Goal: Task Accomplishment & Management: Complete application form

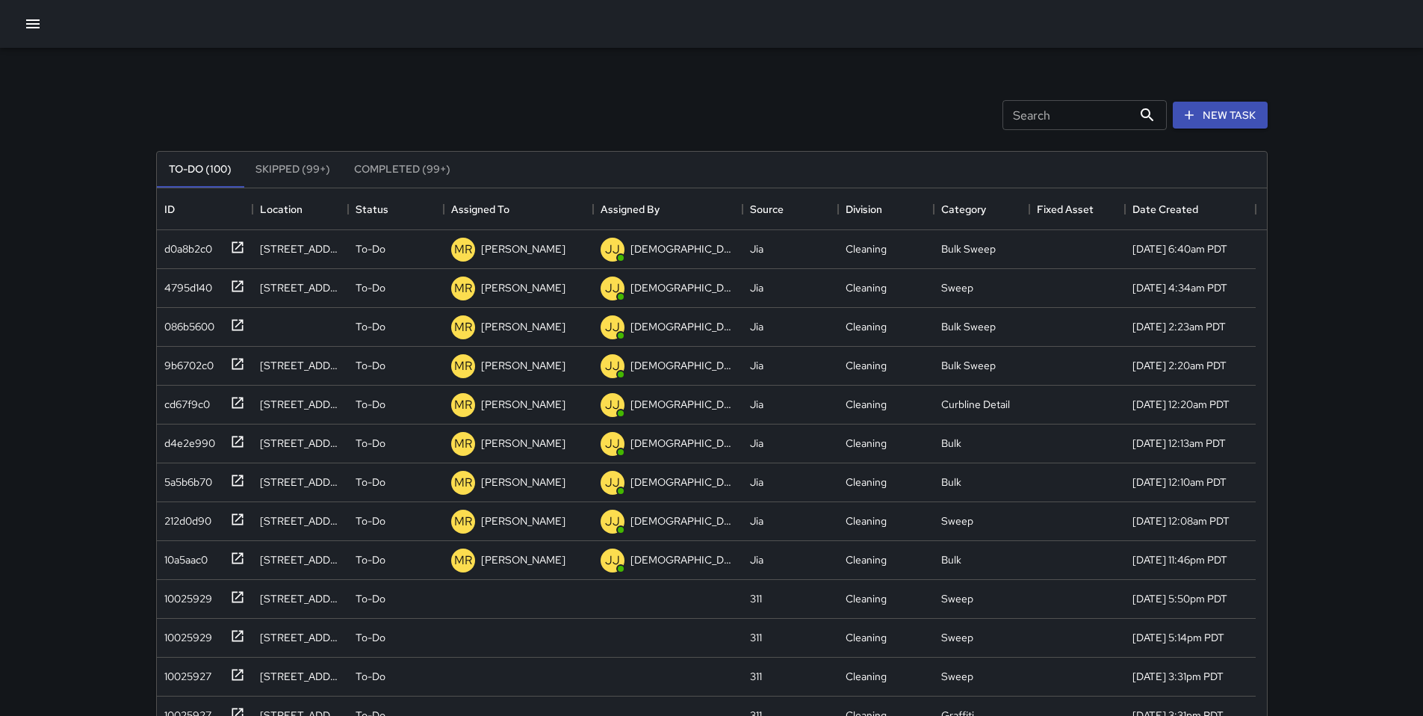
scroll to position [622, 1099]
click at [211, 252] on div "d0a8b2c0" at bounding box center [185, 245] width 54 height 21
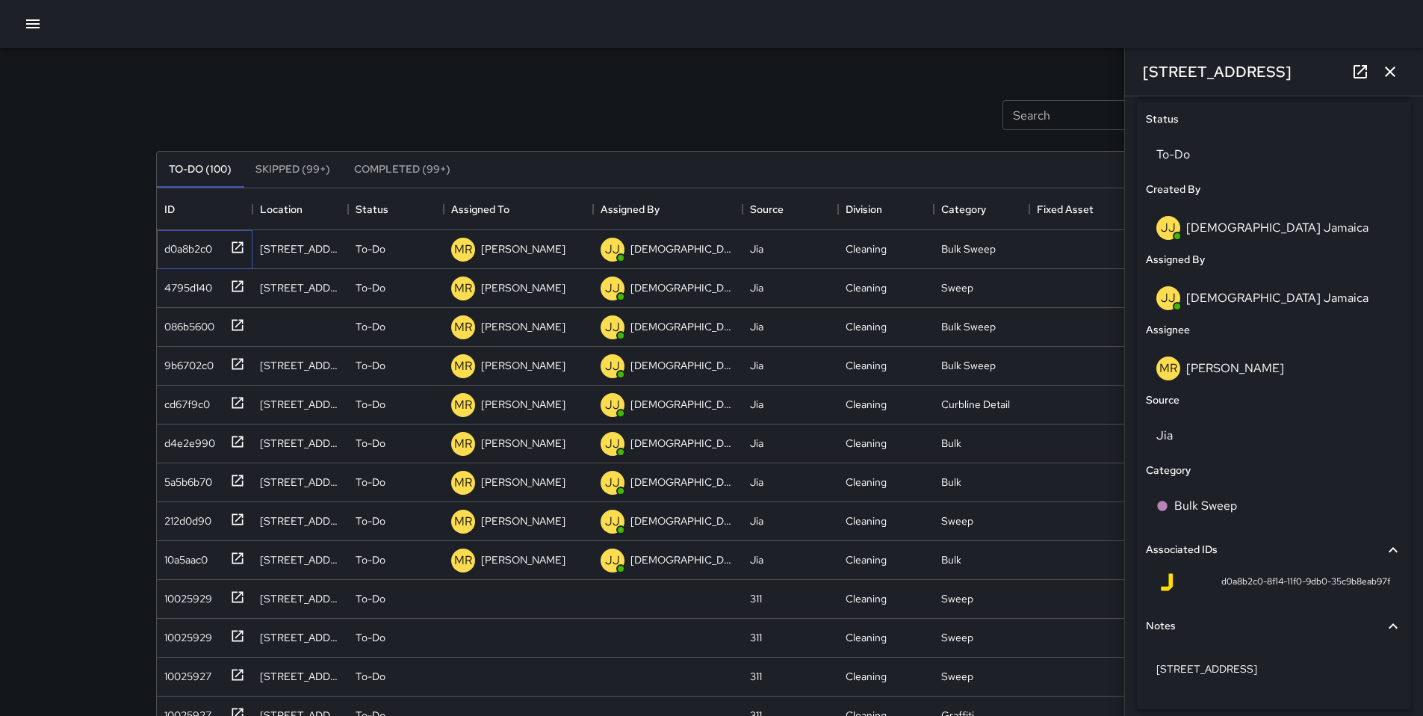
scroll to position [695, 0]
click at [709, 111] on div "Search Search New Task" at bounding box center [712, 115] width 1118 height 78
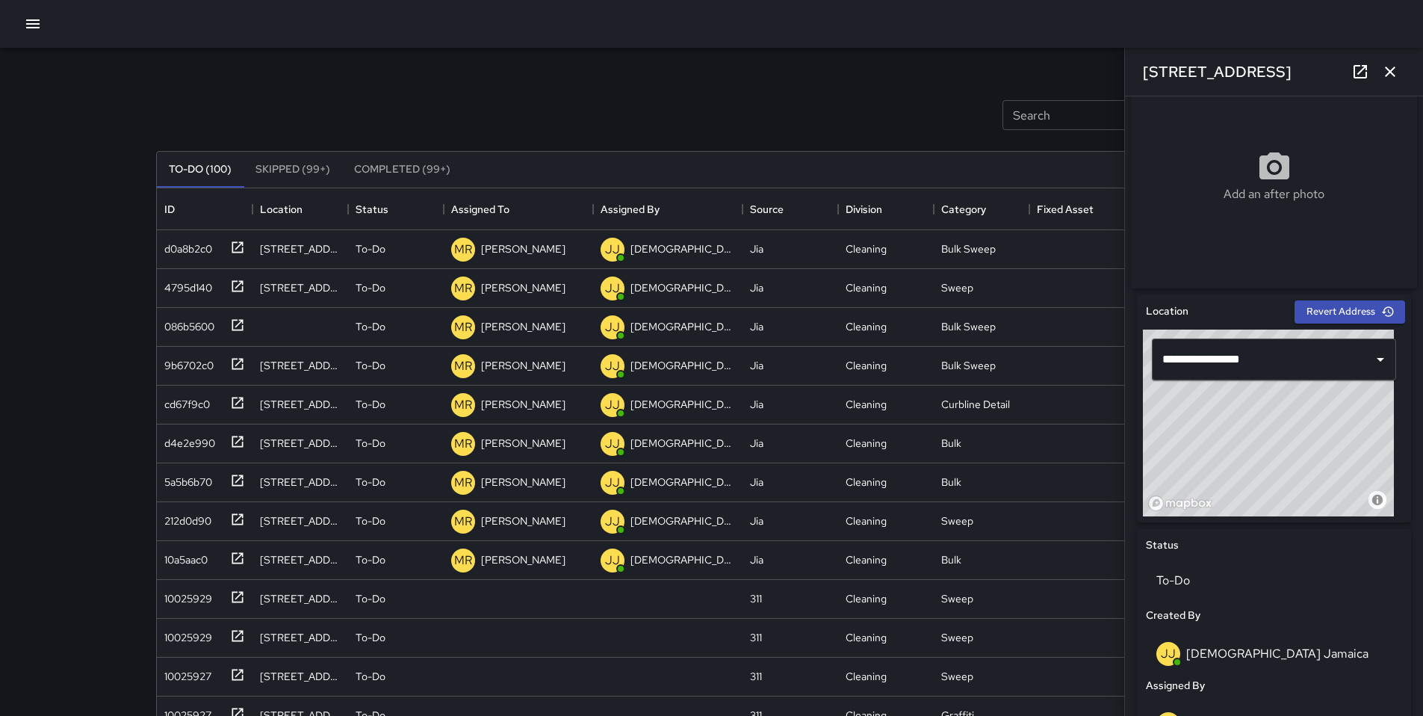
scroll to position [738, 0]
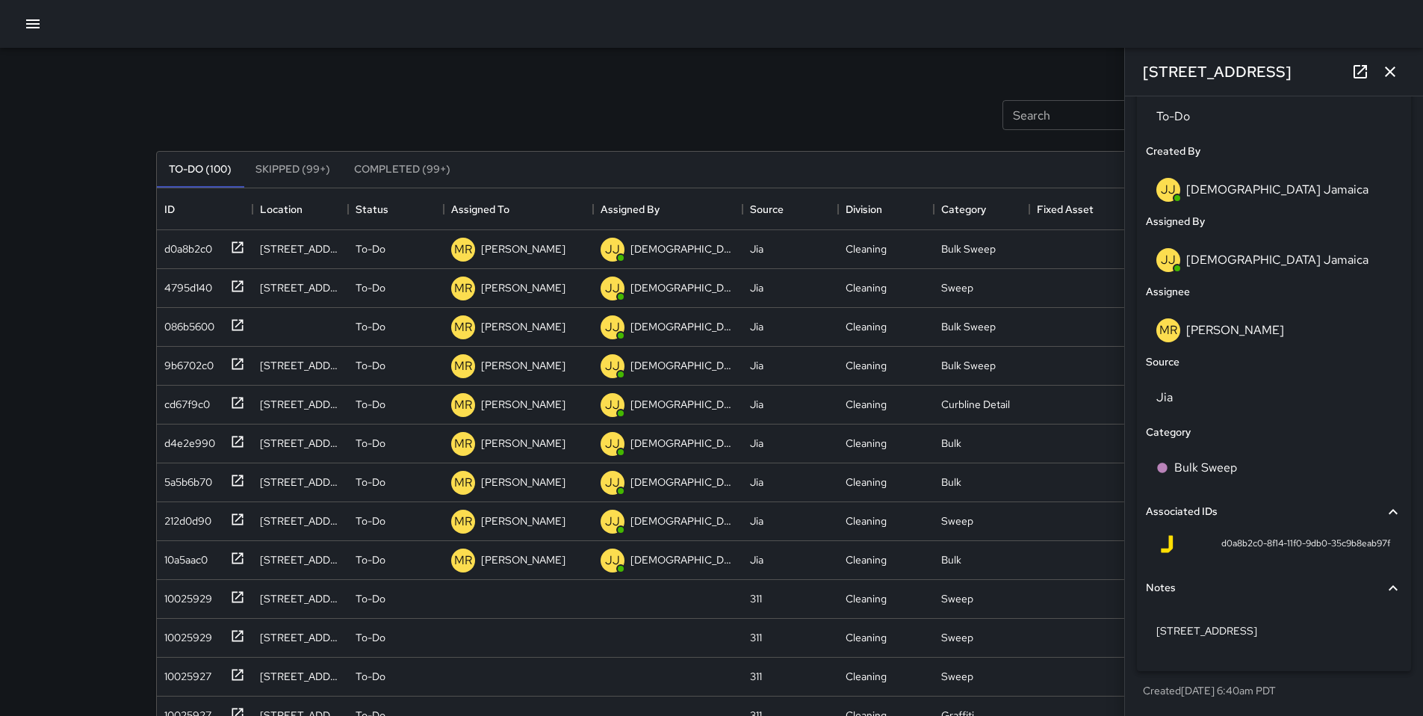
click at [1204, 260] on p "Jesus Jamaica" at bounding box center [1277, 260] width 182 height 16
click at [1236, 261] on p "Jesus Jamaica" at bounding box center [1277, 260] width 182 height 16
click at [1225, 328] on p "Maria Rosas" at bounding box center [1235, 330] width 98 height 16
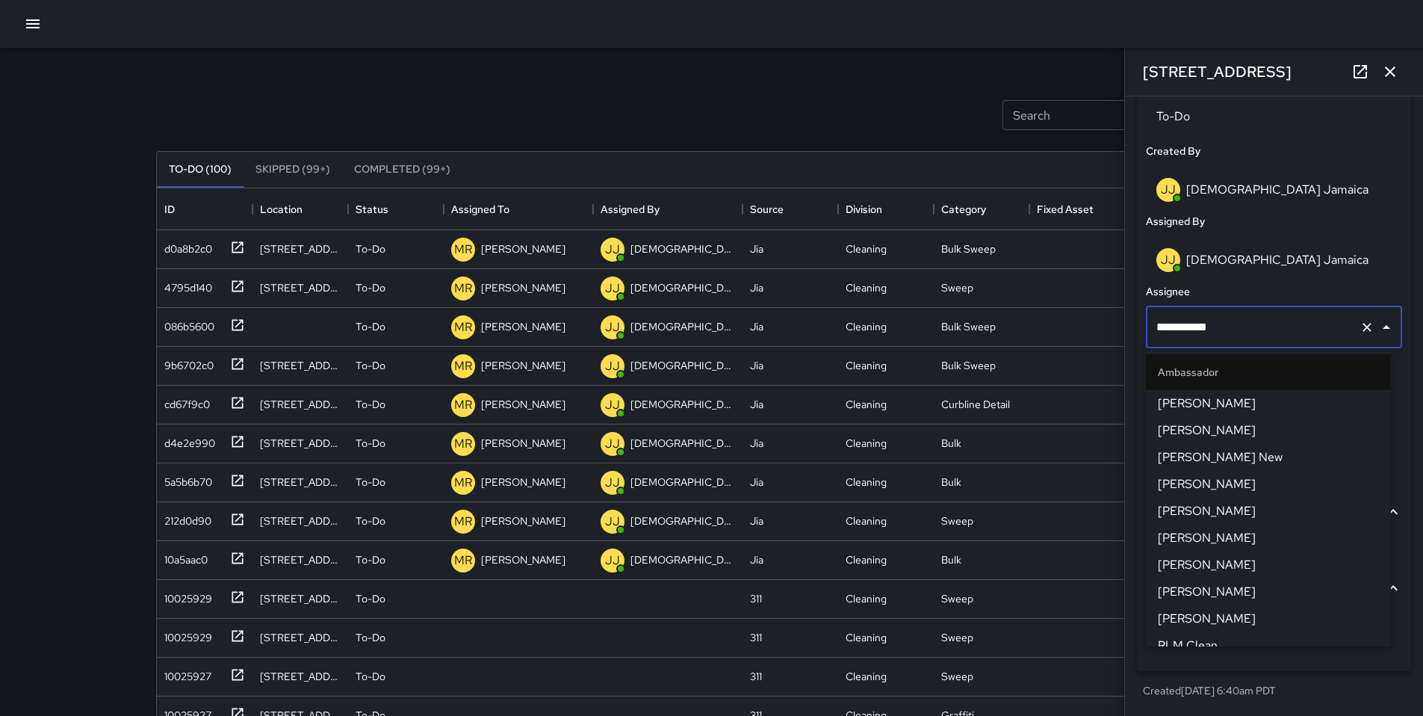
scroll to position [1420, 0]
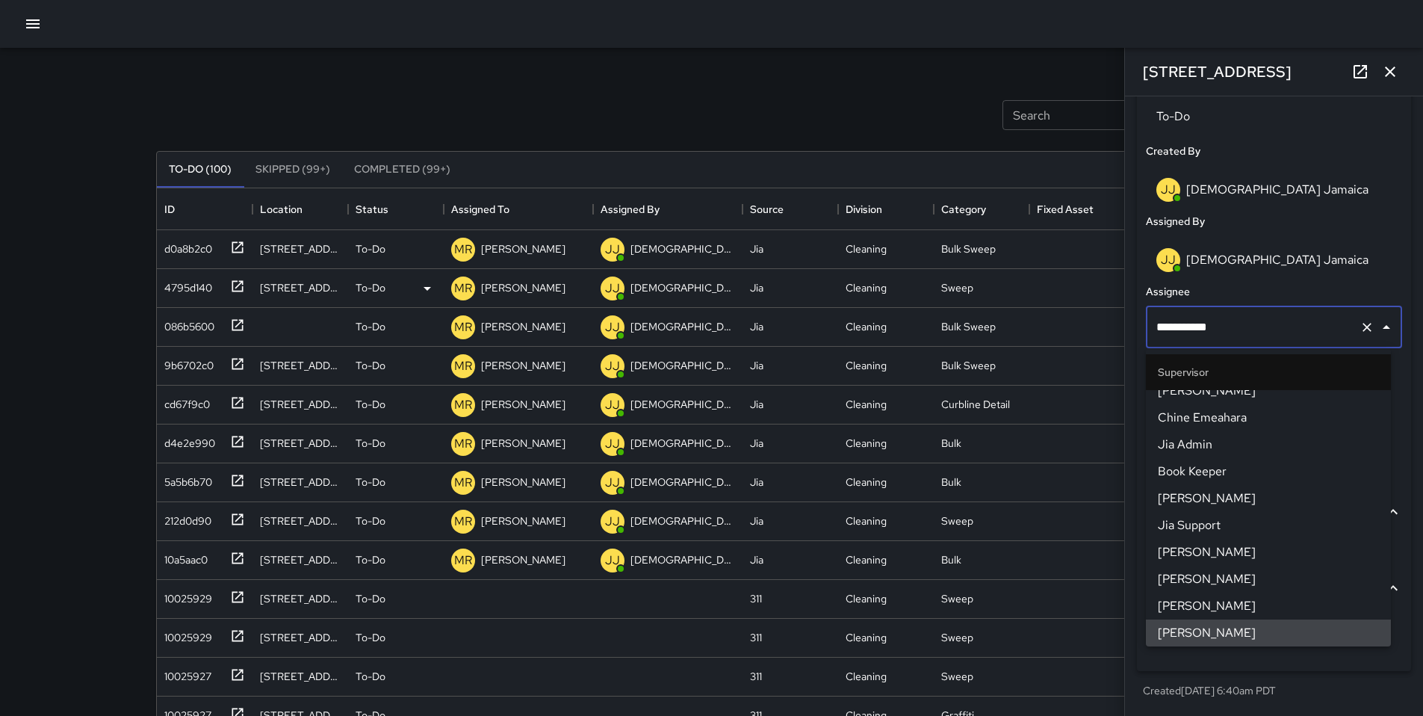
drag, startPoint x: 1237, startPoint y: 331, endPoint x: 1031, endPoint y: 302, distance: 208.2
click at [1032, 302] on div "Search Search New Task To-Do (100) Skipped (99+) Completed (99+) ID Location St…" at bounding box center [712, 465] width 1148 height 835
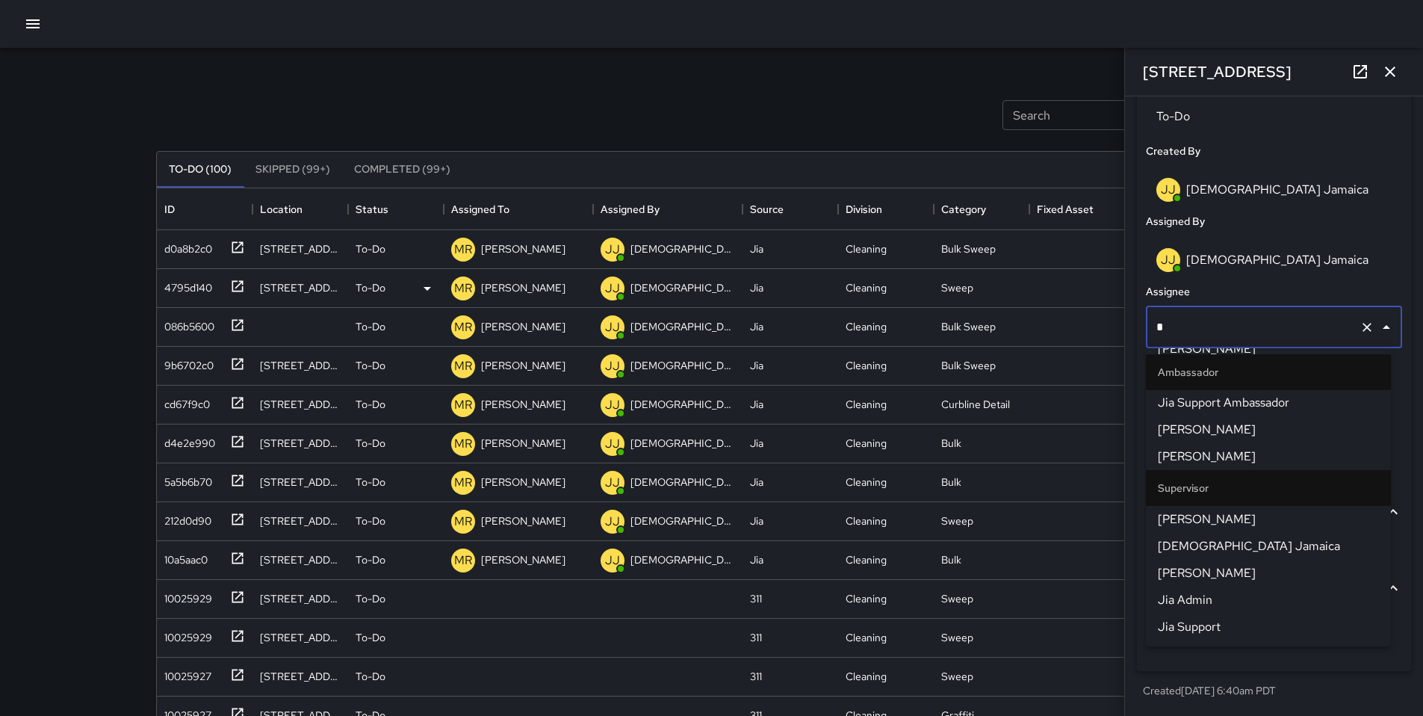
scroll to position [0, 0]
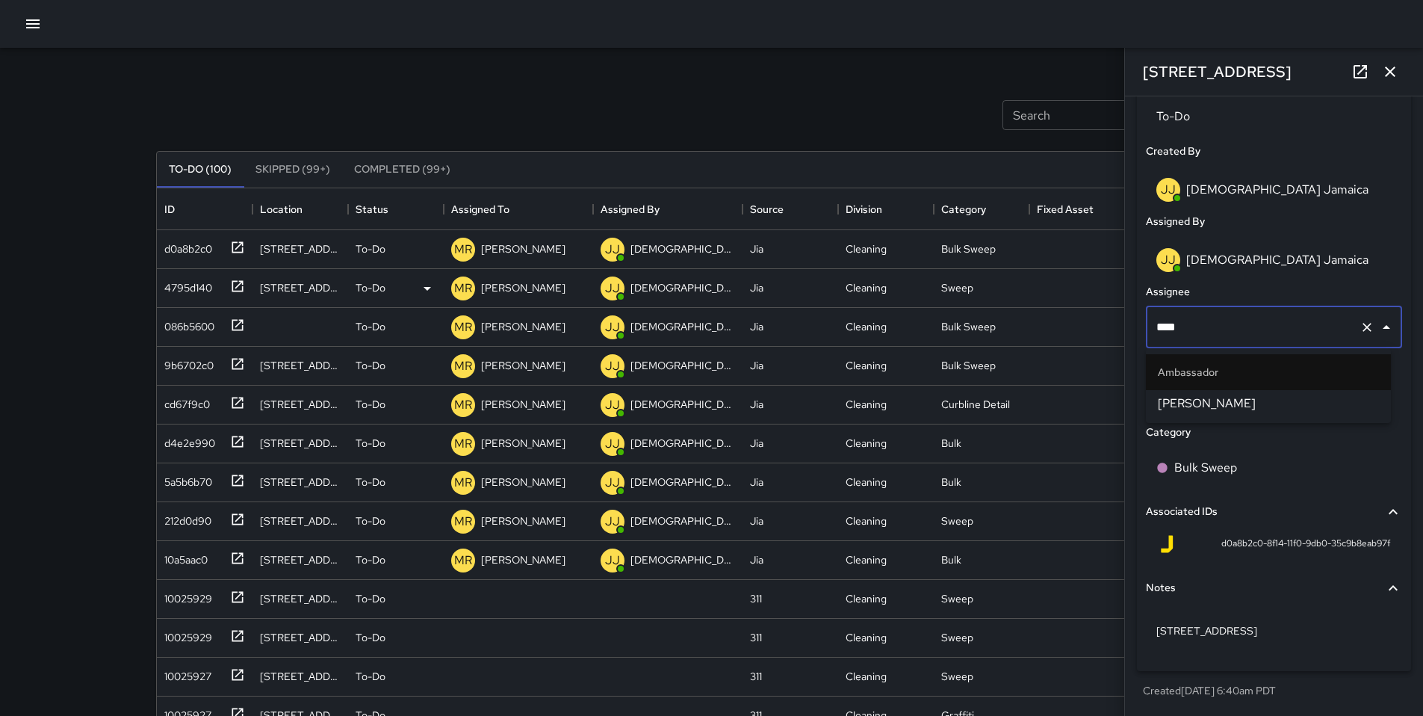
type input "*****"
click at [1161, 402] on span "[PERSON_NAME]" at bounding box center [1268, 403] width 221 height 18
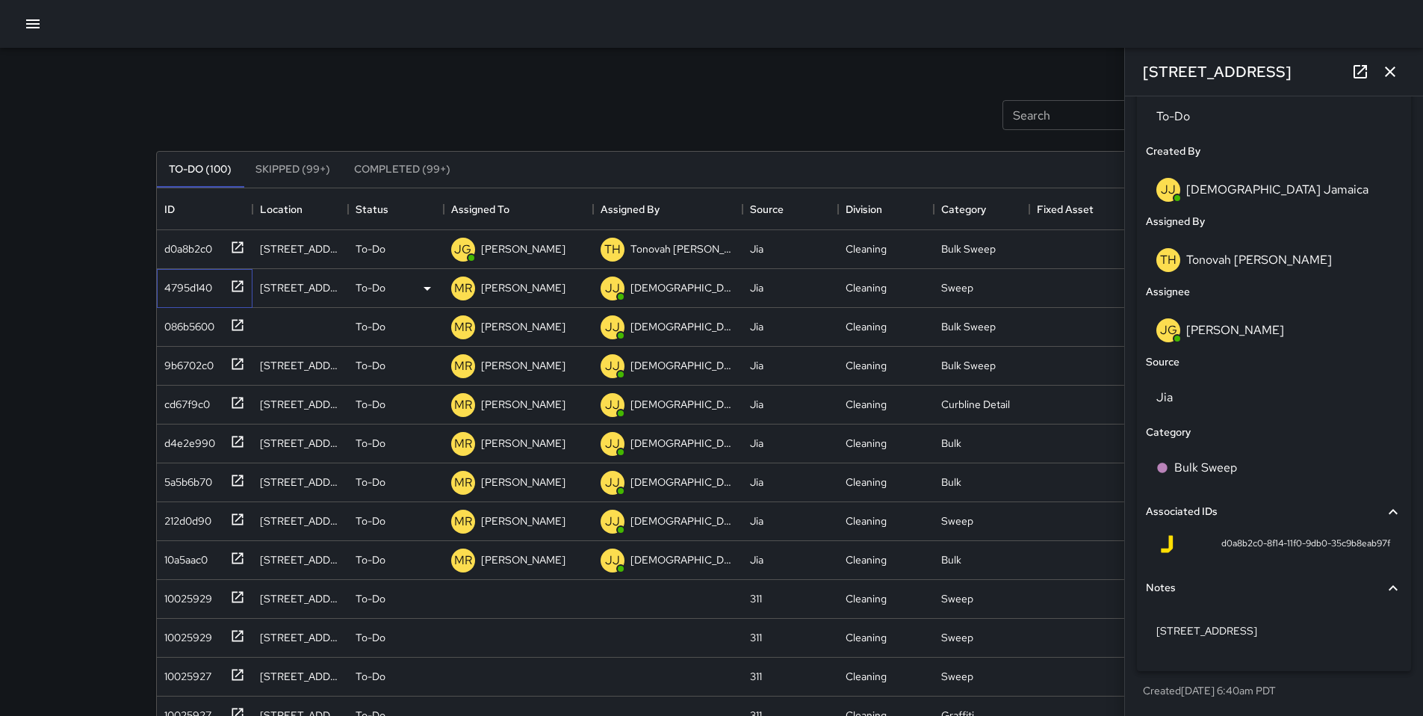
click at [174, 285] on div "4795d140" at bounding box center [185, 284] width 54 height 21
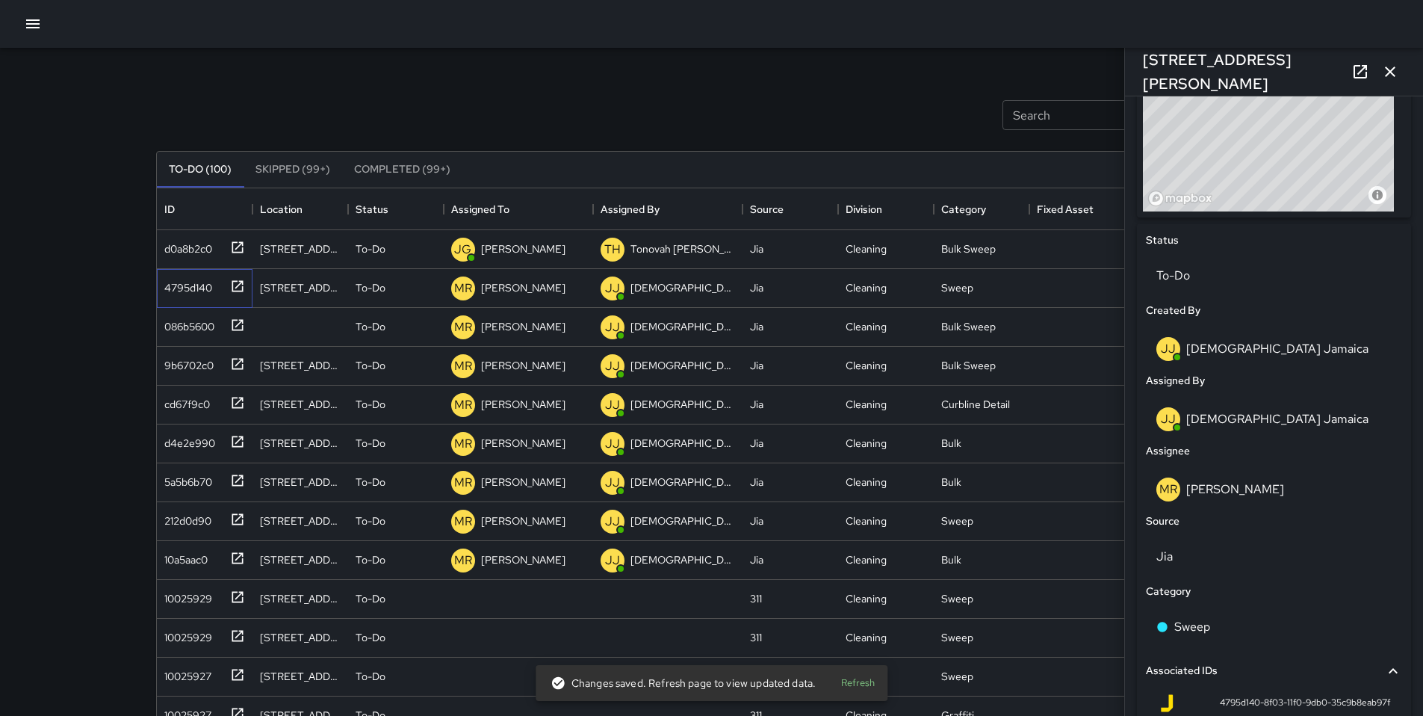
scroll to position [630, 0]
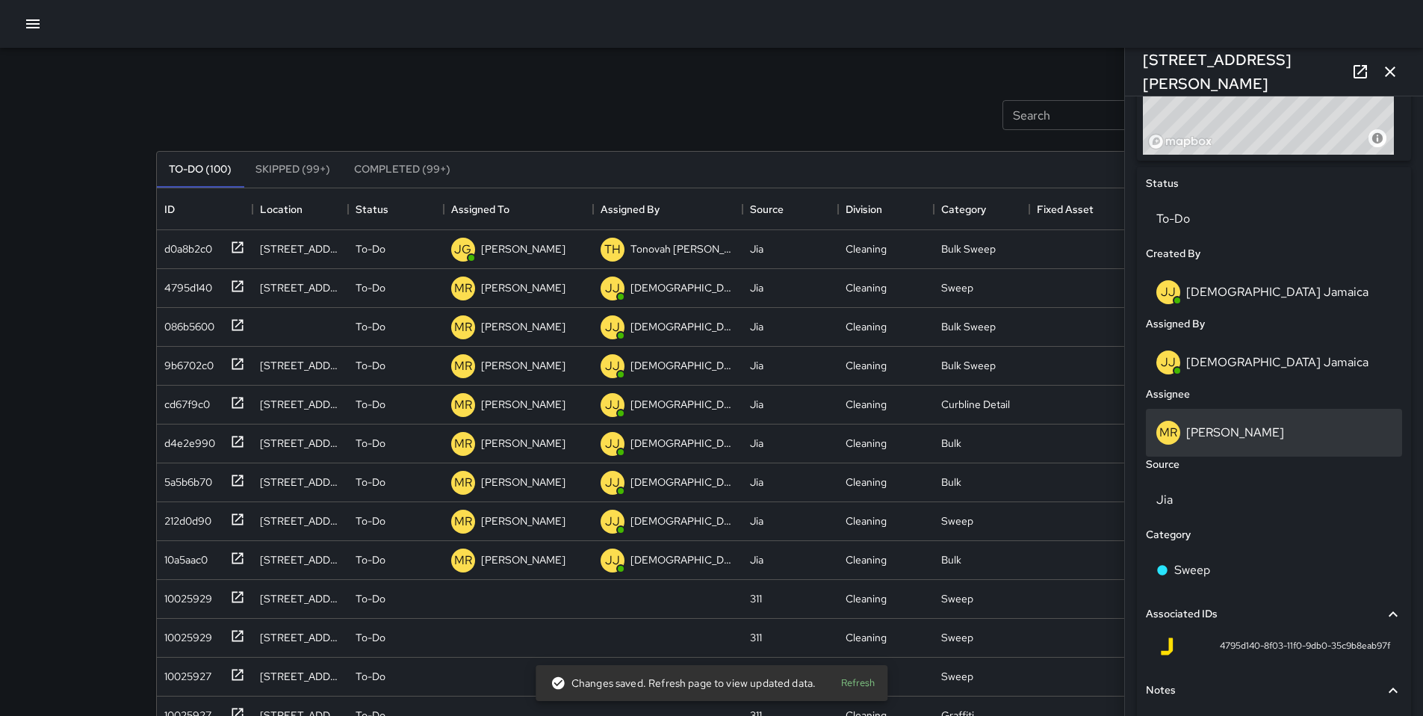
click at [1238, 429] on div "MR Maria Rosas" at bounding box center [1273, 433] width 235 height 24
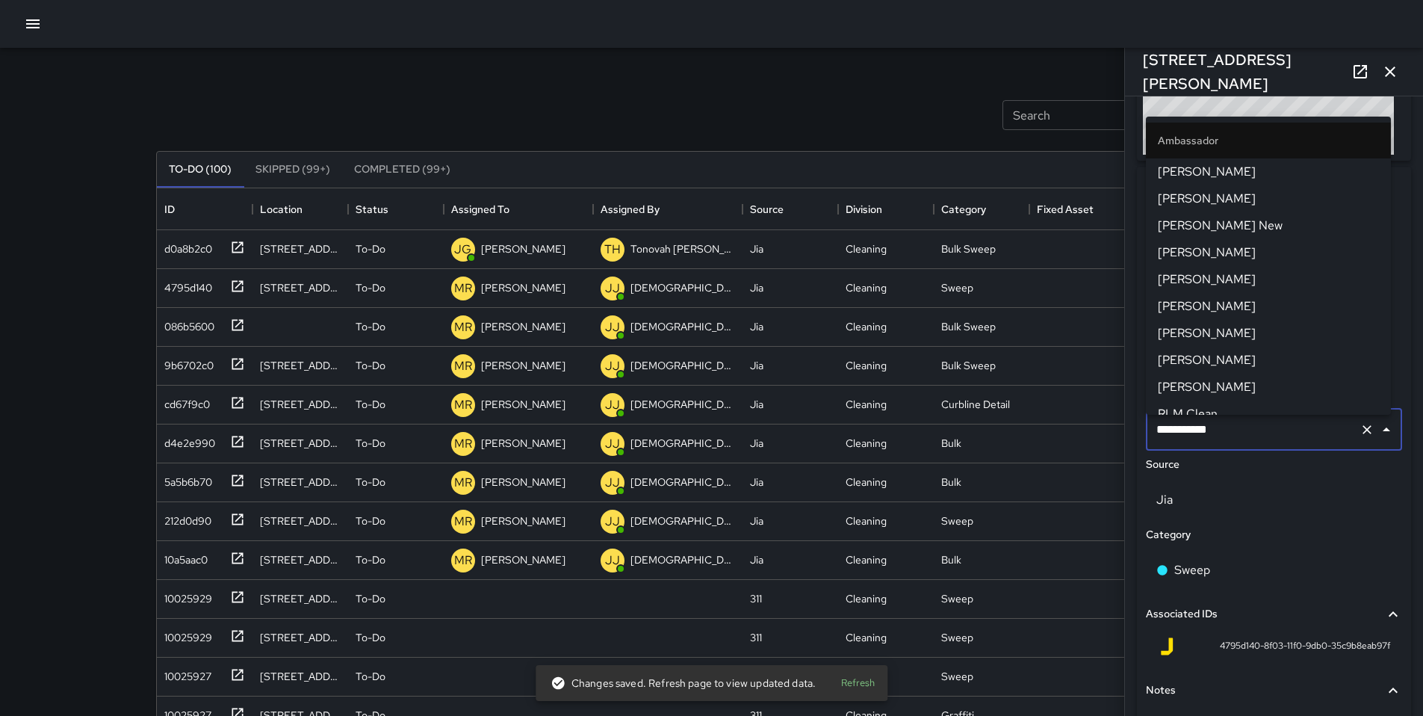
scroll to position [1420, 0]
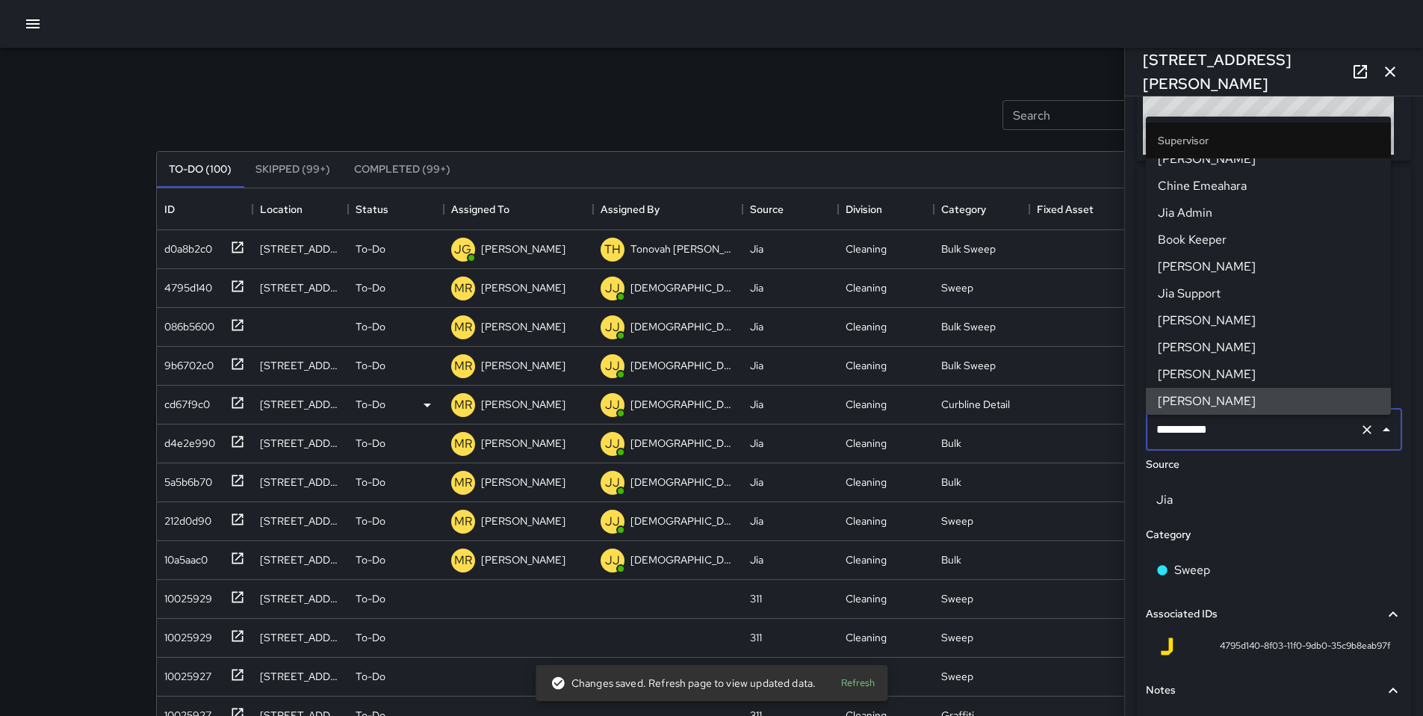
drag, startPoint x: 1232, startPoint y: 434, endPoint x: 1074, endPoint y: 419, distance: 159.1
click at [1074, 419] on div "Search Search New Task To-Do (100) Skipped (99+) Completed (99+) ID Location St…" at bounding box center [712, 465] width 1148 height 835
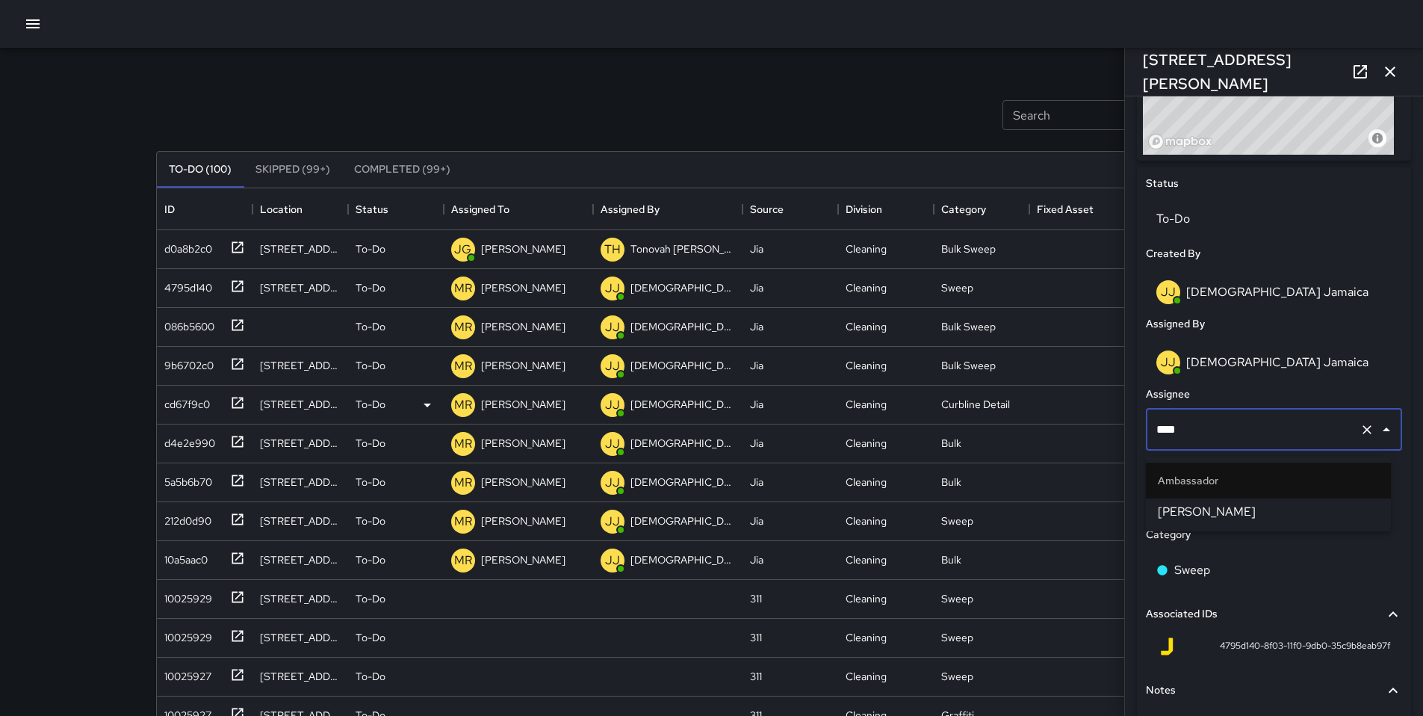
type input "*****"
click at [1209, 503] on span "Jermaine Gray" at bounding box center [1268, 512] width 221 height 18
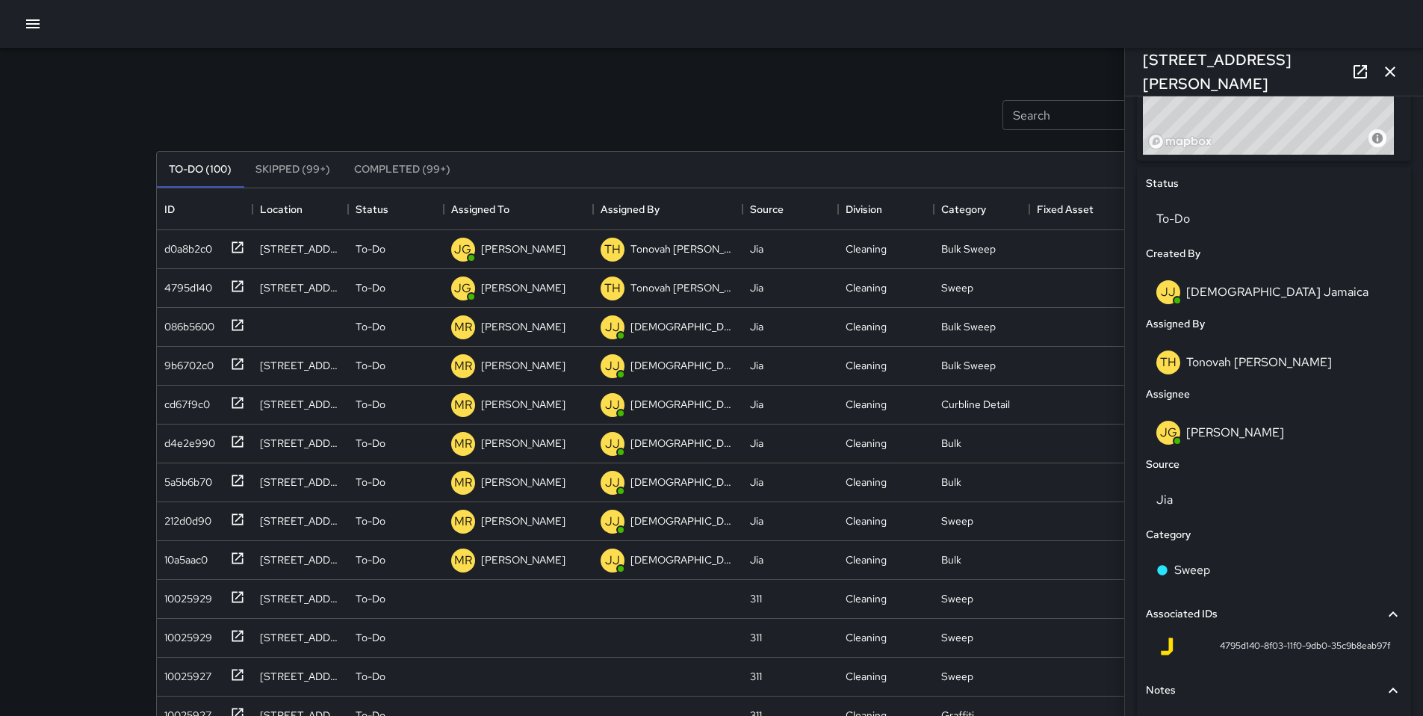
click at [1397, 81] on button "button" at bounding box center [1390, 72] width 30 height 30
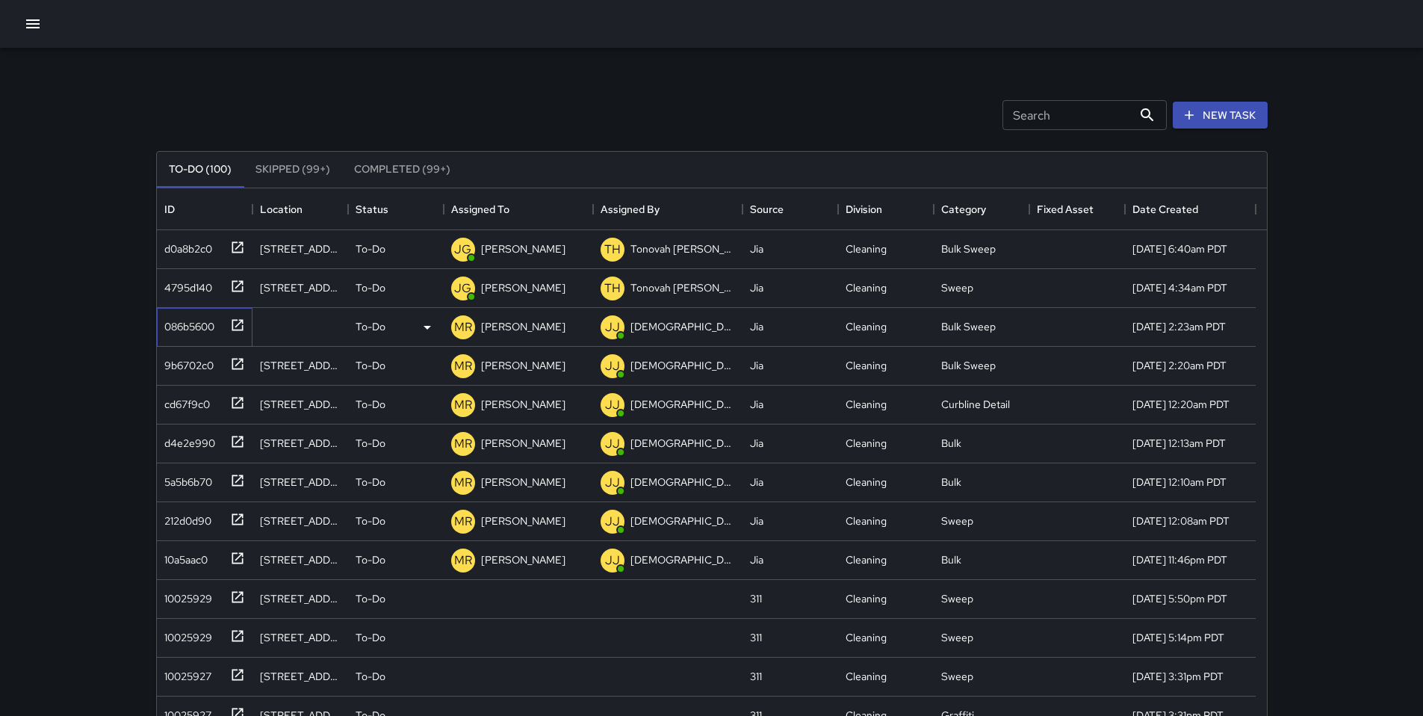
click at [211, 325] on div "086b5600" at bounding box center [186, 323] width 56 height 21
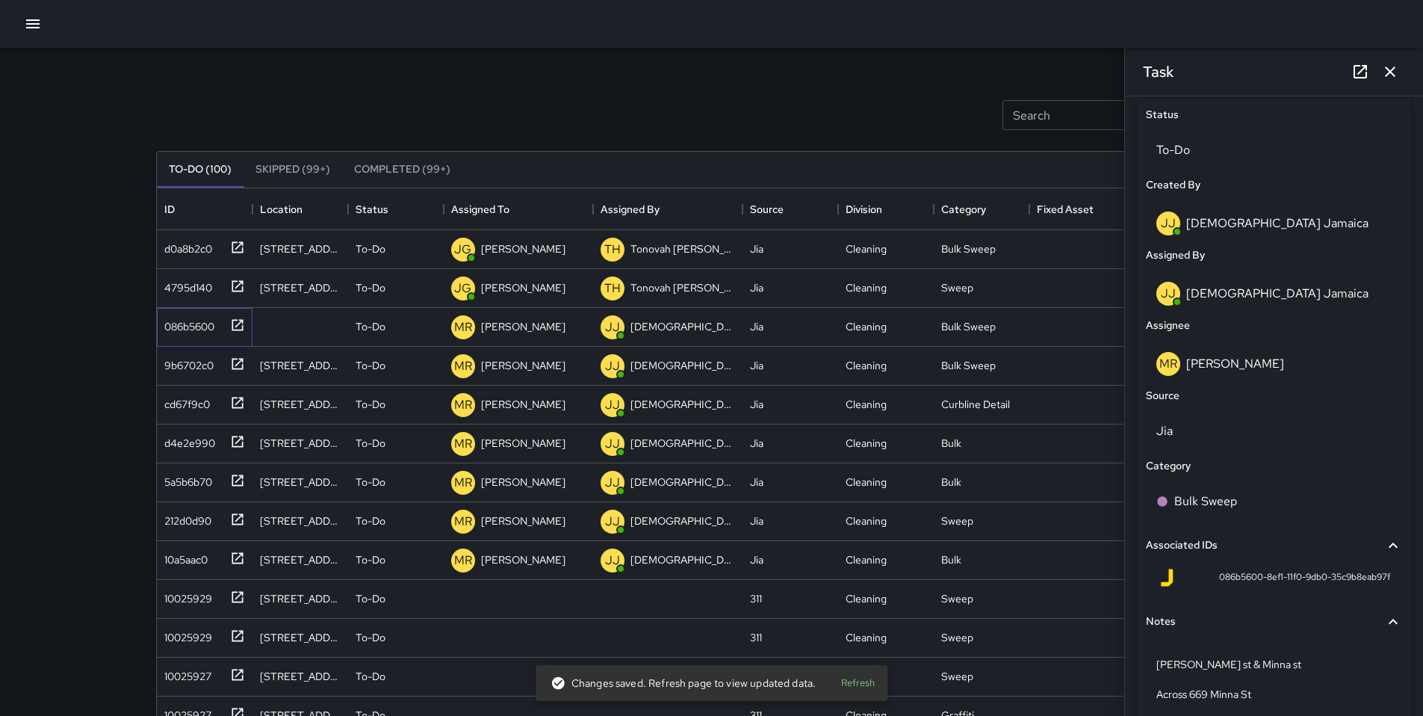
scroll to position [718, 0]
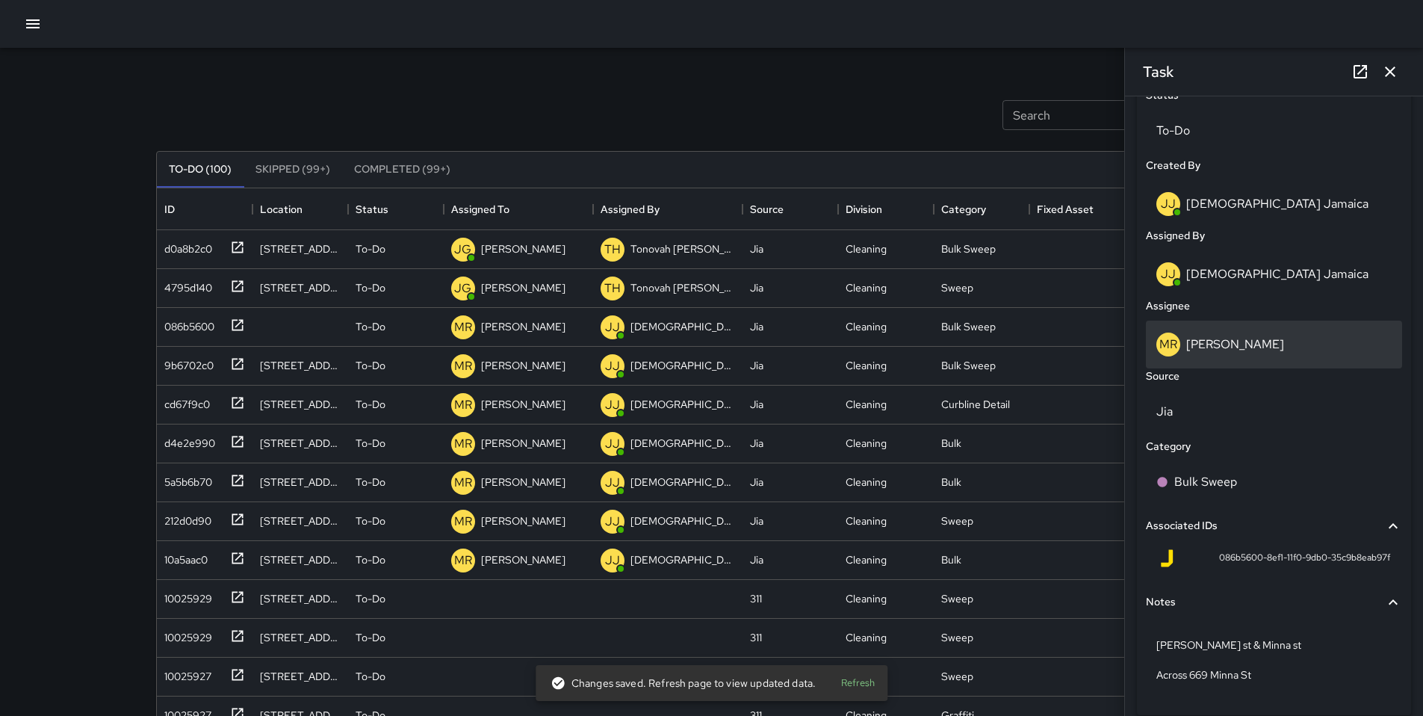
click at [1229, 350] on p "[PERSON_NAME]" at bounding box center [1235, 344] width 98 height 16
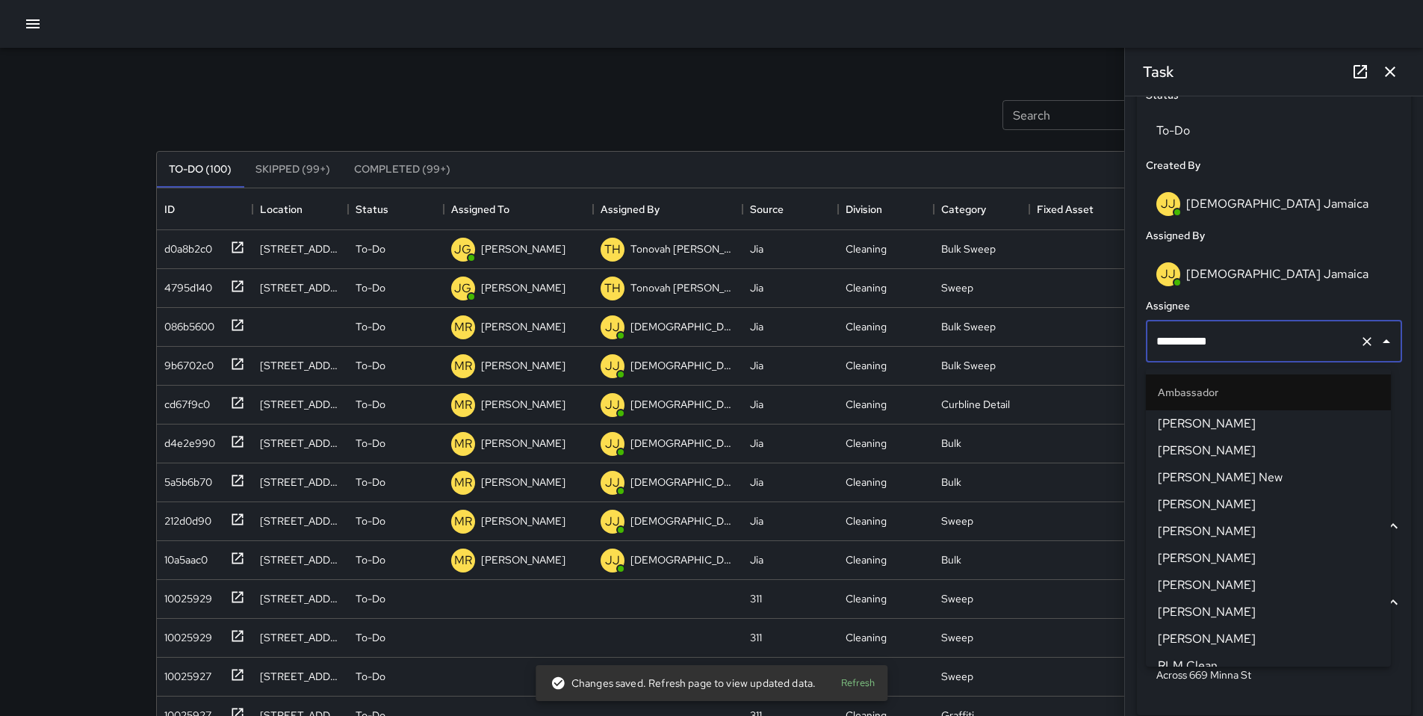
scroll to position [1420, 0]
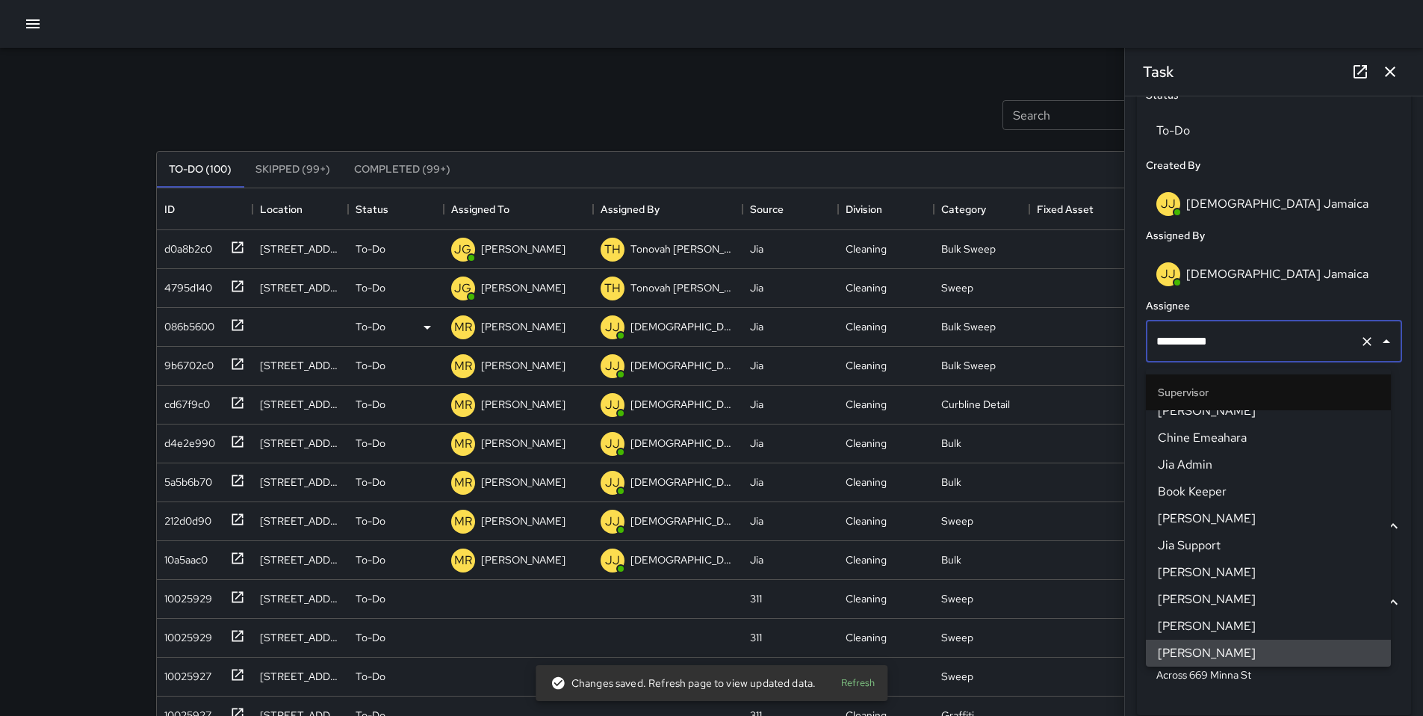
drag, startPoint x: 1262, startPoint y: 350, endPoint x: 1067, endPoint y: 341, distance: 195.2
click at [1100, 345] on div "Search Search New Task To-Do (100) Skipped (99+) Completed (99+) ID Location St…" at bounding box center [712, 465] width 1148 height 835
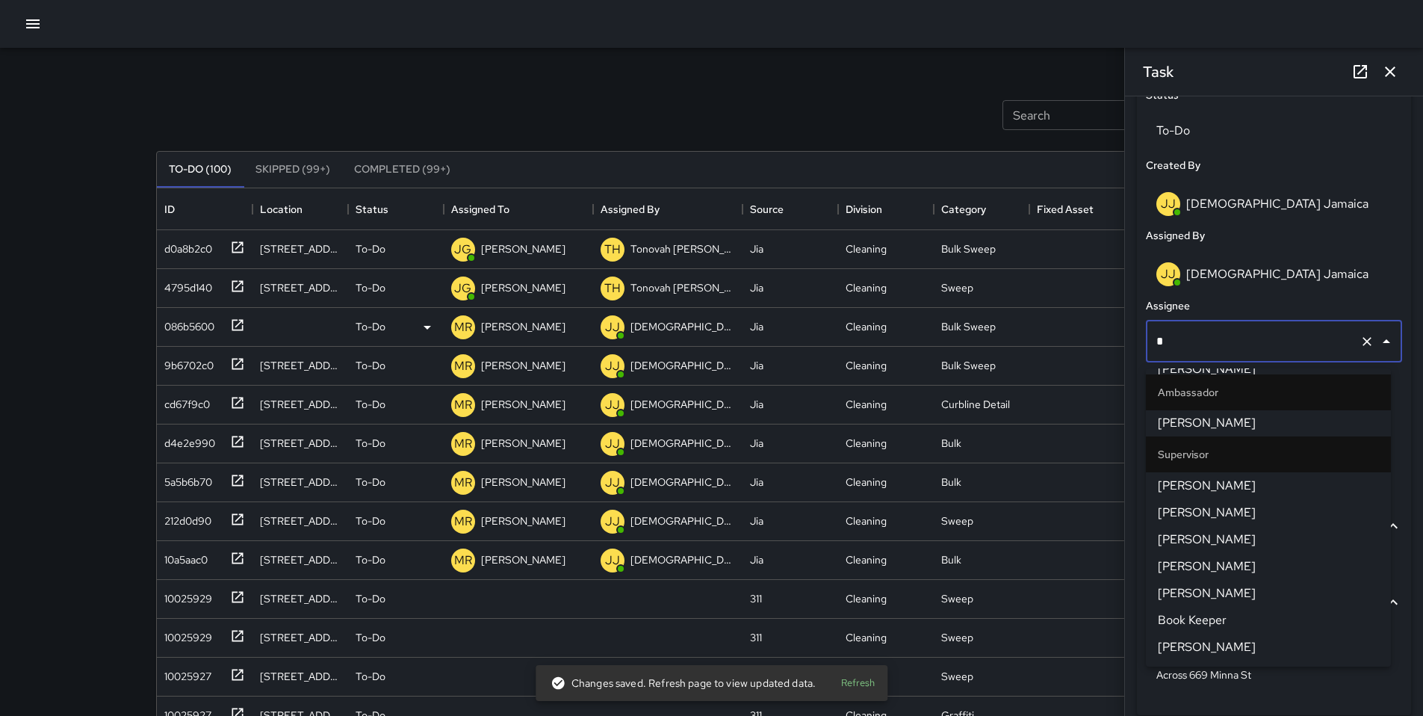
scroll to position [0, 0]
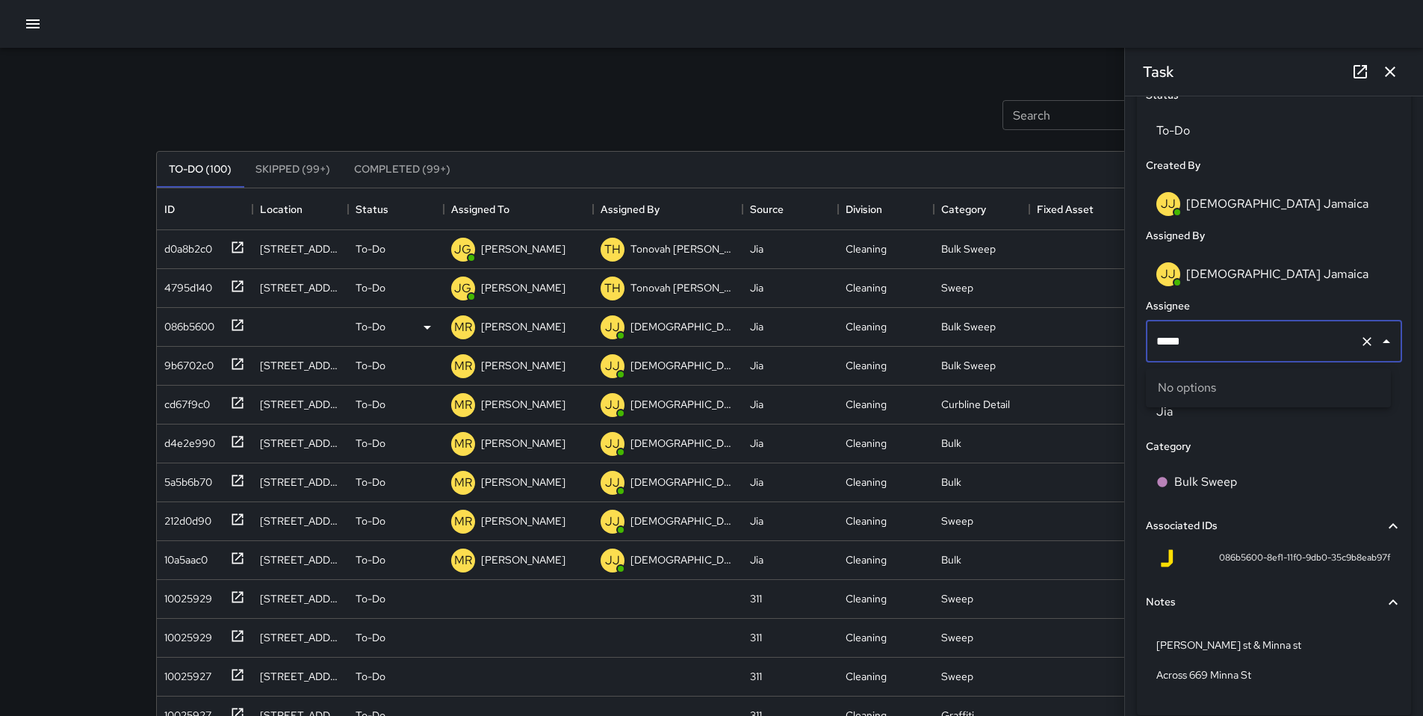
type input "****"
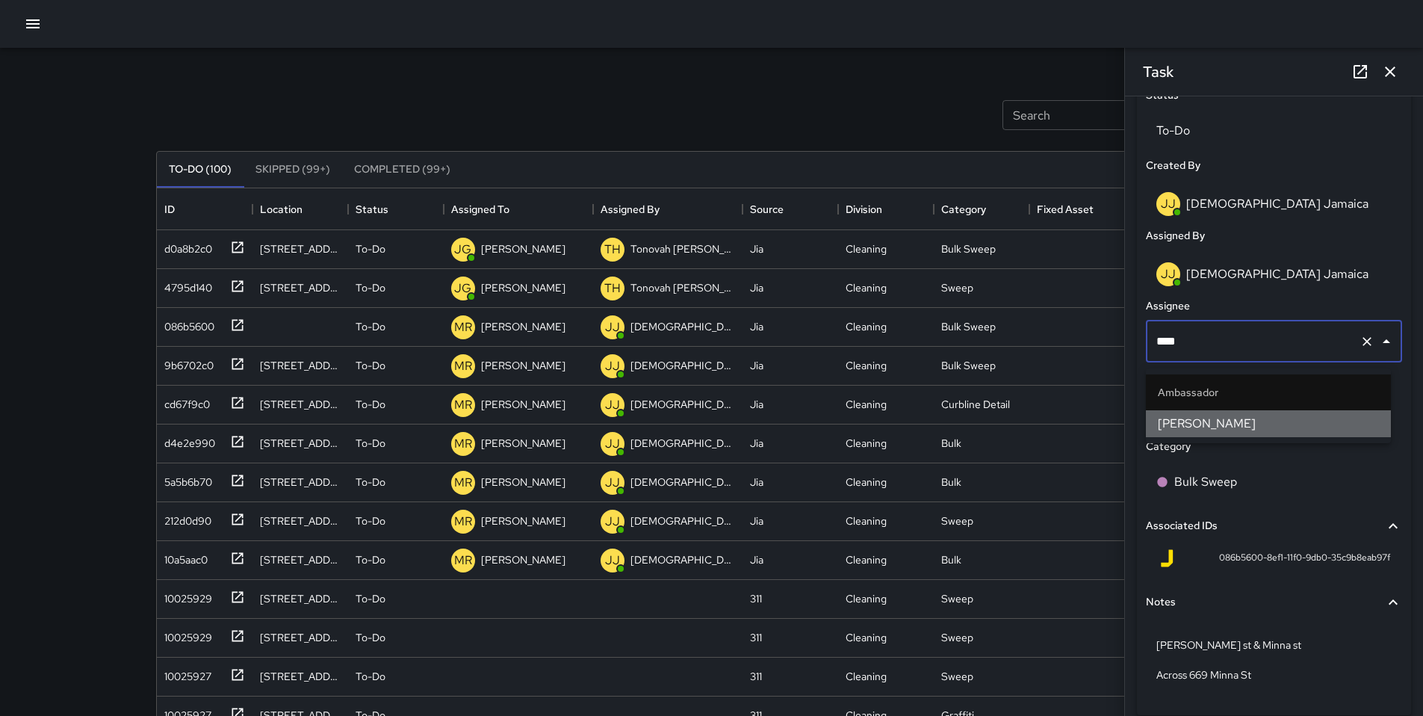
click at [1169, 420] on span "[PERSON_NAME]" at bounding box center [1268, 424] width 221 height 18
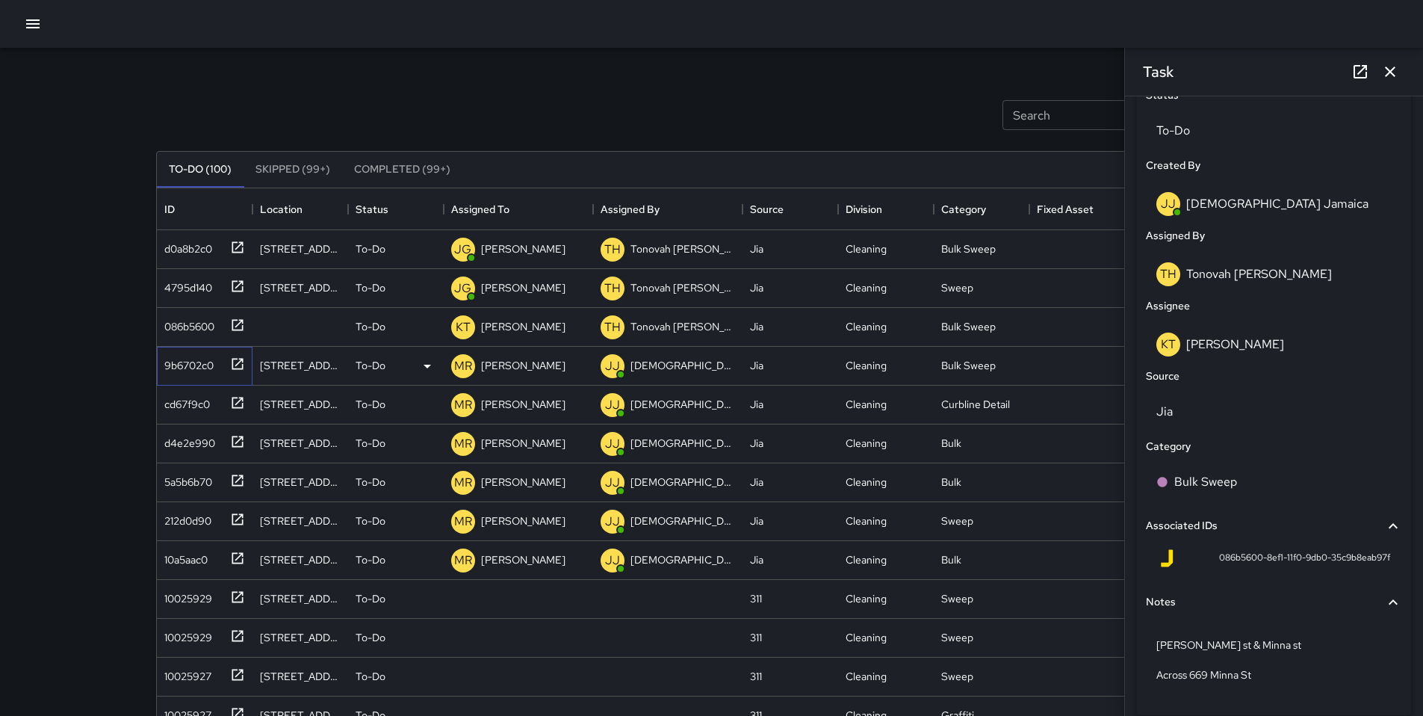
click at [198, 370] on div "9b6702c0" at bounding box center [185, 362] width 55 height 21
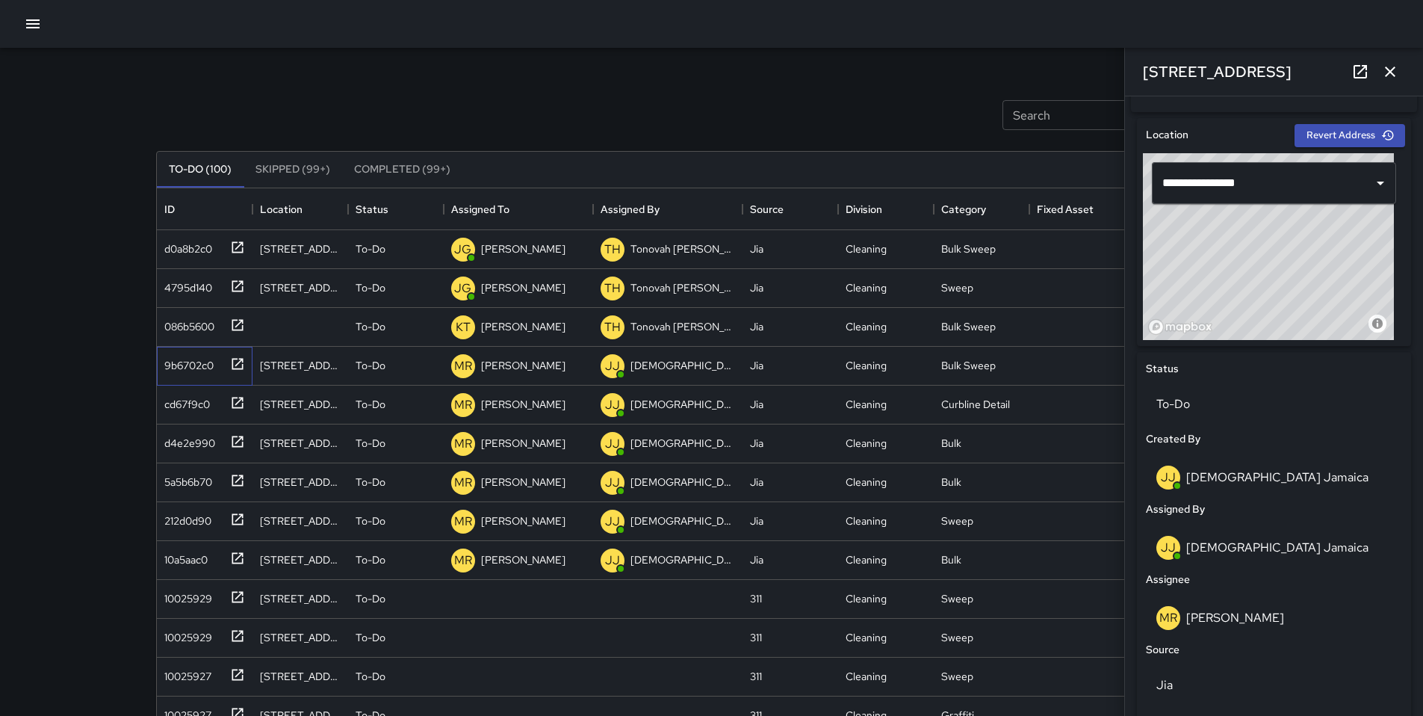
scroll to position [611, 0]
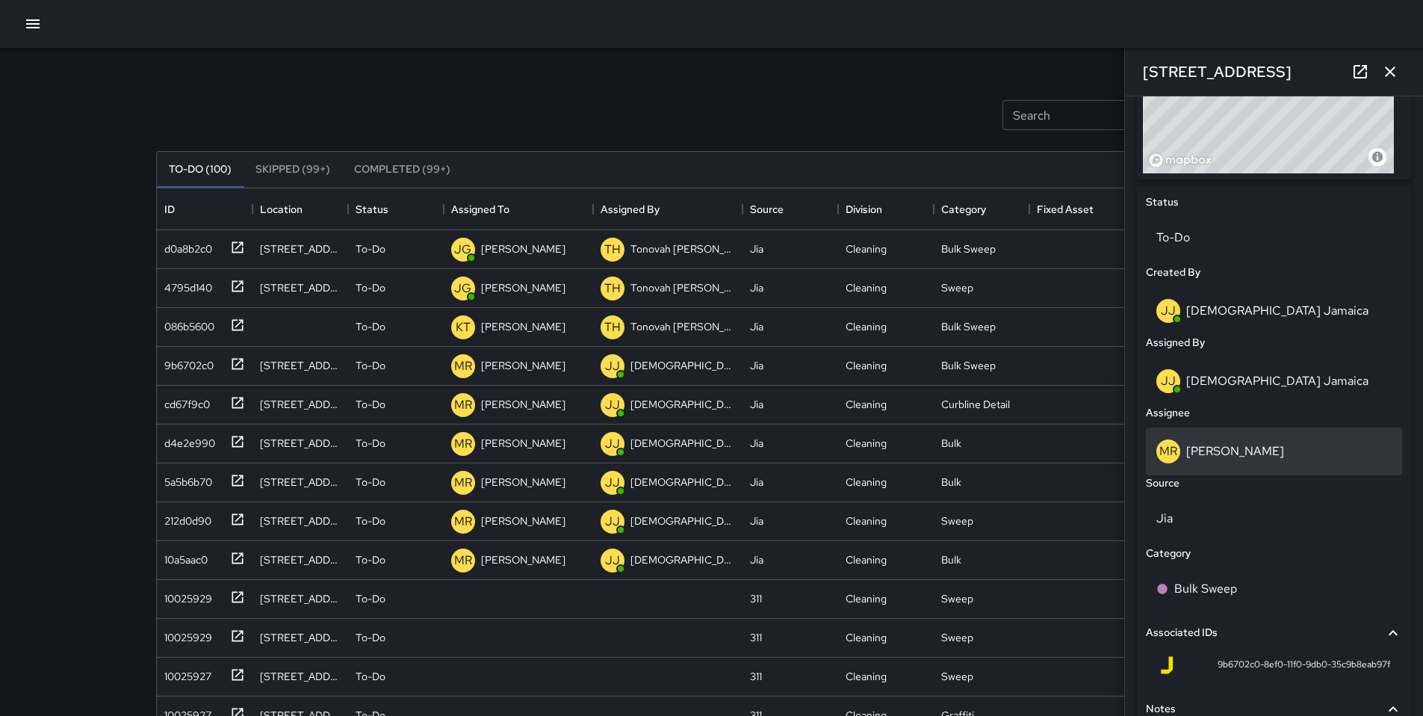
click at [1246, 444] on div "MR Maria Rosas" at bounding box center [1274, 451] width 256 height 48
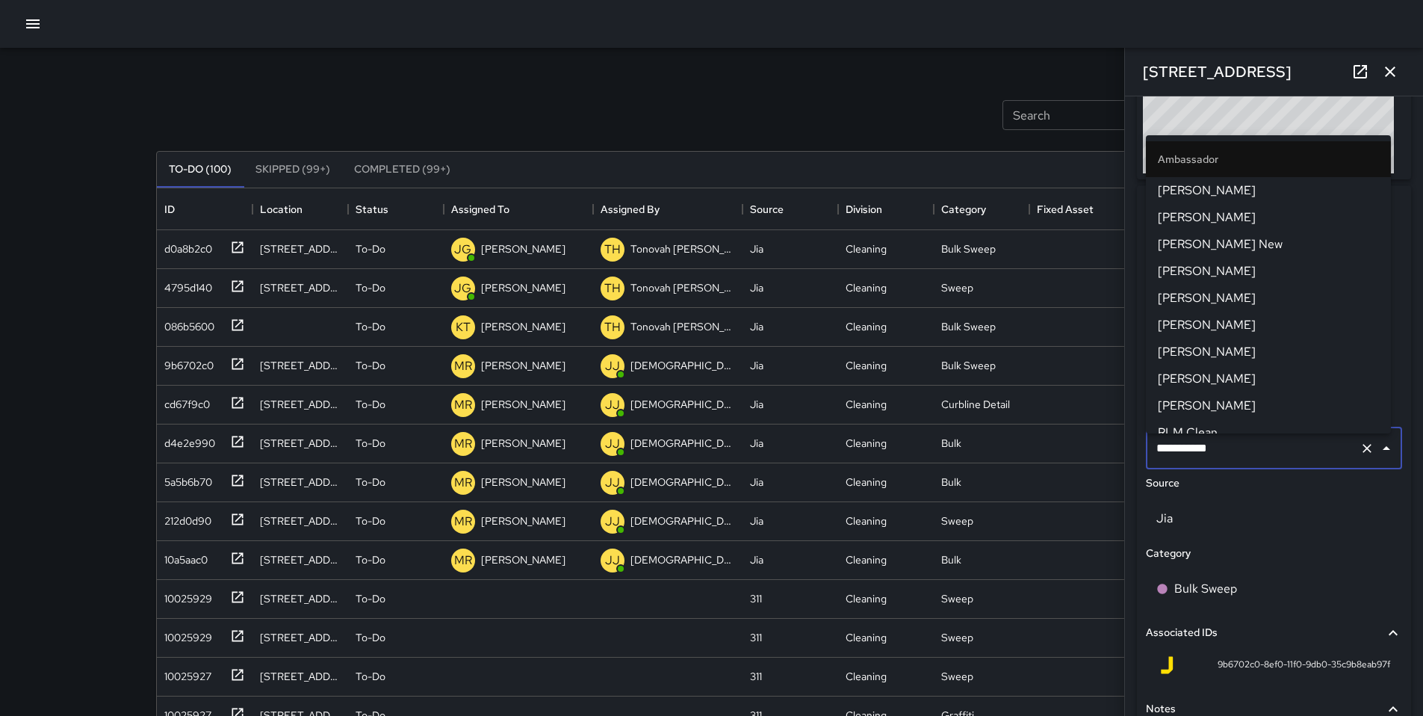
scroll to position [1420, 0]
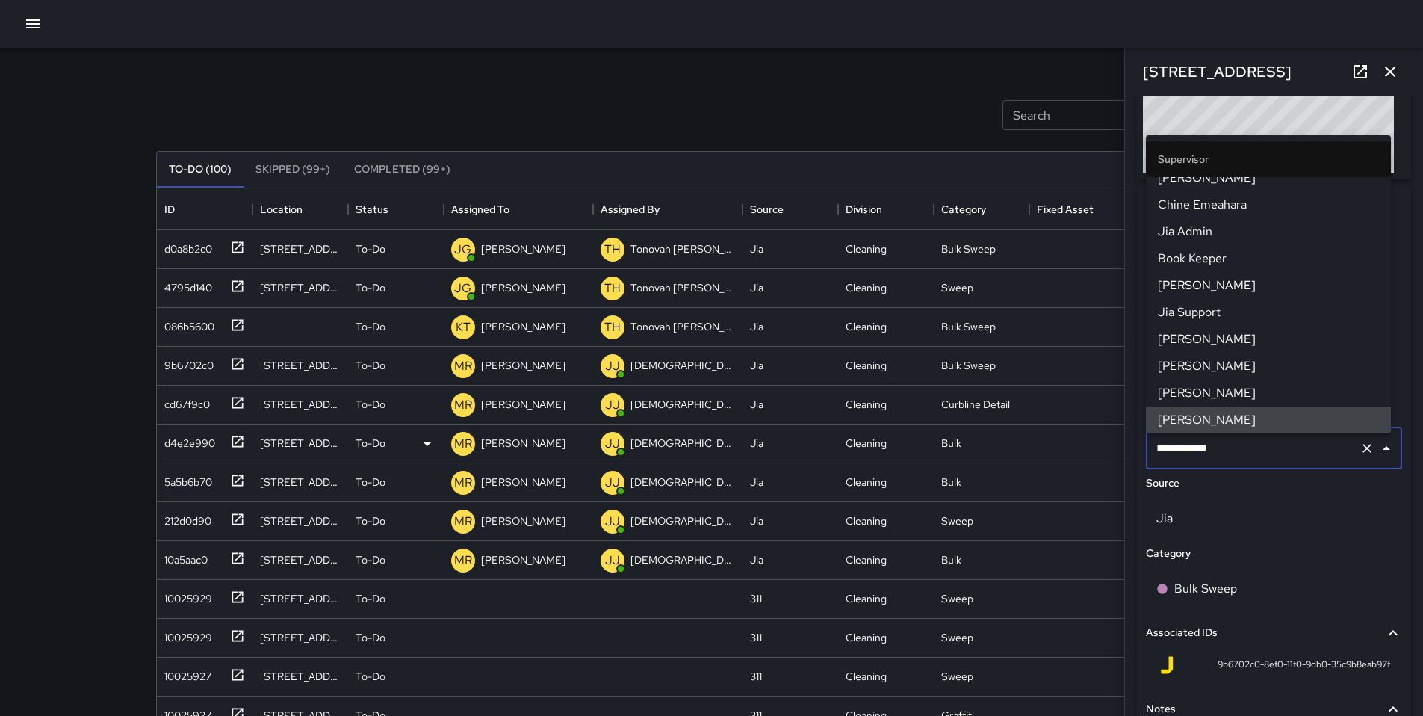
drag, startPoint x: 1227, startPoint y: 452, endPoint x: 1113, endPoint y: 450, distance: 114.3
click at [1121, 449] on div "Search Search New Task To-Do (100) Skipped (99+) Completed (99+) ID Location St…" at bounding box center [712, 465] width 1148 height 835
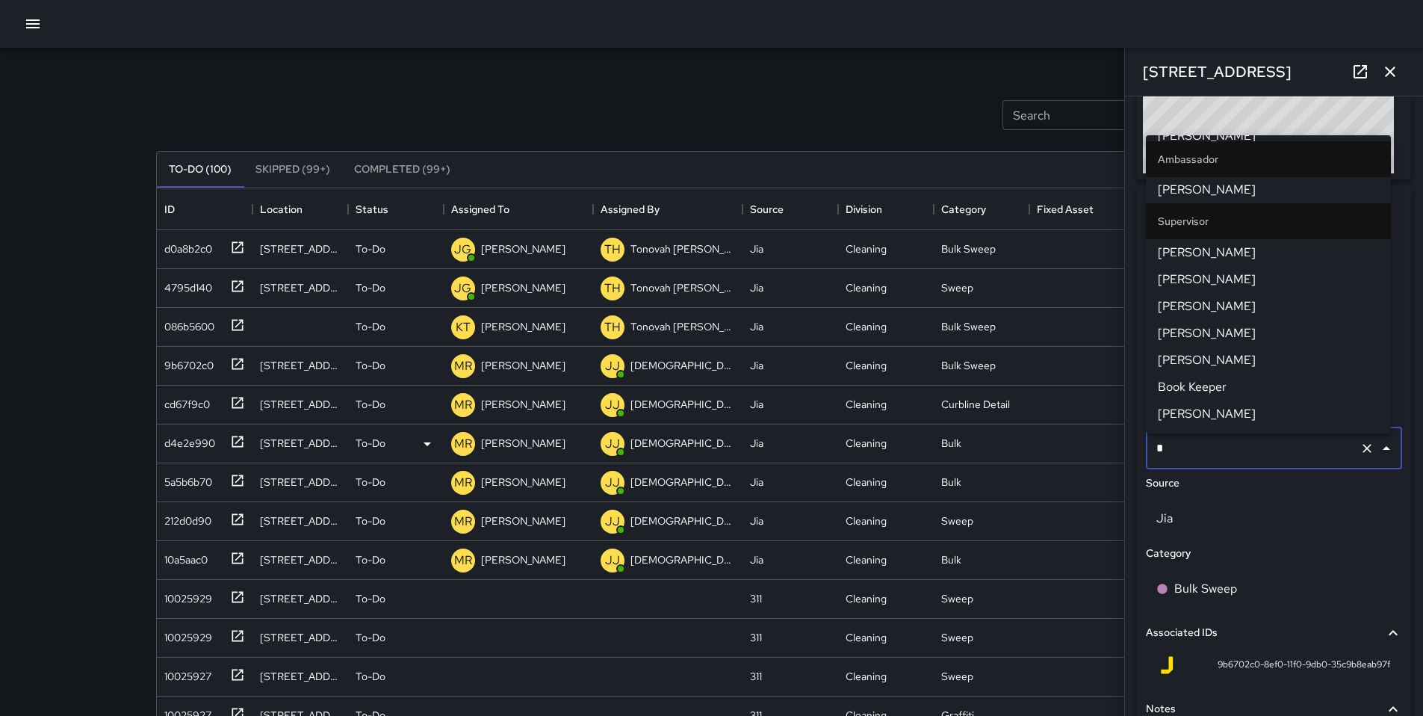
scroll to position [0, 0]
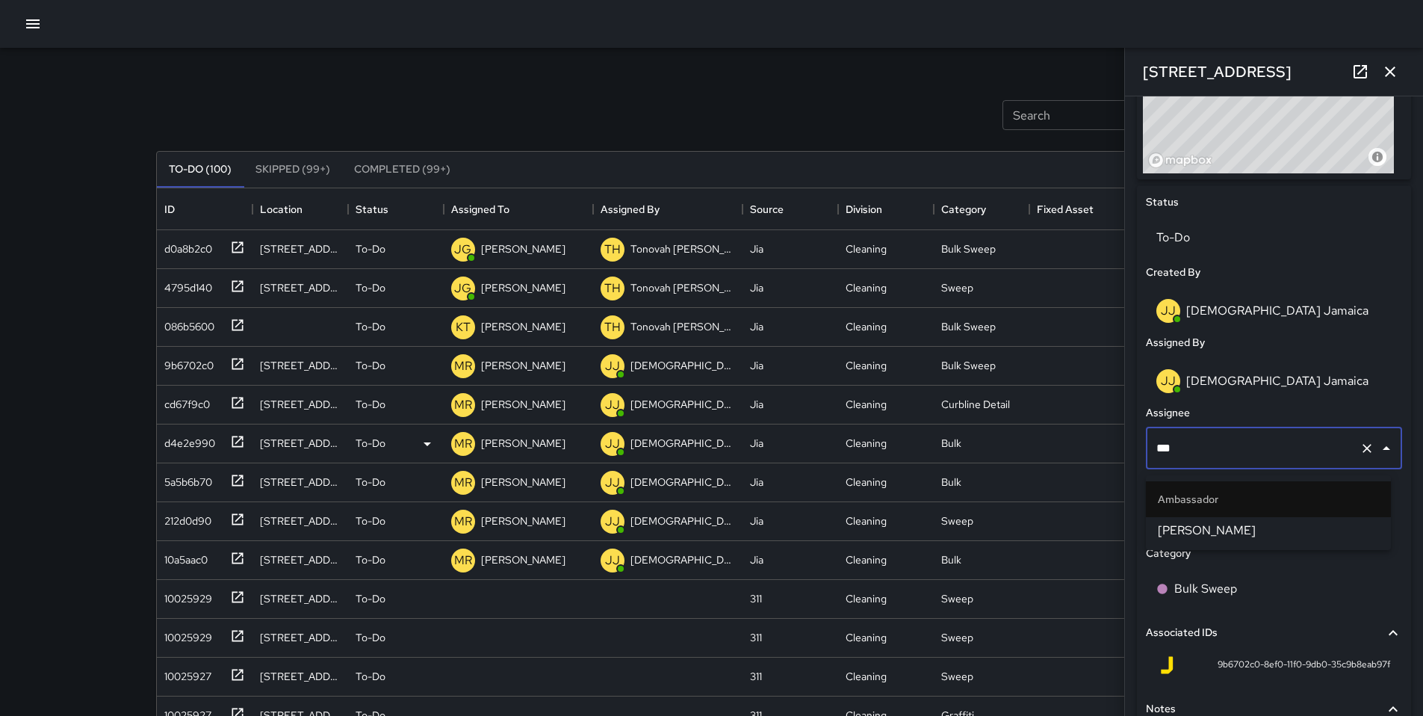
type input "****"
click at [1207, 545] on ul "Ambassador Katherine Treminio" at bounding box center [1268, 512] width 245 height 75
click at [1195, 533] on span "[PERSON_NAME]" at bounding box center [1268, 530] width 221 height 18
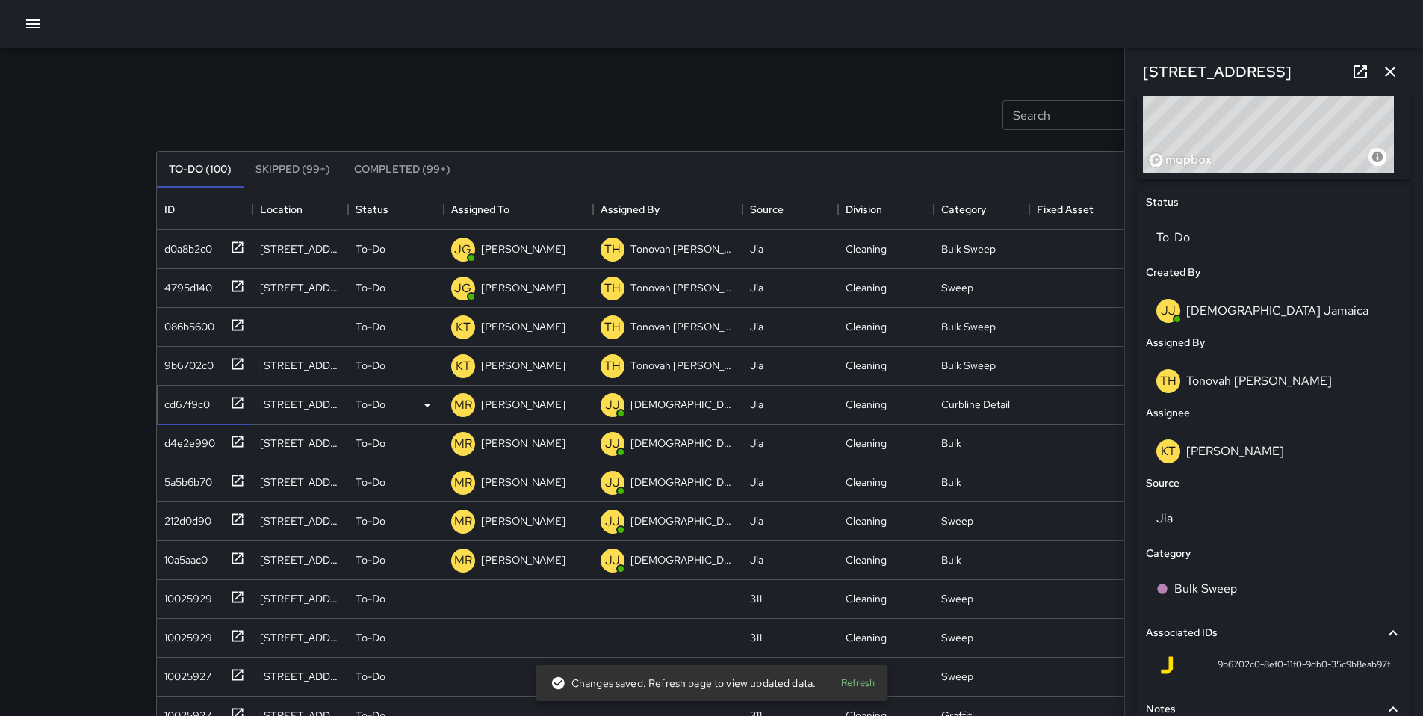
click at [169, 411] on div "cd67f9c0" at bounding box center [184, 401] width 52 height 21
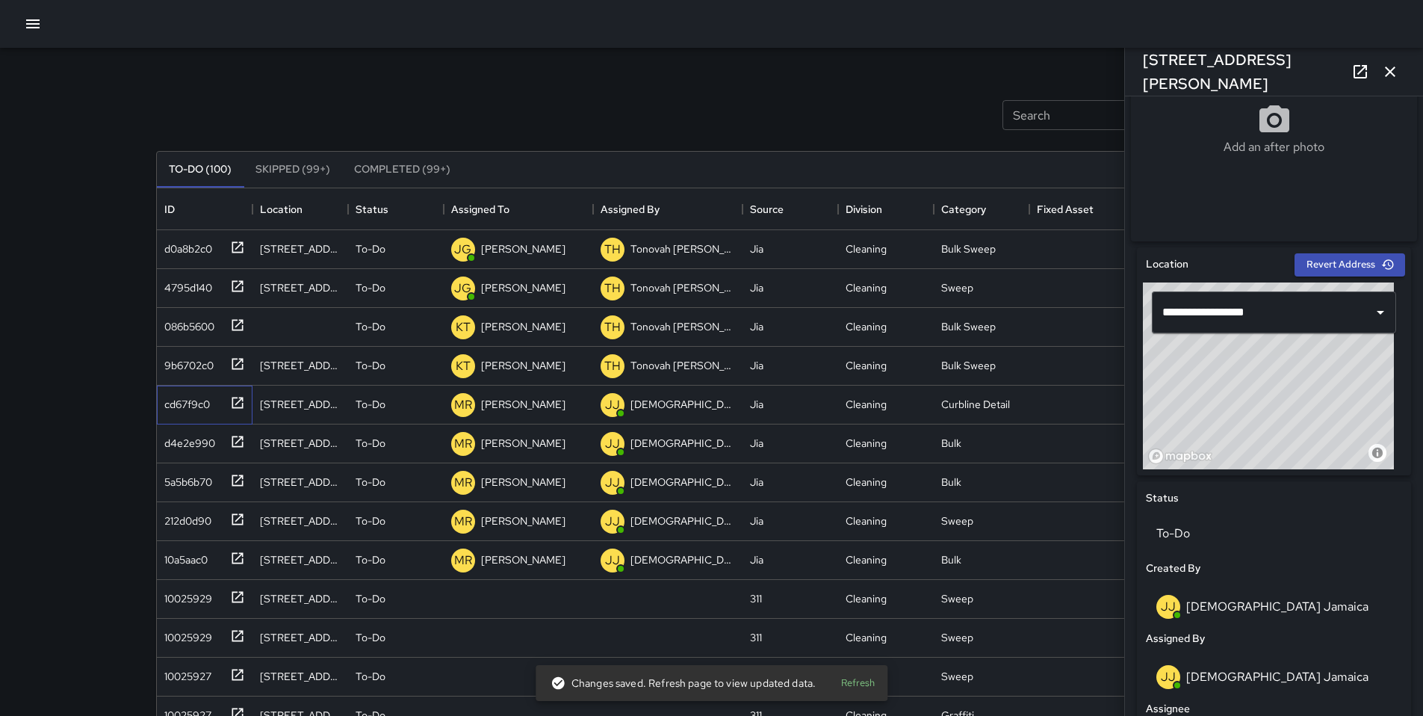
scroll to position [574, 0]
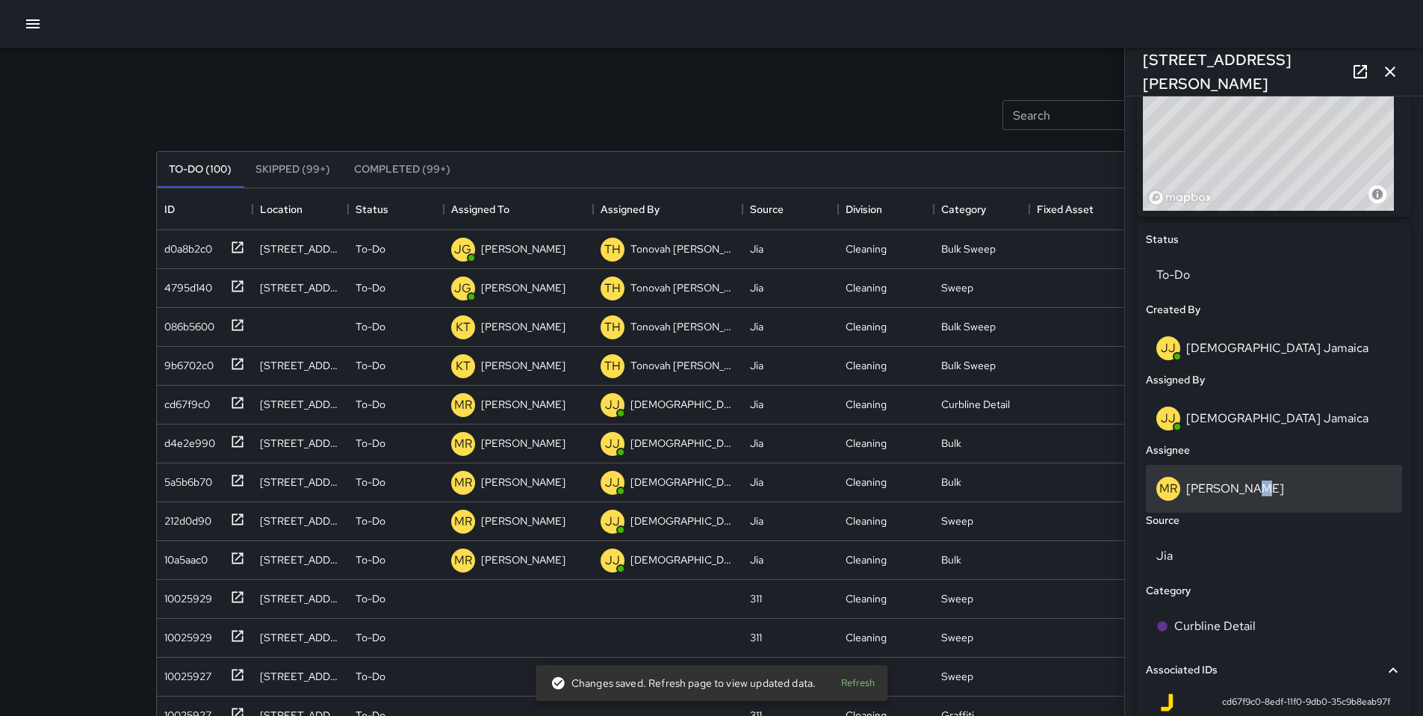
click at [1247, 493] on p "[PERSON_NAME]" at bounding box center [1235, 488] width 98 height 16
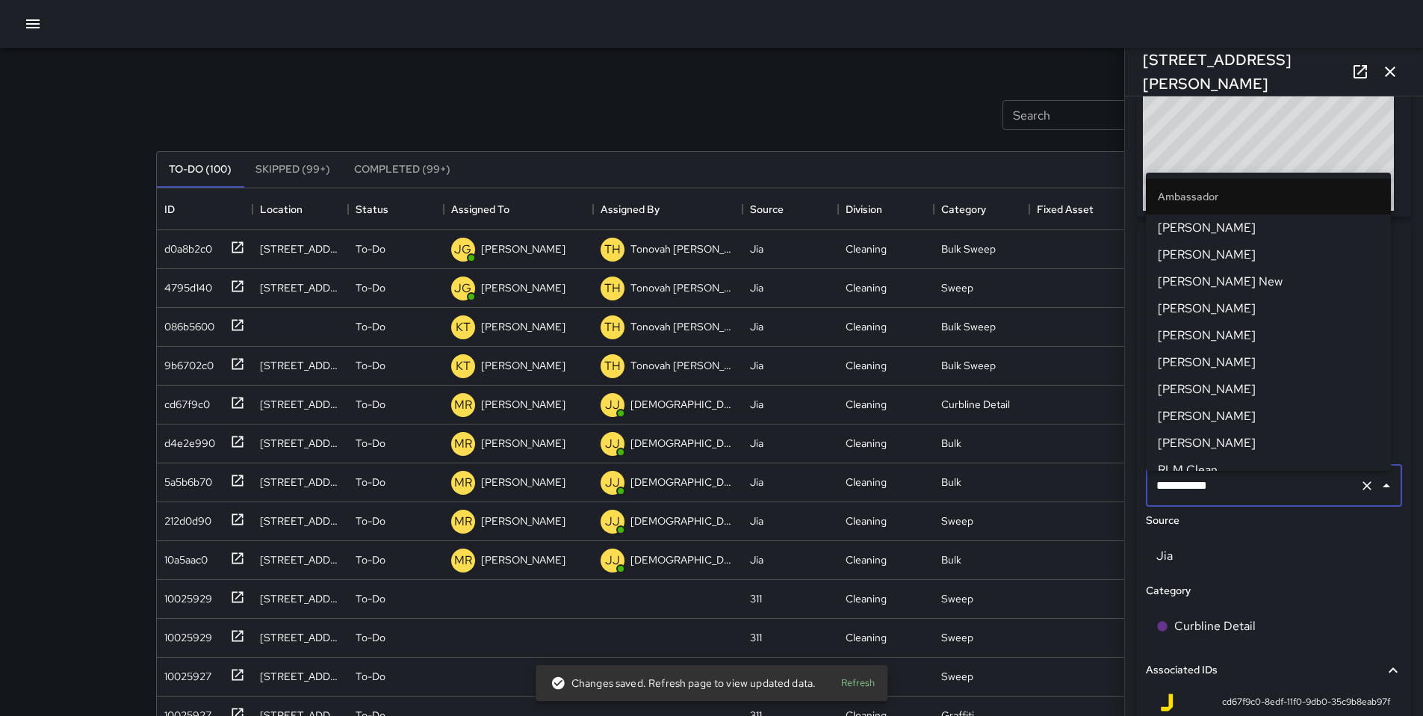
scroll to position [1420, 0]
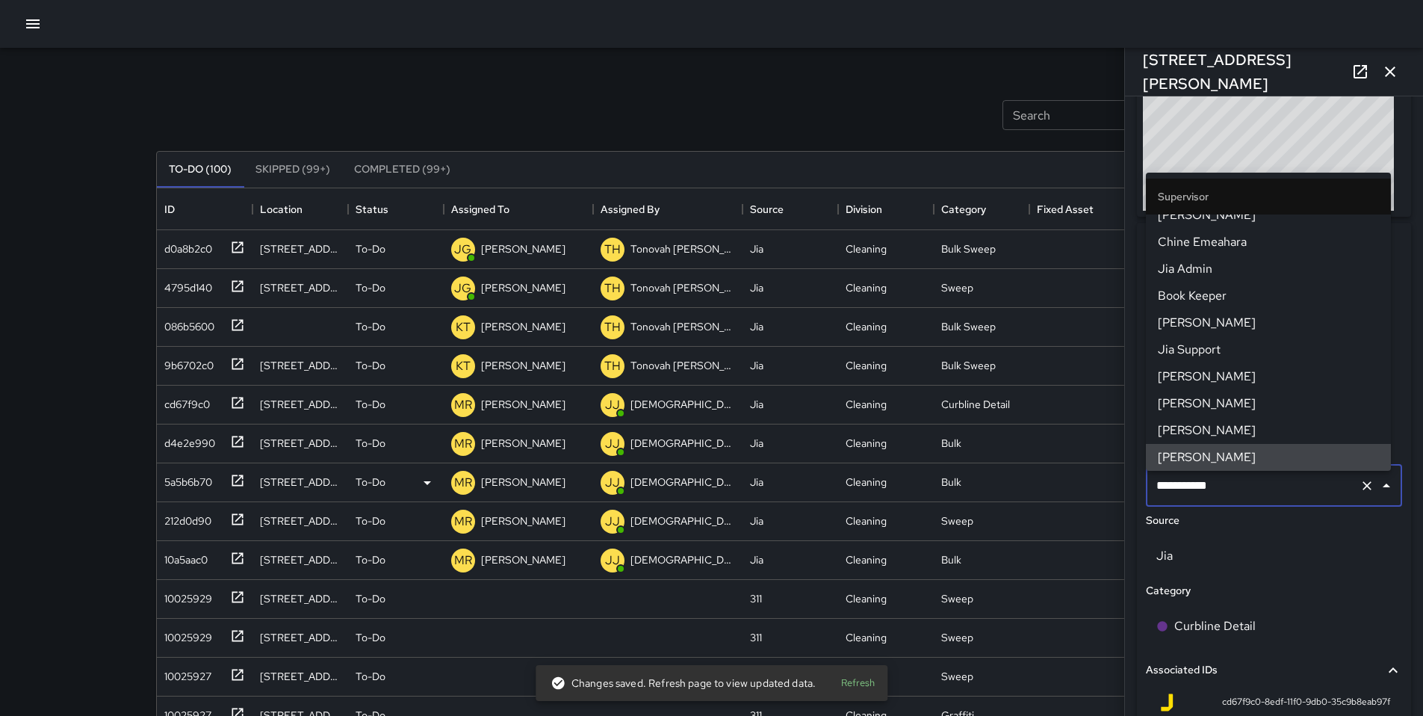
drag, startPoint x: 1179, startPoint y: 486, endPoint x: 1093, endPoint y: 481, distance: 86.1
click at [1094, 481] on div "Search Search New Task To-Do (100) Skipped (99+) Completed (99+) ID Location St…" at bounding box center [712, 465] width 1148 height 835
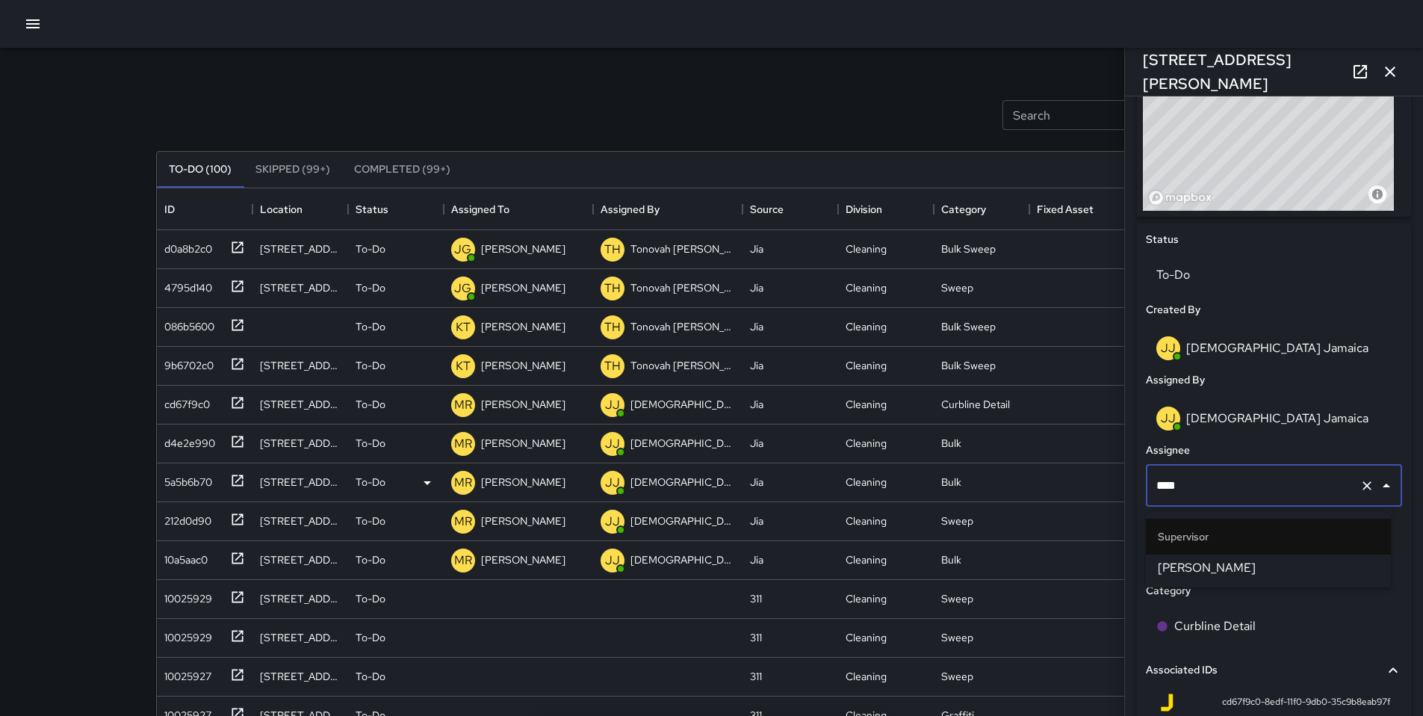
type input "*****"
click at [1179, 572] on span "[PERSON_NAME]" at bounding box center [1268, 568] width 221 height 18
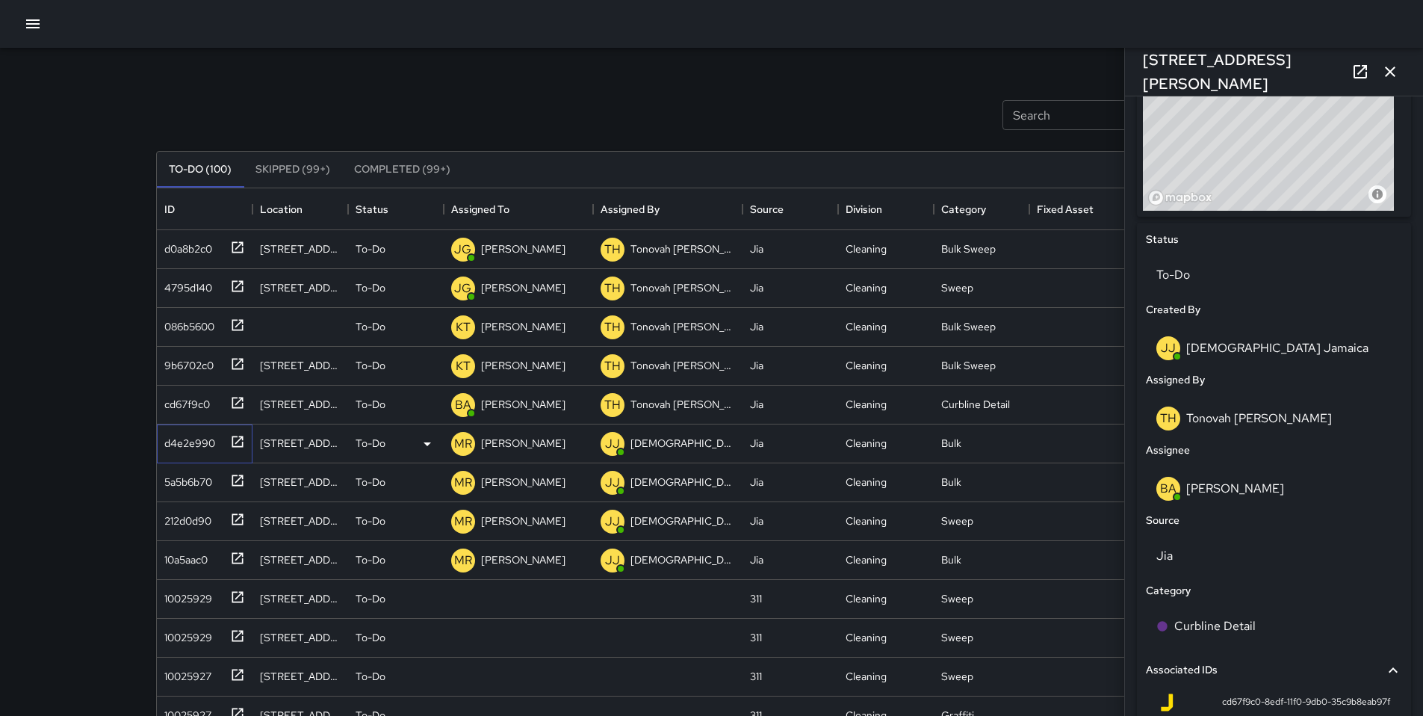
click at [195, 449] on div "d4e2e990" at bounding box center [186, 440] width 57 height 21
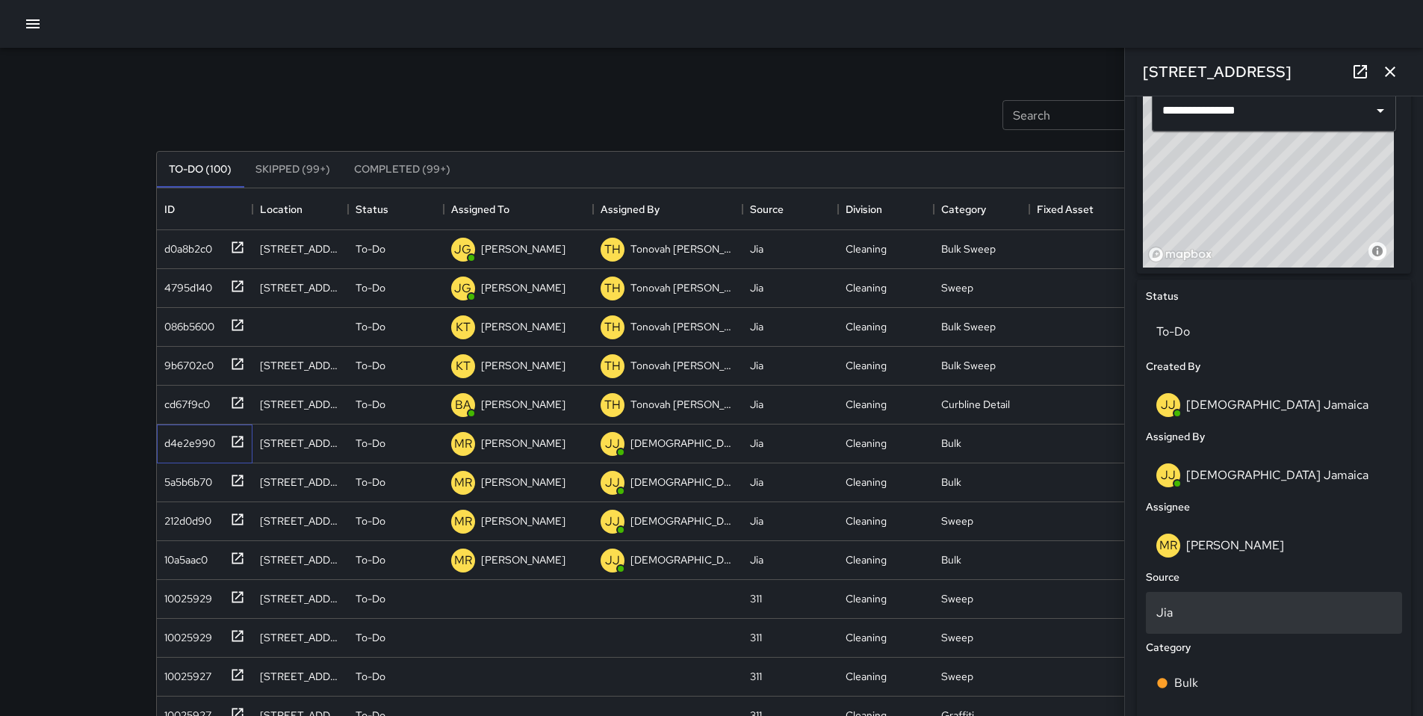
scroll to position [548, 0]
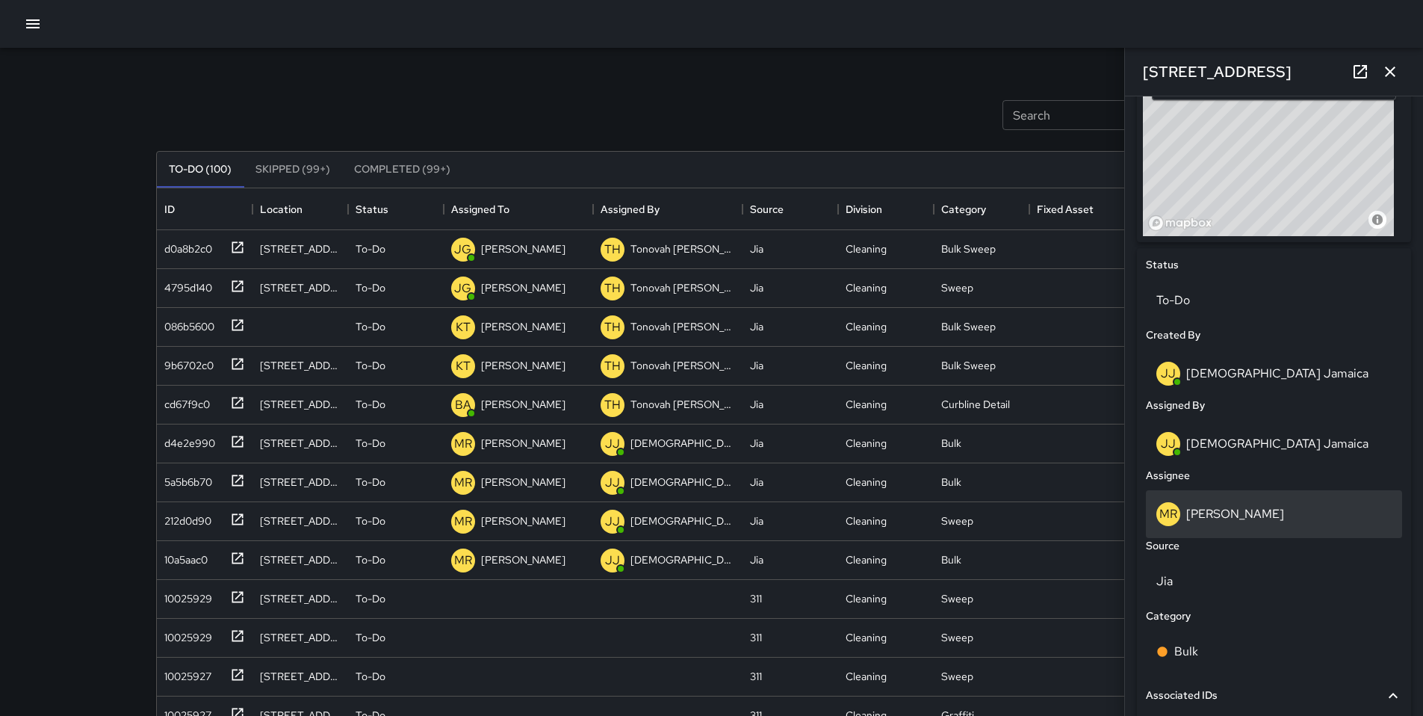
click at [1212, 521] on p "[PERSON_NAME]" at bounding box center [1235, 514] width 98 height 16
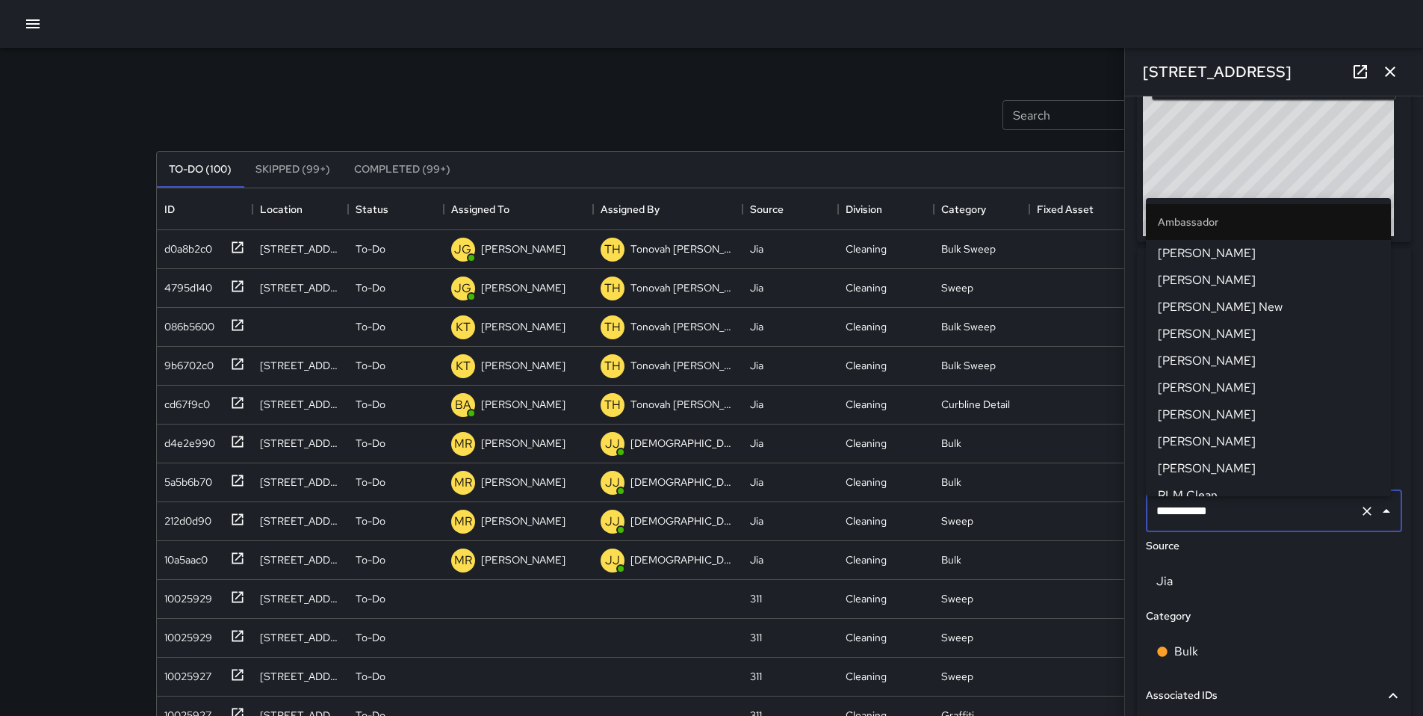
scroll to position [1420, 0]
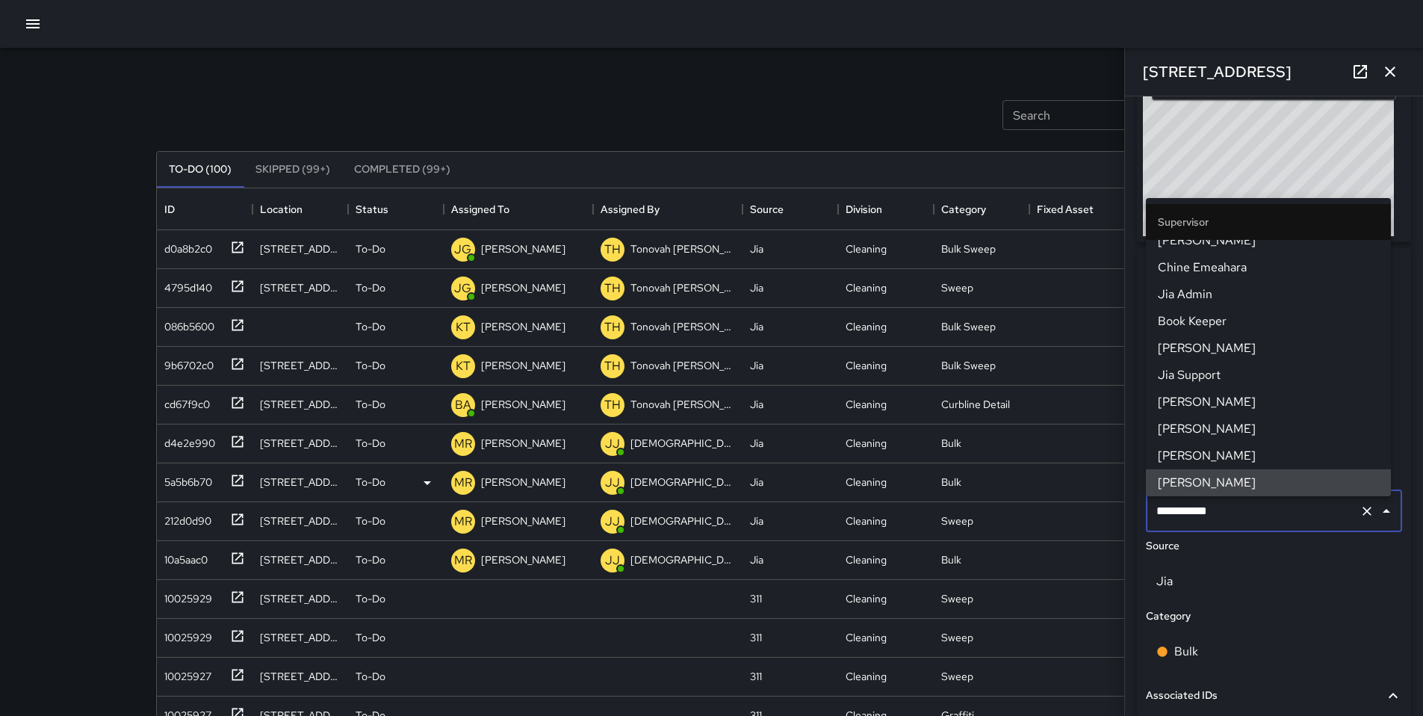
drag, startPoint x: 1229, startPoint y: 519, endPoint x: 1055, endPoint y: 500, distance: 175.2
click at [1099, 504] on div "Search Search New Task To-Do (100) Skipped (99+) Completed (99+) ID Location St…" at bounding box center [712, 465] width 1148 height 835
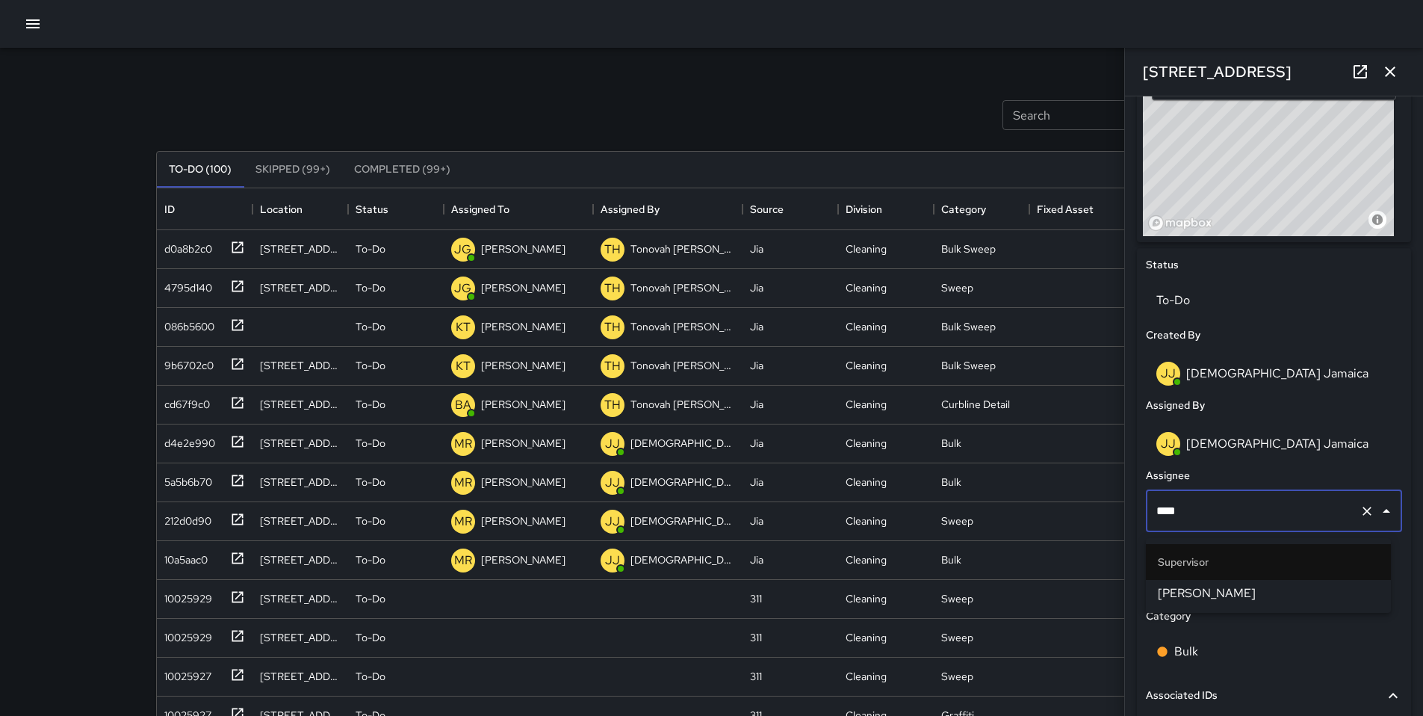
type input "*****"
click at [1225, 584] on span "[PERSON_NAME]" at bounding box center [1268, 593] width 221 height 18
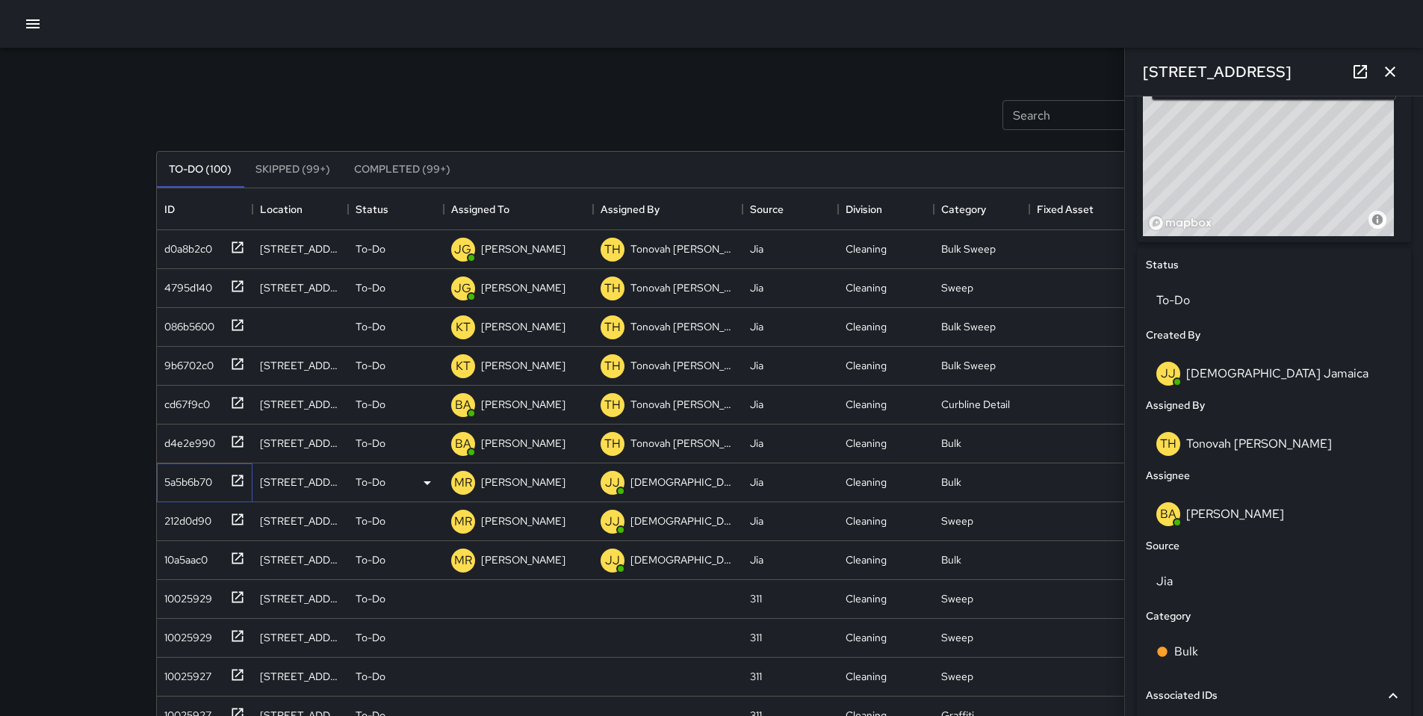
click at [170, 482] on div "5a5b6b70" at bounding box center [185, 478] width 54 height 21
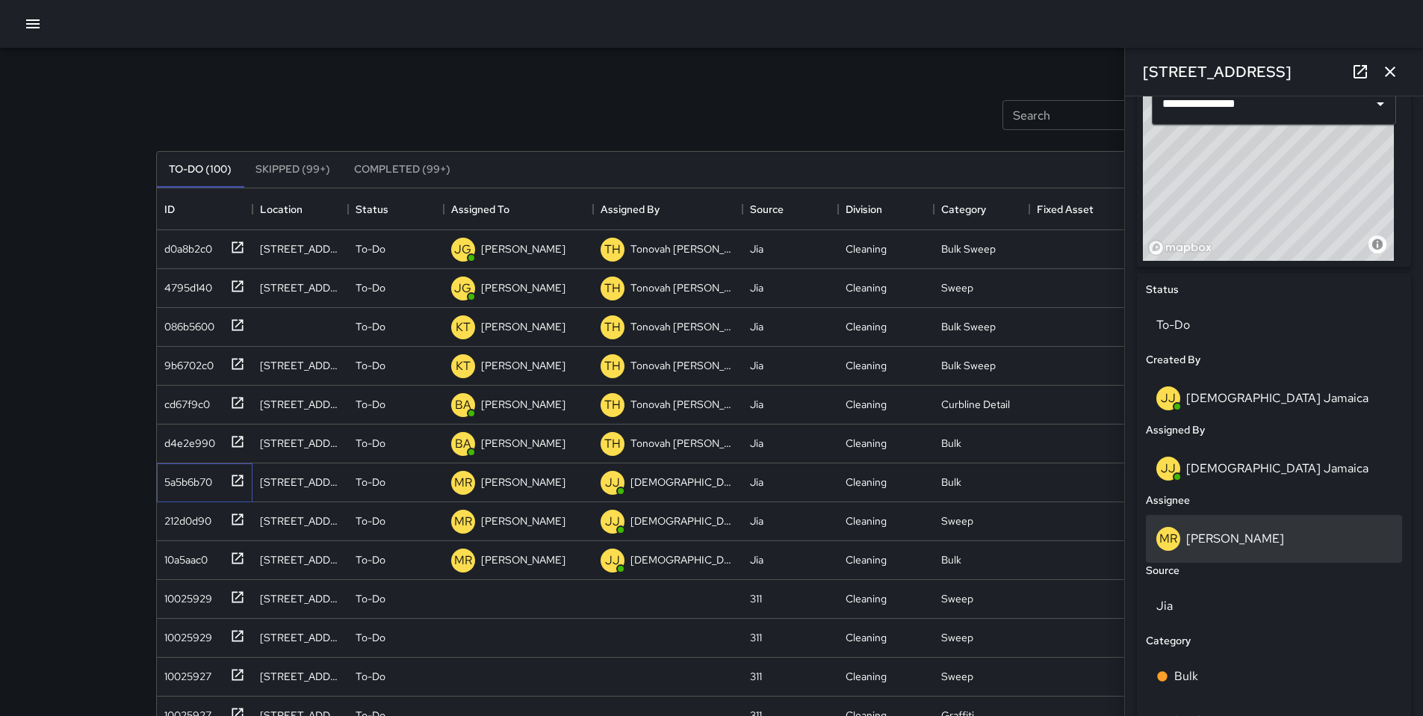
scroll to position [525, 0]
click at [1286, 548] on div "MR Maria Rosas" at bounding box center [1273, 537] width 235 height 24
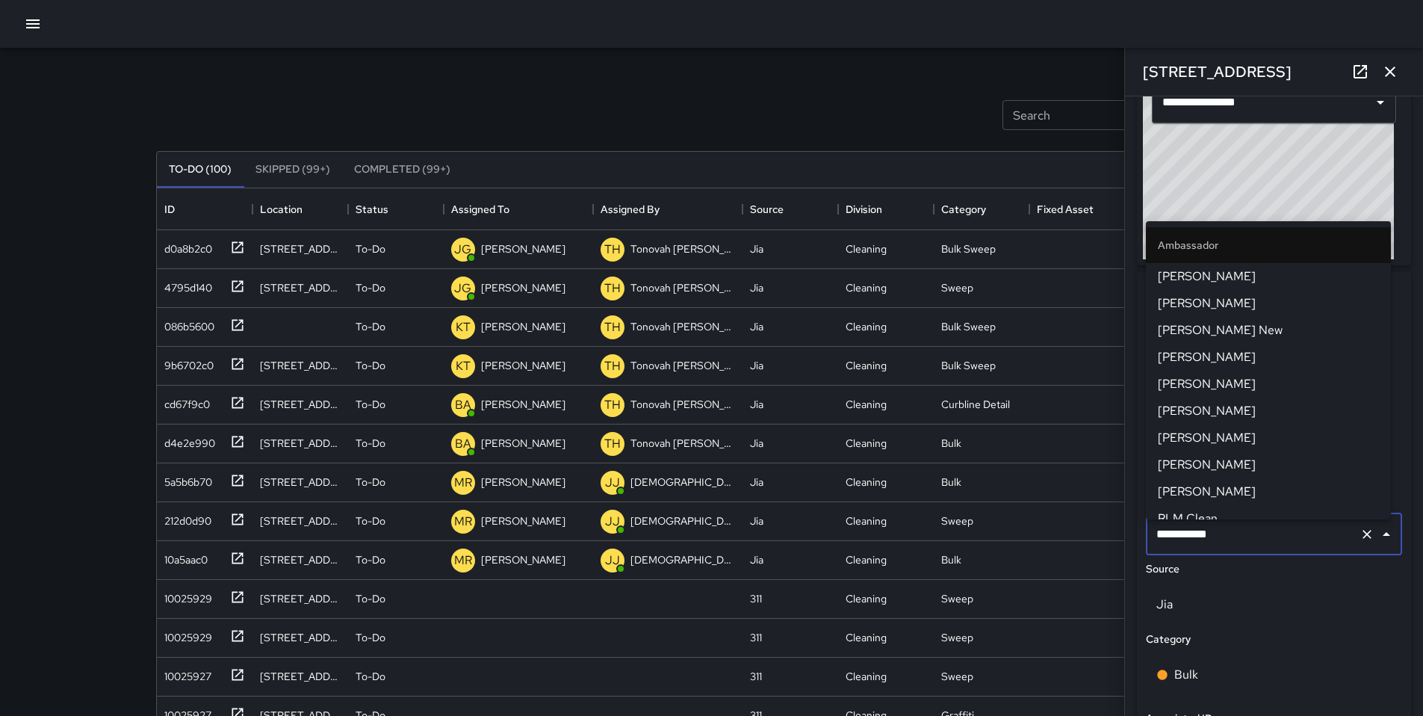
scroll to position [1420, 0]
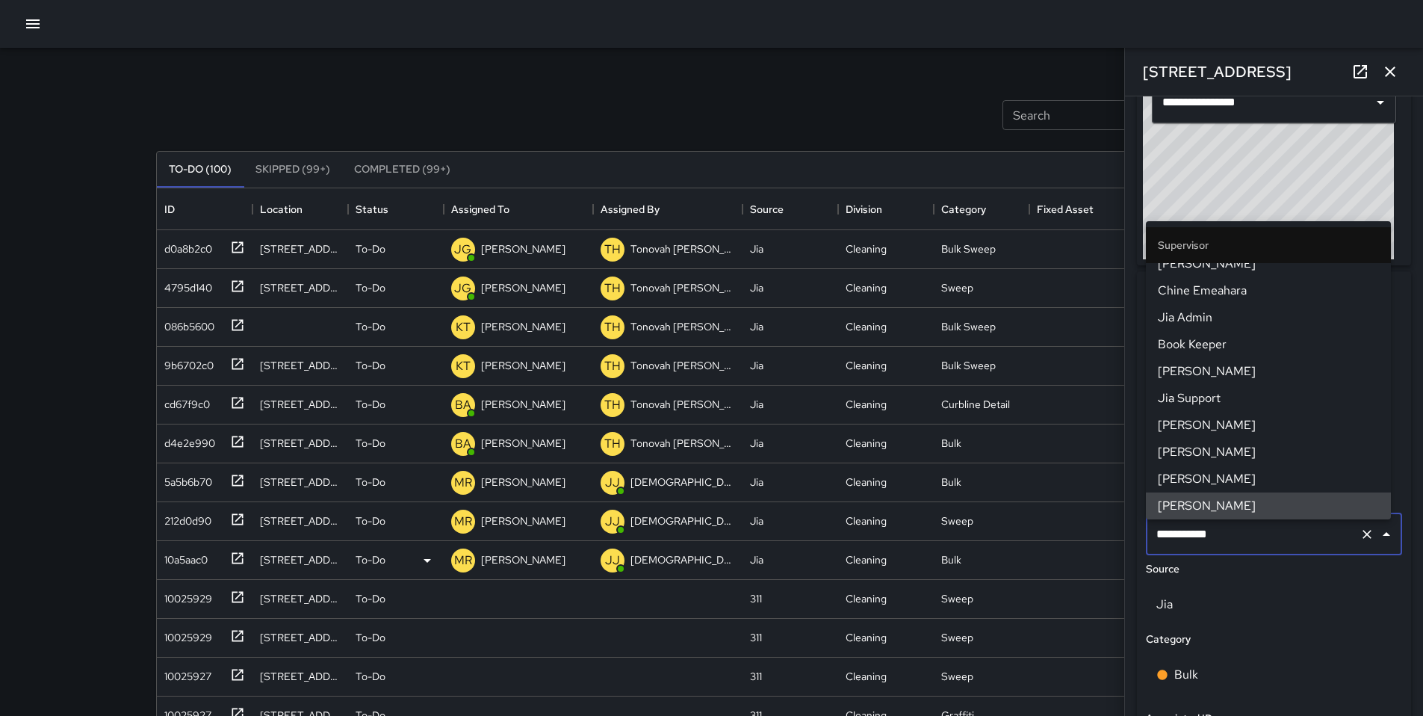
drag, startPoint x: 1240, startPoint y: 550, endPoint x: 1121, endPoint y: 545, distance: 119.6
click at [1123, 545] on div "Search Search New Task To-Do (100) Skipped (99+) Completed (99+) ID Location St…" at bounding box center [712, 465] width 1148 height 835
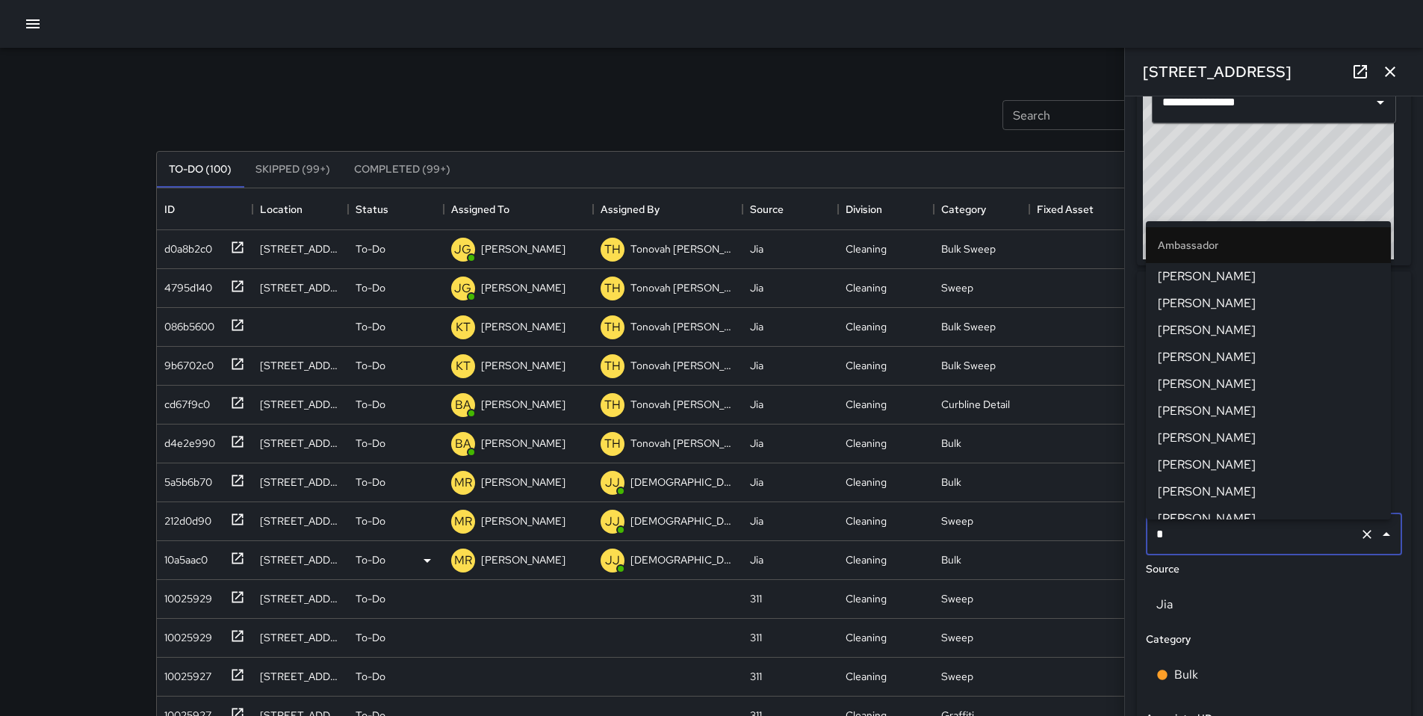
type input "**"
click at [1161, 473] on span "[PERSON_NAME]" at bounding box center [1268, 474] width 221 height 18
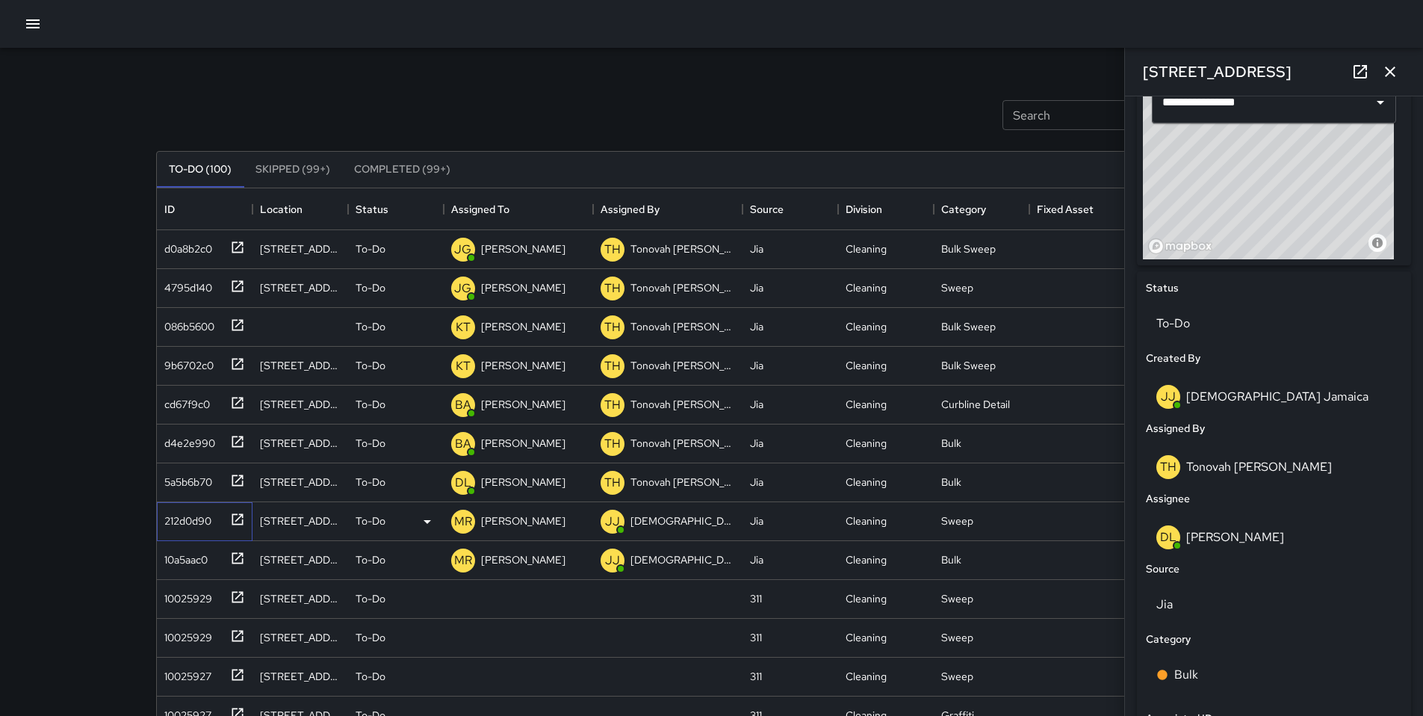
click at [196, 514] on div "212d0d90" at bounding box center [184, 517] width 53 height 21
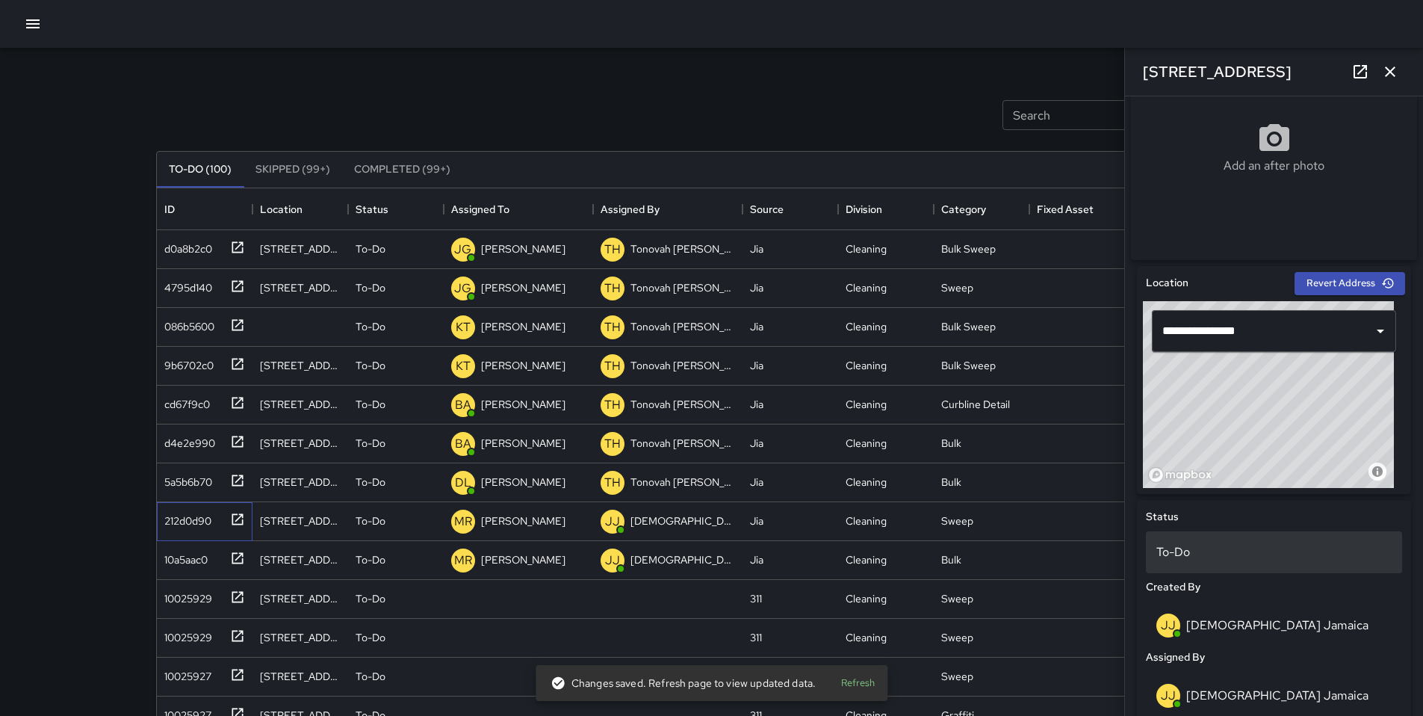
scroll to position [512, 0]
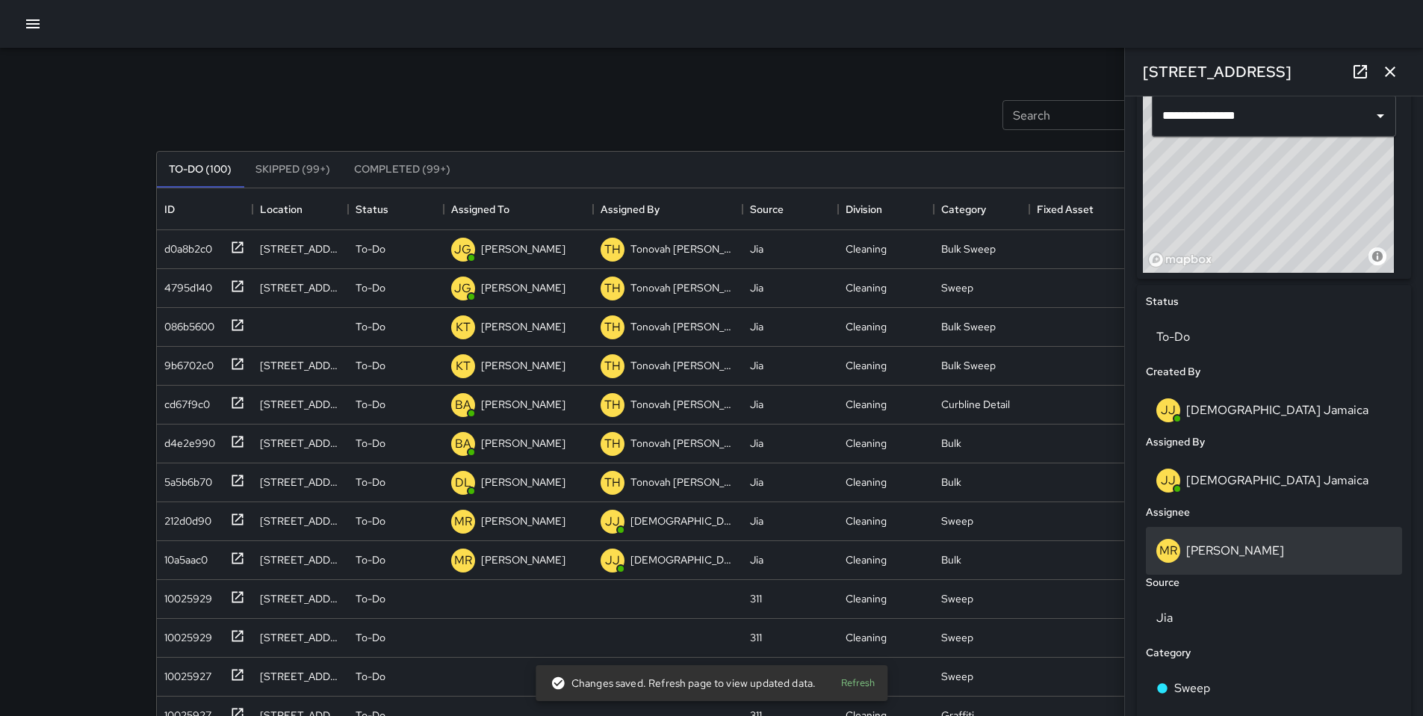
click at [1255, 552] on div "MR Maria Rosas" at bounding box center [1273, 551] width 235 height 24
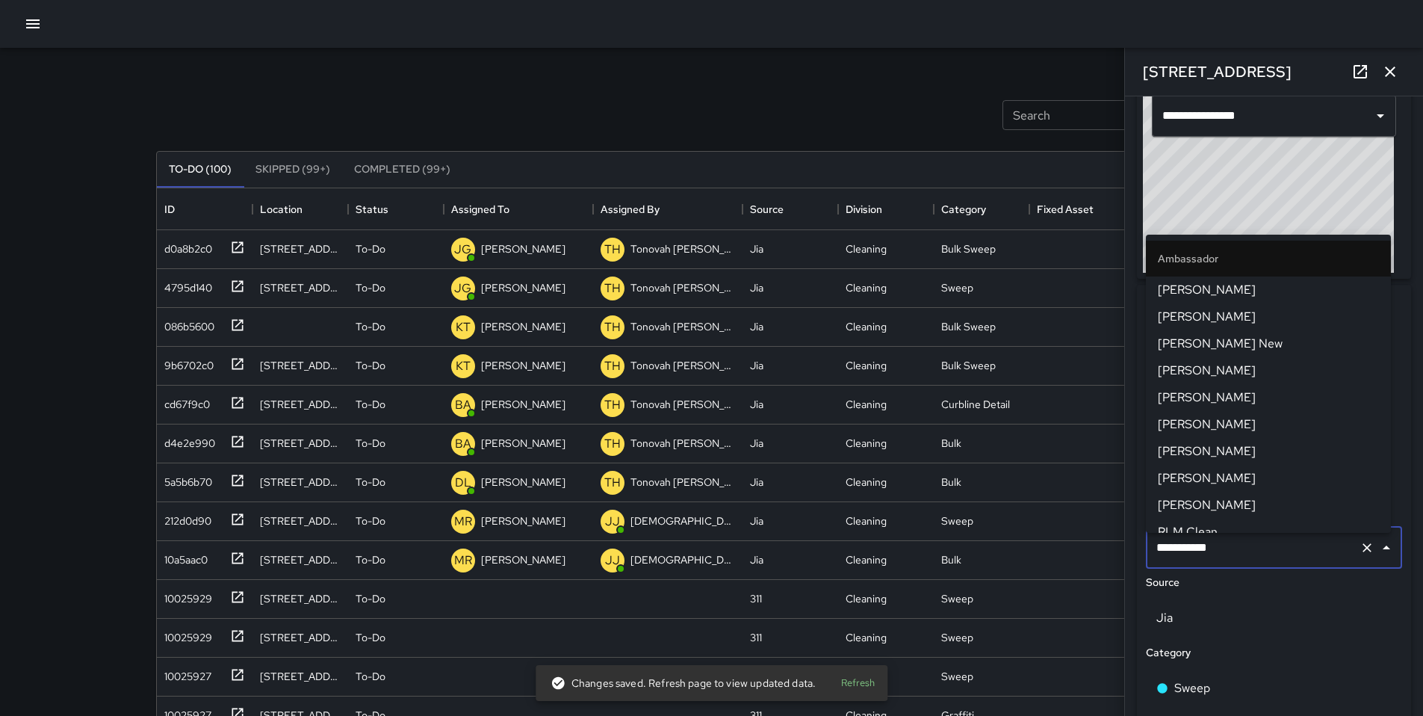
scroll to position [1420, 0]
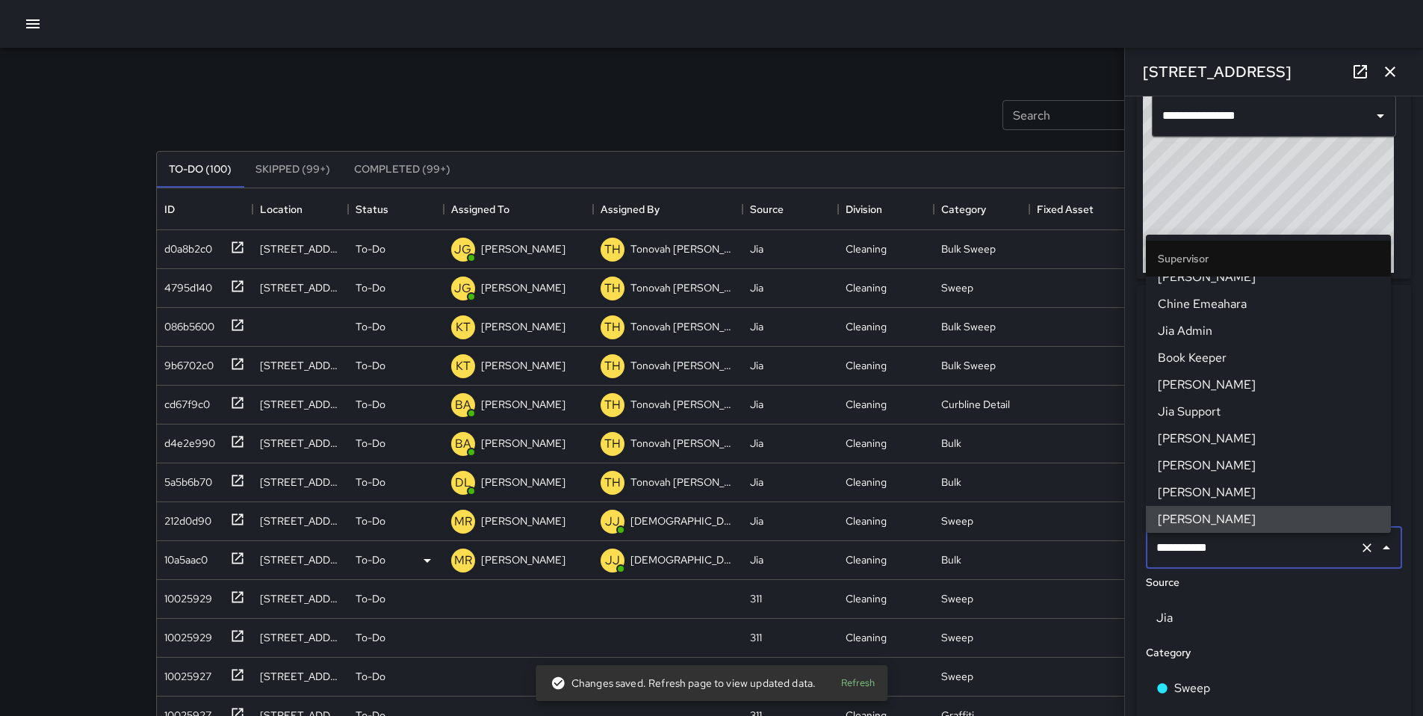
drag, startPoint x: 1253, startPoint y: 557, endPoint x: 1087, endPoint y: 574, distance: 166.7
click at [1103, 572] on div "Search Search New Task To-Do (100) Skipped (99+) Completed (99+) ID Location St…" at bounding box center [712, 465] width 1148 height 835
drag, startPoint x: 1228, startPoint y: 557, endPoint x: 1095, endPoint y: 536, distance: 134.6
click at [1106, 541] on div "Search Search New Task To-Do (100) Skipped (99+) Completed (99+) ID Location St…" at bounding box center [712, 465] width 1148 height 835
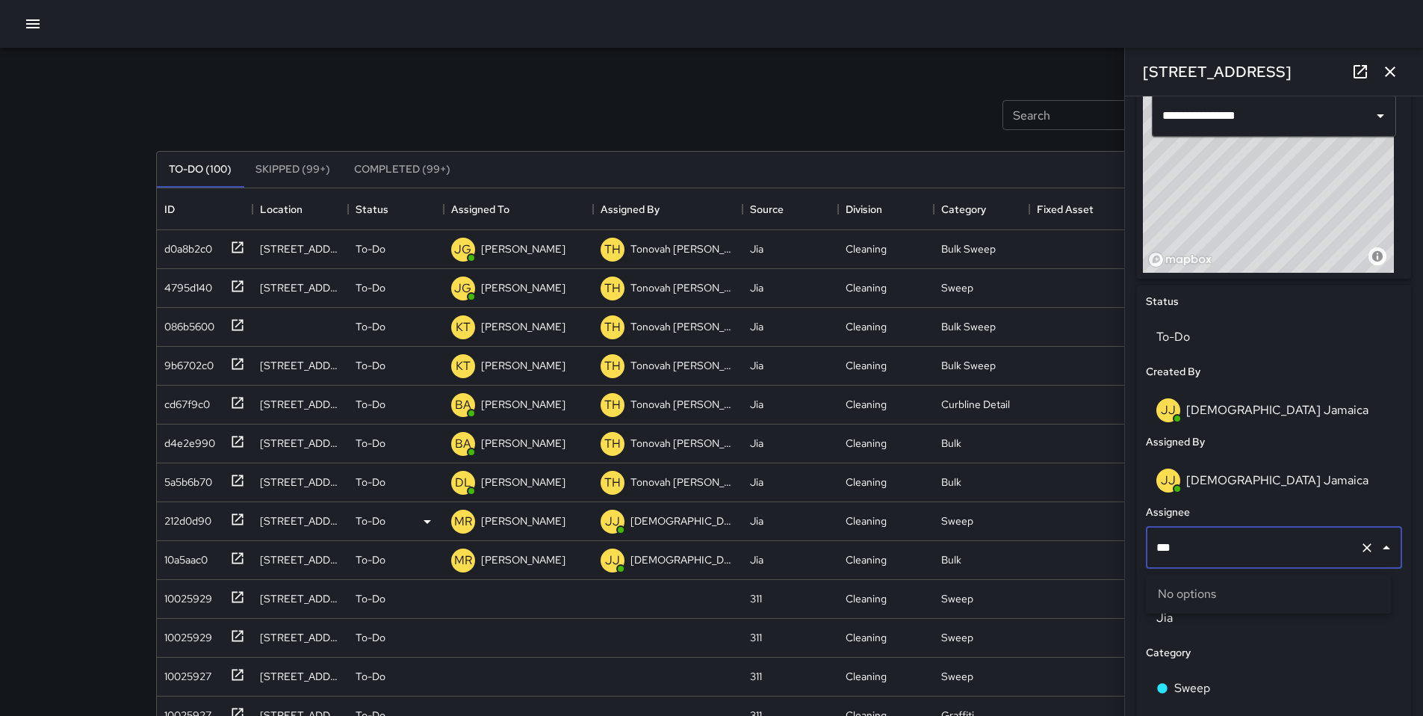
type input "****"
click at [1180, 622] on span "[PERSON_NAME]" at bounding box center [1268, 630] width 221 height 18
click at [209, 558] on div "10a5aac0" at bounding box center [201, 557] width 87 height 25
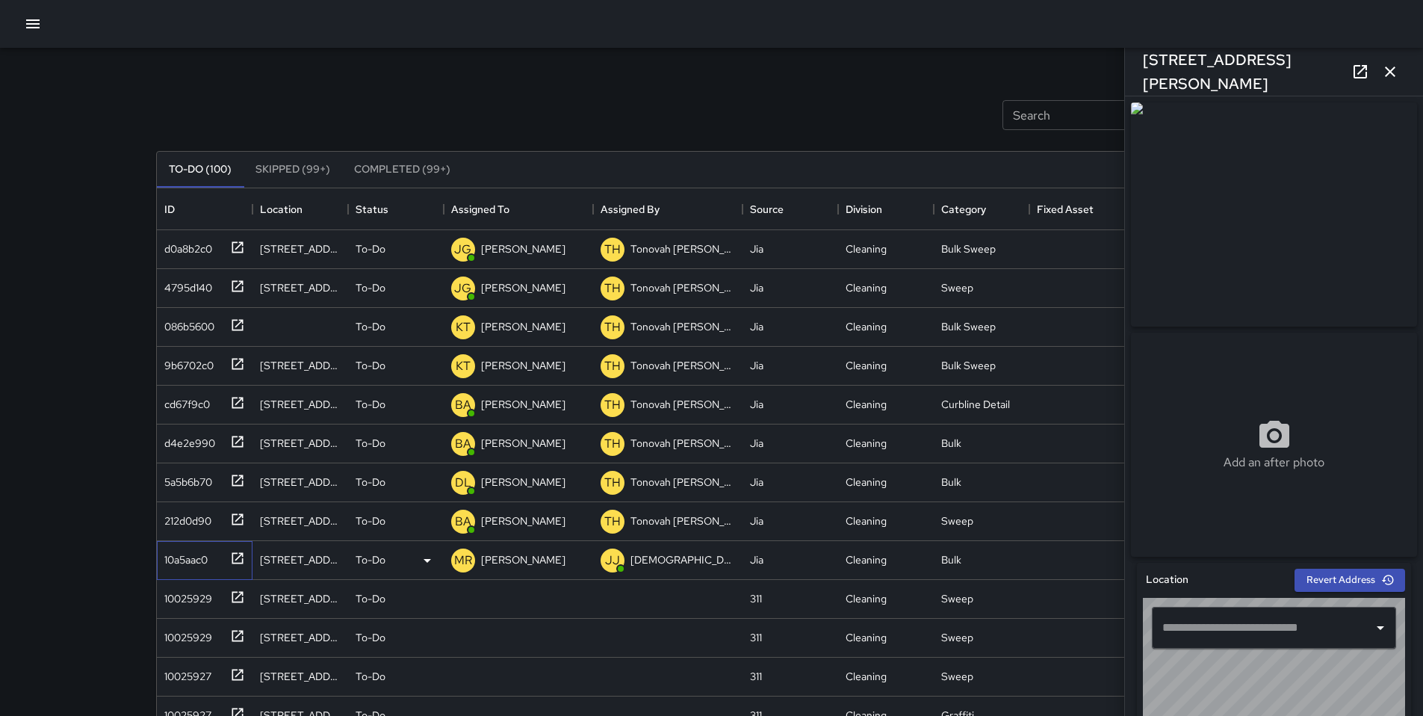
type input "**********"
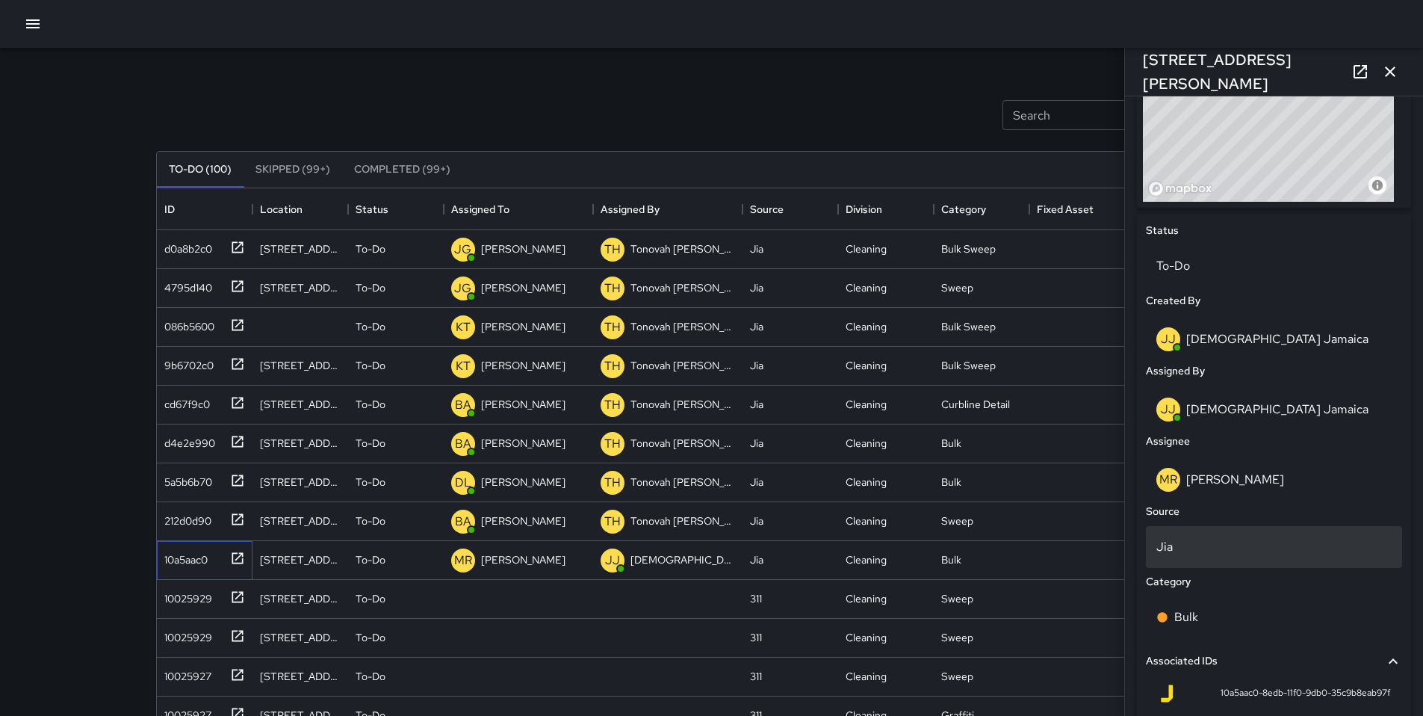
scroll to position [592, 0]
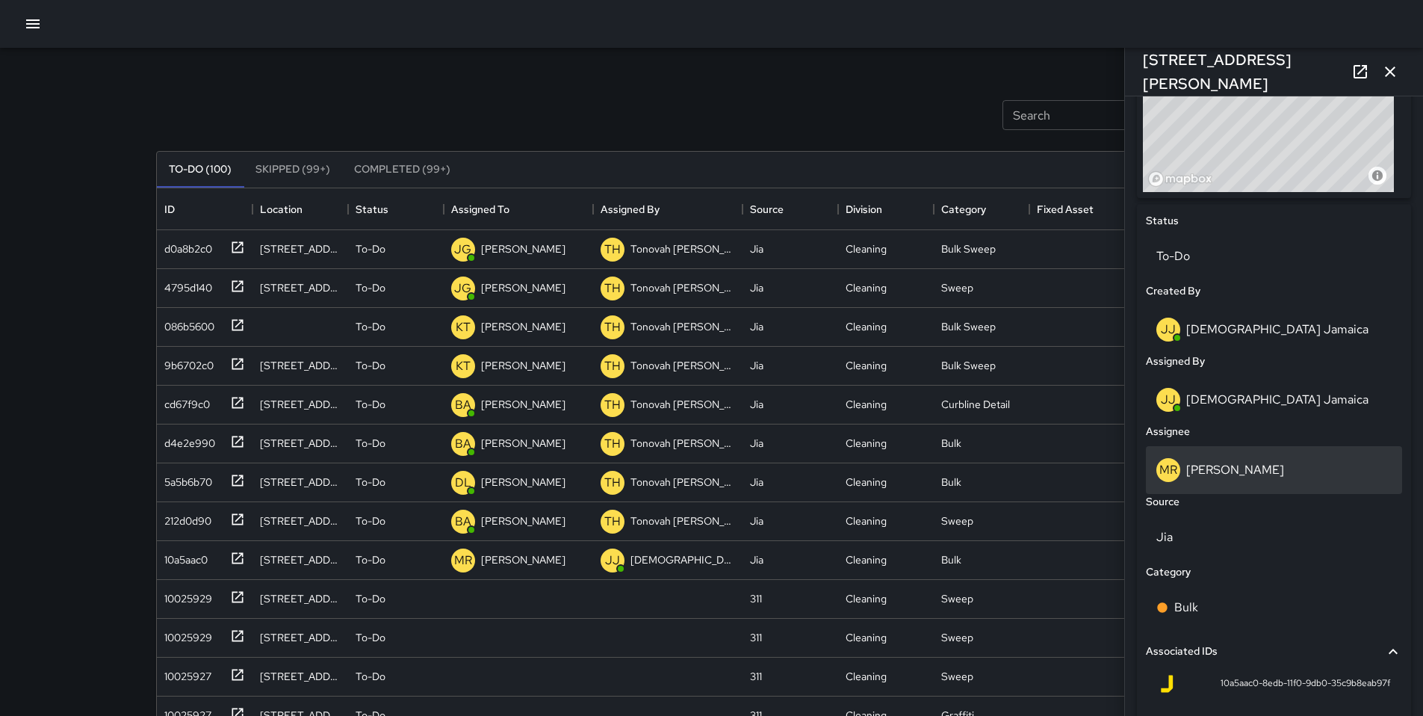
click at [1222, 477] on p "[PERSON_NAME]" at bounding box center [1235, 470] width 98 height 16
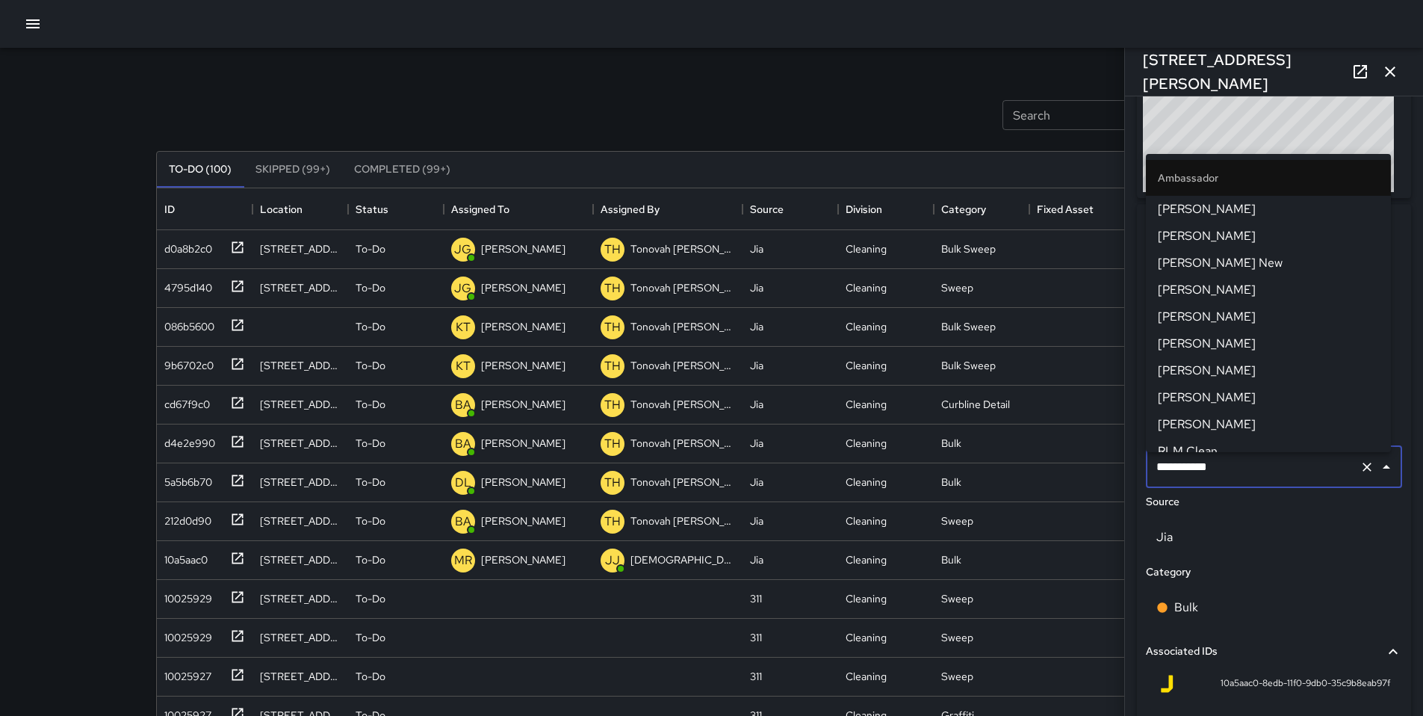
scroll to position [1420, 0]
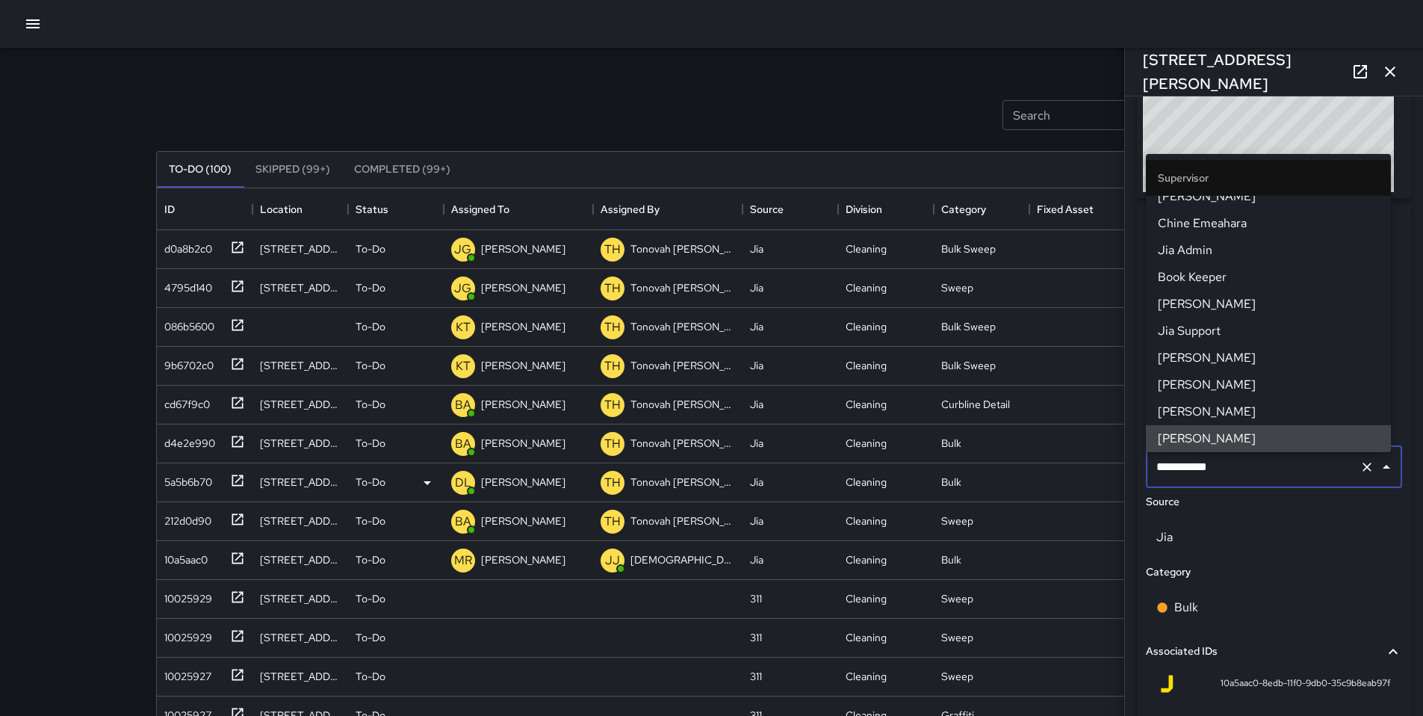
drag, startPoint x: 1229, startPoint y: 475, endPoint x: 1092, endPoint y: 470, distance: 137.6
click at [1098, 471] on div "Search Search New Task To-Do (100) Skipped (99+) Completed (99+) ID Location St…" at bounding box center [712, 465] width 1148 height 835
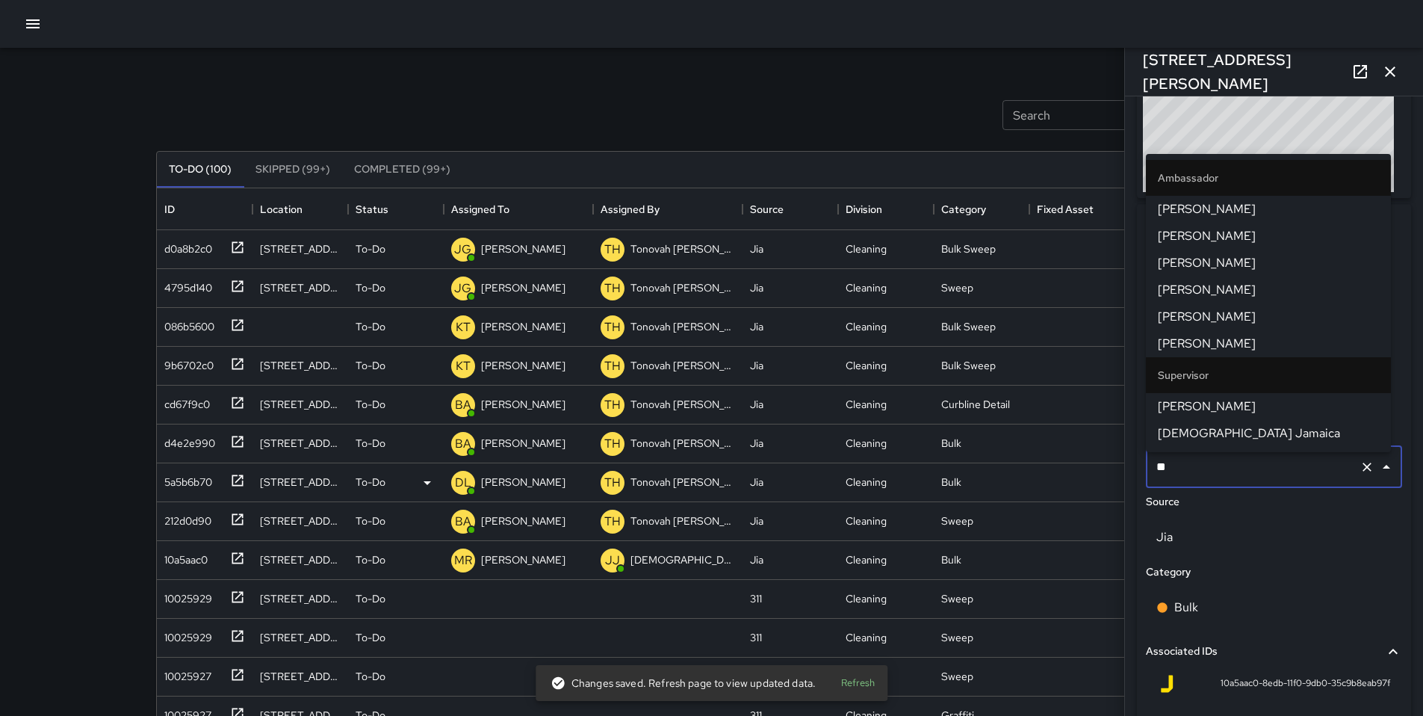
type input "*"
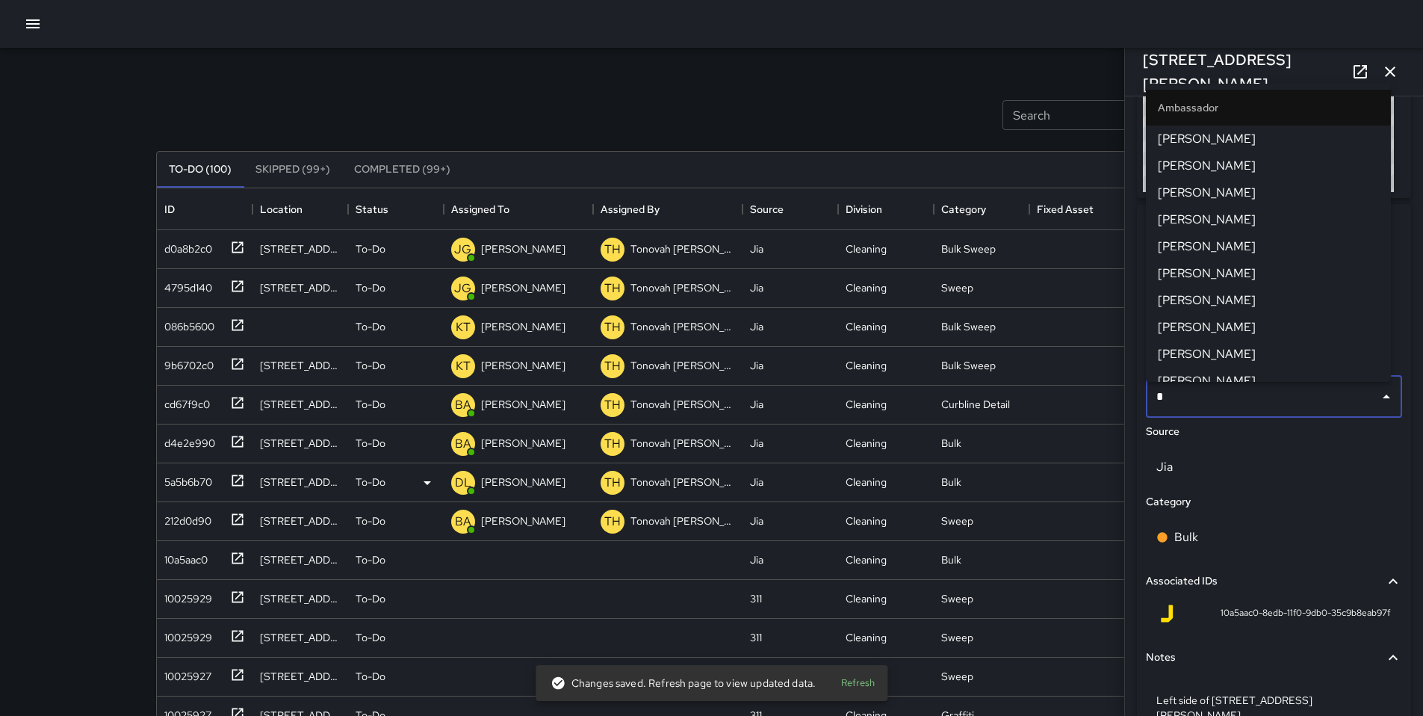
type input "**"
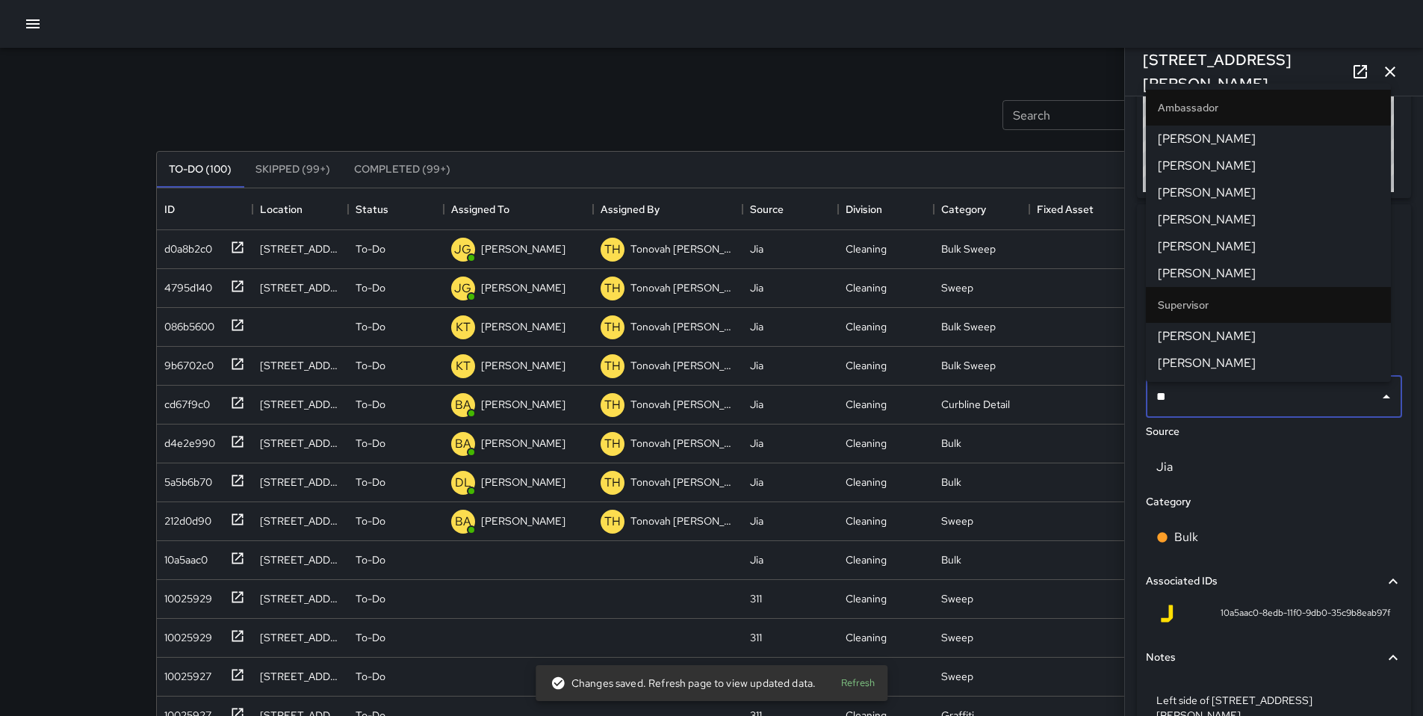
click at [1195, 334] on span "[PERSON_NAME]" at bounding box center [1268, 336] width 221 height 18
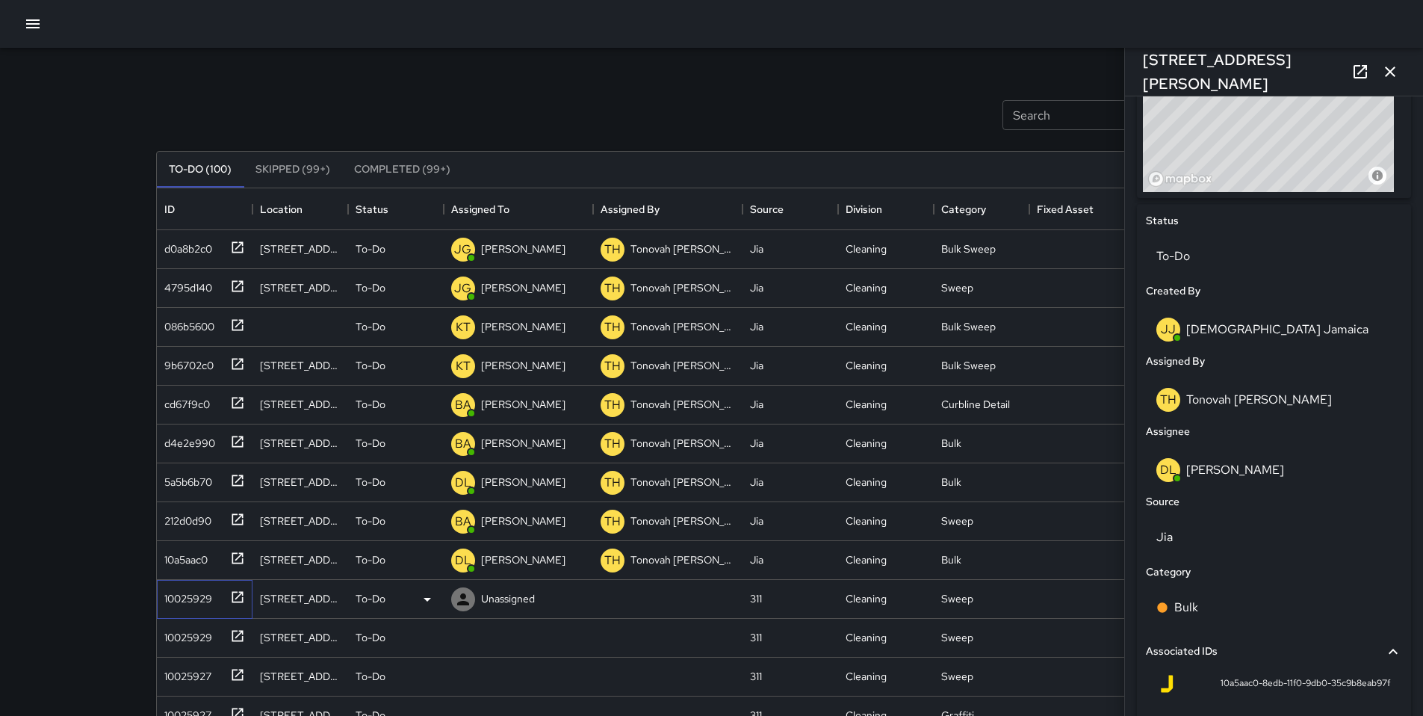
click at [185, 595] on div "10025929" at bounding box center [185, 595] width 54 height 21
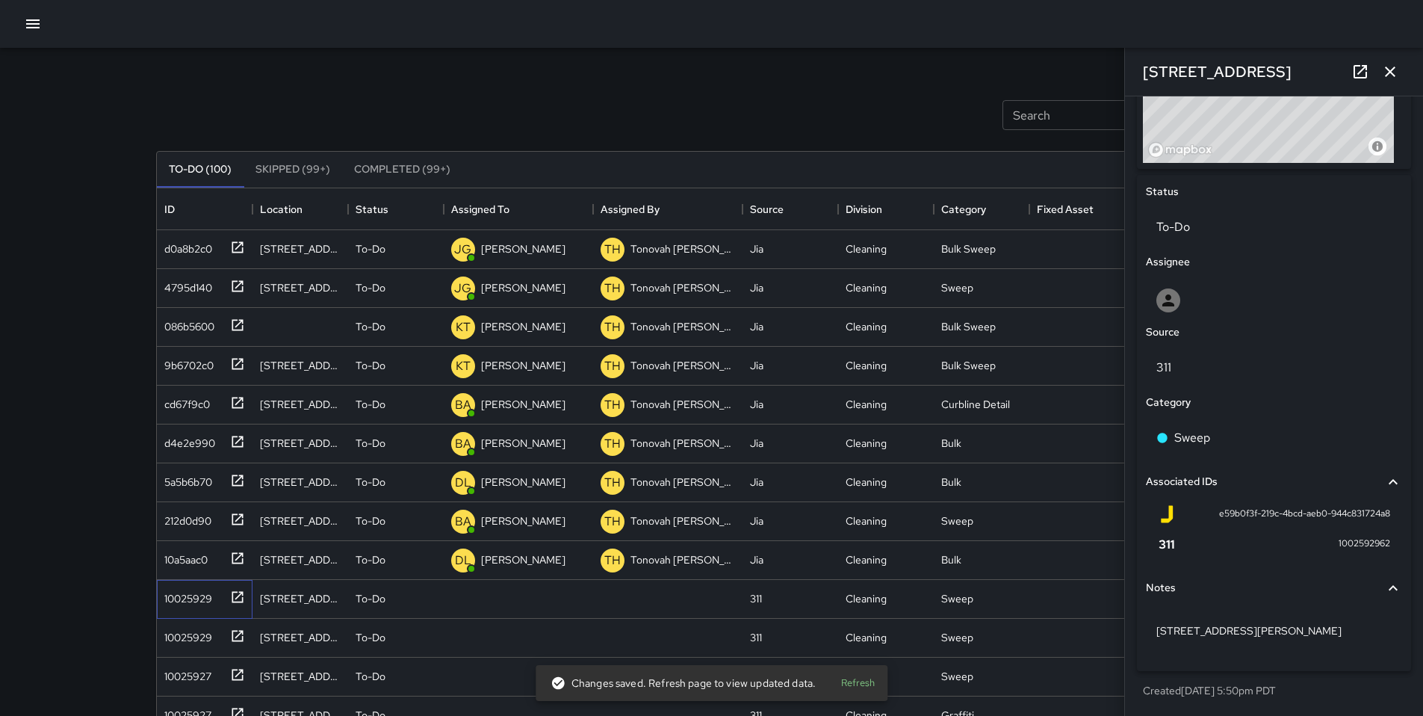
scroll to position [628, 0]
click at [1193, 306] on div at bounding box center [1273, 300] width 235 height 24
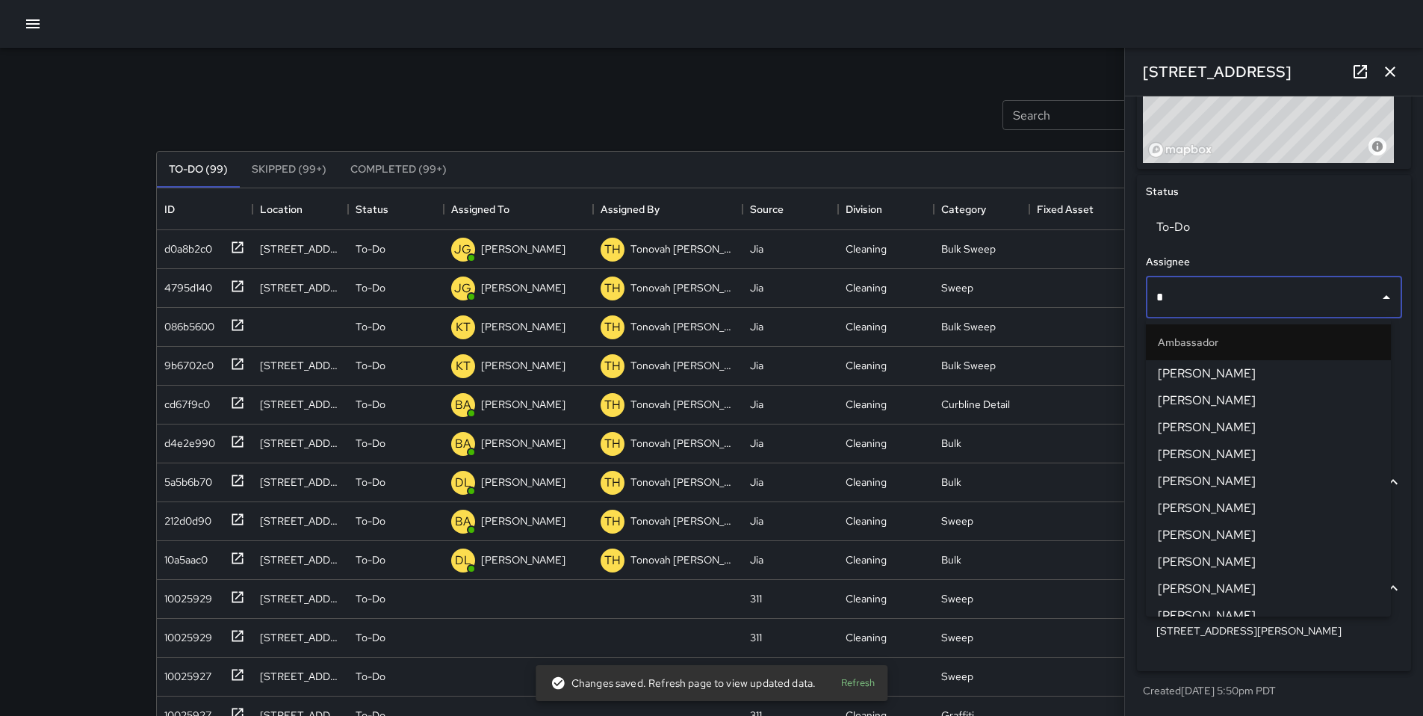
type input "**"
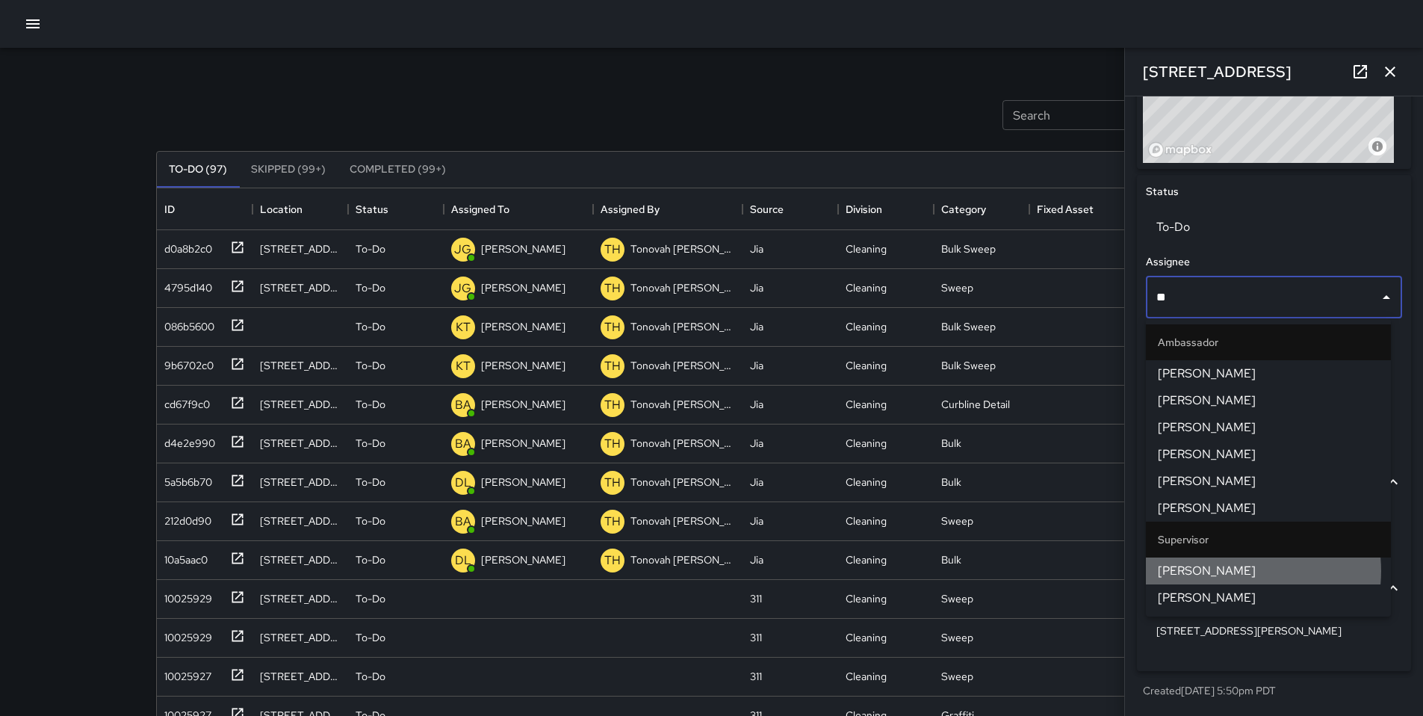
click at [1239, 571] on span "[PERSON_NAME]" at bounding box center [1268, 571] width 221 height 18
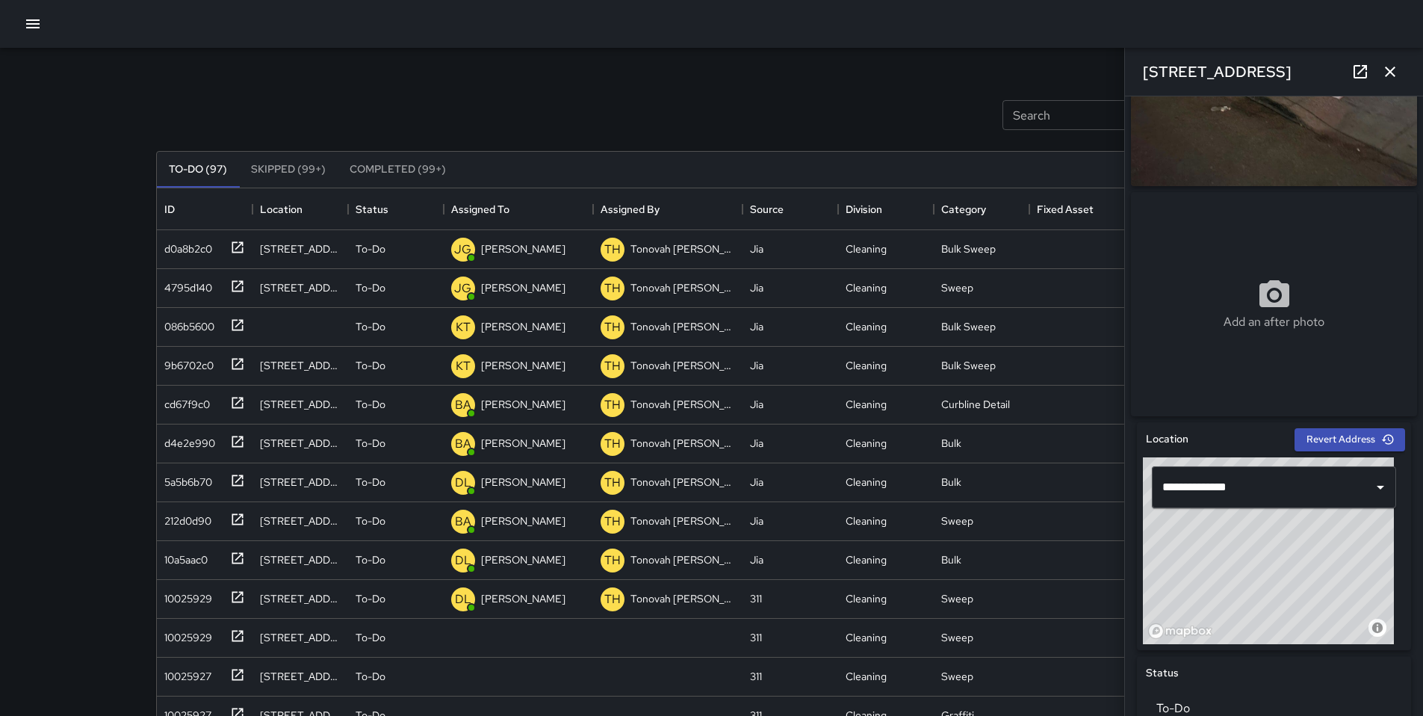
scroll to position [0, 0]
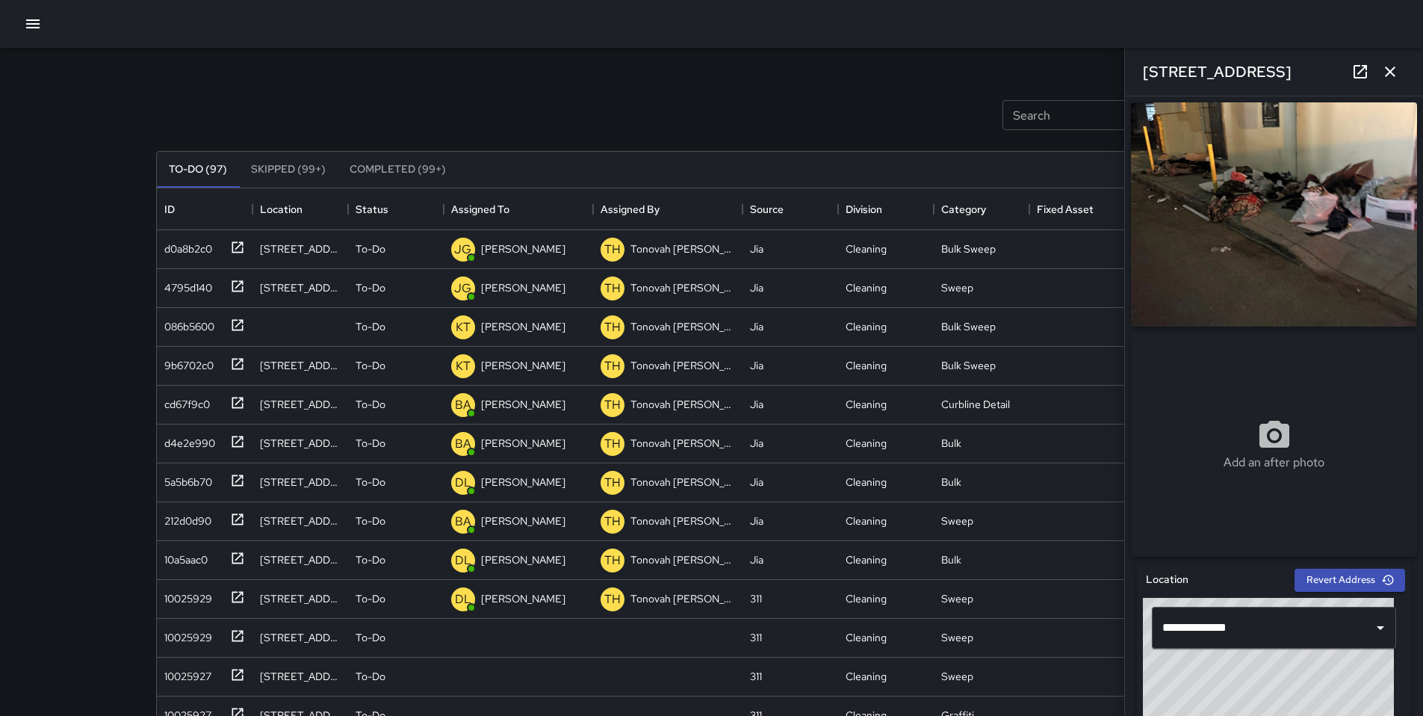
click at [1358, 67] on icon at bounding box center [1360, 72] width 18 height 18
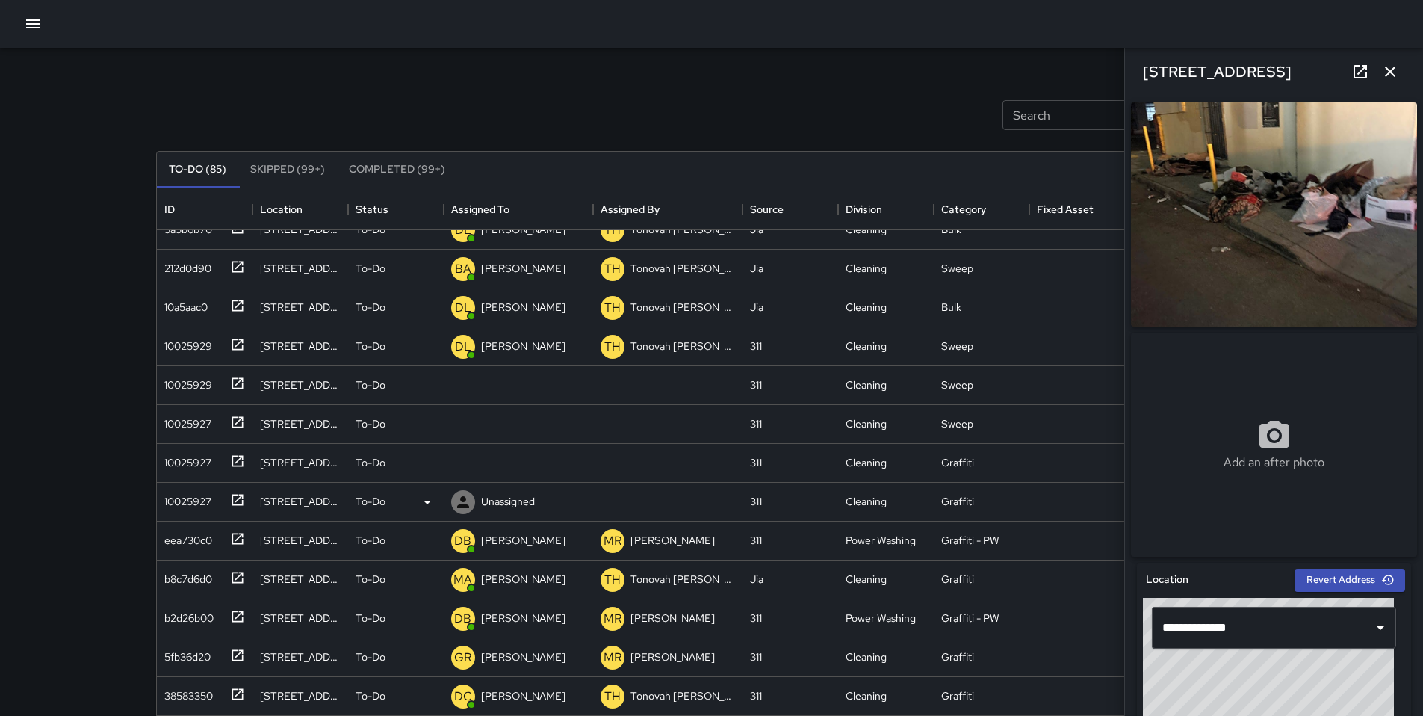
scroll to position [294, 0]
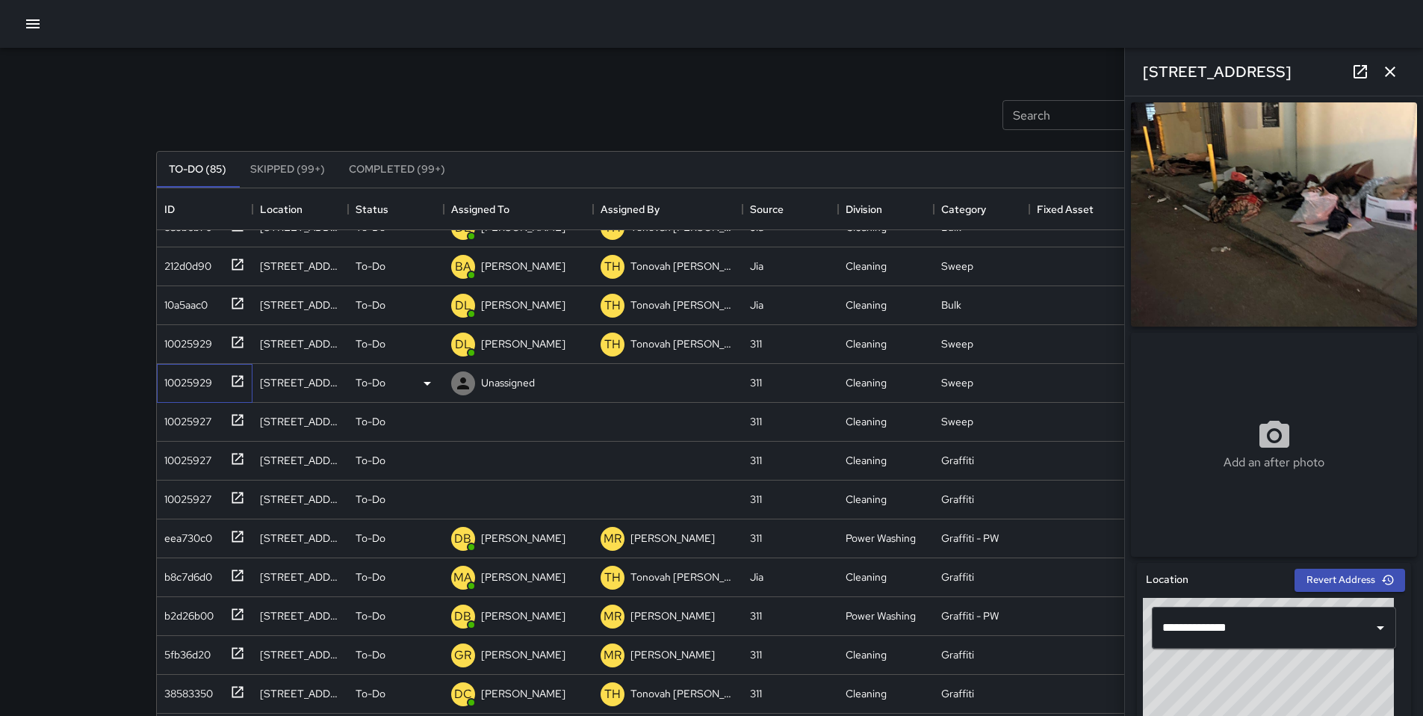
click at [212, 380] on div "10025929" at bounding box center [201, 380] width 87 height 25
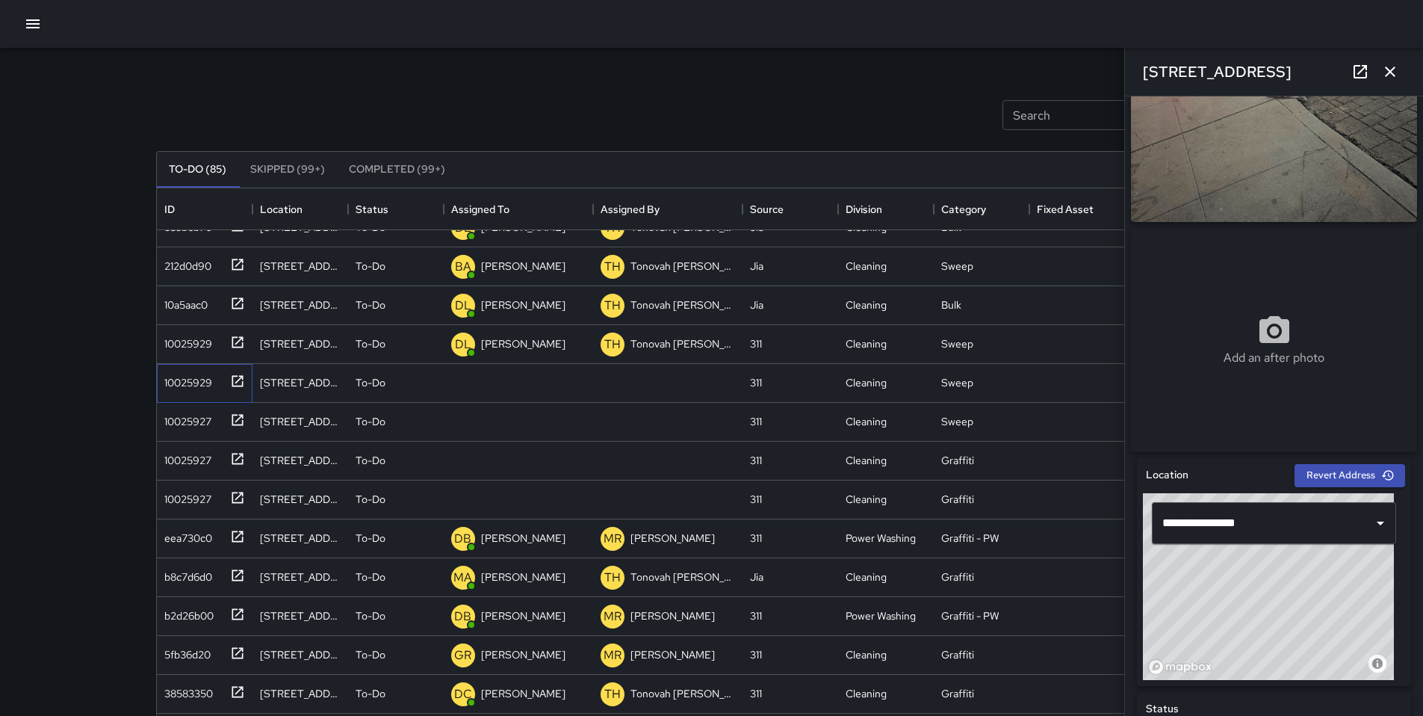
scroll to position [317, 0]
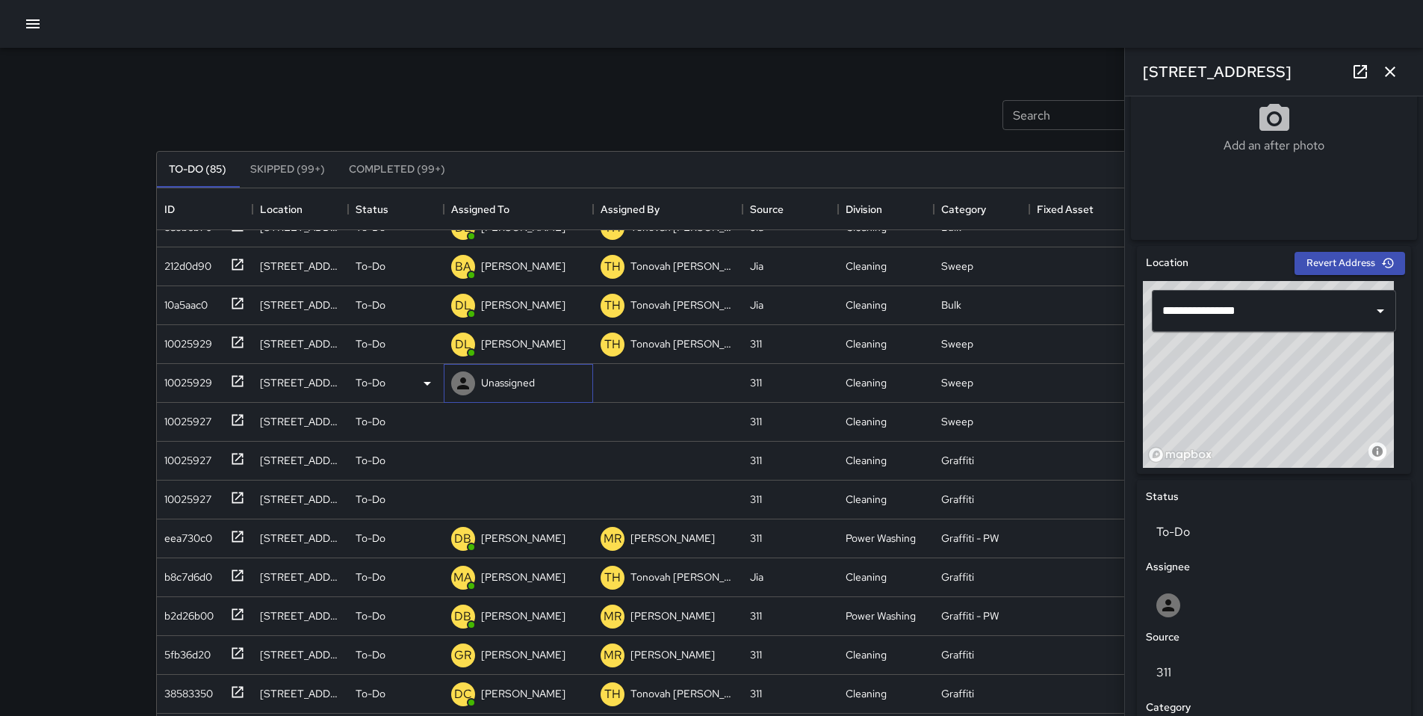
click at [510, 381] on p "Unassigned" at bounding box center [508, 382] width 54 height 15
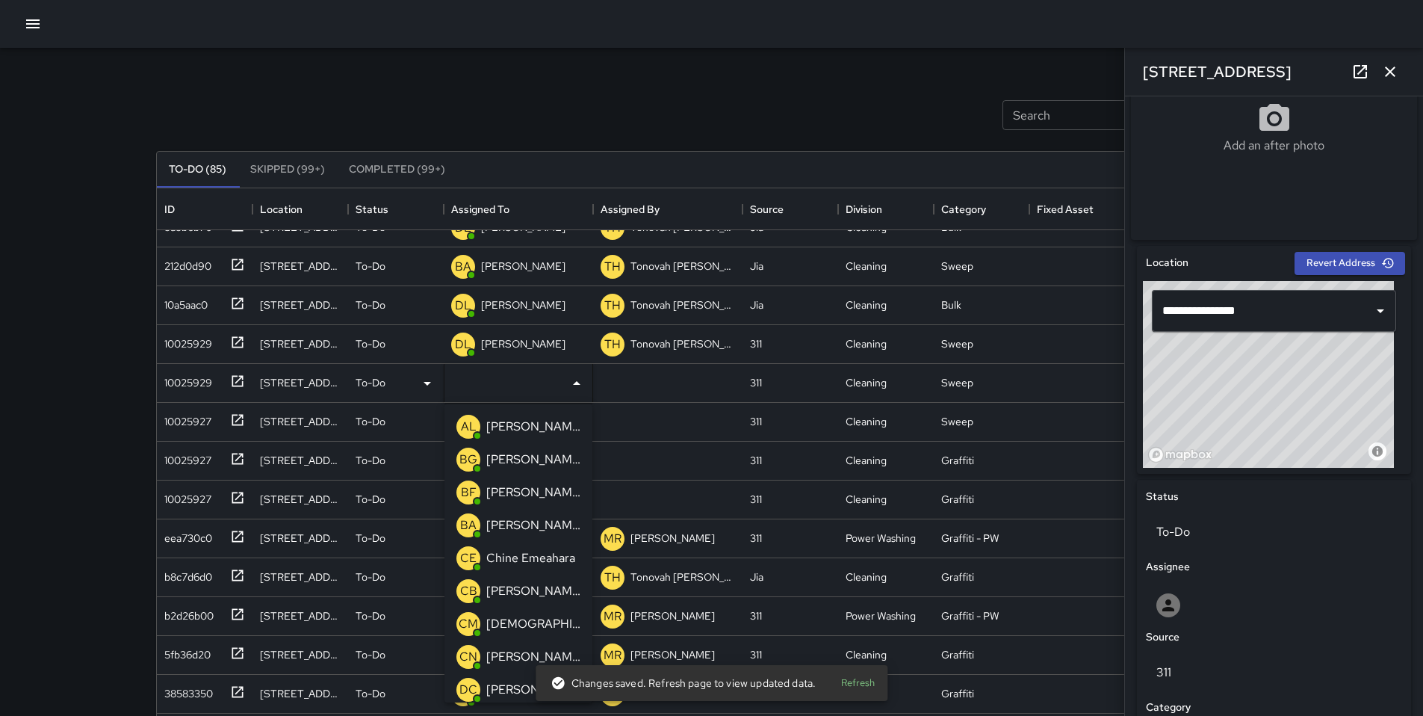
click at [520, 518] on p "[PERSON_NAME]" at bounding box center [533, 525] width 94 height 18
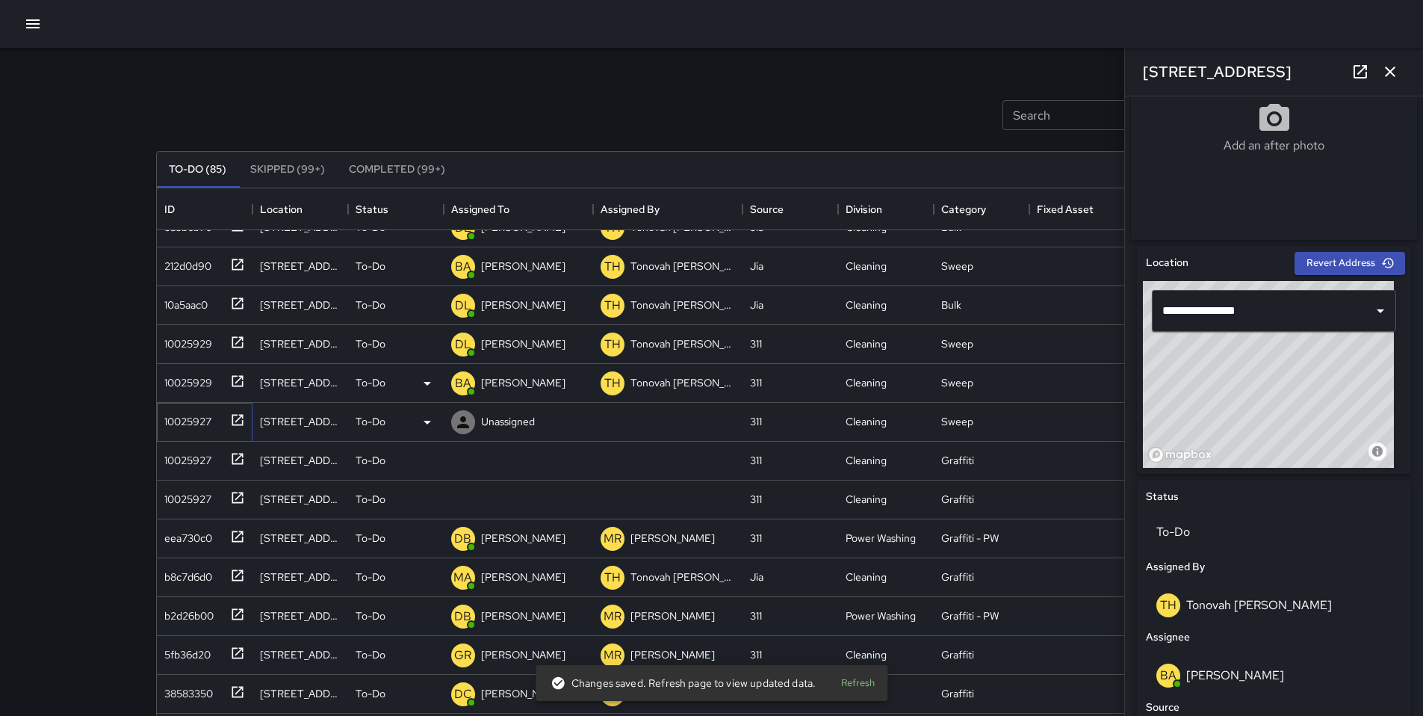
click at [196, 427] on div "10025927" at bounding box center [184, 418] width 53 height 21
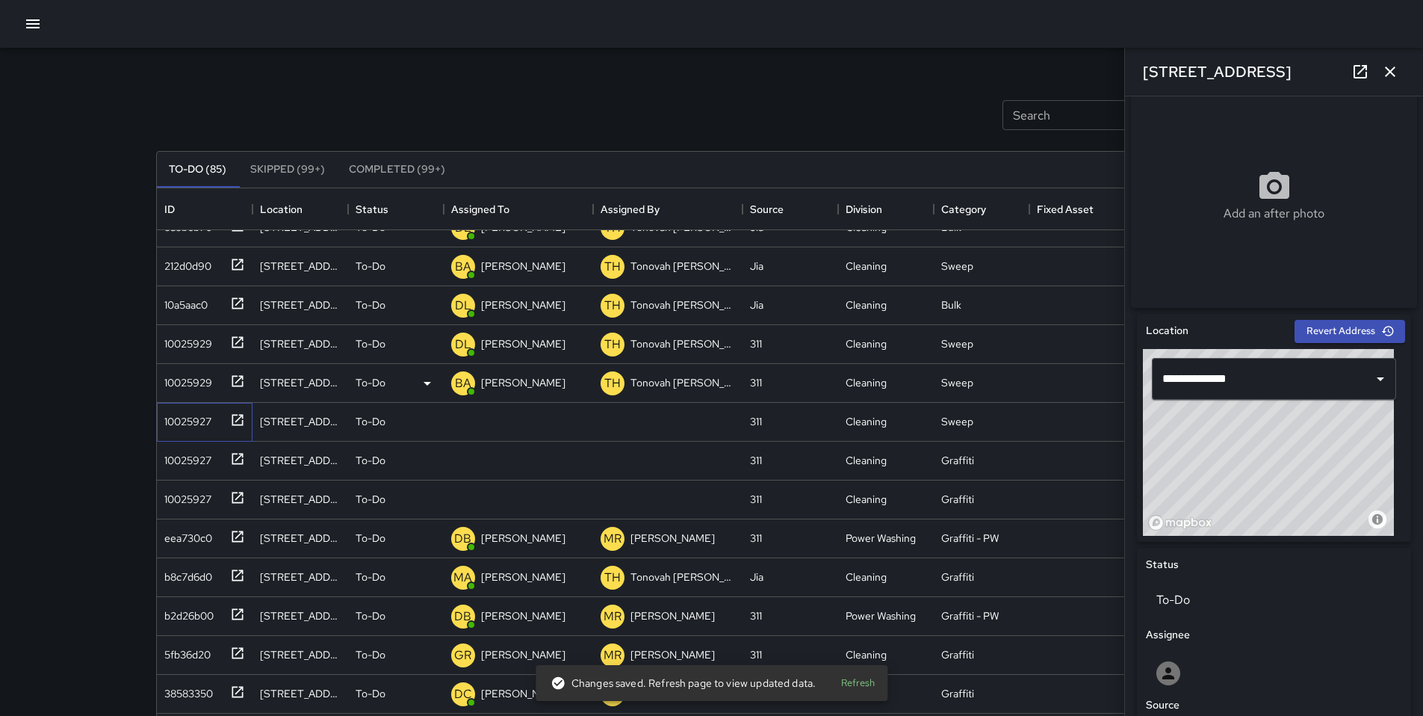
scroll to position [256, 0]
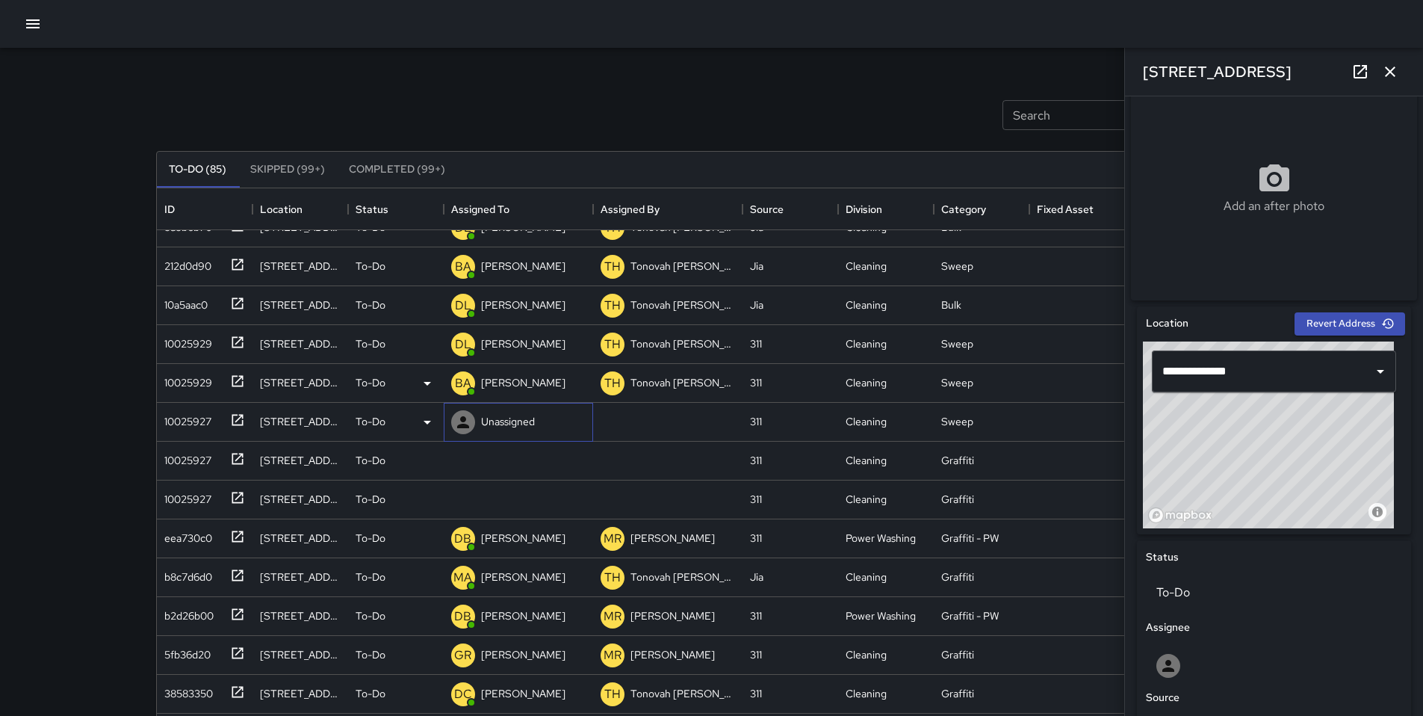
click at [513, 435] on div "Unassigned" at bounding box center [493, 422] width 90 height 30
type input "****"
click at [535, 470] on p "[PERSON_NAME]" at bounding box center [533, 465] width 94 height 18
click at [191, 468] on div "10025927" at bounding box center [201, 457] width 87 height 25
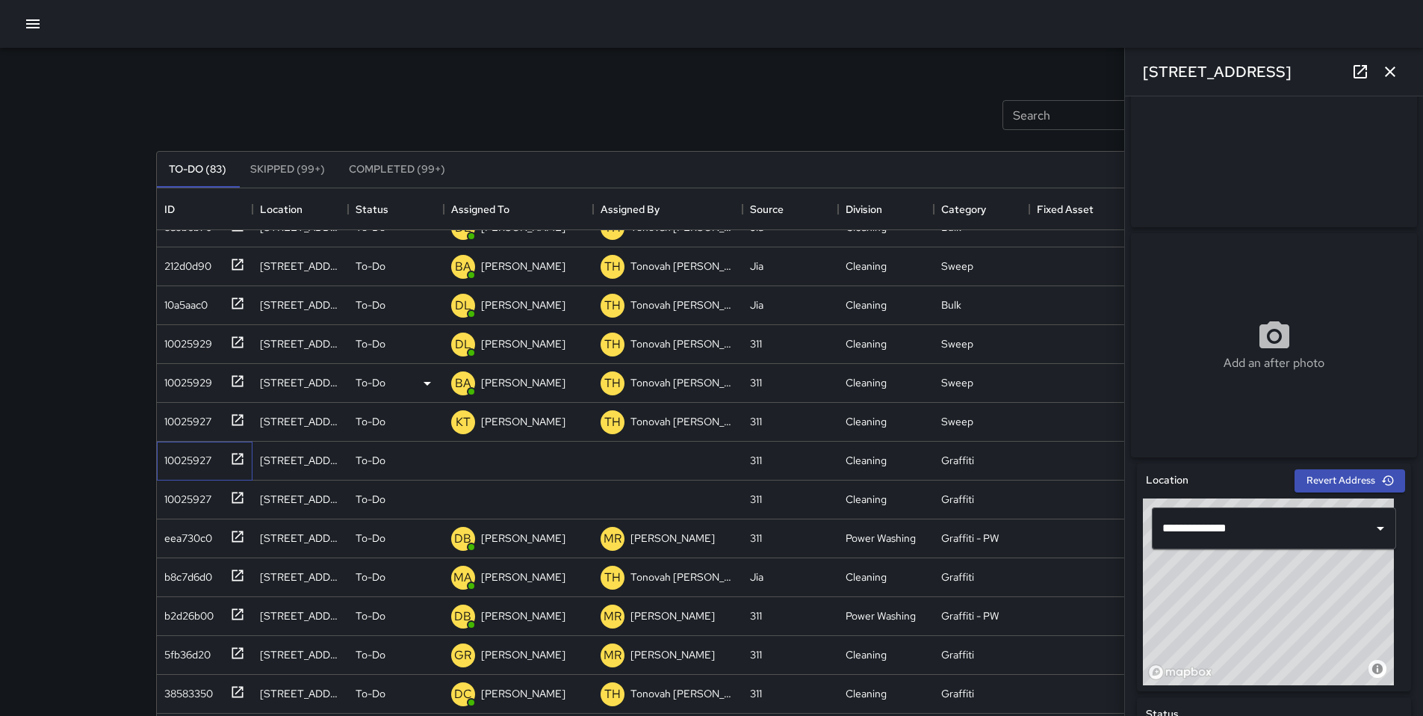
scroll to position [306, 0]
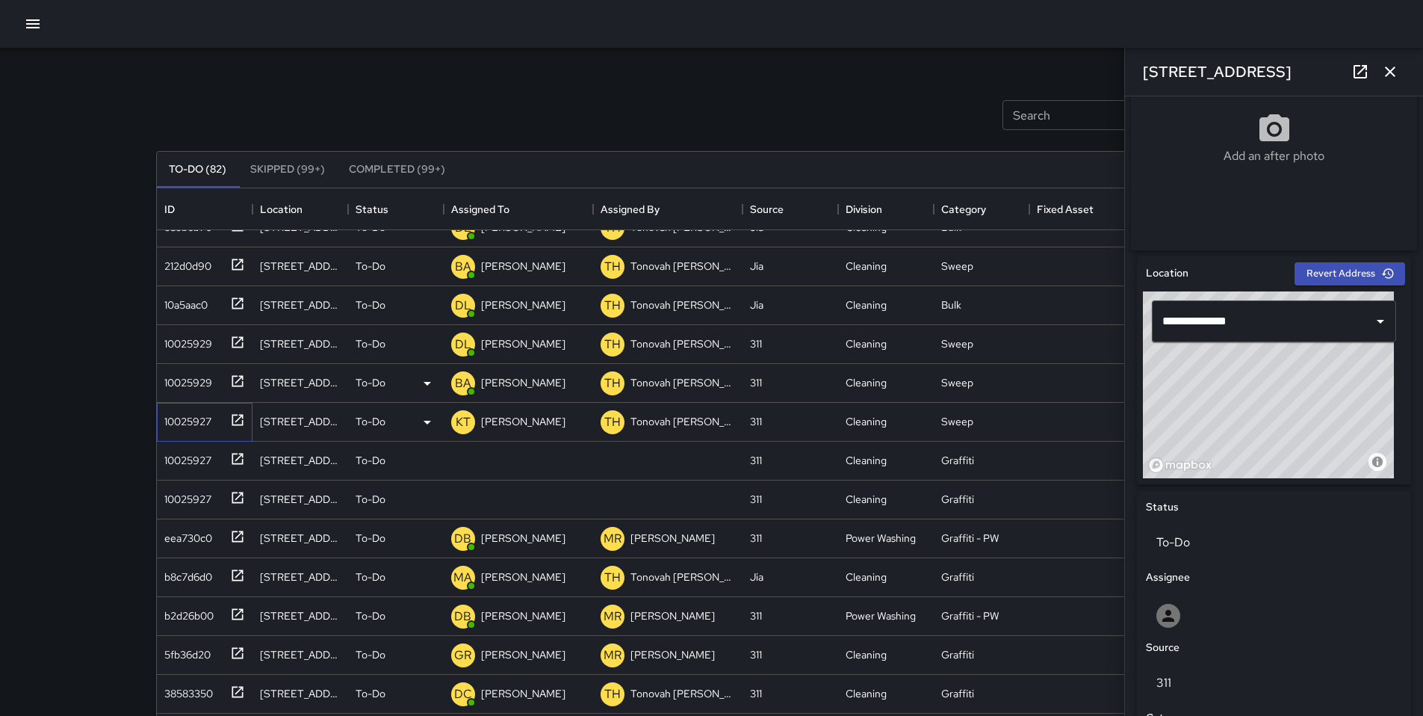
click at [194, 417] on div "10025927" at bounding box center [184, 418] width 53 height 21
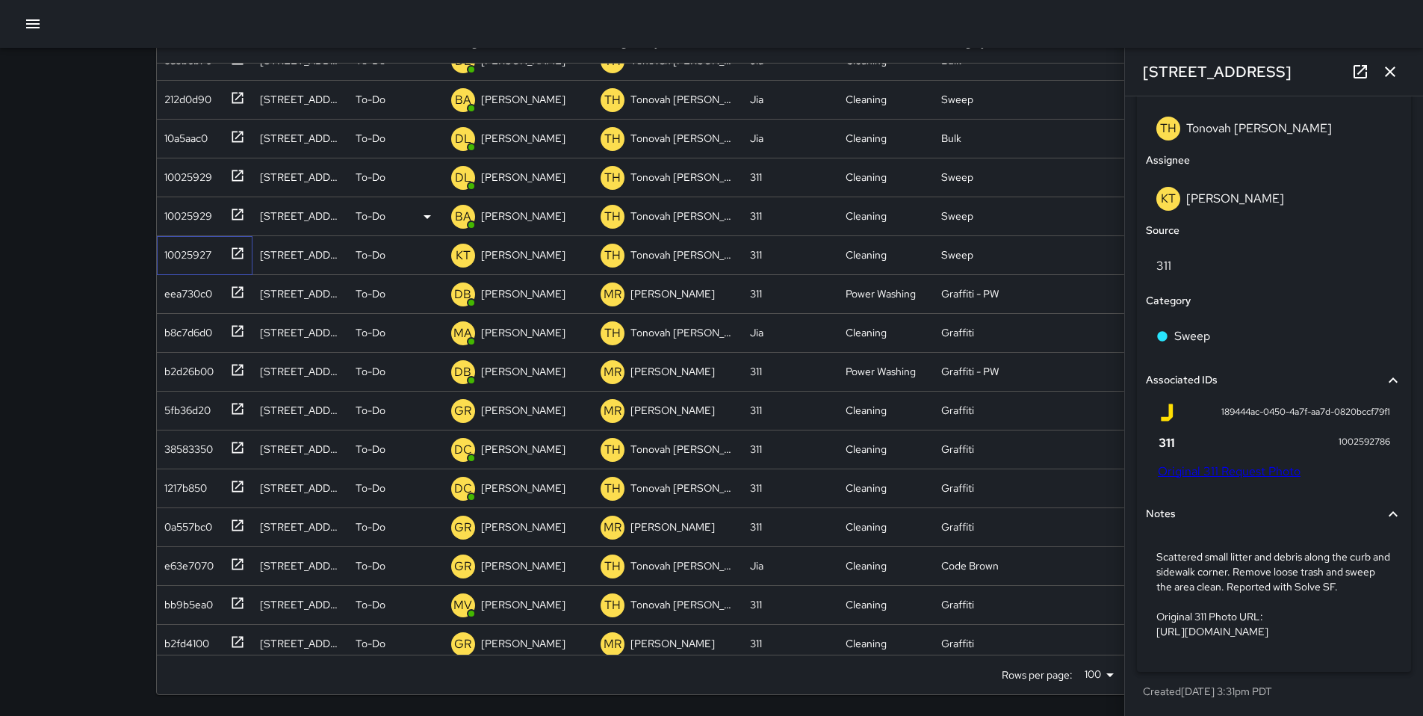
scroll to position [699, 0]
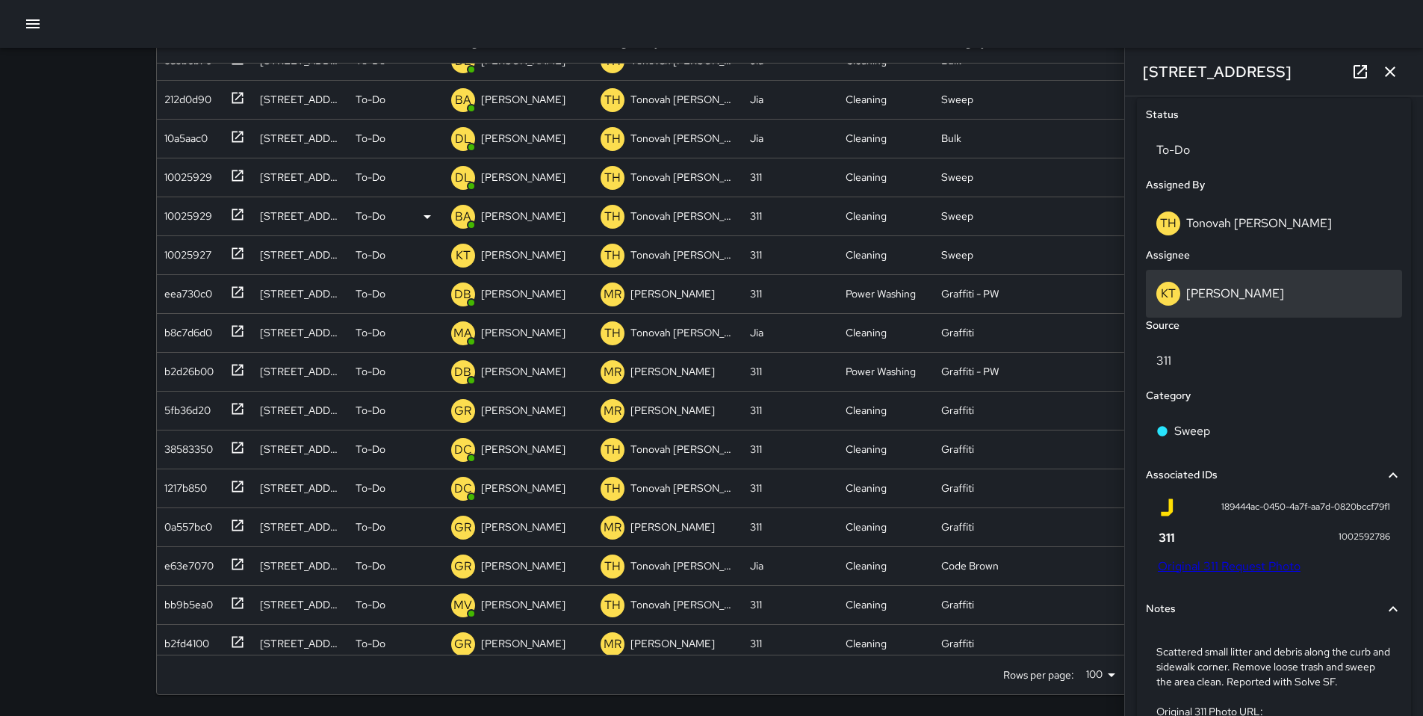
click at [1197, 297] on p "[PERSON_NAME]" at bounding box center [1235, 293] width 98 height 16
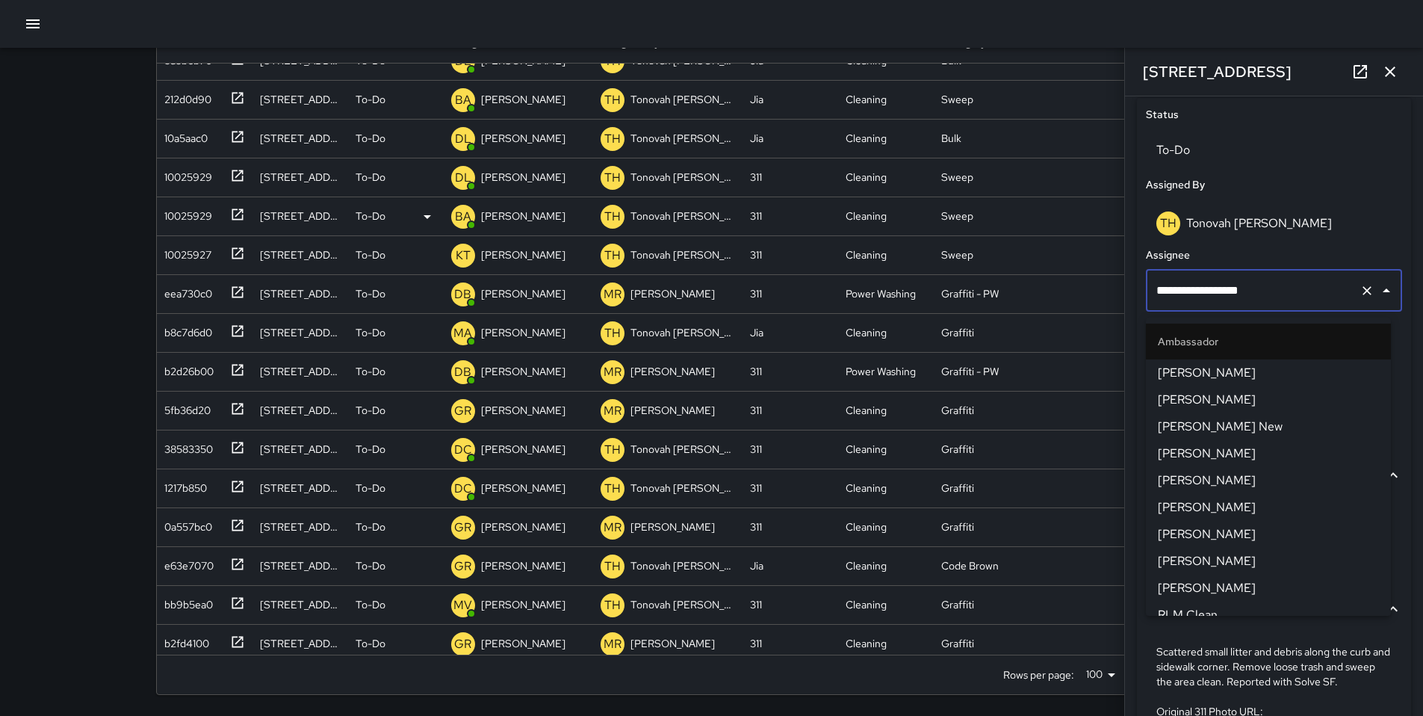
scroll to position [470, 0]
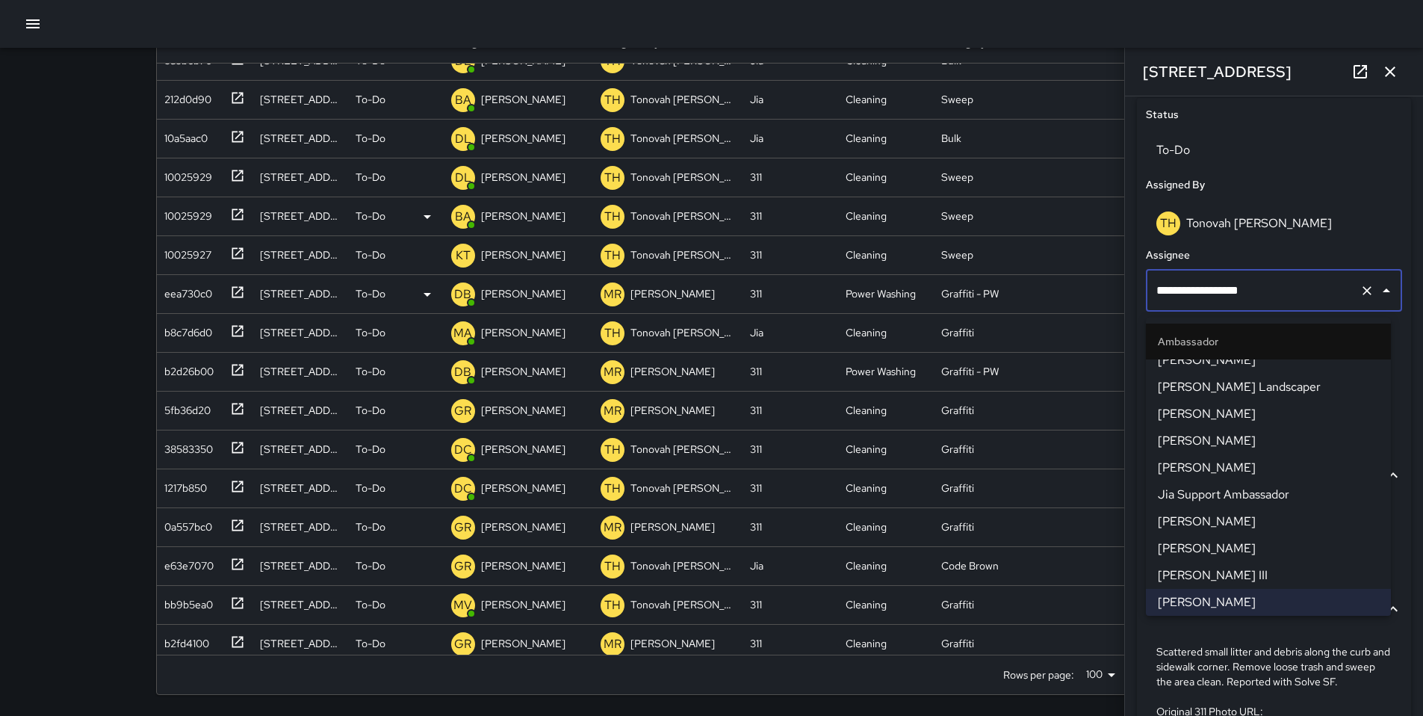
drag, startPoint x: 1206, startPoint y: 282, endPoint x: 1037, endPoint y: 284, distance: 168.9
click at [1060, 279] on div "Search Search New Task To-Do (77) Skipped (99+) Completed (99+) ID Location Sta…" at bounding box center [712, 298] width 1148 height 835
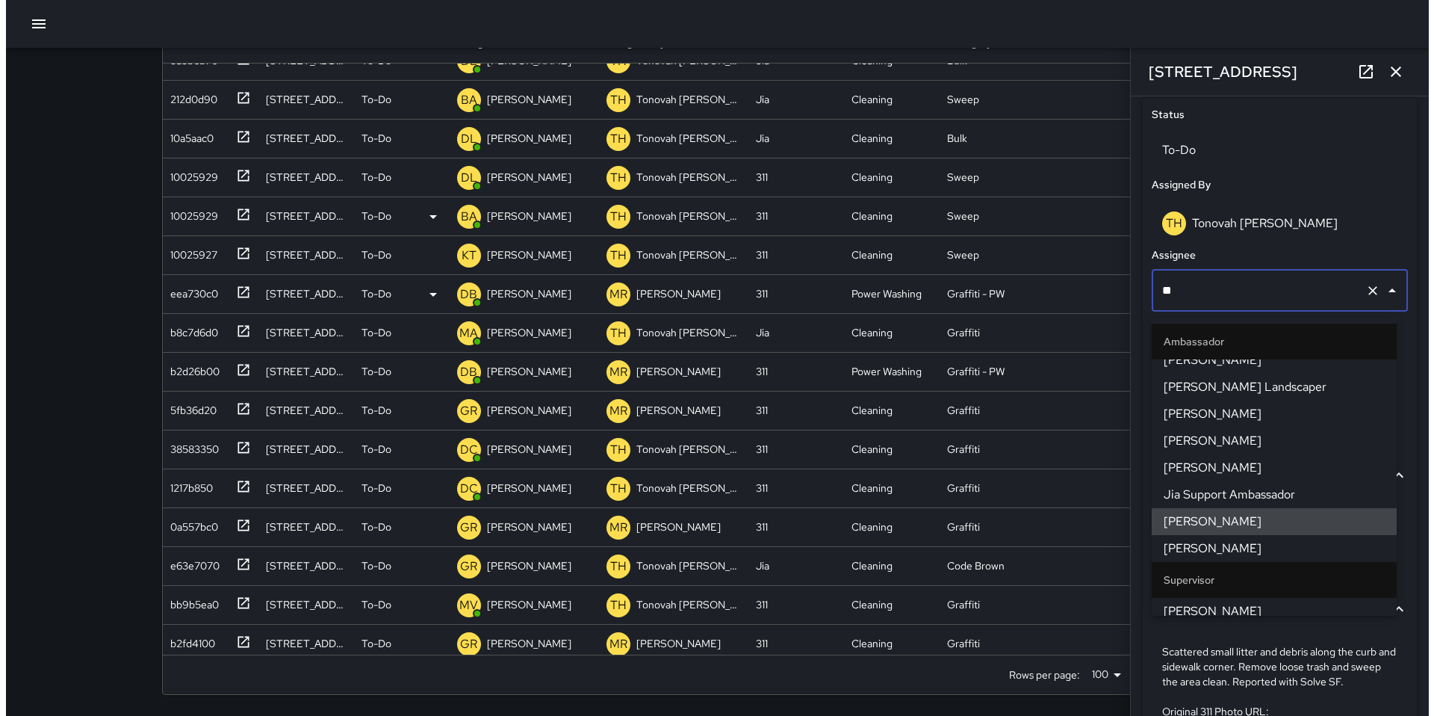
scroll to position [0, 0]
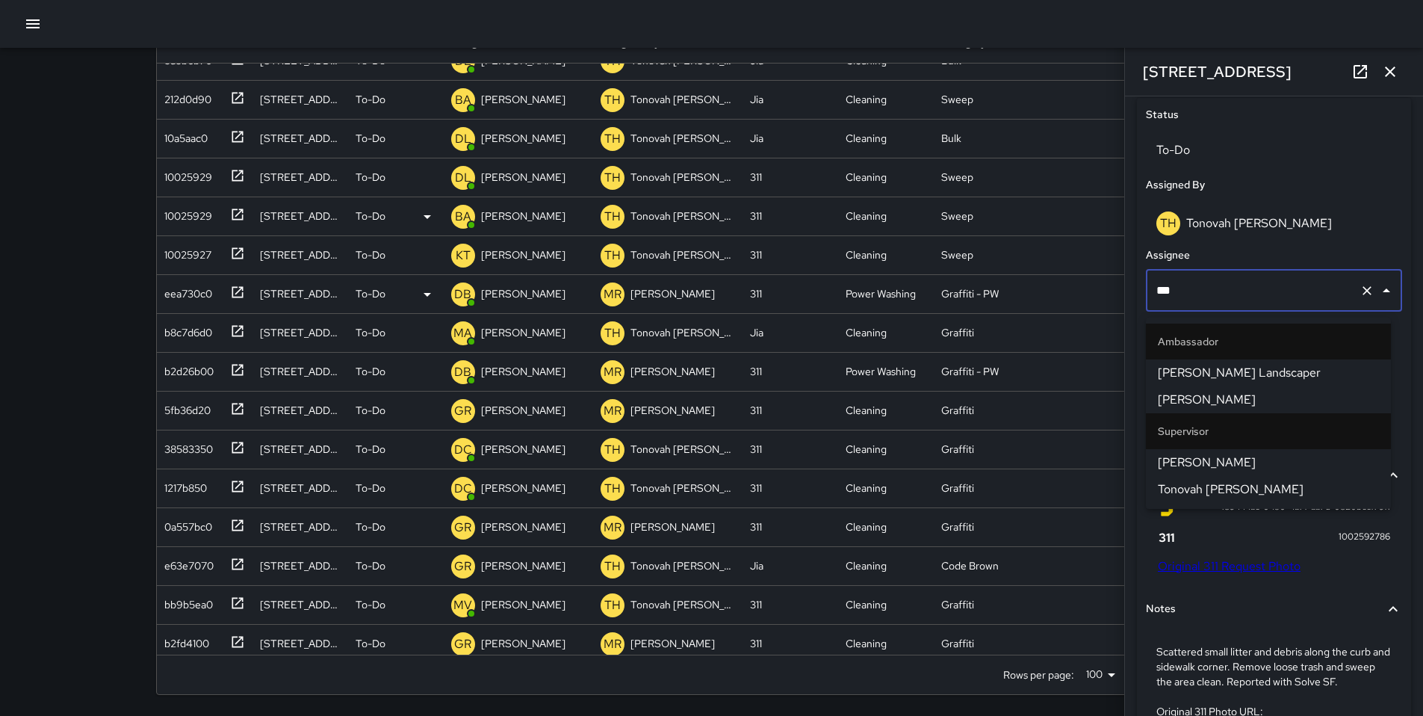
type input "****"
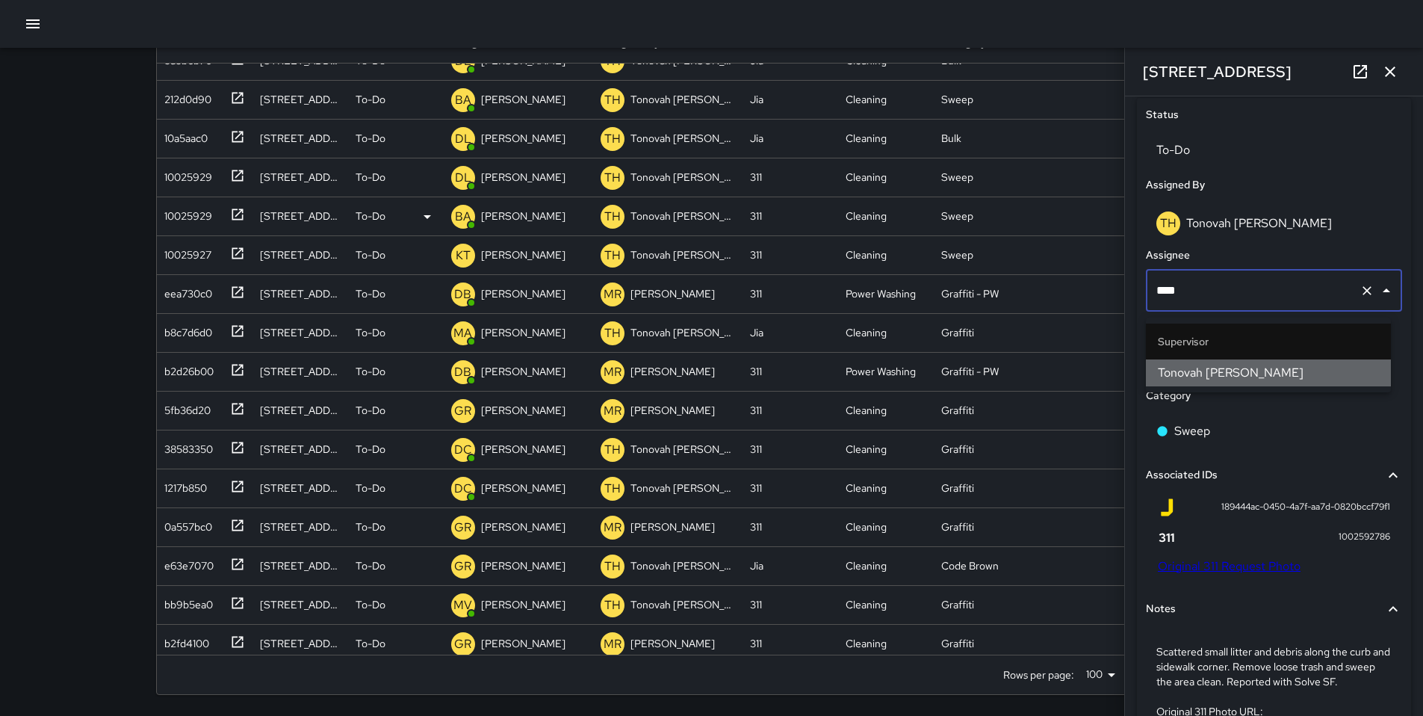
click at [1168, 385] on li "Tonovah [PERSON_NAME]" at bounding box center [1268, 372] width 245 height 27
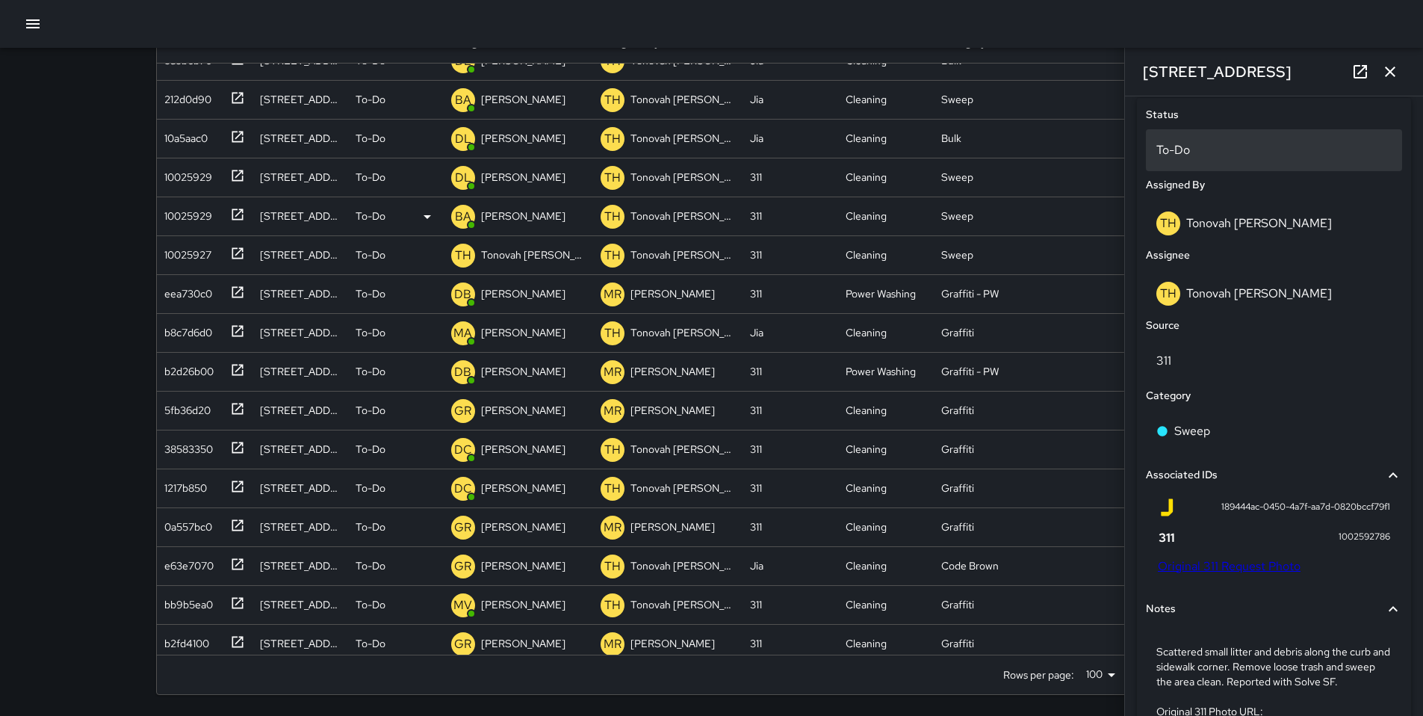
click at [1168, 158] on p "To-Do" at bounding box center [1273, 150] width 235 height 18
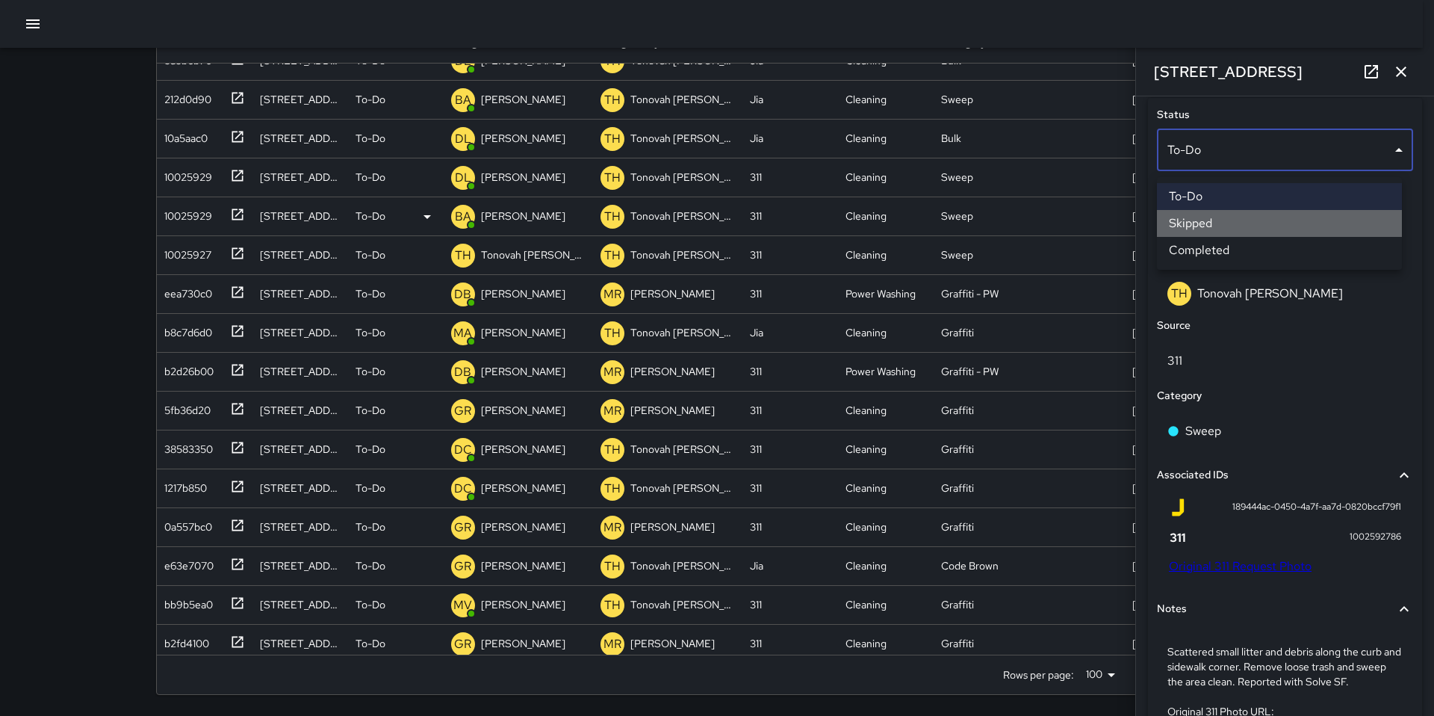
click at [1191, 221] on li "Skipped" at bounding box center [1279, 223] width 245 height 27
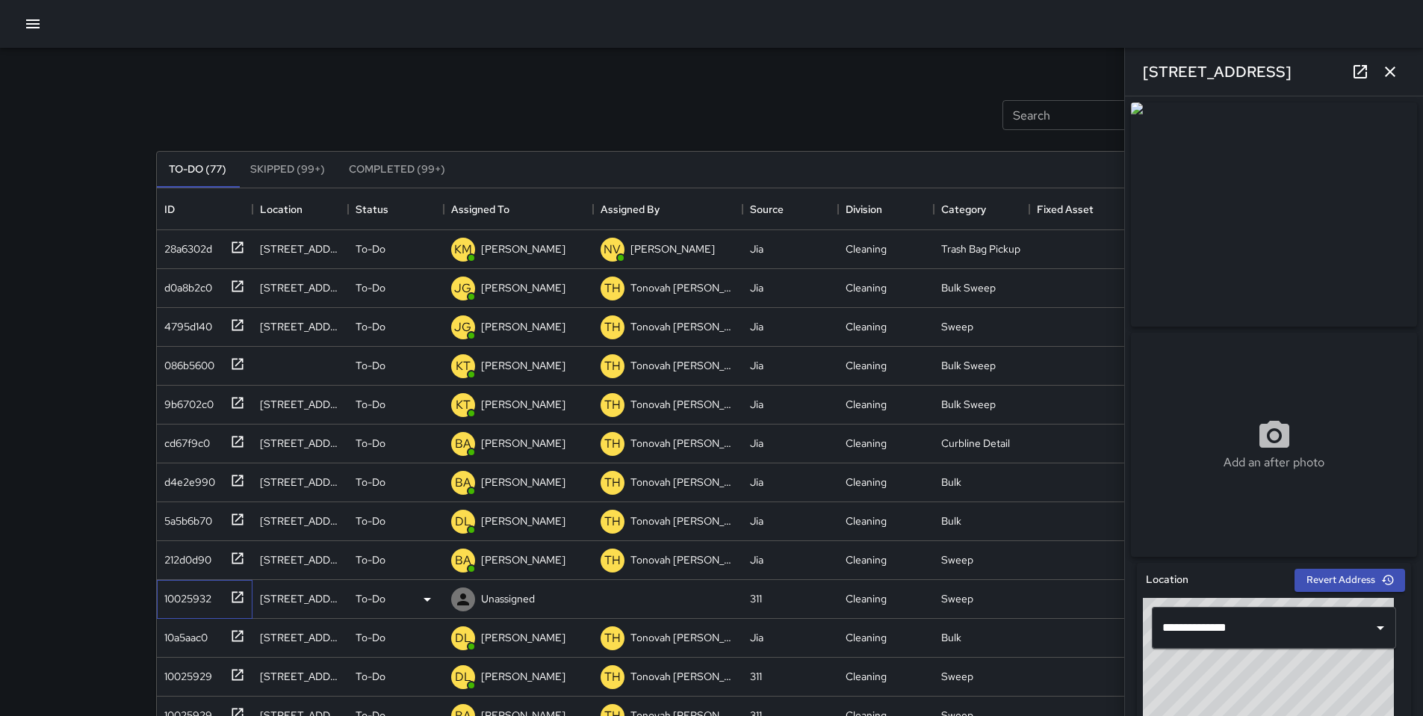
click at [175, 599] on div "10025932" at bounding box center [184, 595] width 53 height 21
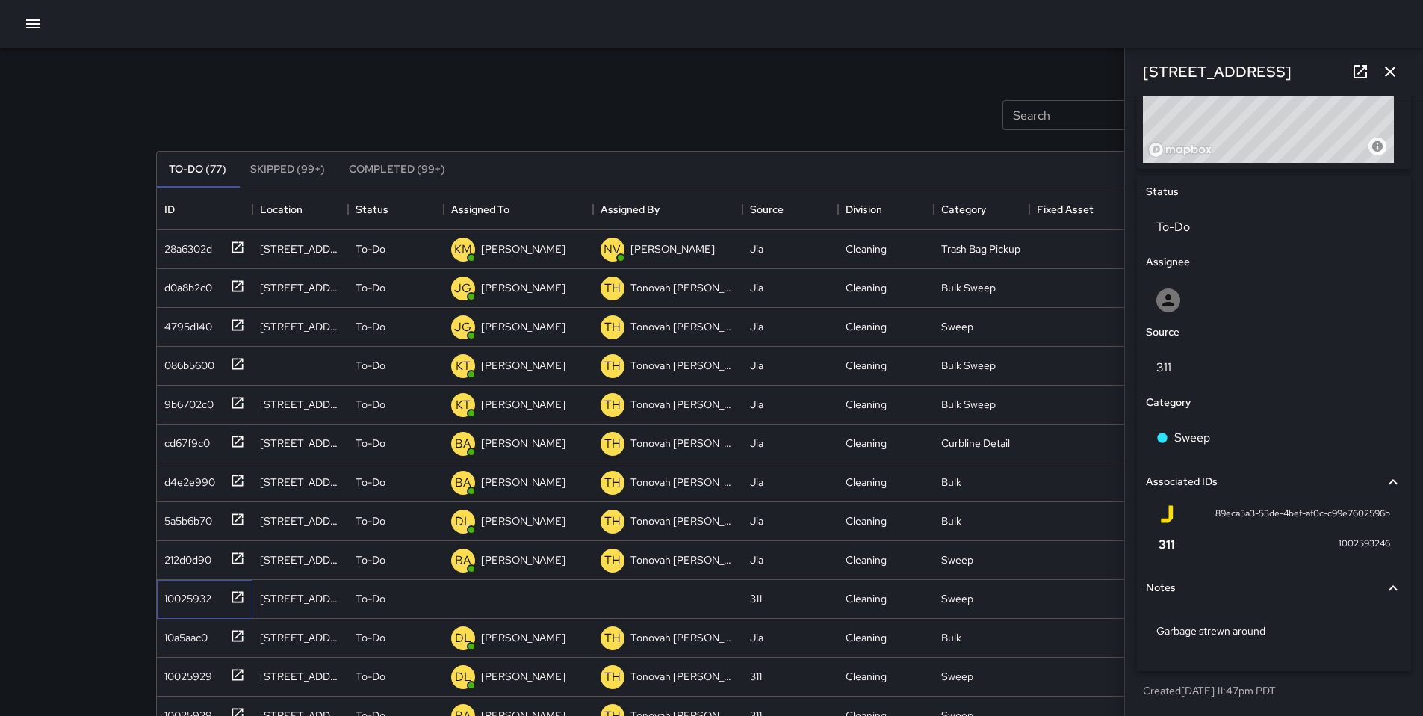
scroll to position [628, 0]
click at [1195, 297] on div at bounding box center [1273, 300] width 235 height 24
type input "*****"
click at [1292, 378] on span "[PERSON_NAME]" at bounding box center [1268, 374] width 221 height 18
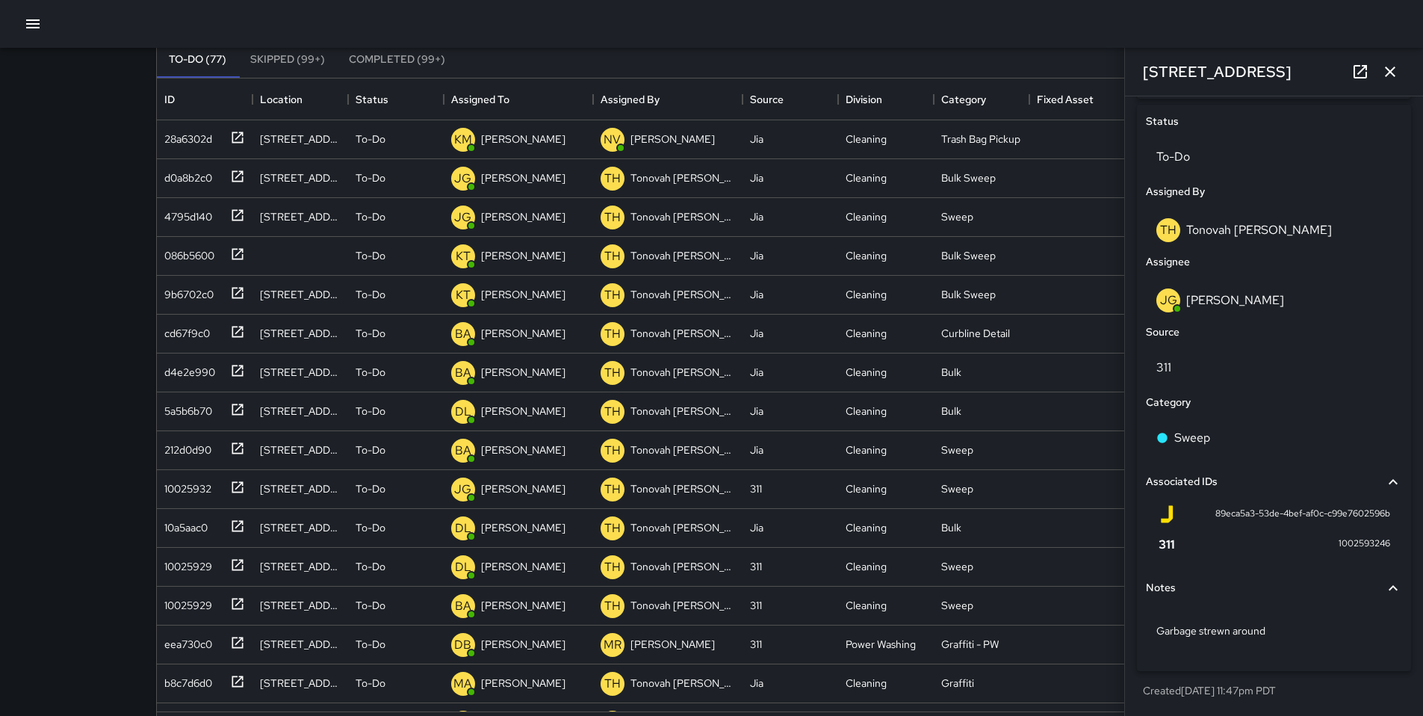
scroll to position [167, 0]
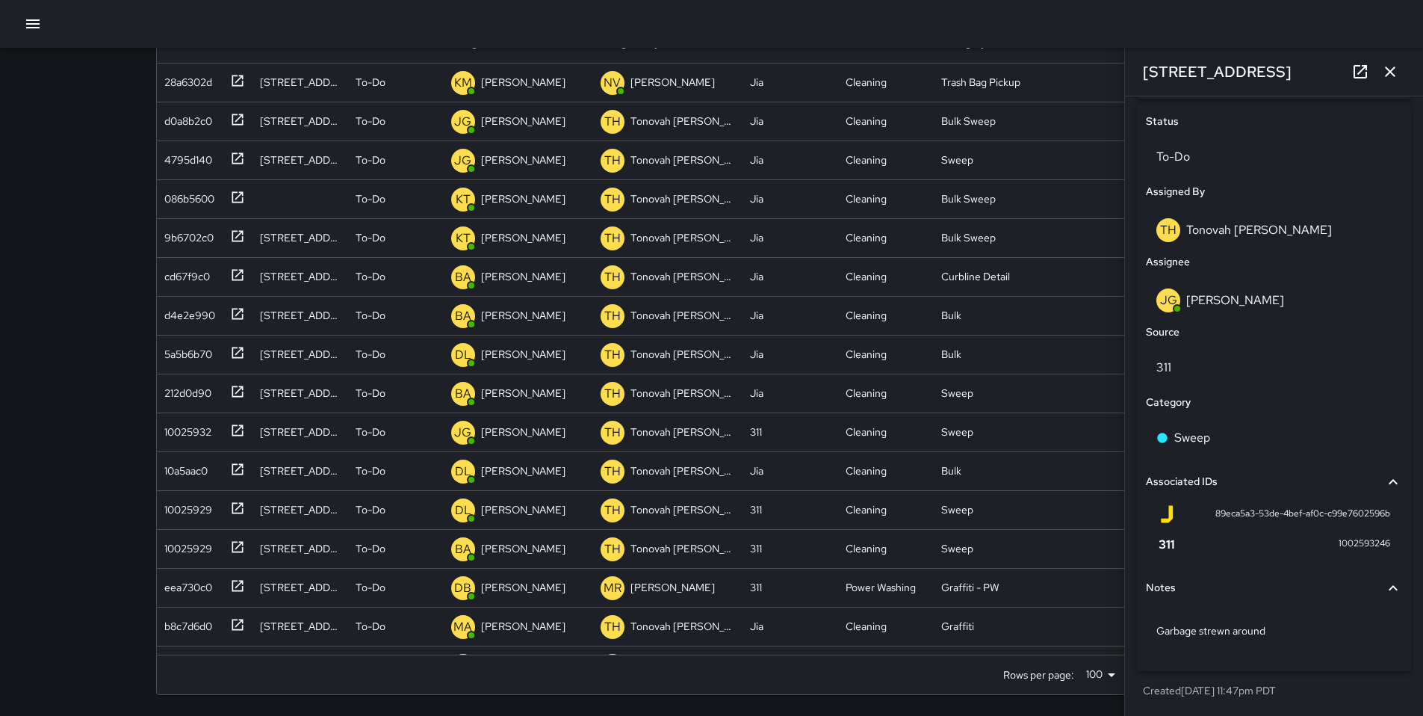
click at [1401, 72] on button "button" at bounding box center [1390, 72] width 30 height 30
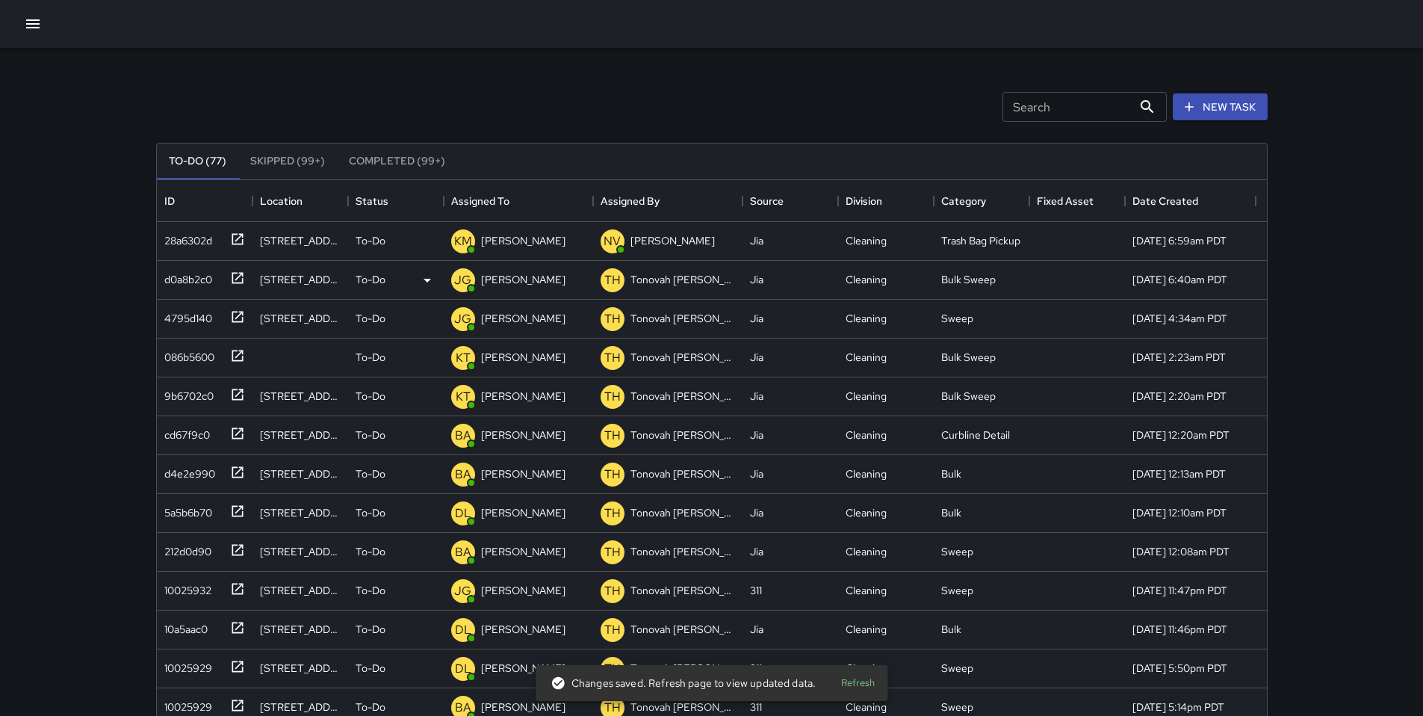
scroll to position [0, 0]
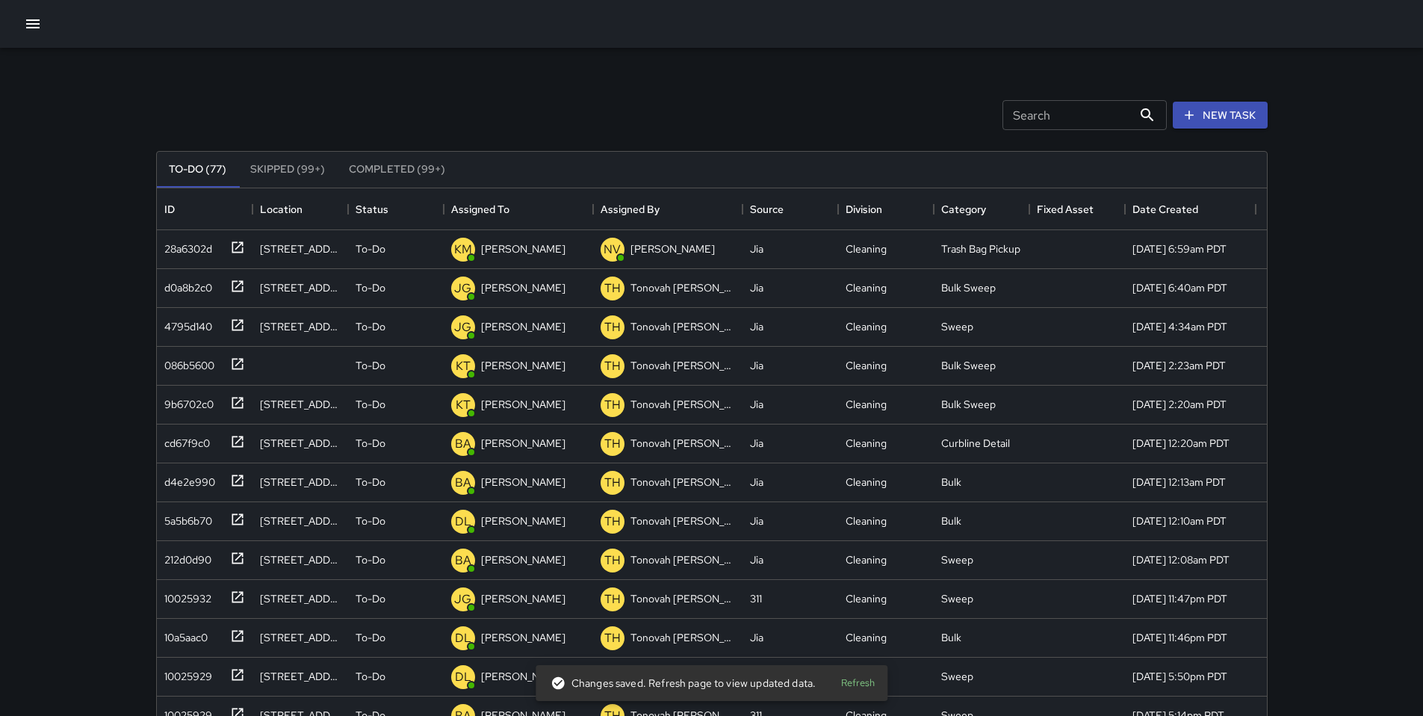
click at [699, 84] on div "Search Search New Task" at bounding box center [712, 115] width 1118 height 78
drag, startPoint x: 34, startPoint y: 25, endPoint x: 40, endPoint y: 32, distance: 9.6
click at [34, 25] on icon "button" at bounding box center [33, 24] width 18 height 18
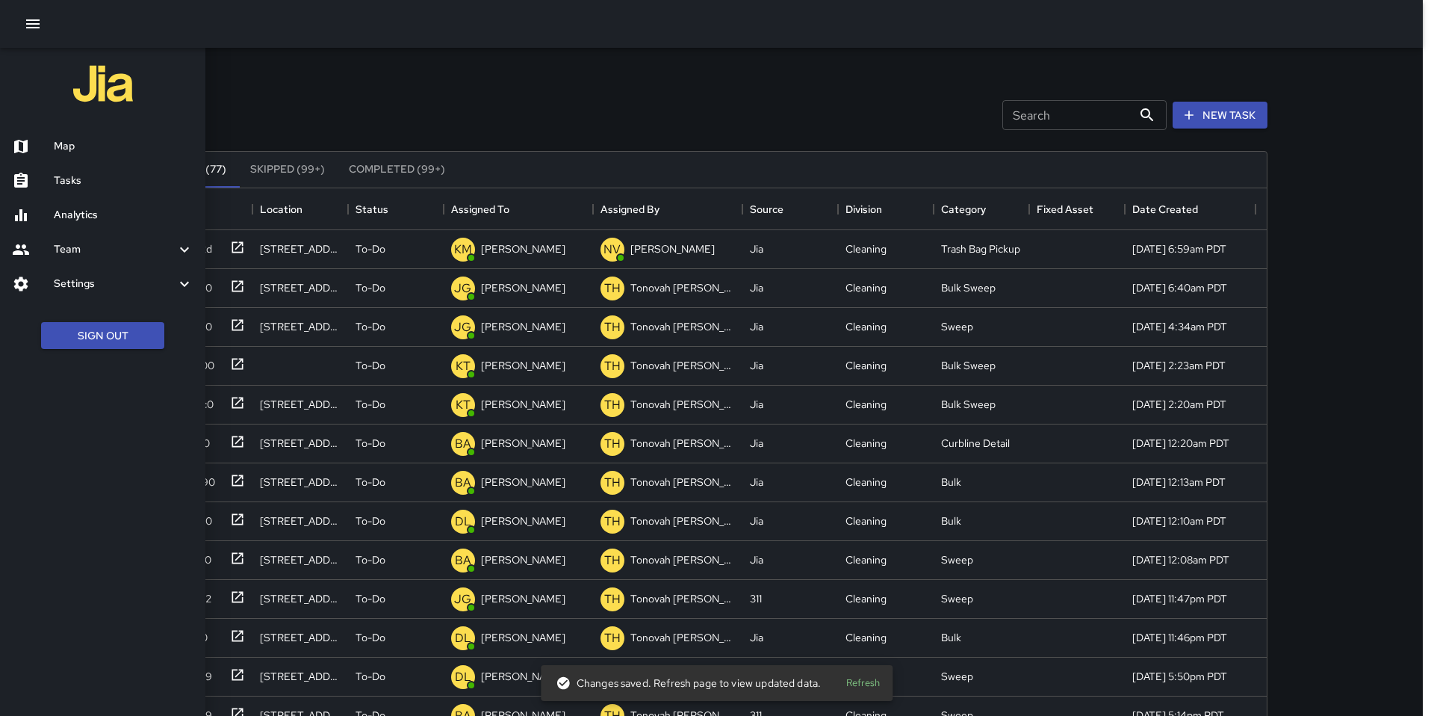
click at [383, 103] on div at bounding box center [717, 358] width 1434 height 716
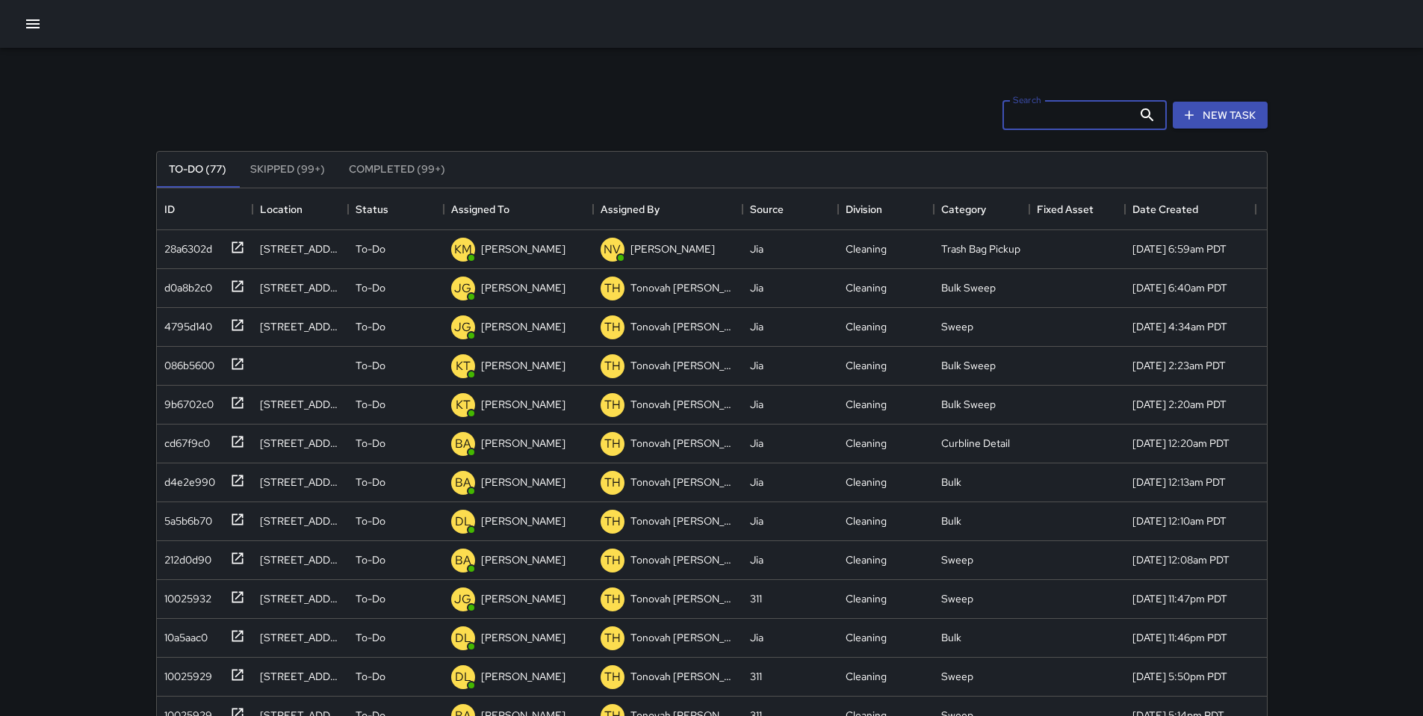
click at [1061, 121] on input "Search" at bounding box center [1068, 115] width 130 height 30
click at [919, 81] on div "Search Search New Task" at bounding box center [712, 115] width 1118 height 78
click at [202, 239] on div "28a6302d" at bounding box center [185, 245] width 54 height 21
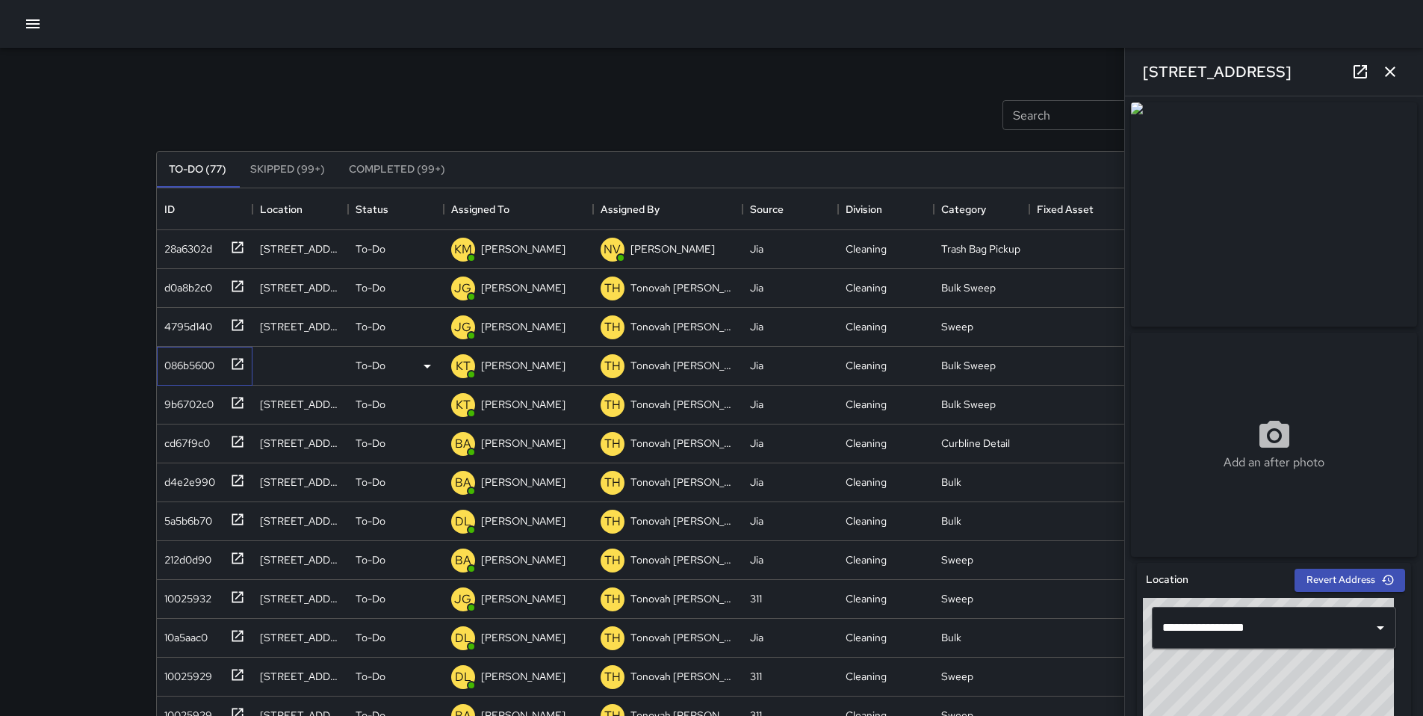
click at [196, 360] on div "086b5600" at bounding box center [186, 362] width 56 height 21
click at [190, 404] on div "9b6702c0" at bounding box center [185, 401] width 55 height 21
click at [201, 238] on div "28a6302d" at bounding box center [185, 245] width 54 height 21
click at [188, 285] on div "d0a8b2c0" at bounding box center [185, 284] width 54 height 21
click at [190, 358] on div "086b5600" at bounding box center [186, 362] width 56 height 21
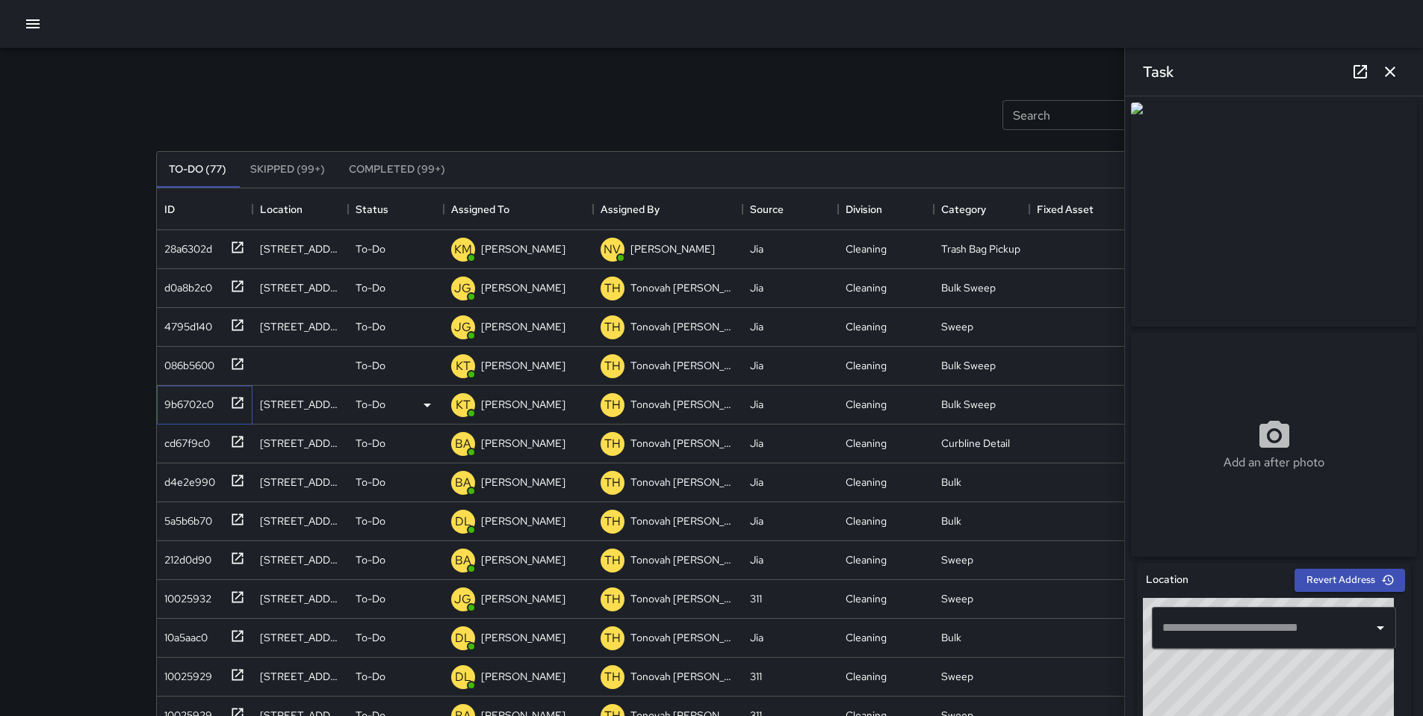
click at [192, 388] on div "9b6702c0" at bounding box center [205, 404] width 96 height 39
click at [196, 436] on div "cd67f9c0" at bounding box center [184, 440] width 52 height 21
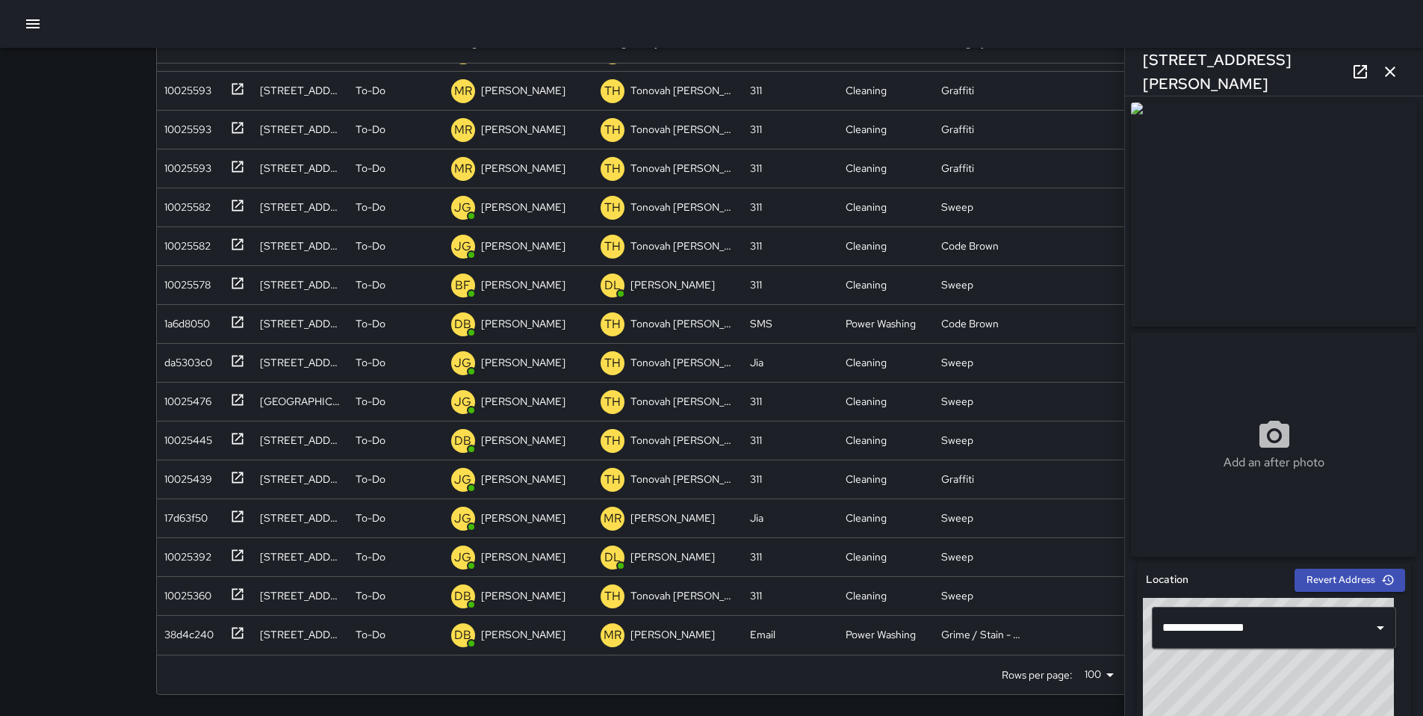
scroll to position [622, 1099]
click at [1397, 70] on icon "button" at bounding box center [1390, 72] width 18 height 18
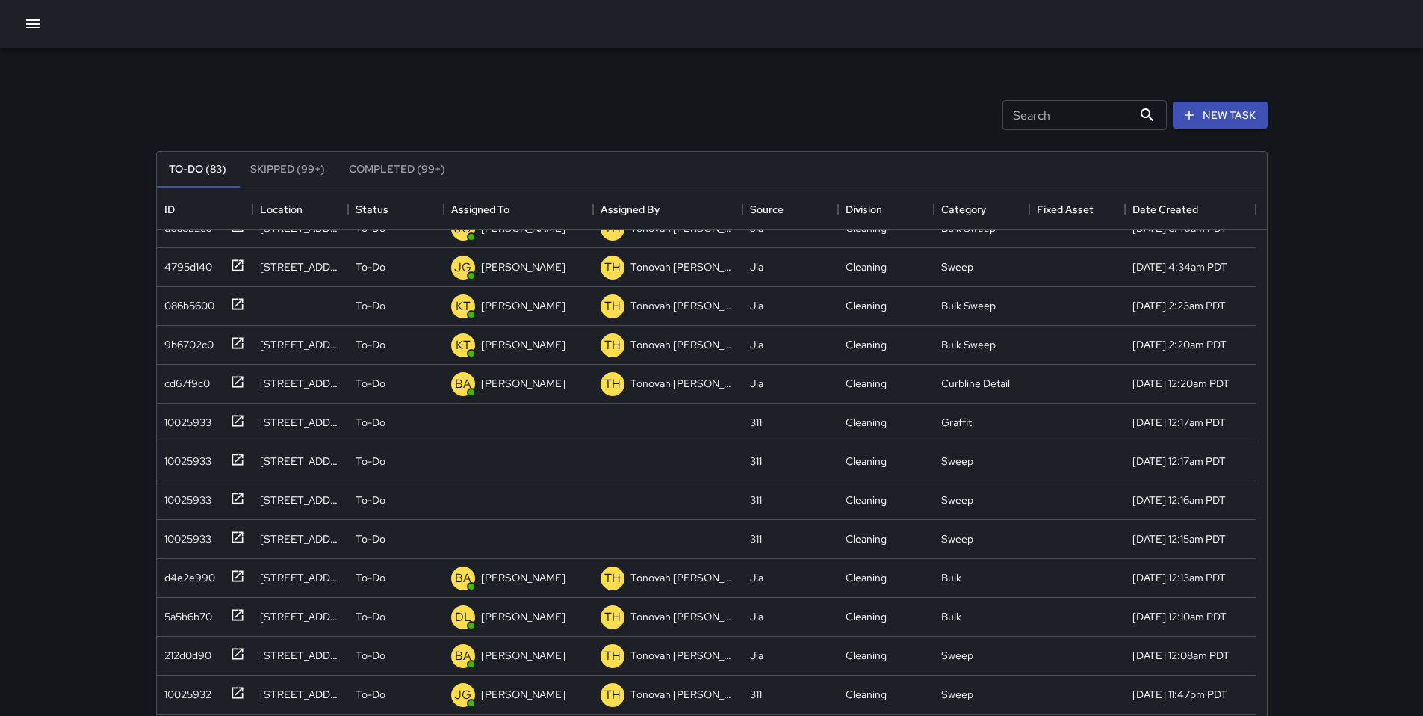
scroll to position [0, 0]
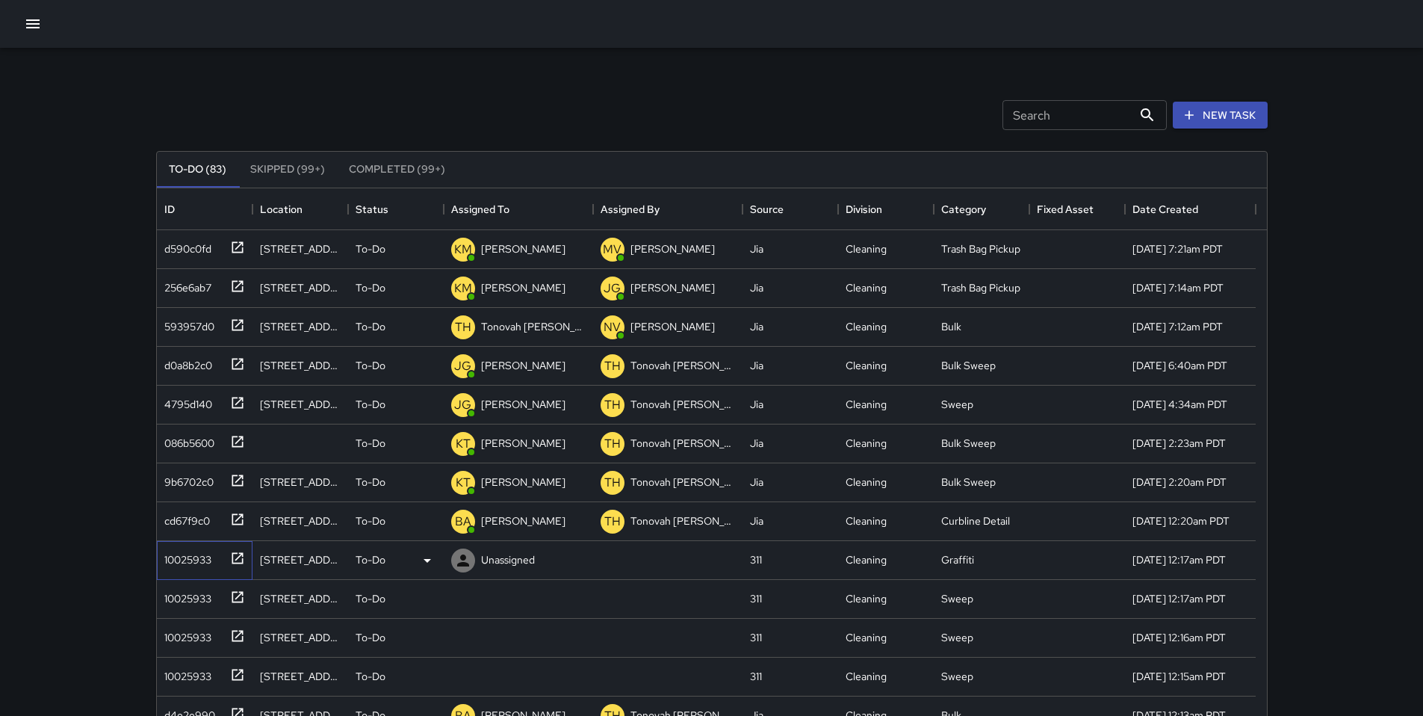
click at [188, 558] on div "10025933" at bounding box center [184, 556] width 53 height 21
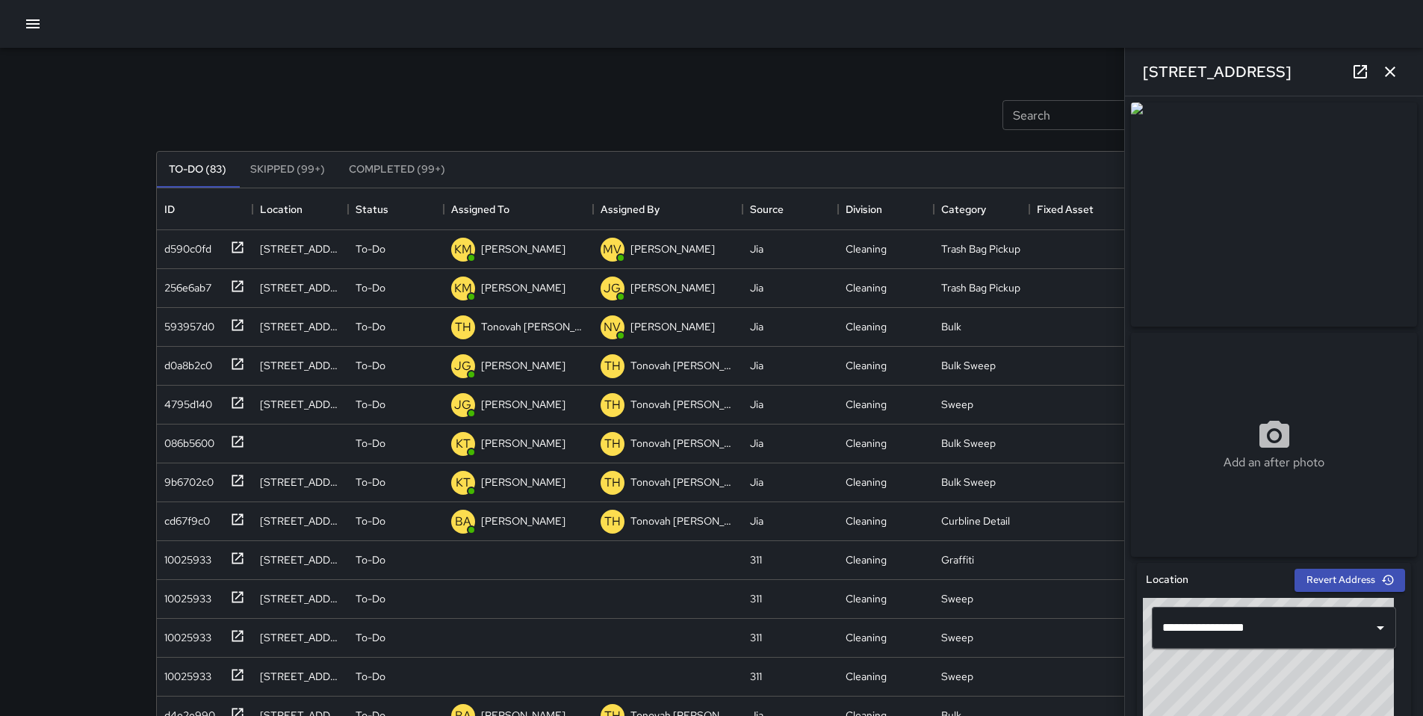
click at [1398, 74] on icon "button" at bounding box center [1390, 72] width 18 height 18
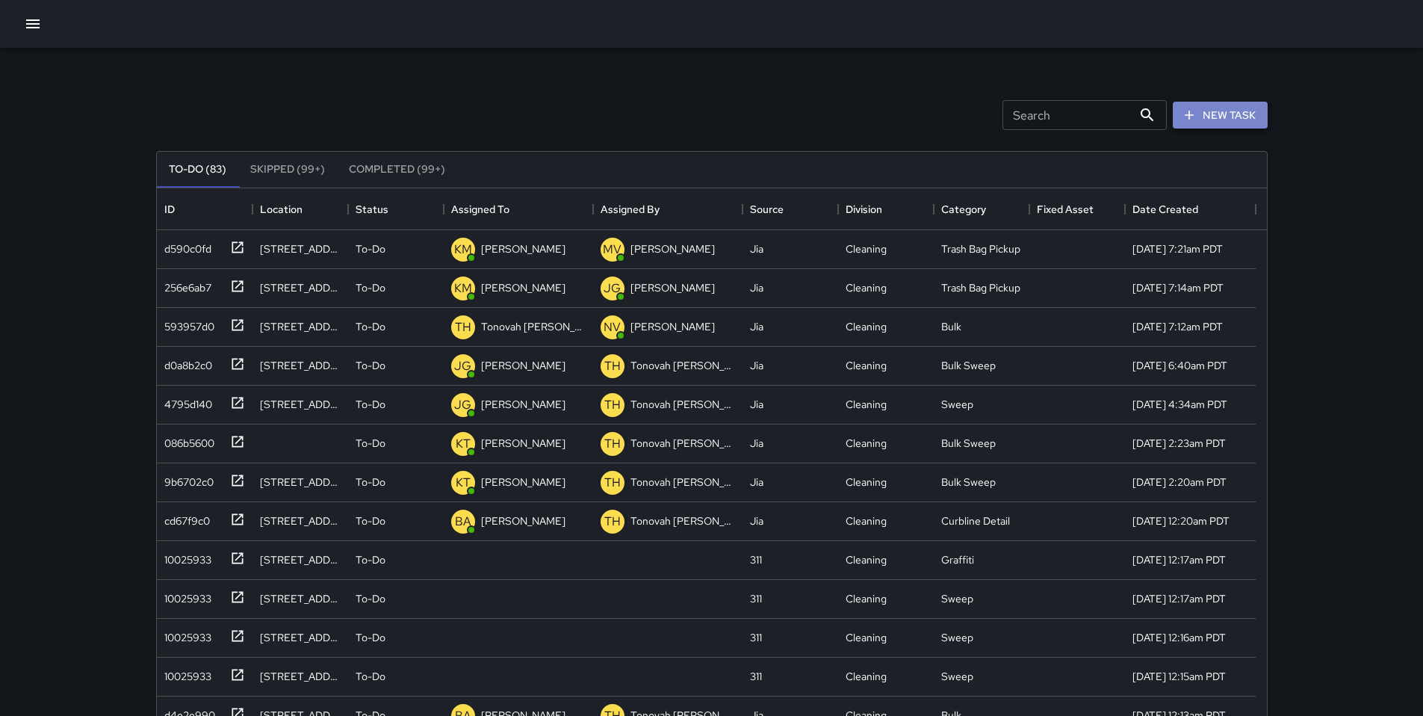
click at [1201, 110] on button "New Task" at bounding box center [1220, 116] width 95 height 28
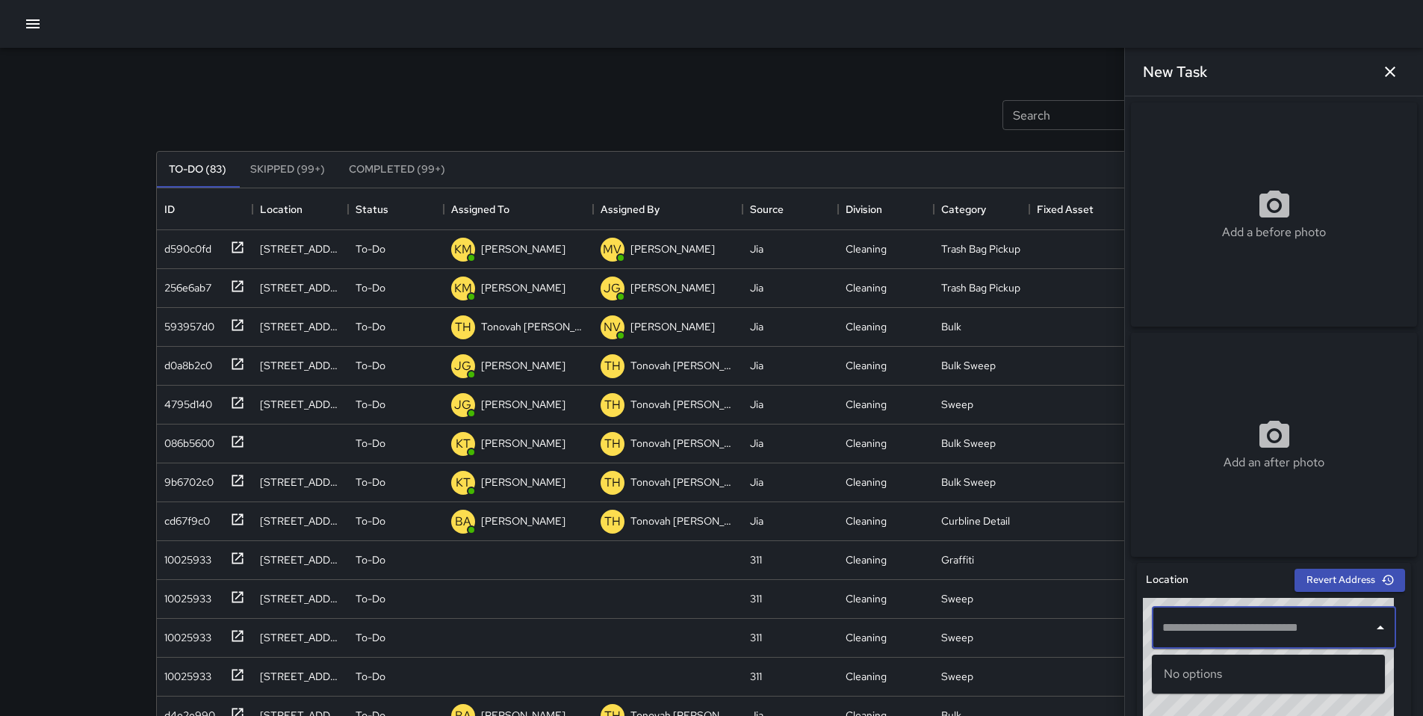
click at [1216, 637] on input "text" at bounding box center [1263, 627] width 208 height 28
click at [1180, 642] on input "text" at bounding box center [1263, 627] width 208 height 28
paste input "**********"
click at [1204, 673] on span "551 Natoma Street" at bounding box center [1282, 674] width 182 height 18
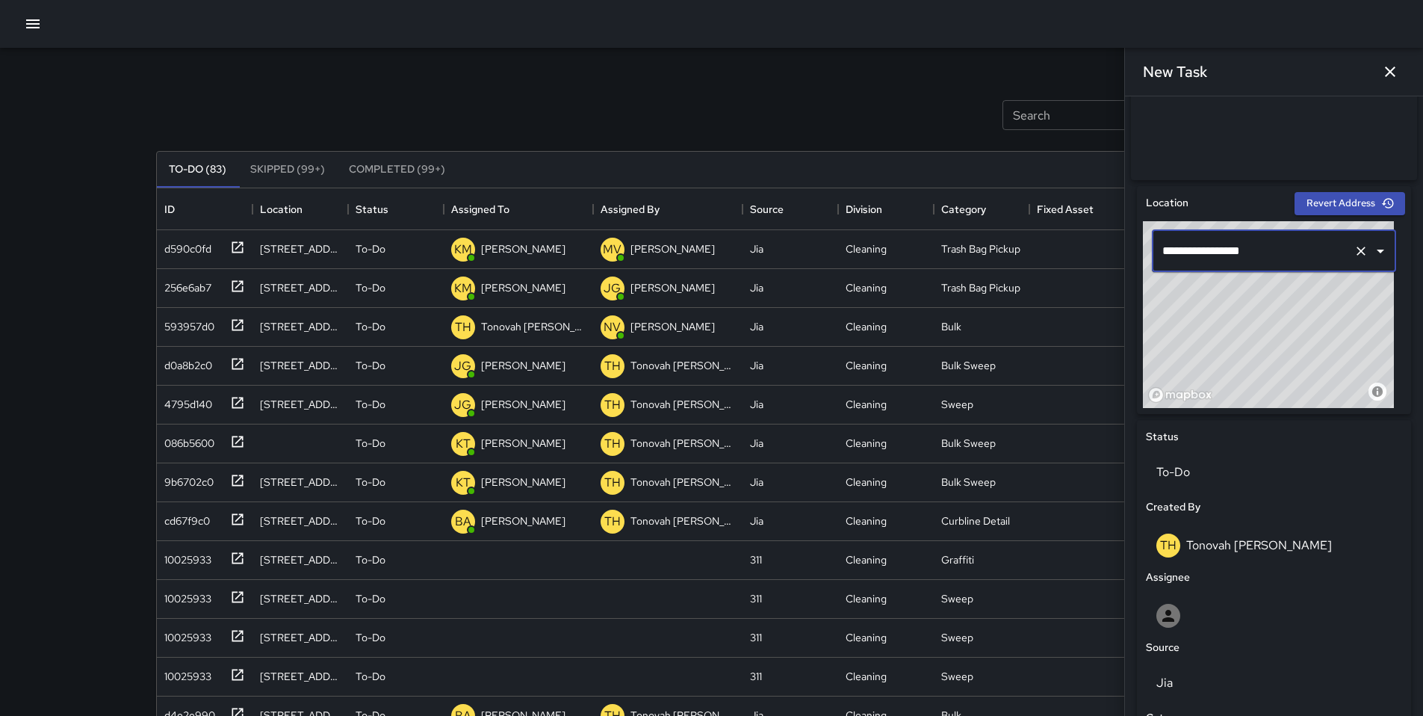
scroll to position [518, 0]
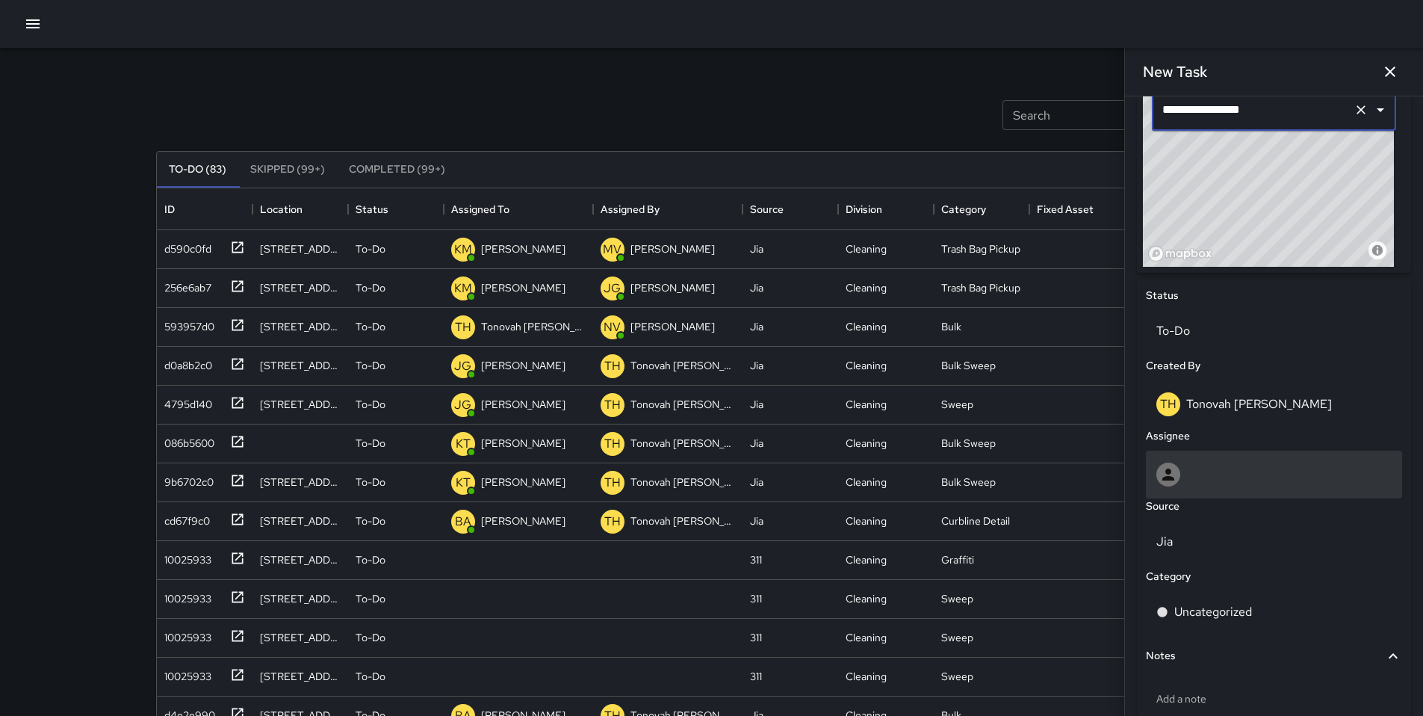
type input "**********"
click at [1210, 472] on div at bounding box center [1273, 474] width 235 height 24
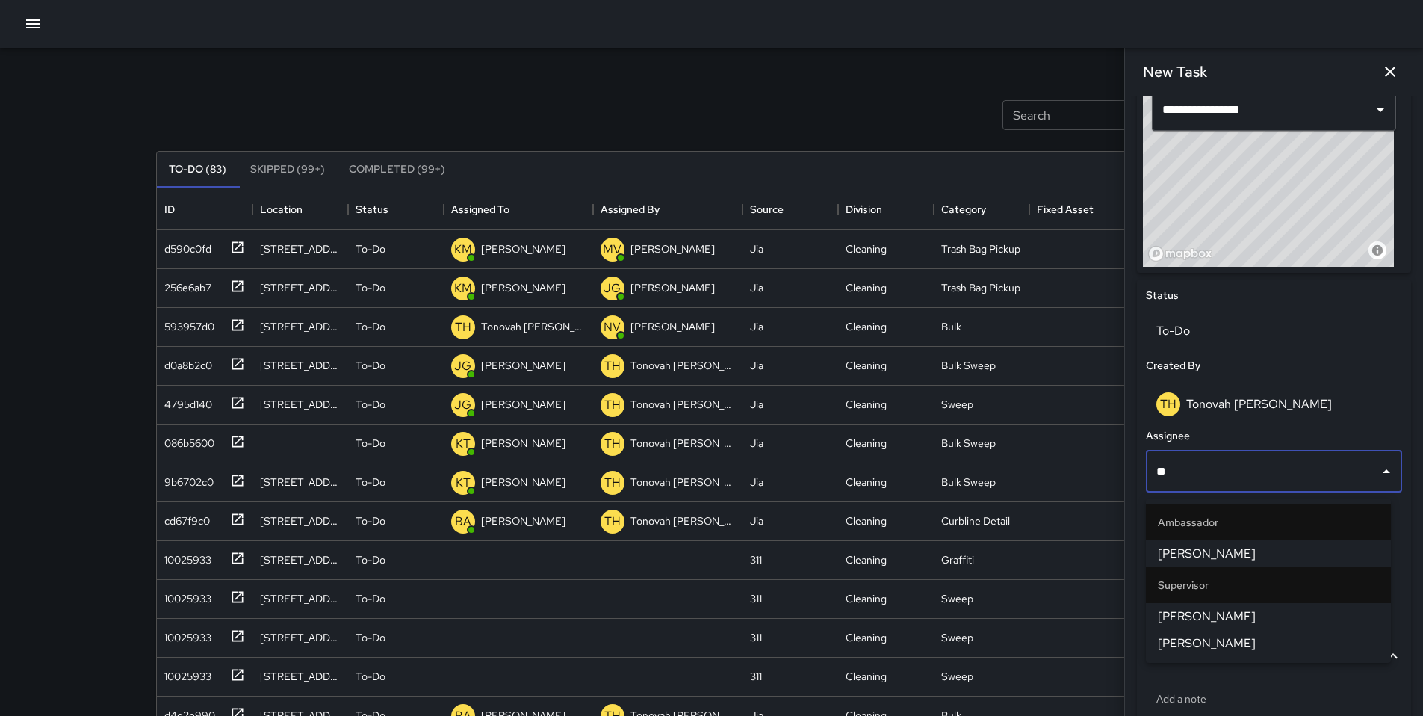
type input "***"
click at [1233, 548] on span "[PERSON_NAME]" at bounding box center [1268, 554] width 221 height 18
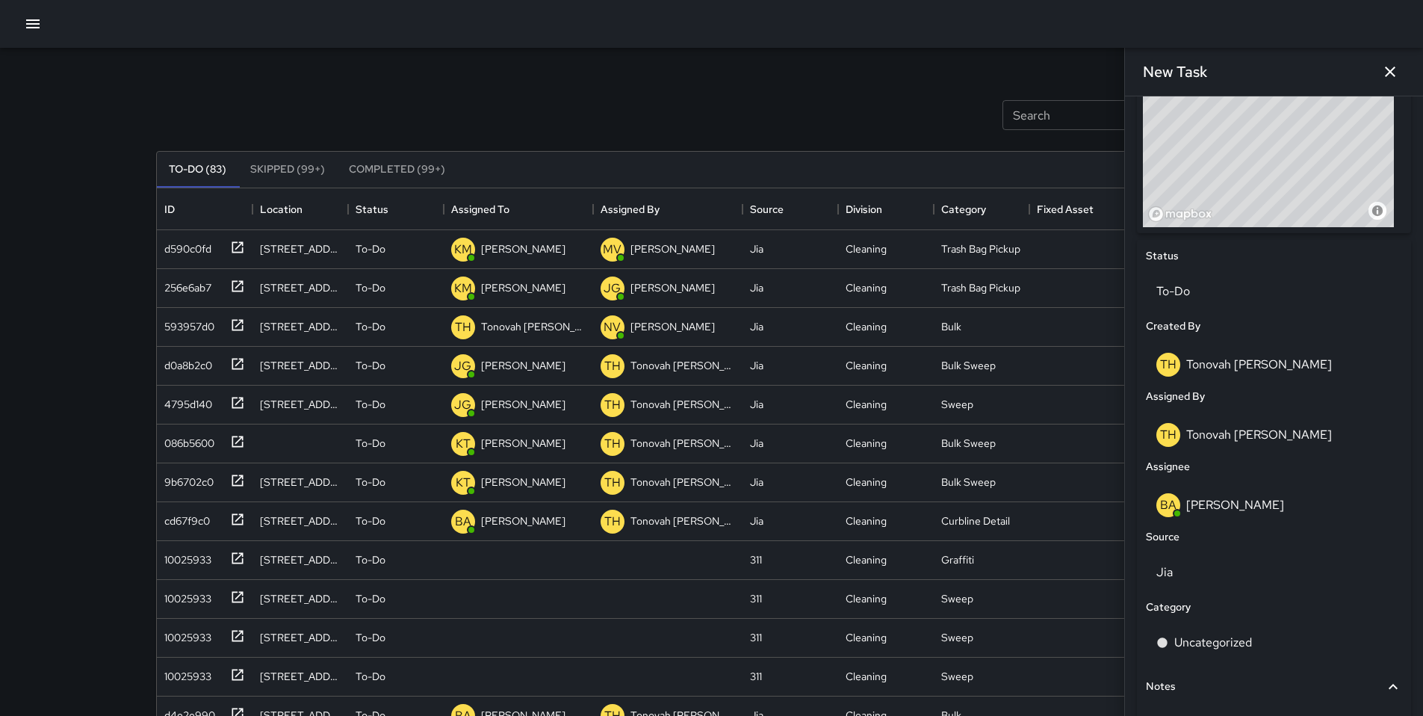
scroll to position [595, 0]
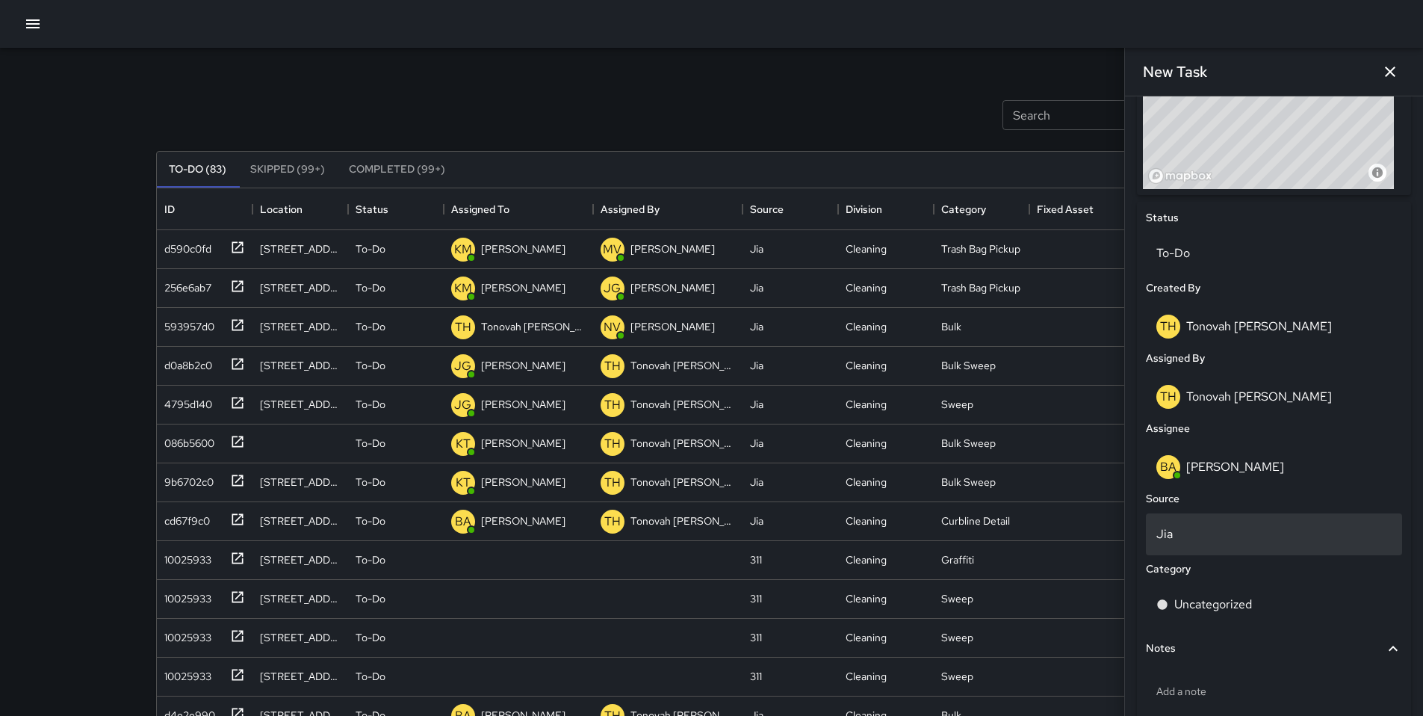
click at [1199, 543] on p "Jia" at bounding box center [1273, 534] width 235 height 18
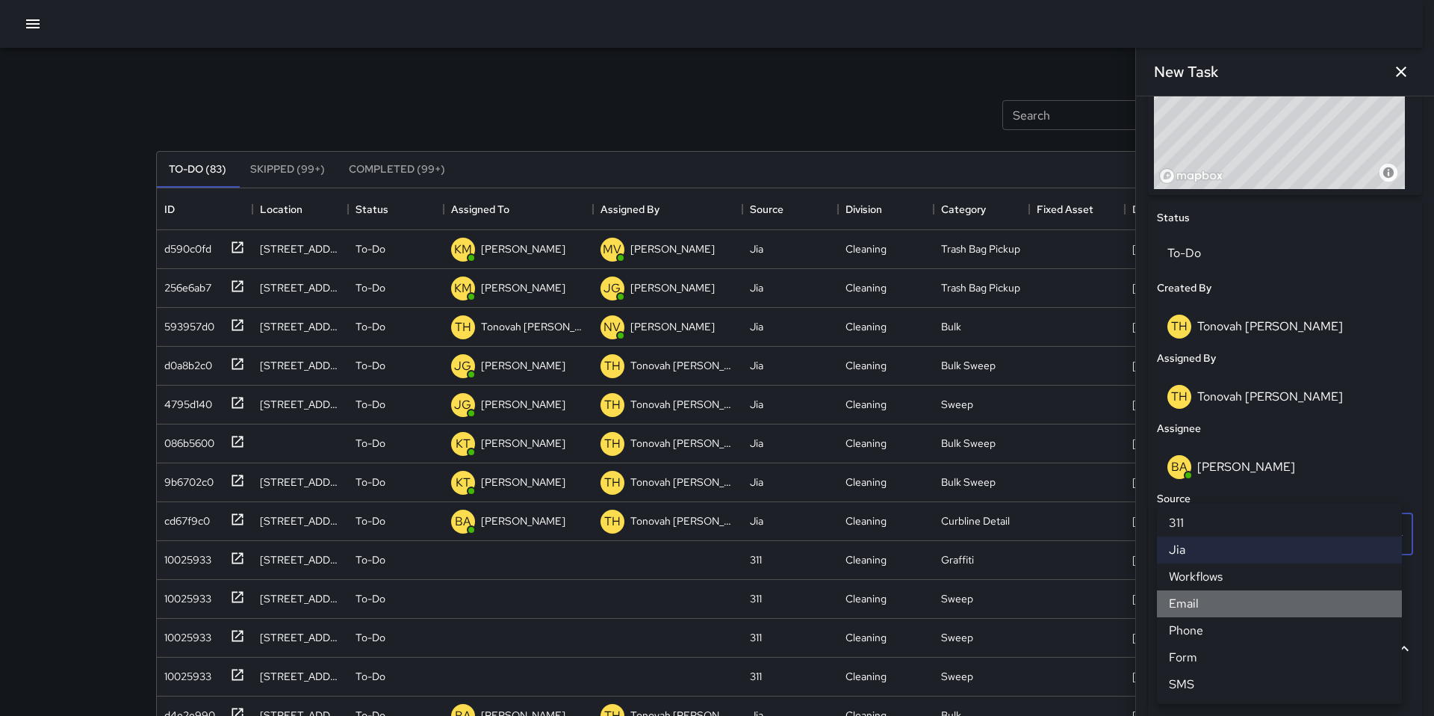
click at [1191, 601] on li "Email" at bounding box center [1279, 603] width 245 height 27
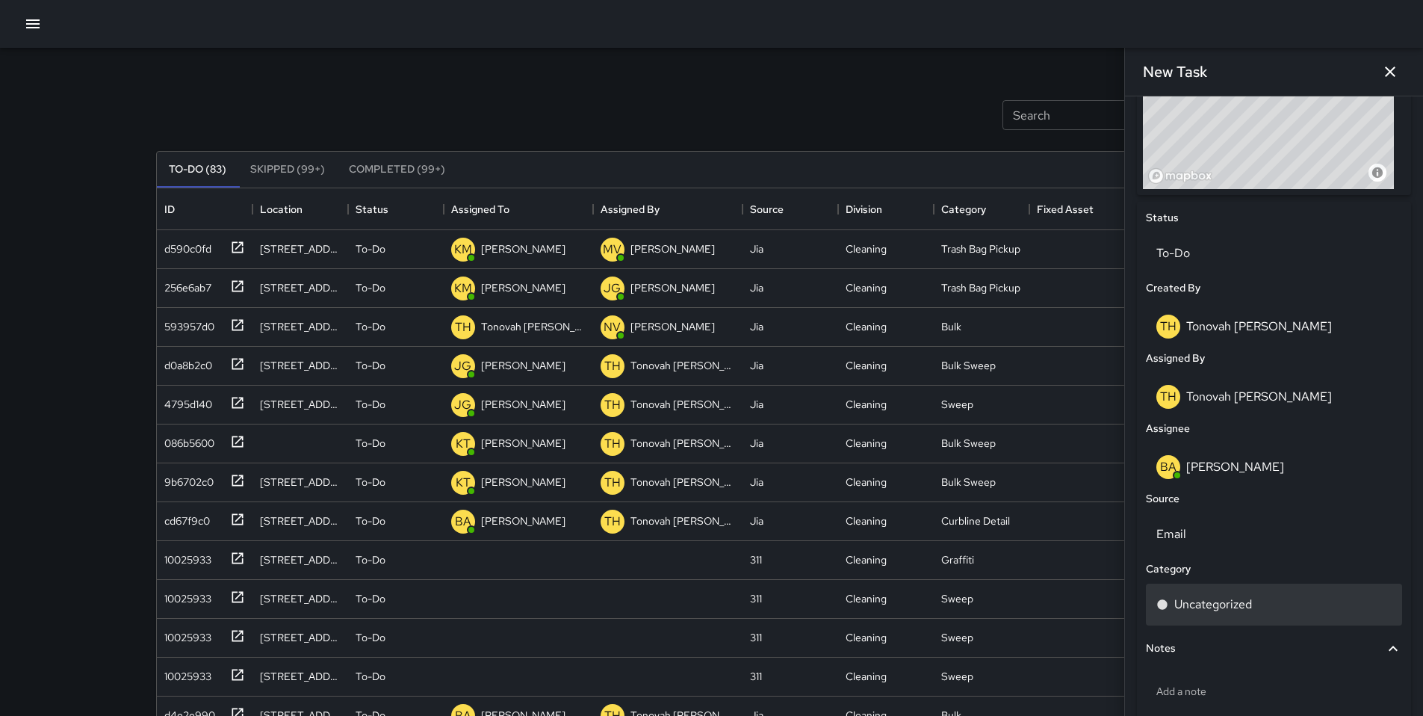
click at [1198, 604] on p "Uncategorized" at bounding box center [1213, 604] width 78 height 18
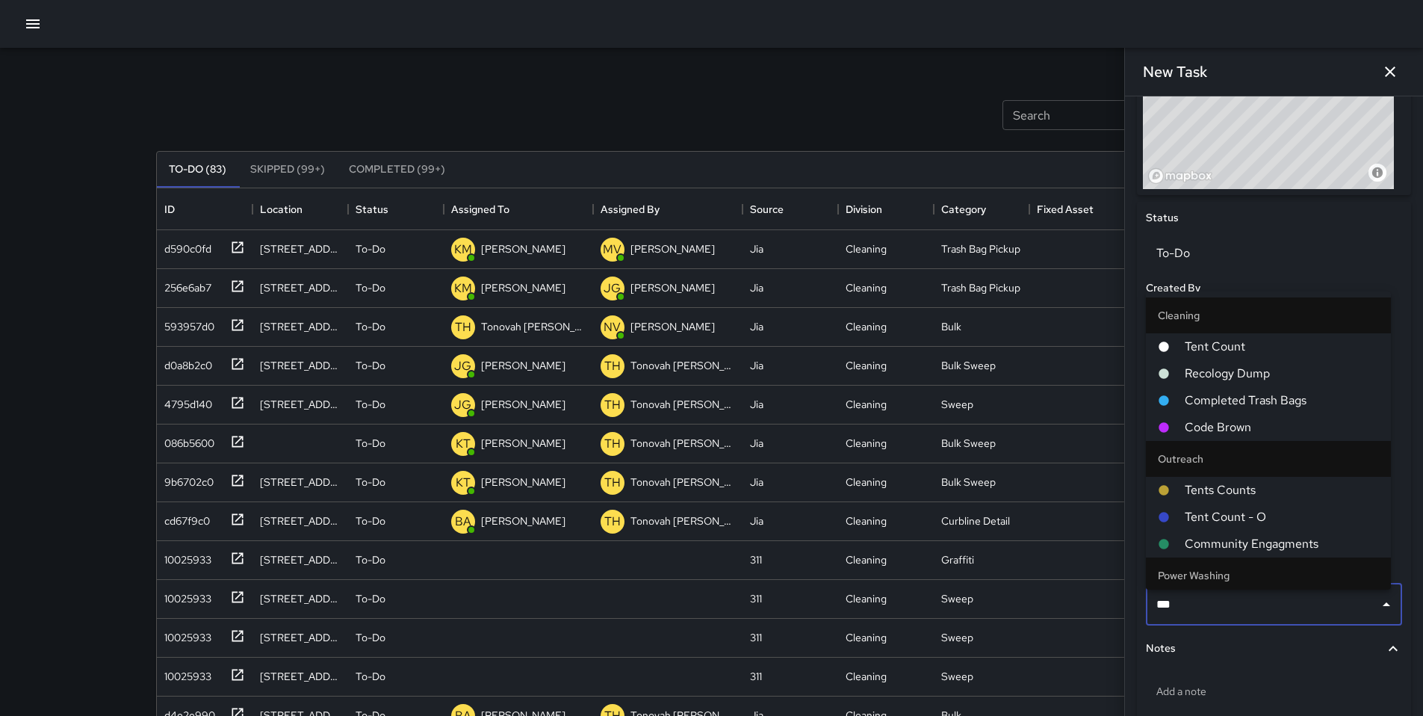
type input "****"
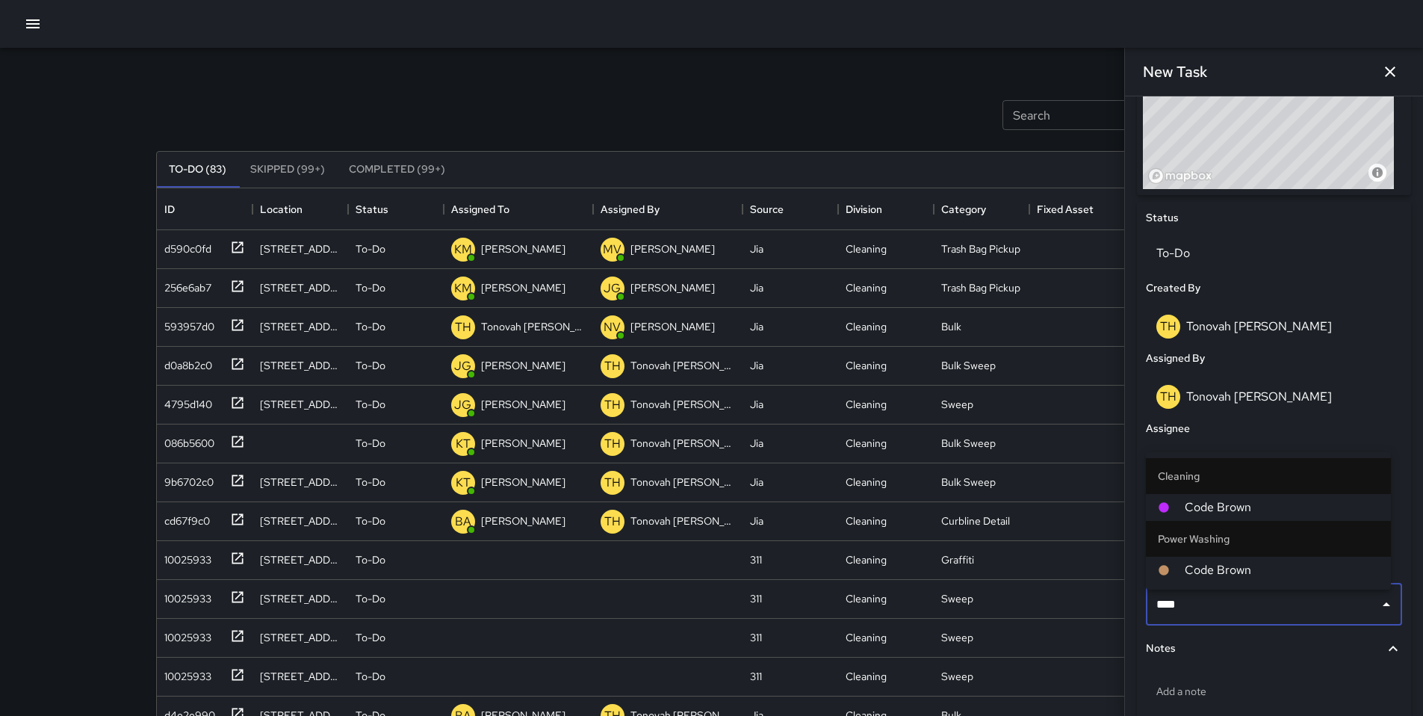
click at [1201, 524] on li "Power Washing" at bounding box center [1268, 539] width 245 height 36
click at [1199, 516] on li "Code Brown" at bounding box center [1268, 507] width 245 height 27
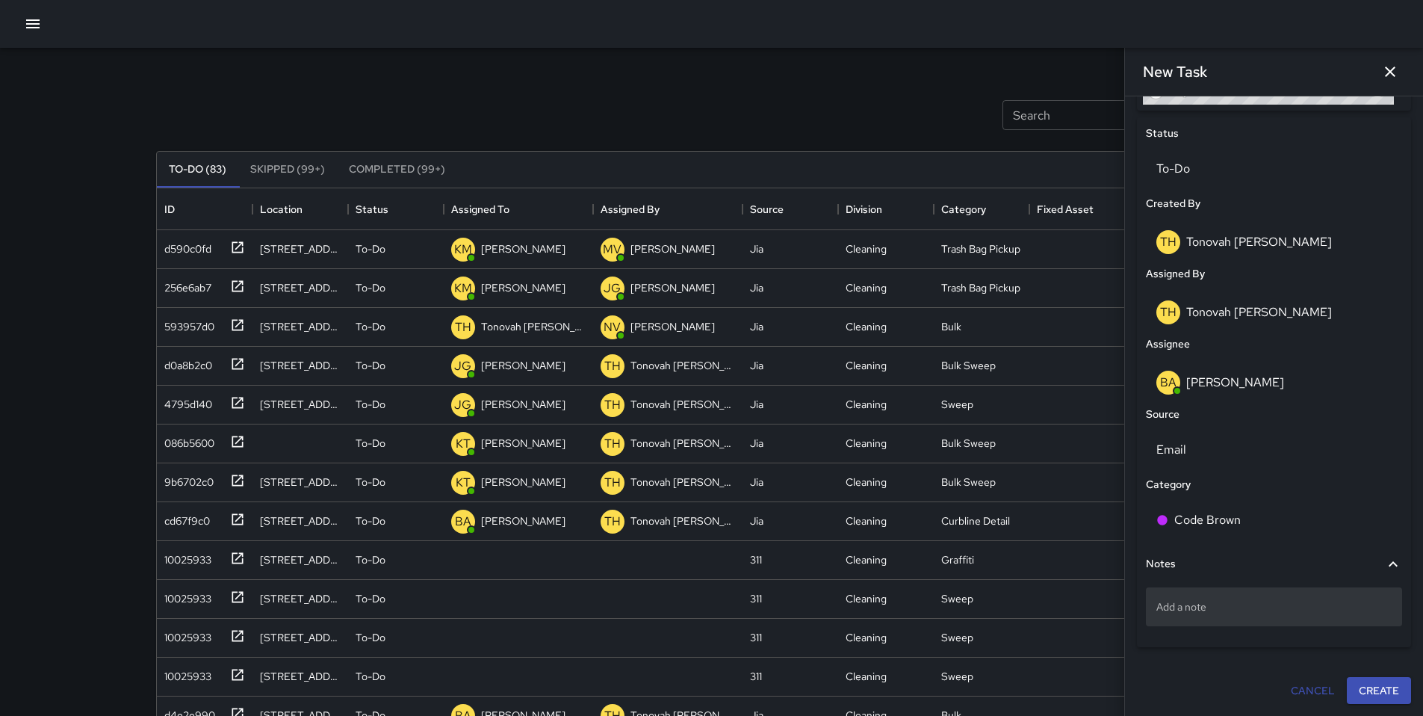
scroll to position [686, 0]
click at [1372, 681] on button "Create" at bounding box center [1379, 691] width 64 height 28
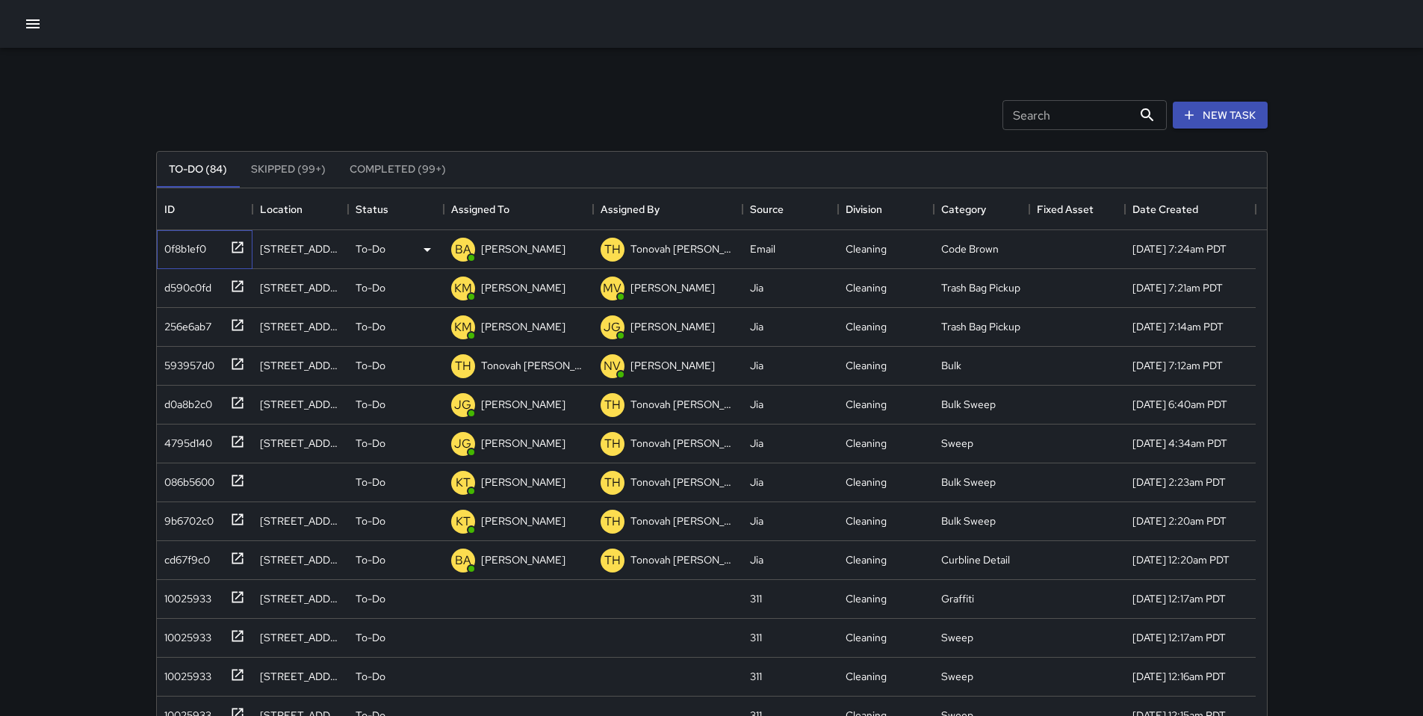
click at [196, 250] on div "0f8b1ef0" at bounding box center [182, 245] width 48 height 21
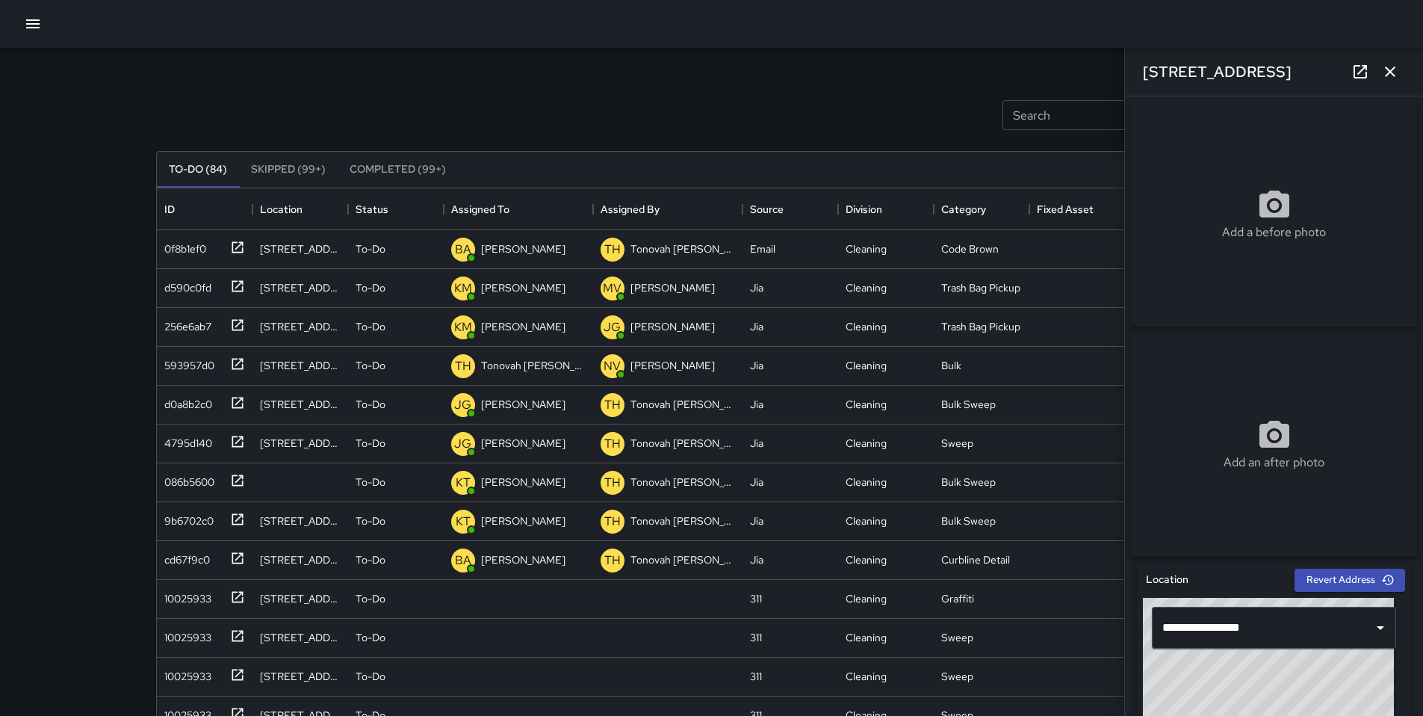
click at [1366, 76] on icon at bounding box center [1360, 71] width 13 height 13
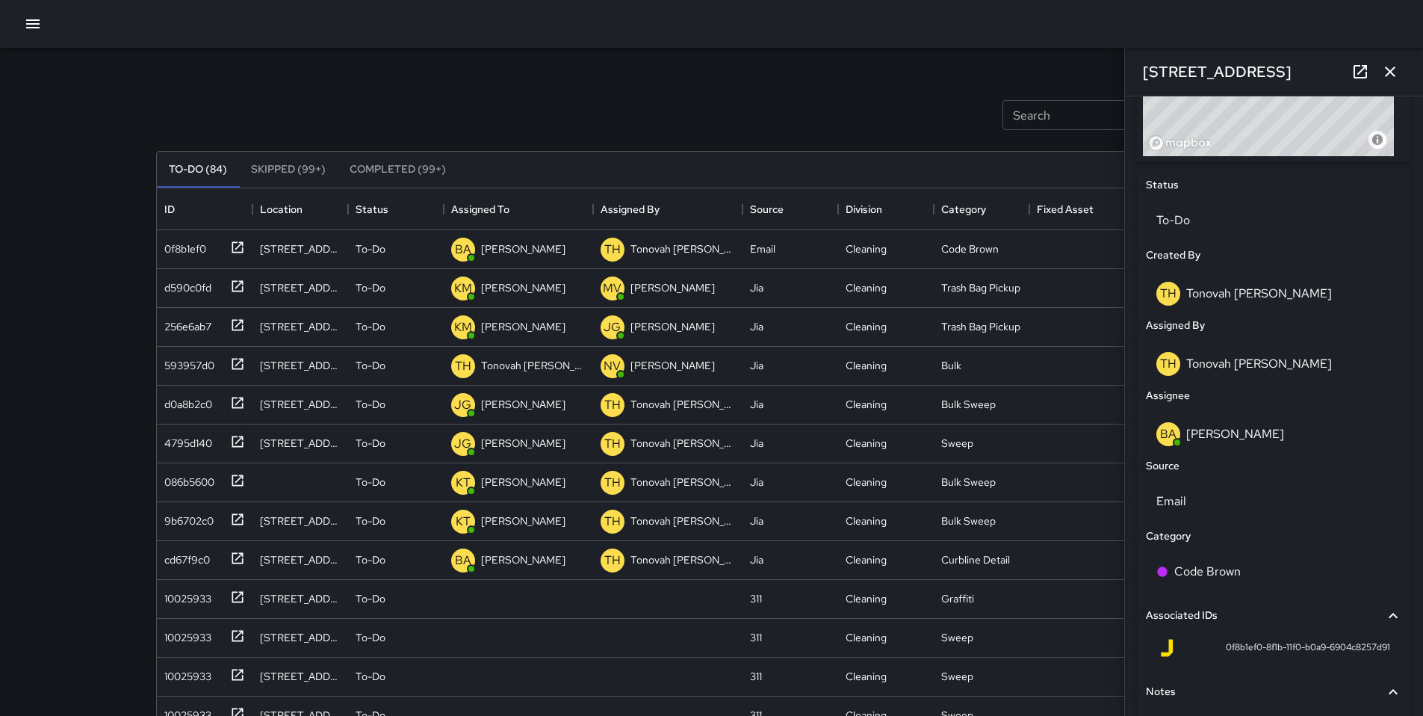
scroll to position [256, 0]
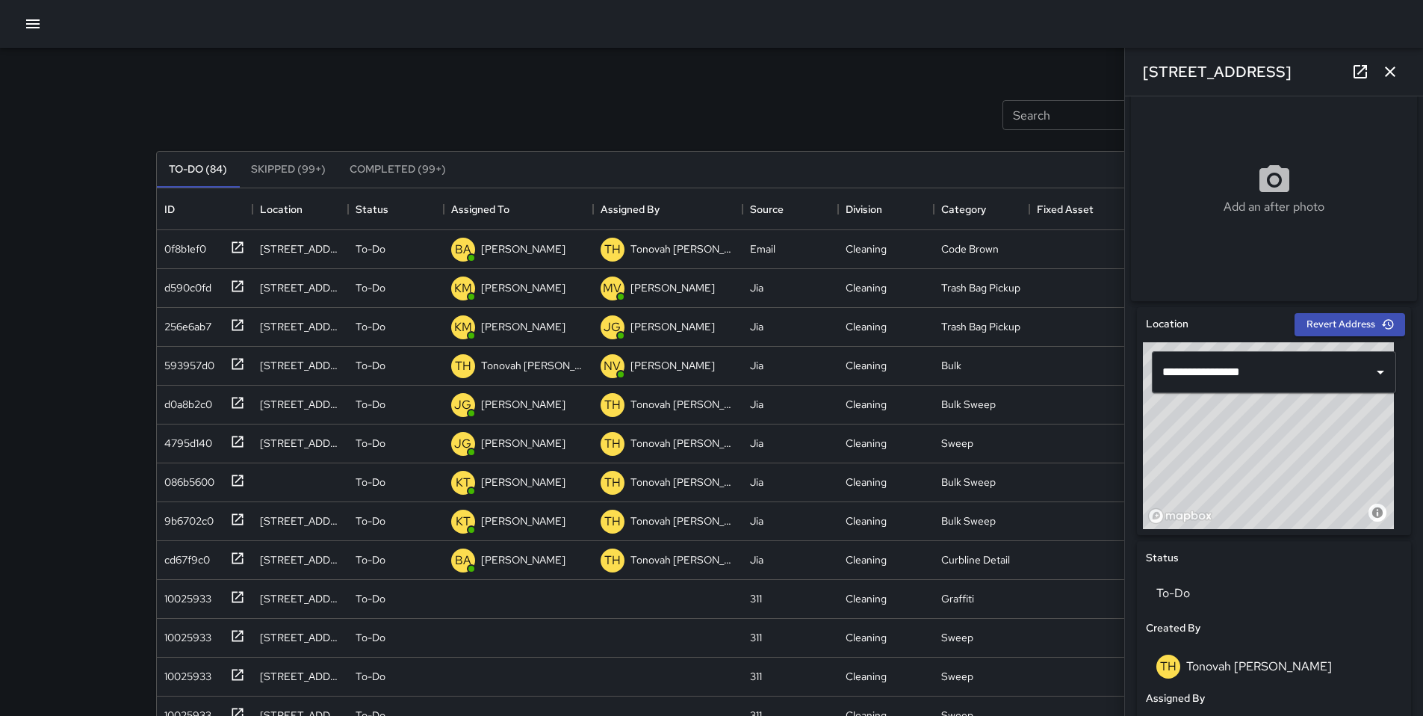
click at [1383, 75] on icon "button" at bounding box center [1390, 72] width 18 height 18
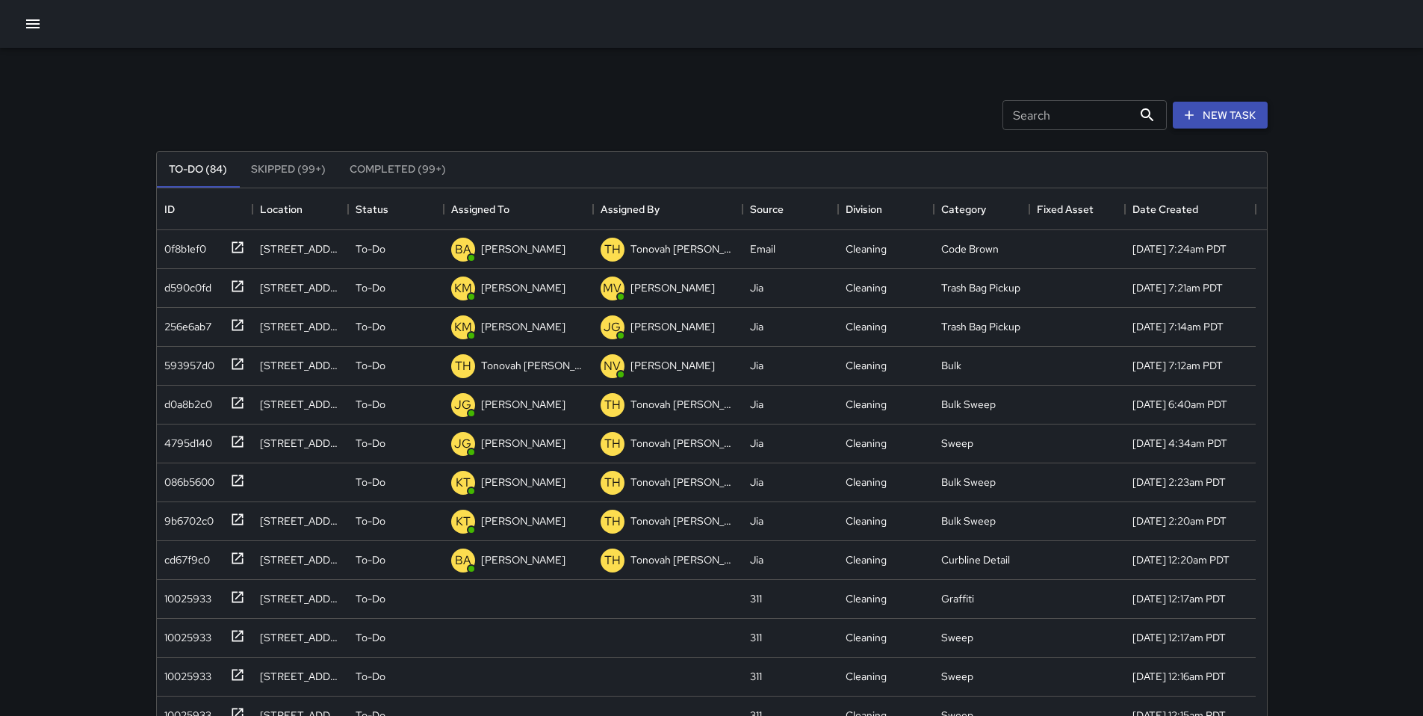
click at [1238, 118] on button "New Task" at bounding box center [1220, 116] width 95 height 28
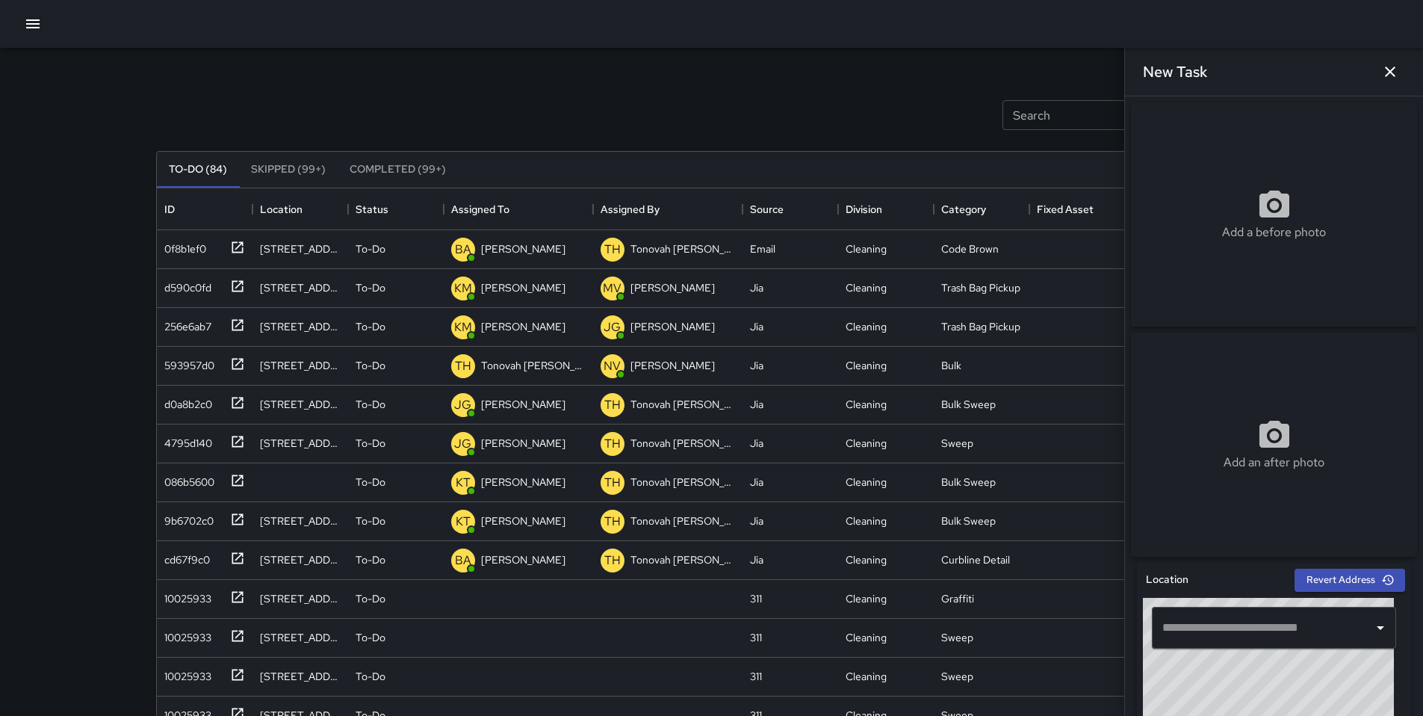
click at [1214, 628] on input "text" at bounding box center [1263, 627] width 208 height 28
paste input "**********"
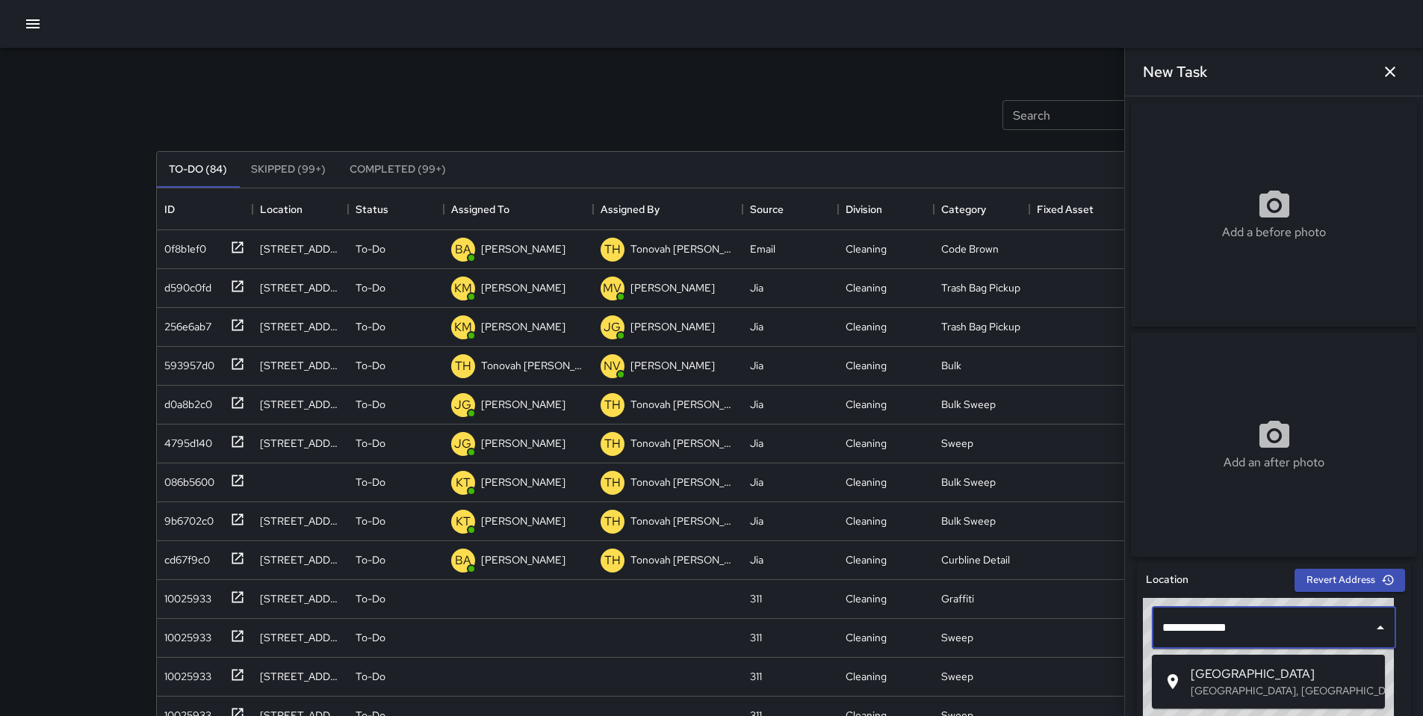
click at [1229, 689] on p "San Francisco, CA, USA" at bounding box center [1282, 690] width 182 height 15
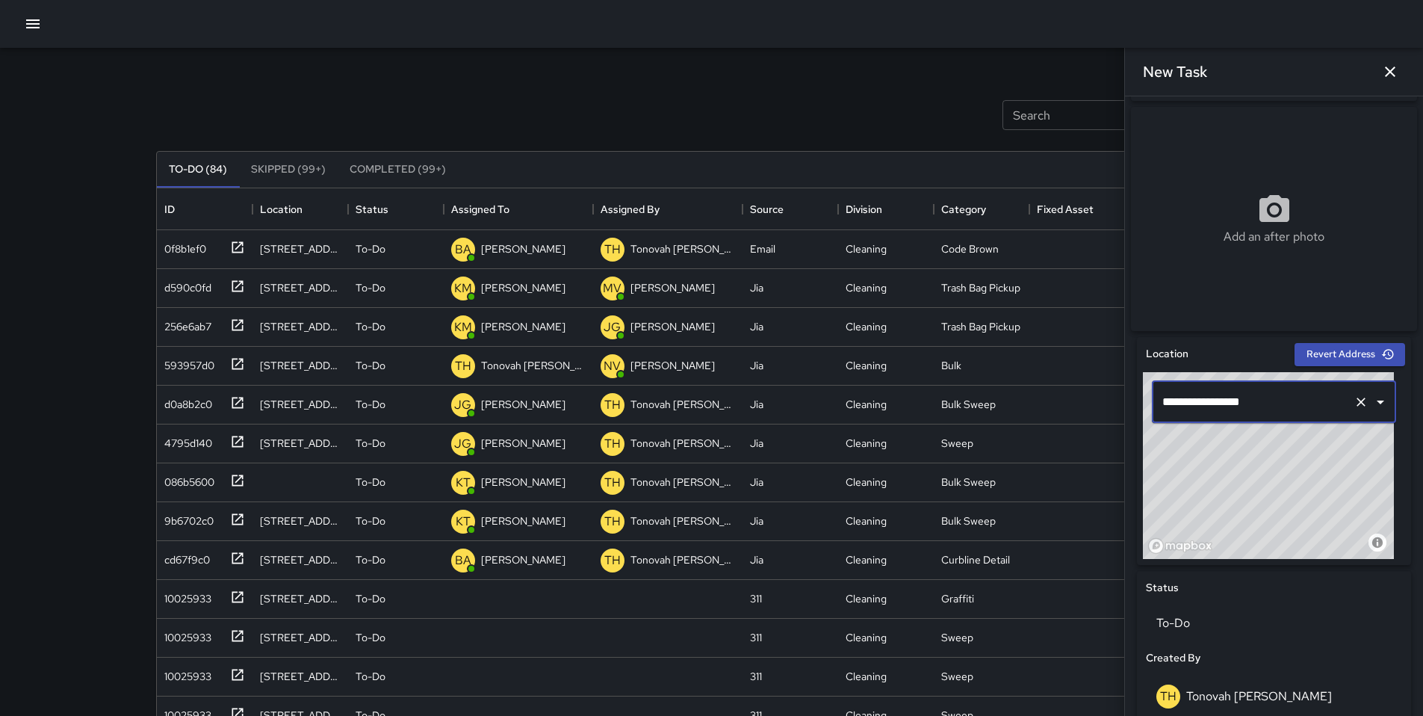
scroll to position [616, 0]
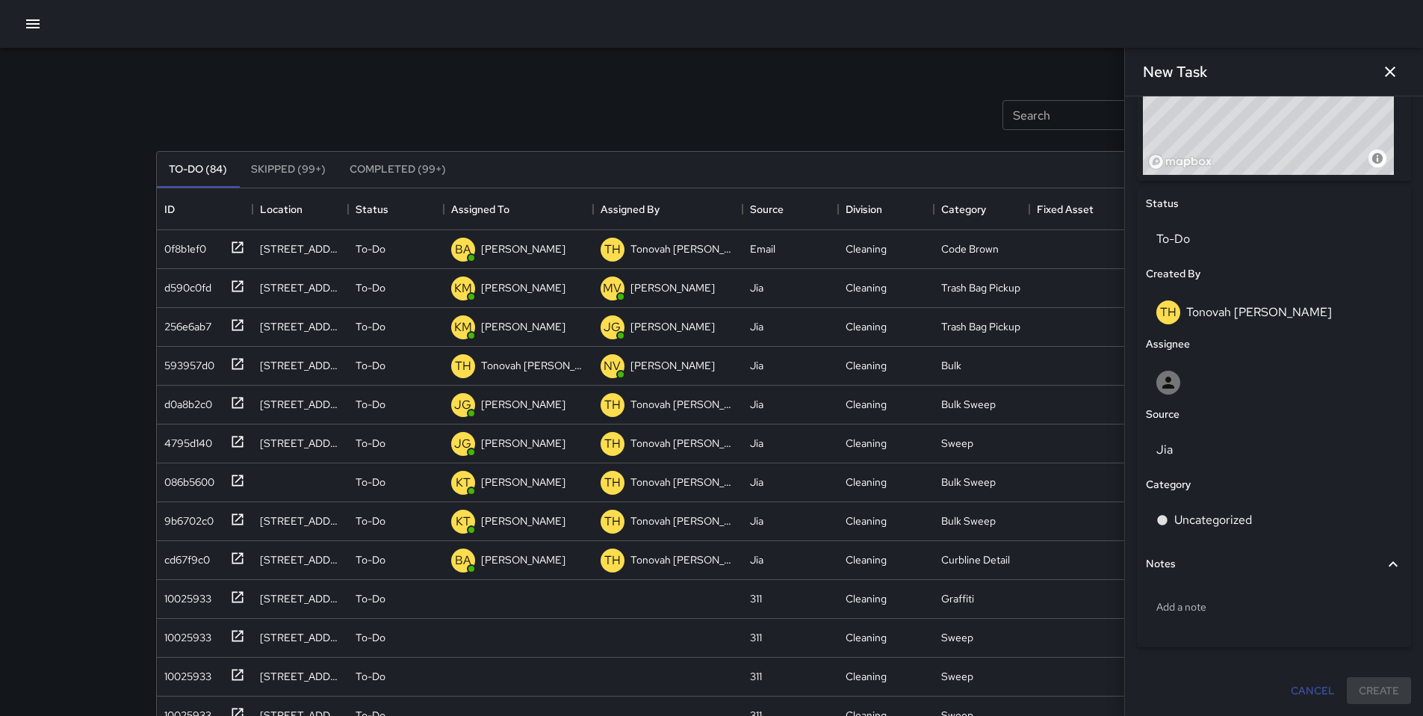
type input "**********"
click at [1198, 408] on div "Source" at bounding box center [1274, 414] width 262 height 22
click at [1199, 385] on div at bounding box center [1273, 383] width 235 height 24
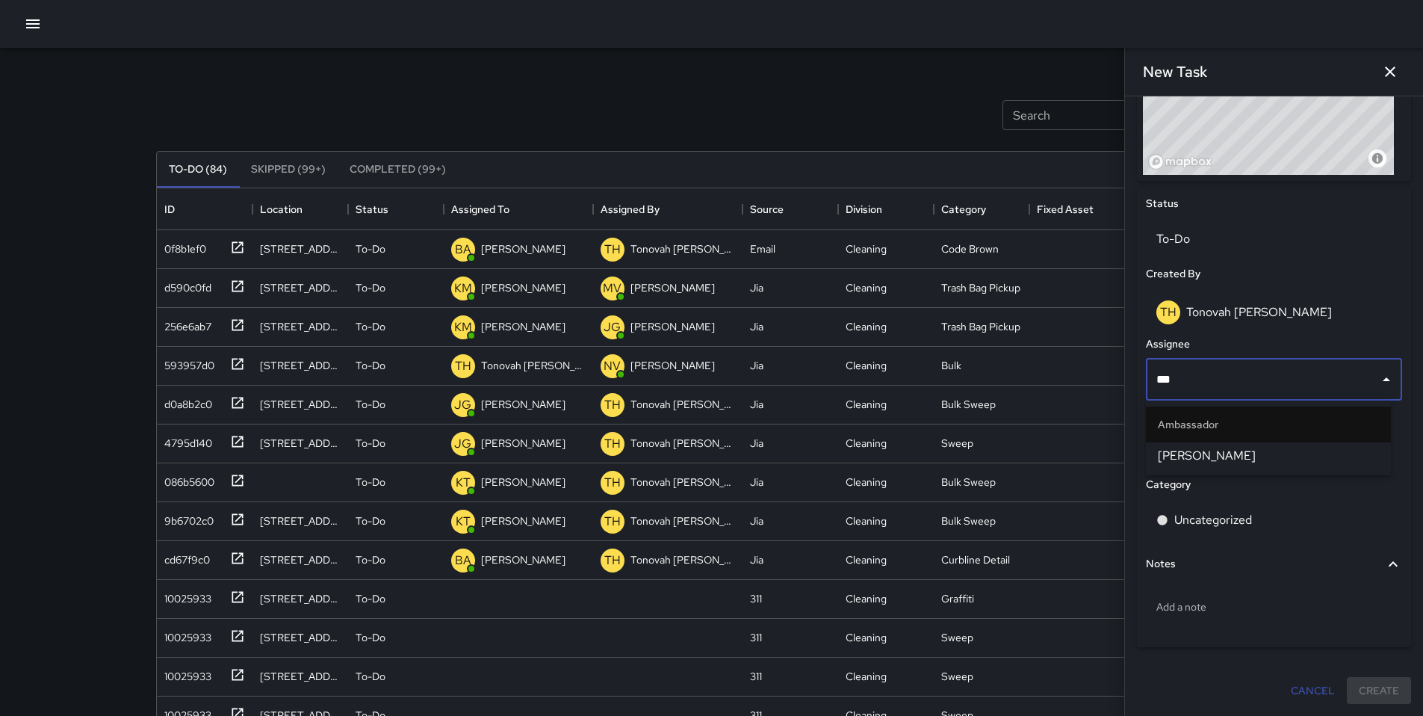
type input "****"
click at [1259, 455] on span "Maclis Velasquez" at bounding box center [1268, 456] width 221 height 18
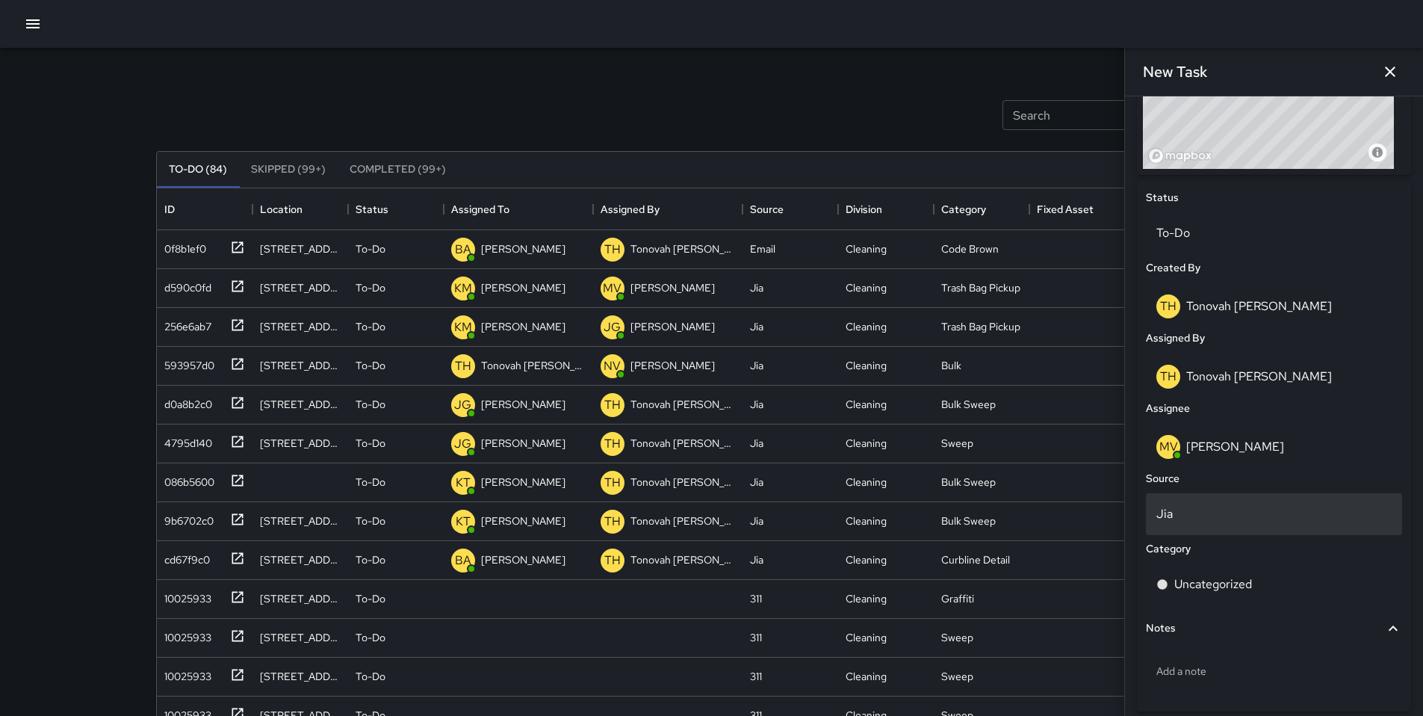
click at [1207, 533] on div "Jia" at bounding box center [1274, 514] width 256 height 42
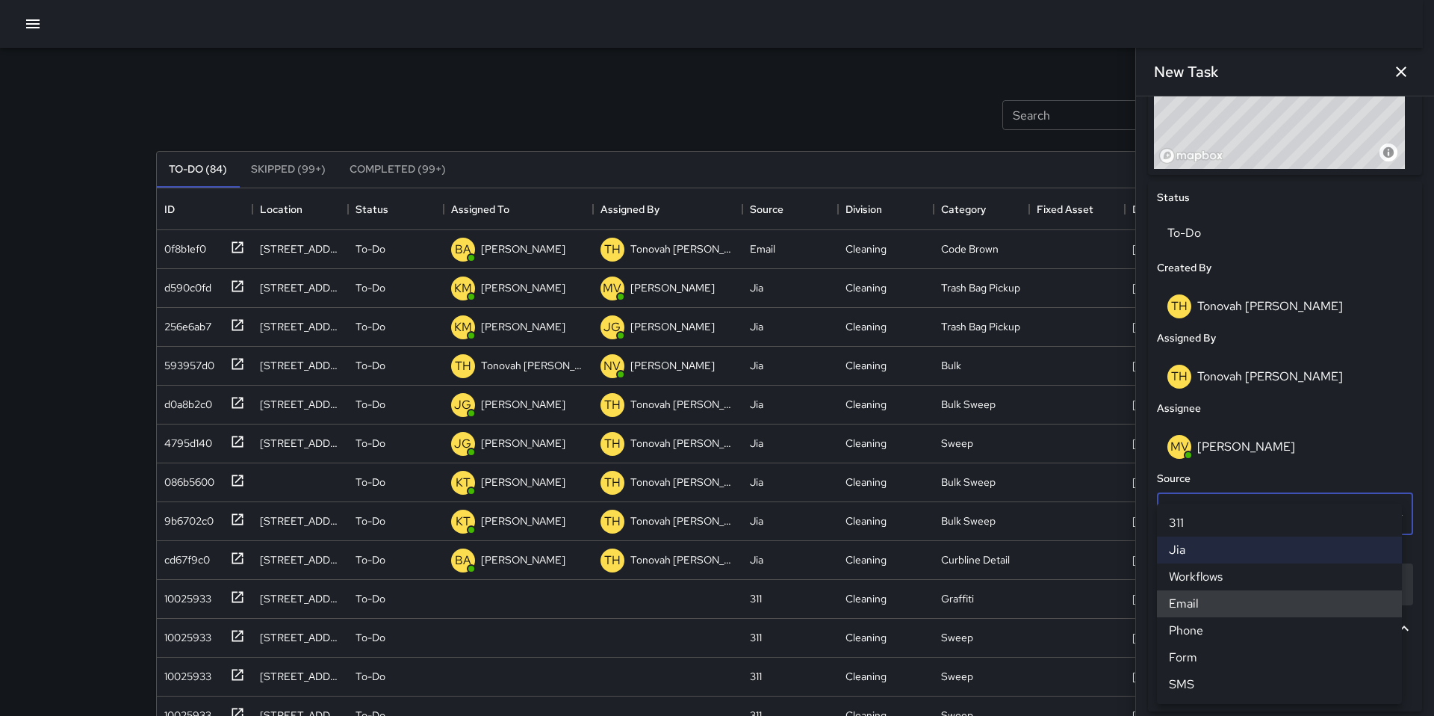
click at [1177, 599] on li "Email" at bounding box center [1279, 603] width 245 height 27
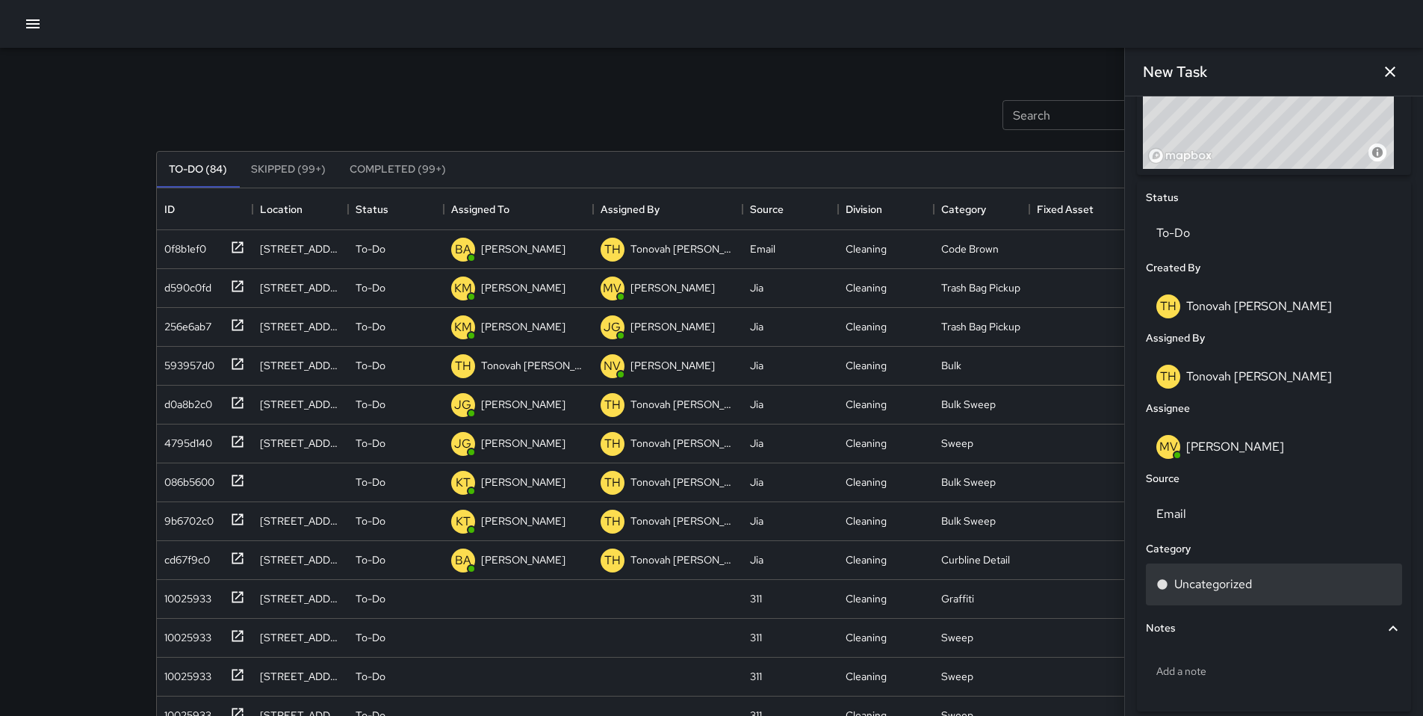
click at [1186, 593] on p "Uncategorized" at bounding box center [1213, 584] width 78 height 18
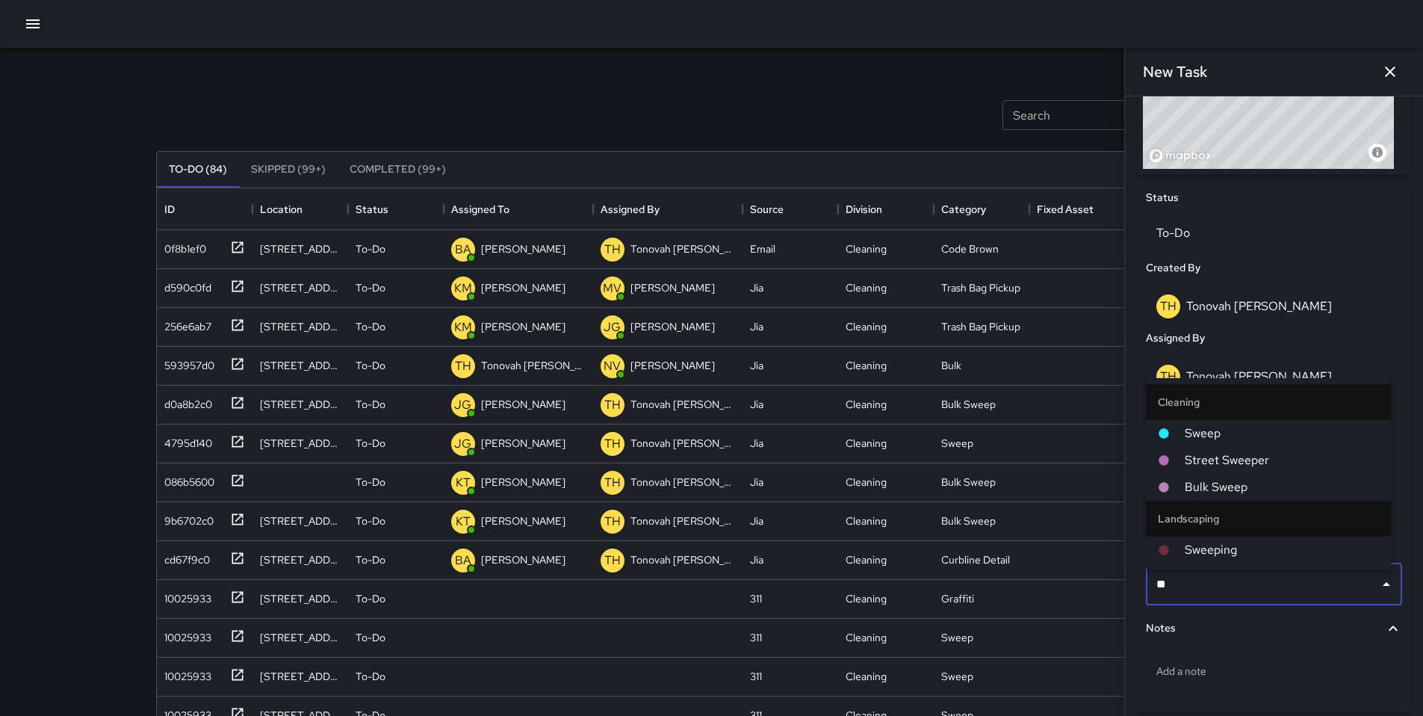
type input "***"
click at [1221, 436] on span "Sweep" at bounding box center [1282, 433] width 194 height 18
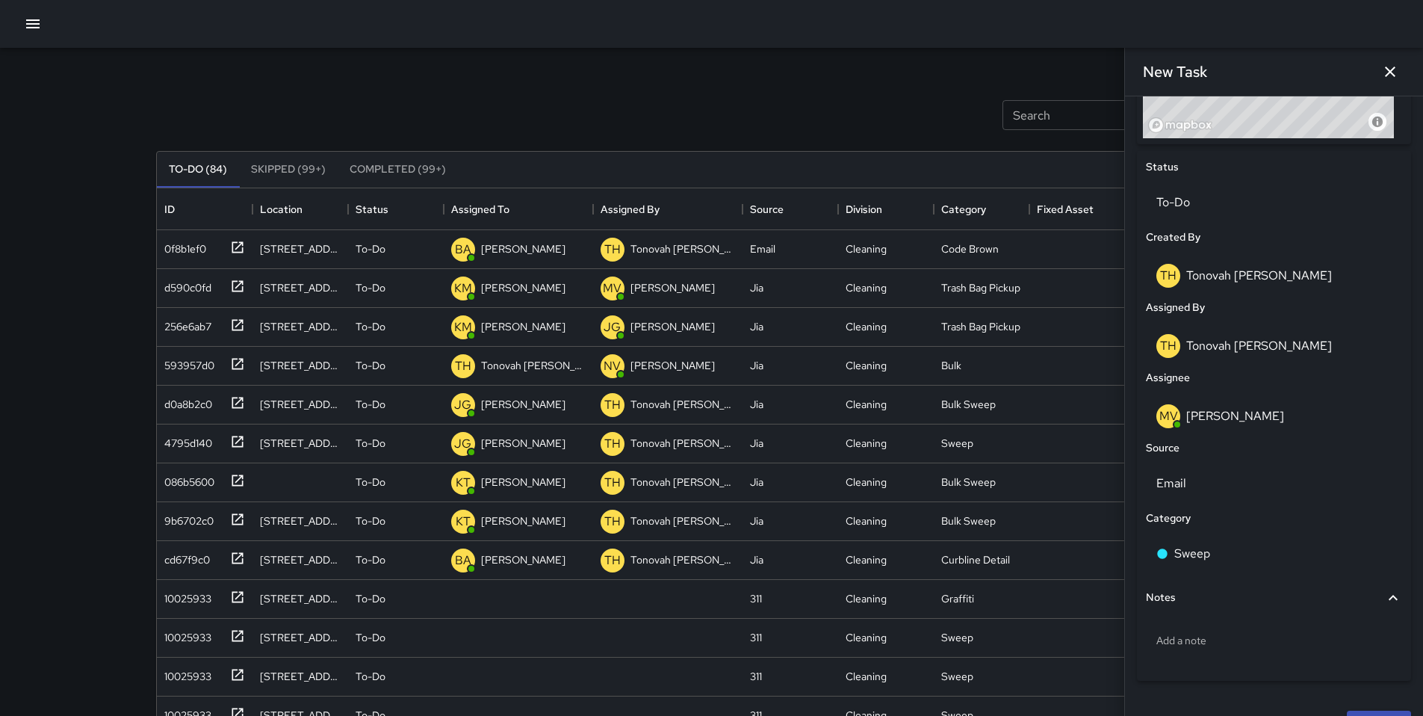
scroll to position [650, 0]
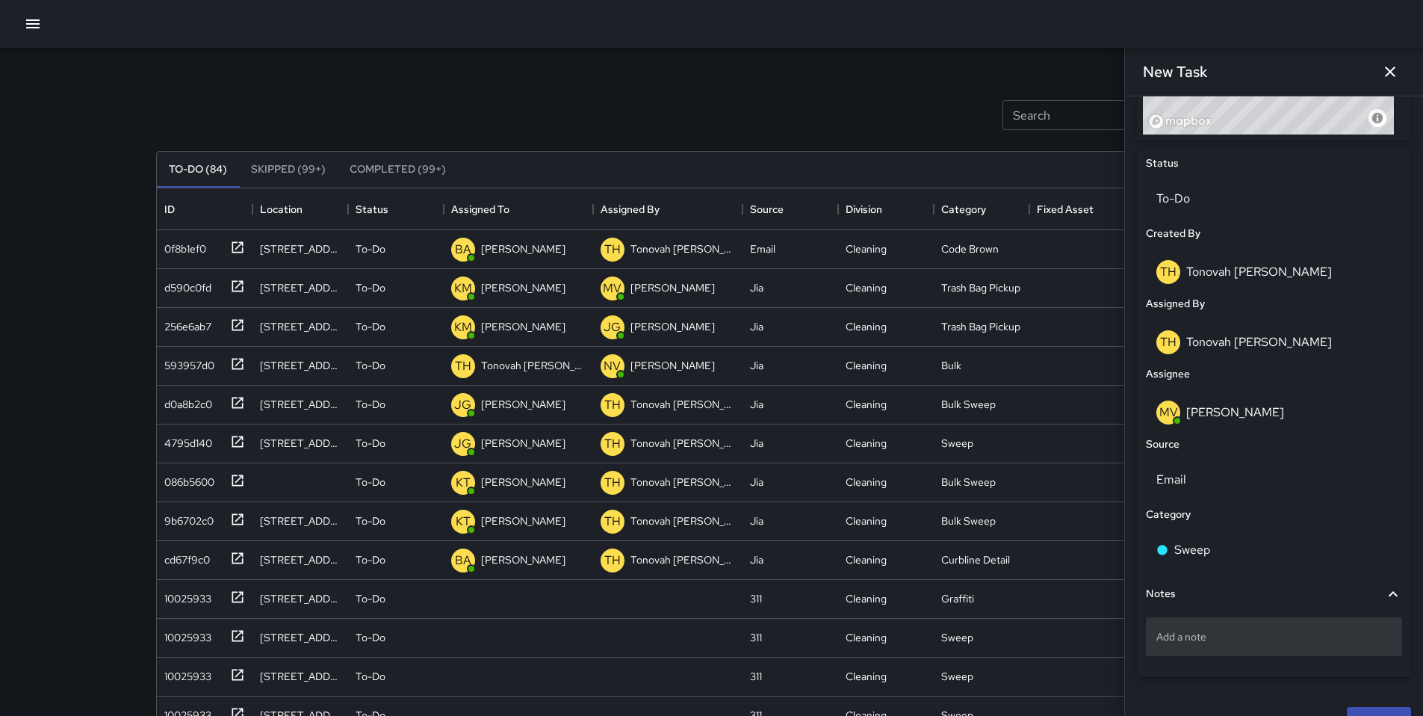
click at [1213, 654] on div "Add a note" at bounding box center [1274, 636] width 256 height 39
type textarea "**********"
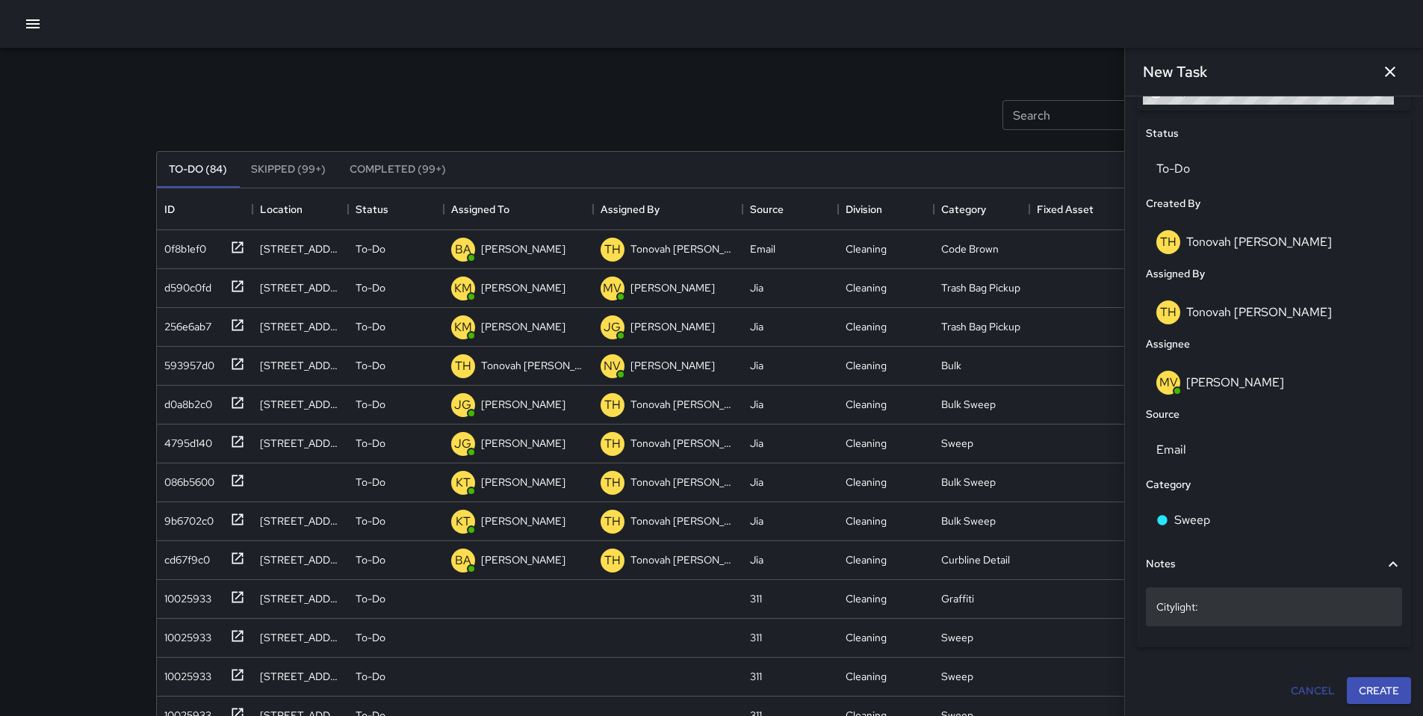
scroll to position [686, 0]
click at [1226, 604] on p "Citylight:" at bounding box center [1273, 606] width 235 height 15
click at [1224, 607] on textarea "*********" at bounding box center [1268, 605] width 224 height 15
type textarea "**********"
click at [1380, 696] on button "Create" at bounding box center [1379, 691] width 64 height 28
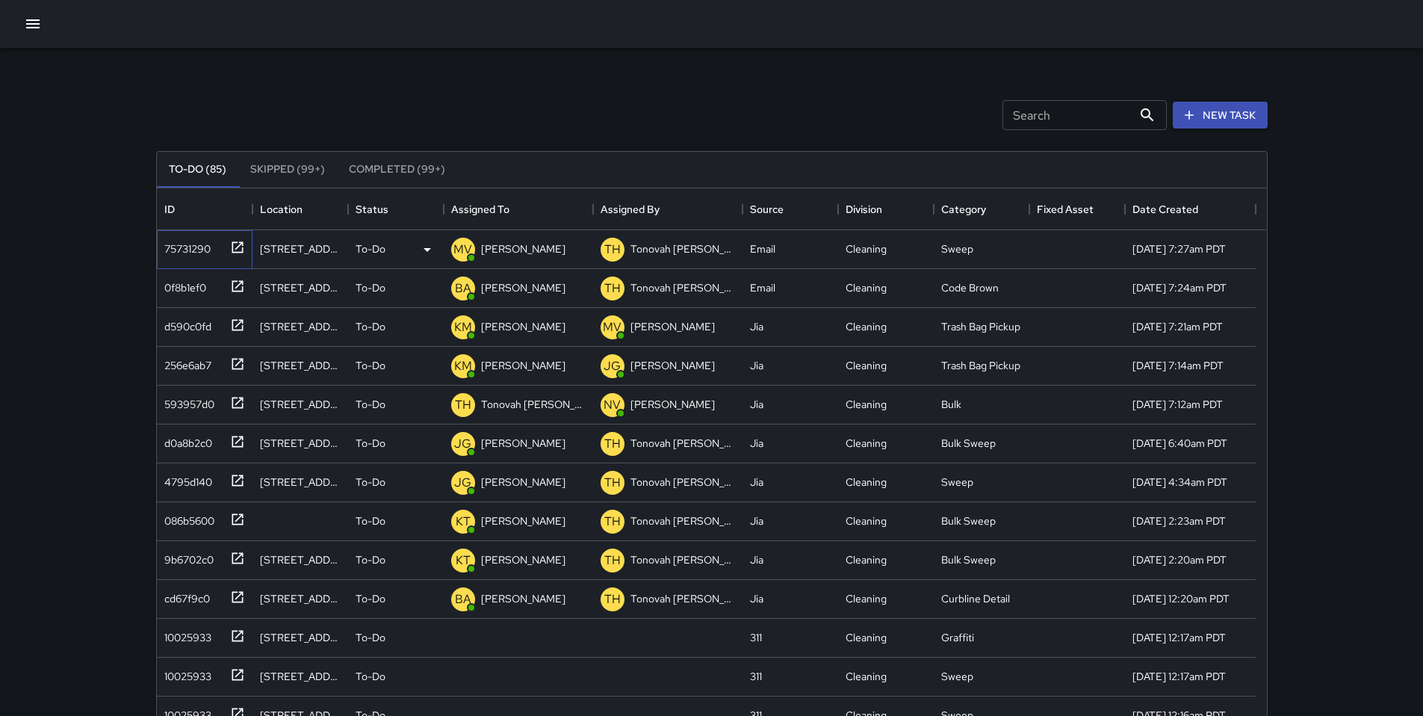
click at [211, 247] on div "75731290" at bounding box center [184, 245] width 52 height 21
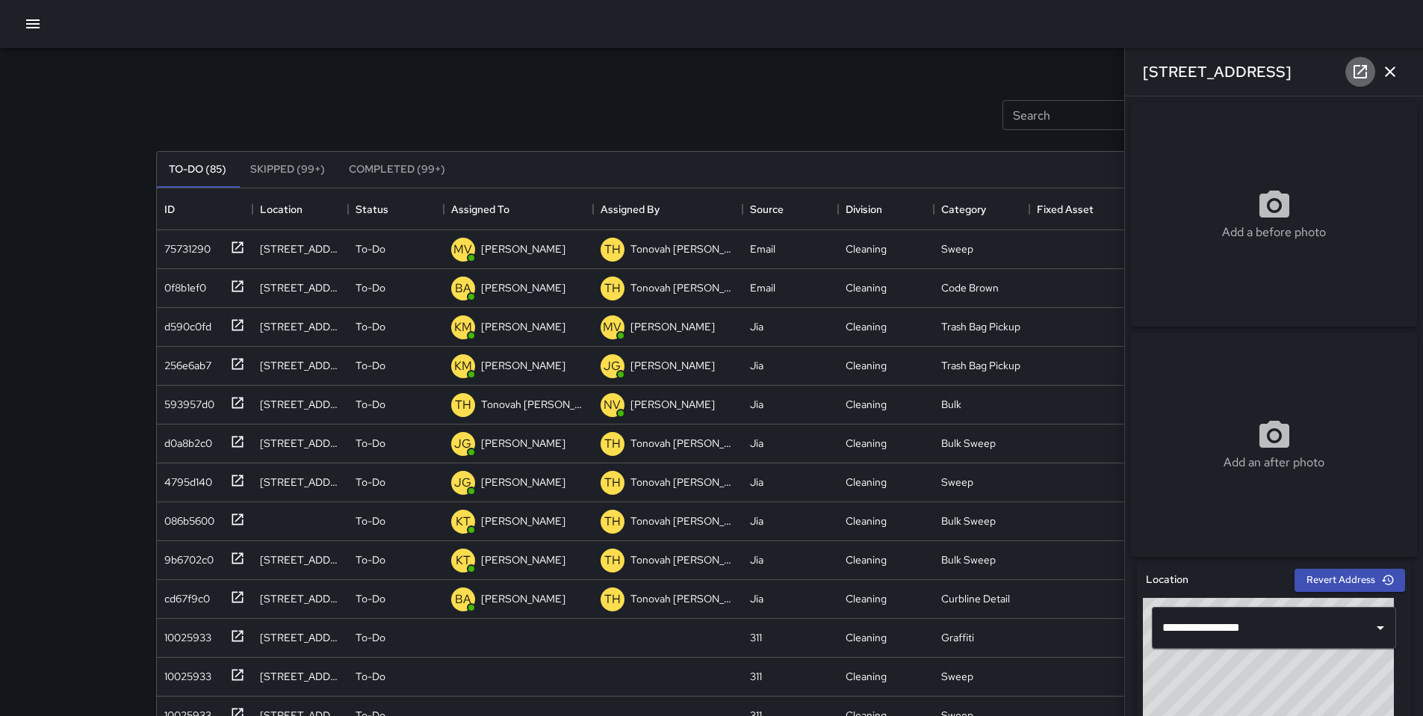
click at [1359, 79] on icon at bounding box center [1360, 72] width 18 height 18
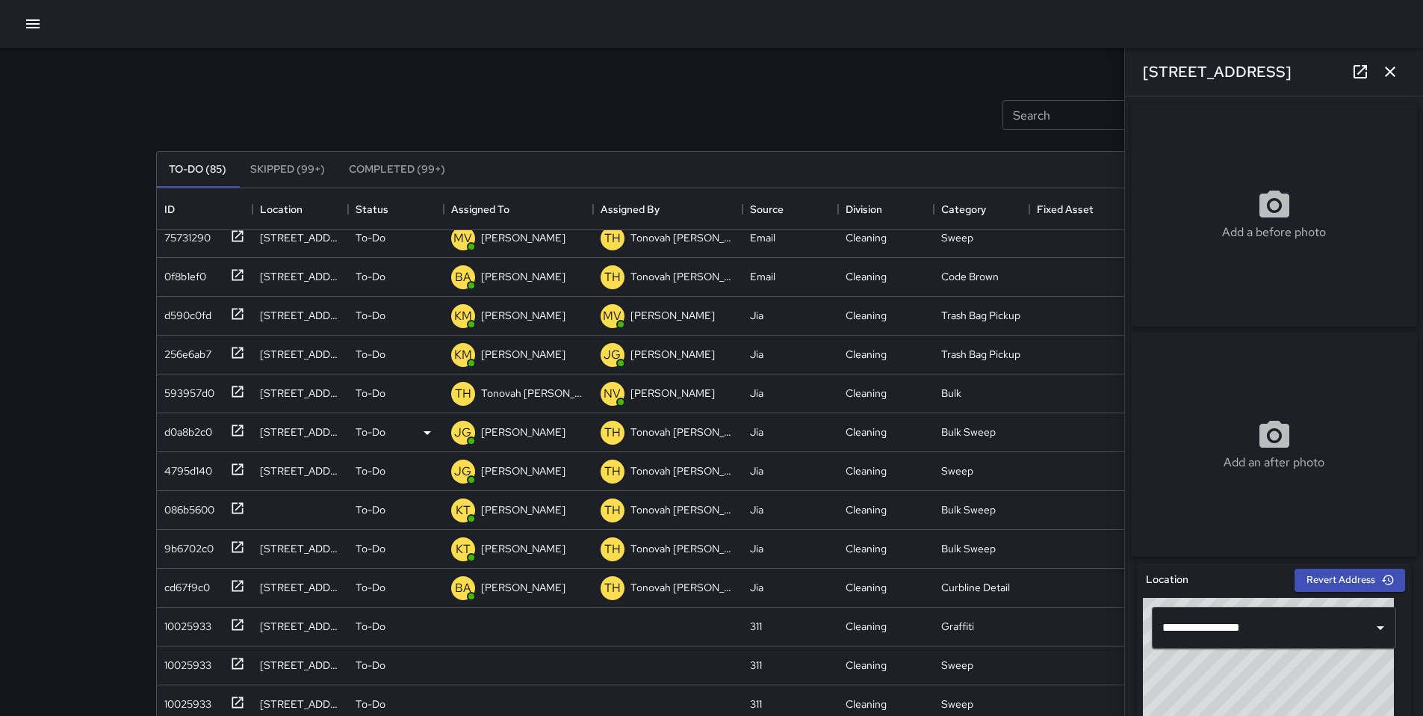
scroll to position [89, 0]
click at [1392, 75] on icon "button" at bounding box center [1390, 72] width 18 height 18
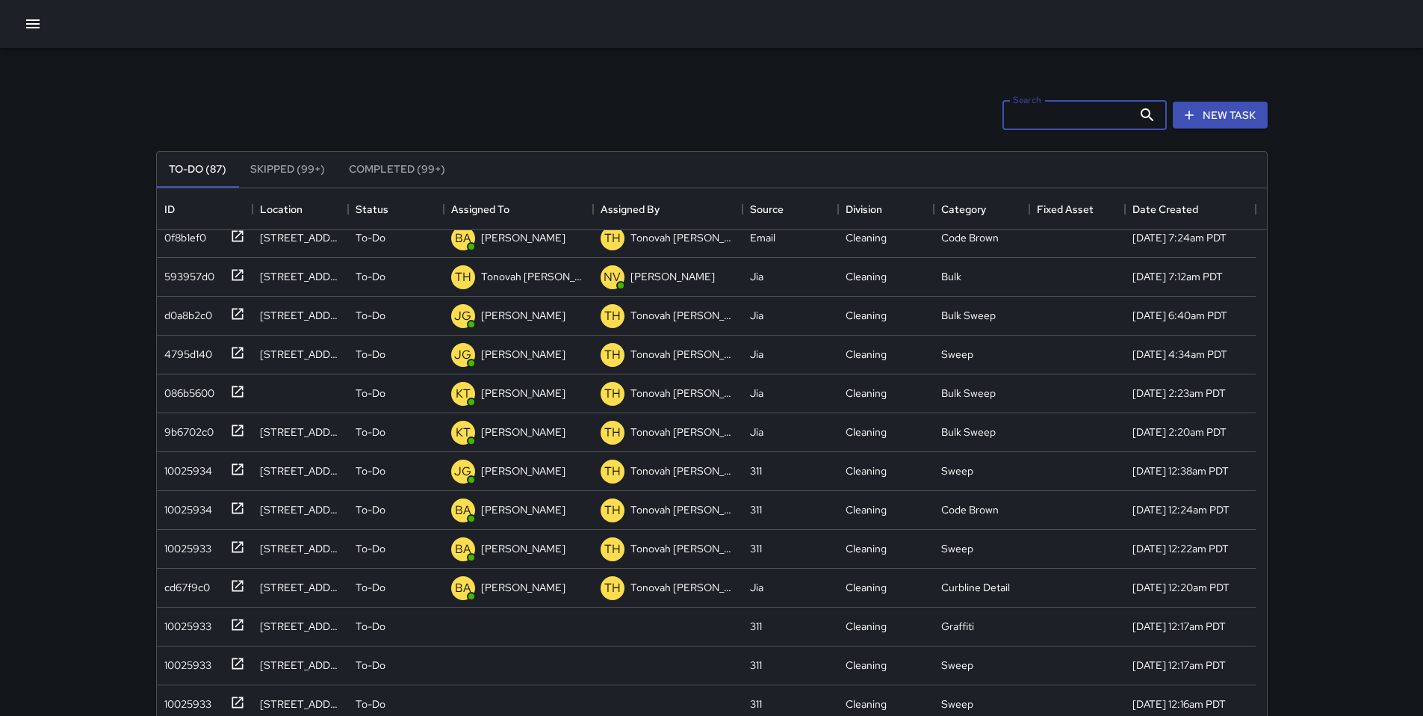
click at [1053, 111] on input "Search" at bounding box center [1068, 115] width 130 height 30
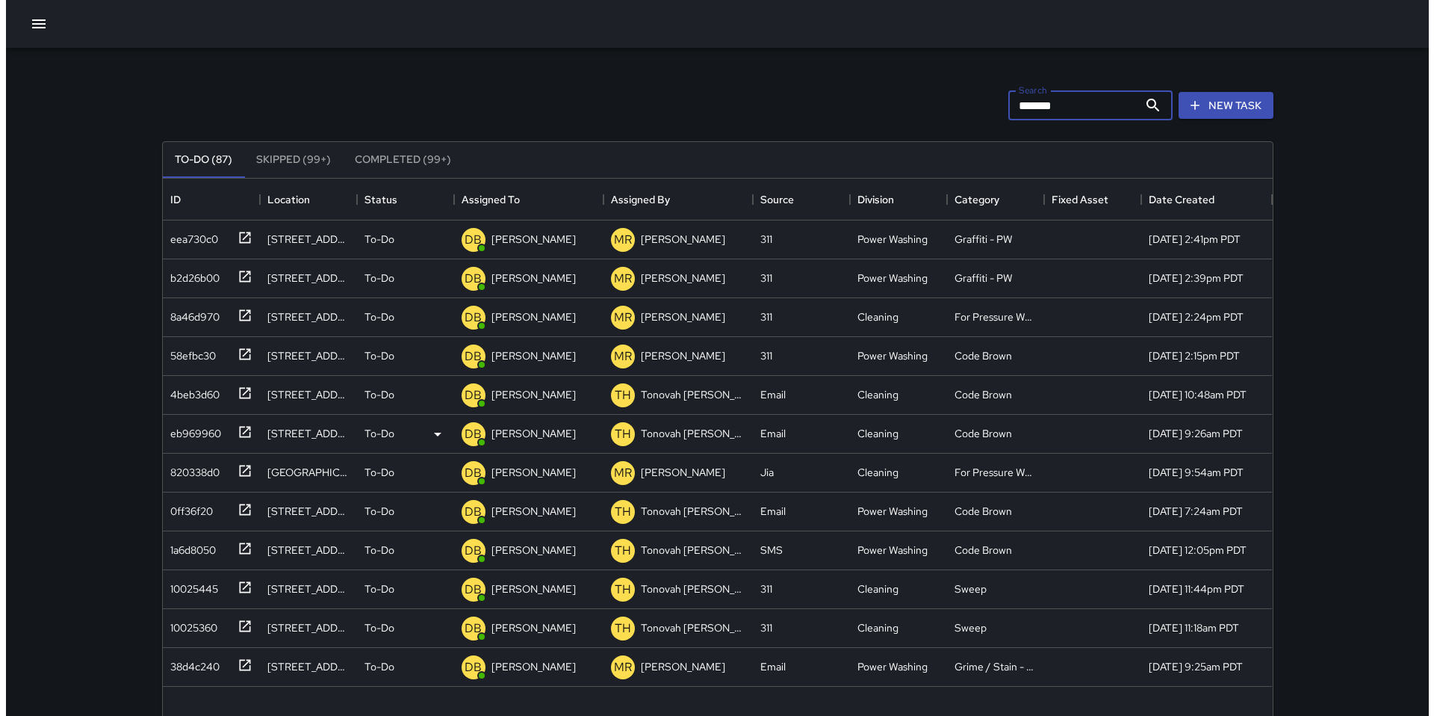
scroll to position [0, 0]
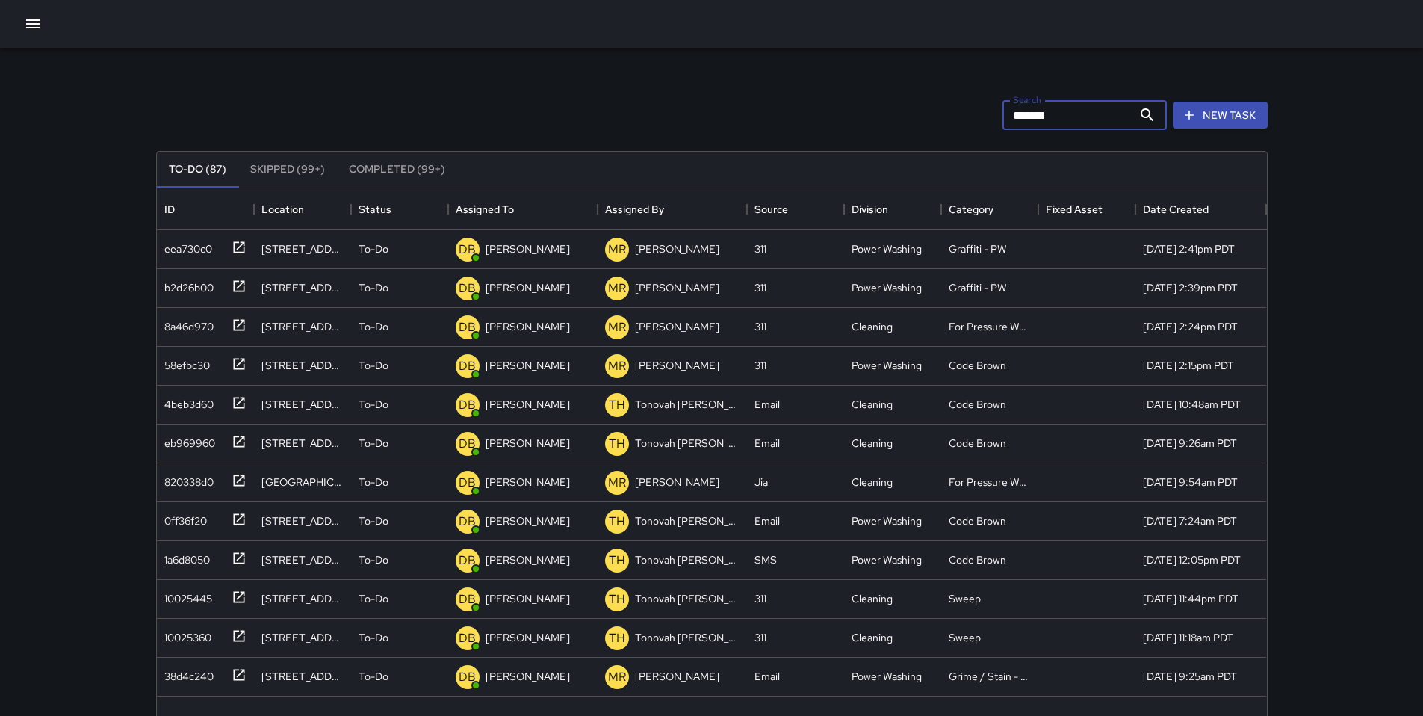
type input "*******"
drag, startPoint x: 962, startPoint y: 110, endPoint x: 880, endPoint y: 114, distance: 81.5
click at [890, 112] on div "Search ******* Search New Task" at bounding box center [712, 115] width 1118 height 78
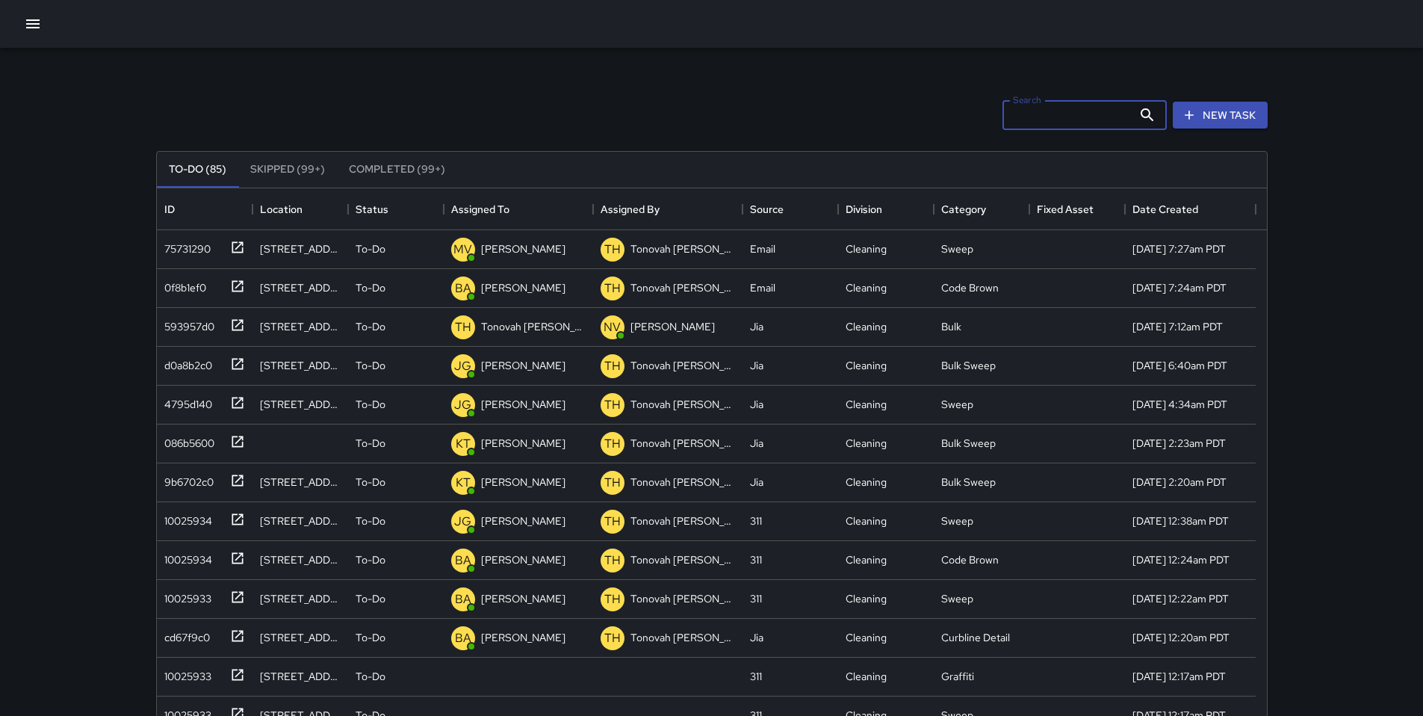
click at [785, 128] on div "Search Search New Task" at bounding box center [712, 115] width 1118 height 78
click at [182, 325] on div "593957d0" at bounding box center [186, 323] width 56 height 21
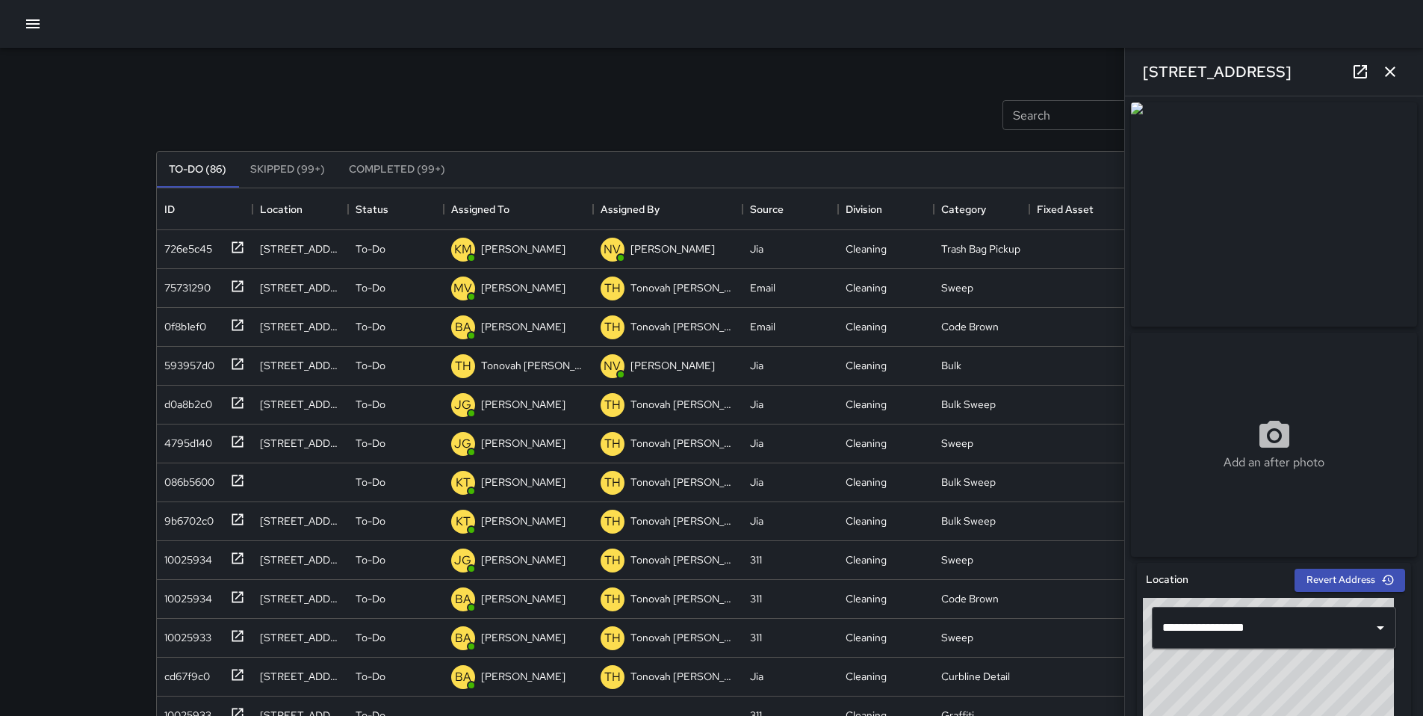
drag, startPoint x: 1274, startPoint y: 71, endPoint x: 1130, endPoint y: 69, distance: 143.4
click at [1130, 69] on div "1600 Folsom Street" at bounding box center [1274, 72] width 298 height 48
copy h6 "1600 Folsom Street"
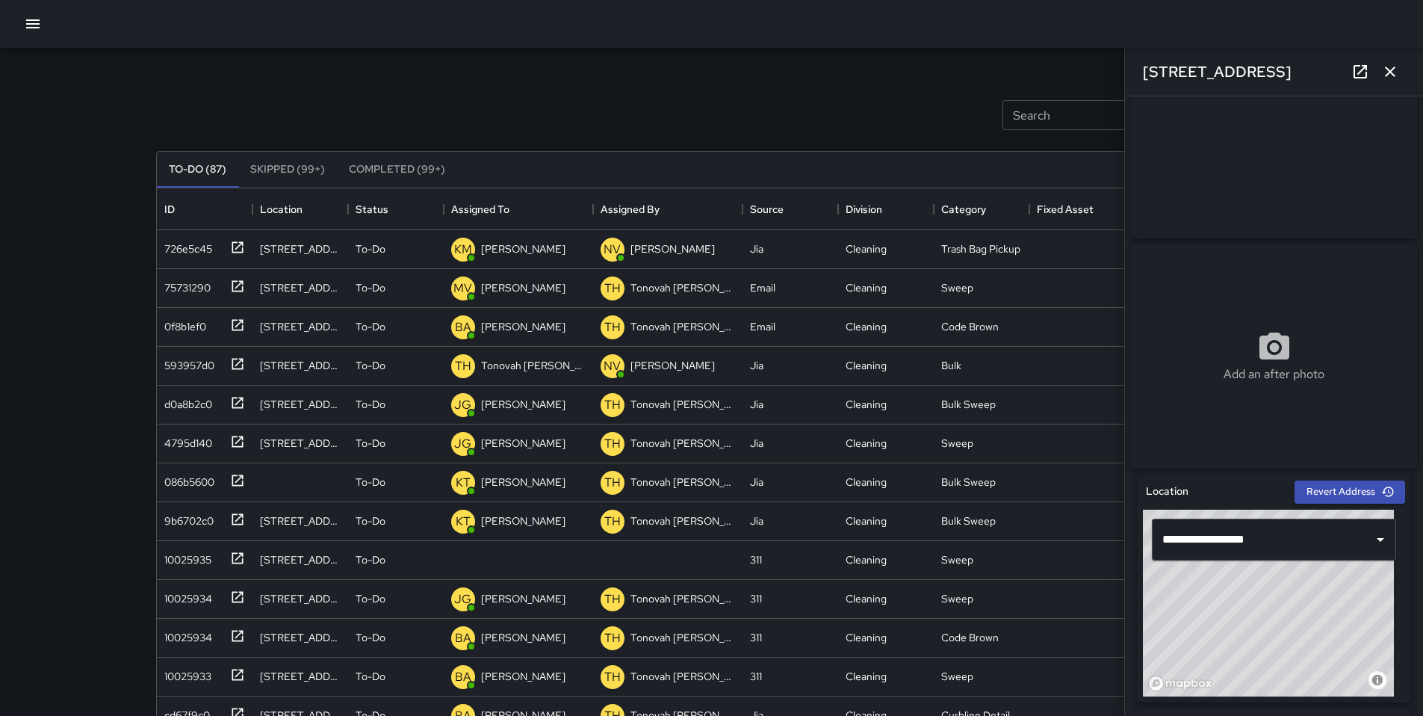
scroll to position [480, 0]
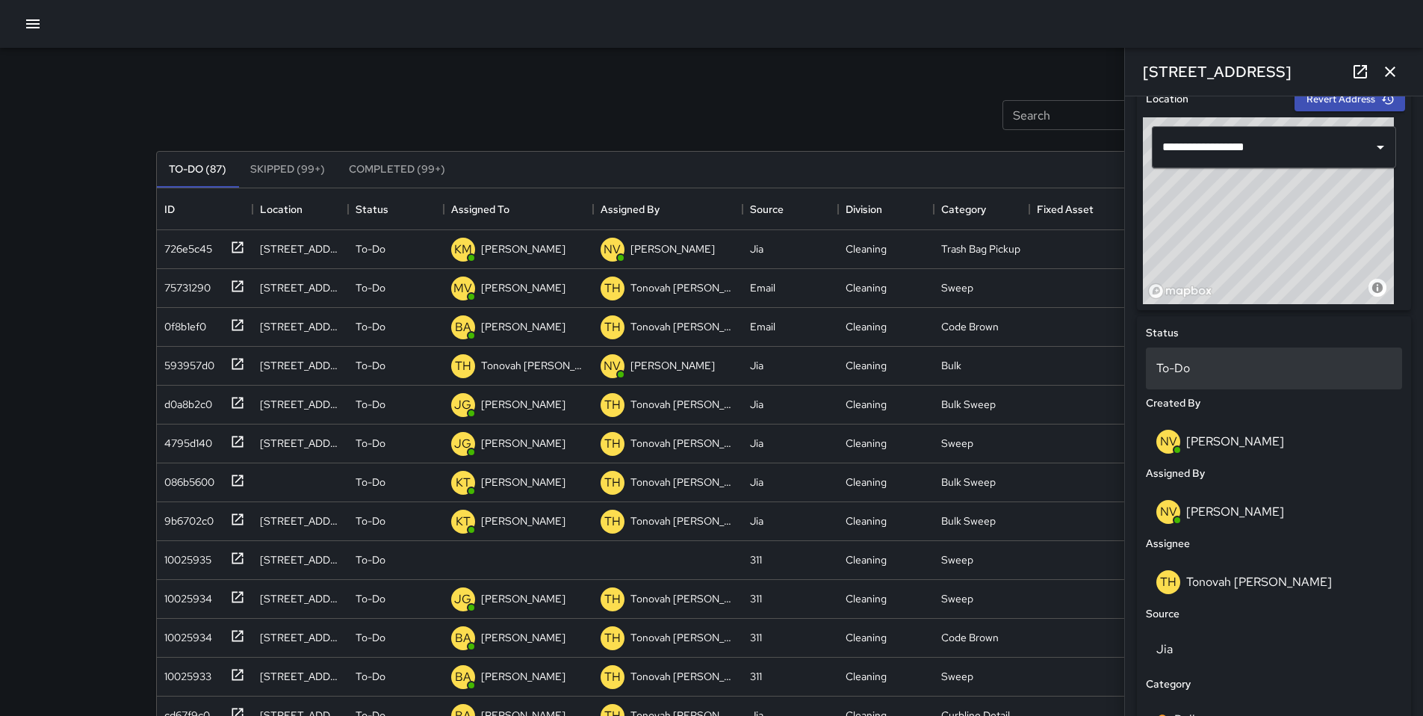
click at [1220, 372] on p "To-Do" at bounding box center [1273, 368] width 235 height 18
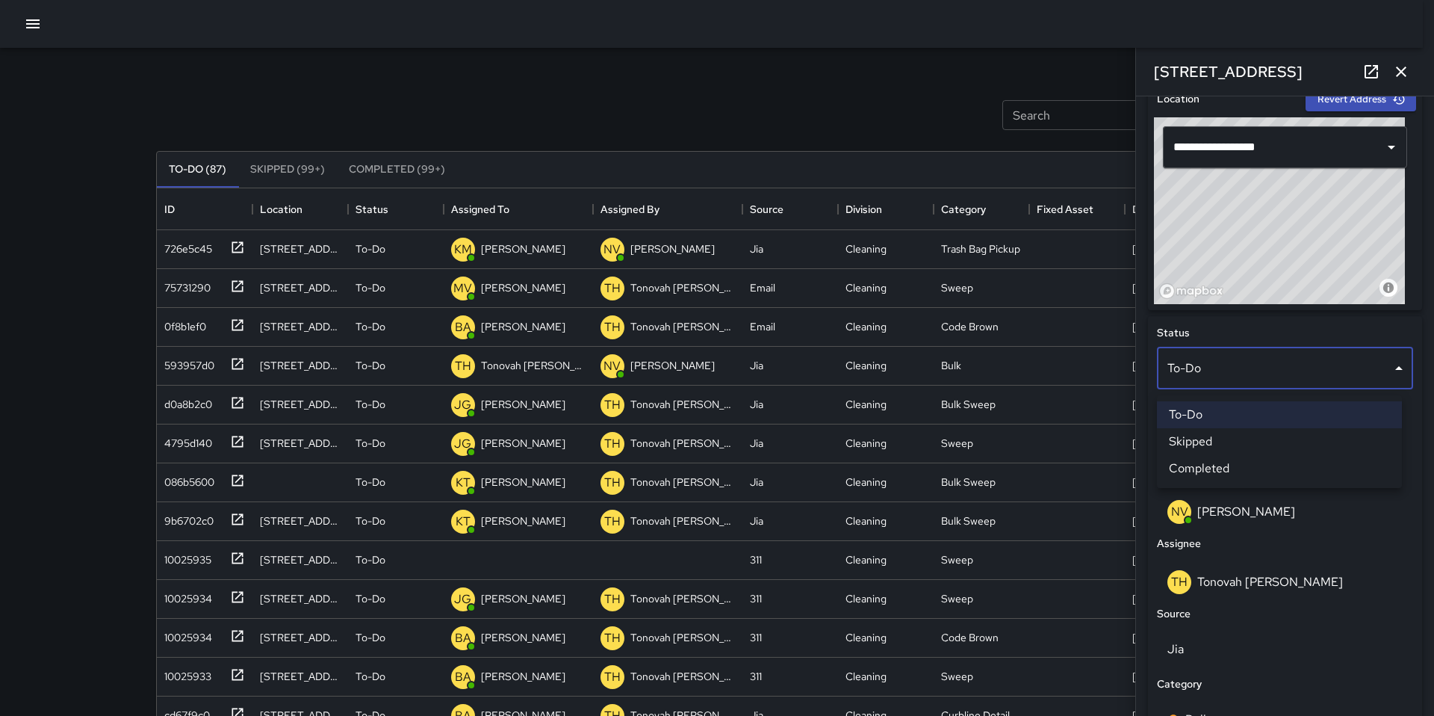
click at [1195, 437] on li "Skipped" at bounding box center [1279, 441] width 245 height 27
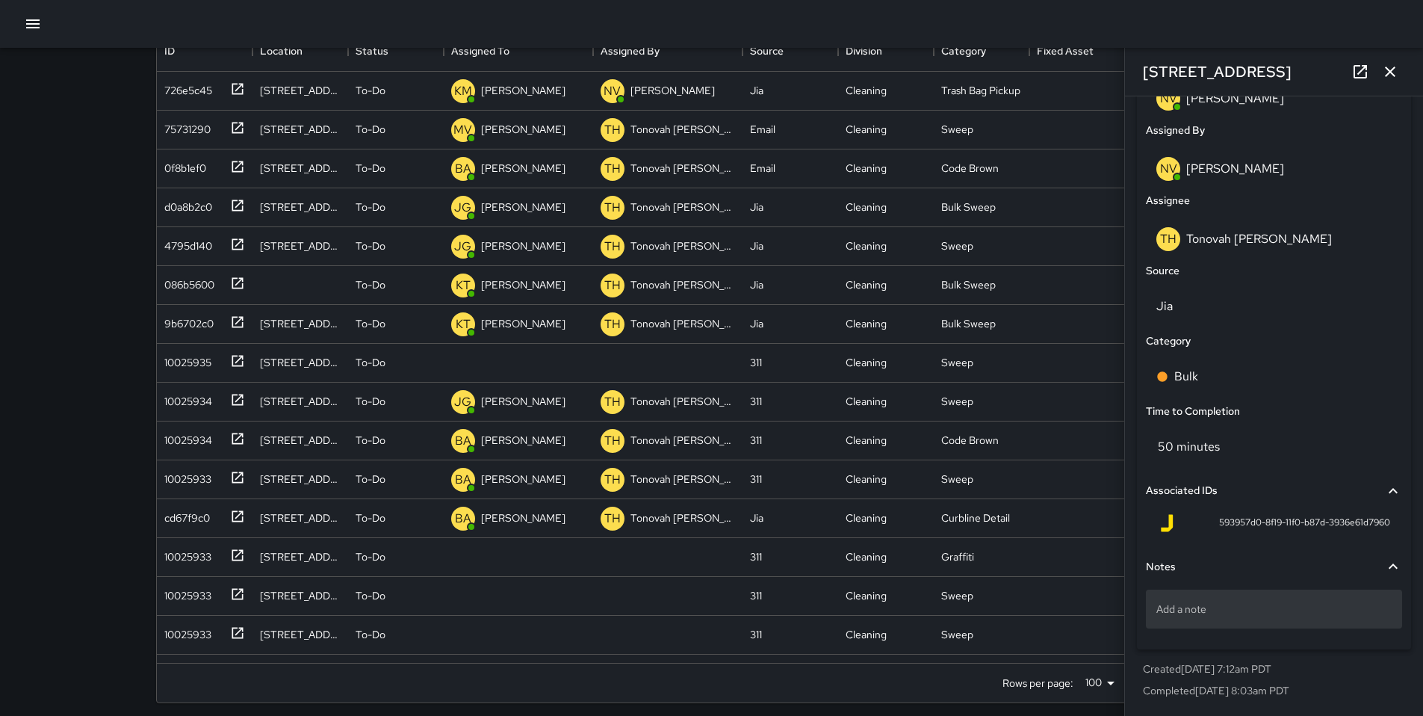
scroll to position [167, 0]
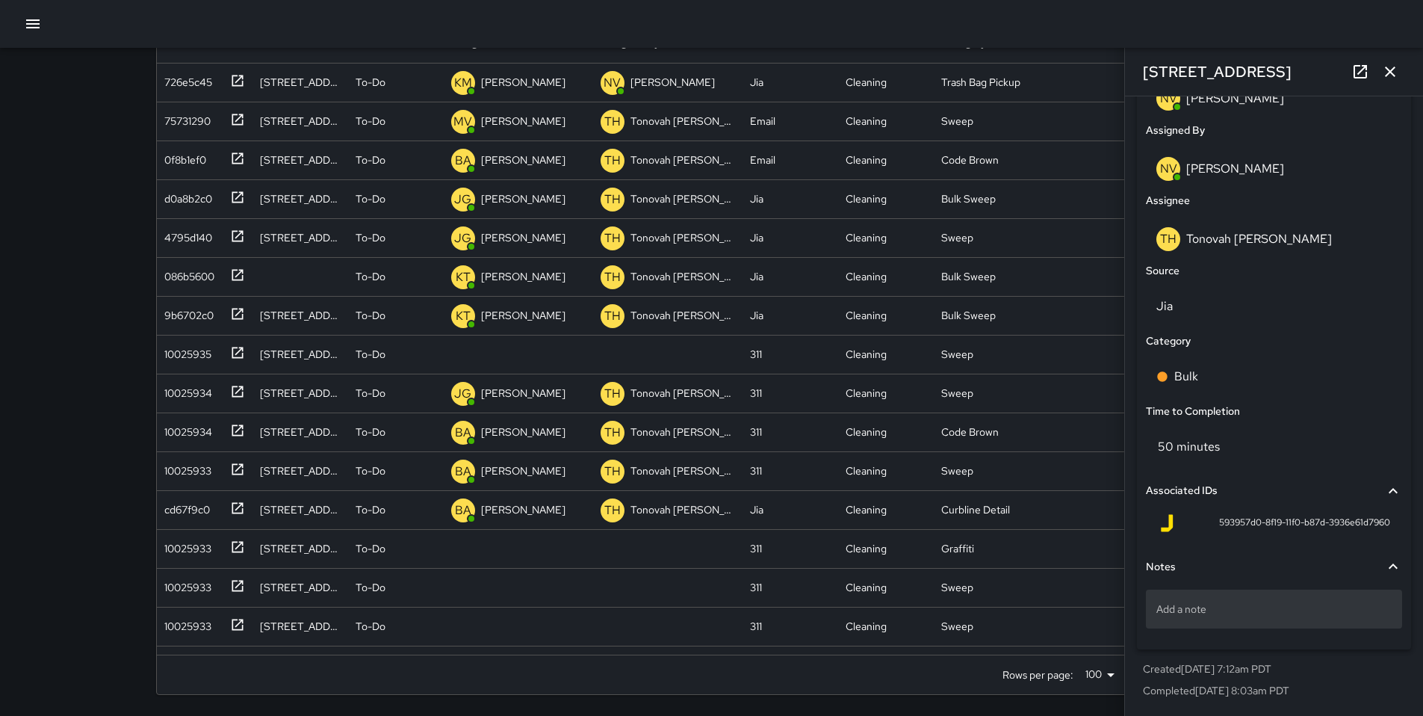
click at [1213, 595] on div "Add a note" at bounding box center [1274, 608] width 256 height 39
type textarea "*"
type textarea "**********"
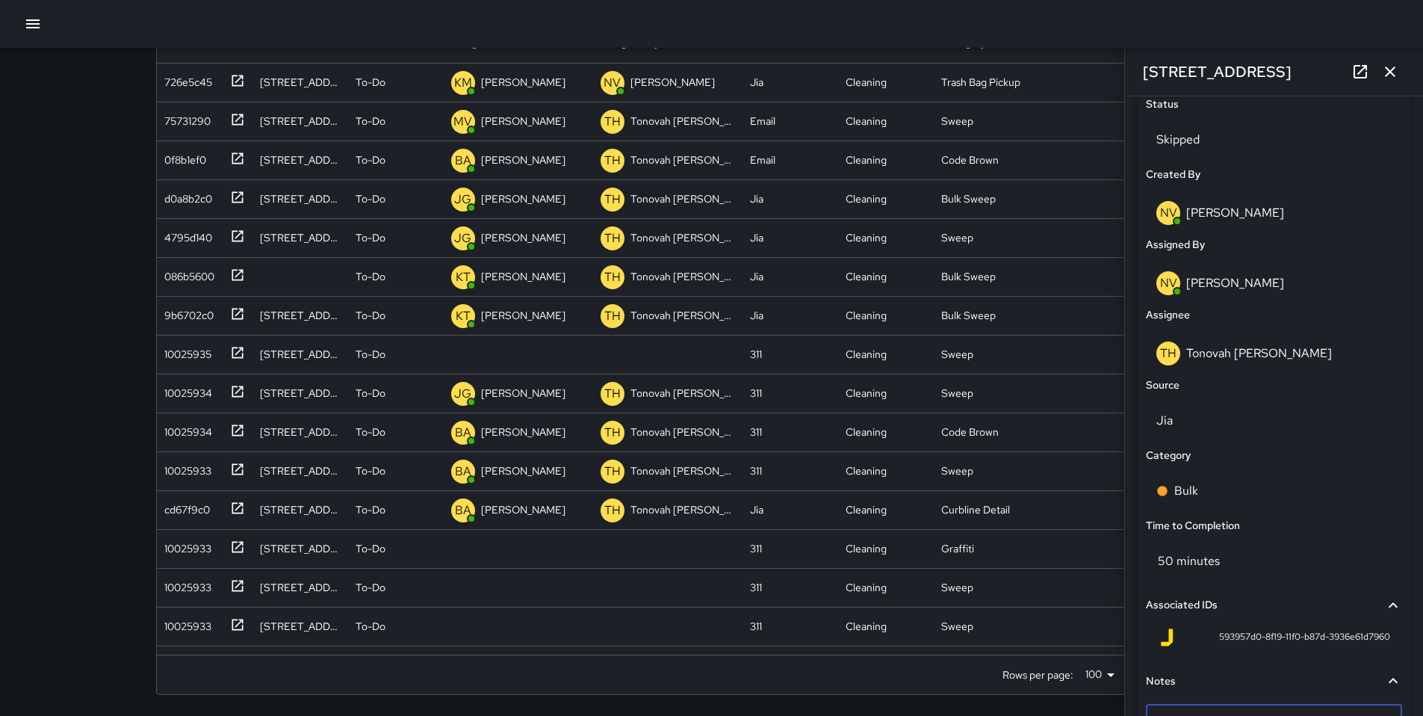
scroll to position [830, 0]
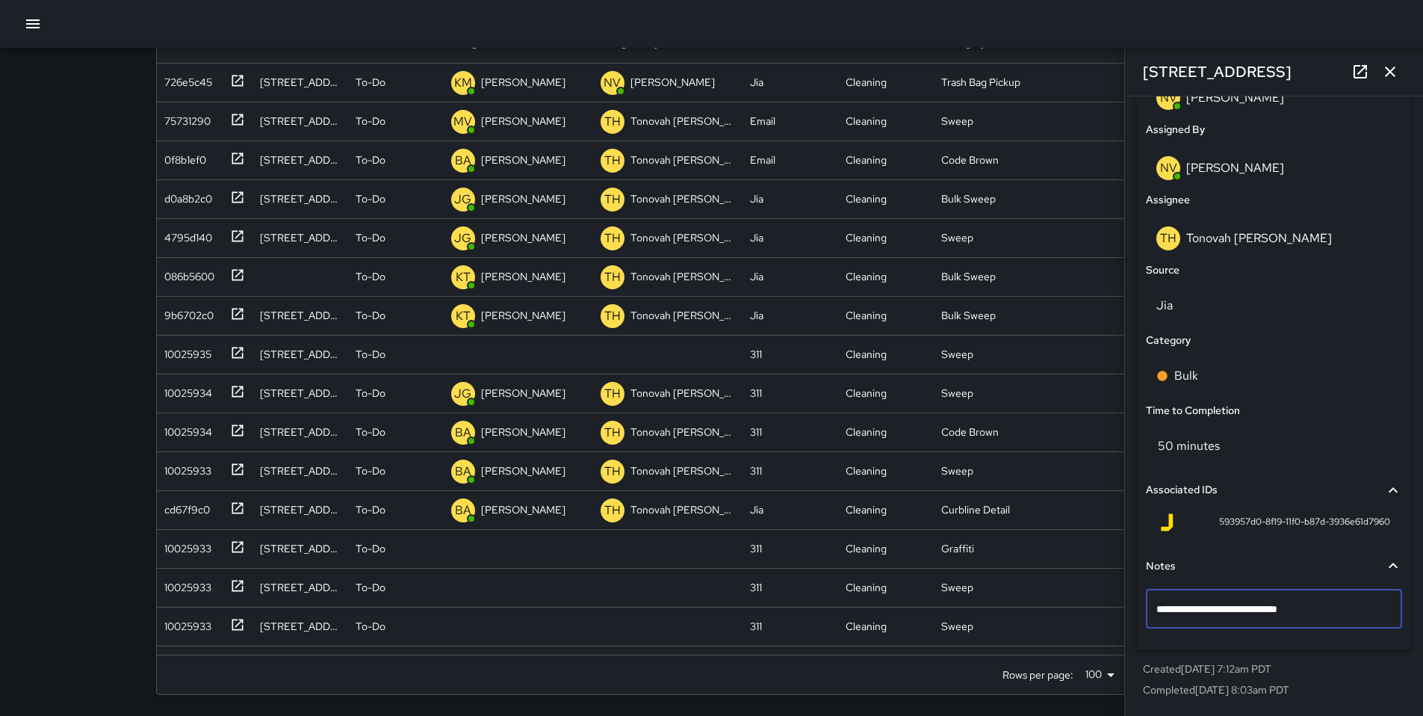
drag, startPoint x: 1307, startPoint y: 612, endPoint x: 1134, endPoint y: 612, distance: 173.3
click at [1134, 612] on div "**********" at bounding box center [1274, 221] width 286 height 977
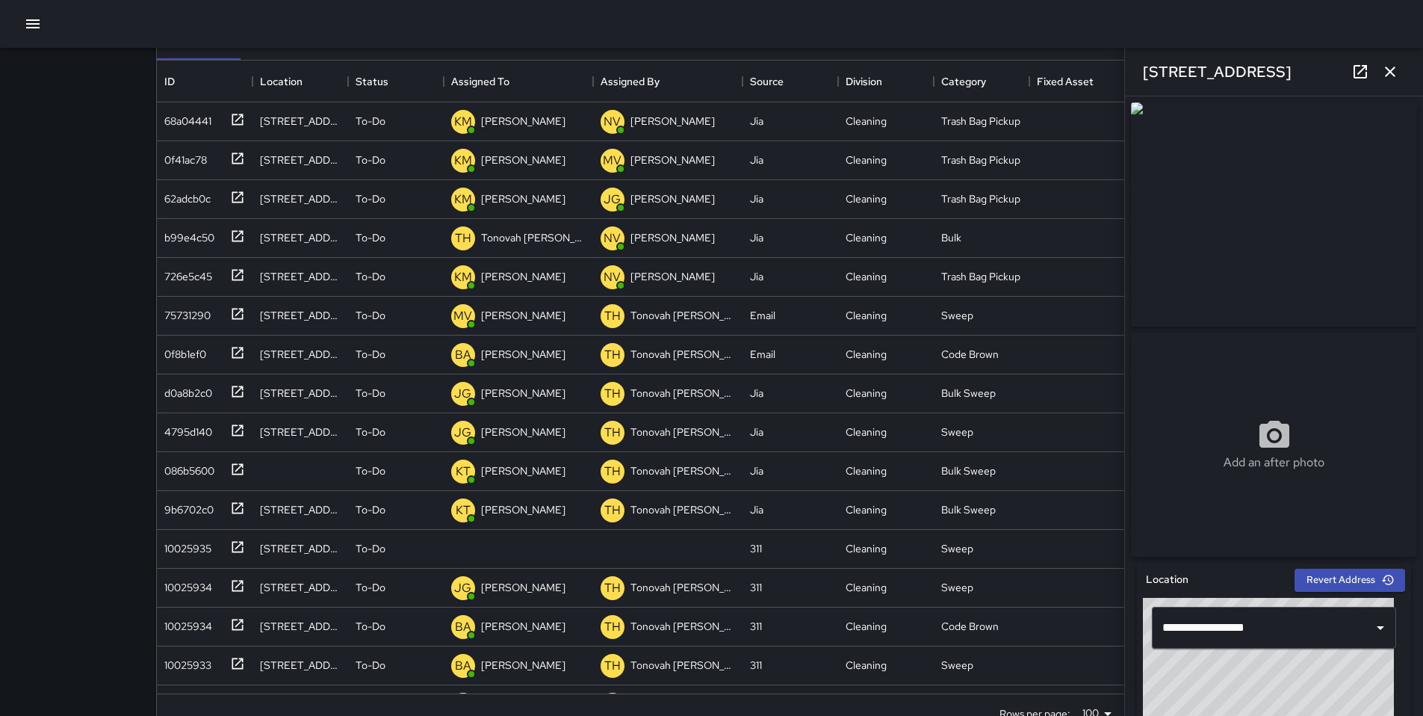
scroll to position [137, 0]
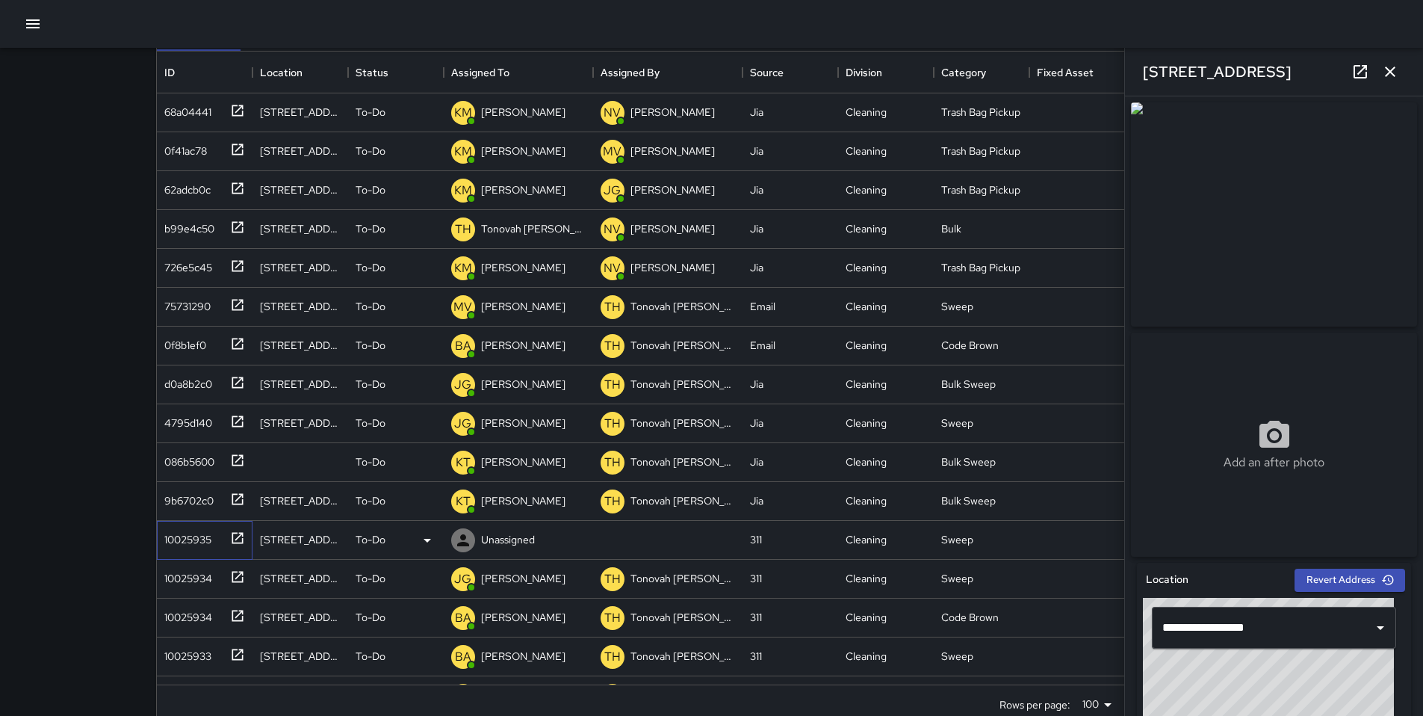
click at [196, 542] on div "10025935" at bounding box center [184, 536] width 53 height 21
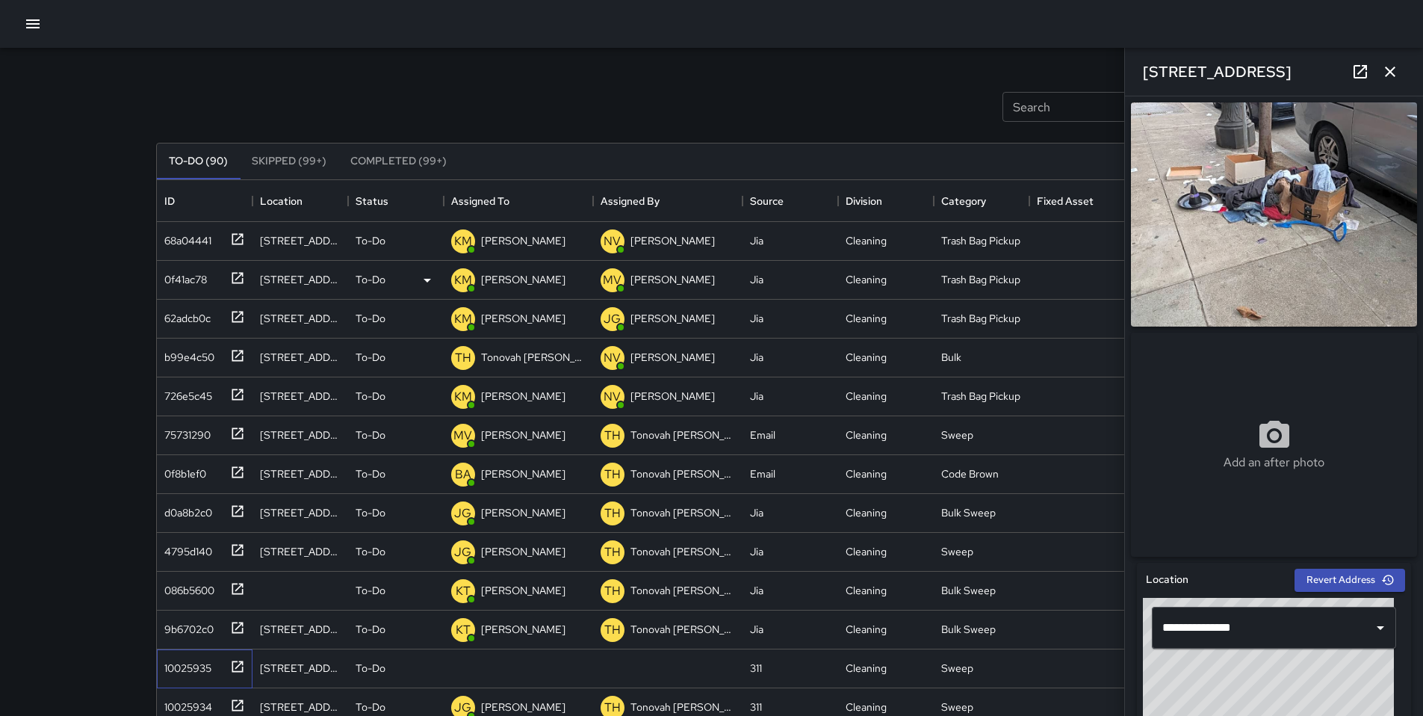
scroll to position [0, 0]
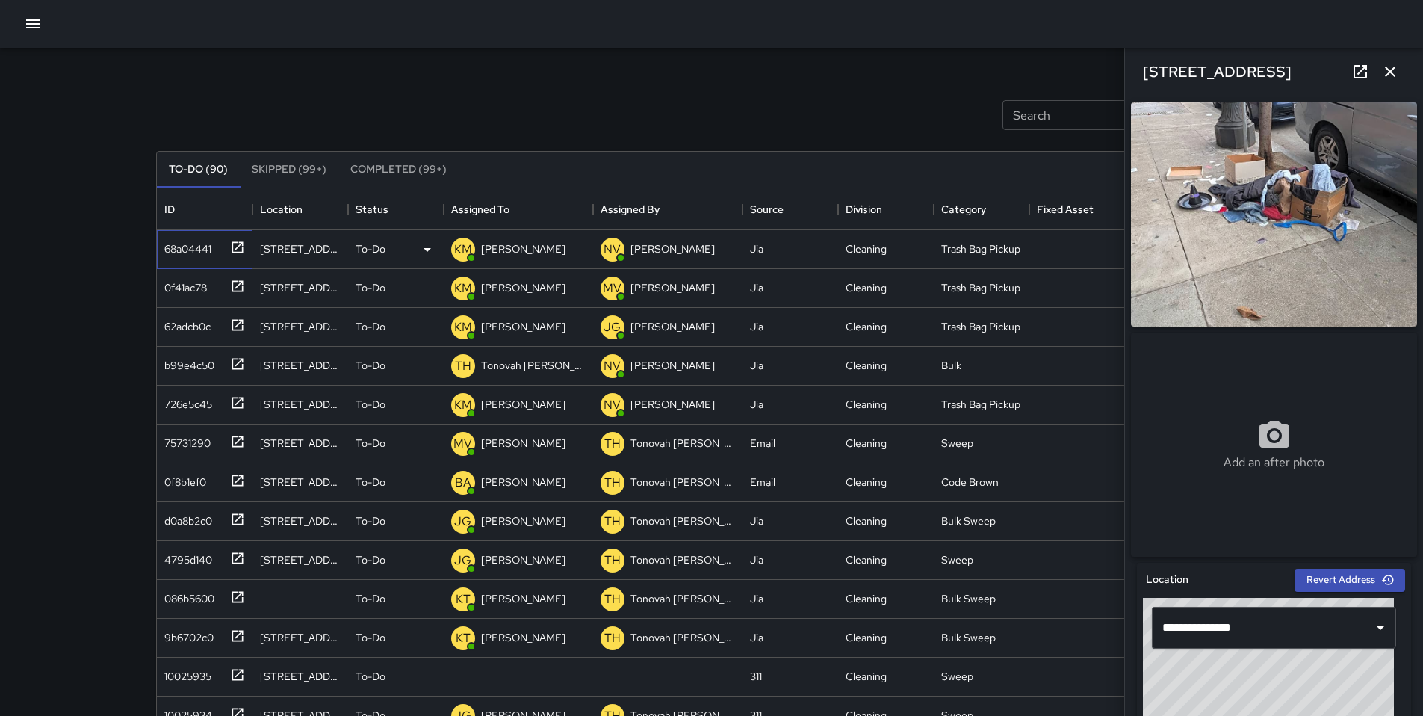
click at [208, 252] on div "68a04441" at bounding box center [184, 245] width 53 height 21
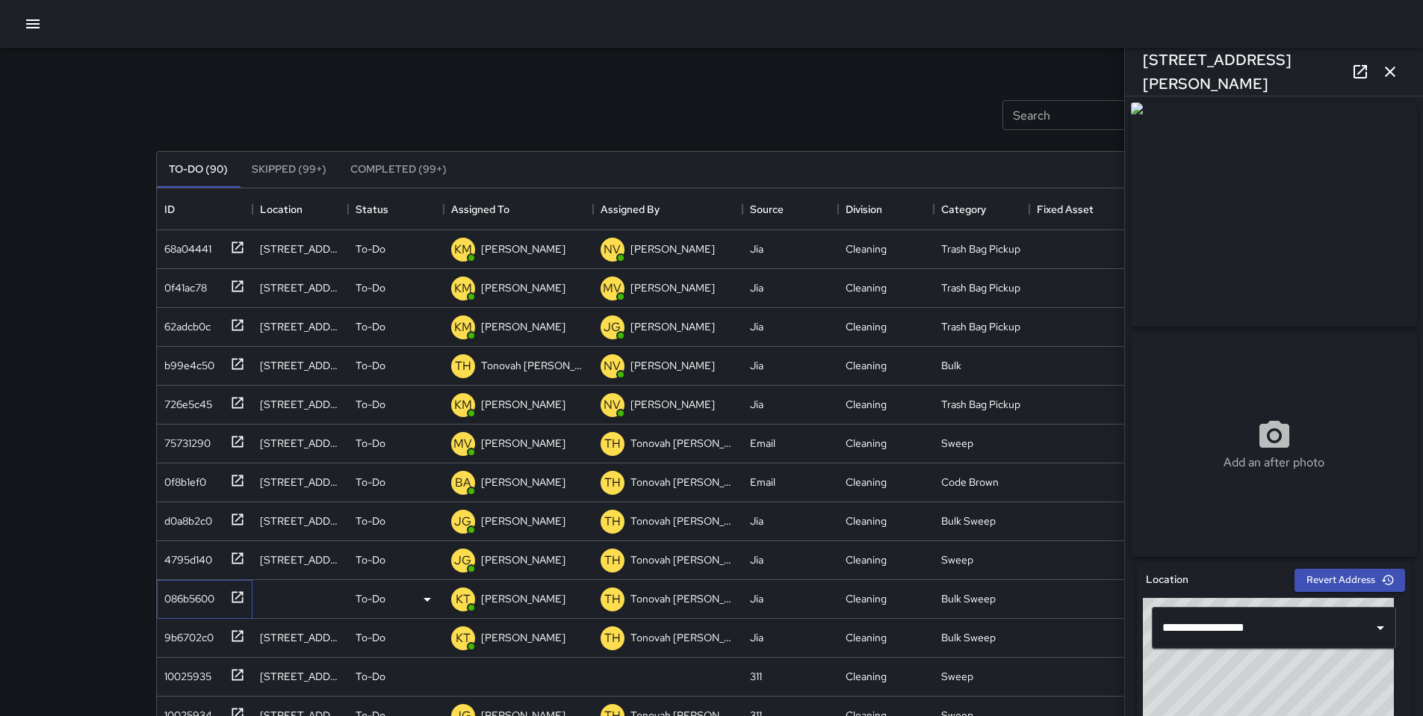
click at [196, 603] on div "086b5600" at bounding box center [186, 595] width 56 height 21
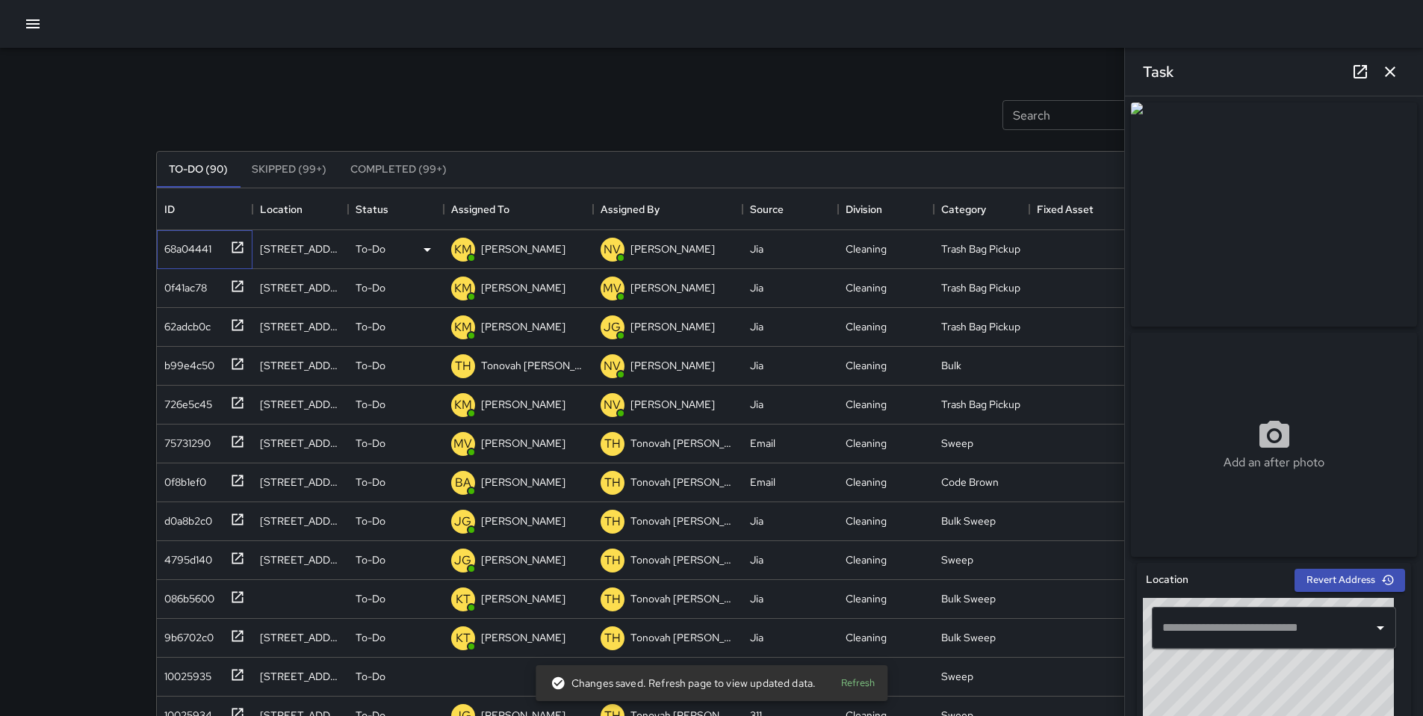
click at [205, 249] on div "68a04441" at bounding box center [184, 245] width 53 height 21
click at [208, 294] on div "0f41ac78" at bounding box center [201, 285] width 87 height 25
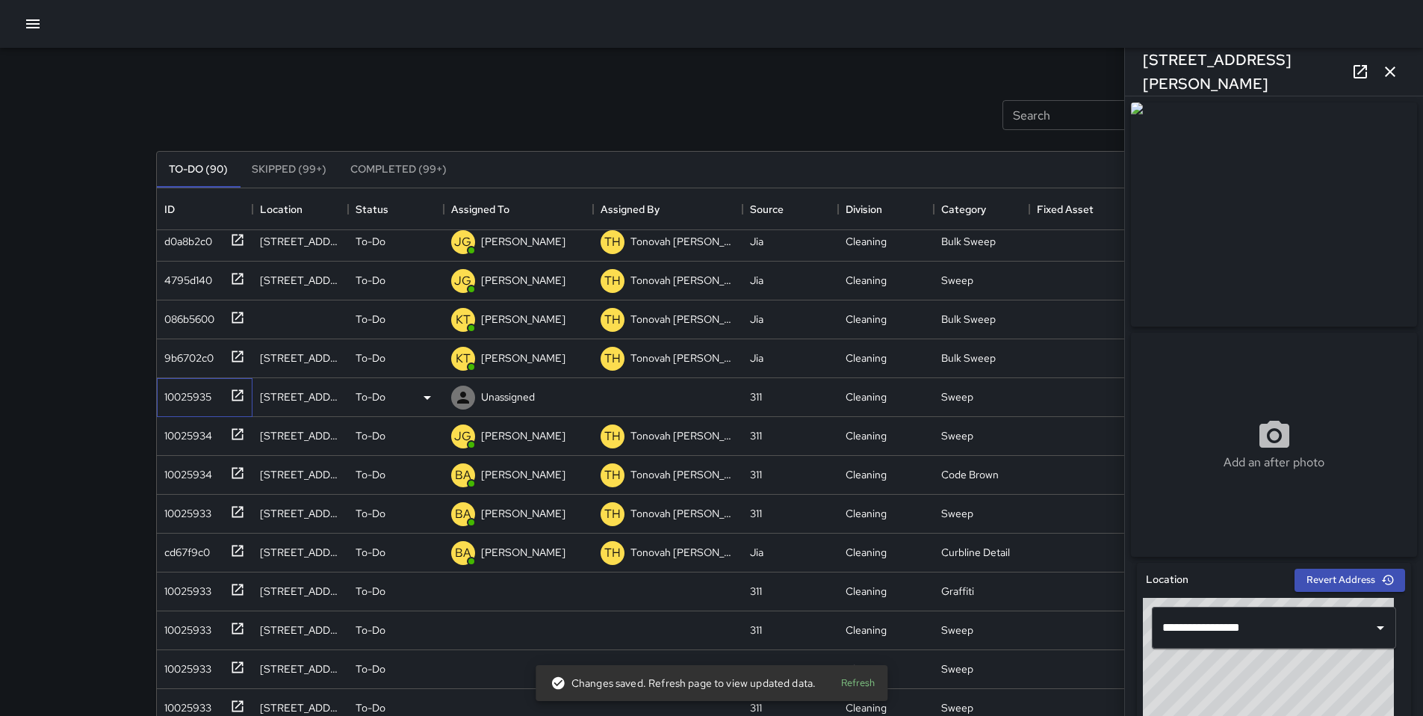
click at [184, 402] on div "10025935" at bounding box center [184, 393] width 53 height 21
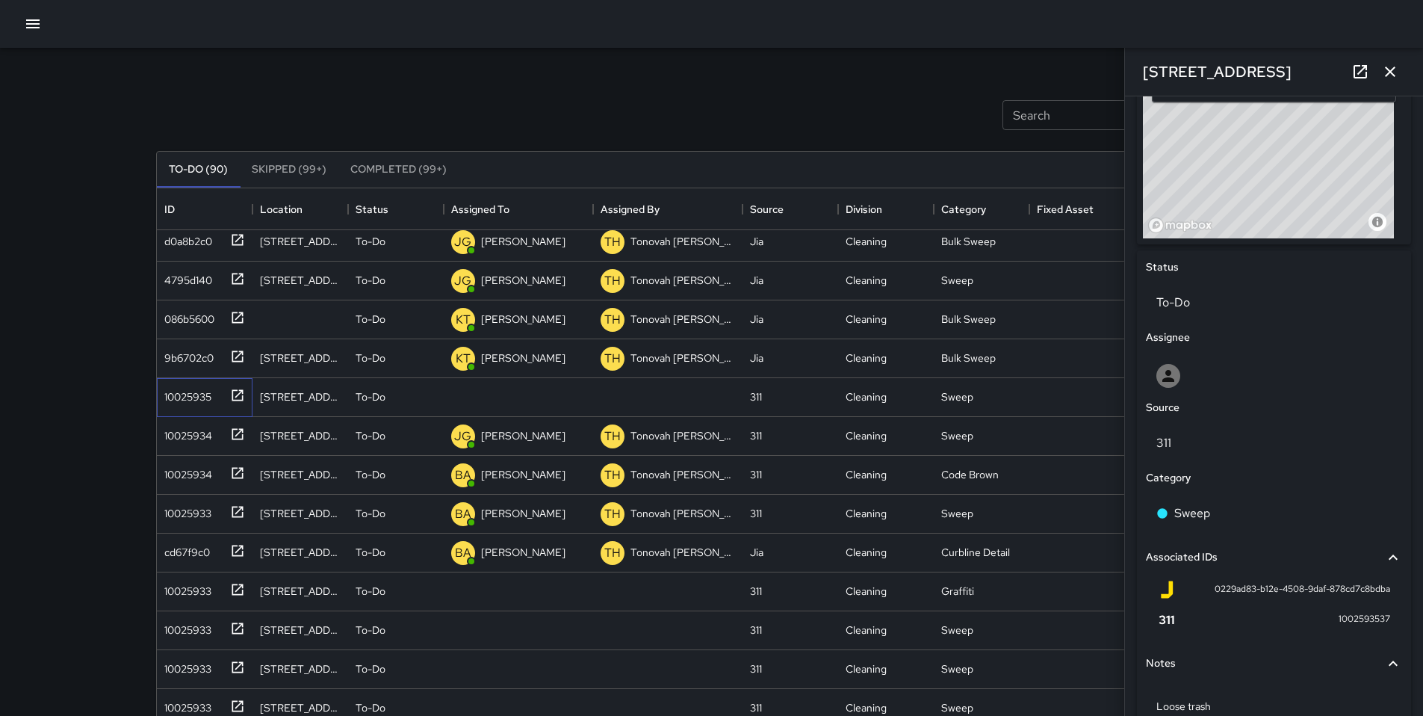
scroll to position [628, 0]
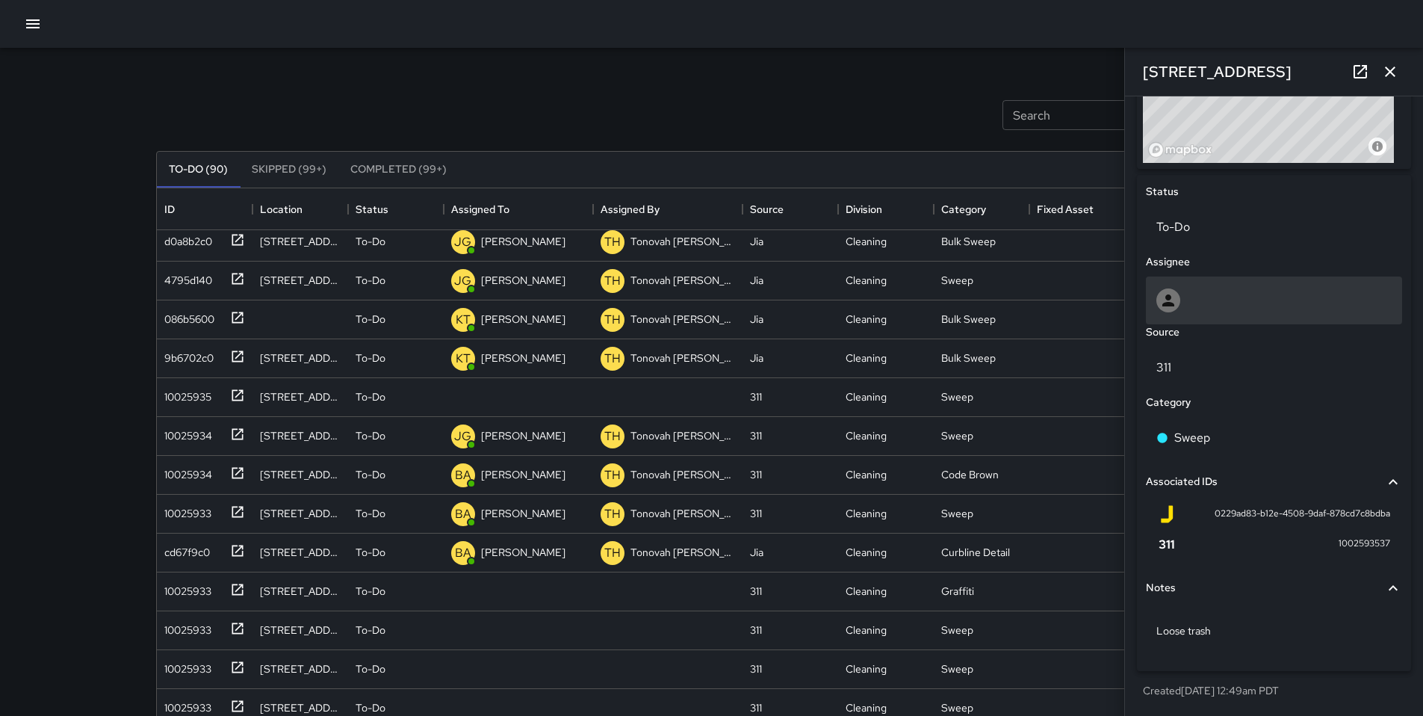
click at [1199, 290] on div at bounding box center [1273, 300] width 235 height 24
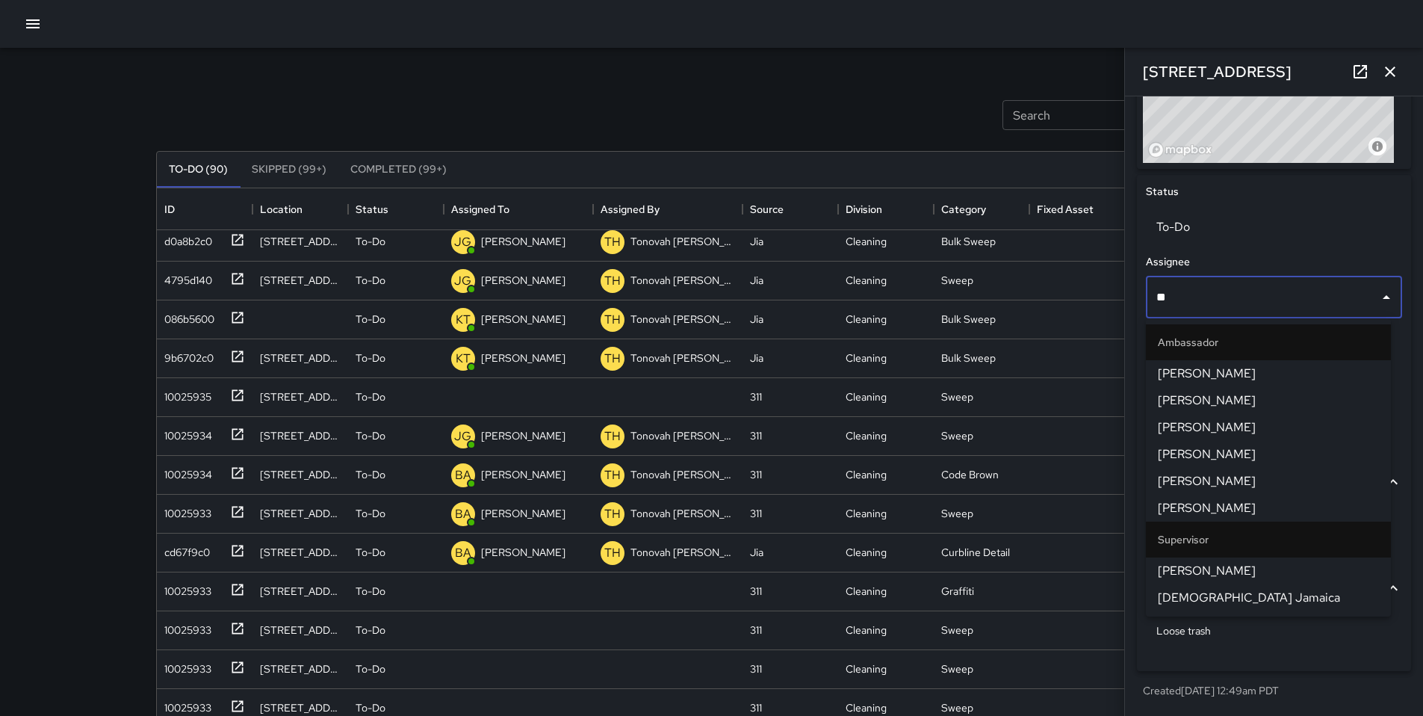
type input "***"
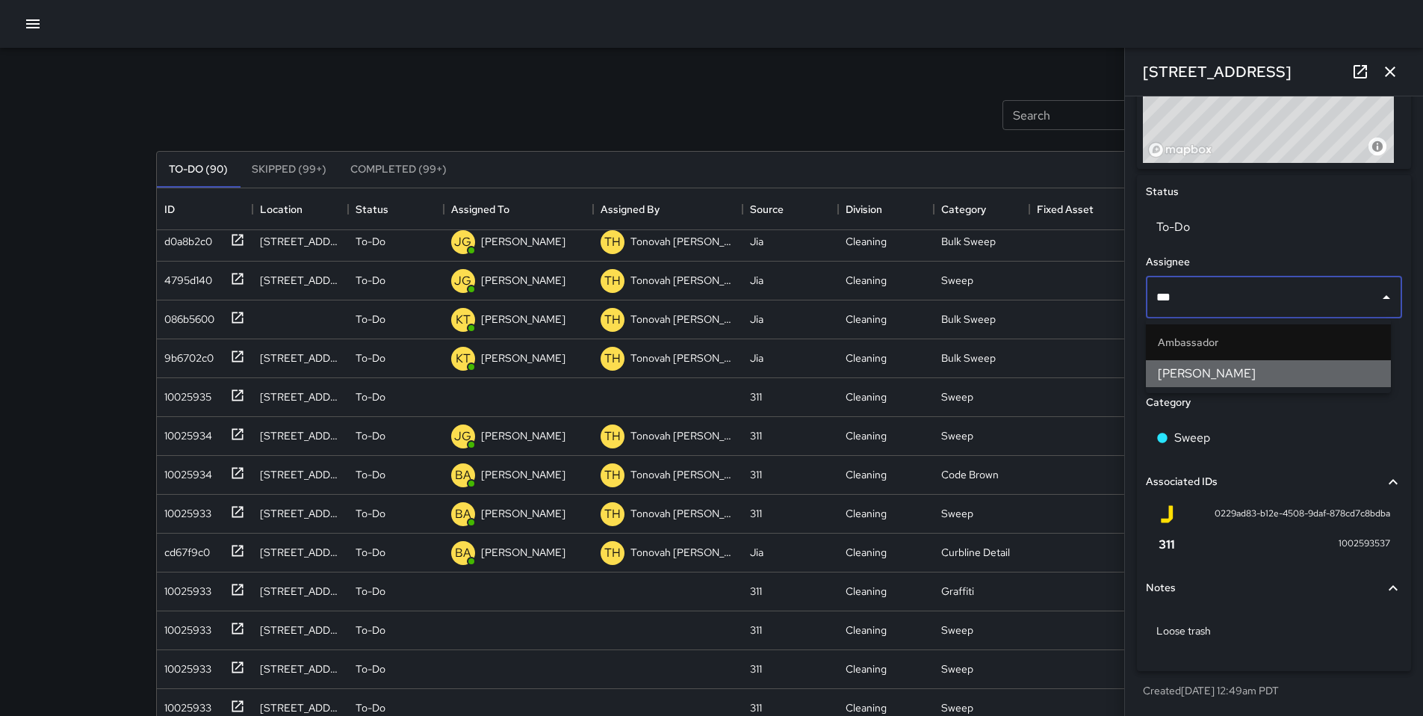
click at [1193, 381] on span "[PERSON_NAME]" at bounding box center [1268, 374] width 221 height 18
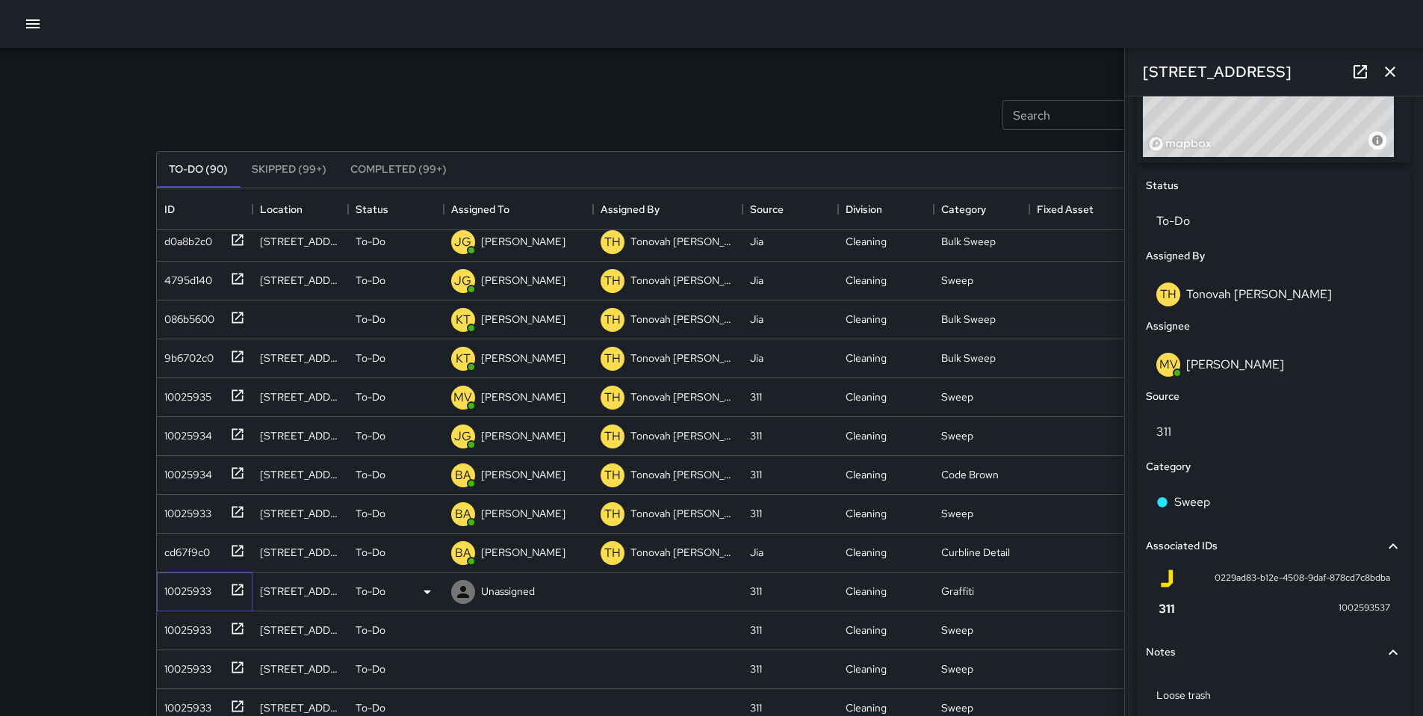
click at [193, 593] on div "10025933" at bounding box center [184, 588] width 53 height 21
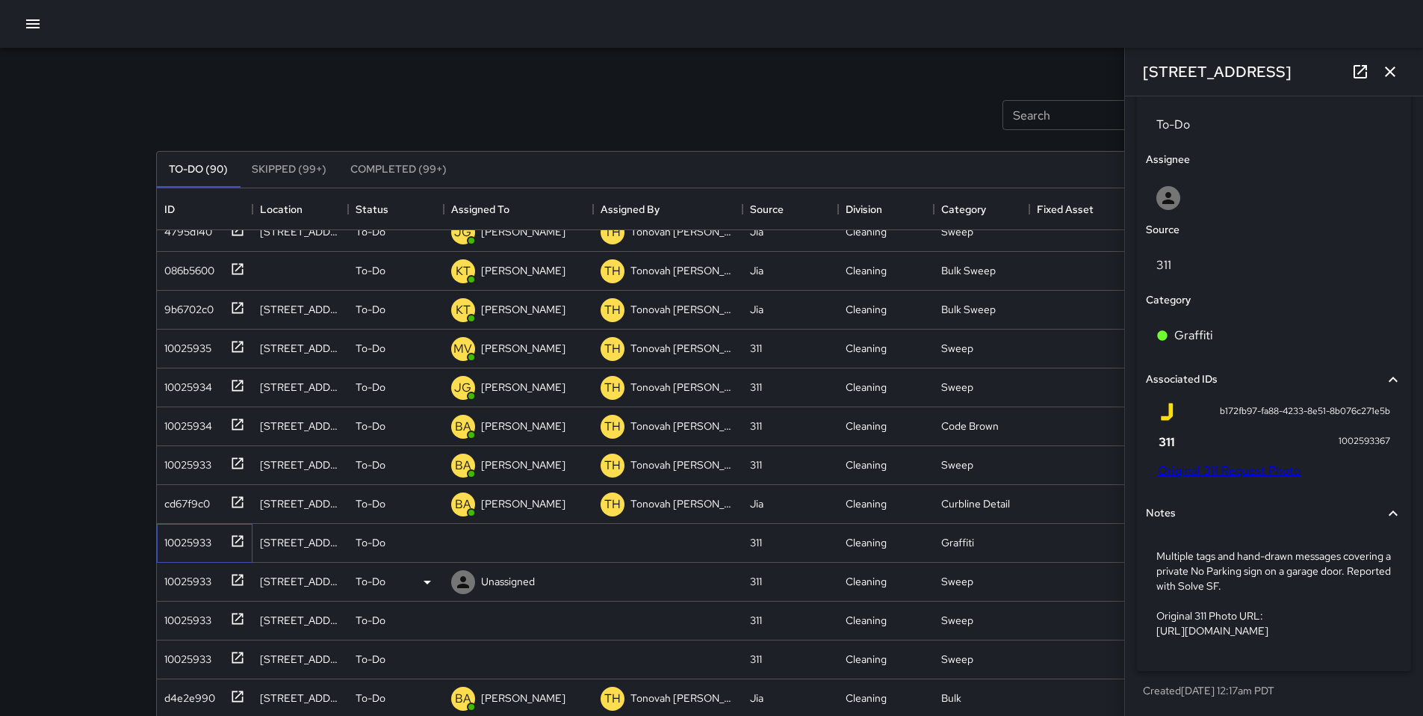
scroll to position [420, 0]
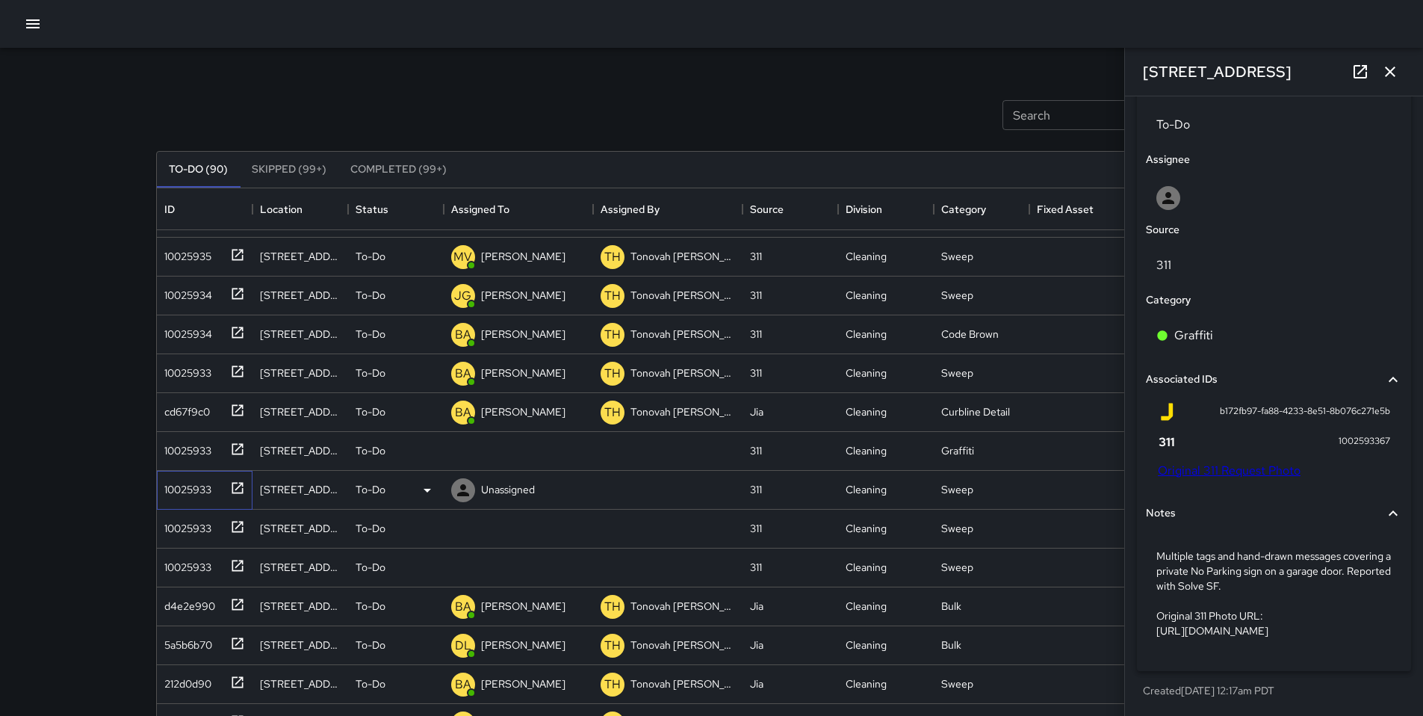
click at [203, 490] on div "10025933" at bounding box center [184, 486] width 53 height 21
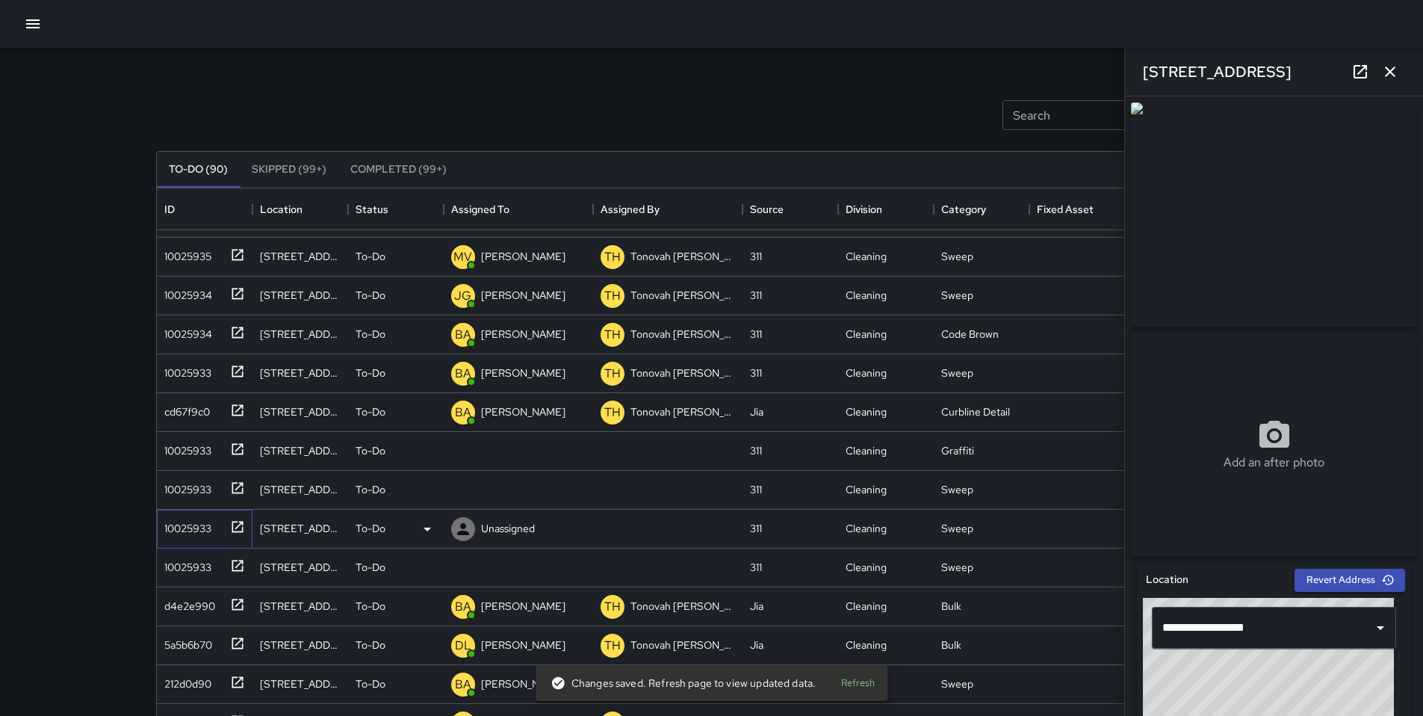
click at [189, 537] on div "10025933" at bounding box center [201, 525] width 87 height 25
click at [200, 566] on div "10025933" at bounding box center [184, 564] width 53 height 21
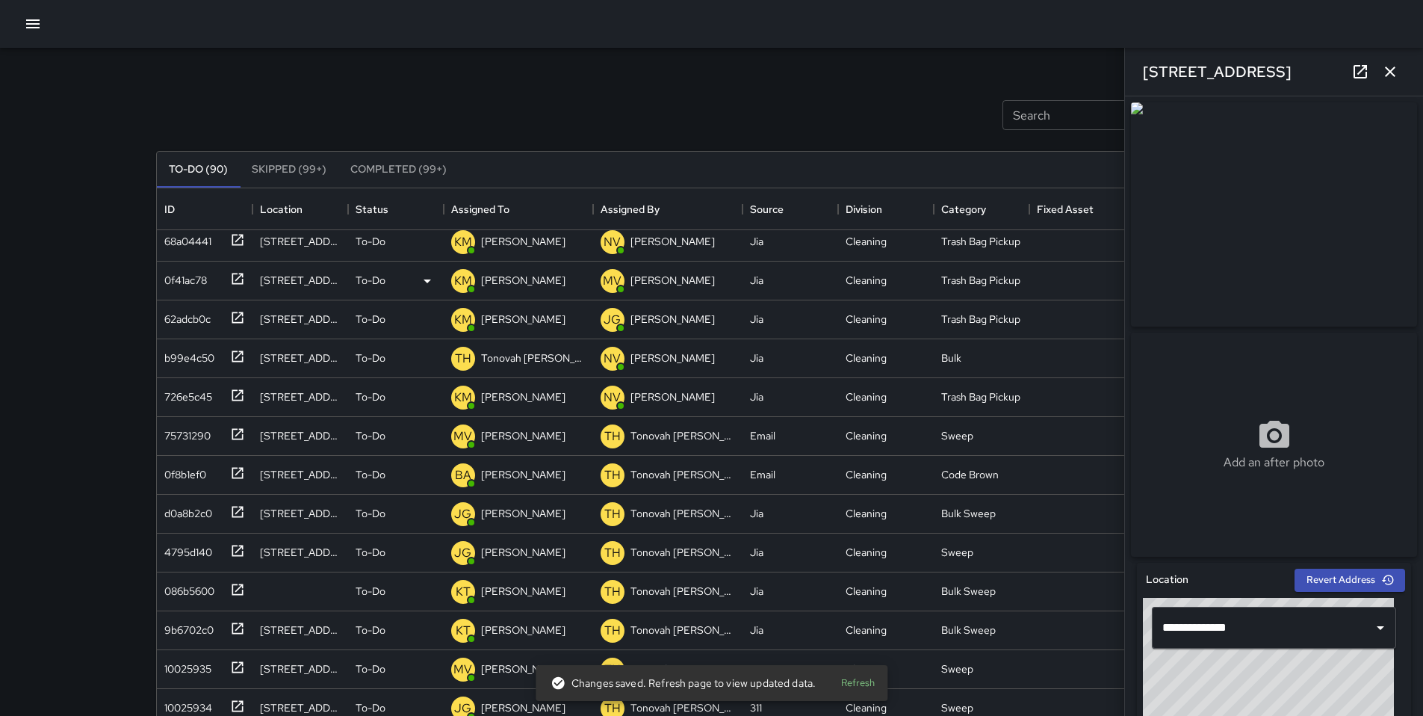
scroll to position [0, 0]
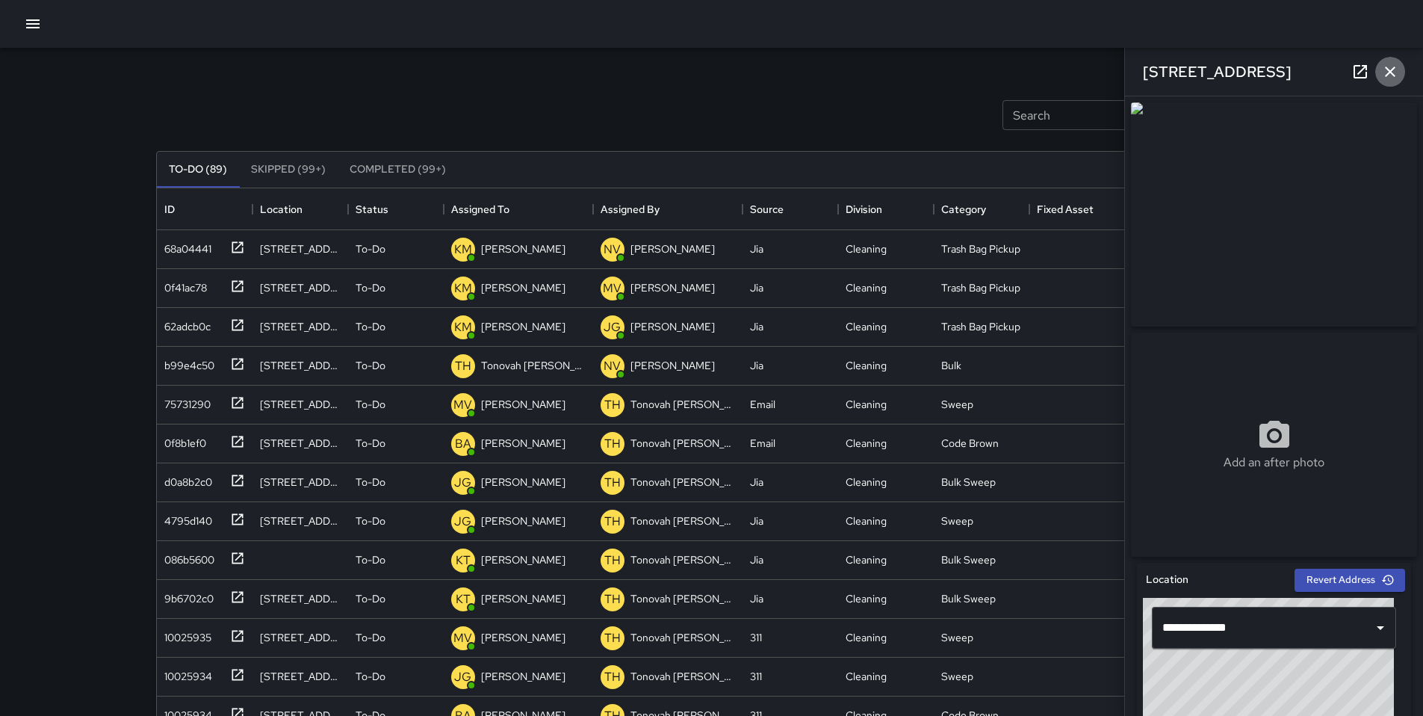
click at [1384, 73] on icon "button" at bounding box center [1390, 72] width 18 height 18
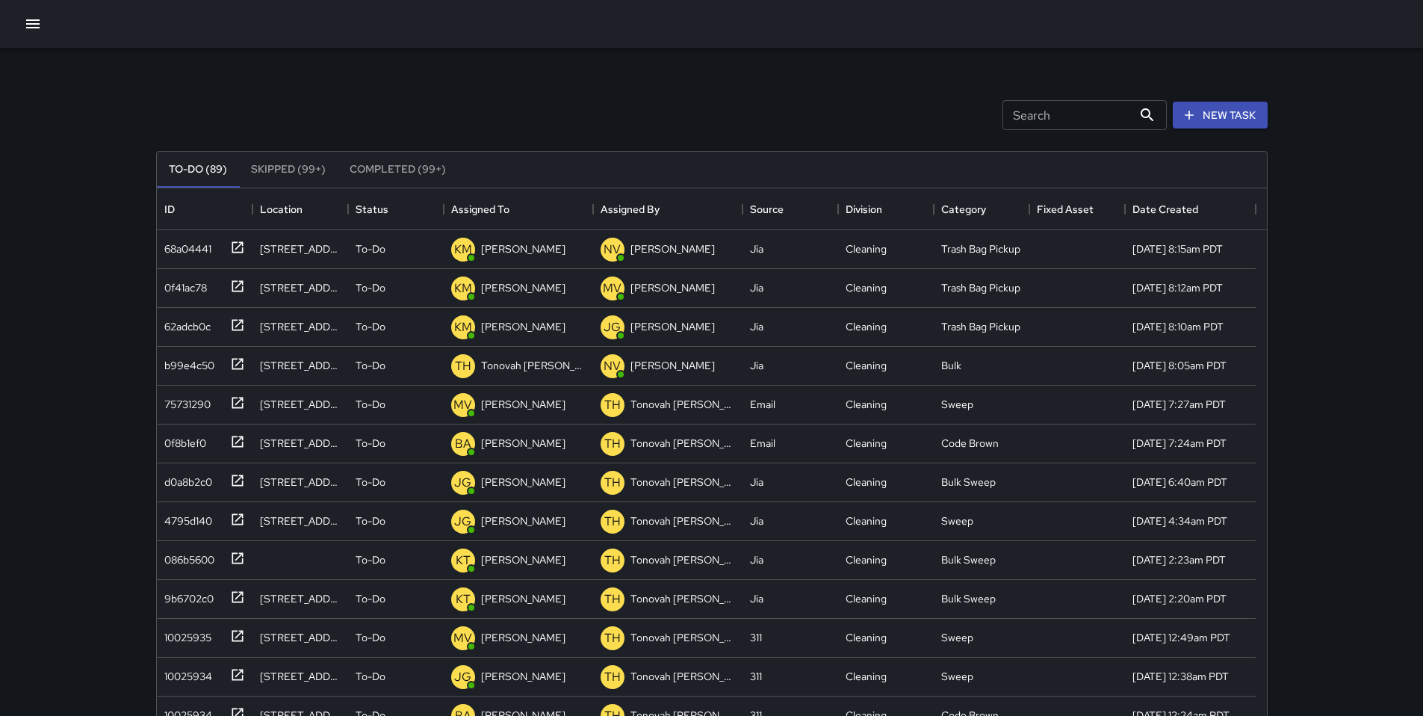
click at [1067, 114] on input "Search" at bounding box center [1068, 115] width 130 height 30
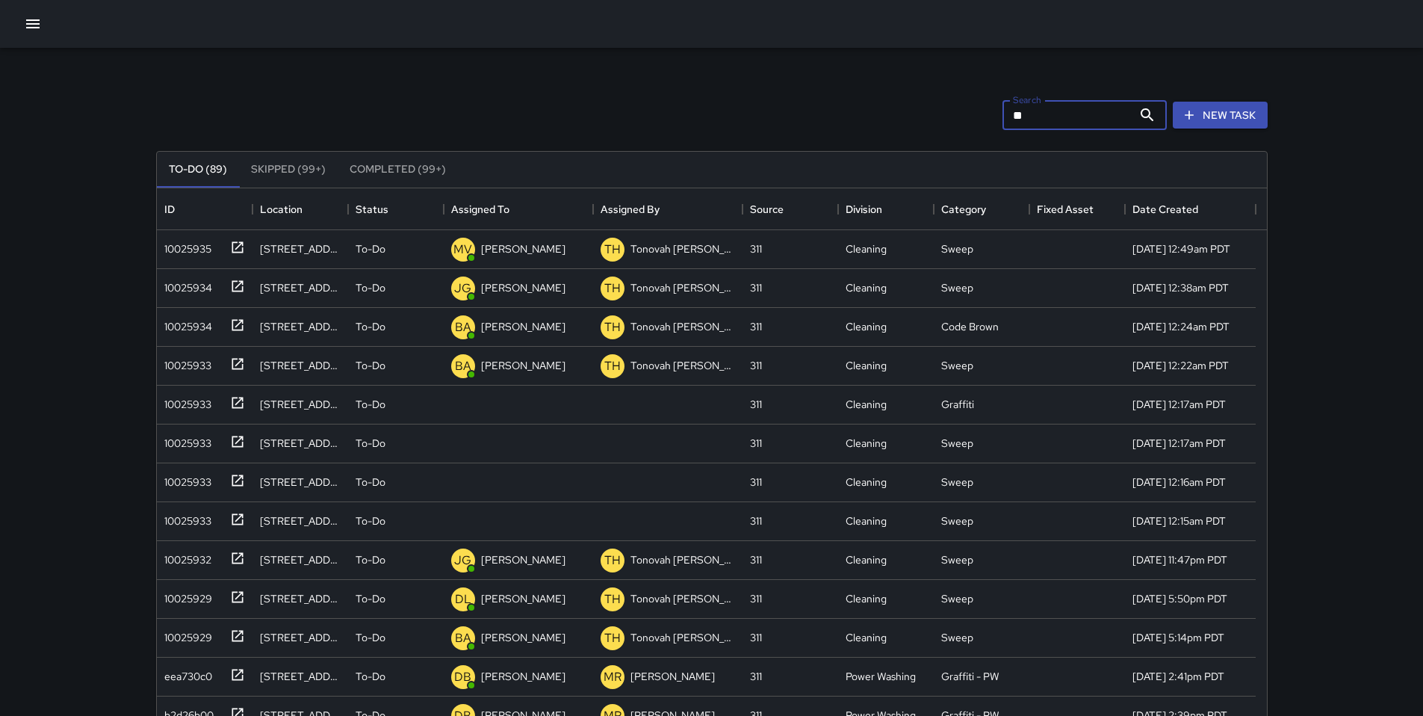
type input "*"
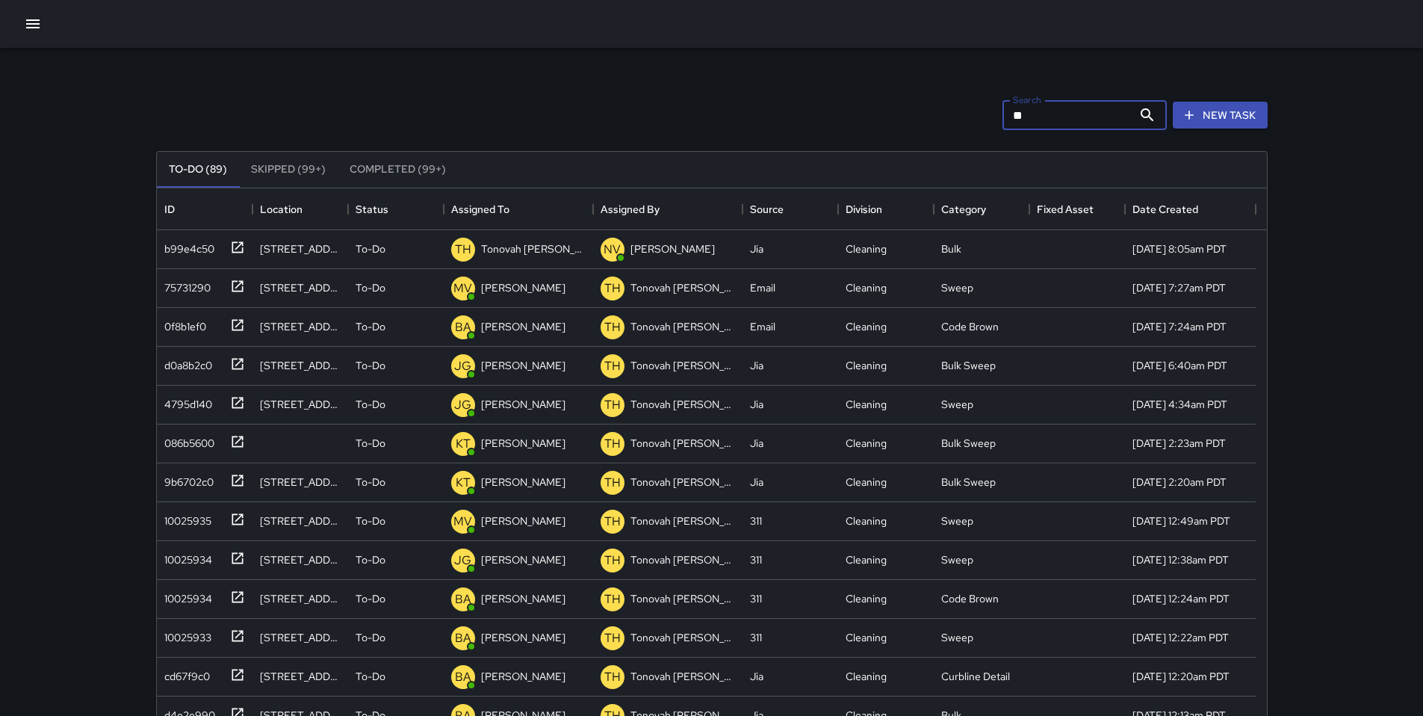
type input "*"
type input "****"
click at [207, 254] on div "b99e4c50" at bounding box center [186, 245] width 56 height 21
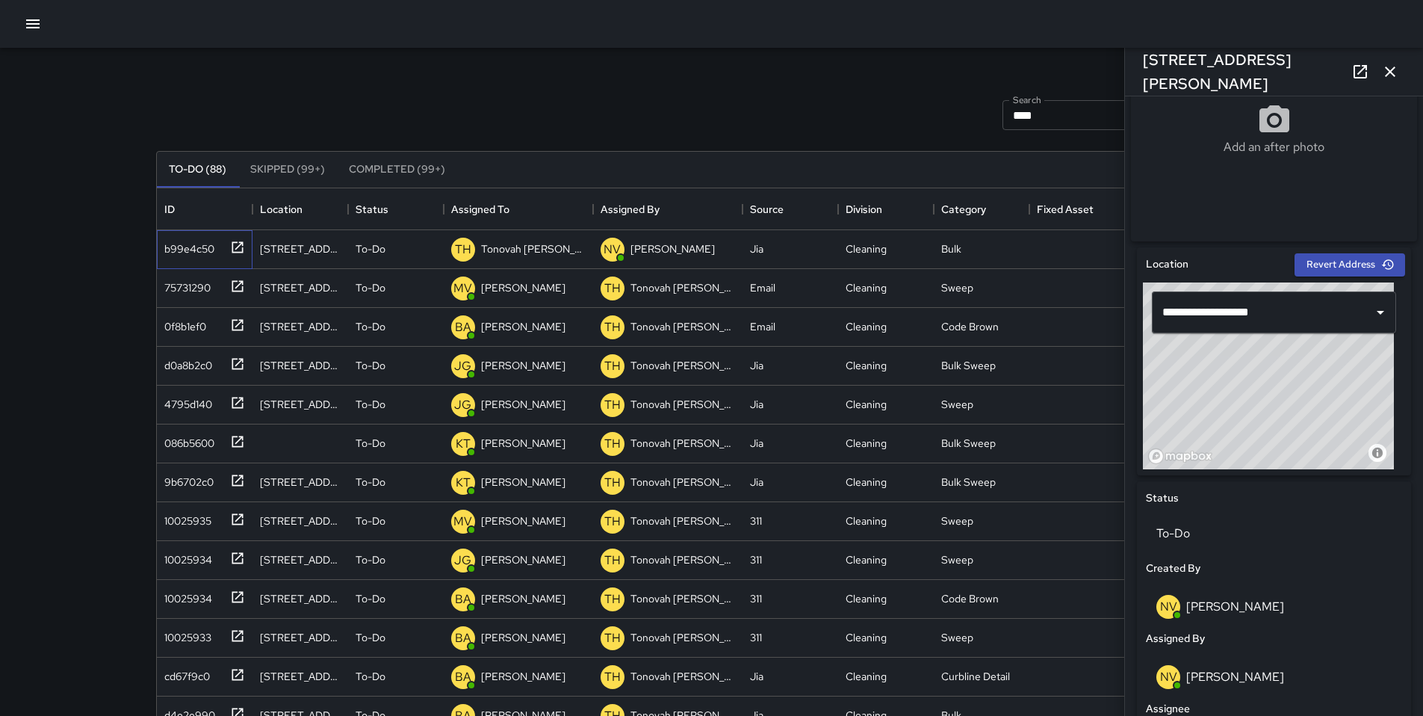
scroll to position [513, 0]
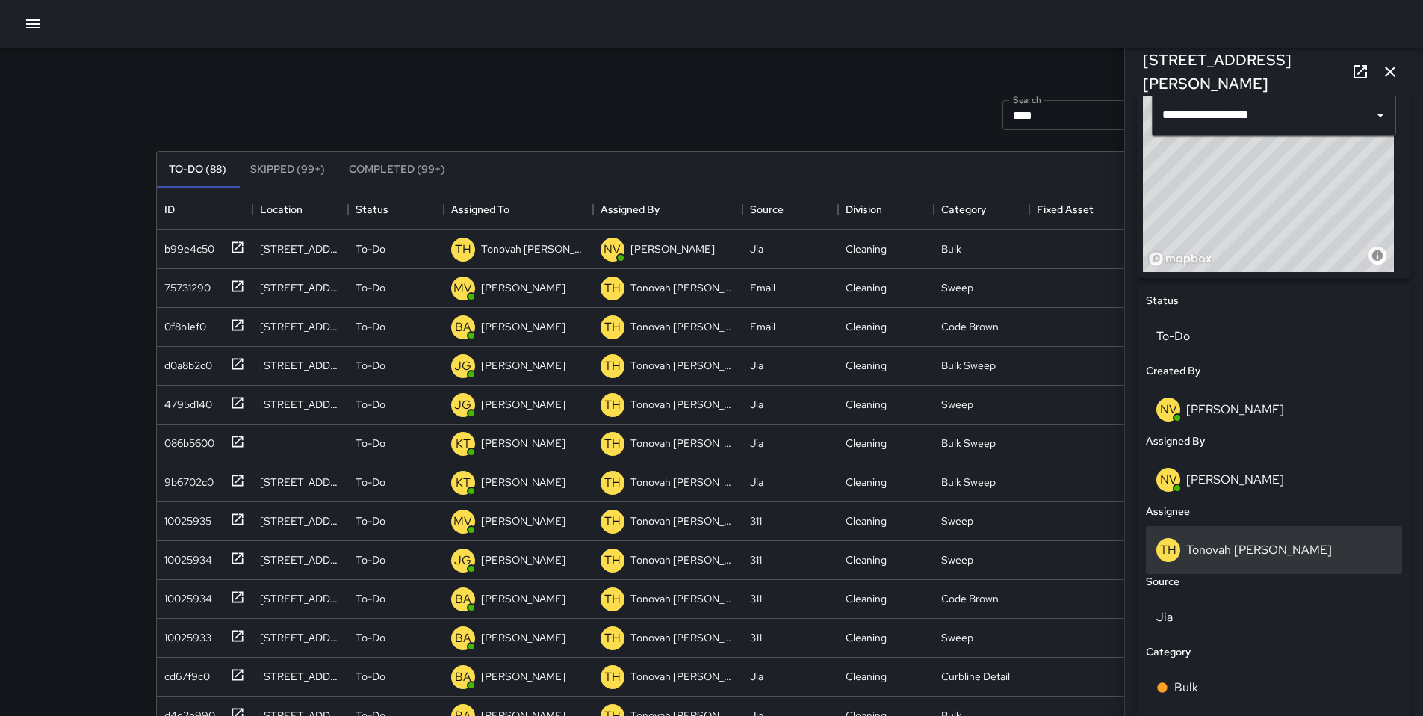
click at [1226, 554] on p "Tonovah [PERSON_NAME]" at bounding box center [1259, 550] width 146 height 16
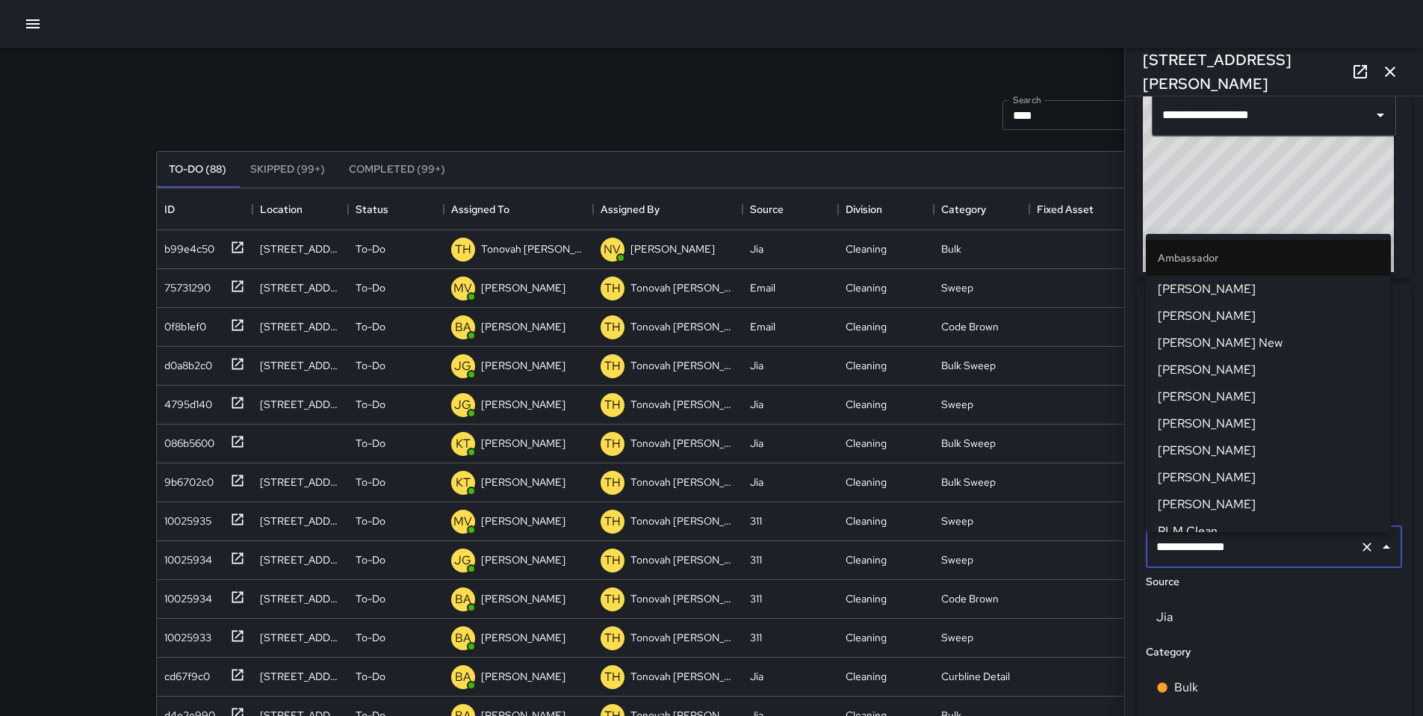
scroll to position [909, 0]
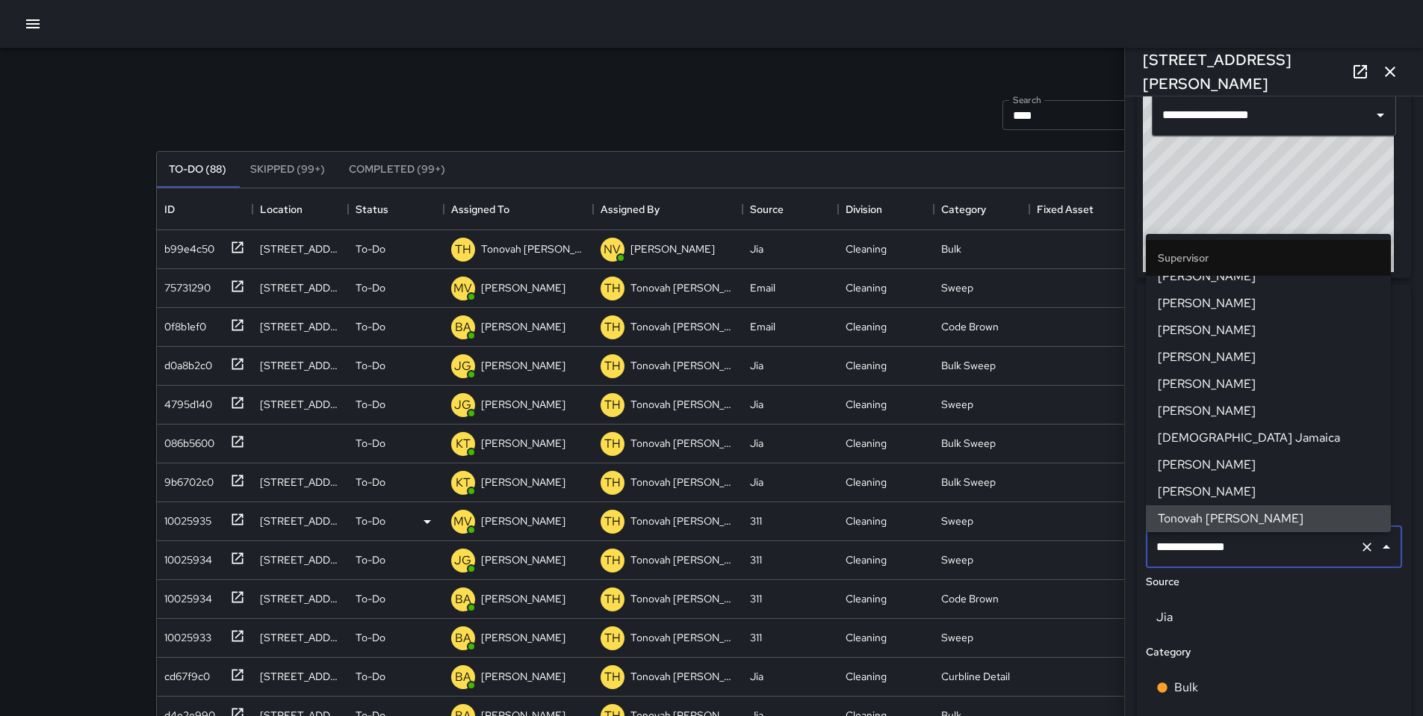
drag, startPoint x: 1251, startPoint y: 551, endPoint x: 1062, endPoint y: 533, distance: 189.8
click at [1063, 533] on div "Search **** Search New Task To-Do (88) Skipped (99+) Completed (99+) ID Locatio…" at bounding box center [712, 465] width 1148 height 835
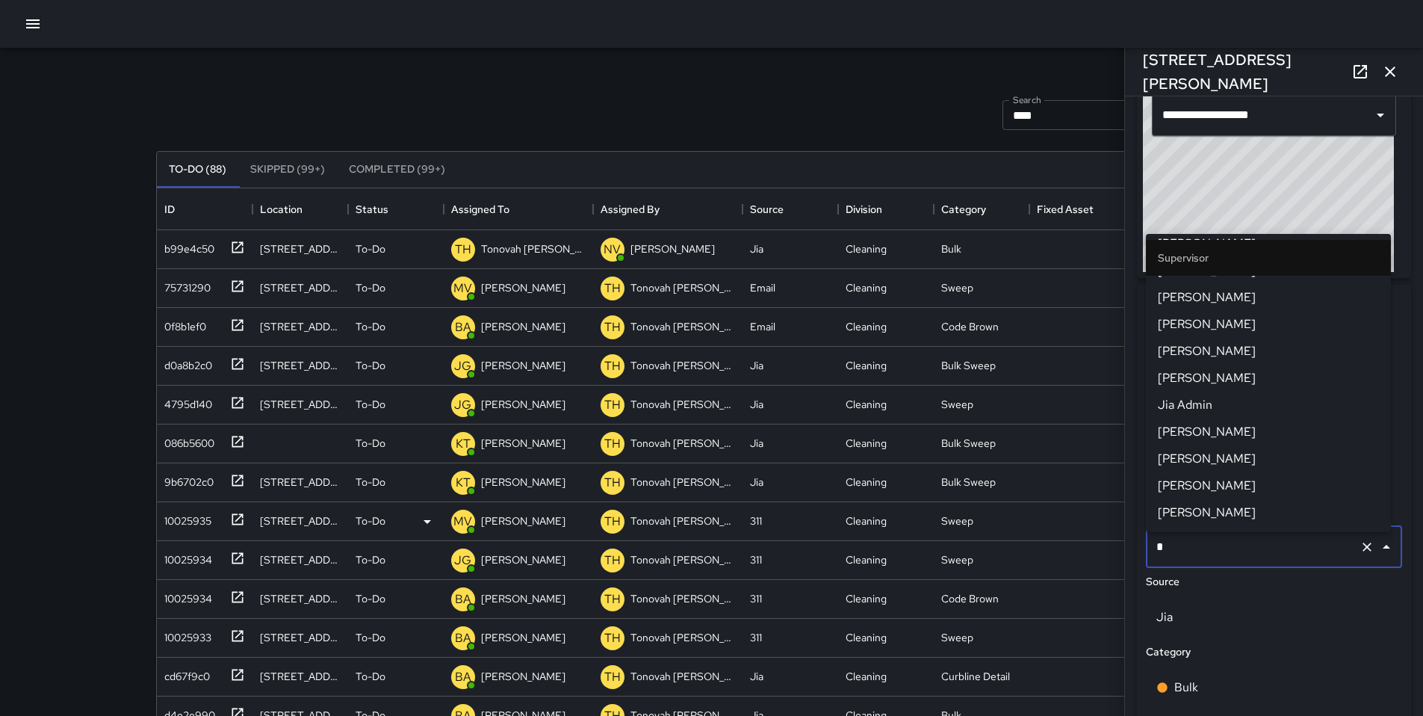
scroll to position [0, 0]
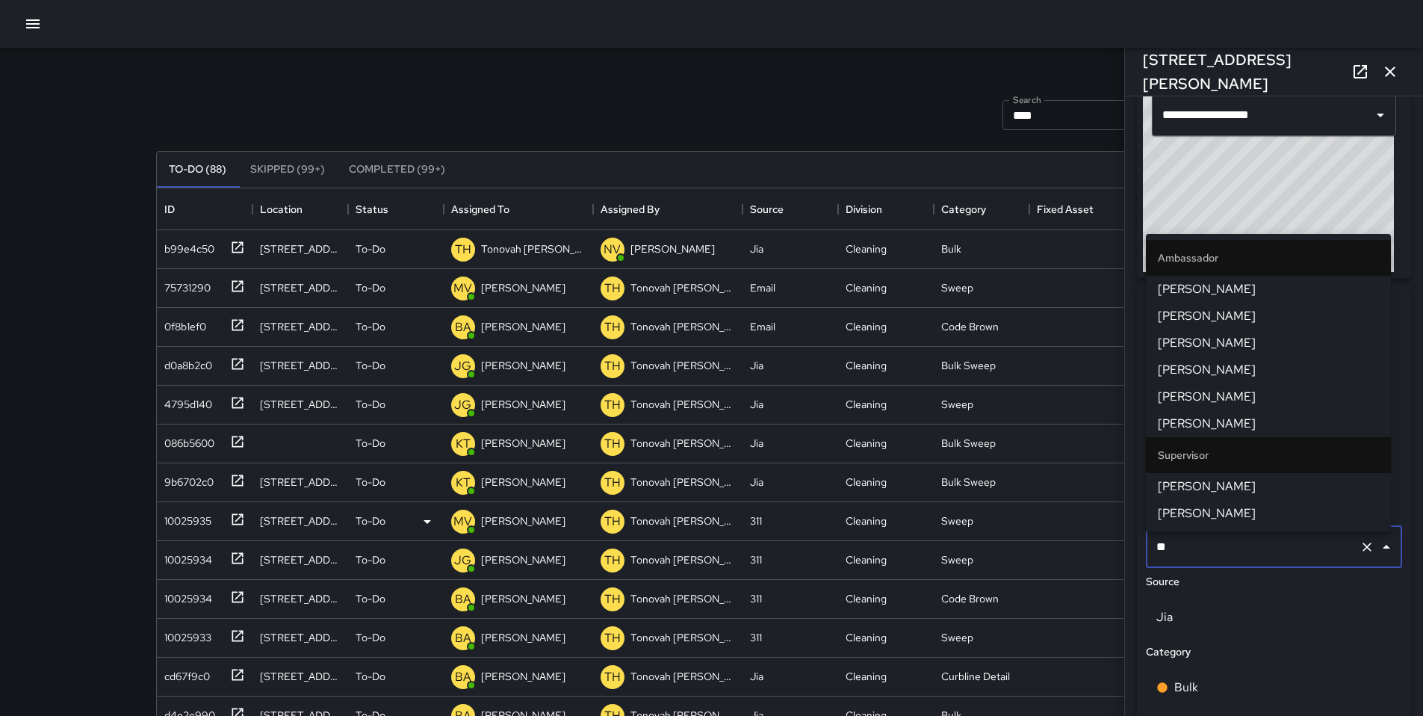
type input "***"
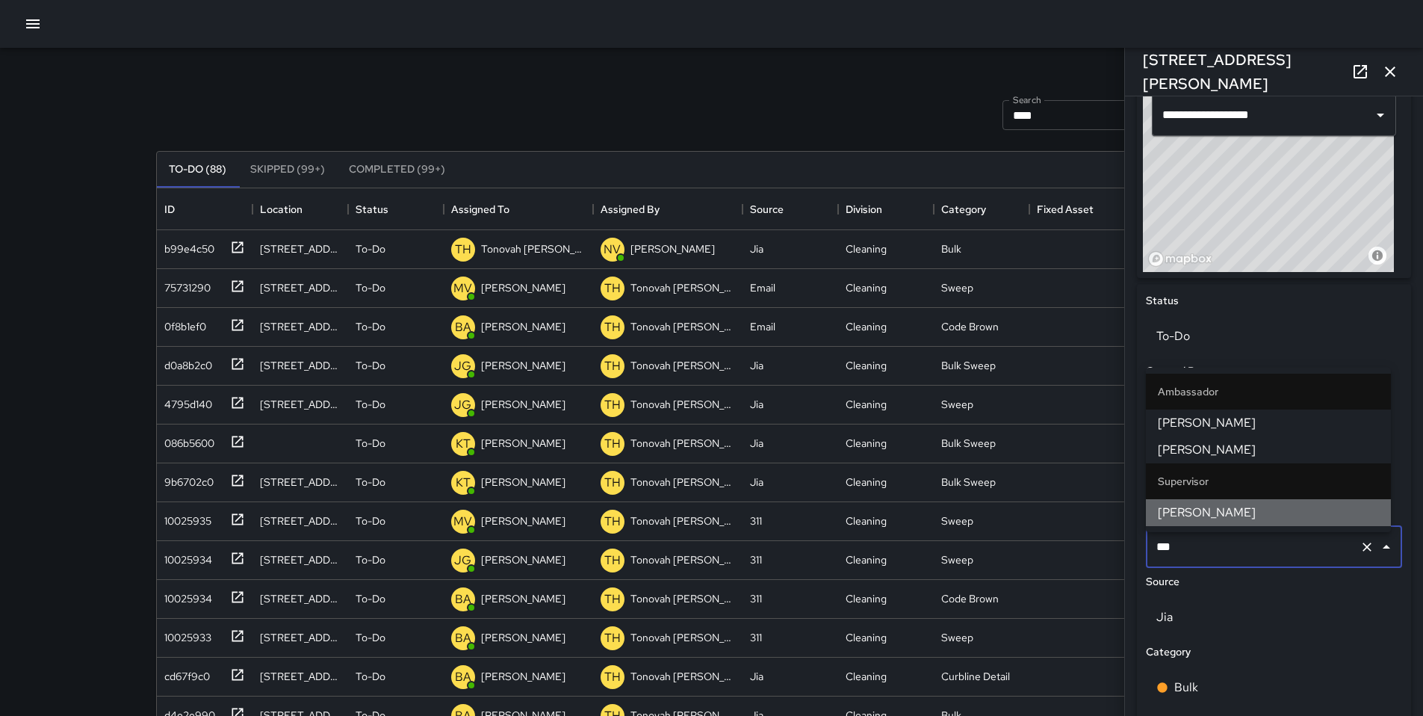
click at [1174, 513] on span "[PERSON_NAME]" at bounding box center [1268, 513] width 221 height 18
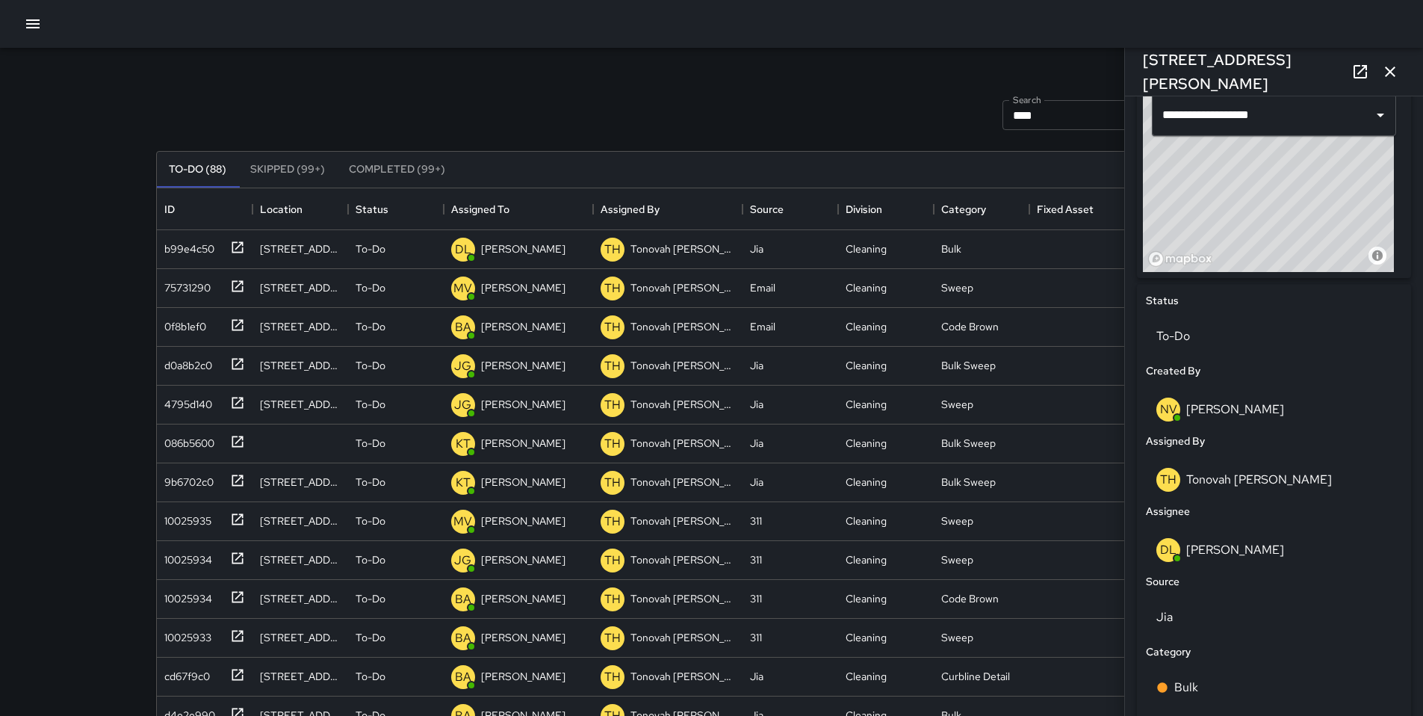
click at [749, 111] on div "Search **** Search New Task" at bounding box center [712, 115] width 1118 height 78
drag, startPoint x: 1394, startPoint y: 70, endPoint x: 1375, endPoint y: 76, distance: 20.3
click at [1393, 70] on icon "button" at bounding box center [1390, 72] width 18 height 18
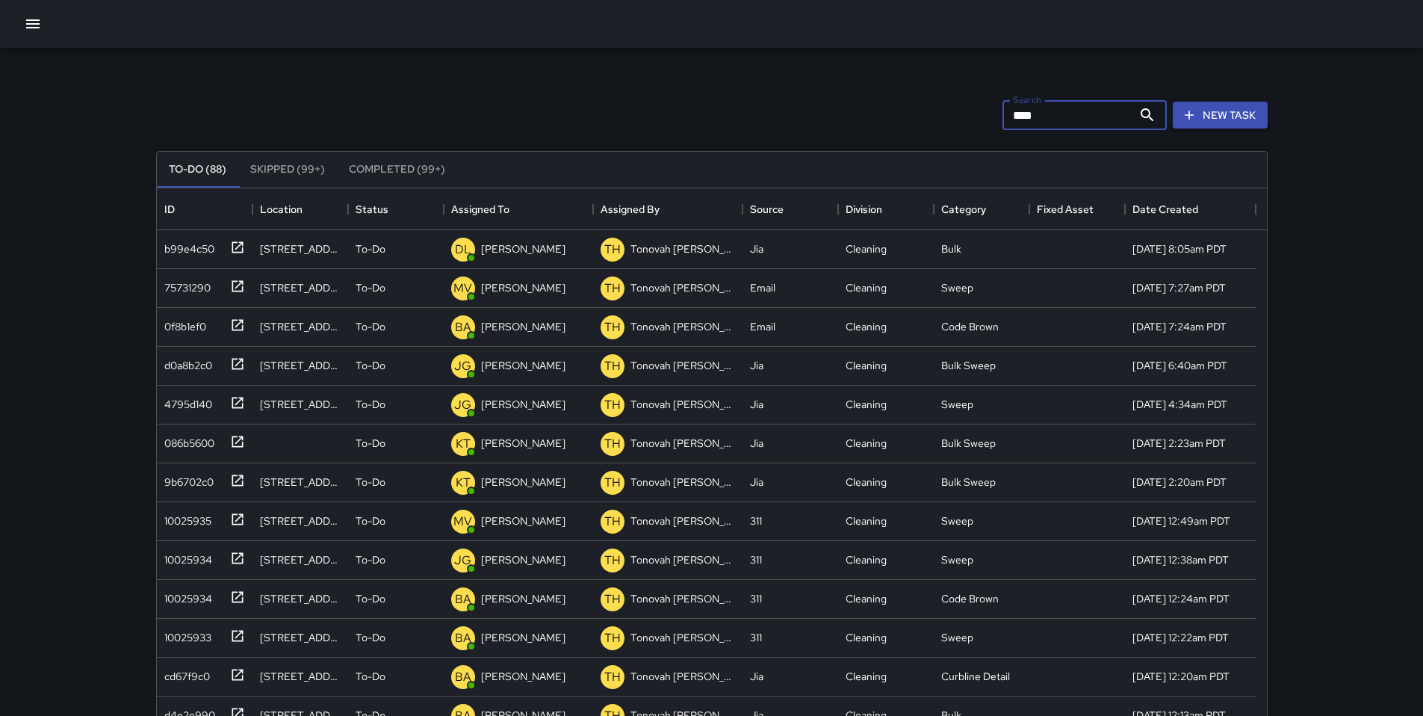
drag, startPoint x: 1071, startPoint y: 118, endPoint x: 695, endPoint y: 101, distance: 376.9
click at [759, 105] on div "Search **** Search New Task" at bounding box center [712, 115] width 1118 height 78
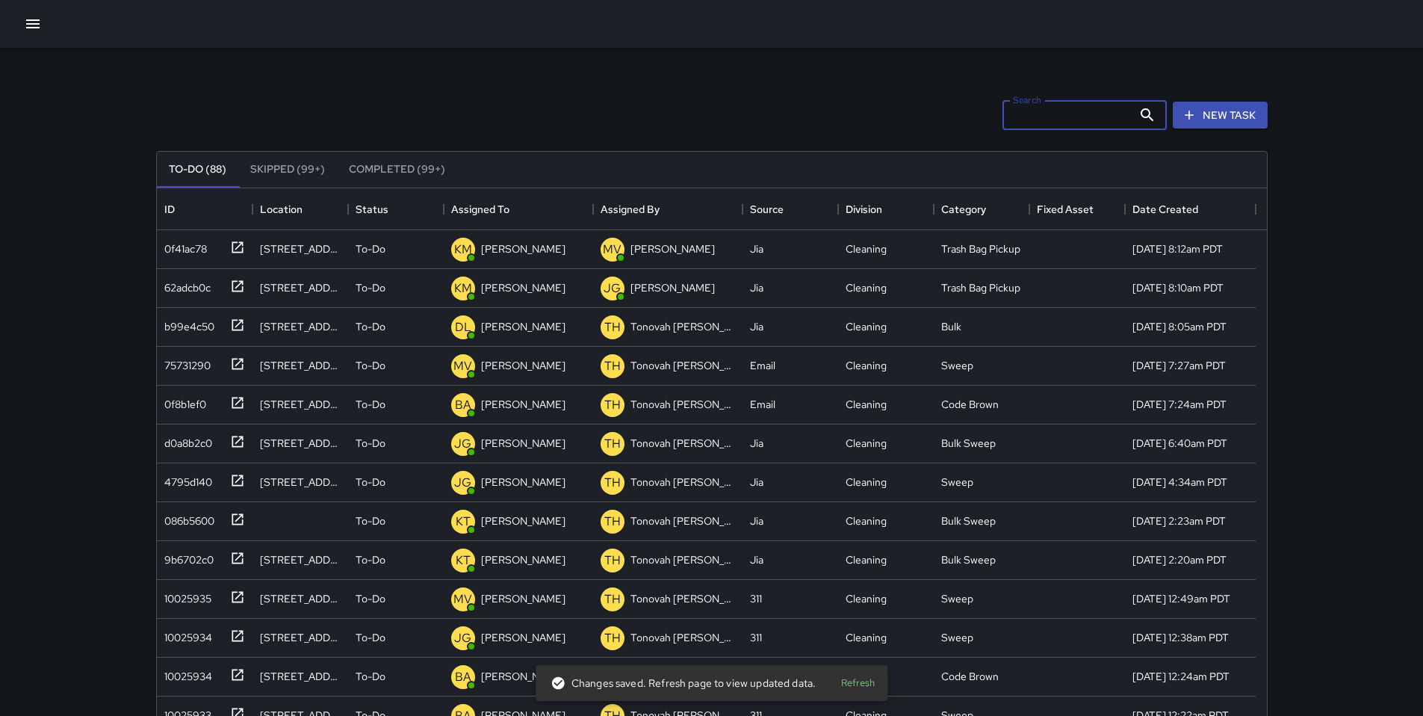
click at [1047, 117] on input "Search" at bounding box center [1068, 115] width 130 height 30
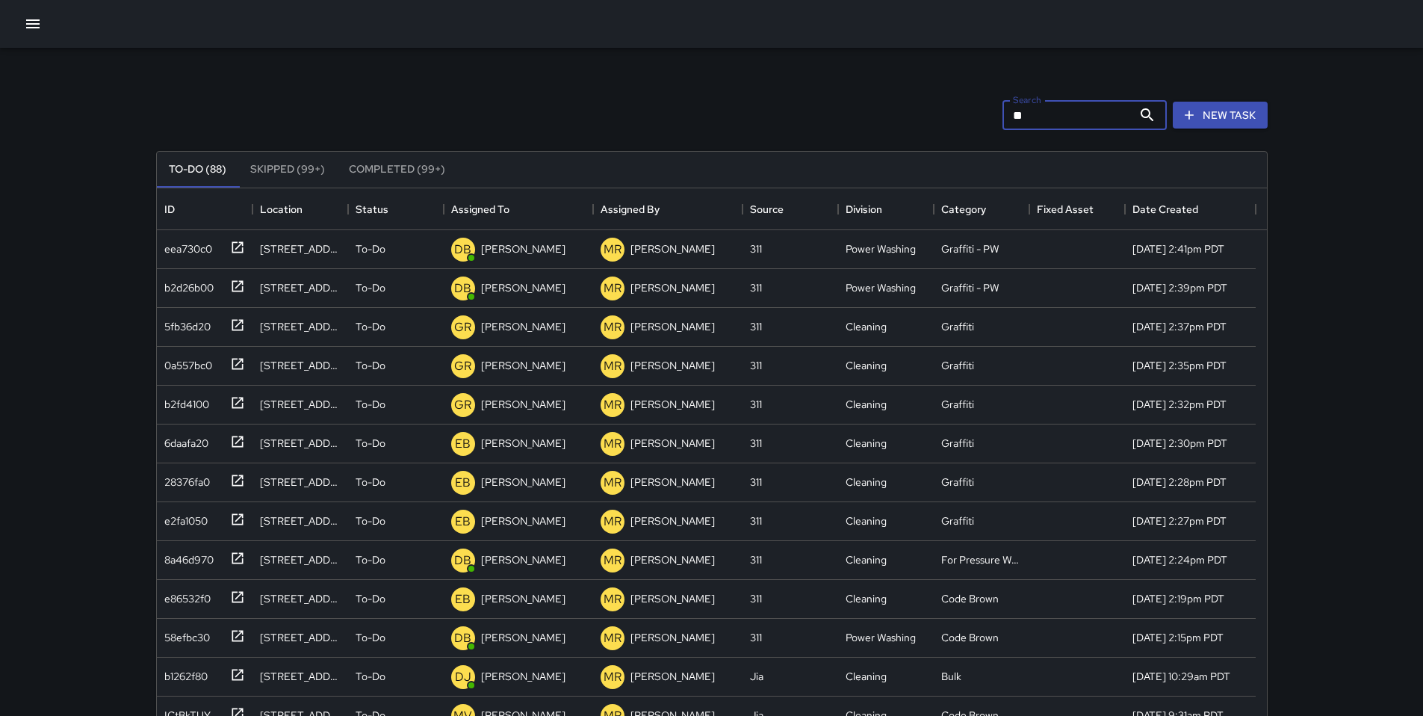
type input "*"
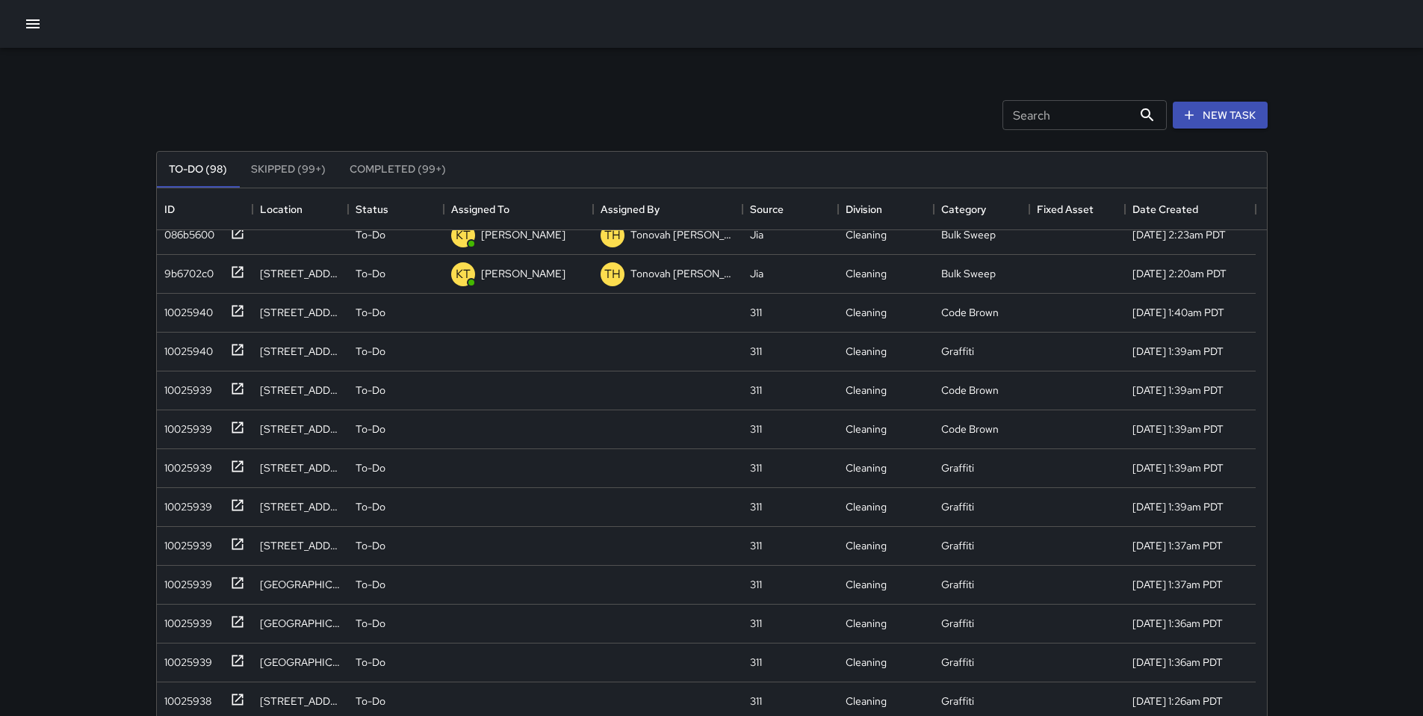
scroll to position [212, 0]
click at [110, 306] on div "Search Search New Task To-Do (98) Skipped (99+) Completed (99+) ID Location Sta…" at bounding box center [711, 441] width 1423 height 882
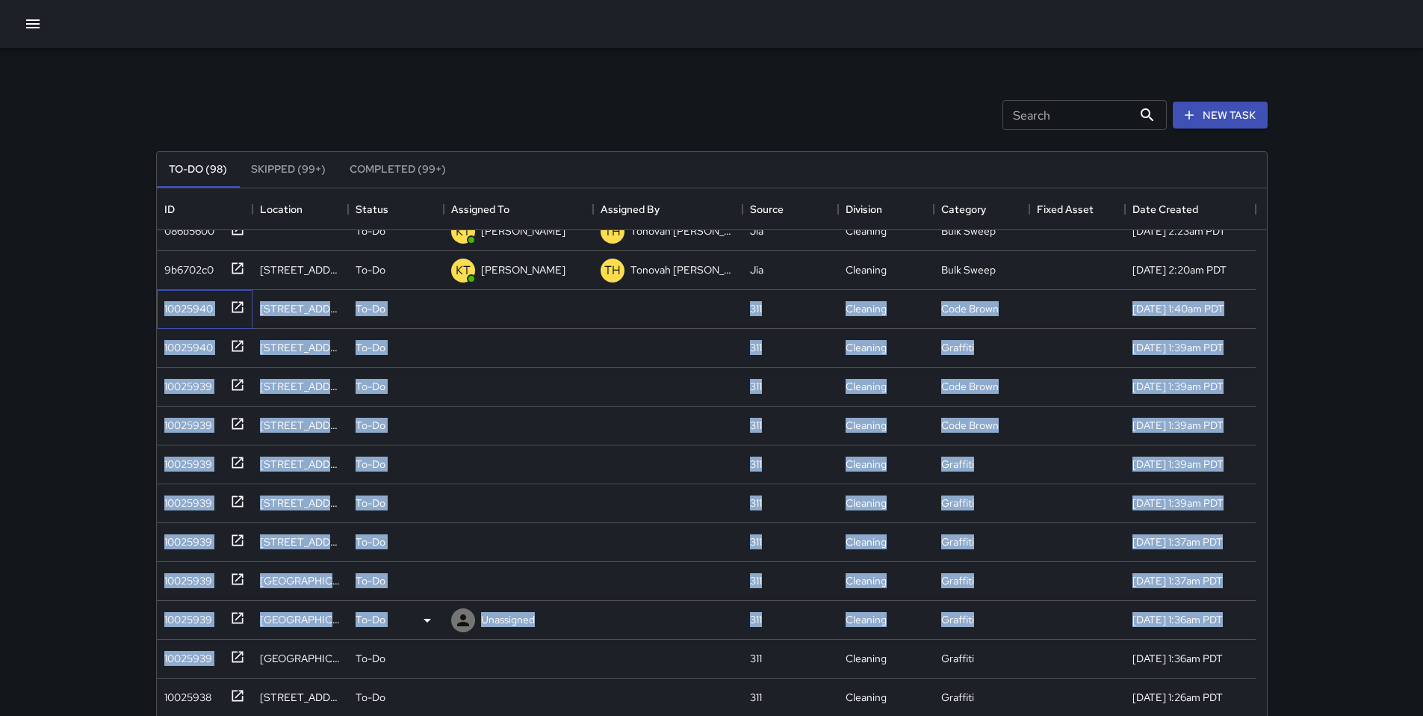
drag, startPoint x: 164, startPoint y: 300, endPoint x: 223, endPoint y: 637, distance: 341.9
click at [236, 665] on div "d0a8b2c0 778 Natoma Street To-Do JG Jermaine Gray TH Tonovah Hillman Jia Cleani…" at bounding box center [706, 542] width 1099 height 816
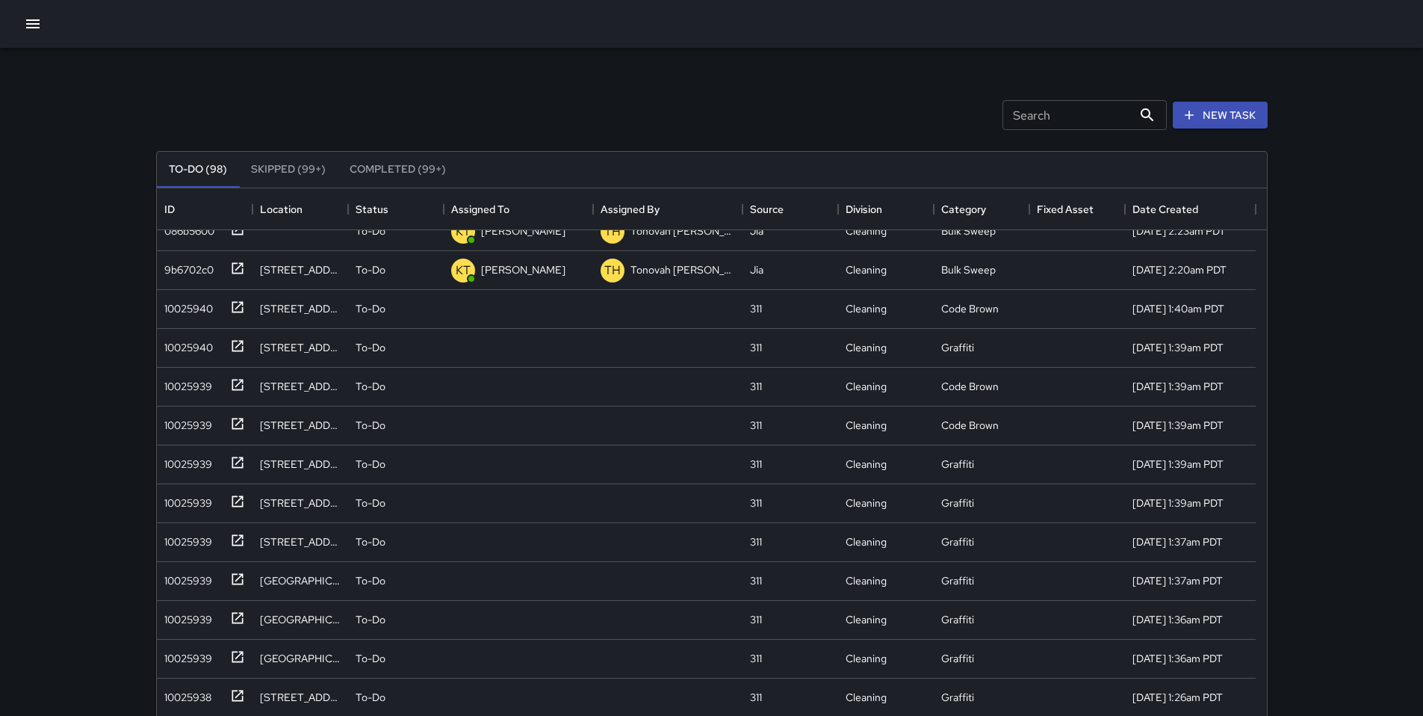
drag, startPoint x: 75, startPoint y: 551, endPoint x: 84, endPoint y: 543, distance: 11.7
click at [75, 551] on div "Search Search New Task To-Do (98) Skipped (99+) Completed (99+) ID Location Sta…" at bounding box center [711, 441] width 1423 height 882
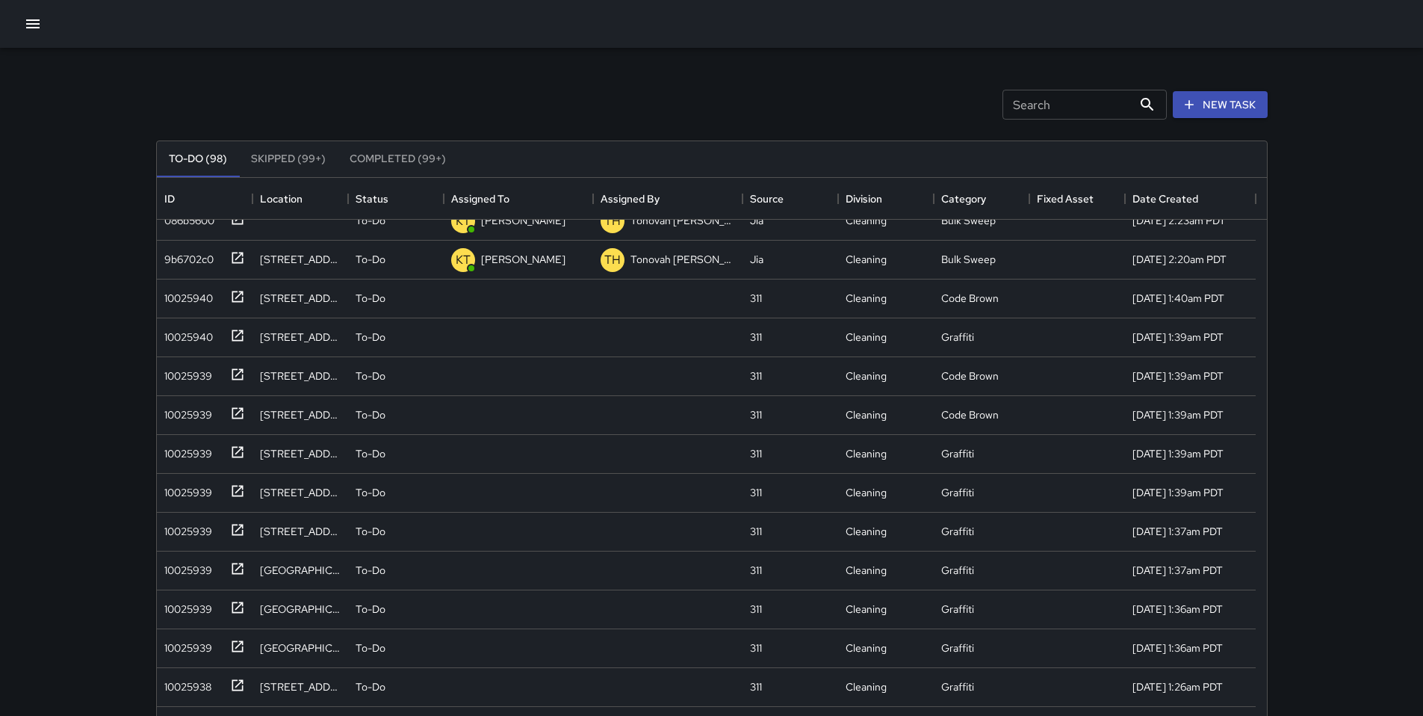
scroll to position [0, 0]
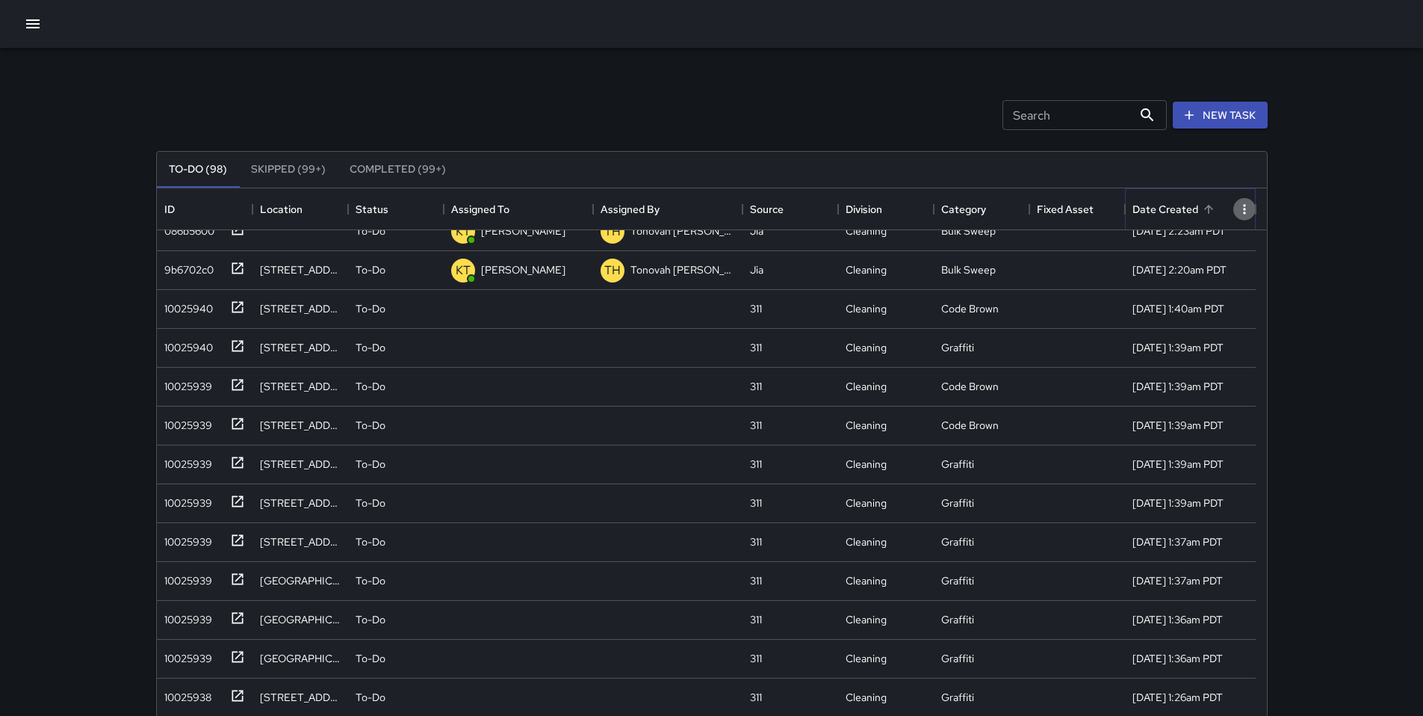
click at [1240, 210] on icon "Menu" at bounding box center [1244, 209] width 15 height 15
click at [1236, 235] on li "Filter" at bounding box center [1229, 239] width 53 height 27
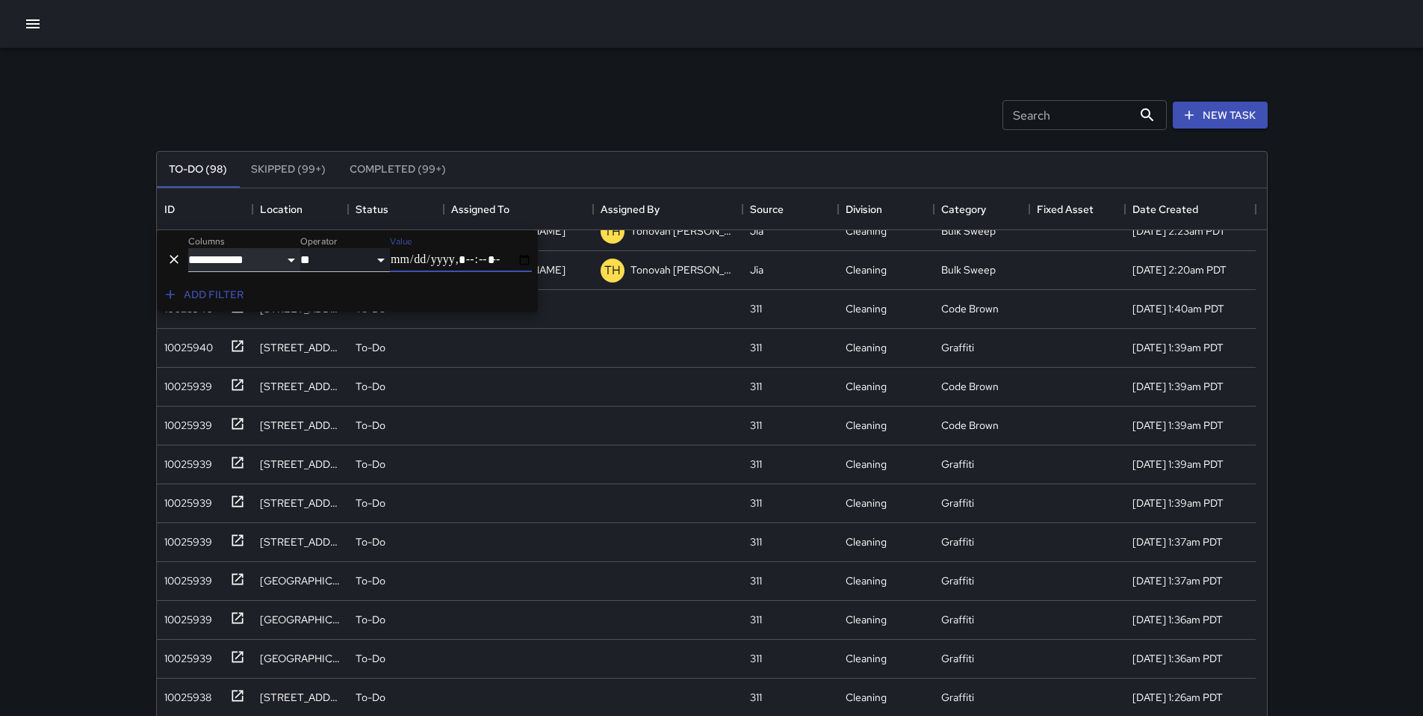
click at [209, 261] on select "**********" at bounding box center [244, 260] width 112 height 24
select select "******"
click at [188, 248] on select "**********" at bounding box center [244, 260] width 112 height 24
select select "********"
click at [348, 263] on select "**********" at bounding box center [345, 260] width 90 height 24
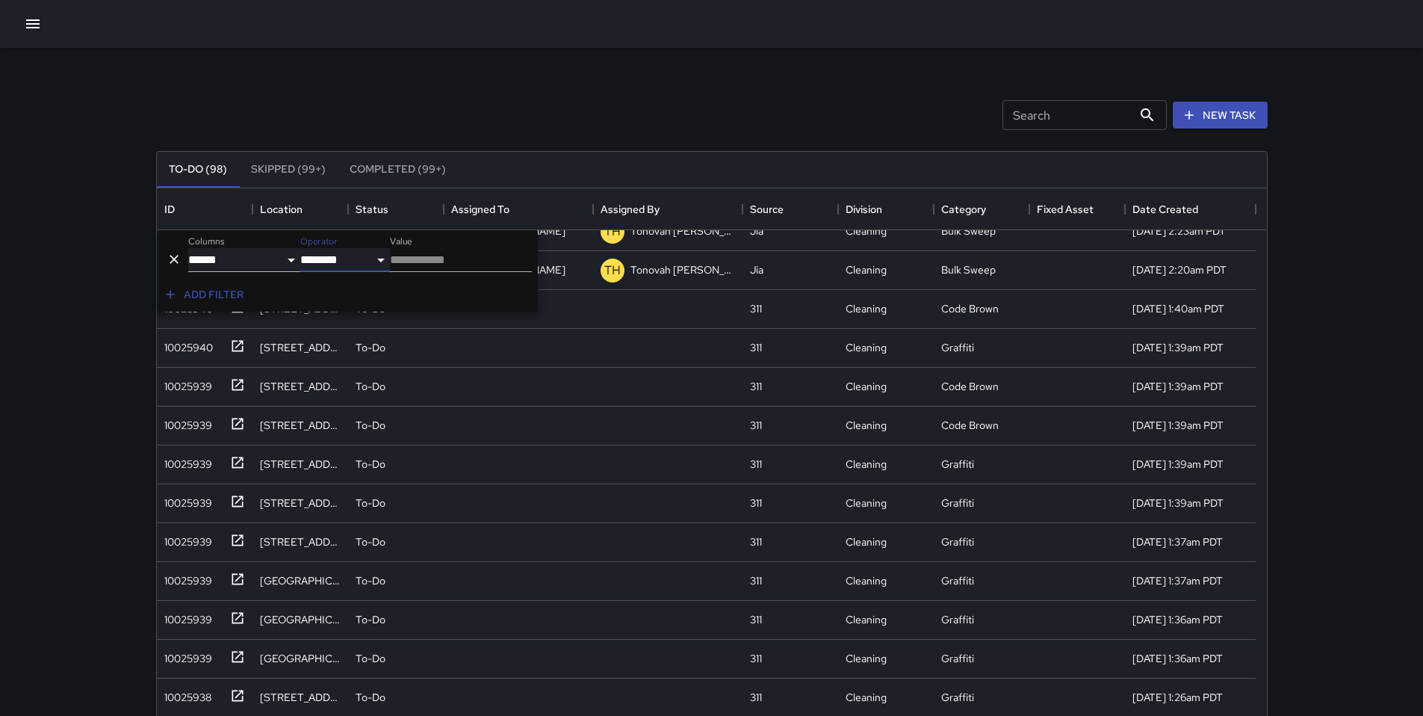
click at [422, 264] on input "Value" at bounding box center [461, 260] width 142 height 24
type input "********"
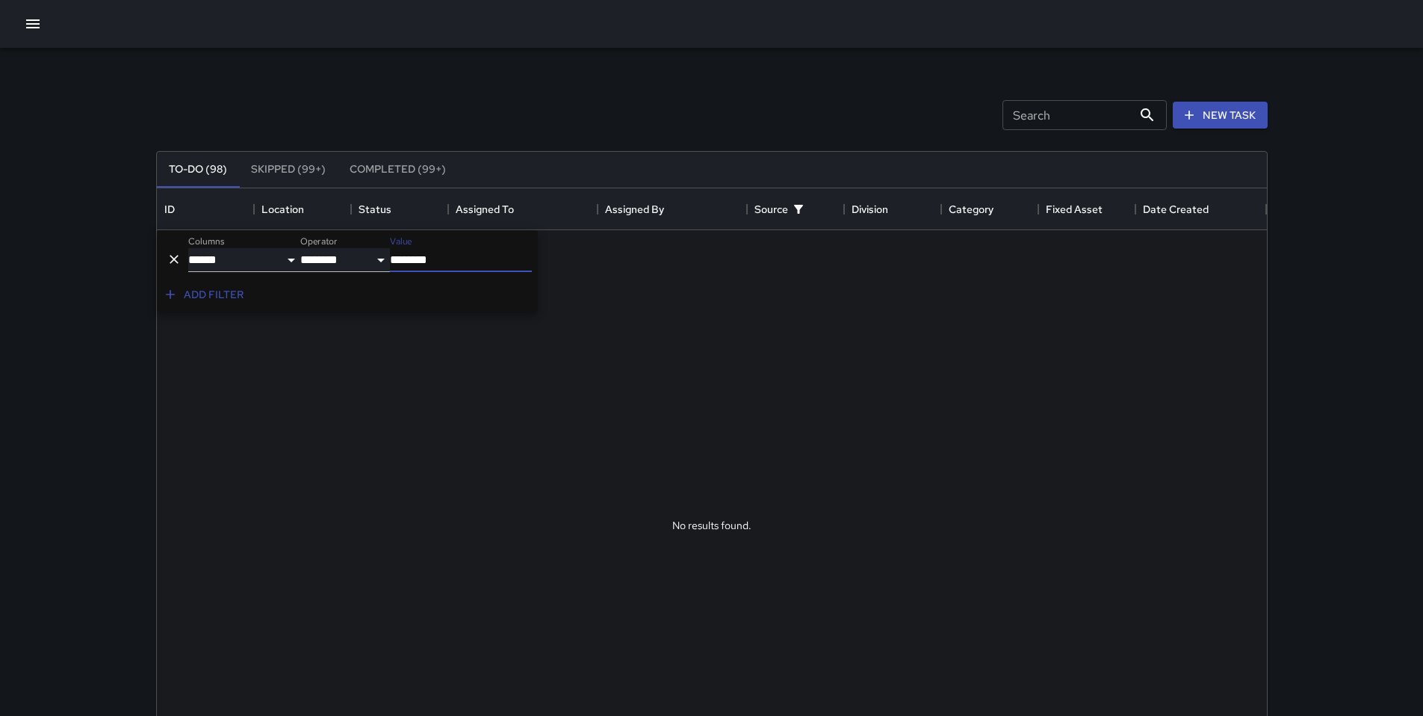
drag, startPoint x: 448, startPoint y: 263, endPoint x: 386, endPoint y: 258, distance: 62.2
click at [386, 258] on div "**********" at bounding box center [347, 254] width 381 height 48
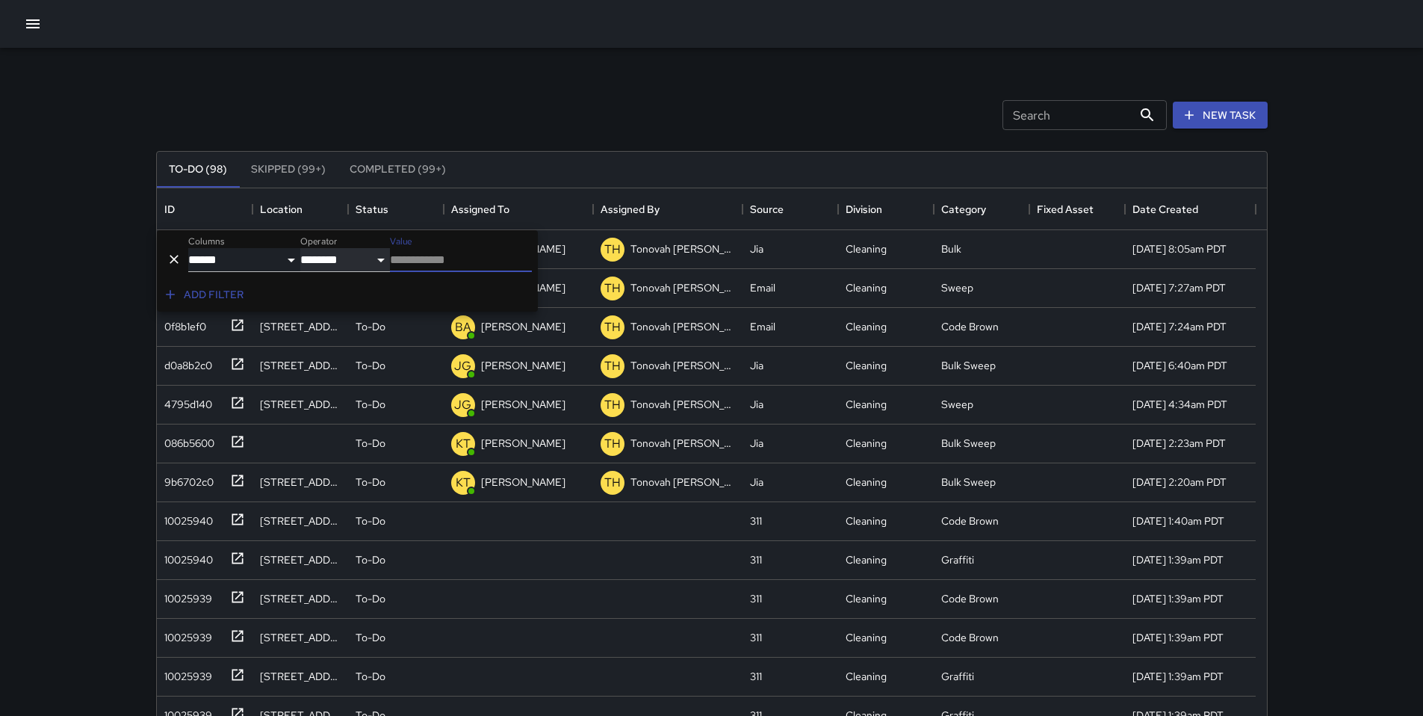
click at [363, 268] on select "**********" at bounding box center [345, 260] width 90 height 24
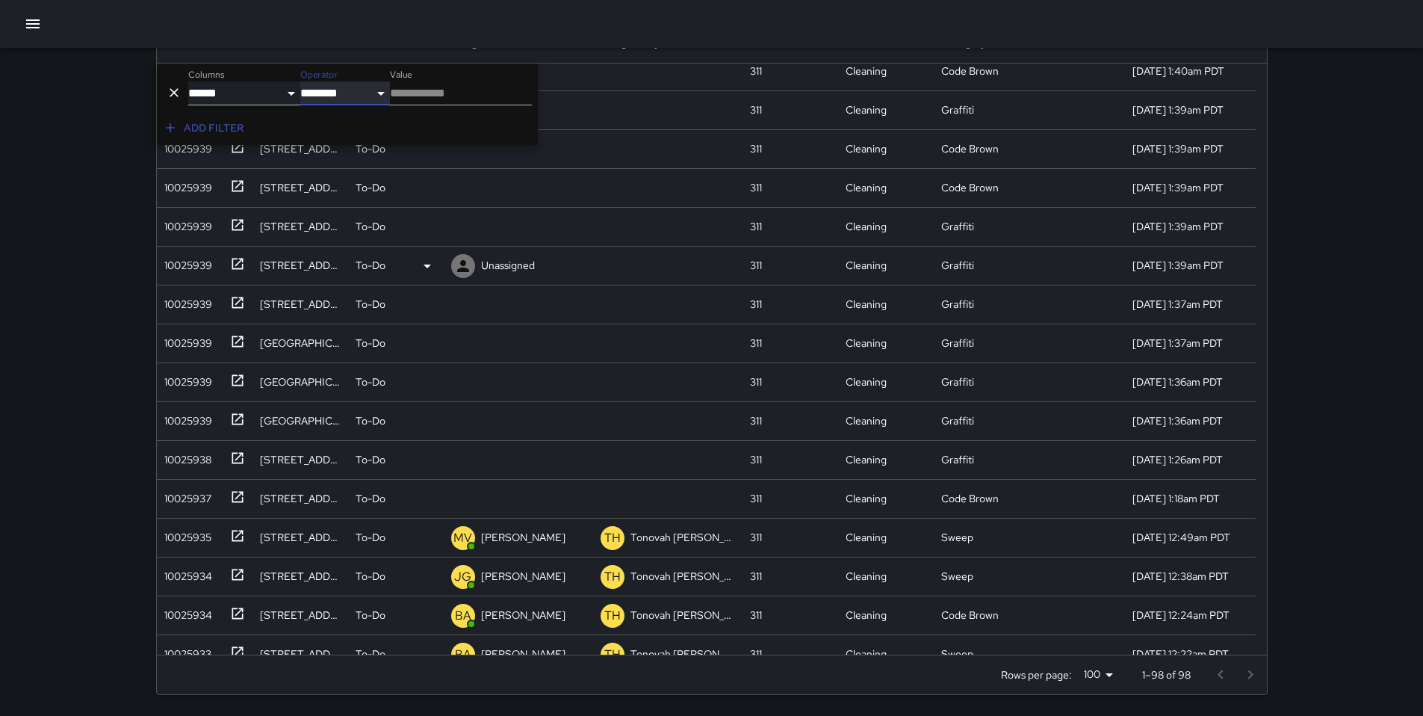
scroll to position [5, 0]
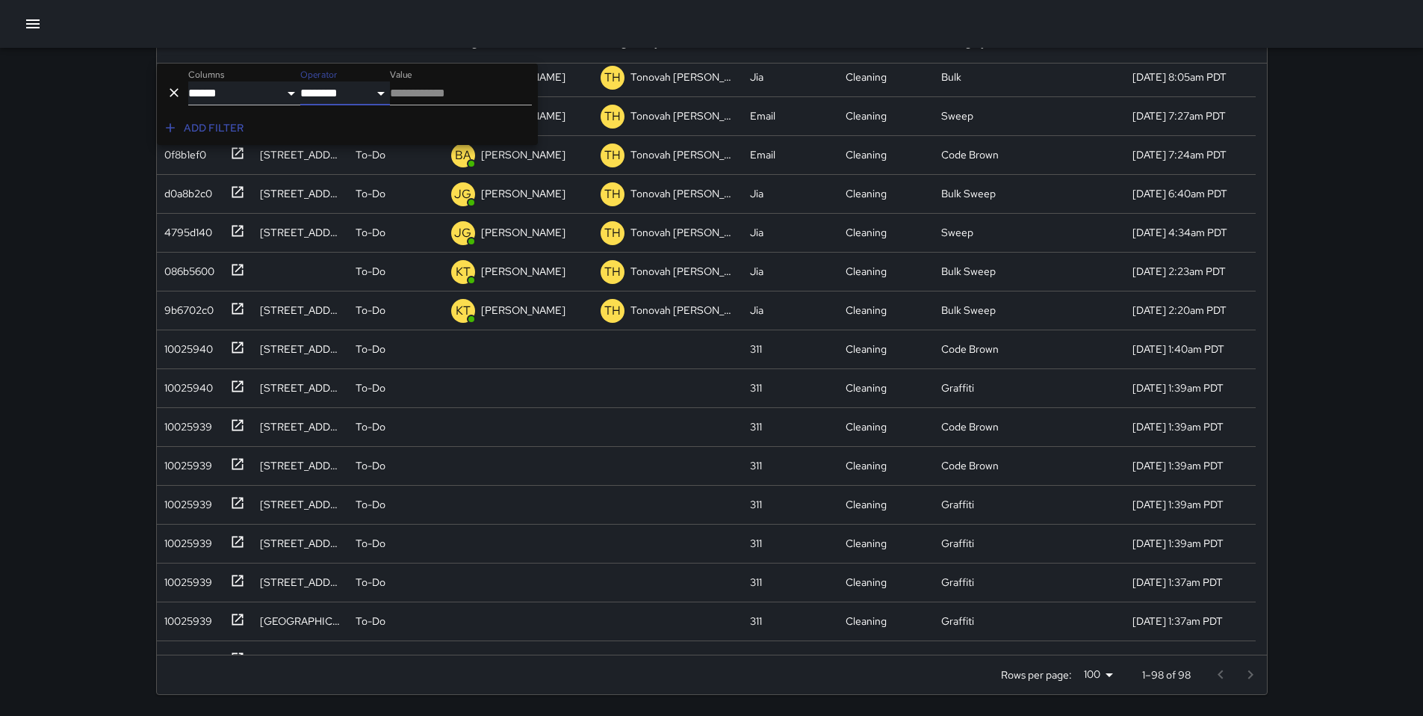
click at [176, 87] on icon "Delete" at bounding box center [174, 92] width 15 height 15
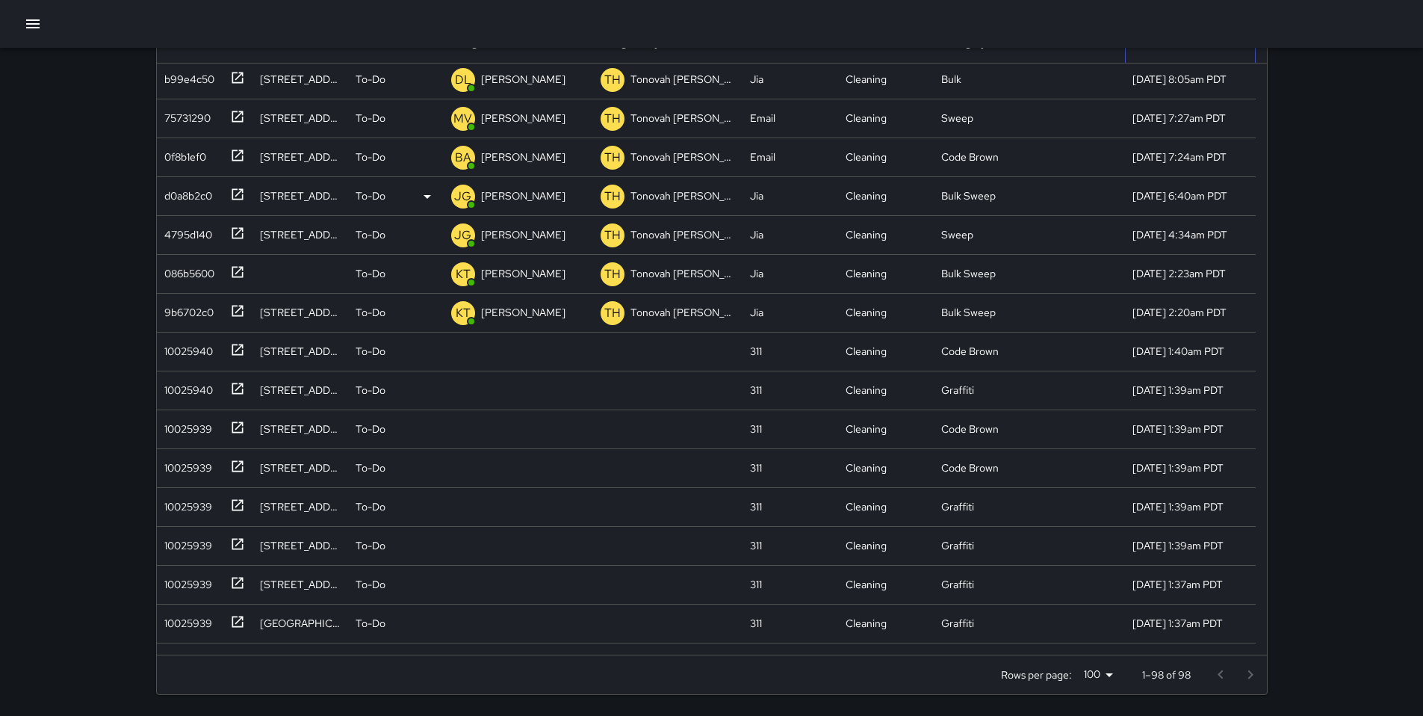
scroll to position [0, 0]
click at [227, 42] on div at bounding box center [711, 24] width 1423 height 48
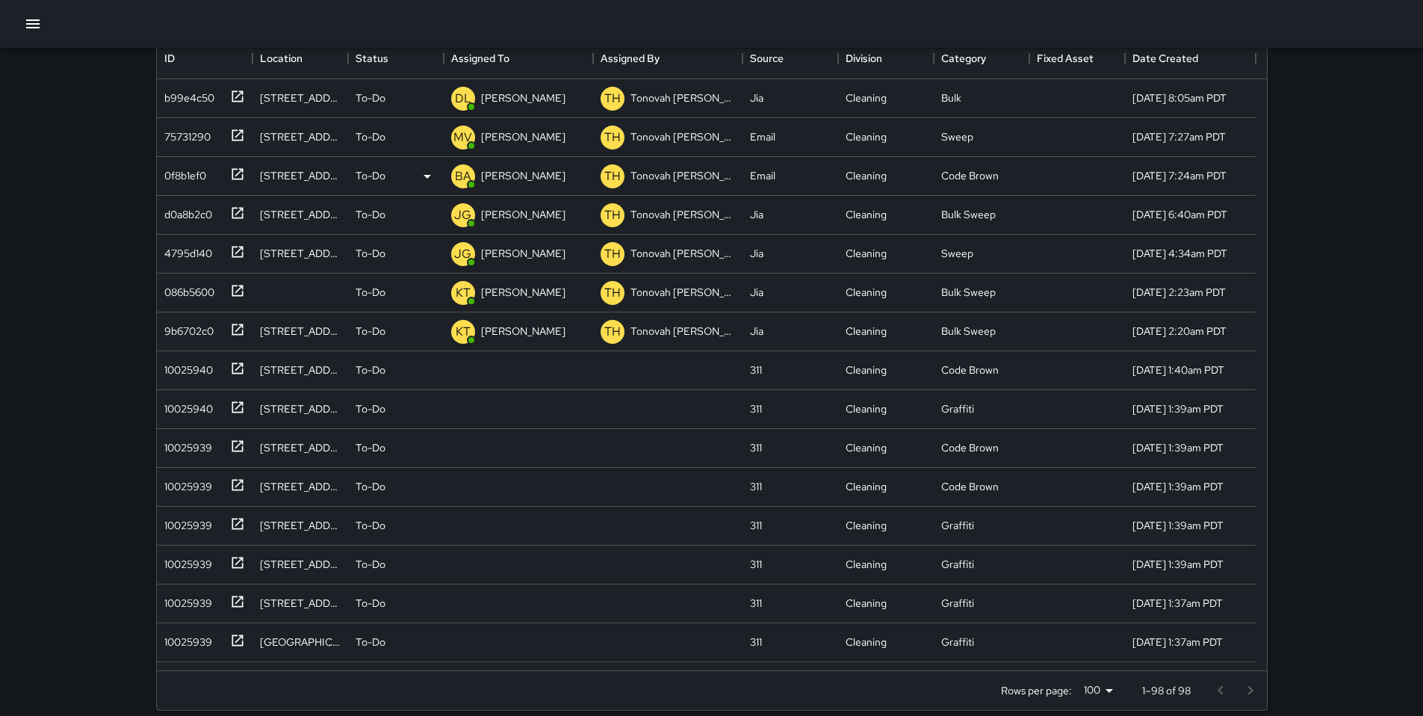
scroll to position [64, 0]
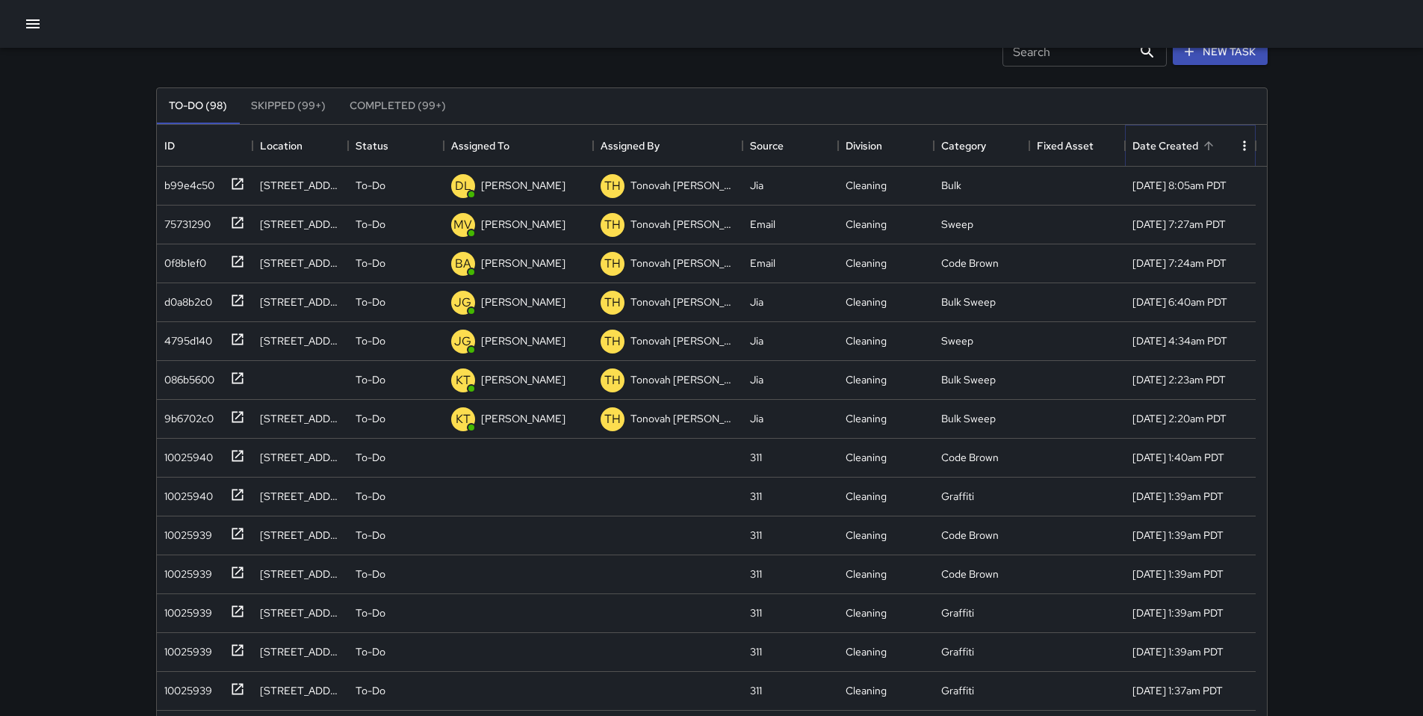
click at [1238, 146] on icon "Menu" at bounding box center [1244, 145] width 15 height 15
click at [1224, 175] on li "Filter" at bounding box center [1229, 176] width 53 height 27
select select "**********"
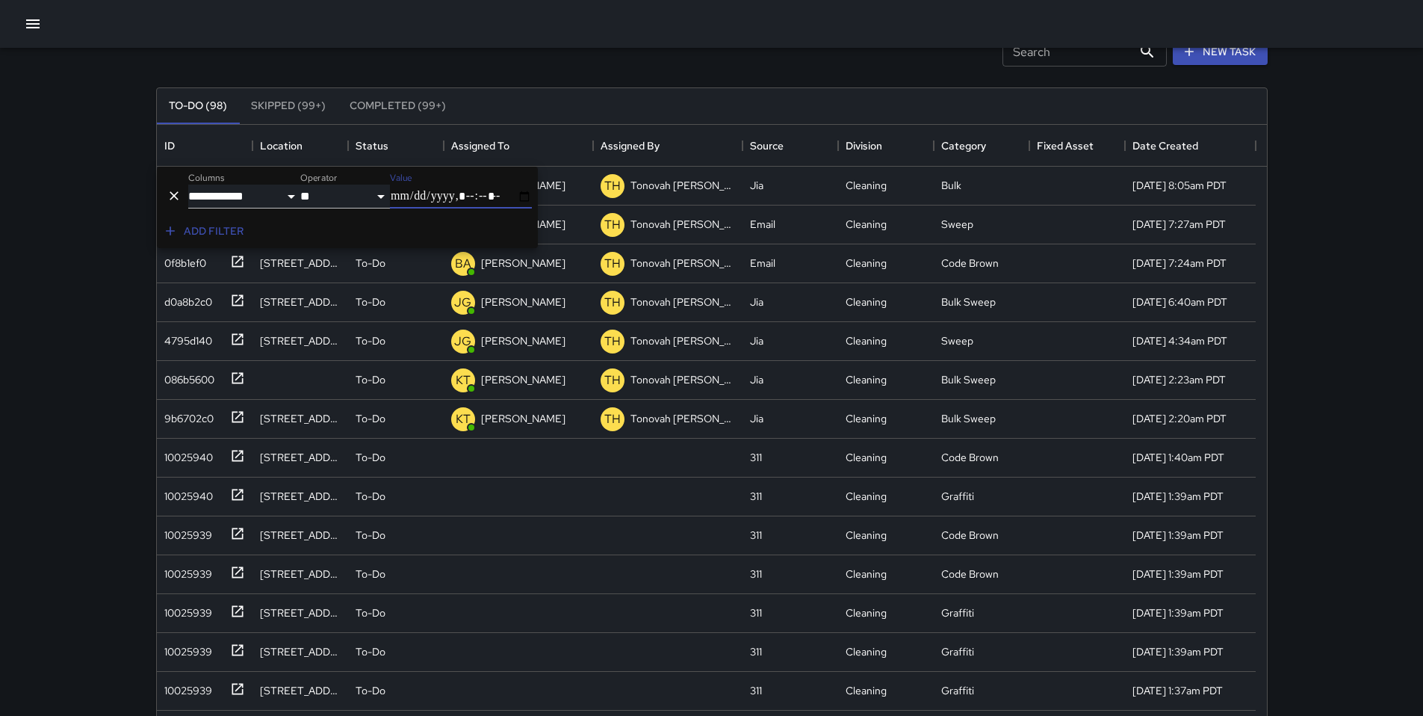
click at [208, 226] on button "Add filter" at bounding box center [205, 231] width 90 height 28
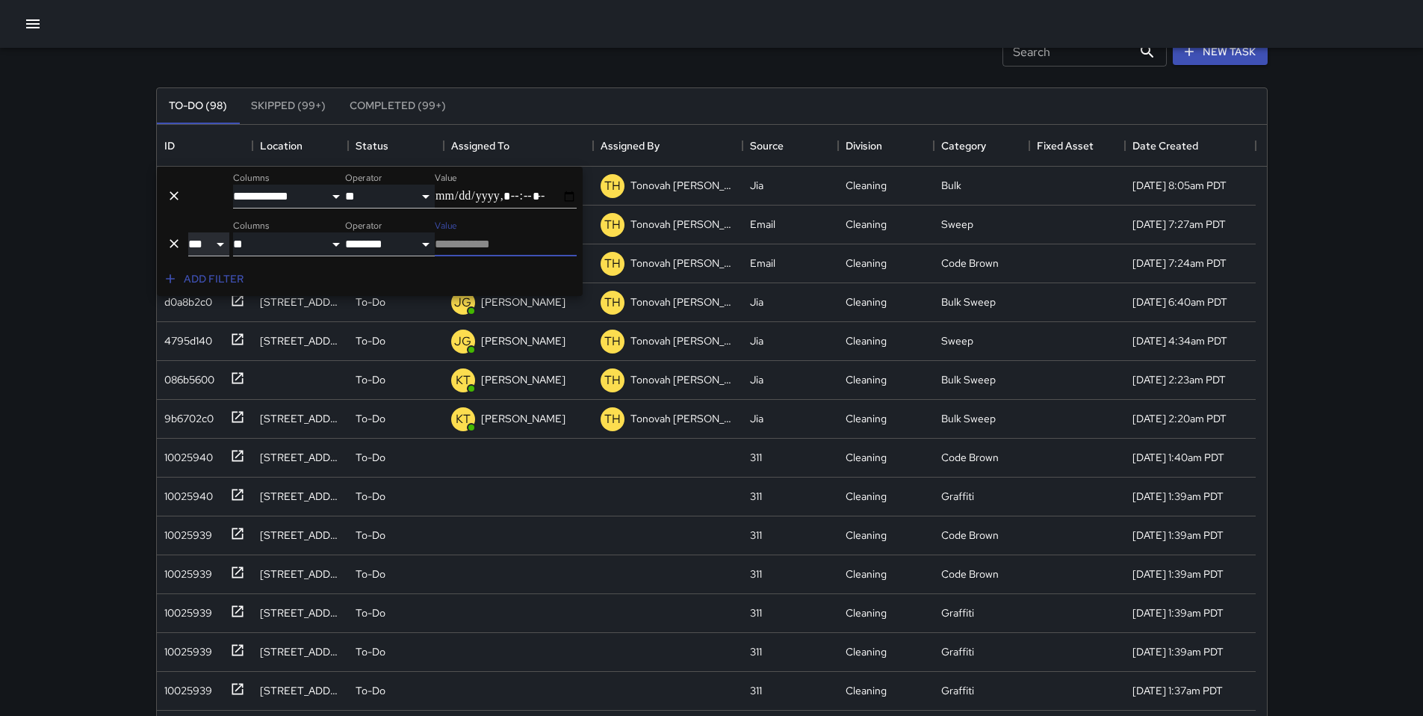
click at [217, 245] on select "*** **" at bounding box center [208, 244] width 41 height 24
click at [274, 245] on select "**********" at bounding box center [289, 244] width 112 height 24
select select "******"
click at [233, 232] on select "**********" at bounding box center [289, 244] width 112 height 24
click at [381, 240] on select "**********" at bounding box center [390, 244] width 90 height 24
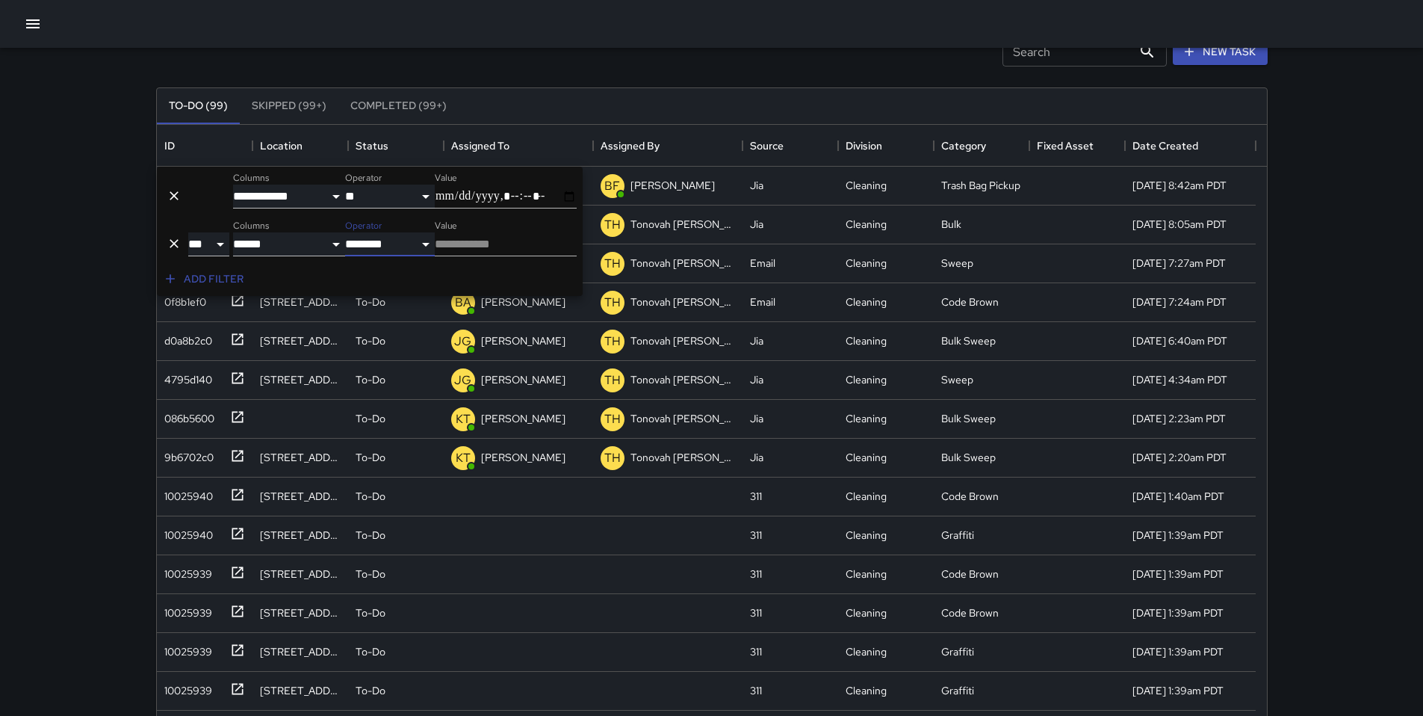
click at [463, 246] on input "Value" at bounding box center [506, 244] width 142 height 24
click at [175, 237] on icon "Delete" at bounding box center [174, 243] width 15 height 15
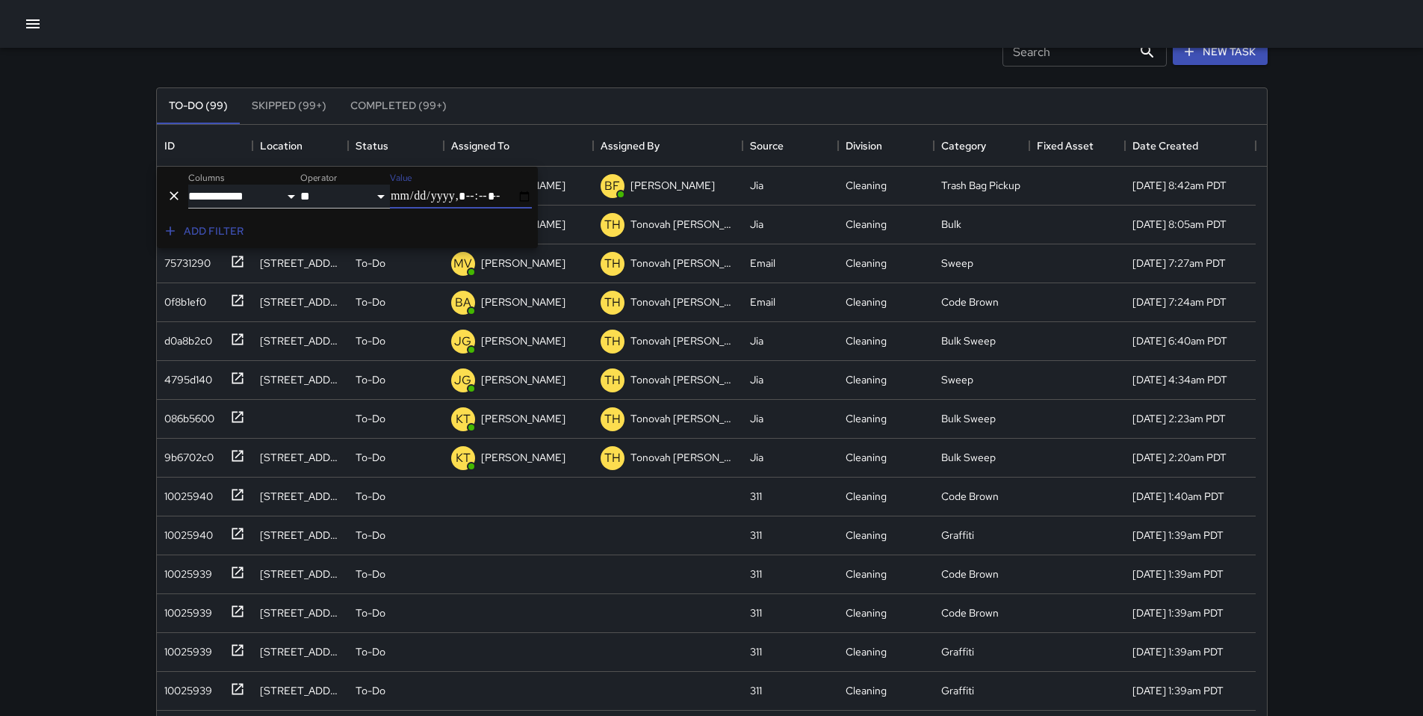
click at [174, 191] on icon "Delete" at bounding box center [174, 195] width 15 height 15
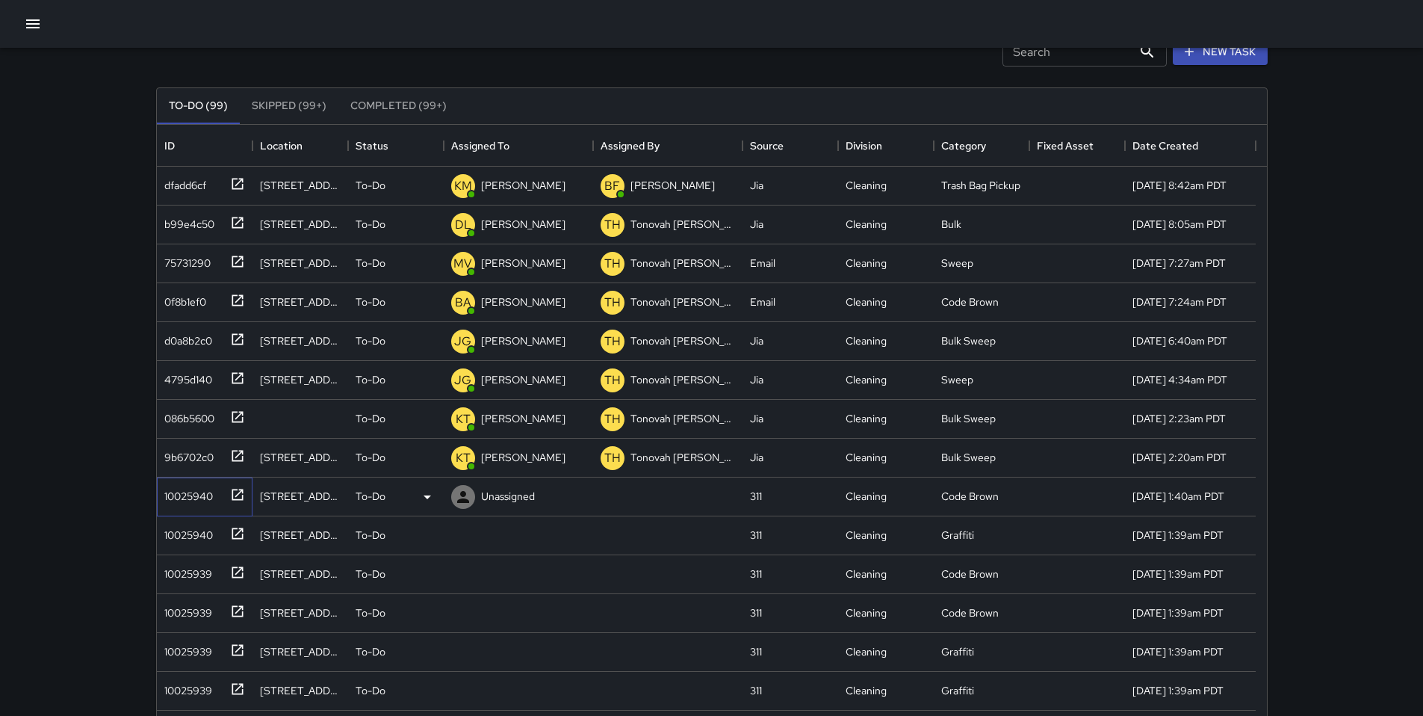
click at [191, 499] on div "10025940" at bounding box center [185, 493] width 55 height 21
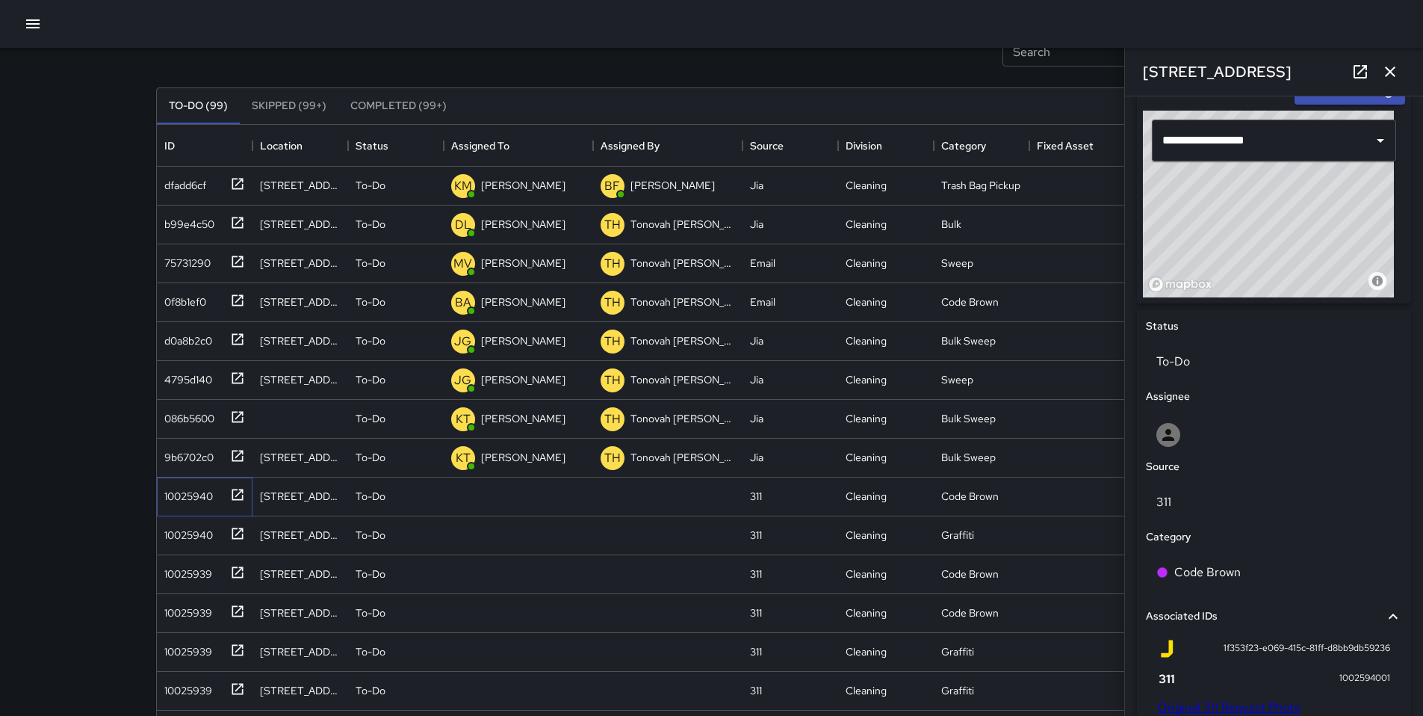
scroll to position [629, 0]
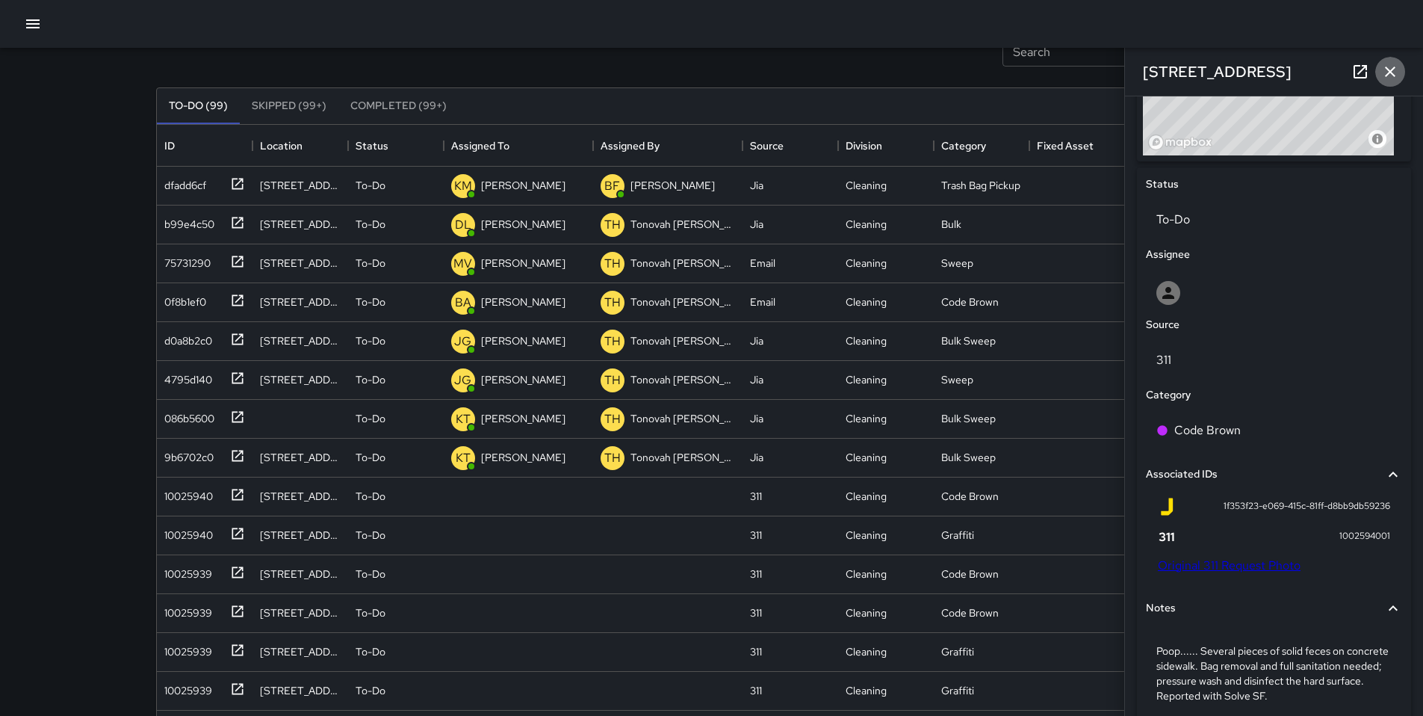
click at [1387, 72] on icon "button" at bounding box center [1390, 72] width 18 height 18
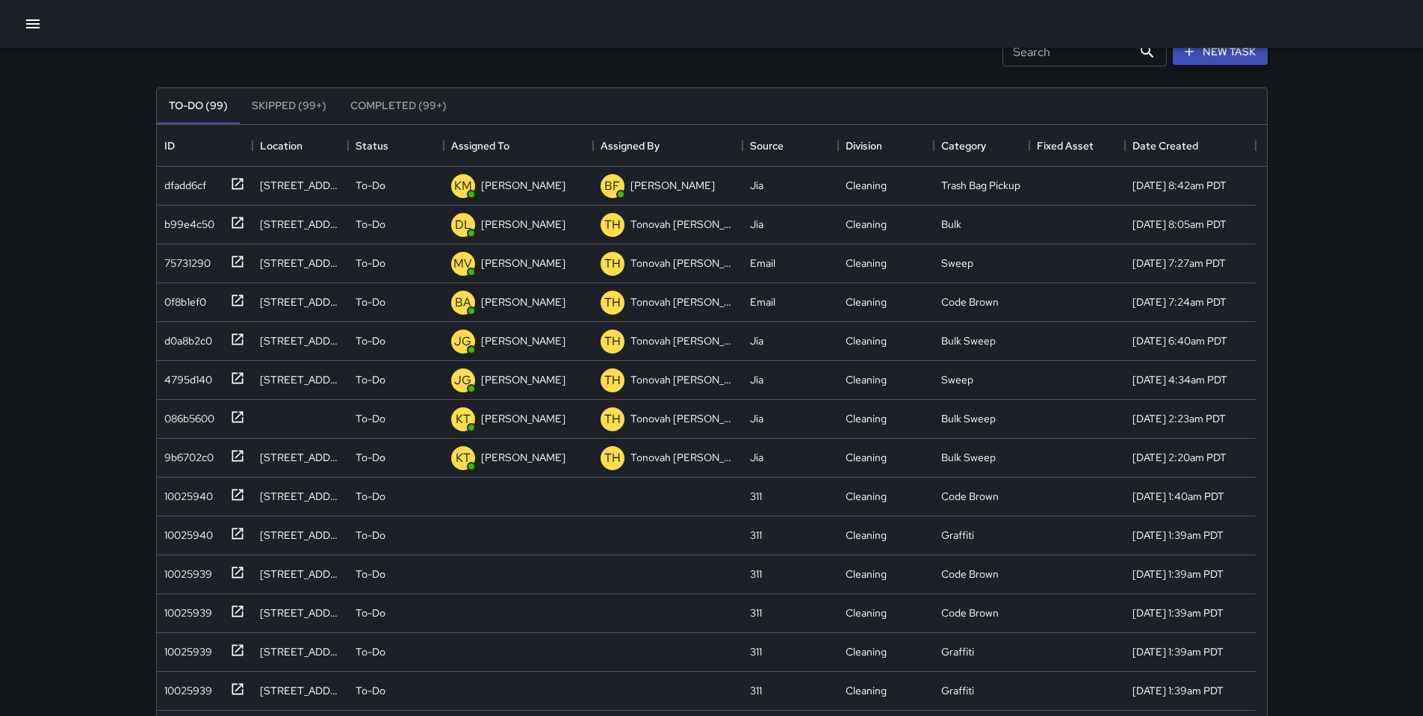
click at [1192, 55] on icon "button" at bounding box center [1189, 51] width 15 height 15
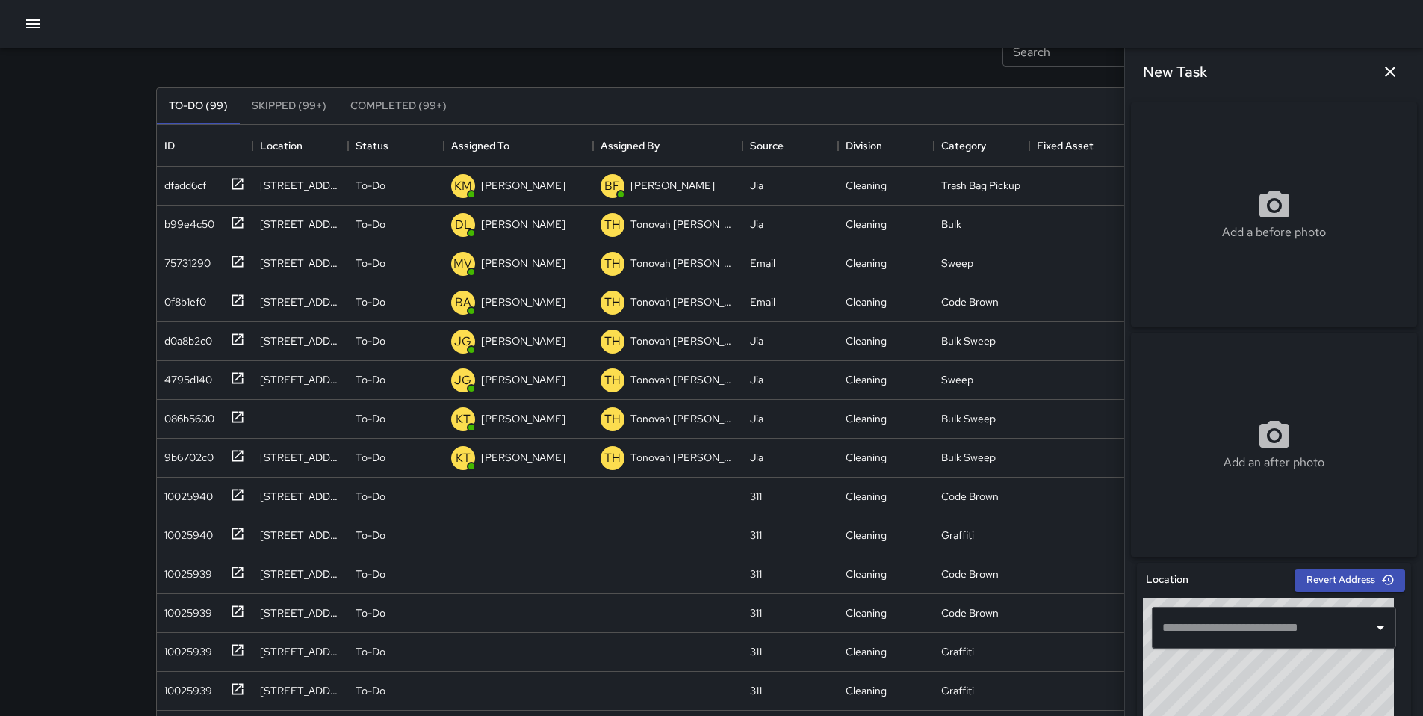
scroll to position [3, 0]
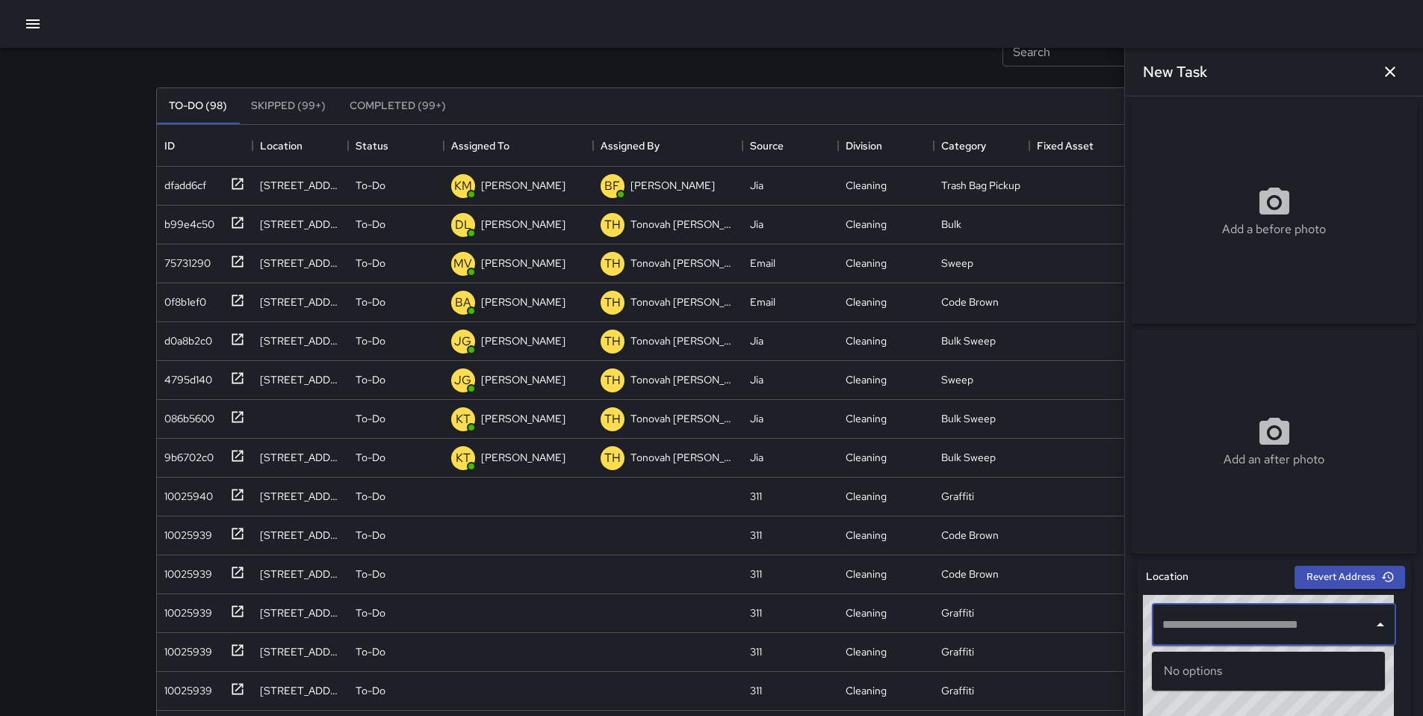
click at [1195, 639] on input "text" at bounding box center [1263, 624] width 208 height 28
paste input "**********"
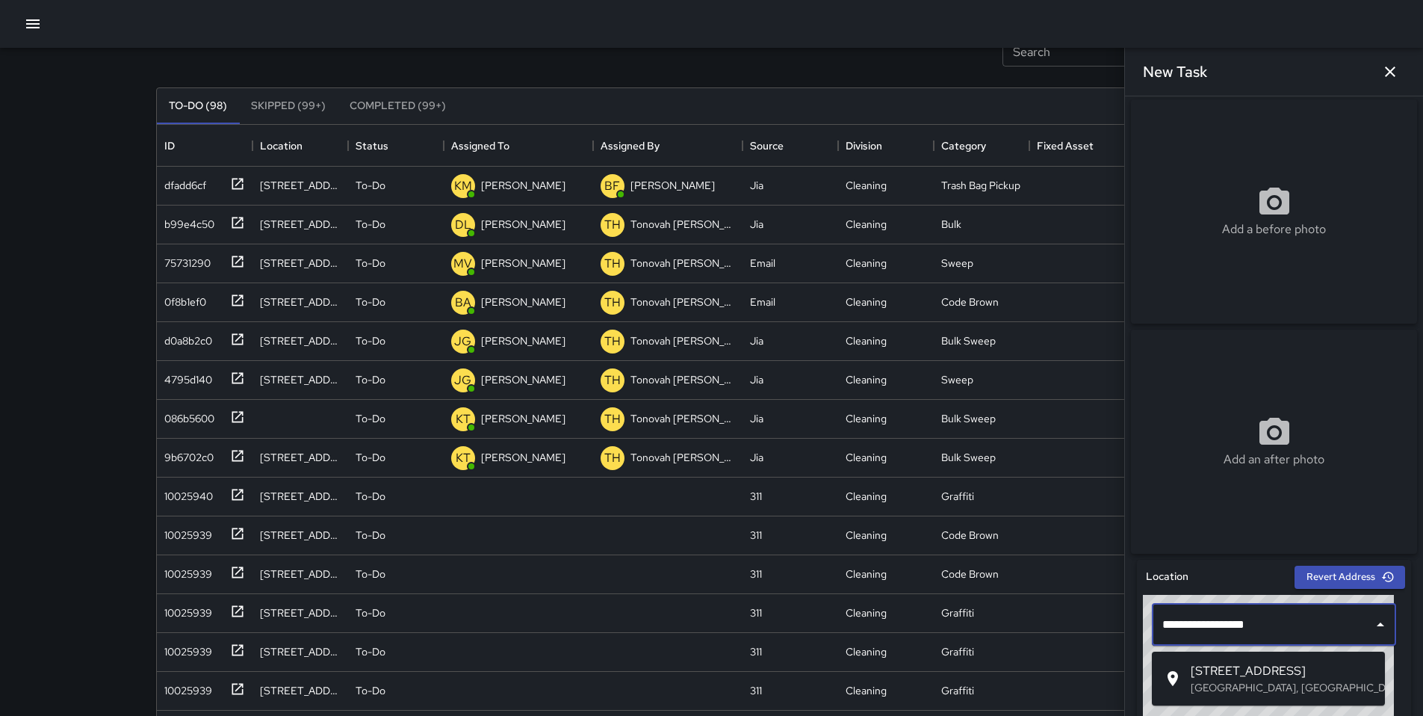
click at [1194, 676] on span "1516 Folsom Street" at bounding box center [1282, 671] width 182 height 18
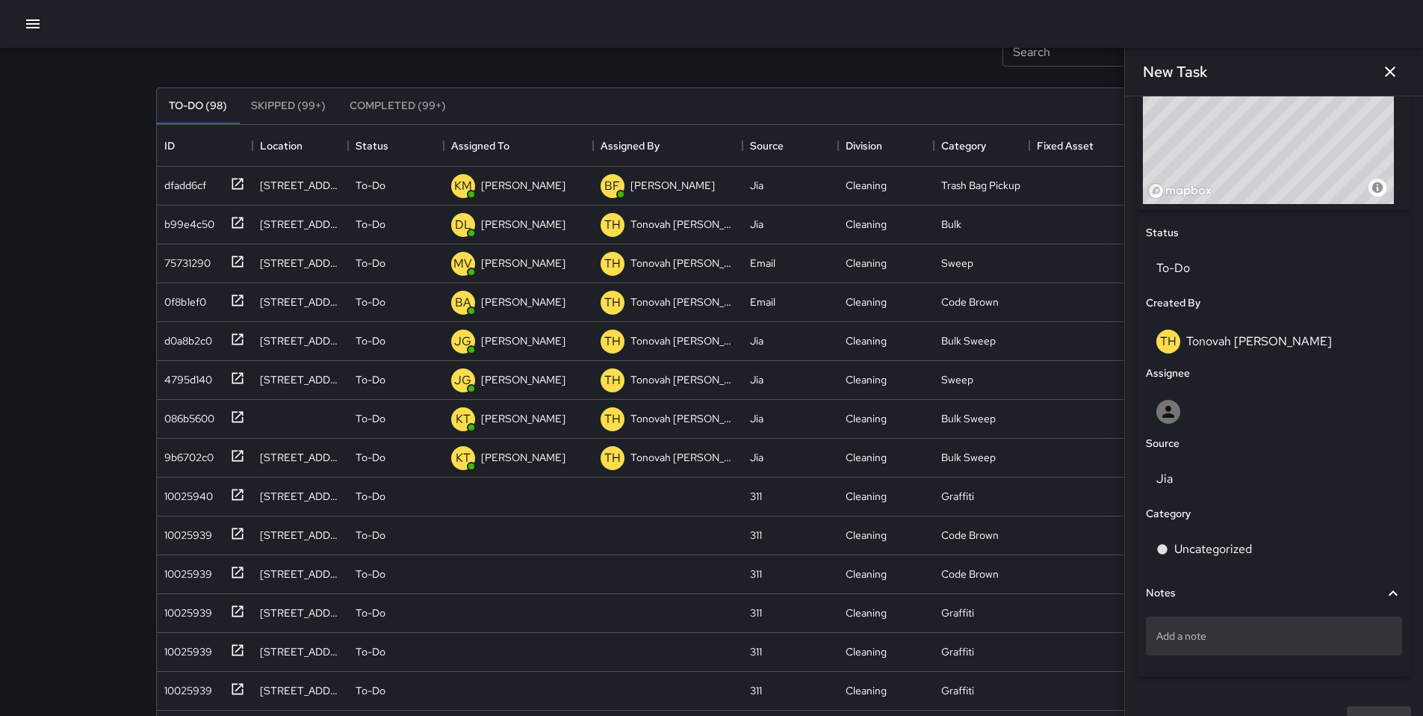
scroll to position [599, 0]
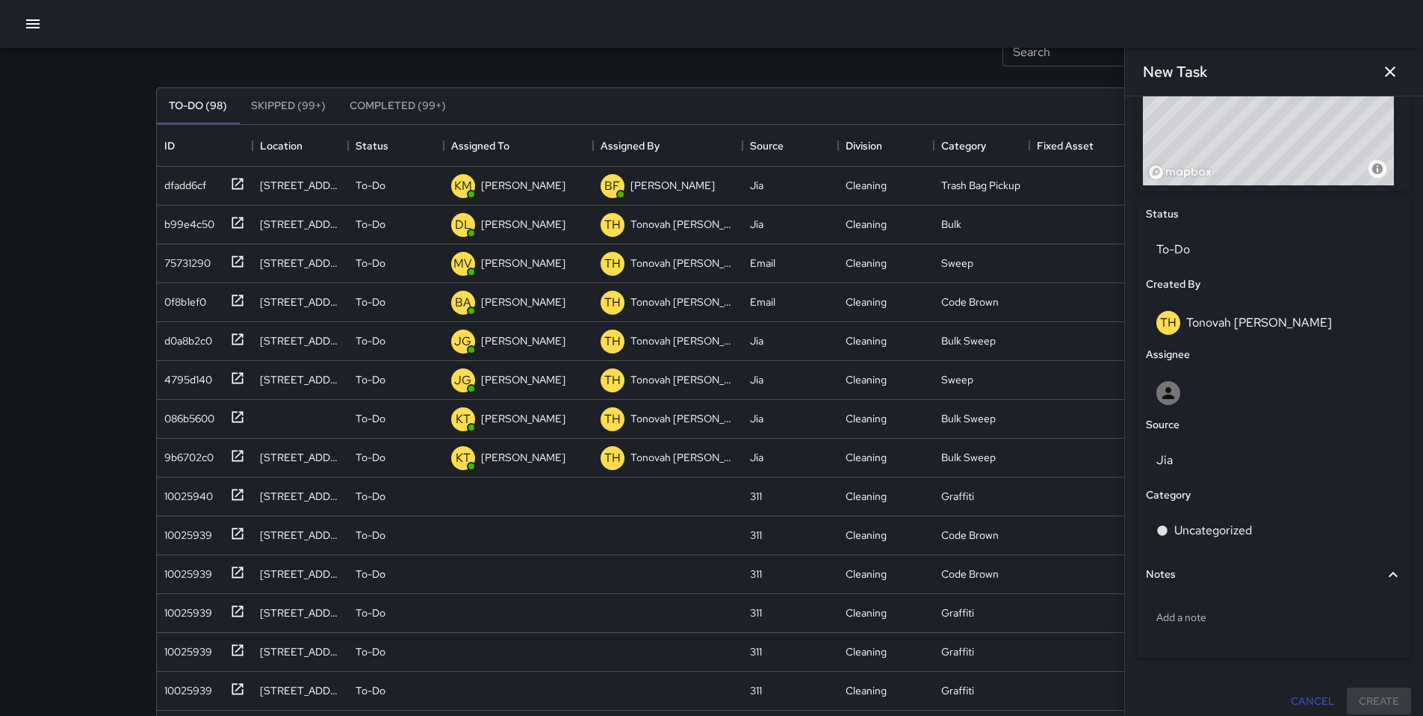
type input "**********"
click at [1196, 469] on p "Jia" at bounding box center [1273, 460] width 235 height 18
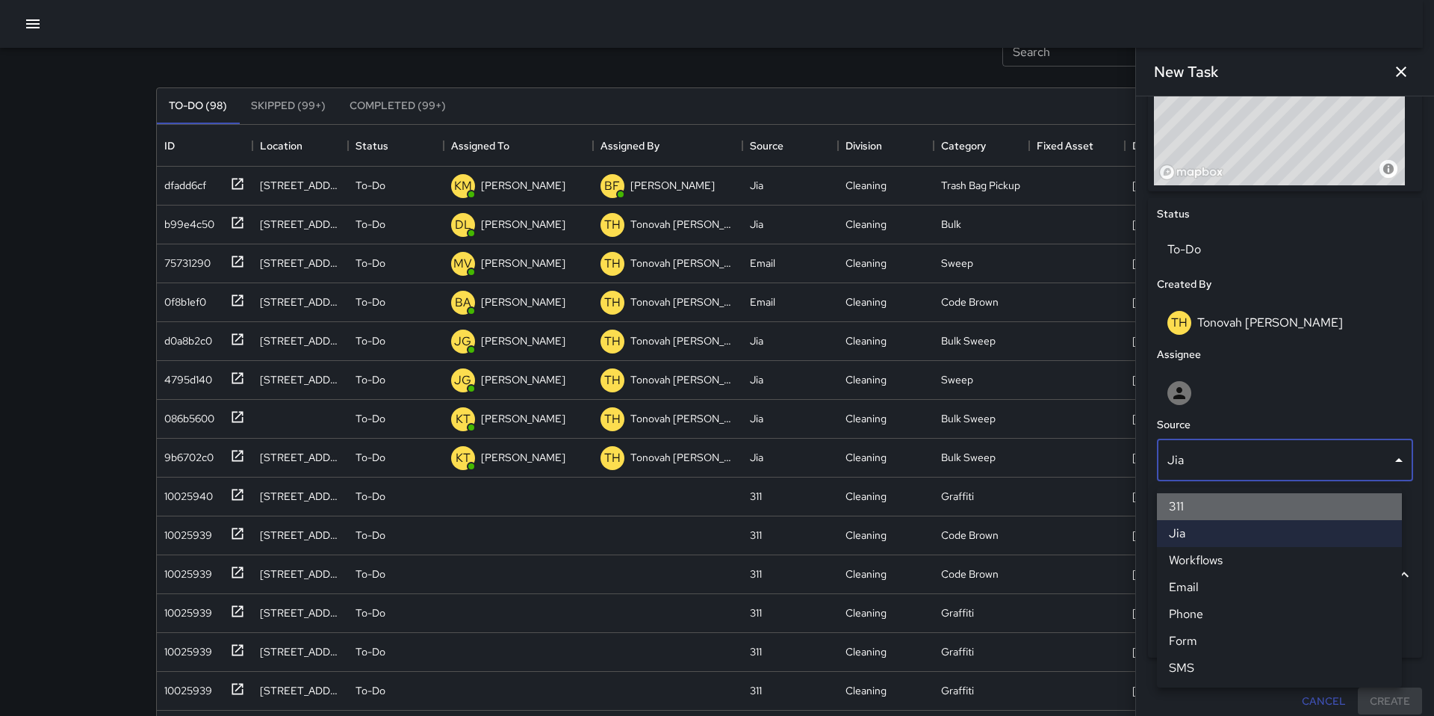
click at [1189, 506] on li "311" at bounding box center [1279, 506] width 245 height 27
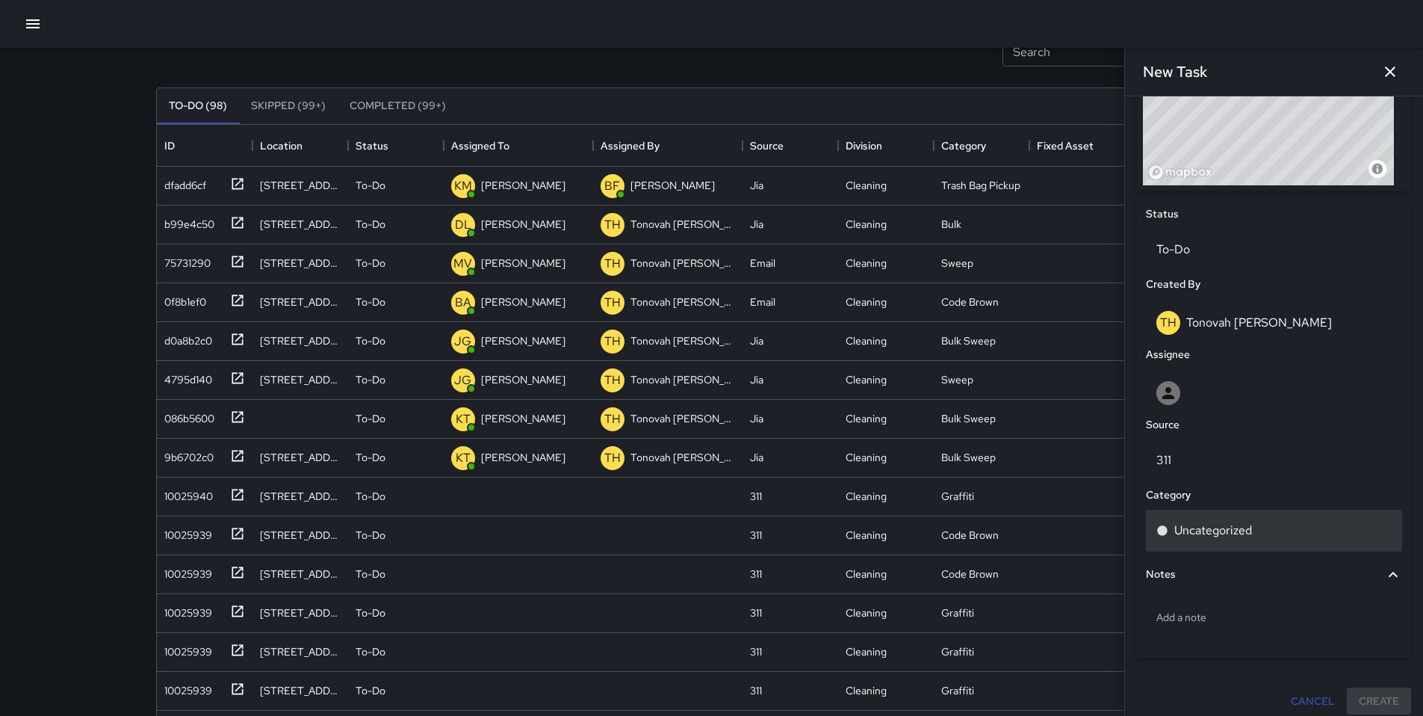
click at [1197, 536] on p "Uncategorized" at bounding box center [1213, 530] width 78 height 18
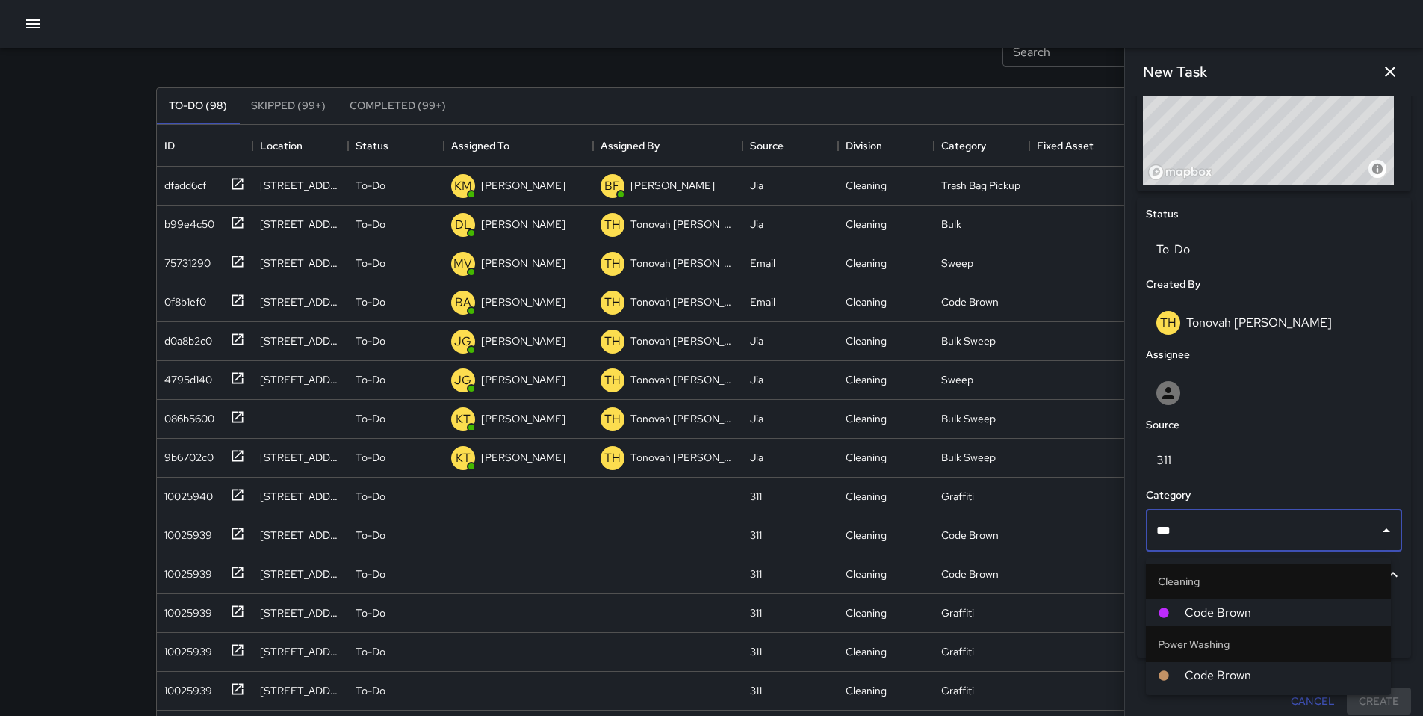
type input "****"
click at [1197, 600] on li "Code Brown" at bounding box center [1268, 612] width 245 height 27
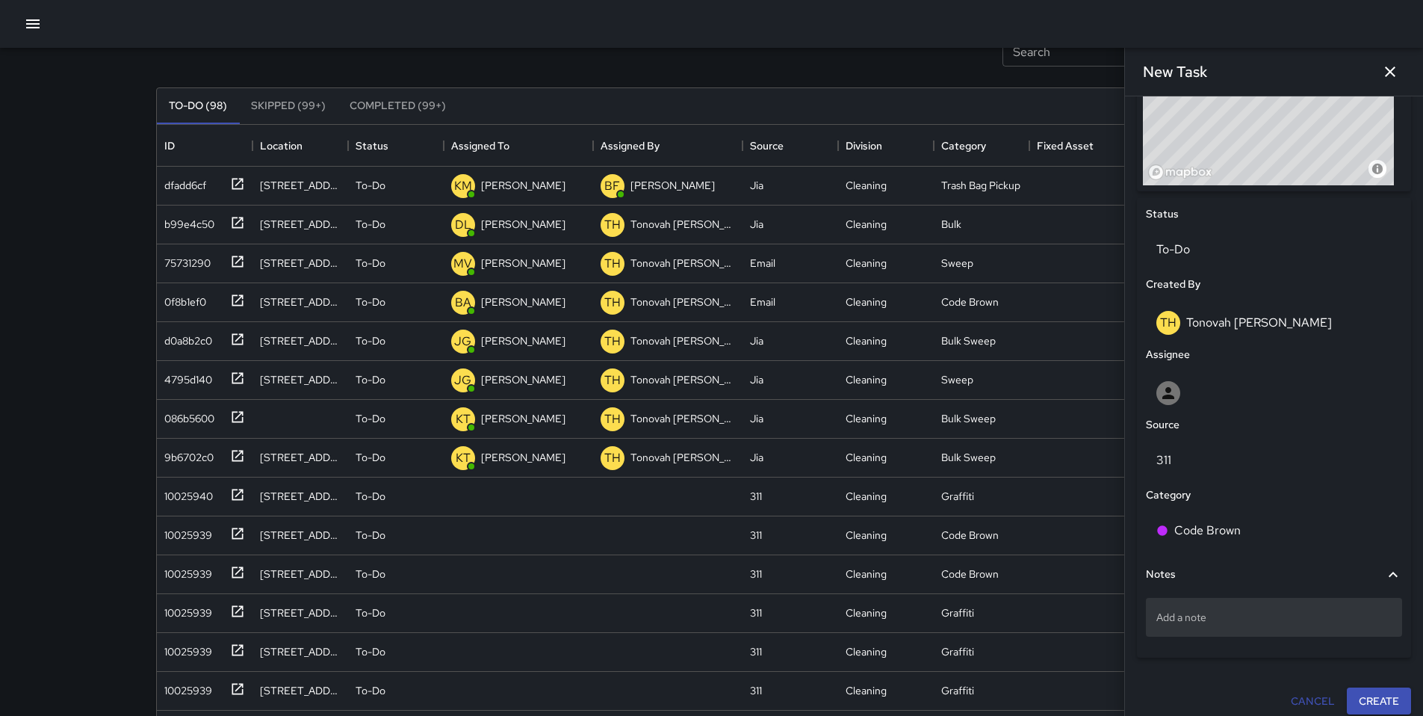
click at [1177, 619] on p "Add a note" at bounding box center [1273, 617] width 235 height 15
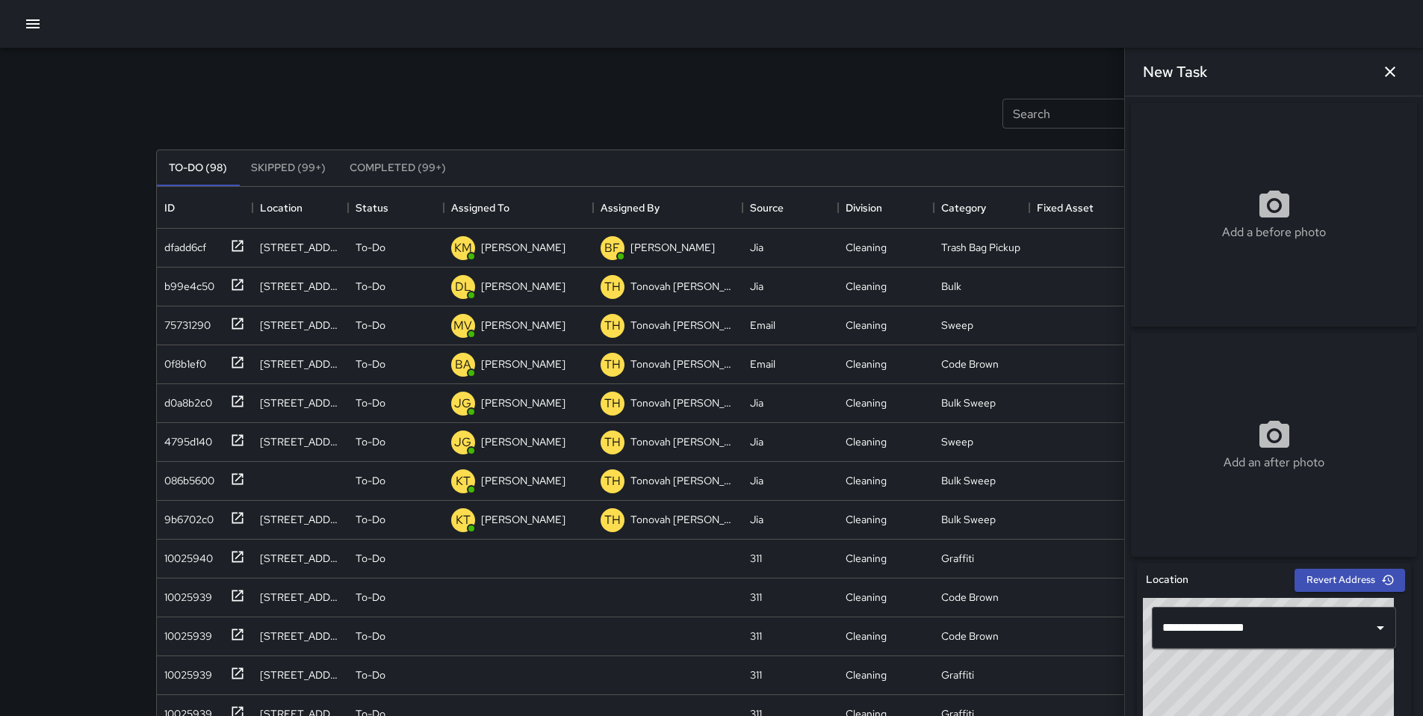
scroll to position [0, 0]
type textarea "**********"
click at [1252, 235] on p "Add a before photo" at bounding box center [1274, 232] width 104 height 18
type input "**********"
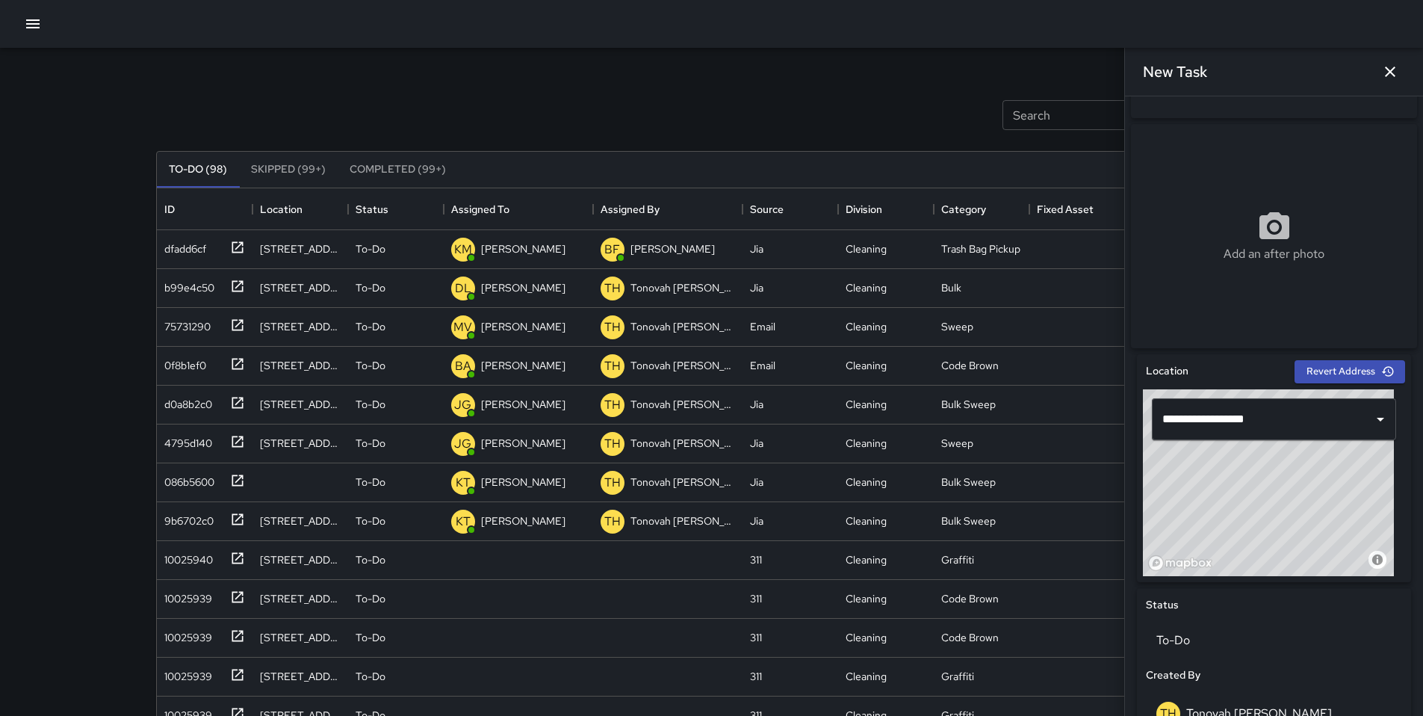
scroll to position [506, 0]
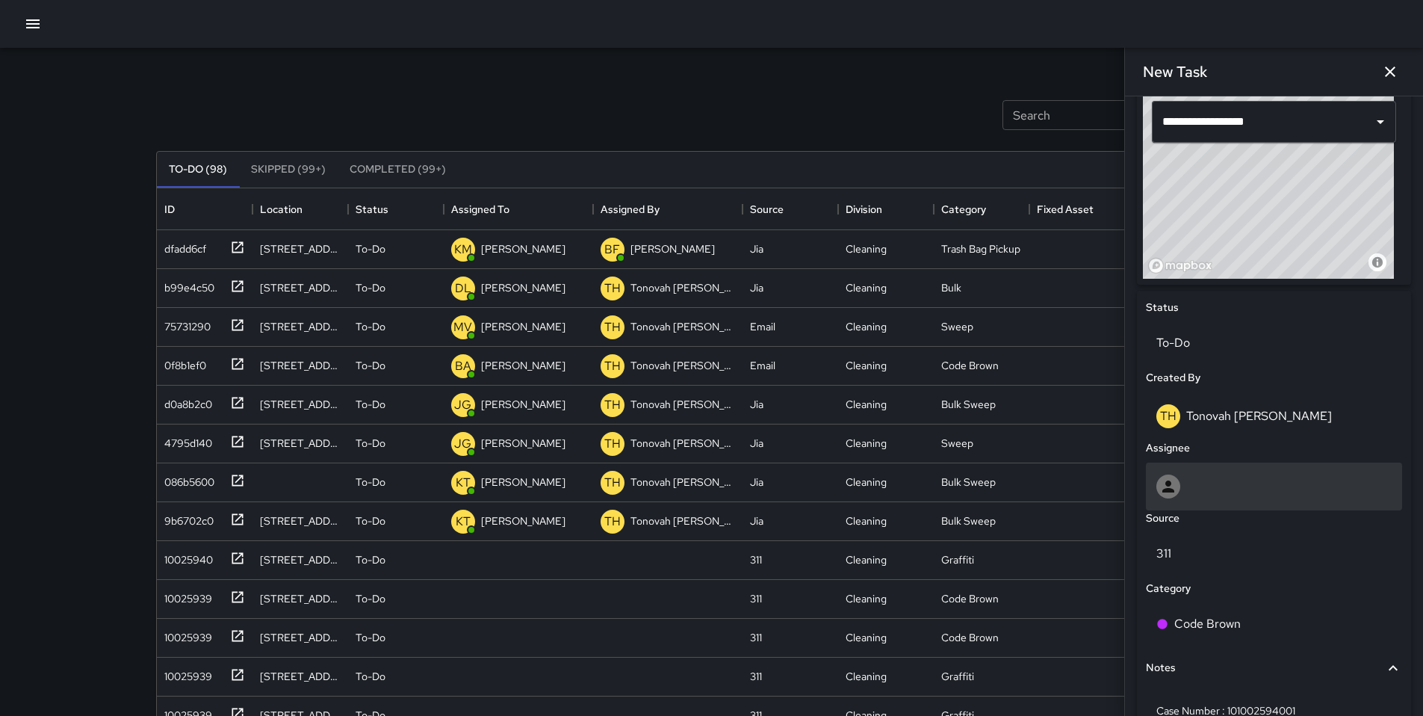
click at [1189, 495] on div at bounding box center [1273, 486] width 235 height 24
type input "****"
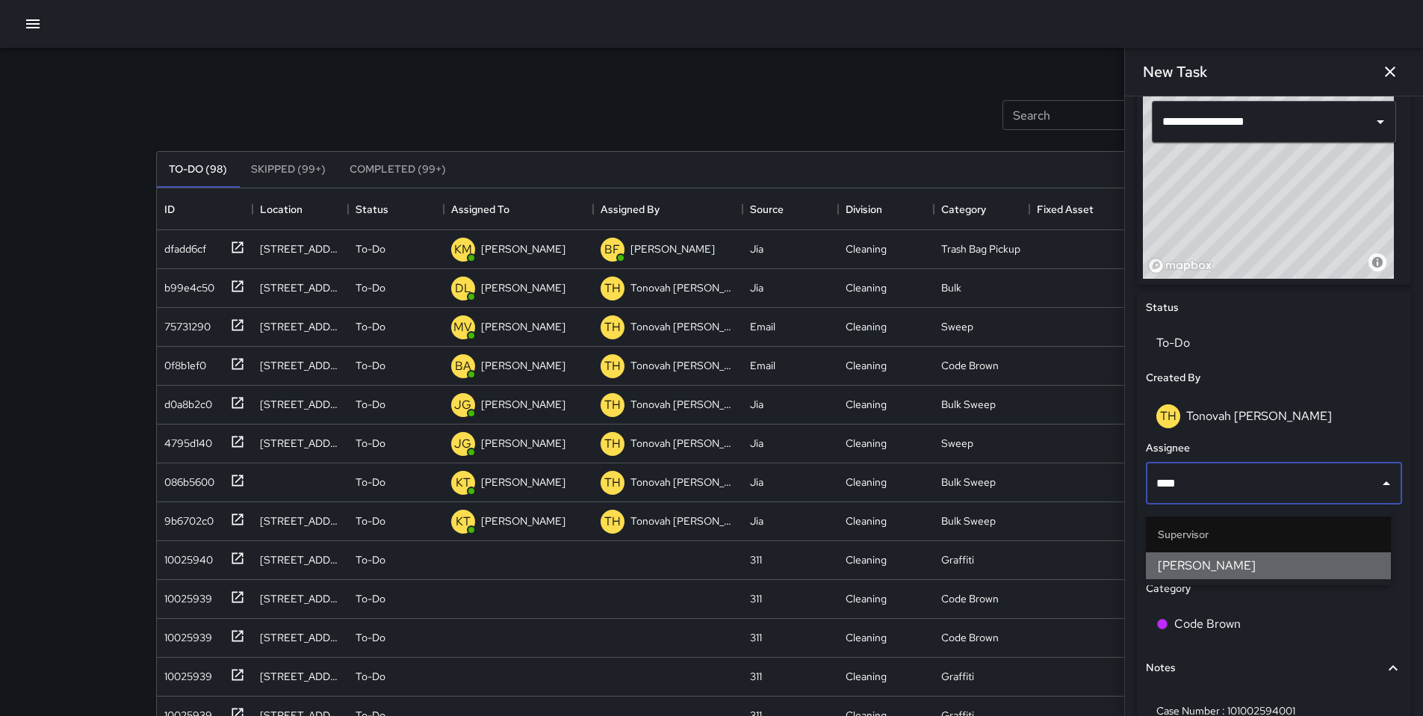
click at [1257, 564] on span "[PERSON_NAME]" at bounding box center [1268, 566] width 221 height 18
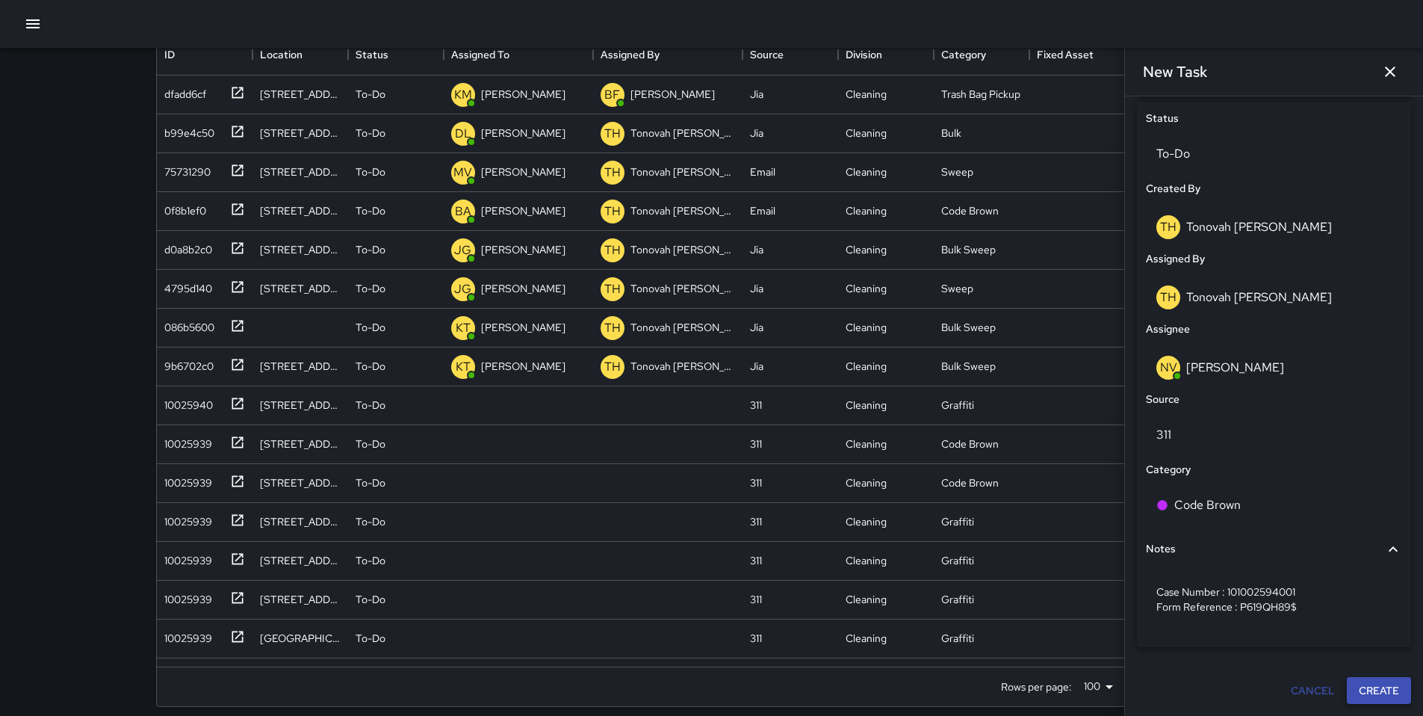
scroll to position [167, 0]
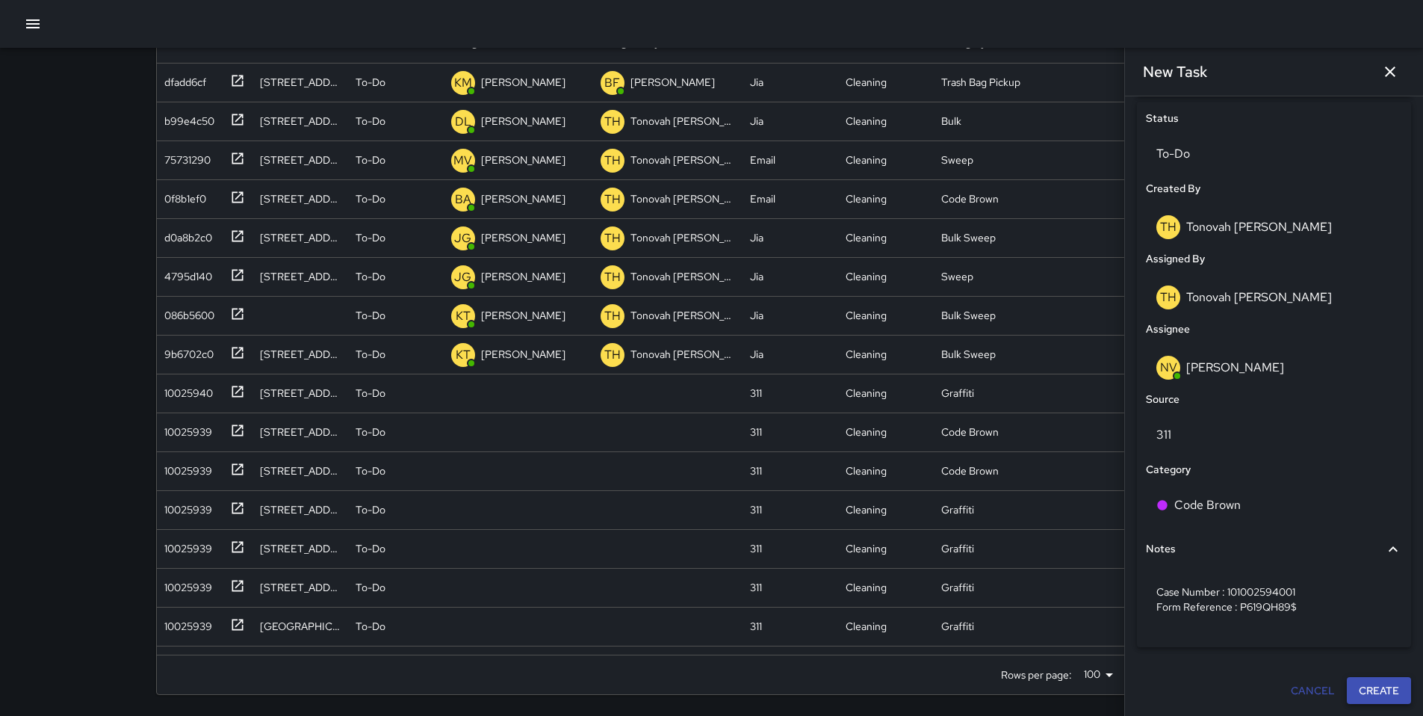
click at [1366, 699] on button "Create" at bounding box center [1379, 691] width 64 height 28
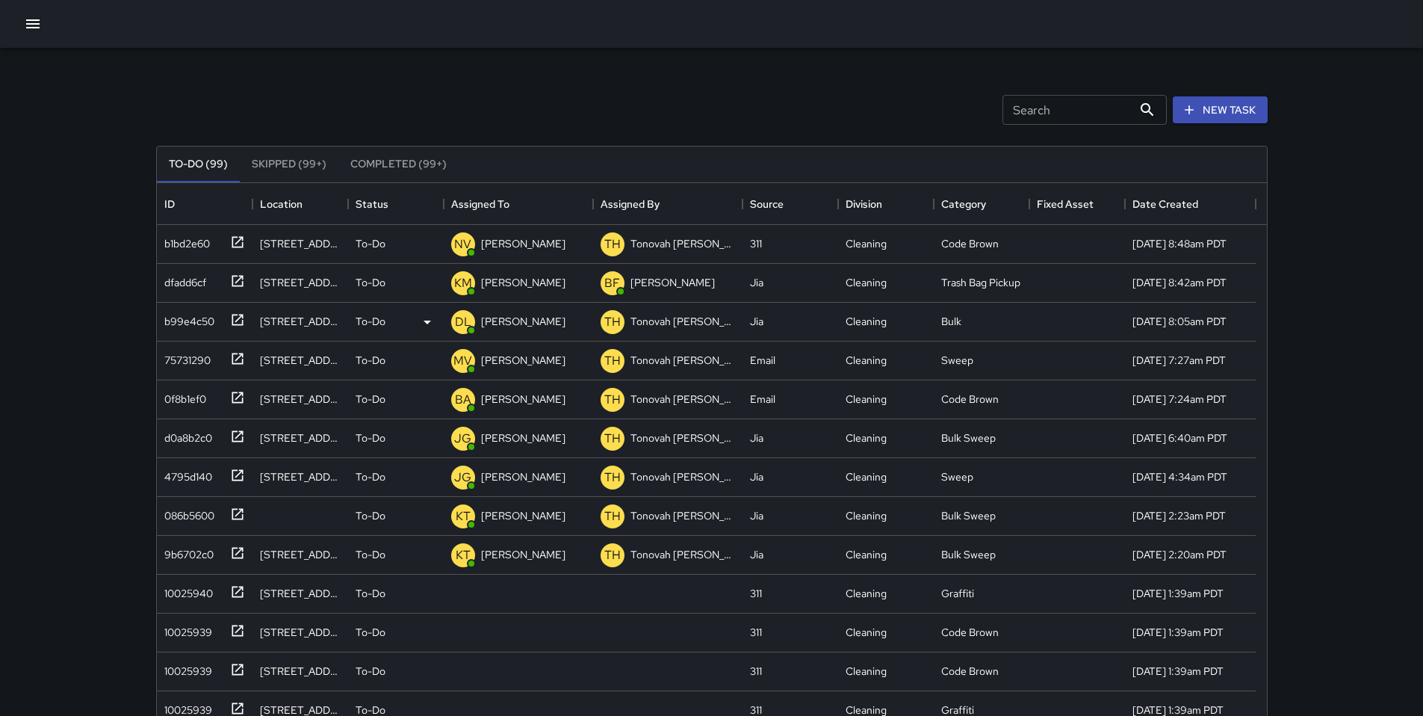
scroll to position [0, 0]
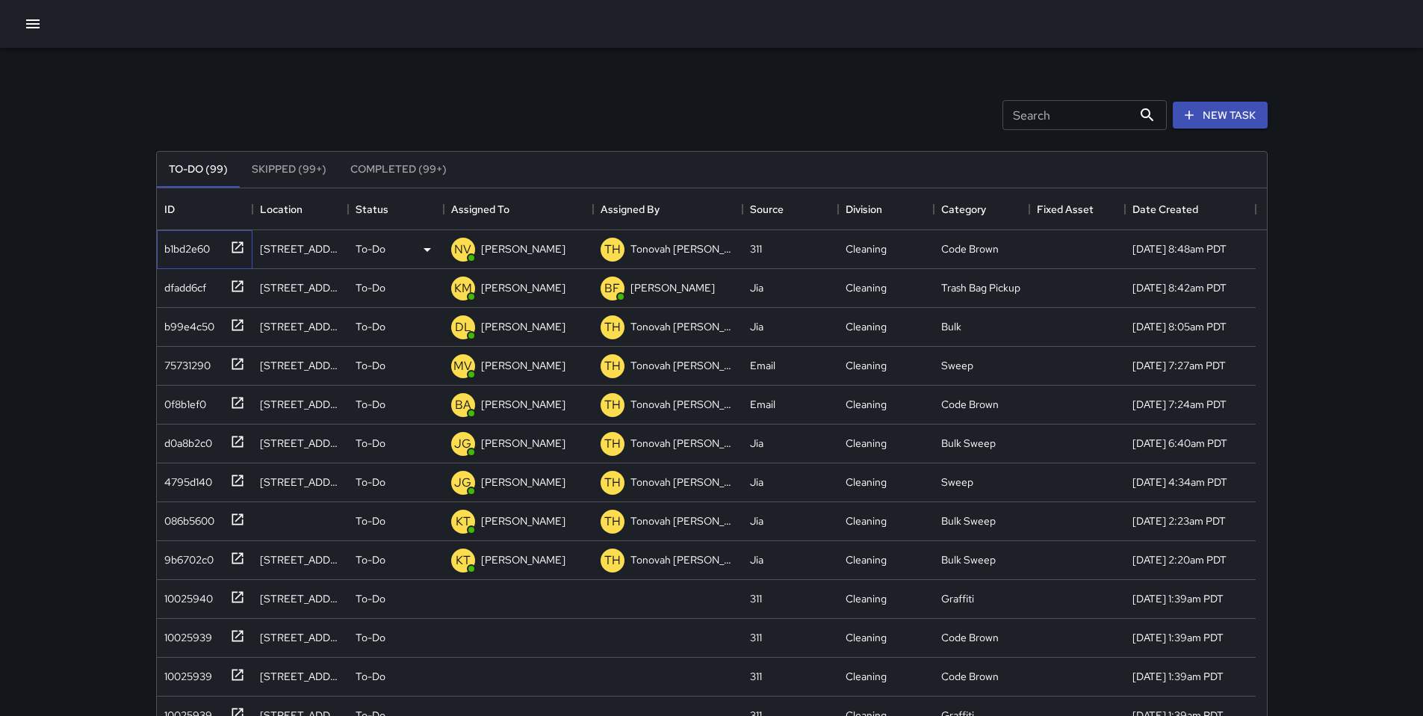
click at [202, 247] on div "b1bd2e60" at bounding box center [184, 245] width 52 height 21
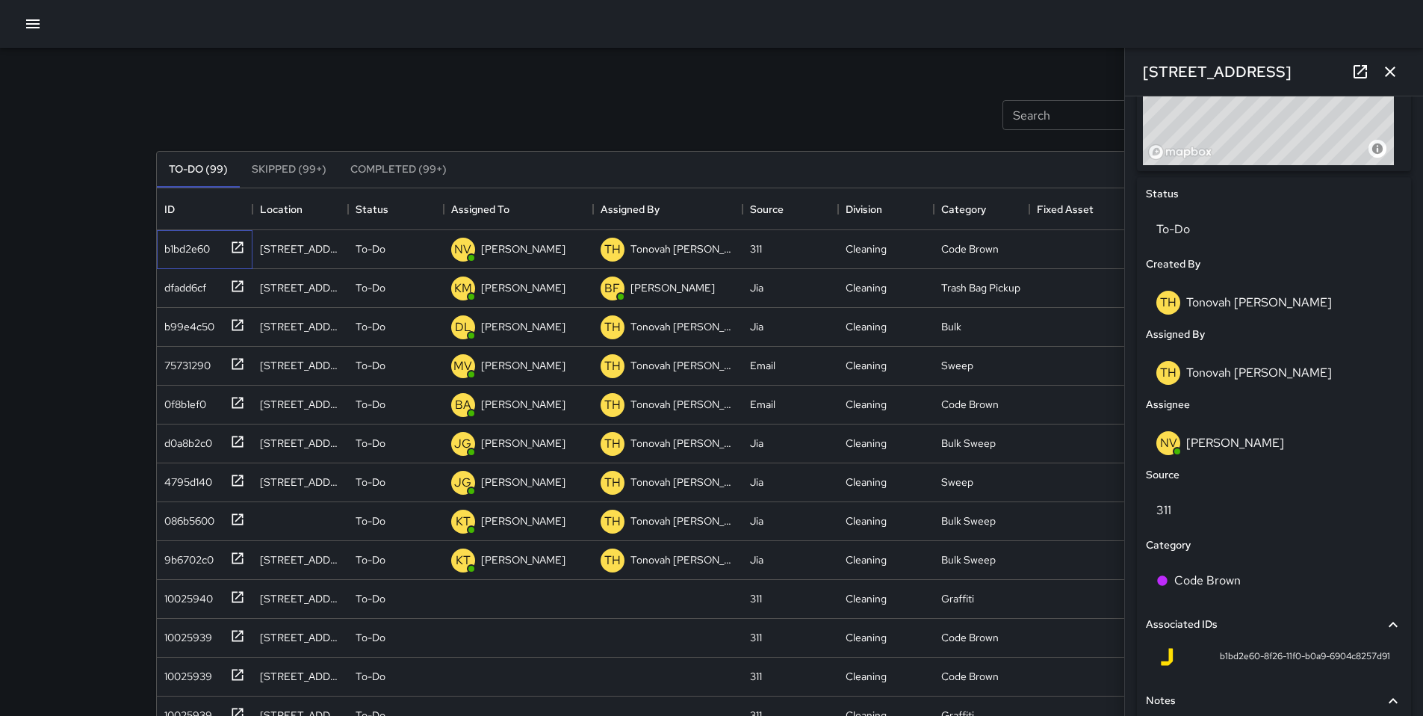
scroll to position [753, 0]
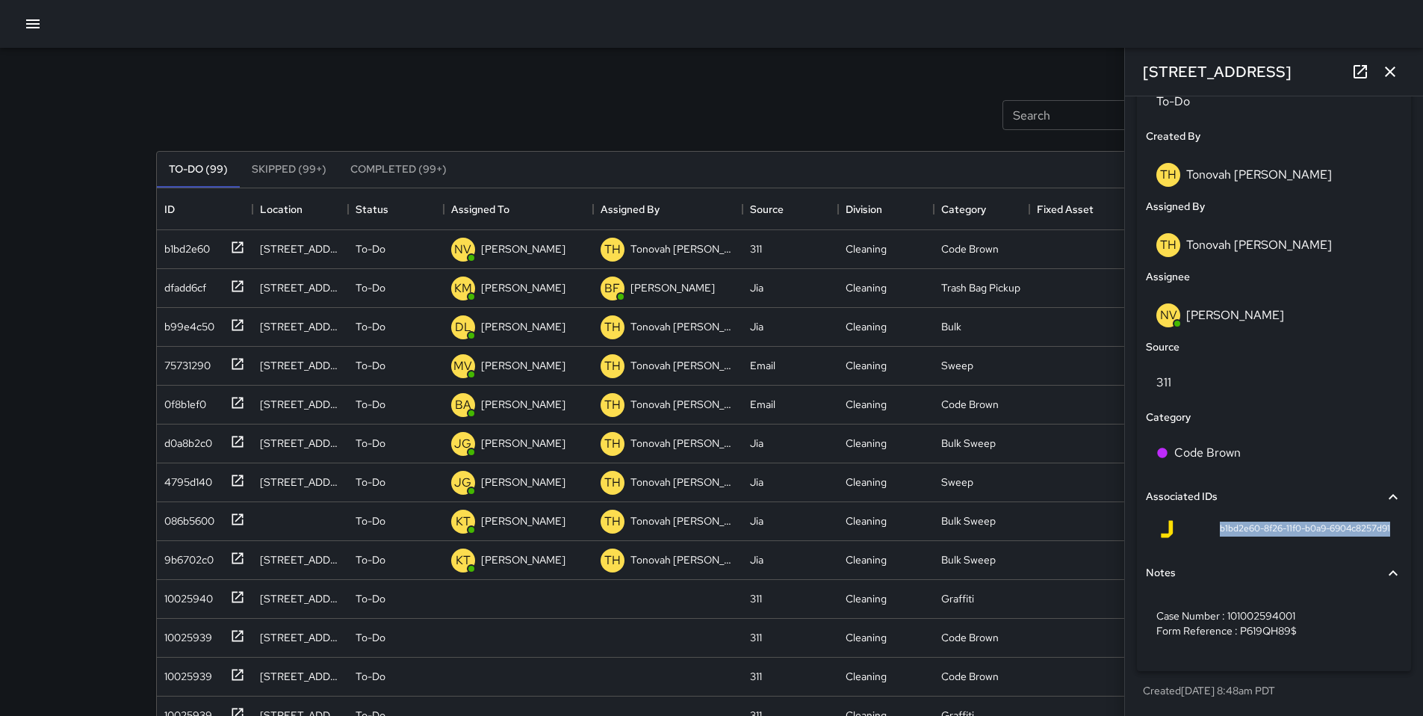
drag, startPoint x: 1388, startPoint y: 527, endPoint x: 1126, endPoint y: 521, distance: 262.3
click at [1126, 521] on div "**********" at bounding box center [1274, 405] width 298 height 619
copy span "b1bd2e60-8f26-11f0-b0a9-6904c8257d91"
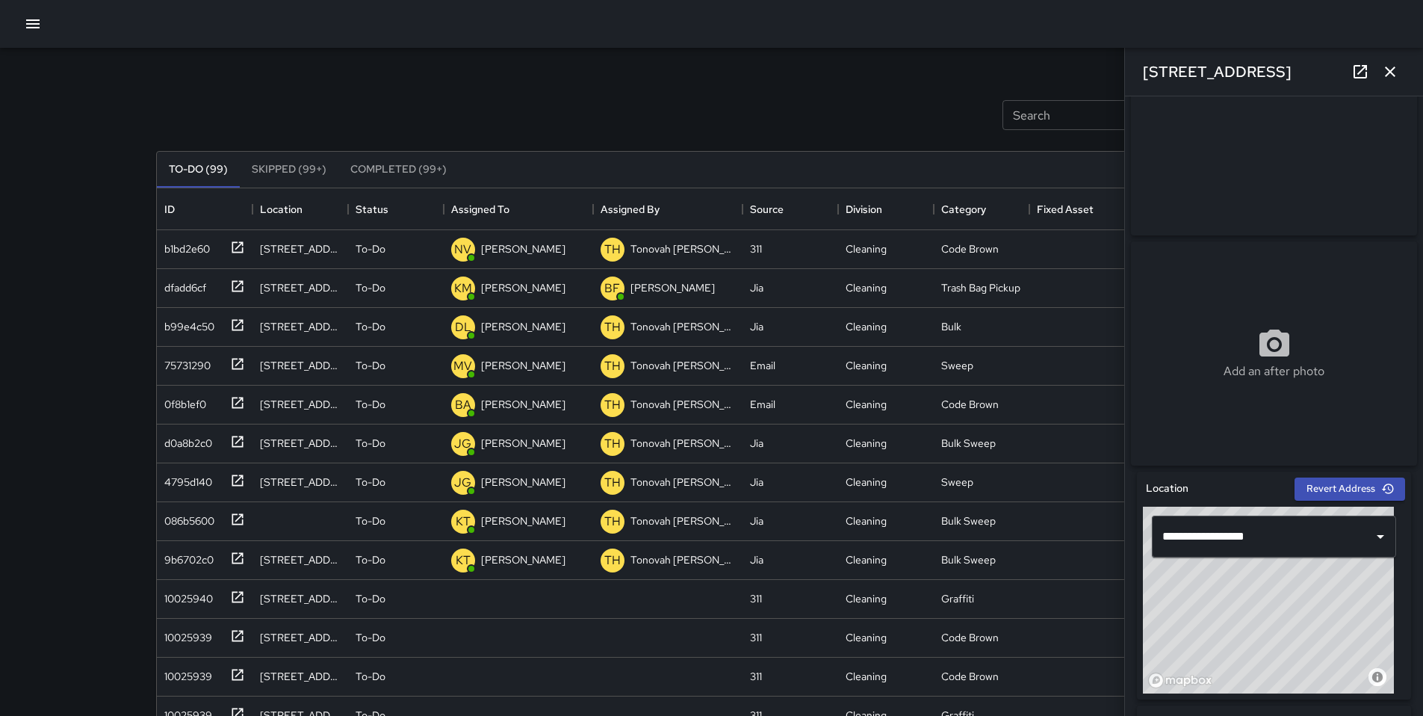
scroll to position [0, 0]
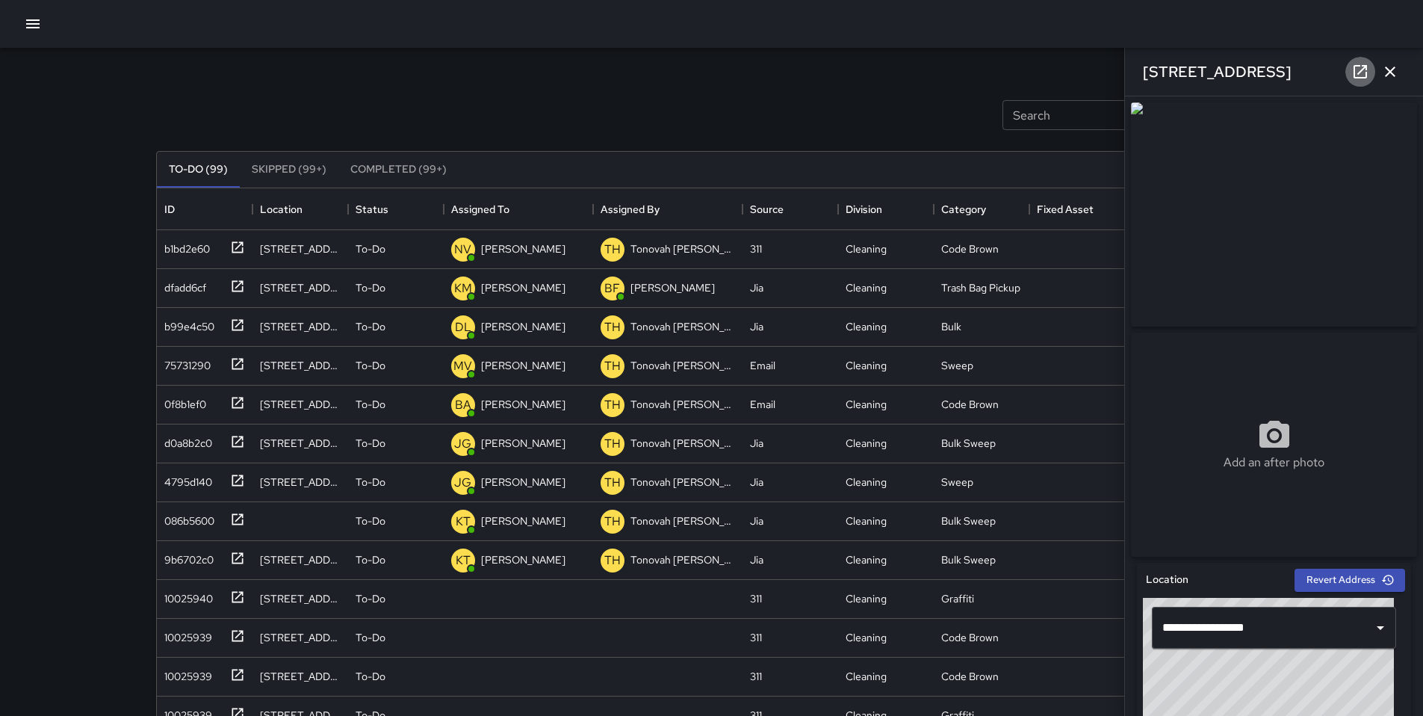
click at [1357, 78] on icon at bounding box center [1360, 71] width 13 height 13
click at [1396, 74] on icon "button" at bounding box center [1390, 72] width 18 height 18
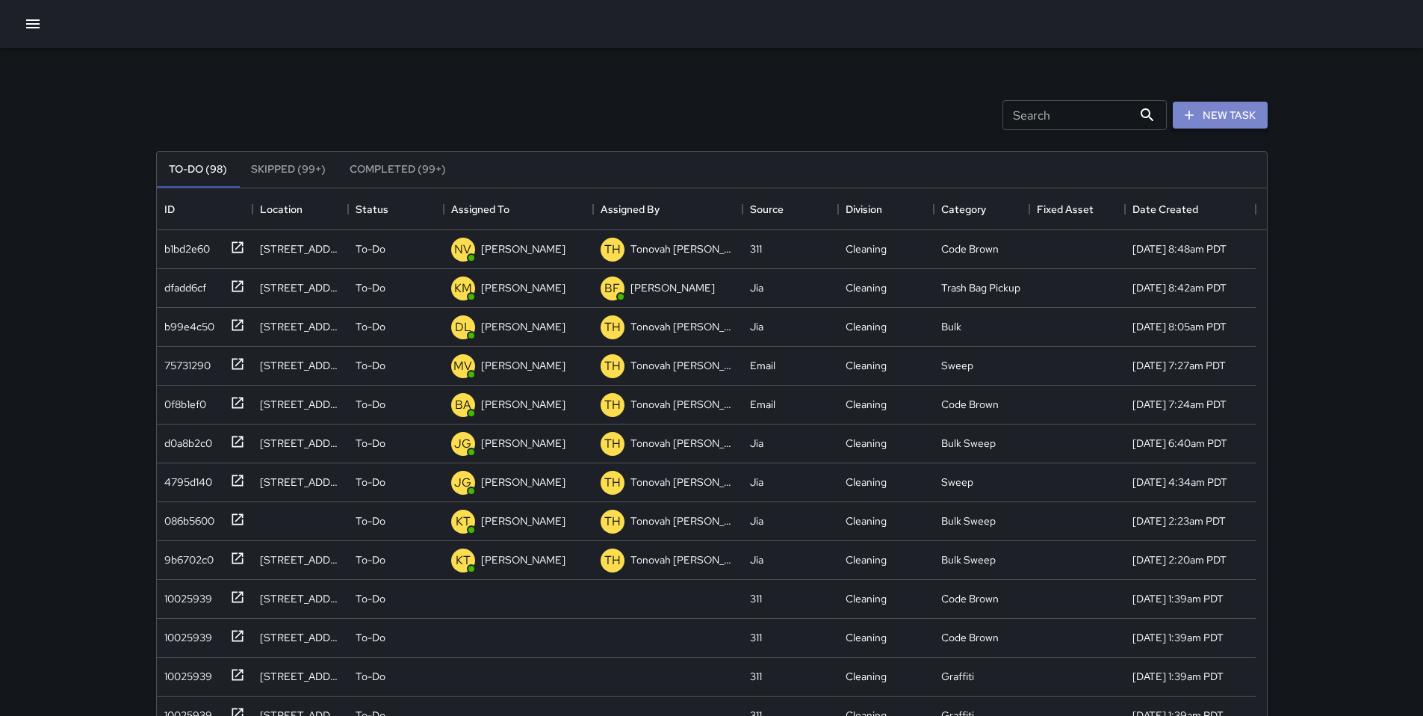
click at [1256, 110] on button "New Task" at bounding box center [1220, 116] width 95 height 28
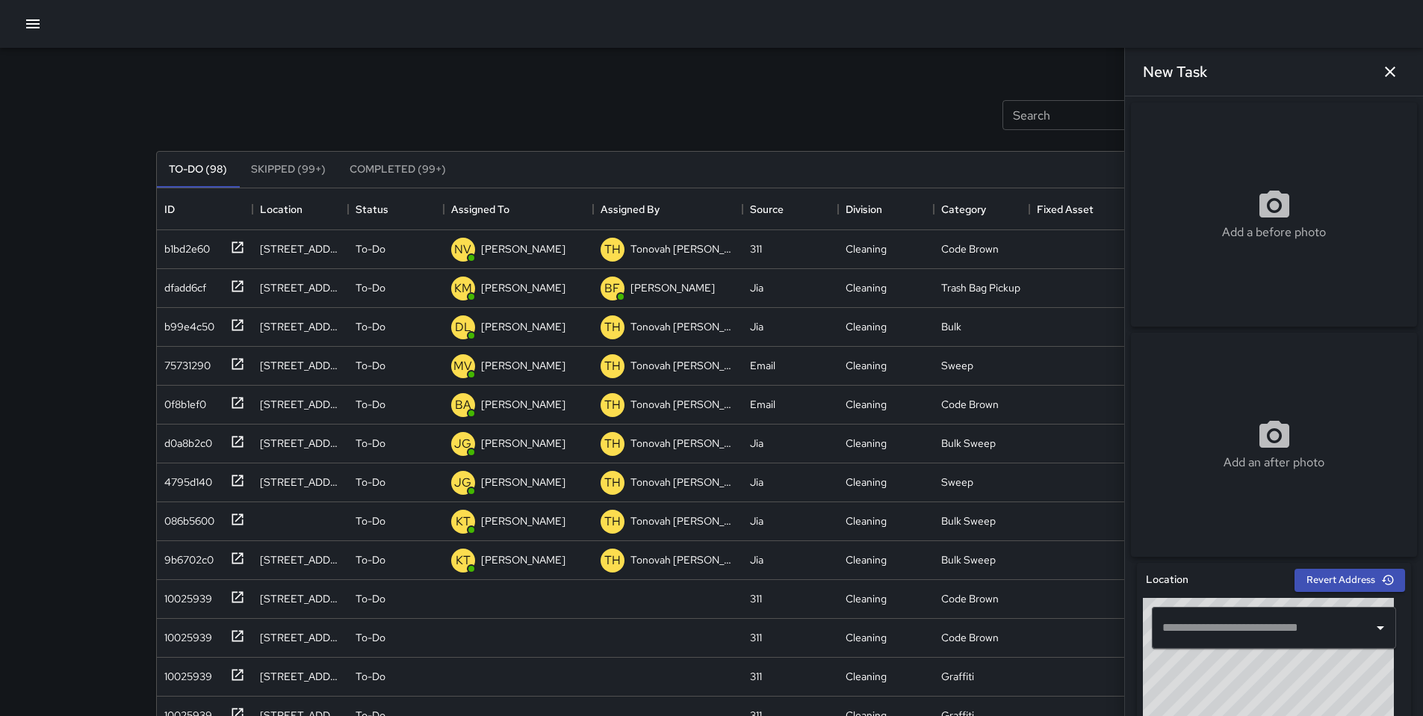
click at [1207, 636] on input "text" at bounding box center [1263, 627] width 208 height 28
paste input "**********"
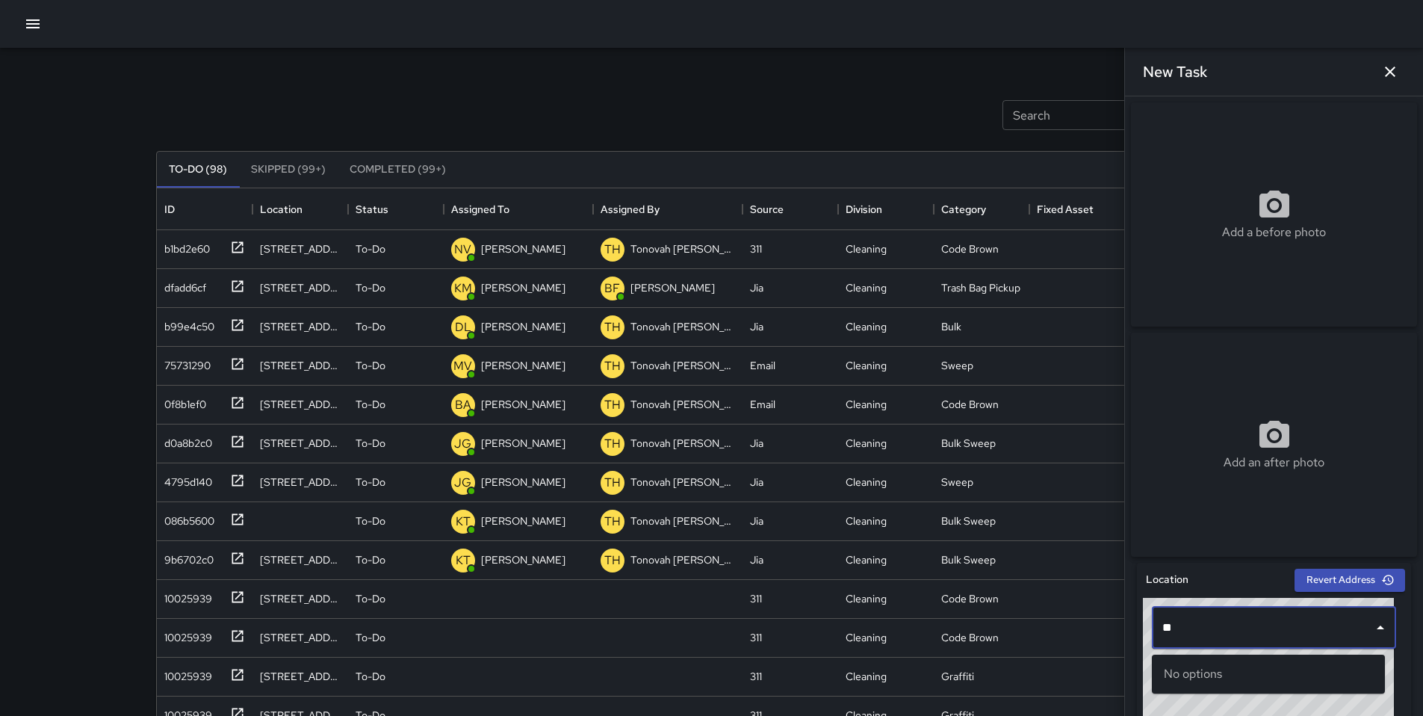
type input "*"
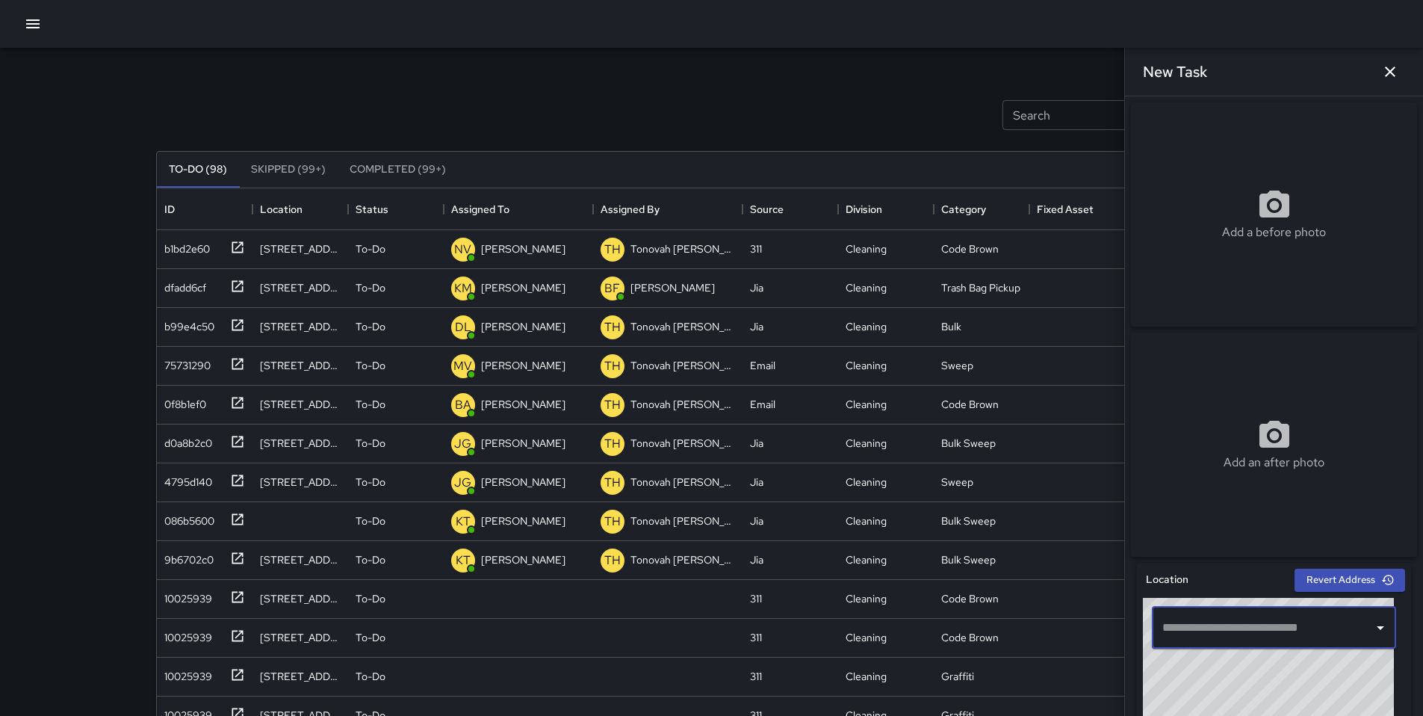
type input "*"
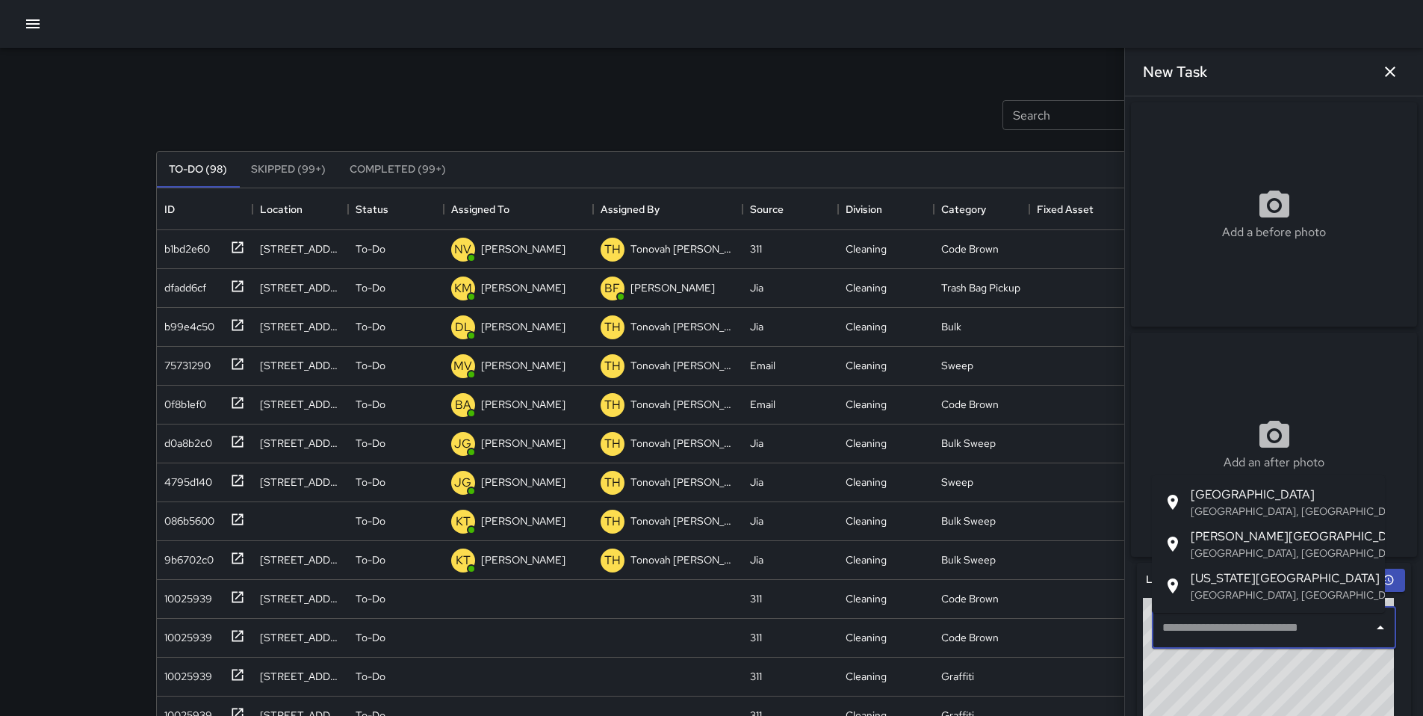
paste input "**********"
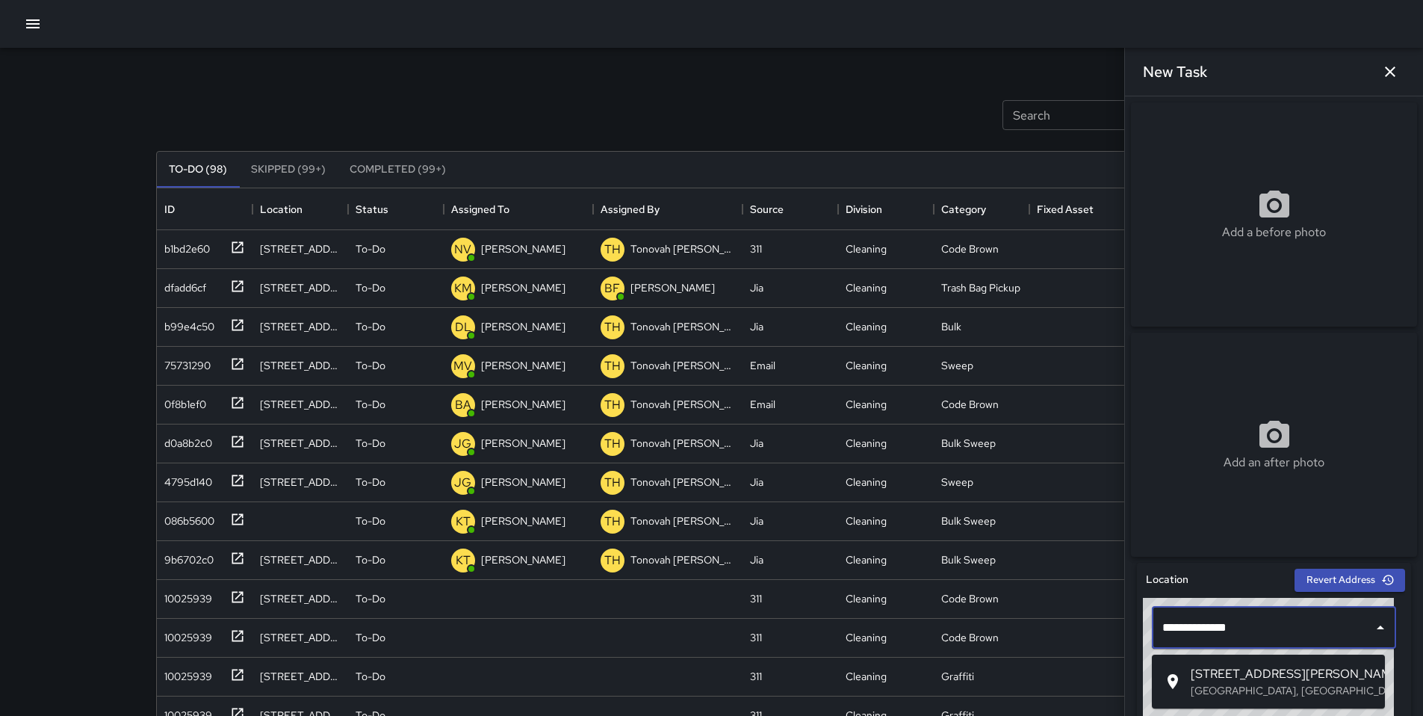
click at [1214, 688] on p "[GEOGRAPHIC_DATA], [GEOGRAPHIC_DATA], [GEOGRAPHIC_DATA]" at bounding box center [1282, 690] width 182 height 15
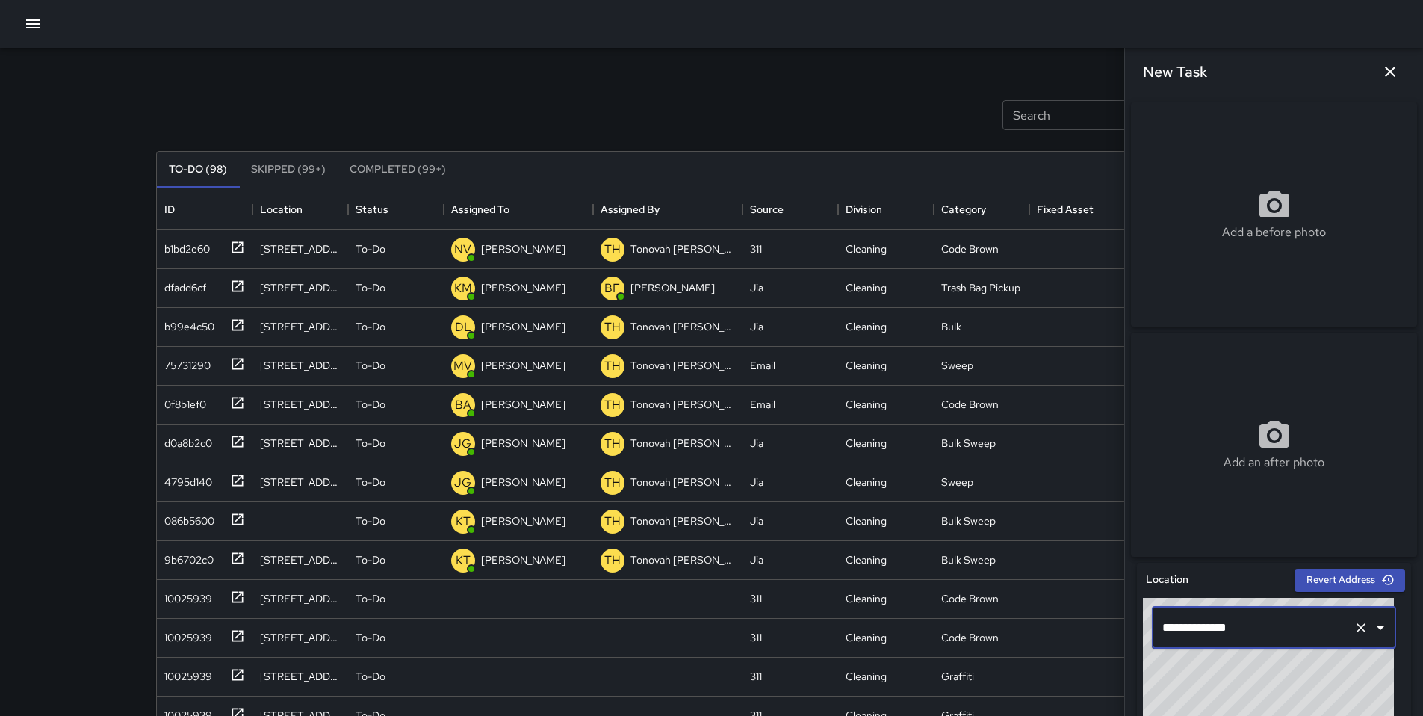
type input "**********"
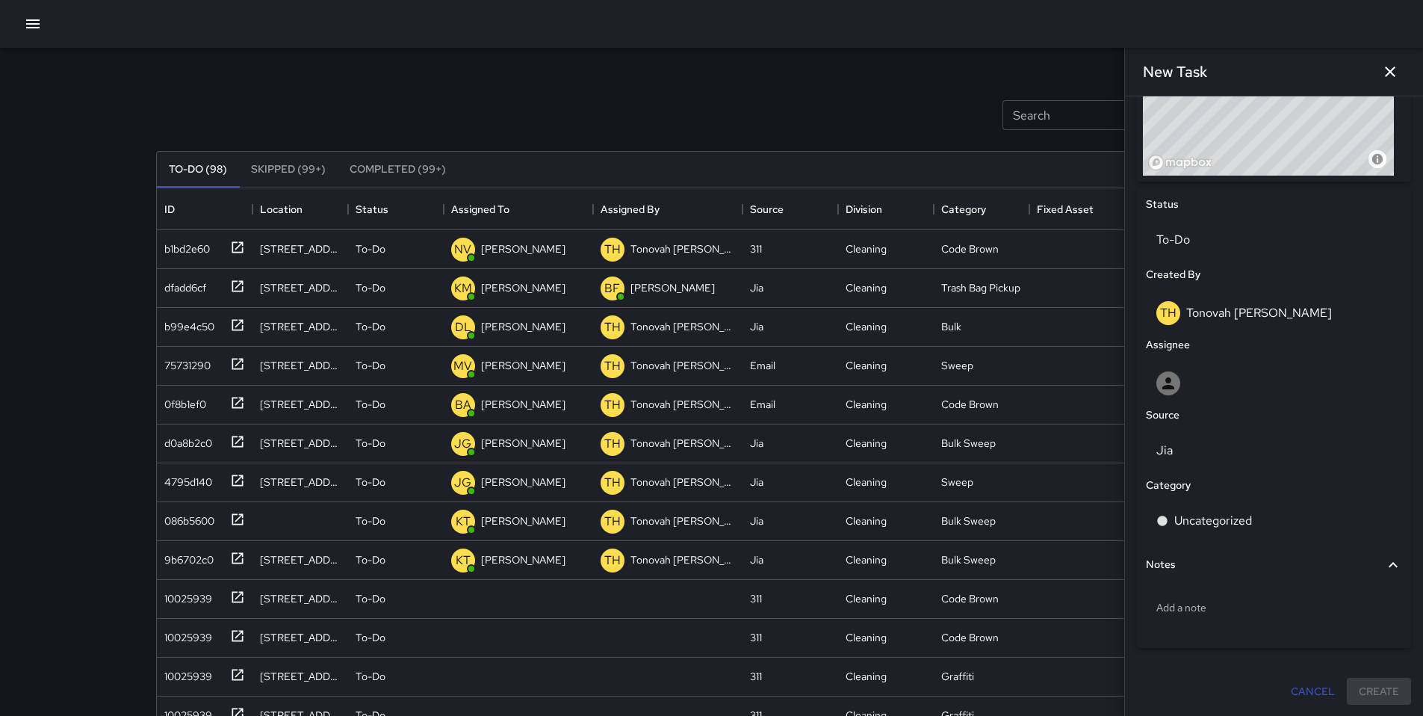
scroll to position [616, 0]
click at [1204, 610] on p "Add a note" at bounding box center [1273, 606] width 235 height 15
type textarea "**********"
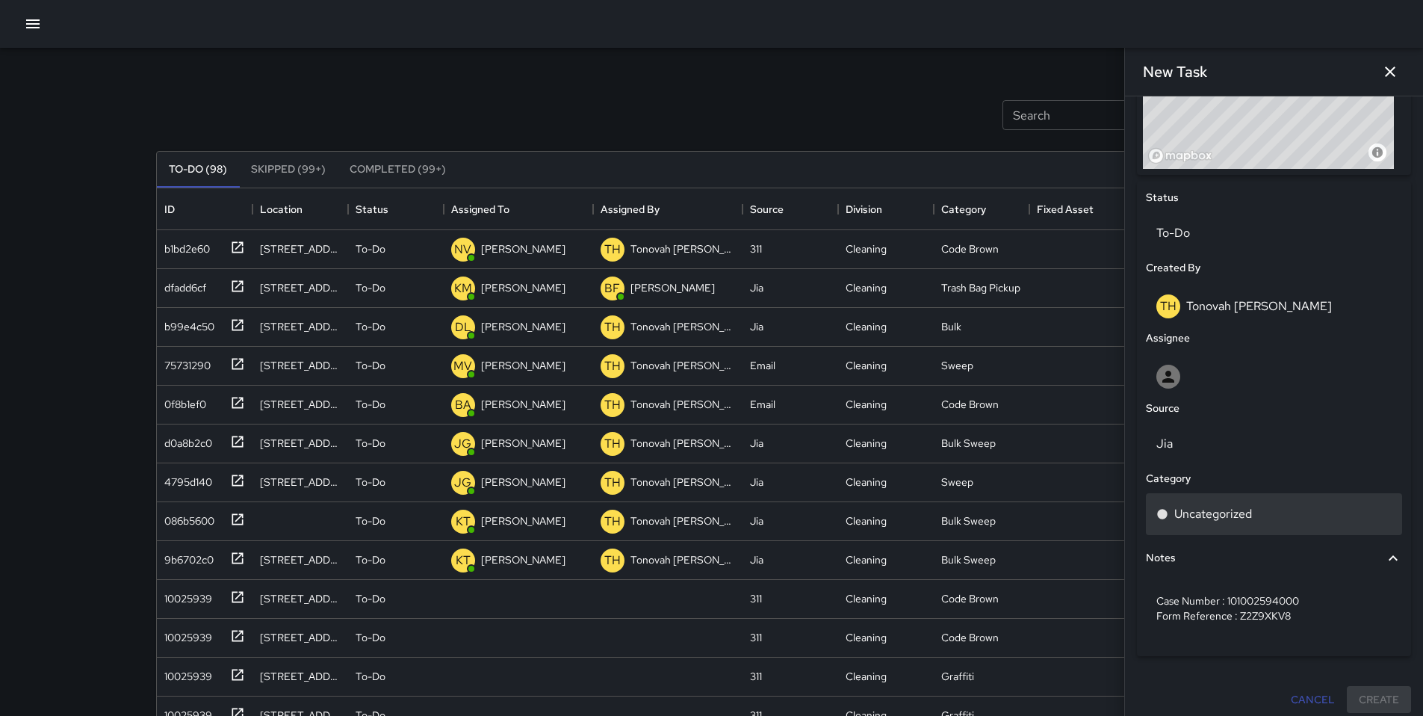
click at [1221, 515] on p "Uncategorized" at bounding box center [1213, 514] width 78 height 18
type input "****"
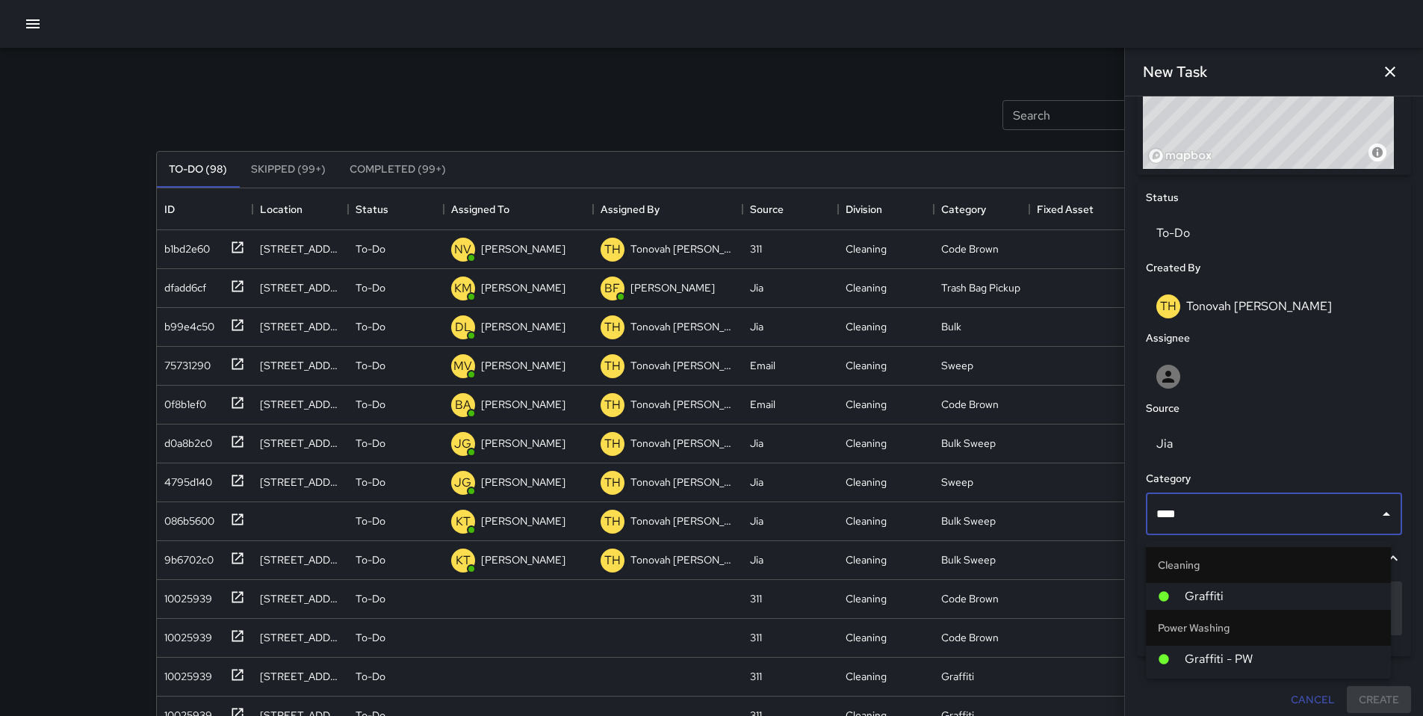
click at [1245, 589] on span "Graffiti" at bounding box center [1282, 596] width 194 height 18
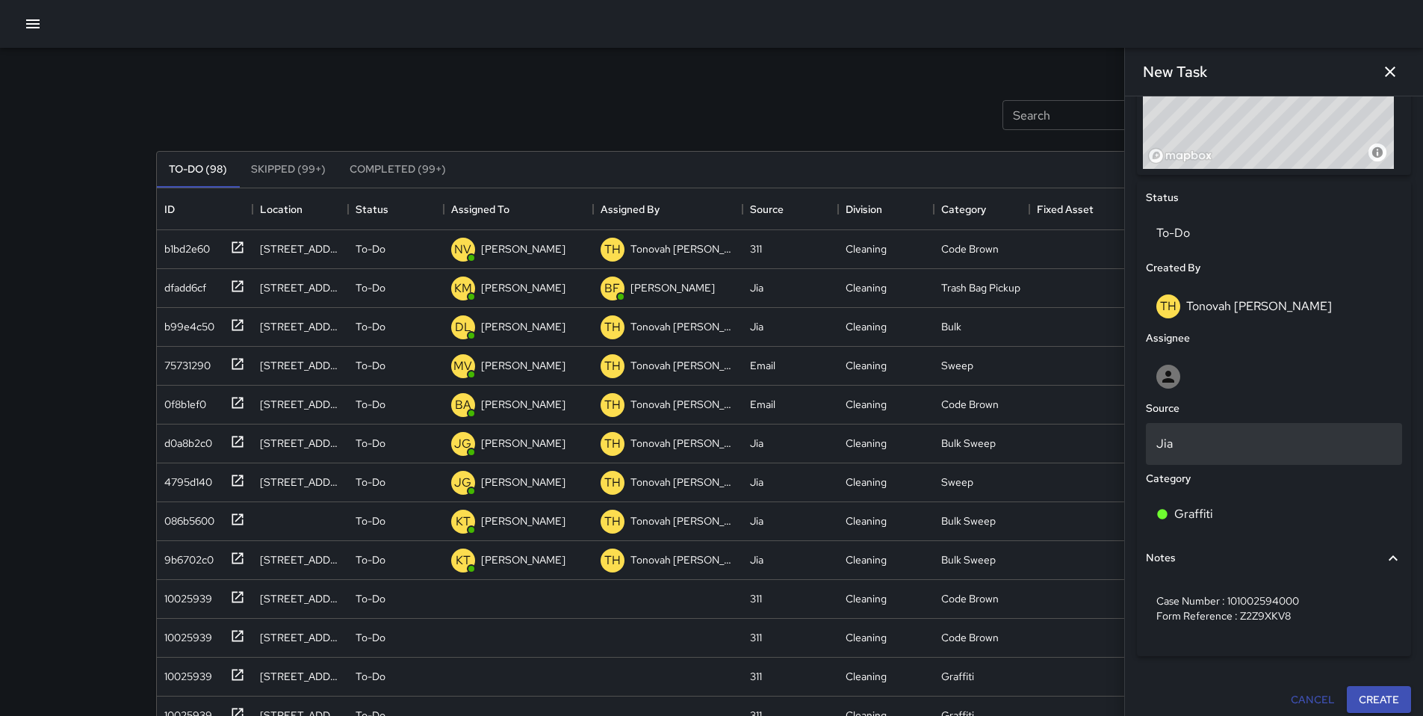
click at [1200, 437] on div "Jia" at bounding box center [1274, 444] width 256 height 42
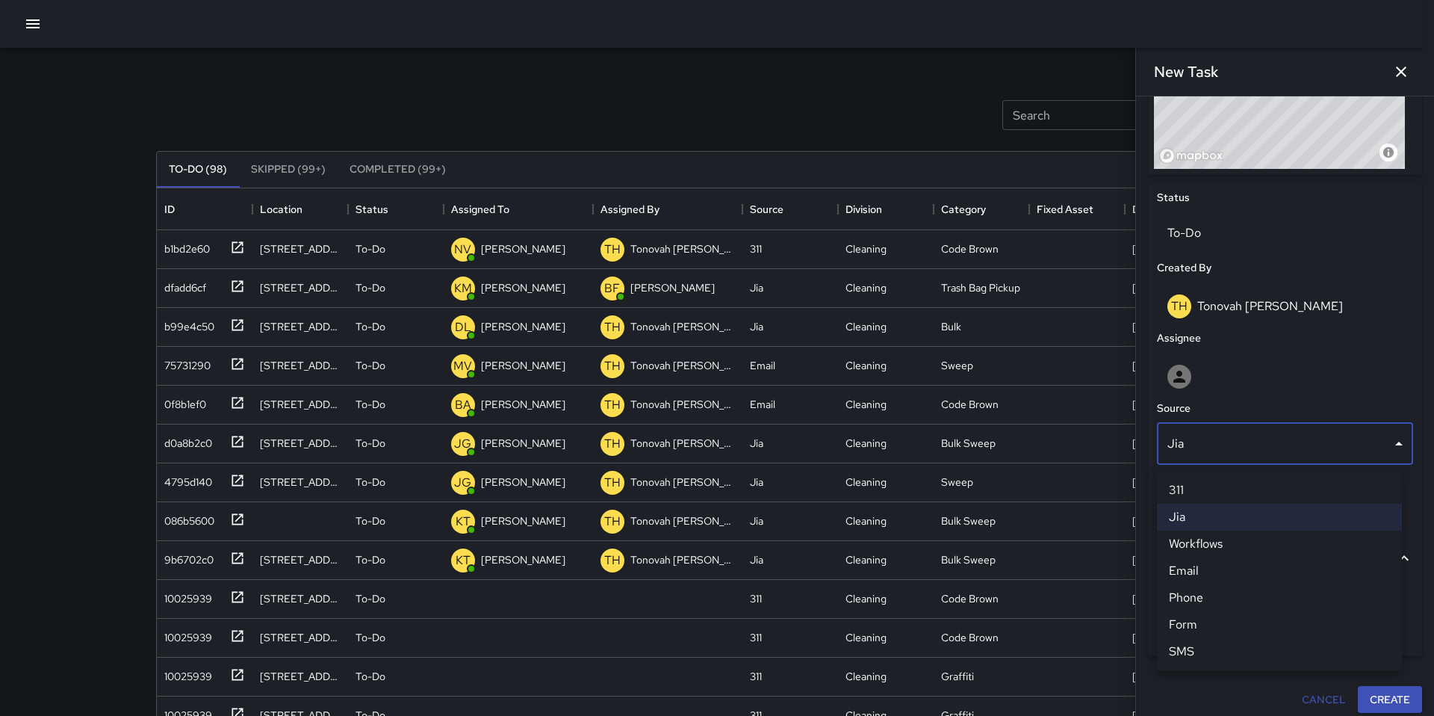
click at [1191, 467] on div at bounding box center [717, 358] width 1434 height 716
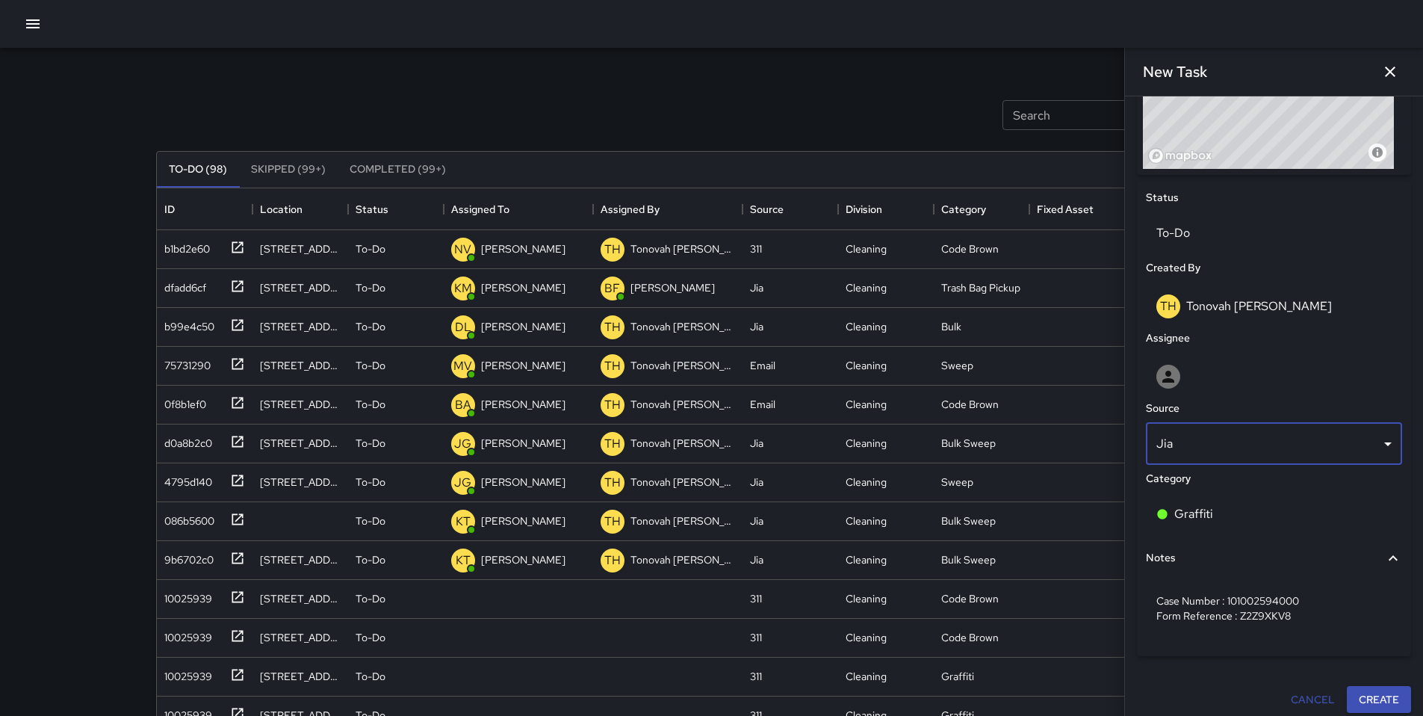
click at [1186, 459] on body "Search Search New Task To-Do (98) Skipped (99+) Completed (99+) ID Location Sta…" at bounding box center [711, 441] width 1423 height 882
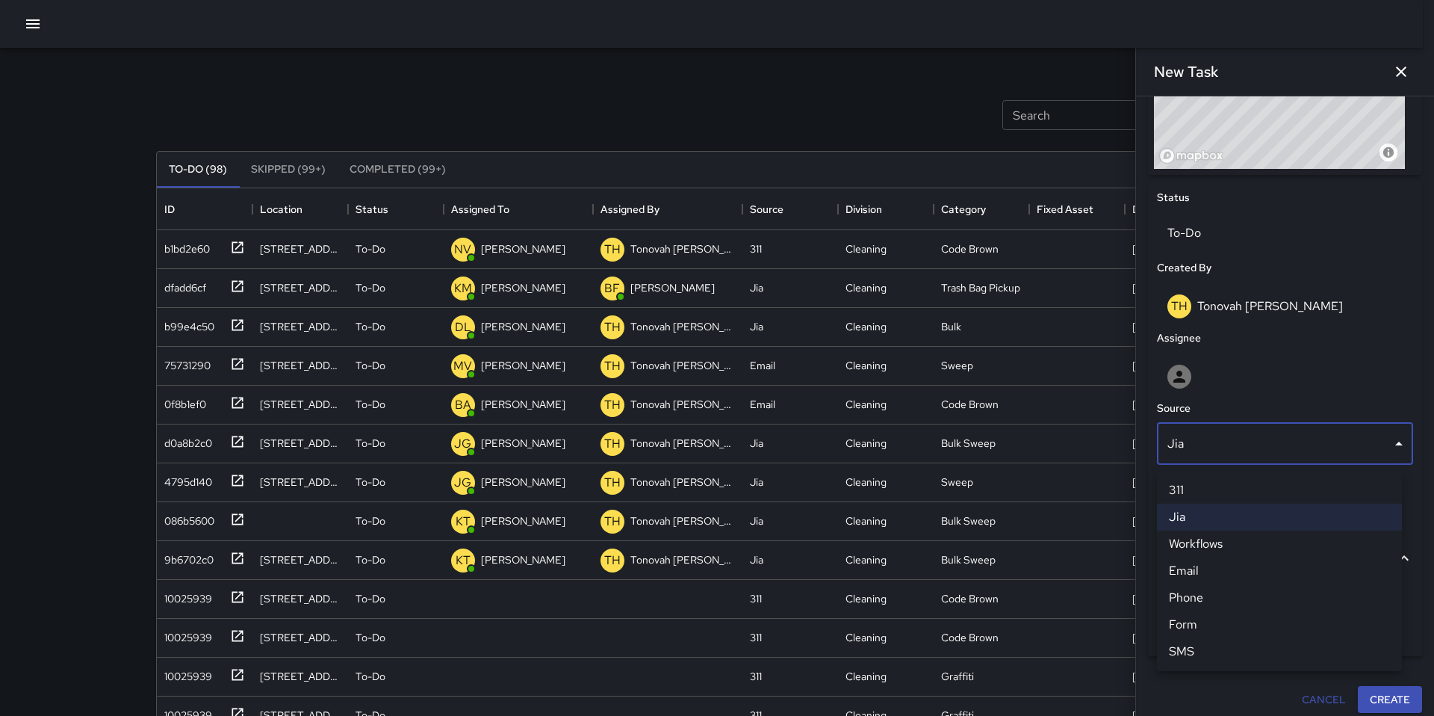
click at [1188, 486] on li "311" at bounding box center [1279, 490] width 245 height 27
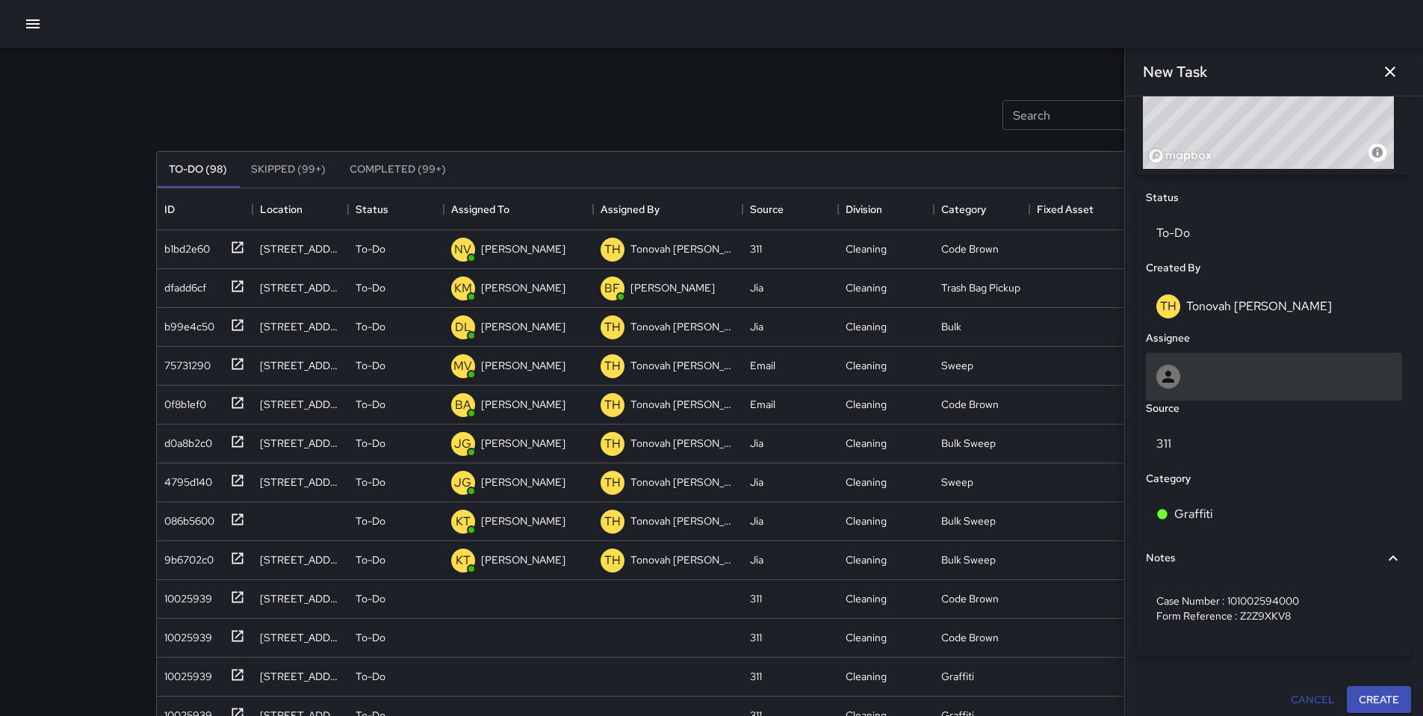
click at [1199, 379] on div at bounding box center [1273, 377] width 235 height 24
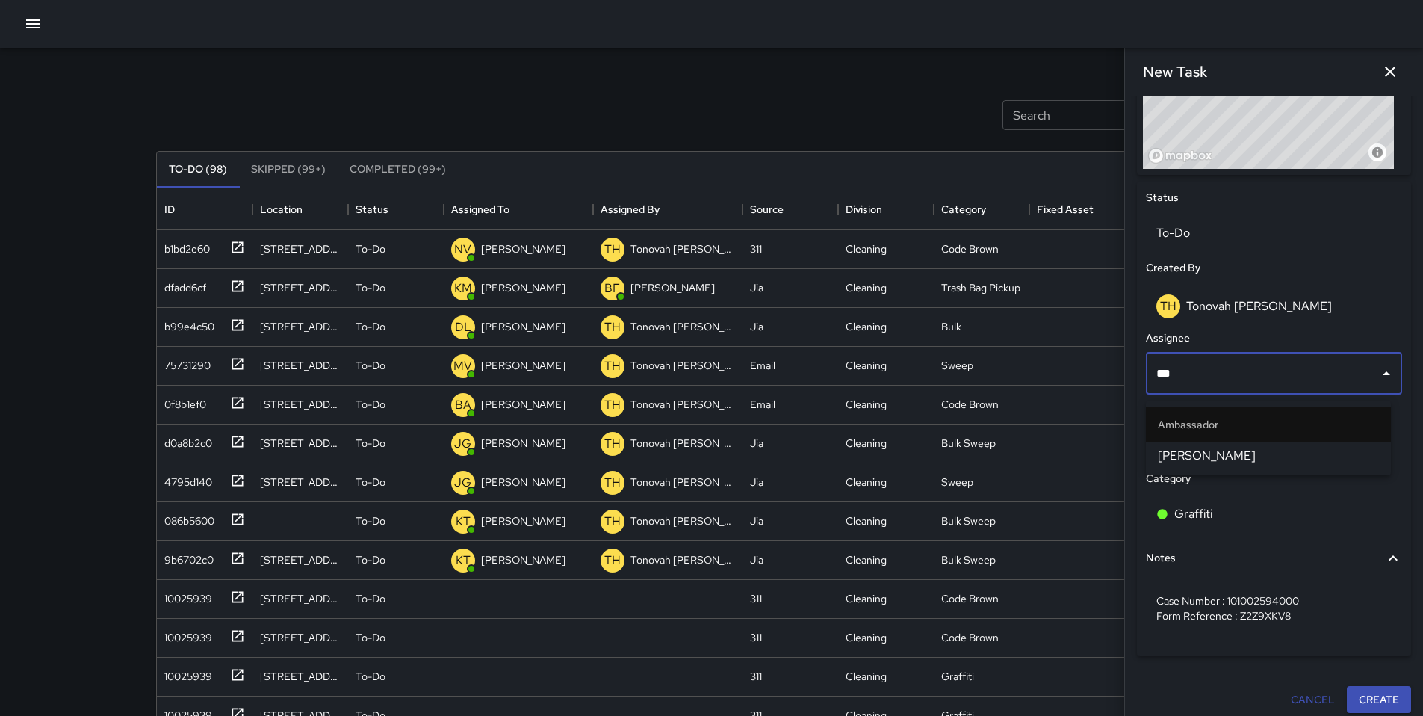
type input "****"
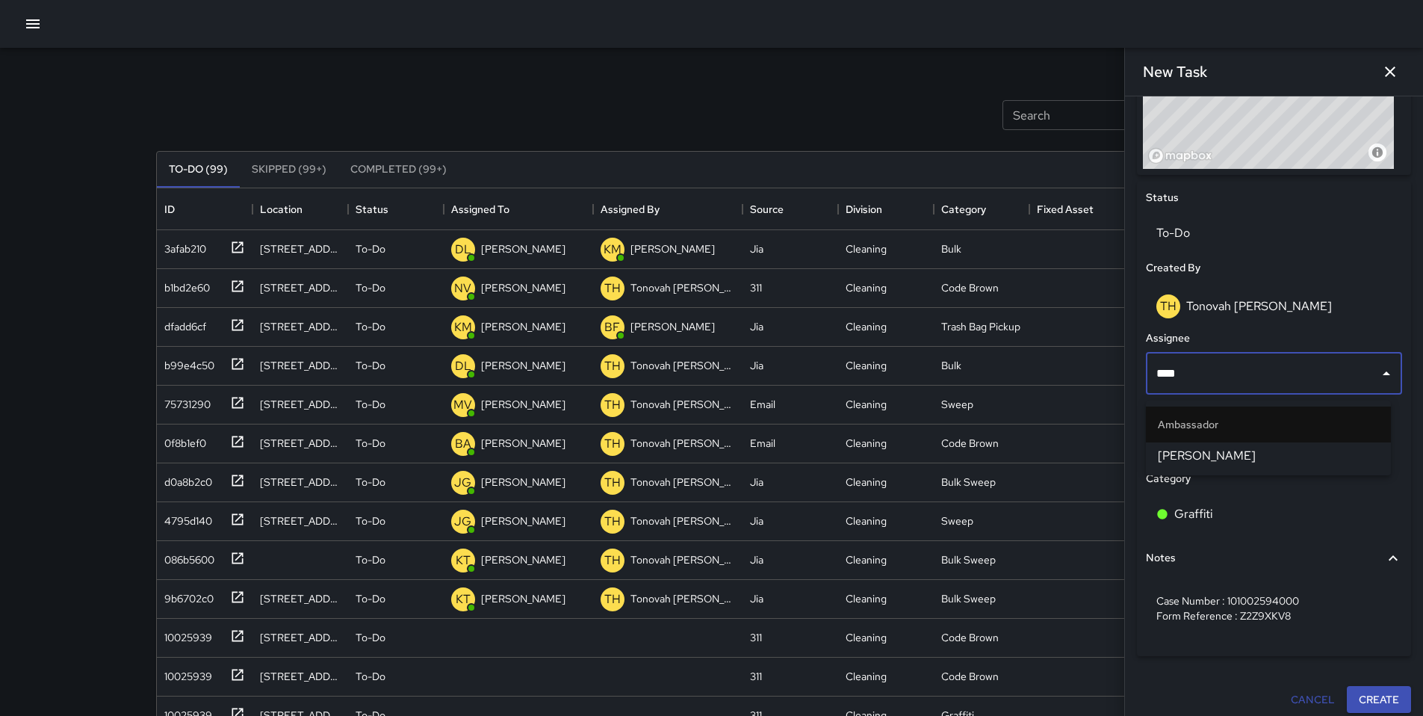
click at [1196, 448] on span "[PERSON_NAME]" at bounding box center [1268, 456] width 221 height 18
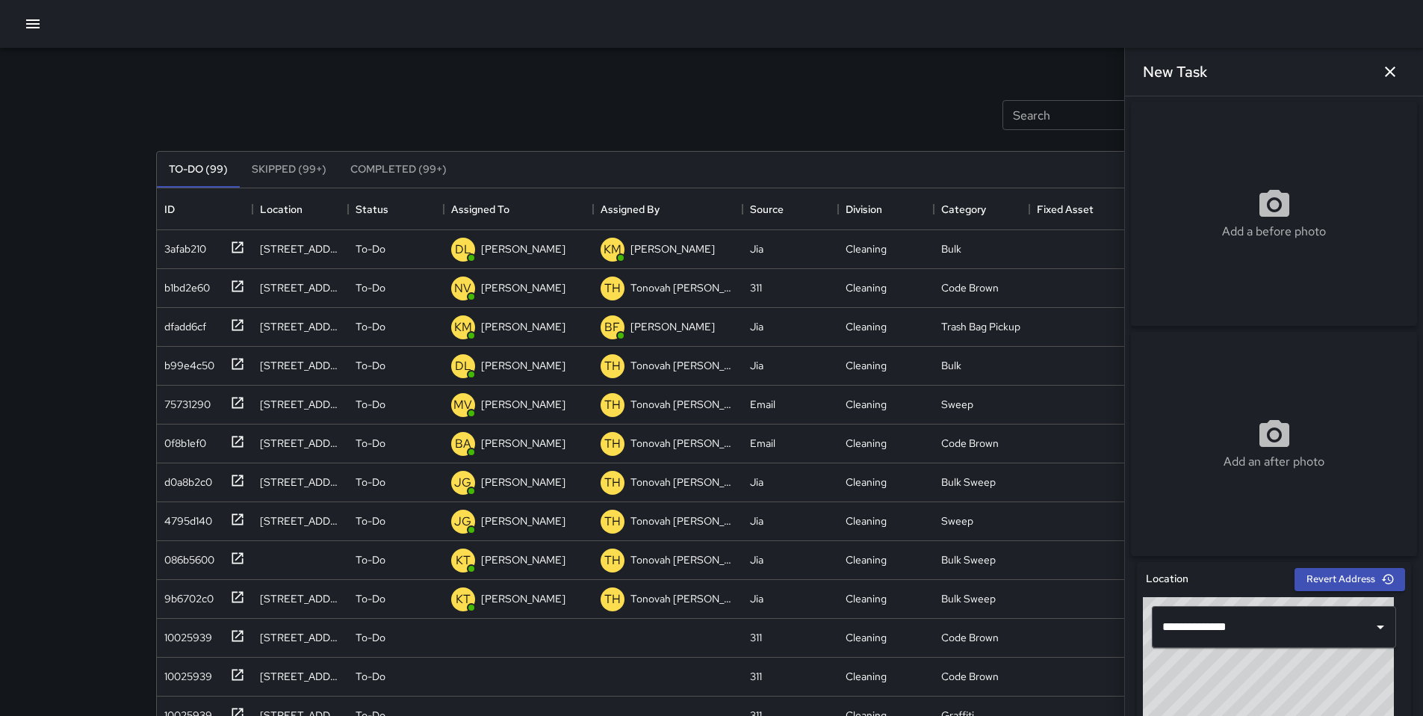
scroll to position [0, 0]
click at [1210, 247] on div "Add a before photo" at bounding box center [1274, 214] width 286 height 224
click at [1247, 209] on div "Add a before photo" at bounding box center [1274, 215] width 286 height 54
type input "**********"
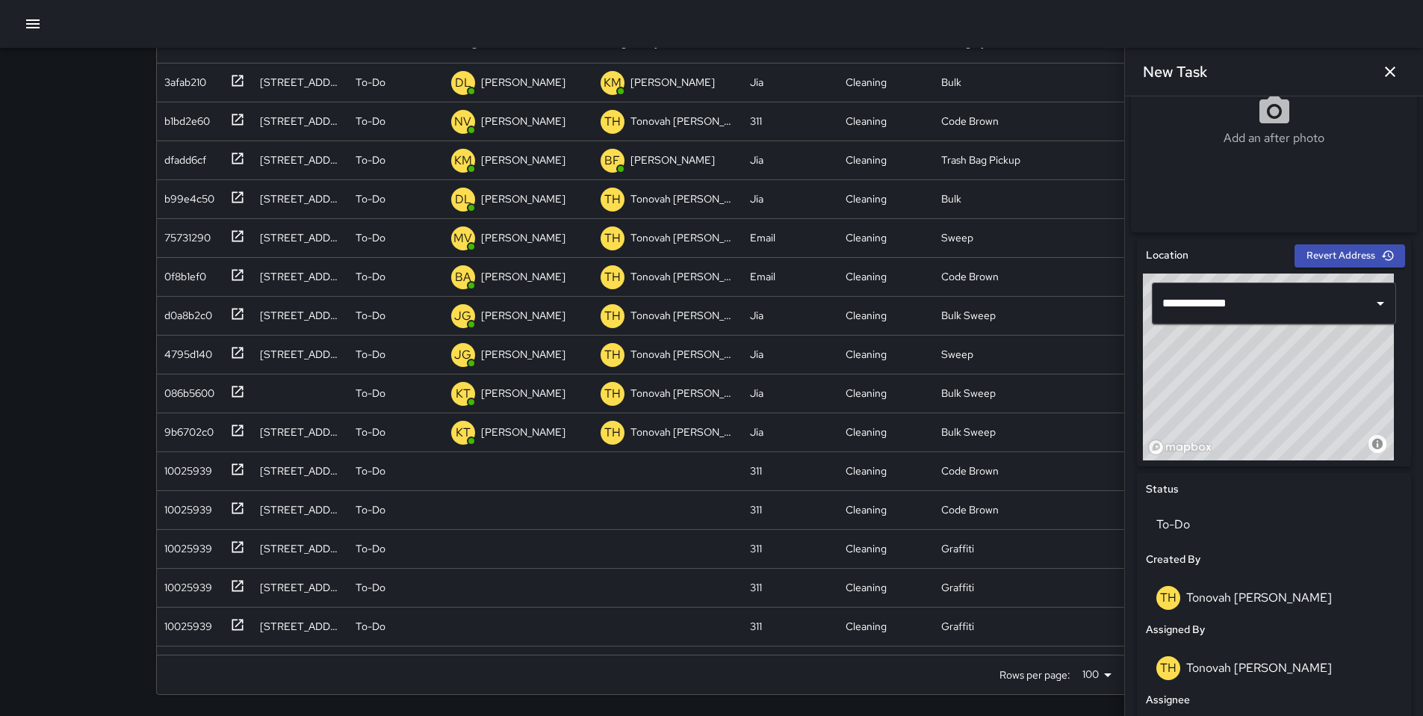
scroll to position [701, 0]
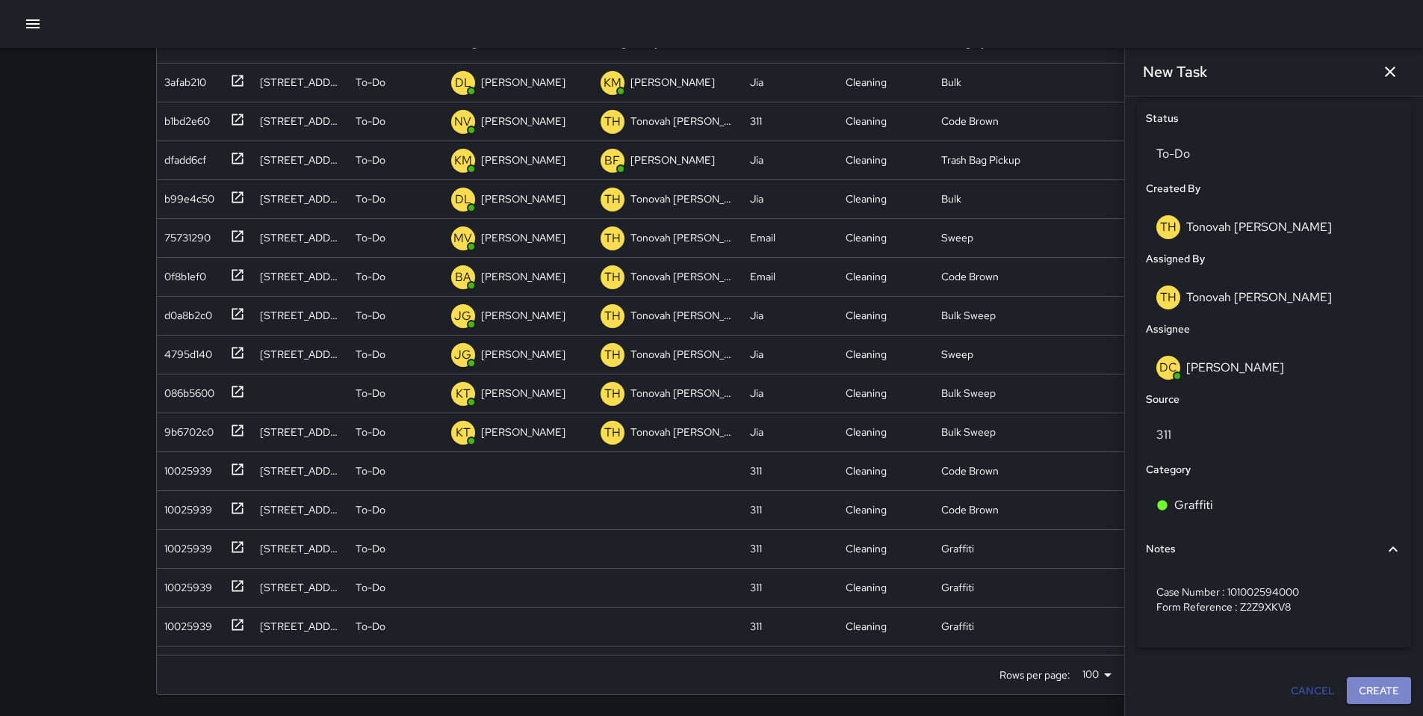
click at [1367, 688] on button "Create" at bounding box center [1379, 691] width 64 height 28
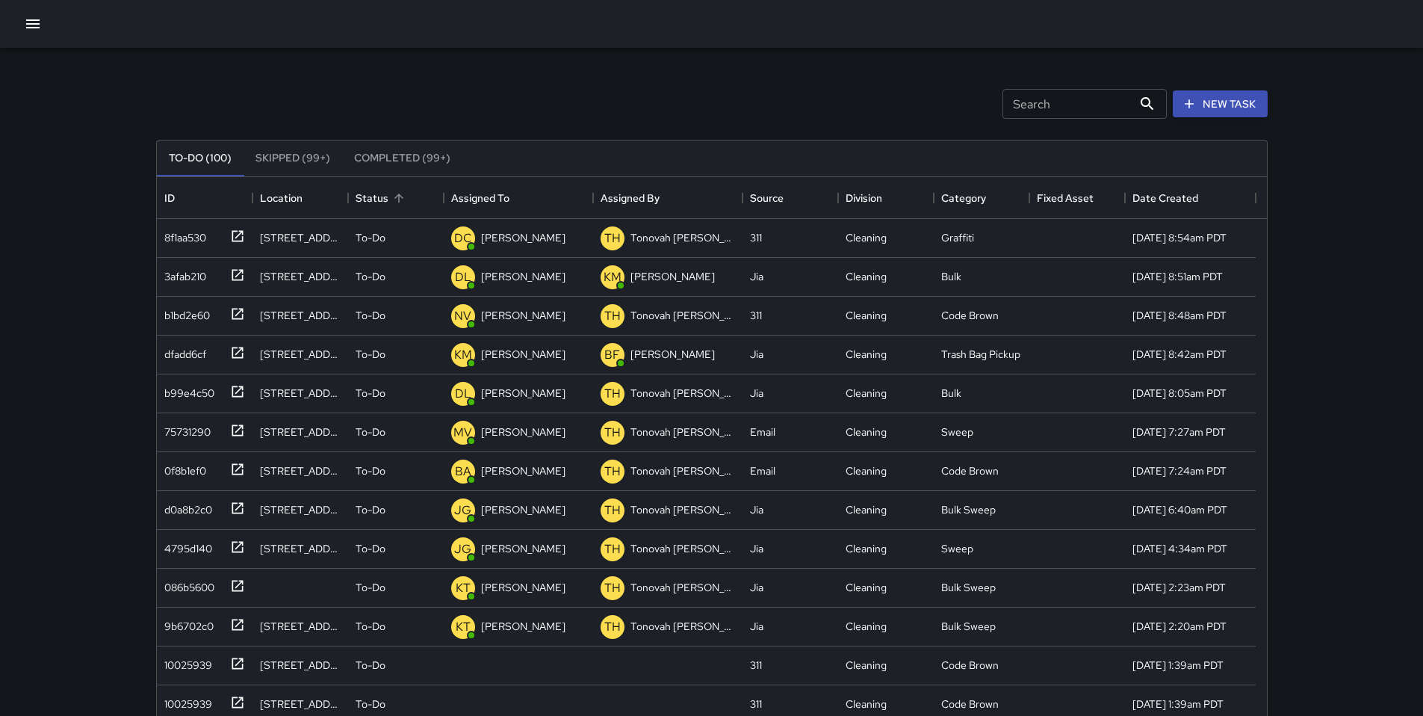
scroll to position [0, 0]
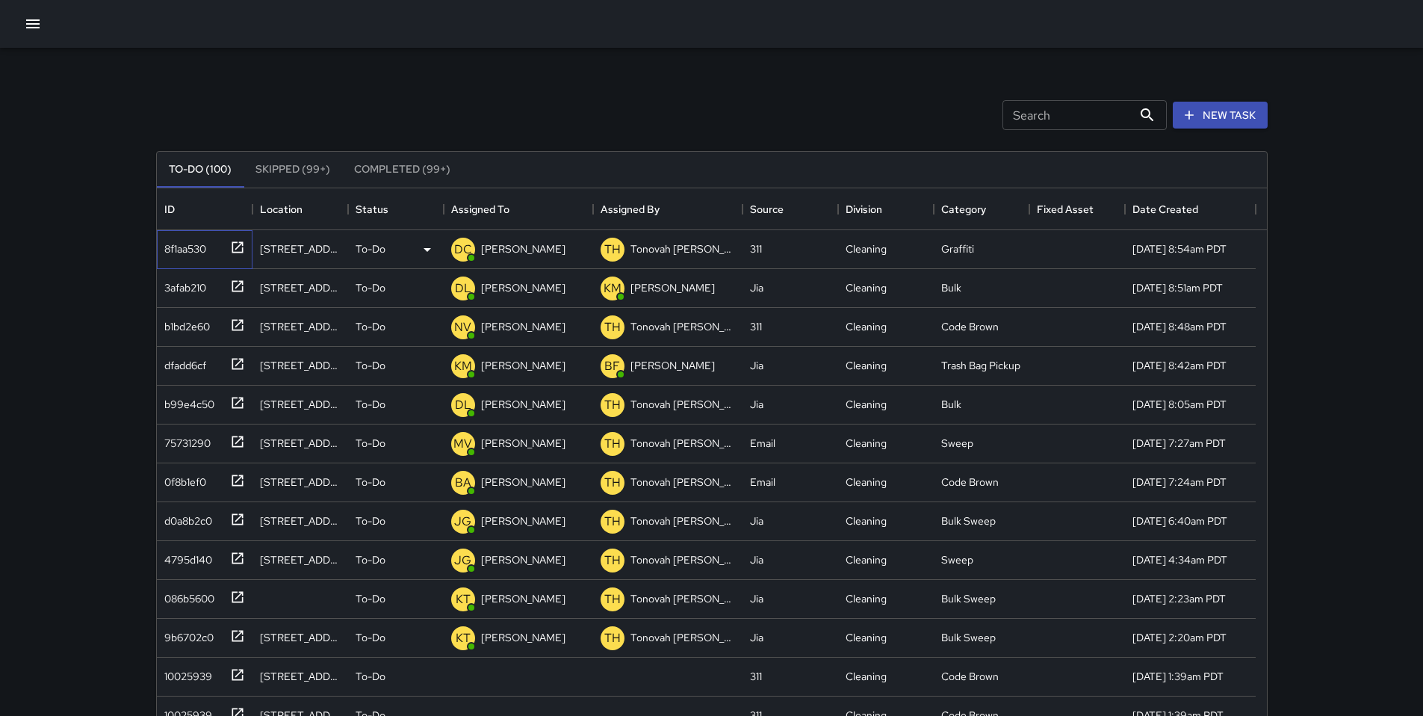
click at [201, 244] on div "8f1aa530" at bounding box center [182, 245] width 48 height 21
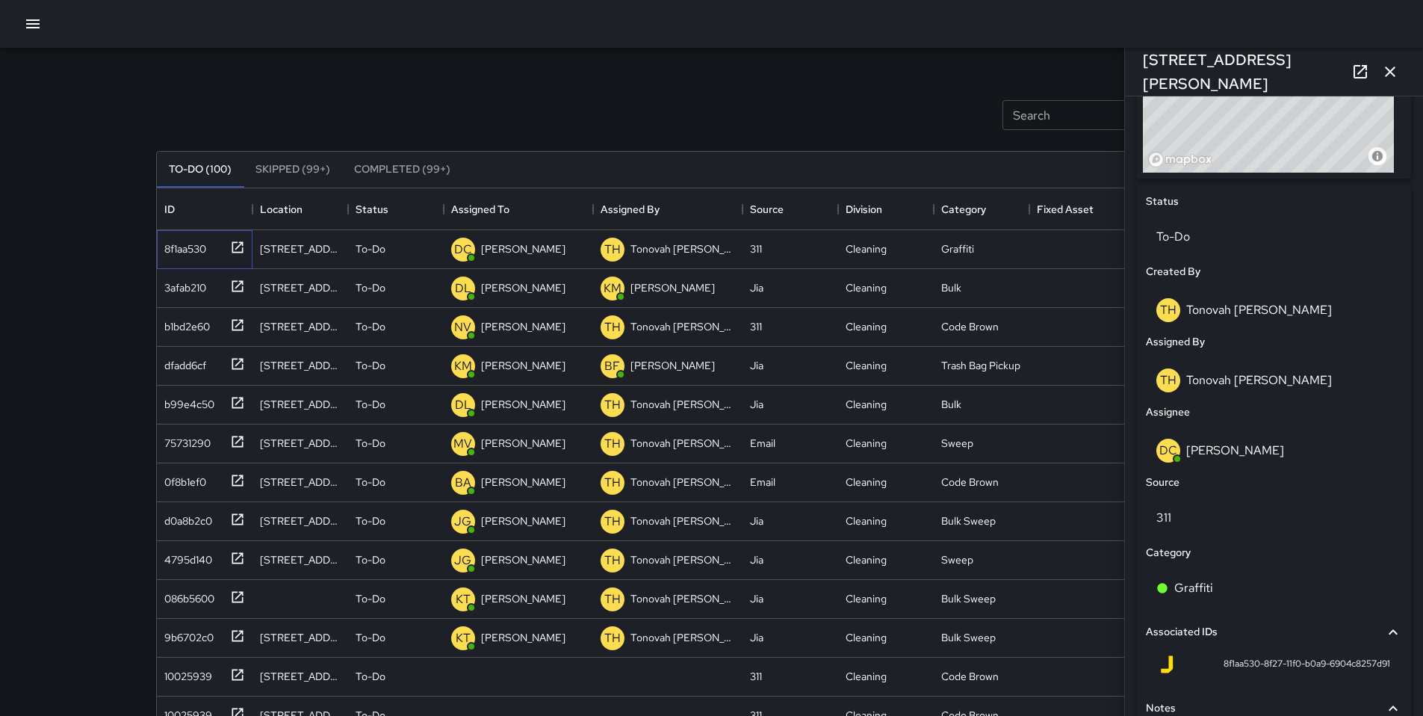
scroll to position [753, 0]
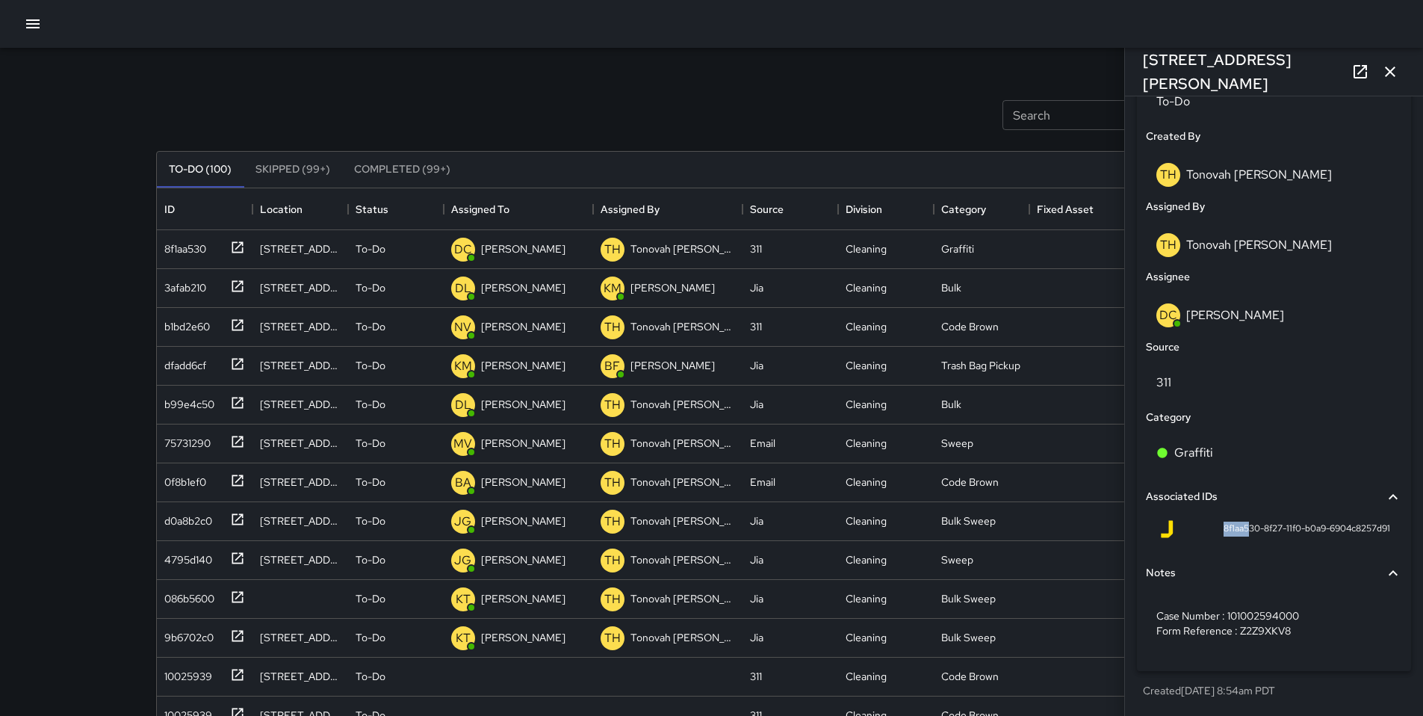
drag, startPoint x: 1206, startPoint y: 524, endPoint x: 1263, endPoint y: 527, distance: 56.9
click at [1236, 526] on div "8f1aa530-8f27-11f0-b0a9-6904c8257d91" at bounding box center [1274, 529] width 232 height 18
drag, startPoint x: 1390, startPoint y: 530, endPoint x: 1177, endPoint y: 511, distance: 213.7
click at [1177, 510] on div "Associated IDs 8f1aa530-8f27-11f0-b0a9-6904c8257d91" at bounding box center [1274, 515] width 256 height 70
copy span "8f1aa530-8f27-11f0-b0a9-6904c8257d91"
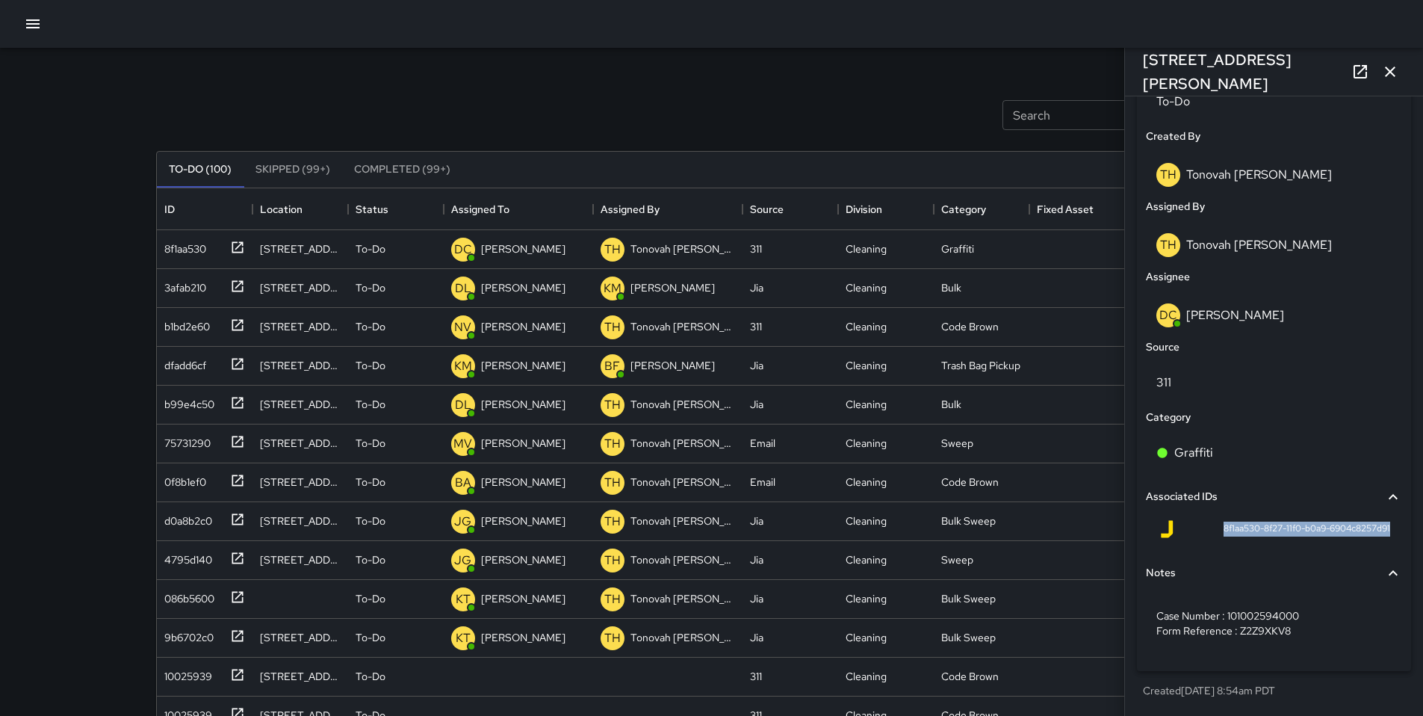
click at [1383, 72] on icon "button" at bounding box center [1390, 72] width 18 height 18
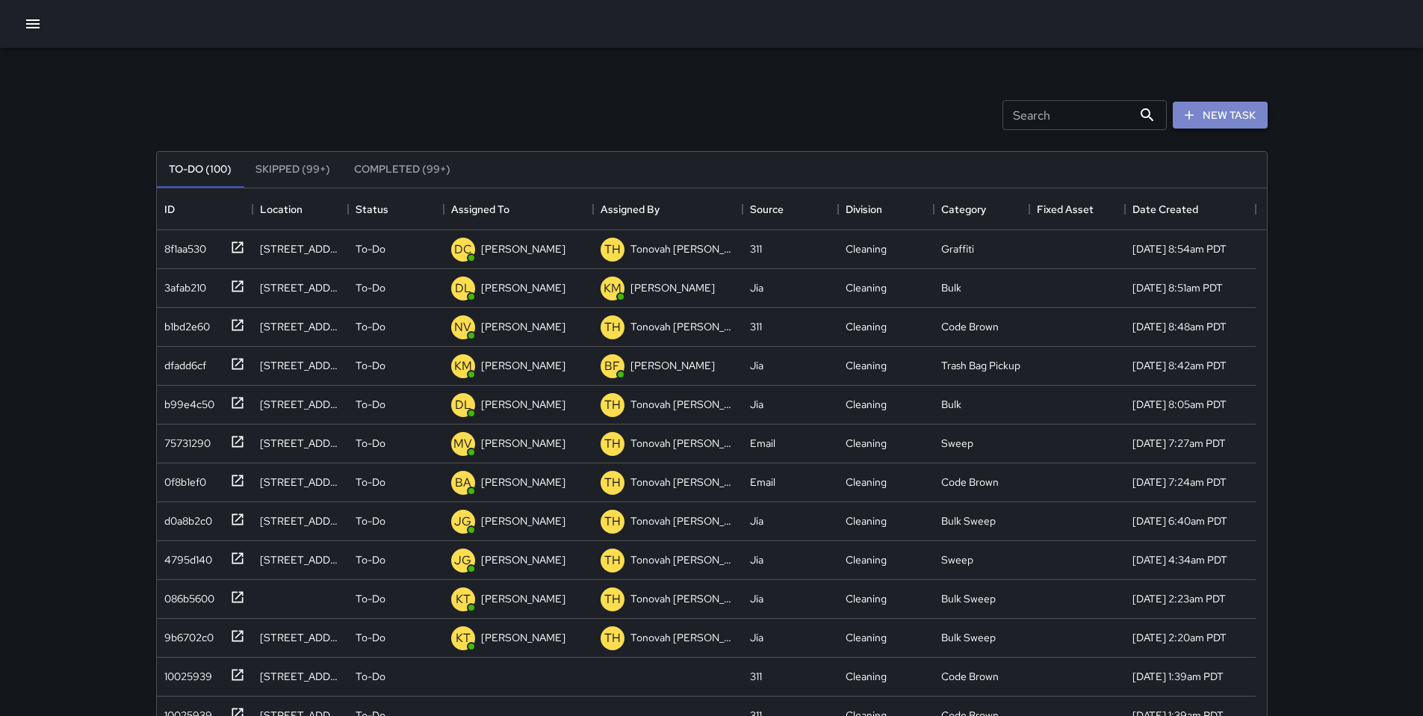
click at [1236, 108] on button "New Task" at bounding box center [1220, 116] width 95 height 28
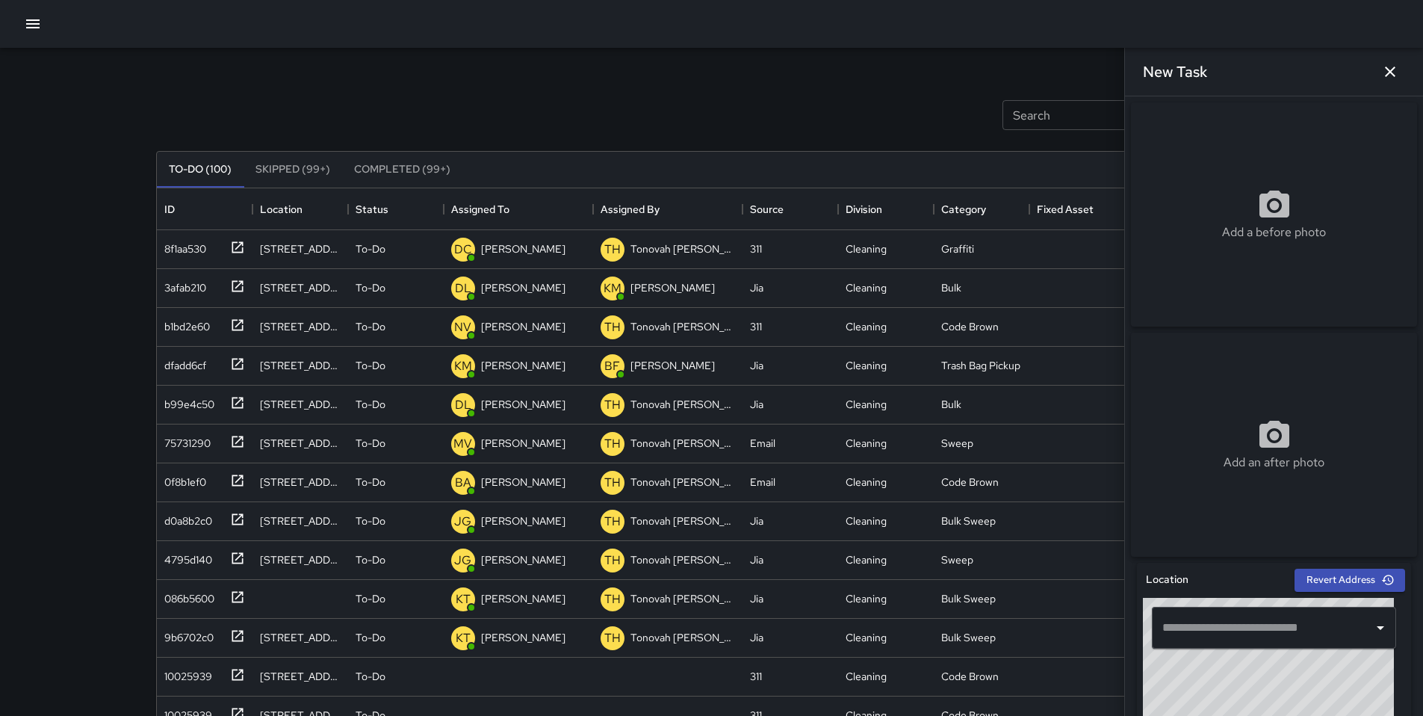
click at [1207, 634] on input "text" at bounding box center [1263, 627] width 208 height 28
paste input "**********"
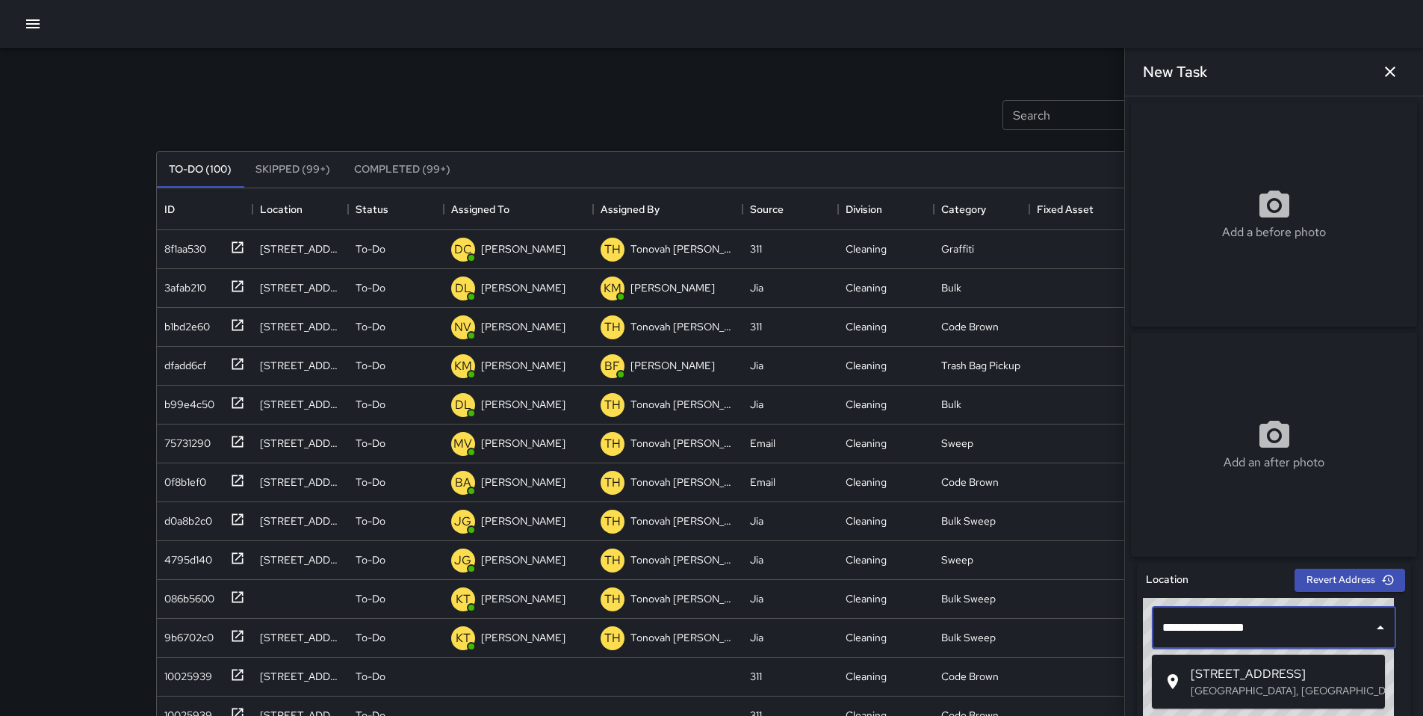
click at [1224, 671] on span "[STREET_ADDRESS]" at bounding box center [1282, 674] width 182 height 18
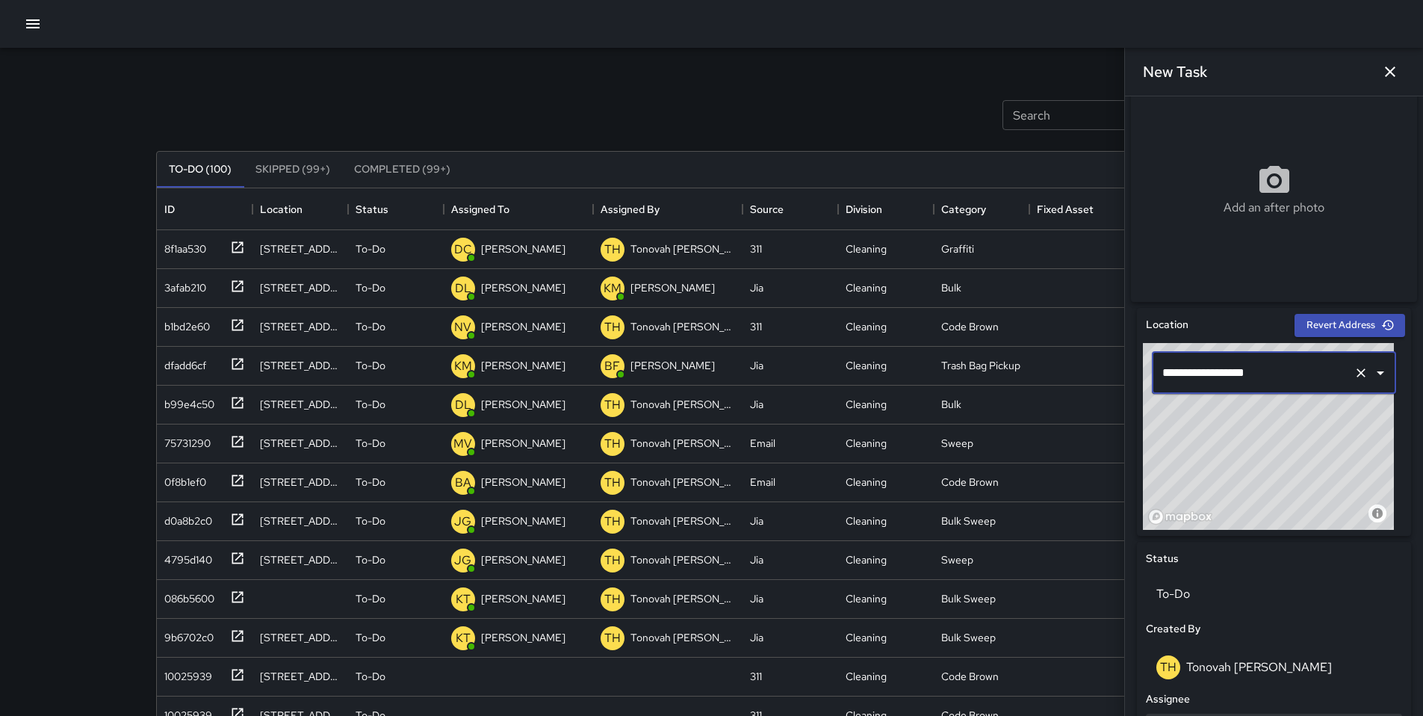
scroll to position [488, 0]
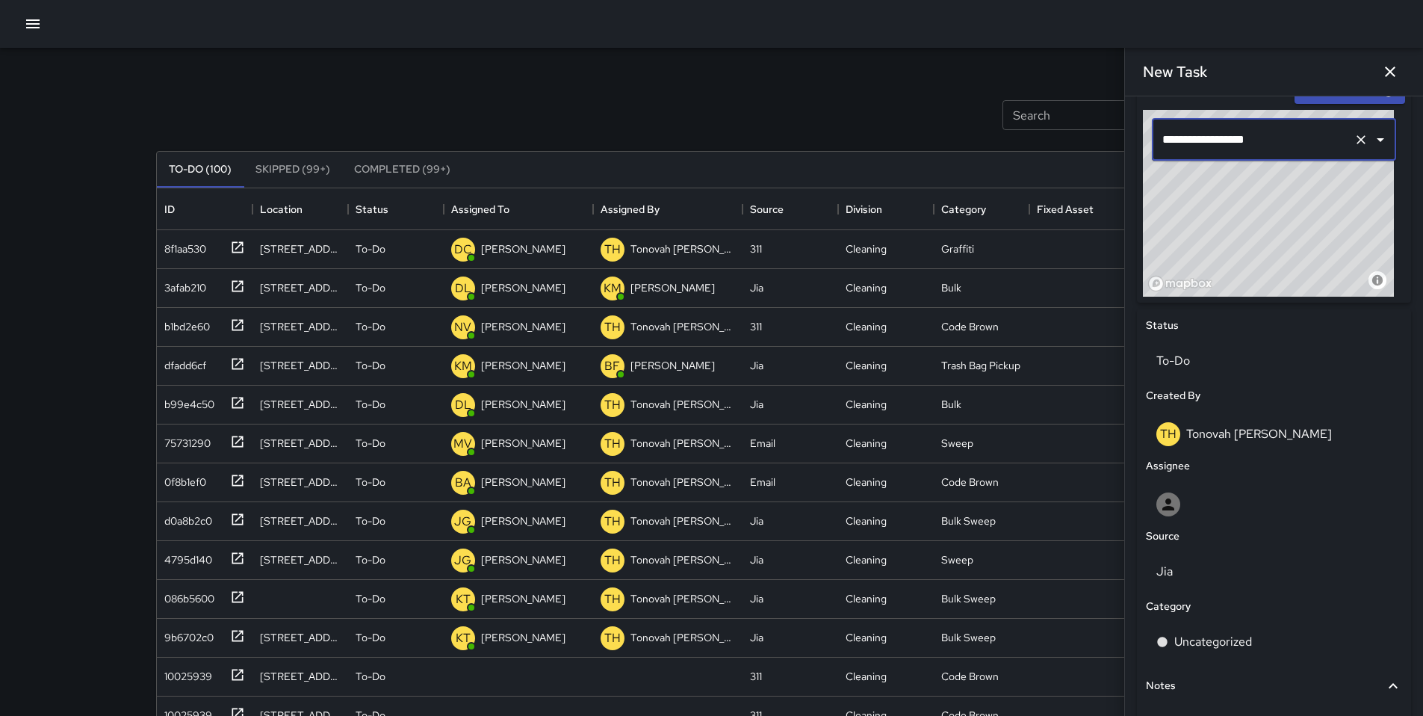
type input "**********"
click at [1166, 576] on p "Jia" at bounding box center [1273, 572] width 235 height 18
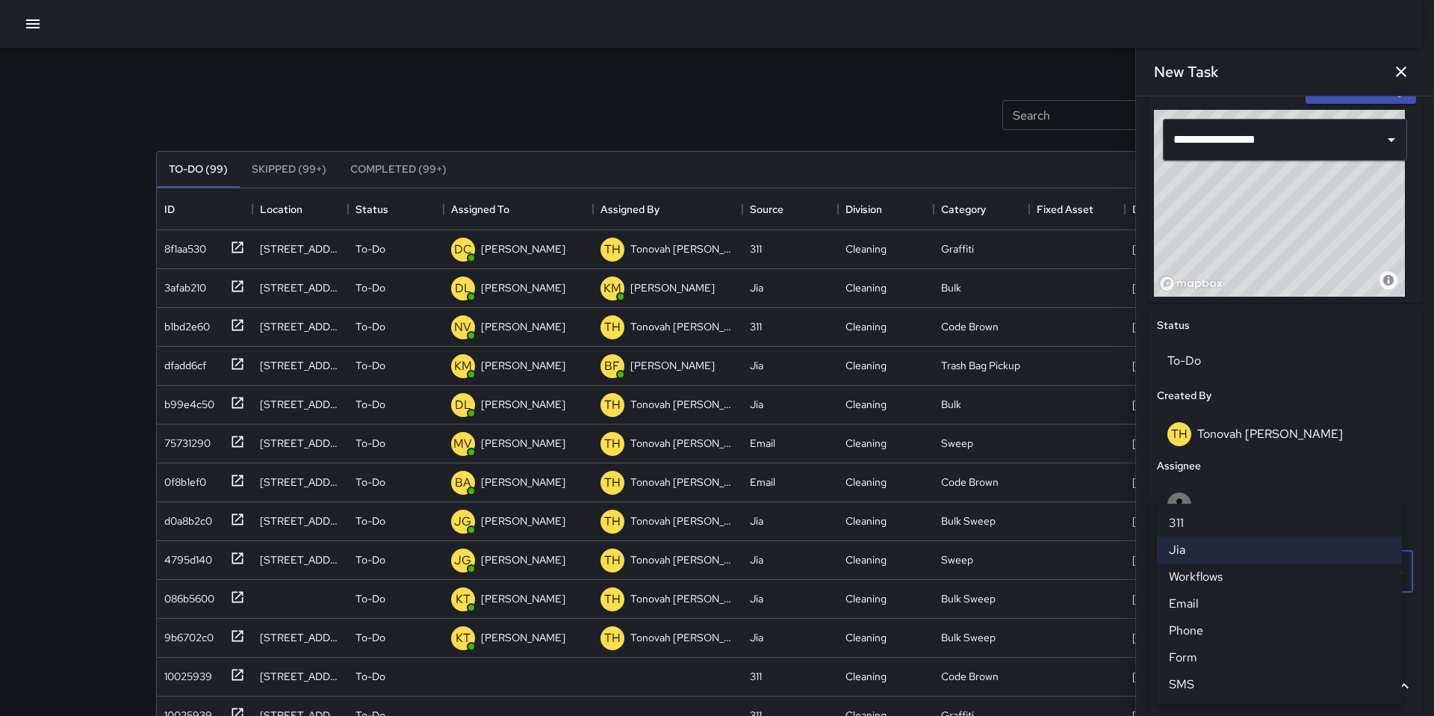
click at [1194, 519] on li "311" at bounding box center [1279, 523] width 245 height 27
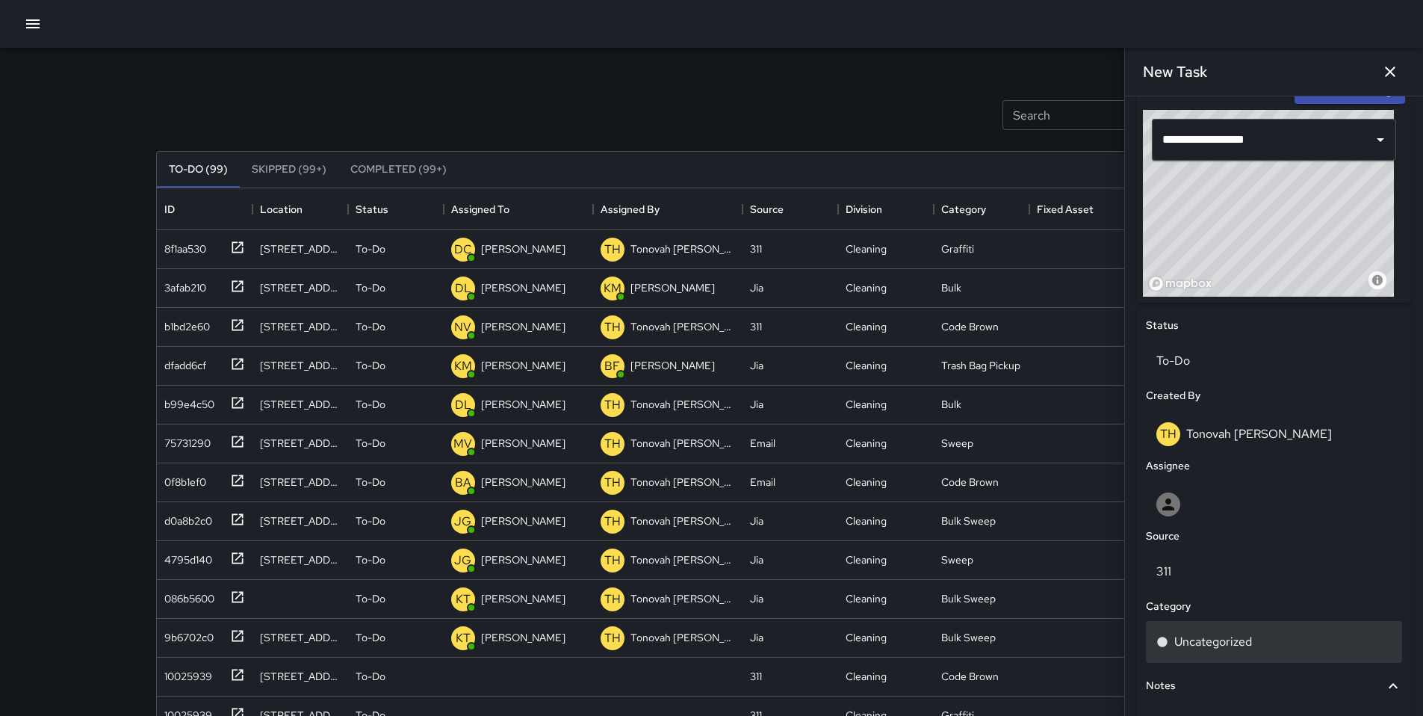
click at [1191, 648] on p "Uncategorized" at bounding box center [1213, 642] width 78 height 18
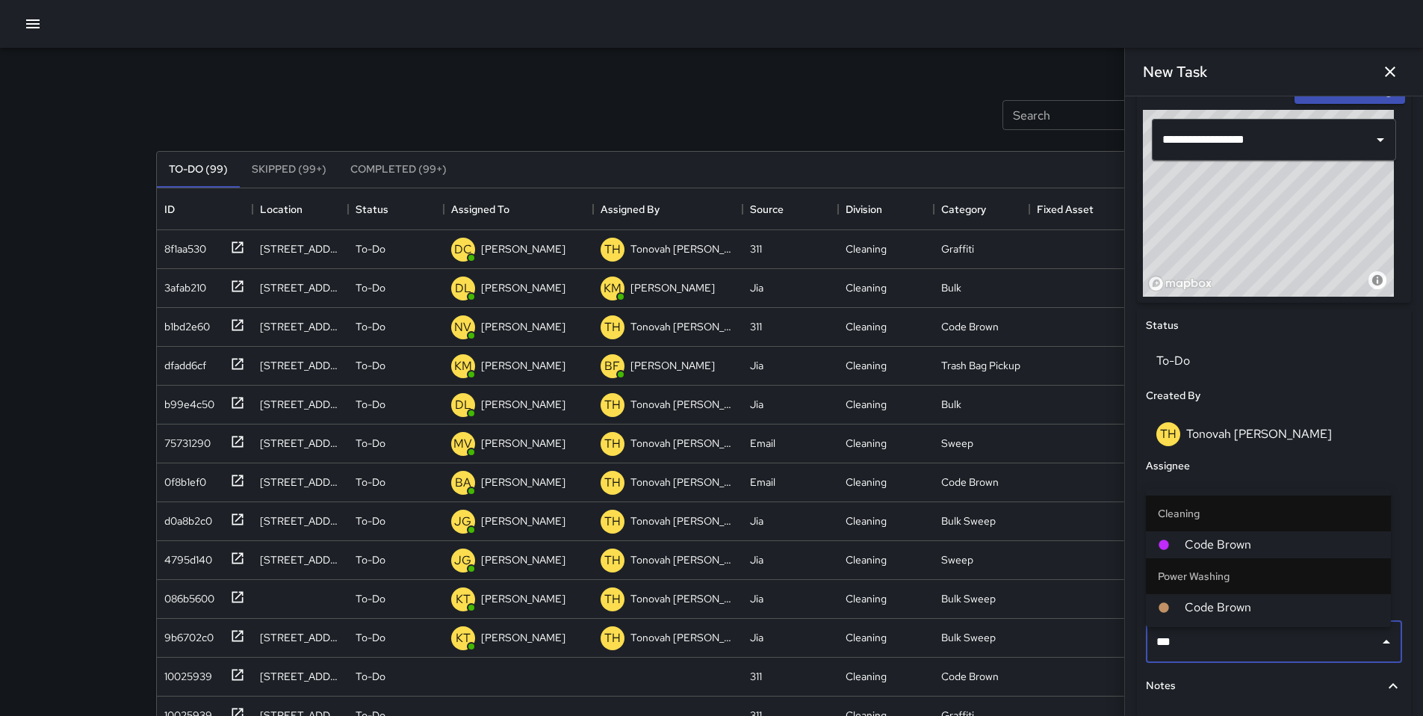
type input "****"
click at [1202, 551] on span "Code Brown" at bounding box center [1282, 545] width 194 height 18
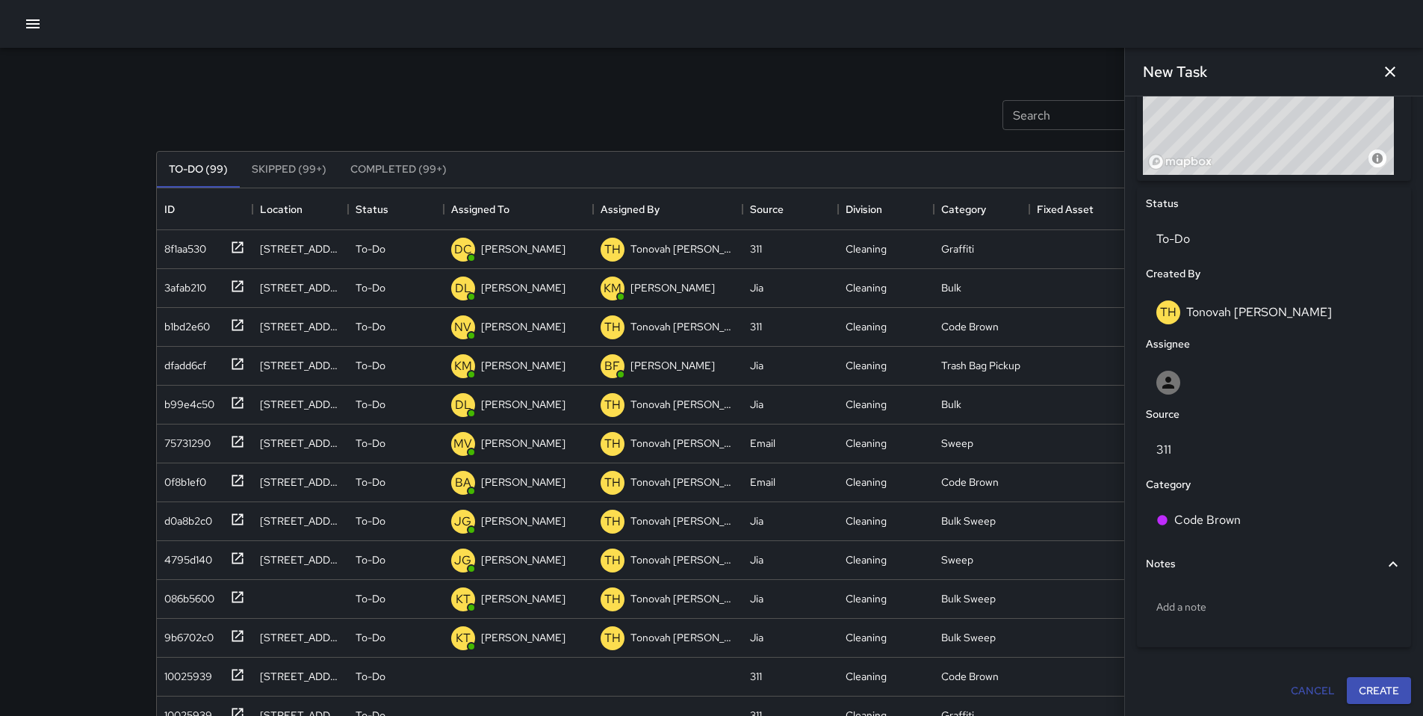
scroll to position [616, 0]
click at [1214, 604] on p "Add a note" at bounding box center [1273, 606] width 235 height 15
type textarea "**********"
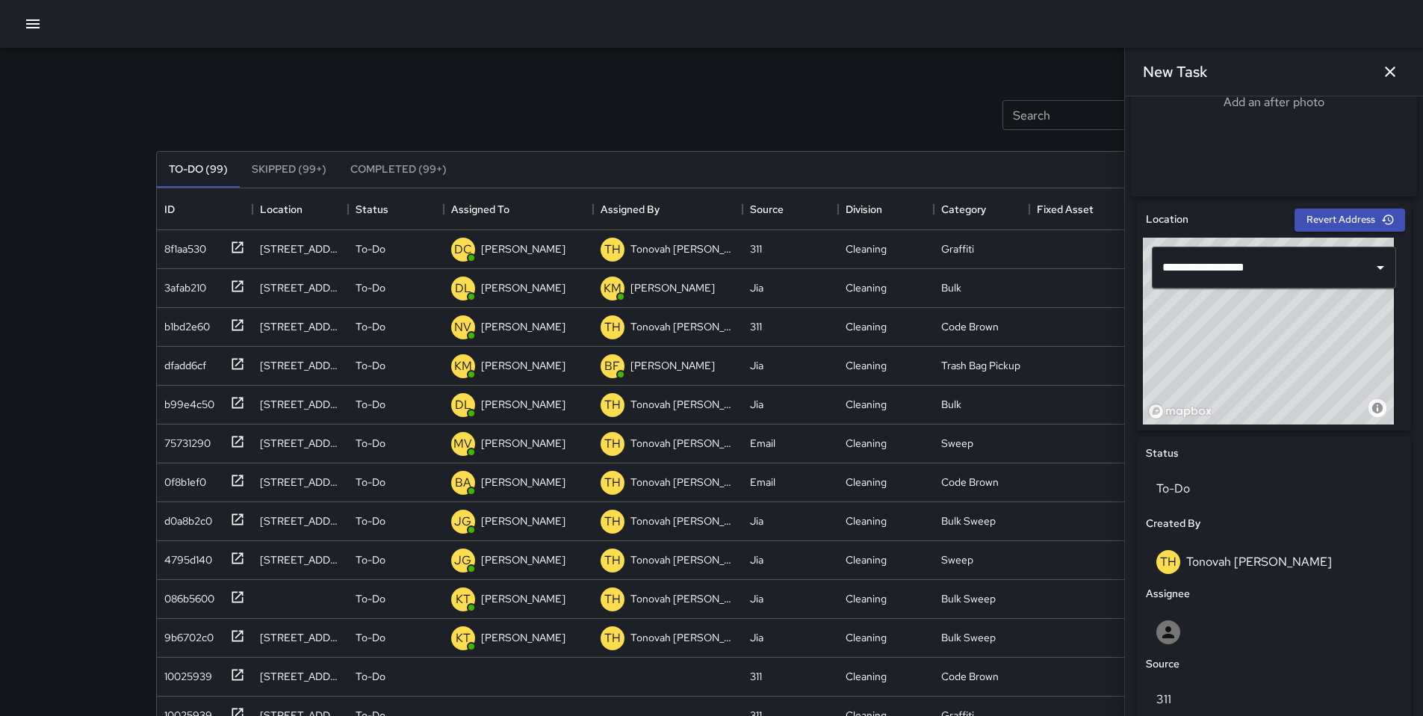
scroll to position [602, 0]
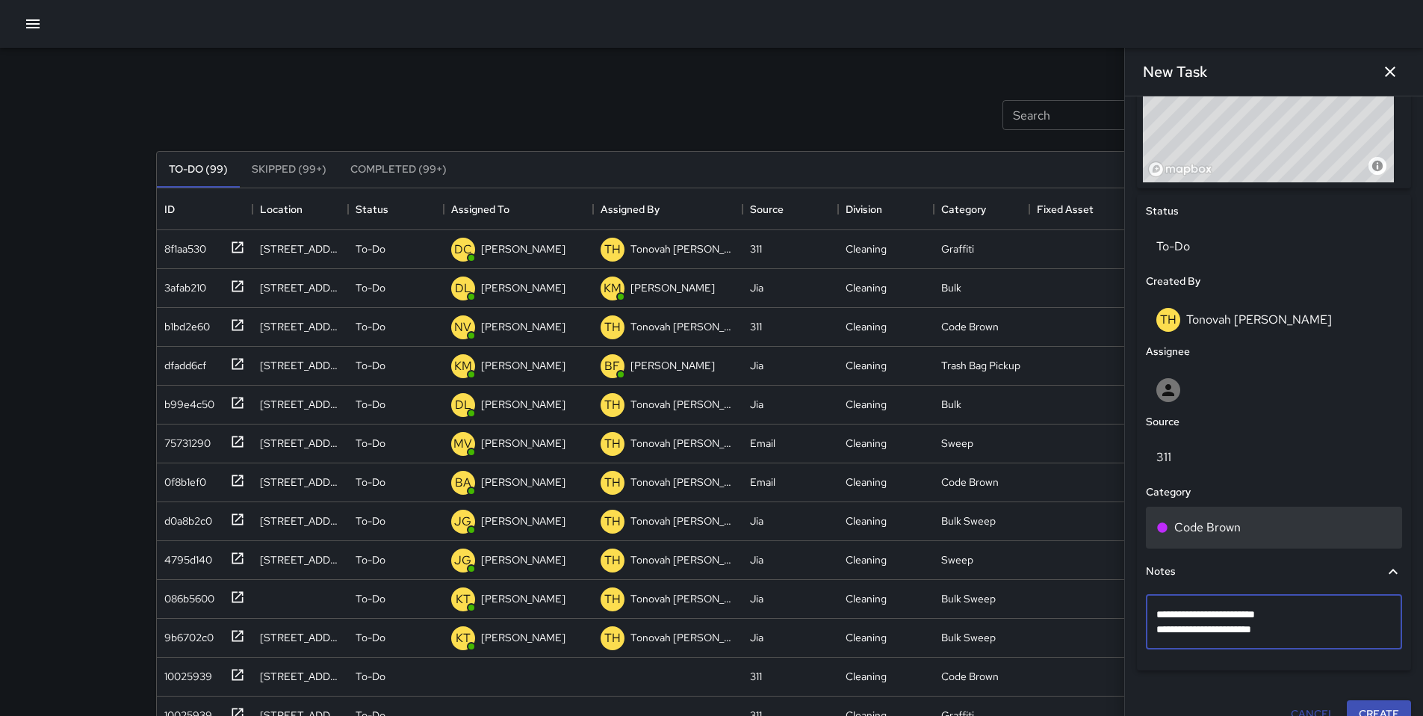
click at [1207, 536] on p "Code Brown" at bounding box center [1207, 527] width 66 height 18
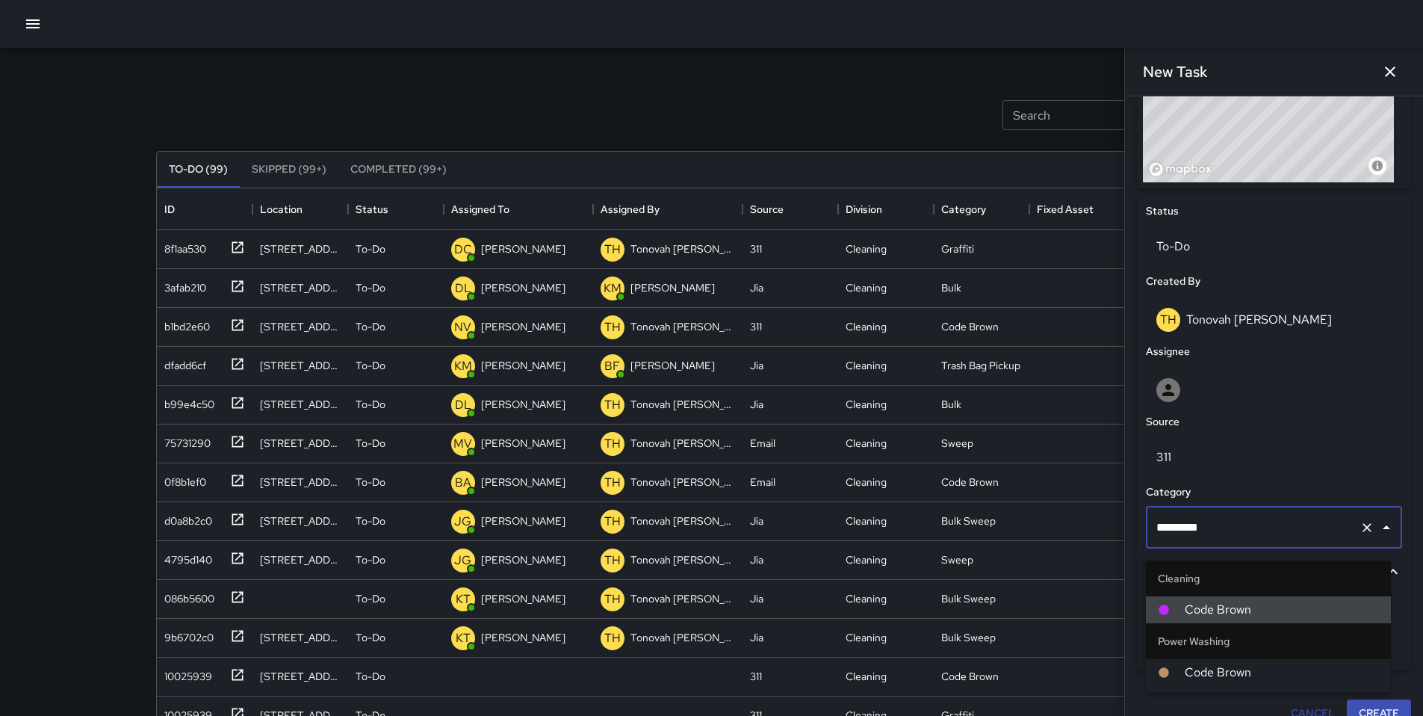
scroll to position [0, 0]
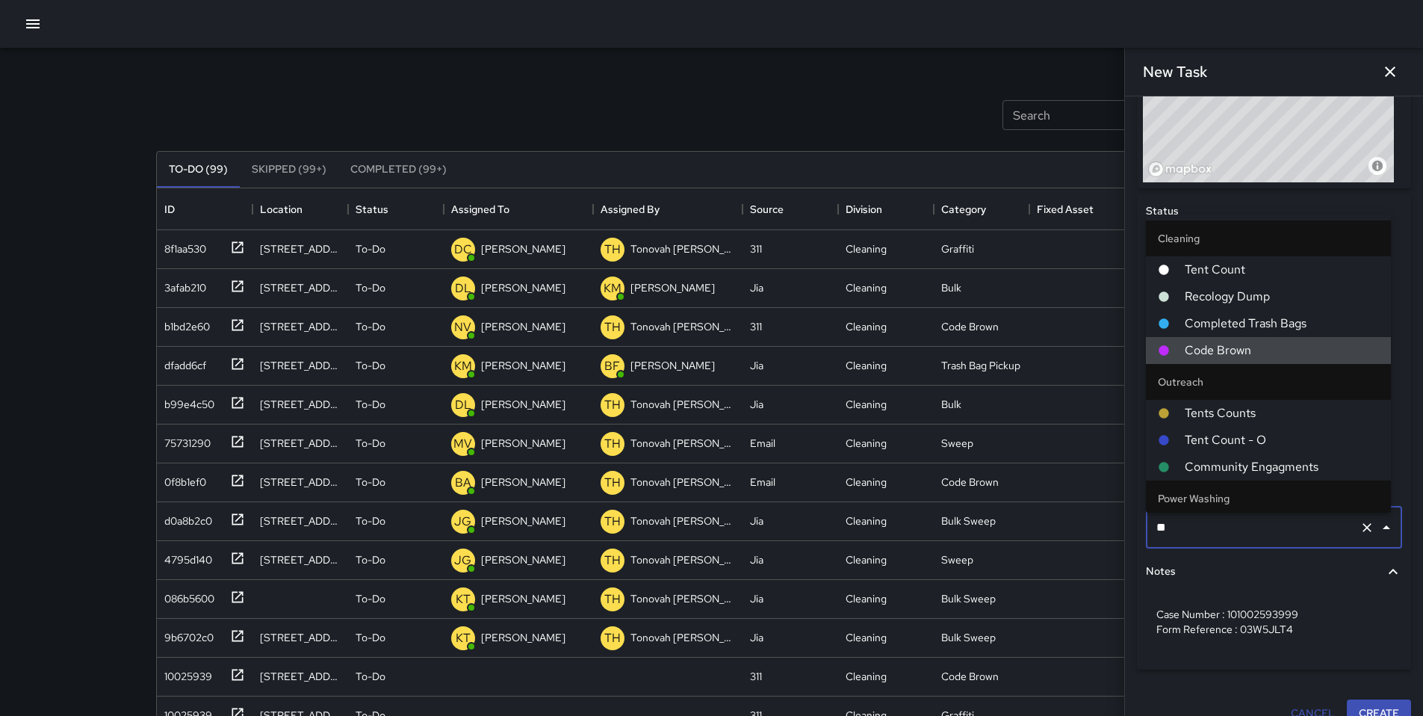
type input "*"
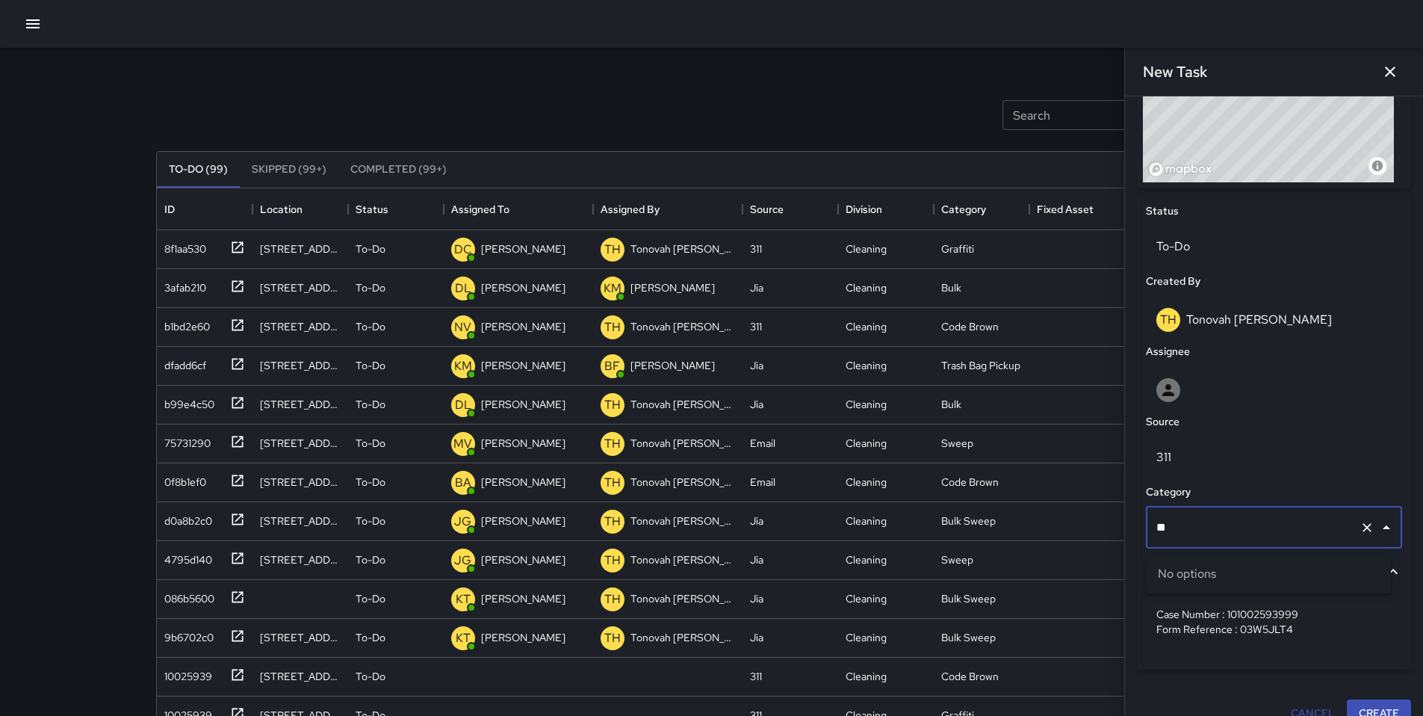
type input "*"
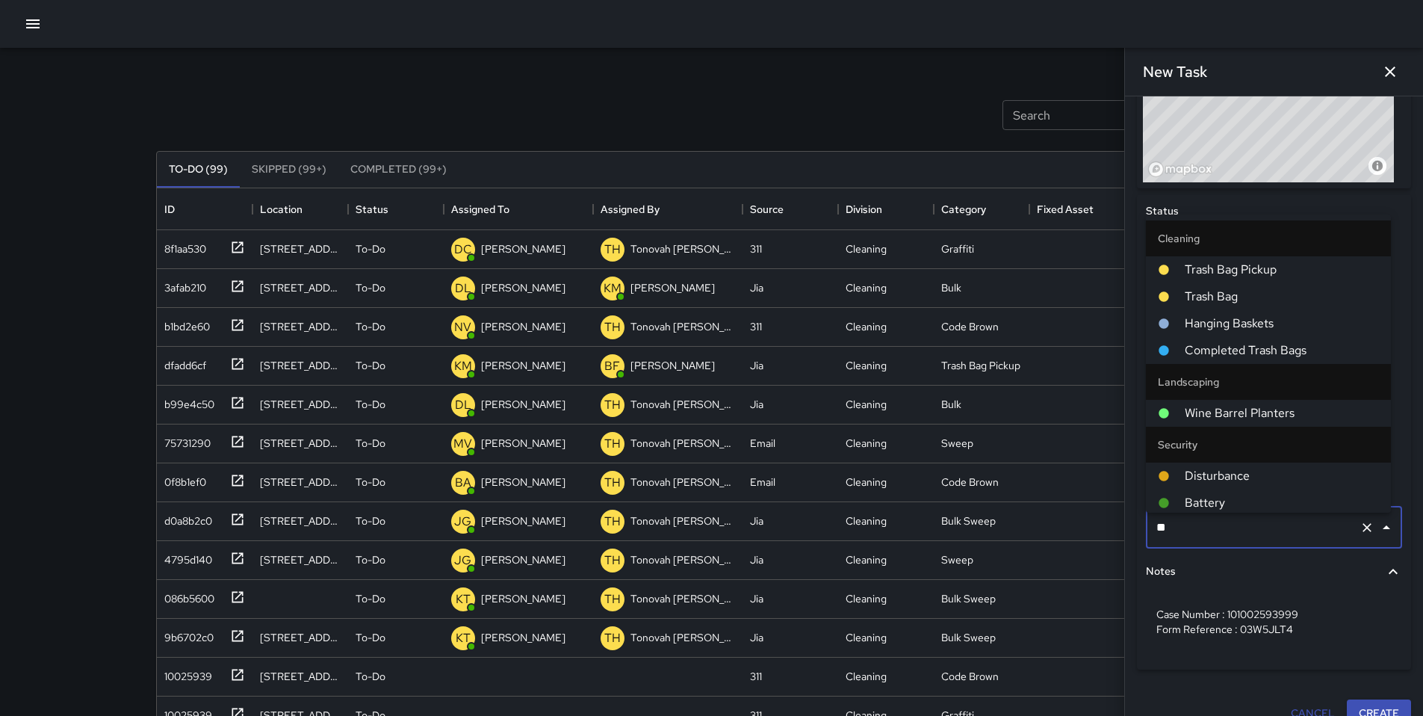
type input "*"
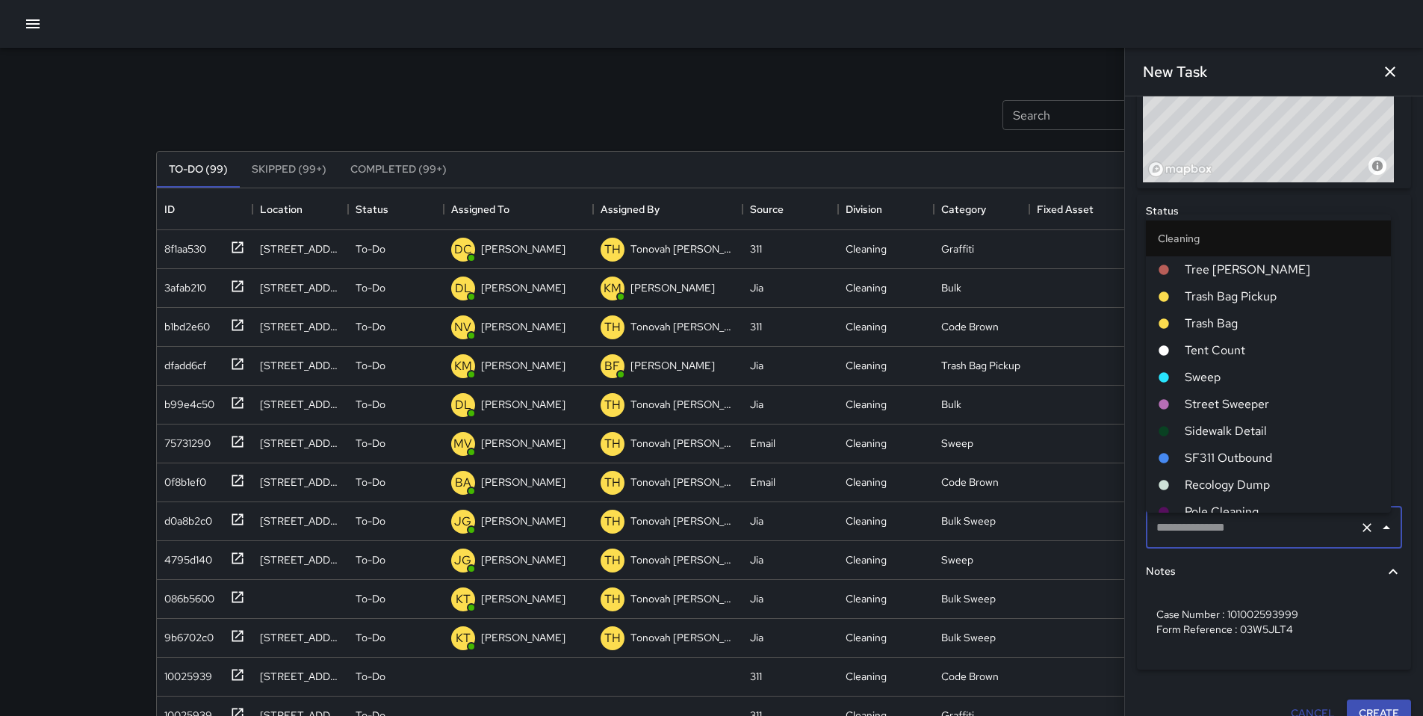
scroll to position [470, 0]
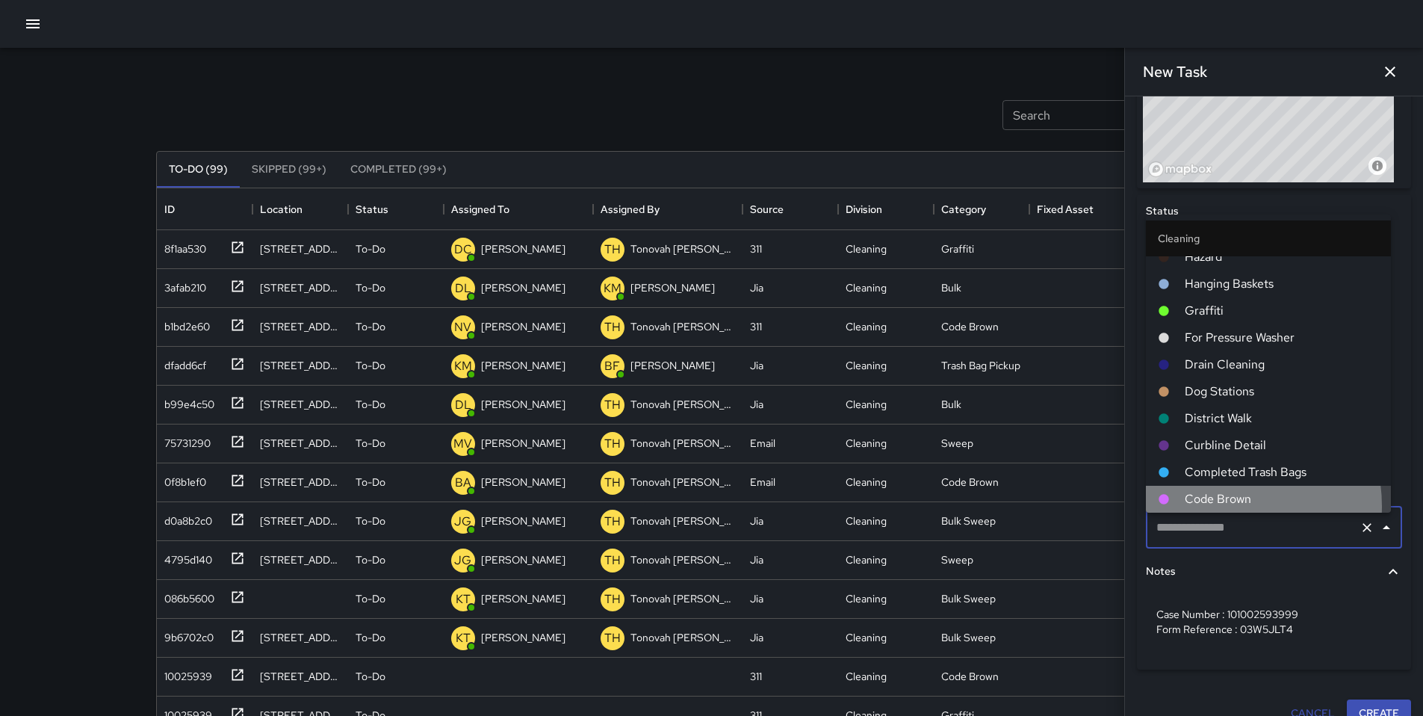
click at [1222, 506] on span "Code Brown" at bounding box center [1282, 499] width 194 height 18
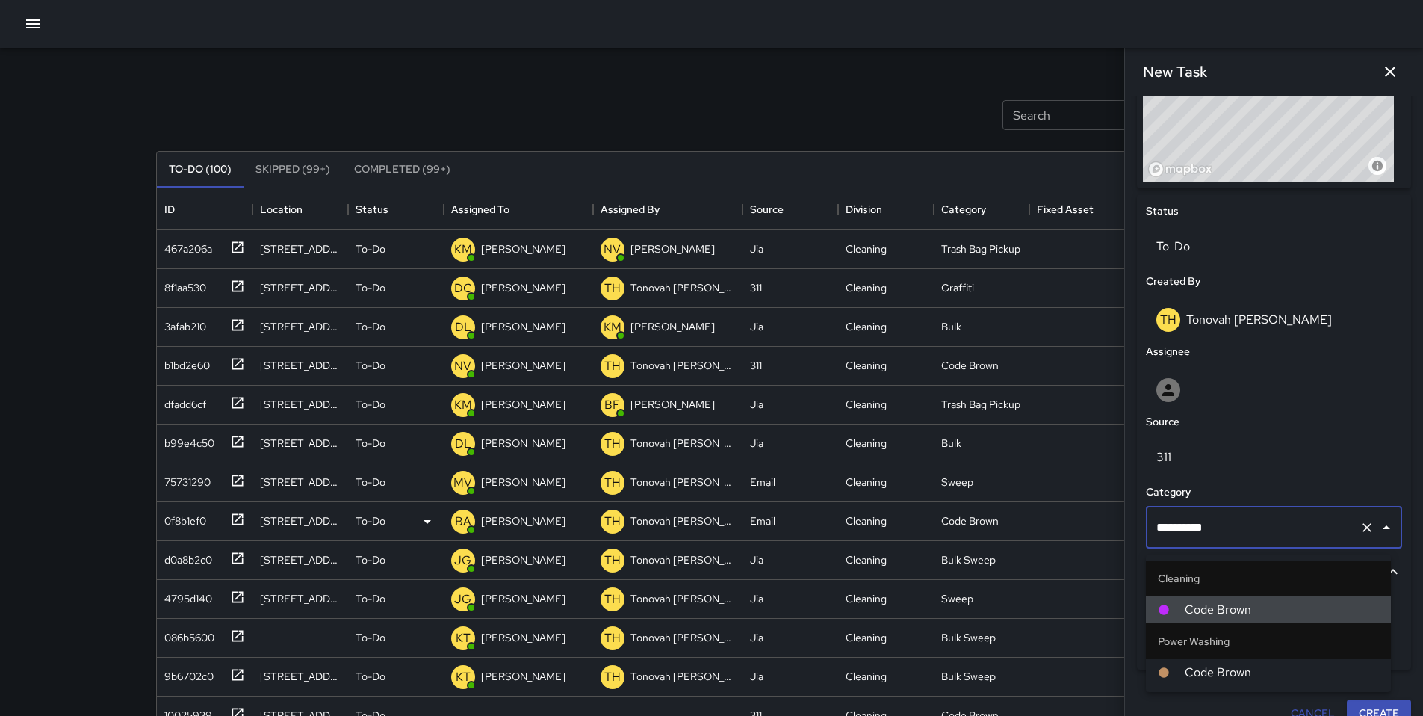
drag, startPoint x: 1186, startPoint y: 530, endPoint x: 1113, endPoint y: 526, distance: 73.3
click at [1114, 526] on div "Search Search New Task To-Do (100) Skipped (99+) Completed (99+) ID Location St…" at bounding box center [712, 465] width 1148 height 835
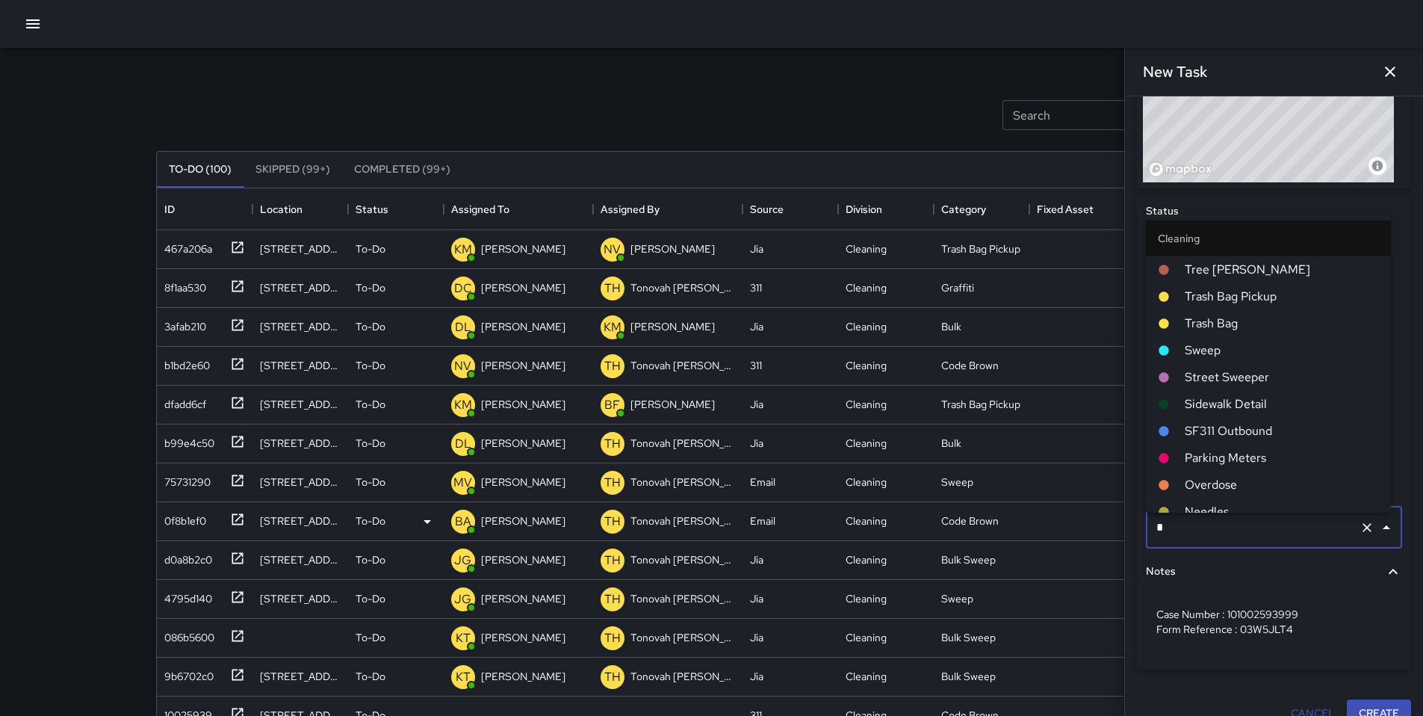
type input "**"
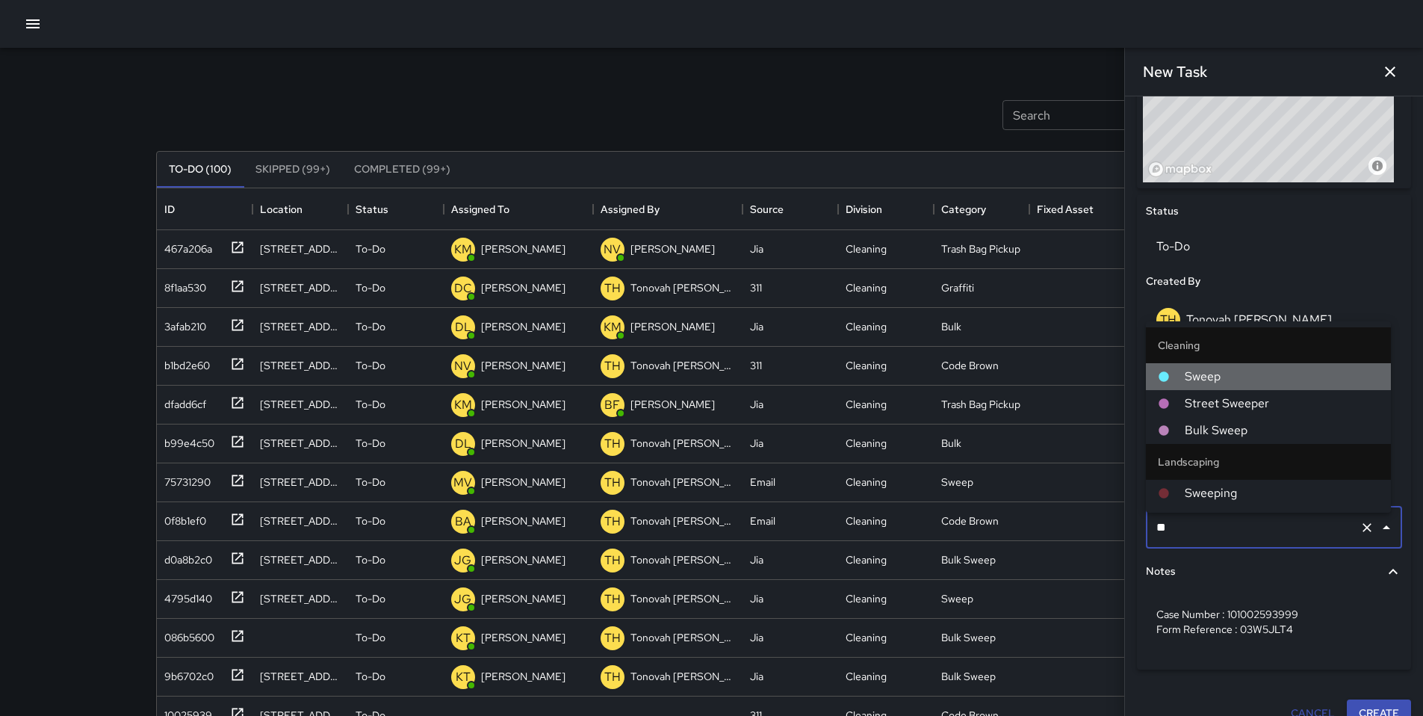
click at [1215, 380] on span "Sweep" at bounding box center [1282, 377] width 194 height 18
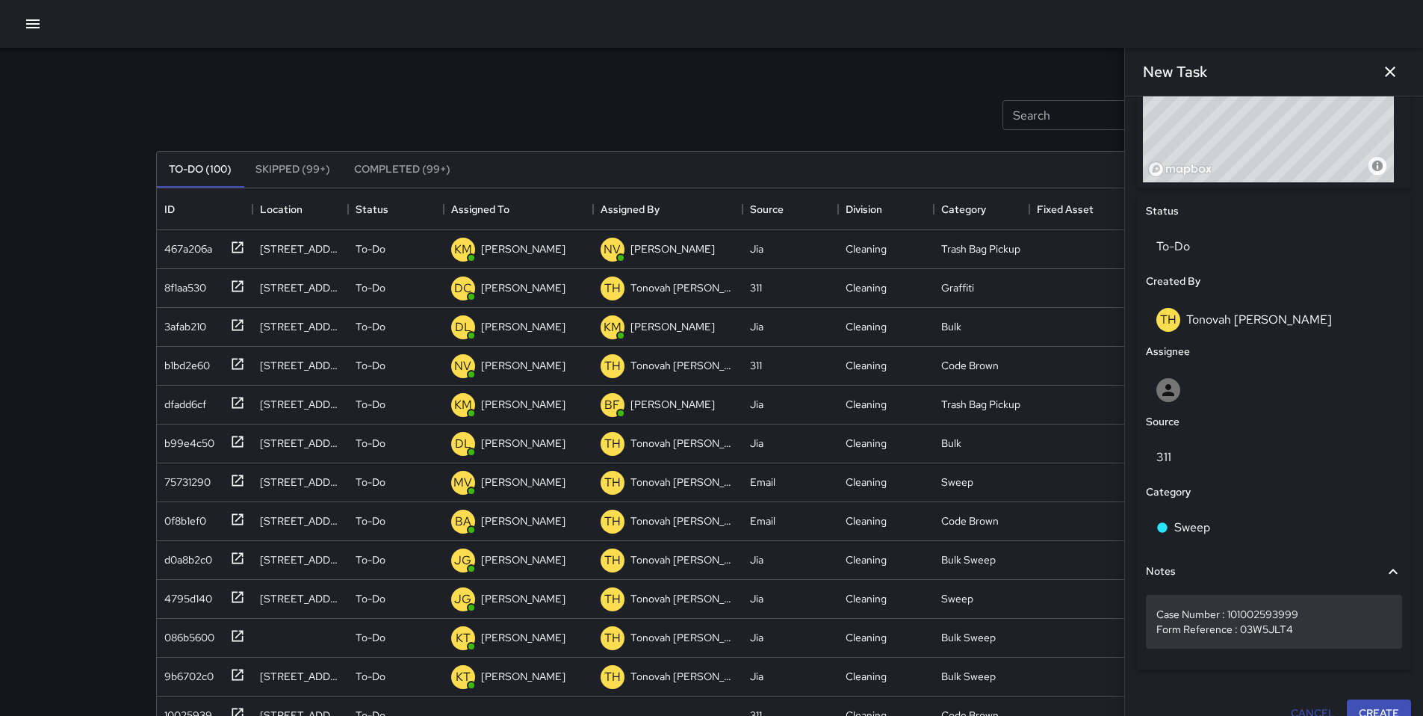
scroll to position [631, 0]
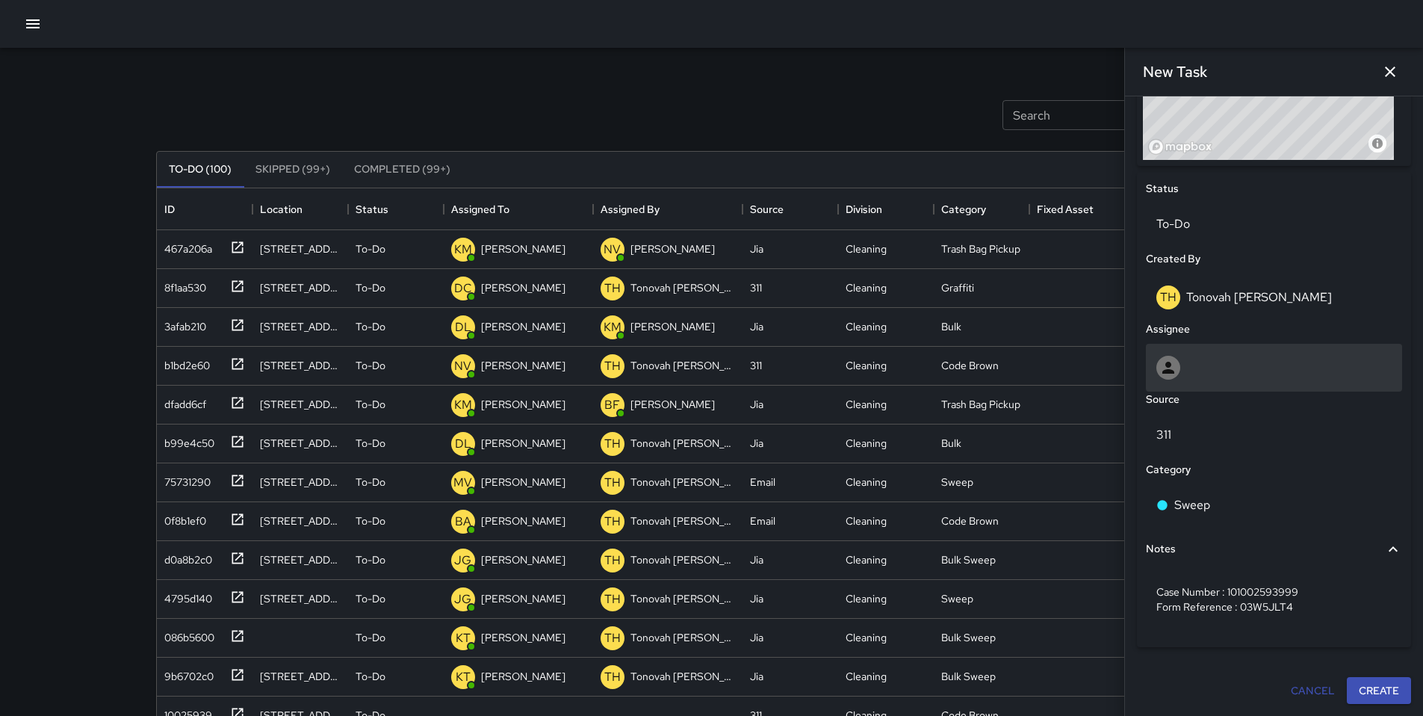
click at [1199, 368] on div at bounding box center [1273, 368] width 235 height 24
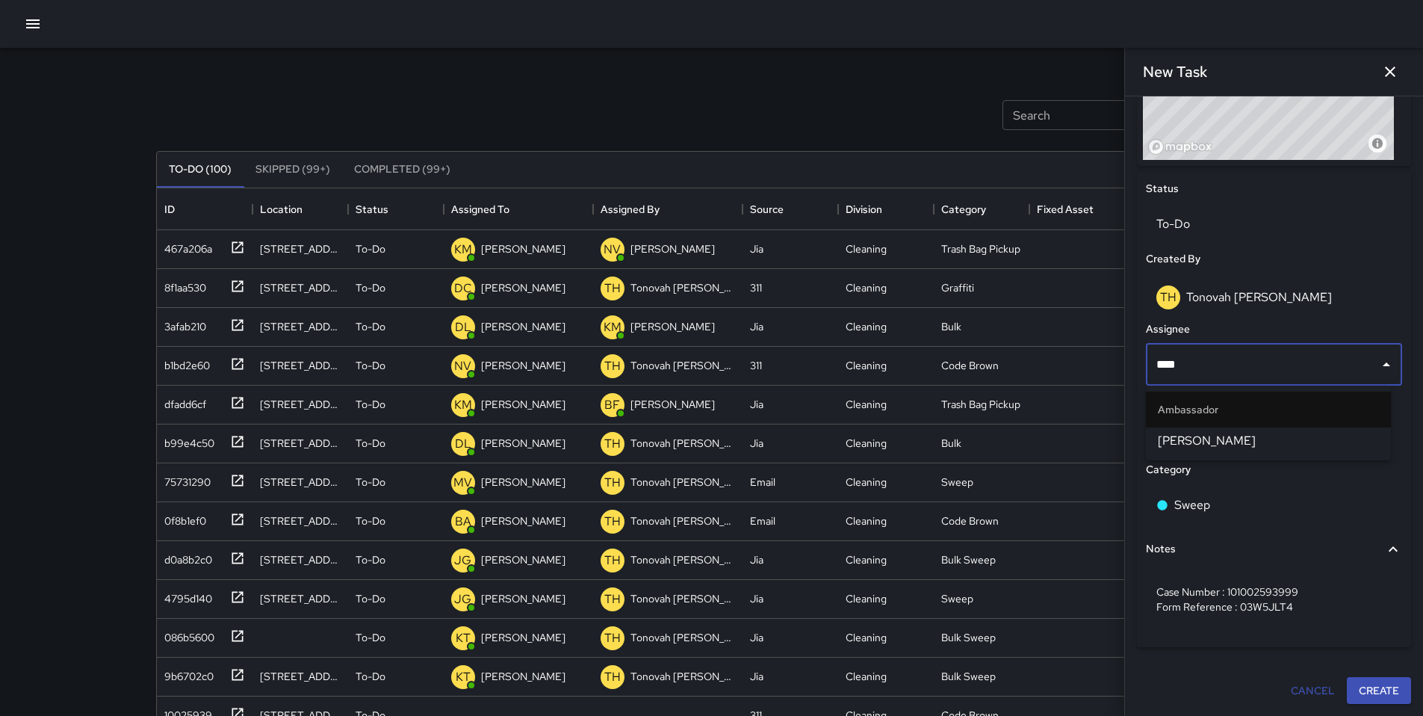
type input "*****"
click at [1265, 434] on span "[PERSON_NAME]" at bounding box center [1268, 441] width 221 height 18
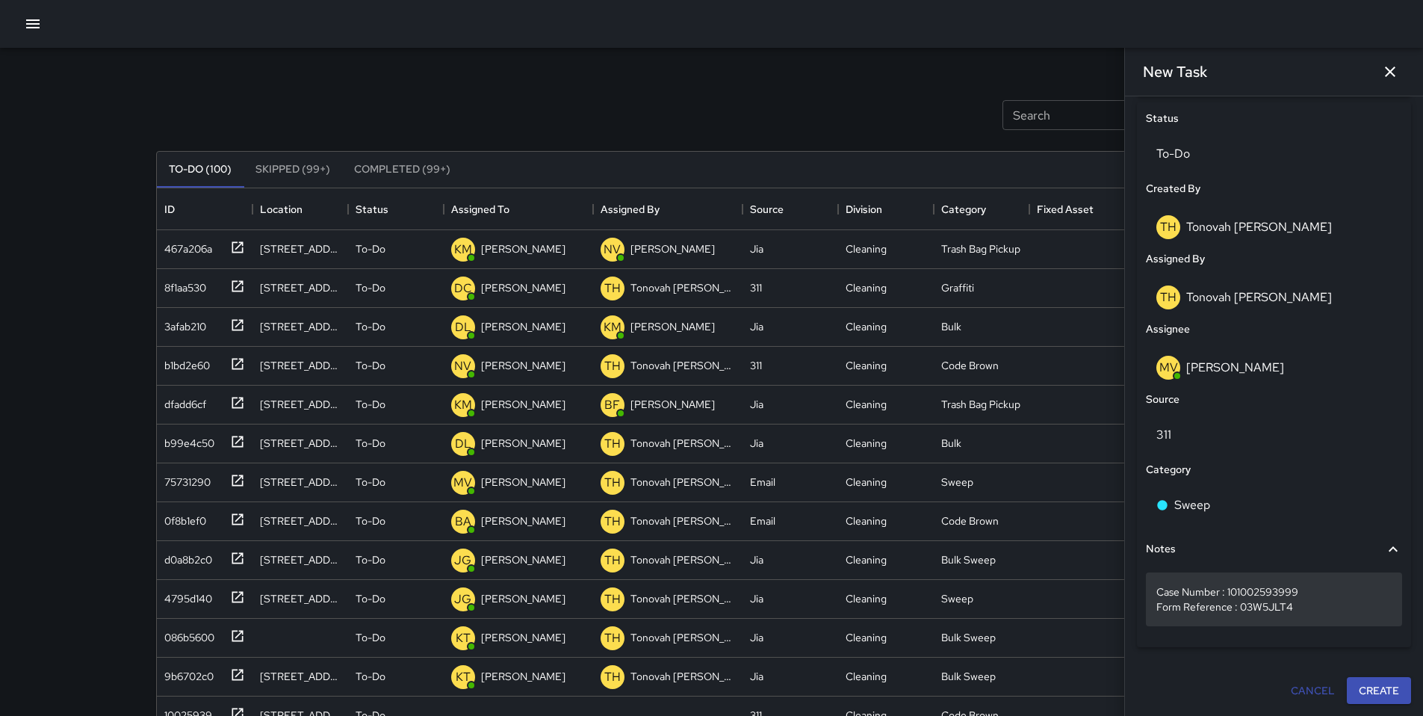
scroll to position [701, 0]
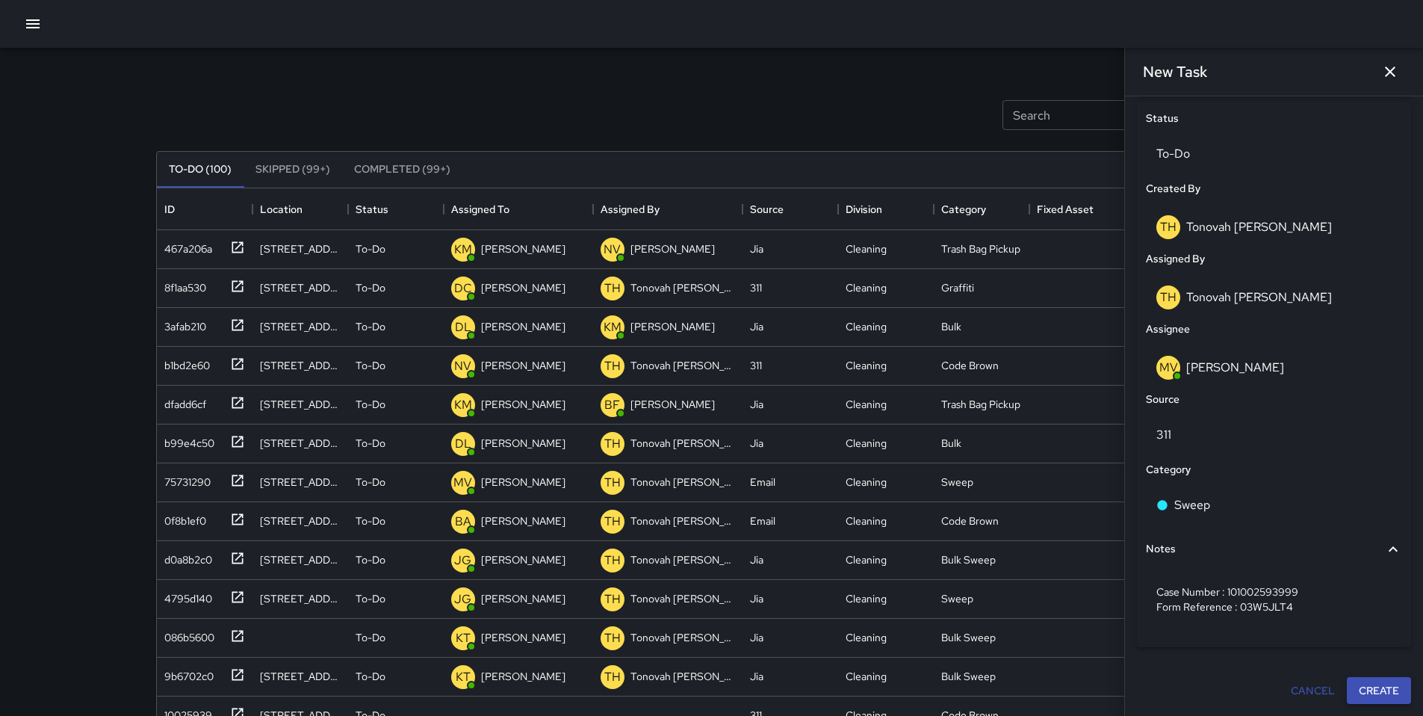
click at [1366, 687] on button "Create" at bounding box center [1379, 691] width 64 height 28
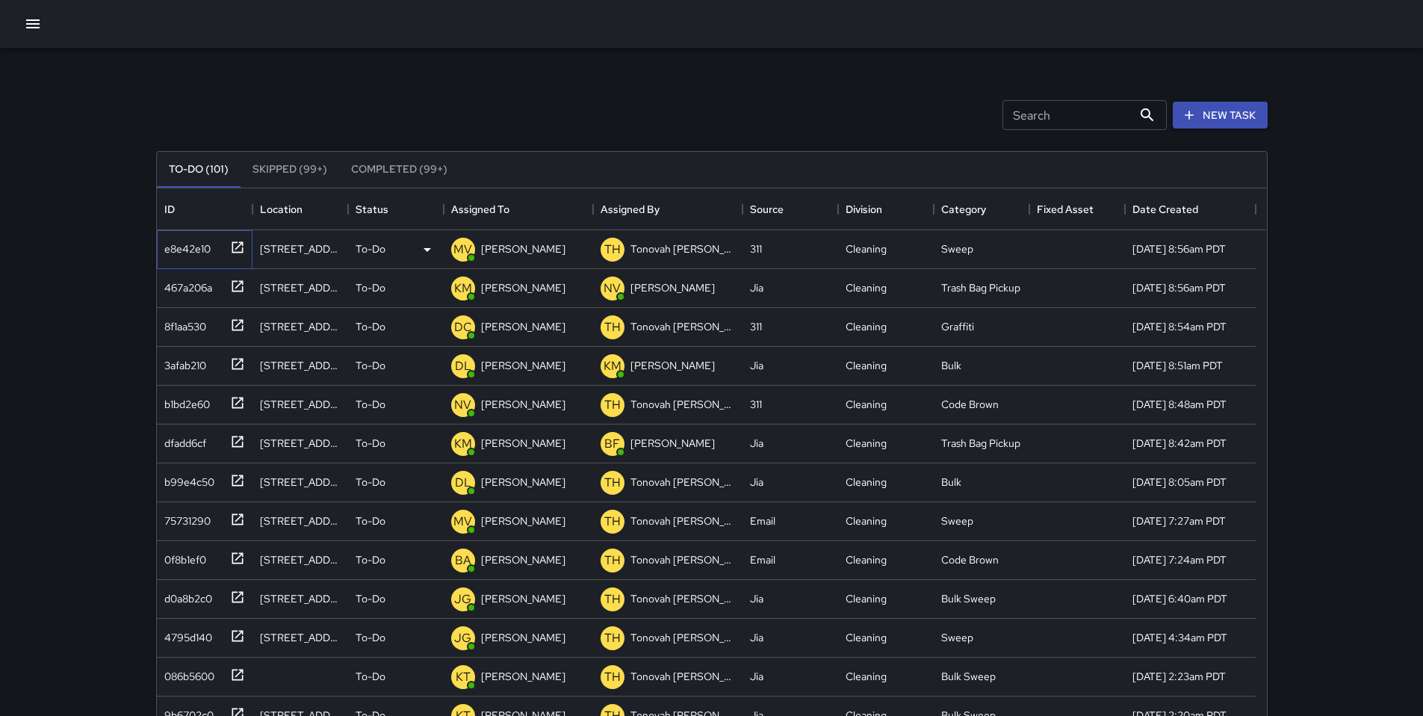
click at [188, 247] on div "e8e42e10" at bounding box center [184, 245] width 52 height 21
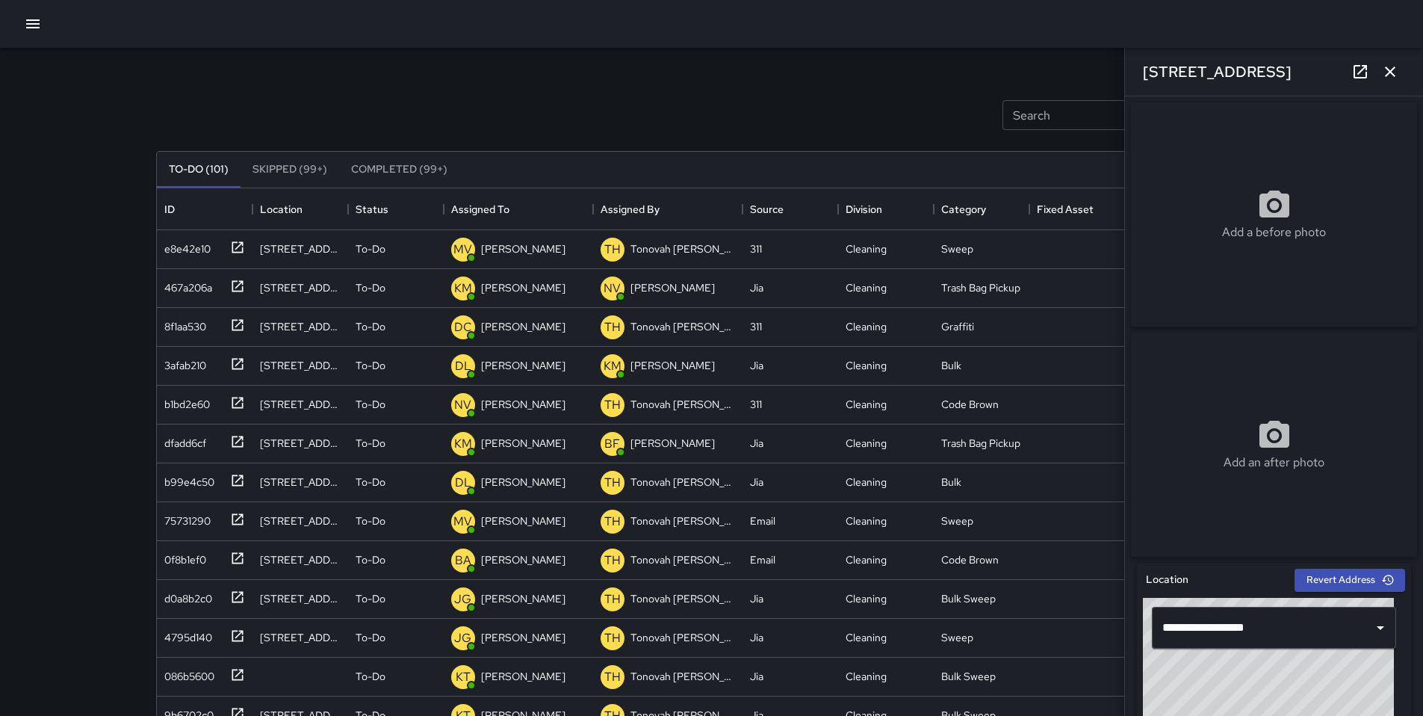
click at [1352, 74] on icon at bounding box center [1360, 72] width 18 height 18
click at [1384, 74] on icon "button" at bounding box center [1390, 72] width 18 height 18
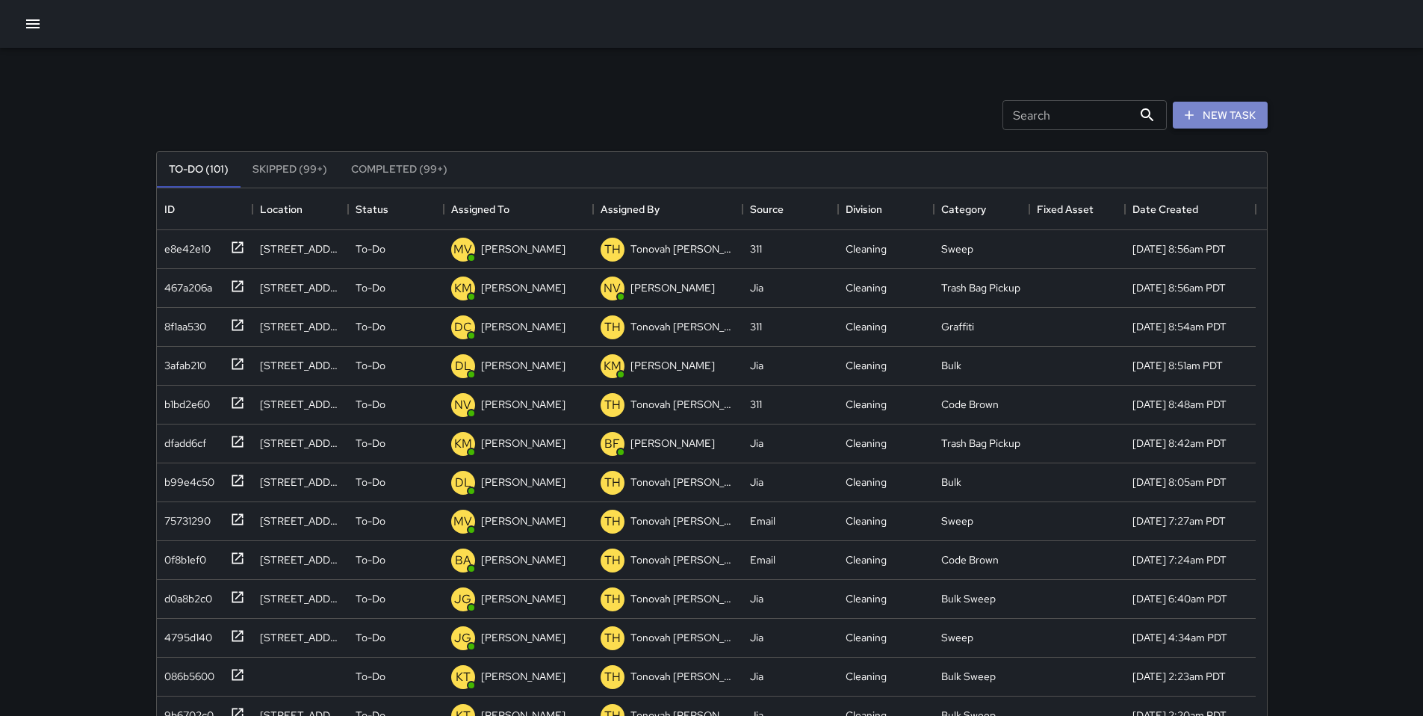
click at [1227, 117] on button "New Task" at bounding box center [1220, 116] width 95 height 28
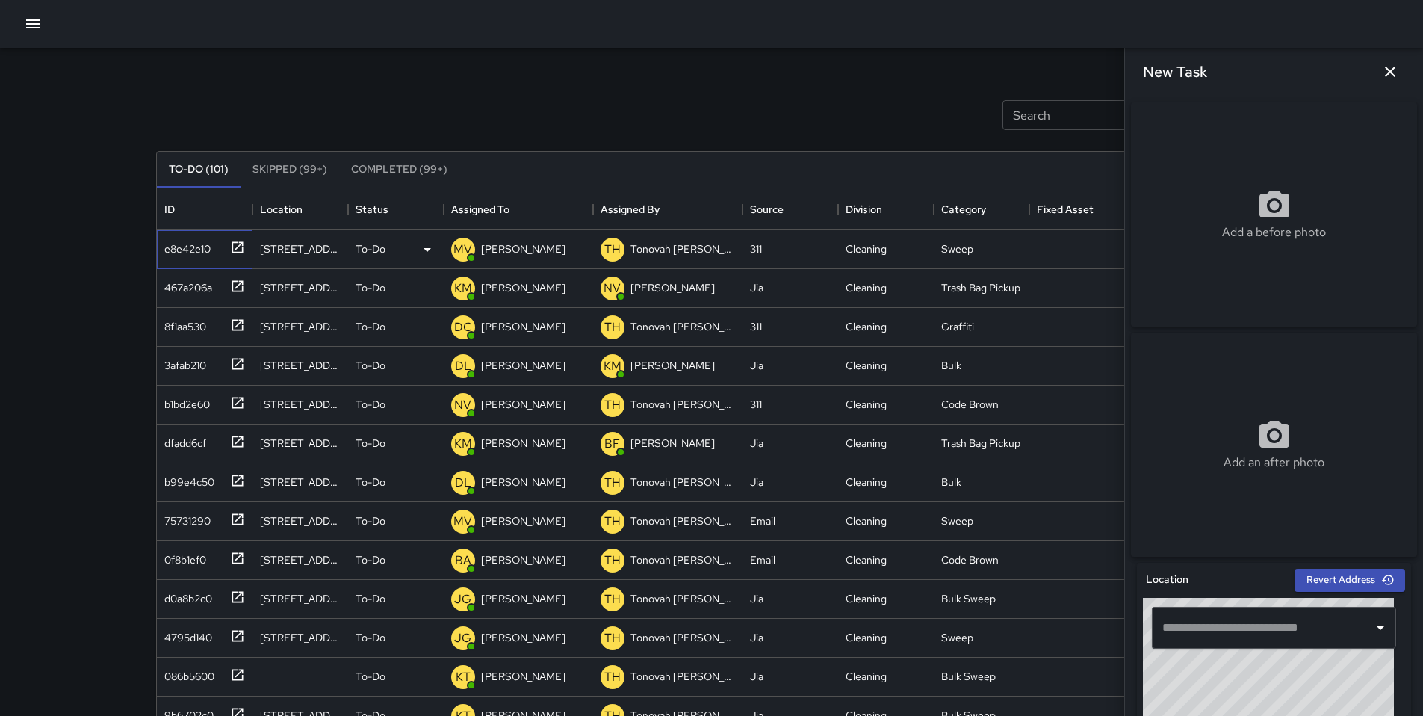
click at [182, 253] on div "e8e42e10" at bounding box center [184, 245] width 52 height 21
click at [184, 249] on div "e8e42e10" at bounding box center [184, 245] width 52 height 21
click at [186, 247] on div "e8e42e10" at bounding box center [184, 245] width 52 height 21
click at [191, 247] on div "e8e42e10" at bounding box center [184, 245] width 52 height 21
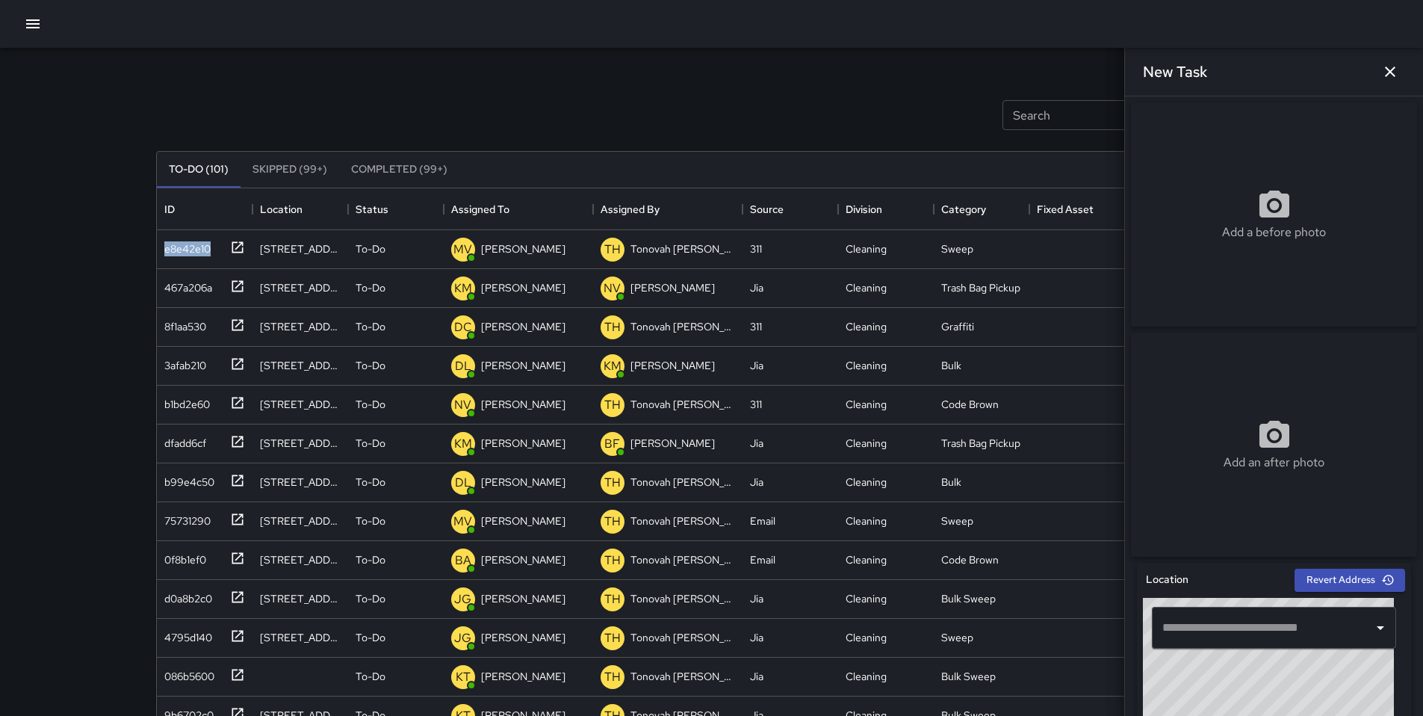
click at [1385, 71] on icon "button" at bounding box center [1390, 72] width 18 height 18
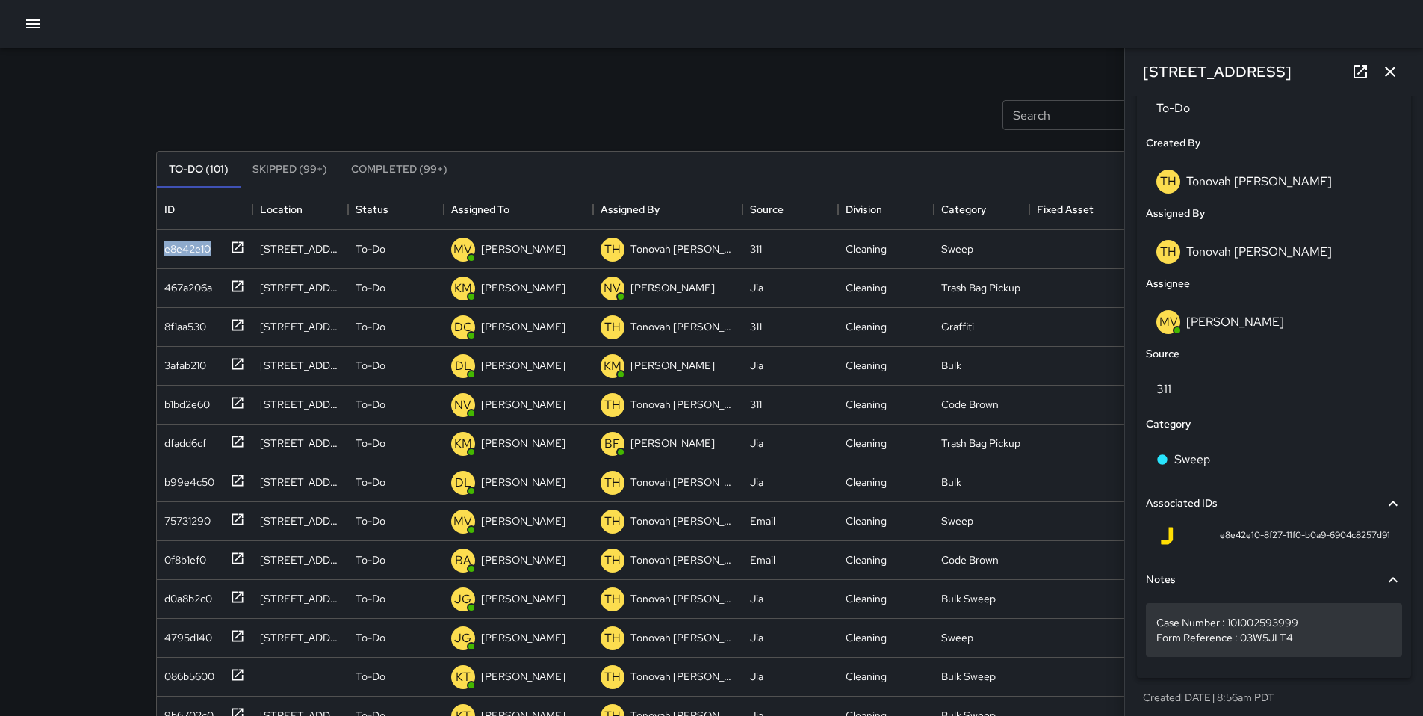
scroll to position [745, 0]
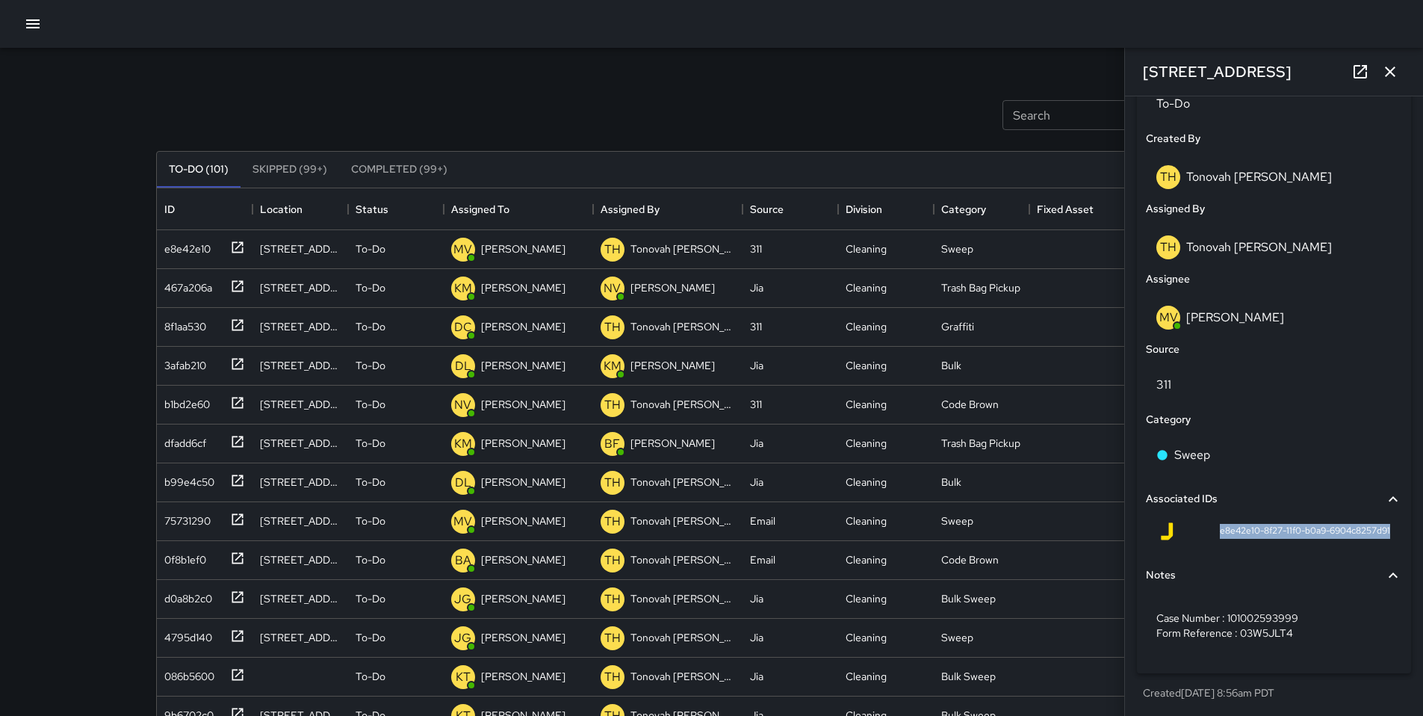
drag, startPoint x: 1204, startPoint y: 539, endPoint x: 1343, endPoint y: 542, distance: 138.3
click at [1396, 545] on div "Status To-Do Created By TH Tonovah Hillman Assigned By TH Tonovah Hillman Assig…" at bounding box center [1274, 363] width 274 height 622
copy span "e8e42e10-8f27-11f0-b0a9-6904c8257d91"
click at [1384, 69] on icon "button" at bounding box center [1390, 72] width 18 height 18
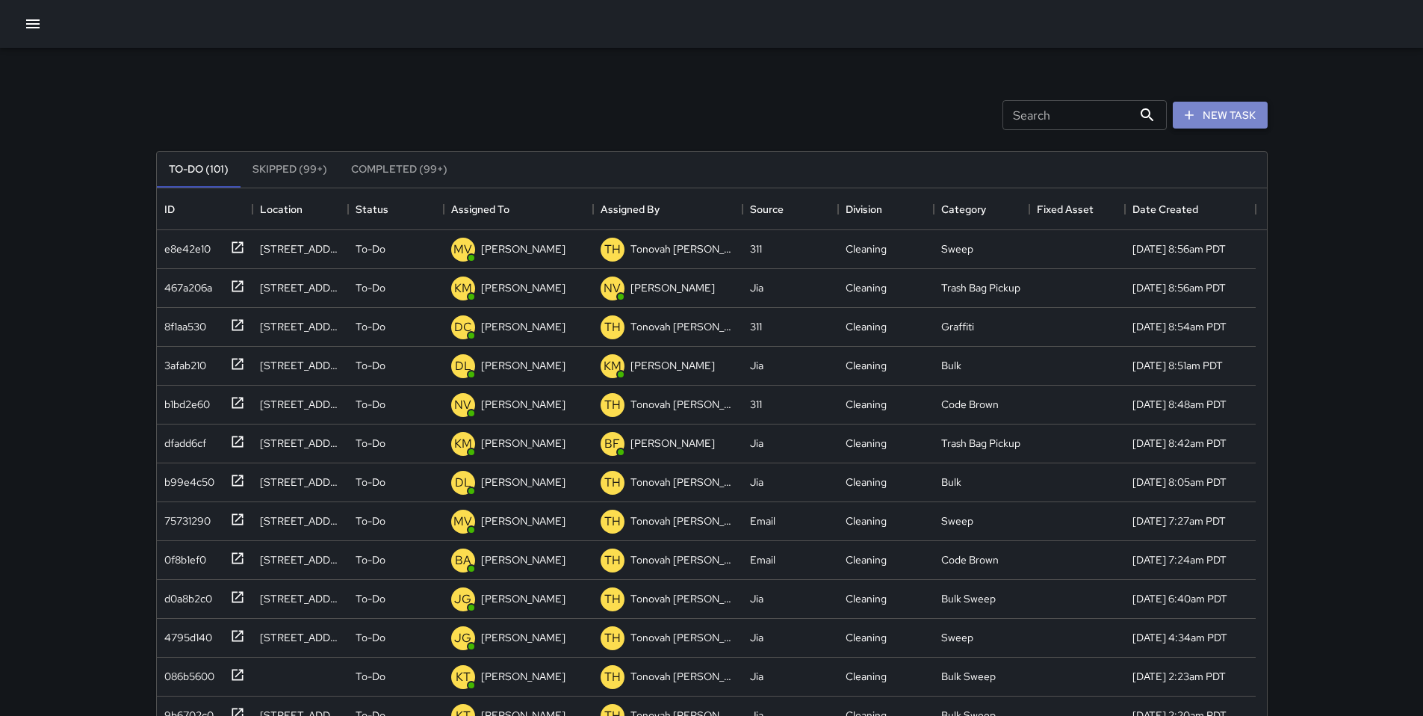
click at [1202, 114] on button "New Task" at bounding box center [1220, 116] width 95 height 28
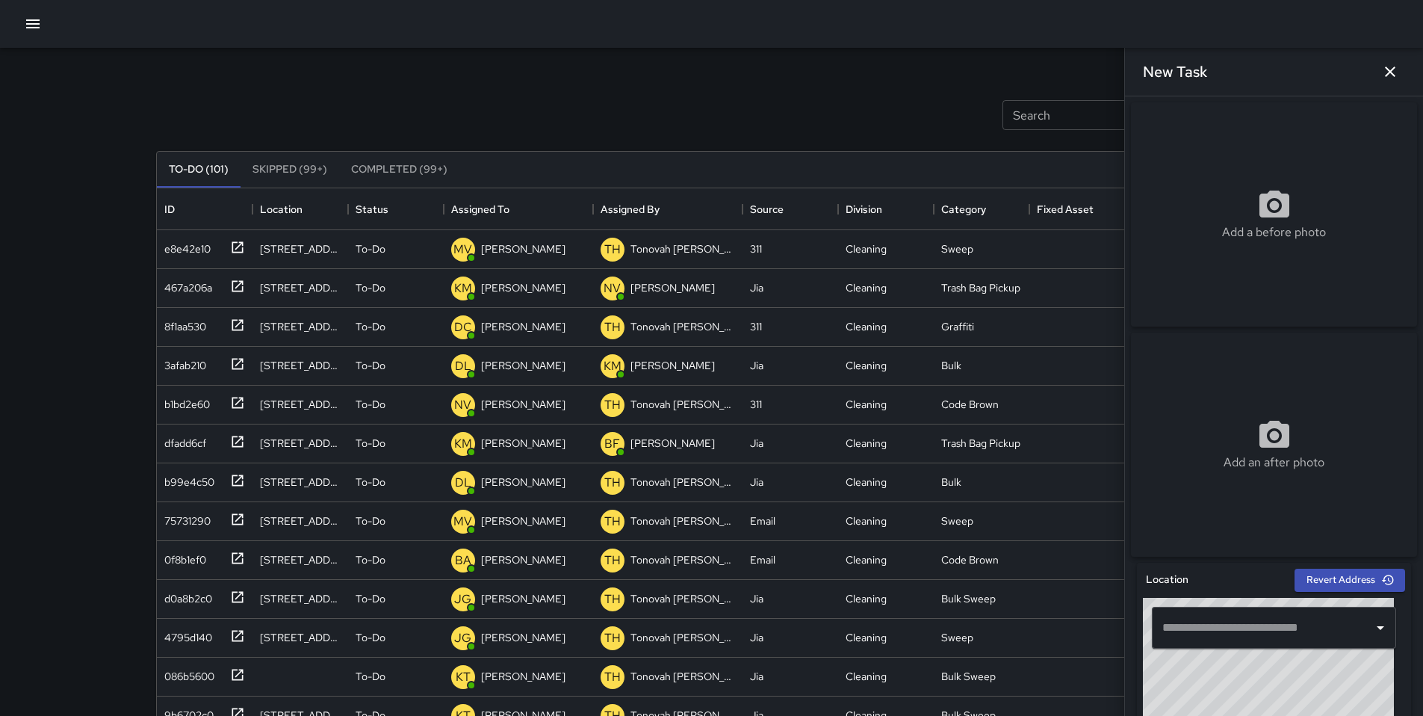
click at [1191, 637] on input "text" at bounding box center [1263, 627] width 208 height 28
paste input "**********"
type input "**********"
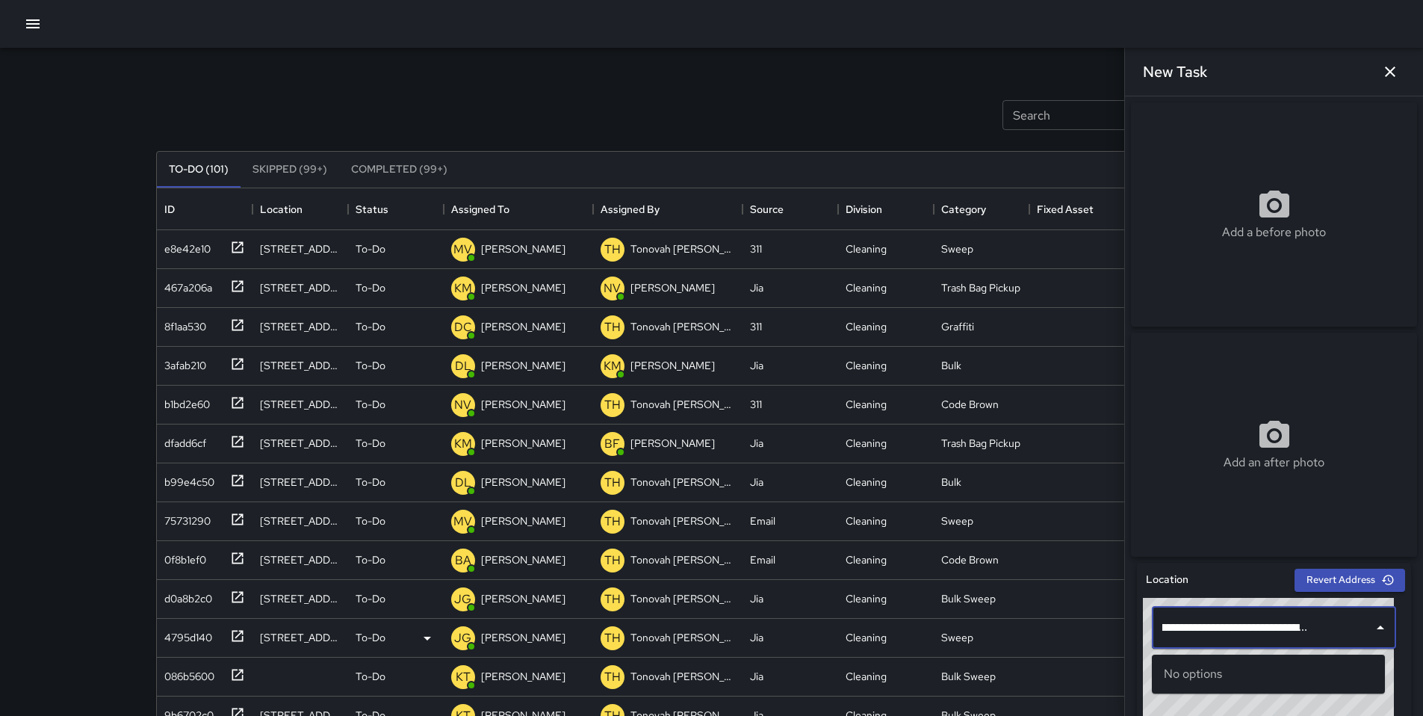
scroll to position [0, 0]
drag, startPoint x: 1330, startPoint y: 631, endPoint x: 908, endPoint y: 623, distance: 422.2
click at [908, 623] on div "Search Search New Task To-Do (101) Skipped (99+) Completed (99+) ID Location St…" at bounding box center [712, 465] width 1148 height 835
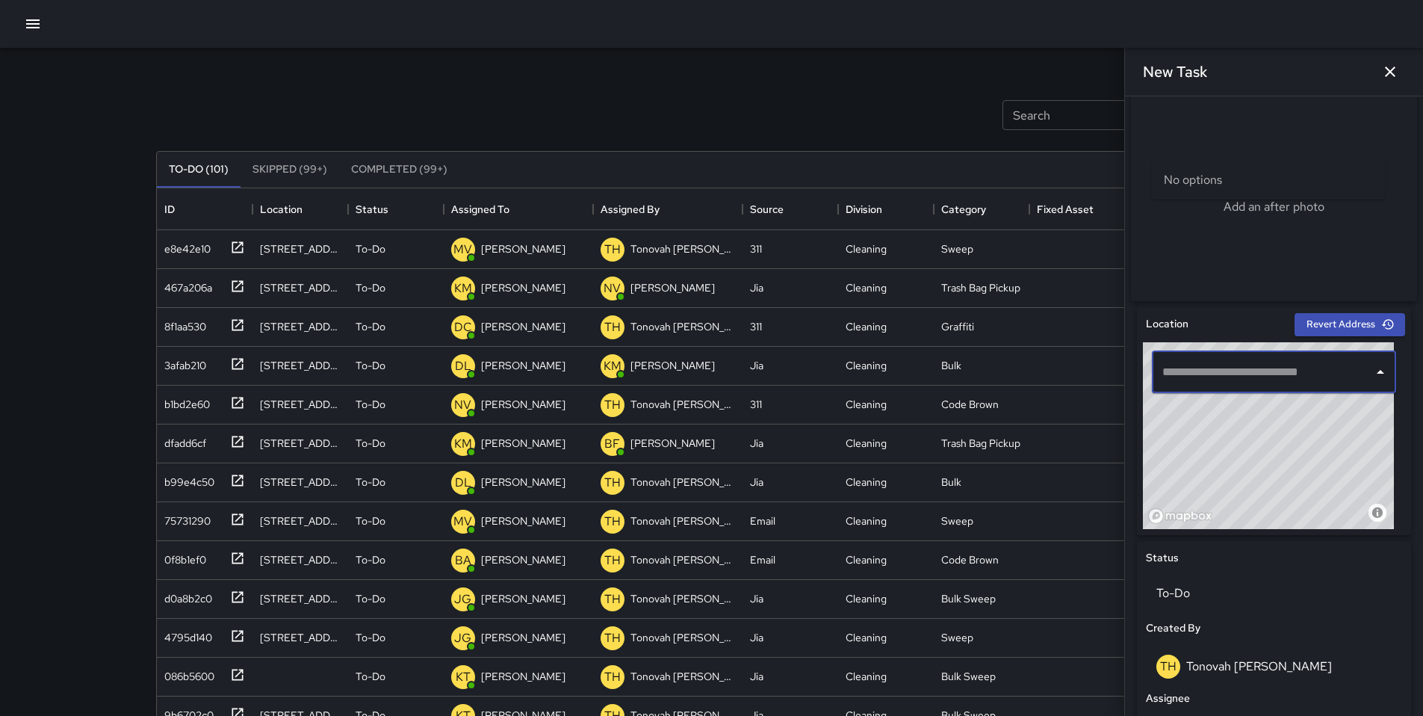
scroll to position [521, 0]
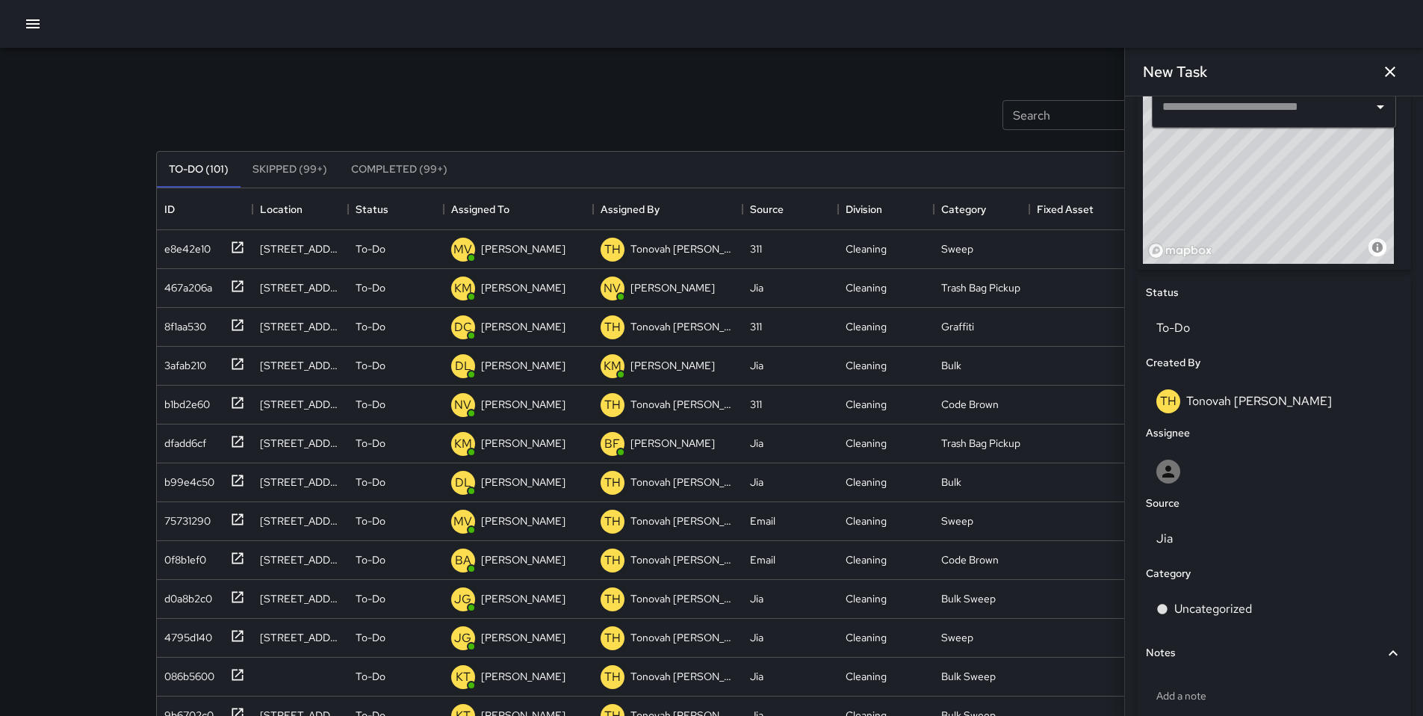
click at [1210, 654] on div "Notes" at bounding box center [1265, 653] width 238 height 16
click at [1199, 673] on div "Notes Add a note" at bounding box center [1274, 653] width 262 height 40
click at [1198, 660] on div "Notes" at bounding box center [1265, 653] width 238 height 16
click at [1182, 703] on p "Add a note" at bounding box center [1273, 695] width 235 height 15
type textarea "**********"
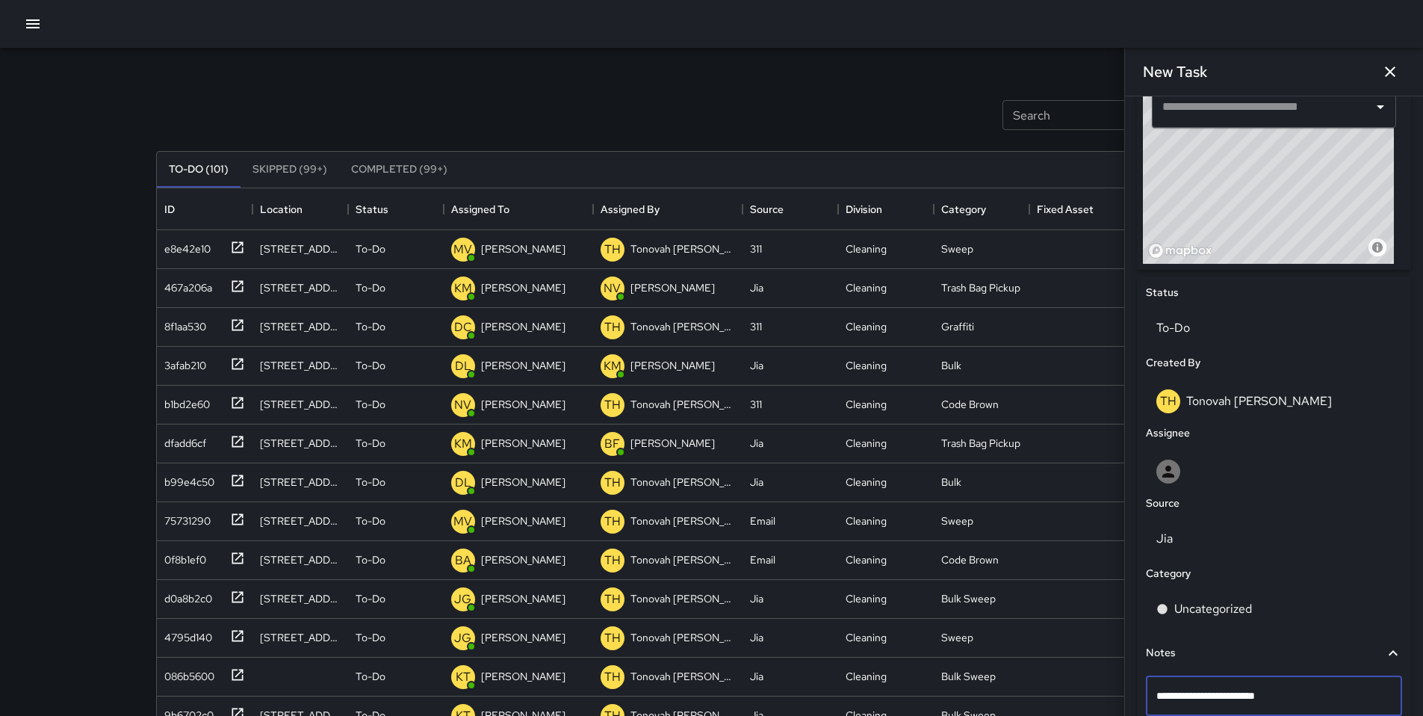
scroll to position [529, 0]
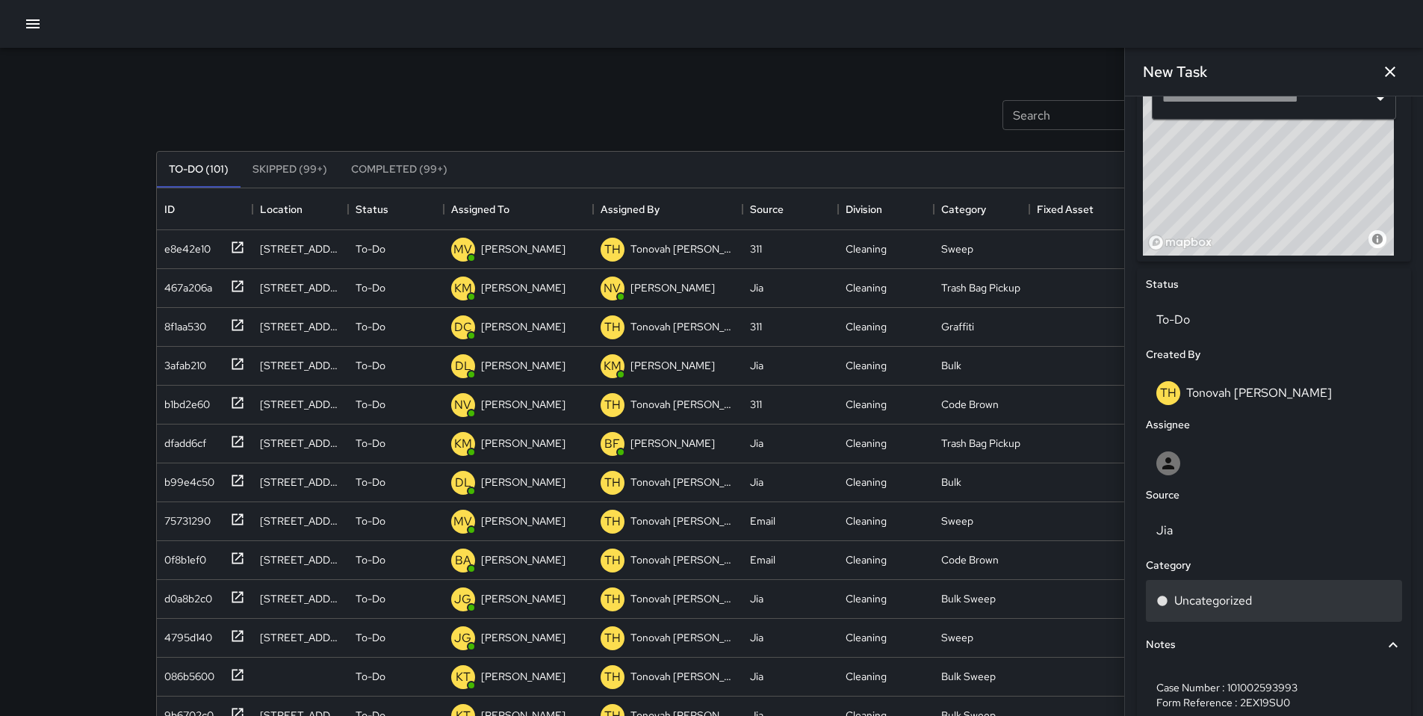
click at [1236, 610] on p "Uncategorized" at bounding box center [1213, 601] width 78 height 18
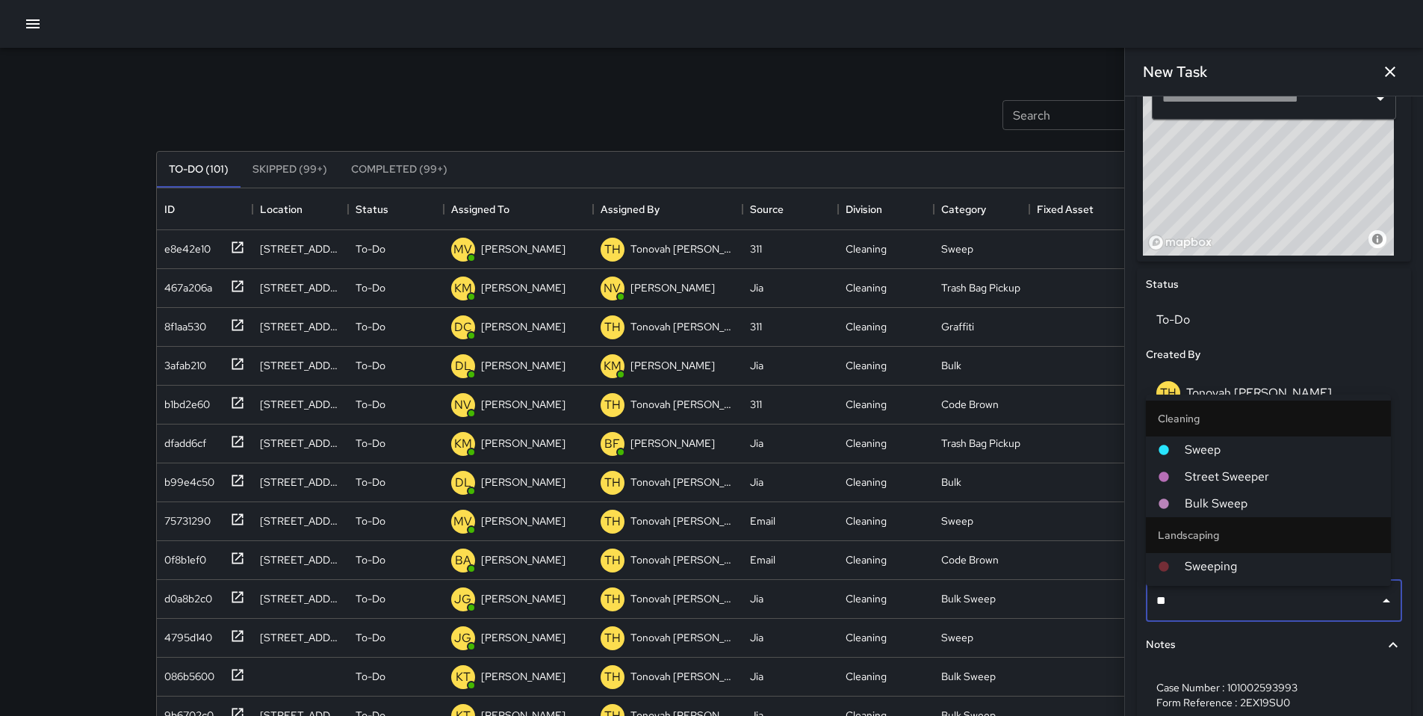
type input "***"
click at [1218, 439] on li "Sweep" at bounding box center [1268, 449] width 245 height 27
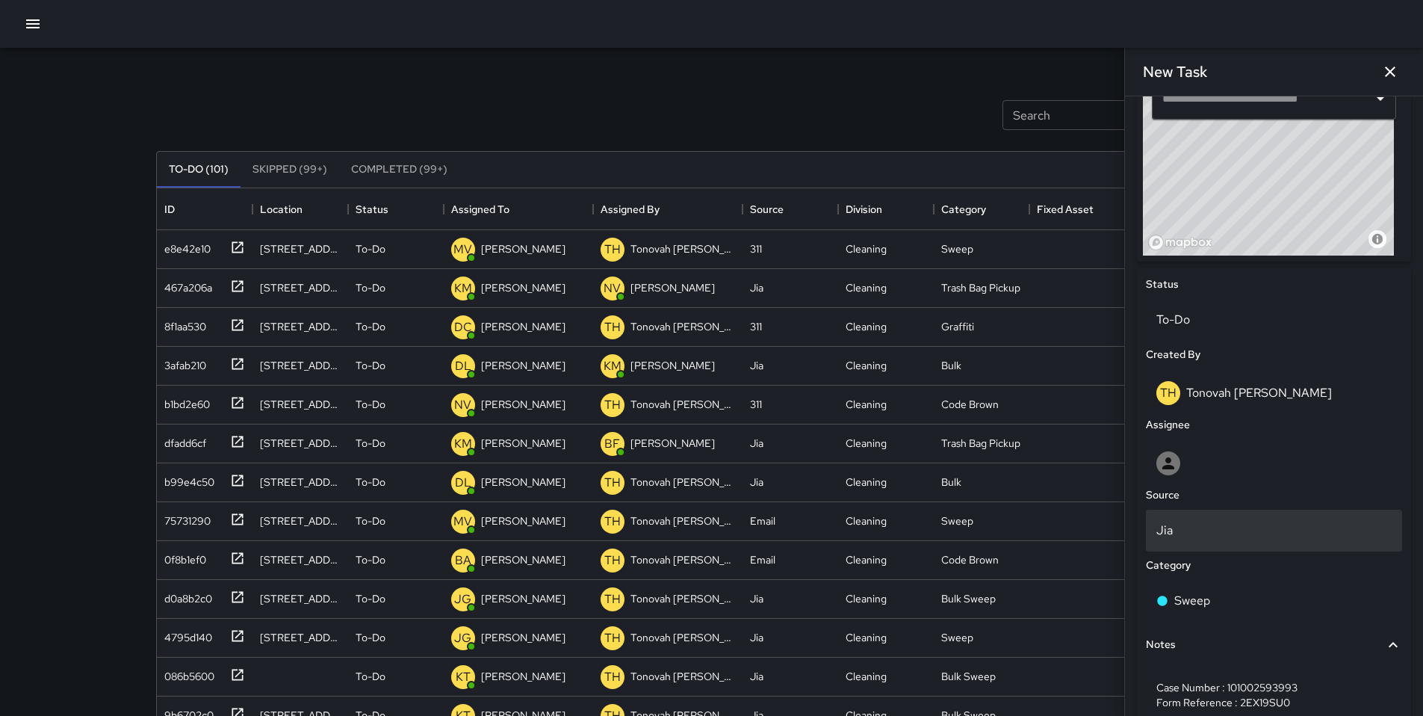
click at [1219, 546] on div "Jia" at bounding box center [1274, 531] width 256 height 42
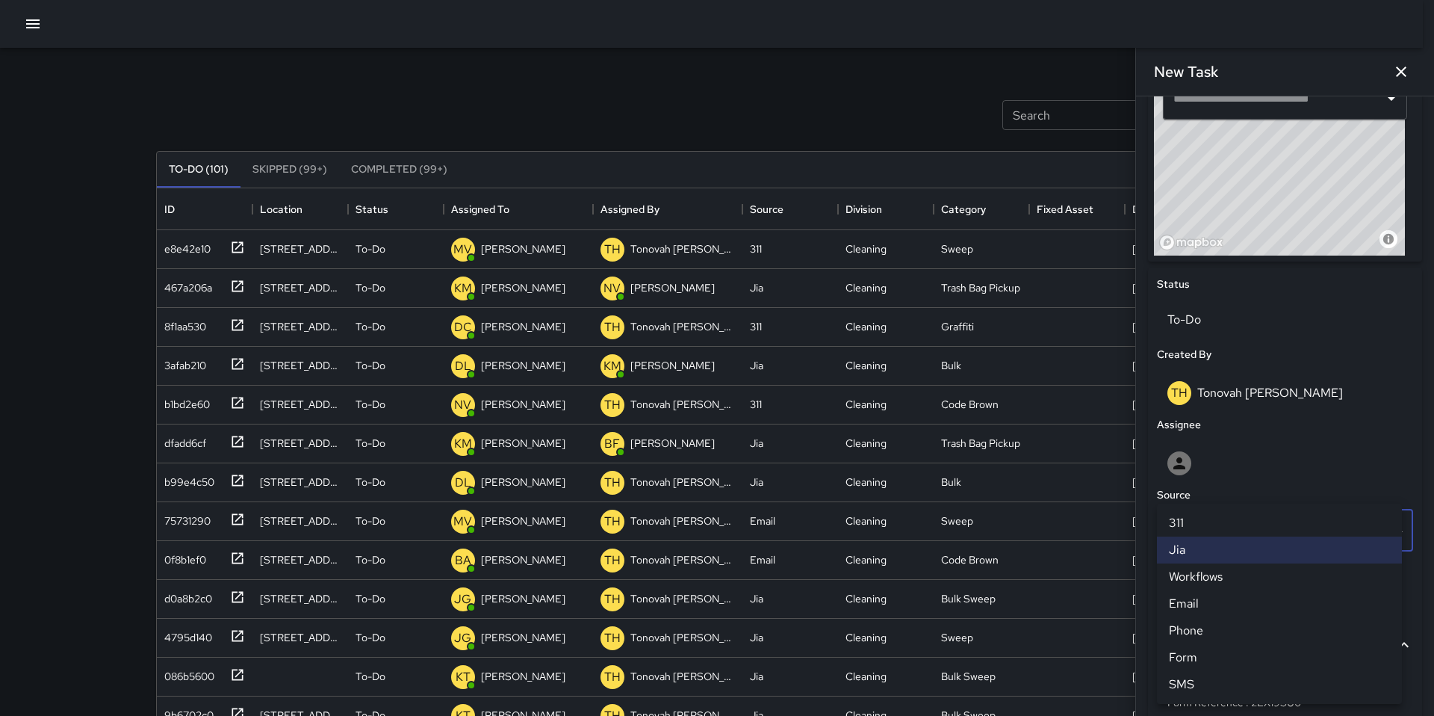
click at [1191, 522] on li "311" at bounding box center [1279, 523] width 245 height 27
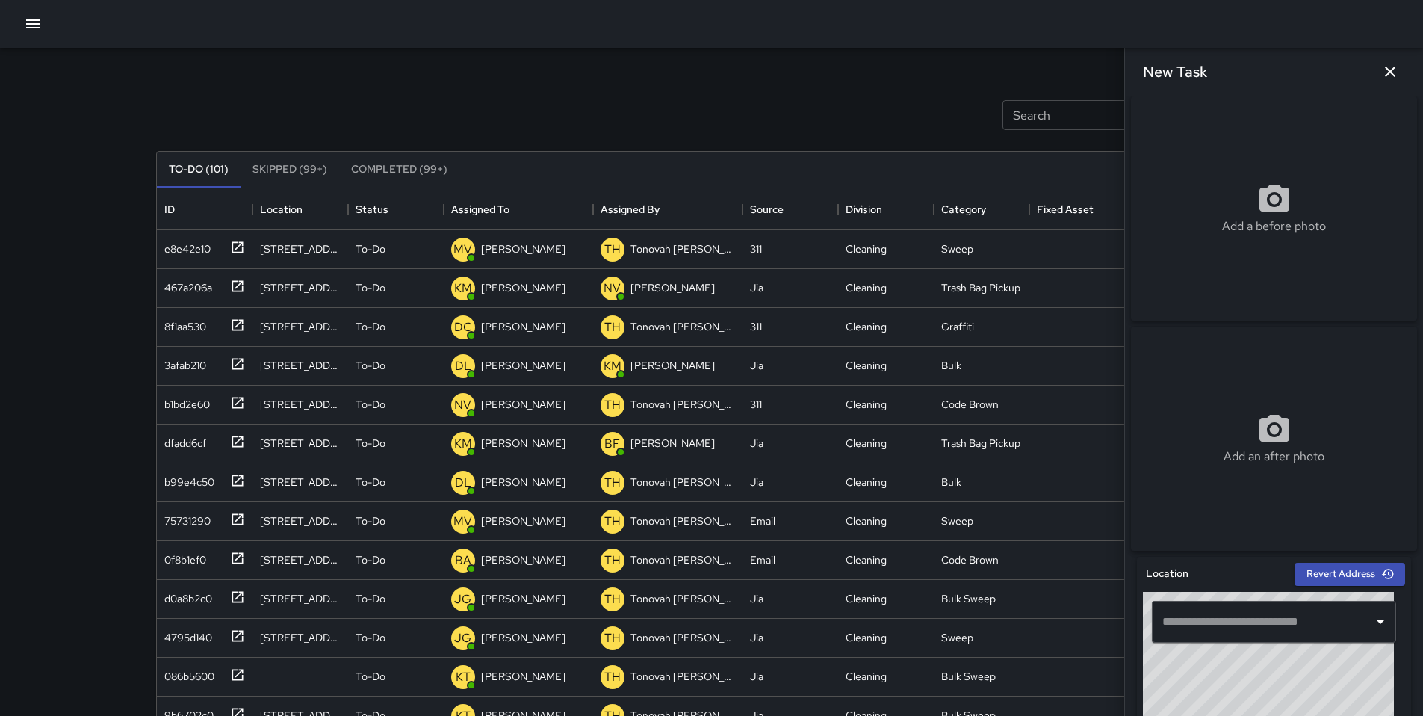
scroll to position [0, 0]
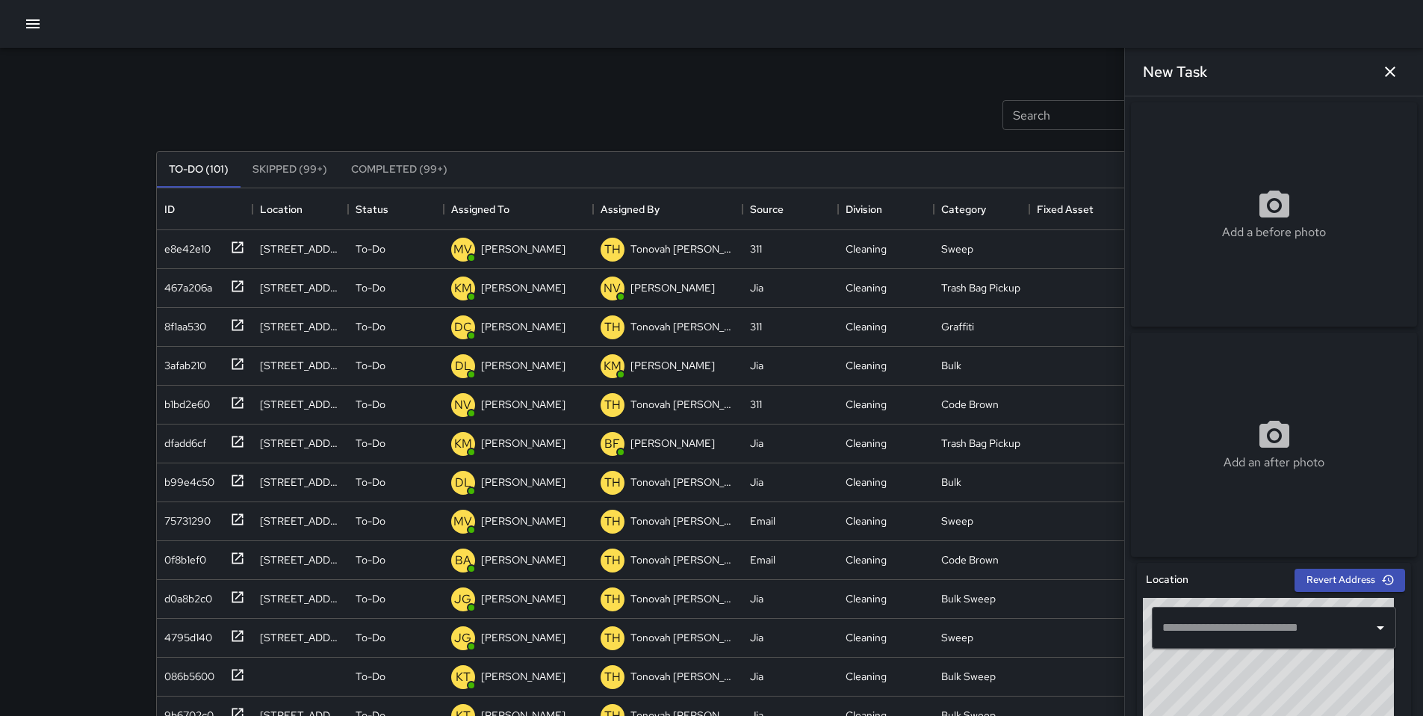
click at [1225, 205] on div "Add a before photo" at bounding box center [1274, 215] width 286 height 54
type input "**********"
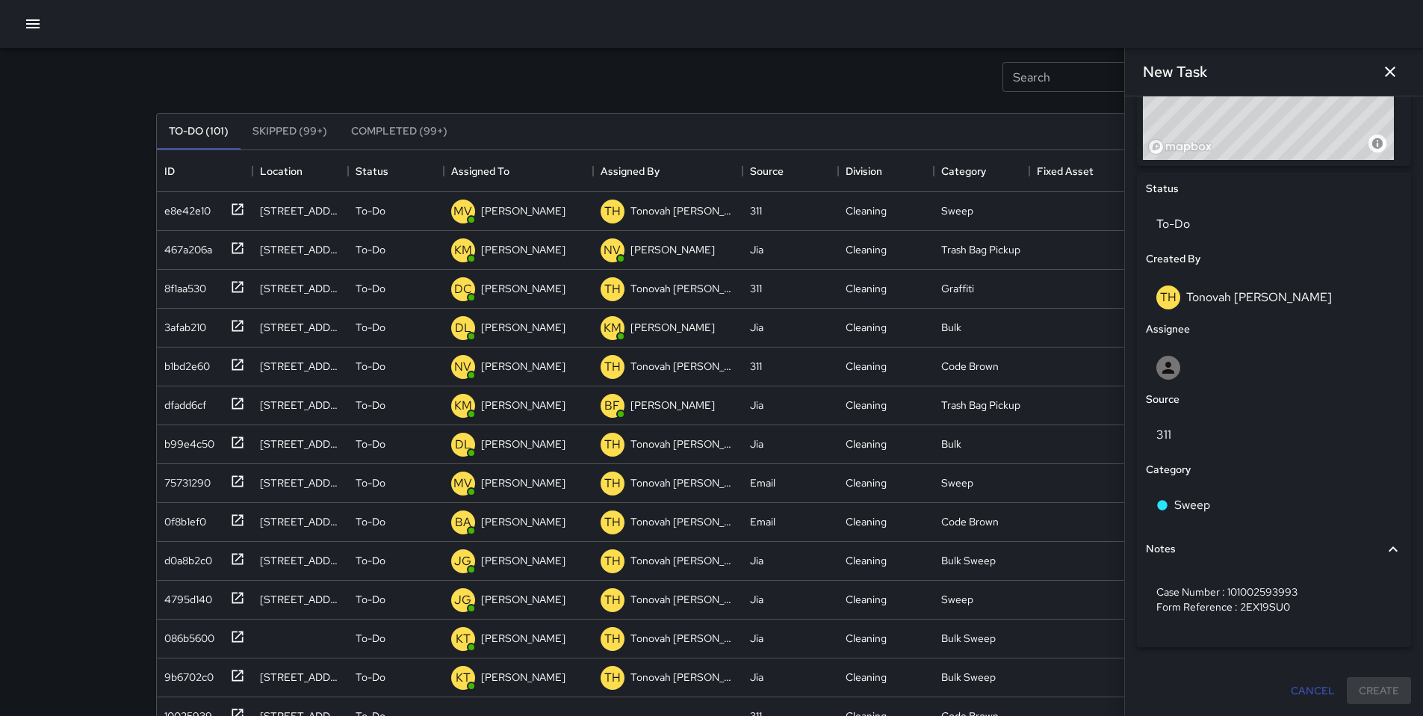
scroll to position [167, 0]
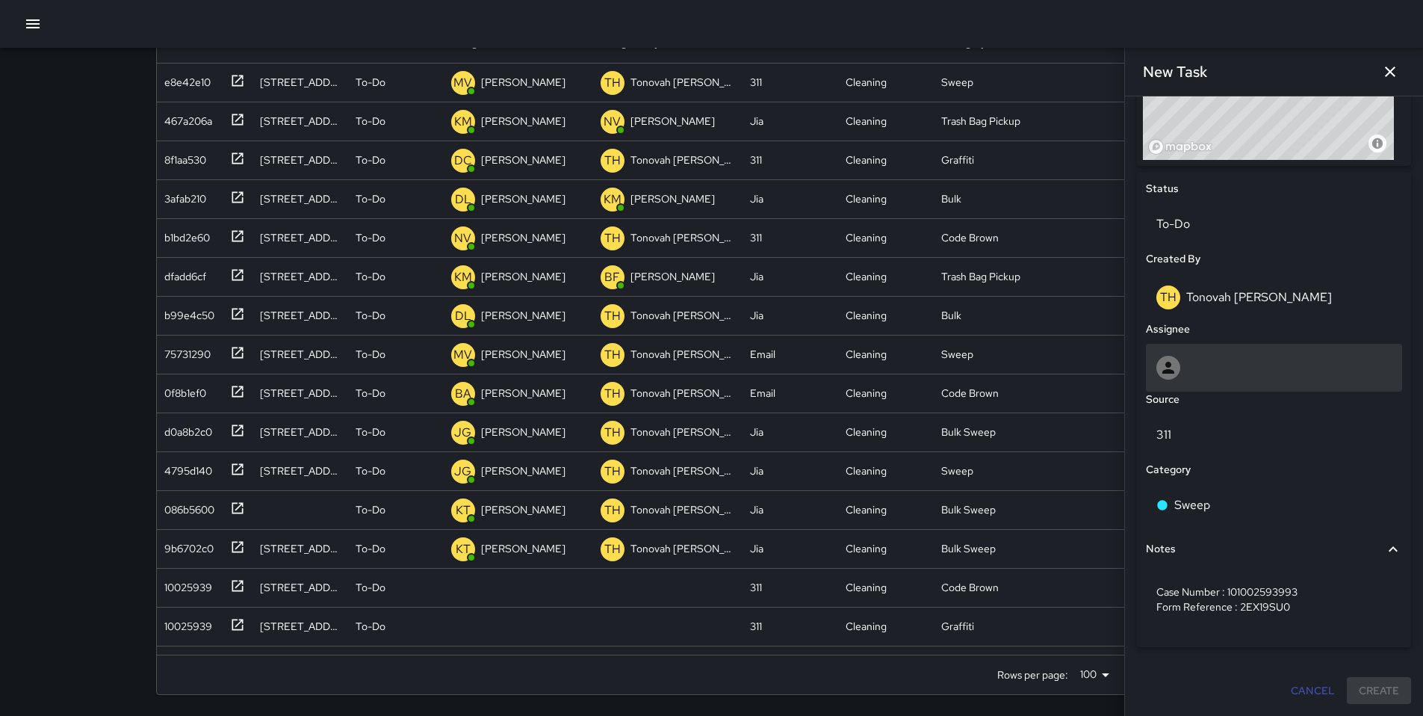
click at [1206, 360] on div at bounding box center [1273, 368] width 235 height 24
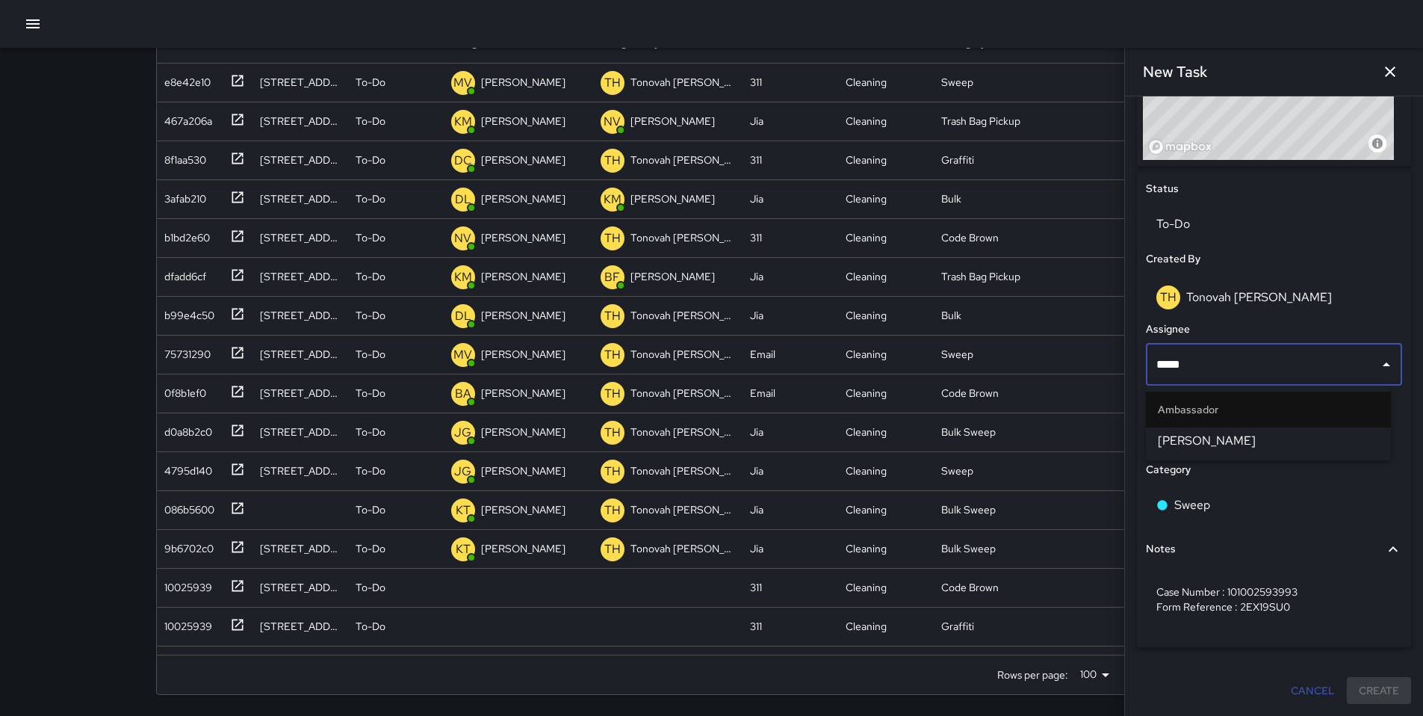
type input "******"
click at [1237, 430] on li "[PERSON_NAME]" at bounding box center [1268, 440] width 245 height 27
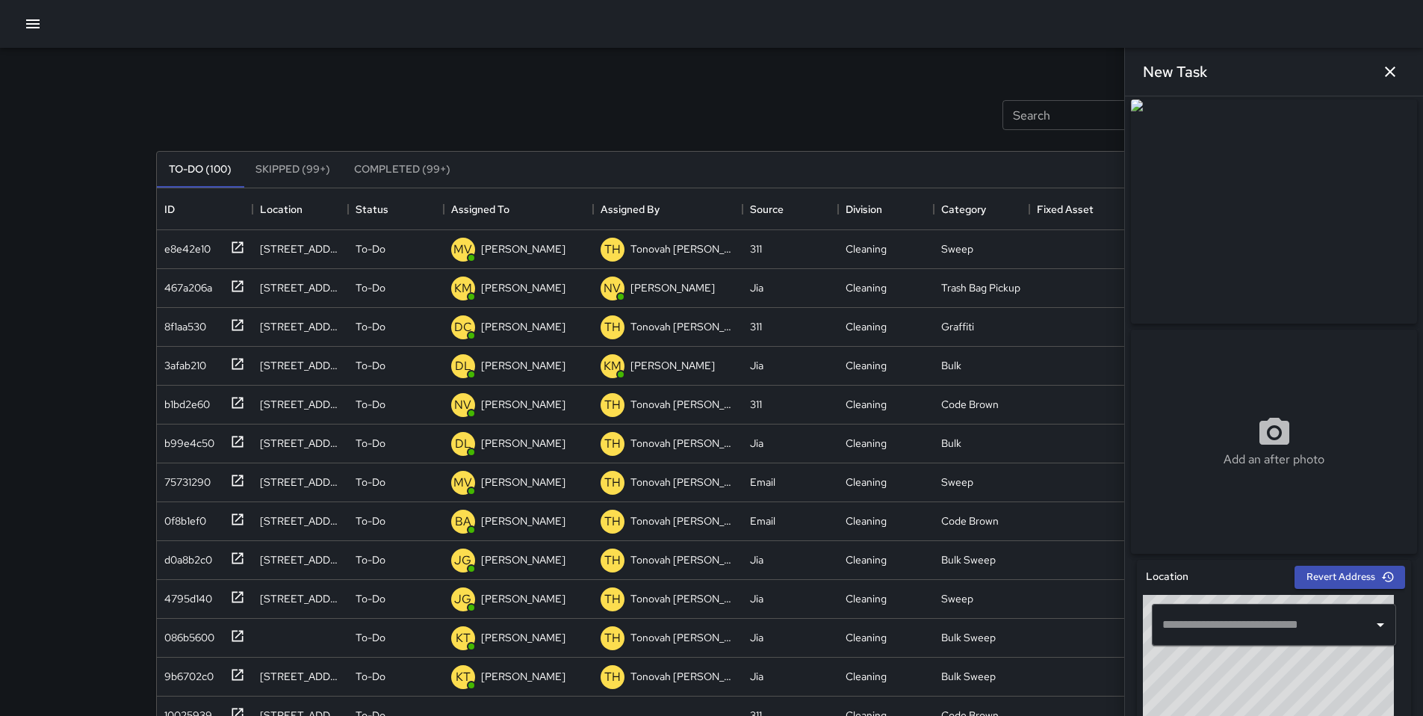
scroll to position [0, 0]
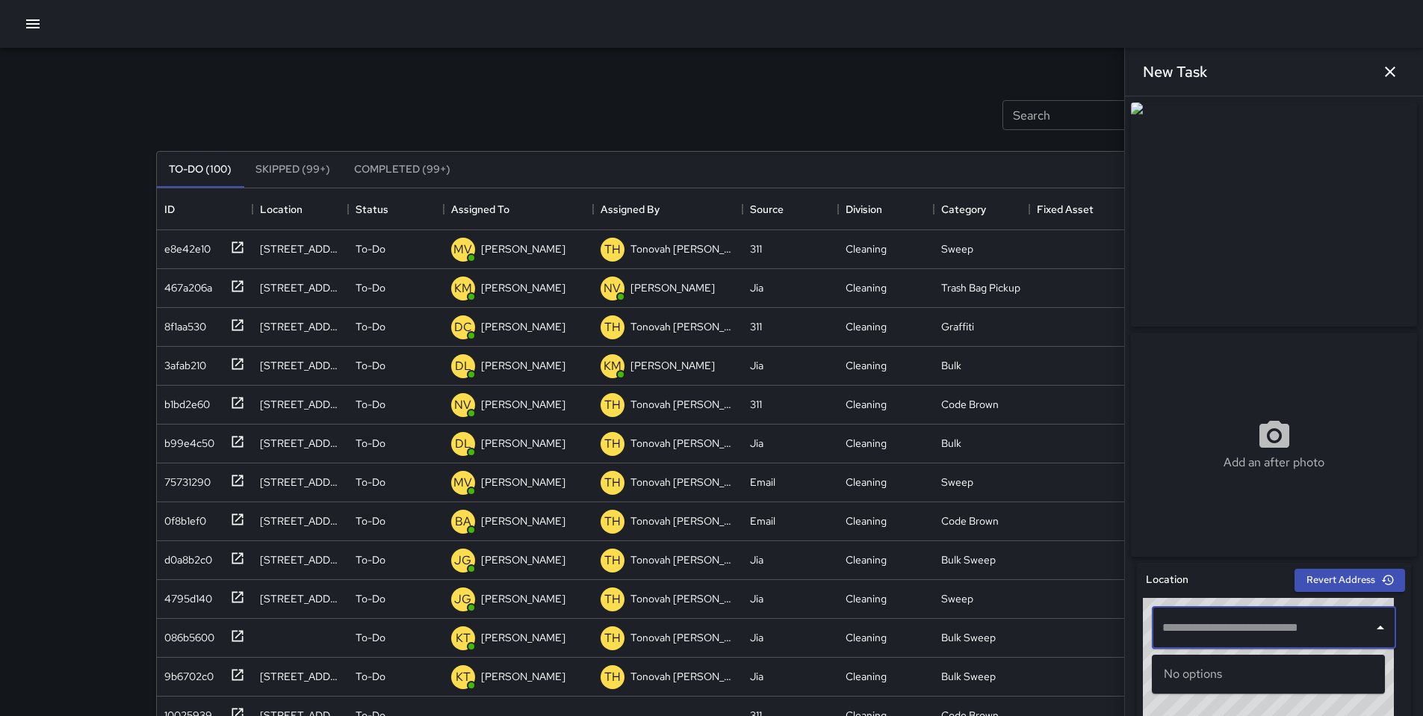
click at [1186, 637] on input "text" at bounding box center [1257, 627] width 197 height 28
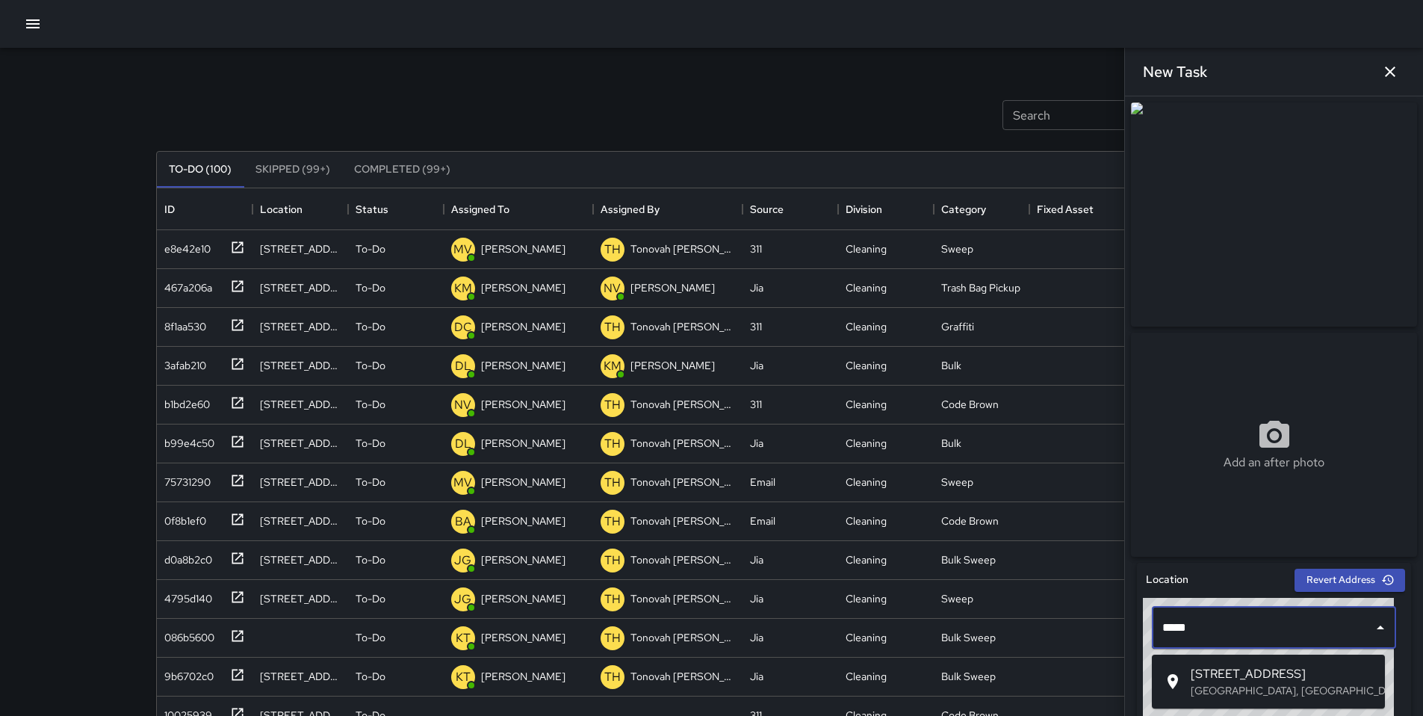
click at [1212, 677] on span "[STREET_ADDRESS]" at bounding box center [1282, 674] width 182 height 18
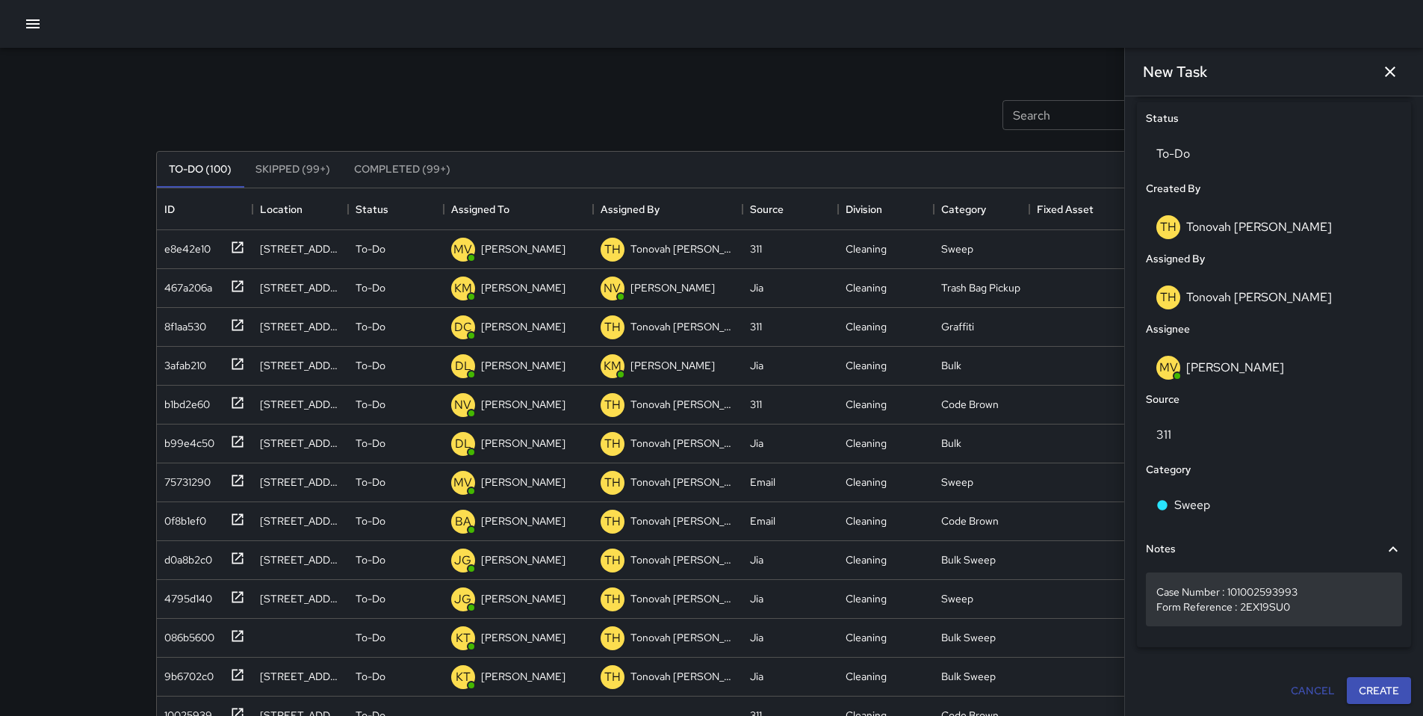
scroll to position [701, 0]
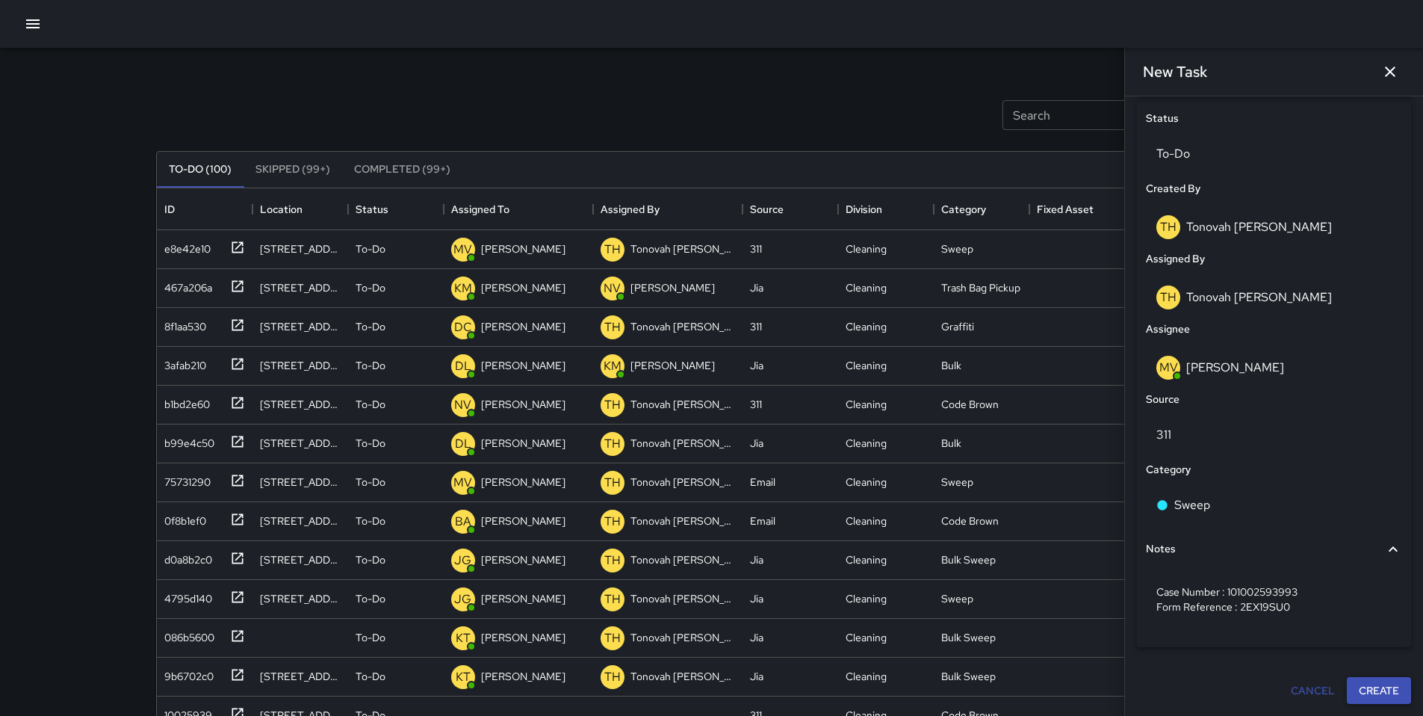
type input "**********"
click at [1380, 687] on button "Create" at bounding box center [1379, 691] width 64 height 28
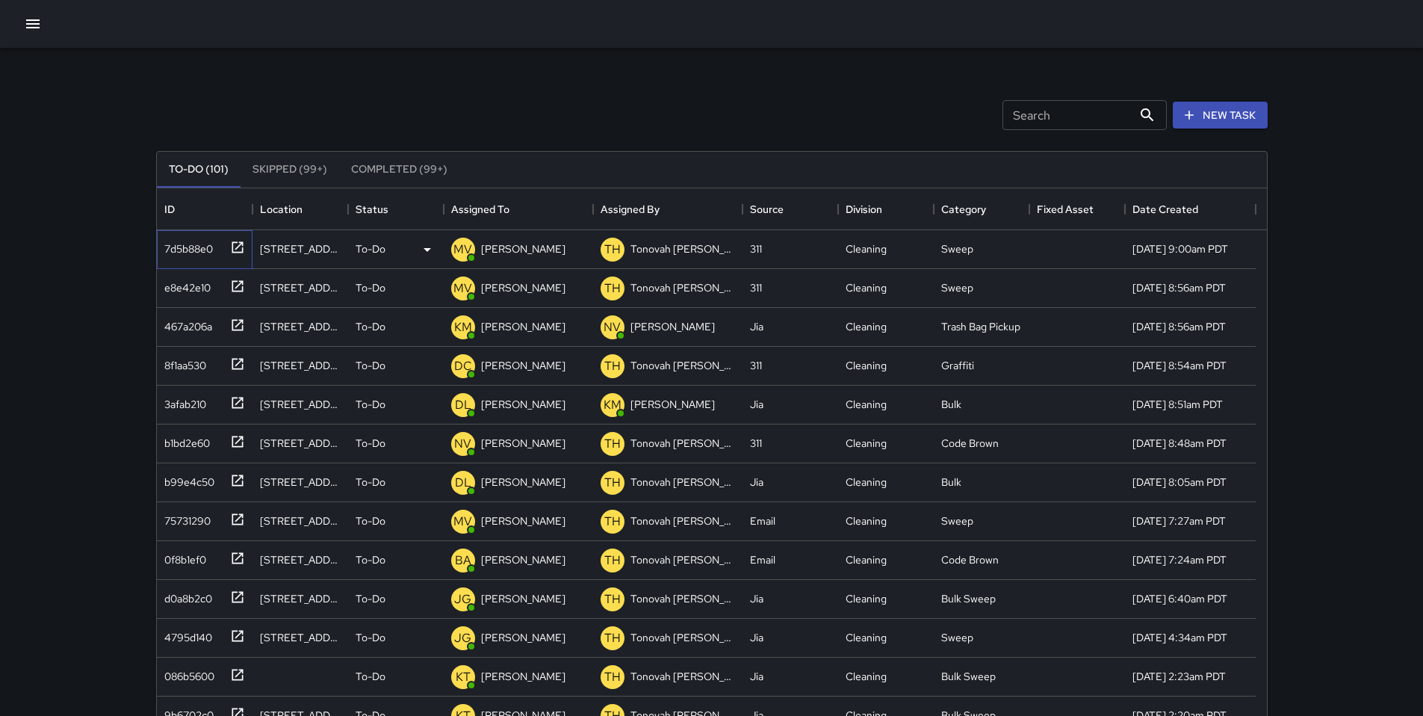
click at [181, 248] on div "7d5b88e0" at bounding box center [185, 245] width 55 height 21
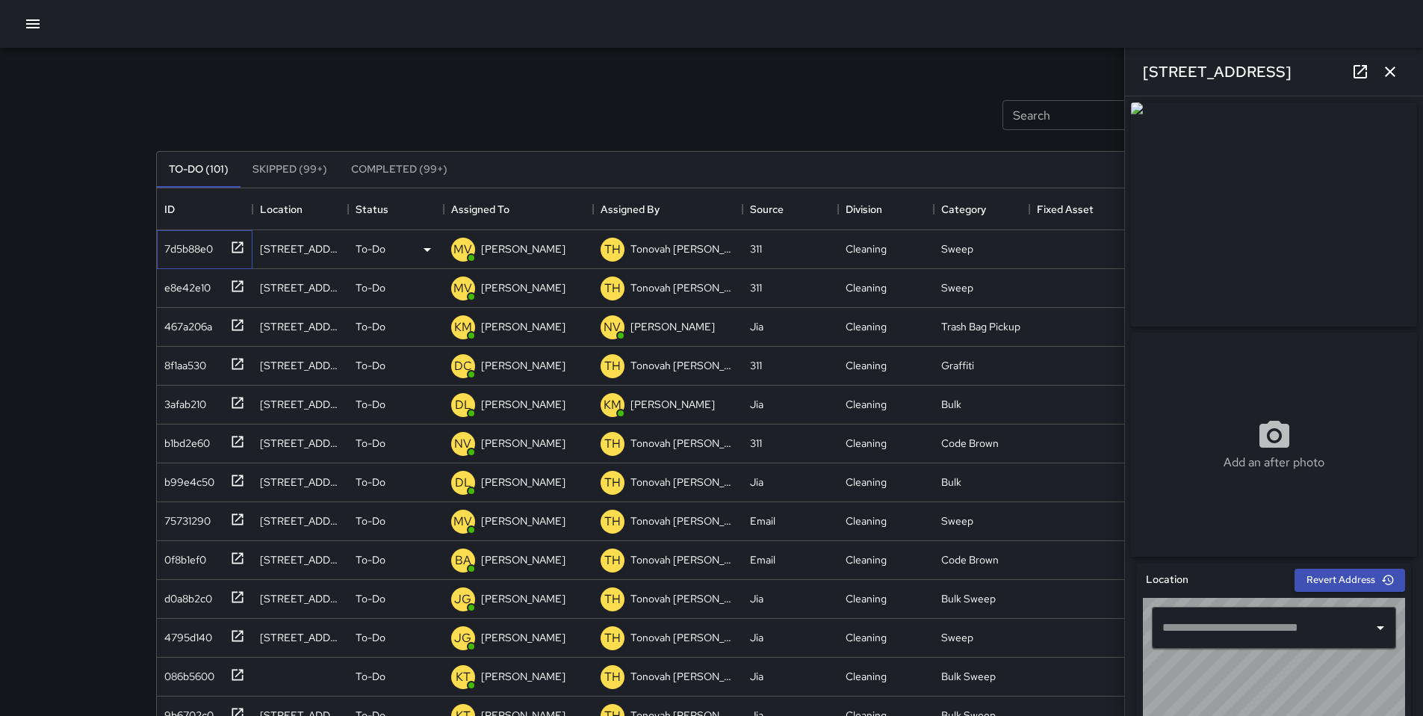
type input "**********"
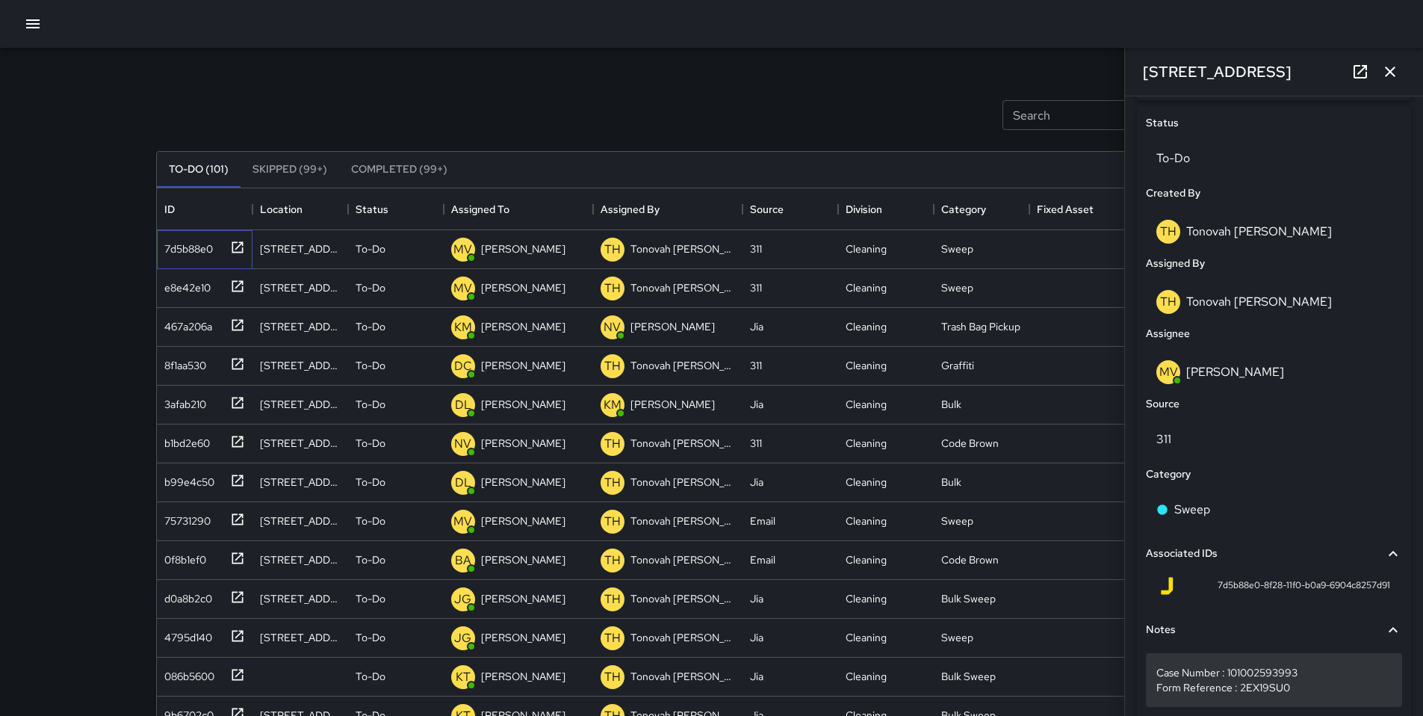
scroll to position [753, 0]
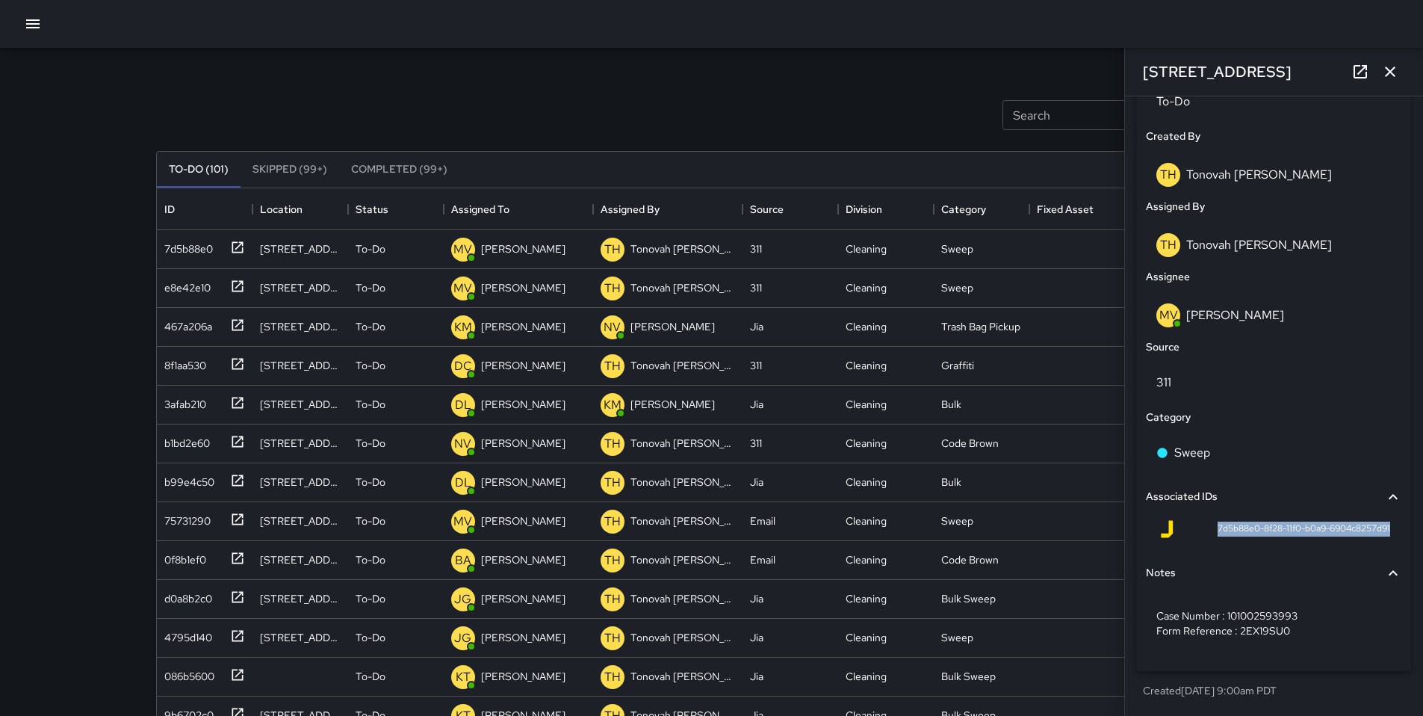
drag, startPoint x: 1197, startPoint y: 528, endPoint x: 1381, endPoint y: 530, distance: 183.8
click at [1381, 530] on div "7d5b88e0-8f28-11f0-b0a9-6904c8257d91" at bounding box center [1274, 532] width 256 height 36
copy span "7d5b88e0-8f28-11f0-b0a9-6904c8257d91"
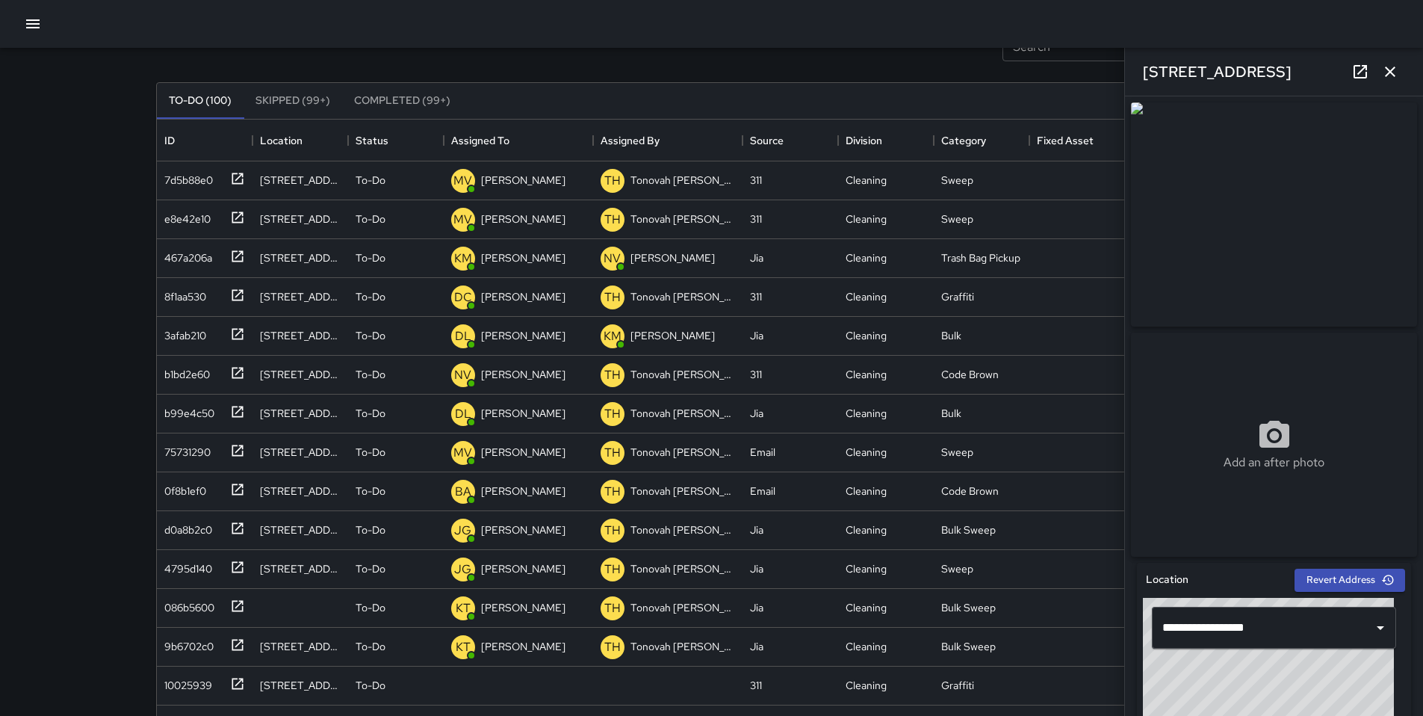
scroll to position [0, 0]
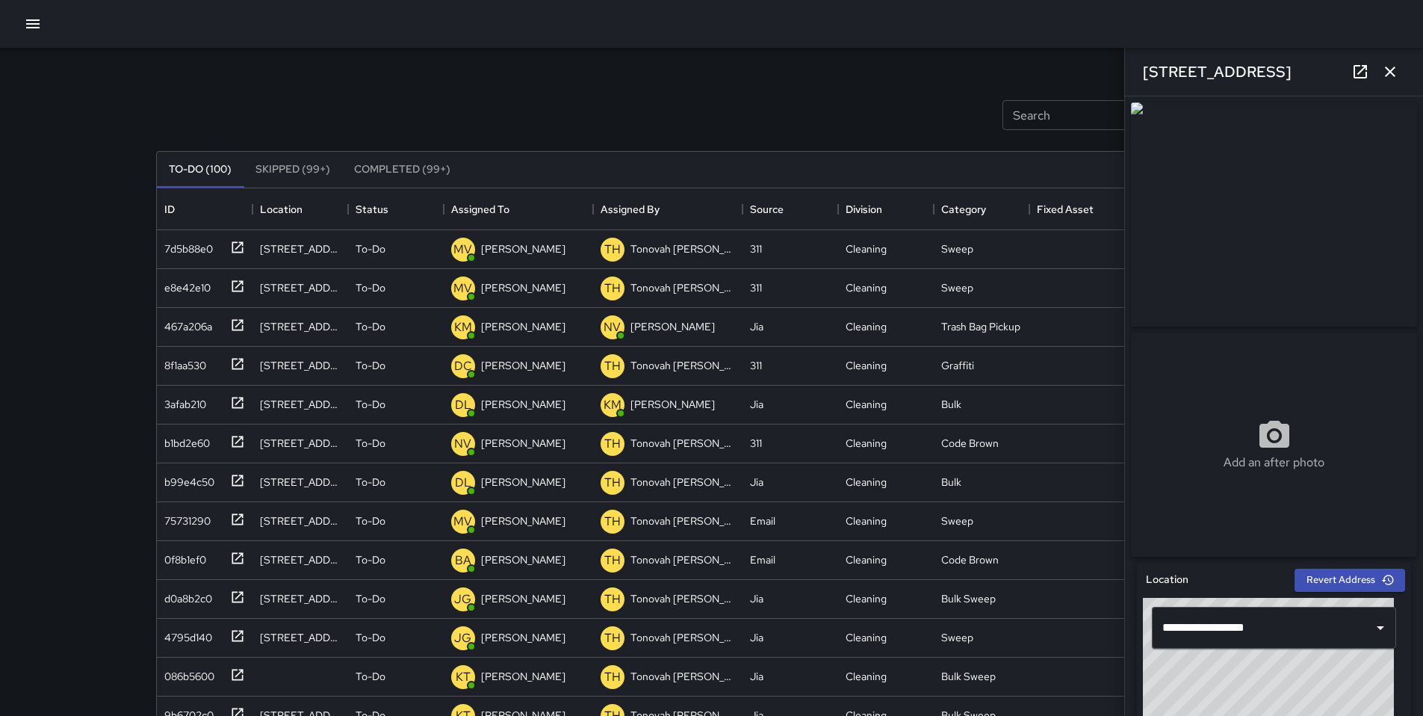
click at [1390, 73] on icon "button" at bounding box center [1390, 72] width 18 height 18
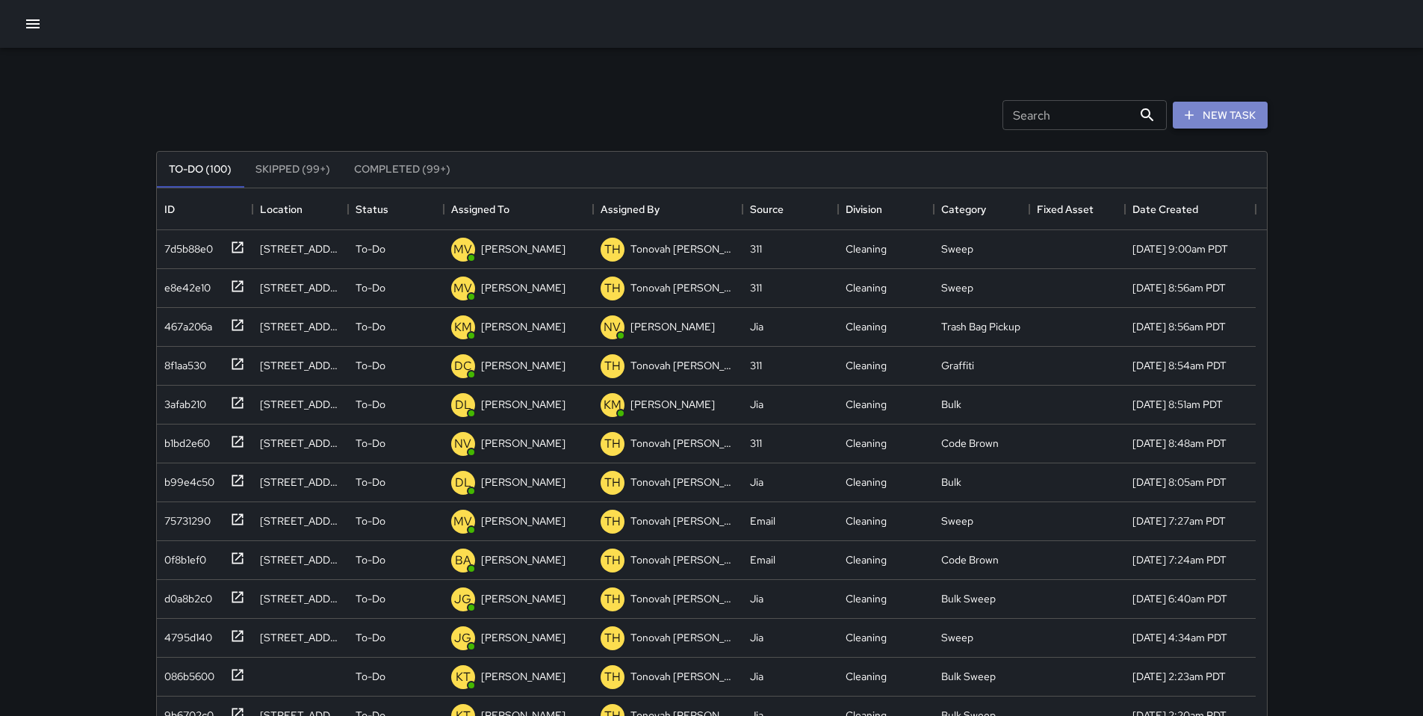
click at [1216, 116] on button "New Task" at bounding box center [1220, 116] width 95 height 28
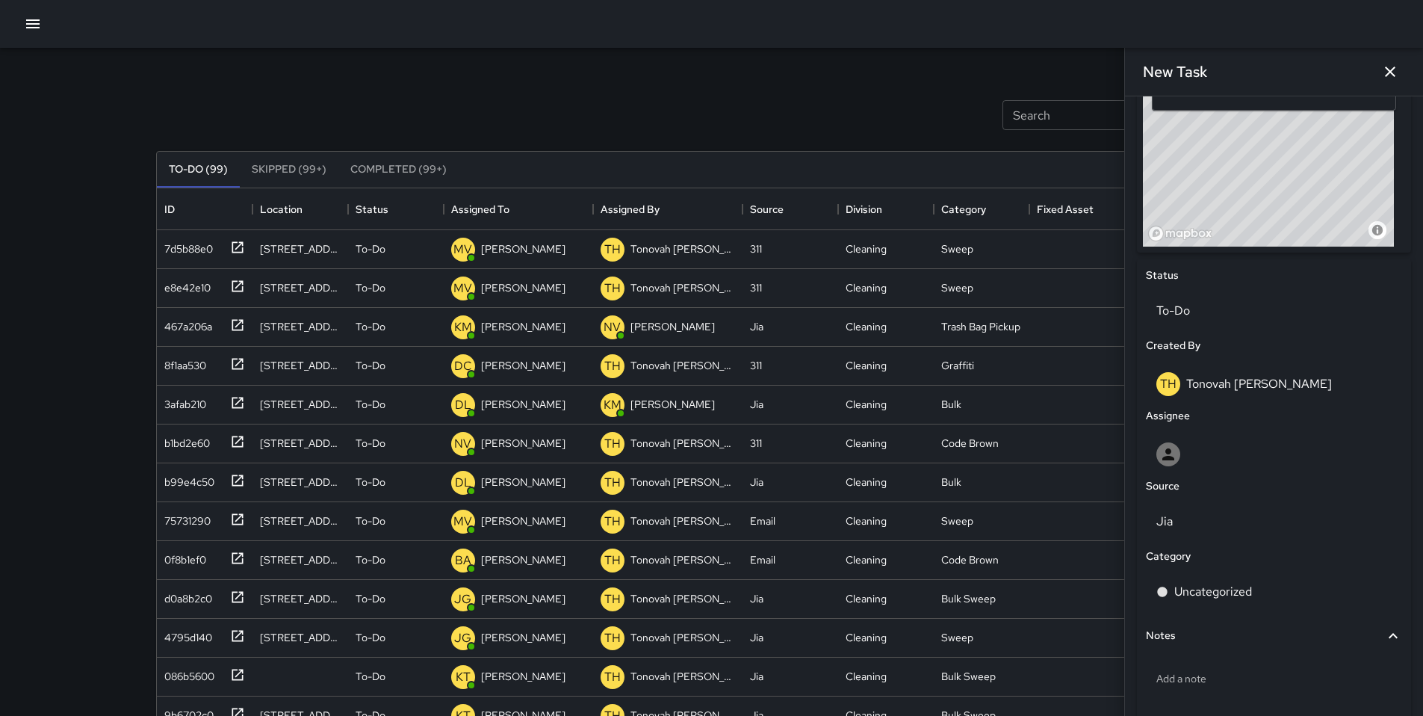
scroll to position [616, 0]
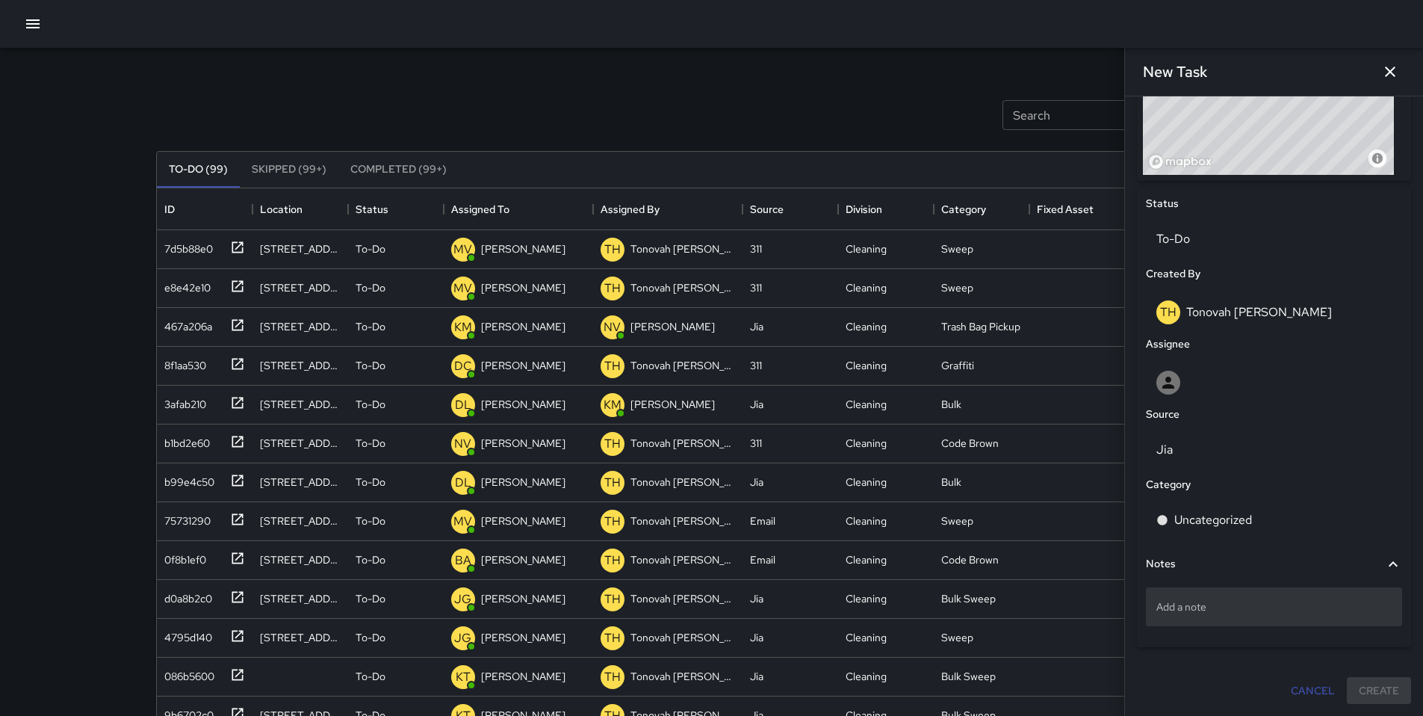
click at [1194, 610] on p "Add a note" at bounding box center [1273, 606] width 235 height 15
type textarea "**********"
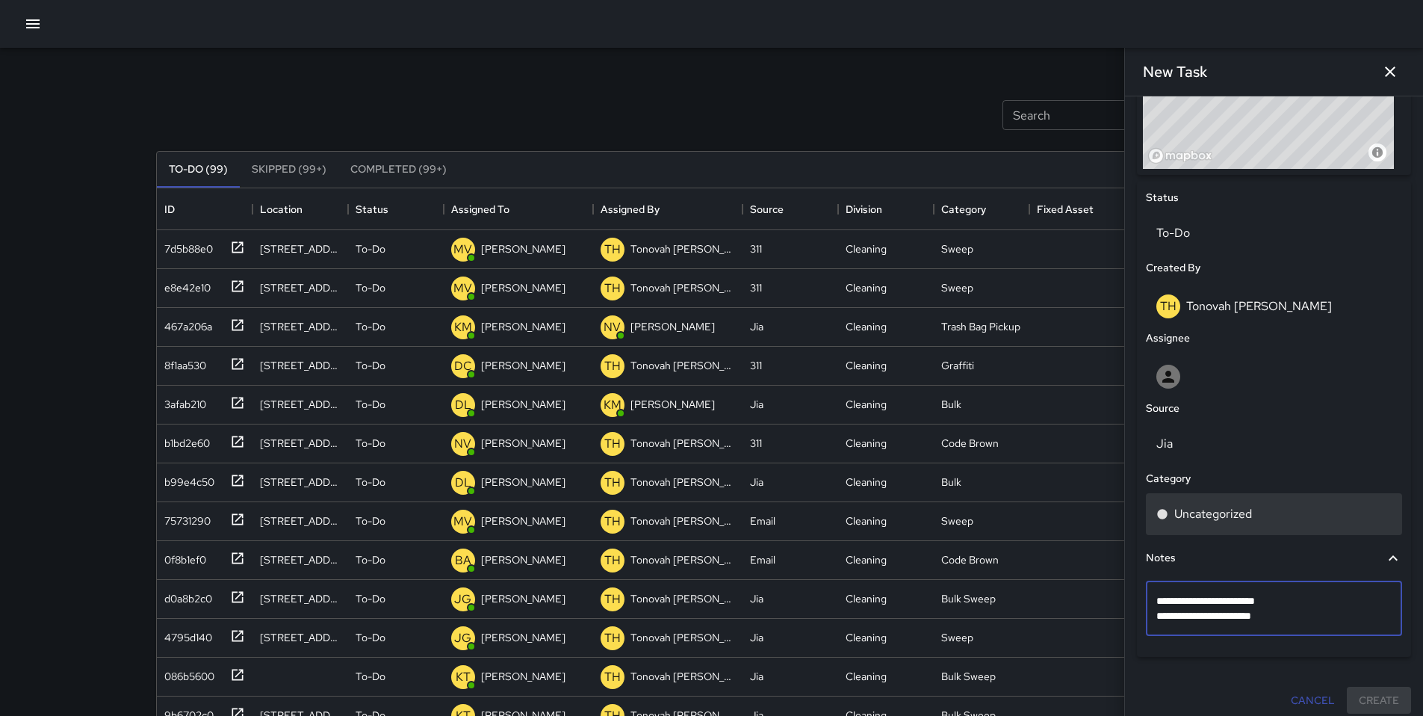
click at [1196, 529] on div "Uncategorized" at bounding box center [1274, 514] width 256 height 42
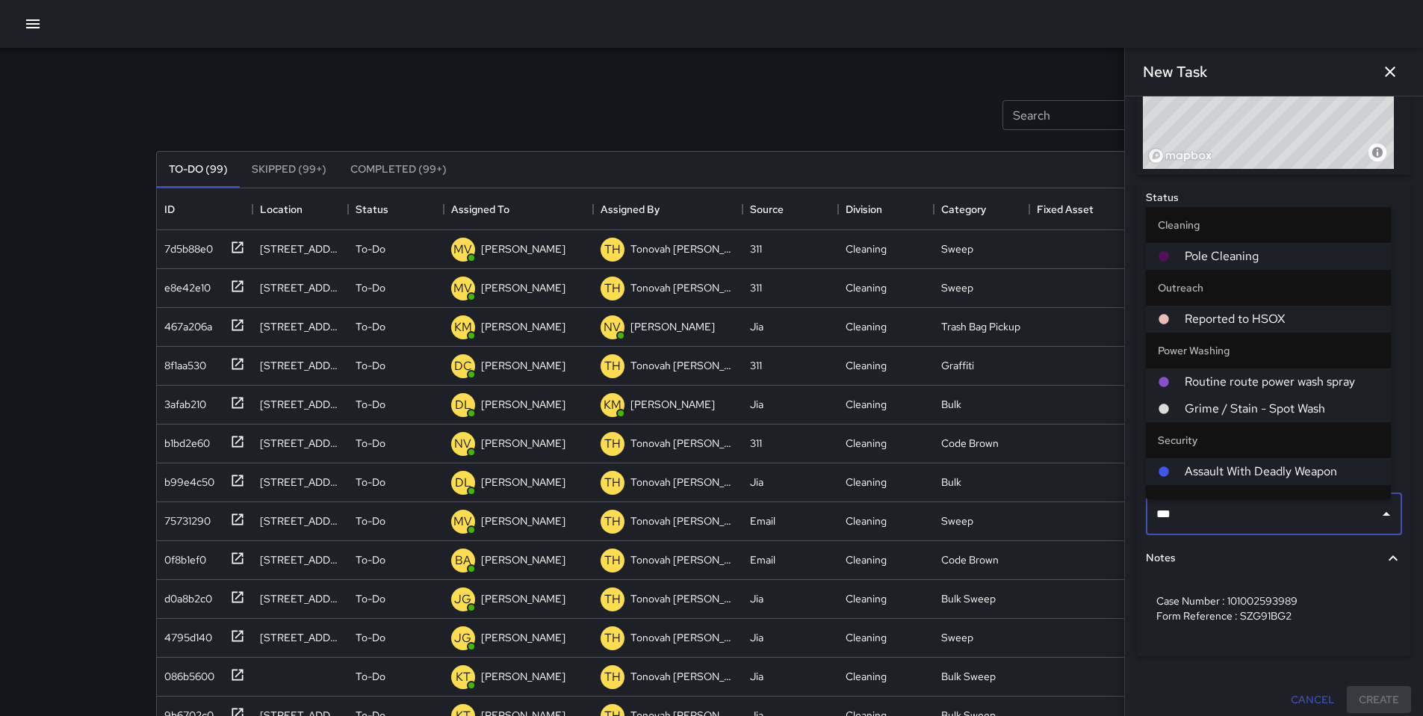
type input "****"
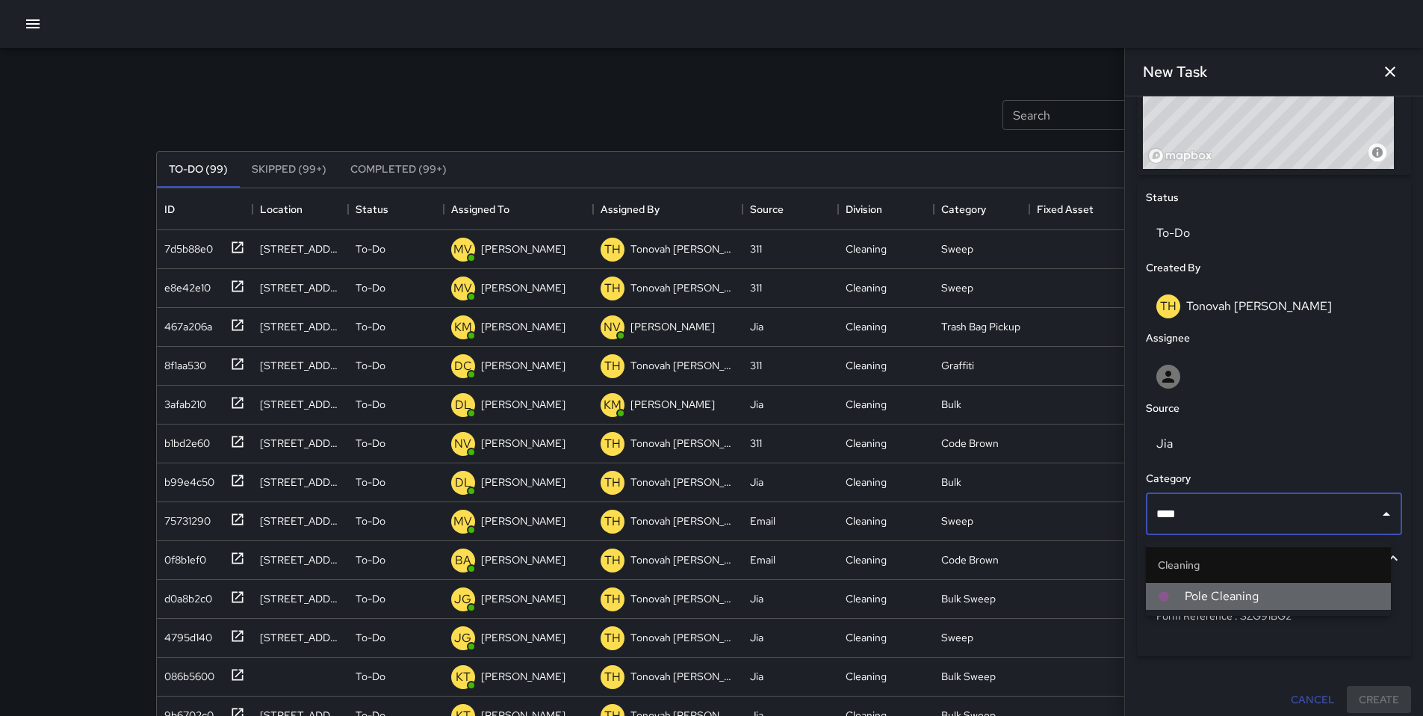
click at [1189, 593] on span "Pole Cleaning" at bounding box center [1282, 596] width 194 height 18
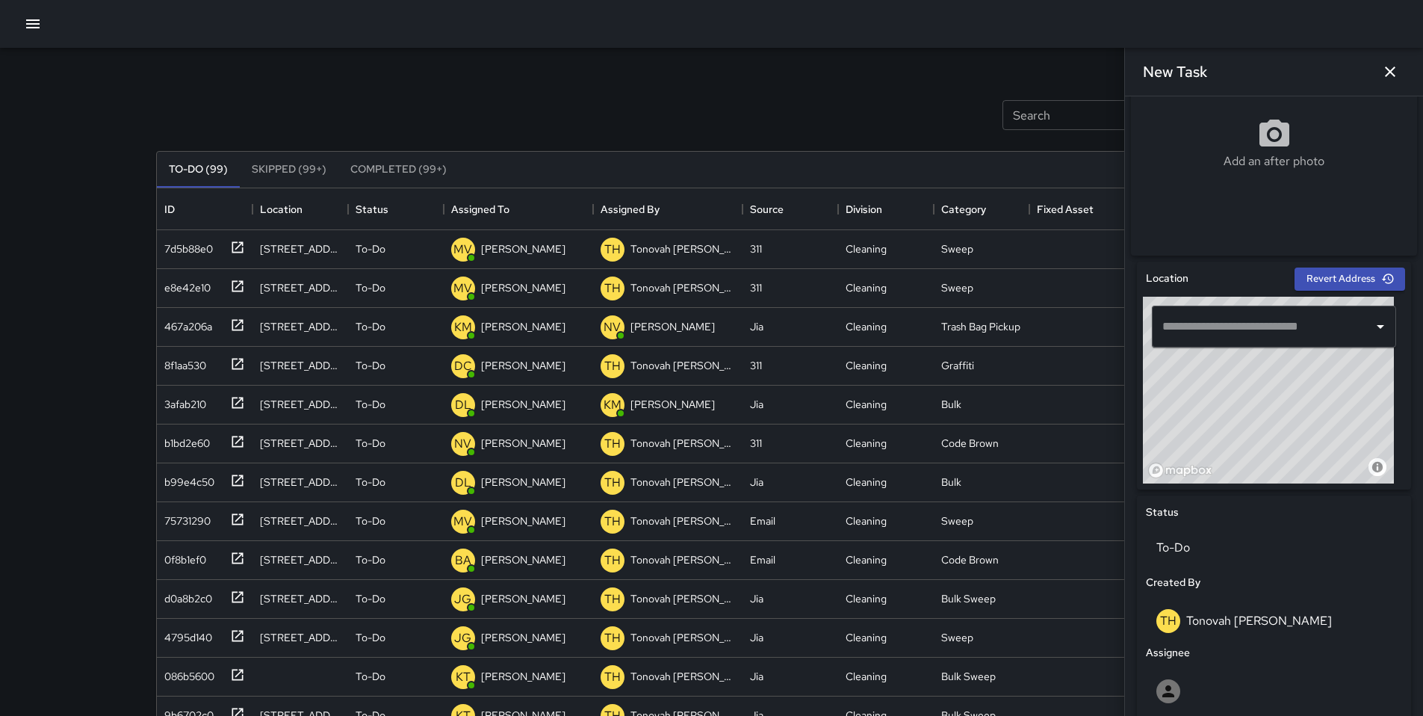
scroll to position [19, 0]
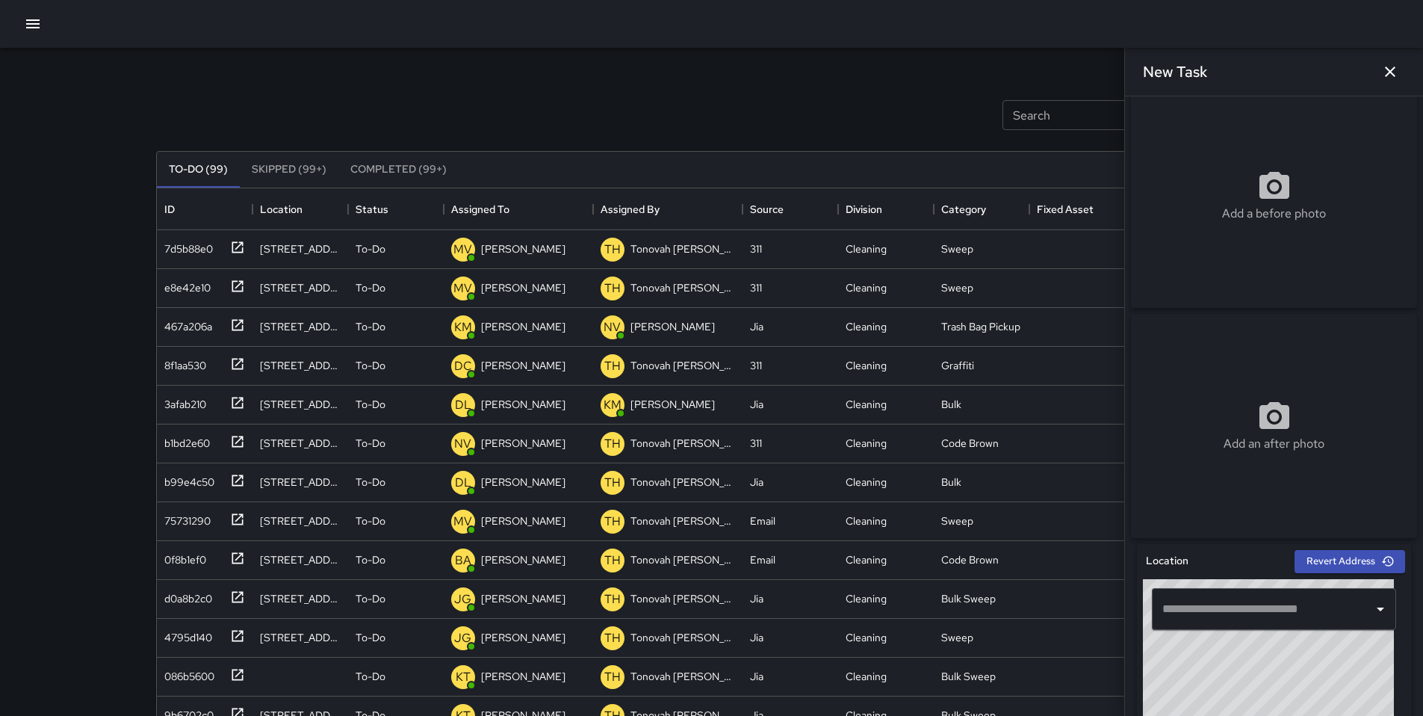
click at [1183, 622] on input "text" at bounding box center [1263, 609] width 208 height 28
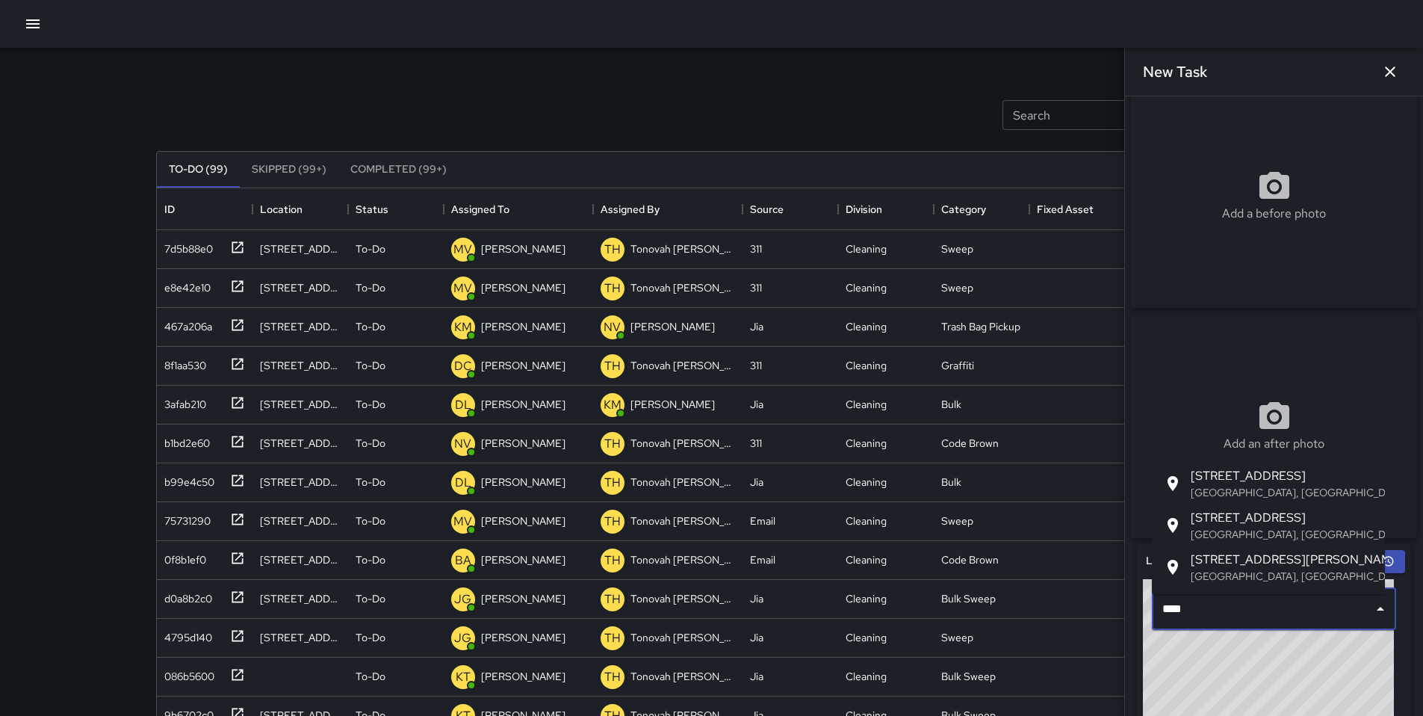
click at [1242, 518] on span "[STREET_ADDRESS]" at bounding box center [1282, 518] width 182 height 18
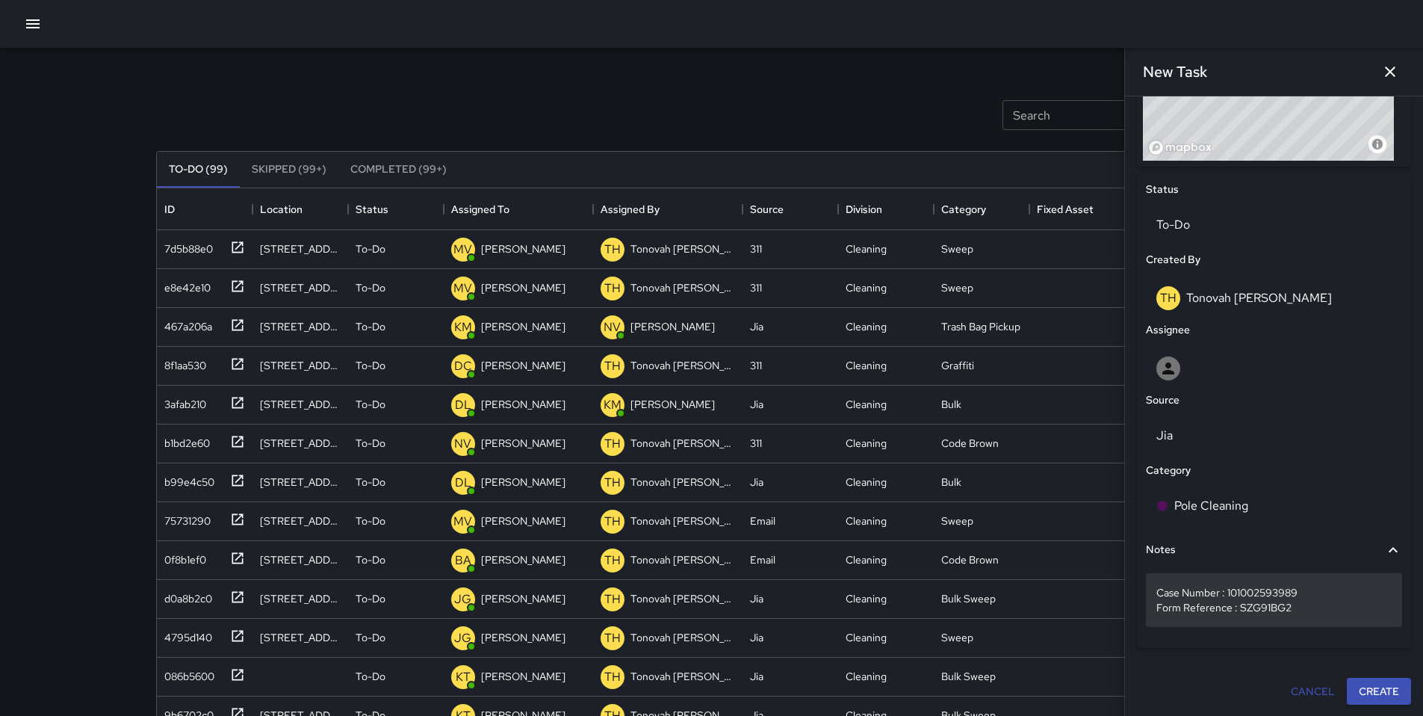
scroll to position [625, 0]
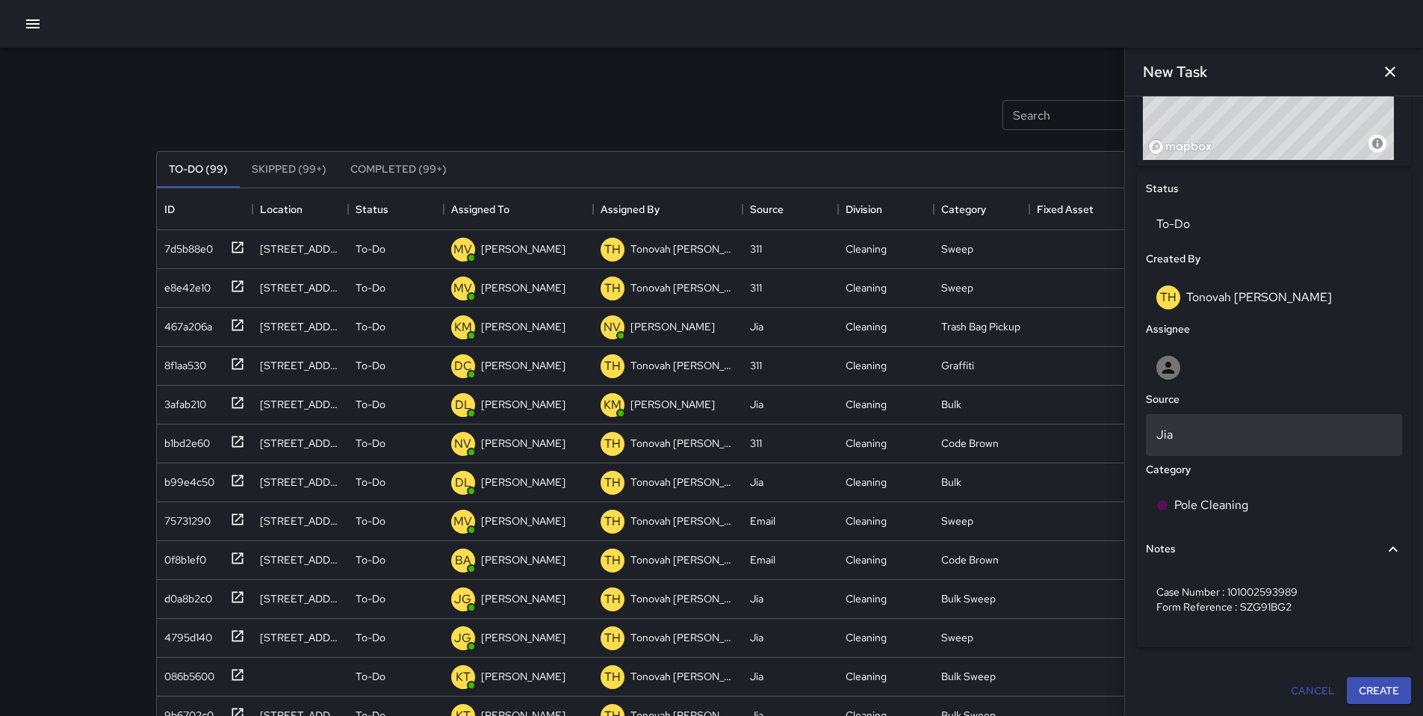
type input "**********"
click at [1195, 441] on p "Jia" at bounding box center [1273, 435] width 235 height 18
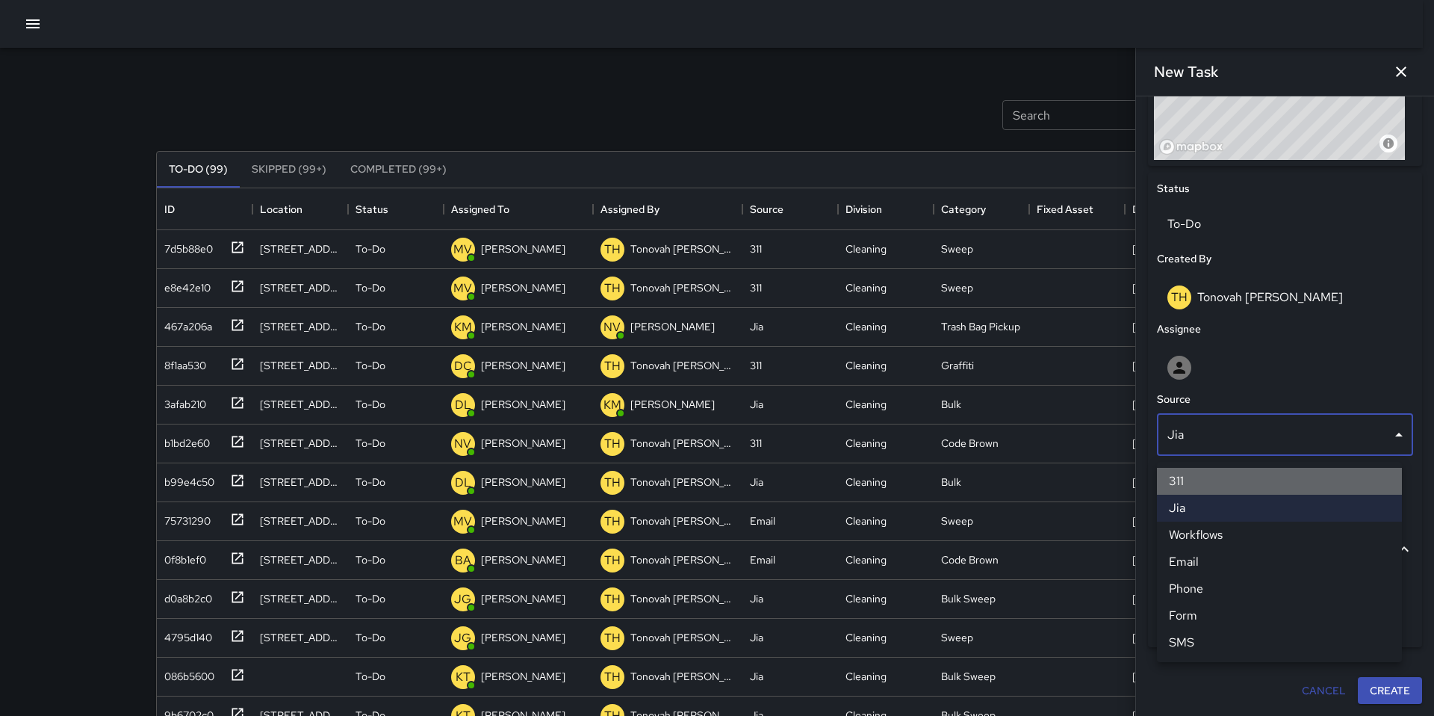
click at [1186, 477] on li "311" at bounding box center [1279, 481] width 245 height 27
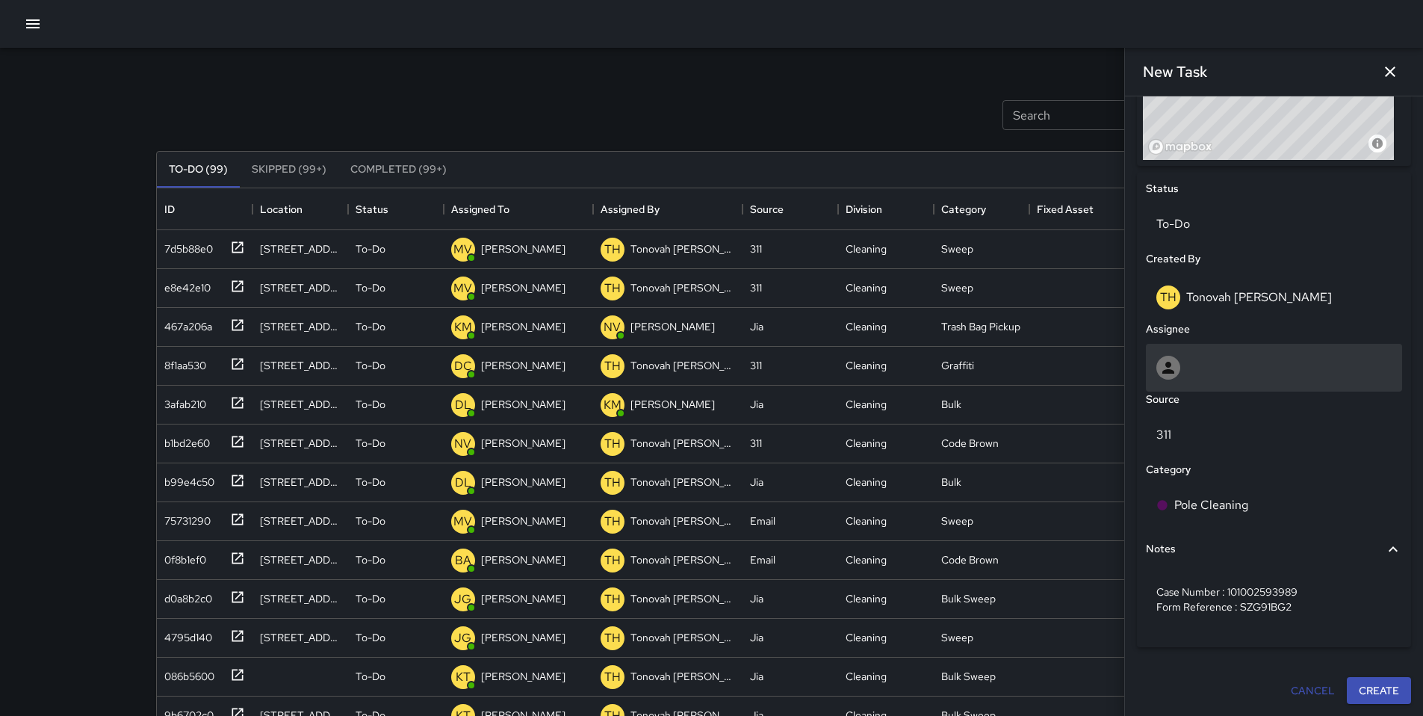
click at [1148, 374] on div at bounding box center [1274, 368] width 256 height 48
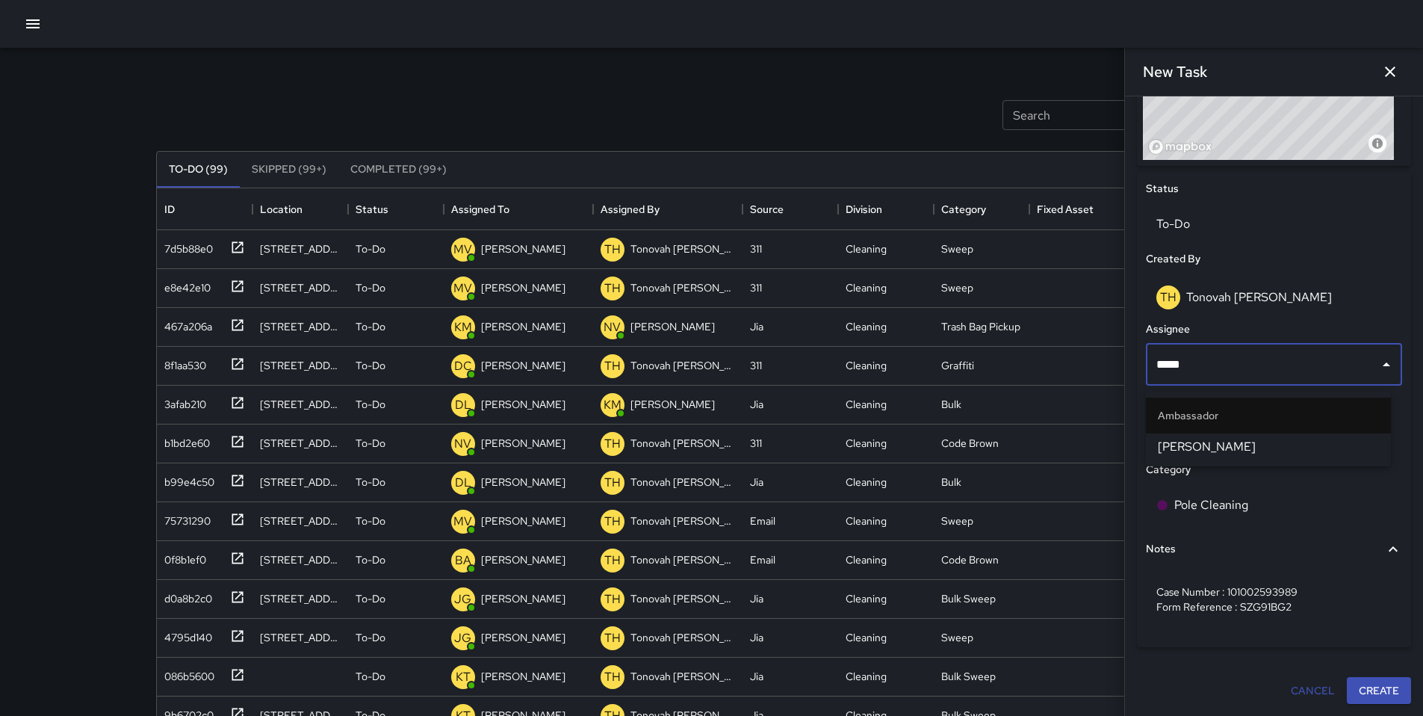
type input "******"
click at [1211, 433] on li "Ambassador" at bounding box center [1268, 415] width 245 height 36
click at [1211, 439] on span "[PERSON_NAME]" at bounding box center [1268, 447] width 221 height 18
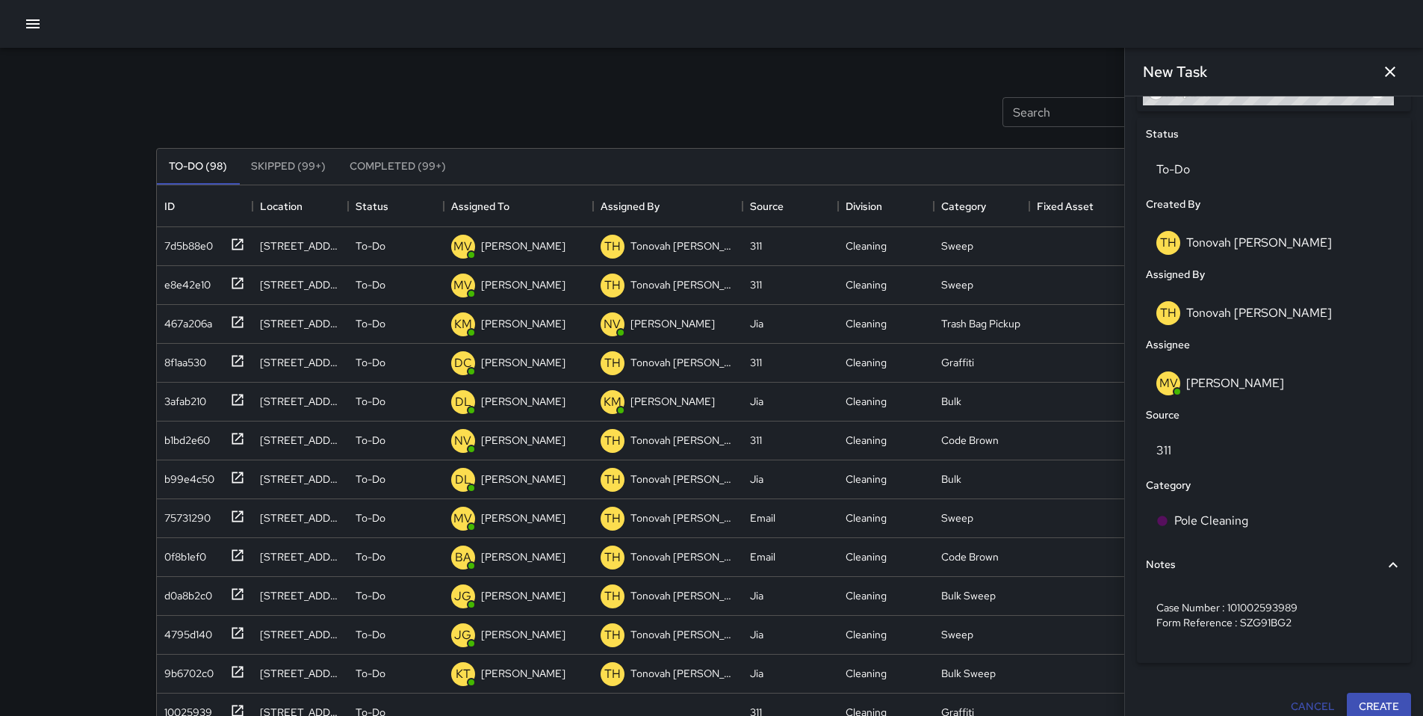
scroll to position [701, 0]
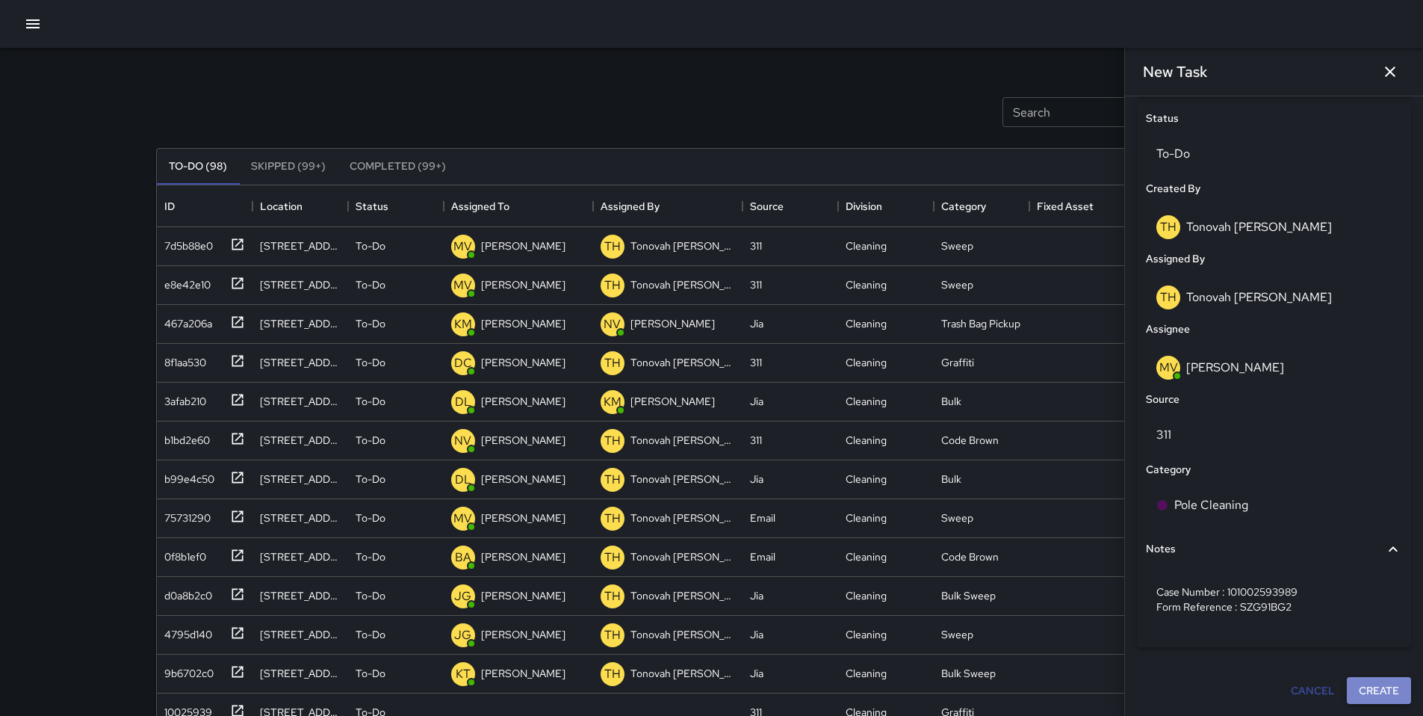
click at [1373, 687] on button "Create" at bounding box center [1379, 691] width 64 height 28
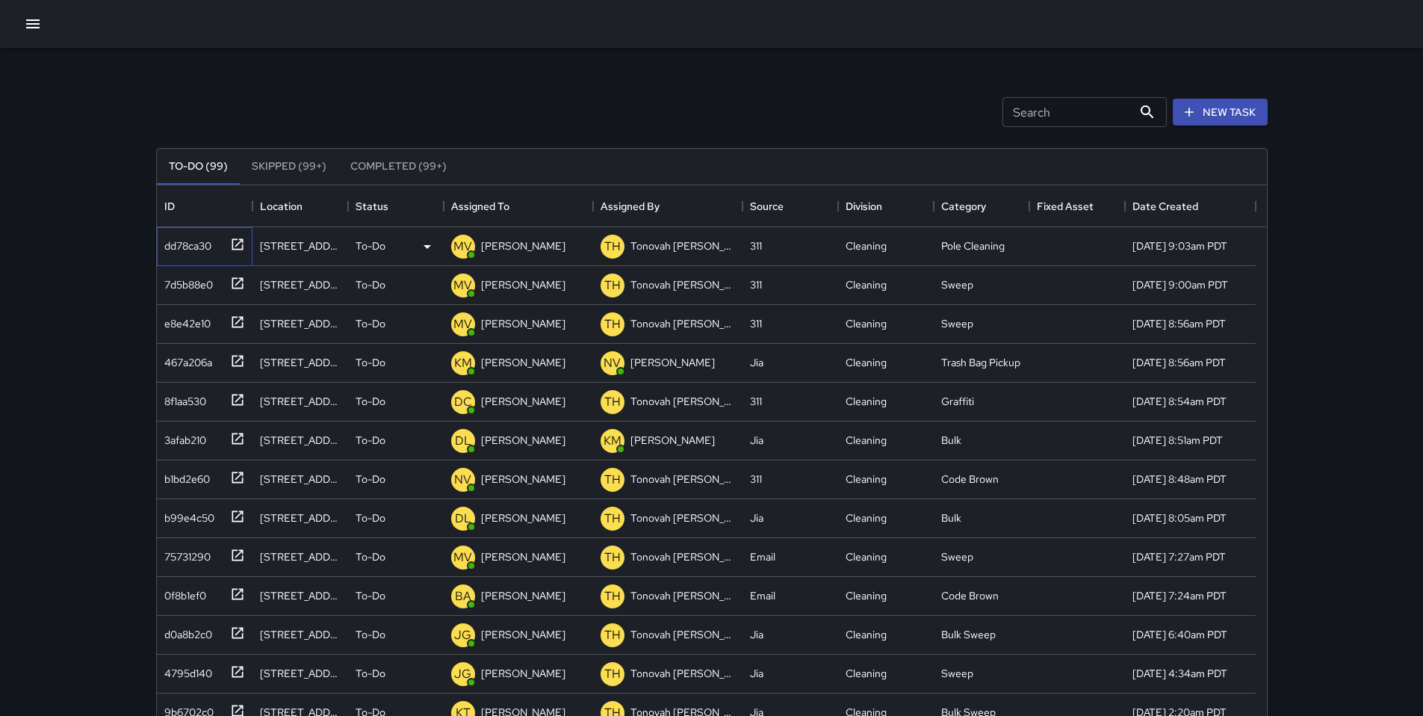
click at [193, 249] on div "dd78ca30" at bounding box center [184, 242] width 53 height 21
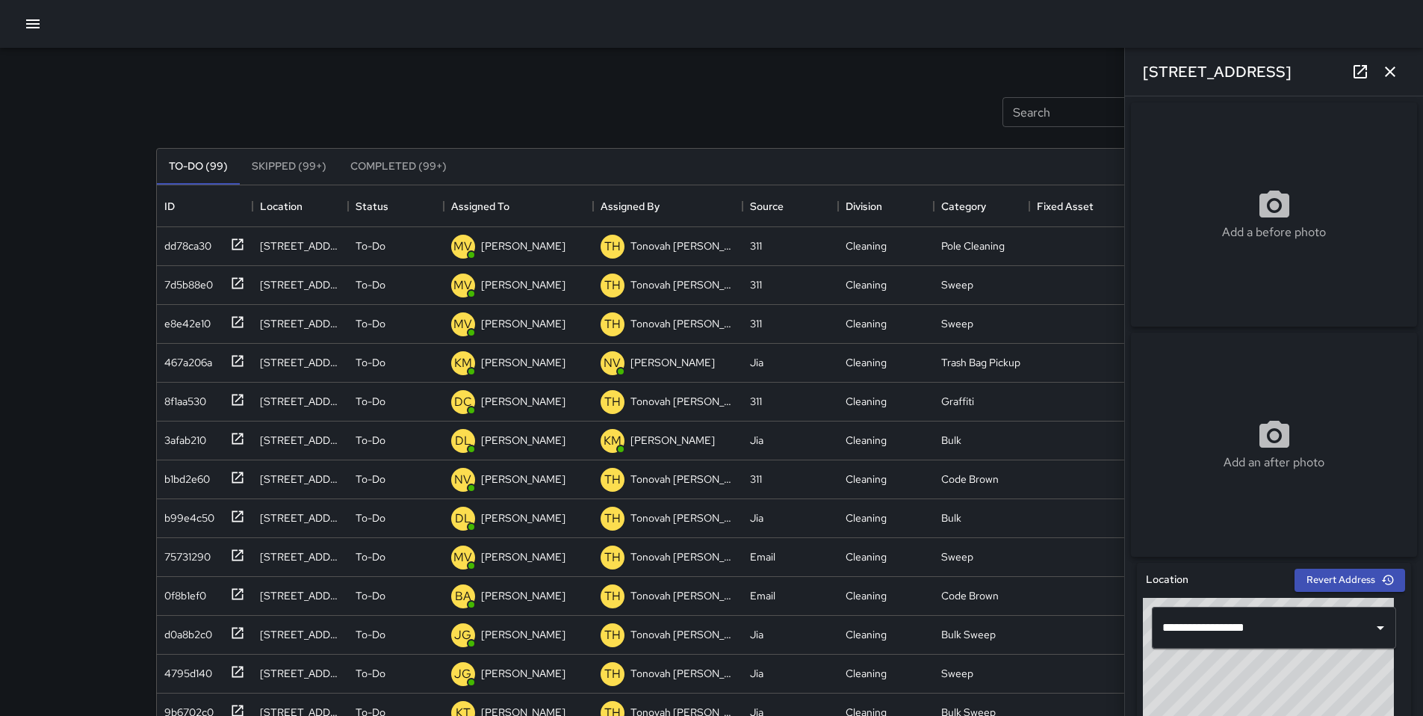
click at [1295, 250] on div "Add a before photo" at bounding box center [1274, 214] width 286 height 224
type input "**********"
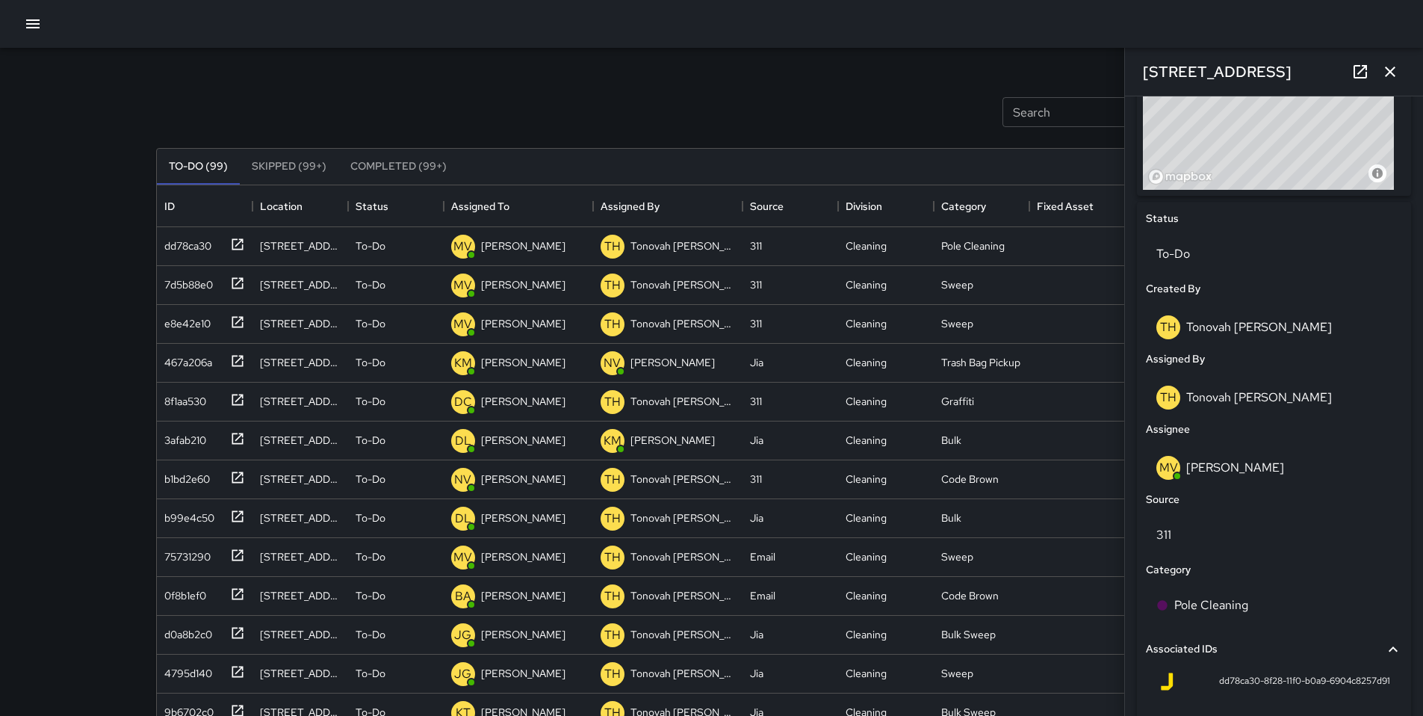
scroll to position [753, 0]
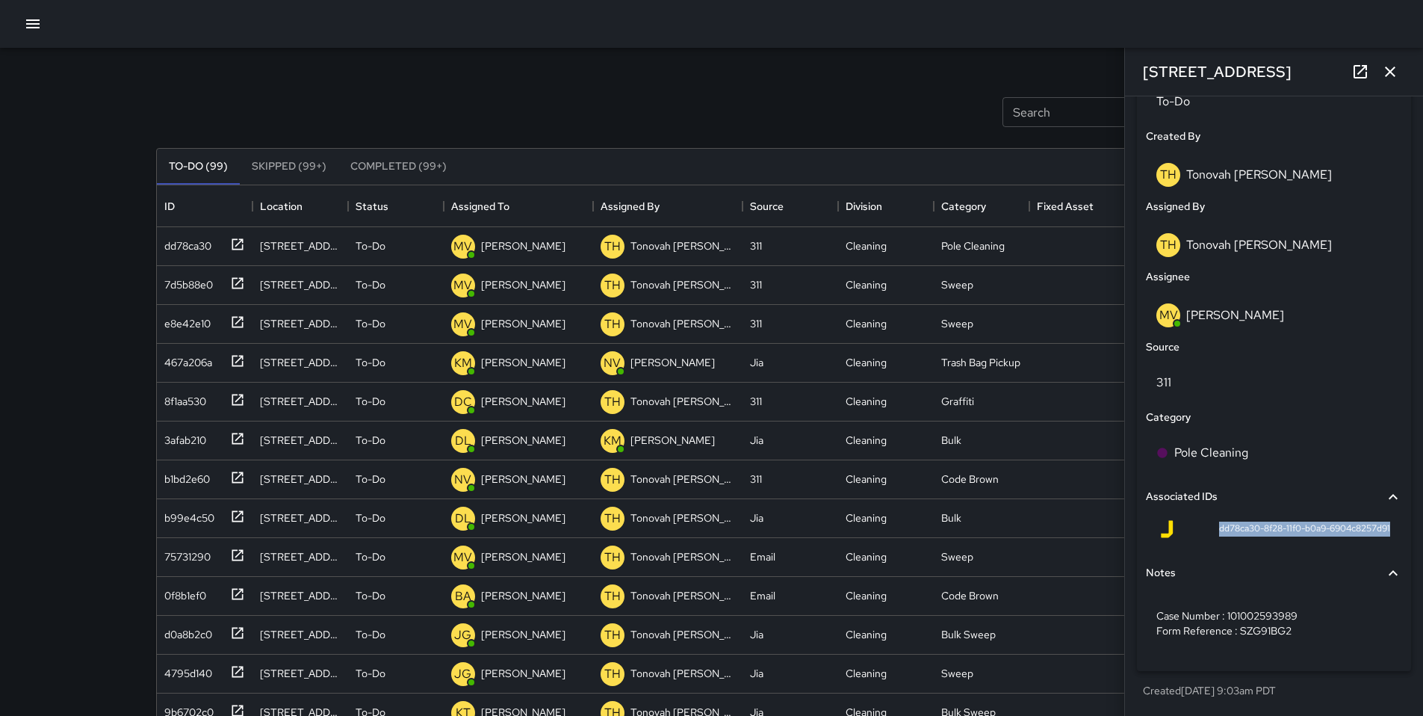
drag, startPoint x: 1200, startPoint y: 533, endPoint x: 1379, endPoint y: 530, distance: 179.3
click at [1379, 530] on div "dd78ca30-8f28-11f0-b0a9-6904c8257d91" at bounding box center [1274, 532] width 256 height 36
copy span "dd78ca30-8f28-11f0-b0a9-6904c8257d91"
click at [1390, 76] on icon "button" at bounding box center [1390, 72] width 18 height 18
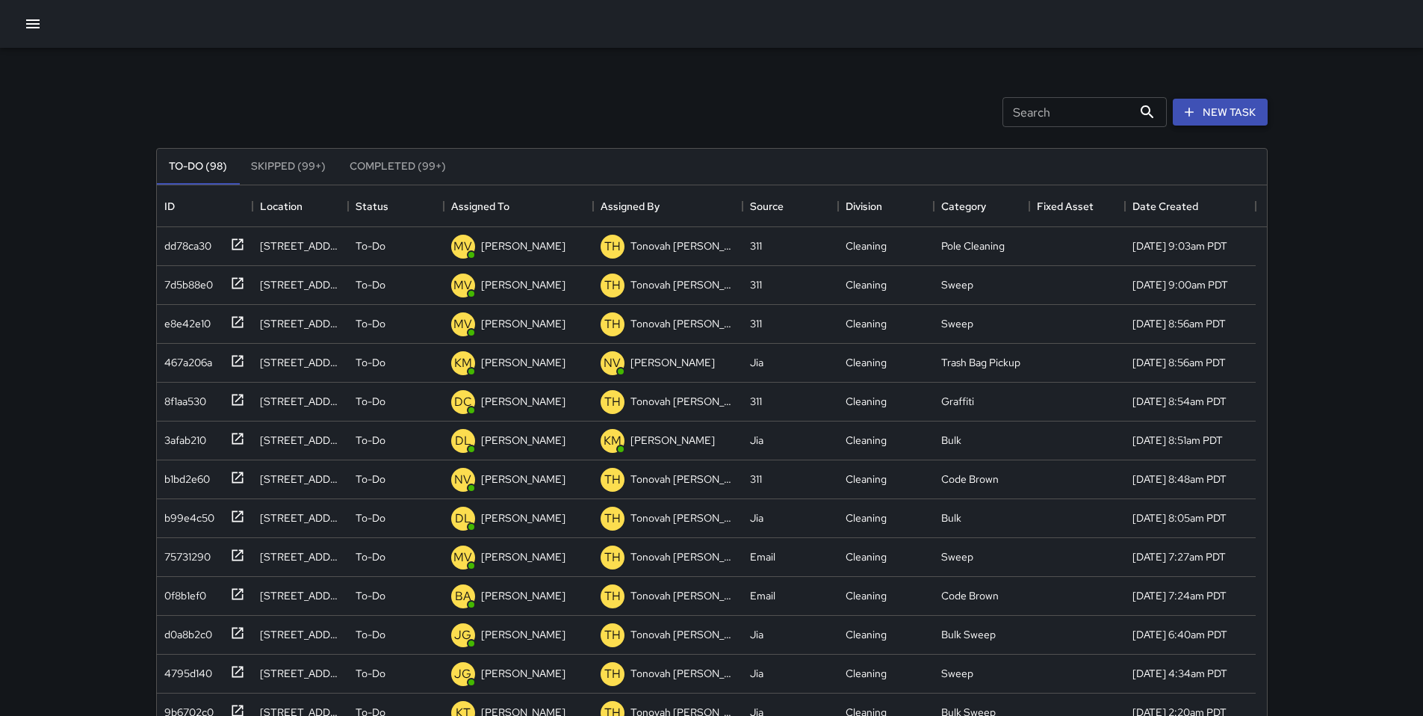
click at [1229, 115] on button "New Task" at bounding box center [1220, 113] width 95 height 28
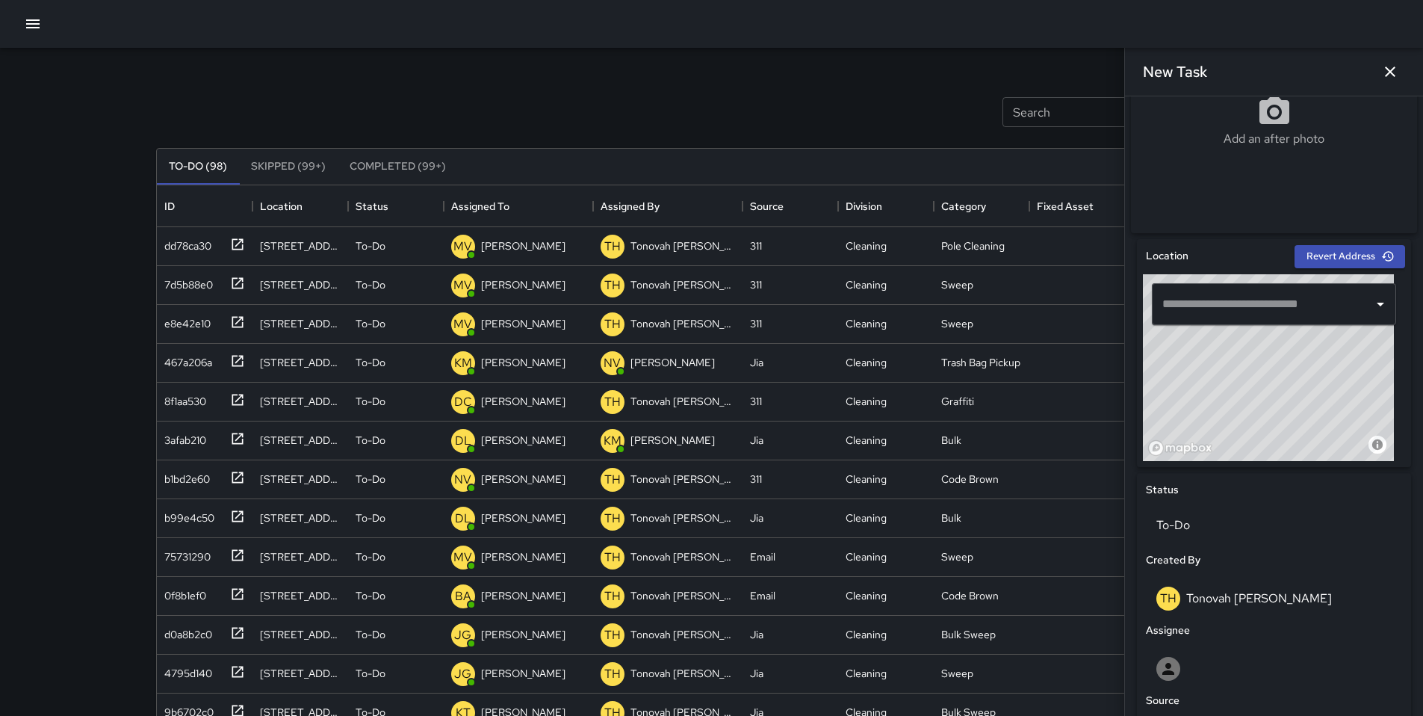
scroll to position [616, 0]
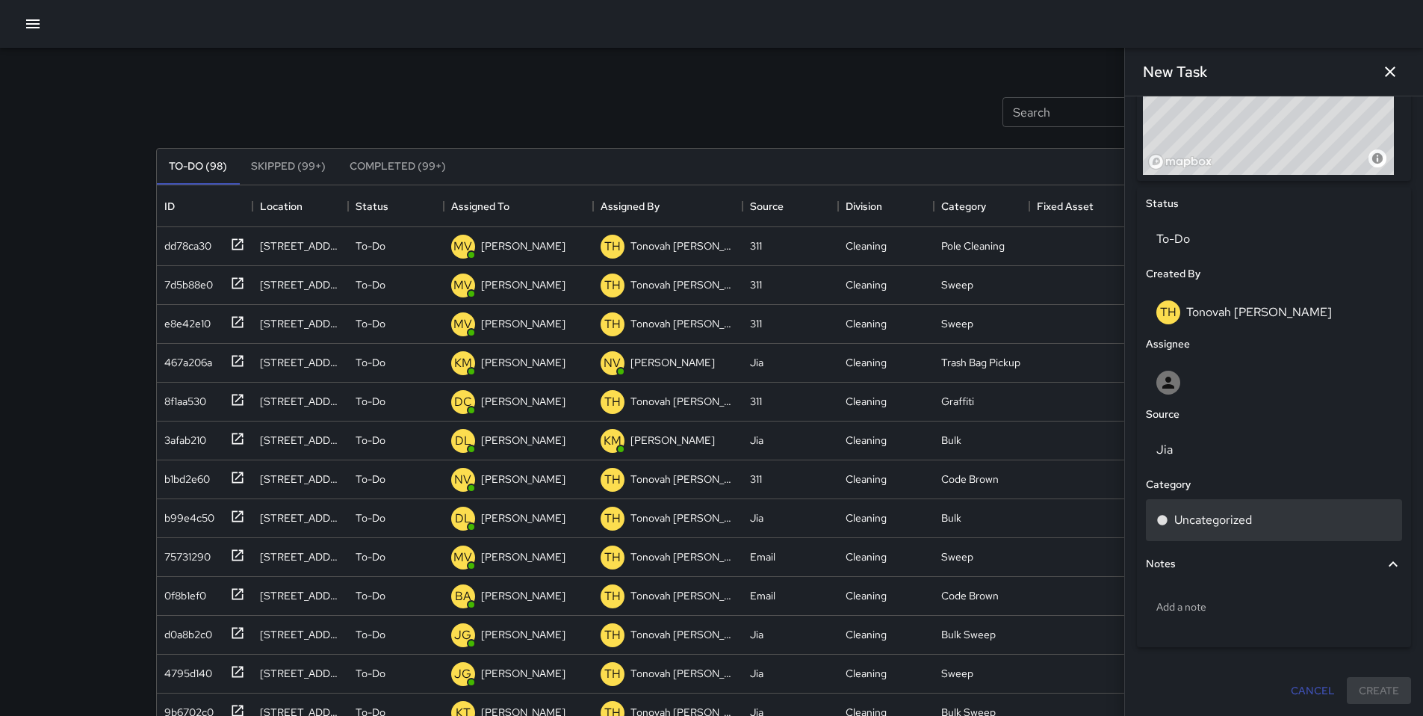
click at [1180, 512] on p "Uncategorized" at bounding box center [1213, 520] width 78 height 18
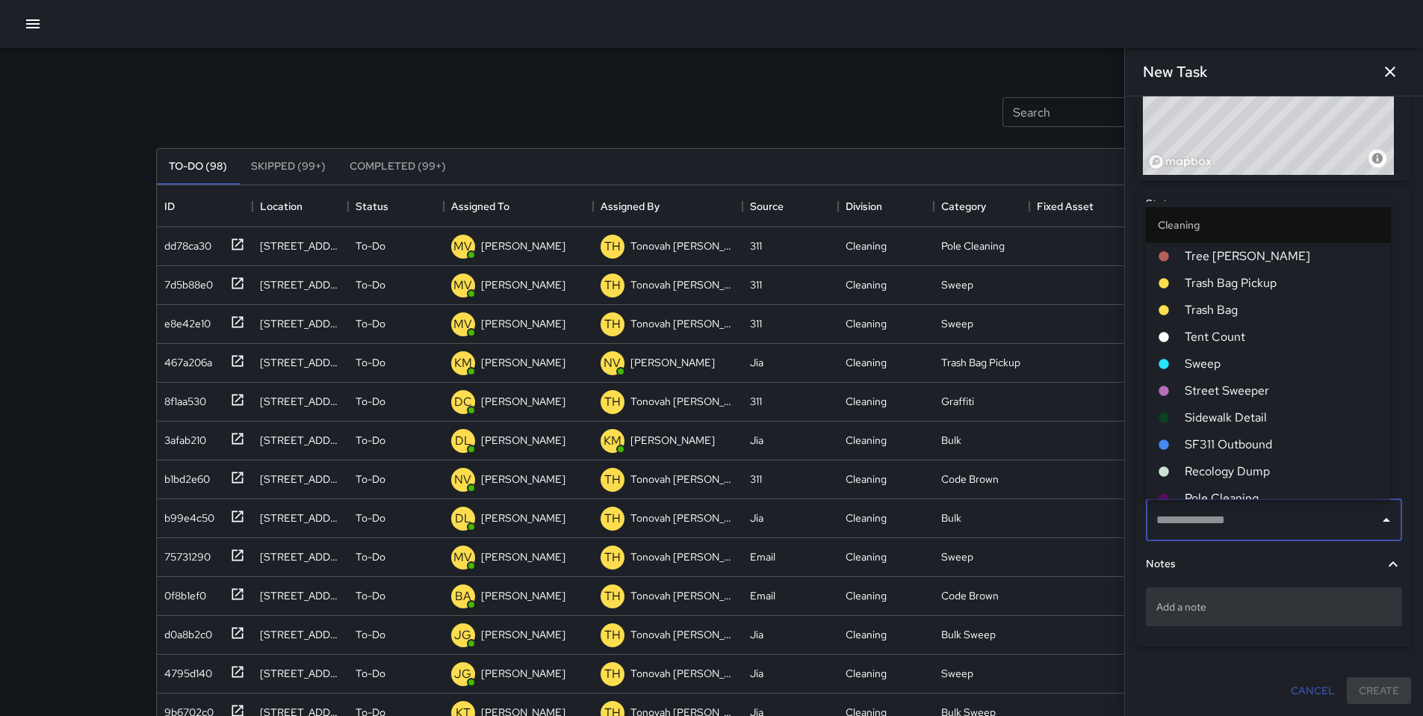
click at [1185, 592] on div "Add a note" at bounding box center [1274, 606] width 256 height 39
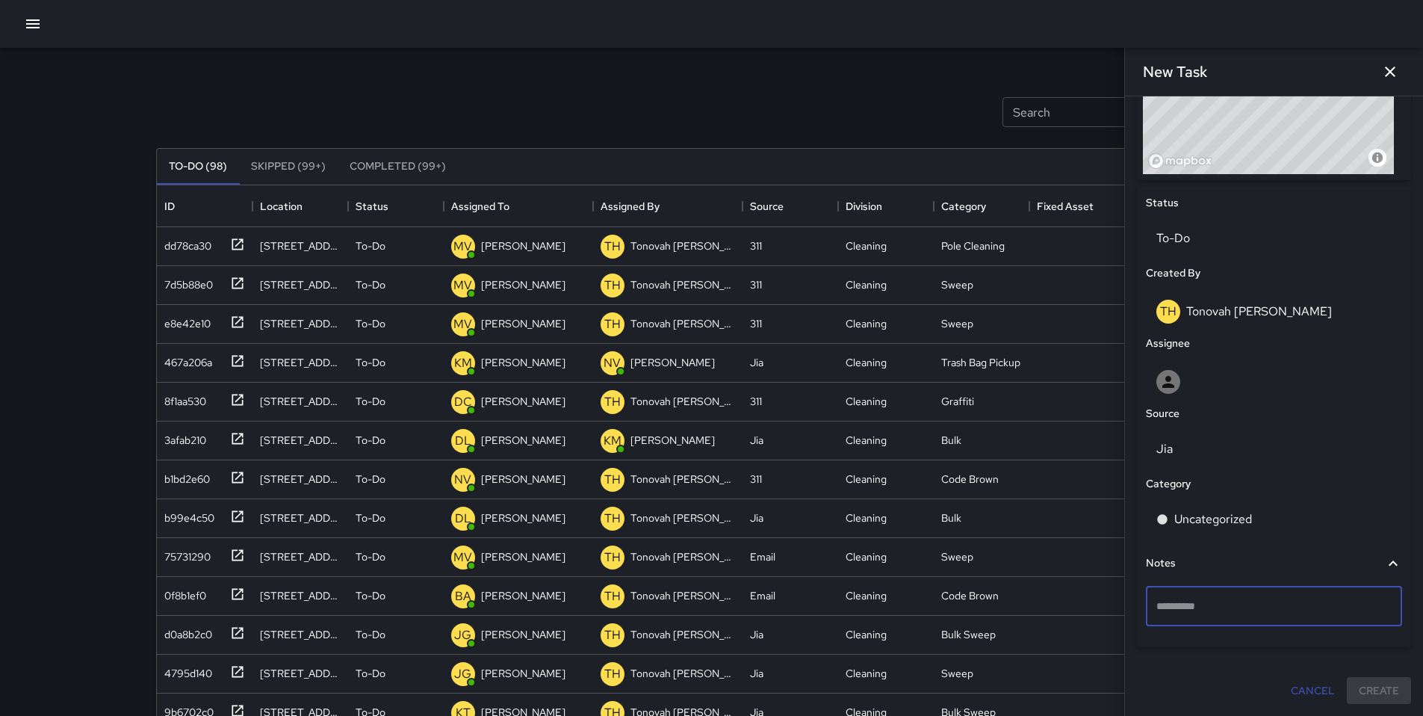
type textarea "**********"
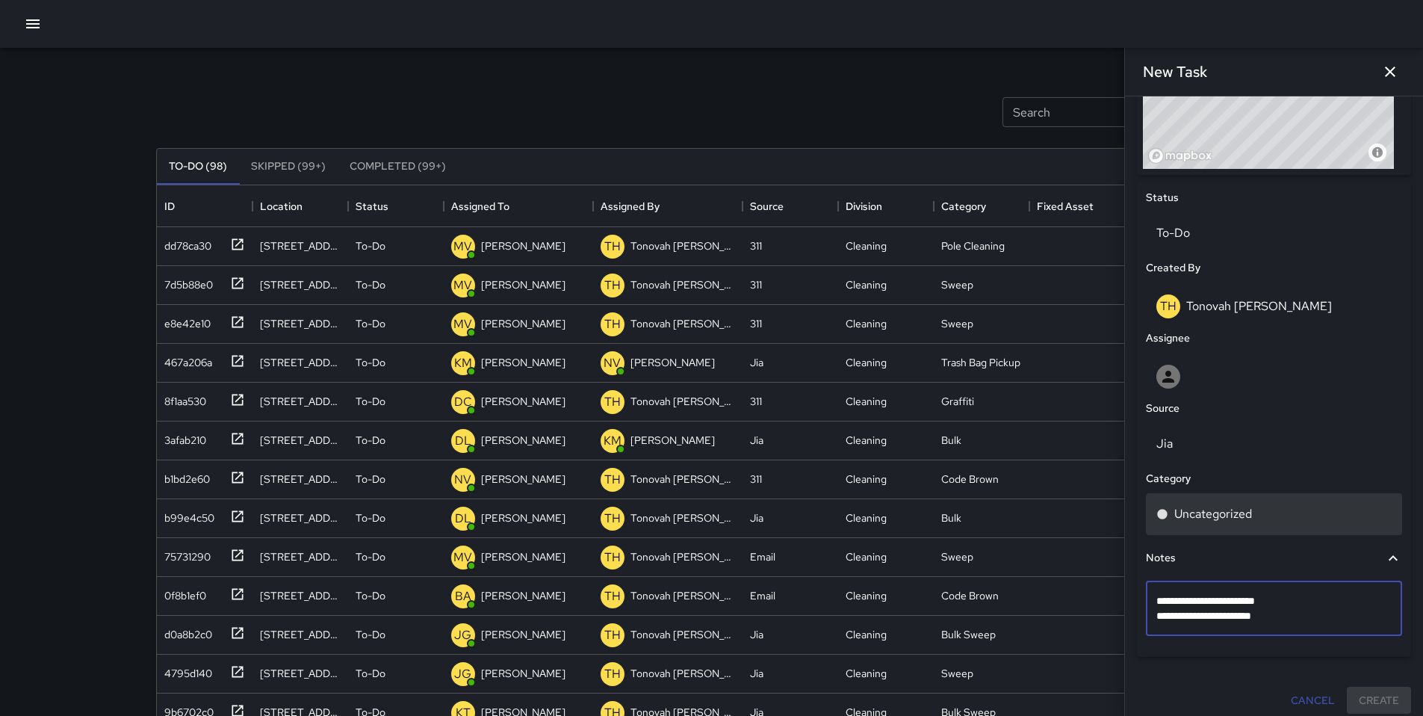
click at [1250, 513] on p "Uncategorized" at bounding box center [1213, 514] width 78 height 18
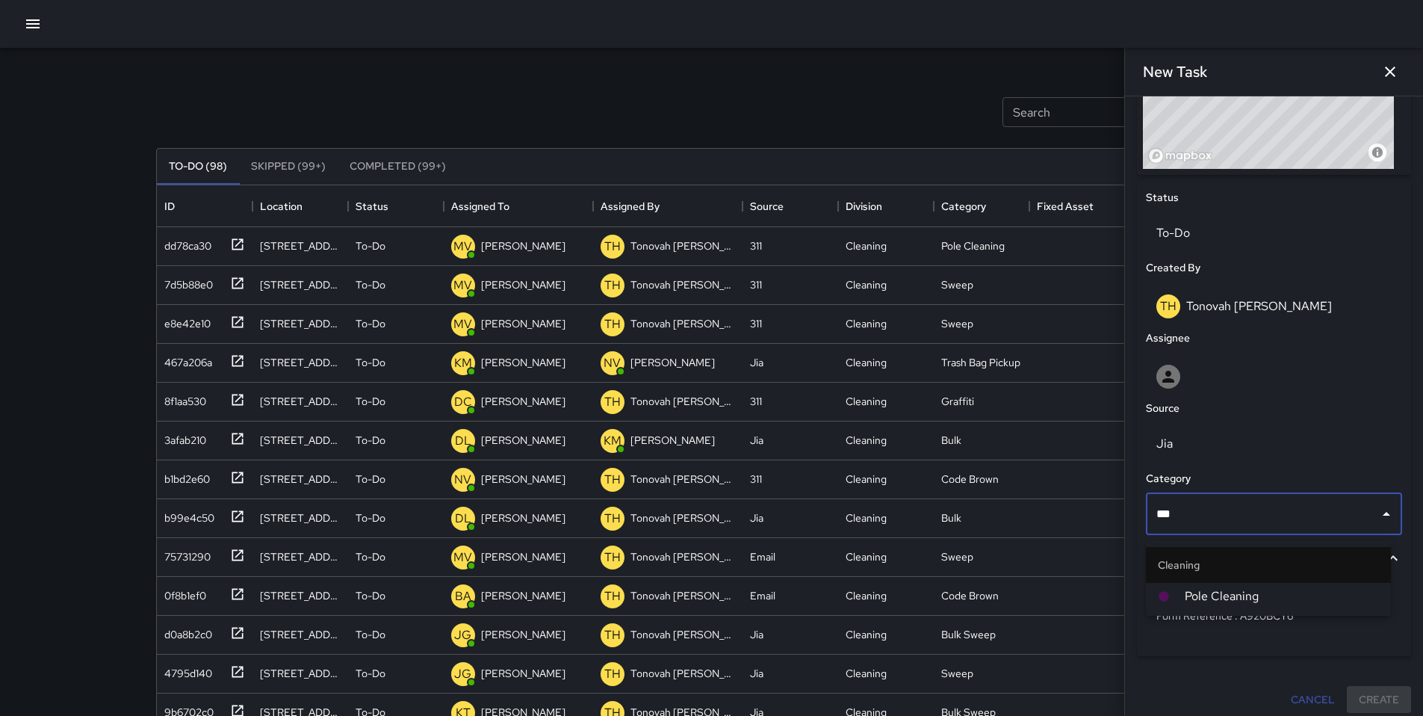
type input "****"
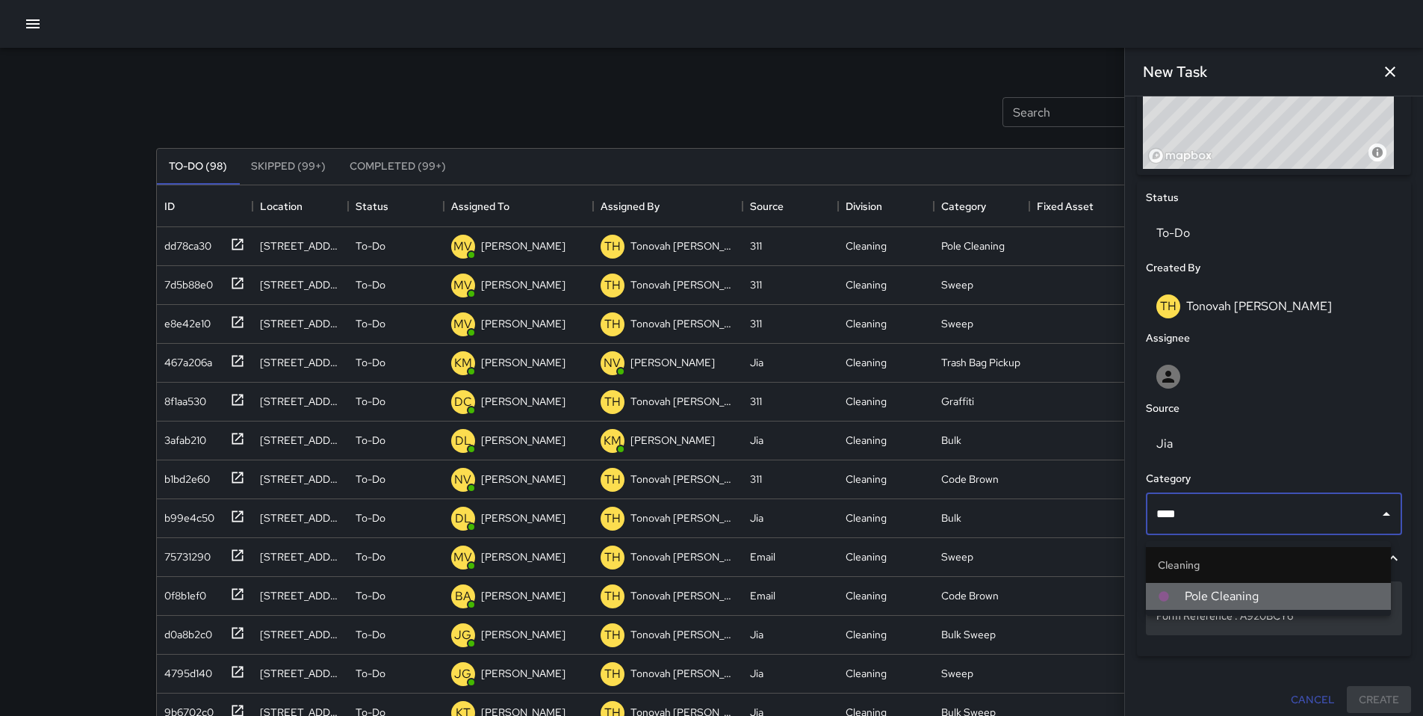
click at [1251, 592] on span "Pole Cleaning" at bounding box center [1282, 596] width 194 height 18
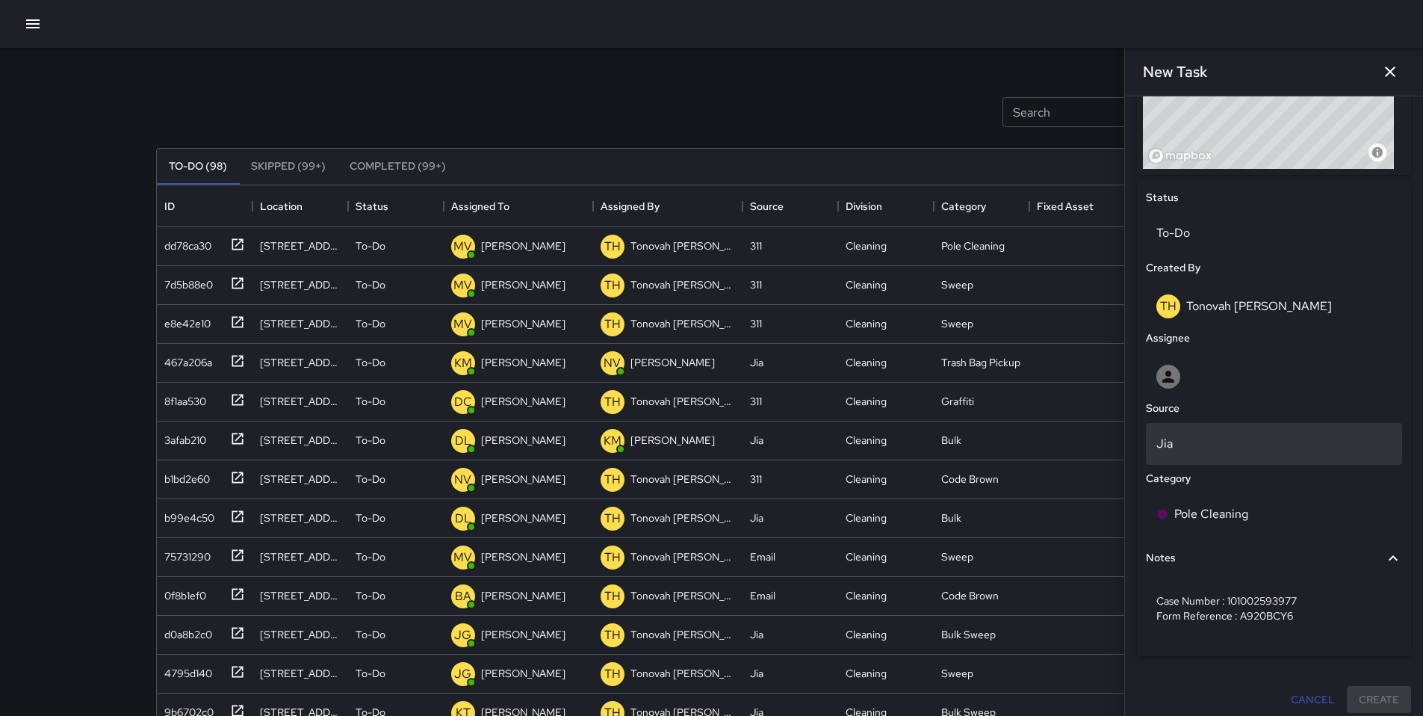
click at [1198, 459] on div "Jia" at bounding box center [1274, 444] width 256 height 42
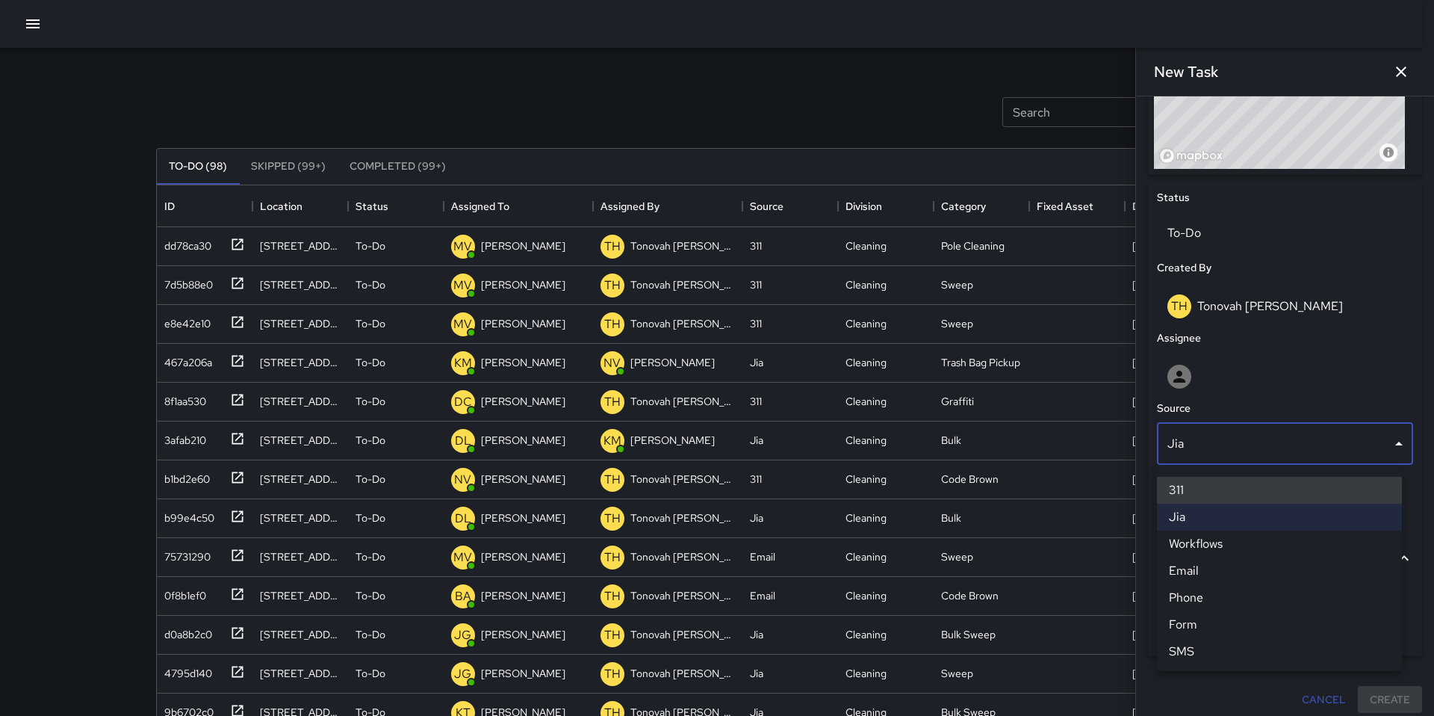
click at [1201, 492] on li "311" at bounding box center [1279, 490] width 245 height 27
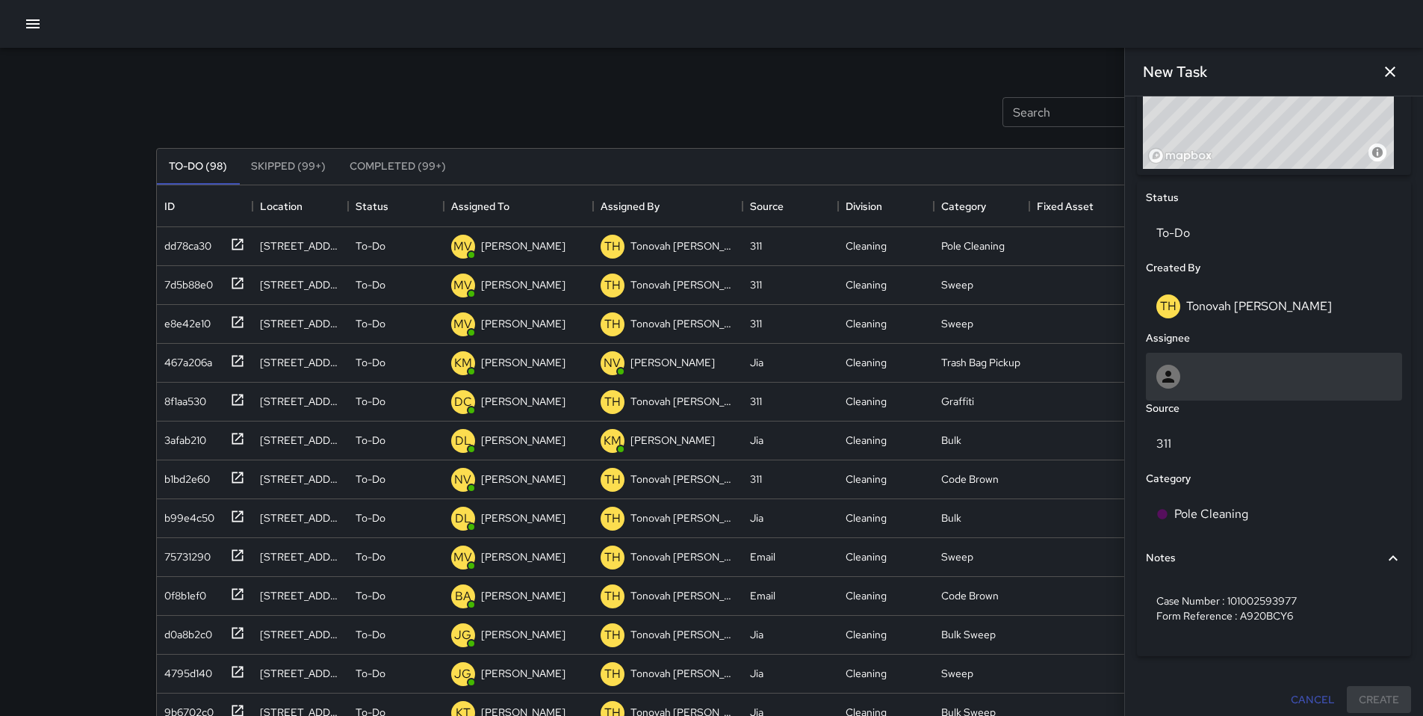
click at [1194, 370] on div at bounding box center [1273, 377] width 235 height 24
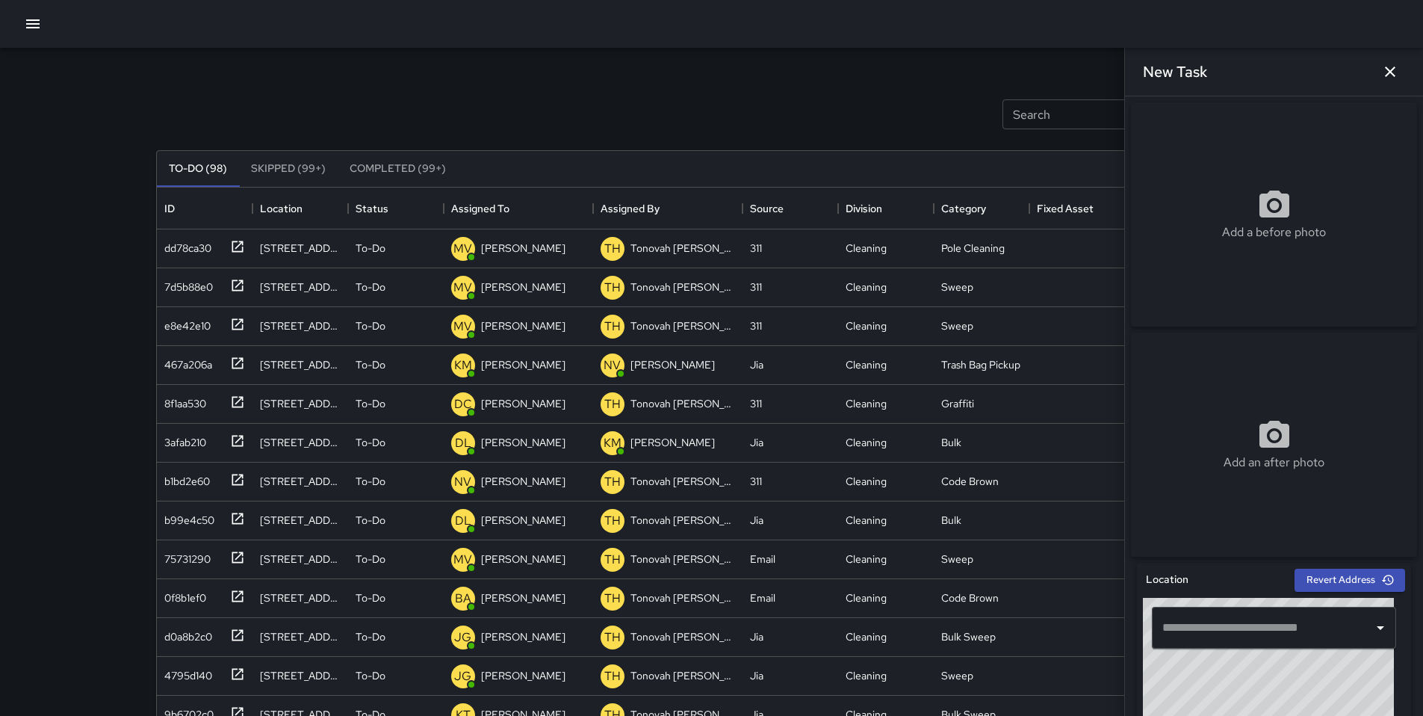
scroll to position [0, 0]
click at [1232, 250] on div "Add a before photo" at bounding box center [1274, 214] width 286 height 224
type input "**********"
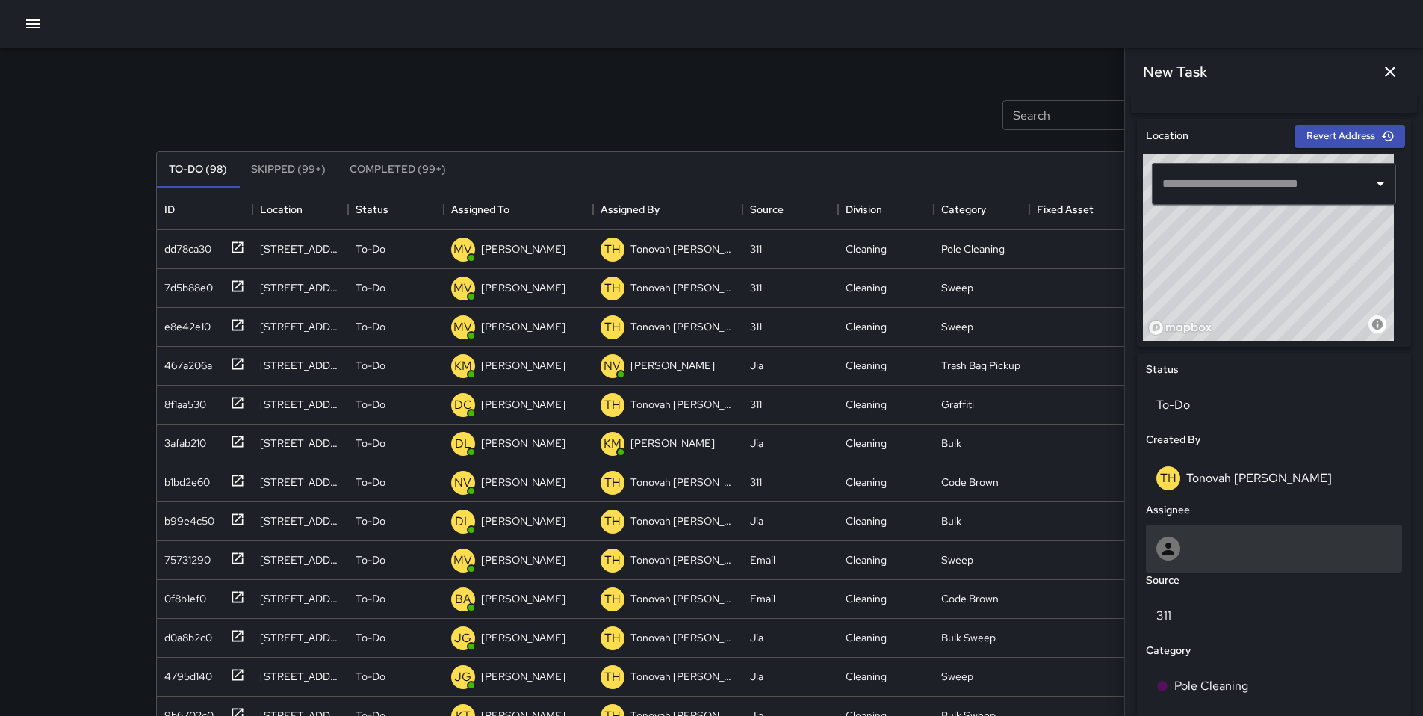
scroll to position [631, 0]
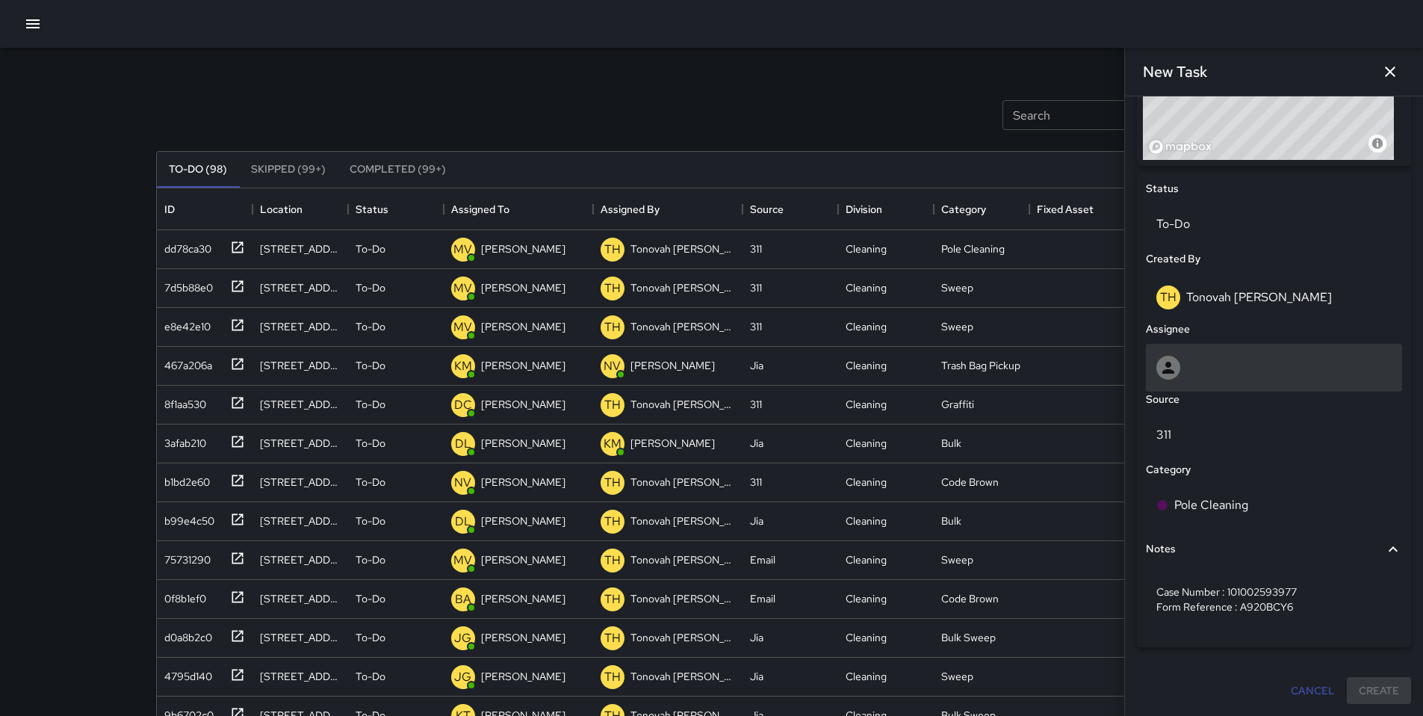
click at [1168, 368] on icon at bounding box center [1168, 368] width 18 height 18
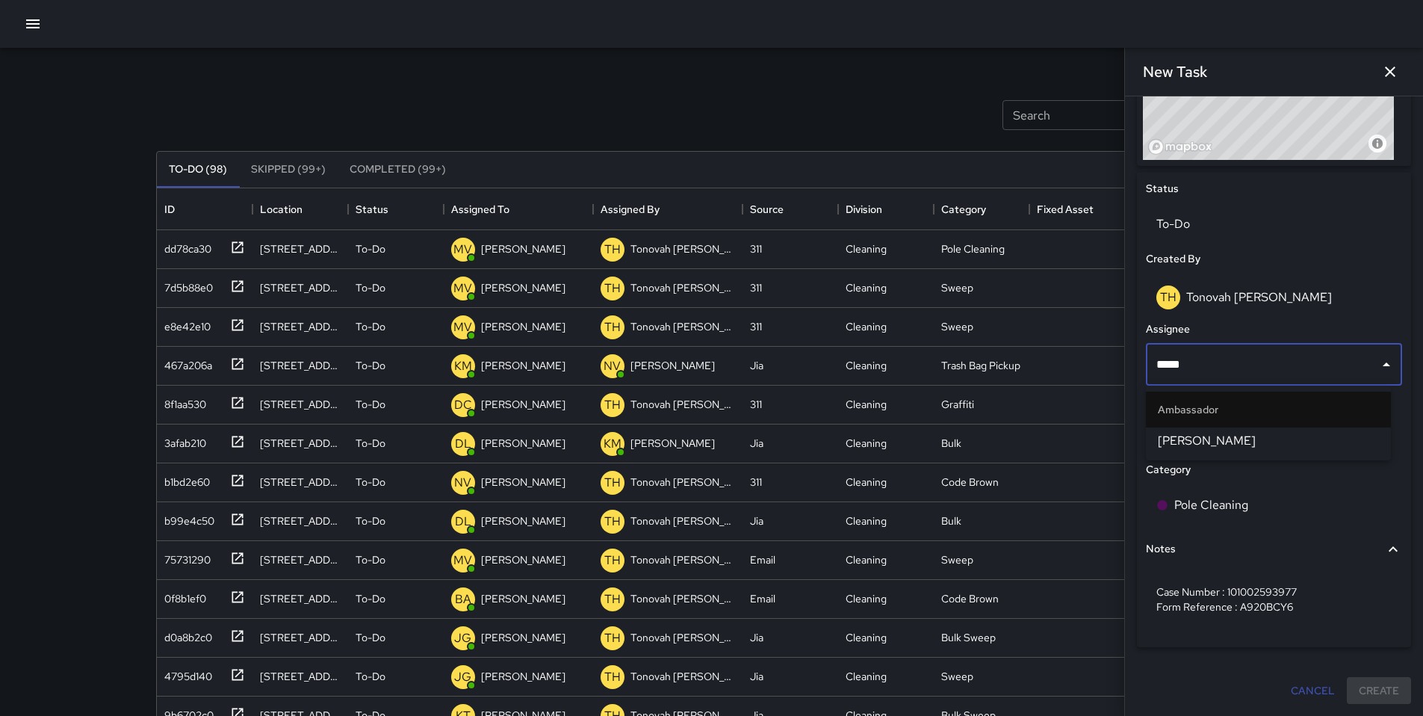
type input "******"
click at [1213, 450] on li "[PERSON_NAME]" at bounding box center [1268, 440] width 245 height 27
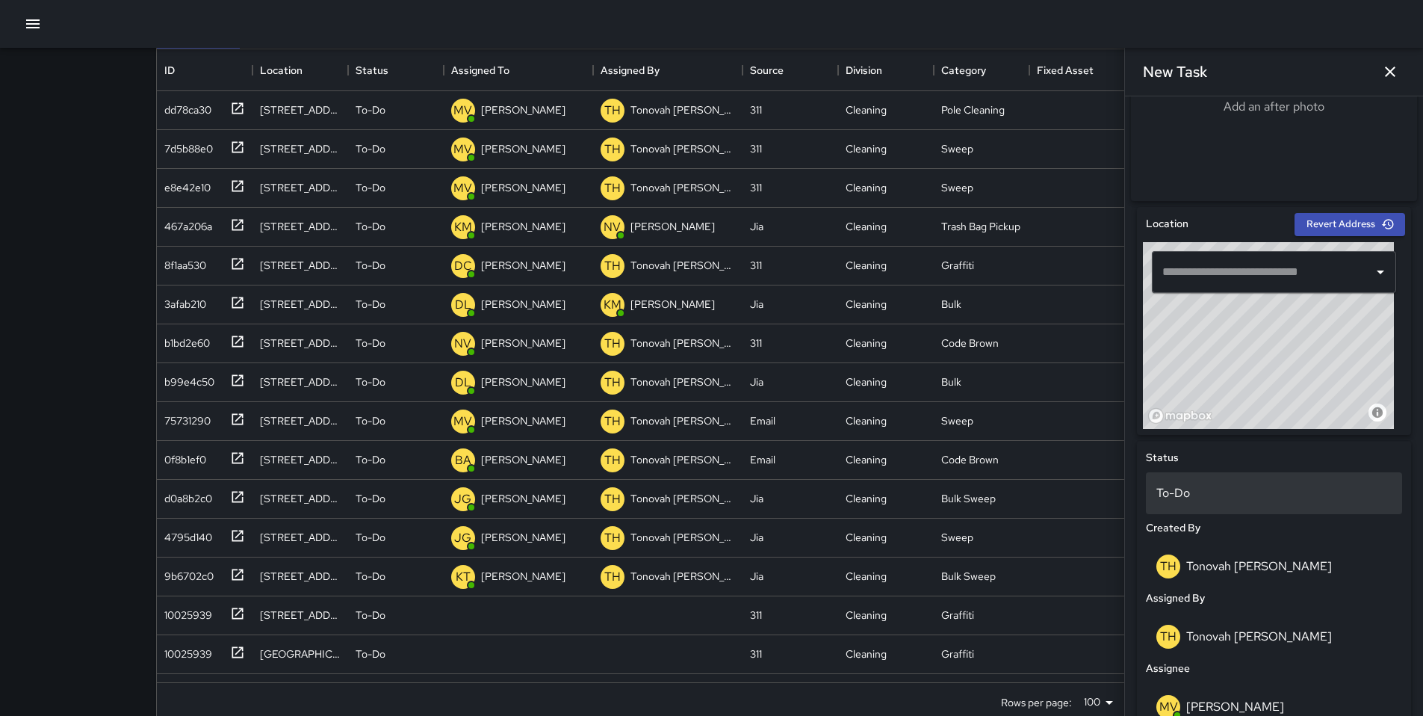
scroll to position [82, 0]
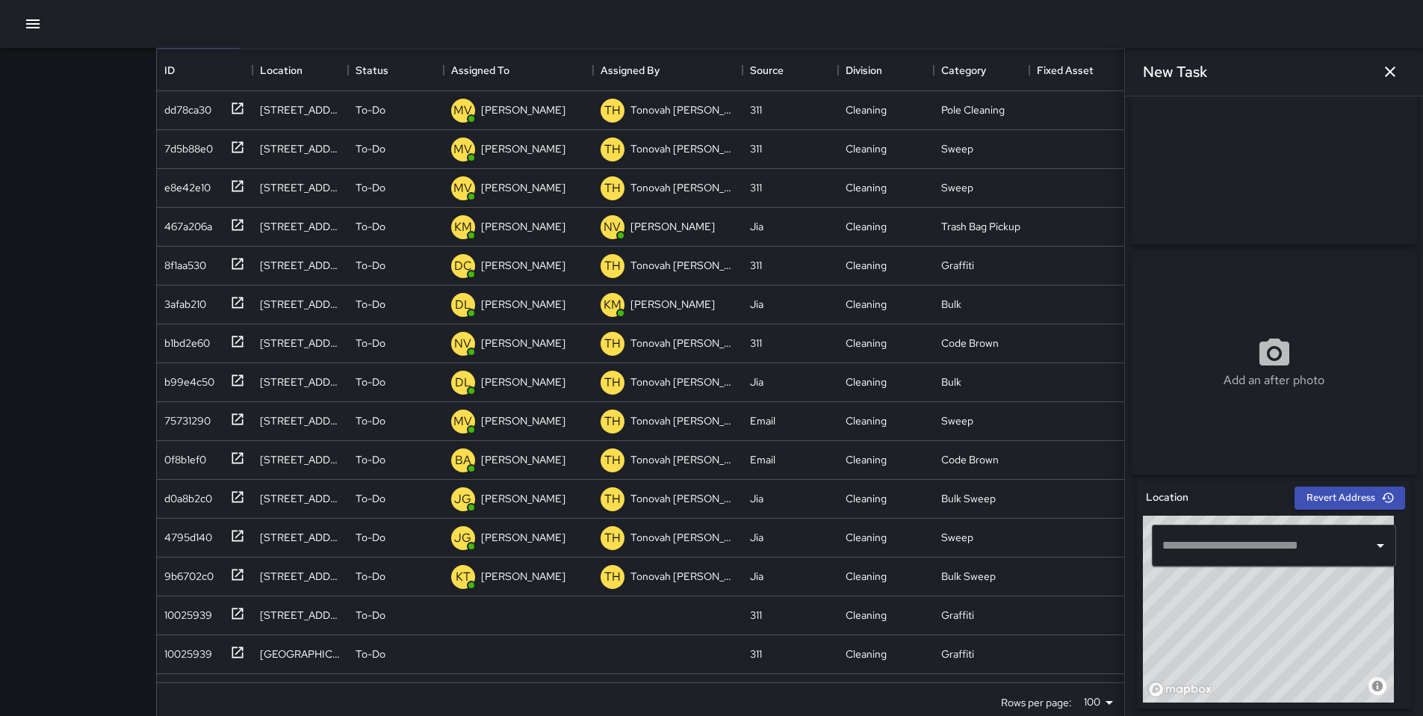
click at [1233, 557] on input "text" at bounding box center [1263, 545] width 208 height 28
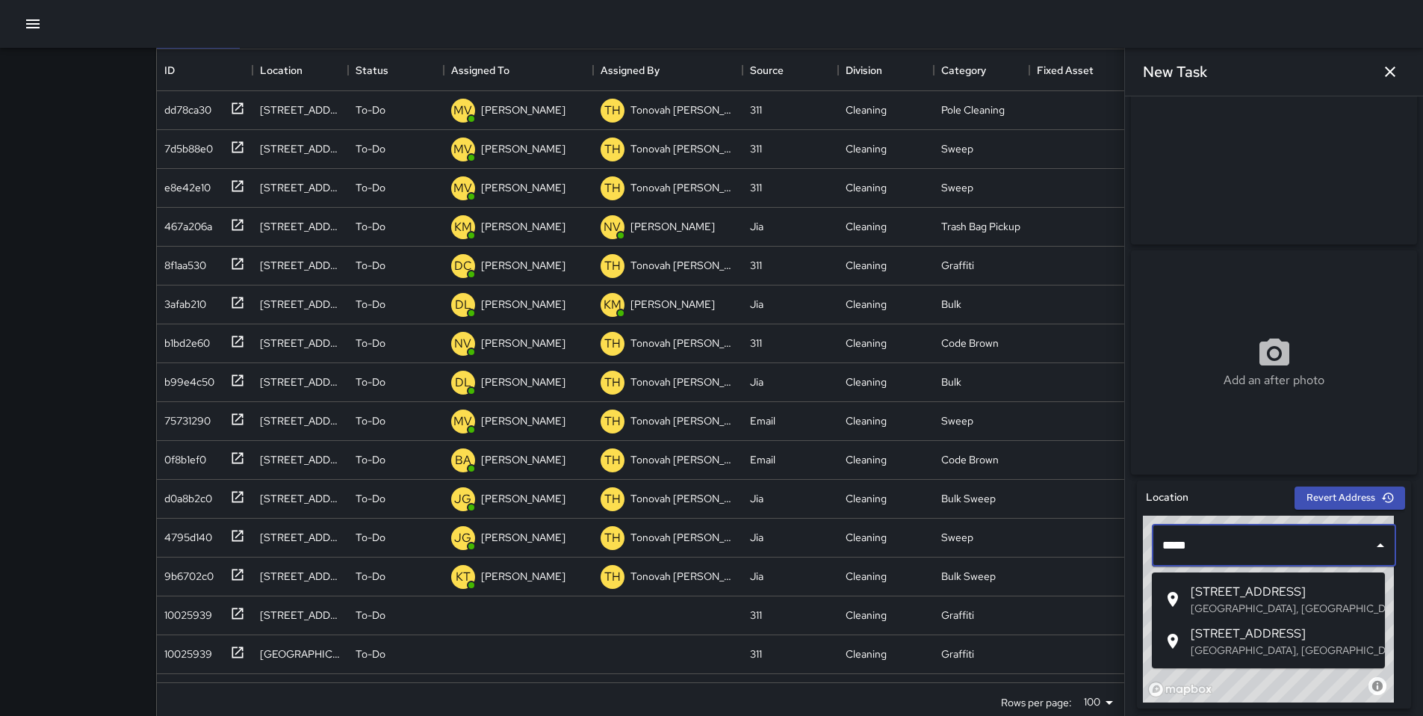
click at [1289, 631] on span "[STREET_ADDRESS]" at bounding box center [1282, 634] width 182 height 18
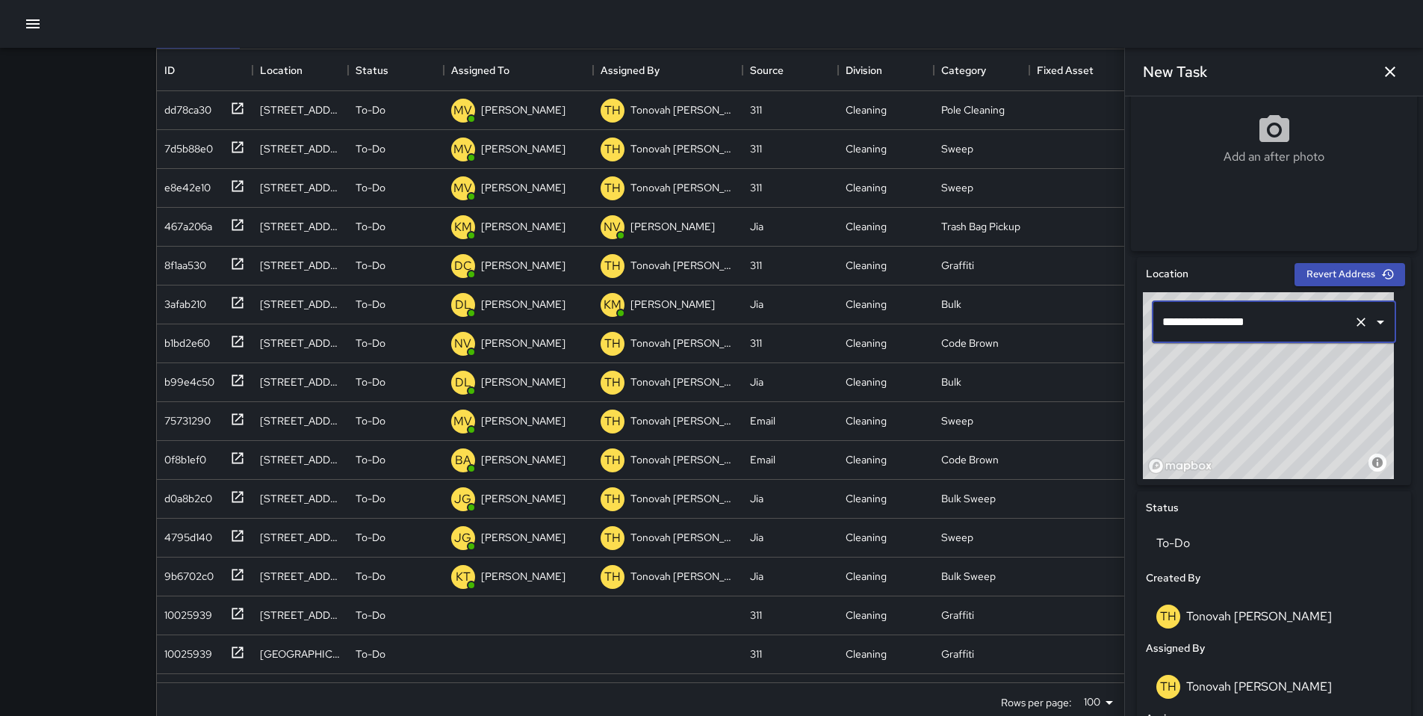
scroll to position [701, 0]
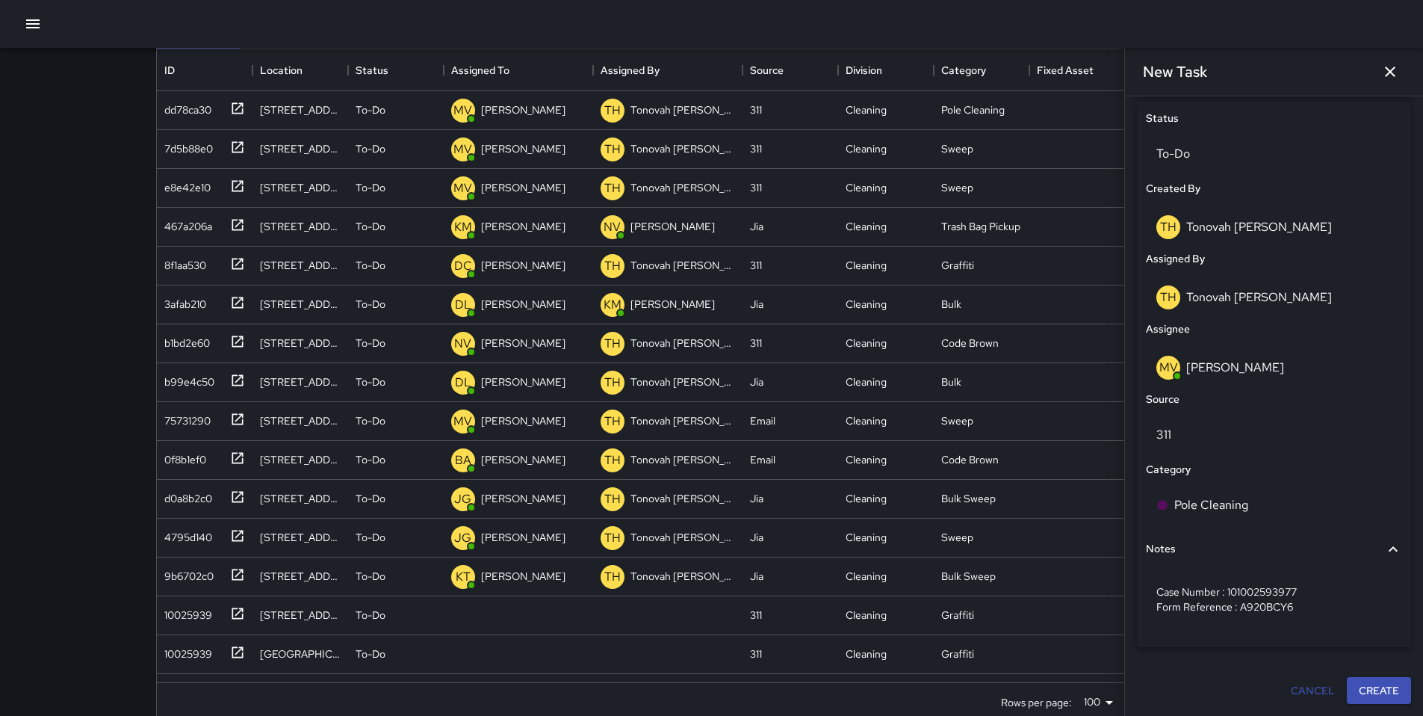
type input "**********"
click at [1351, 690] on button "Create" at bounding box center [1379, 691] width 64 height 28
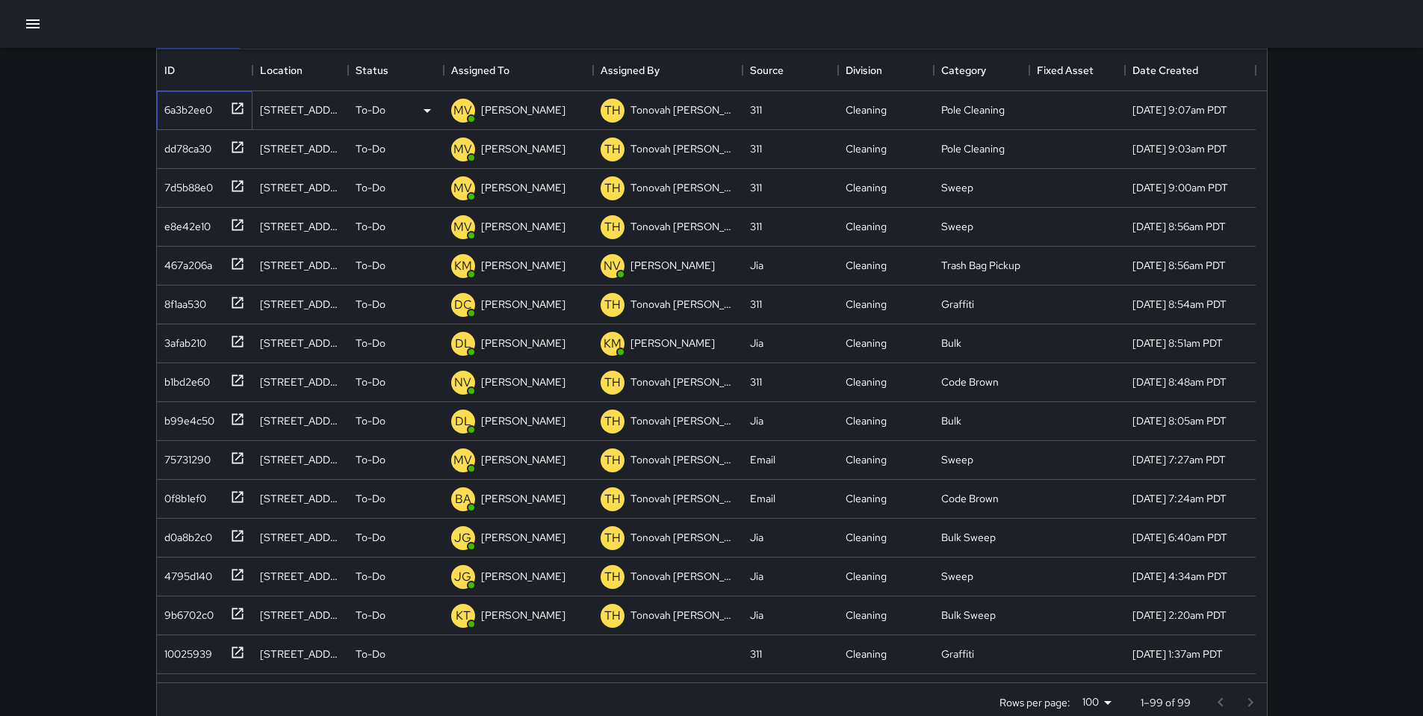
click at [189, 111] on div "6a3b2ee0" at bounding box center [185, 106] width 54 height 21
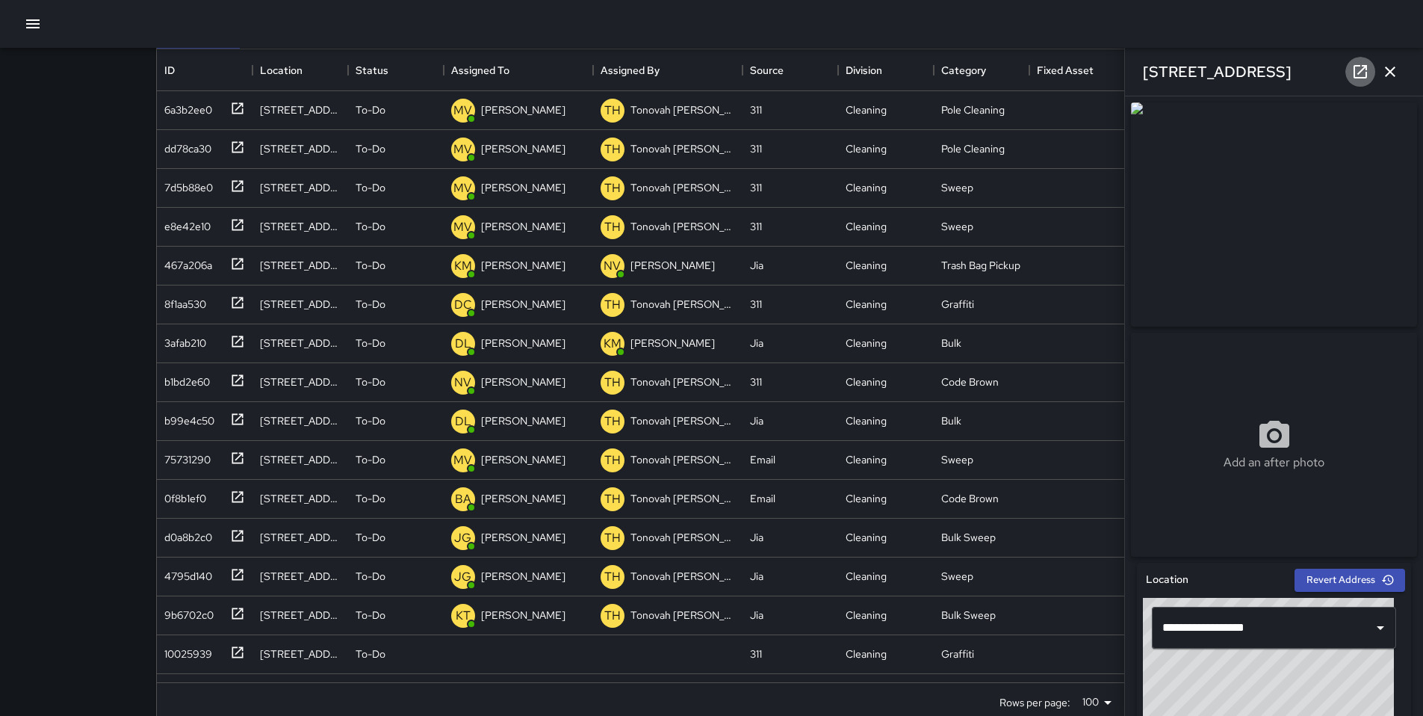
click at [1353, 72] on icon at bounding box center [1360, 72] width 18 height 18
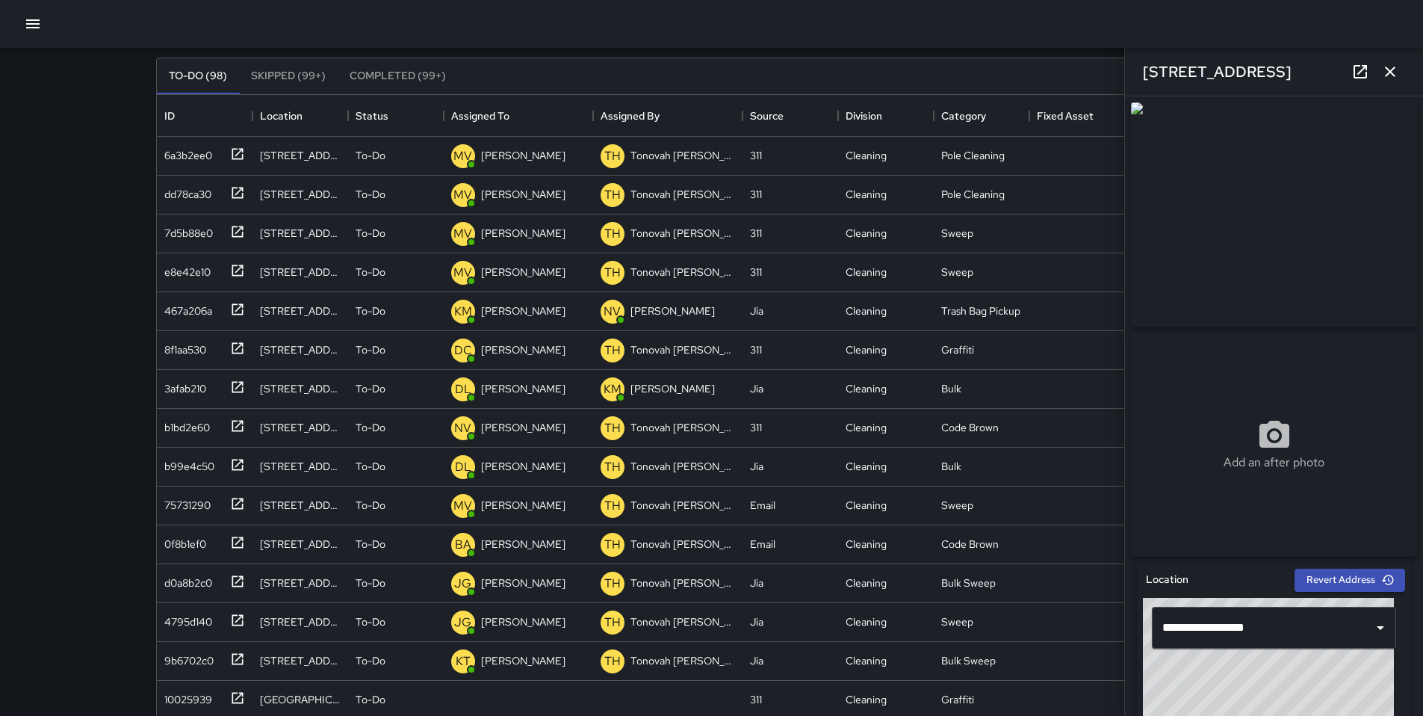
scroll to position [0, 0]
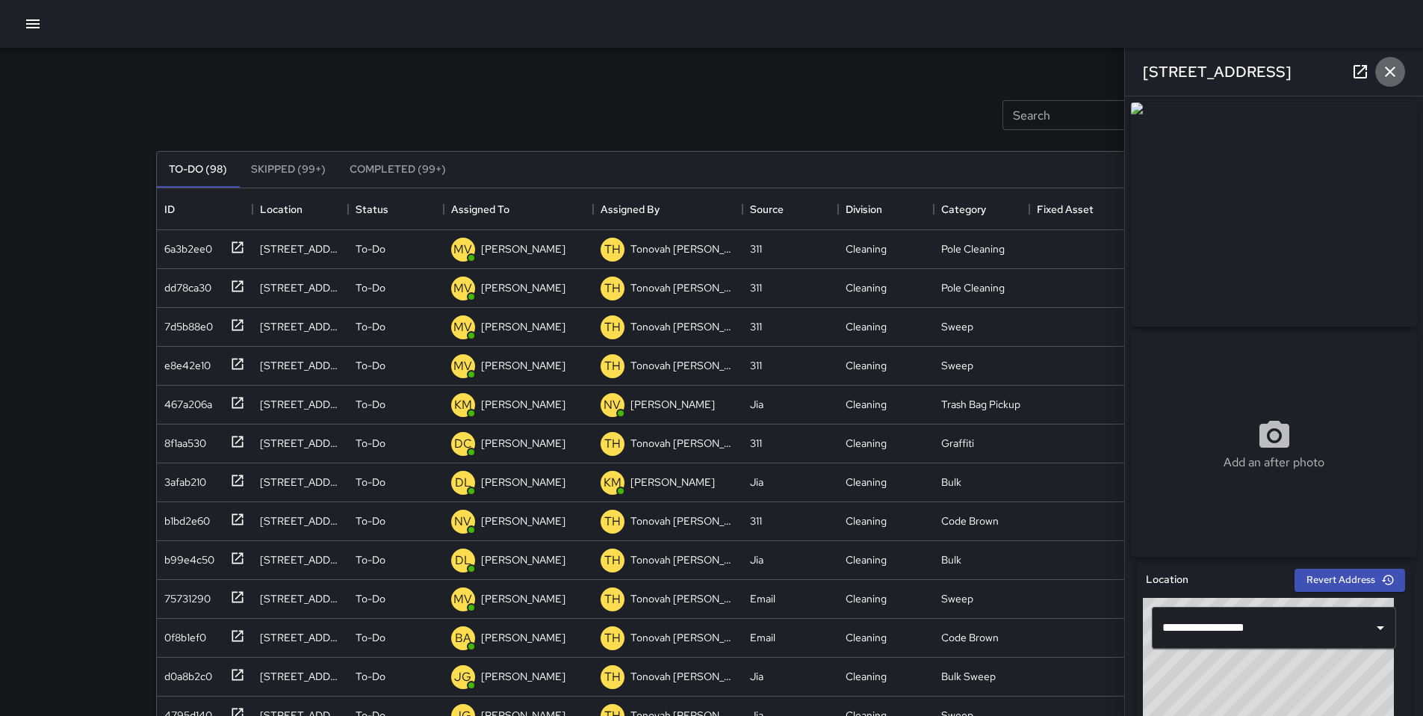
click at [1392, 78] on icon "button" at bounding box center [1390, 72] width 18 height 18
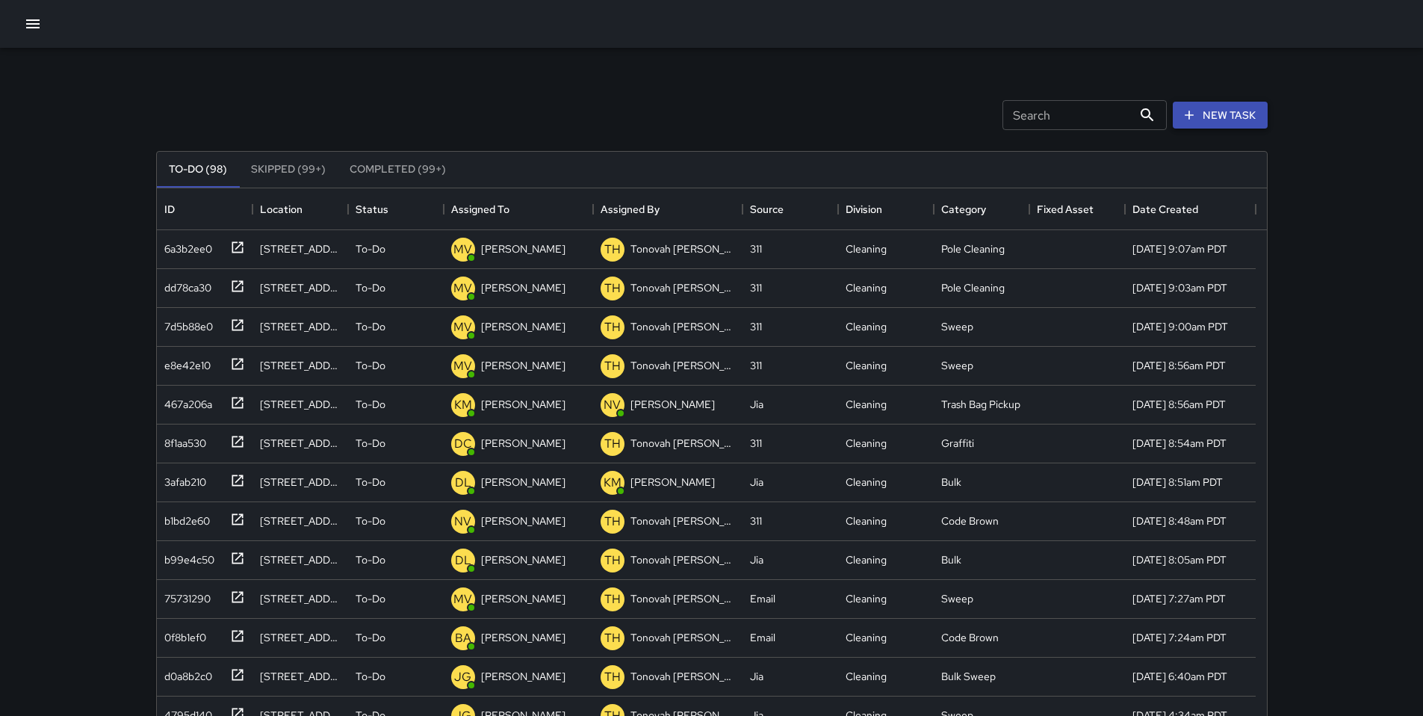
click at [1248, 114] on button "New Task" at bounding box center [1220, 116] width 95 height 28
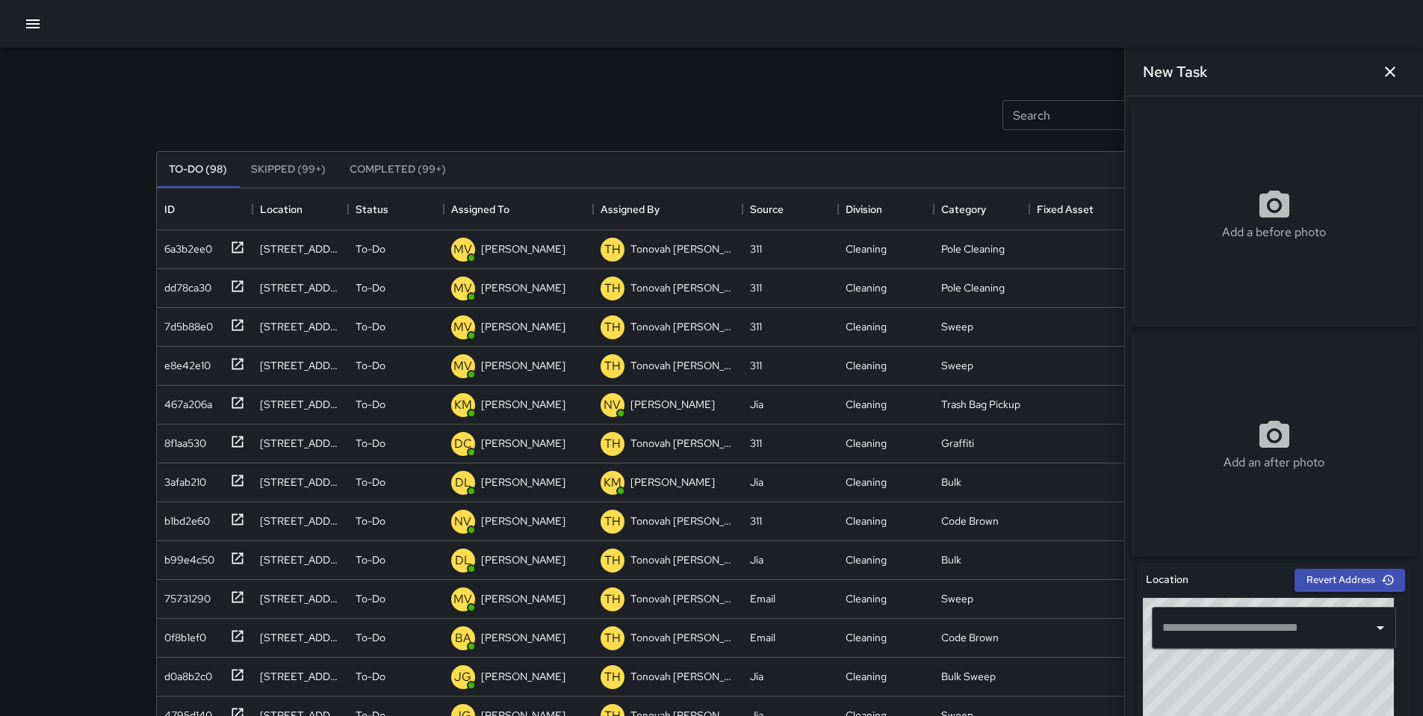
click at [1210, 642] on input "text" at bounding box center [1263, 627] width 208 height 28
paste input "**********"
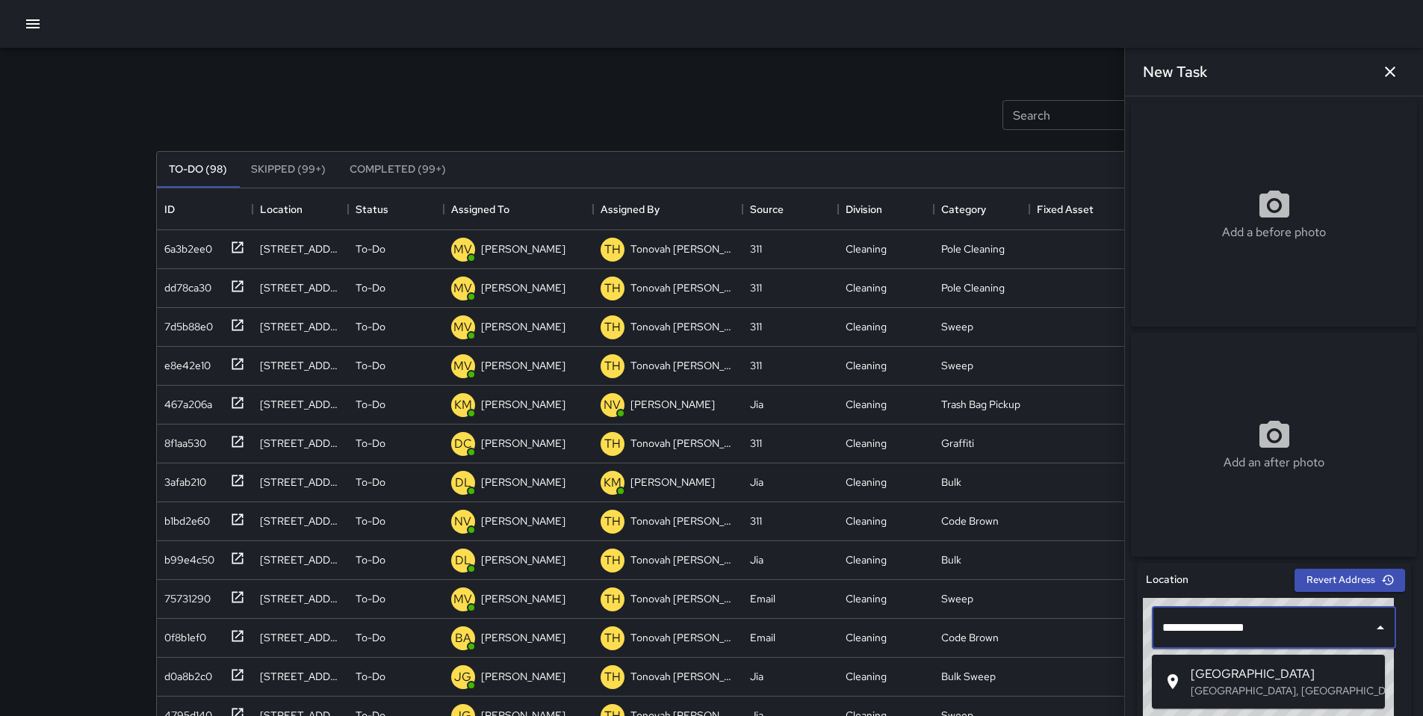
click at [1213, 686] on p "[GEOGRAPHIC_DATA], [GEOGRAPHIC_DATA], [GEOGRAPHIC_DATA]" at bounding box center [1282, 690] width 182 height 15
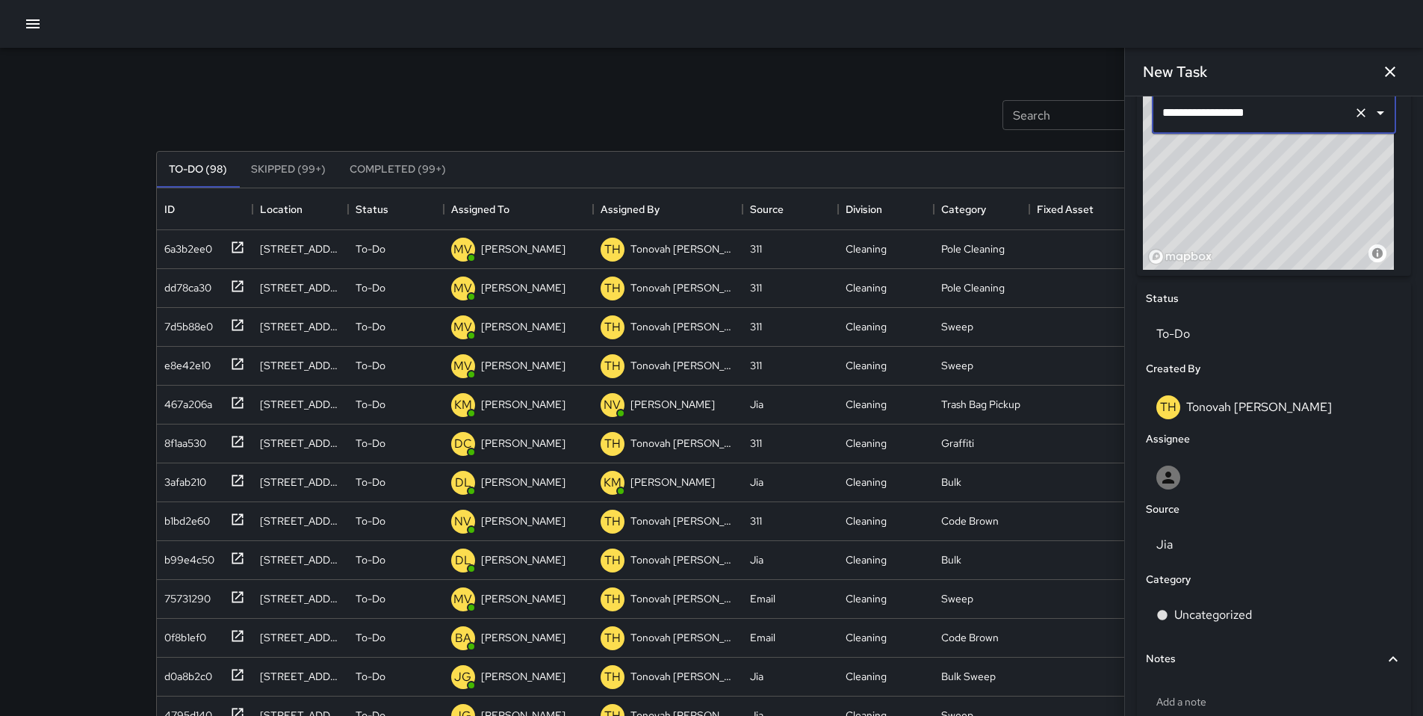
scroll to position [616, 0]
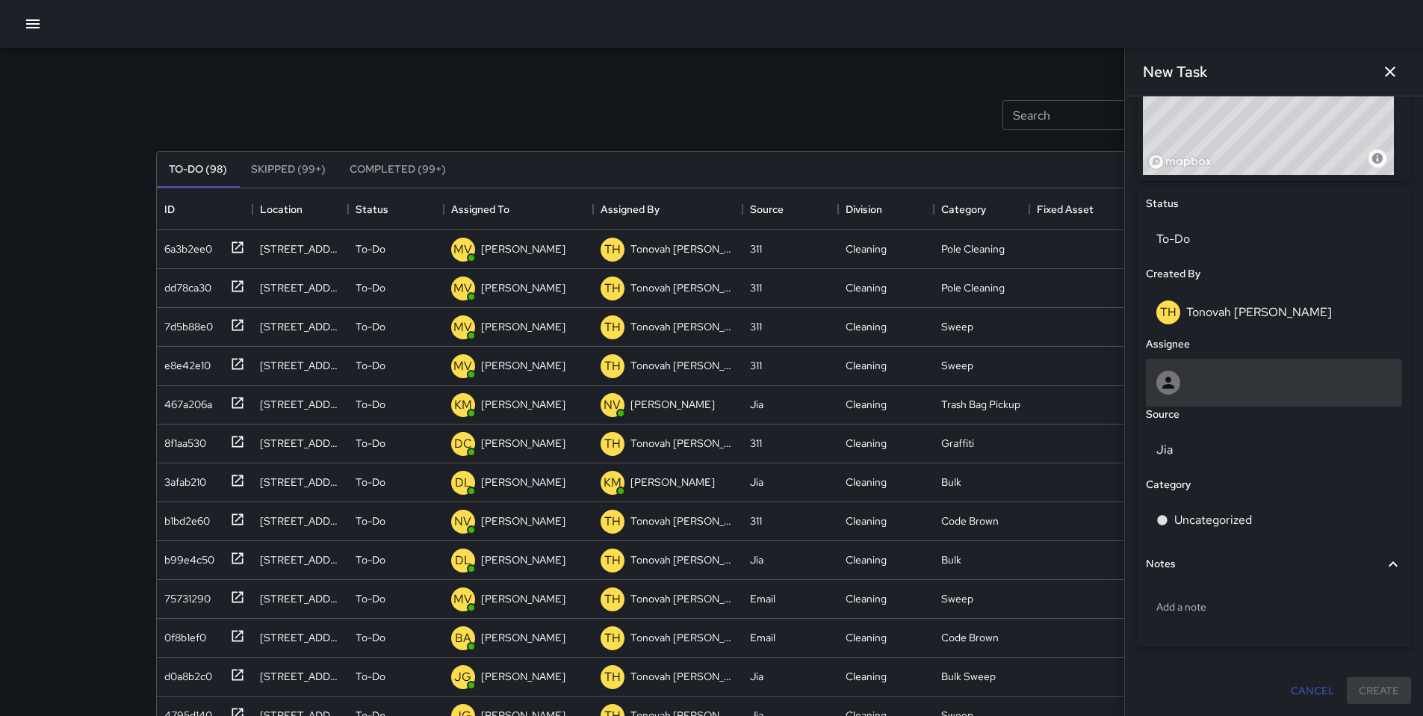
type input "**********"
click at [1219, 377] on div at bounding box center [1273, 383] width 235 height 24
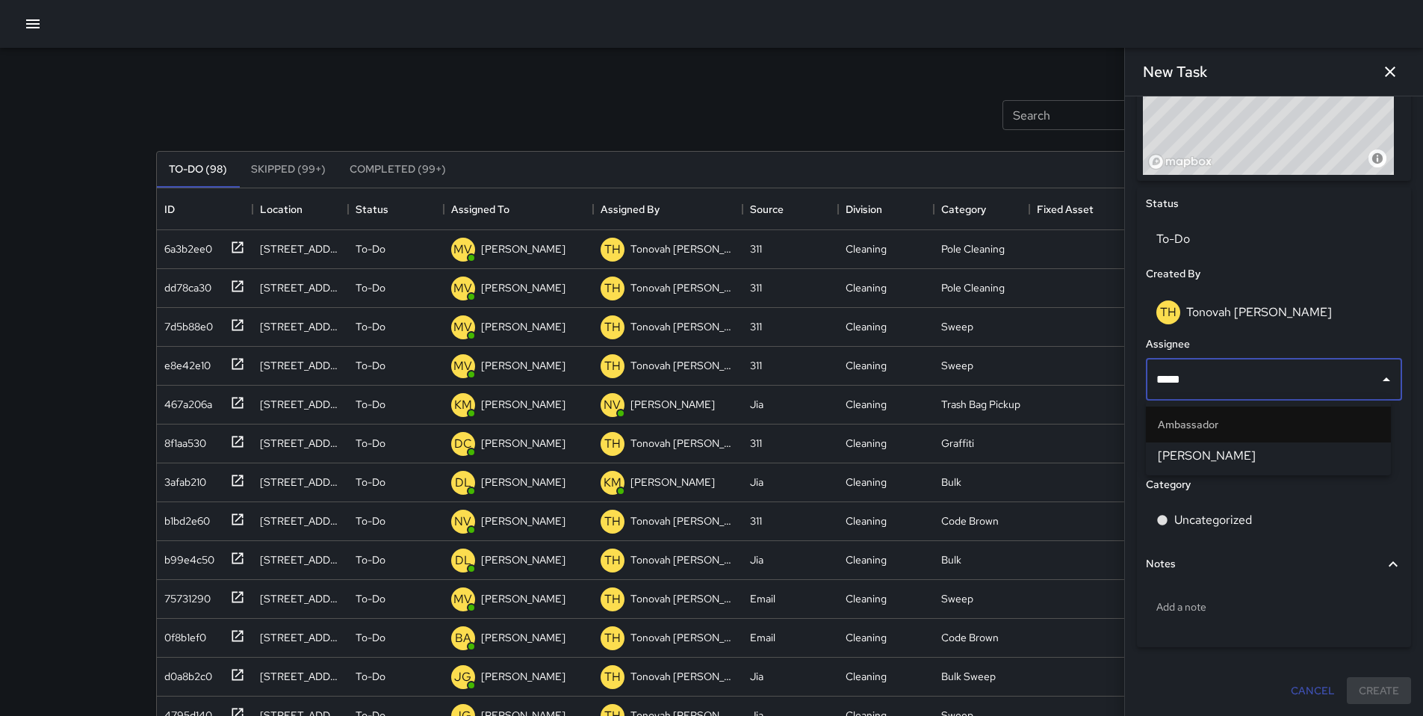
type input "******"
click at [1205, 463] on span "[PERSON_NAME]" at bounding box center [1268, 456] width 221 height 18
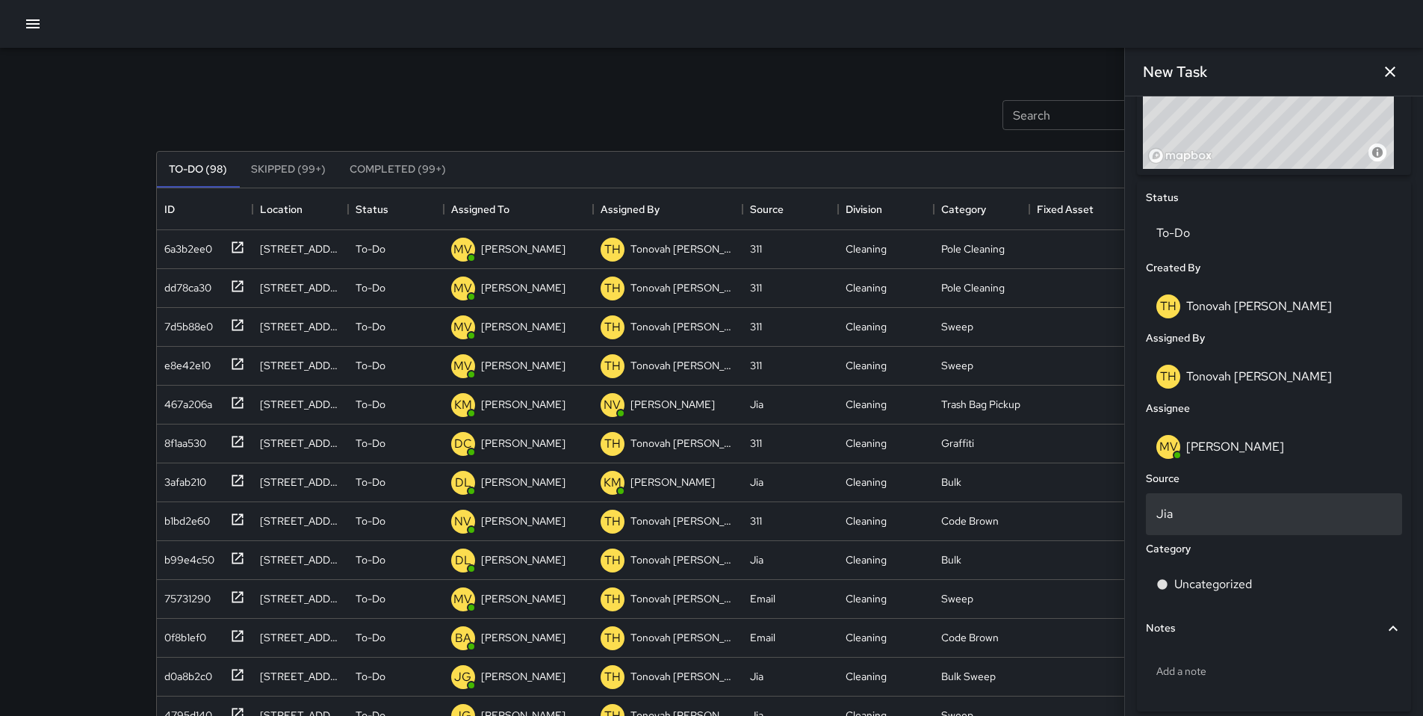
click at [1203, 523] on p "Jia" at bounding box center [1273, 514] width 235 height 18
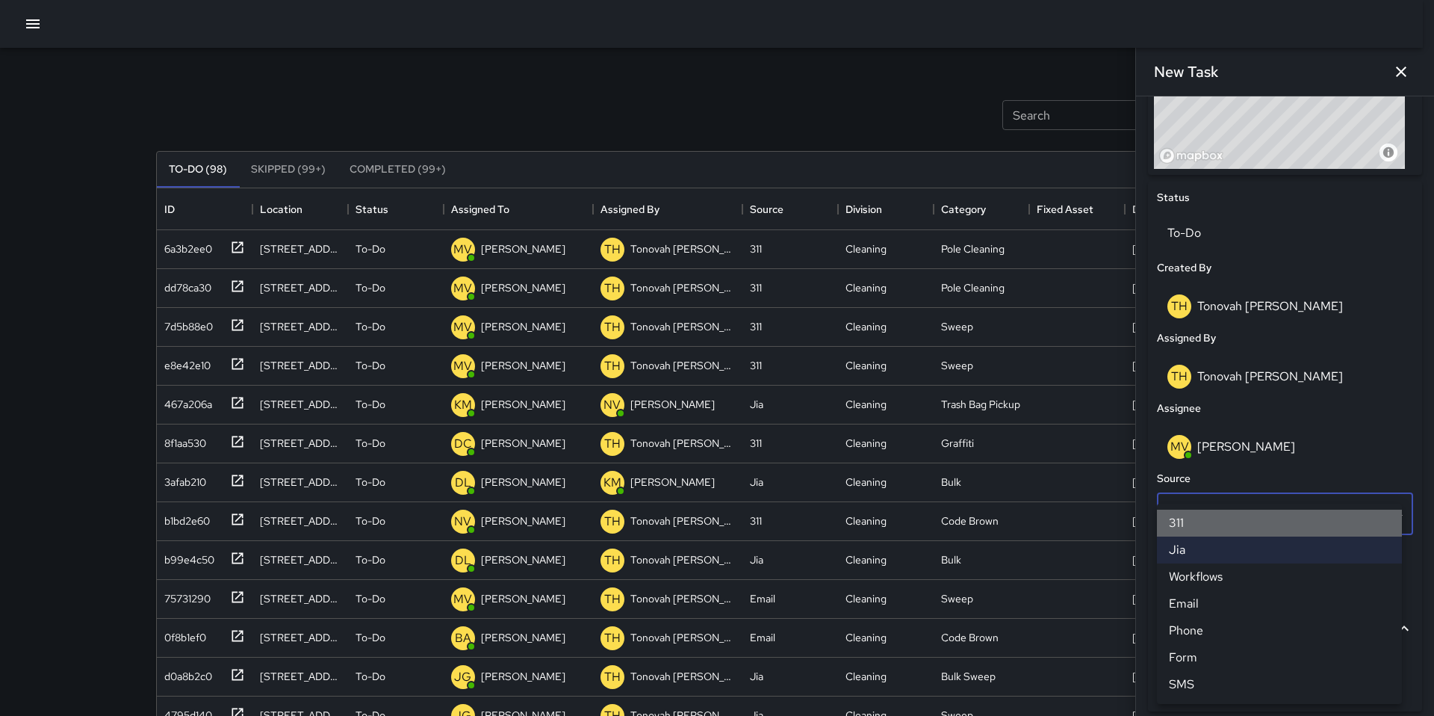
click at [1192, 523] on li "311" at bounding box center [1279, 523] width 245 height 27
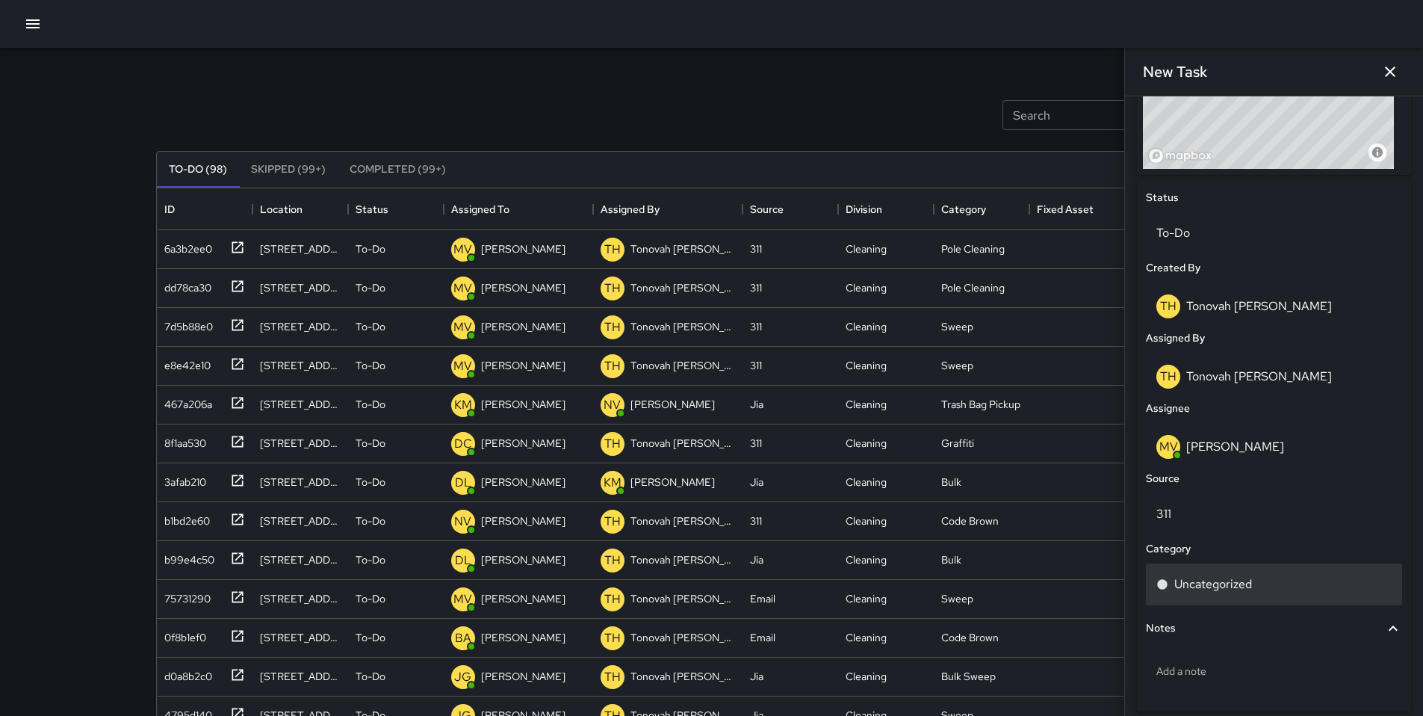
click at [1197, 582] on p "Uncategorized" at bounding box center [1213, 584] width 78 height 18
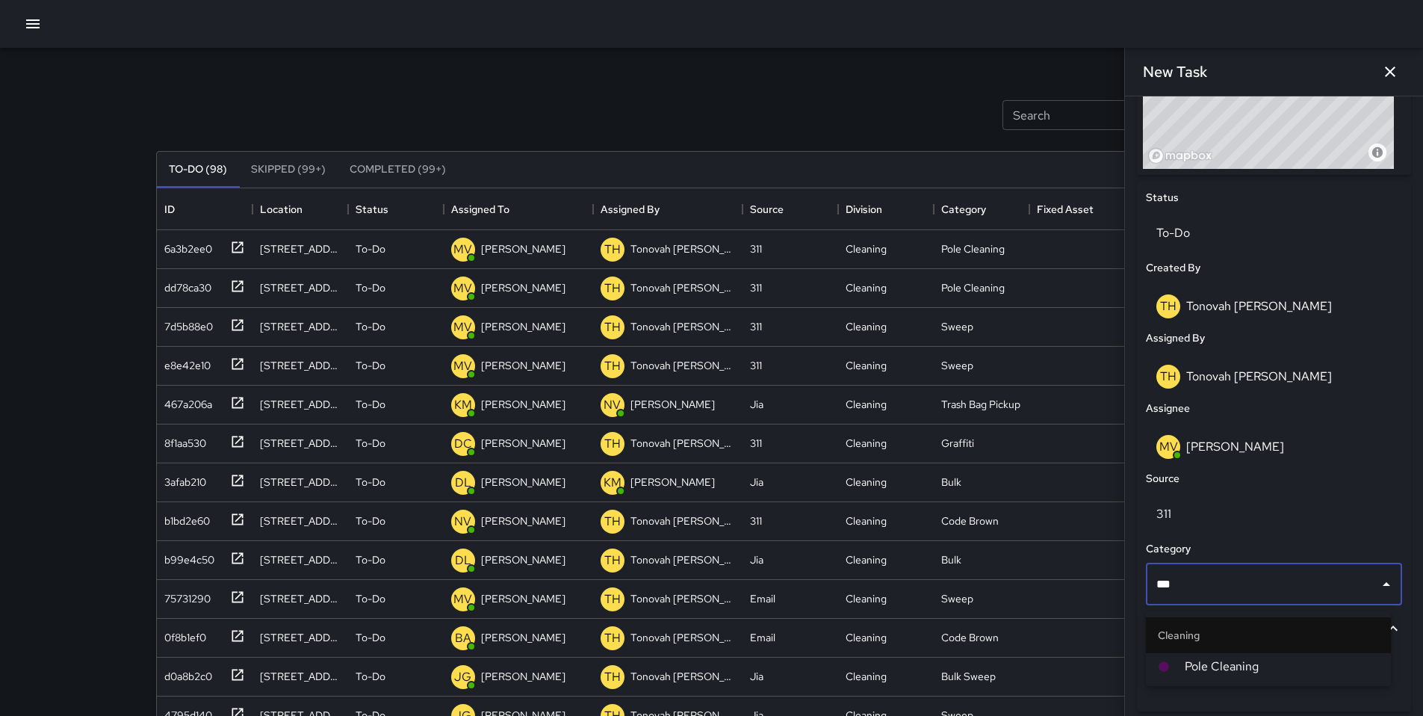
type input "****"
click at [1222, 656] on li "Pole Cleaning" at bounding box center [1268, 666] width 245 height 27
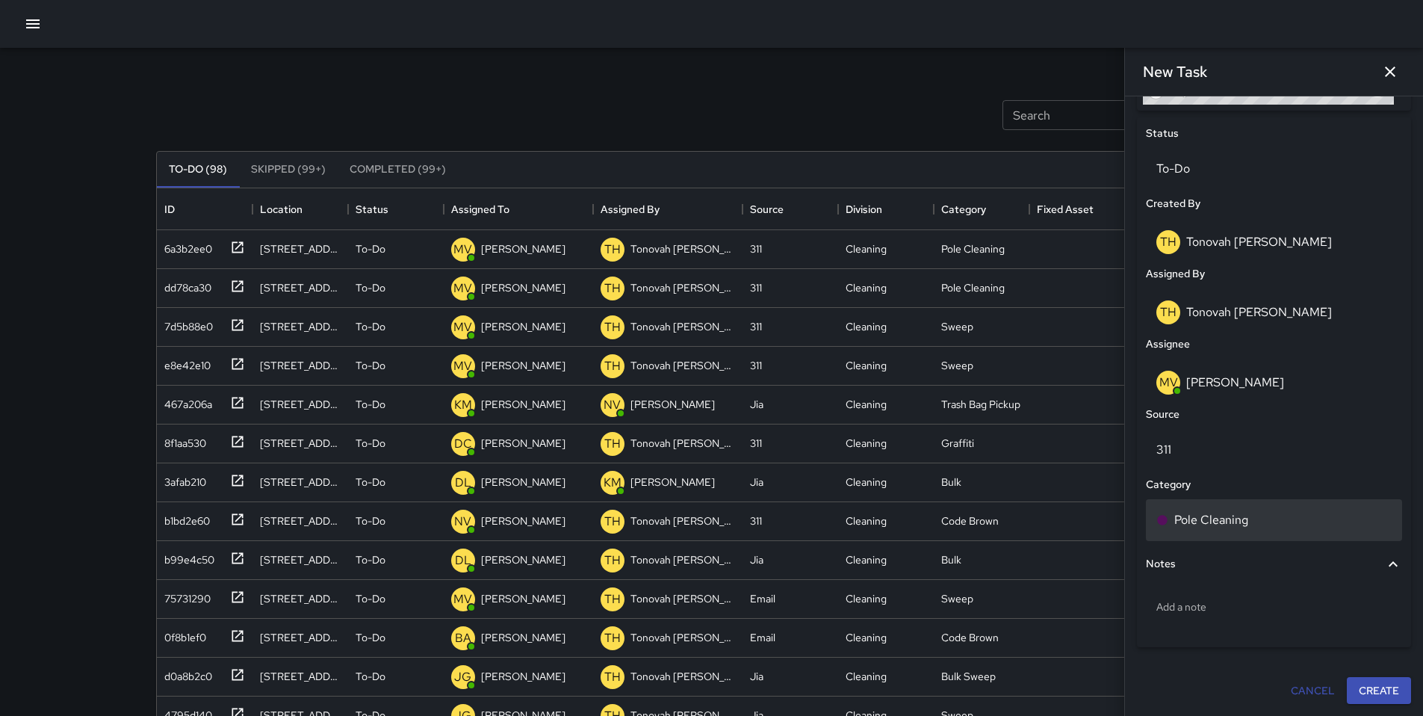
scroll to position [686, 0]
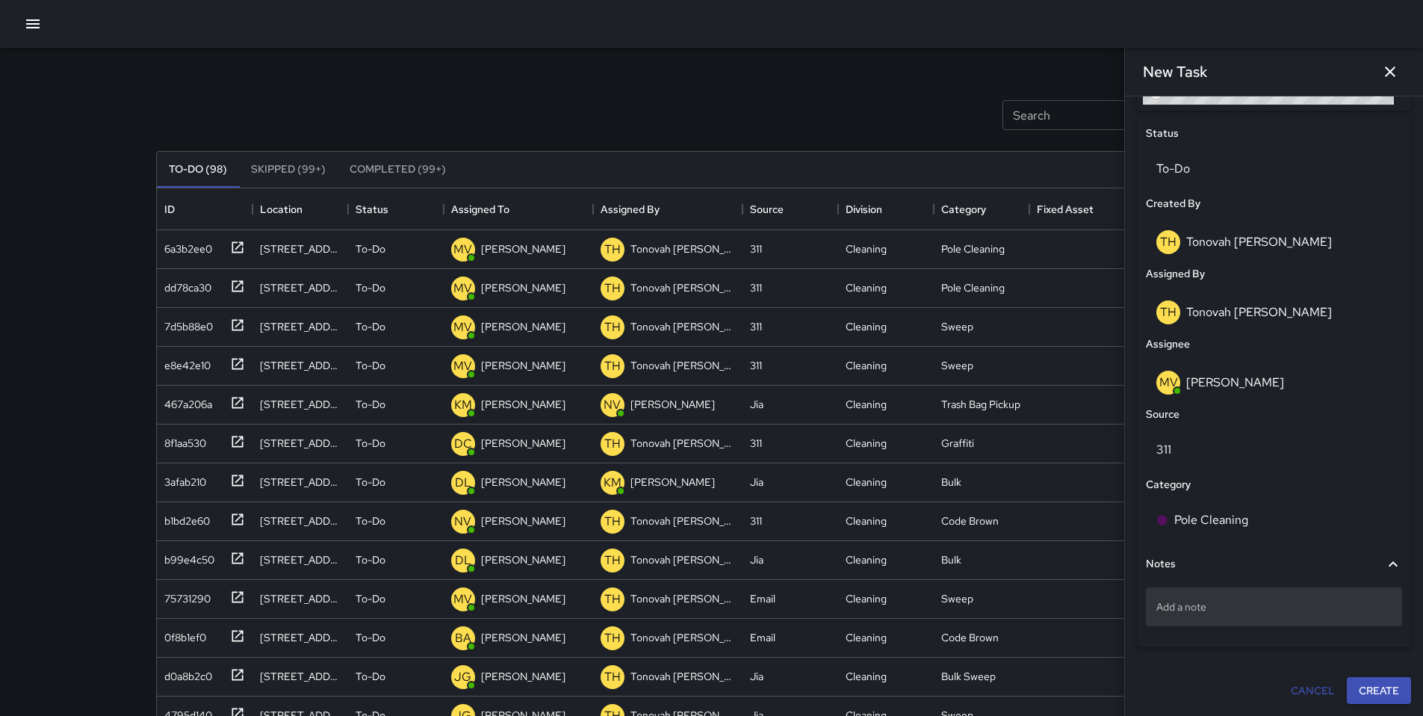
click at [1206, 613] on div "Add a note" at bounding box center [1274, 606] width 256 height 39
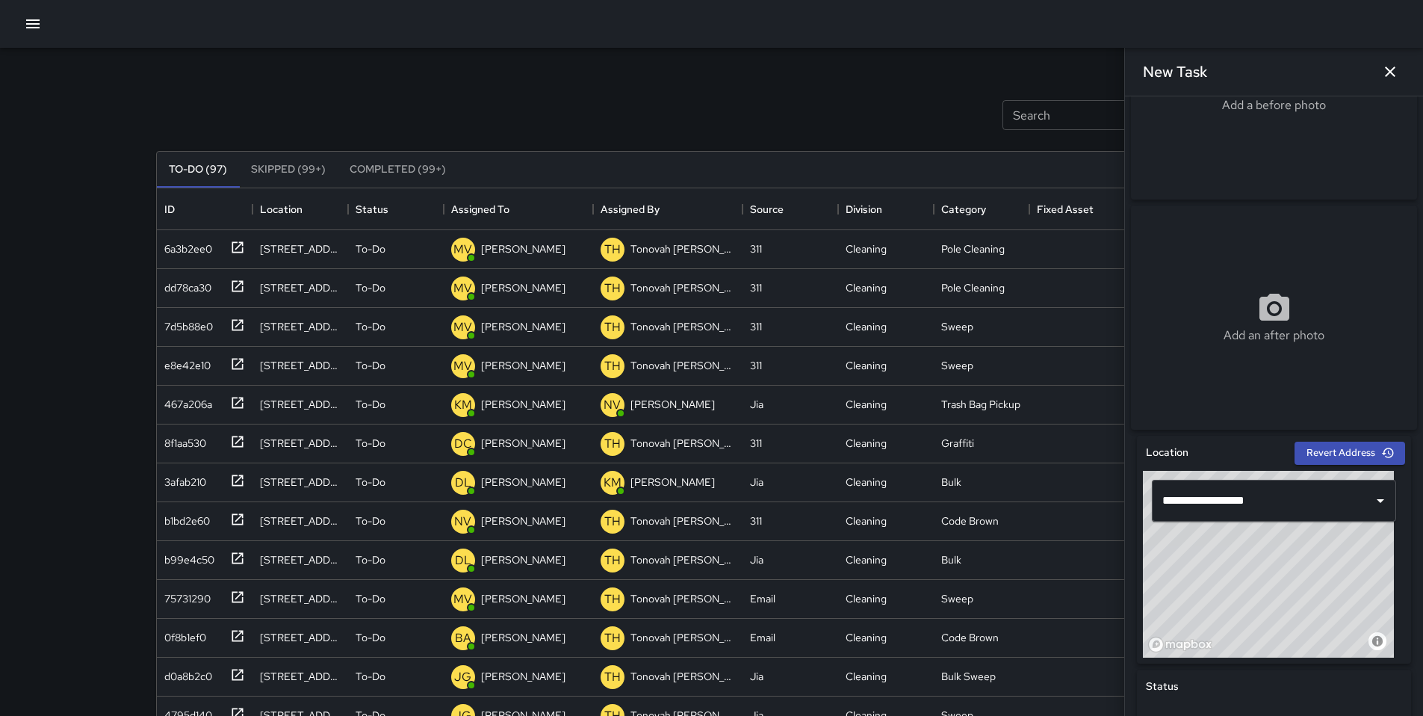
scroll to position [408, 0]
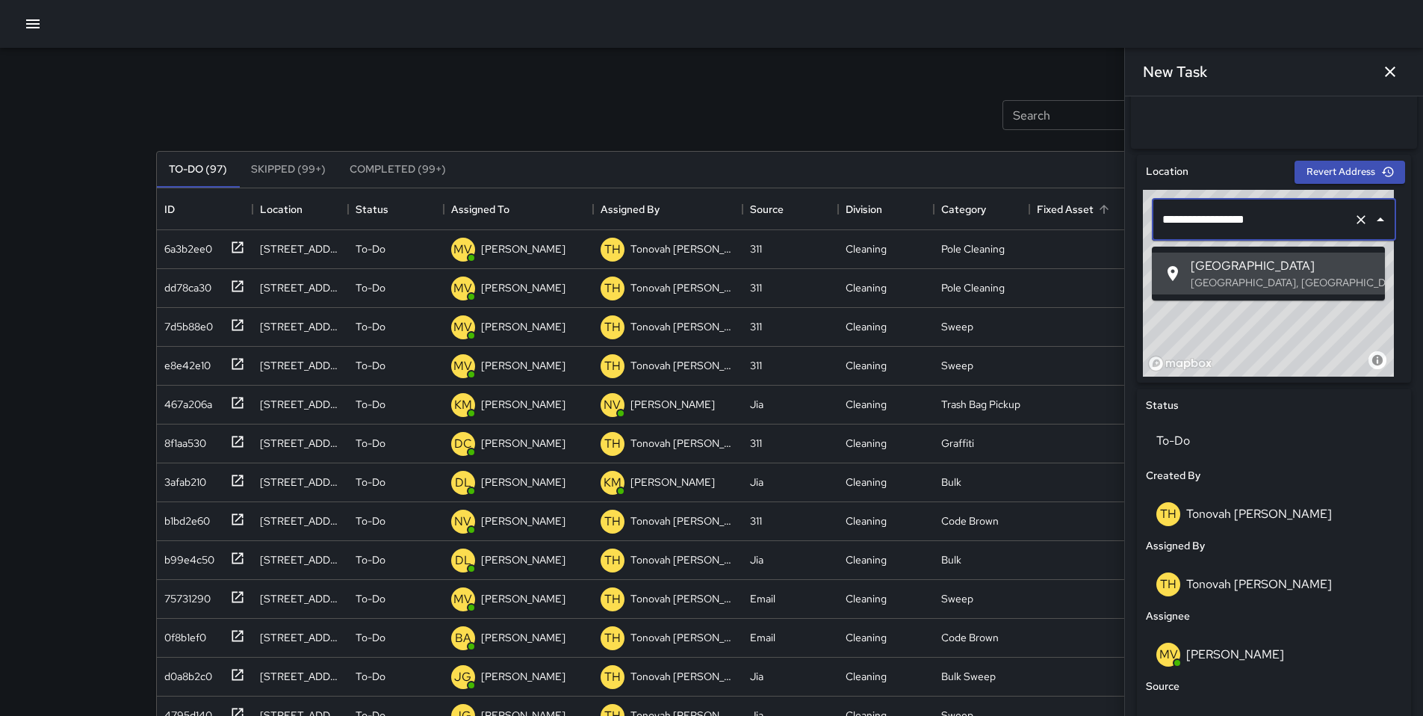
drag, startPoint x: 1261, startPoint y: 228, endPoint x: 1094, endPoint y: 226, distance: 166.6
click at [1096, 226] on div "Search Search New Task To-Do (97) Skipped (99+) Completed (99+) ID Location Sta…" at bounding box center [712, 465] width 1148 height 835
paste input "text"
click at [1173, 264] on icon at bounding box center [1173, 273] width 18 height 18
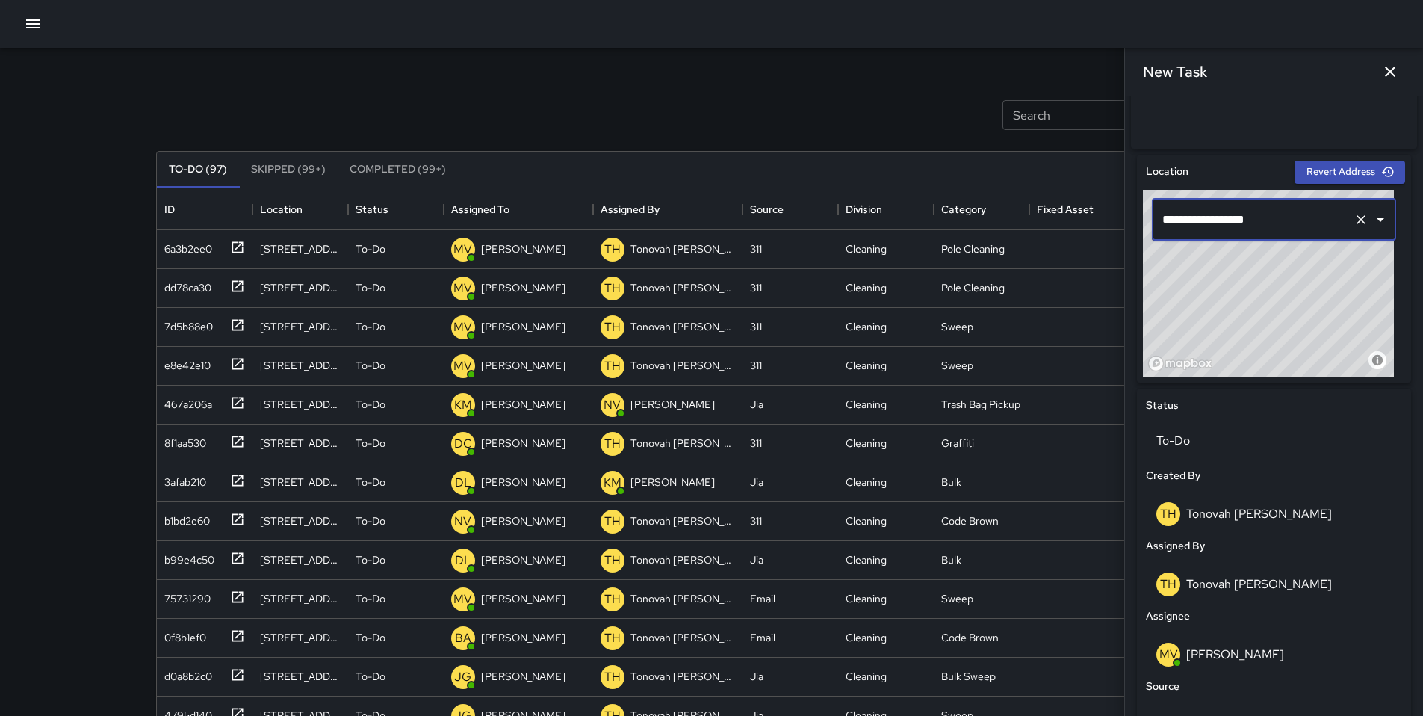
type input "**********"
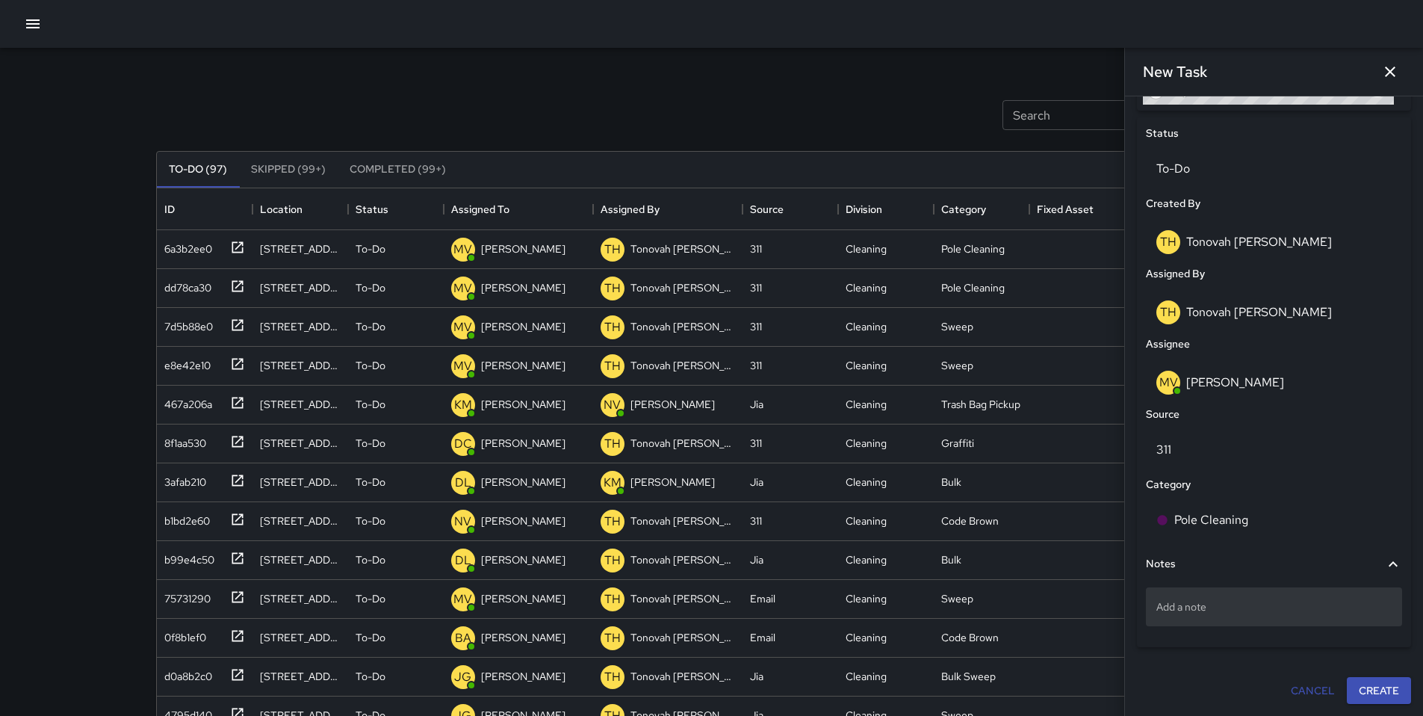
click at [1204, 606] on p "Add a note" at bounding box center [1273, 606] width 235 height 15
click at [1204, 606] on textarea at bounding box center [1273, 605] width 235 height 15
type textarea "**********"
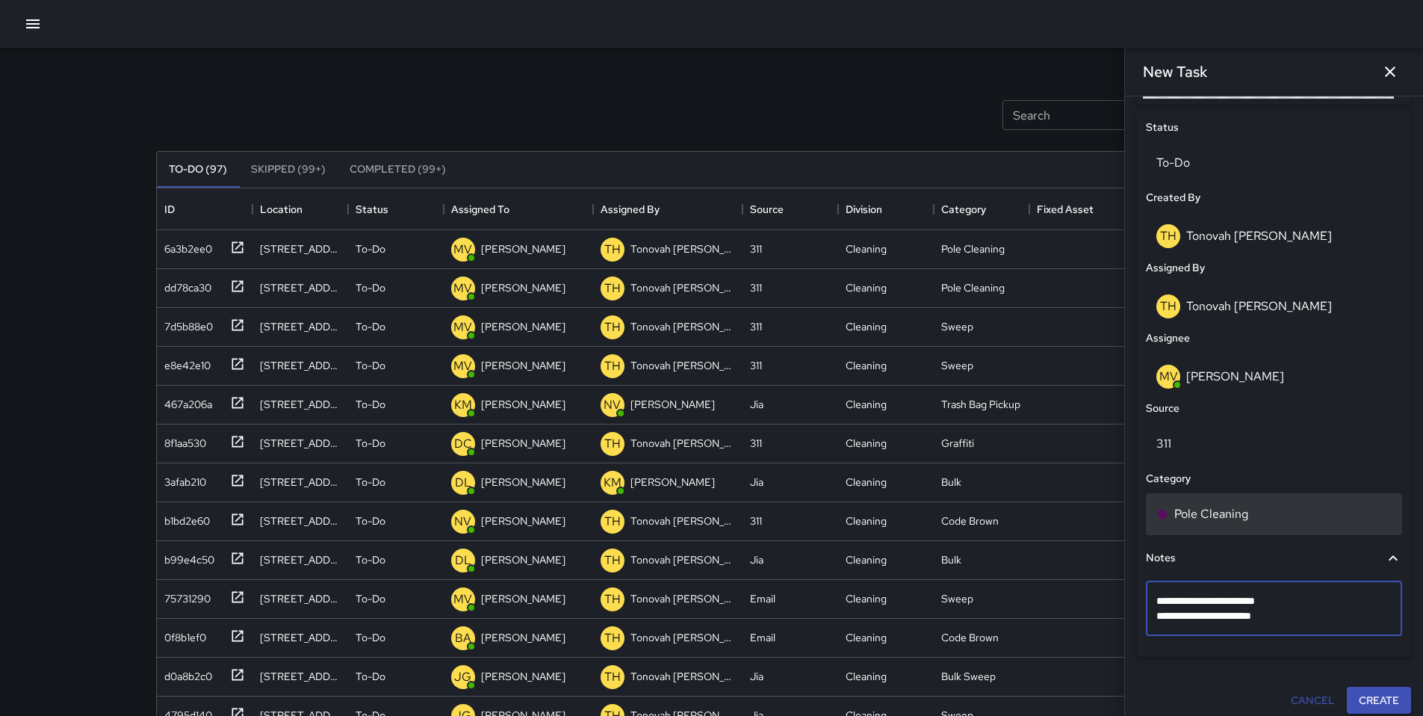
click at [1221, 520] on p "Pole Cleaning" at bounding box center [1211, 514] width 74 height 18
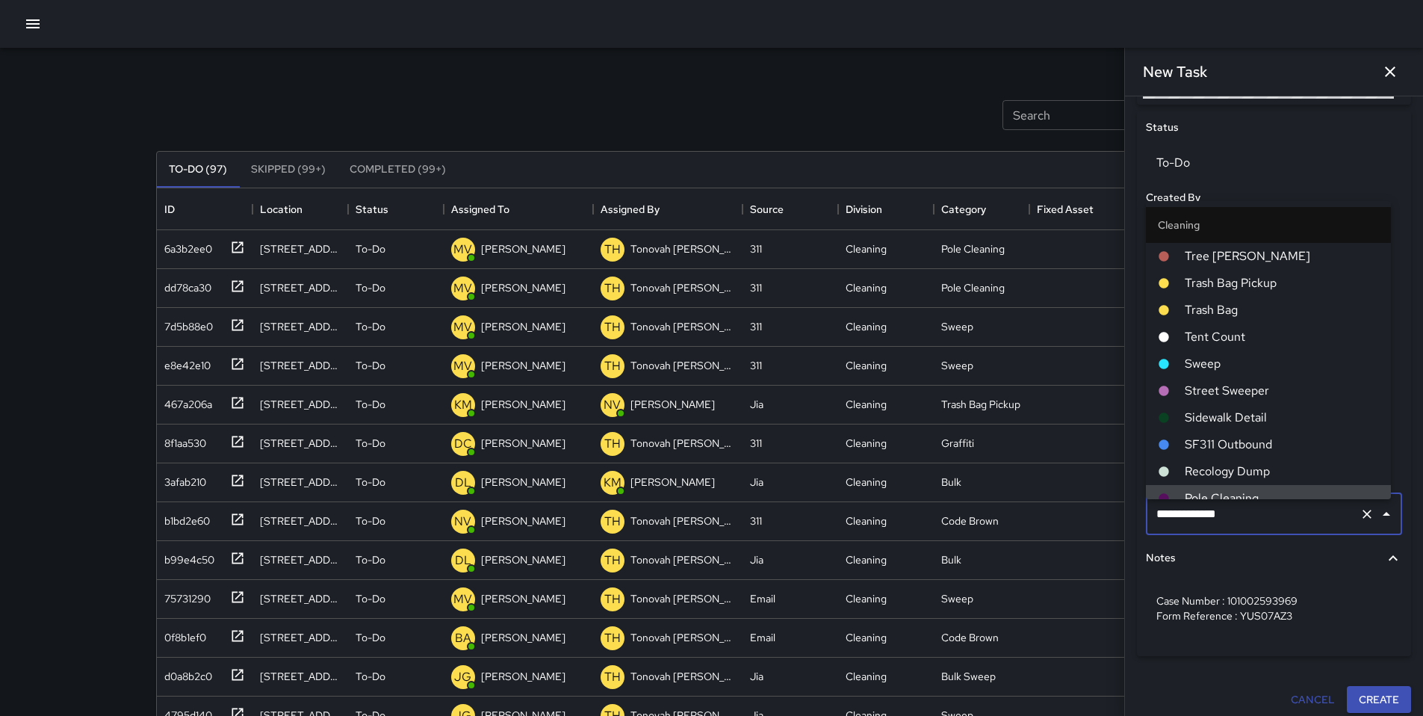
scroll to position [13, 0]
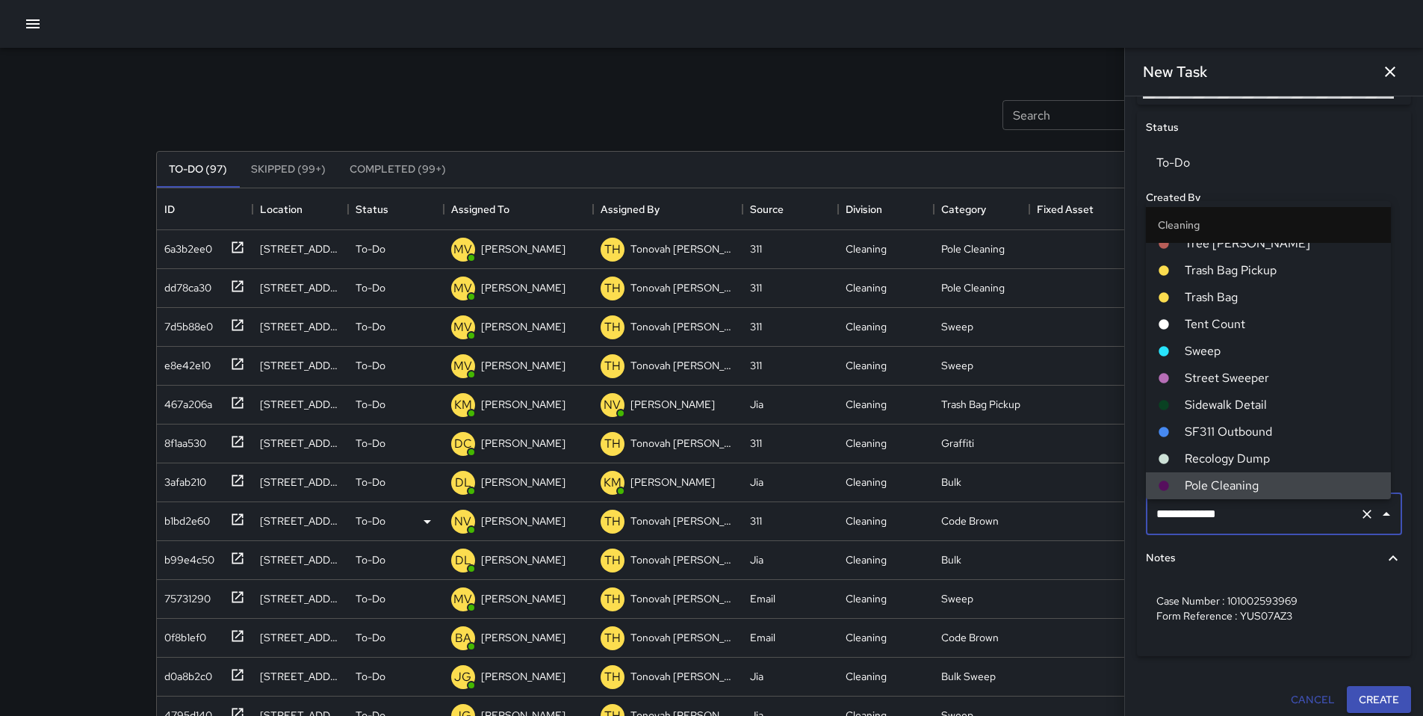
drag, startPoint x: 1216, startPoint y: 524, endPoint x: 1106, endPoint y: 527, distance: 109.9
click at [1106, 527] on div "Search Search New Task To-Do (97) Skipped (99+) Completed (99+) ID Location Sta…" at bounding box center [712, 465] width 1148 height 835
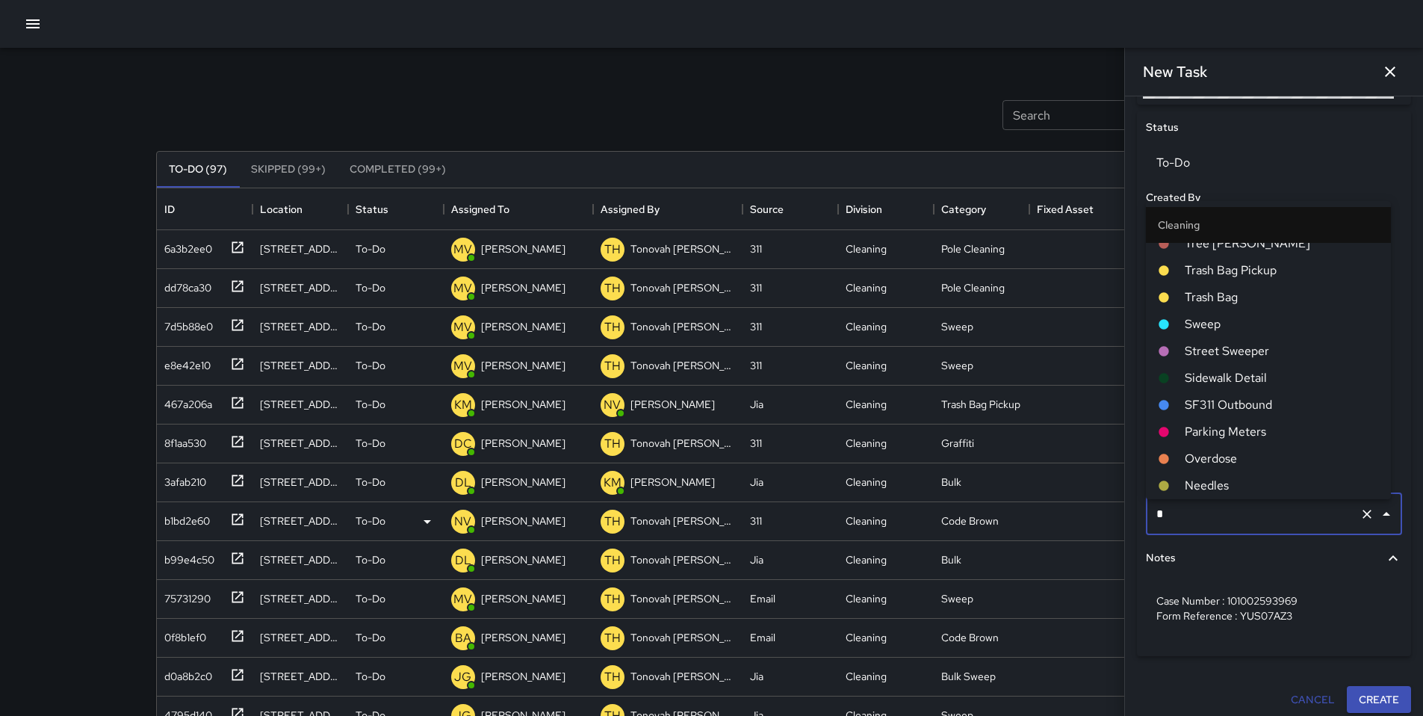
scroll to position [0, 0]
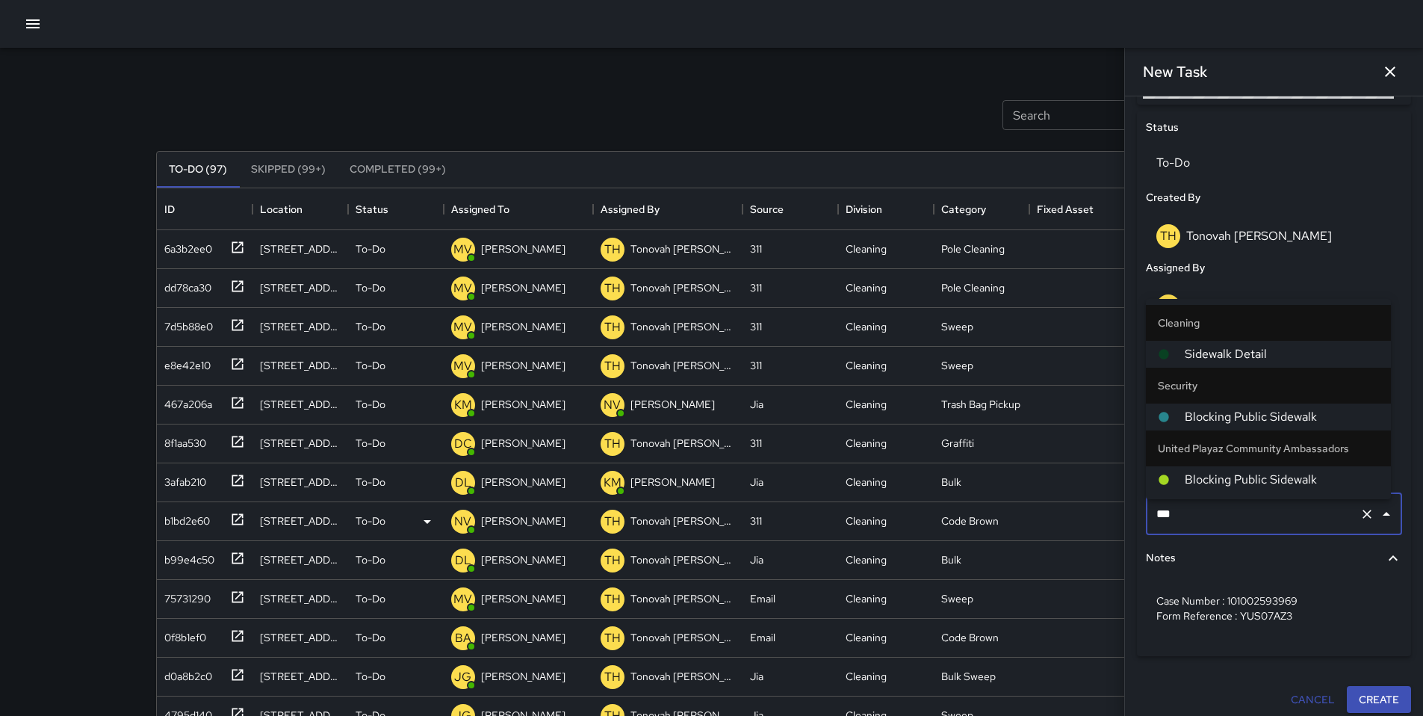
type input "****"
click at [1185, 357] on span "Sidewalk Detail" at bounding box center [1282, 354] width 194 height 18
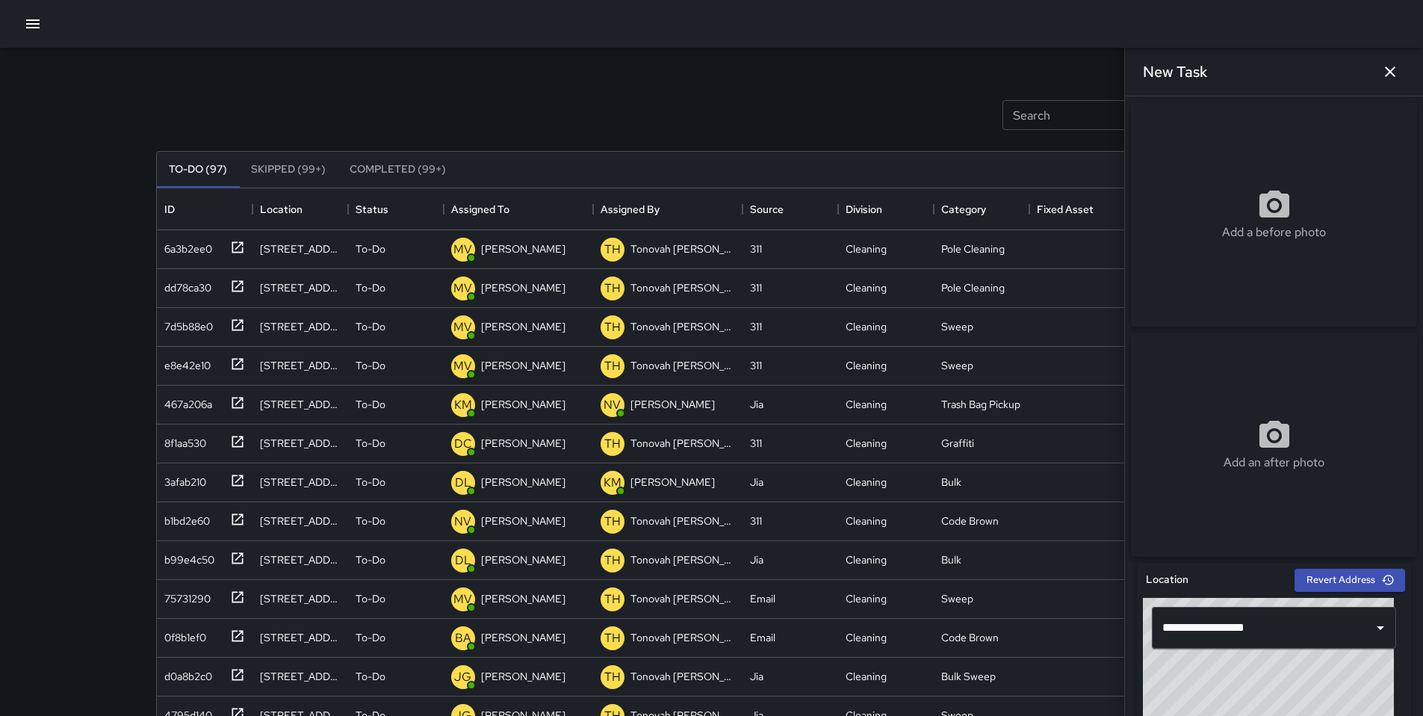
click at [1242, 255] on div "Add a before photo" at bounding box center [1274, 214] width 286 height 224
click at [1197, 266] on div "Add a before photo" at bounding box center [1274, 214] width 286 height 224
type input "**********"
drag, startPoint x: 1407, startPoint y: 63, endPoint x: 1399, endPoint y: 72, distance: 12.2
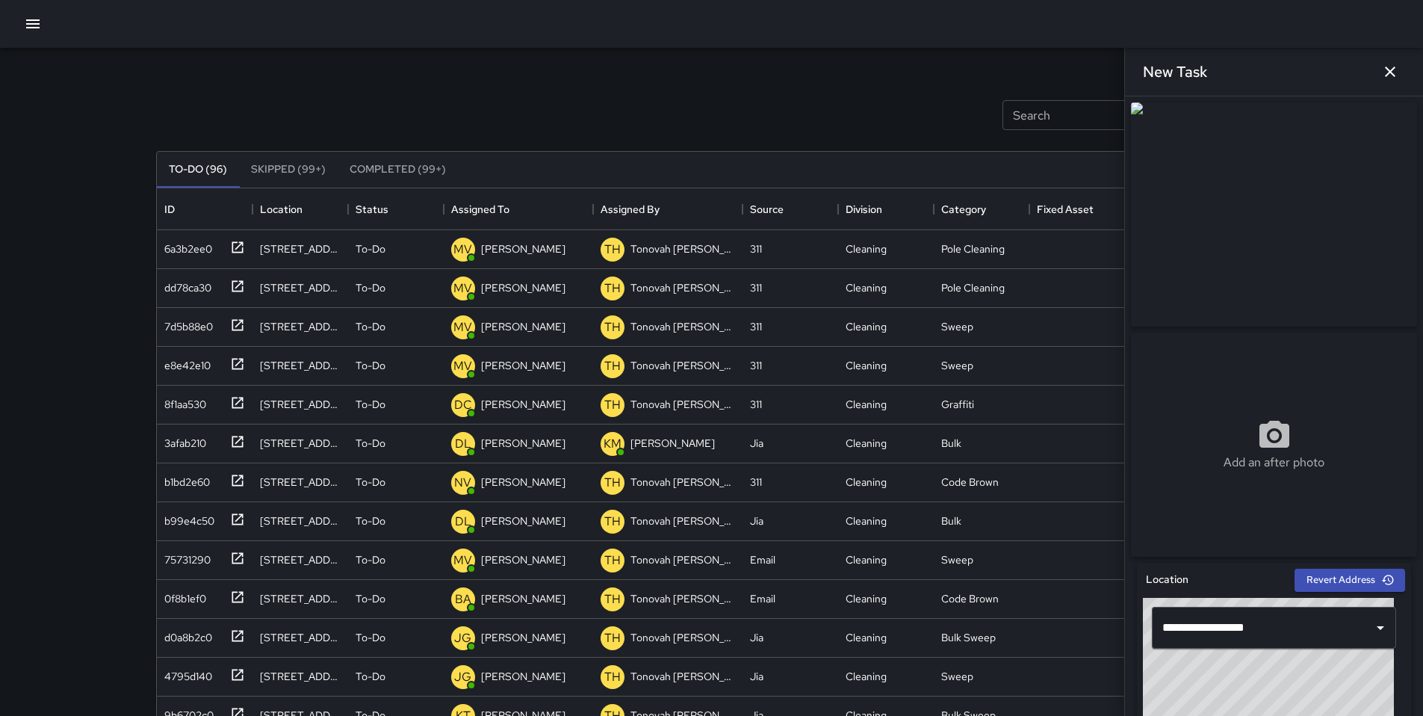
click at [1407, 63] on div "New Task" at bounding box center [1274, 72] width 298 height 48
click at [1399, 72] on icon "button" at bounding box center [1390, 72] width 18 height 18
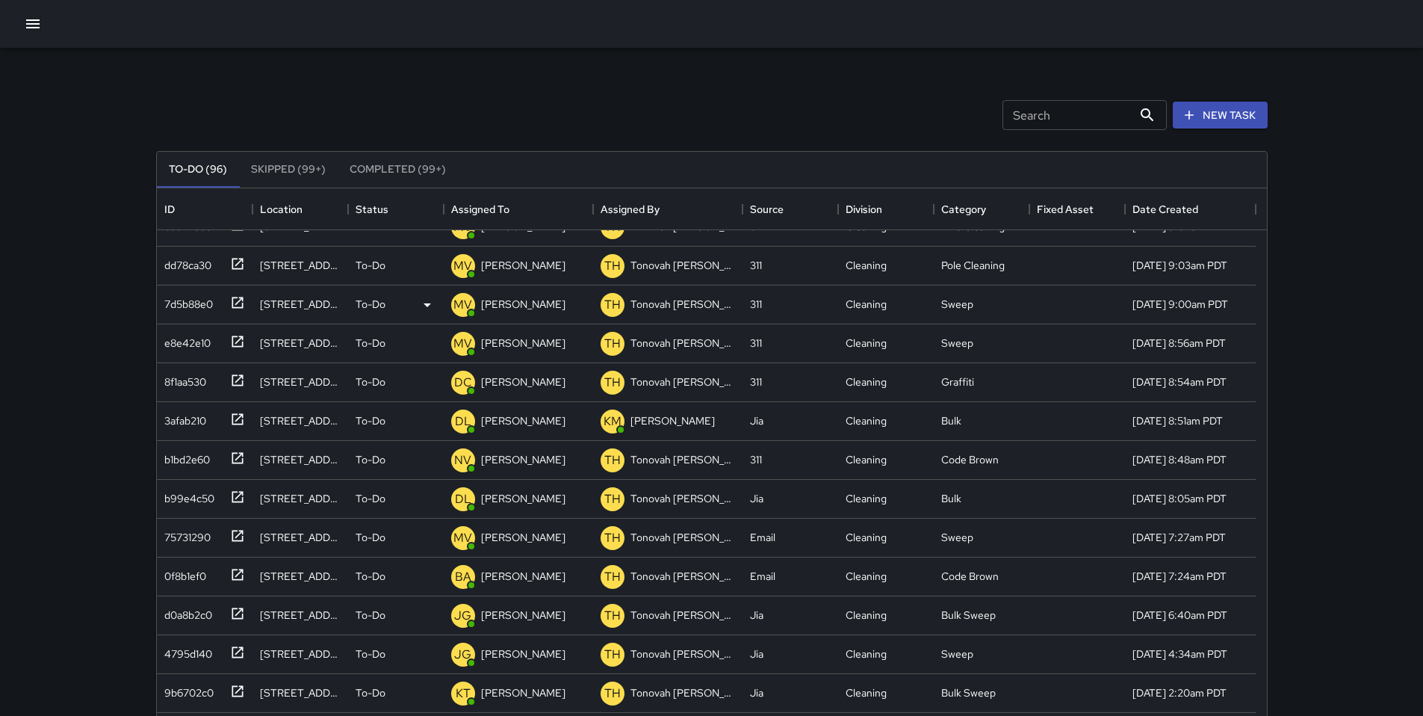
scroll to position [0, 0]
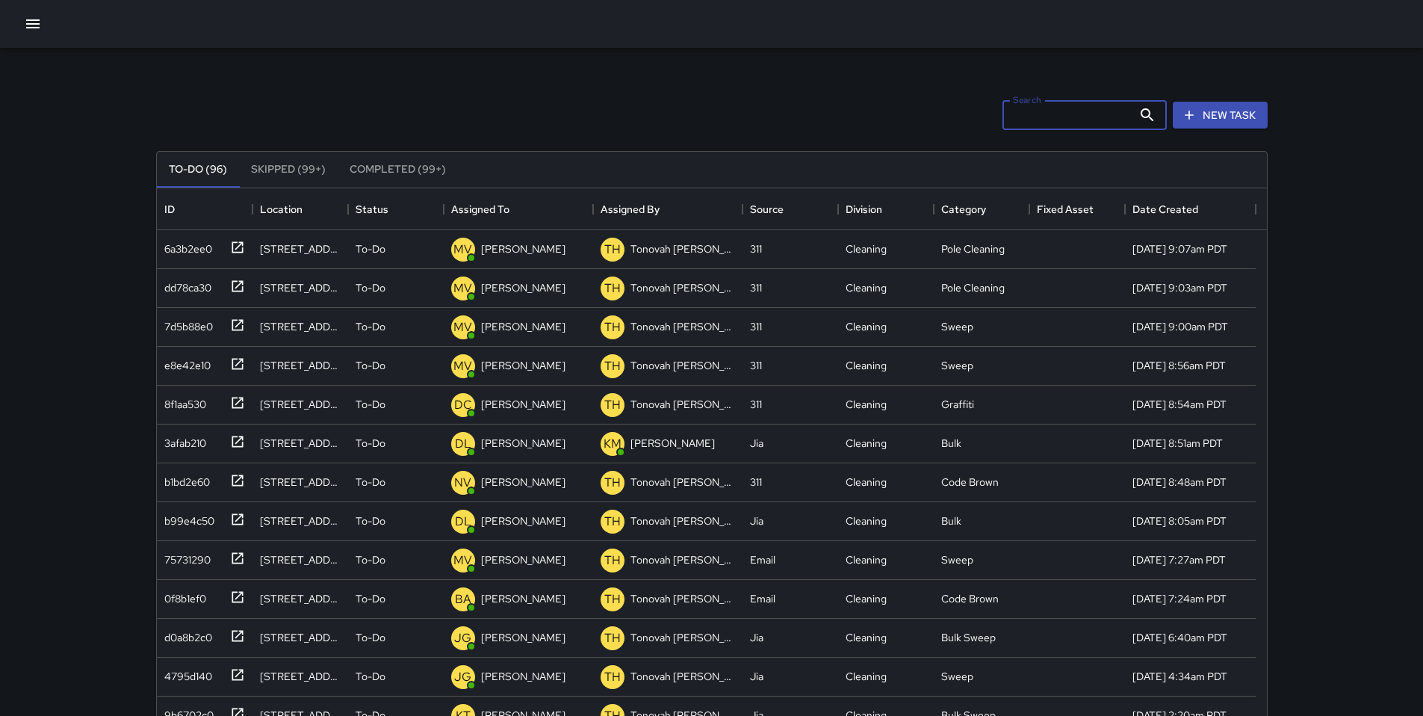
click at [1046, 120] on input "Search" at bounding box center [1068, 115] width 130 height 30
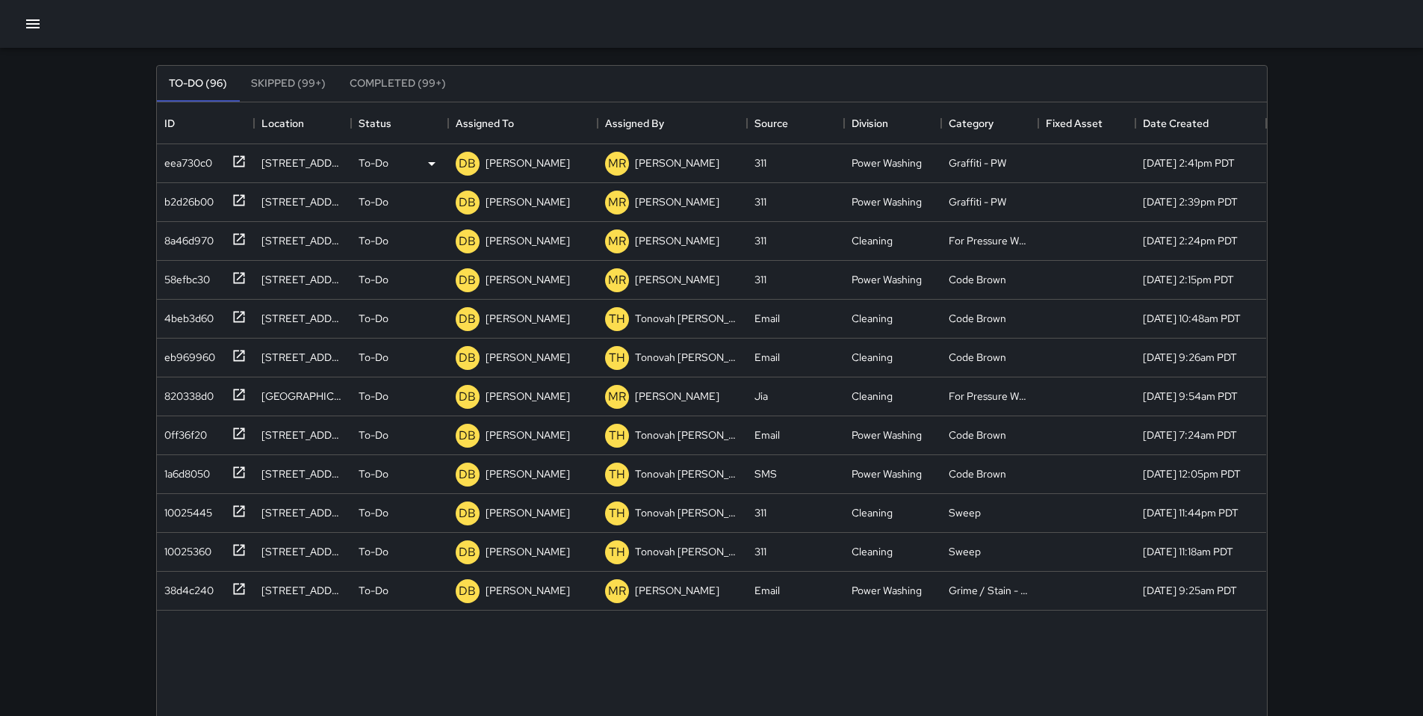
scroll to position [85, 0]
type input "*******"
click at [526, 163] on p "[PERSON_NAME]" at bounding box center [528, 163] width 84 height 15
drag, startPoint x: 527, startPoint y: 164, endPoint x: 415, endPoint y: 146, distance: 114.2
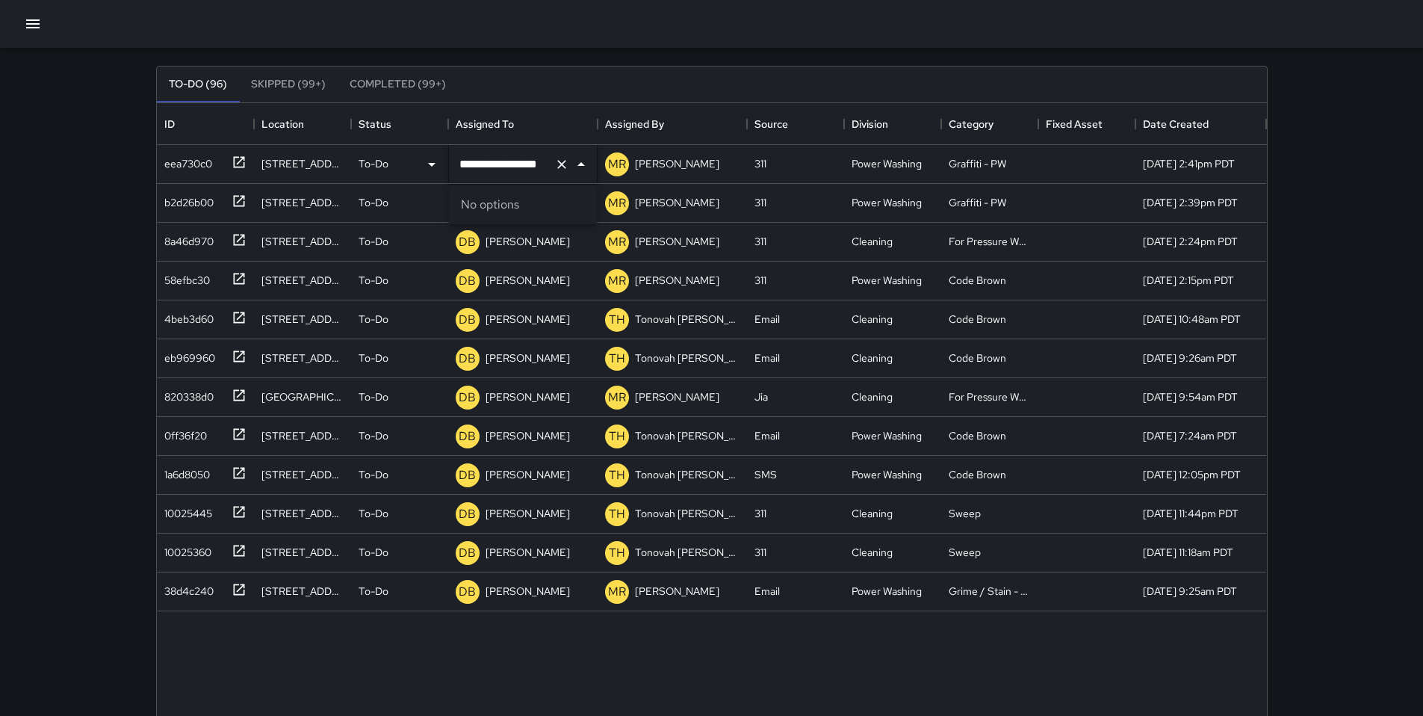
click at [417, 146] on div "**********" at bounding box center [712, 164] width 1110 height 39
type input "***"
click at [478, 204] on p "NV" at bounding box center [473, 208] width 17 height 18
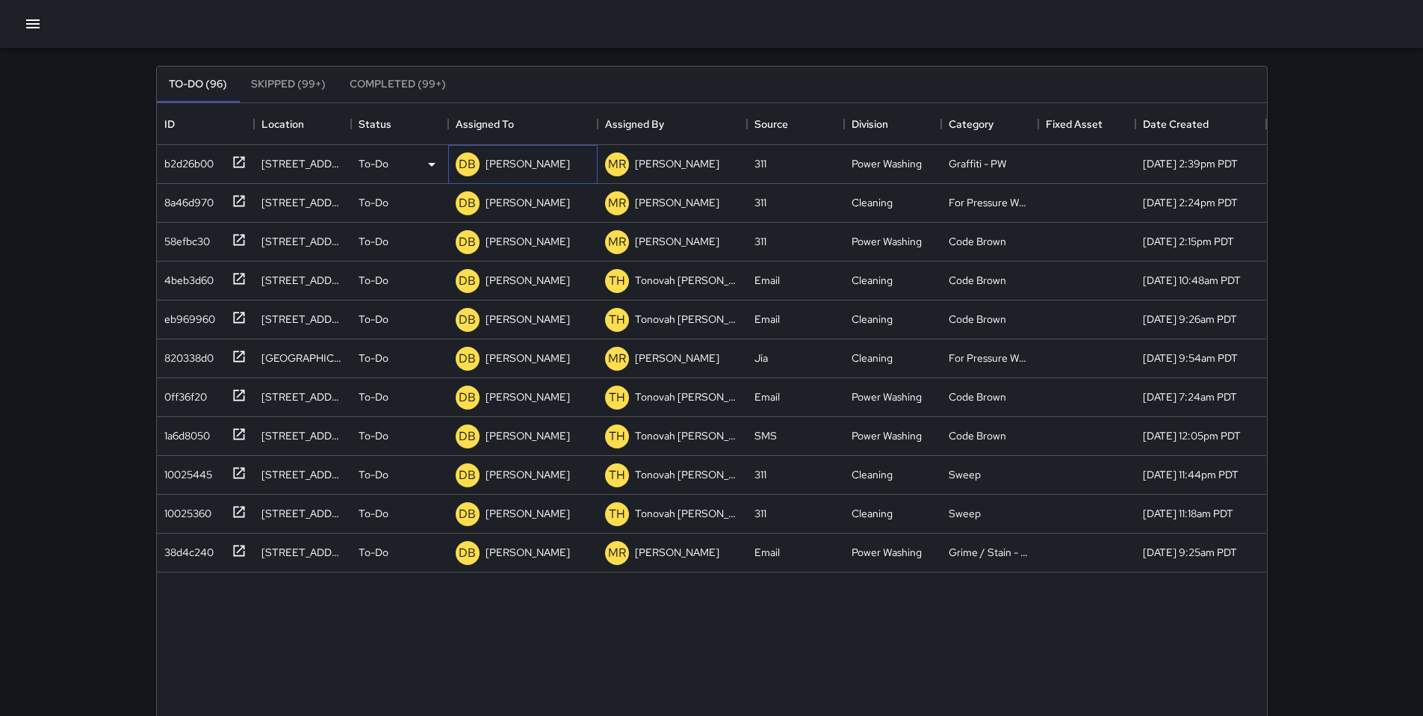
click at [557, 168] on p "[PERSON_NAME]" at bounding box center [528, 163] width 84 height 15
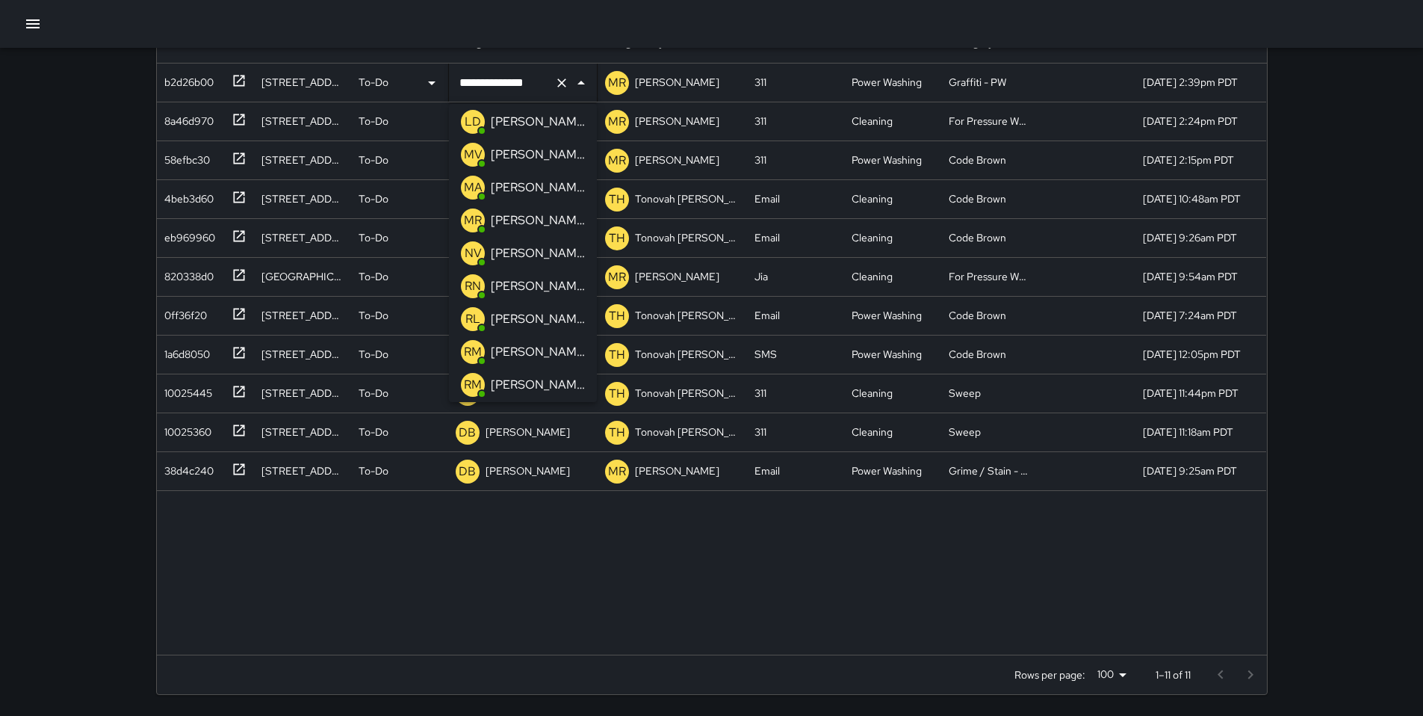
scroll to position [758, 0]
click at [512, 252] on p "[PERSON_NAME]" at bounding box center [538, 256] width 94 height 18
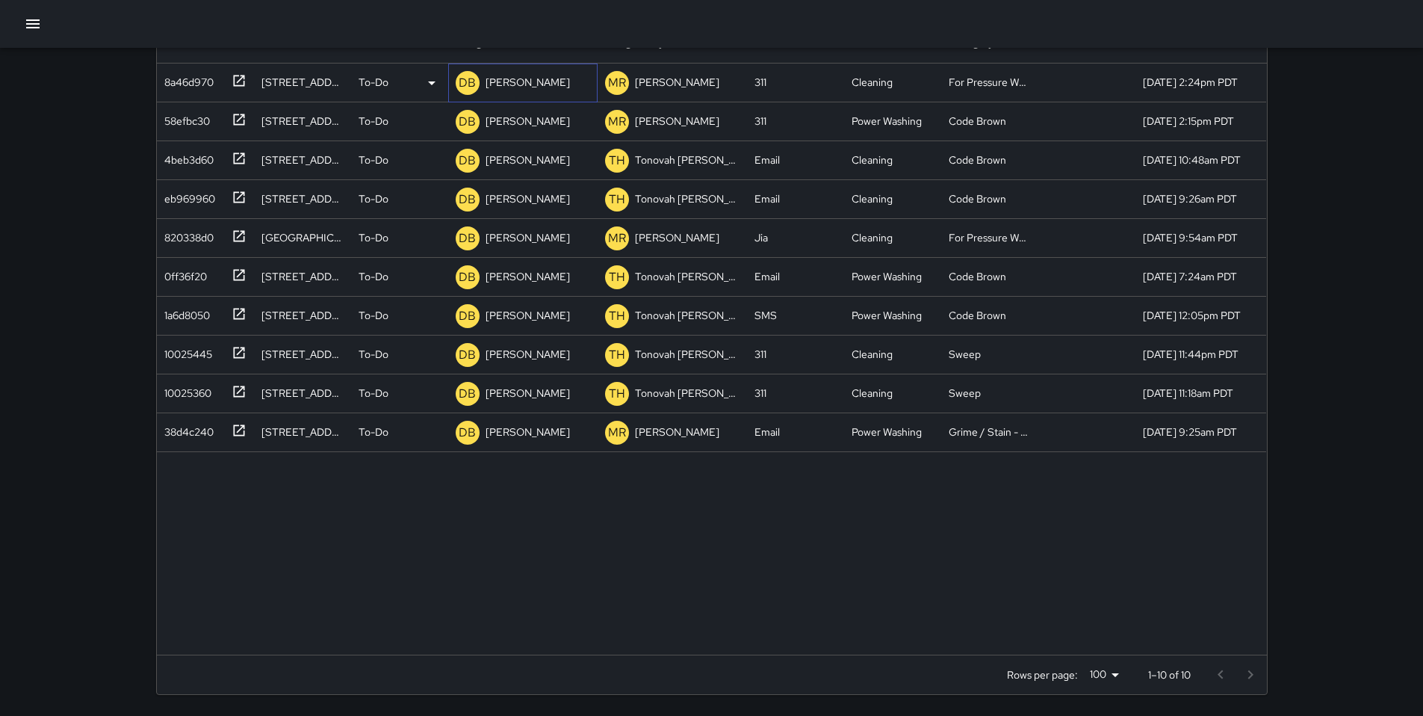
click at [524, 80] on p "[PERSON_NAME]" at bounding box center [528, 82] width 84 height 15
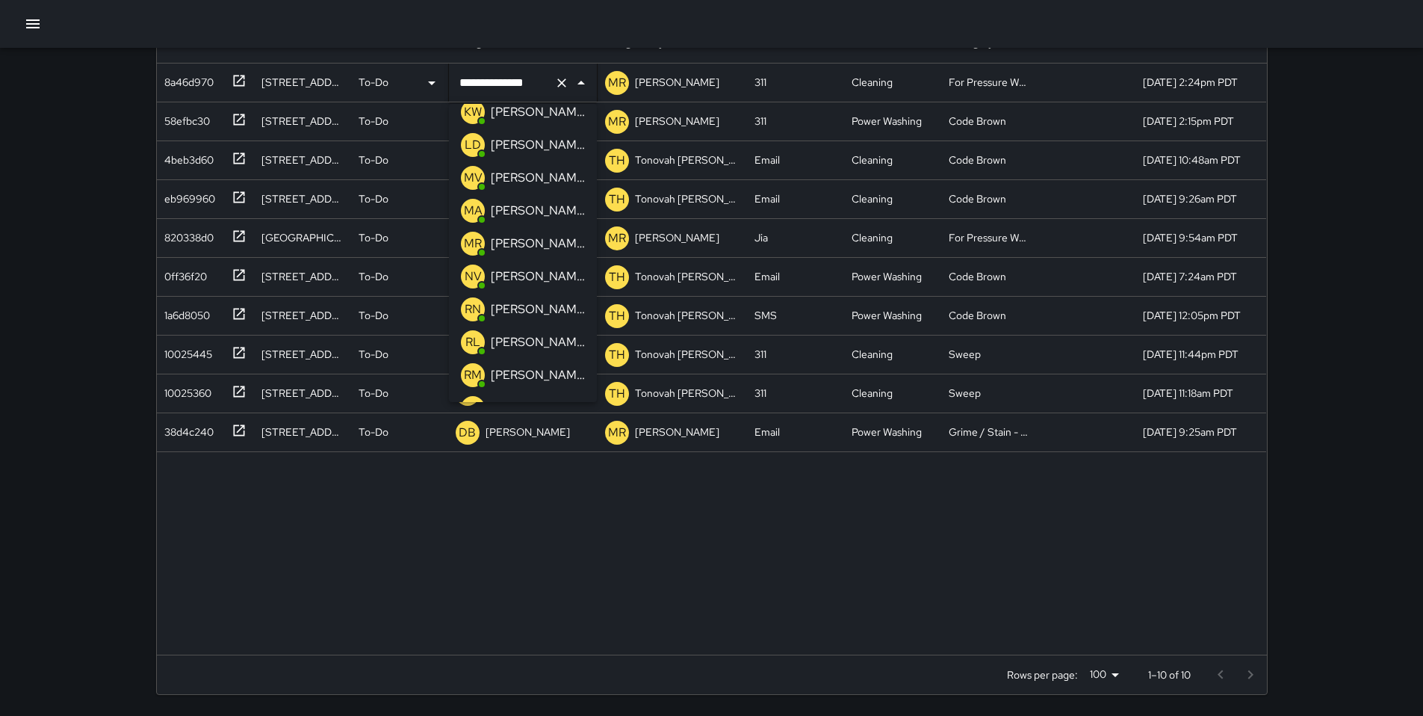
scroll to position [723, 0]
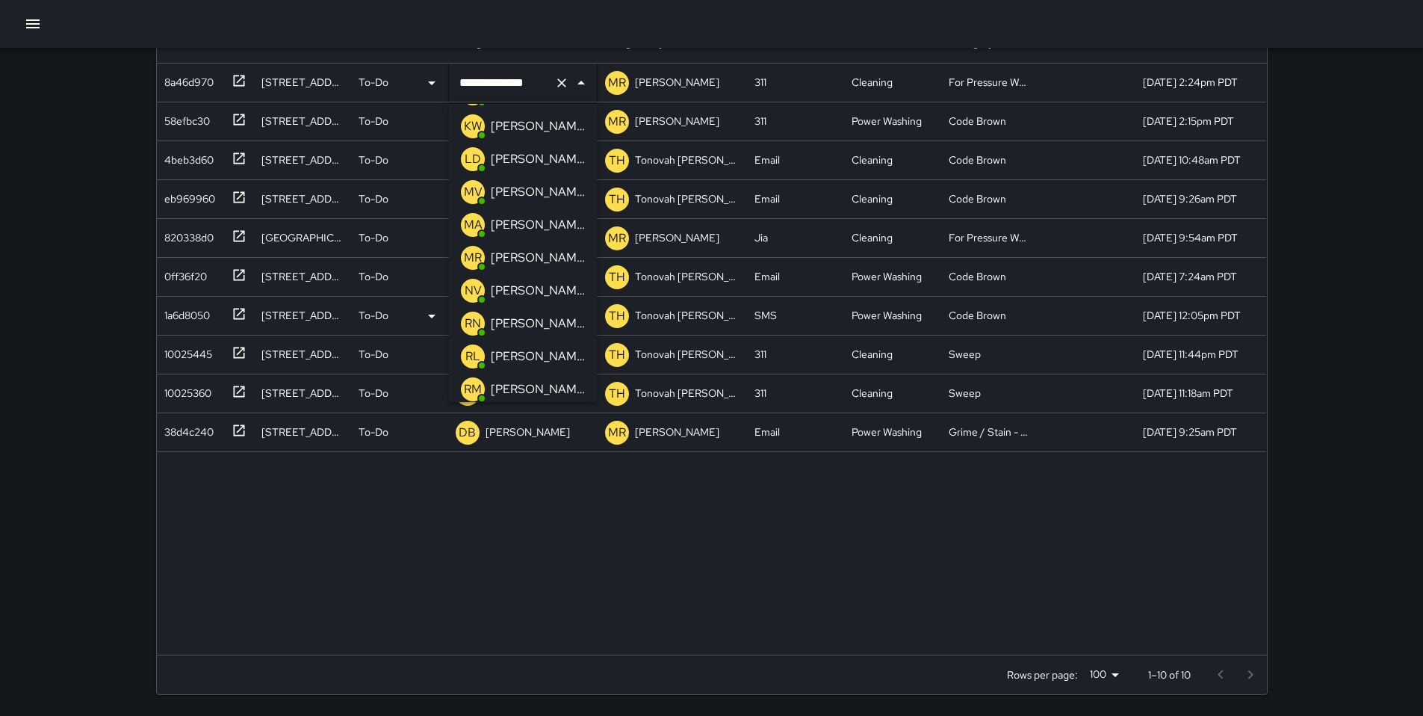
click at [525, 289] on p "[PERSON_NAME]" at bounding box center [538, 291] width 94 height 18
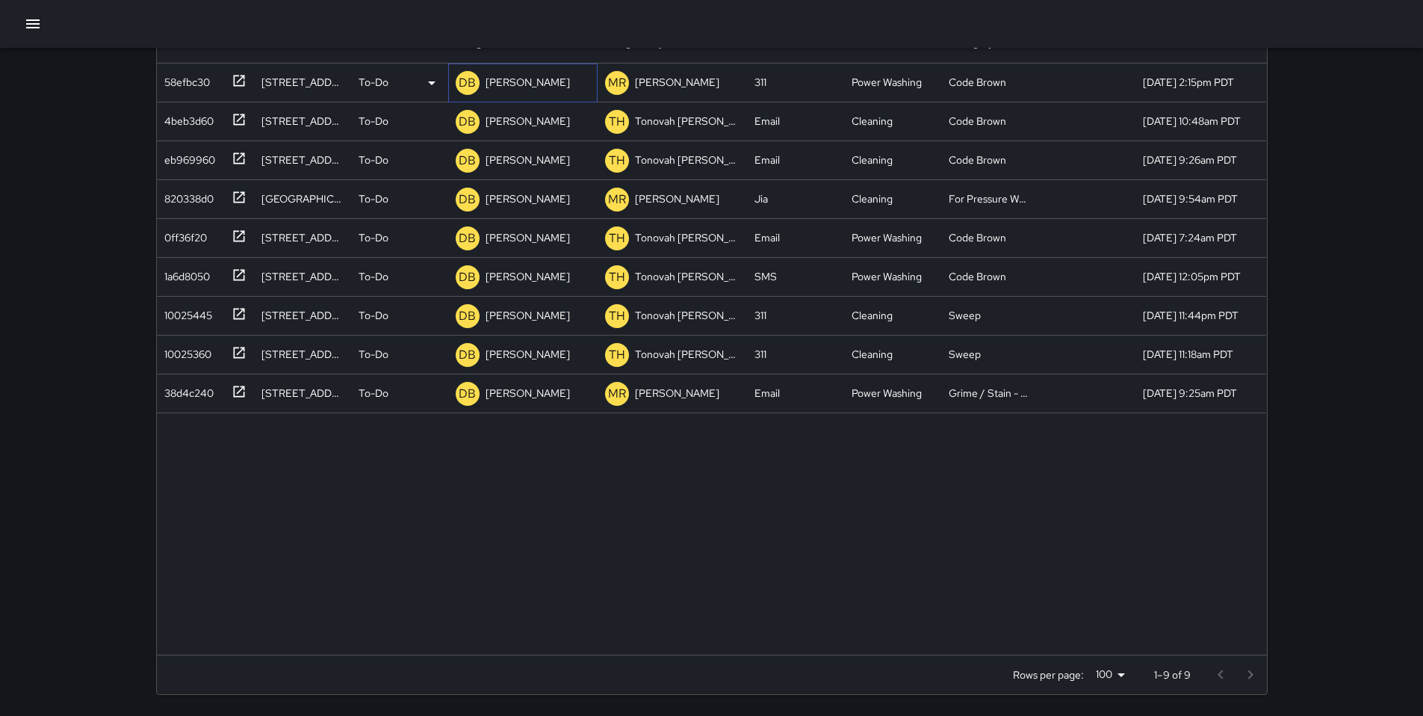
click at [528, 86] on p "[PERSON_NAME]" at bounding box center [528, 82] width 84 height 15
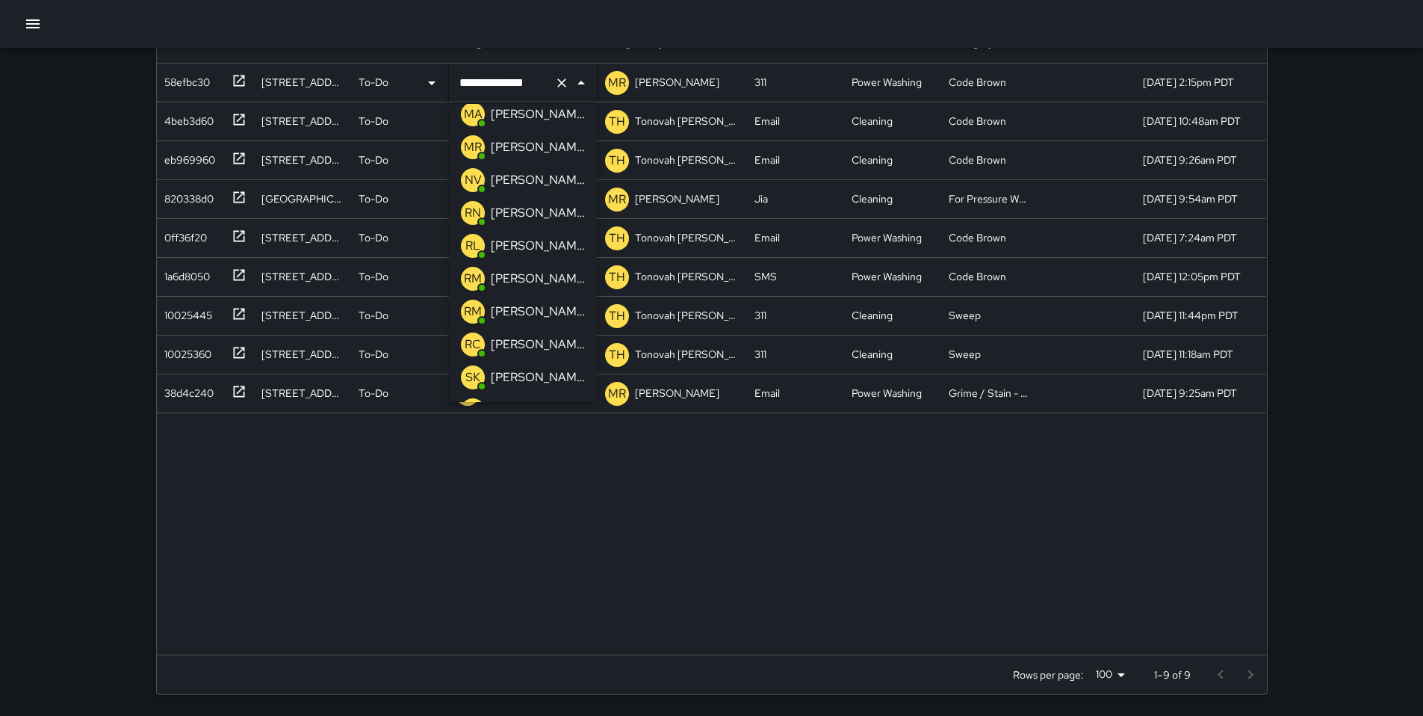
scroll to position [833, 0]
click at [520, 182] on p "[PERSON_NAME]" at bounding box center [538, 181] width 94 height 18
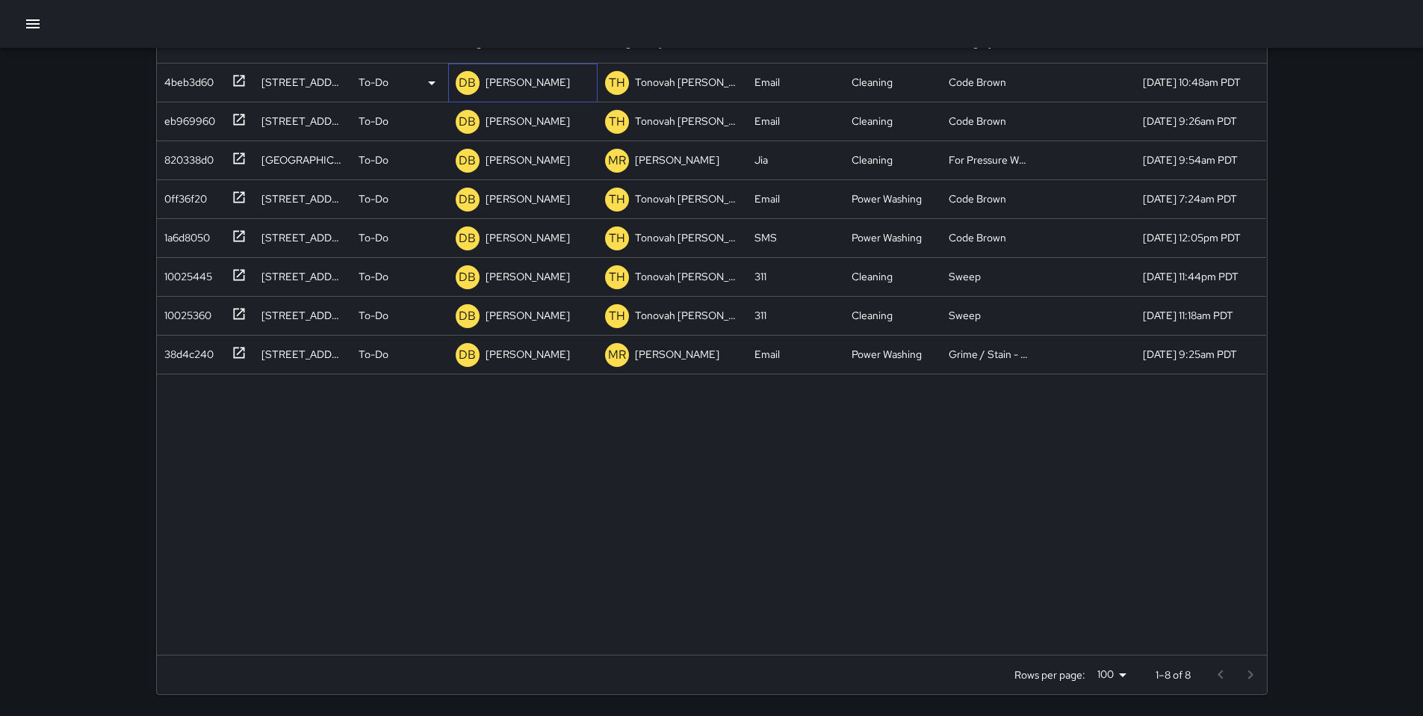
click at [524, 92] on div "[PERSON_NAME]" at bounding box center [528, 82] width 90 height 21
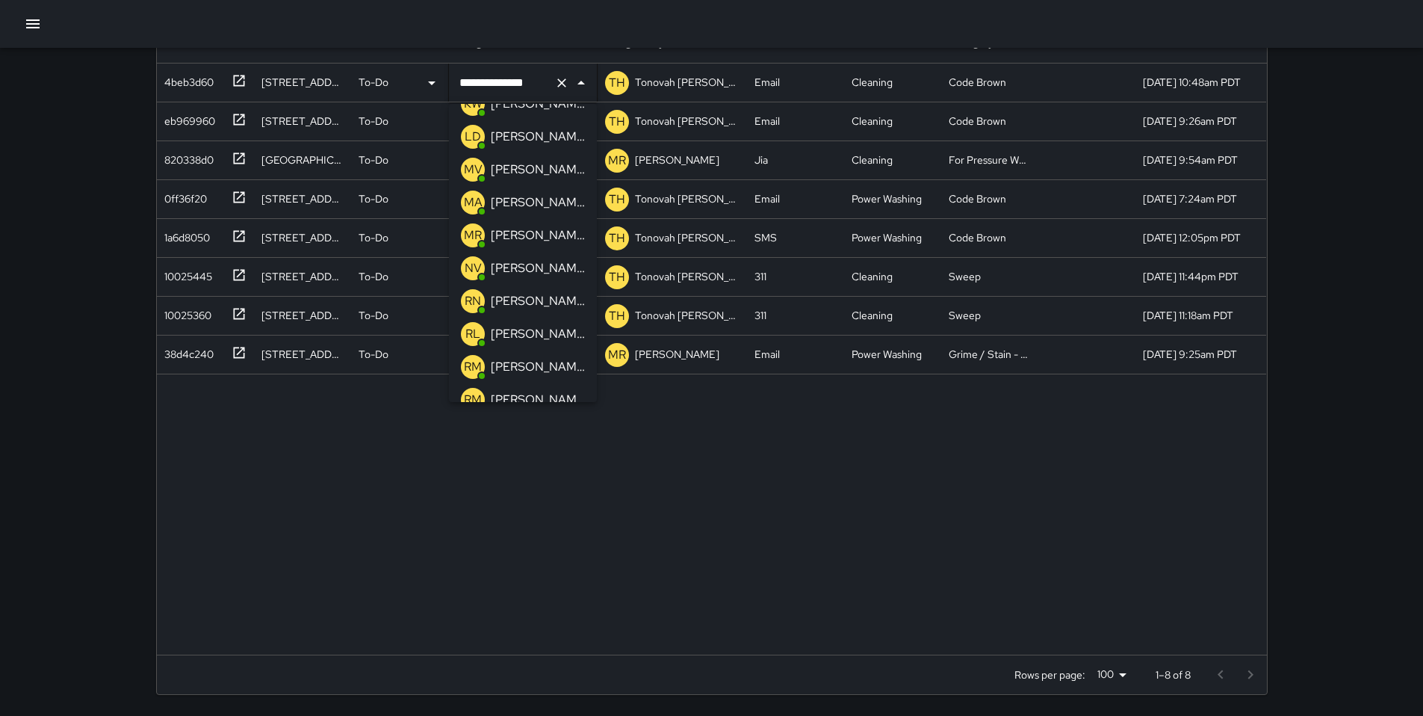
scroll to position [731, 0]
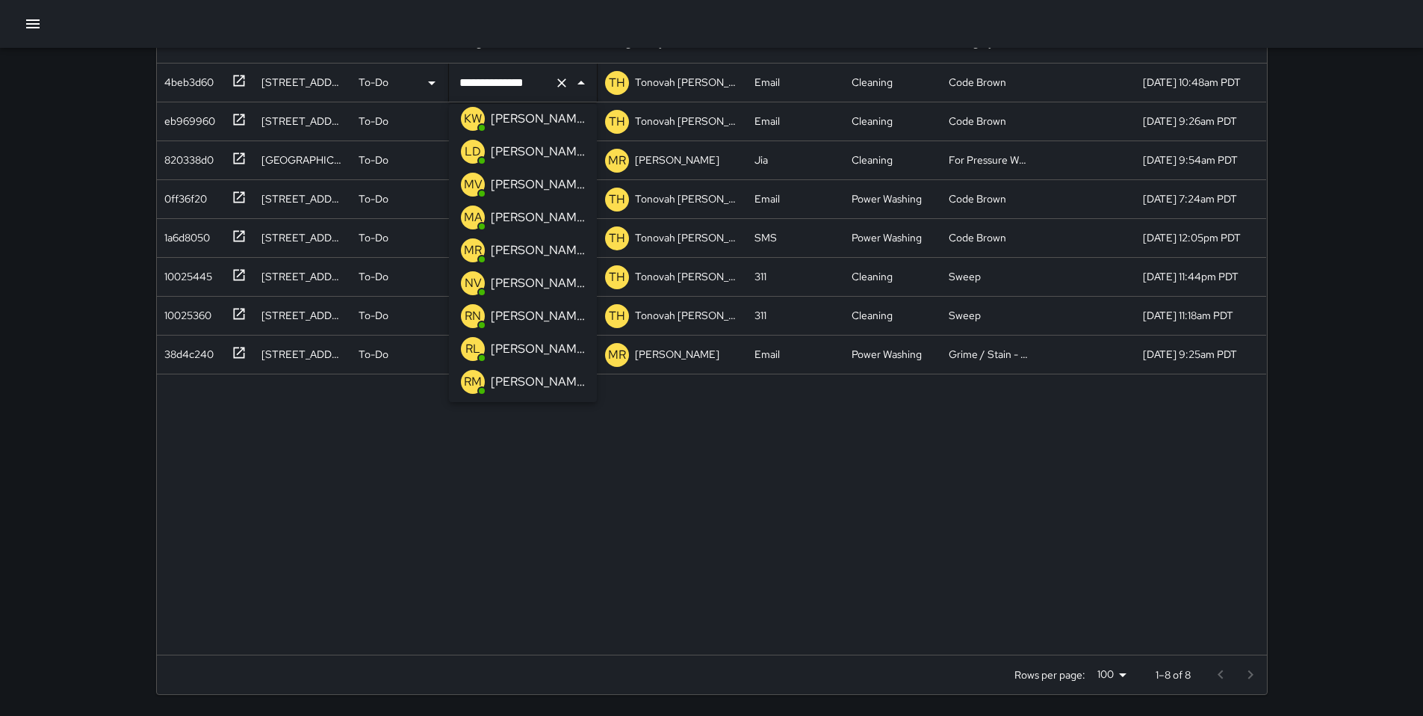
click at [514, 280] on p "[PERSON_NAME]" at bounding box center [538, 283] width 94 height 18
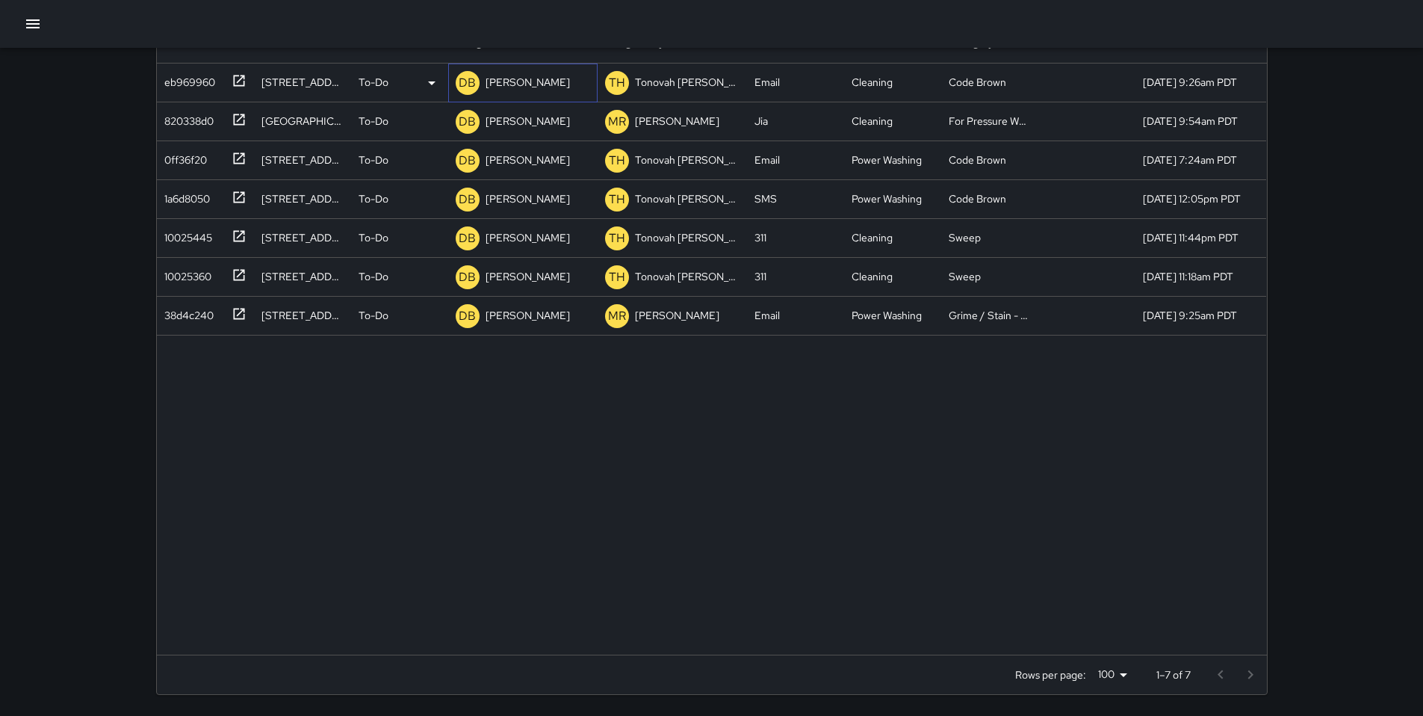
click at [510, 83] on p "[PERSON_NAME]" at bounding box center [528, 82] width 84 height 15
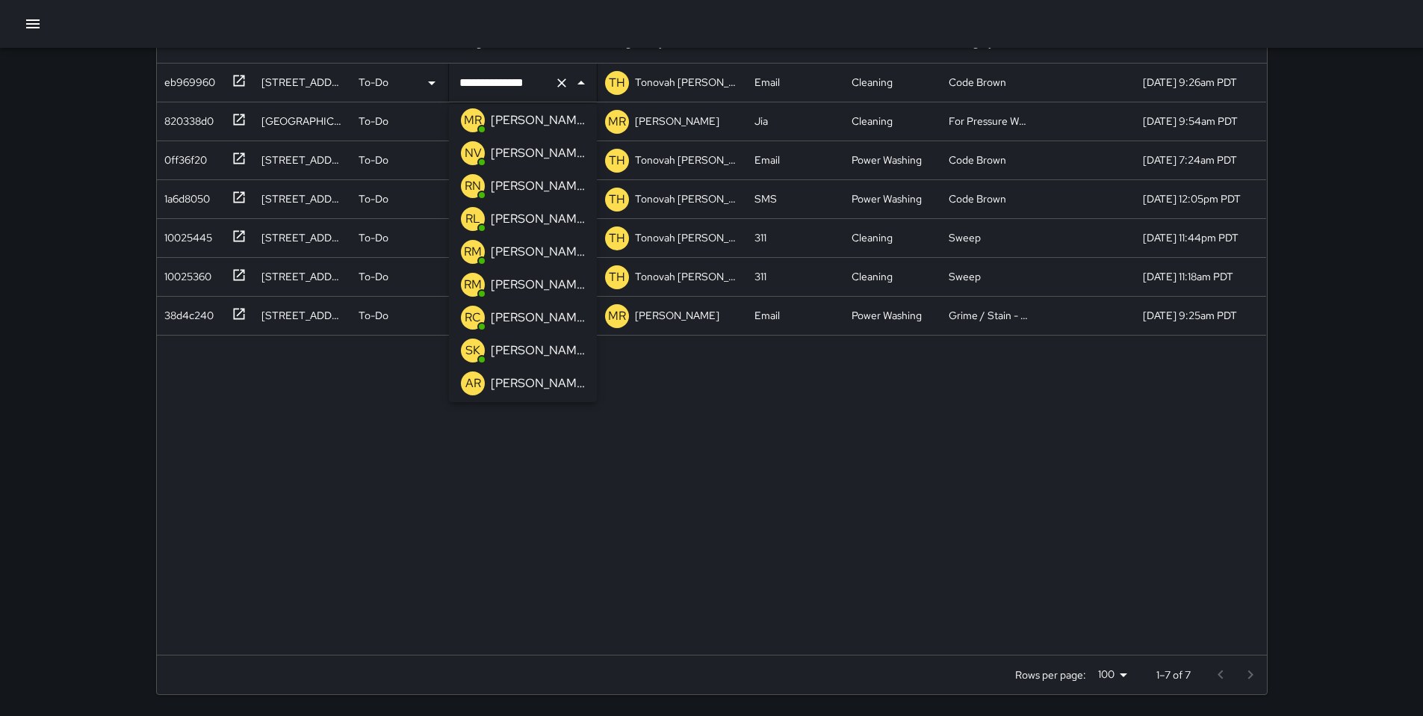
scroll to position [834, 0]
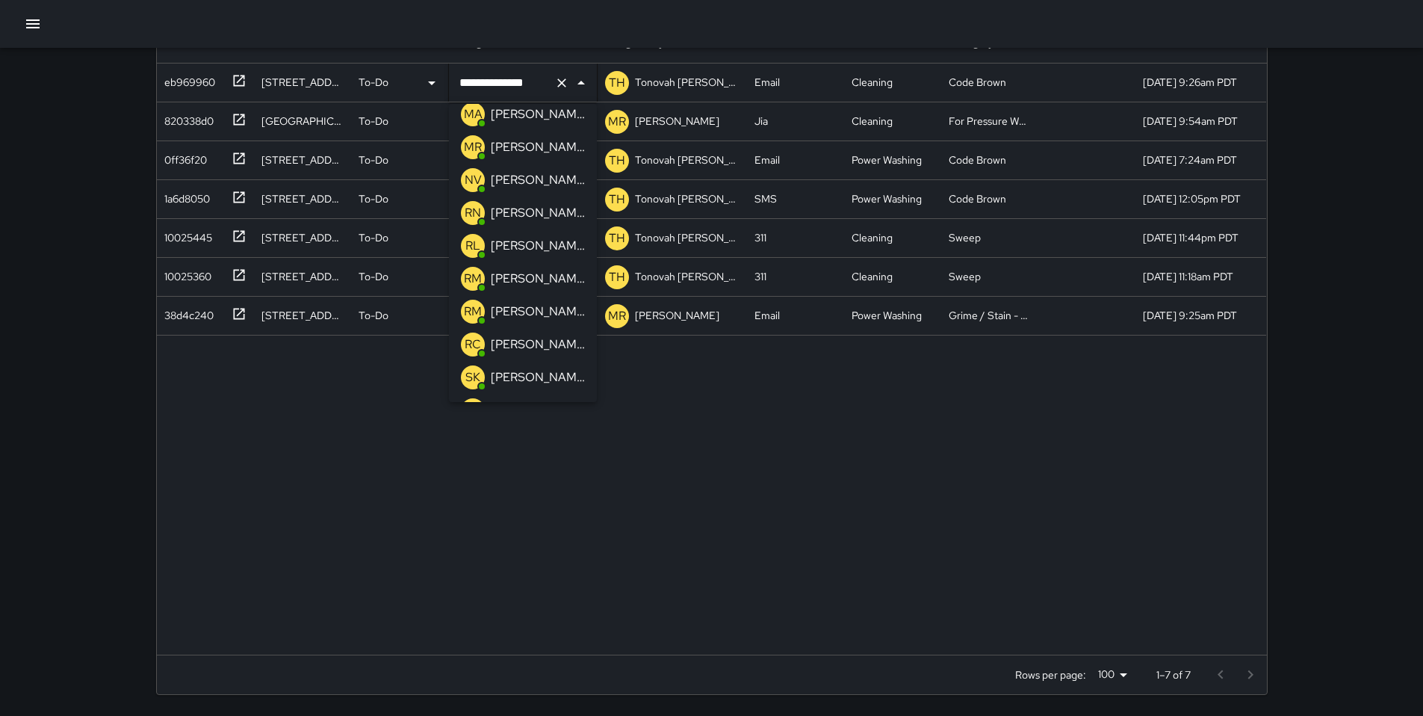
click at [506, 182] on p "[PERSON_NAME]" at bounding box center [538, 180] width 94 height 18
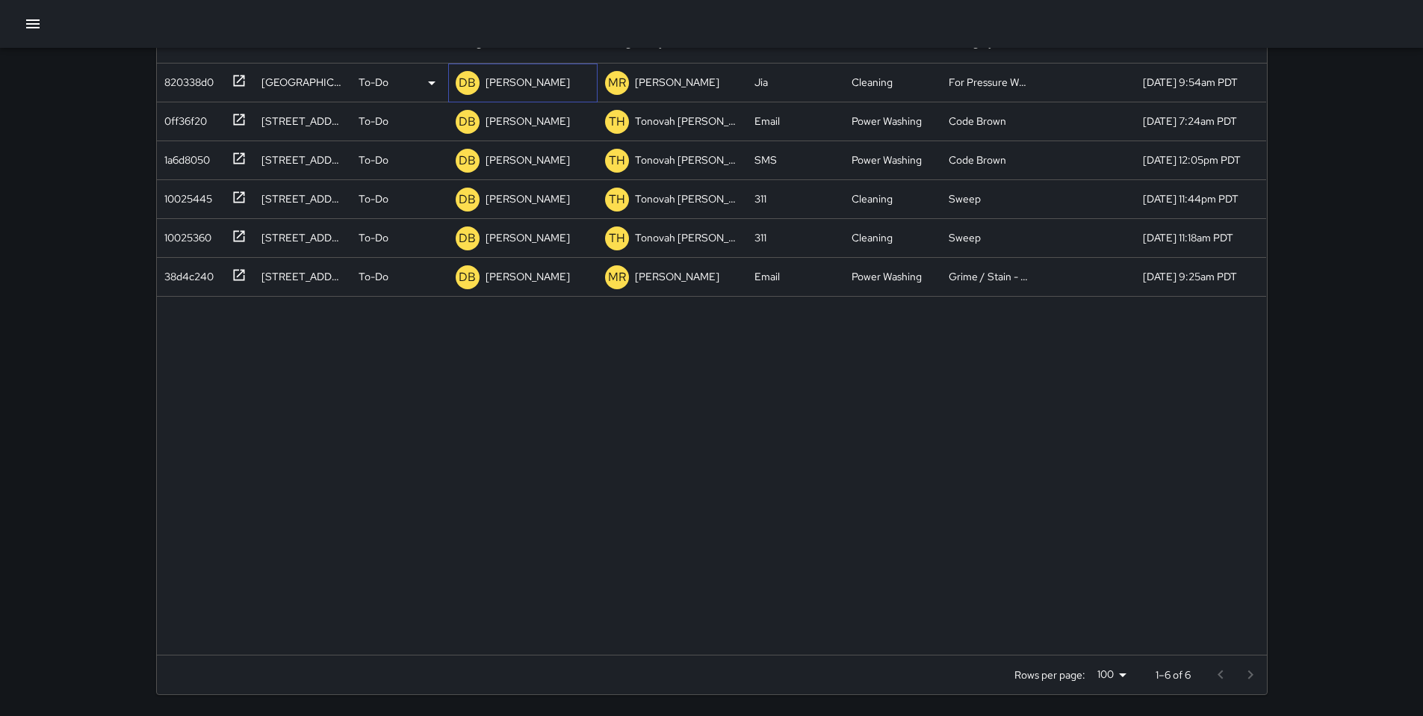
click at [514, 96] on div "DB DeAndre Barney" at bounding box center [513, 83] width 120 height 30
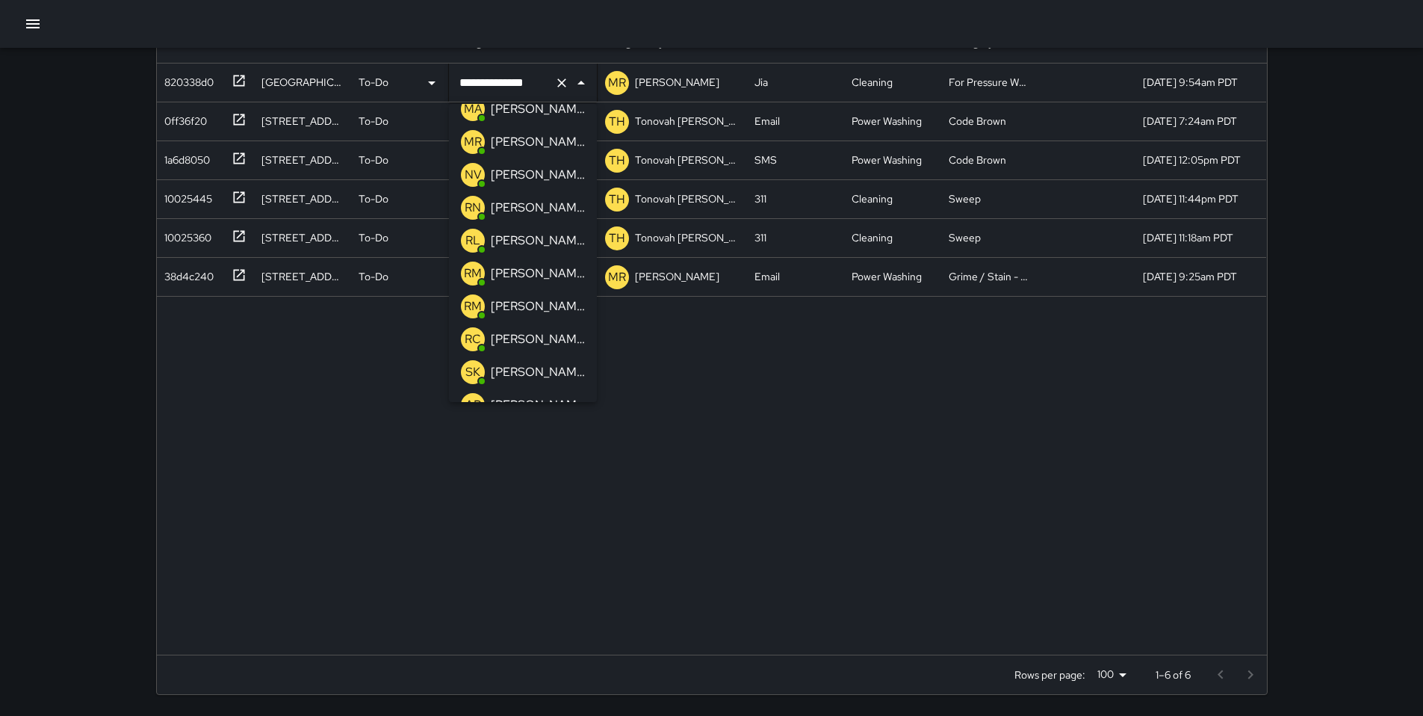
scroll to position [790, 0]
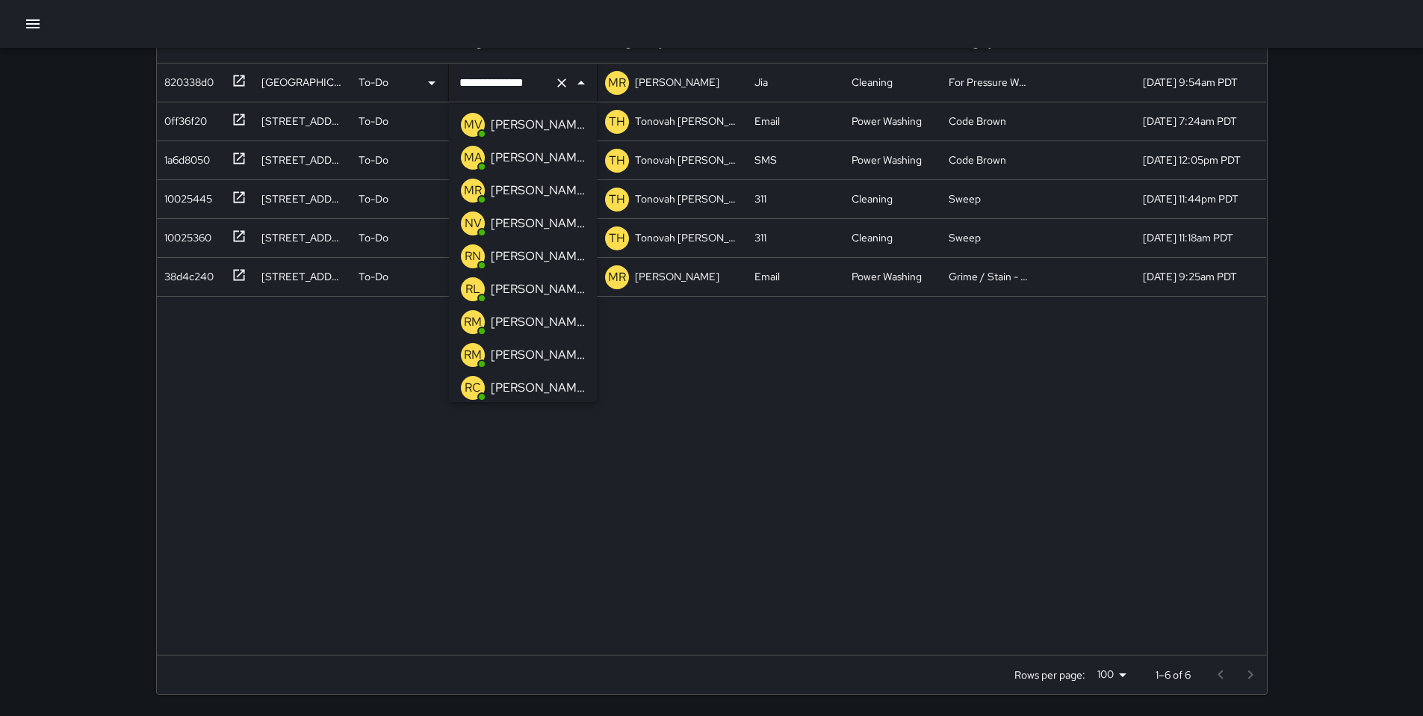
click at [514, 226] on p "[PERSON_NAME]" at bounding box center [538, 223] width 94 height 18
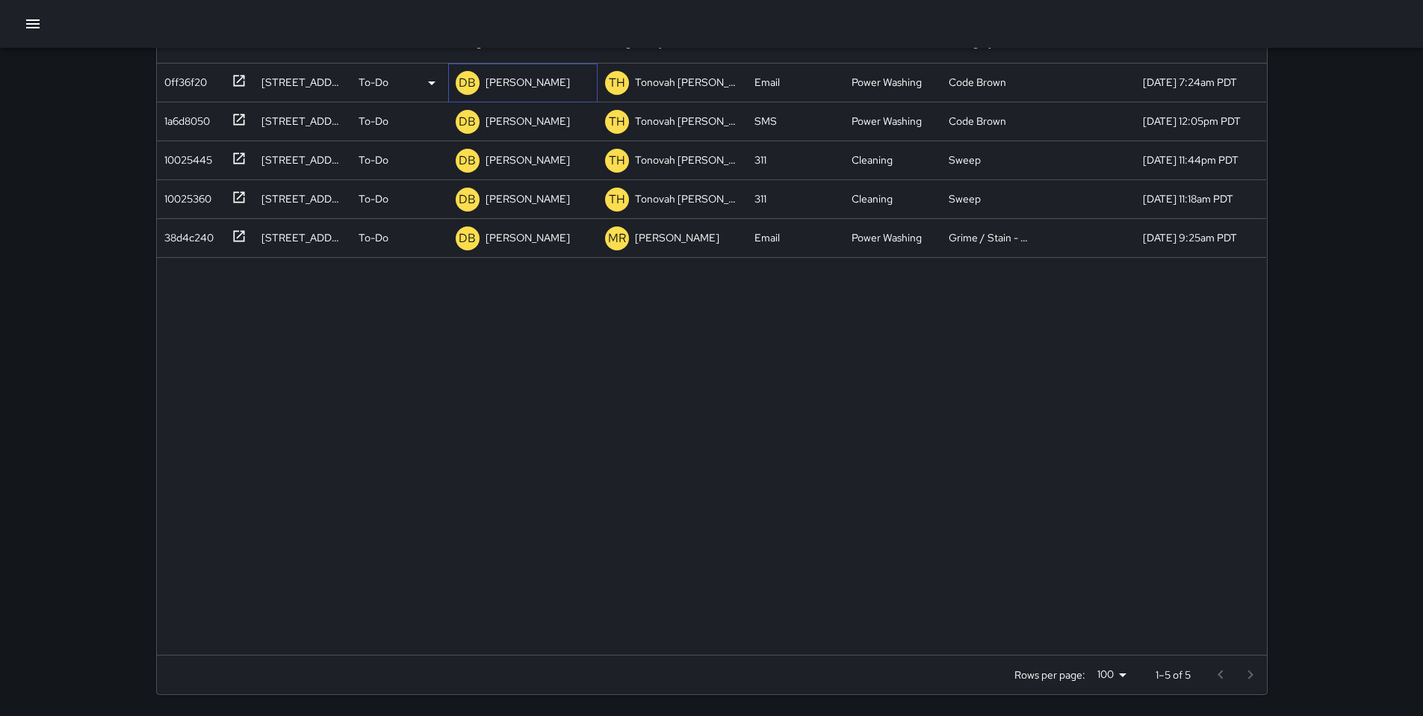
click at [538, 88] on p "[PERSON_NAME]" at bounding box center [528, 82] width 84 height 15
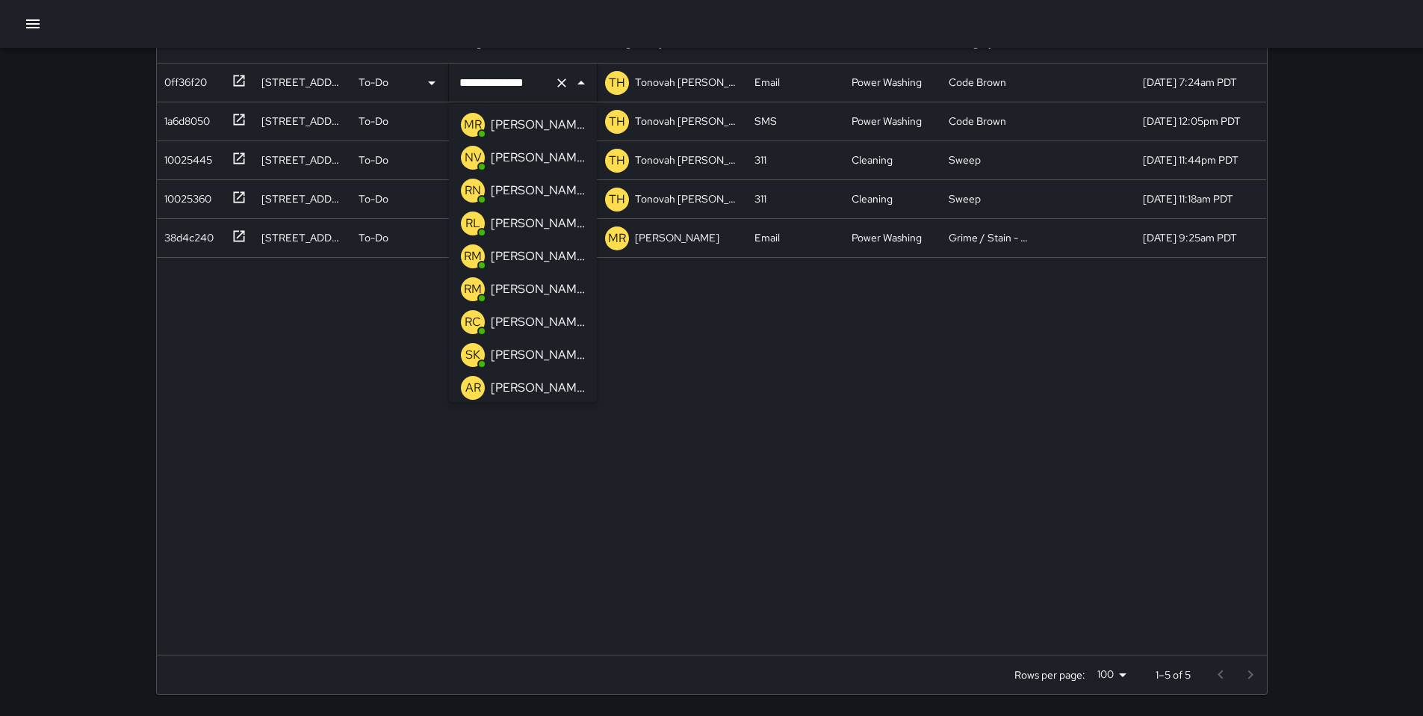
scroll to position [840, 0]
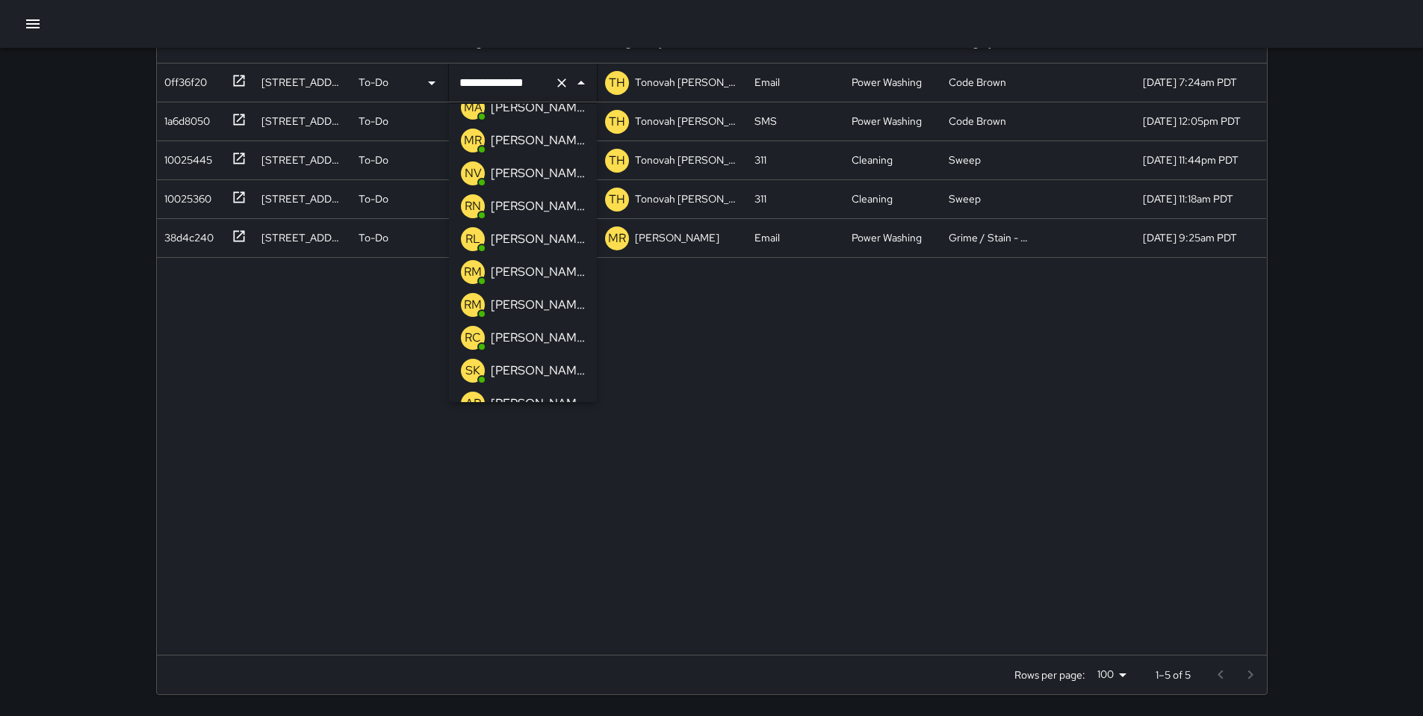
click at [522, 182] on div "[PERSON_NAME]" at bounding box center [538, 173] width 100 height 24
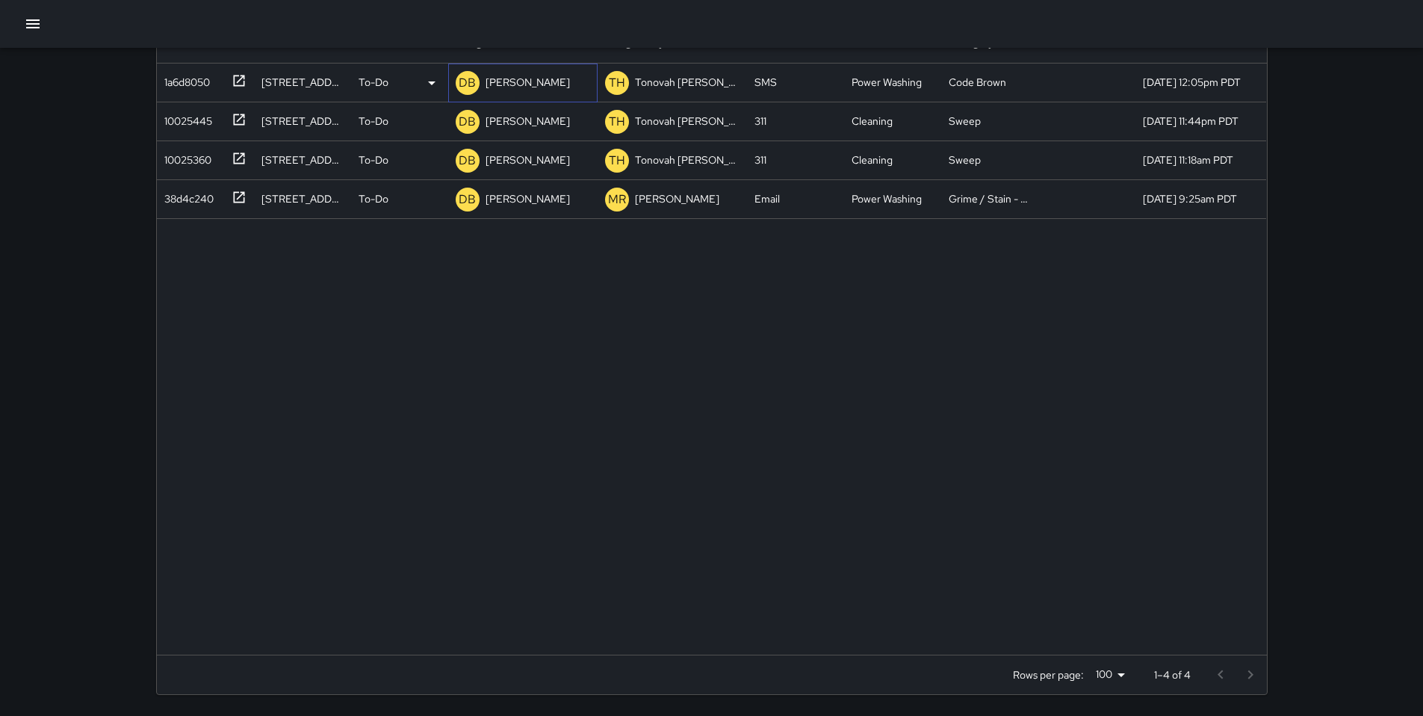
click at [523, 94] on div "DB DeAndre Barney" at bounding box center [513, 83] width 120 height 30
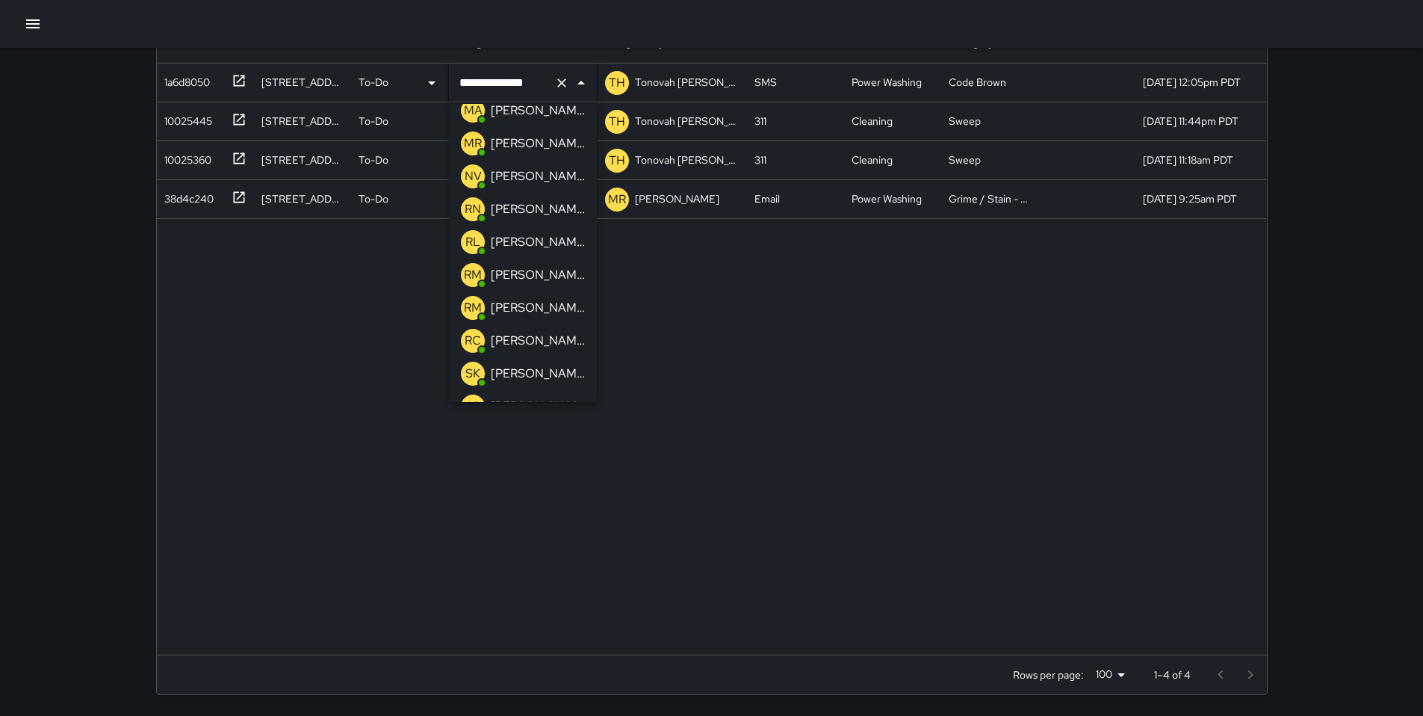
scroll to position [770, 0]
click at [514, 241] on p "[PERSON_NAME]" at bounding box center [538, 244] width 94 height 18
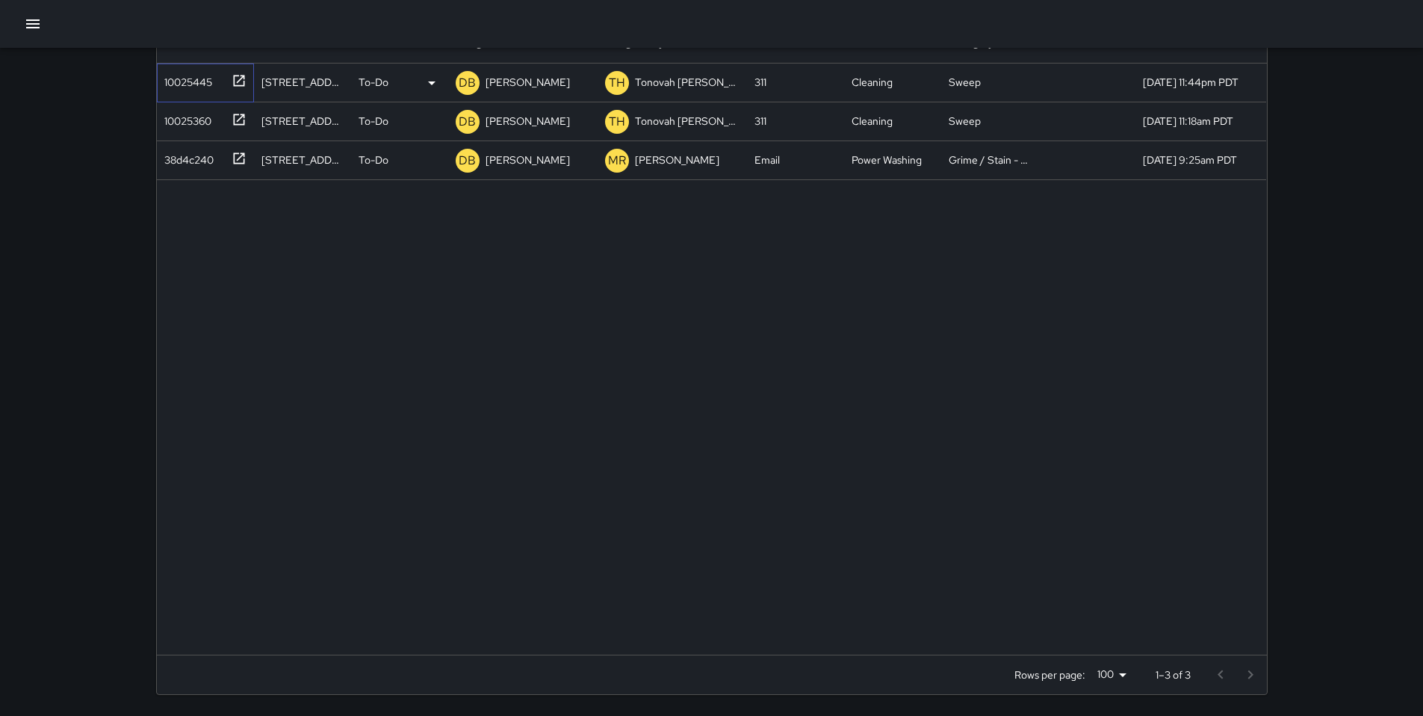
click at [193, 70] on div "10025445" at bounding box center [185, 79] width 54 height 21
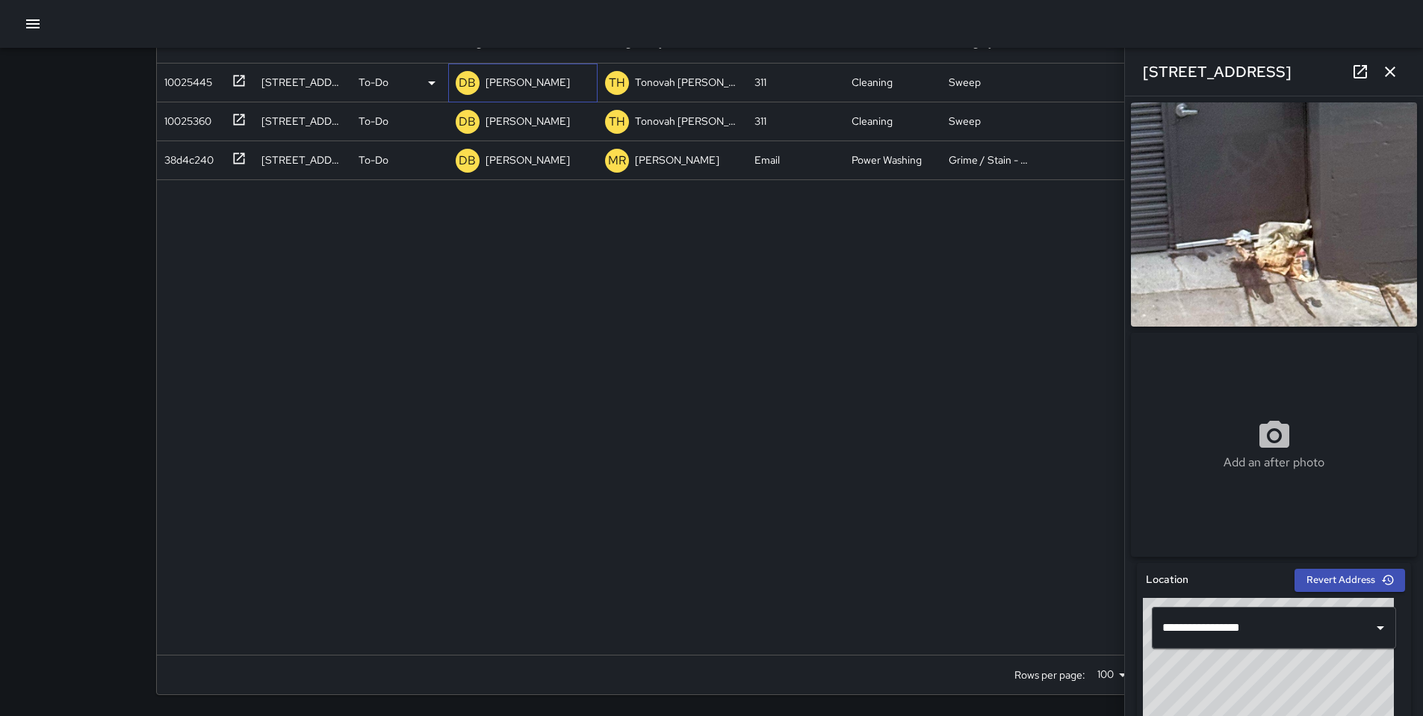
click at [523, 83] on p "[PERSON_NAME]" at bounding box center [528, 82] width 84 height 15
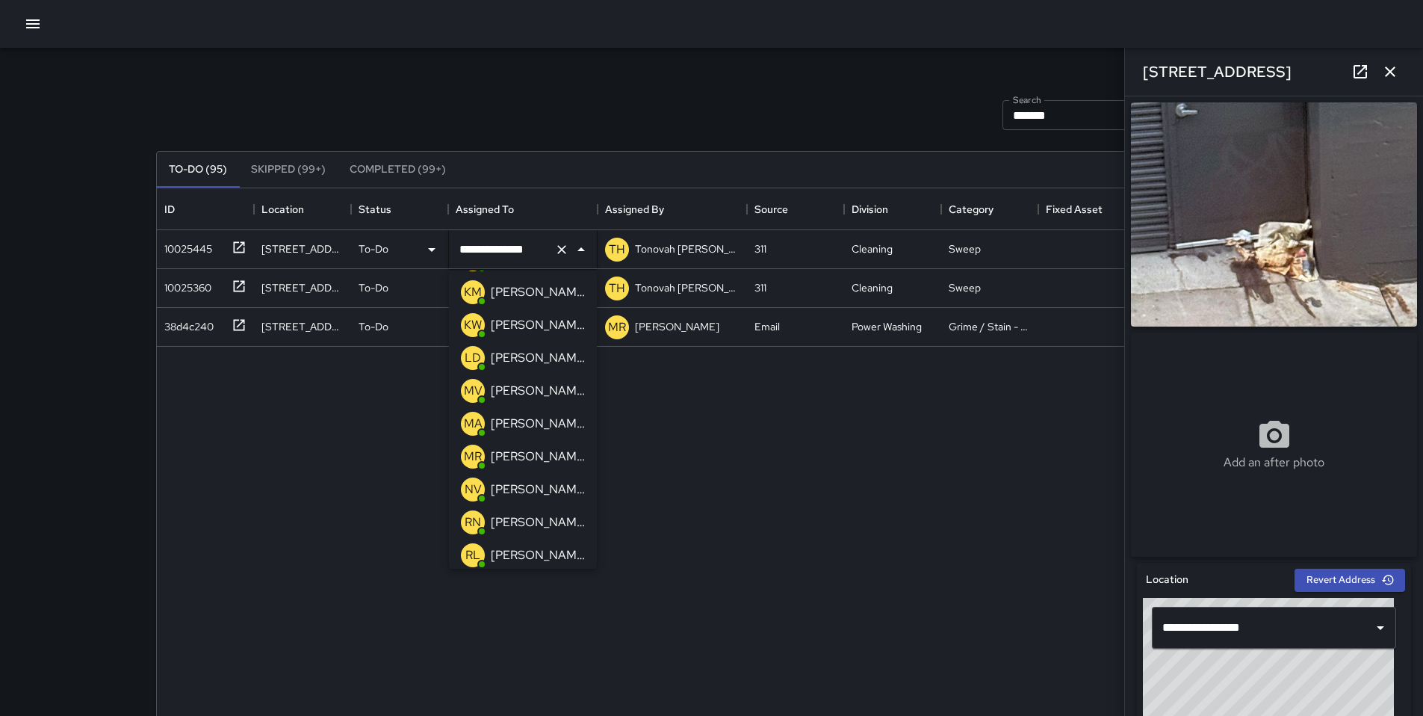
scroll to position [720, 0]
click at [499, 452] on p "[PERSON_NAME]" at bounding box center [538, 460] width 94 height 18
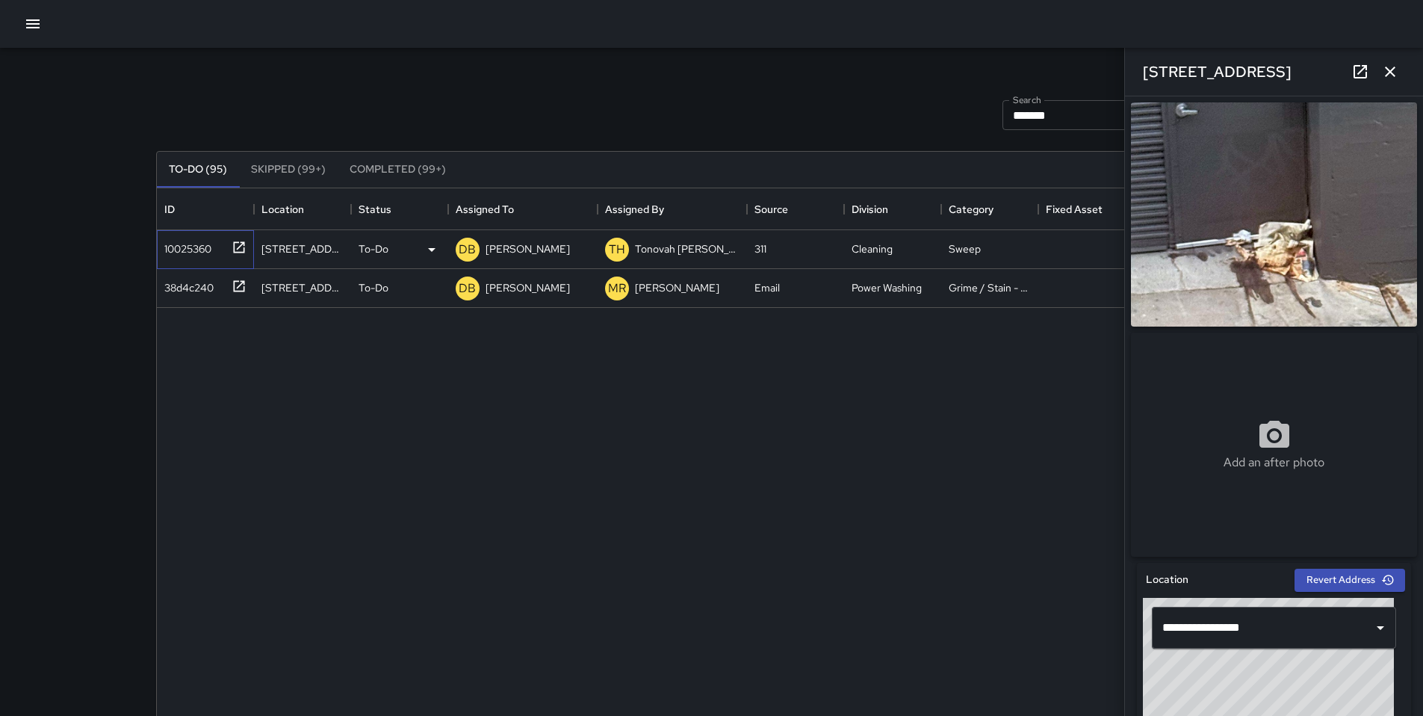
click at [196, 241] on div "10025360" at bounding box center [184, 245] width 53 height 21
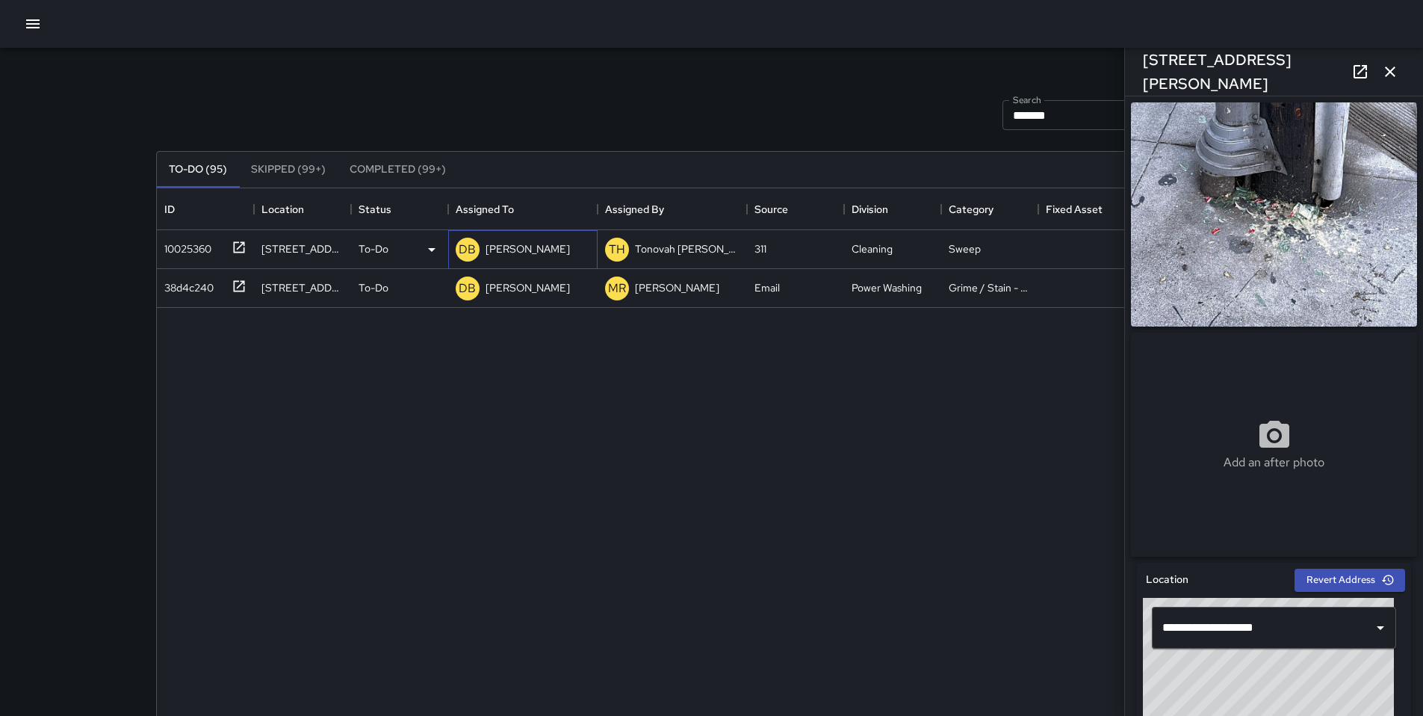
click at [540, 247] on p "[PERSON_NAME]" at bounding box center [528, 248] width 84 height 15
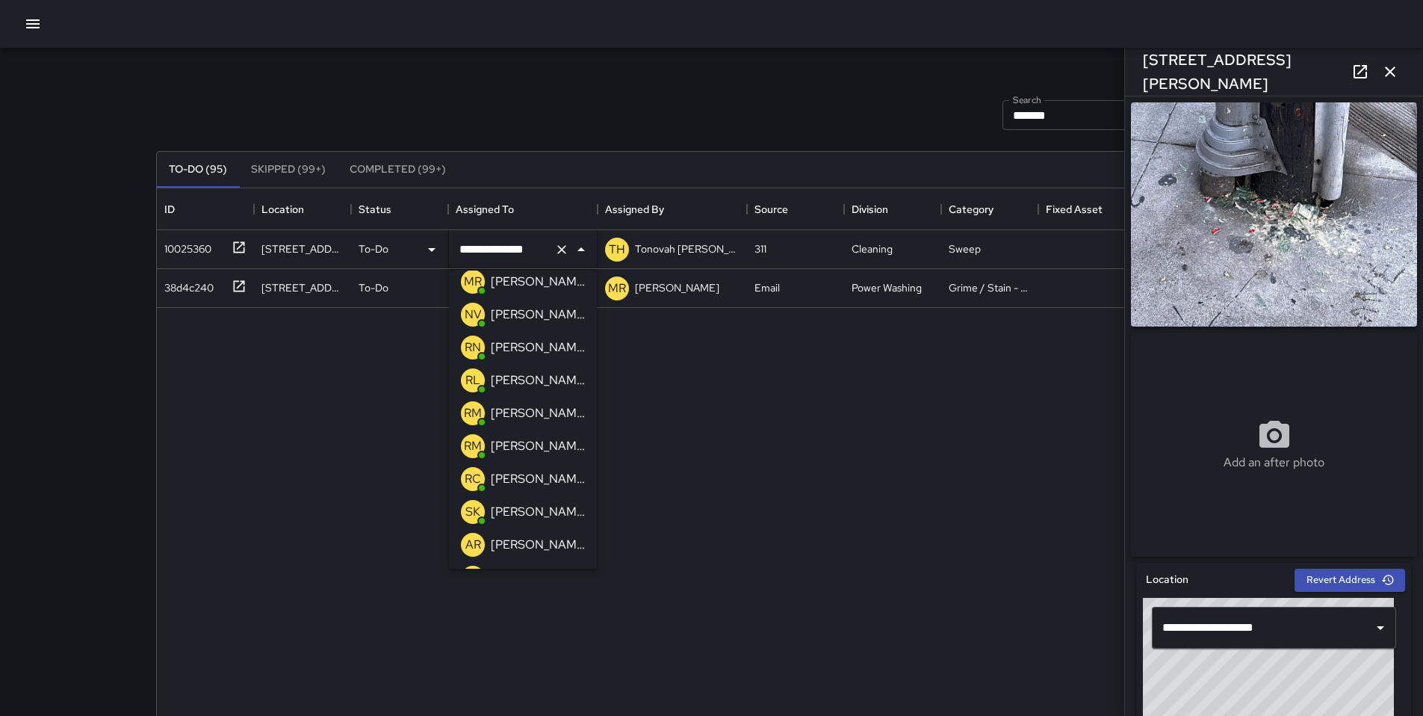
scroll to position [817, 0]
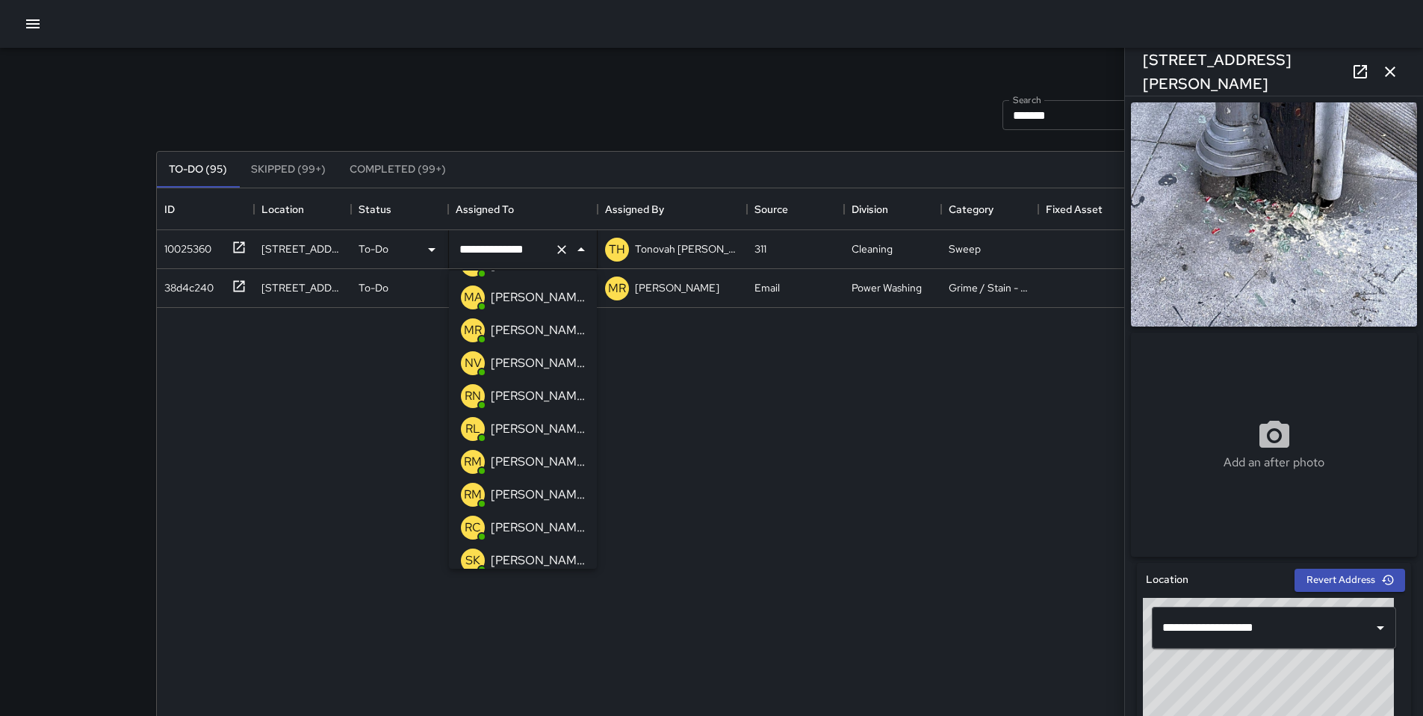
click at [517, 365] on p "[PERSON_NAME]" at bounding box center [538, 363] width 94 height 18
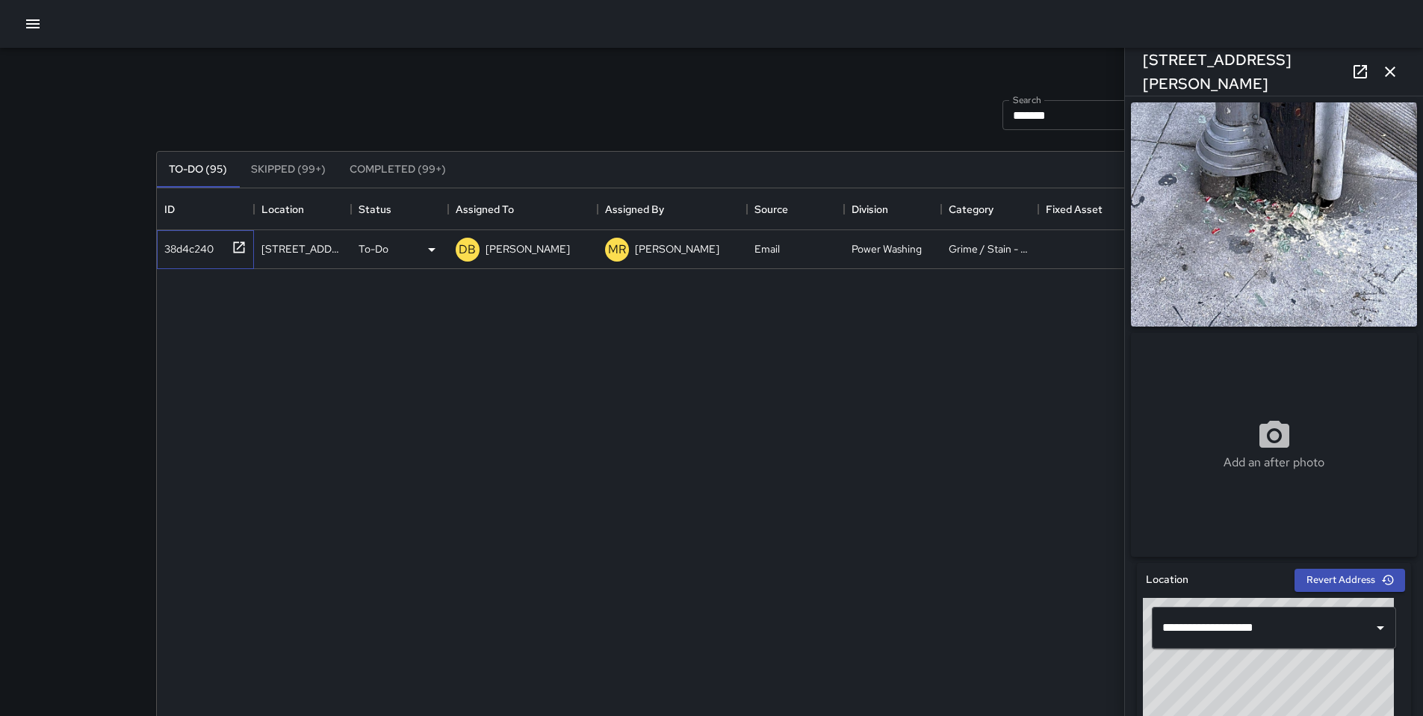
click at [168, 245] on div "38d4c240" at bounding box center [185, 245] width 55 height 21
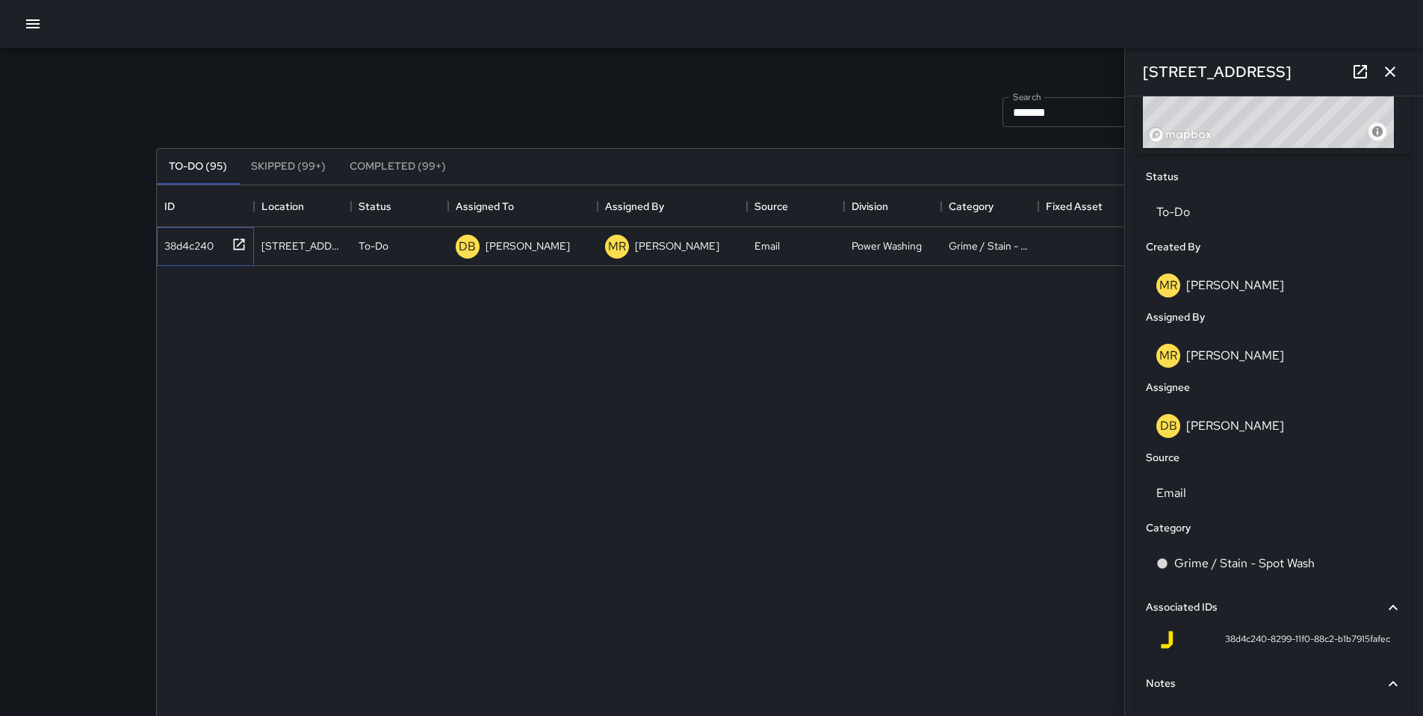
scroll to position [634, 0]
click at [501, 249] on p "[PERSON_NAME]" at bounding box center [528, 245] width 84 height 15
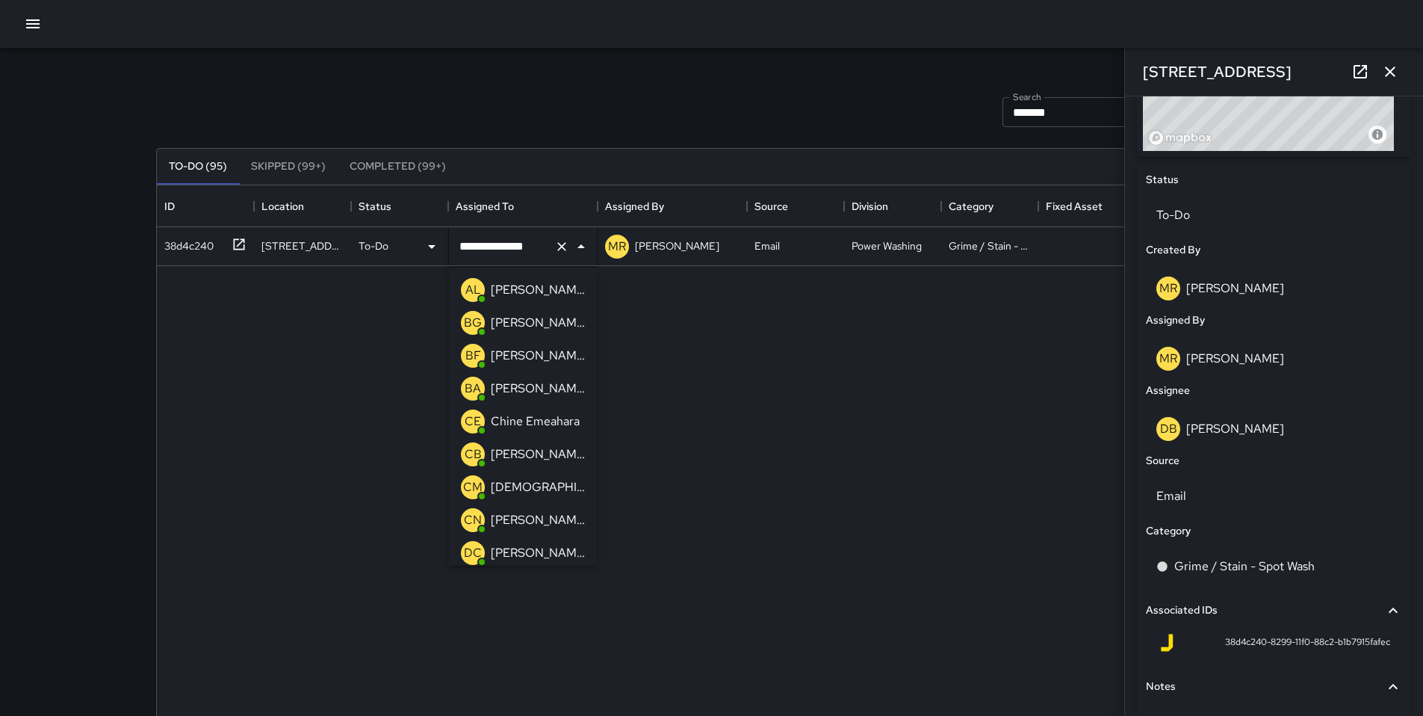
scroll to position [1056, 0]
drag, startPoint x: 550, startPoint y: 249, endPoint x: 478, endPoint y: 243, distance: 72.0
click at [478, 243] on div "**********" at bounding box center [523, 247] width 148 height 42
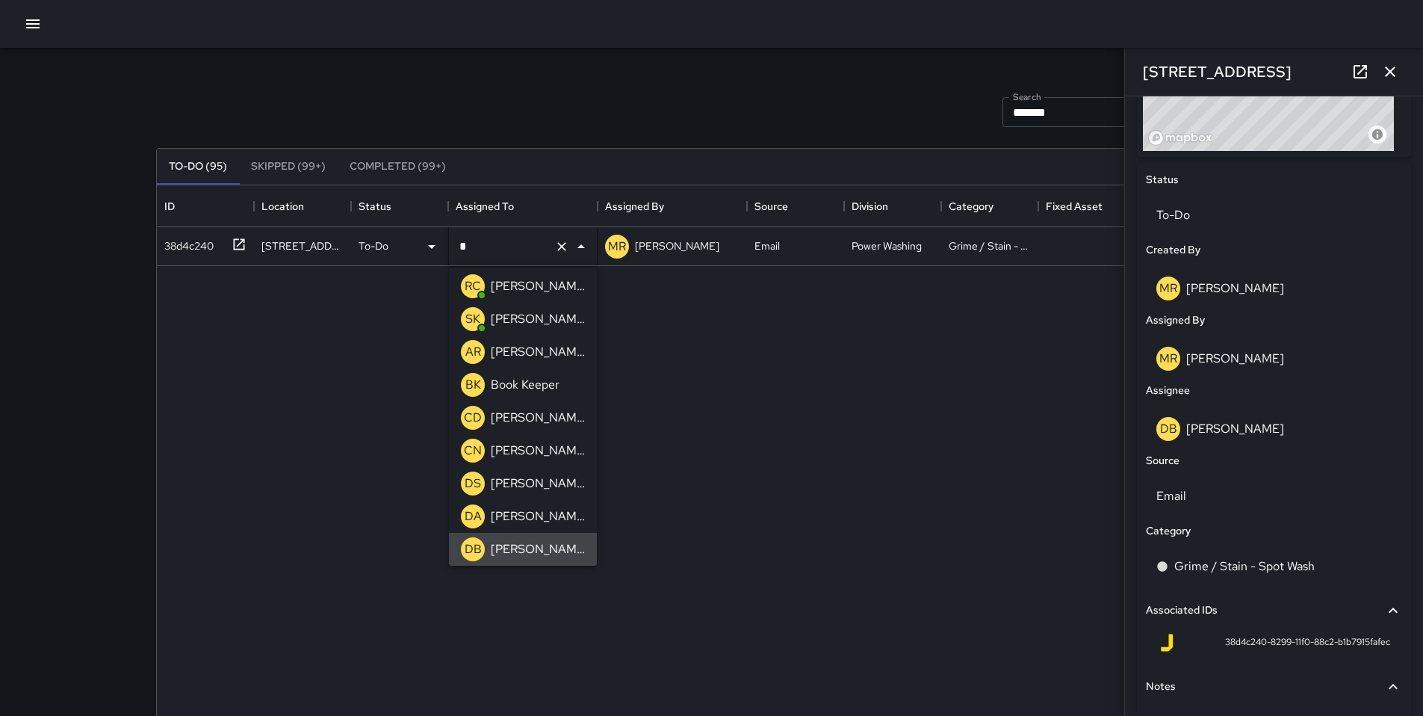
scroll to position [727, 0]
type input "**"
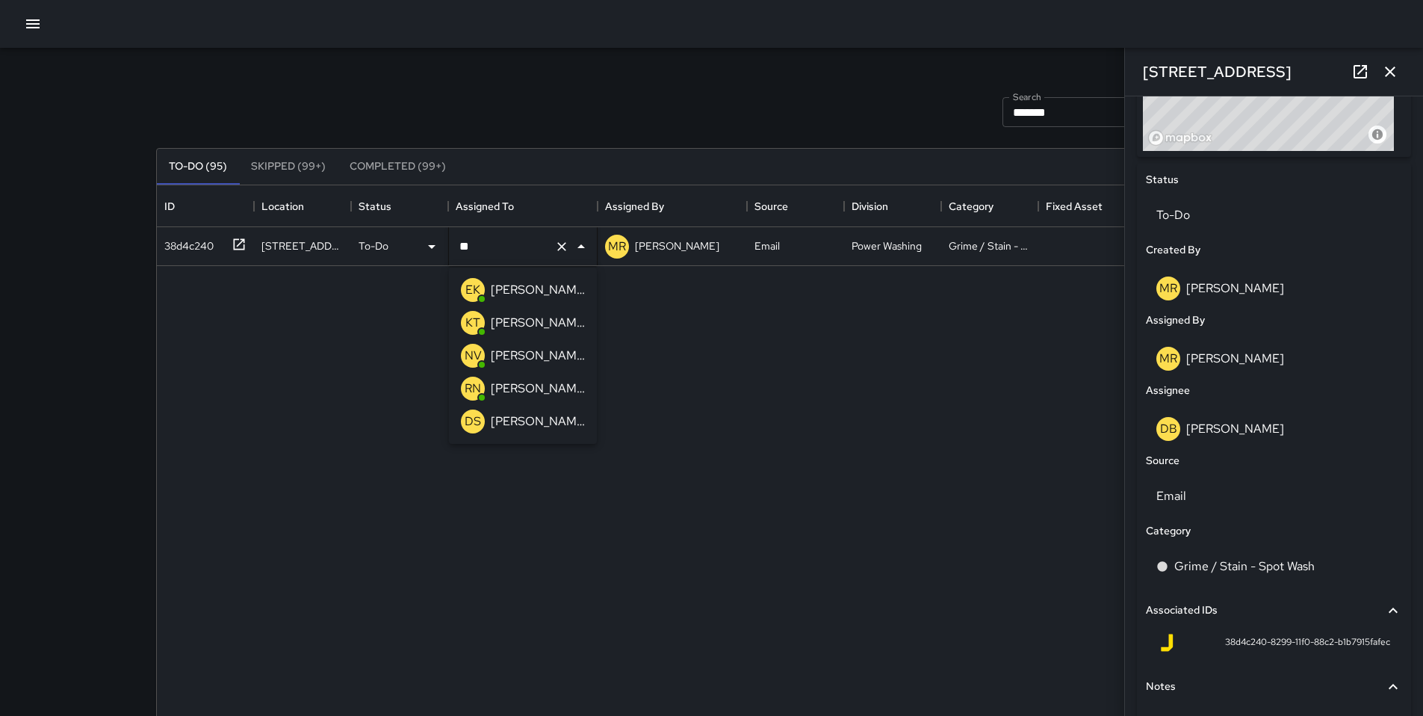
scroll to position [0, 0]
click at [510, 350] on p "[PERSON_NAME]" at bounding box center [538, 356] width 94 height 18
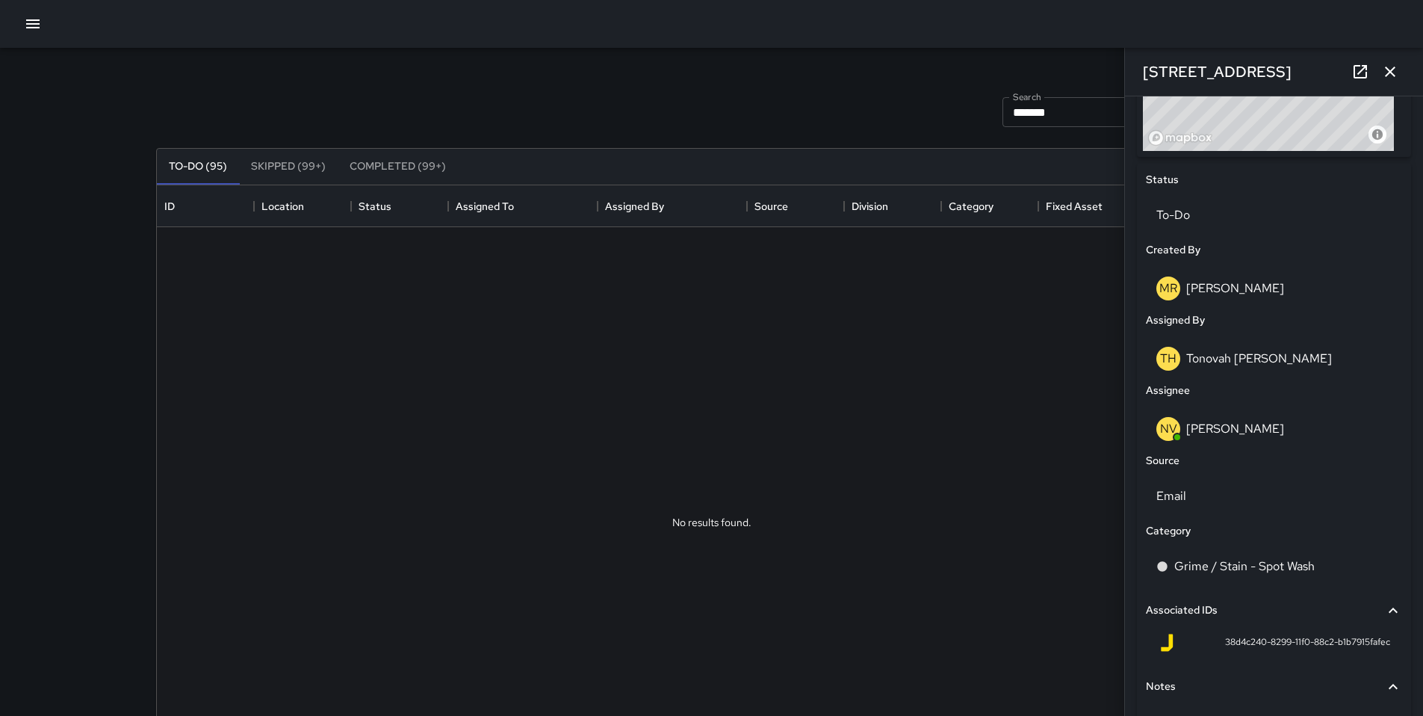
click at [1398, 74] on icon "button" at bounding box center [1390, 72] width 18 height 18
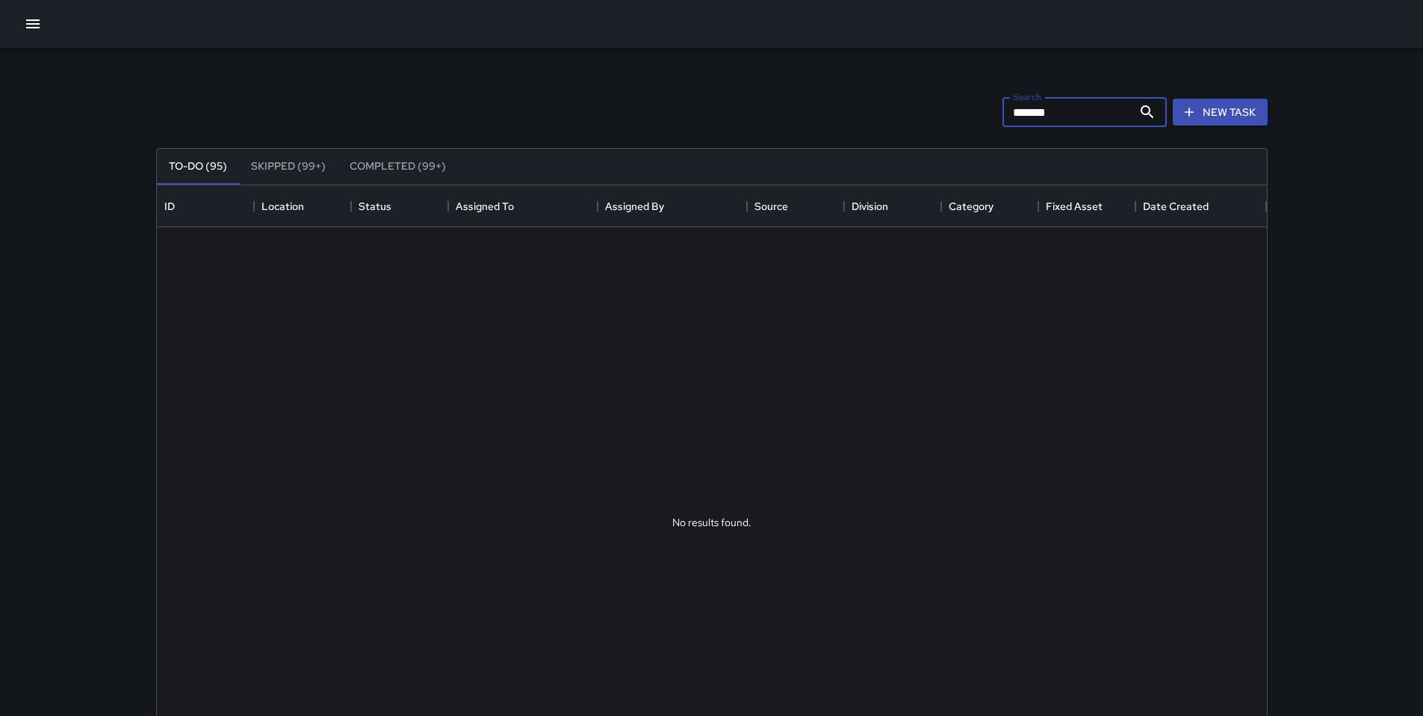
drag, startPoint x: 1062, startPoint y: 115, endPoint x: 927, endPoint y: 109, distance: 134.6
click at [927, 109] on div "Search ******* Search New Task" at bounding box center [712, 112] width 1118 height 78
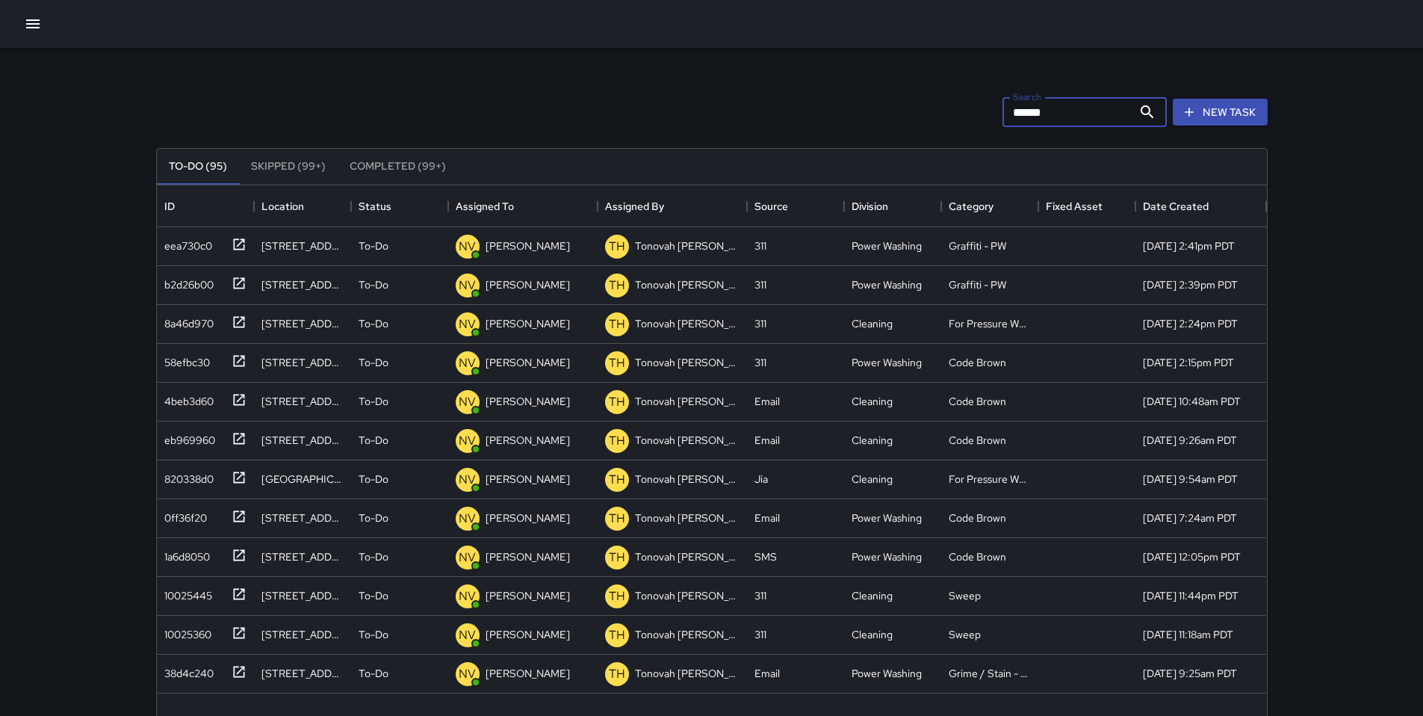
type input "*******"
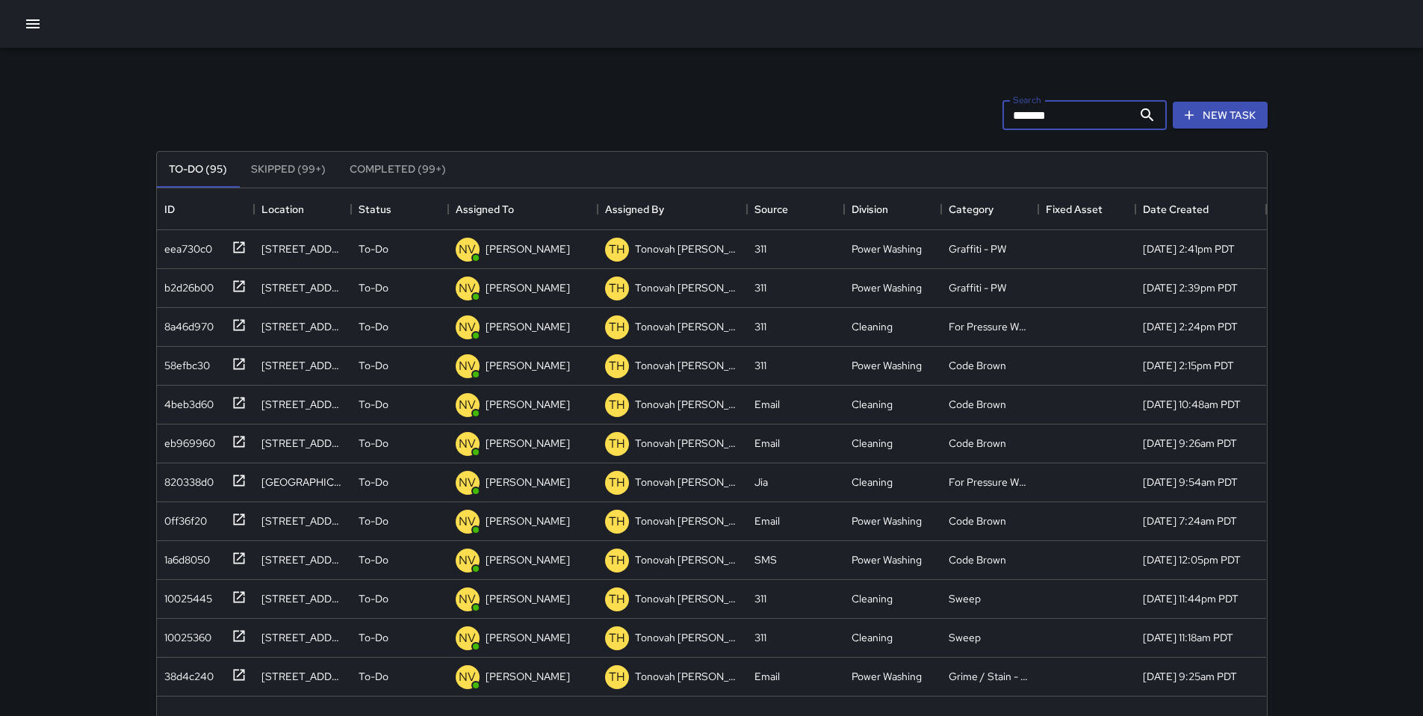
drag, startPoint x: 1052, startPoint y: 101, endPoint x: 1045, endPoint y: 108, distance: 9.5
click at [1044, 107] on input "*******" at bounding box center [1068, 115] width 130 height 30
click at [1046, 112] on input "*******" at bounding box center [1068, 115] width 130 height 30
drag, startPoint x: 1046, startPoint y: 112, endPoint x: 976, endPoint y: 107, distance: 70.4
click at [976, 107] on div "Search ******* Search New Task" at bounding box center [712, 115] width 1118 height 78
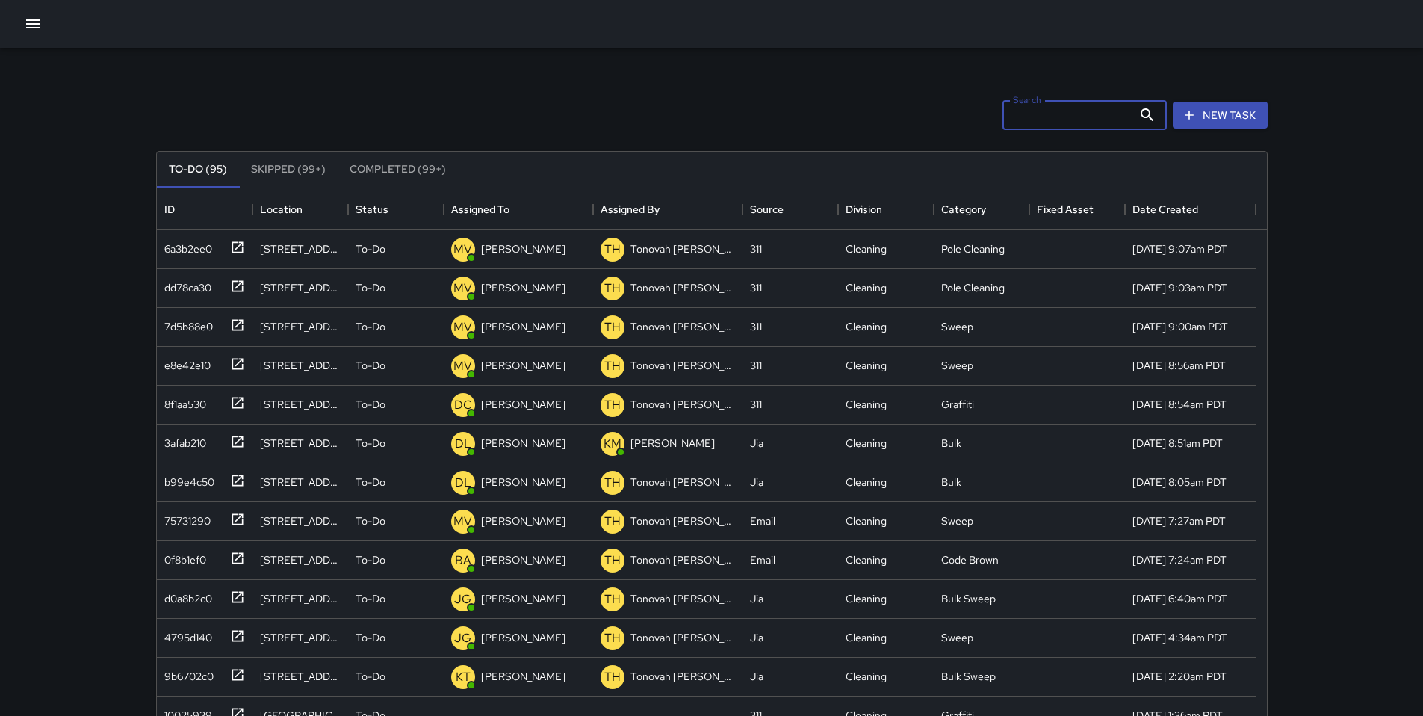
click at [845, 98] on div "Search Search New Task" at bounding box center [712, 115] width 1118 height 78
click at [1031, 126] on input "Search" at bounding box center [1068, 115] width 130 height 30
click at [678, 128] on div "Search Search New Task" at bounding box center [712, 115] width 1118 height 78
click at [1210, 117] on button "New Task" at bounding box center [1220, 116] width 95 height 28
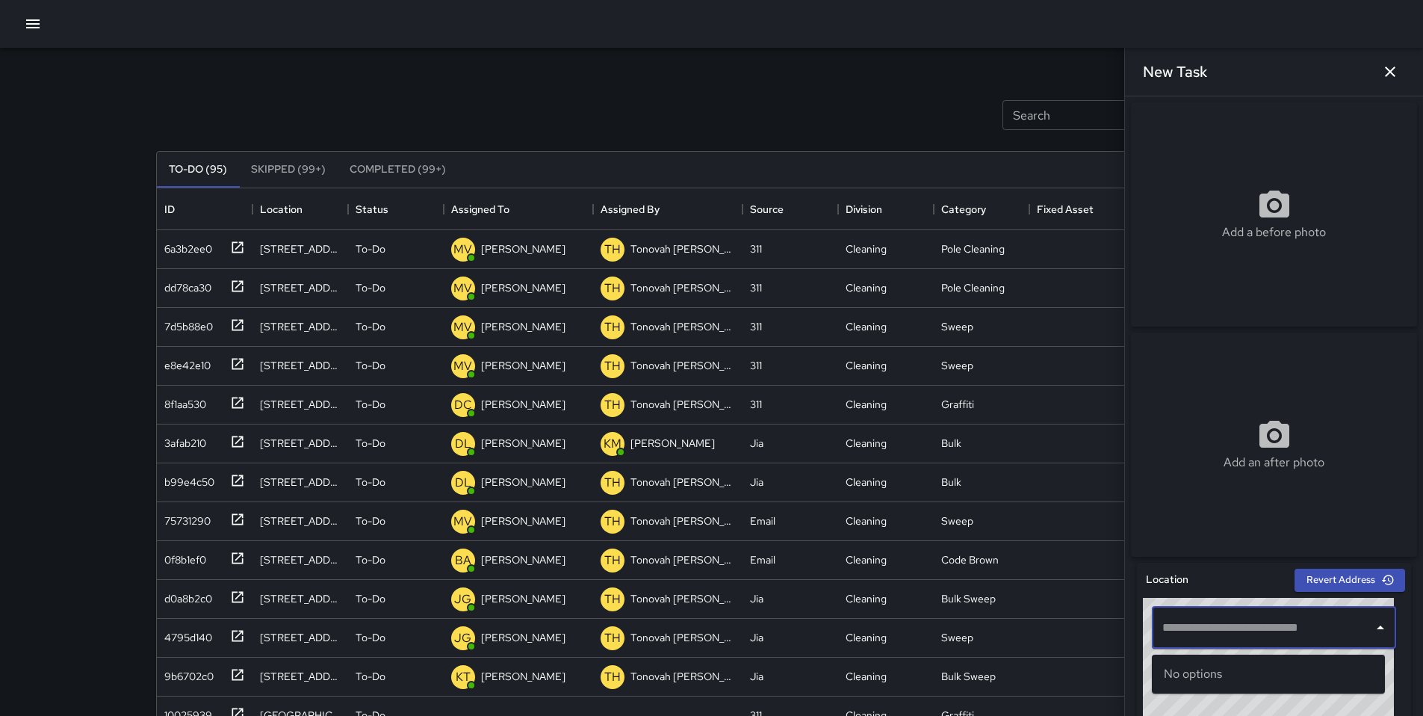
click at [1213, 637] on input "text" at bounding box center [1263, 627] width 208 height 28
click at [1249, 689] on p "[GEOGRAPHIC_DATA], [GEOGRAPHIC_DATA], [GEOGRAPHIC_DATA]" at bounding box center [1282, 690] width 182 height 15
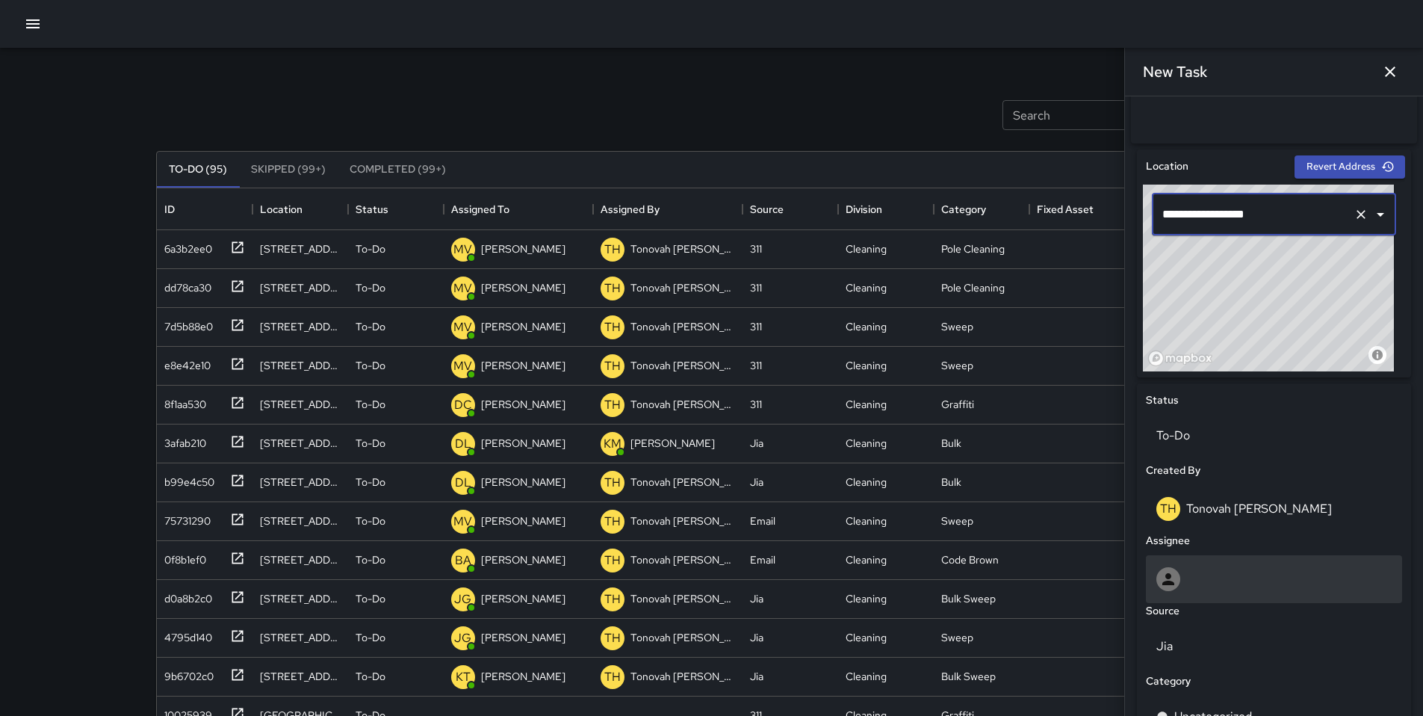
scroll to position [418, 0]
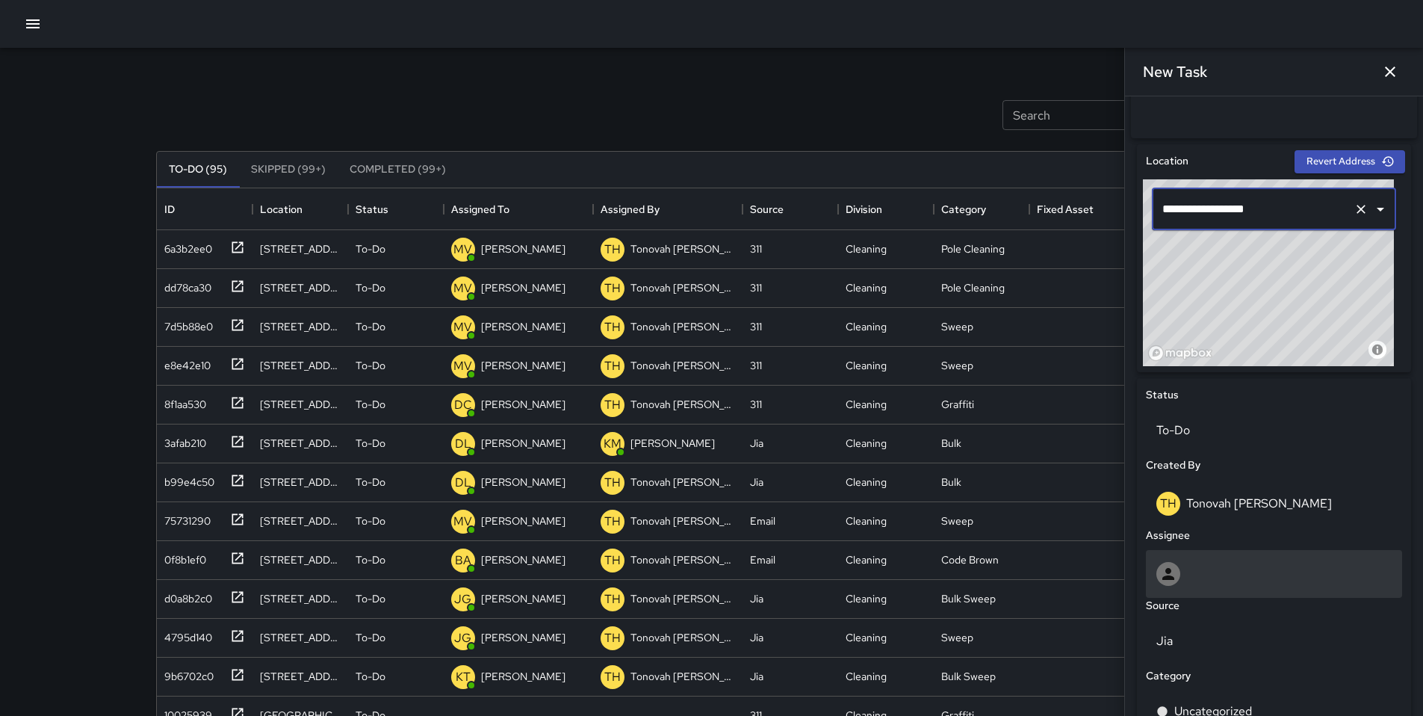
type input "**********"
click at [1184, 583] on div at bounding box center [1273, 574] width 235 height 24
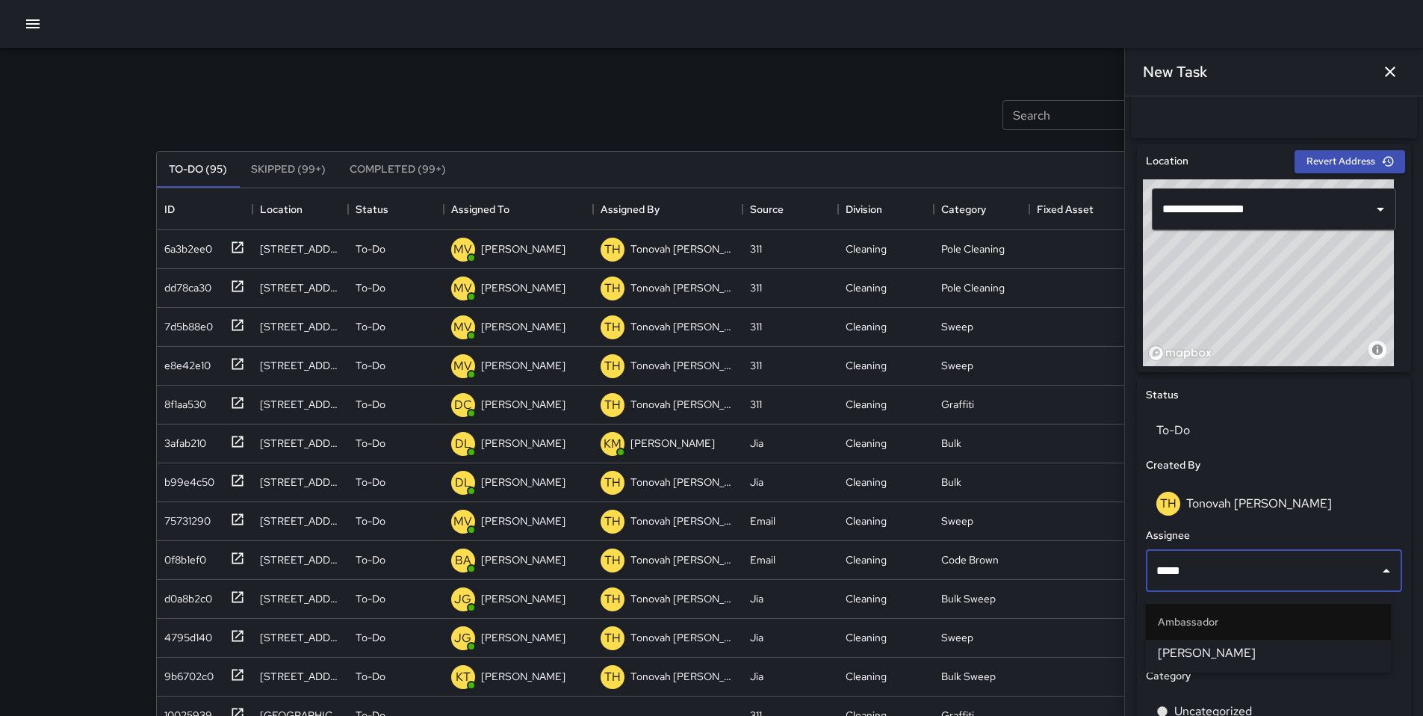
type input "******"
click at [1180, 651] on span "[PERSON_NAME]" at bounding box center [1268, 653] width 221 height 18
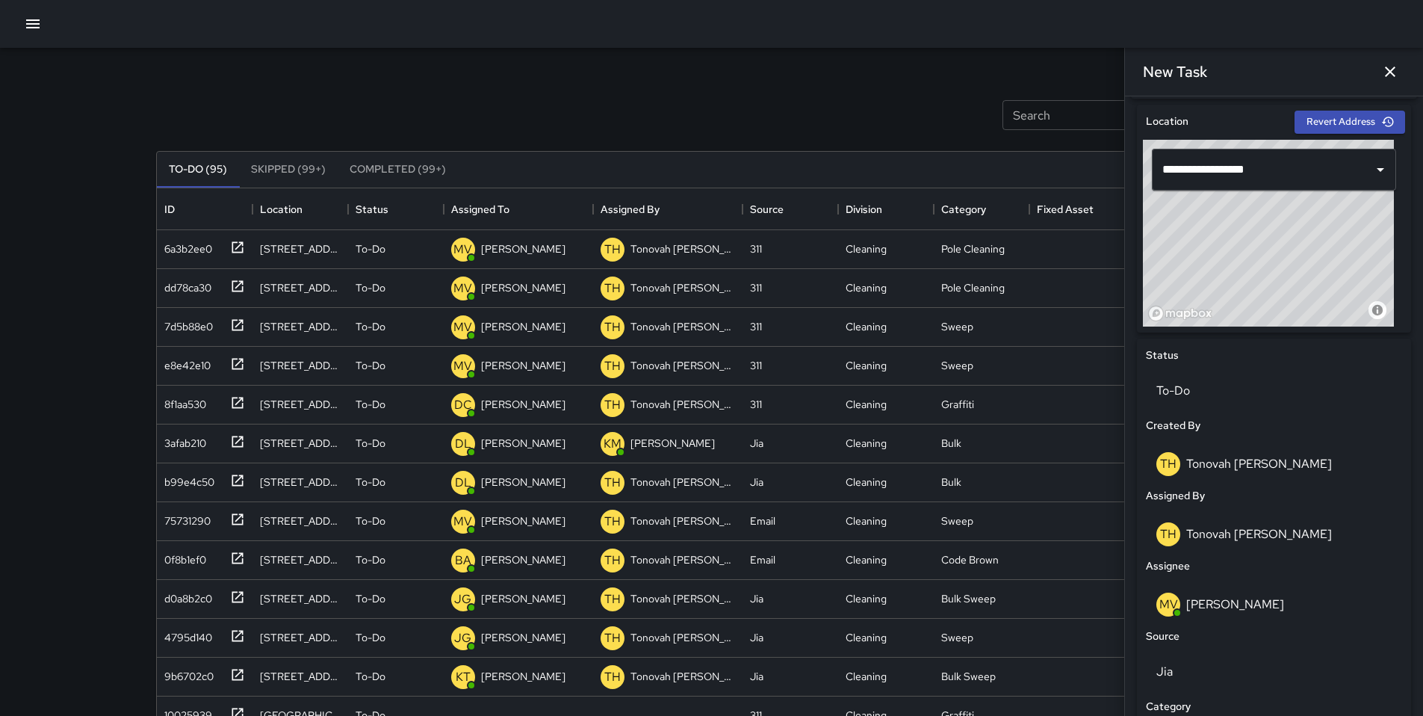
scroll to position [545, 0]
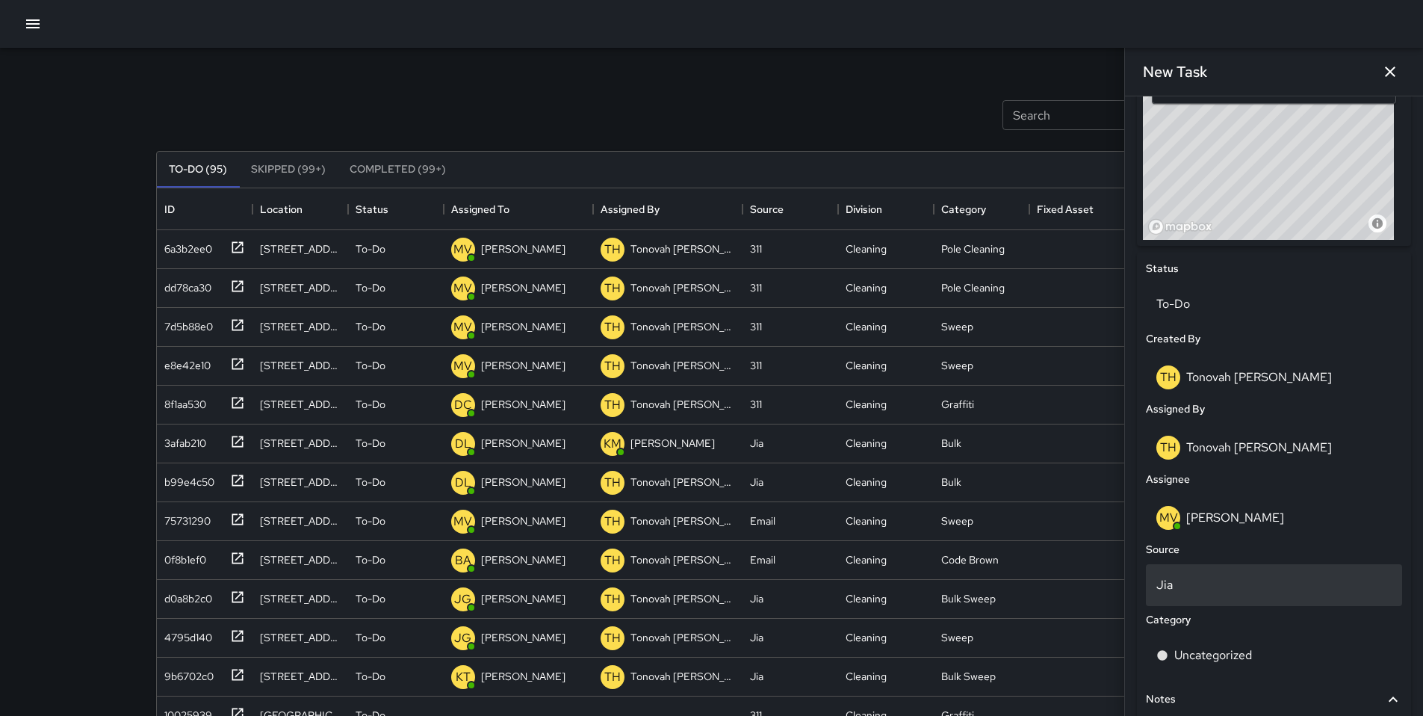
click at [1218, 594] on p "Jia" at bounding box center [1273, 585] width 235 height 18
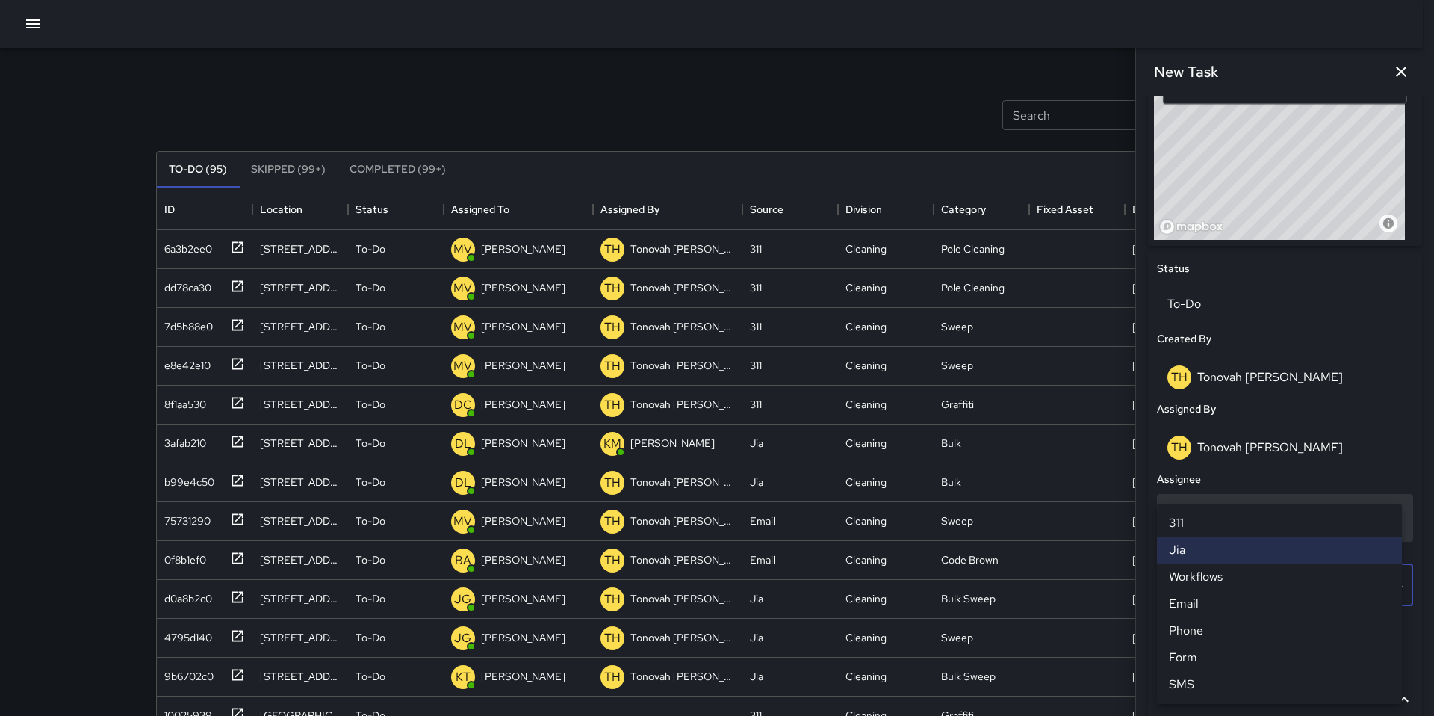
click at [1186, 523] on li "311" at bounding box center [1279, 523] width 245 height 27
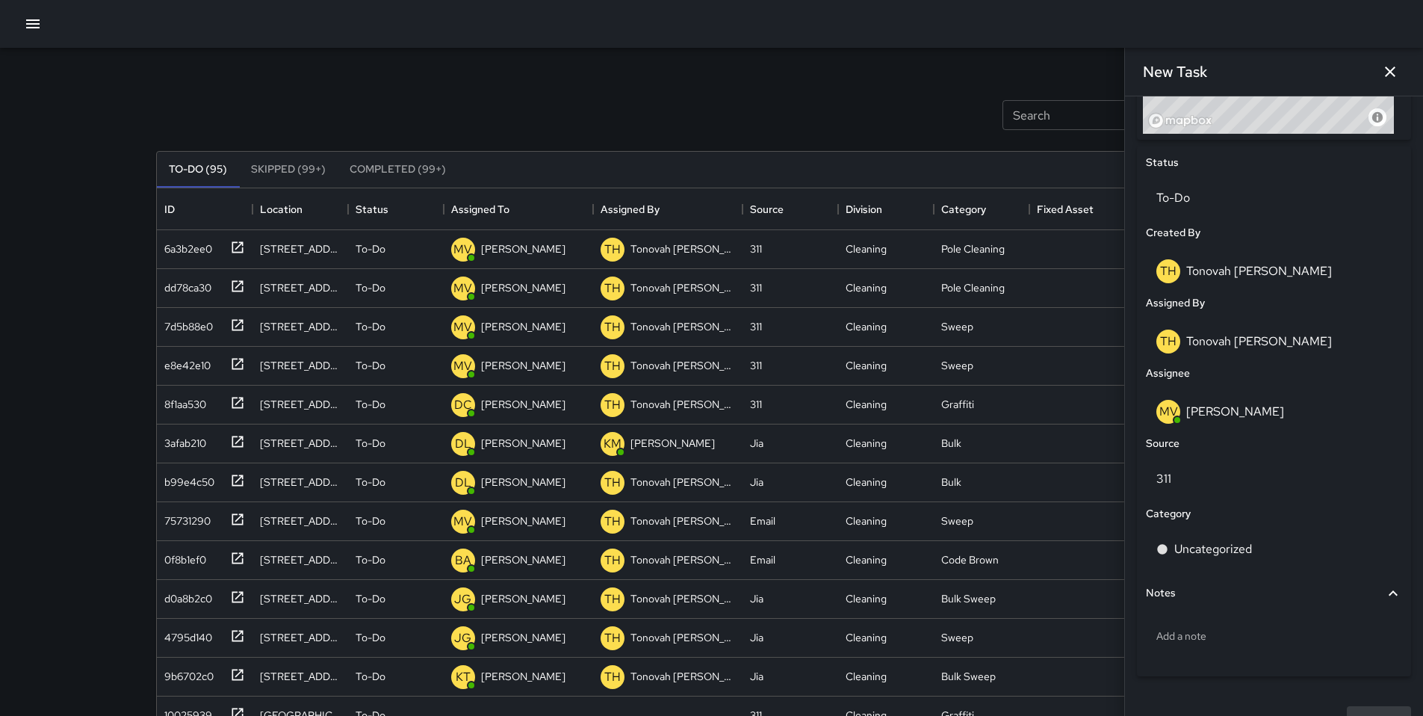
scroll to position [661, 0]
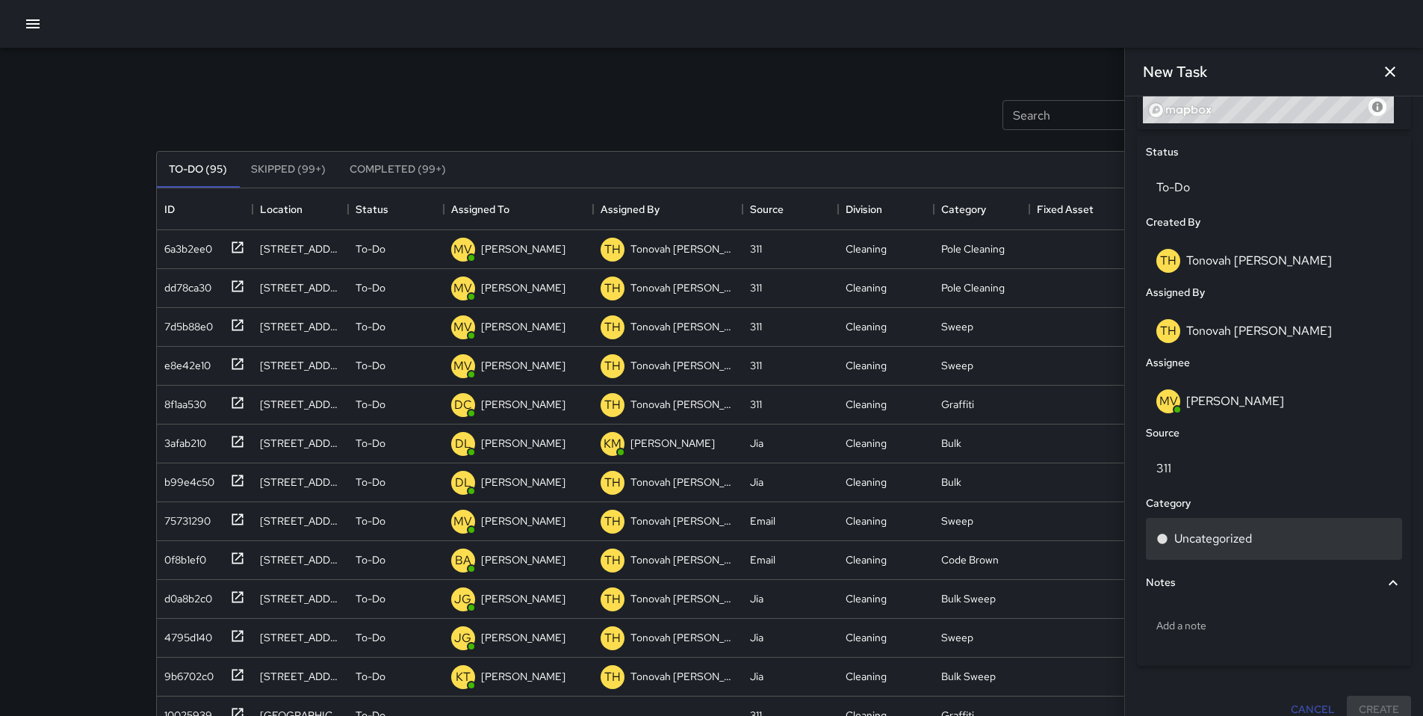
click at [1201, 546] on p "Uncategorized" at bounding box center [1213, 539] width 78 height 18
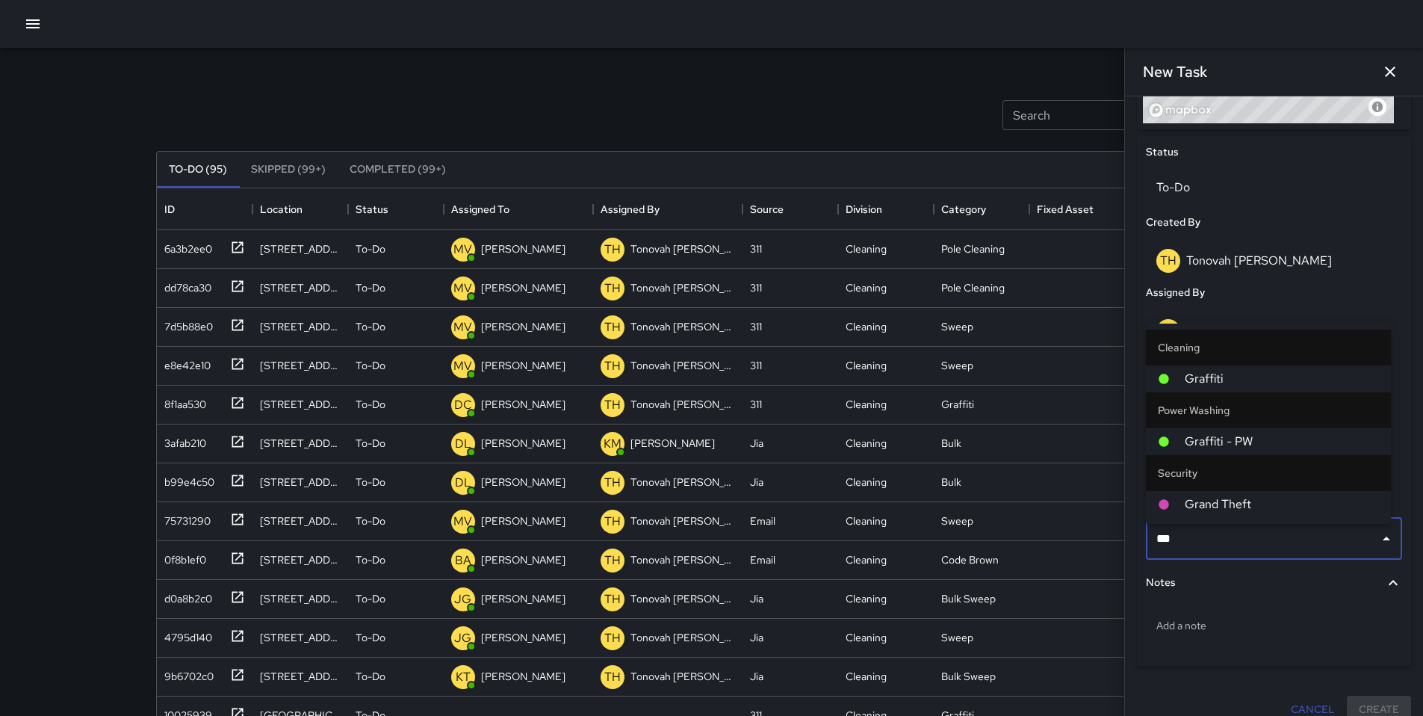
type input "****"
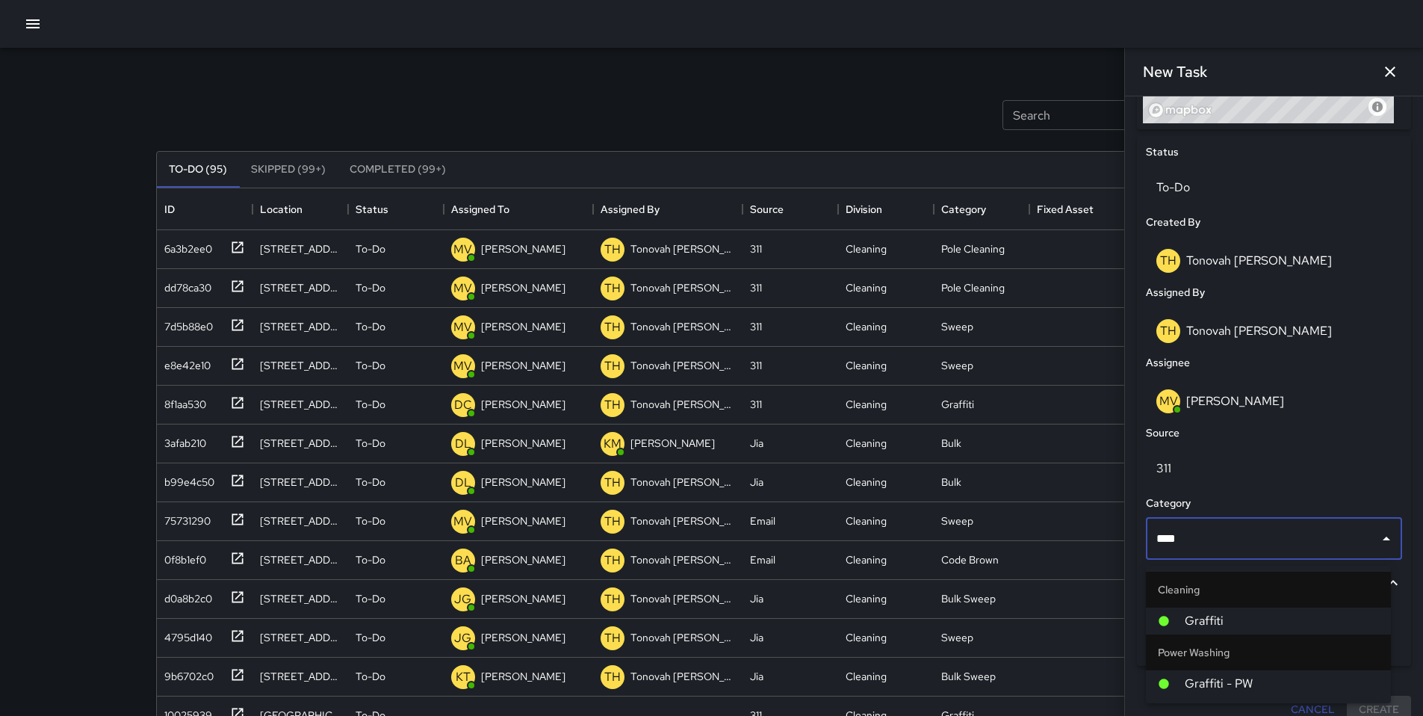
click at [1228, 613] on span "Graffiti" at bounding box center [1282, 621] width 194 height 18
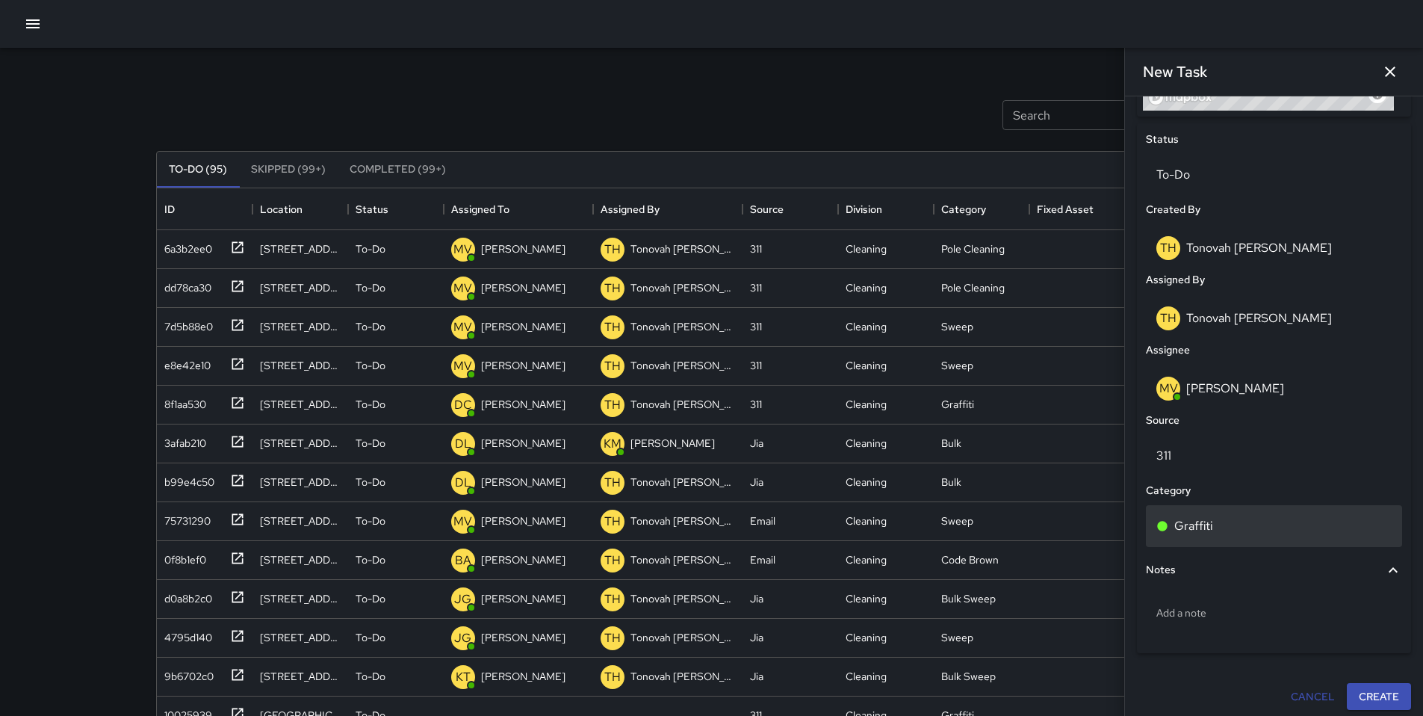
scroll to position [686, 0]
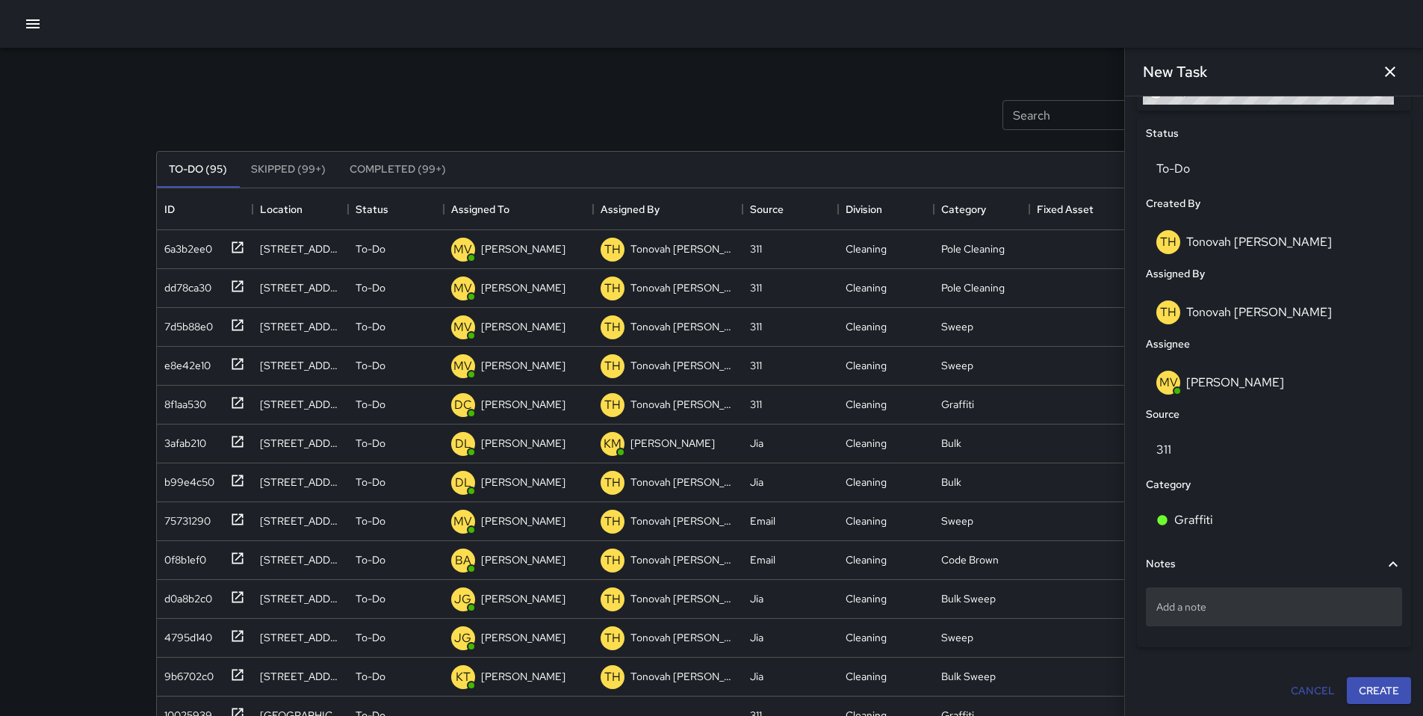
click at [1189, 604] on p "Add a note" at bounding box center [1273, 606] width 235 height 15
click at [1233, 610] on p "Add a note" at bounding box center [1273, 606] width 235 height 15
type textarea "**********"
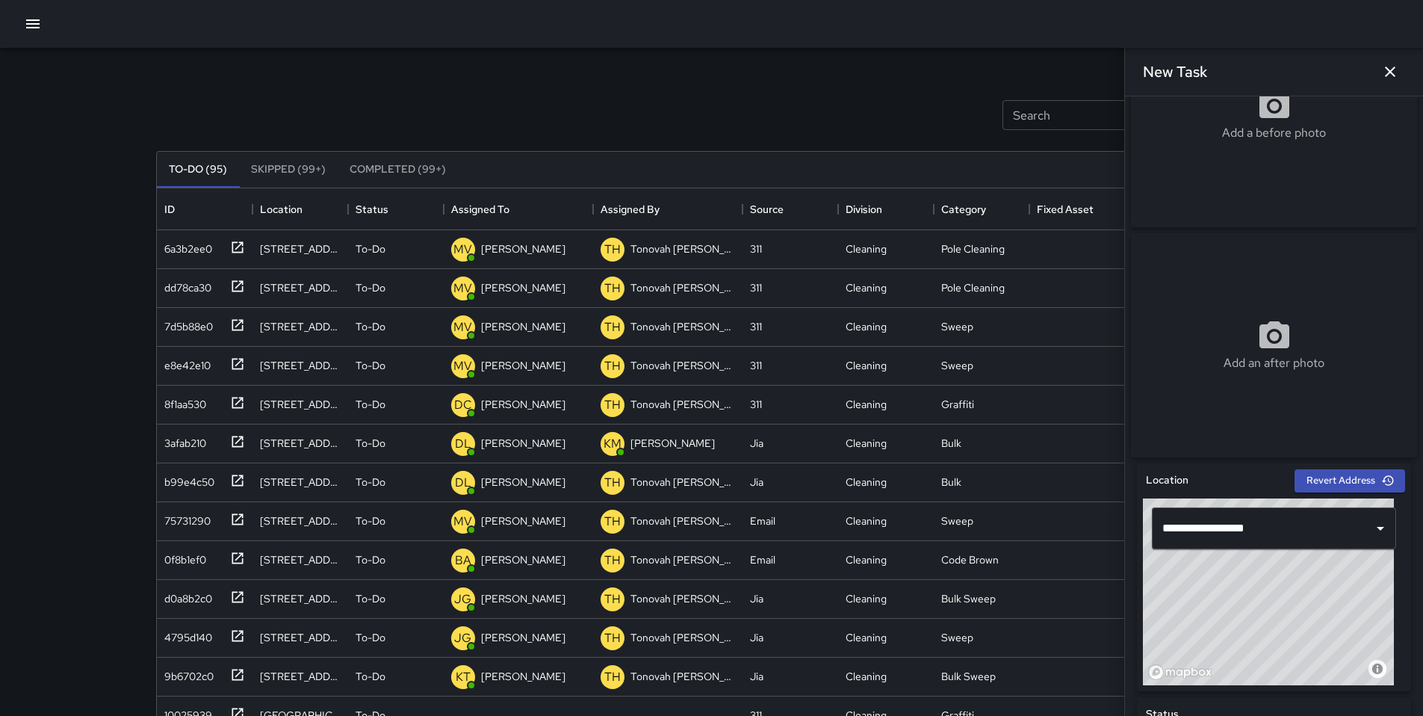
scroll to position [0, 0]
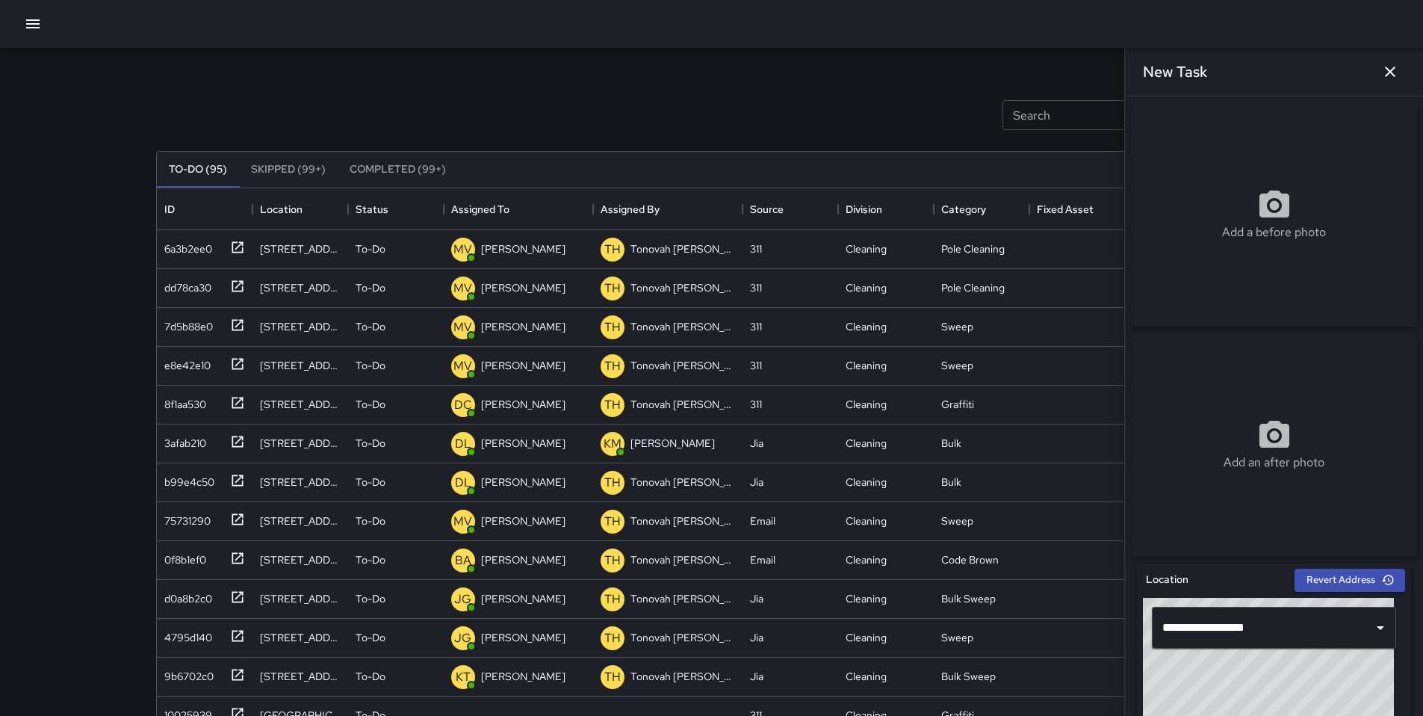
click at [1234, 278] on div "Add a before photo" at bounding box center [1274, 214] width 286 height 224
type input "**********"
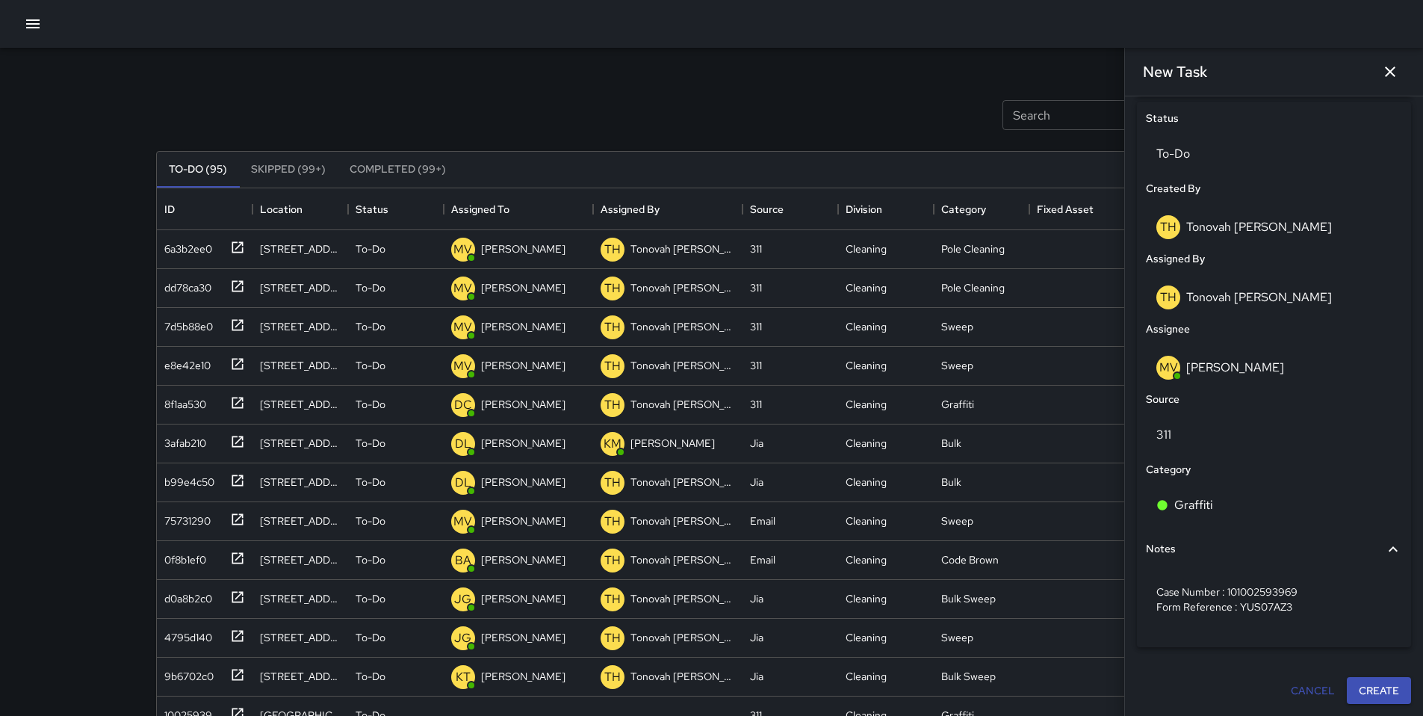
scroll to position [701, 0]
click at [1381, 695] on button "Create" at bounding box center [1379, 691] width 64 height 28
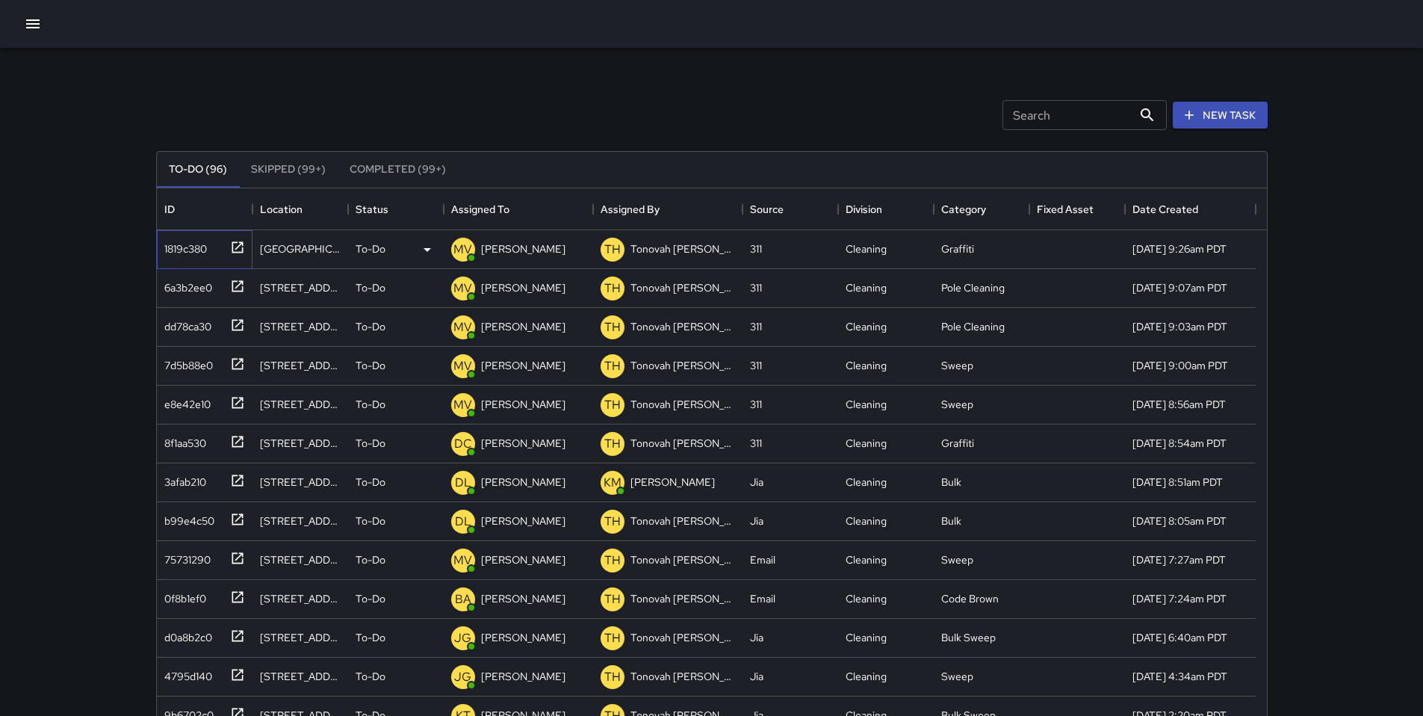
click at [176, 251] on div "1819c380" at bounding box center [182, 245] width 49 height 21
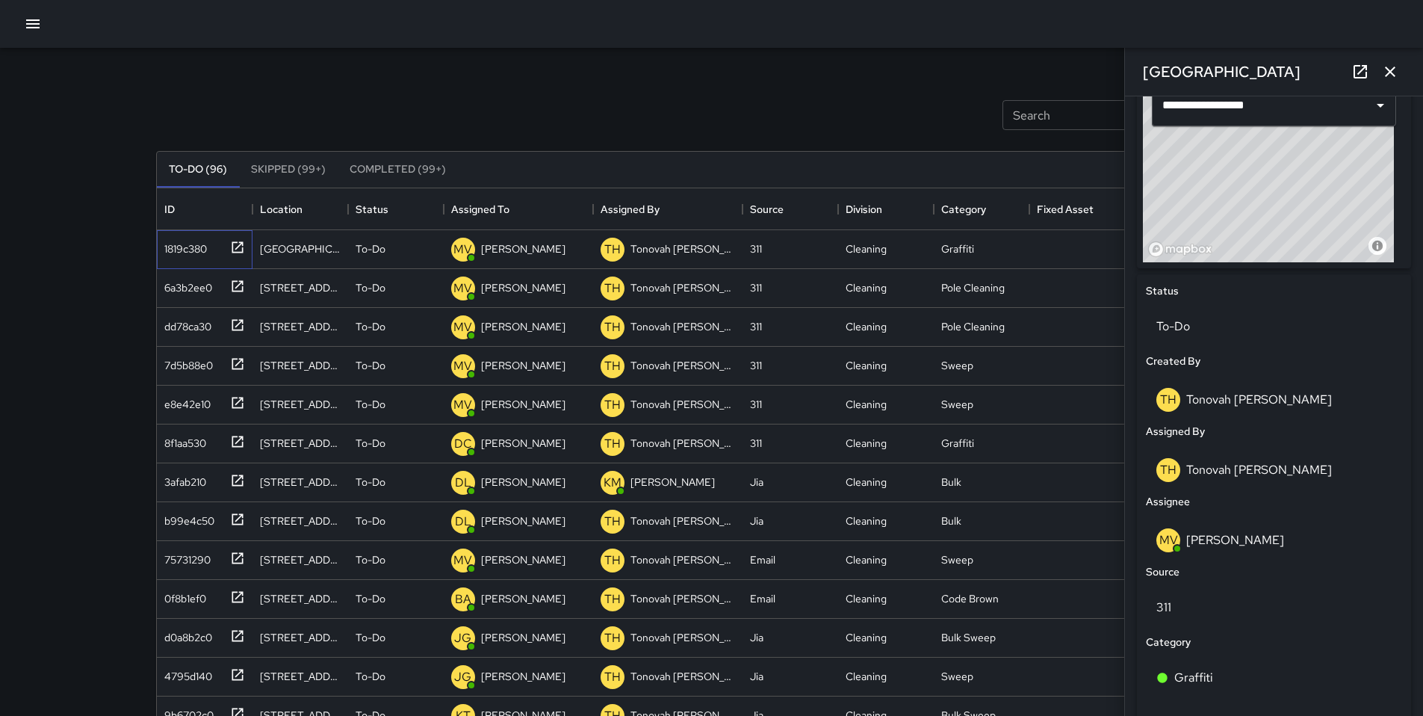
scroll to position [702, 0]
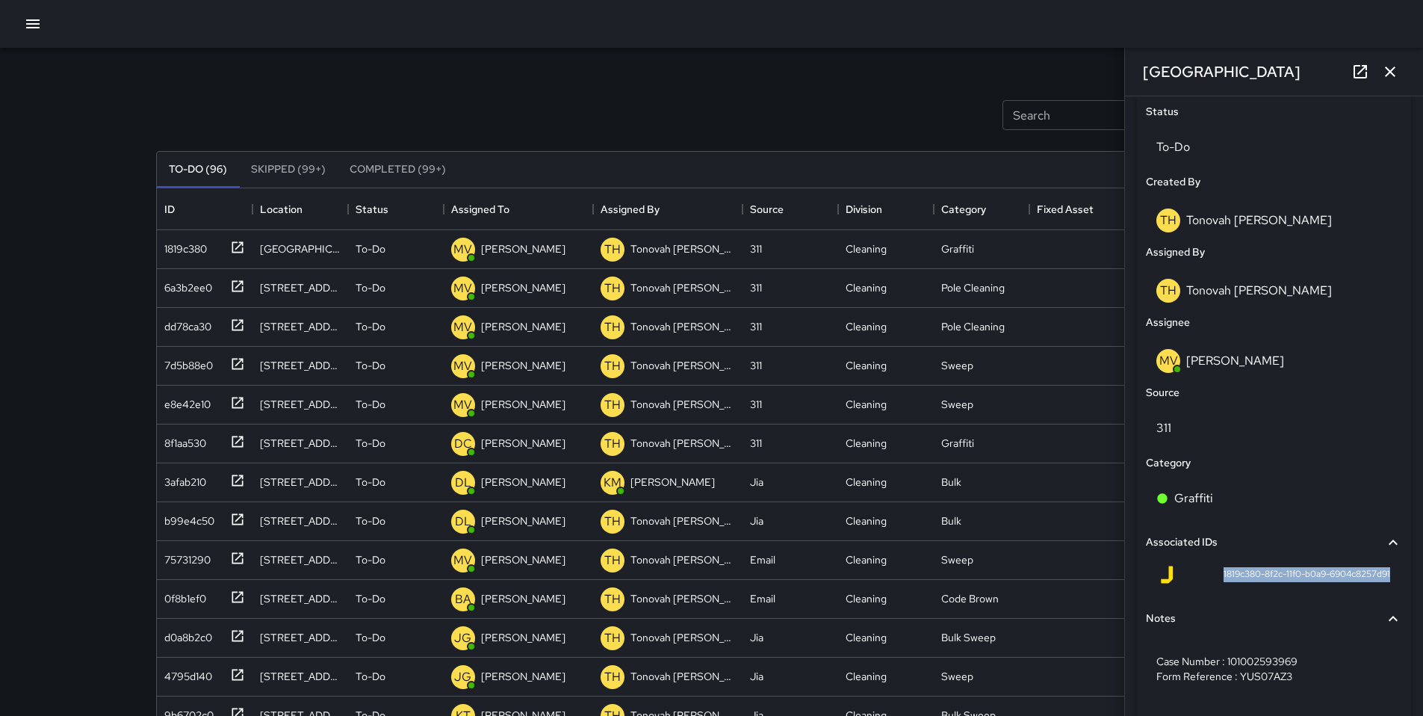
drag, startPoint x: 1223, startPoint y: 581, endPoint x: 1381, endPoint y: 584, distance: 157.7
click at [1381, 584] on div "1819c380-8f2c-11f0-b0a9-6904c8257d91" at bounding box center [1274, 578] width 256 height 36
copy span "1819c380-8f2c-11f0-b0a9-6904c8257d91"
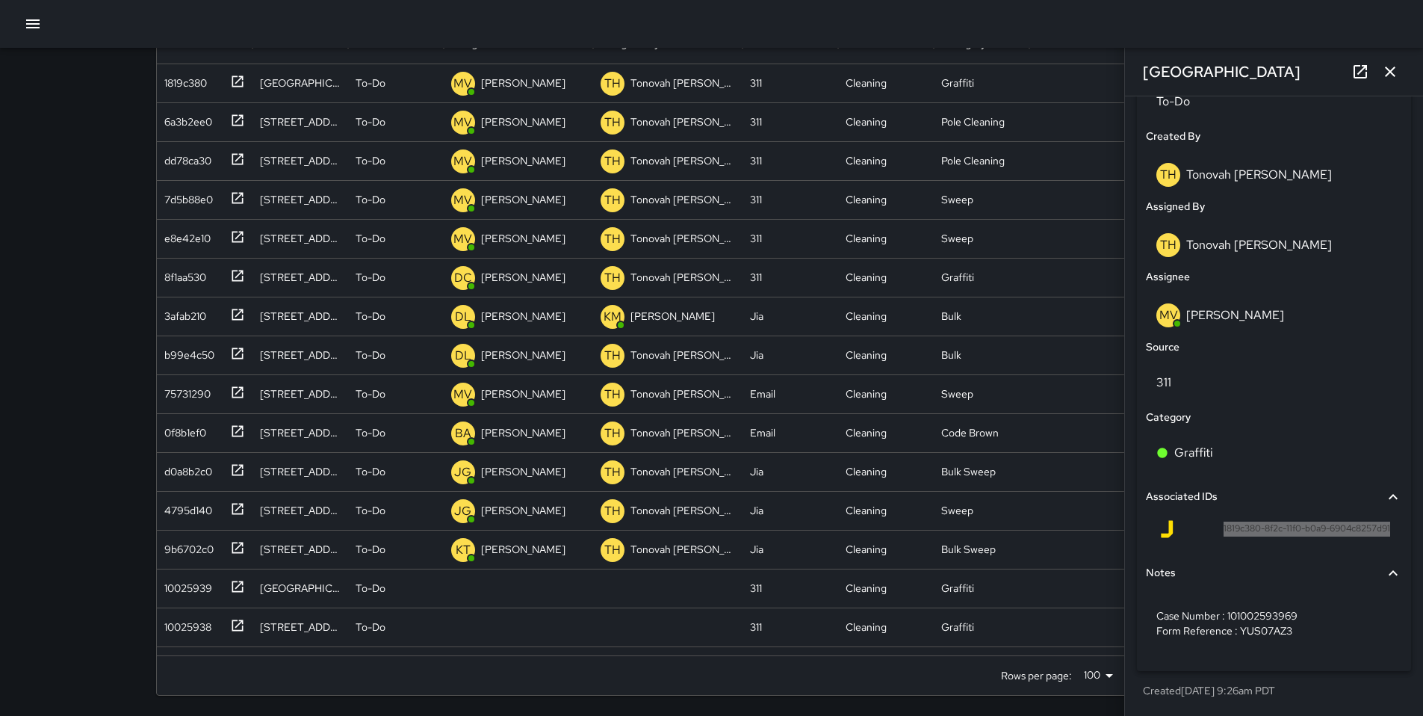
scroll to position [167, 0]
click at [1357, 75] on icon at bounding box center [1360, 72] width 18 height 18
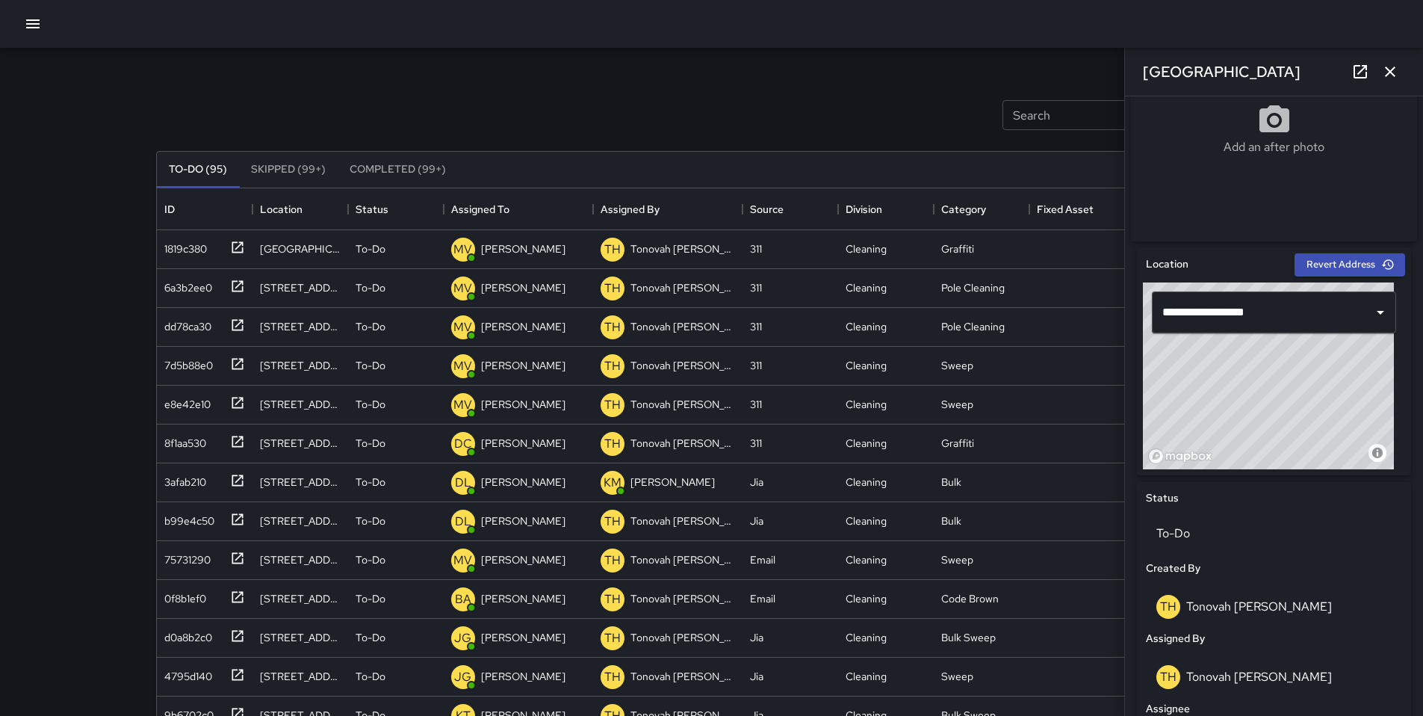
scroll to position [313, 0]
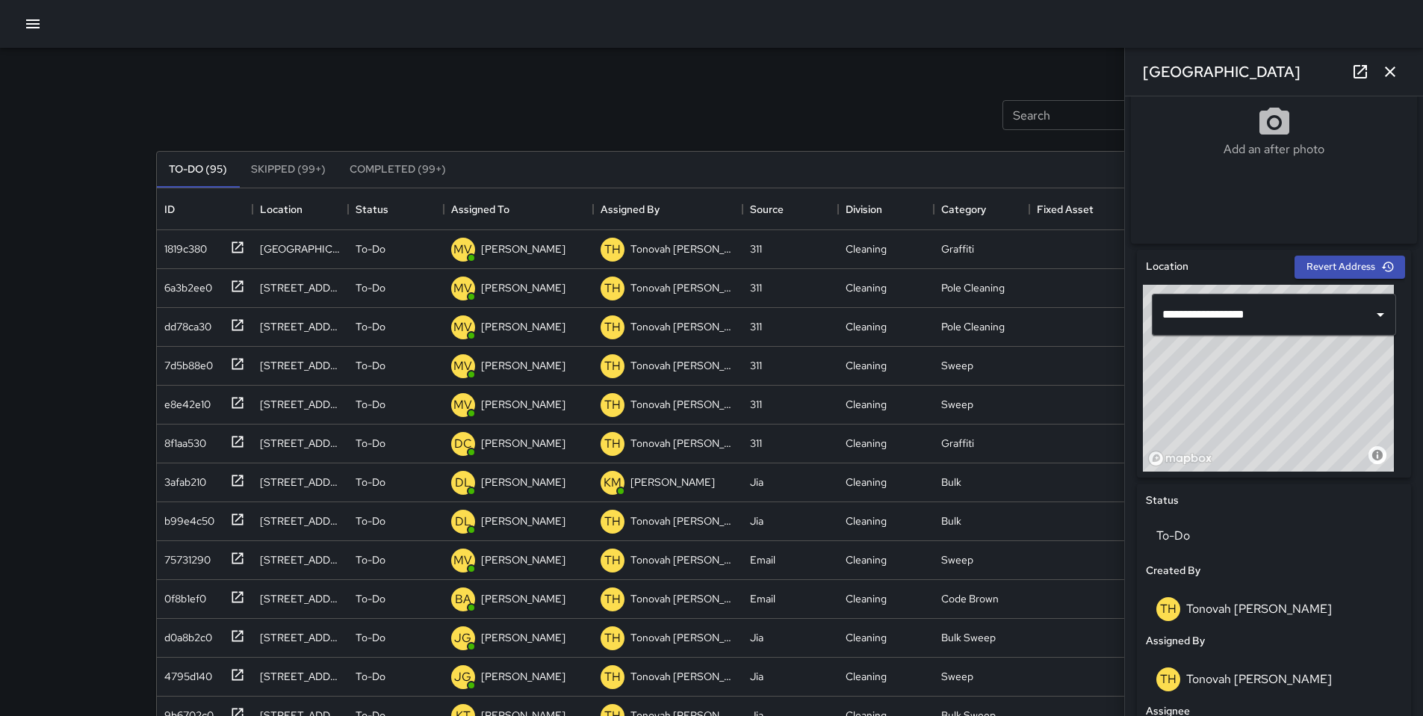
click at [1393, 75] on icon "button" at bounding box center [1390, 71] width 10 height 10
click at [1393, 75] on div "Search Search New Task To-Do (95) Skipped (99+) Completed (99+) ID Location Sta…" at bounding box center [711, 441] width 1423 height 882
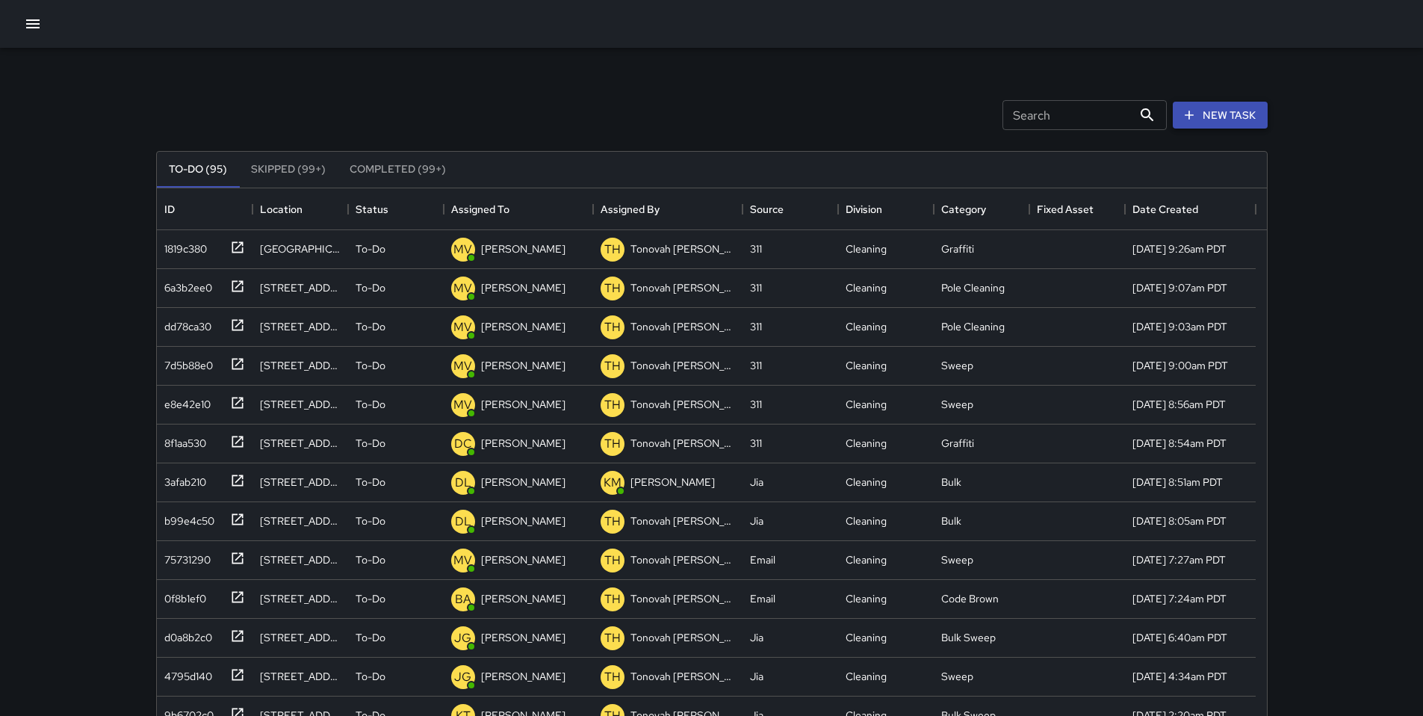
click at [1227, 115] on button "New Task" at bounding box center [1220, 116] width 95 height 28
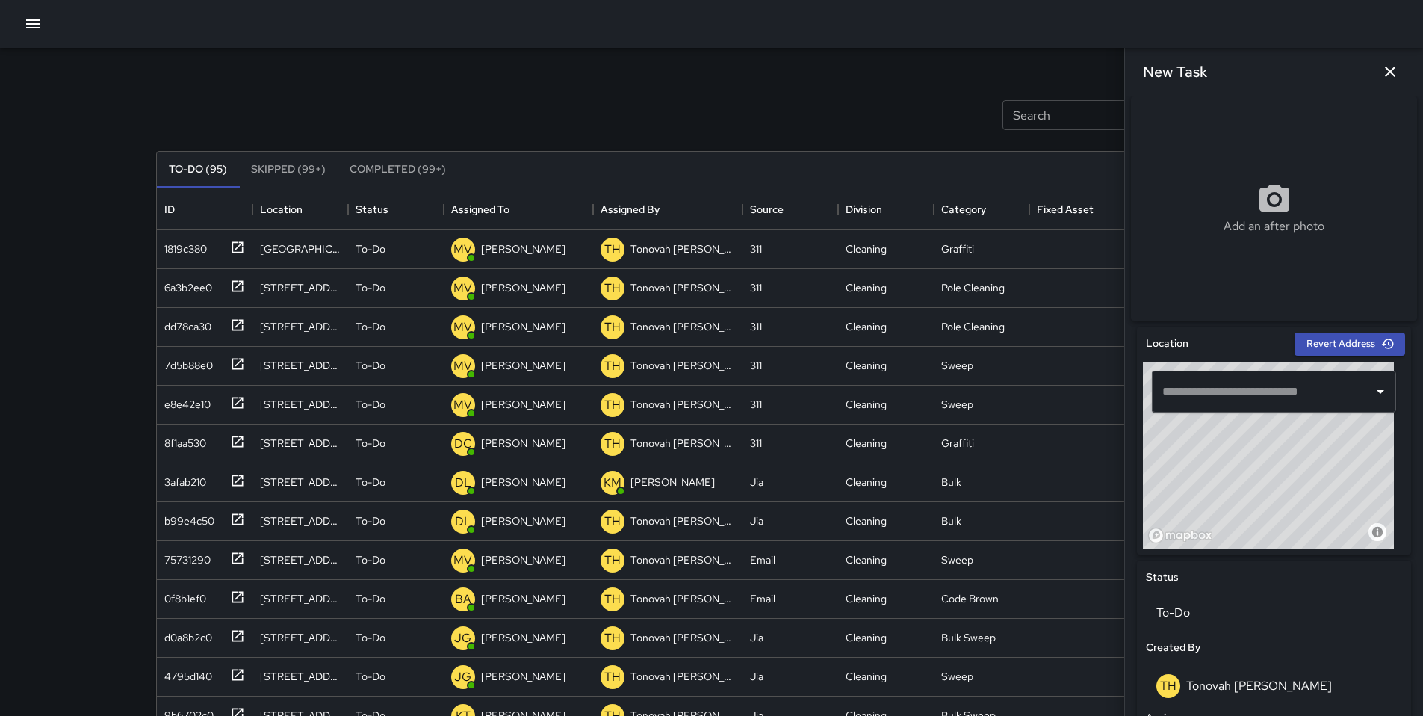
scroll to position [270, 0]
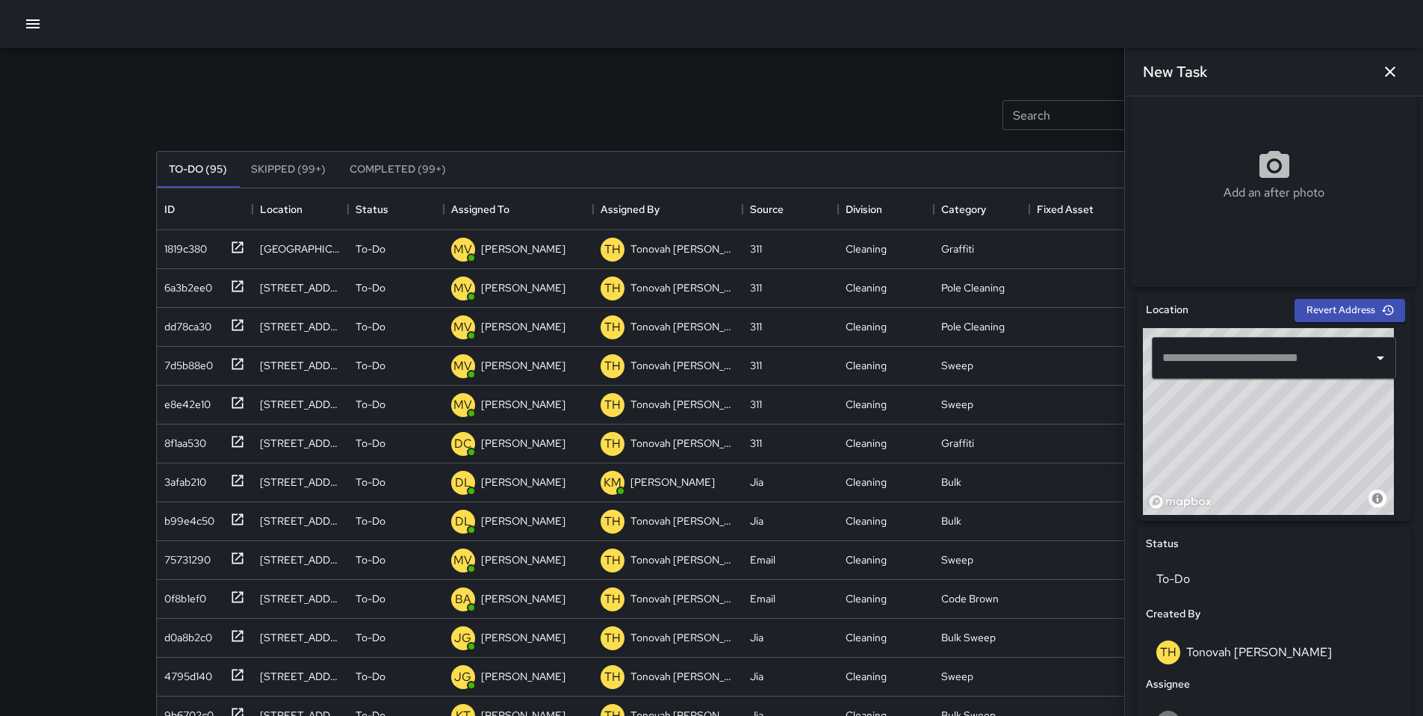
click at [1168, 356] on input "text" at bounding box center [1263, 358] width 208 height 28
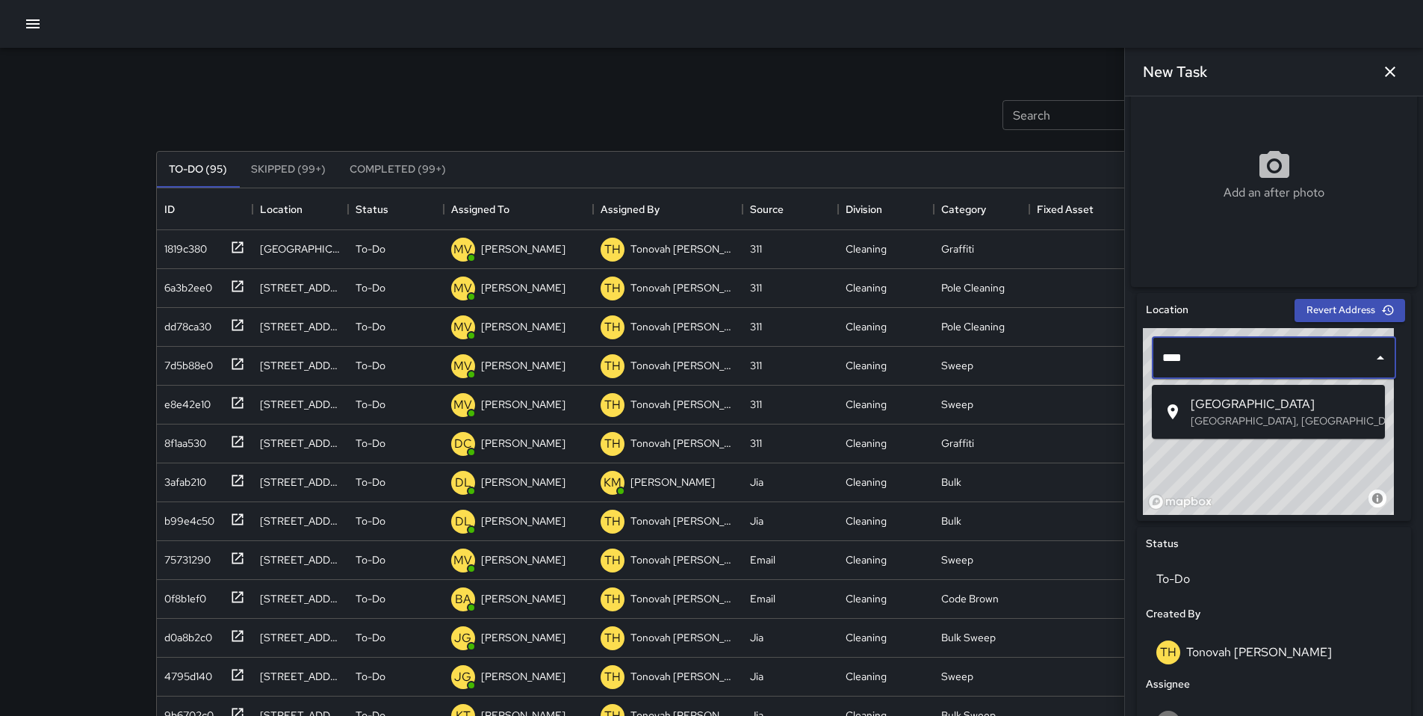
click at [1202, 402] on span "[GEOGRAPHIC_DATA]" at bounding box center [1282, 404] width 182 height 18
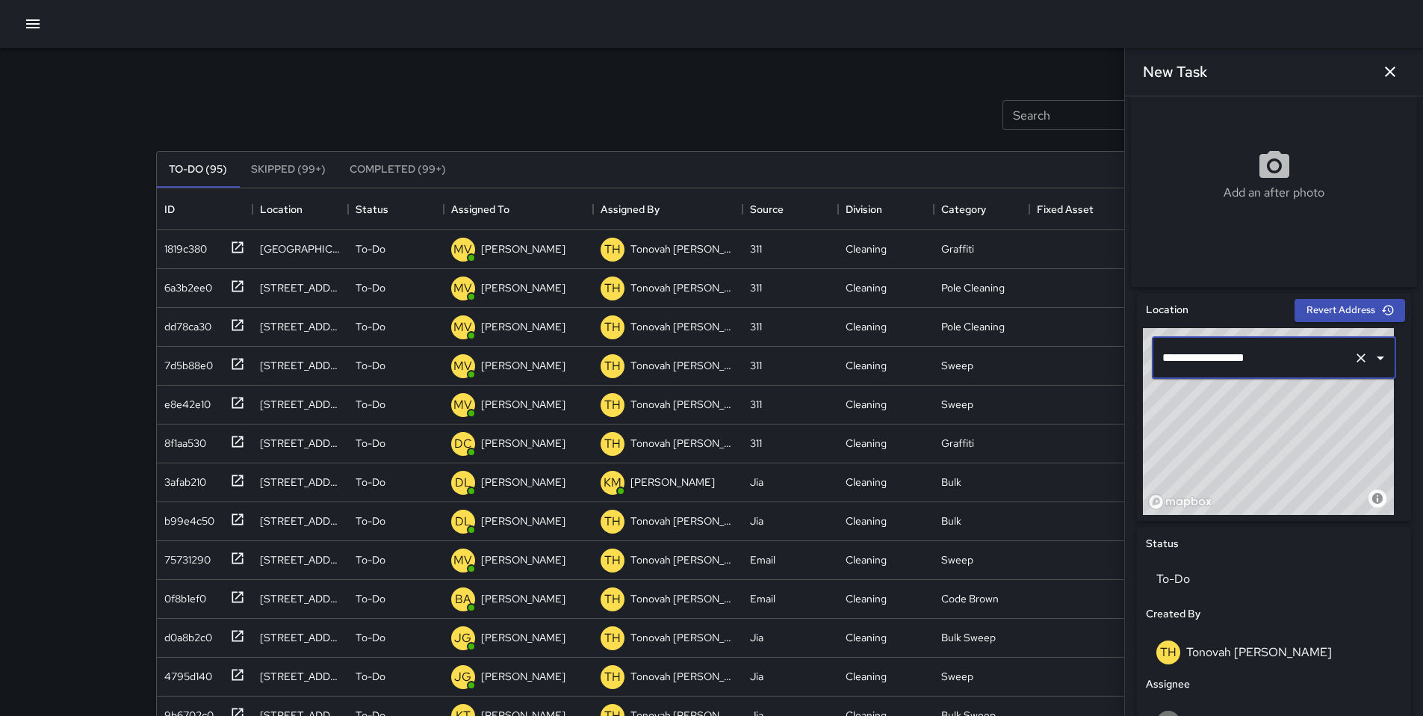
scroll to position [577, 0]
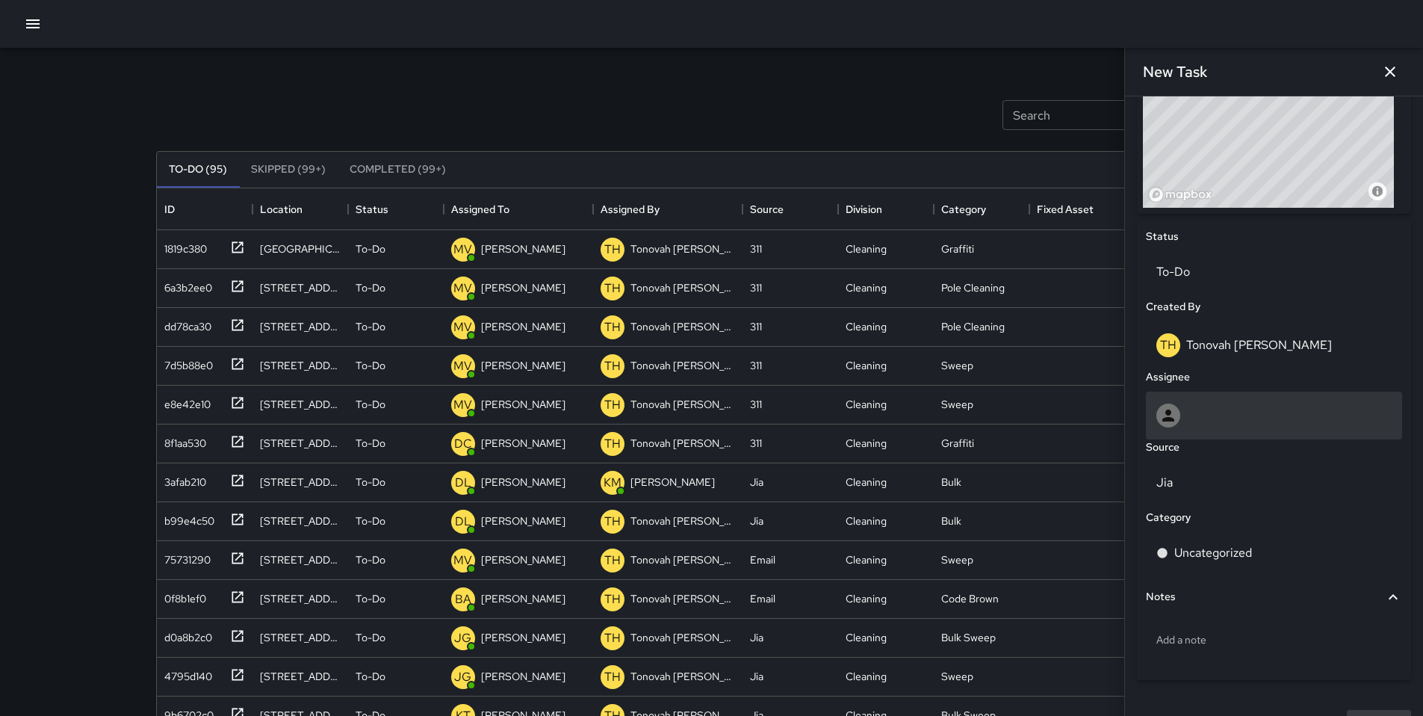
type input "**********"
click at [1191, 413] on div at bounding box center [1273, 415] width 235 height 24
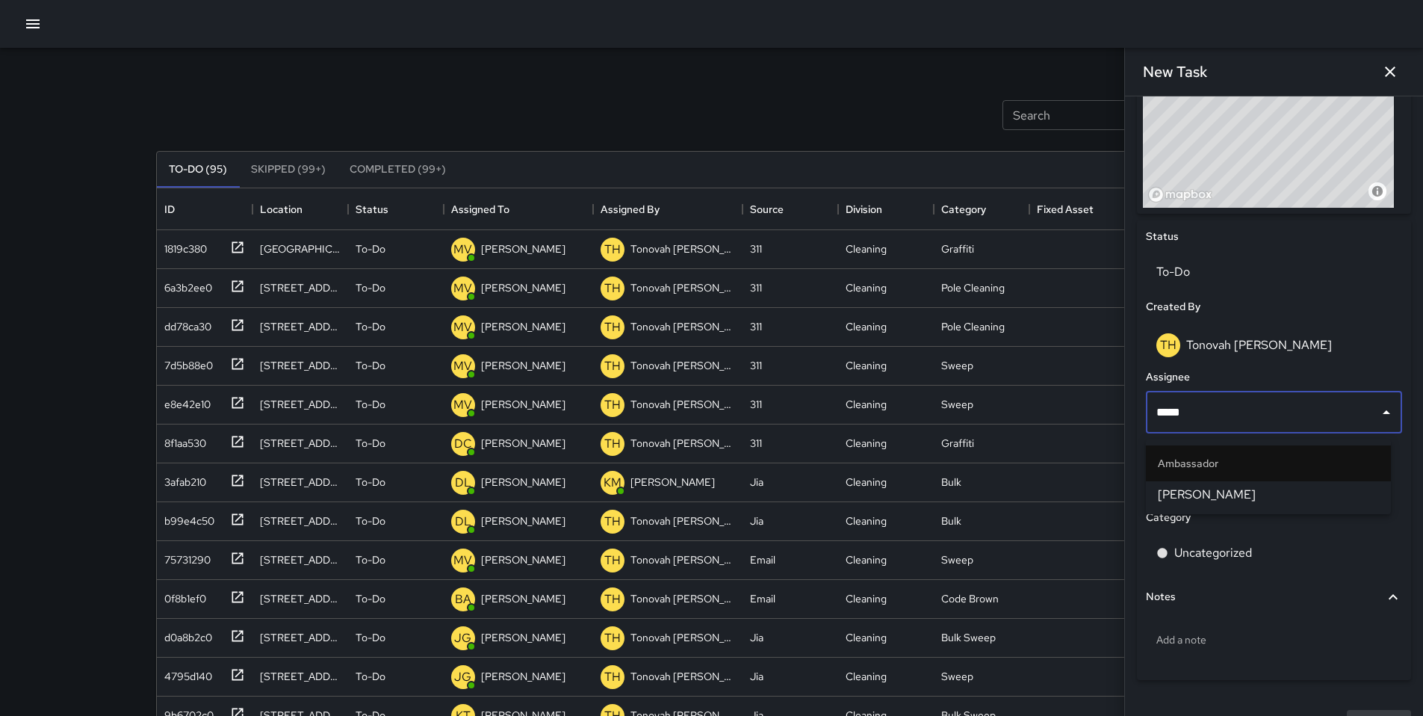
type input "******"
click at [1254, 486] on span "[PERSON_NAME]" at bounding box center [1268, 495] width 221 height 18
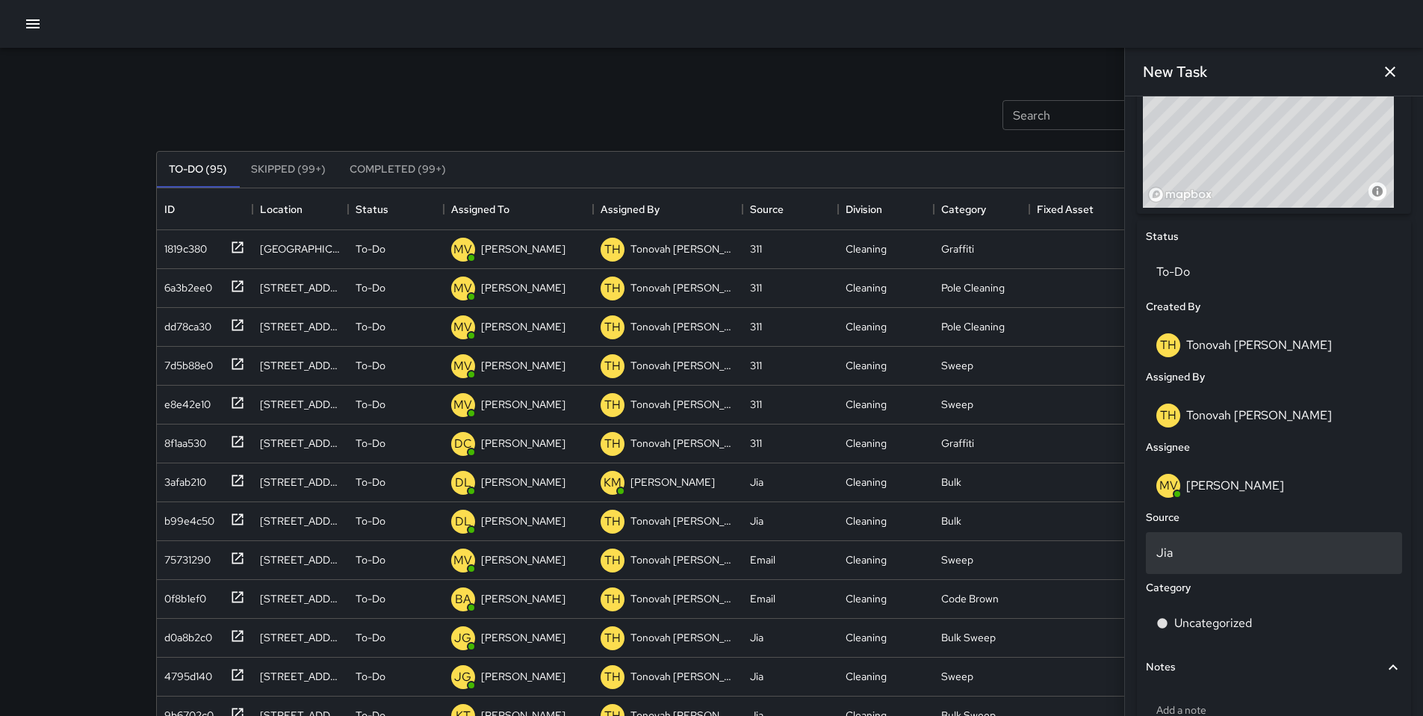
click at [1186, 555] on p "Jia" at bounding box center [1273, 553] width 235 height 18
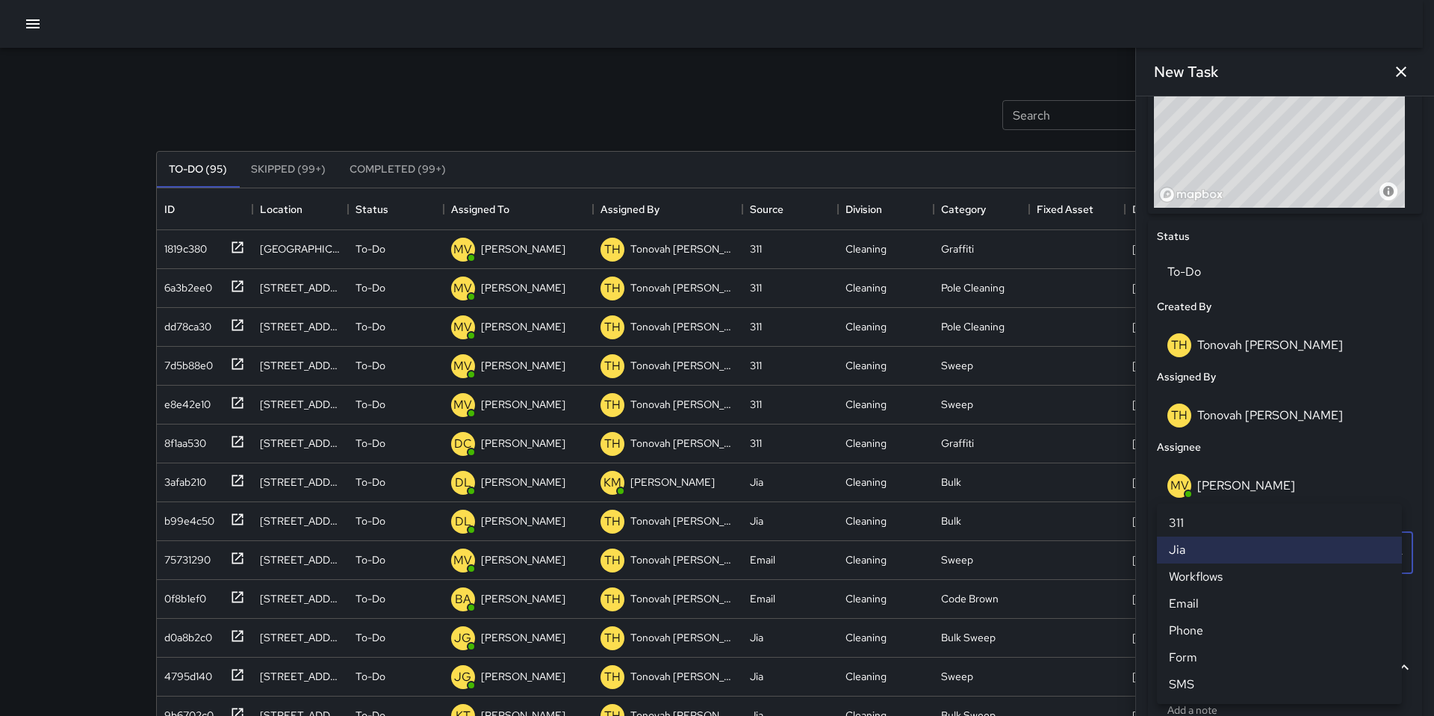
click at [1195, 525] on li "311" at bounding box center [1279, 523] width 245 height 27
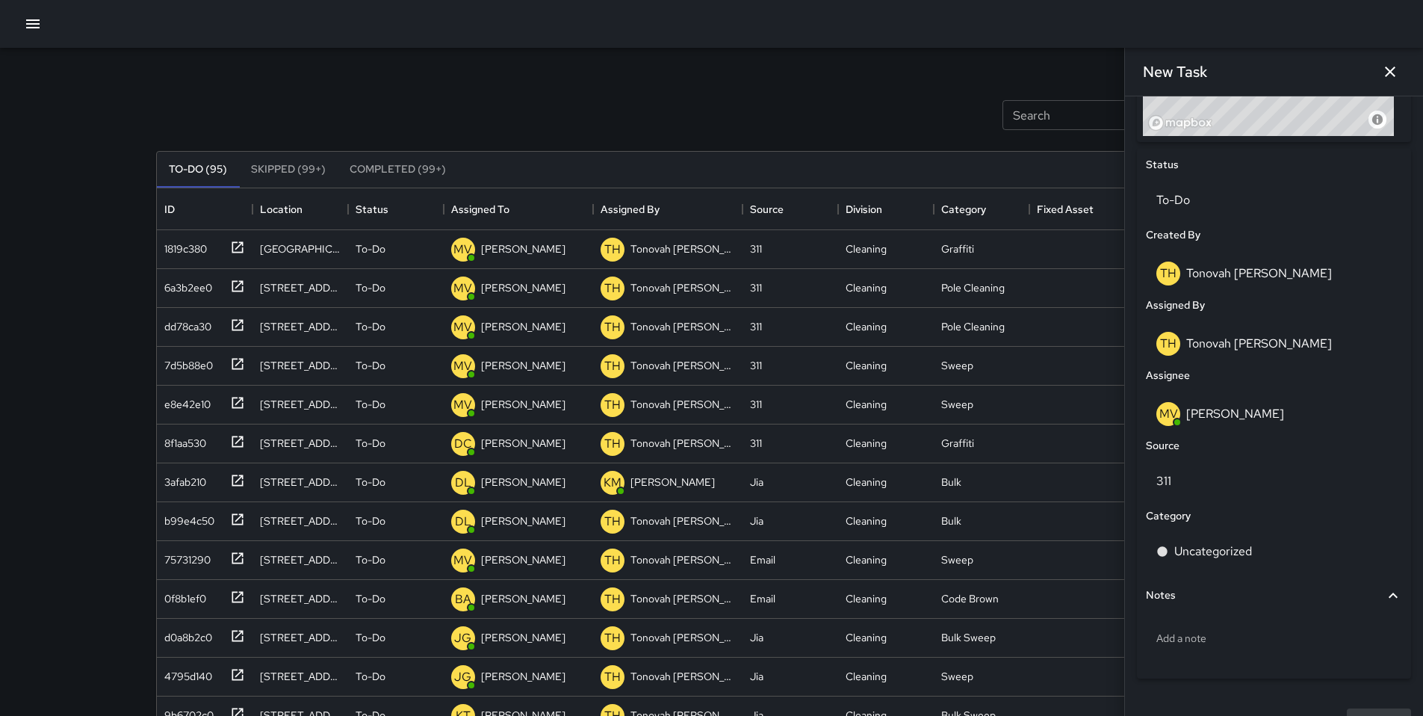
scroll to position [686, 0]
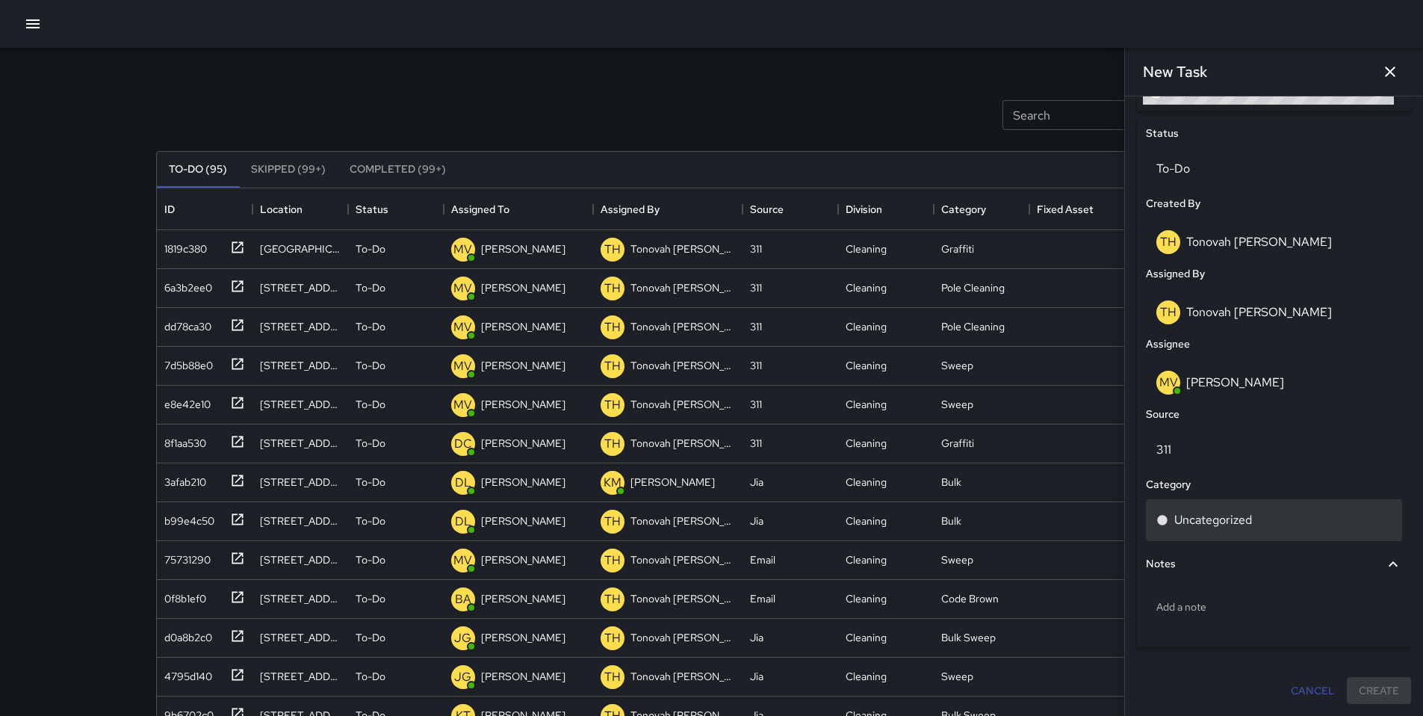
click at [1220, 513] on p "Uncategorized" at bounding box center [1213, 520] width 78 height 18
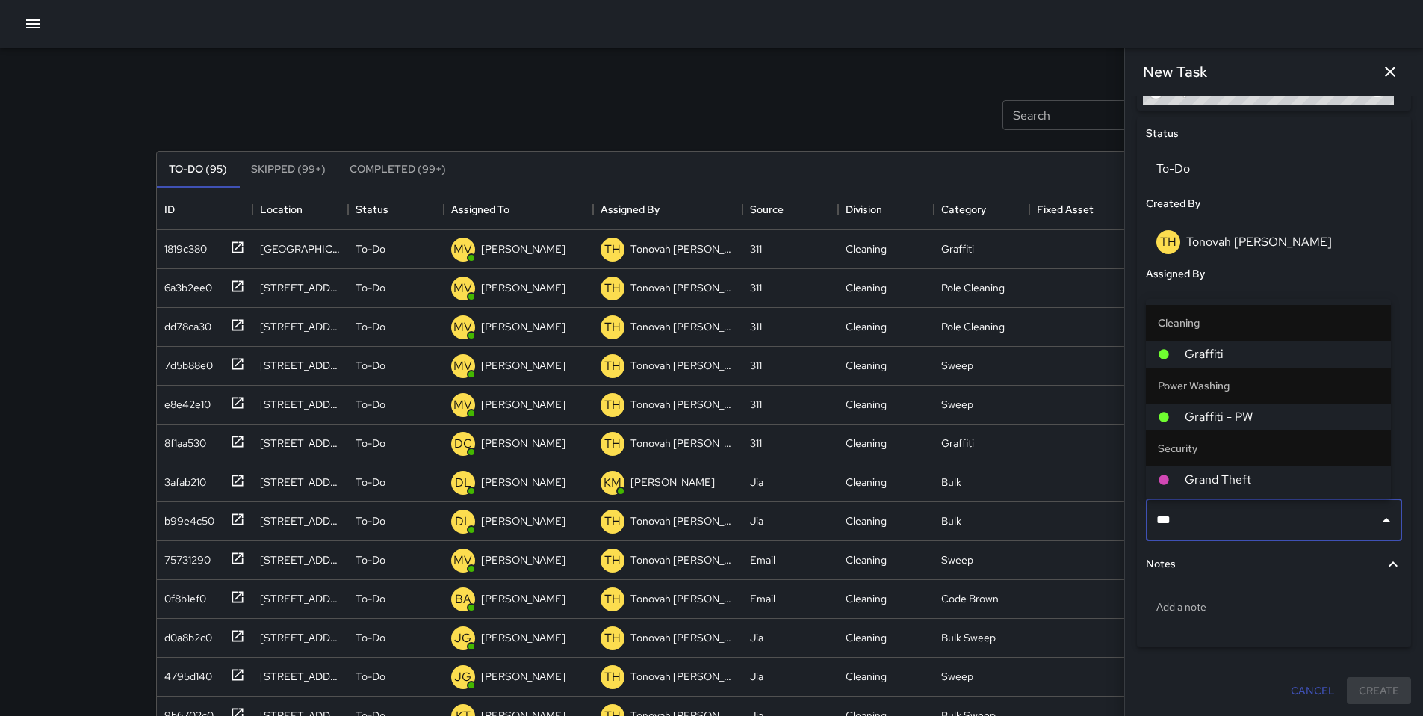
type input "****"
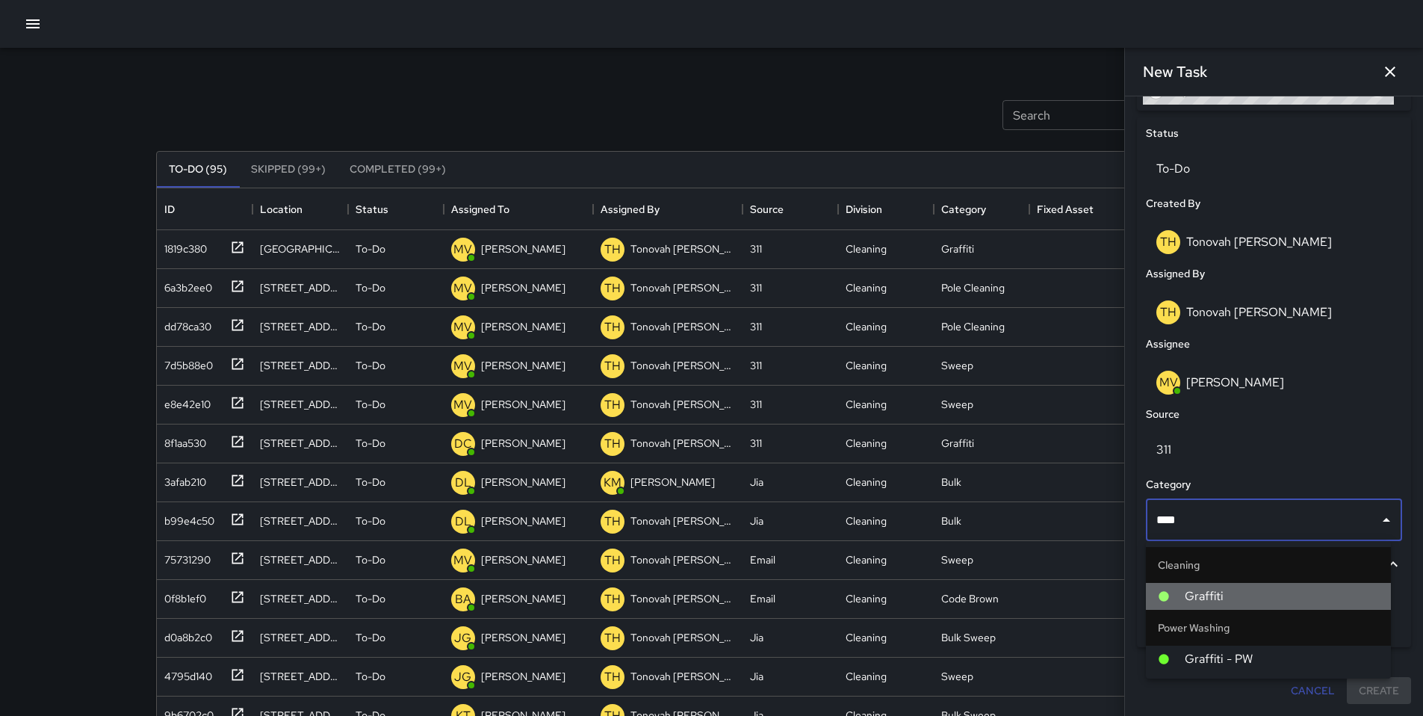
click at [1225, 587] on span "Graffiti" at bounding box center [1282, 596] width 194 height 18
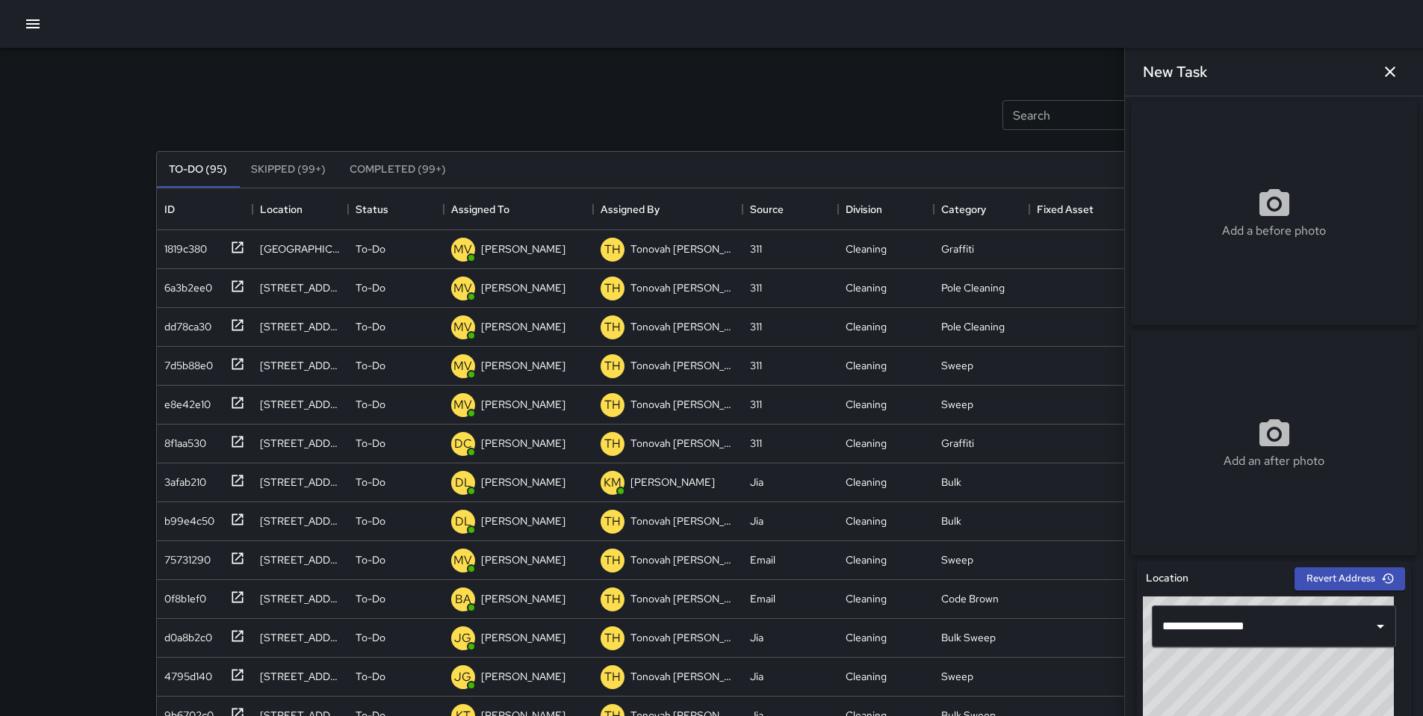
scroll to position [0, 0]
click at [1224, 205] on div "Add a before photo" at bounding box center [1274, 215] width 286 height 54
click at [1173, 256] on div "Add a before photo" at bounding box center [1274, 214] width 286 height 224
type input "**********"
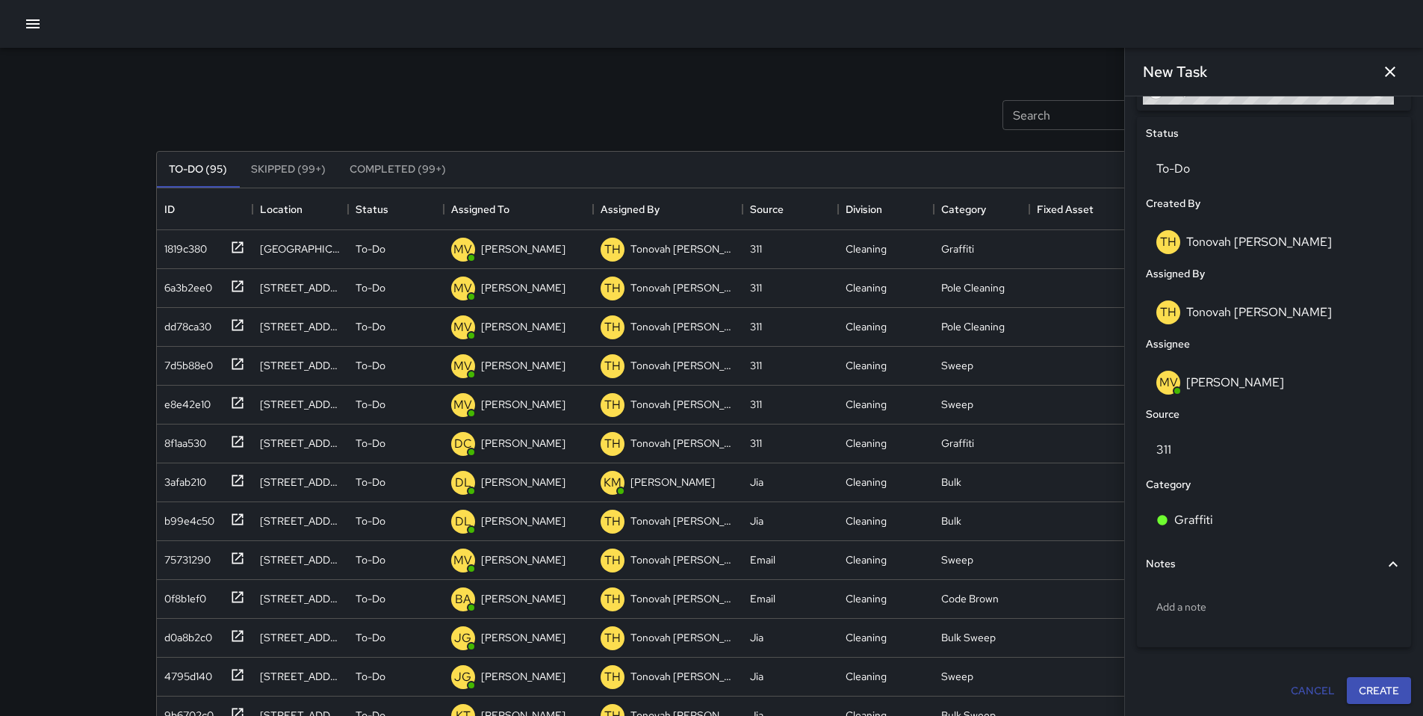
scroll to position [686, 0]
click at [1387, 699] on button "Create" at bounding box center [1379, 691] width 64 height 28
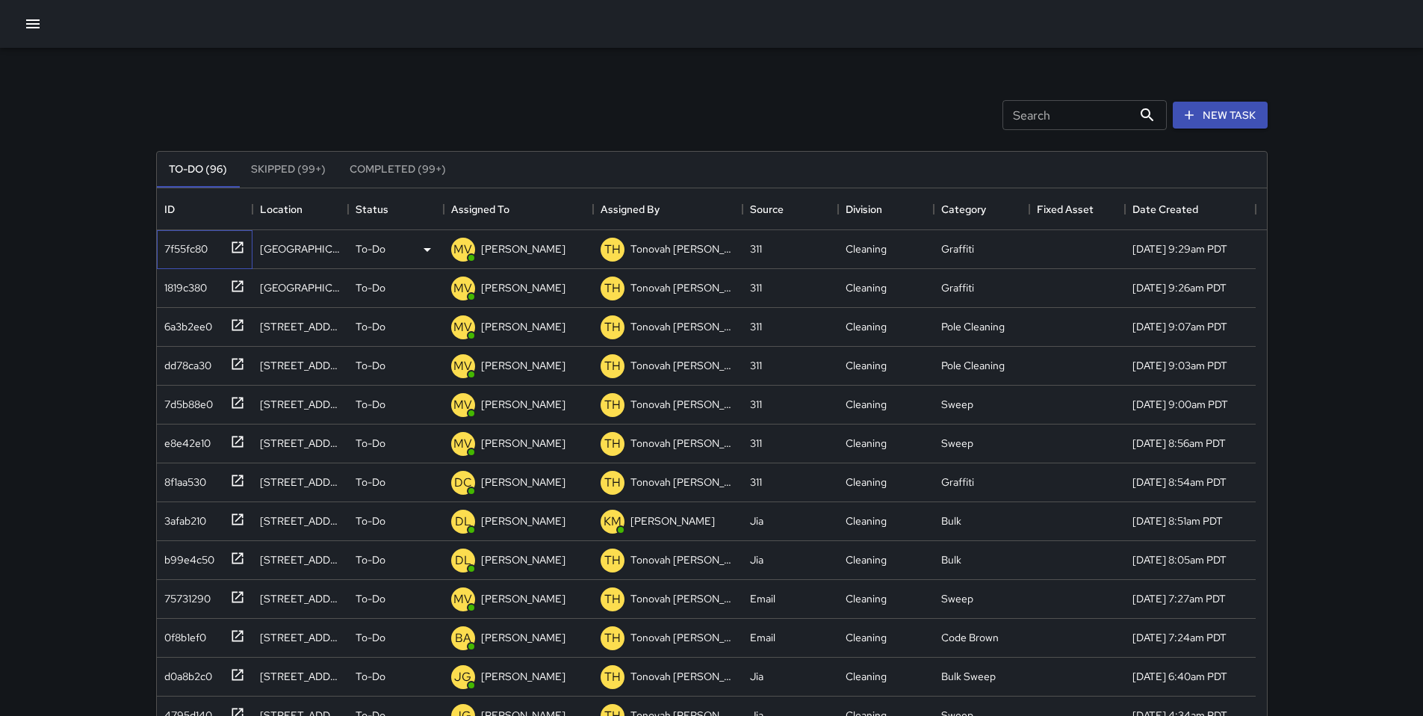
click at [201, 248] on div "7f55fc80" at bounding box center [182, 245] width 49 height 21
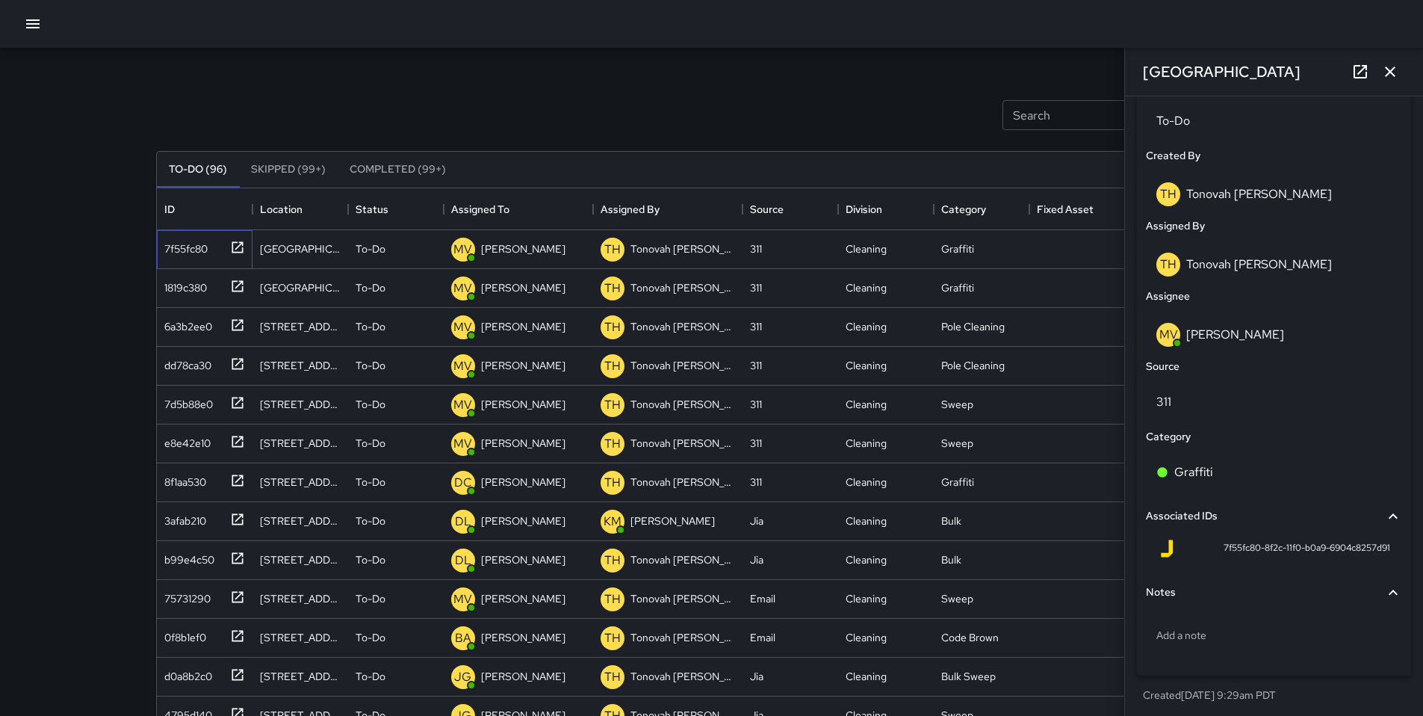
scroll to position [738, 0]
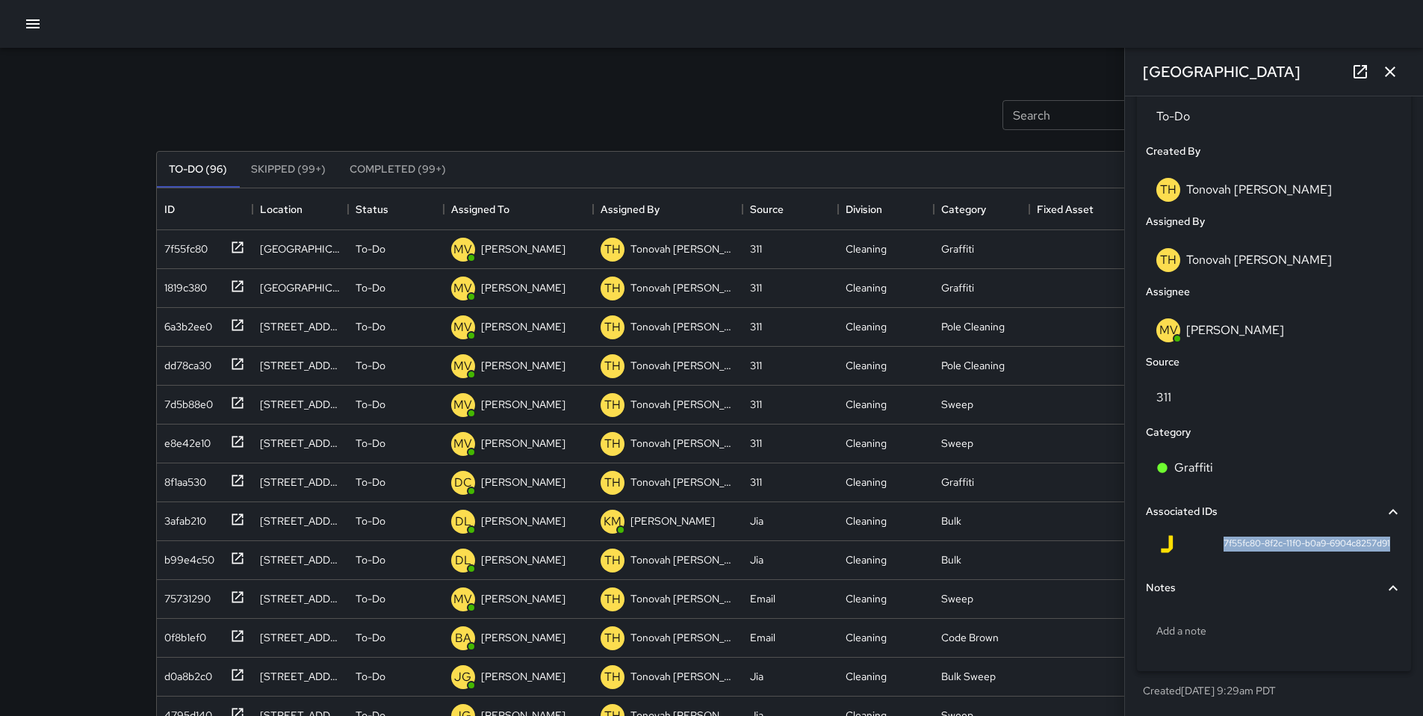
drag, startPoint x: 1207, startPoint y: 545, endPoint x: 1382, endPoint y: 543, distance: 175.6
click at [1382, 543] on div "7f55fc80-8f2c-11f0-b0a9-6904c8257d91" at bounding box center [1274, 547] width 256 height 36
copy span "7f55fc80-8f2c-11f0-b0a9-6904c8257d91"
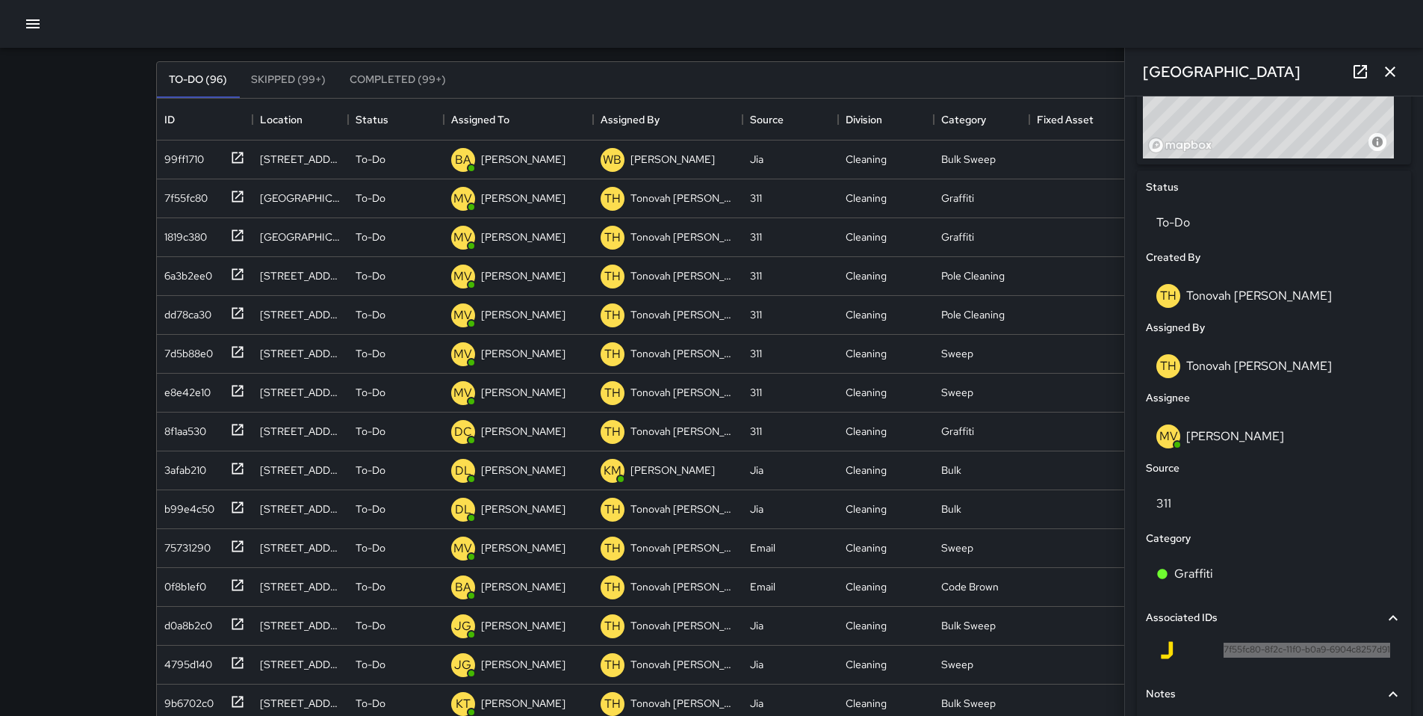
scroll to position [457, 0]
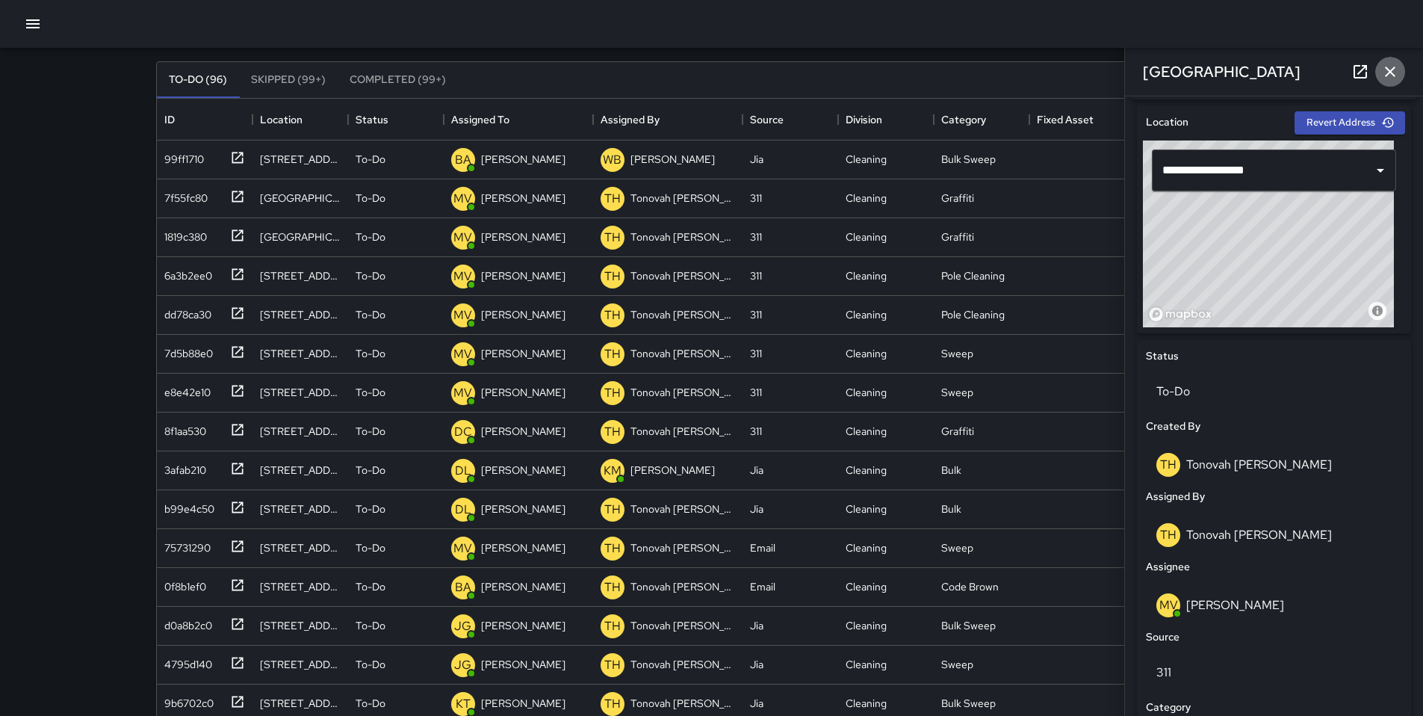
click at [1391, 76] on icon "button" at bounding box center [1390, 72] width 18 height 18
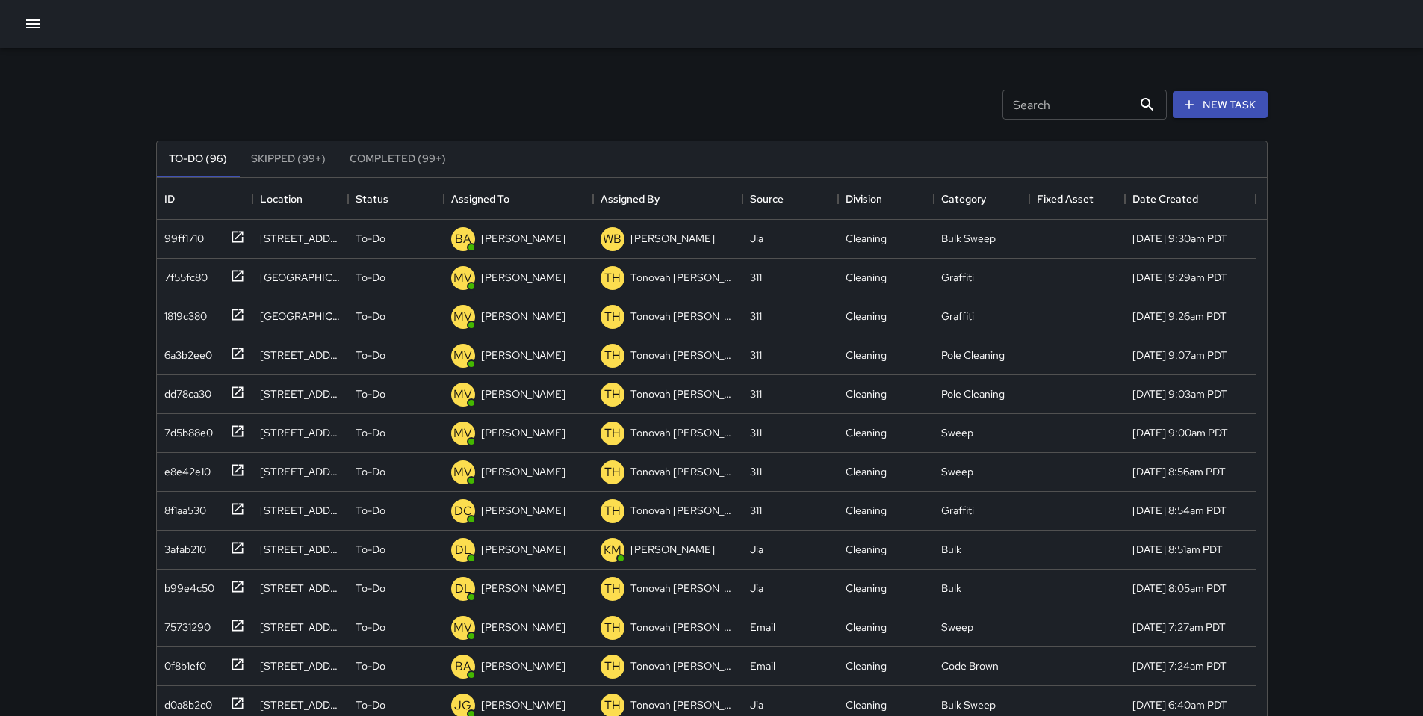
scroll to position [0, 0]
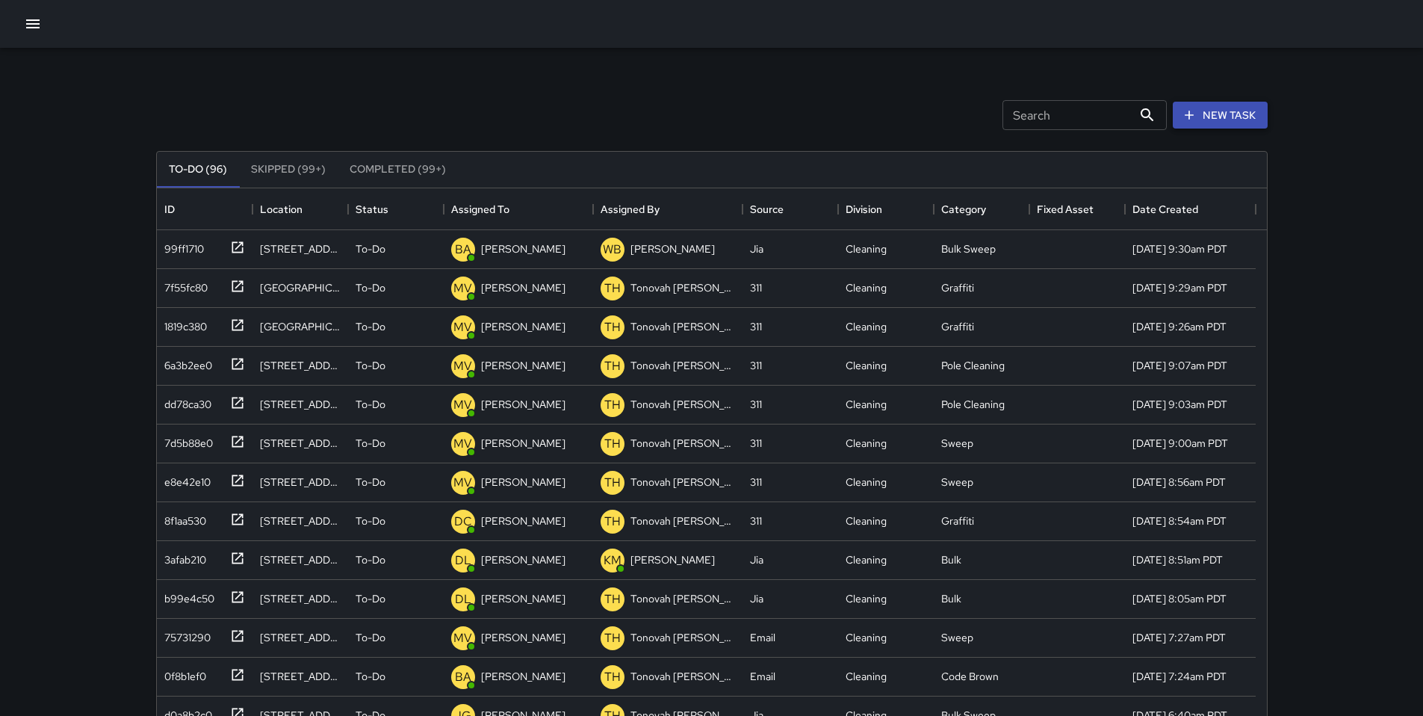
click at [1192, 119] on icon "button" at bounding box center [1189, 115] width 15 height 15
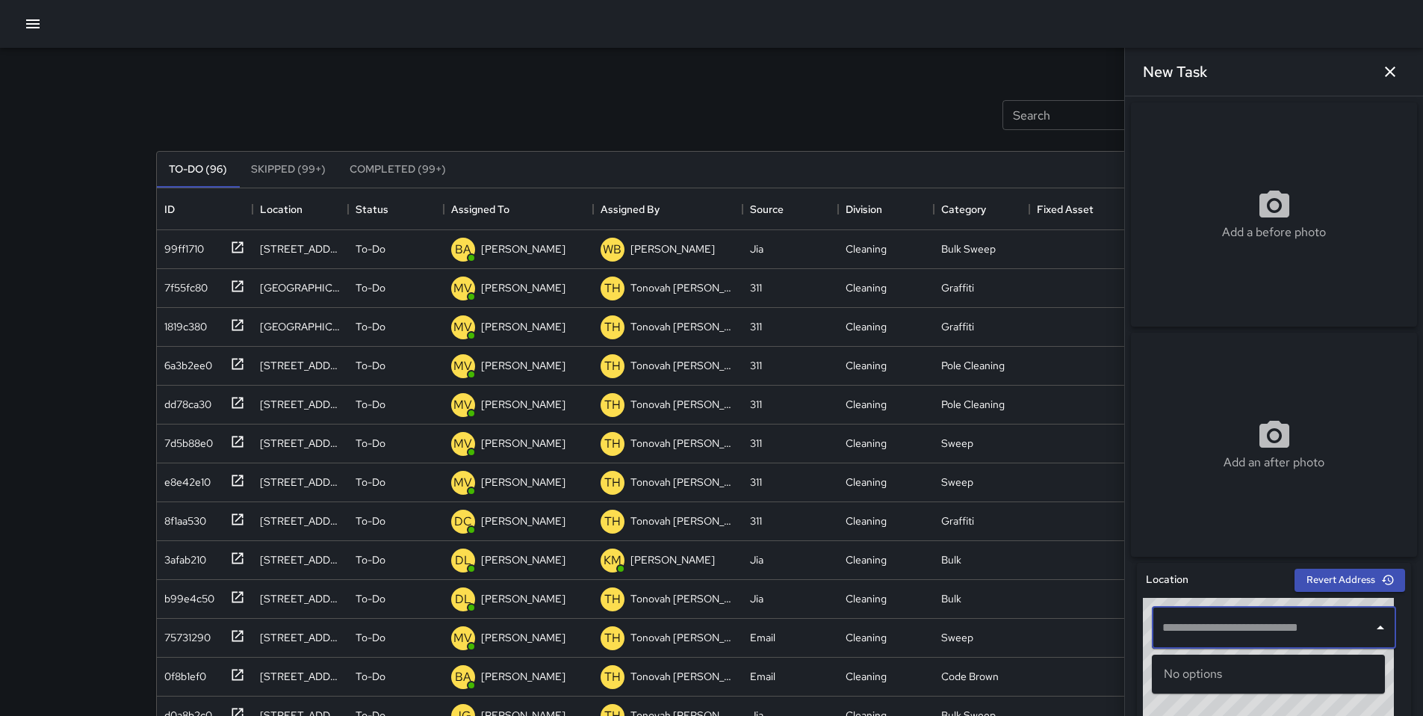
click at [1252, 634] on input "text" at bounding box center [1263, 627] width 208 height 28
paste input "**********"
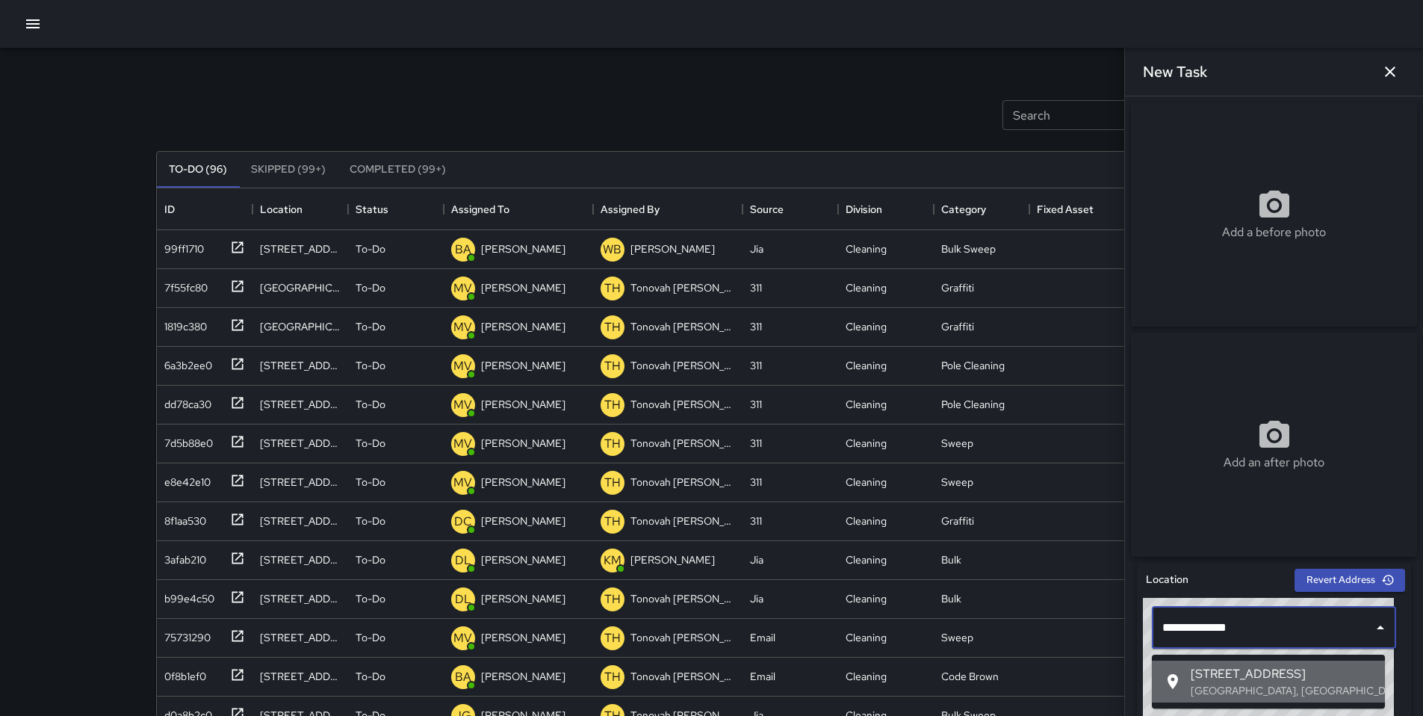
click at [1238, 667] on span "397 9th Street" at bounding box center [1282, 674] width 182 height 18
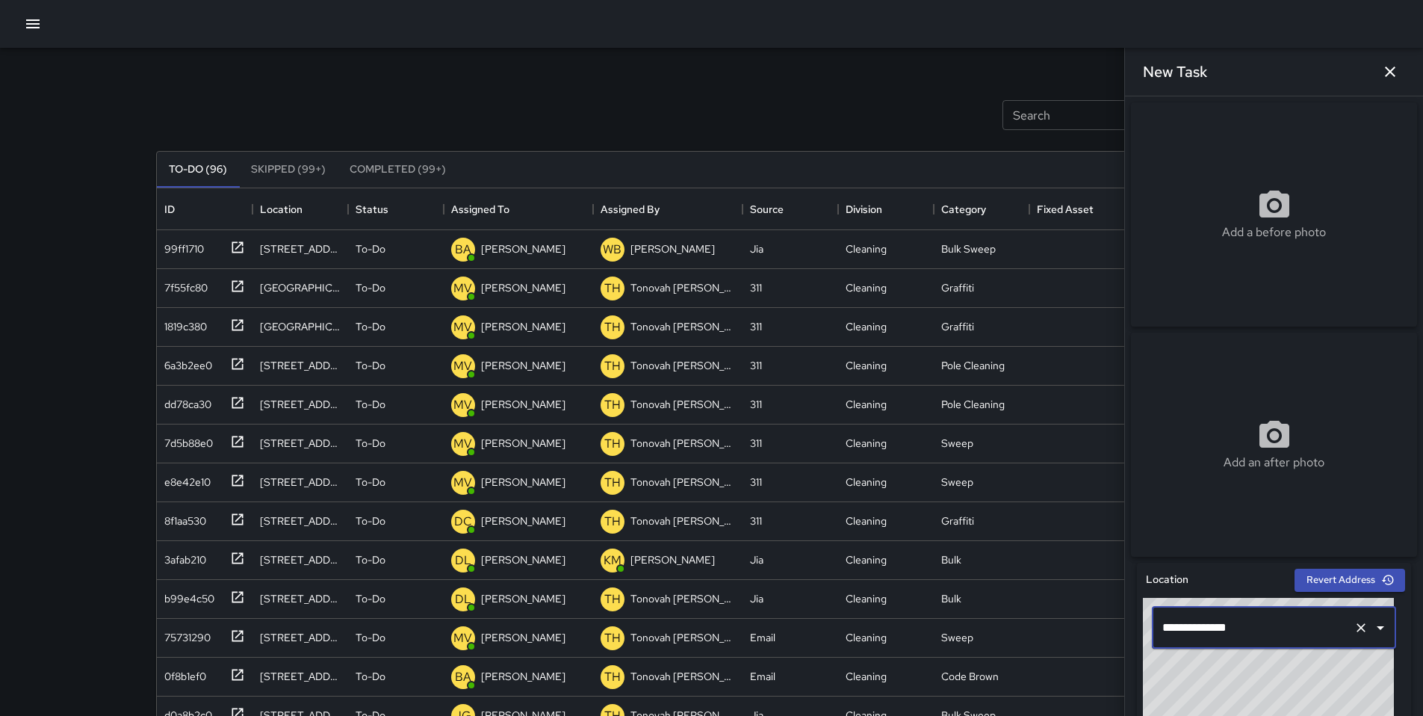
type input "**********"
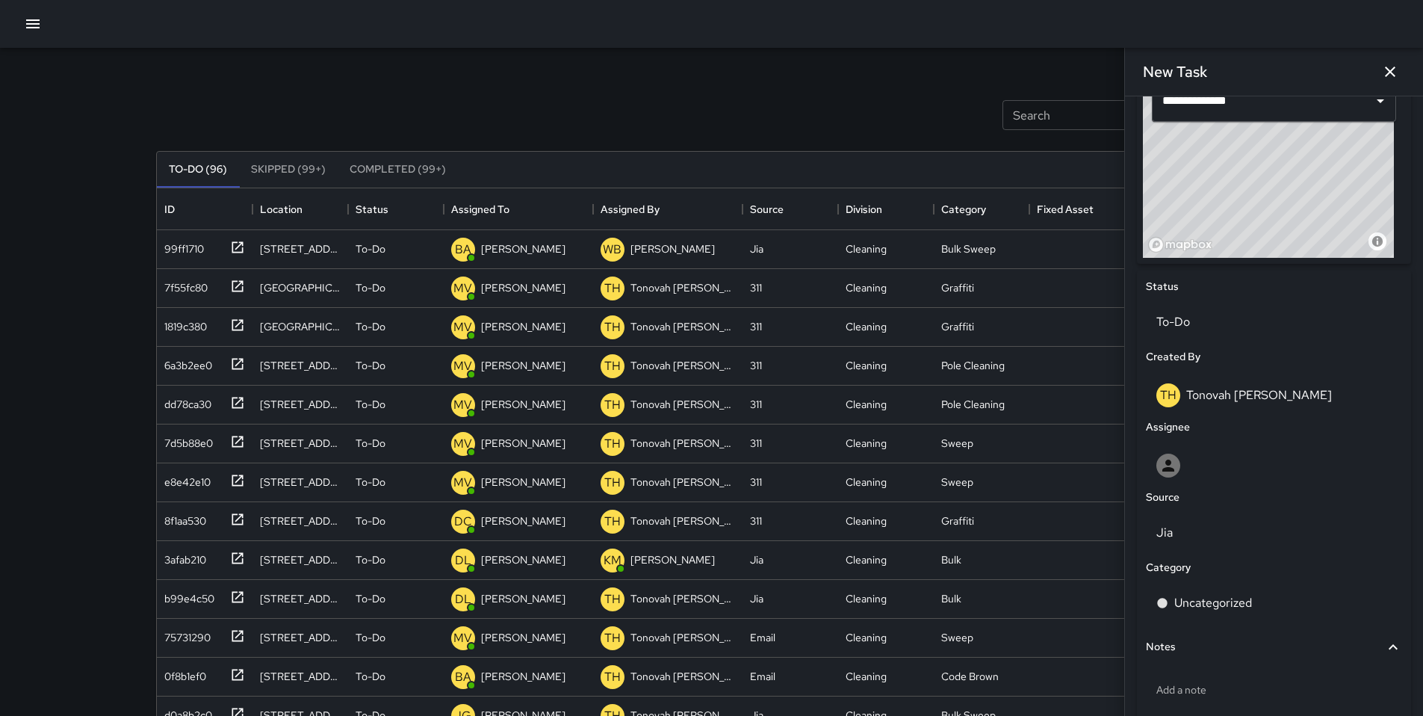
scroll to position [572, 0]
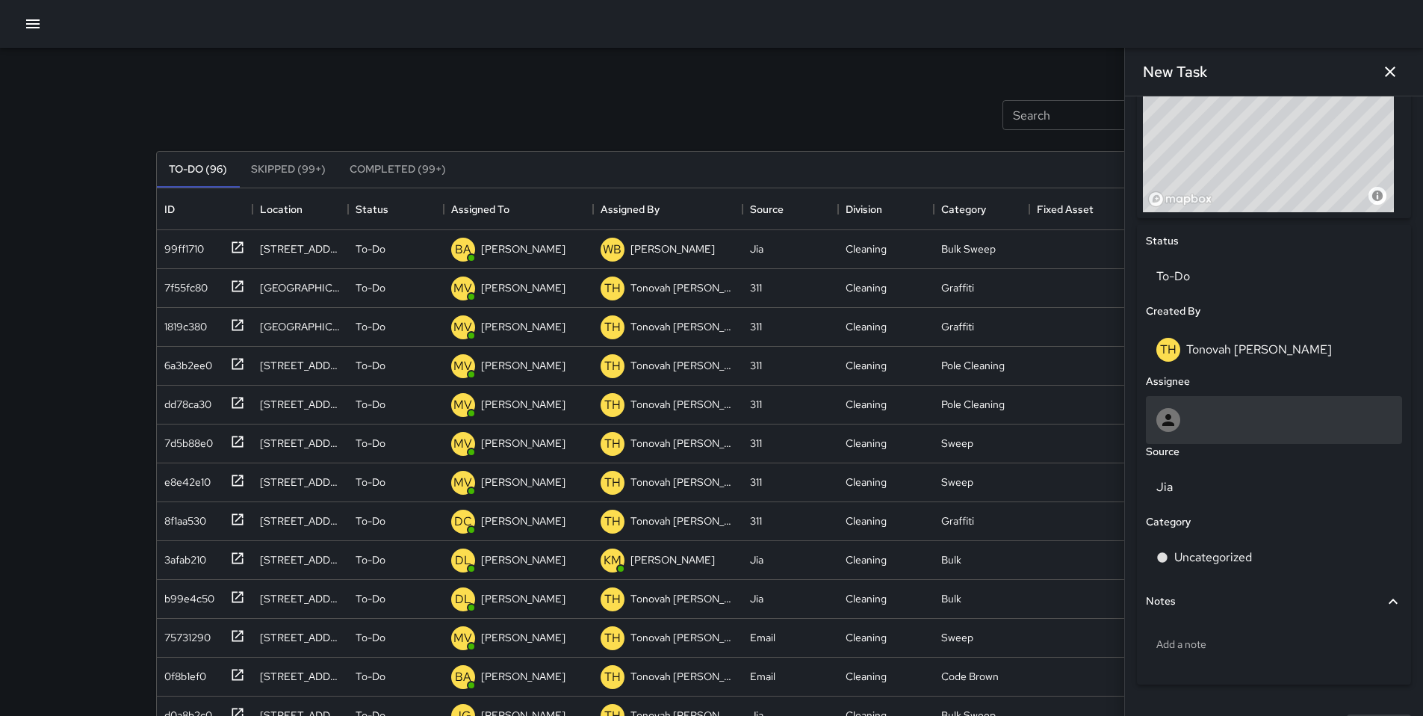
click at [1171, 426] on icon at bounding box center [1168, 420] width 12 height 12
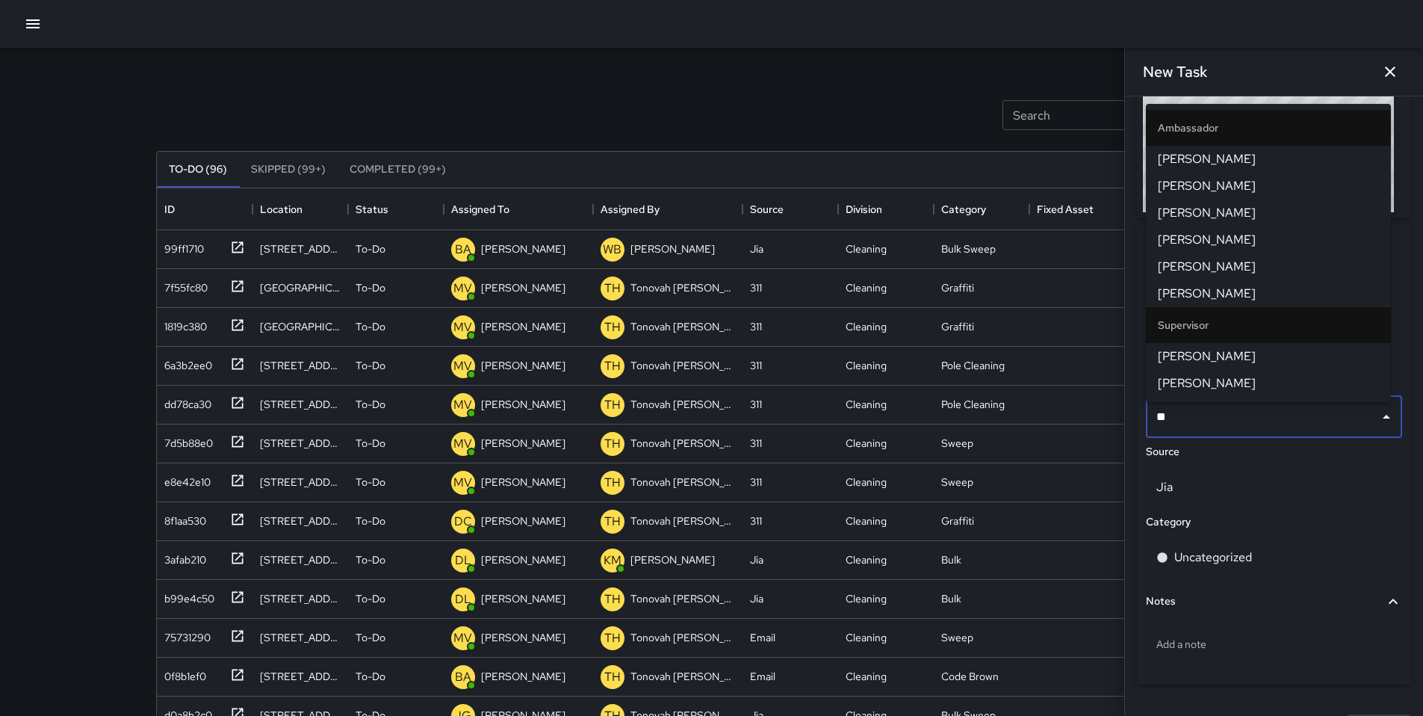
type input "***"
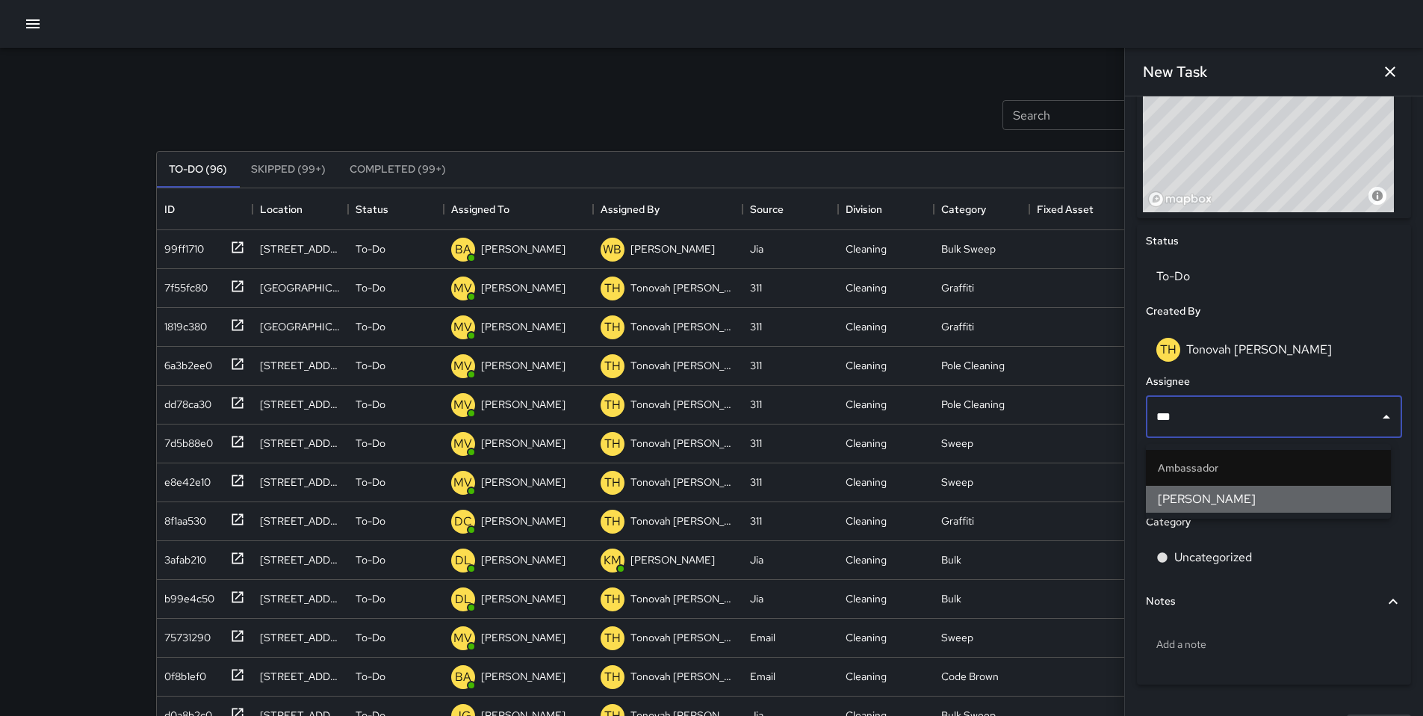
click at [1189, 498] on span "[PERSON_NAME]" at bounding box center [1268, 499] width 221 height 18
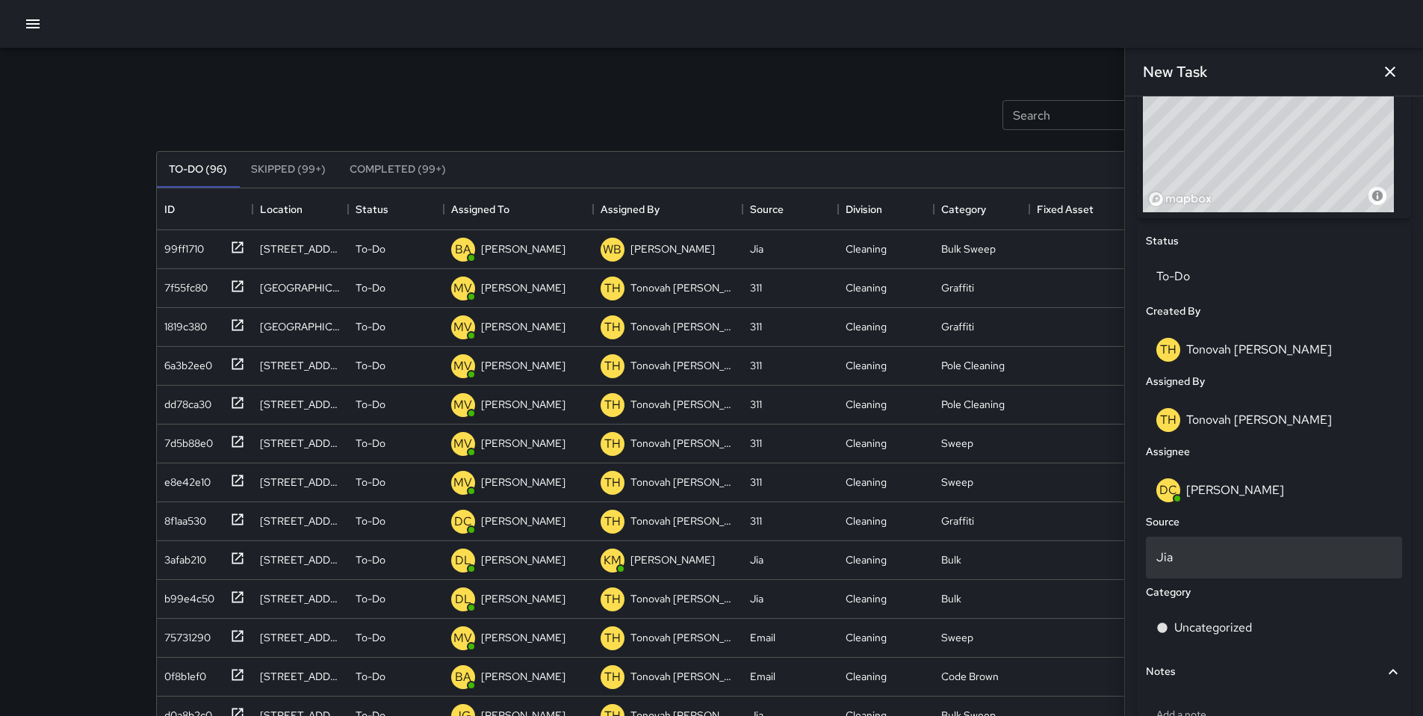
click at [1189, 572] on div "Jia" at bounding box center [1274, 557] width 256 height 42
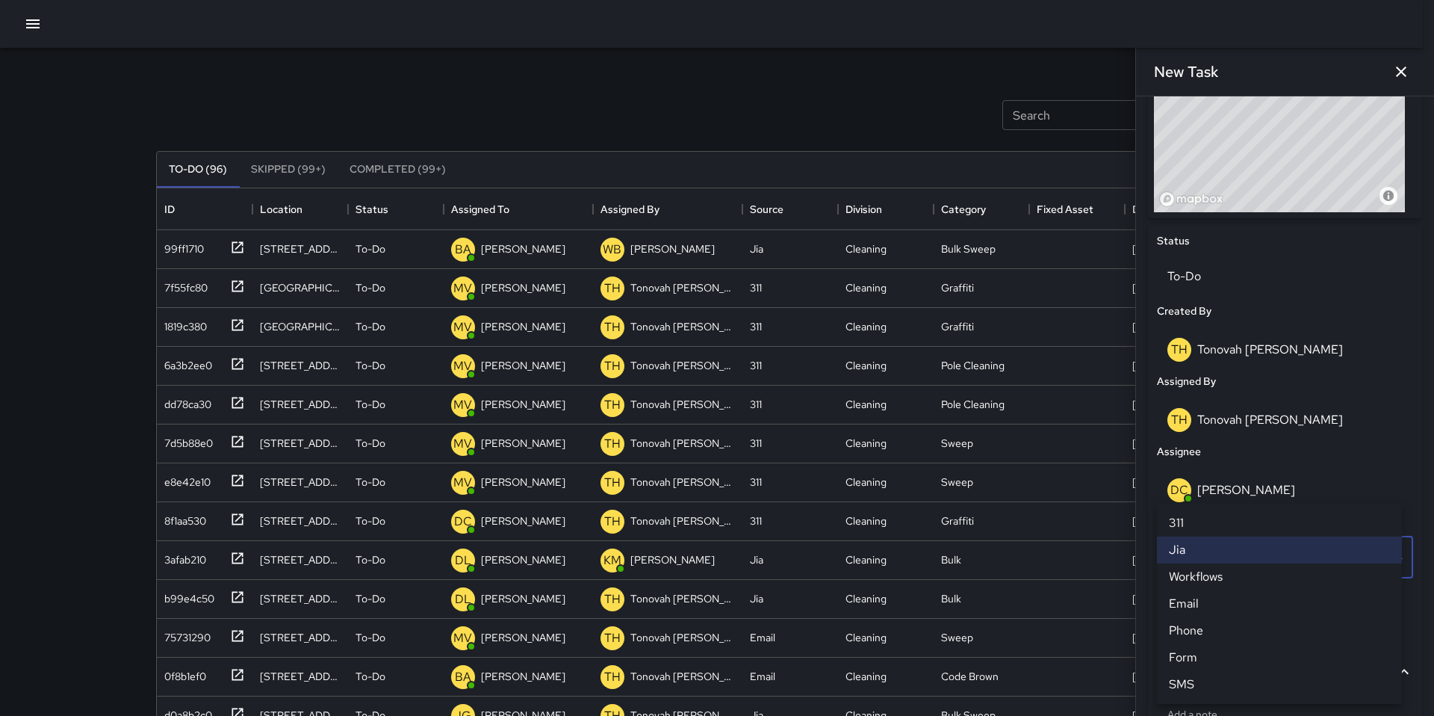
click at [1188, 529] on li "311" at bounding box center [1279, 523] width 245 height 27
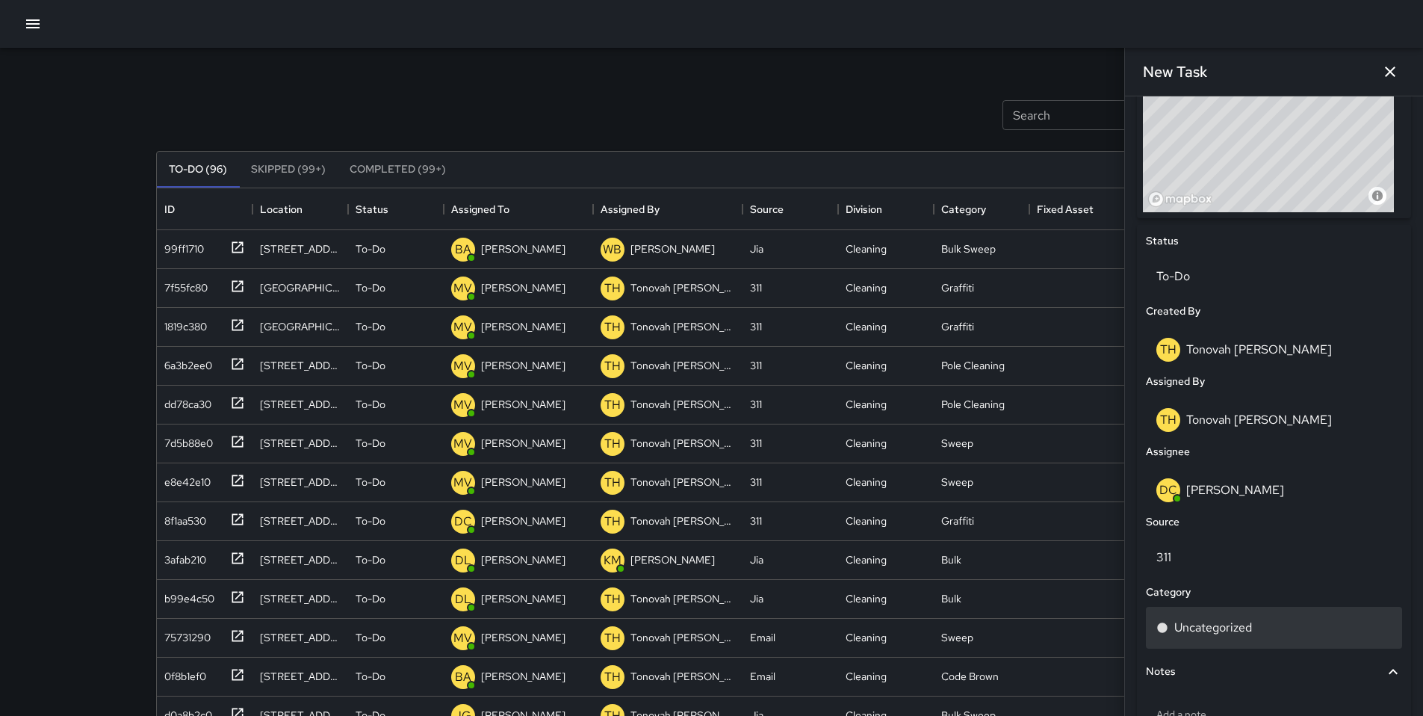
click at [1206, 637] on p "Uncategorized" at bounding box center [1213, 628] width 78 height 18
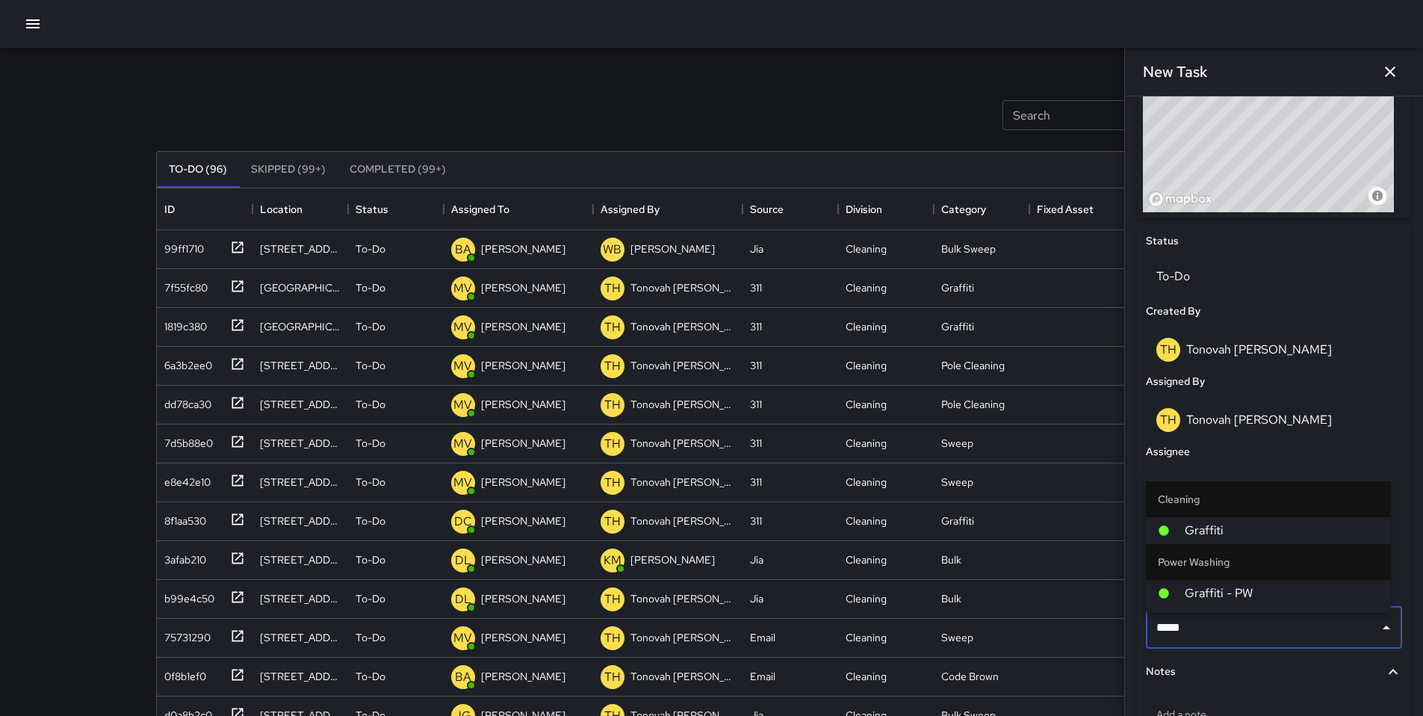
type input "******"
click at [1215, 523] on span "Graffiti" at bounding box center [1282, 530] width 194 height 18
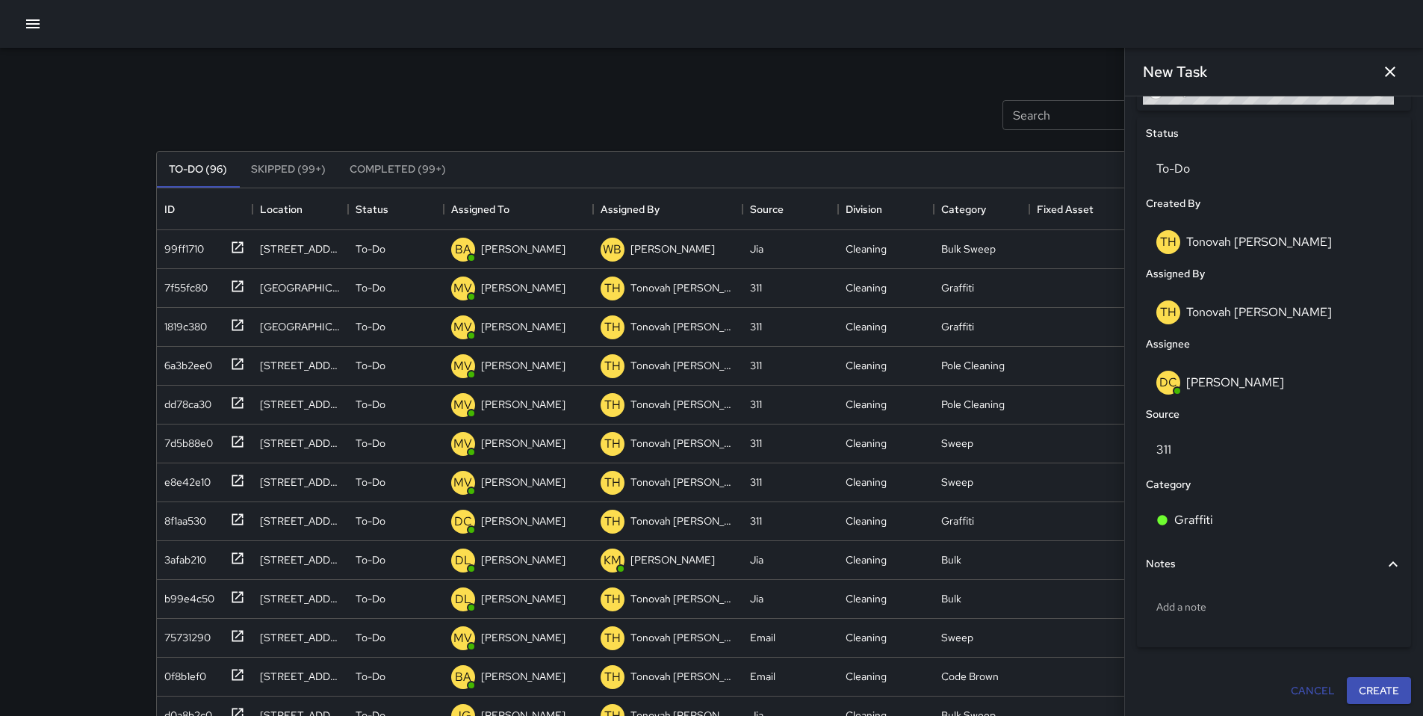
scroll to position [686, 0]
click at [1196, 615] on div "Add a note" at bounding box center [1274, 606] width 256 height 39
type textarea "**********"
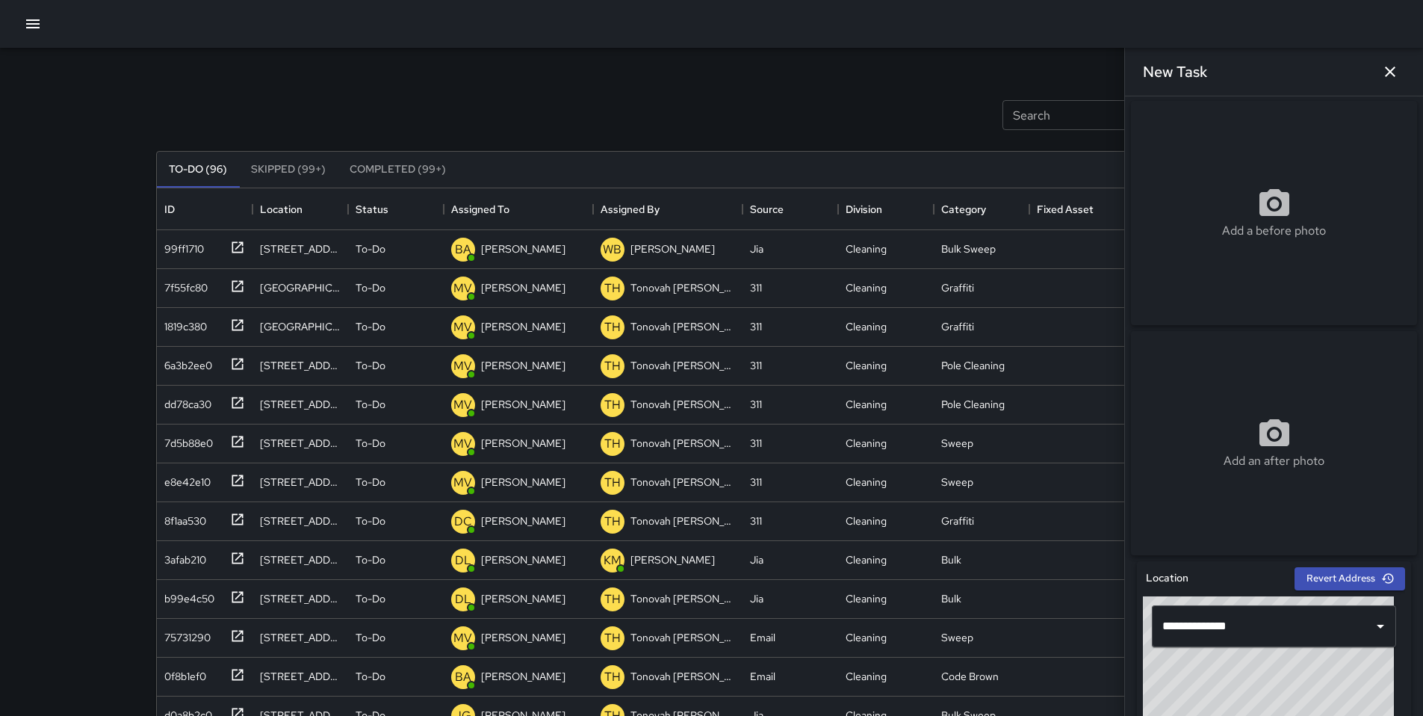
scroll to position [0, 0]
click at [1231, 179] on div "Add a before photo" at bounding box center [1274, 214] width 286 height 224
type input "**********"
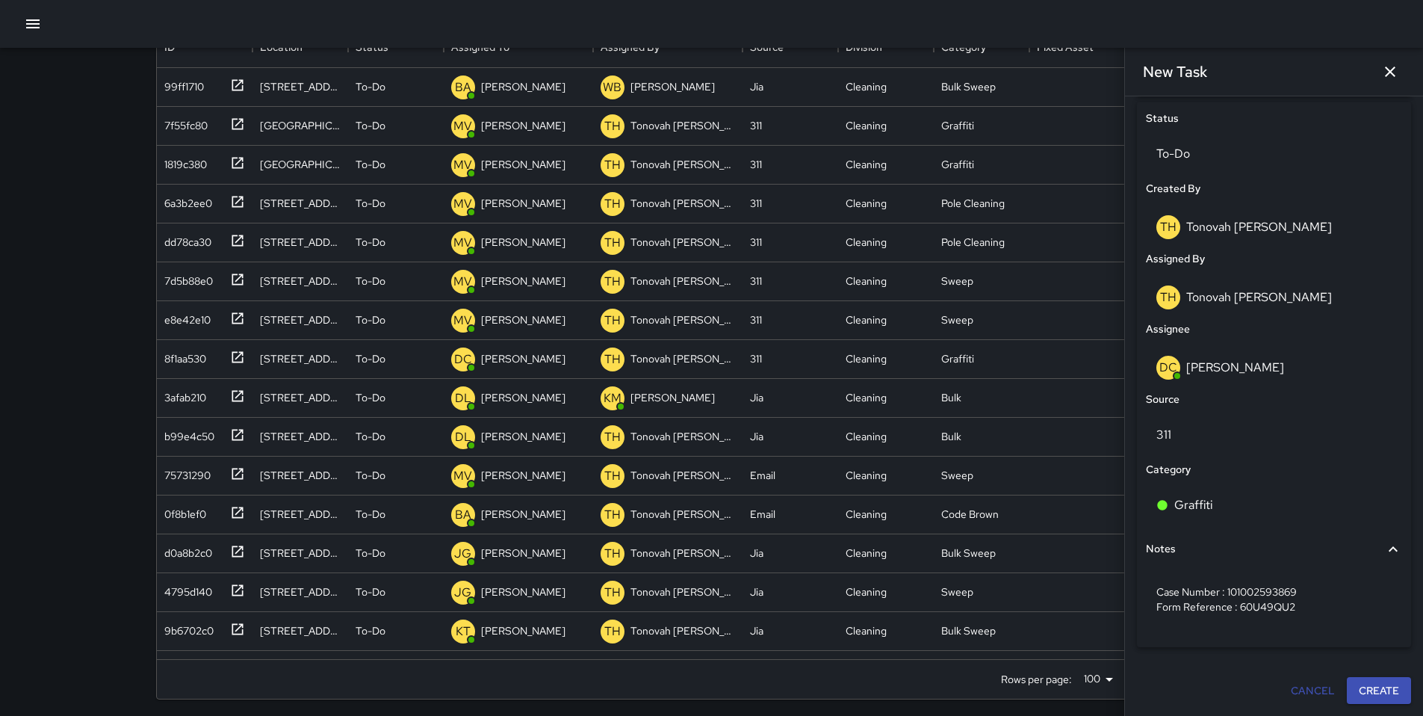
scroll to position [167, 0]
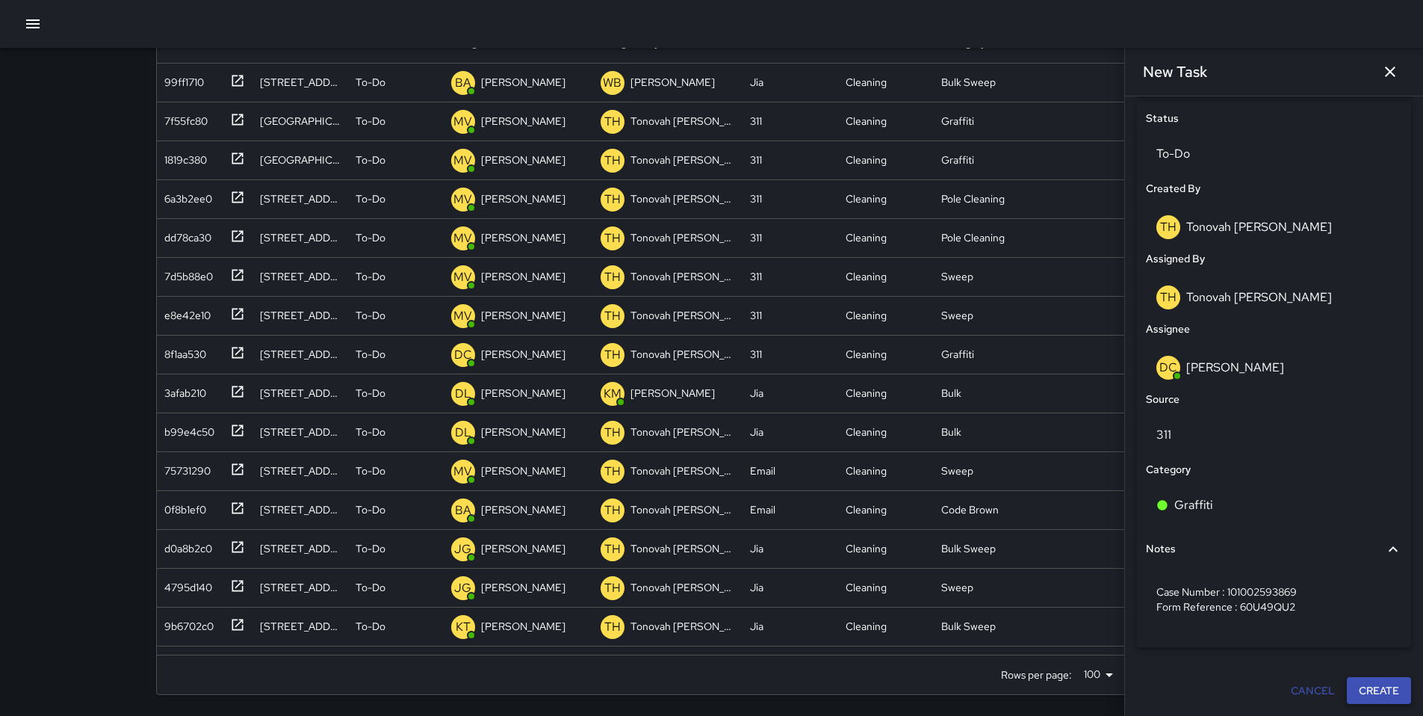
click at [1366, 691] on button "Create" at bounding box center [1379, 691] width 64 height 28
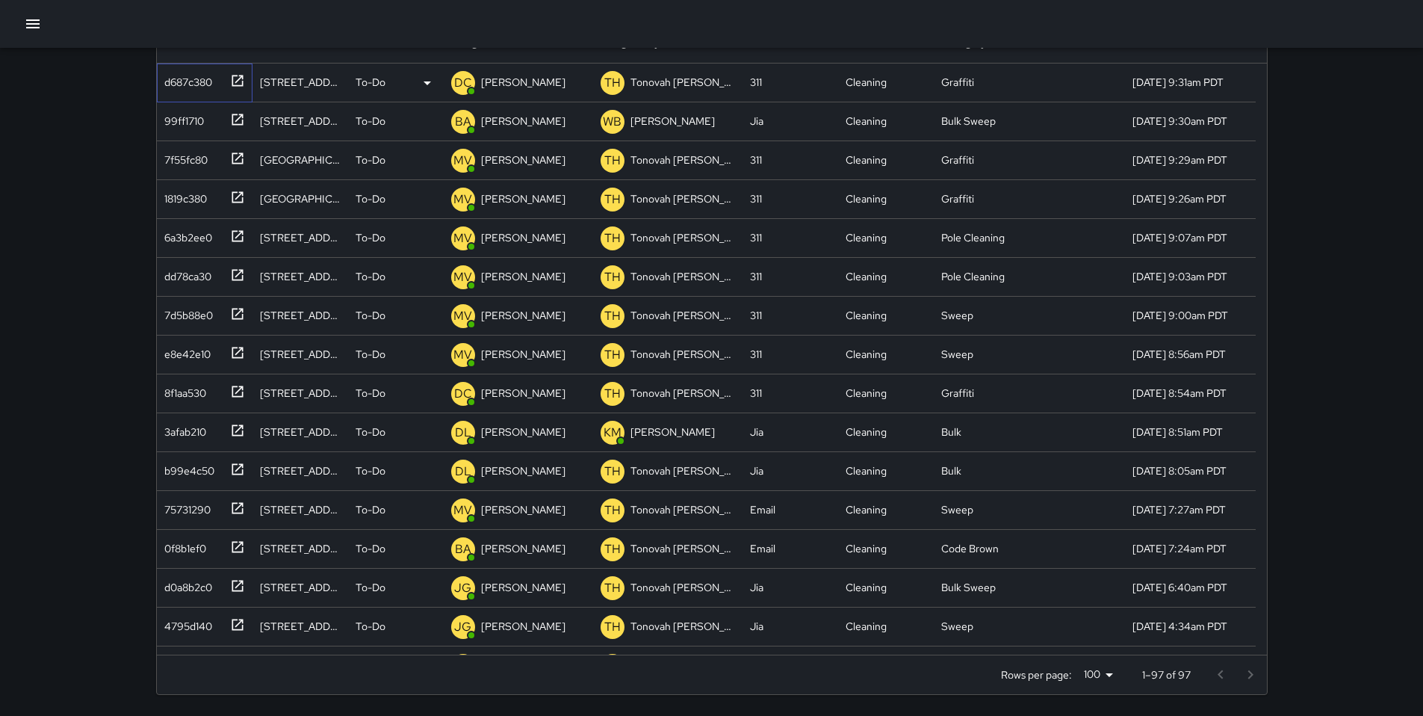
click at [201, 80] on div "d687c380" at bounding box center [185, 79] width 54 height 21
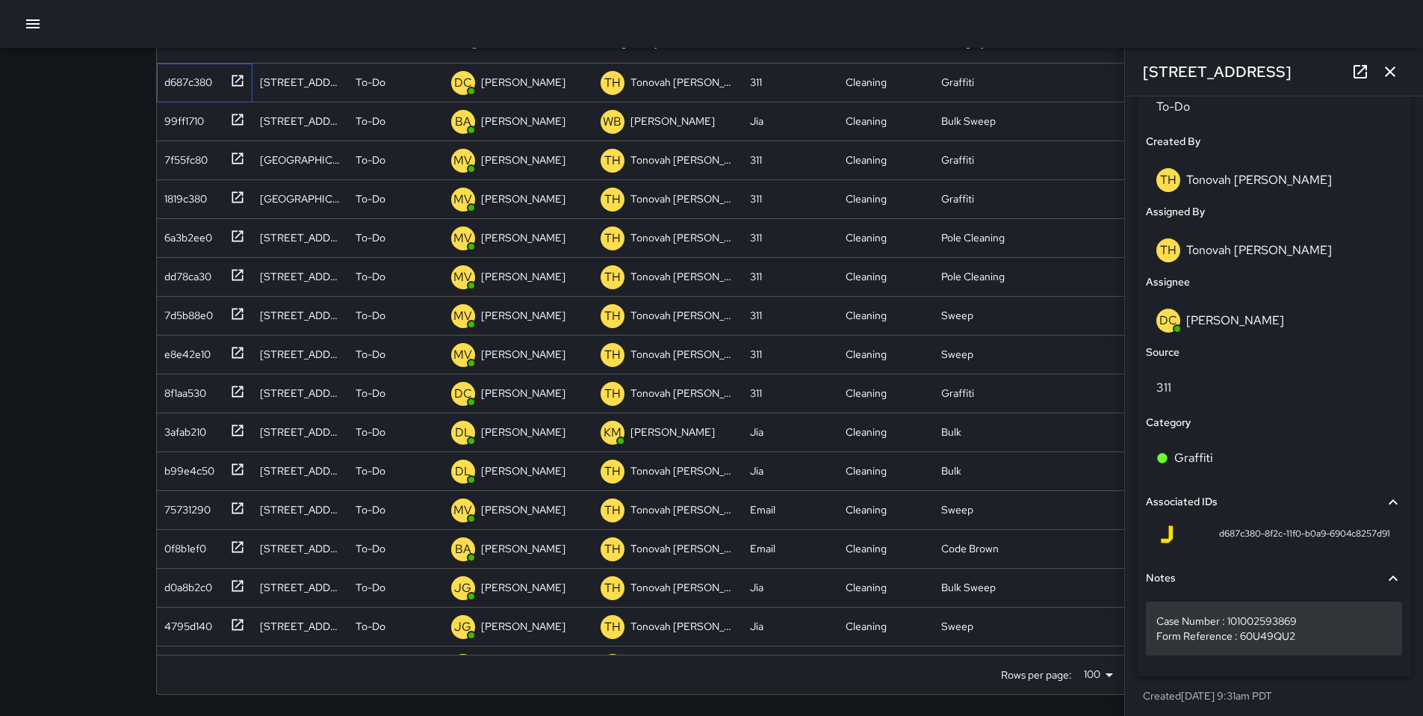
scroll to position [753, 0]
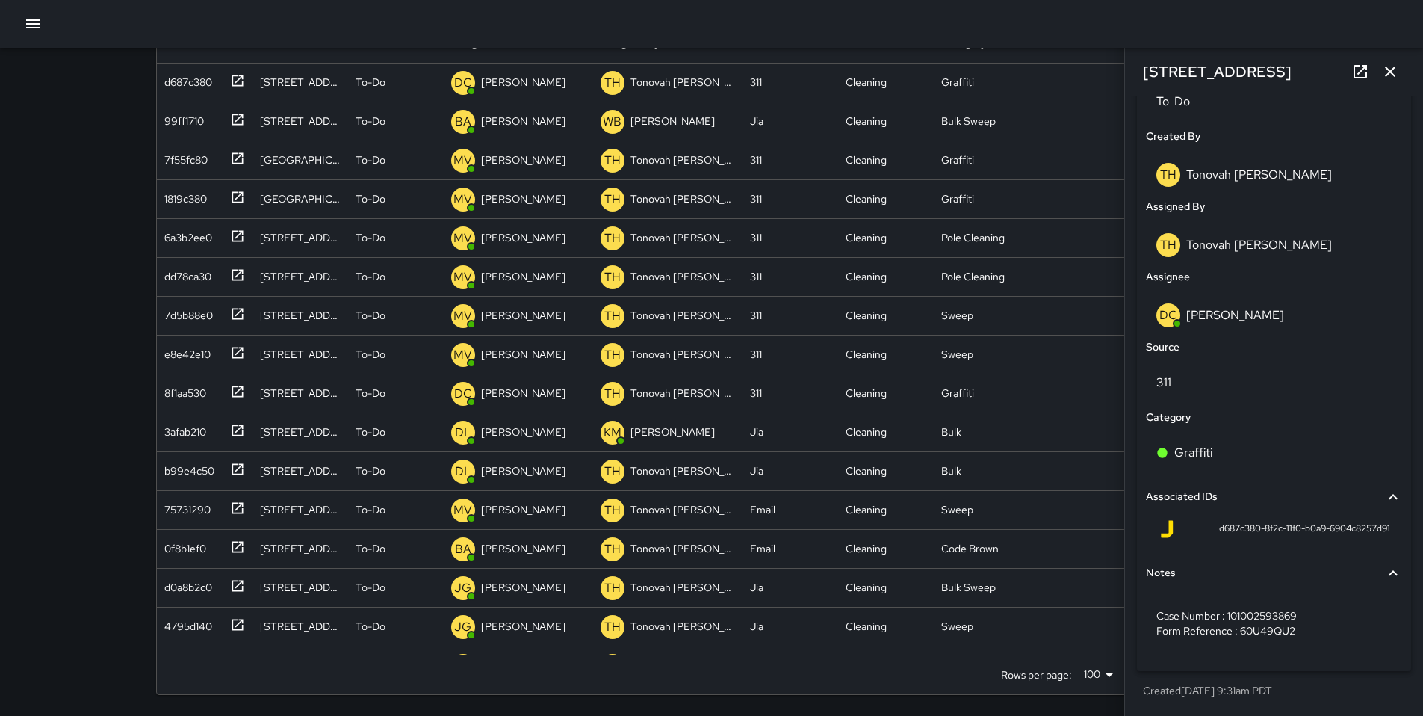
click at [1207, 527] on div "d687c380-8f2c-11f0-b0a9-6904c8257d91" at bounding box center [1274, 529] width 232 height 18
drag, startPoint x: 1206, startPoint y: 527, endPoint x: 1382, endPoint y: 523, distance: 176.4
click at [1382, 523] on div "d687c380-8f2c-11f0-b0a9-6904c8257d91" at bounding box center [1274, 532] width 256 height 36
copy span "d687c380-8f2c-11f0-b0a9-6904c8257d91"
click at [1357, 62] on link at bounding box center [1361, 72] width 30 height 30
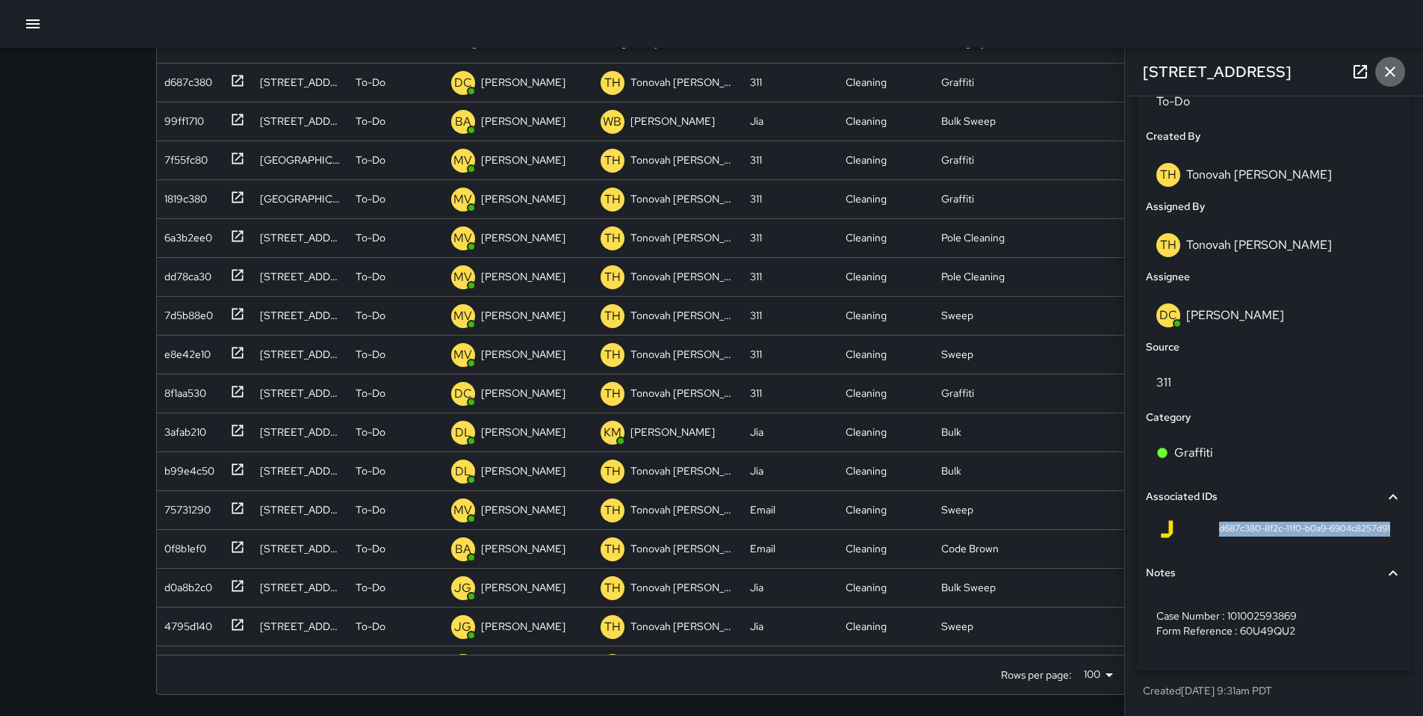
click at [1392, 71] on icon "button" at bounding box center [1390, 72] width 18 height 18
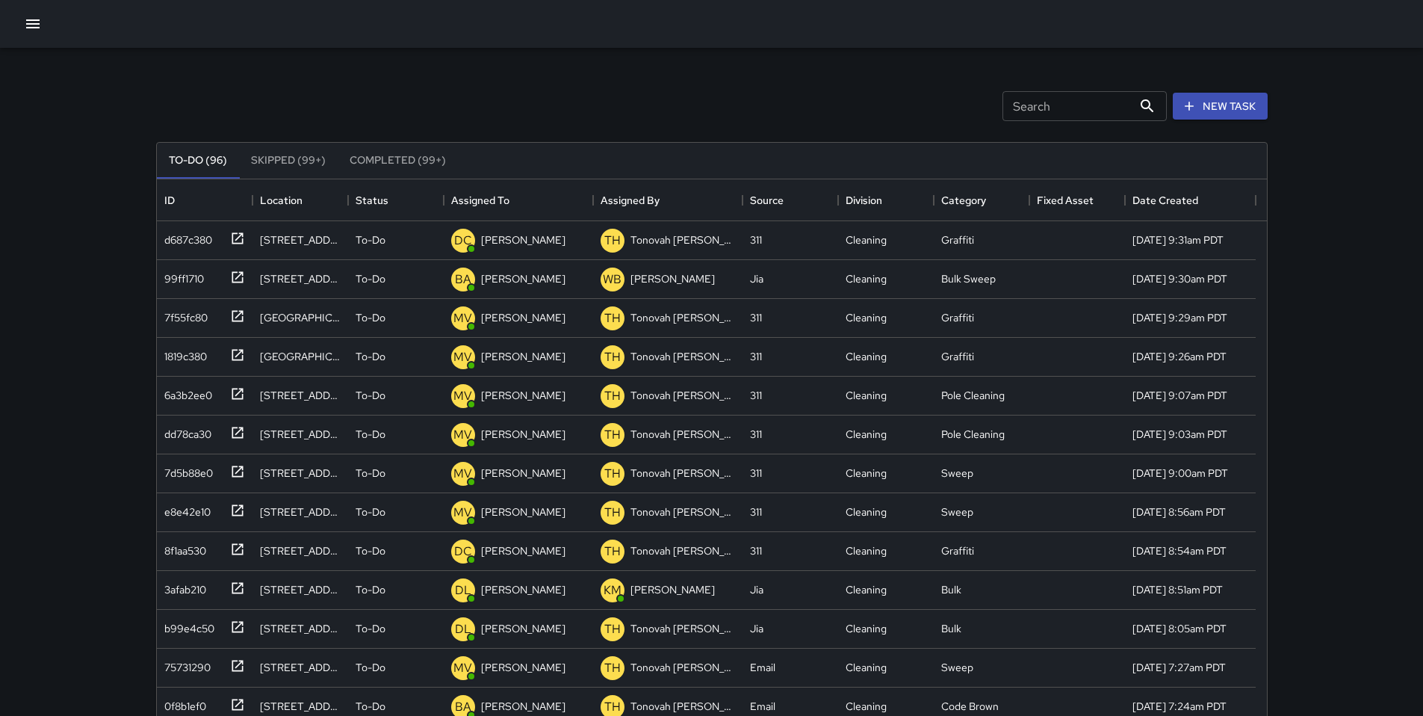
scroll to position [0, 0]
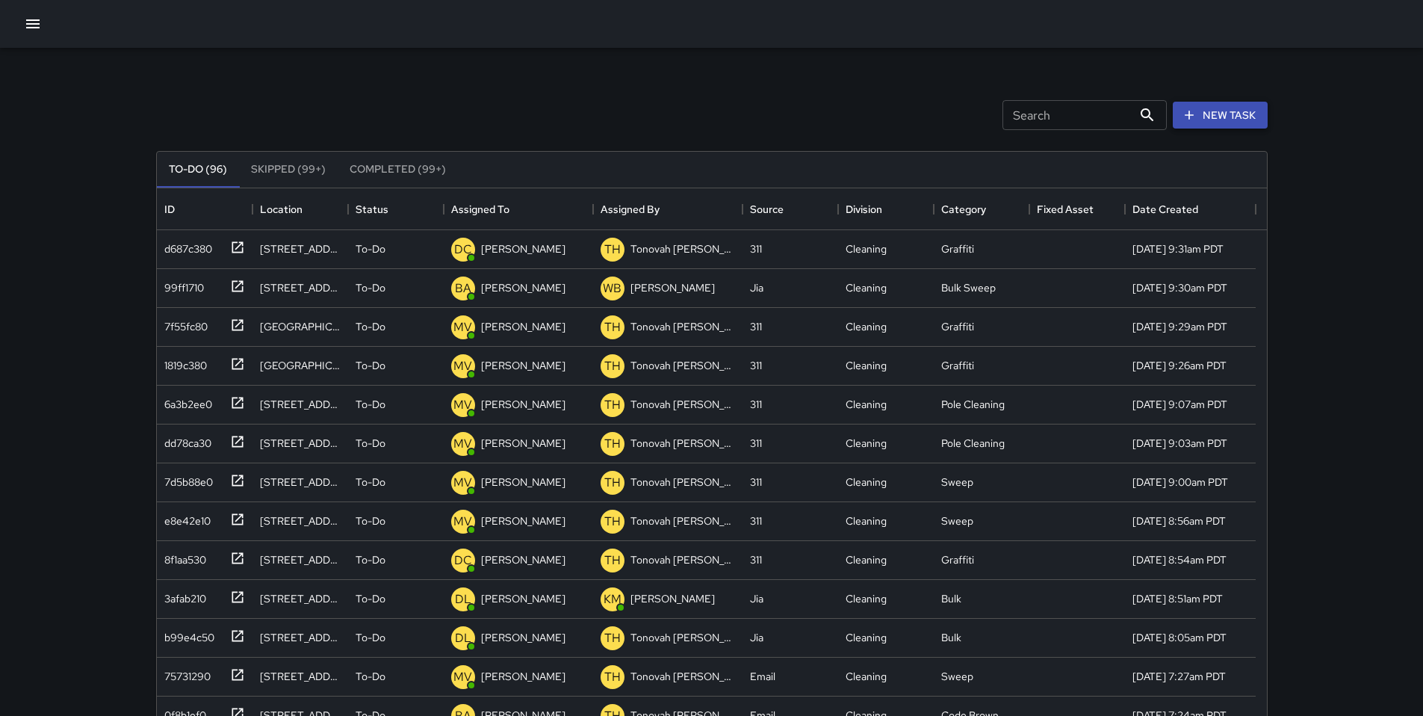
click at [1200, 118] on button "New Task" at bounding box center [1220, 116] width 95 height 28
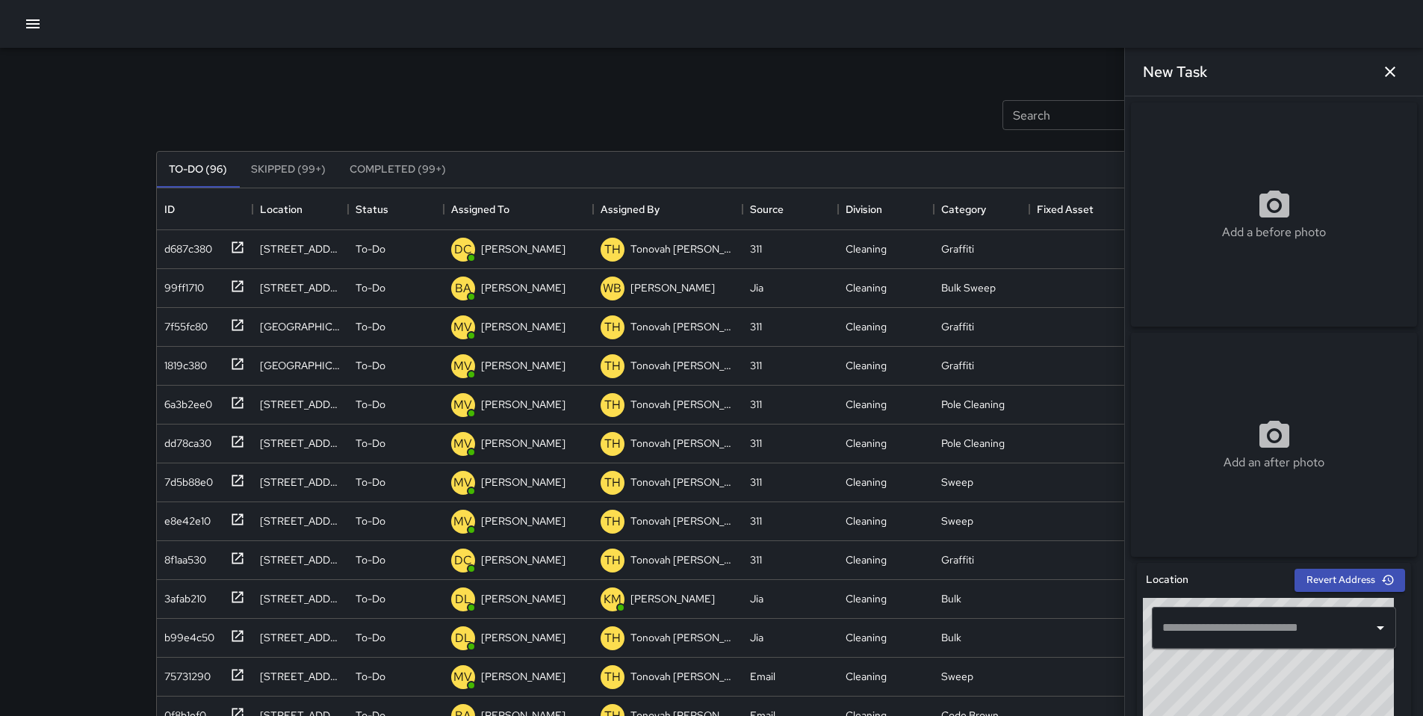
click at [1188, 628] on input "text" at bounding box center [1263, 627] width 208 height 28
paste input "**********"
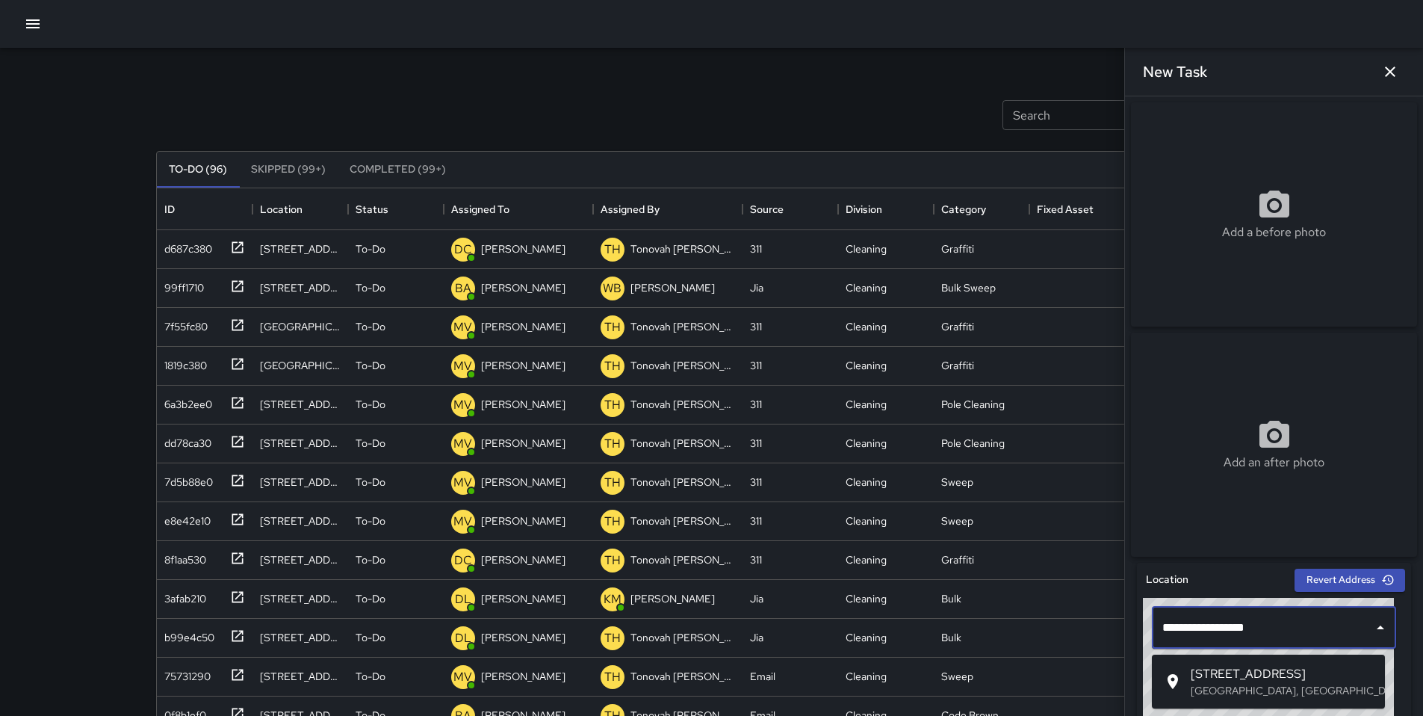
click at [1202, 673] on span "[STREET_ADDRESS]" at bounding box center [1282, 674] width 182 height 18
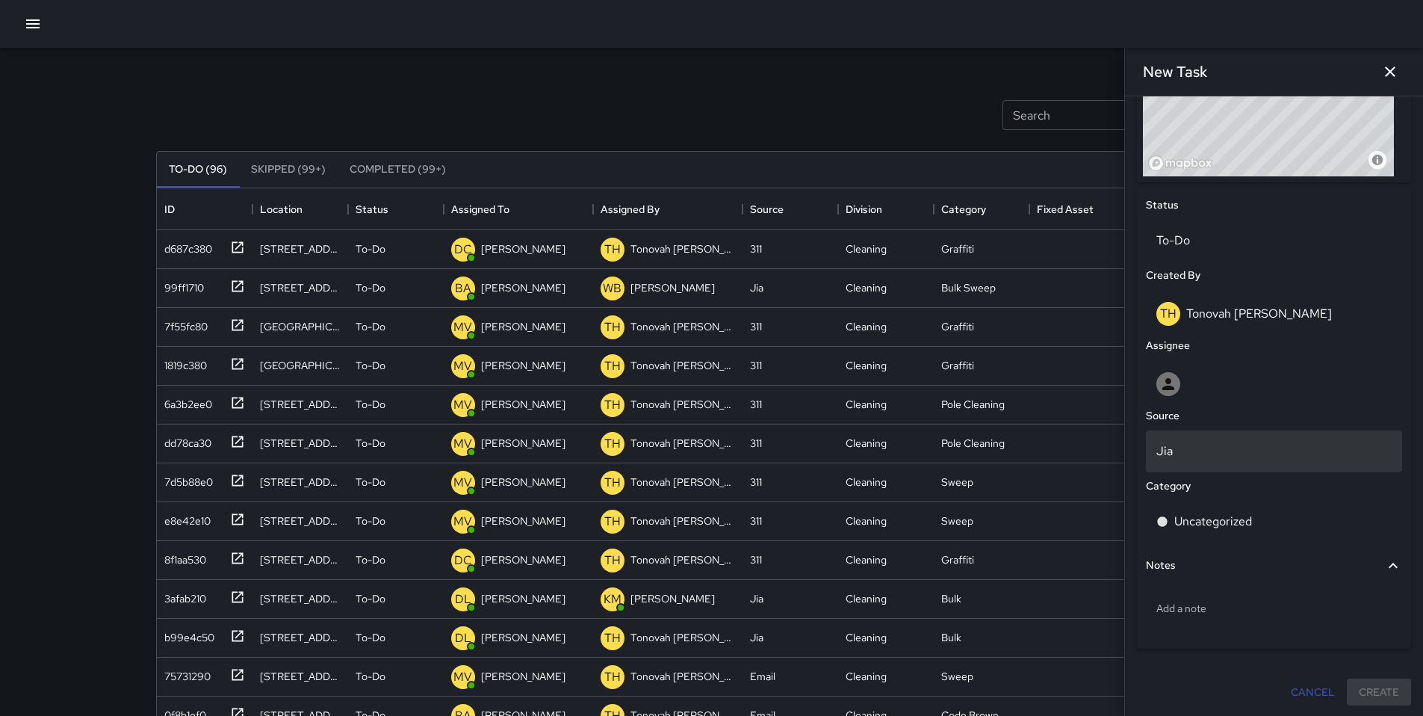
scroll to position [616, 0]
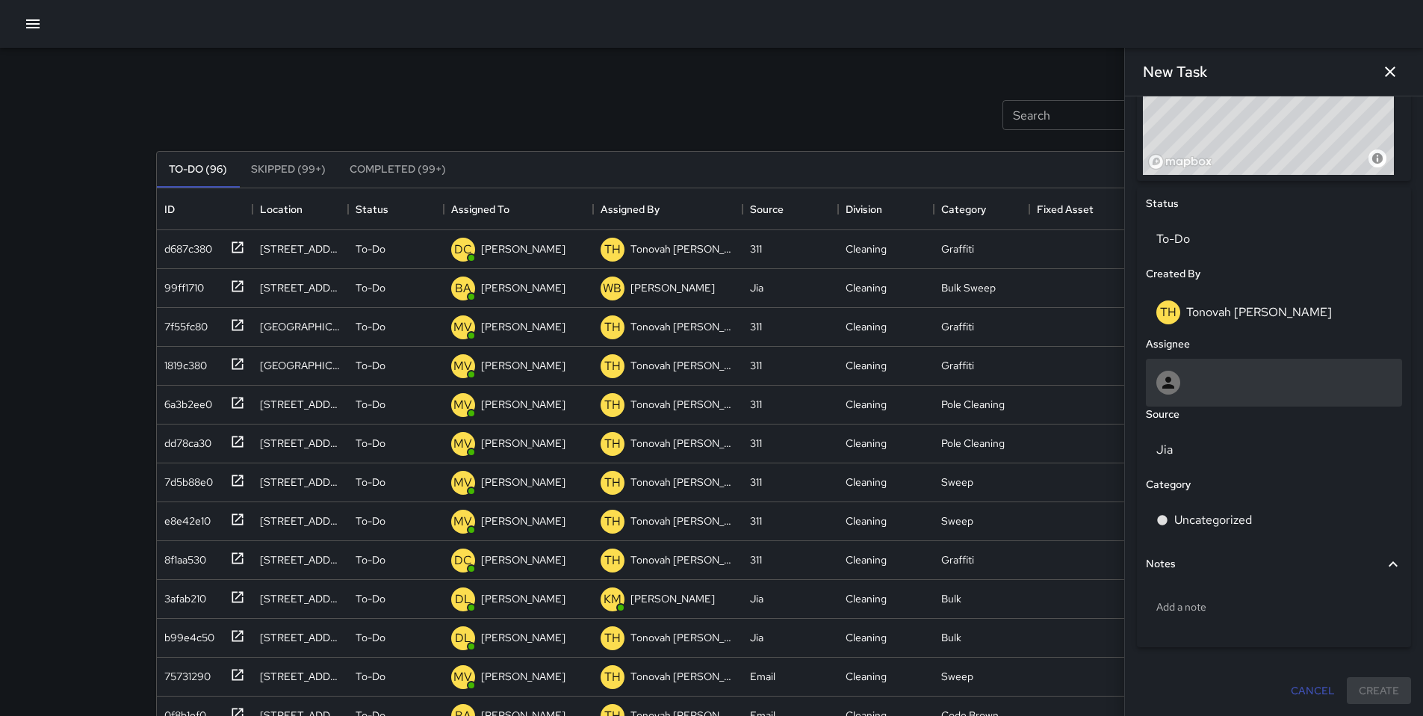
type input "**********"
click at [1187, 377] on div at bounding box center [1273, 383] width 235 height 24
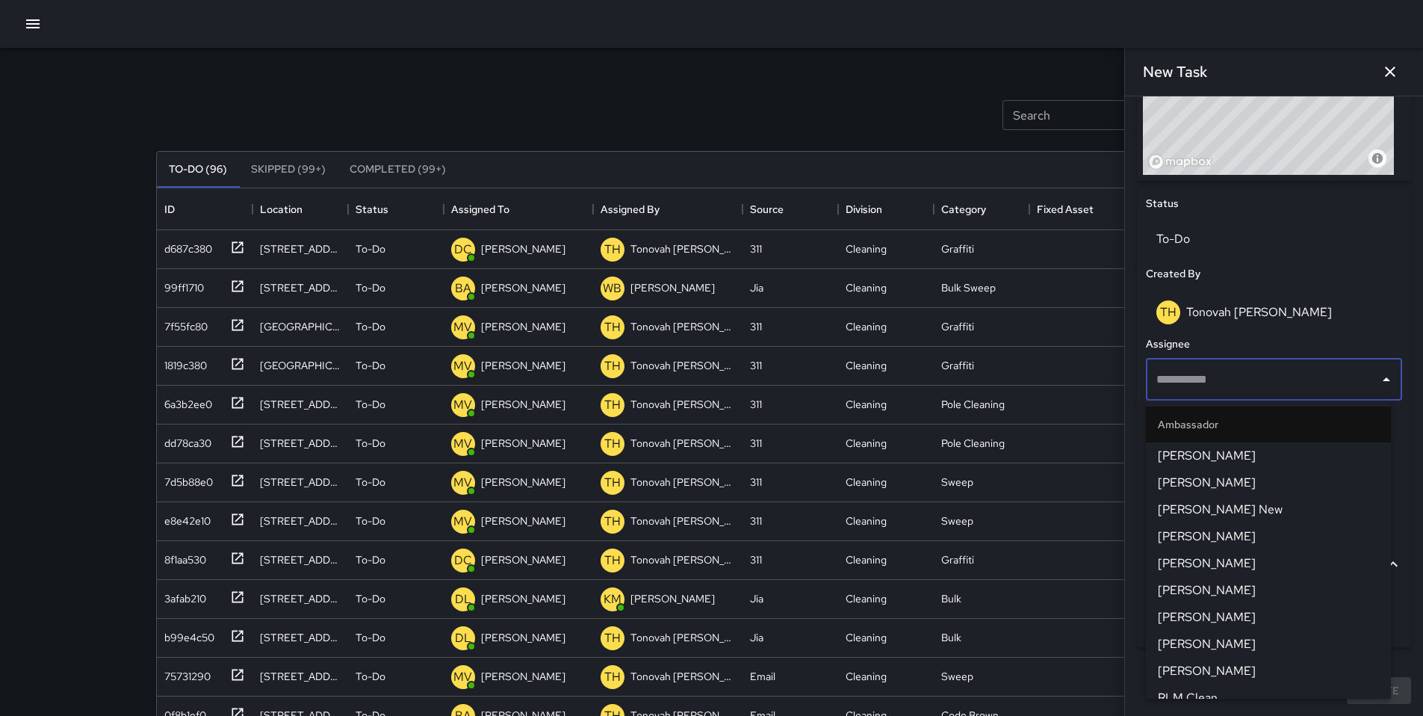
type input "*"
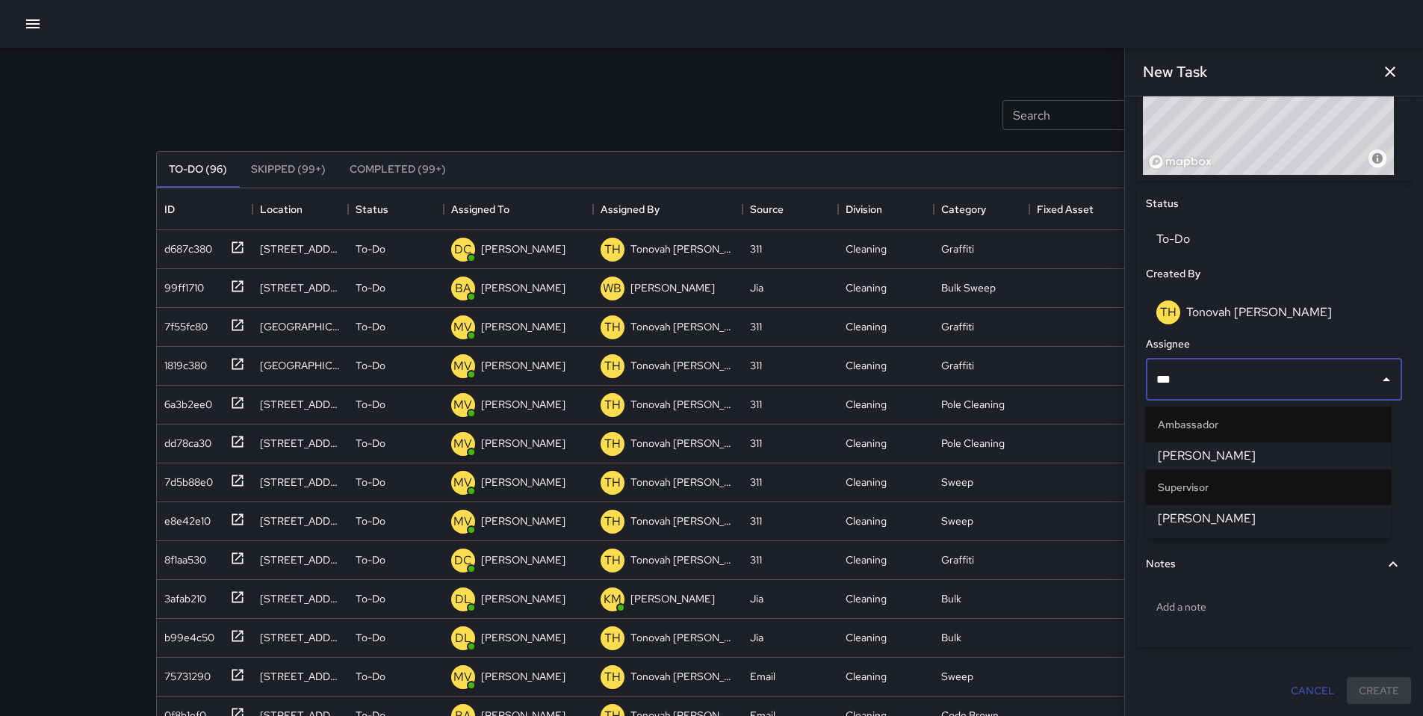
type input "****"
click at [1186, 448] on span "[PERSON_NAME]" at bounding box center [1268, 456] width 221 height 18
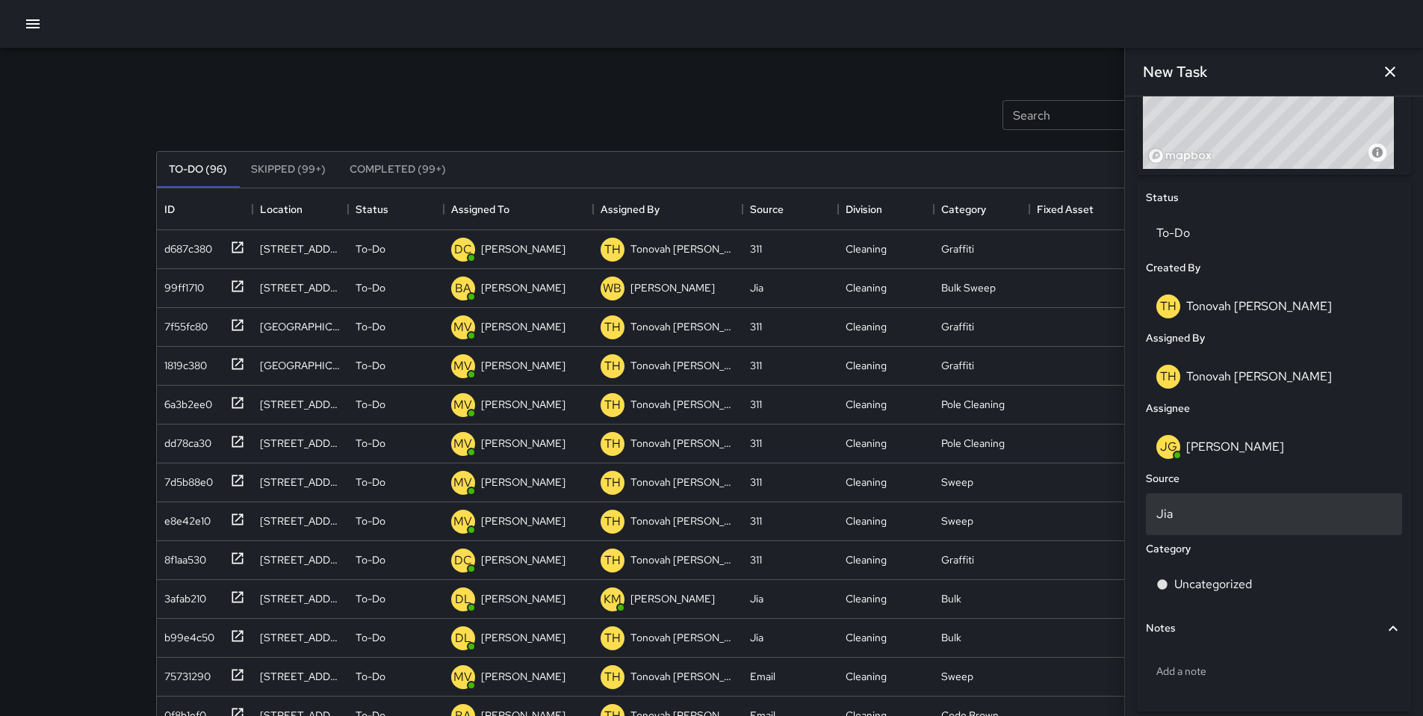
click at [1198, 523] on p "Jia" at bounding box center [1273, 514] width 235 height 18
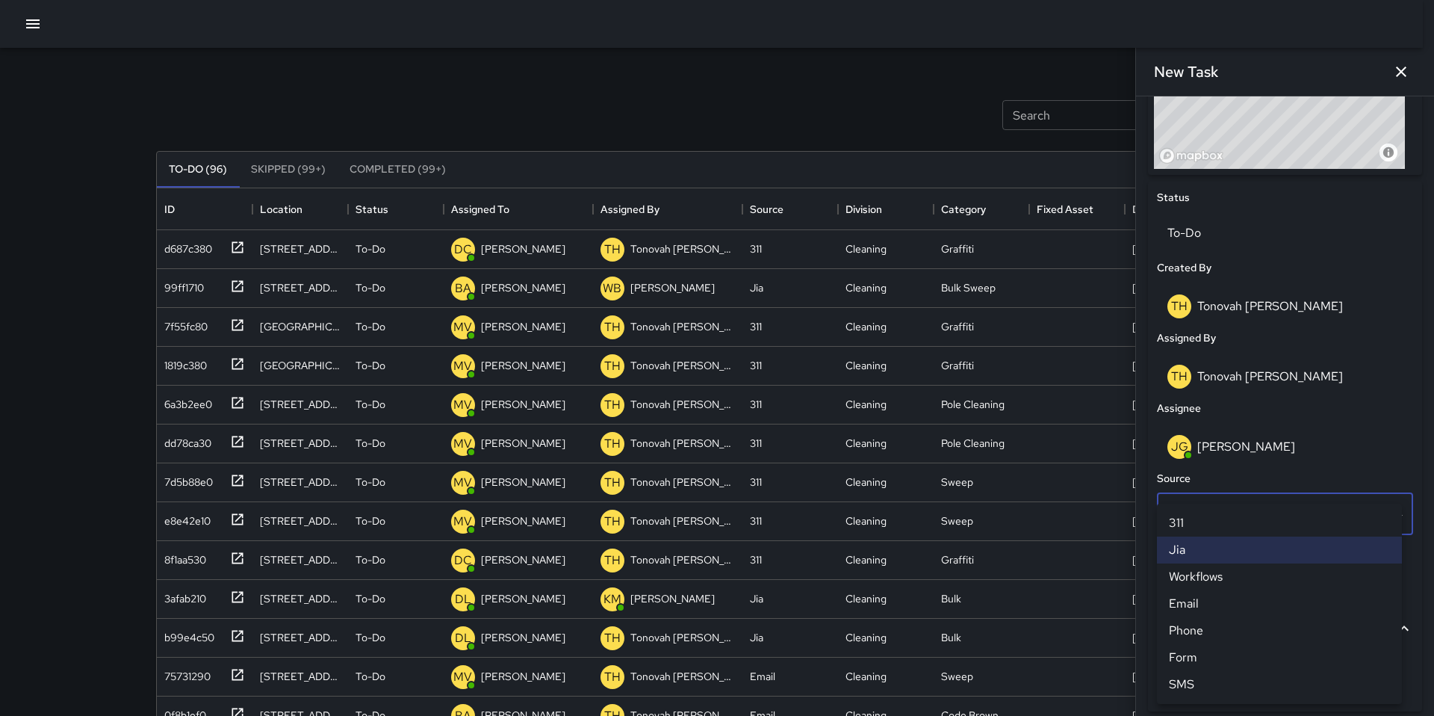
click at [1186, 533] on li "311" at bounding box center [1279, 523] width 245 height 27
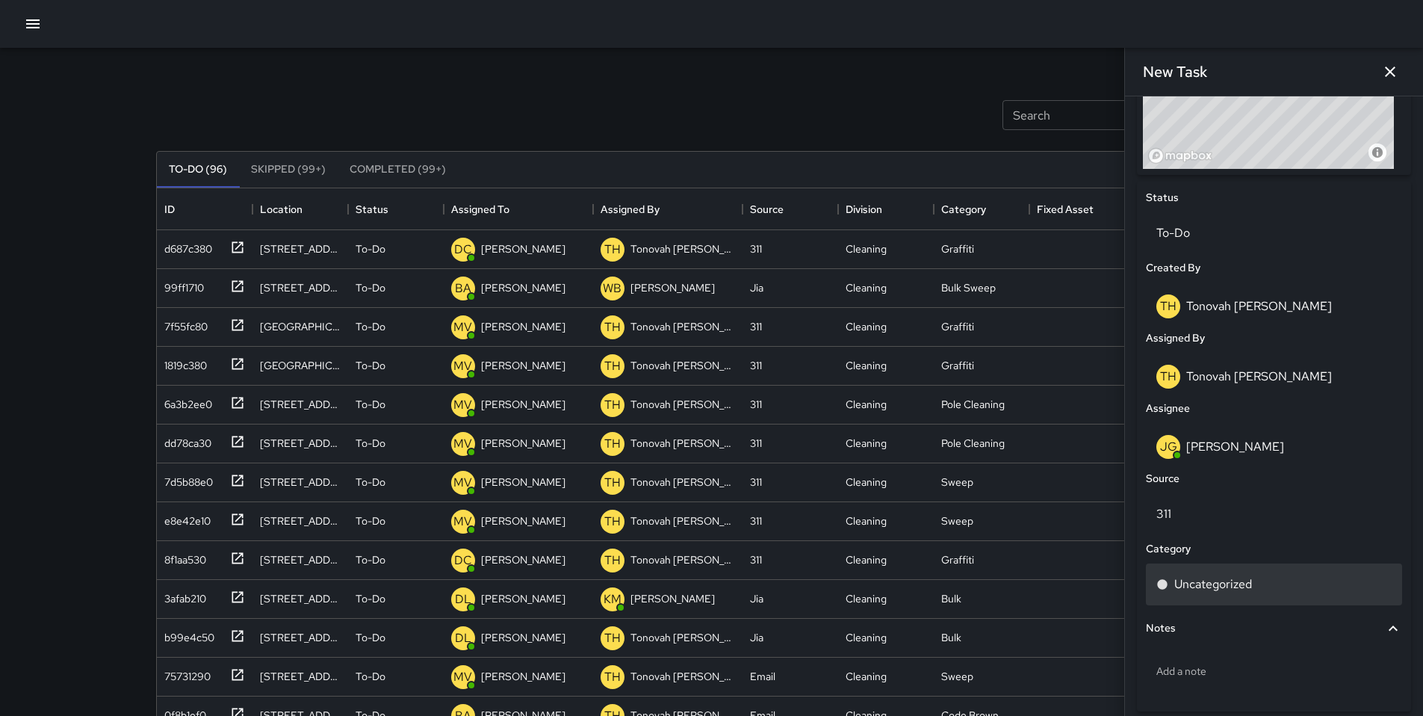
click at [1192, 585] on p "Uncategorized" at bounding box center [1213, 584] width 78 height 18
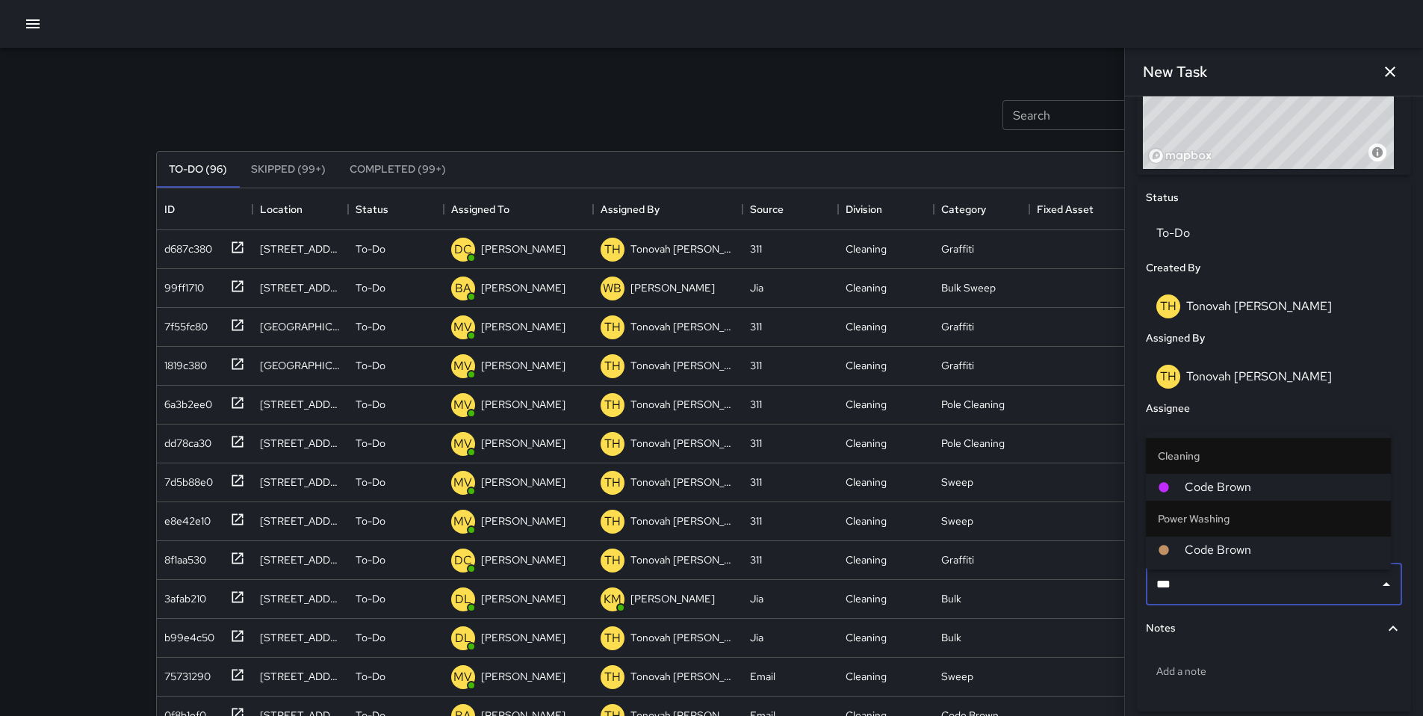
type input "****"
click at [1194, 484] on span "Code Brown" at bounding box center [1282, 487] width 194 height 18
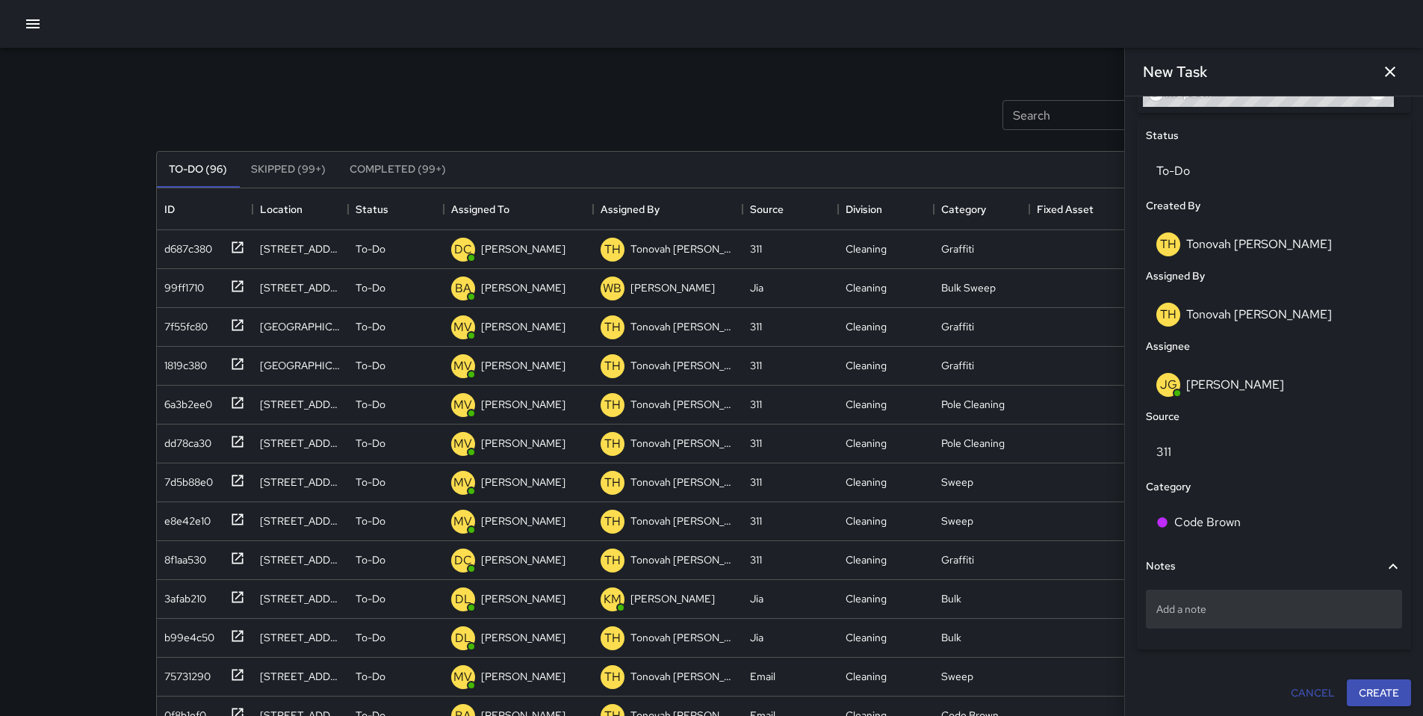
scroll to position [686, 0]
click at [1204, 616] on div "Add a note" at bounding box center [1274, 606] width 256 height 39
click at [1189, 610] on p "Add a note" at bounding box center [1273, 606] width 235 height 15
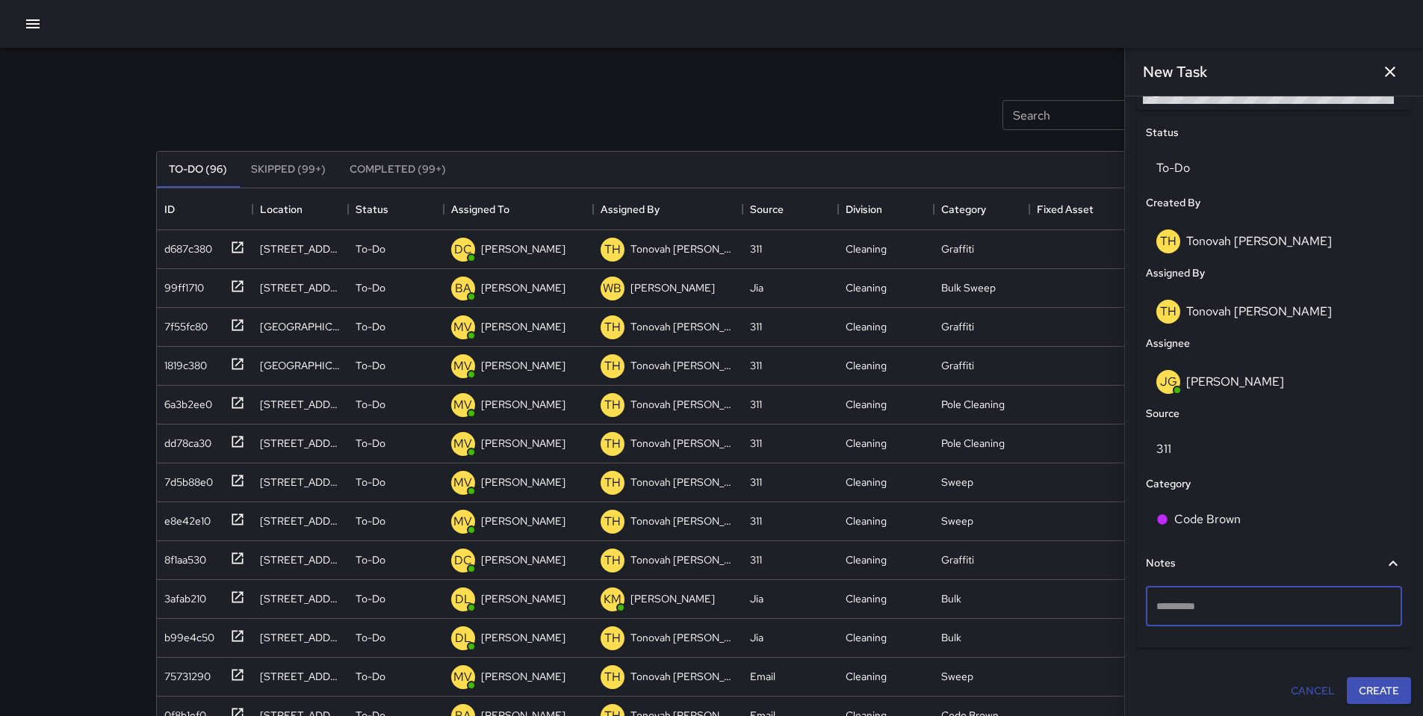
type textarea "**********"
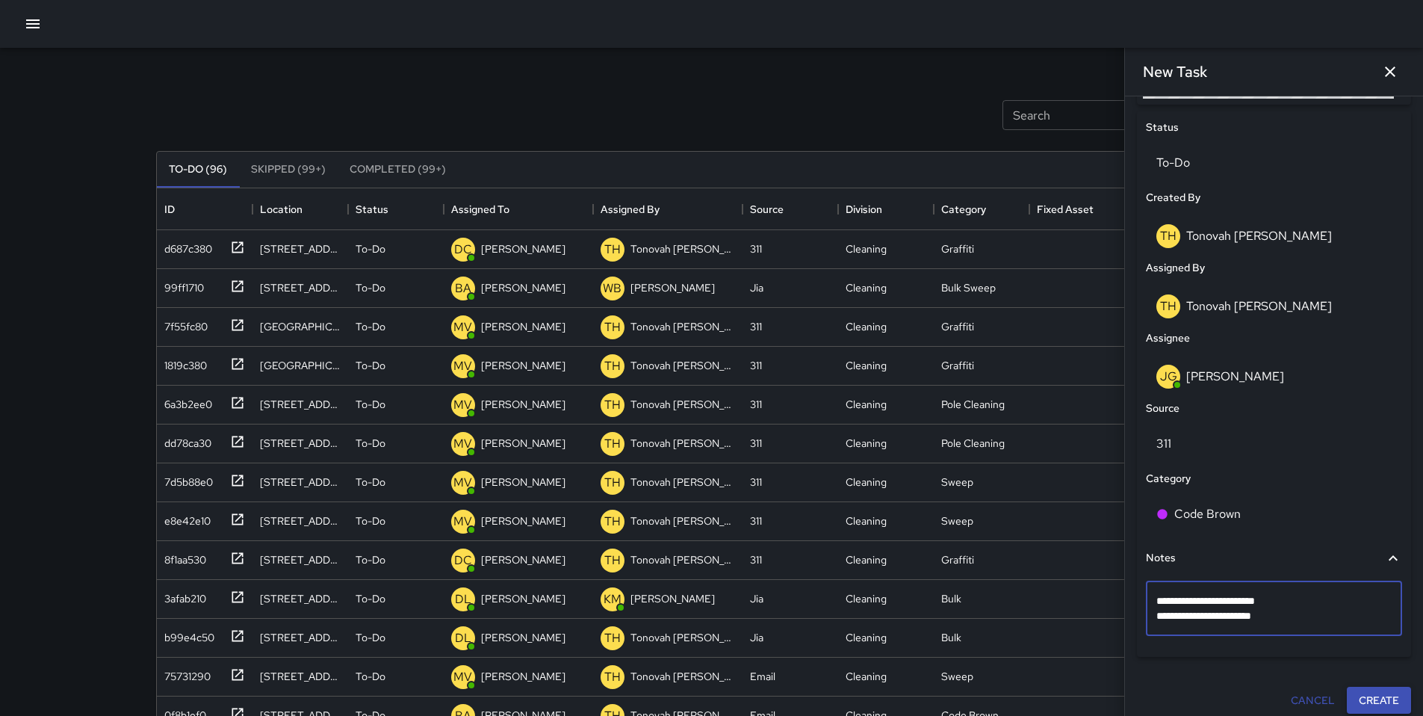
click at [1376, 703] on button "Create" at bounding box center [1379, 701] width 64 height 28
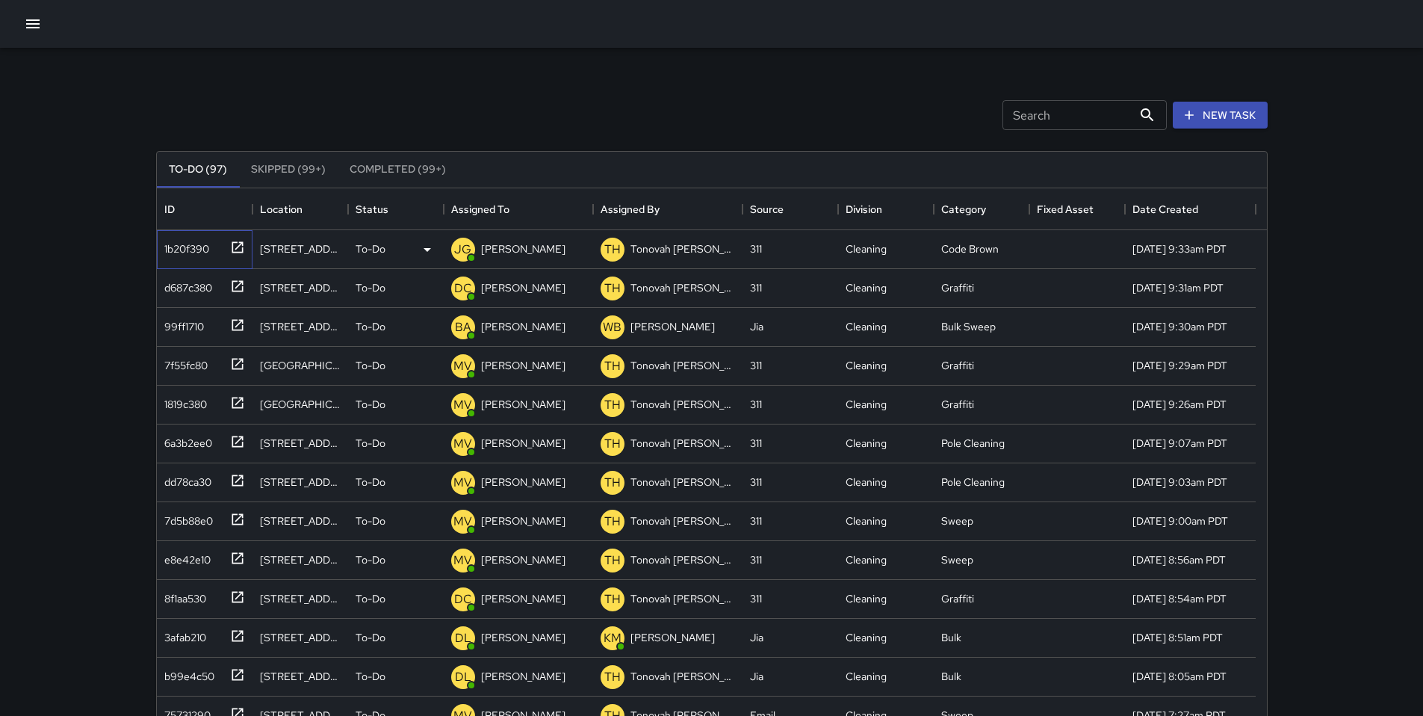
click at [182, 250] on div "1b20f390" at bounding box center [183, 245] width 51 height 21
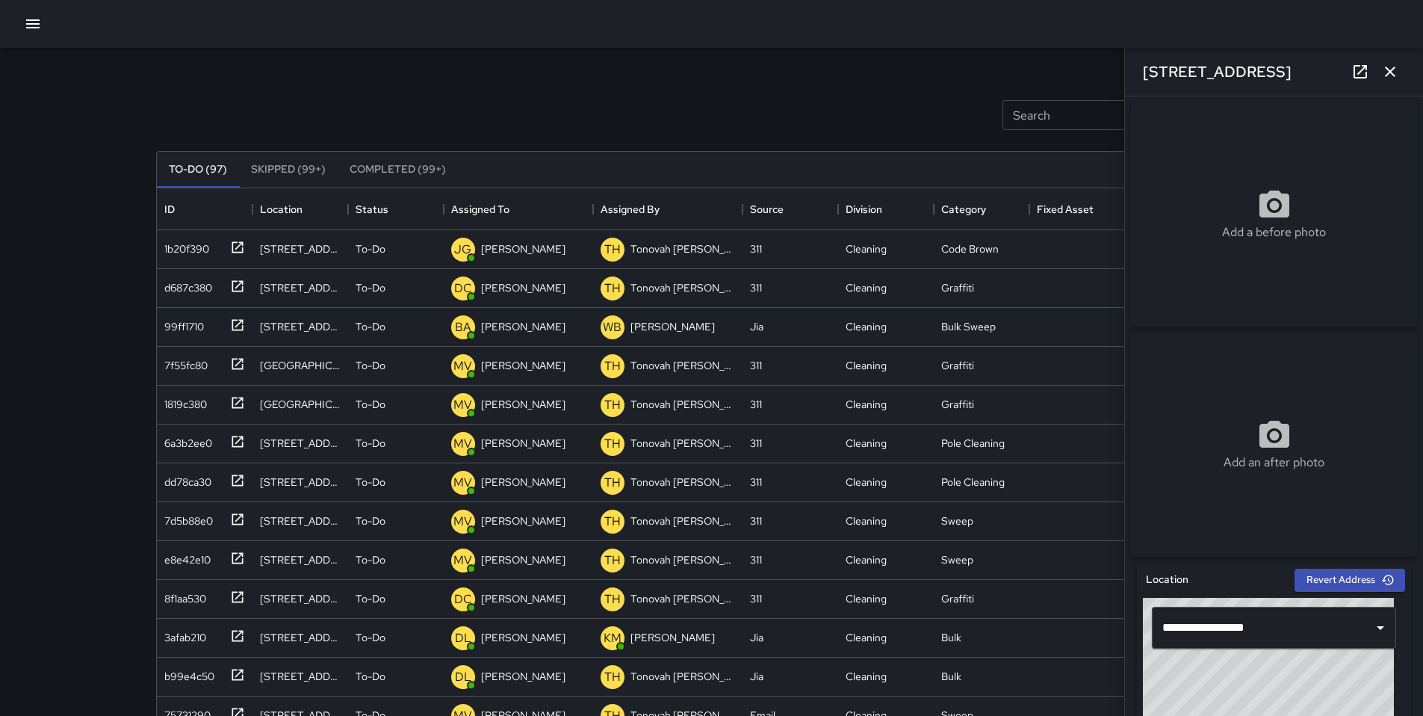
click at [1239, 249] on div "Add a before photo" at bounding box center [1274, 214] width 286 height 224
type input "**********"
click at [1366, 72] on icon at bounding box center [1360, 72] width 18 height 18
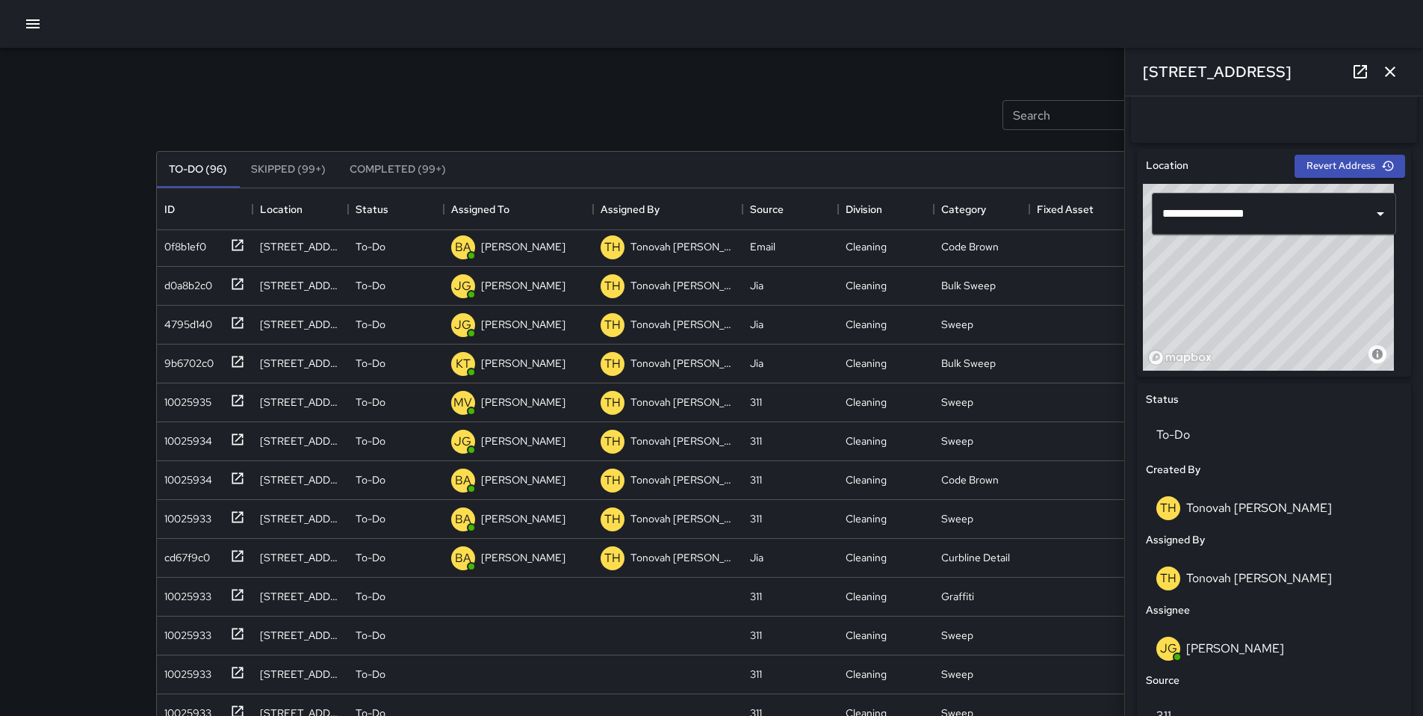
scroll to position [403, 0]
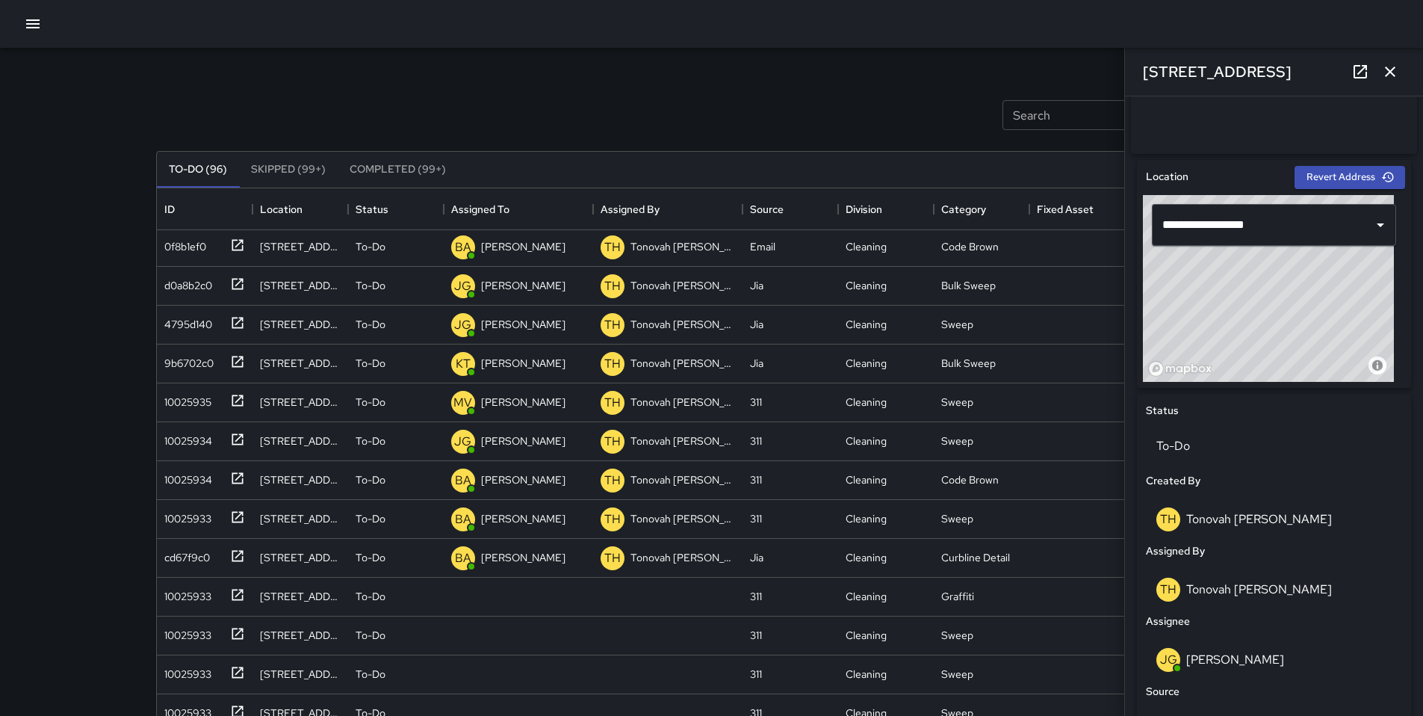
click at [1389, 77] on icon "button" at bounding box center [1390, 72] width 18 height 18
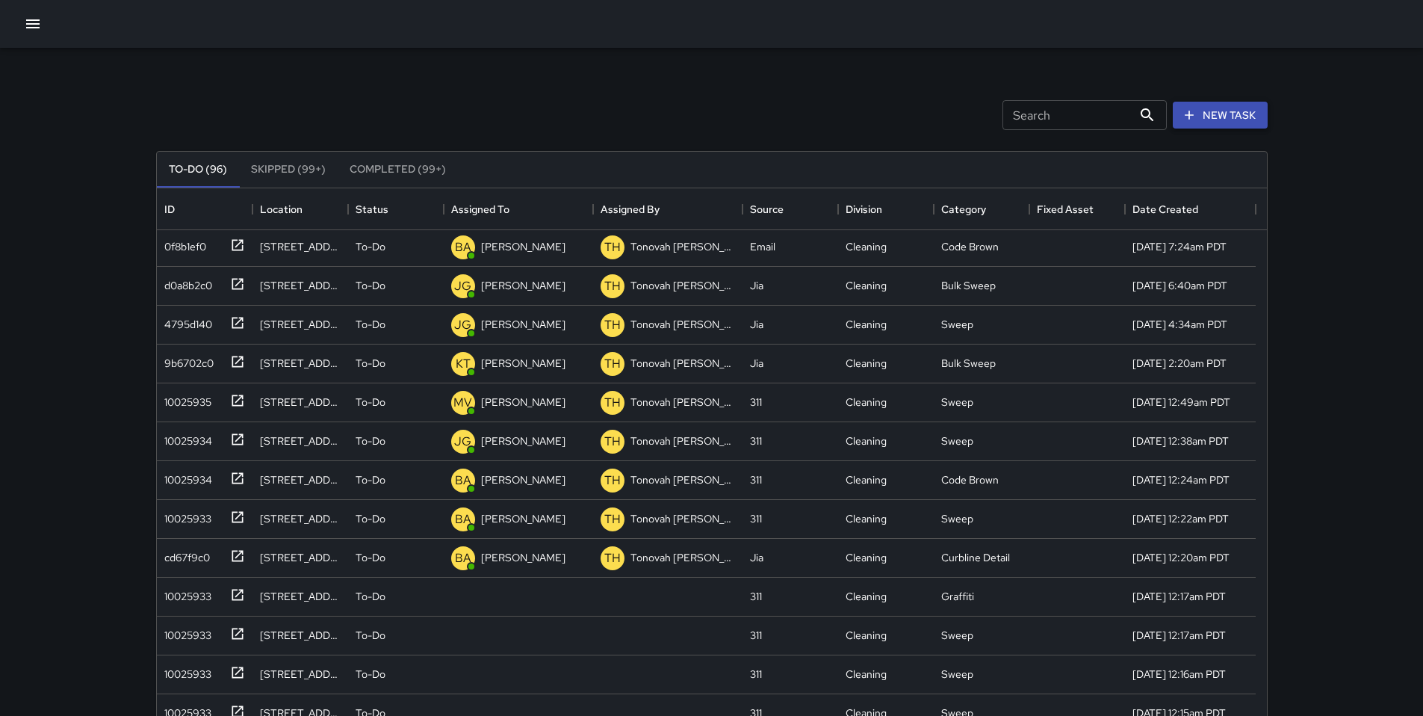
click at [1236, 110] on button "New Task" at bounding box center [1220, 116] width 95 height 28
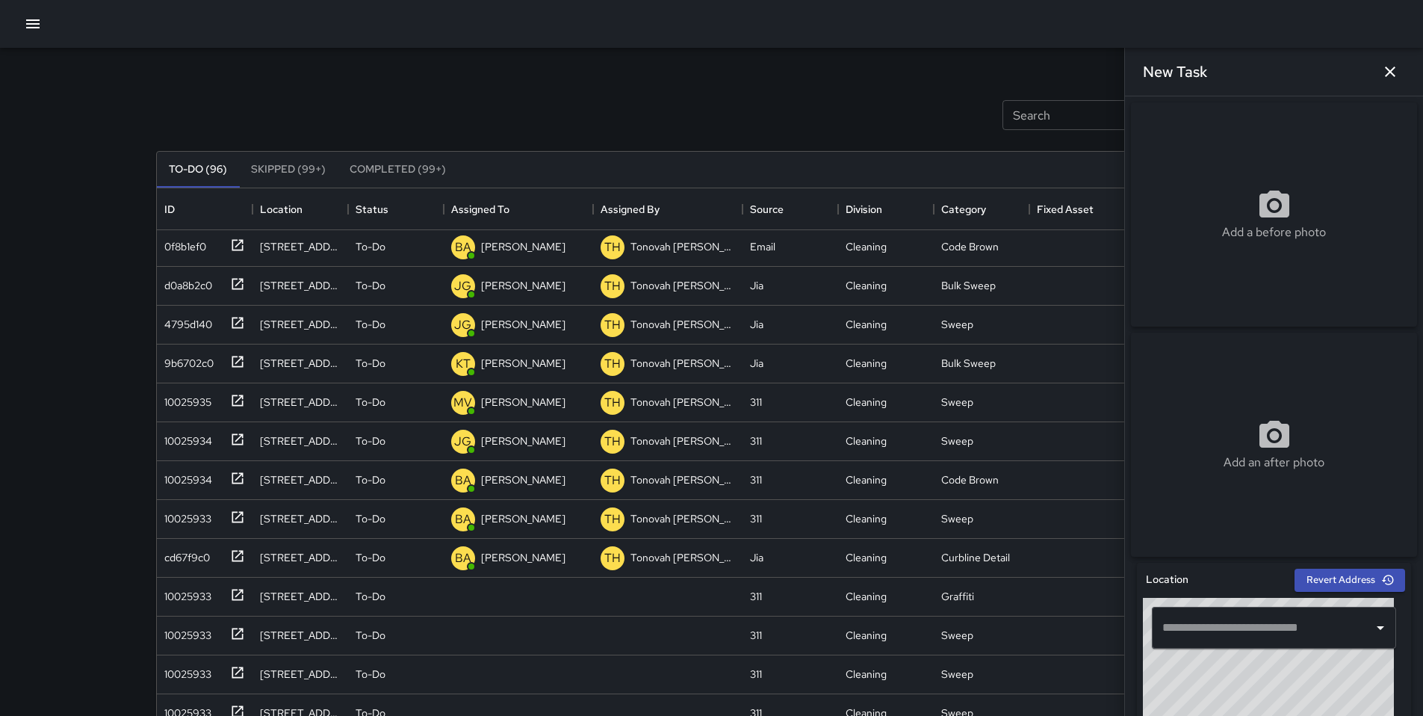
click at [1177, 631] on input "text" at bounding box center [1263, 627] width 208 height 28
paste input "**********"
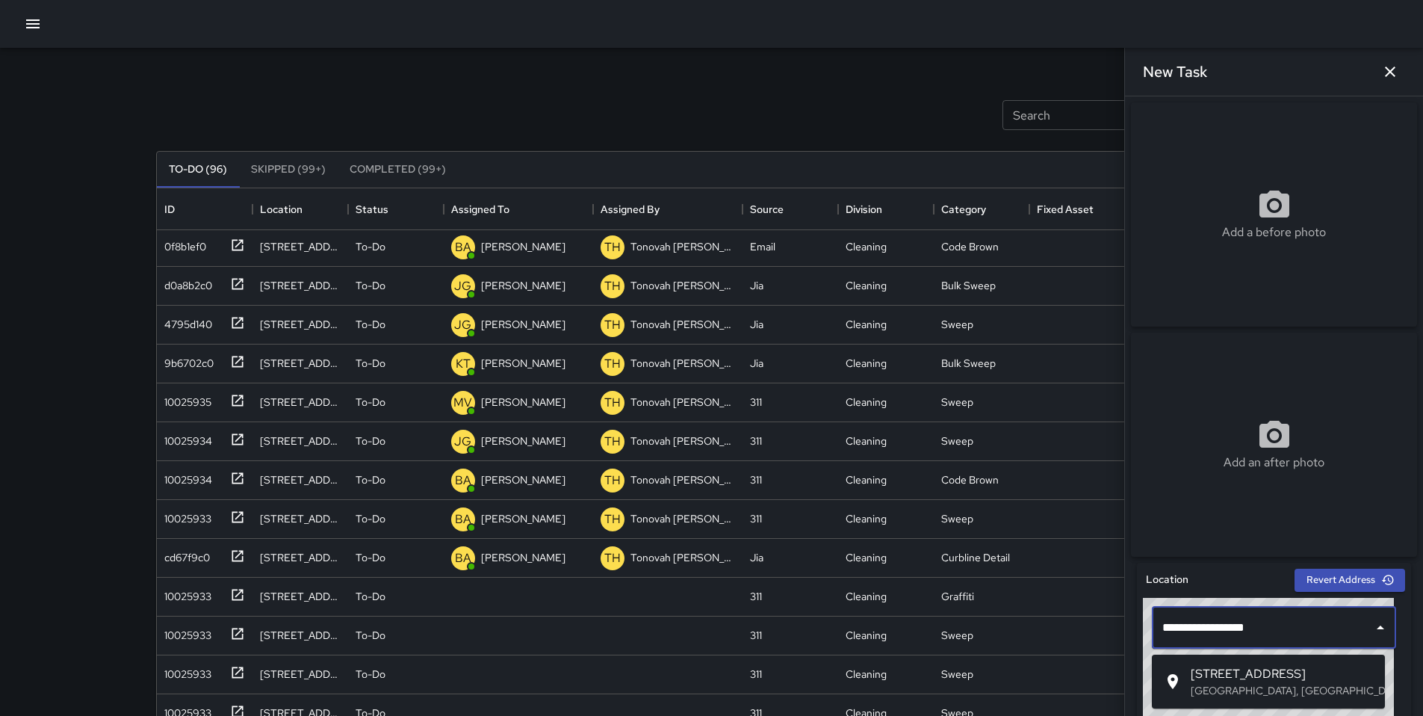
click at [1198, 683] on p "[GEOGRAPHIC_DATA], [GEOGRAPHIC_DATA], [GEOGRAPHIC_DATA]" at bounding box center [1282, 690] width 182 height 15
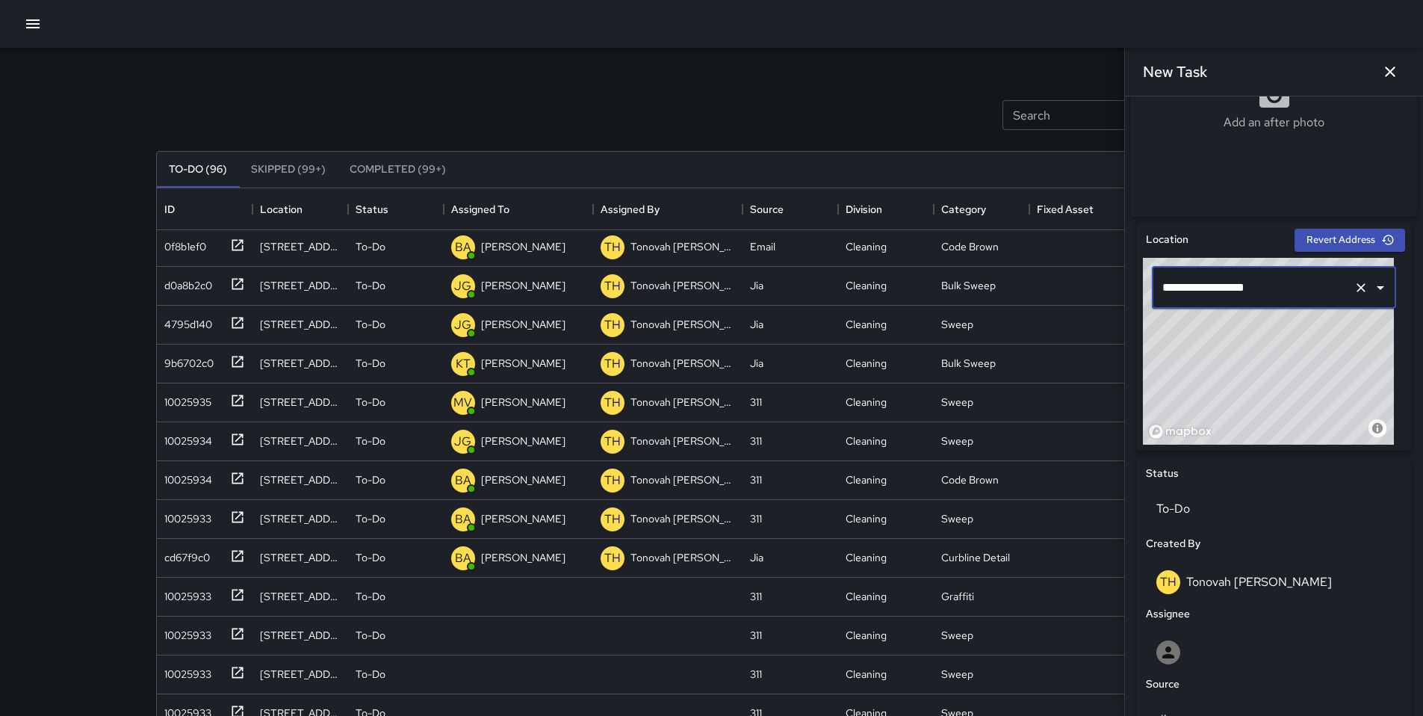
scroll to position [544, 0]
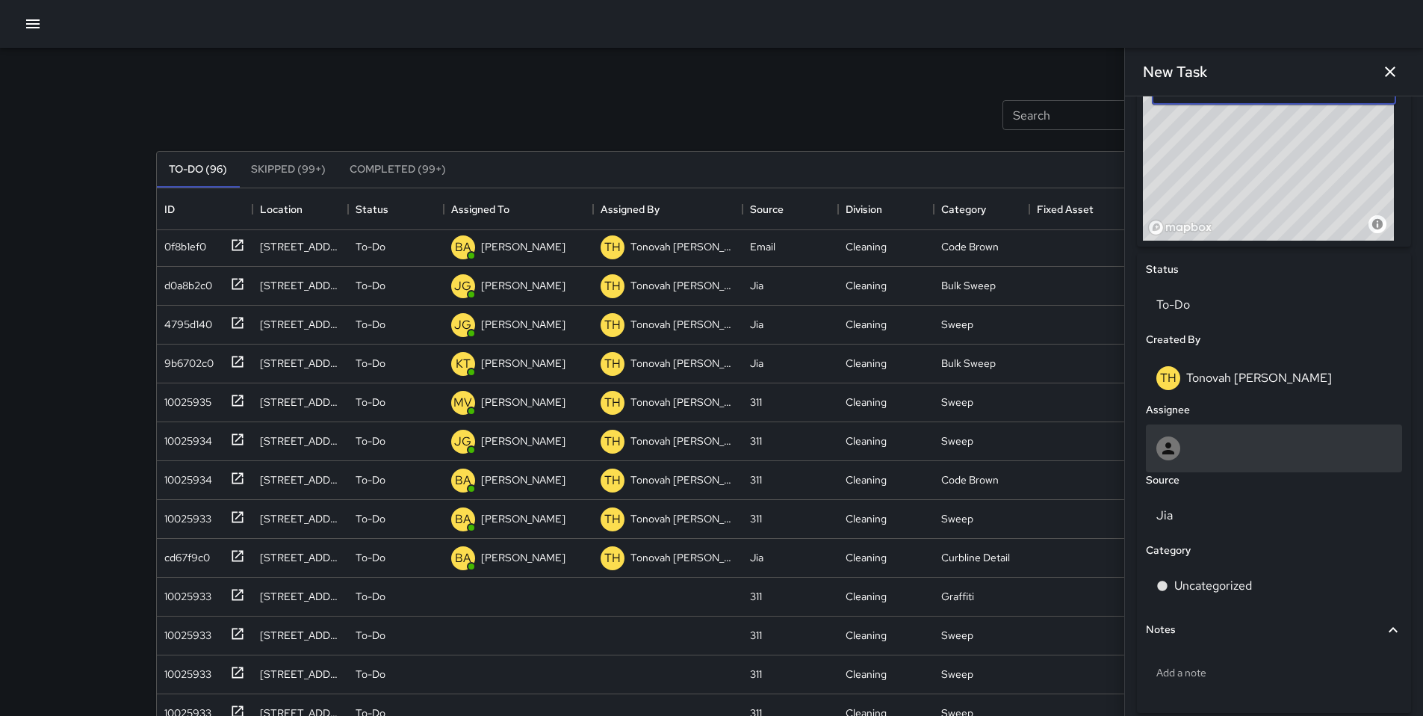
type input "**********"
click at [1177, 460] on div at bounding box center [1168, 448] width 24 height 24
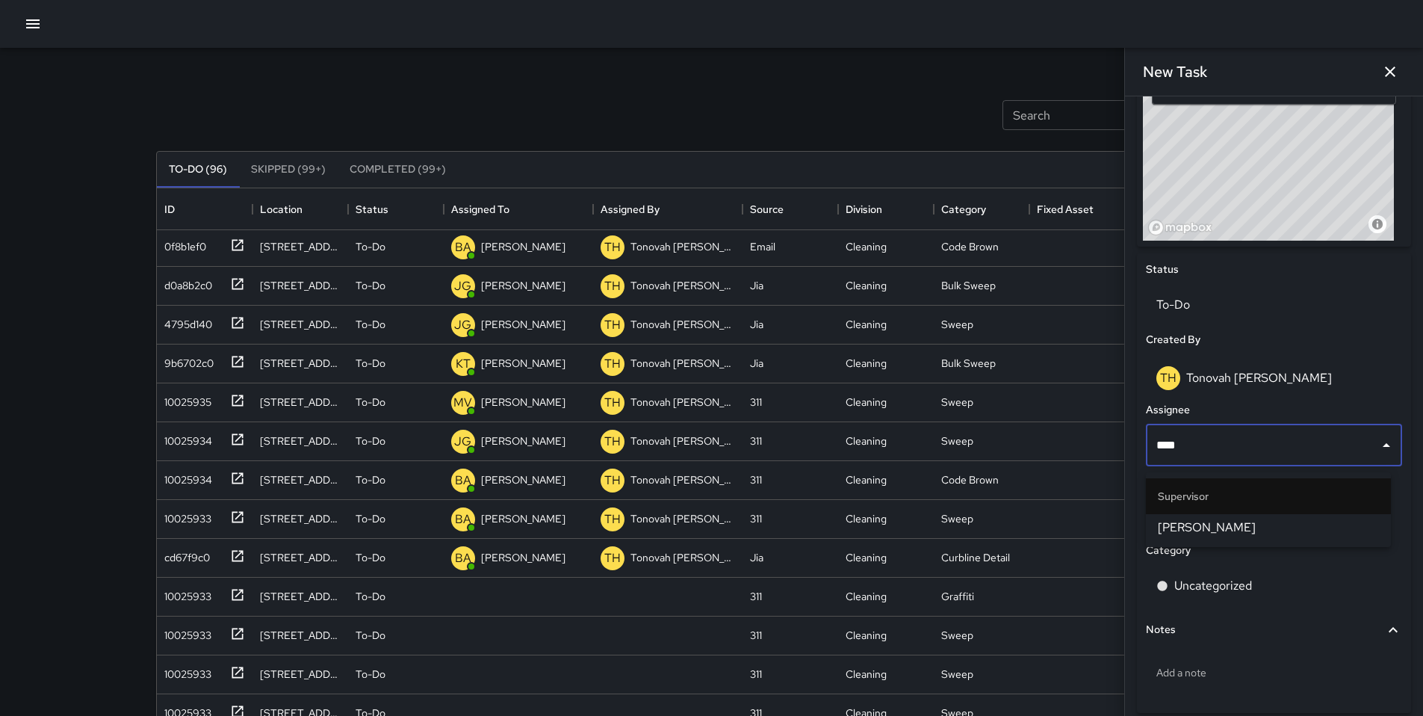
type input "*****"
click at [1183, 528] on span "[PERSON_NAME]" at bounding box center [1268, 527] width 221 height 18
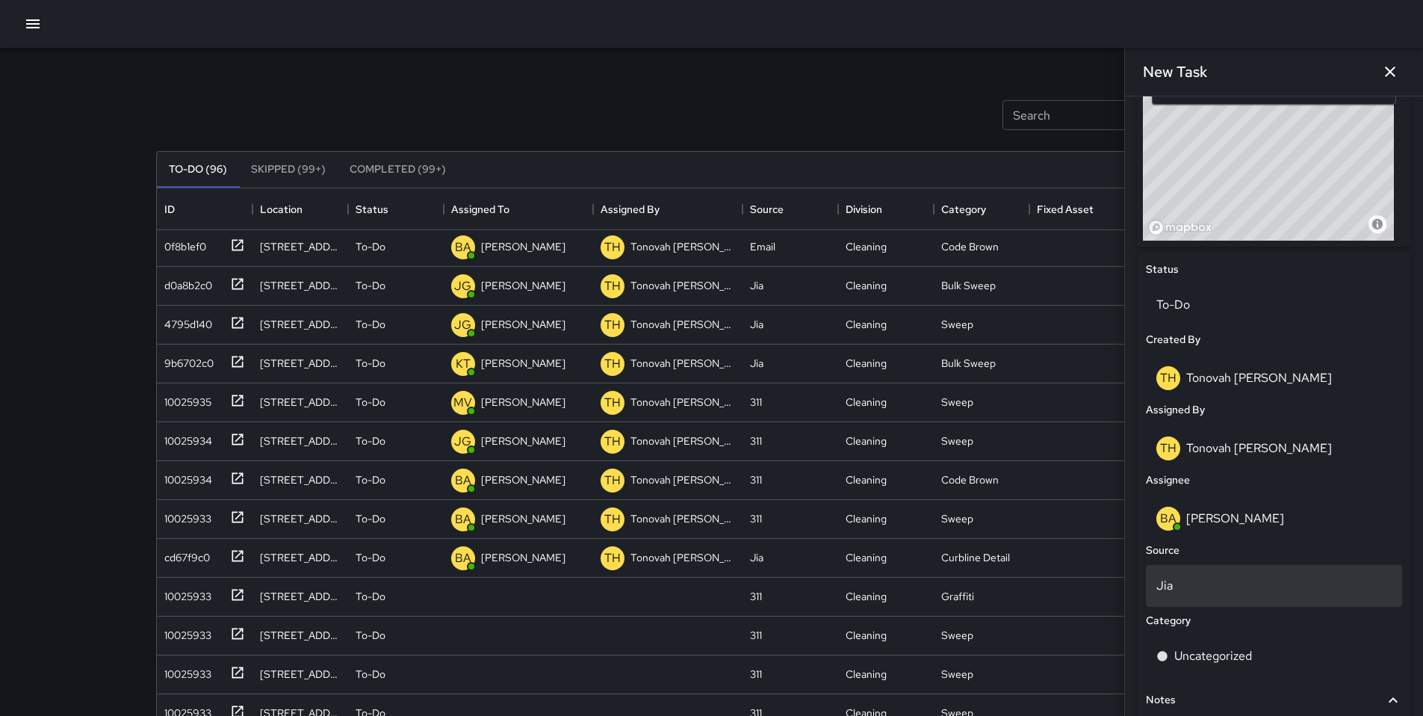
click at [1186, 577] on div "Jia" at bounding box center [1274, 586] width 256 height 42
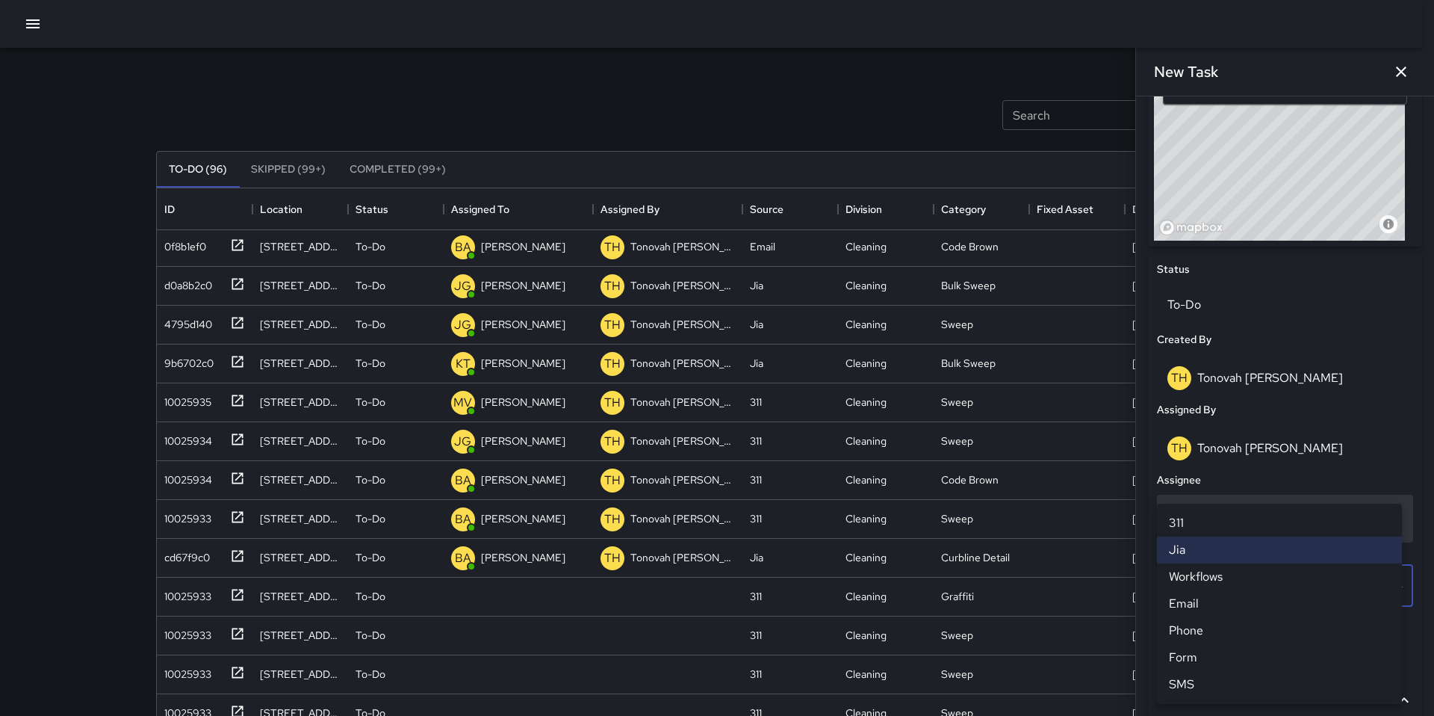
click at [1174, 526] on li "311" at bounding box center [1279, 523] width 245 height 27
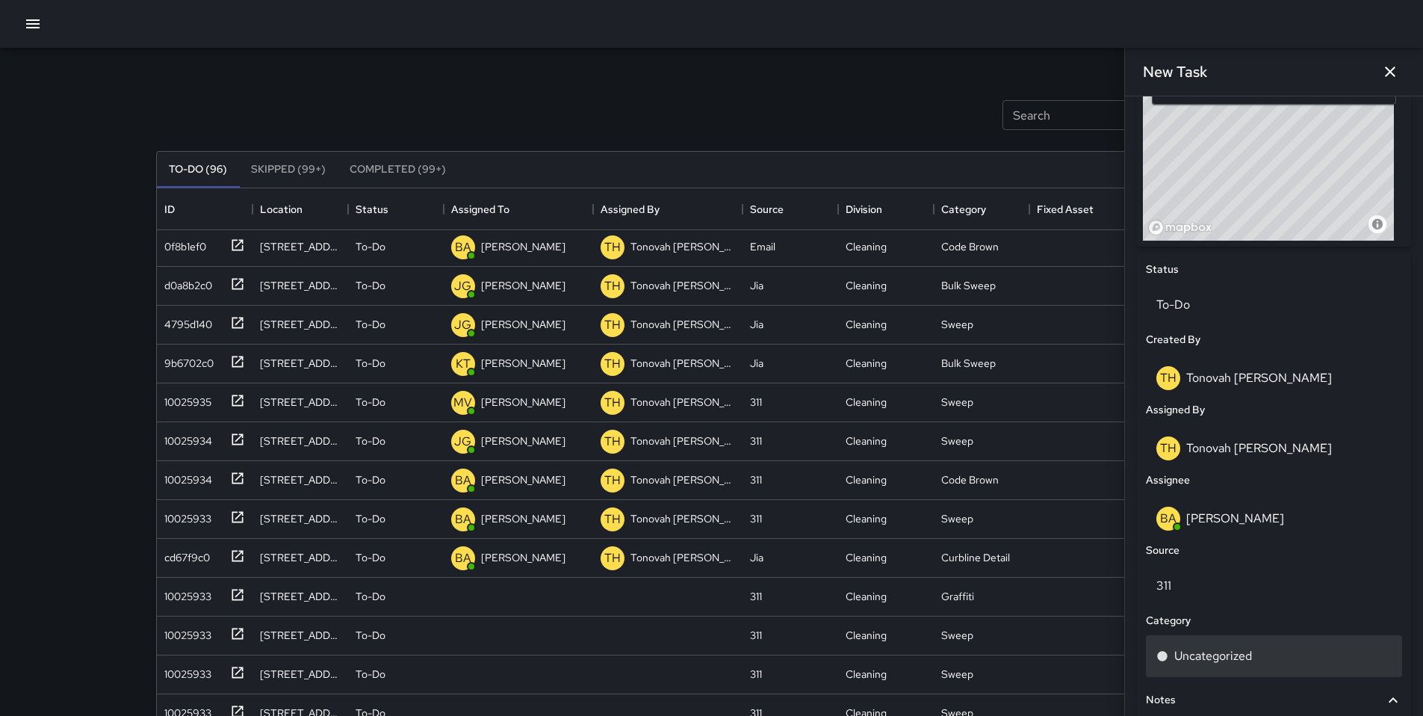
click at [1197, 670] on div "Uncategorized" at bounding box center [1274, 656] width 256 height 42
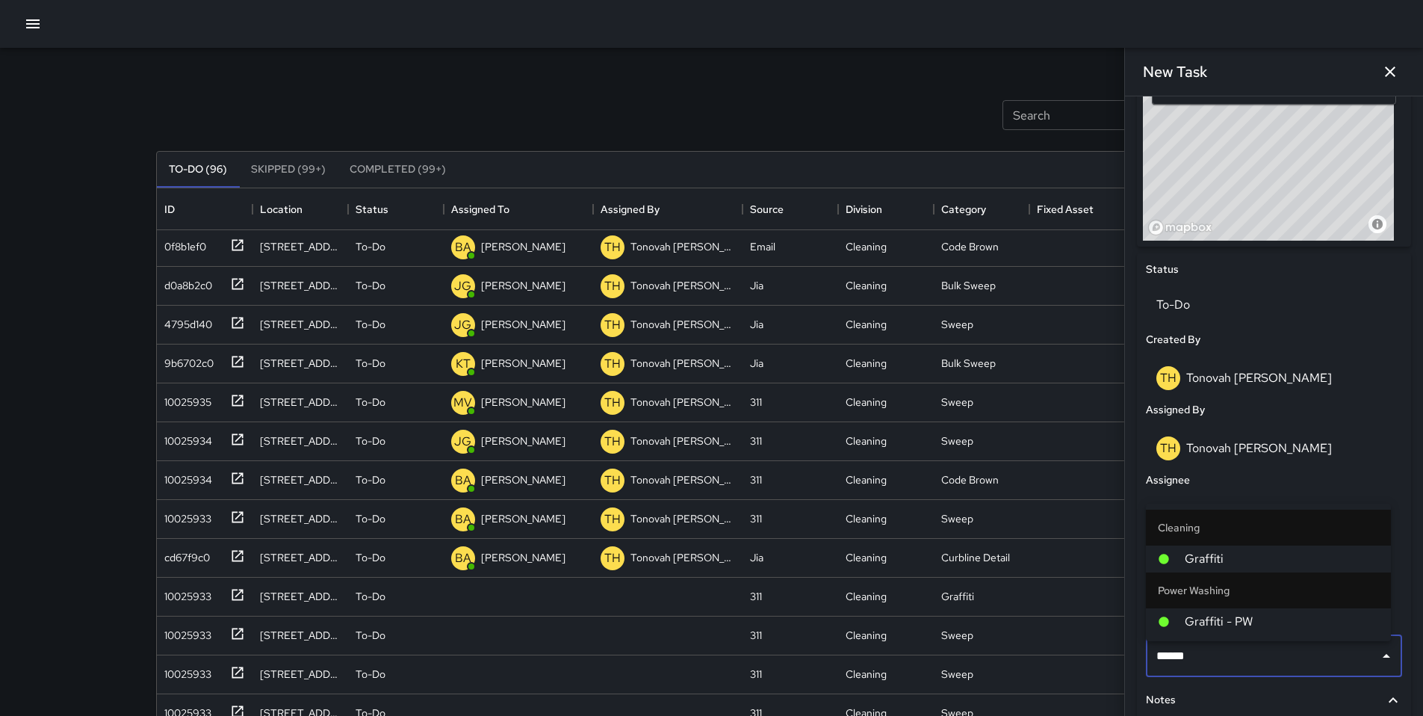
type input "*******"
click at [1224, 532] on li "Cleaning" at bounding box center [1268, 528] width 245 height 36
click at [1219, 544] on li "Cleaning" at bounding box center [1268, 528] width 245 height 36
click at [1216, 557] on span "Graffiti" at bounding box center [1282, 559] width 194 height 18
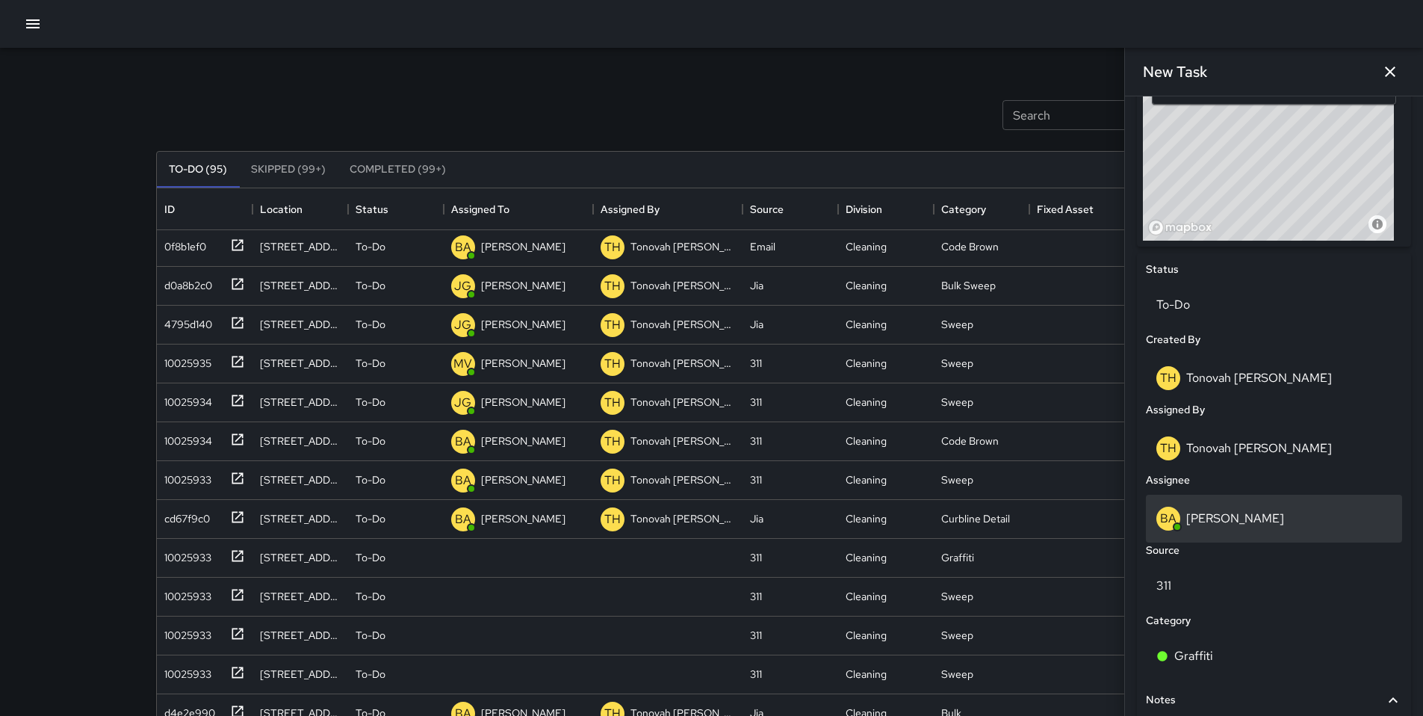
click at [1192, 522] on p "[PERSON_NAME]" at bounding box center [1235, 518] width 98 height 16
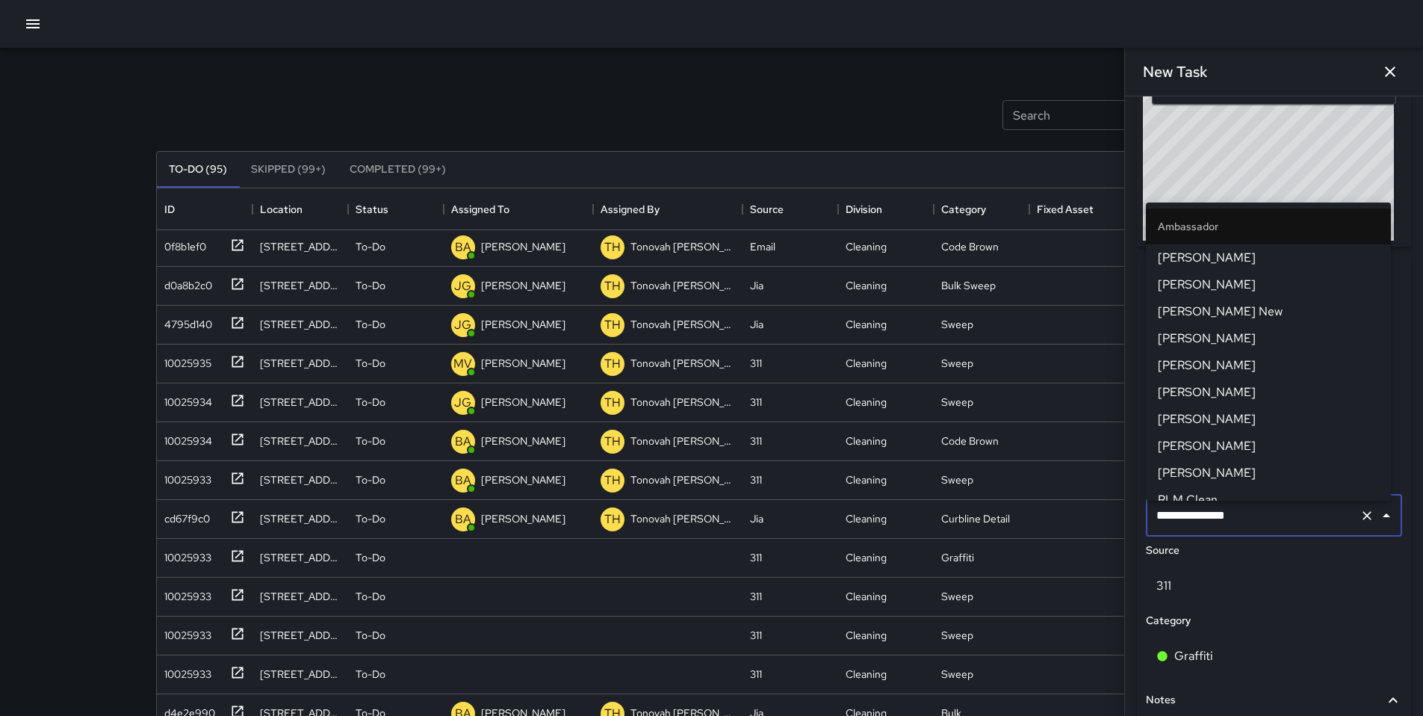
scroll to position [1017, 0]
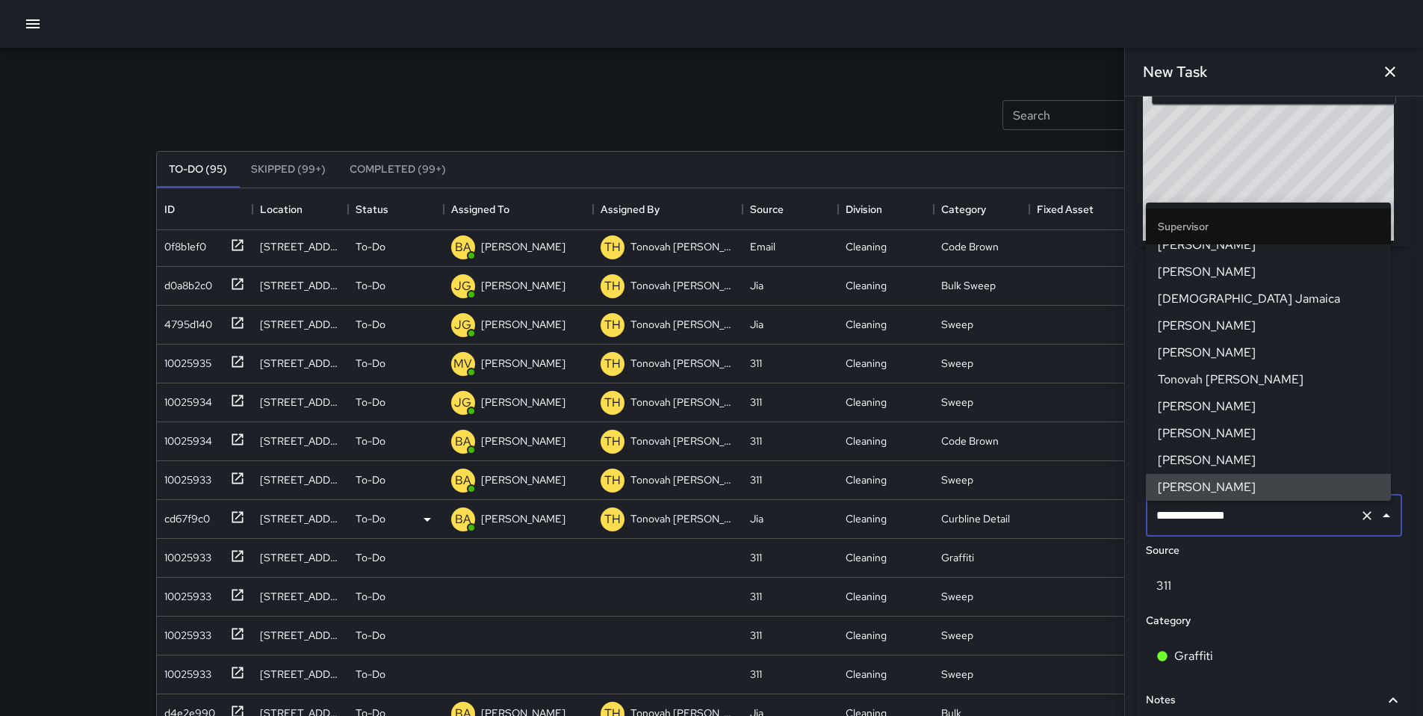
drag, startPoint x: 1245, startPoint y: 526, endPoint x: 1118, endPoint y: 510, distance: 127.2
click at [1118, 510] on div "Search Search New Task To-Do (95) Skipped (99+) Completed (99+) ID Location Sta…" at bounding box center [712, 465] width 1148 height 835
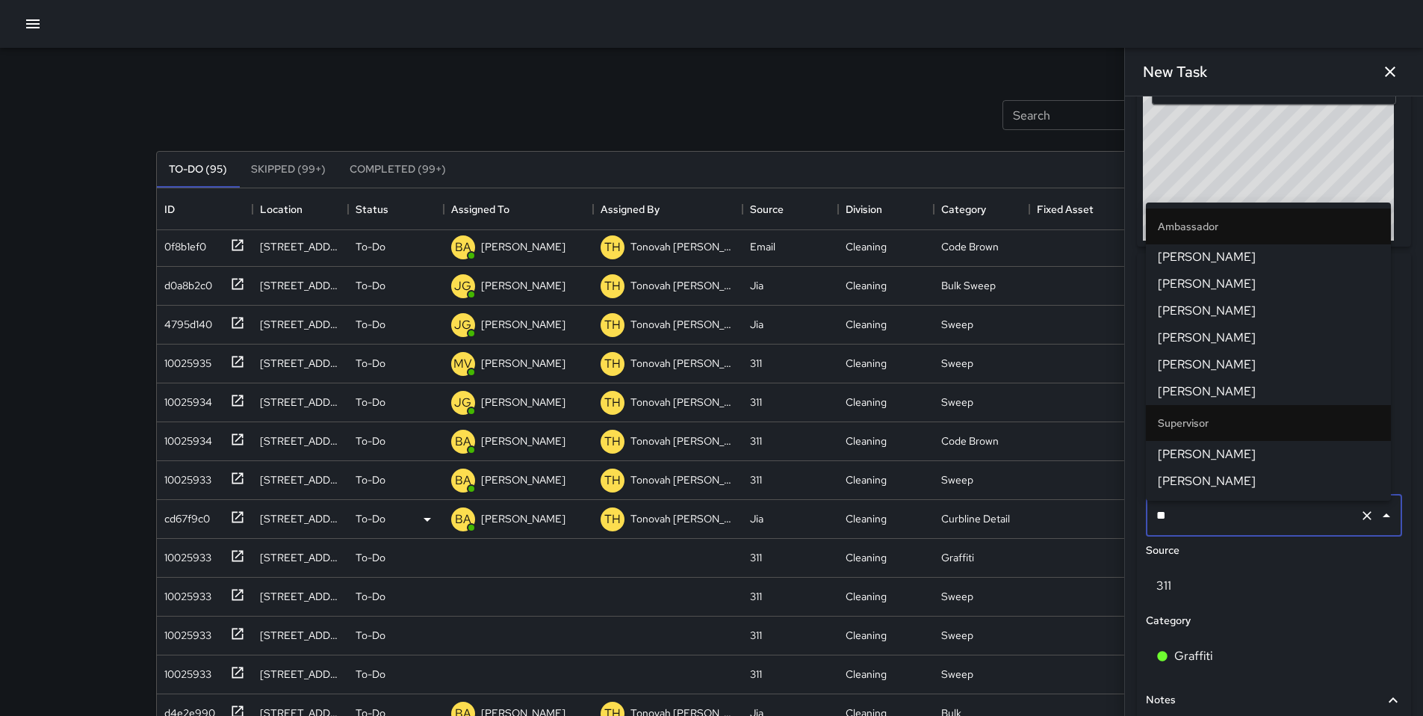
scroll to position [0, 0]
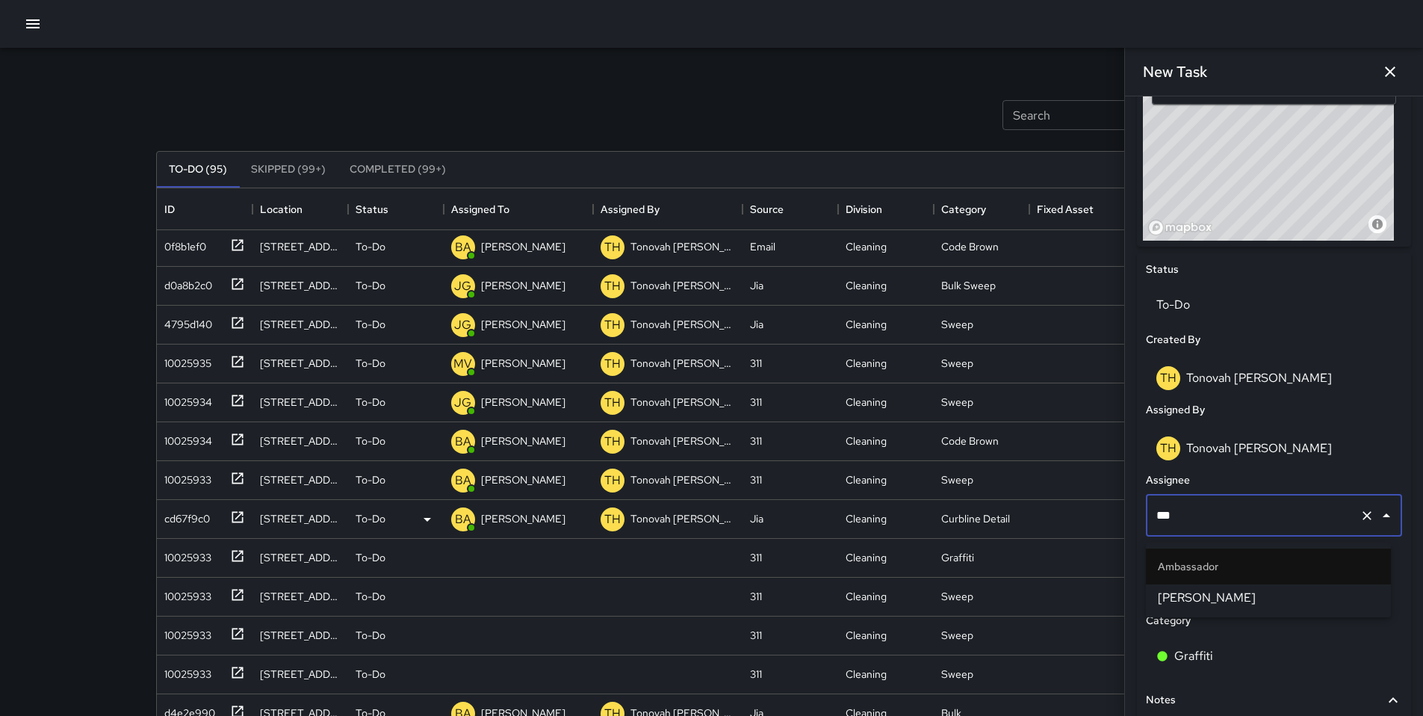
type input "****"
click at [1191, 595] on span "[PERSON_NAME]" at bounding box center [1268, 598] width 221 height 18
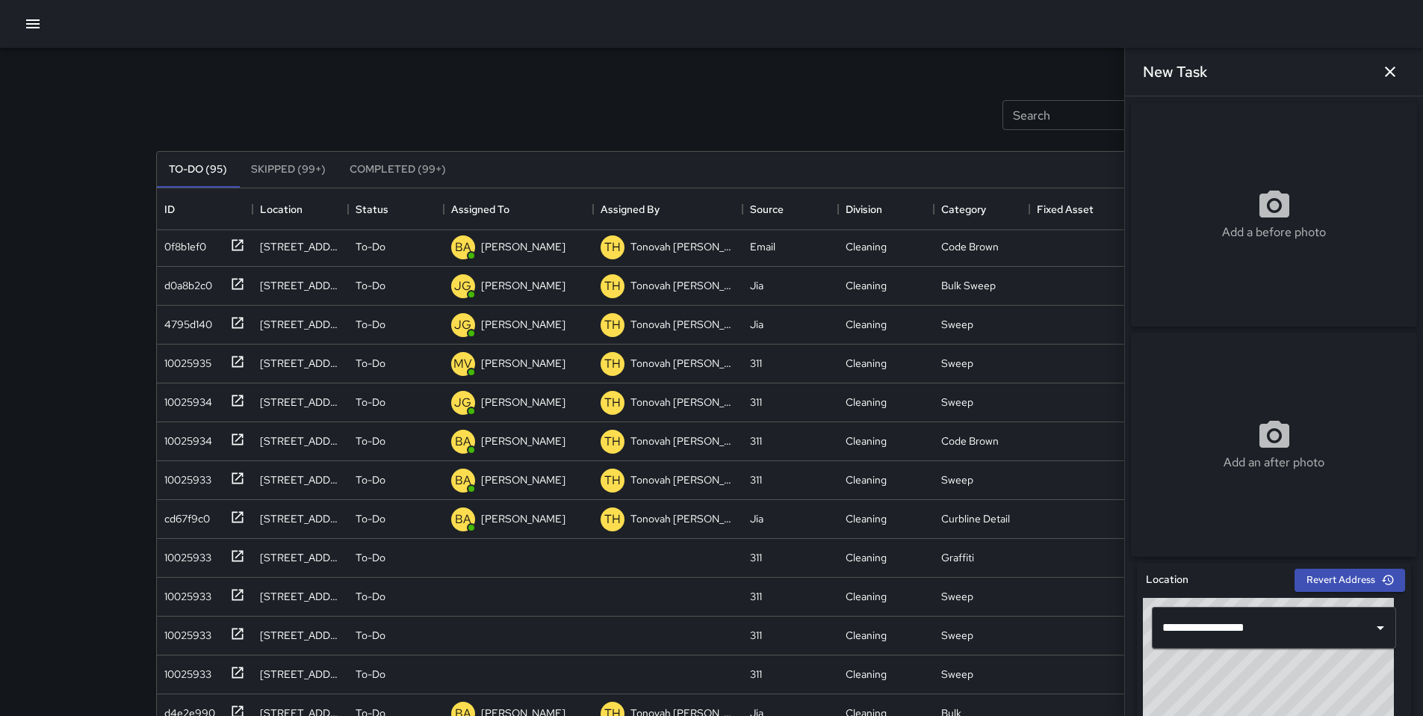
click at [1230, 150] on div "Add a before photo" at bounding box center [1274, 214] width 286 height 224
type input "**********"
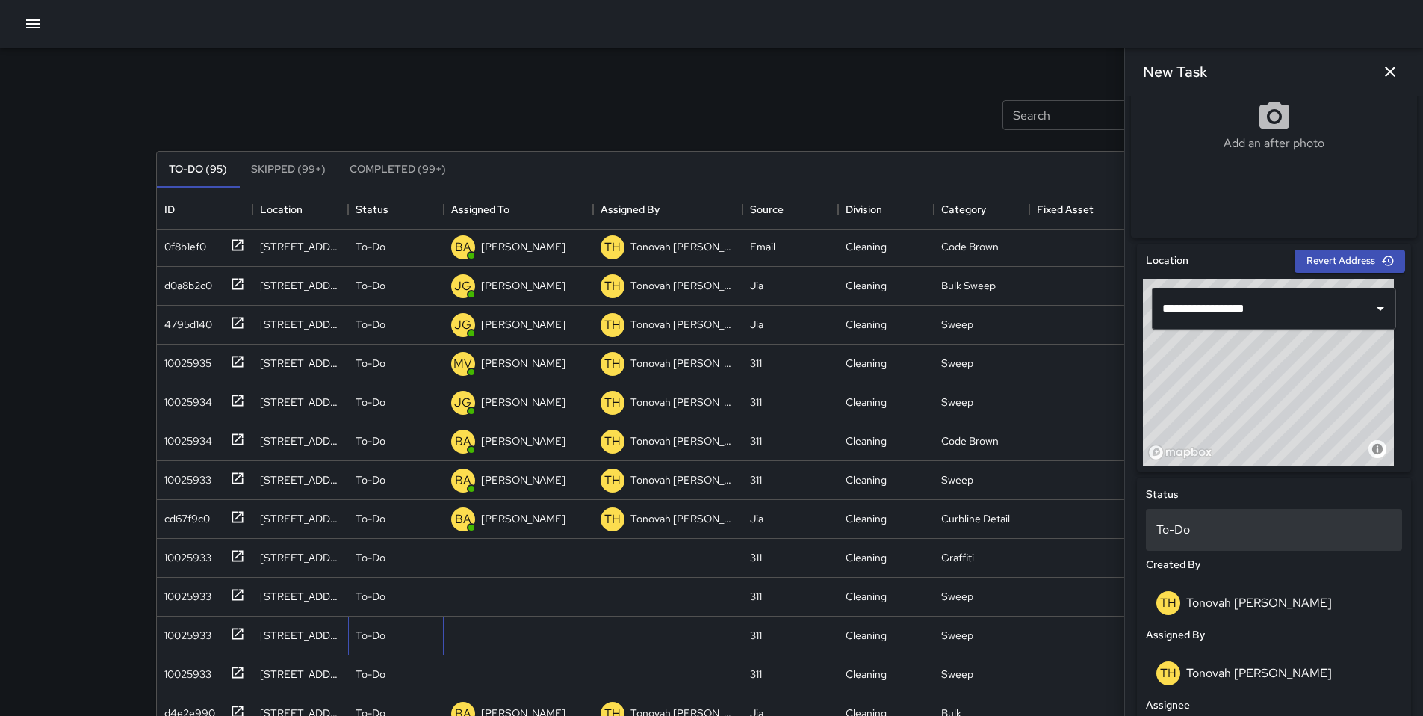
scroll to position [610, 0]
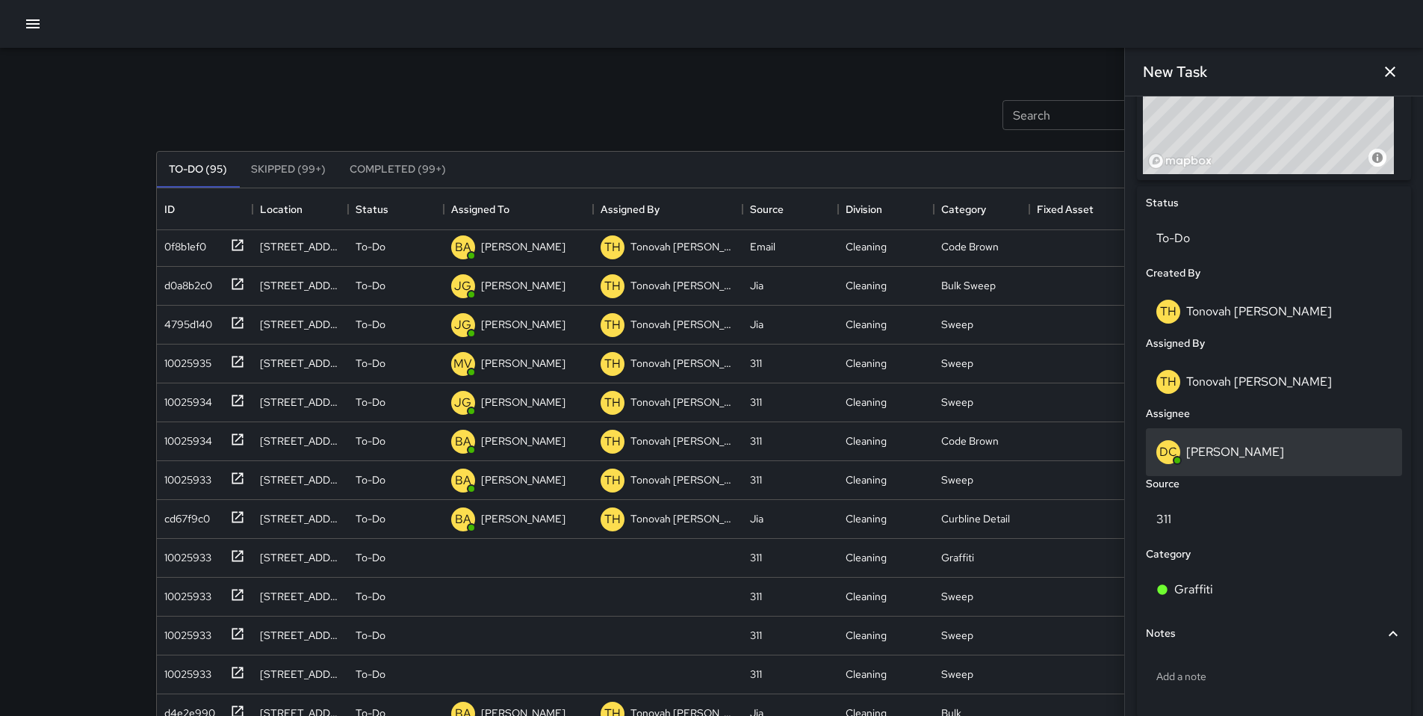
click at [1232, 468] on div "DC Dago Cervantes" at bounding box center [1274, 452] width 256 height 48
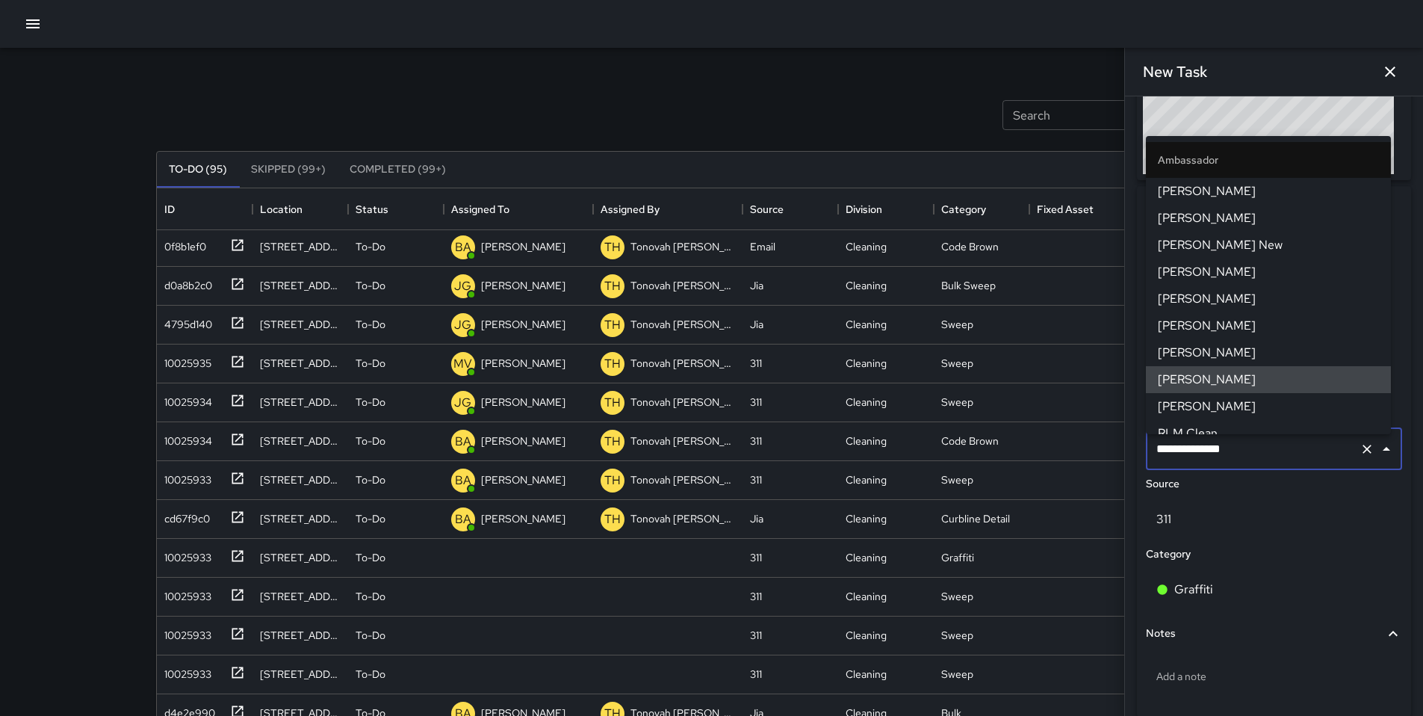
drag, startPoint x: 1236, startPoint y: 452, endPoint x: 1127, endPoint y: 439, distance: 109.1
click at [1127, 439] on div "**********" at bounding box center [1274, 405] width 298 height 619
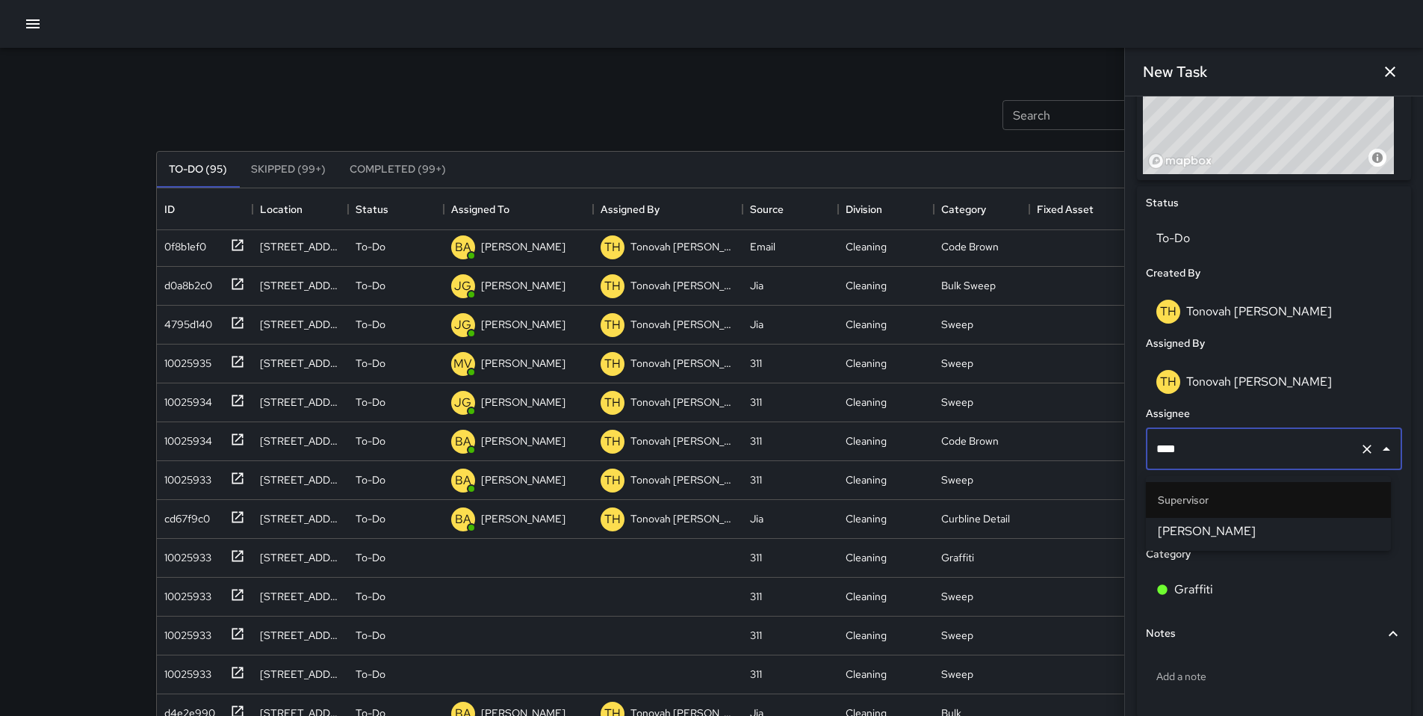
type input "*****"
click at [1198, 533] on span "[PERSON_NAME]" at bounding box center [1268, 531] width 221 height 18
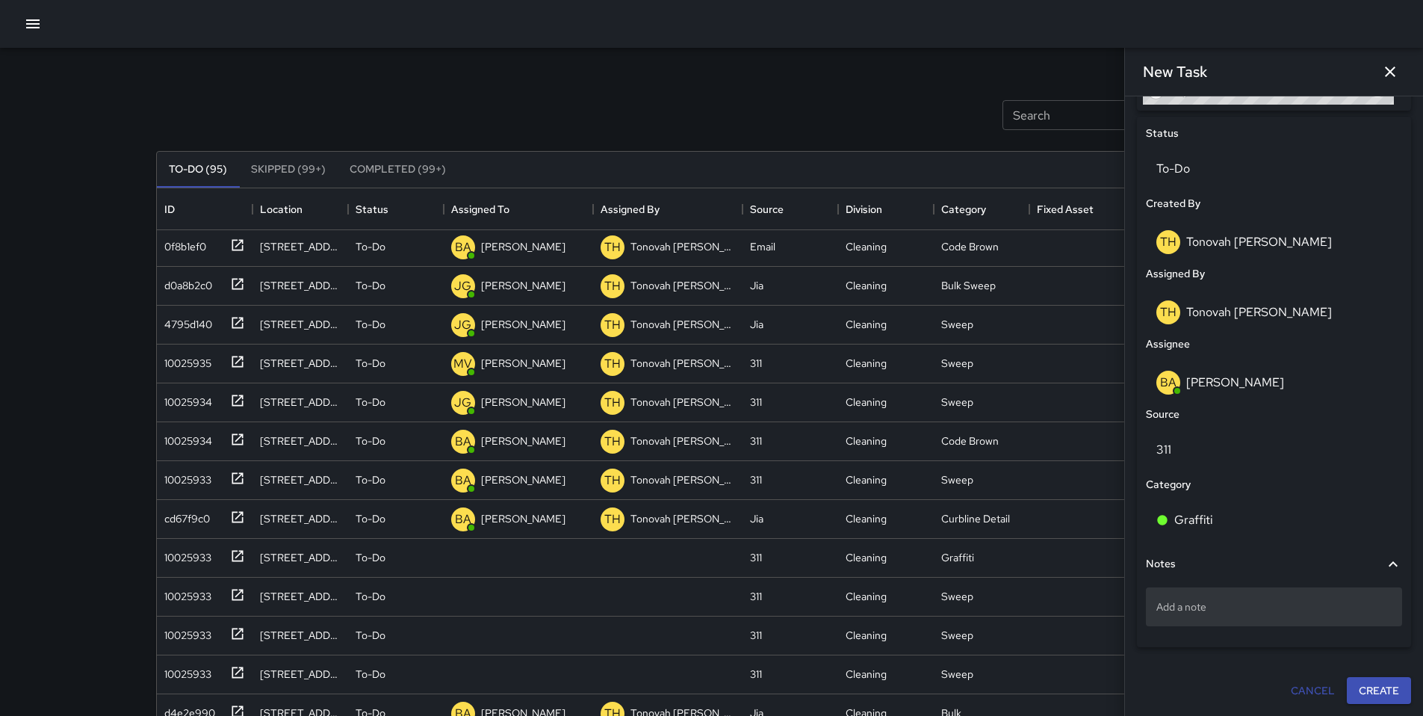
scroll to position [686, 0]
click at [1284, 620] on div "Add a note" at bounding box center [1274, 606] width 256 height 39
click at [1226, 607] on p "Add a note" at bounding box center [1273, 606] width 235 height 15
type textarea "**********"
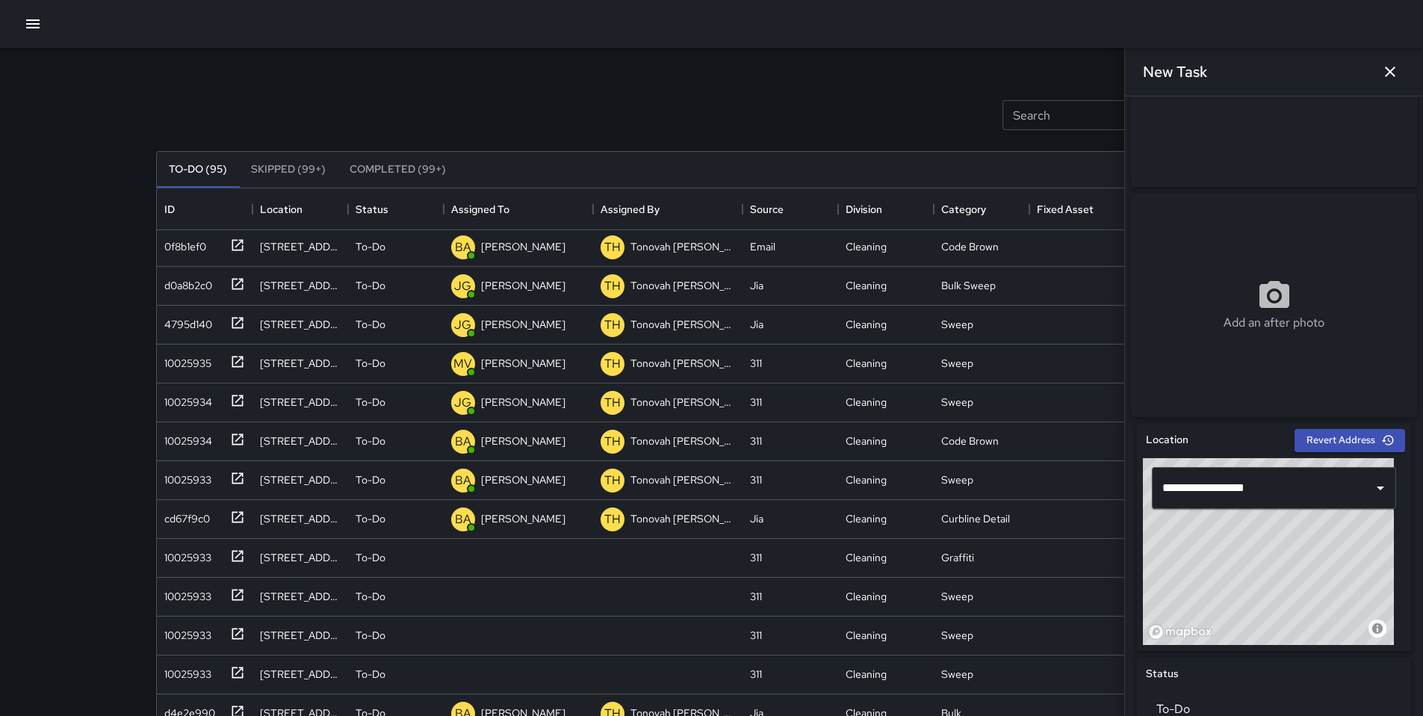
scroll to position [0, 0]
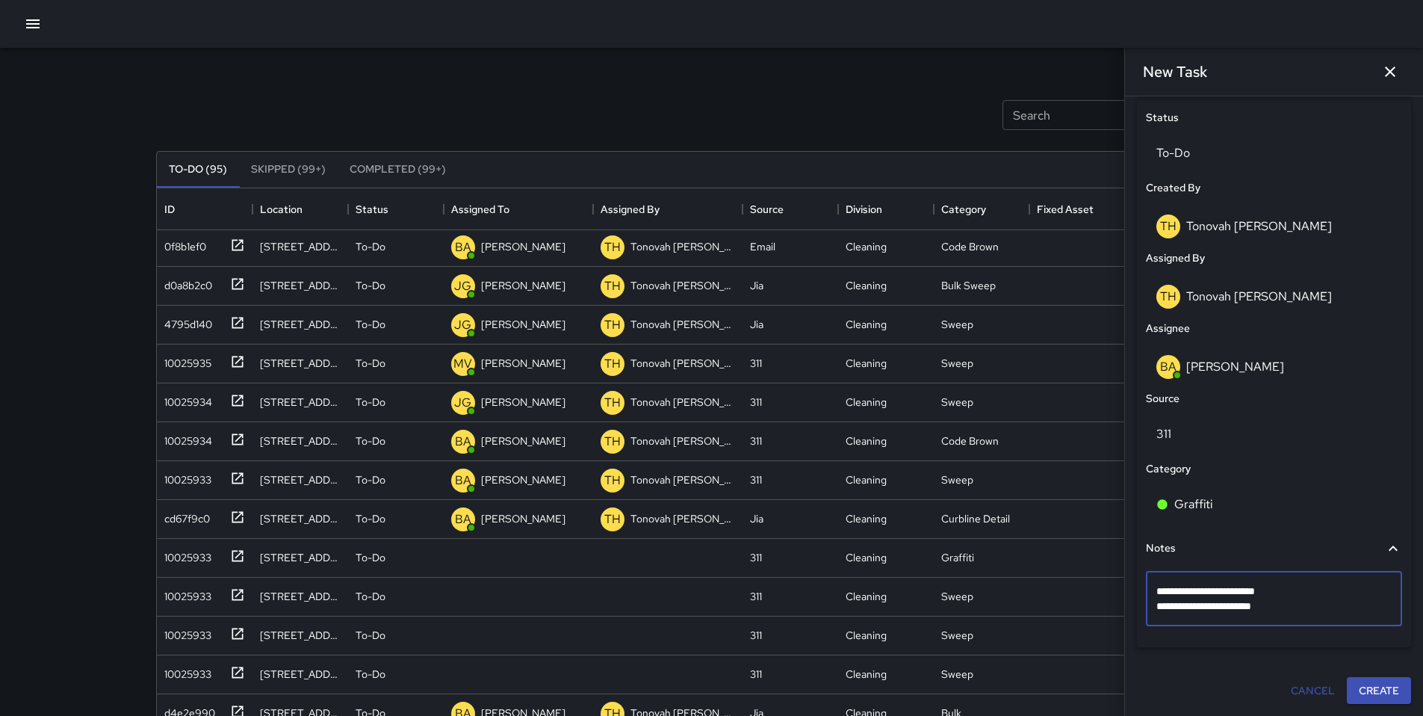
click at [1362, 687] on button "Create" at bounding box center [1379, 691] width 64 height 28
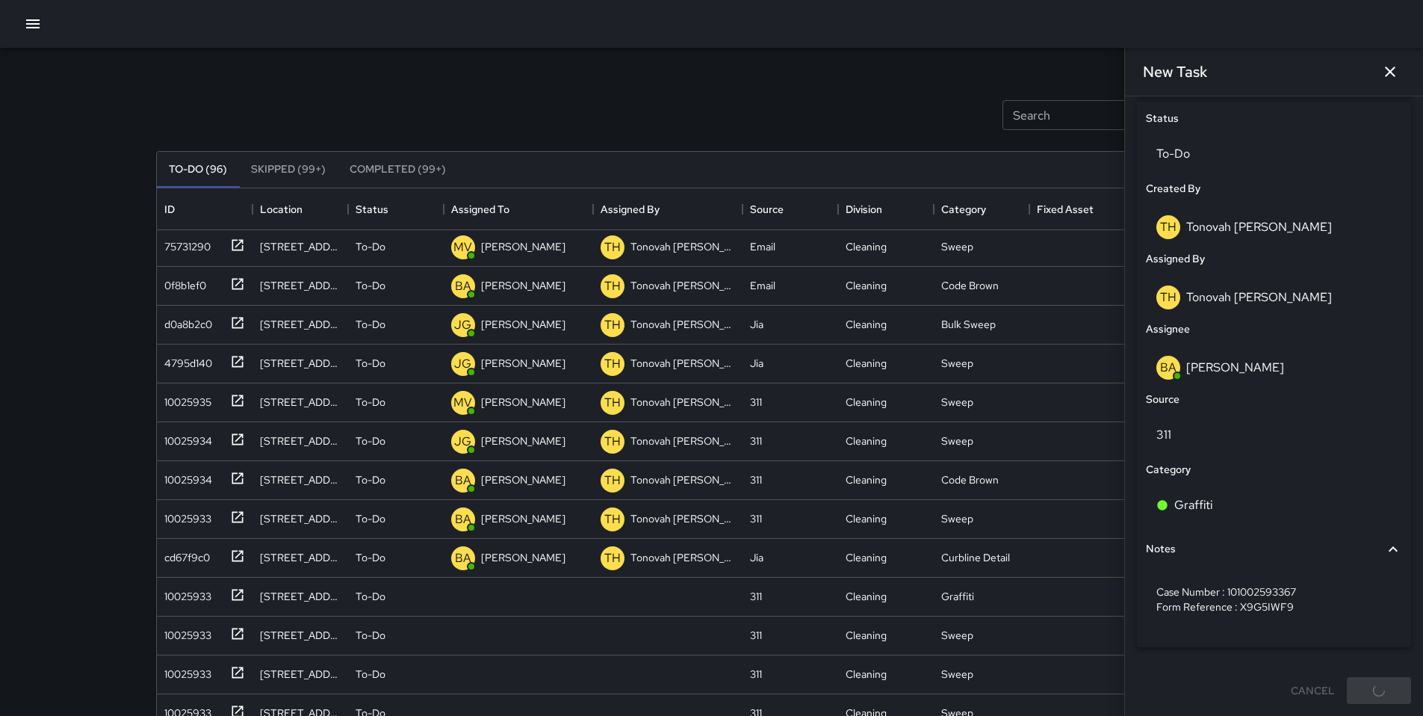
scroll to position [546, 0]
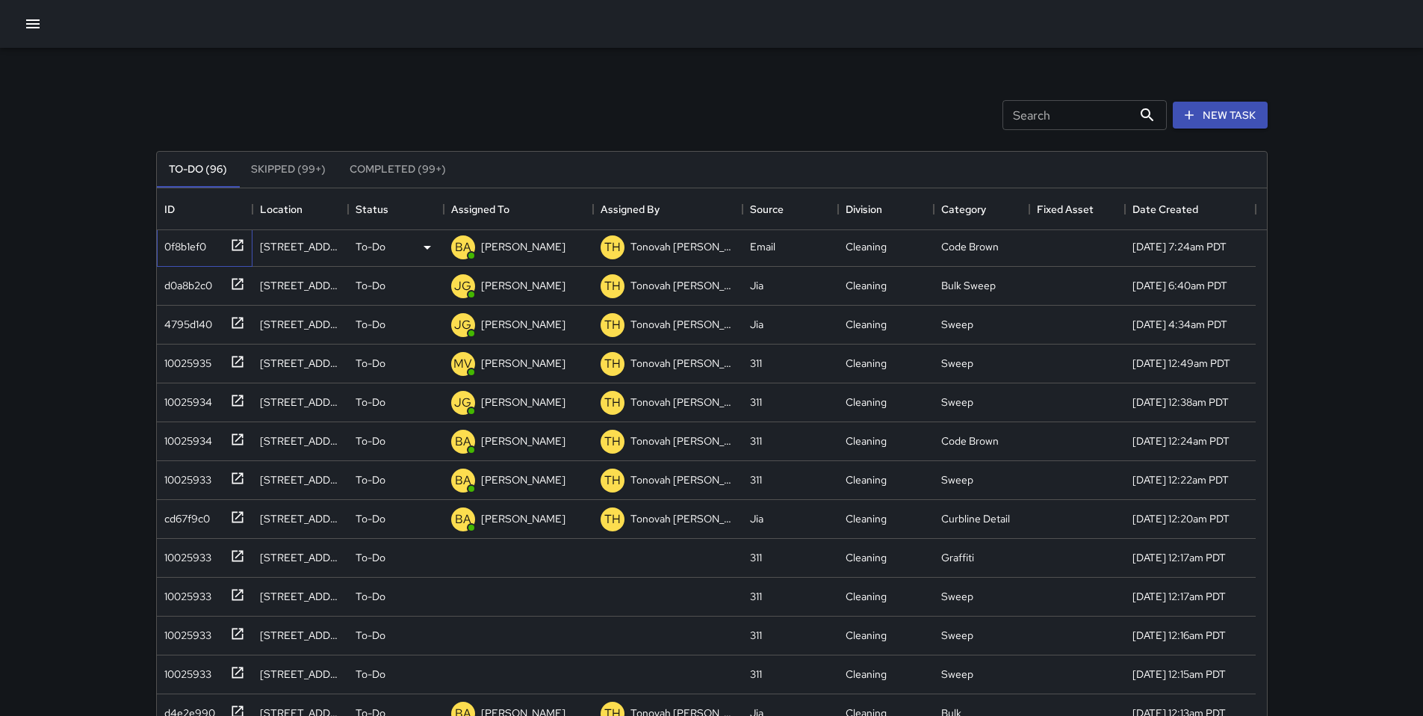
click at [196, 247] on div "0f8b1ef0" at bounding box center [182, 243] width 48 height 21
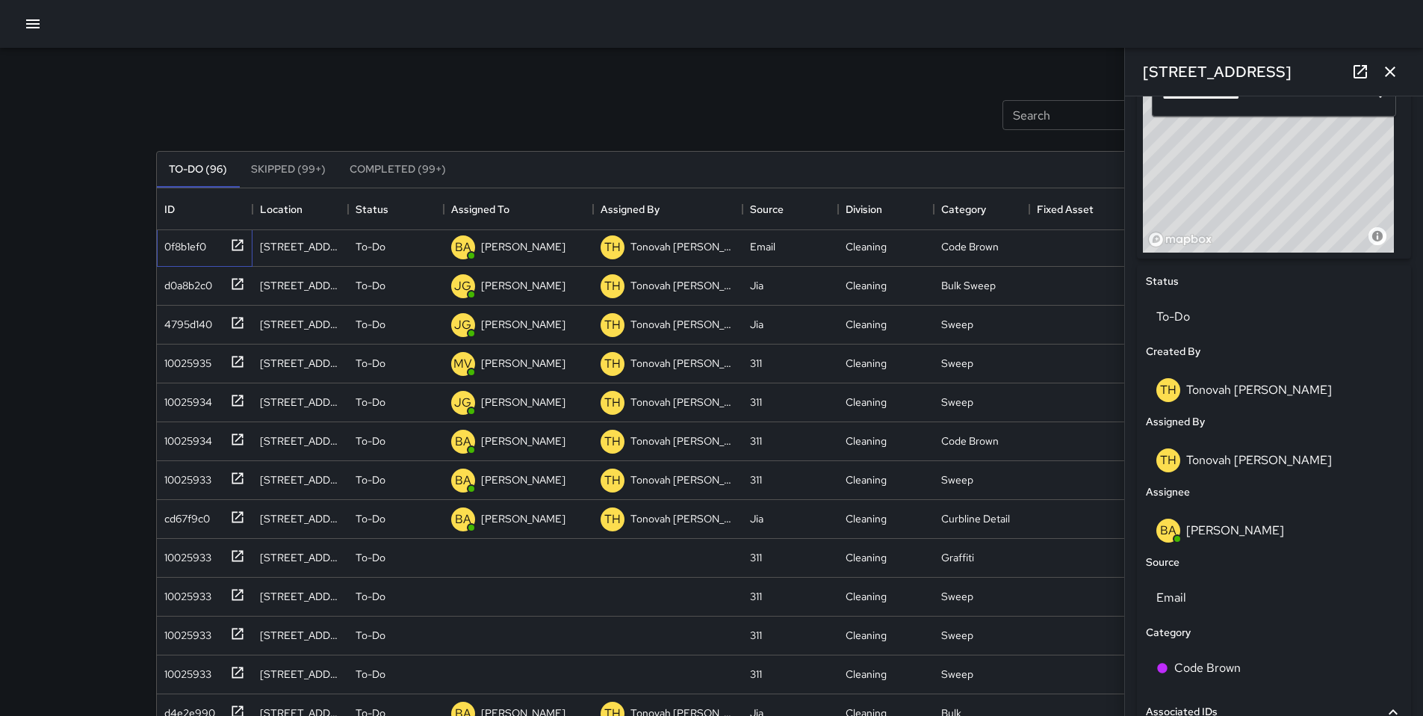
scroll to position [738, 0]
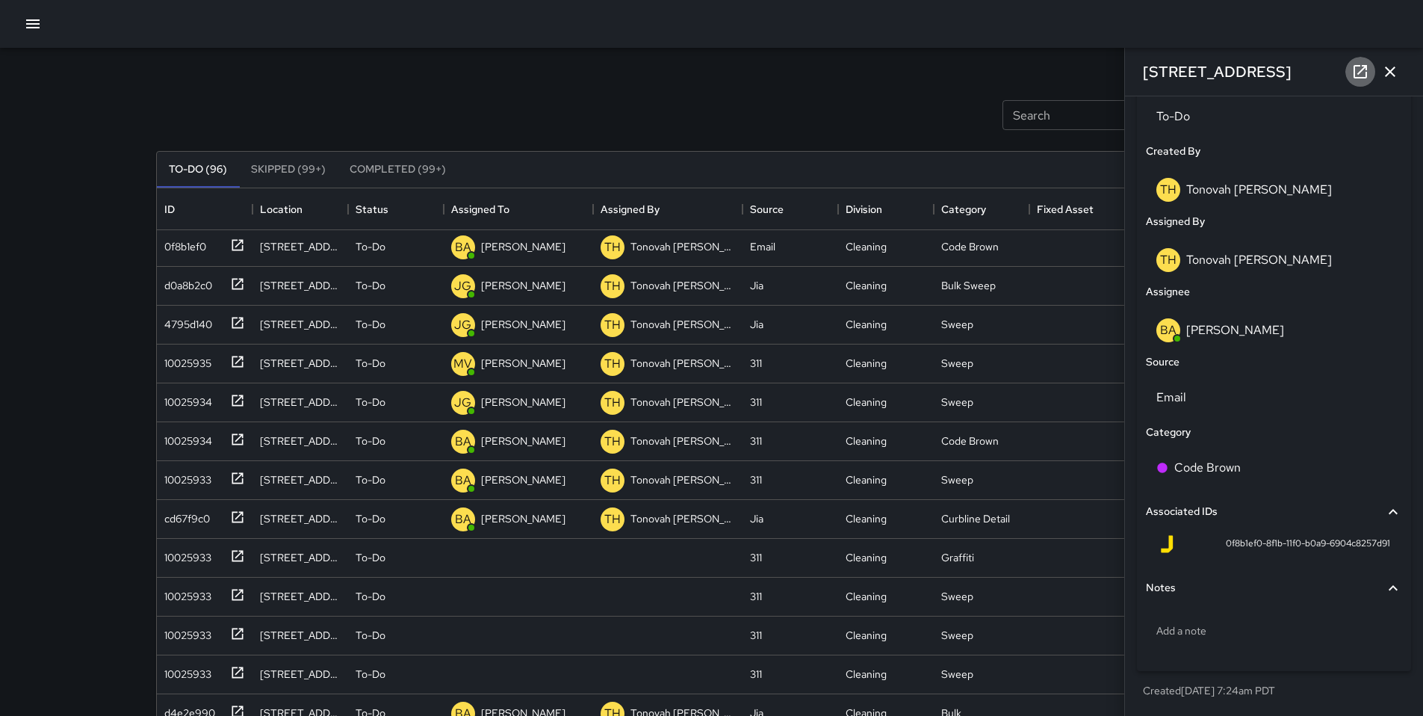
click at [1359, 67] on icon at bounding box center [1360, 72] width 18 height 18
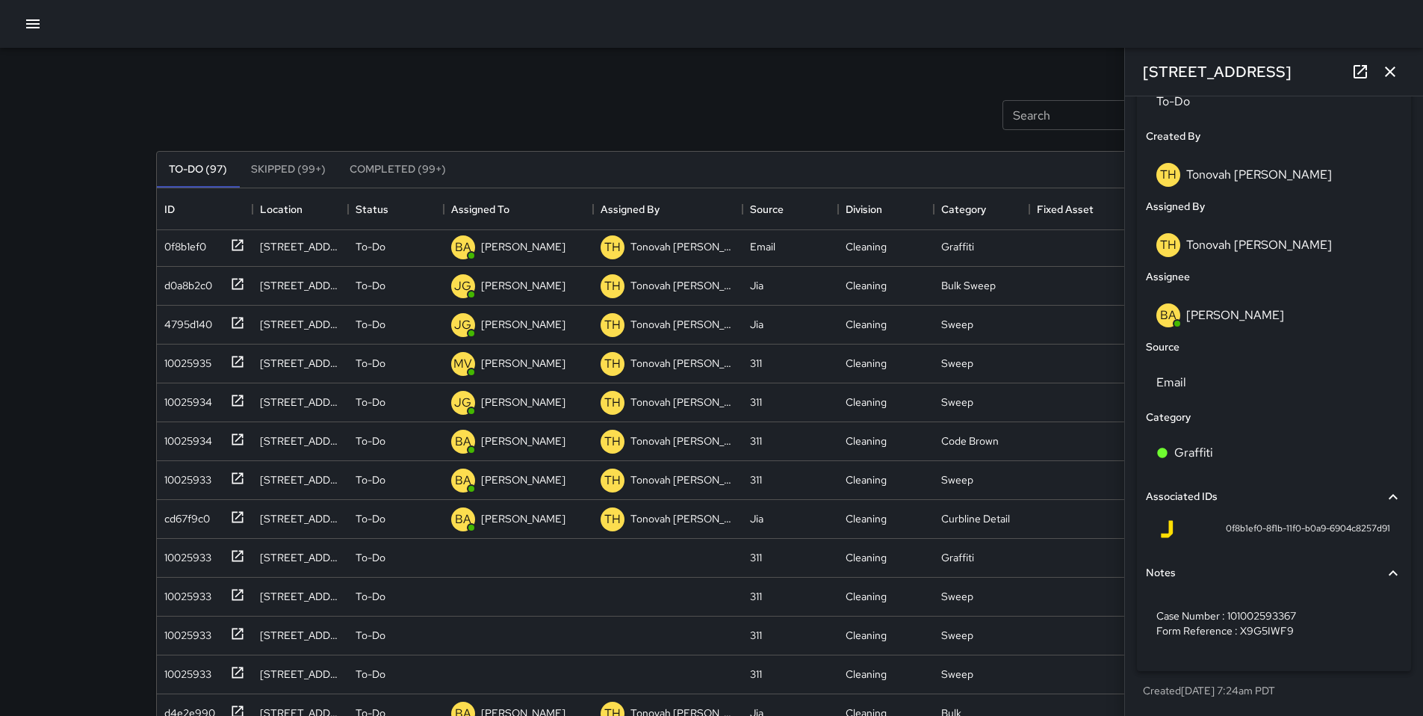
scroll to position [753, 0]
click at [1391, 66] on icon "button" at bounding box center [1390, 72] width 18 height 18
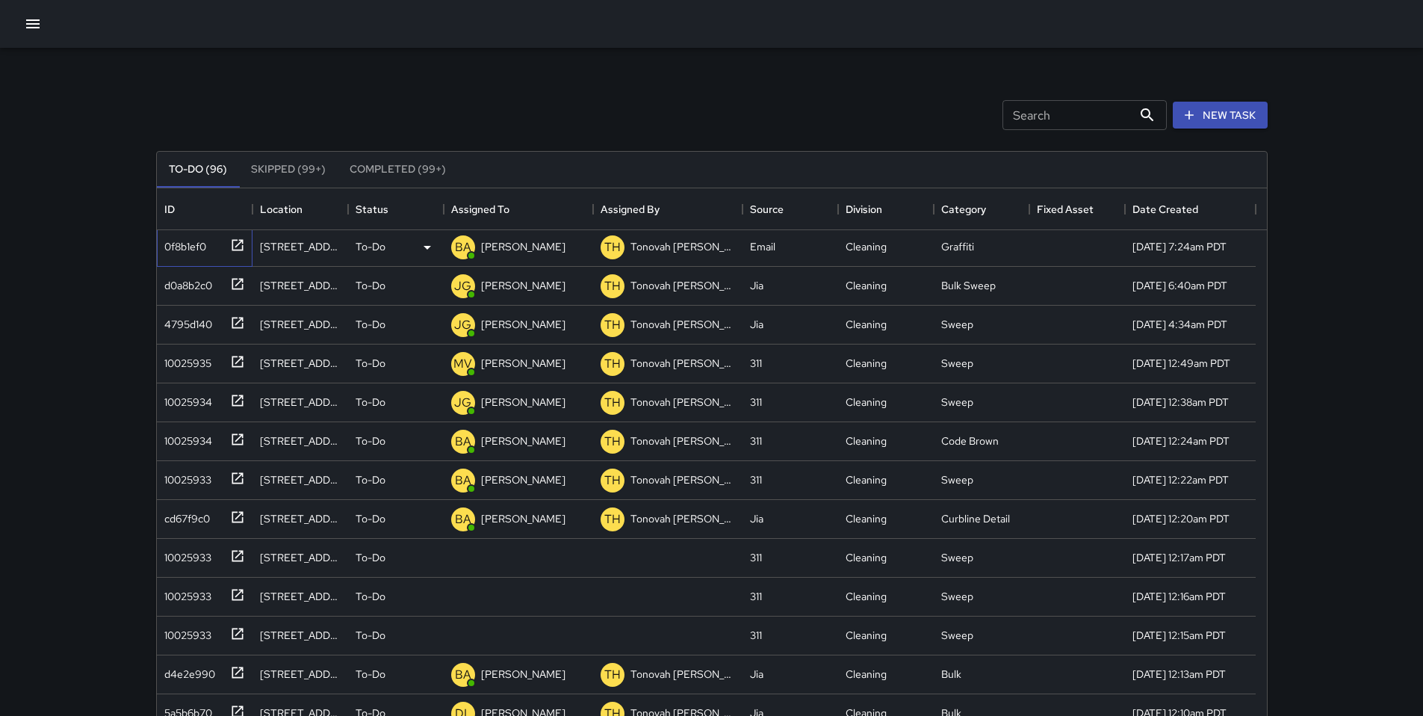
click at [198, 244] on div "0f8b1ef0" at bounding box center [182, 243] width 48 height 21
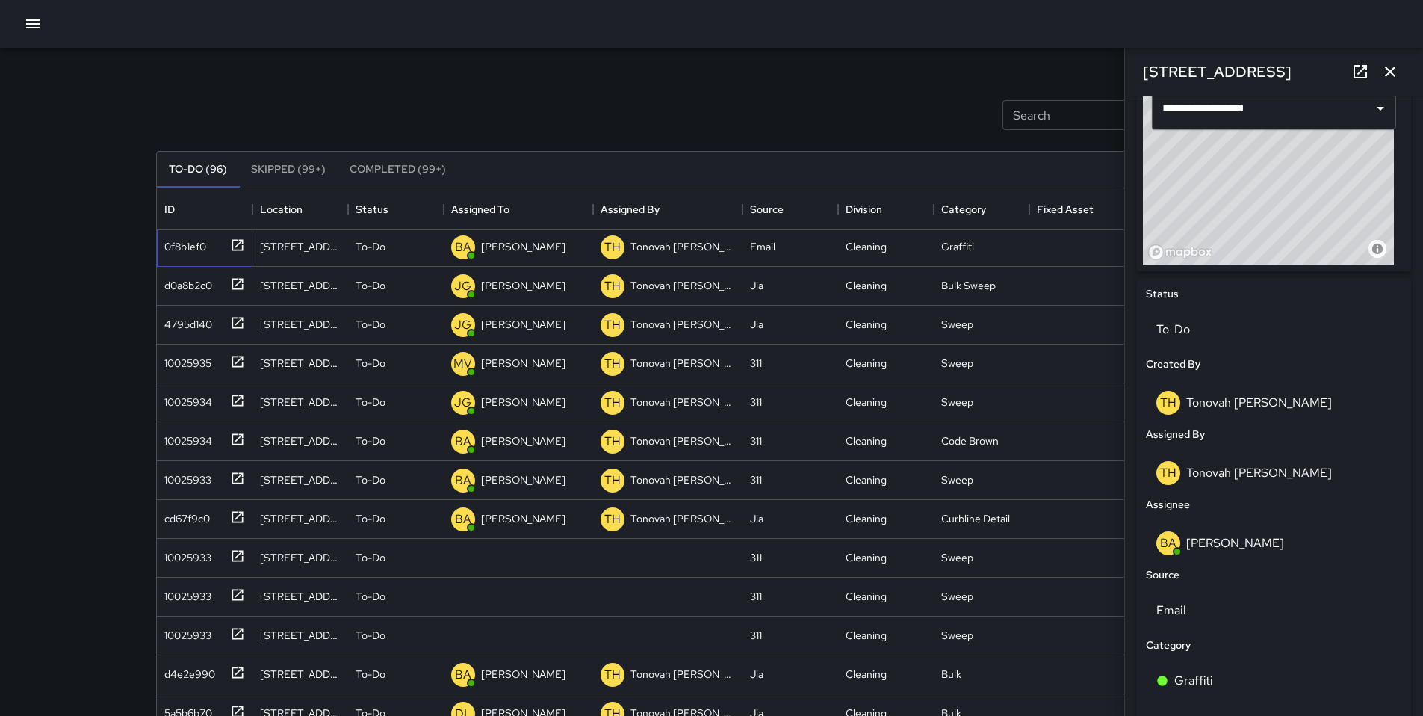
scroll to position [632, 0]
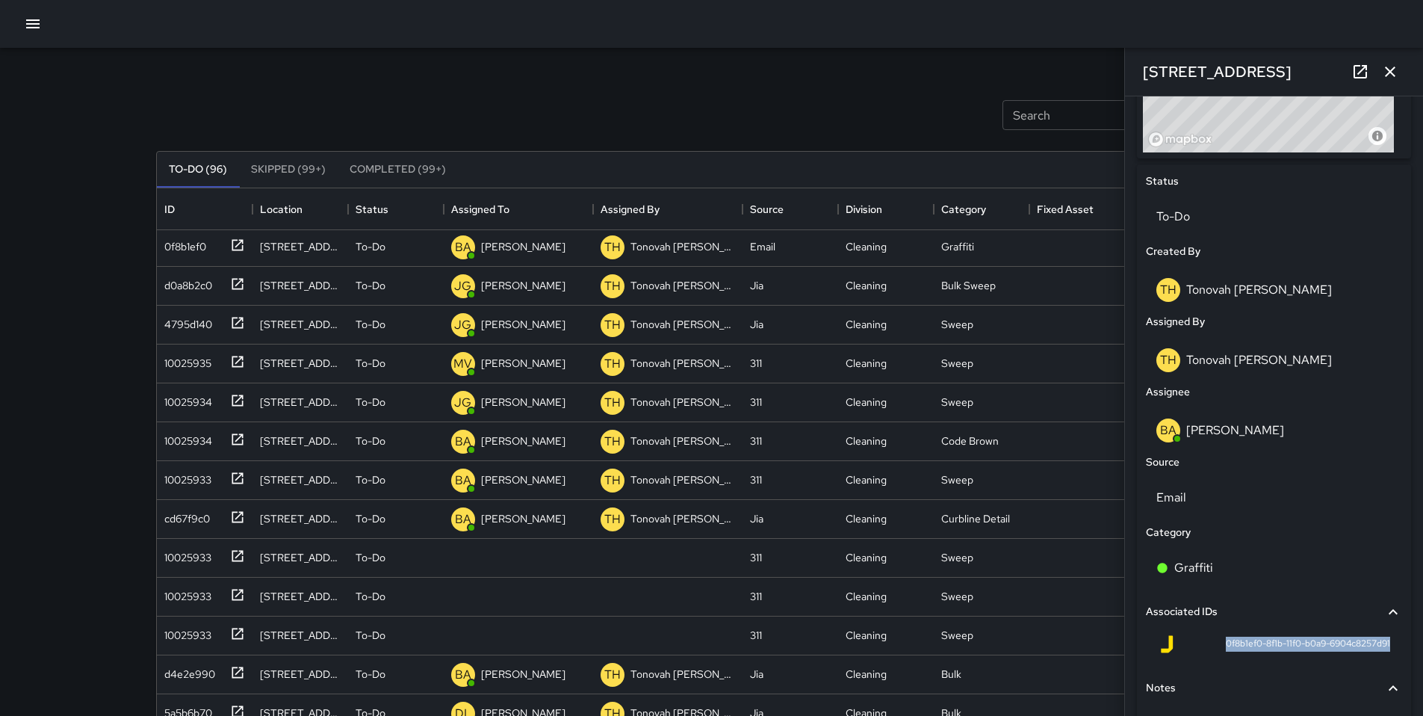
drag, startPoint x: 1213, startPoint y: 650, endPoint x: 1393, endPoint y: 651, distance: 180.8
click at [1405, 651] on div "**********" at bounding box center [1274, 375] width 286 height 900
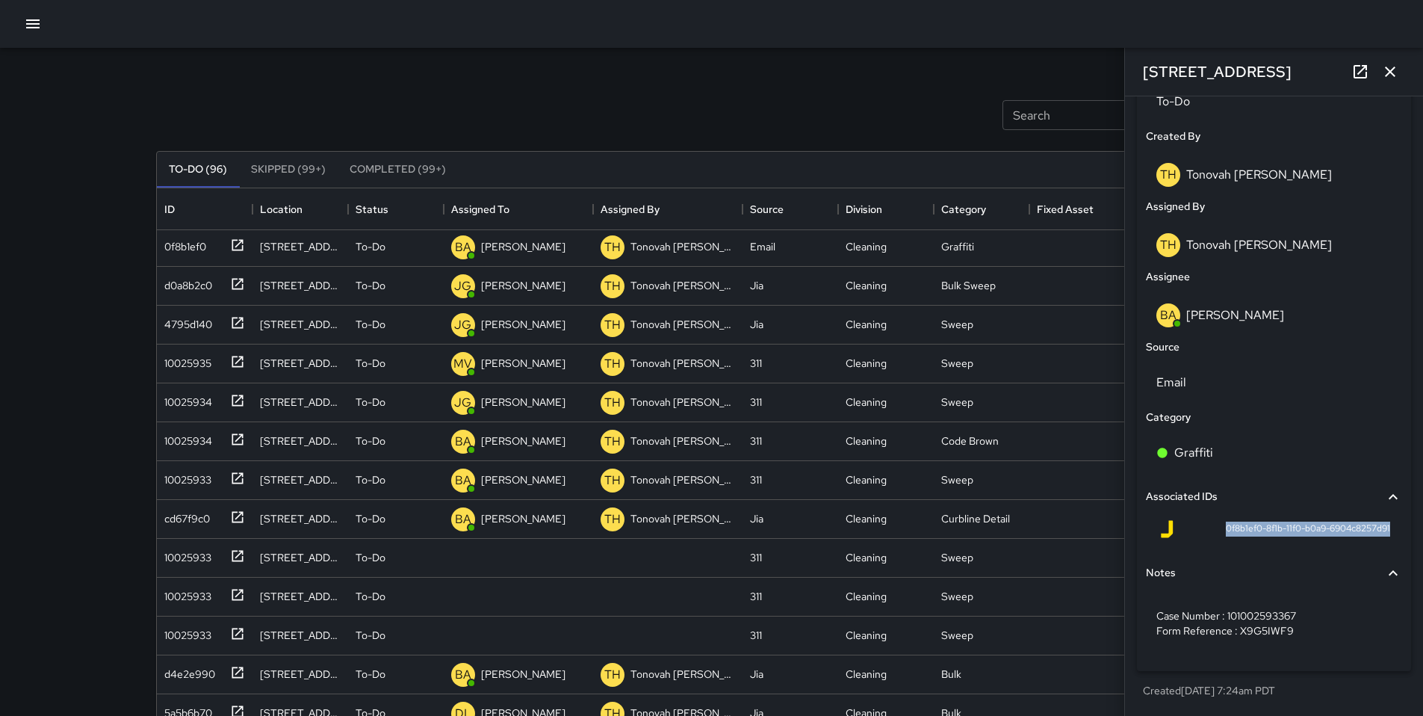
click at [1381, 72] on icon "button" at bounding box center [1390, 72] width 18 height 18
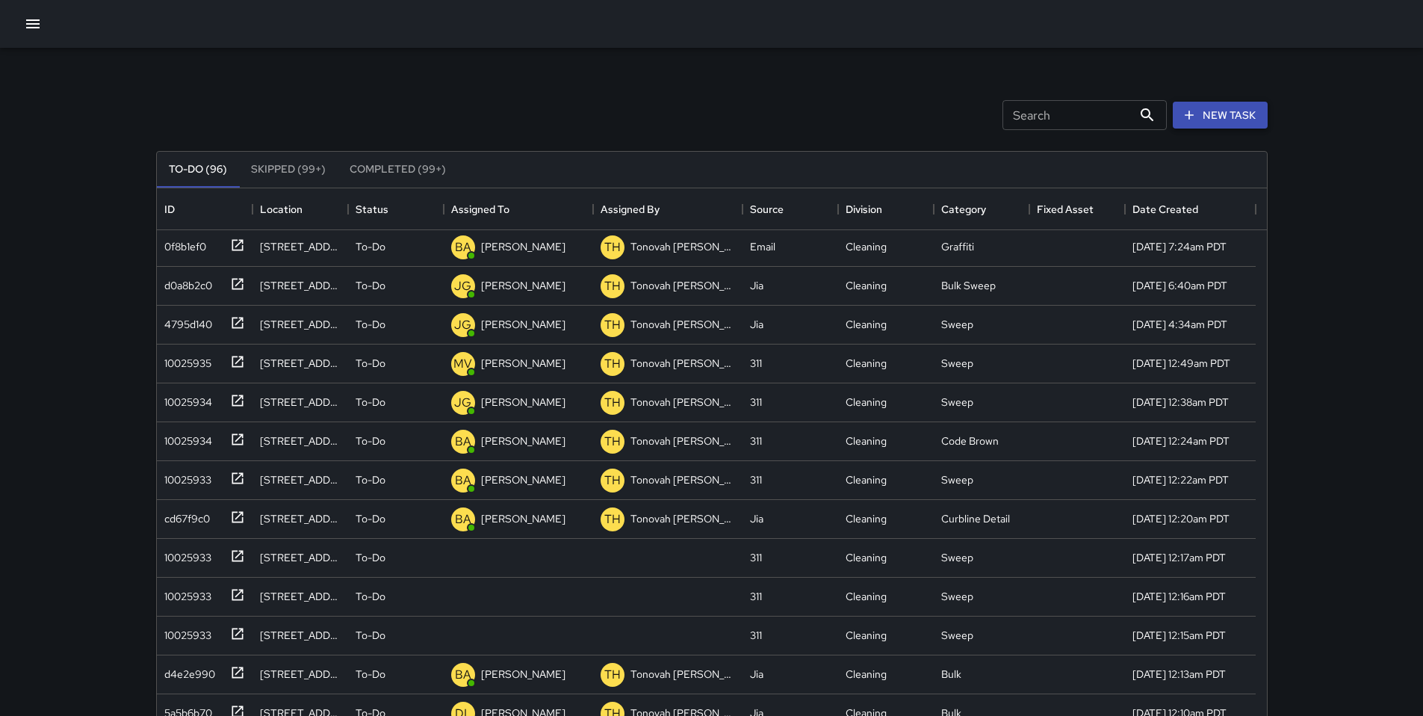
click at [1213, 114] on button "New Task" at bounding box center [1220, 116] width 95 height 28
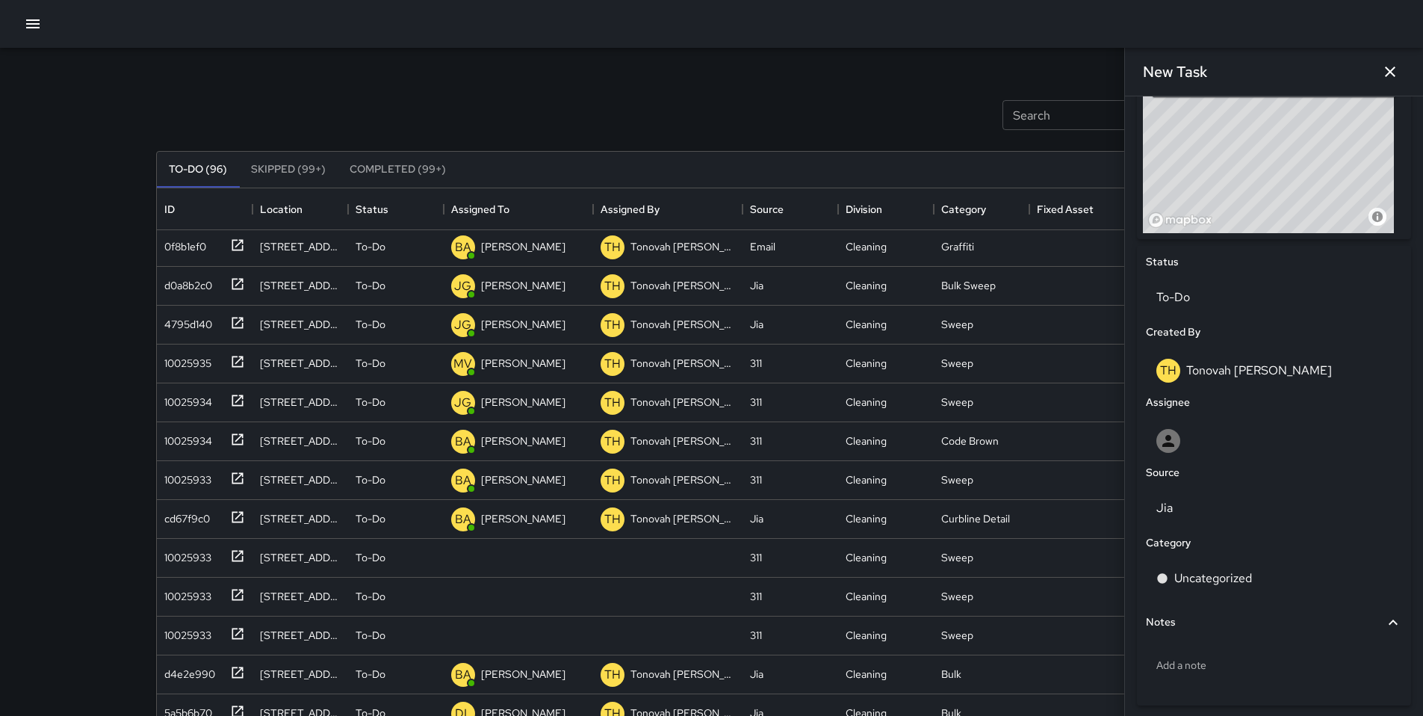
scroll to position [616, 0]
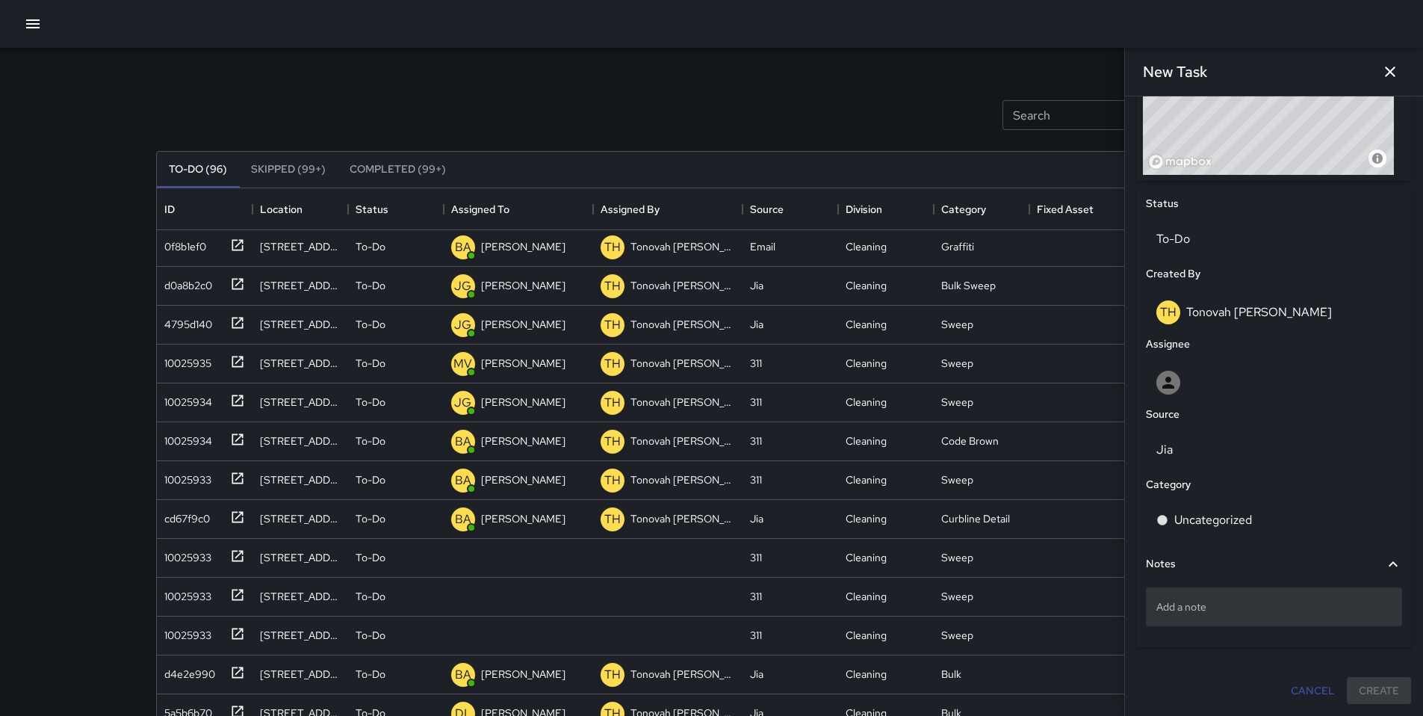
click at [1201, 603] on p "Add a note" at bounding box center [1273, 606] width 235 height 15
type textarea "**********"
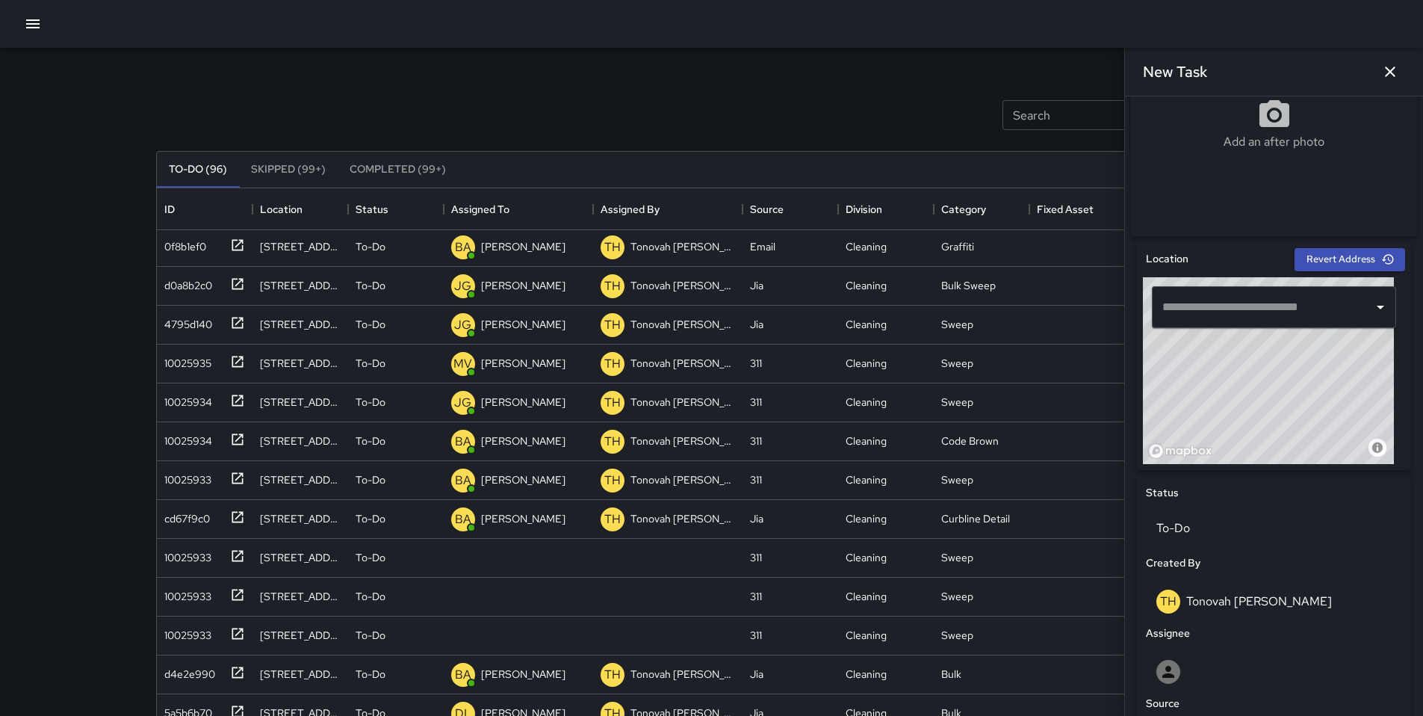
scroll to position [31, 0]
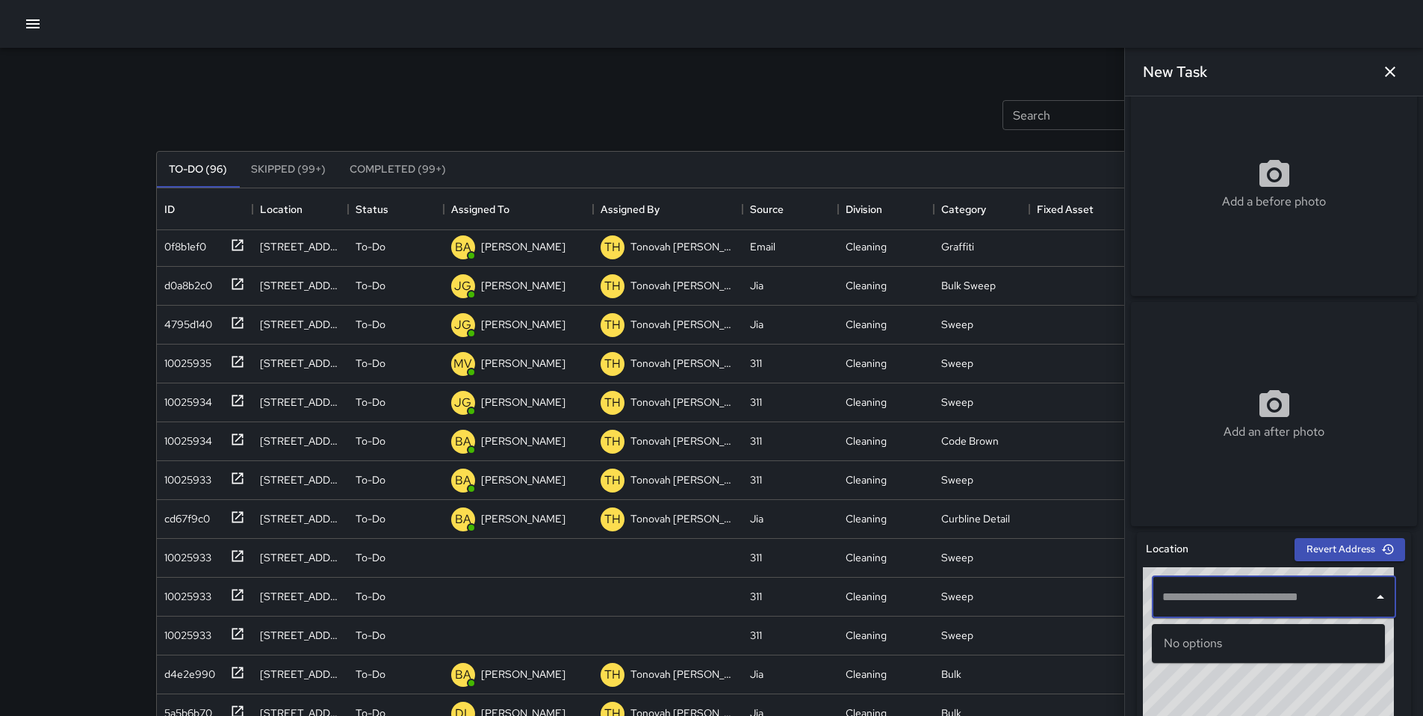
click at [1224, 610] on input "text" at bounding box center [1263, 597] width 208 height 28
paste input "**********"
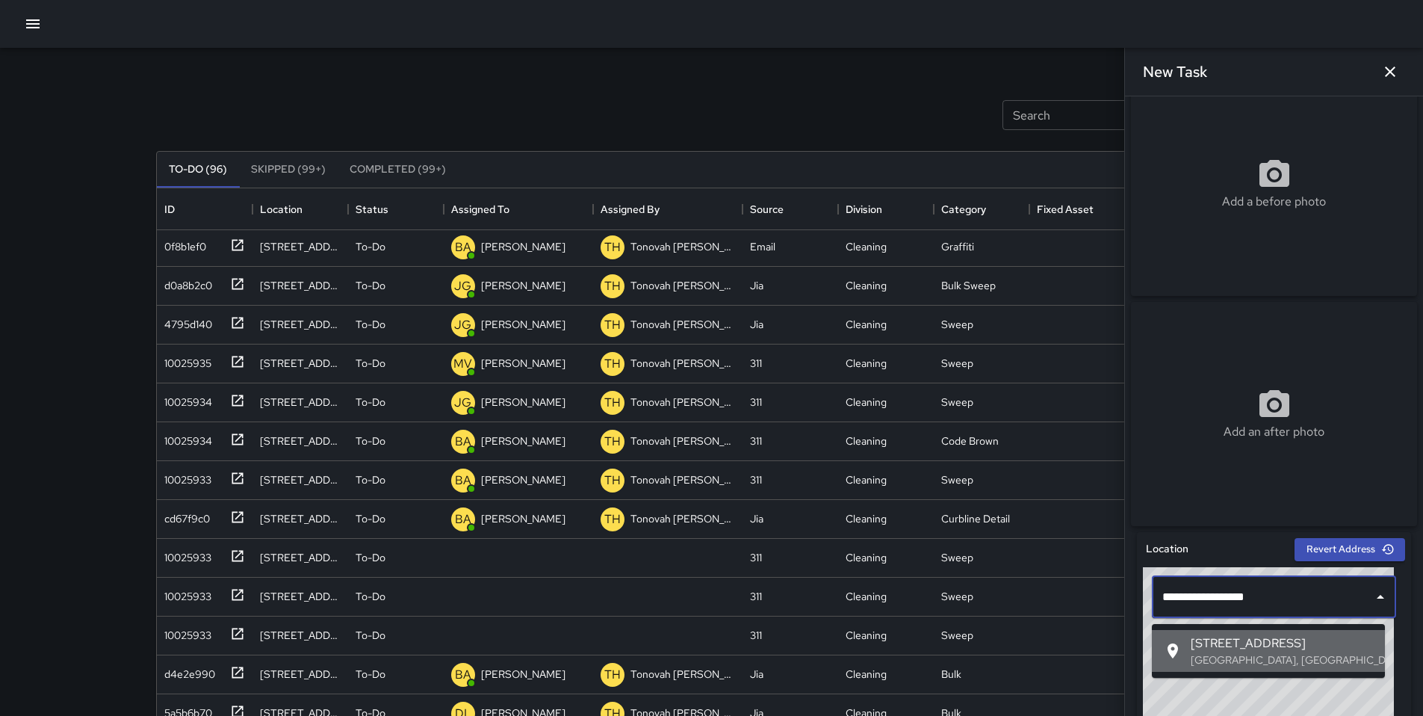
click at [1209, 641] on span "[STREET_ADDRESS]" at bounding box center [1282, 643] width 182 height 18
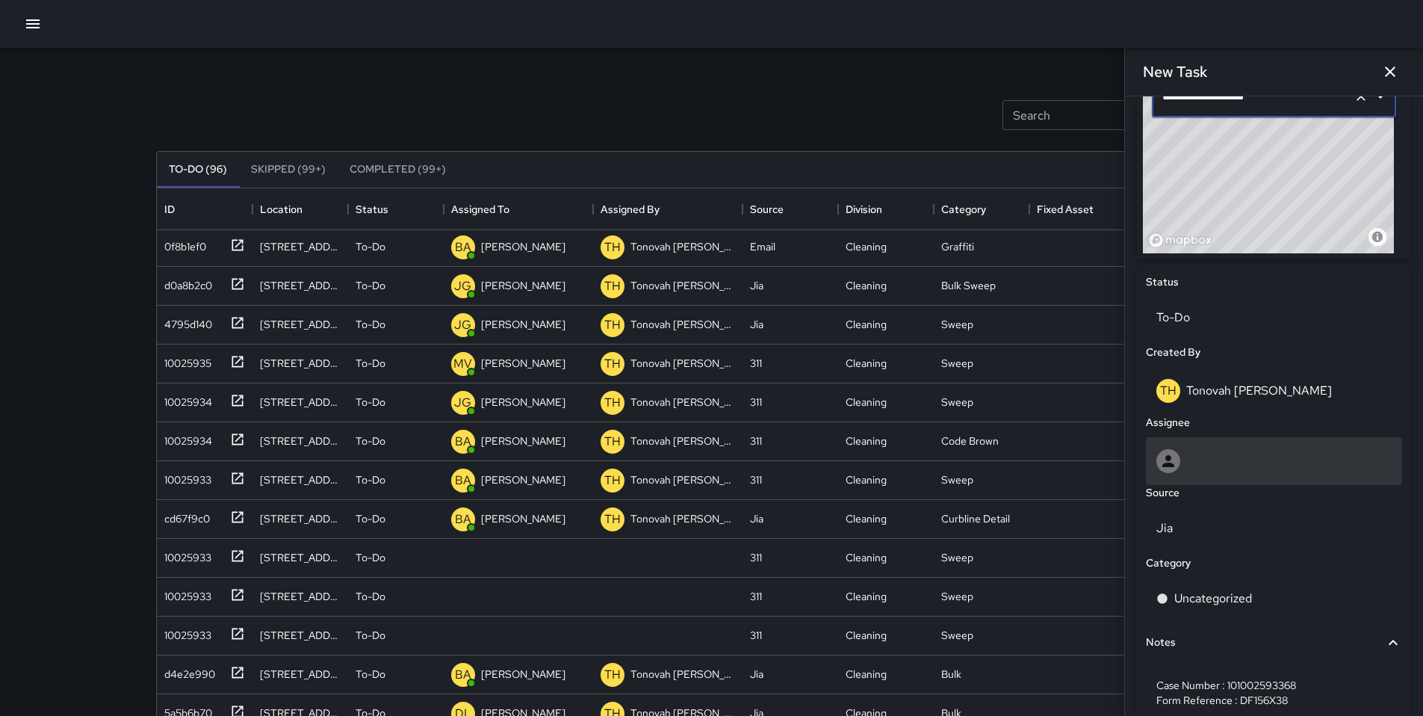
scroll to position [535, 0]
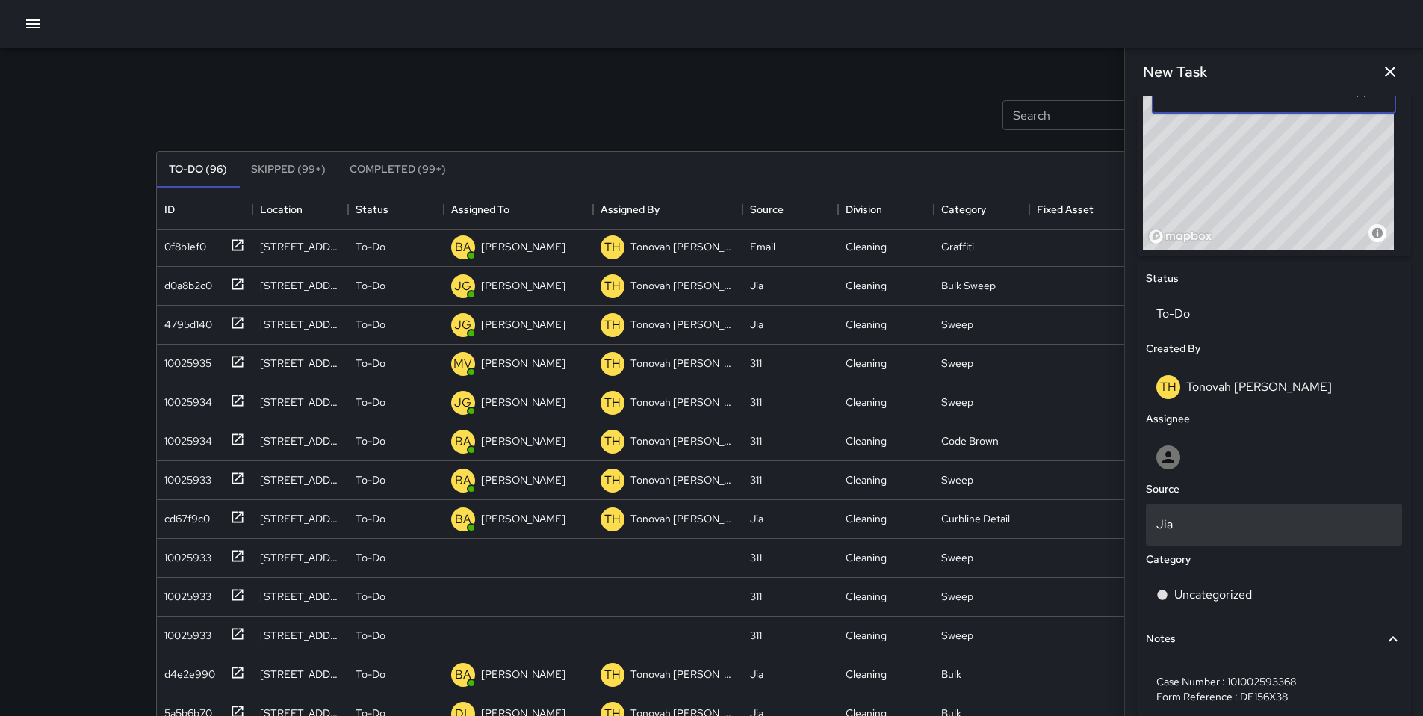
type input "**********"
click at [1238, 522] on p "Jia" at bounding box center [1273, 524] width 235 height 18
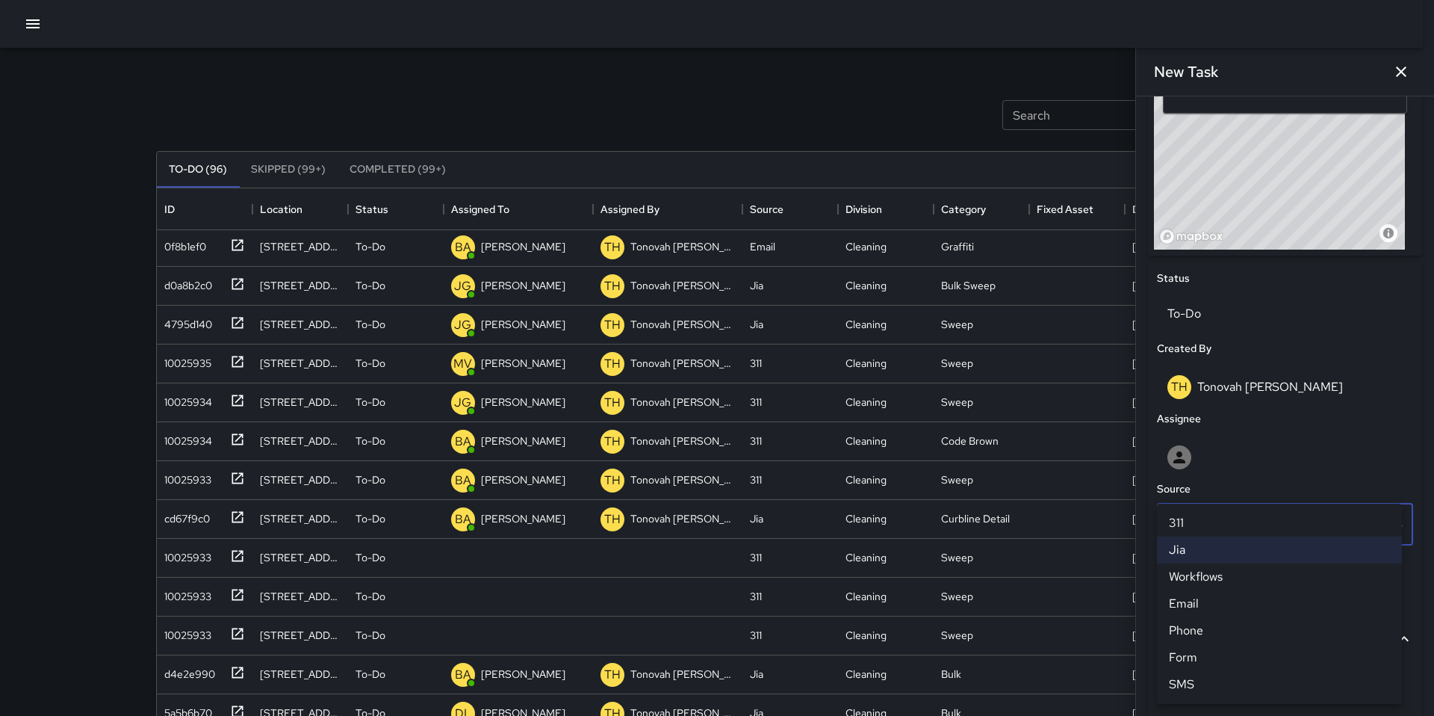
click at [1209, 517] on li "311" at bounding box center [1279, 523] width 245 height 27
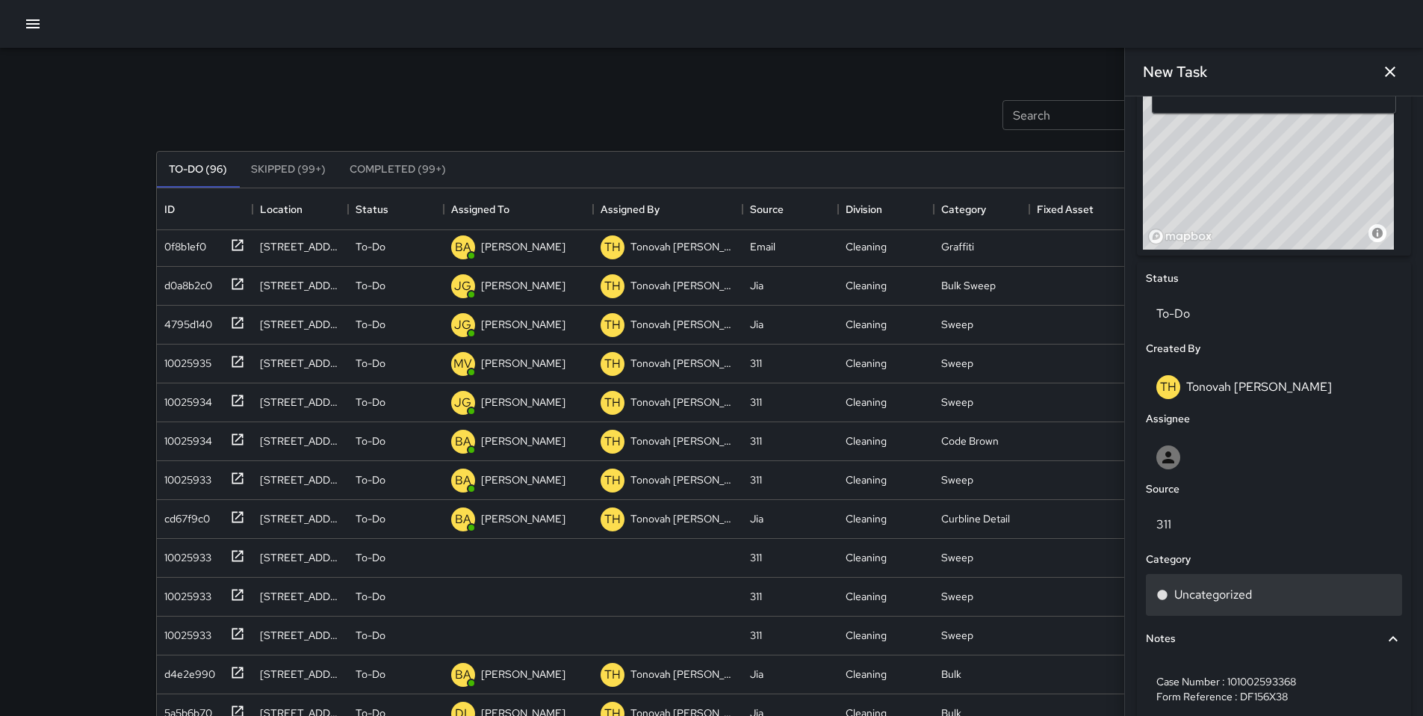
click at [1201, 592] on p "Uncategorized" at bounding box center [1213, 595] width 78 height 18
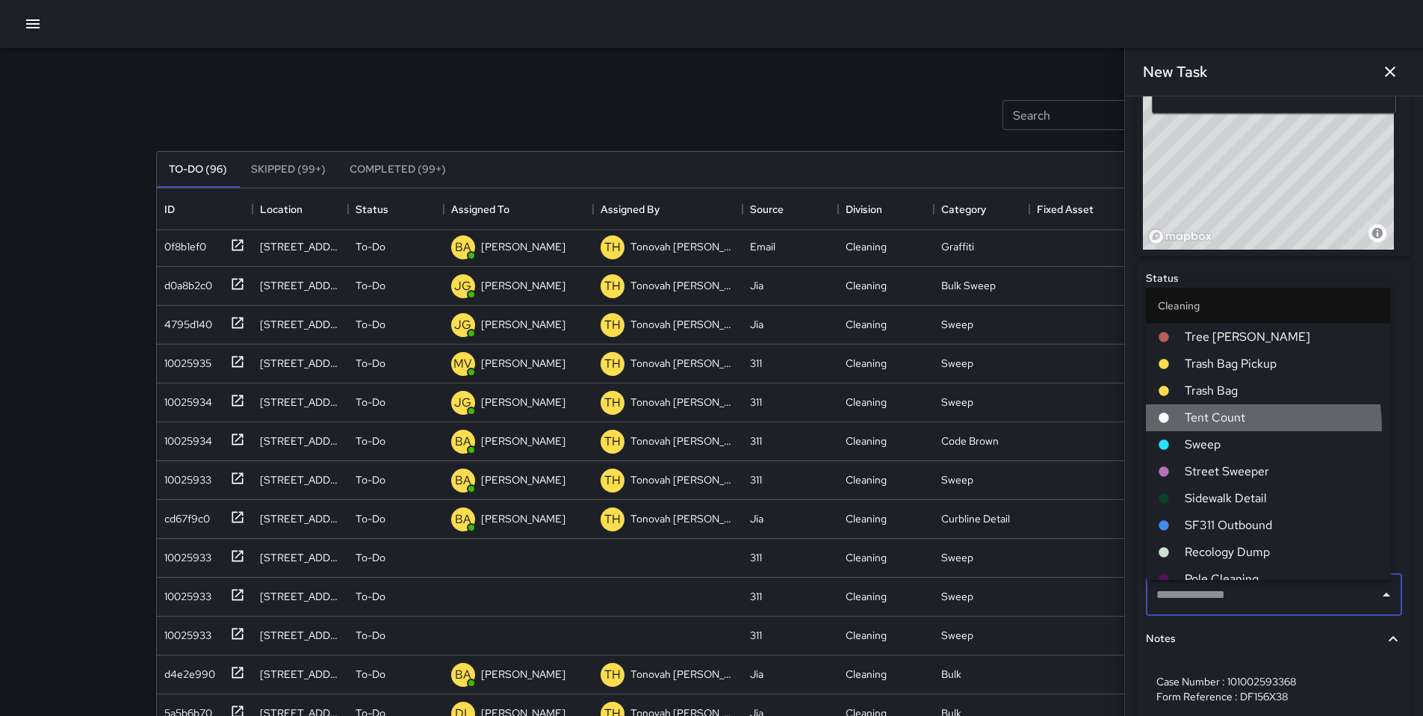
click at [1206, 429] on li "Tent Count" at bounding box center [1268, 417] width 245 height 27
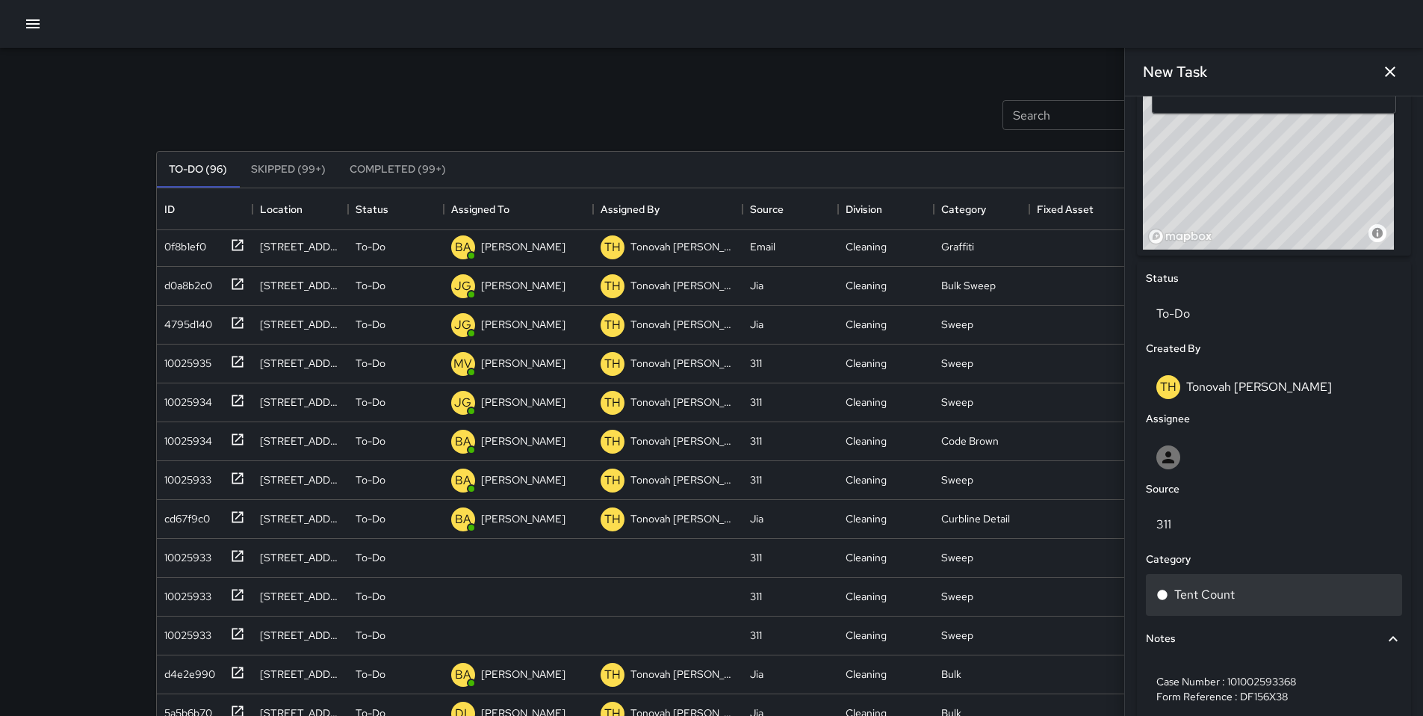
click at [1196, 597] on p "Tent Count" at bounding box center [1204, 595] width 61 height 18
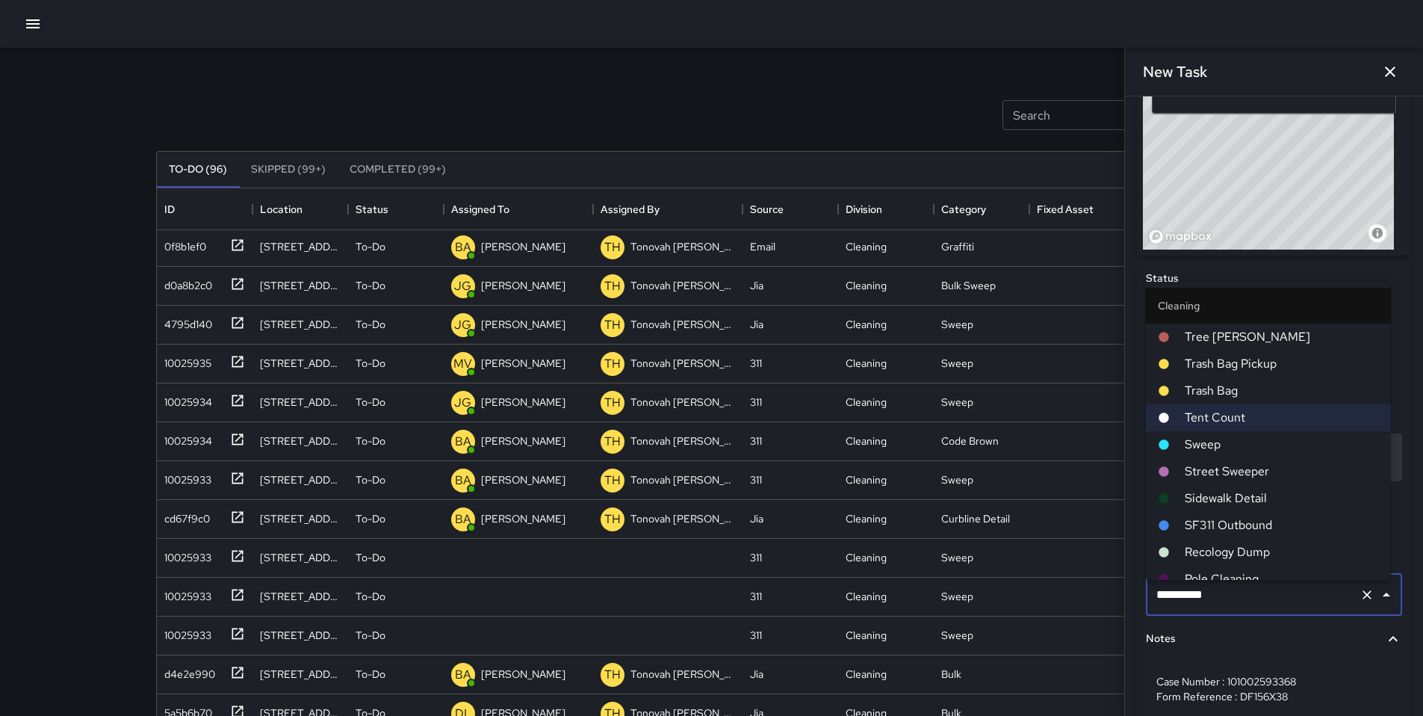
click at [1202, 451] on span "Sweep" at bounding box center [1282, 445] width 194 height 18
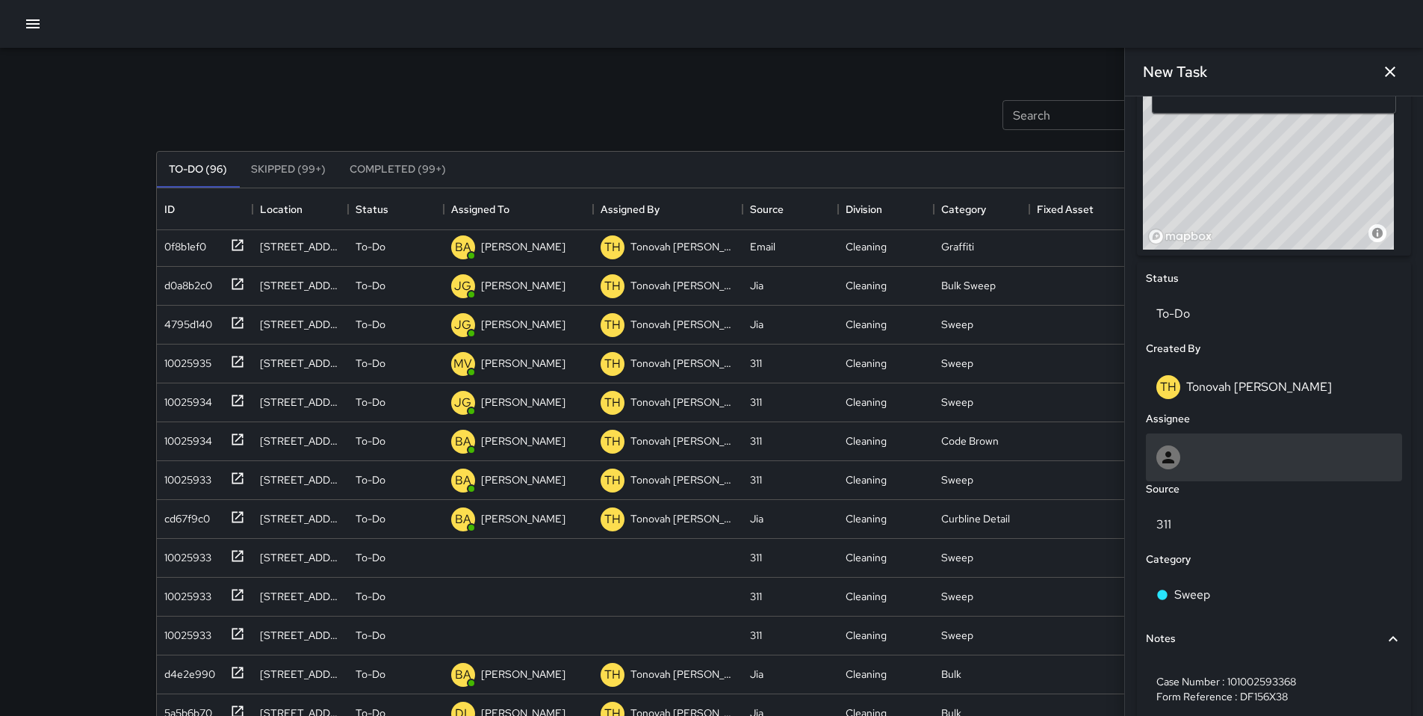
click at [1185, 469] on div at bounding box center [1273, 457] width 235 height 24
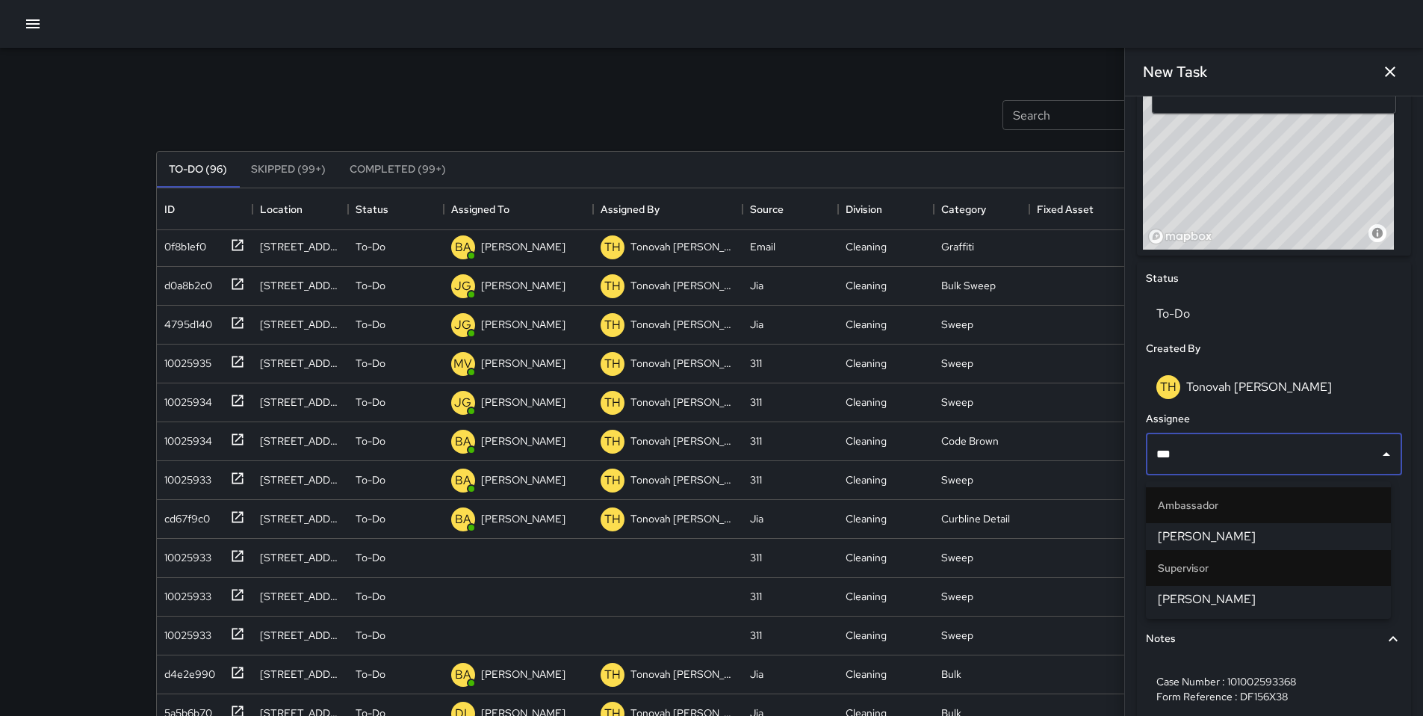
type input "****"
click at [1204, 531] on span "[PERSON_NAME]" at bounding box center [1268, 536] width 221 height 18
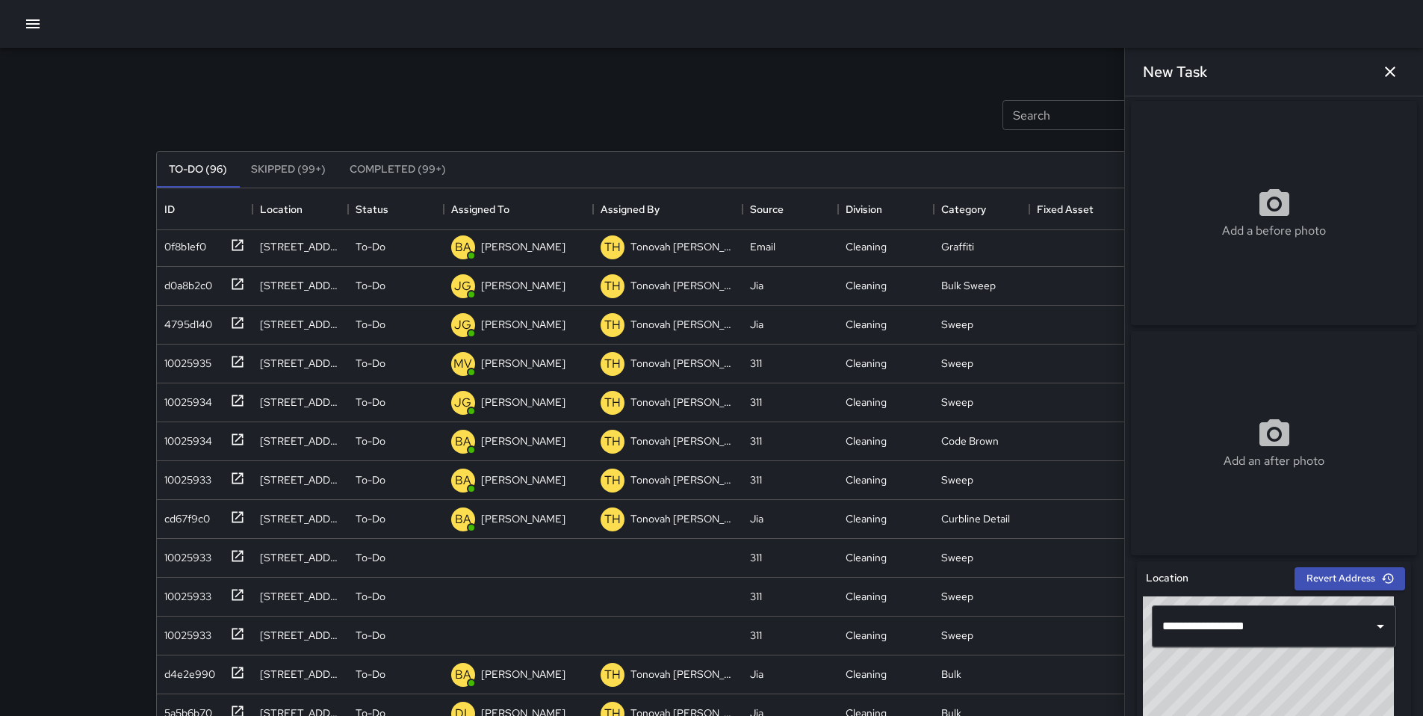
scroll to position [0, 0]
click at [1249, 224] on div "Add a before photo" at bounding box center [1274, 215] width 286 height 54
type input "**********"
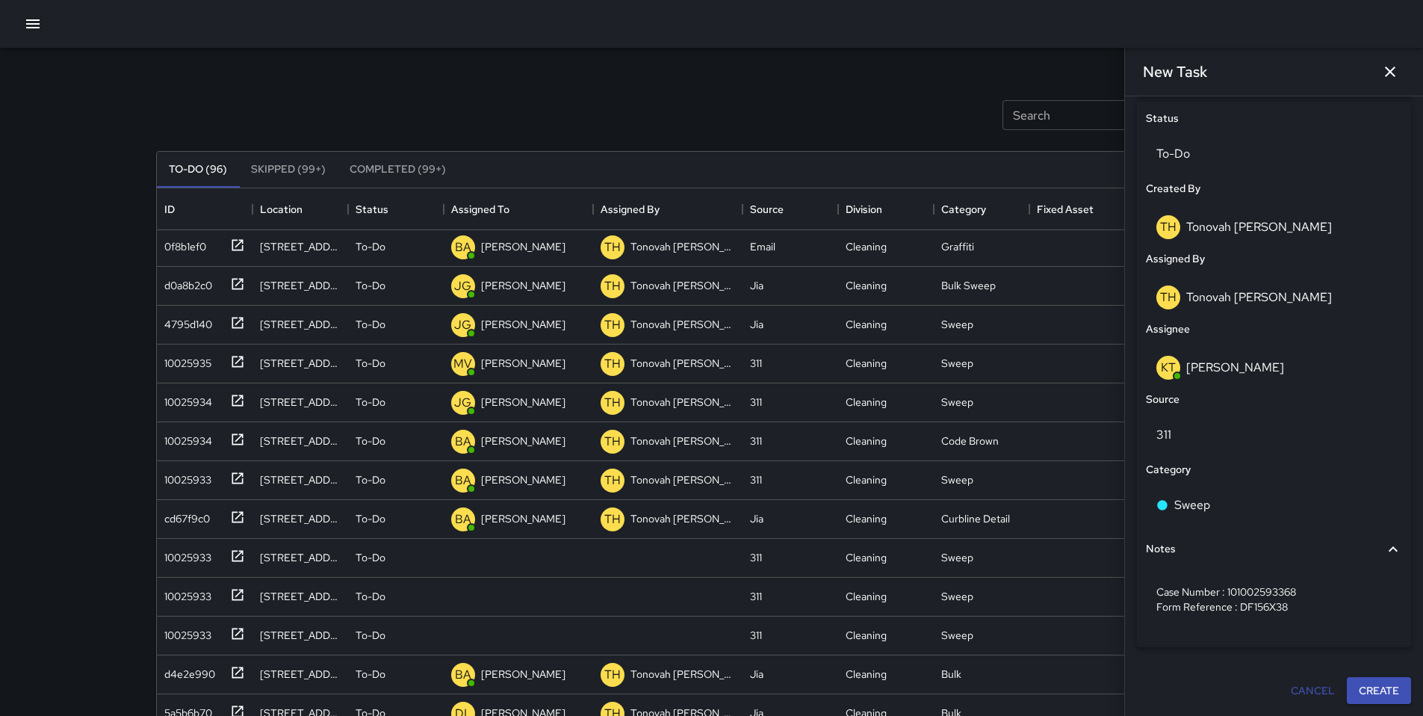
scroll to position [701, 0]
click at [1370, 694] on button "Create" at bounding box center [1379, 691] width 64 height 28
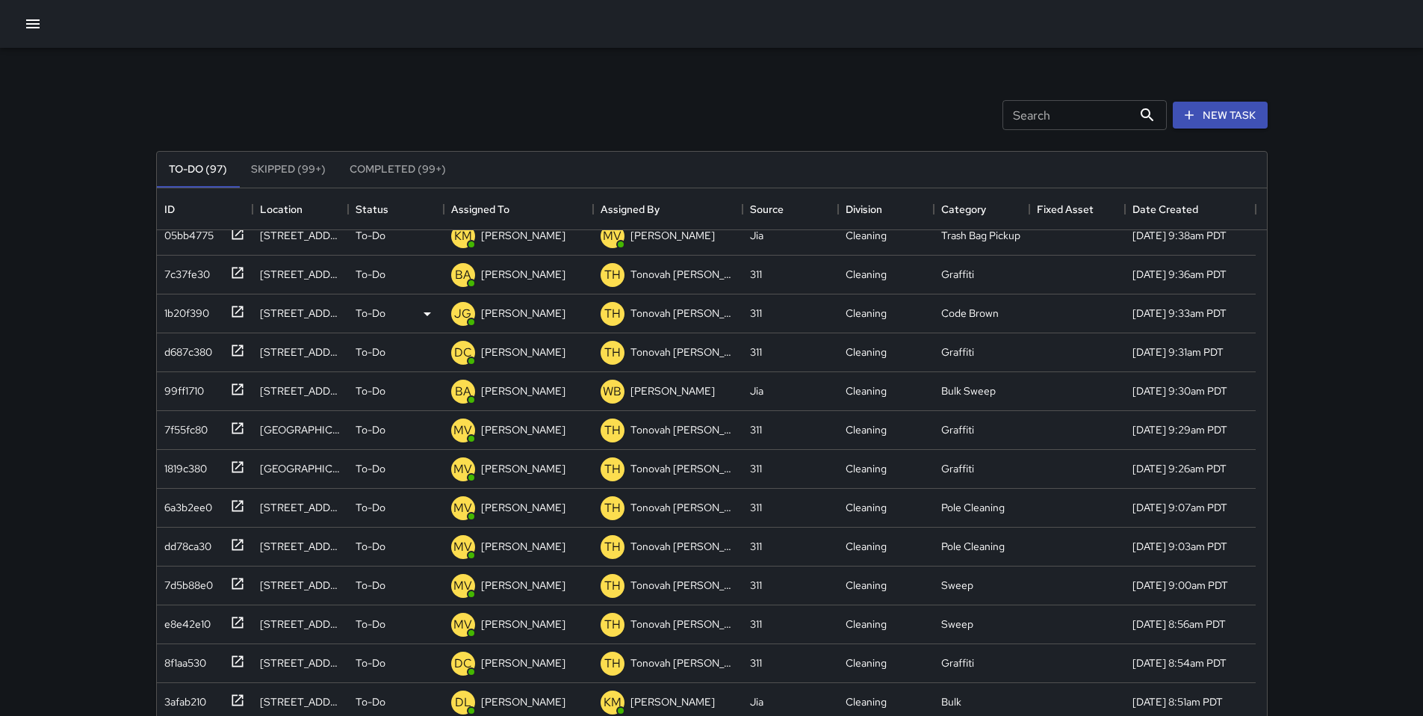
scroll to position [0, 0]
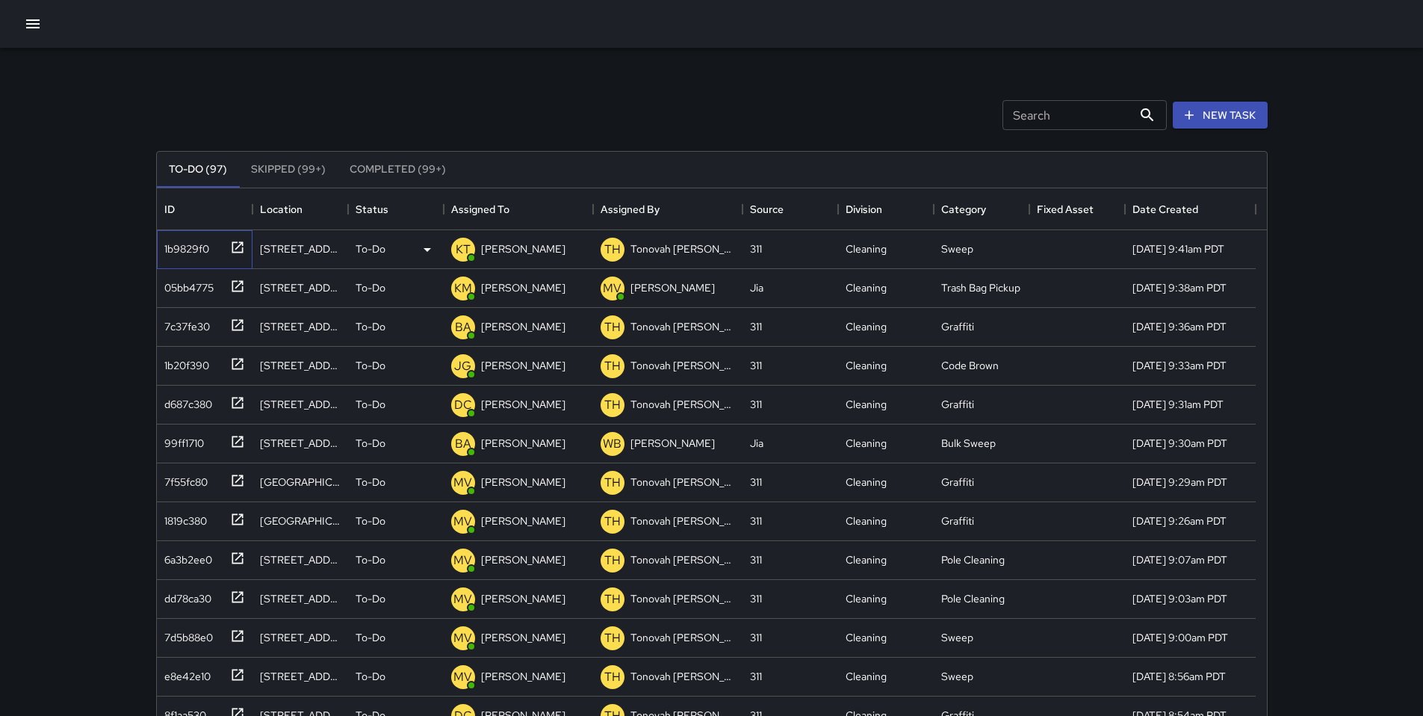
click at [199, 253] on div "1b9829f0" at bounding box center [183, 245] width 51 height 21
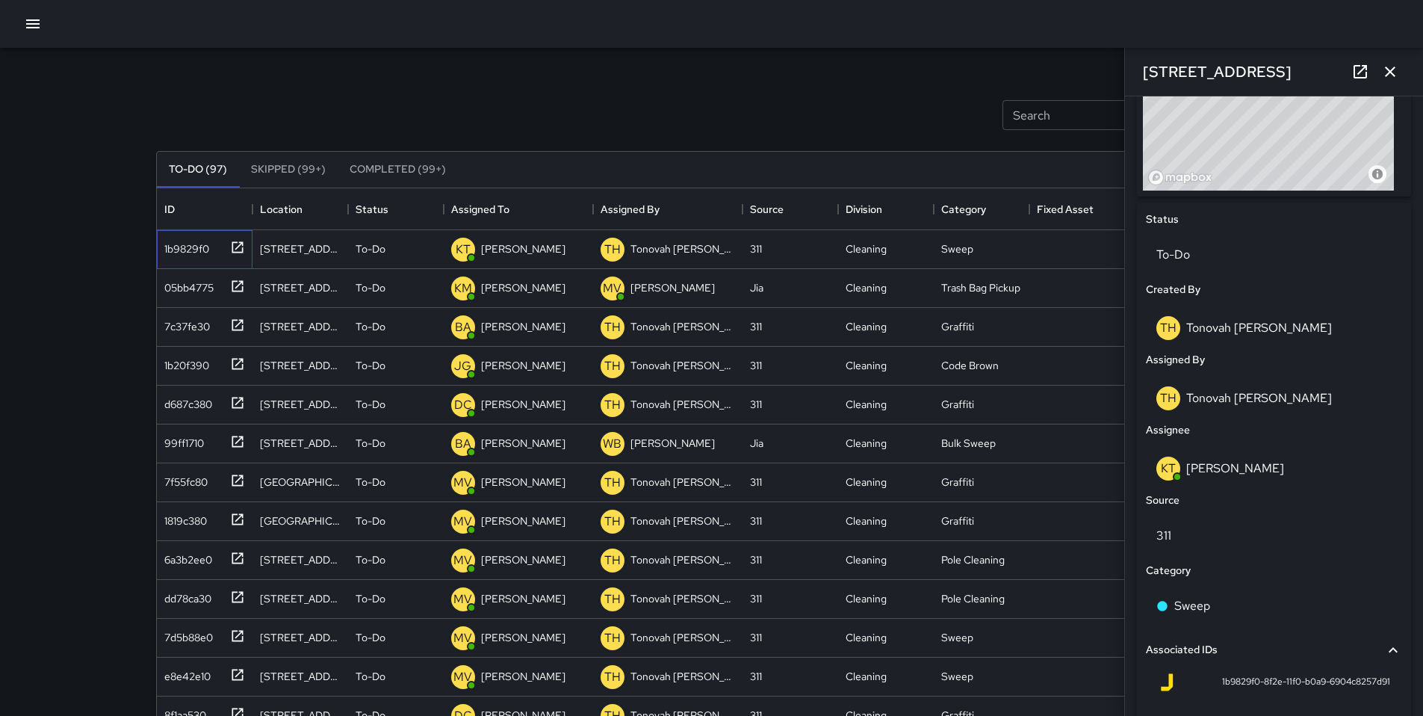
scroll to position [753, 0]
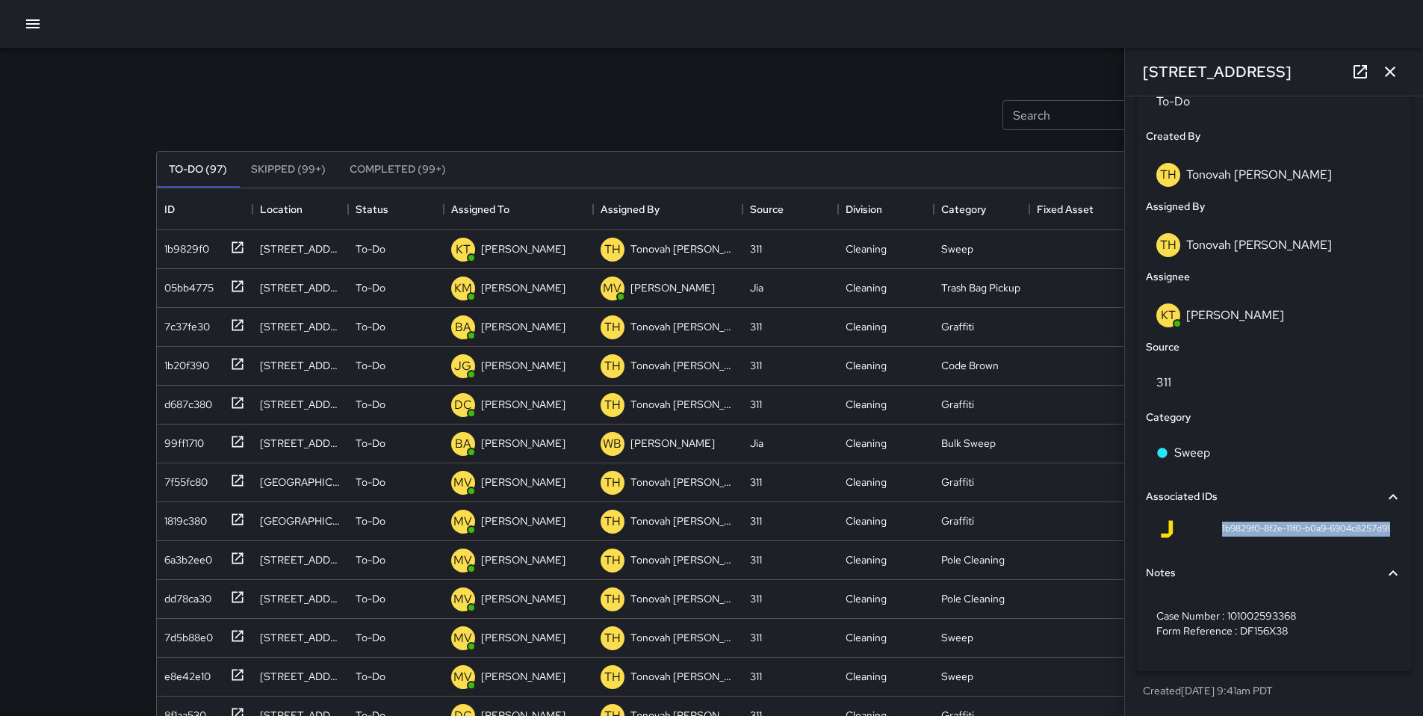
drag, startPoint x: 1206, startPoint y: 527, endPoint x: 1380, endPoint y: 532, distance: 174.1
click at [1380, 532] on div "1b9829f0-8f2e-11f0-b0a9-6904c8257d91" at bounding box center [1274, 532] width 256 height 36
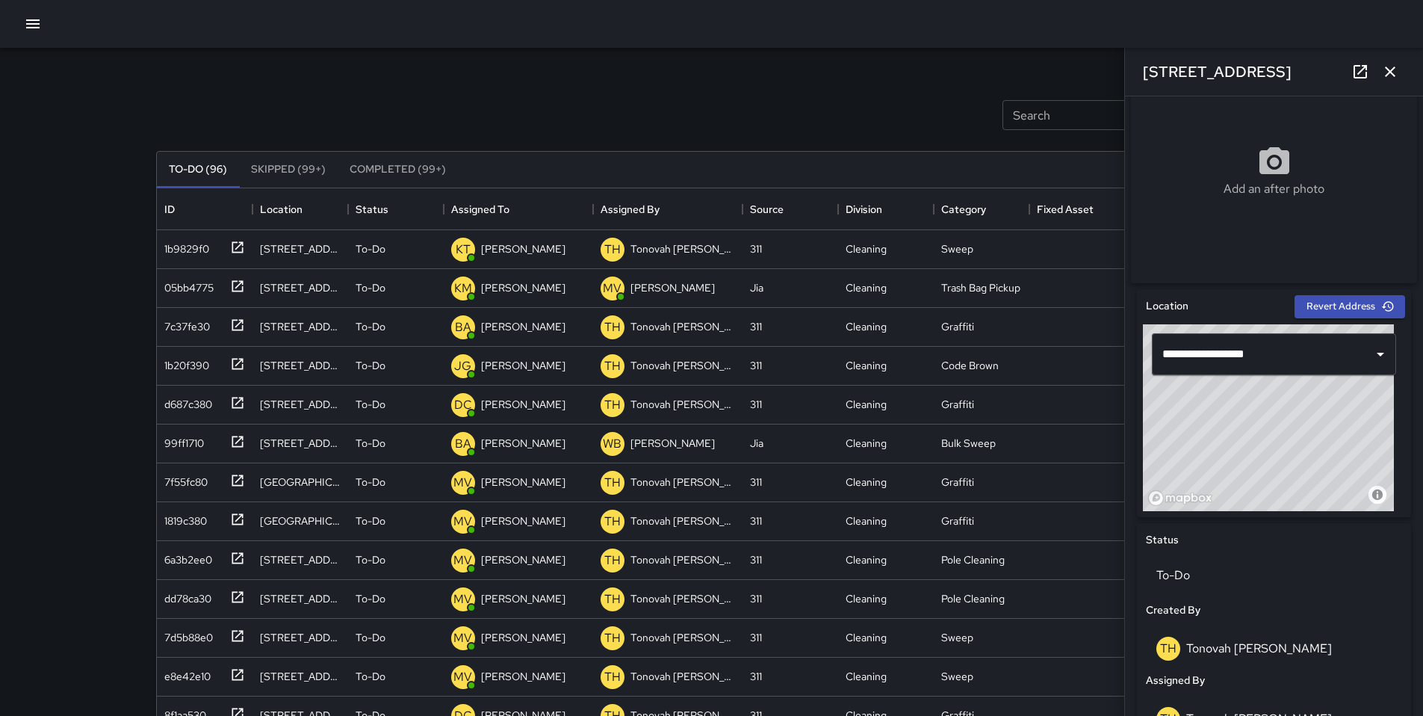
scroll to position [0, 0]
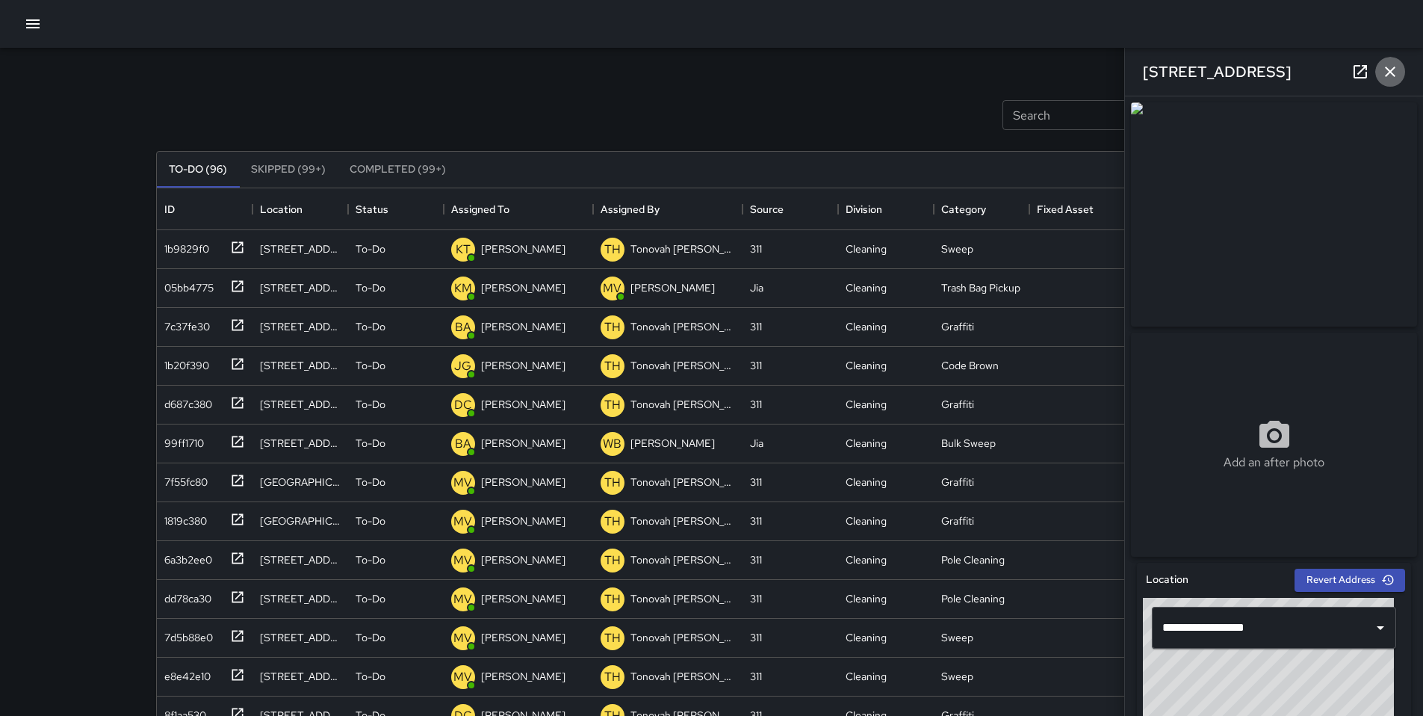
click at [1388, 78] on icon "button" at bounding box center [1390, 72] width 18 height 18
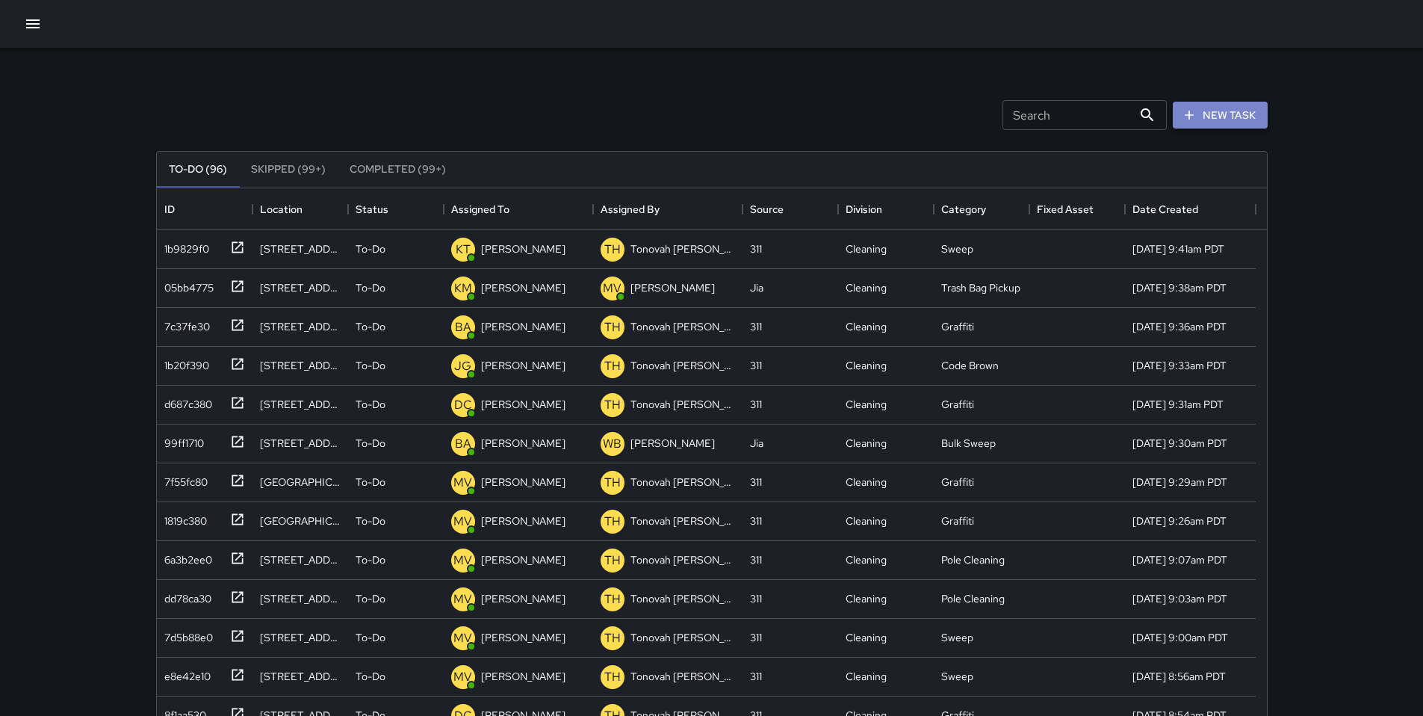
click at [1185, 114] on icon "button" at bounding box center [1189, 115] width 15 height 15
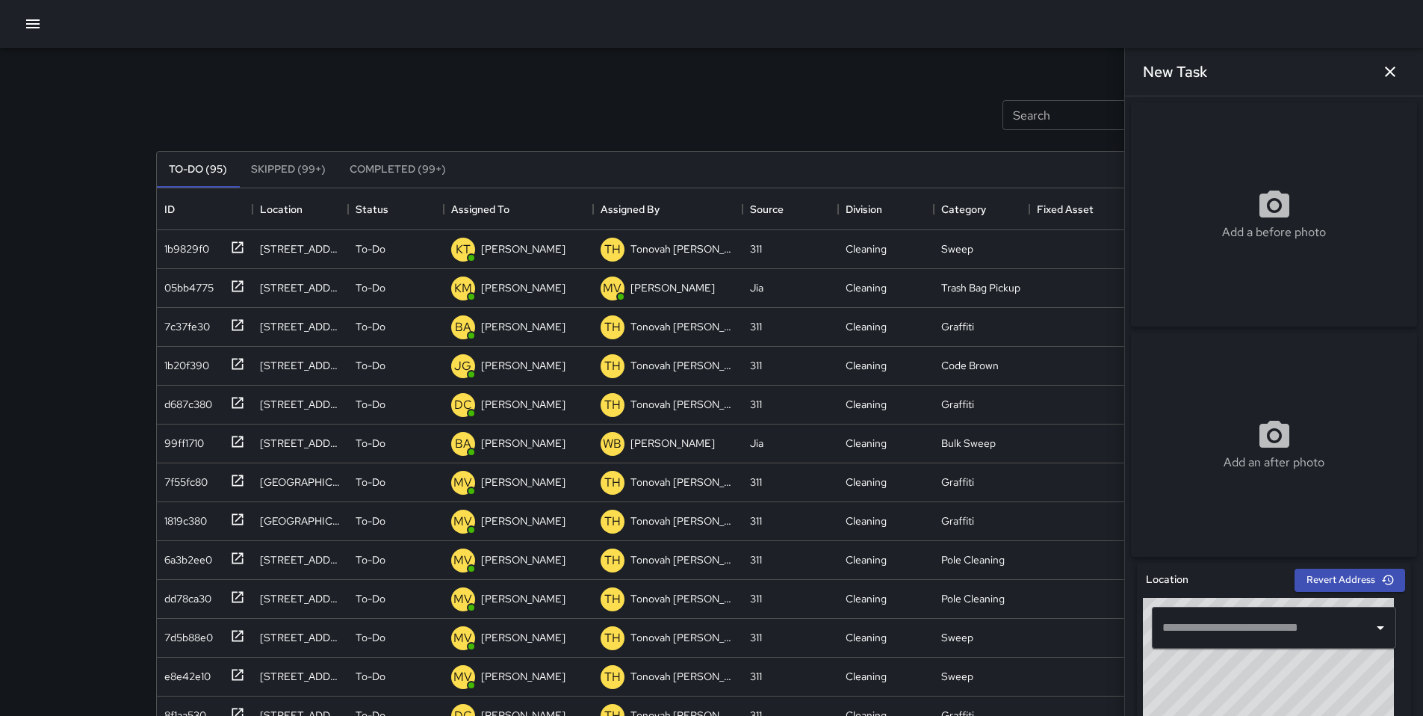
click at [1260, 636] on input "text" at bounding box center [1263, 627] width 208 height 28
paste input "**********"
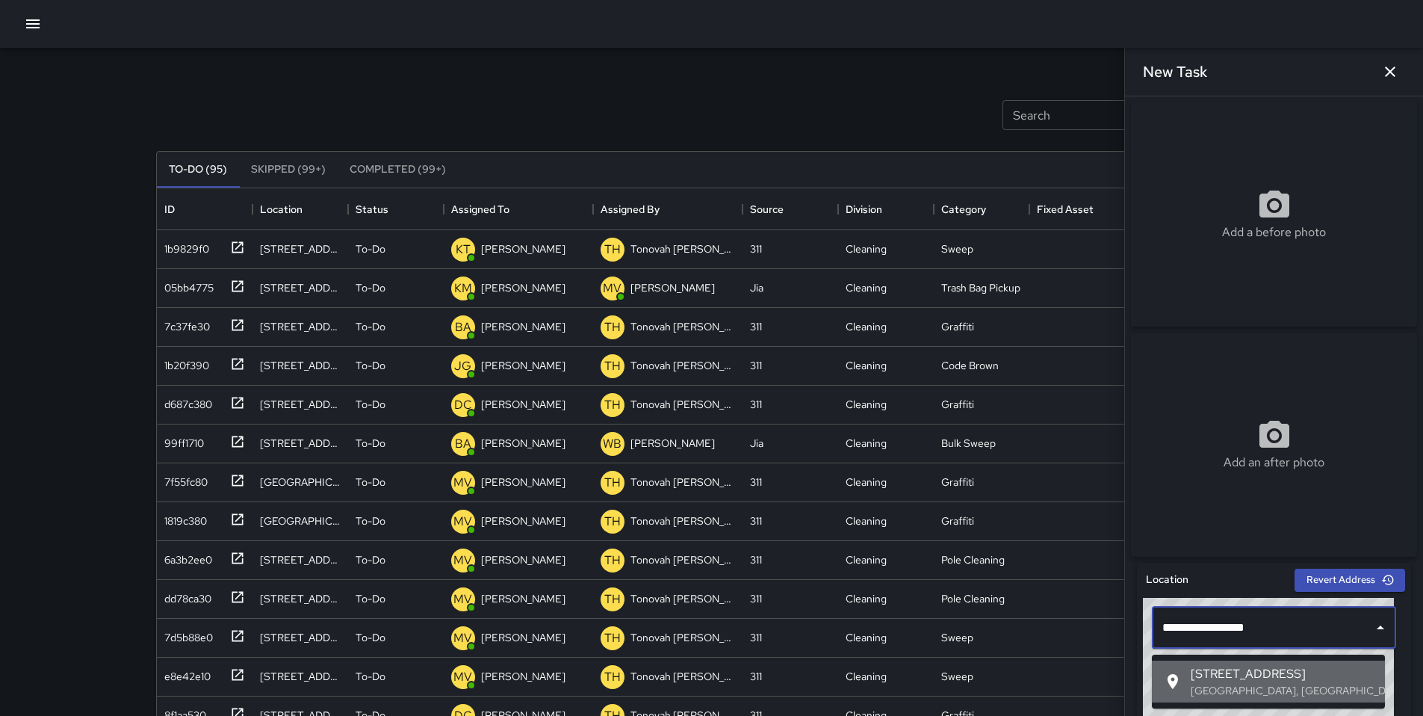
click at [1259, 688] on p "[GEOGRAPHIC_DATA], [GEOGRAPHIC_DATA], [GEOGRAPHIC_DATA]" at bounding box center [1282, 690] width 182 height 15
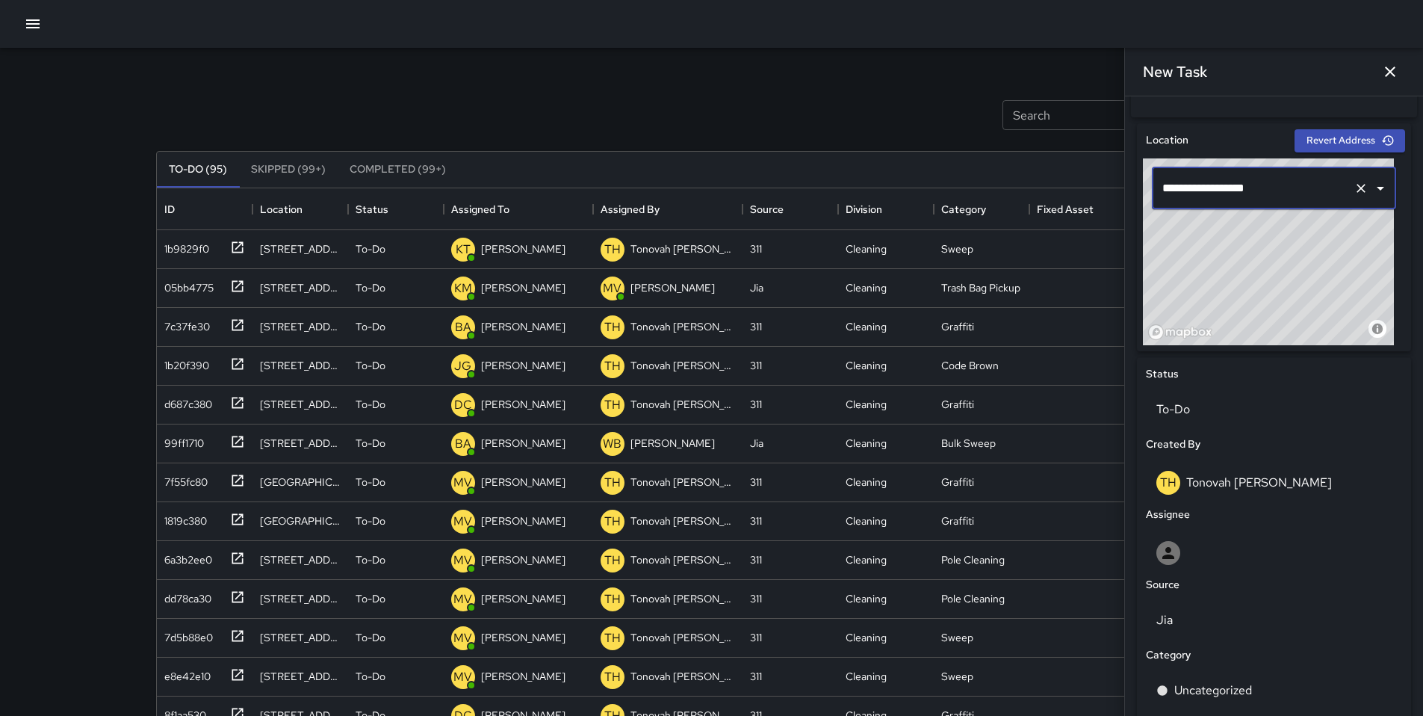
scroll to position [616, 0]
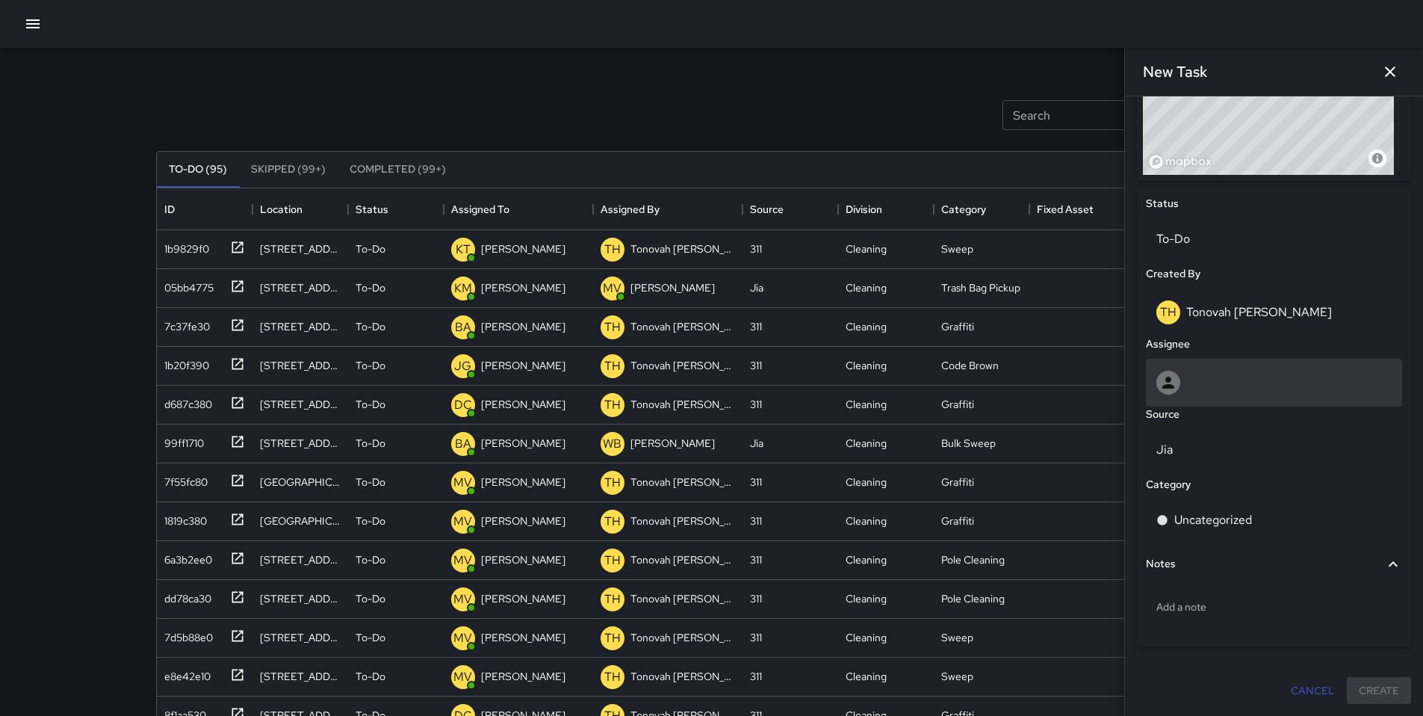
type input "**********"
click at [1216, 383] on div at bounding box center [1273, 383] width 235 height 24
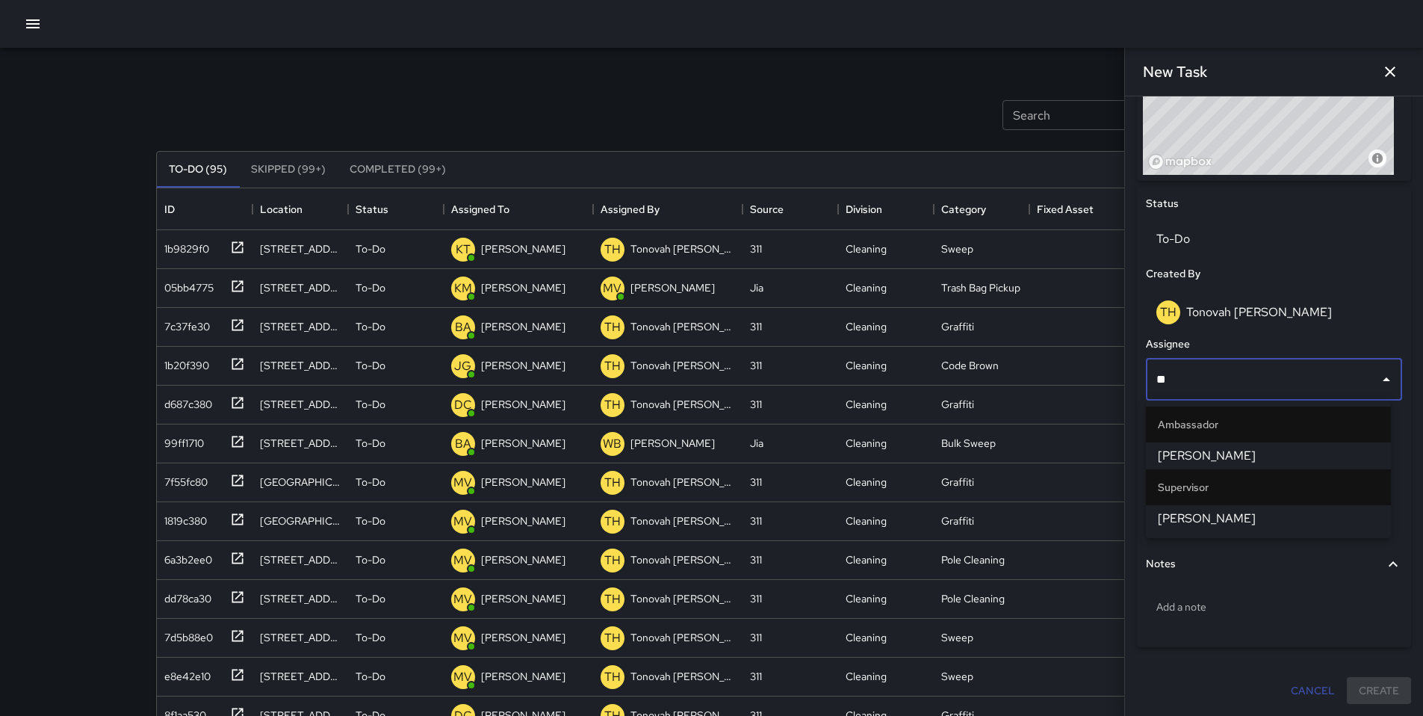
type input "*"
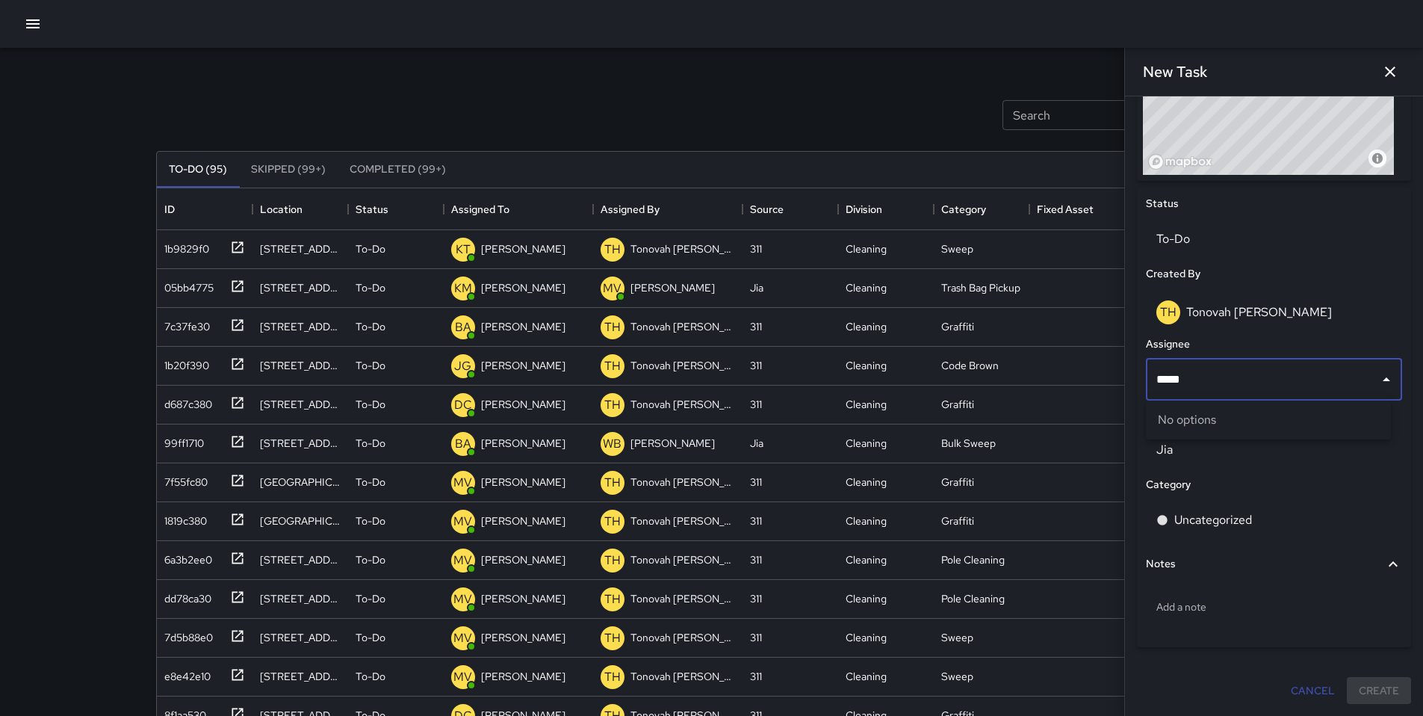
type input "****"
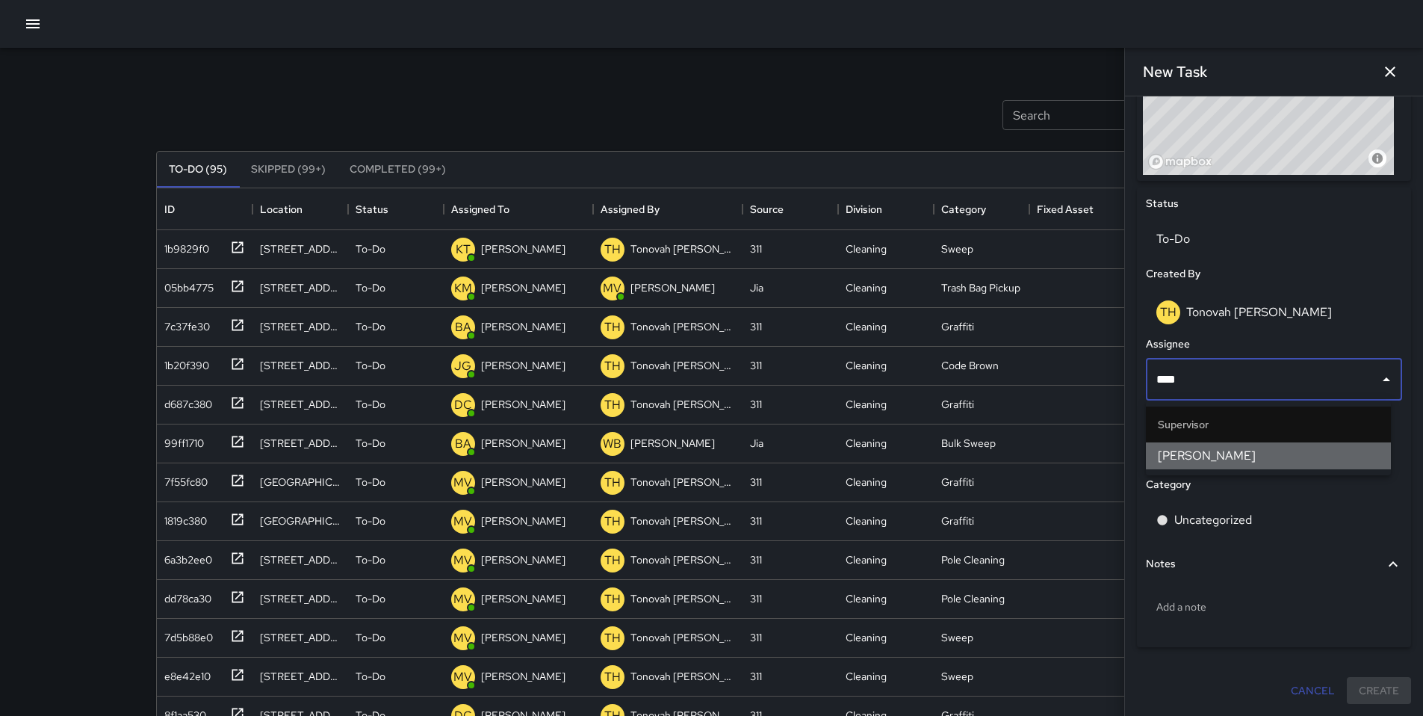
click at [1209, 447] on span "[PERSON_NAME]" at bounding box center [1268, 456] width 221 height 18
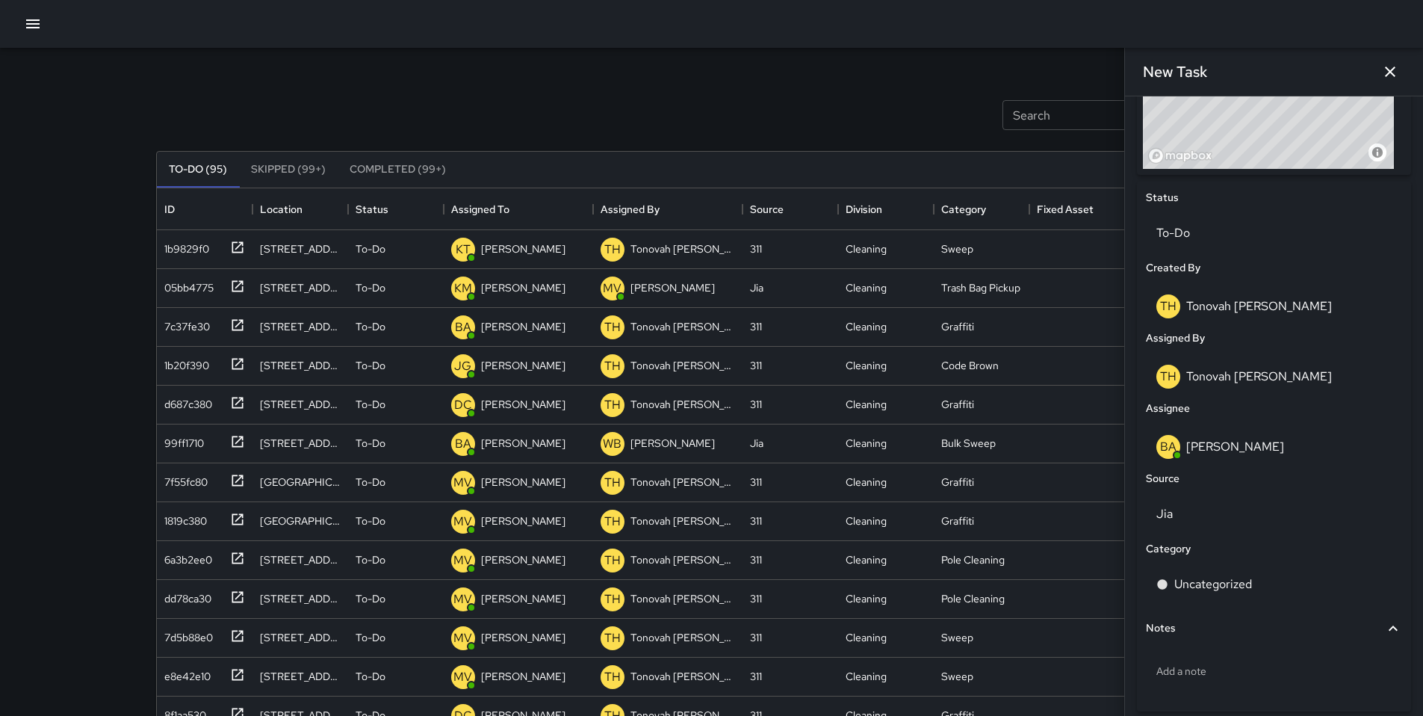
scroll to position [686, 0]
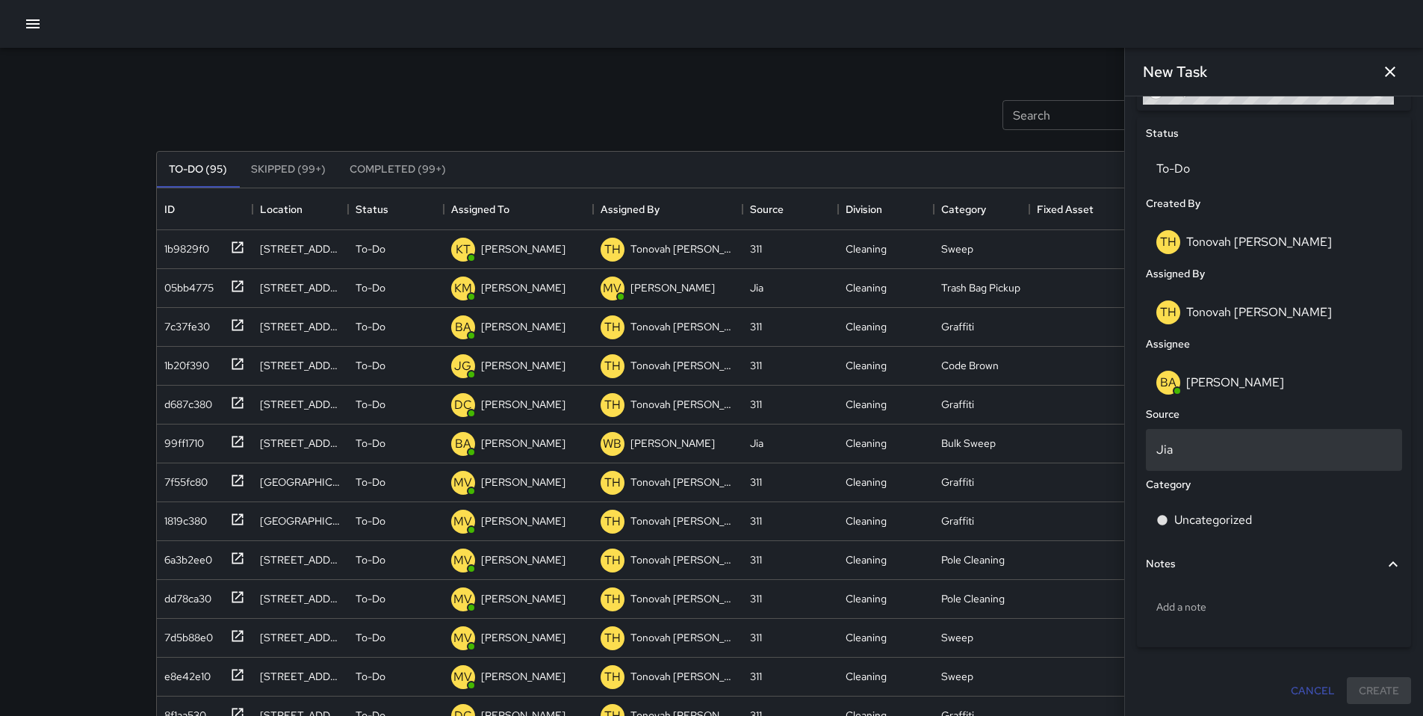
click at [1203, 448] on p "Jia" at bounding box center [1273, 450] width 235 height 18
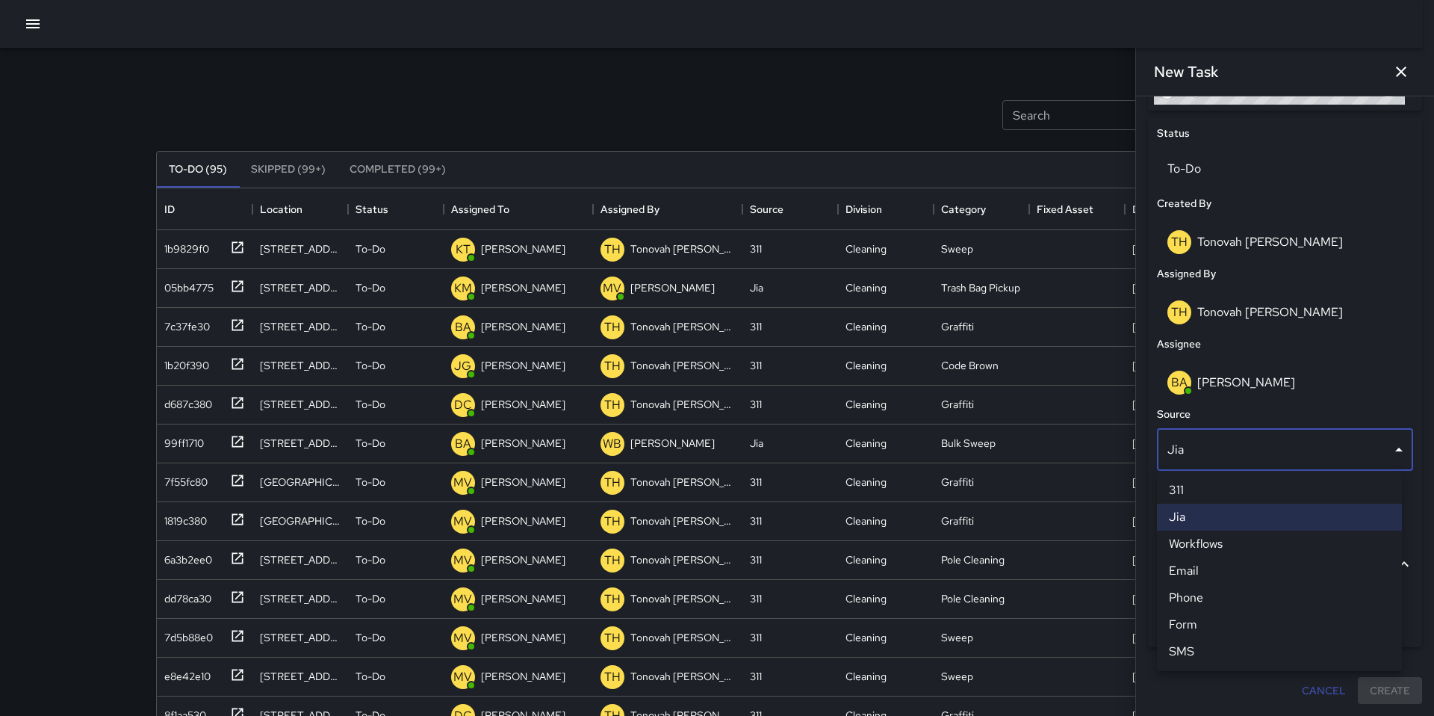
click at [1190, 501] on li "311" at bounding box center [1279, 490] width 245 height 27
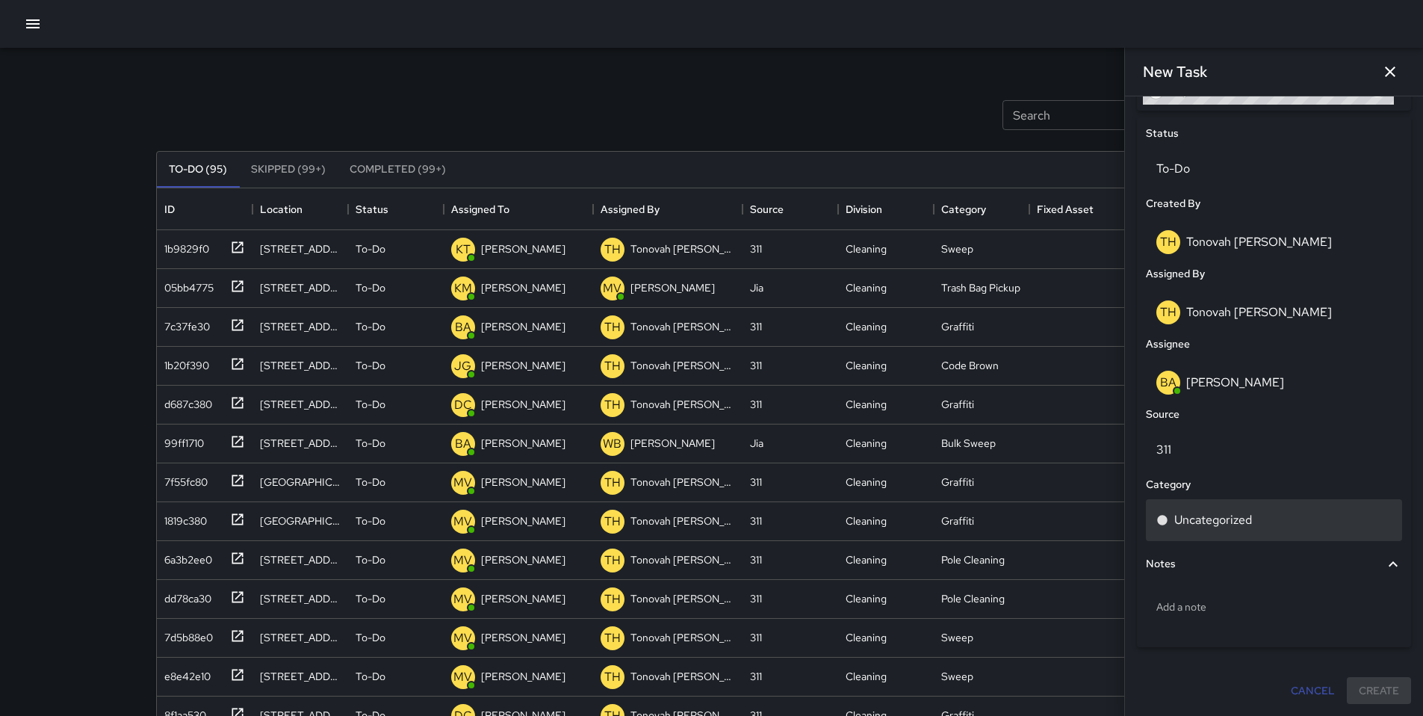
click at [1201, 508] on div "Uncategorized" at bounding box center [1274, 520] width 256 height 42
click at [1207, 524] on p "Uncategorized" at bounding box center [1213, 520] width 78 height 18
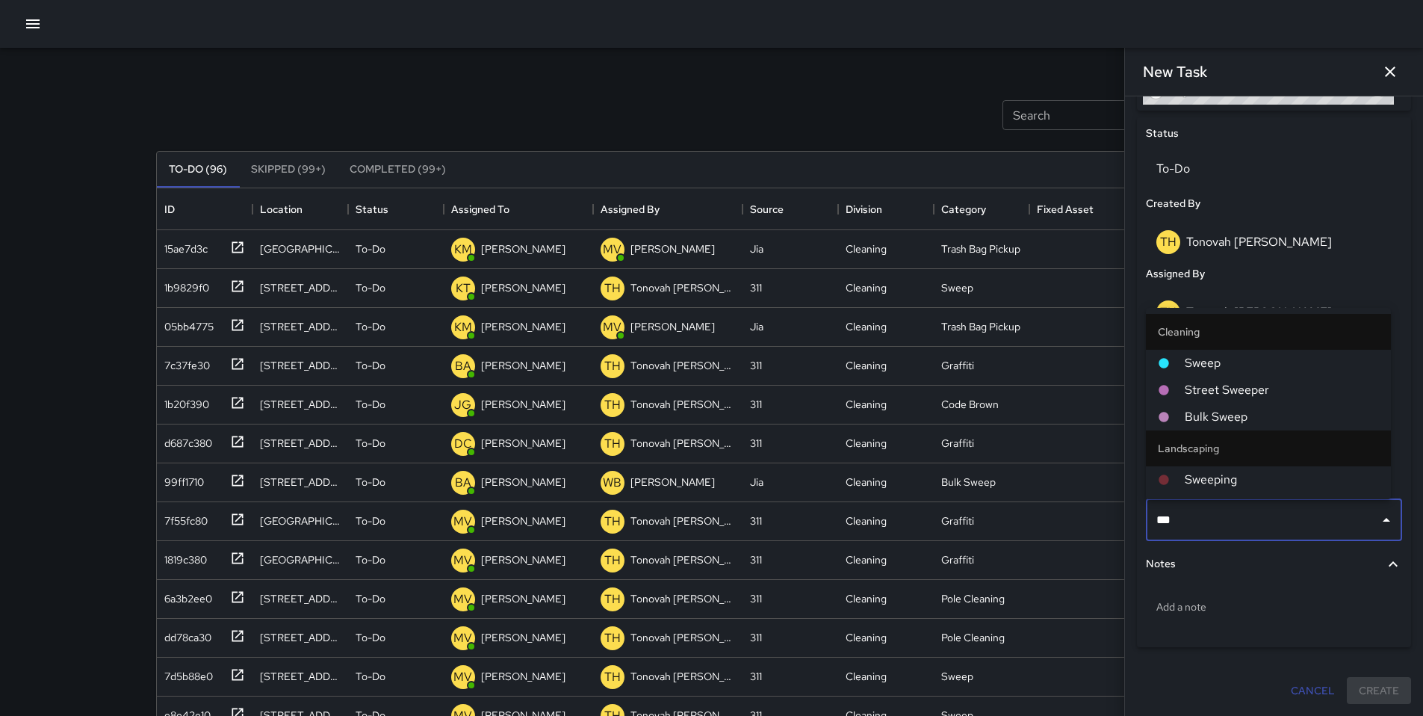
type input "****"
click at [1221, 360] on span "Sweep" at bounding box center [1282, 363] width 194 height 18
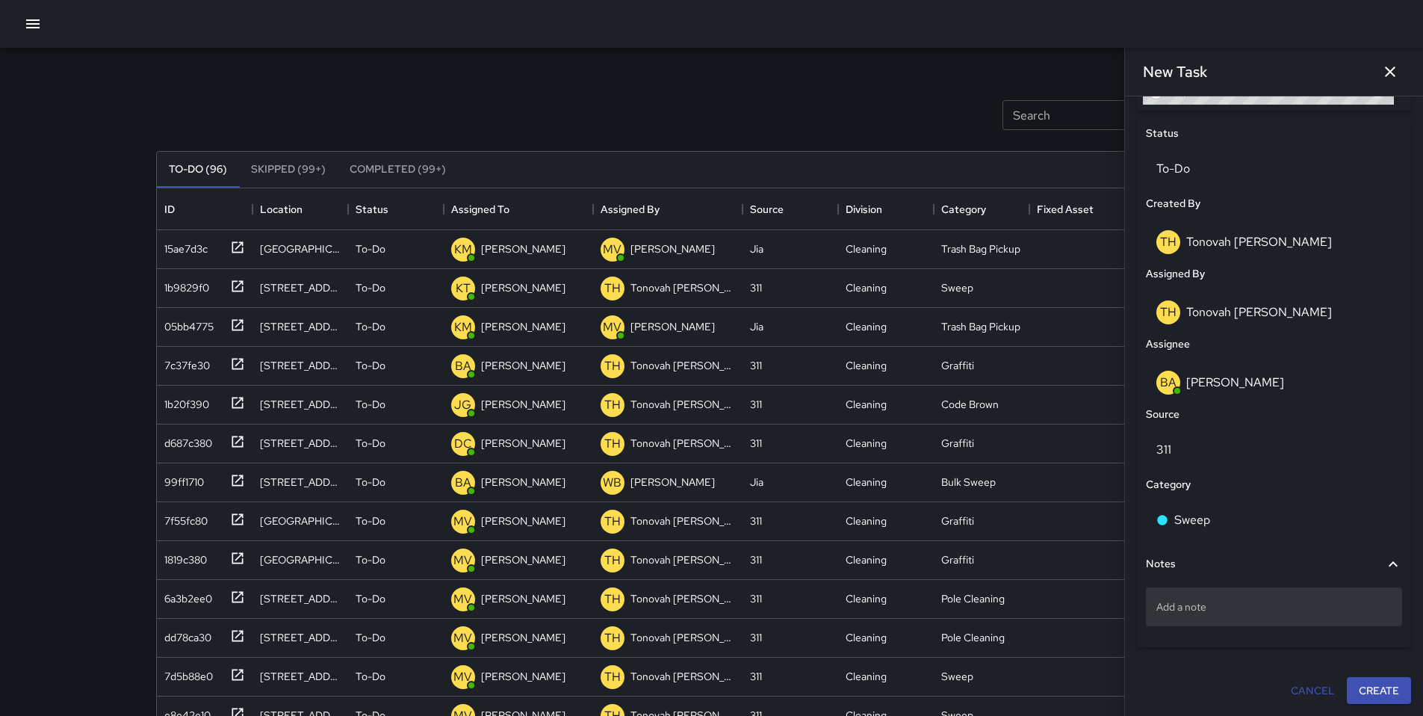
click at [1183, 604] on p "Add a note" at bounding box center [1273, 606] width 235 height 15
type textarea "**********"
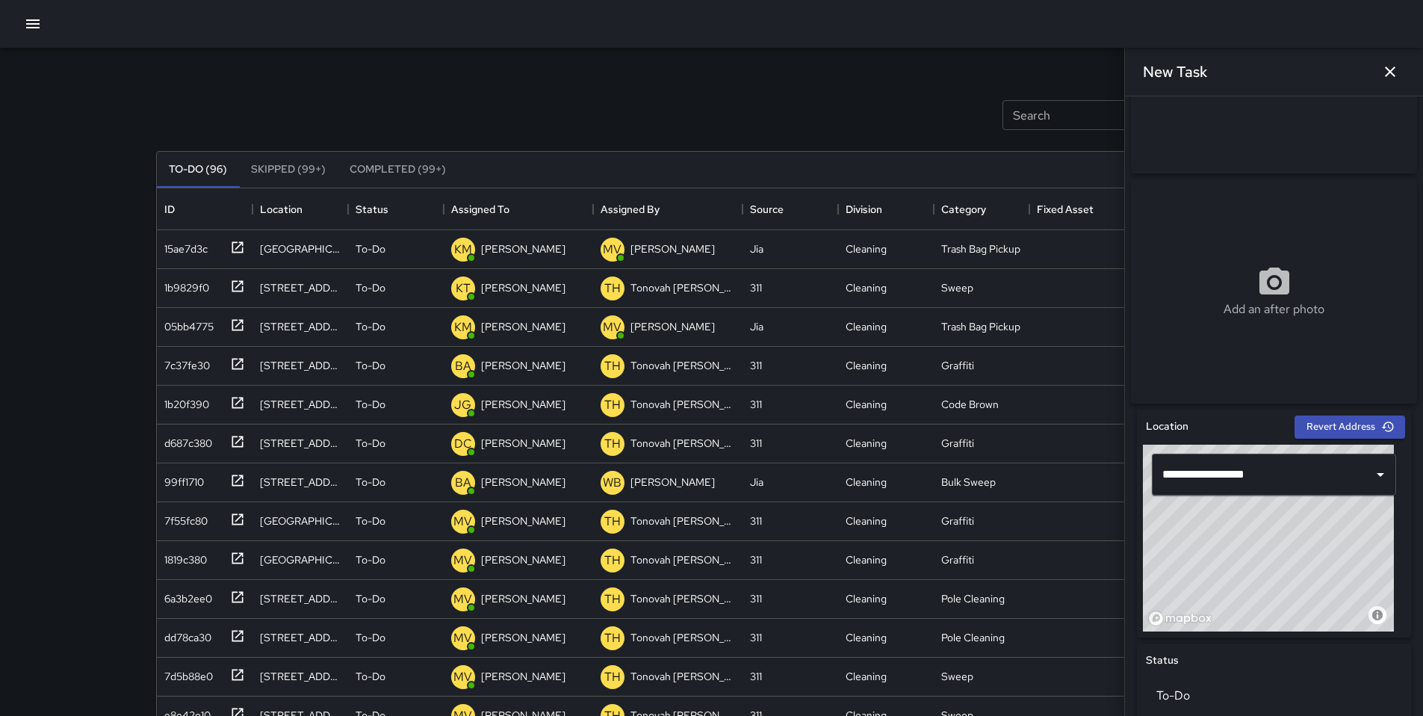
scroll to position [0, 0]
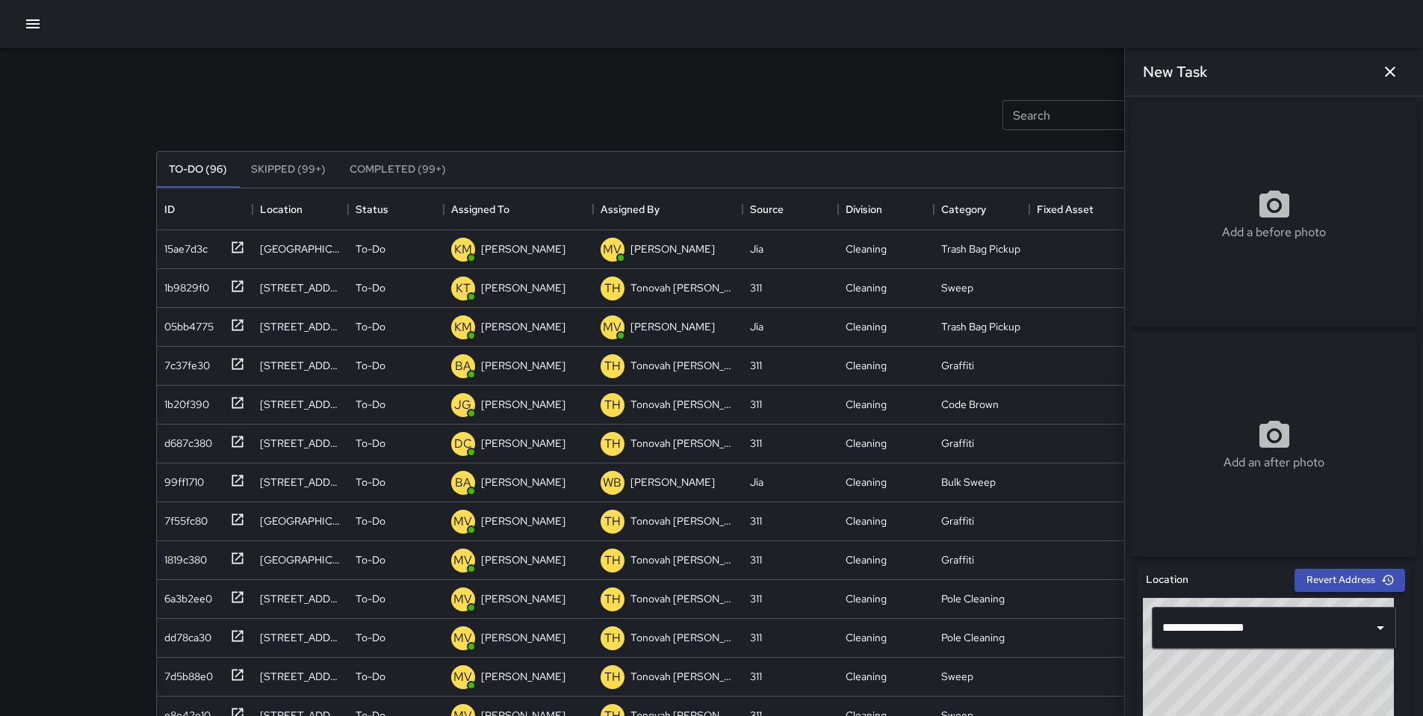
click at [1232, 170] on div "Add a before photo" at bounding box center [1274, 214] width 286 height 224
type input "**********"
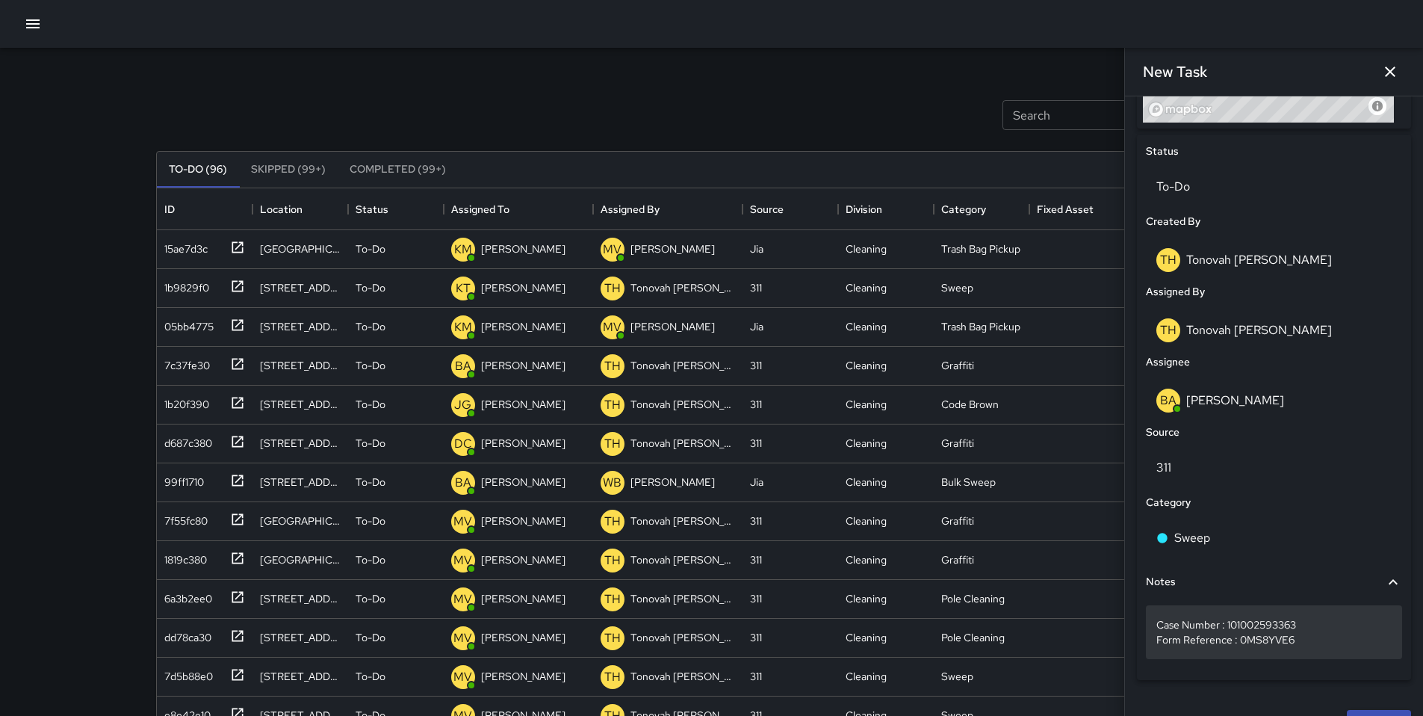
scroll to position [701, 0]
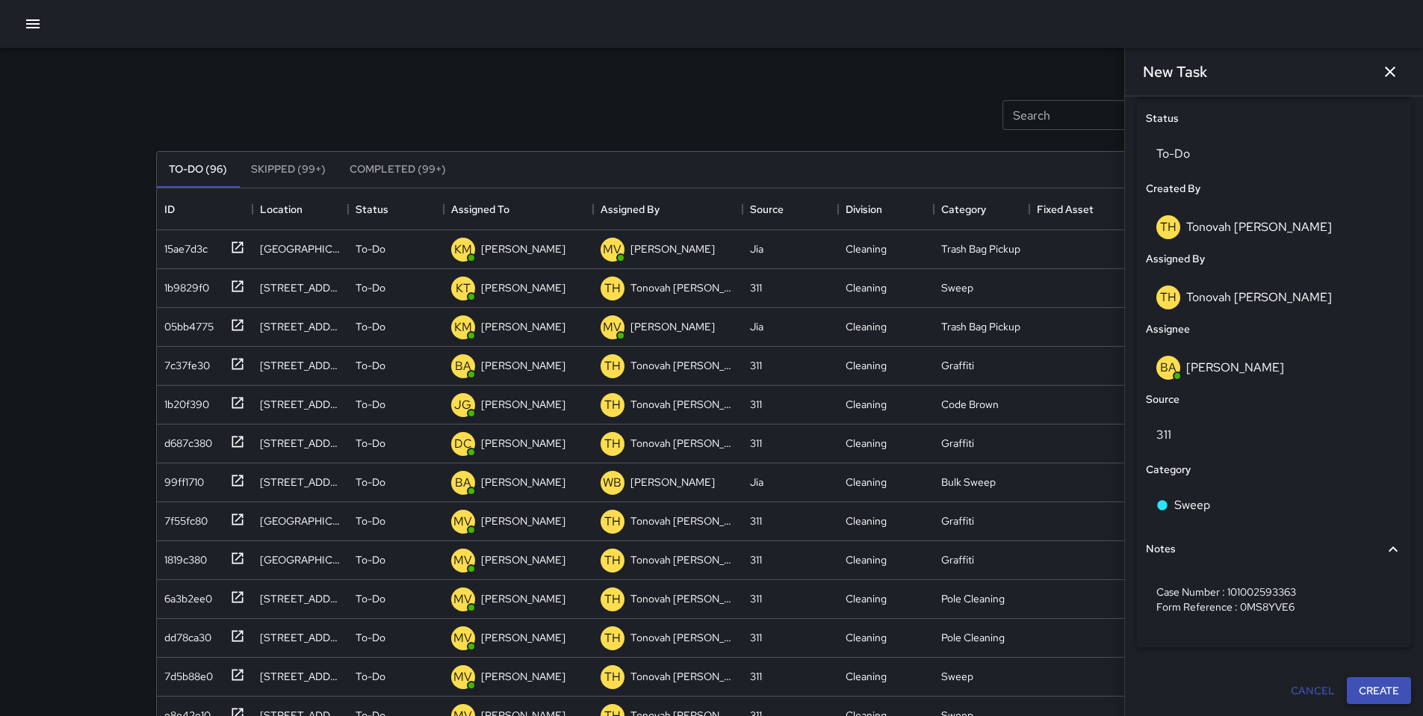
click at [1360, 687] on button "Create" at bounding box center [1379, 691] width 64 height 28
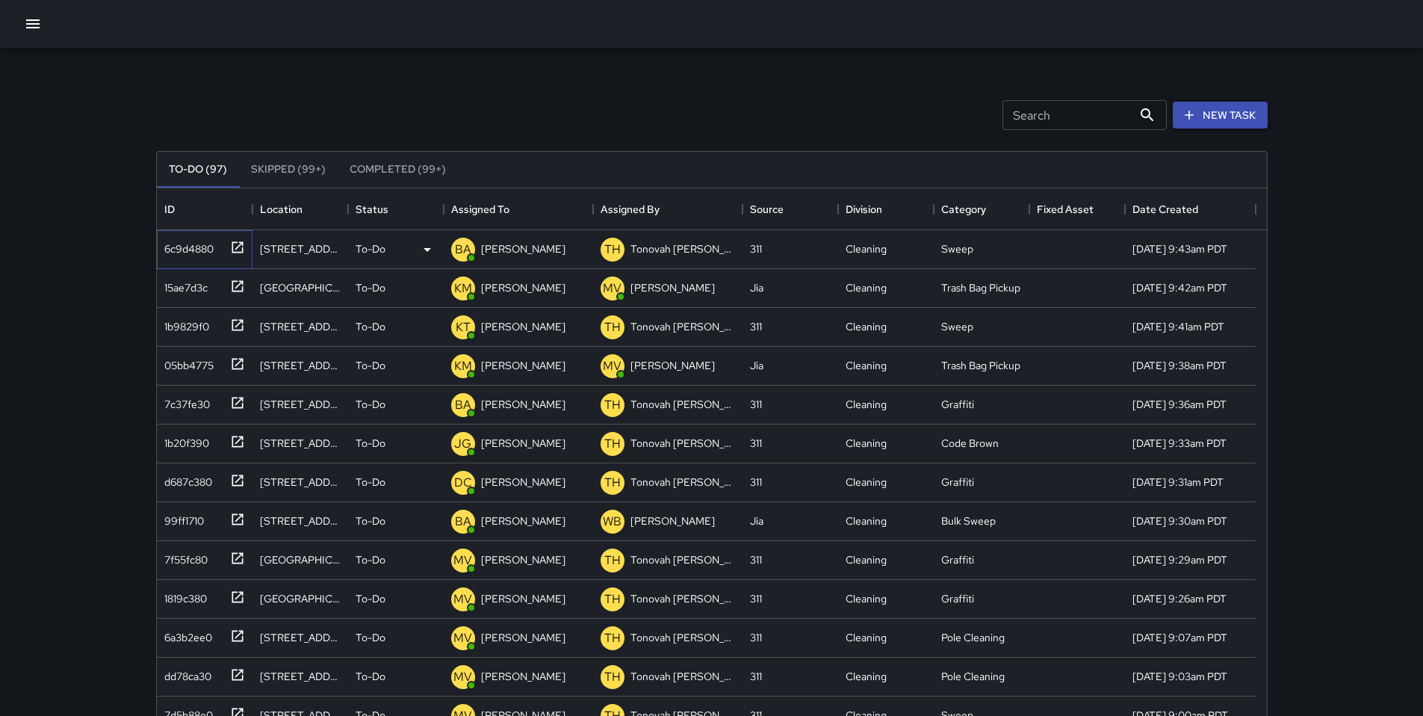
click at [170, 247] on div "6c9d4880" at bounding box center [185, 245] width 55 height 21
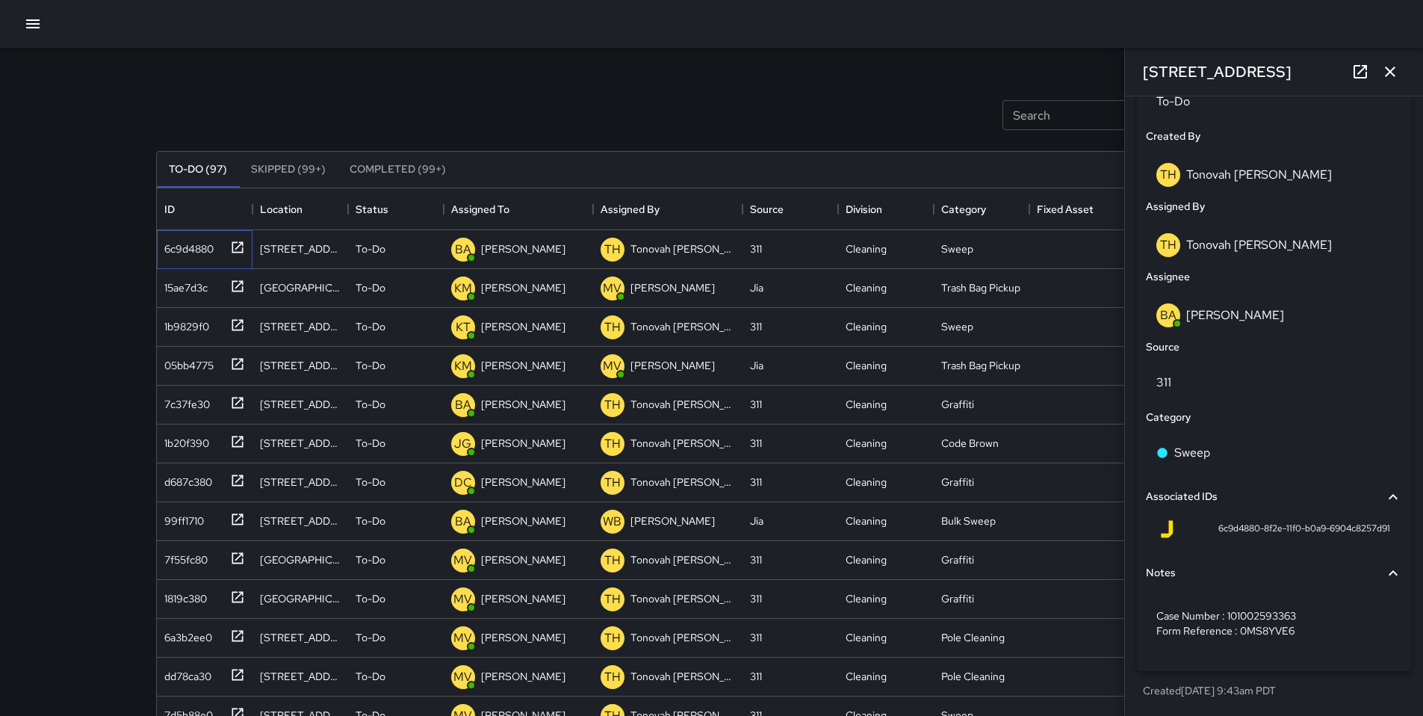
scroll to position [753, 0]
click at [1200, 528] on div "6c9d4880-8f2e-11f0-b0a9-6904c8257d91" at bounding box center [1274, 529] width 232 height 18
drag, startPoint x: 1204, startPoint y: 529, endPoint x: 1399, endPoint y: 545, distance: 195.7
click at [1399, 545] on div "Status To-Do Created By TH Tonovah Hillman Assigned By TH Tonovah Hillman Assig…" at bounding box center [1274, 360] width 274 height 622
click at [1353, 70] on icon at bounding box center [1360, 72] width 18 height 18
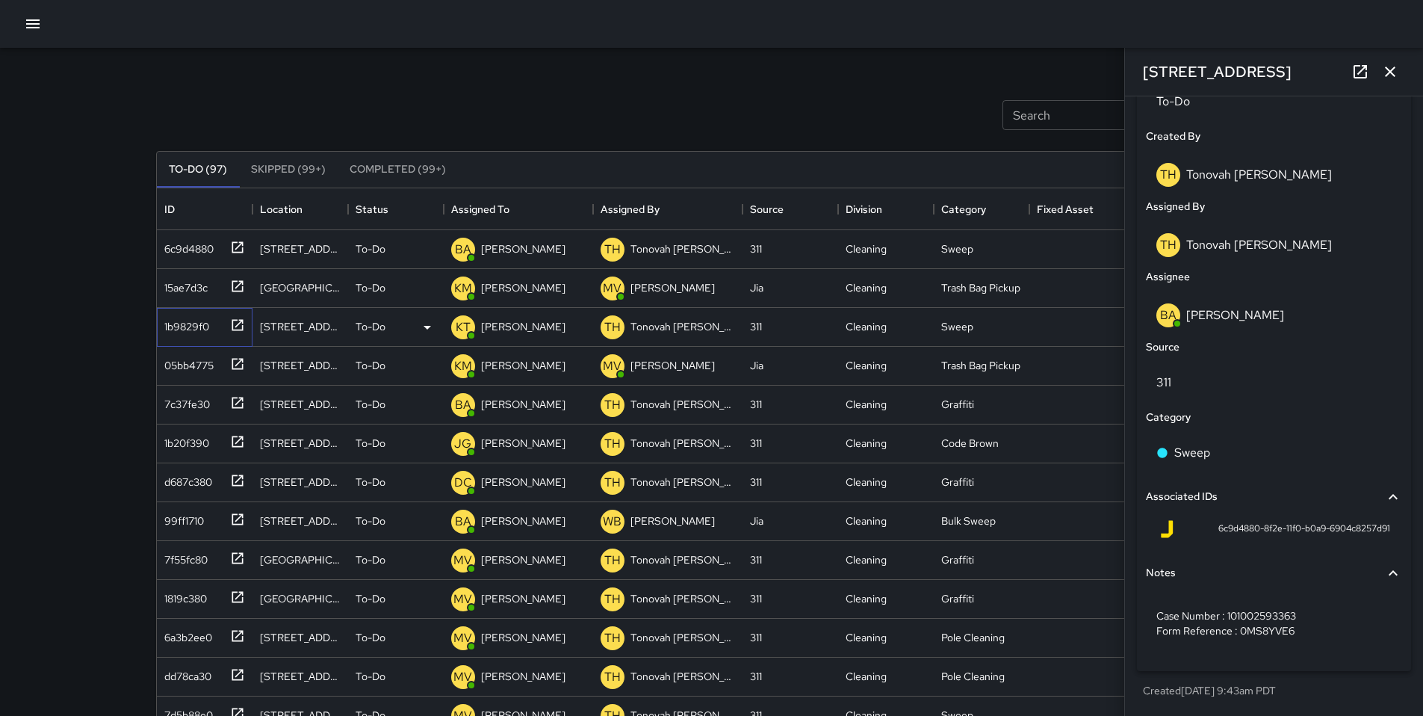
click at [172, 320] on div "1b9829f0" at bounding box center [183, 323] width 51 height 21
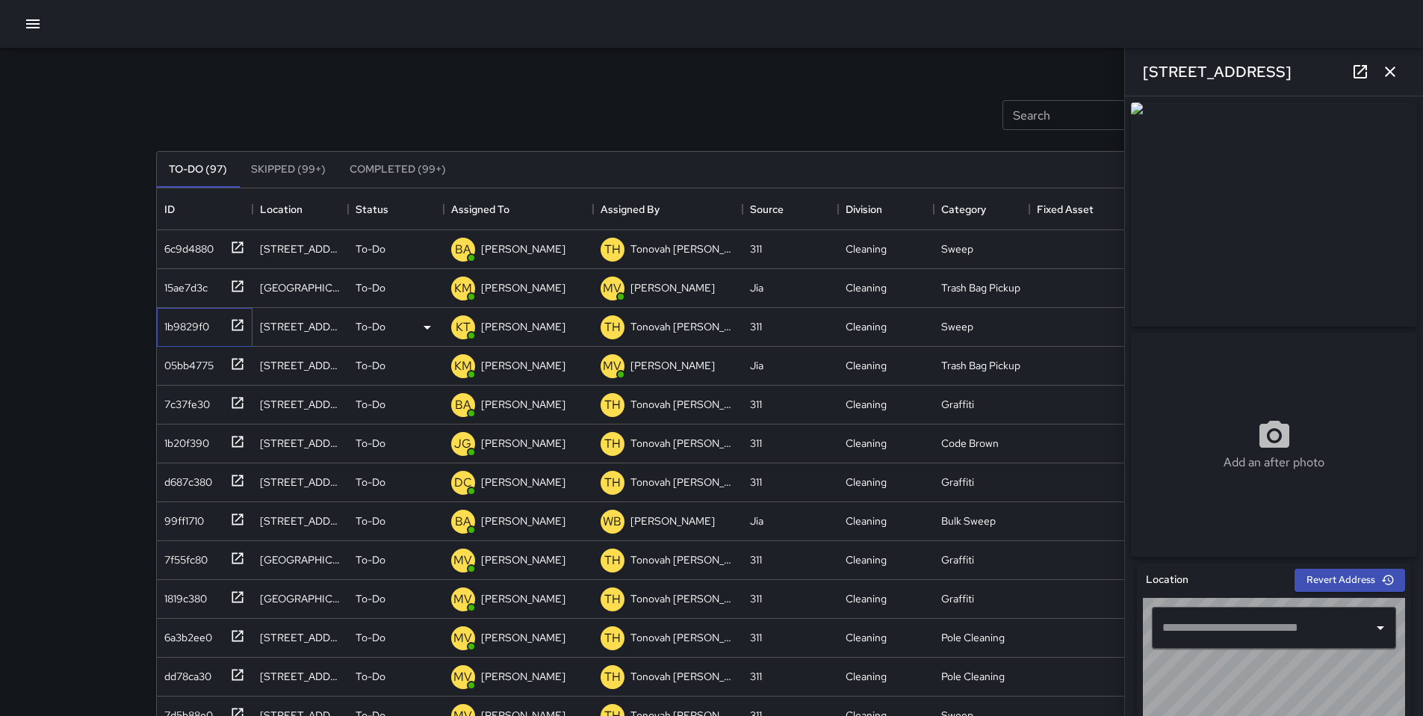
type input "**********"
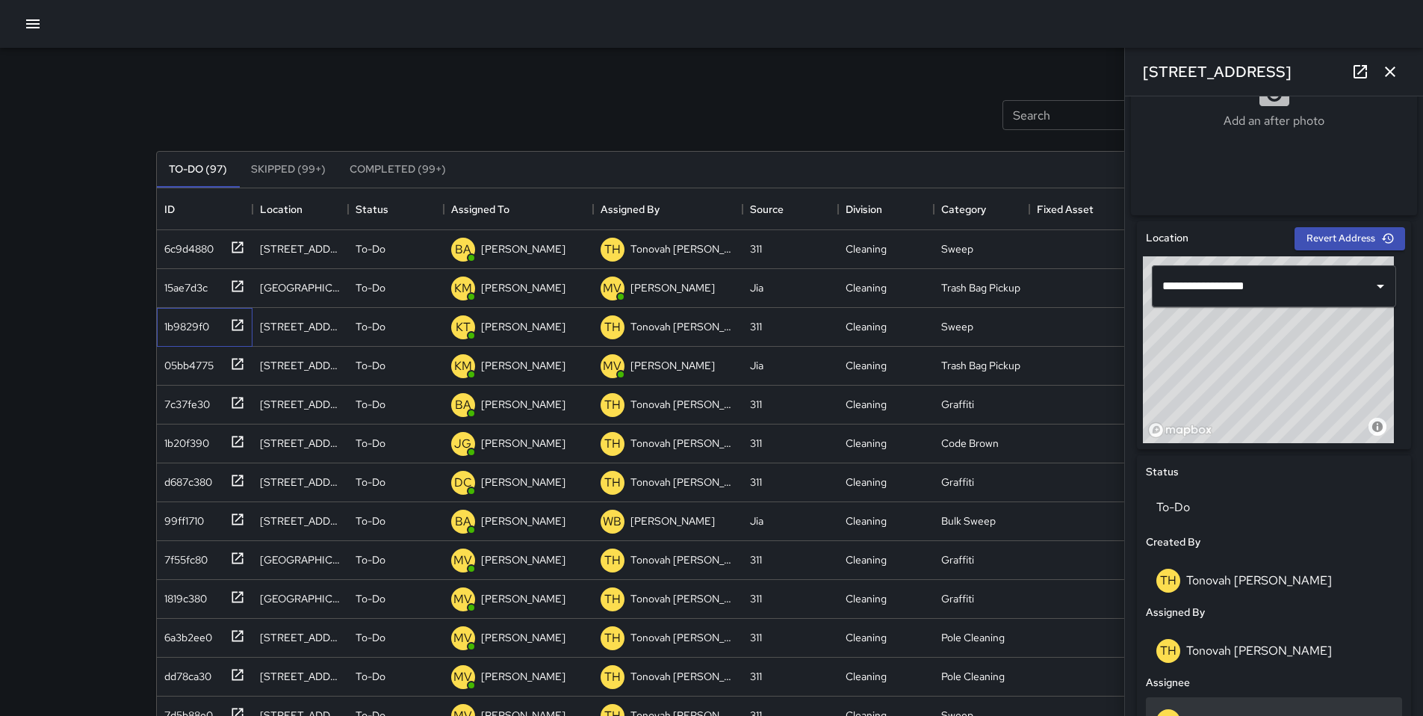
scroll to position [415, 0]
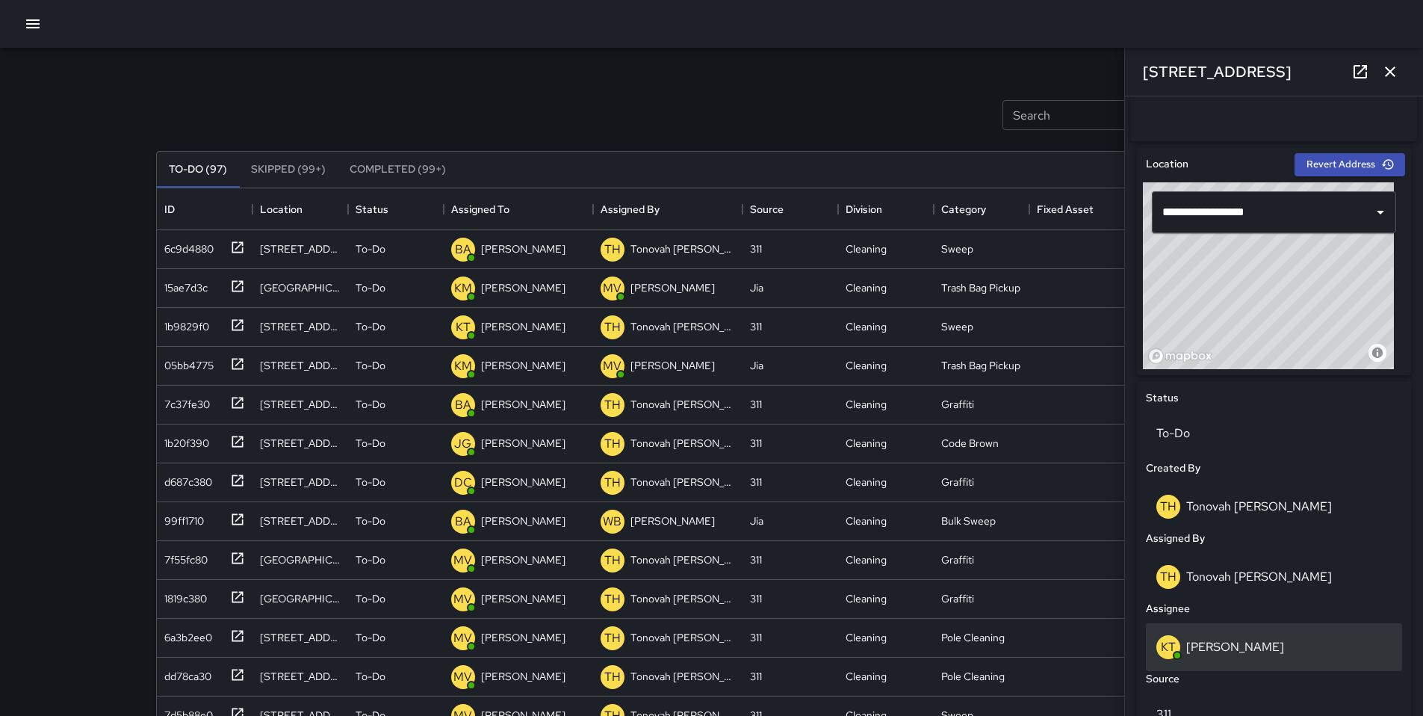
click at [1237, 654] on p "[PERSON_NAME]" at bounding box center [1235, 647] width 98 height 16
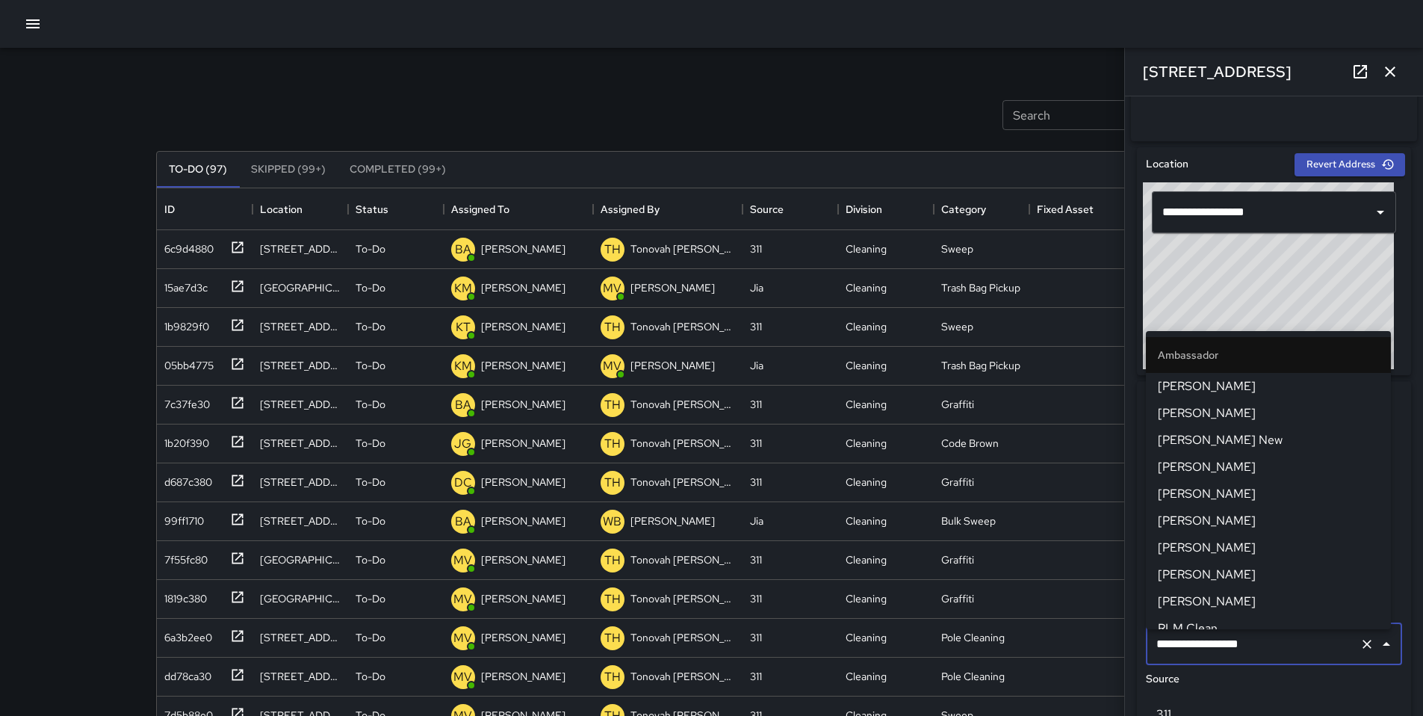
scroll to position [470, 0]
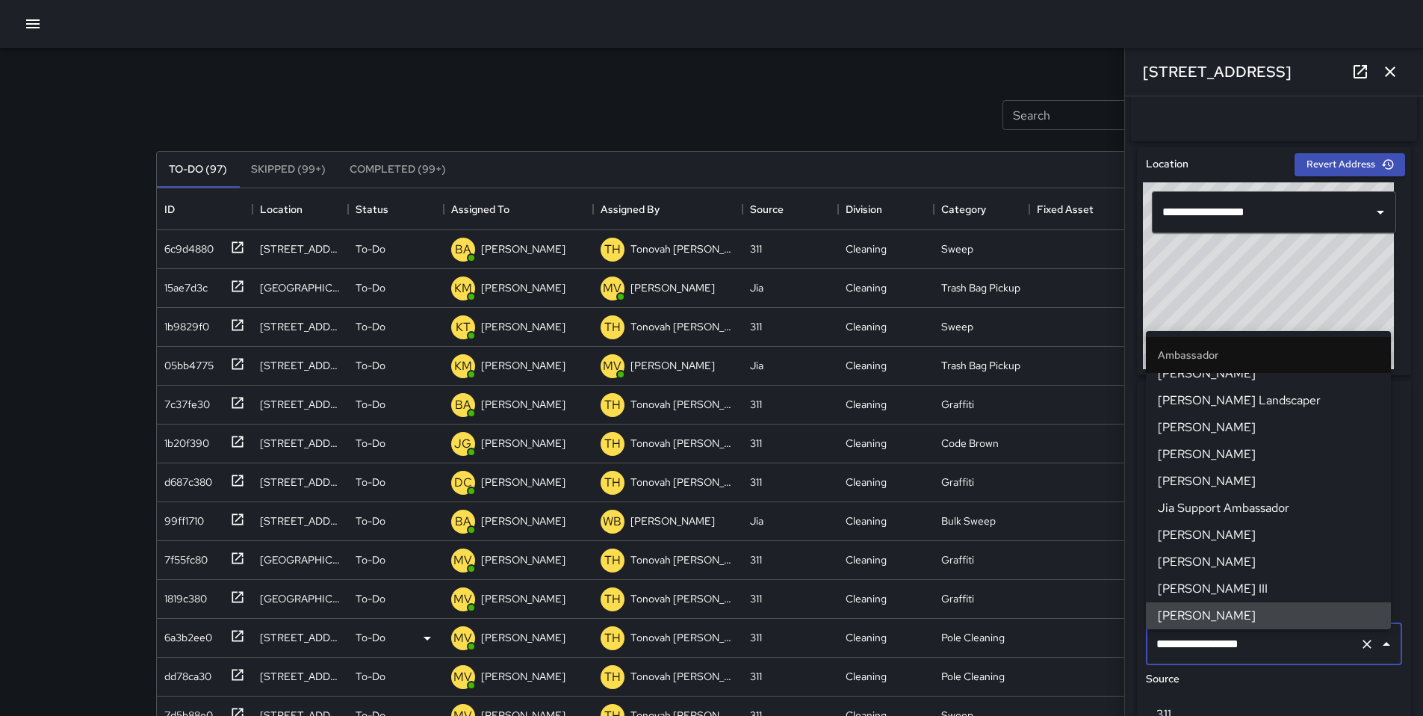
drag, startPoint x: 1229, startPoint y: 651, endPoint x: 1097, endPoint y: 648, distance: 132.3
click at [1098, 650] on div "Search Search New Task To-Do (97) Skipped (99+) Completed (99+) ID Location Sta…" at bounding box center [712, 465] width 1148 height 835
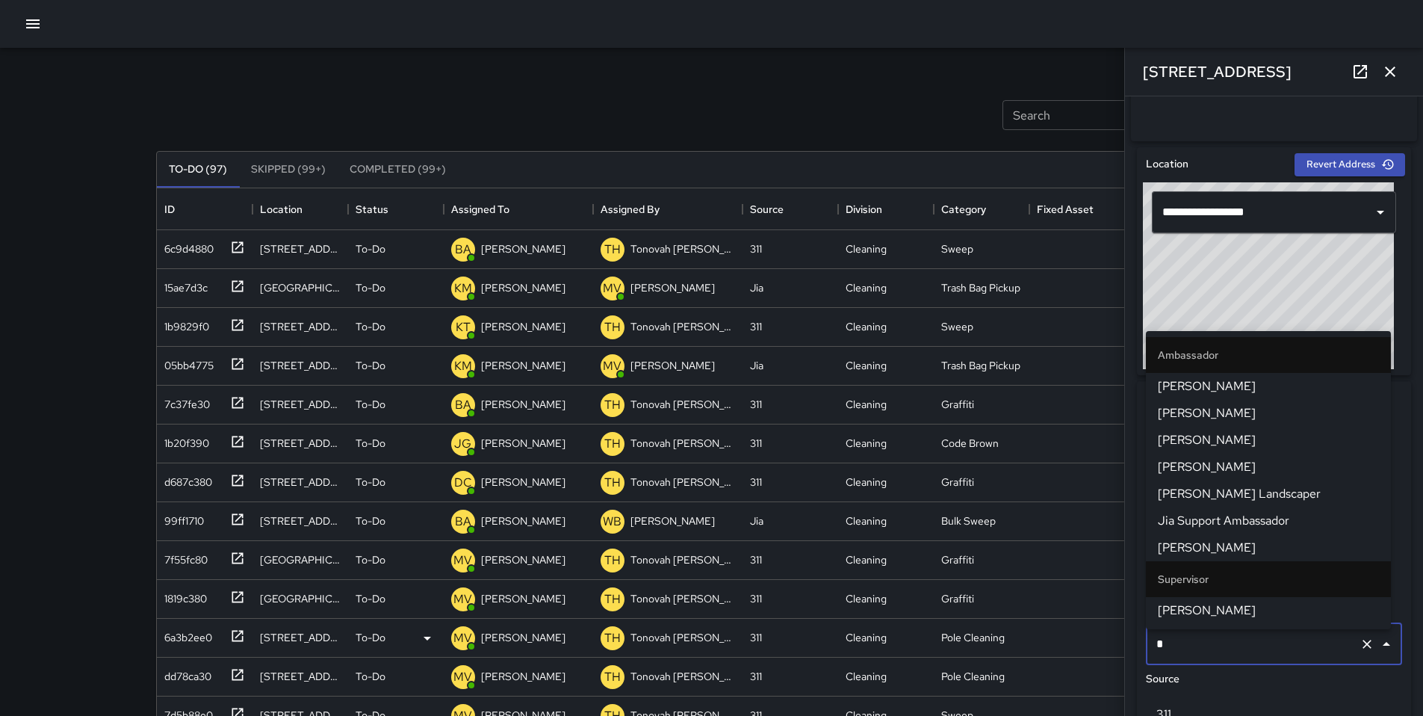
type input "**"
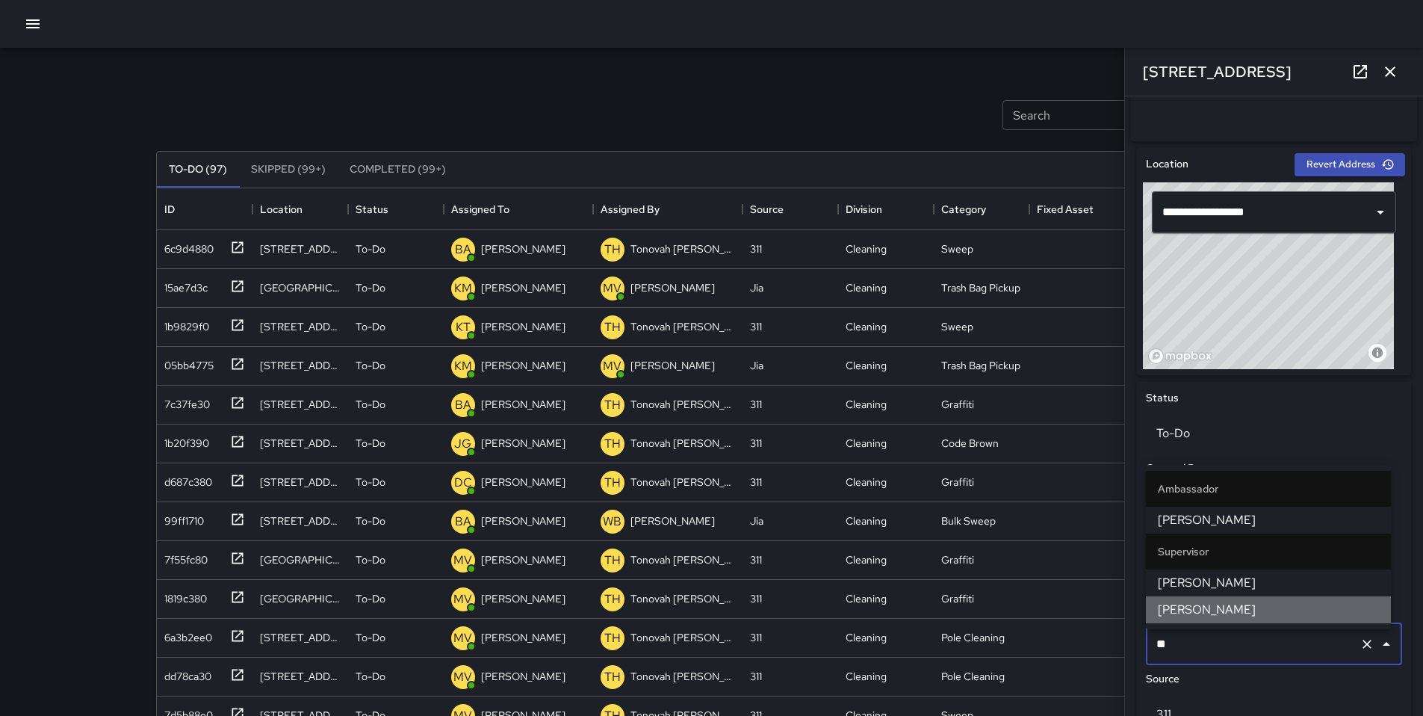
click at [1229, 613] on span "[PERSON_NAME]" at bounding box center [1268, 610] width 221 height 18
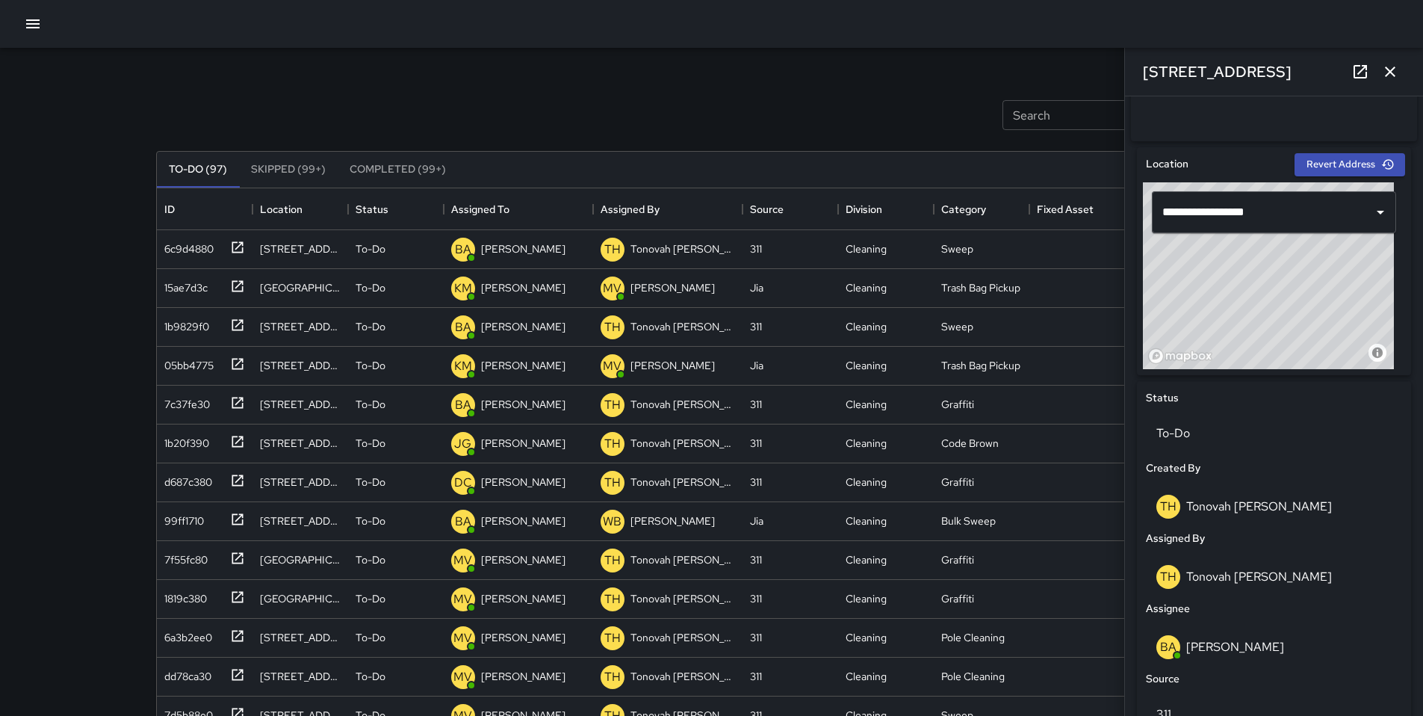
click at [1387, 75] on icon "button" at bounding box center [1390, 71] width 10 height 10
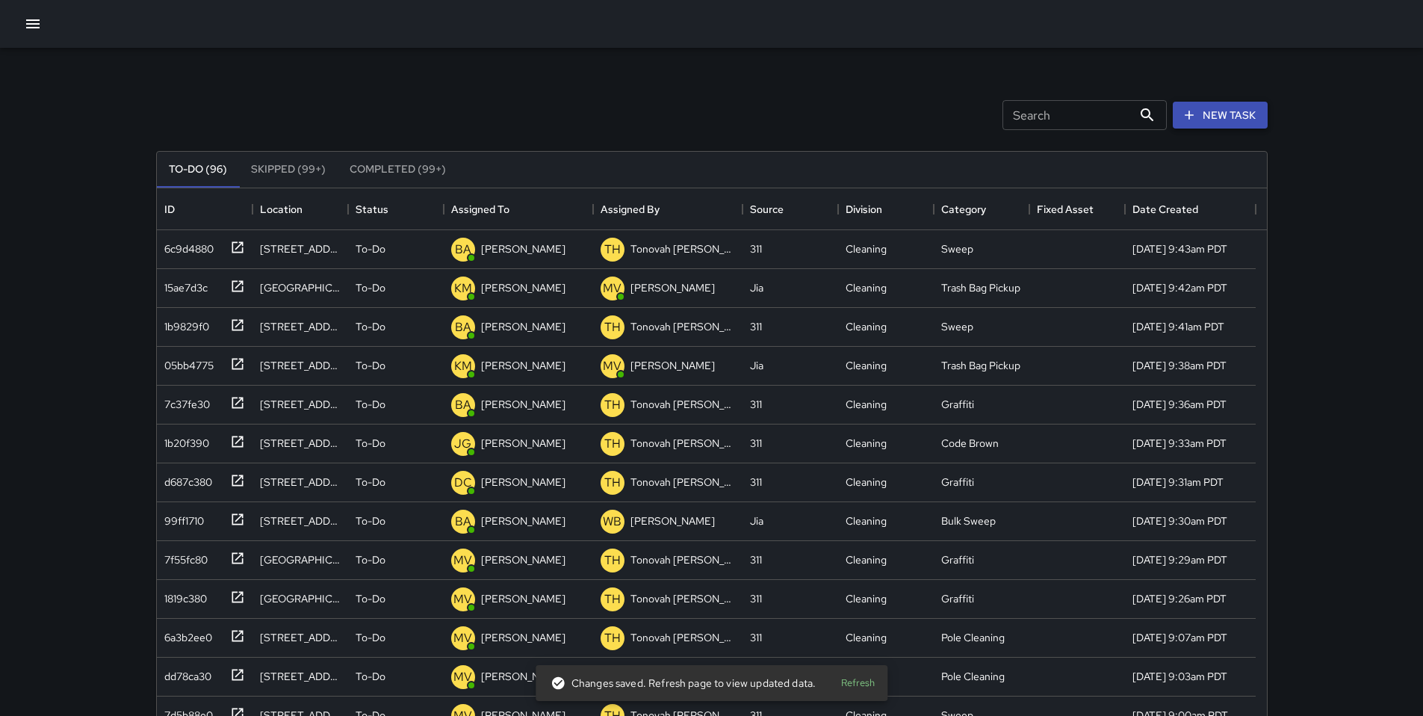
click at [1234, 115] on button "New Task" at bounding box center [1220, 116] width 95 height 28
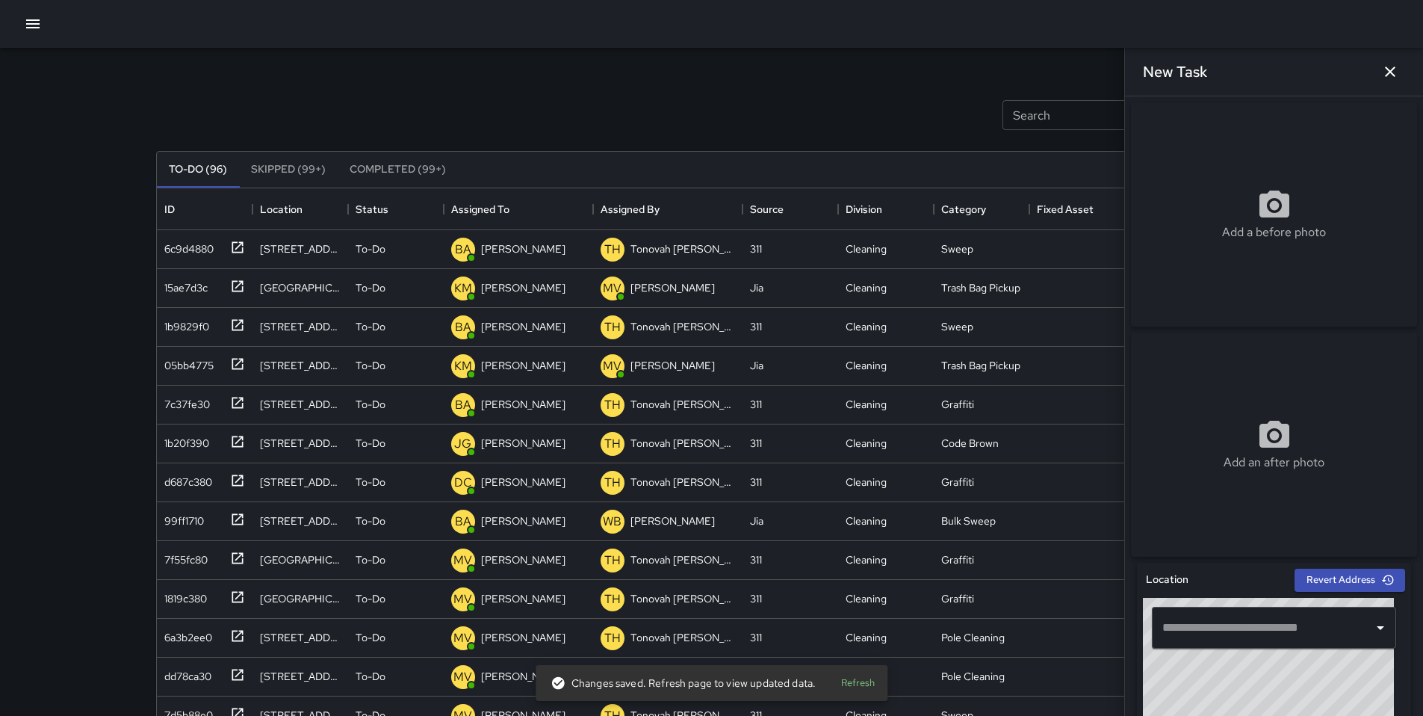
click at [1174, 647] on div "​" at bounding box center [1274, 628] width 244 height 42
paste input "**********"
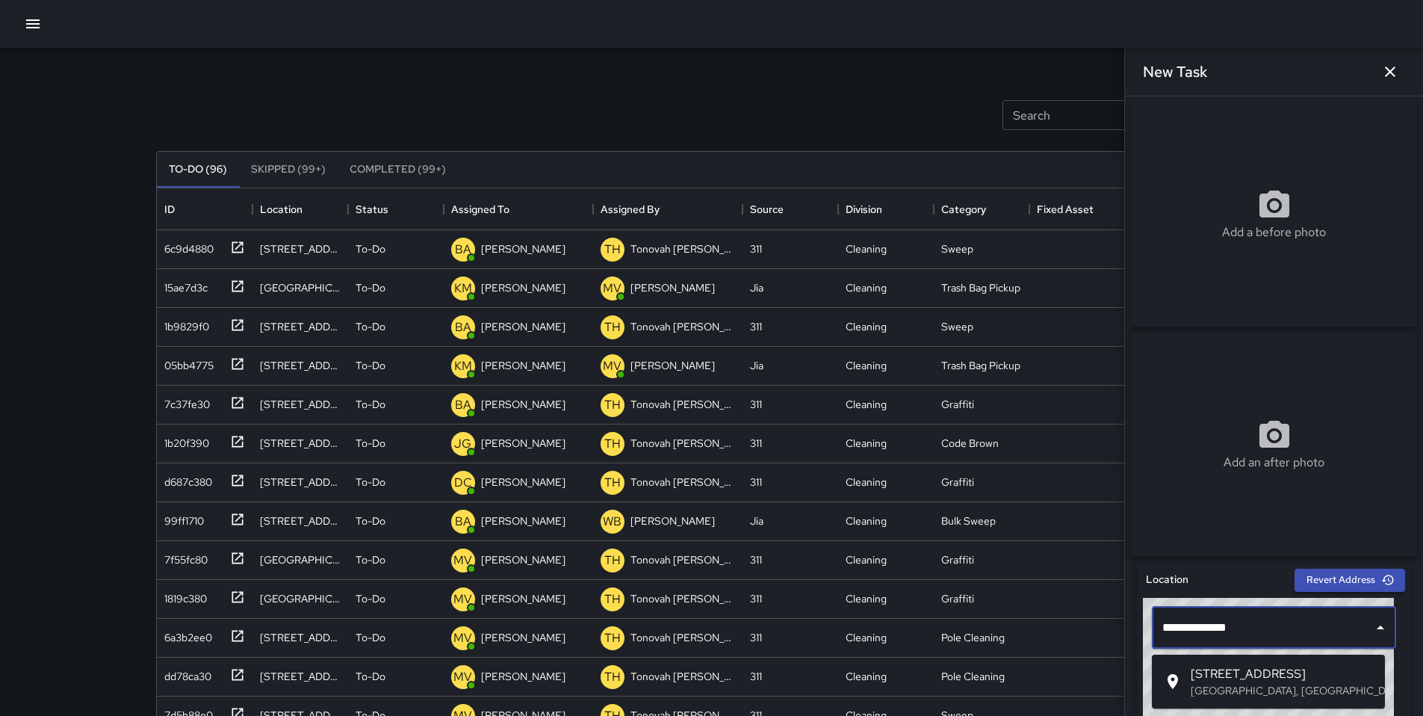
click at [1201, 677] on span "[STREET_ADDRESS]" at bounding box center [1282, 674] width 182 height 18
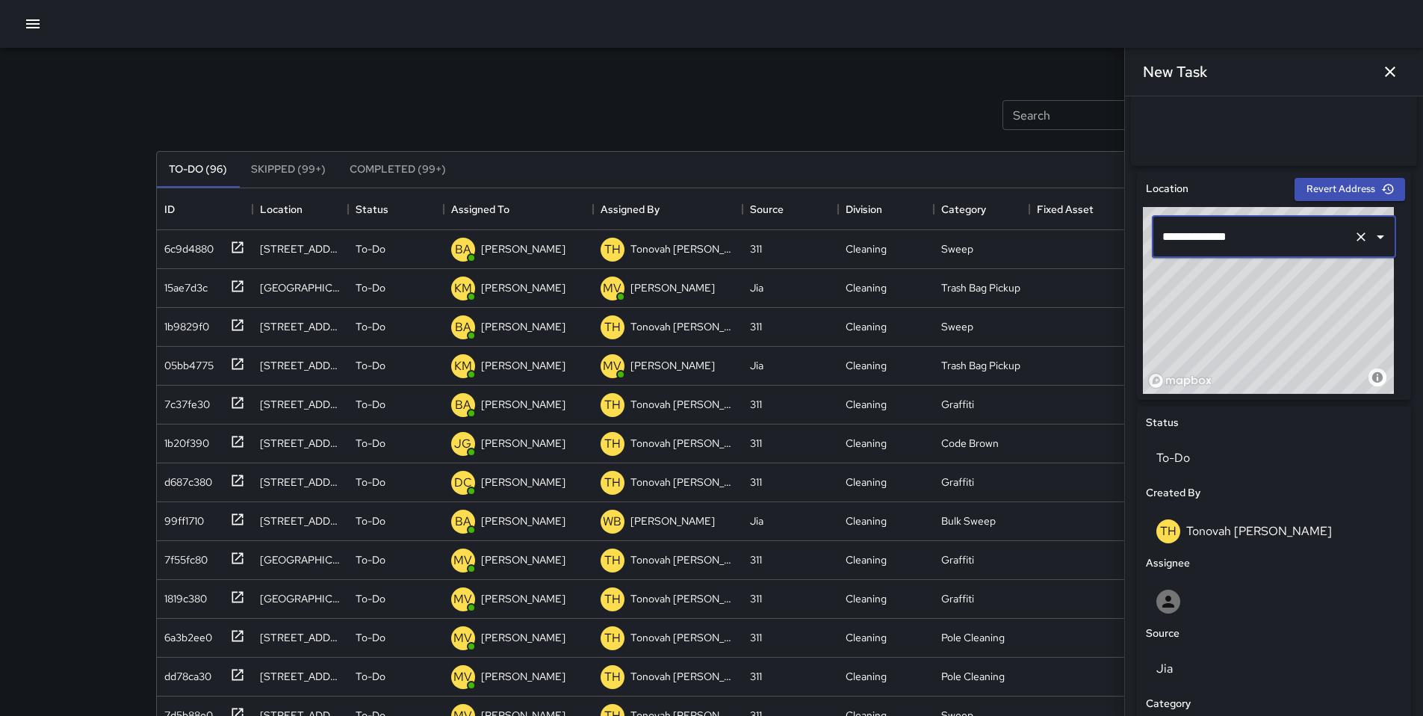
scroll to position [445, 0]
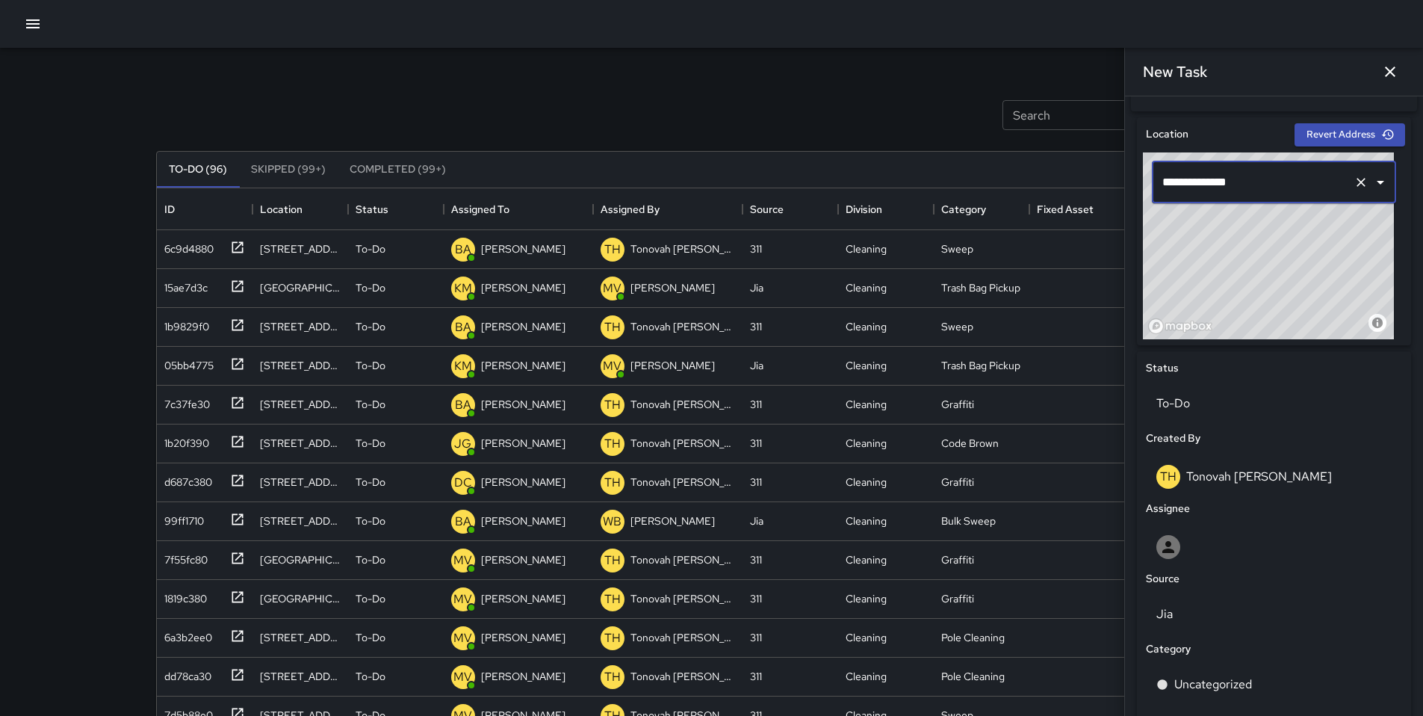
type input "**********"
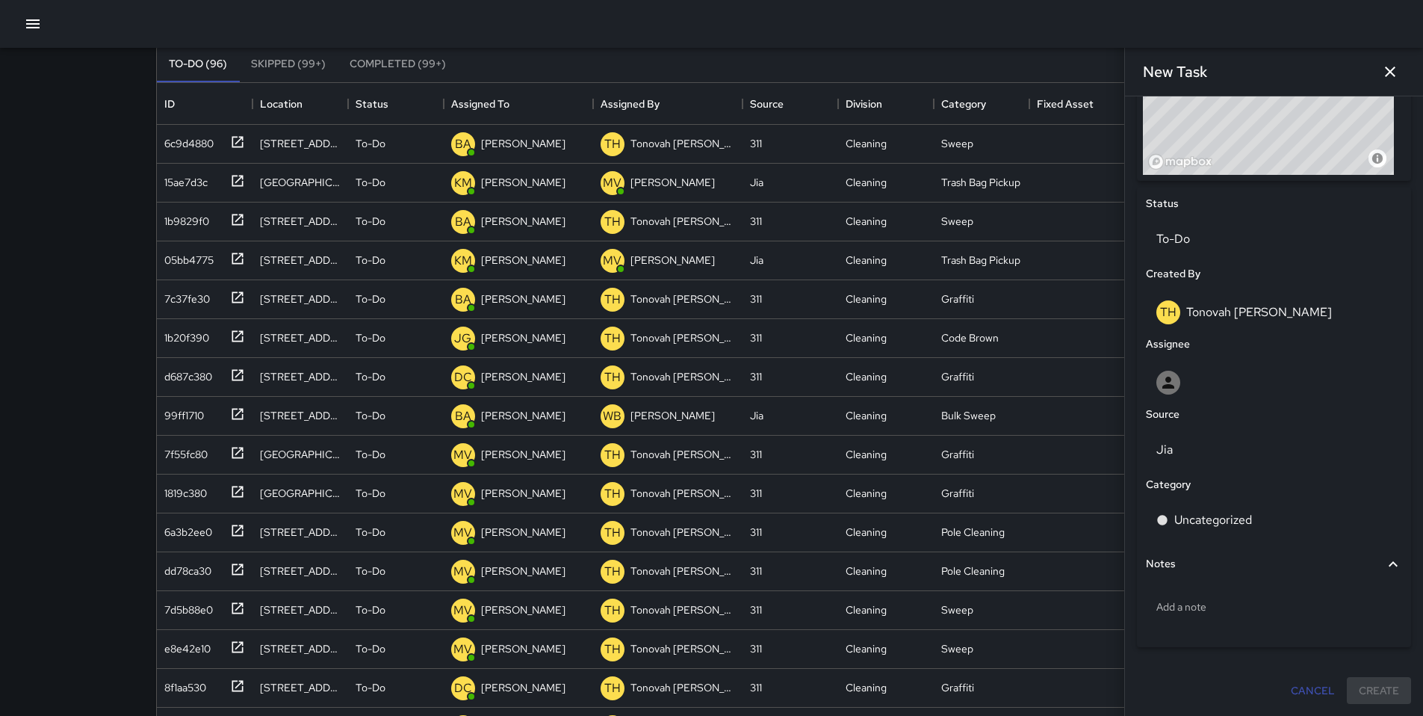
scroll to position [116, 0]
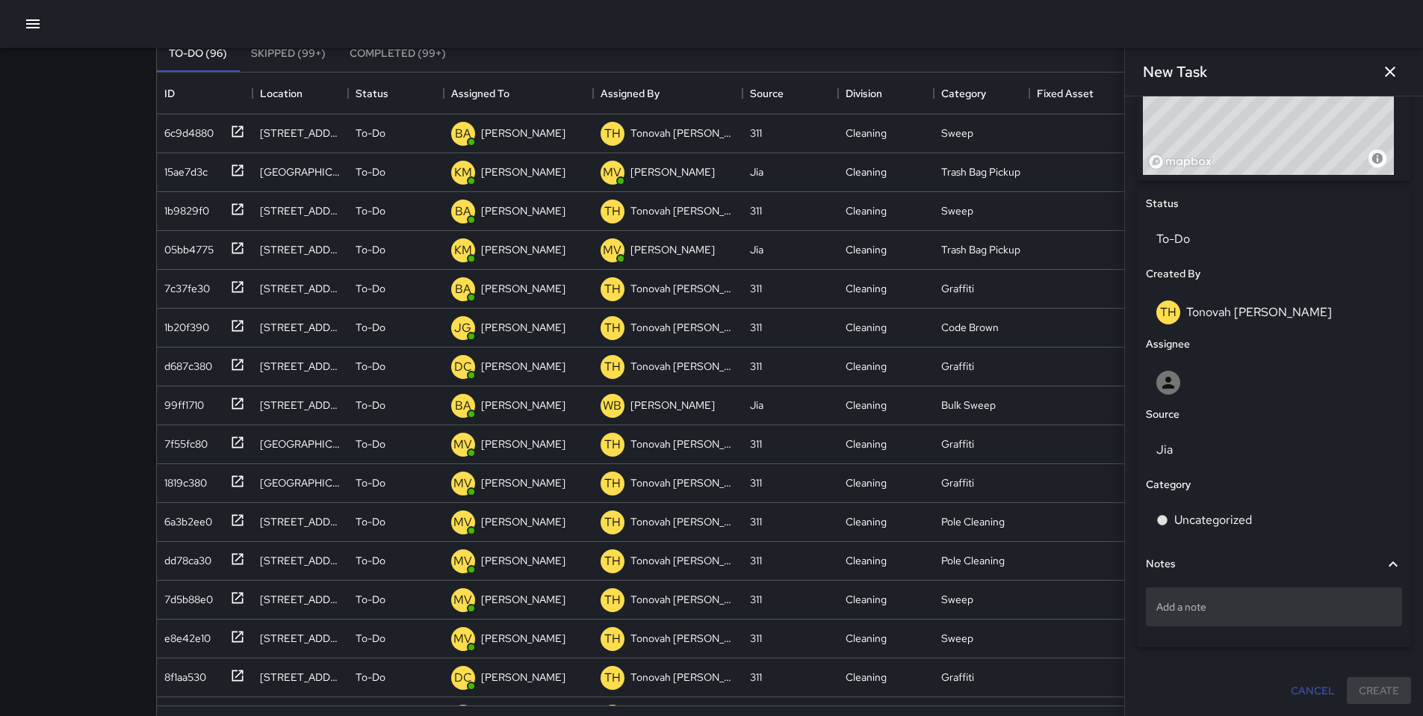
click at [1195, 609] on p "Add a note" at bounding box center [1273, 606] width 235 height 15
click at [1195, 609] on textarea at bounding box center [1273, 605] width 235 height 15
type textarea "**********"
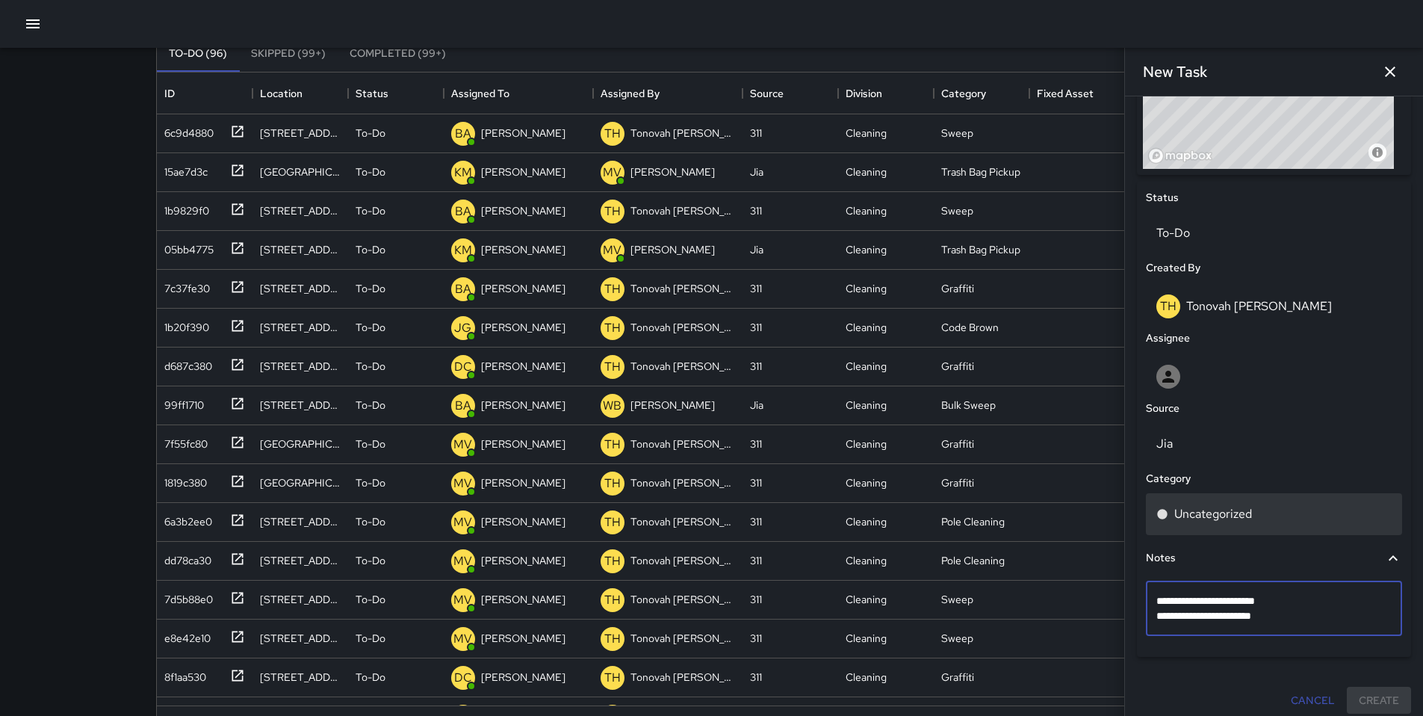
click at [1221, 521] on p "Uncategorized" at bounding box center [1213, 514] width 78 height 18
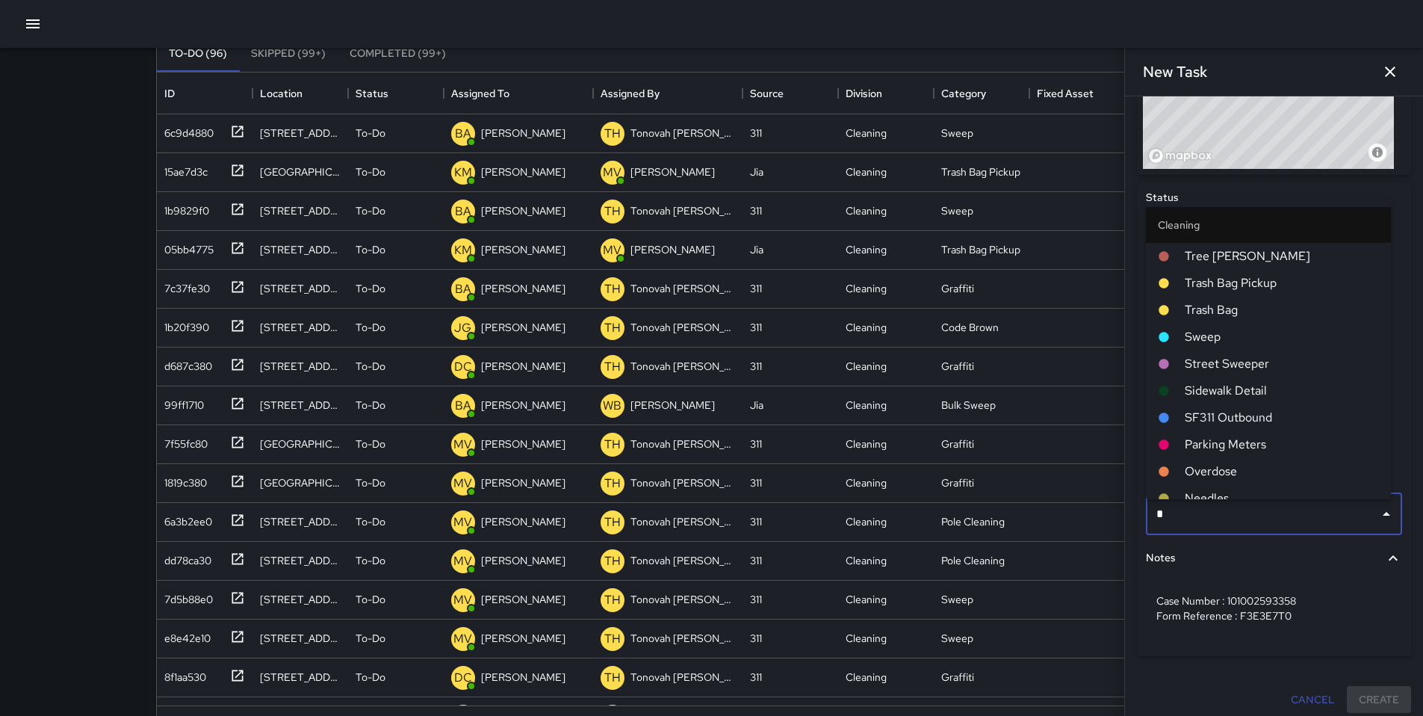
type input "**"
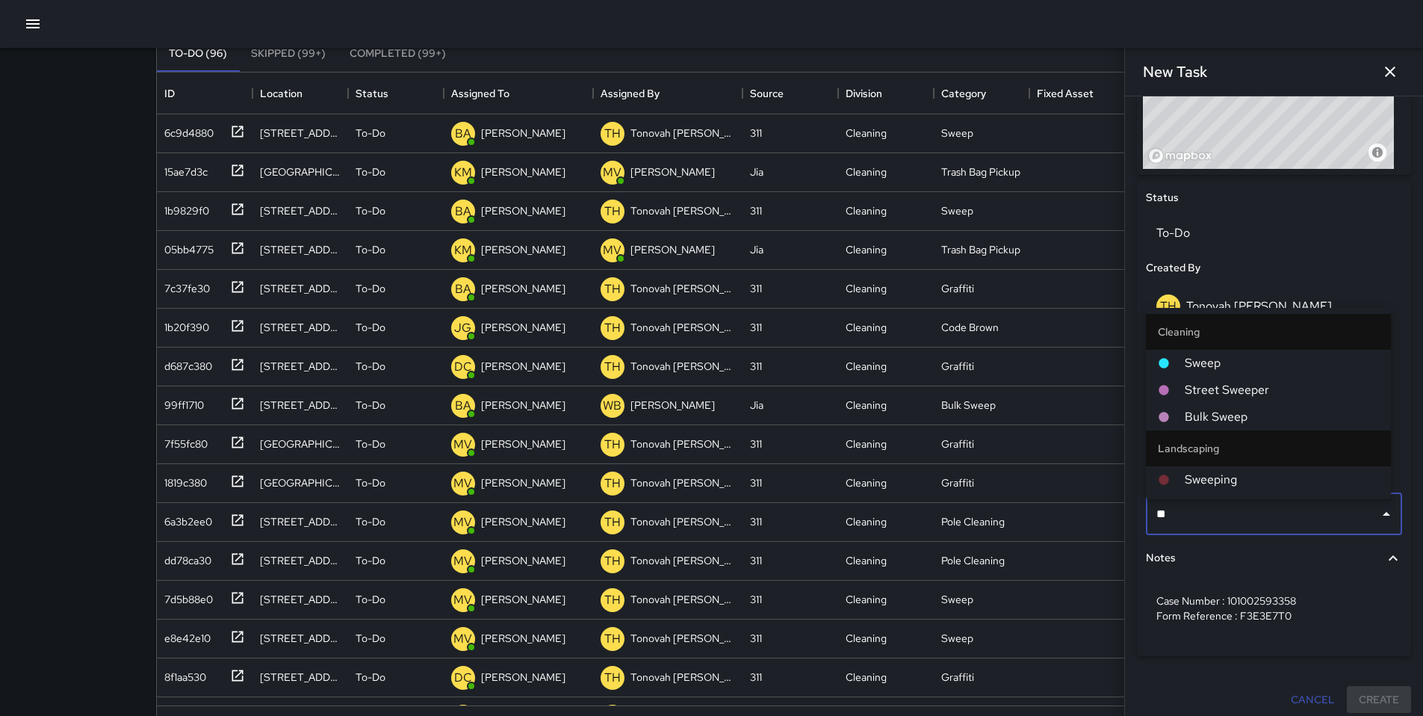
click at [1204, 353] on li "Sweep" at bounding box center [1268, 363] width 245 height 27
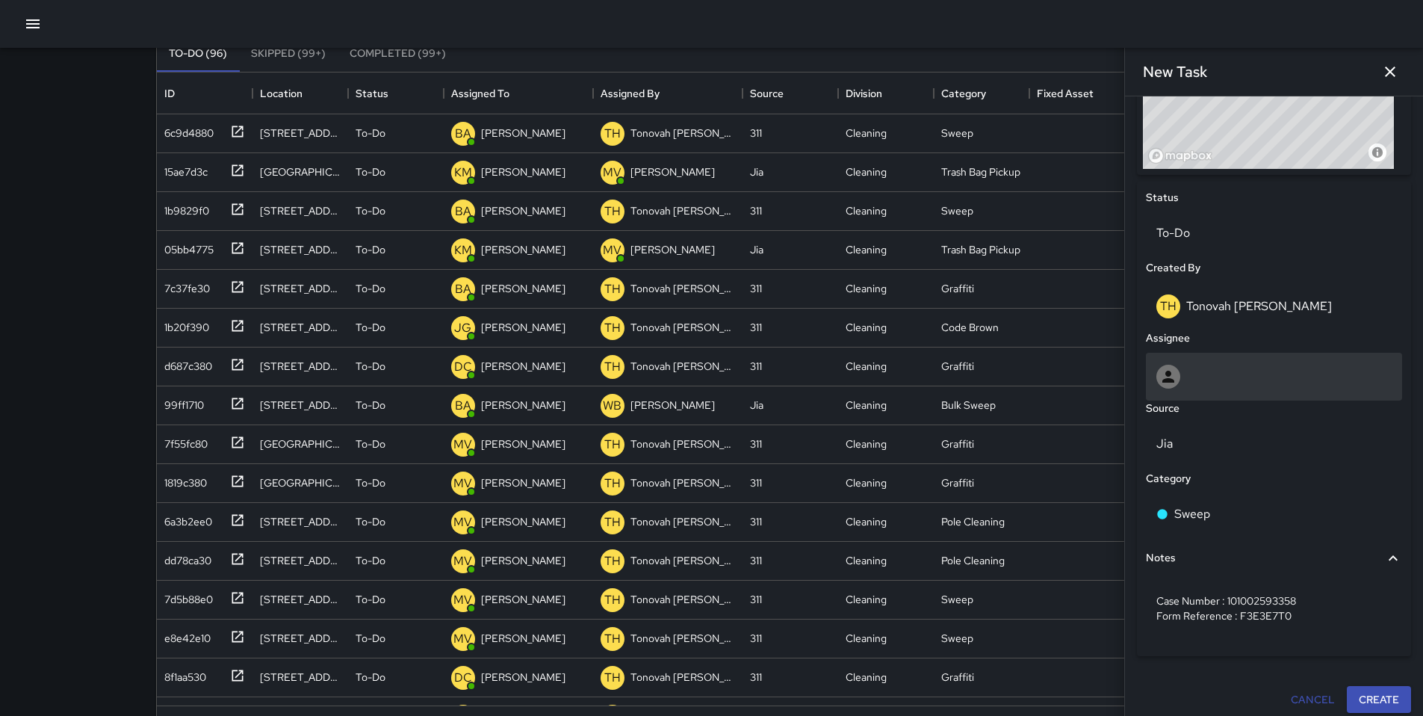
click at [1193, 372] on div at bounding box center [1273, 377] width 235 height 24
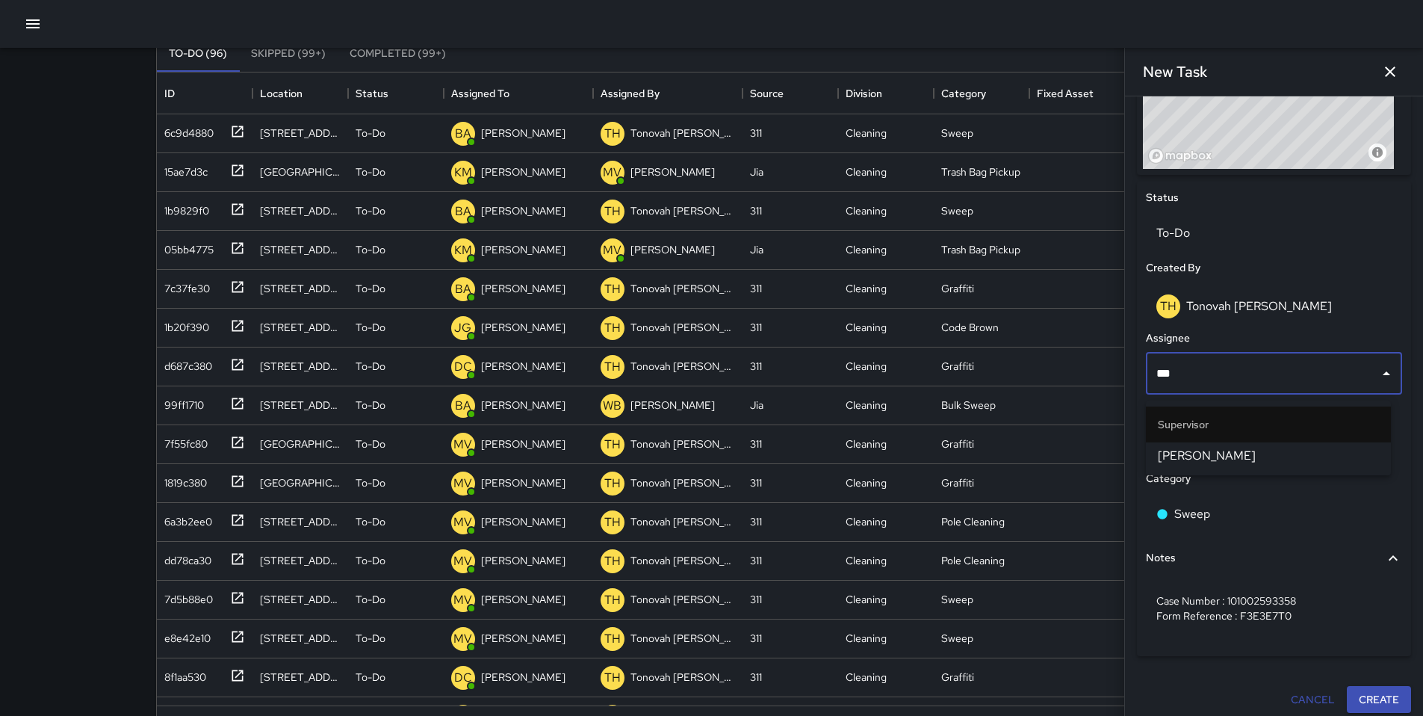
type input "****"
click at [1319, 461] on span "[PERSON_NAME]" at bounding box center [1268, 456] width 221 height 18
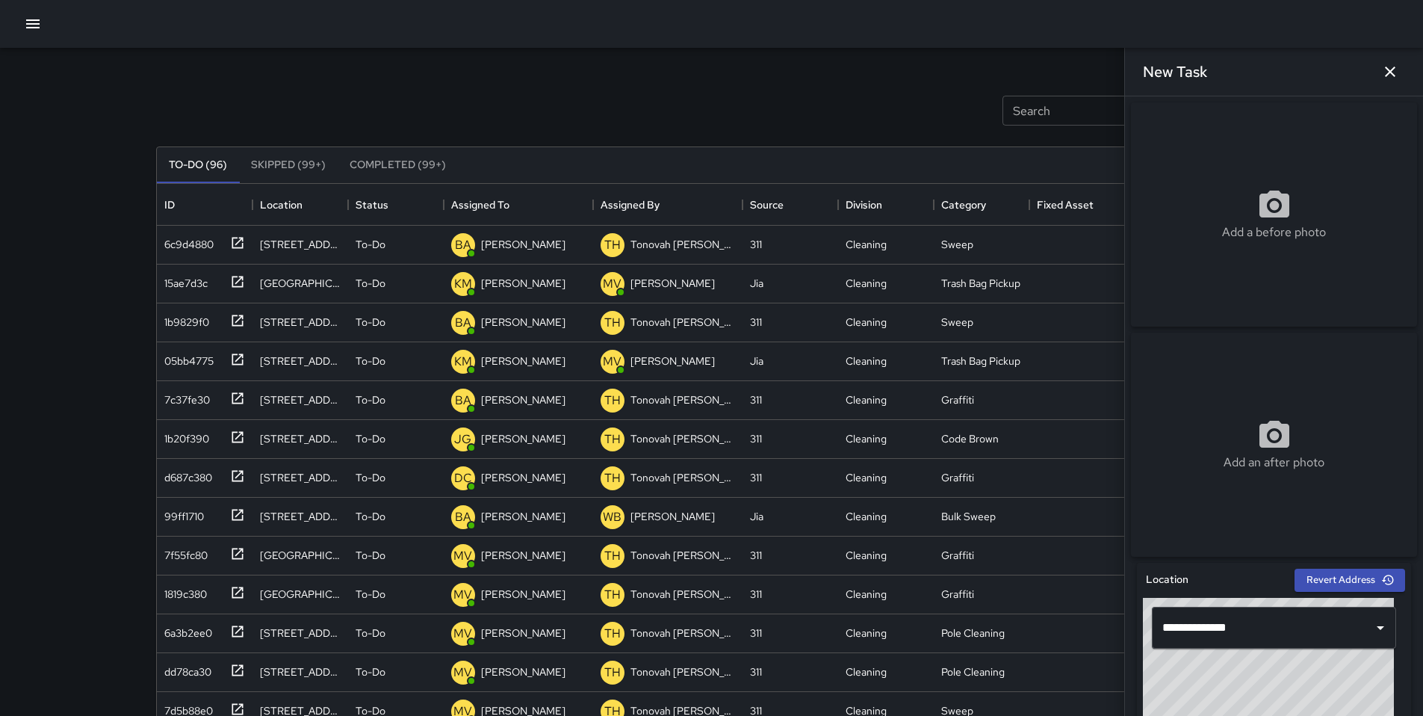
scroll to position [0, 0]
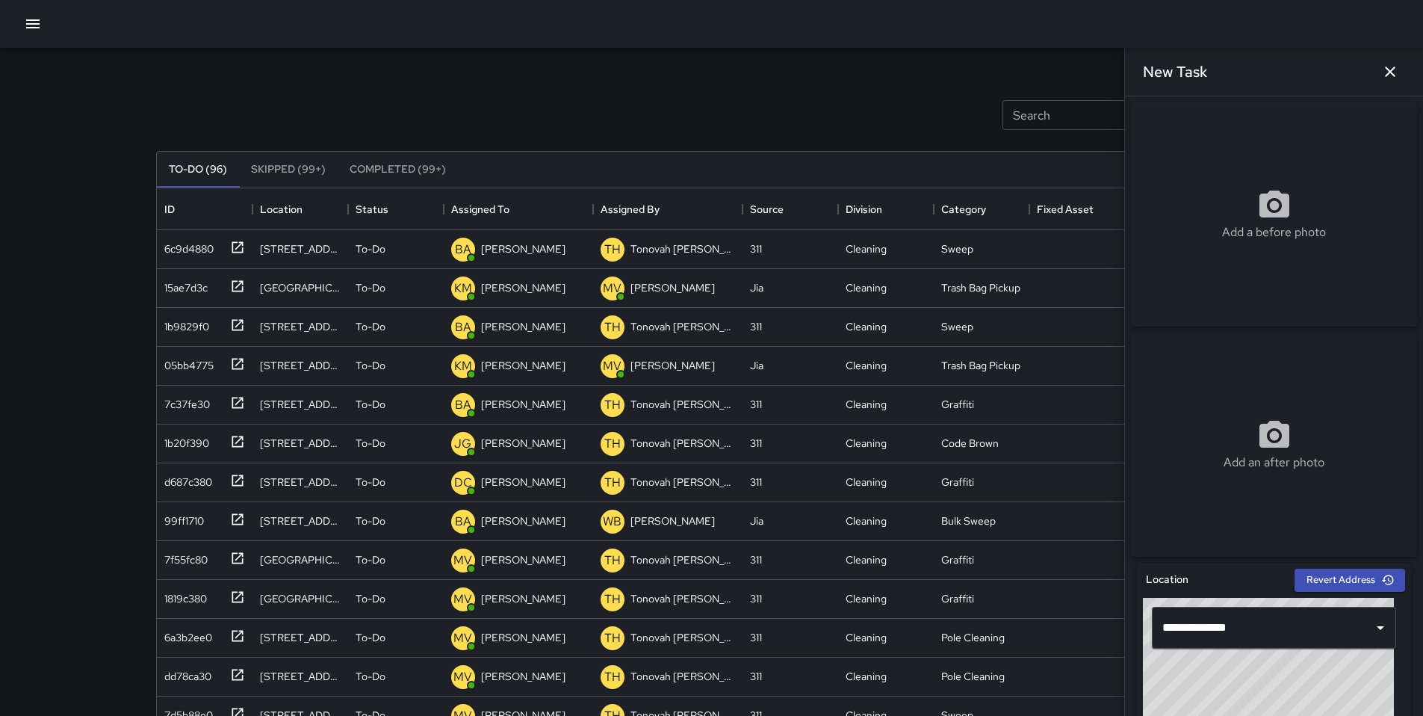
click at [1269, 211] on circle at bounding box center [1274, 206] width 10 height 10
click at [1191, 270] on div "Add a before photo" at bounding box center [1274, 214] width 286 height 224
type input "**********"
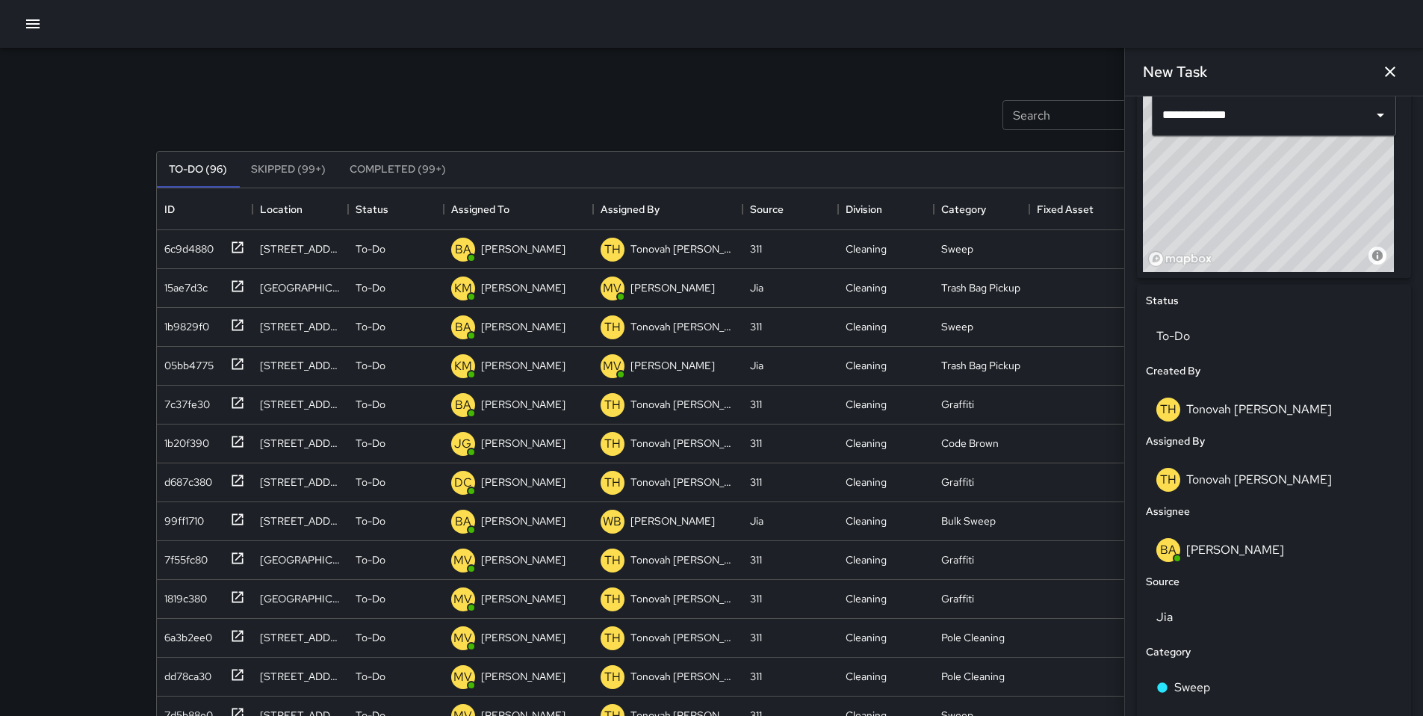
scroll to position [701, 0]
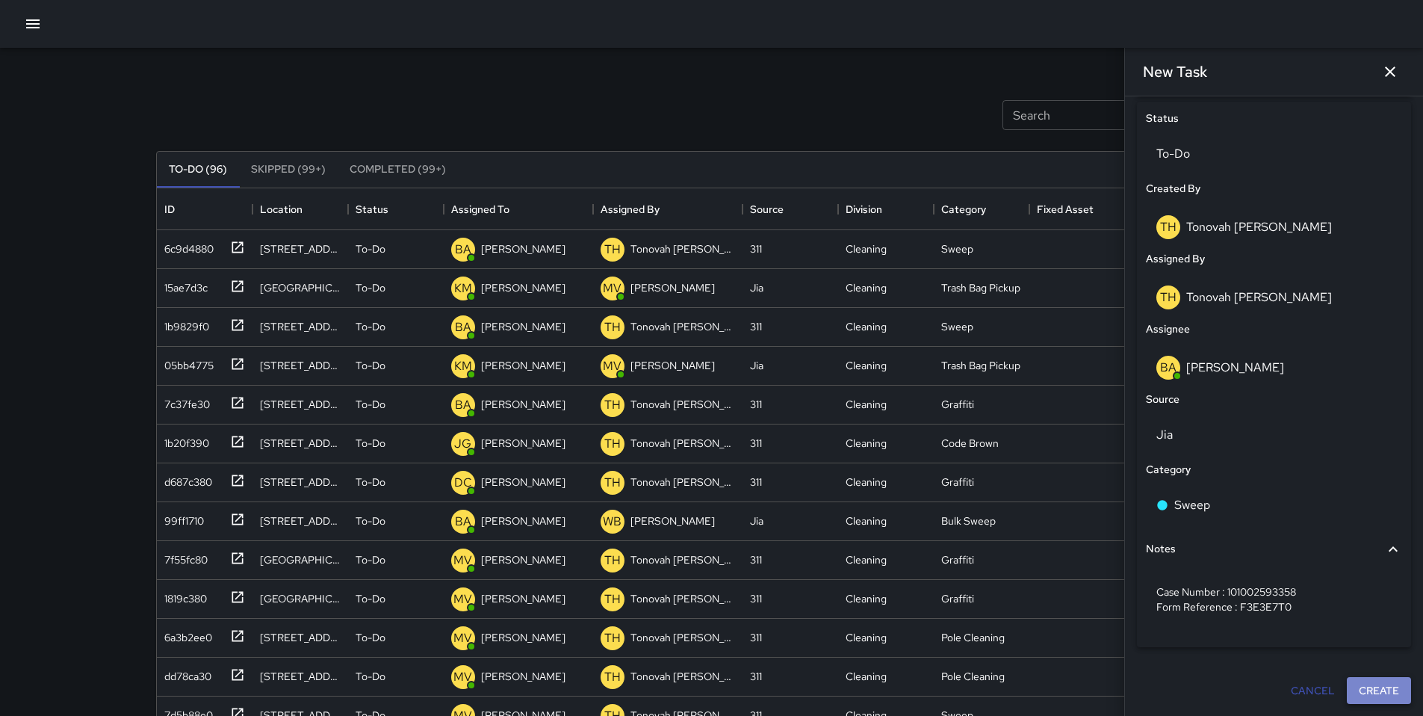
click at [1369, 687] on button "Create" at bounding box center [1379, 691] width 64 height 28
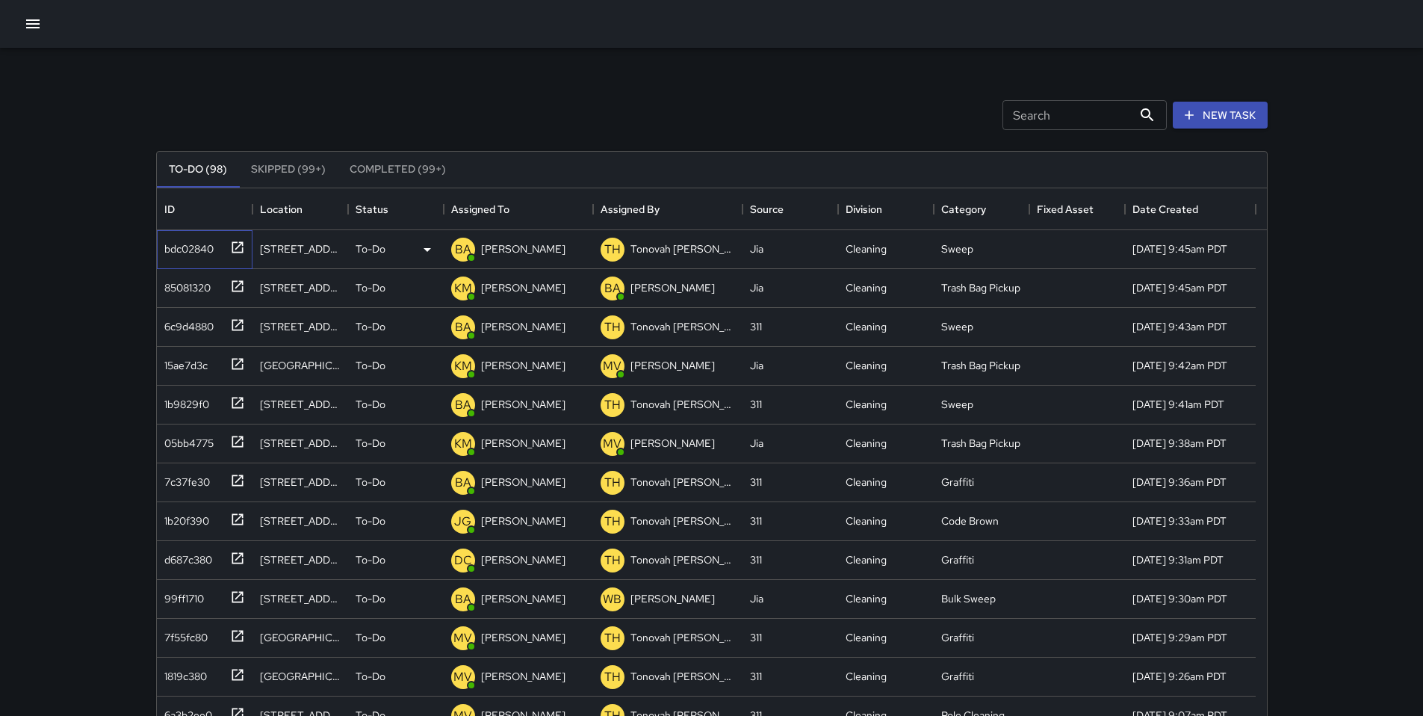
click at [176, 250] on div "bdc02840" at bounding box center [185, 245] width 55 height 21
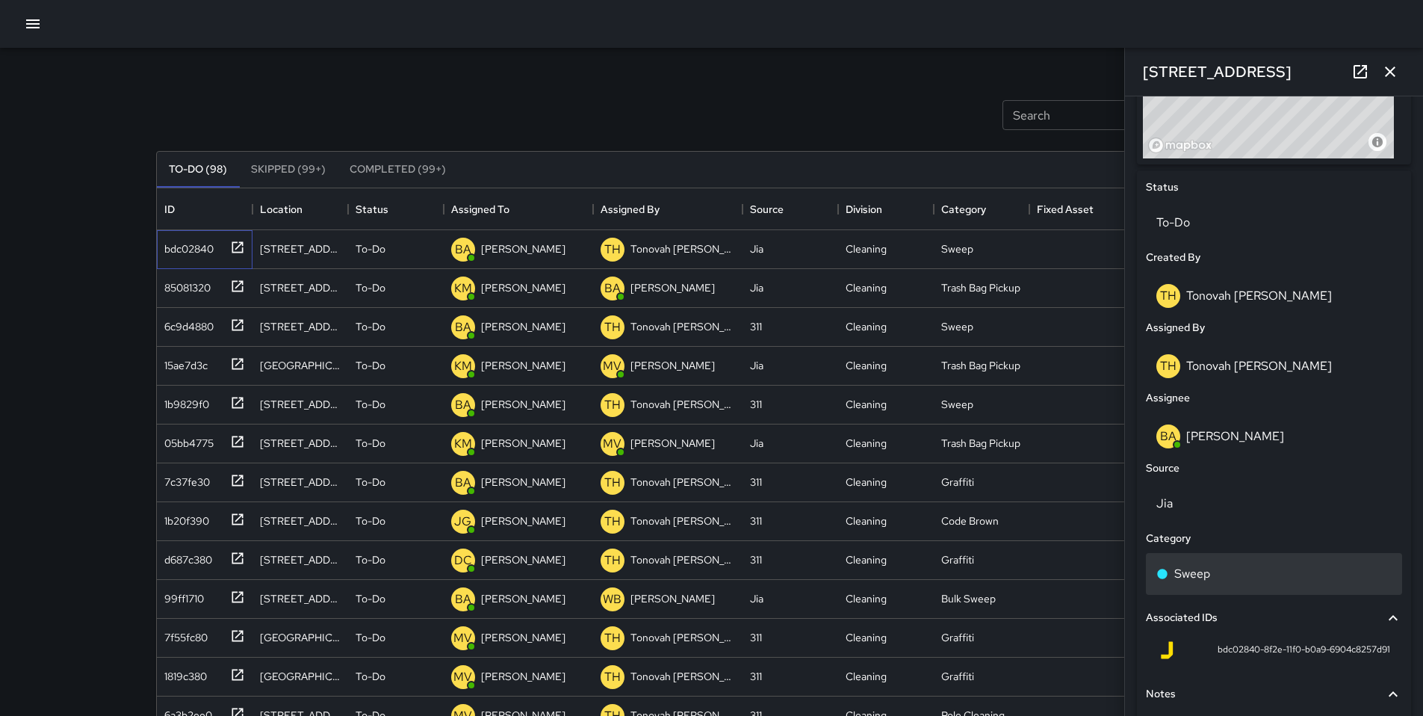
scroll to position [634, 0]
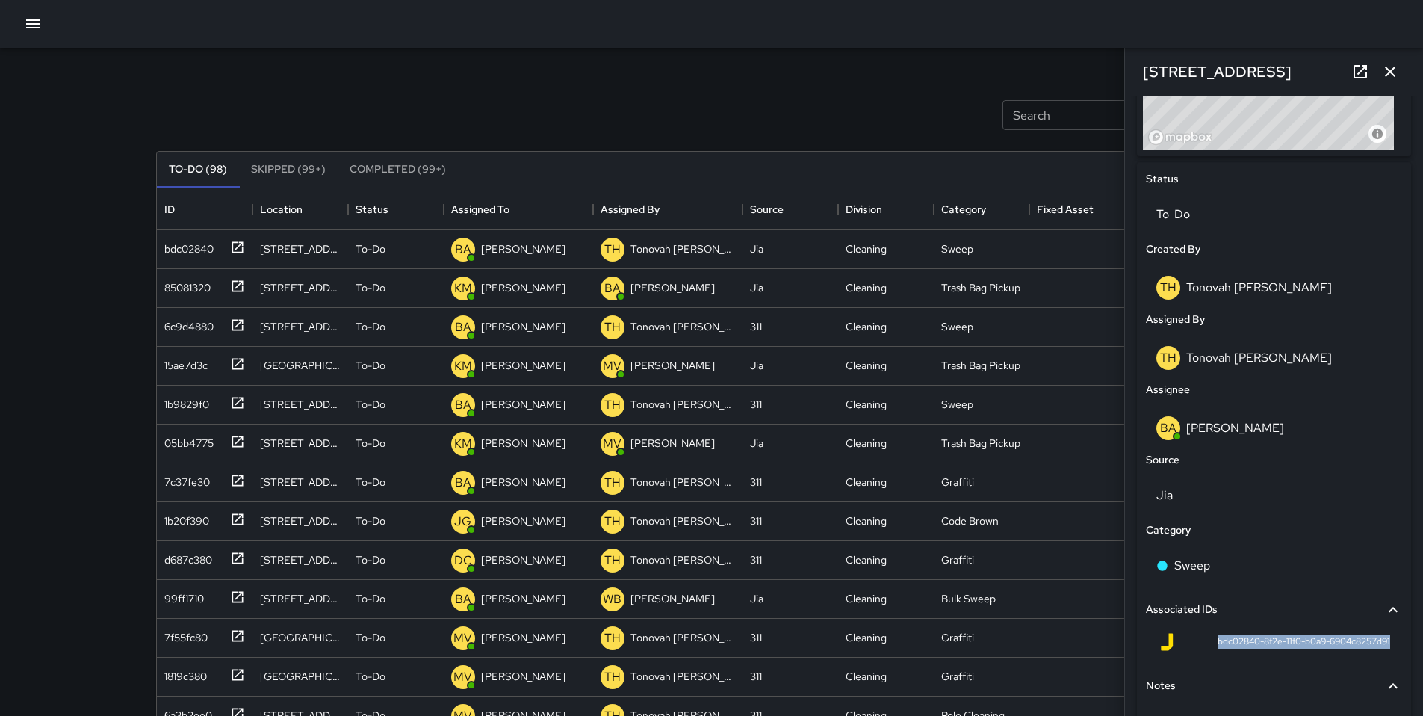
drag, startPoint x: 1201, startPoint y: 647, endPoint x: 1379, endPoint y: 647, distance: 177.8
click at [1379, 647] on div "bdc02840-8f2e-11f0-b0a9-6904c8257d91" at bounding box center [1274, 645] width 256 height 36
click at [1361, 75] on icon at bounding box center [1360, 72] width 18 height 18
click at [1385, 70] on icon "button" at bounding box center [1390, 72] width 18 height 18
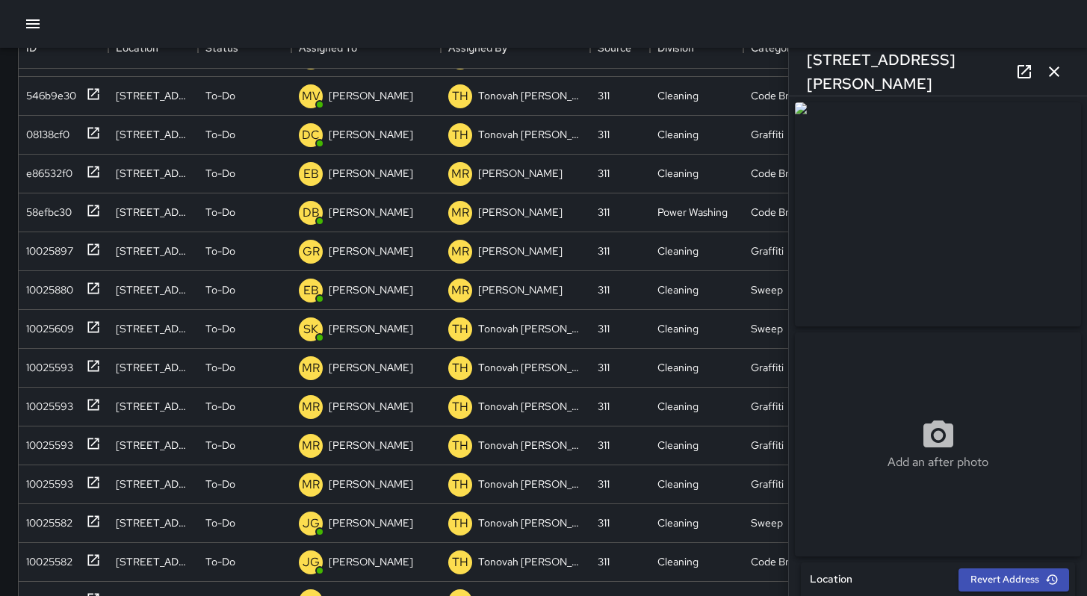
scroll to position [1080, 0]
click at [1052, 72] on icon "button" at bounding box center [1054, 71] width 10 height 10
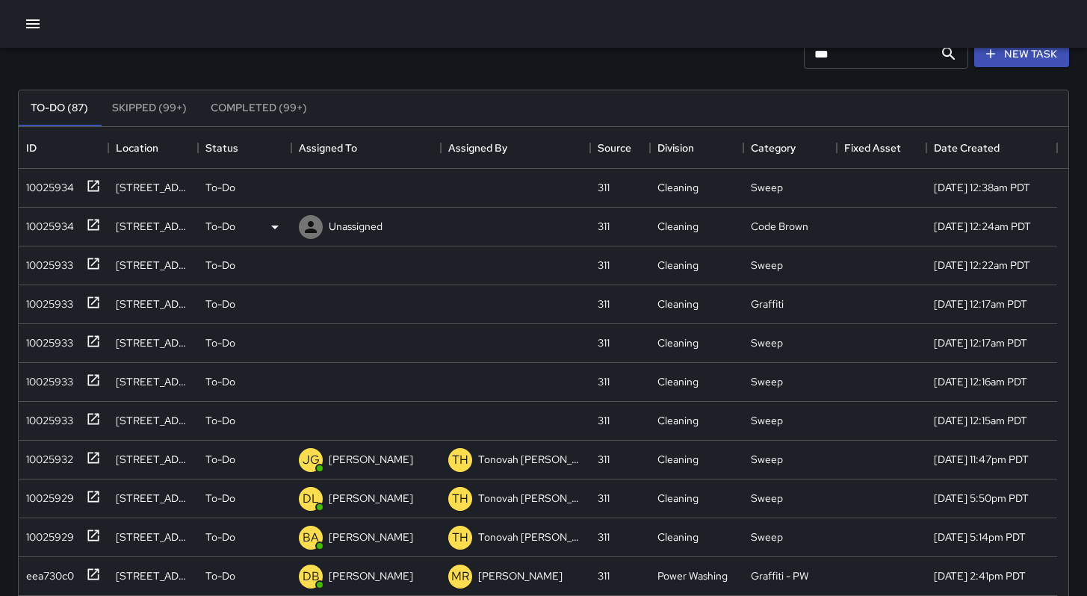
scroll to position [0, 0]
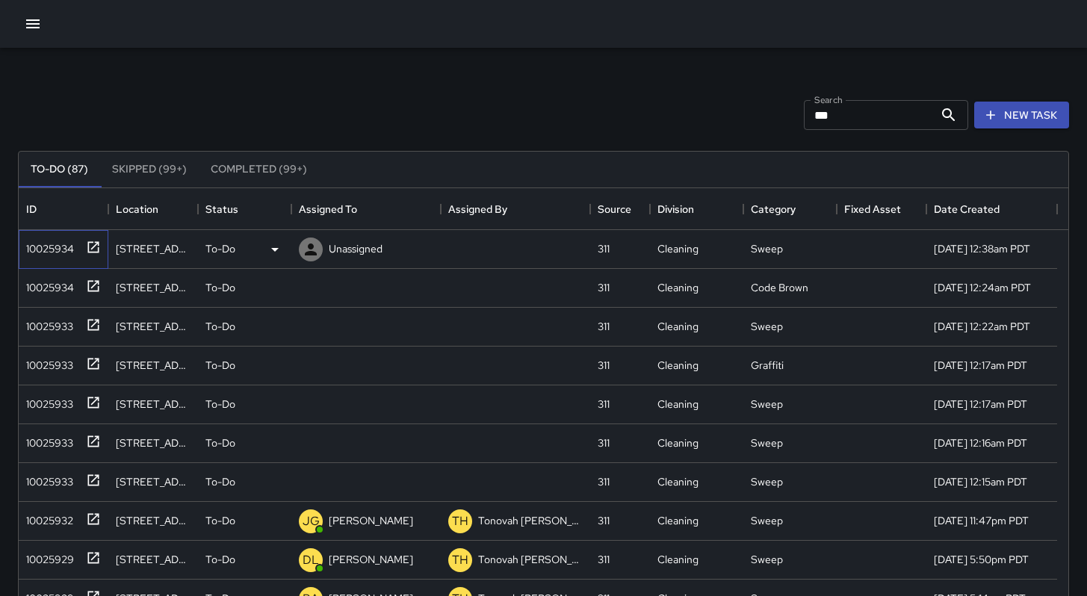
click at [55, 248] on div "10025934" at bounding box center [47, 245] width 54 height 21
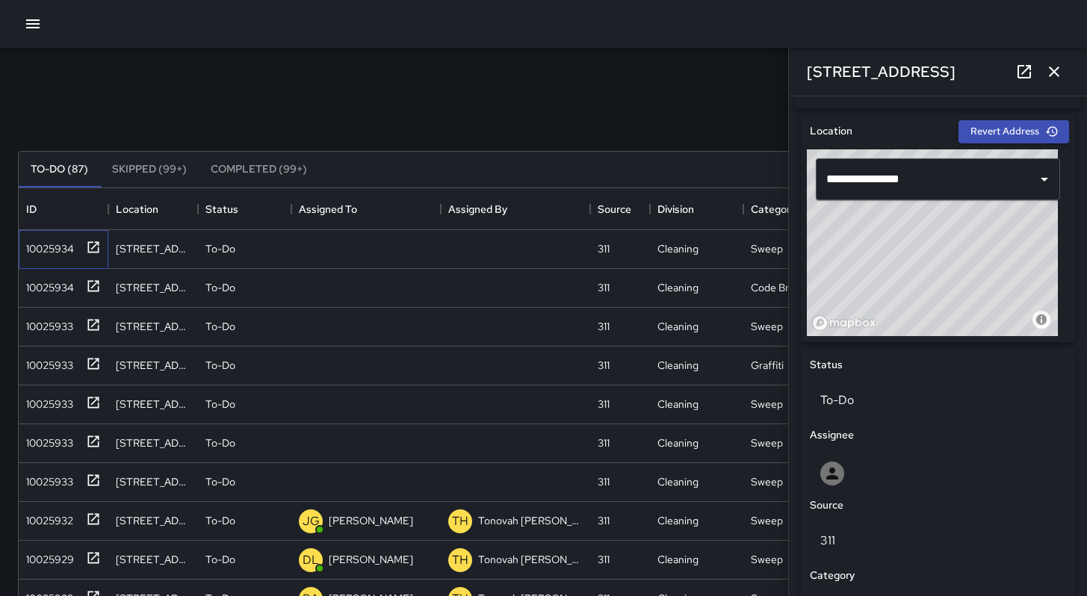
scroll to position [427, 0]
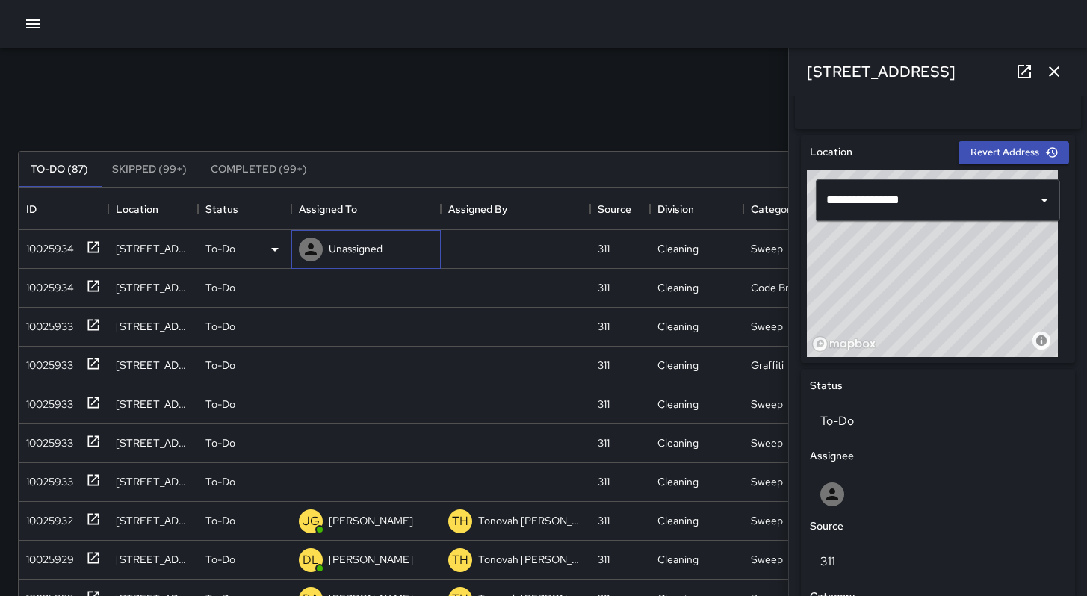
click at [353, 244] on p "Unassigned" at bounding box center [356, 248] width 54 height 15
type input "********"
click at [338, 287] on p "Jermaine Gray" at bounding box center [381, 293] width 94 height 18
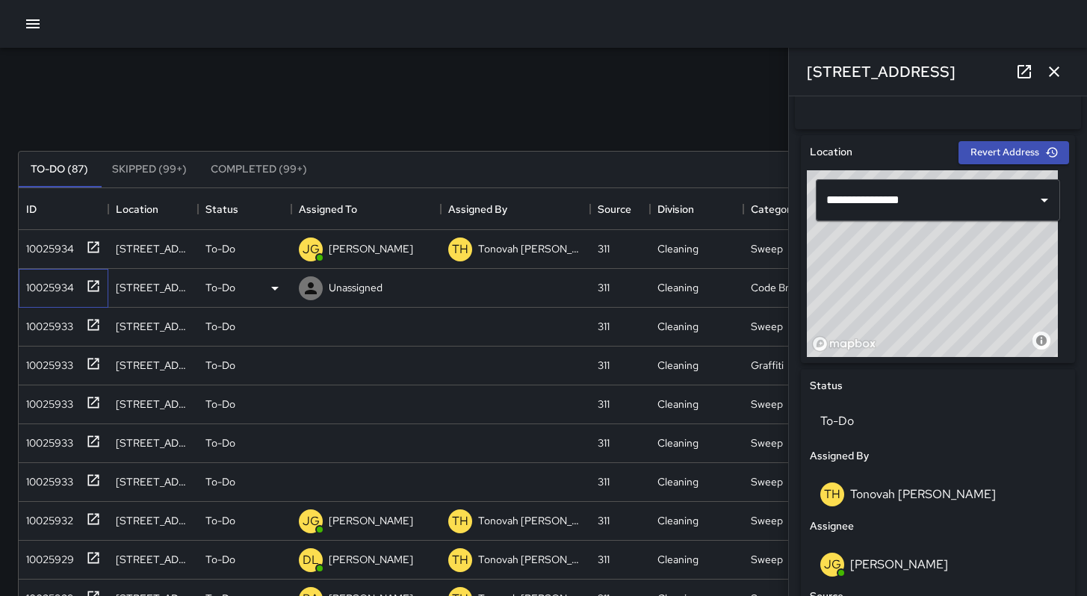
click at [70, 297] on div "10025934" at bounding box center [60, 285] width 81 height 25
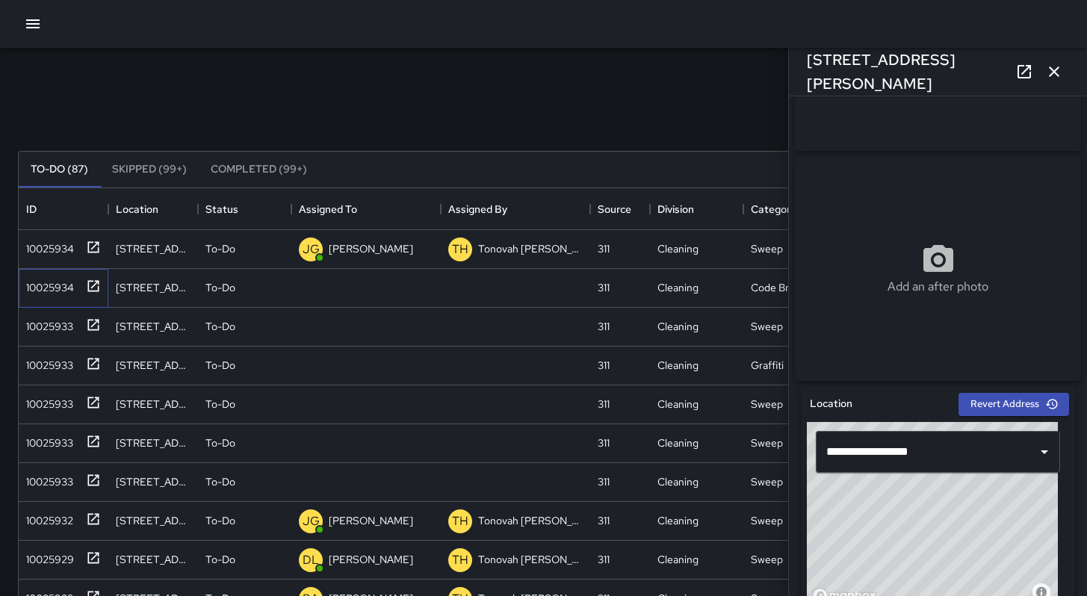
scroll to position [276, 0]
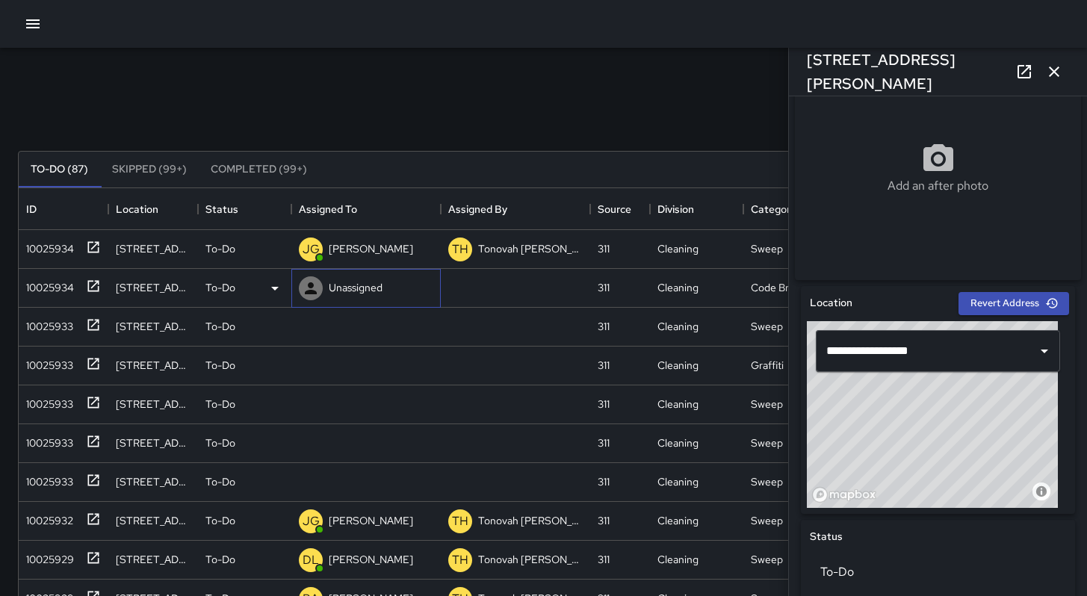
click at [349, 294] on p "Unassigned" at bounding box center [356, 287] width 54 height 15
type input "*****"
click at [338, 327] on p "Bryan Alexander" at bounding box center [381, 332] width 94 height 18
click at [63, 326] on div "10025933" at bounding box center [46, 323] width 53 height 21
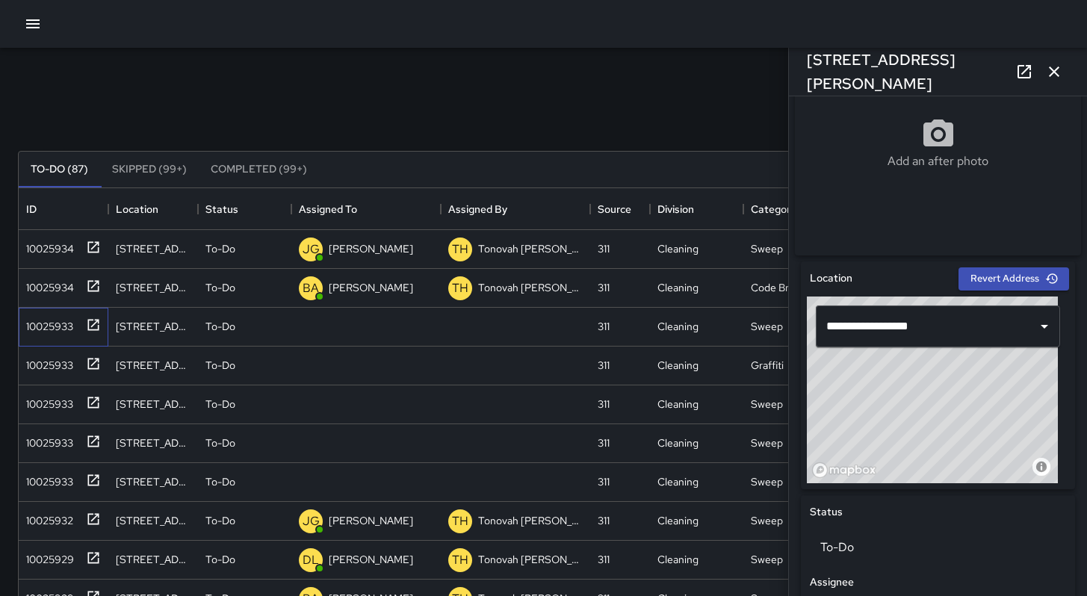
scroll to position [400, 0]
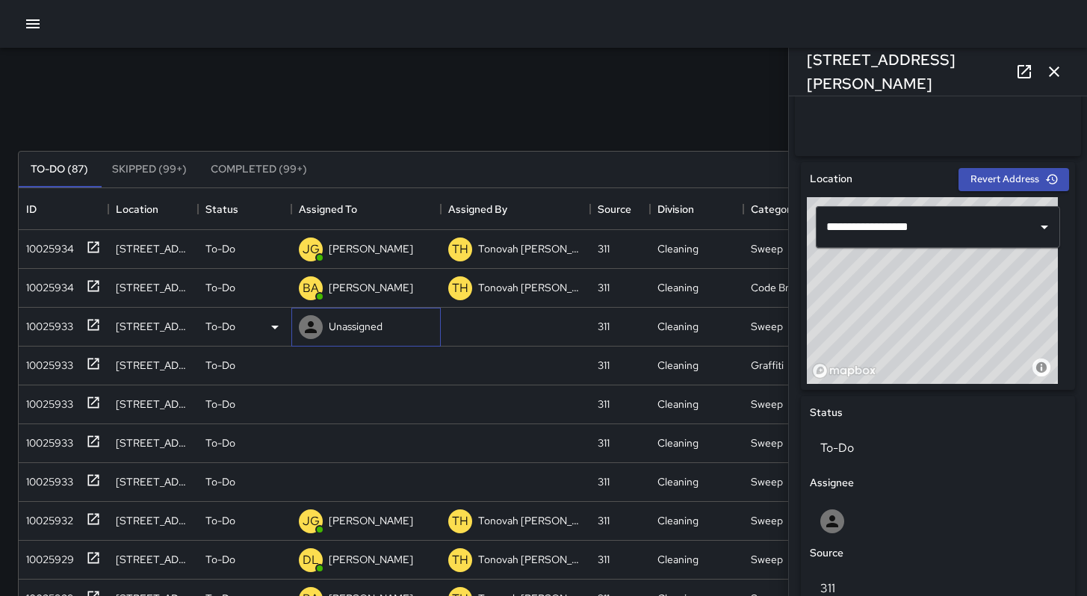
click at [348, 335] on div "Unassigned" at bounding box center [356, 326] width 60 height 21
type input "*****"
click at [325, 371] on div "BA" at bounding box center [316, 371] width 24 height 24
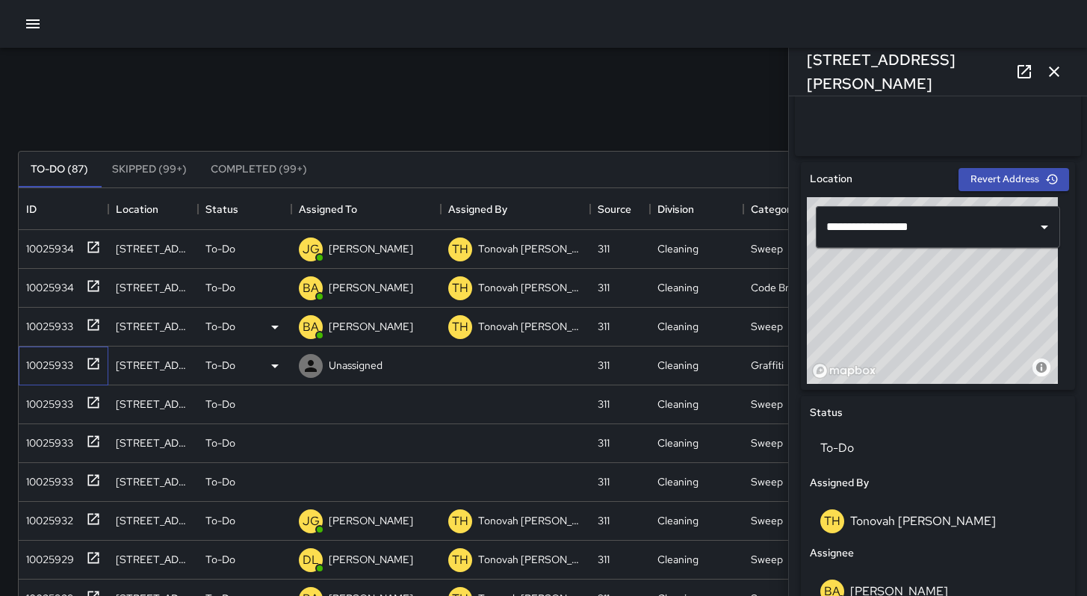
click at [64, 369] on div "10025933" at bounding box center [46, 362] width 53 height 21
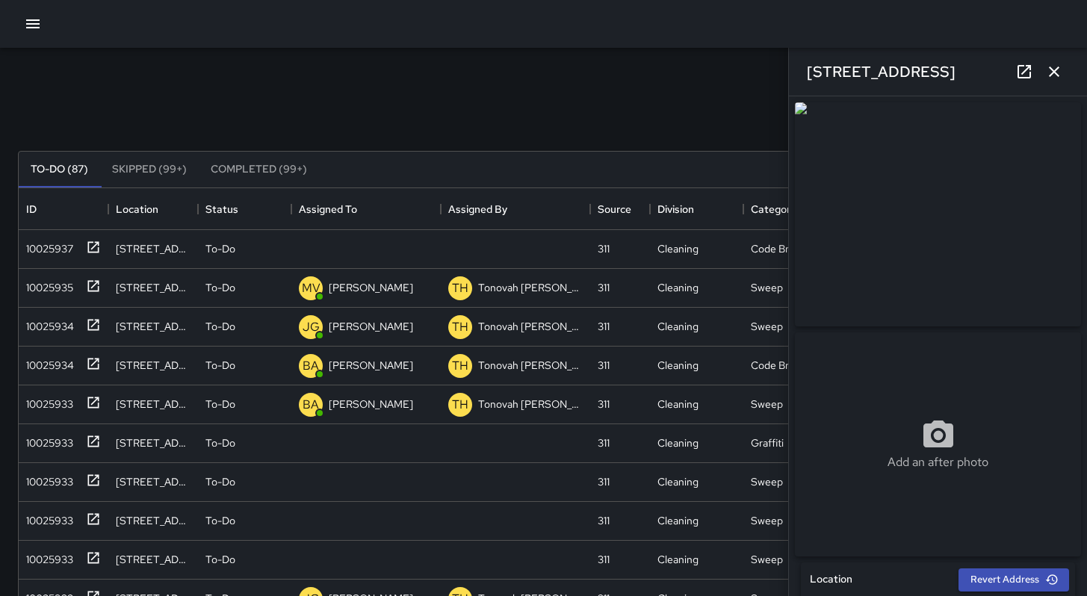
scroll to position [622, 1038]
click at [1059, 74] on icon "button" at bounding box center [1054, 72] width 18 height 18
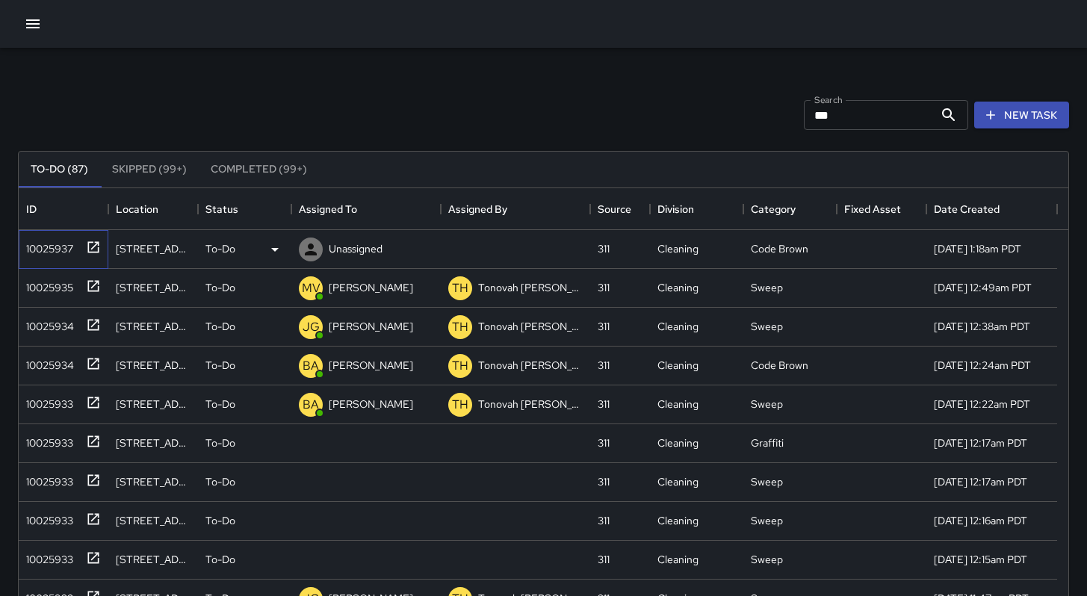
click at [49, 245] on div "10025937" at bounding box center [46, 245] width 53 height 21
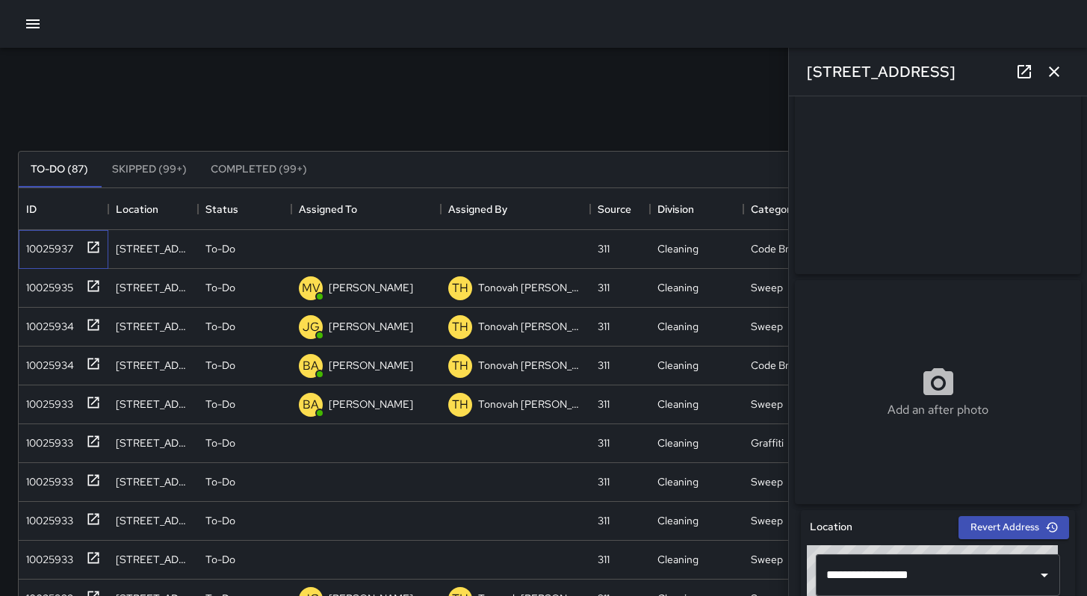
scroll to position [0, 0]
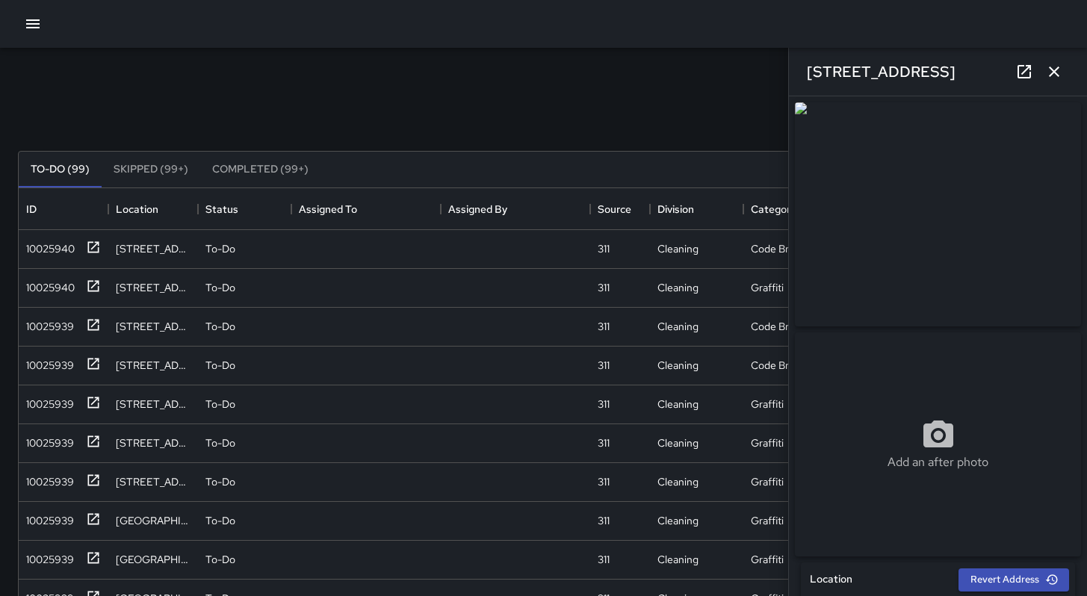
click at [1051, 72] on icon "button" at bounding box center [1054, 72] width 18 height 18
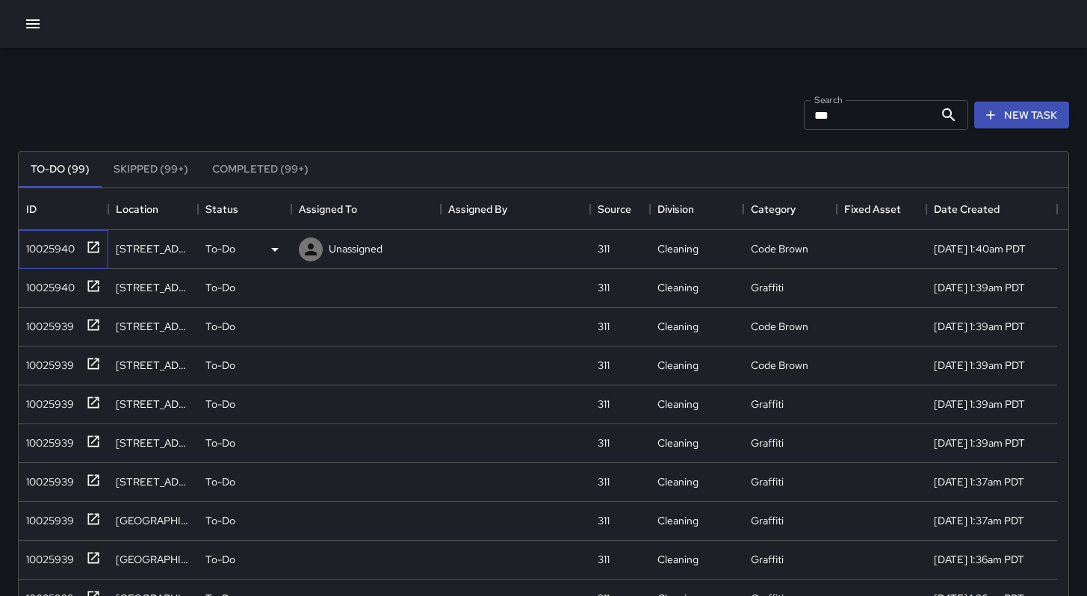
click at [62, 246] on div "10025940" at bounding box center [47, 245] width 55 height 21
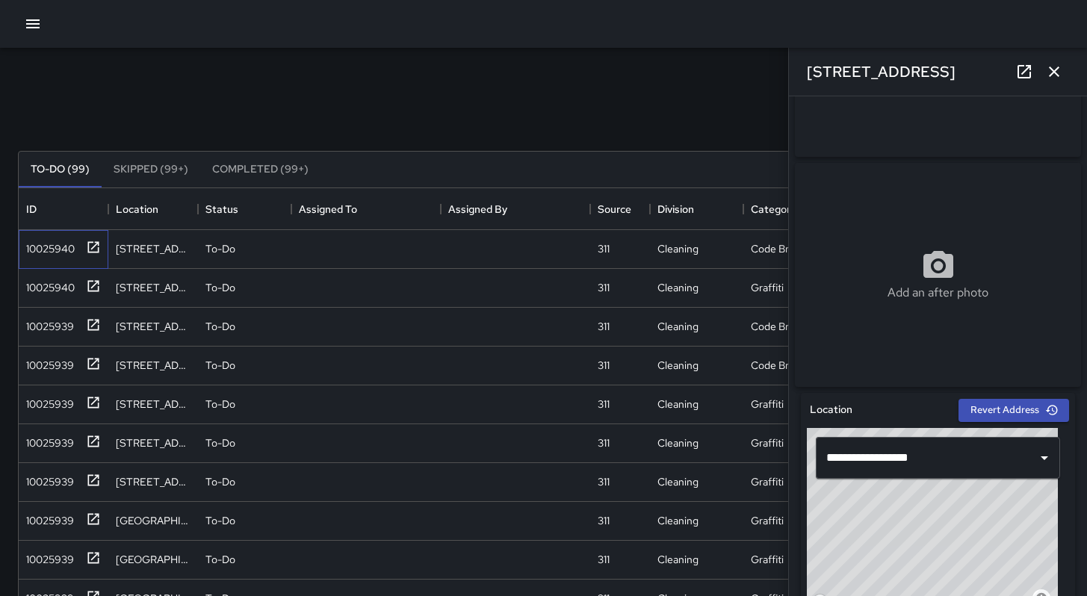
scroll to position [477, 0]
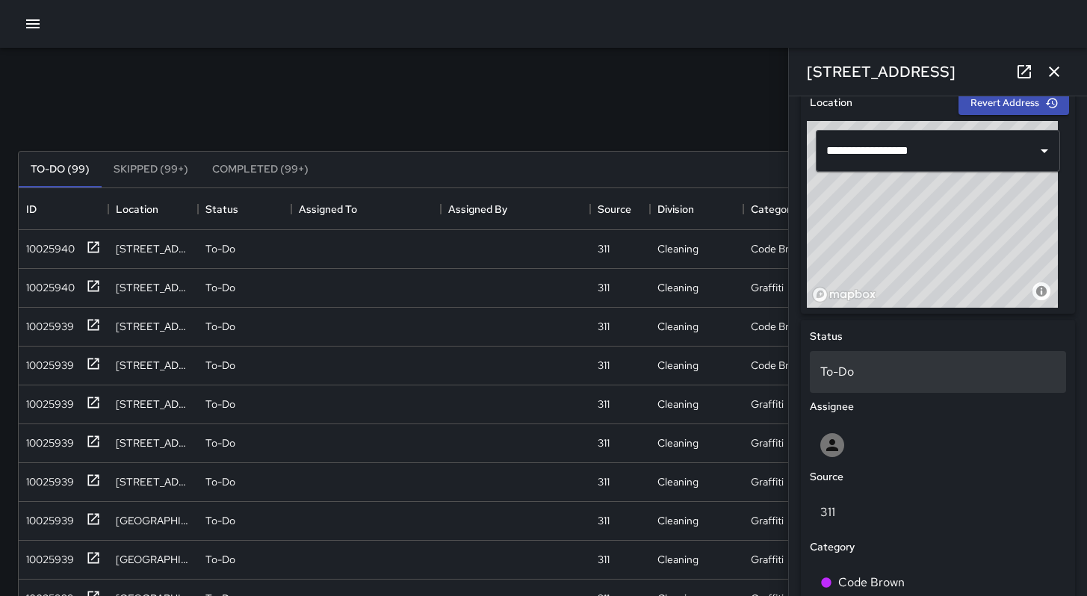
click at [839, 372] on p "To-Do" at bounding box center [937, 372] width 235 height 18
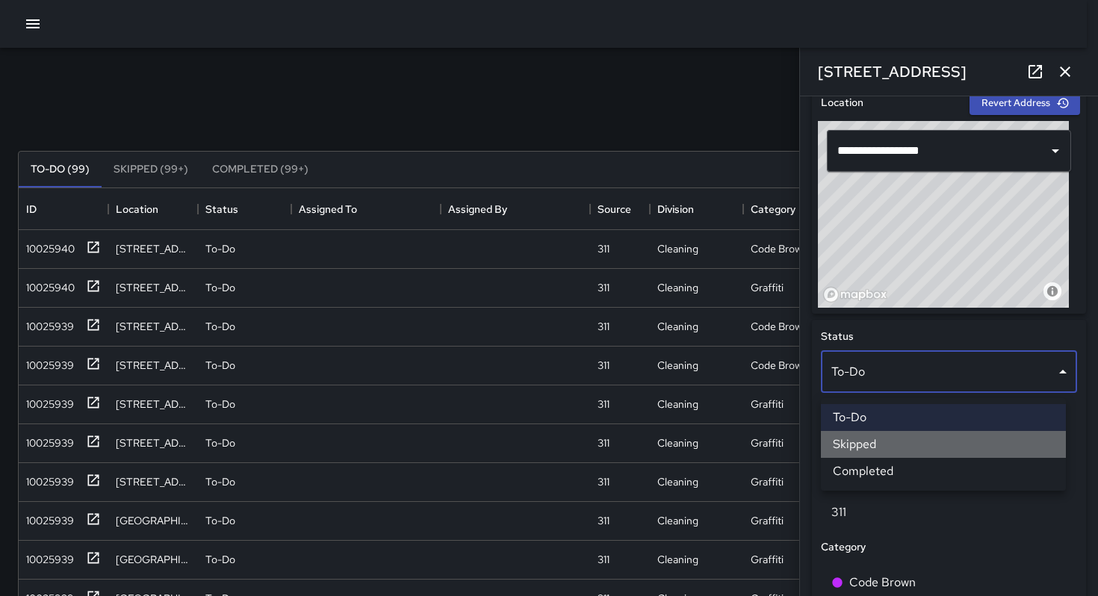
click at [862, 453] on li "Skipped" at bounding box center [943, 444] width 245 height 27
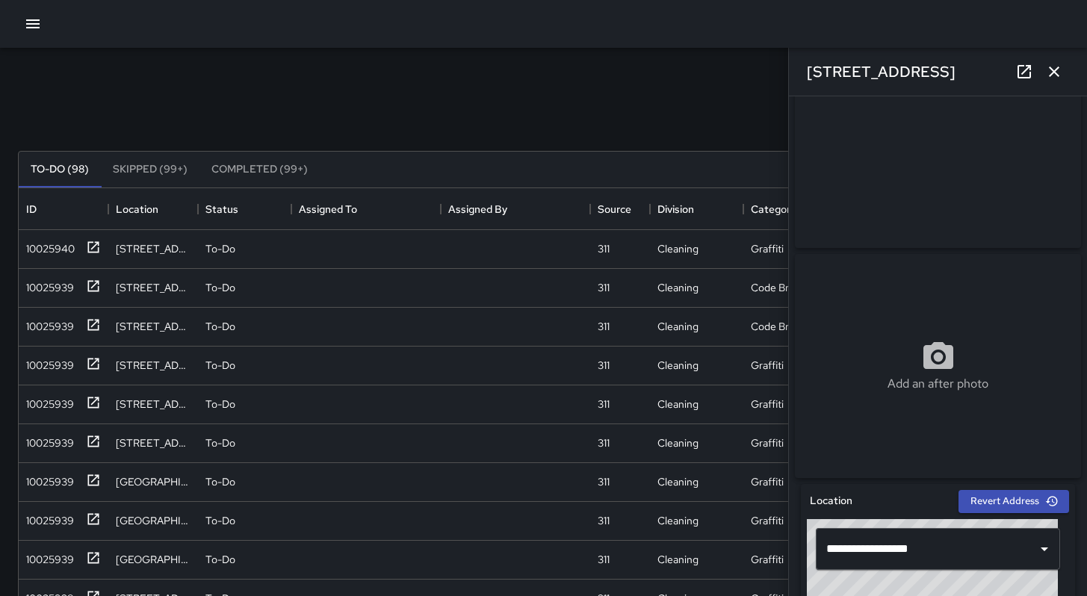
scroll to position [38, 0]
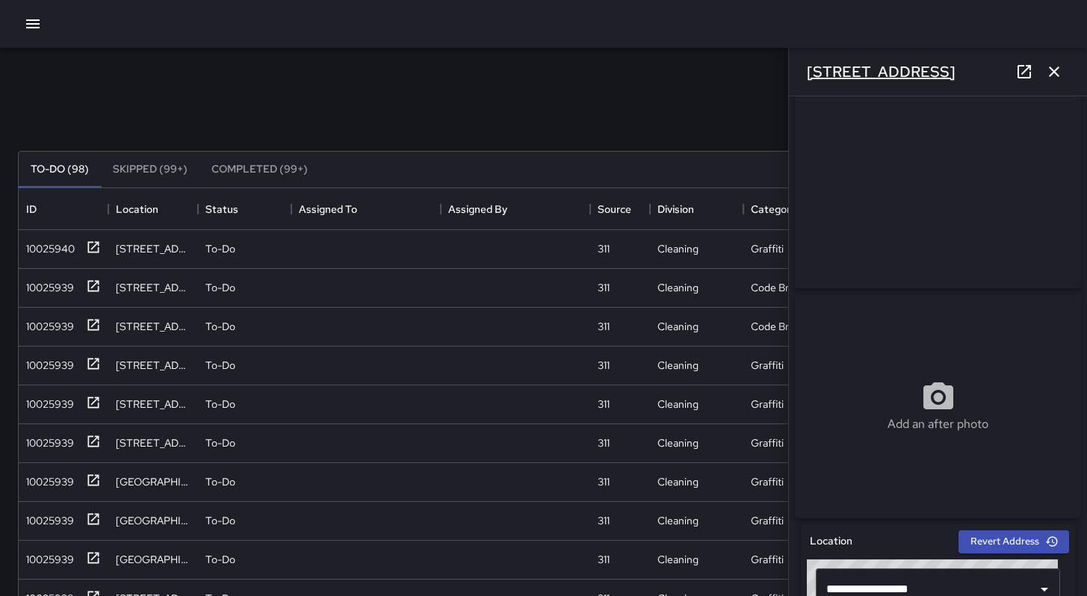
drag, startPoint x: 944, startPoint y: 66, endPoint x: 813, endPoint y: 71, distance: 131.6
click at [799, 69] on div "1516 Folsom Street" at bounding box center [938, 72] width 298 height 48
copy h6 "1516 Folsom Street"
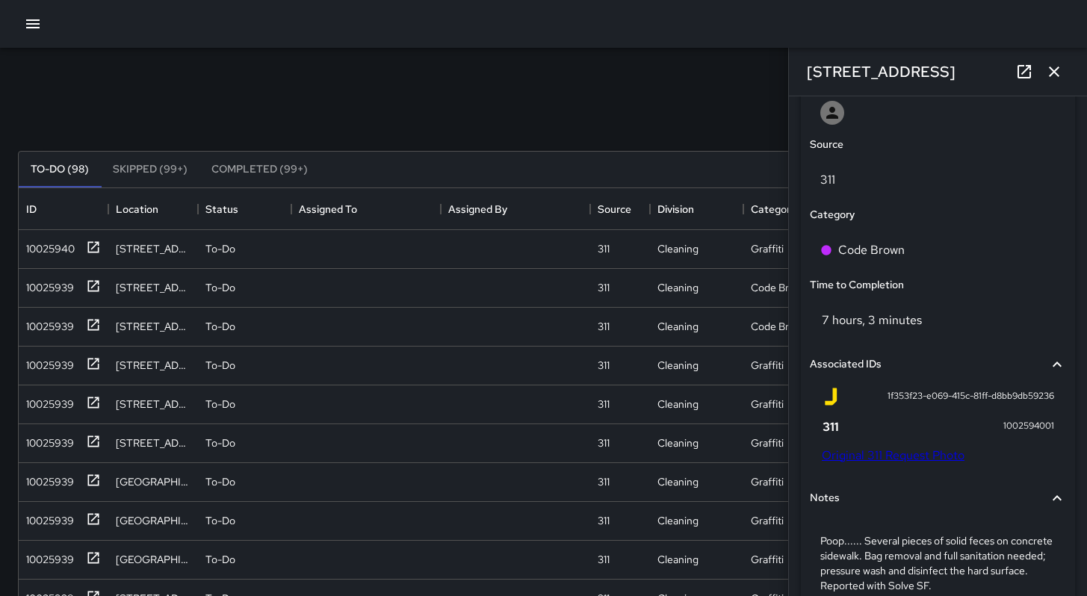
scroll to position [932, 0]
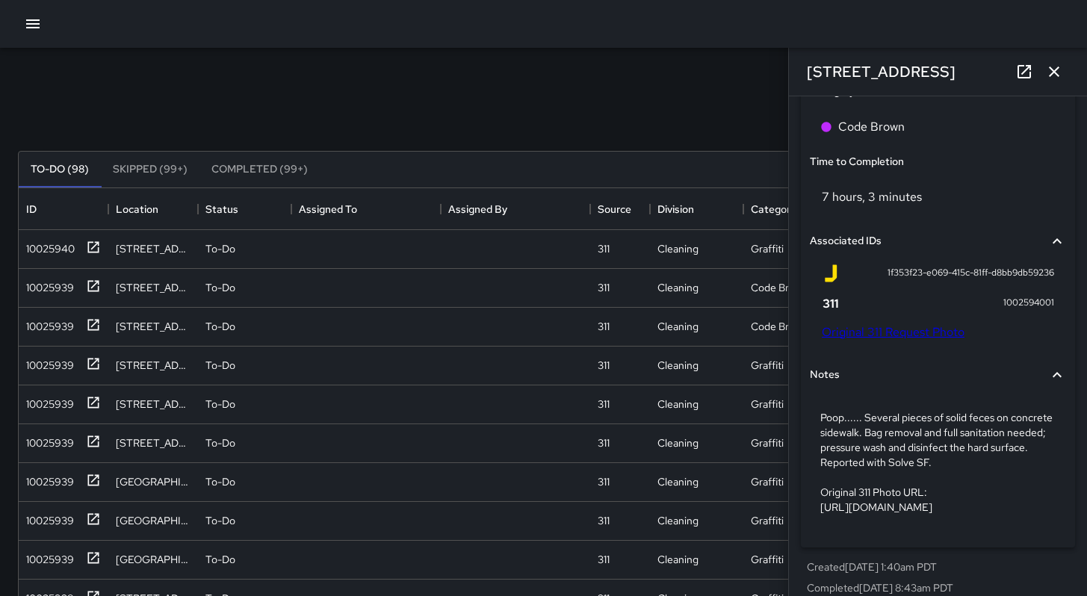
click at [867, 336] on link "Original 311 Request Photo" at bounding box center [893, 332] width 143 height 16
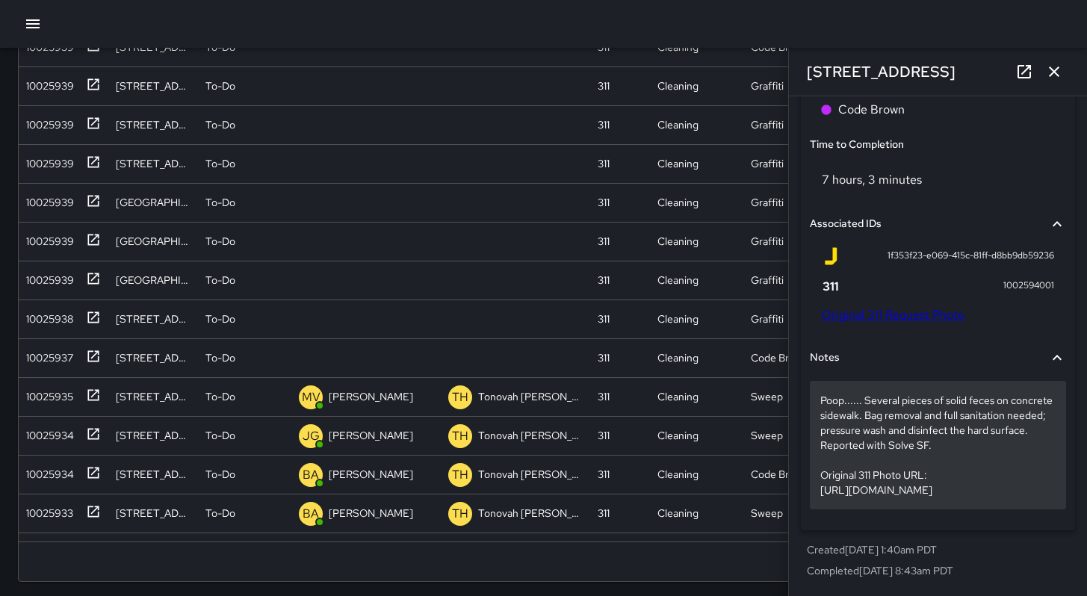
scroll to position [286, 0]
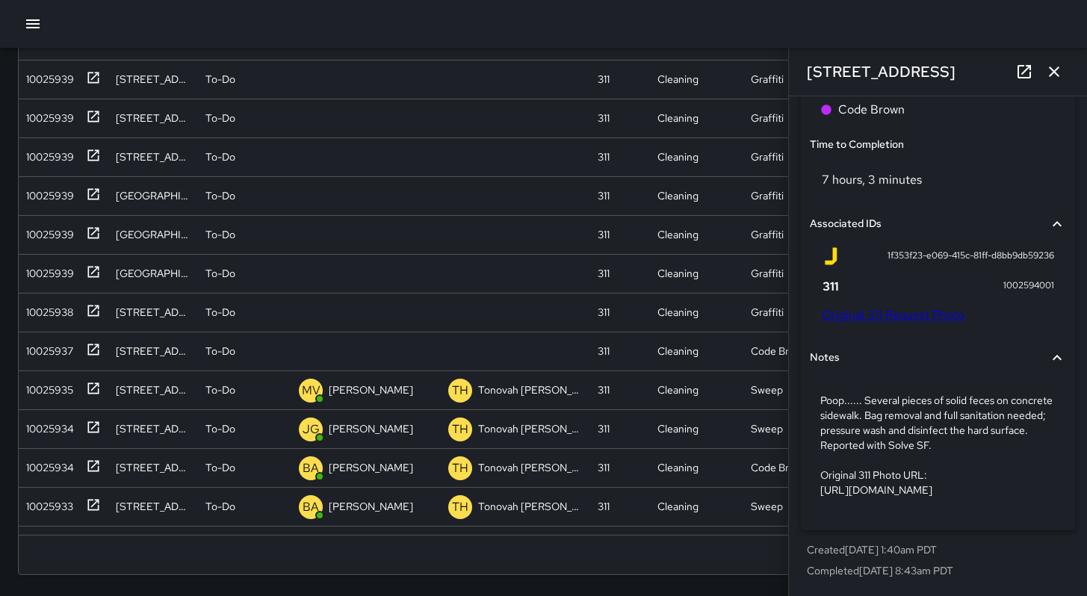
drag, startPoint x: 1018, startPoint y: 487, endPoint x: 818, endPoint y: 438, distance: 206.2
click at [819, 439] on div "Poop...... Several pieces of solid feces on concrete sidewalk. Bag removal and …" at bounding box center [938, 445] width 256 height 128
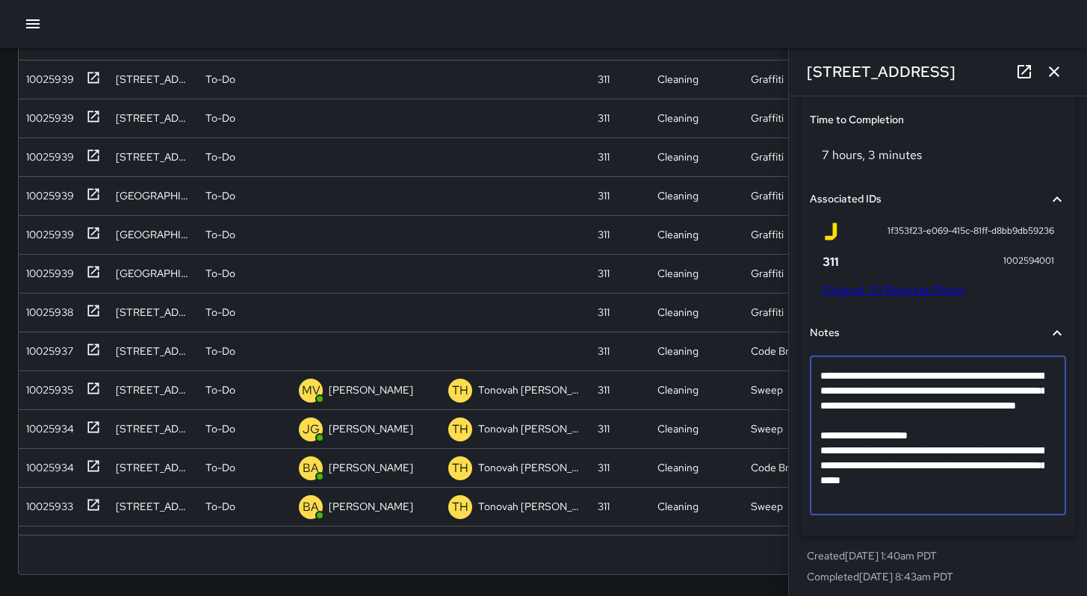
scroll to position [986, 0]
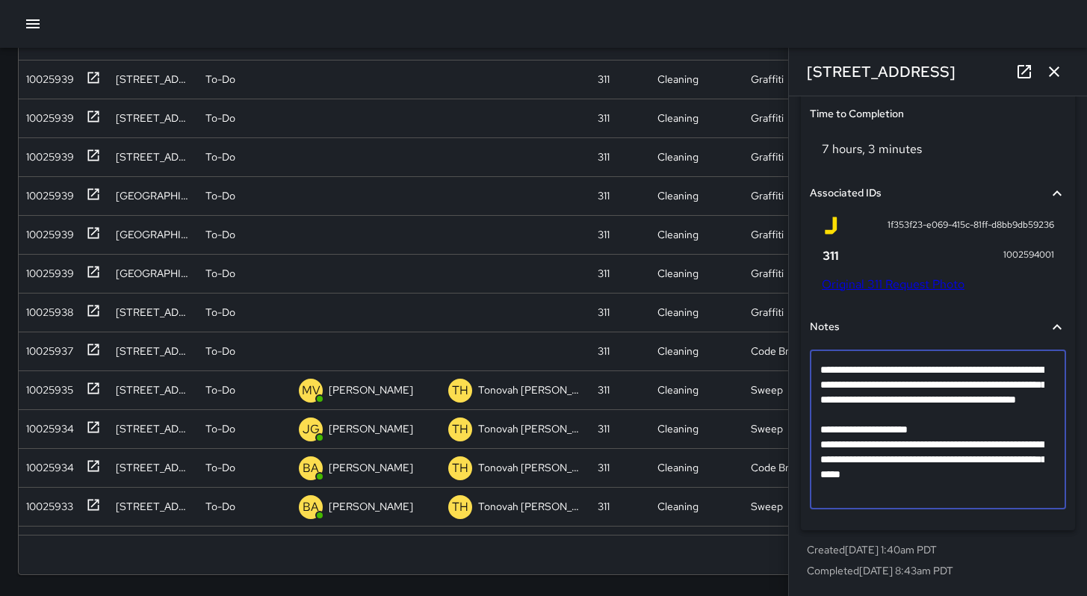
drag, startPoint x: 910, startPoint y: 536, endPoint x: 976, endPoint y: 578, distance: 79.0
click at [976, 578] on div "**********" at bounding box center [938, 83] width 274 height 1002
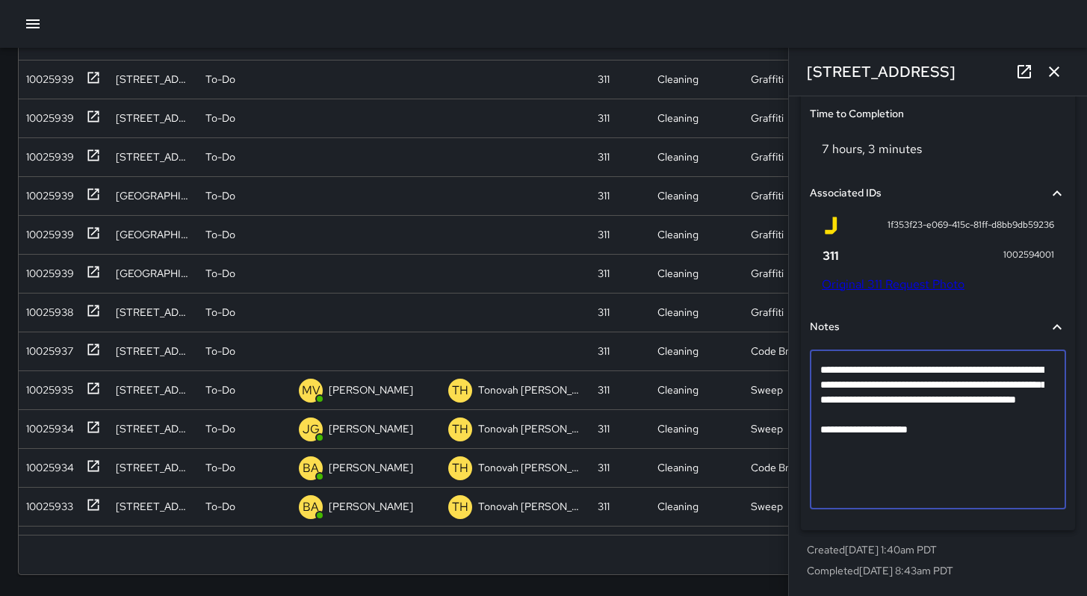
scroll to position [941, 0]
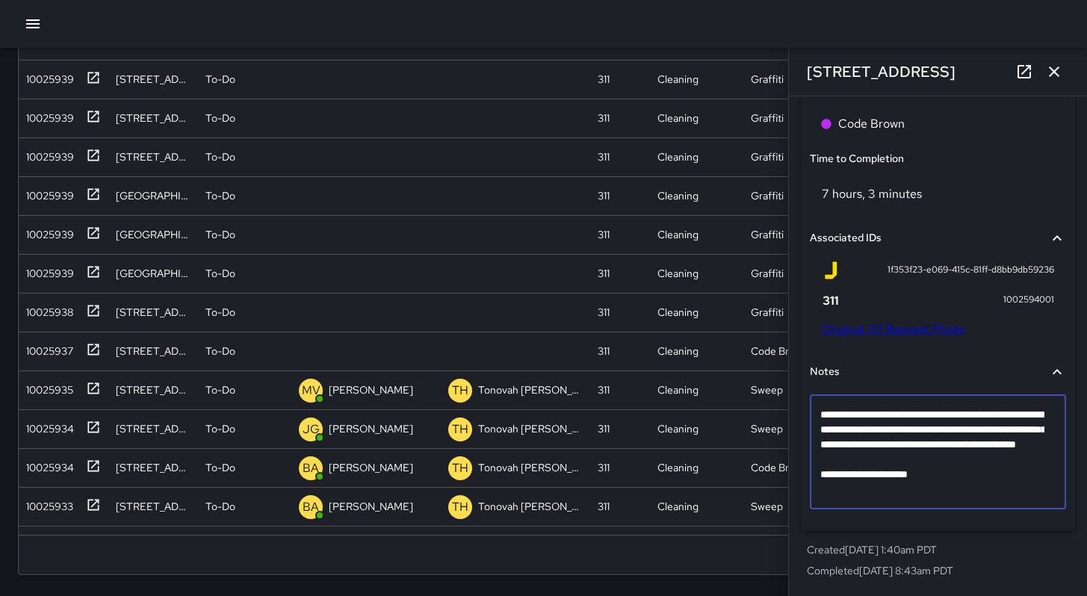
drag, startPoint x: 941, startPoint y: 492, endPoint x: 808, endPoint y: 475, distance: 133.3
click at [808, 475] on div "**********" at bounding box center [938, 438] width 262 height 173
click at [936, 495] on textarea "**********" at bounding box center [932, 452] width 224 height 90
drag, startPoint x: 860, startPoint y: 492, endPoint x: 792, endPoint y: 486, distance: 68.2
click at [792, 486] on div "**********" at bounding box center [938, 346] width 298 height 500
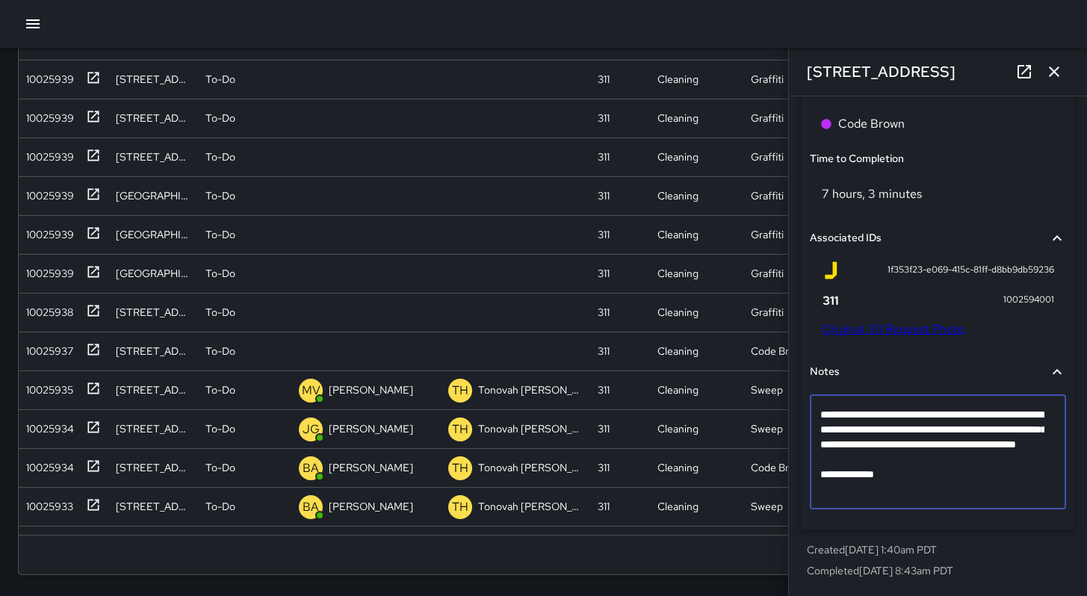
type textarea "**********"
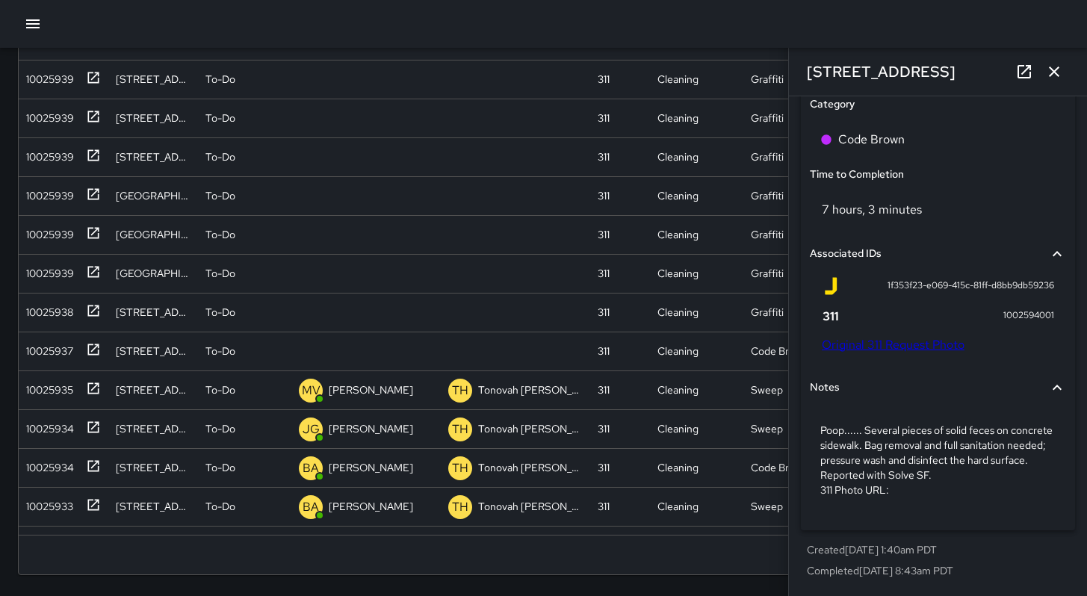
scroll to position [926, 0]
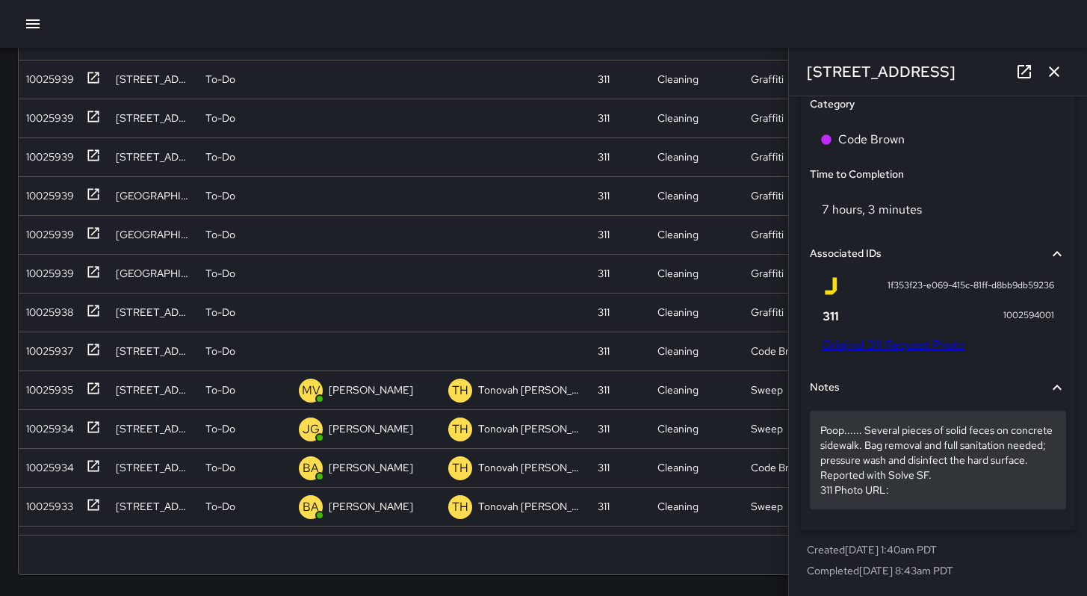
click at [900, 497] on p "Poop...... Several pieces of solid feces on concrete sidewalk. Bag removal and …" at bounding box center [937, 460] width 235 height 75
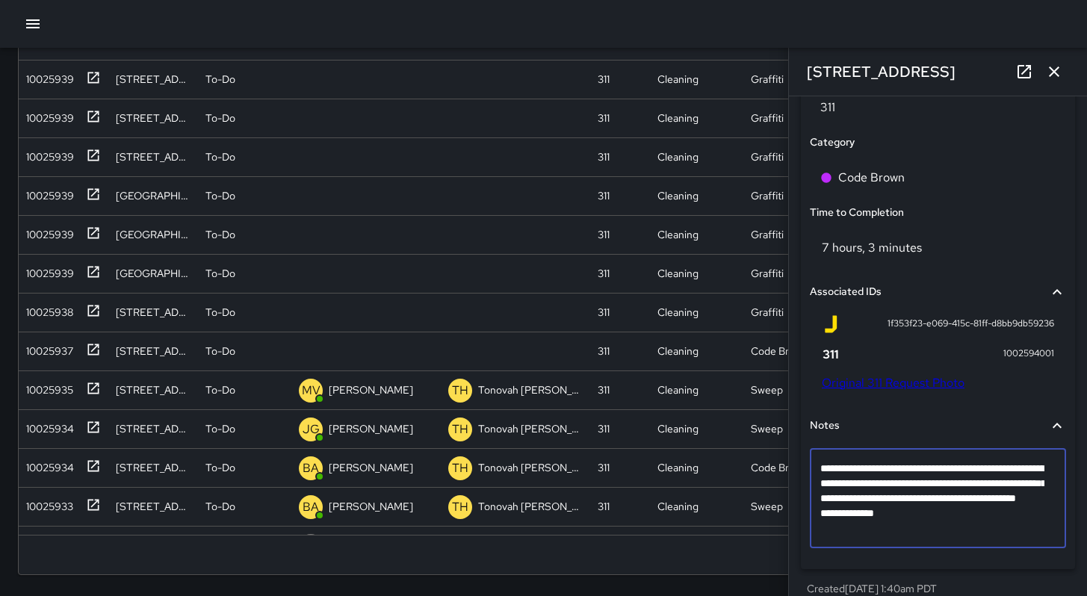
drag, startPoint x: 870, startPoint y: 532, endPoint x: 770, endPoint y: 527, distance: 101.0
click at [770, 527] on div "Search *** Search New Task To-Do (98) Skipped (99+) Completed (99+) ID Location…" at bounding box center [543, 179] width 1087 height 835
click at [894, 536] on textarea "**********" at bounding box center [932, 498] width 224 height 75
drag, startPoint x: 894, startPoint y: 537, endPoint x: 794, endPoint y: 533, distance: 100.2
click at [795, 533] on div "**********" at bounding box center [938, 152] width 286 height 954
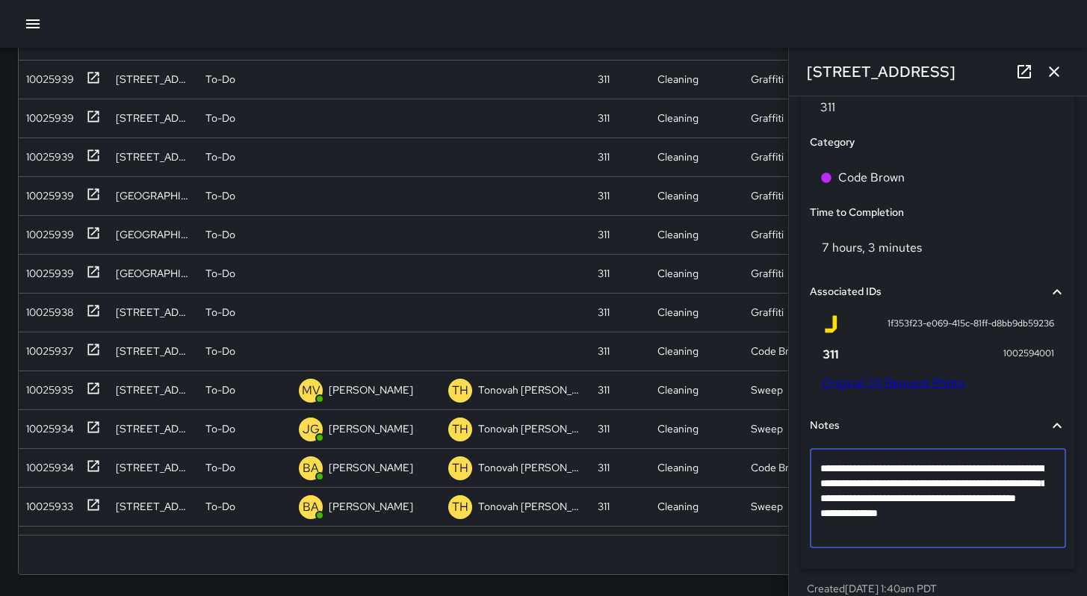
type textarea "**********"
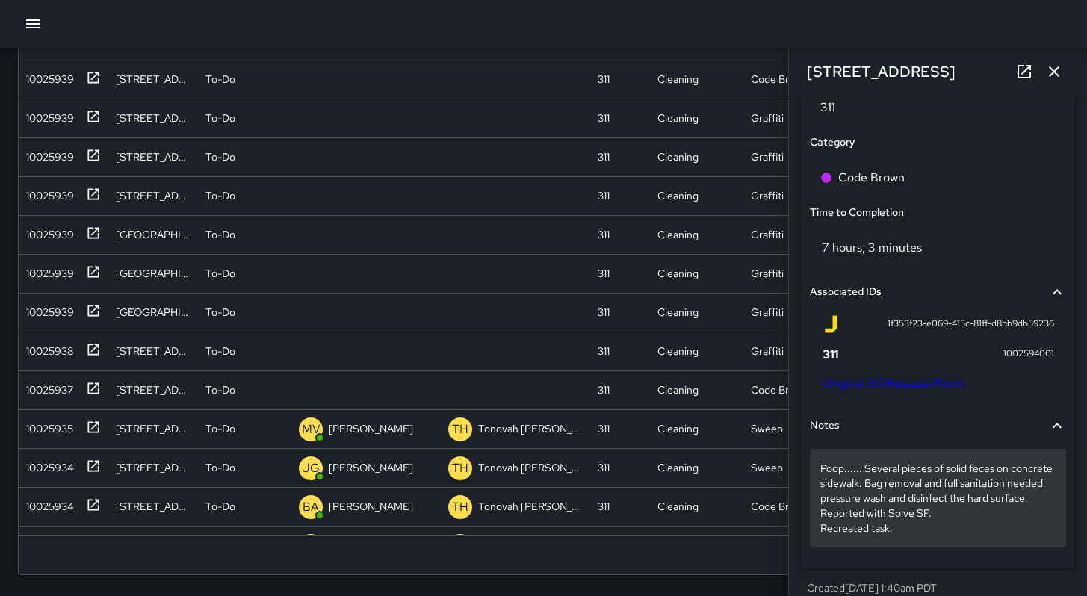
click at [902, 536] on p "Poop...... Several pieces of solid feces on concrete sidewalk. Bag removal and …" at bounding box center [937, 498] width 235 height 75
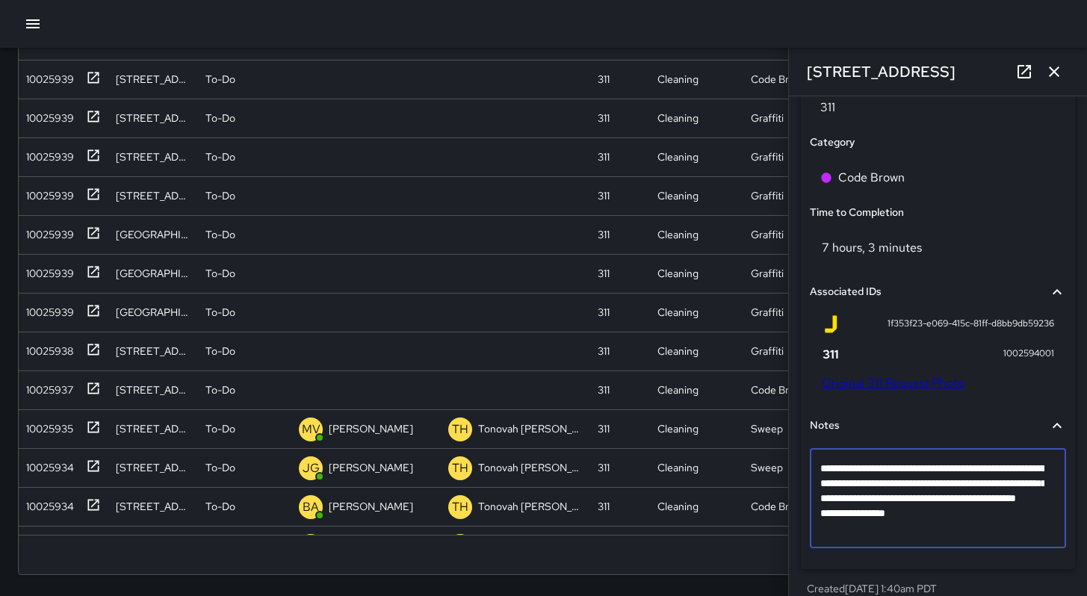
type textarea "**********"
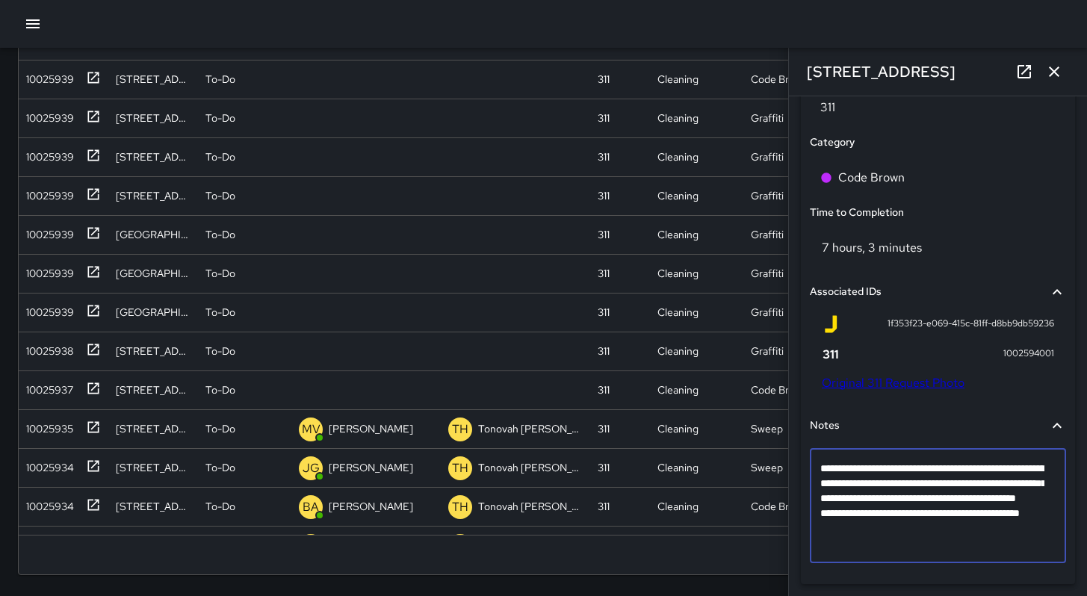
click at [899, 518] on textarea "**********" at bounding box center [932, 506] width 224 height 90
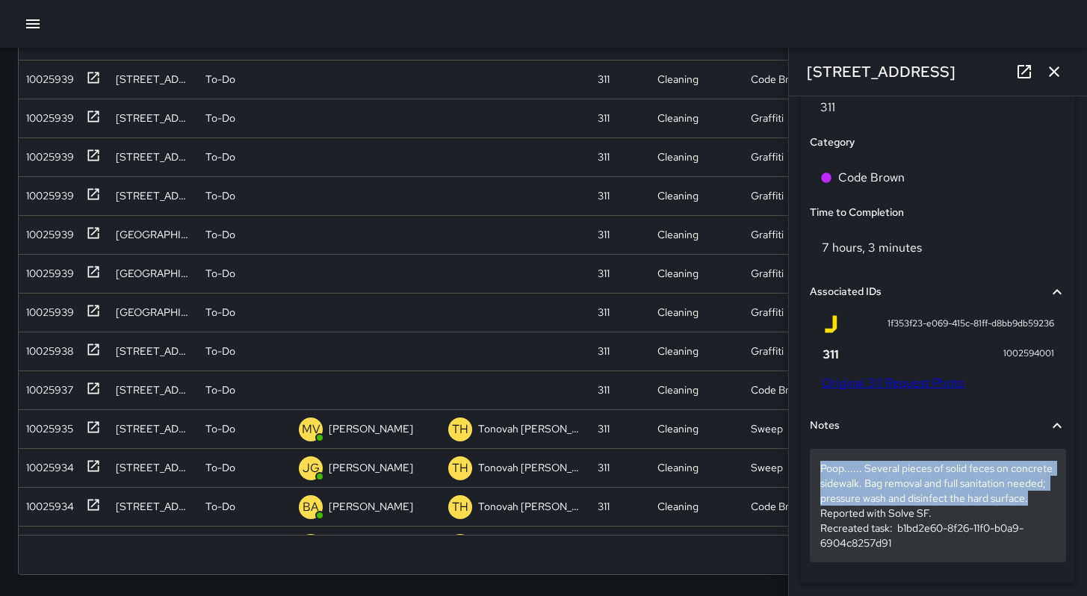
drag, startPoint x: 897, startPoint y: 520, endPoint x: 811, endPoint y: 465, distance: 102.4
click at [811, 465] on div "Poop...... Several pieces of solid feces on concrete sidewalk. Bag removal and …" at bounding box center [938, 506] width 256 height 114
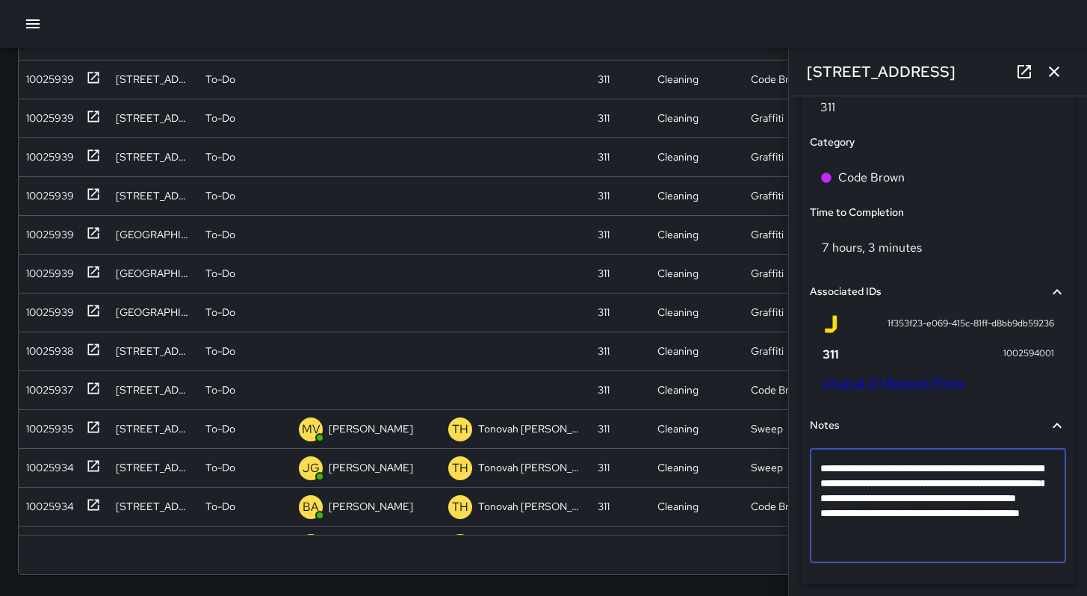
click at [902, 524] on textarea "**********" at bounding box center [932, 506] width 224 height 90
drag, startPoint x: 897, startPoint y: 522, endPoint x: 818, endPoint y: 471, distance: 94.1
click at [819, 471] on div "**********" at bounding box center [938, 506] width 256 height 114
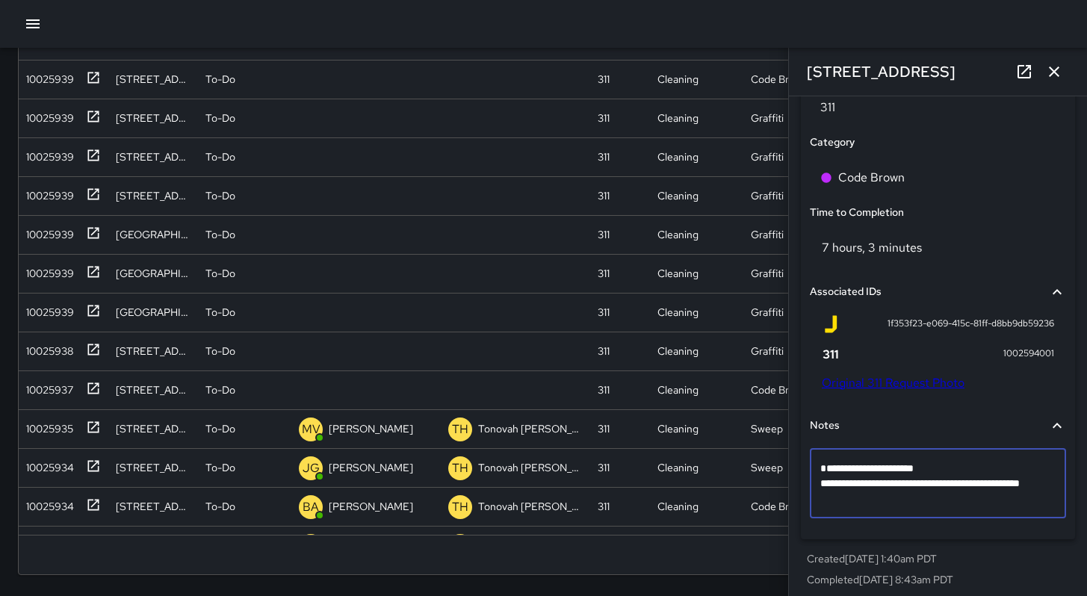
click at [921, 506] on textarea "**********" at bounding box center [932, 483] width 224 height 45
click at [870, 492] on textarea "**********" at bounding box center [932, 483] width 224 height 45
click at [823, 491] on textarea "**********" at bounding box center [932, 483] width 224 height 45
click at [822, 490] on textarea "**********" at bounding box center [932, 483] width 224 height 45
type textarea "**********"
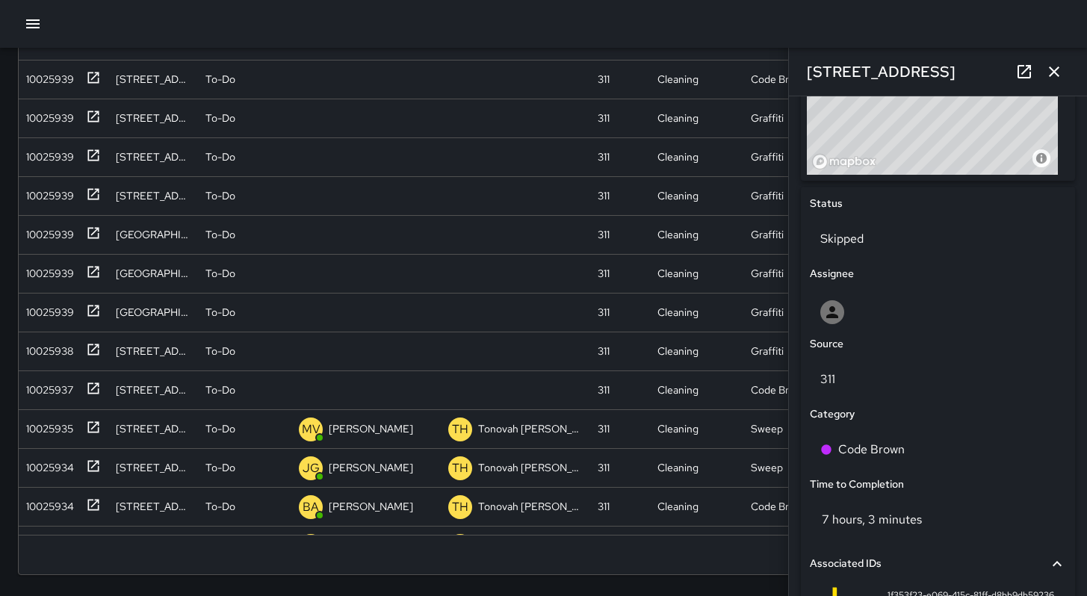
scroll to position [607, 0]
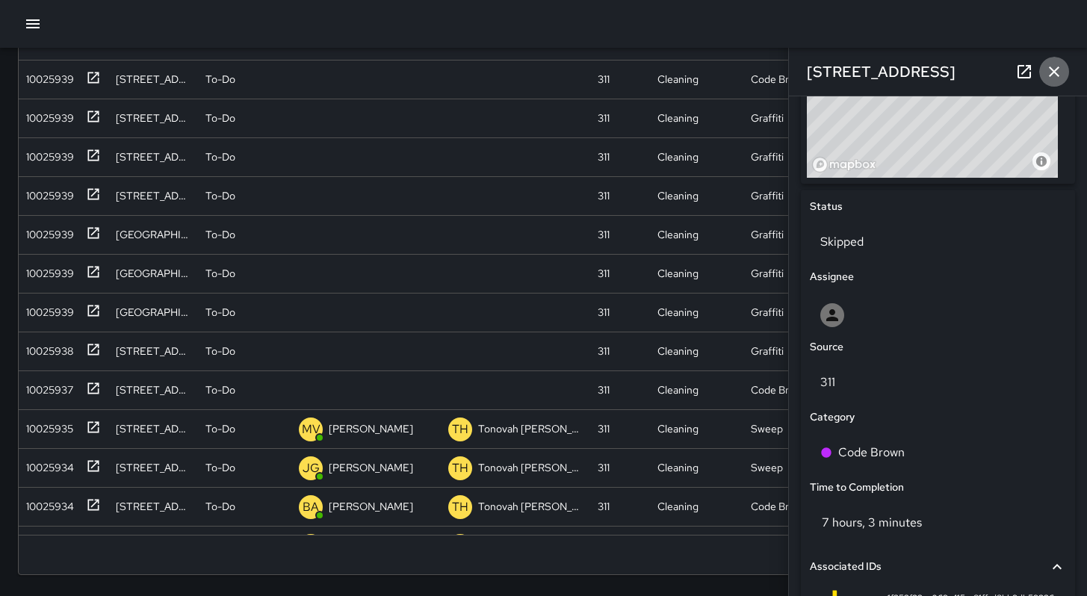
click at [1052, 73] on icon "button" at bounding box center [1054, 71] width 10 height 10
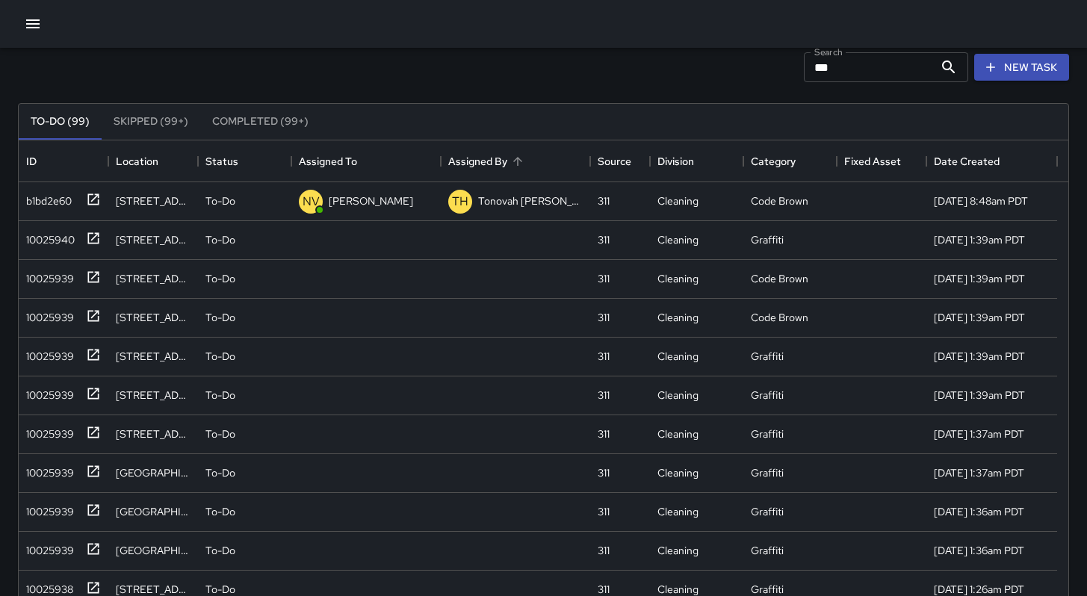
scroll to position [0, 0]
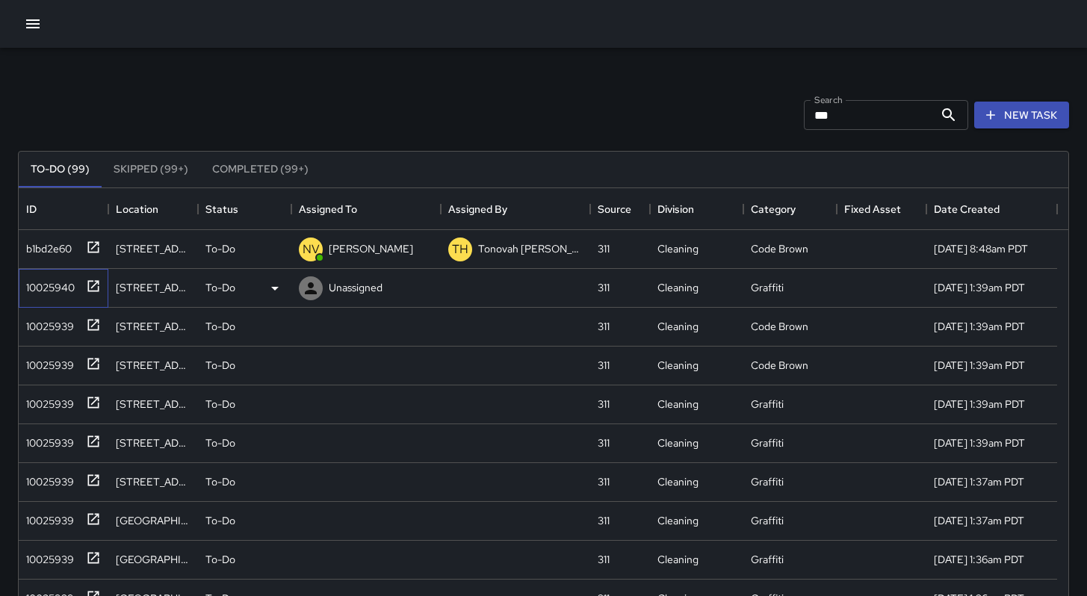
click at [34, 285] on div "10025940" at bounding box center [47, 284] width 55 height 21
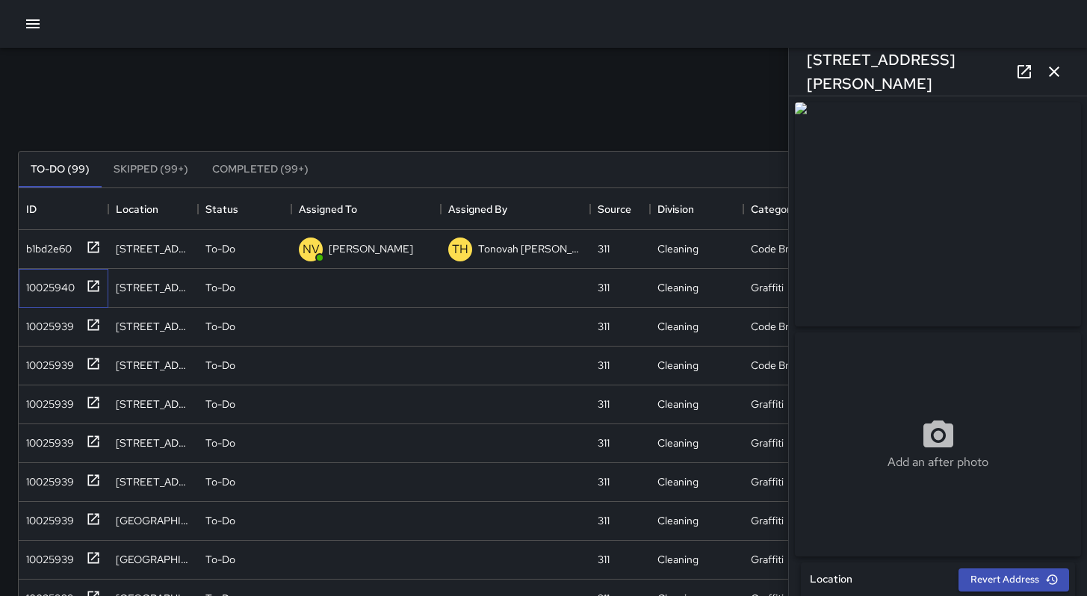
scroll to position [495, 0]
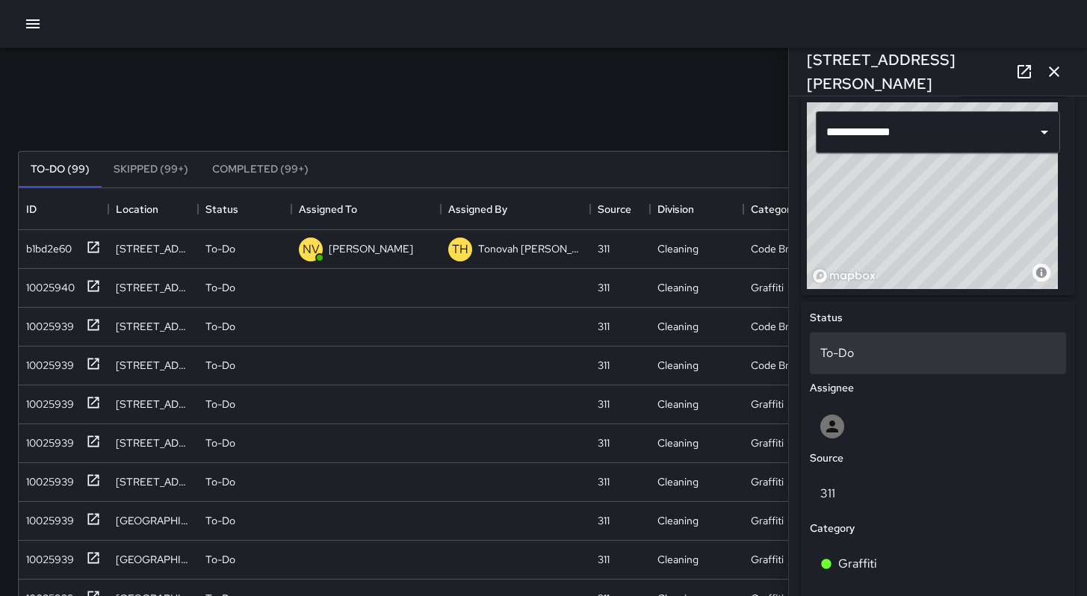
click at [857, 374] on div "To-Do" at bounding box center [938, 353] width 256 height 42
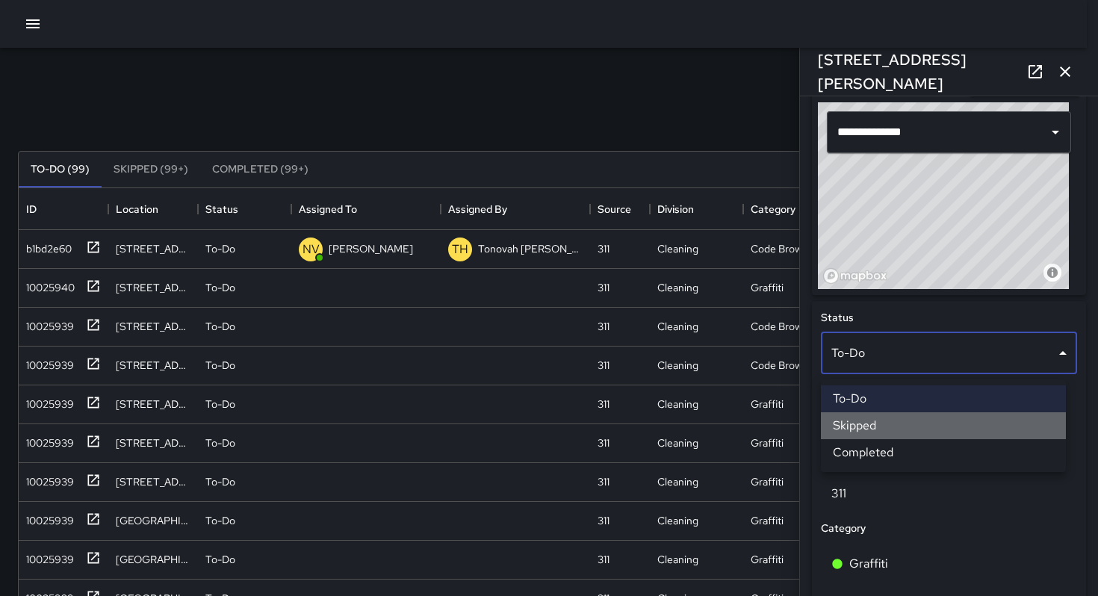
click at [859, 421] on li "Skipped" at bounding box center [943, 425] width 245 height 27
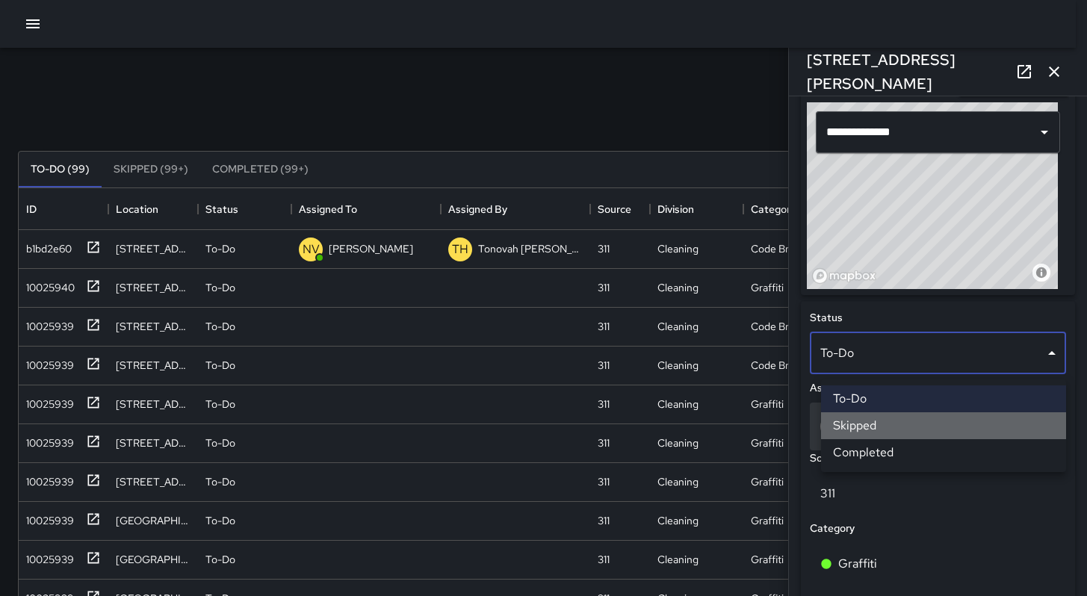
scroll to position [12, 12]
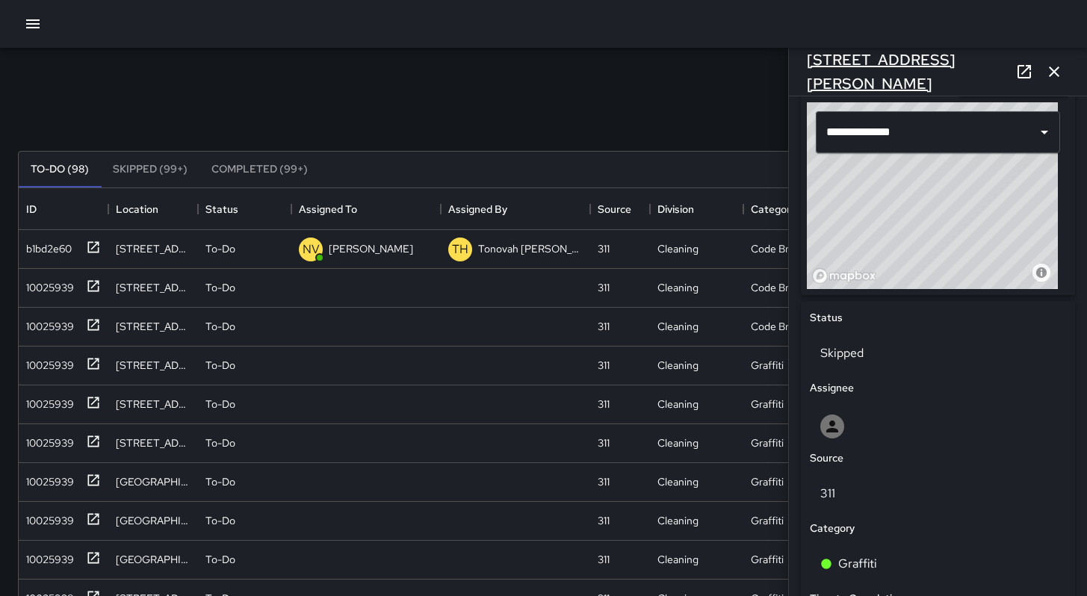
click at [914, 70] on div "[STREET_ADDRESS][PERSON_NAME]" at bounding box center [938, 72] width 298 height 48
drag, startPoint x: 905, startPoint y: 71, endPoint x: 794, endPoint y: 69, distance: 111.3
click at [794, 69] on div "[STREET_ADDRESS][PERSON_NAME]" at bounding box center [938, 72] width 298 height 48
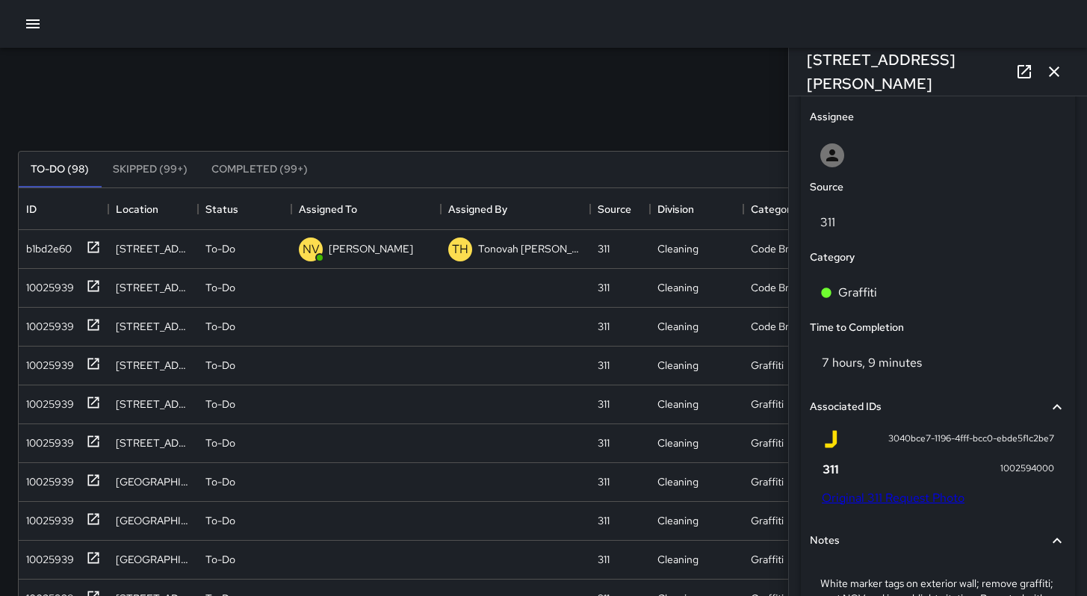
scroll to position [771, 0]
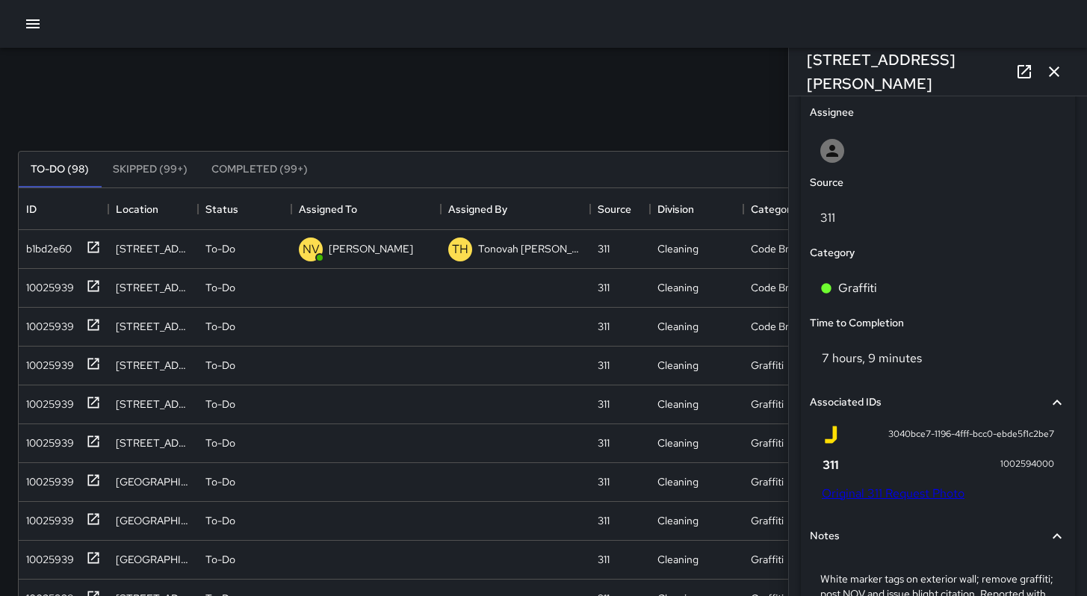
click at [888, 501] on link "Original 311 Request Photo" at bounding box center [893, 494] width 143 height 16
click at [0, 0] on div "Search *** Search New Task To-Do (98) Skipped (99+) Completed (99+) ID Location…" at bounding box center [543, 441] width 1087 height 882
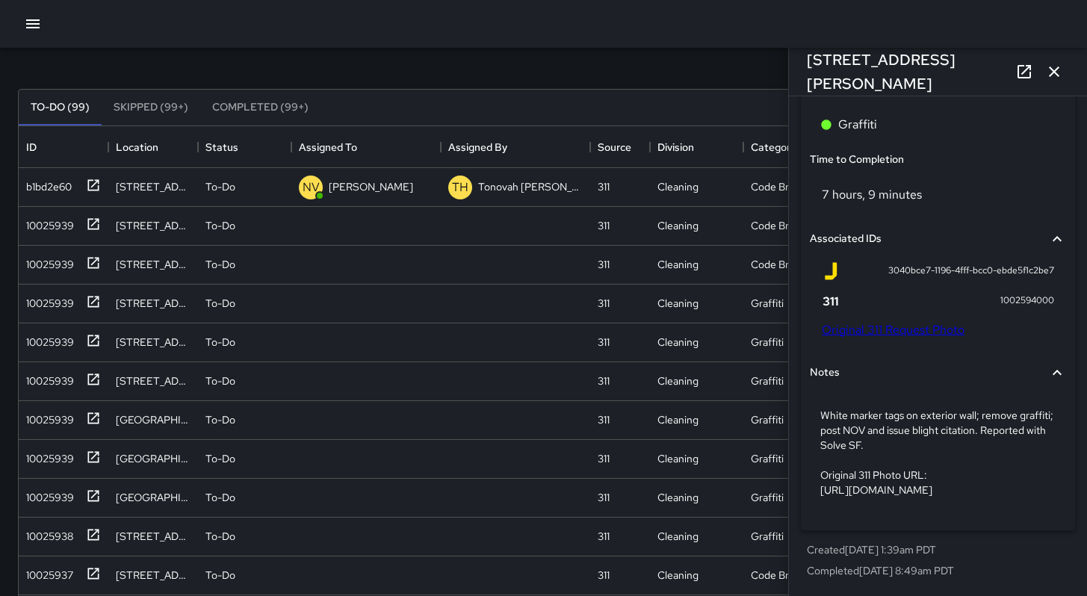
scroll to position [127, 0]
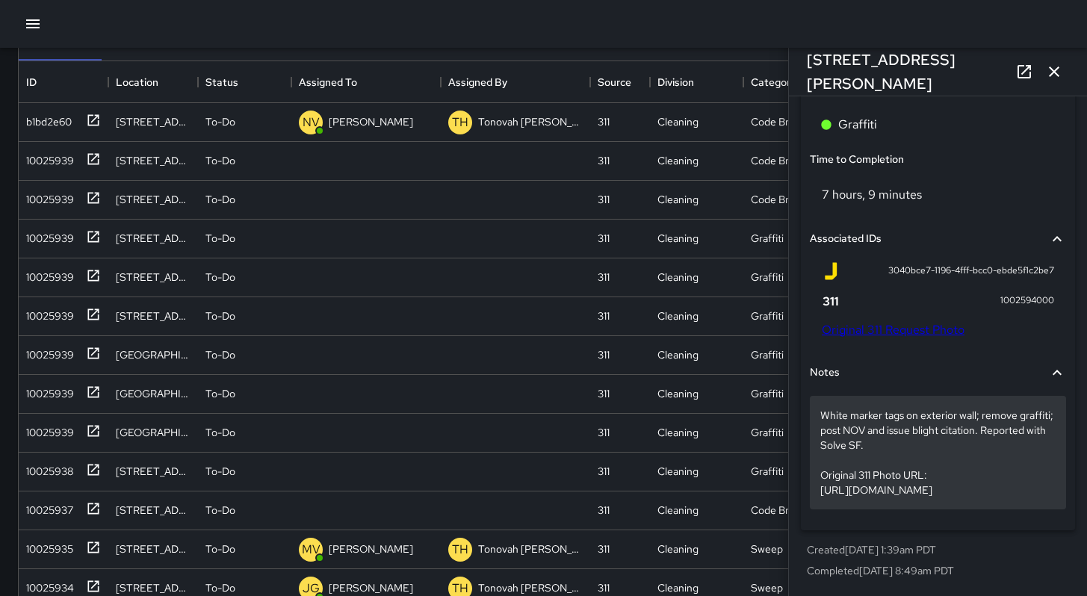
click at [947, 456] on p "White marker tags on exterior wall; remove graffiti; post NOV and issue blight …" at bounding box center [937, 453] width 235 height 90
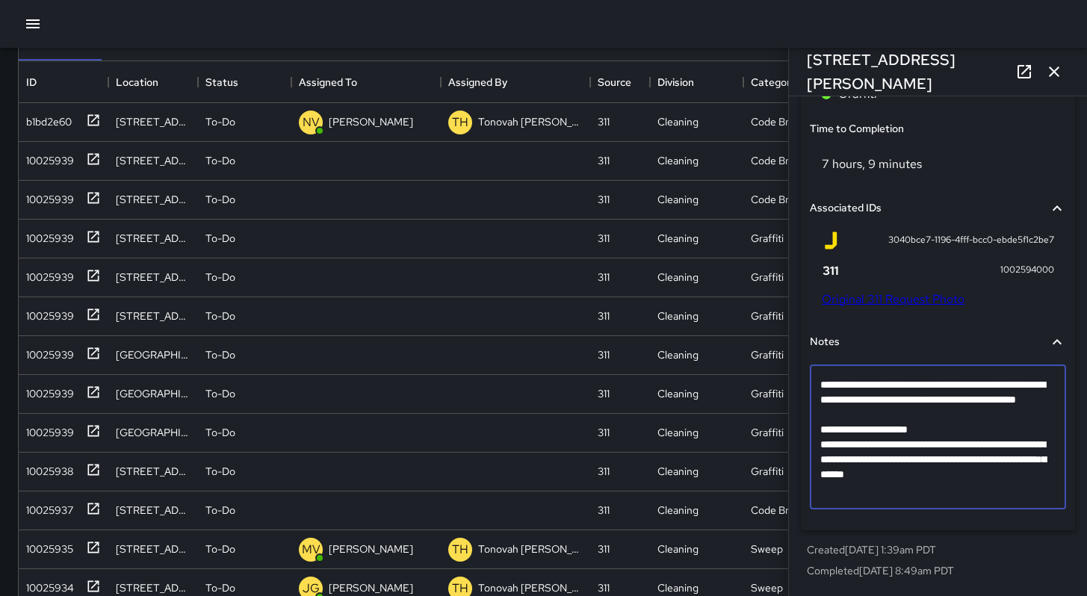
scroll to position [882, 0]
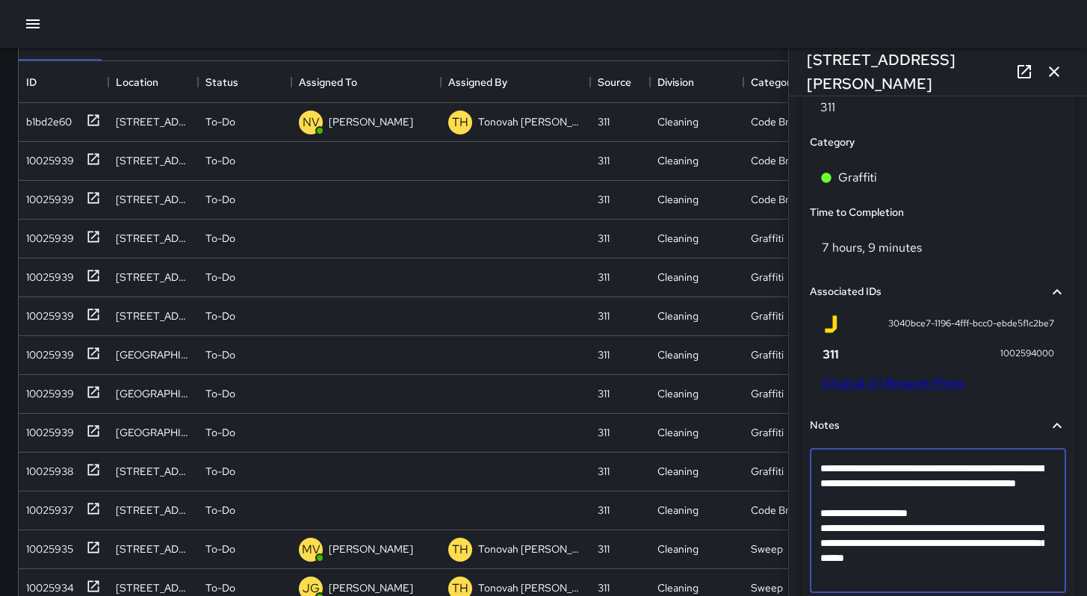
drag, startPoint x: 1018, startPoint y: 490, endPoint x: 807, endPoint y: 467, distance: 212.7
click at [808, 467] on div "**********" at bounding box center [938, 507] width 262 height 202
type textarea "**********"
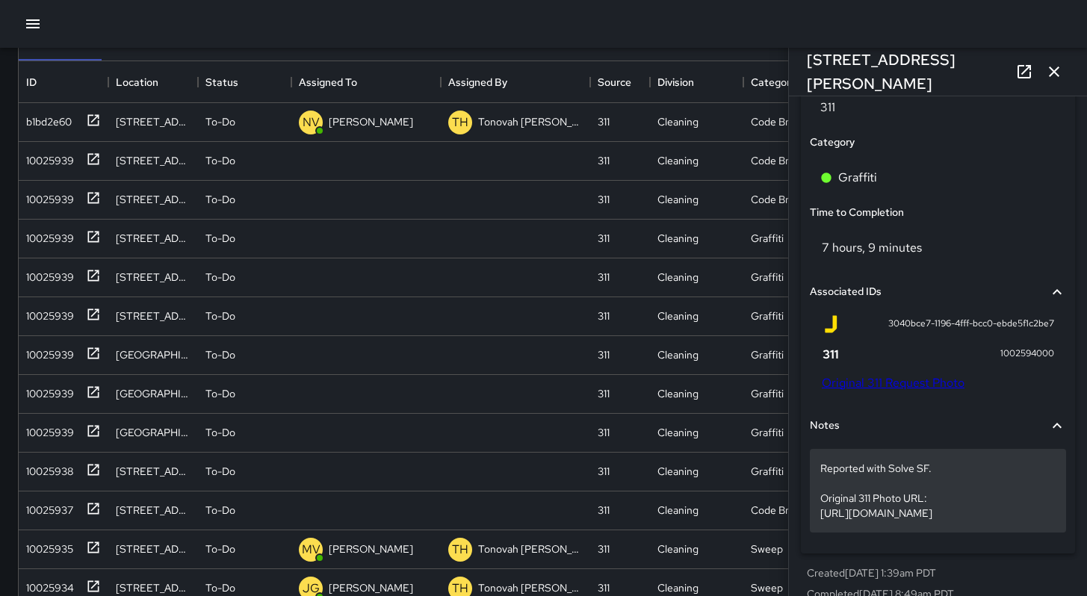
drag, startPoint x: 818, startPoint y: 520, endPoint x: 1030, endPoint y: 561, distance: 216.1
click at [972, 510] on p "Reported with Solve SF. Original 311 Photo URL: https://sanfrancisco.form.us.em…" at bounding box center [937, 491] width 235 height 60
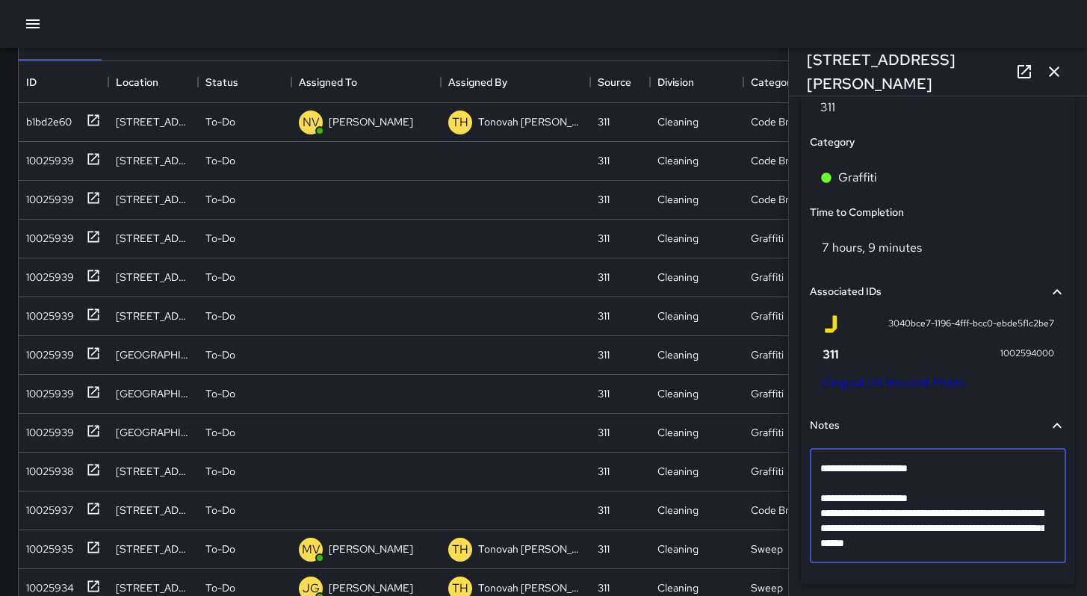
click at [925, 507] on textarea "**********" at bounding box center [932, 506] width 224 height 90
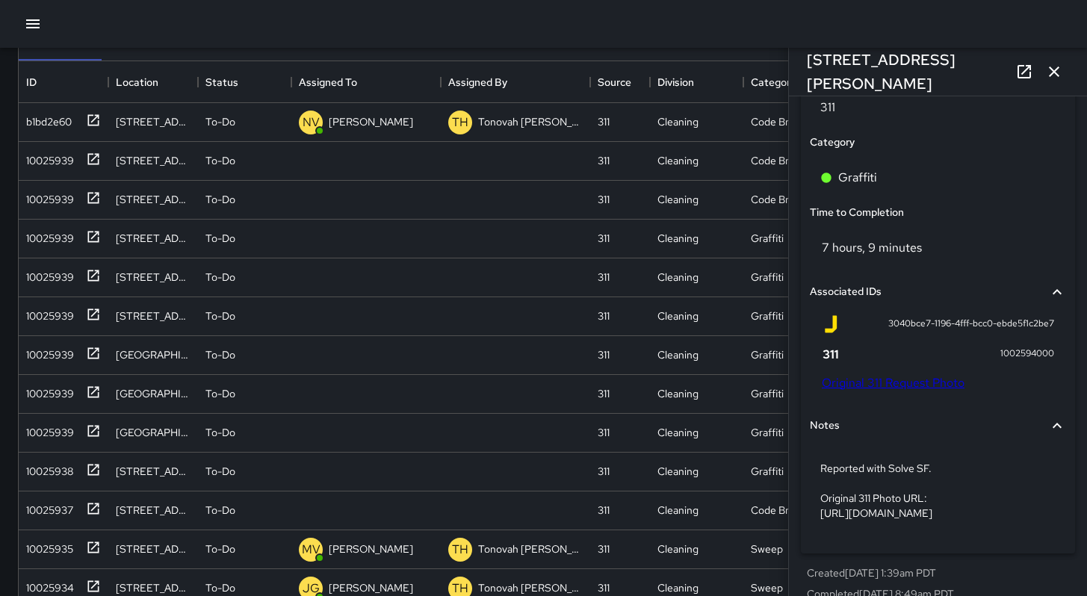
drag, startPoint x: 1044, startPoint y: 550, endPoint x: 793, endPoint y: 521, distance: 252.6
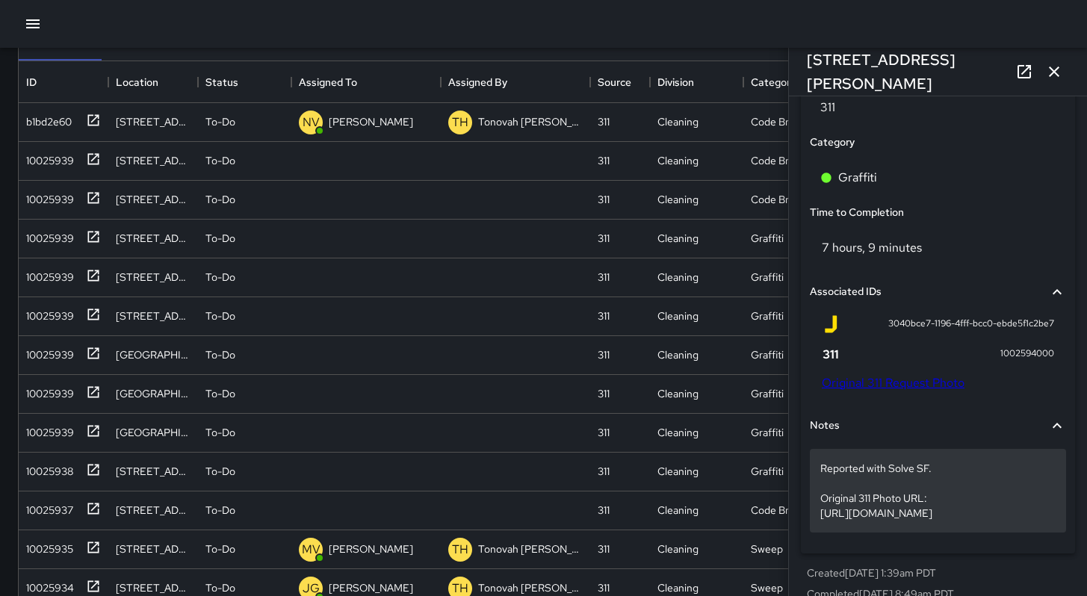
click at [956, 462] on div "Reported with Solve SF. Original 311 Photo URL: https://sanfrancisco.form.us.em…" at bounding box center [938, 491] width 256 height 84
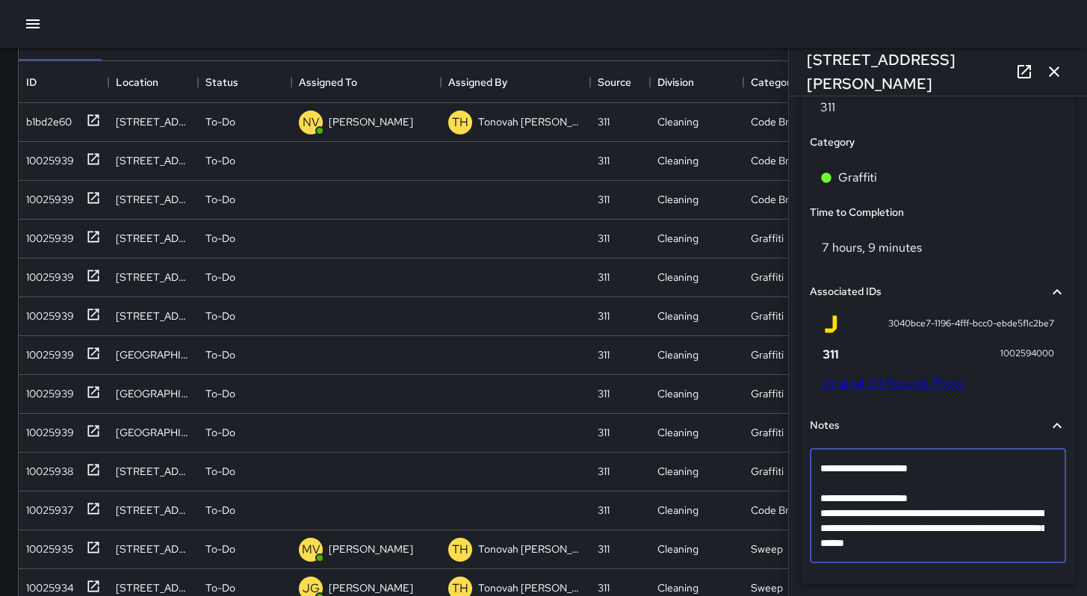
click at [953, 510] on textarea "**********" at bounding box center [932, 506] width 224 height 90
drag, startPoint x: 934, startPoint y: 515, endPoint x: 806, endPoint y: 505, distance: 128.1
click at [807, 505] on div "**********" at bounding box center [938, 492] width 262 height 173
drag, startPoint x: 969, startPoint y: 548, endPoint x: 793, endPoint y: 516, distance: 179.2
click at [793, 516] on div "**********" at bounding box center [938, 346] width 298 height 500
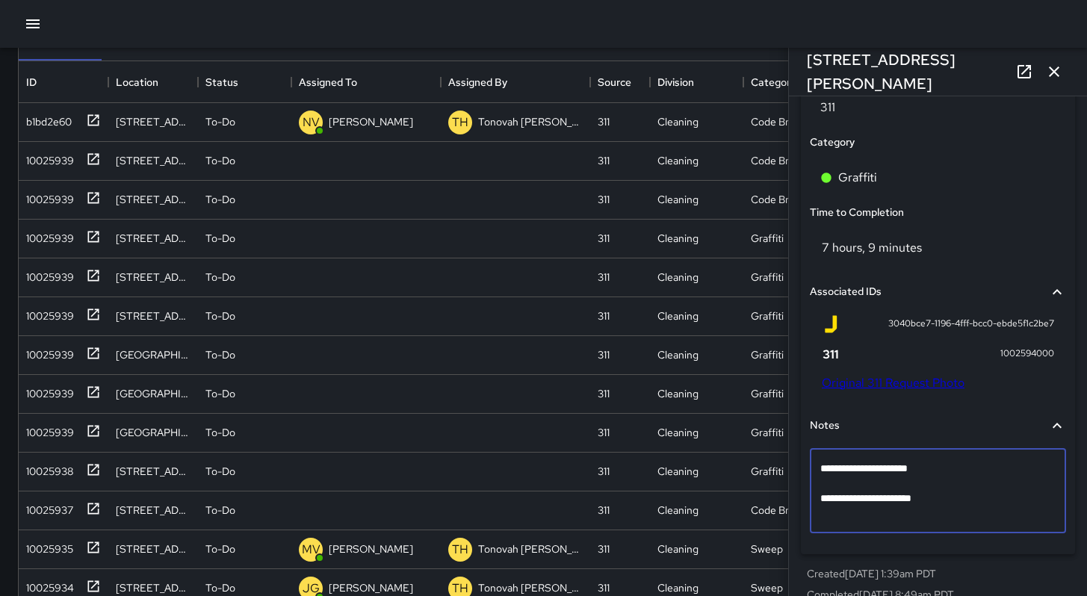
click at [931, 504] on textarea "**********" at bounding box center [932, 491] width 224 height 60
click at [941, 509] on textarea "**********" at bounding box center [932, 491] width 224 height 60
drag, startPoint x: 871, startPoint y: 504, endPoint x: 798, endPoint y: 498, distance: 73.5
click at [798, 498] on div "**********" at bounding box center [938, 144] width 286 height 939
drag, startPoint x: 902, startPoint y: 506, endPoint x: 810, endPoint y: 499, distance: 92.9
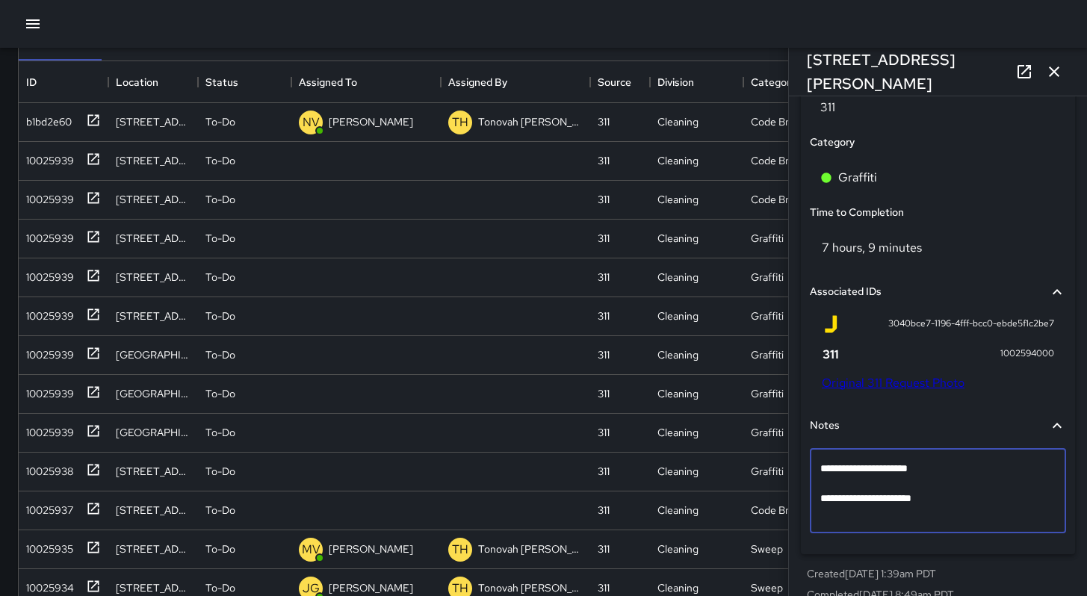
click at [810, 499] on div "**********" at bounding box center [938, 491] width 256 height 84
click at [938, 508] on textarea "**********" at bounding box center [932, 491] width 224 height 60
click at [941, 504] on textarea "**********" at bounding box center [932, 491] width 224 height 60
type textarea "**********"
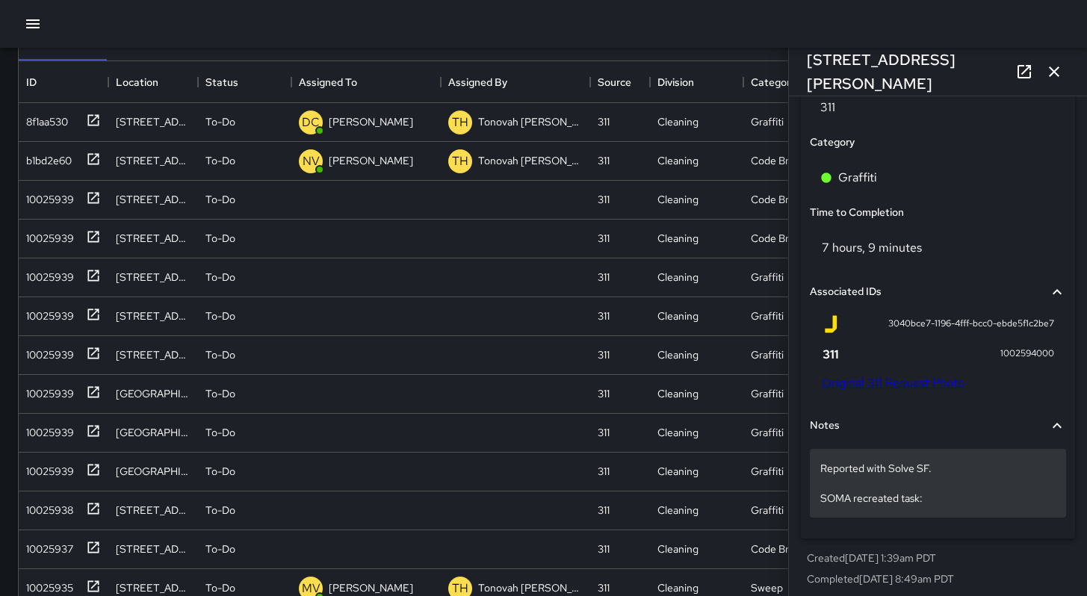
click at [947, 506] on p "Reported with Solve SF. SOMA recreated task:" at bounding box center [937, 483] width 235 height 45
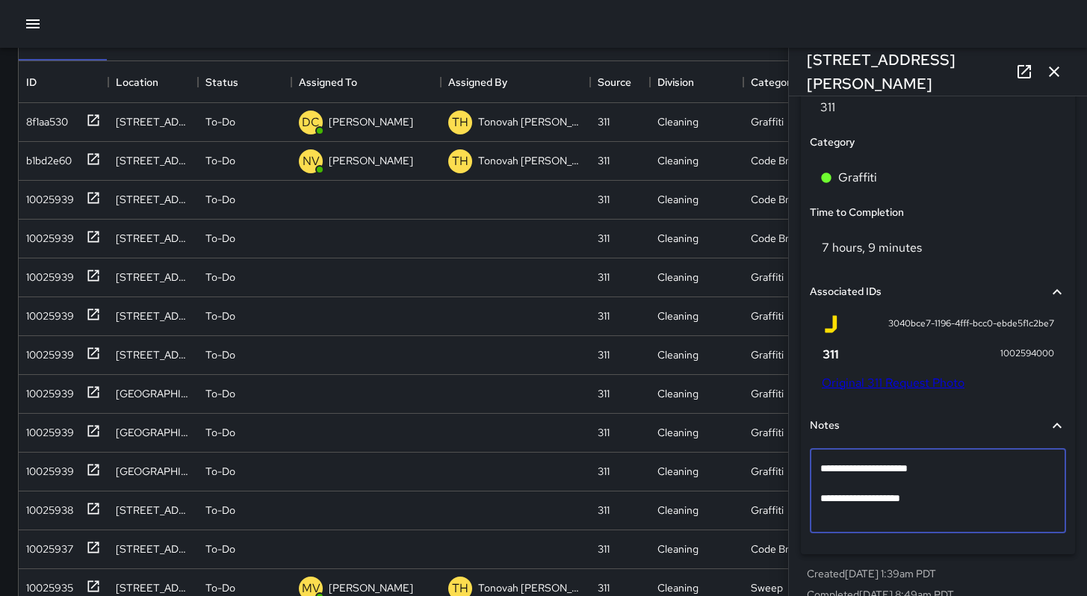
click at [948, 508] on textarea "**********" at bounding box center [932, 491] width 224 height 60
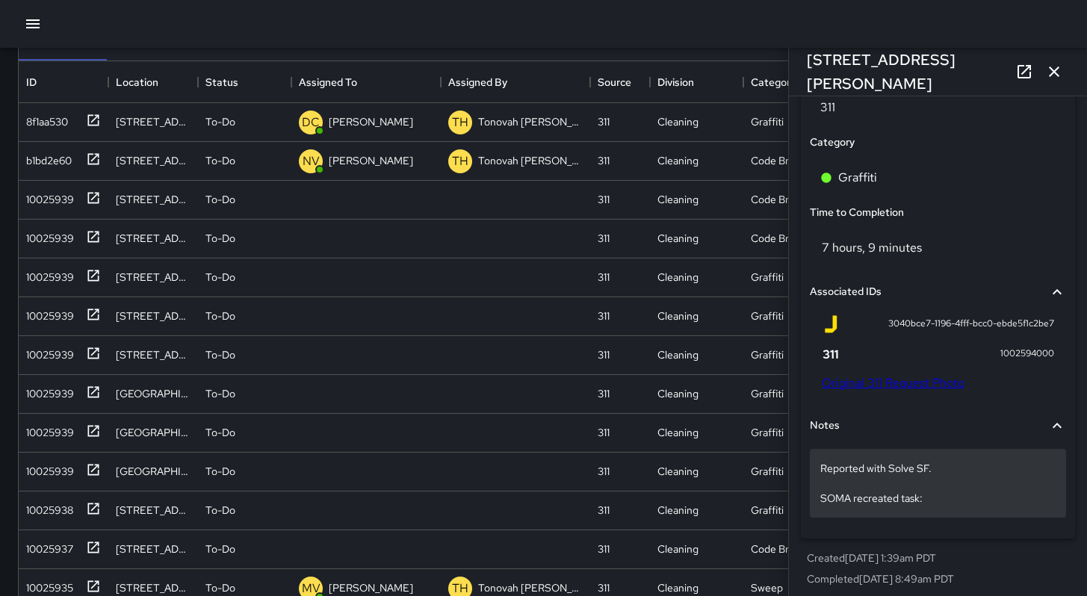
click at [967, 498] on p "Reported with Solve SF. SOMA recreated task:" at bounding box center [937, 483] width 235 height 45
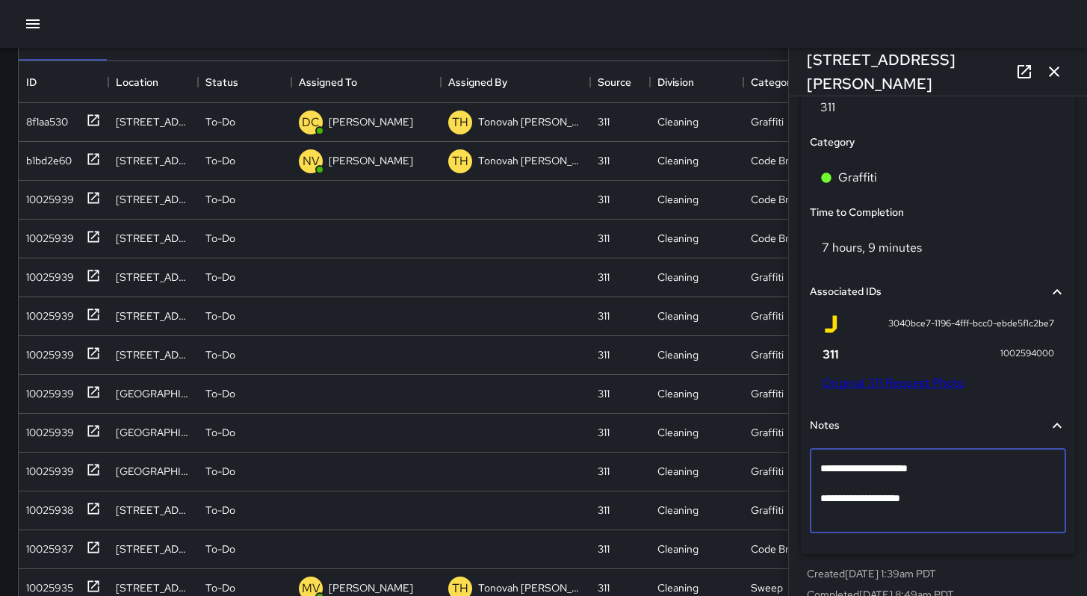
click at [964, 501] on textarea "**********" at bounding box center [932, 491] width 224 height 60
type textarea "**********"
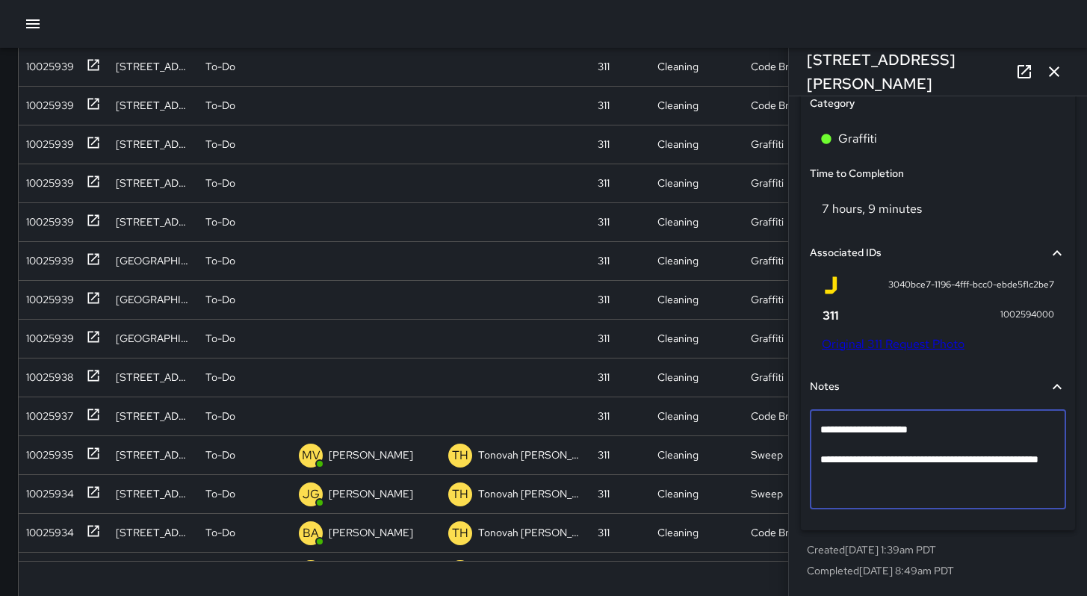
scroll to position [286, 0]
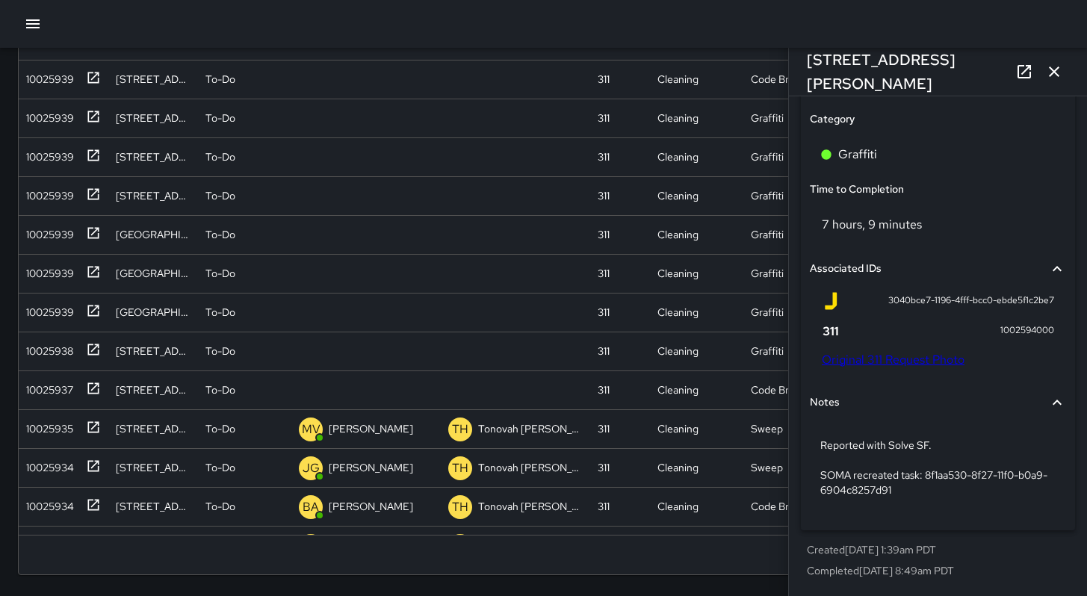
click at [994, 549] on p "Created 9/11/2025, 1:39am PDT" at bounding box center [938, 549] width 262 height 15
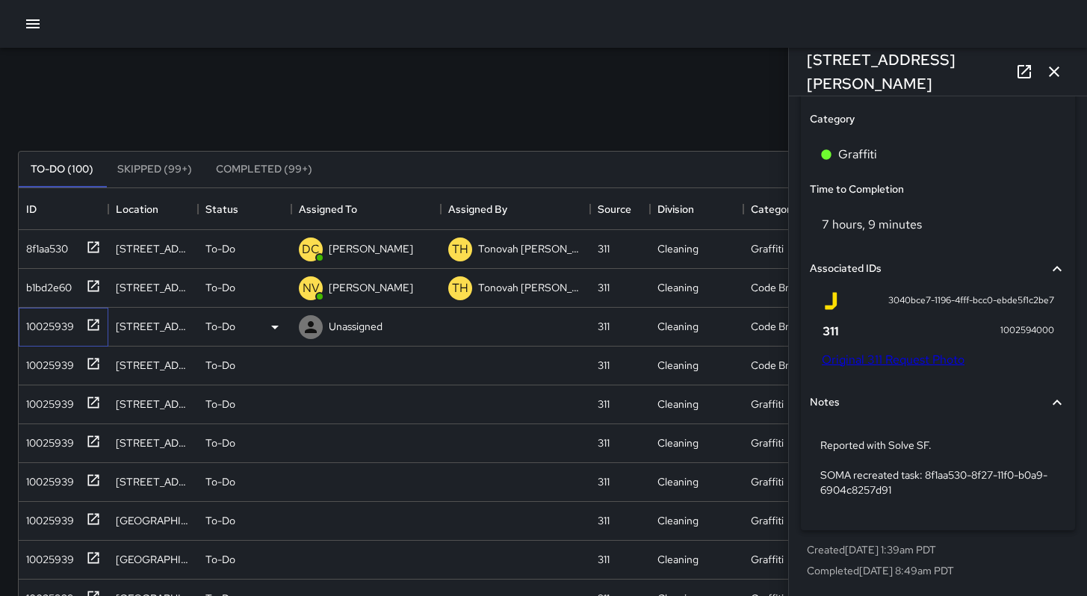
click at [53, 324] on div "10025939" at bounding box center [47, 323] width 54 height 21
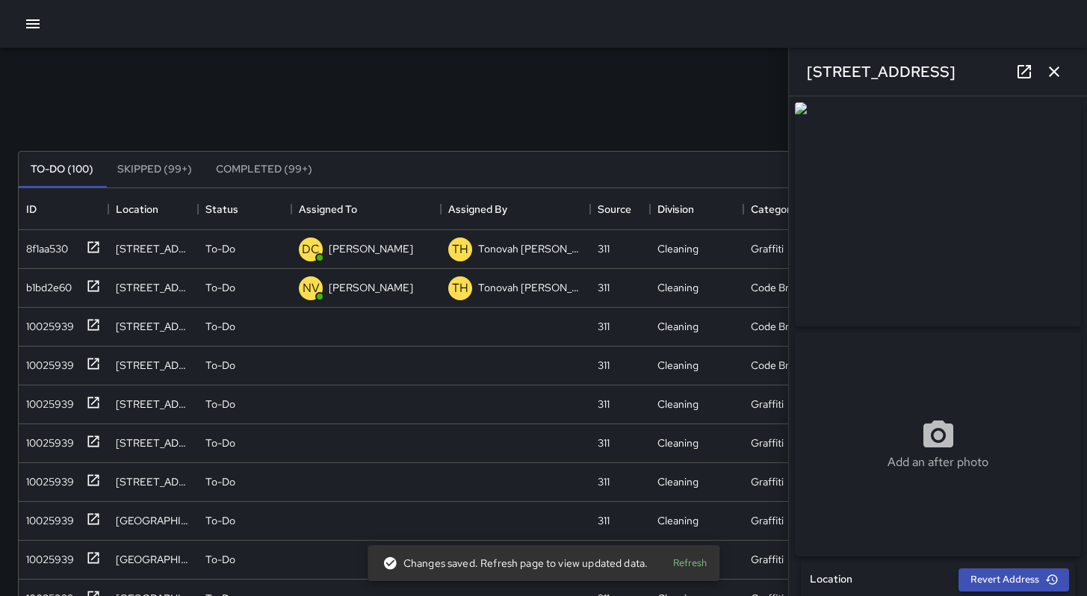
drag, startPoint x: 935, startPoint y: 68, endPoint x: 801, endPoint y: 58, distance: 134.1
click at [801, 58] on div "[STREET_ADDRESS]" at bounding box center [938, 72] width 298 height 48
copy h6 "[STREET_ADDRESS]"
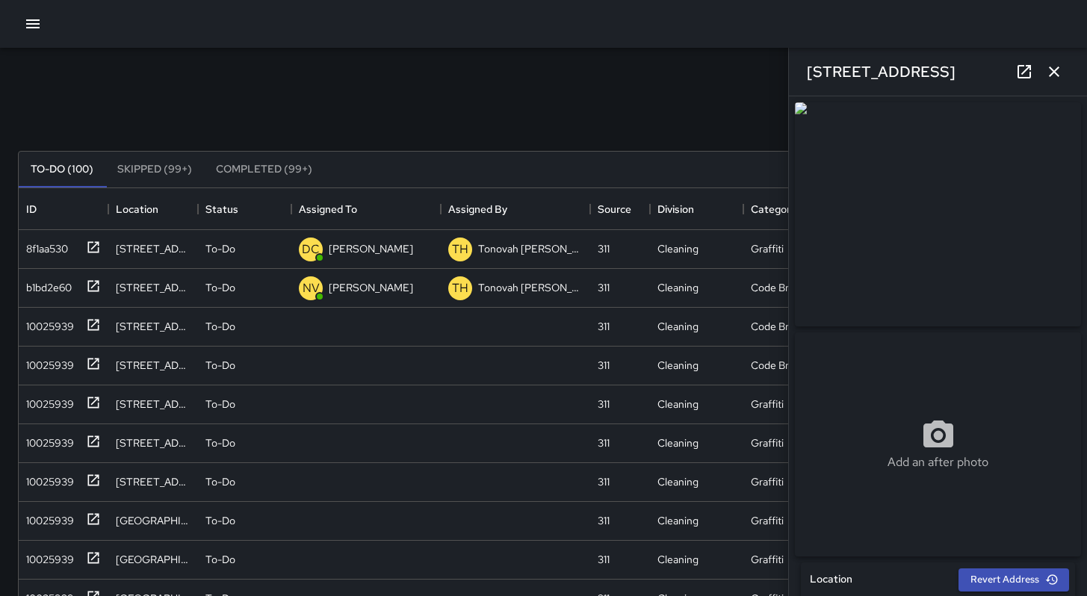
scroll to position [510, 0]
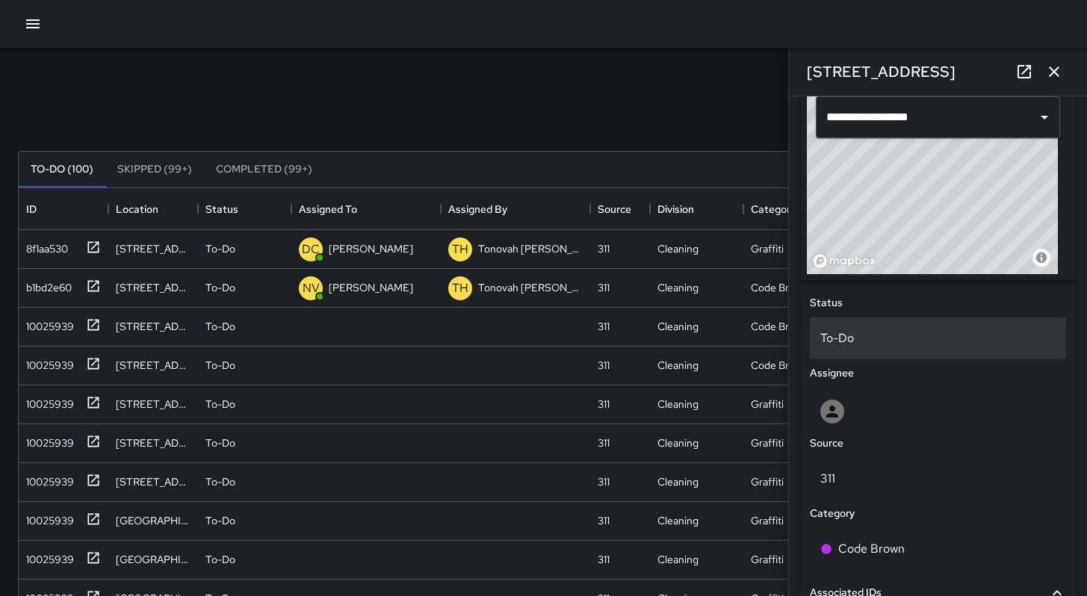
click at [842, 347] on p "To-Do" at bounding box center [937, 338] width 235 height 18
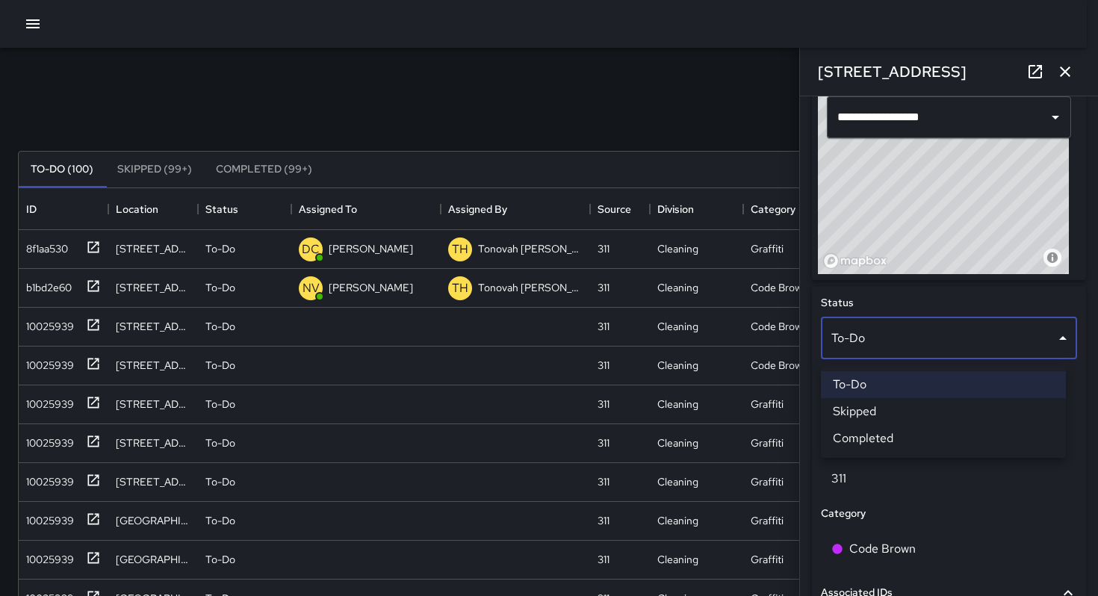
click at [857, 400] on li "Skipped" at bounding box center [943, 411] width 245 height 27
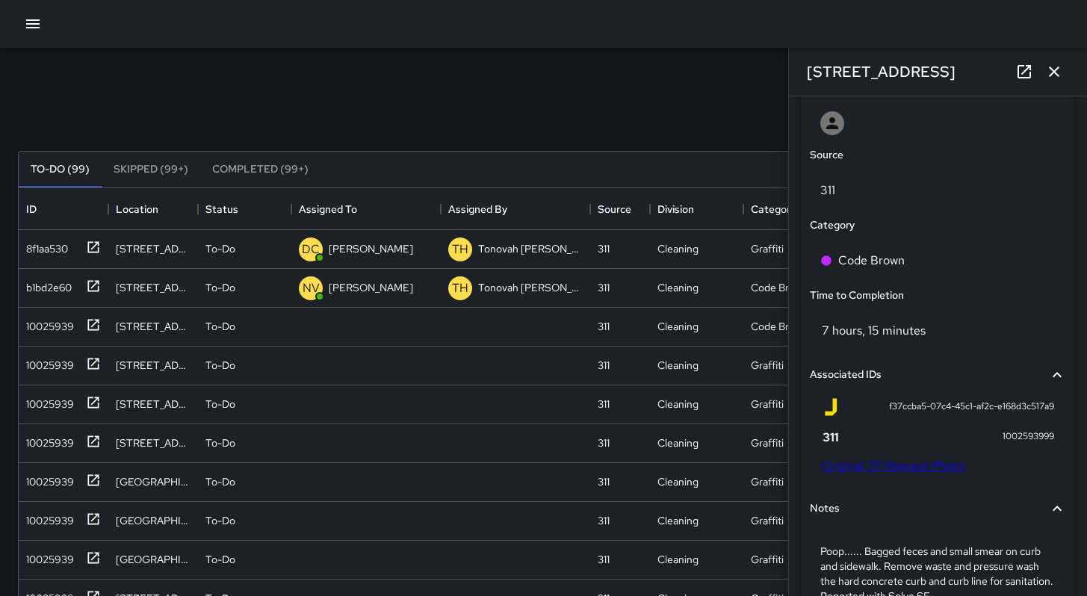
scroll to position [941, 0]
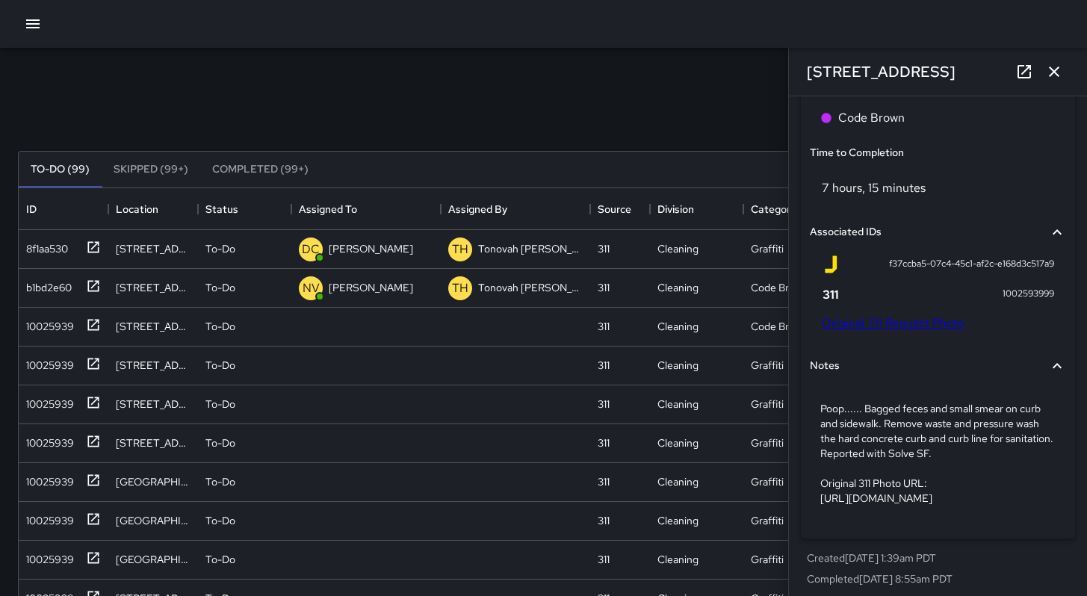
click at [907, 331] on link "Original 311 Request Photo" at bounding box center [893, 323] width 143 height 16
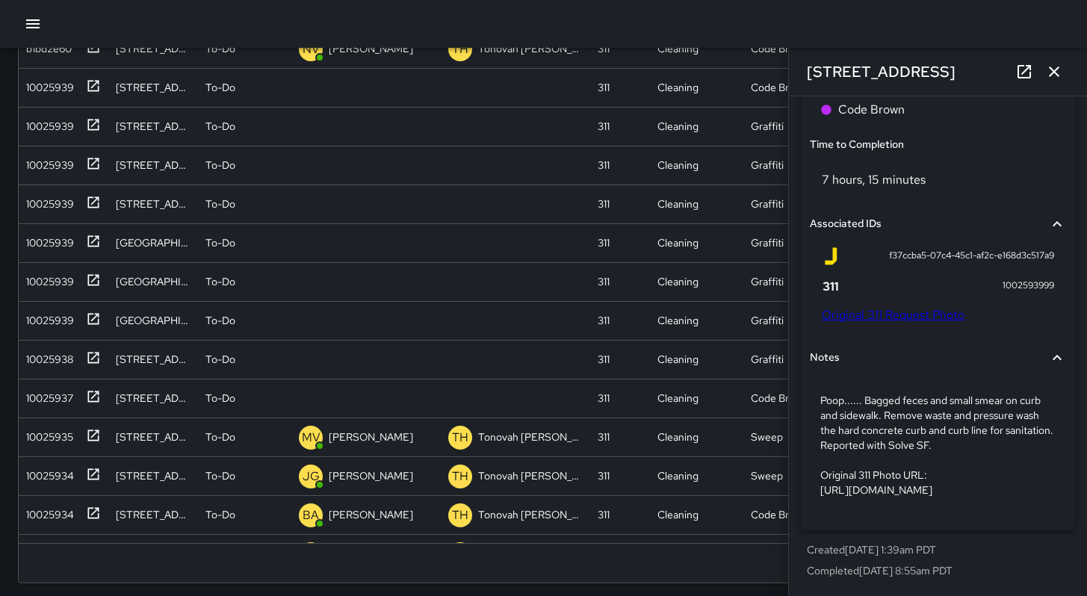
scroll to position [286, 0]
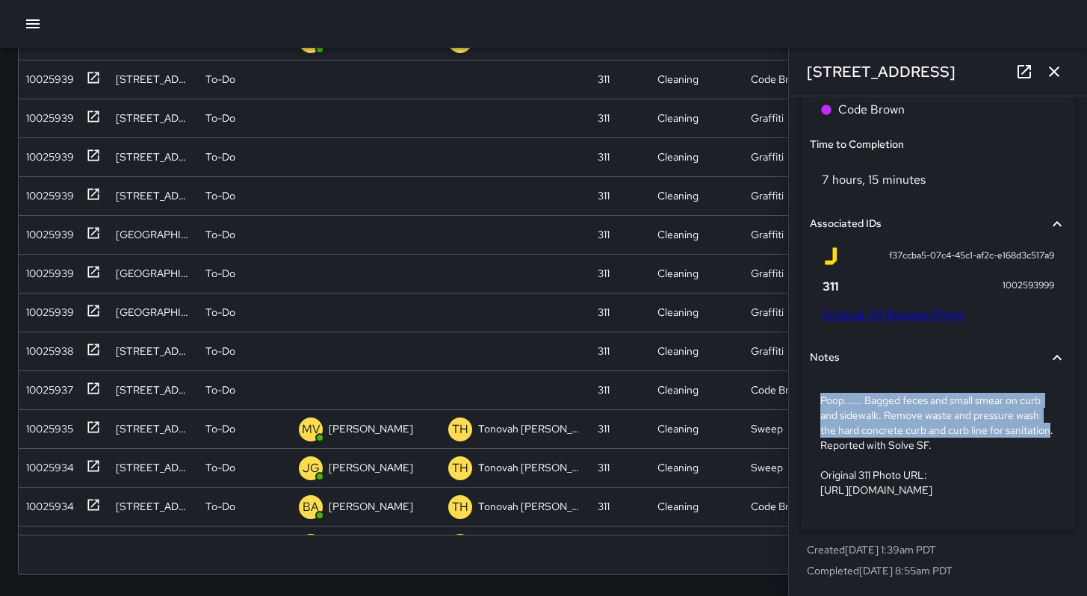
drag, startPoint x: 867, startPoint y: 416, endPoint x: 828, endPoint y: 359, distance: 68.8
click at [829, 381] on div "Poop...... Bagged feces and small smear on curb and sidewalk. Remove waste and …" at bounding box center [938, 445] width 256 height 128
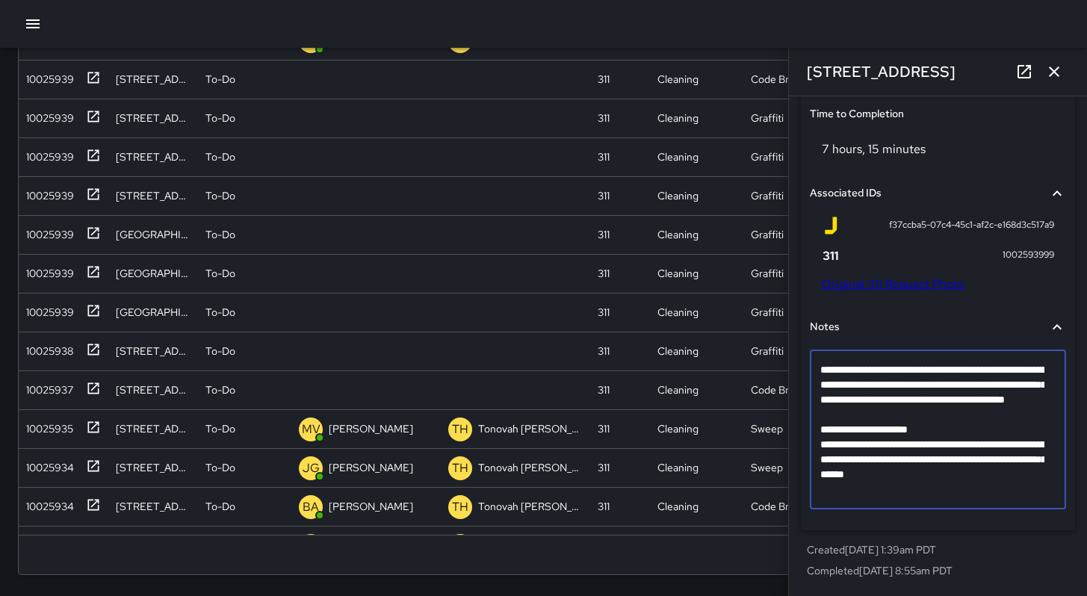
scroll to position [882, 0]
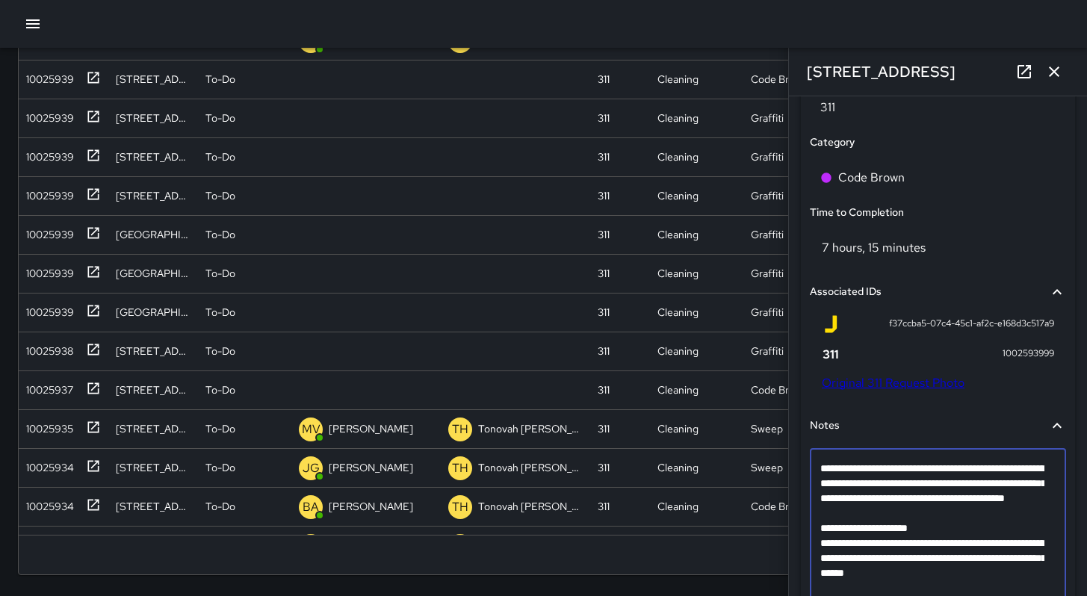
drag, startPoint x: 868, startPoint y: 520, endPoint x: 801, endPoint y: 438, distance: 106.2
click at [801, 438] on div "**********" at bounding box center [938, 272] width 274 height 714
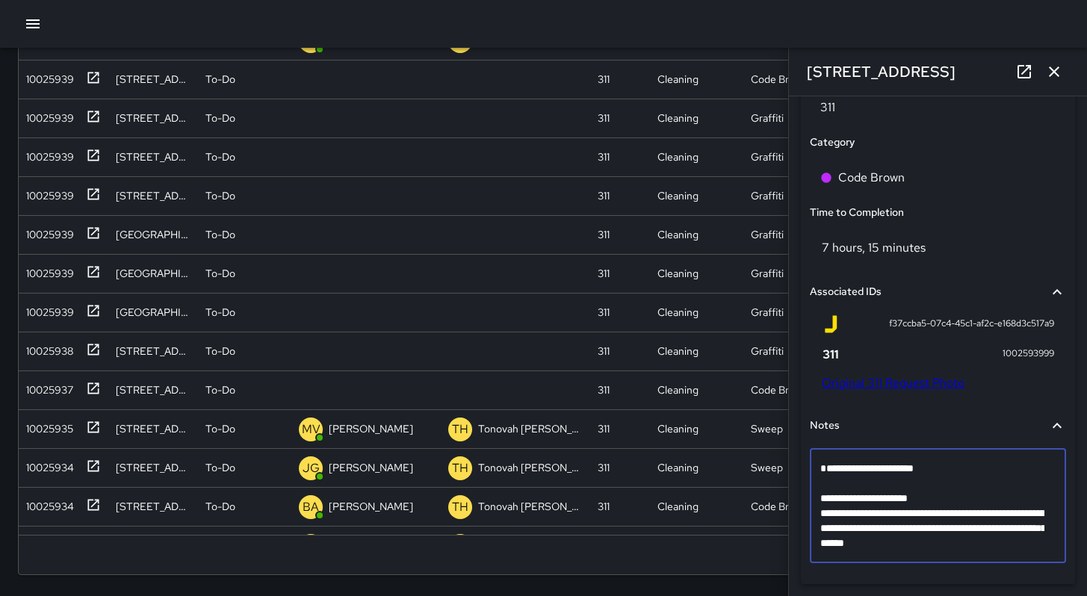
drag, startPoint x: 1035, startPoint y: 549, endPoint x: 814, endPoint y: 507, distance: 225.9
click at [814, 507] on div "**********" at bounding box center [938, 506] width 256 height 114
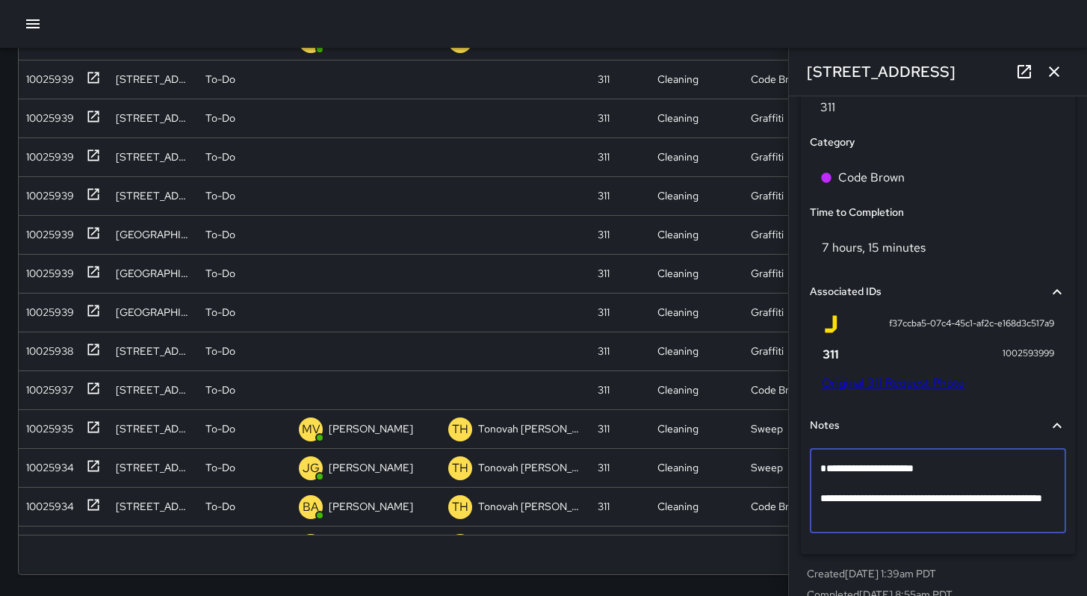
click at [908, 507] on textarea "**********" at bounding box center [932, 491] width 224 height 60
type textarea "**********"
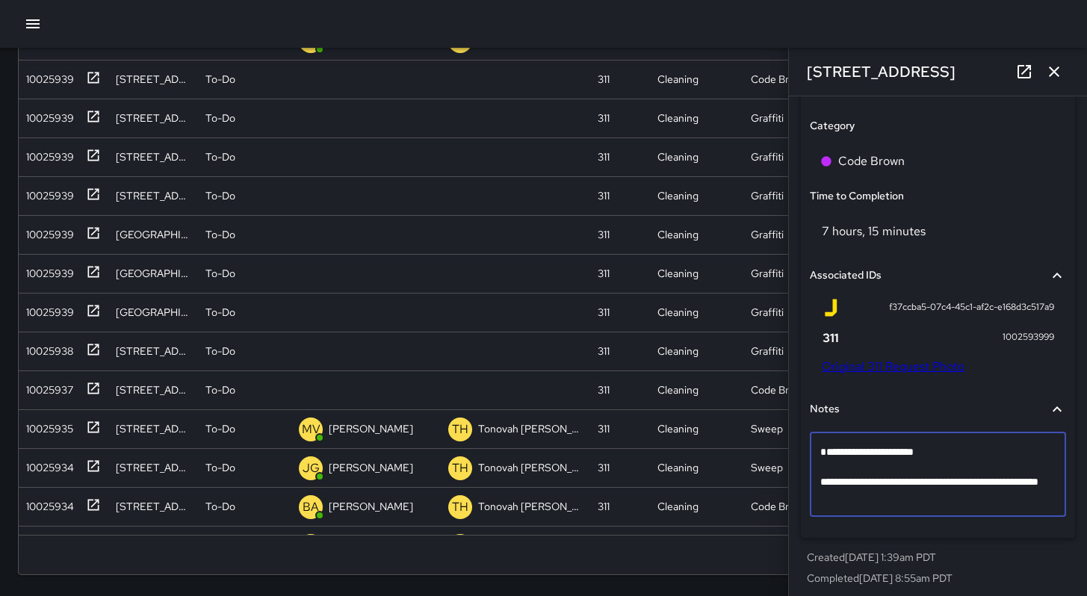
scroll to position [911, 0]
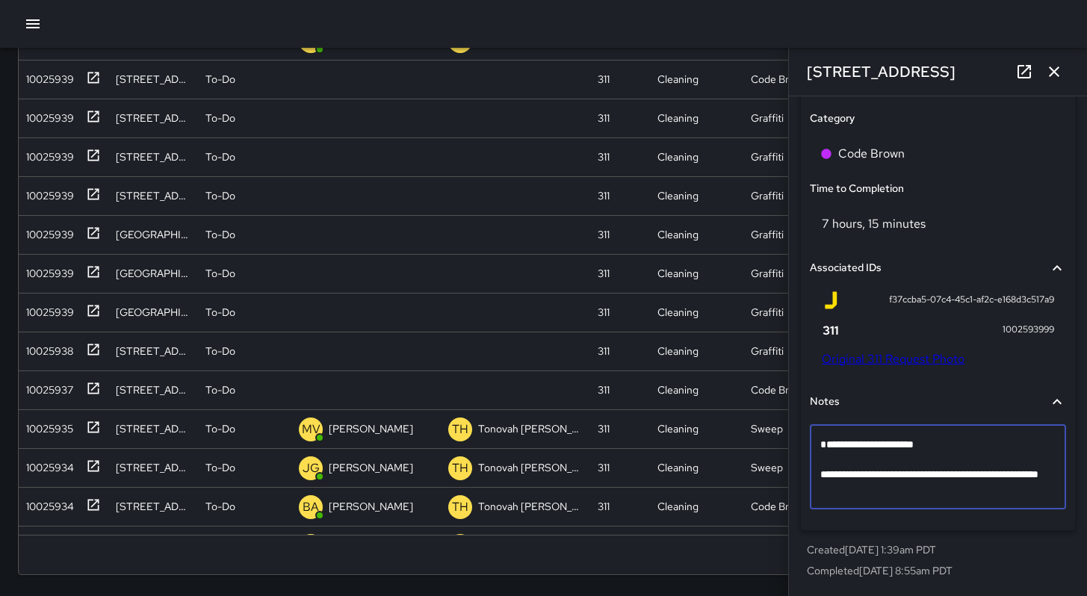
click at [985, 578] on p "Completed 9/11/2025, 8:55am PDT" at bounding box center [938, 570] width 262 height 15
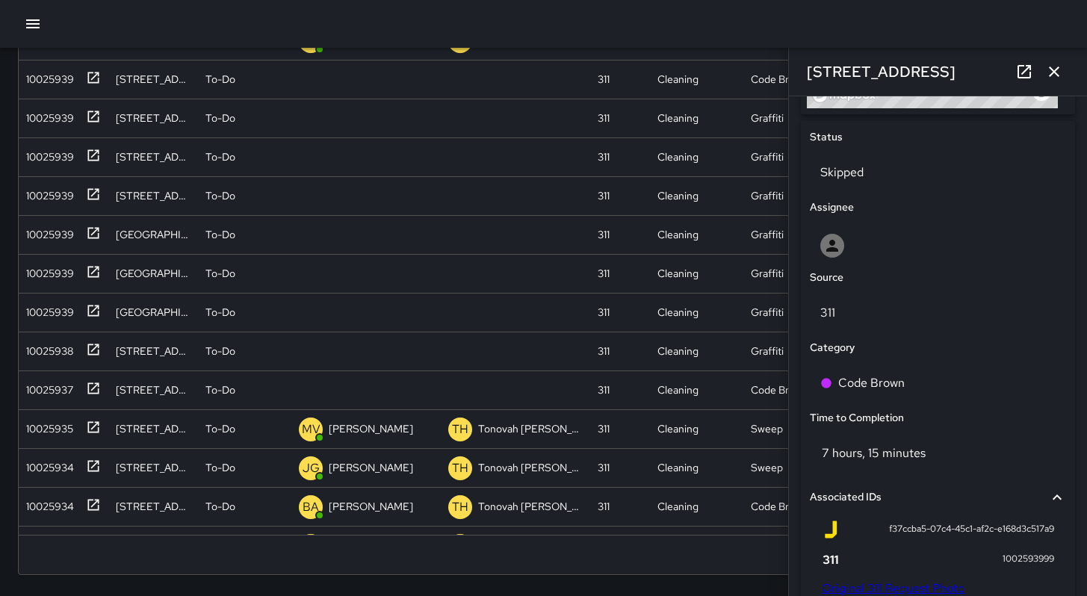
scroll to position [432, 0]
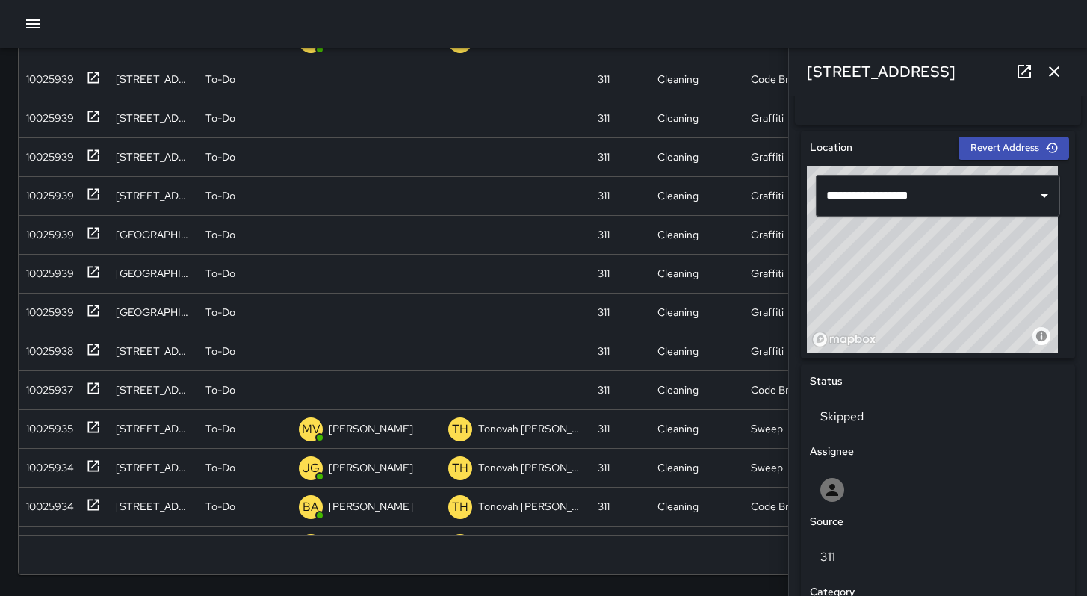
click at [1059, 77] on icon "button" at bounding box center [1054, 72] width 18 height 18
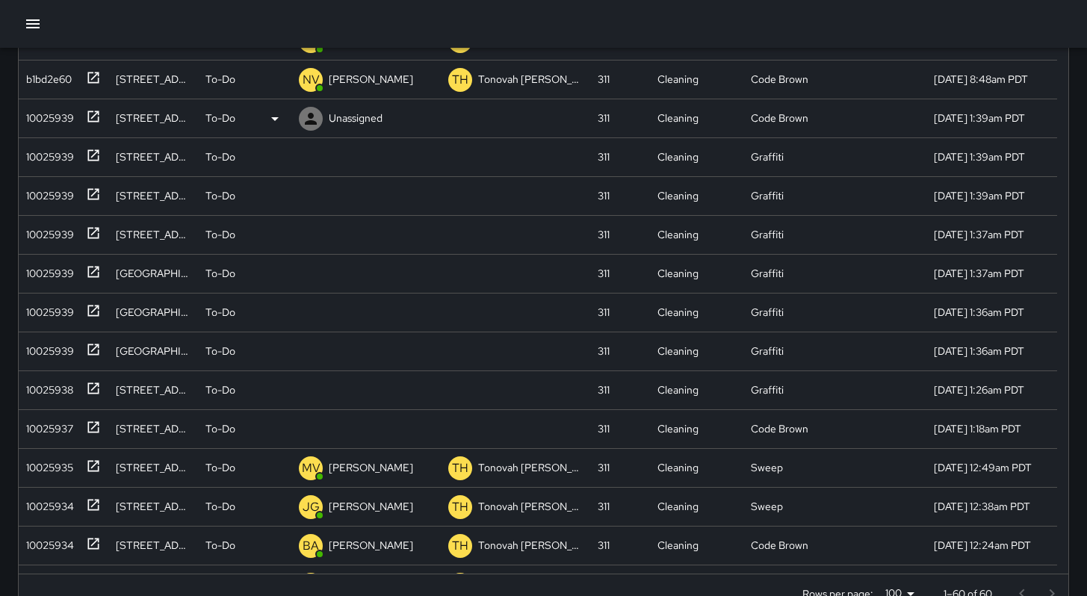
scroll to position [162, 0]
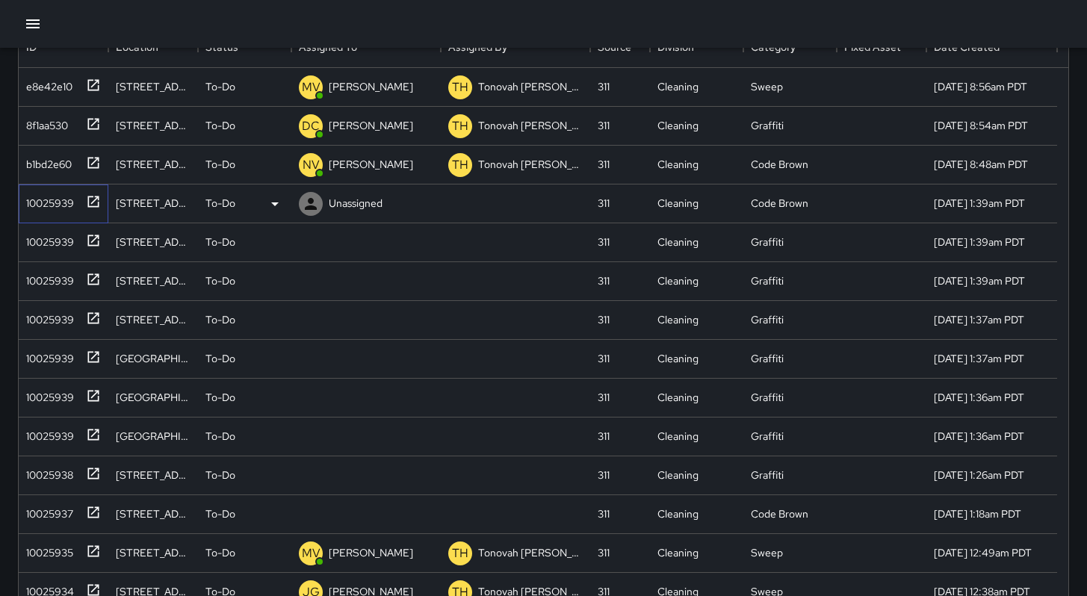
click at [24, 211] on div "10025939" at bounding box center [60, 200] width 81 height 25
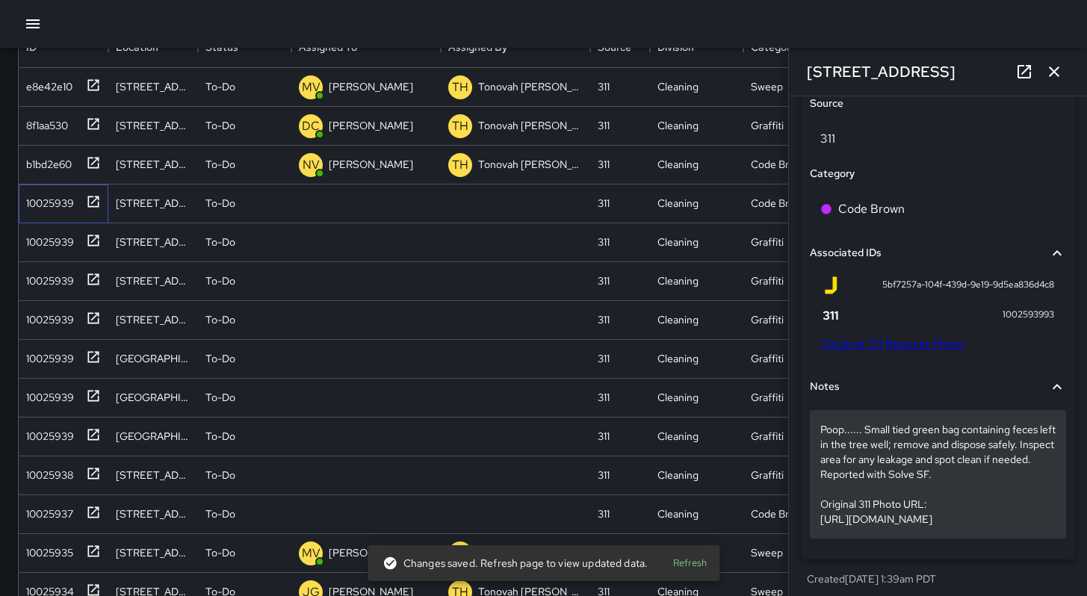
scroll to position [894, 0]
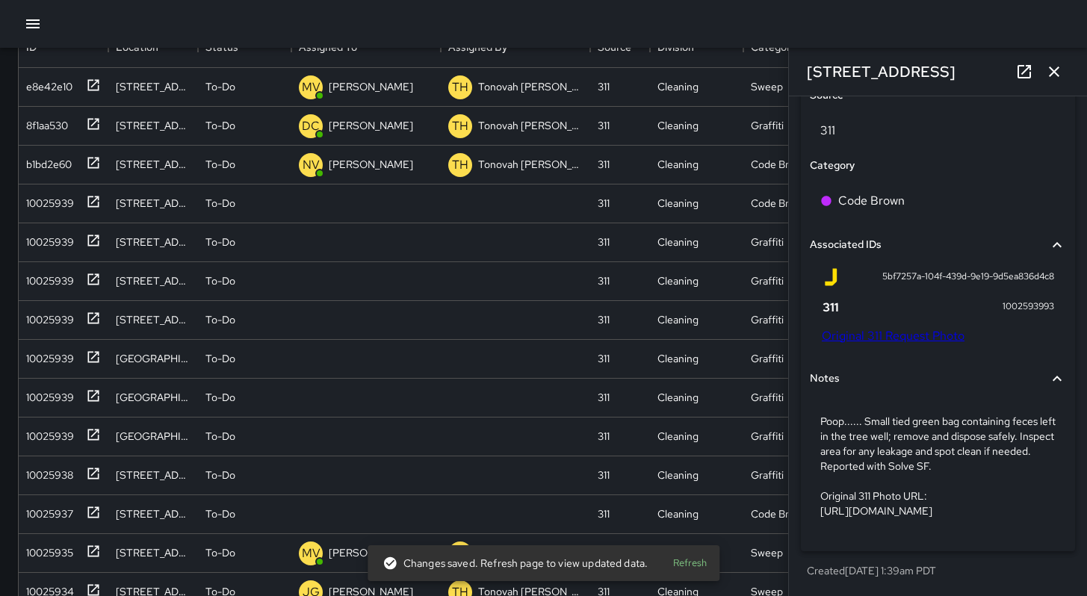
click at [902, 328] on link "Original 311 Request Photo" at bounding box center [893, 336] width 143 height 16
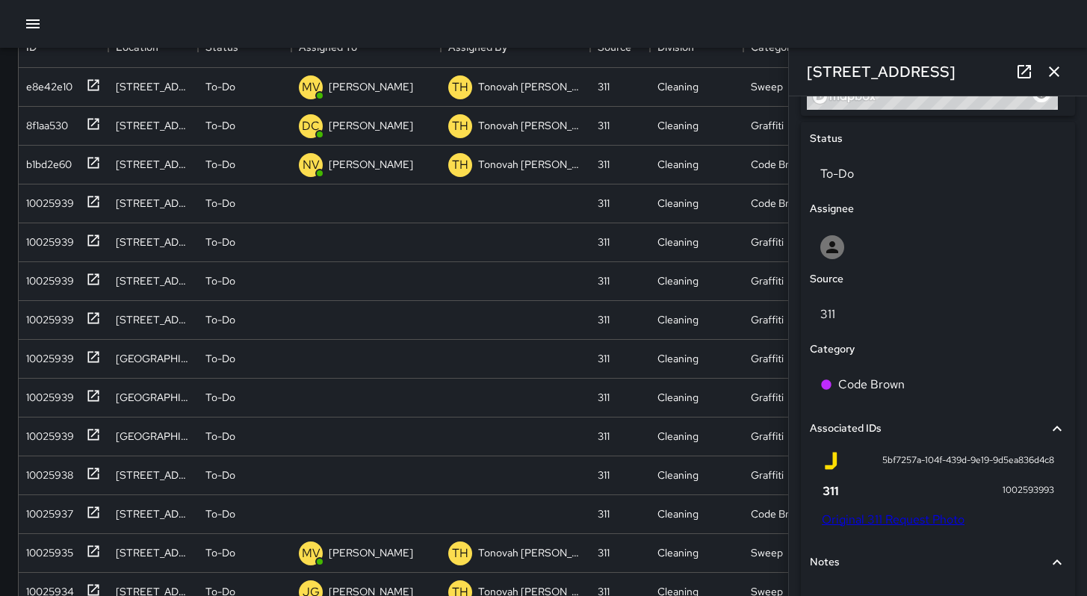
scroll to position [862, 0]
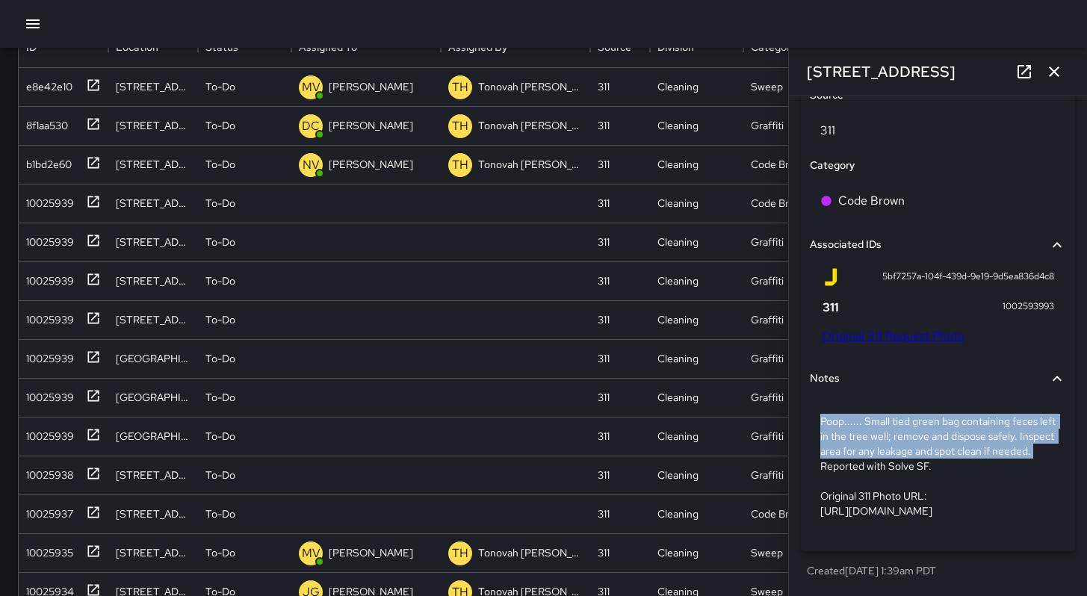
drag, startPoint x: 861, startPoint y: 468, endPoint x: 819, endPoint y: 423, distance: 61.3
click at [820, 423] on p "Poop...... Small tied green bag containing feces left in the tree well; remove …" at bounding box center [937, 466] width 235 height 105
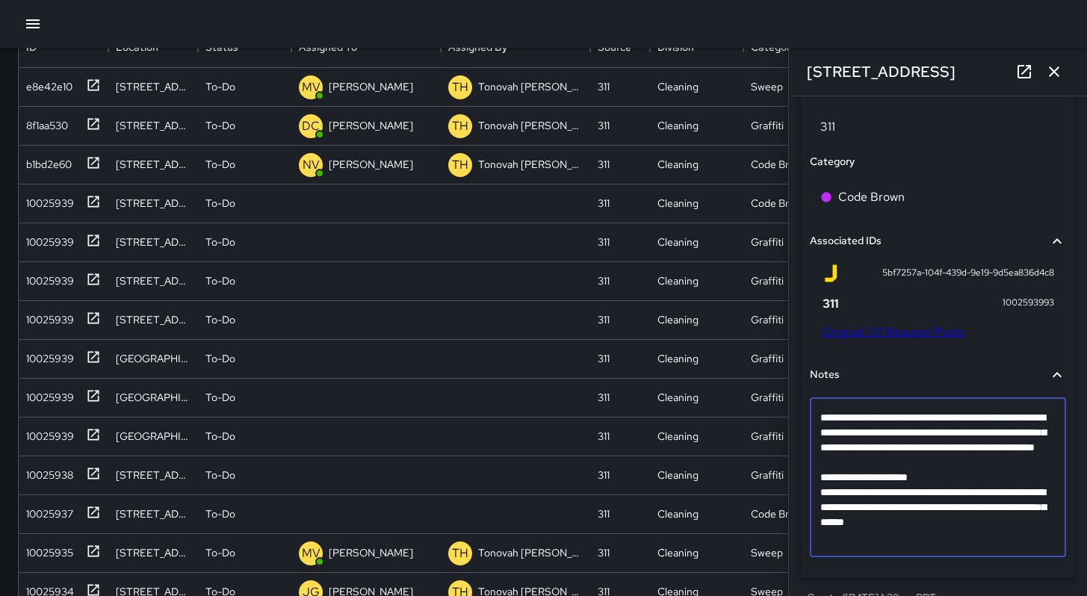
scroll to position [790, 0]
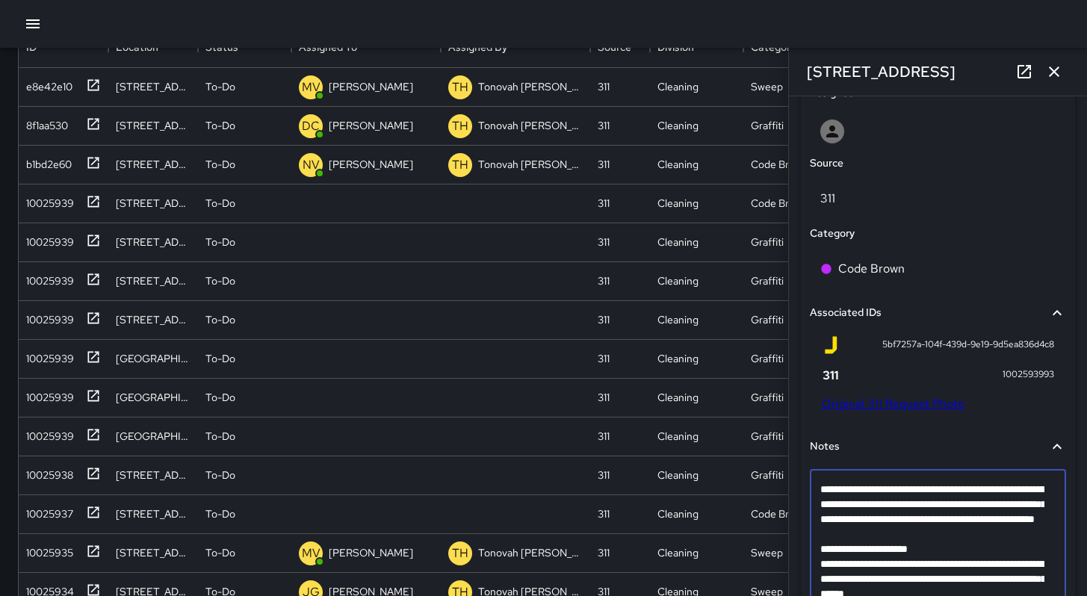
drag, startPoint x: 861, startPoint y: 540, endPoint x: 823, endPoint y: 495, distance: 59.3
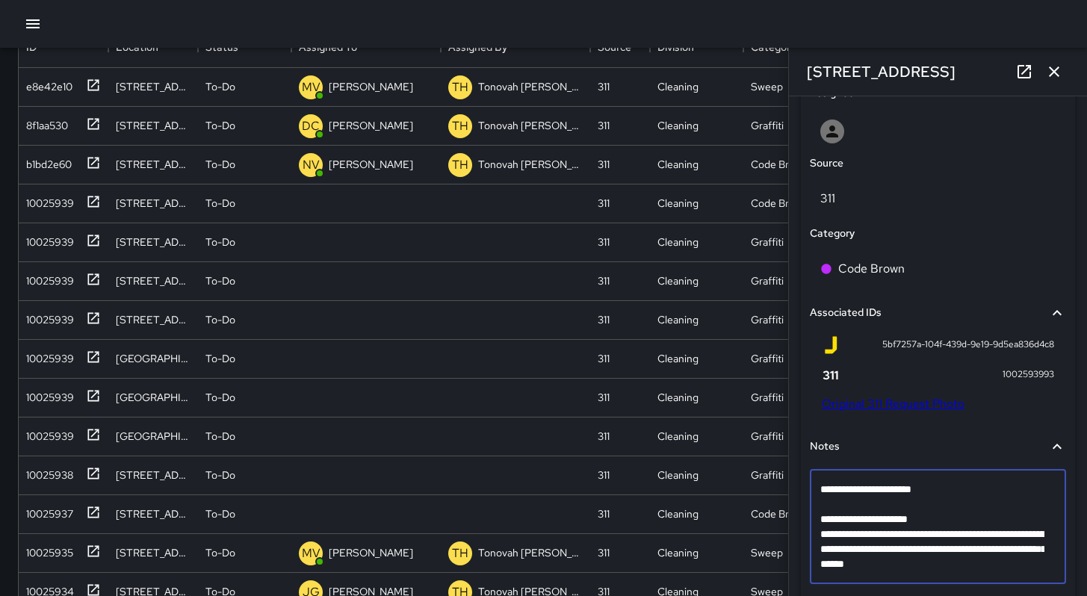
type textarea "**********"
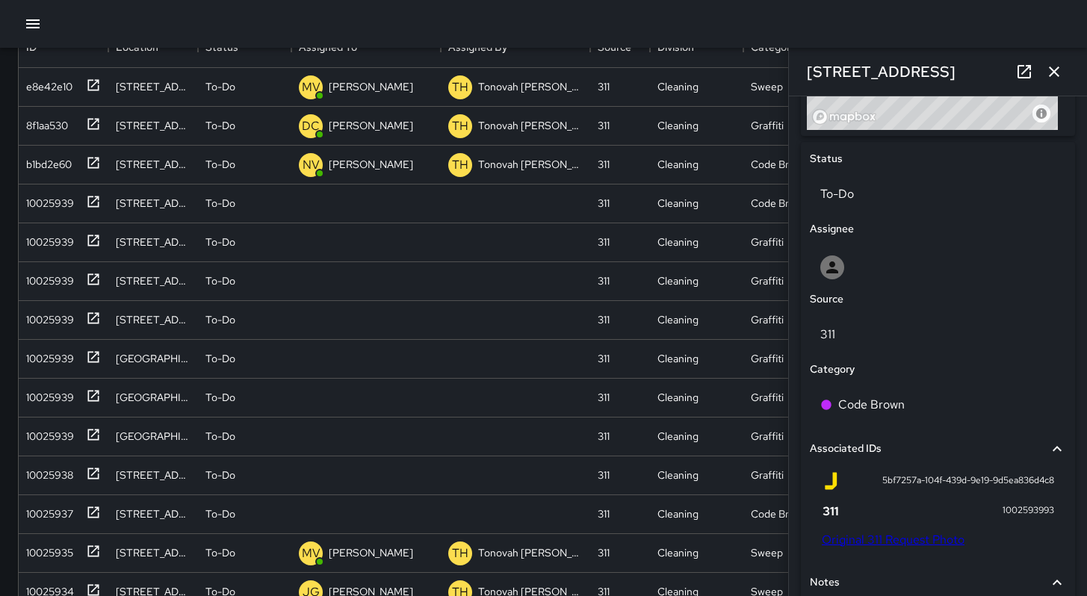
scroll to position [849, 0]
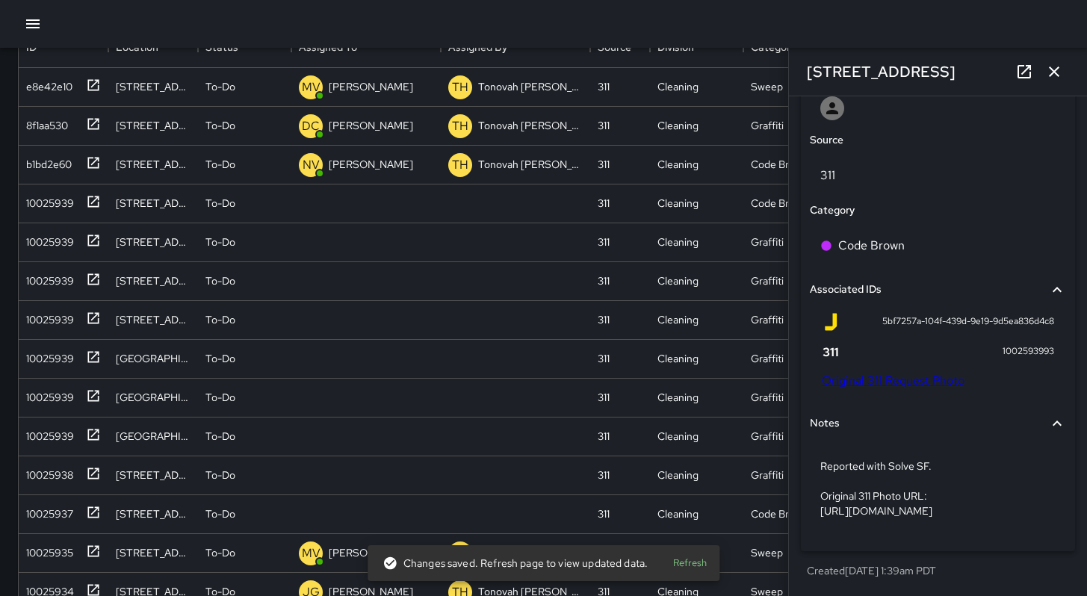
drag, startPoint x: 1029, startPoint y: 513, endPoint x: 798, endPoint y: 468, distance: 235.8
click at [798, 468] on div "**********" at bounding box center [938, 166] width 286 height 847
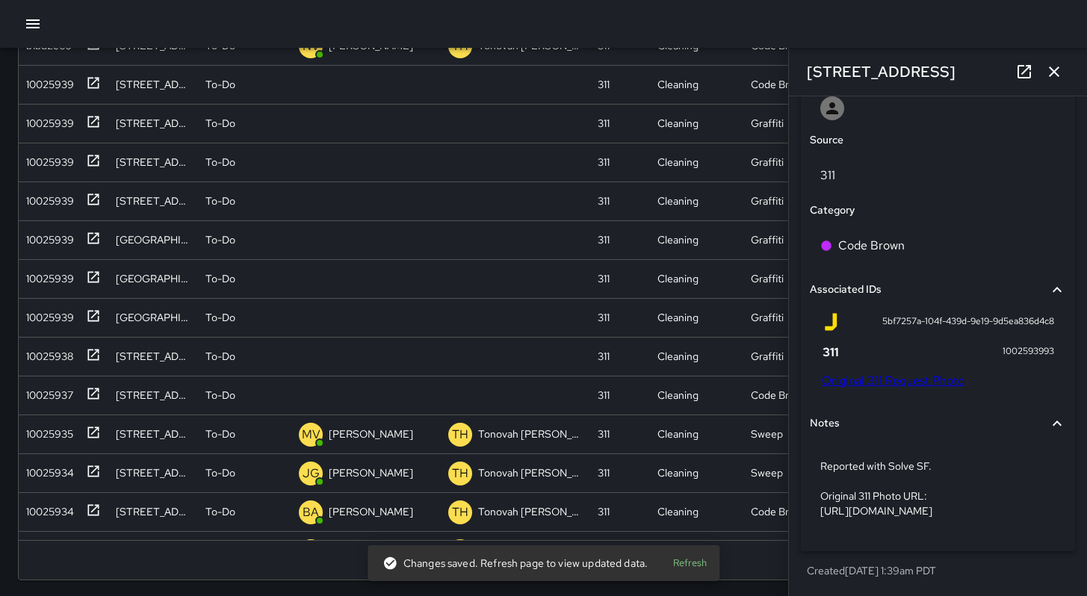
scroll to position [286, 0]
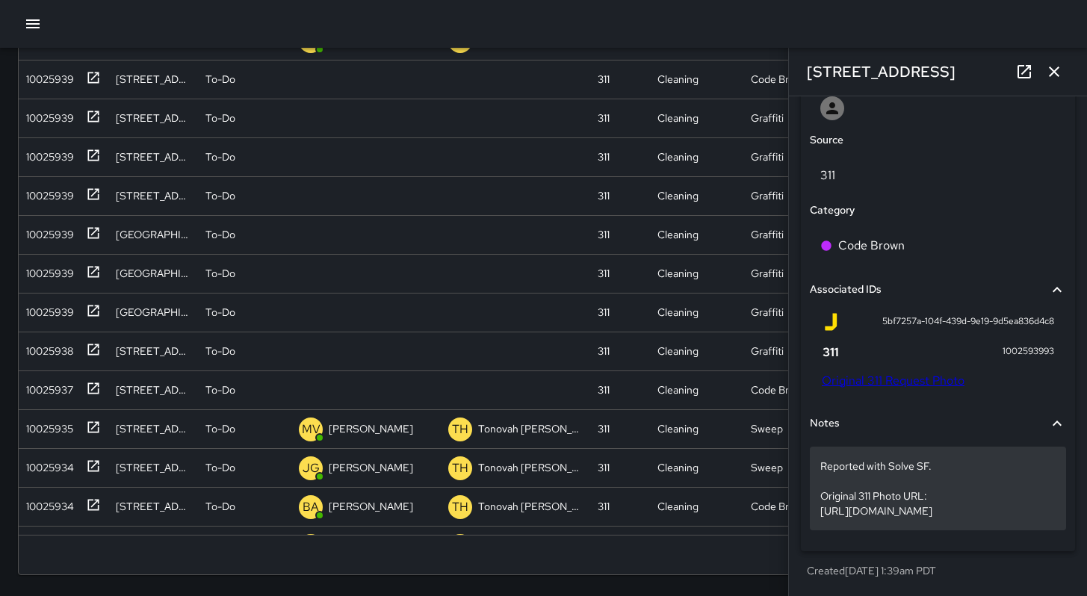
click at [891, 487] on p "Reported with Solve SF. Original 311 Photo URL: https://sanfrancisco.form.us.em…" at bounding box center [937, 489] width 235 height 60
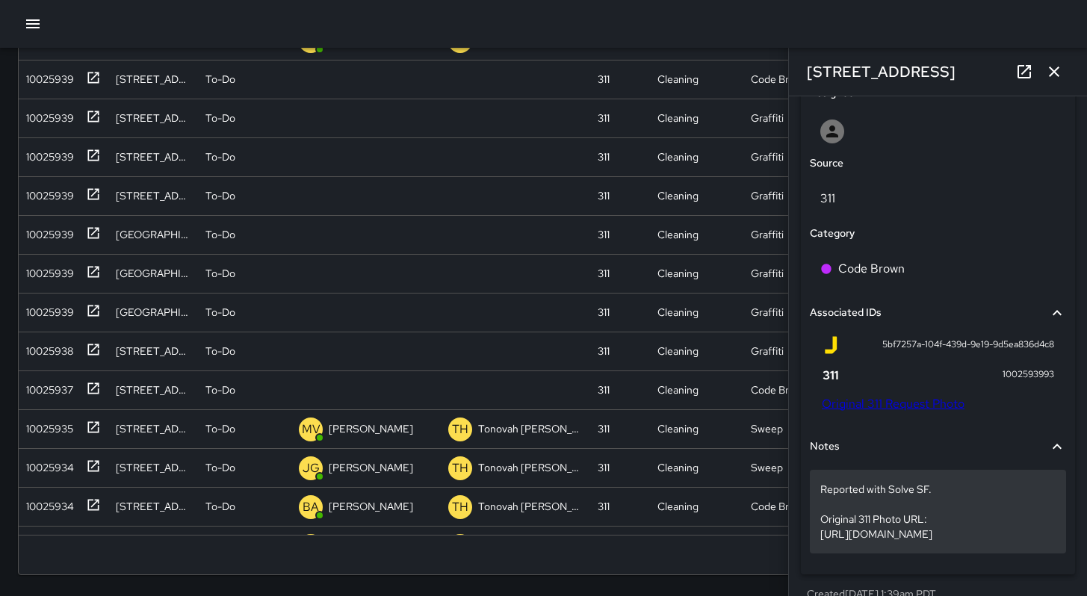
drag, startPoint x: 818, startPoint y: 530, endPoint x: 1023, endPoint y: 586, distance: 212.2
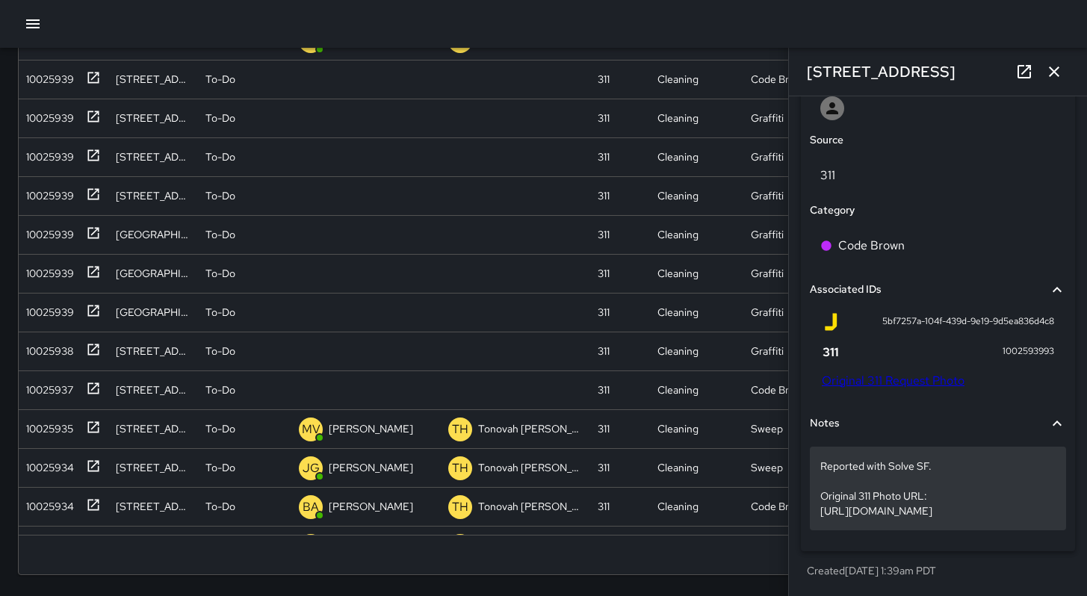
click at [998, 514] on p "Reported with Solve SF. Original 311 Photo URL: https://sanfrancisco.form.us.em…" at bounding box center [937, 489] width 235 height 60
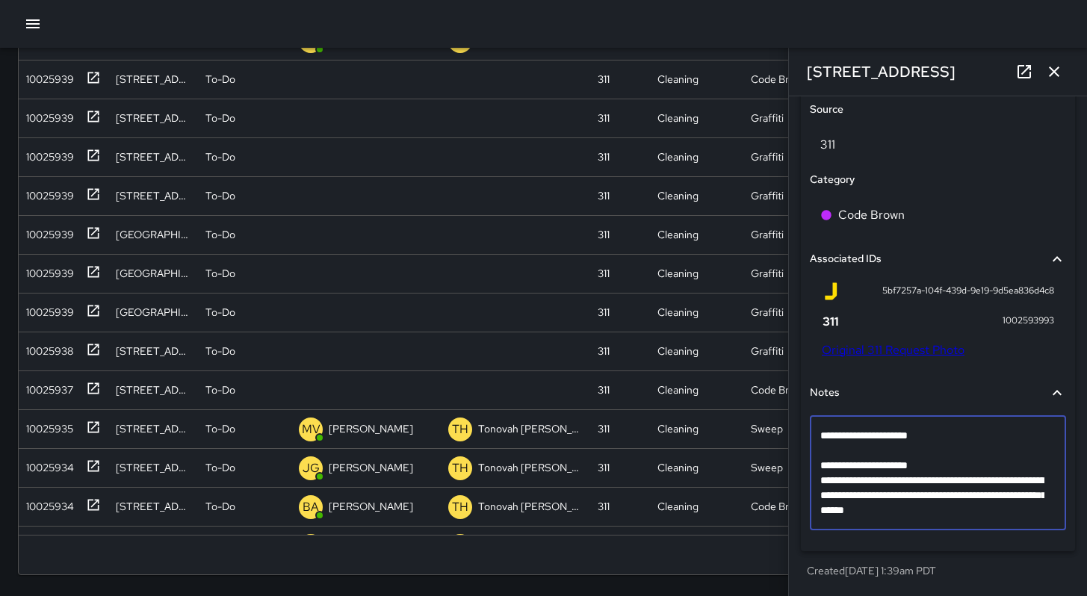
scroll to position [850, 0]
drag, startPoint x: 1031, startPoint y: 511, endPoint x: 823, endPoint y: 459, distance: 214.9
click at [823, 459] on textarea "**********" at bounding box center [932, 473] width 224 height 90
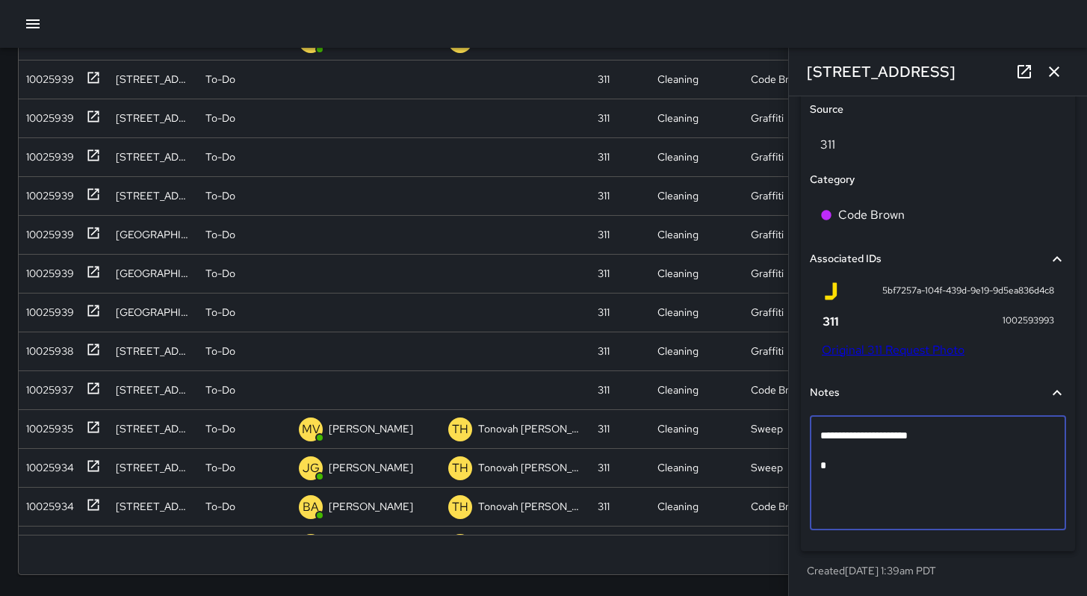
scroll to position [805, 0]
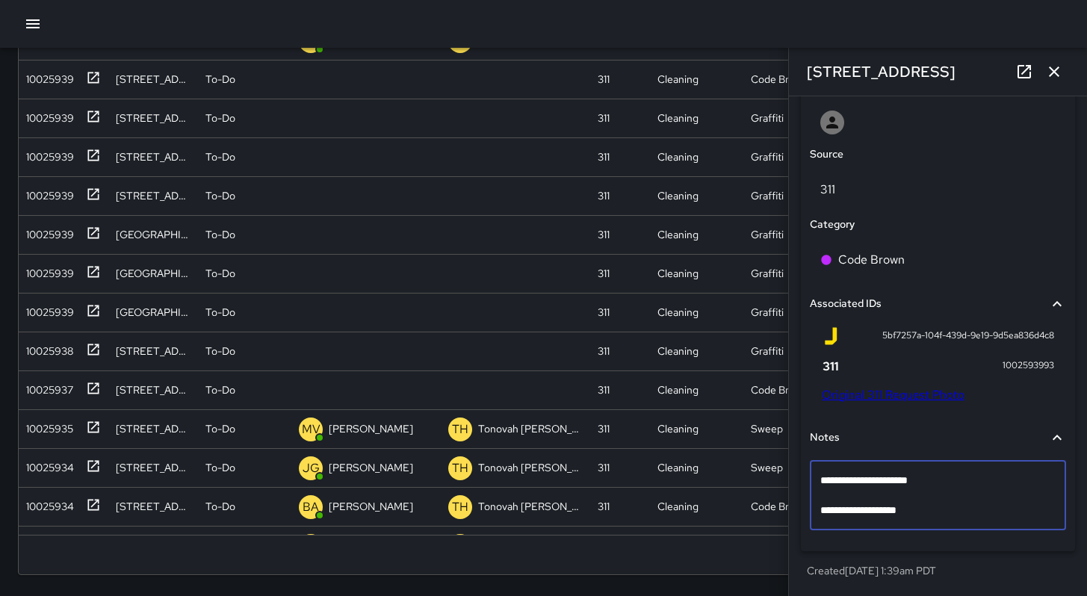
type textarea "**********"
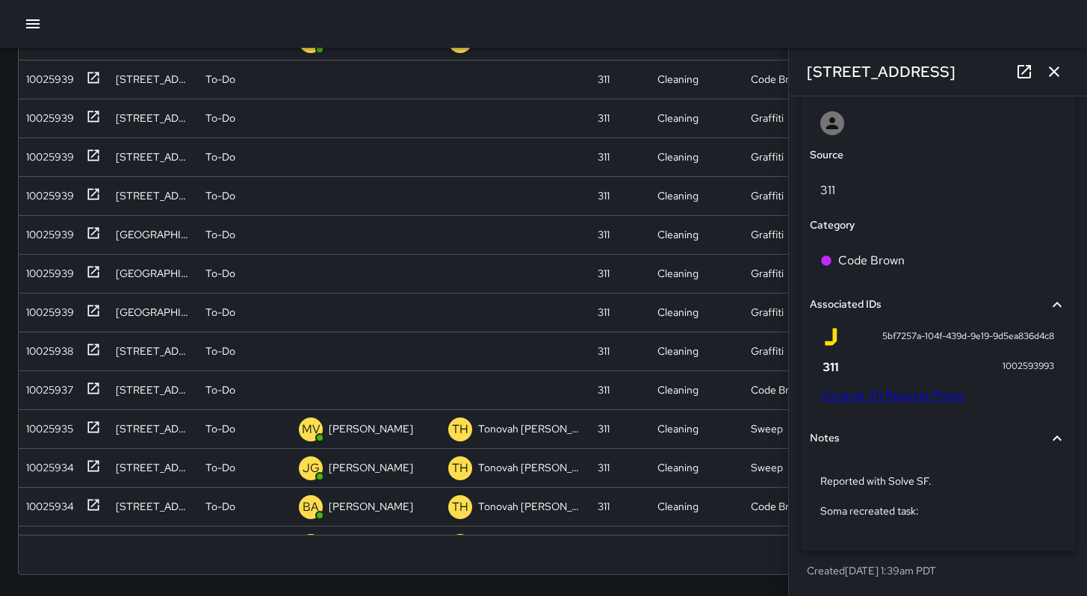
scroll to position [805, 0]
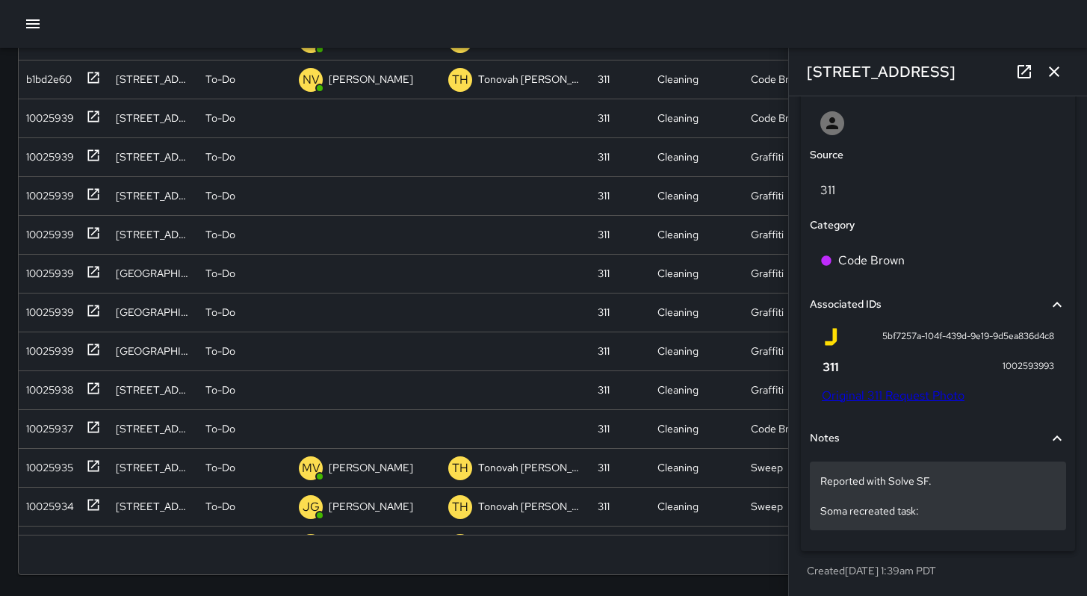
click at [939, 513] on p "Reported with Solve SF. Soma recreated task:" at bounding box center [937, 496] width 235 height 45
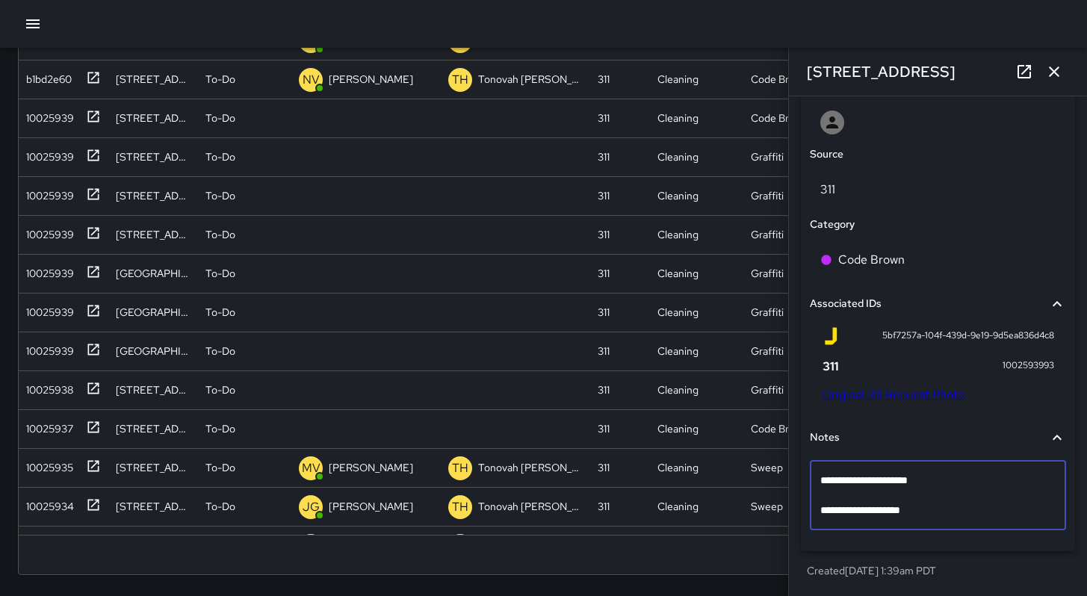
scroll to position [790, 0]
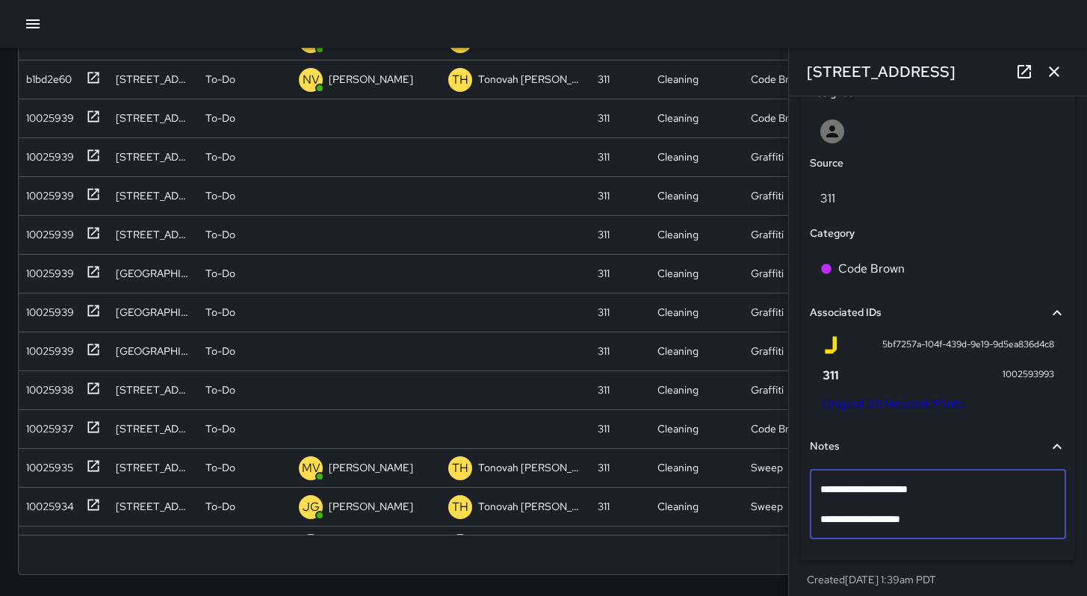
type textarea "**********"
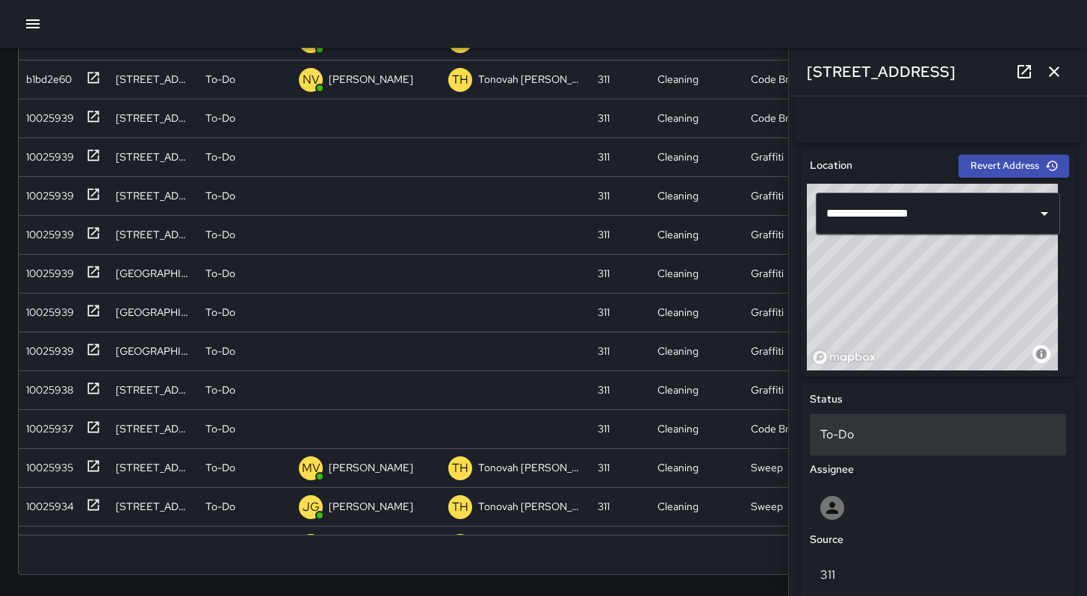
scroll to position [481, 0]
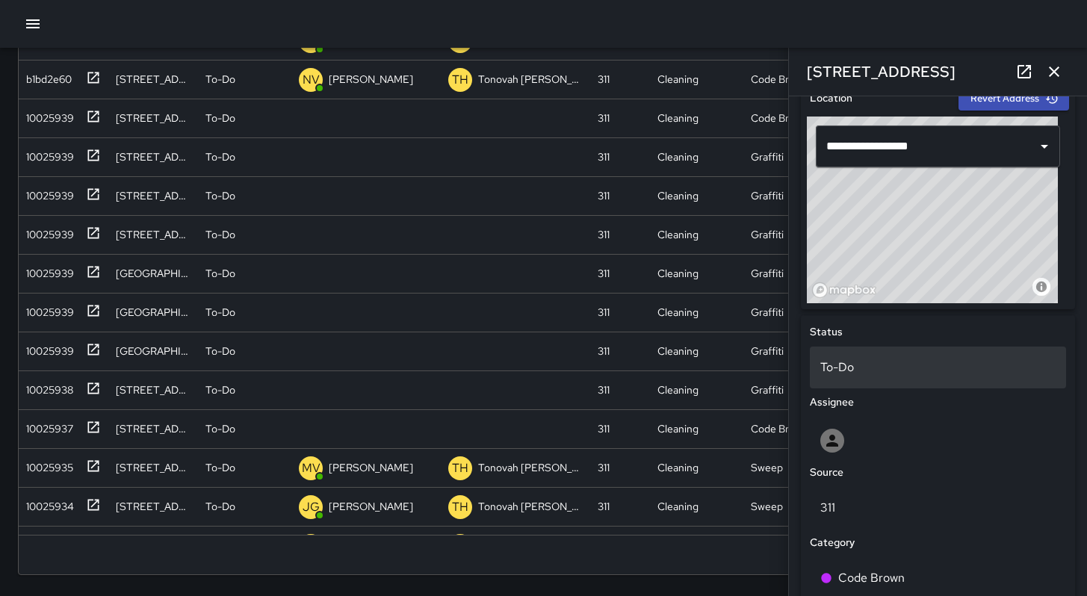
click at [886, 365] on p "To-Do" at bounding box center [937, 368] width 235 height 18
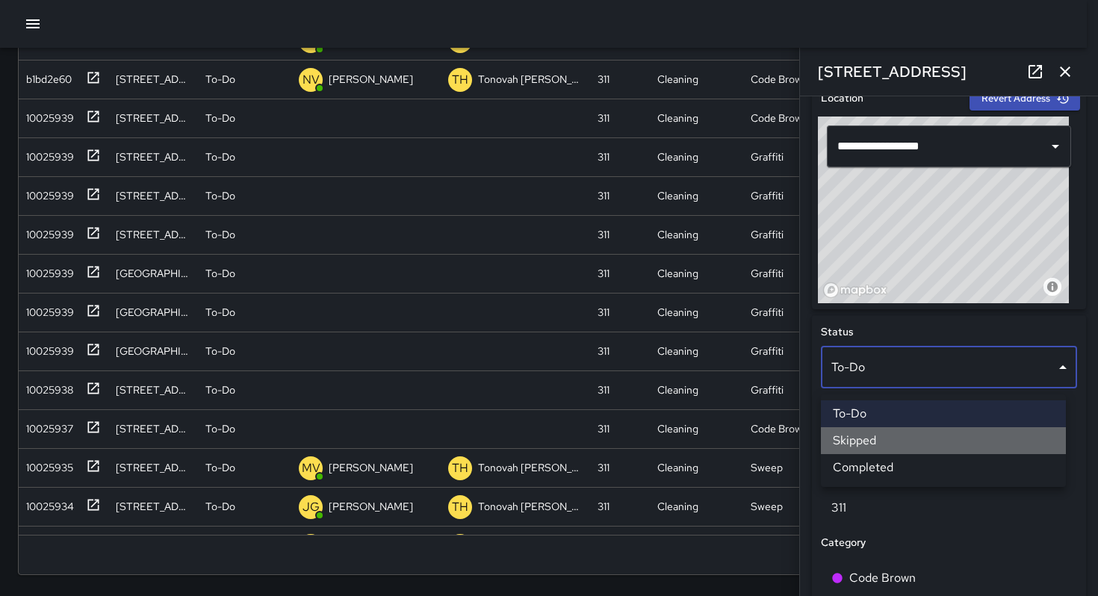
click at [870, 432] on li "Skipped" at bounding box center [943, 440] width 245 height 27
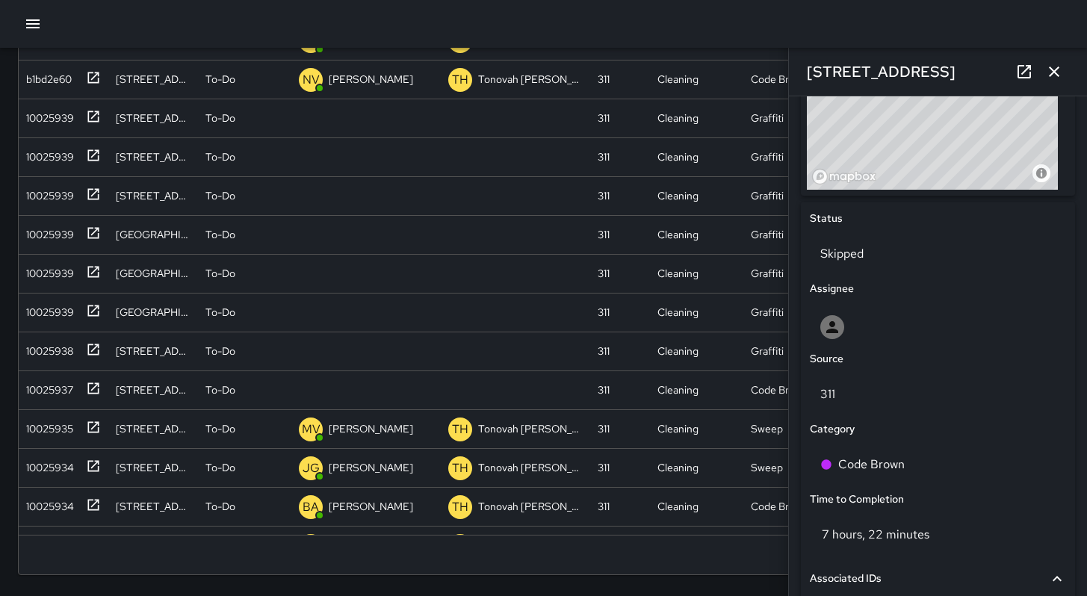
scroll to position [406, 0]
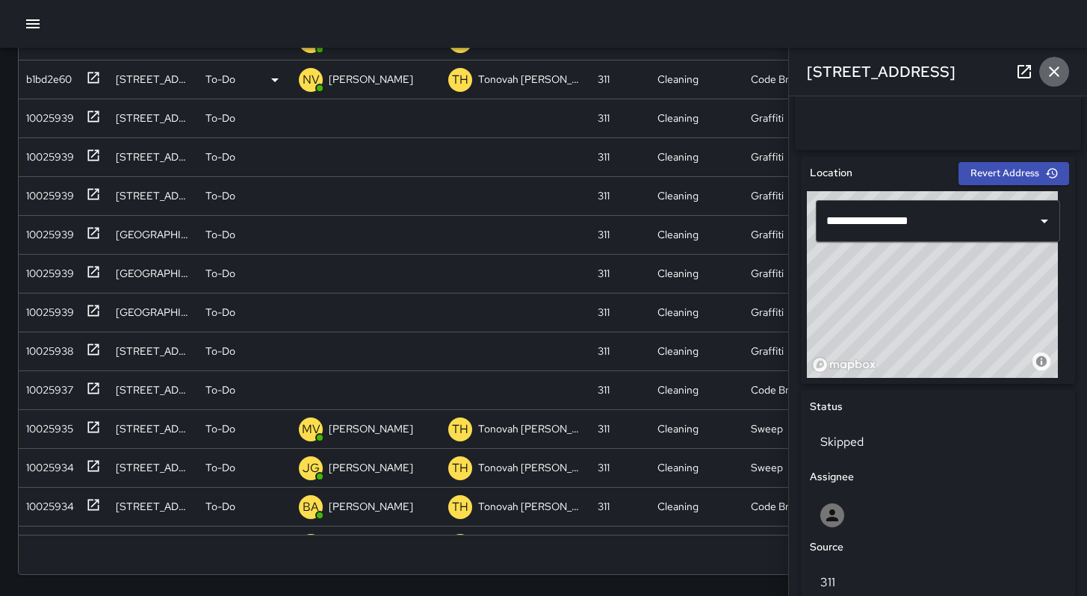
click at [1052, 73] on icon "button" at bounding box center [1054, 71] width 10 height 10
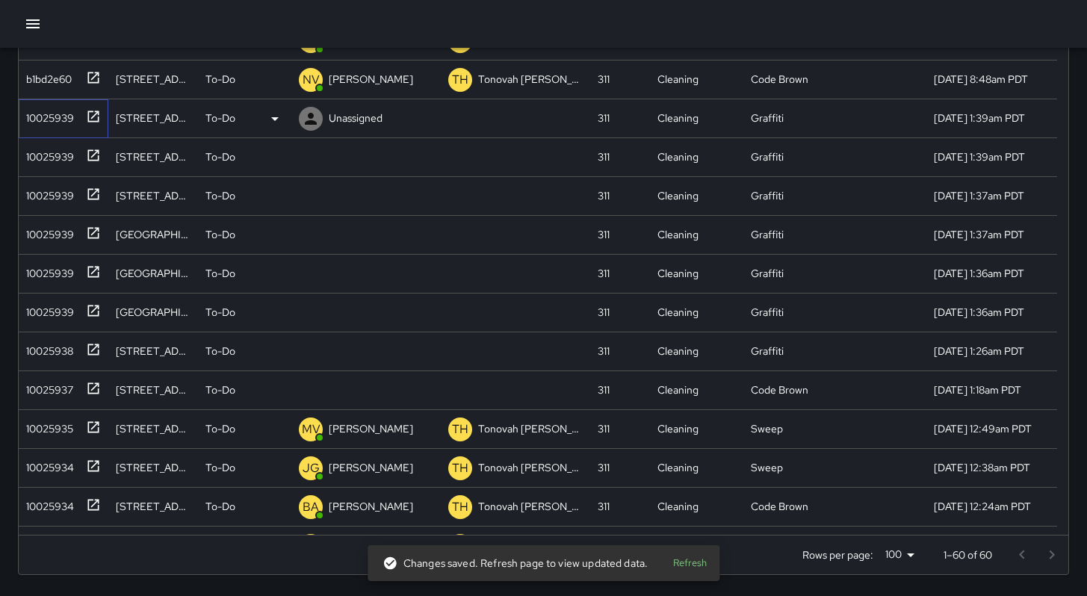
click at [49, 120] on div "10025939" at bounding box center [47, 115] width 54 height 21
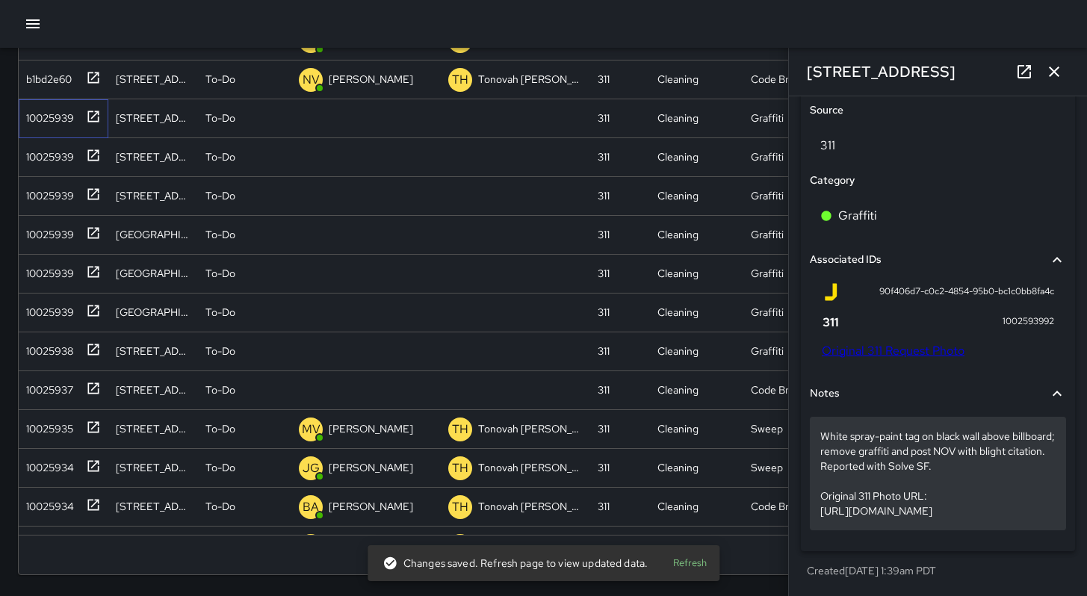
scroll to position [879, 0]
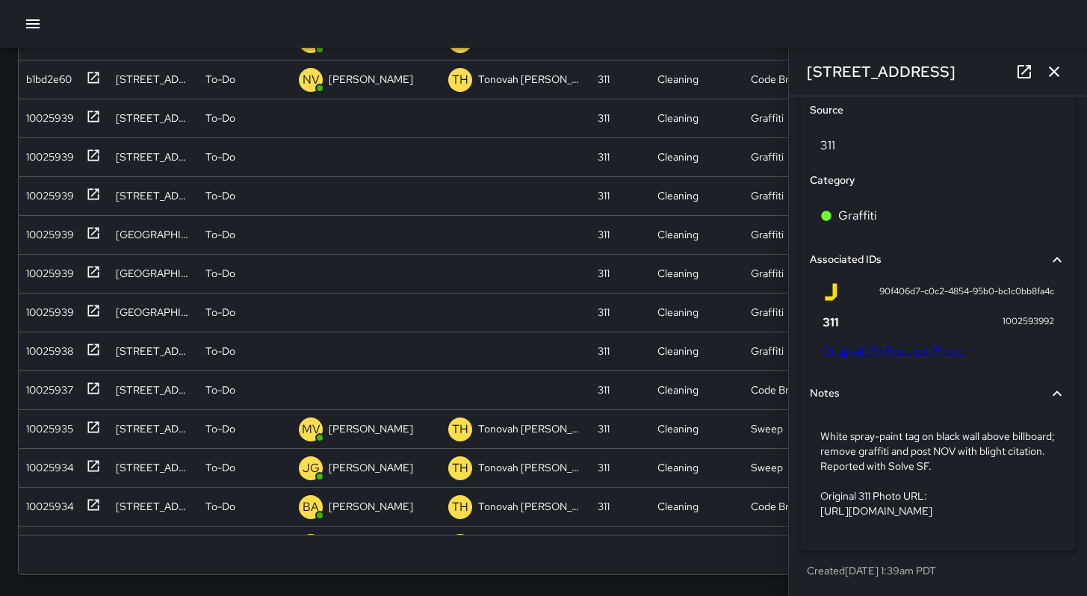
click at [877, 343] on link "Original 311 Request Photo" at bounding box center [893, 351] width 143 height 16
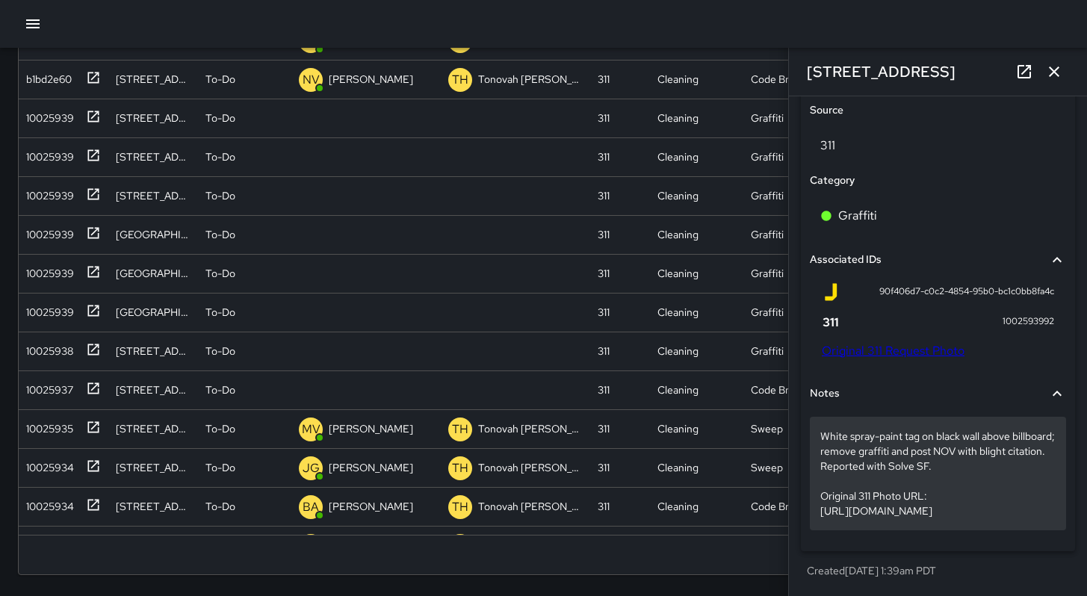
click at [1012, 513] on p "White spray-paint tag on black wall above billboard; remove graffiti and post N…" at bounding box center [937, 474] width 235 height 90
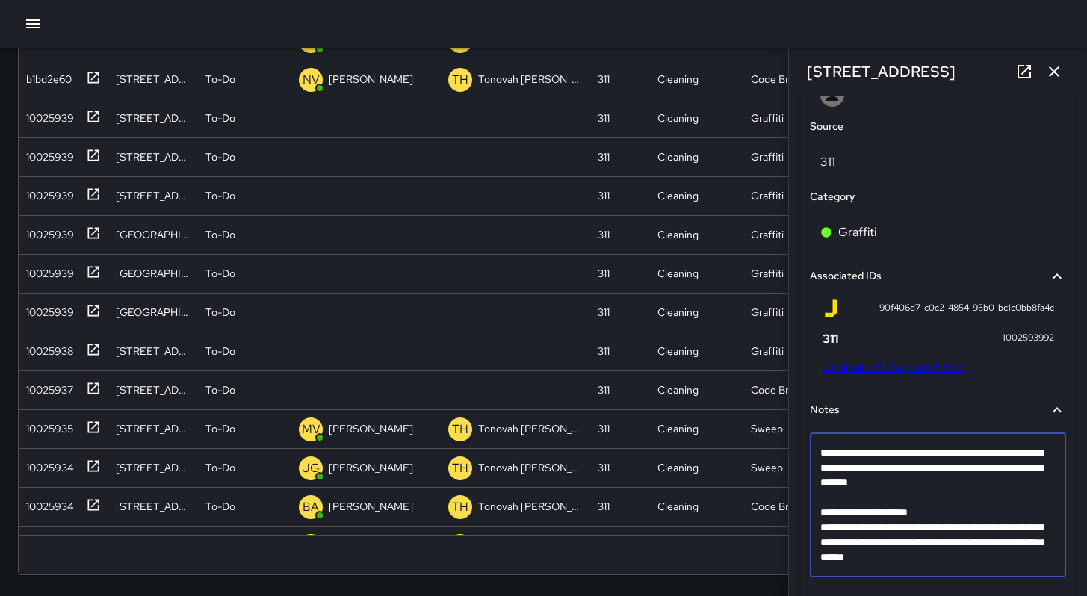
scroll to position [880, 0]
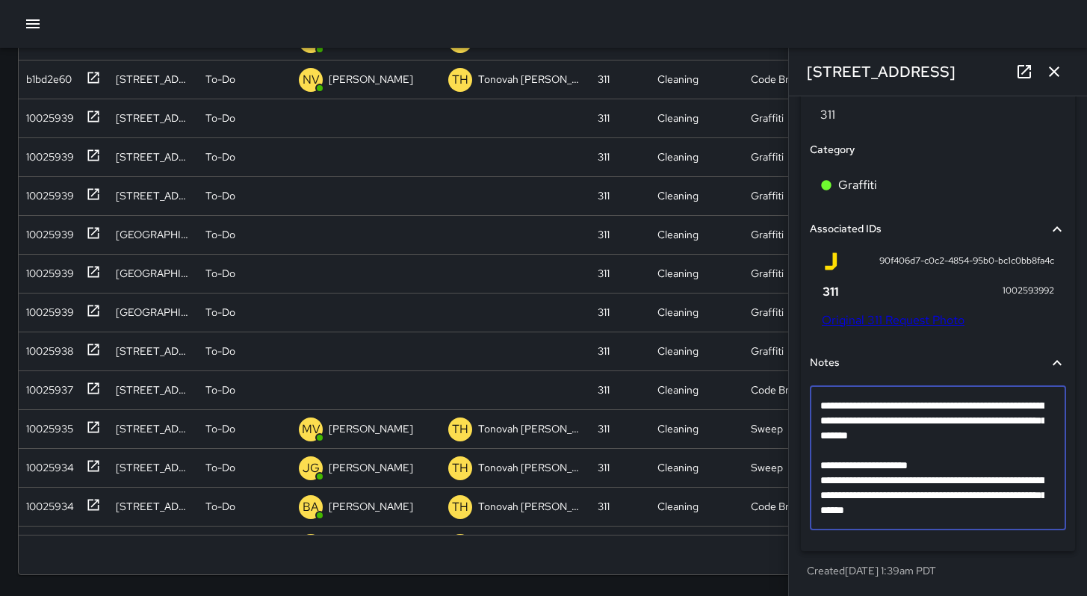
drag, startPoint x: 1029, startPoint y: 510, endPoint x: 796, endPoint y: 382, distance: 266.2
click at [796, 382] on div "**********" at bounding box center [938, 136] width 286 height 908
click at [1015, 472] on textarea "**********" at bounding box center [932, 458] width 224 height 120
drag, startPoint x: 890, startPoint y: 439, endPoint x: 823, endPoint y: 407, distance: 73.8
click at [823, 407] on textarea "**********" at bounding box center [932, 458] width 224 height 120
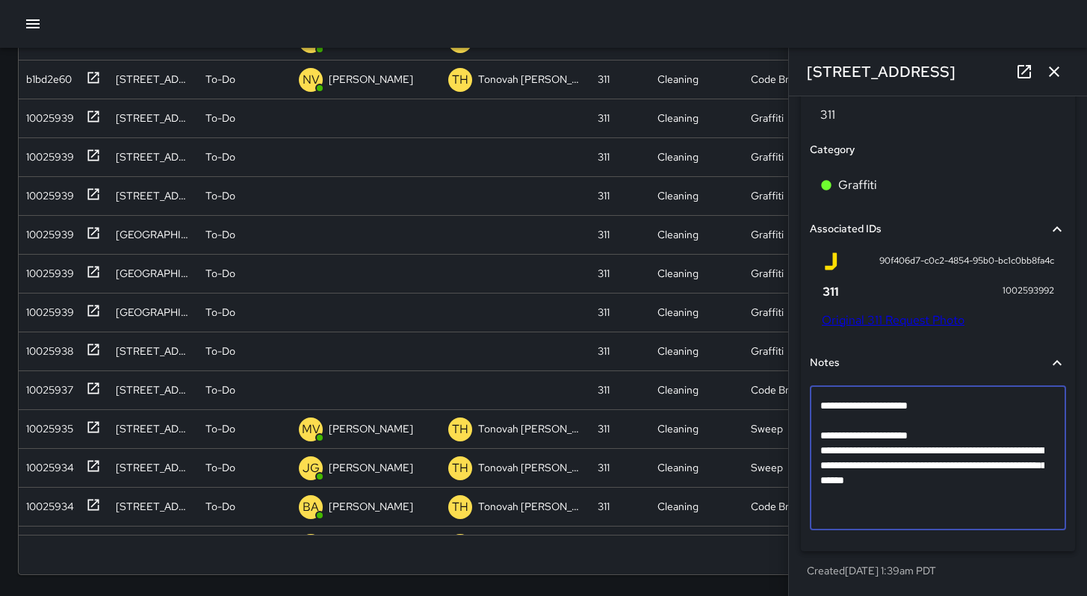
scroll to position [850, 0]
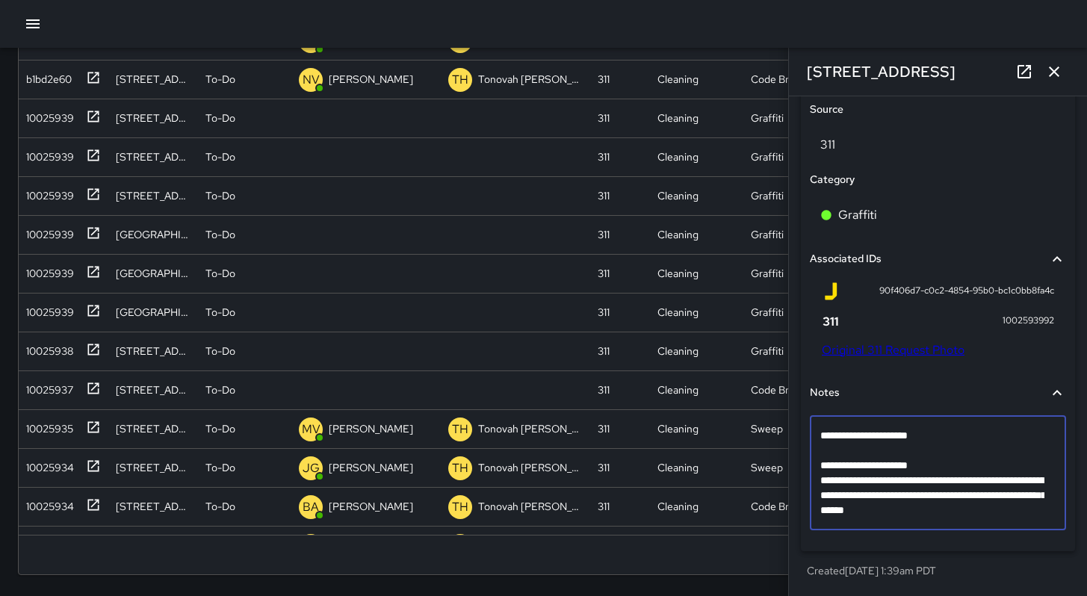
drag, startPoint x: 822, startPoint y: 465, endPoint x: 1032, endPoint y: 511, distance: 215.7
click at [1032, 511] on textarea "**********" at bounding box center [932, 473] width 224 height 90
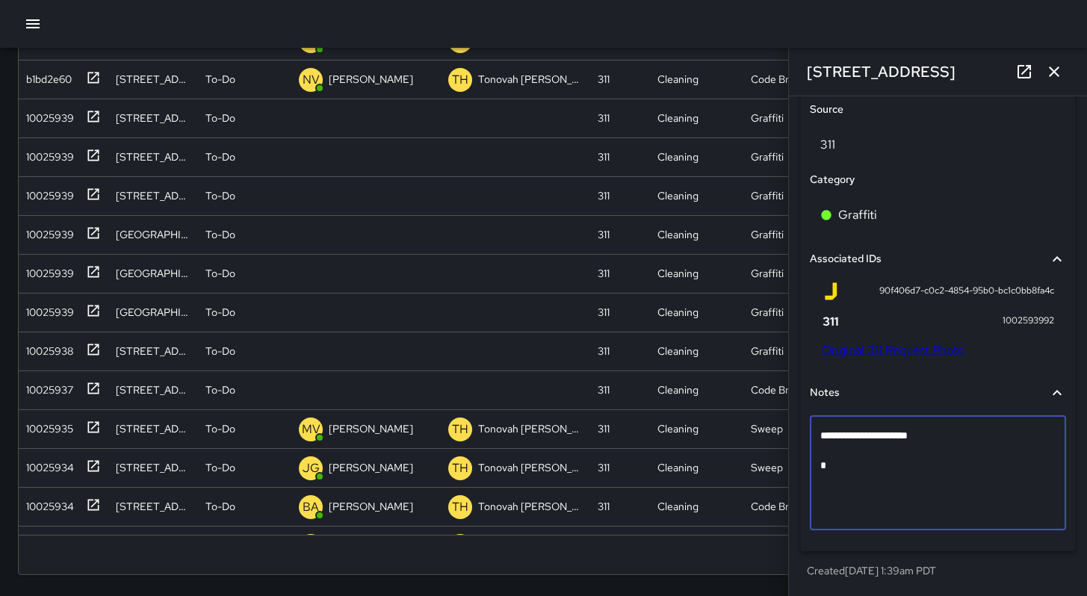
scroll to position [805, 0]
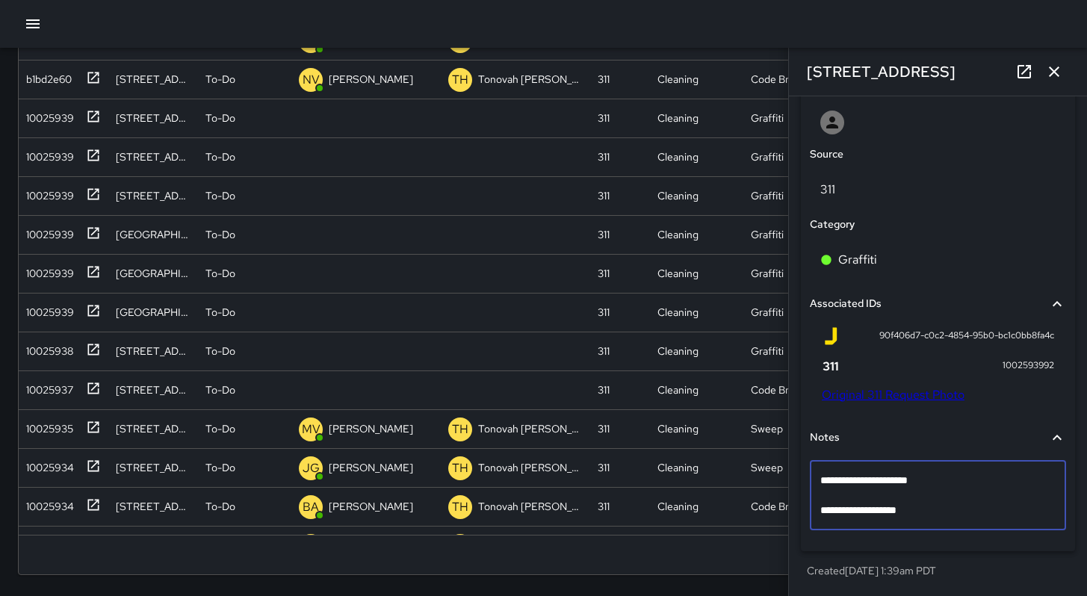
type textarea "**********"
click at [824, 508] on textarea "**********" at bounding box center [932, 495] width 224 height 45
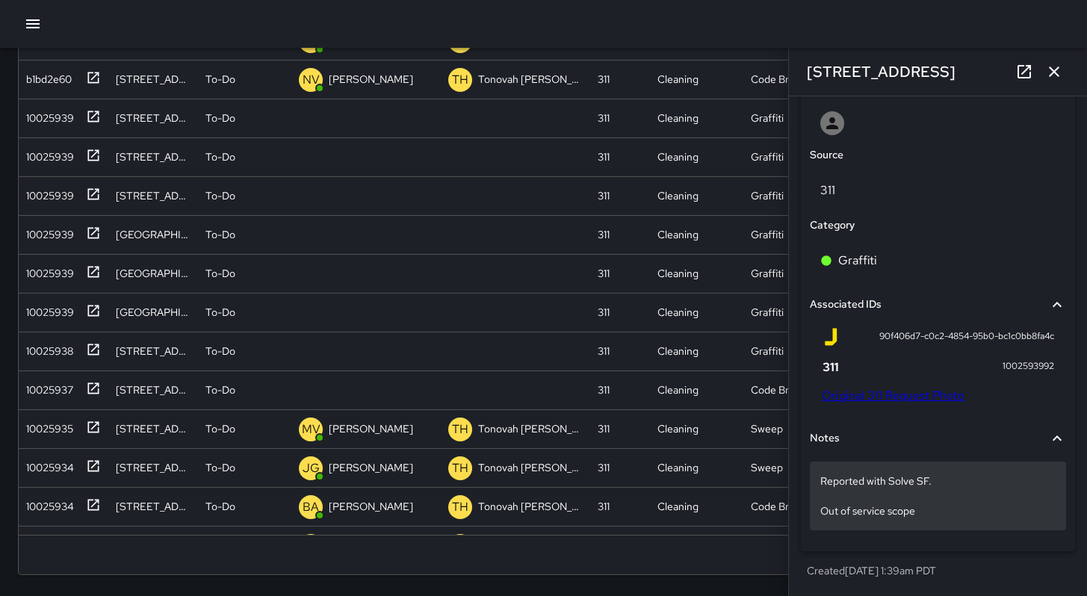
click at [822, 515] on p "Reported with Solve SF. Out of service scope" at bounding box center [937, 496] width 235 height 45
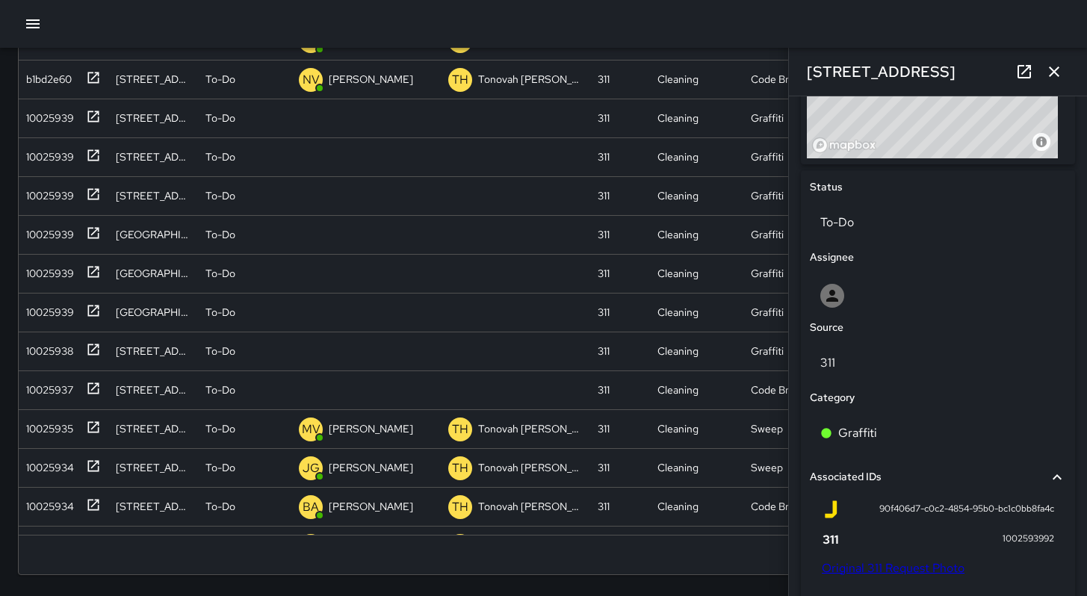
scroll to position [516, 0]
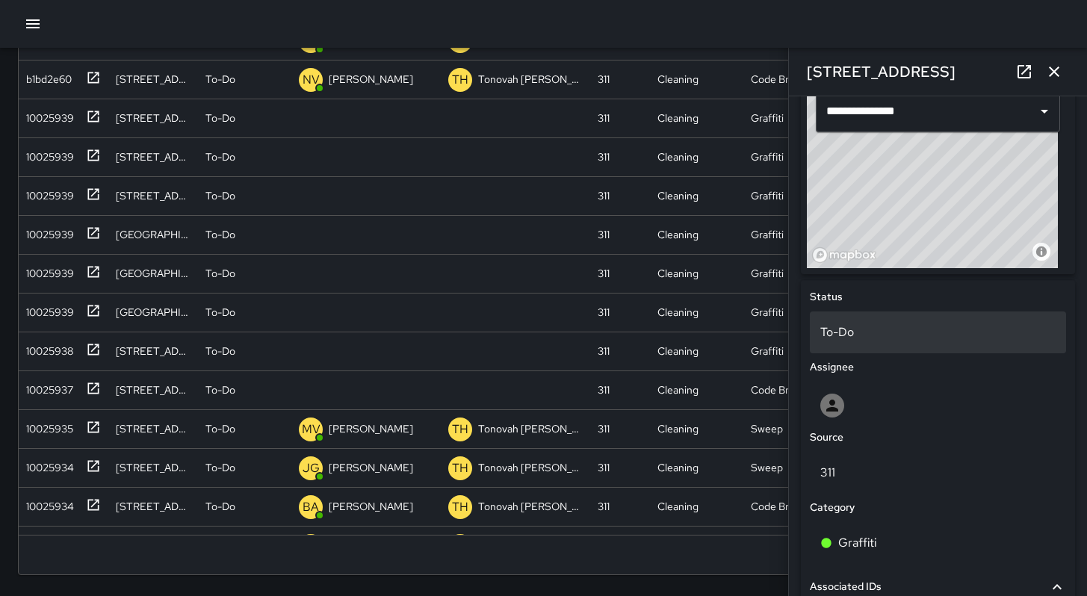
click at [840, 330] on p "To-Do" at bounding box center [937, 332] width 235 height 18
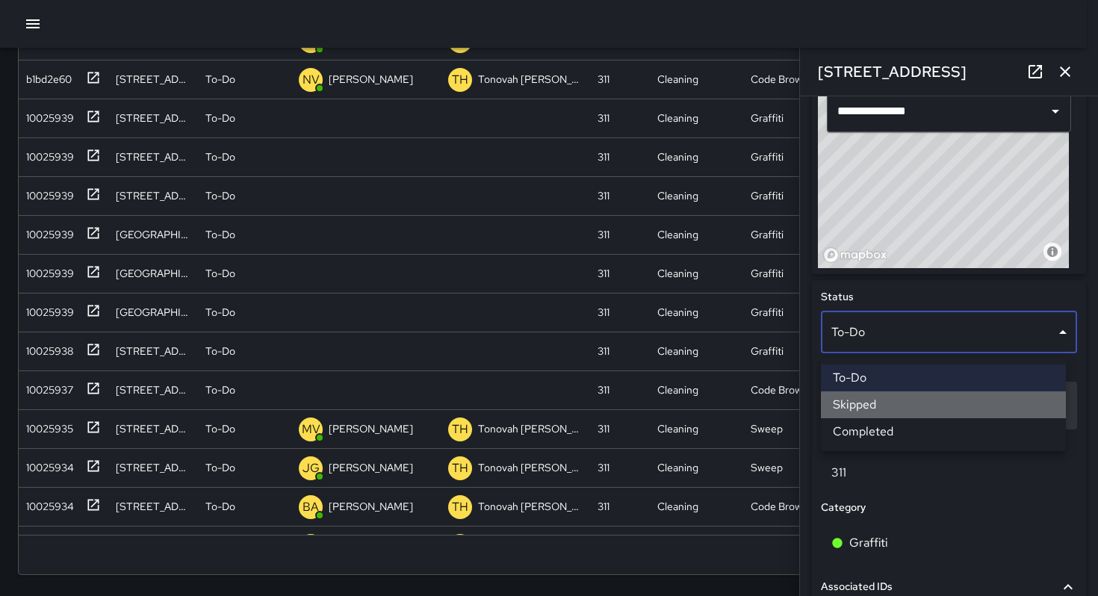
click at [860, 400] on li "Skipped" at bounding box center [943, 404] width 245 height 27
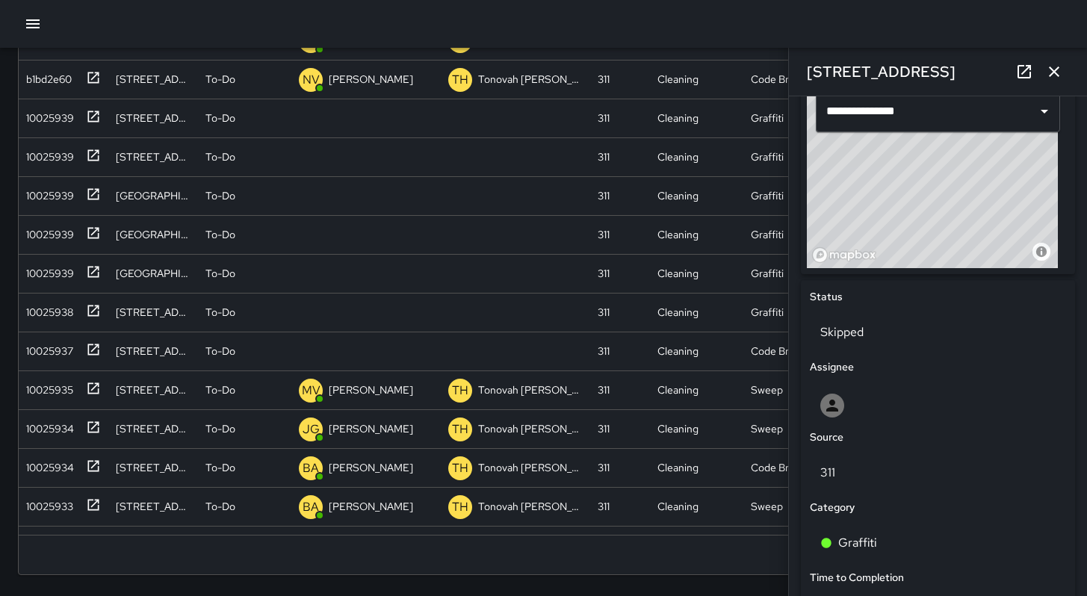
scroll to position [659, 0]
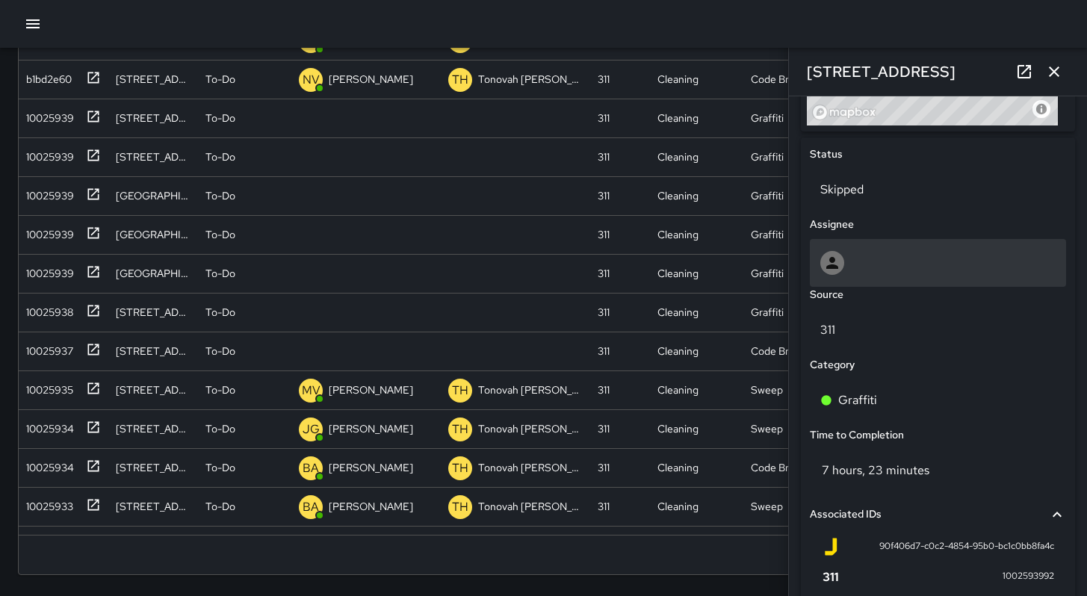
click at [856, 274] on div at bounding box center [937, 263] width 235 height 24
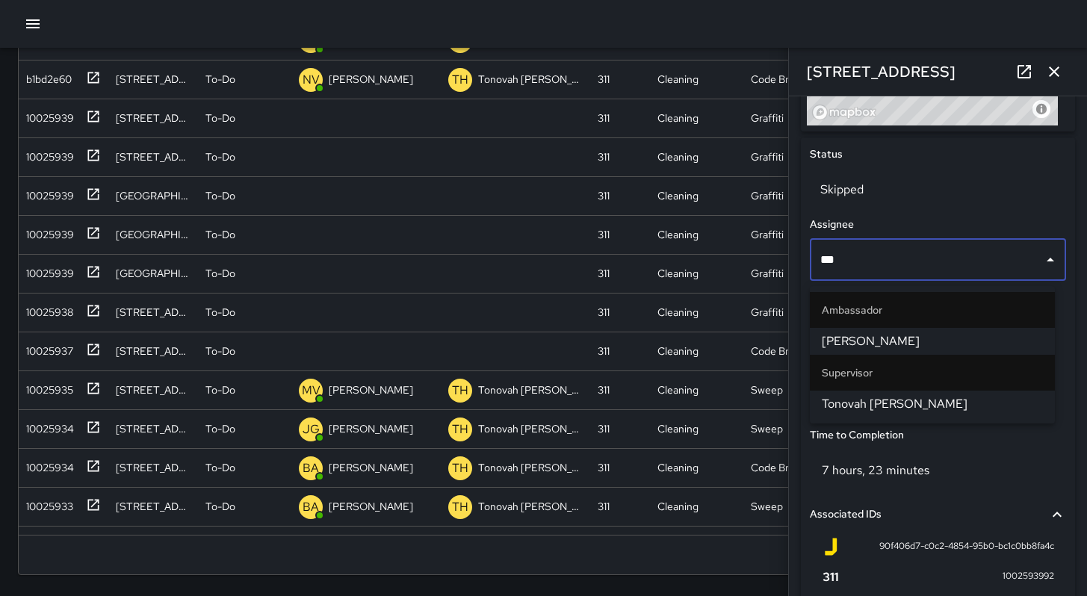
type input "****"
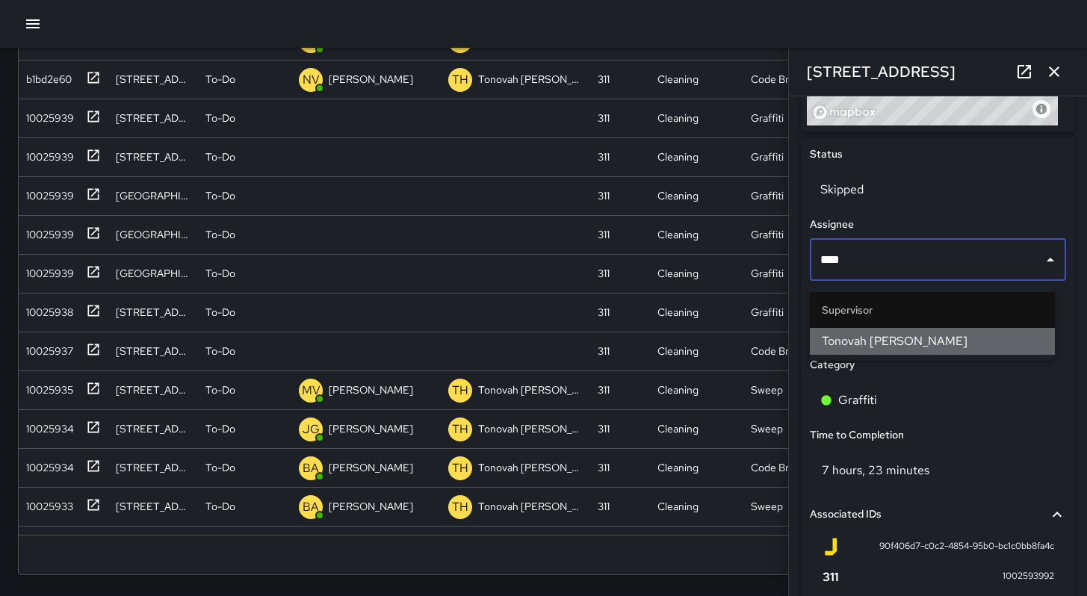
click at [854, 334] on span "Tonovah [PERSON_NAME]" at bounding box center [932, 341] width 221 height 18
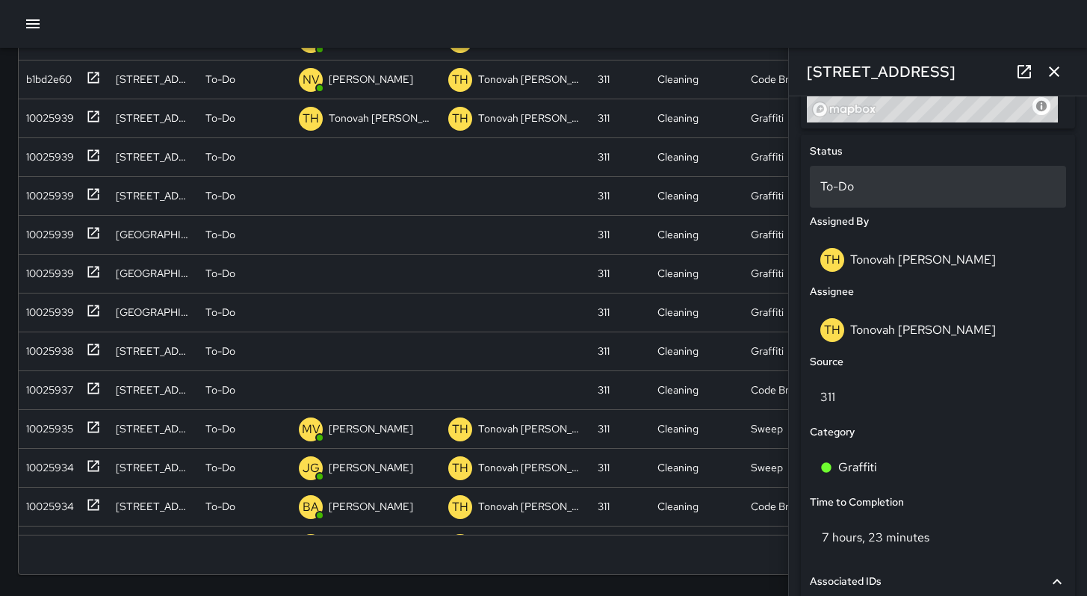
scroll to position [662, 0]
click at [853, 196] on p "To-Do" at bounding box center [937, 187] width 235 height 18
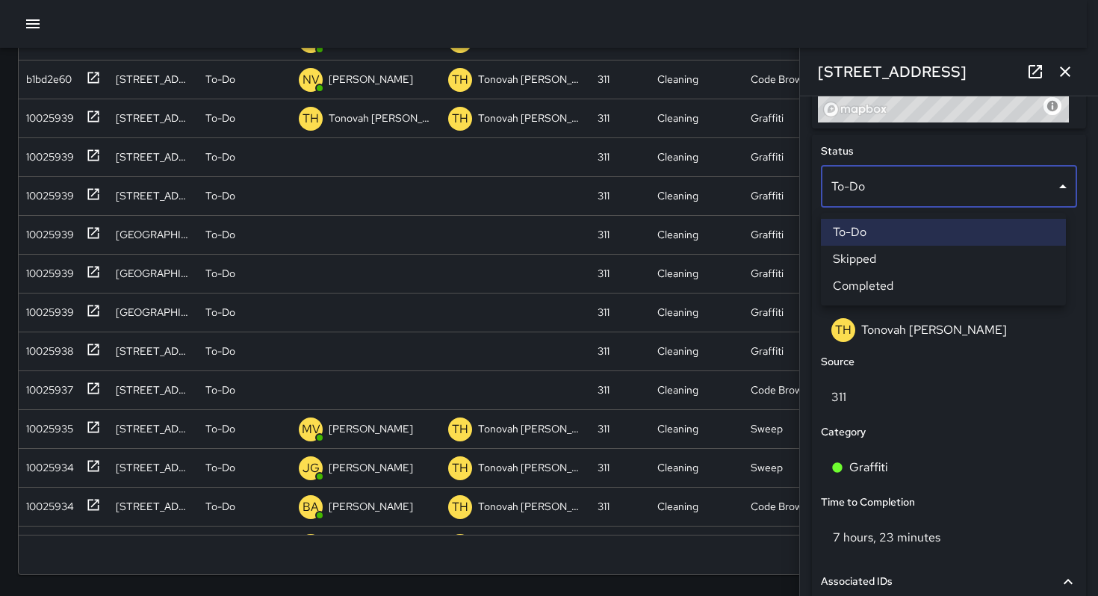
click at [871, 261] on li "Skipped" at bounding box center [943, 259] width 245 height 27
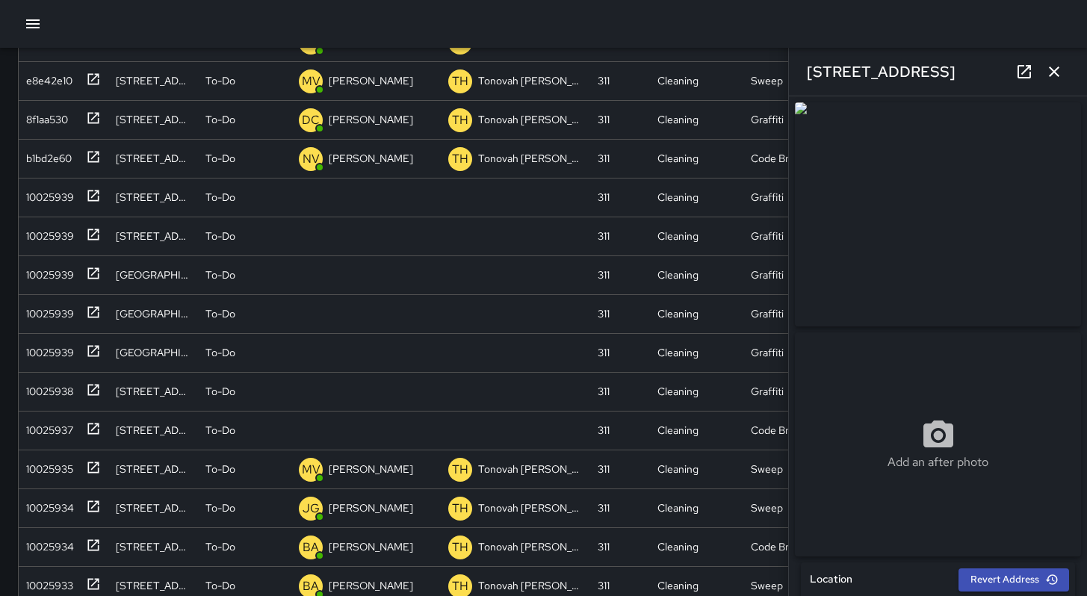
scroll to position [146, 0]
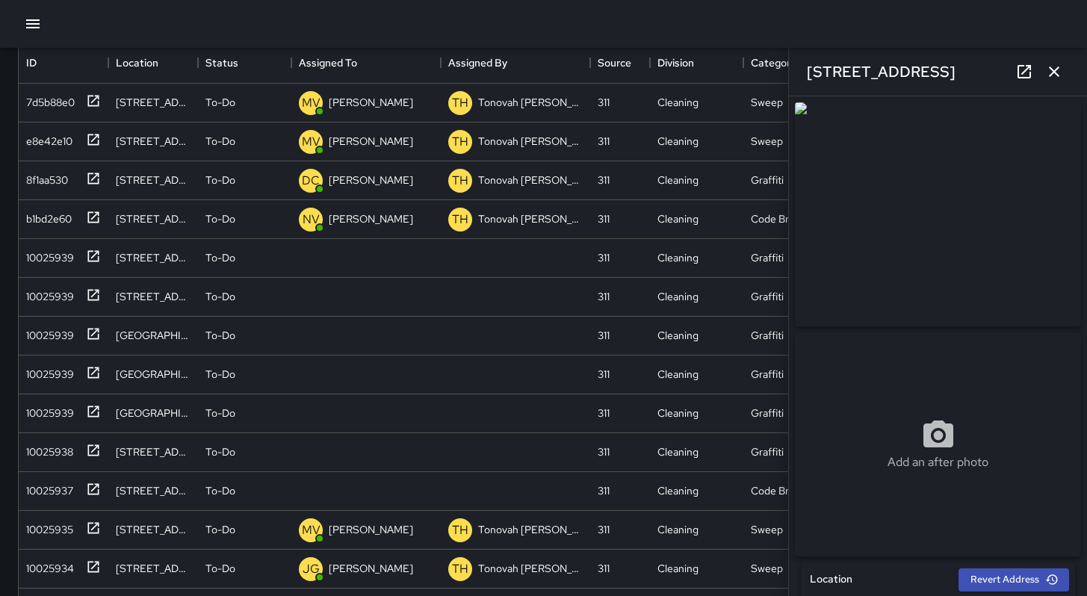
click at [1052, 70] on icon "button" at bounding box center [1054, 72] width 18 height 18
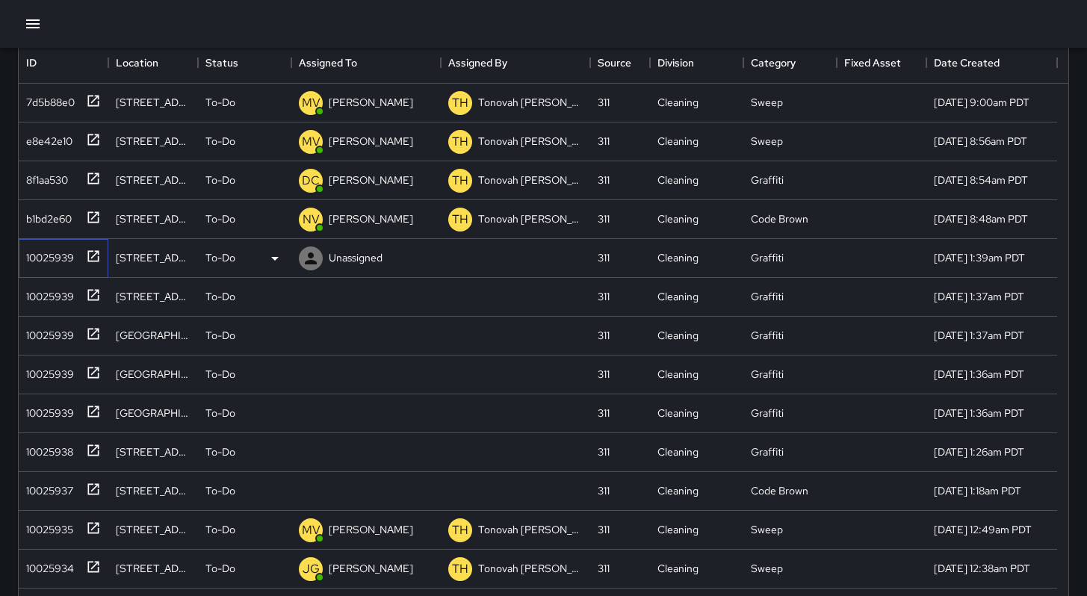
click at [46, 255] on div "10025939" at bounding box center [47, 254] width 54 height 21
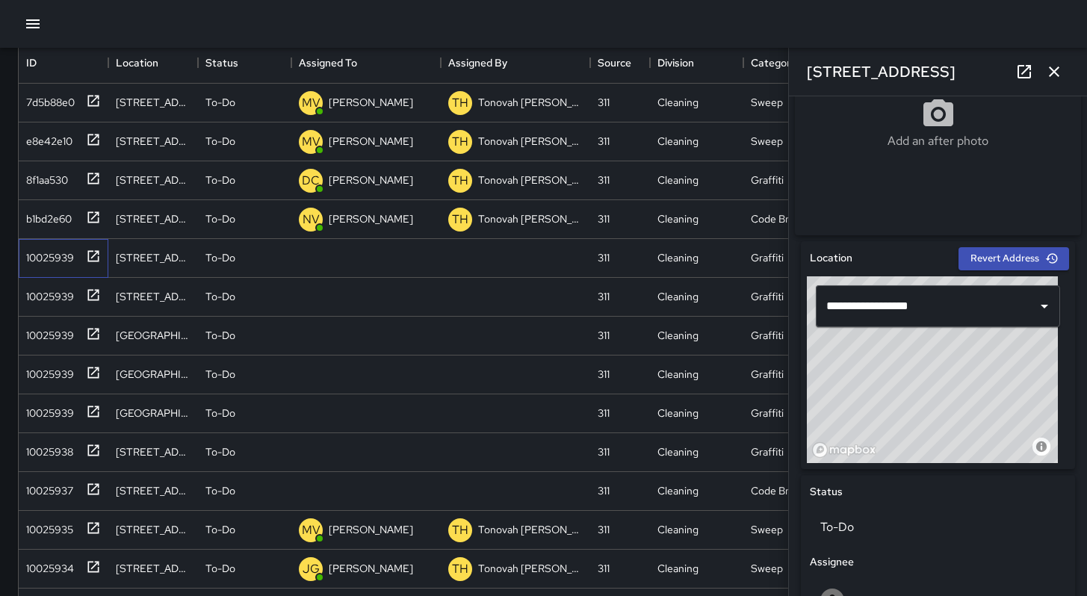
scroll to position [835, 0]
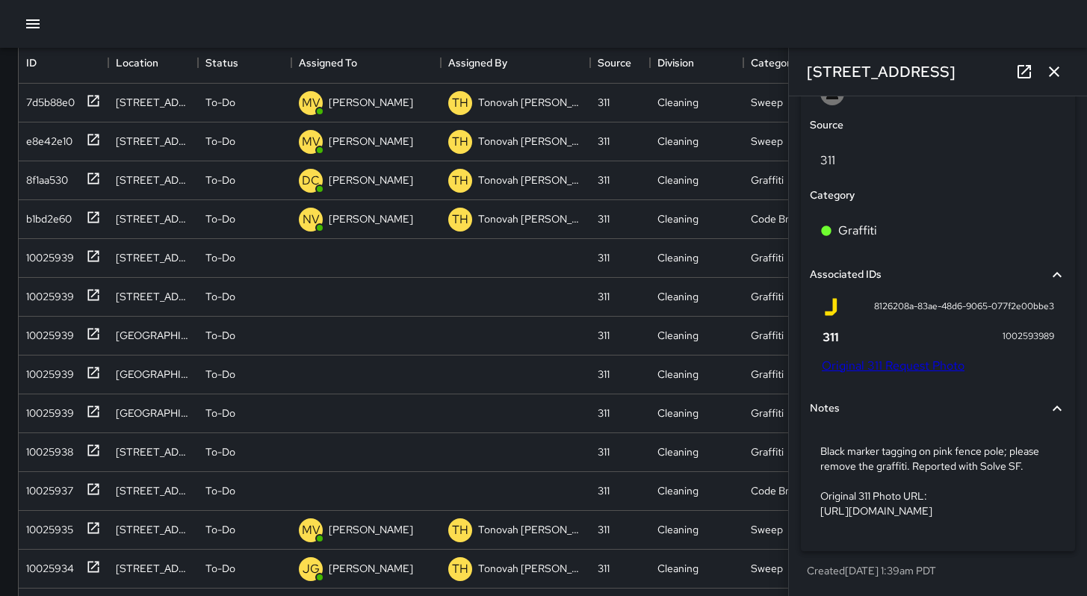
click at [903, 372] on link "Original 311 Request Photo" at bounding box center [893, 366] width 143 height 16
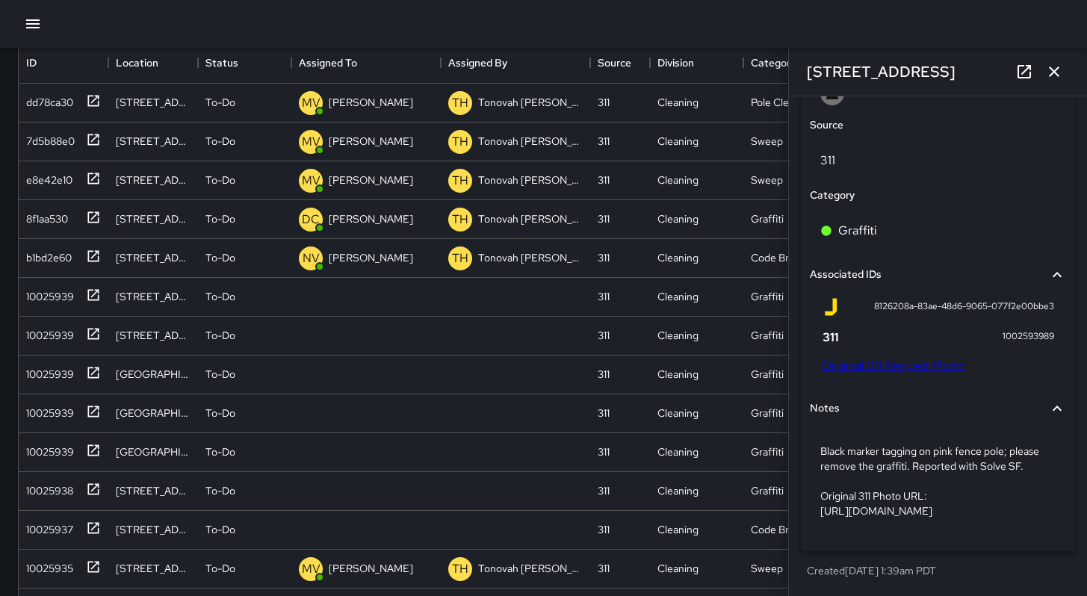
scroll to position [864, 0]
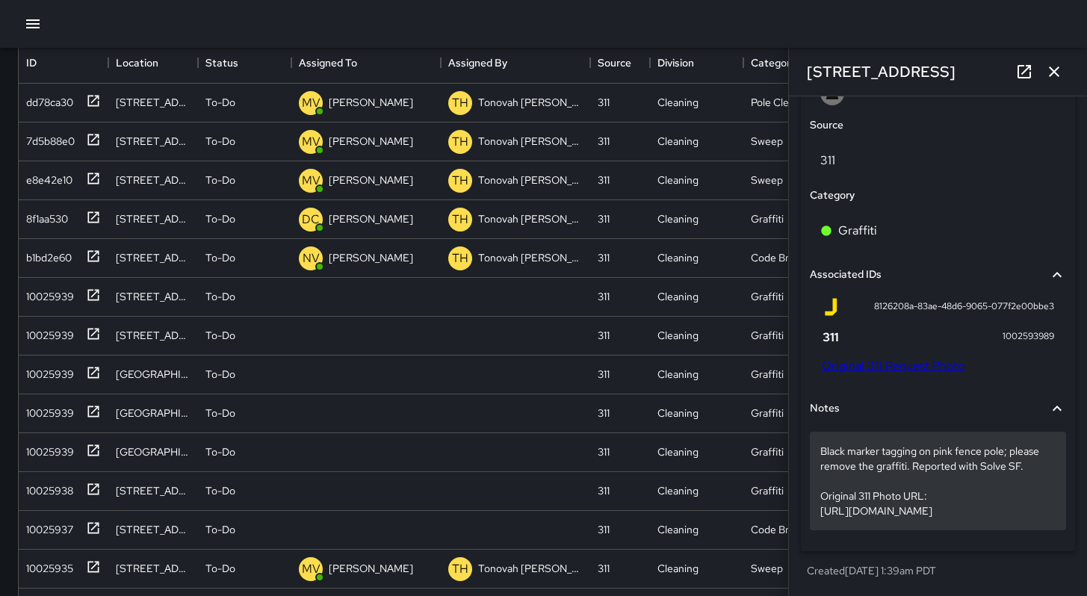
drag, startPoint x: 1031, startPoint y: 510, endPoint x: 821, endPoint y: 462, distance: 215.3
click at [821, 462] on p "Black marker tagging on pink fence pole; please remove the graffiti. Reported w…" at bounding box center [937, 481] width 235 height 75
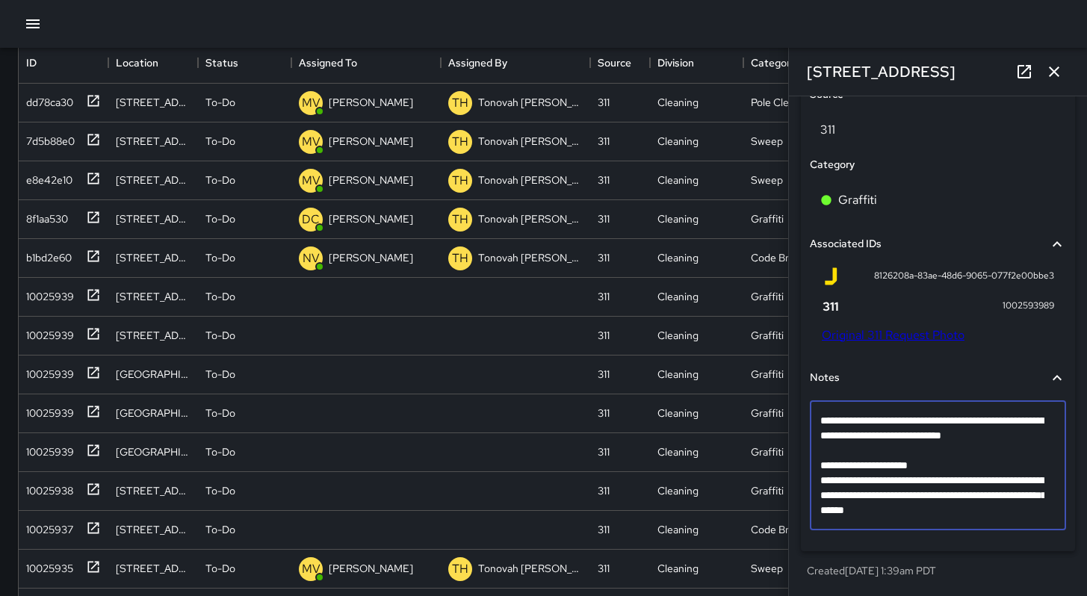
scroll to position [790, 0]
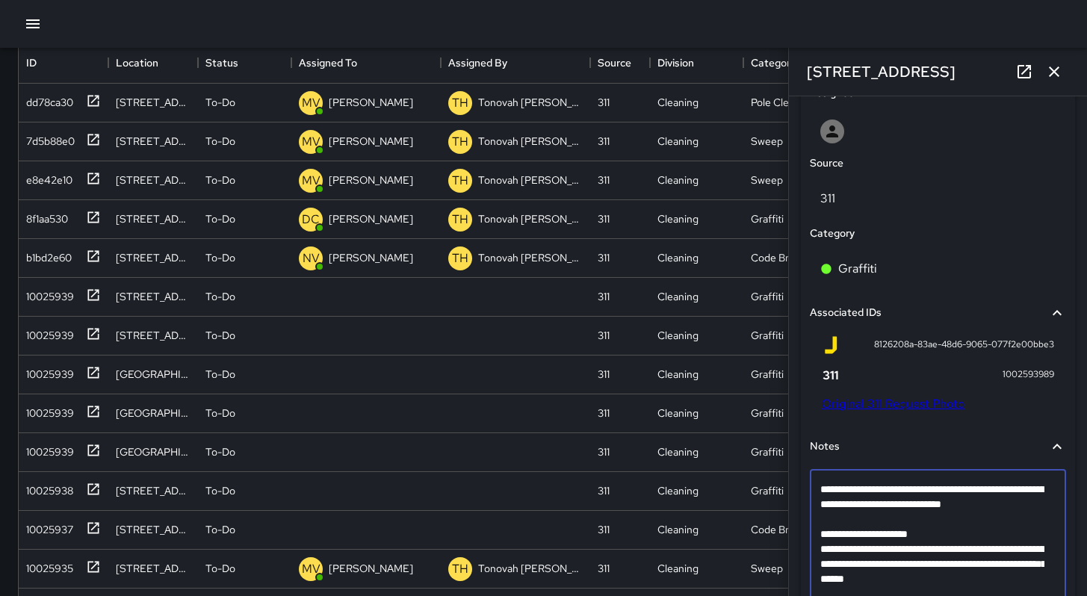
drag, startPoint x: 911, startPoint y: 512, endPoint x: 810, endPoint y: 476, distance: 107.7
click at [810, 476] on div "**********" at bounding box center [938, 534] width 256 height 129
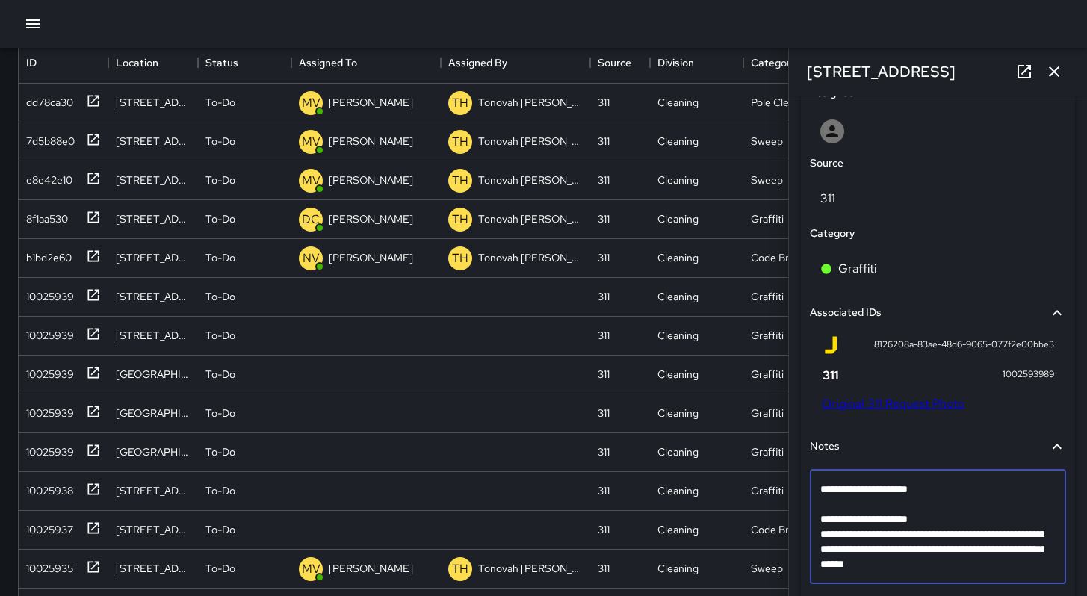
drag, startPoint x: 820, startPoint y: 526, endPoint x: 1029, endPoint y: 575, distance: 214.7
click at [1029, 572] on textarea "**********" at bounding box center [932, 527] width 224 height 90
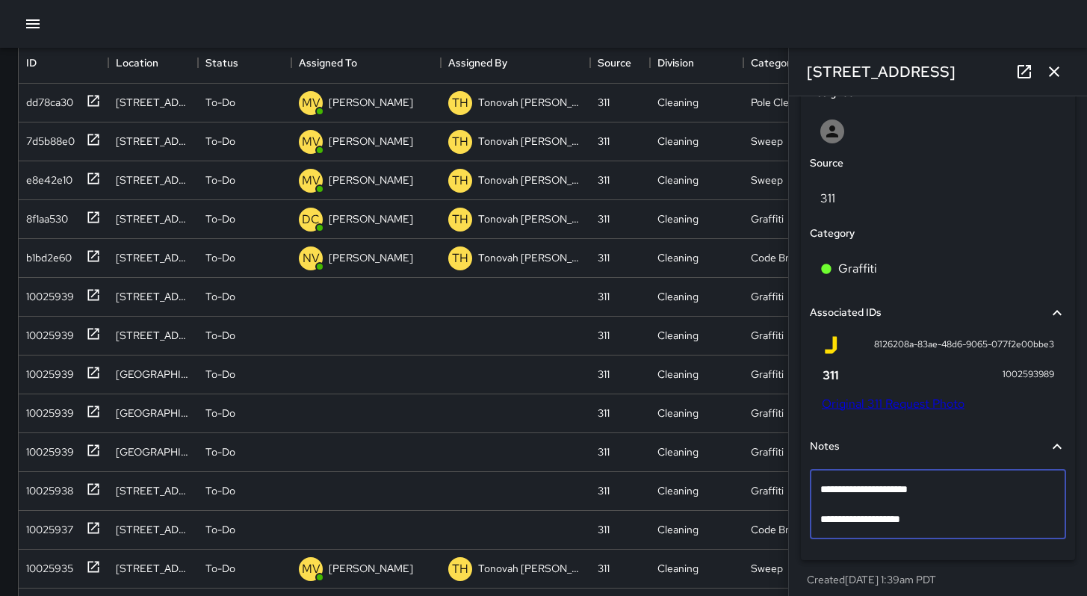
type textarea "**********"
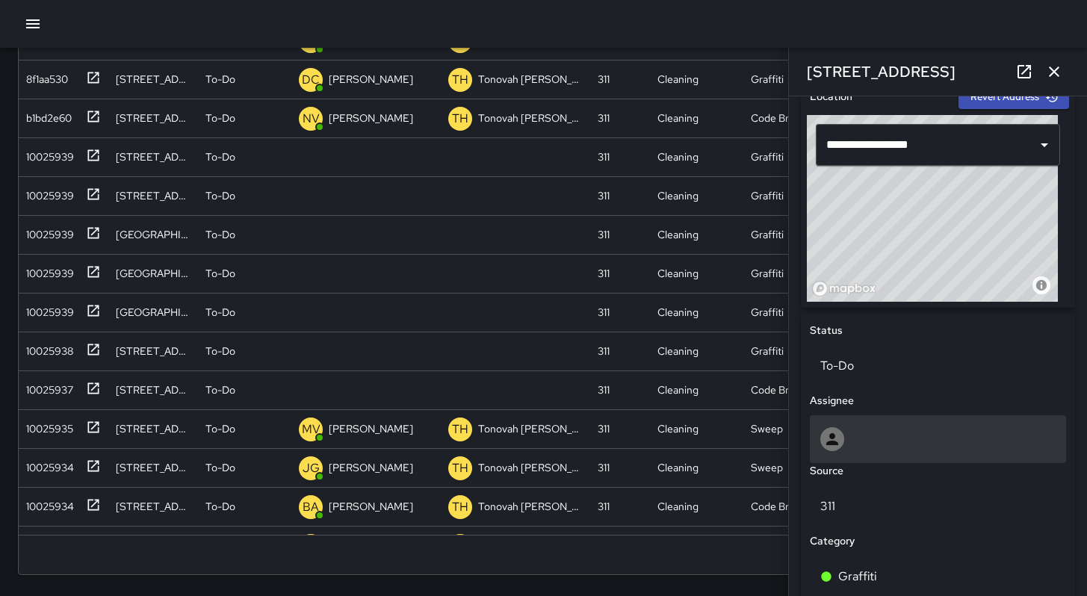
scroll to position [543, 0]
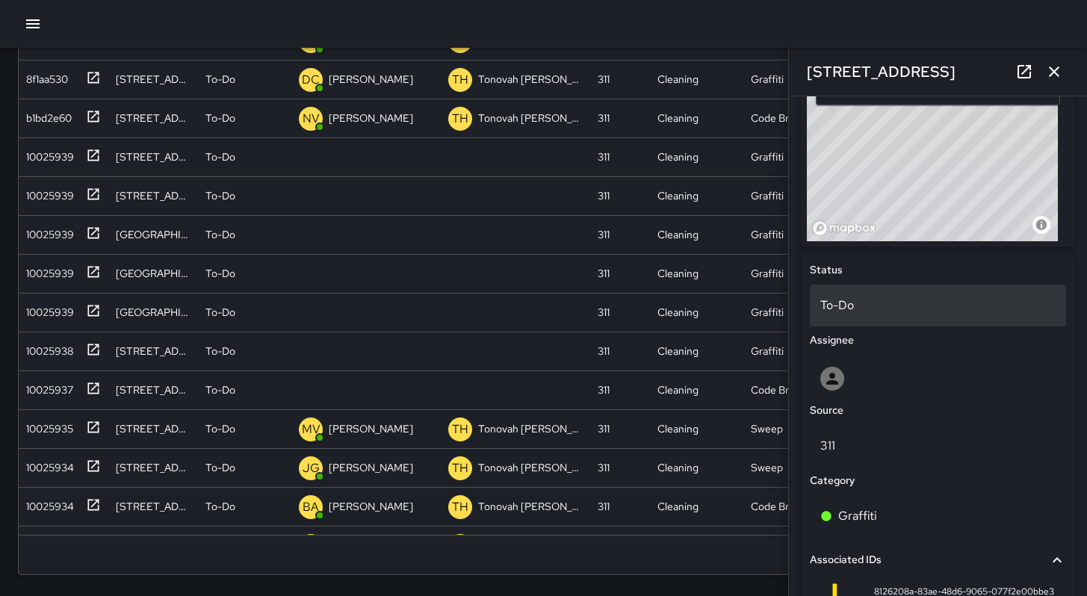
click at [879, 301] on div "To-Do" at bounding box center [938, 306] width 256 height 42
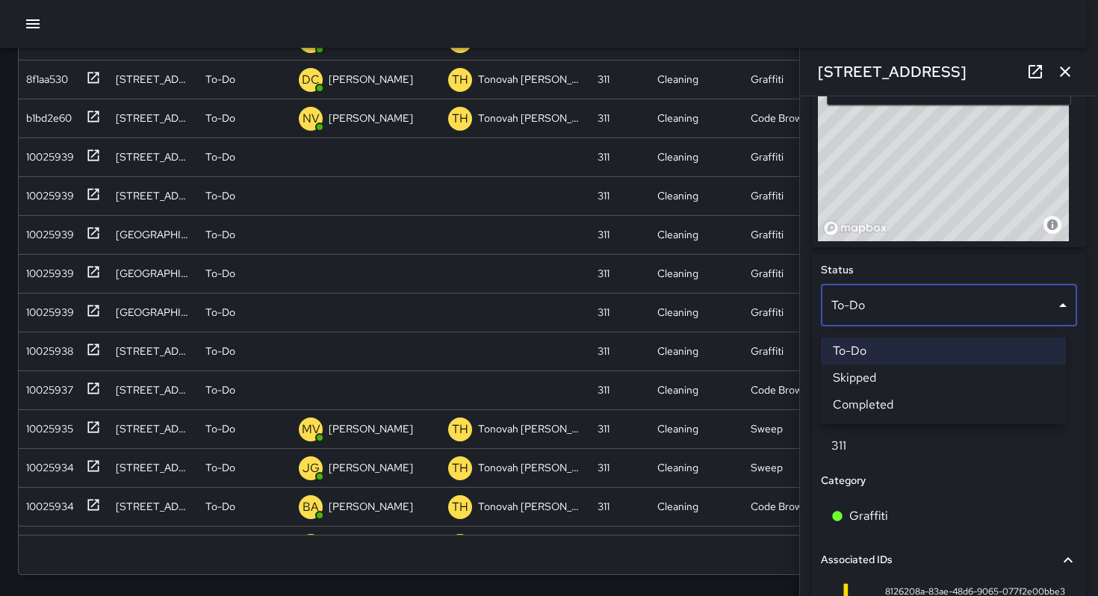
click at [867, 368] on li "Skipped" at bounding box center [943, 378] width 245 height 27
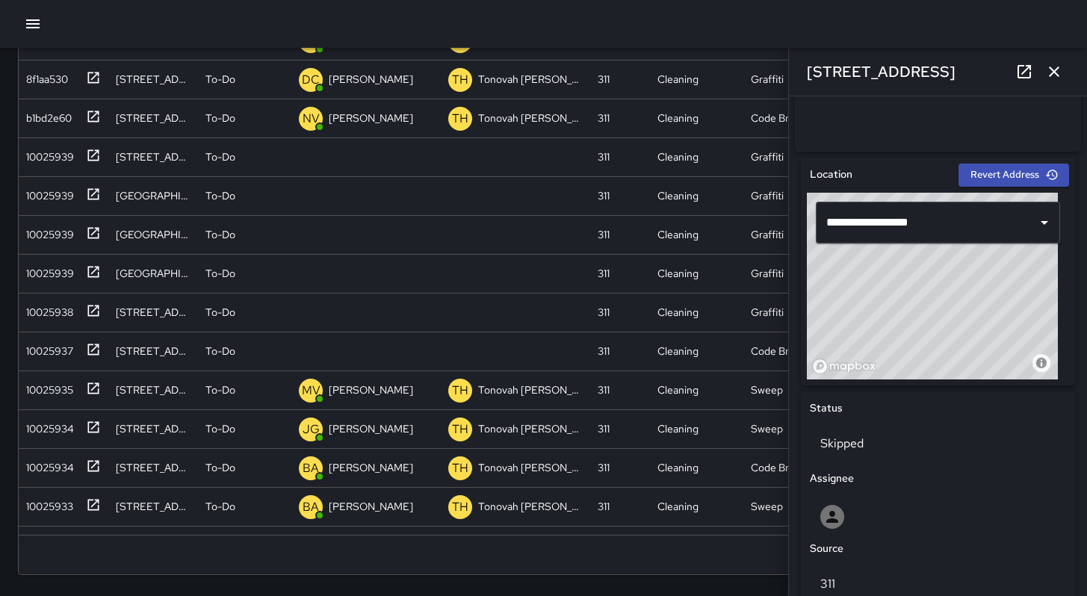
scroll to position [404, 0]
click at [1050, 72] on icon "button" at bounding box center [1054, 72] width 18 height 18
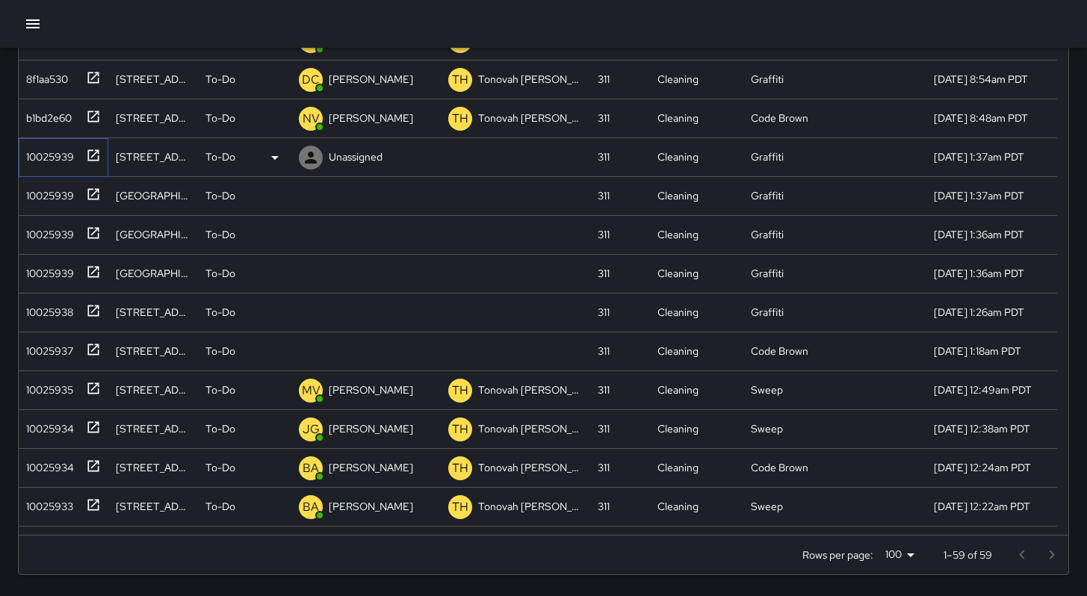
click at [69, 161] on div "10025939" at bounding box center [47, 153] width 54 height 21
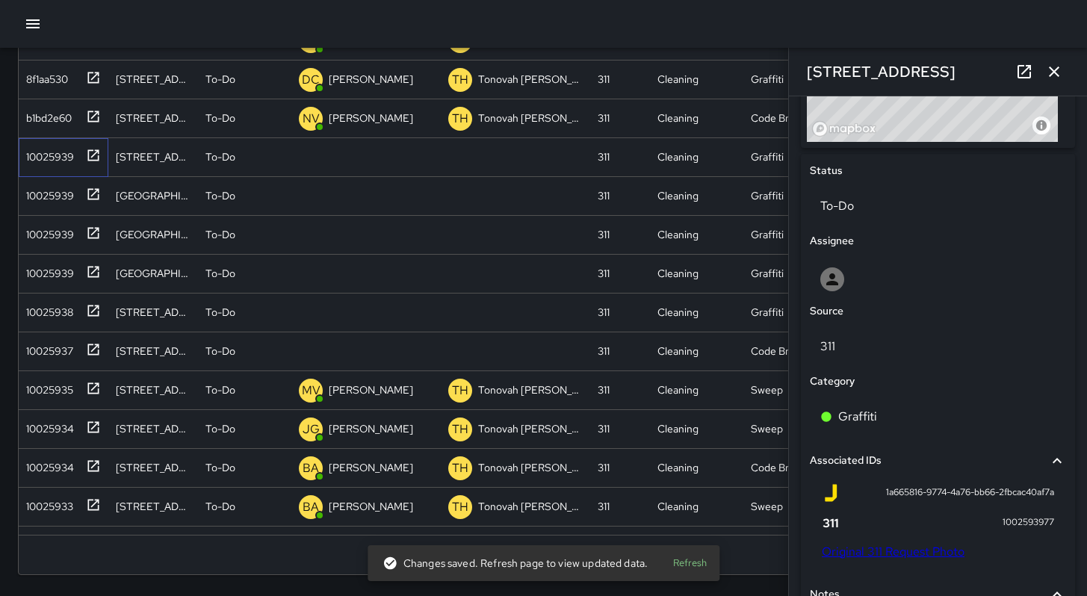
scroll to position [794, 0]
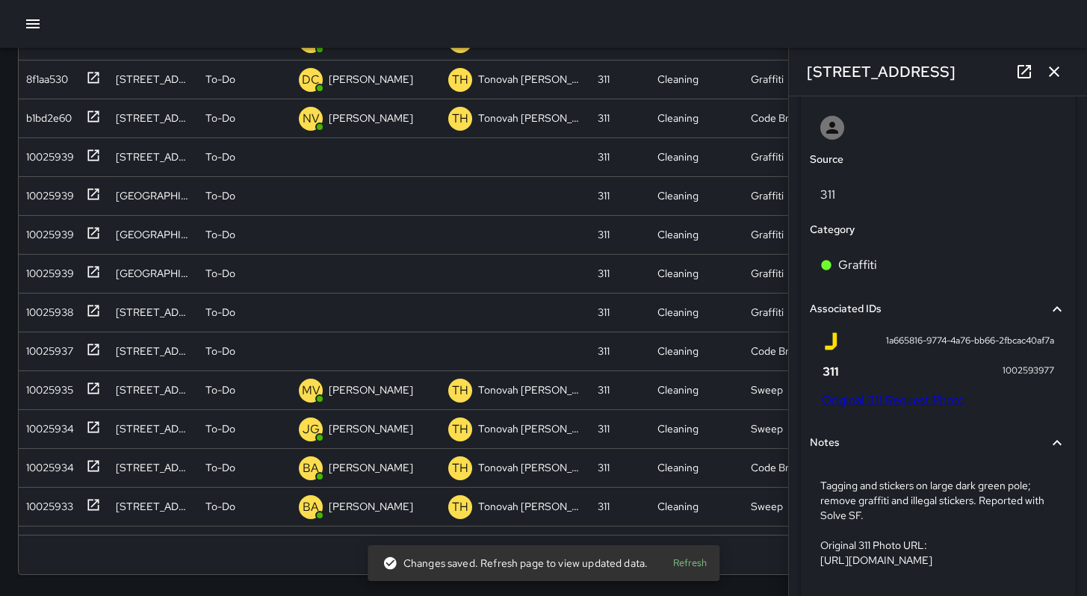
click at [908, 408] on link "Original 311 Request Photo" at bounding box center [893, 400] width 143 height 16
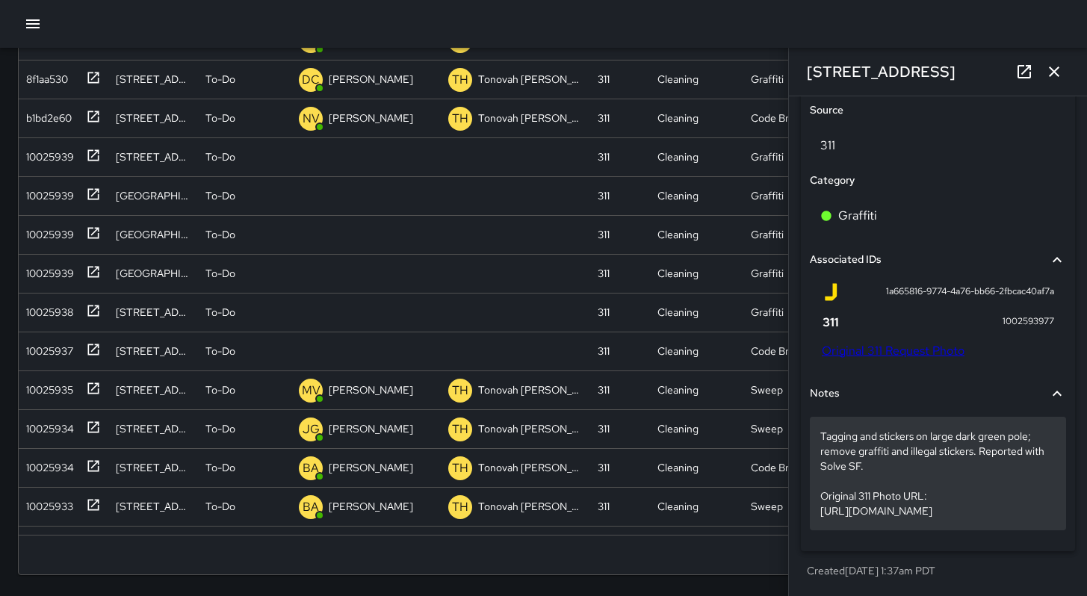
scroll to position [879, 0]
drag, startPoint x: 1022, startPoint y: 507, endPoint x: 820, endPoint y: 471, distance: 205.7
click at [820, 471] on div "Tagging and stickers on large dark green pole; remove graffiti and illegal stic…" at bounding box center [938, 474] width 256 height 114
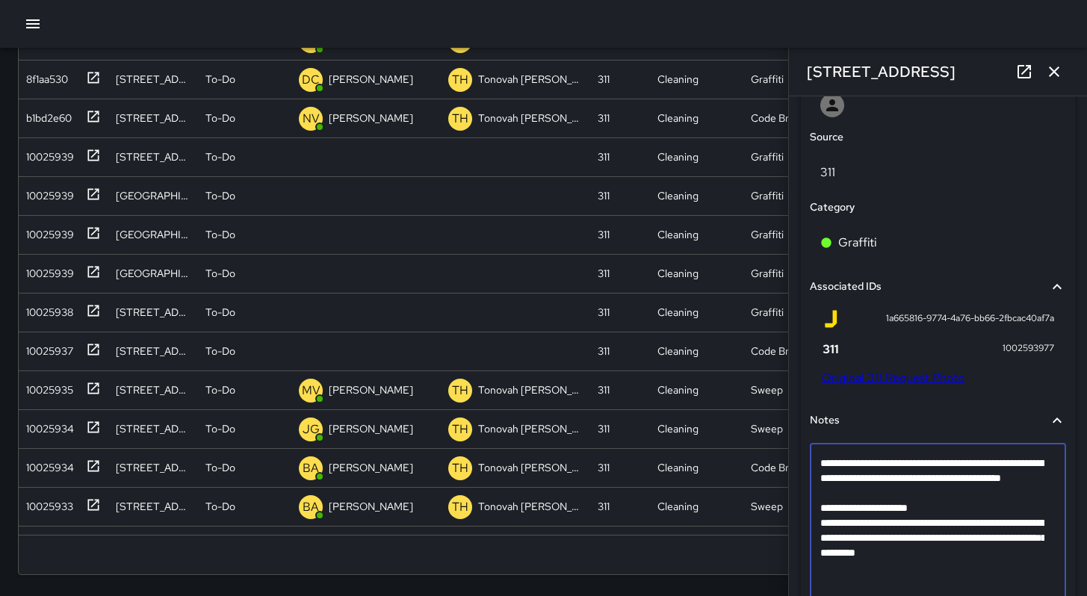
scroll to position [832, 0]
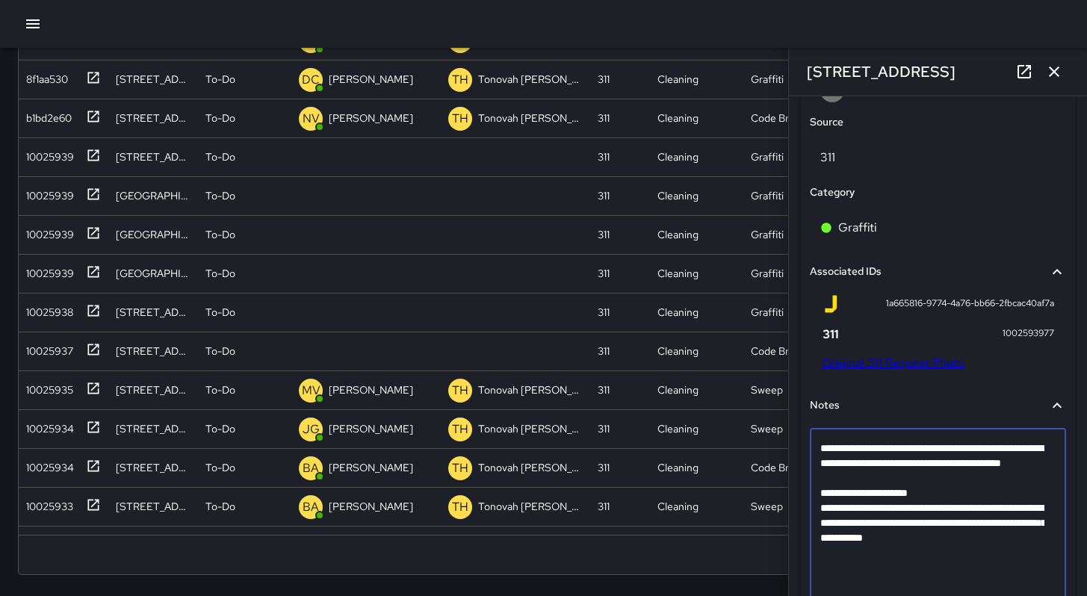
drag, startPoint x: 843, startPoint y: 589, endPoint x: 817, endPoint y: 518, distance: 75.6
click at [817, 518] on div "**********" at bounding box center [938, 516] width 256 height 174
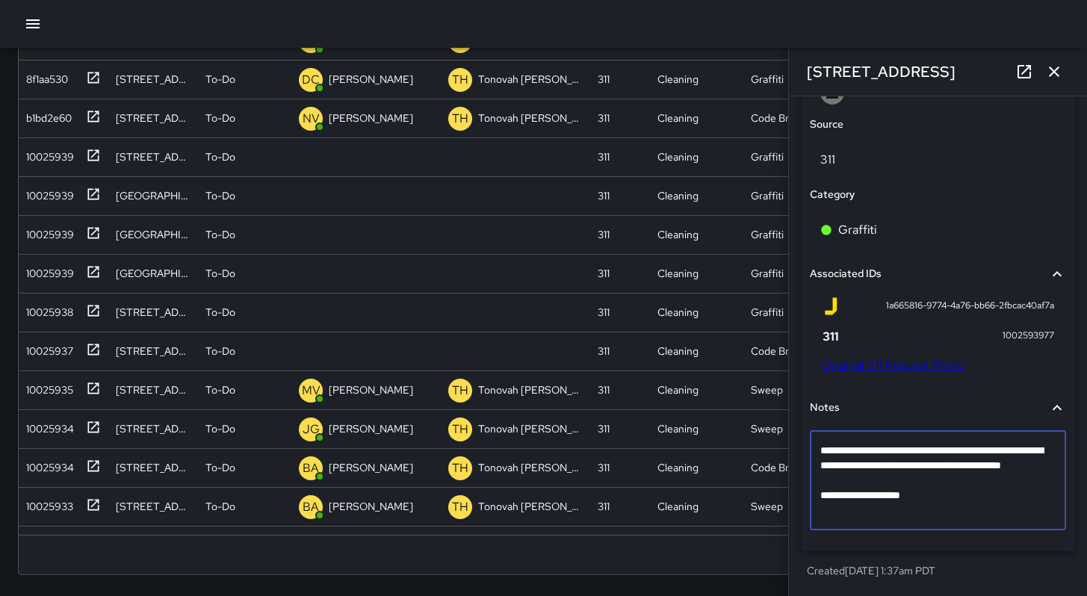
drag, startPoint x: 978, startPoint y: 468, endPoint x: 826, endPoint y: 440, distance: 155.0
click at [826, 440] on div "**********" at bounding box center [938, 480] width 256 height 99
type textarea "**********"
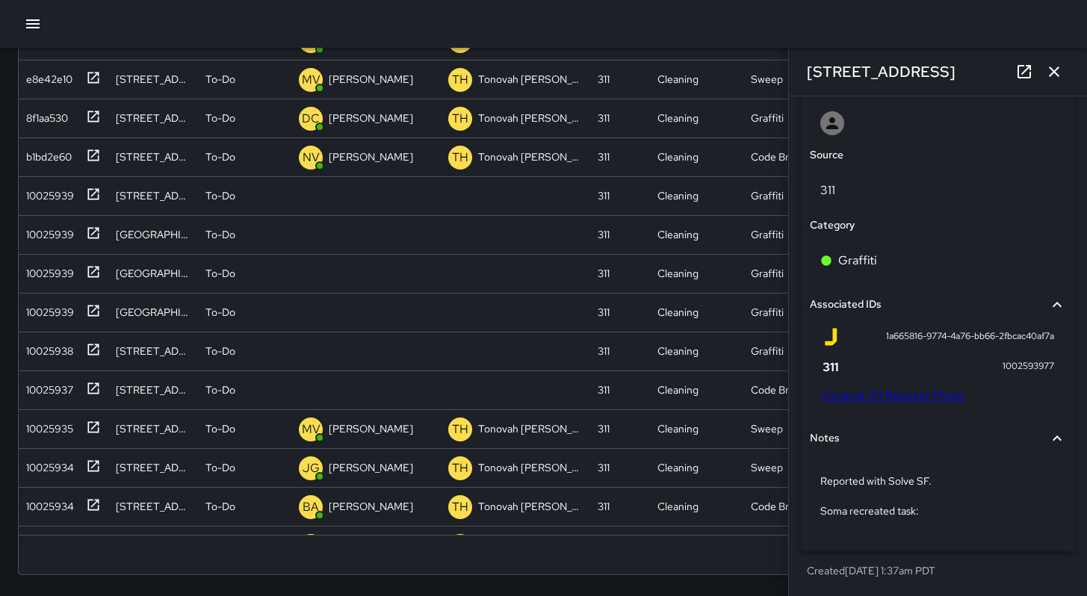
scroll to position [805, 0]
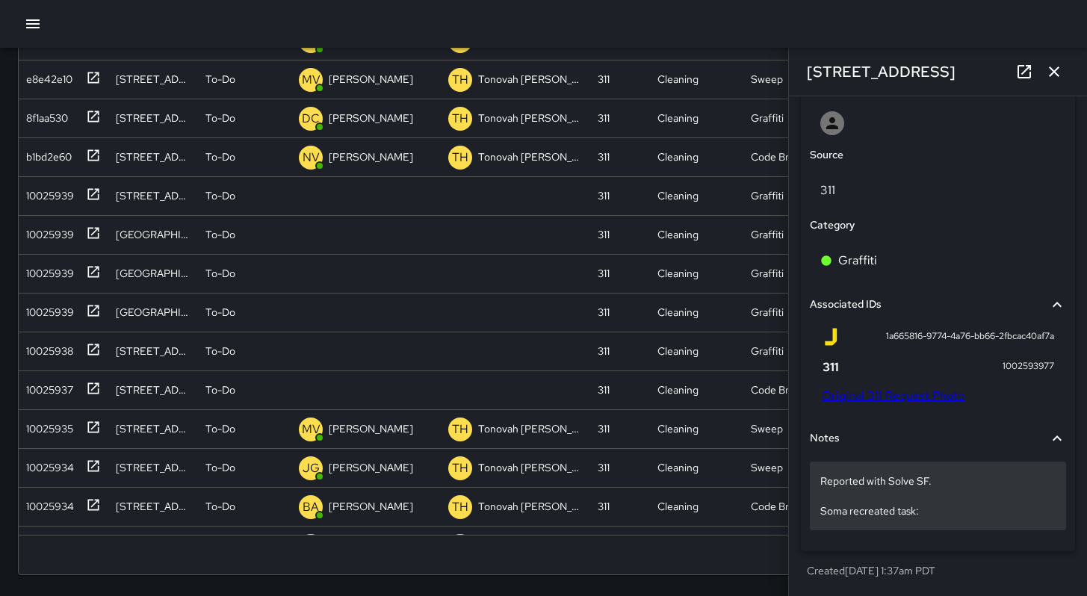
click at [929, 512] on p "Reported with Solve SF. Soma recreated task:" at bounding box center [937, 496] width 235 height 45
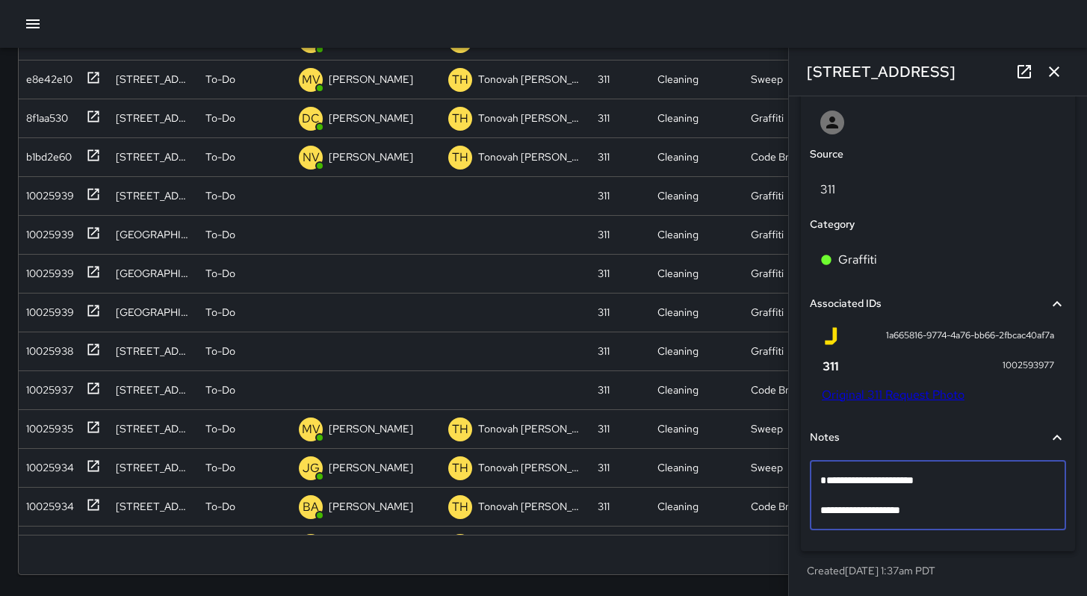
scroll to position [790, 0]
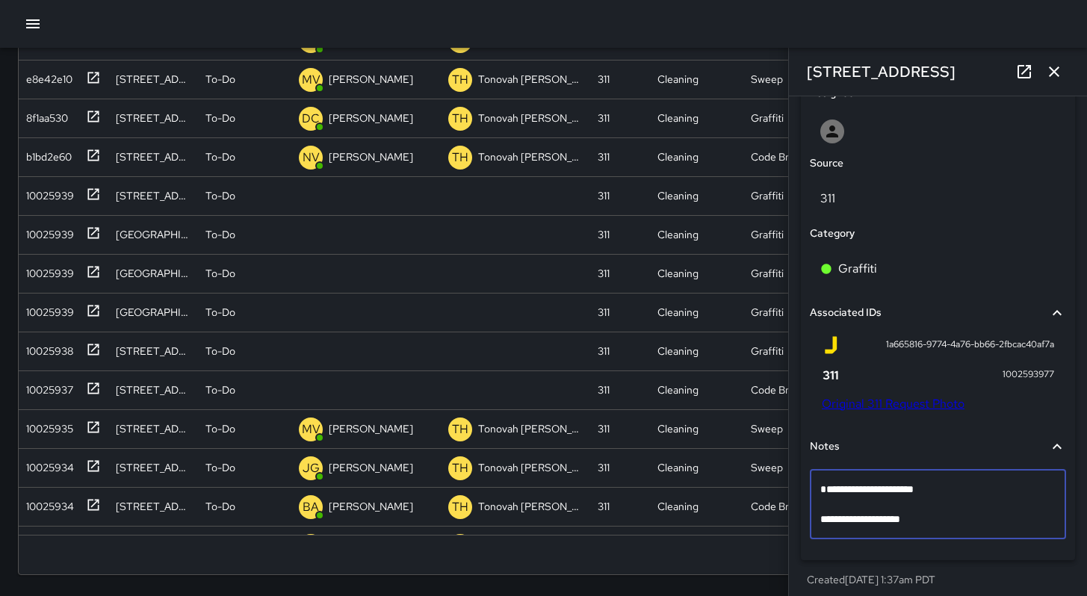
type textarea "**********"
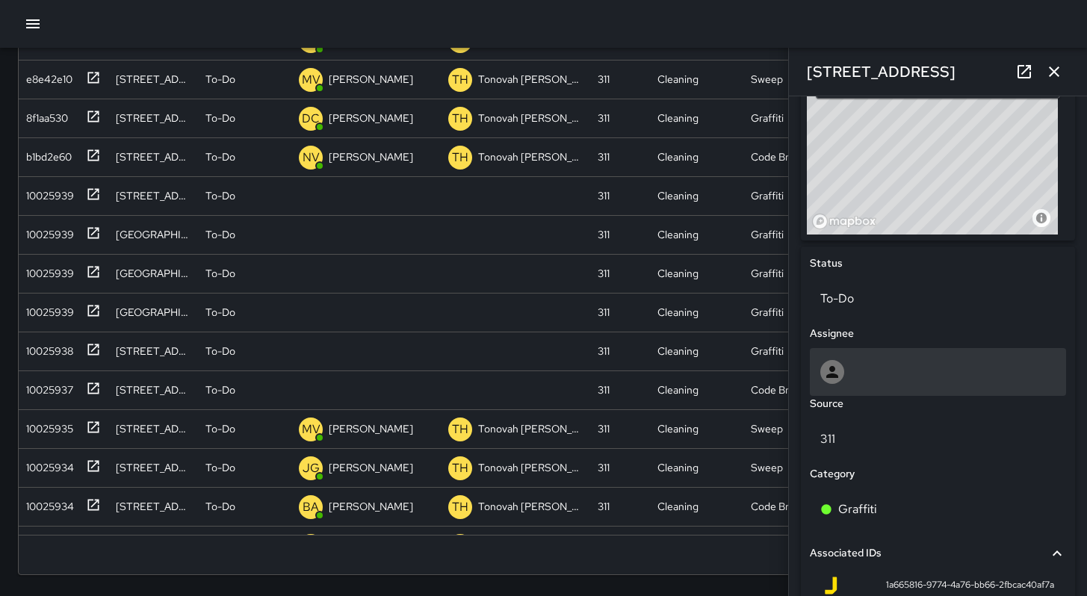
scroll to position [649, 0]
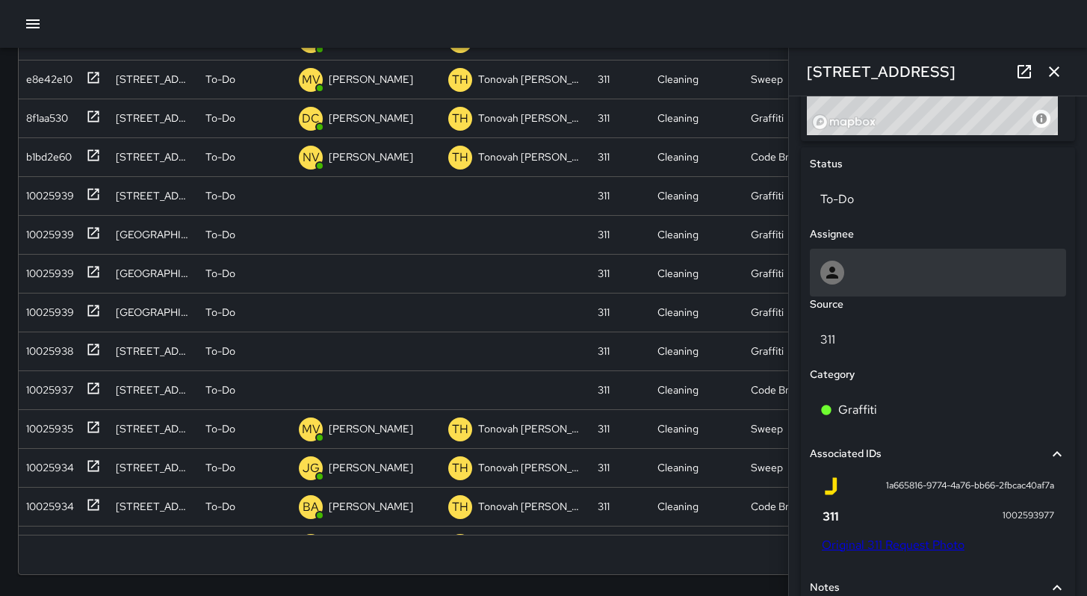
click at [869, 285] on div at bounding box center [937, 273] width 235 height 24
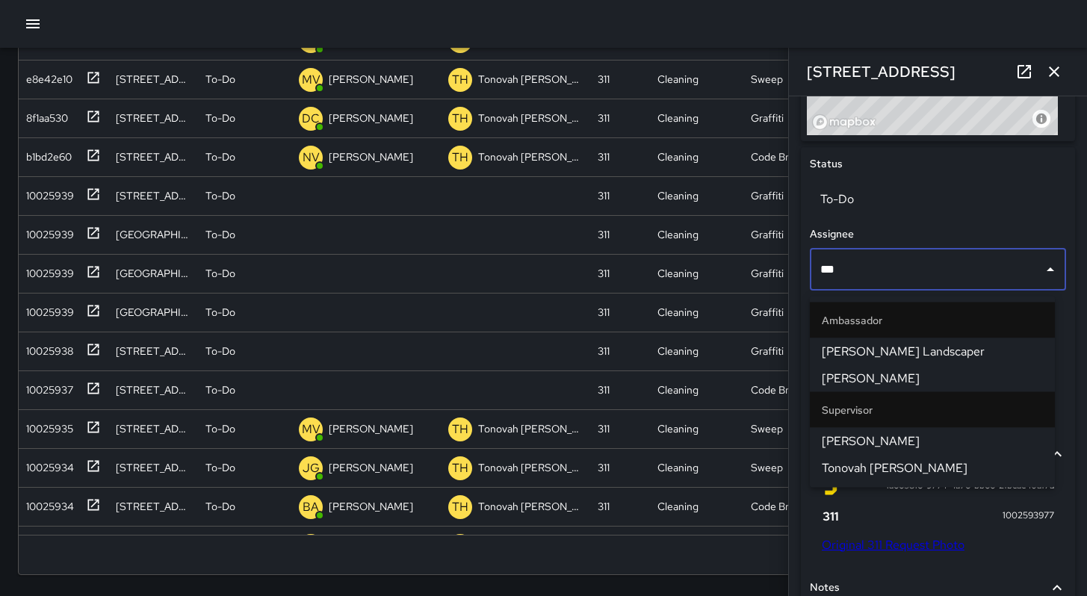
type input "****"
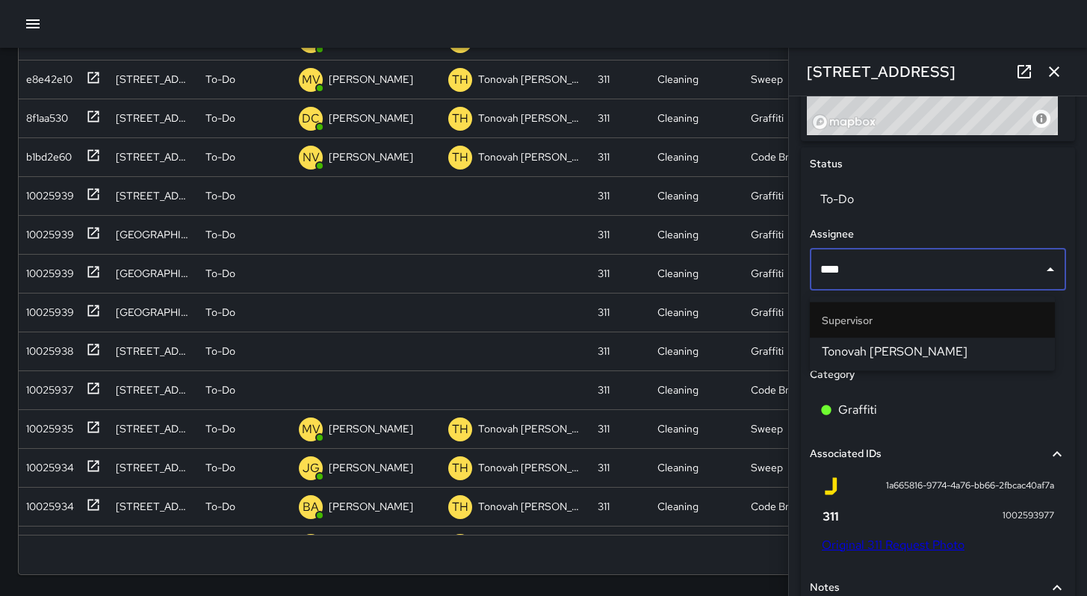
click at [863, 347] on span "Tonovah [PERSON_NAME]" at bounding box center [932, 352] width 221 height 18
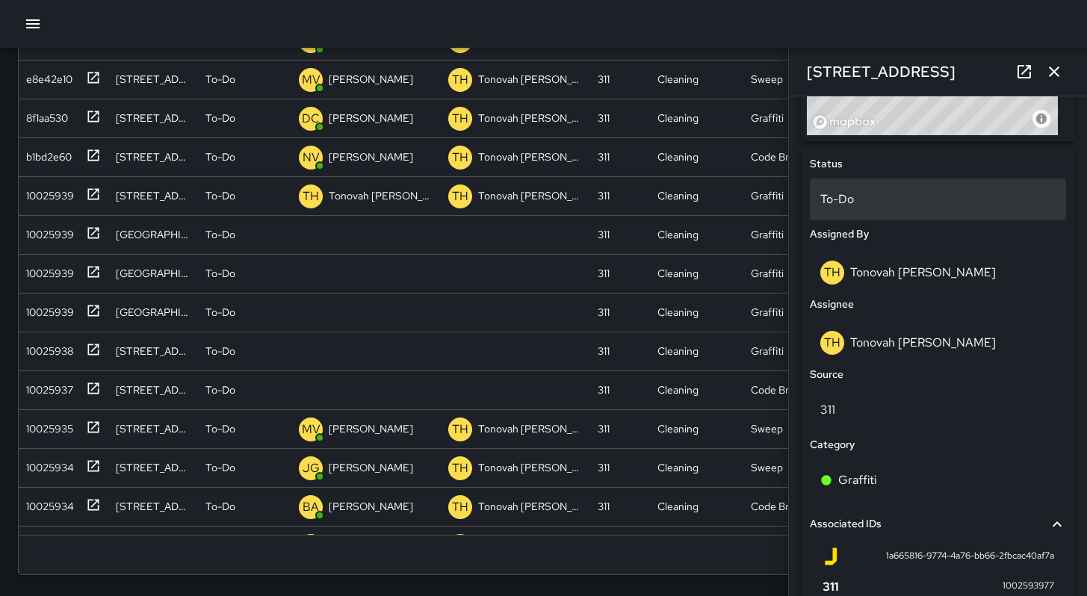
click at [843, 208] on p "To-Do" at bounding box center [937, 200] width 235 height 18
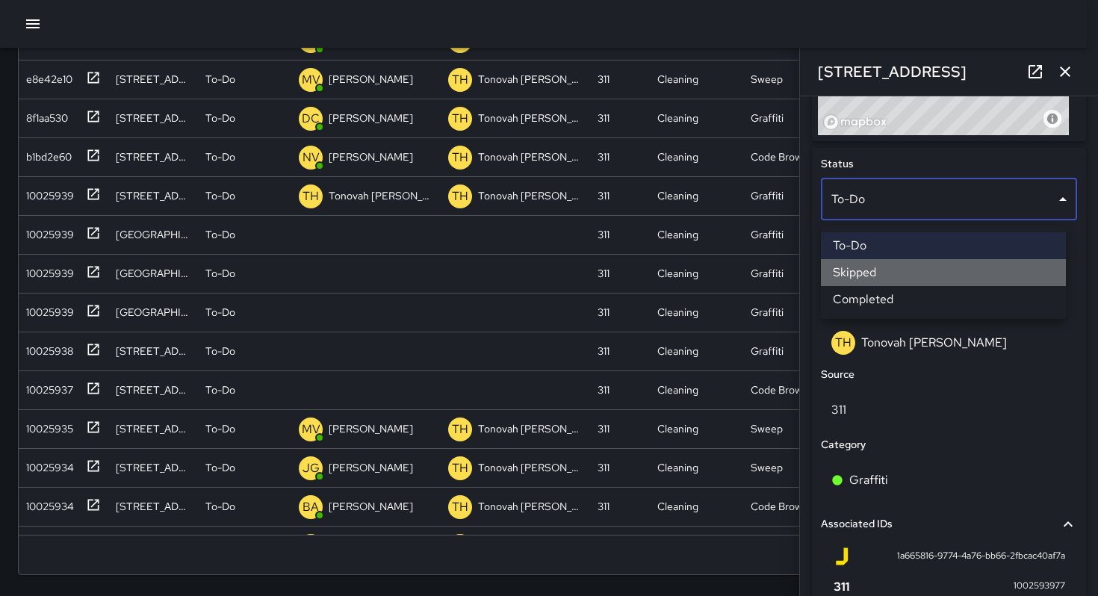
click at [858, 268] on li "Skipped" at bounding box center [943, 272] width 245 height 27
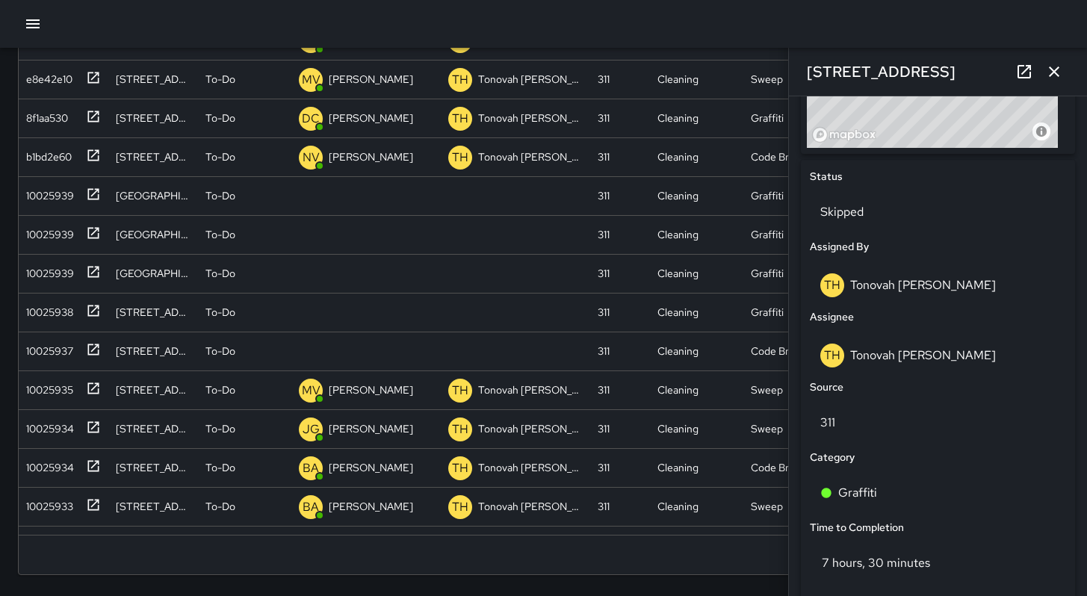
scroll to position [495, 0]
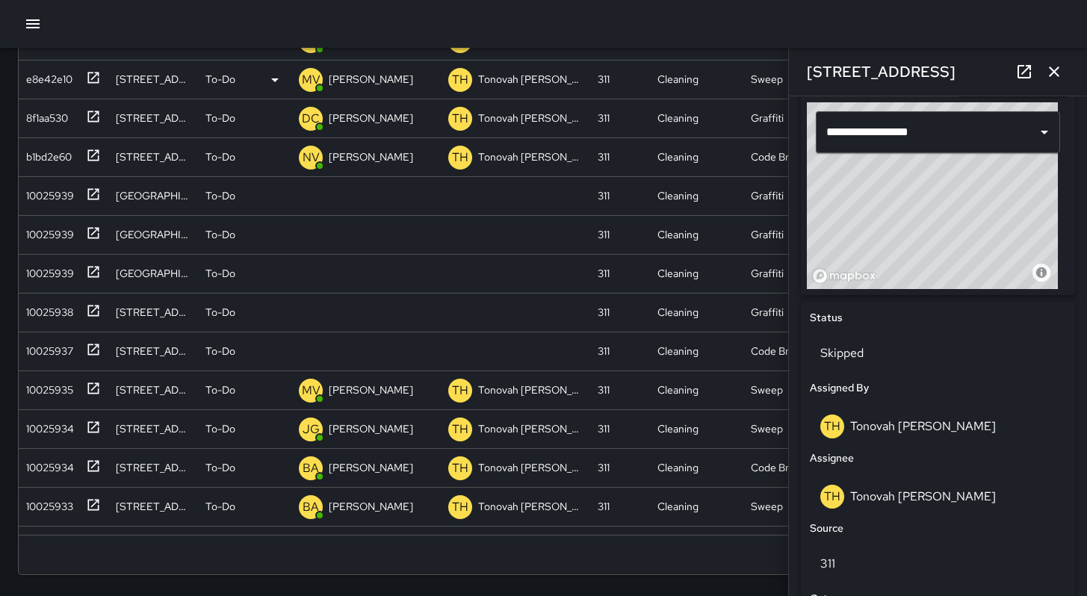
click at [1054, 69] on icon "button" at bounding box center [1054, 72] width 18 height 18
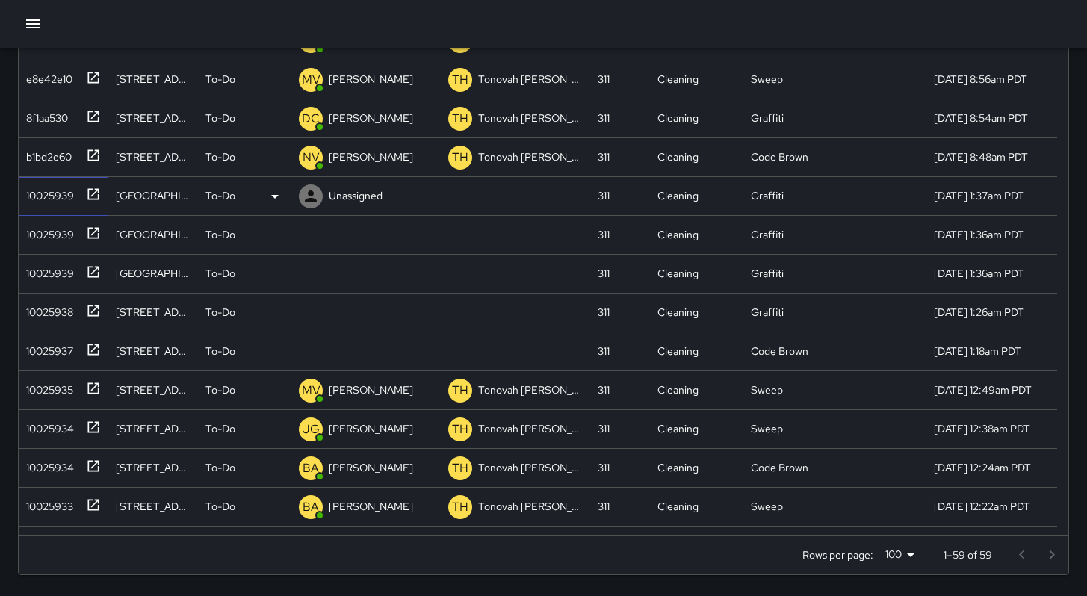
click at [49, 200] on div "10025939" at bounding box center [47, 192] width 54 height 21
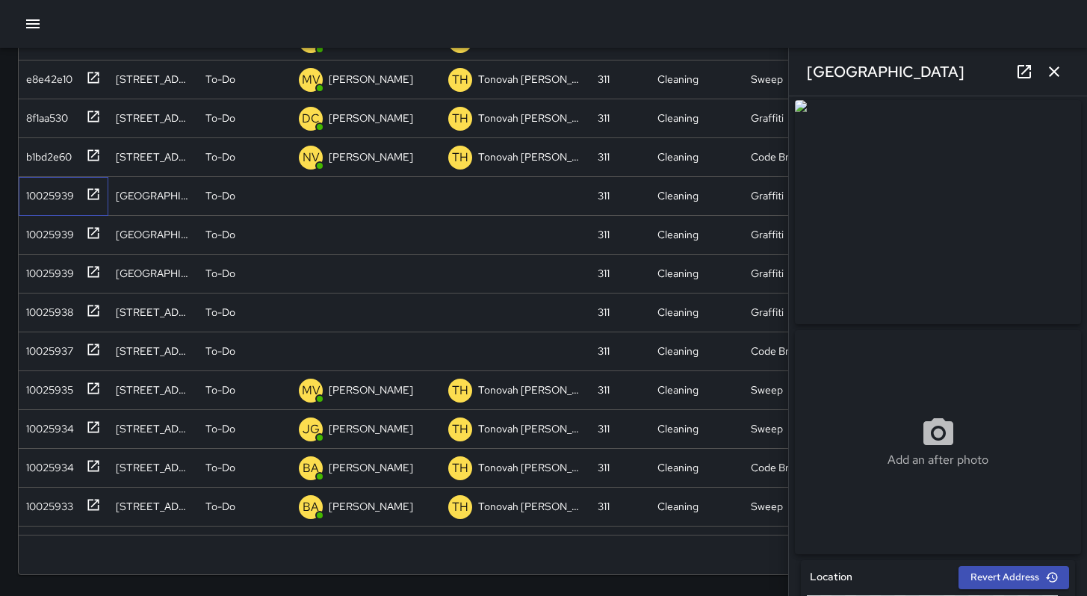
scroll to position [3, 0]
drag, startPoint x: 938, startPoint y: 70, endPoint x: 787, endPoint y: 55, distance: 151.7
click at [788, 55] on div "**********" at bounding box center [937, 298] width 299 height 596
copy h6 "[GEOGRAPHIC_DATA]"
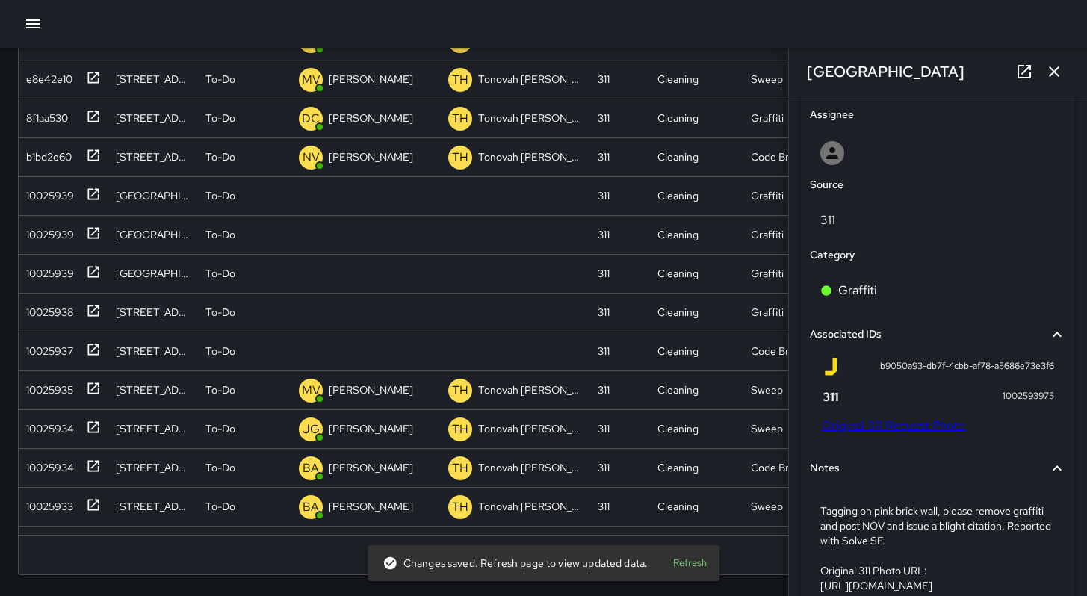
scroll to position [879, 0]
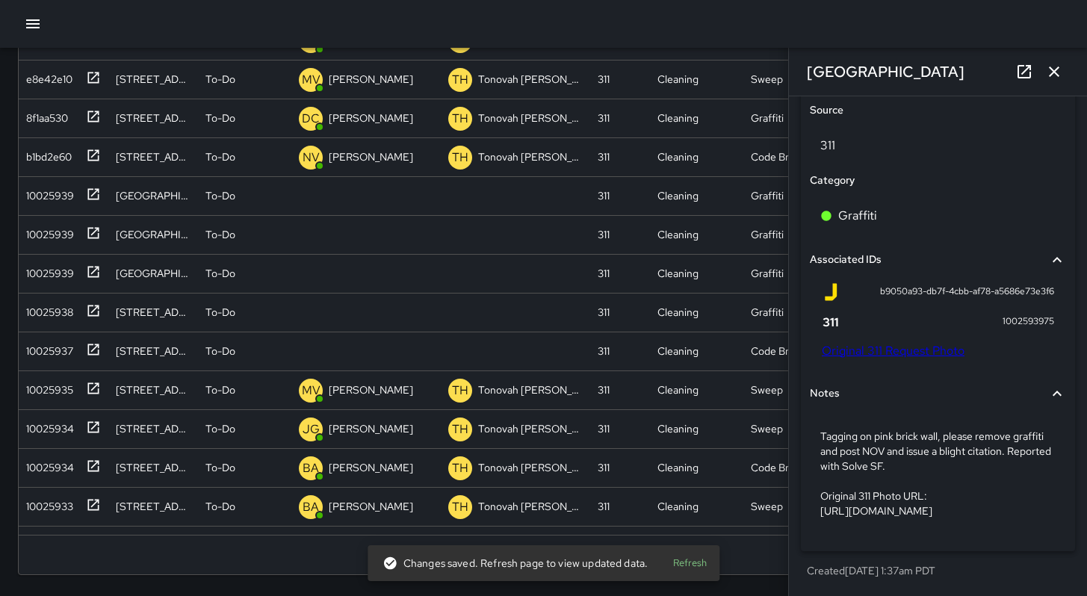
click at [923, 343] on link "Original 311 Request Photo" at bounding box center [893, 351] width 143 height 16
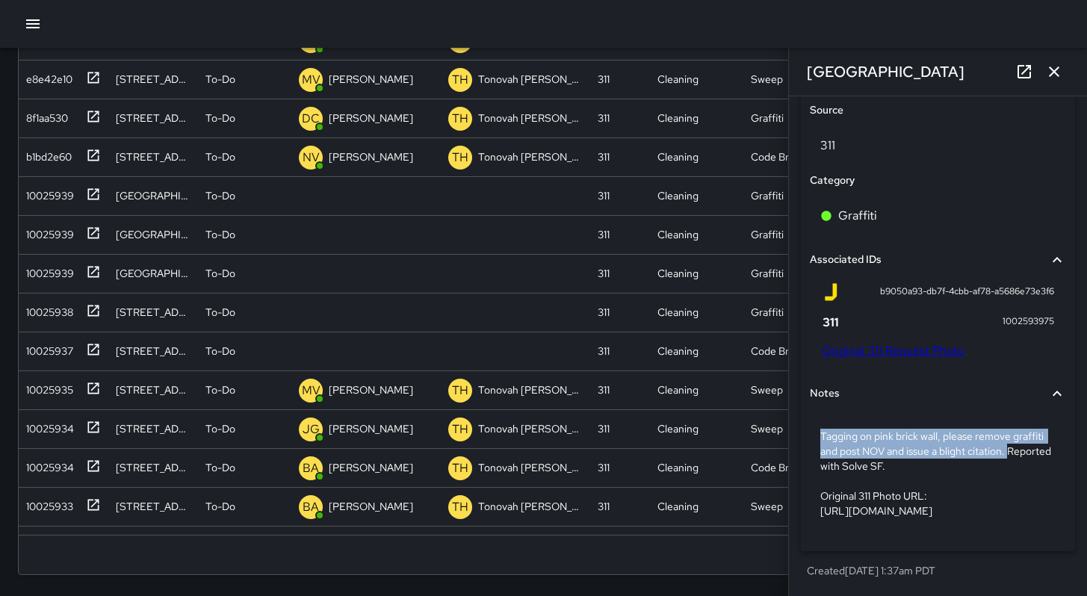
drag, startPoint x: 1047, startPoint y: 422, endPoint x: 799, endPoint y: 397, distance: 249.3
click at [800, 397] on div "**********" at bounding box center [938, 151] width 286 height 877
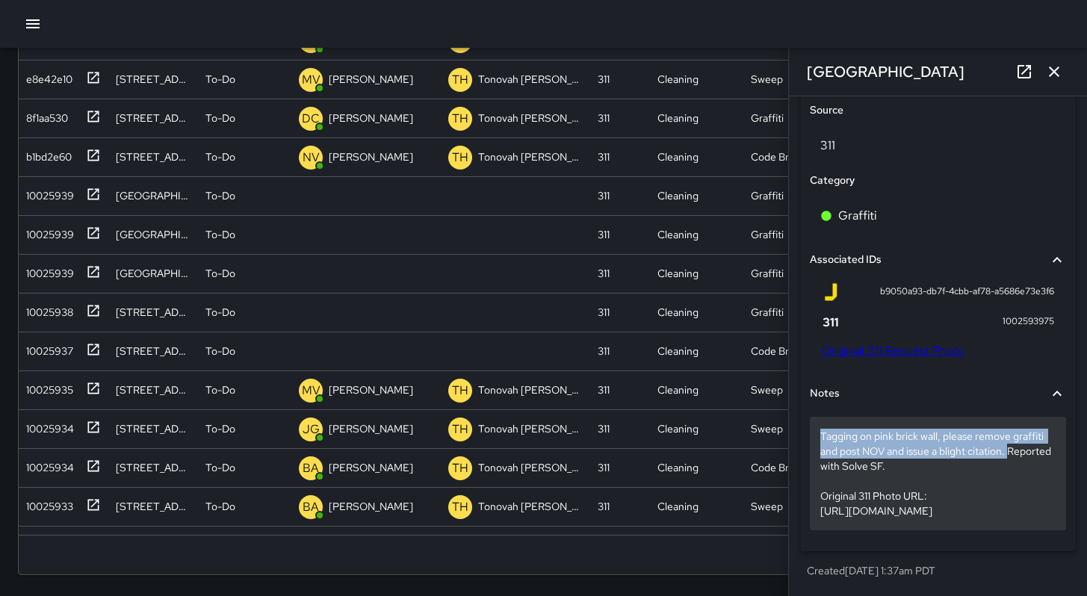
click at [925, 429] on p "Tagging on pink brick wall, please remove graffiti and post NOV and issue a bli…" at bounding box center [937, 474] width 235 height 90
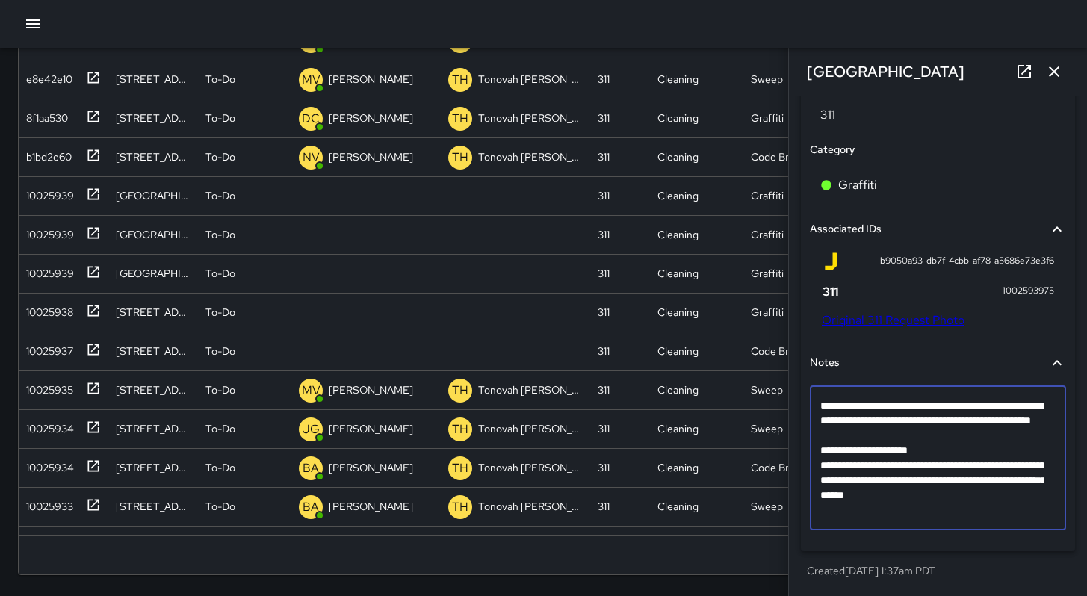
scroll to position [790, 0]
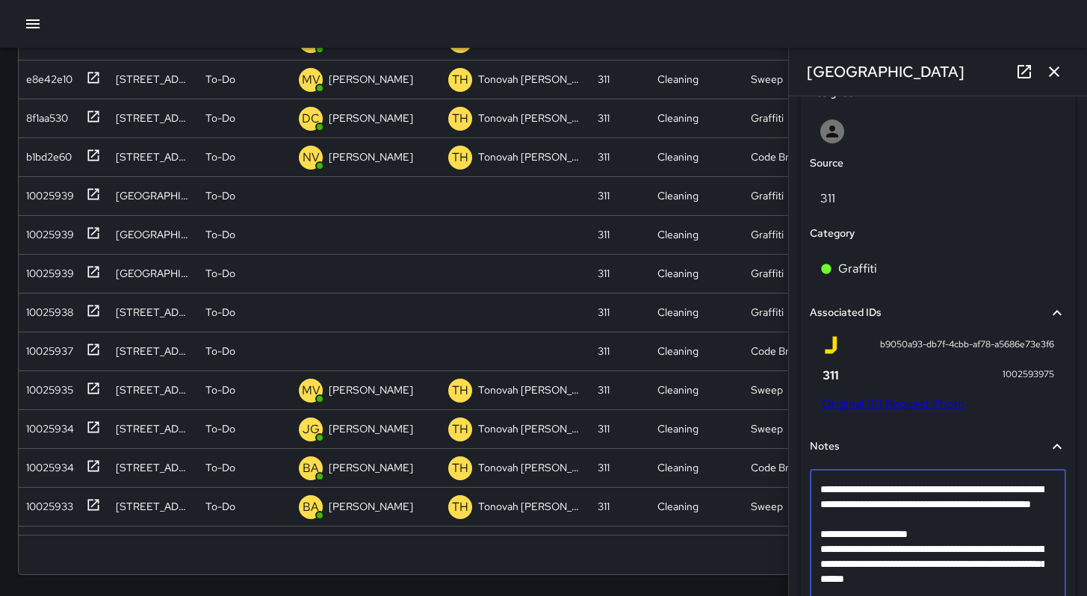
drag, startPoint x: 1019, startPoint y: 511, endPoint x: 819, endPoint y: 489, distance: 201.4
click at [819, 489] on div "**********" at bounding box center [938, 542] width 256 height 144
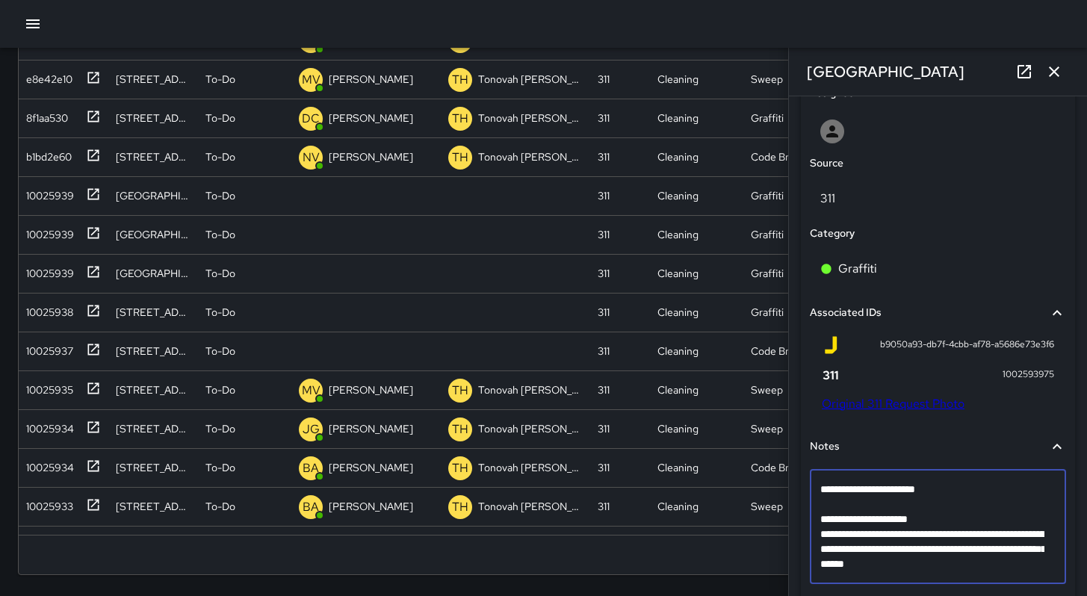
drag, startPoint x: 1031, startPoint y: 566, endPoint x: 811, endPoint y: 527, distance: 223.7
click at [811, 527] on div "**********" at bounding box center [938, 527] width 256 height 114
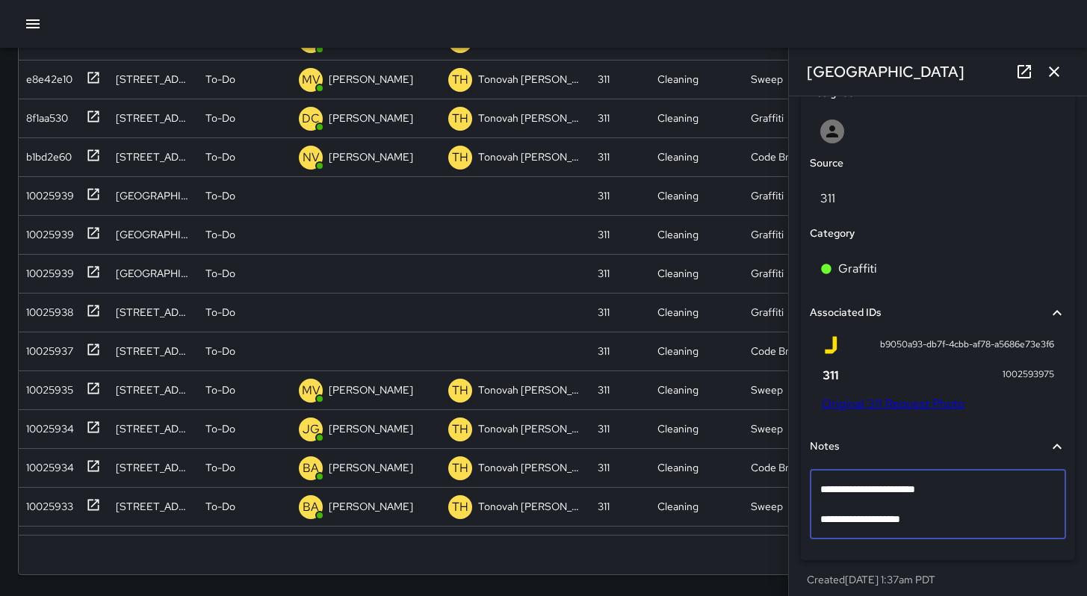
type textarea "**********"
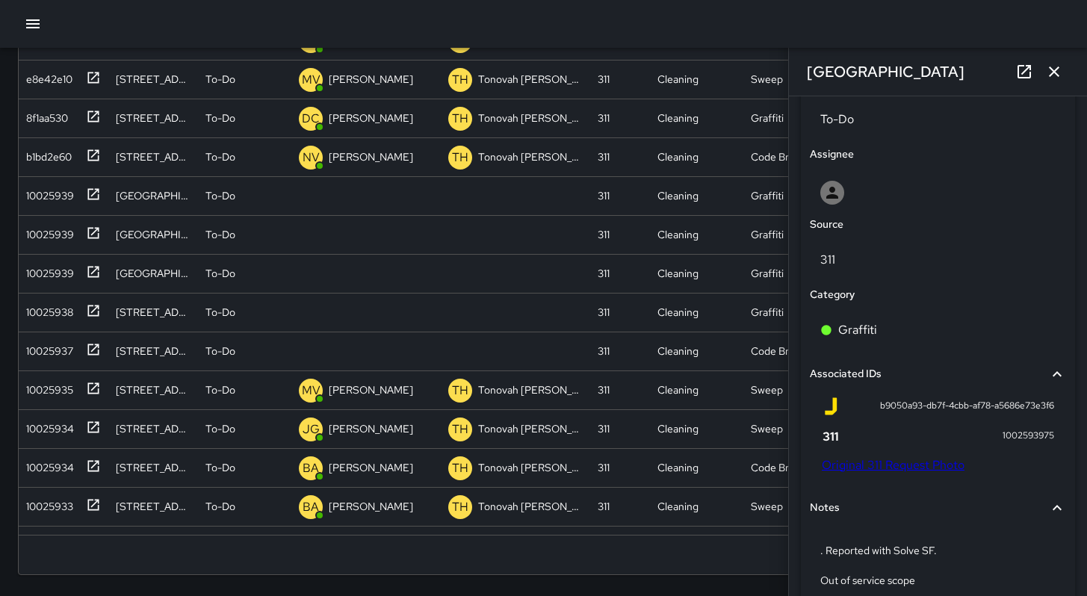
scroll to position [805, 0]
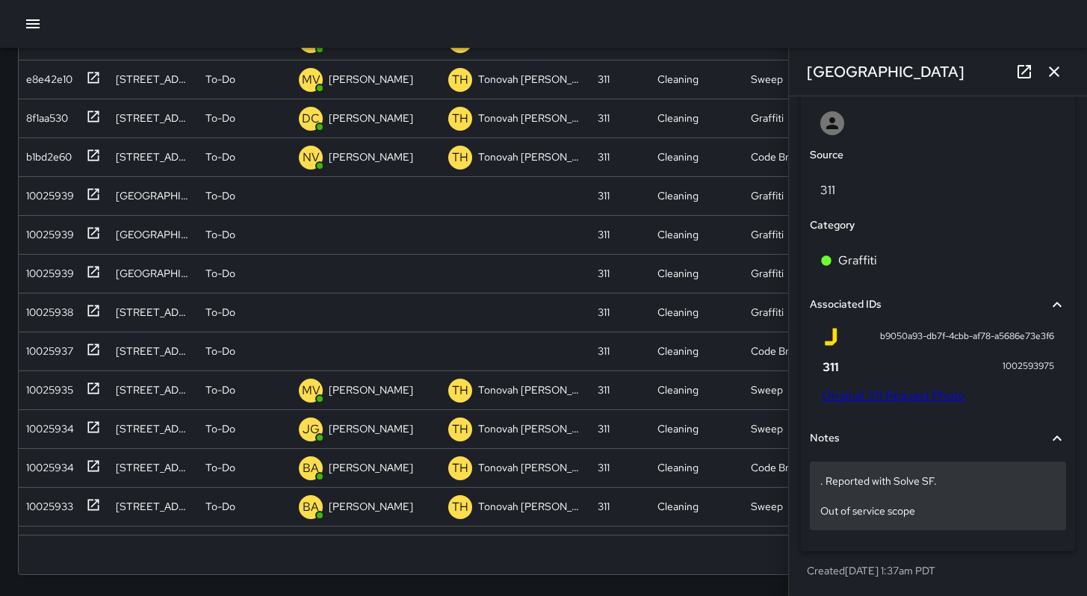
click at [936, 520] on div ". Reported with Solve SF. Out of service scope" at bounding box center [938, 496] width 256 height 69
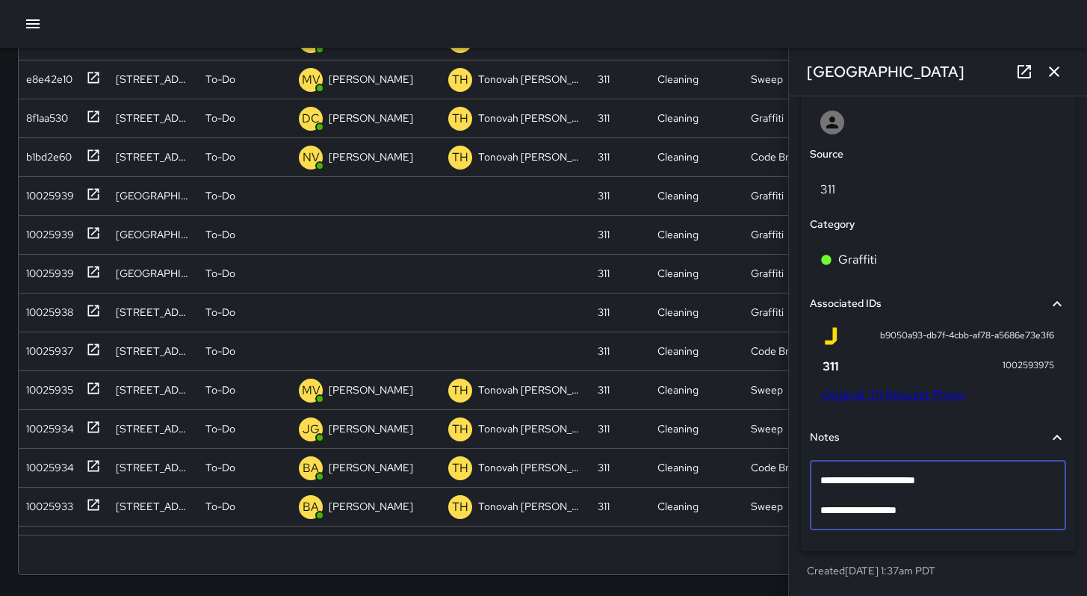
scroll to position [790, 0]
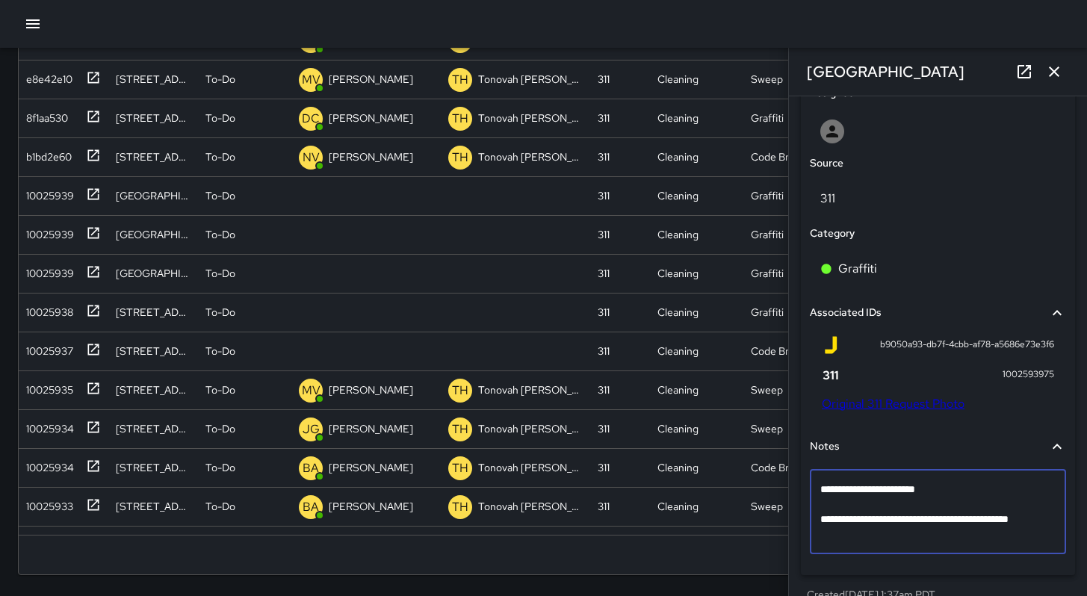
click at [1004, 533] on textarea "**********" at bounding box center [932, 512] width 224 height 60
click at [999, 529] on textarea "**********" at bounding box center [932, 512] width 224 height 60
type textarea "**********"
click at [870, 542] on textarea "**********" at bounding box center [932, 512] width 224 height 60
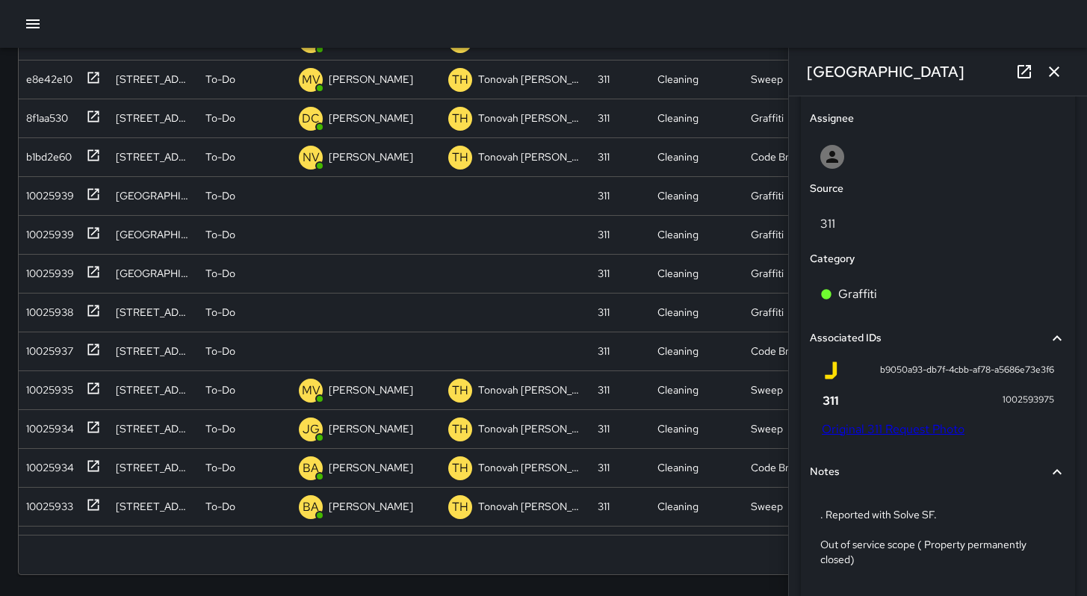
scroll to position [820, 0]
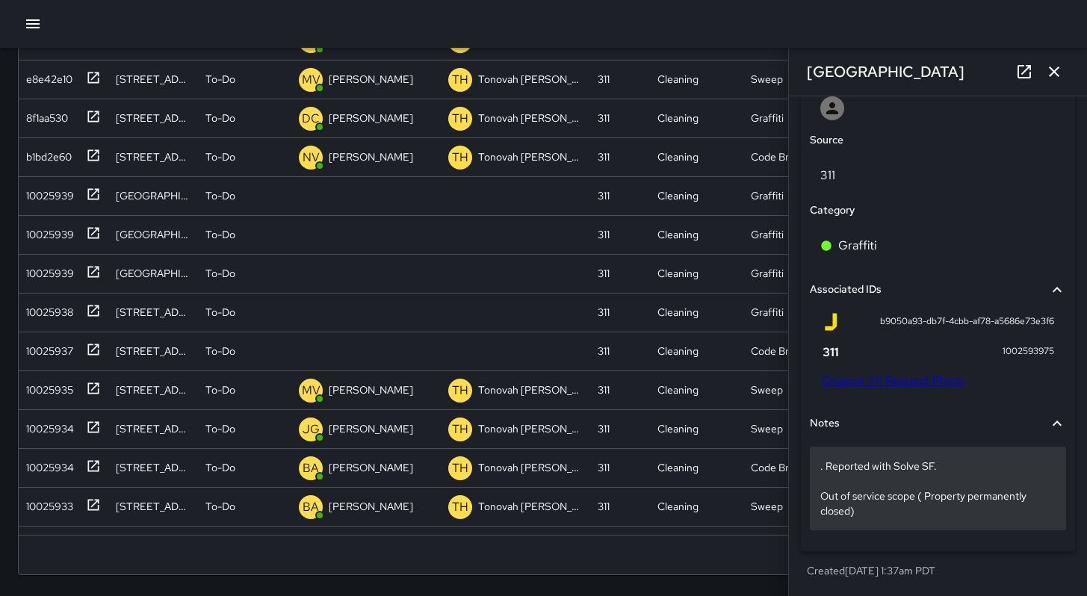
click at [881, 510] on p ". Reported with Solve SF. Out of service scope ( Property permanently closed)" at bounding box center [937, 489] width 235 height 60
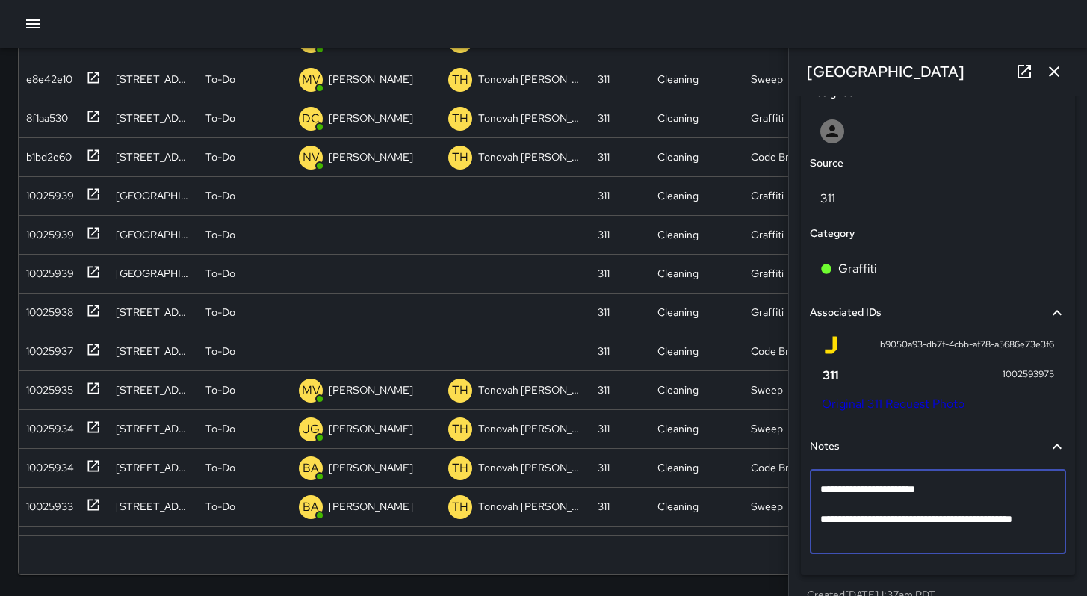
click at [854, 540] on textarea "**********" at bounding box center [932, 512] width 224 height 60
click at [852, 542] on textarea "**********" at bounding box center [932, 512] width 224 height 60
click at [851, 542] on textarea "**********" at bounding box center [932, 512] width 224 height 60
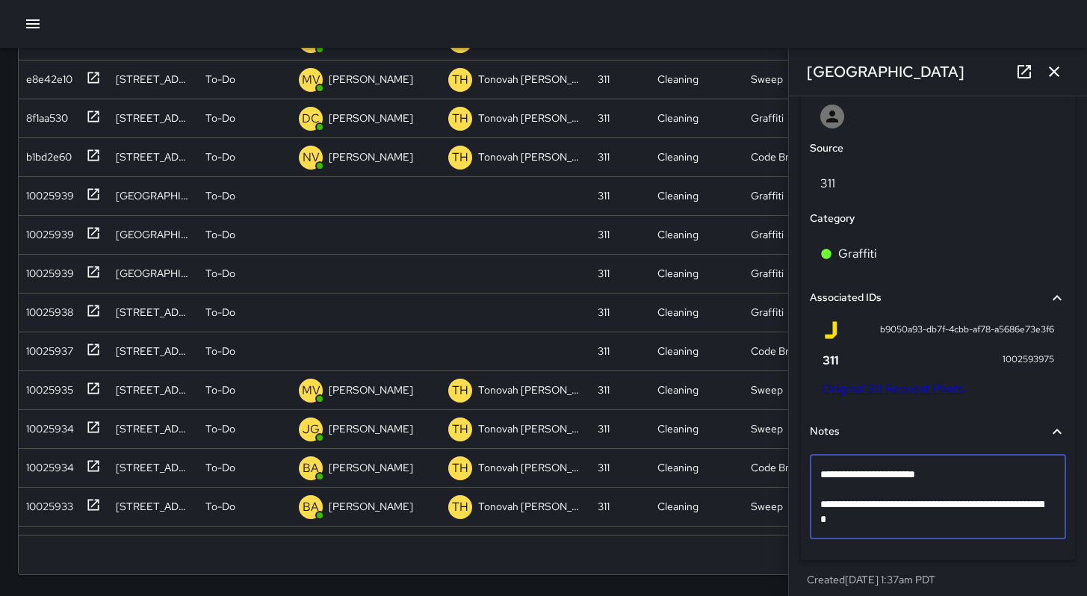
scroll to position [820, 0]
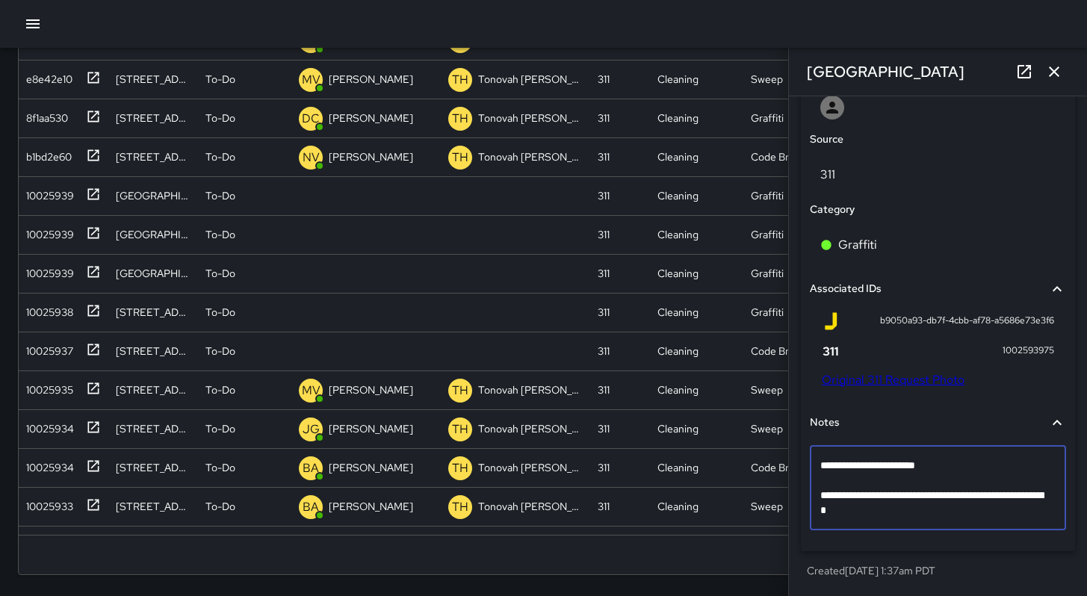
click at [823, 470] on textarea "**********" at bounding box center [932, 488] width 224 height 60
type textarea "**********"
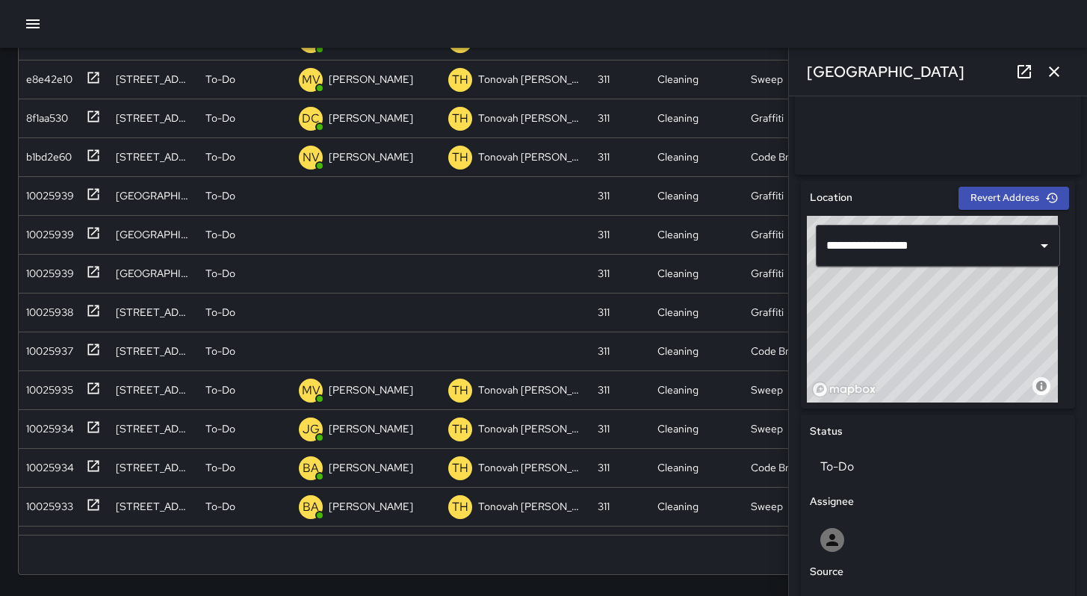
scroll to position [473, 0]
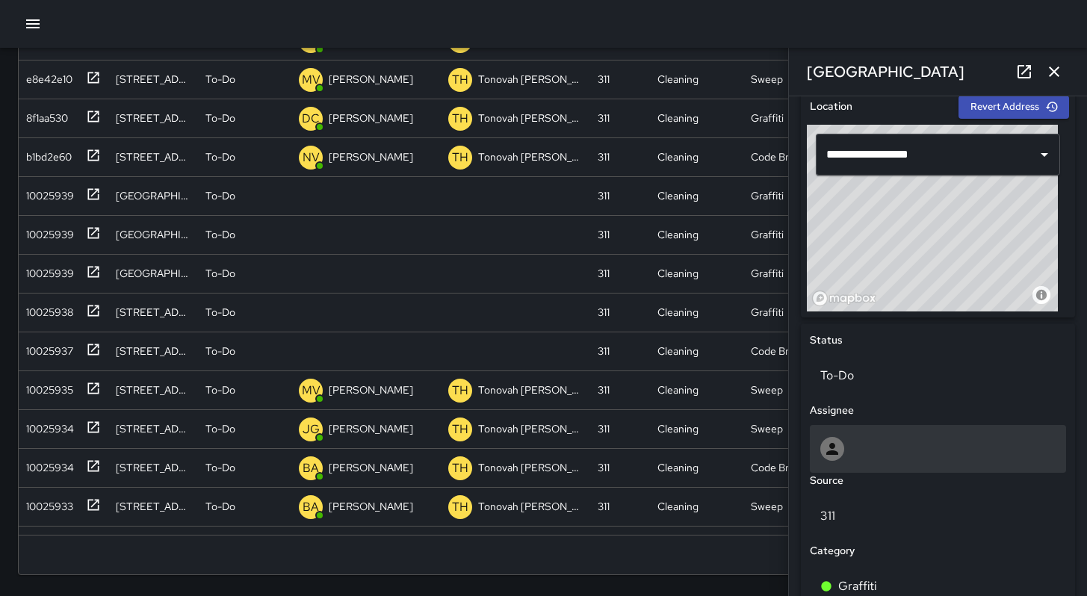
click at [835, 455] on icon at bounding box center [832, 449] width 12 height 12
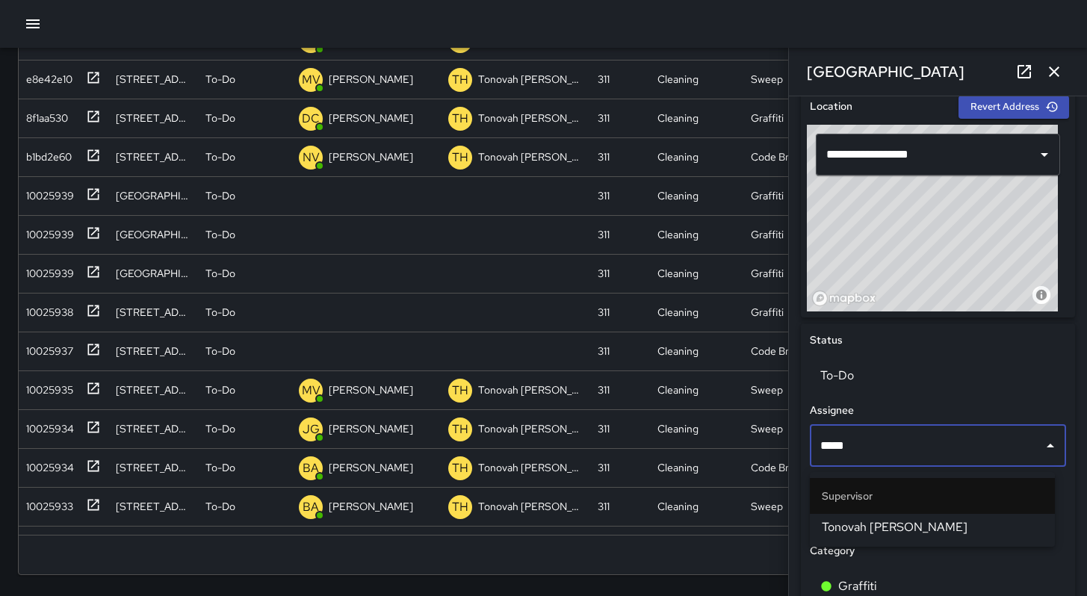
type input "******"
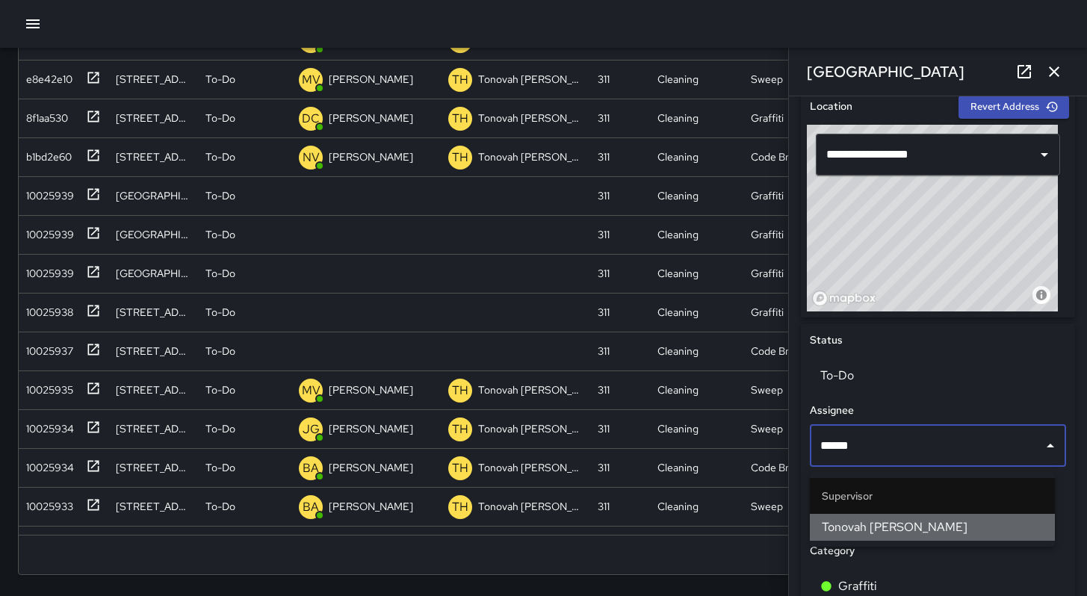
click at [837, 516] on li "Tonovah [PERSON_NAME]" at bounding box center [932, 527] width 245 height 27
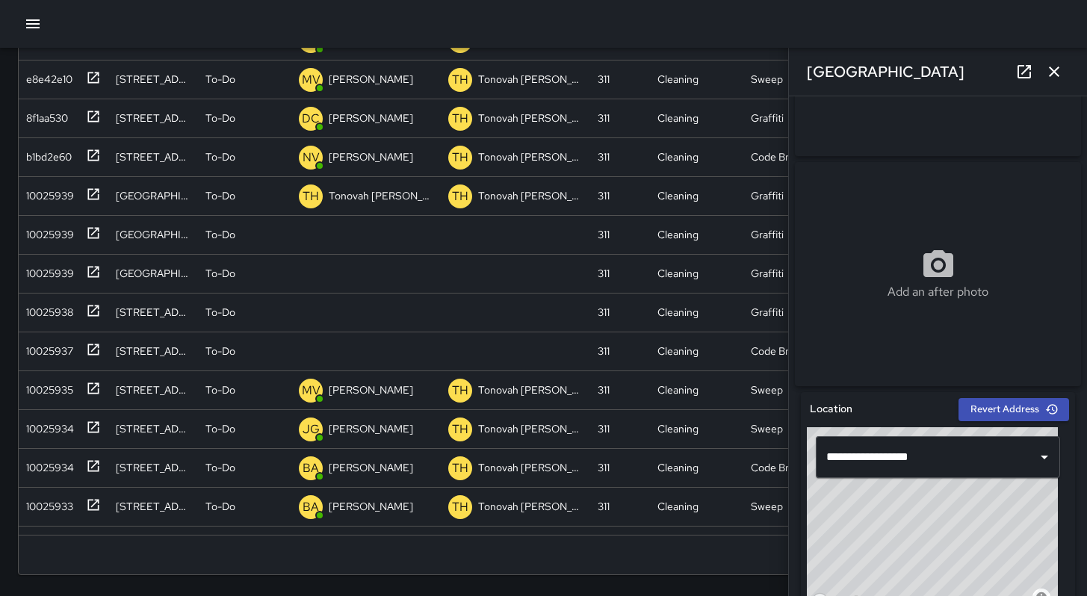
scroll to position [0, 0]
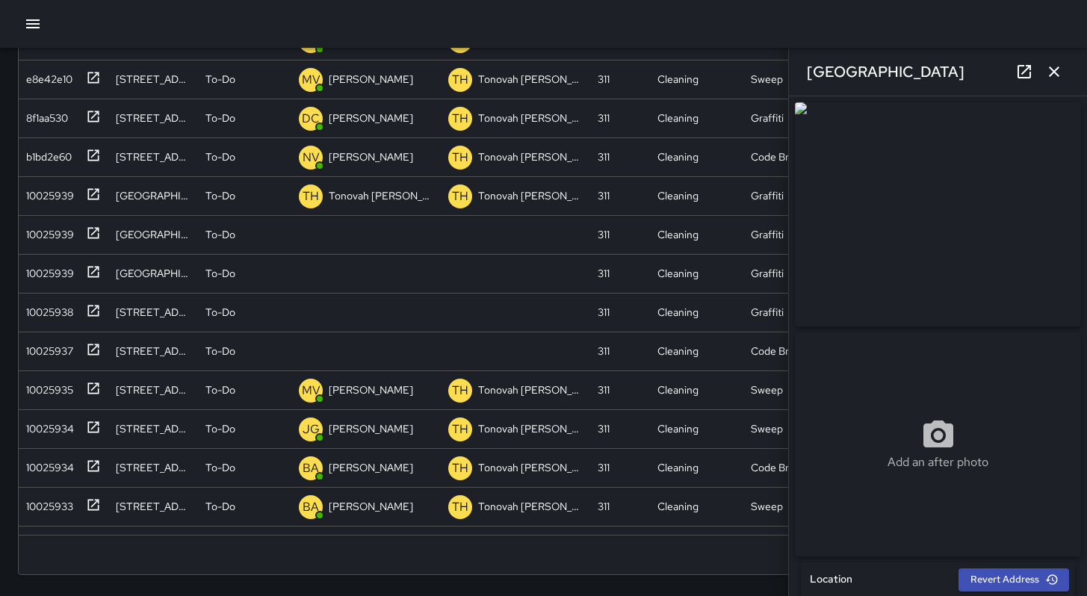
click at [1050, 80] on icon "button" at bounding box center [1054, 72] width 18 height 18
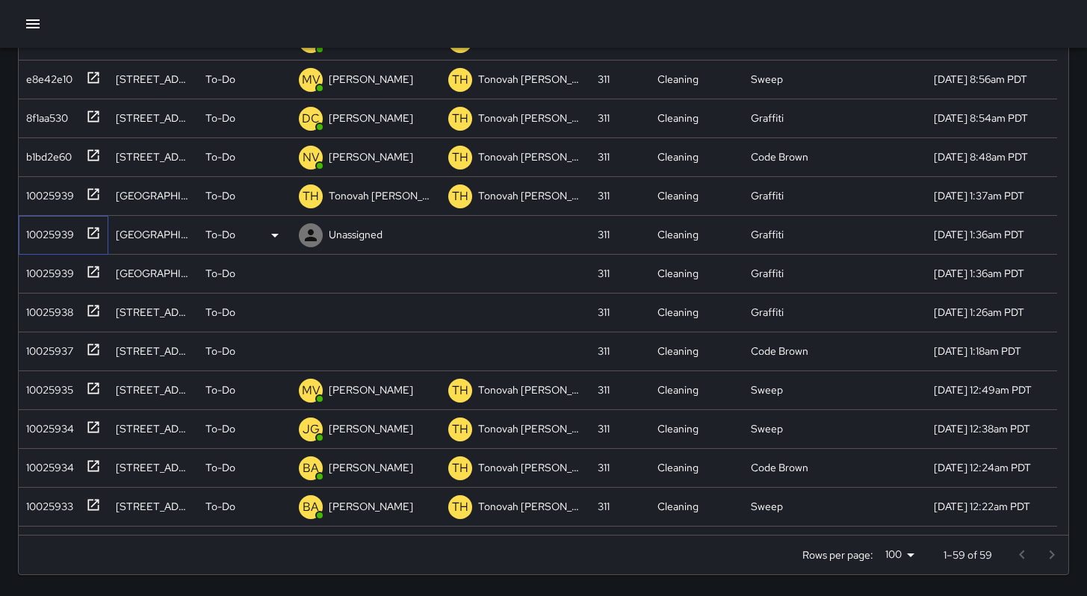
click at [44, 238] on div "10025939" at bounding box center [47, 231] width 54 height 21
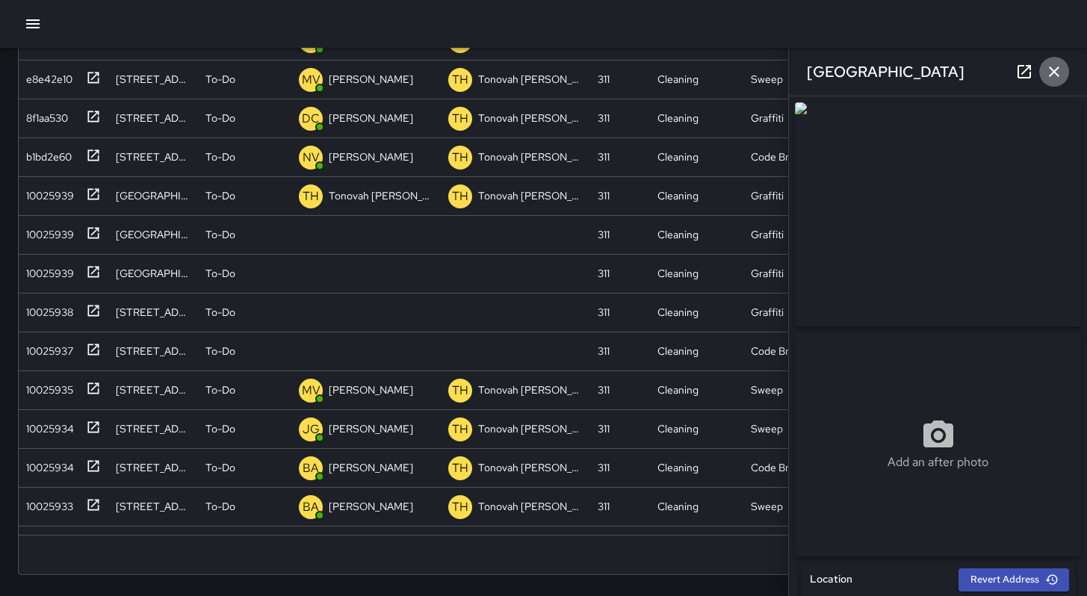
click at [1066, 64] on button "button" at bounding box center [1054, 72] width 30 height 30
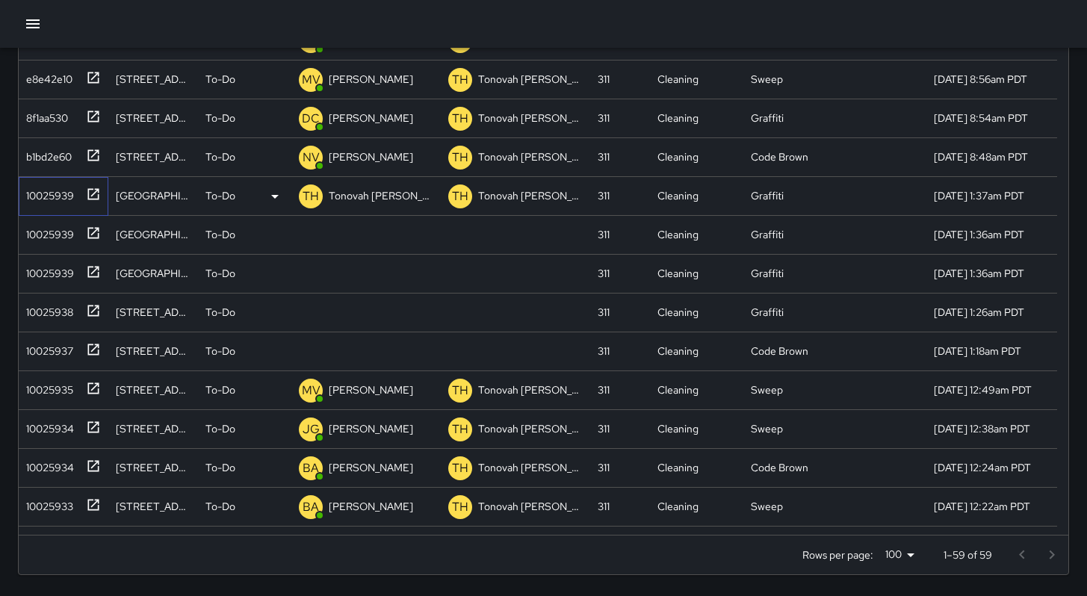
click at [52, 194] on div "10025939" at bounding box center [47, 192] width 54 height 21
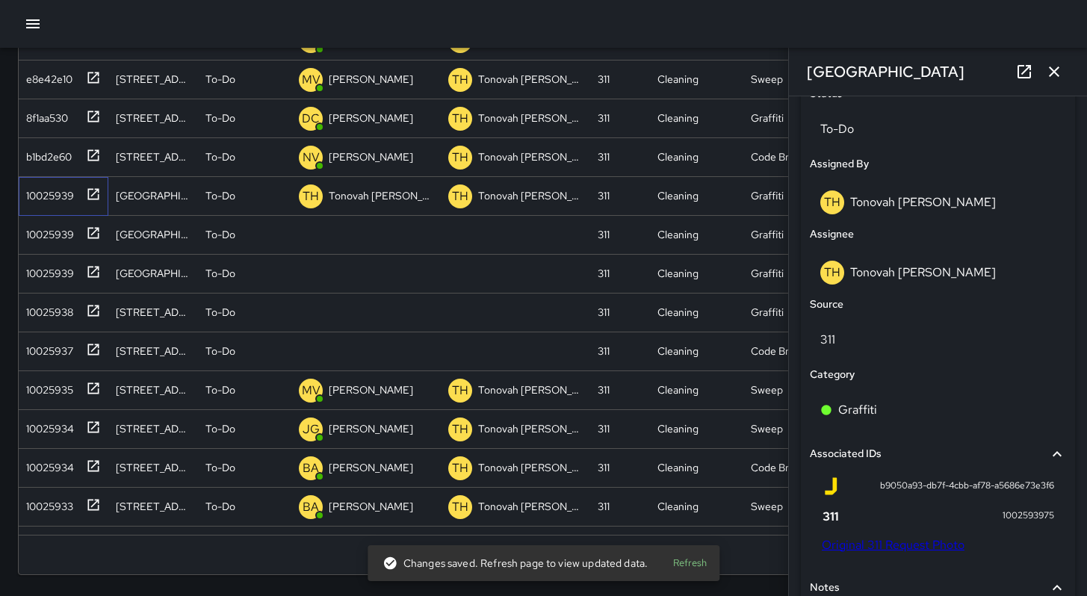
scroll to position [710, 0]
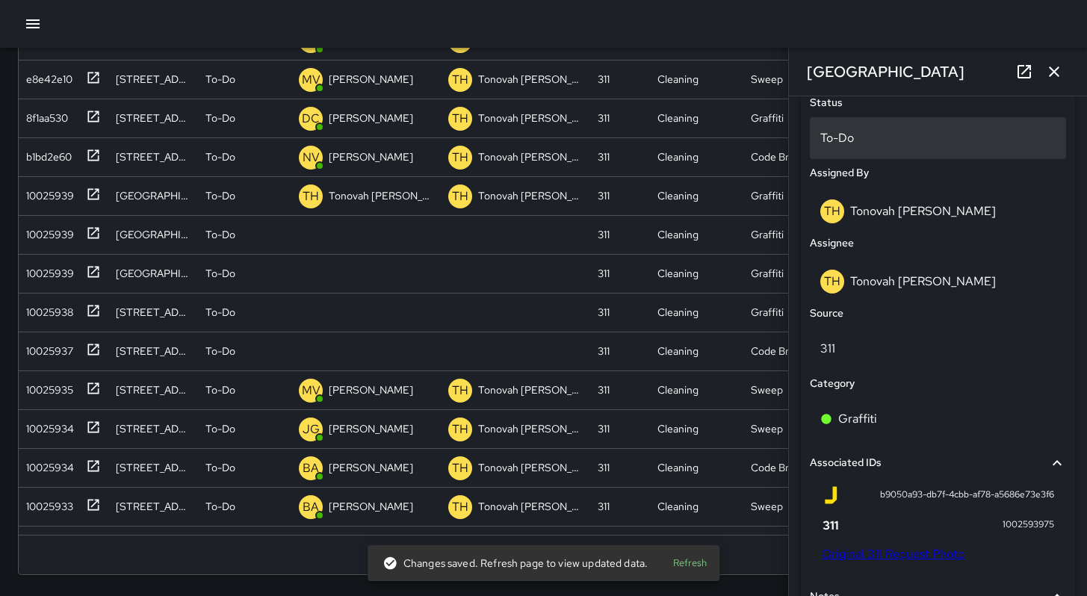
click at [829, 147] on p "To-Do" at bounding box center [937, 138] width 235 height 18
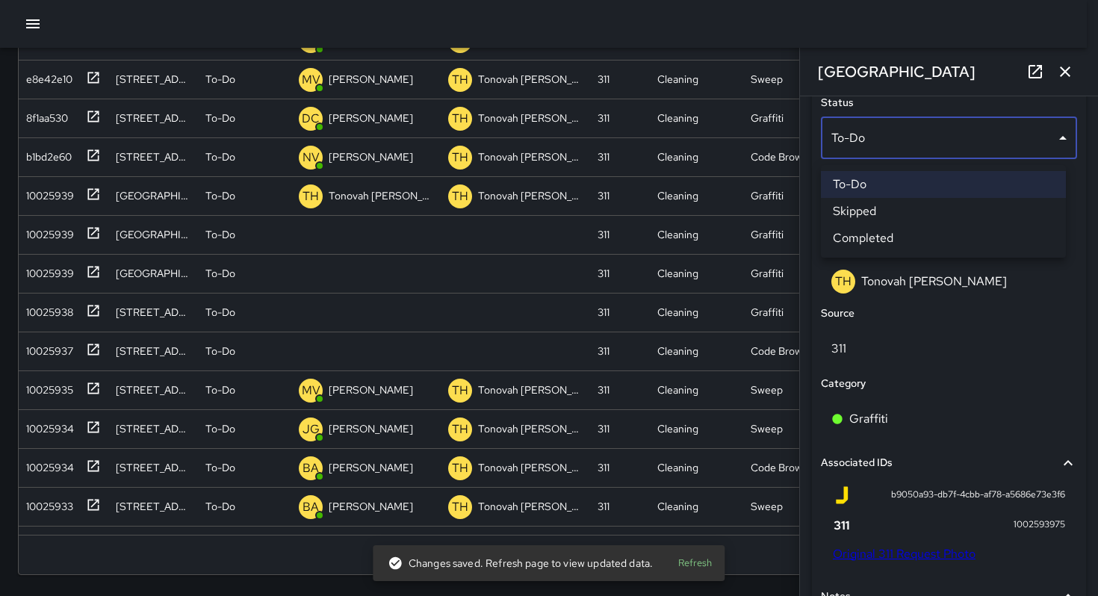
click at [861, 219] on li "Skipped" at bounding box center [943, 211] width 245 height 27
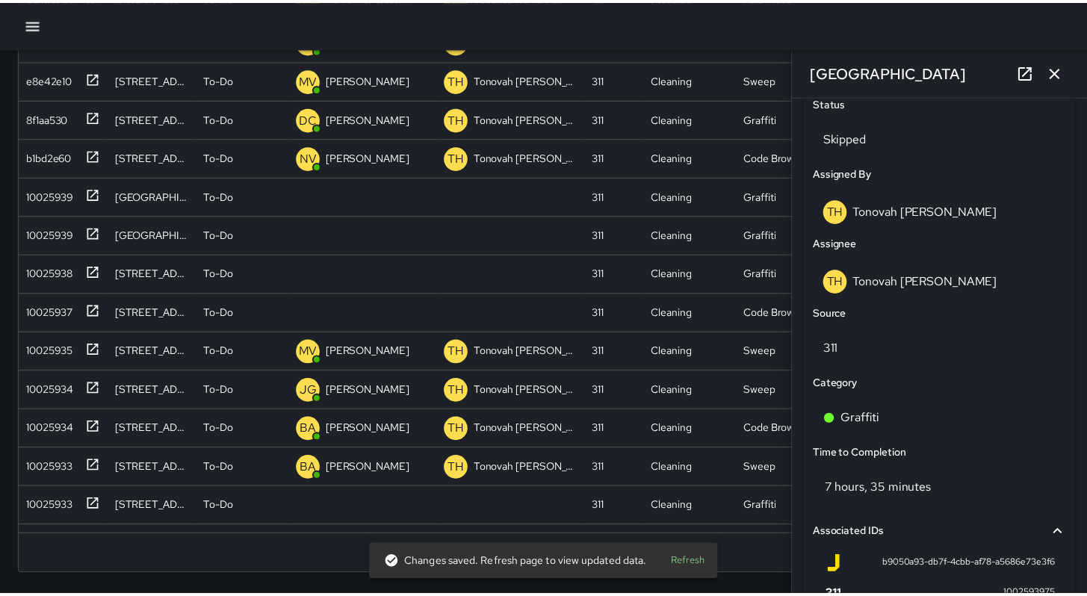
scroll to position [12, 12]
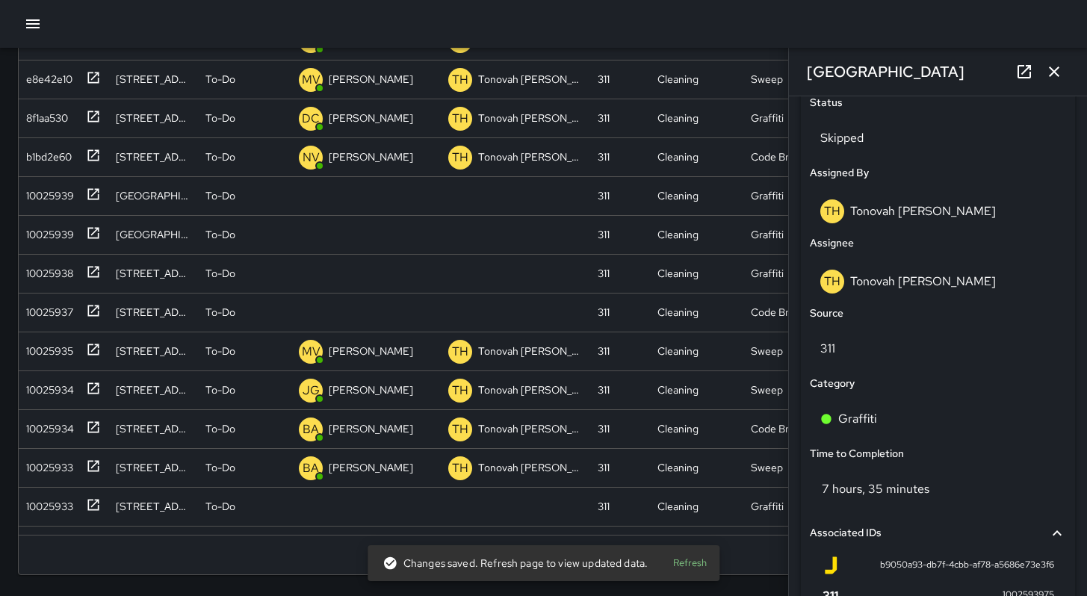
click at [1050, 78] on icon "button" at bounding box center [1054, 72] width 18 height 18
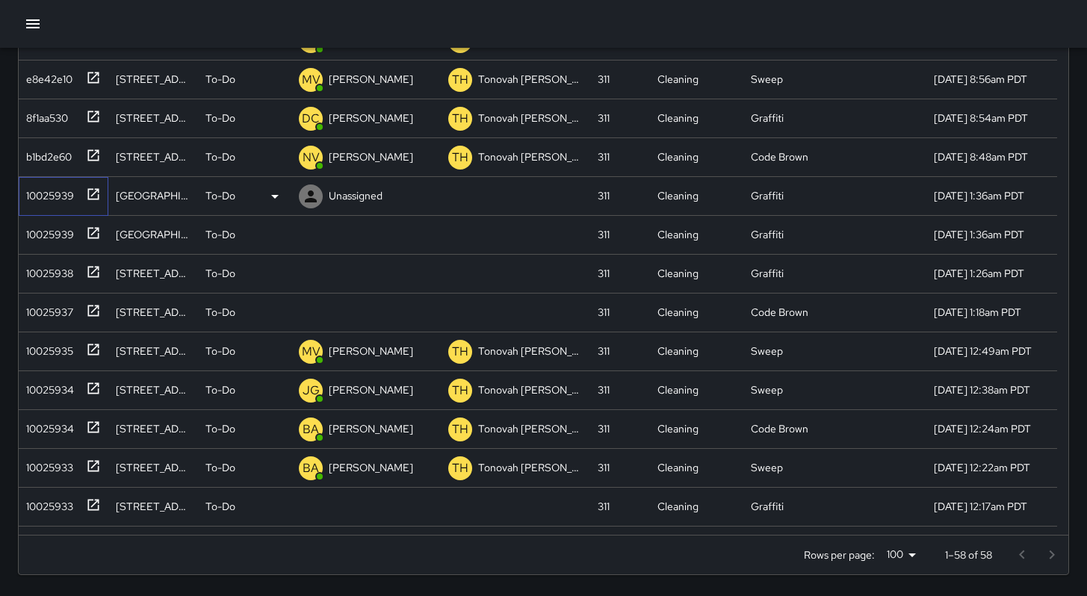
click at [73, 202] on div "10025939" at bounding box center [47, 192] width 54 height 21
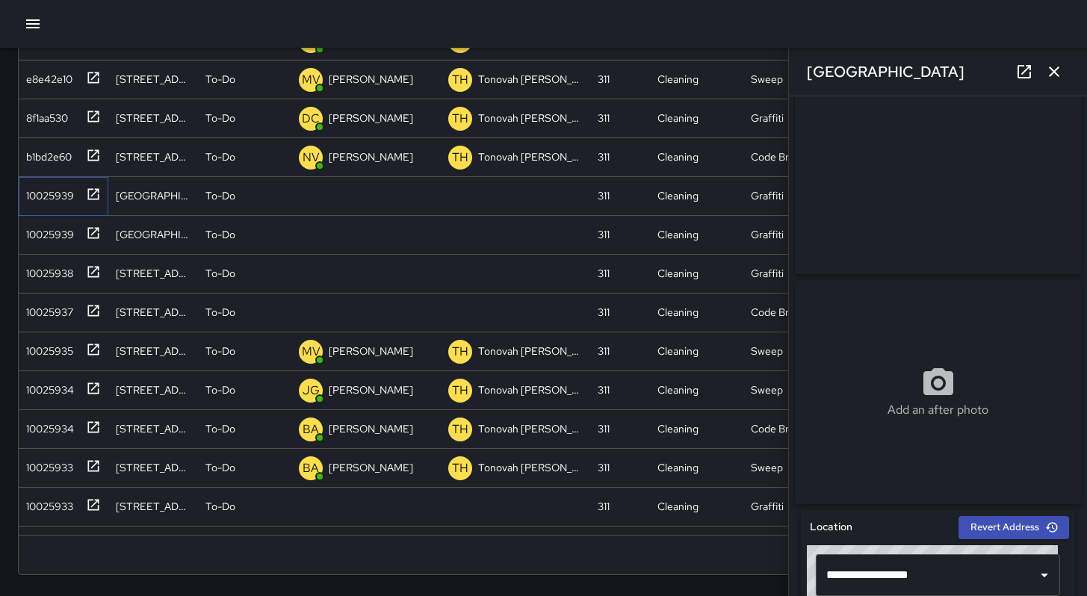
scroll to position [272, 0]
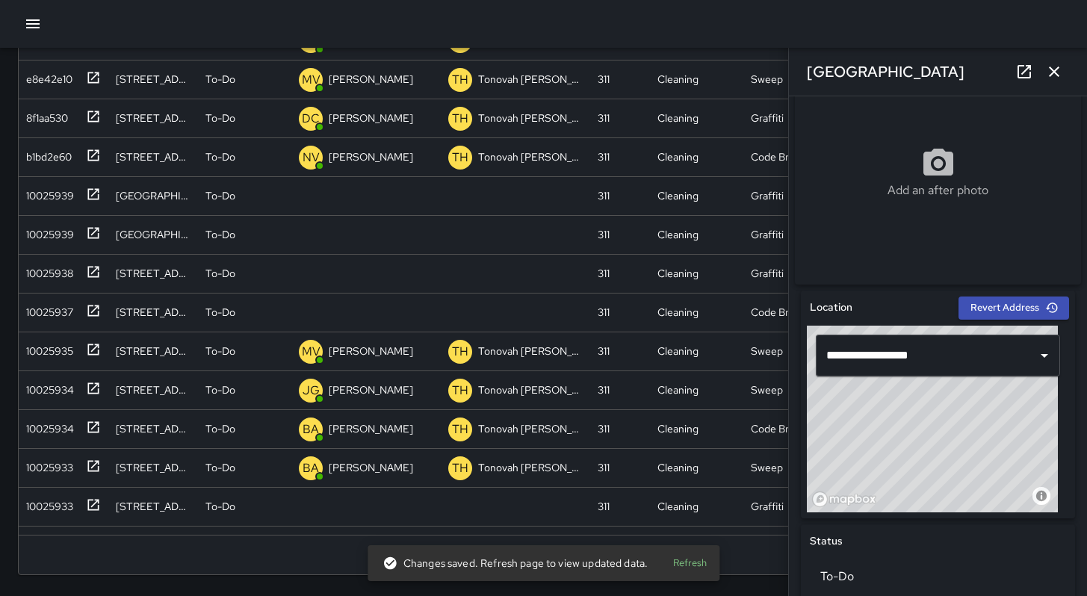
drag, startPoint x: 951, startPoint y: 68, endPoint x: 804, endPoint y: 75, distance: 147.3
click at [804, 75] on div "[GEOGRAPHIC_DATA]" at bounding box center [938, 72] width 298 height 48
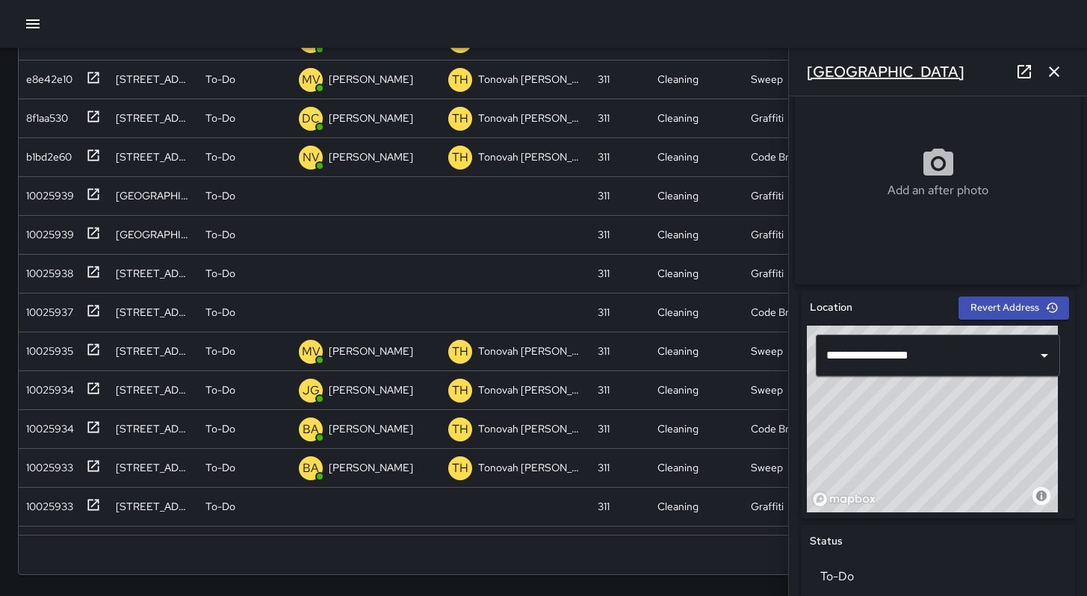
copy h6 "[GEOGRAPHIC_DATA]"
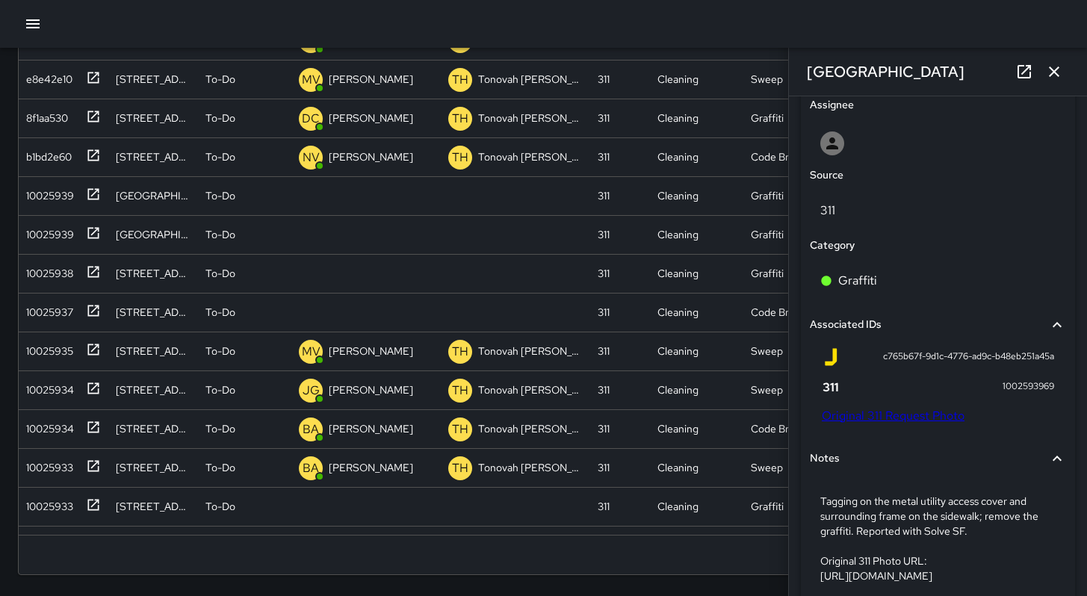
scroll to position [879, 0]
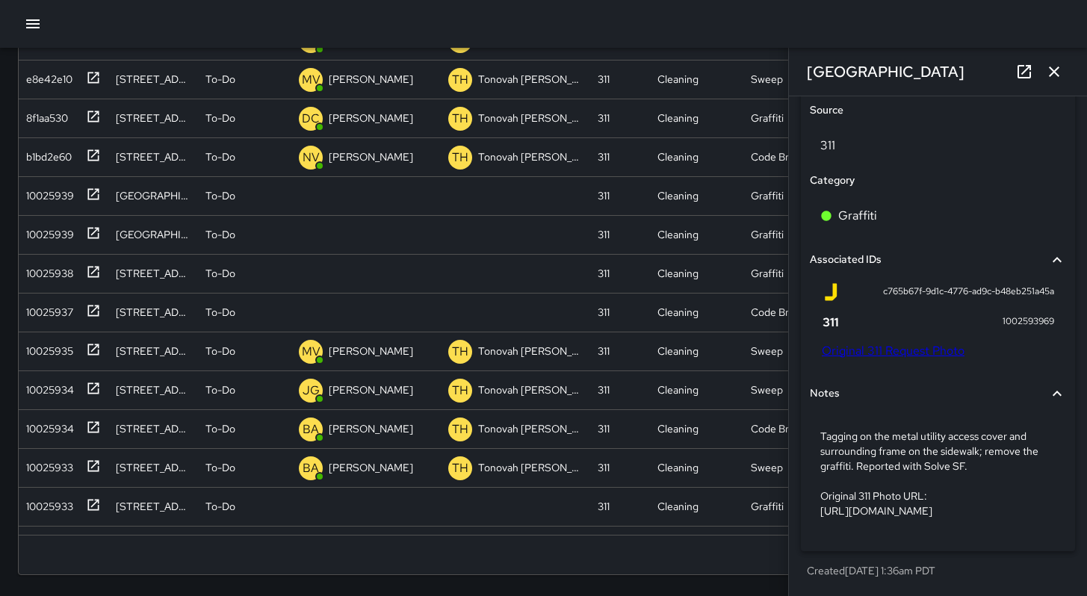
click at [929, 343] on link "Original 311 Request Photo" at bounding box center [893, 351] width 143 height 16
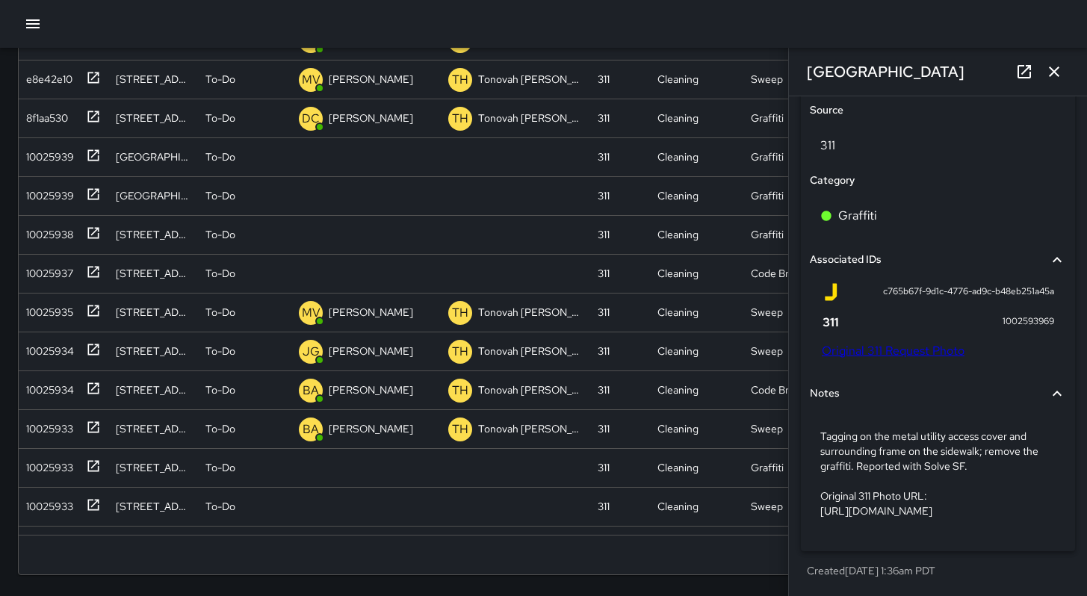
click at [896, 329] on div "c765b67f-9d1c-4776-ad9c-b48eb251a45a 1002593969 Original 311 Request Photo" at bounding box center [938, 323] width 256 height 93
click at [896, 343] on link "Original 311 Request Photo" at bounding box center [893, 351] width 143 height 16
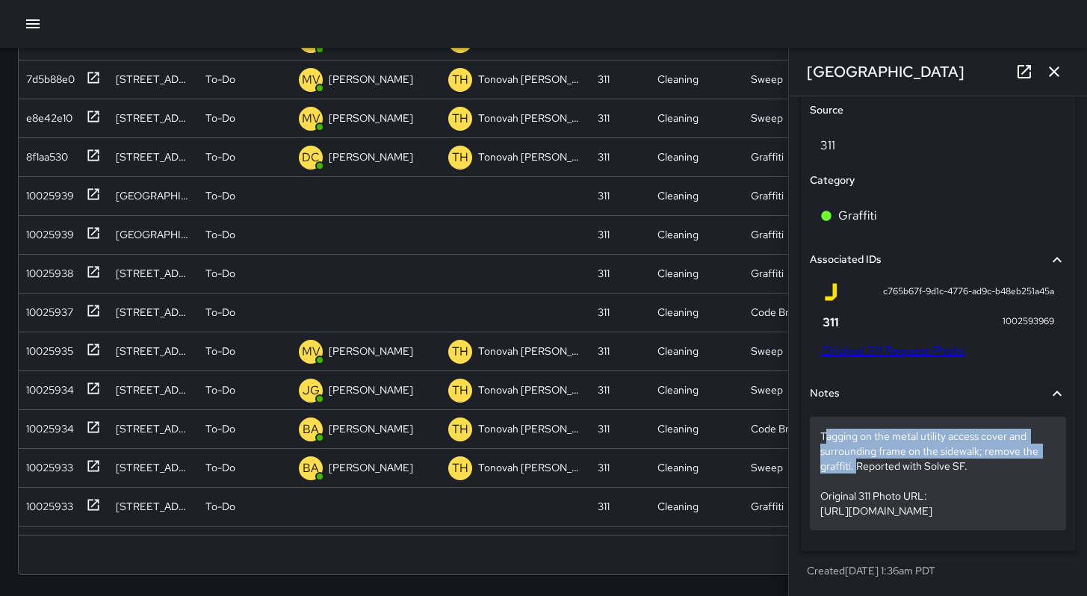
drag, startPoint x: 855, startPoint y: 436, endPoint x: 824, endPoint y: 406, distance: 42.8
click at [824, 429] on p "Tagging on the metal utility access cover and surrounding frame on the sidewalk…" at bounding box center [937, 474] width 235 height 90
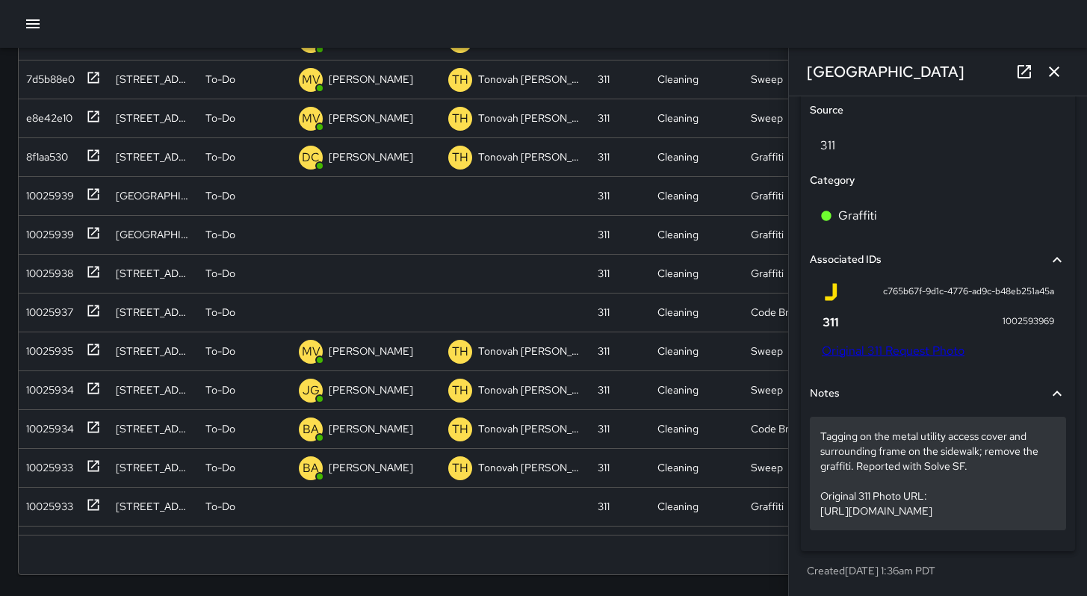
scroll to position [790, 0]
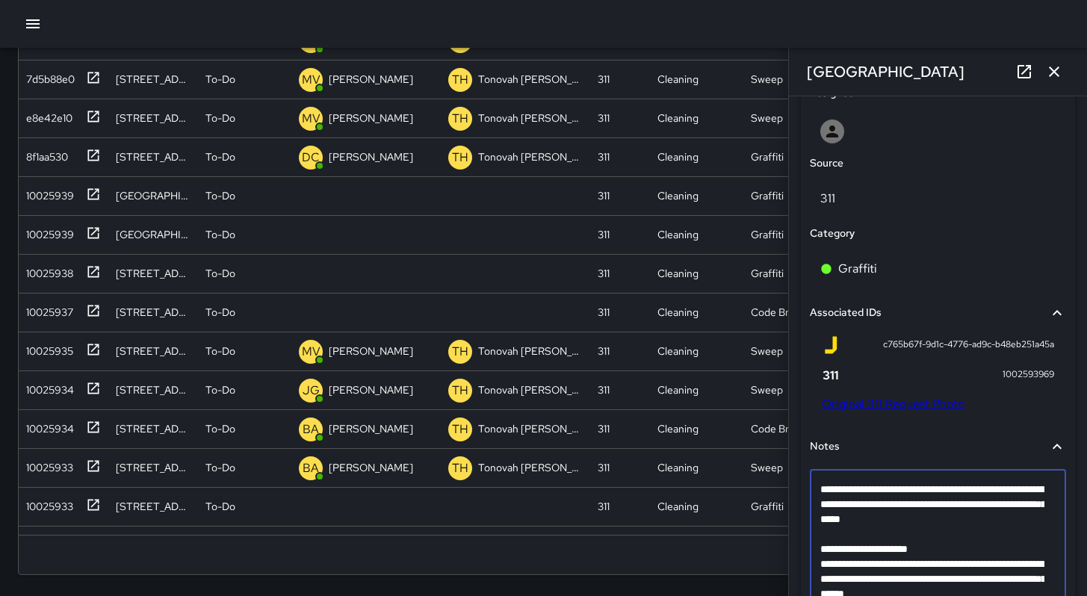
drag, startPoint x: 853, startPoint y: 529, endPoint x: 814, endPoint y: 489, distance: 56.0
click at [814, 489] on div "**********" at bounding box center [938, 542] width 256 height 144
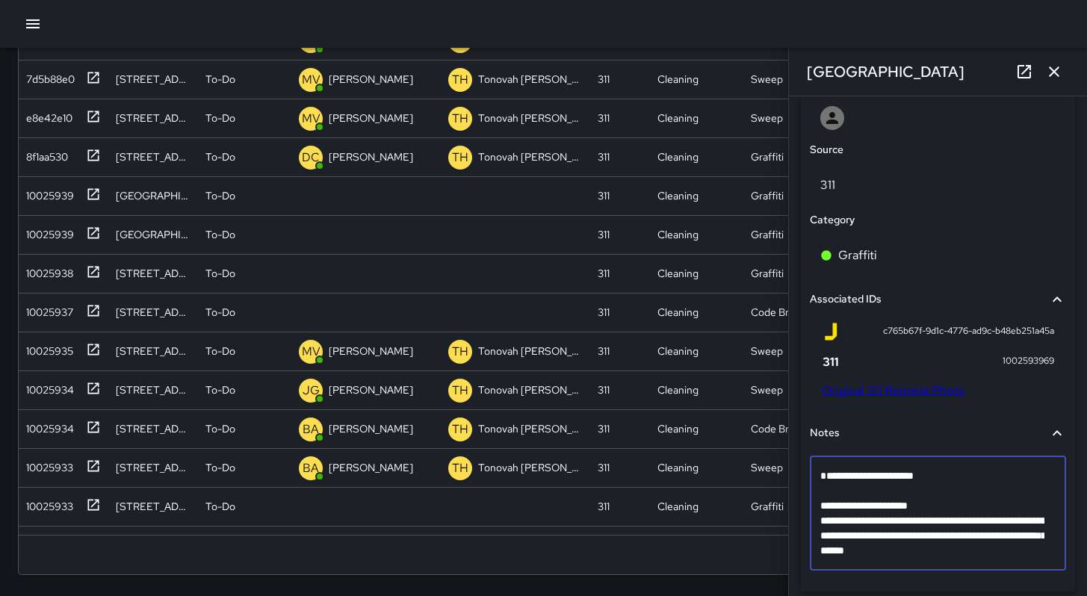
scroll to position [850, 0]
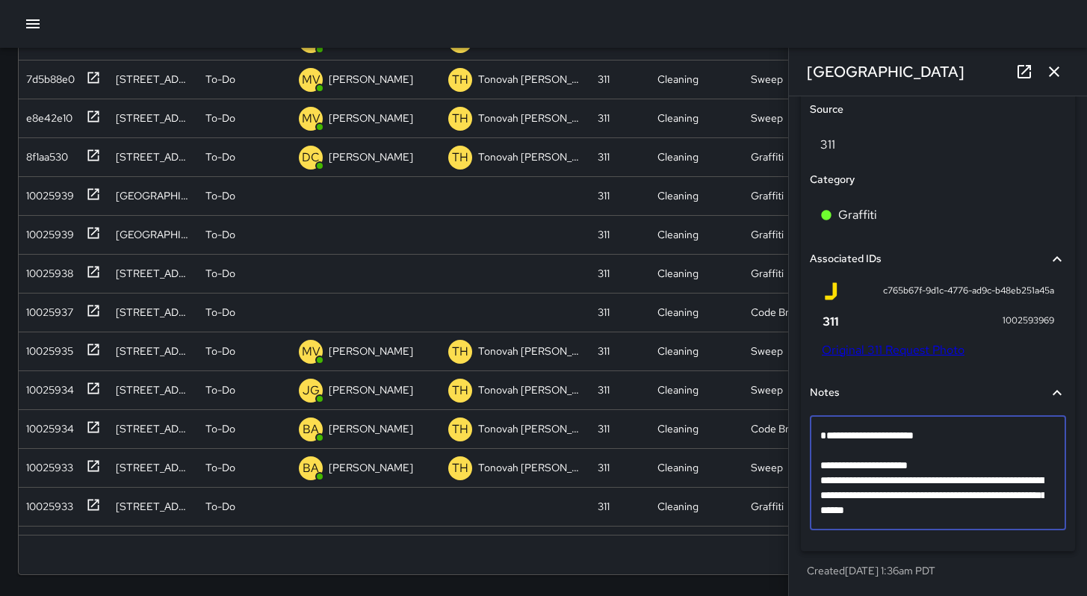
drag, startPoint x: 1038, startPoint y: 511, endPoint x: 809, endPoint y: 452, distance: 236.1
click at [810, 452] on div "**********" at bounding box center [938, 473] width 256 height 114
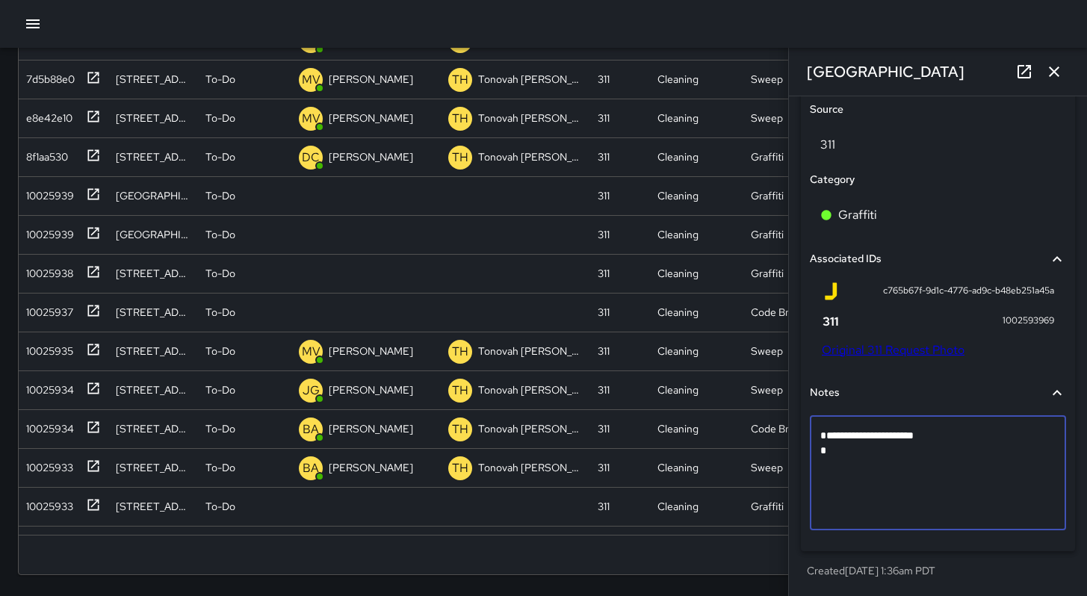
scroll to position [790, 0]
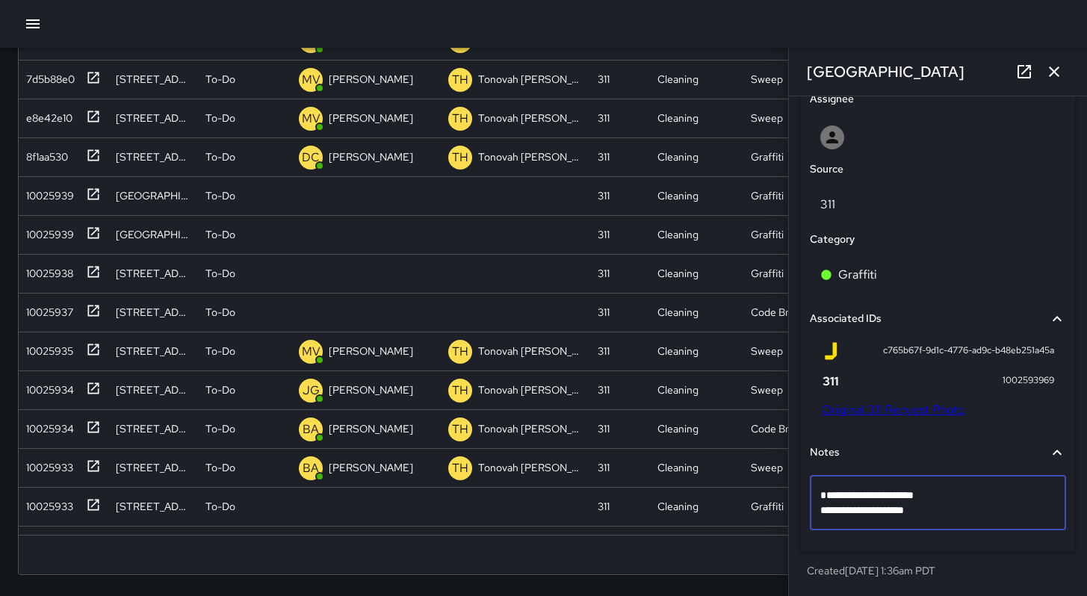
type textarea "**********"
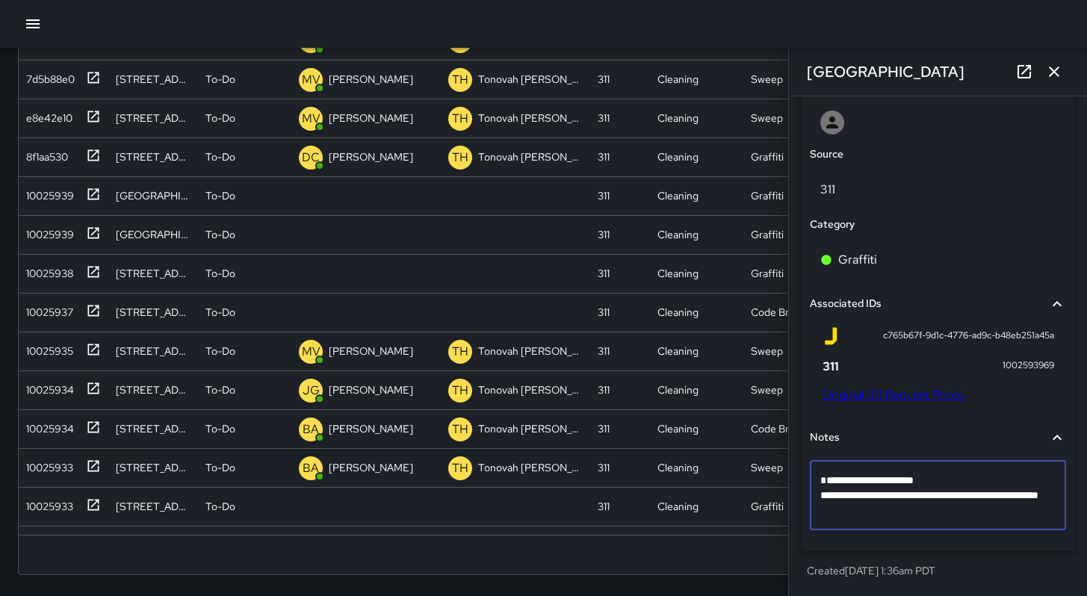
click at [959, 481] on textarea "**********" at bounding box center [932, 495] width 224 height 45
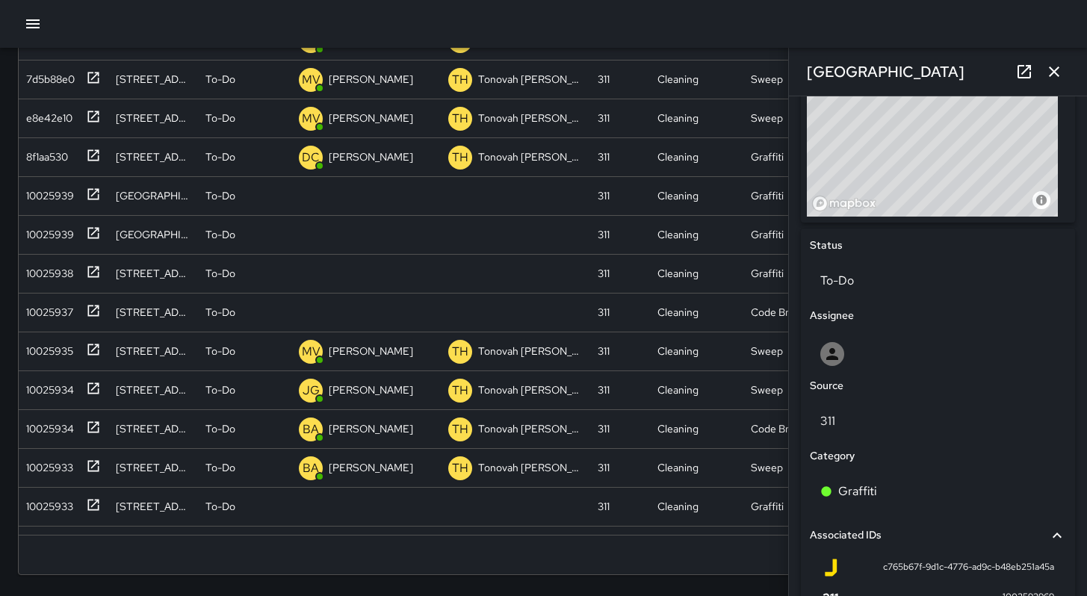
scroll to position [616, 0]
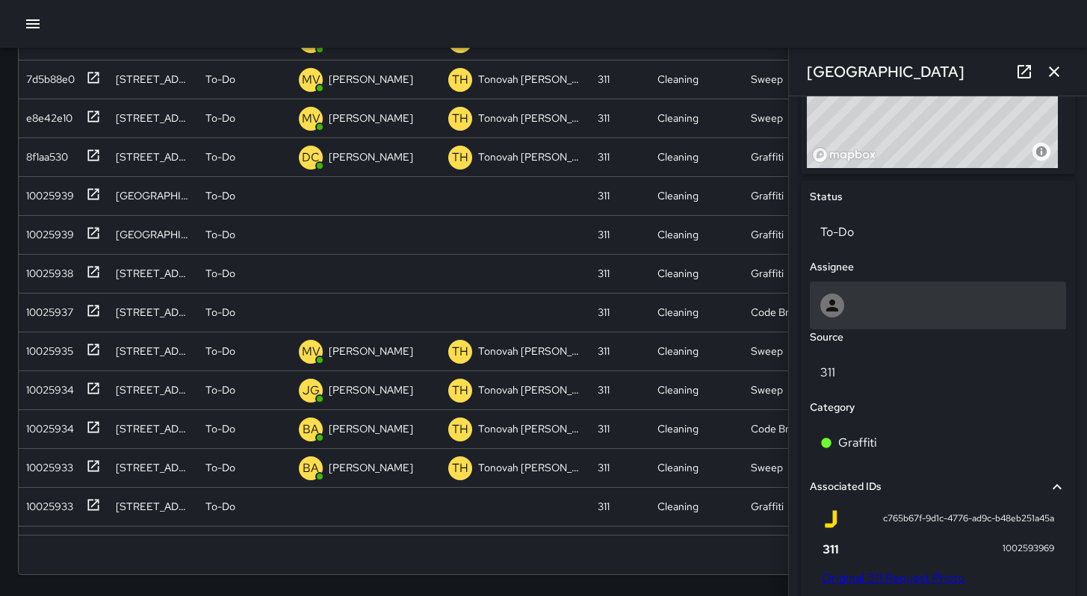
click at [839, 315] on icon at bounding box center [832, 306] width 18 height 18
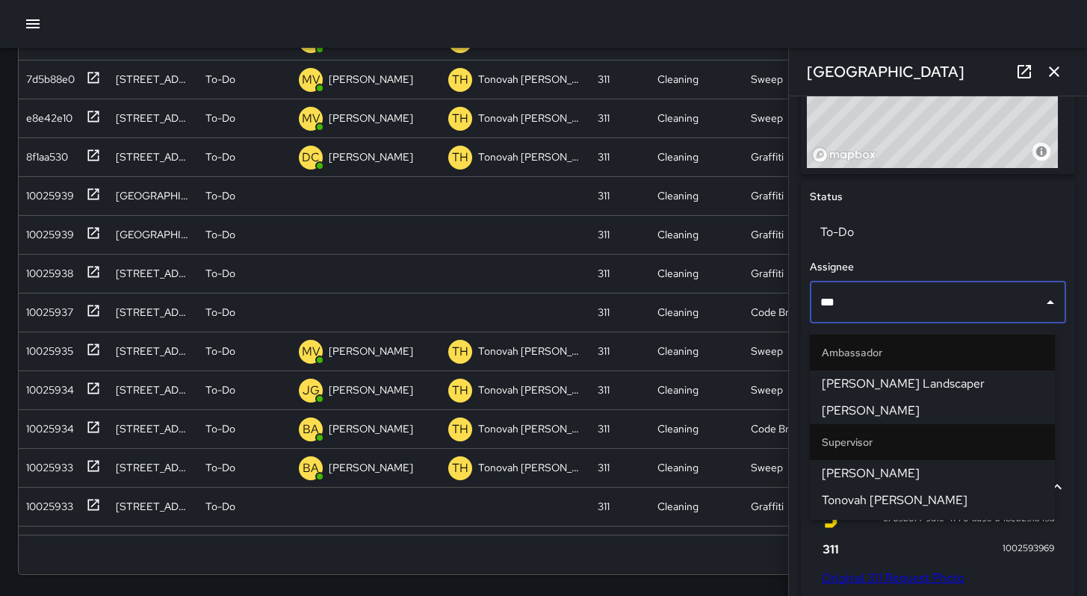
type input "****"
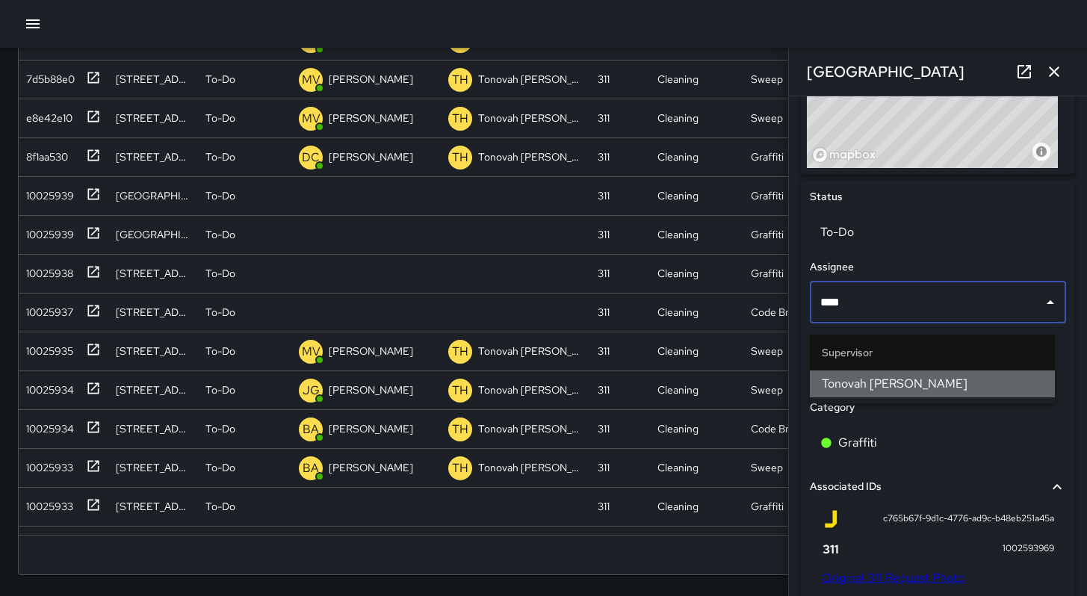
click at [897, 391] on span "Tonovah [PERSON_NAME]" at bounding box center [932, 384] width 221 height 18
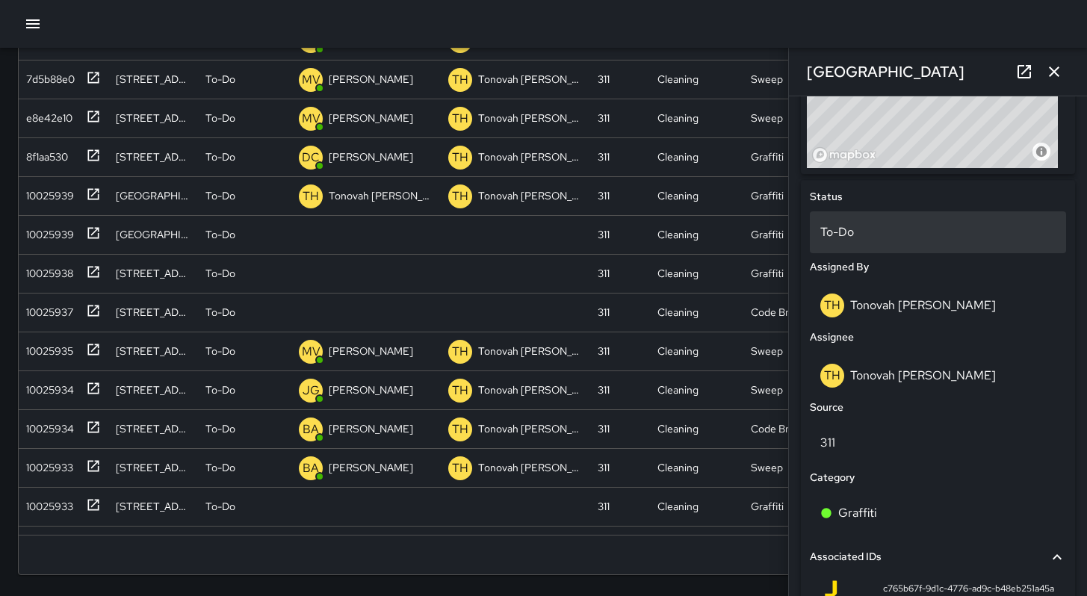
click at [849, 234] on p "To-Do" at bounding box center [937, 232] width 235 height 18
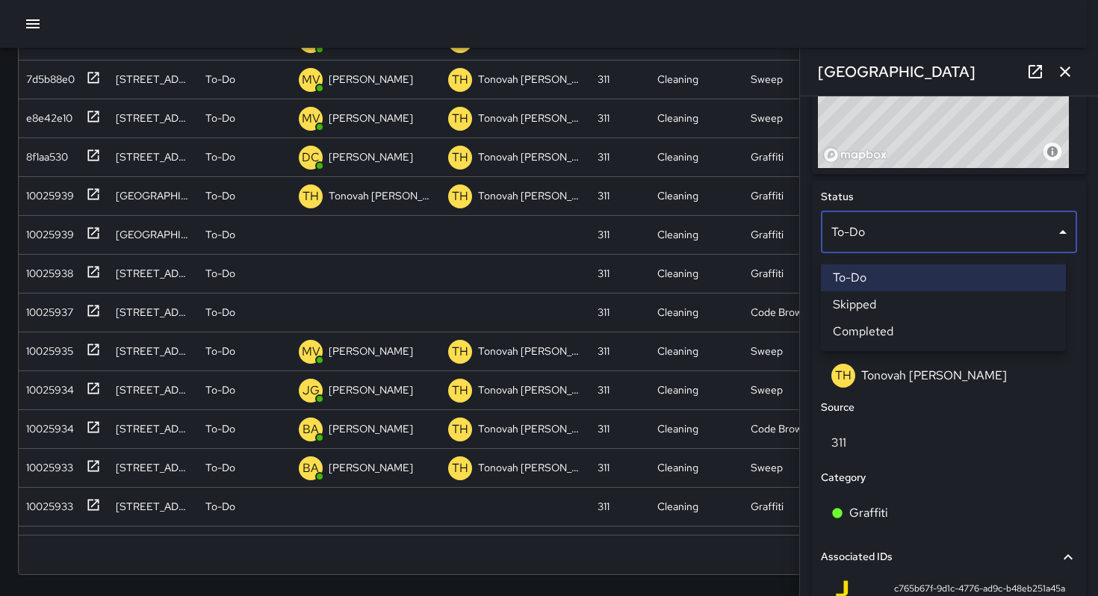
click at [867, 297] on li "Skipped" at bounding box center [943, 304] width 245 height 27
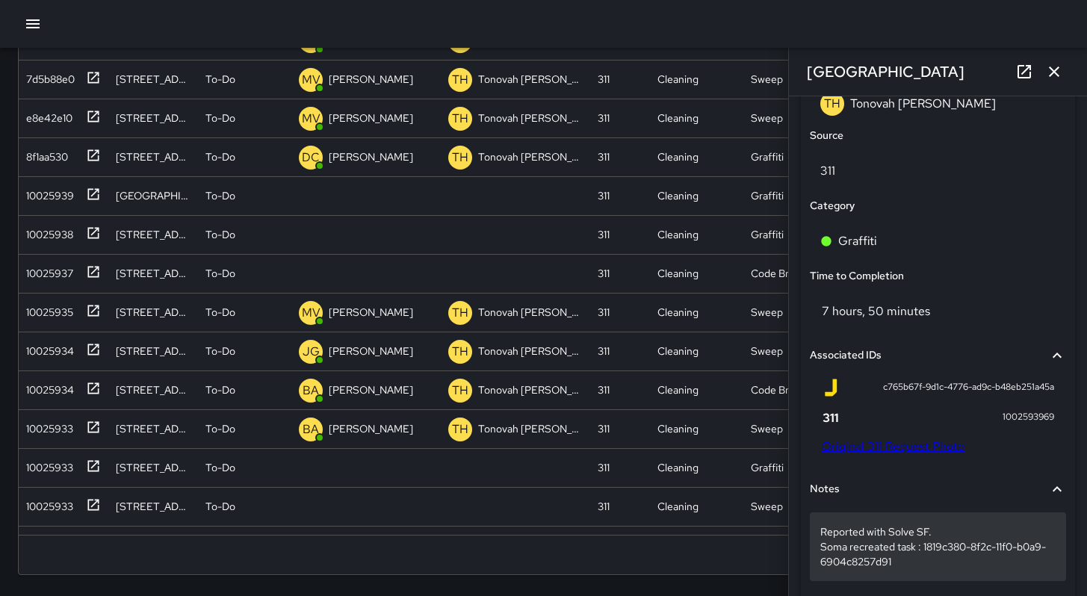
scroll to position [966, 0]
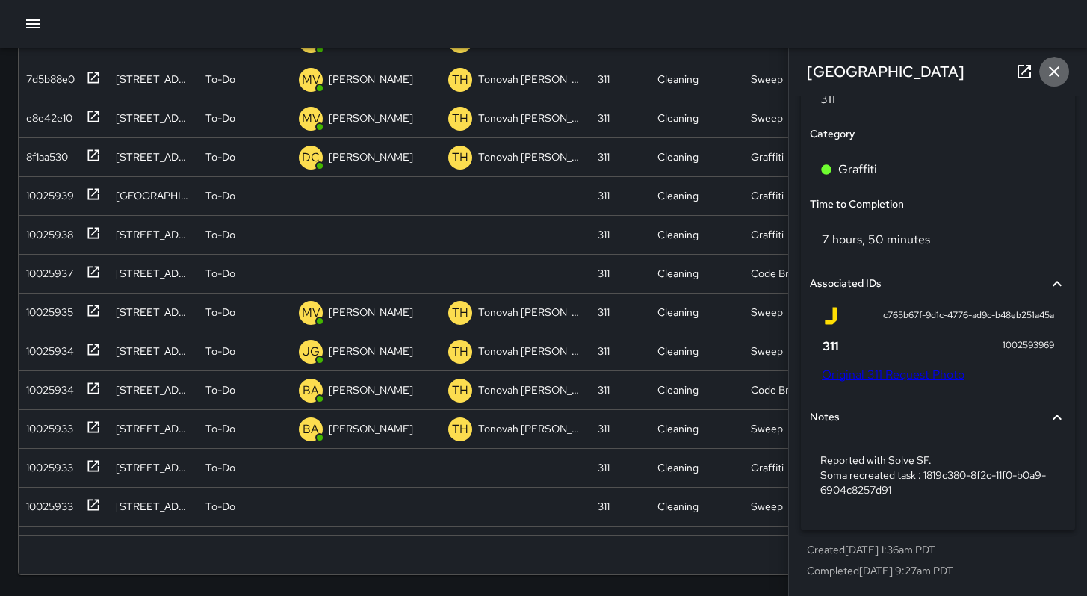
click at [1056, 76] on icon "button" at bounding box center [1054, 72] width 18 height 18
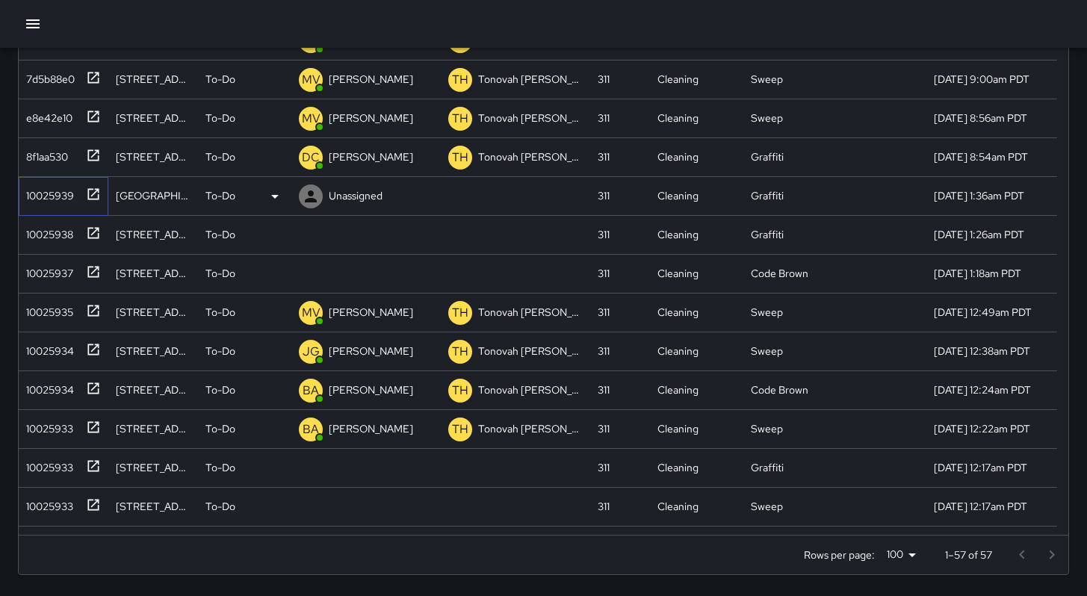
click at [60, 204] on div "10025939" at bounding box center [60, 193] width 81 height 25
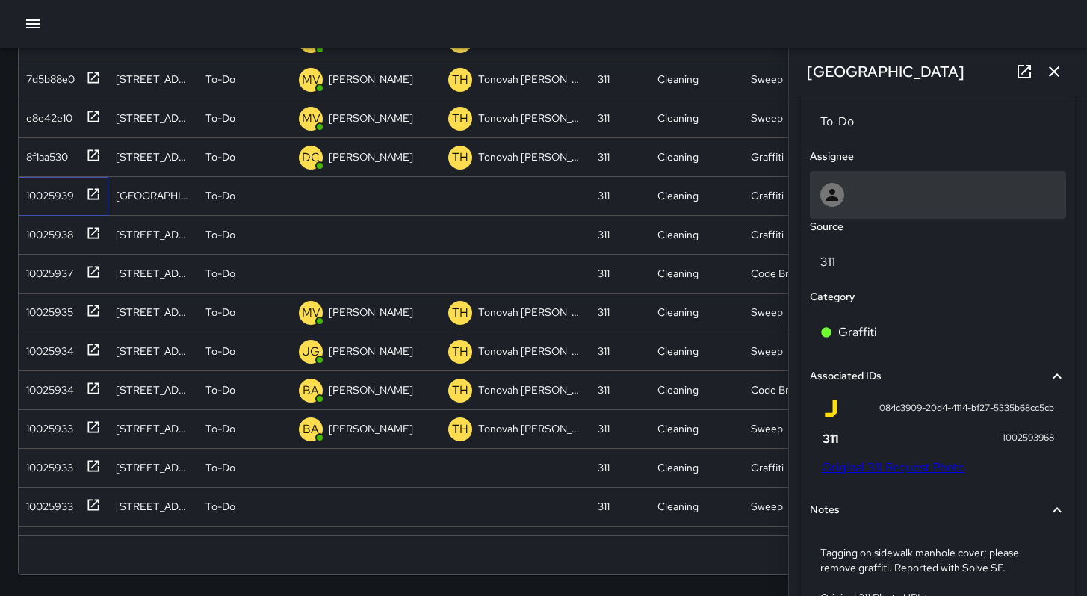
scroll to position [784, 0]
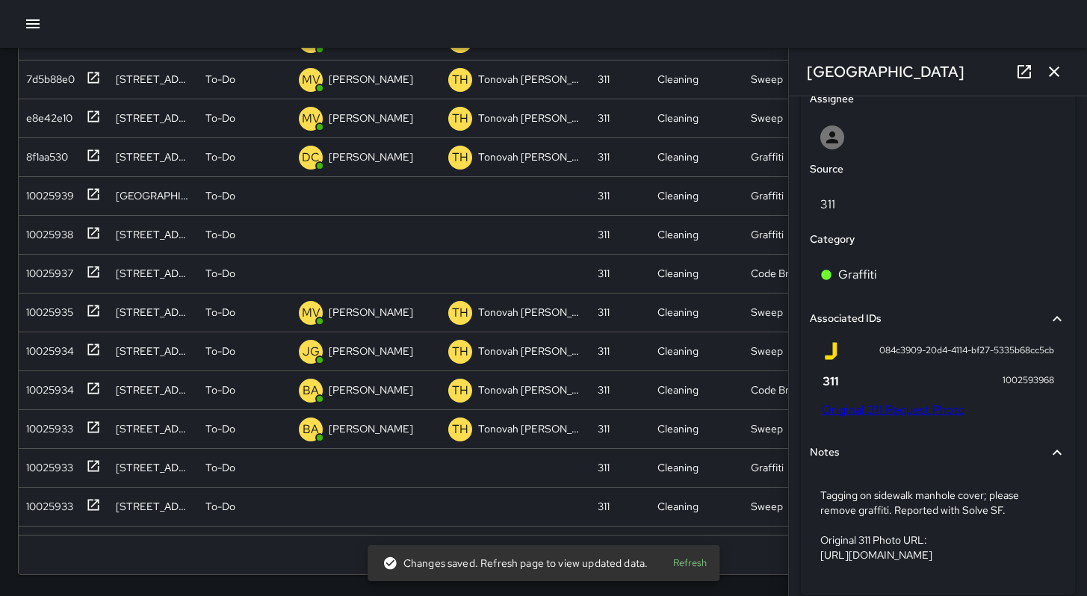
click at [888, 418] on link "Original 311 Request Photo" at bounding box center [893, 410] width 143 height 16
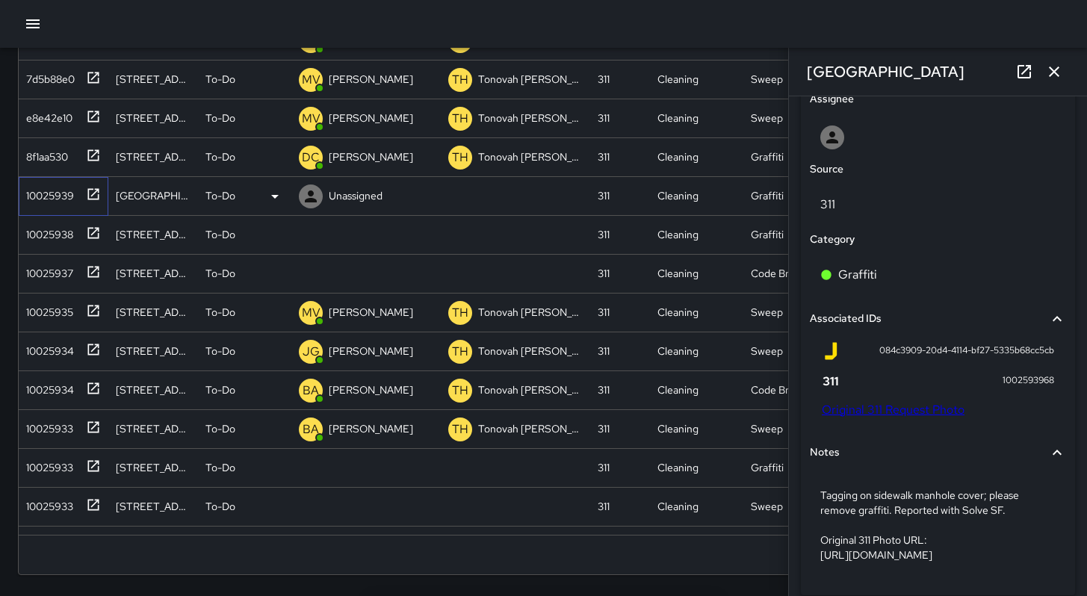
click at [49, 196] on div "10025939" at bounding box center [47, 192] width 54 height 21
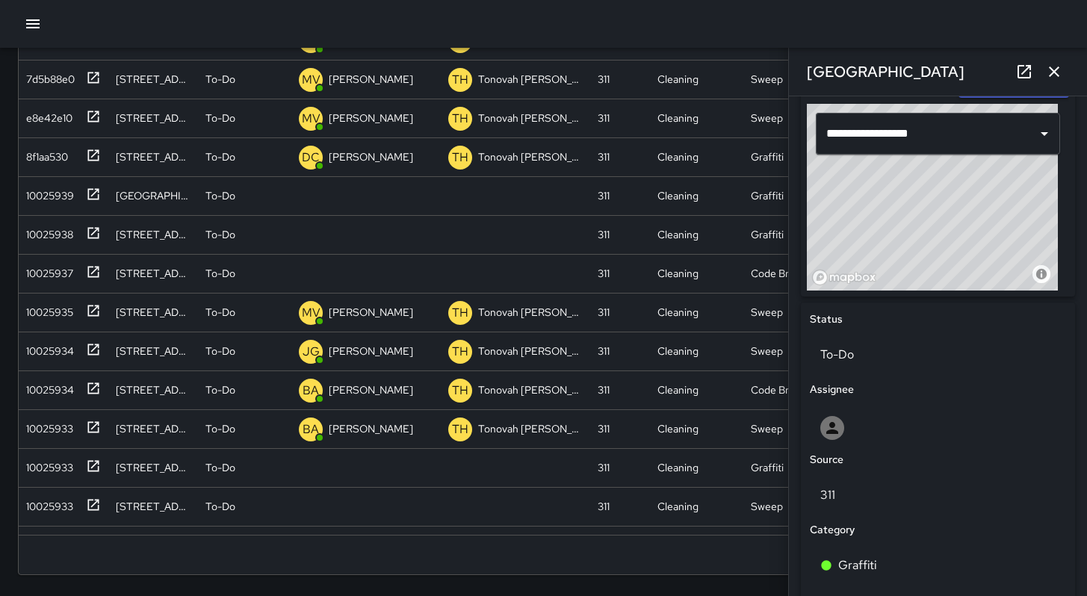
scroll to position [864, 0]
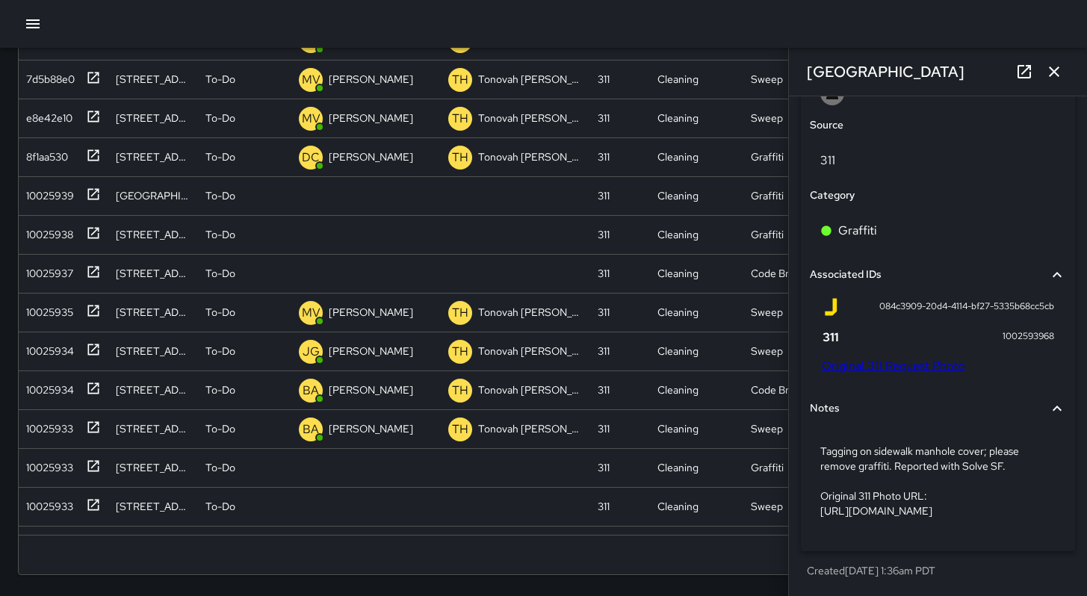
click at [885, 358] on link "Original 311 Request Photo" at bounding box center [893, 366] width 143 height 16
click at [0, 0] on div "Search *** Search New Task To-Do (95) Skipped (99+) Completed (99+) ID Location…" at bounding box center [543, 155] width 1087 height 882
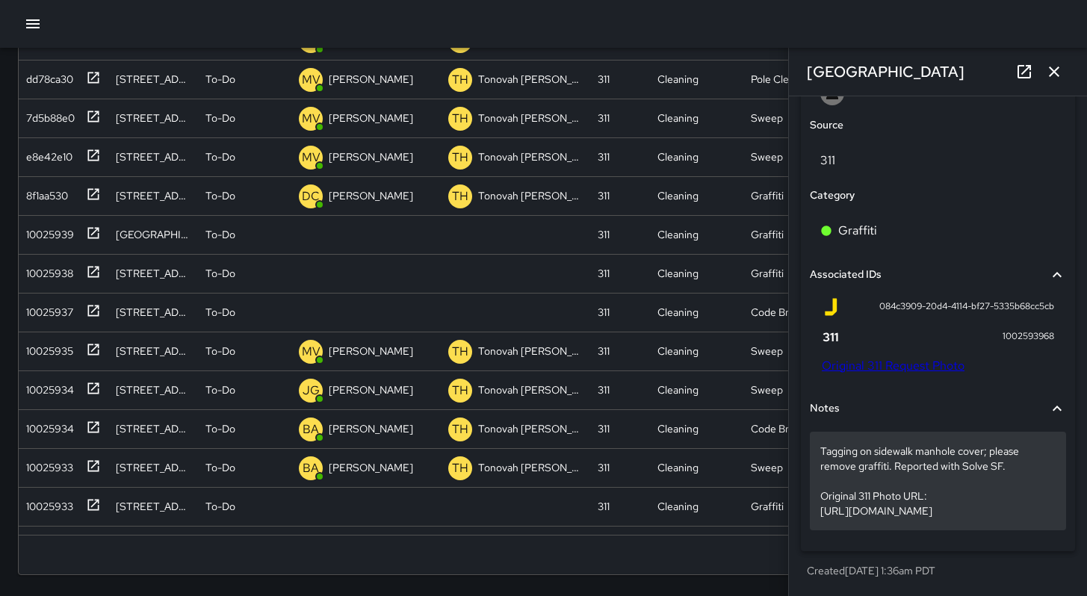
drag, startPoint x: 1034, startPoint y: 514, endPoint x: 817, endPoint y: 472, distance: 221.4
click at [817, 472] on div "Tagging on sidewalk manhole cover; please remove graffiti. Reported with Solve …" at bounding box center [938, 481] width 256 height 99
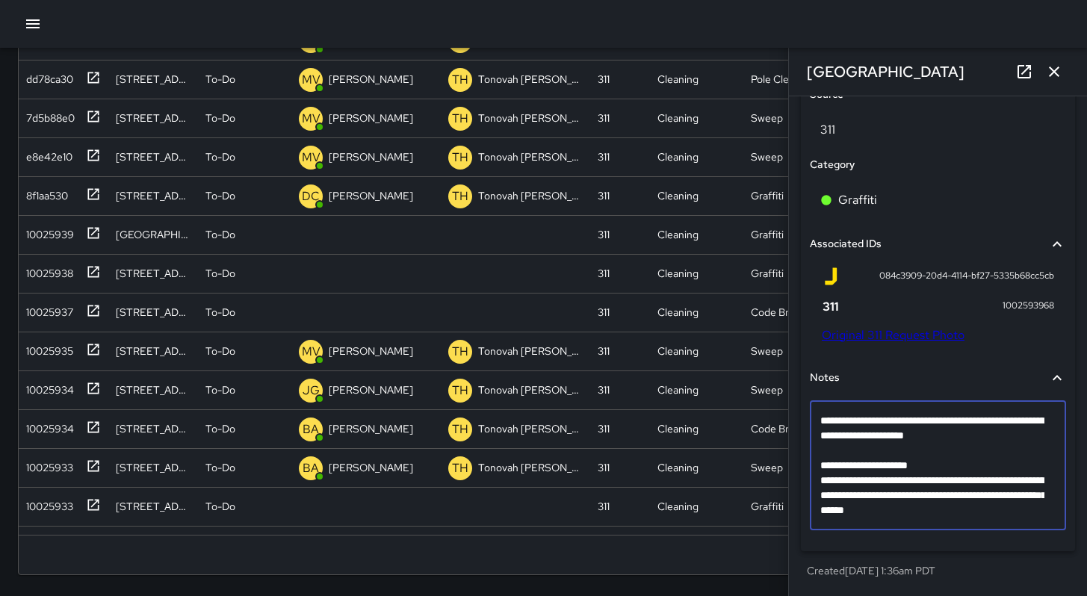
scroll to position [865, 0]
drag, startPoint x: 1031, startPoint y: 513, endPoint x: 841, endPoint y: 457, distance: 197.9
click at [841, 457] on textarea "**********" at bounding box center [932, 465] width 224 height 105
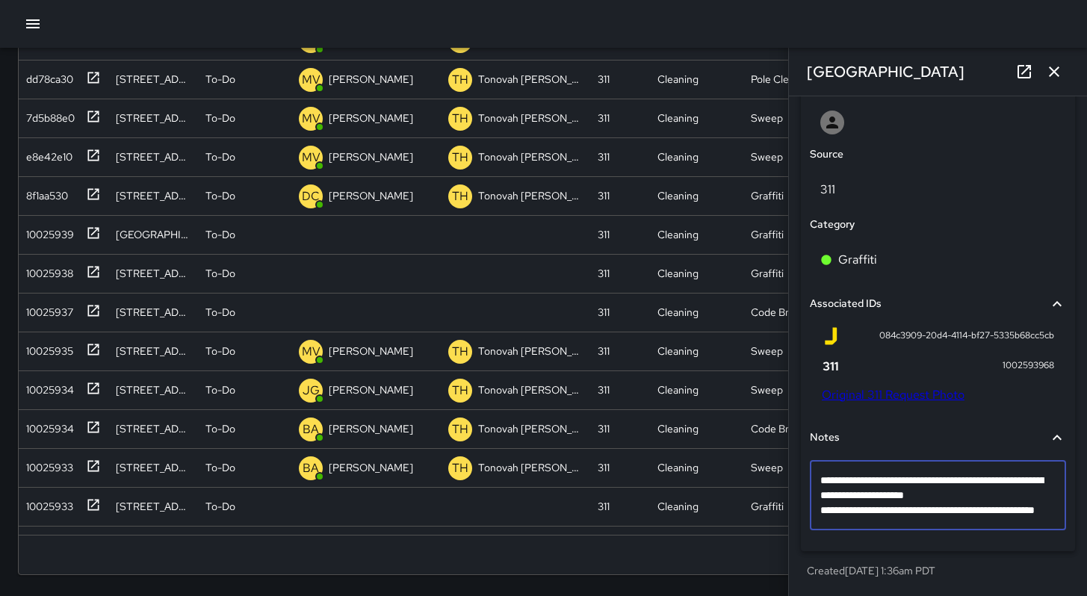
scroll to position [820, 0]
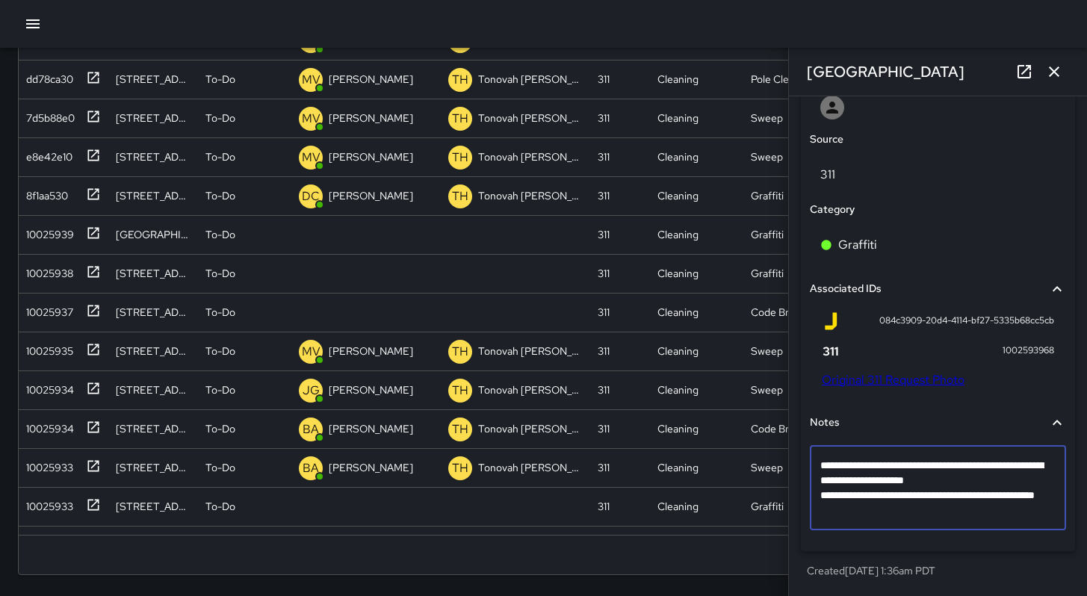
drag, startPoint x: 894, startPoint y: 482, endPoint x: 818, endPoint y: 460, distance: 78.5
click at [818, 460] on div "**********" at bounding box center [938, 488] width 256 height 84
type textarea "**********"
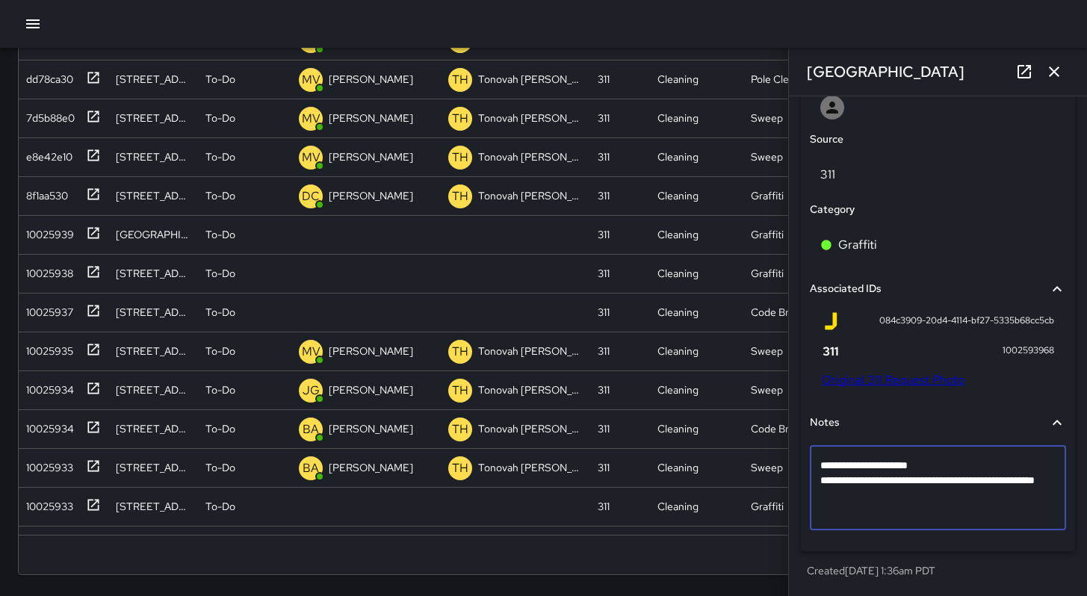
scroll to position [805, 0]
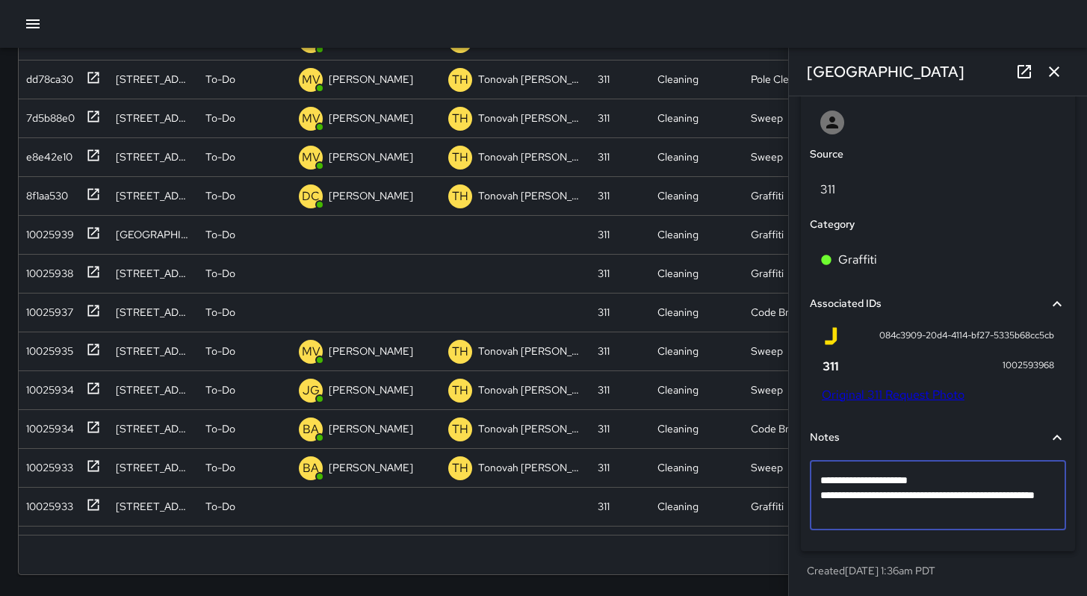
click at [934, 477] on textarea "**********" at bounding box center [932, 495] width 224 height 45
click at [946, 479] on textarea "**********" at bounding box center [932, 495] width 224 height 45
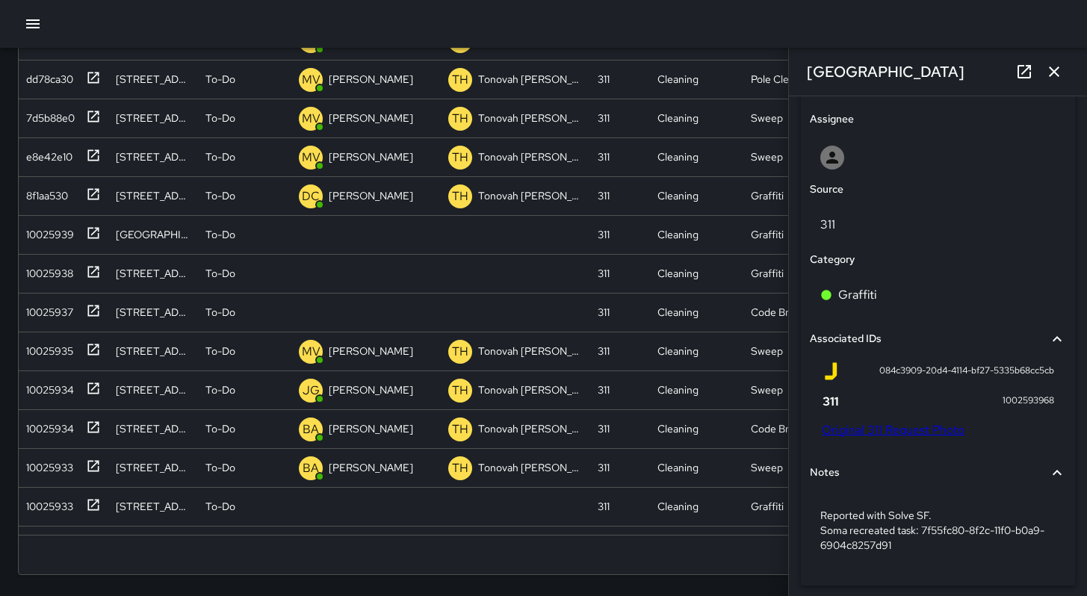
scroll to position [684, 0]
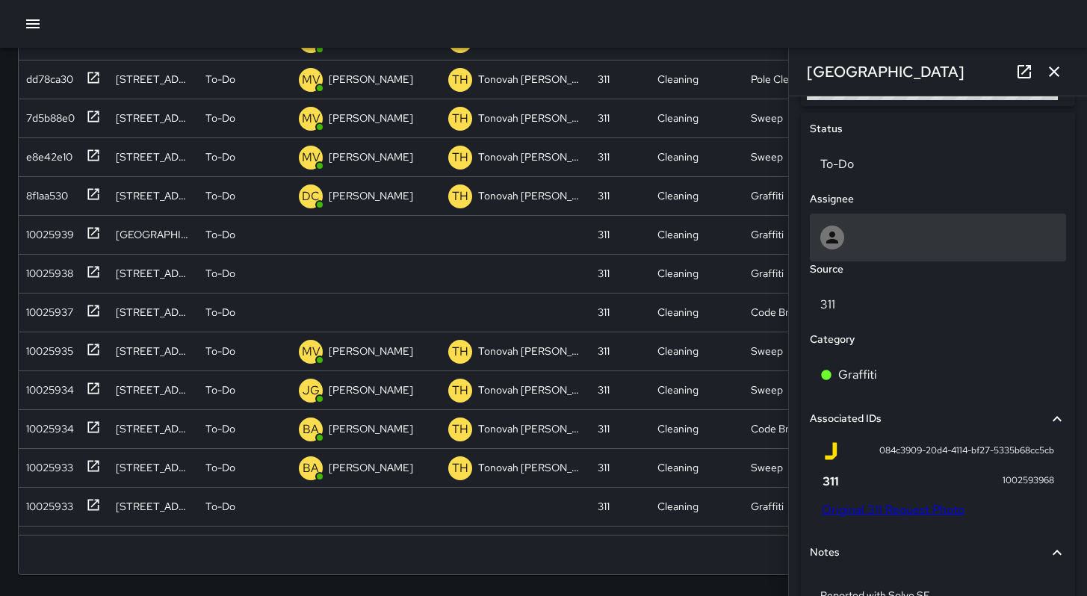
click at [828, 255] on div at bounding box center [938, 238] width 256 height 48
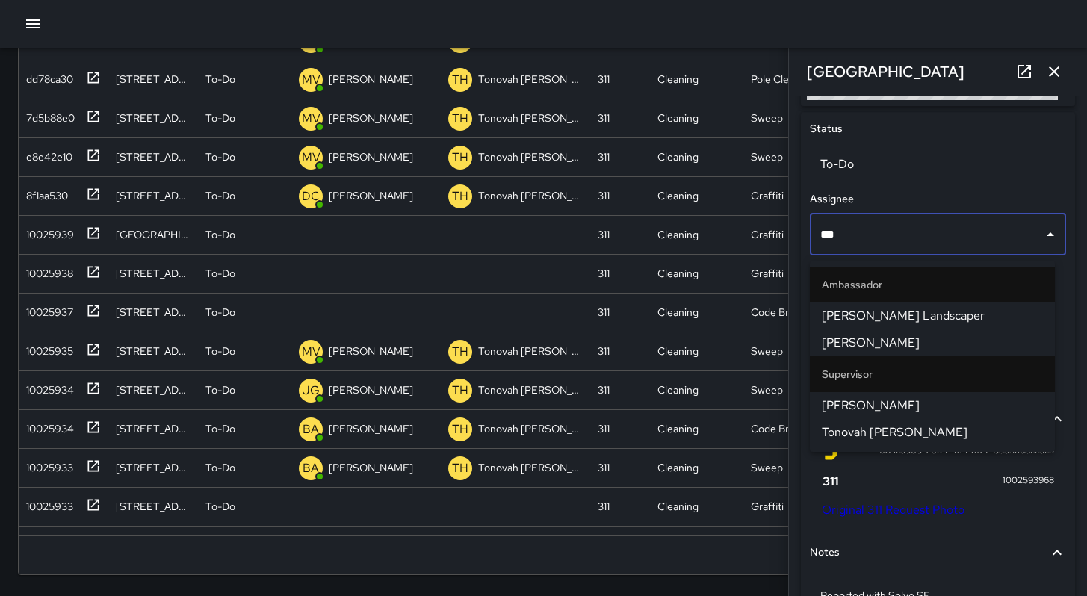
type input "****"
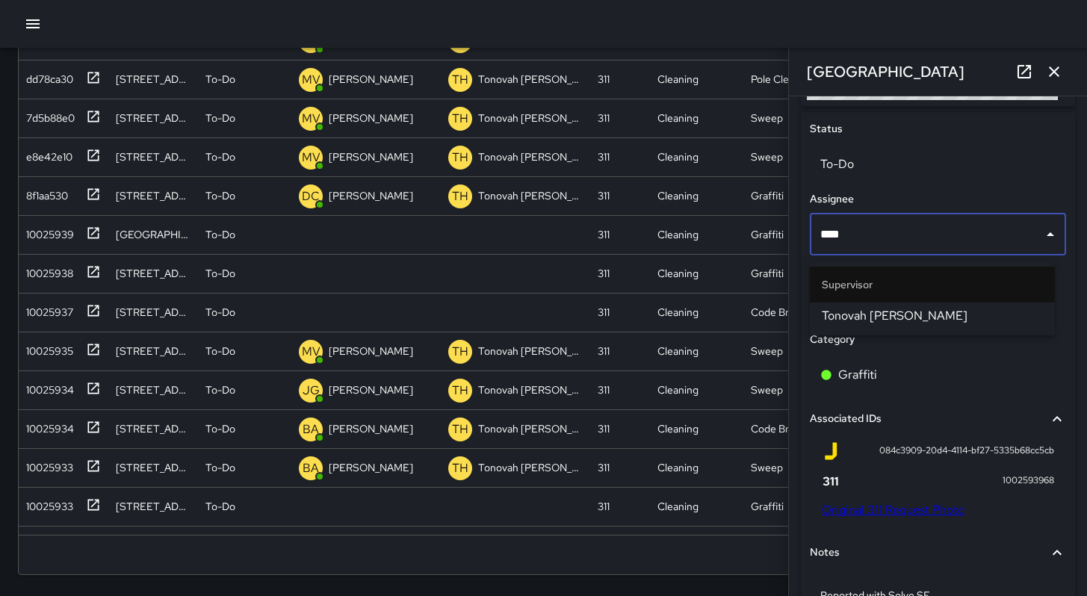
click at [893, 305] on li "Tonovah [PERSON_NAME]" at bounding box center [932, 316] width 245 height 27
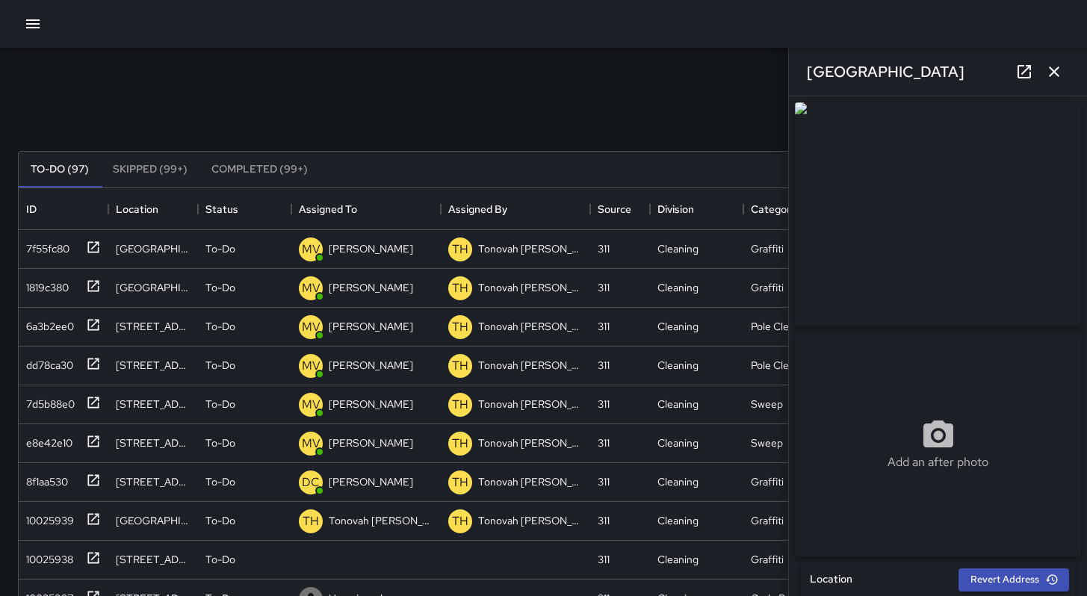
scroll to position [140, 0]
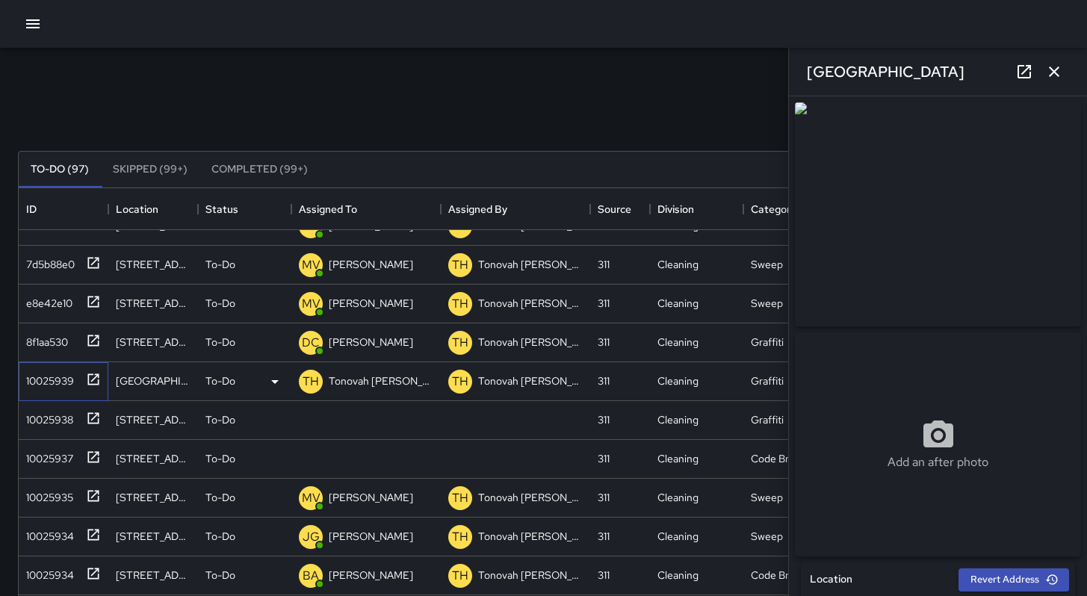
click at [26, 383] on div "10025939" at bounding box center [47, 378] width 54 height 21
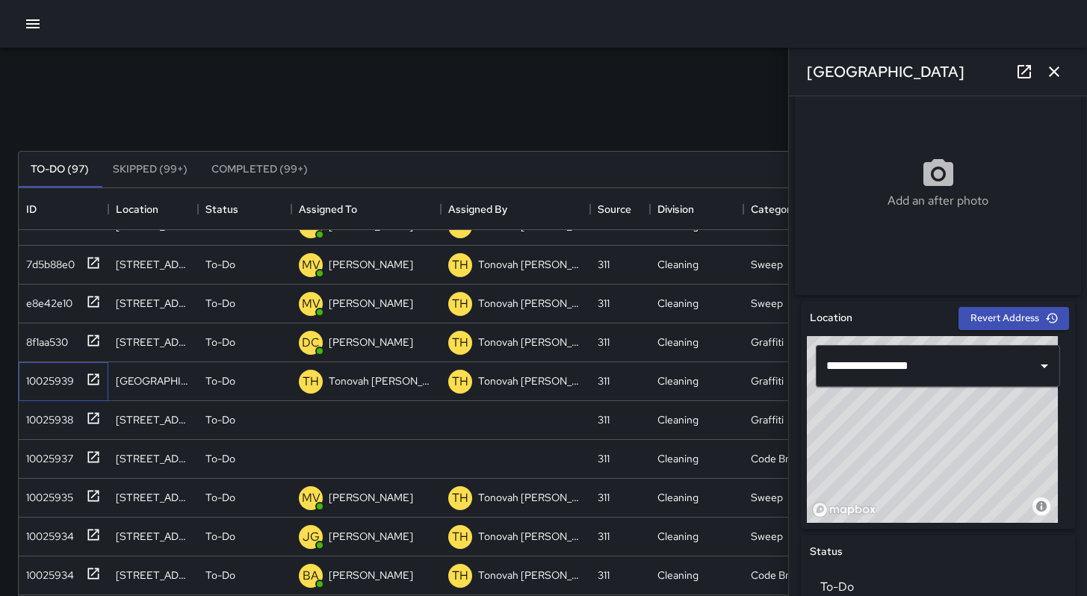
scroll to position [470, 0]
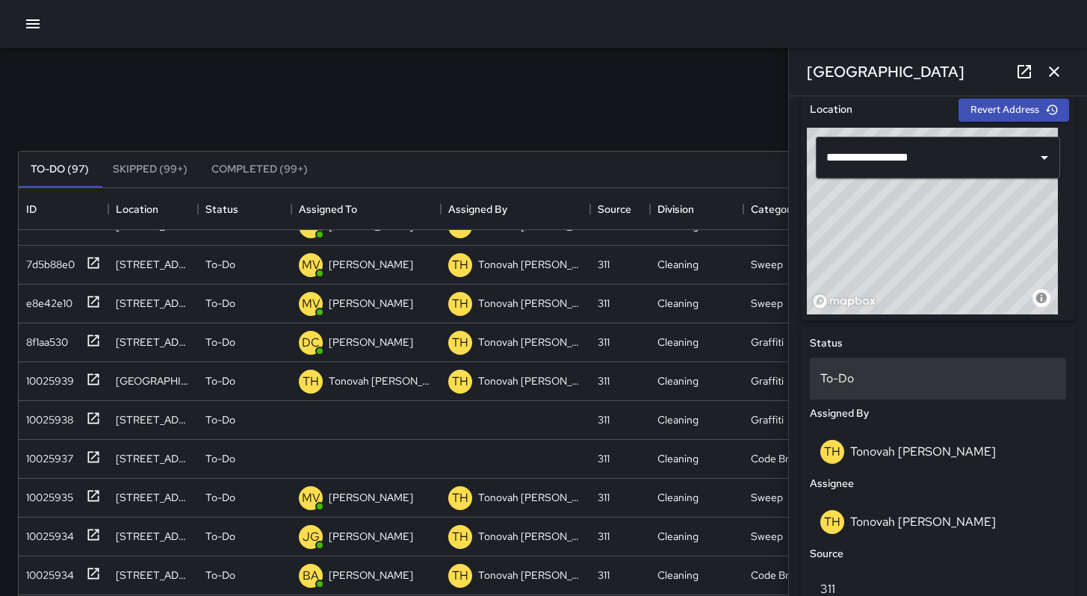
click at [821, 383] on p "To-Do" at bounding box center [937, 379] width 235 height 18
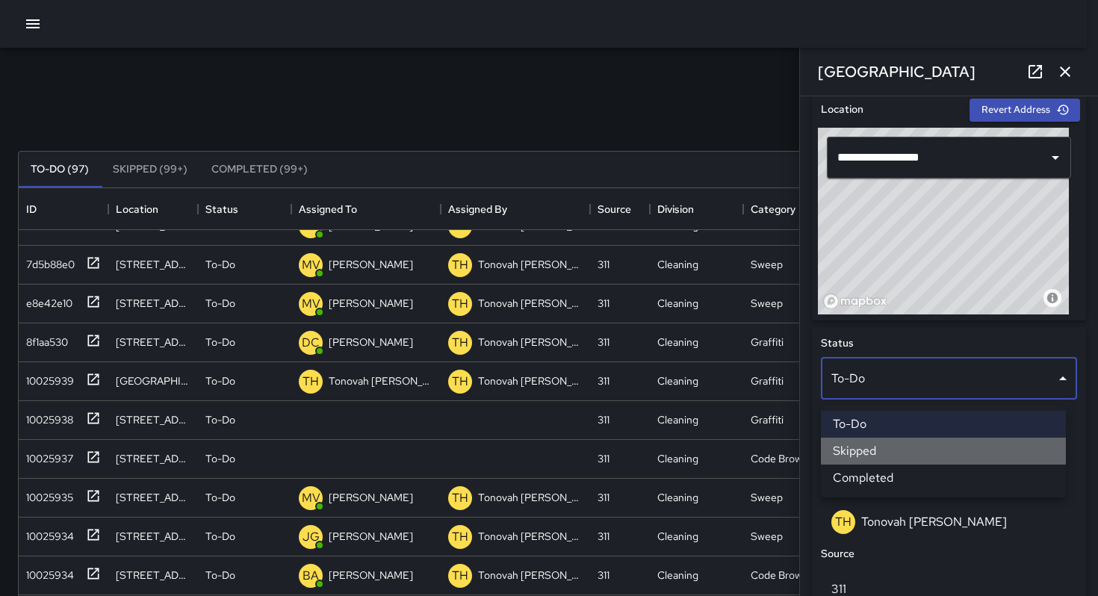
click at [857, 446] on li "Skipped" at bounding box center [943, 451] width 245 height 27
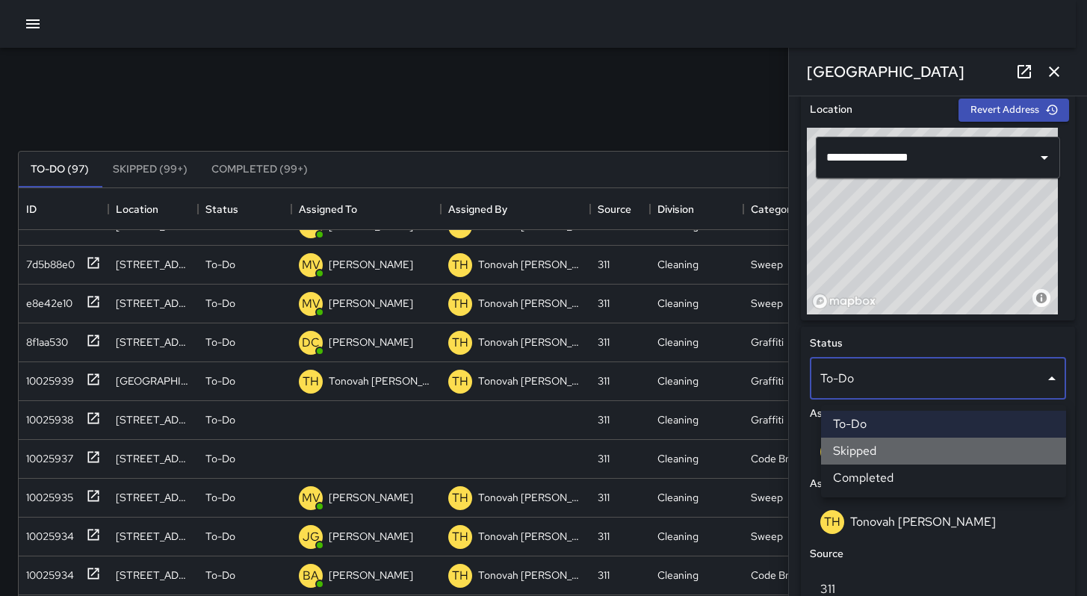
scroll to position [12, 12]
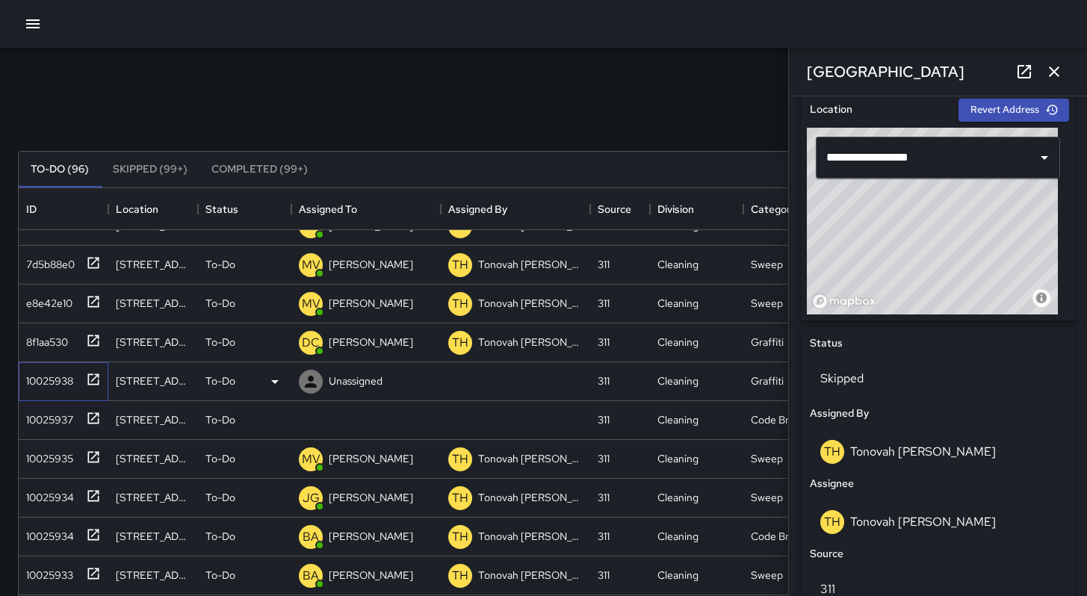
click at [22, 380] on div "10025938" at bounding box center [46, 378] width 53 height 21
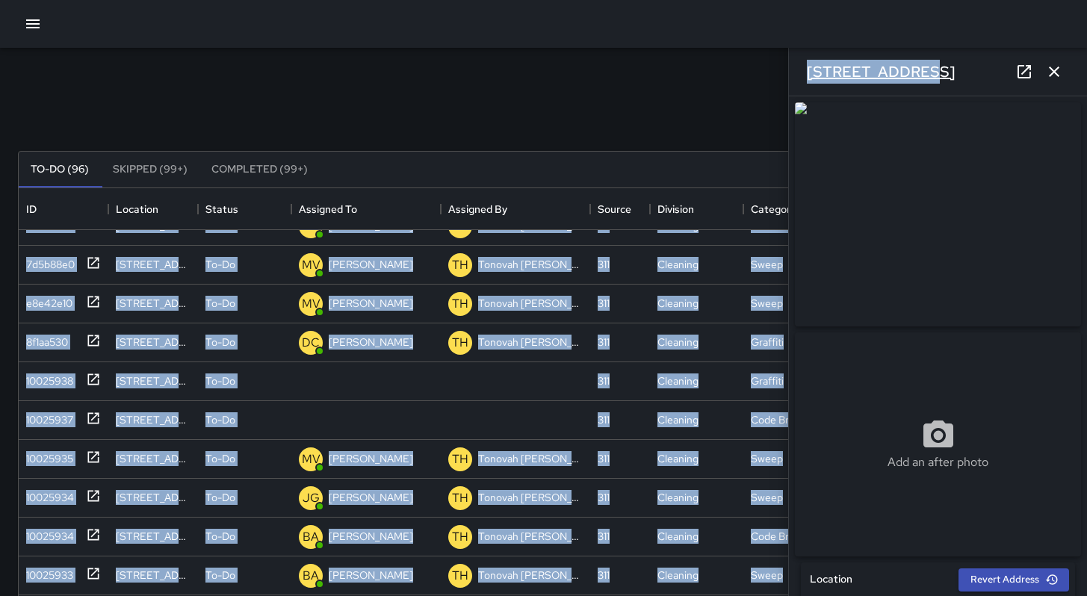
drag, startPoint x: 933, startPoint y: 71, endPoint x: 817, endPoint y: 73, distance: 116.6
click at [780, 68] on div "Search *** Search New Task To-Do (96) Skipped (99+) Completed (99+) ID Location…" at bounding box center [543, 465] width 1087 height 835
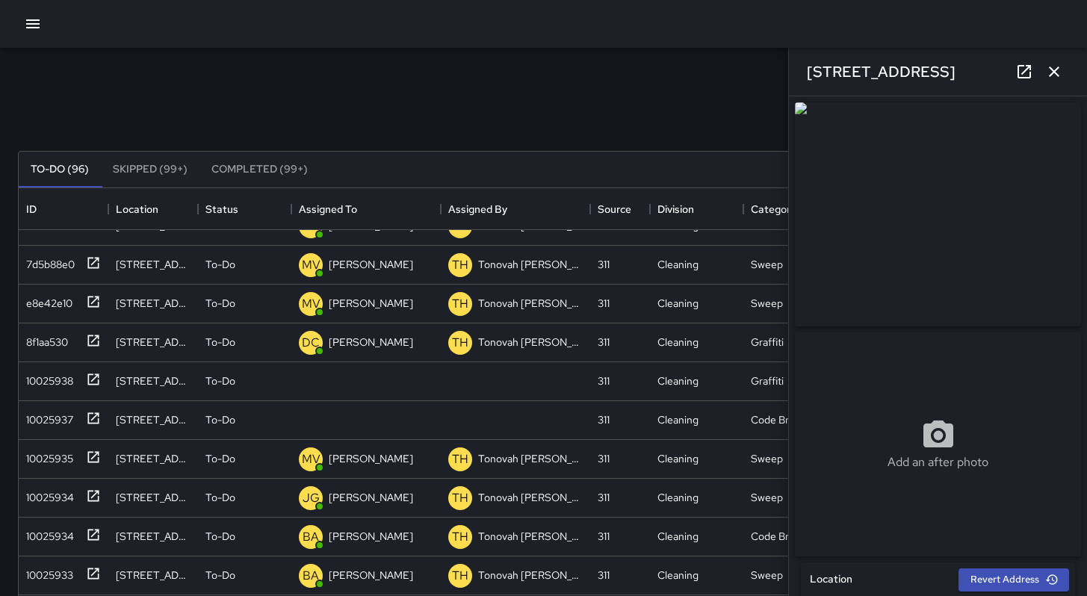
click at [744, 72] on div "Search *** Search New Task To-Do (96) Skipped (99+) Completed (99+) ID Location…" at bounding box center [543, 465] width 1087 height 835
drag, startPoint x: 894, startPoint y: 73, endPoint x: 804, endPoint y: 72, distance: 90.4
click at [804, 72] on div "397 9th Street" at bounding box center [938, 72] width 298 height 48
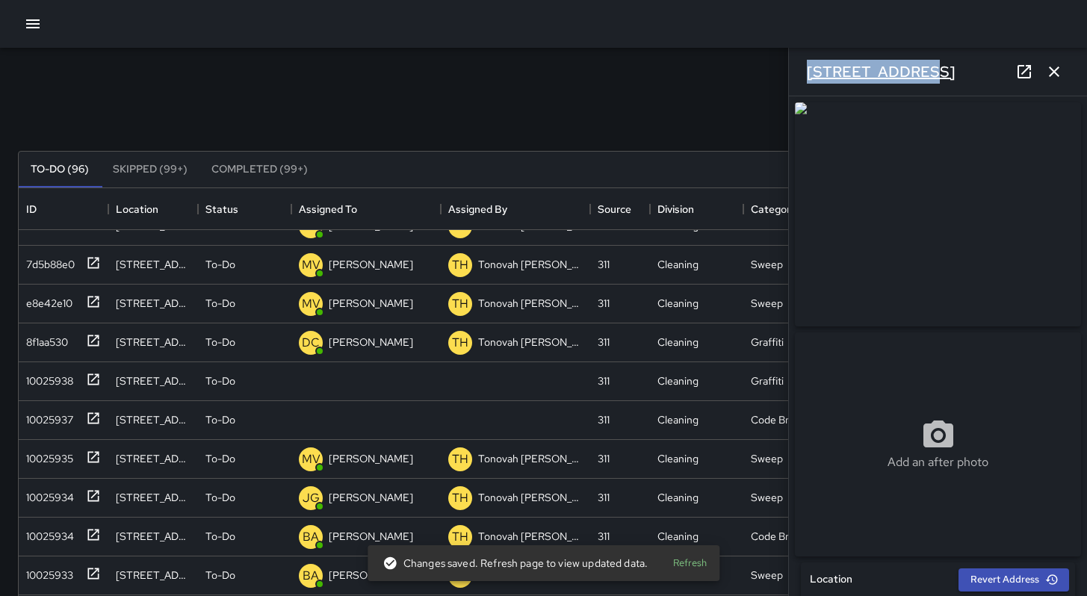
copy h6 "397 9th Street"
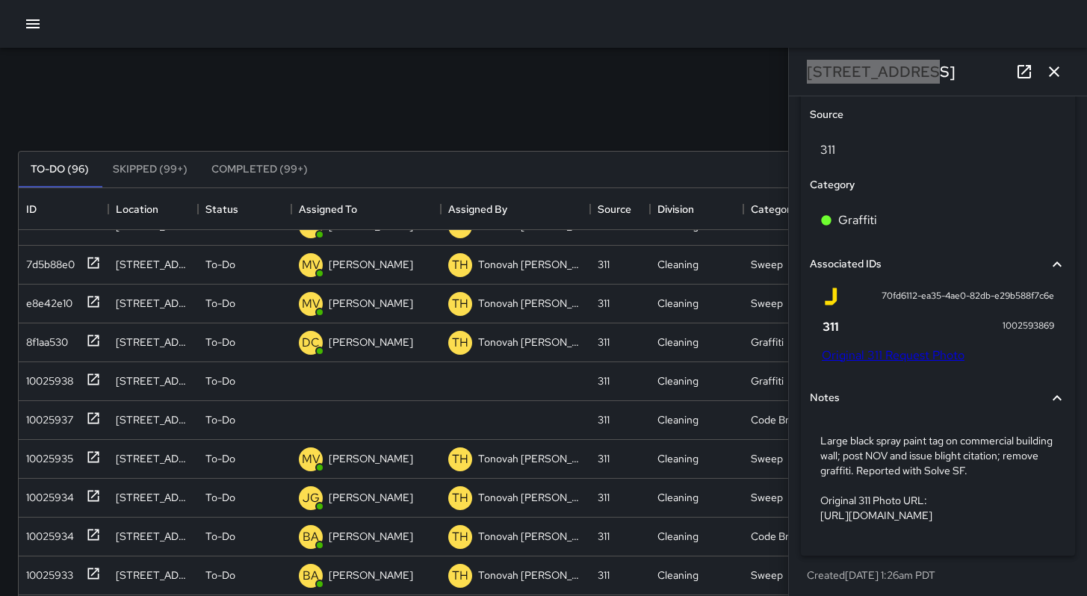
scroll to position [842, 0]
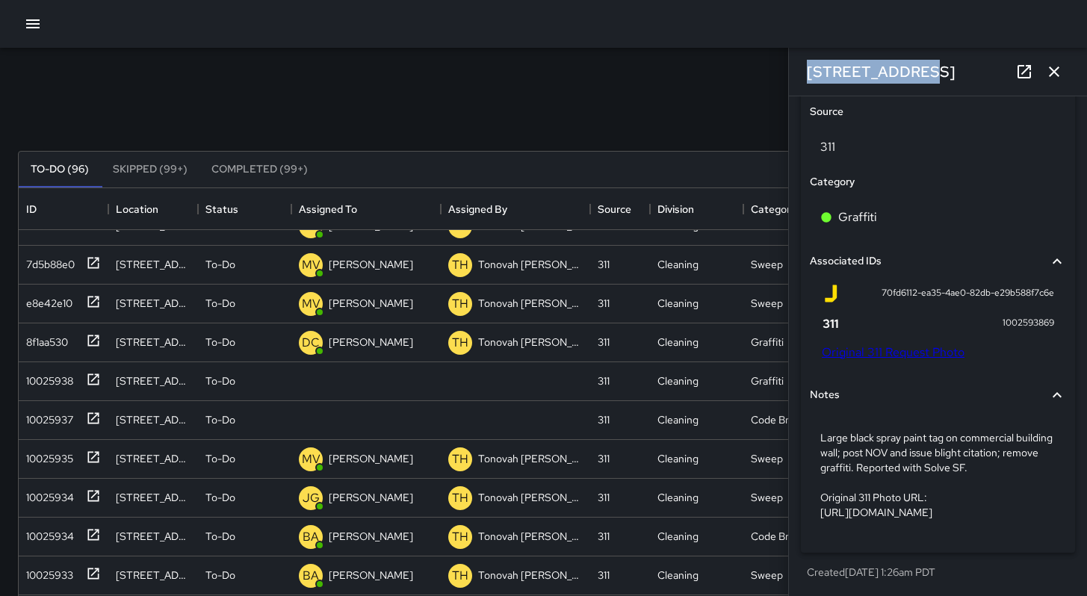
click at [908, 360] on link "Original 311 Request Photo" at bounding box center [893, 352] width 143 height 16
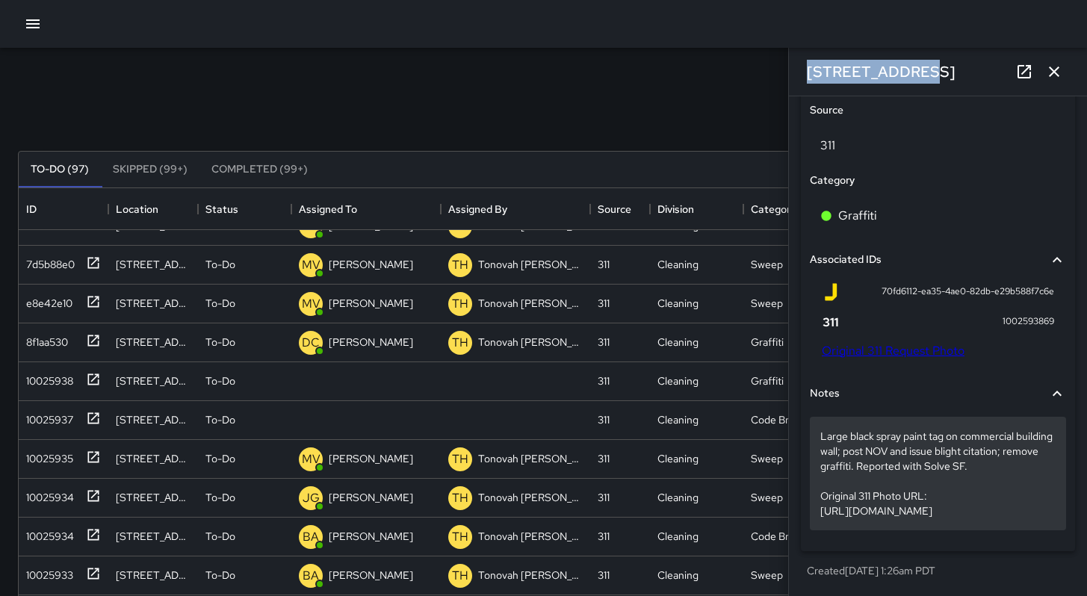
scroll to position [879, 0]
click at [956, 475] on p "Large black spray paint tag on commercial building wall; post NOV and issue bli…" at bounding box center [937, 474] width 235 height 90
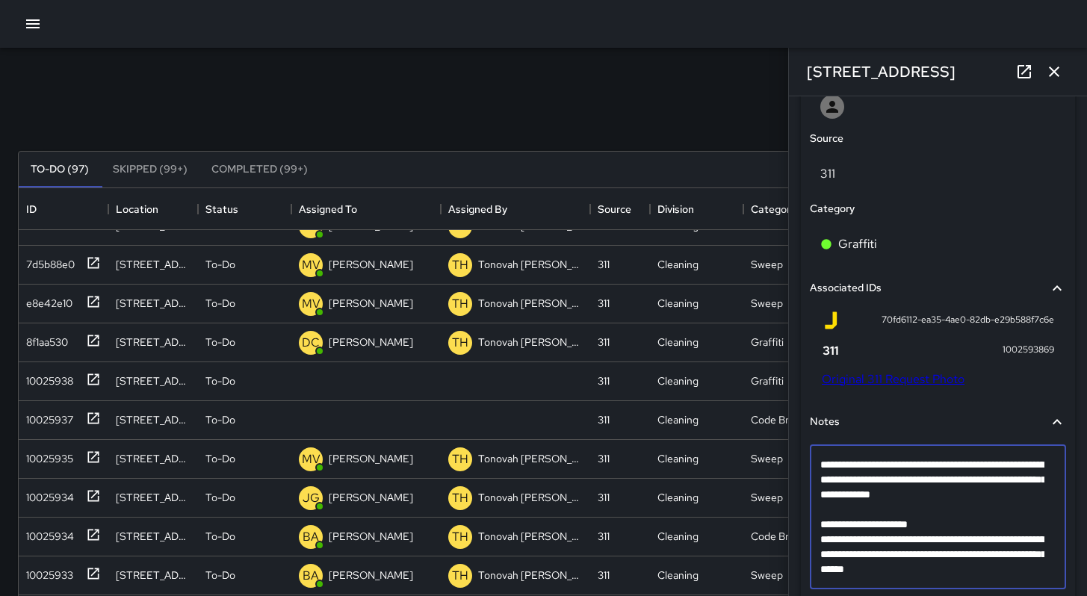
scroll to position [880, 0]
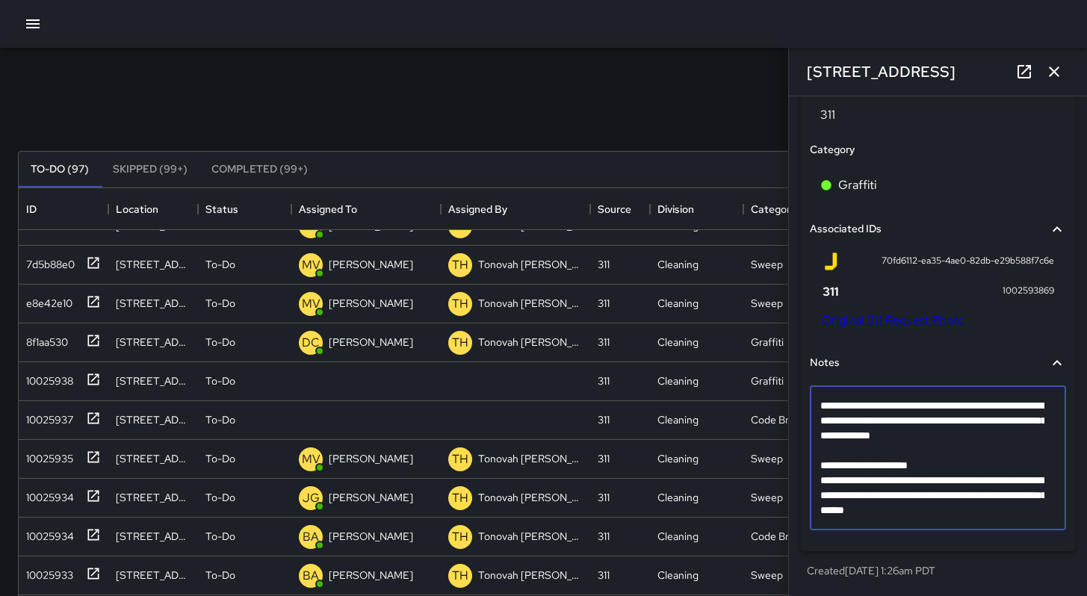
drag, startPoint x: 889, startPoint y: 429, endPoint x: 846, endPoint y: 397, distance: 52.9
click at [847, 397] on div "**********" at bounding box center [938, 458] width 256 height 144
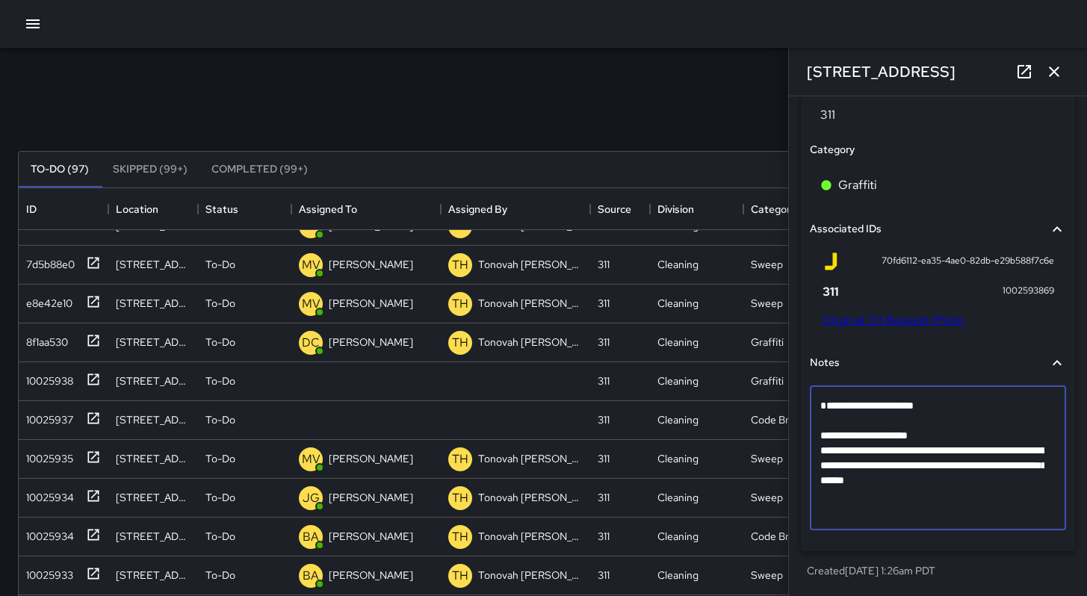
scroll to position [850, 0]
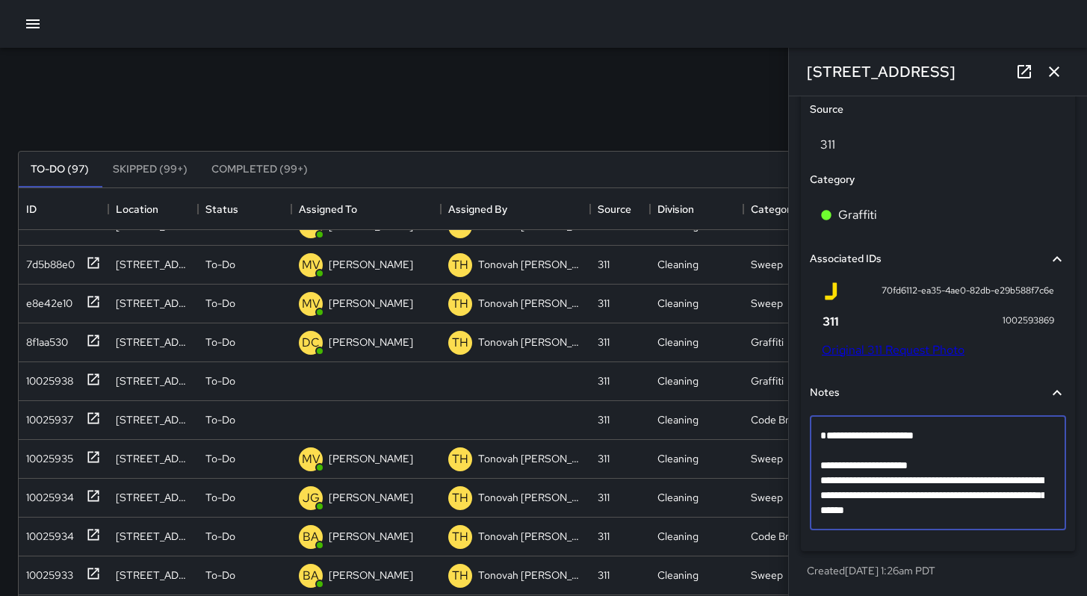
drag, startPoint x: 1041, startPoint y: 511, endPoint x: 823, endPoint y: 462, distance: 222.8
click at [823, 462] on textarea "**********" at bounding box center [932, 473] width 224 height 90
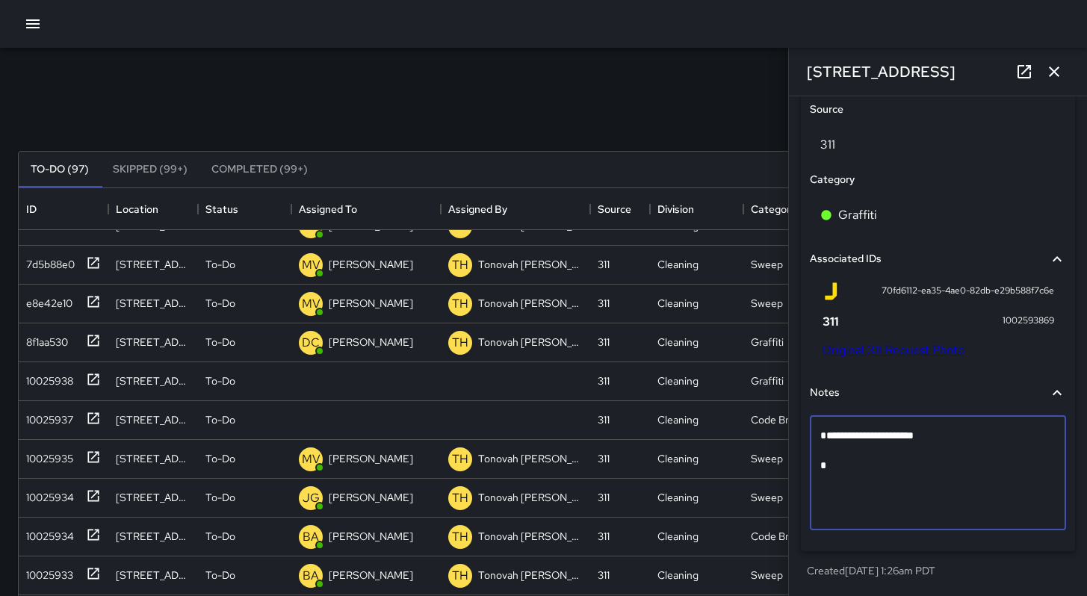
scroll to position [805, 0]
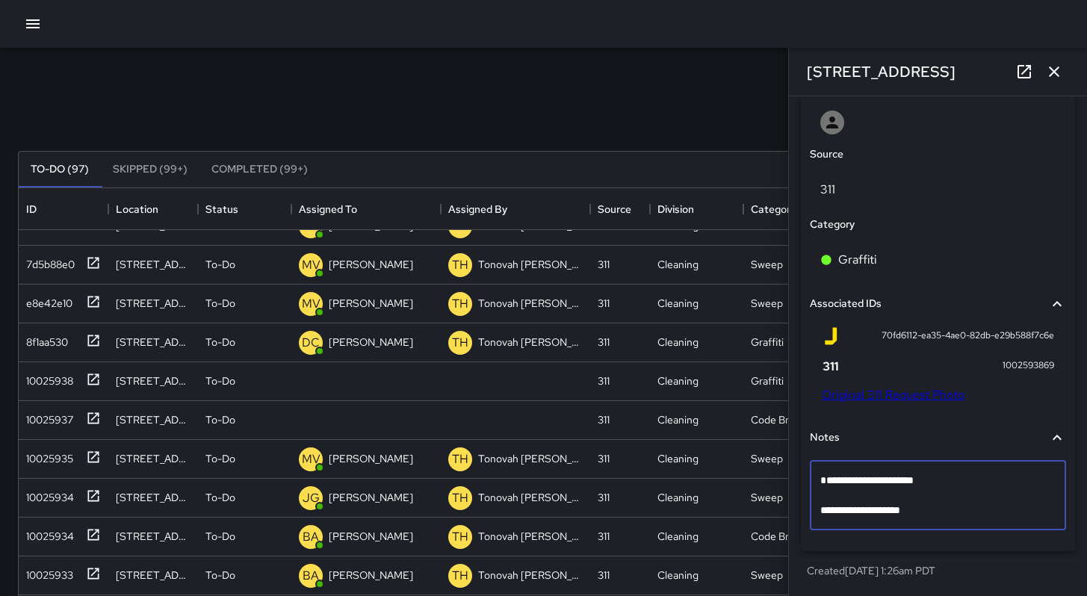
type textarea "**********"
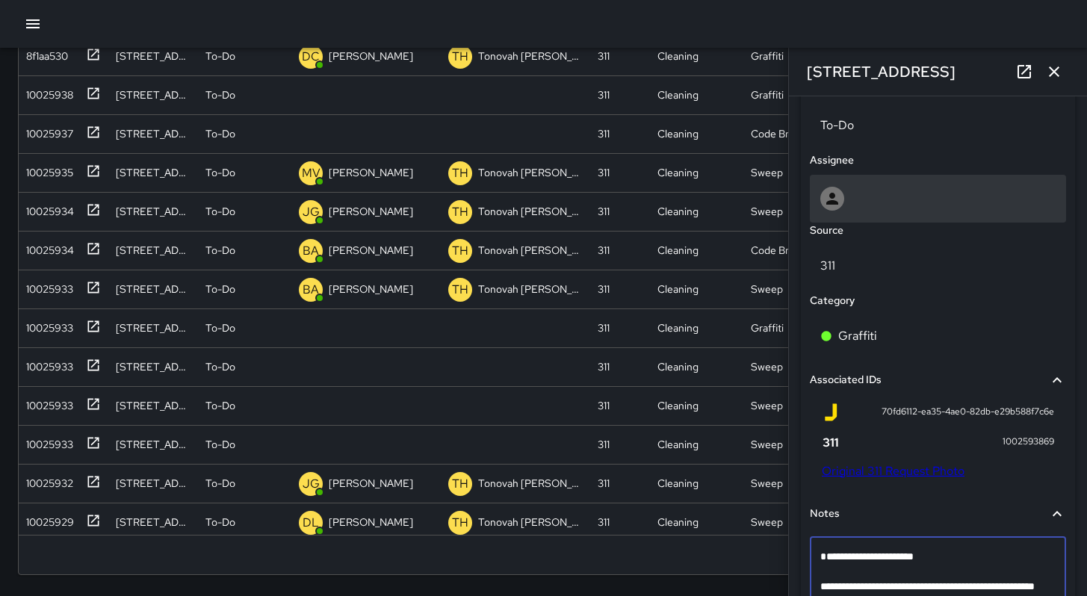
scroll to position [687, 0]
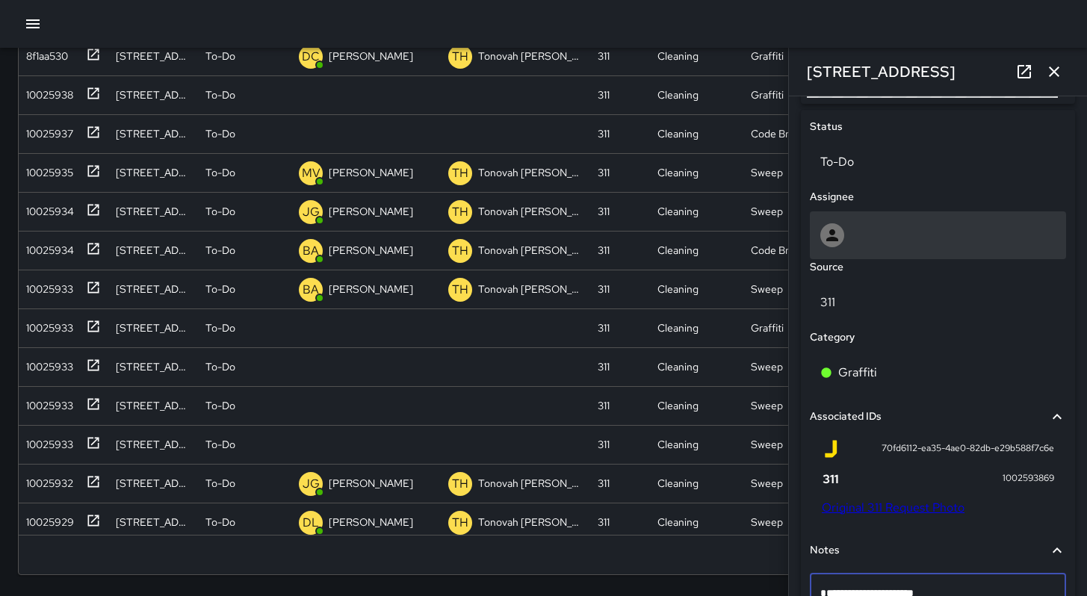
click at [917, 245] on div at bounding box center [937, 235] width 235 height 24
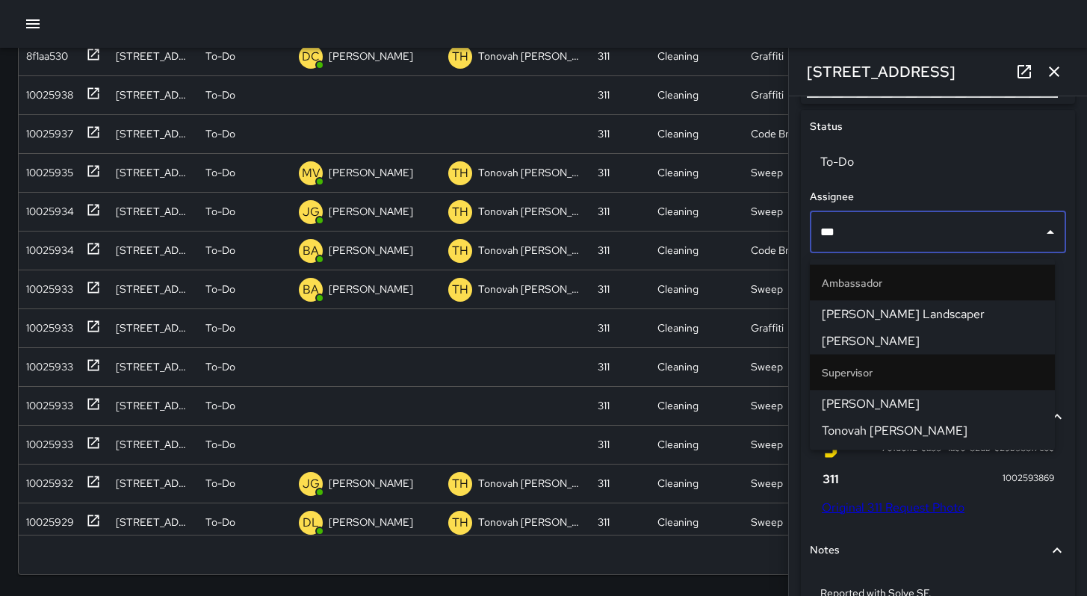
type input "****"
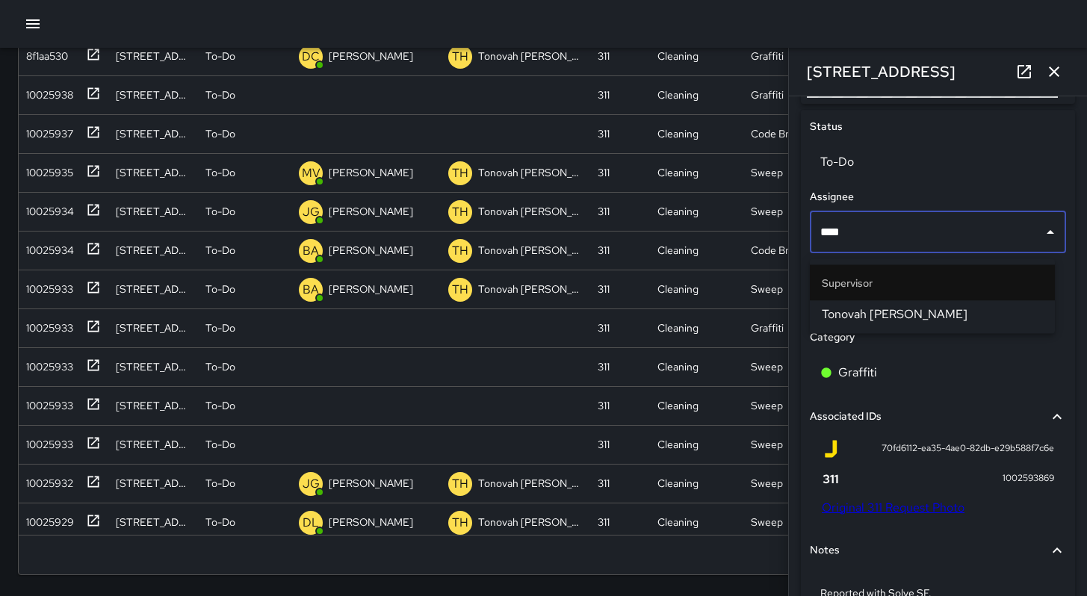
click at [890, 302] on li "Tonovah [PERSON_NAME]" at bounding box center [932, 314] width 245 height 27
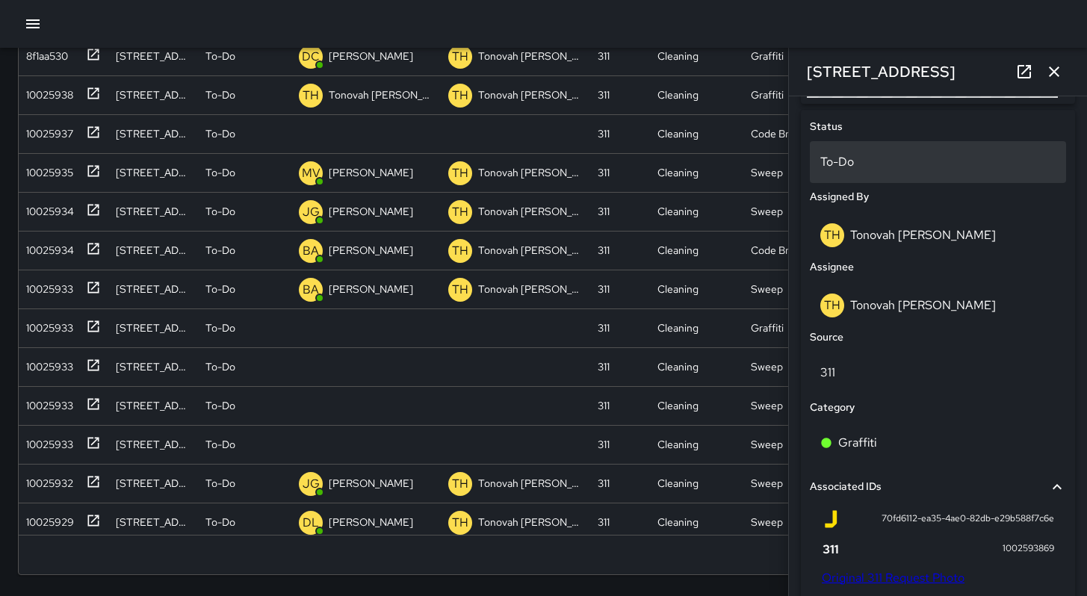
click at [869, 179] on div "To-Do" at bounding box center [938, 162] width 256 height 42
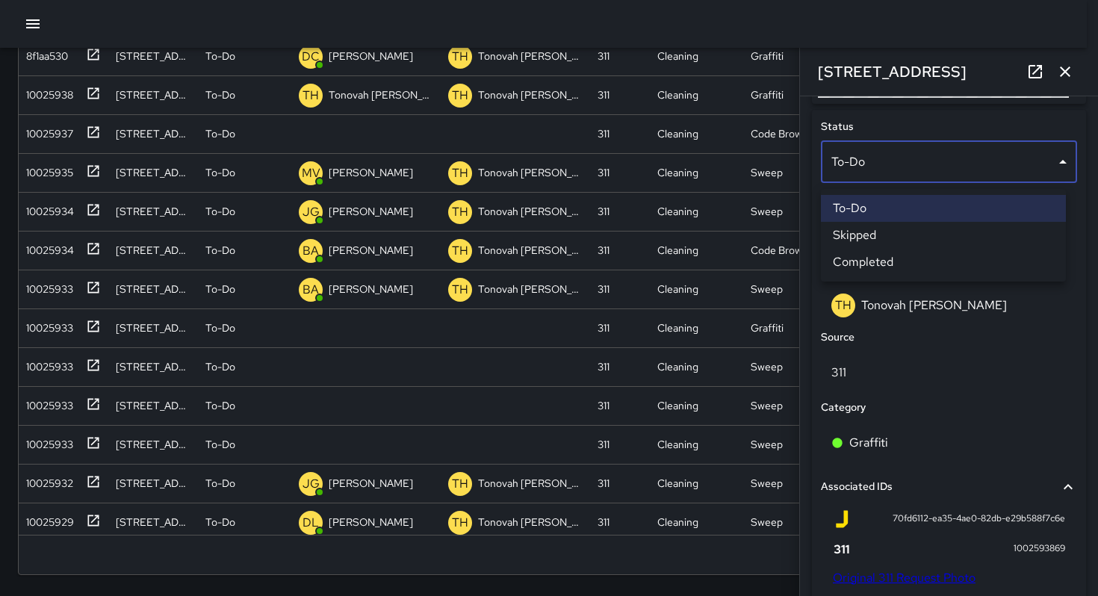
click at [875, 231] on li "Skipped" at bounding box center [943, 235] width 245 height 27
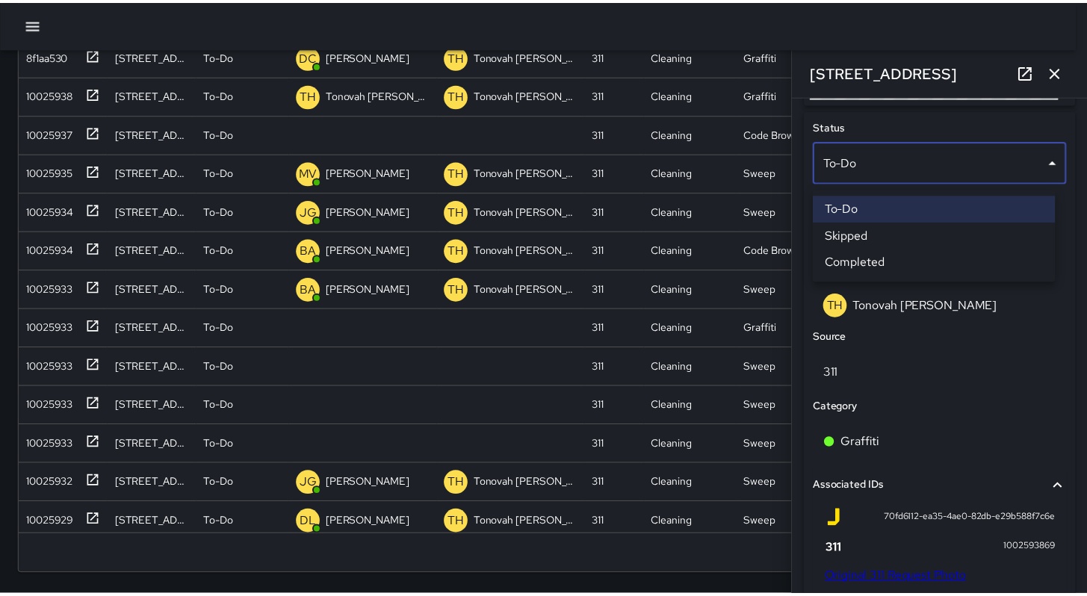
scroll to position [12, 12]
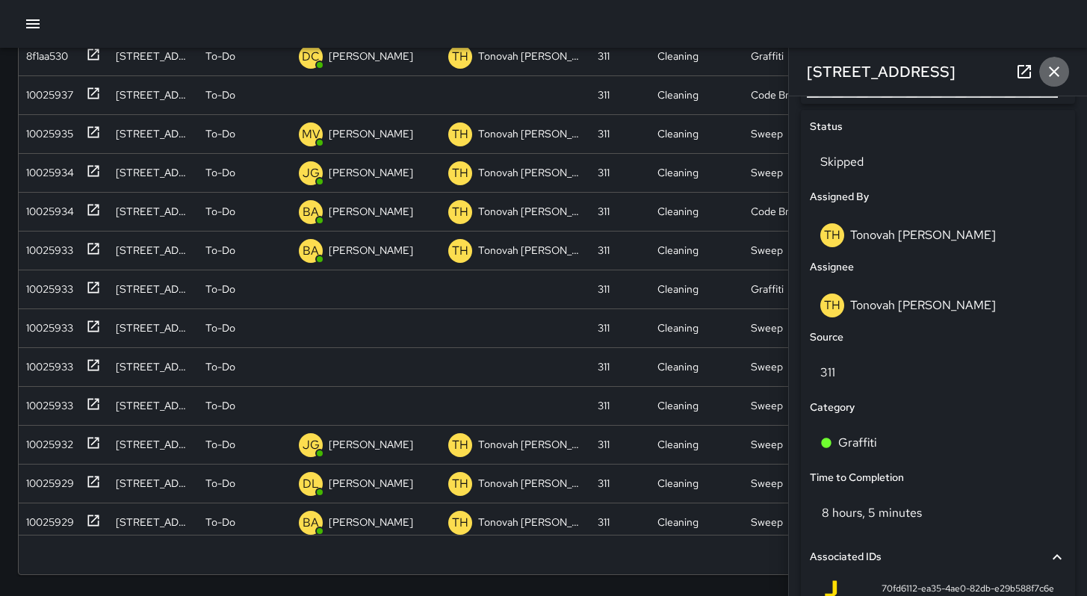
click at [1051, 71] on icon "button" at bounding box center [1054, 72] width 18 height 18
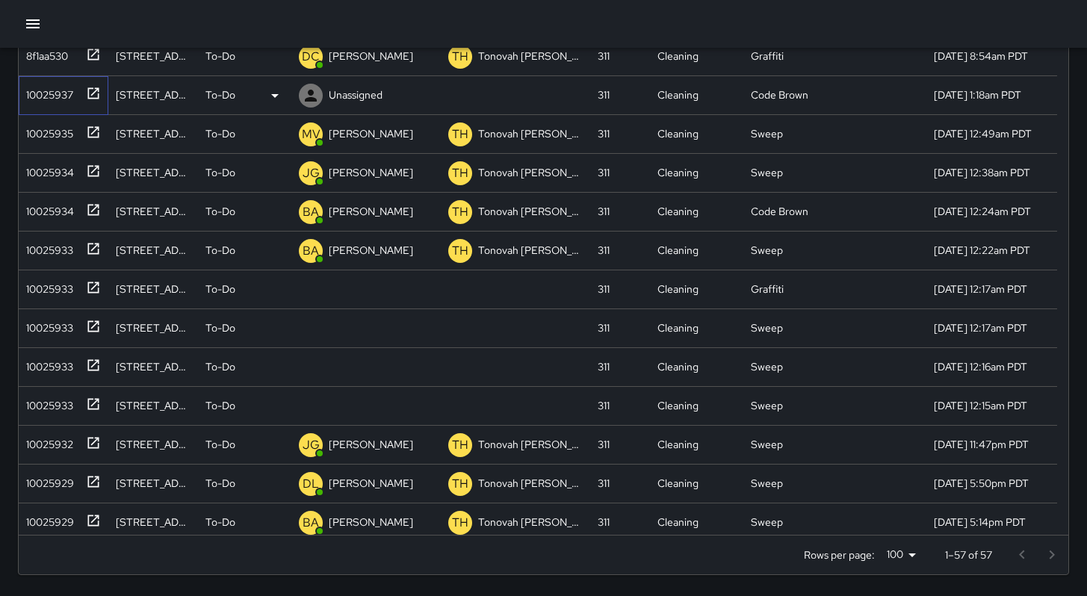
click at [49, 90] on div "10025937" at bounding box center [46, 91] width 53 height 21
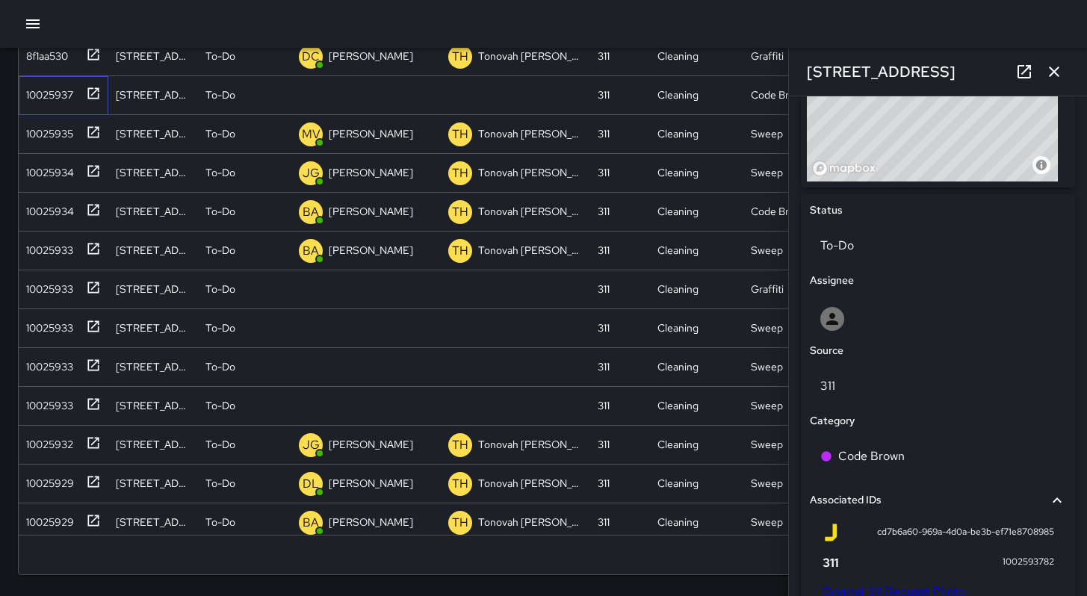
scroll to position [894, 0]
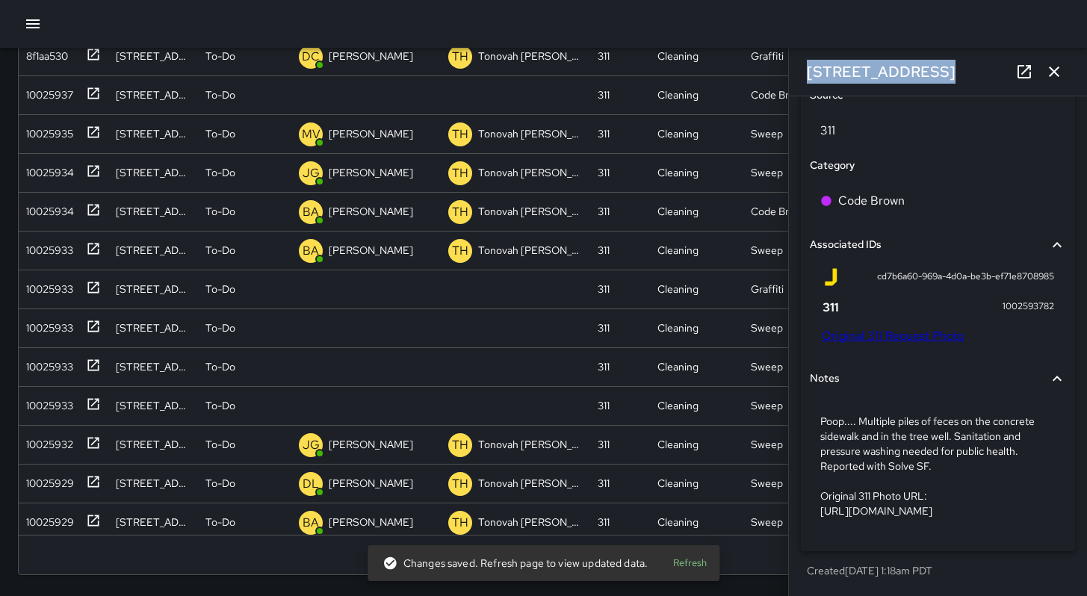
drag, startPoint x: 899, startPoint y: 56, endPoint x: 821, endPoint y: 49, distance: 78.7
click at [808, 49] on div "[STREET_ADDRESS]" at bounding box center [938, 72] width 298 height 48
click at [950, 81] on div "[STREET_ADDRESS]" at bounding box center [938, 72] width 298 height 48
drag, startPoint x: 946, startPoint y: 75, endPoint x: 804, endPoint y: 64, distance: 142.4
click at [804, 64] on div "[STREET_ADDRESS]" at bounding box center [938, 72] width 298 height 48
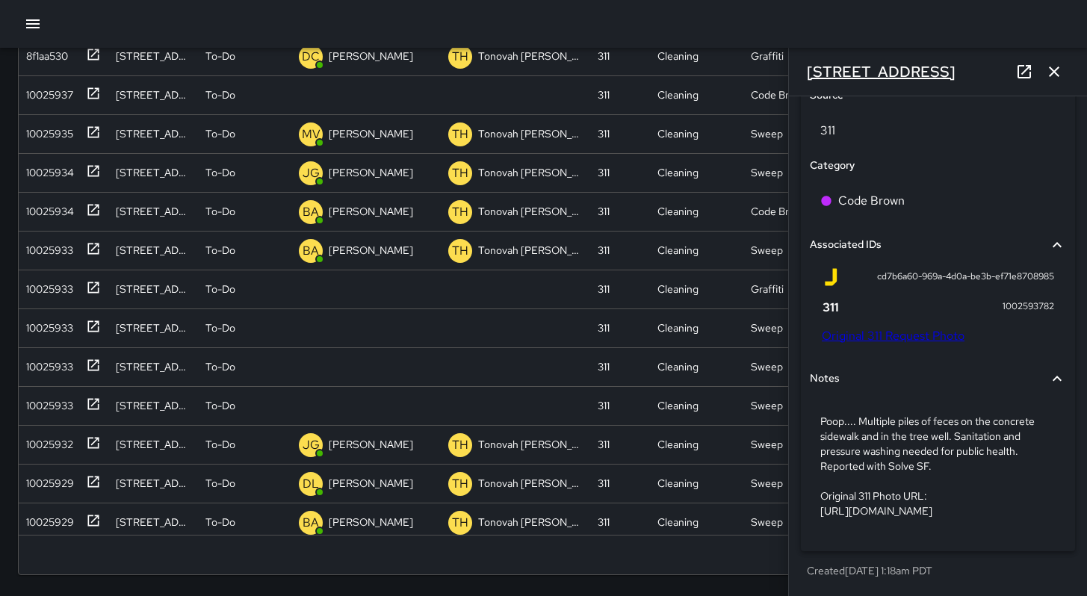
copy h6 "[STREET_ADDRESS]"
click at [872, 328] on link "Original 311 Request Photo" at bounding box center [893, 336] width 143 height 16
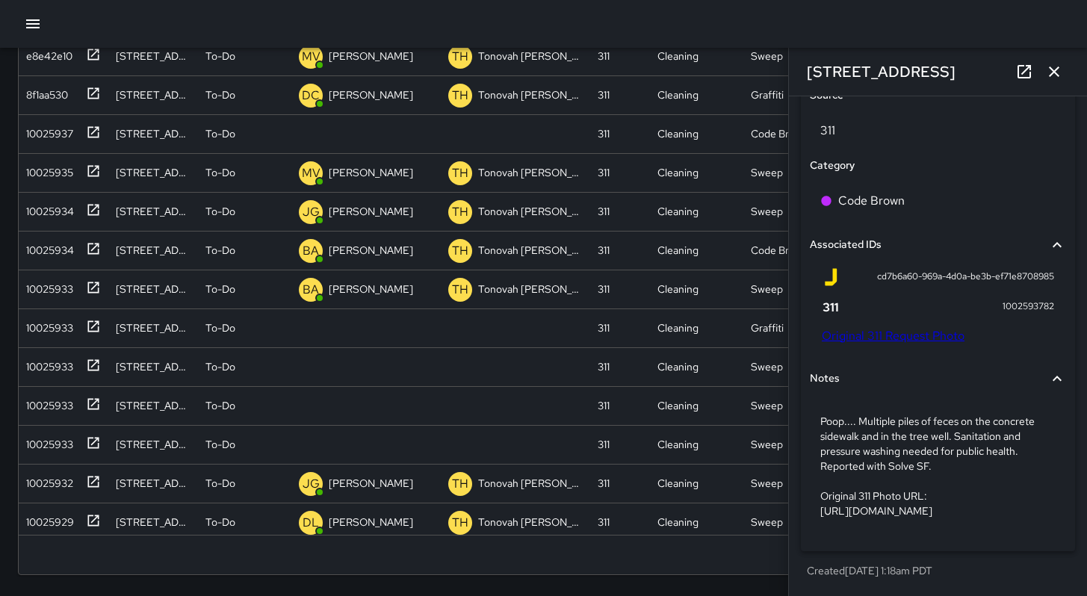
scroll to position [217, 0]
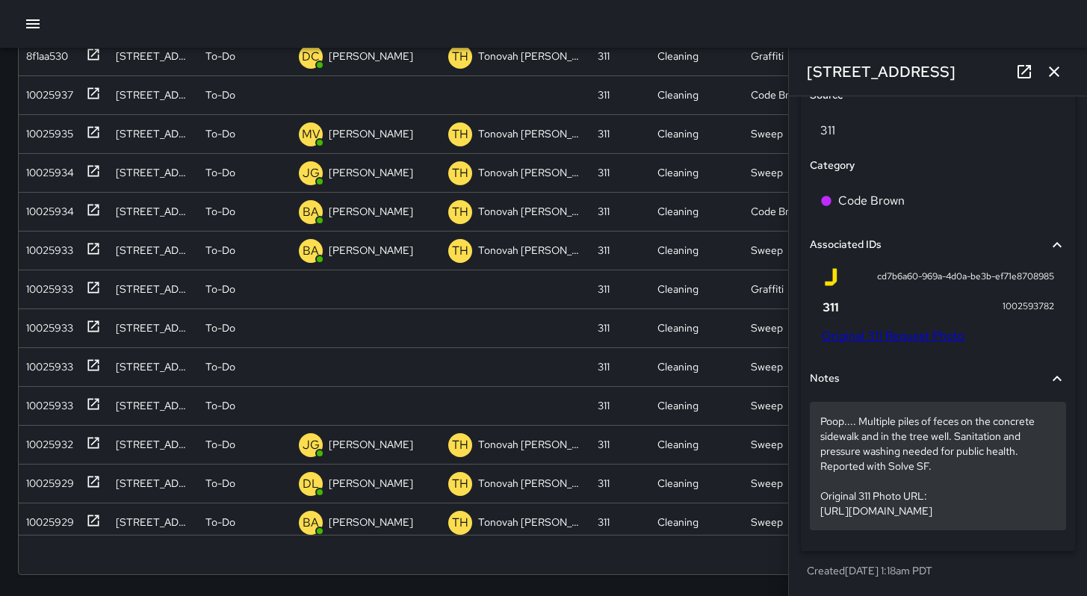
click at [1038, 511] on p "Poop.... Multiple piles of feces on the concrete sidewalk and in the tree well.…" at bounding box center [937, 466] width 235 height 105
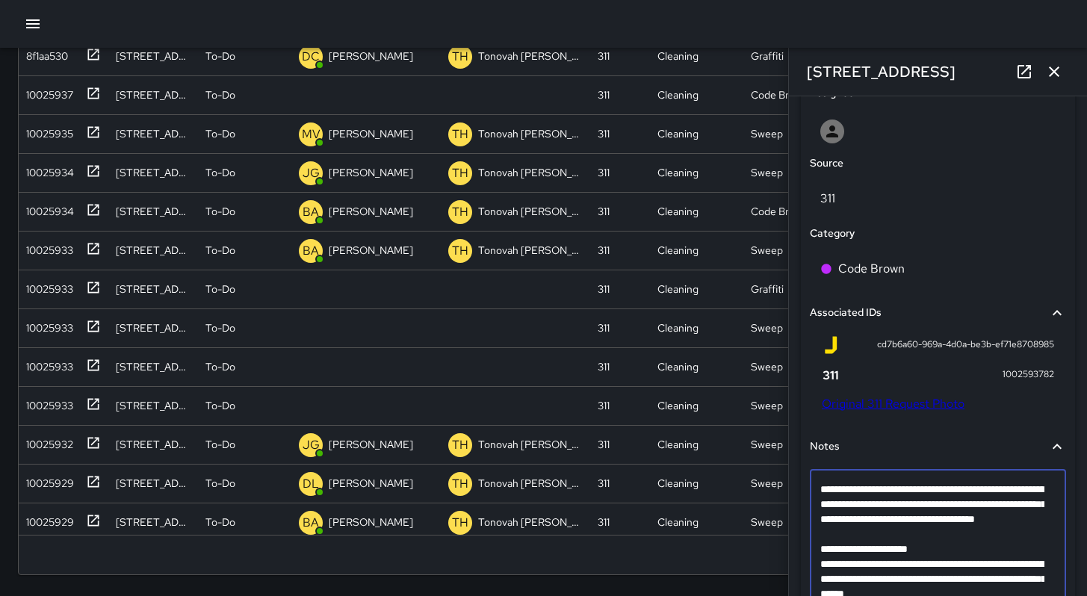
scroll to position [817, 0]
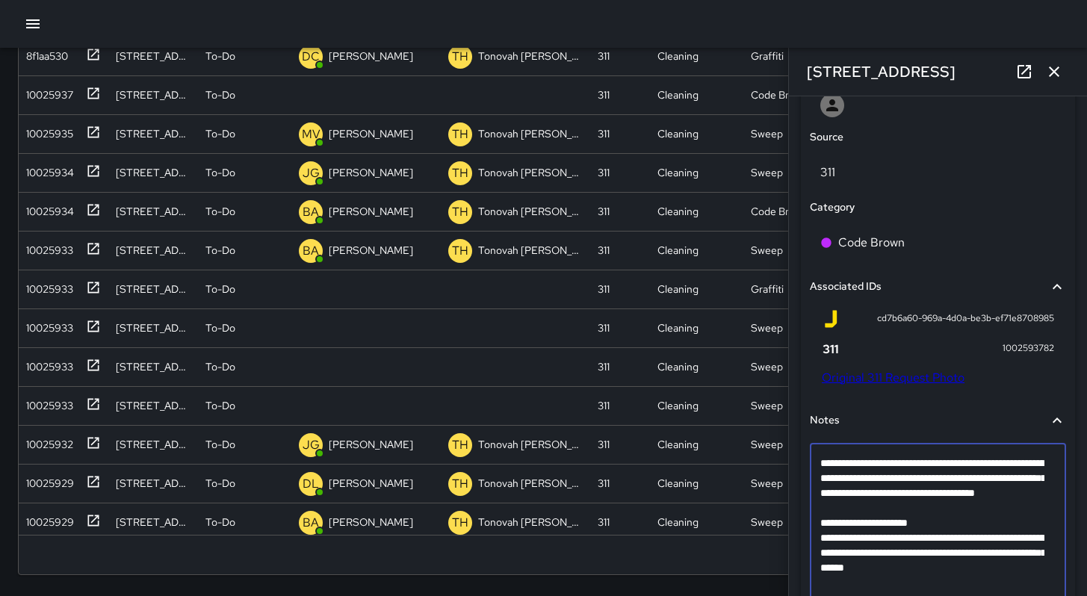
drag, startPoint x: 1018, startPoint y: 497, endPoint x: 843, endPoint y: 459, distance: 178.9
click at [844, 459] on div "**********" at bounding box center [938, 523] width 256 height 159
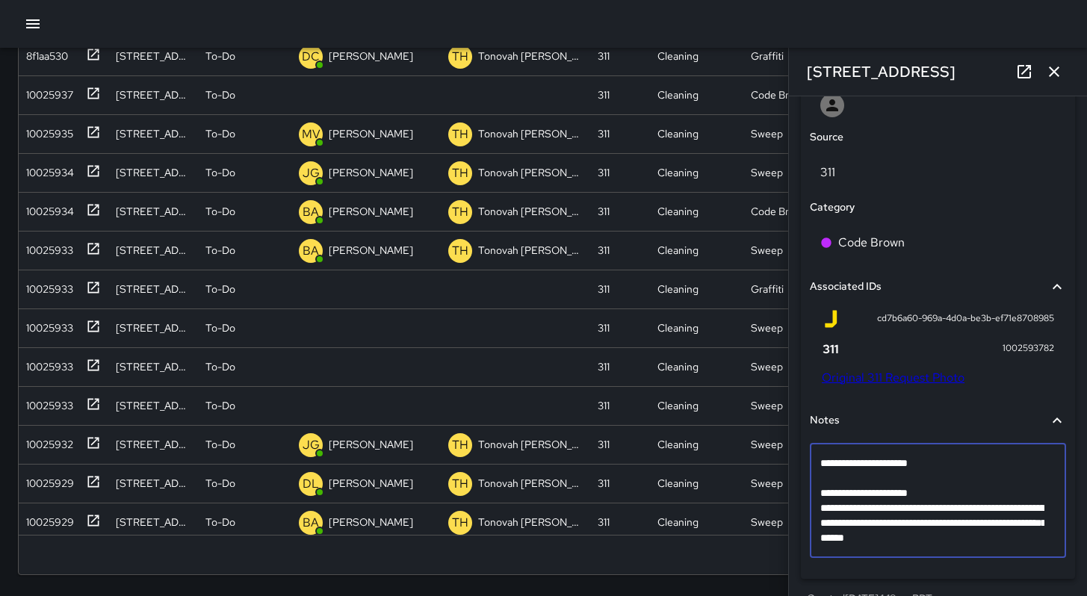
drag, startPoint x: 1041, startPoint y: 545, endPoint x: 818, endPoint y: 494, distance: 229.3
click at [819, 494] on div "**********" at bounding box center [938, 501] width 256 height 114
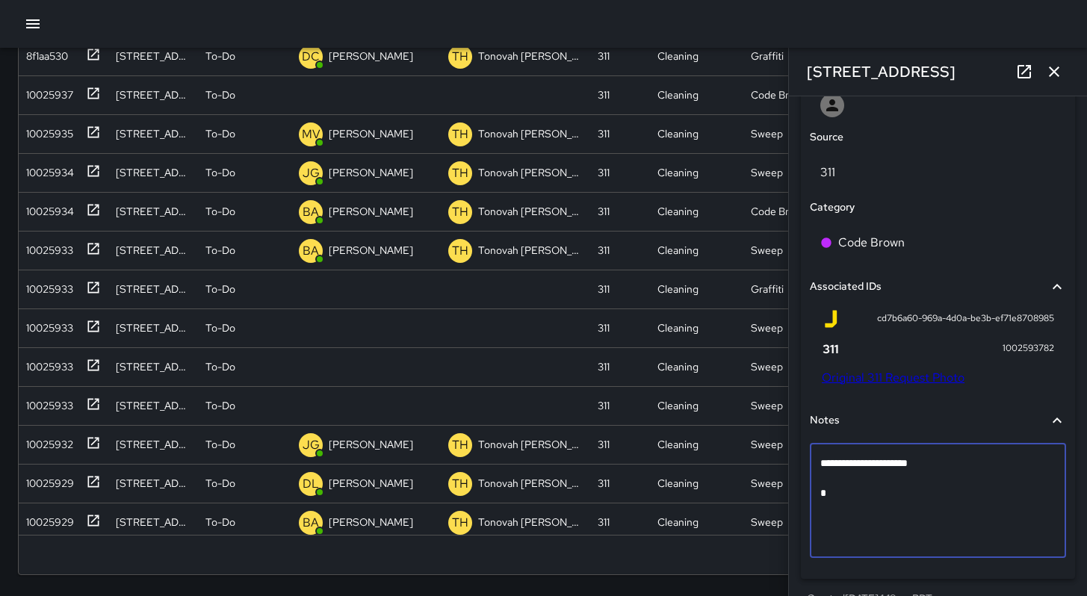
scroll to position [805, 0]
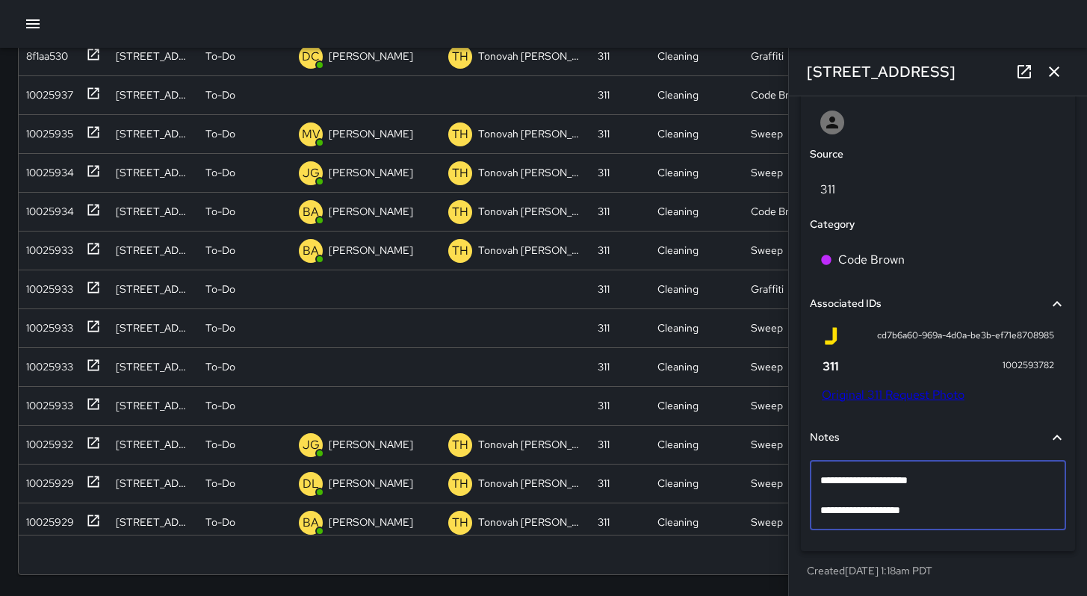
type textarea "**********"
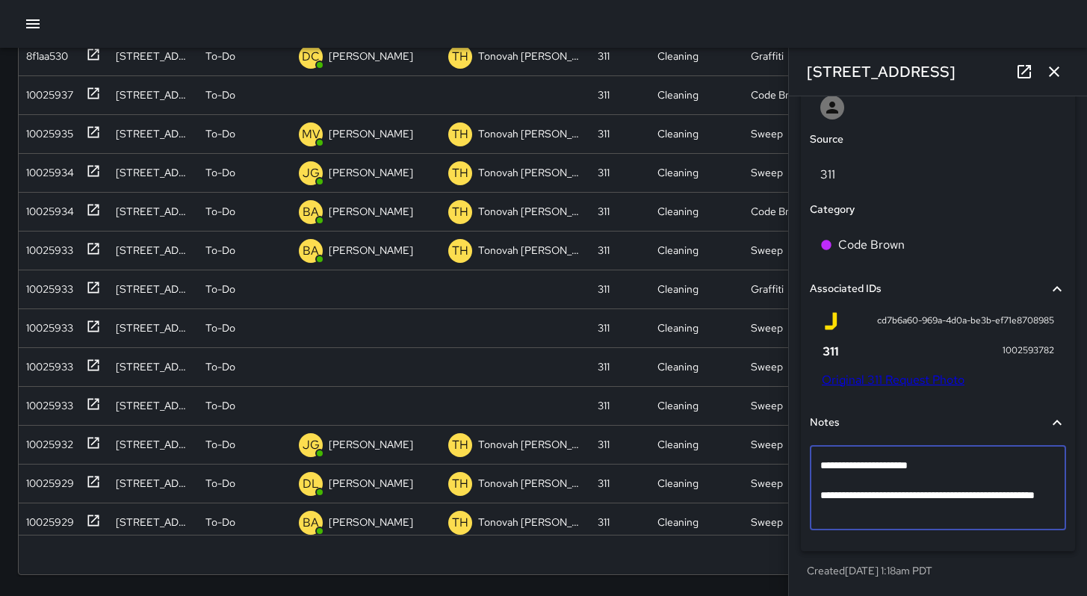
scroll to position [820, 0]
click at [864, 121] on div at bounding box center [938, 108] width 256 height 48
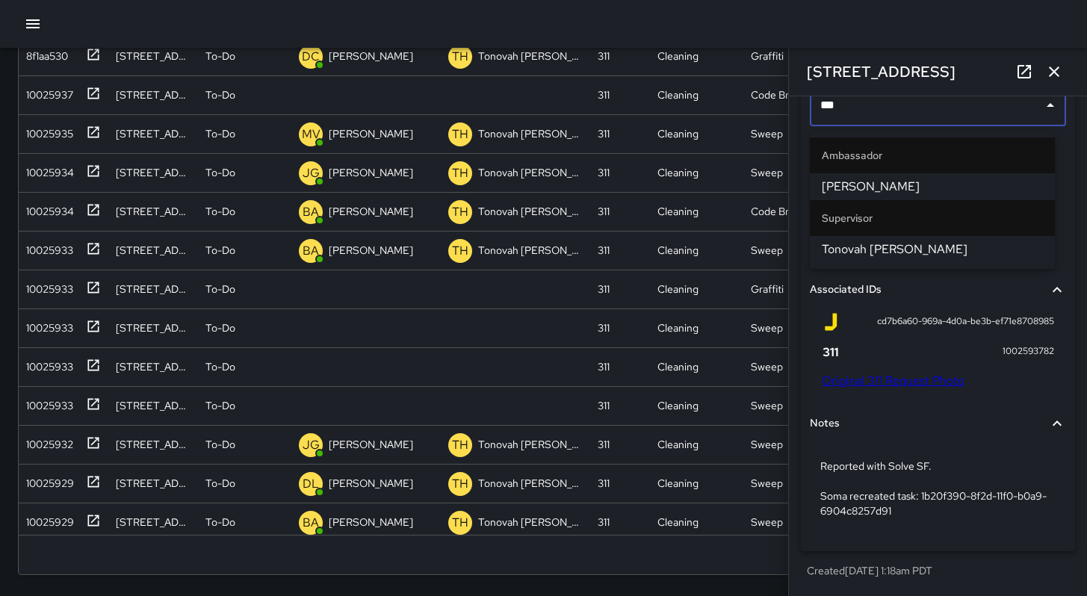
type input "****"
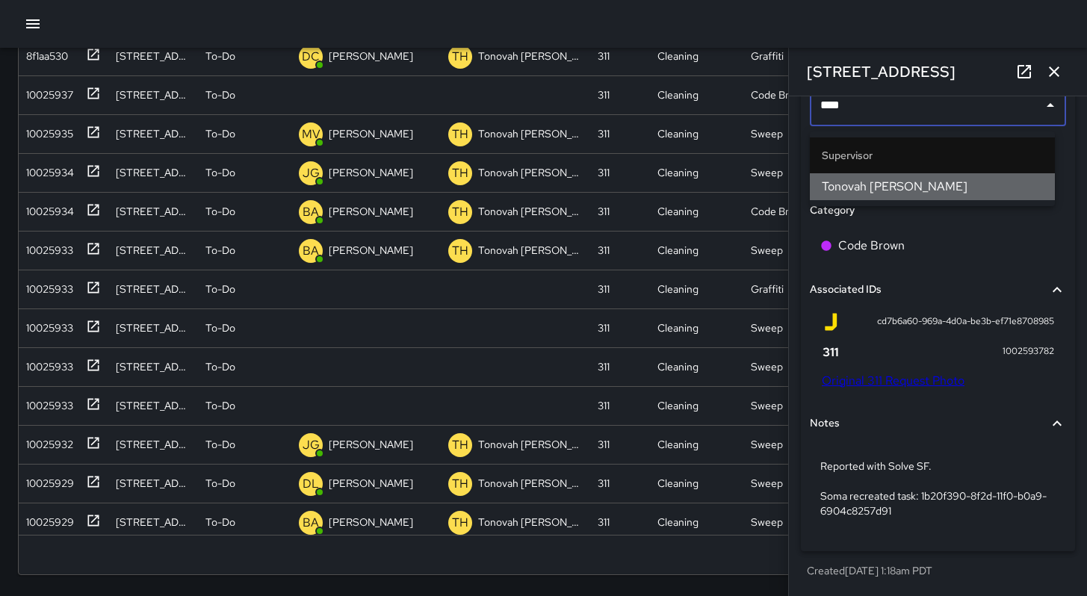
click at [883, 188] on span "Tonovah [PERSON_NAME]" at bounding box center [932, 187] width 221 height 18
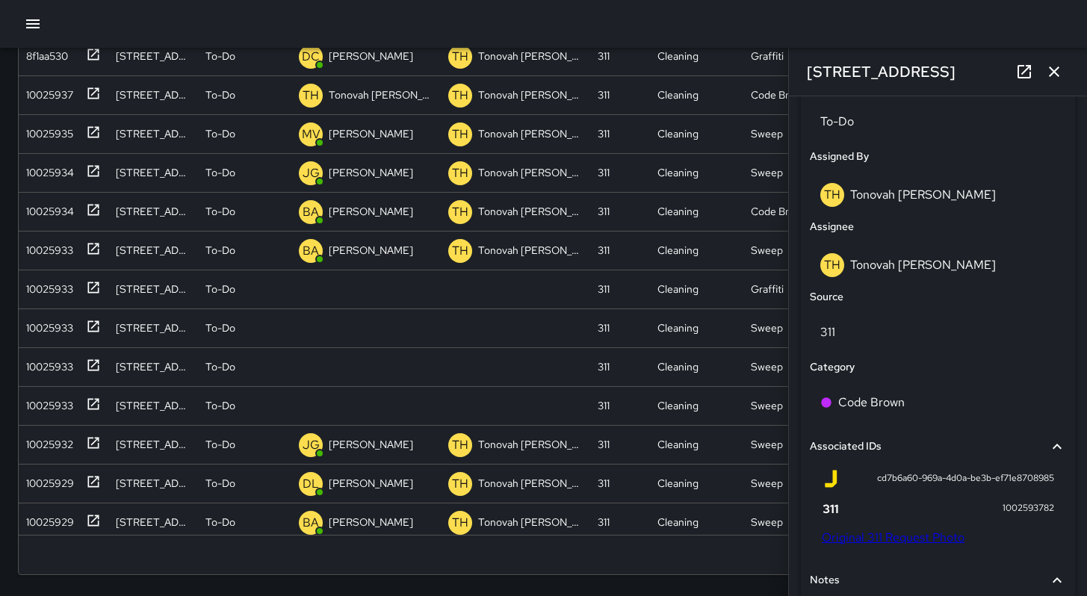
scroll to position [726, 0]
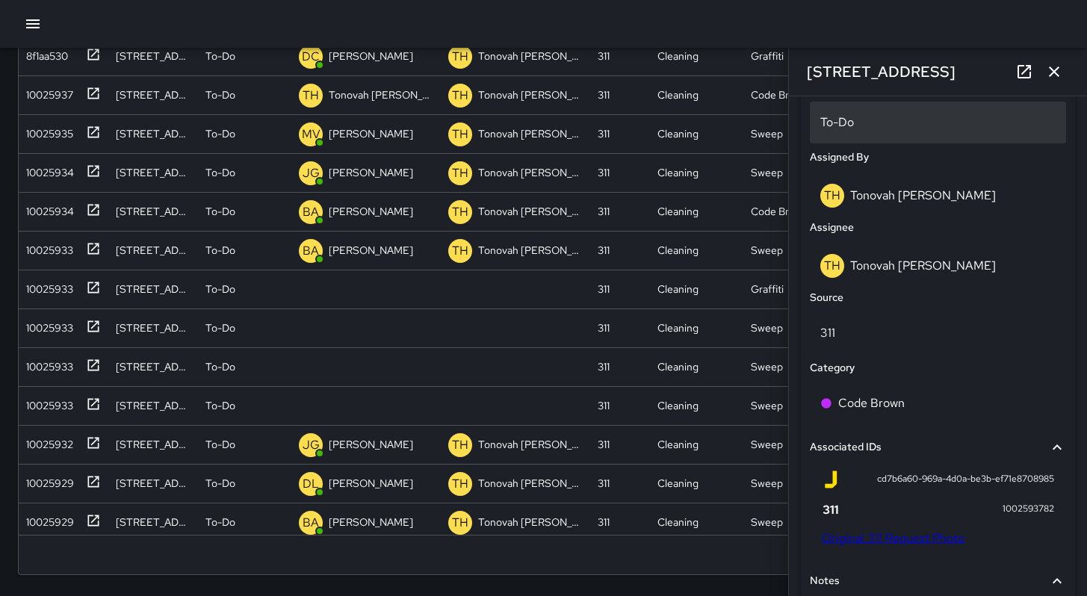
click at [839, 131] on p "To-Do" at bounding box center [937, 123] width 235 height 18
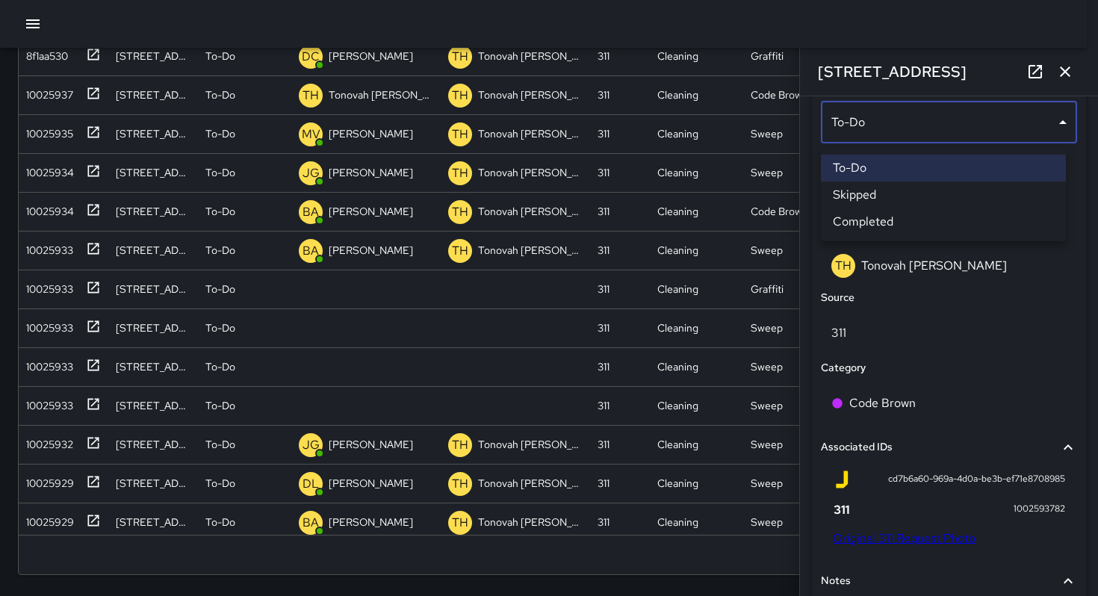
click at [849, 194] on li "Skipped" at bounding box center [943, 195] width 245 height 27
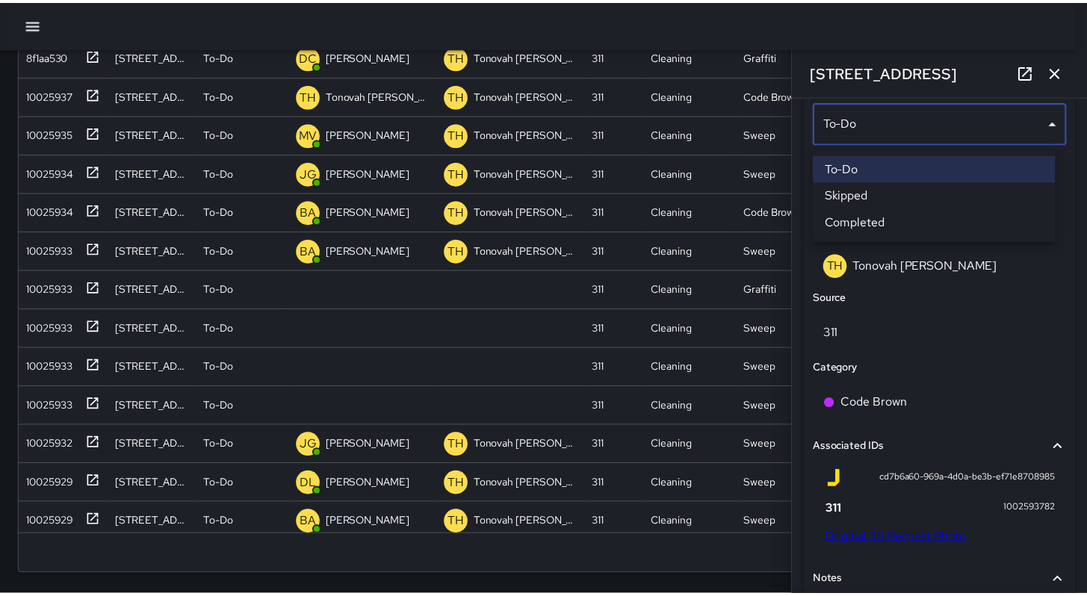
scroll to position [12, 12]
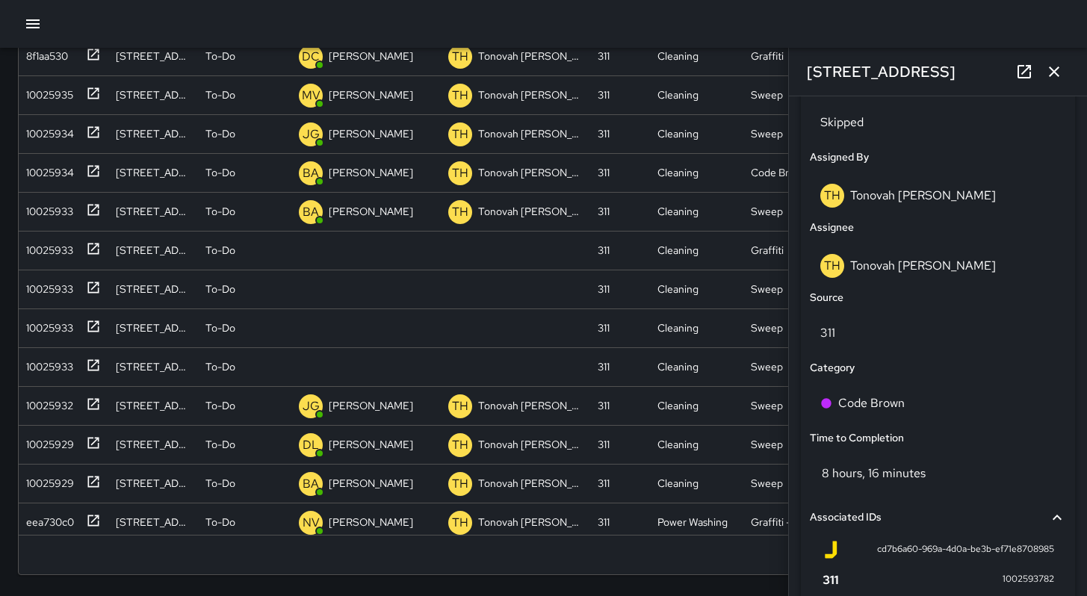
click at [1065, 69] on button "button" at bounding box center [1054, 72] width 30 height 30
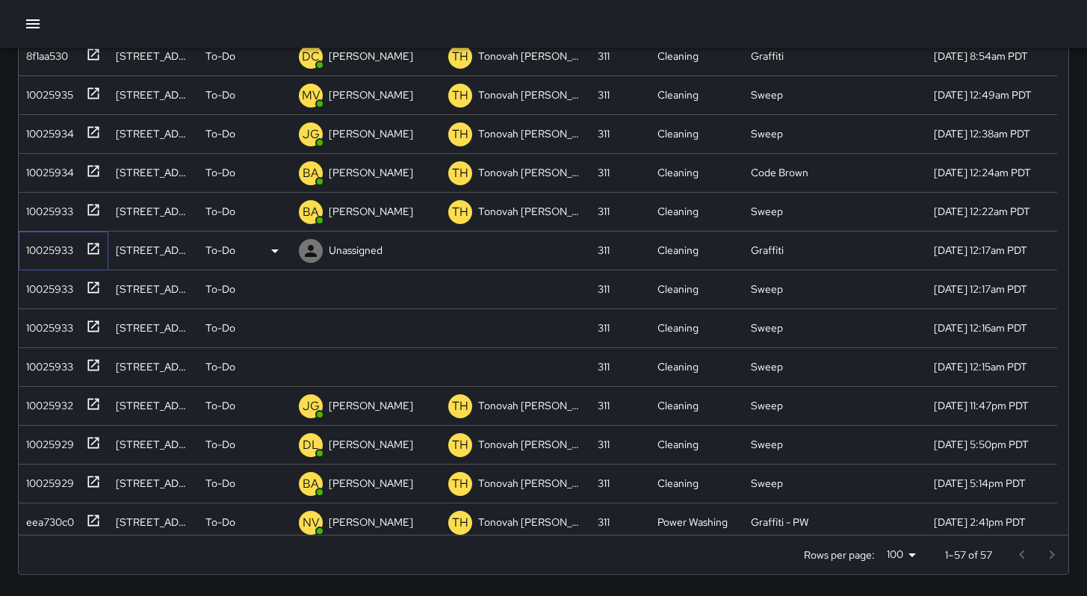
click at [52, 249] on div "10025933" at bounding box center [46, 247] width 53 height 21
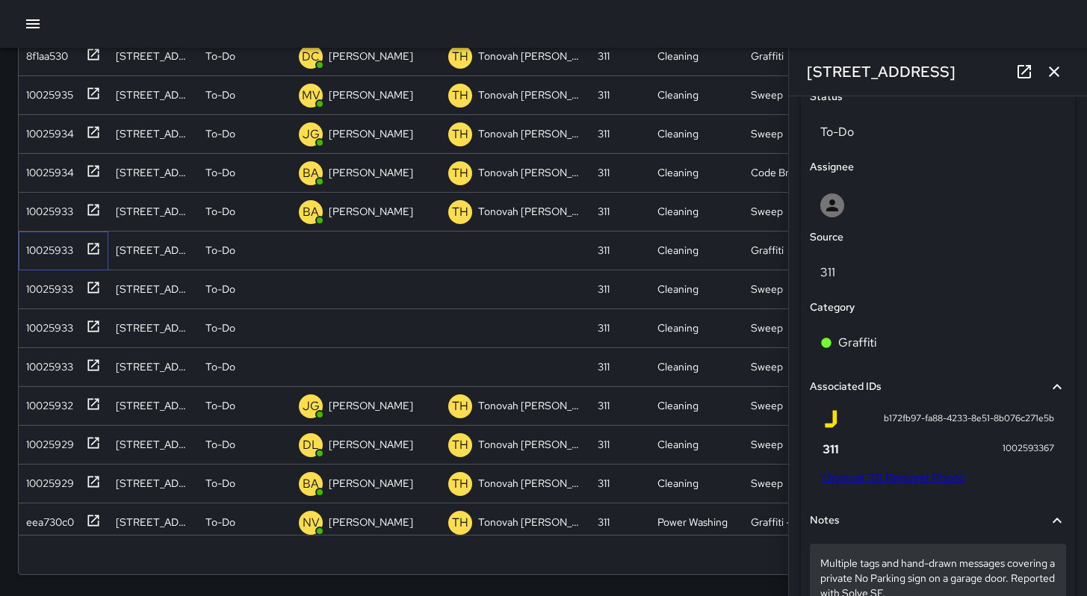
scroll to position [879, 0]
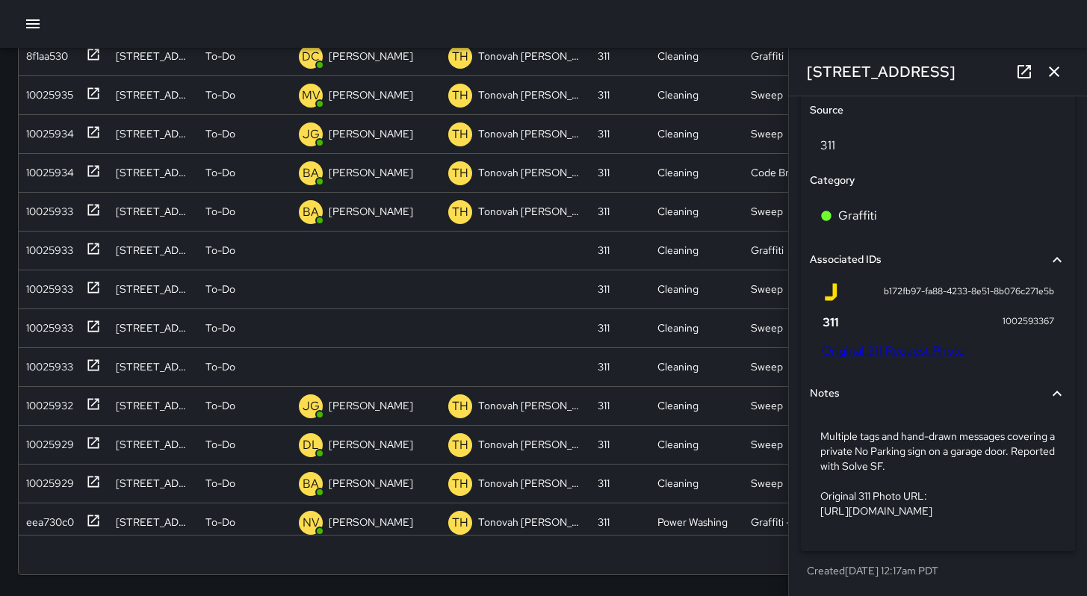
drag, startPoint x: 943, startPoint y: 69, endPoint x: 793, endPoint y: 59, distance: 149.7
click at [794, 59] on div "[STREET_ADDRESS]" at bounding box center [938, 72] width 298 height 48
copy h6 "[STREET_ADDRESS]"
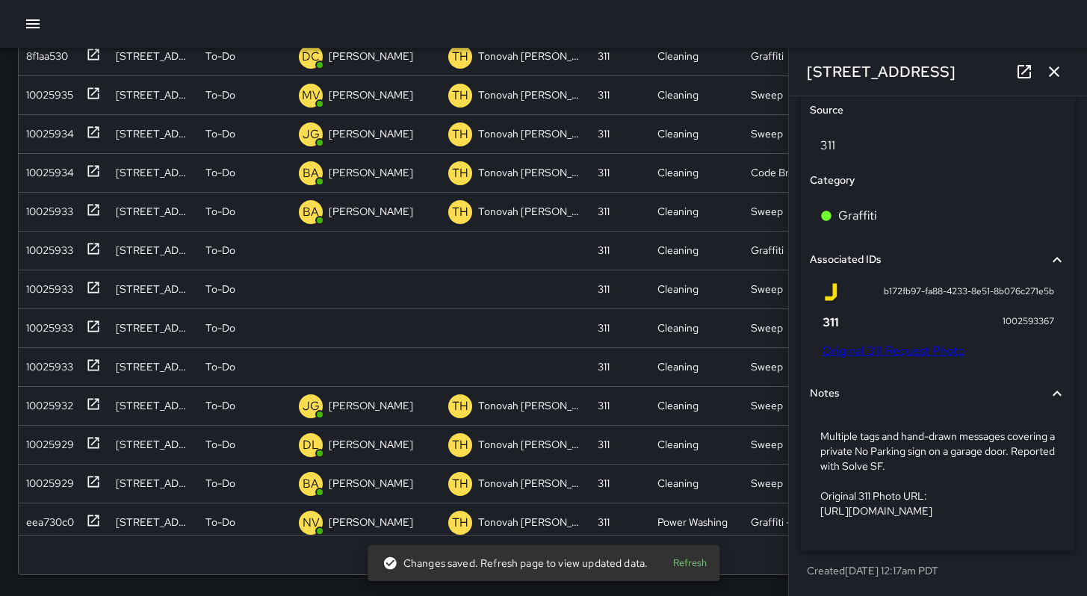
click at [871, 343] on link "Original 311 Request Photo" at bounding box center [893, 351] width 143 height 16
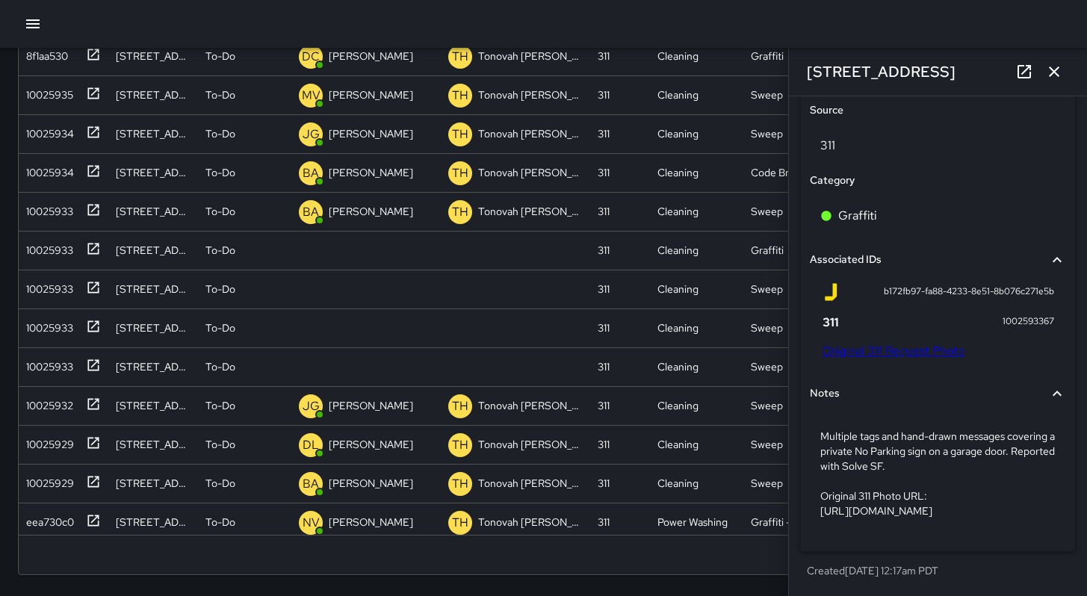
click at [905, 343] on link "Original 311 Request Photo" at bounding box center [893, 351] width 143 height 16
click at [1047, 76] on icon "button" at bounding box center [1054, 72] width 18 height 18
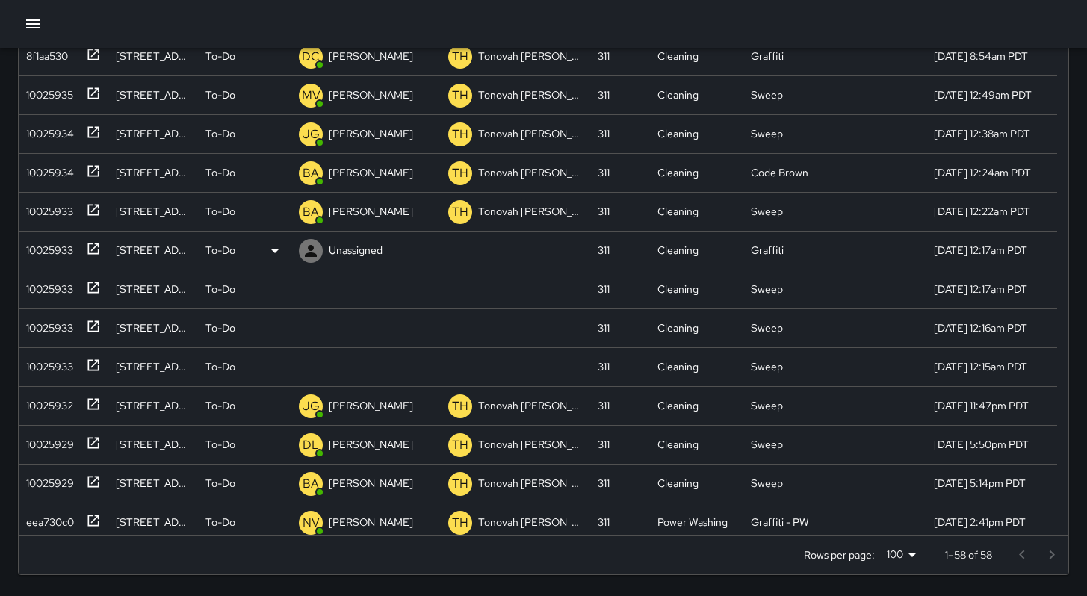
click at [47, 247] on div "10025933" at bounding box center [46, 247] width 53 height 21
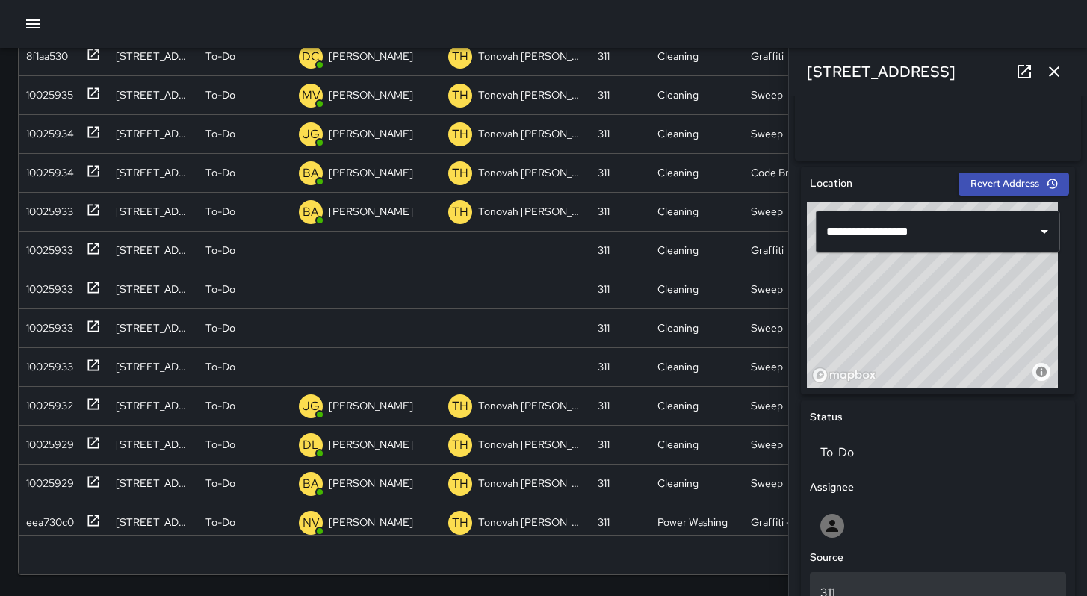
scroll to position [672, 0]
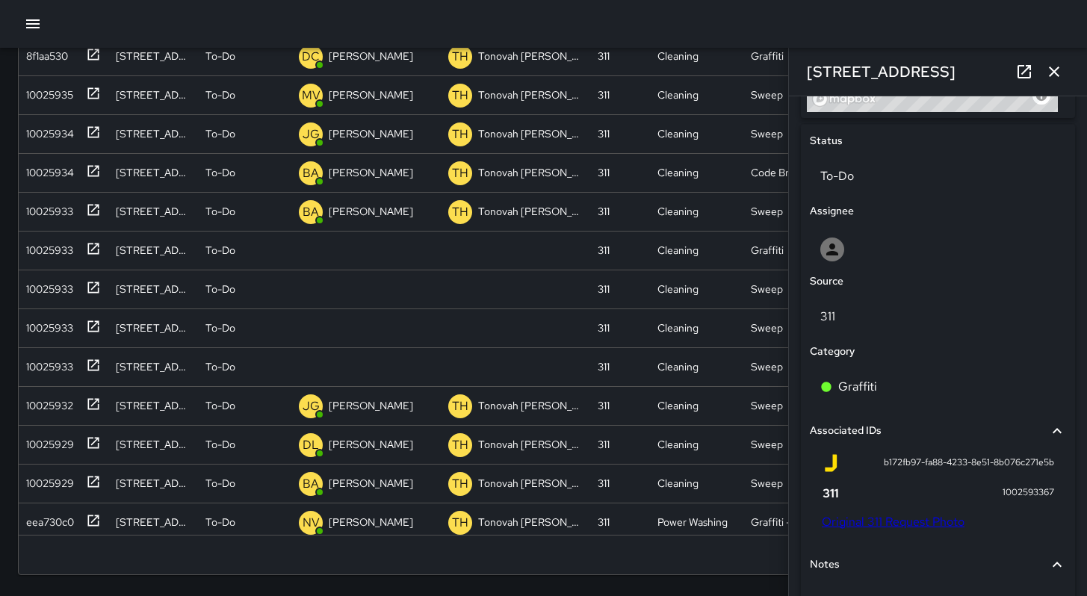
click at [910, 529] on link "Original 311 Request Photo" at bounding box center [893, 522] width 143 height 16
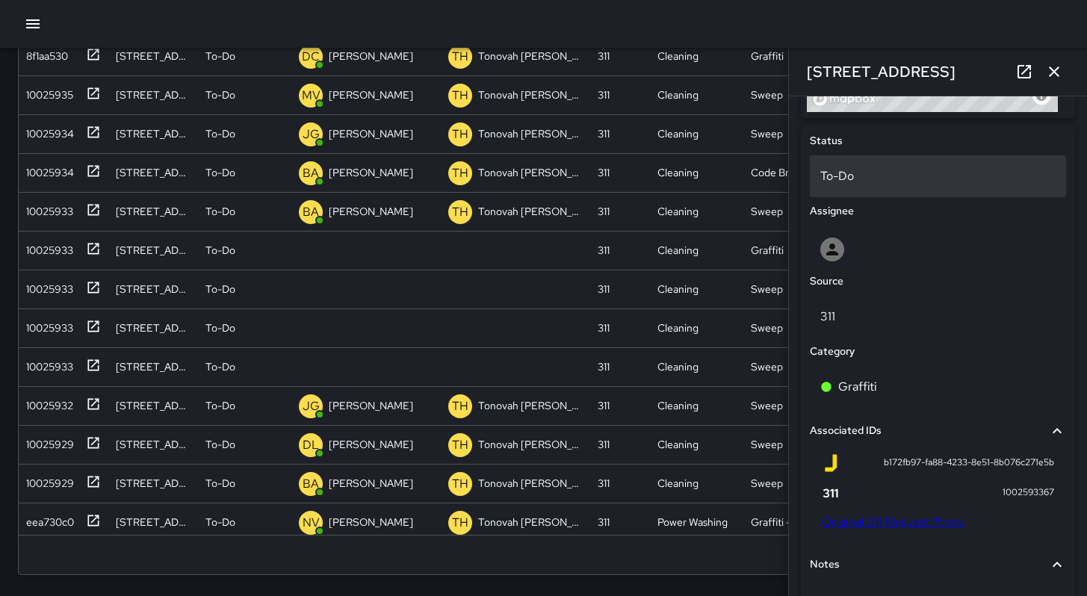
click at [835, 193] on div "To-Do" at bounding box center [938, 176] width 256 height 42
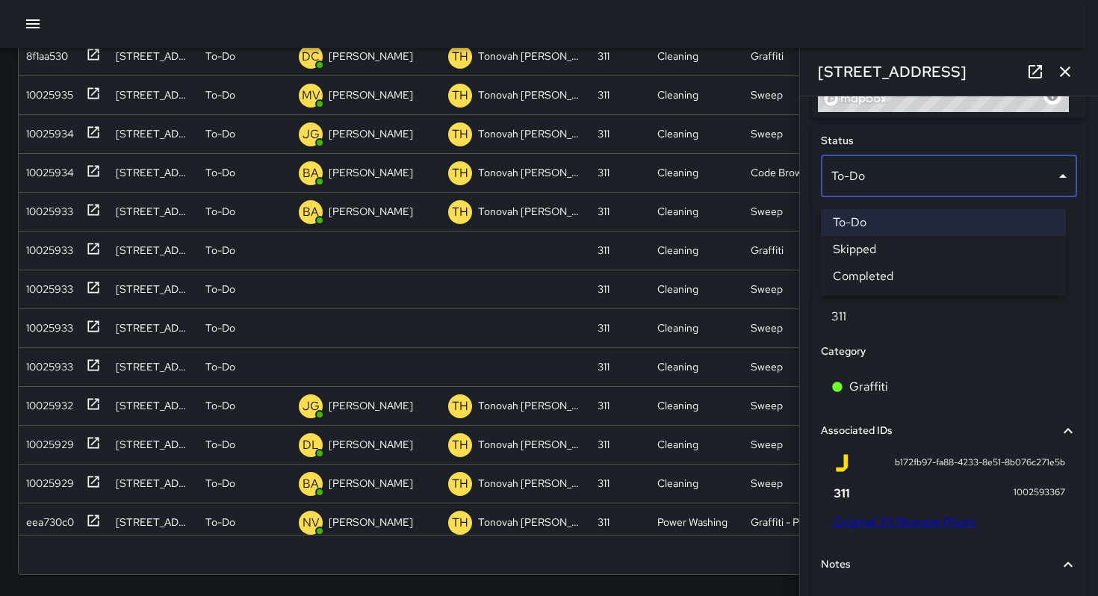
click at [856, 250] on li "Skipped" at bounding box center [943, 249] width 245 height 27
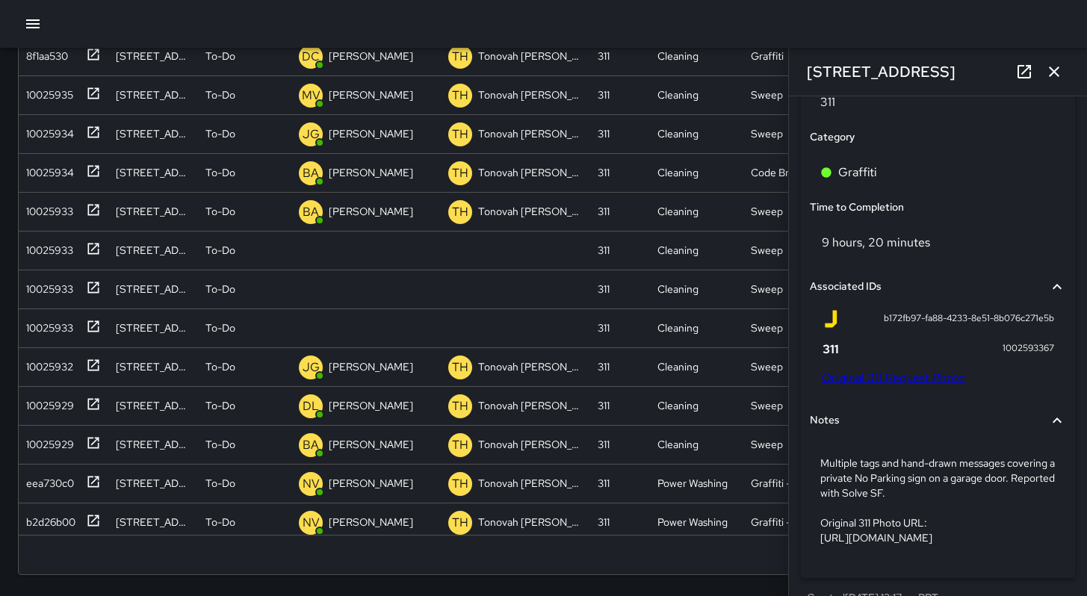
scroll to position [970, 0]
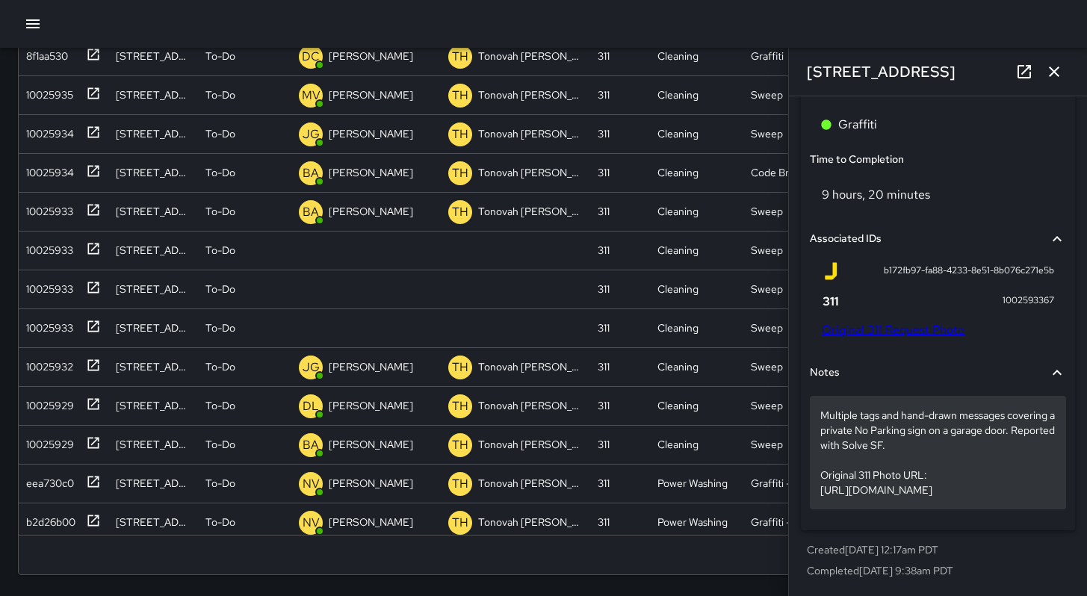
click at [991, 483] on p "Multiple tags and hand-drawn messages covering a private No Parking sign on a g…" at bounding box center [937, 453] width 235 height 90
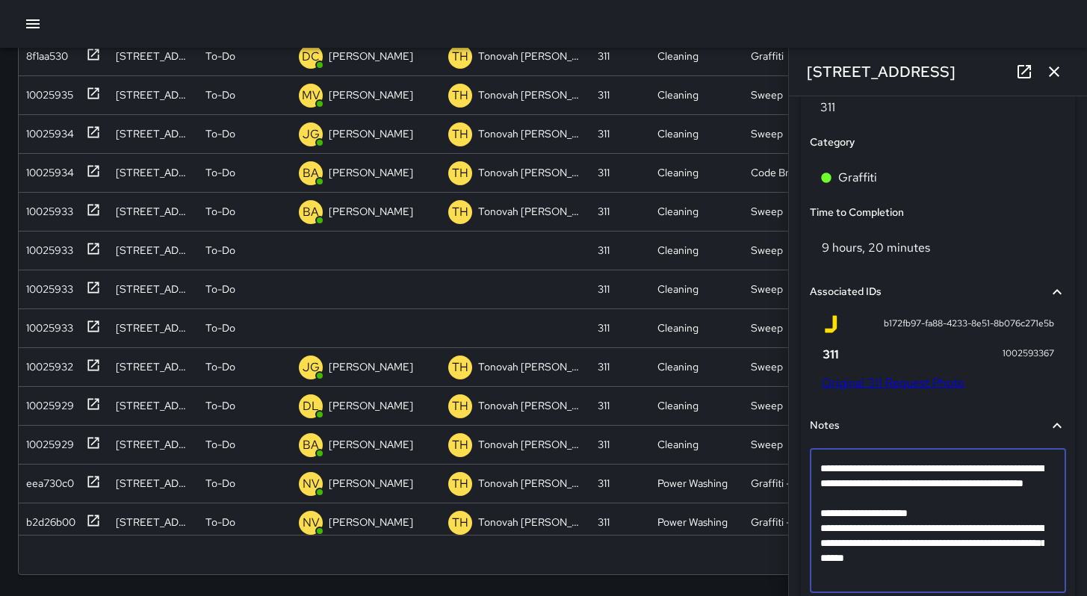
drag, startPoint x: 843, startPoint y: 504, endPoint x: 819, endPoint y: 470, distance: 41.3
click at [820, 470] on textarea "**********" at bounding box center [932, 521] width 224 height 120
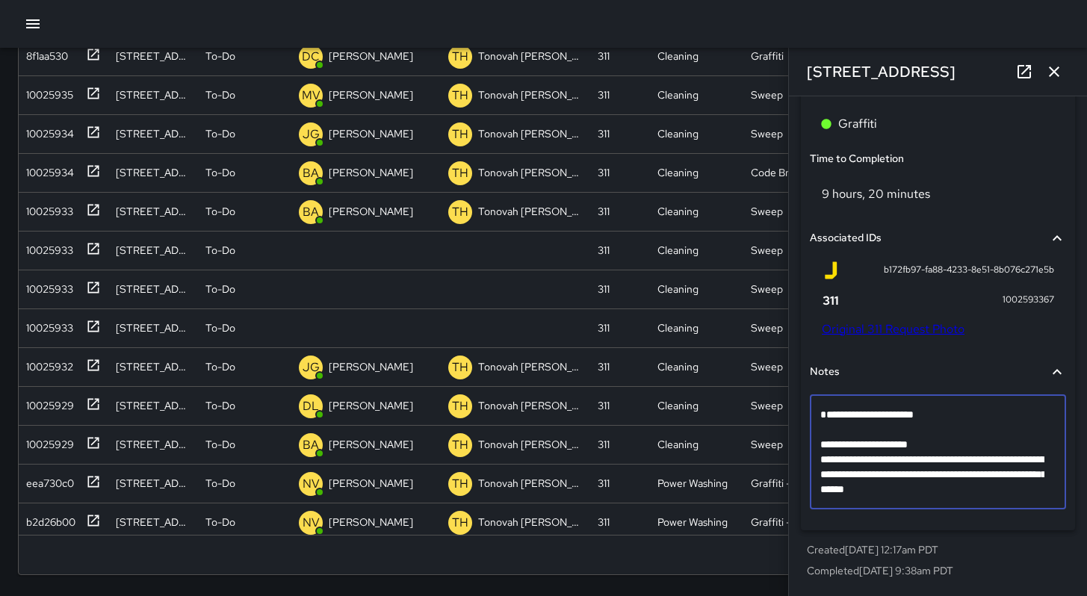
scroll to position [941, 0]
drag, startPoint x: 1034, startPoint y: 495, endPoint x: 867, endPoint y: 432, distance: 178.7
click at [867, 432] on textarea "**********" at bounding box center [932, 452] width 224 height 90
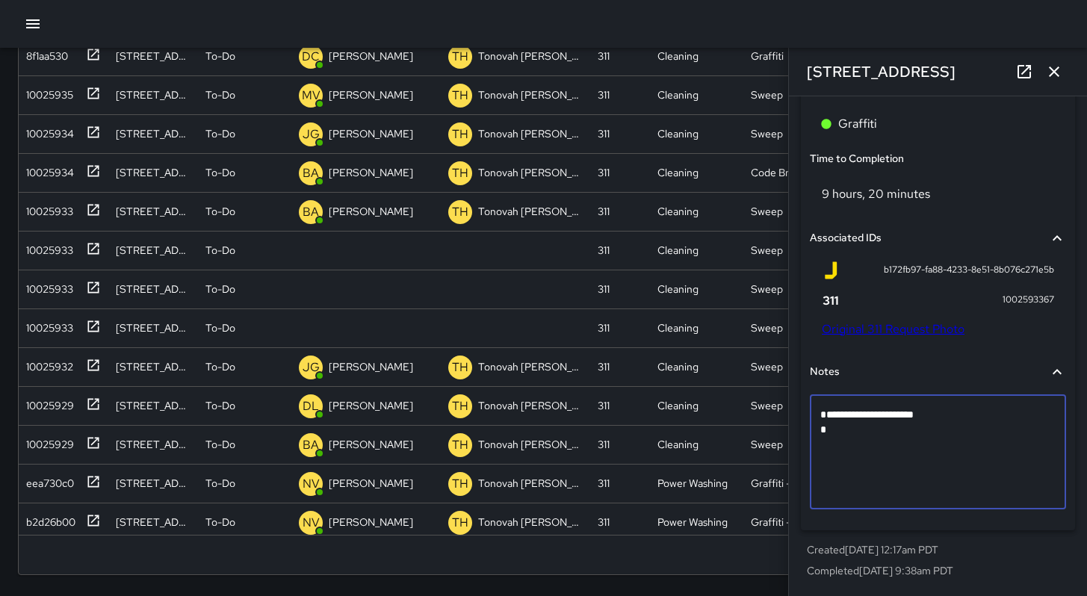
scroll to position [882, 0]
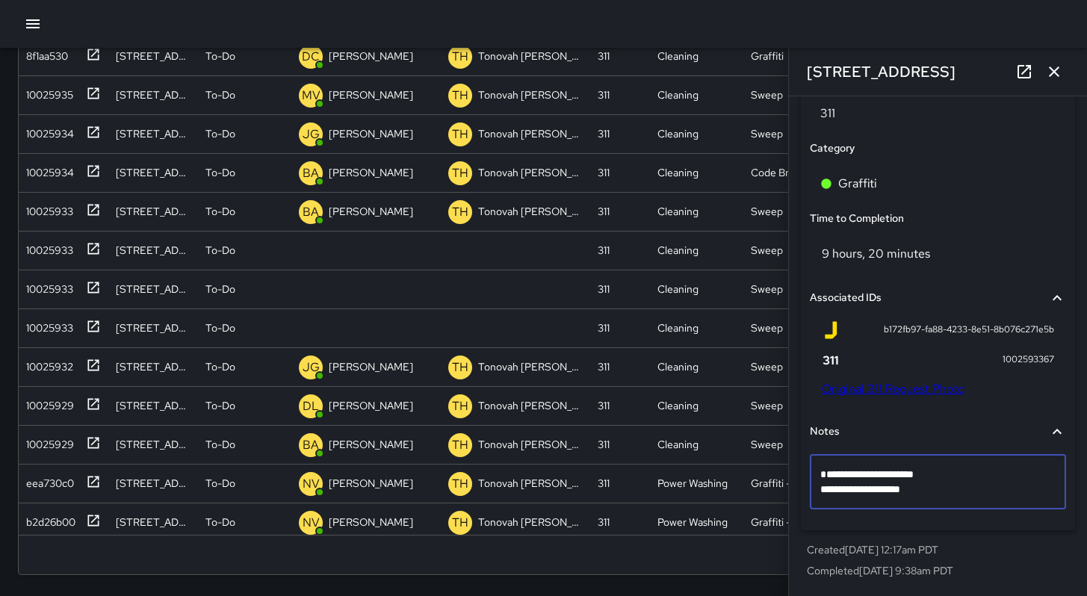
type textarea "**********"
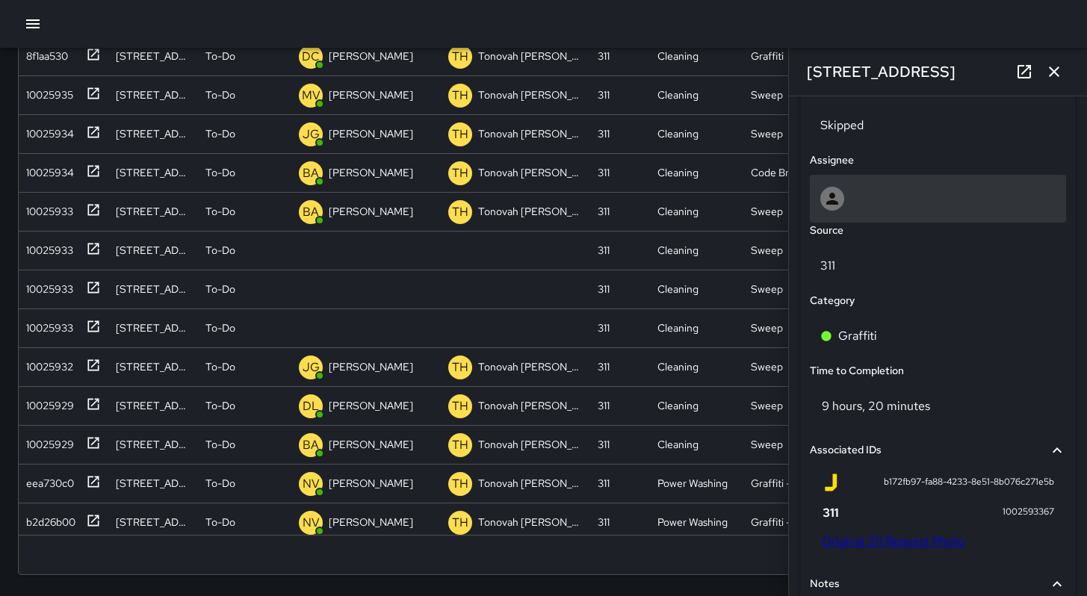
scroll to position [723, 0]
click at [876, 211] on div at bounding box center [937, 199] width 235 height 24
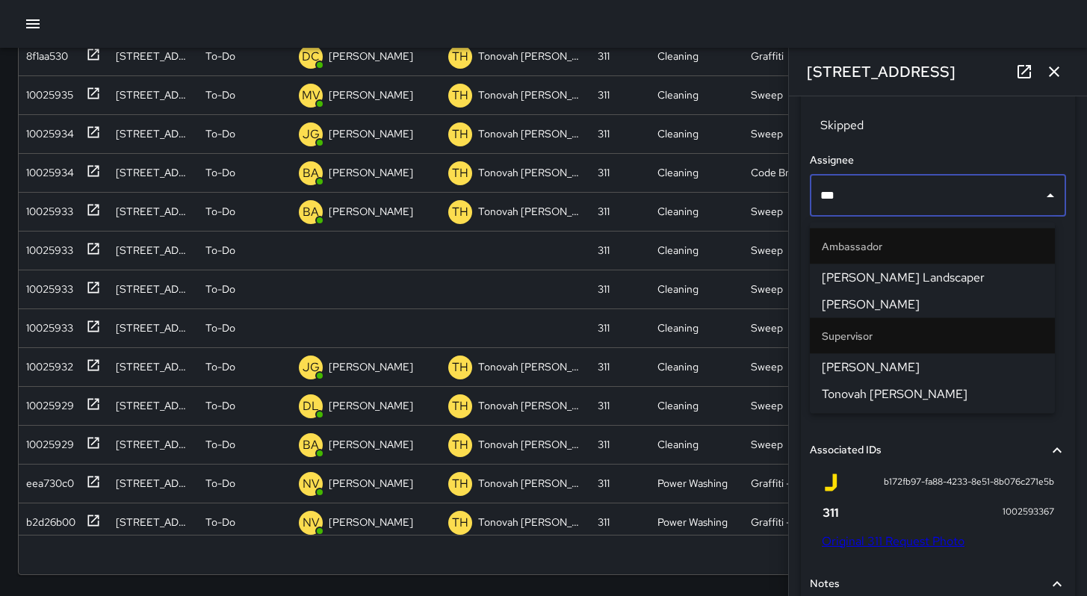
type input "****"
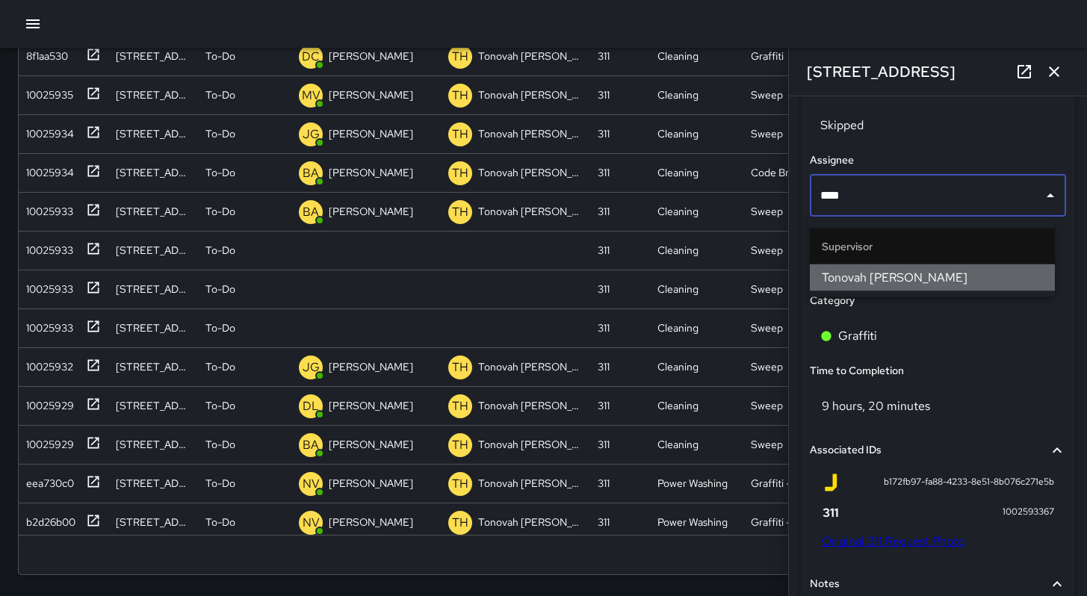
click at [941, 270] on span "Tonovah [PERSON_NAME]" at bounding box center [932, 278] width 221 height 18
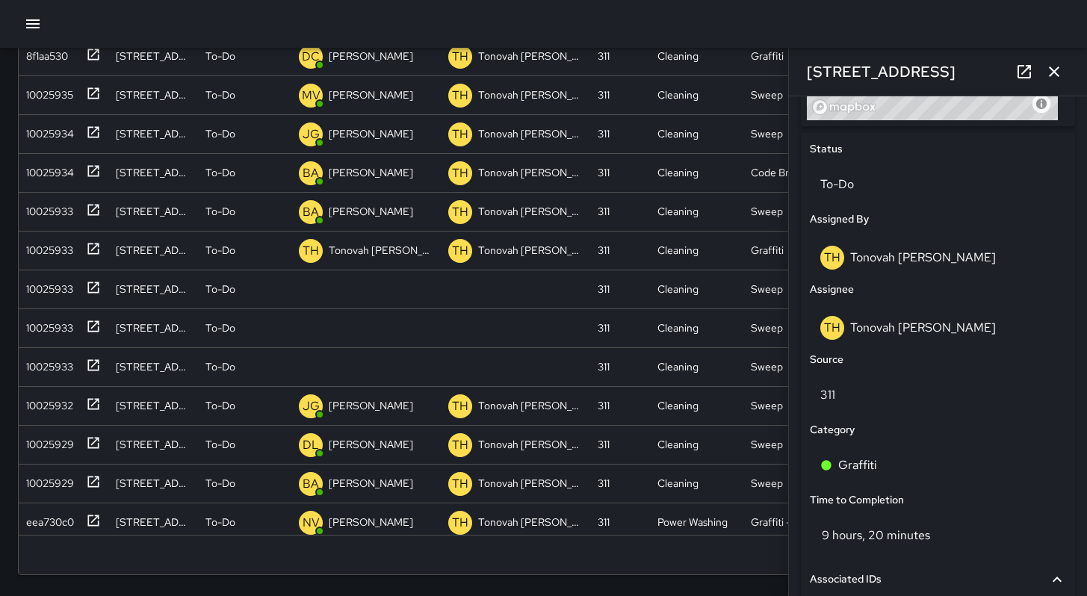
scroll to position [663, 0]
click at [868, 206] on div "To-Do" at bounding box center [938, 185] width 256 height 42
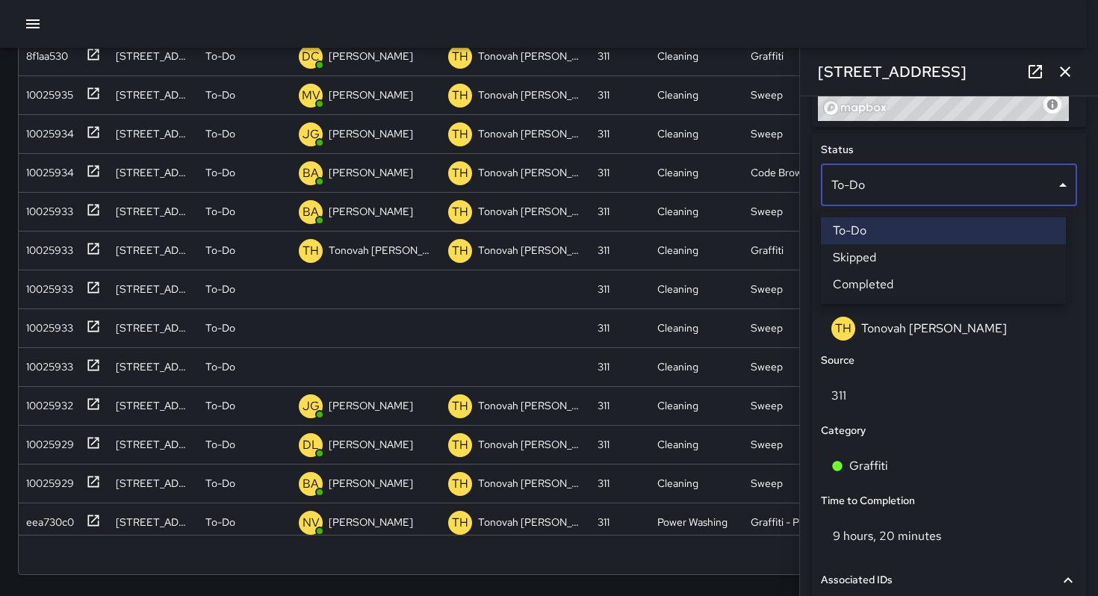
click at [860, 256] on li "Skipped" at bounding box center [943, 257] width 245 height 27
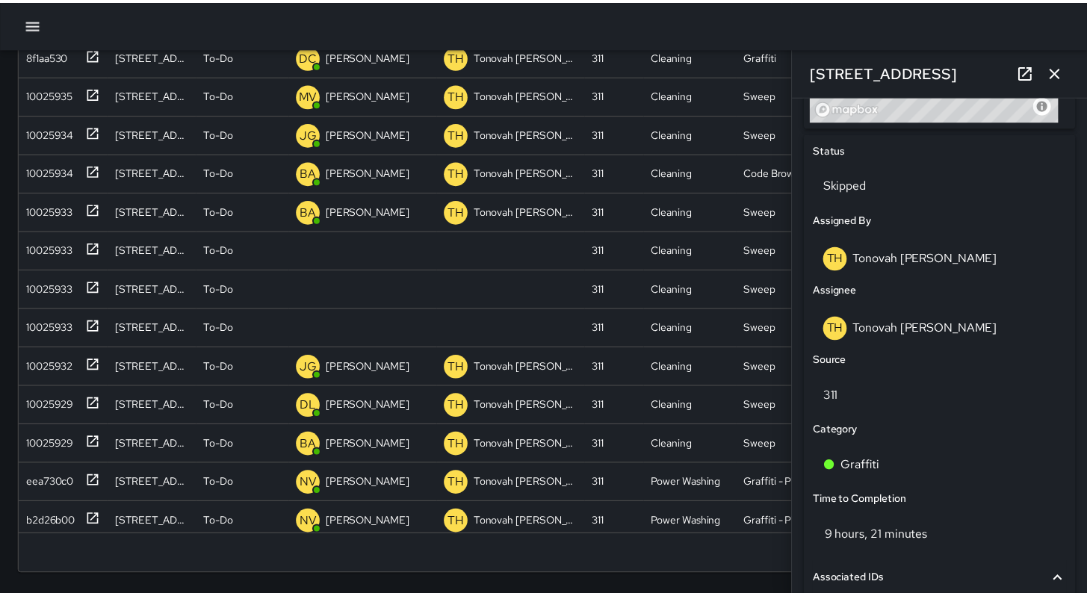
scroll to position [12, 12]
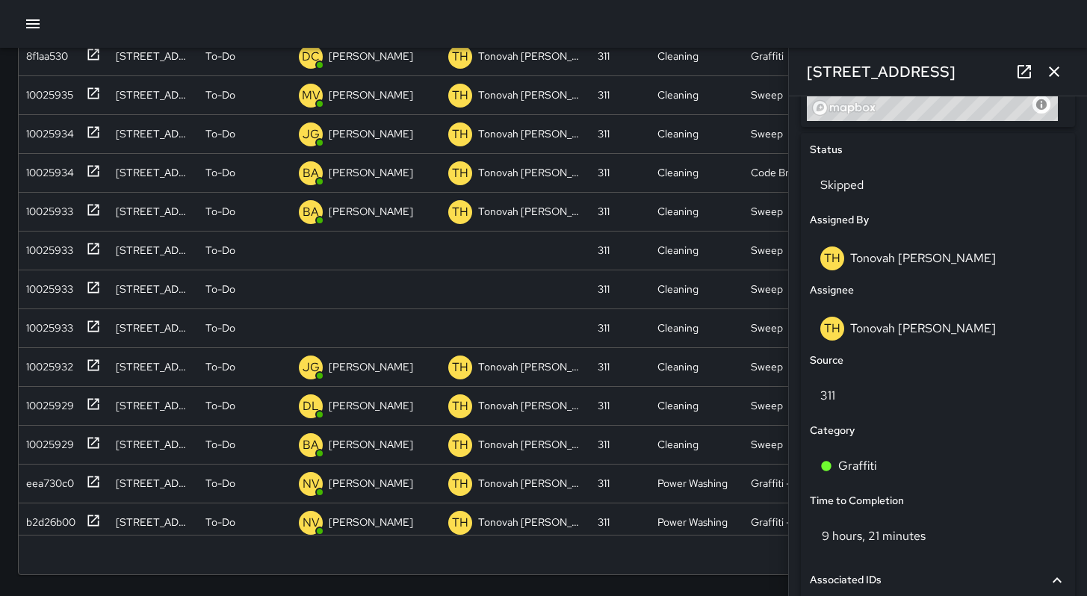
click at [1062, 76] on icon "button" at bounding box center [1054, 72] width 18 height 18
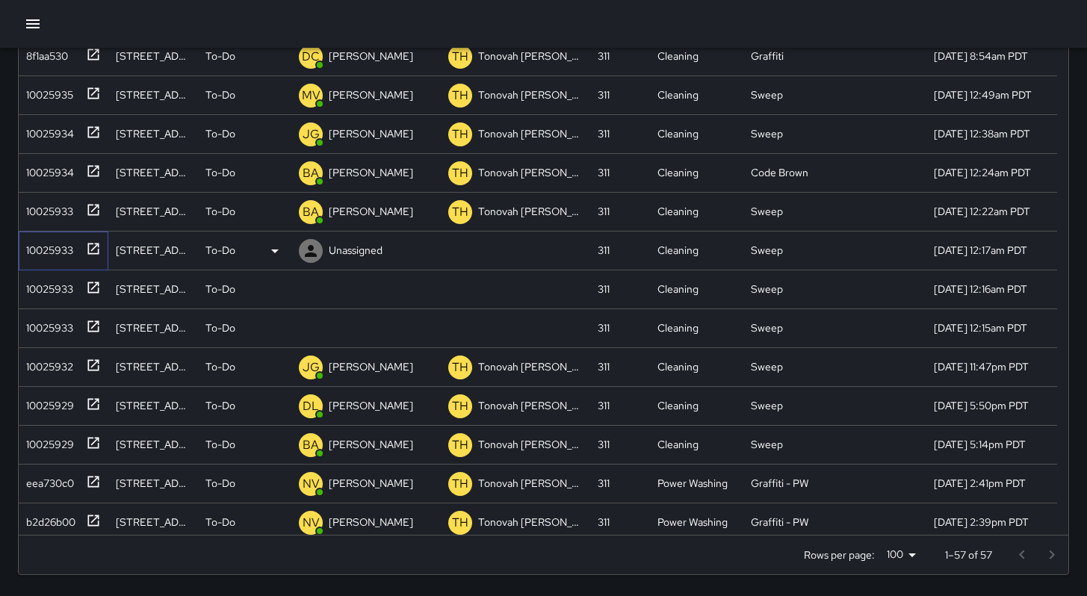
click at [62, 247] on div "10025933" at bounding box center [46, 247] width 53 height 21
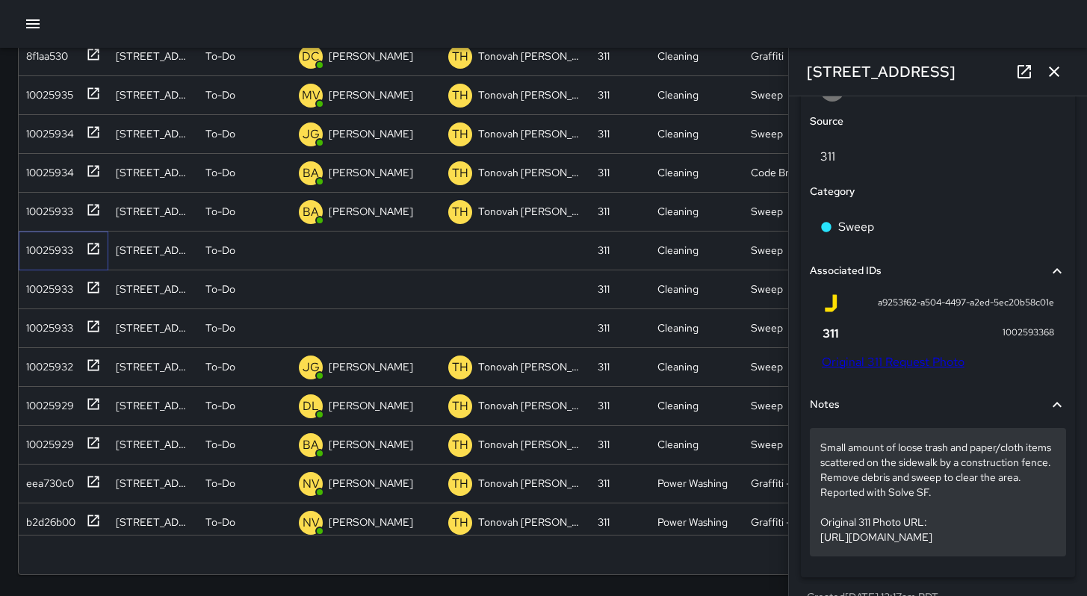
scroll to position [894, 0]
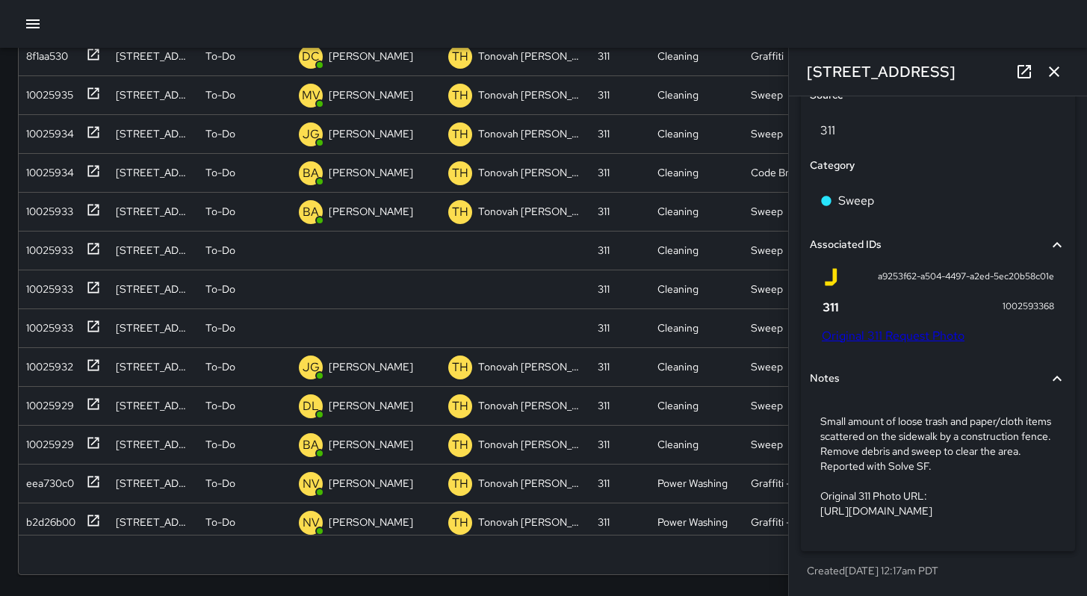
click at [891, 328] on link "Original 311 Request Photo" at bounding box center [893, 336] width 143 height 16
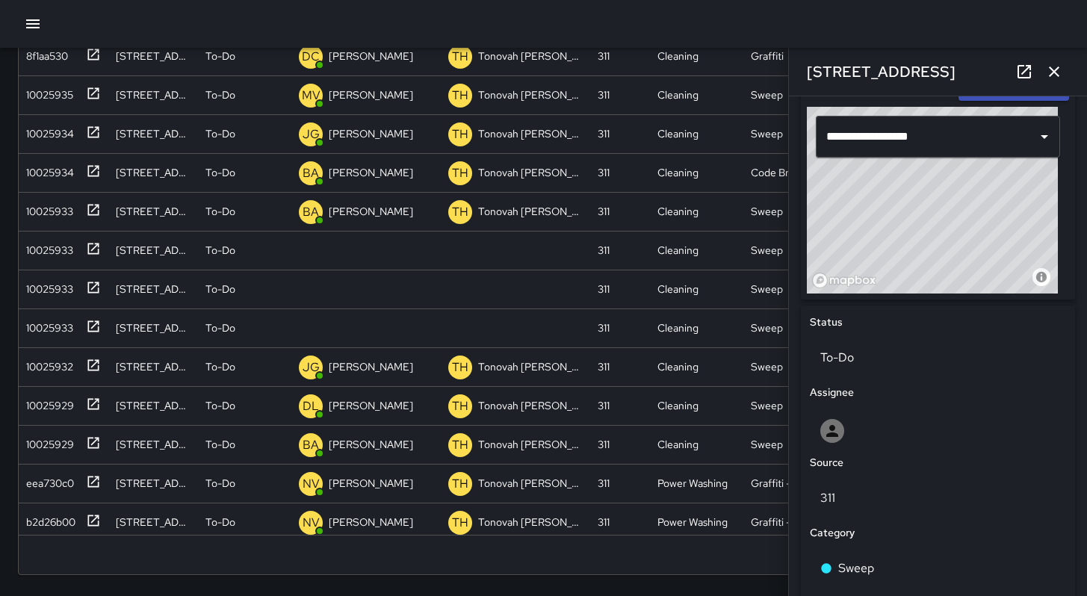
scroll to position [476, 0]
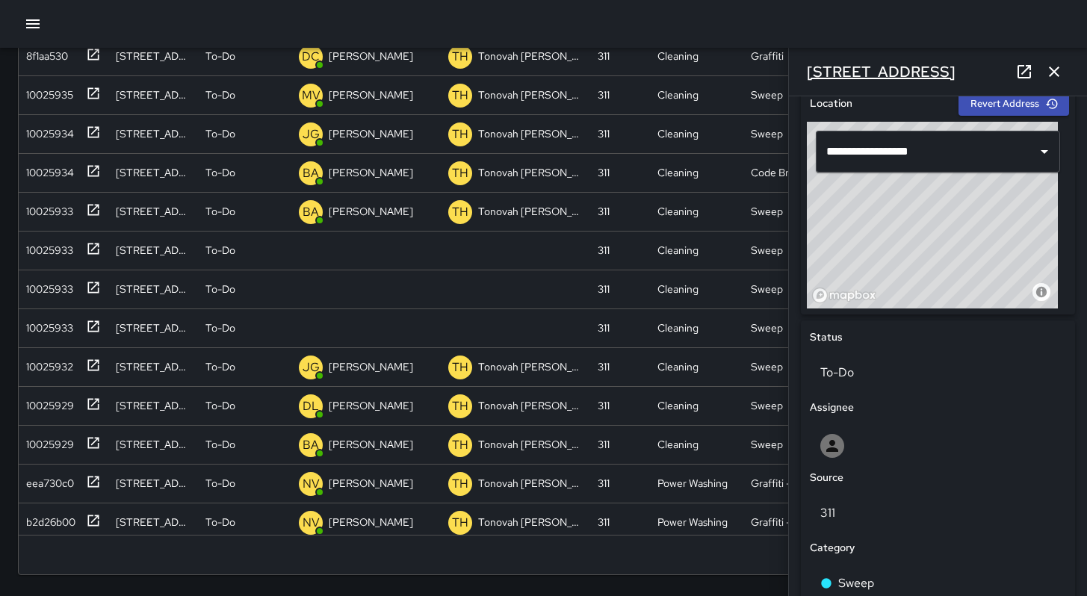
drag, startPoint x: 950, startPoint y: 69, endPoint x: 808, endPoint y: 63, distance: 142.8
click at [808, 63] on div "[STREET_ADDRESS]" at bounding box center [938, 72] width 298 height 48
copy h6 "[STREET_ADDRESS]"
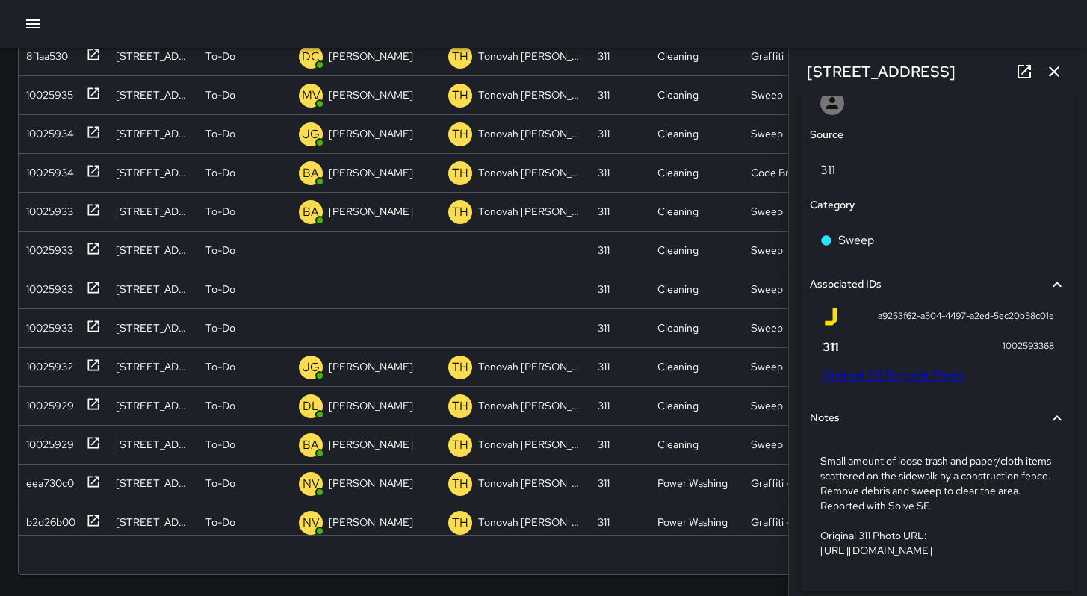
scroll to position [295, 0]
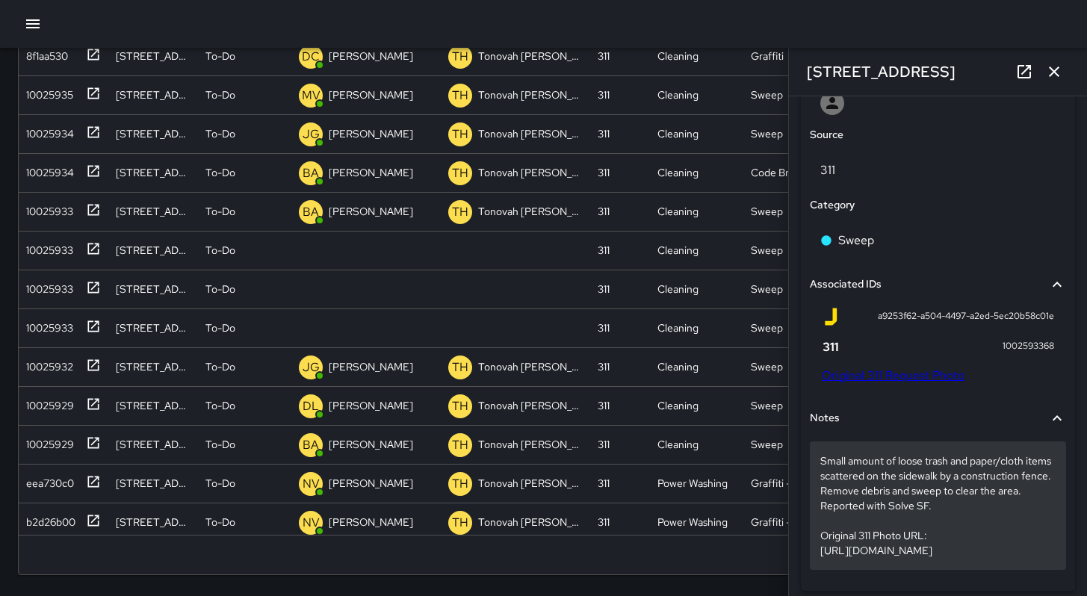
click at [911, 519] on p "Small amount of loose trash and paper/cloth items scattered on the sidewalk by …" at bounding box center [937, 505] width 235 height 105
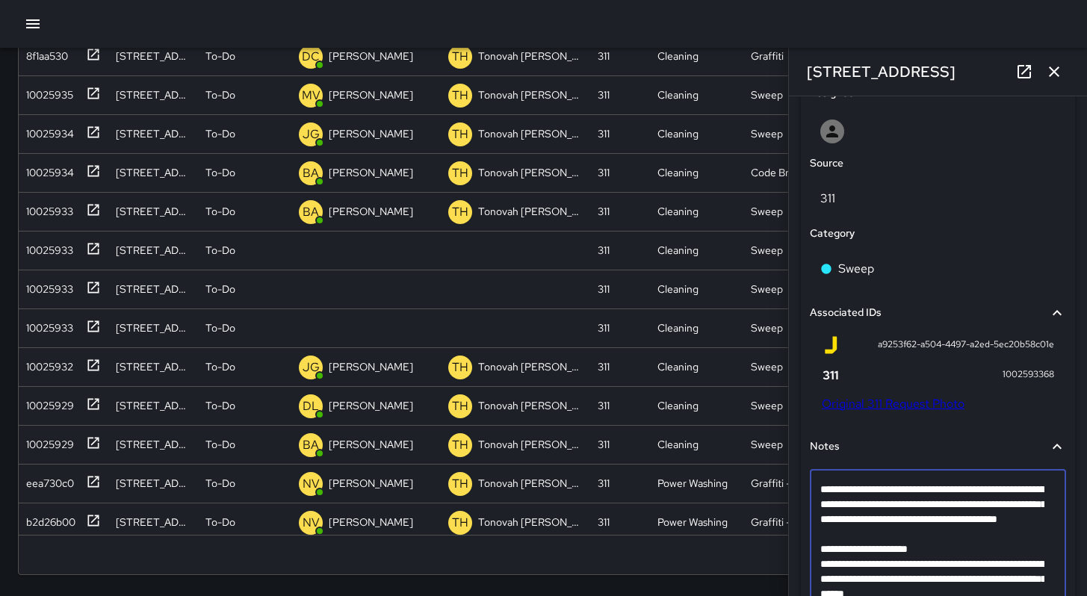
drag, startPoint x: 901, startPoint y: 540, endPoint x: 819, endPoint y: 489, distance: 97.0
click at [819, 489] on div "**********" at bounding box center [938, 549] width 256 height 159
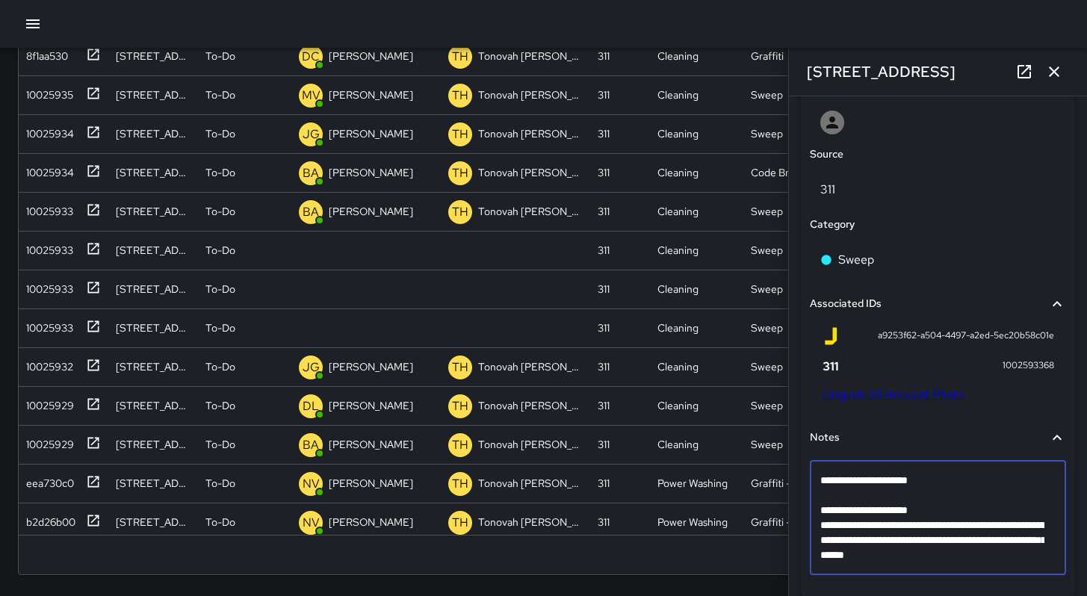
scroll to position [813, 0]
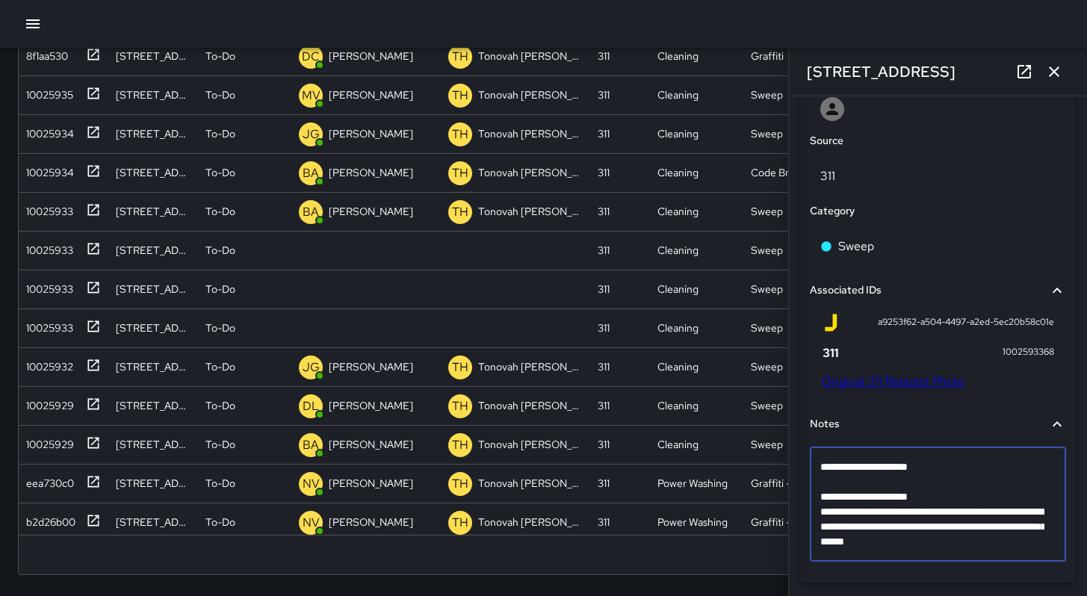
drag, startPoint x: 1033, startPoint y: 549, endPoint x: 822, endPoint y: 504, distance: 216.3
click at [823, 504] on textarea "**********" at bounding box center [932, 504] width 224 height 90
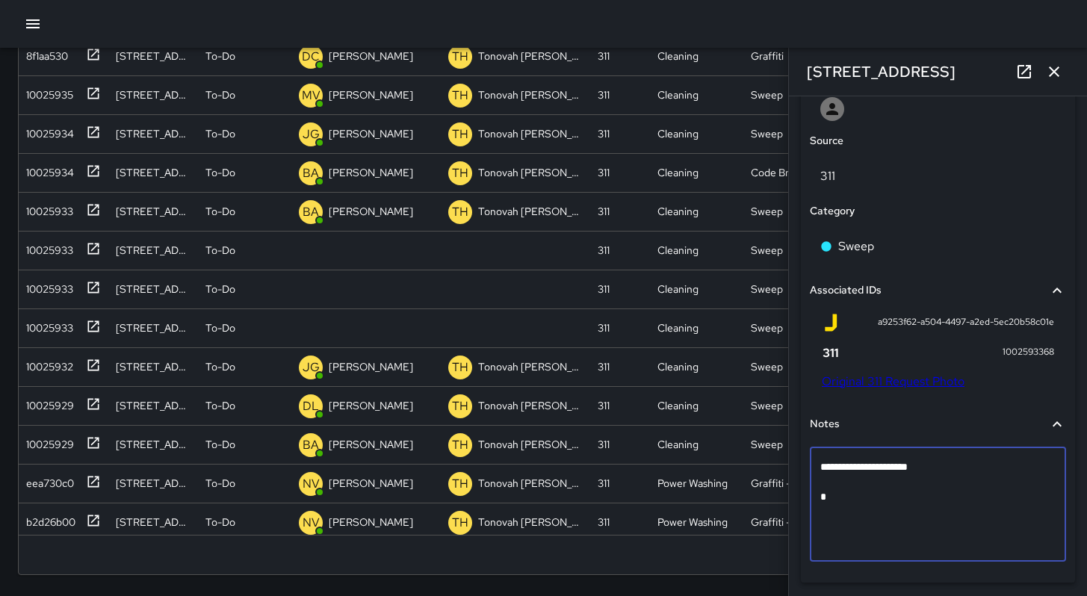
scroll to position [805, 0]
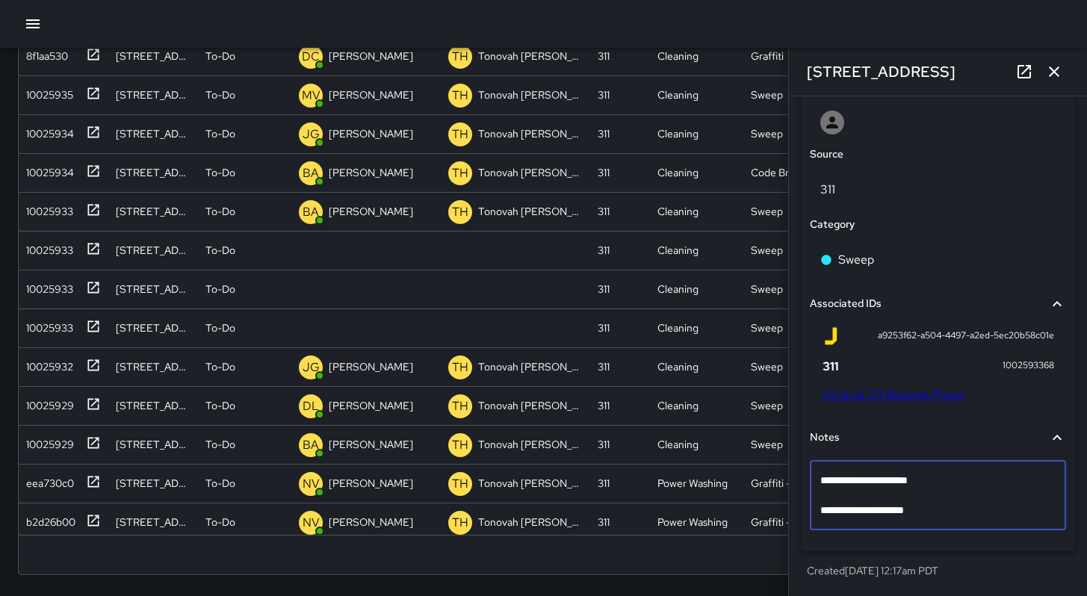
type textarea "**********"
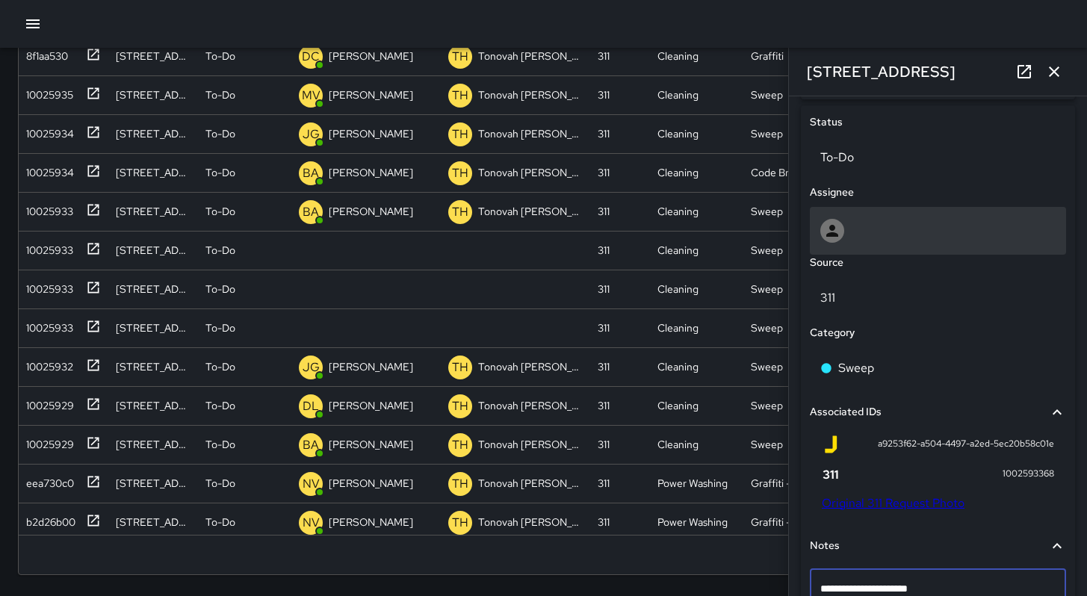
scroll to position [690, 0]
click at [868, 232] on div at bounding box center [937, 232] width 235 height 24
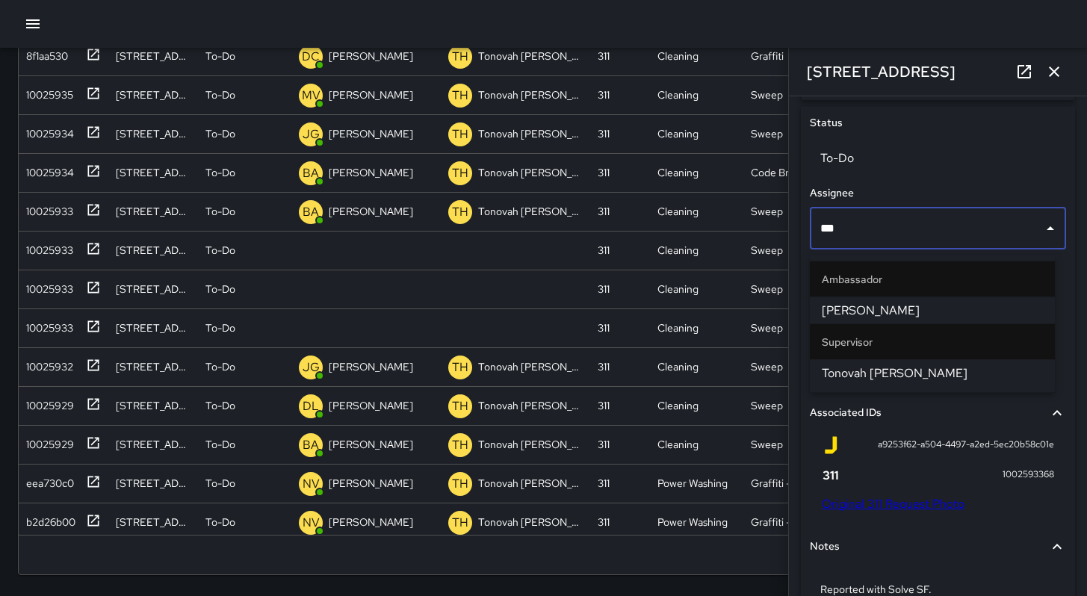
type input "****"
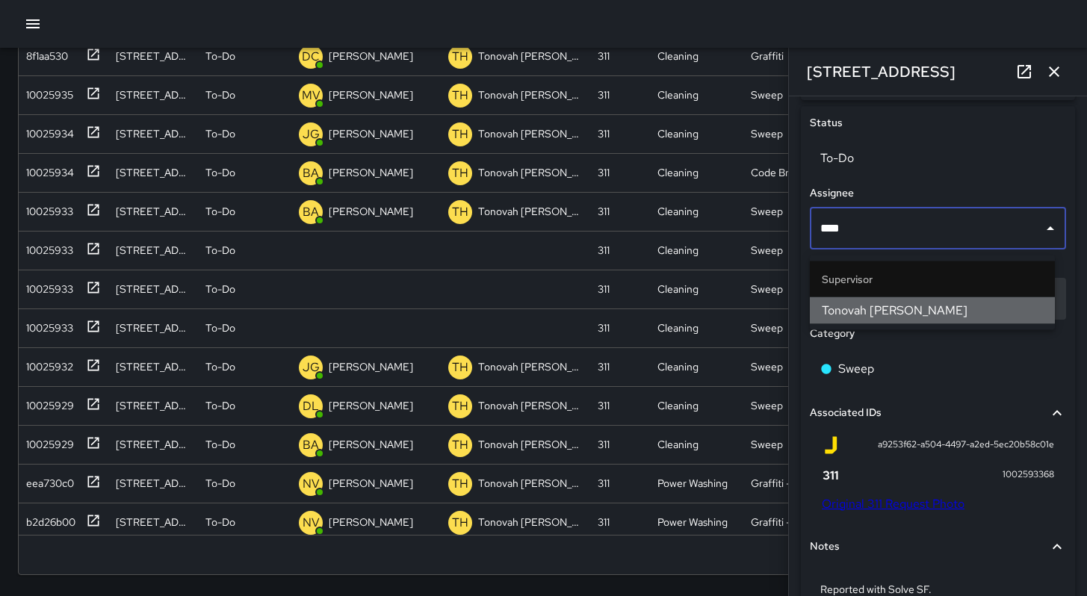
click at [938, 303] on span "Tonovah [PERSON_NAME]" at bounding box center [932, 311] width 221 height 18
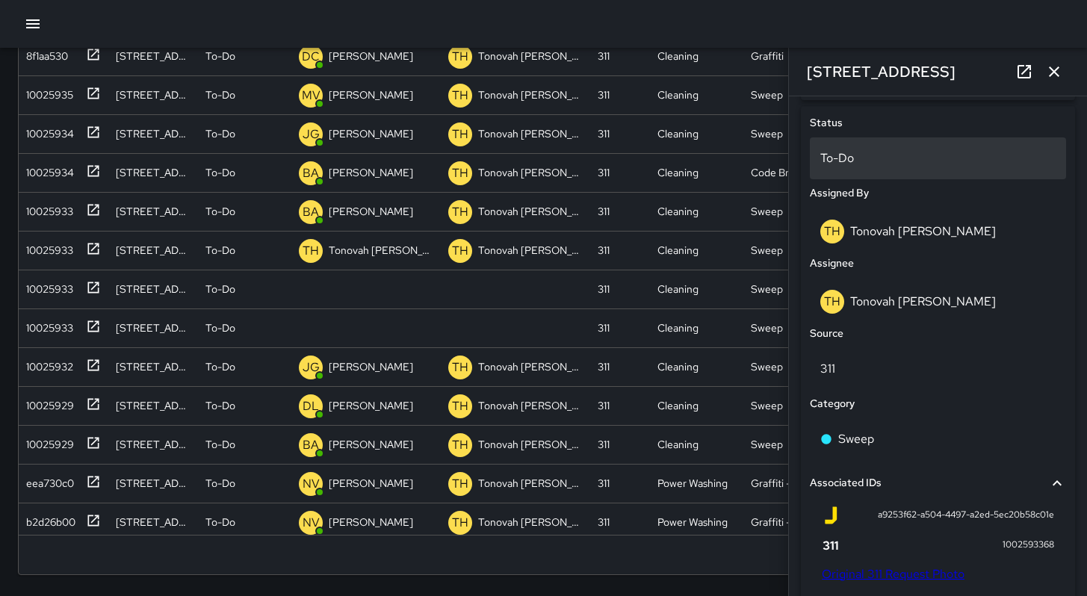
click at [884, 175] on div "To-Do" at bounding box center [938, 158] width 256 height 42
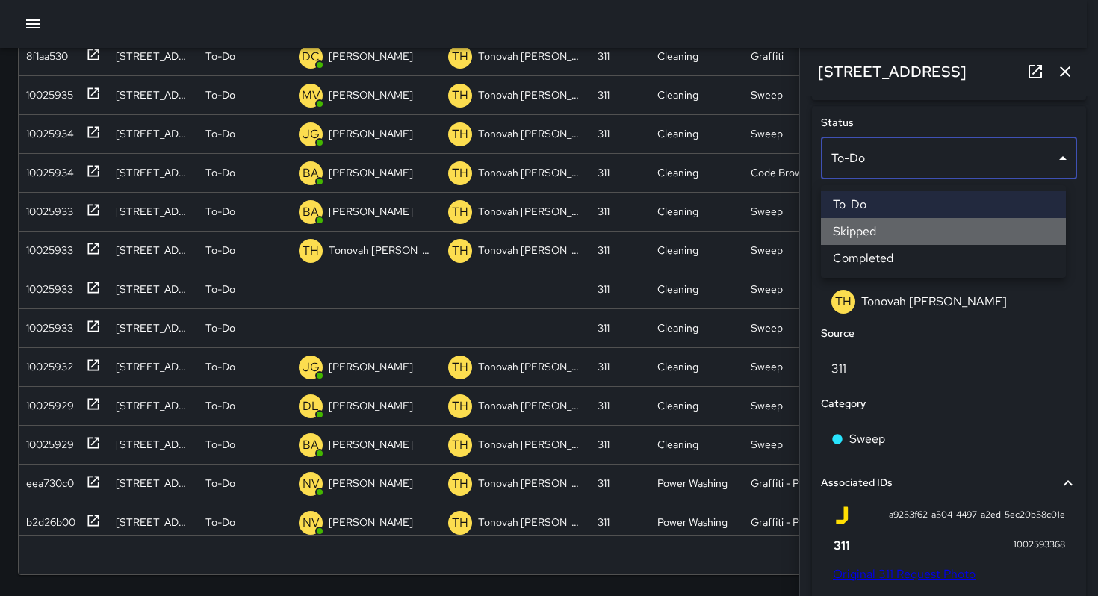
click at [885, 223] on li "Skipped" at bounding box center [943, 231] width 245 height 27
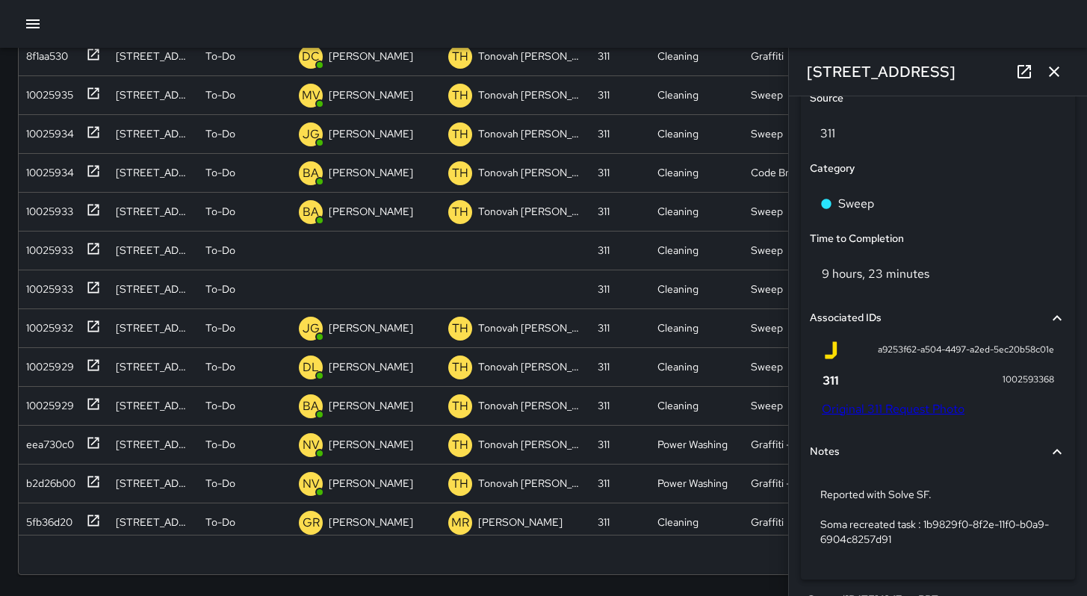
scroll to position [981, 0]
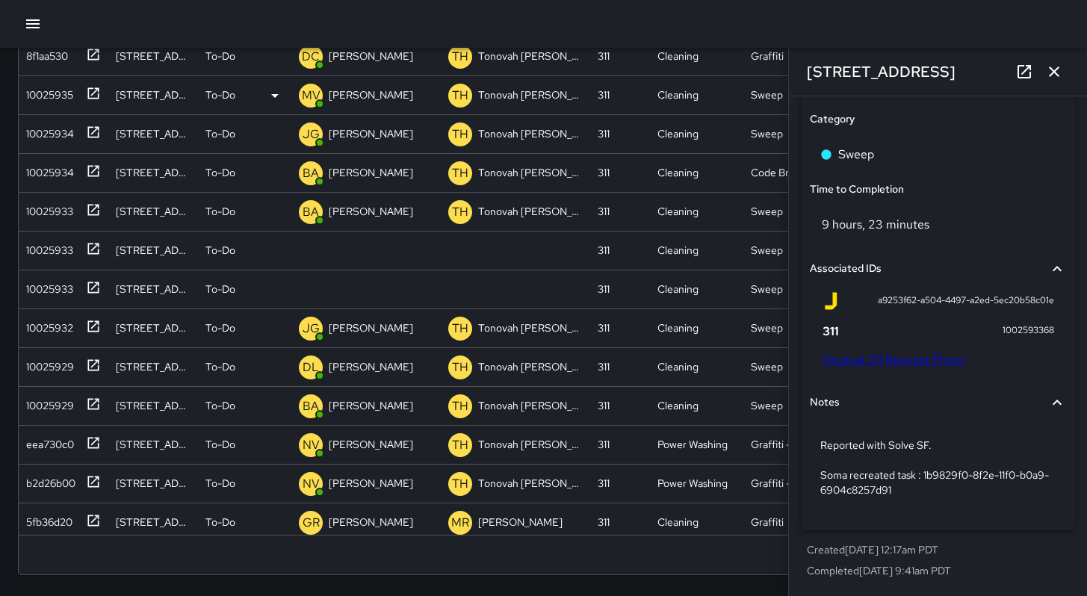
drag, startPoint x: 1055, startPoint y: 74, endPoint x: 1050, endPoint y: 81, distance: 8.5
click at [1055, 74] on icon "button" at bounding box center [1054, 72] width 18 height 18
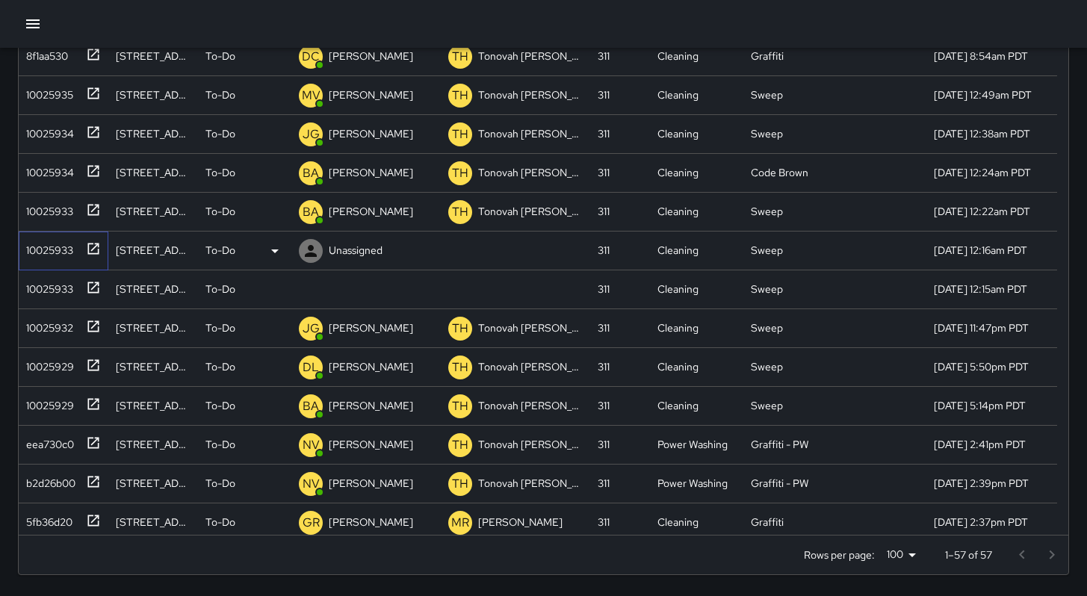
click at [49, 250] on div "10025933" at bounding box center [46, 247] width 53 height 21
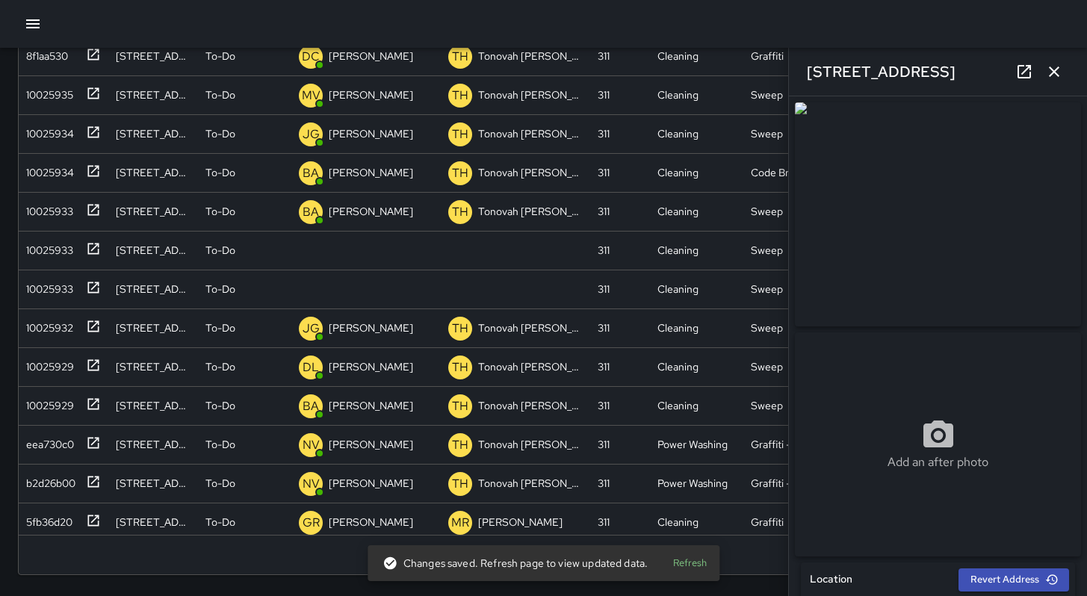
drag, startPoint x: 956, startPoint y: 81, endPoint x: 804, endPoint y: 64, distance: 153.5
click at [804, 64] on div "[STREET_ADDRESS]" at bounding box center [938, 72] width 298 height 48
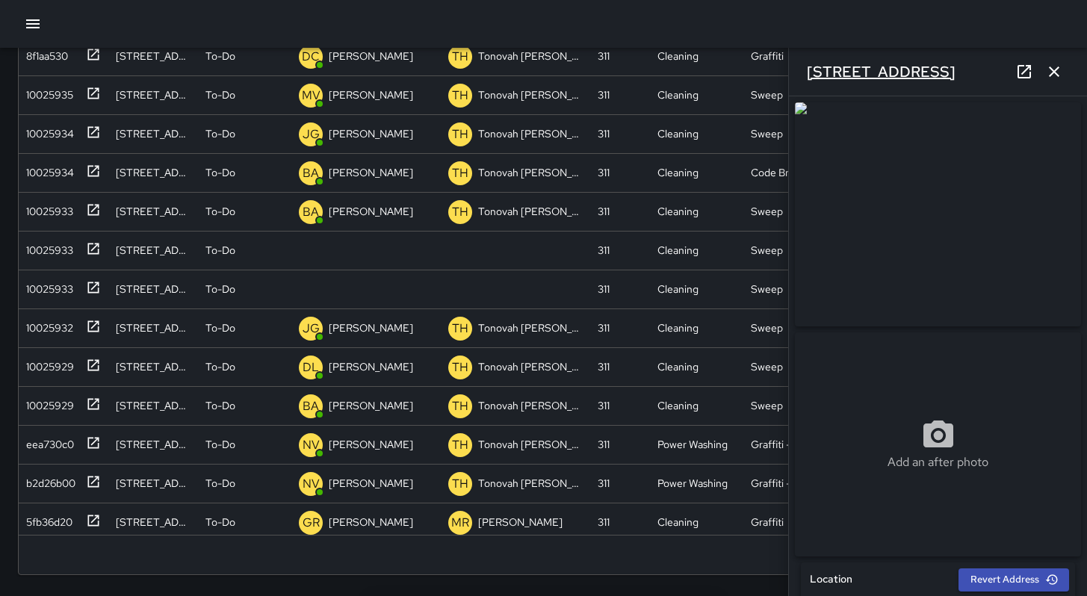
copy h6 "[STREET_ADDRESS]"
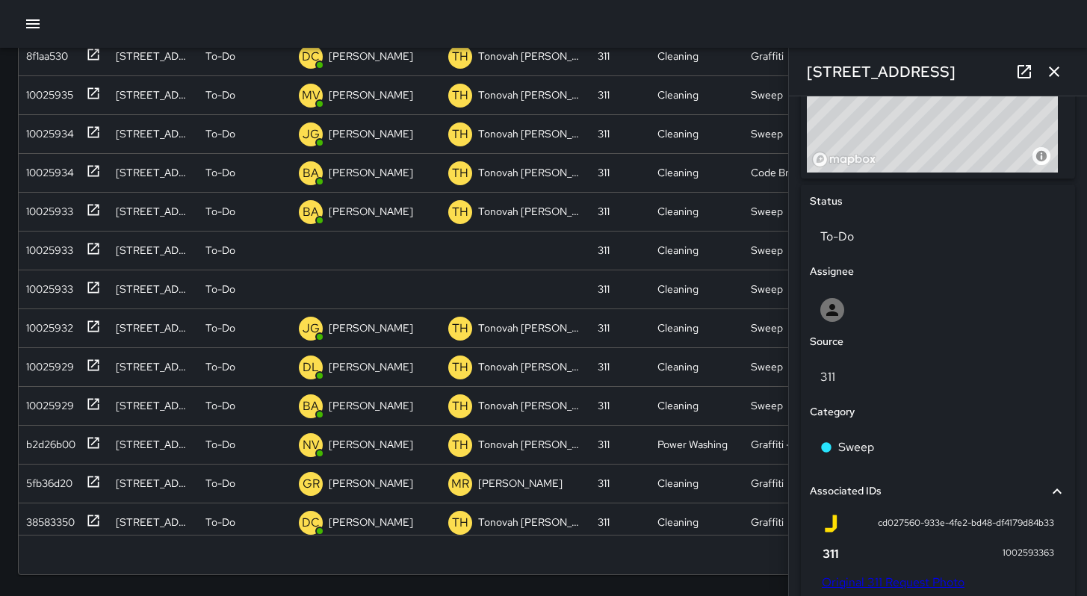
scroll to position [796, 0]
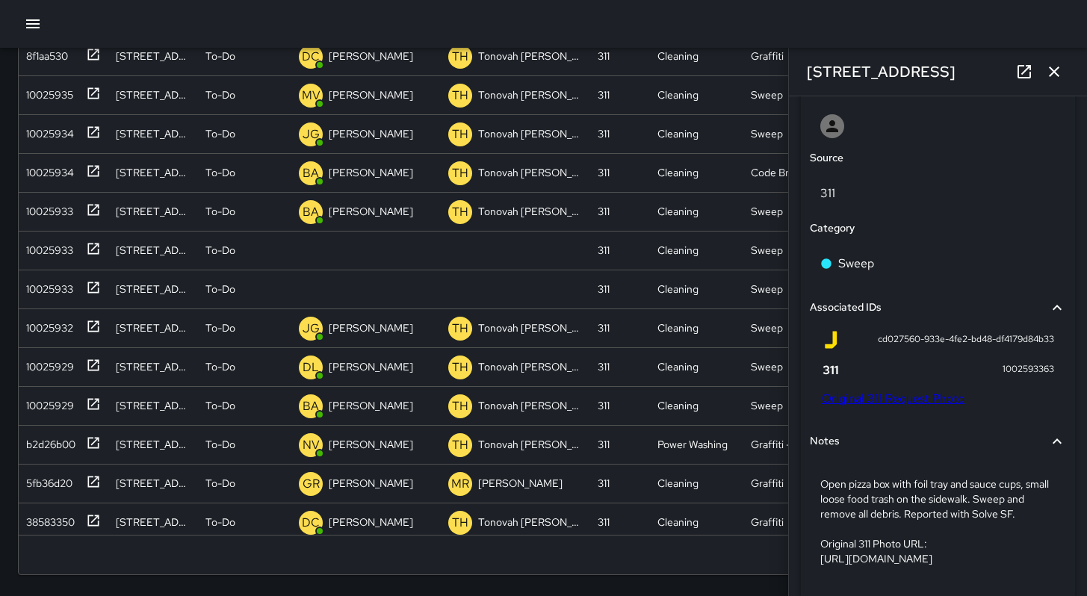
click at [898, 402] on link "Original 311 Request Photo" at bounding box center [893, 399] width 143 height 16
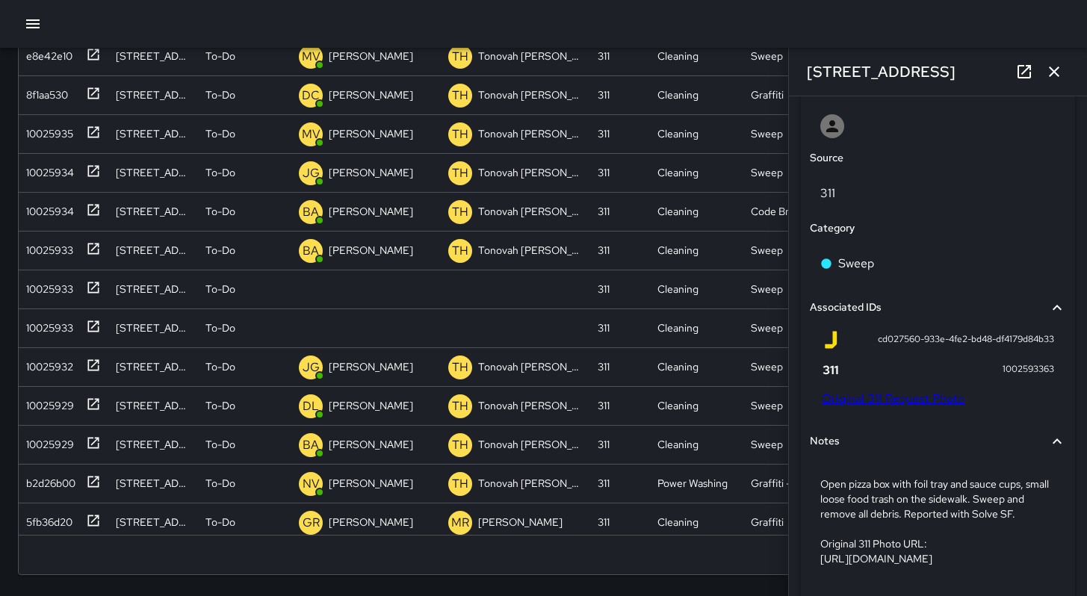
scroll to position [334, 0]
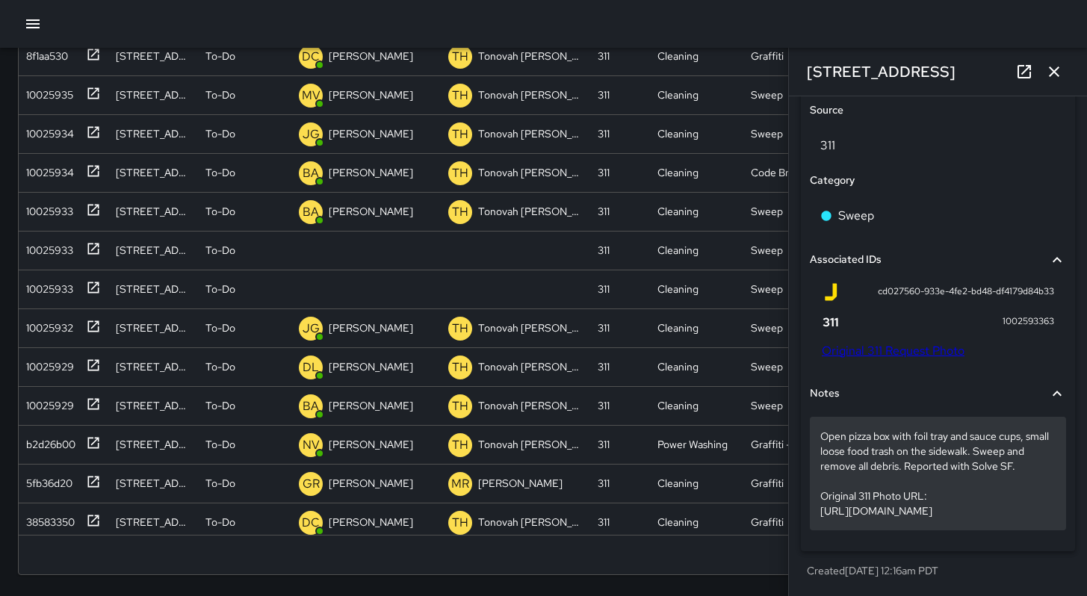
click at [1015, 523] on div "Open pizza box with foil tray and sauce cups, small loose food trash on the sid…" at bounding box center [938, 474] width 256 height 114
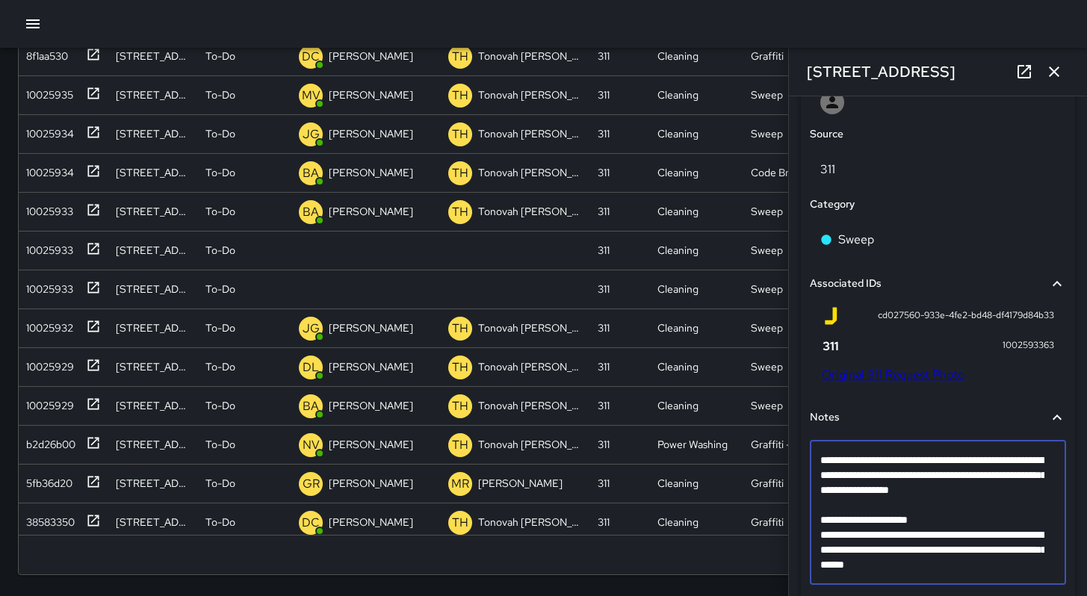
scroll to position [880, 0]
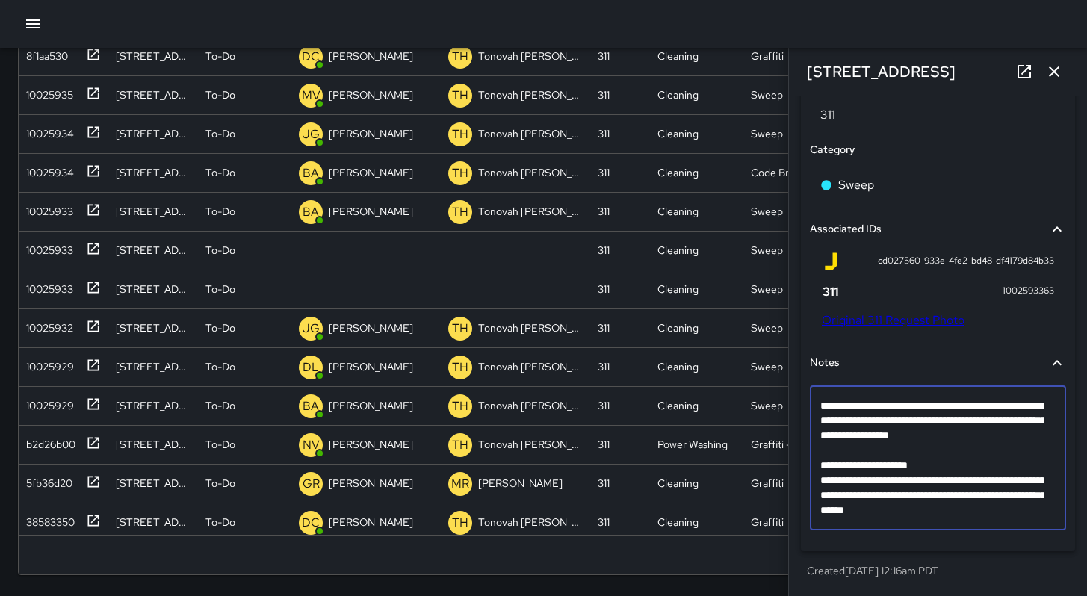
drag, startPoint x: 1038, startPoint y: 513, endPoint x: 820, endPoint y: 462, distance: 223.8
click at [820, 462] on textarea "**********" at bounding box center [932, 458] width 224 height 120
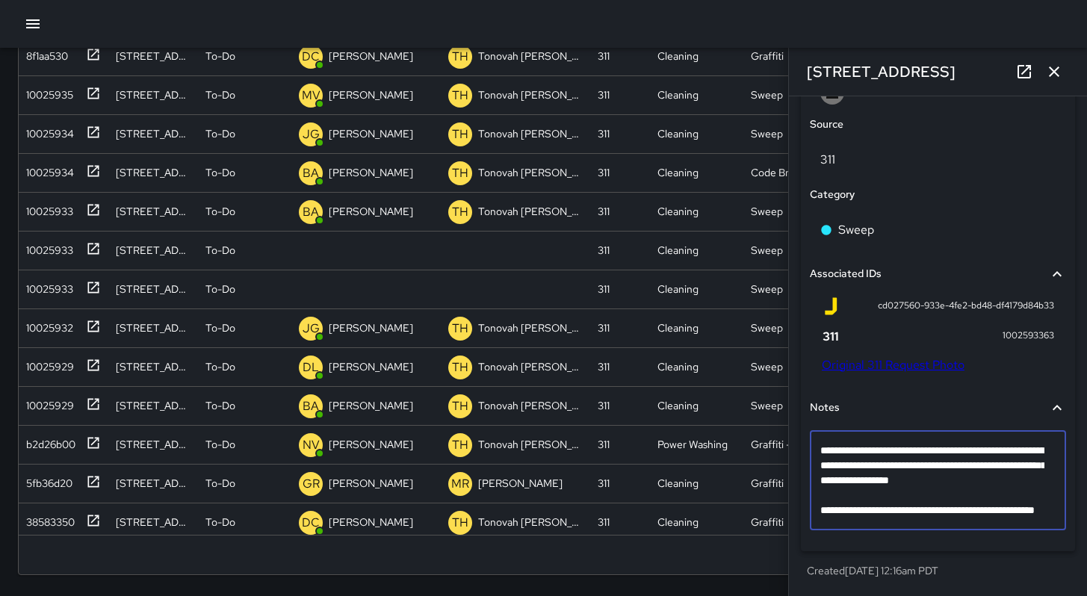
scroll to position [850, 0]
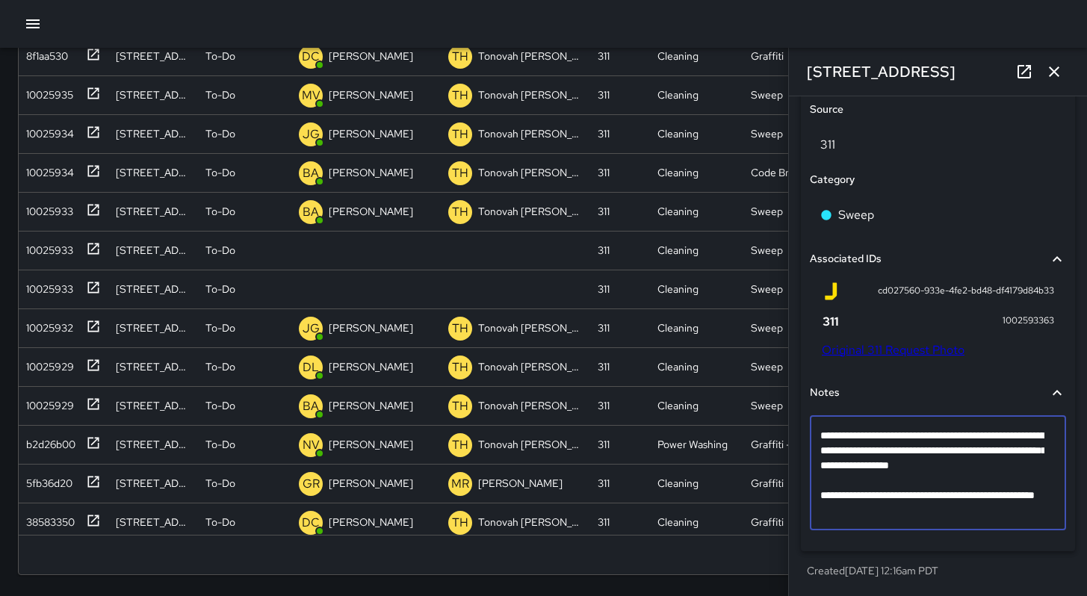
drag, startPoint x: 923, startPoint y: 468, endPoint x: 828, endPoint y: 424, distance: 104.6
click at [829, 424] on div "**********" at bounding box center [938, 473] width 256 height 114
type textarea "**********"
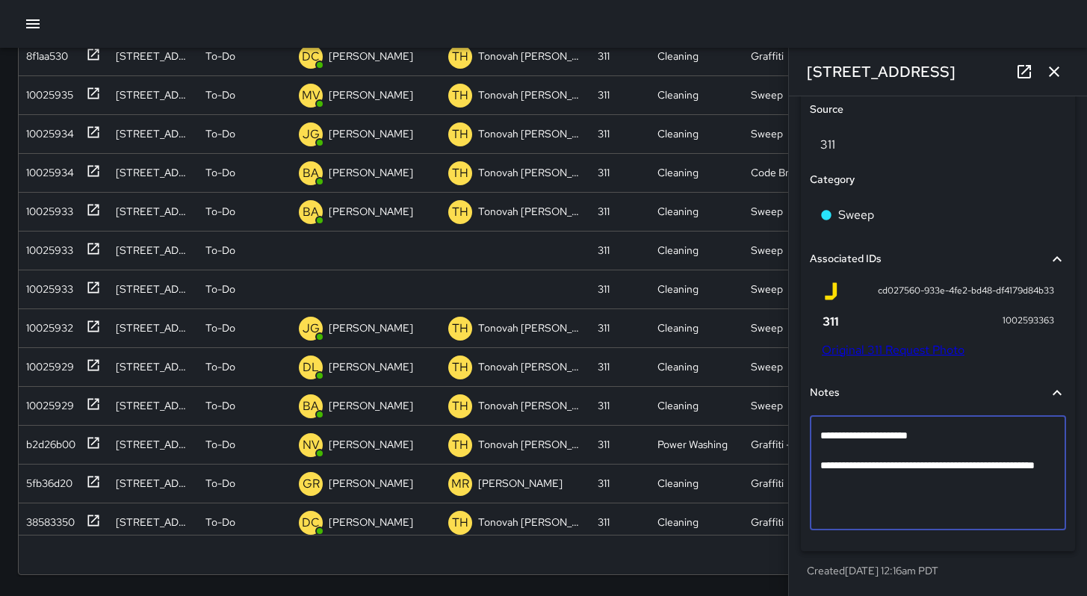
scroll to position [820, 0]
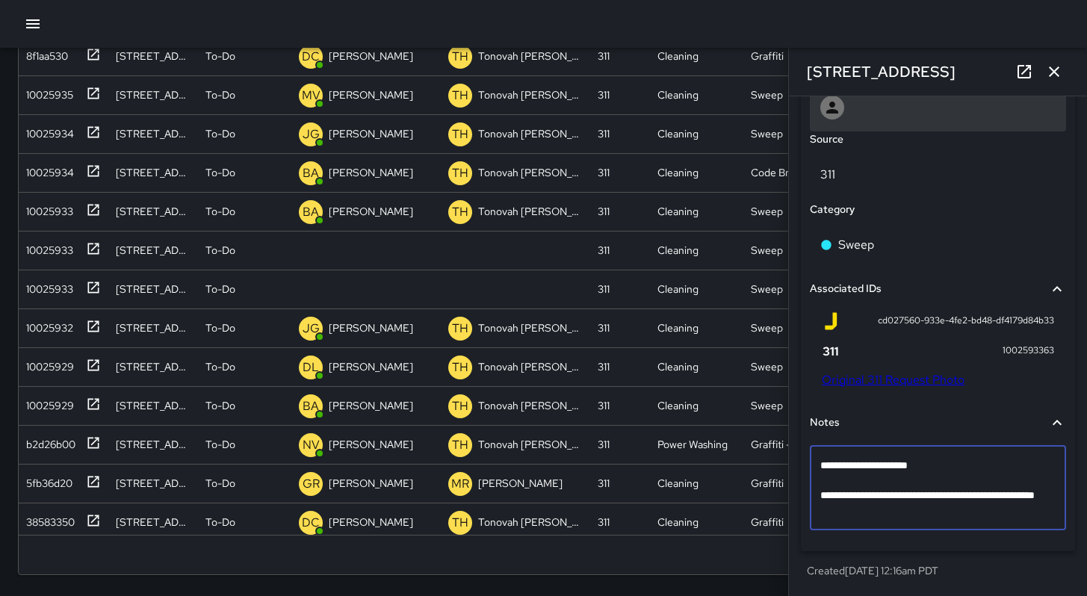
click at [863, 122] on div at bounding box center [938, 108] width 256 height 48
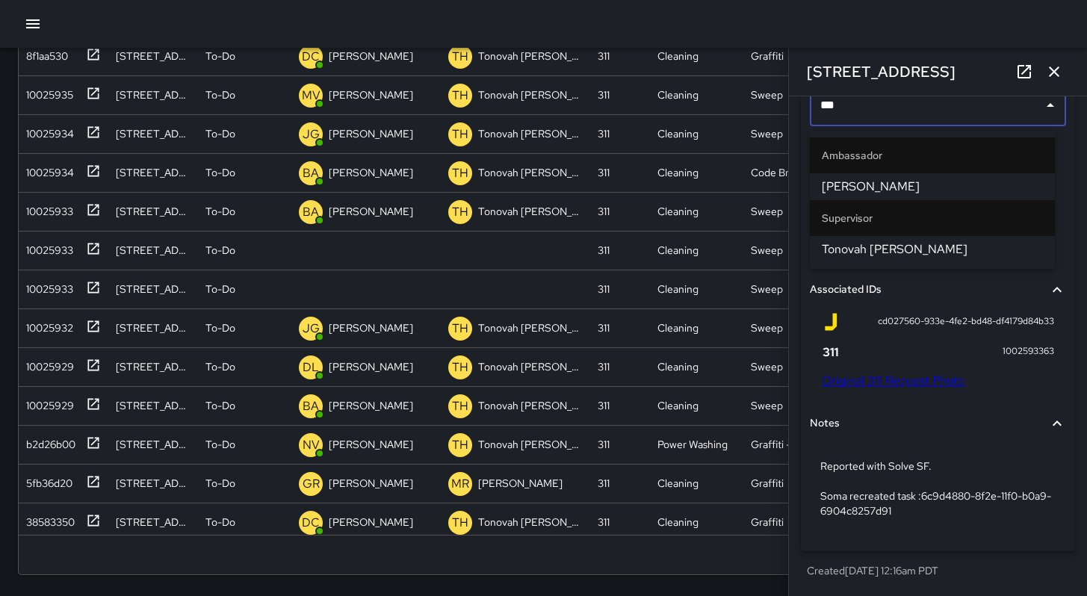
type input "****"
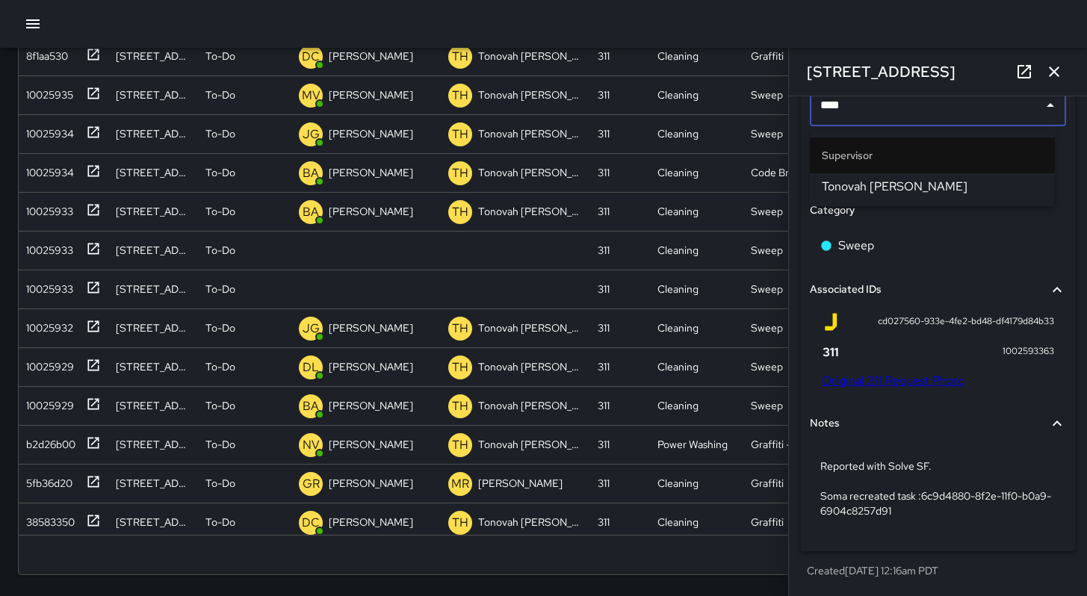
click at [909, 181] on span "Tonovah [PERSON_NAME]" at bounding box center [932, 187] width 221 height 18
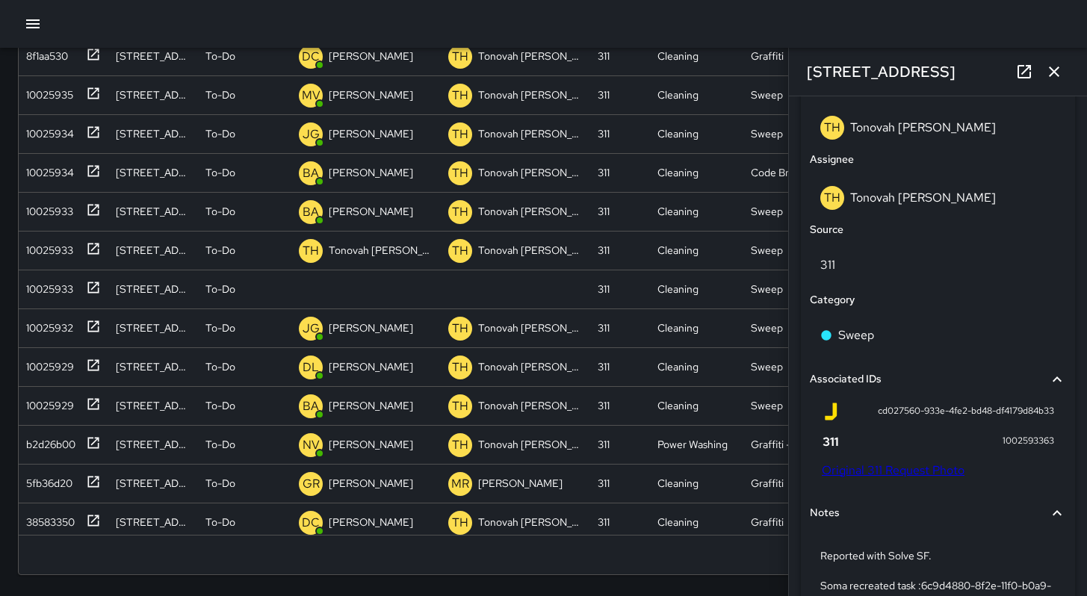
scroll to position [732, 0]
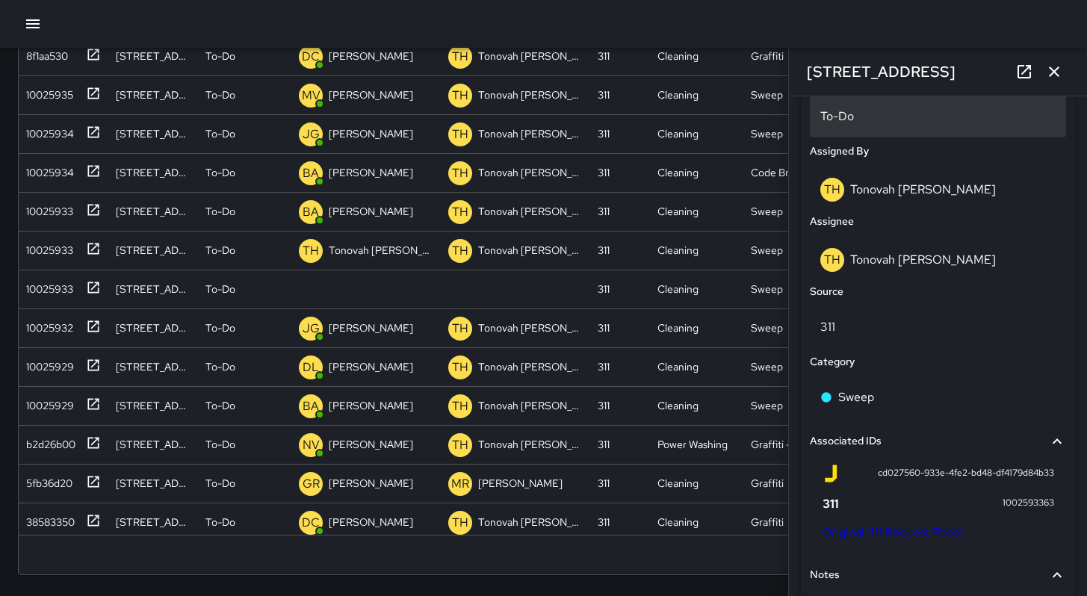
click at [840, 133] on div "To-Do" at bounding box center [938, 117] width 256 height 42
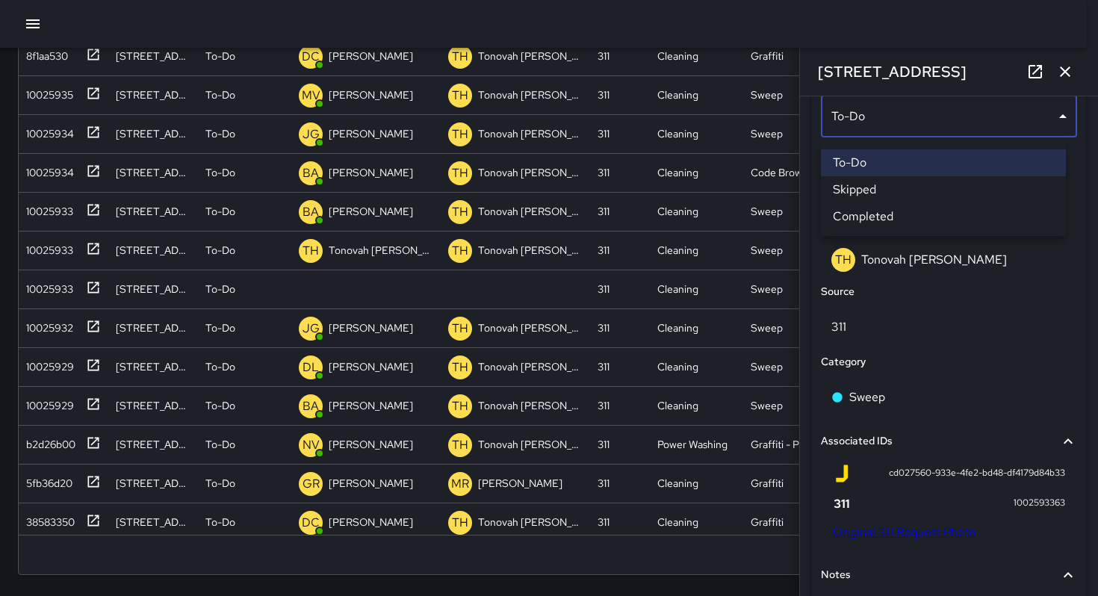
click at [862, 194] on li "Skipped" at bounding box center [943, 189] width 245 height 27
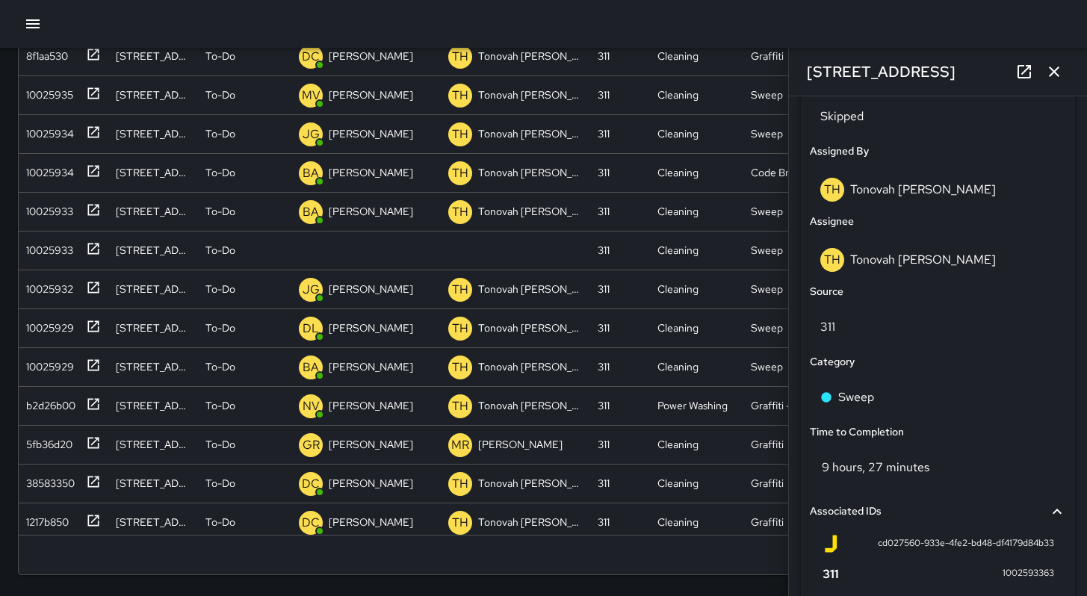
scroll to position [12, 12]
click at [1054, 73] on icon "button" at bounding box center [1054, 72] width 18 height 18
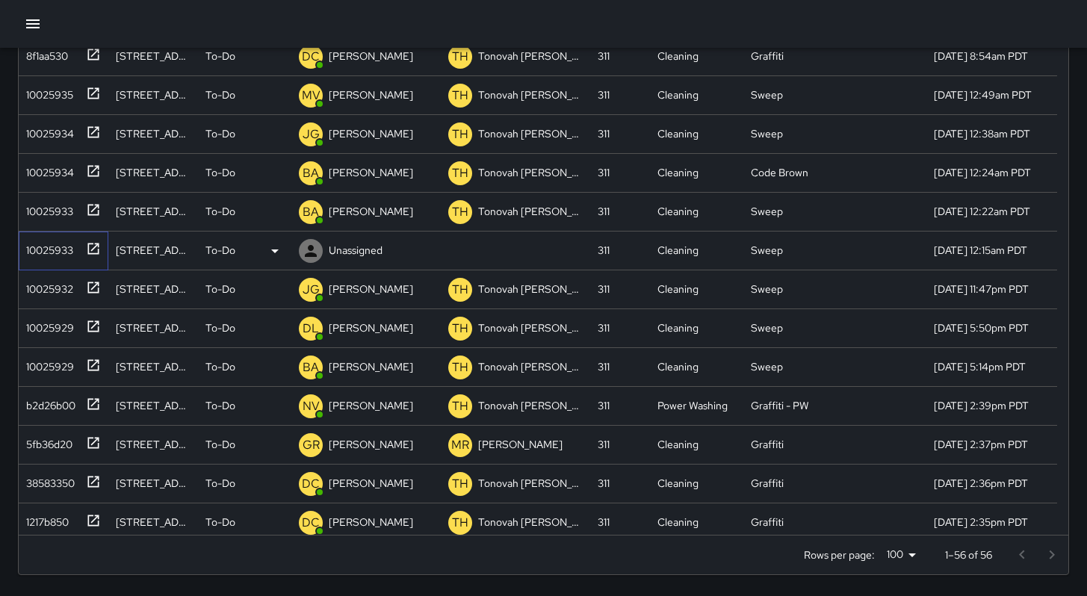
click at [62, 253] on div "10025933" at bounding box center [46, 247] width 53 height 21
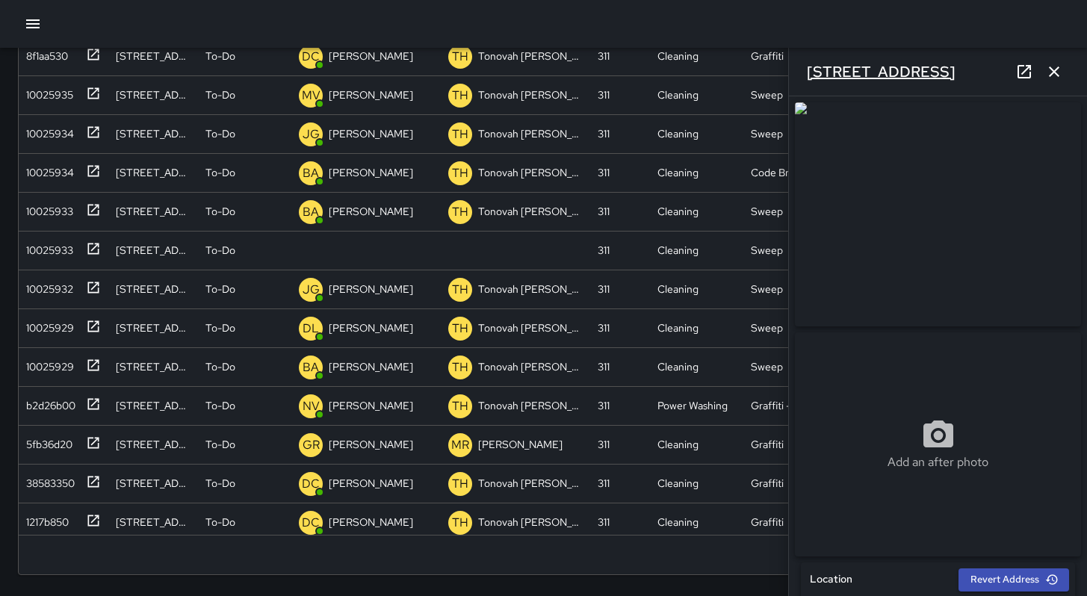
click at [888, 74] on h6 "[STREET_ADDRESS]" at bounding box center [881, 72] width 149 height 24
drag, startPoint x: 853, startPoint y: 66, endPoint x: 834, endPoint y: 63, distance: 19.8
click at [834, 63] on h6 "[STREET_ADDRESS]" at bounding box center [881, 72] width 149 height 24
drag, startPoint x: 903, startPoint y: 72, endPoint x: 802, endPoint y: 67, distance: 101.0
click at [802, 67] on div "[STREET_ADDRESS]" at bounding box center [938, 72] width 298 height 48
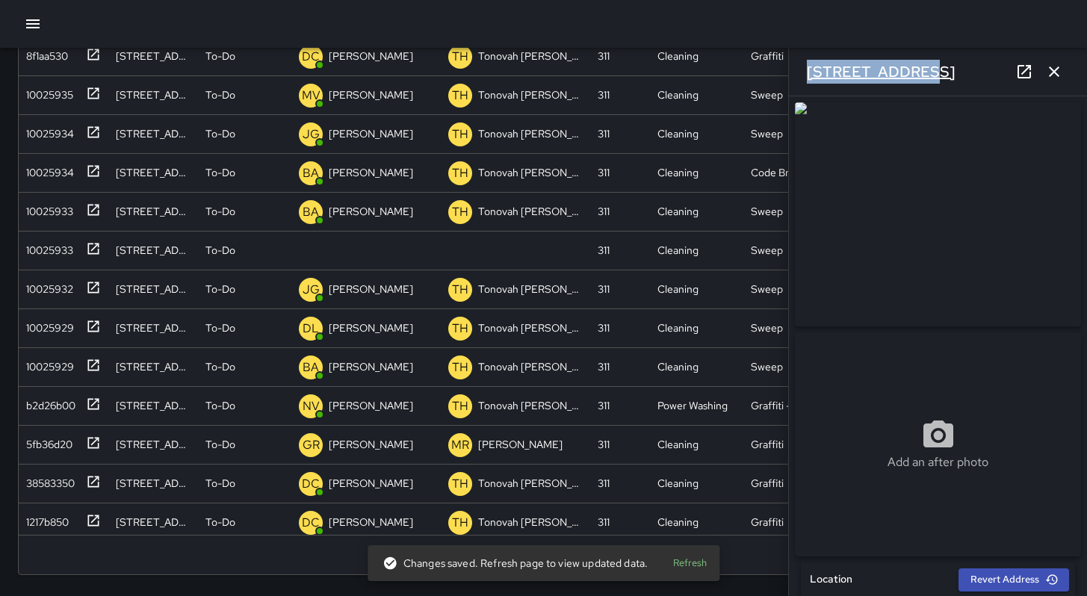
copy h6 "[STREET_ADDRESS]"
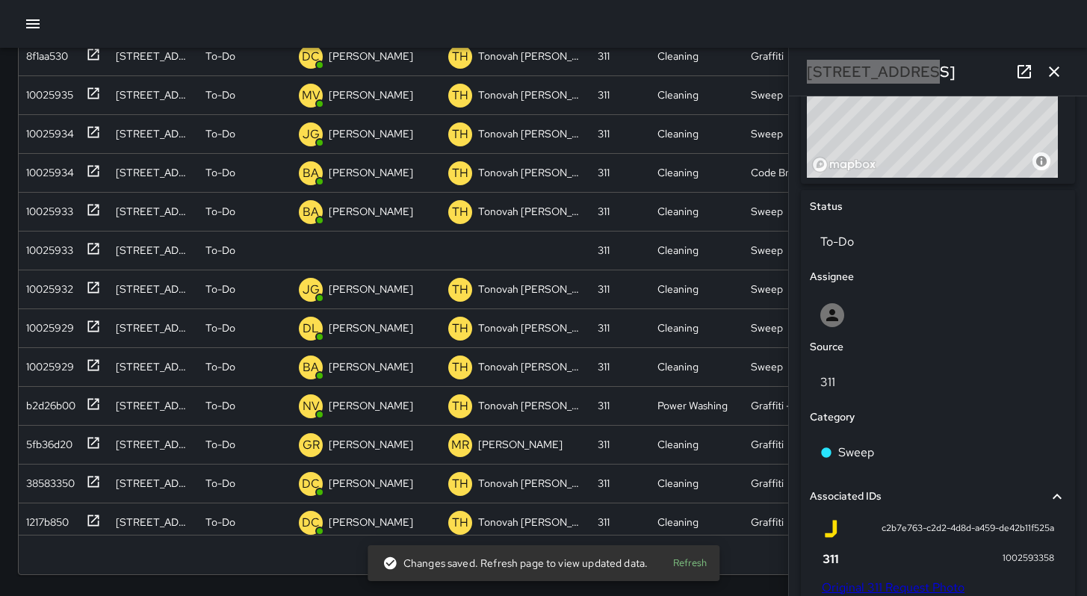
scroll to position [894, 0]
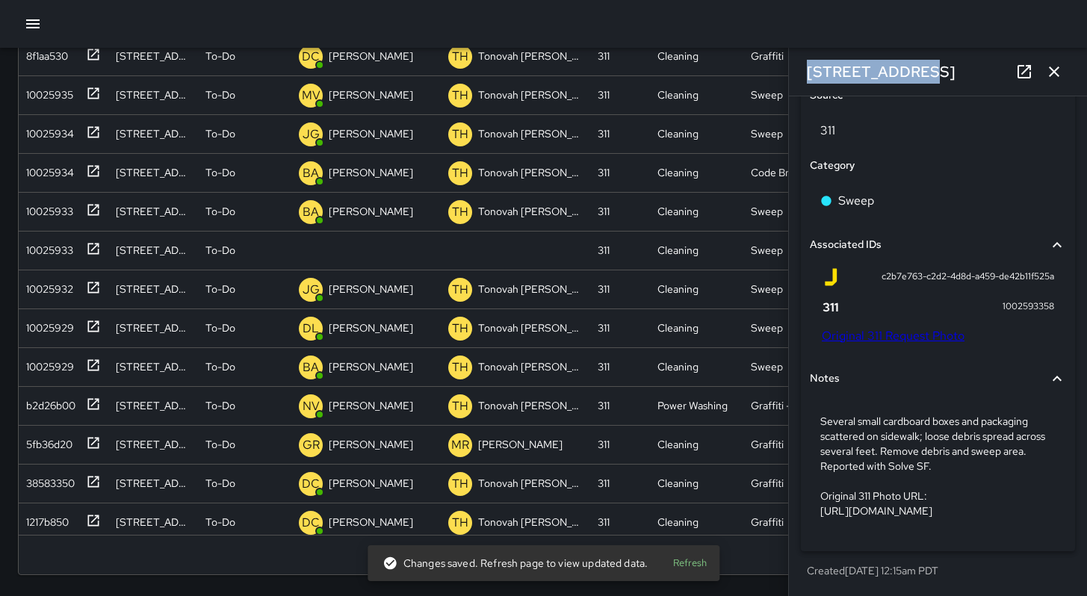
click at [912, 328] on link "Original 311 Request Photo" at bounding box center [893, 336] width 143 height 16
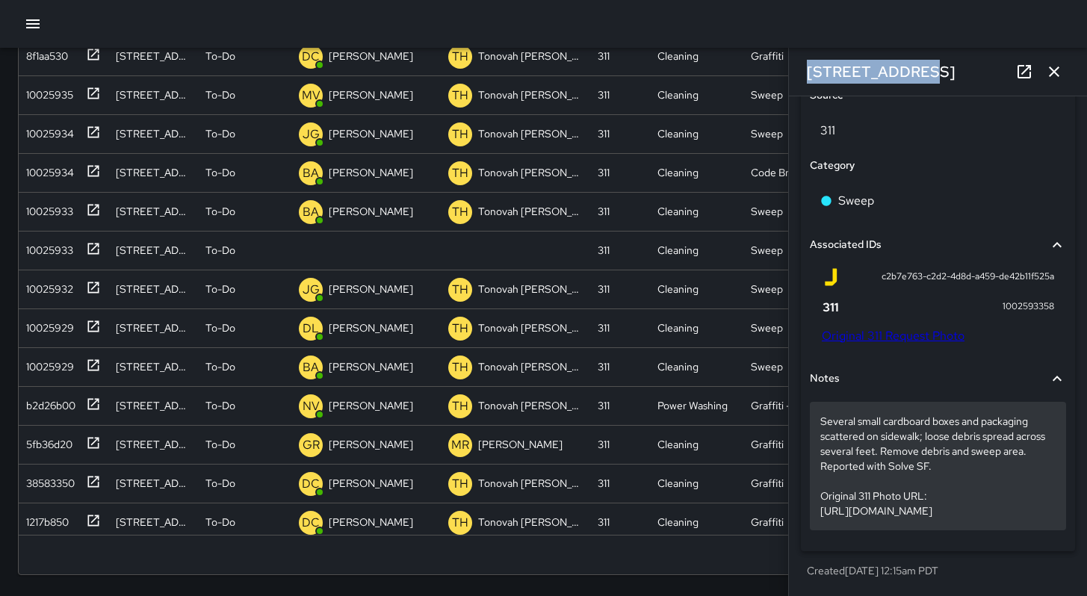
drag, startPoint x: 1033, startPoint y: 512, endPoint x: 820, endPoint y: 458, distance: 220.3
click at [820, 458] on p "Several small cardboard boxes and packaging scattered on sidewalk; loose debris…" at bounding box center [937, 466] width 235 height 105
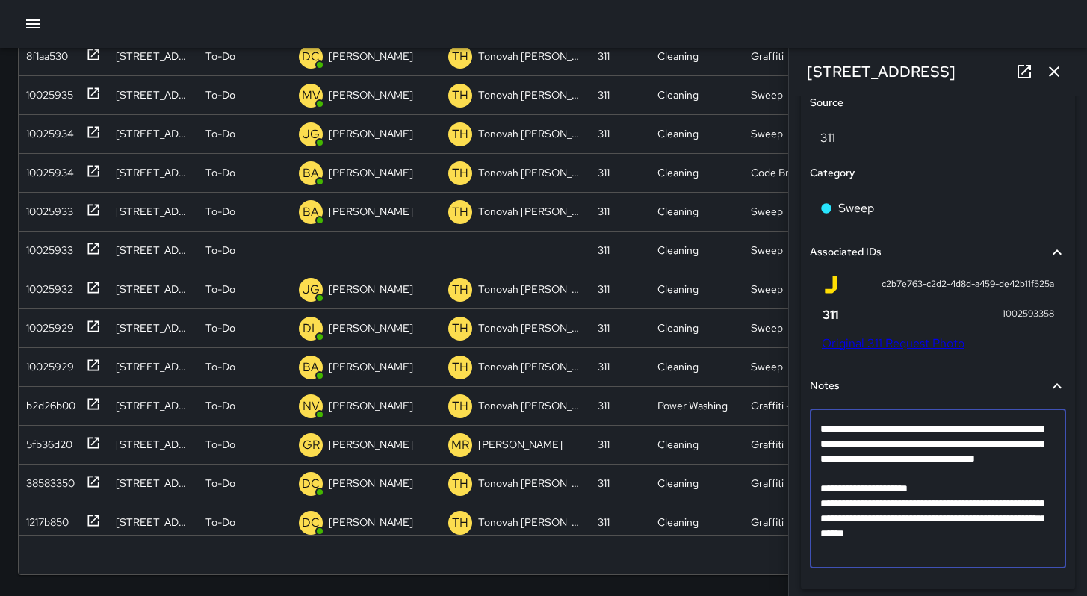
scroll to position [895, 0]
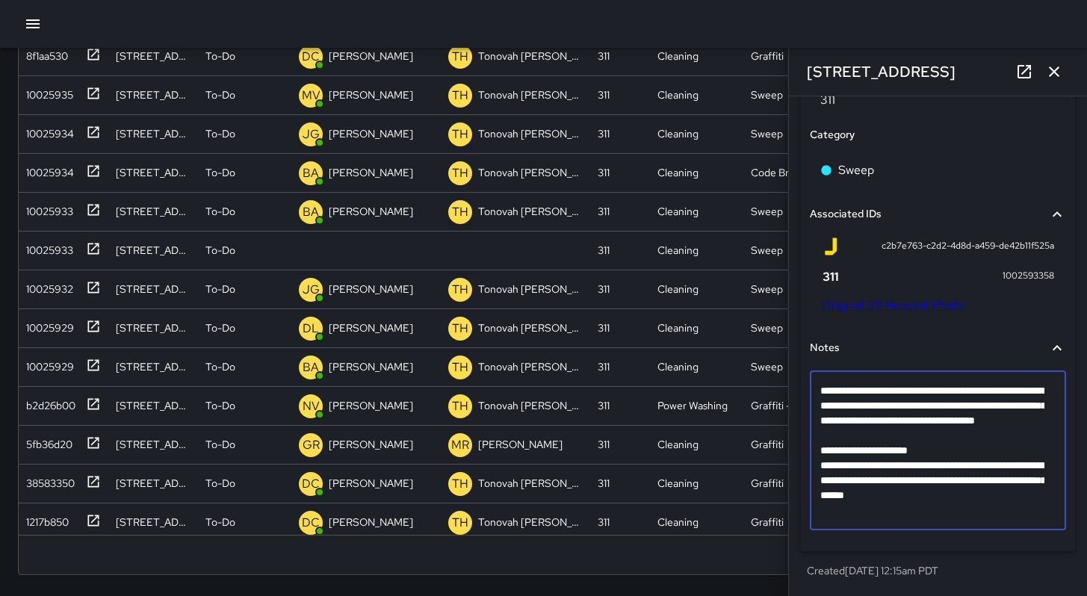
drag, startPoint x: 1035, startPoint y: 513, endPoint x: 819, endPoint y: 465, distance: 221.0
click at [819, 465] on div "**********" at bounding box center [938, 450] width 256 height 159
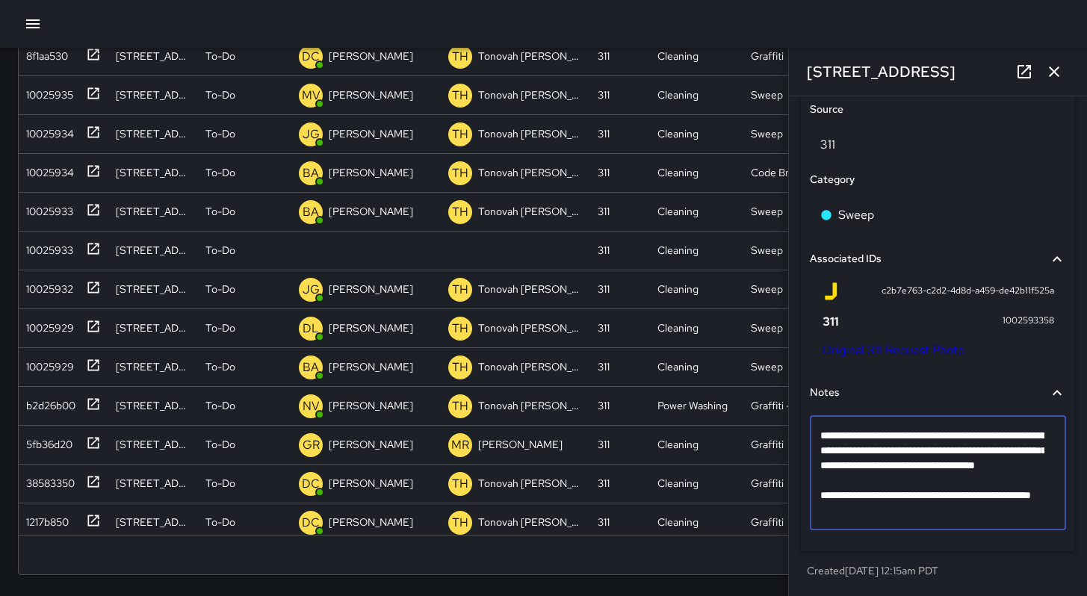
scroll to position [865, 0]
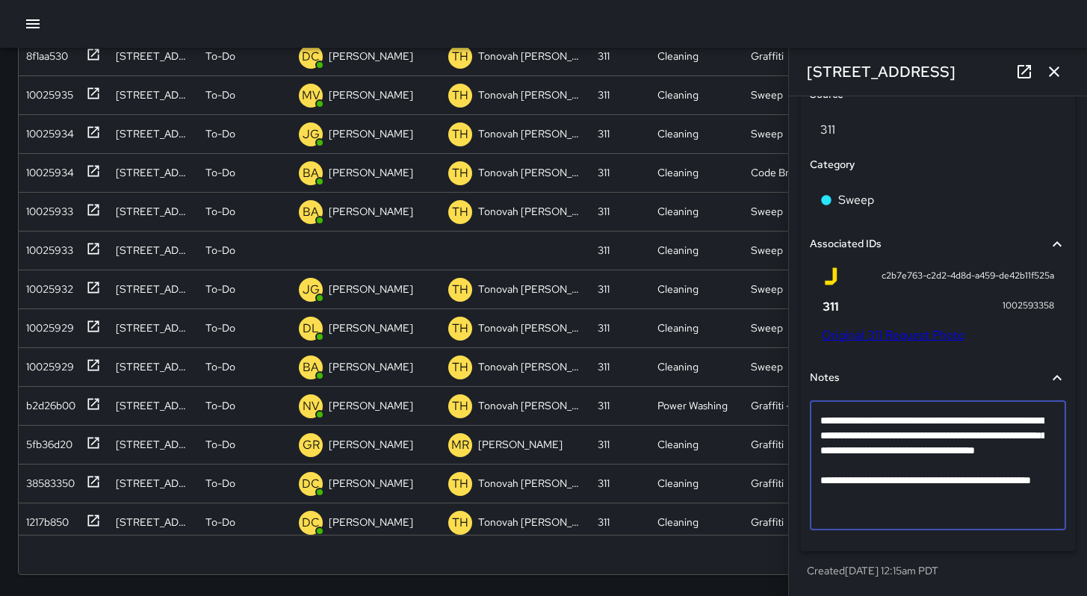
drag, startPoint x: 844, startPoint y: 467, endPoint x: 823, endPoint y: 420, distance: 51.5
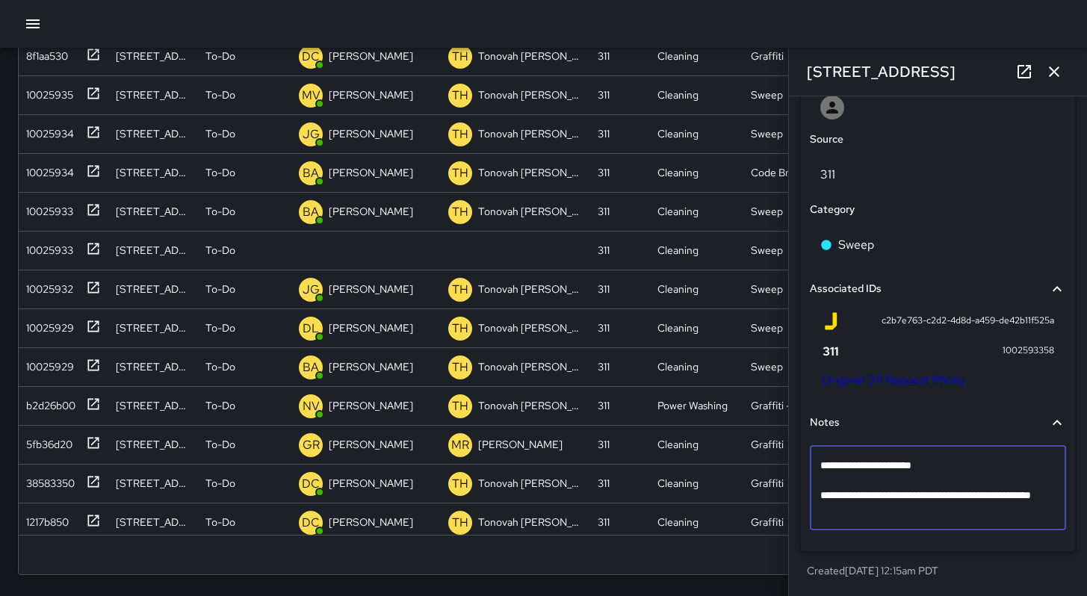
scroll to position [820, 0]
type textarea "**********"
click at [859, 121] on div at bounding box center [938, 108] width 256 height 48
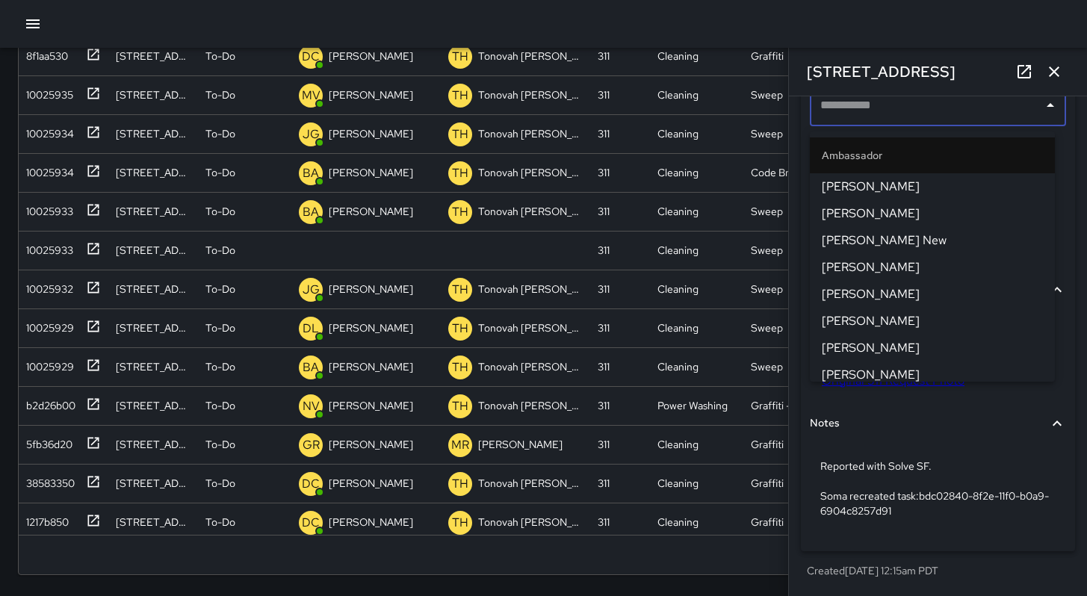
scroll to position [814, 0]
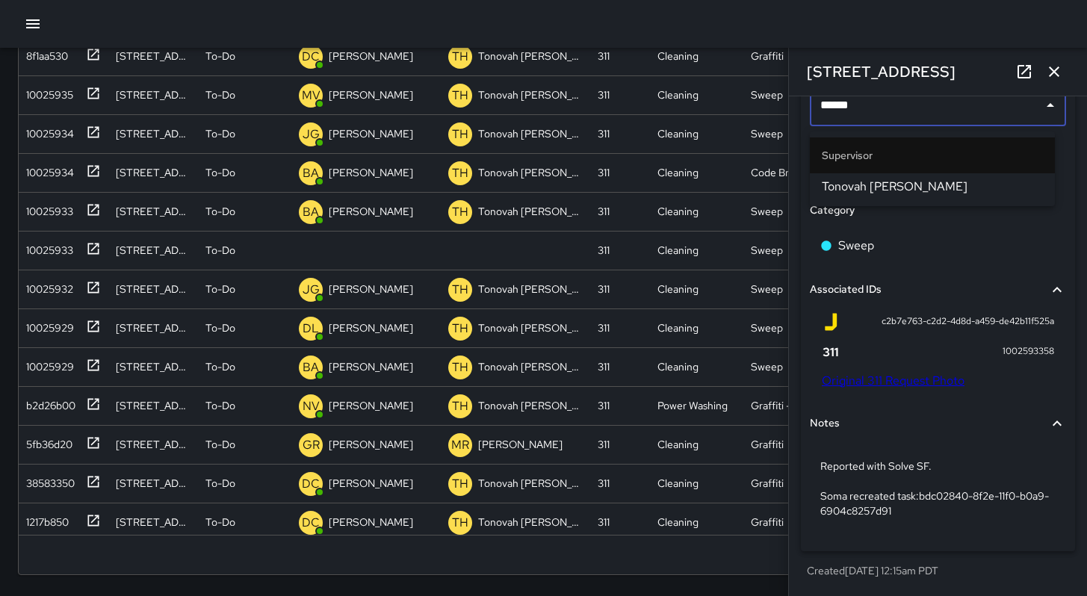
type input "*******"
click at [878, 182] on span "Tonovah [PERSON_NAME]" at bounding box center [932, 187] width 221 height 18
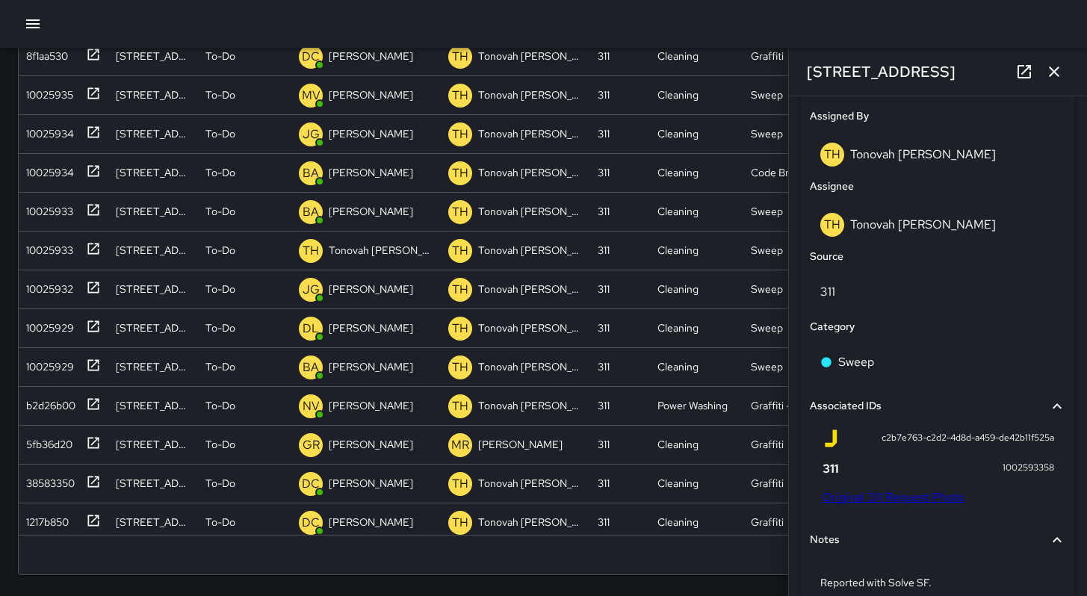
scroll to position [644, 0]
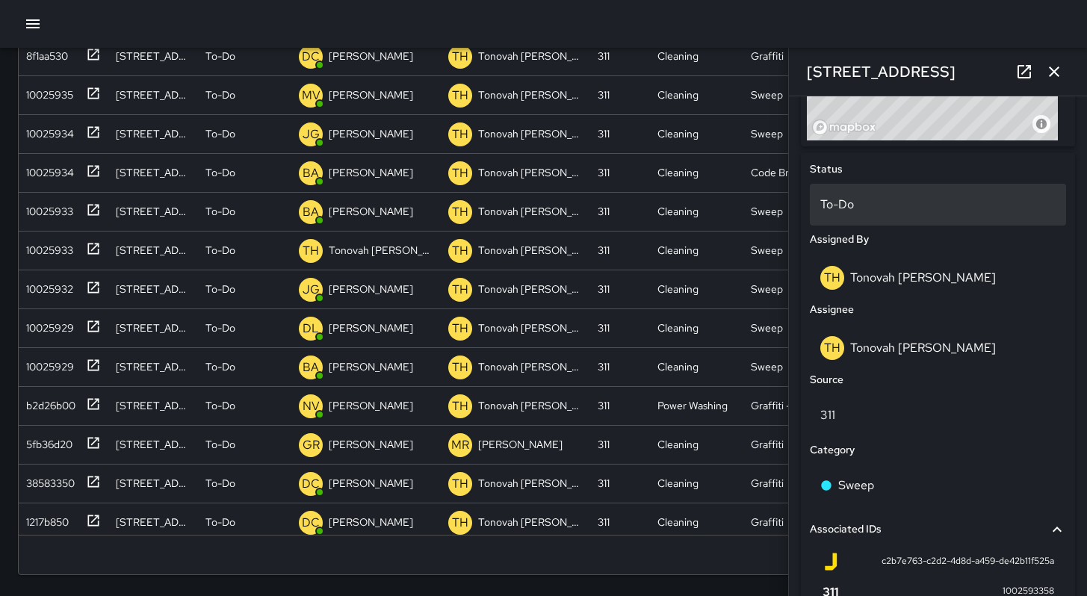
click at [845, 204] on p "To-Do" at bounding box center [937, 205] width 235 height 18
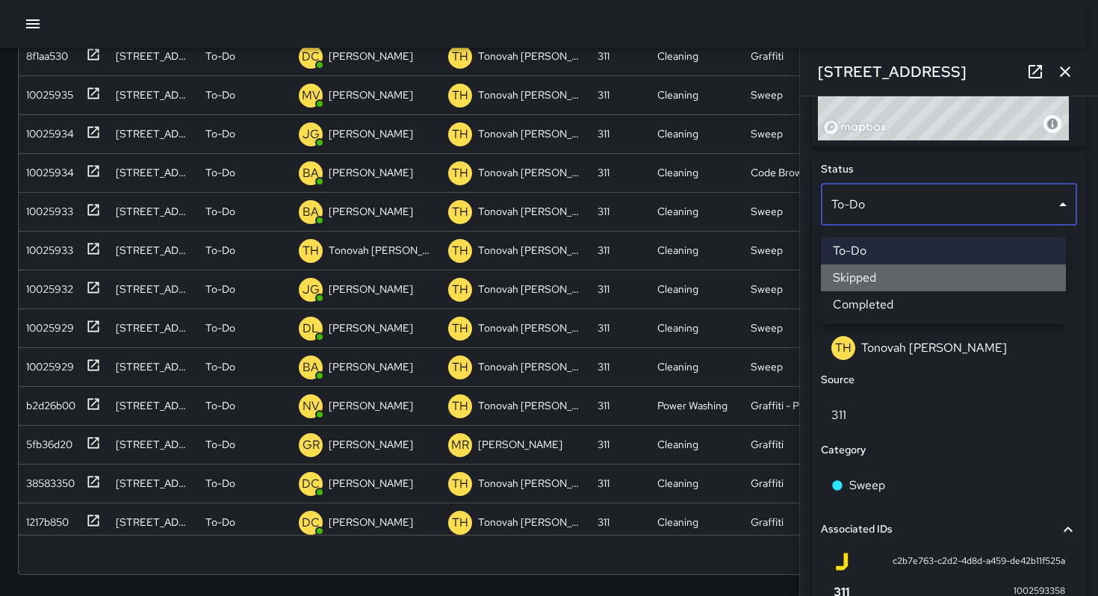
click at [856, 285] on li "Skipped" at bounding box center [943, 277] width 245 height 27
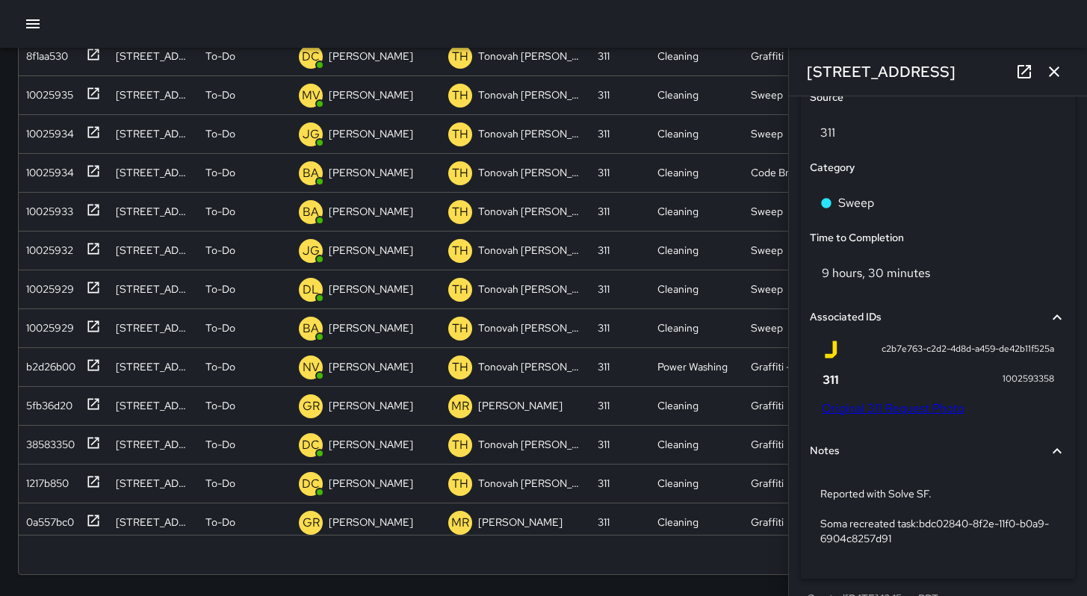
scroll to position [981, 0]
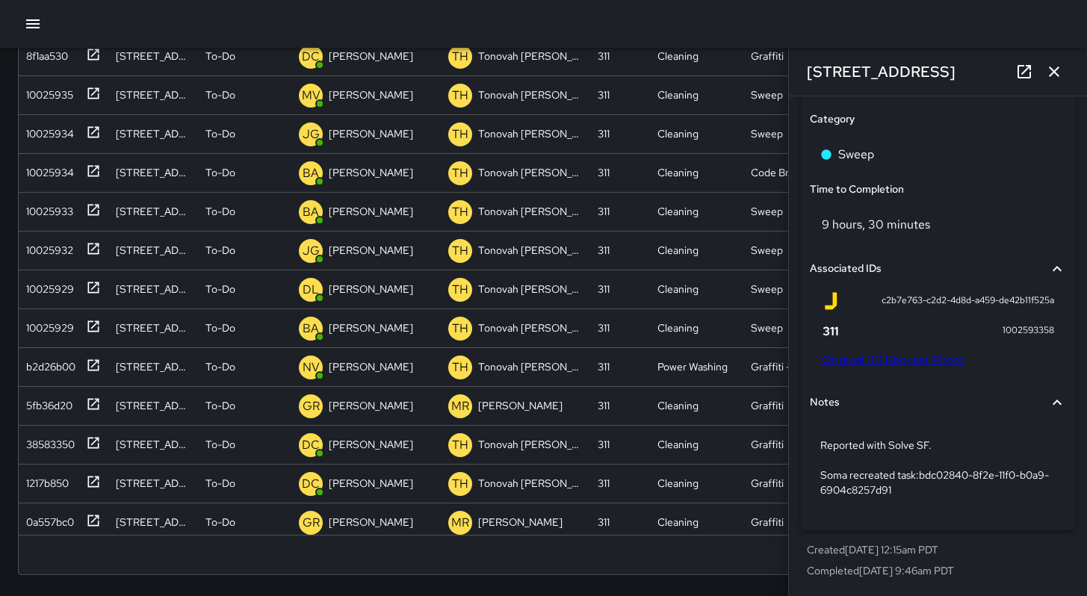
click at [1054, 73] on icon "button" at bounding box center [1054, 72] width 18 height 18
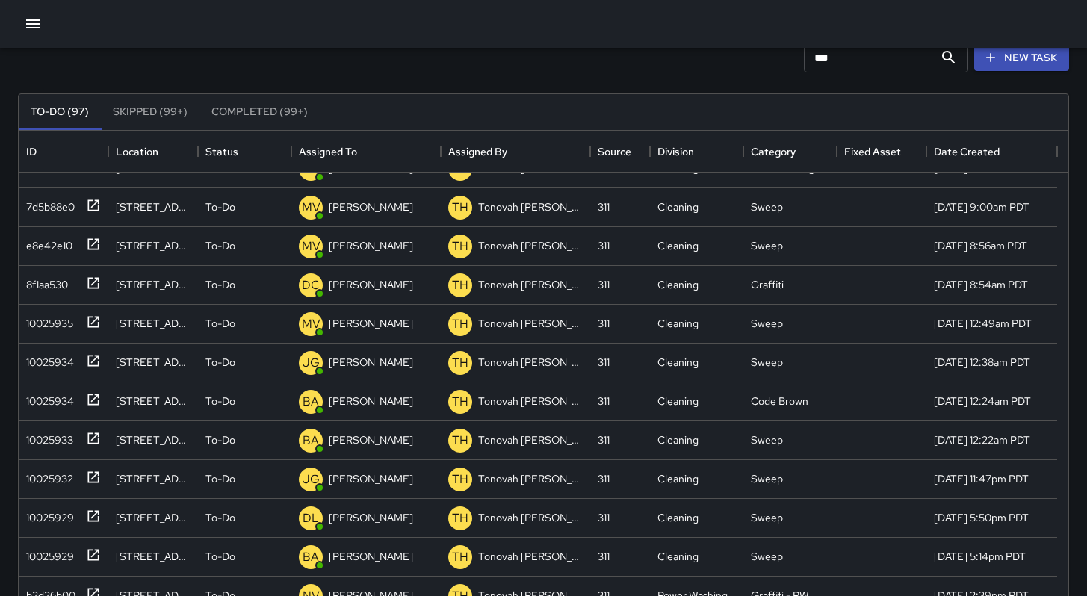
scroll to position [0, 0]
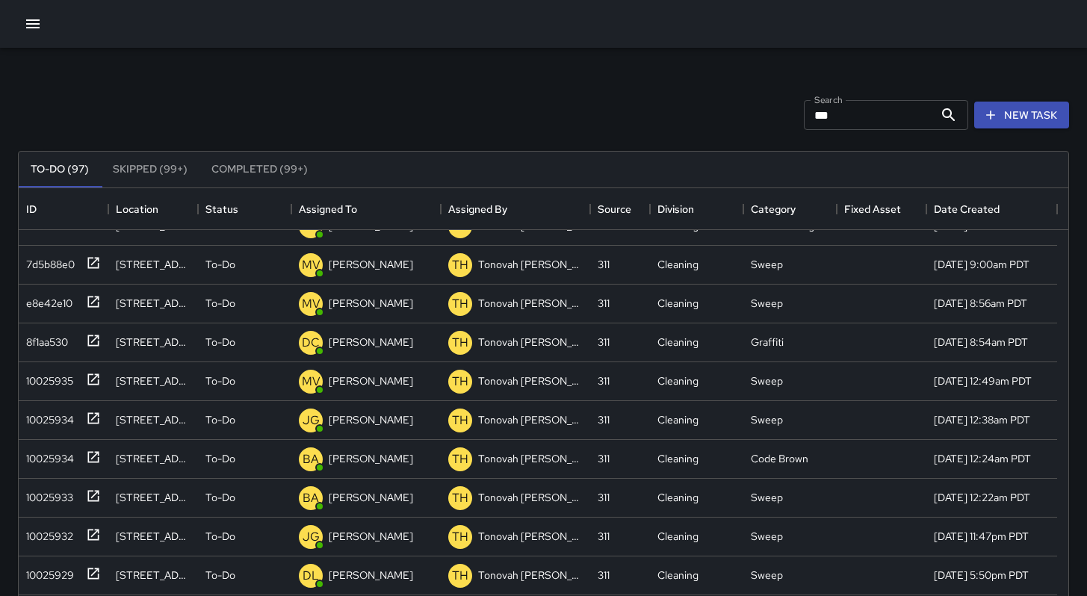
click at [832, 111] on input "***" at bounding box center [869, 115] width 130 height 30
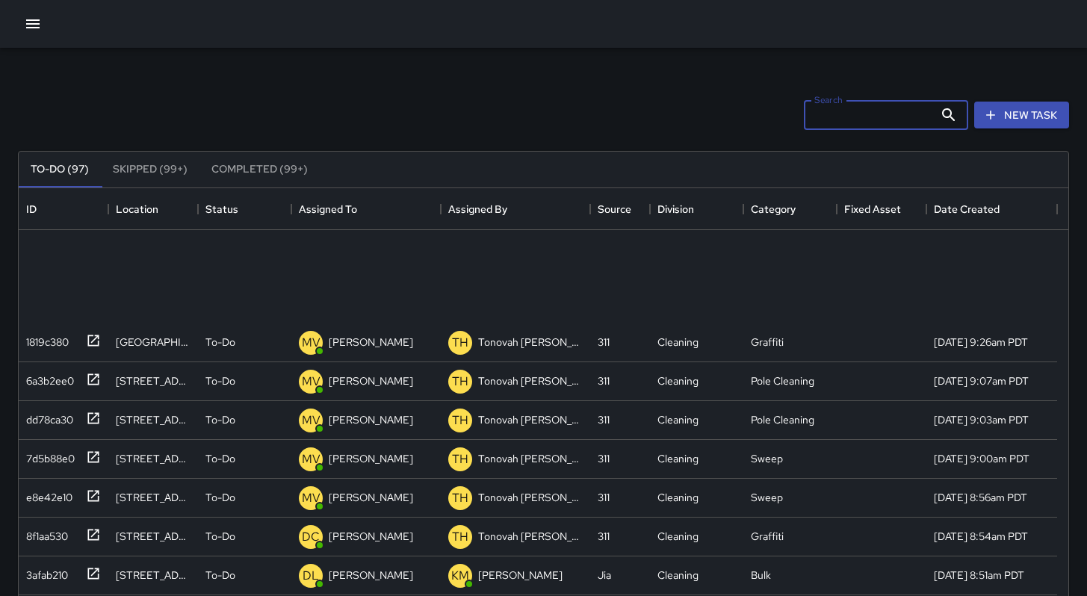
scroll to position [528, 0]
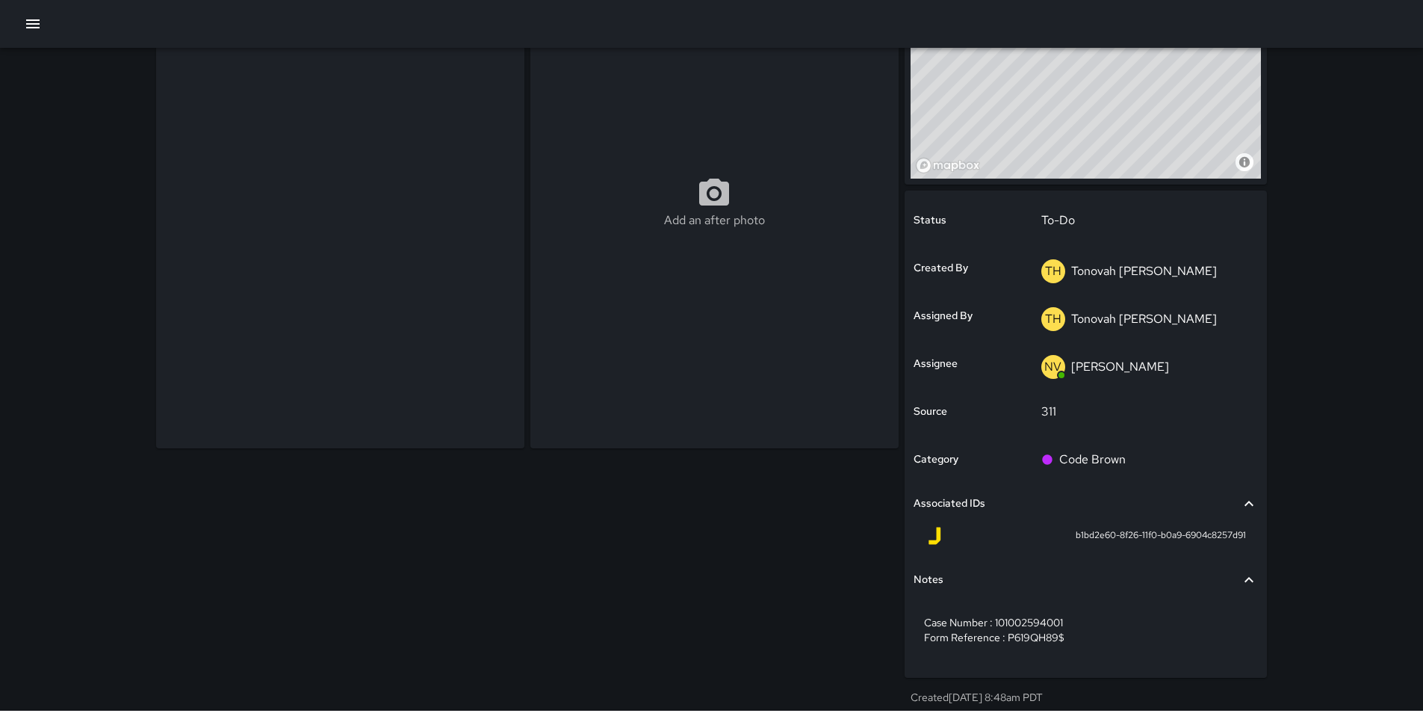
scroll to position [147, 0]
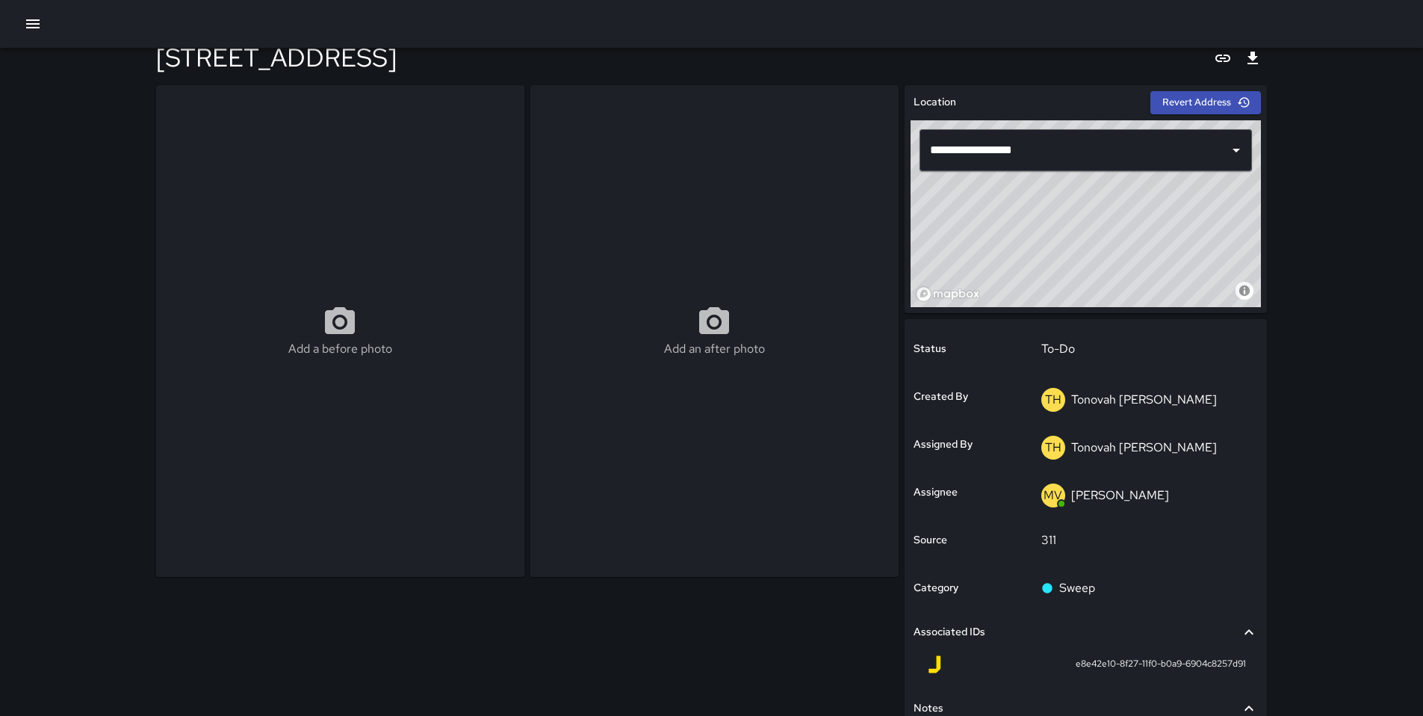
scroll to position [5, 0]
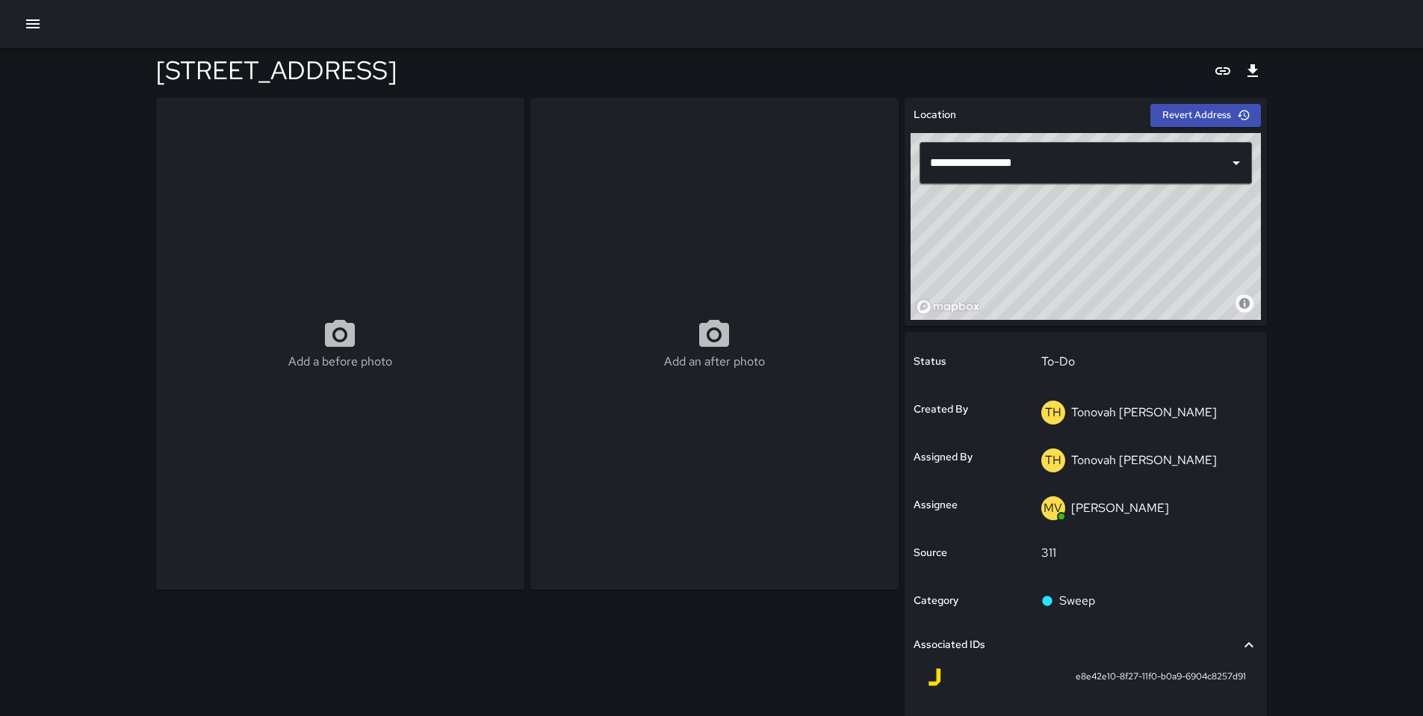
click at [204, 159] on div "Add a before photo" at bounding box center [340, 344] width 368 height 492
type input "**********"
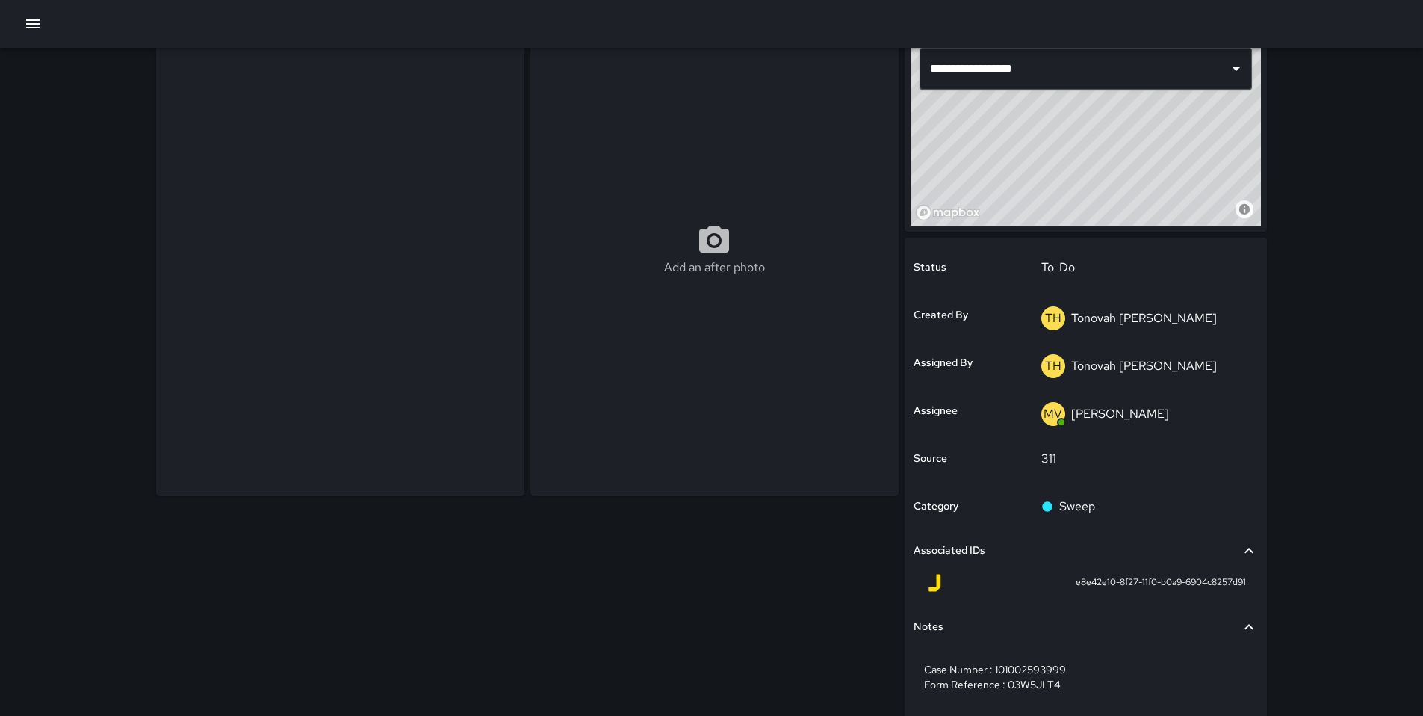
scroll to position [96, 0]
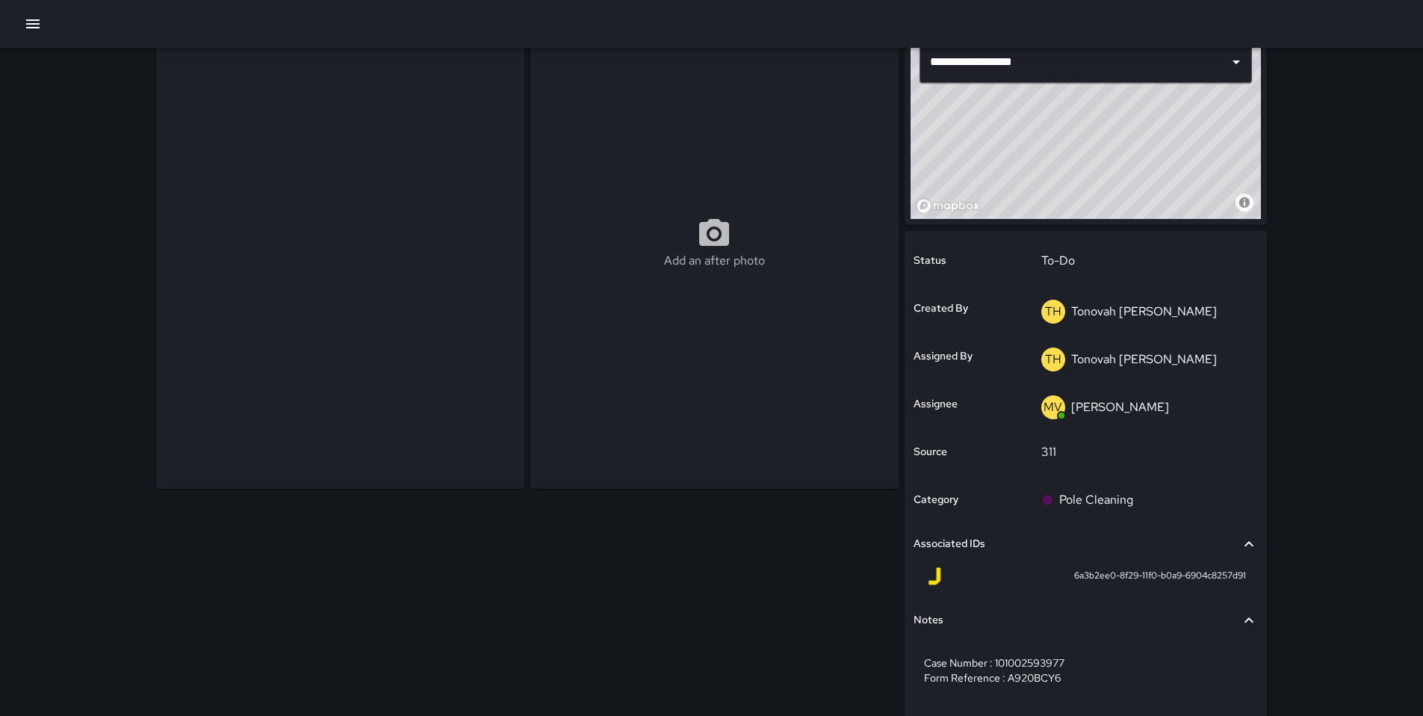
scroll to position [104, 0]
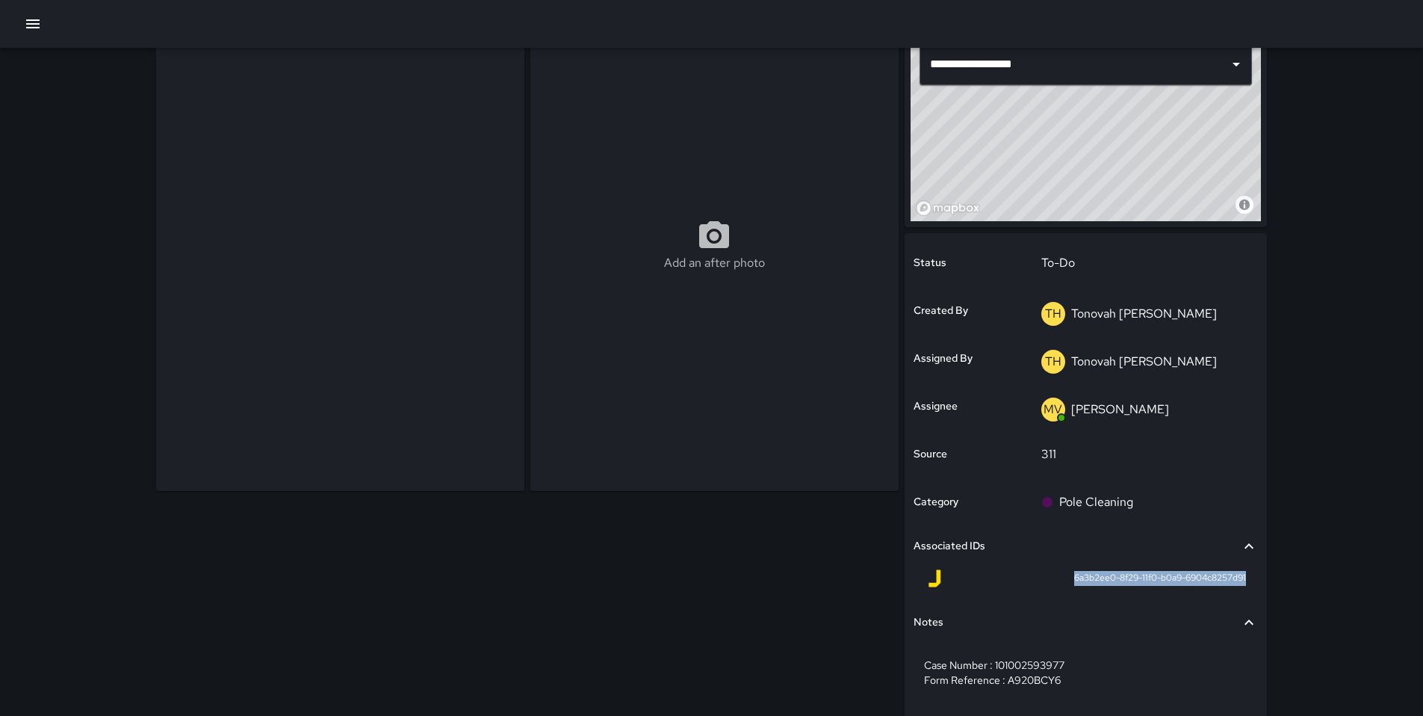
drag, startPoint x: 1063, startPoint y: 573, endPoint x: 1248, endPoint y: 587, distance: 185.1
click at [1248, 587] on div "6a3b2ee0-8f29-11f0-b0a9-6904c8257d91" at bounding box center [1086, 581] width 344 height 36
copy span "6a3b2ee0-8f29-11f0-b0a9-6904c8257d91"
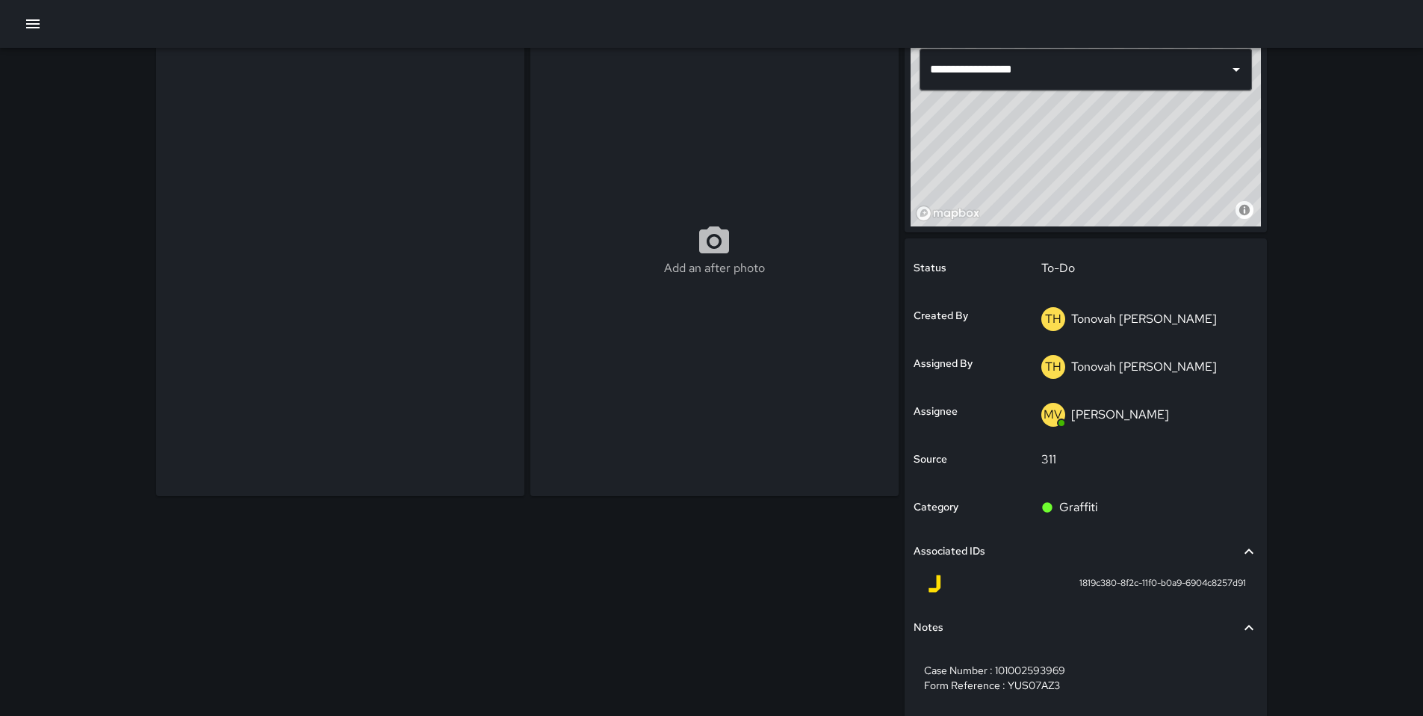
scroll to position [99, 0]
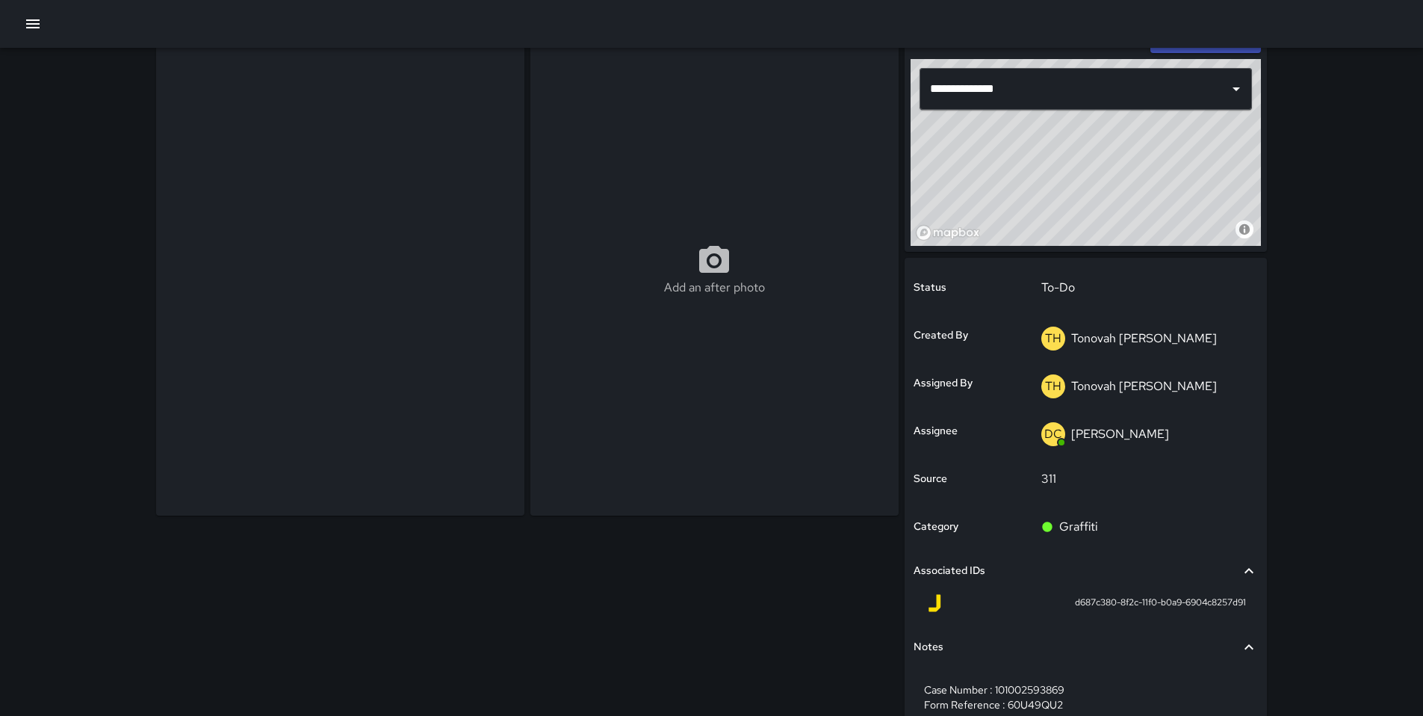
scroll to position [80, 0]
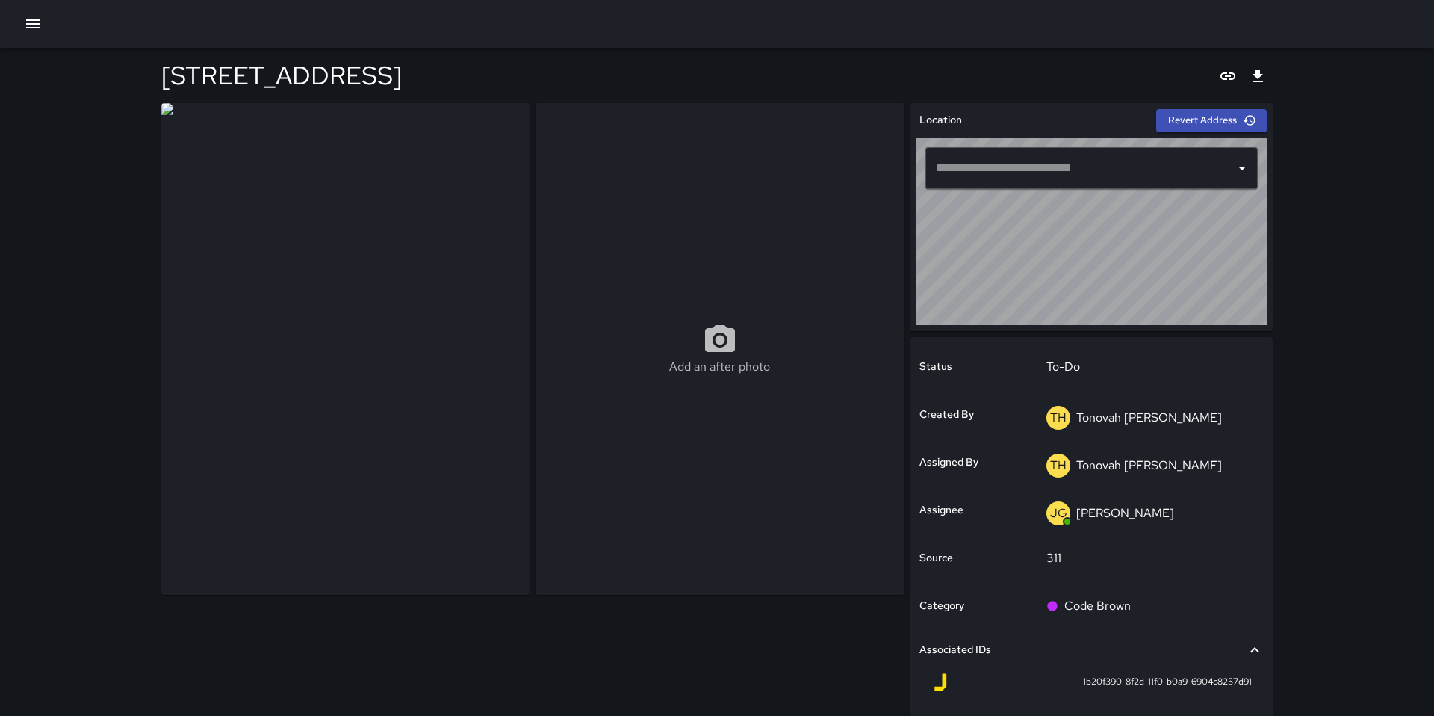
type input "**********"
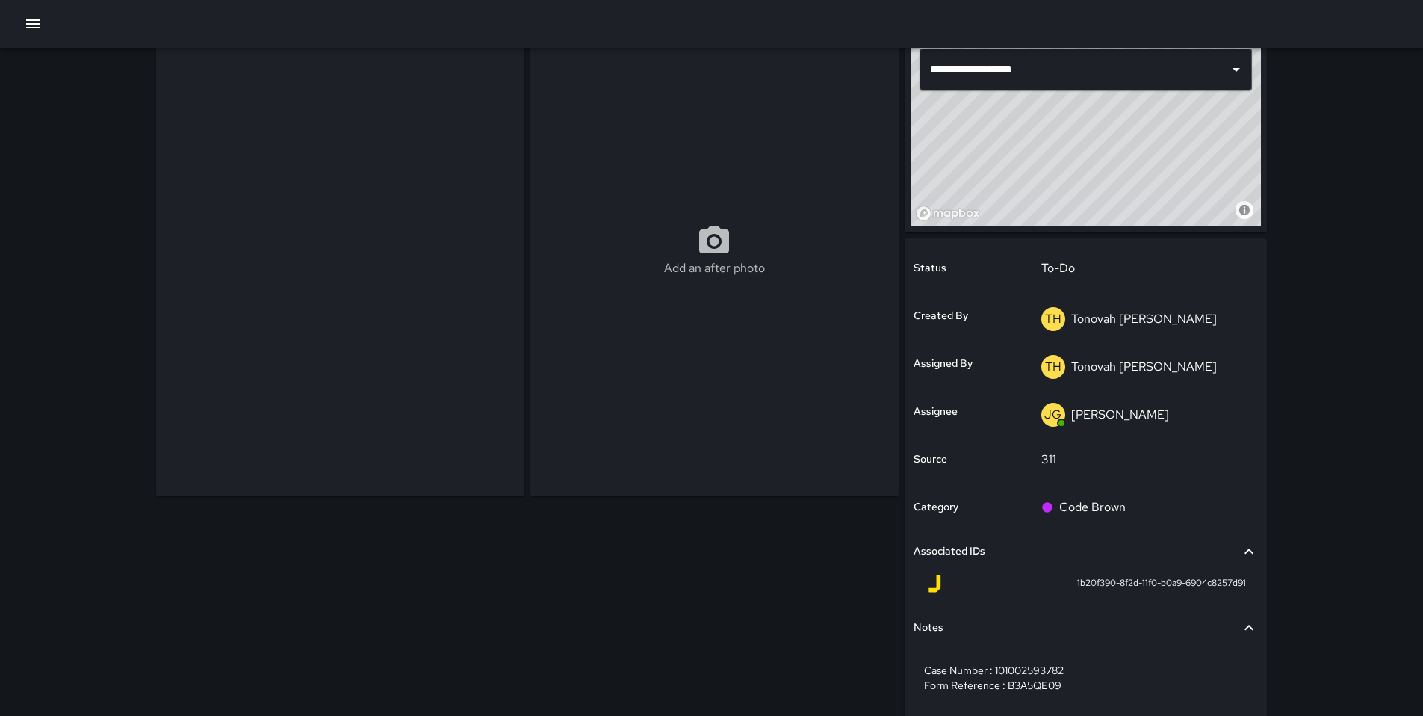
scroll to position [98, 0]
drag, startPoint x: 1073, startPoint y: 578, endPoint x: 1248, endPoint y: 582, distance: 175.6
click at [1248, 582] on div "1b20f390-8f2d-11f0-b0a9-6904c8257d91" at bounding box center [1086, 587] width 344 height 36
copy span "1b20f390-8f2d-11f0-b0a9-6904c8257d91"
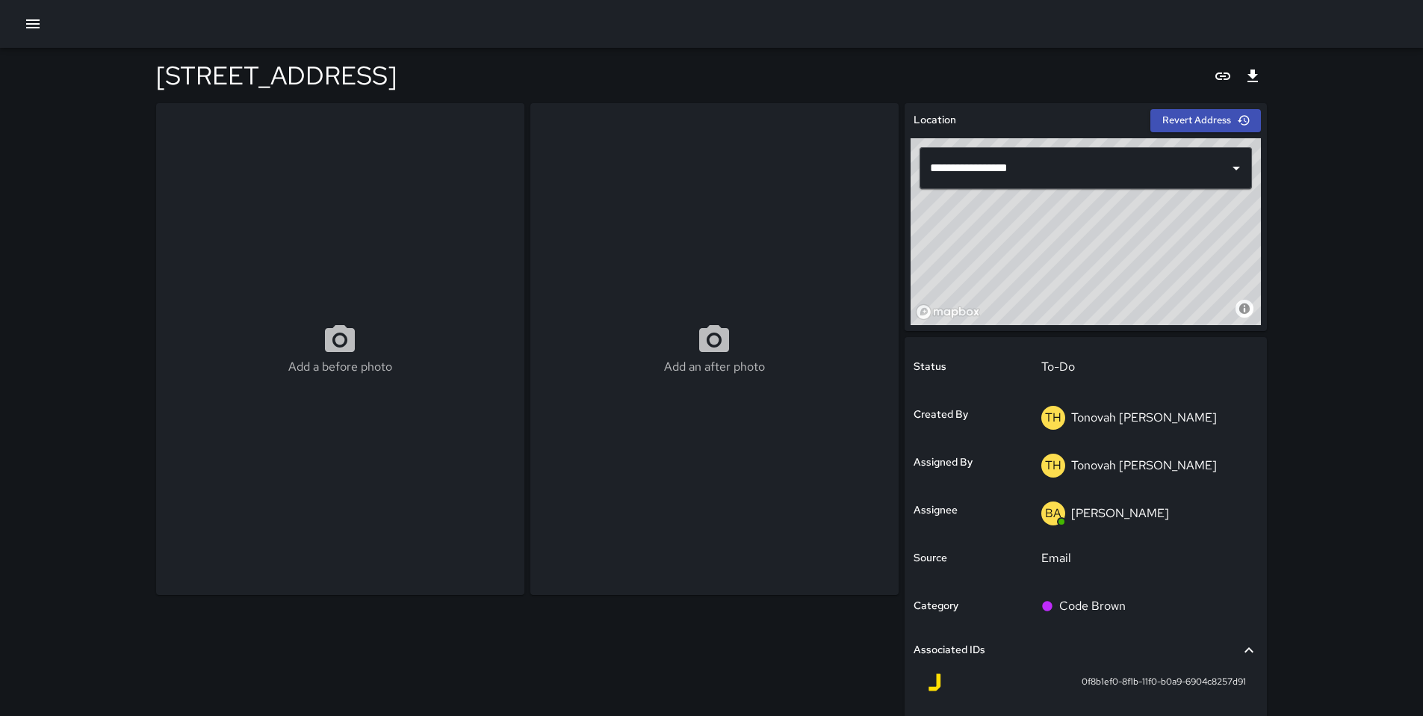
click at [232, 245] on div "Add a before photo" at bounding box center [340, 349] width 368 height 492
type input "**********"
click at [1067, 165] on input "**********" at bounding box center [1064, 168] width 277 height 28
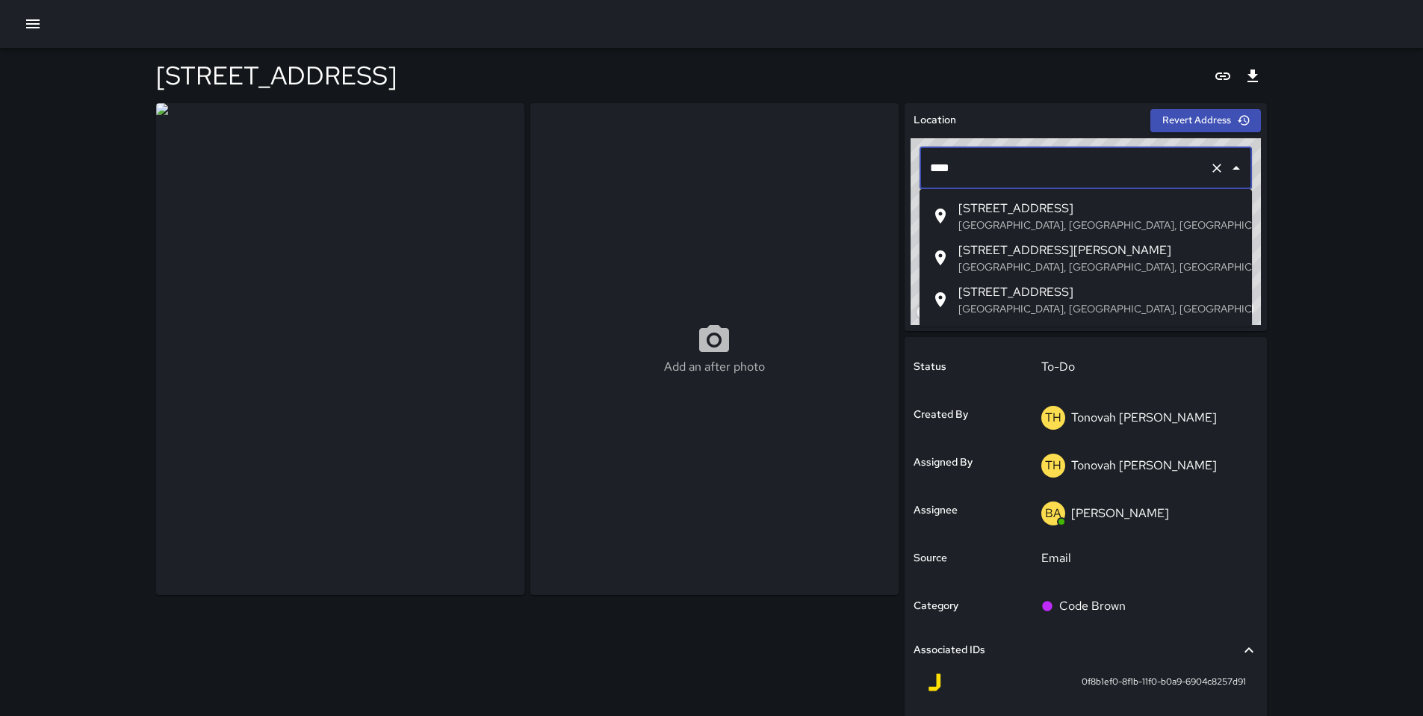
click at [1074, 217] on div "1086 Folsom Street San Francisco, CA, USA" at bounding box center [1100, 215] width 282 height 33
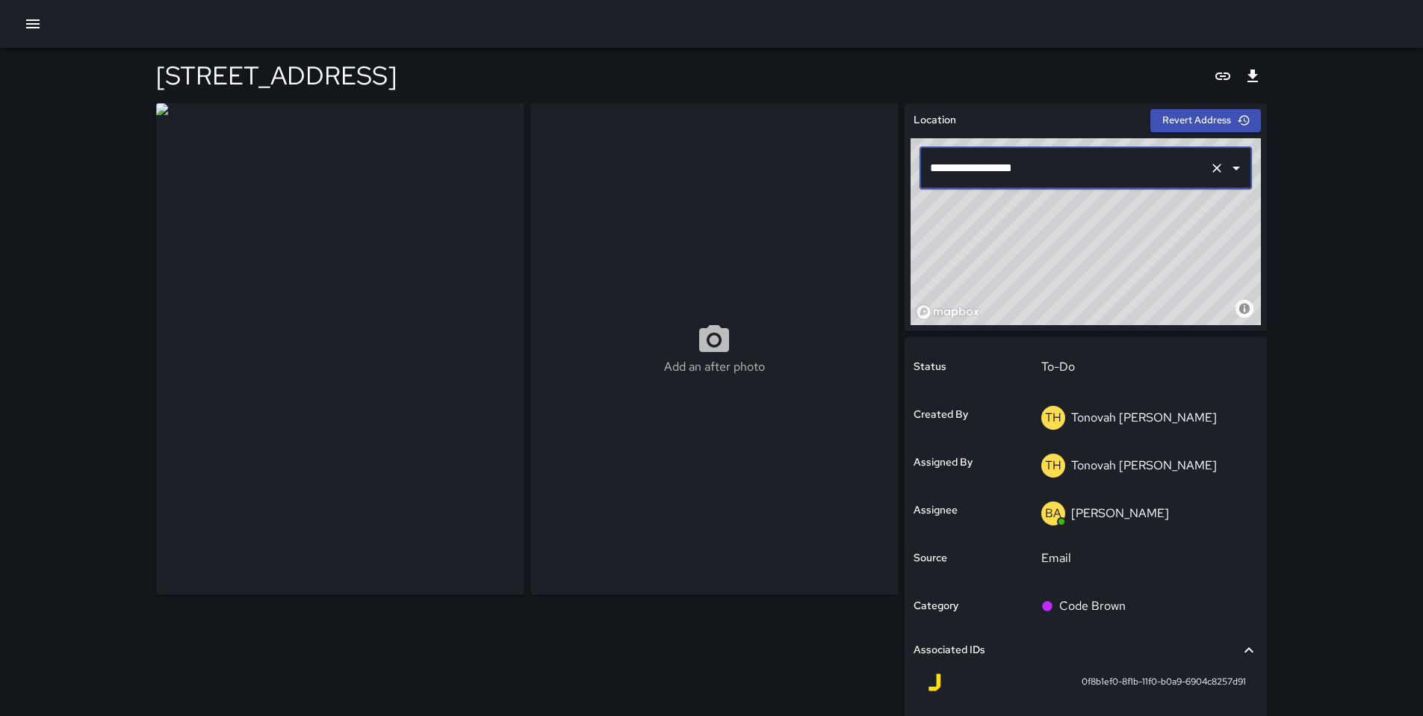
type input "**********"
click at [1360, 492] on div "**********" at bounding box center [711, 421] width 1423 height 842
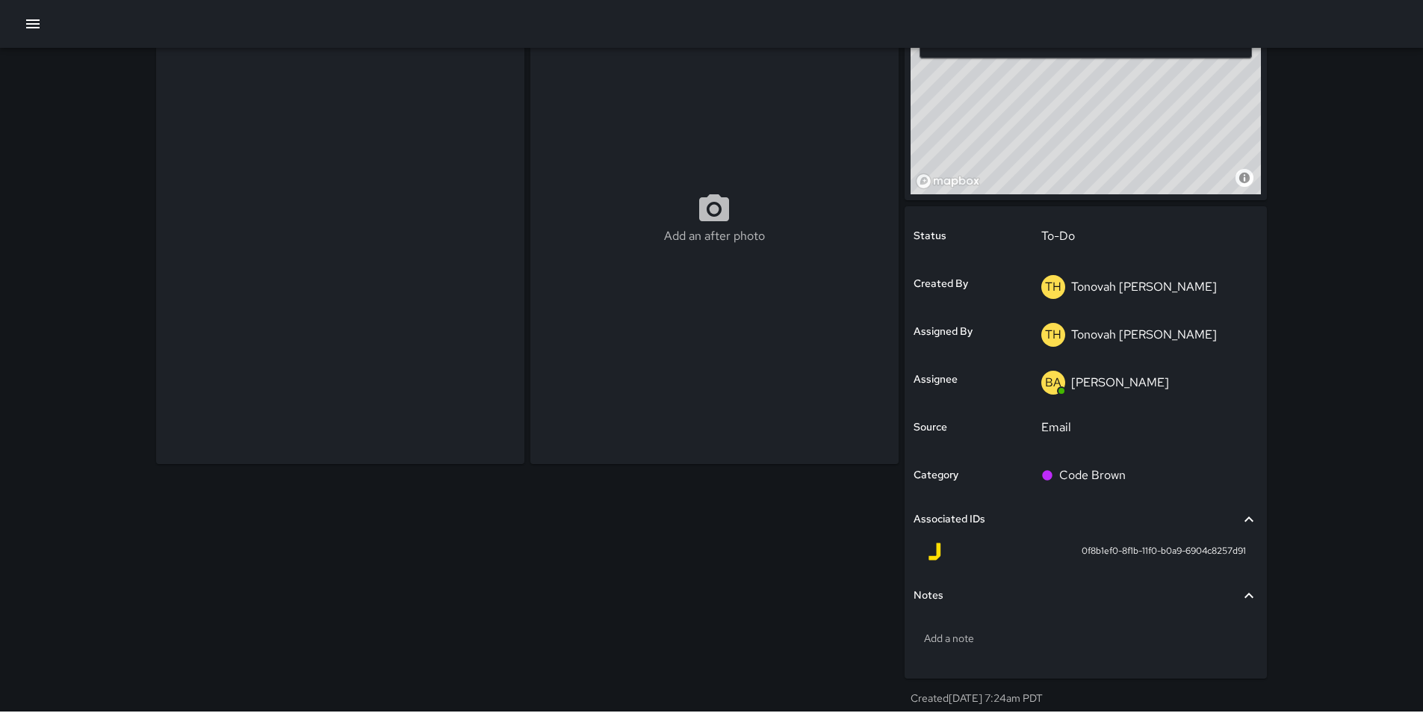
scroll to position [132, 0]
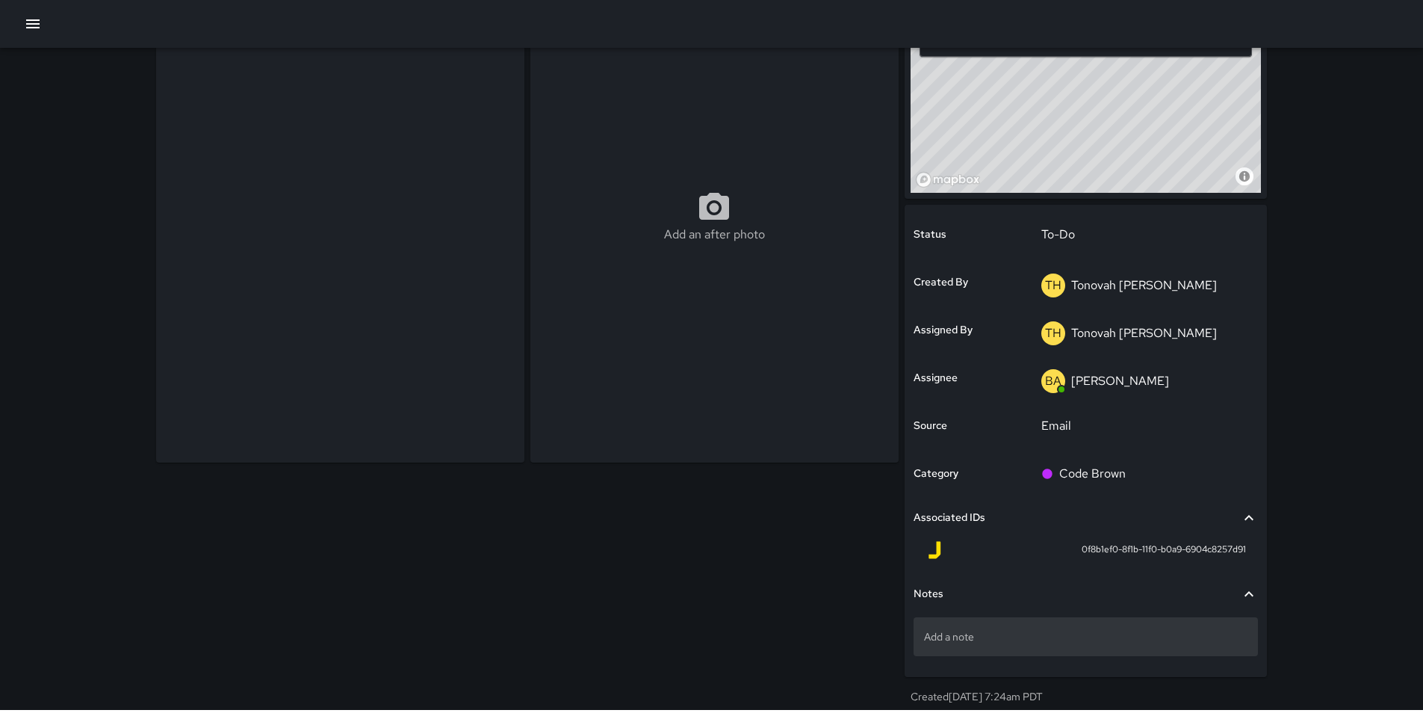
click at [987, 634] on p "Add a note" at bounding box center [1085, 636] width 323 height 15
click at [970, 640] on p "Add a note" at bounding box center [1085, 636] width 323 height 15
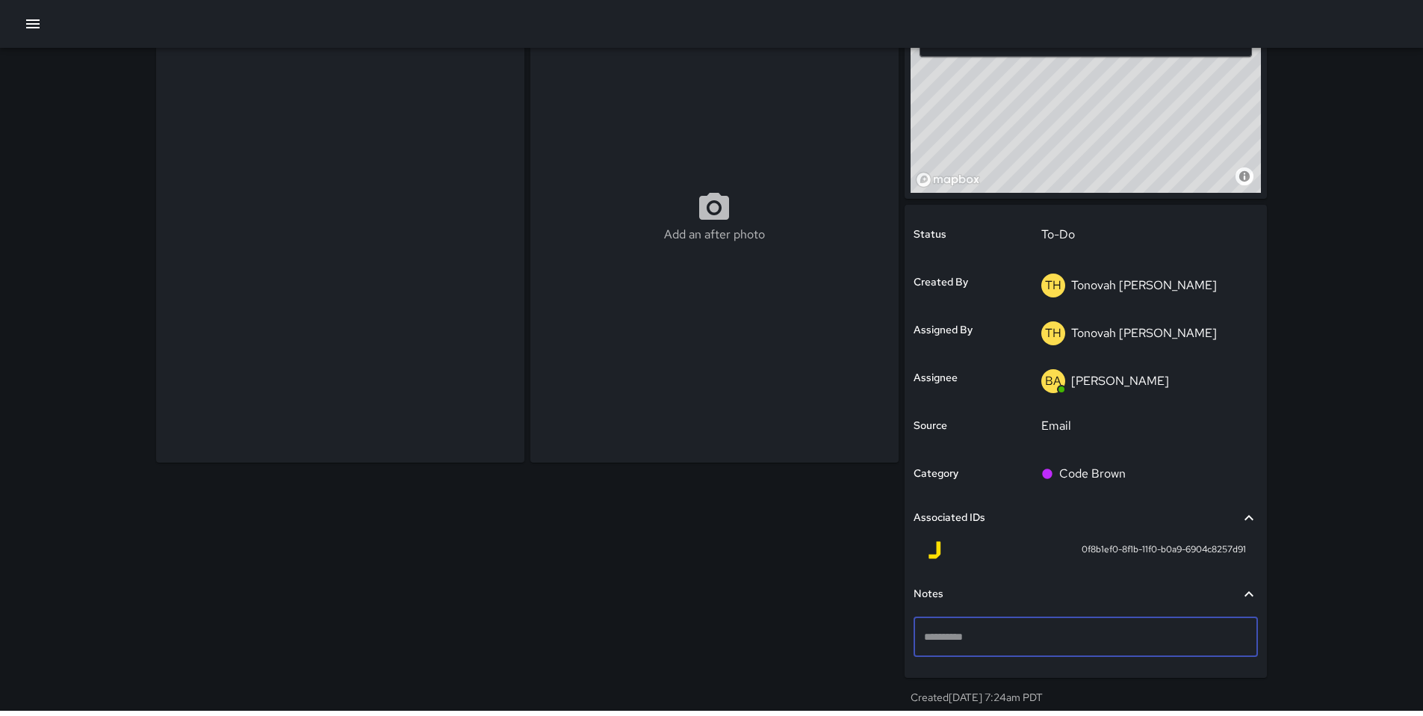
type textarea "**********"
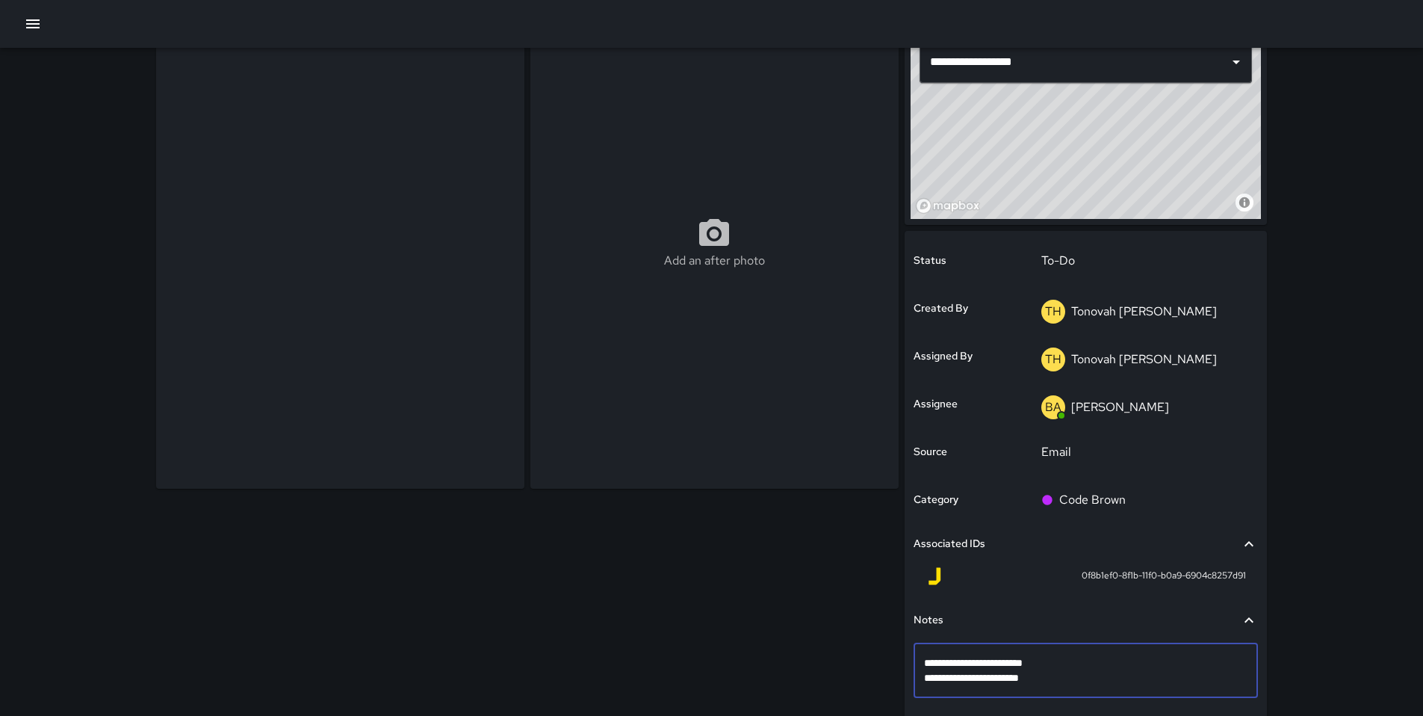
scroll to position [105, 0]
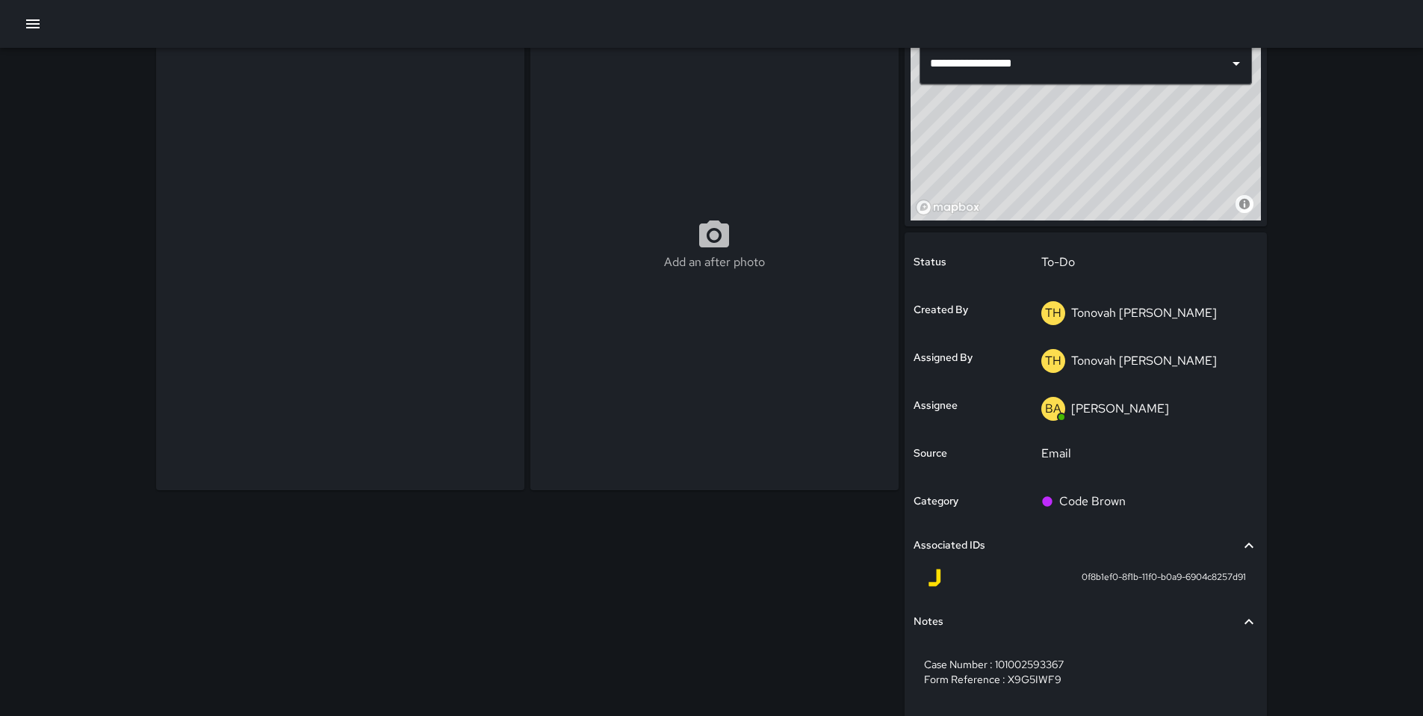
click at [791, 702] on div "Add an after photo" at bounding box center [524, 376] width 749 height 766
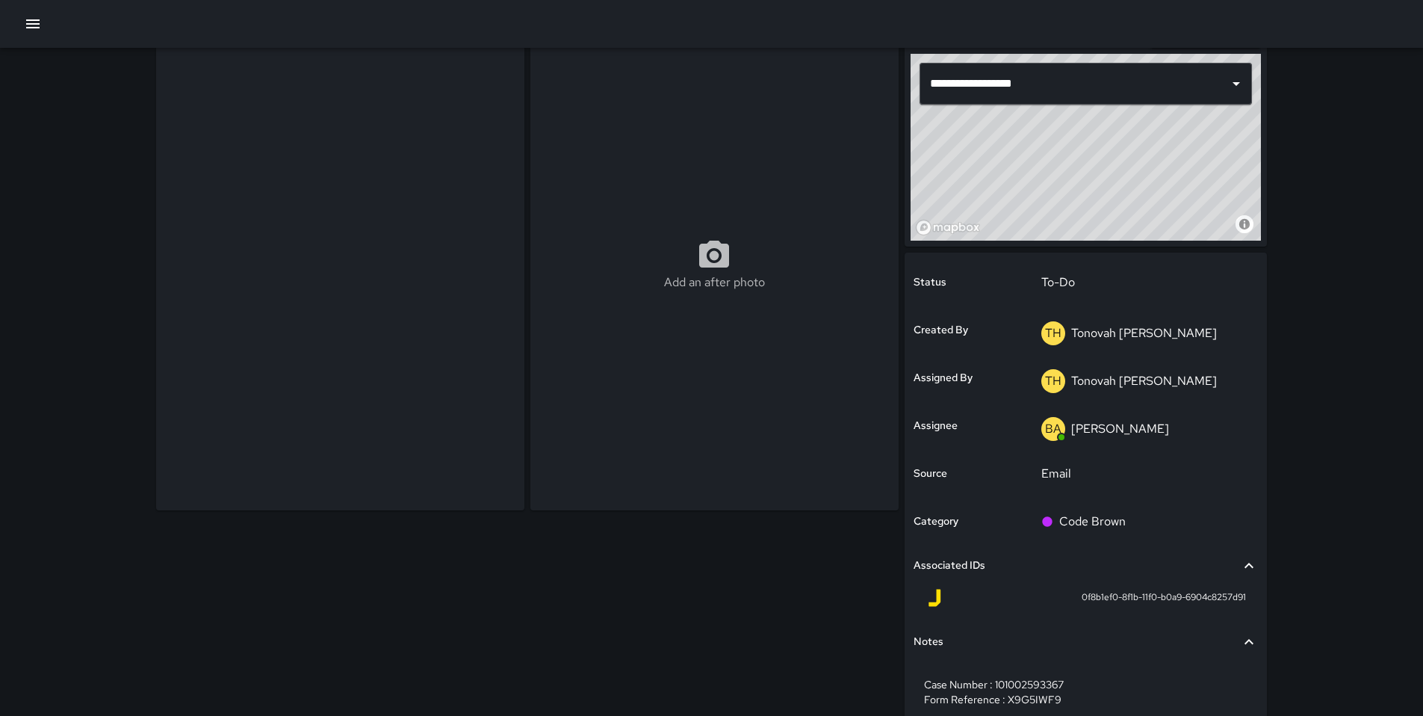
scroll to position [85, 0]
click at [1059, 515] on p "Code Brown" at bounding box center [1092, 521] width 66 height 18
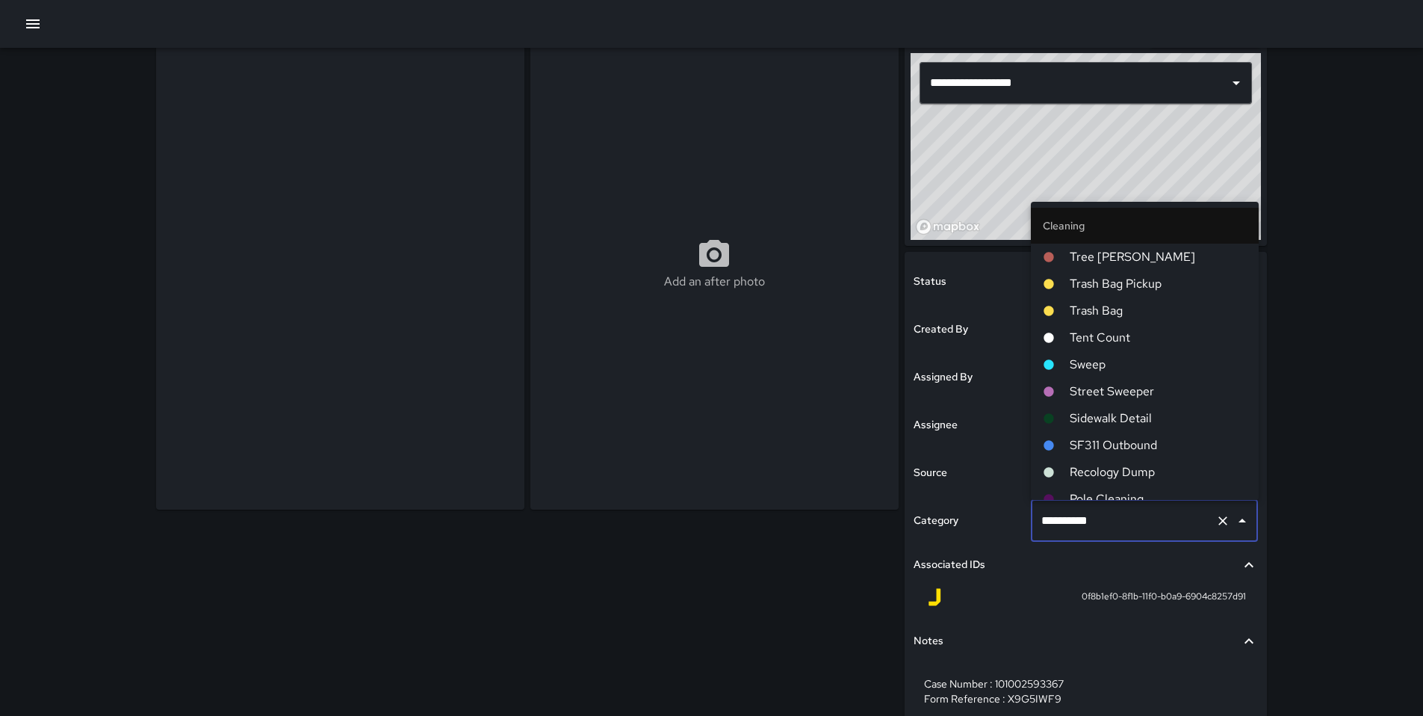
scroll to position [470, 0]
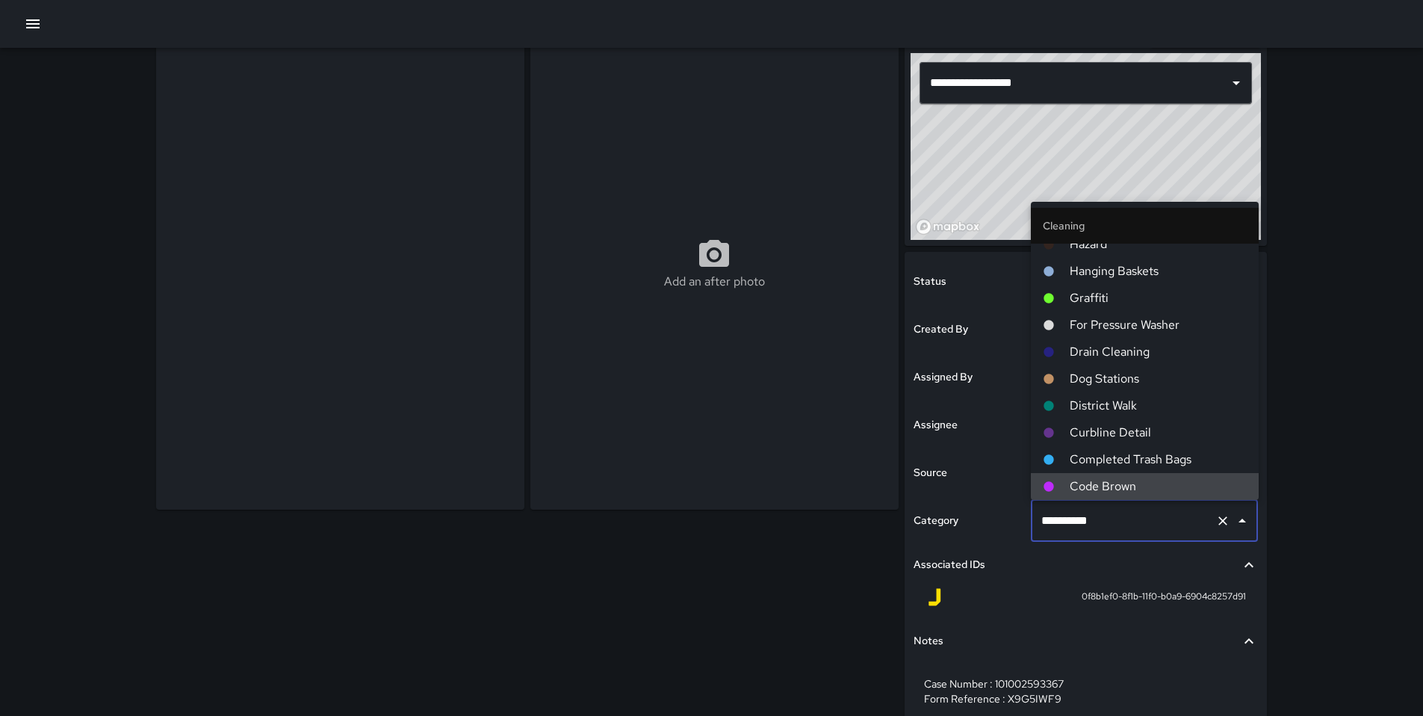
drag, startPoint x: 1124, startPoint y: 524, endPoint x: 991, endPoint y: 519, distance: 133.1
click at [1012, 519] on div "**********" at bounding box center [1086, 495] width 362 height 487
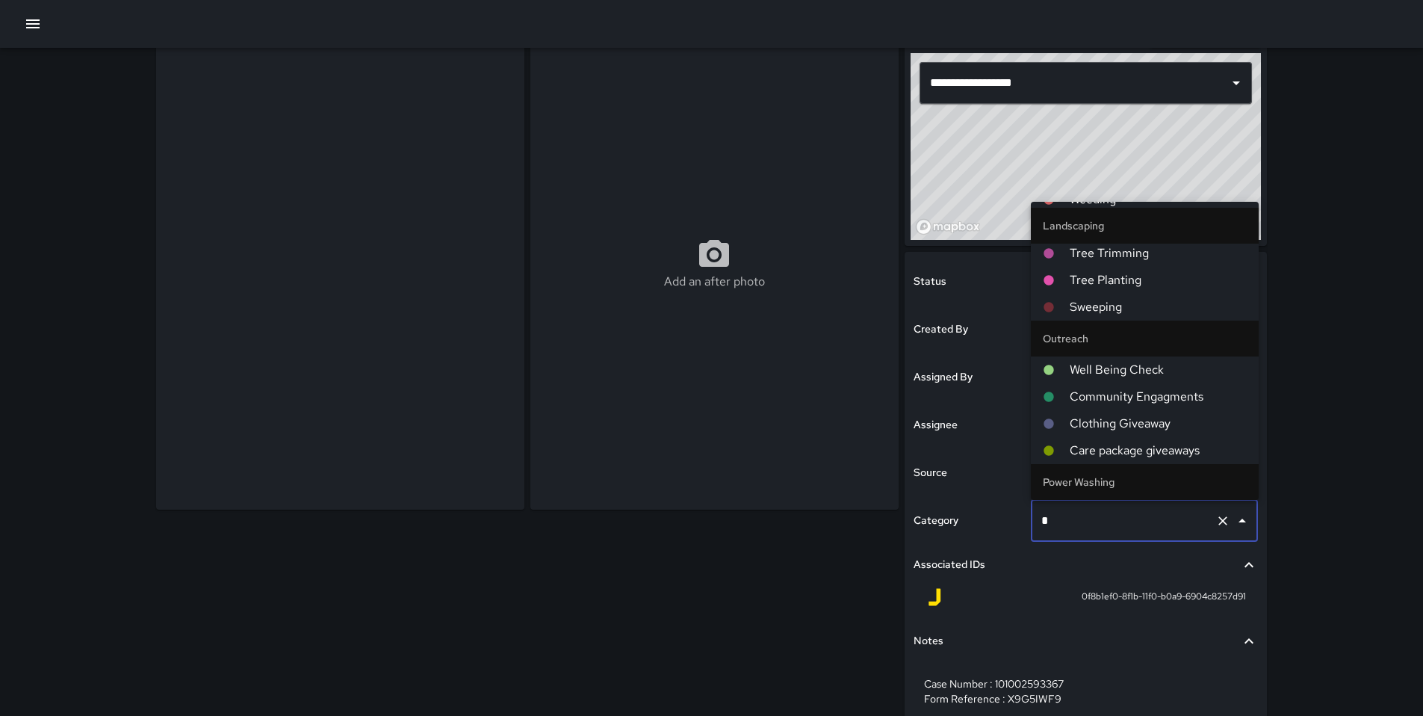
scroll to position [0, 0]
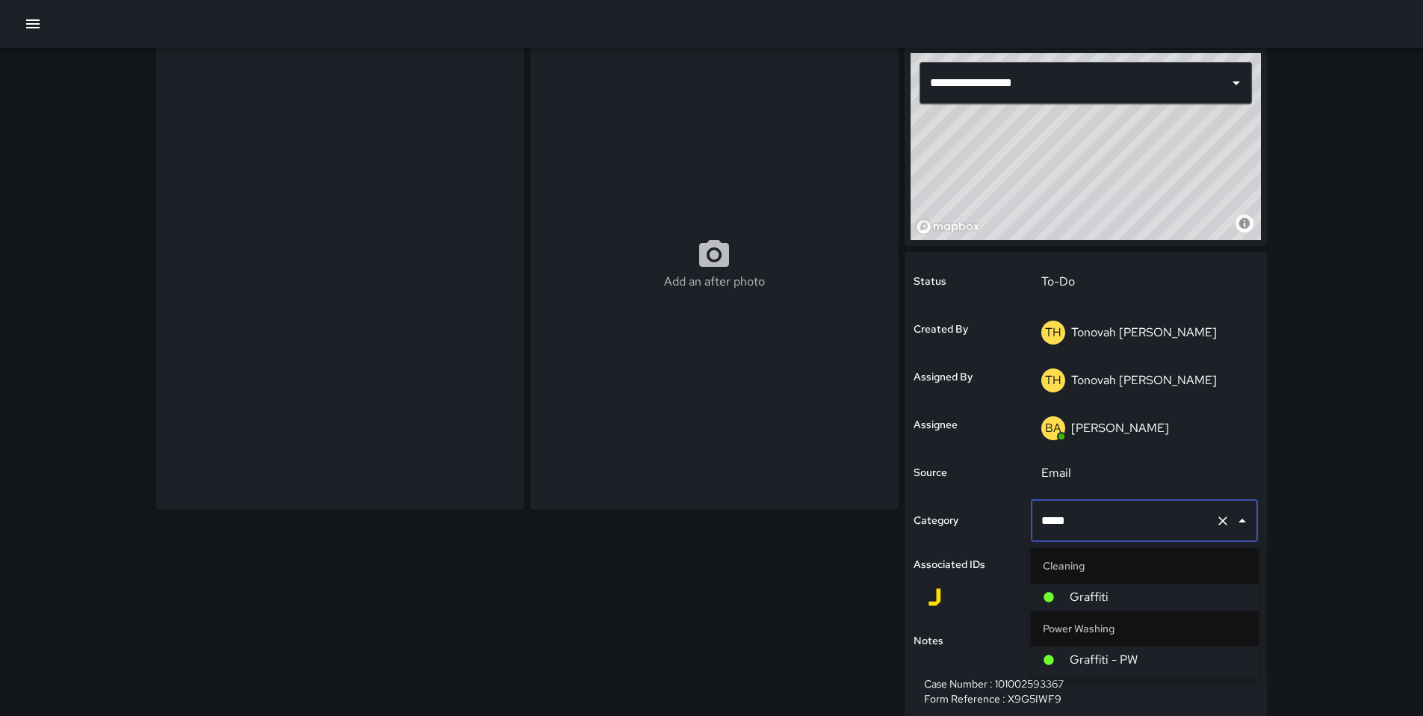
type input "******"
click at [1066, 605] on li "Graffiti" at bounding box center [1145, 596] width 228 height 27
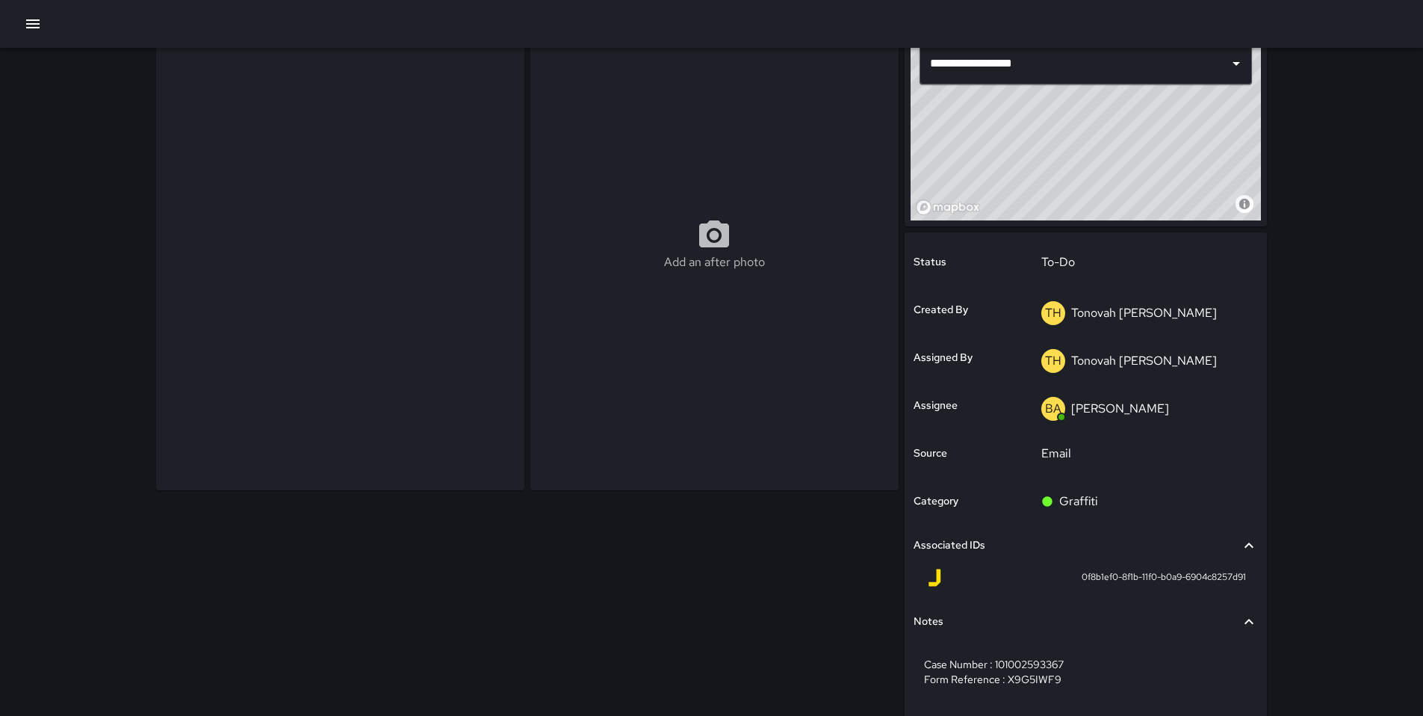
scroll to position [104, 0]
drag, startPoint x: 78, startPoint y: 18, endPoint x: 89, endPoint y: 133, distance: 115.5
click at [89, 133] on div "**********" at bounding box center [711, 324] width 1423 height 857
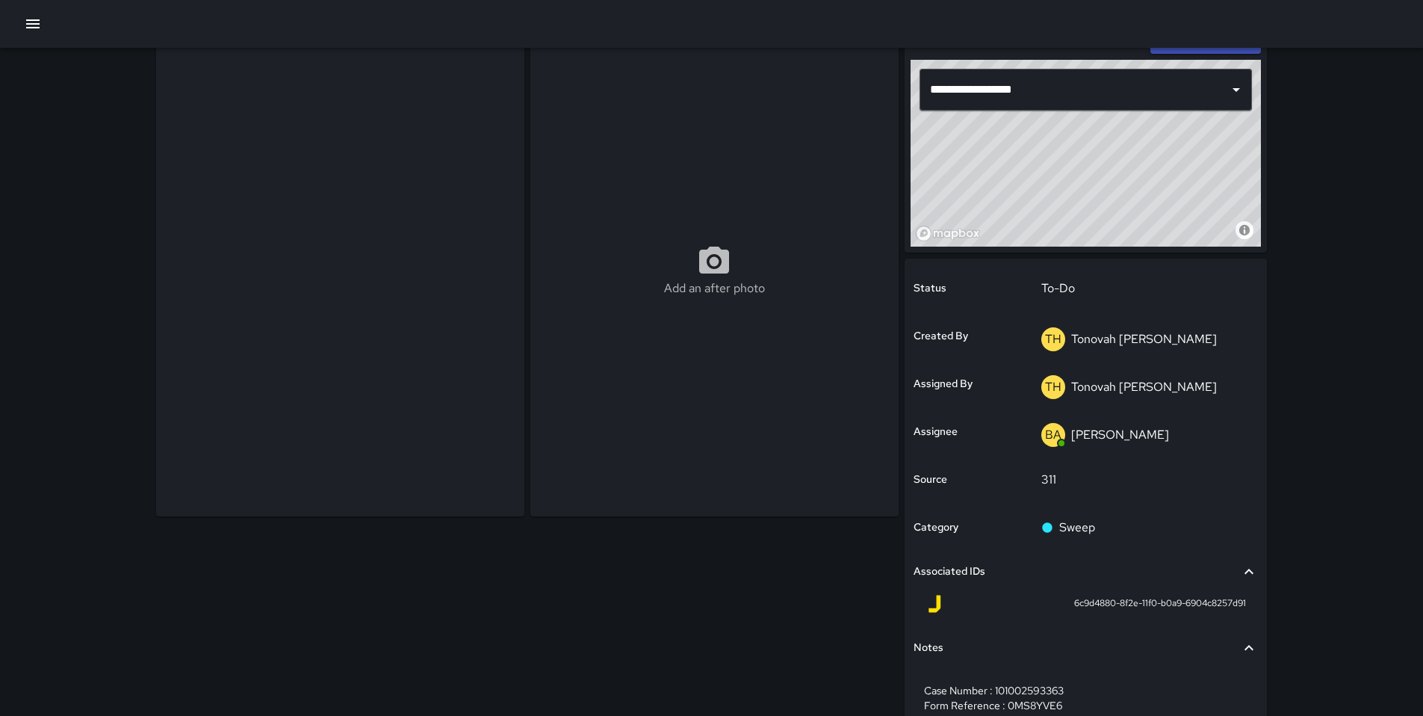
scroll to position [79, 0]
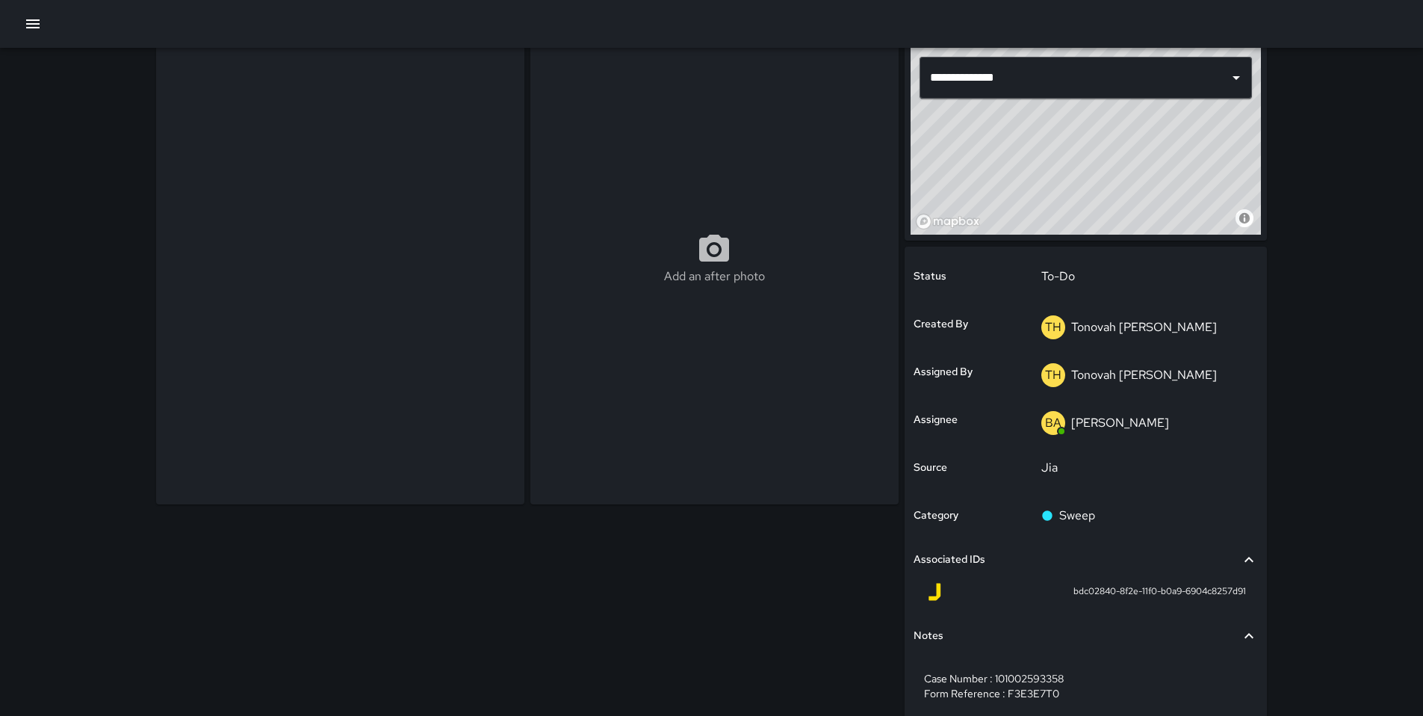
scroll to position [92, 0]
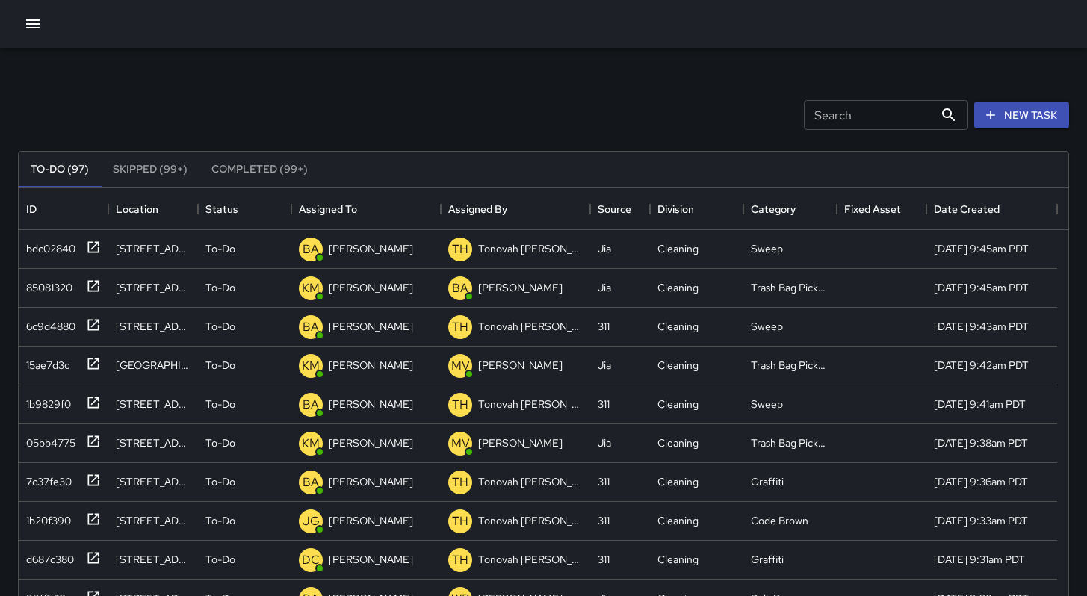
click at [852, 119] on input "Search" at bounding box center [869, 115] width 130 height 30
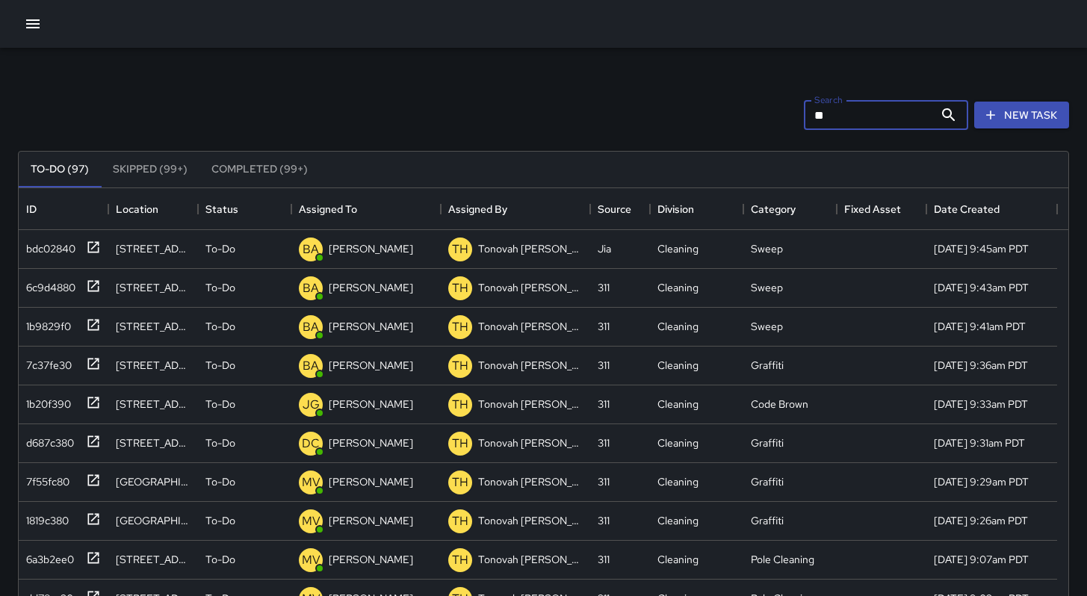
type input "*"
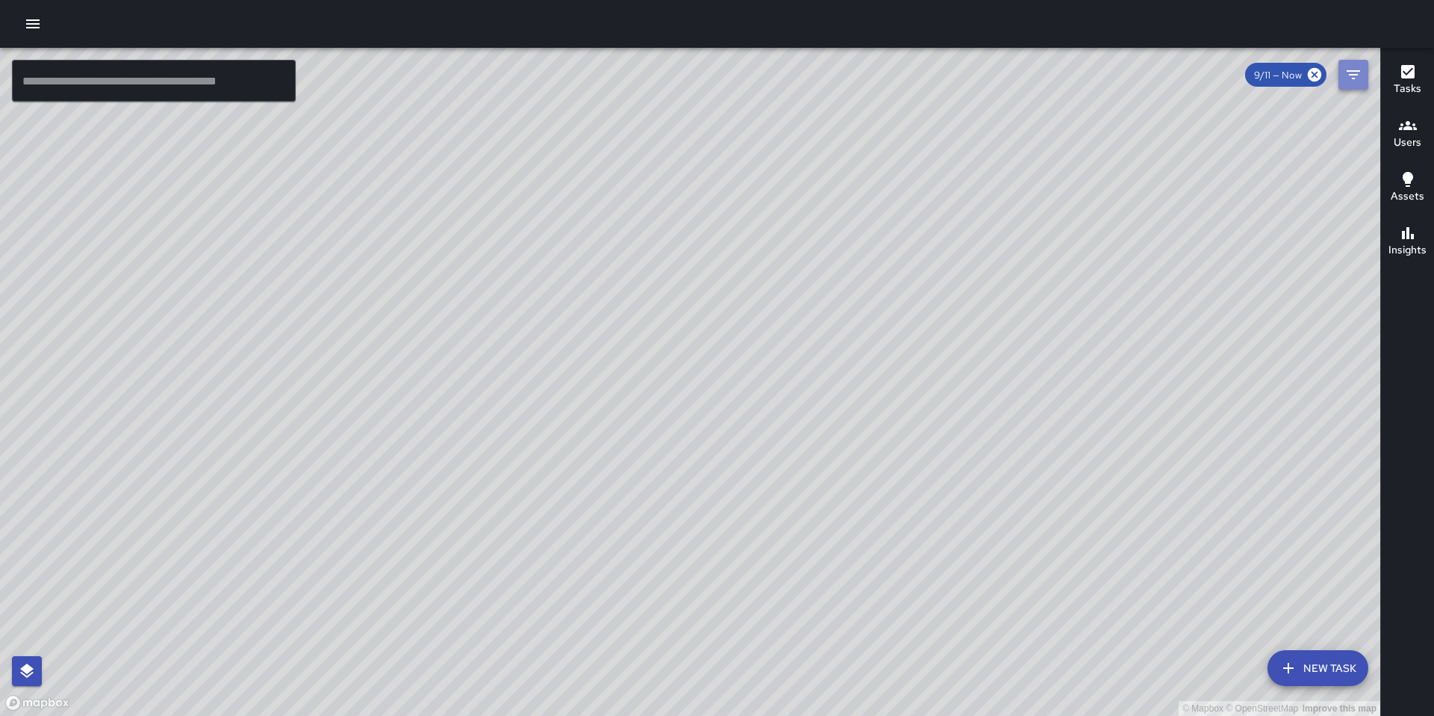
click at [1356, 78] on icon "Filters" at bounding box center [1354, 75] width 18 height 18
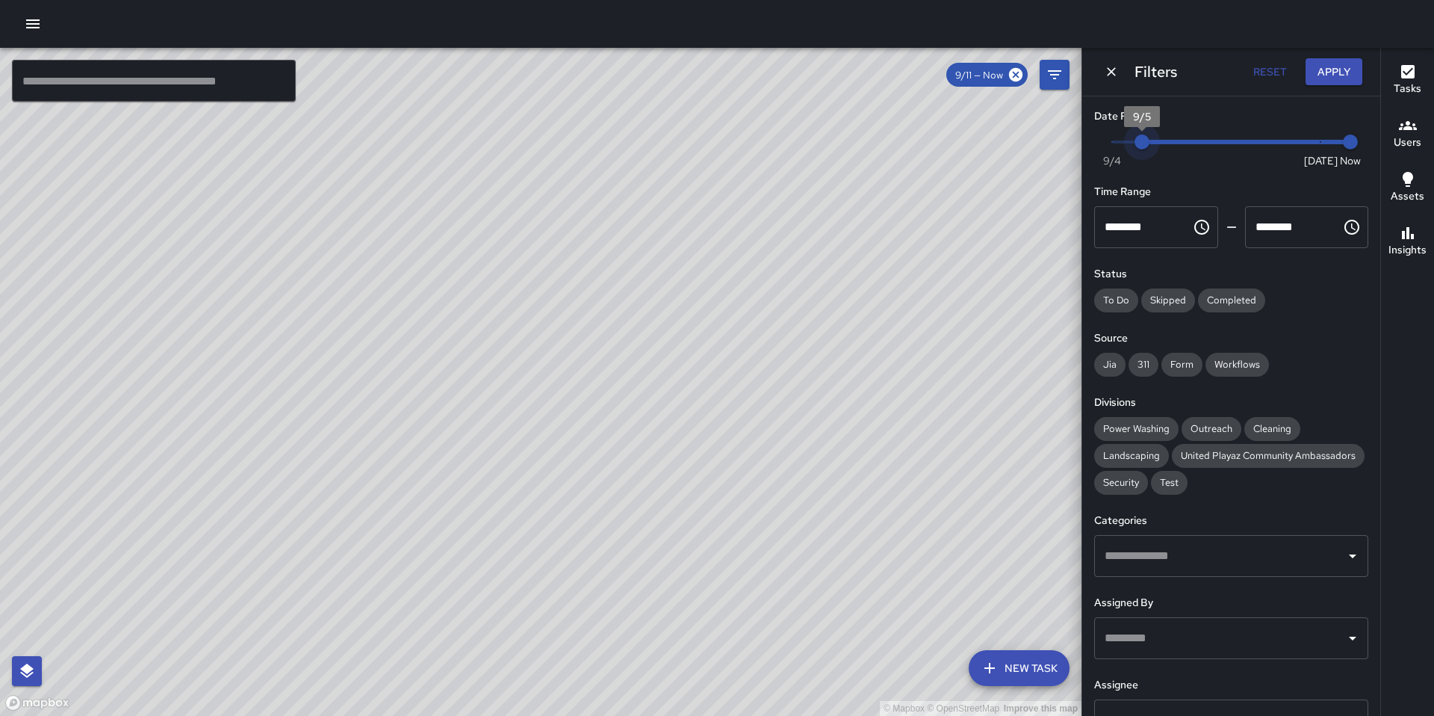
type input "*"
drag, startPoint x: 1315, startPoint y: 139, endPoint x: 1100, endPoint y: 123, distance: 215.7
click at [1105, 134] on span "9/4" at bounding box center [1112, 141] width 15 height 15
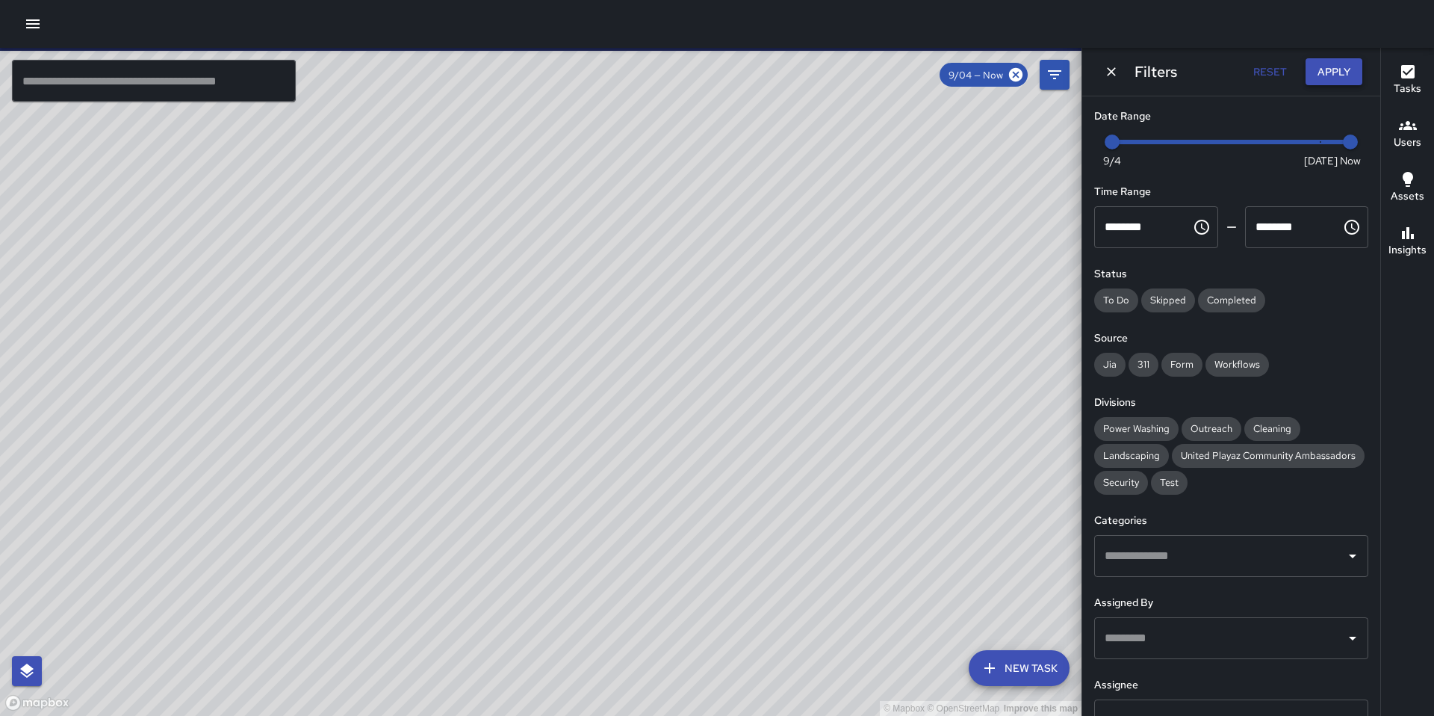
click at [1315, 70] on button "Apply" at bounding box center [1334, 72] width 57 height 28
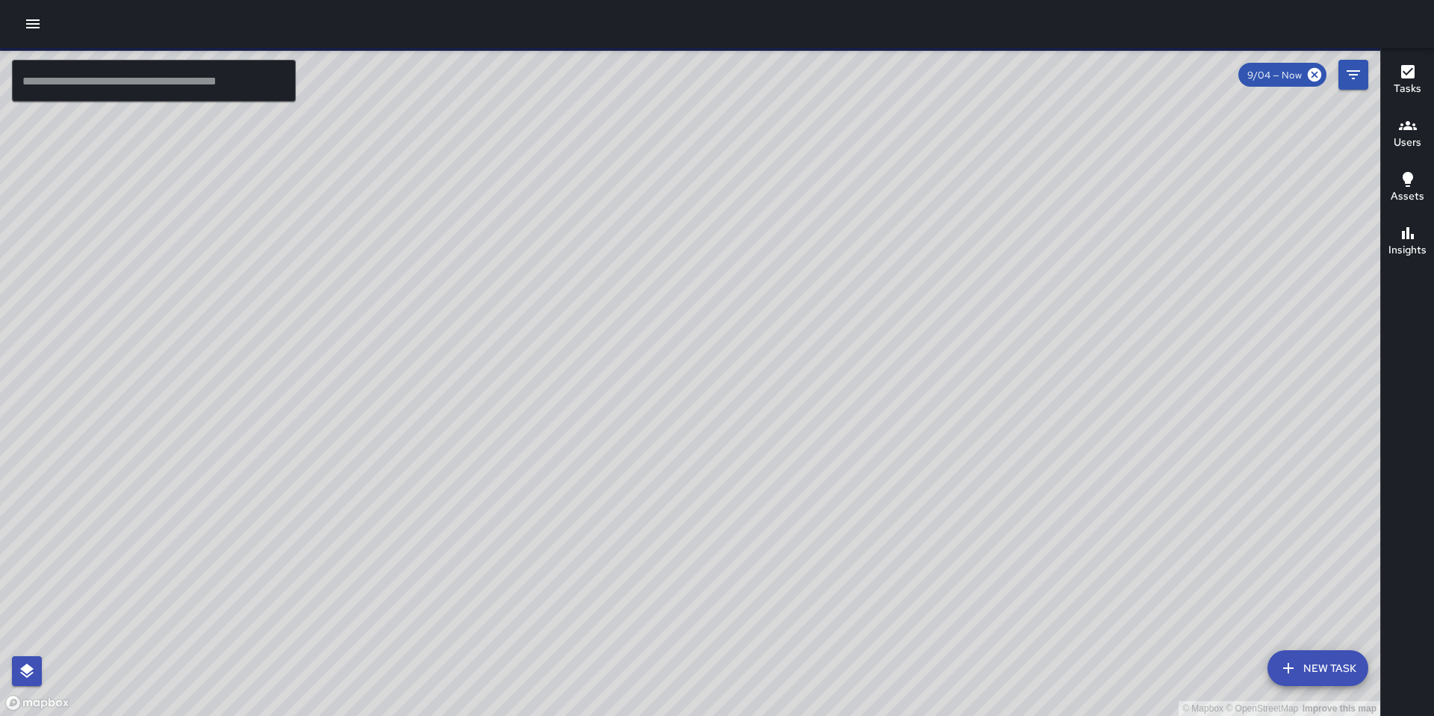
drag, startPoint x: 732, startPoint y: 350, endPoint x: 747, endPoint y: 527, distance: 176.9
click at [747, 527] on div "© Mapbox © OpenStreetMap Improve this map" at bounding box center [690, 382] width 1381 height 668
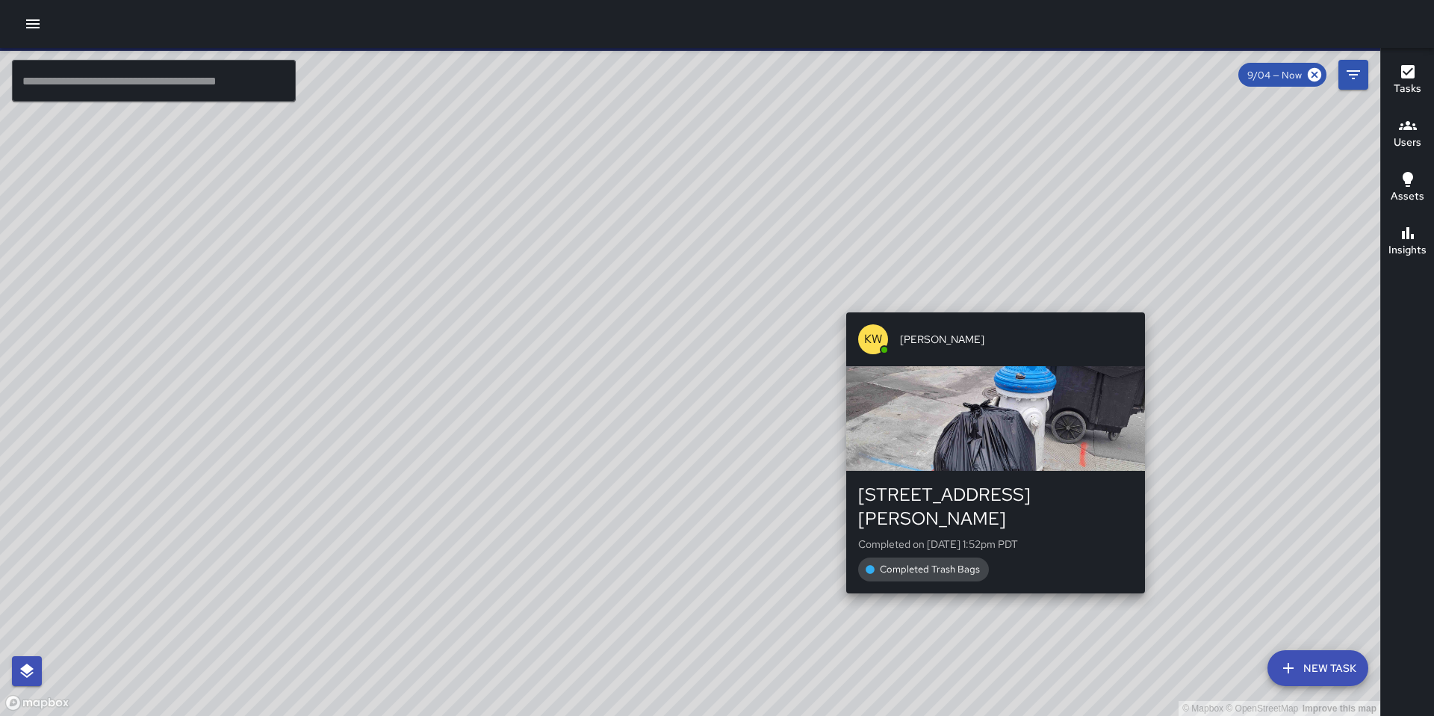
drag, startPoint x: 905, startPoint y: 375, endPoint x: 1000, endPoint y: 576, distance: 222.6
click at [1000, 576] on div "© Mapbox © OpenStreetMap Improve this map KW [PERSON_NAME] [STREET_ADDRESS][PER…" at bounding box center [690, 382] width 1381 height 668
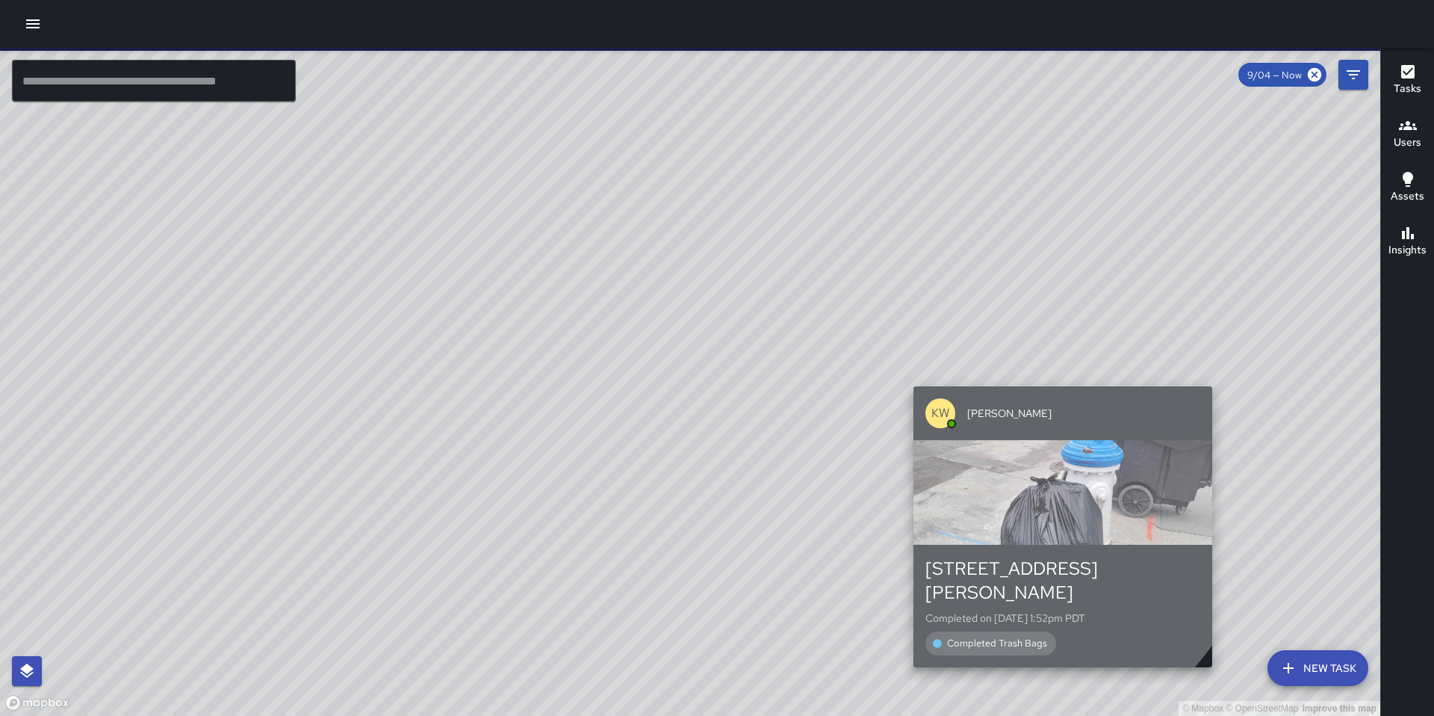
drag, startPoint x: 941, startPoint y: 442, endPoint x: 970, endPoint y: 439, distance: 28.5
click at [992, 492] on div "button" at bounding box center [1063, 492] width 299 height 105
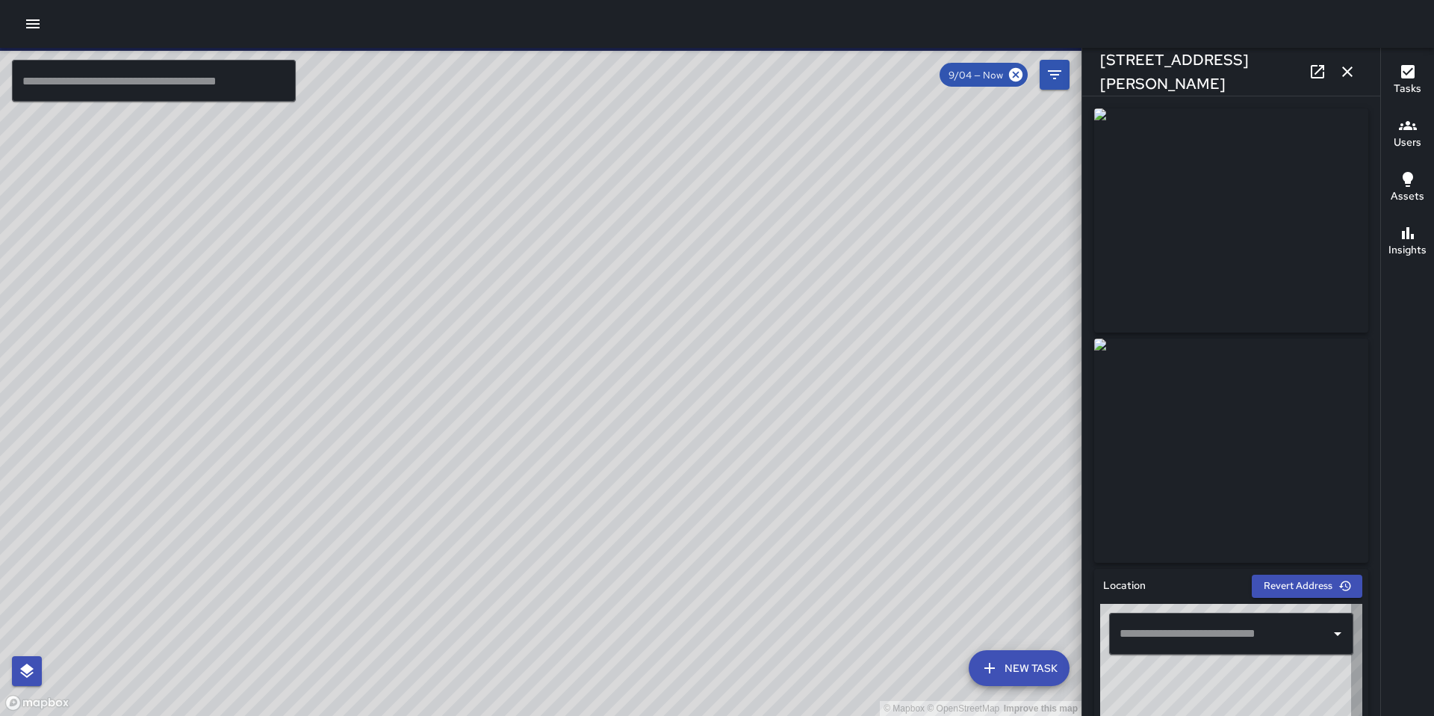
type input "**********"
click at [1344, 73] on icon "button" at bounding box center [1348, 72] width 18 height 18
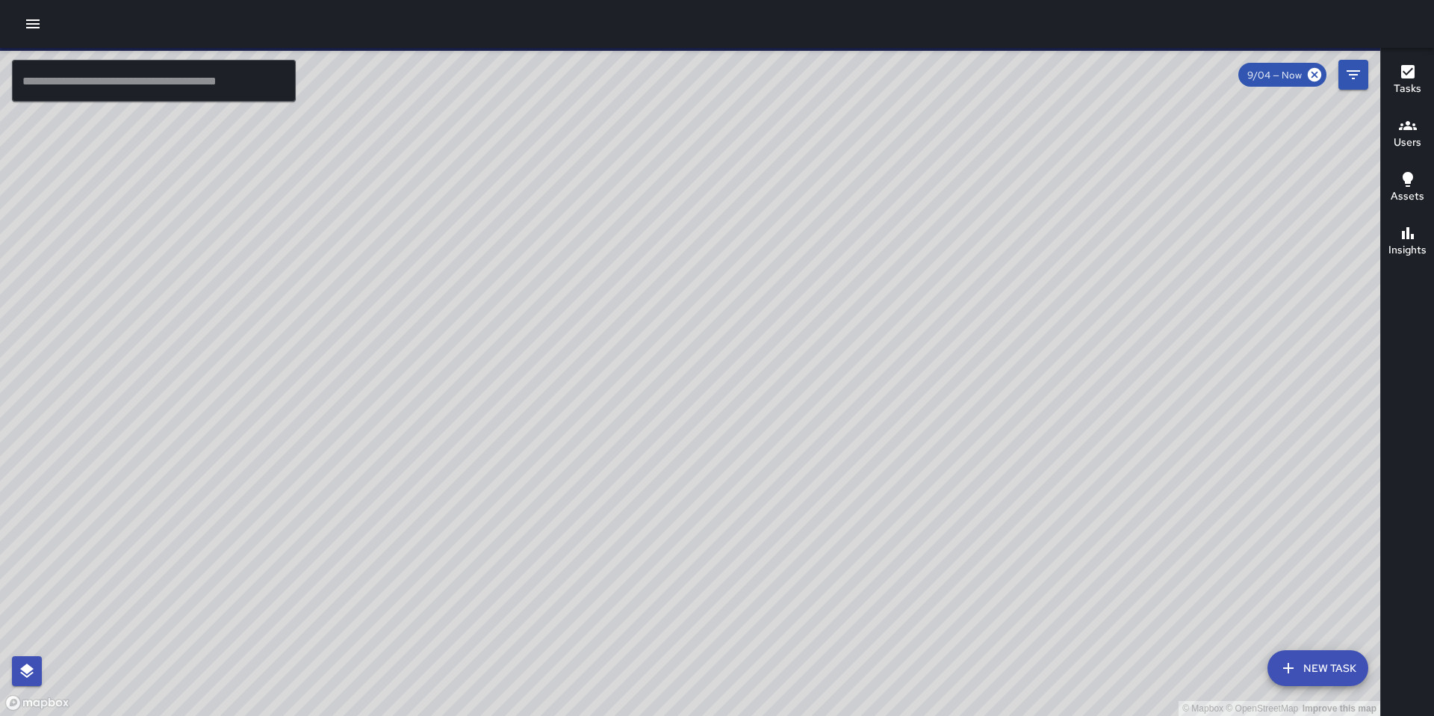
drag, startPoint x: 808, startPoint y: 400, endPoint x: 893, endPoint y: 415, distance: 86.5
click at [892, 416] on div "© Mapbox © OpenStreetMap Improve this map" at bounding box center [690, 382] width 1381 height 668
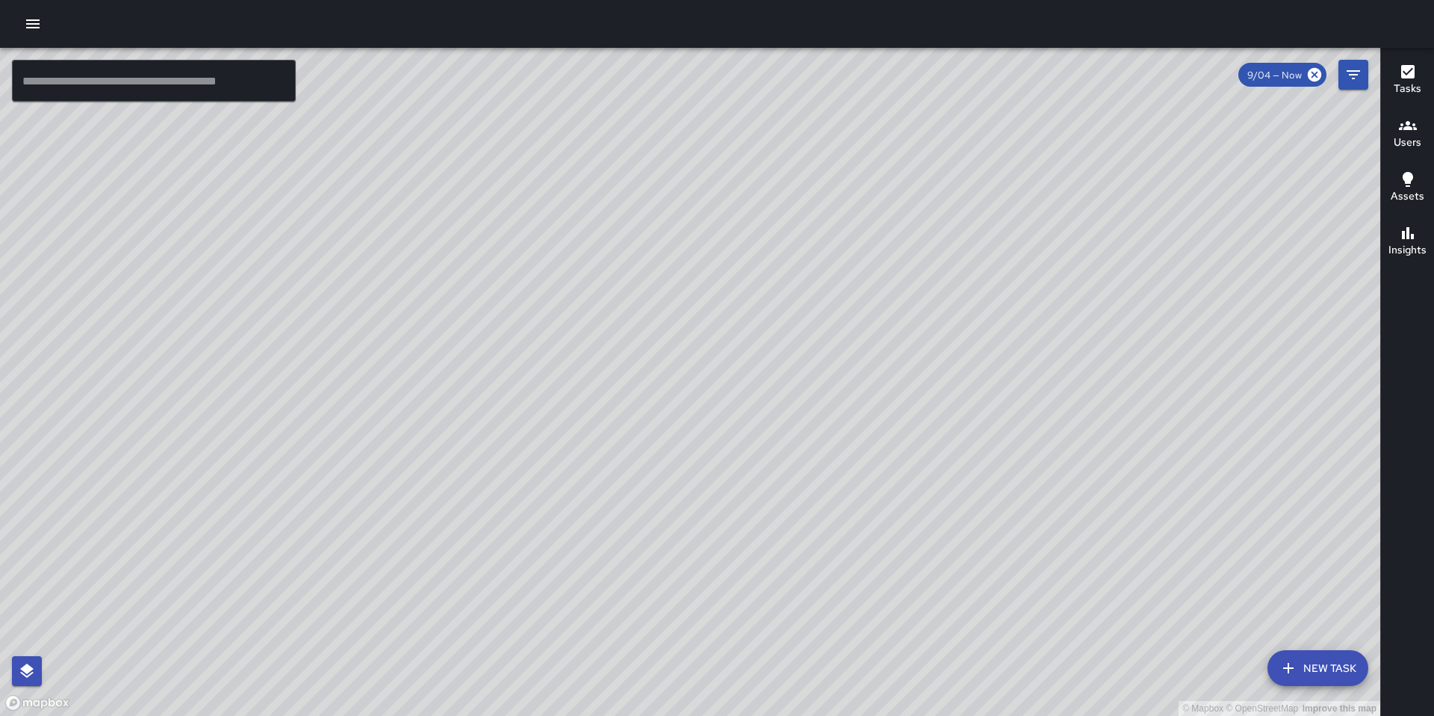
drag, startPoint x: 707, startPoint y: 95, endPoint x: 777, endPoint y: 231, distance: 152.7
click at [775, 234] on div "© Mapbox © OpenStreetMap Improve this map" at bounding box center [690, 382] width 1381 height 668
click at [778, 168] on div "© Mapbox © OpenStreetMap Improve this map Unassigned [STREET_ADDRESS] Completed…" at bounding box center [690, 382] width 1381 height 668
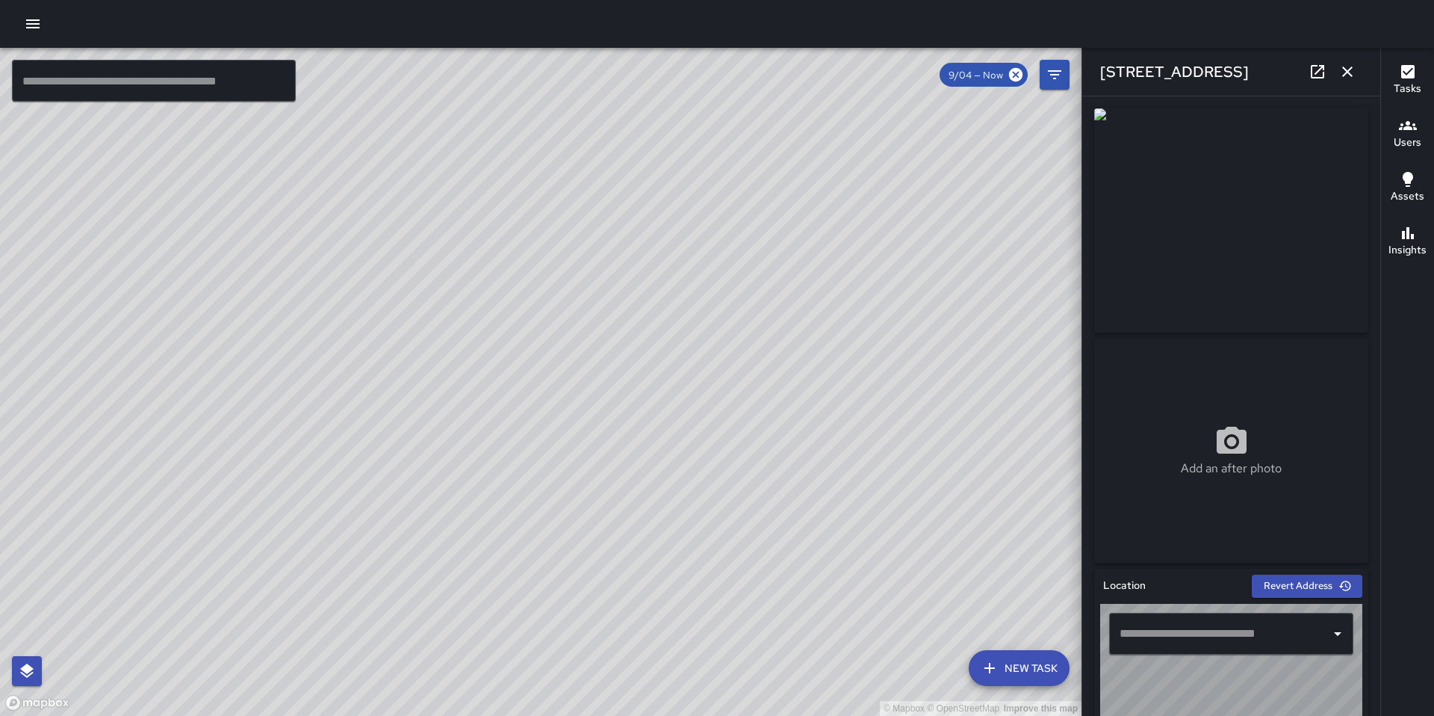
type input "**********"
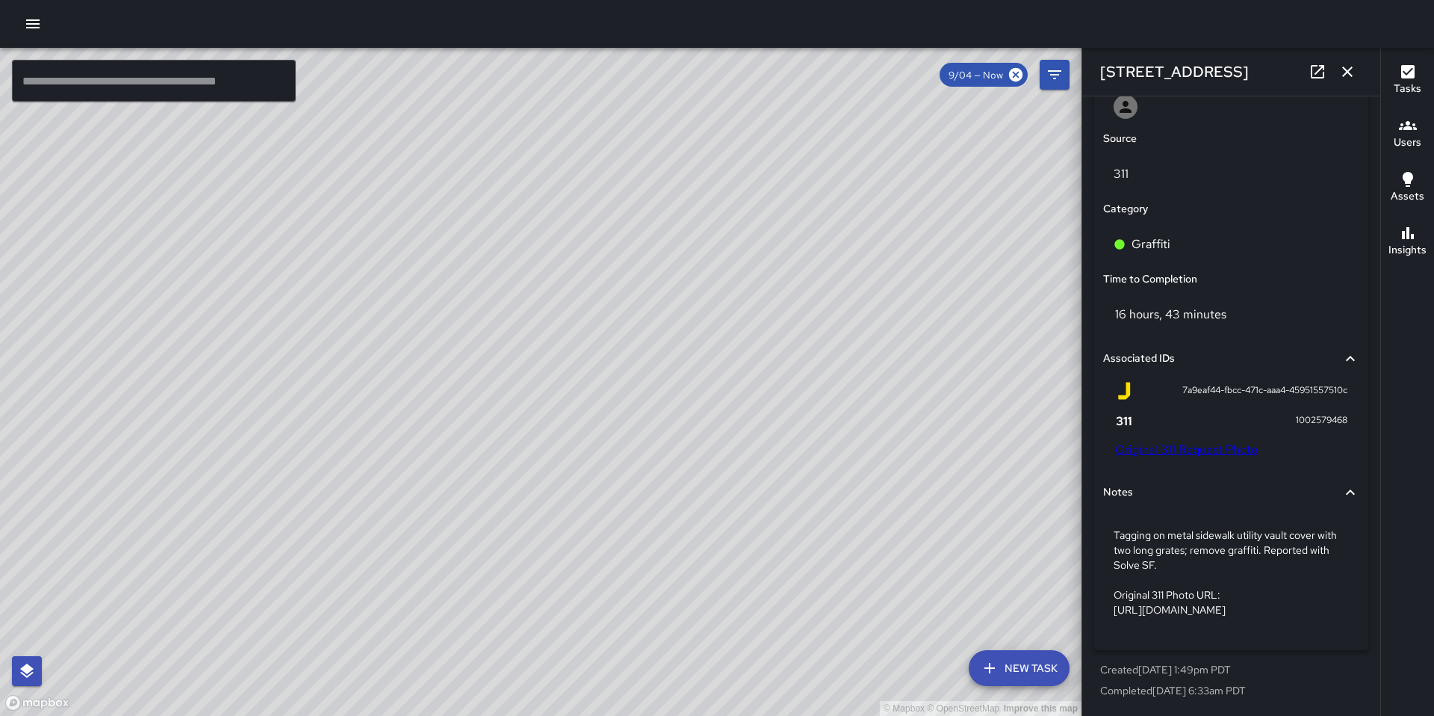
scroll to position [851, 0]
click at [1186, 442] on link "Original 311 Request Photo" at bounding box center [1186, 450] width 143 height 16
drag, startPoint x: 1136, startPoint y: 71, endPoint x: 1086, endPoint y: 72, distance: 50.1
click at [1086, 72] on div "[STREET_ADDRESS]" at bounding box center [1232, 72] width 298 height 48
click at [1174, 442] on link "Original 311 Request Photo" at bounding box center [1186, 450] width 143 height 16
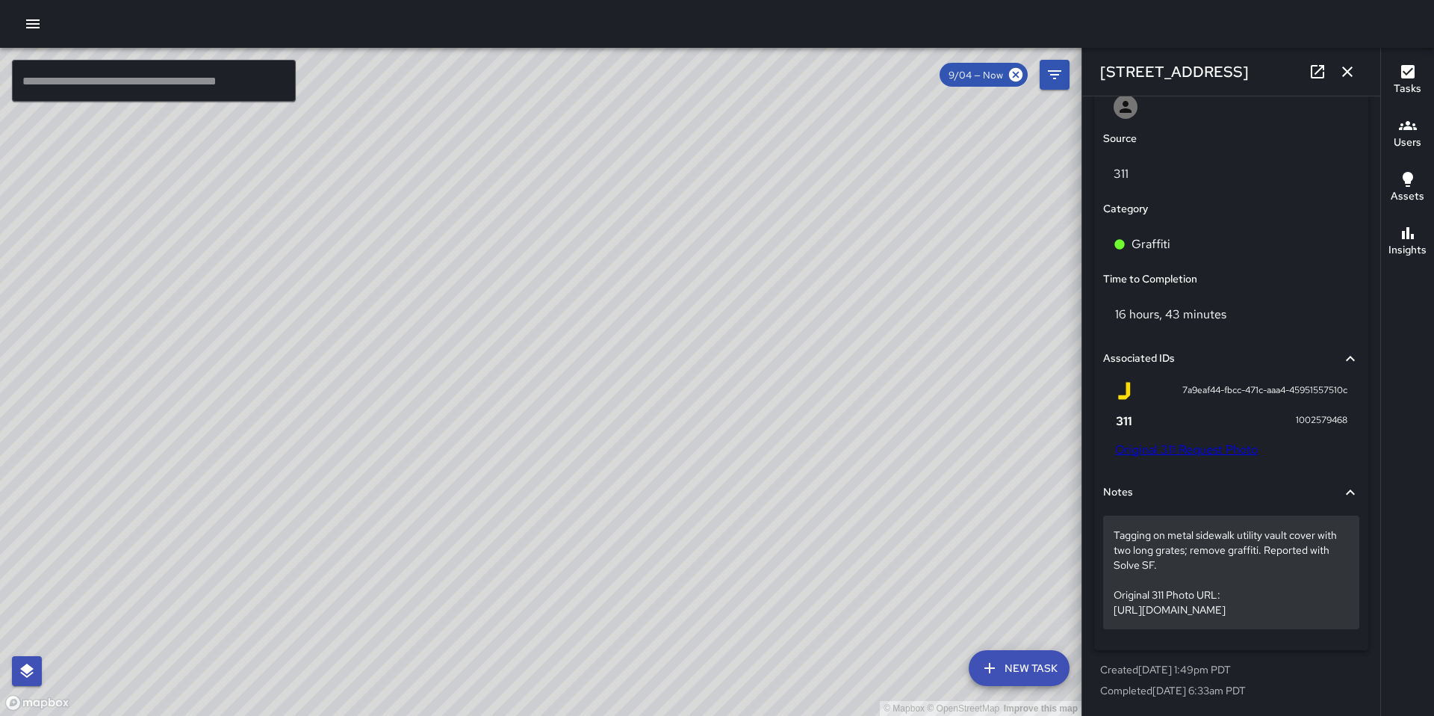
click at [1204, 584] on p "Tagging on metal sidewalk utility vault cover with two long grates; remove graf…" at bounding box center [1231, 572] width 235 height 90
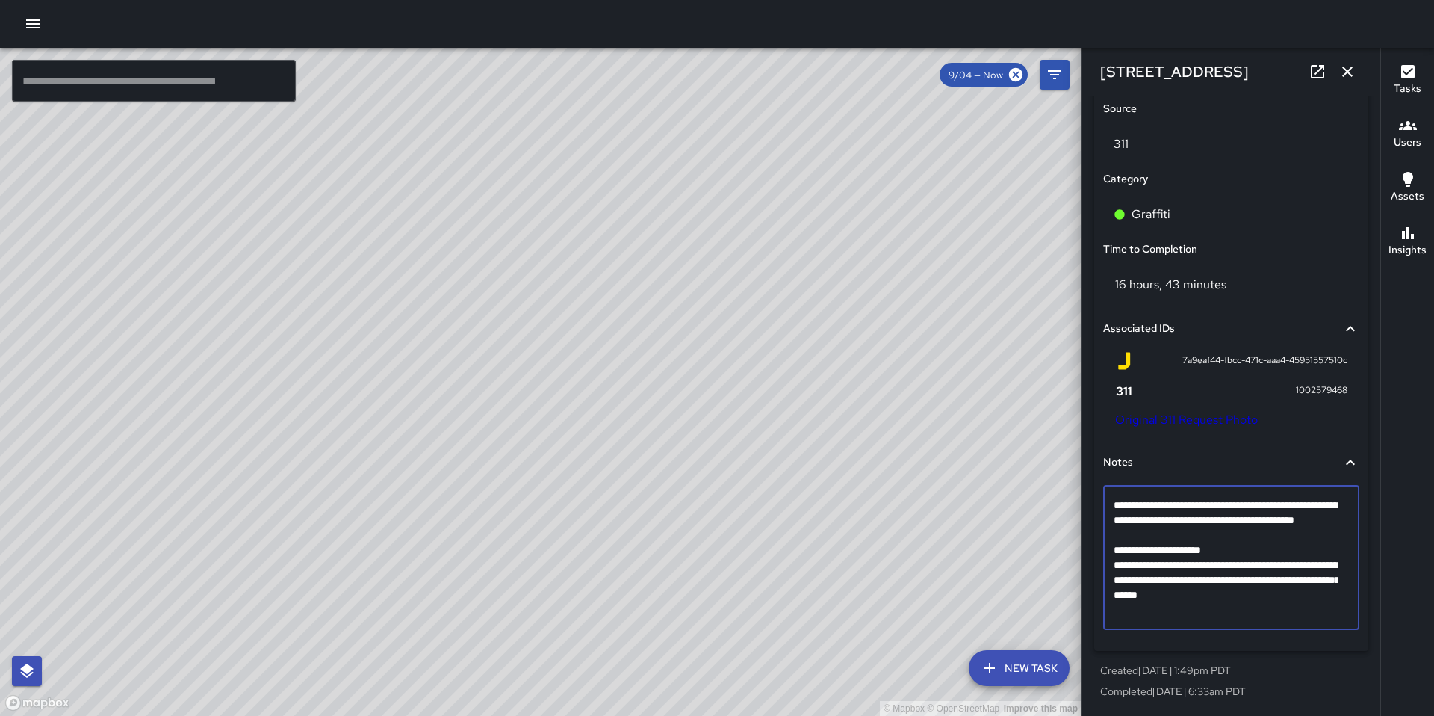
scroll to position [762, 0]
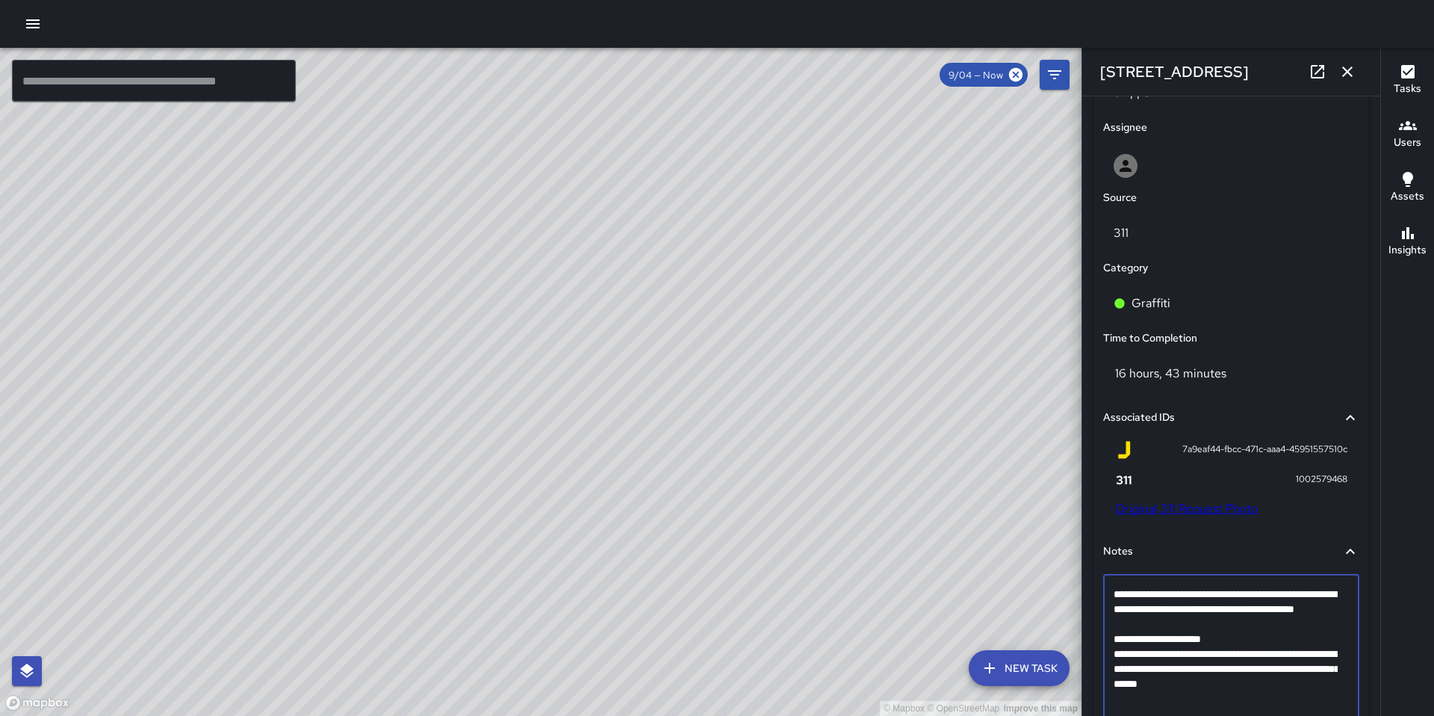
drag, startPoint x: 1283, startPoint y: 607, endPoint x: 1115, endPoint y: 589, distance: 169.0
click at [1115, 589] on textarea "**********" at bounding box center [1226, 646] width 224 height 120
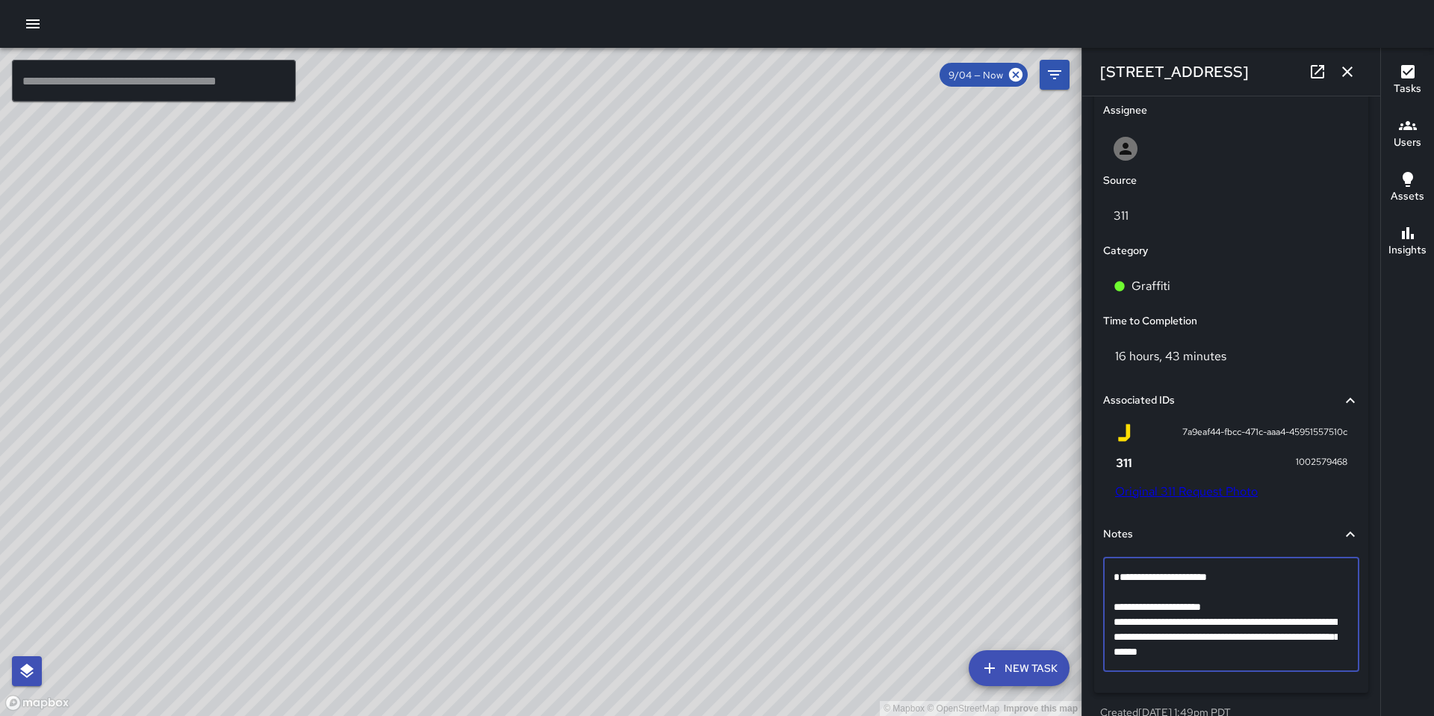
scroll to position [790, 0]
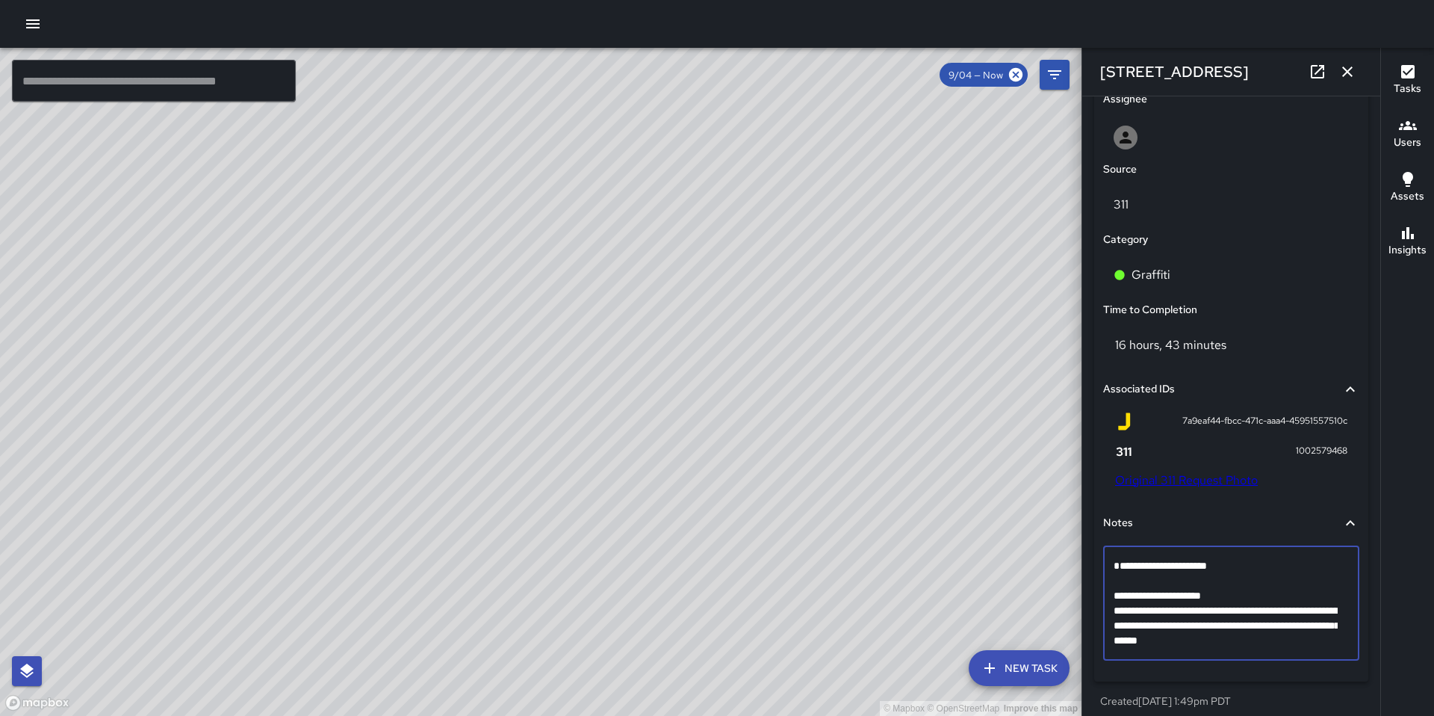
drag, startPoint x: 1325, startPoint y: 644, endPoint x: 1107, endPoint y: 592, distance: 224.2
click at [1107, 592] on div "**********" at bounding box center [1231, 603] width 256 height 114
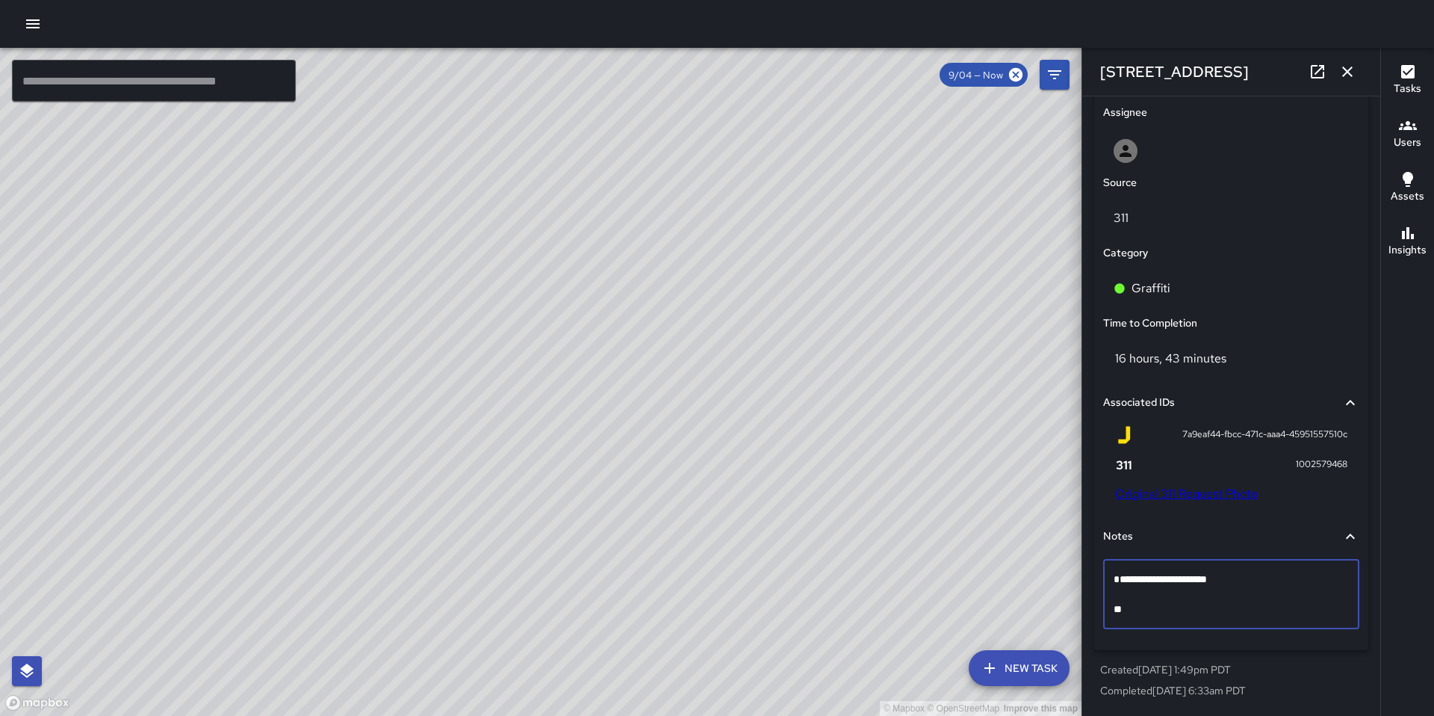
scroll to position [777, 0]
type textarea "**********"
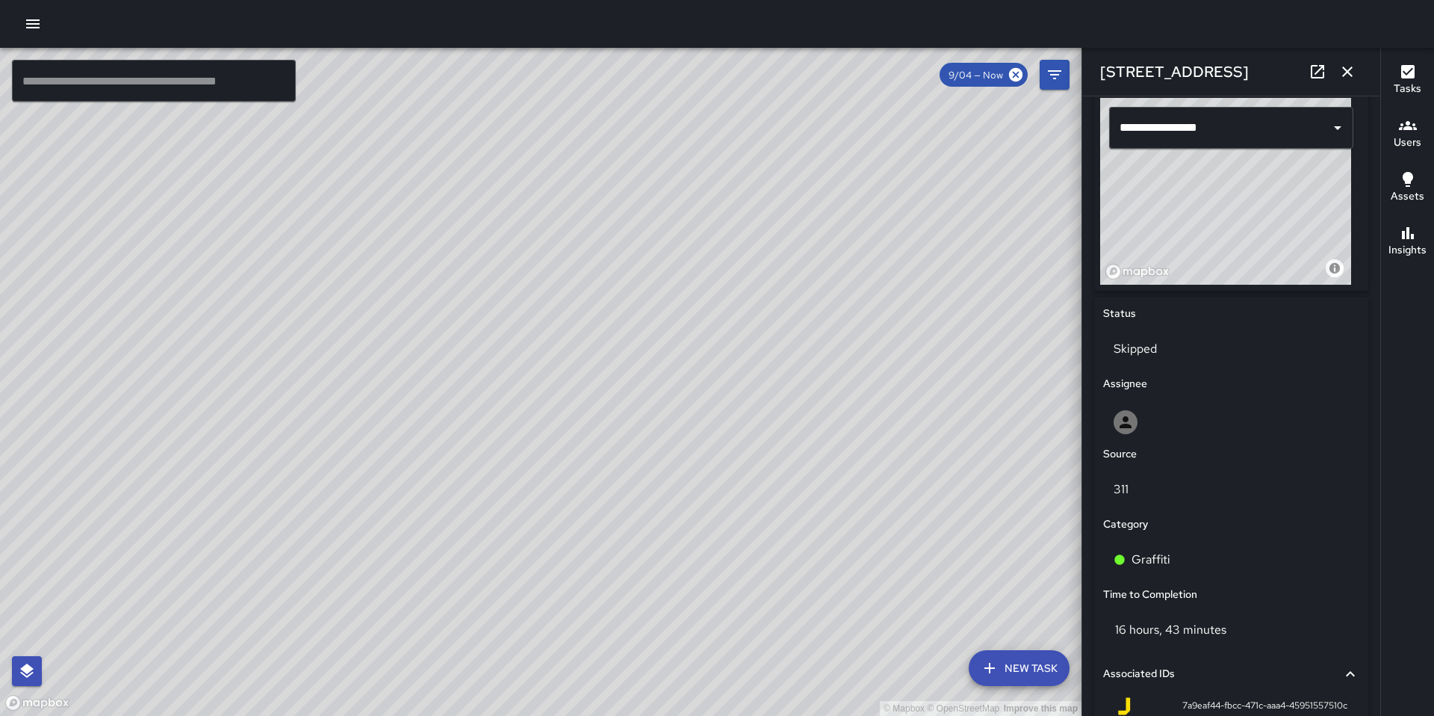
scroll to position [648, 0]
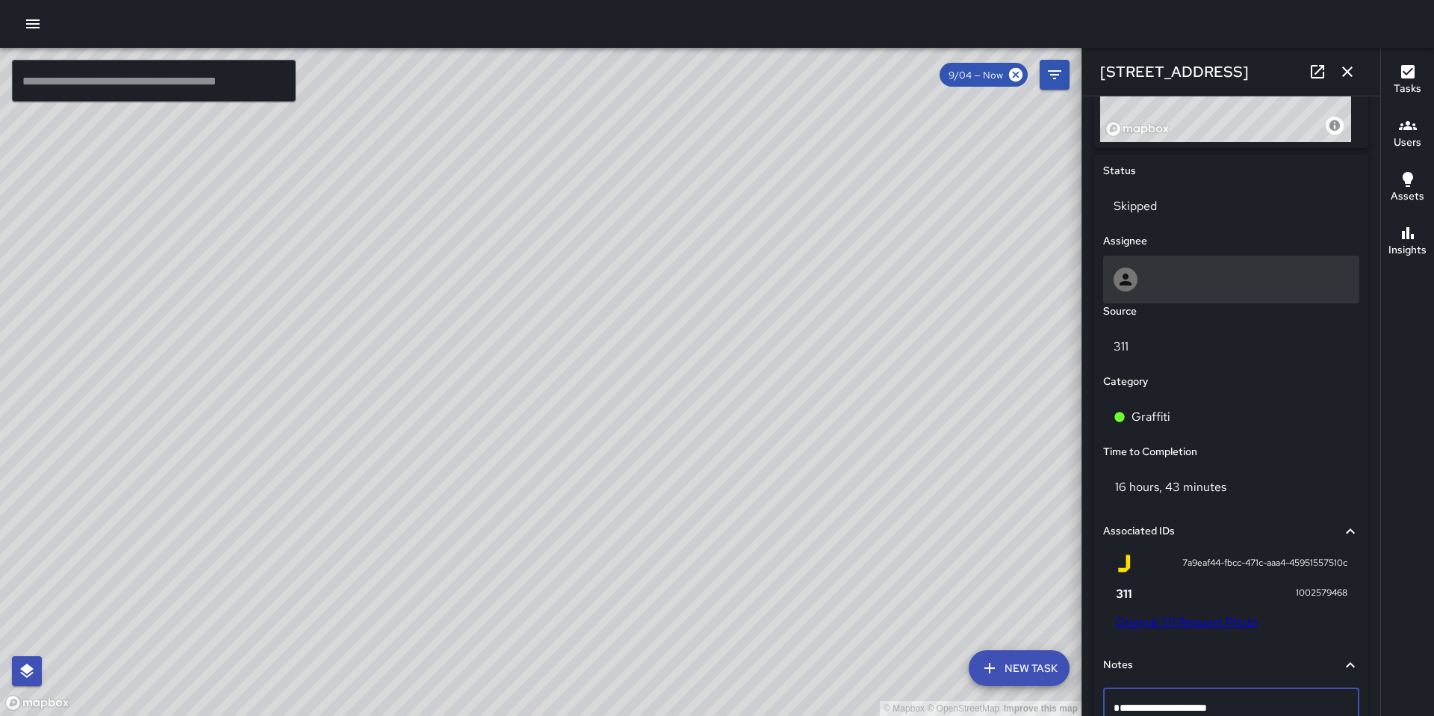
click at [1159, 279] on div at bounding box center [1231, 279] width 235 height 24
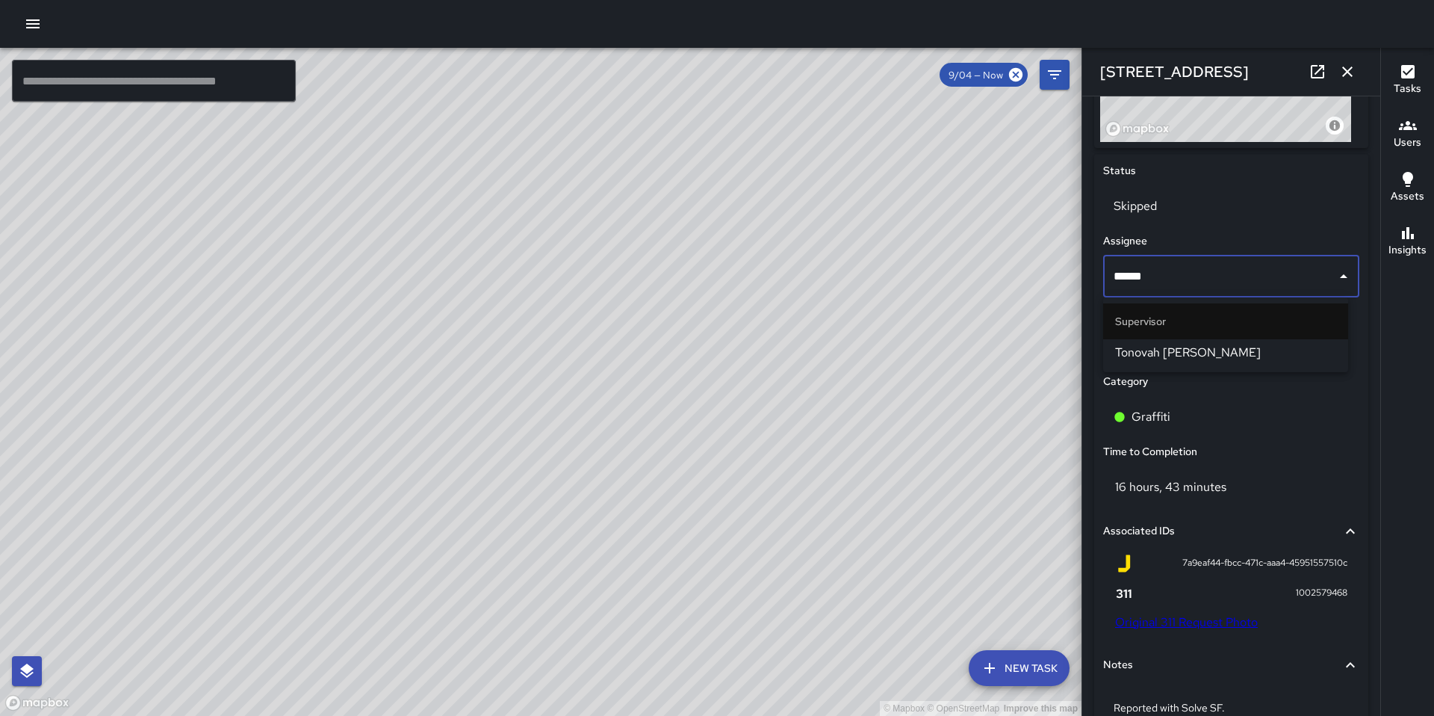
type input "*******"
click at [1157, 350] on span "Tonovah [PERSON_NAME]" at bounding box center [1225, 353] width 221 height 18
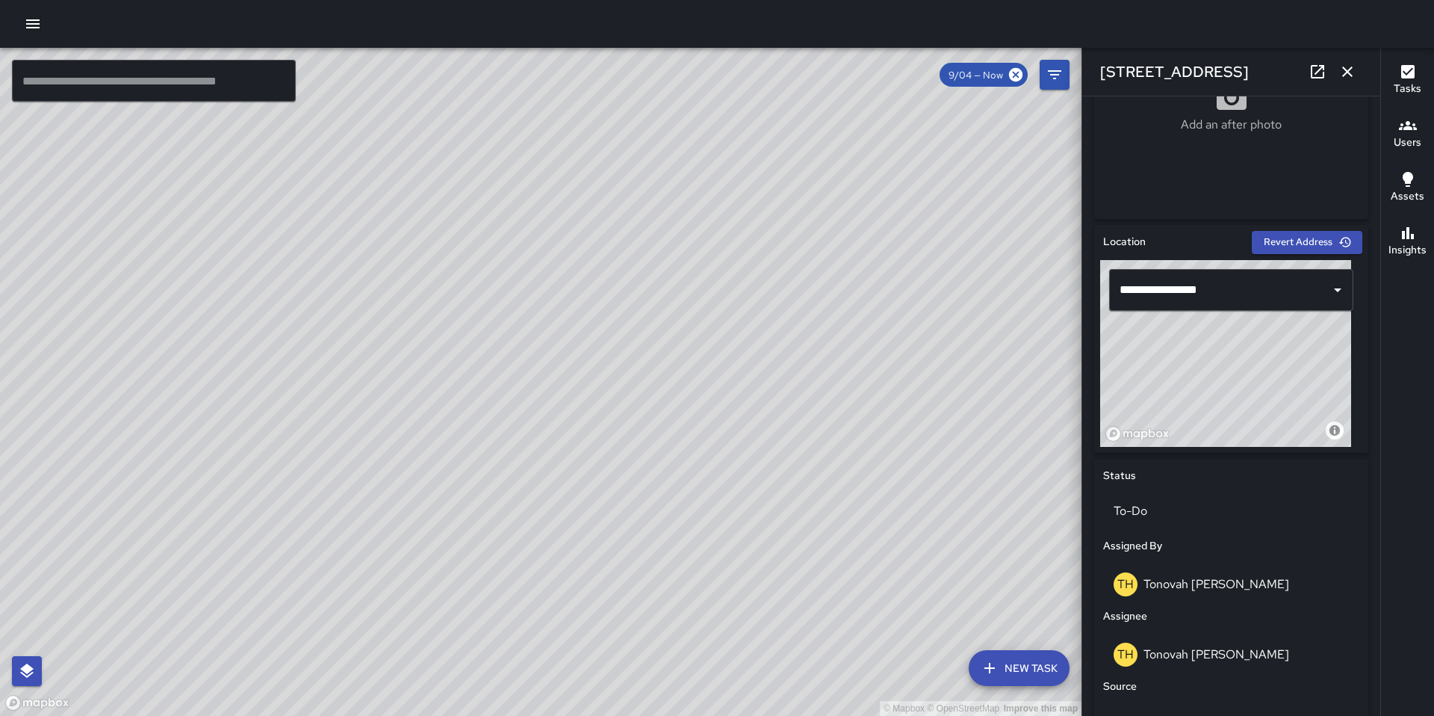
scroll to position [341, 0]
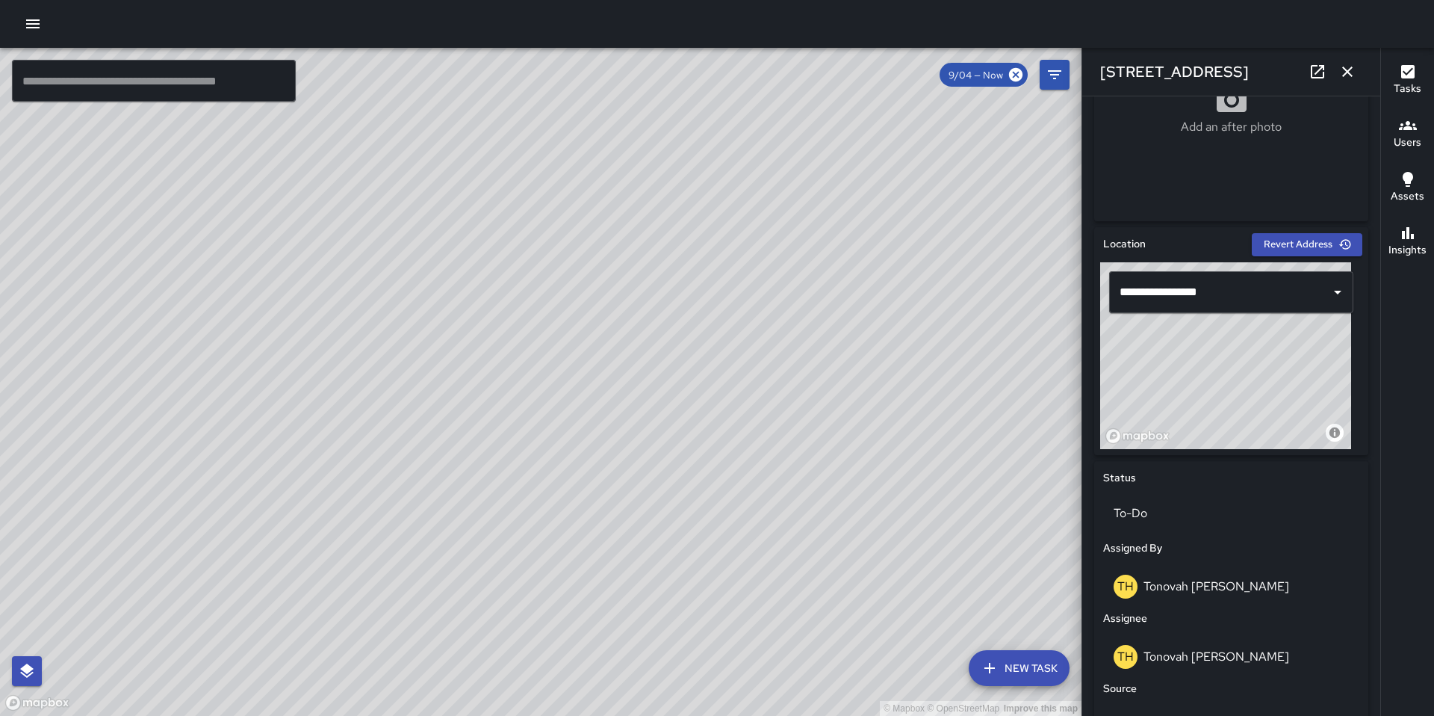
click at [1343, 69] on icon "button" at bounding box center [1348, 72] width 18 height 18
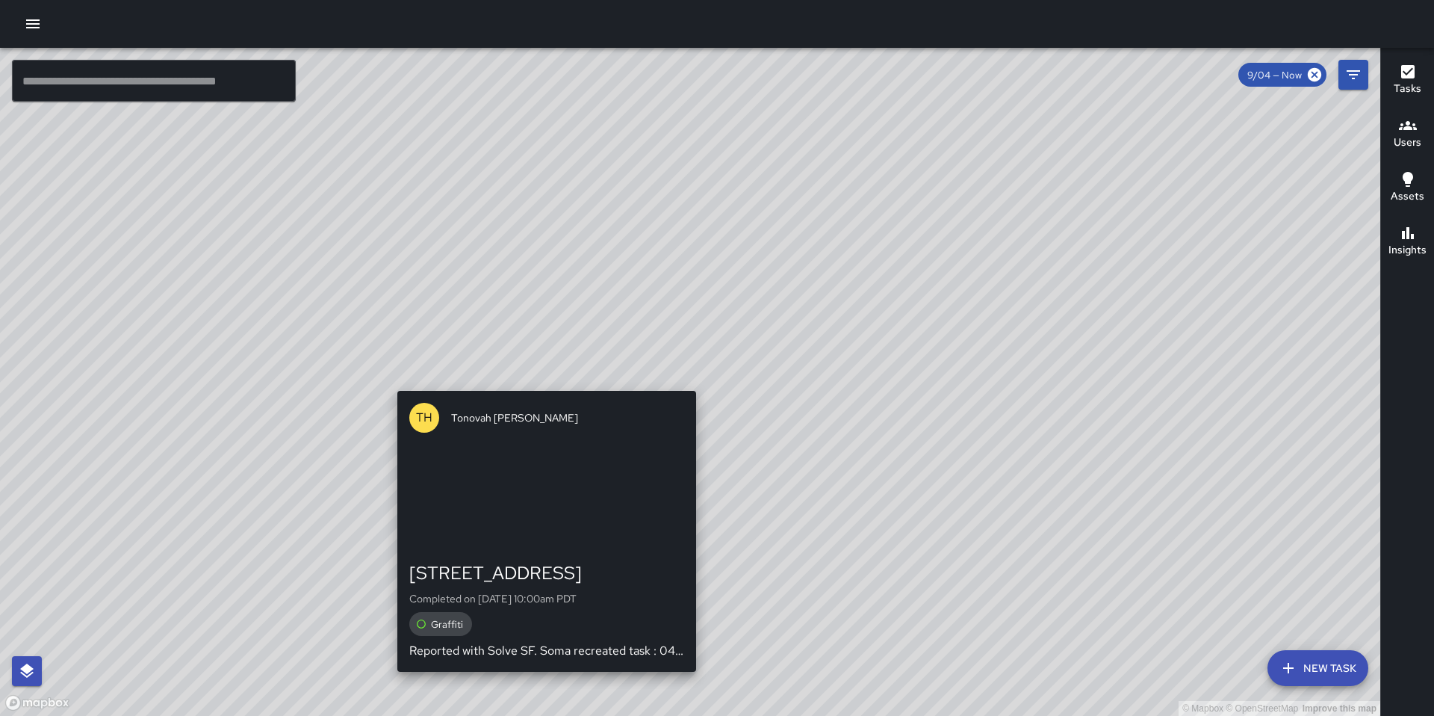
click at [694, 378] on div "© Mapbox © OpenStreetMap Improve this map [GEOGRAPHIC_DATA][PERSON_NAME] [STREE…" at bounding box center [690, 382] width 1381 height 668
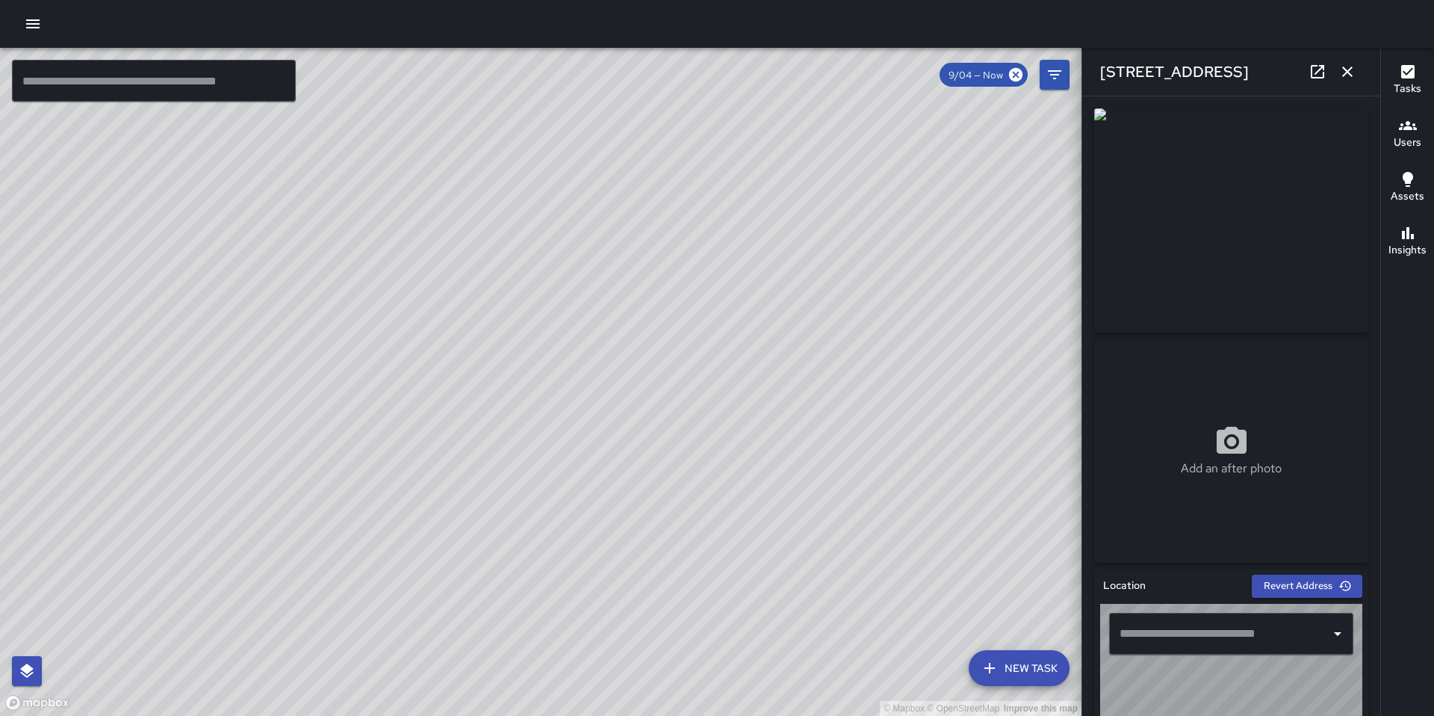
type input "**********"
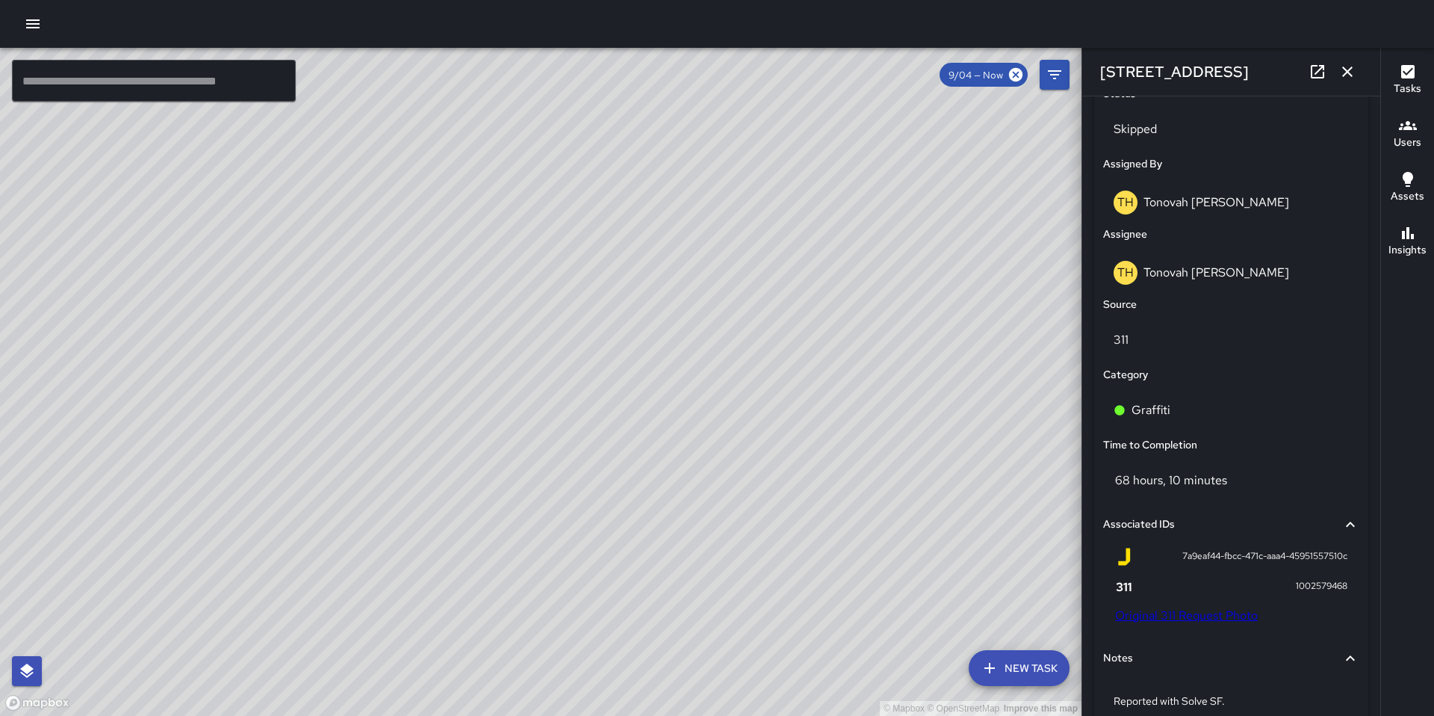
scroll to position [795, 0]
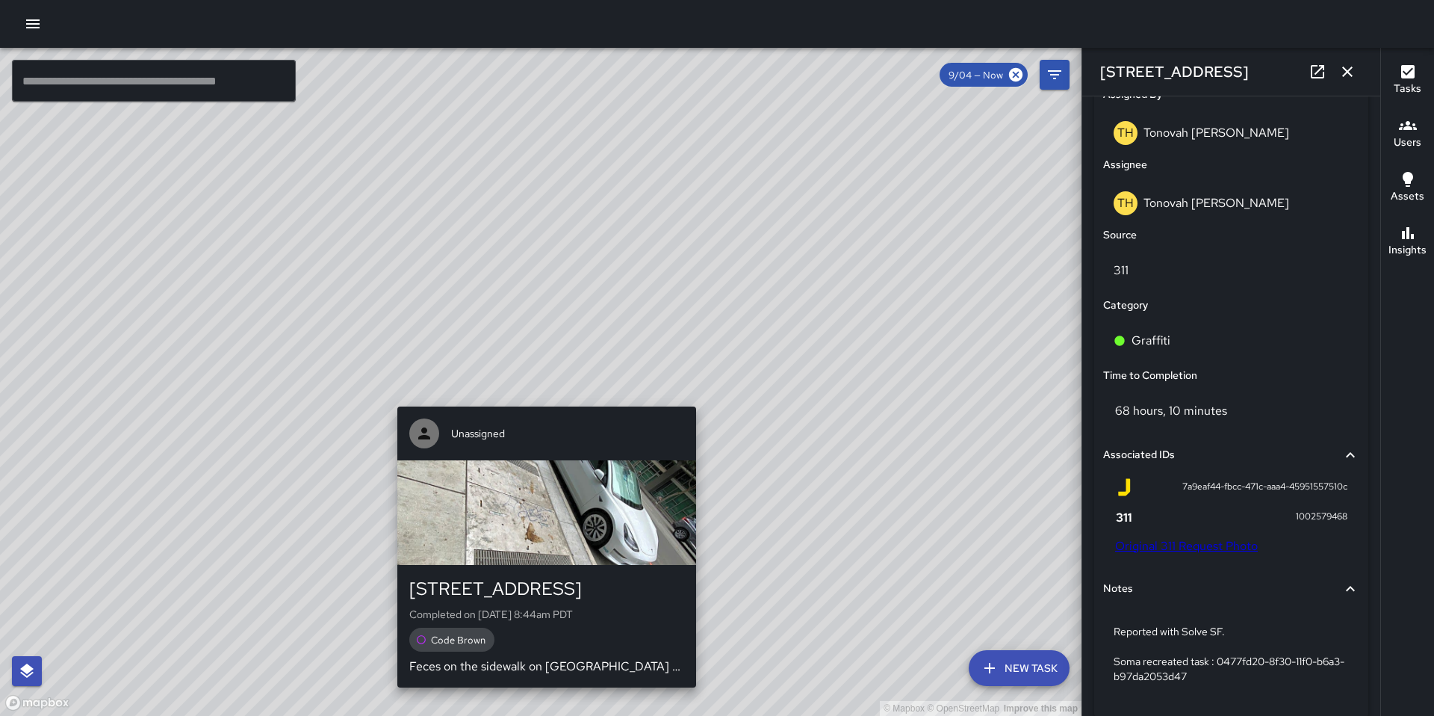
click at [542, 397] on div "© Mapbox © OpenStreetMap Improve this map Unassigned [STREET_ADDRESS] Completed…" at bounding box center [541, 382] width 1082 height 668
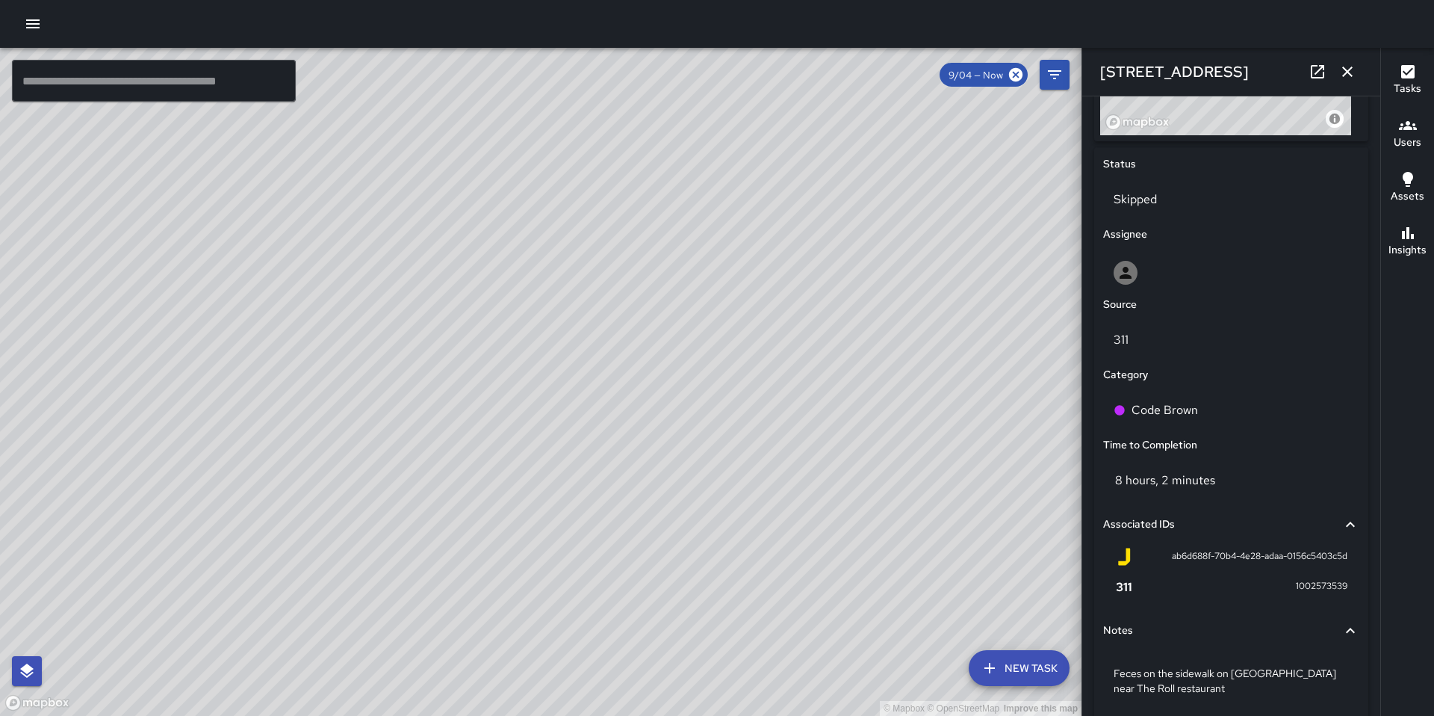
scroll to position [734, 0]
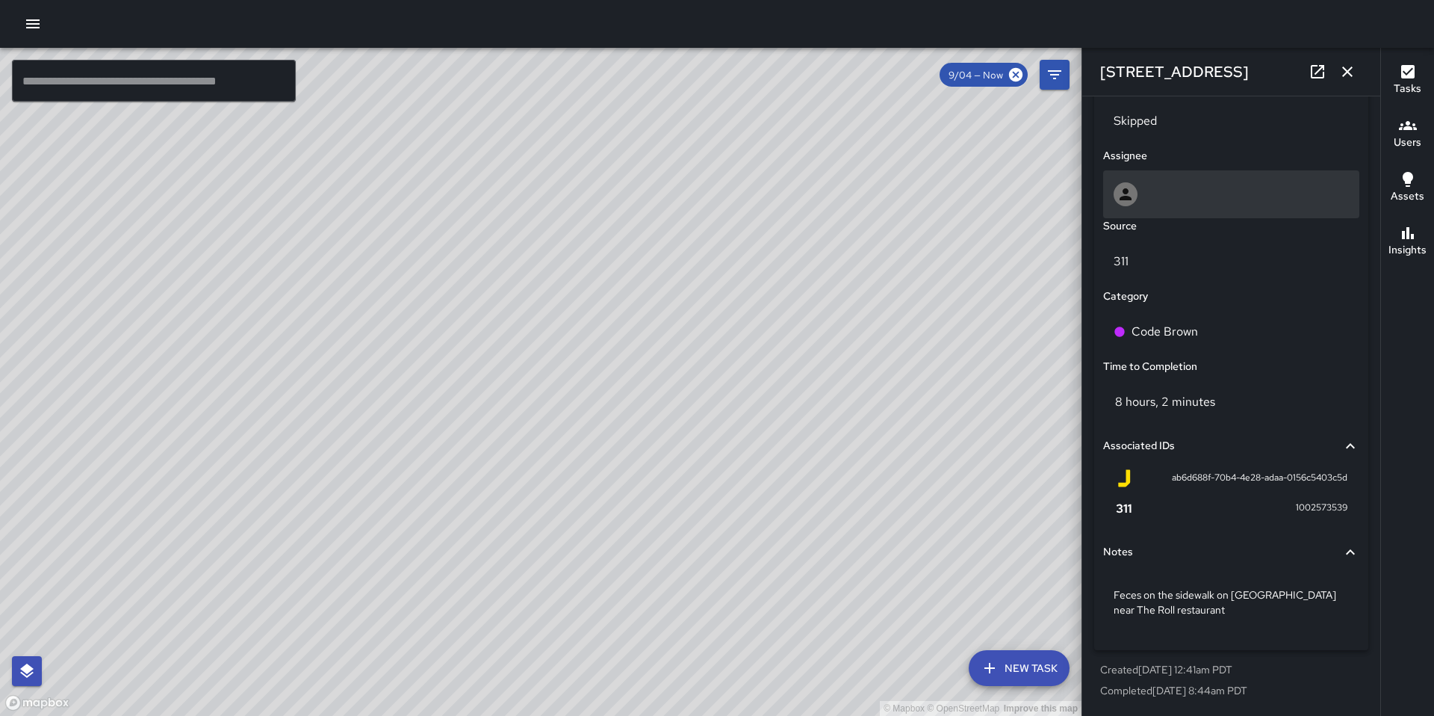
click at [1150, 206] on div at bounding box center [1231, 194] width 256 height 48
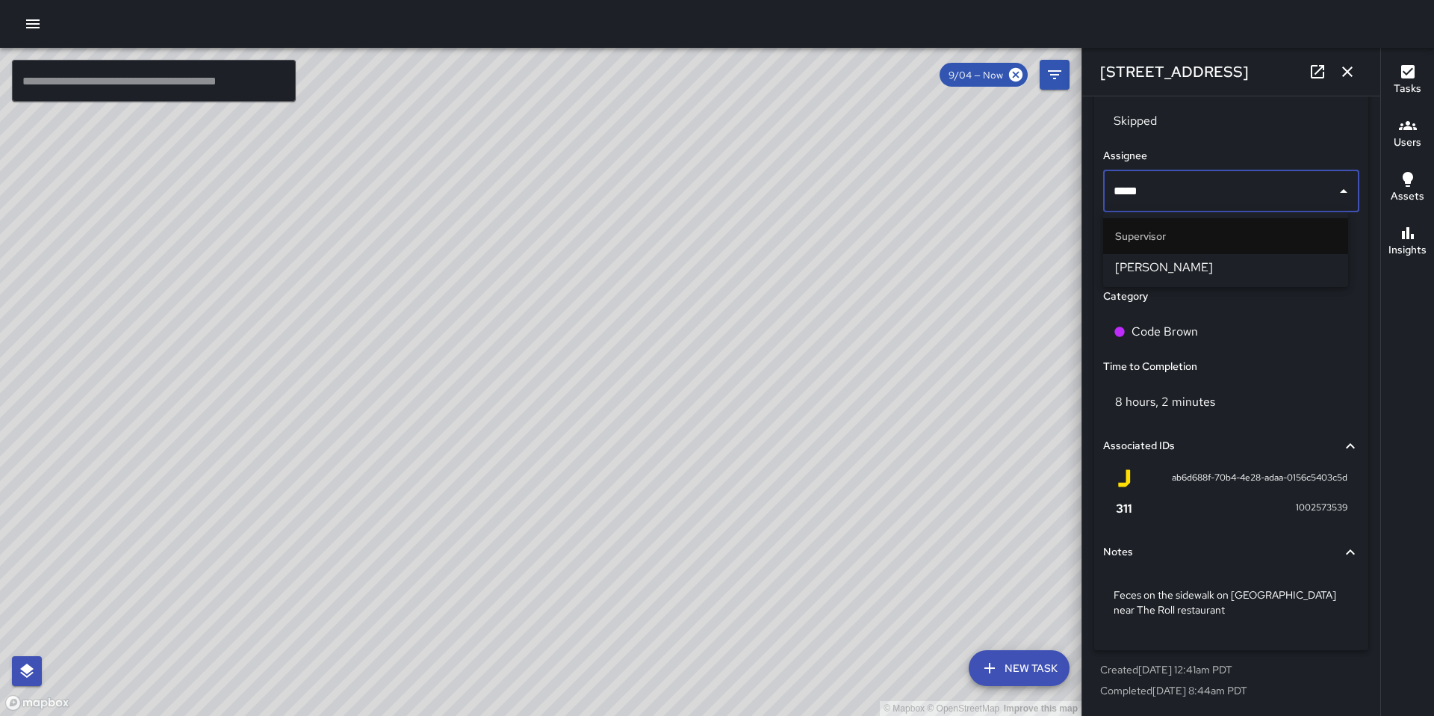
type input "******"
click at [1184, 263] on span "[PERSON_NAME]" at bounding box center [1225, 267] width 221 height 18
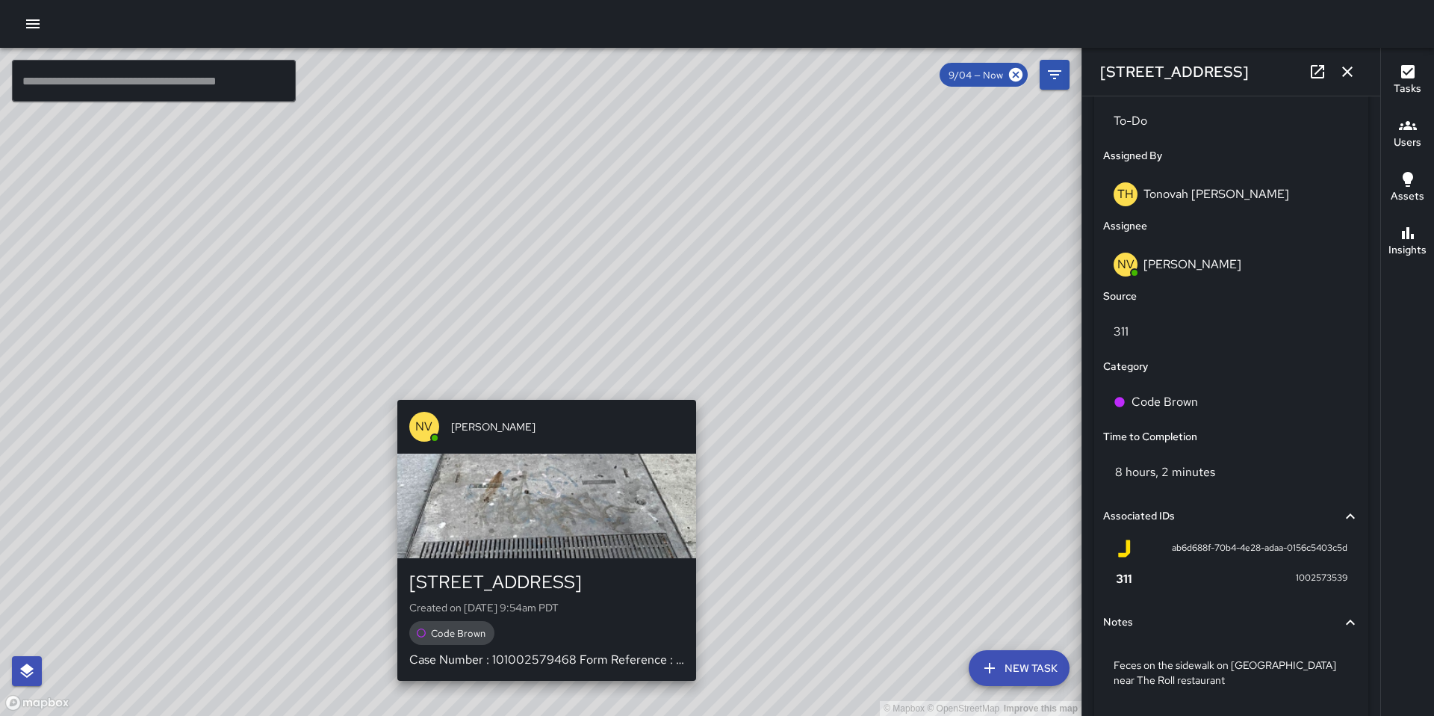
click at [543, 392] on div "© Mapbox © OpenStreetMap Improve this map NV [PERSON_NAME] [STREET_ADDRESS][PER…" at bounding box center [541, 382] width 1082 height 668
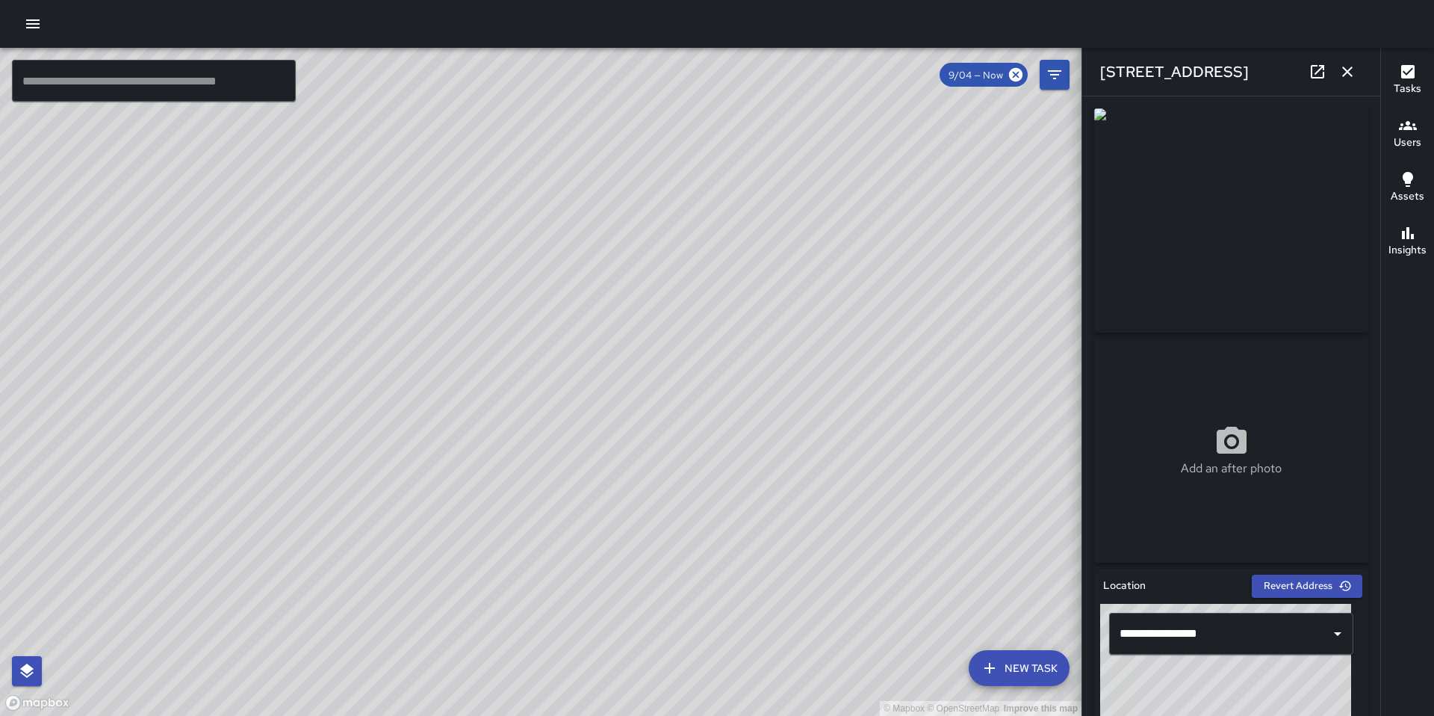
scroll to position [687, 0]
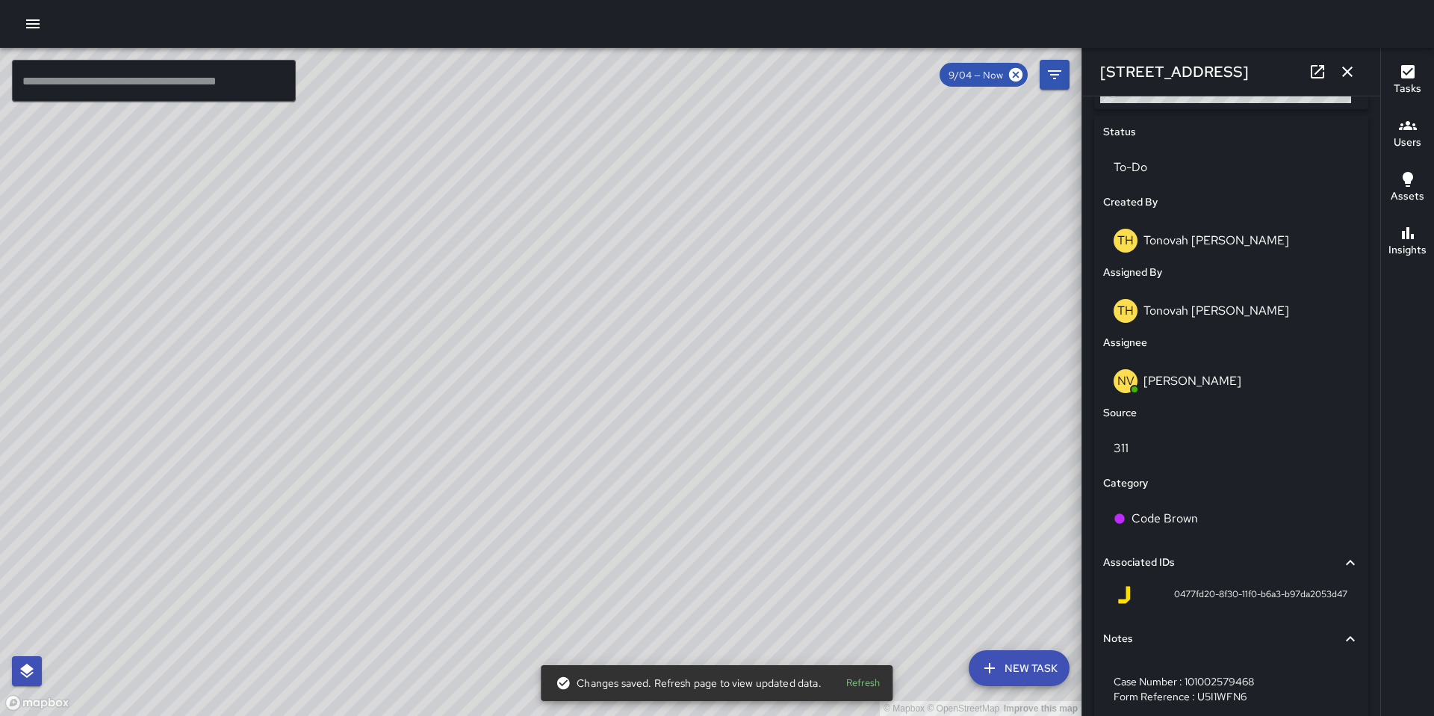
click at [531, 370] on div "© Mapbox © OpenStreetMap Improve this map Unassigned [STREET_ADDRESS] Completed…" at bounding box center [541, 382] width 1082 height 668
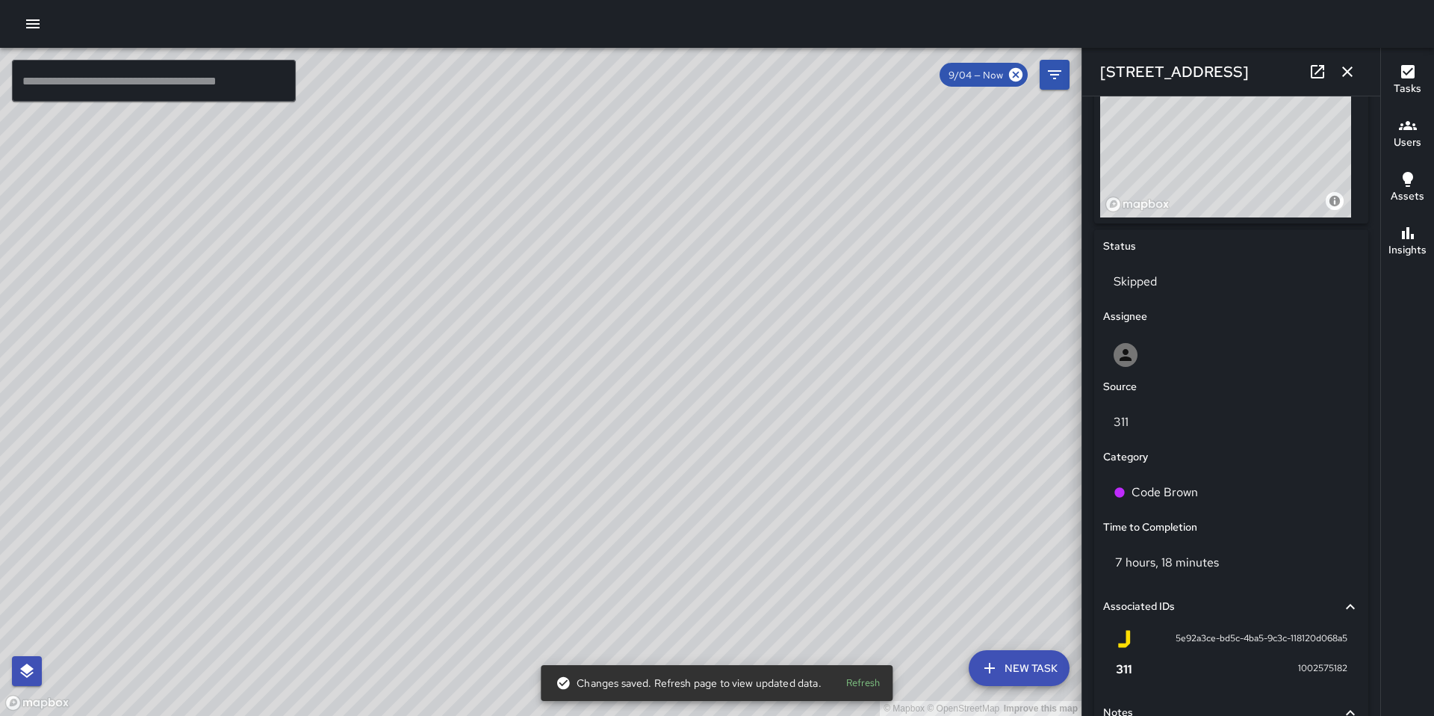
scroll to position [719, 0]
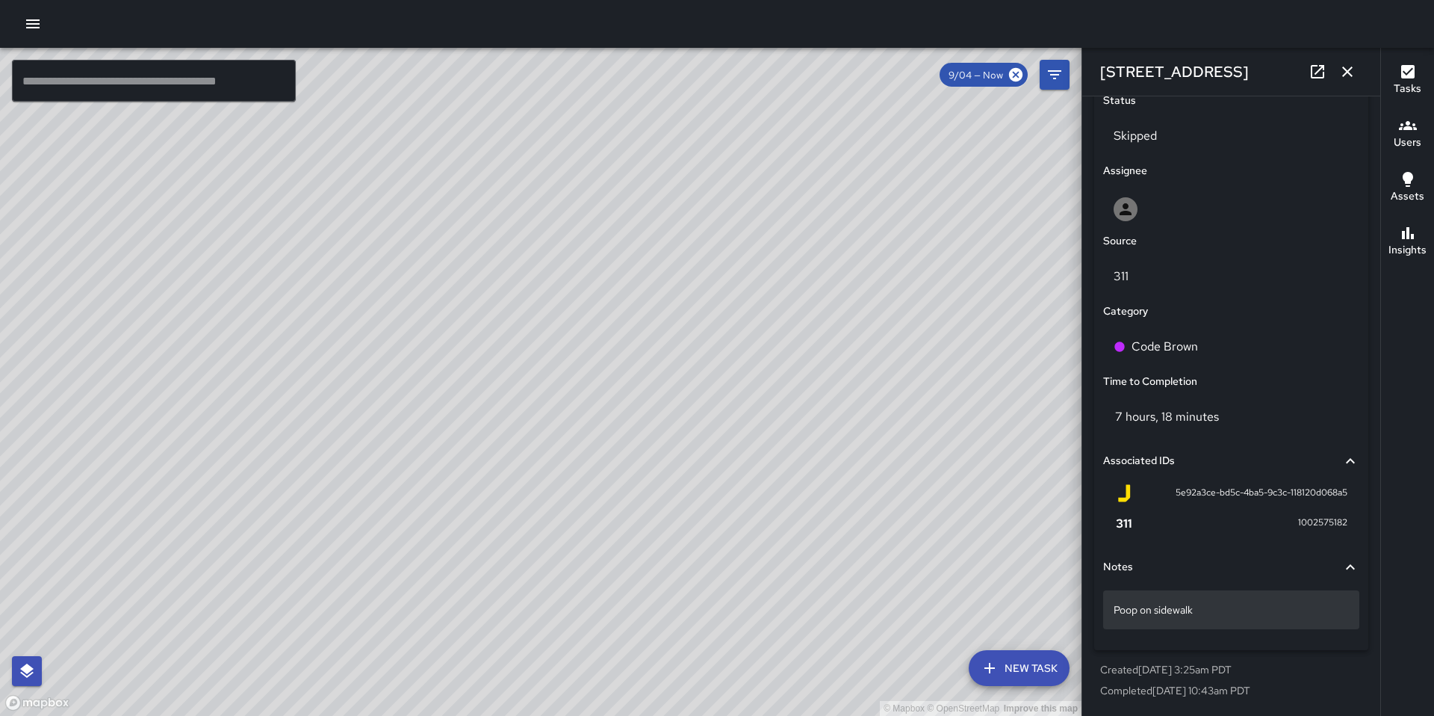
click at [1206, 614] on p "Poop on sidewalk" at bounding box center [1231, 609] width 235 height 15
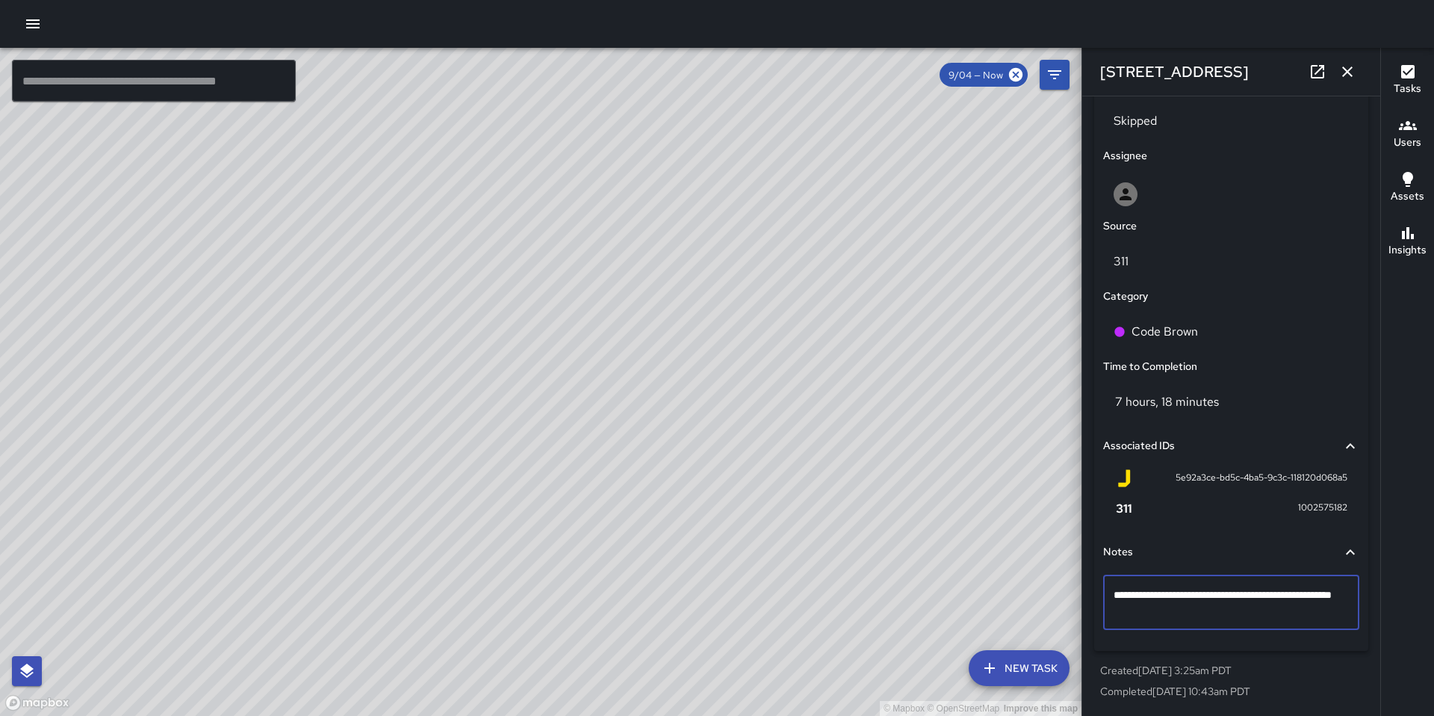
scroll to position [734, 0]
type textarea "**********"
click at [1345, 78] on icon "button" at bounding box center [1348, 72] width 18 height 18
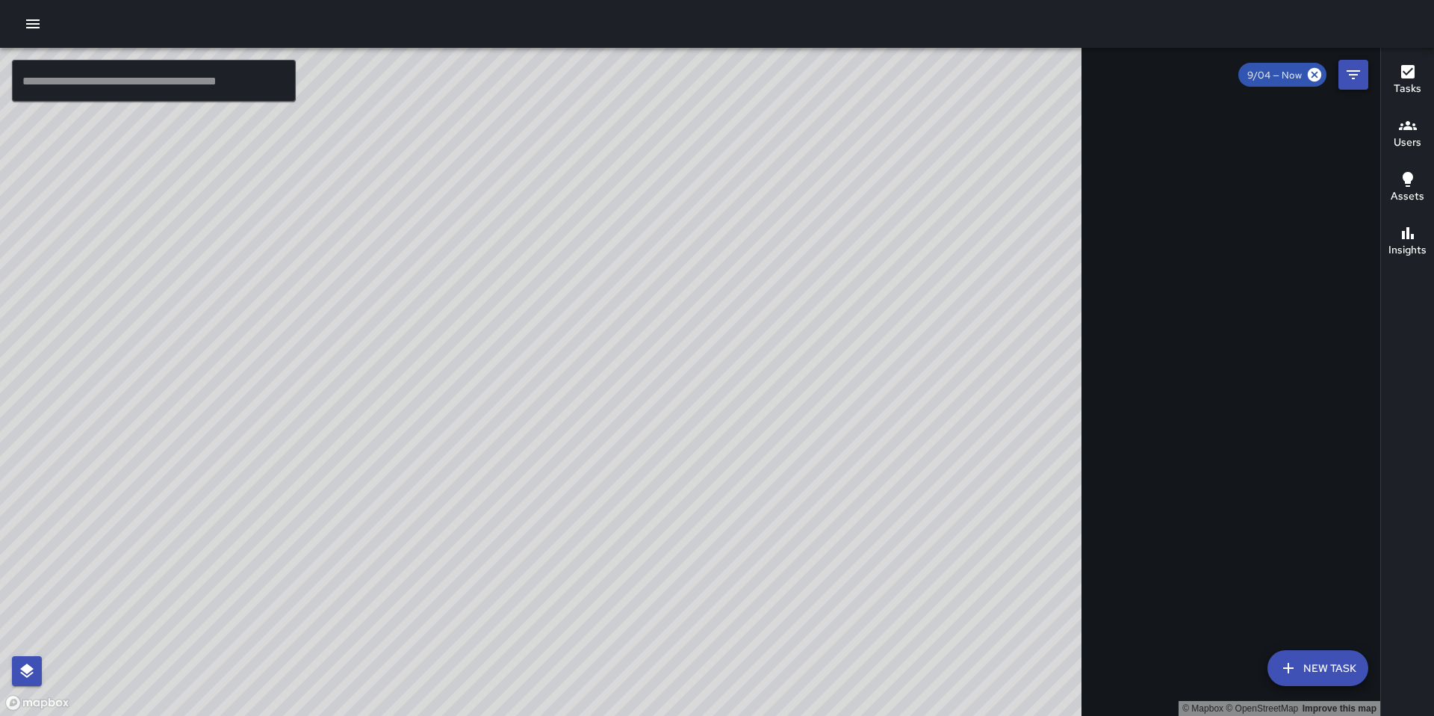
scroll to position [734, 0]
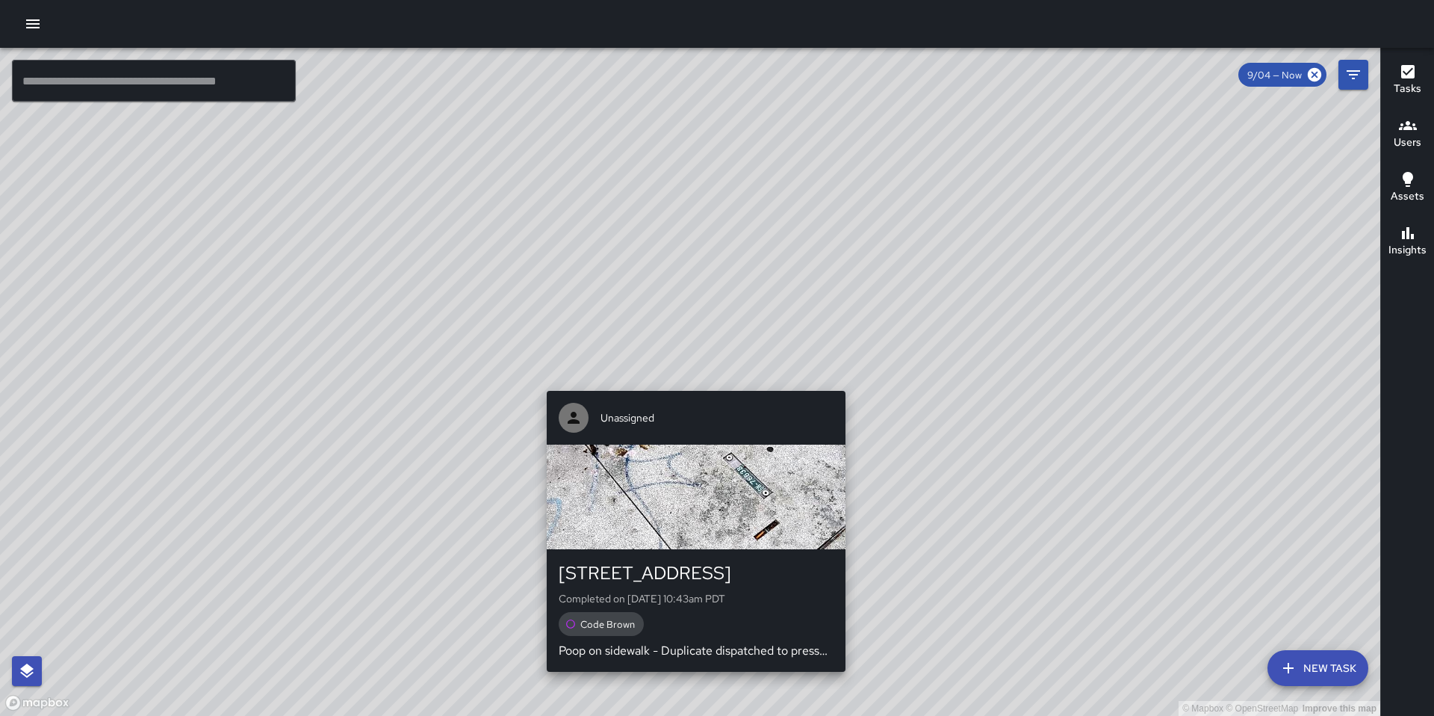
click at [690, 385] on div "© Mapbox © OpenStreetMap Improve this map Unassigned [STREET_ADDRESS] Completed…" at bounding box center [690, 382] width 1381 height 668
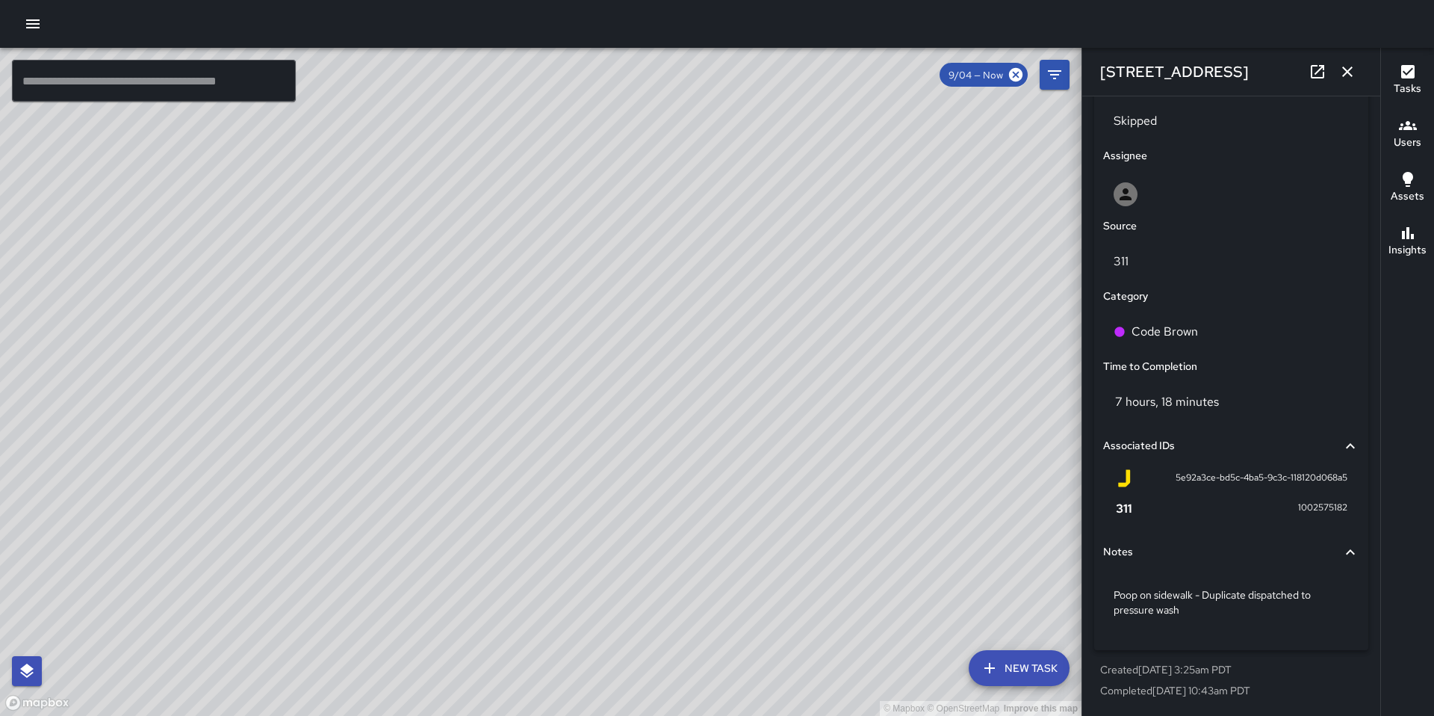
click at [1350, 66] on icon "button" at bounding box center [1348, 72] width 18 height 18
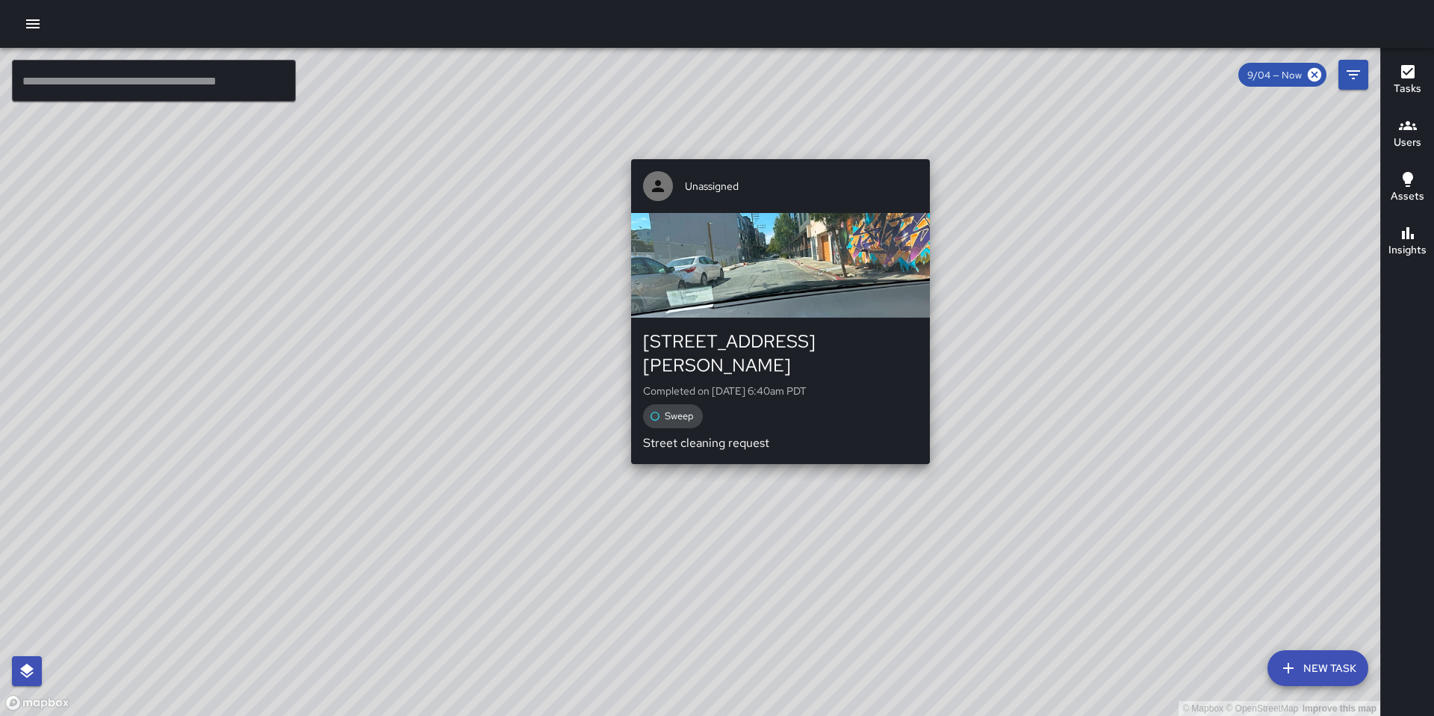
click at [782, 445] on div "Unassigned [STREET_ADDRESS][PERSON_NAME] Completed on [DATE] 6:40am PDT Sweep S…" at bounding box center [780, 311] width 311 height 317
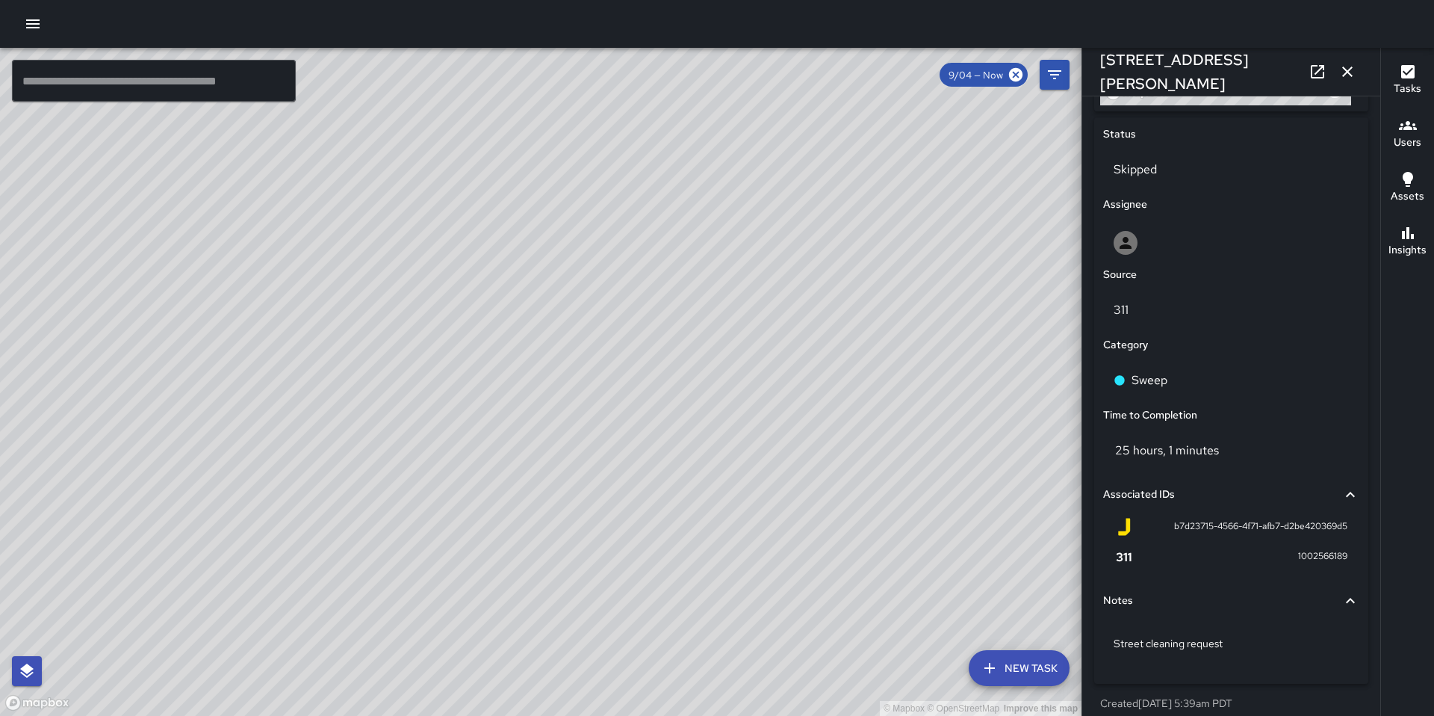
scroll to position [719, 0]
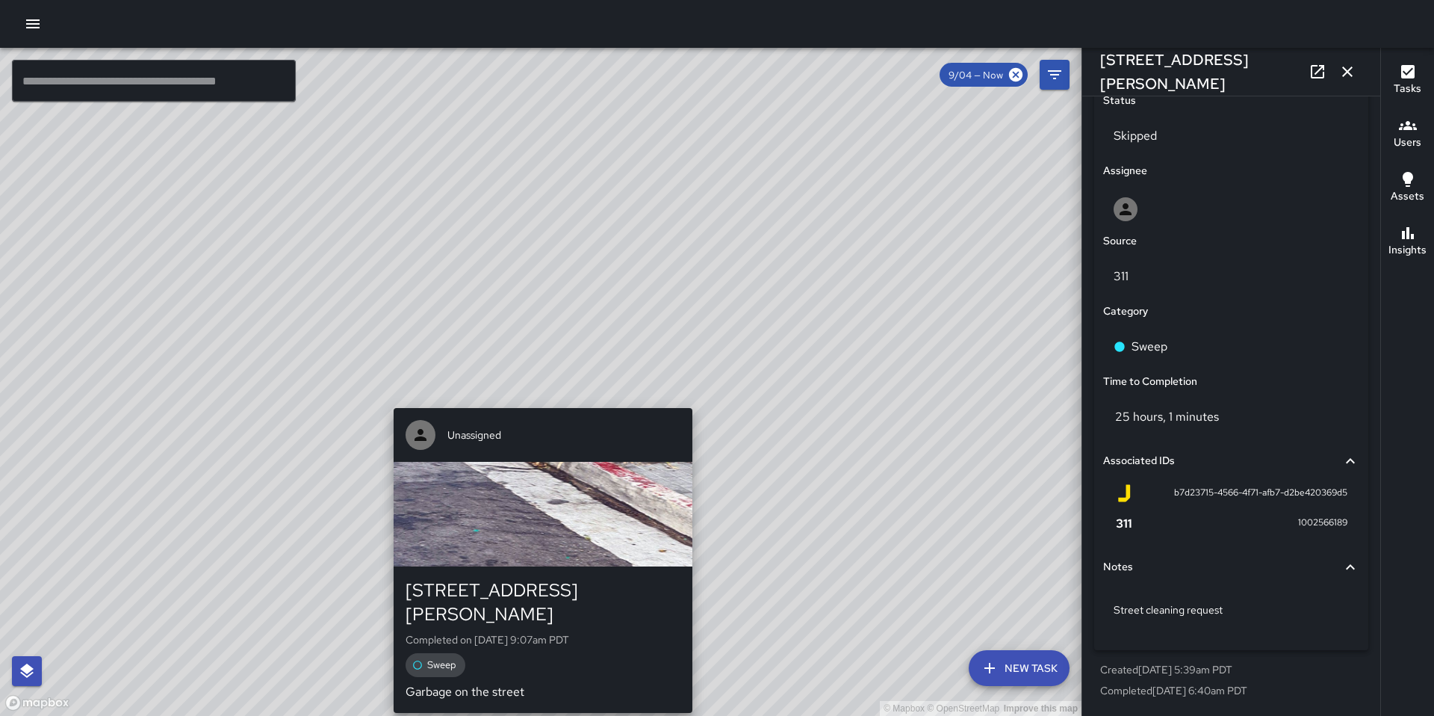
click at [542, 400] on div "© Mapbox © OpenStreetMap Improve this map Unassigned [STREET_ADDRESS][PERSON_NA…" at bounding box center [541, 382] width 1082 height 668
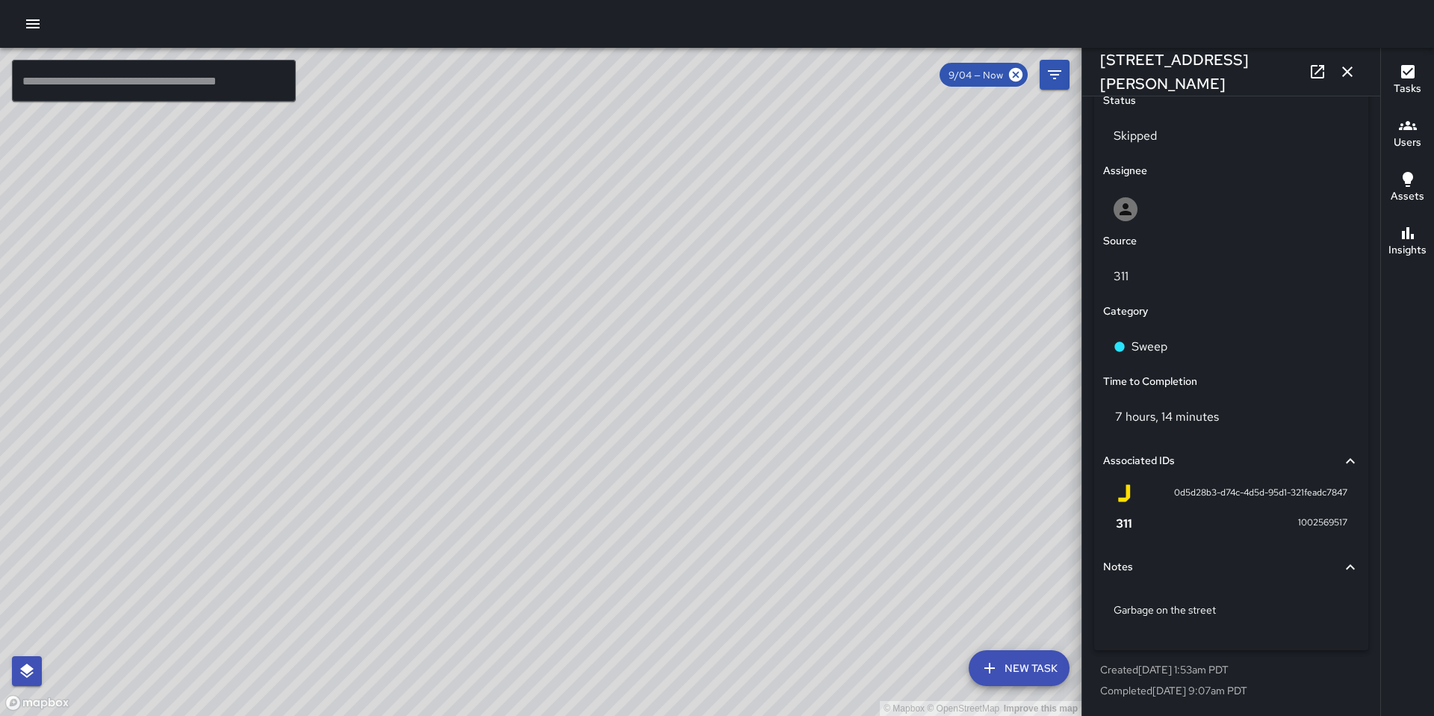
click at [590, 487] on div "© Mapbox © OpenStreetMap Improve this map Unassigned [STREET_ADDRESS][PERSON_NA…" at bounding box center [541, 382] width 1082 height 668
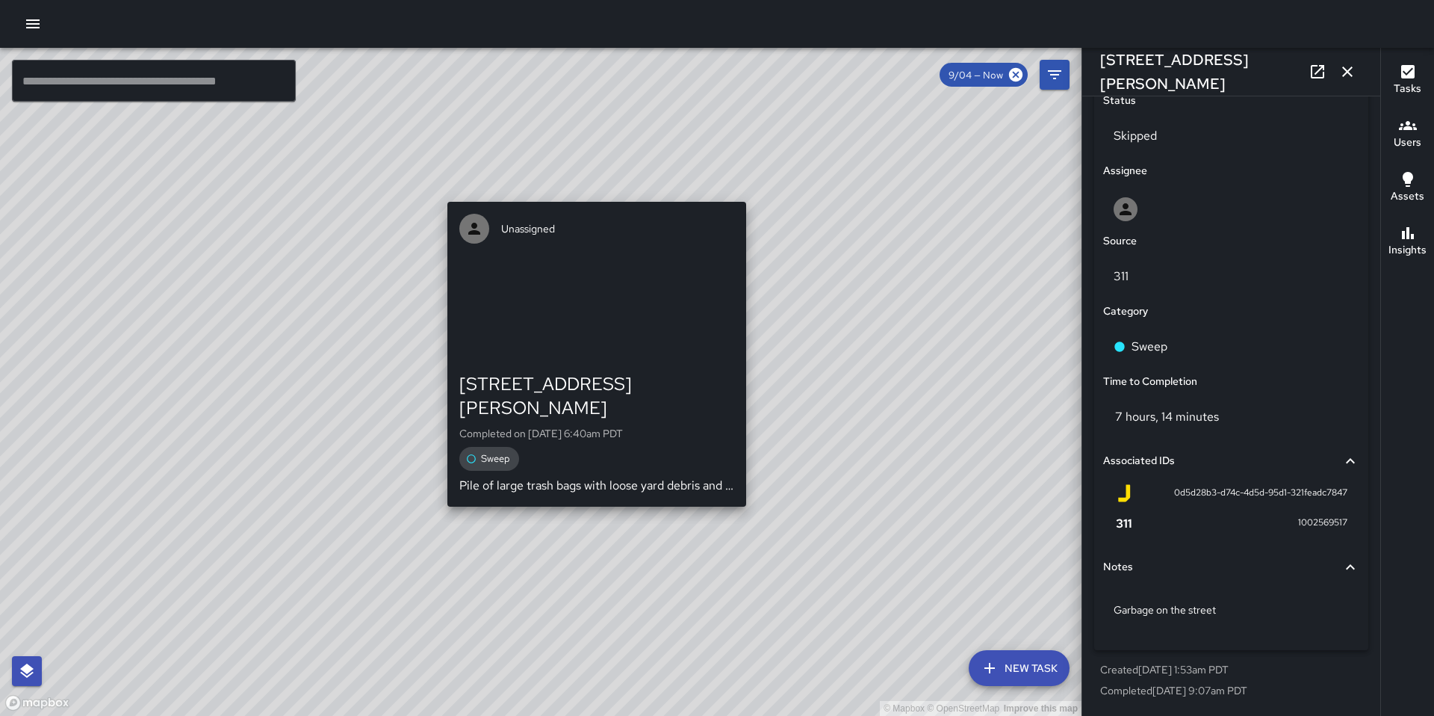
type input "**********"
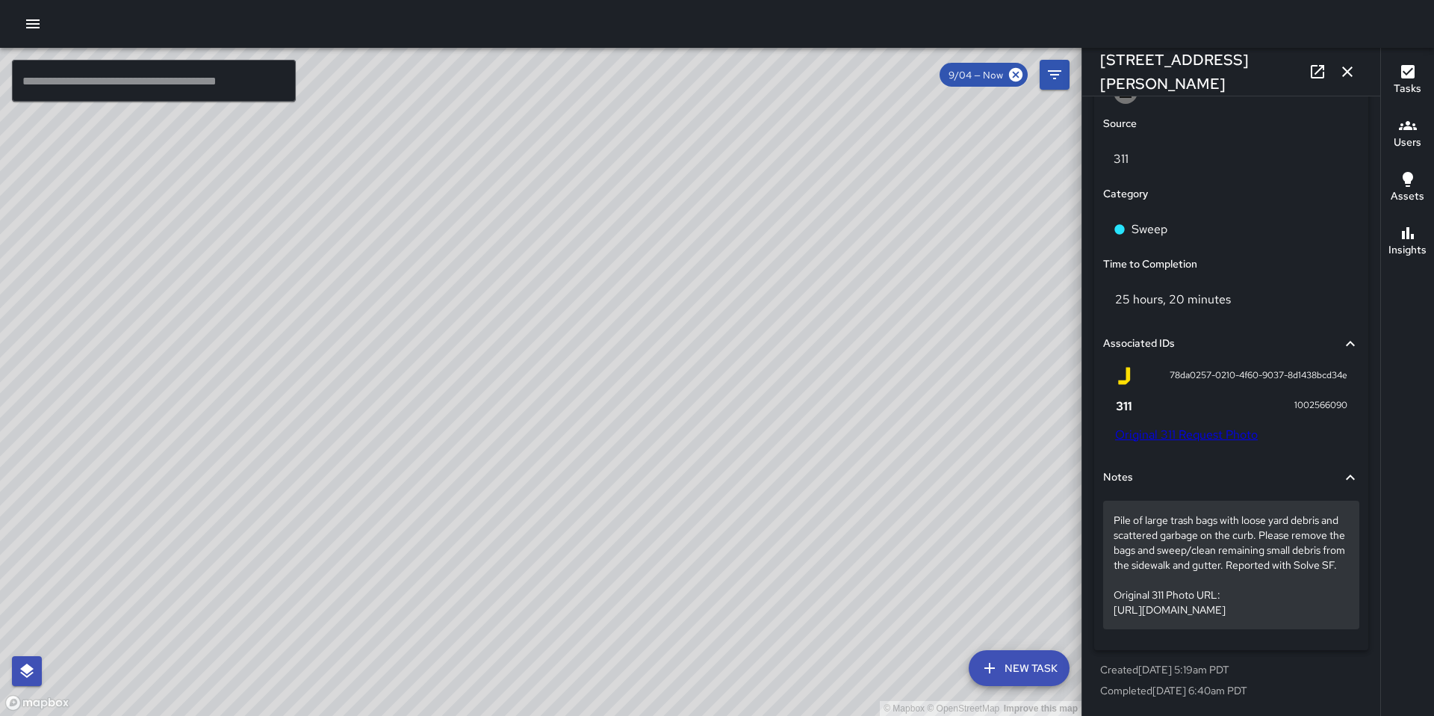
scroll to position [881, 0]
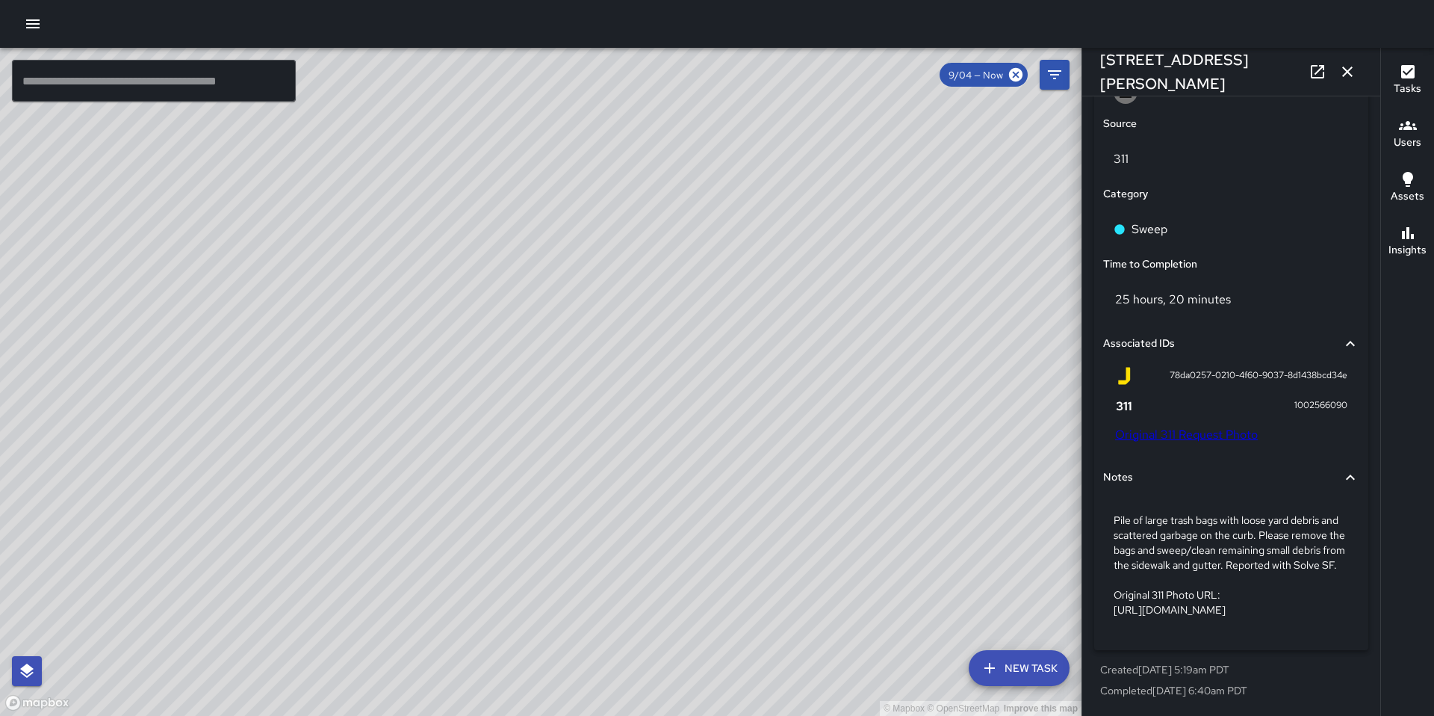
click at [1127, 427] on link "Original 311 Request Photo" at bounding box center [1186, 435] width 143 height 16
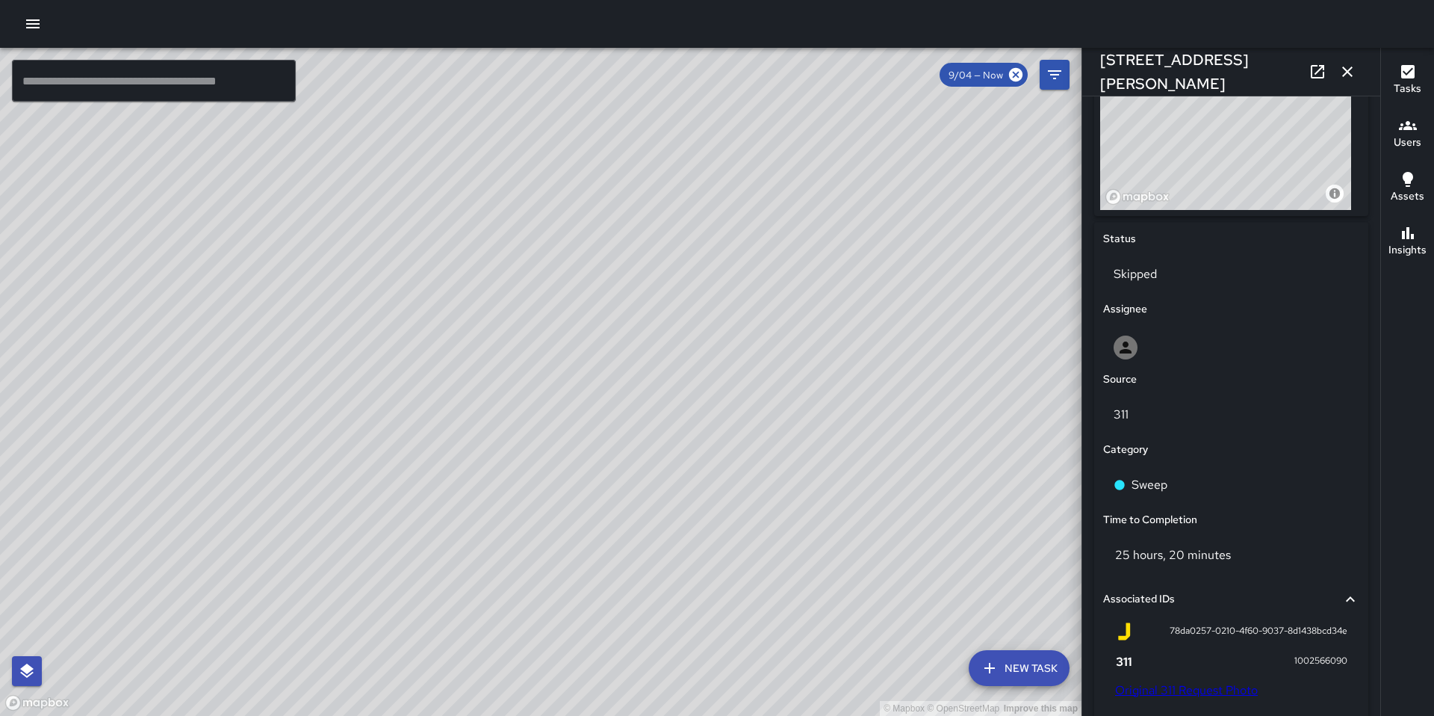
scroll to position [578, 0]
click at [1352, 74] on icon "button" at bounding box center [1348, 72] width 18 height 18
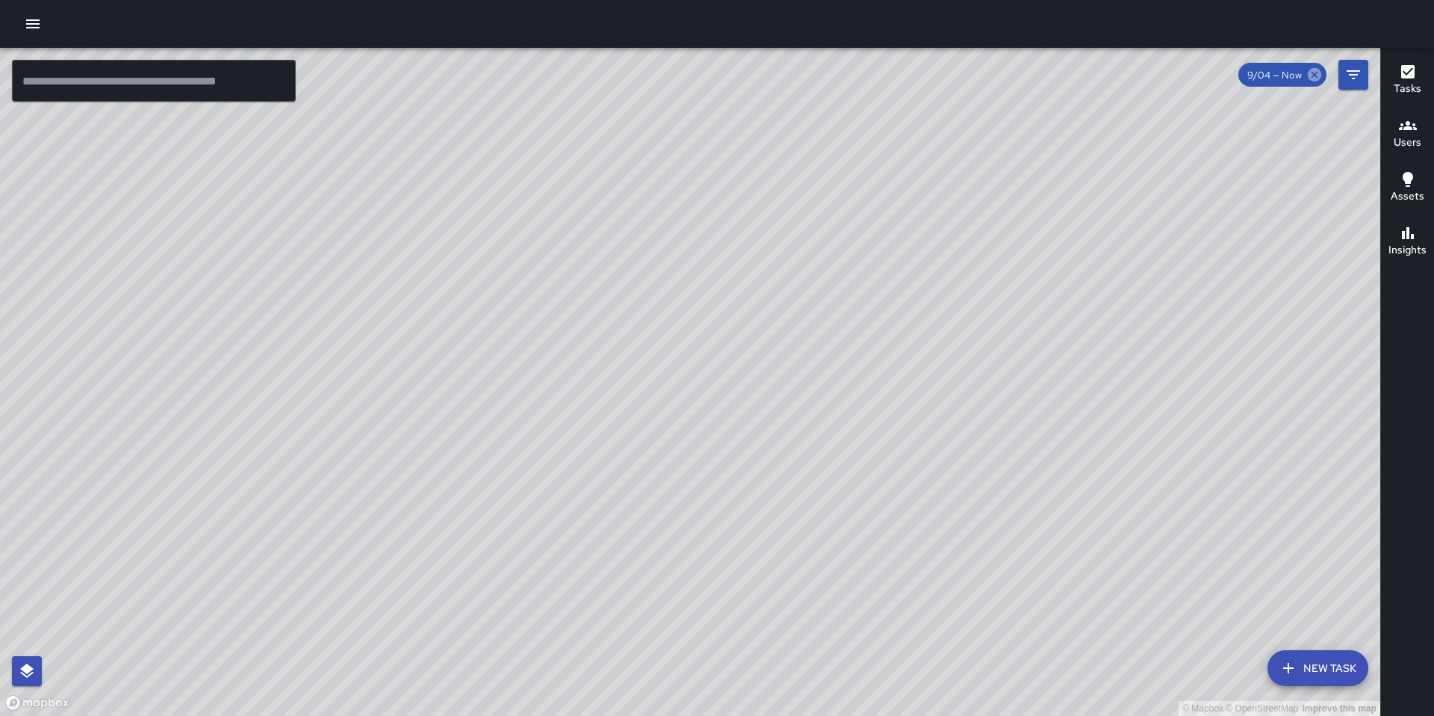
click at [1316, 75] on icon at bounding box center [1315, 74] width 16 height 16
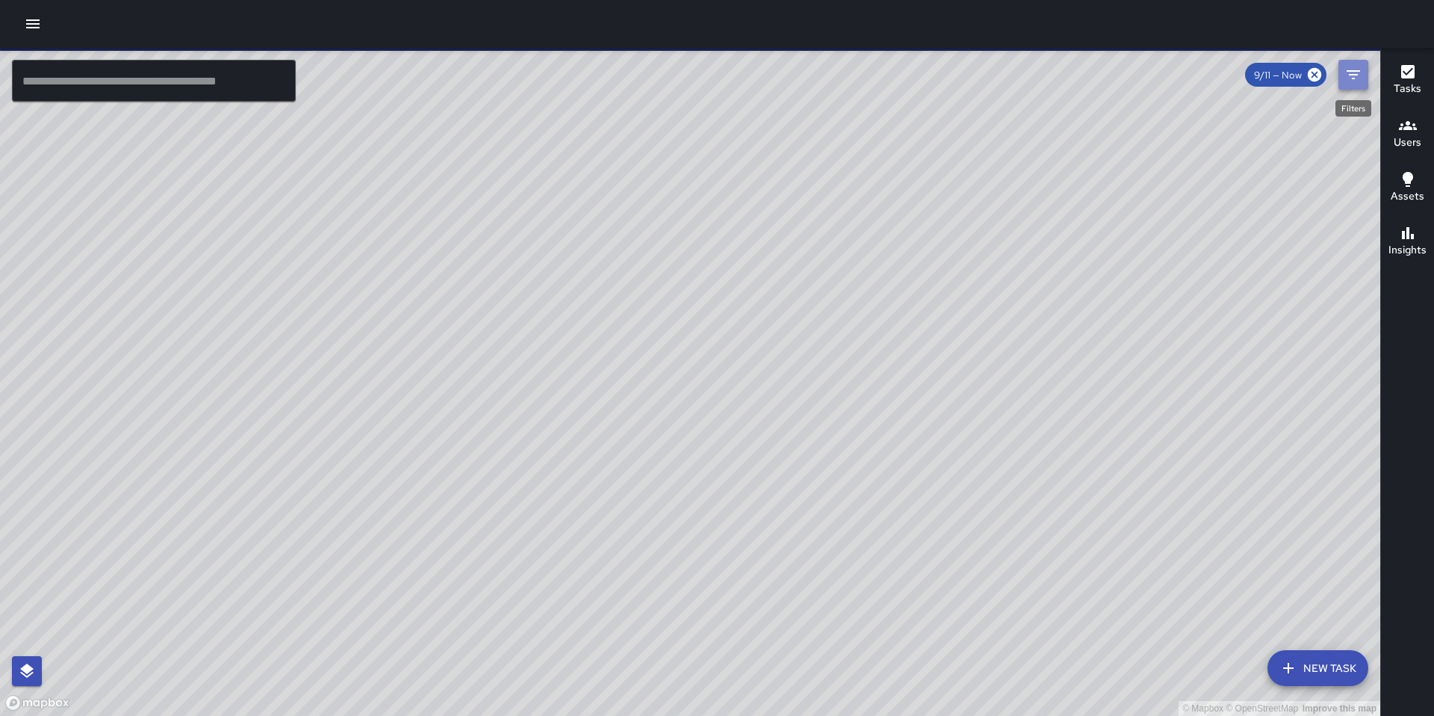
click at [1355, 80] on icon "Filters" at bounding box center [1354, 75] width 18 height 18
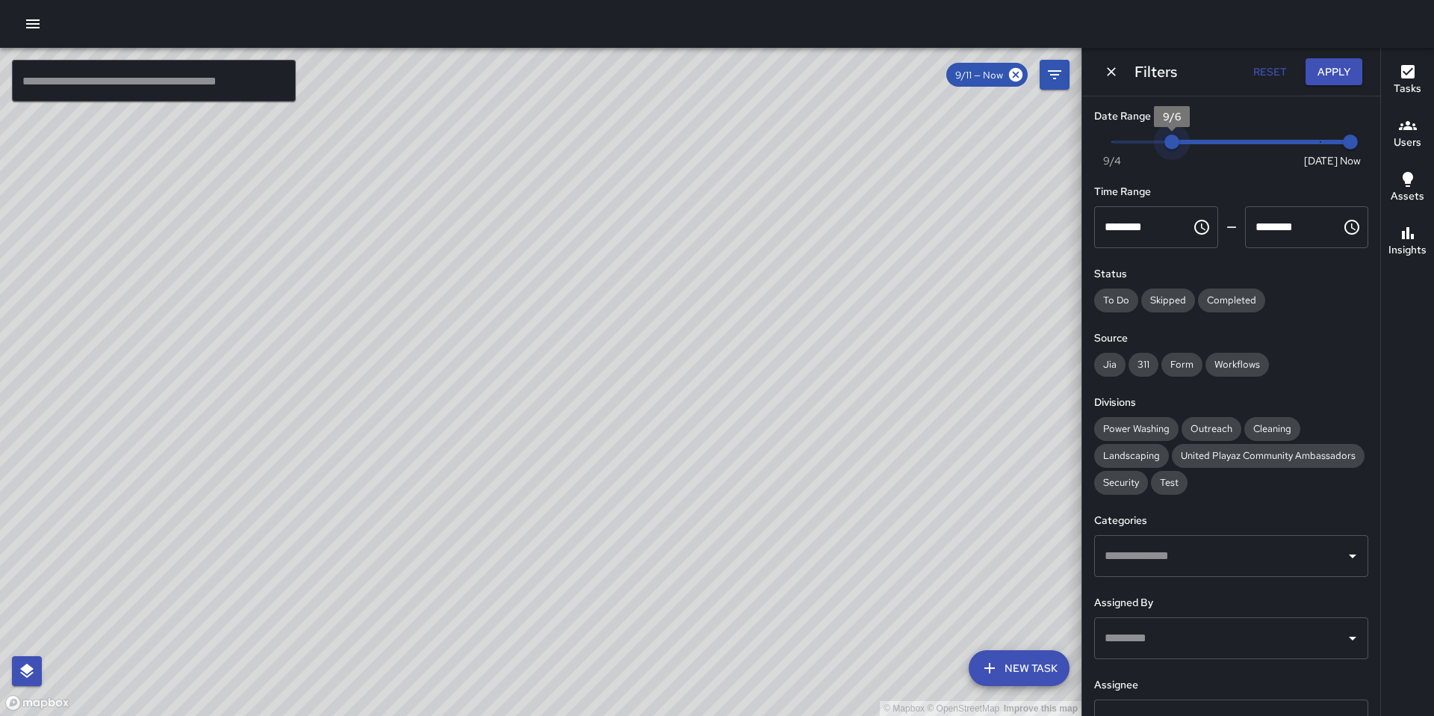
type input "*"
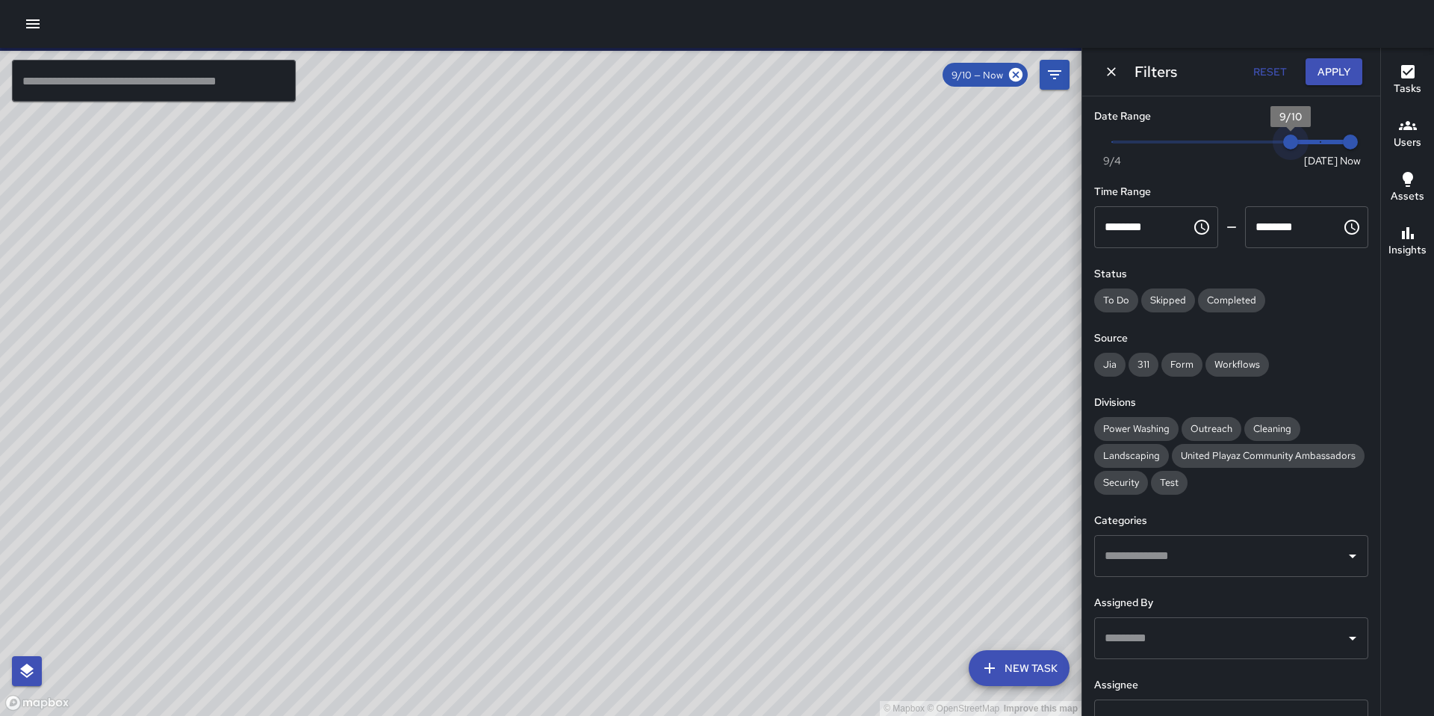
drag, startPoint x: 1112, startPoint y: 139, endPoint x: 1269, endPoint y: 145, distance: 156.3
click at [1284, 145] on span "9/10" at bounding box center [1291, 141] width 15 height 15
click at [1334, 74] on button "Apply" at bounding box center [1334, 72] width 57 height 28
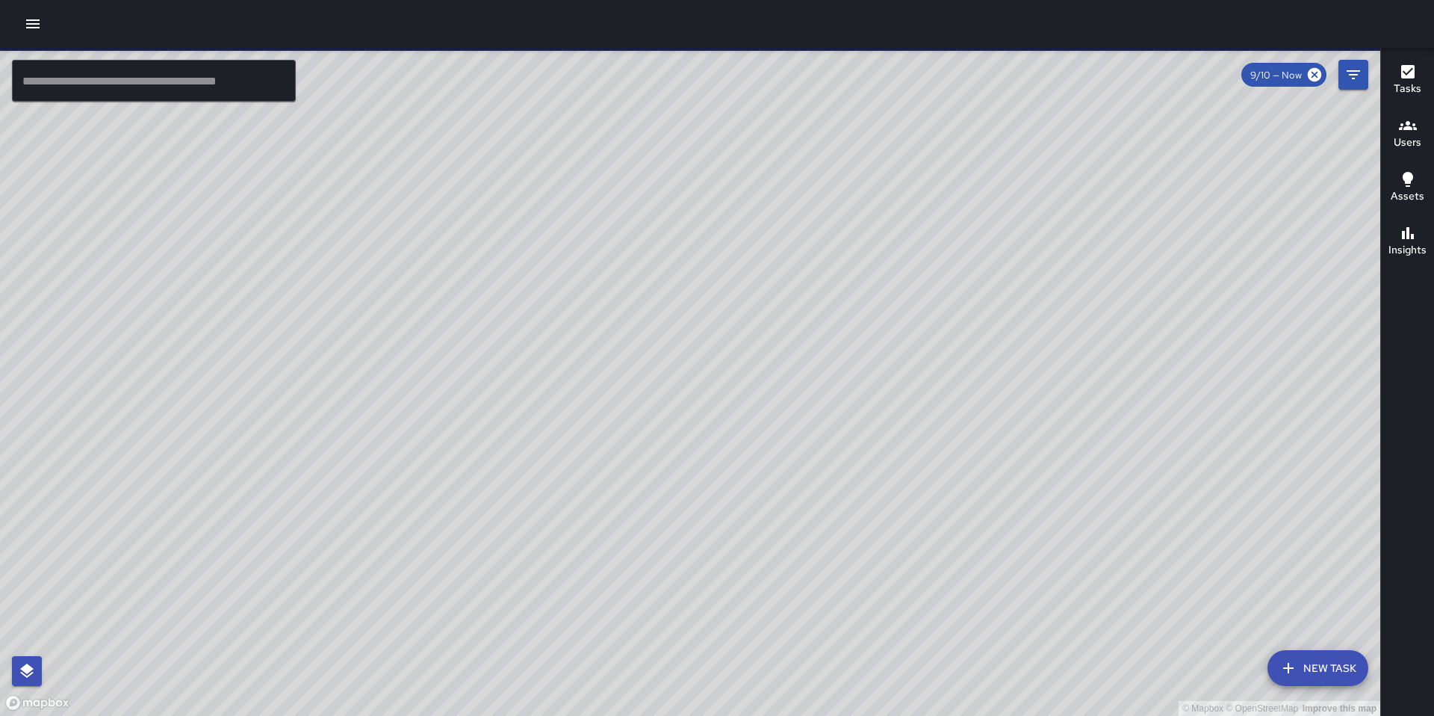
drag, startPoint x: 601, startPoint y: 284, endPoint x: 713, endPoint y: 298, distance: 113.0
click at [713, 298] on div "© Mapbox © OpenStreetMap Improve this map" at bounding box center [690, 382] width 1381 height 668
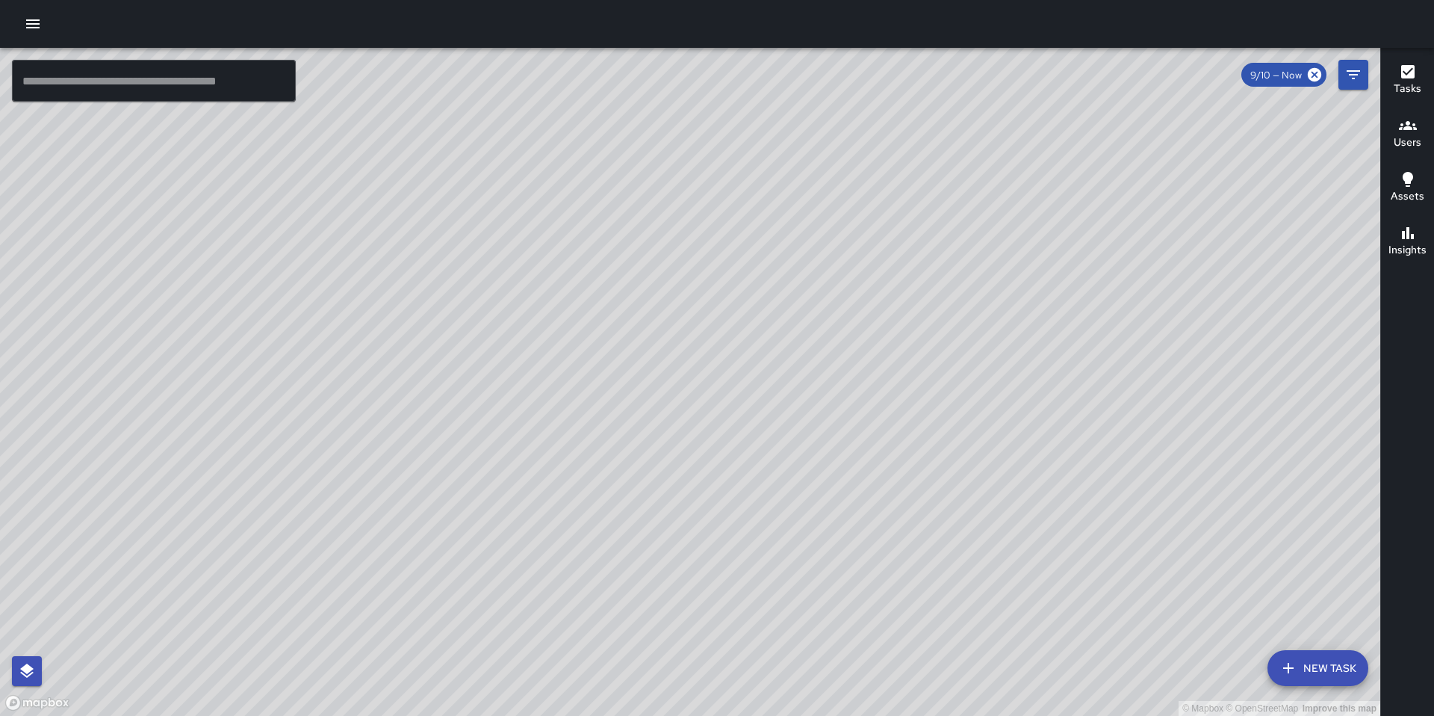
click at [655, 211] on div "NV Nicolas Vega 921 Folsom Street Created on 9/11/2025, 9:54am PDT Code Brown C…" at bounding box center [661, 357] width 311 height 293
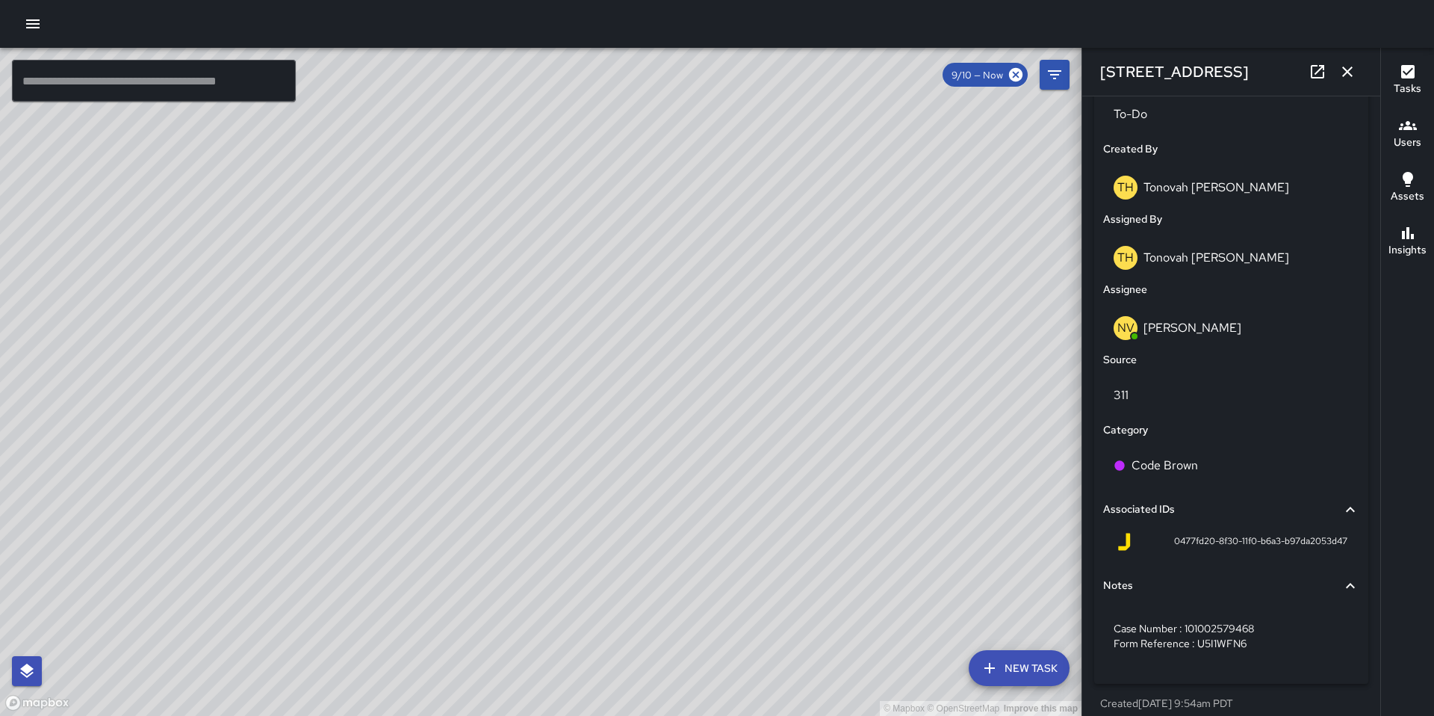
scroll to position [753, 0]
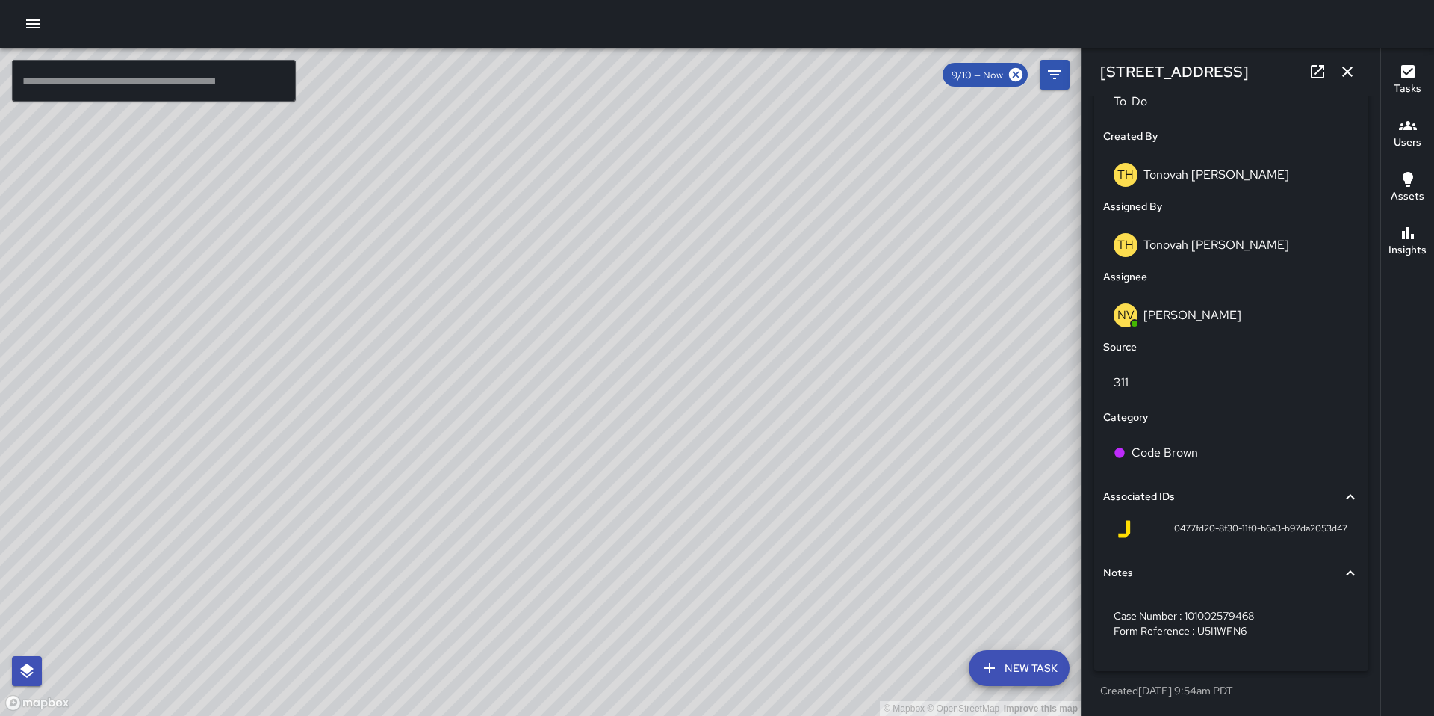
drag, startPoint x: 554, startPoint y: 506, endPoint x: 583, endPoint y: 424, distance: 87.2
click at [583, 423] on div "© Mapbox © OpenStreetMap Improve this map" at bounding box center [541, 382] width 1082 height 668
drag, startPoint x: 554, startPoint y: 442, endPoint x: 669, endPoint y: 407, distance: 120.3
click at [669, 407] on div "© Mapbox © OpenStreetMap Improve this map" at bounding box center [541, 382] width 1082 height 668
click at [544, 330] on div "© Mapbox © OpenStreetMap Improve this map Unassigned 965 Folsom Street Complete…" at bounding box center [541, 382] width 1082 height 668
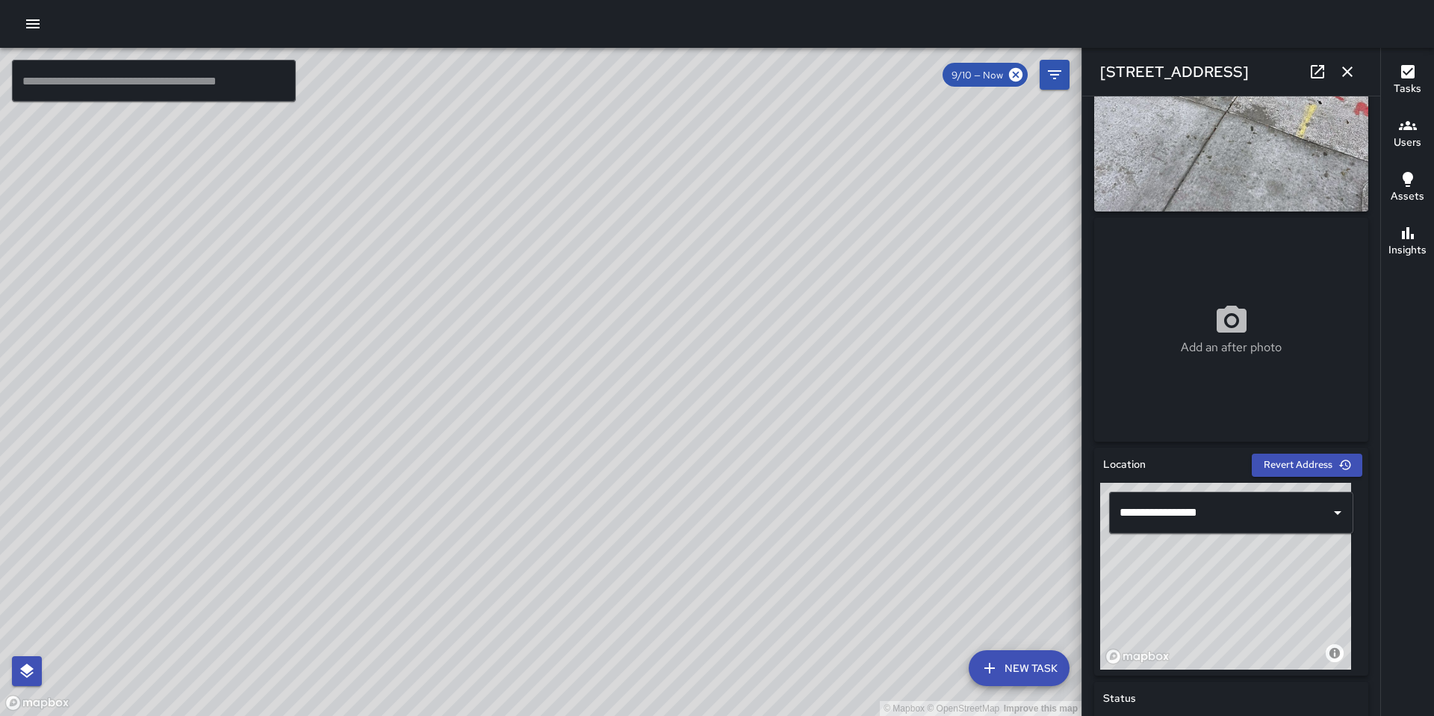
scroll to position [0, 0]
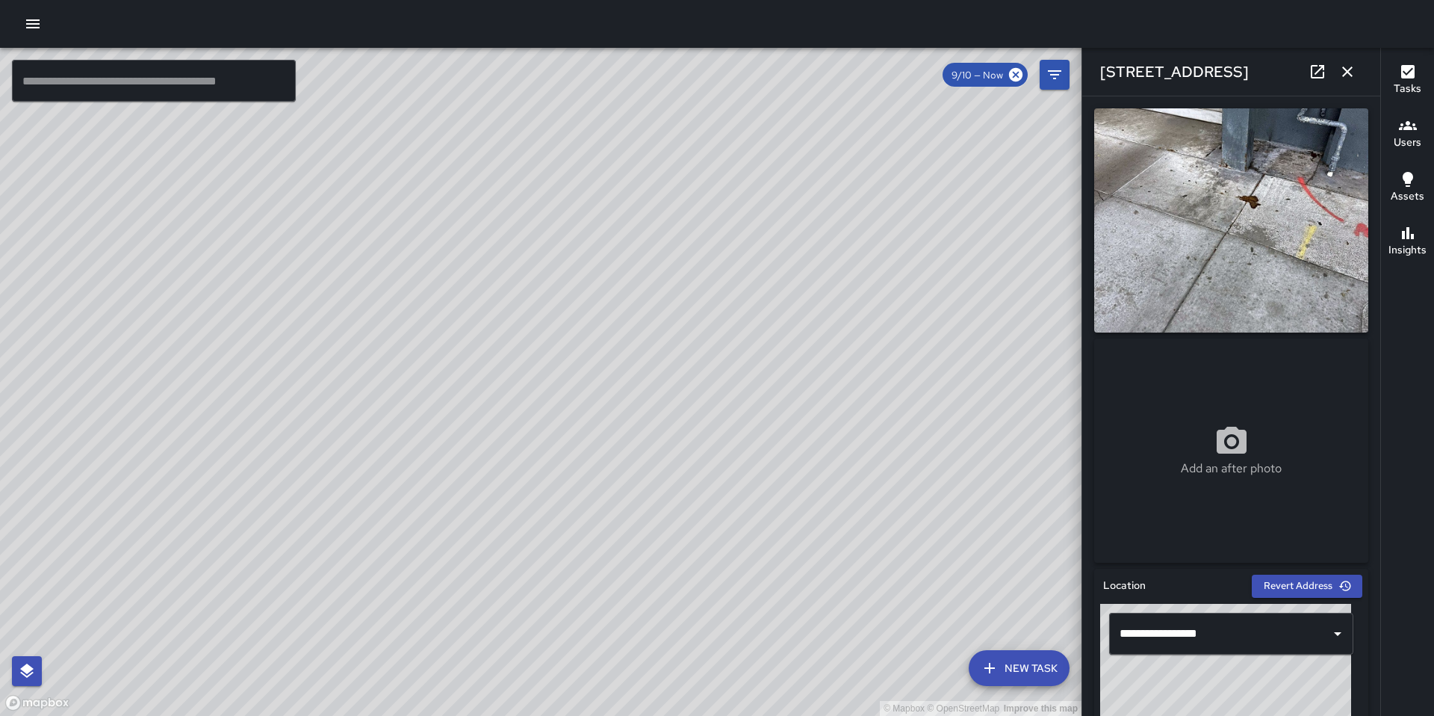
click at [521, 382] on div "© Mapbox © OpenStreetMap Improve this map BF Brenda Flores 973 Folsom Street Co…" at bounding box center [541, 382] width 1082 height 668
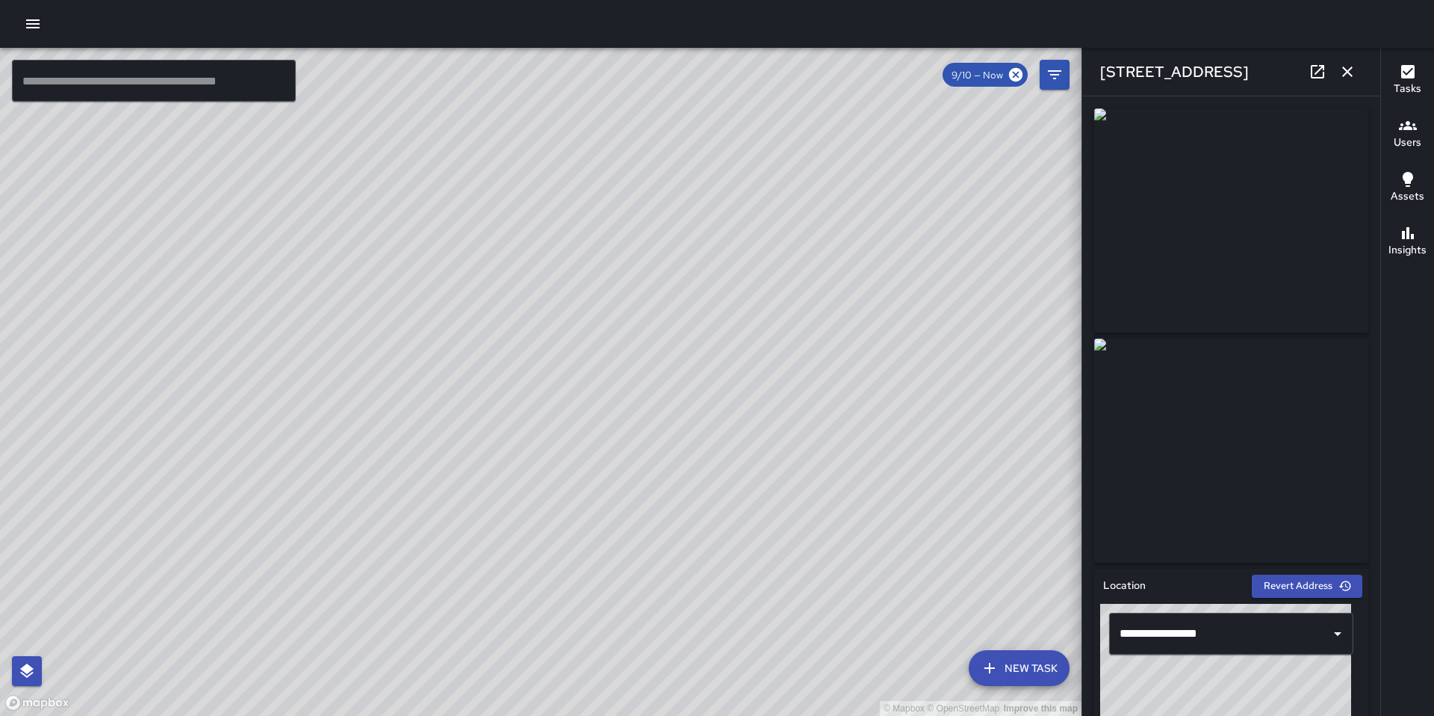
click at [560, 384] on div "© Mapbox © OpenStreetMap Improve this map Unassigned 965 Folsom Street Complete…" at bounding box center [541, 382] width 1082 height 668
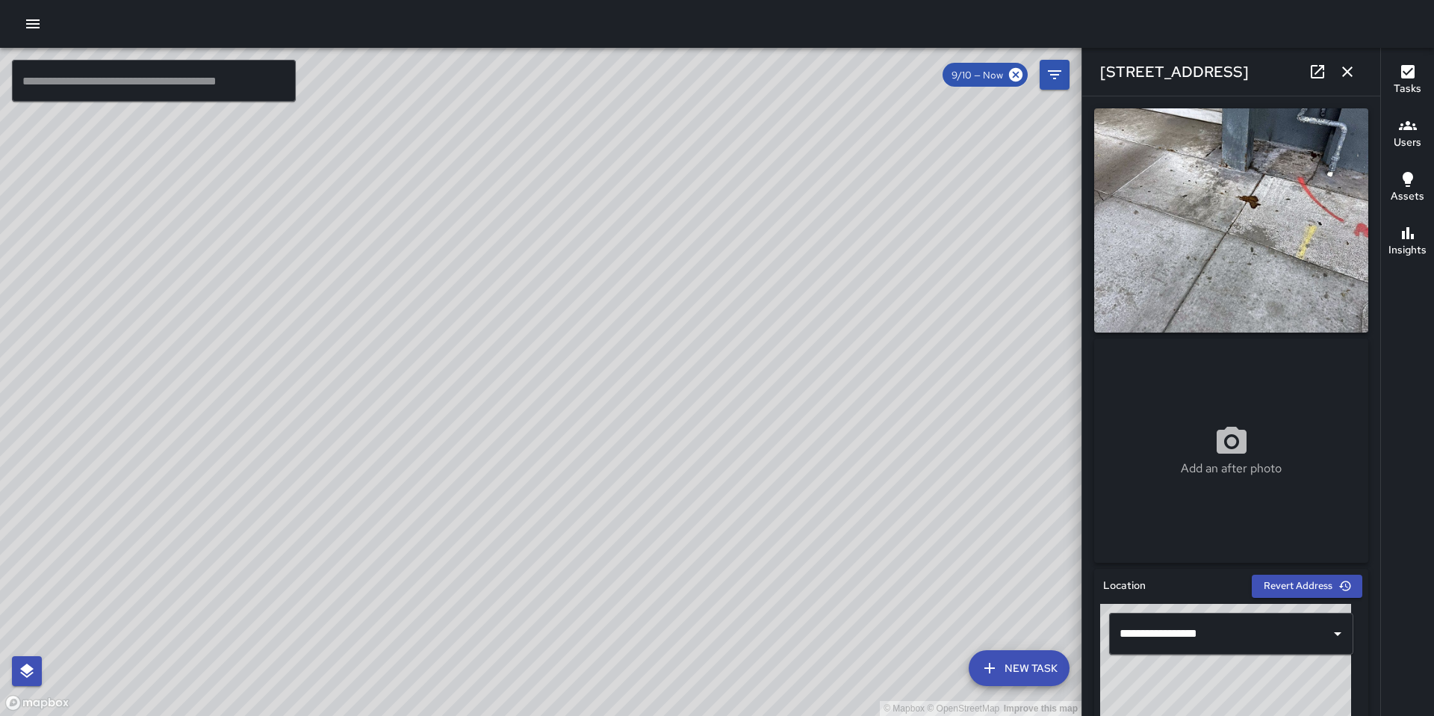
click at [536, 362] on div "© Mapbox © OpenStreetMap Improve this map BF Brenda Flores 970 Folsom Street Co…" at bounding box center [541, 382] width 1082 height 668
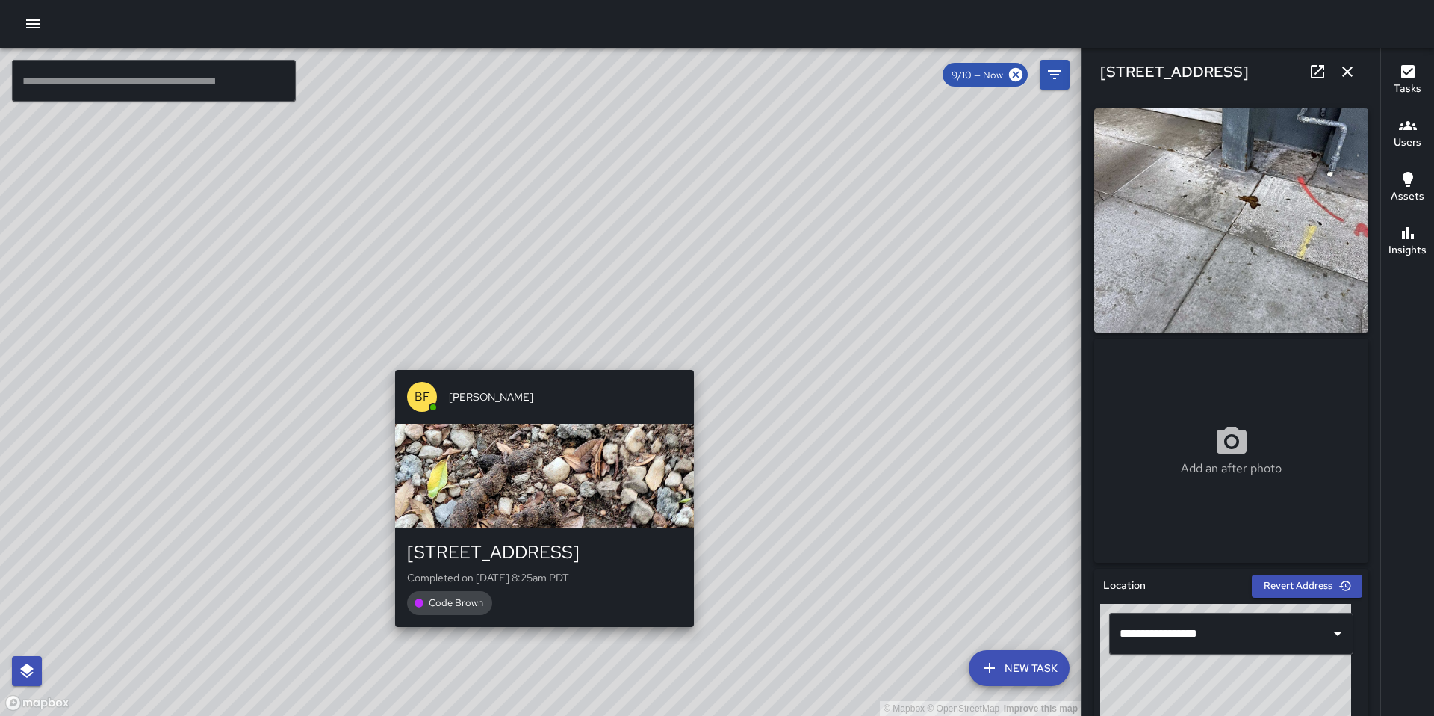
type input "**********"
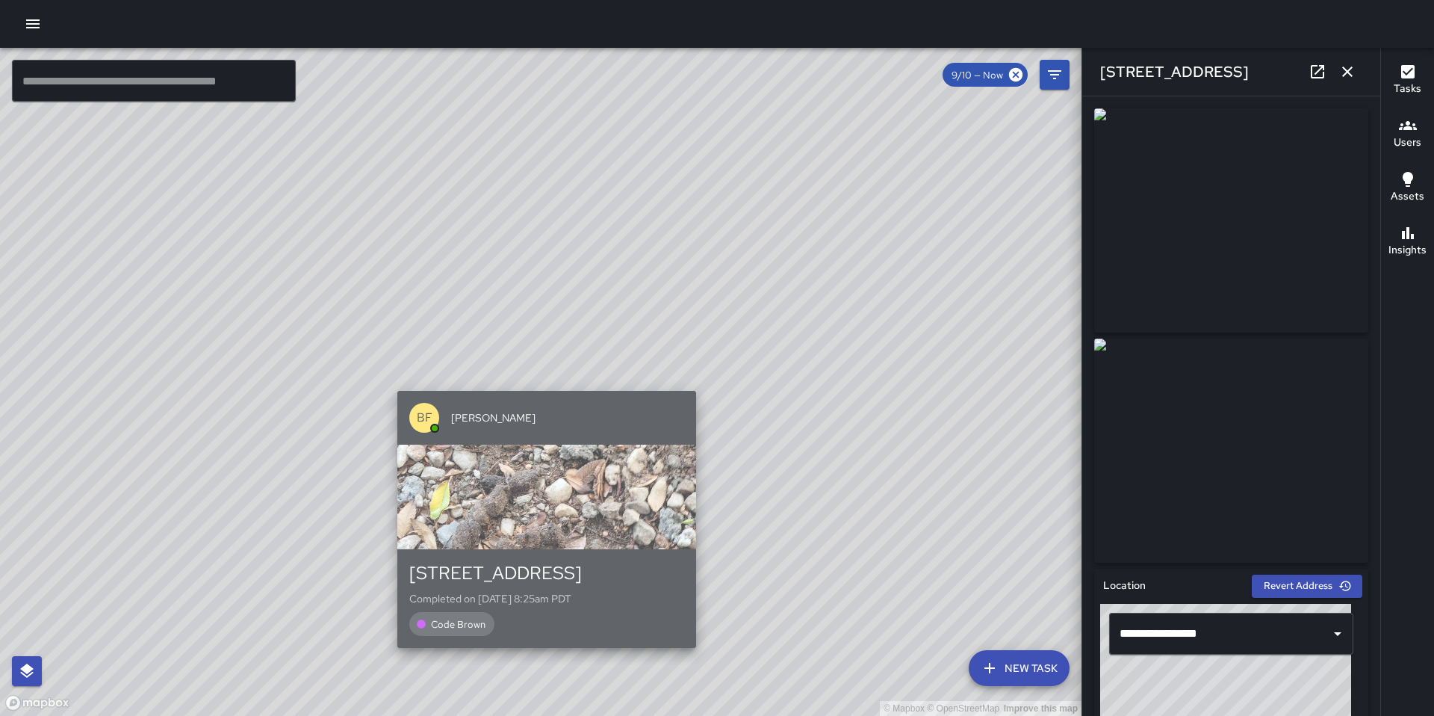
click at [546, 394] on div "BF Brenda Flores" at bounding box center [546, 418] width 299 height 54
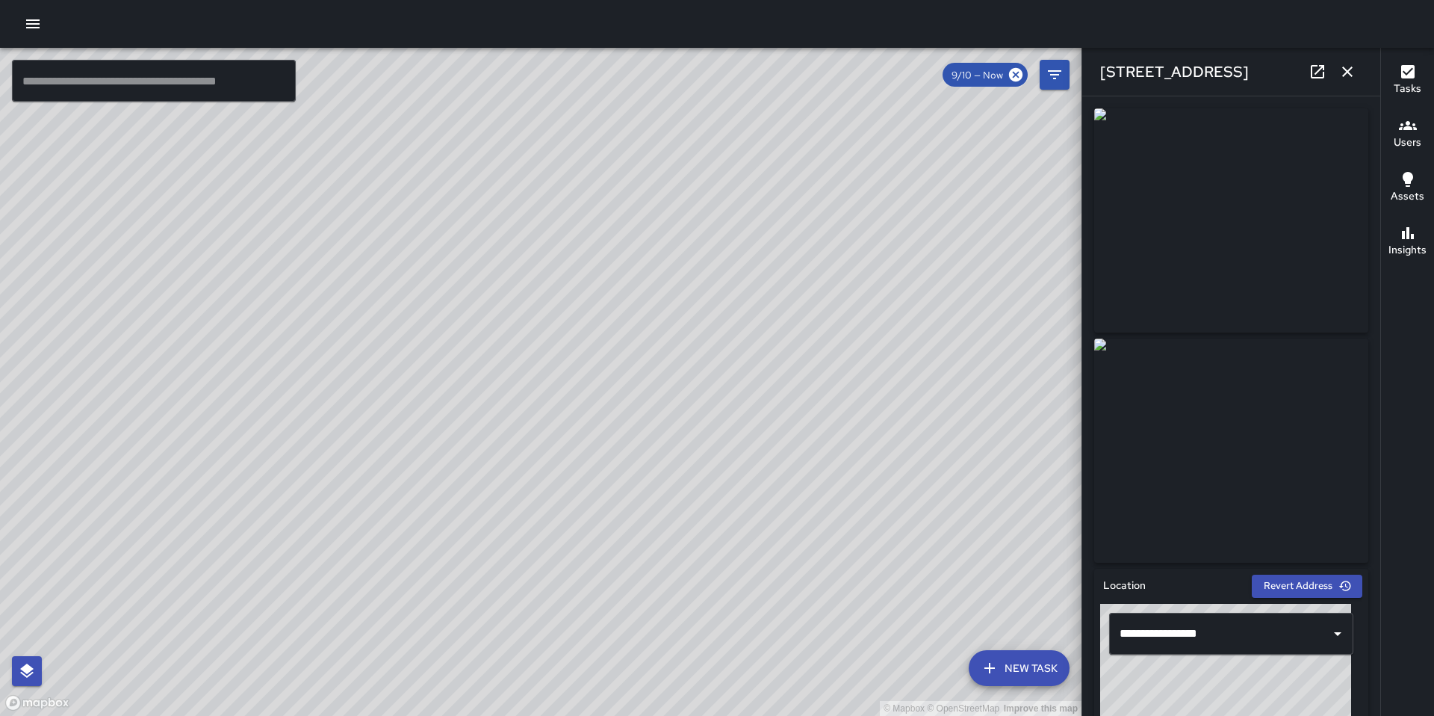
click at [528, 401] on div "© Mapbox © OpenStreetMap Improve this map BF Brenda Flores 973 Folsom Street Co…" at bounding box center [541, 382] width 1082 height 668
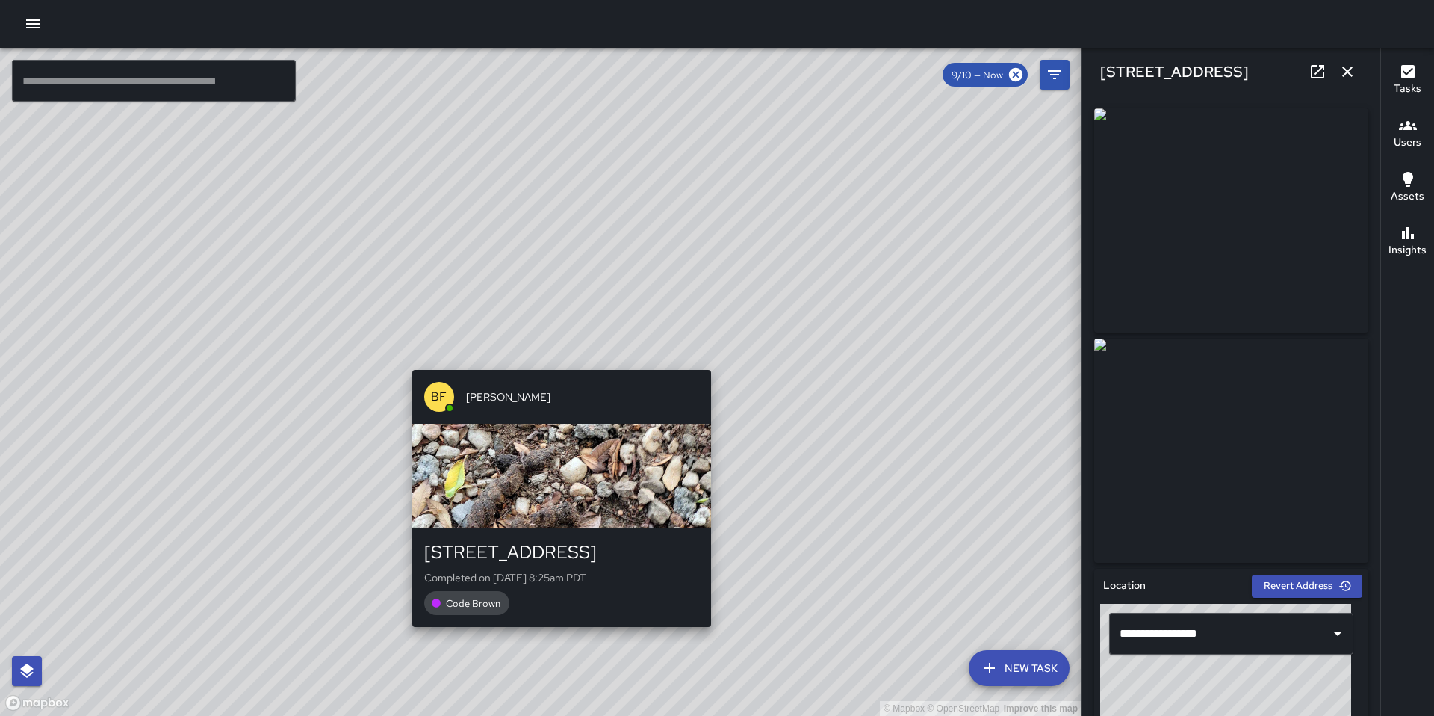
click at [557, 359] on div "© Mapbox © OpenStreetMap Improve this map BF Brenda Flores 970 Folsom Street Co…" at bounding box center [541, 382] width 1082 height 668
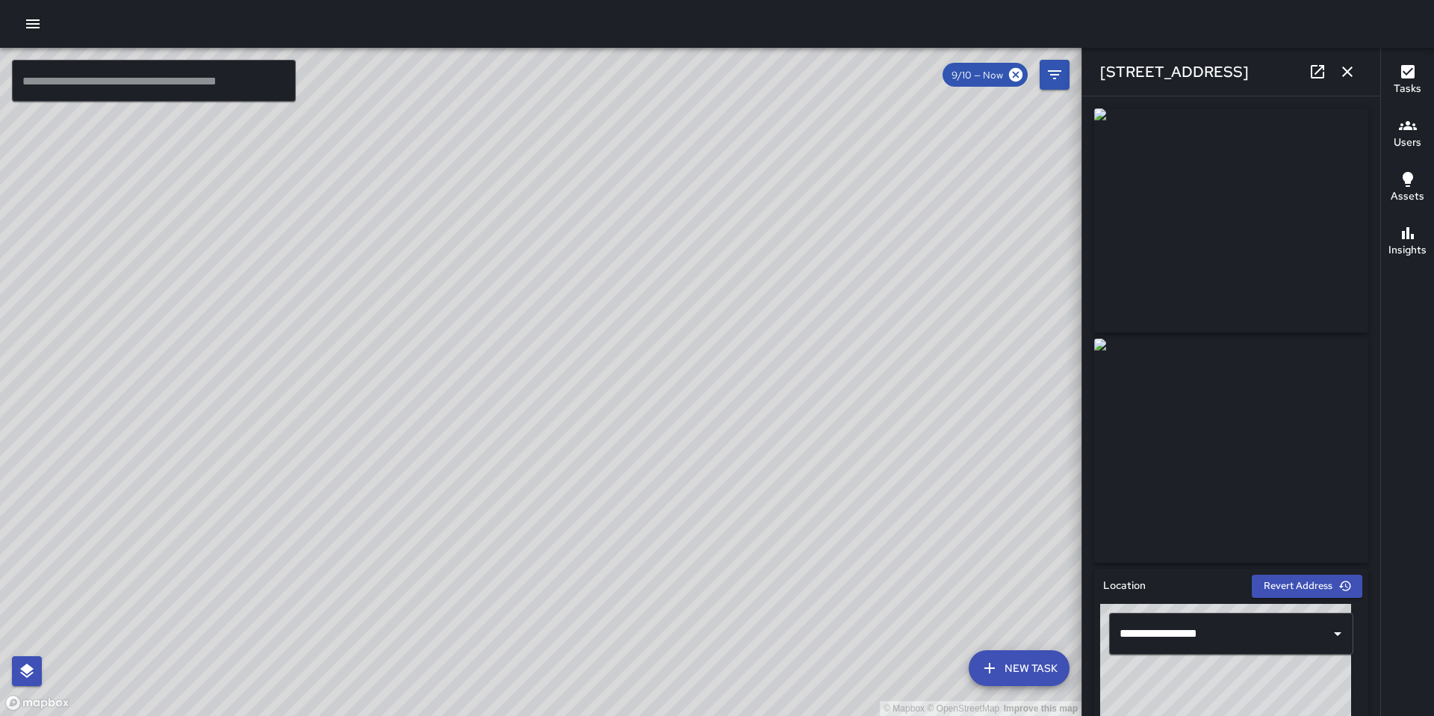
click at [544, 402] on div "© Mapbox © OpenStreetMap Improve this map Unassigned 965 Folsom Street Complete…" at bounding box center [541, 382] width 1082 height 668
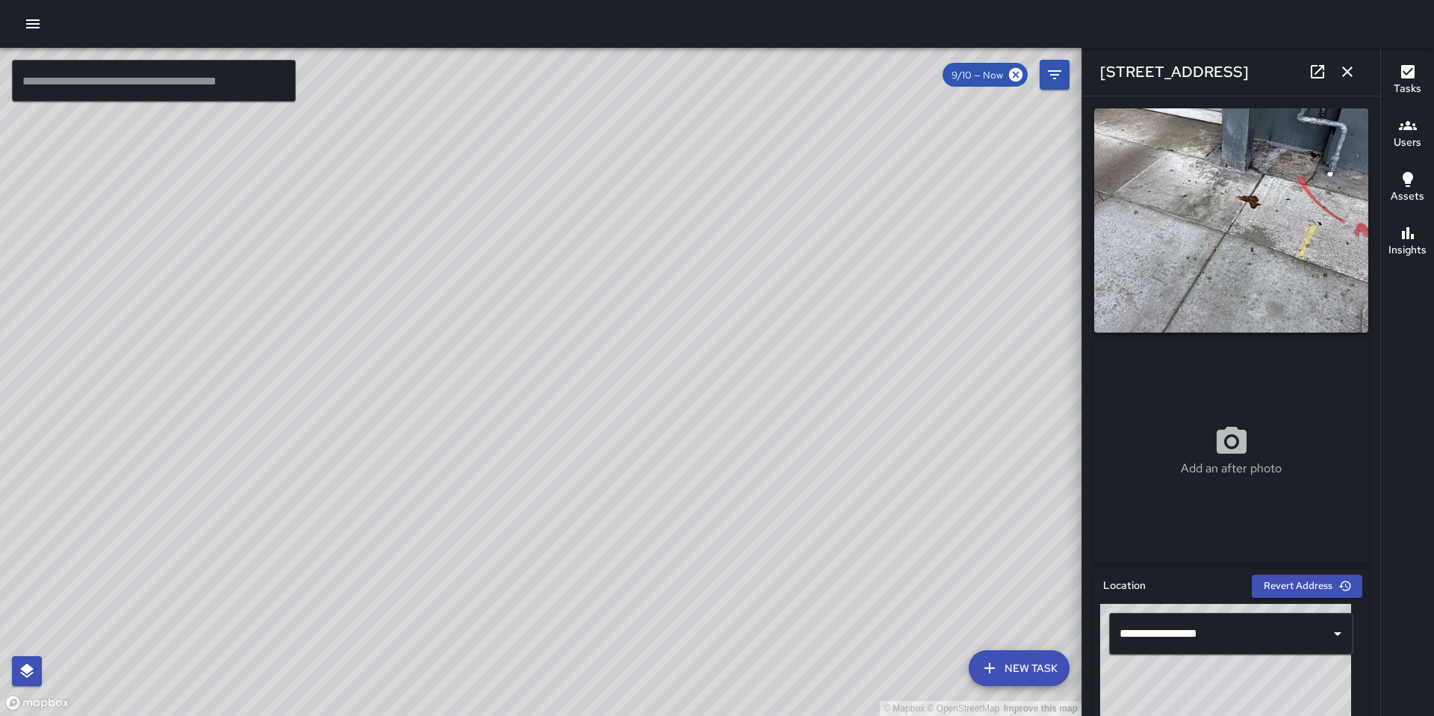
click at [524, 383] on div "© Mapbox © OpenStreetMap Improve this map BF Brenda Flores 973 Folsom Street Co…" at bounding box center [541, 382] width 1082 height 668
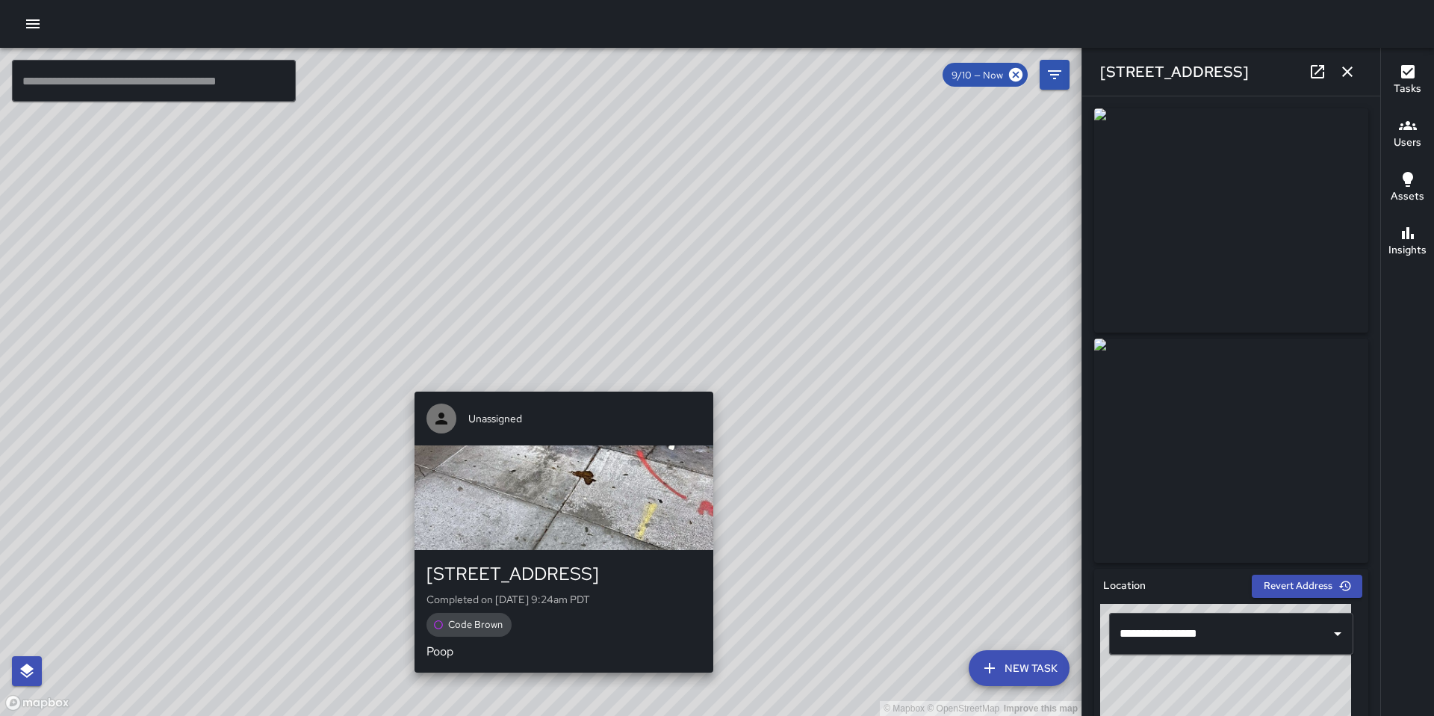
click at [560, 381] on div "© Mapbox © OpenStreetMap Improve this map Unassigned 965 Folsom Street Complete…" at bounding box center [541, 382] width 1082 height 668
type input "**********"
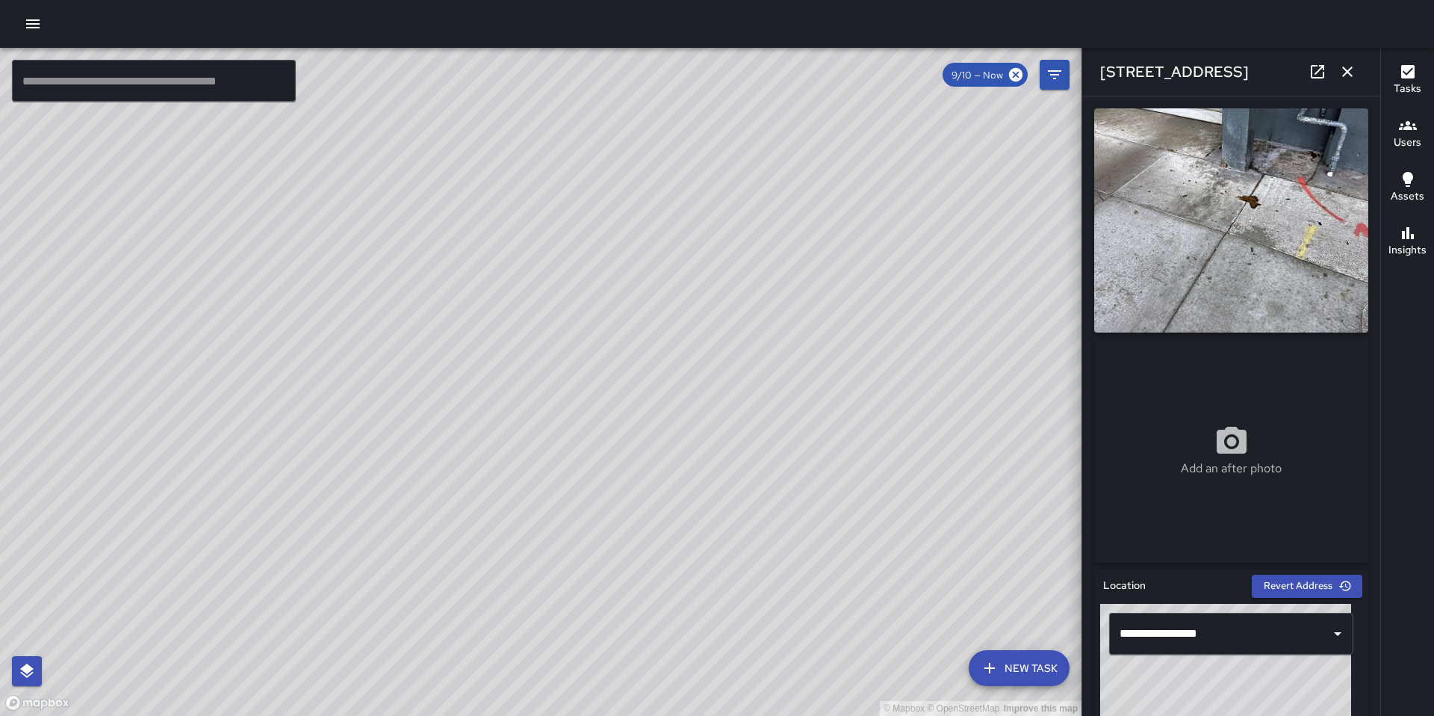
click at [1177, 415] on div "Add an after photo" at bounding box center [1231, 450] width 274 height 224
type input "**********"
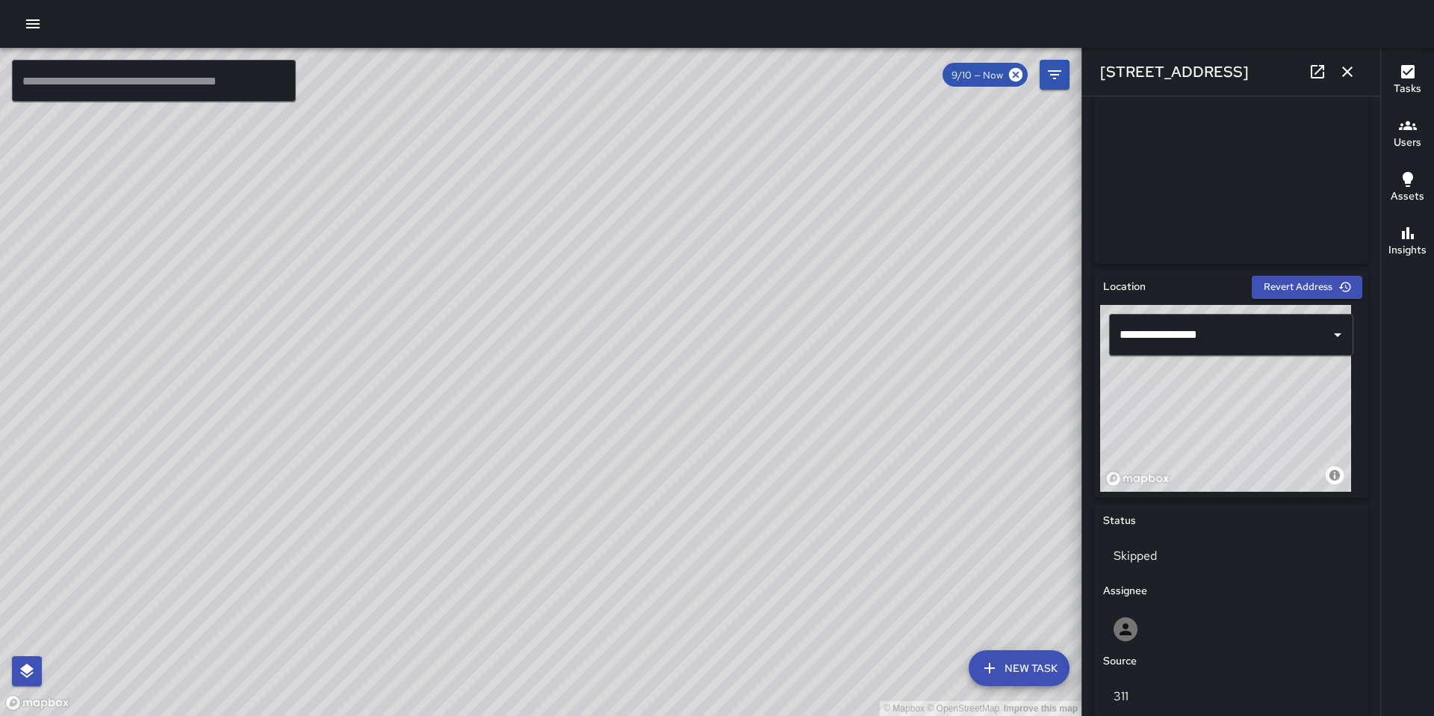
click at [527, 379] on div "© Mapbox © OpenStreetMap Improve this map BF Brenda Flores 973 Folsom Street Co…" at bounding box center [541, 382] width 1082 height 668
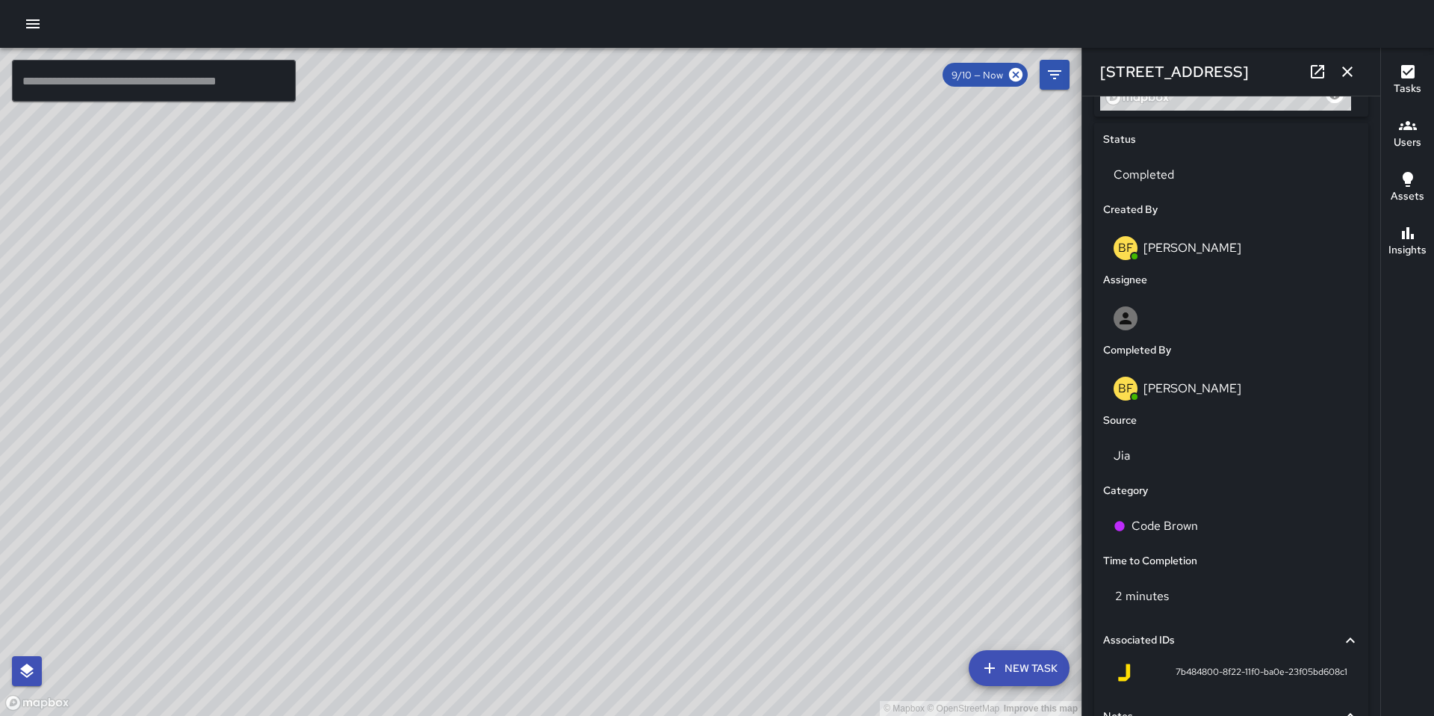
scroll to position [613, 0]
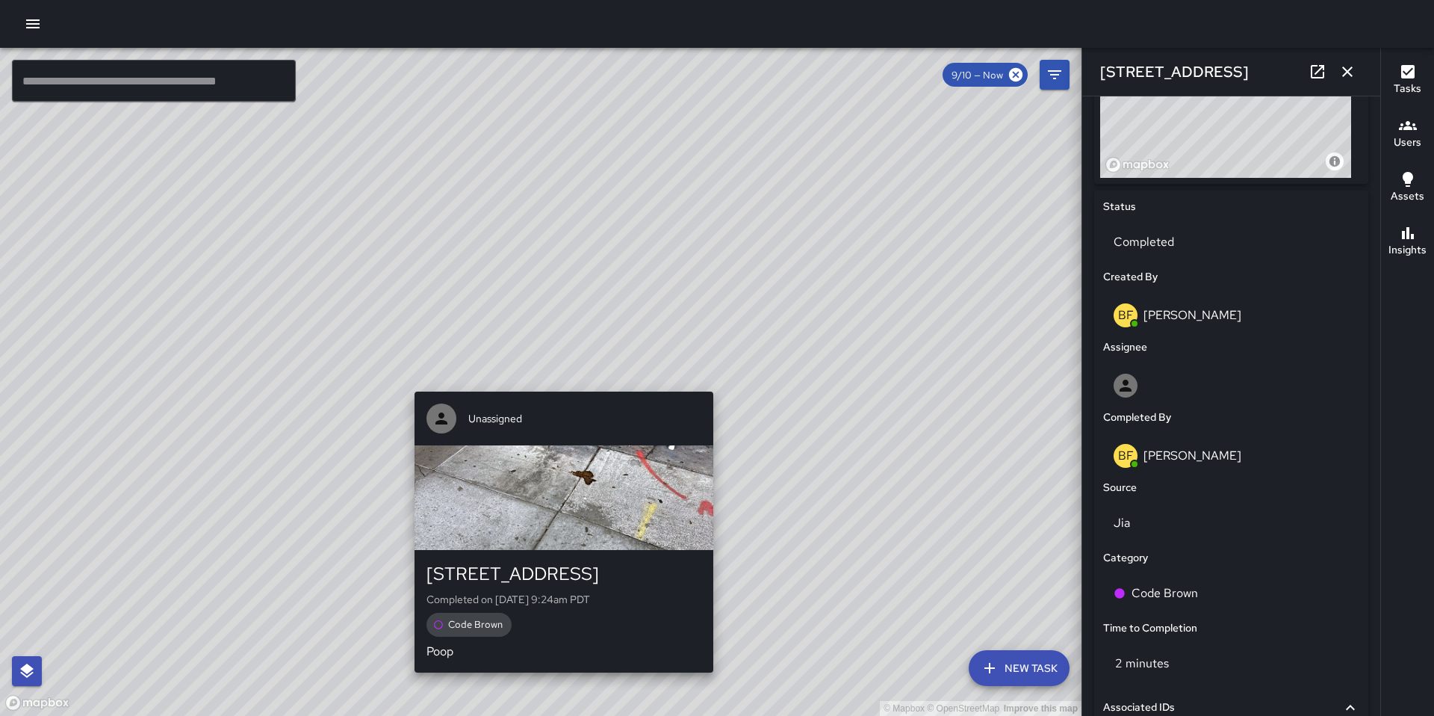
click at [556, 381] on div "© Mapbox © OpenStreetMap Improve this map Unassigned 965 Folsom Street Complete…" at bounding box center [541, 382] width 1082 height 668
type input "**********"
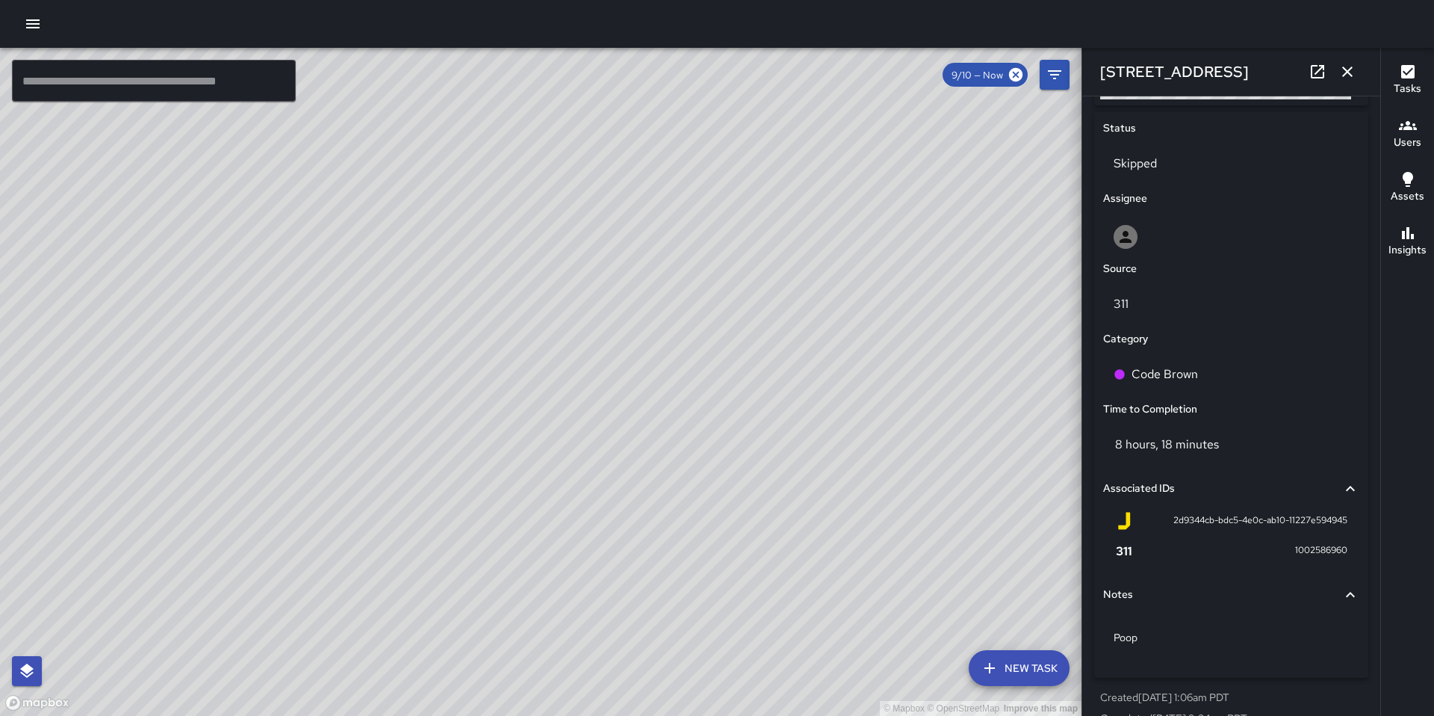
scroll to position [719, 0]
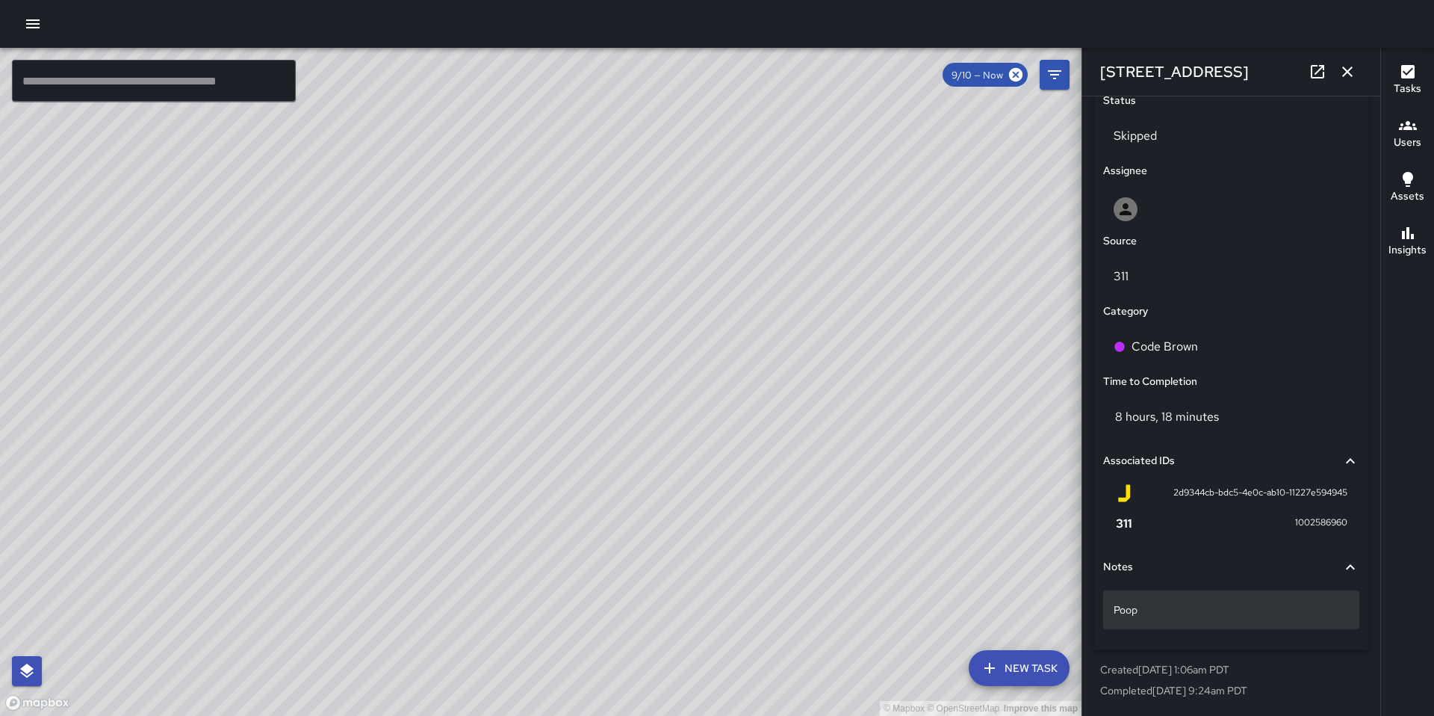
click at [1163, 602] on p "Poop" at bounding box center [1231, 609] width 235 height 15
type textarea "*"
type textarea "**********"
click at [526, 378] on div "© Mapbox © OpenStreetMap Improve this map BF Brenda Flores 973 Folsom Street Co…" at bounding box center [541, 382] width 1082 height 668
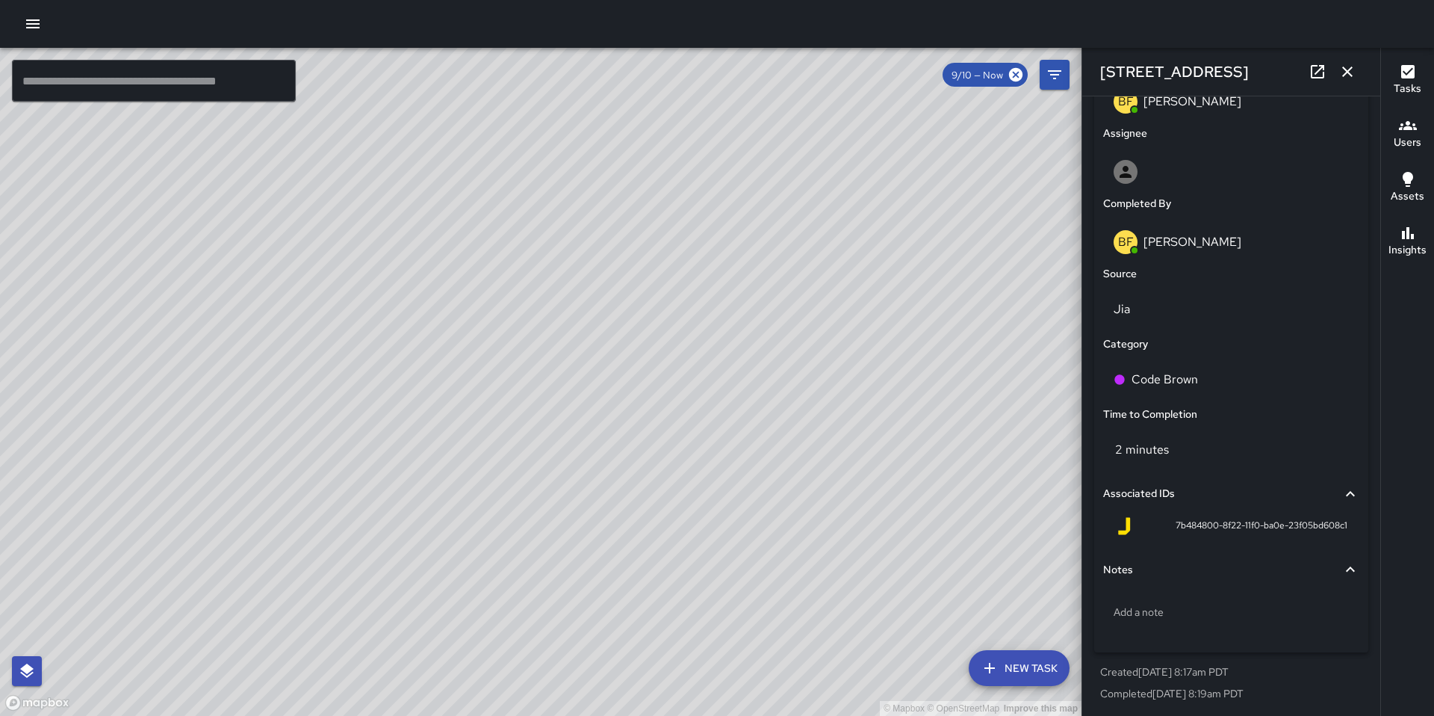
scroll to position [829, 0]
drag, startPoint x: 1165, startPoint y: 521, endPoint x: 1314, endPoint y: 521, distance: 148.7
click at [1314, 521] on span "7b484800-8f22-11f0-ba0e-23f05bd608c1" at bounding box center [1262, 522] width 172 height 15
drag, startPoint x: 1251, startPoint y: 563, endPoint x: 1191, endPoint y: 536, distance: 65.2
click at [1251, 563] on div "Notes" at bounding box center [1222, 567] width 238 height 16
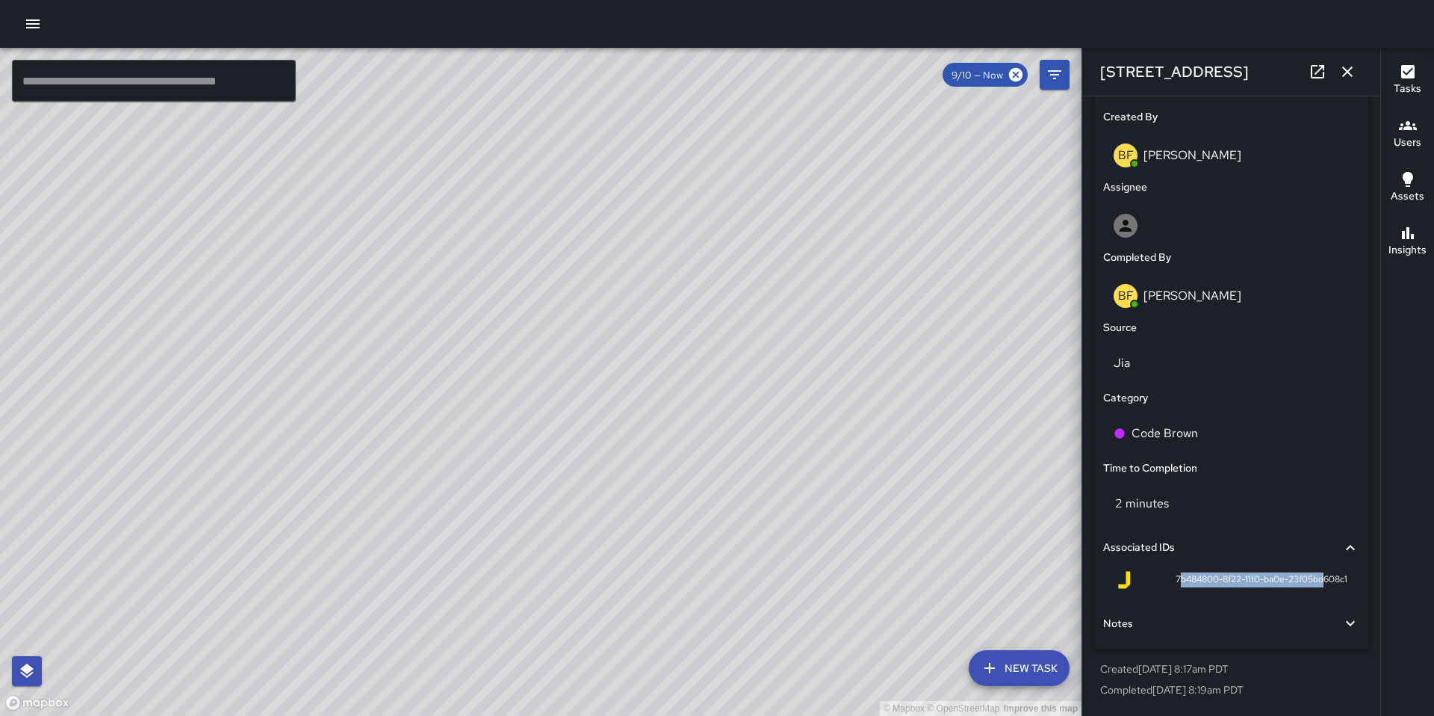
scroll to position [772, 0]
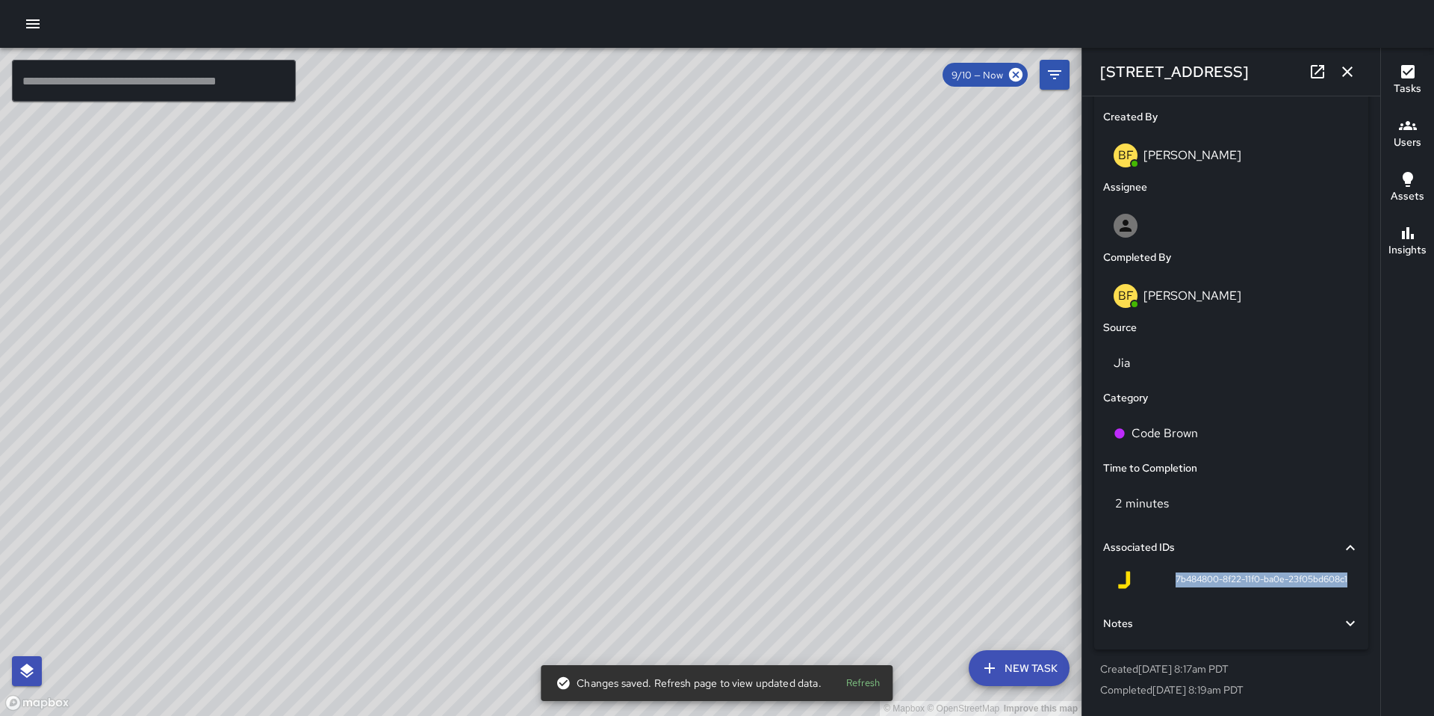
drag, startPoint x: 1155, startPoint y: 575, endPoint x: 1340, endPoint y: 575, distance: 185.3
click at [1340, 575] on div "7b484800-8f22-11f0-ba0e-23f05bd608c1" at bounding box center [1231, 583] width 256 height 36
copy span "7b484800-8f22-11f0-ba0e-23f05bd608c1"
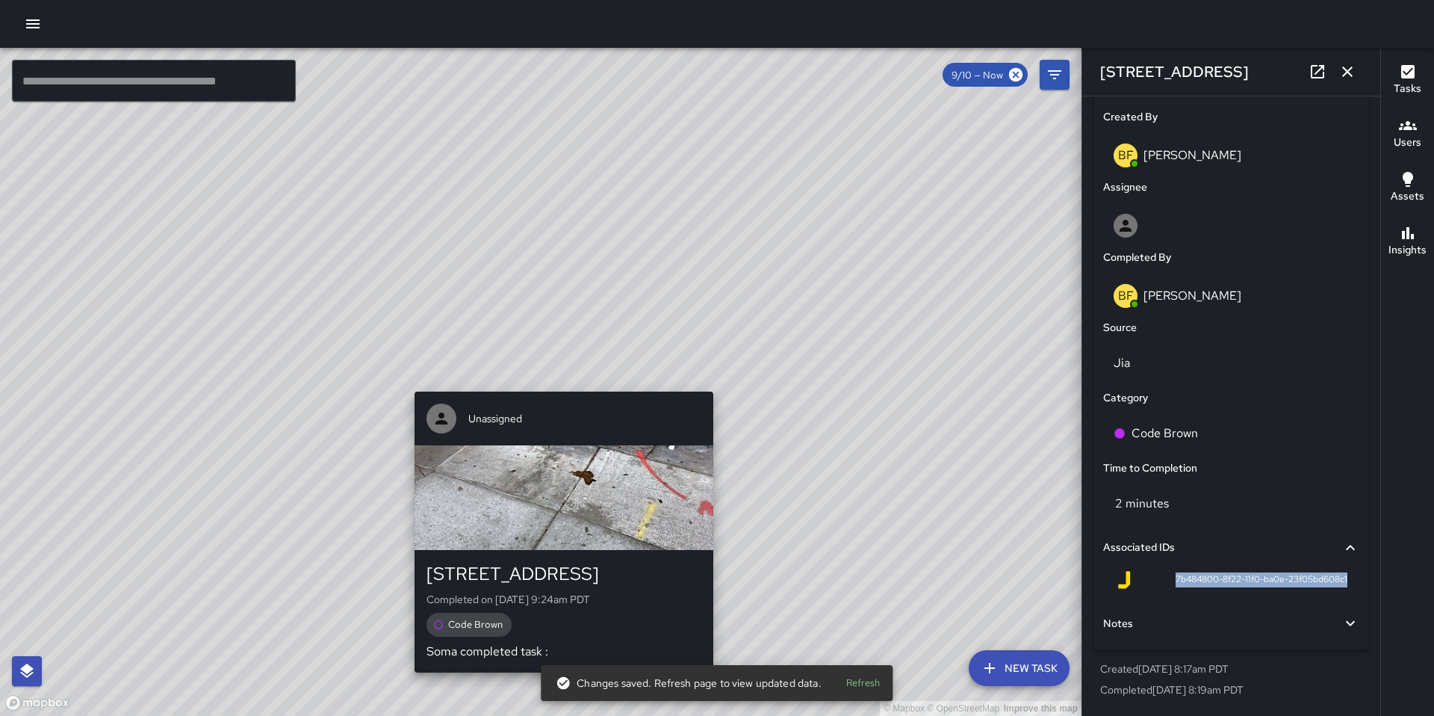
drag, startPoint x: 559, startPoint y: 378, endPoint x: 575, endPoint y: 379, distance: 15.7
click at [559, 378] on div "© Mapbox © OpenStreetMap Improve this map Unassigned 965 Folsom Street Complete…" at bounding box center [541, 382] width 1082 height 668
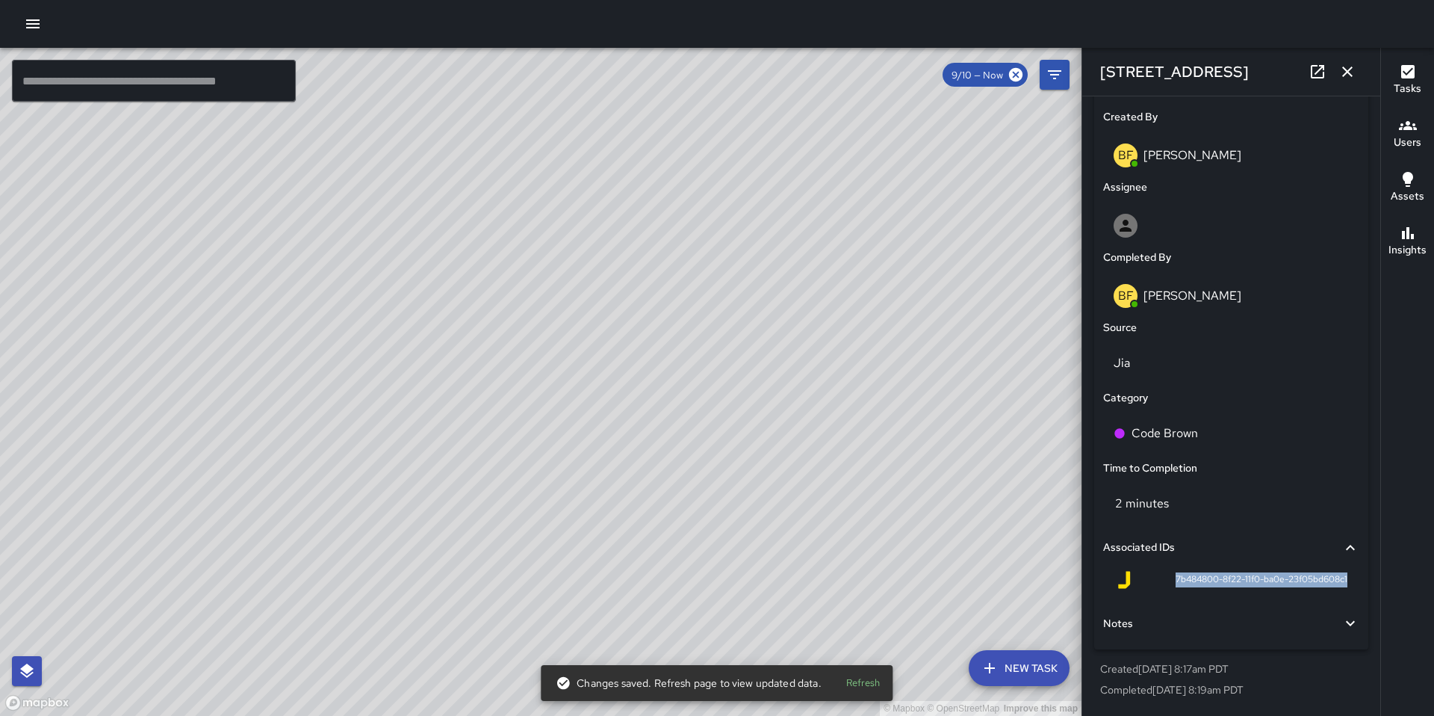
type input "**********"
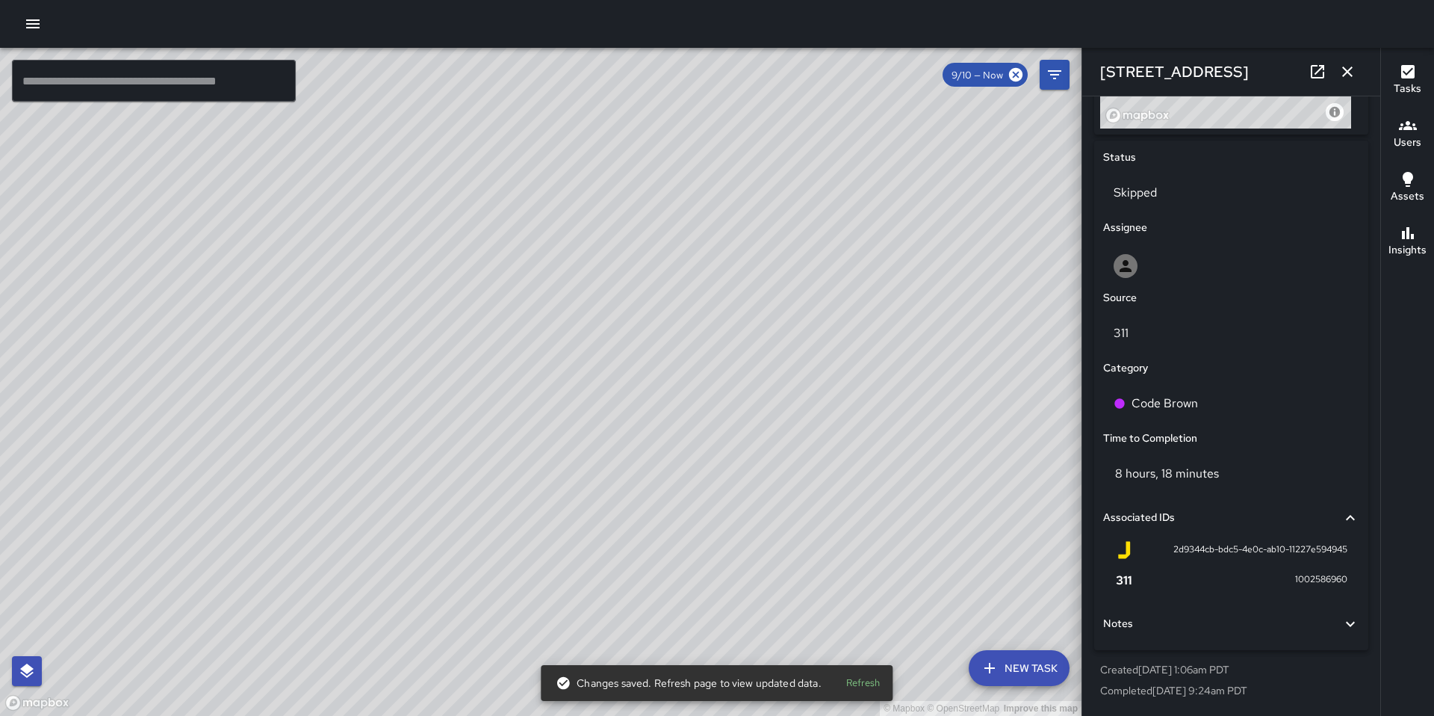
scroll to position [662, 0]
click at [1145, 623] on div "Notes" at bounding box center [1222, 624] width 238 height 16
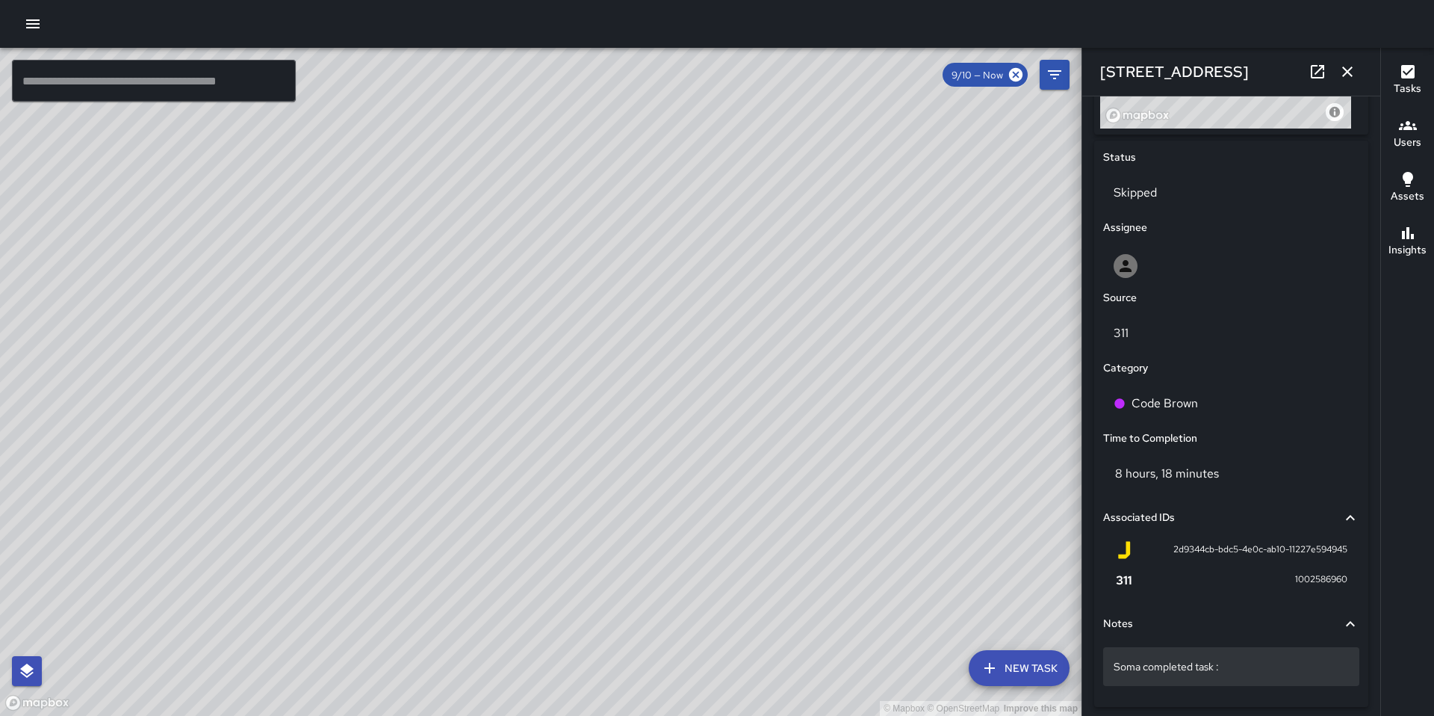
click at [1242, 672] on p "Soma completed task :" at bounding box center [1231, 666] width 235 height 15
type textarea "**********"
click at [1345, 68] on icon "button" at bounding box center [1348, 71] width 10 height 10
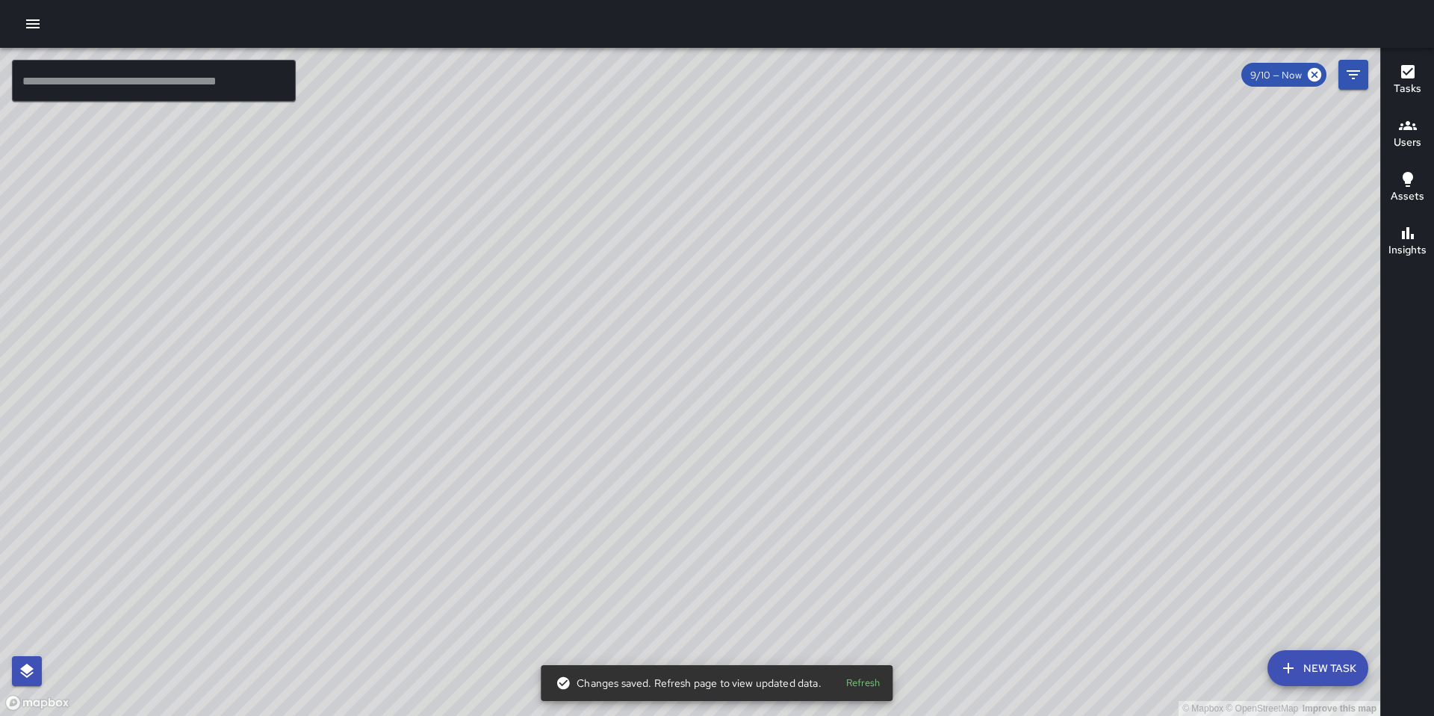
drag, startPoint x: 815, startPoint y: 459, endPoint x: 772, endPoint y: 348, distance: 118.8
click at [772, 348] on div "© Mapbox © OpenStreetMap Improve this map" at bounding box center [690, 382] width 1381 height 668
click at [795, 419] on div "© Mapbox © OpenStreetMap Improve this map" at bounding box center [690, 382] width 1381 height 668
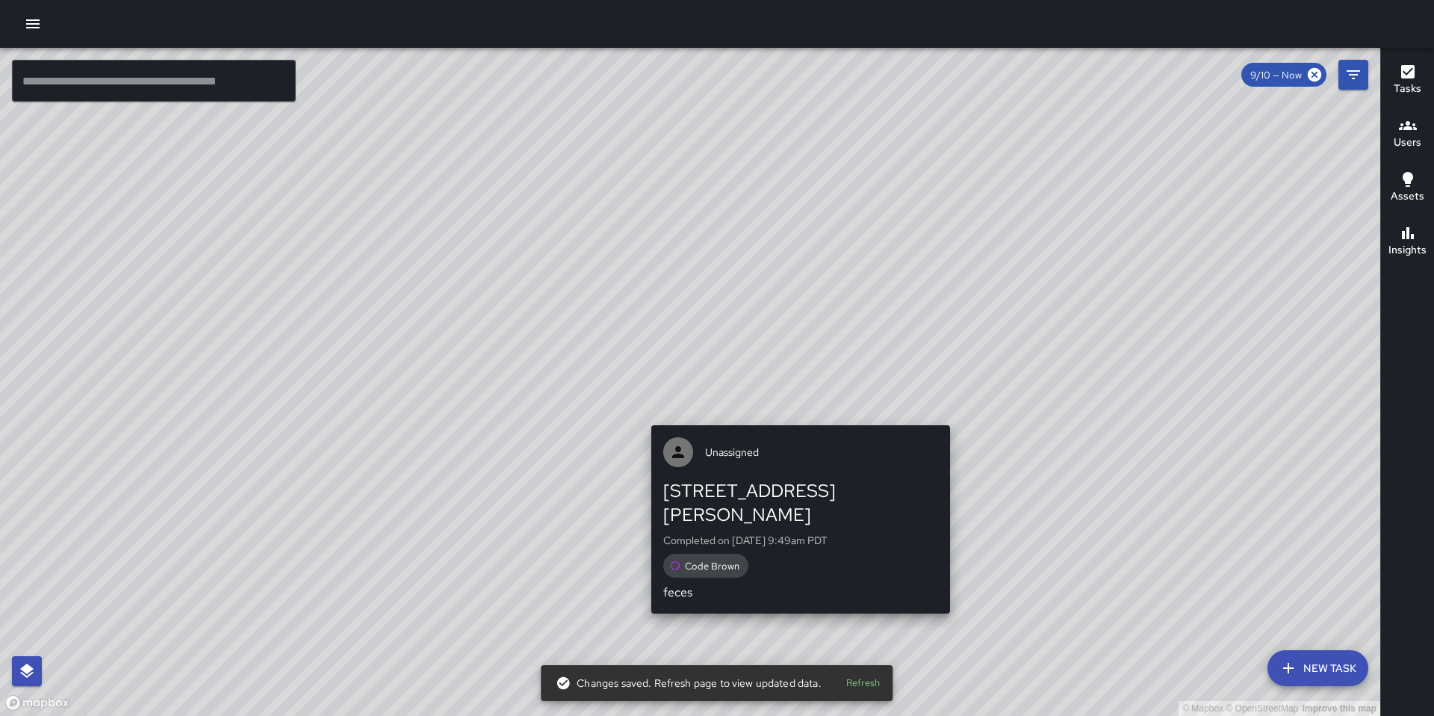
click at [795, 419] on div "Unassigned 271 Clara Street Completed on 9/10/2025, 9:49am PDT Code Brown feces" at bounding box center [800, 519] width 311 height 200
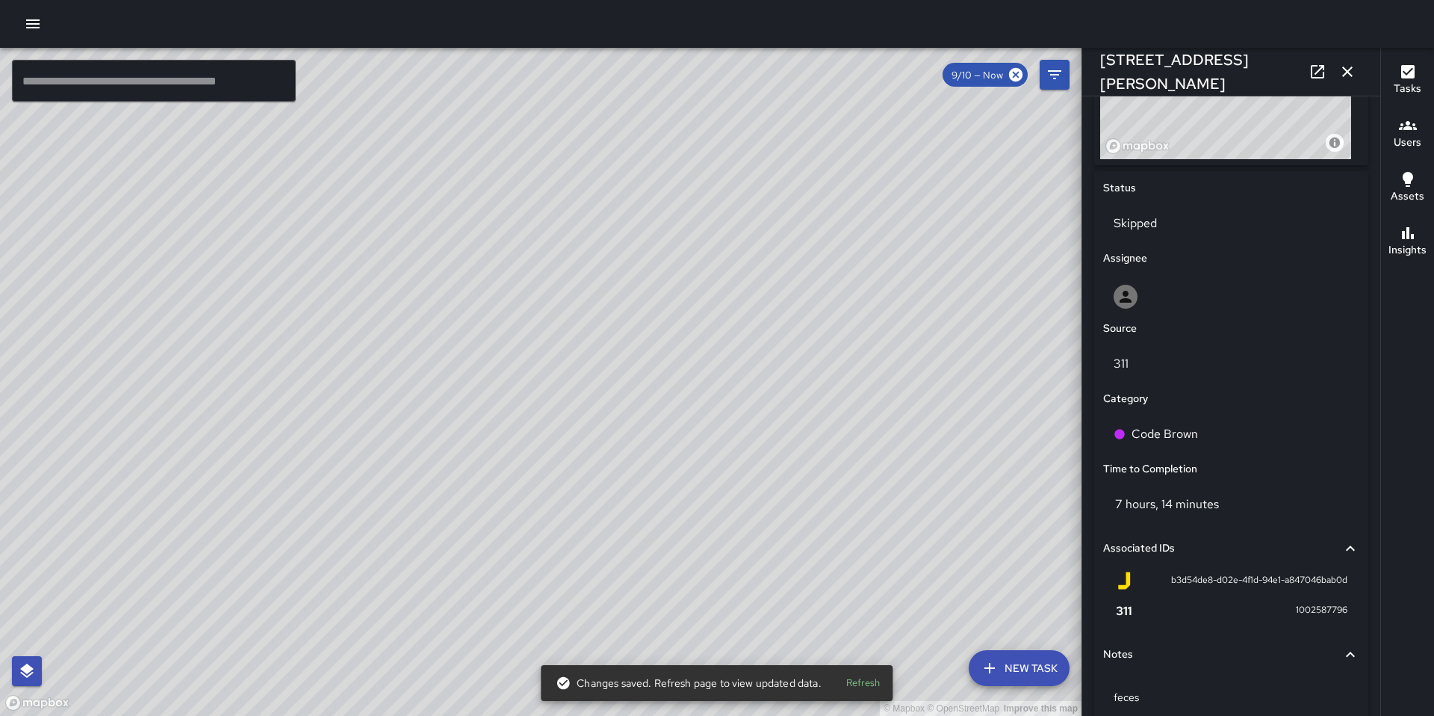
scroll to position [719, 0]
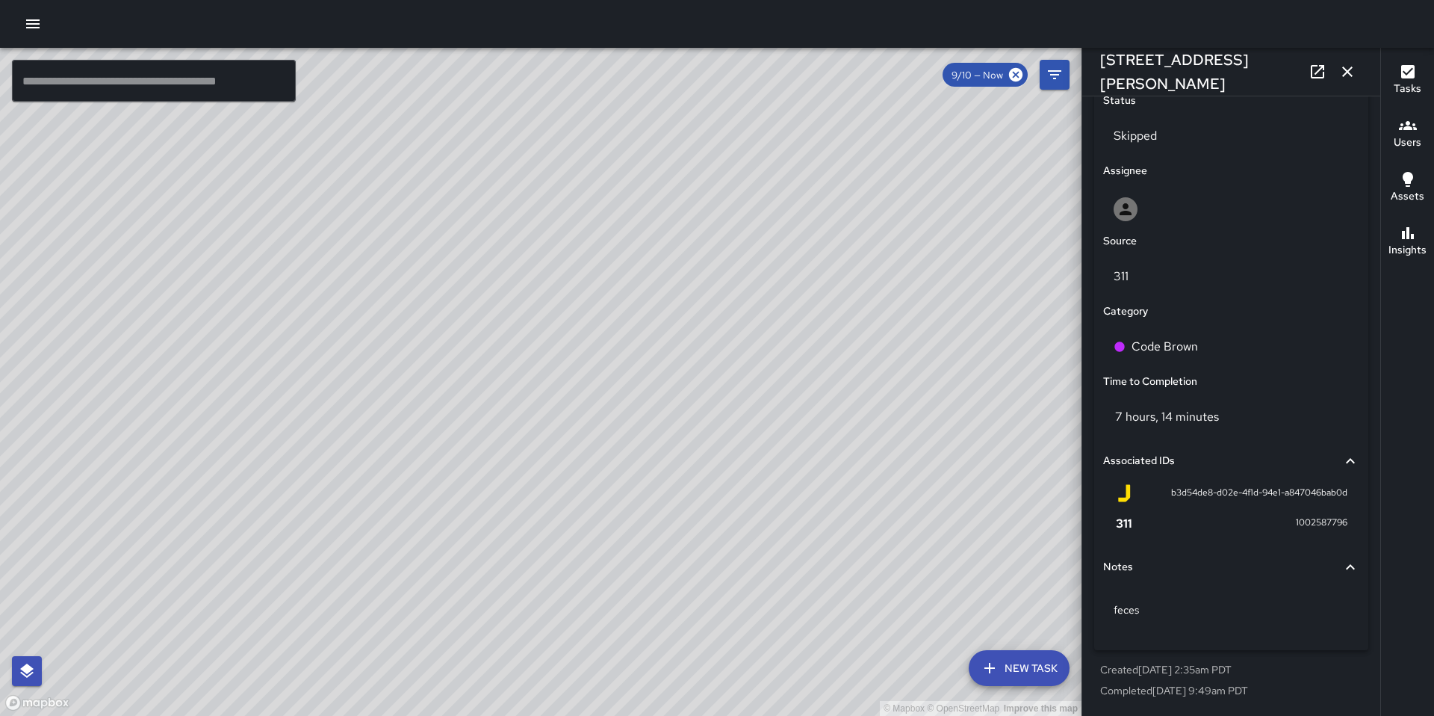
drag, startPoint x: 851, startPoint y: 372, endPoint x: 740, endPoint y: 363, distance: 111.7
click at [740, 362] on div "© Mapbox © OpenStreetMap Improve this map" at bounding box center [541, 382] width 1082 height 668
drag, startPoint x: 748, startPoint y: 409, endPoint x: 768, endPoint y: 365, distance: 47.8
click at [761, 371] on div "© Mapbox © OpenStreetMap Improve this map" at bounding box center [541, 382] width 1082 height 668
drag, startPoint x: 737, startPoint y: 483, endPoint x: 778, endPoint y: 415, distance: 80.1
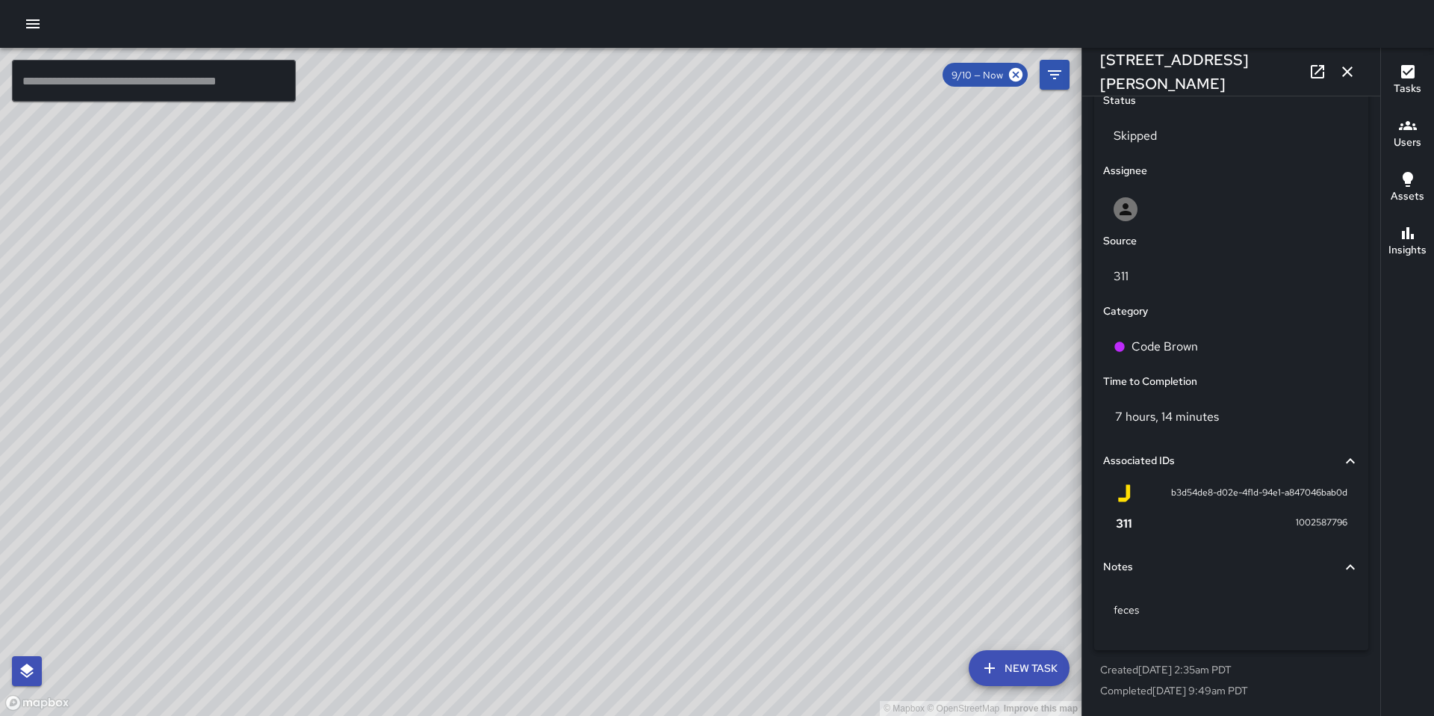
click at [777, 415] on div "© Mapbox © OpenStreetMap Improve this map" at bounding box center [541, 382] width 1082 height 668
click at [755, 424] on div "© Mapbox © OpenStreetMap Improve this map" at bounding box center [541, 382] width 1082 height 668
drag, startPoint x: 648, startPoint y: 462, endPoint x: 693, endPoint y: 467, distance: 45.1
click at [693, 467] on div "© Mapbox © OpenStreetMap Improve this map" at bounding box center [541, 382] width 1082 height 668
drag, startPoint x: 634, startPoint y: 498, endPoint x: 651, endPoint y: 458, distance: 43.2
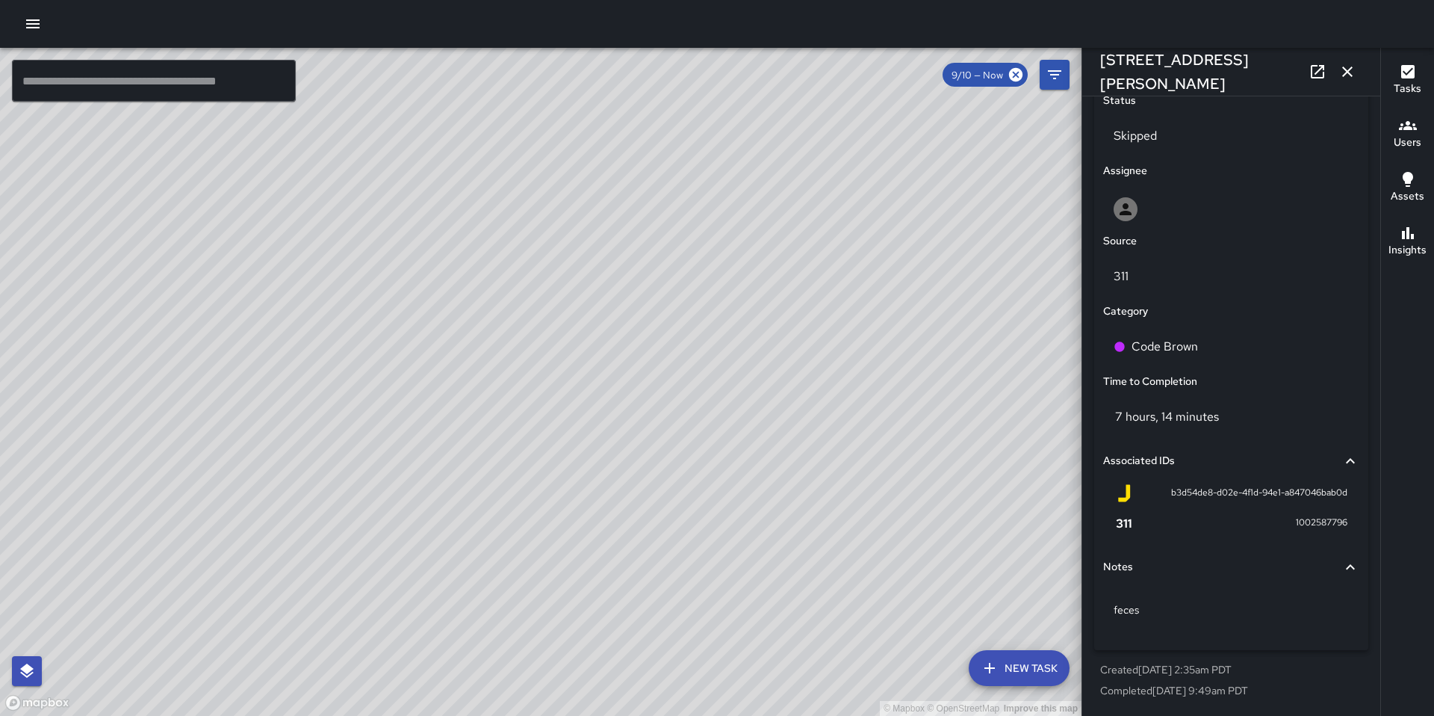
click at [657, 451] on div "© Mapbox © OpenStreetMap Improve this map" at bounding box center [541, 382] width 1082 height 668
drag, startPoint x: 616, startPoint y: 502, endPoint x: 647, endPoint y: 443, distance: 66.5
click at [645, 443] on div "© Mapbox © OpenStreetMap Improve this map" at bounding box center [541, 382] width 1082 height 668
drag, startPoint x: 656, startPoint y: 463, endPoint x: 669, endPoint y: 433, distance: 33.5
click at [669, 433] on div "© Mapbox © OpenStreetMap Improve this map" at bounding box center [541, 382] width 1082 height 668
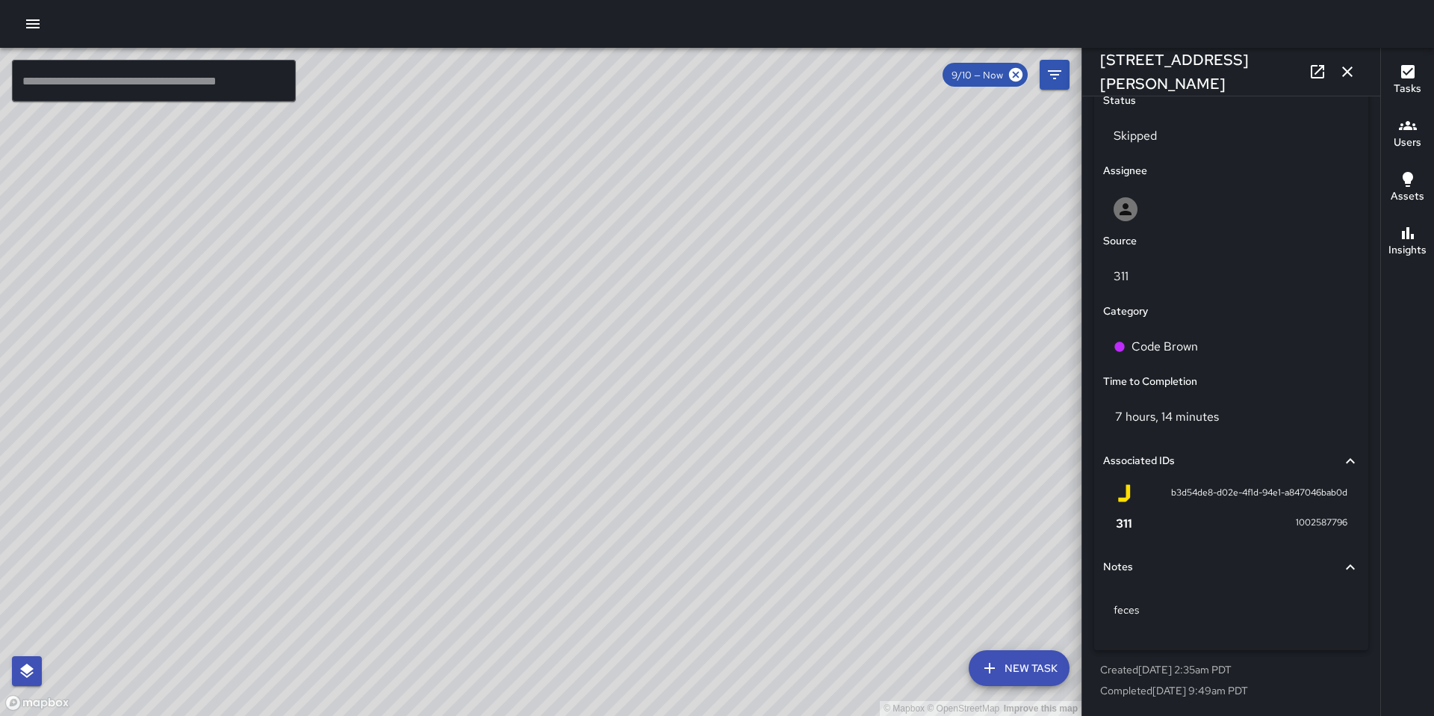
drag, startPoint x: 675, startPoint y: 486, endPoint x: 695, endPoint y: 434, distance: 55.8
click at [694, 434] on div "© Mapbox © OpenStreetMap Improve this map" at bounding box center [541, 382] width 1082 height 668
drag, startPoint x: 690, startPoint y: 480, endPoint x: 676, endPoint y: 413, distance: 68.6
click at [676, 417] on div "© Mapbox © OpenStreetMap Improve this map" at bounding box center [541, 382] width 1082 height 668
drag, startPoint x: 731, startPoint y: 485, endPoint x: 683, endPoint y: 385, distance: 110.6
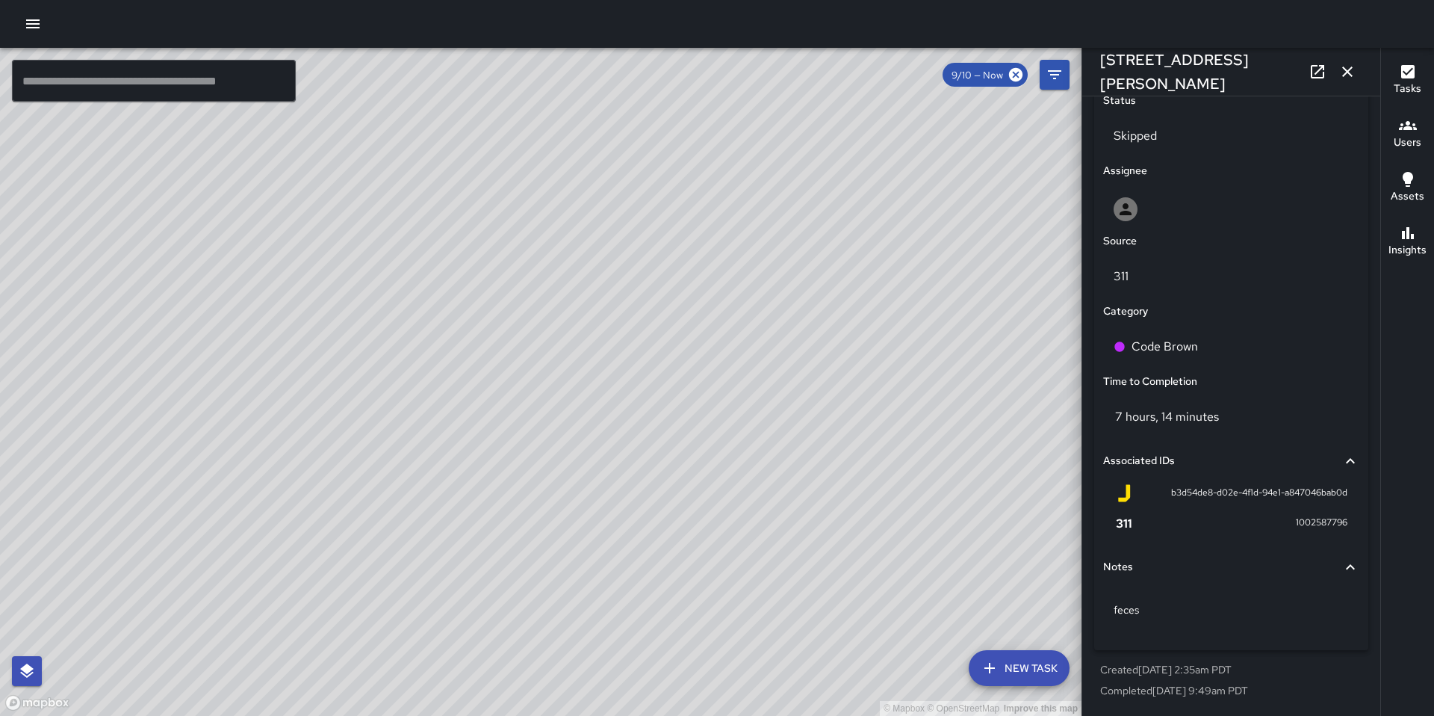
click at [683, 385] on div "© Mapbox © OpenStreetMap Improve this map" at bounding box center [541, 382] width 1082 height 668
drag, startPoint x: 705, startPoint y: 464, endPoint x: 681, endPoint y: 388, distance: 80.1
click at [681, 388] on div "© Mapbox © OpenStreetMap Improve this map" at bounding box center [541, 382] width 1082 height 668
drag, startPoint x: 715, startPoint y: 412, endPoint x: 687, endPoint y: 374, distance: 46.5
click at [688, 374] on div "© Mapbox © OpenStreetMap Improve this map" at bounding box center [541, 382] width 1082 height 668
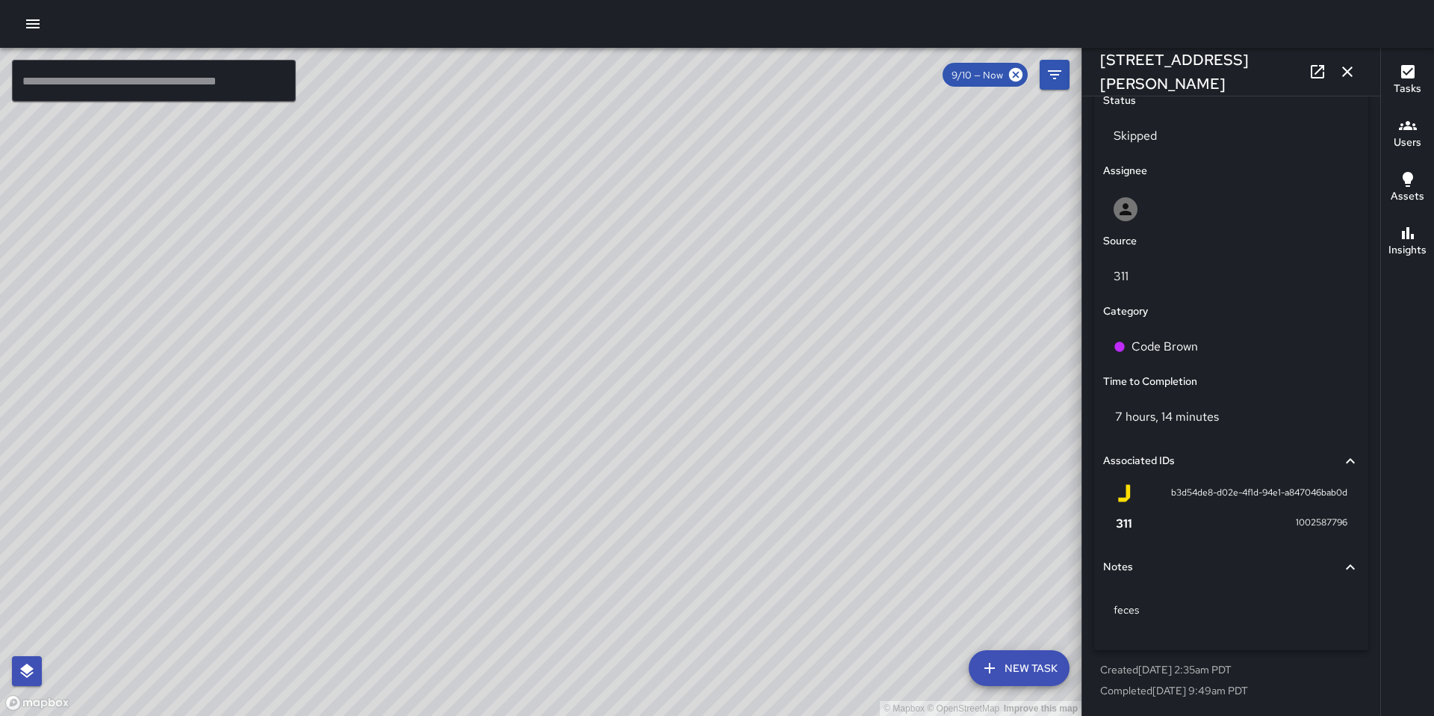
drag, startPoint x: 711, startPoint y: 427, endPoint x: 731, endPoint y: 422, distance: 20.7
click at [711, 414] on div "© Mapbox © OpenStreetMap Improve this map" at bounding box center [541, 382] width 1082 height 668
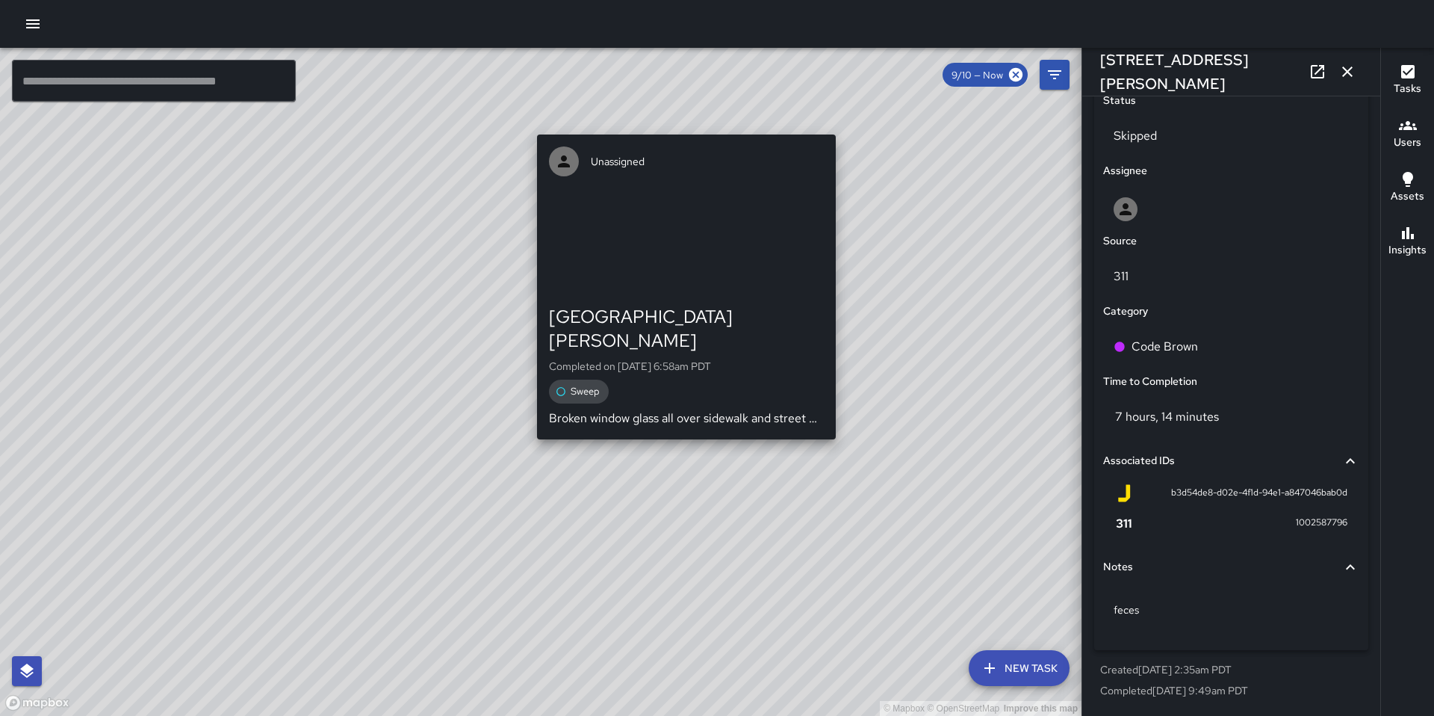
click at [843, 424] on div "© Mapbox © OpenStreetMap Improve this map Unassigned 365 Harriet Street Complet…" at bounding box center [541, 382] width 1082 height 668
type input "**********"
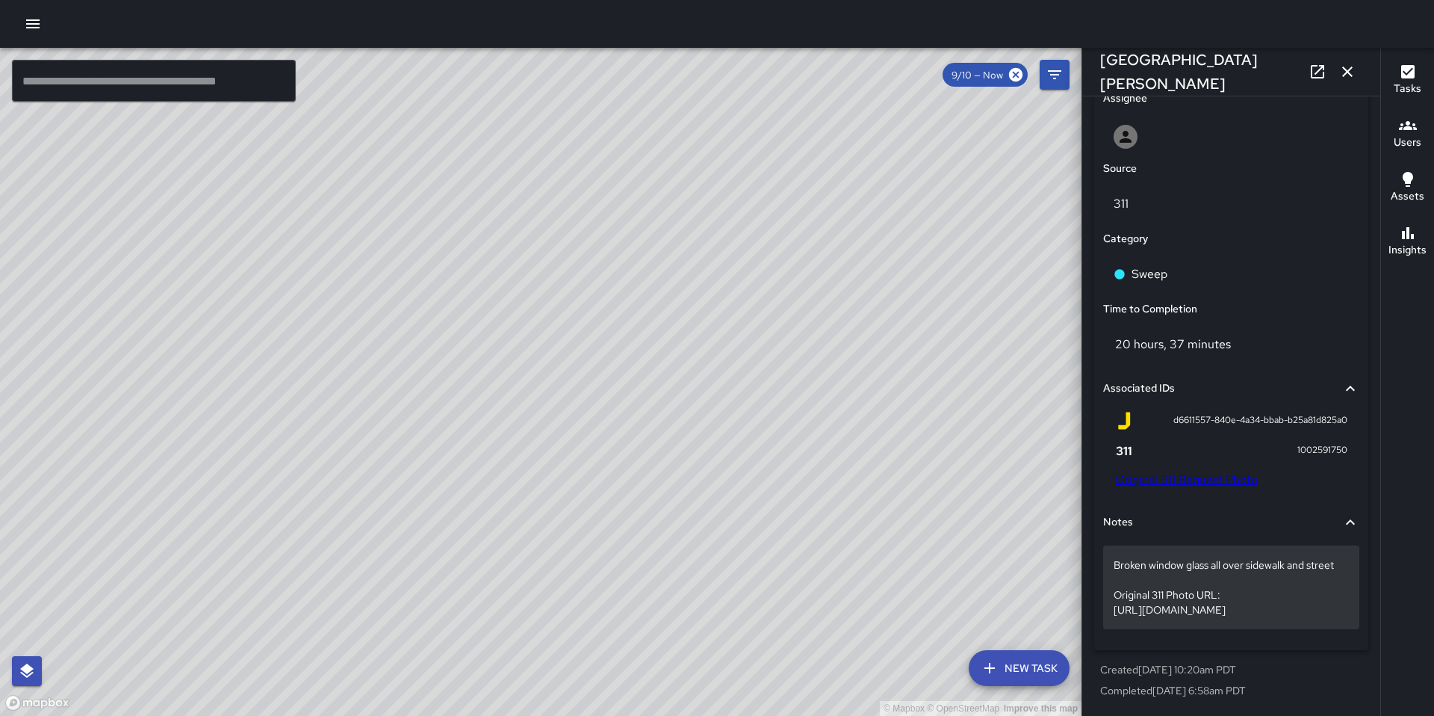
scroll to position [795, 0]
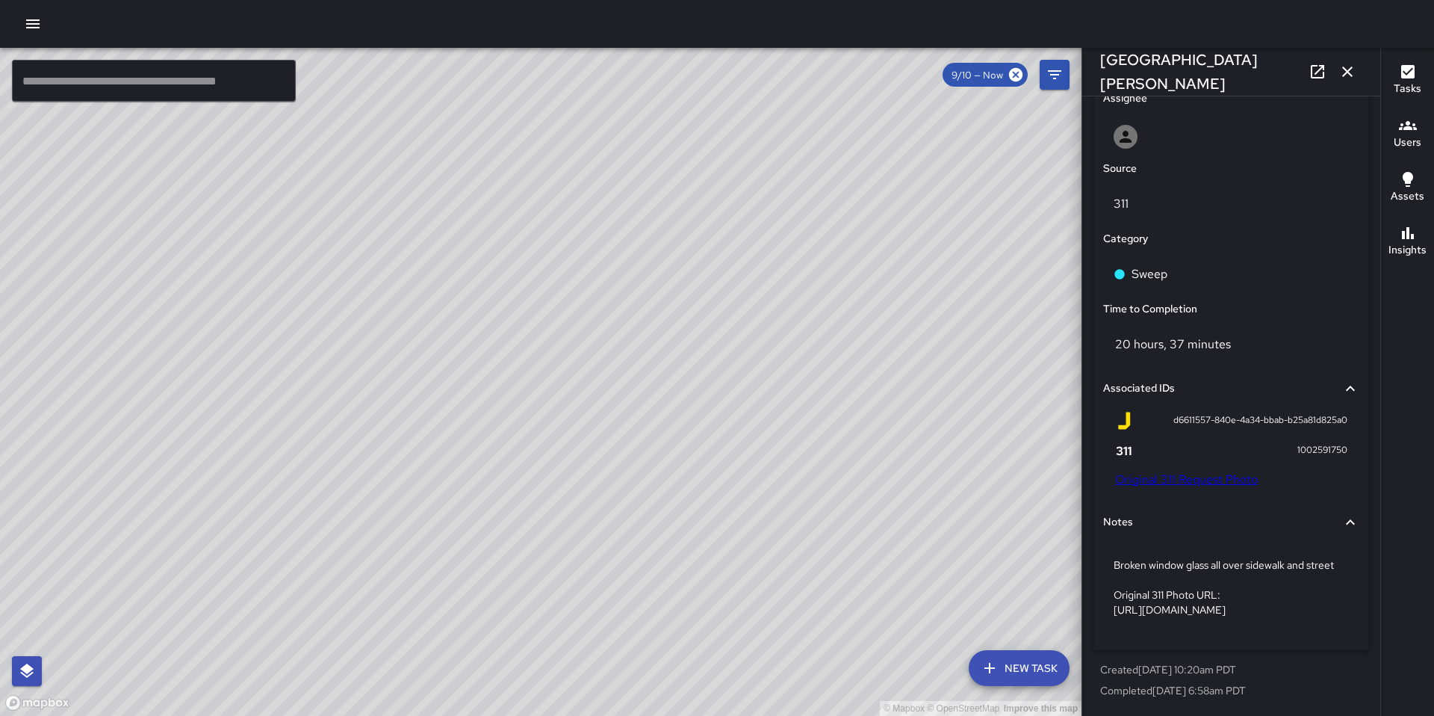
click at [1159, 474] on link "Original 311 Request Photo" at bounding box center [1186, 479] width 143 height 16
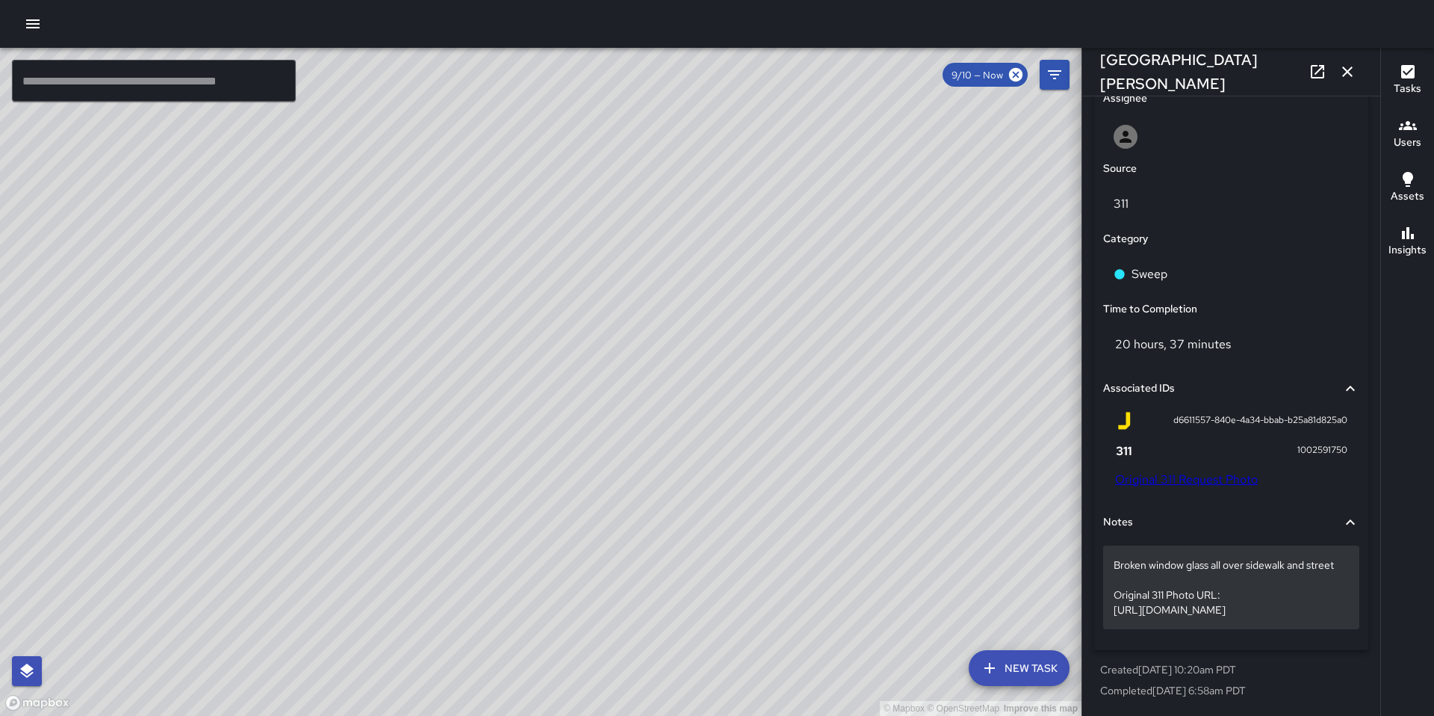
click at [1204, 607] on p "Broken window glass all over sidewalk and street Original 311 Photo URL: https:…" at bounding box center [1231, 587] width 235 height 60
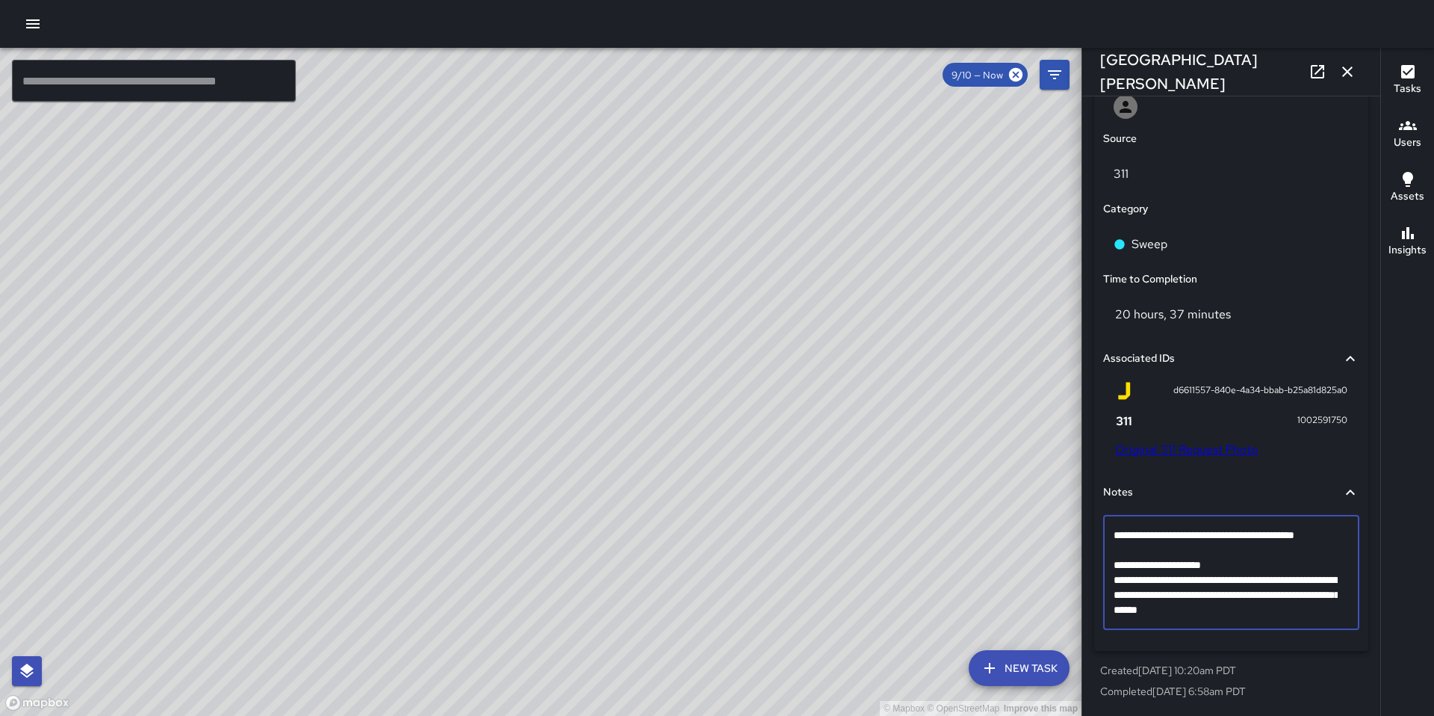
scroll to position [762, 0]
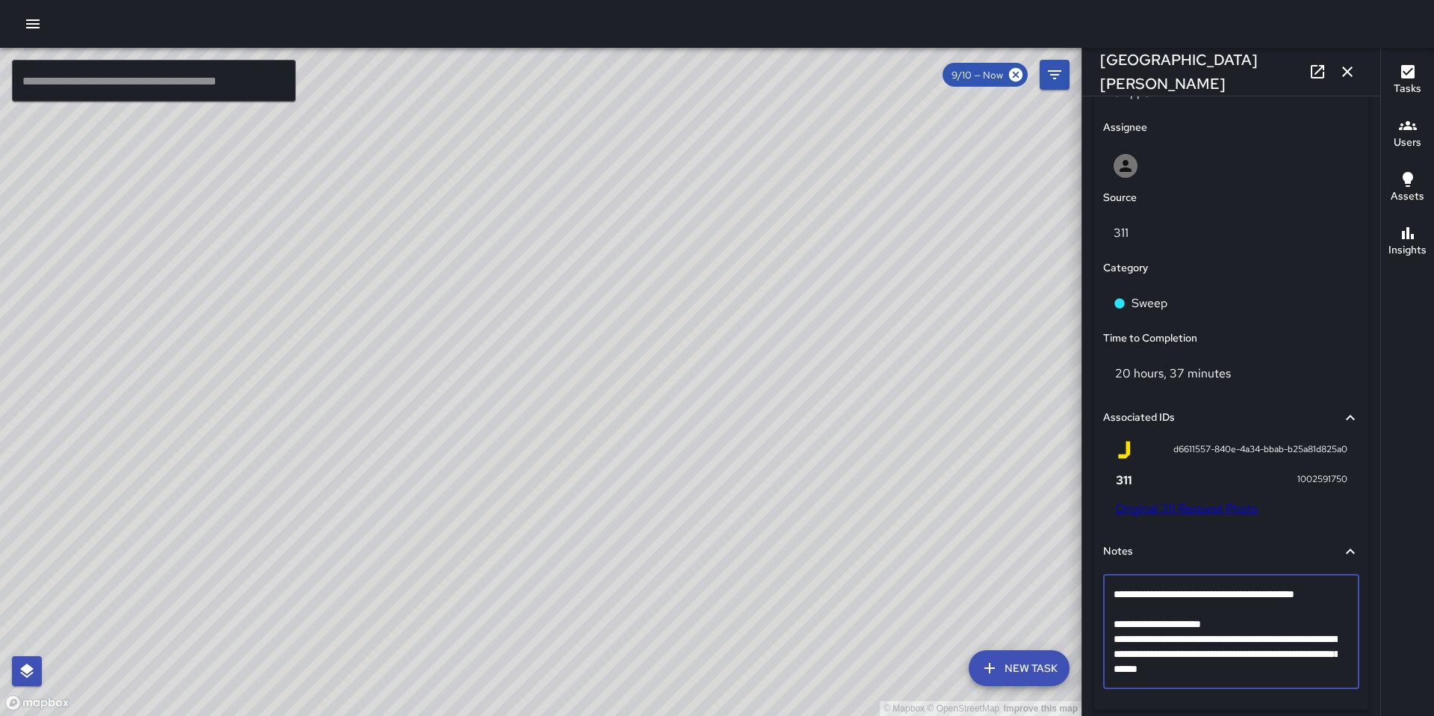
drag, startPoint x: 1313, startPoint y: 662, endPoint x: 1116, endPoint y: 619, distance: 201.8
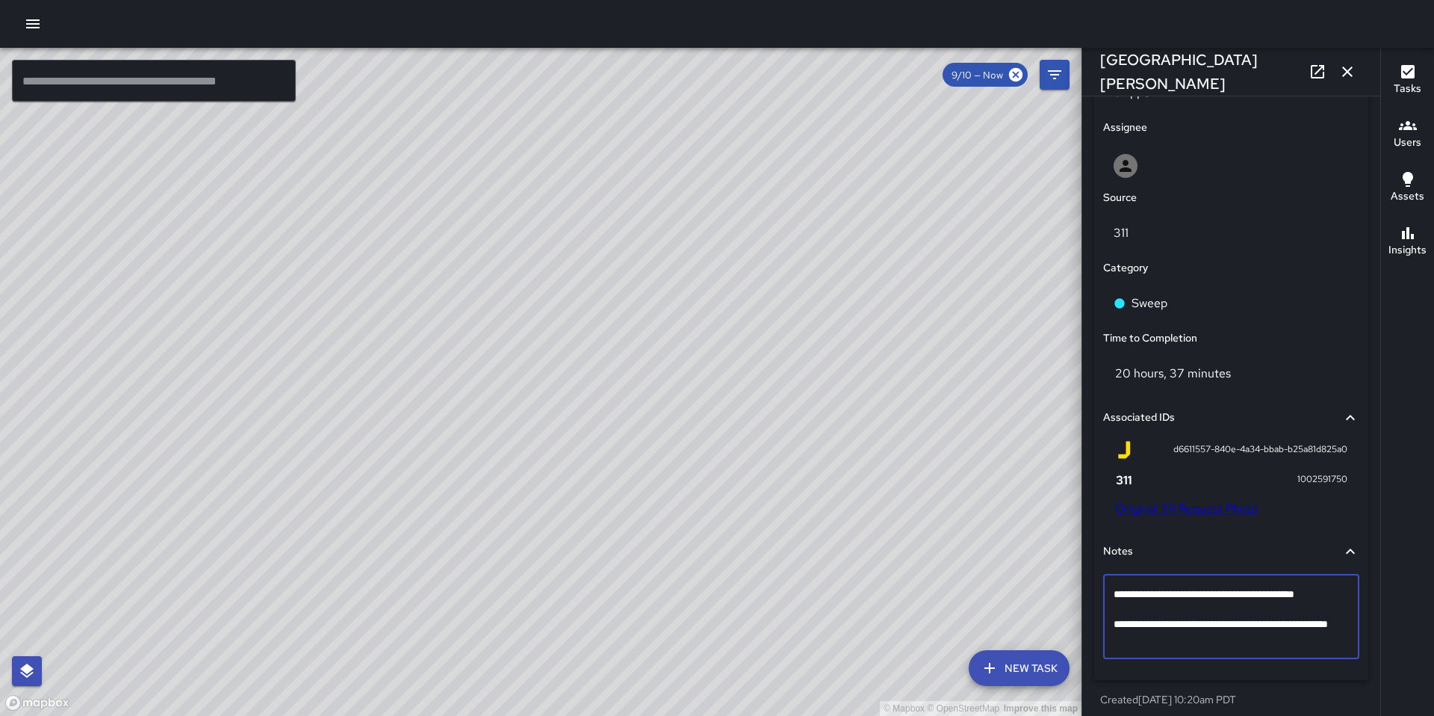
drag, startPoint x: 1335, startPoint y: 594, endPoint x: 1150, endPoint y: 580, distance: 185.8
click at [1150, 580] on div "**********" at bounding box center [1231, 617] width 256 height 84
type textarea "**********"
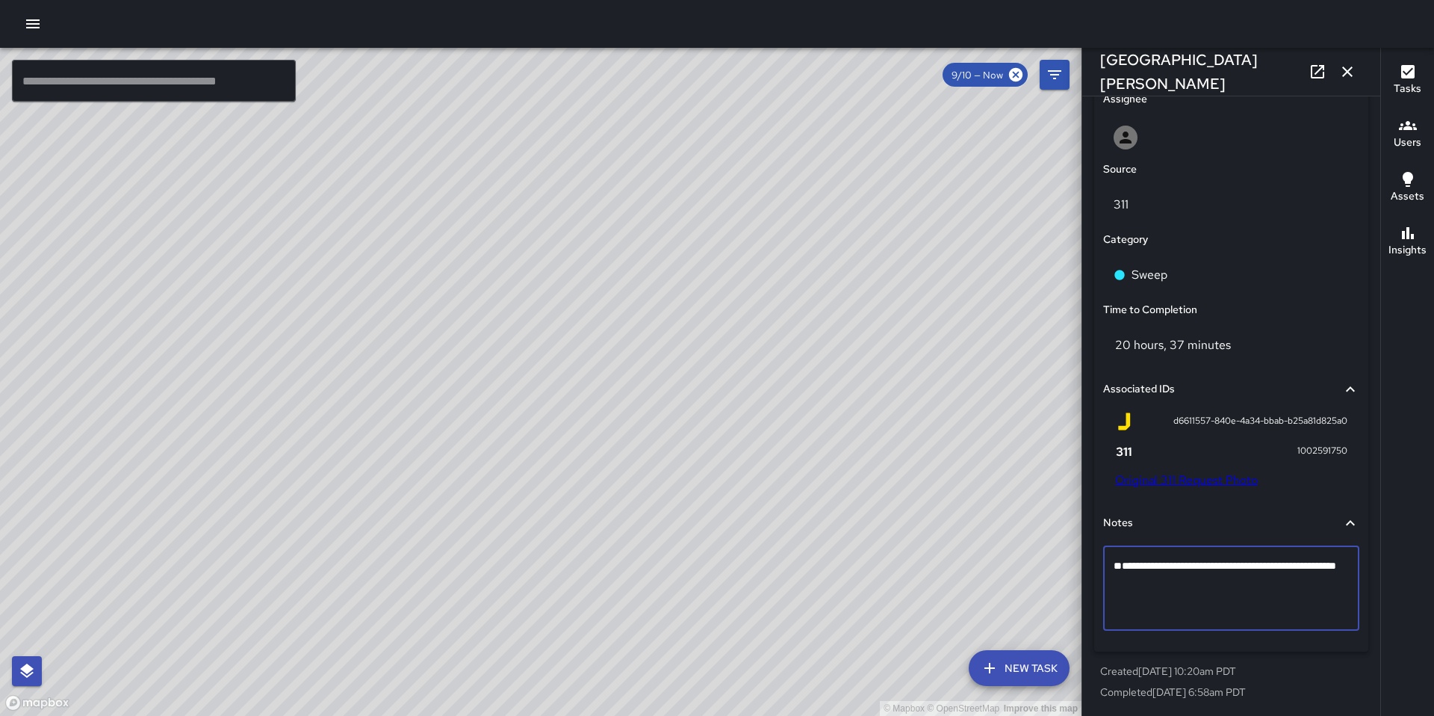
scroll to position [792, 0]
click at [1345, 75] on icon "button" at bounding box center [1348, 71] width 10 height 10
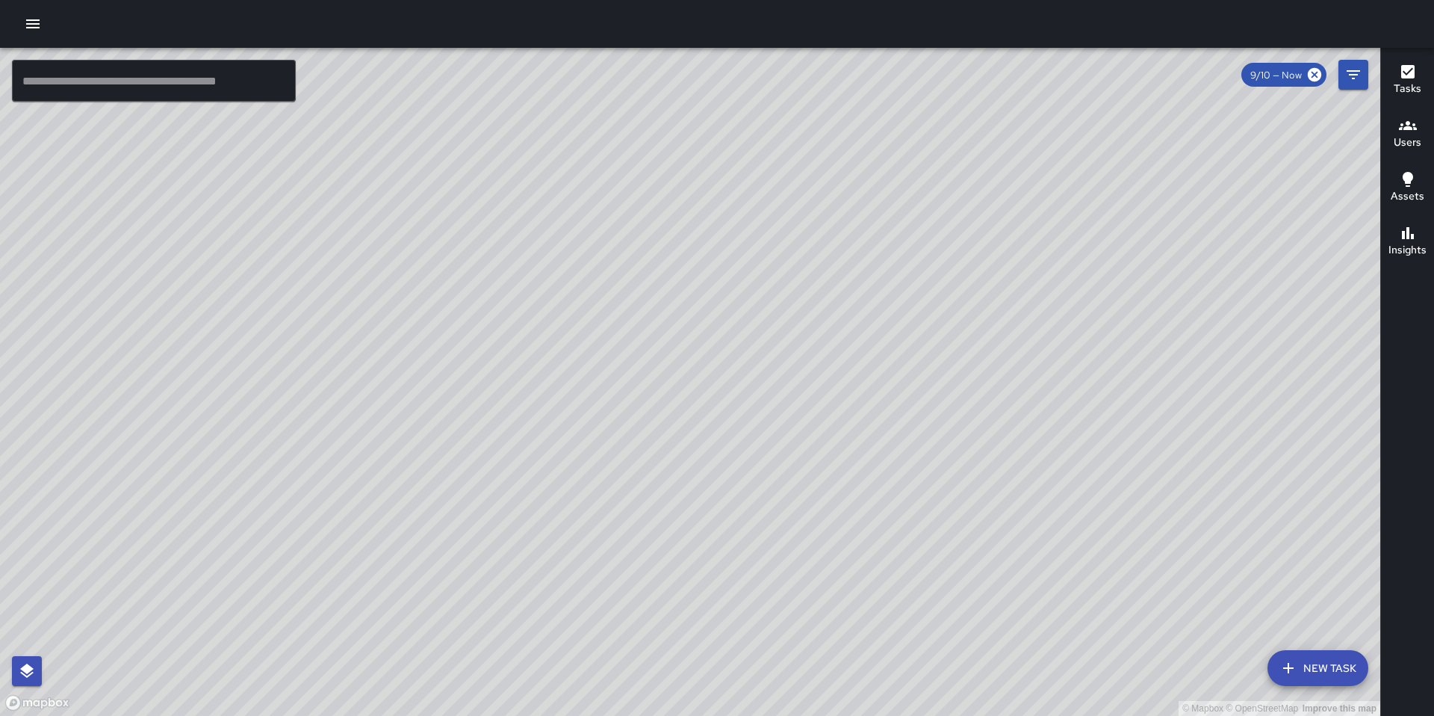
click at [854, 188] on div "© Mapbox © OpenStreetMap Improve this map WB Woodrow Blake 365 Harriet Street C…" at bounding box center [690, 382] width 1381 height 668
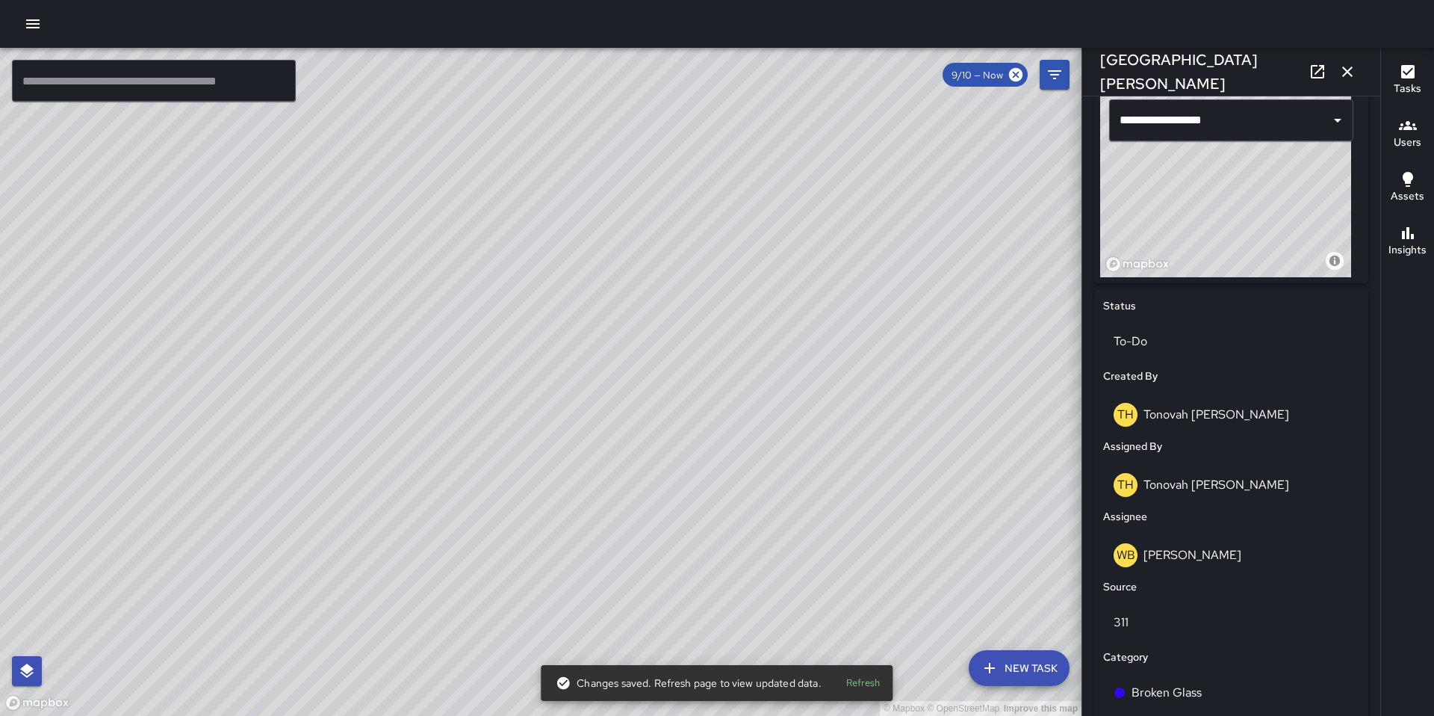
scroll to position [508, 0]
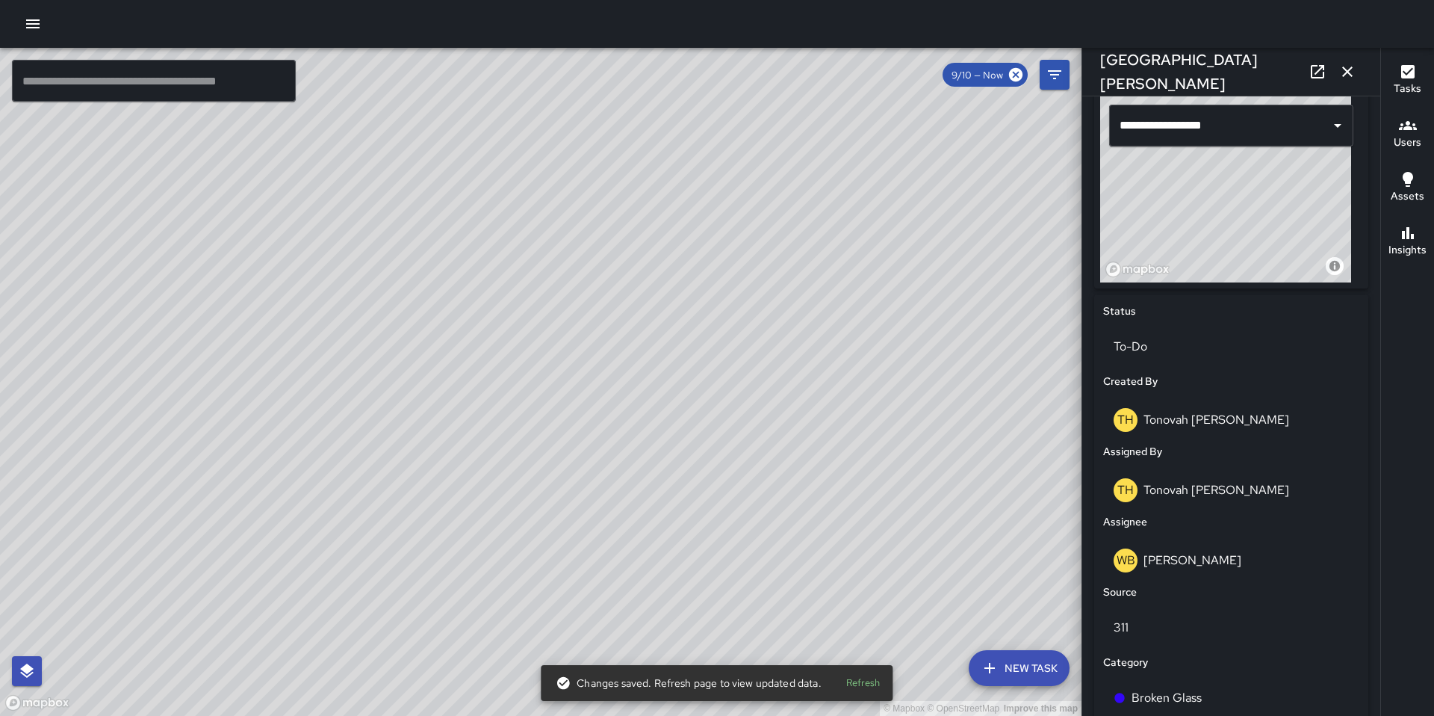
click at [185, 321] on div "© Mapbox © OpenStreetMap Improve this map Unassigned 365 Harriet Street Complet…" at bounding box center [541, 382] width 1082 height 668
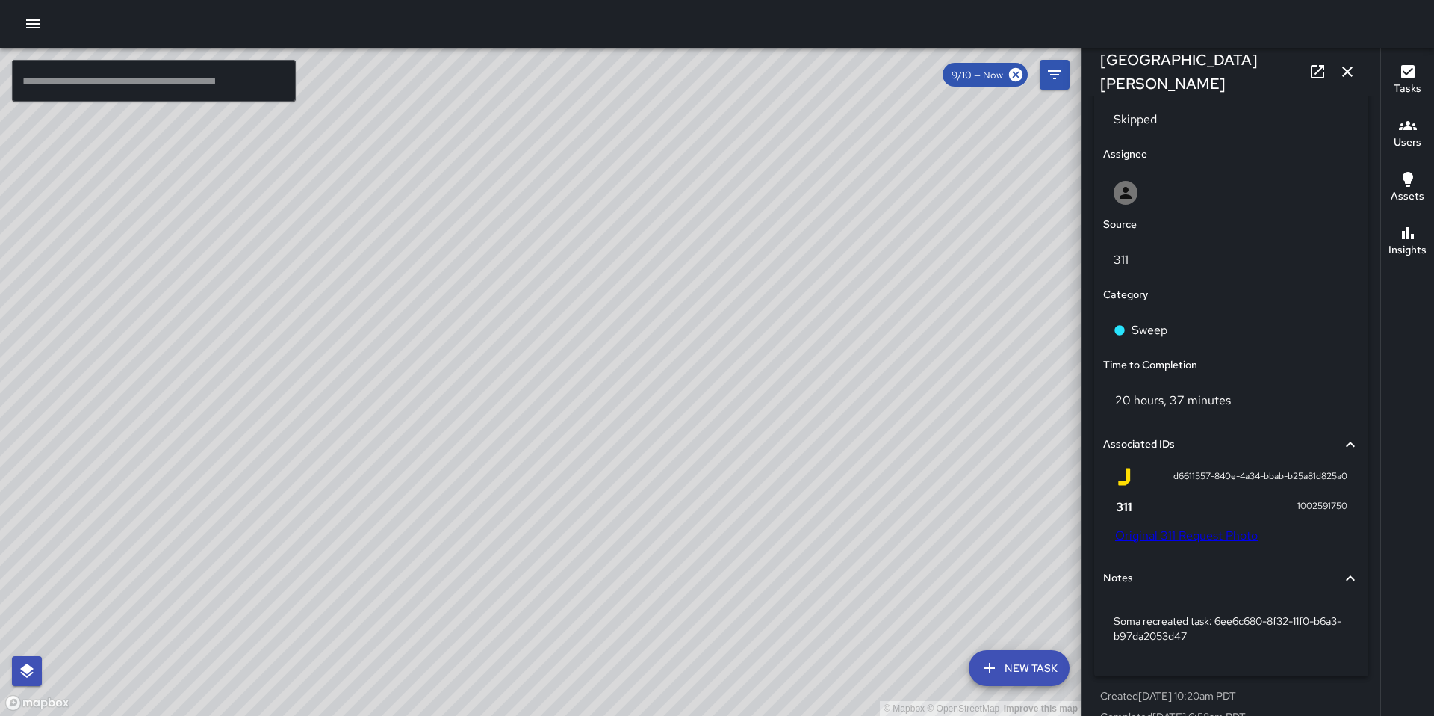
scroll to position [791, 0]
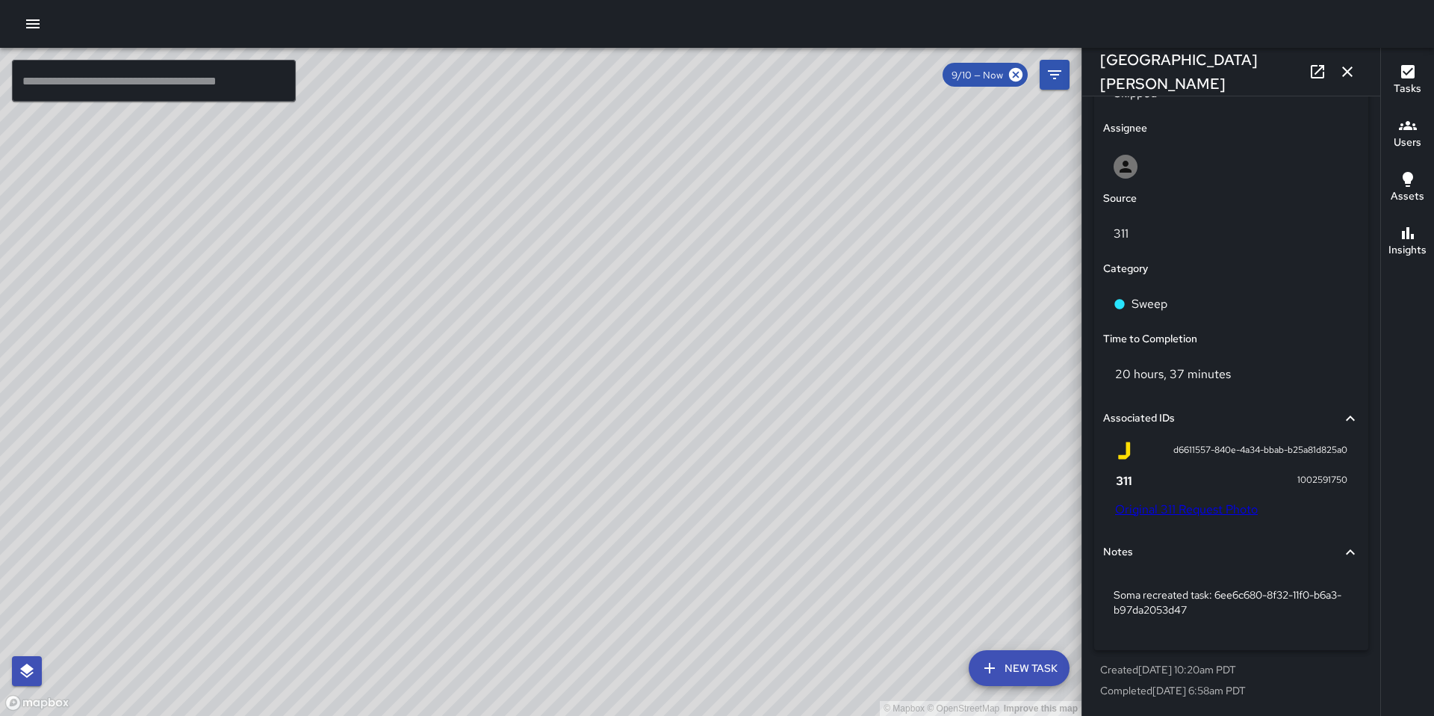
click at [1345, 74] on icon "button" at bounding box center [1348, 71] width 10 height 10
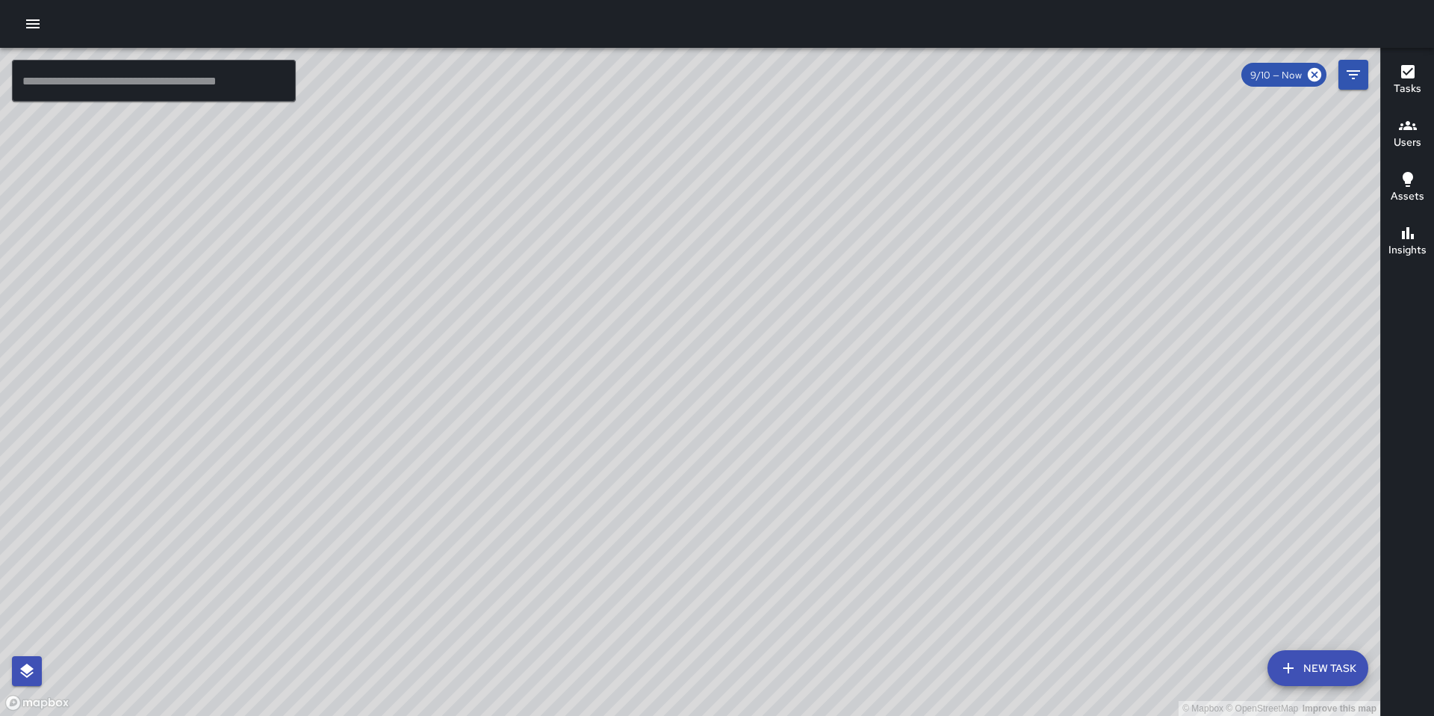
click at [689, 385] on div "© Mapbox © OpenStreetMap Improve this map Unassigned 365 Harriet Street Complet…" at bounding box center [690, 382] width 1381 height 668
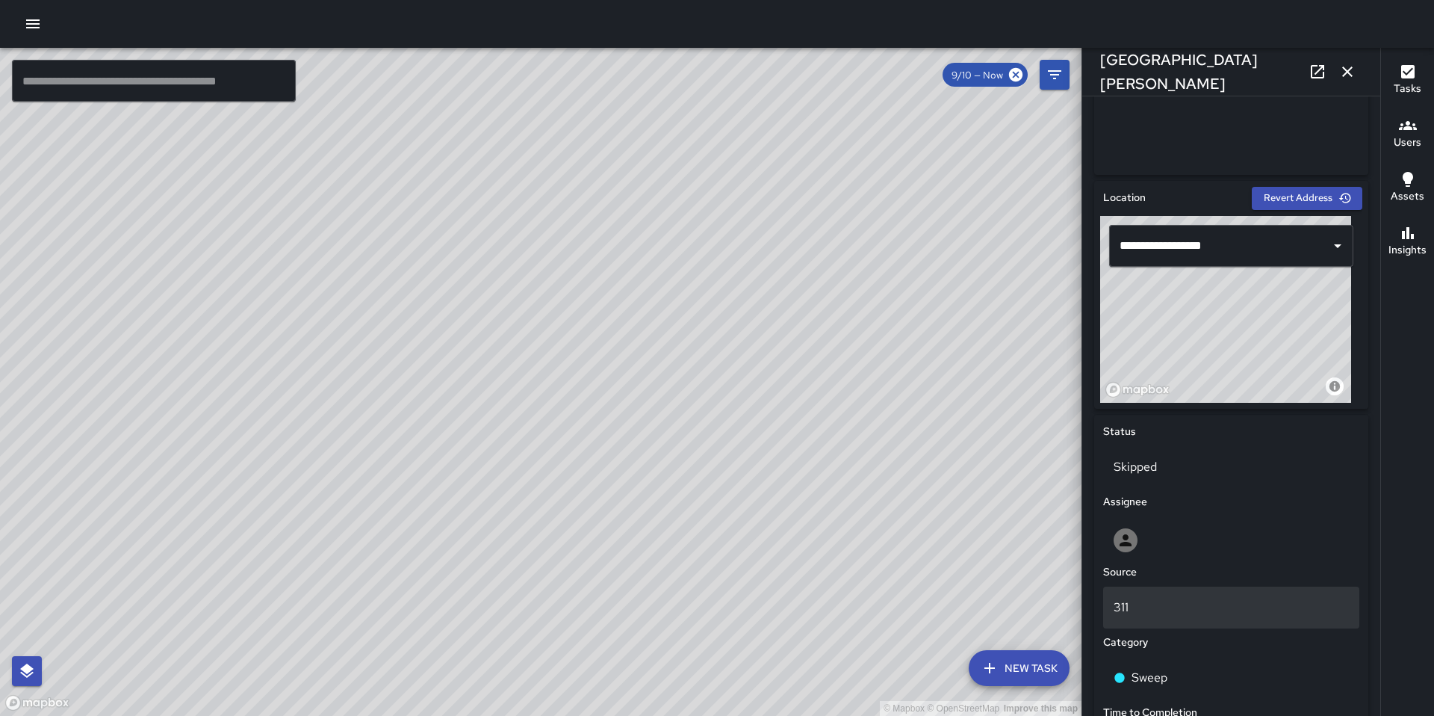
scroll to position [445, 0]
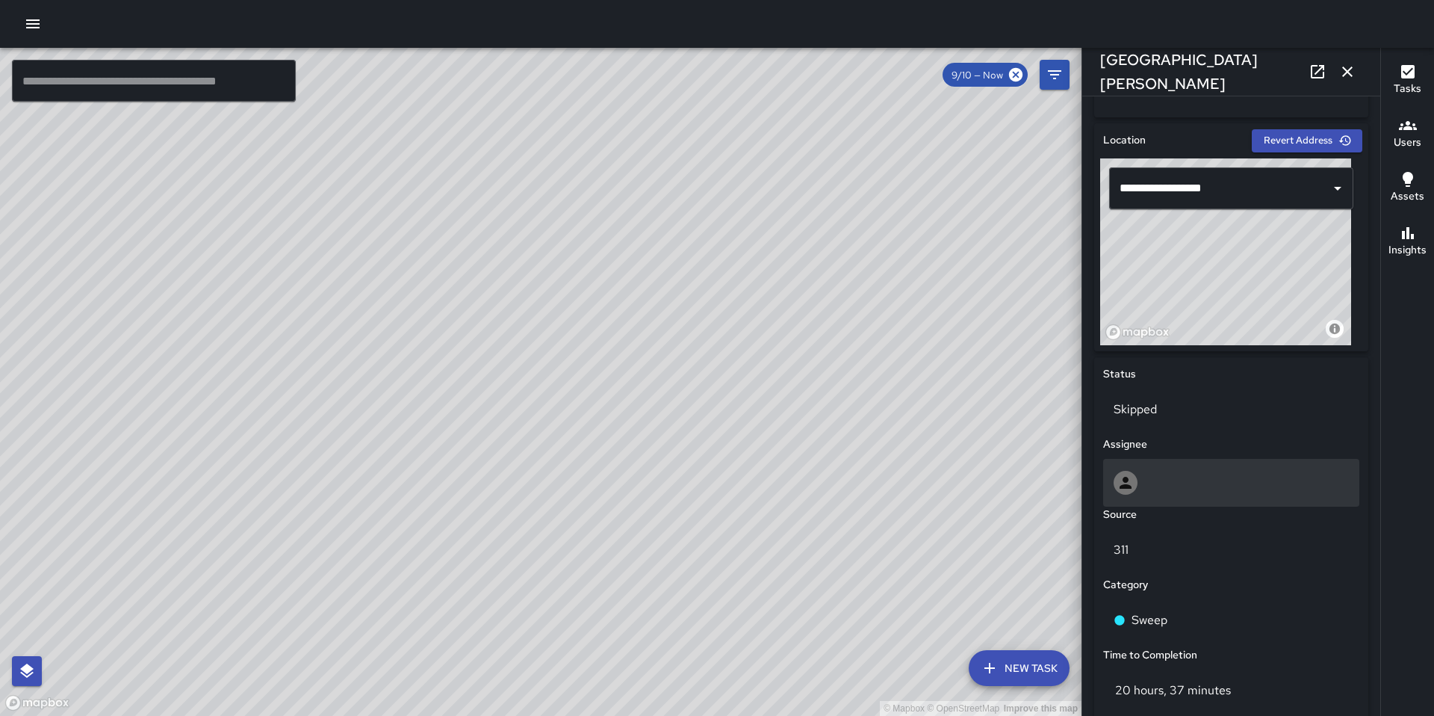
click at [1166, 461] on div at bounding box center [1231, 483] width 256 height 48
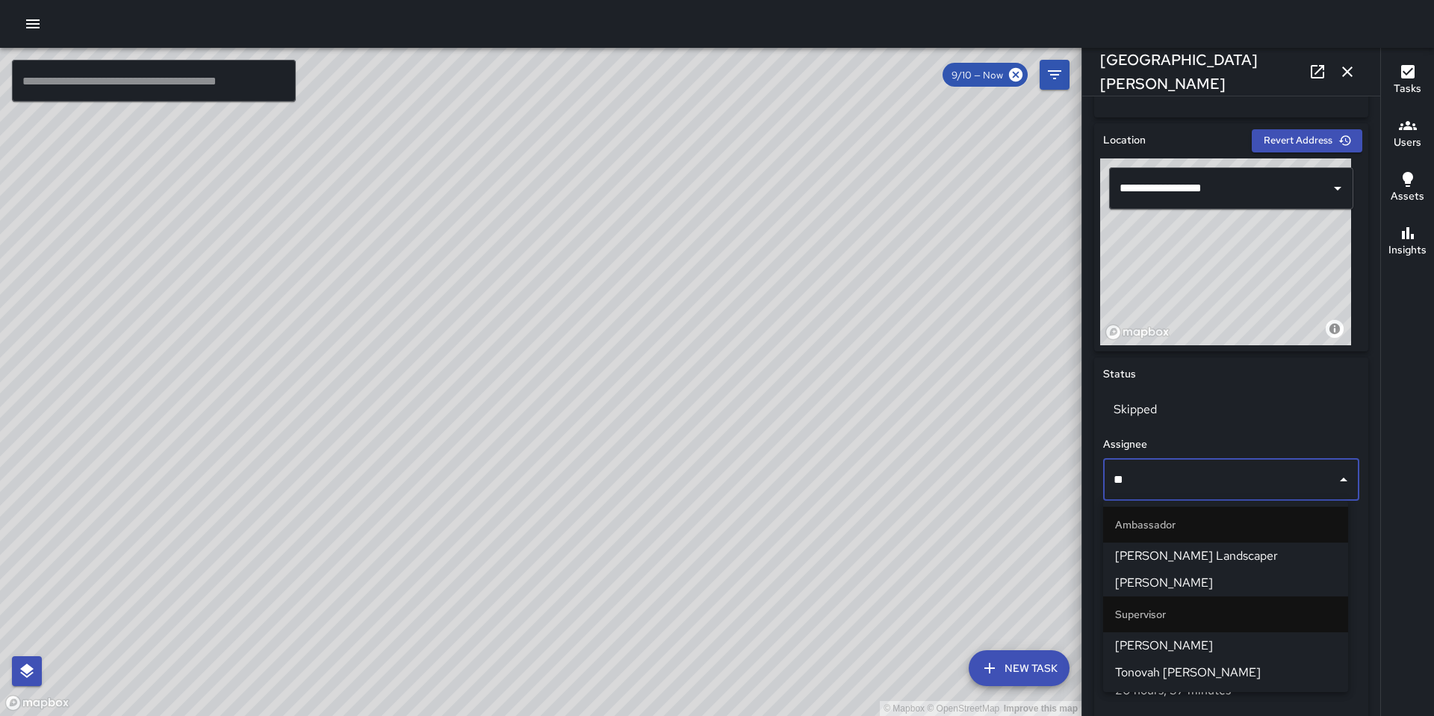
type input "***"
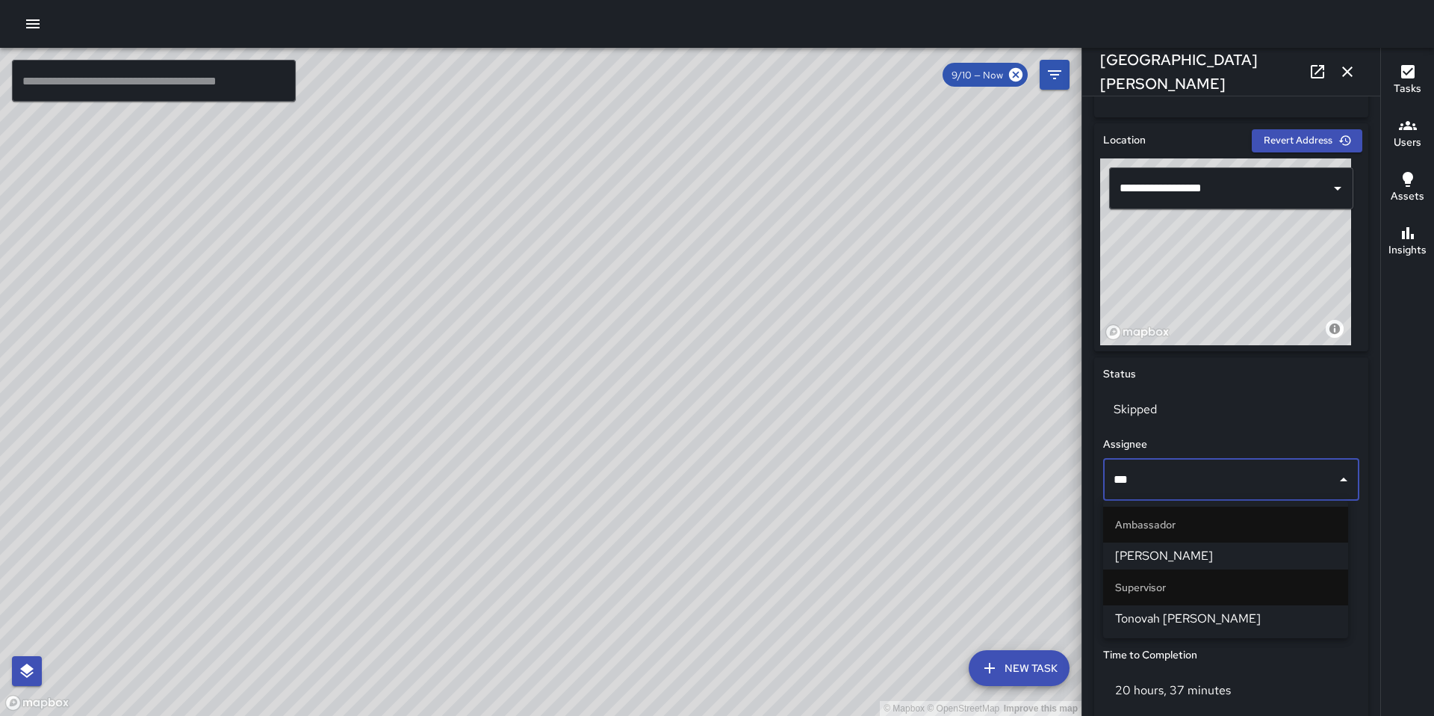
click at [1171, 614] on span "Tonovah [PERSON_NAME]" at bounding box center [1225, 619] width 221 height 18
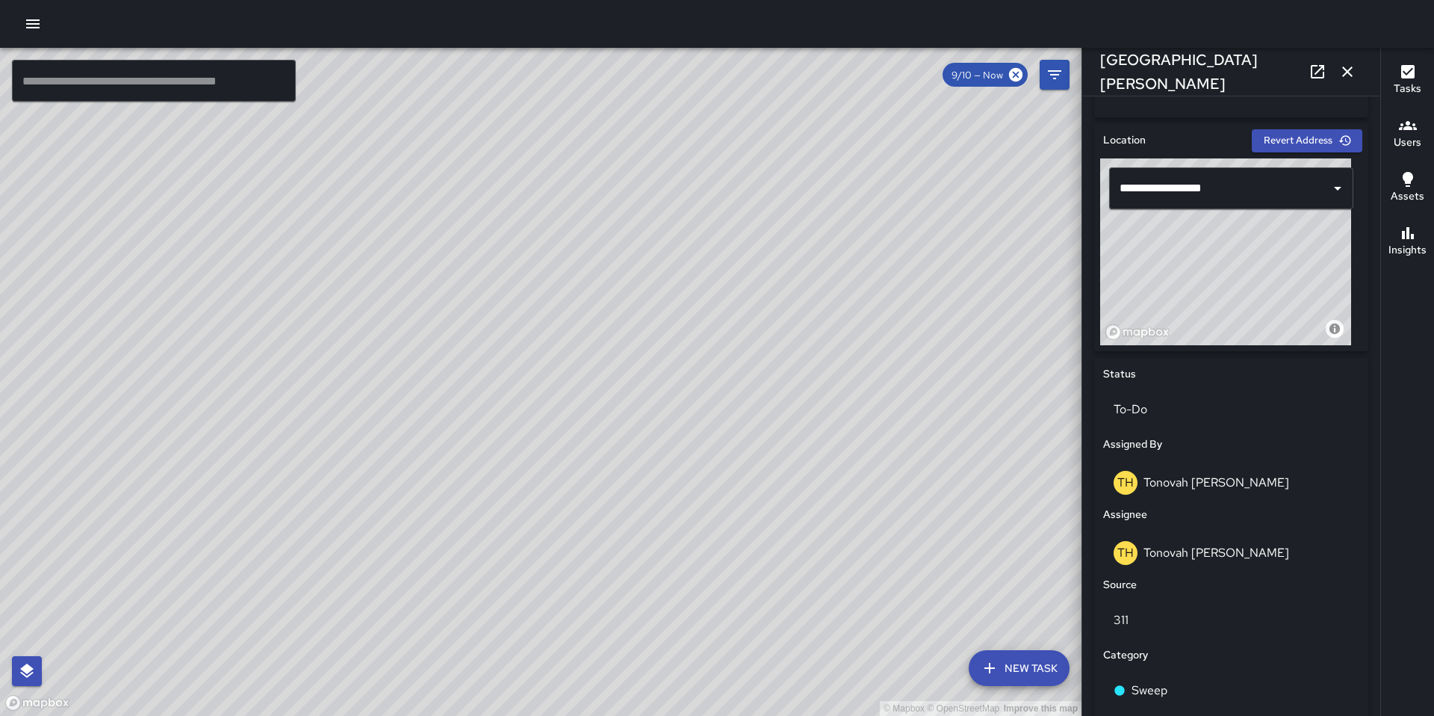
drag, startPoint x: 524, startPoint y: 434, endPoint x: 678, endPoint y: 315, distance: 193.8
click at [666, 315] on div "© Mapbox © OpenStreetMap Improve this map" at bounding box center [541, 382] width 1082 height 668
drag, startPoint x: 630, startPoint y: 421, endPoint x: 672, endPoint y: 397, distance: 47.8
click at [652, 380] on div "© Mapbox © OpenStreetMap Improve this map" at bounding box center [541, 382] width 1082 height 668
drag, startPoint x: 645, startPoint y: 362, endPoint x: 761, endPoint y: 709, distance: 366.0
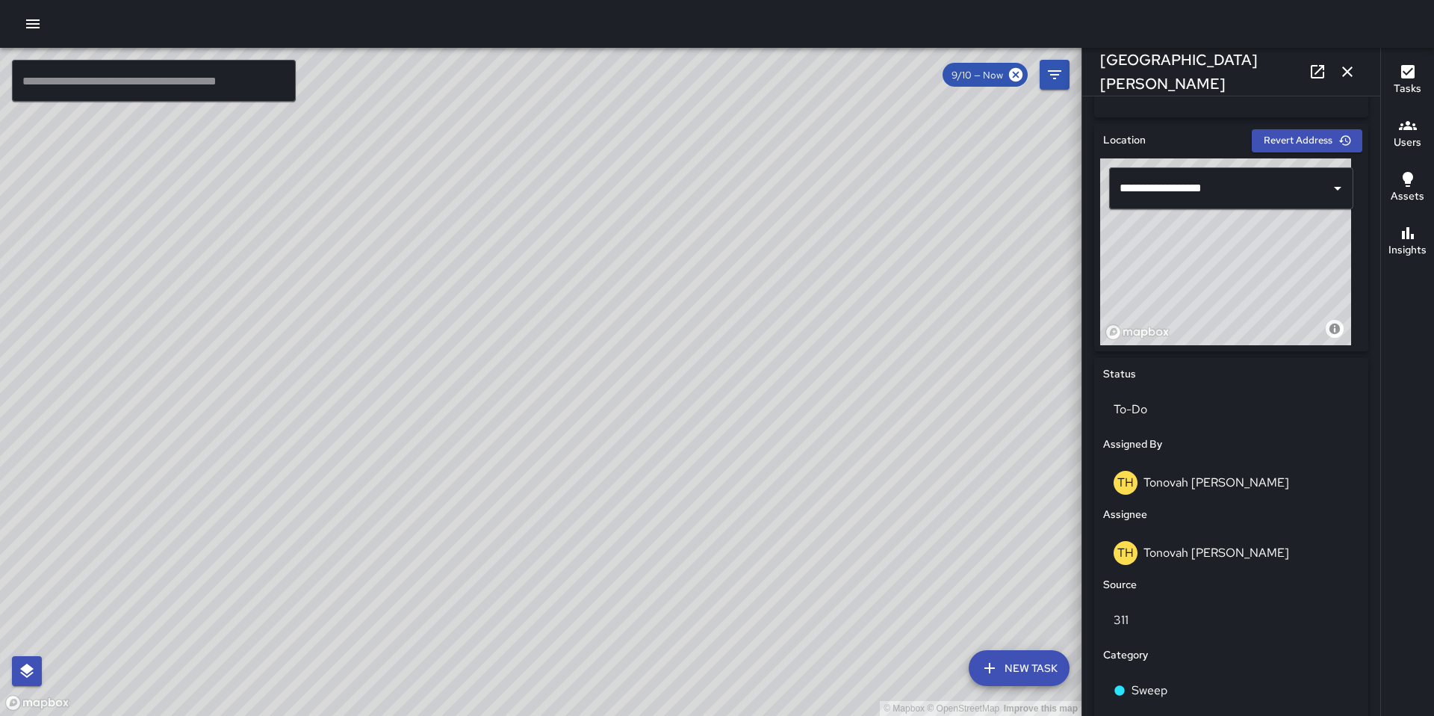
click at [760, 709] on div "© Mapbox © OpenStreetMap Improve this map" at bounding box center [541, 382] width 1082 height 668
drag, startPoint x: 656, startPoint y: 340, endPoint x: 696, endPoint y: 272, distance: 79.1
click at [694, 273] on div "© Mapbox © OpenStreetMap Improve this map" at bounding box center [541, 382] width 1082 height 668
drag, startPoint x: 631, startPoint y: 349, endPoint x: 708, endPoint y: 300, distance: 91.0
click at [703, 303] on div "© Mapbox © OpenStreetMap Improve this map" at bounding box center [541, 382] width 1082 height 668
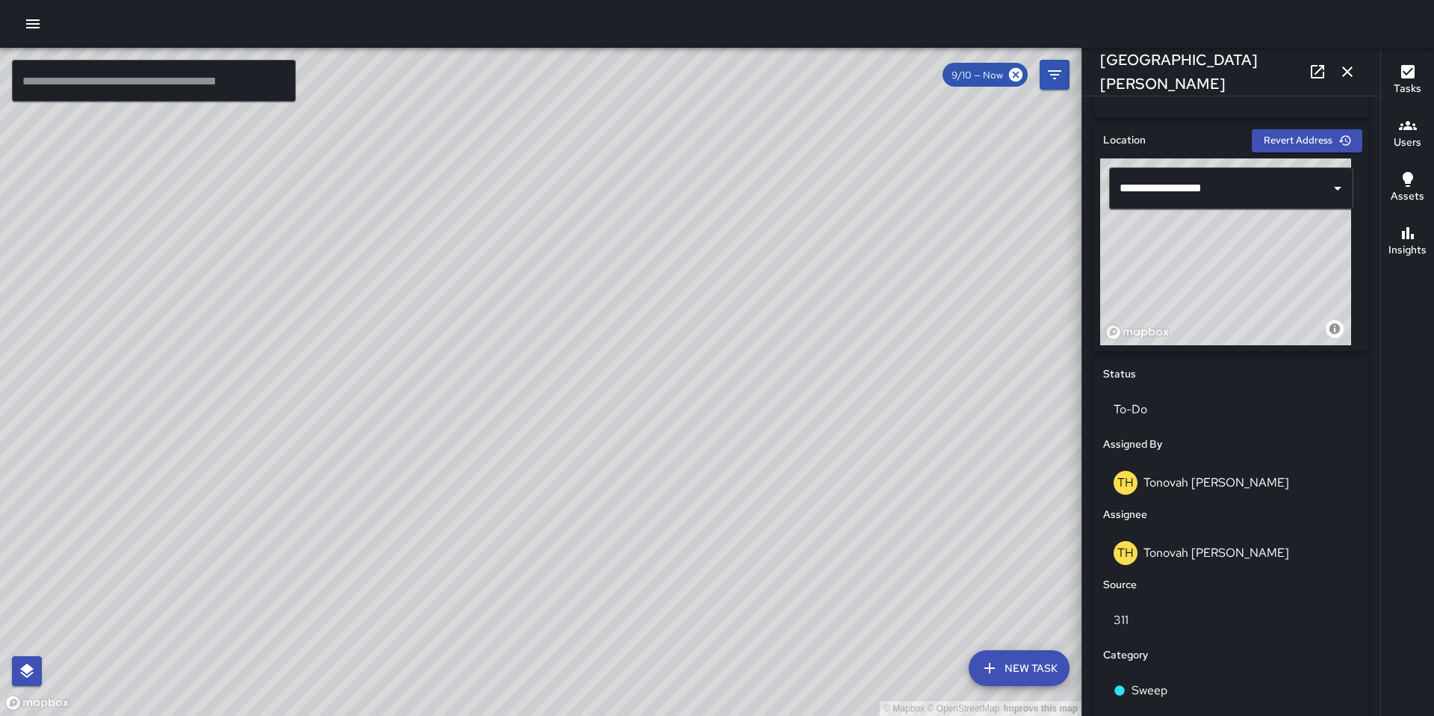
drag, startPoint x: 642, startPoint y: 401, endPoint x: 720, endPoint y: 362, distance: 86.9
click at [720, 363] on div "© Mapbox © OpenStreetMap Improve this map" at bounding box center [541, 382] width 1082 height 668
drag, startPoint x: 666, startPoint y: 414, endPoint x: 739, endPoint y: 347, distance: 98.3
click at [739, 347] on div "© Mapbox © OpenStreetMap Improve this map" at bounding box center [541, 382] width 1082 height 668
drag, startPoint x: 710, startPoint y: 504, endPoint x: 774, endPoint y: 448, distance: 85.3
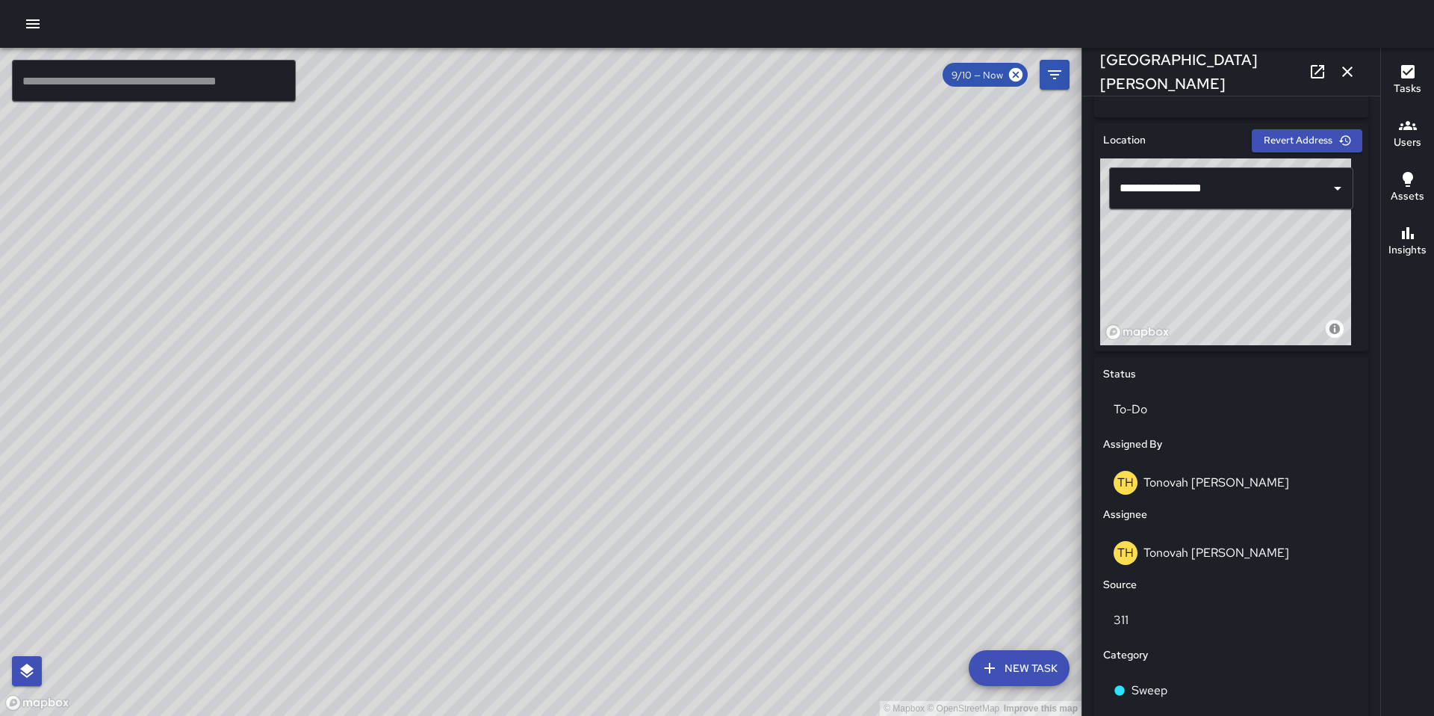
click at [774, 448] on div "© Mapbox © OpenStreetMap Improve this map" at bounding box center [541, 382] width 1082 height 668
drag, startPoint x: 636, startPoint y: 501, endPoint x: 679, endPoint y: 505, distance: 43.6
click at [679, 505] on div "© Mapbox © OpenStreetMap Improve this map" at bounding box center [541, 382] width 1082 height 668
drag, startPoint x: 765, startPoint y: 495, endPoint x: 747, endPoint y: 572, distance: 78.3
click at [745, 575] on div "© Mapbox © OpenStreetMap Improve this map" at bounding box center [541, 382] width 1082 height 668
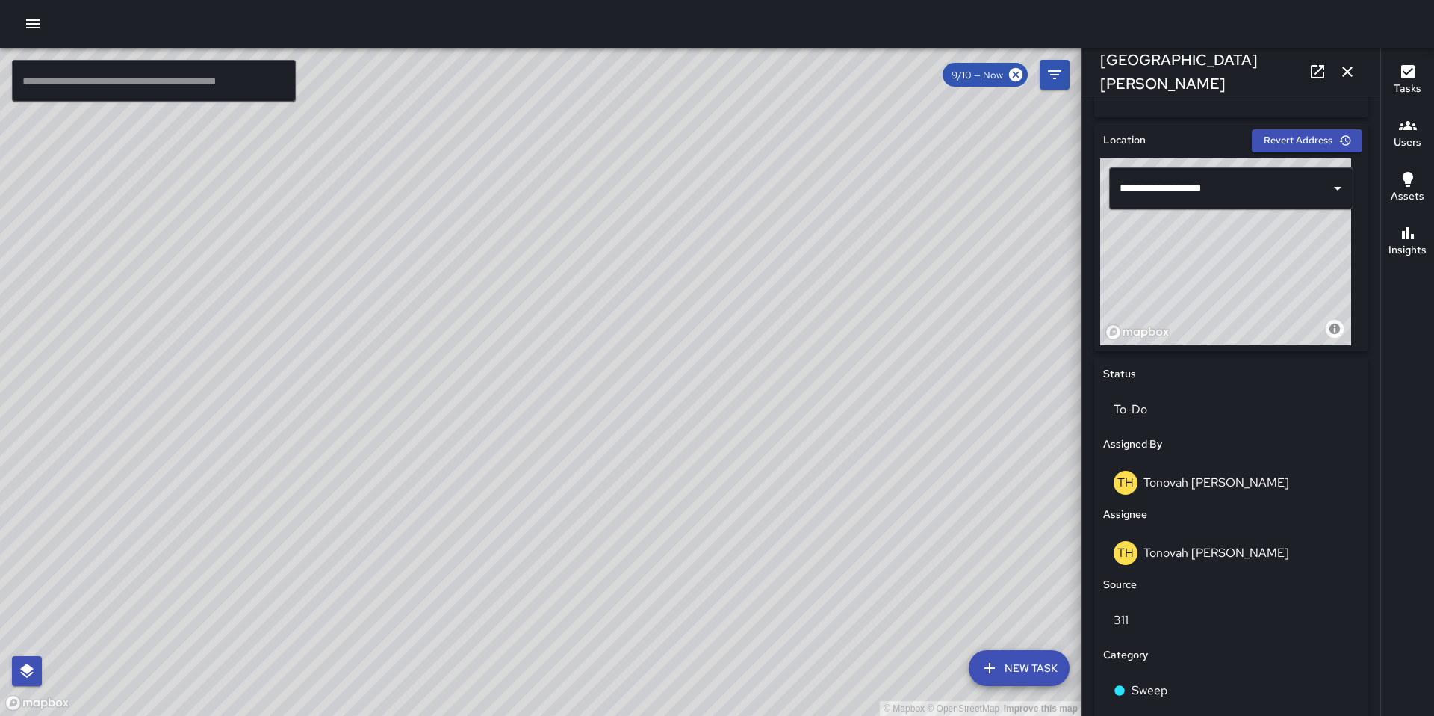
drag, startPoint x: 791, startPoint y: 560, endPoint x: 770, endPoint y: 551, distance: 23.4
click at [790, 563] on div "© Mapbox © OpenStreetMap Improve this map" at bounding box center [541, 382] width 1082 height 668
drag, startPoint x: 647, startPoint y: 489, endPoint x: 673, endPoint y: 521, distance: 42.0
click at [673, 521] on div "© Mapbox © OpenStreetMap Improve this map" at bounding box center [541, 382] width 1082 height 668
click at [645, 492] on div "© Mapbox © OpenStreetMap Improve this map" at bounding box center [541, 382] width 1082 height 668
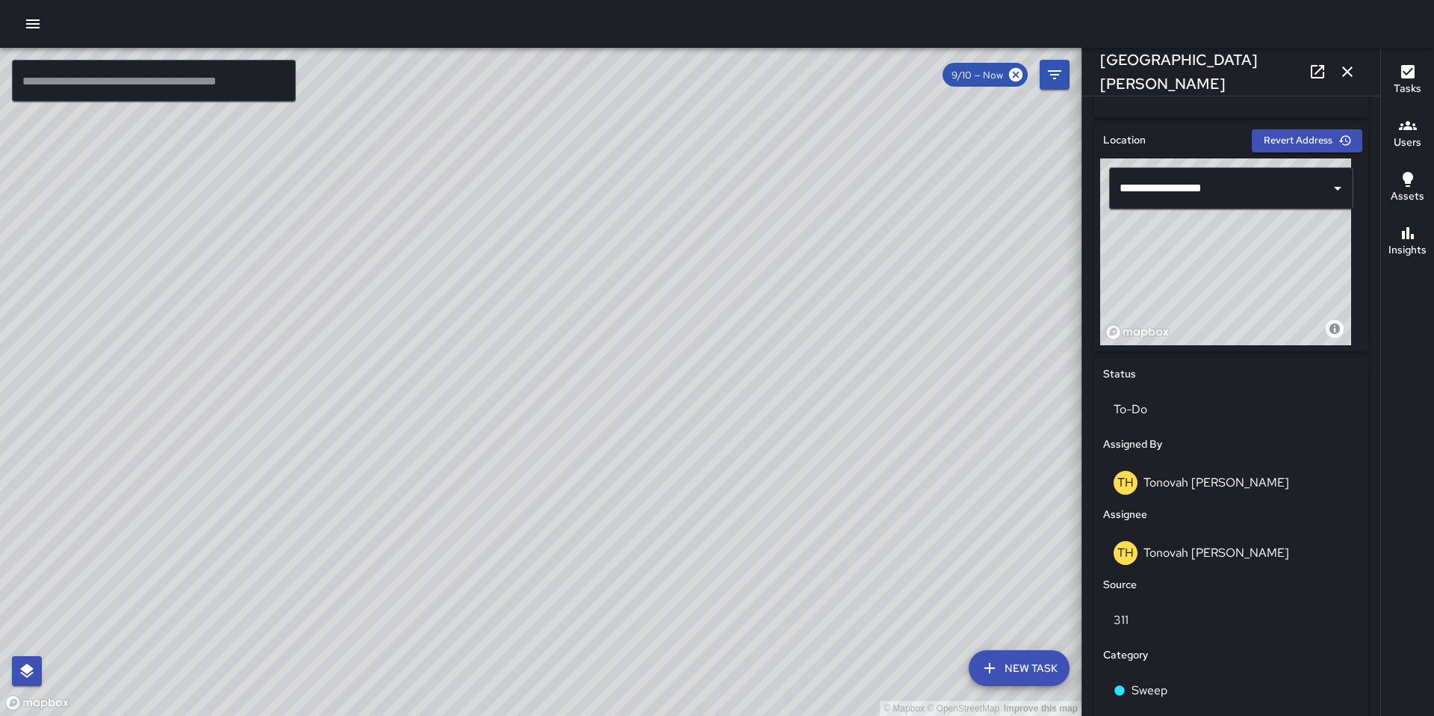
drag, startPoint x: 632, startPoint y: 475, endPoint x: 663, endPoint y: 495, distance: 36.7
click at [663, 495] on div "© Mapbox © OpenStreetMap Improve this map" at bounding box center [541, 382] width 1082 height 668
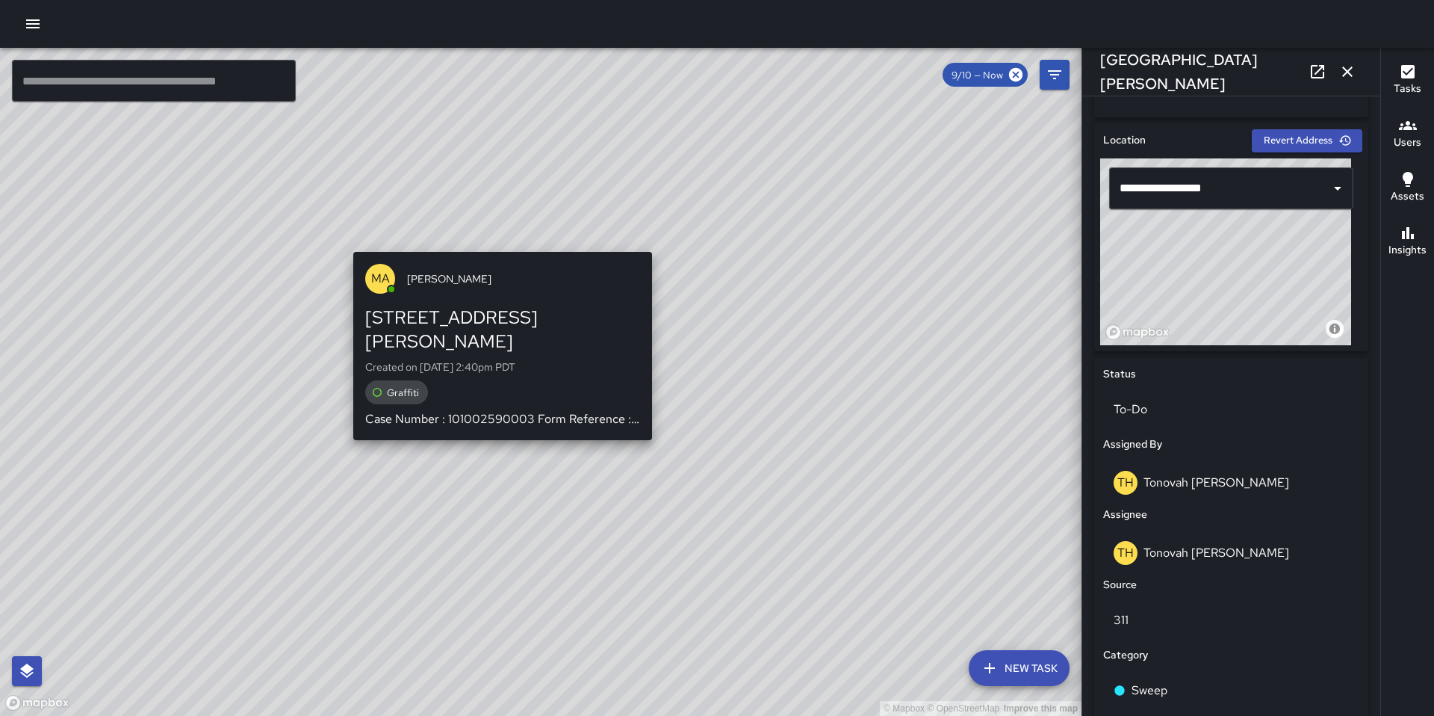
click at [496, 241] on div "© Mapbox © OpenStreetMap Improve this map MA Matt Allen 56 Ringold Street Creat…" at bounding box center [541, 382] width 1082 height 668
type input "**********"
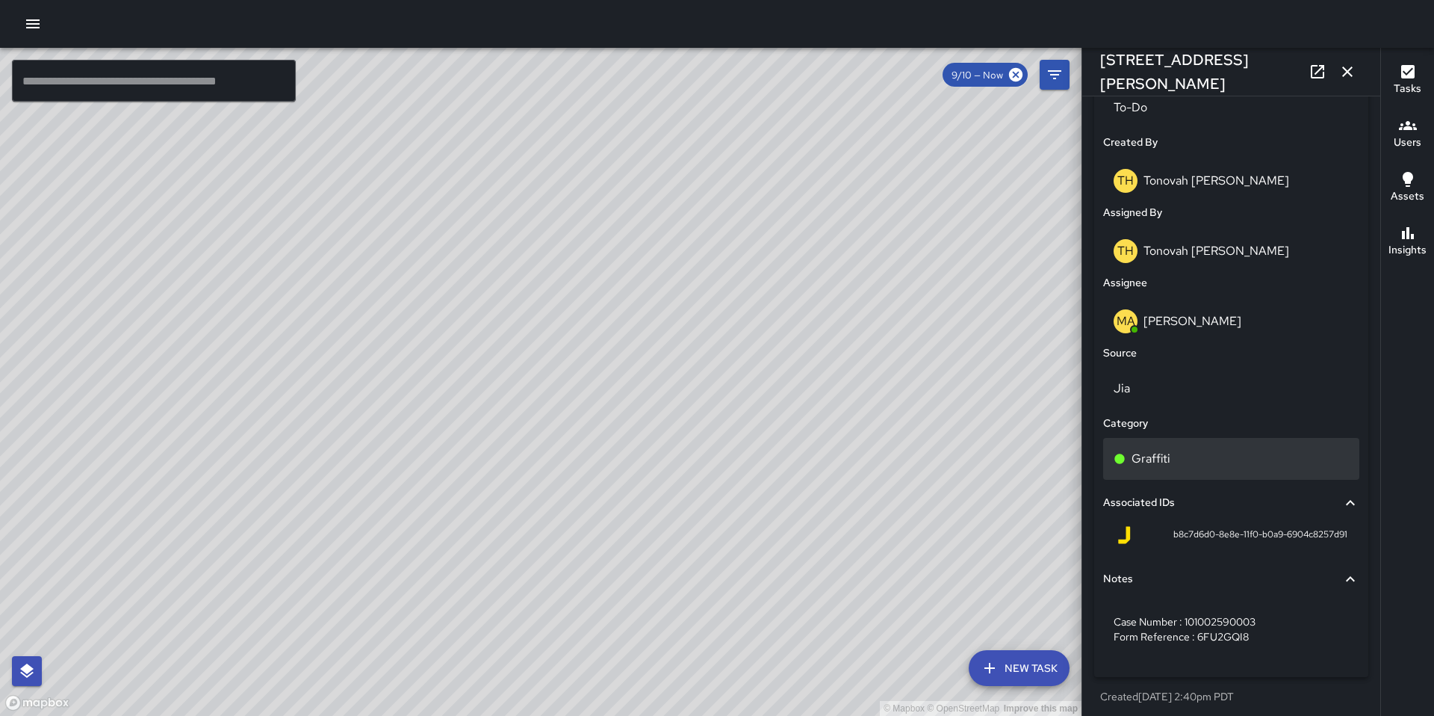
scroll to position [753, 0]
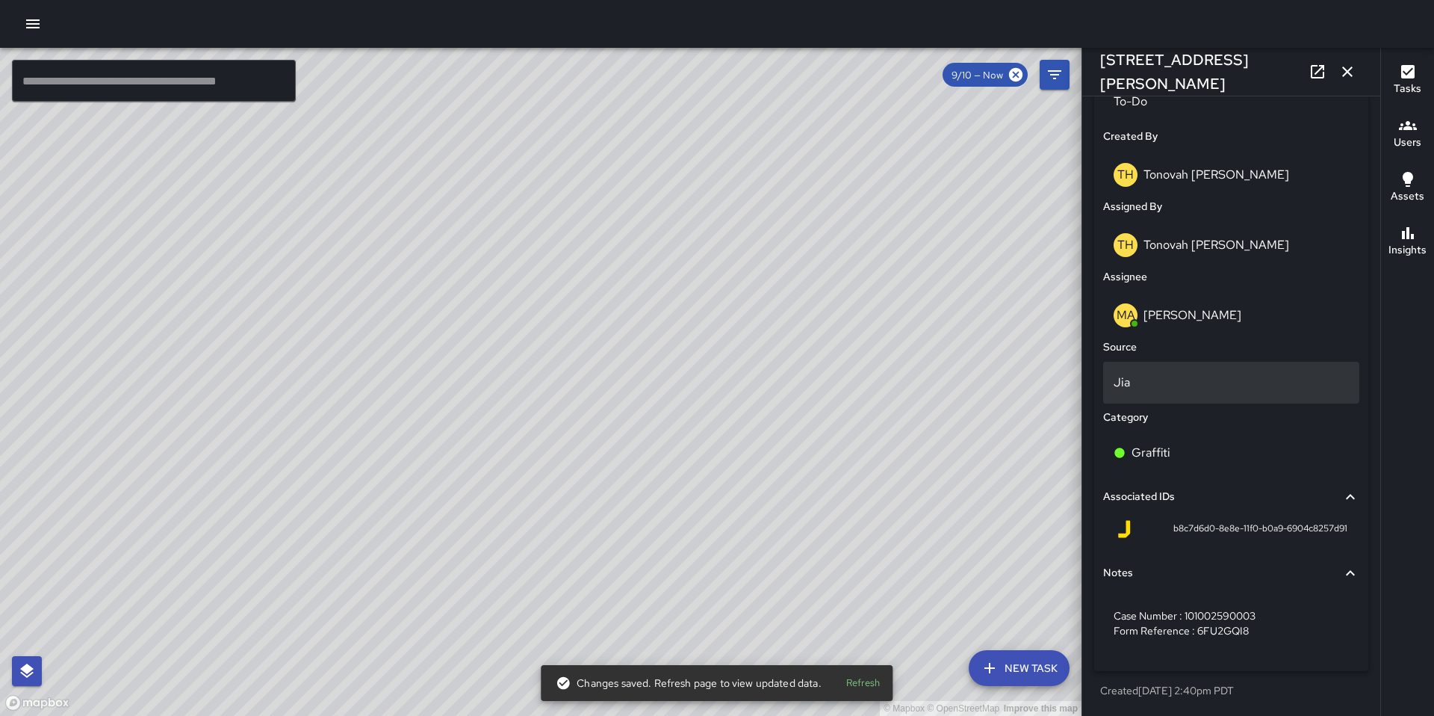
click at [1135, 385] on p "Jia" at bounding box center [1231, 383] width 235 height 18
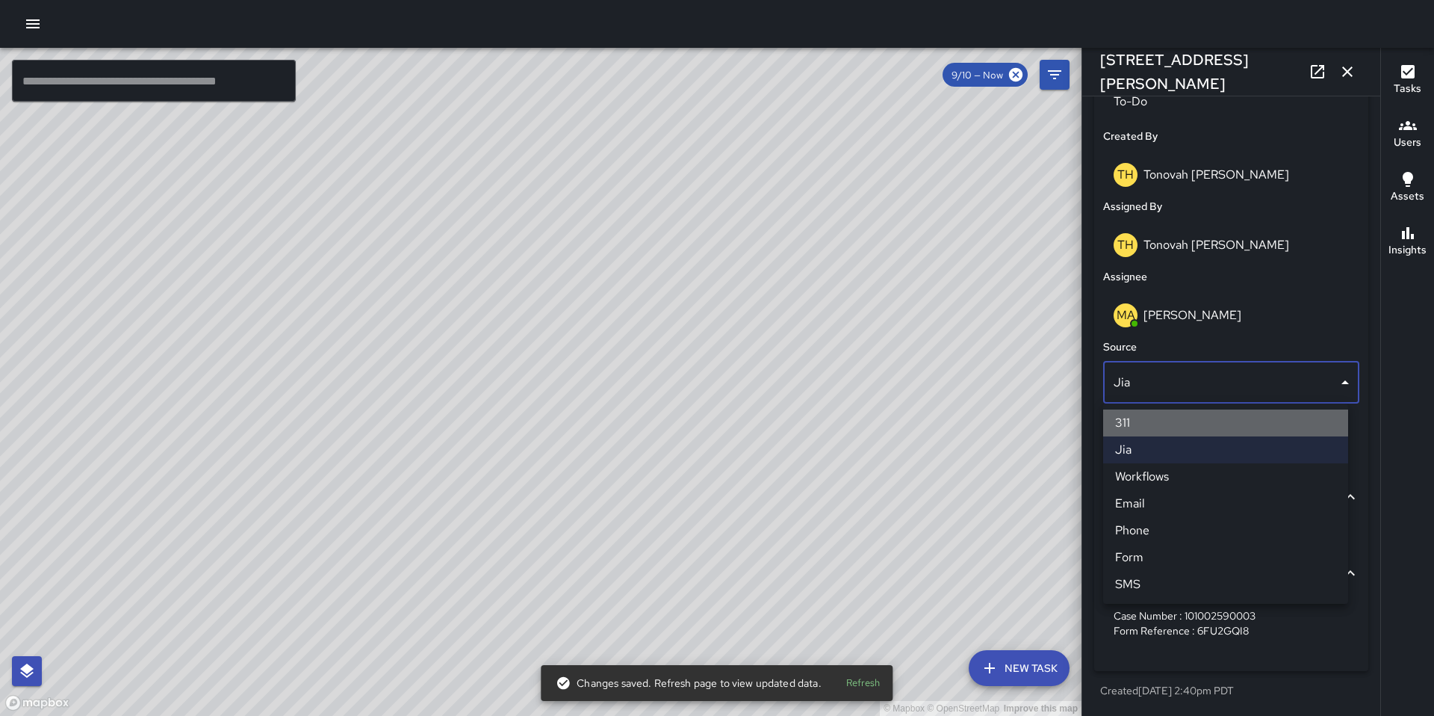
click at [1128, 409] on li "311" at bounding box center [1225, 422] width 245 height 27
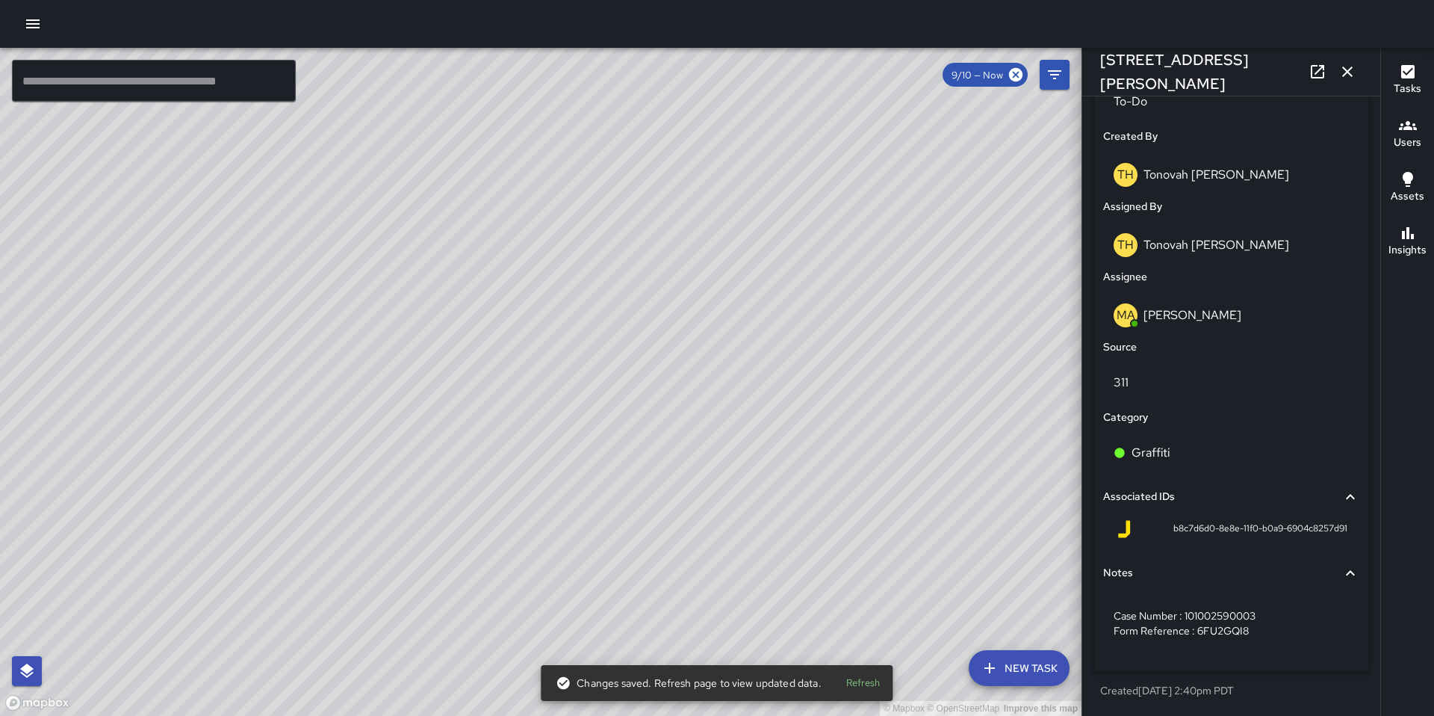
click at [545, 400] on div "© Mapbox © OpenStreetMap Improve this map Unassigned 56 Ringold Street Complete…" at bounding box center [541, 382] width 1082 height 668
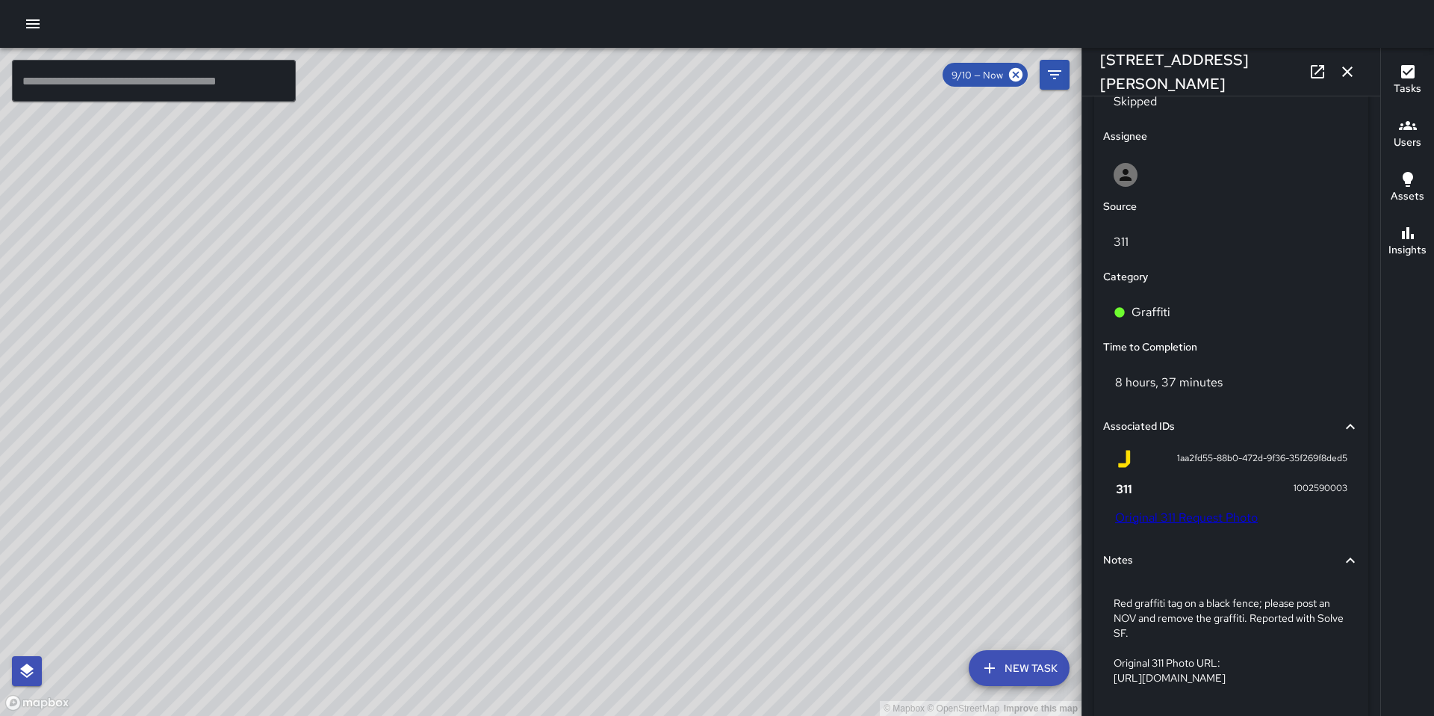
click at [541, 355] on div "© Mapbox © OpenStreetMap Improve this map MA Matt Allen 56 Ringold Street Creat…" at bounding box center [541, 382] width 1082 height 668
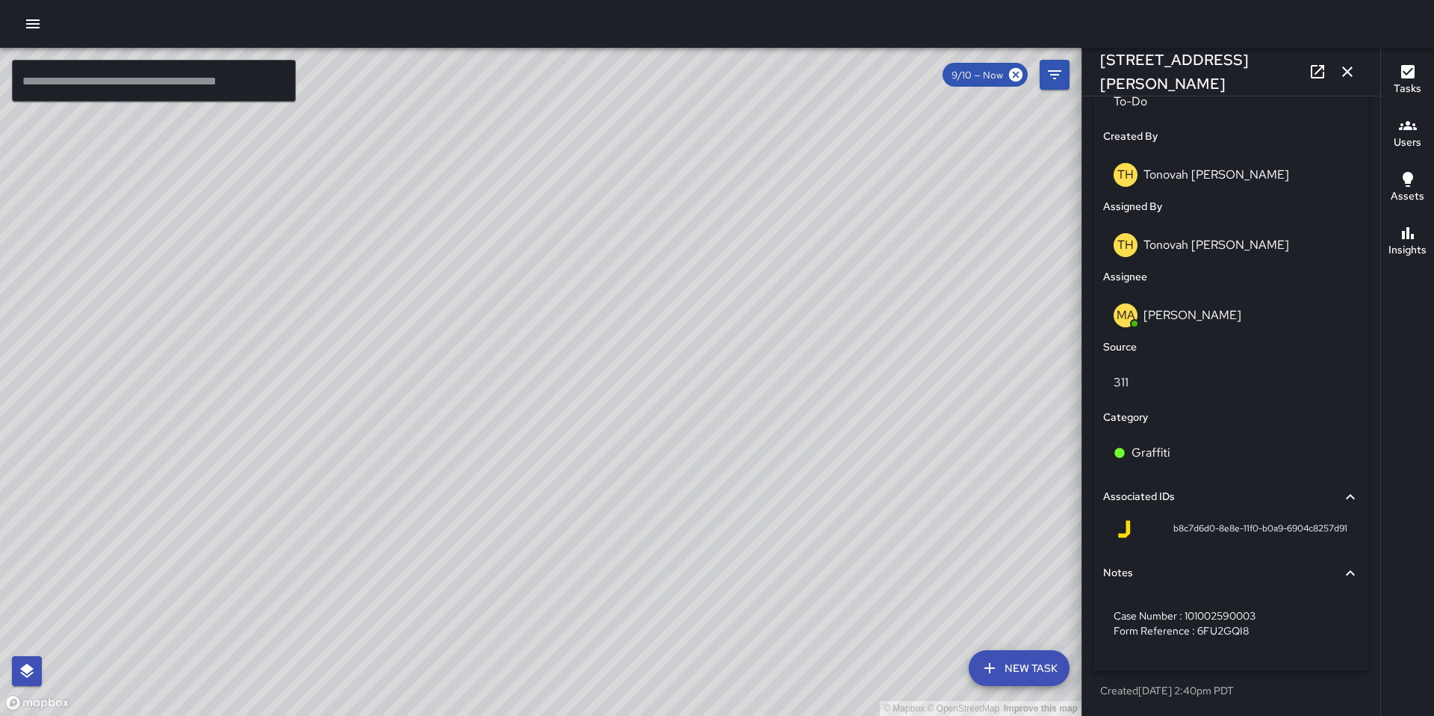
click at [541, 401] on div "© Mapbox © OpenStreetMap Improve this map Unassigned 56 Ringold Street Complete…" at bounding box center [541, 382] width 1082 height 668
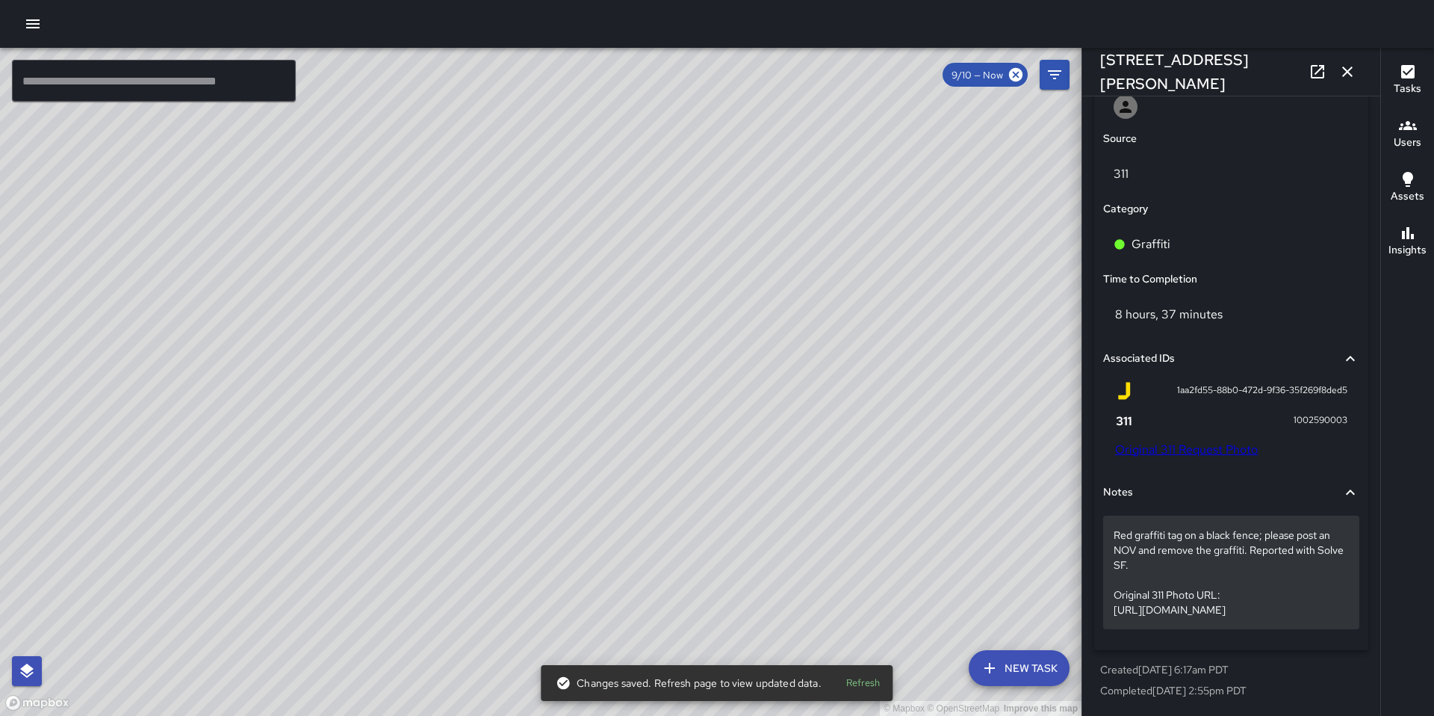
scroll to position [851, 0]
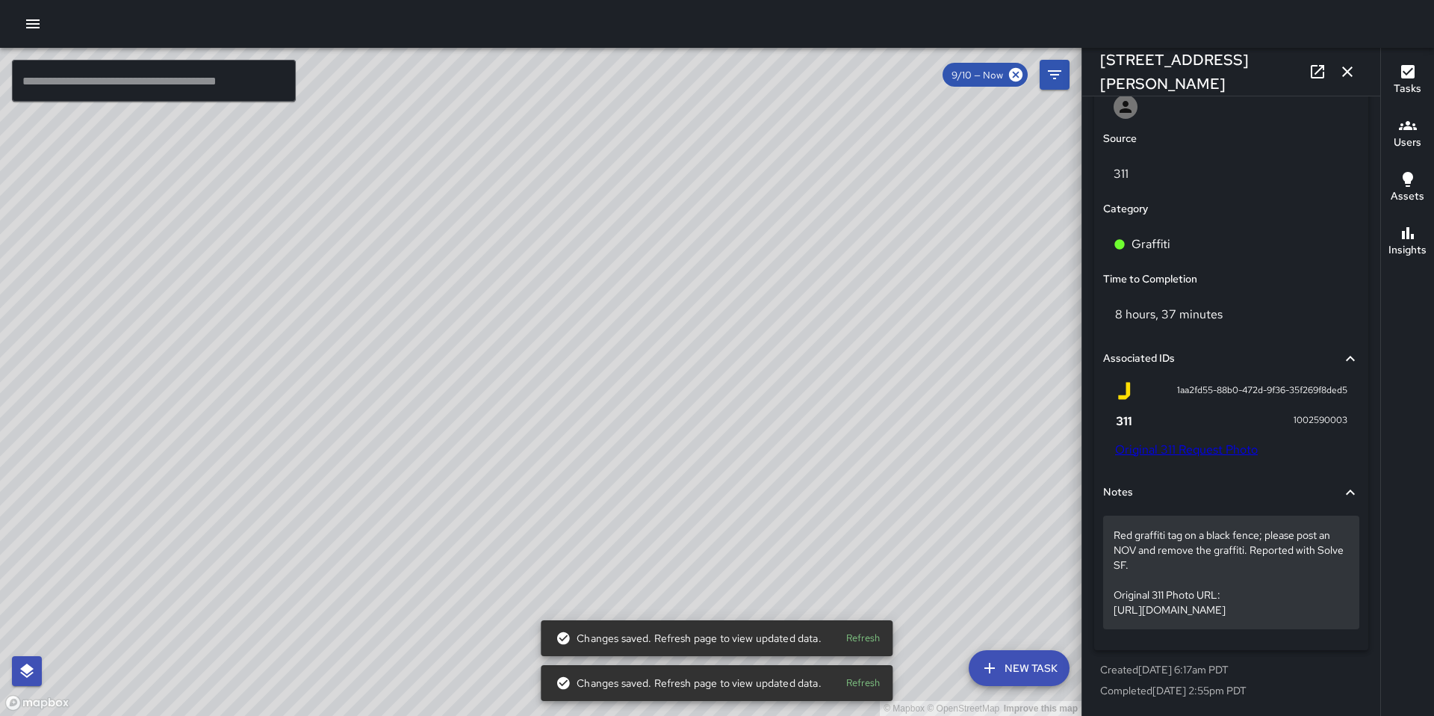
drag, startPoint x: 1326, startPoint y: 608, endPoint x: 1114, endPoint y: 564, distance: 216.7
click at [1114, 564] on p "Red graffiti tag on a black fence; please post an NOV and remove the graffiti. …" at bounding box center [1231, 572] width 235 height 90
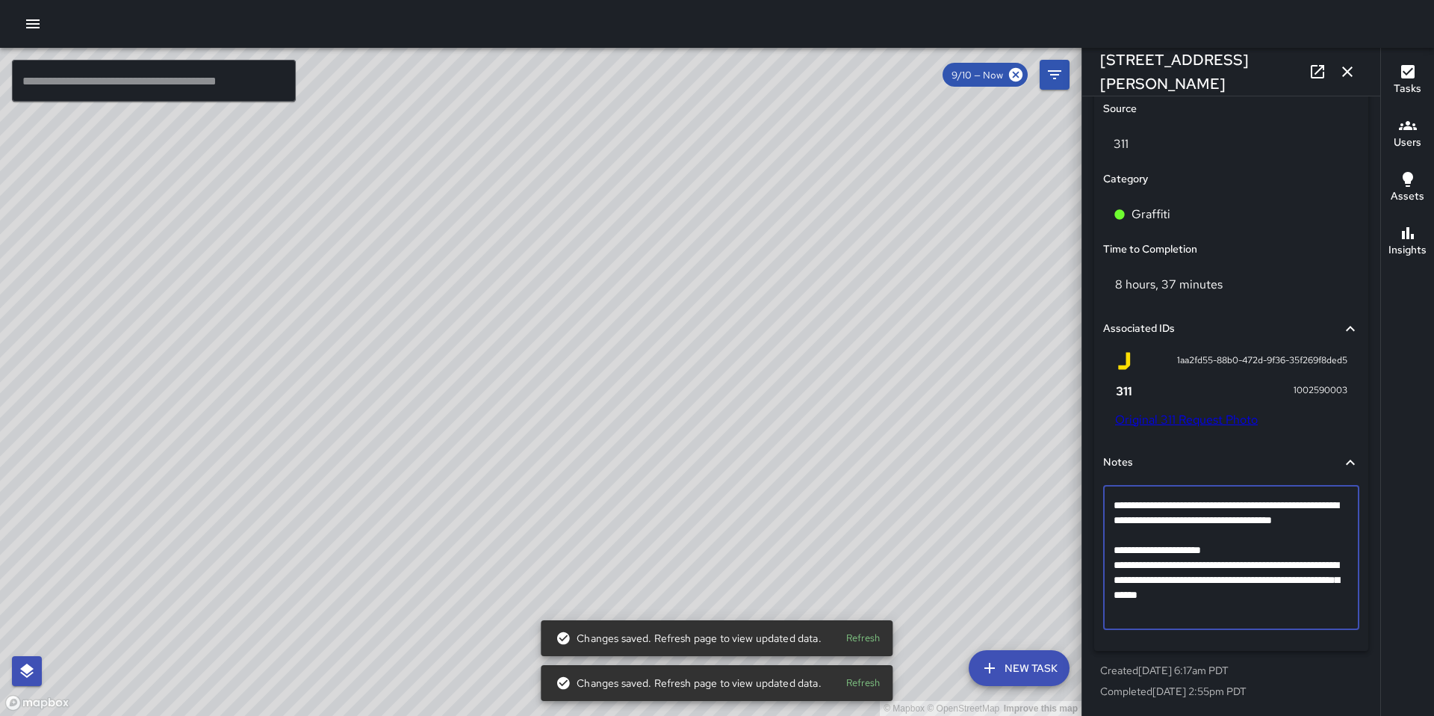
scroll to position [762, 0]
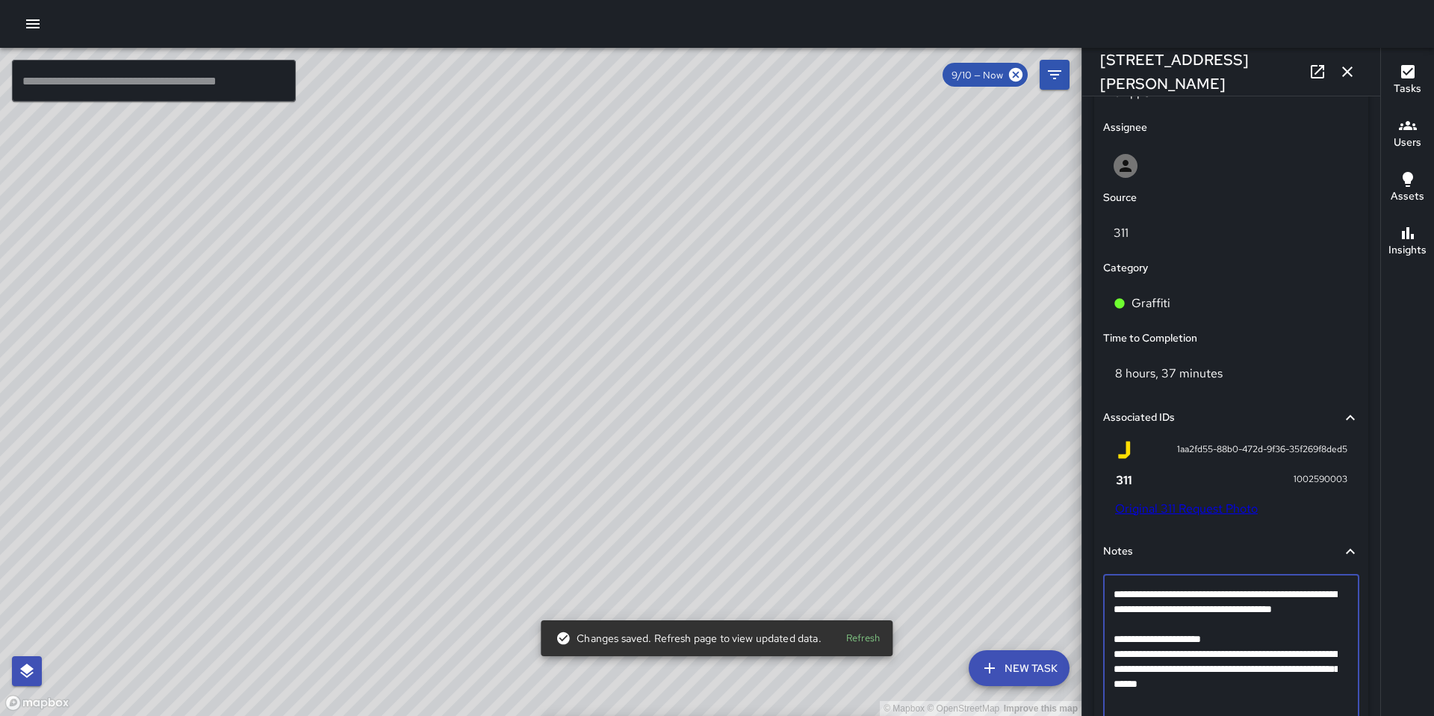
click at [1235, 643] on textarea "**********" at bounding box center [1226, 646] width 224 height 120
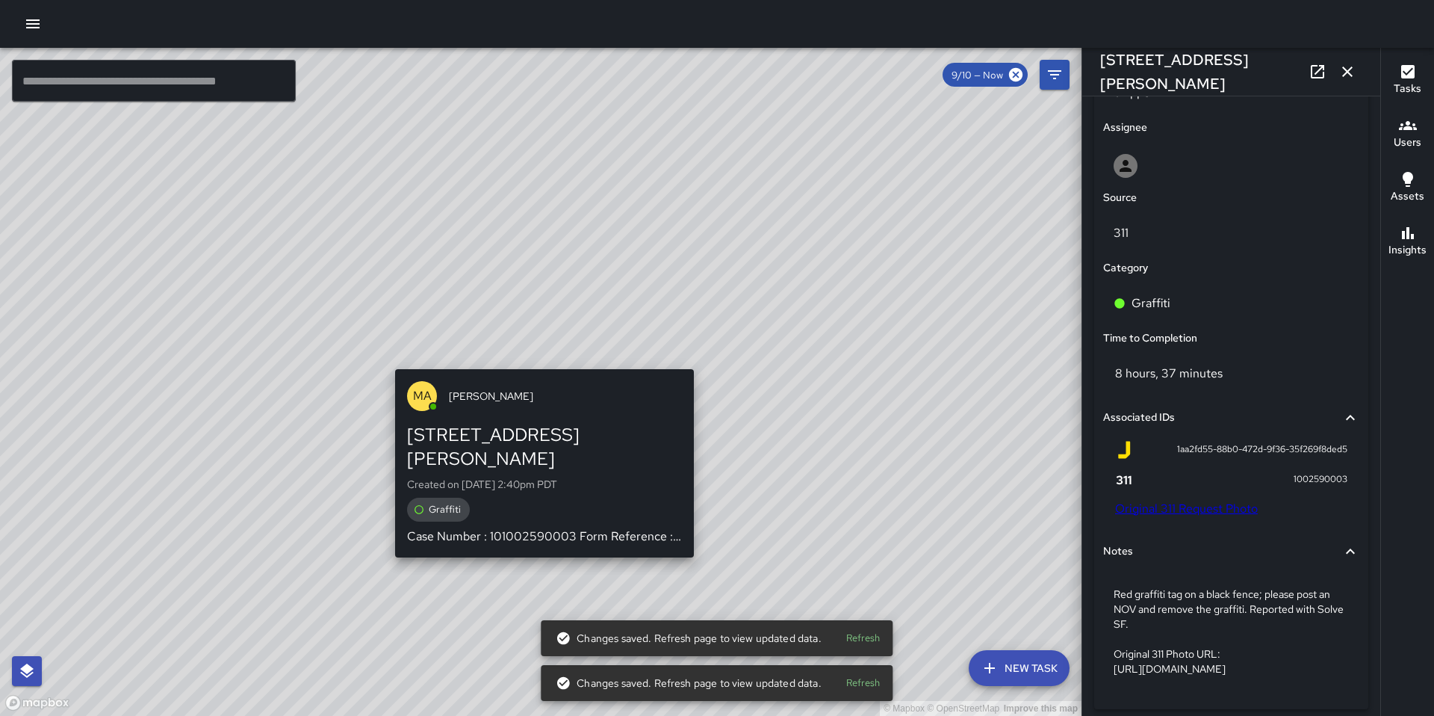
click at [538, 356] on div "© Mapbox © OpenStreetMap Improve this map MA Matt Allen 56 Ringold Street Creat…" at bounding box center [541, 382] width 1082 height 668
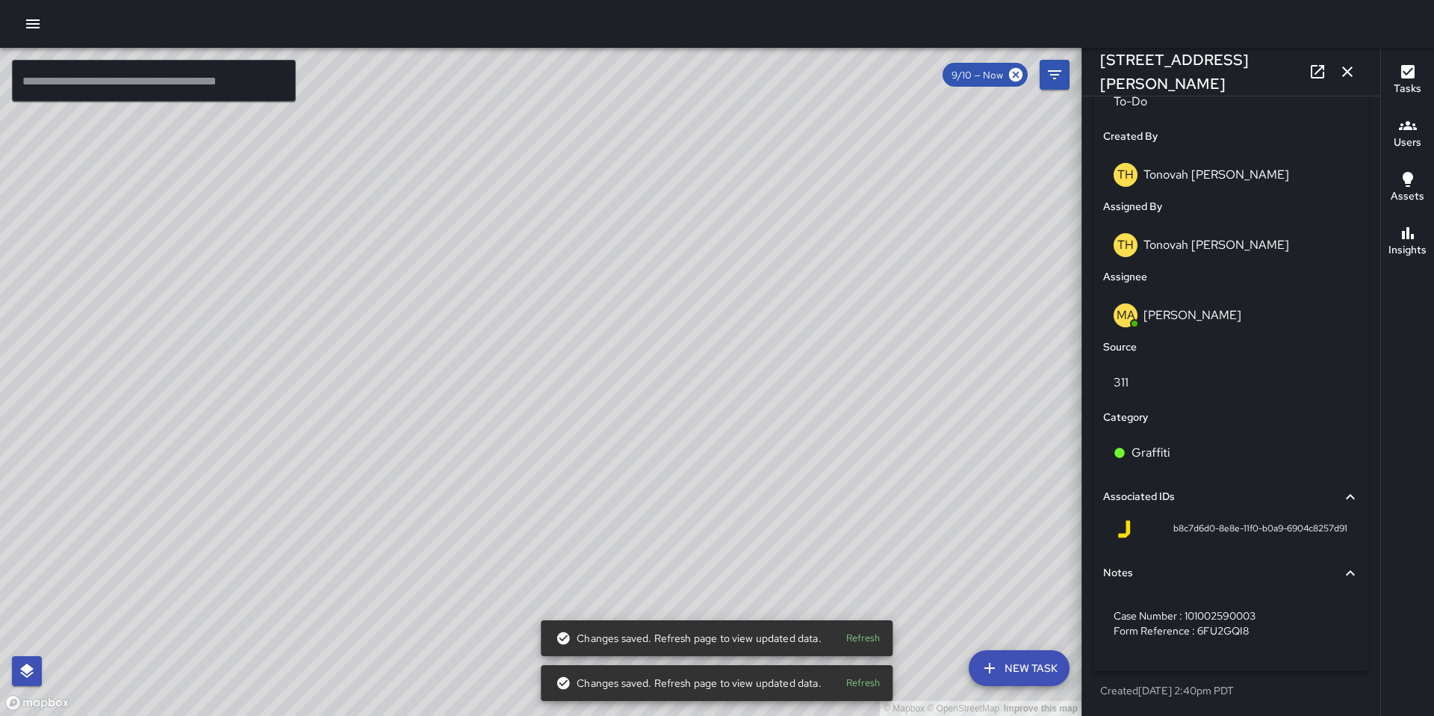
scroll to position [753, 0]
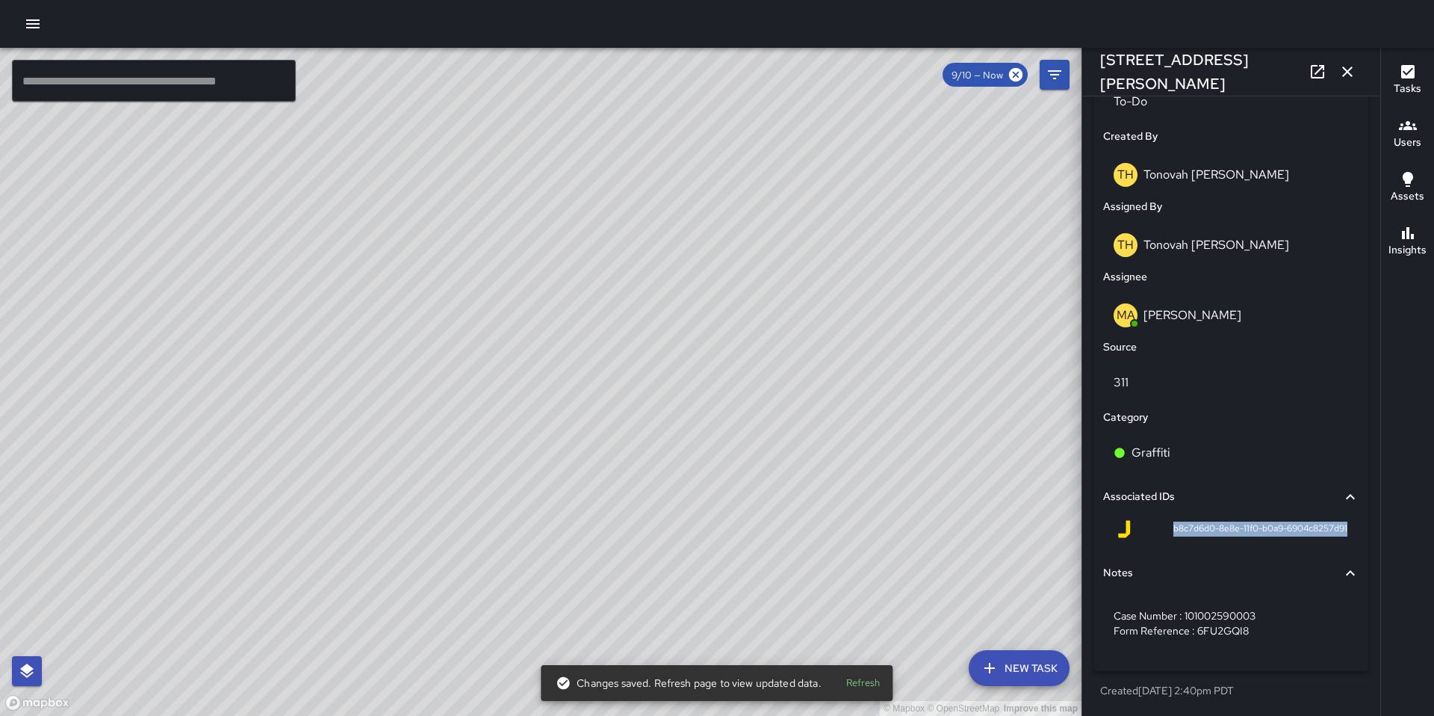
drag, startPoint x: 1159, startPoint y: 527, endPoint x: 1338, endPoint y: 530, distance: 179.3
click at [1338, 530] on div "b8c7d6d0-8e8e-11f0-b0a9-6904c8257d91" at bounding box center [1231, 532] width 256 height 36
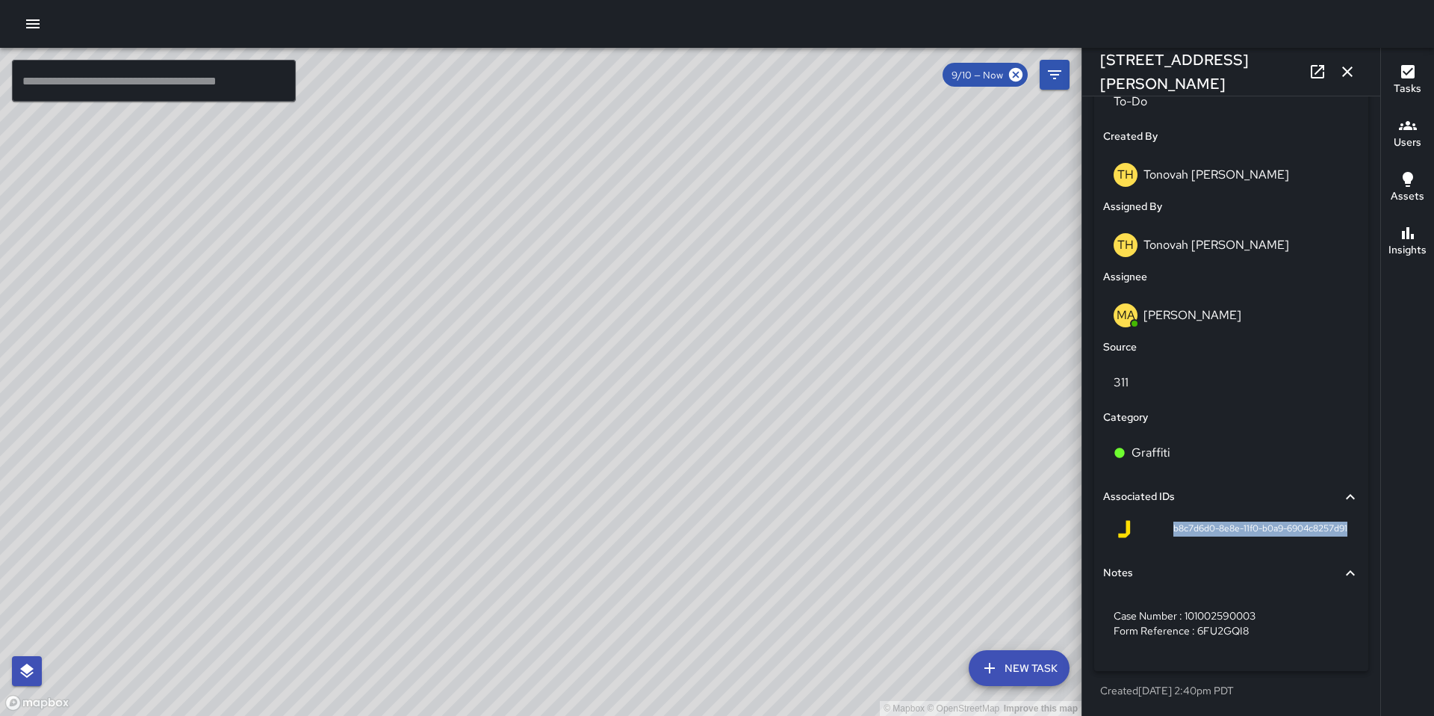
copy span "b8c7d6d0-8e8e-11f0-b0a9-6904c8257d91"
click at [540, 402] on div "© Mapbox © OpenStreetMap Improve this map Unassigned 56 Ringold Street Complete…" at bounding box center [541, 382] width 1082 height 668
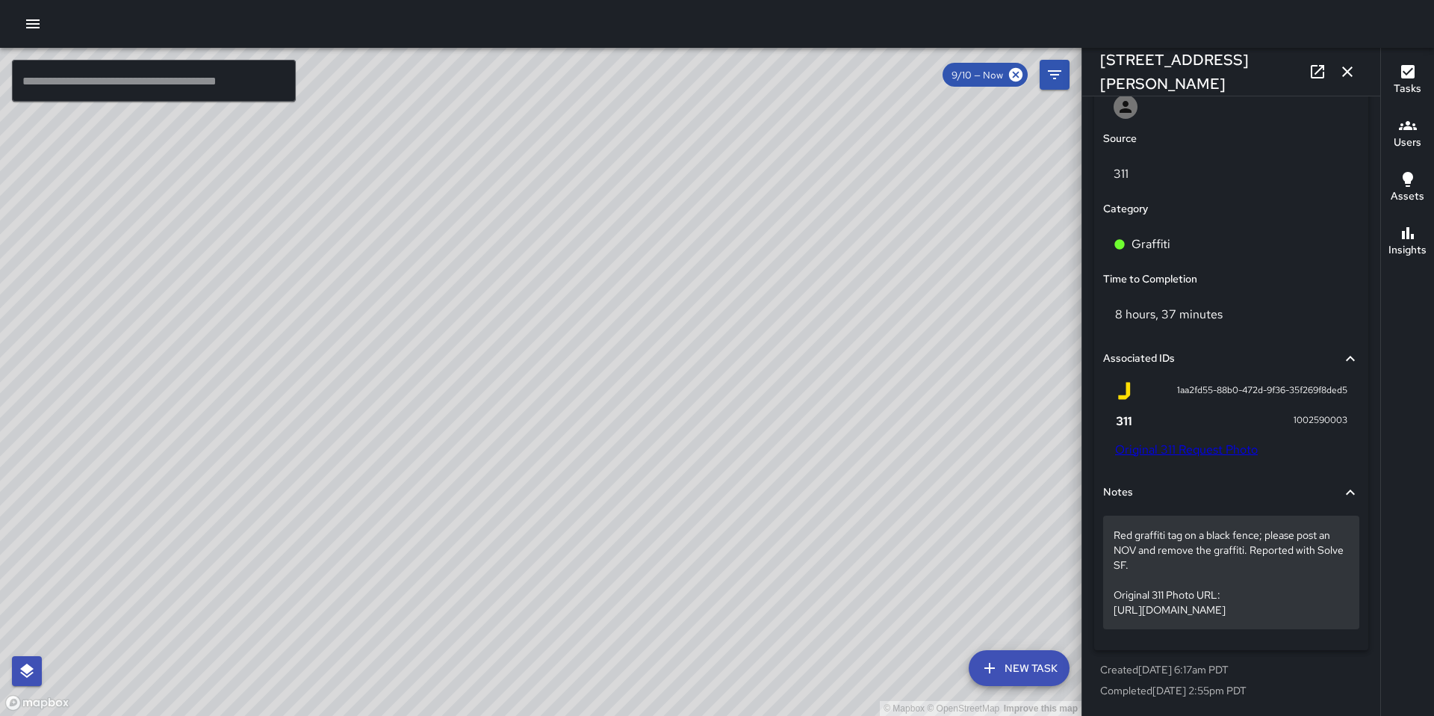
scroll to position [851, 0]
click at [1299, 606] on p "Red graffiti tag on a black fence; please post an NOV and remove the graffiti. …" at bounding box center [1231, 572] width 235 height 90
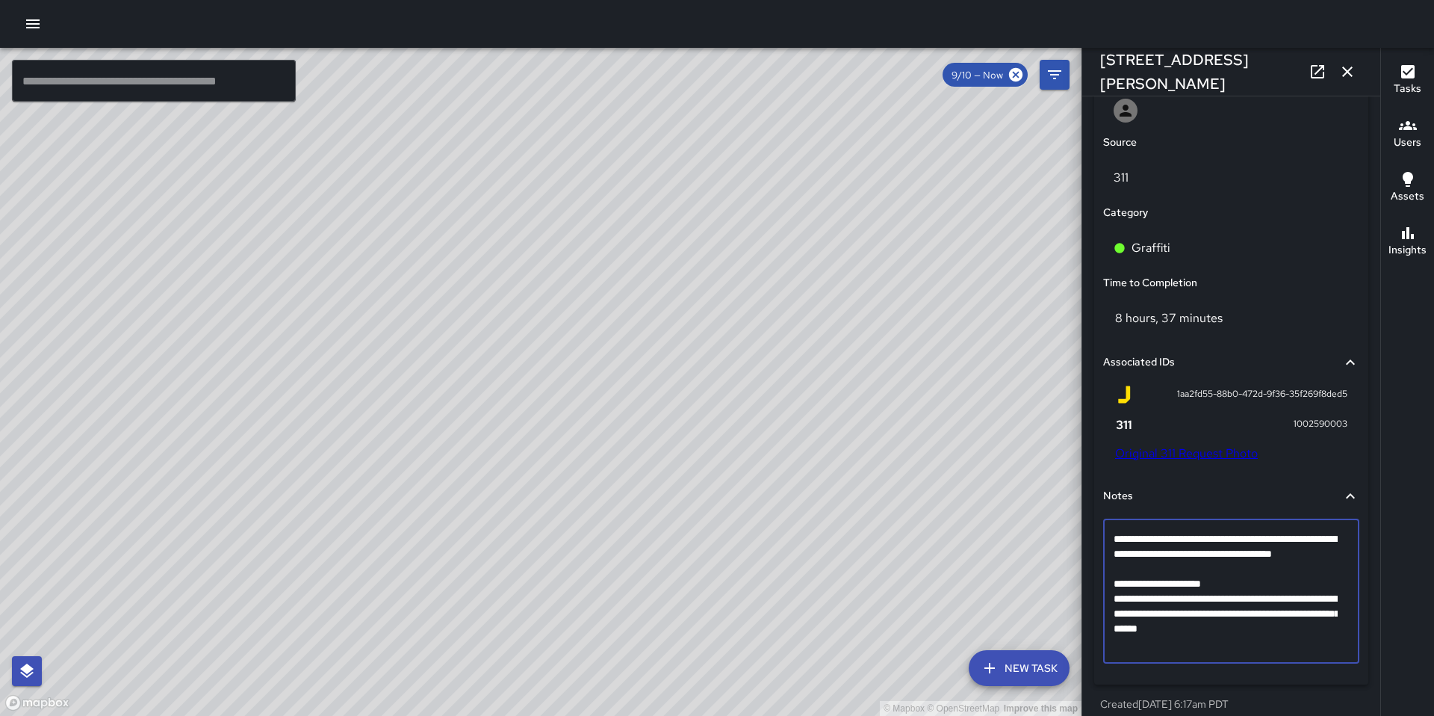
scroll to position [840, 0]
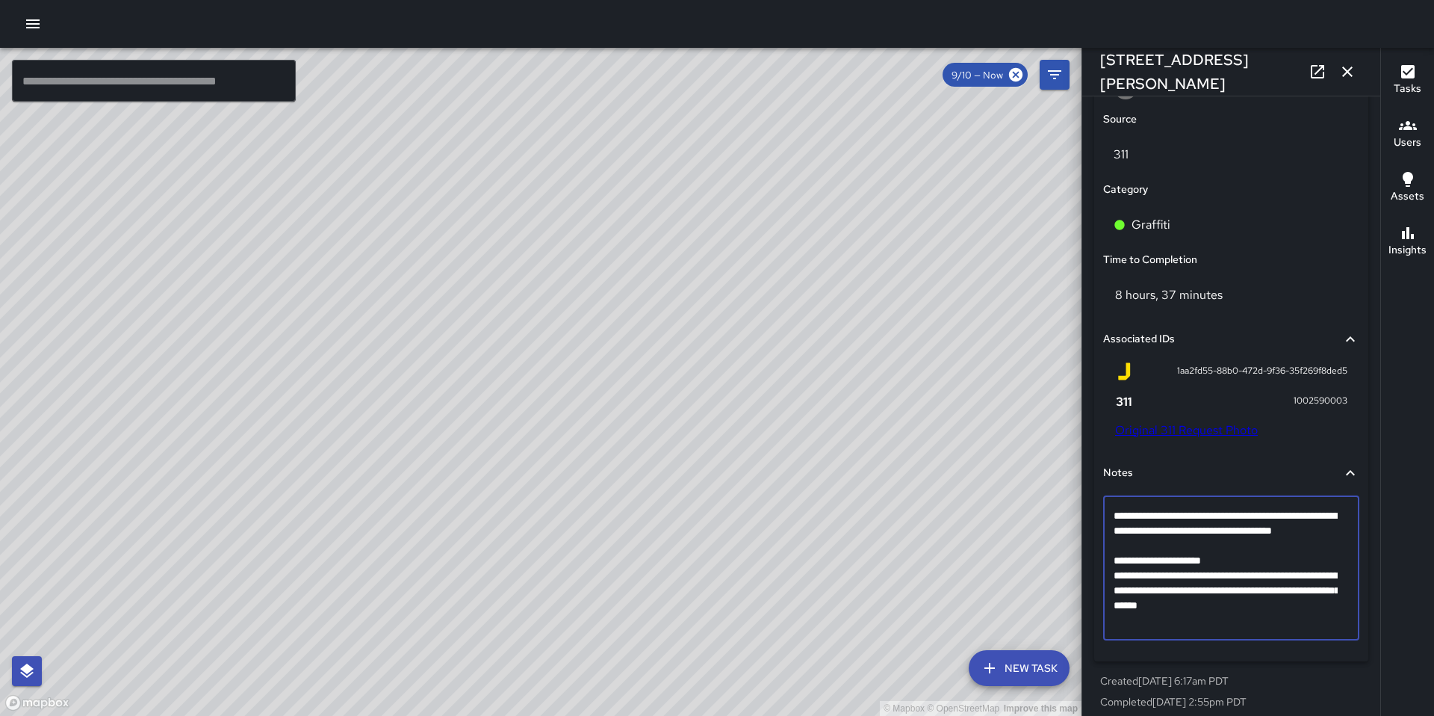
drag, startPoint x: 1334, startPoint y: 619, endPoint x: 1115, endPoint y: 574, distance: 223.4
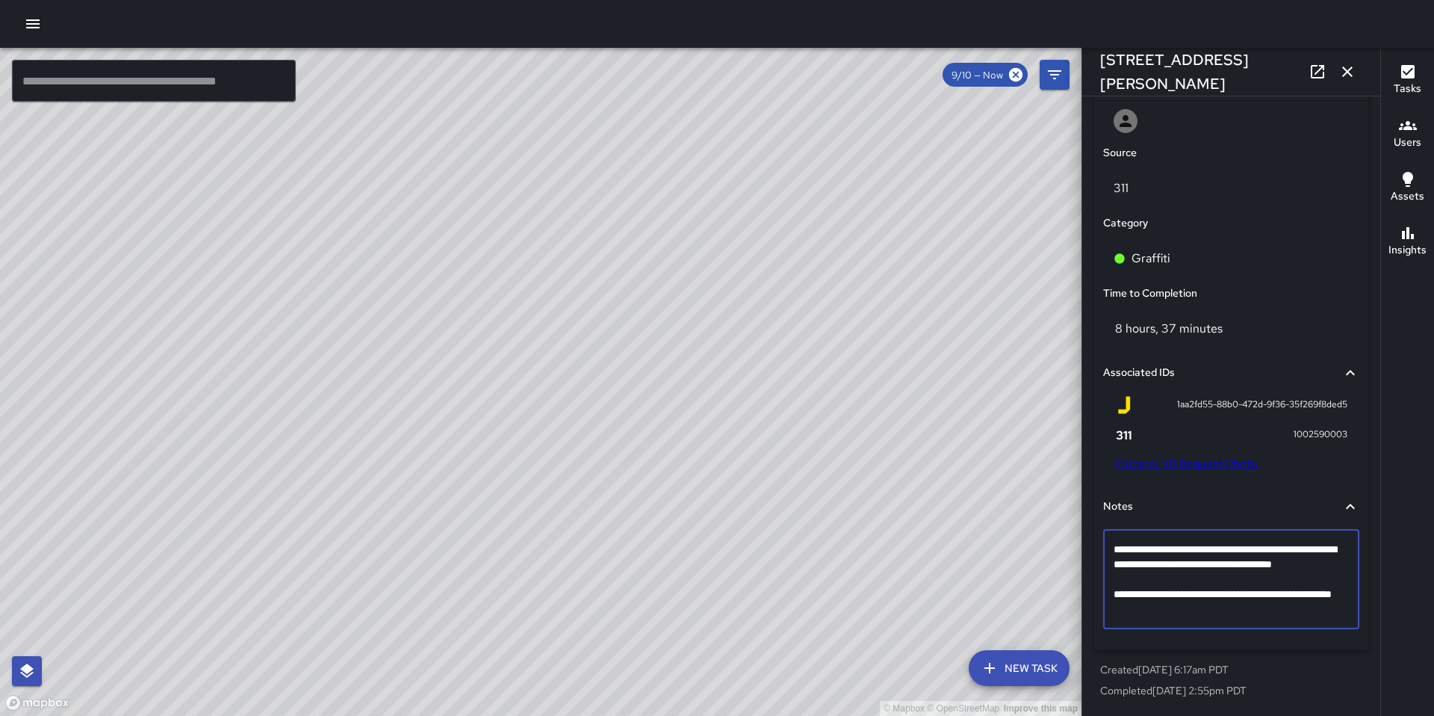
scroll to position [822, 0]
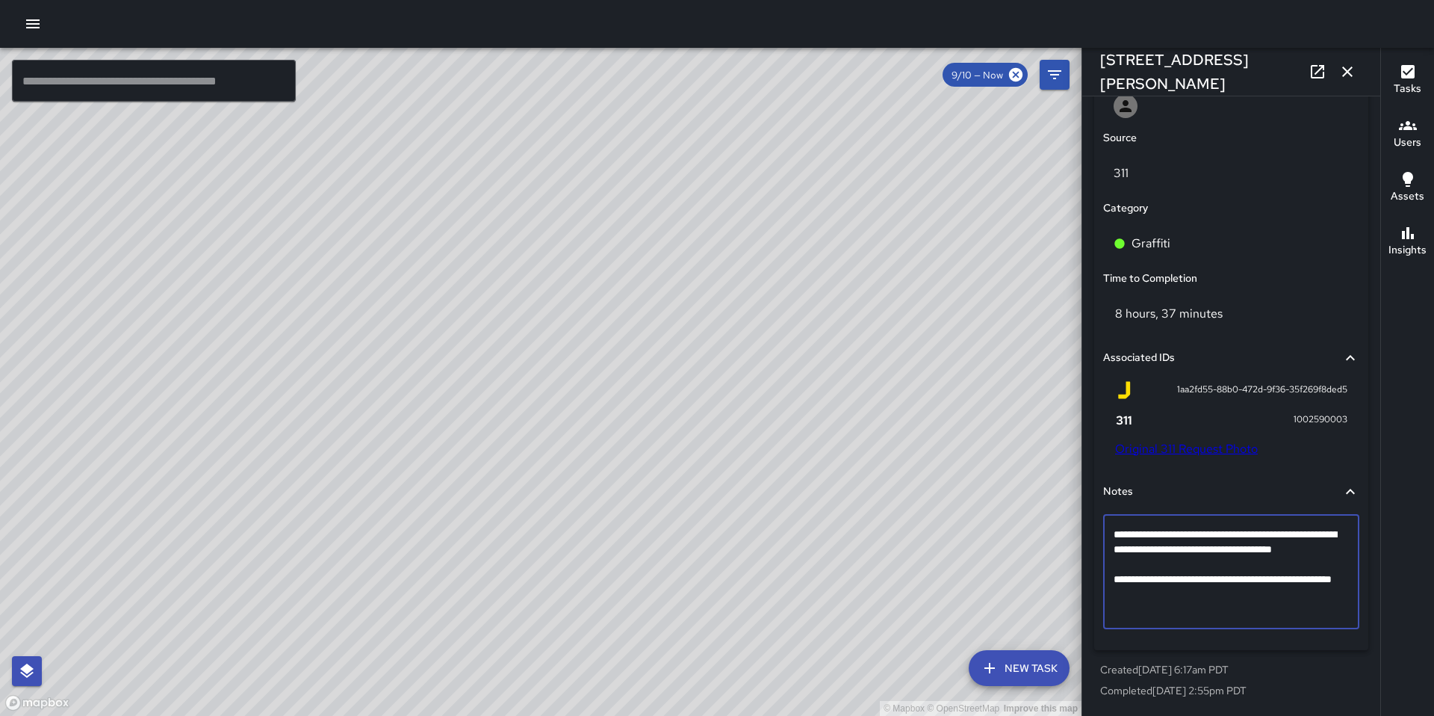
drag, startPoint x: 1251, startPoint y: 548, endPoint x: 1095, endPoint y: 521, distance: 157.6
type textarea "**********"
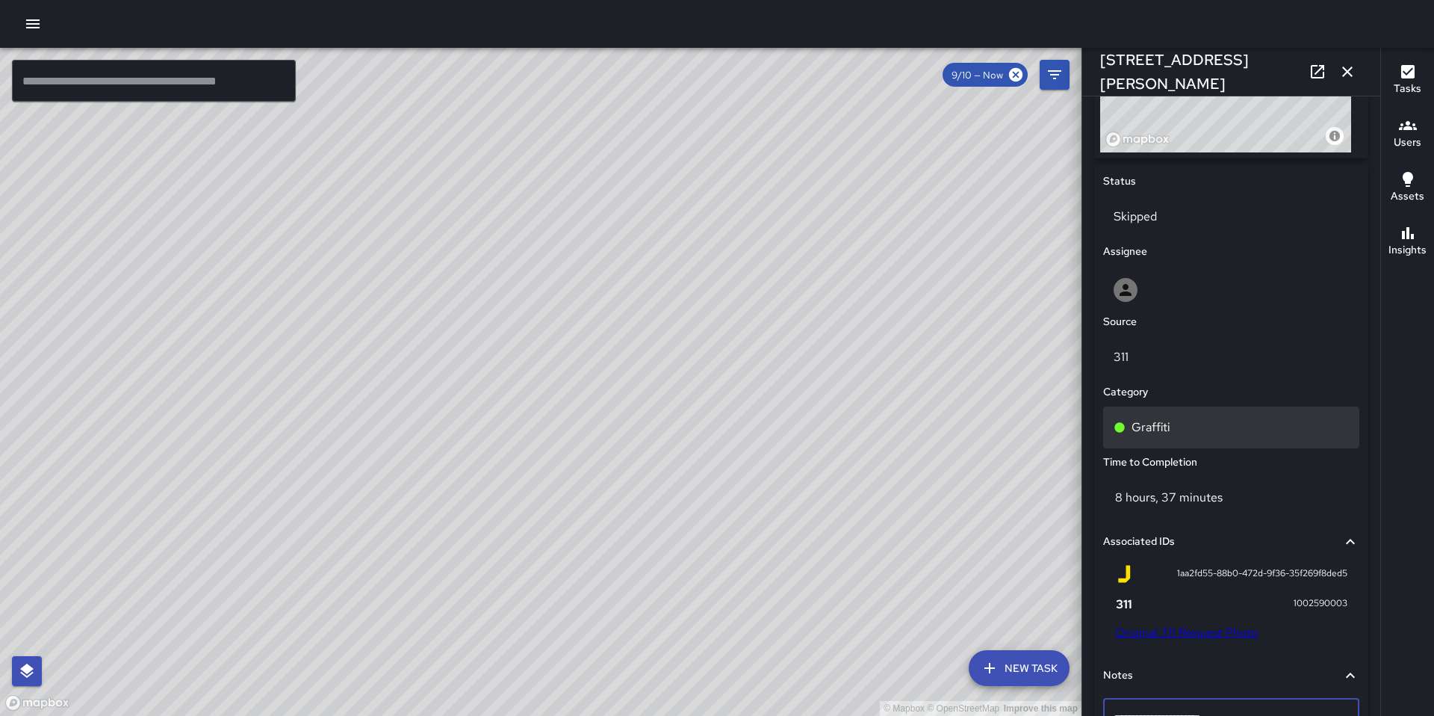
scroll to position [523, 0]
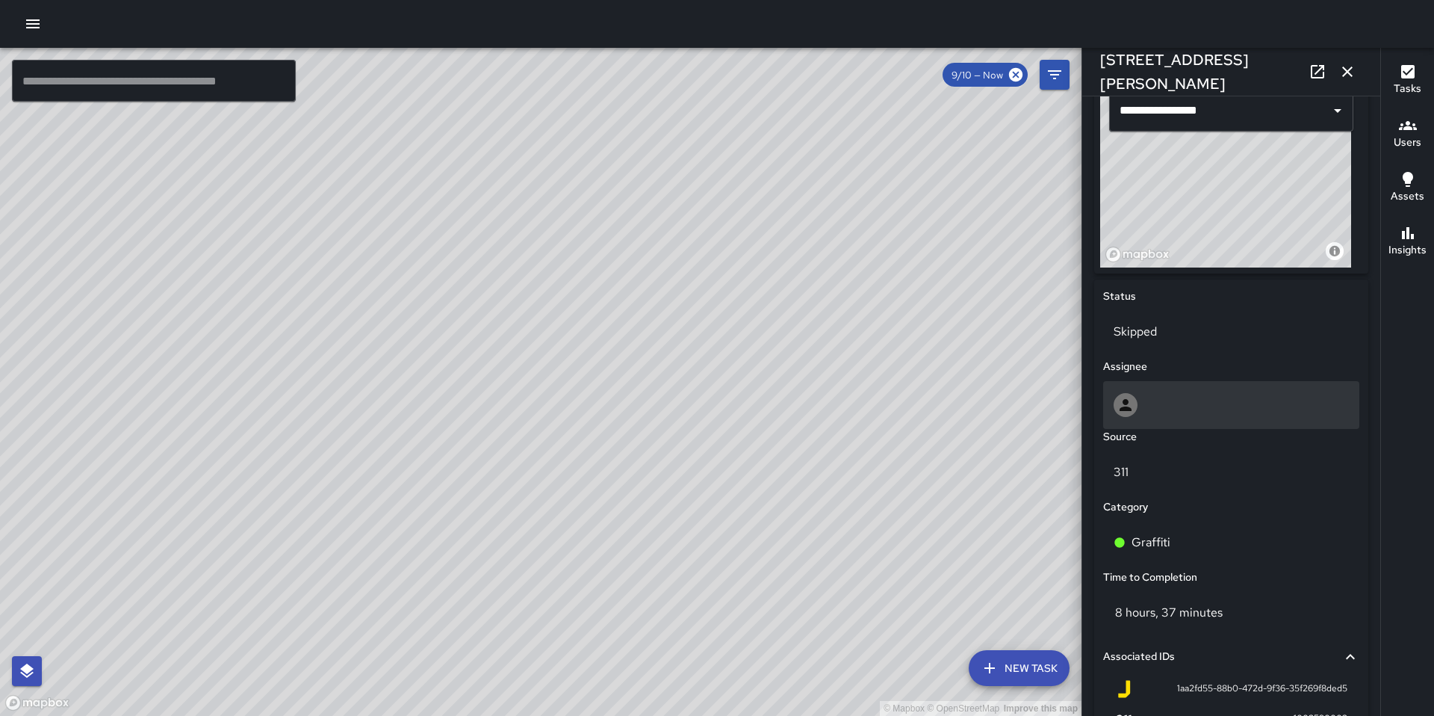
click at [1133, 397] on icon at bounding box center [1126, 405] width 18 height 18
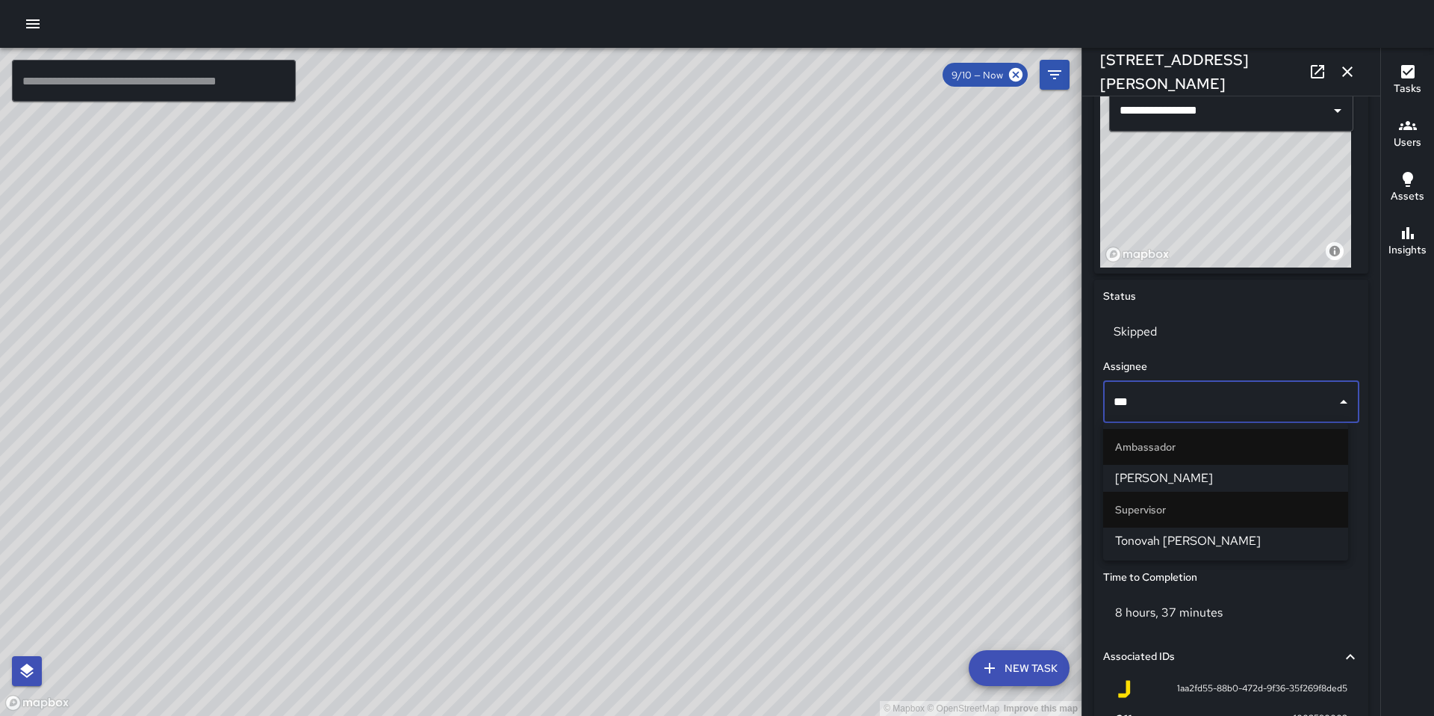
type input "****"
click at [1269, 470] on span "Tonovah [PERSON_NAME]" at bounding box center [1225, 478] width 221 height 18
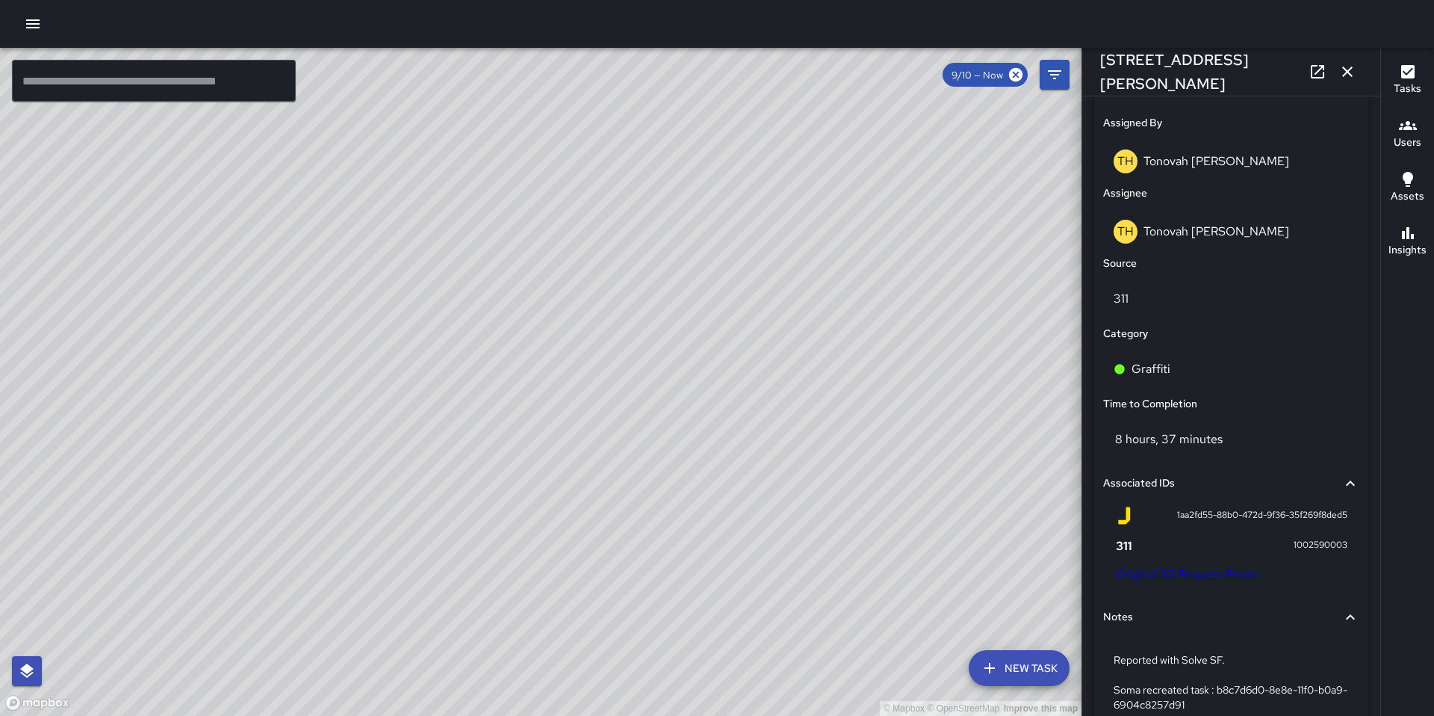
scroll to position [861, 0]
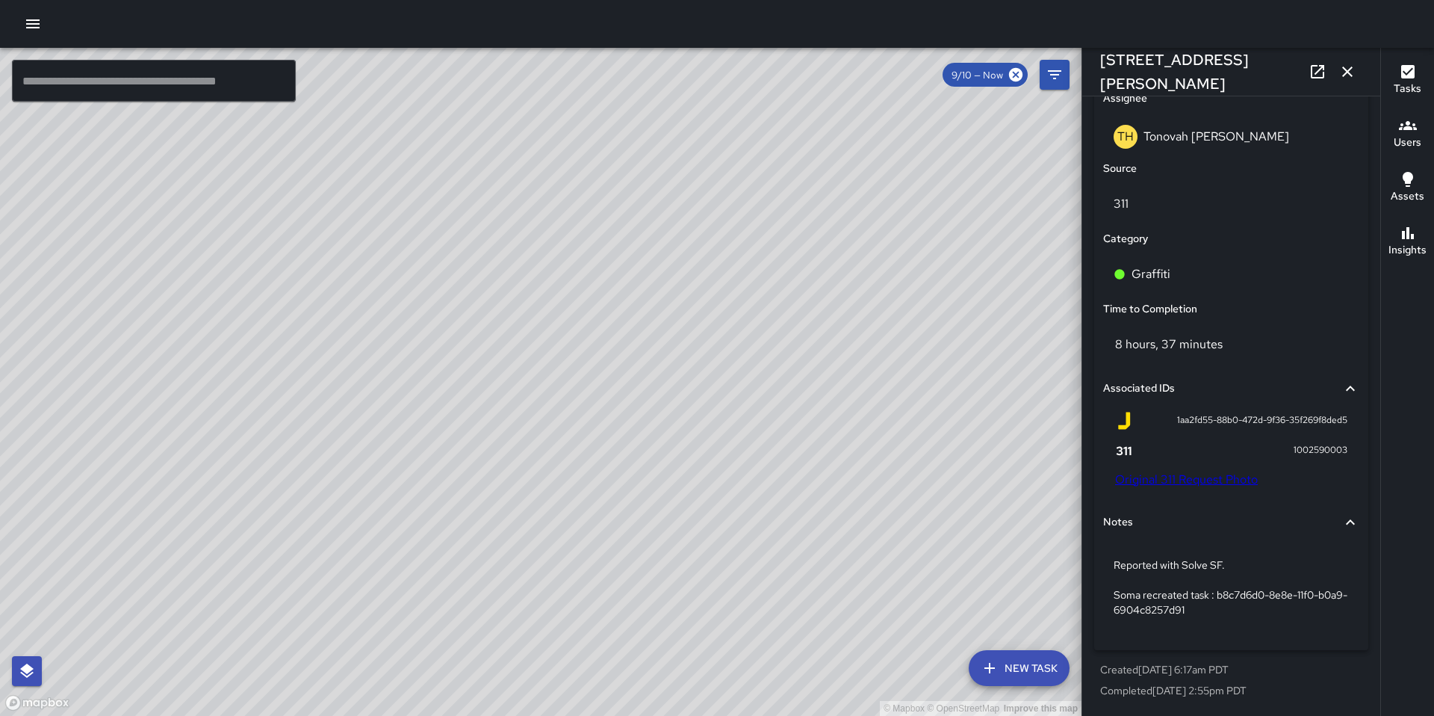
click at [510, 437] on div "© Mapbox © OpenStreetMap Improve this map JG Jermaine Gray 80 Ringold Street Cr…" at bounding box center [541, 382] width 1082 height 668
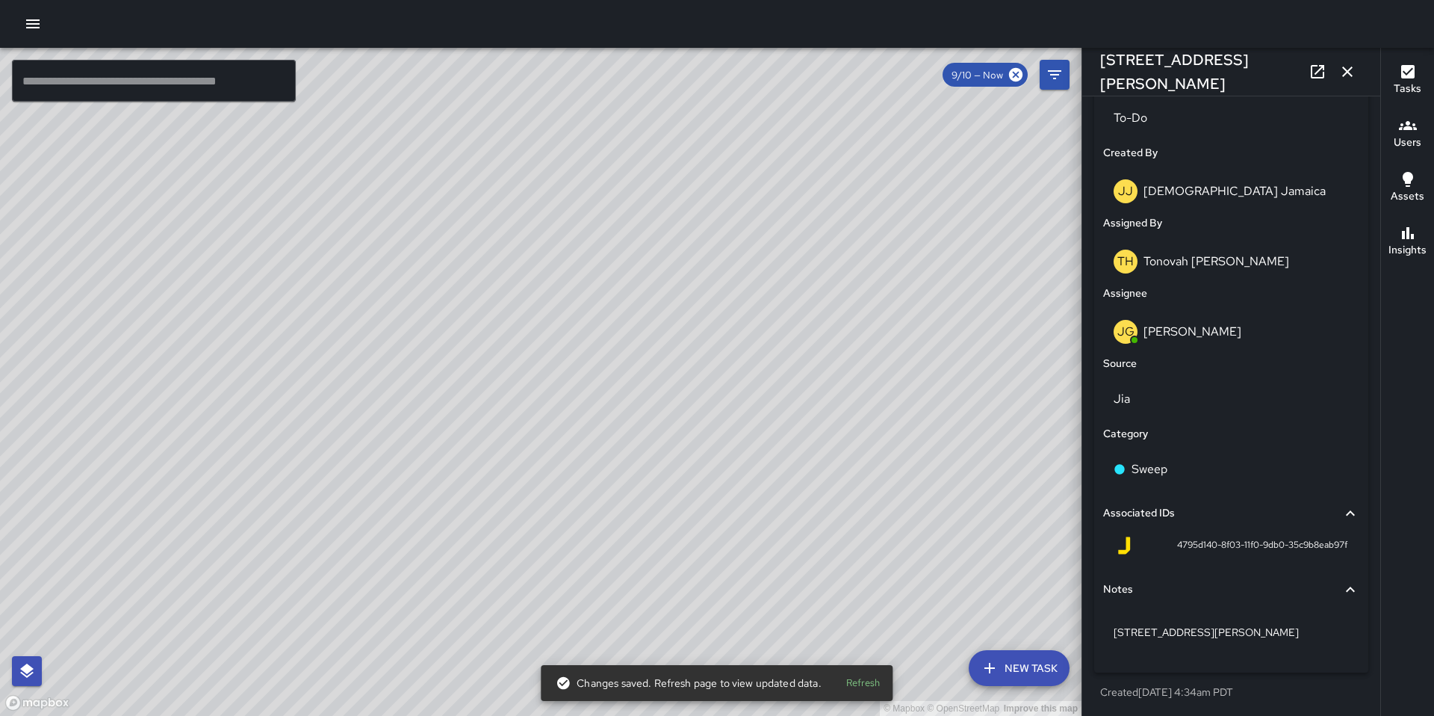
scroll to position [738, 0]
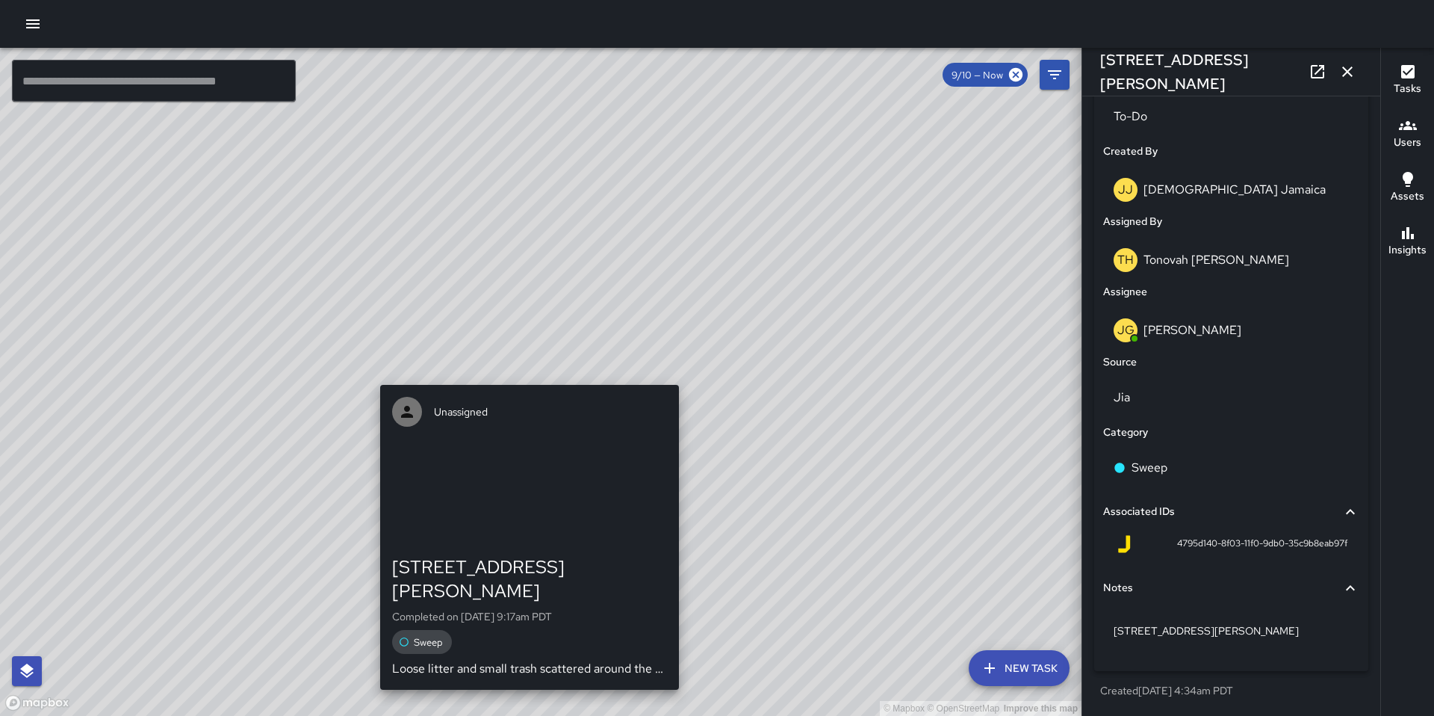
click at [521, 371] on div "© Mapbox © OpenStreetMap Improve this map Unassigned 80 Ringold Street Complete…" at bounding box center [541, 382] width 1082 height 668
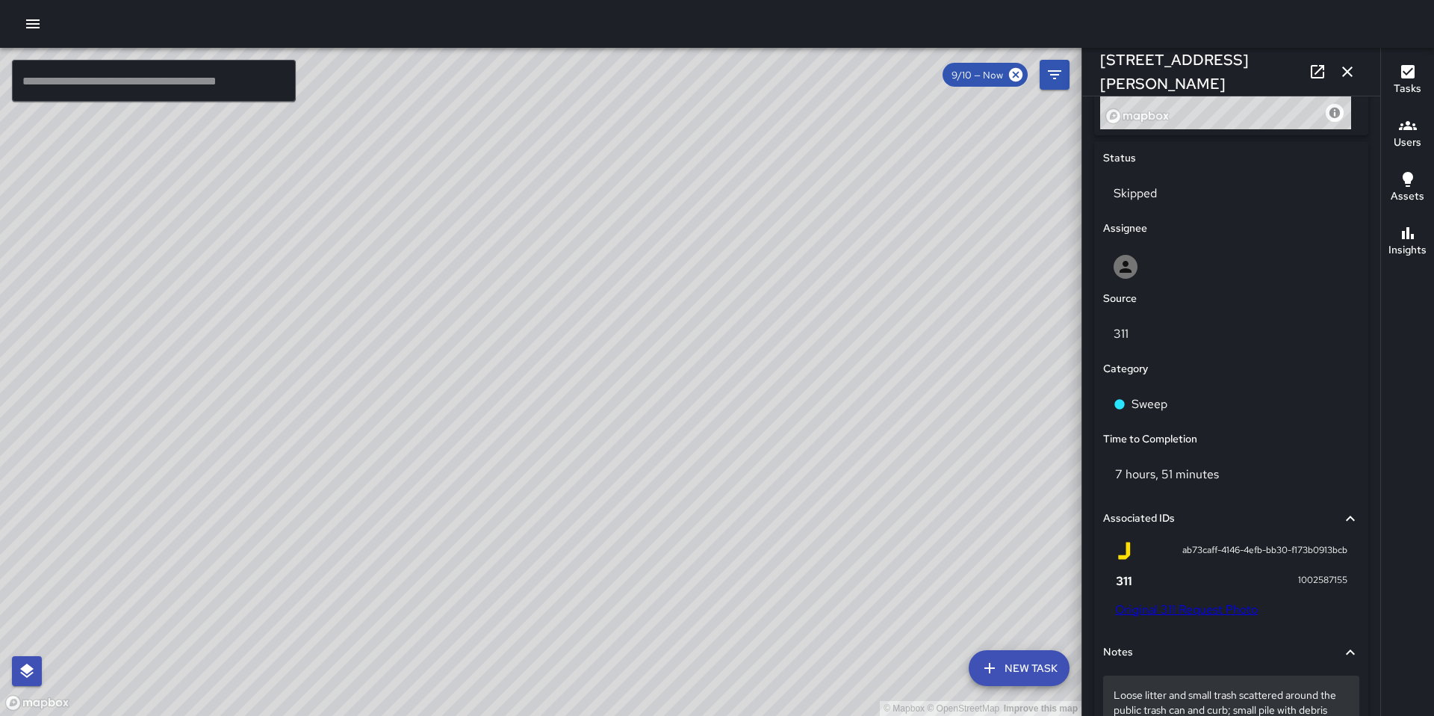
scroll to position [866, 0]
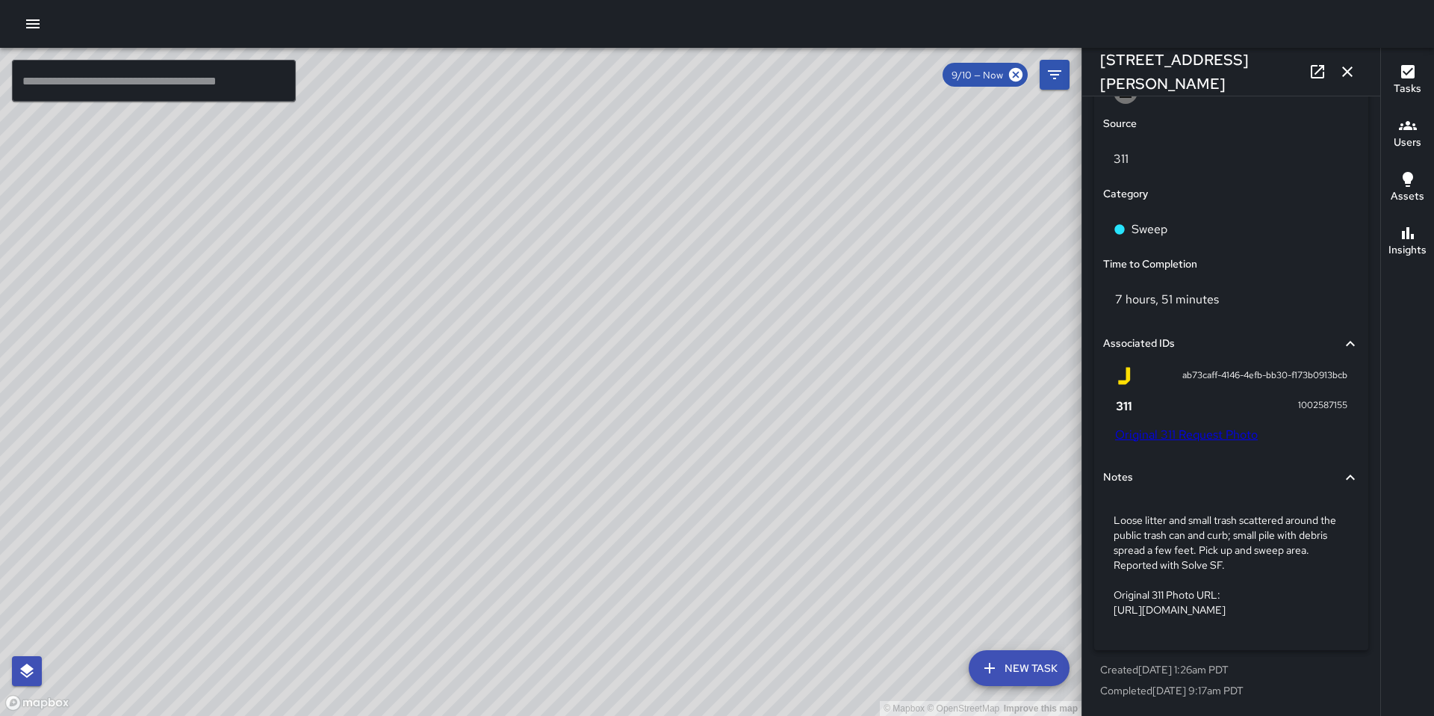
click at [1157, 427] on link "Original 311 Request Photo" at bounding box center [1186, 435] width 143 height 16
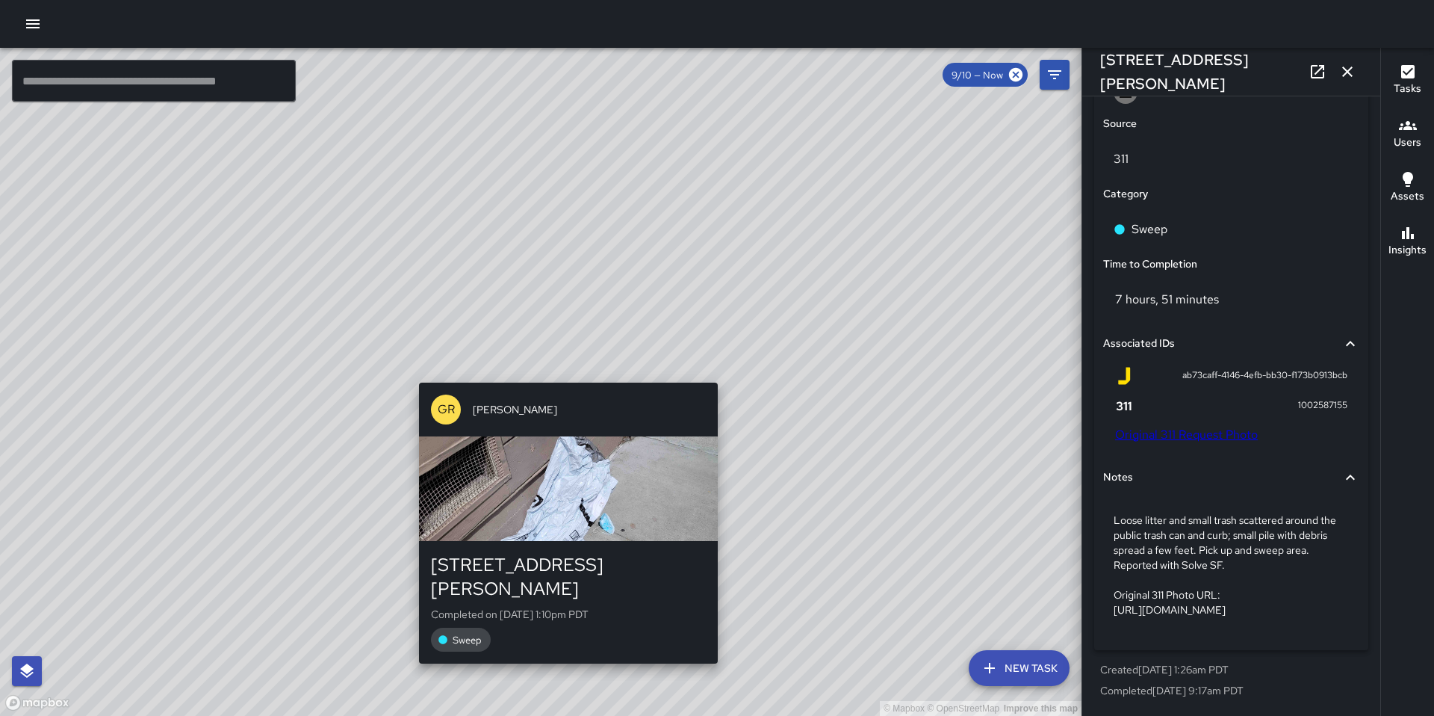
click at [560, 371] on div "© Mapbox © OpenStreetMap Improve this map GR Gordon Rowe 70 Ringold Street Comp…" at bounding box center [541, 382] width 1082 height 668
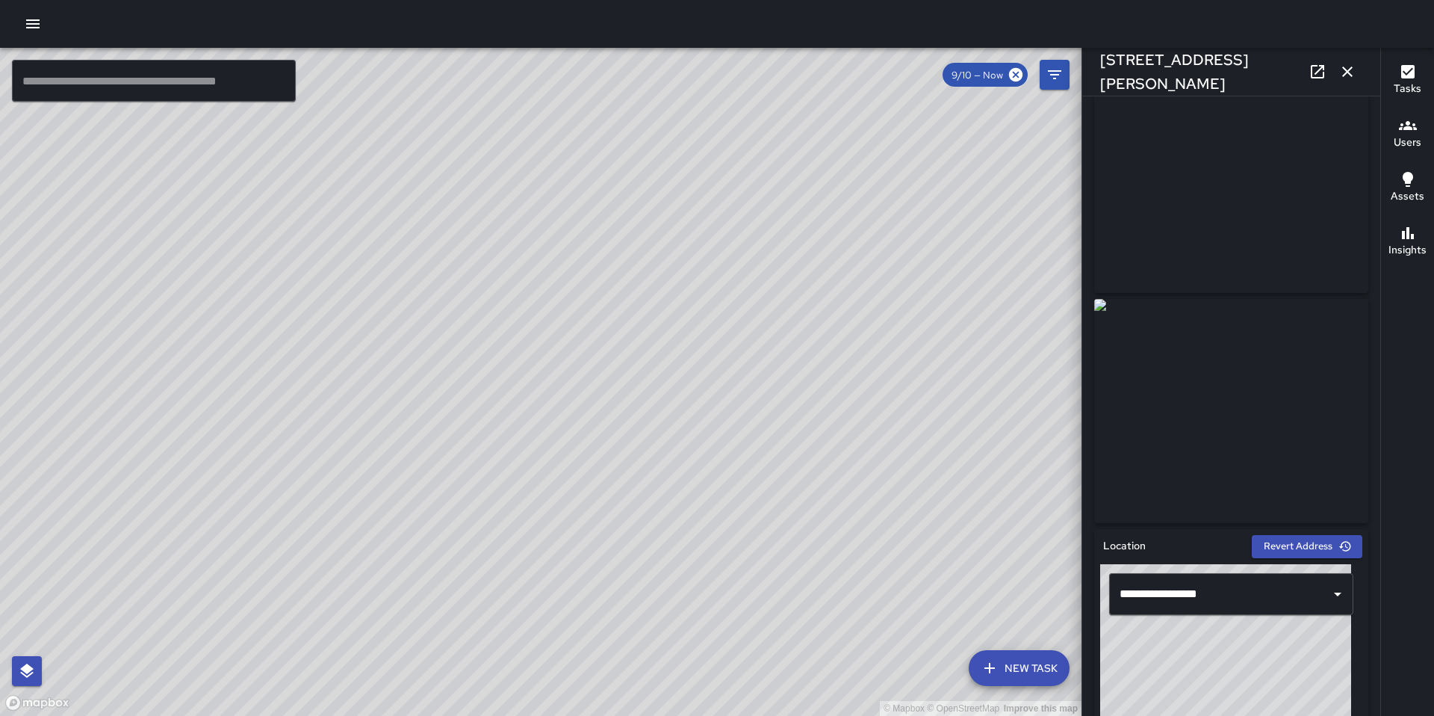
scroll to position [0, 0]
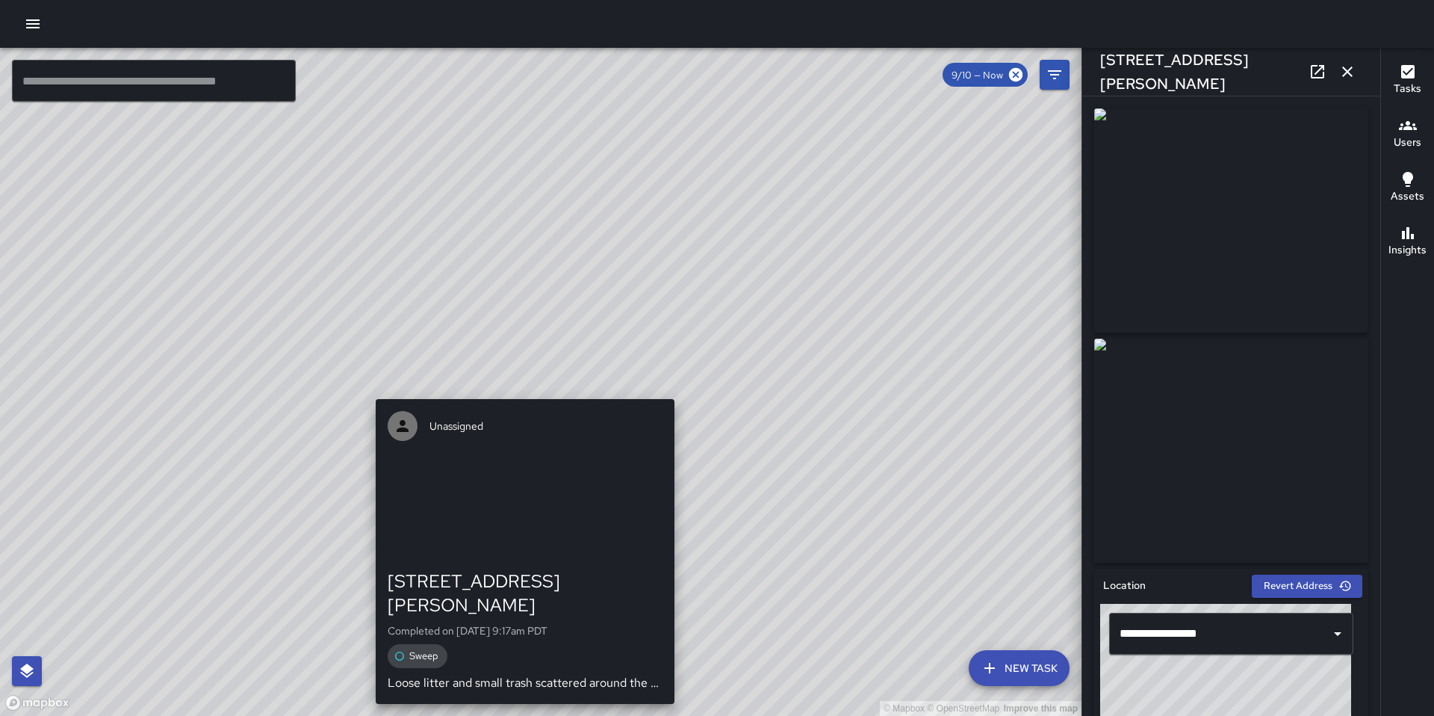
click at [523, 388] on div "© Mapbox © OpenStreetMap Improve this map Unassigned 80 Ringold Street Complete…" at bounding box center [541, 382] width 1082 height 668
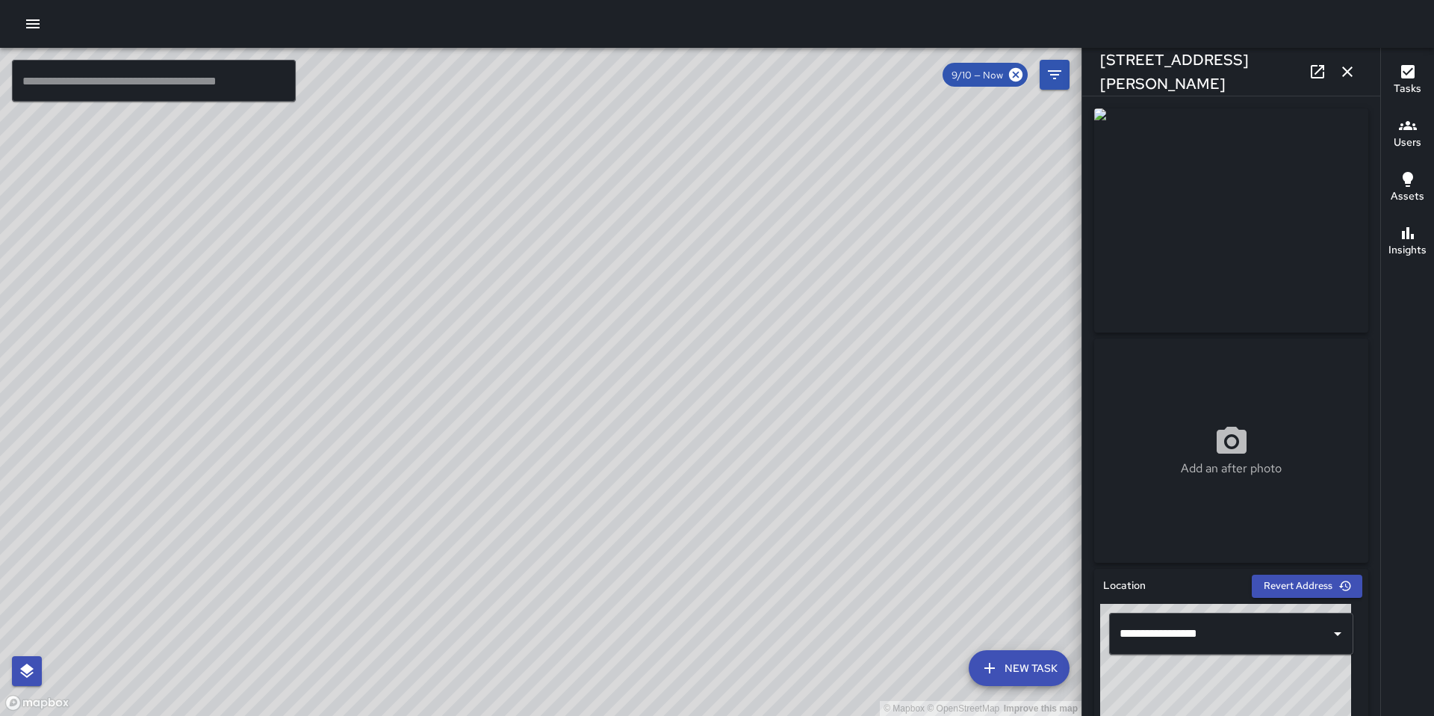
type input "**********"
click at [558, 390] on div "© Mapbox © OpenStreetMap Improve this map JG Jermaine Gray 80 Ringold Street Cr…" at bounding box center [541, 382] width 1082 height 668
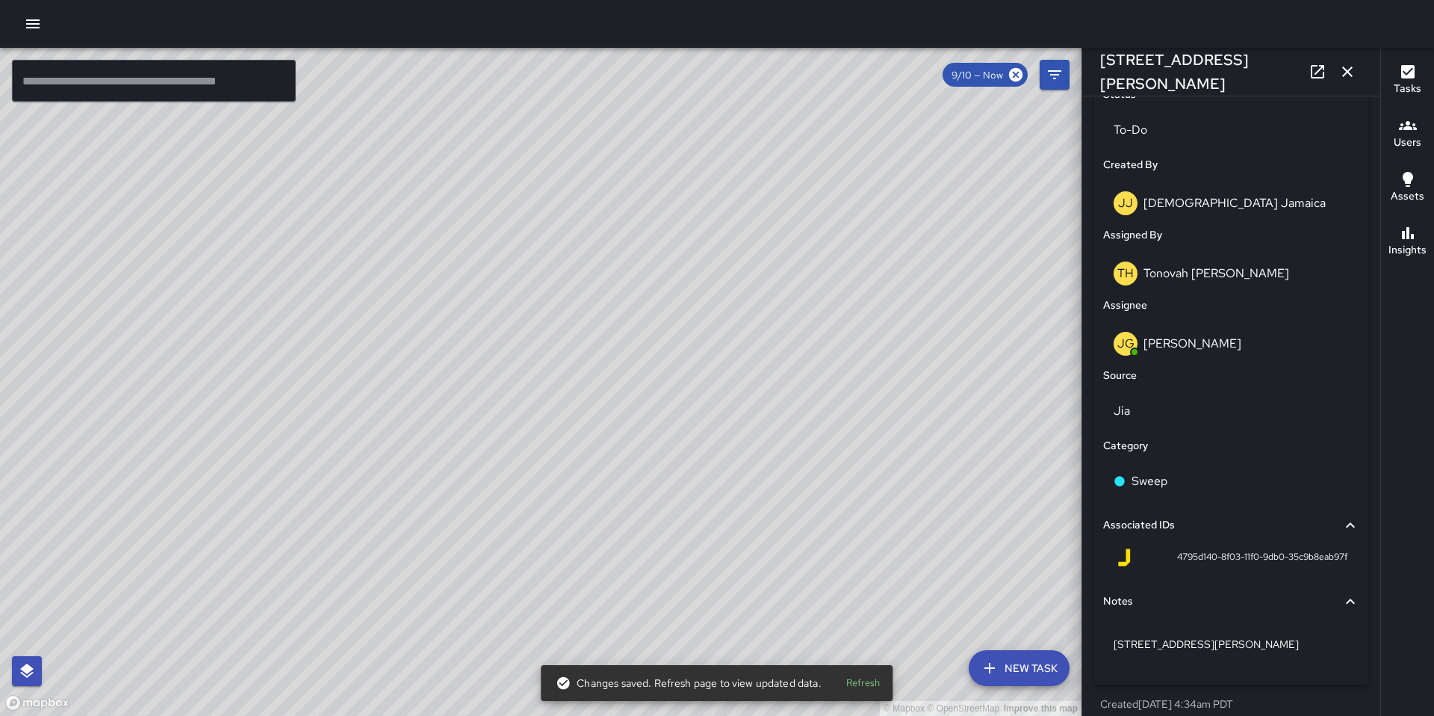
scroll to position [738, 0]
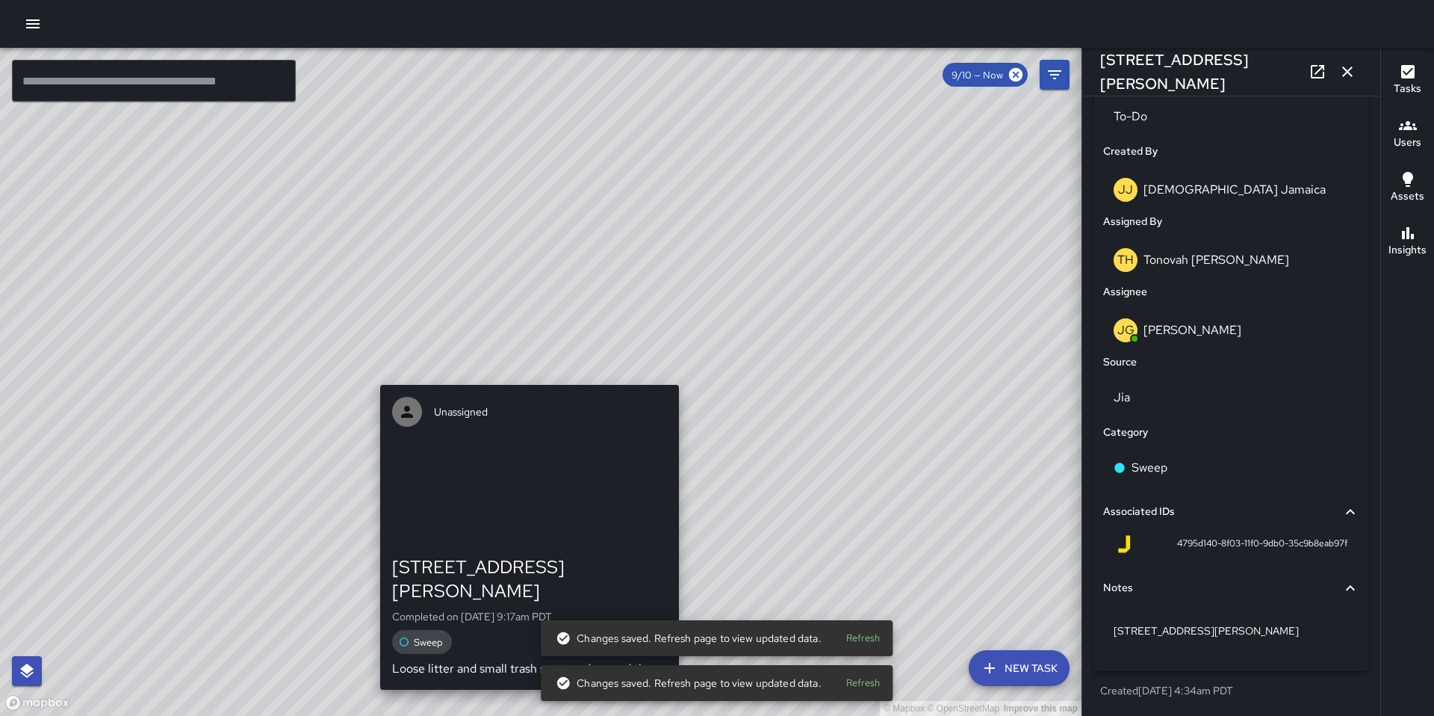
click at [521, 373] on div "© Mapbox © OpenStreetMap Improve this map Unassigned 80 Ringold Street Complete…" at bounding box center [541, 382] width 1082 height 668
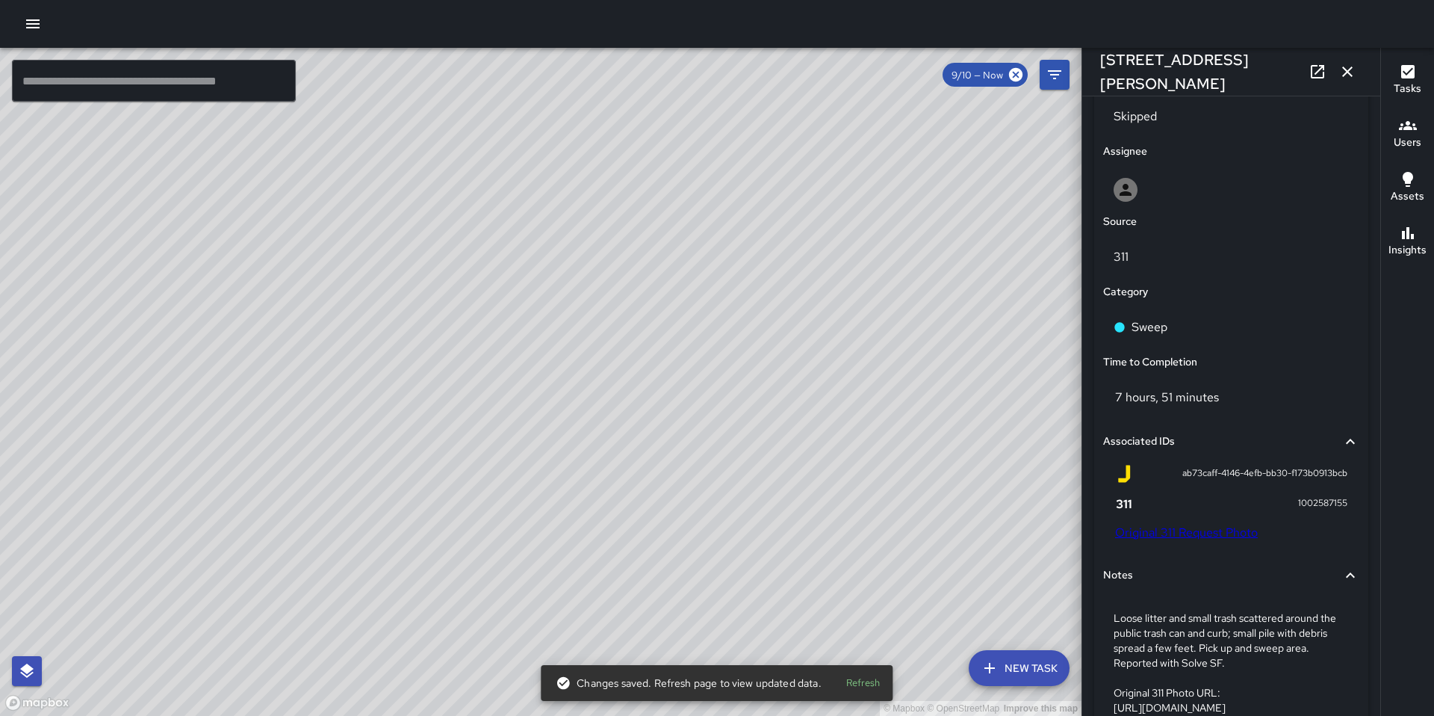
click at [1151, 533] on link "Original 311 Request Photo" at bounding box center [1186, 532] width 143 height 16
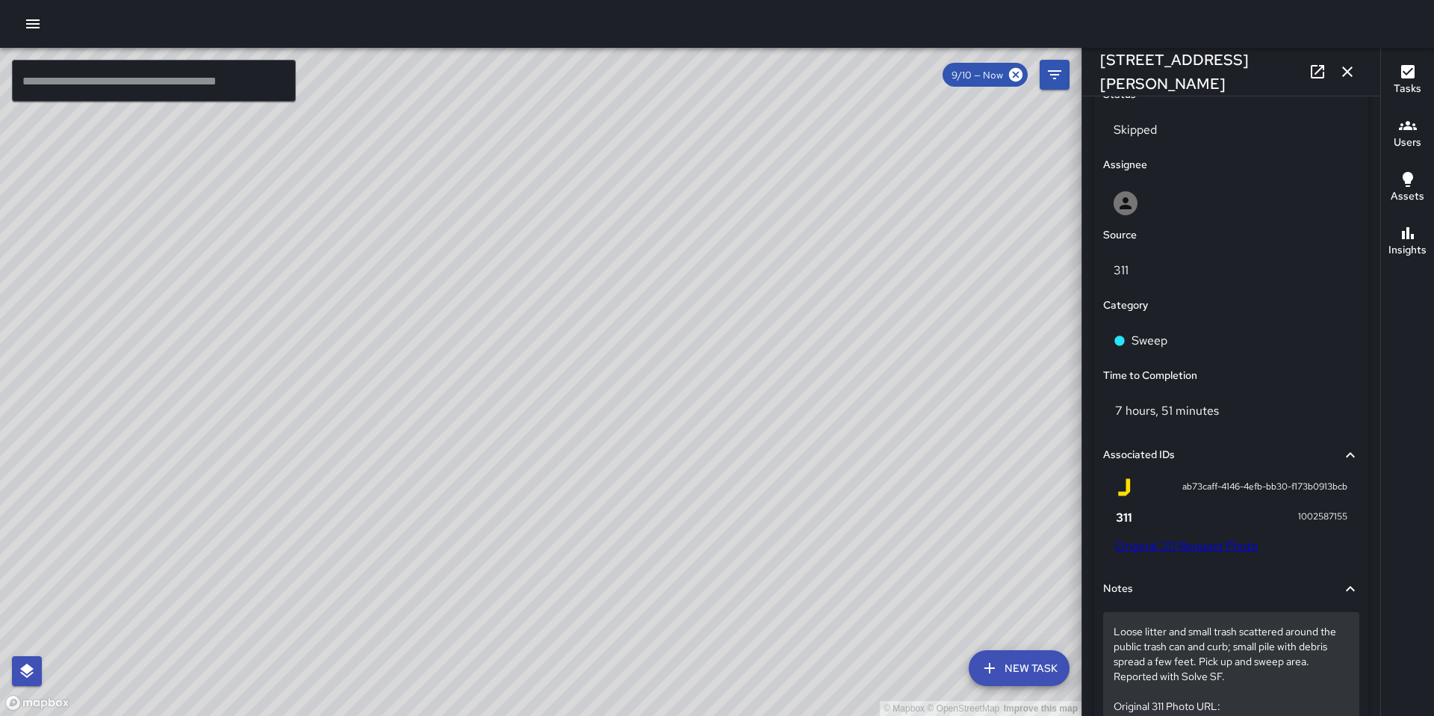
scroll to position [866, 0]
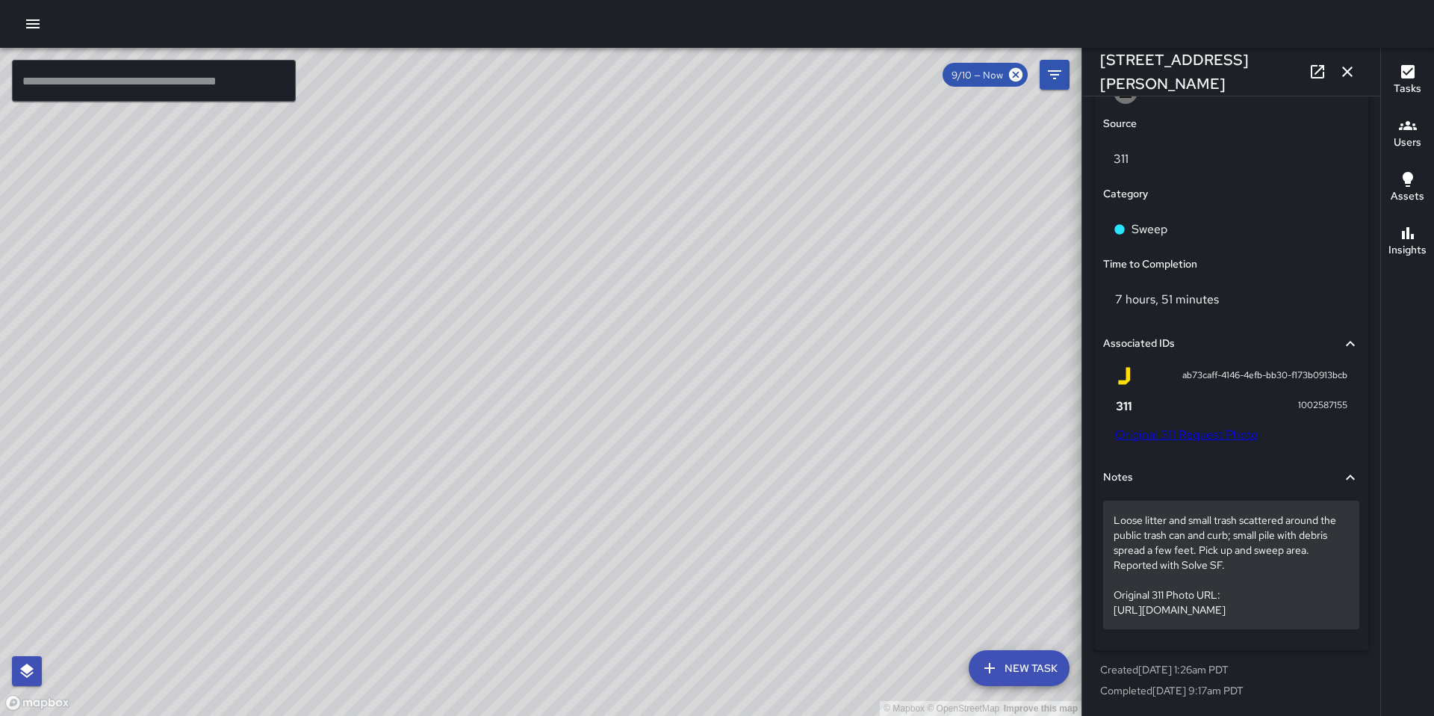
click at [1137, 538] on p "Loose litter and small trash scattered around the public trash can and curb; sm…" at bounding box center [1231, 565] width 235 height 105
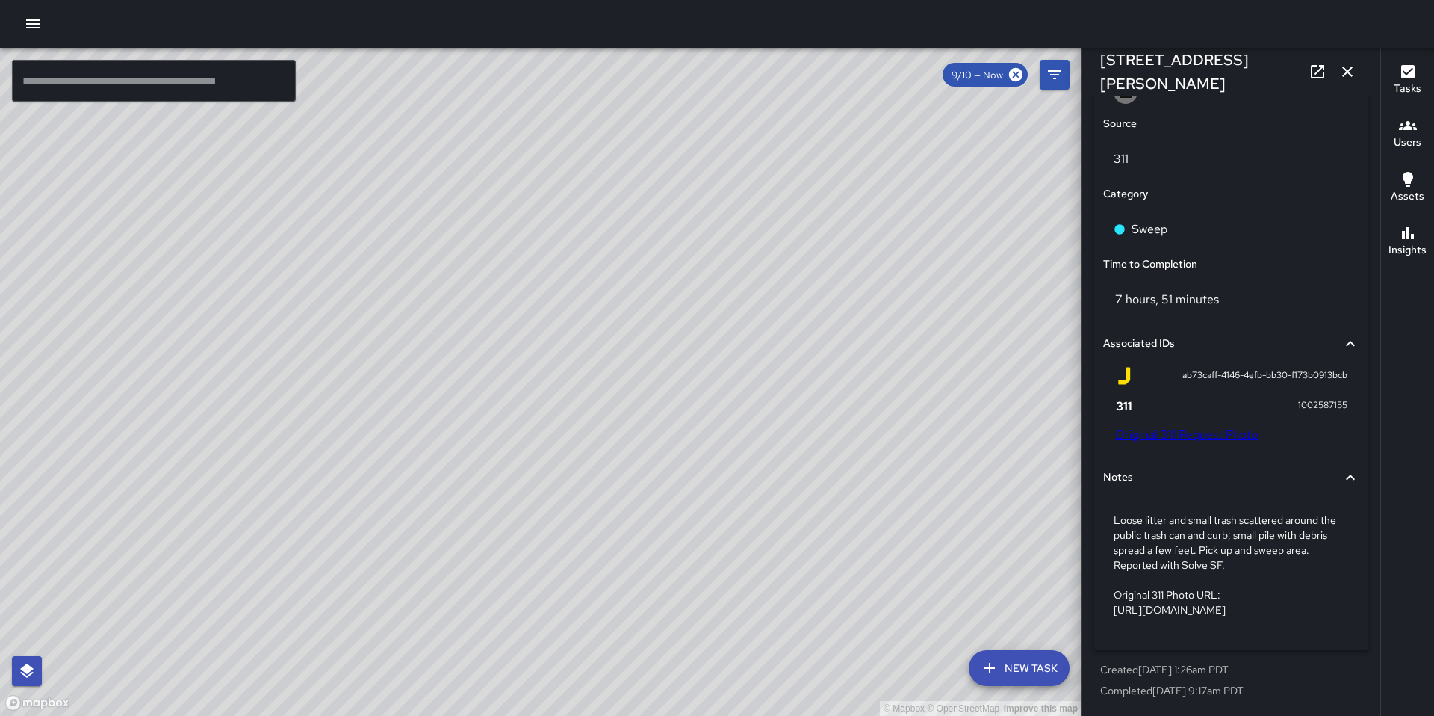
scroll to position [762, 0]
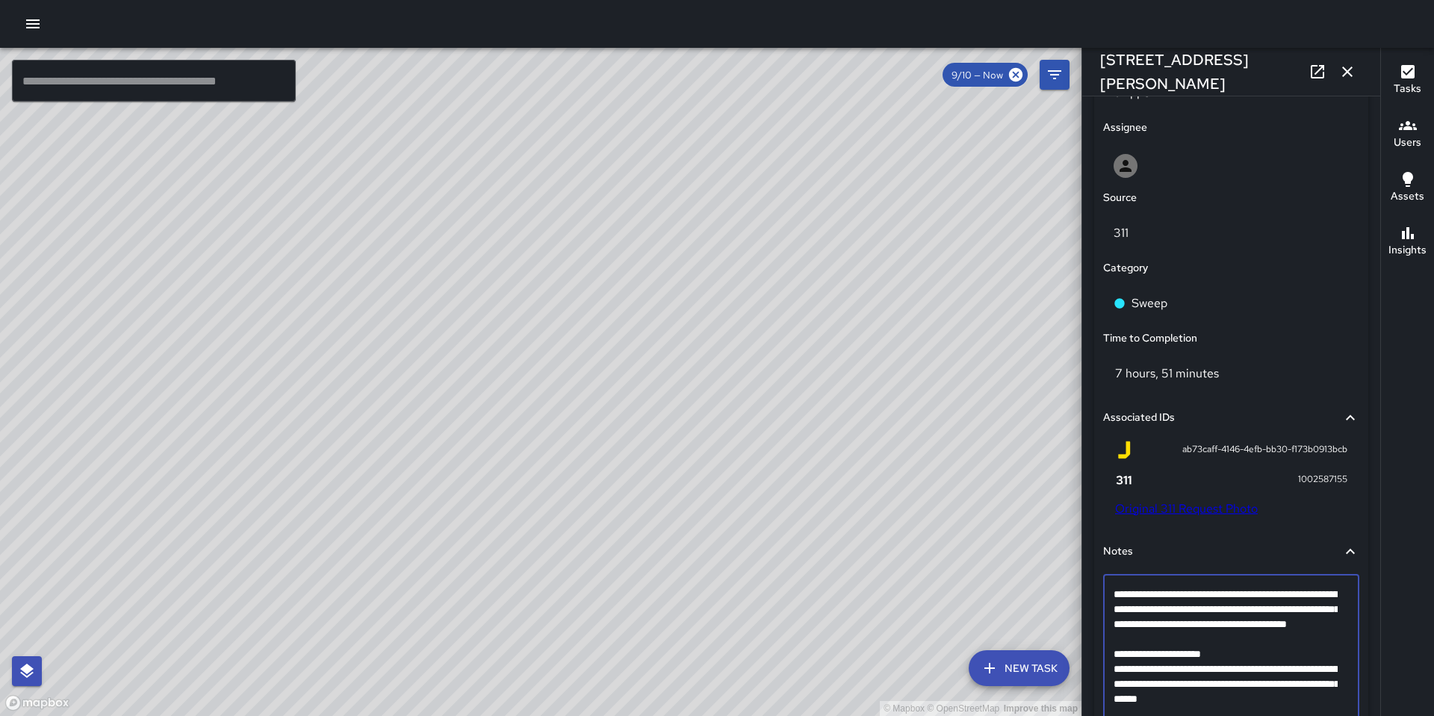
drag, startPoint x: 1138, startPoint y: 642, endPoint x: 1110, endPoint y: 586, distance: 61.8
click at [1110, 583] on div "**********" at bounding box center [1231, 654] width 256 height 159
drag, startPoint x: 1140, startPoint y: 640, endPoint x: 1115, endPoint y: 592, distance: 53.5
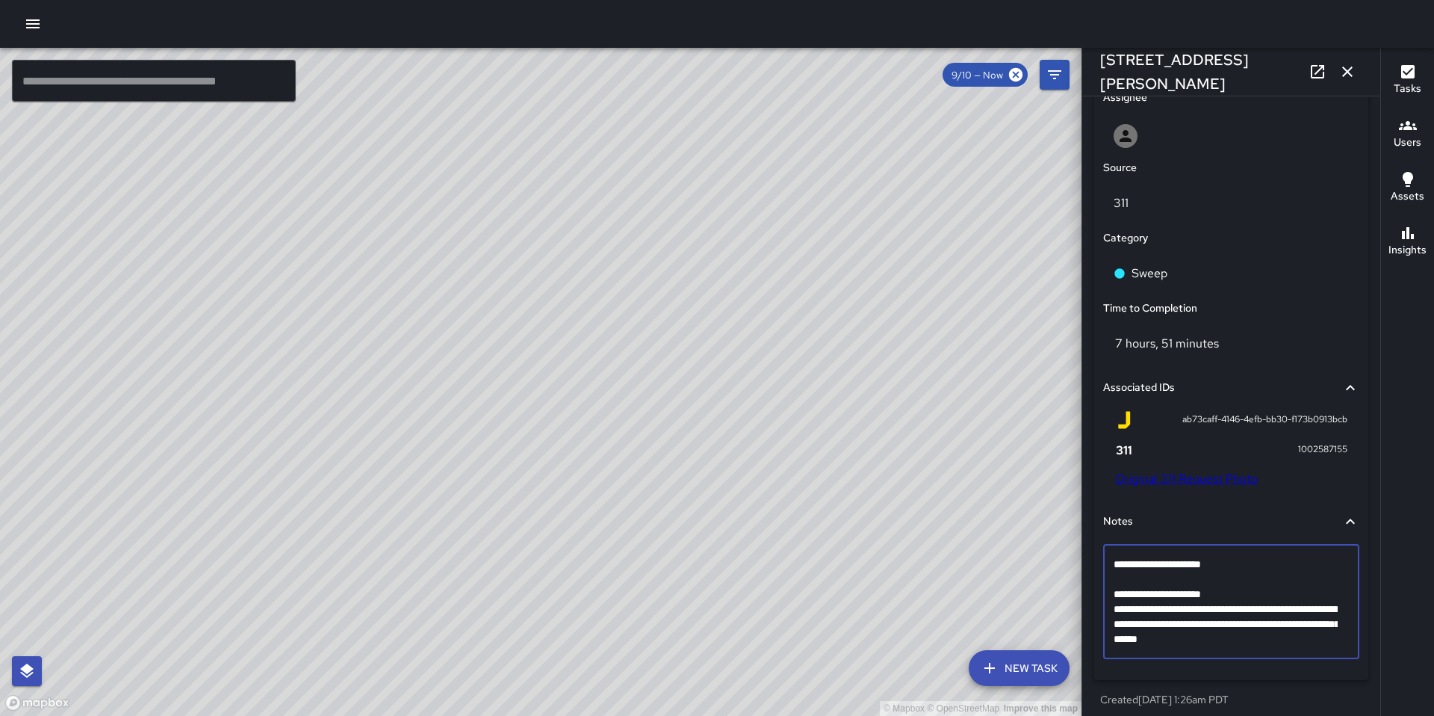
scroll to position [822, 0]
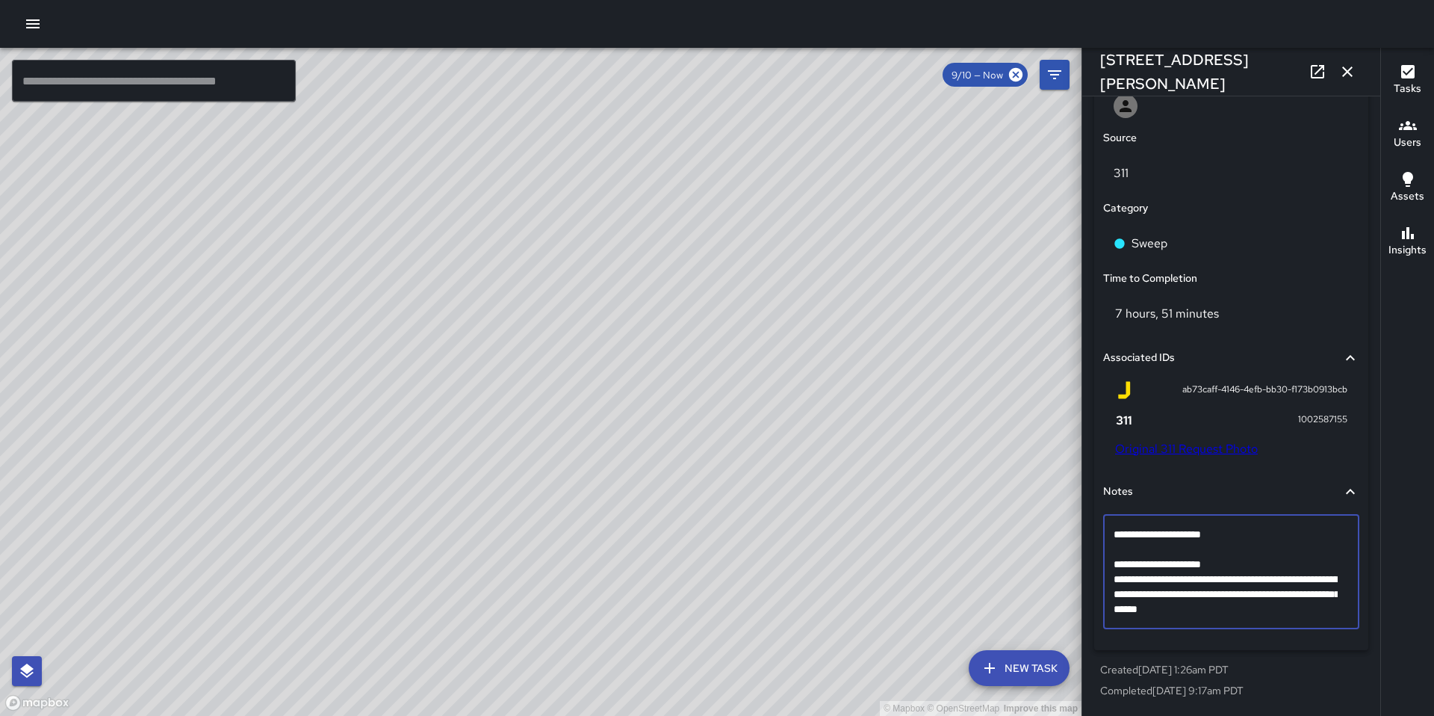
drag, startPoint x: 1332, startPoint y: 607, endPoint x: 1116, endPoint y: 558, distance: 221.3
click at [1116, 558] on textarea "**********" at bounding box center [1226, 572] width 224 height 90
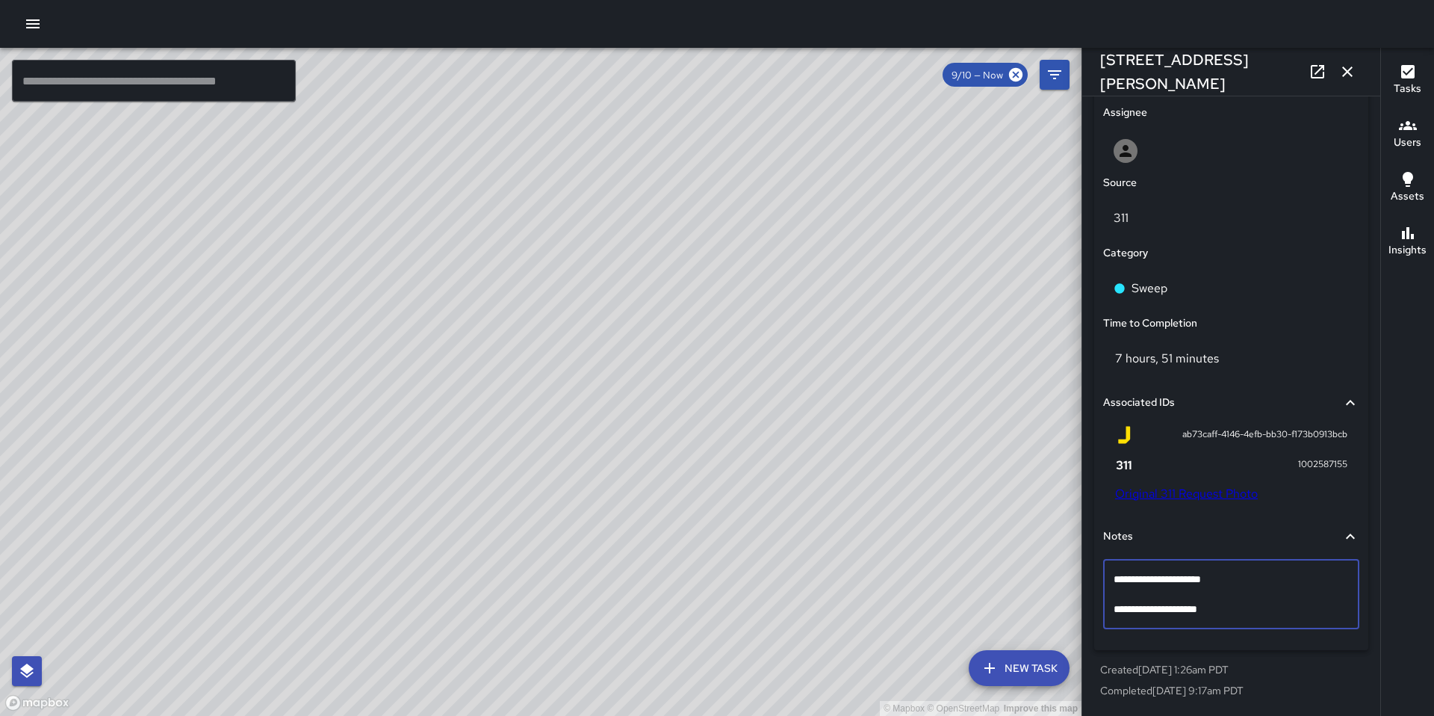
type textarea "**********"
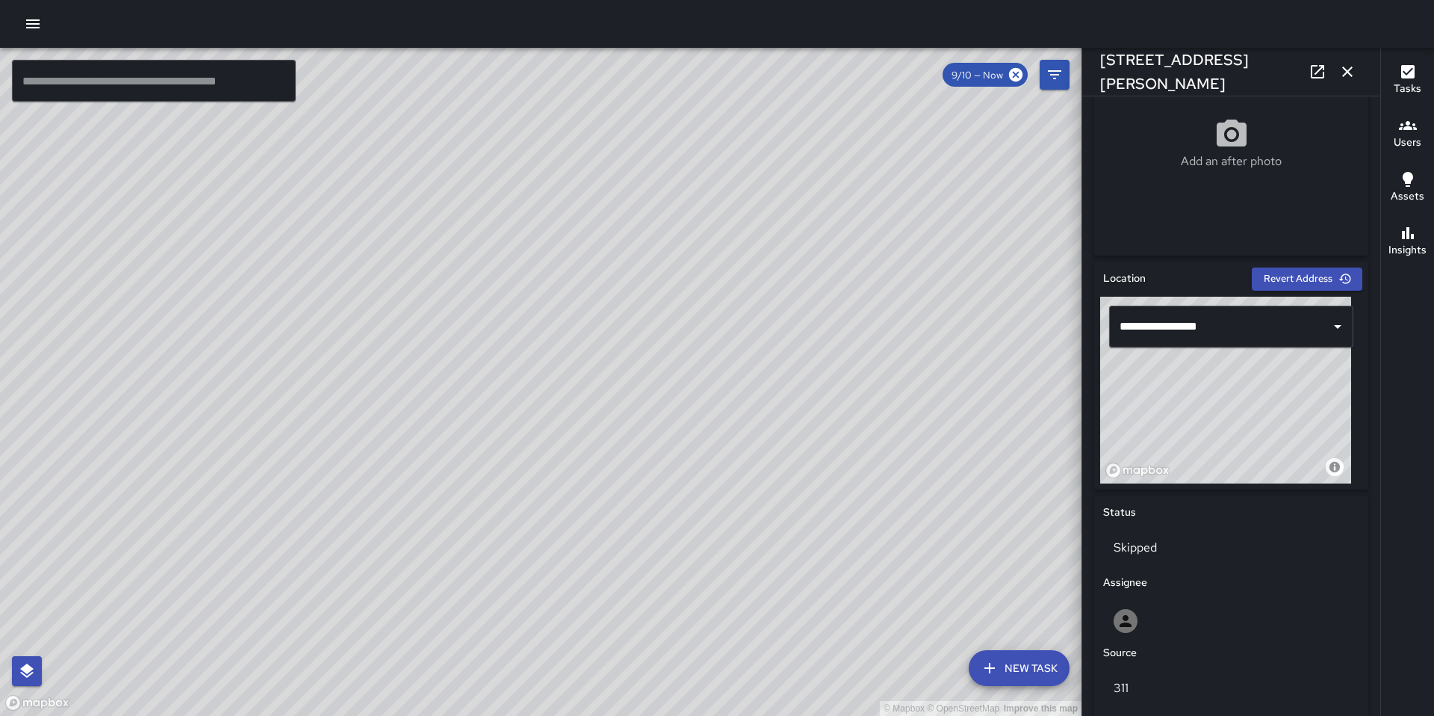
scroll to position [222, 0]
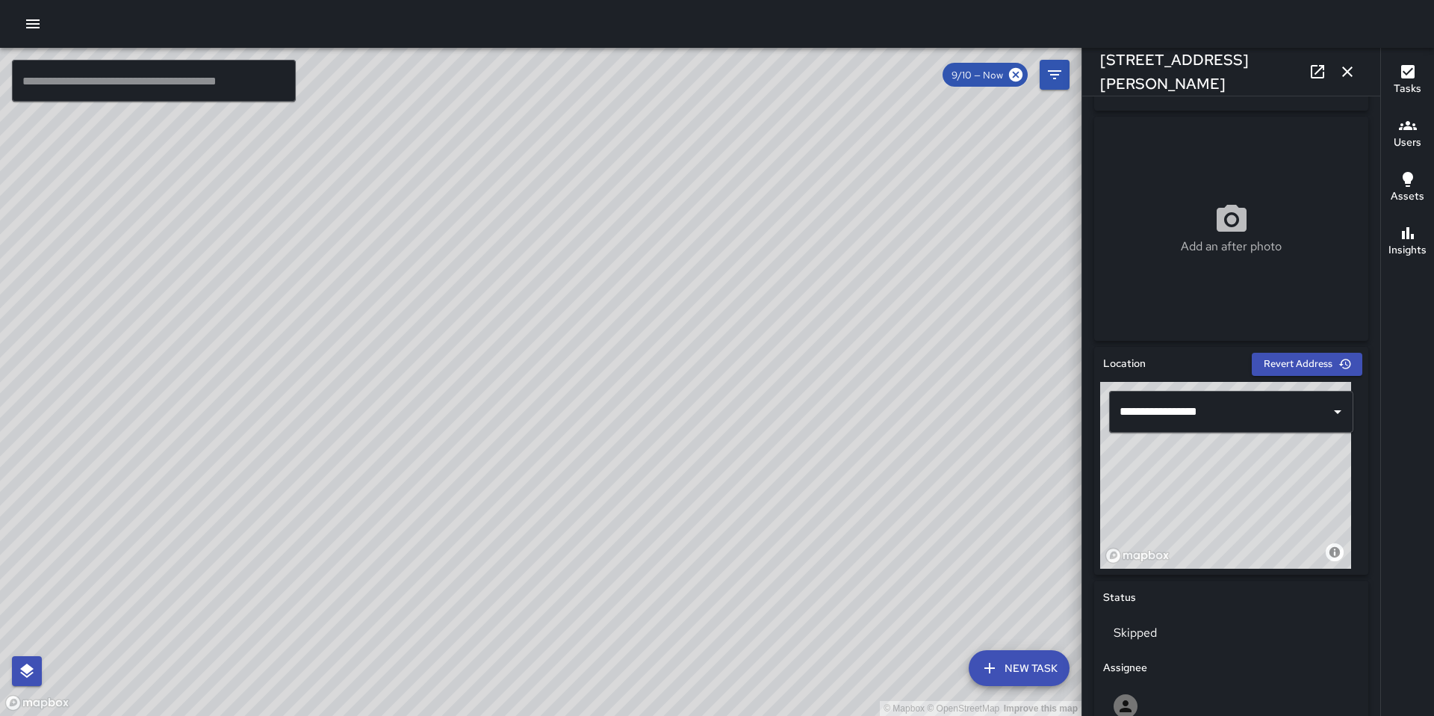
click at [1351, 75] on icon "button" at bounding box center [1348, 71] width 10 height 10
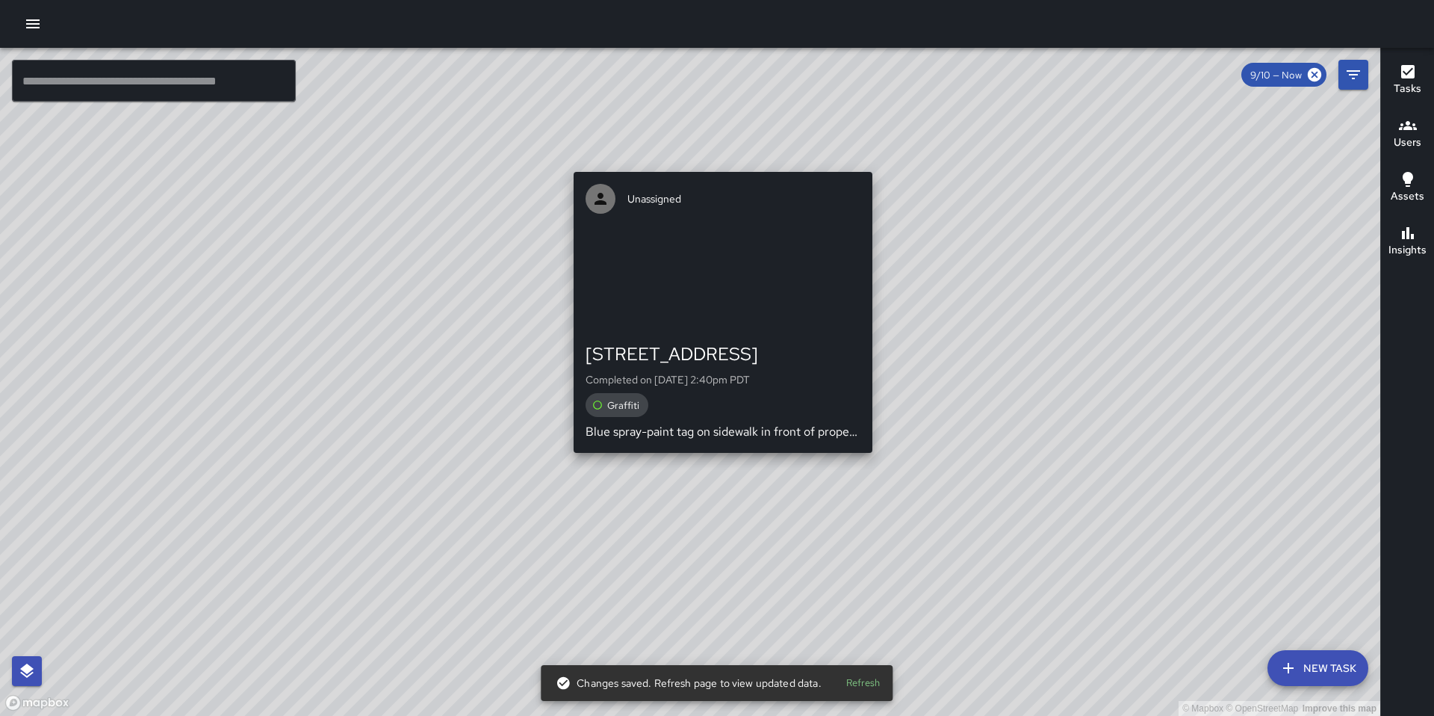
click at [716, 462] on div "© Mapbox © OpenStreetMap Improve this map Unassigned 347 9th Street Completed o…" at bounding box center [690, 382] width 1381 height 668
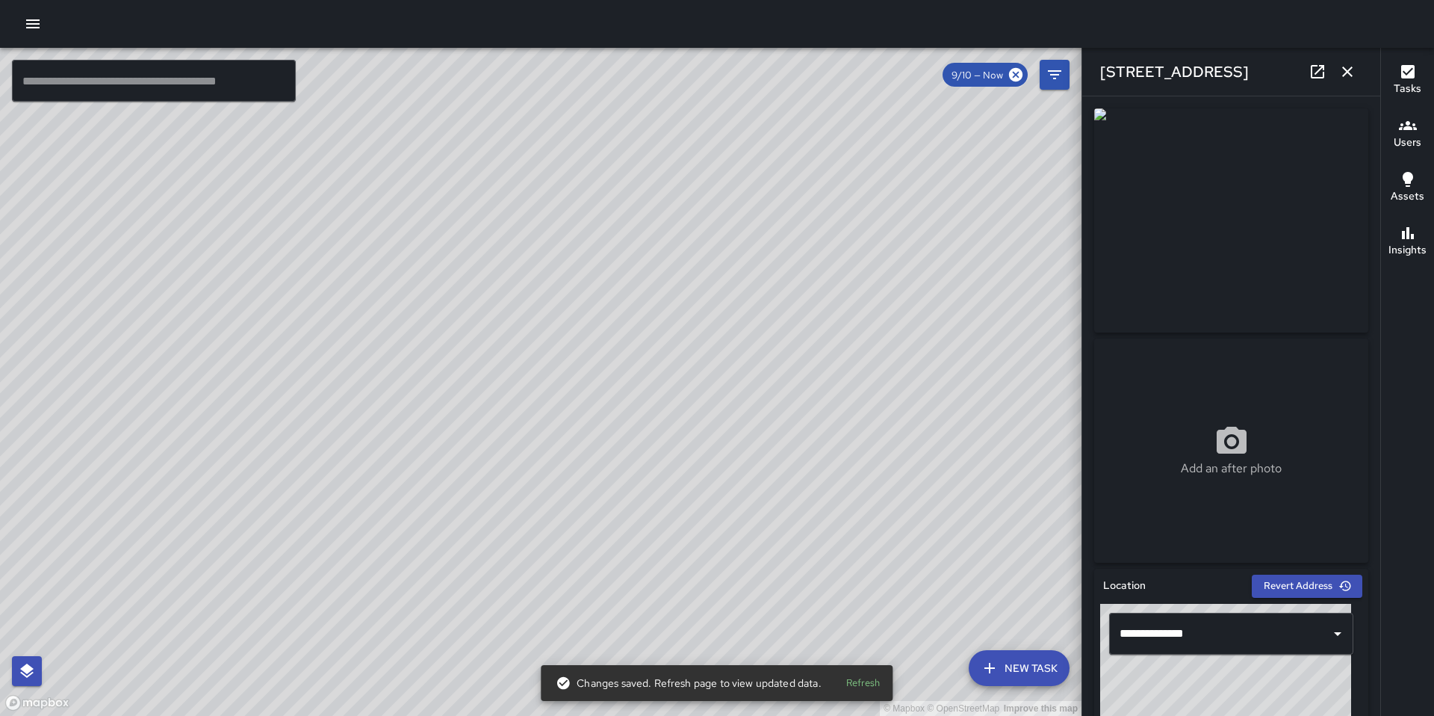
click at [545, 391] on div "© Mapbox © OpenStreetMap Improve this map NV Nicolas Vega 347 9th Street Comple…" at bounding box center [541, 382] width 1082 height 668
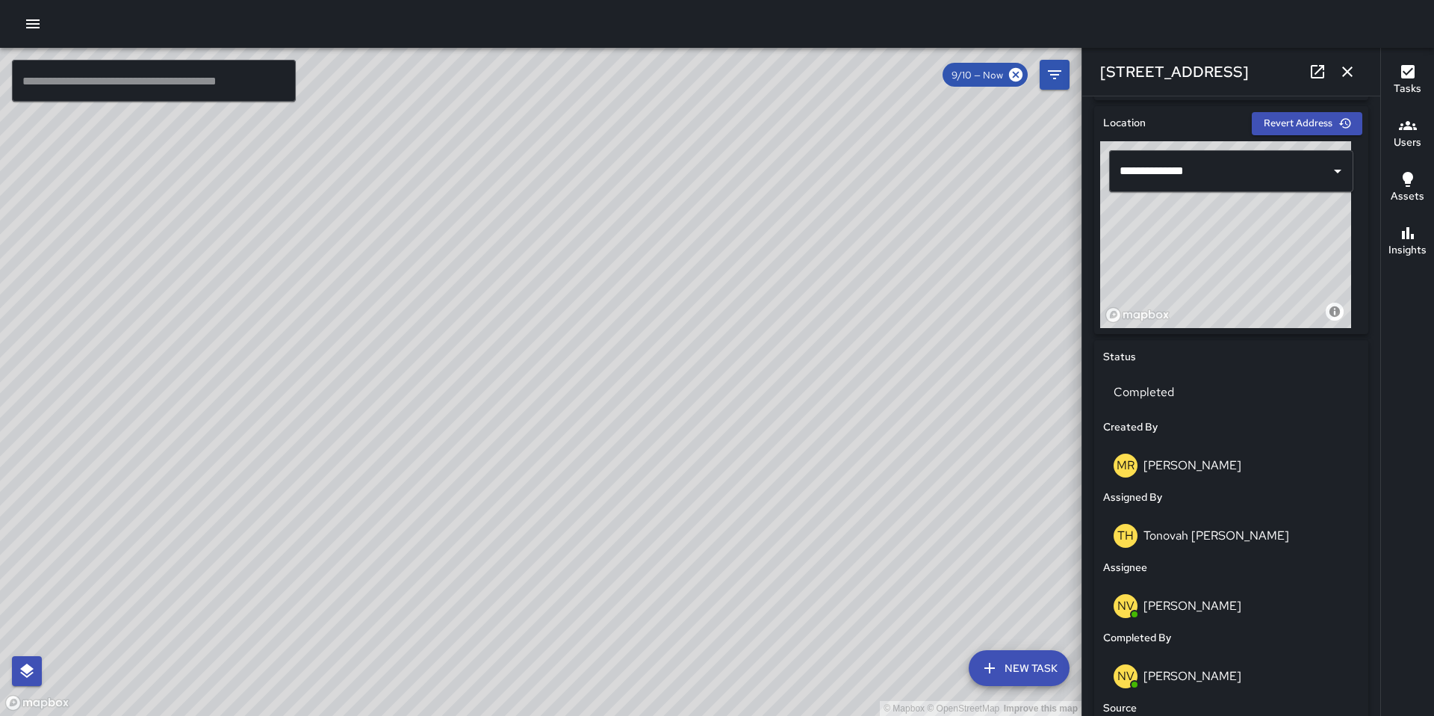
scroll to position [569, 0]
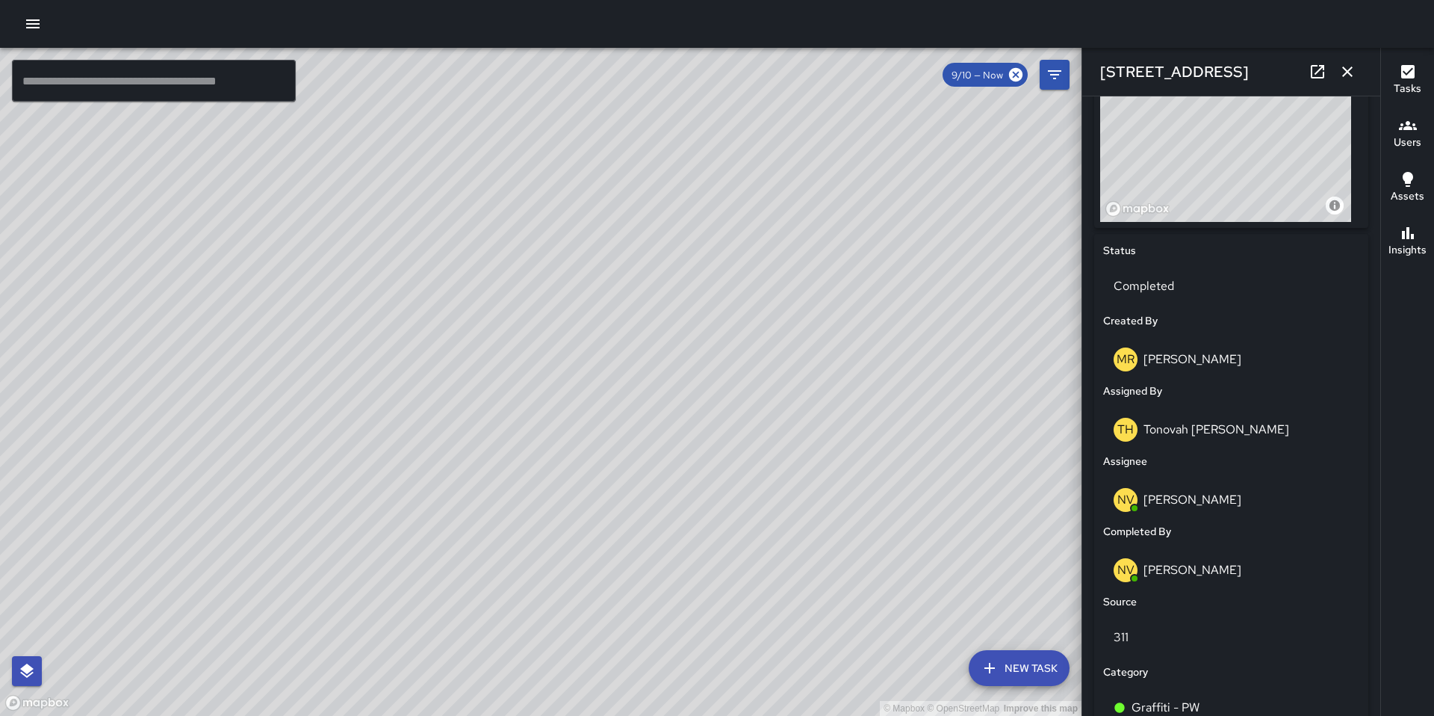
click at [716, 442] on div "© Mapbox © OpenStreetMap Improve this map DL David Lewis 393 9th Street Created…" at bounding box center [541, 382] width 1082 height 668
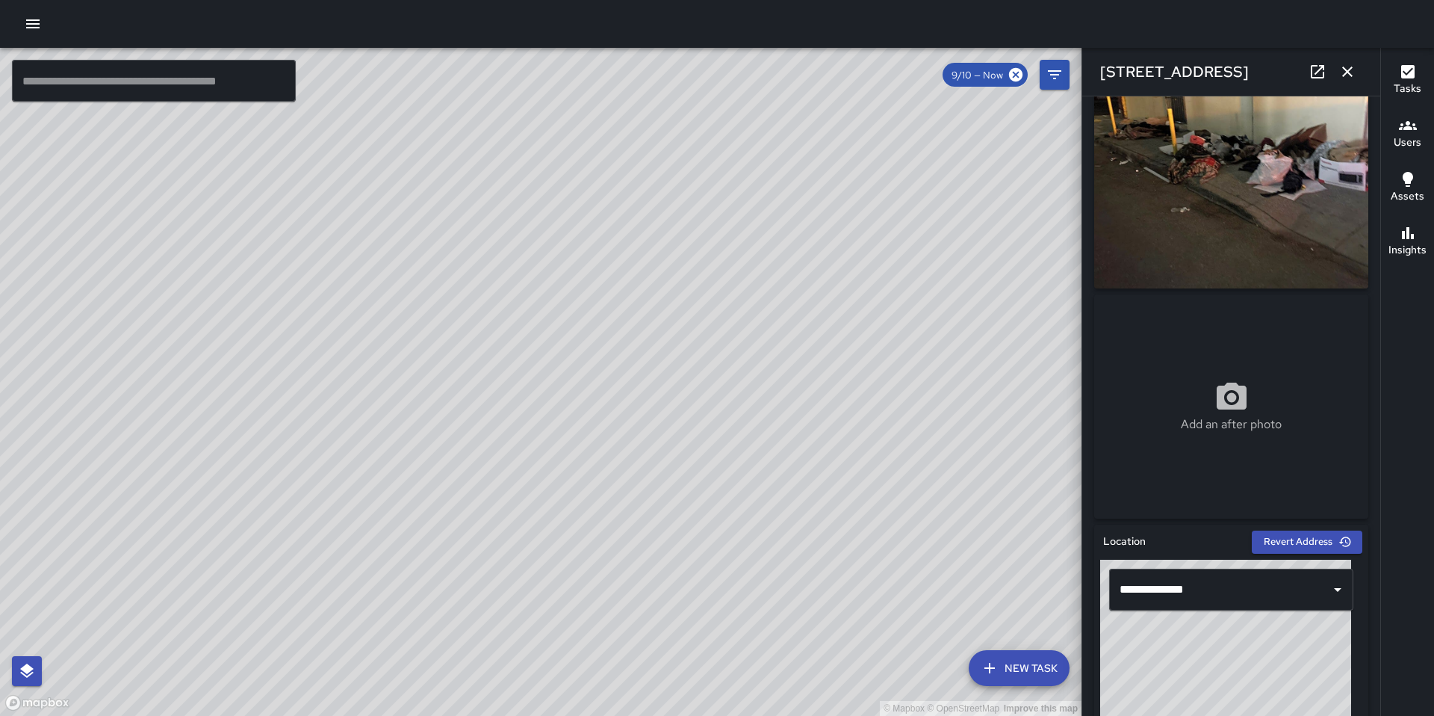
scroll to position [0, 0]
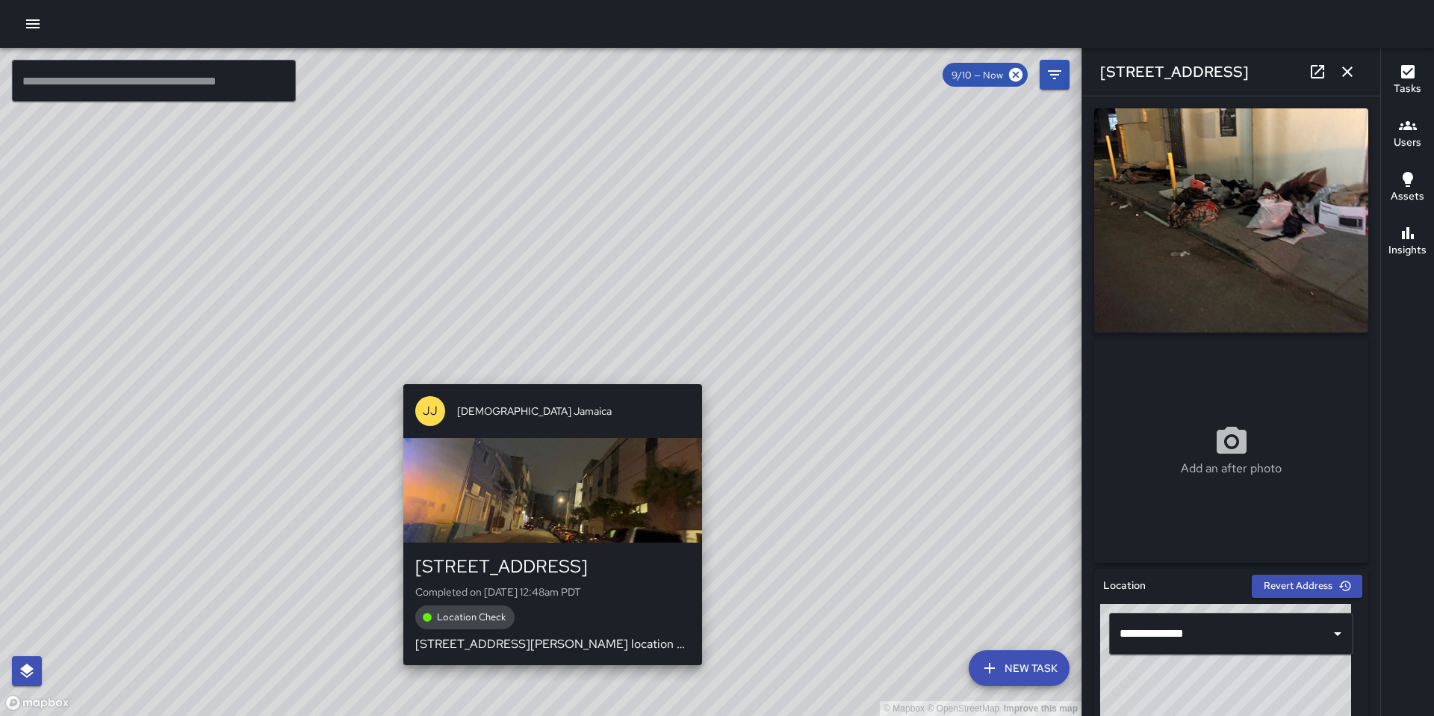
click at [545, 371] on div "© Mapbox © OpenStreetMap Improve this map JJ Jesus Jamaica 393 9th Street Compl…" at bounding box center [541, 382] width 1082 height 668
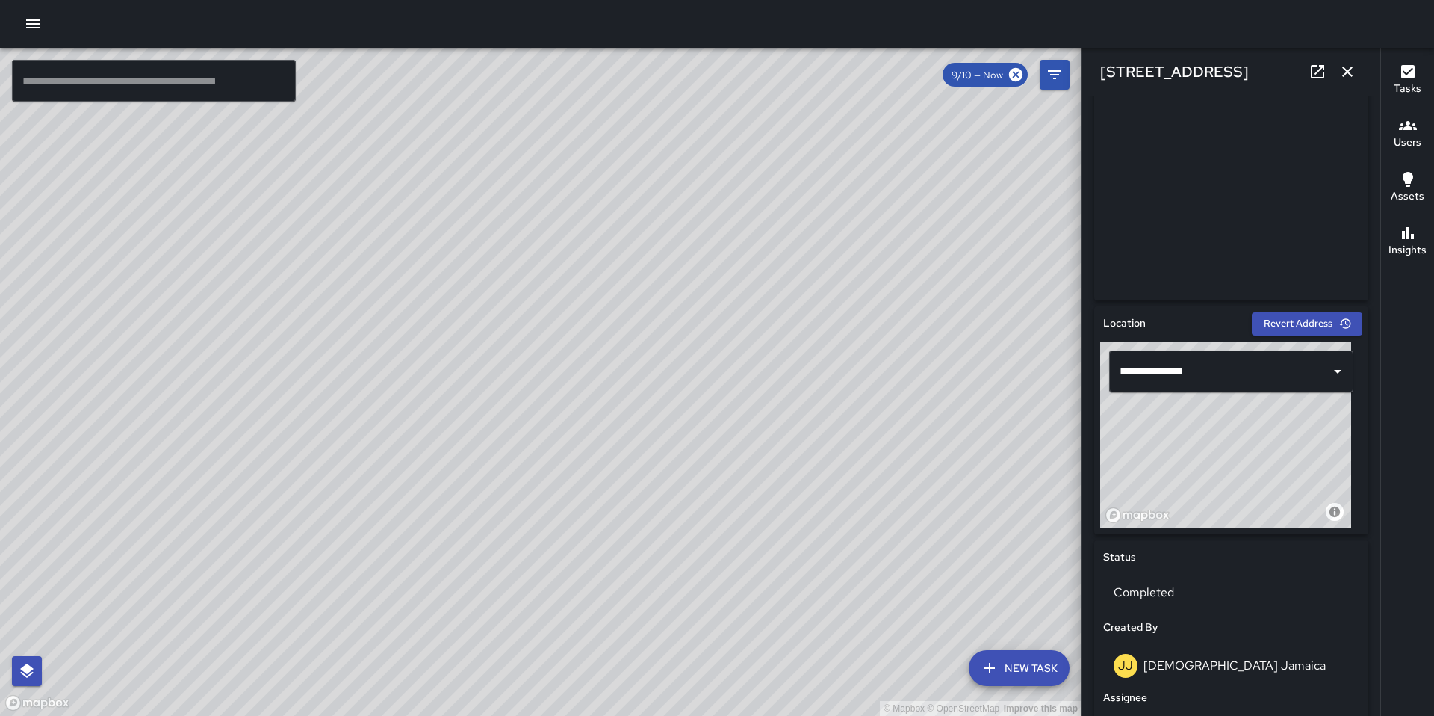
scroll to position [202, 0]
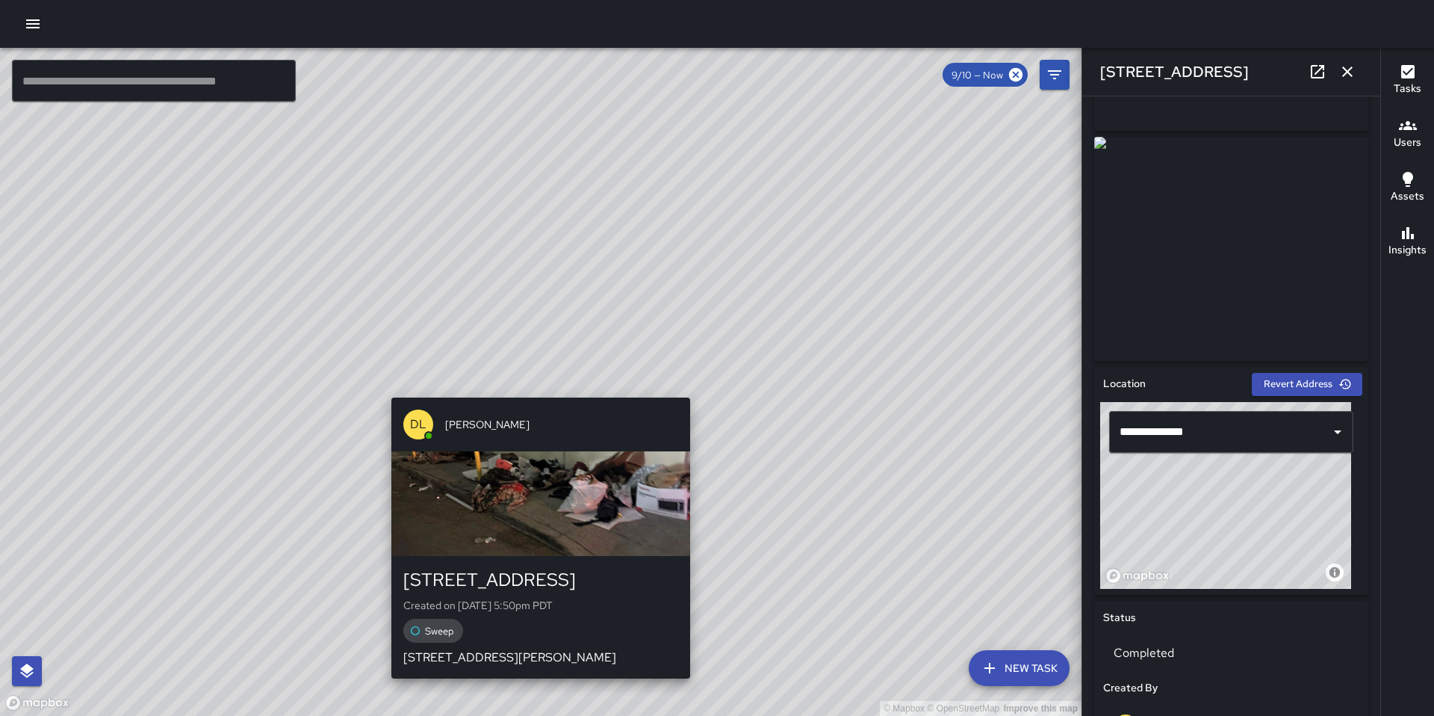
click at [531, 390] on div "© Mapbox © OpenStreetMap Improve this map DL David Lewis 393 9th Street Created…" at bounding box center [541, 382] width 1082 height 668
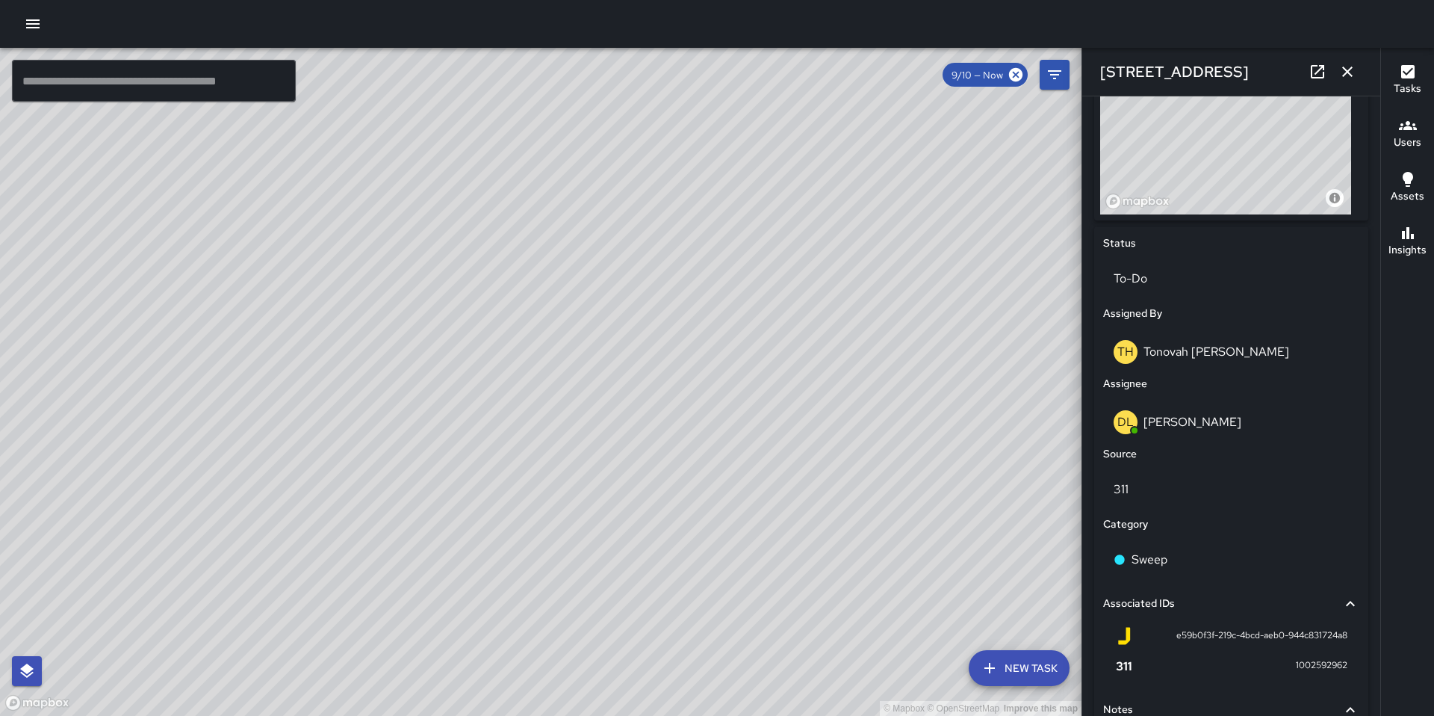
scroll to position [643, 0]
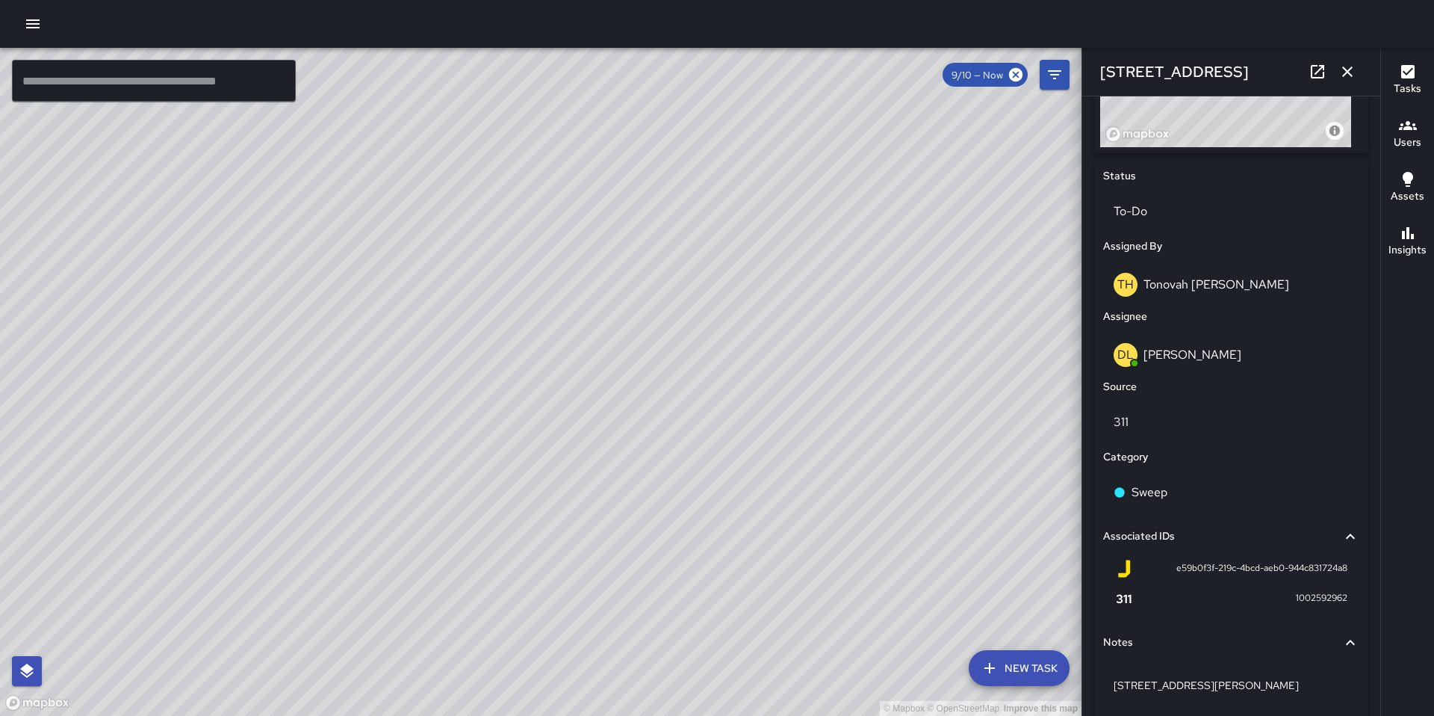
click at [585, 427] on div "© Mapbox © OpenStreetMap Improve this map Unassigned 1275 Harrison Street Compl…" at bounding box center [541, 382] width 1082 height 668
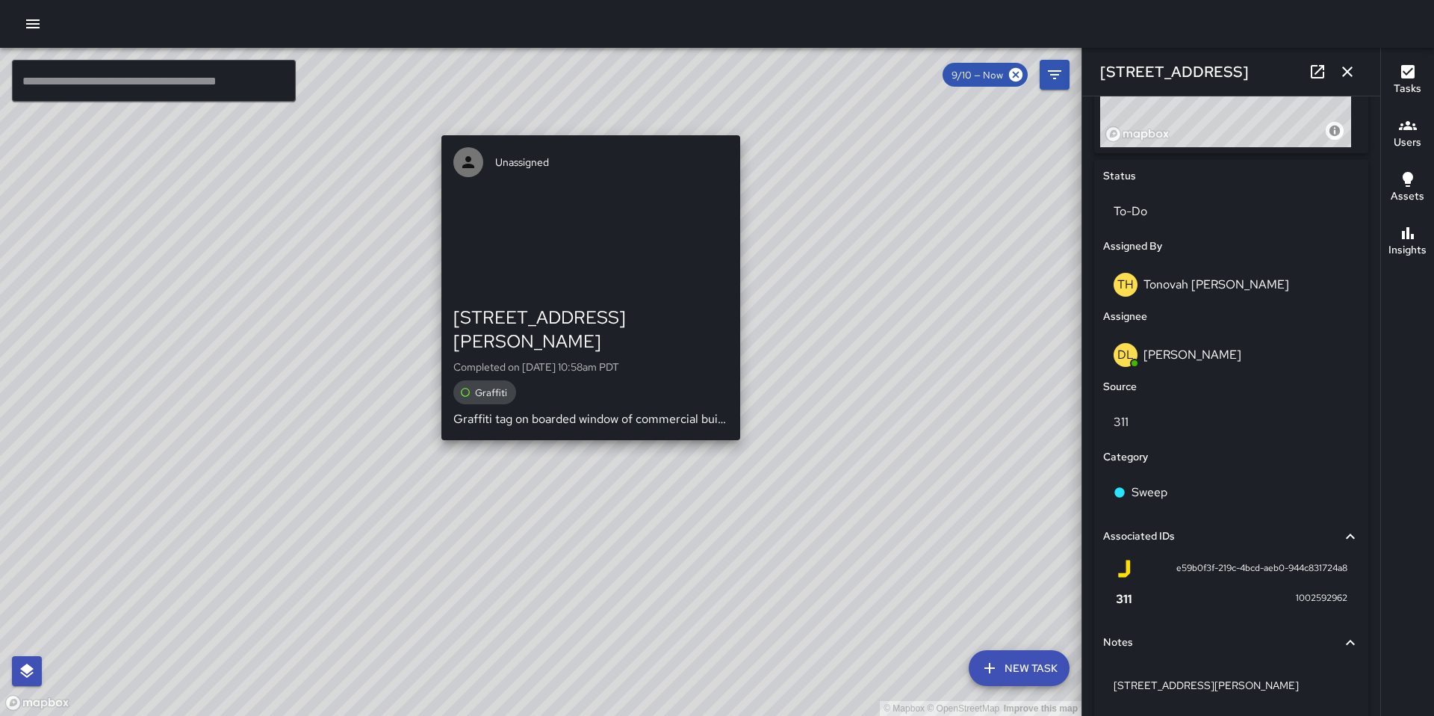
type input "**********"
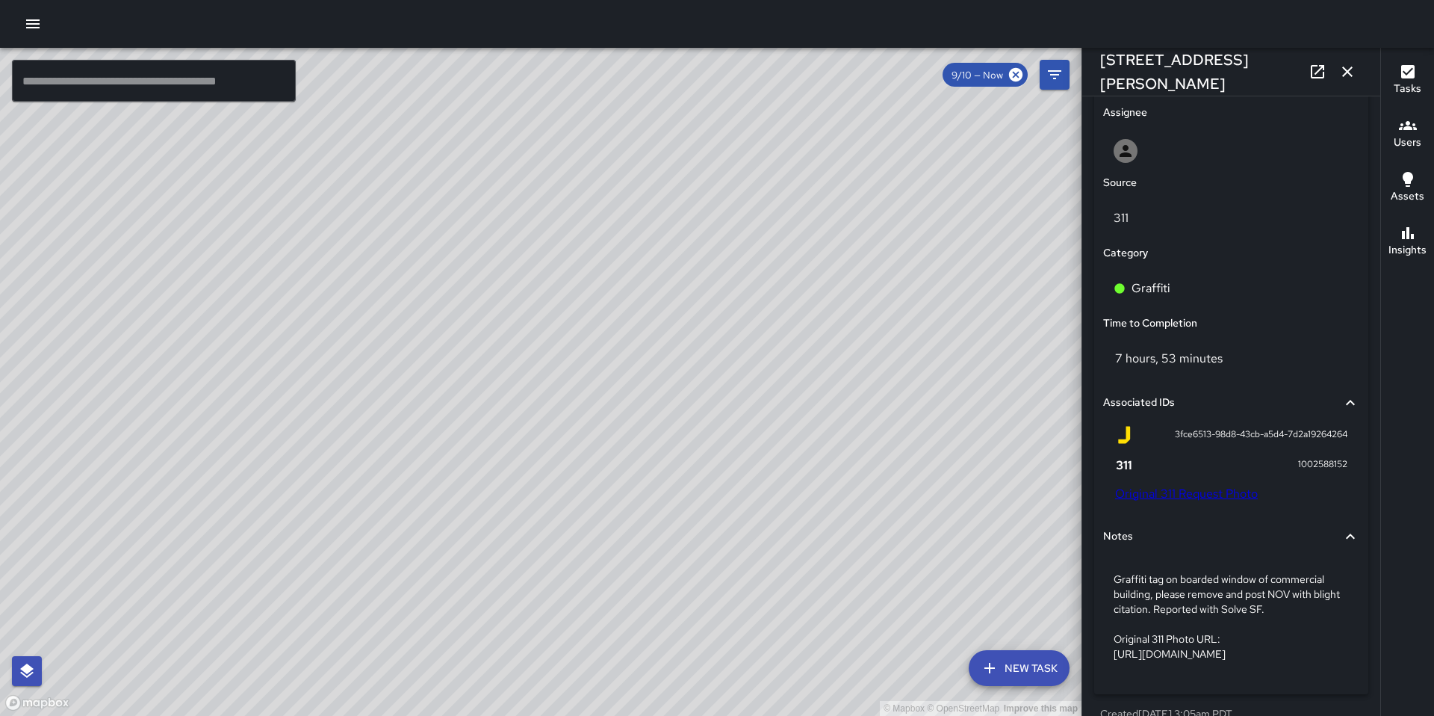
scroll to position [851, 0]
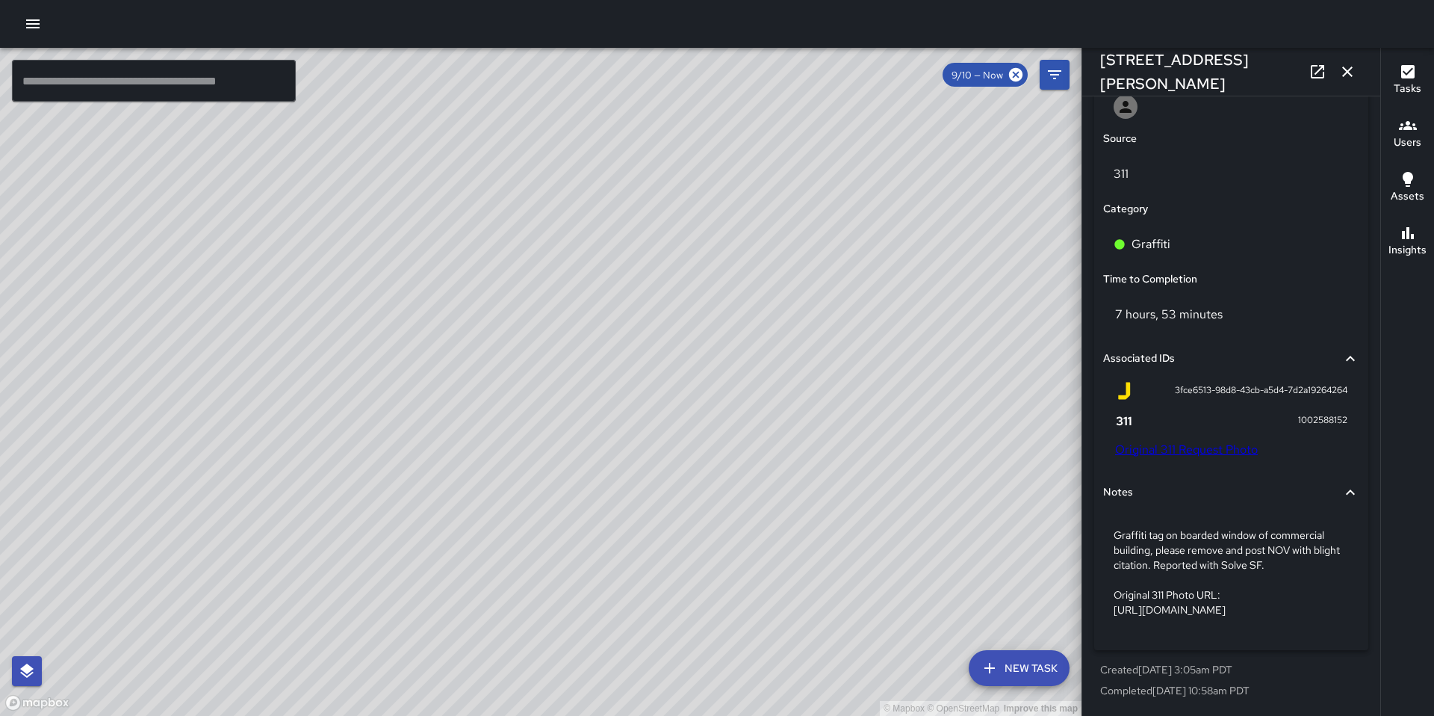
click at [1192, 442] on link "Original 311 Request Photo" at bounding box center [1186, 450] width 143 height 16
drag, startPoint x: 1241, startPoint y: 66, endPoint x: 1088, endPoint y: 65, distance: 153.2
click at [1088, 65] on div "1275 Harrison Street" at bounding box center [1232, 72] width 298 height 48
copy h6 "1275 Harrison Street"
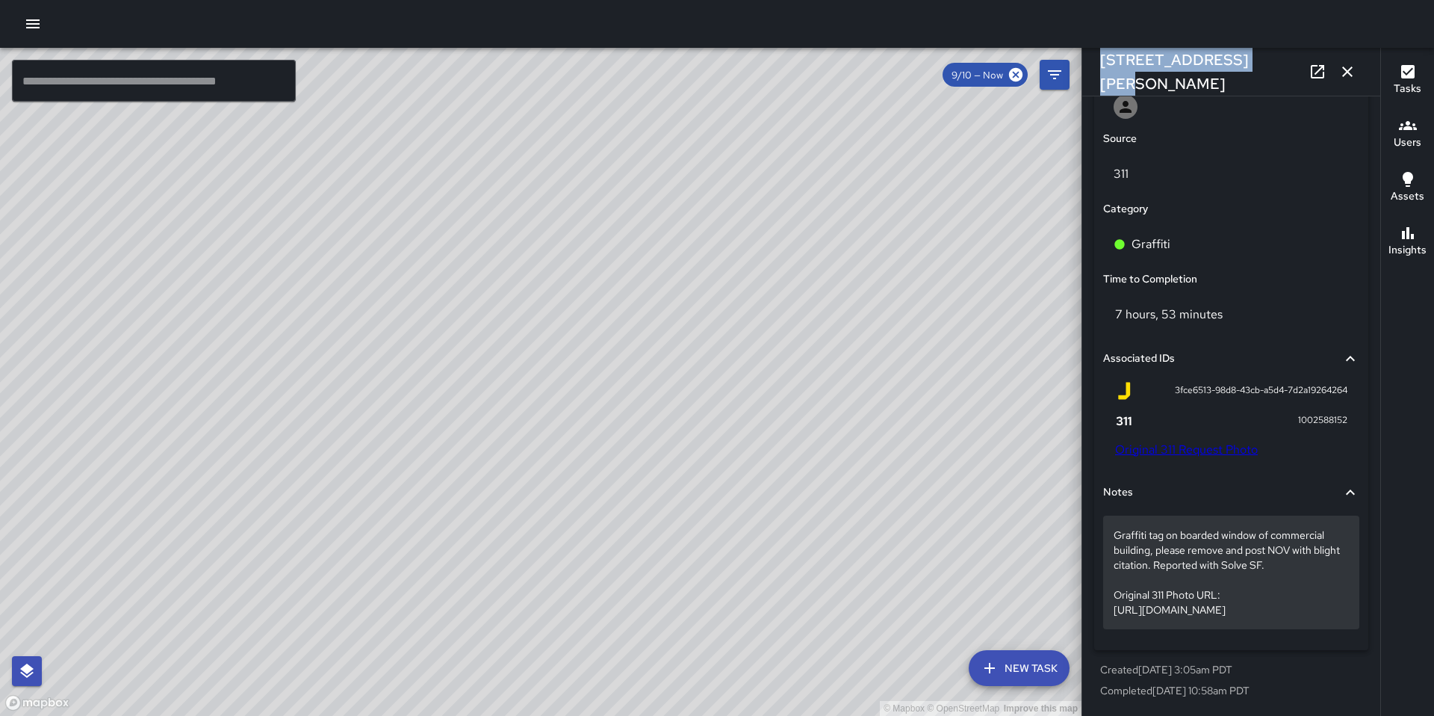
click at [1183, 542] on p "Graffiti tag on boarded window of commercial building, please remove and post N…" at bounding box center [1231, 572] width 235 height 90
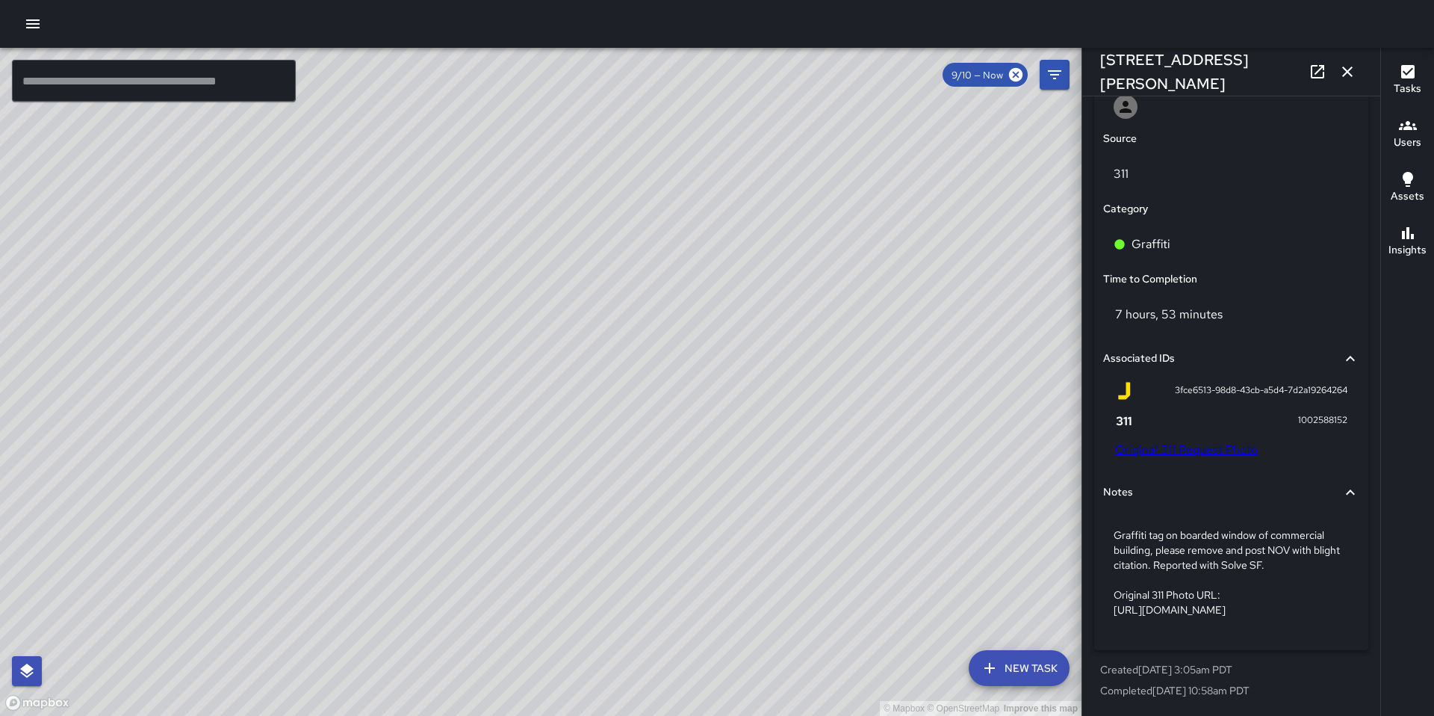
scroll to position [762, 0]
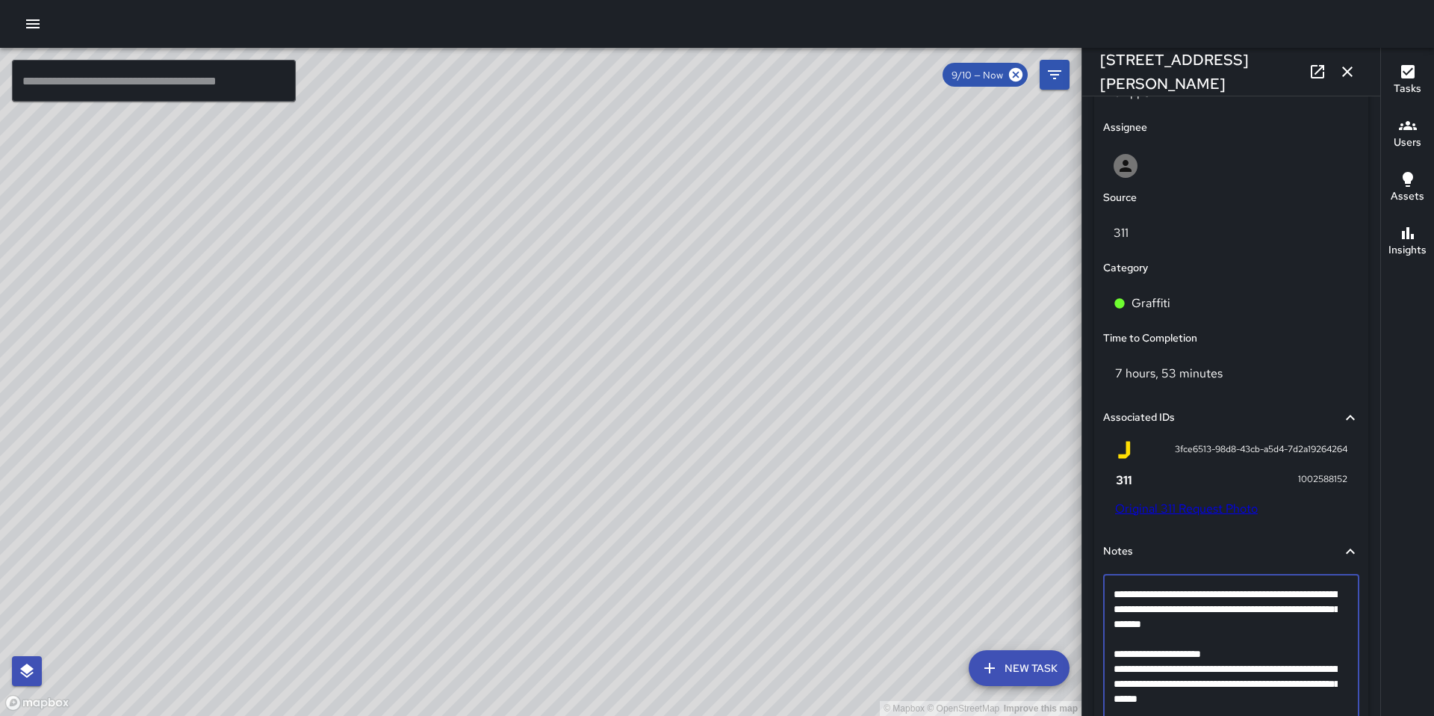
drag, startPoint x: 1180, startPoint y: 623, endPoint x: 1102, endPoint y: 583, distance: 87.2
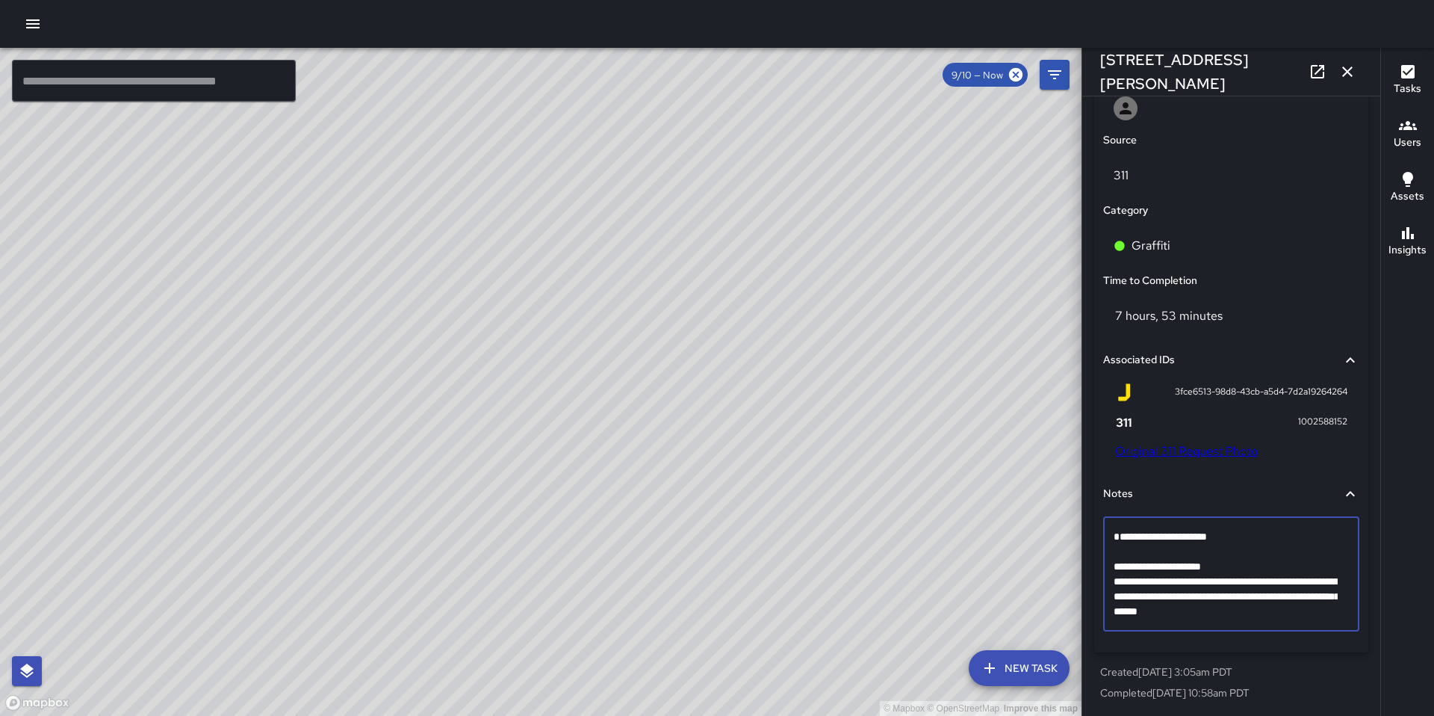
scroll to position [822, 0]
drag, startPoint x: 1327, startPoint y: 608, endPoint x: 1112, endPoint y: 564, distance: 218.9
click at [1112, 564] on div "**********" at bounding box center [1231, 572] width 256 height 114
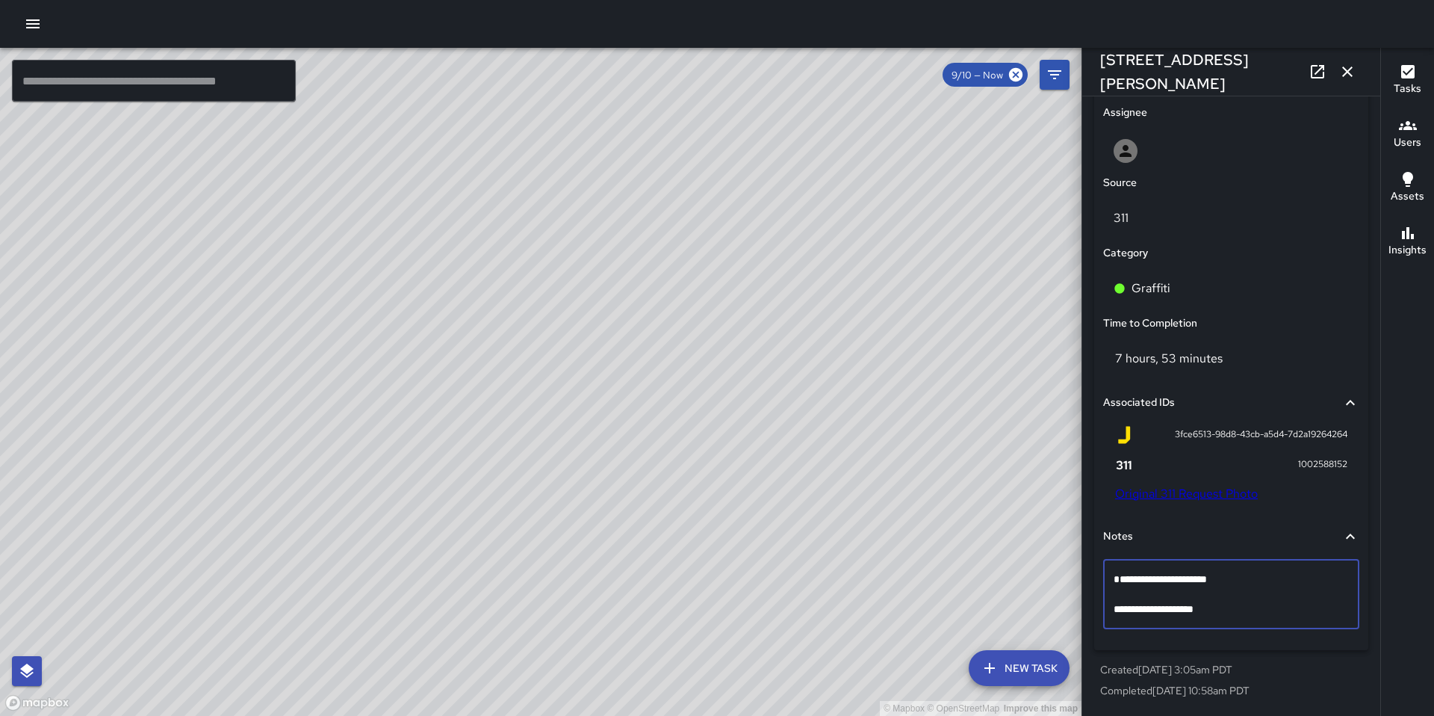
type textarea "**********"
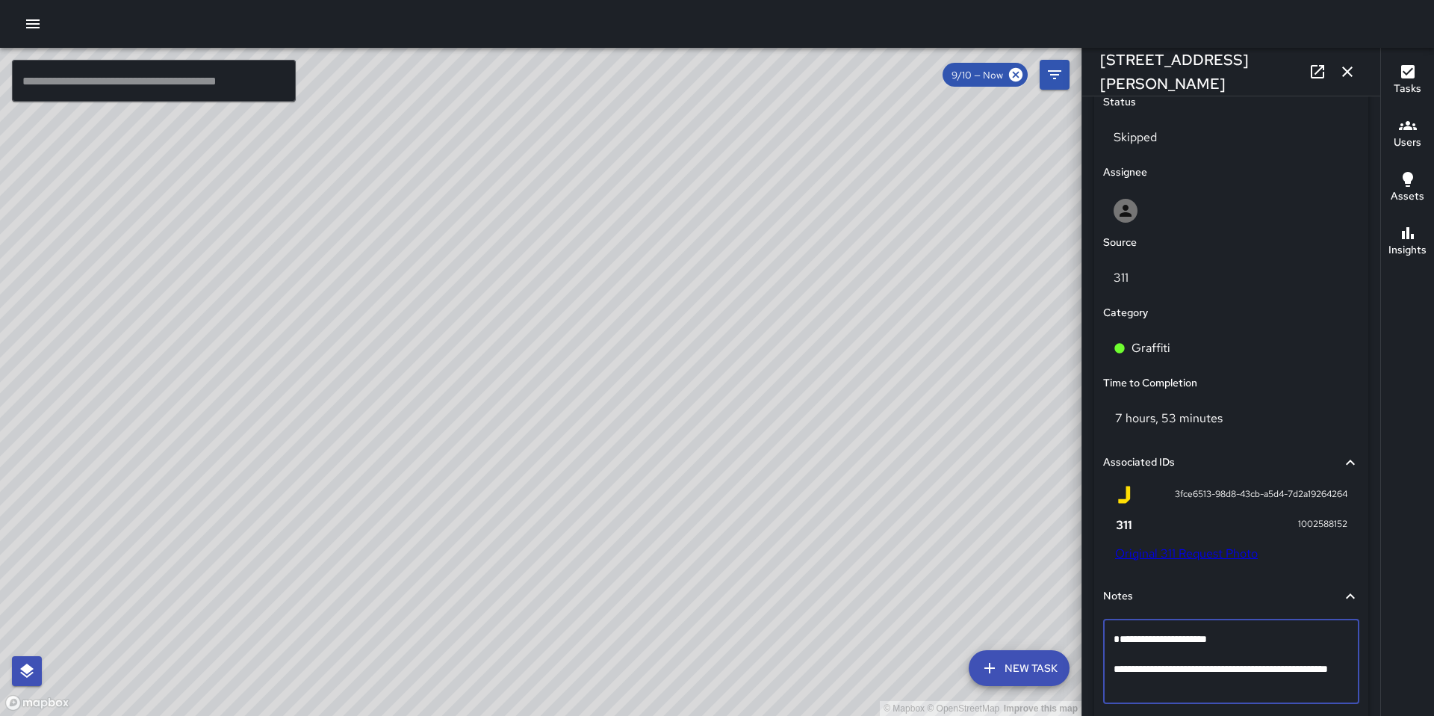
scroll to position [792, 0]
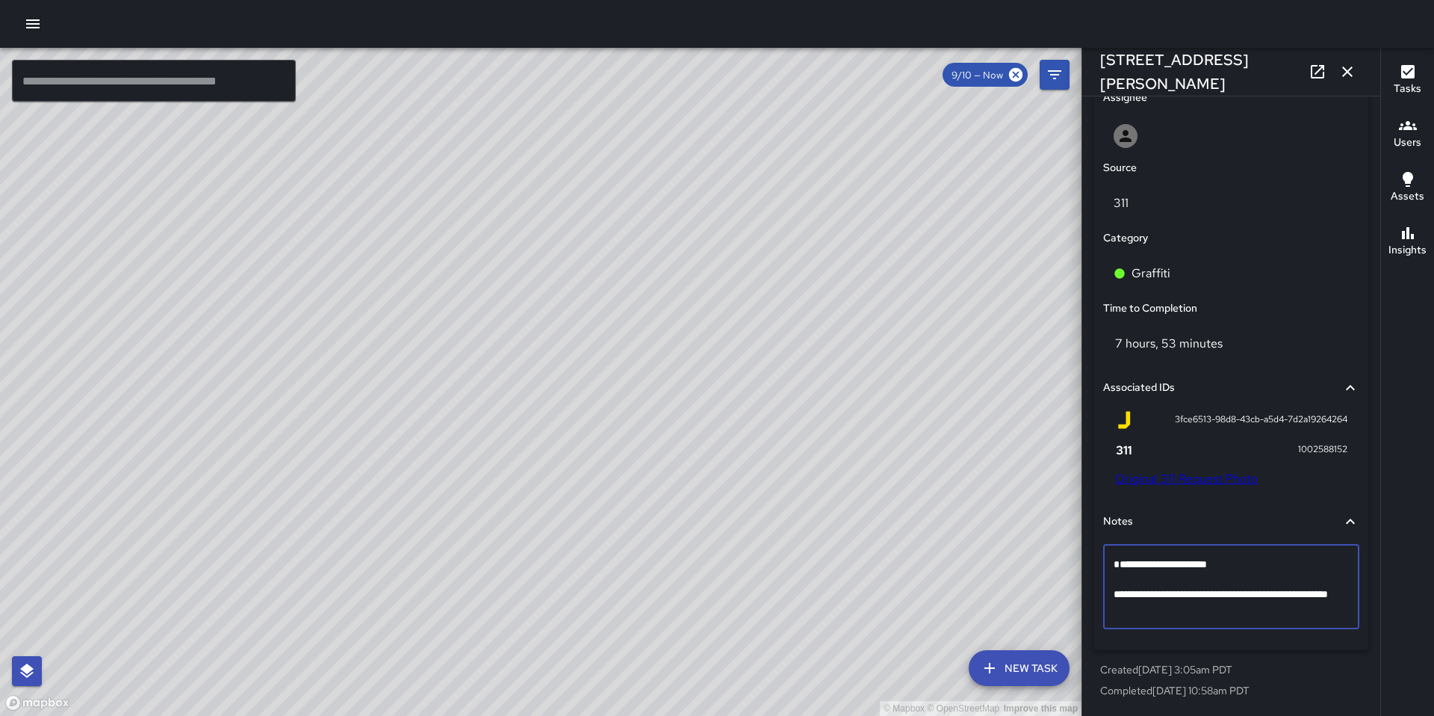
click at [1349, 75] on icon "button" at bounding box center [1348, 72] width 18 height 18
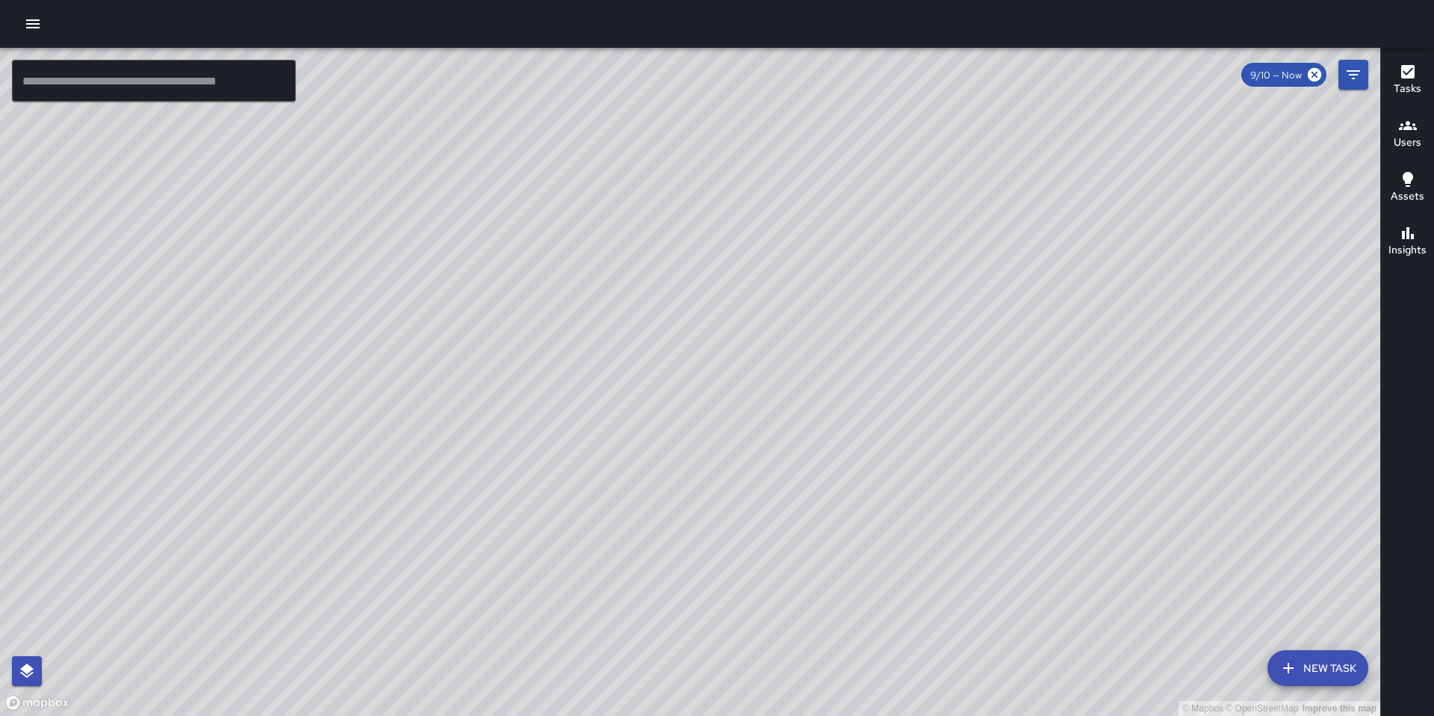
click at [615, 409] on div "© Mapbox © OpenStreetMap Improve this map DC Dago Cervantes Ambassador Tasks 34…" at bounding box center [690, 382] width 1381 height 668
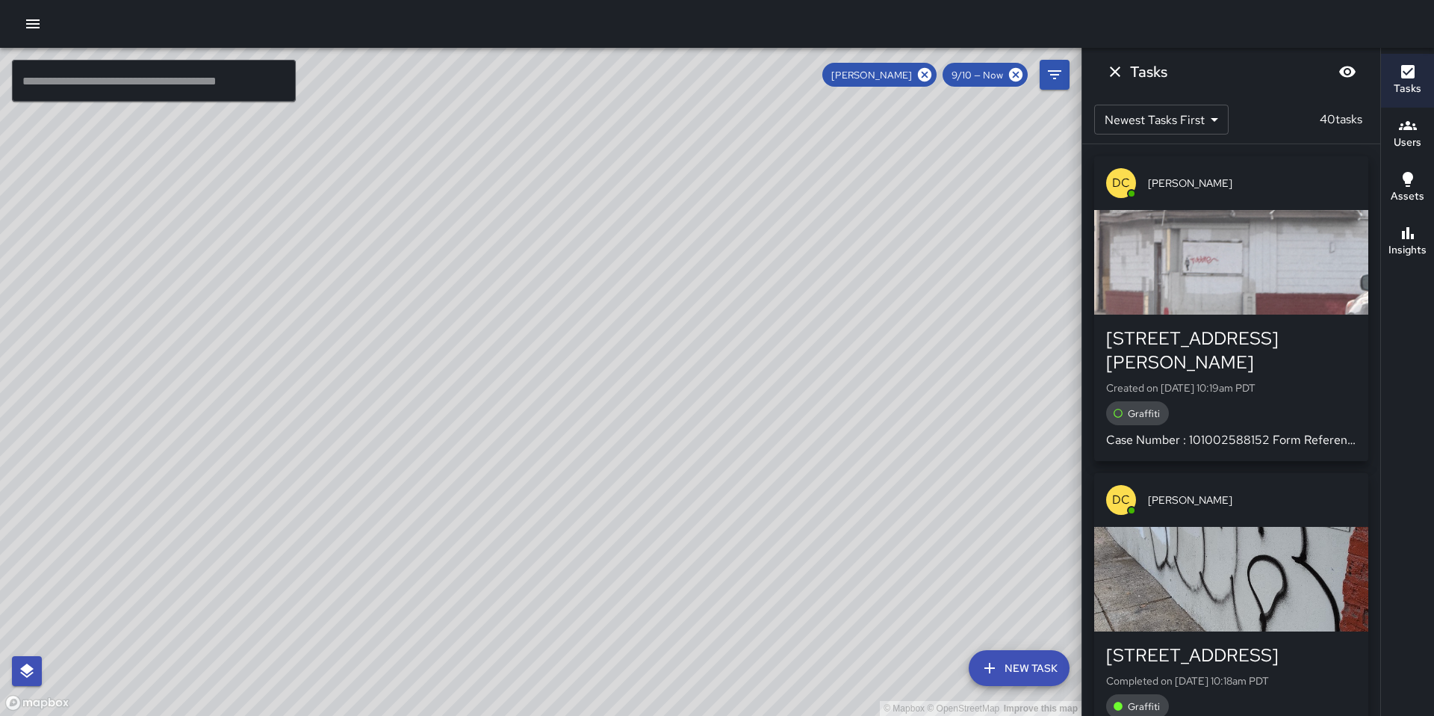
click at [531, 441] on div "© Mapbox © OpenStreetMap Improve this map DC Dago Cervantes 1275 Harrison Stree…" at bounding box center [541, 382] width 1082 height 668
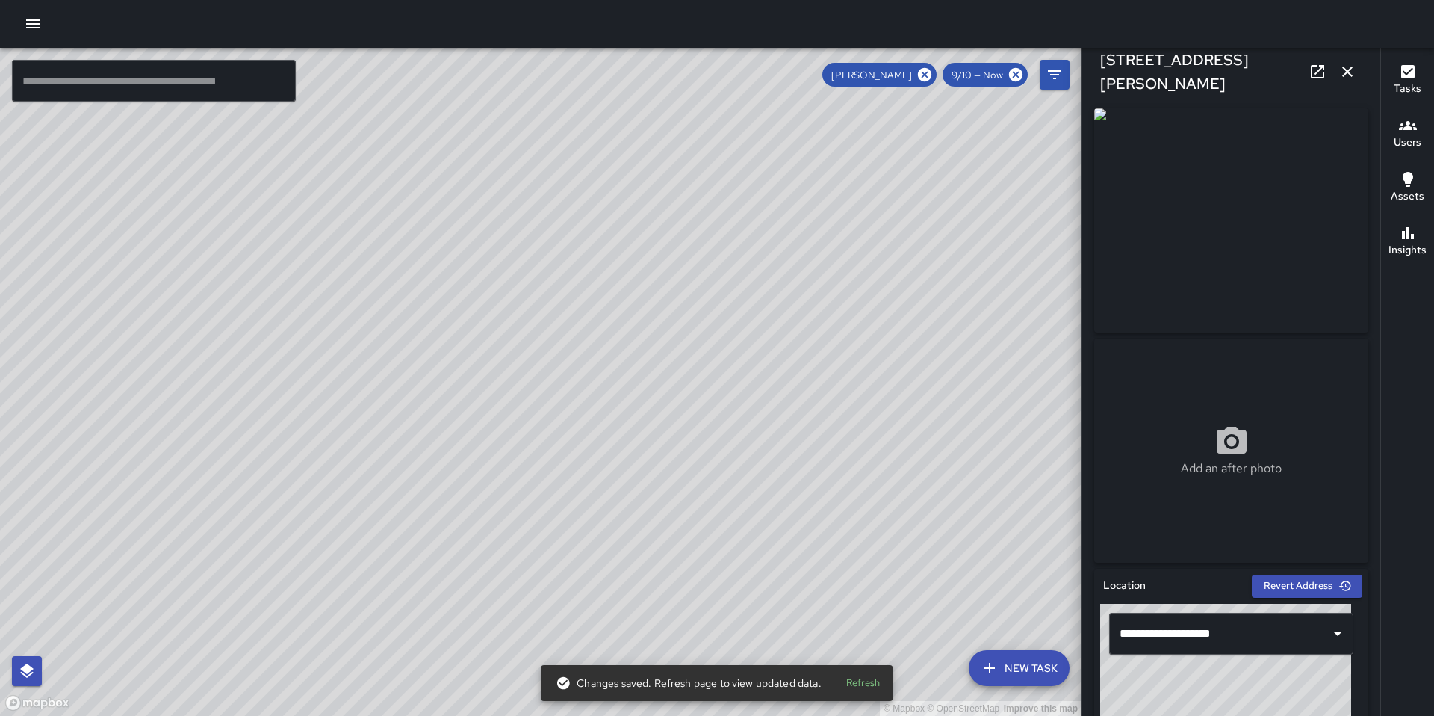
click at [921, 72] on icon at bounding box center [924, 74] width 13 height 13
click at [539, 380] on div "© Mapbox © OpenStreetMap Improve this map DC Dago Cervantes 1275 Harrison Stree…" at bounding box center [541, 382] width 1082 height 668
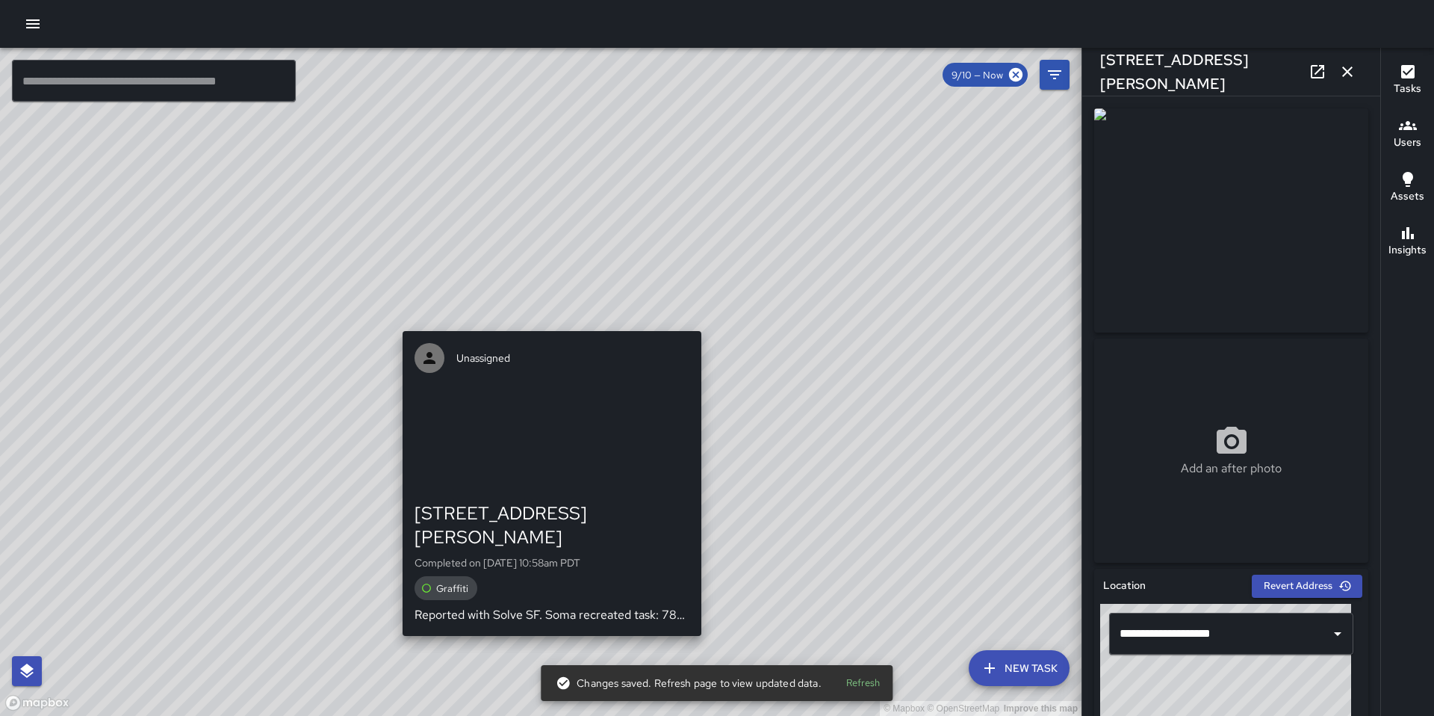
click at [550, 323] on div "© Mapbox © OpenStreetMap Improve this map Unassigned 1275 Harrison Street Compl…" at bounding box center [541, 382] width 1082 height 668
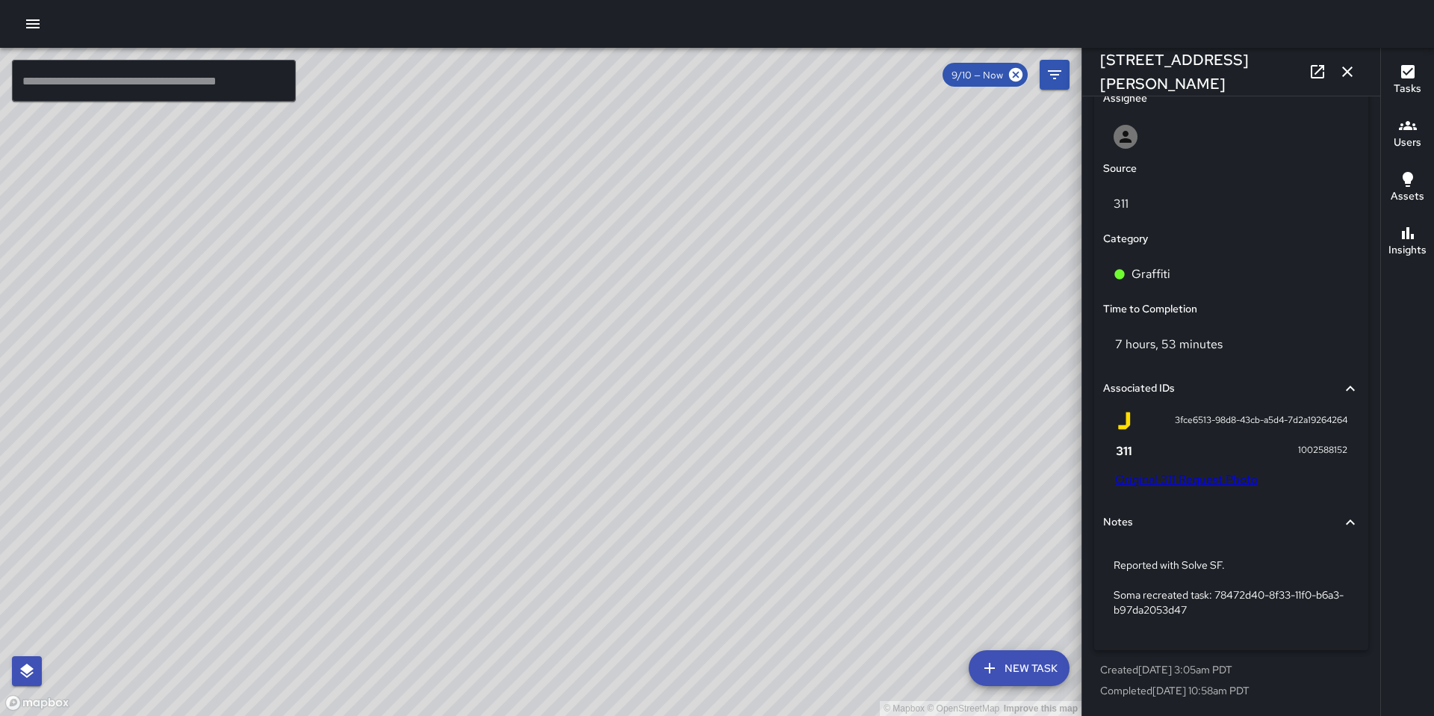
click at [1177, 483] on link "Original 311 Request Photo" at bounding box center [1186, 479] width 143 height 16
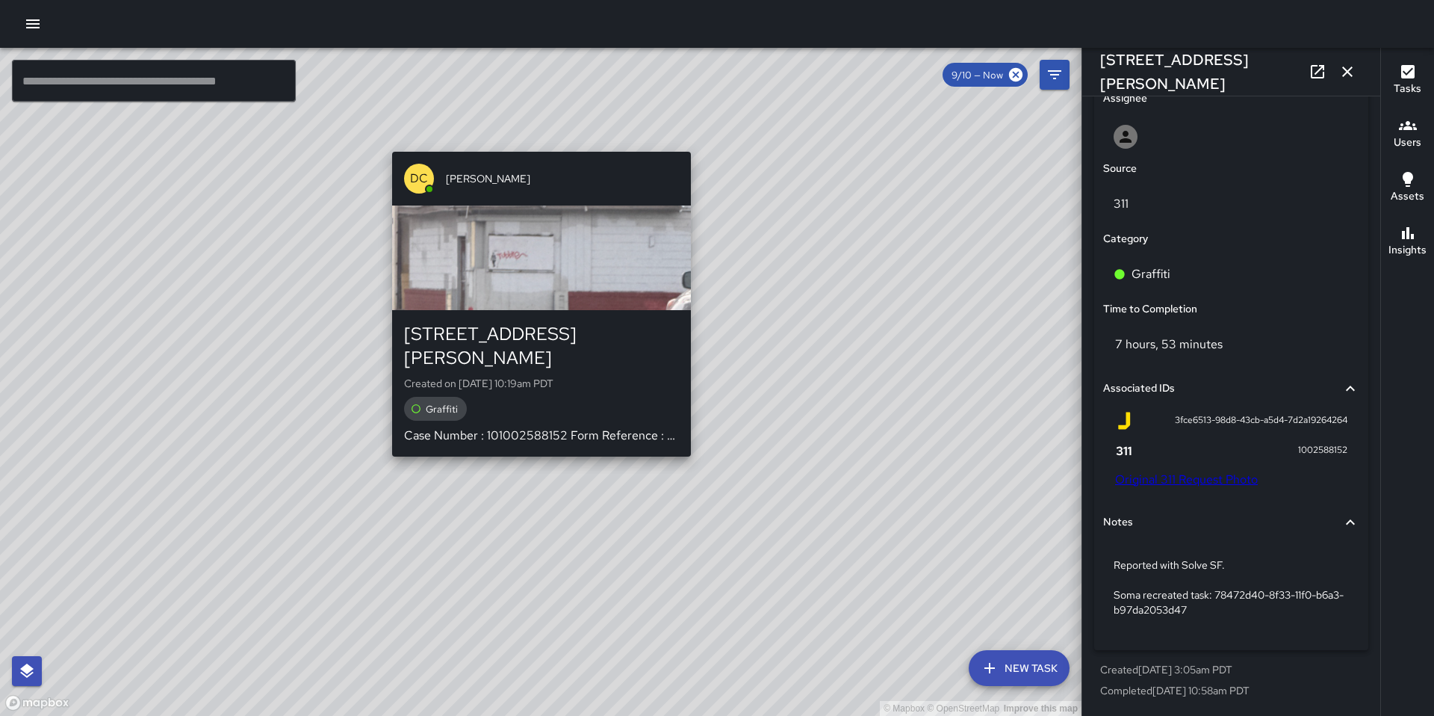
click at [540, 441] on div "© Mapbox © OpenStreetMap Improve this map DC Dago Cervantes 1275 Harrison Stree…" at bounding box center [541, 382] width 1082 height 668
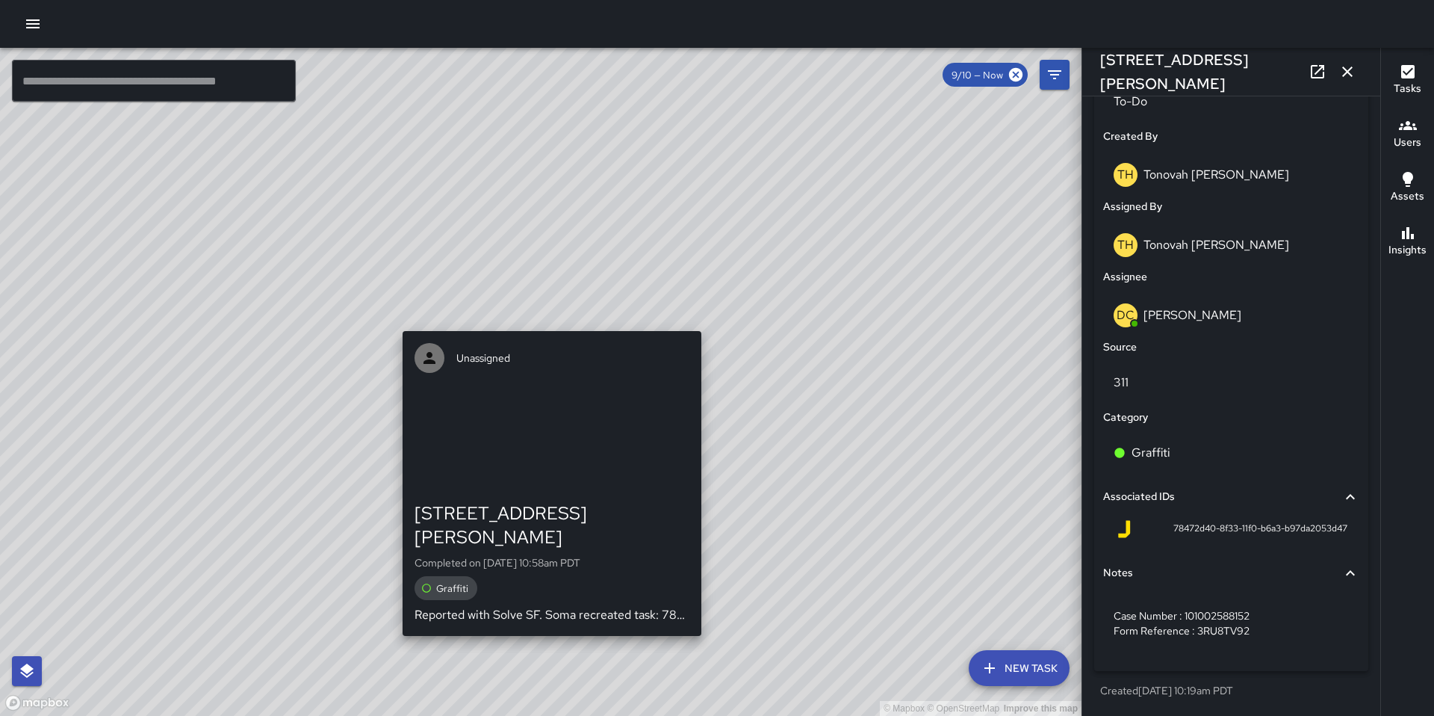
click at [548, 323] on div "© Mapbox © OpenStreetMap Improve this map Unassigned 1275 Harrison Street Compl…" at bounding box center [541, 382] width 1082 height 668
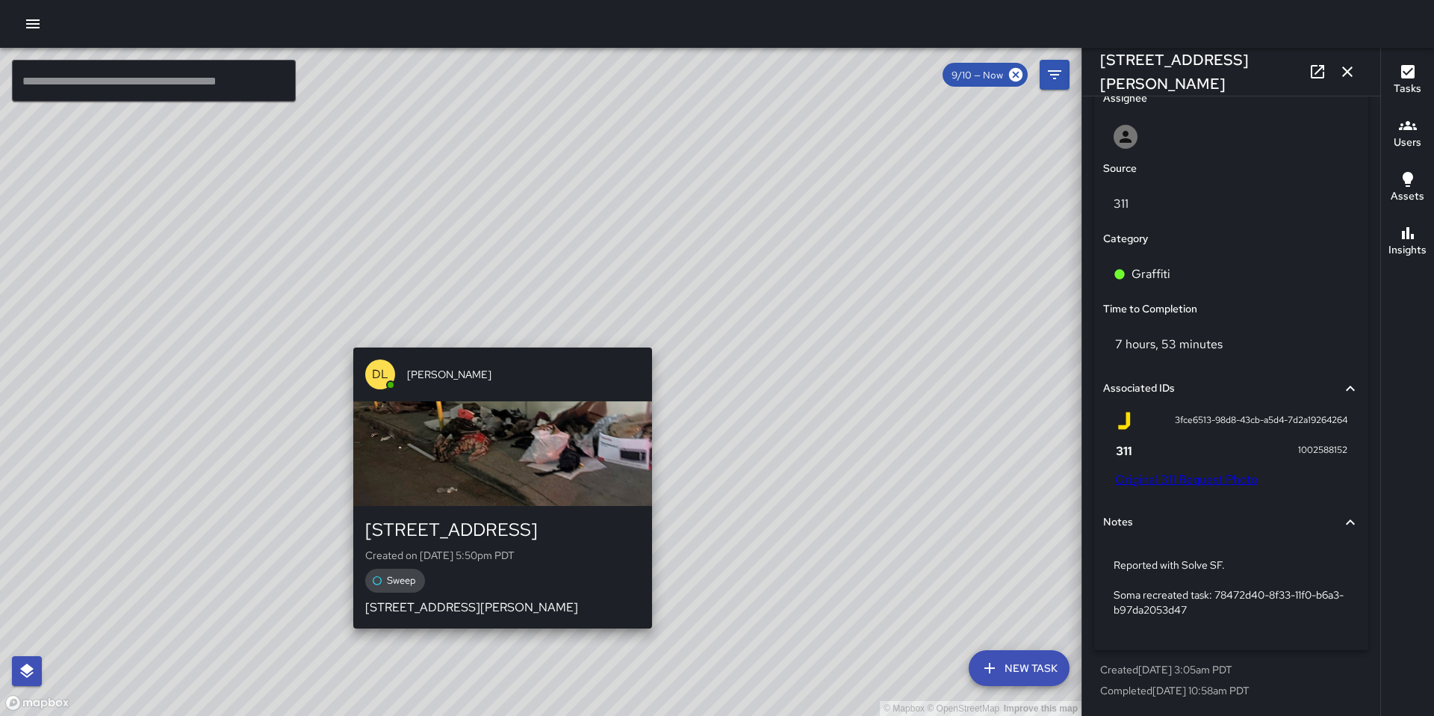
click at [495, 338] on div "© Mapbox © OpenStreetMap Improve this map DL David Lewis 393 9th Street Created…" at bounding box center [541, 382] width 1082 height 668
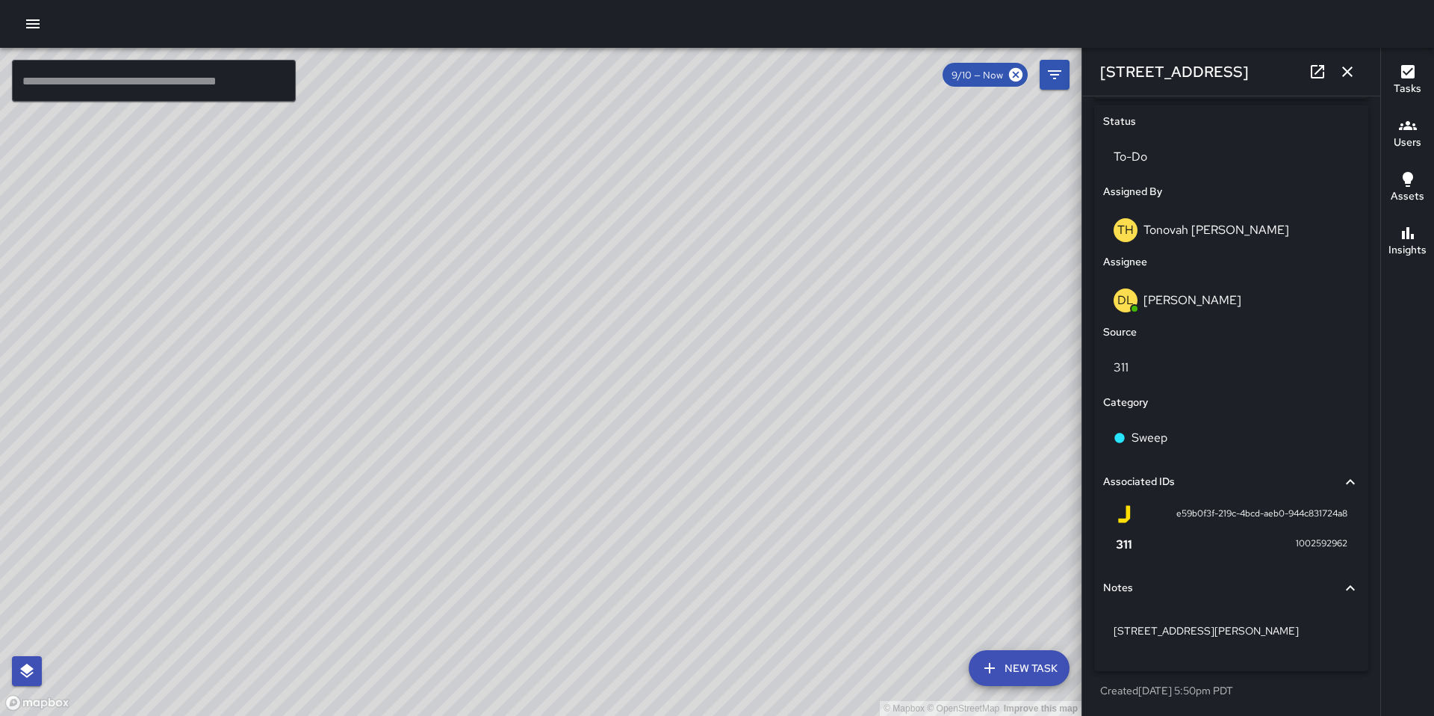
scroll to position [698, 0]
click at [423, 144] on div "© Mapbox © OpenStreetMap Improve this map MA Matt Allen 56 Ringold Street Creat…" at bounding box center [541, 382] width 1082 height 668
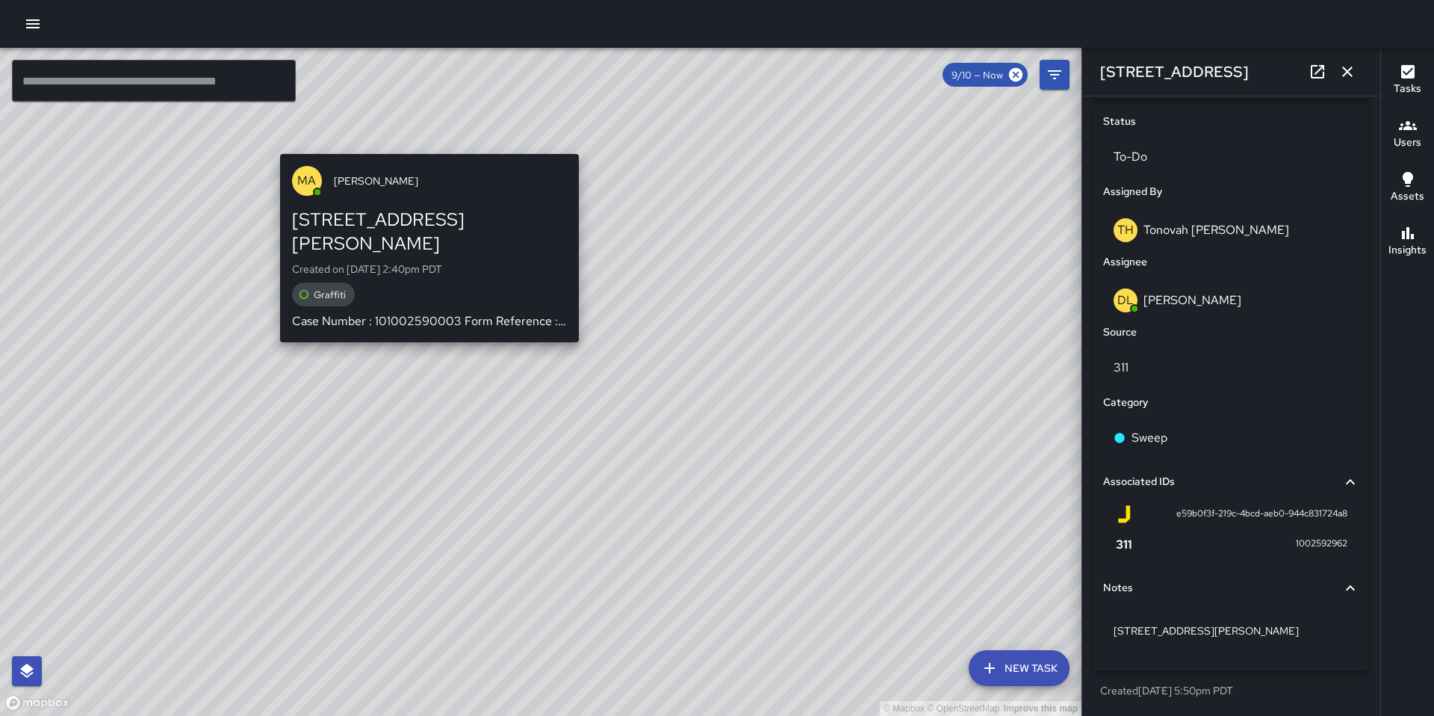
scroll to position [753, 0]
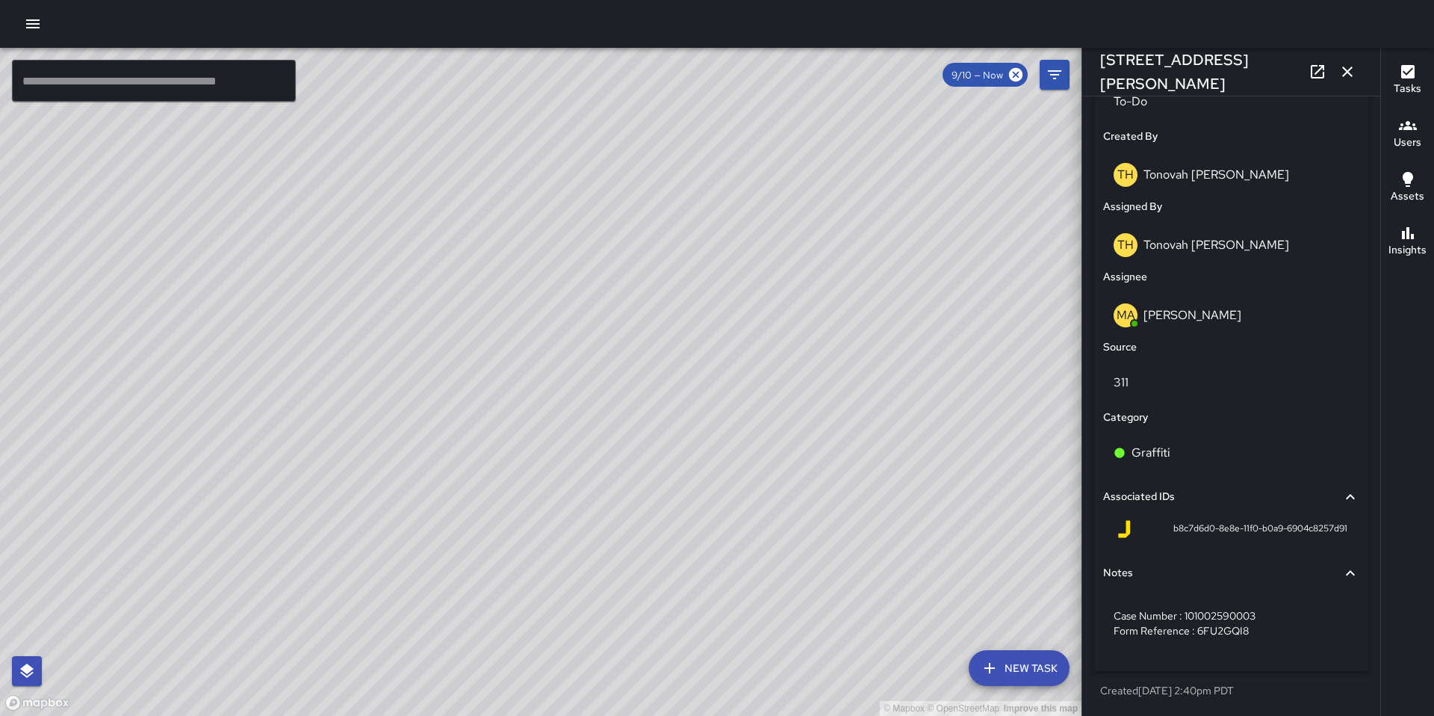
click at [544, 400] on div "© Mapbox © OpenStreetMap Improve this map TH Tonovah Hillman 56 Ringold Street …" at bounding box center [541, 382] width 1082 height 668
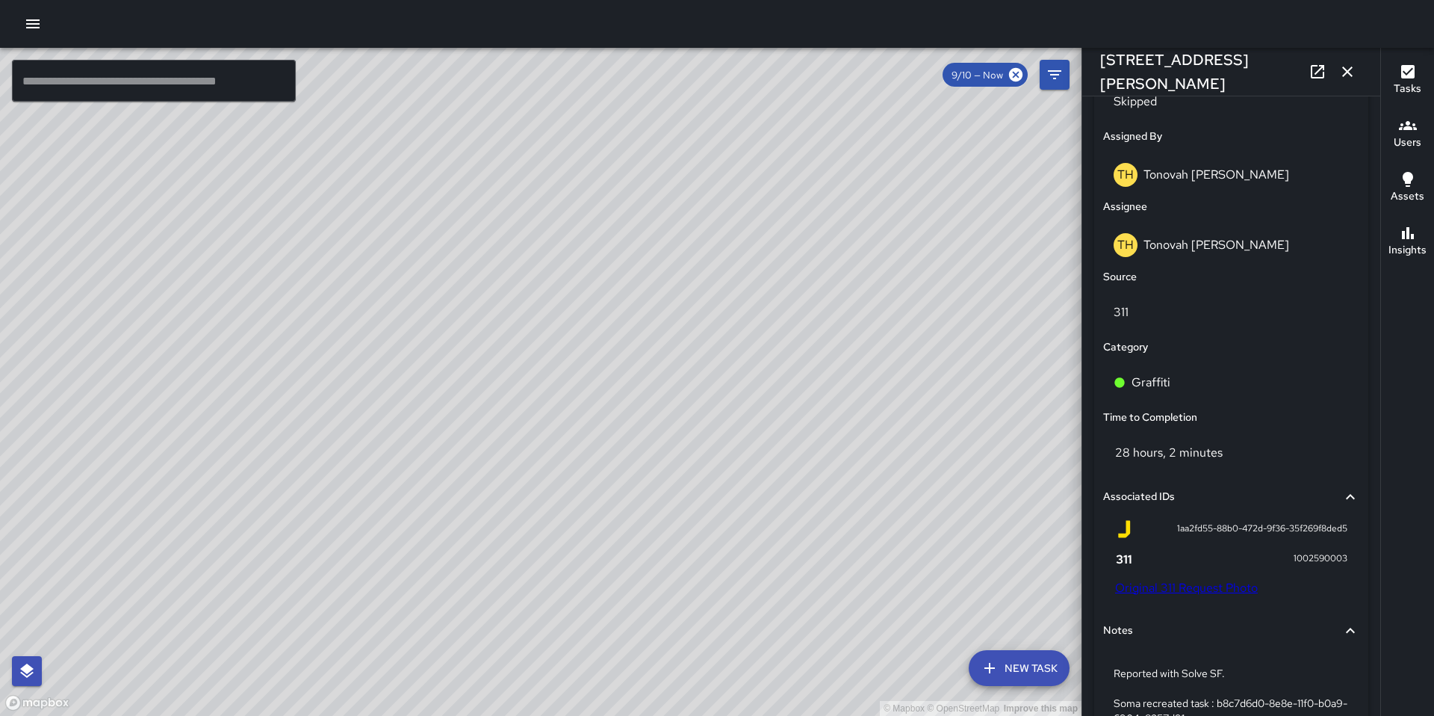
scroll to position [861, 0]
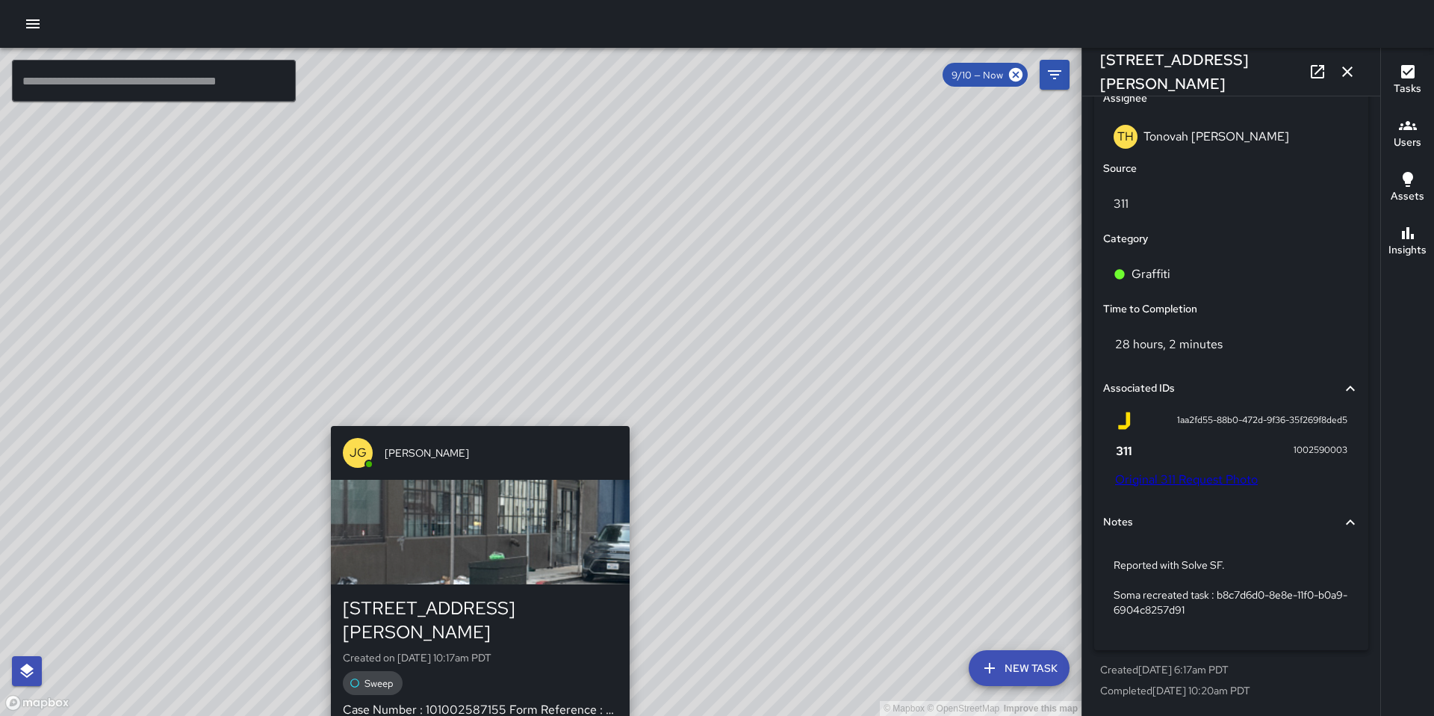
click at [466, 414] on div "© Mapbox © OpenStreetMap Improve this map JG Jermaine Gray 80 Ringold Street Cr…" at bounding box center [541, 382] width 1082 height 668
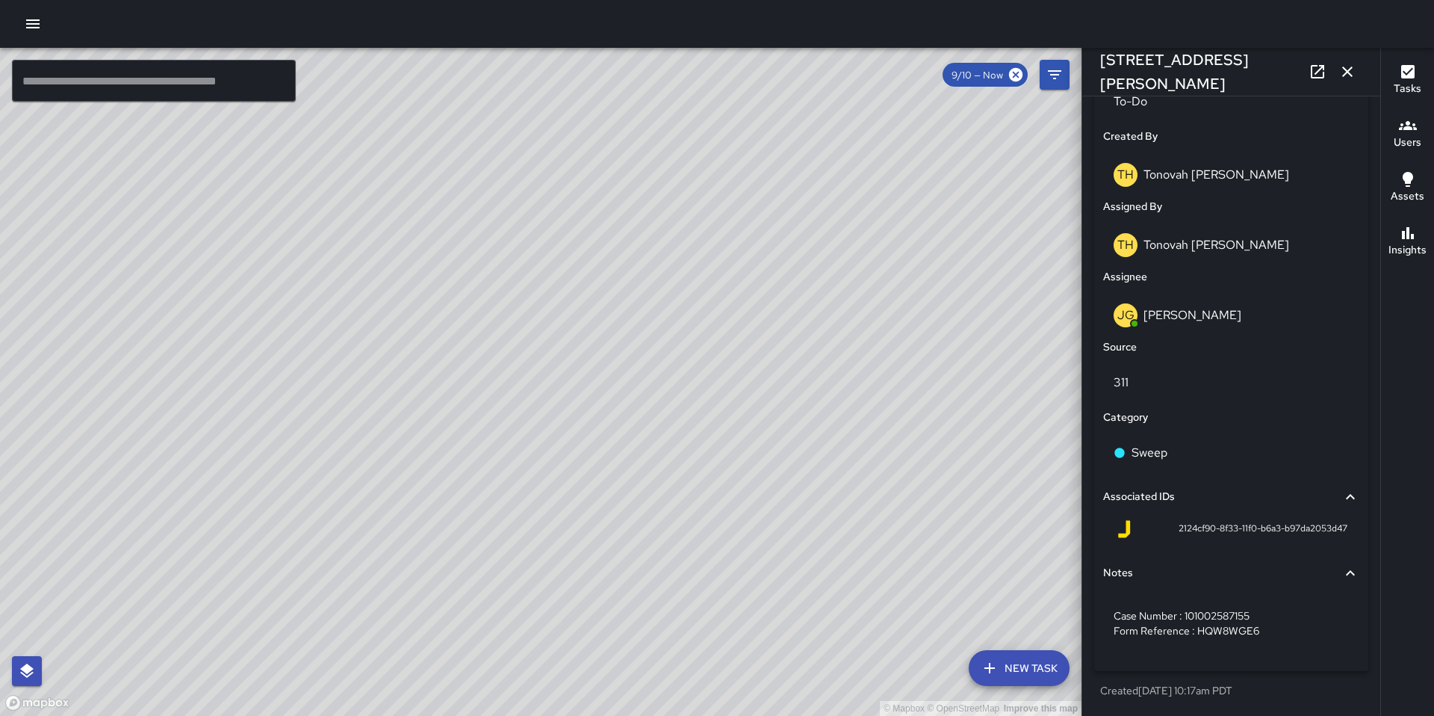
scroll to position [753, 0]
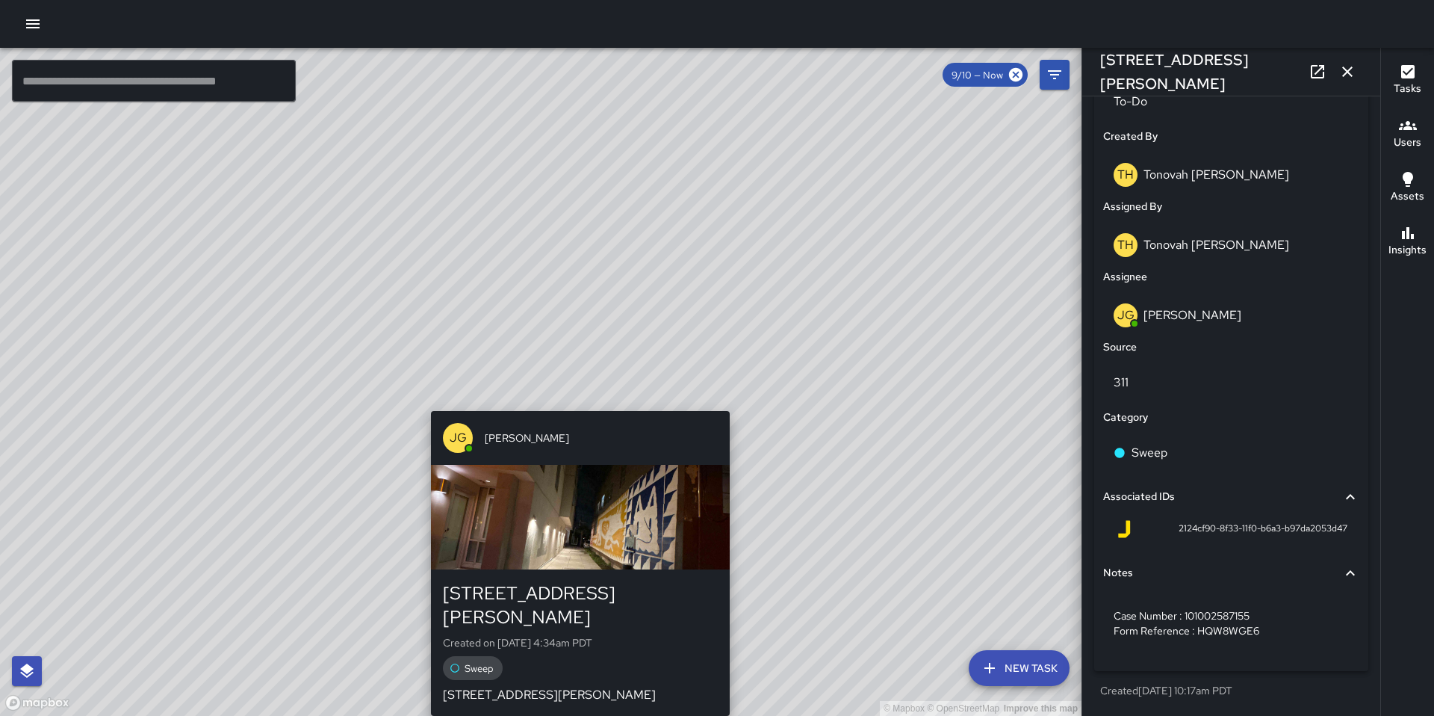
click at [577, 400] on div "© Mapbox © OpenStreetMap Improve this map JG Jermaine Gray 80 Ringold Street Cr…" at bounding box center [541, 382] width 1082 height 668
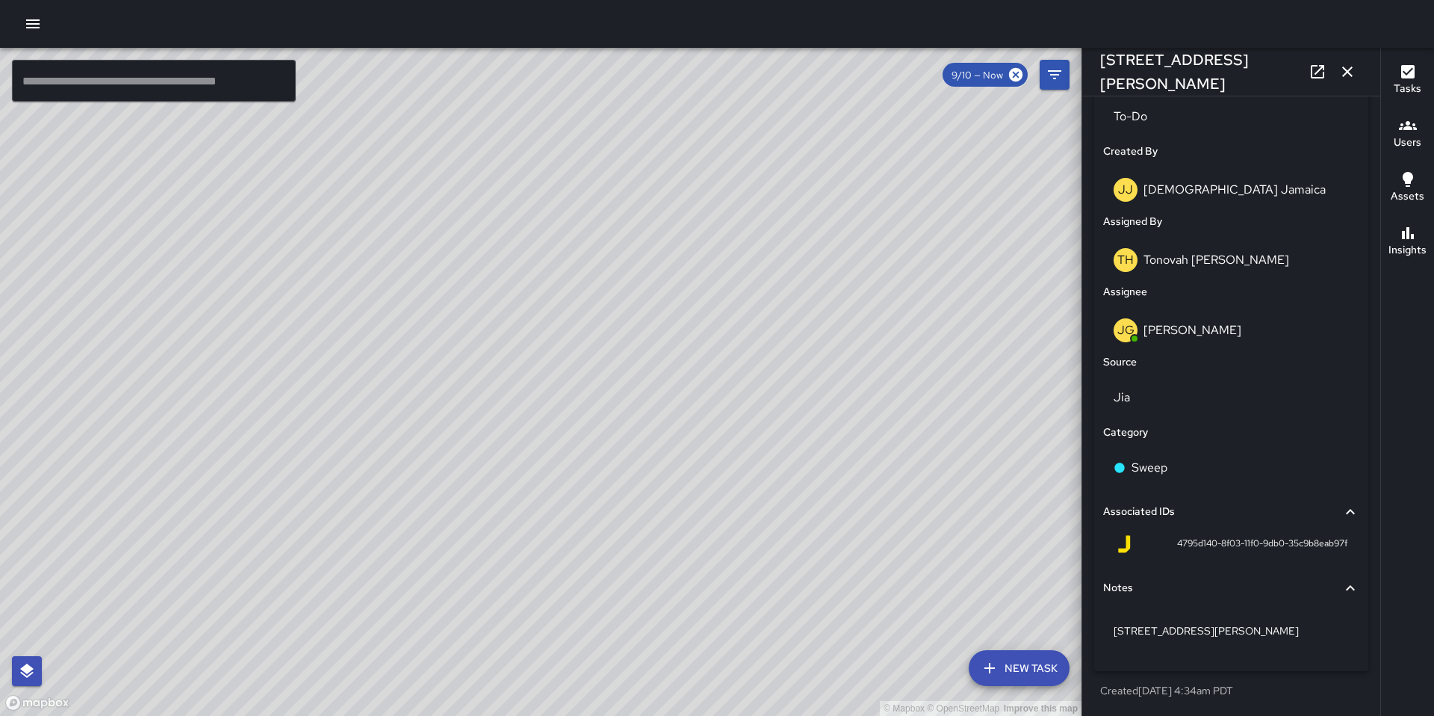
scroll to position [738, 0]
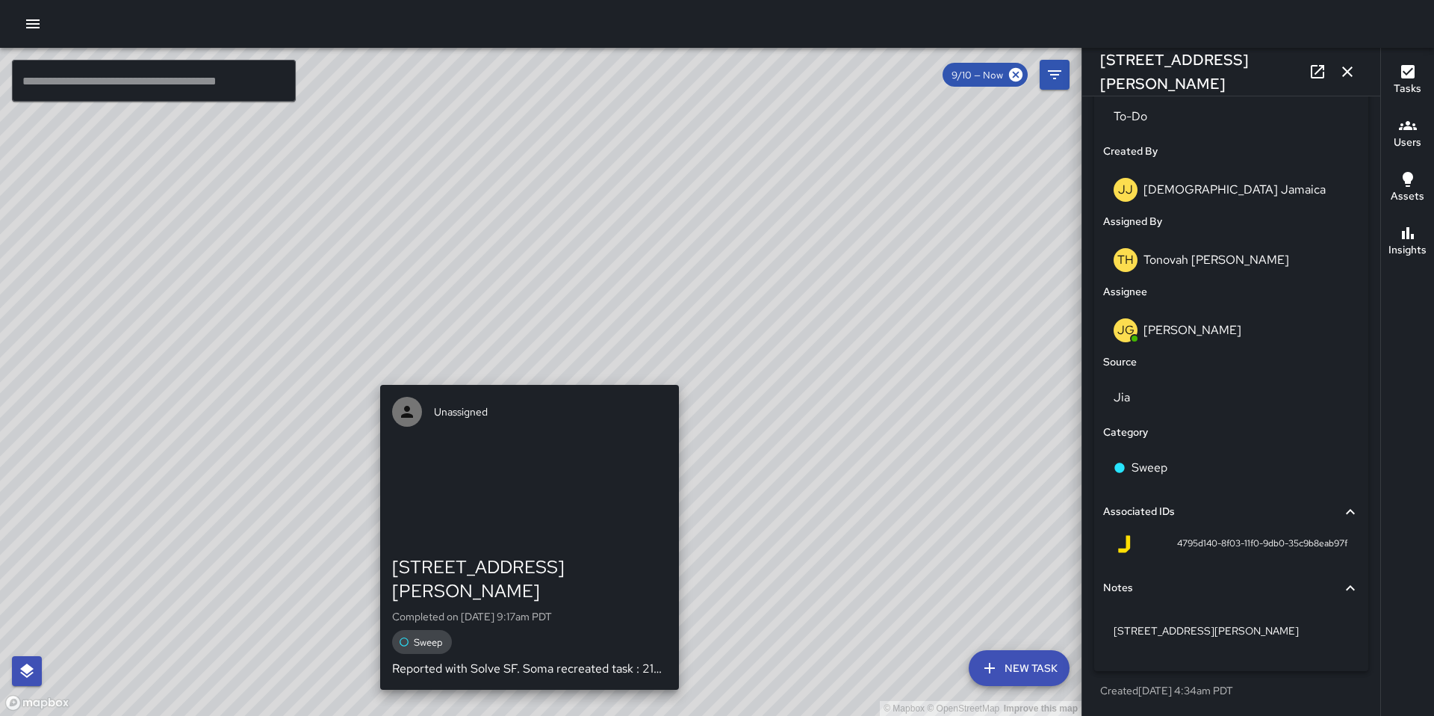
click at [522, 377] on div "© Mapbox © OpenStreetMap Improve this map Unassigned 80 Ringold Street Complete…" at bounding box center [541, 382] width 1082 height 668
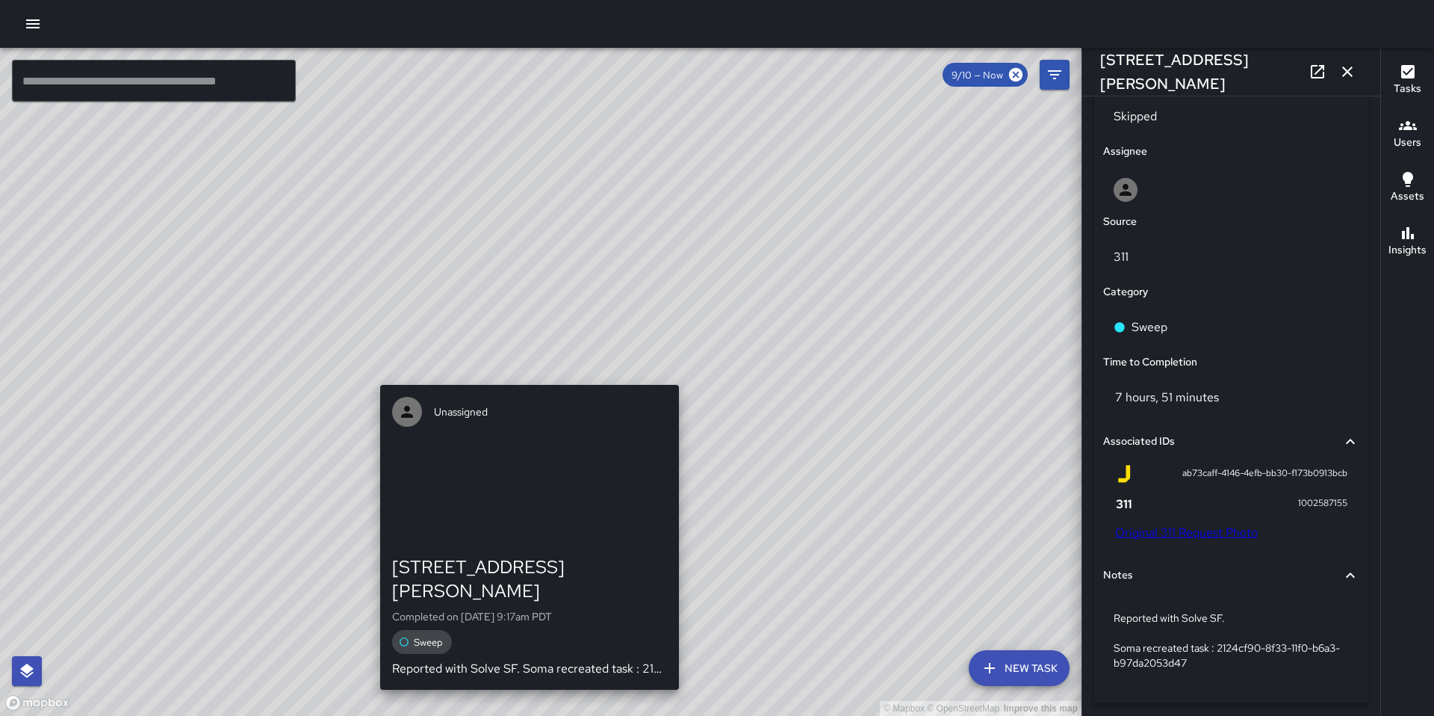
scroll to position [791, 0]
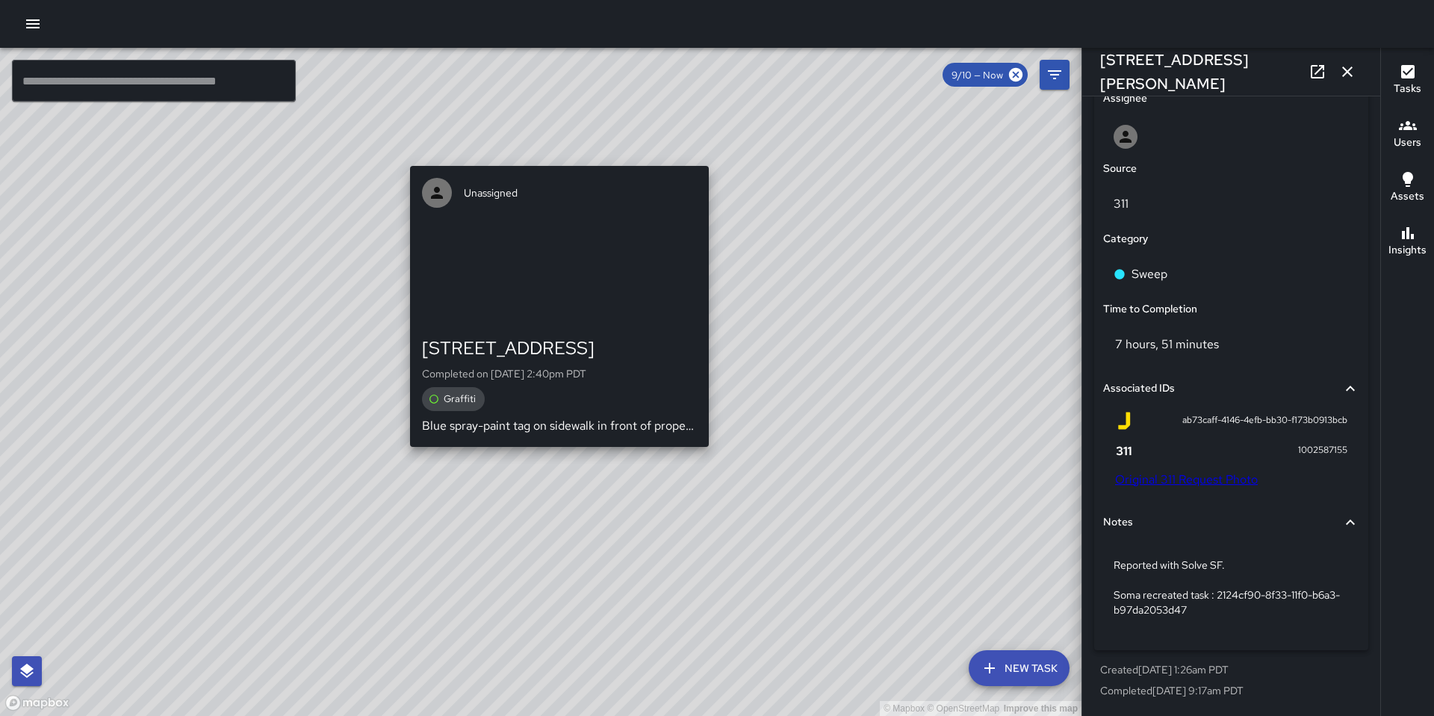
click at [554, 453] on div "© Mapbox © OpenStreetMap Improve this map Unassigned 347 9th Street Completed o…" at bounding box center [541, 382] width 1082 height 668
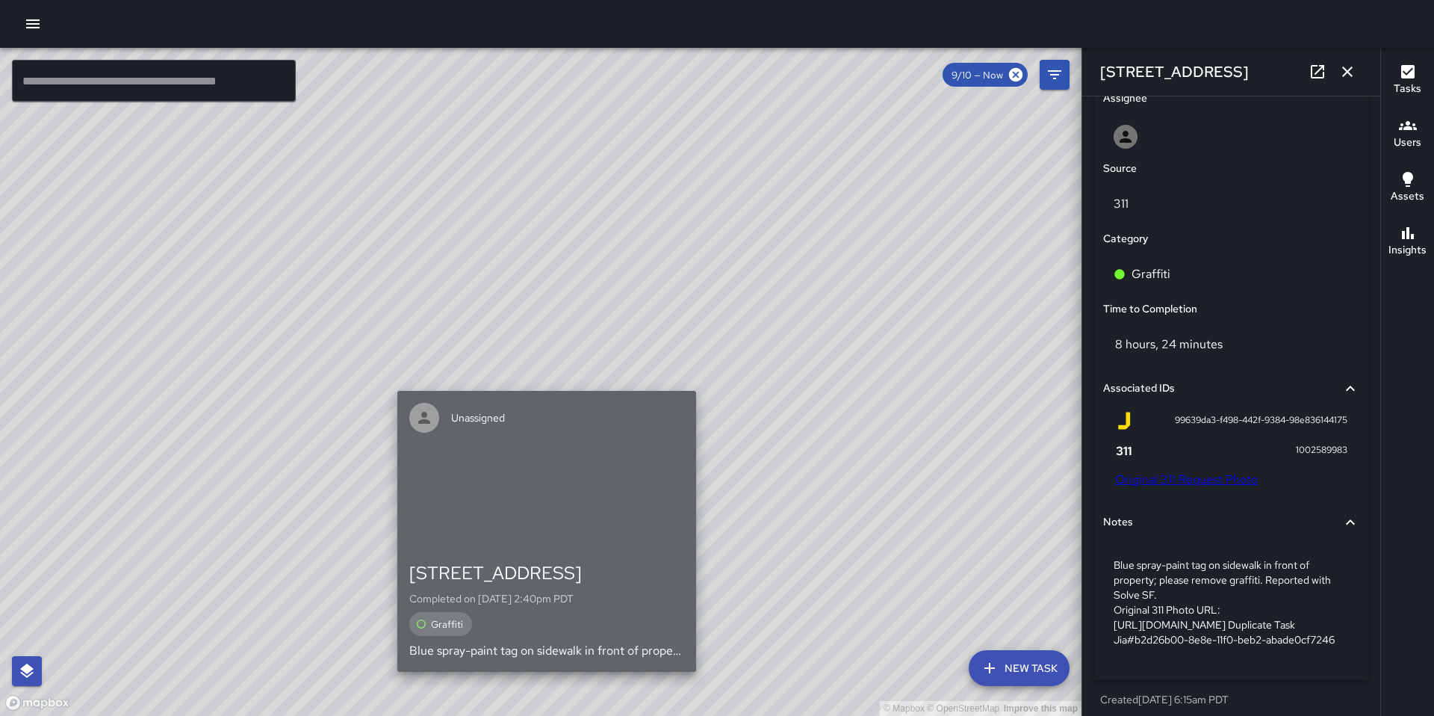
click at [548, 393] on div "Unassigned" at bounding box center [546, 418] width 299 height 54
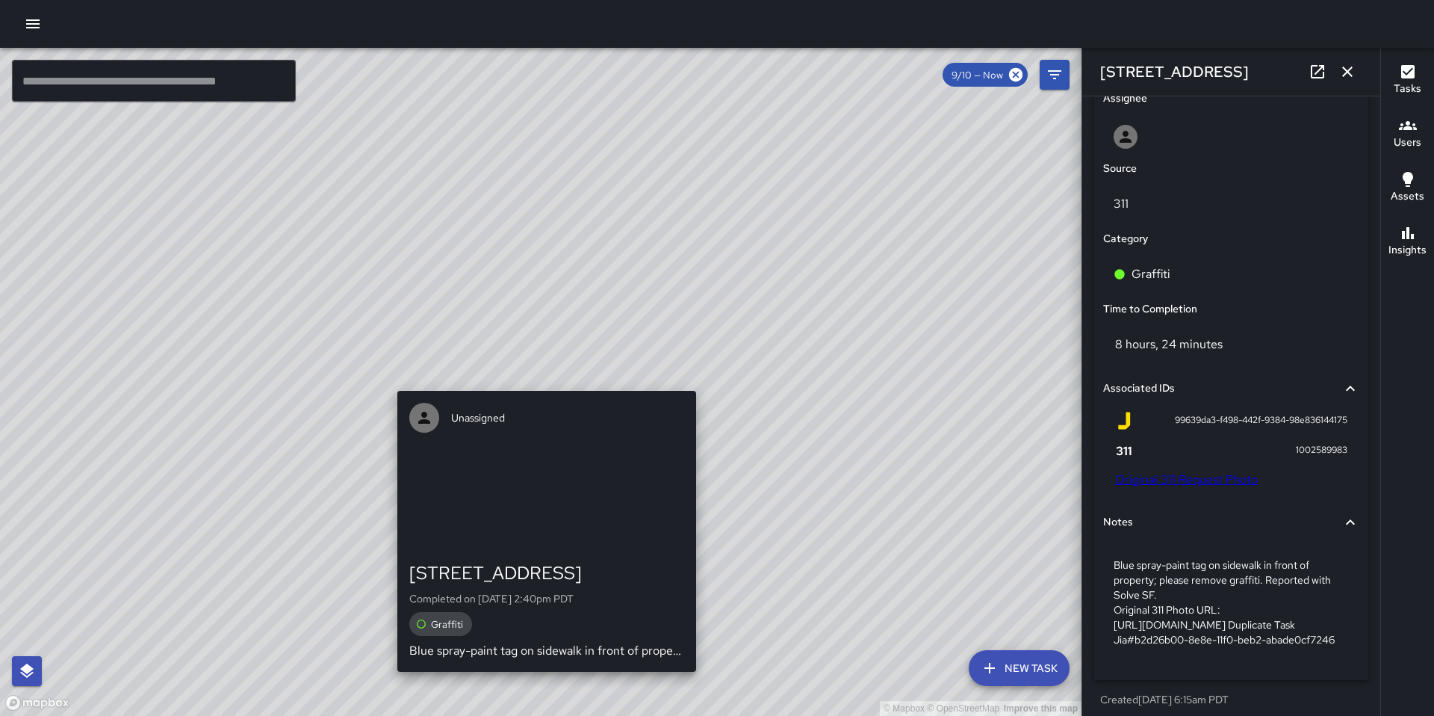
scroll to position [932, 0]
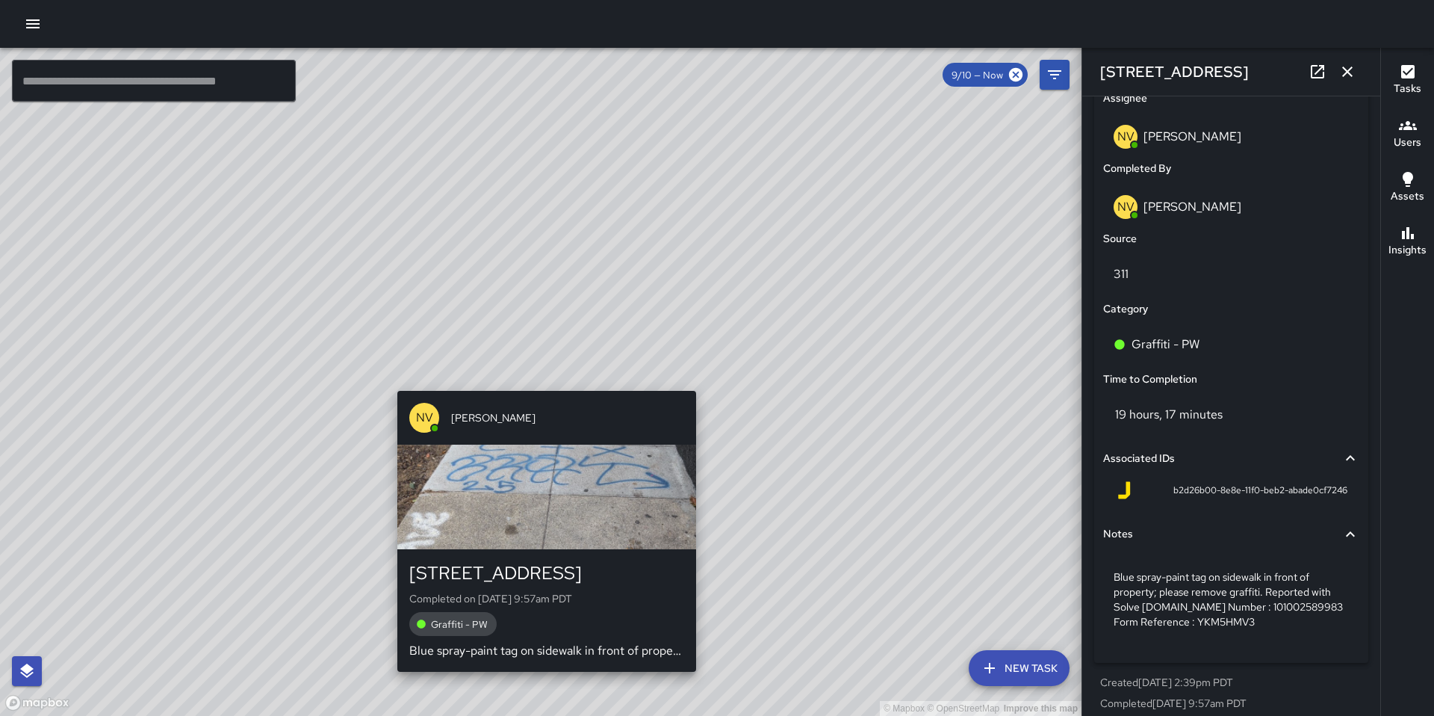
click at [544, 379] on div "© Mapbox © OpenStreetMap Improve this map NV Nicolas Vega 347 9th Street Comple…" at bounding box center [541, 382] width 1082 height 668
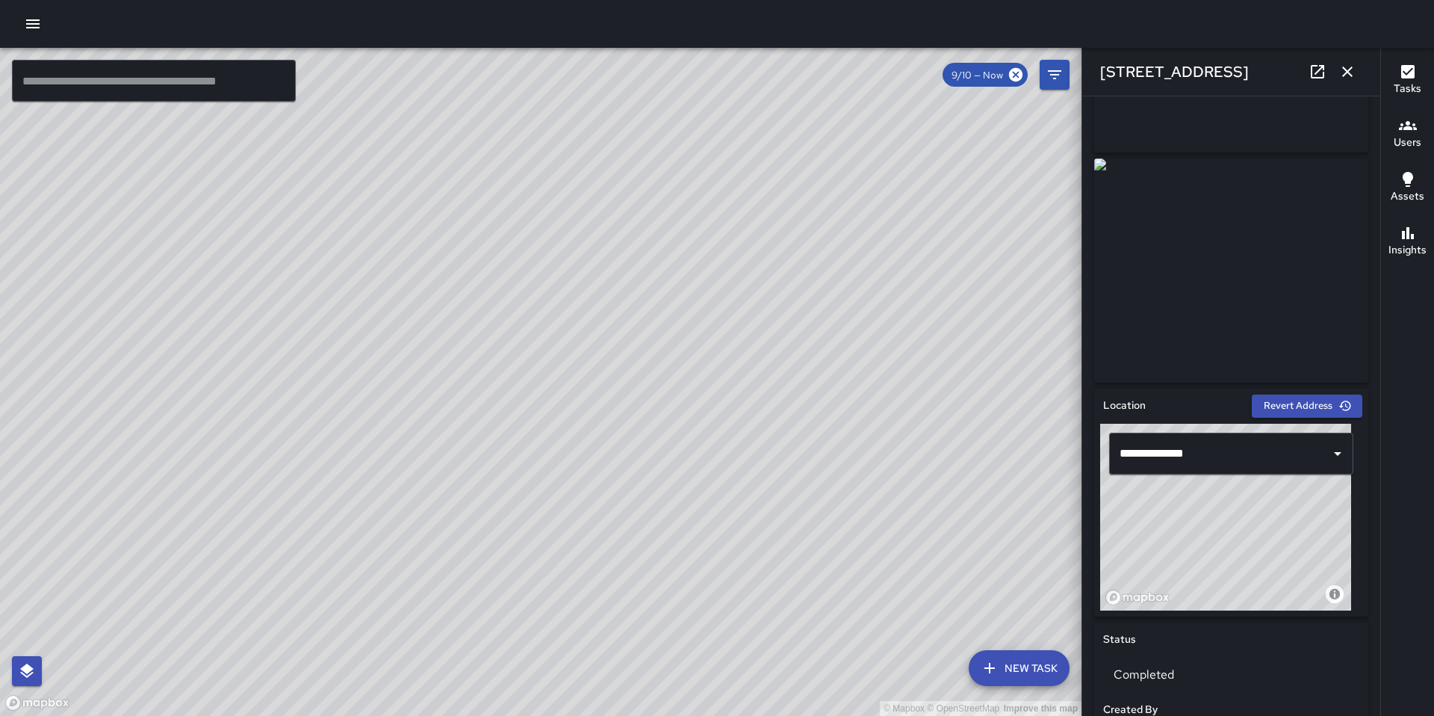
scroll to position [0, 0]
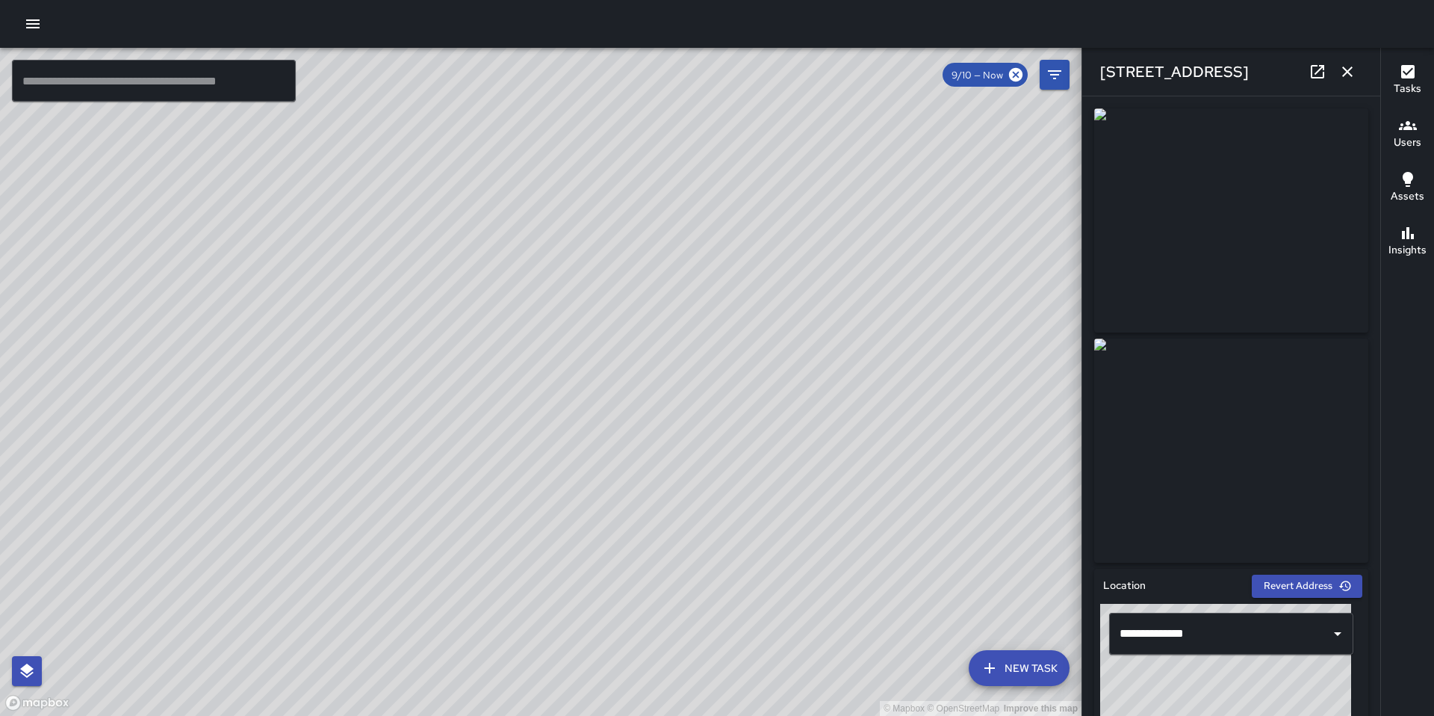
click at [538, 368] on div "© Mapbox © OpenStreetMap Improve this map Unassigned 347 9th Street Completed o…" at bounding box center [541, 382] width 1082 height 668
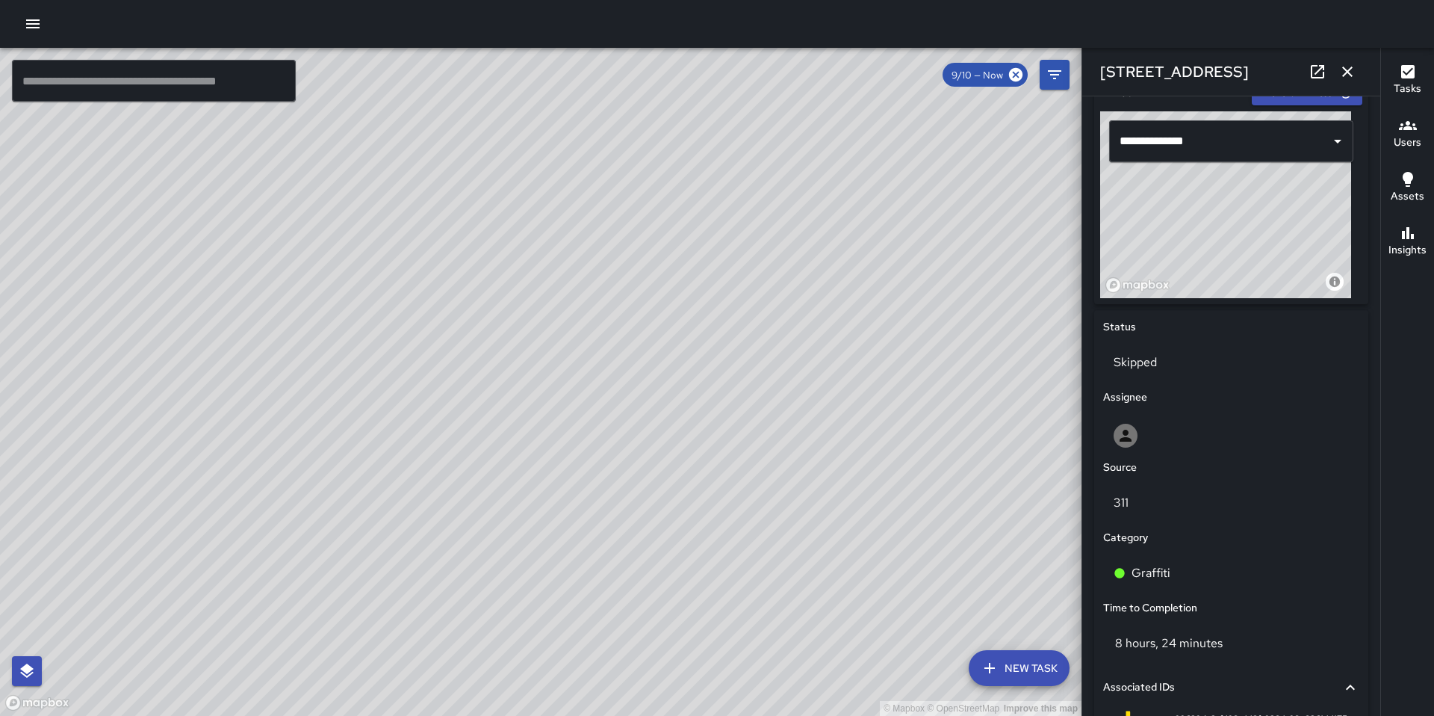
scroll to position [636, 0]
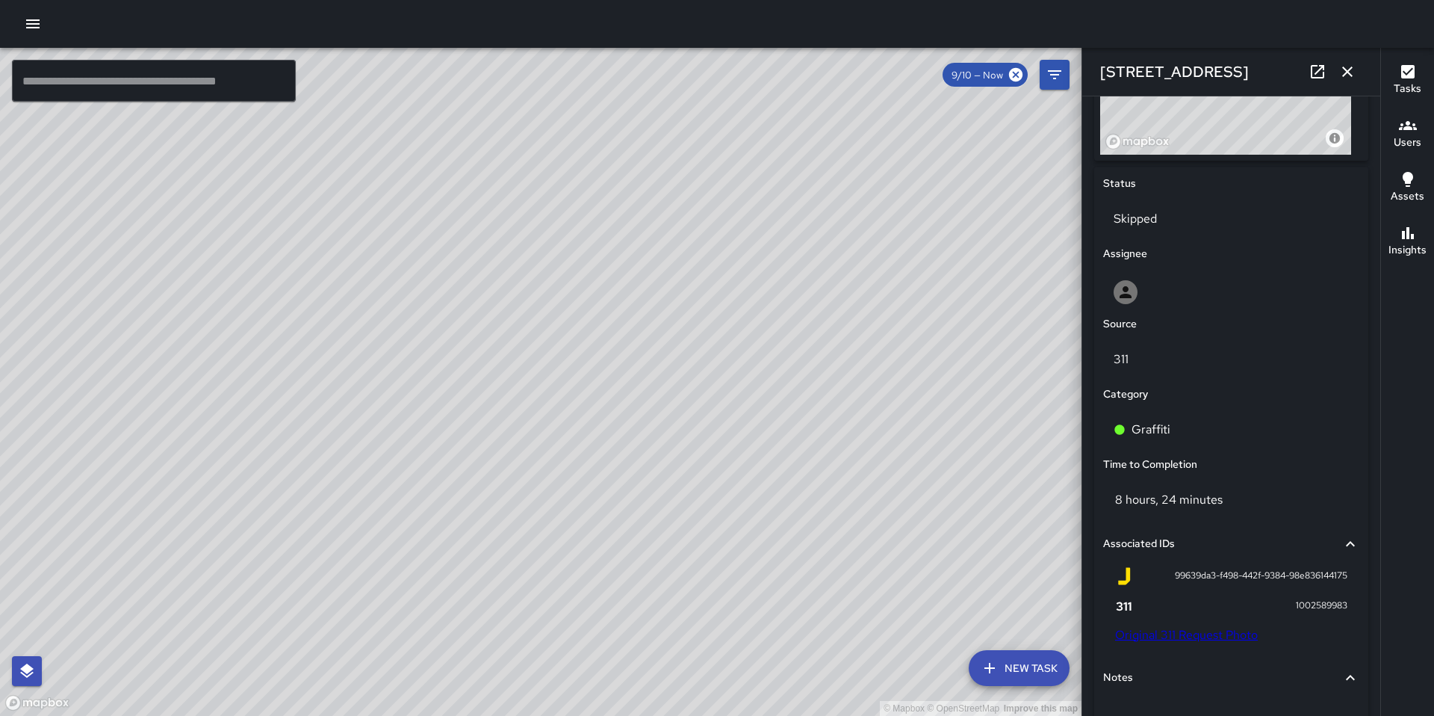
click at [1173, 633] on link "Original 311 Request Photo" at bounding box center [1186, 635] width 143 height 16
click at [522, 453] on div "© Mapbox © OpenStreetMap Improve this map Unassigned 360 9th Street Completed o…" at bounding box center [541, 382] width 1082 height 668
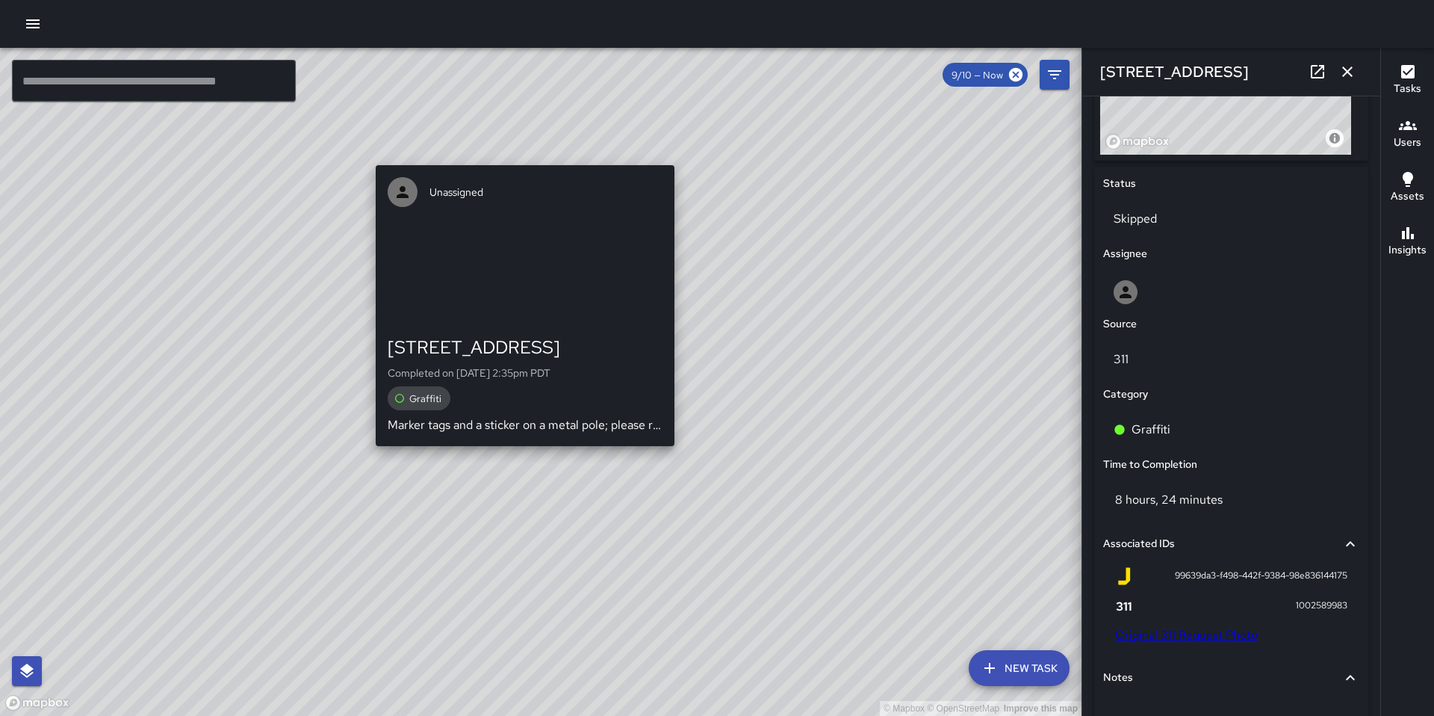
type input "**********"
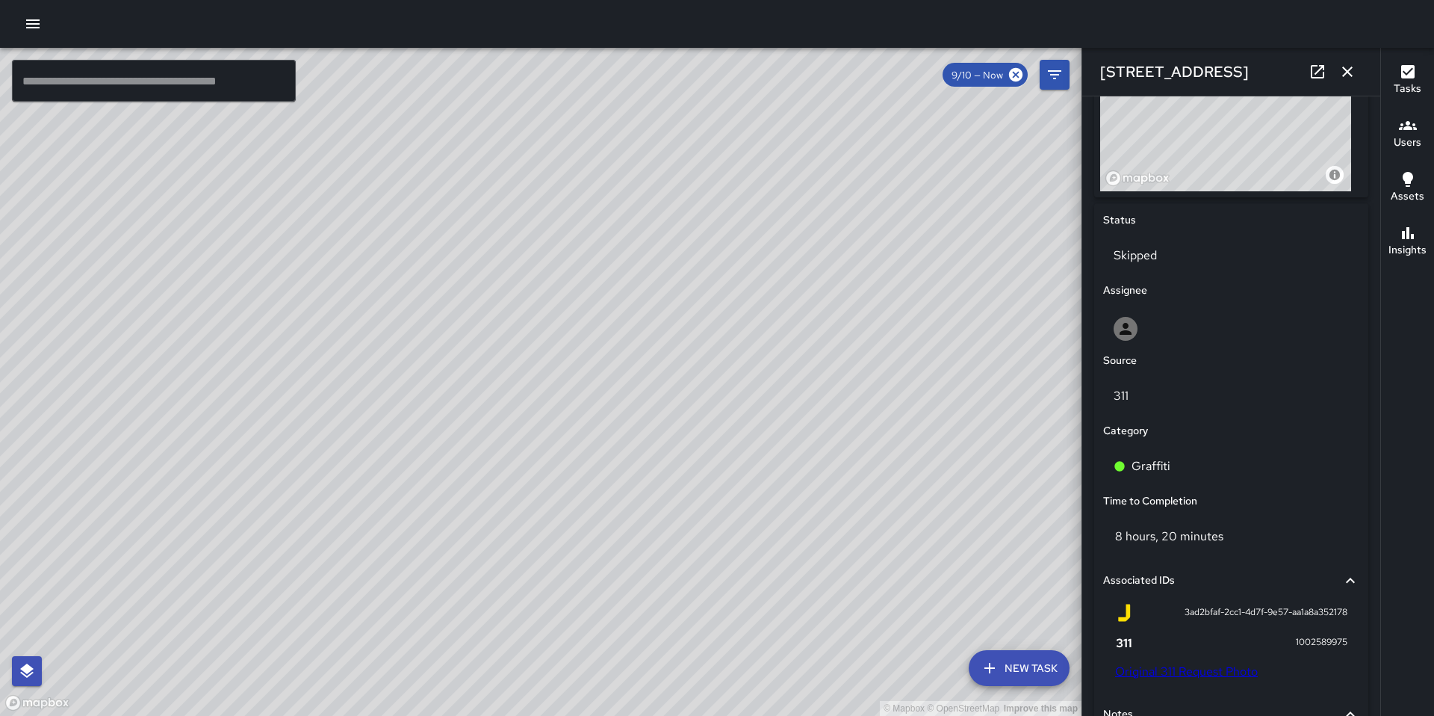
scroll to position [799, 0]
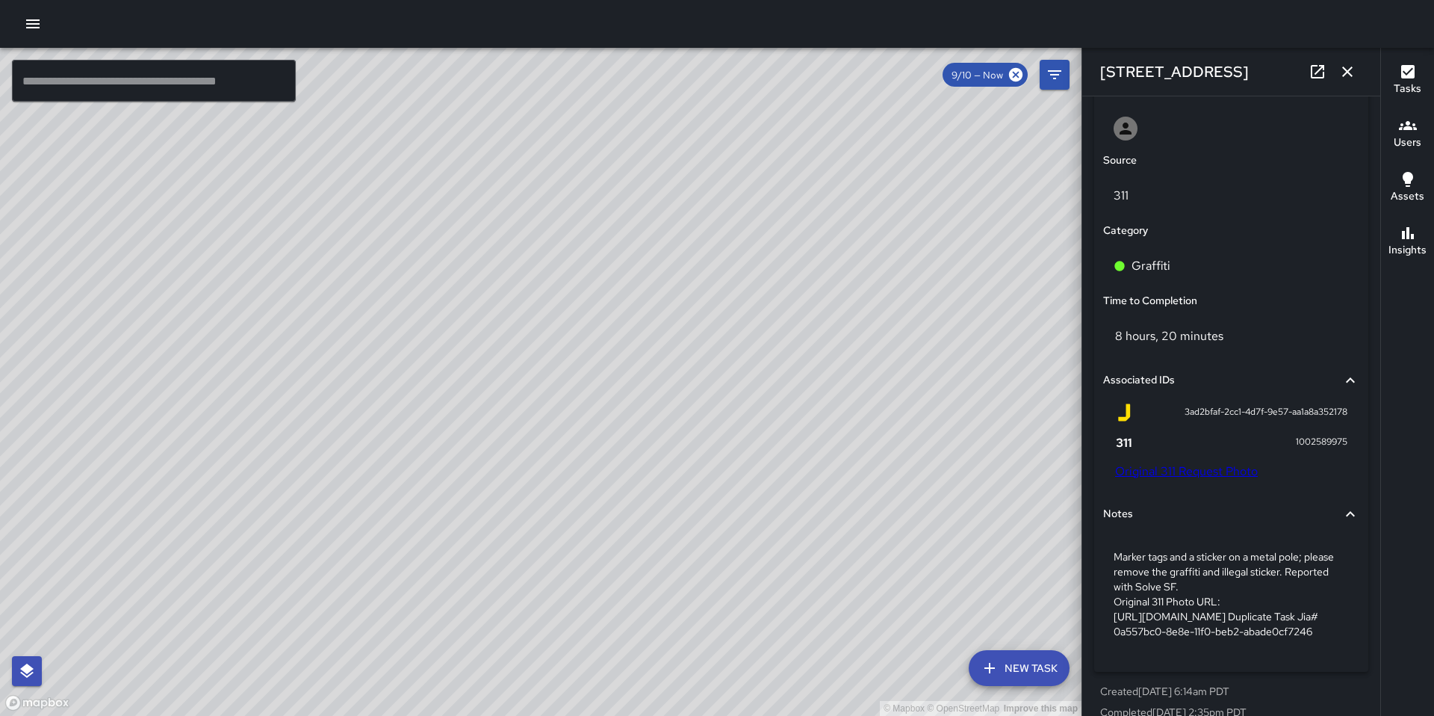
click at [1162, 478] on div "3ad2bfaf-2cc1-4d7f-9e57-aa1a8a352178 1002589975 Original 311 Request Photo" at bounding box center [1231, 443] width 256 height 93
click at [1162, 473] on link "Original 311 Request Photo" at bounding box center [1186, 471] width 143 height 16
drag, startPoint x: 1213, startPoint y: 73, endPoint x: 1096, endPoint y: 72, distance: 116.6
click at [1096, 72] on div "[STREET_ADDRESS]" at bounding box center [1232, 72] width 298 height 48
copy h6 "[STREET_ADDRESS]"
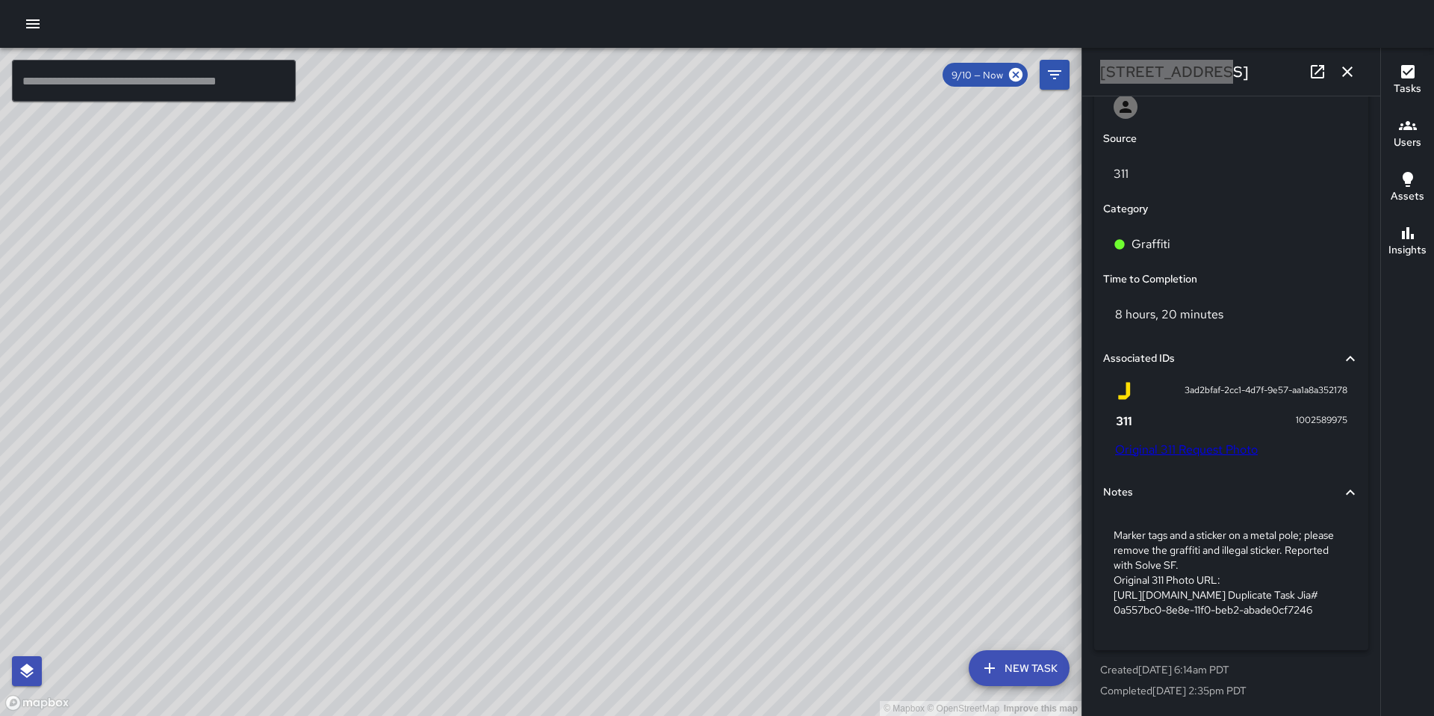
scroll to position [866, 0]
click at [1218, 548] on p "Marker tags and a sticker on a metal pole; please remove the graffiti and illeg…" at bounding box center [1231, 572] width 235 height 90
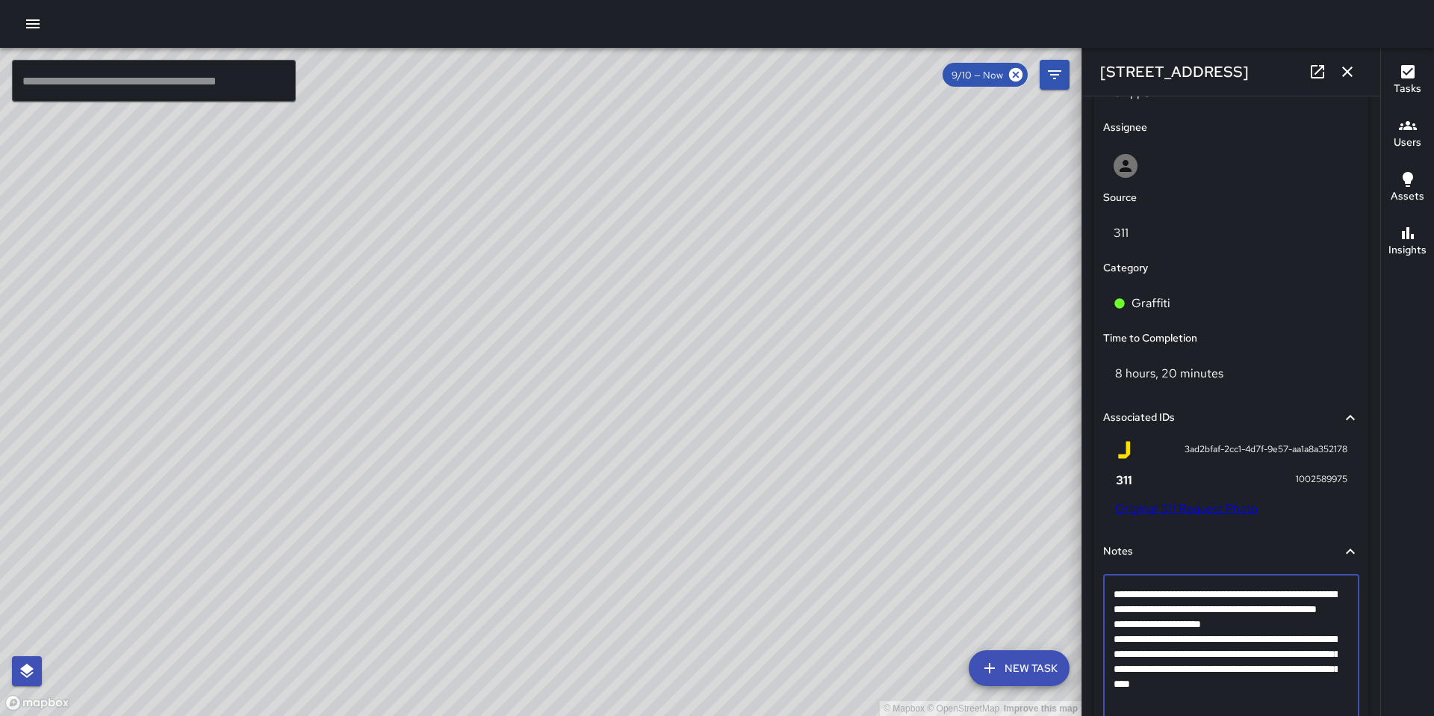
drag, startPoint x: 1322, startPoint y: 610, endPoint x: 1090, endPoint y: 588, distance: 233.4
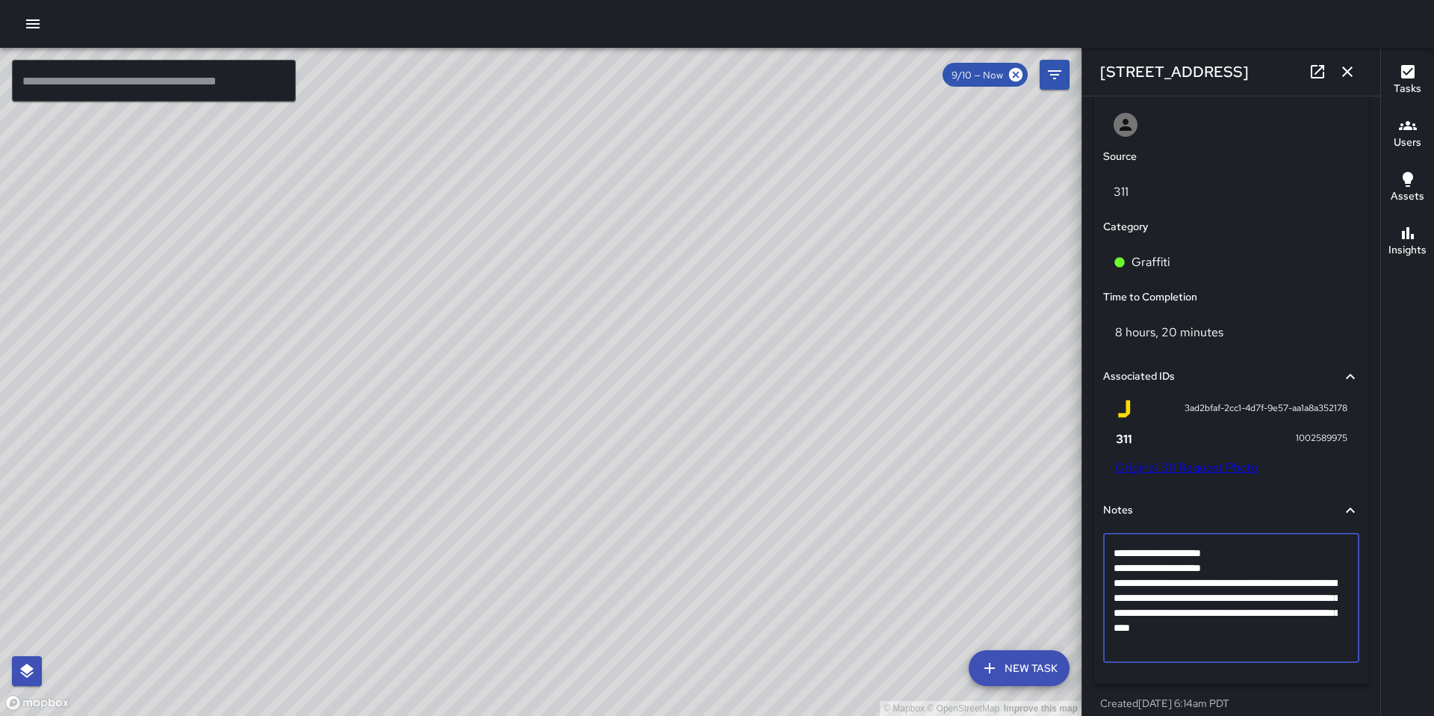
scroll to position [832, 0]
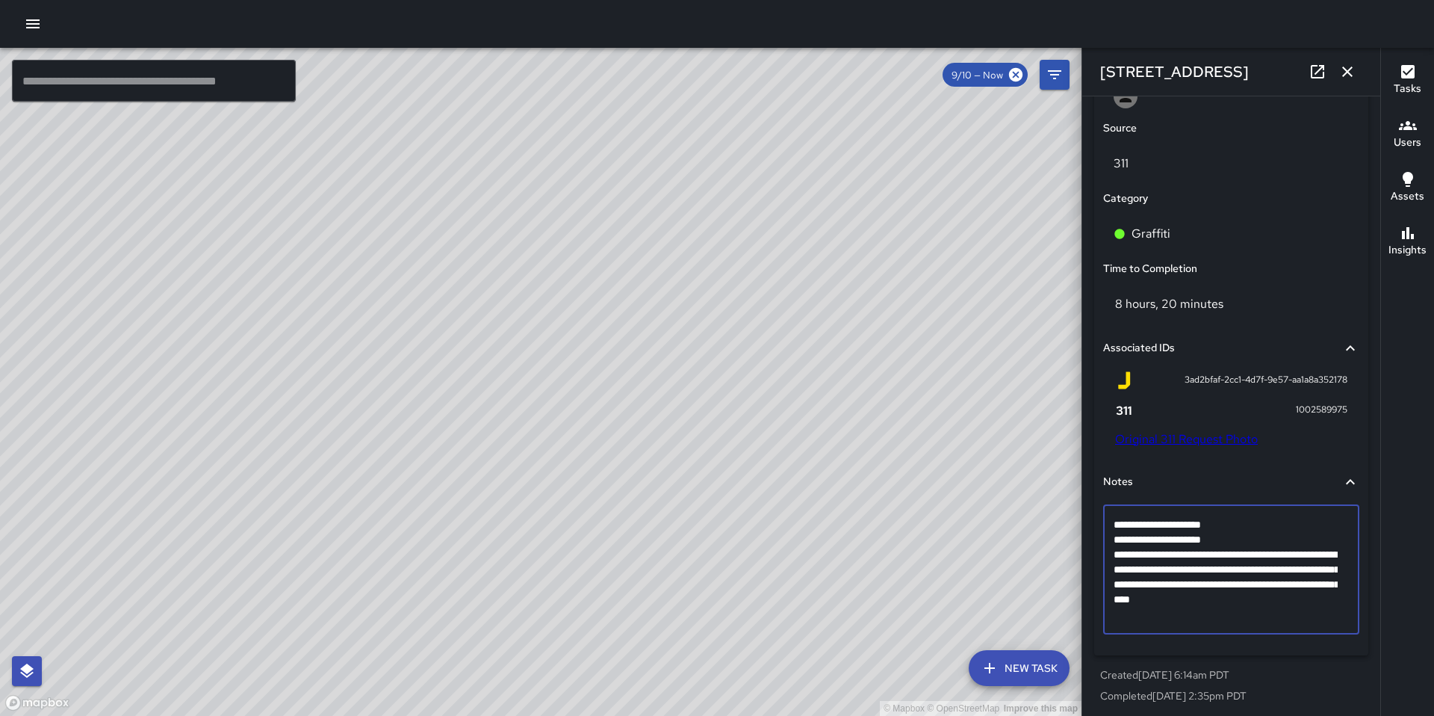
drag, startPoint x: 1219, startPoint y: 617, endPoint x: 1106, endPoint y: 545, distance: 133.7
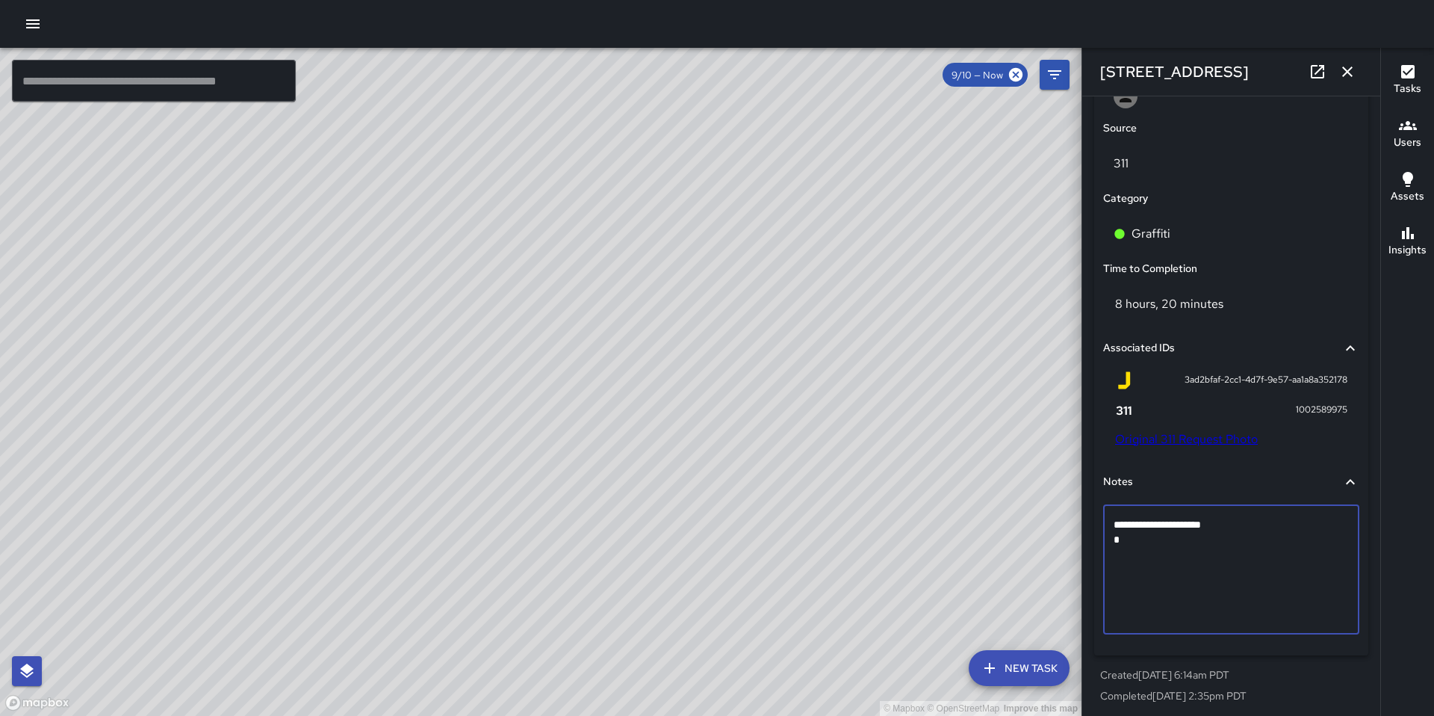
scroll to position [762, 0]
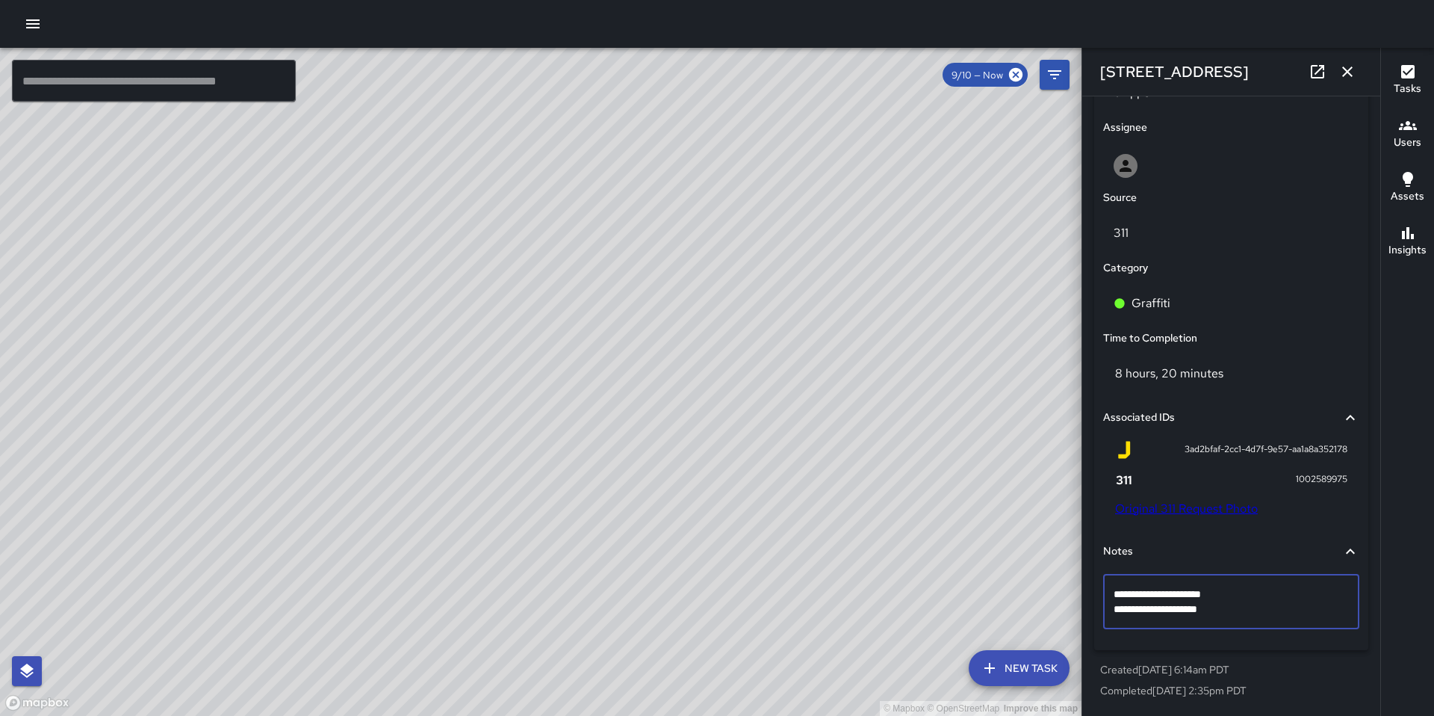
type textarea "**********"
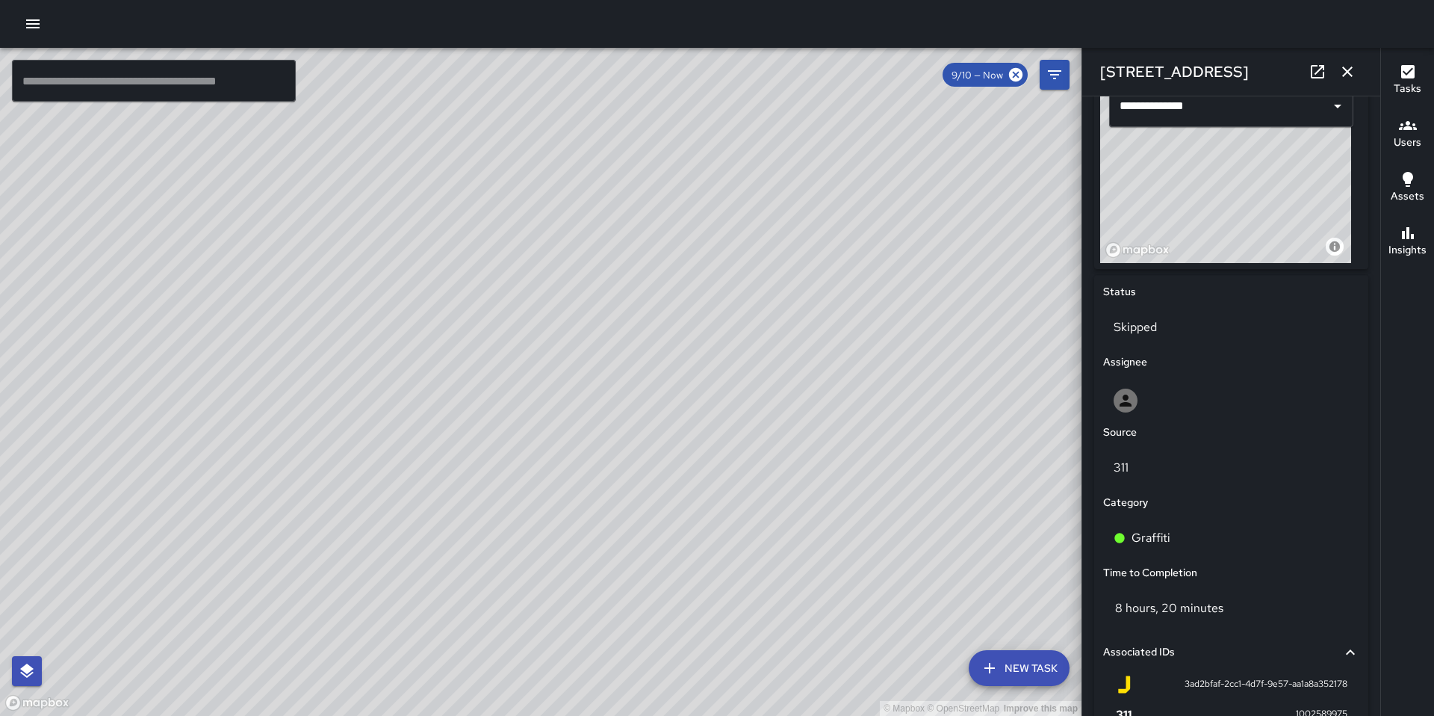
scroll to position [587, 0]
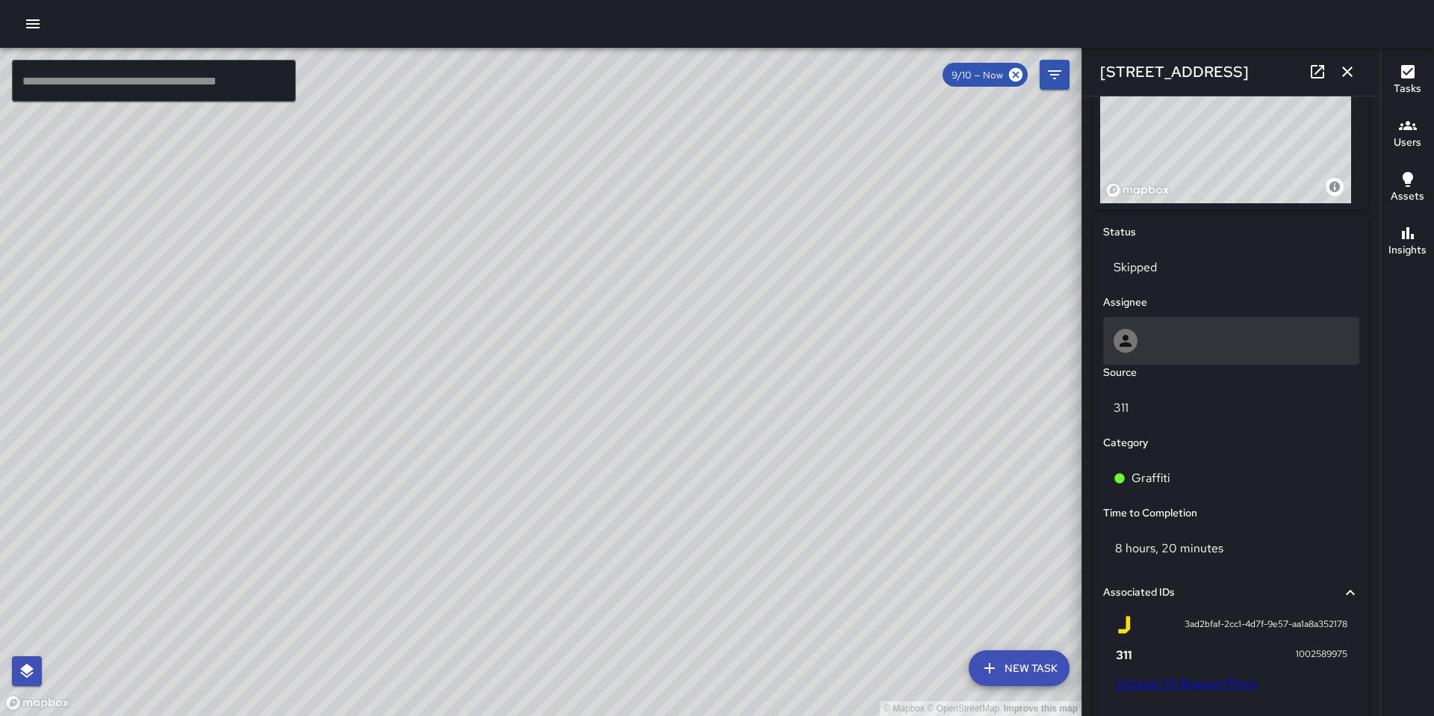
click at [1130, 344] on icon at bounding box center [1126, 341] width 12 height 12
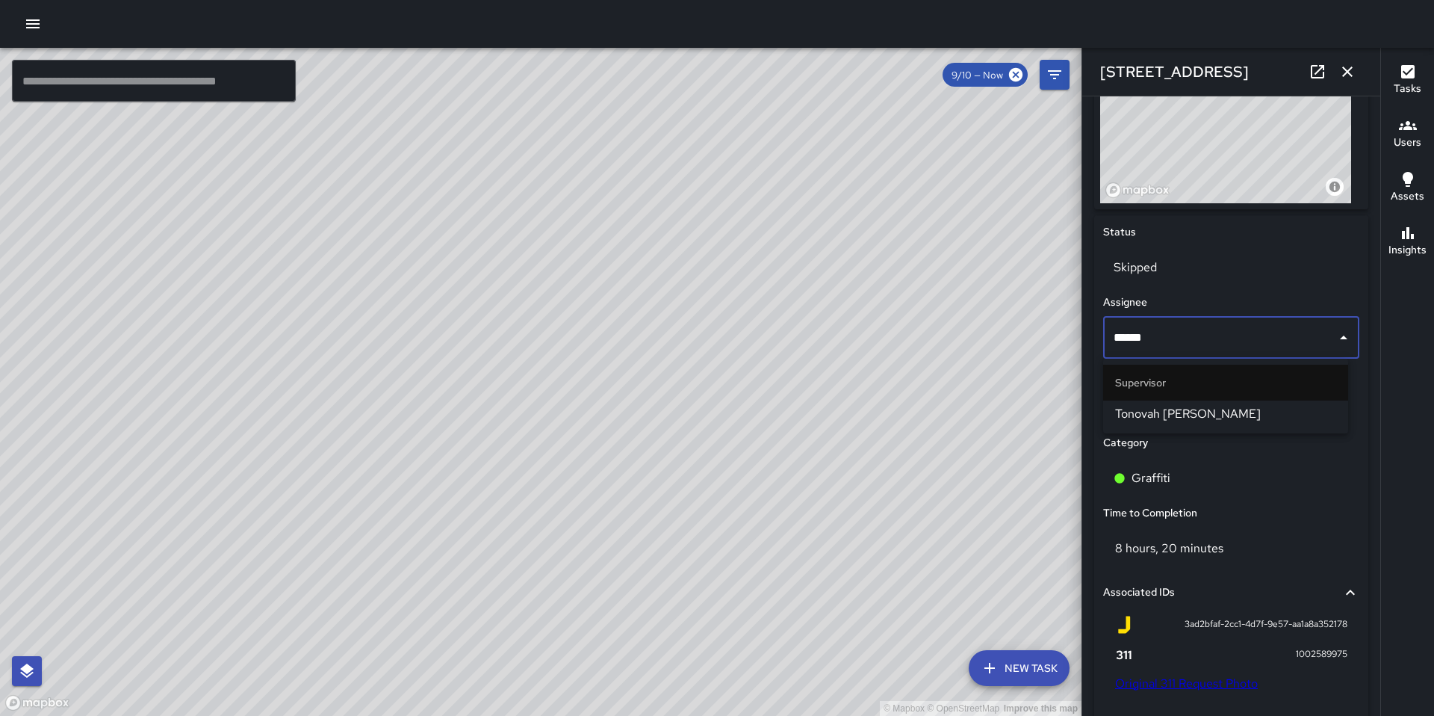
type input "*******"
click at [1124, 408] on span "Tonovah [PERSON_NAME]" at bounding box center [1225, 414] width 221 height 18
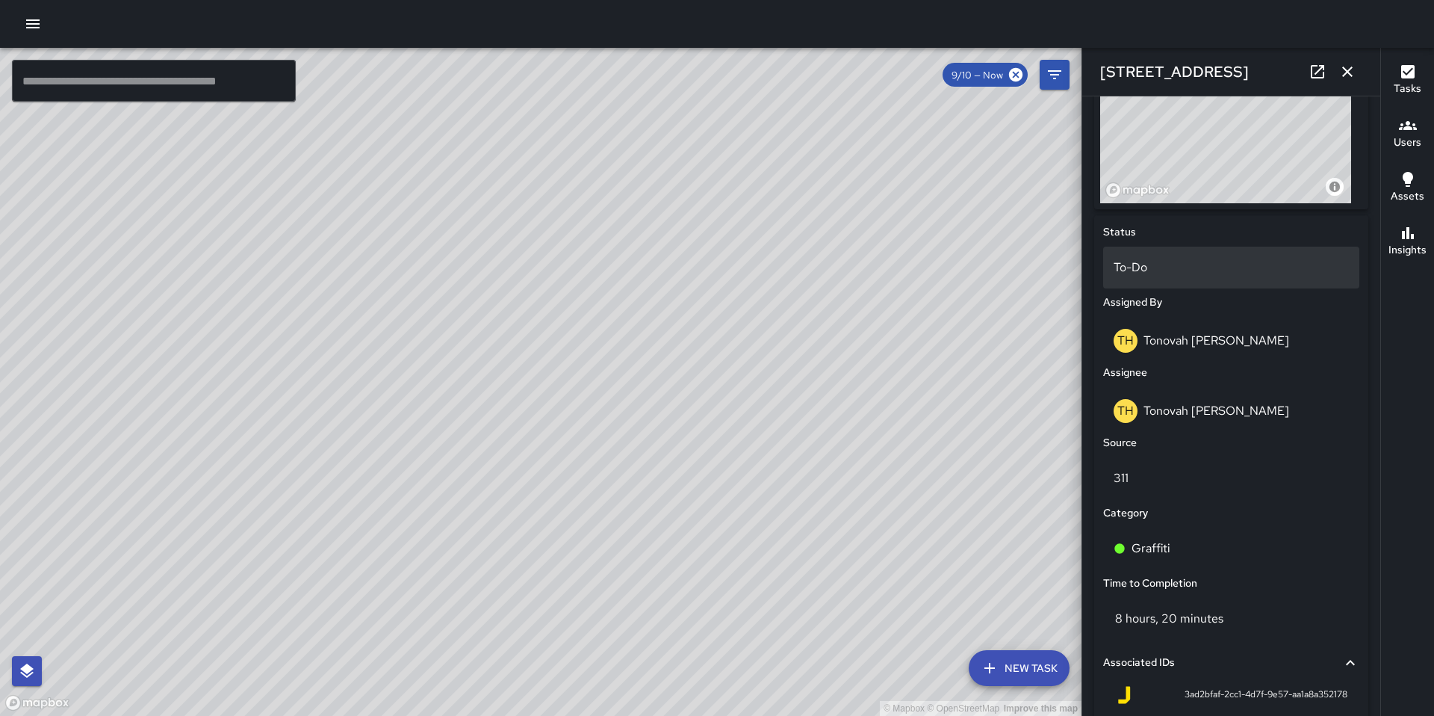
click at [1122, 275] on p "To-Do" at bounding box center [1231, 267] width 235 height 18
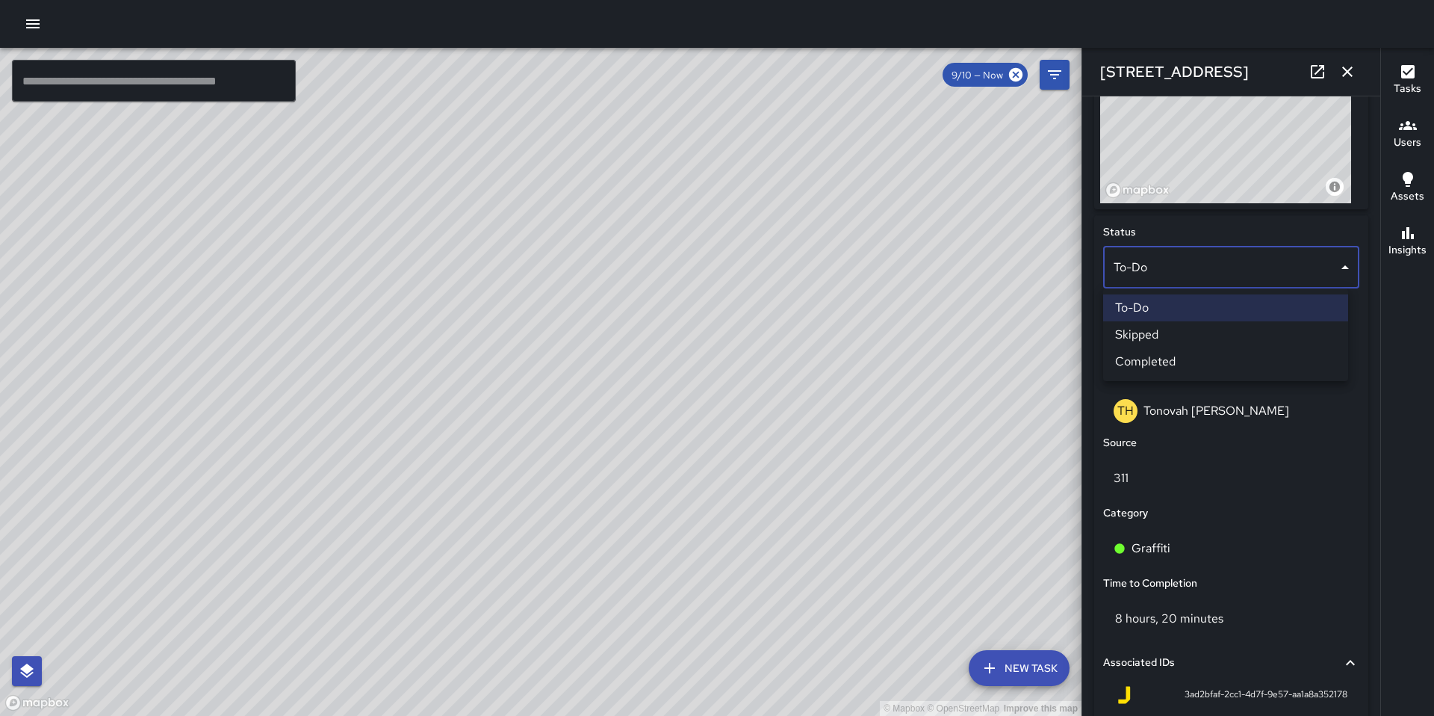
click at [1145, 329] on li "Skipped" at bounding box center [1225, 334] width 245 height 27
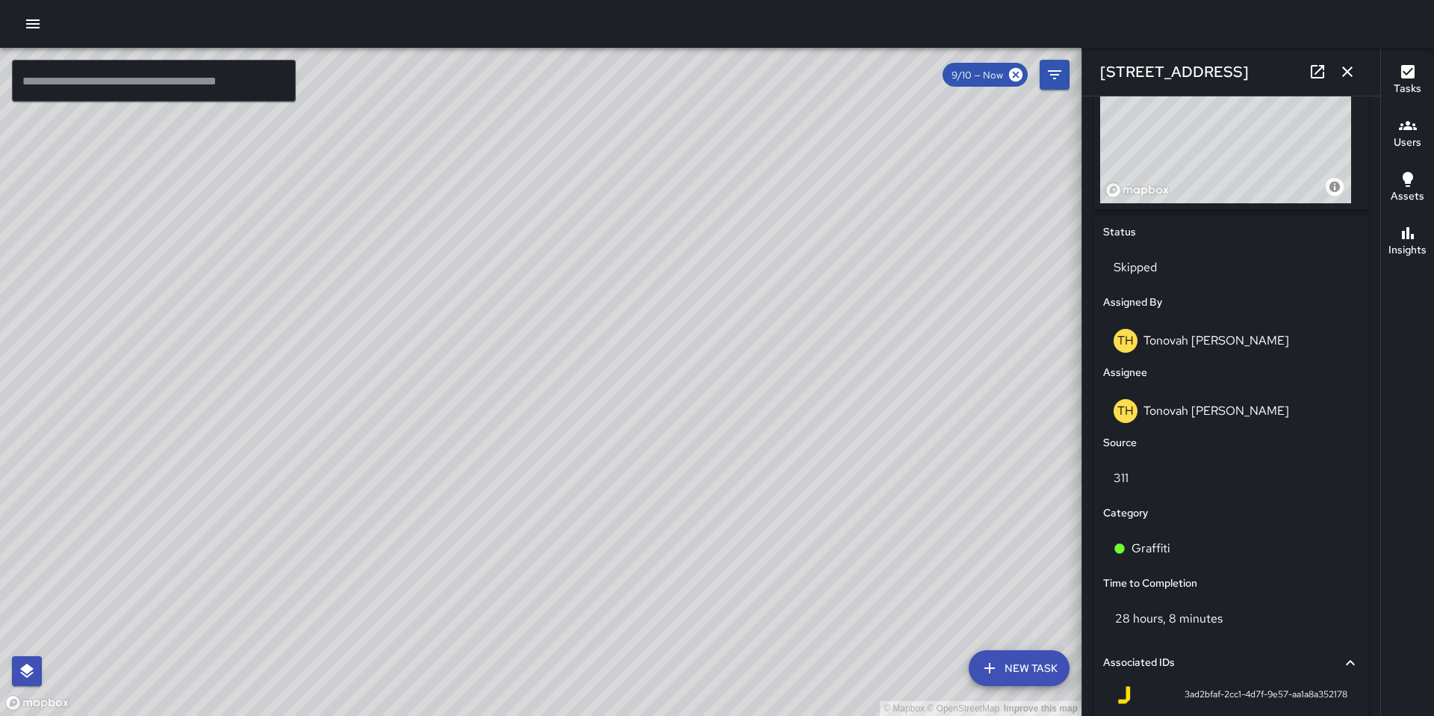
click at [1343, 73] on icon "button" at bounding box center [1348, 72] width 18 height 18
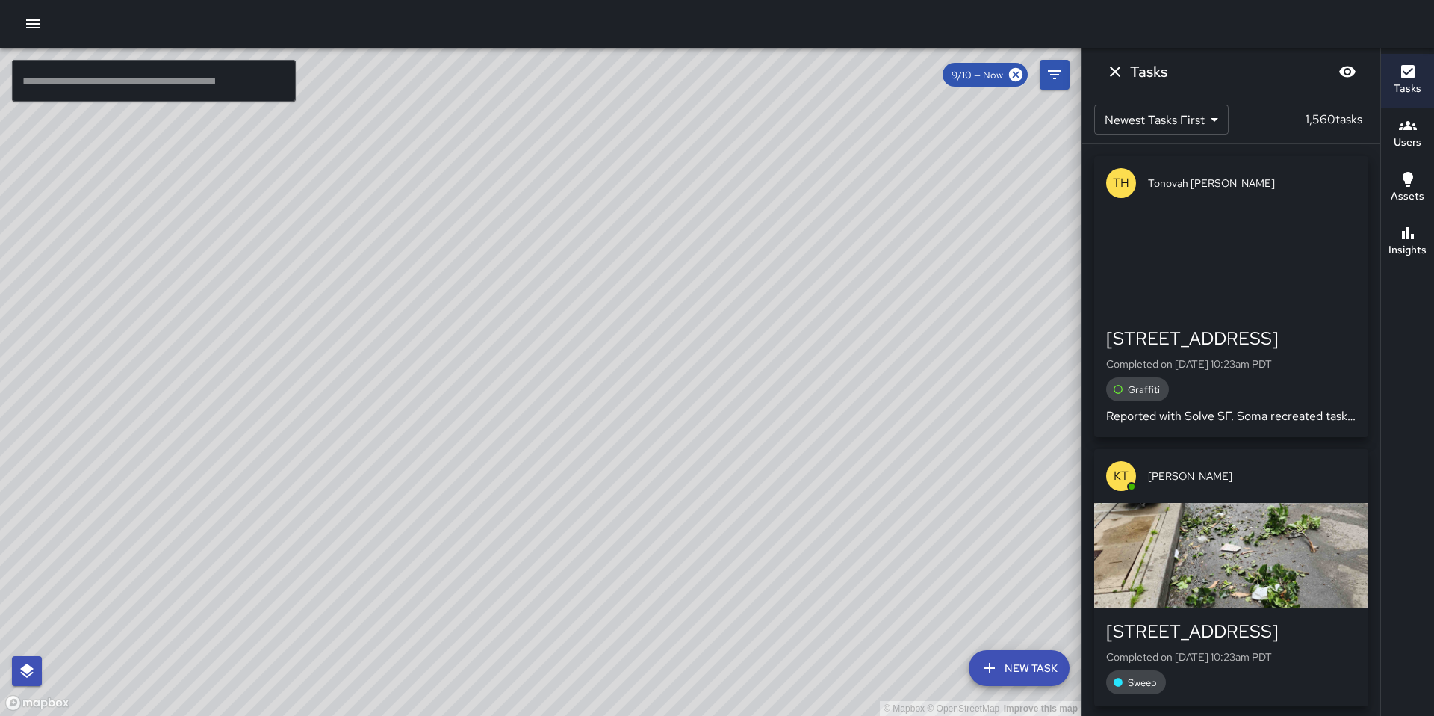
click at [543, 368] on div "© Mapbox © OpenStreetMap Improve this map" at bounding box center [541, 382] width 1082 height 668
click at [542, 387] on div "TH Tonovah Hillman 360 9th Street Completed on 9/11/2025, 10:23am PDT Graffiti …" at bounding box center [546, 531] width 311 height 293
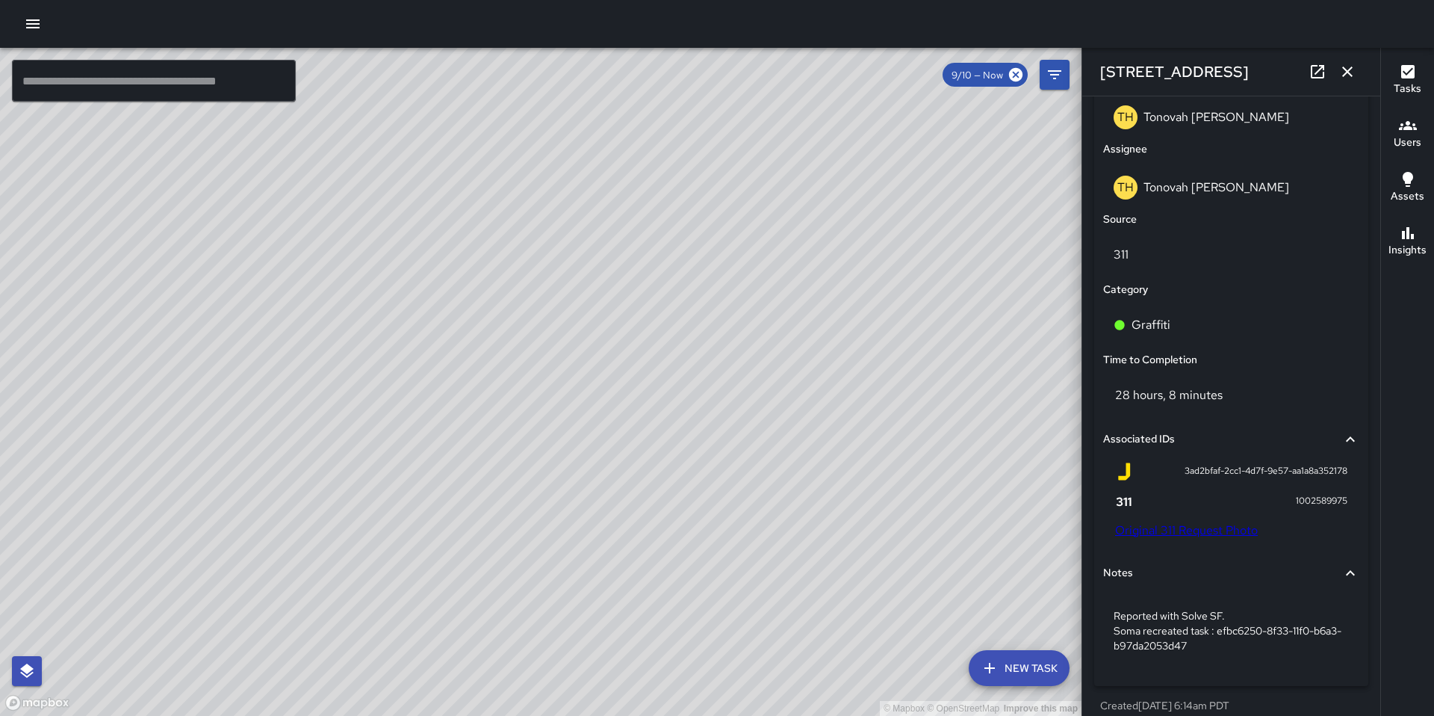
scroll to position [846, 0]
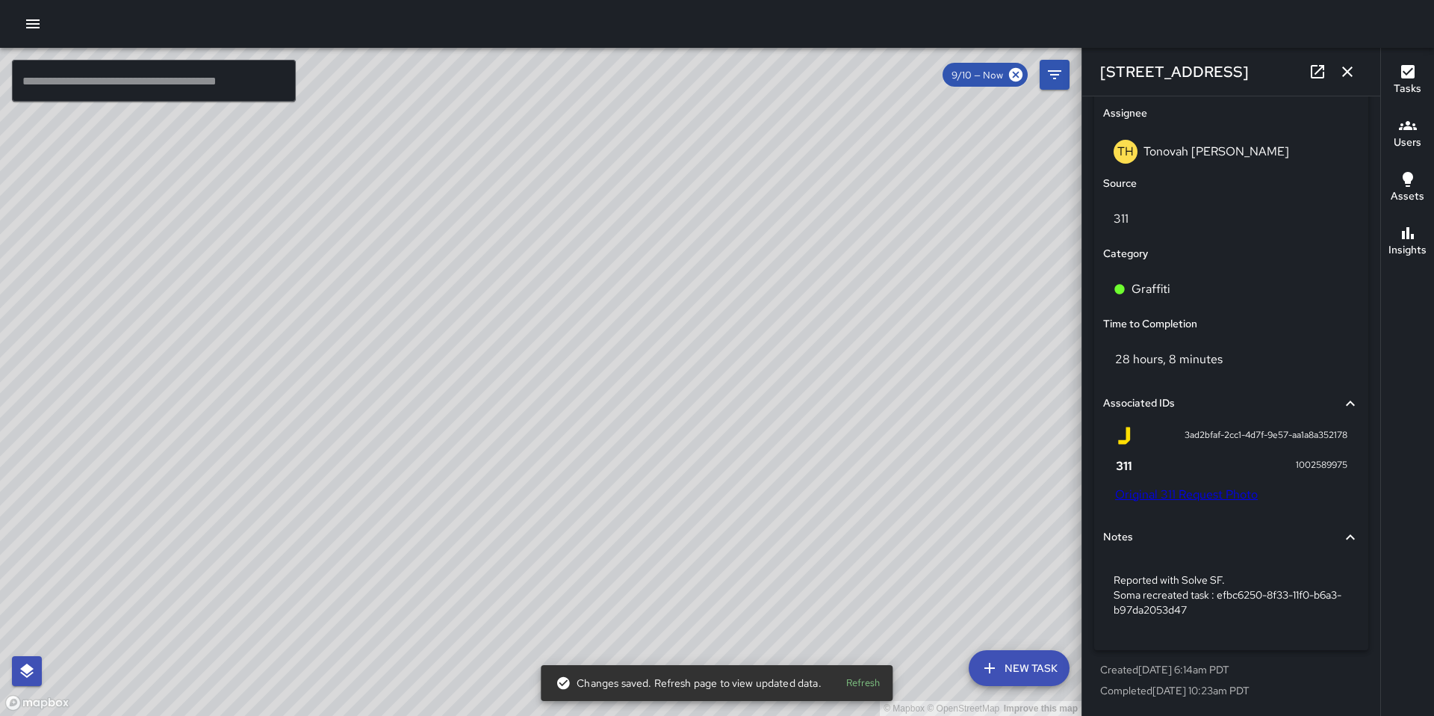
click at [500, 441] on div "© Mapbox © OpenStreetMap Improve this map Unassigned 32 Sheridan Street Complet…" at bounding box center [541, 382] width 1082 height 668
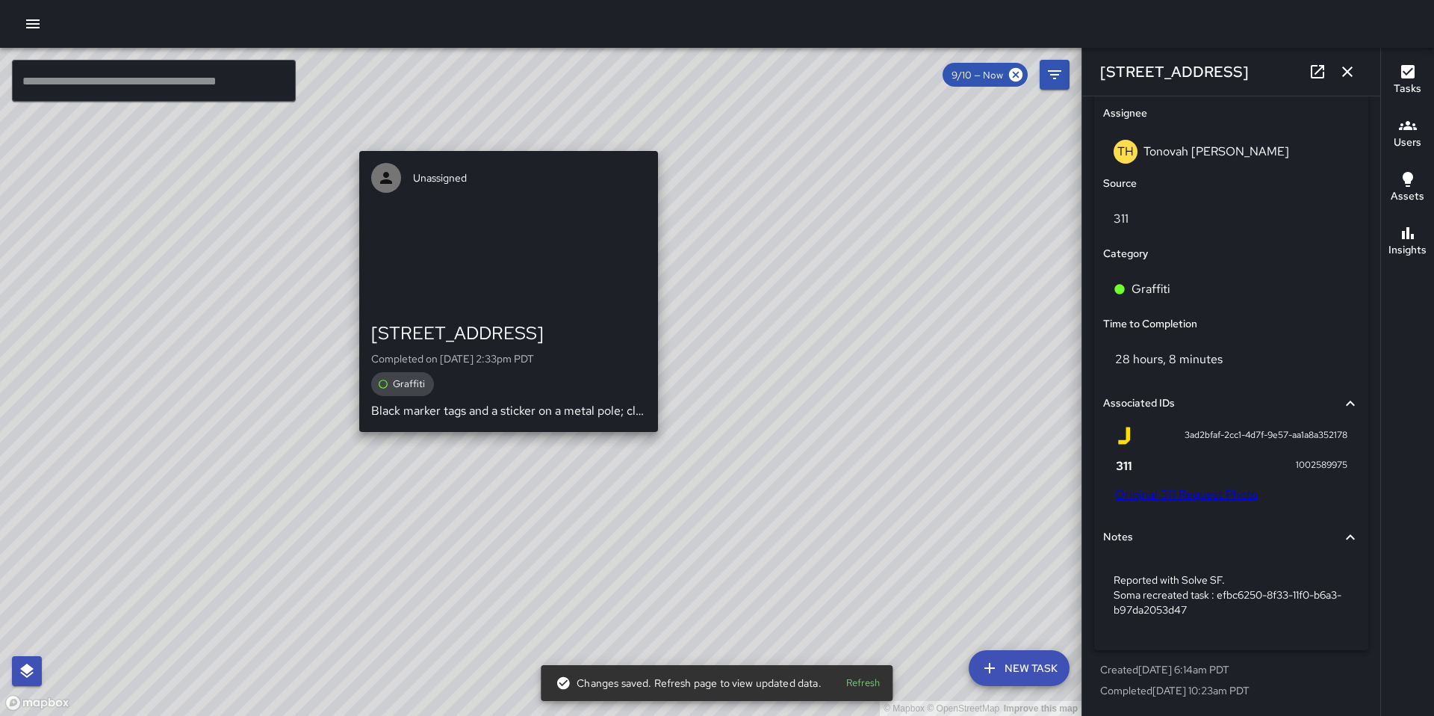
type input "**********"
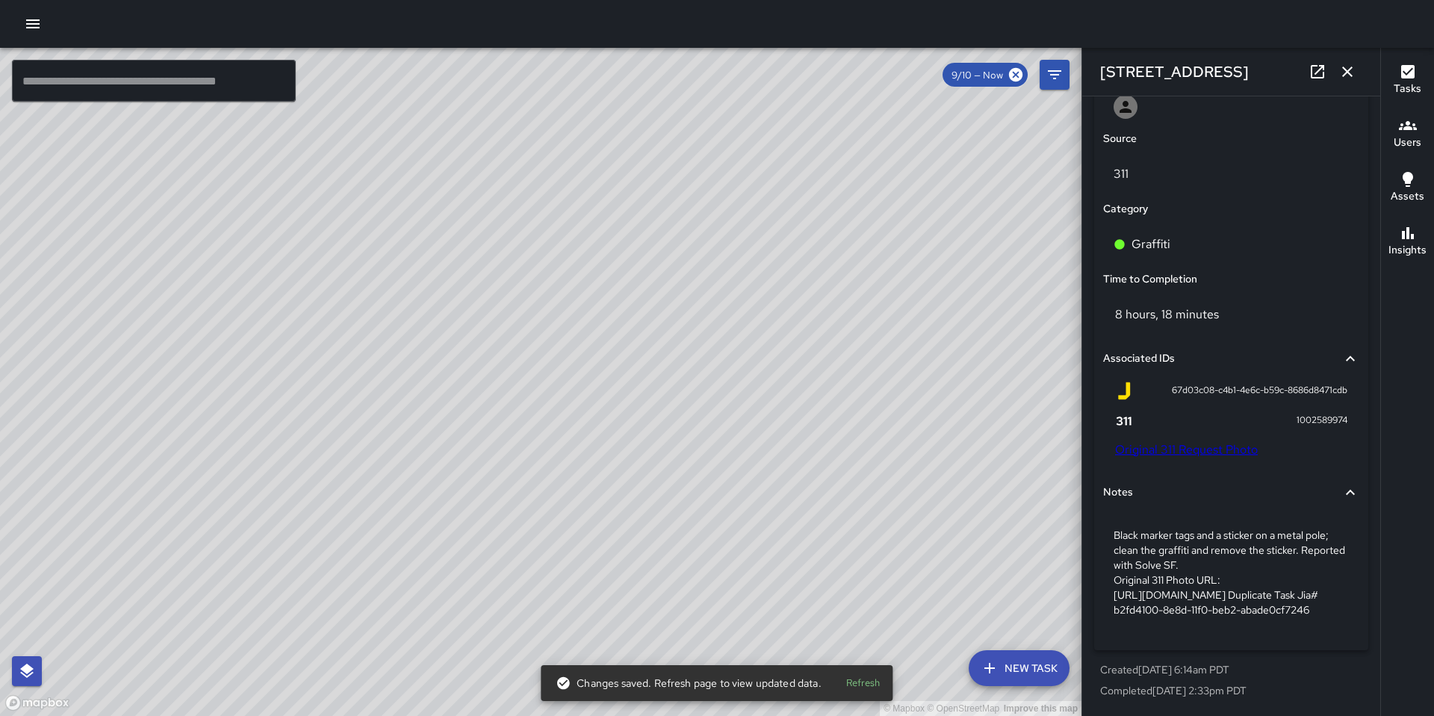
scroll to position [776, 0]
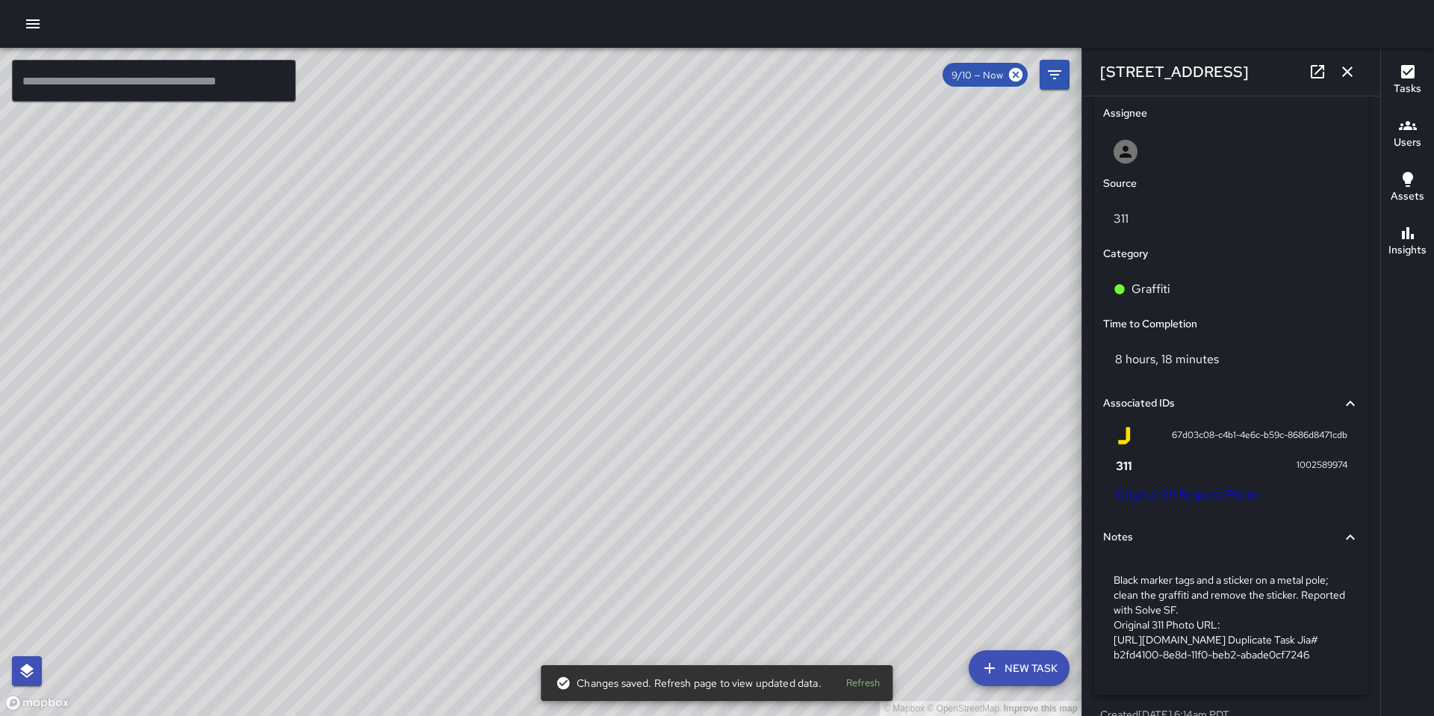
click at [522, 388] on div "© Mapbox © OpenStreetMap Improve this map GR Gordon Rowe 32 Sheridan Street Cre…" at bounding box center [541, 382] width 1082 height 668
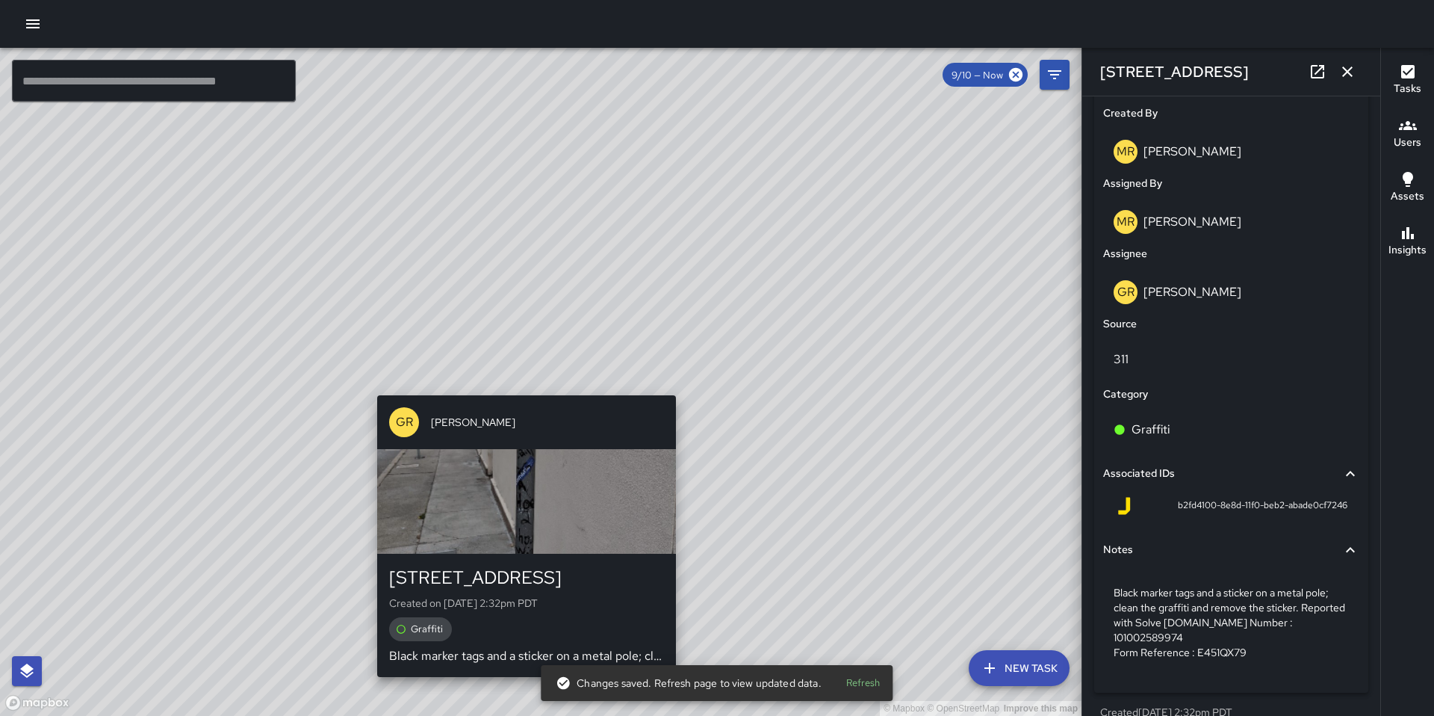
scroll to position [798, 0]
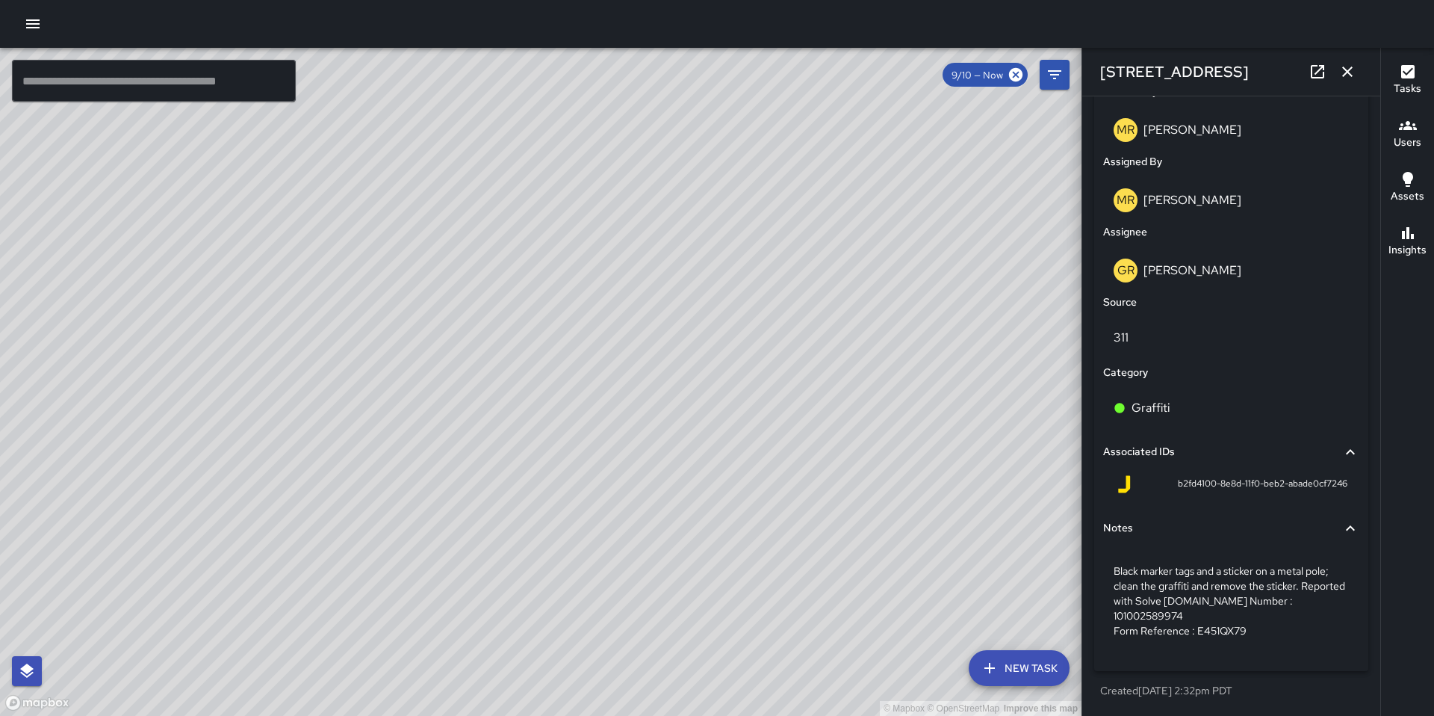
click at [562, 377] on div "© Mapbox © OpenStreetMap Improve this map Unassigned 32 Sheridan Street Complet…" at bounding box center [541, 382] width 1082 height 668
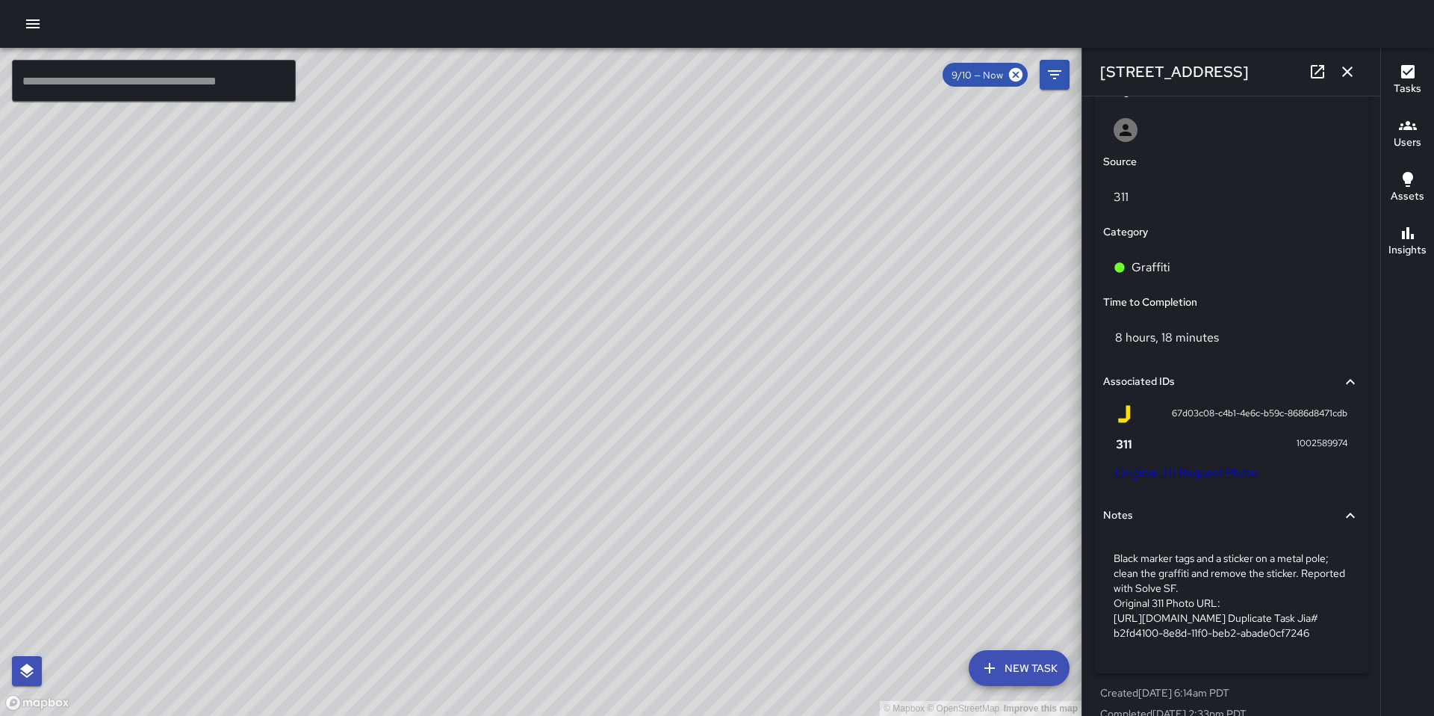
scroll to position [776, 0]
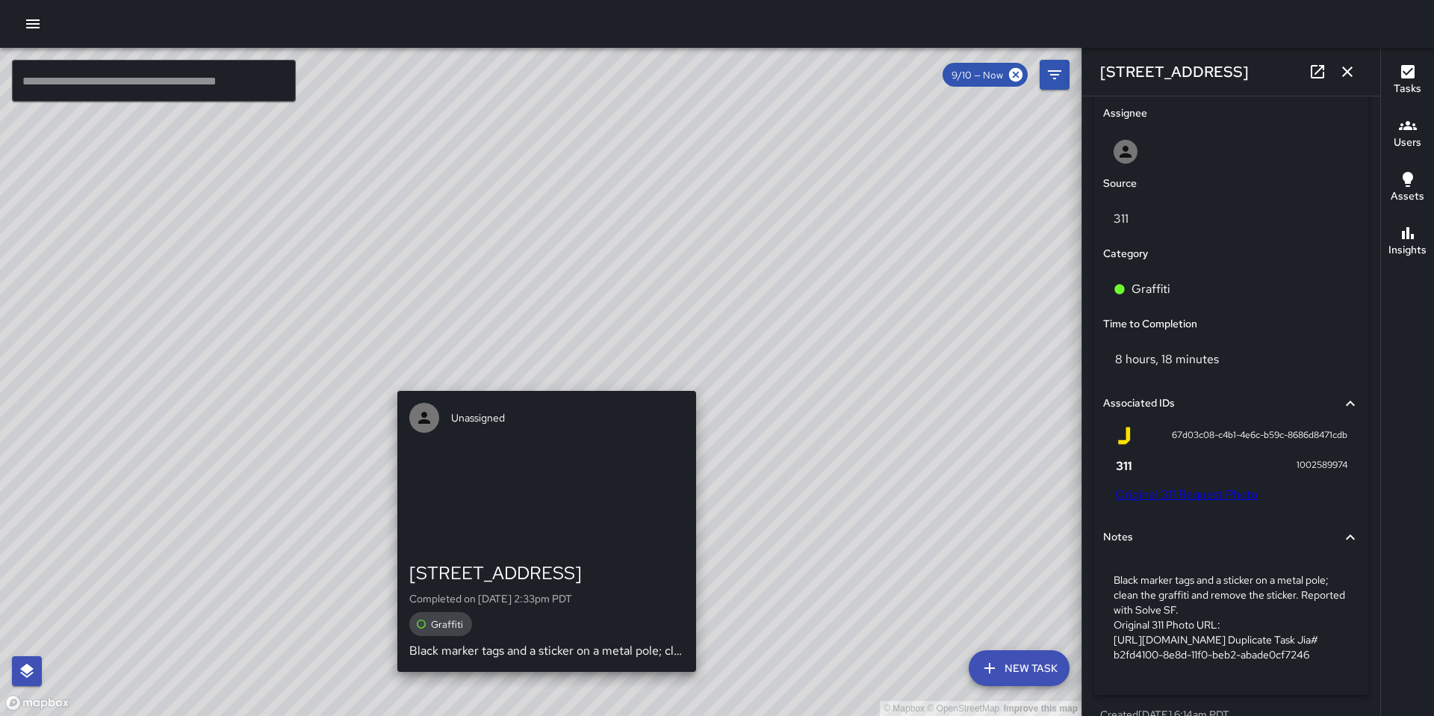
click at [526, 385] on div "Unassigned 32 Sheridan Street Completed on 9/10/2025, 2:33pm PDT Graffiti Black…" at bounding box center [546, 531] width 311 height 293
click at [522, 387] on div "Unassigned 32 Sheridan Street Completed on 9/10/2025, 2:33pm PDT Graffiti Black…" at bounding box center [546, 531] width 311 height 293
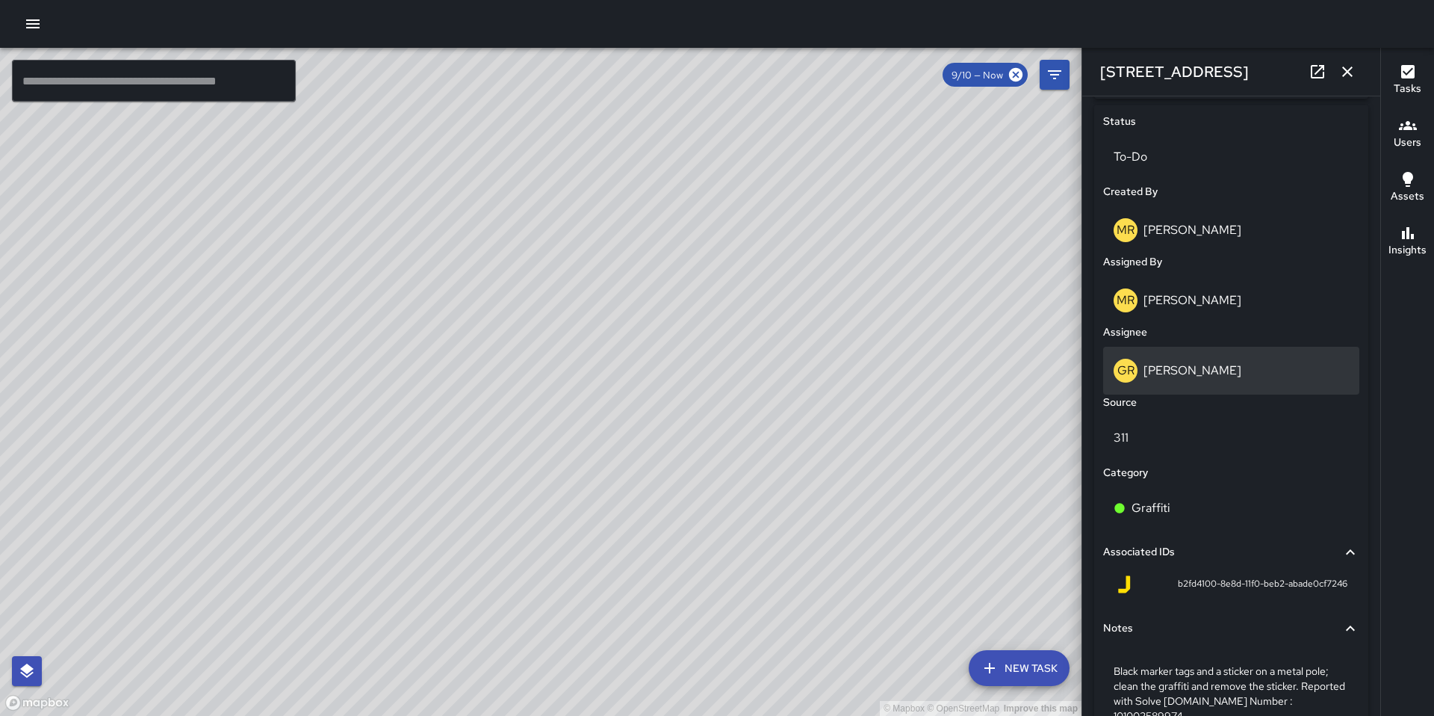
scroll to position [798, 0]
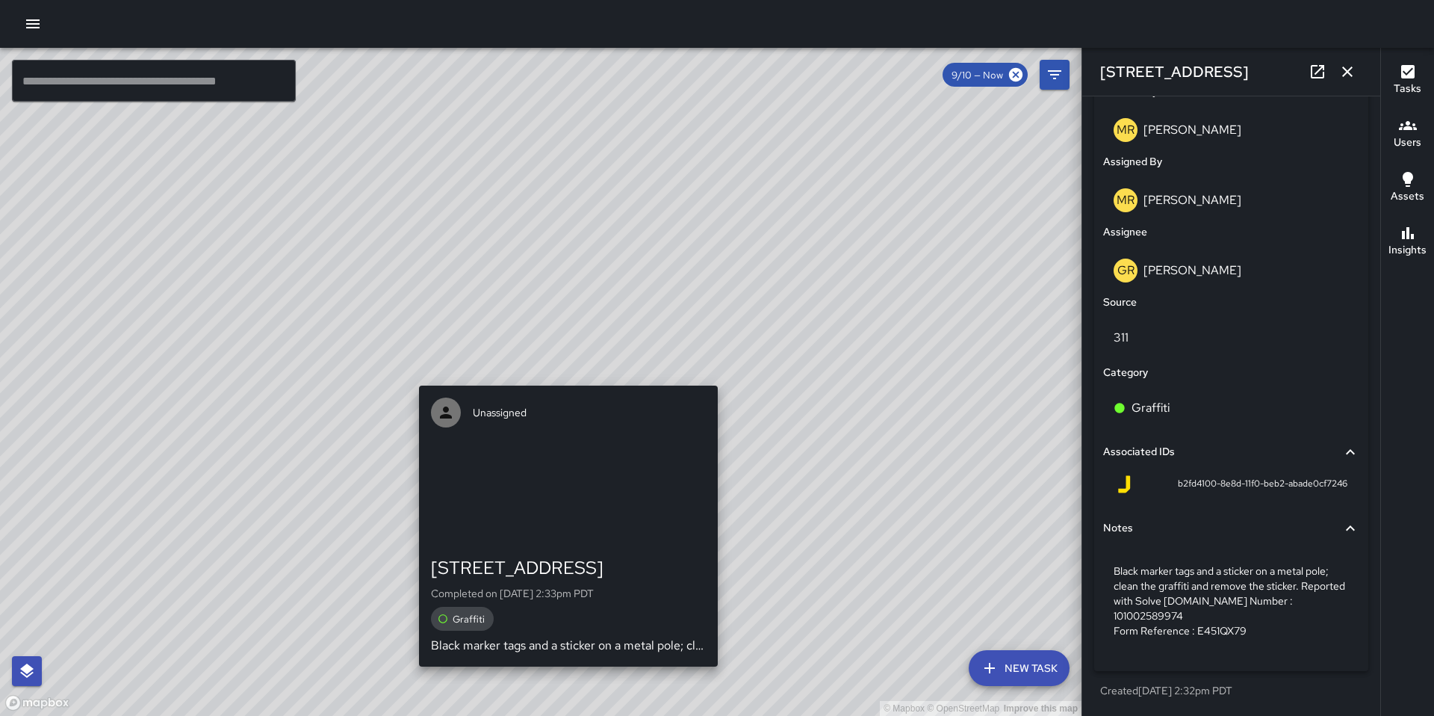
click at [562, 378] on div "© Mapbox © OpenStreetMap Improve this map Unassigned 32 Sheridan Street Complet…" at bounding box center [541, 382] width 1082 height 668
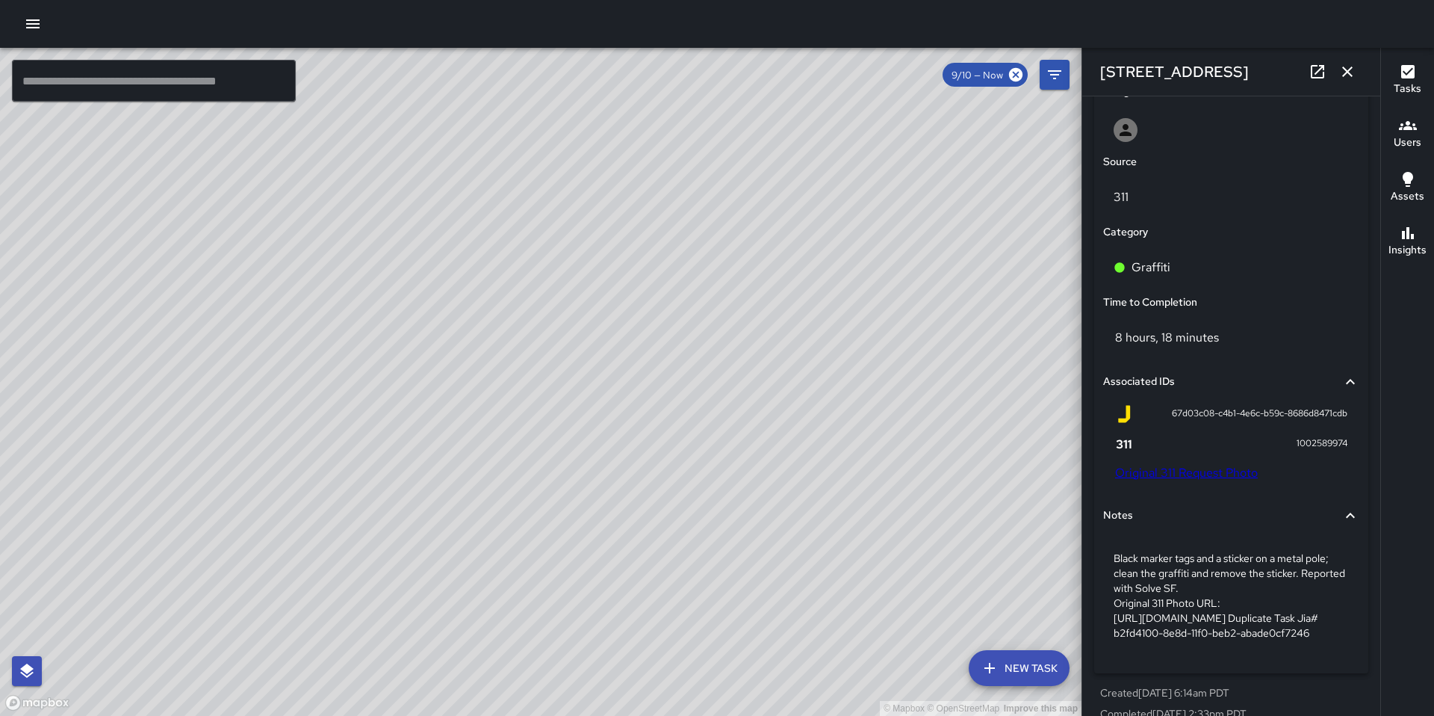
scroll to position [657, 0]
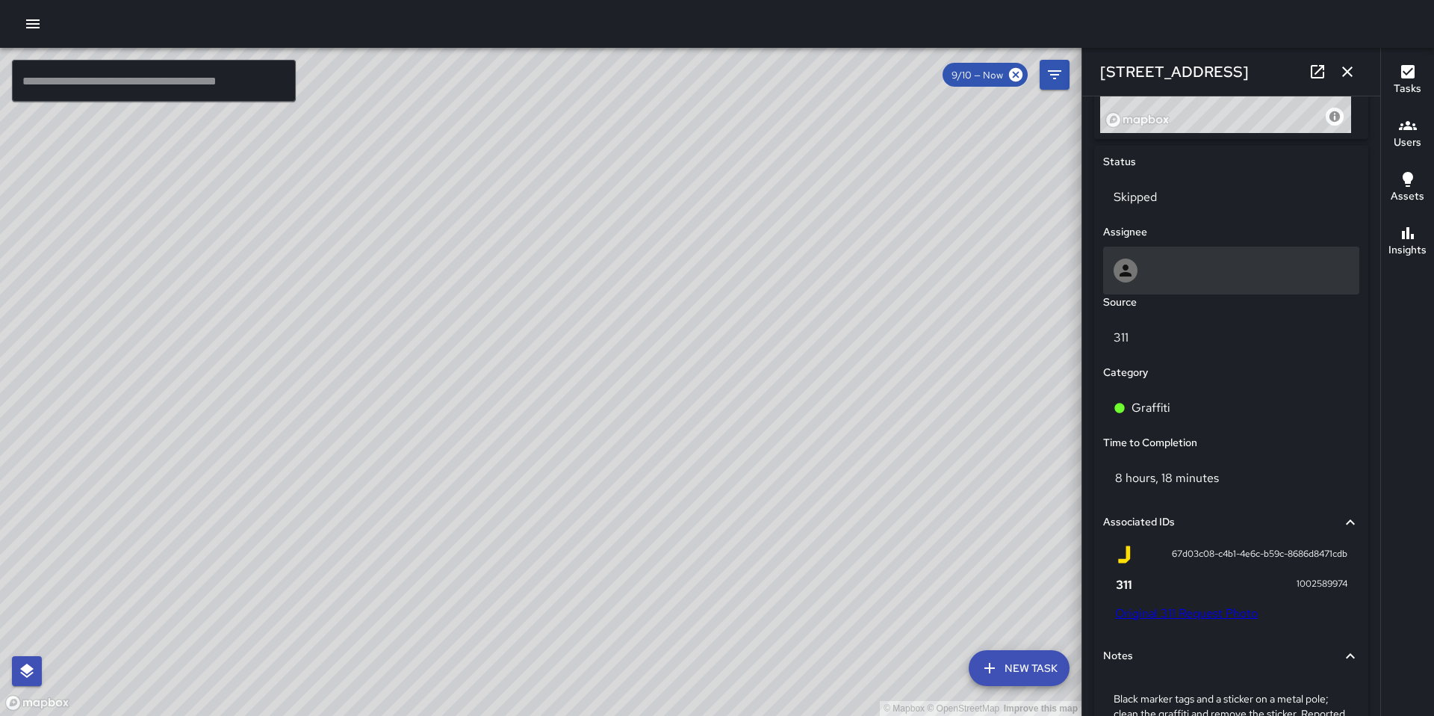
click at [1150, 271] on div at bounding box center [1231, 270] width 235 height 24
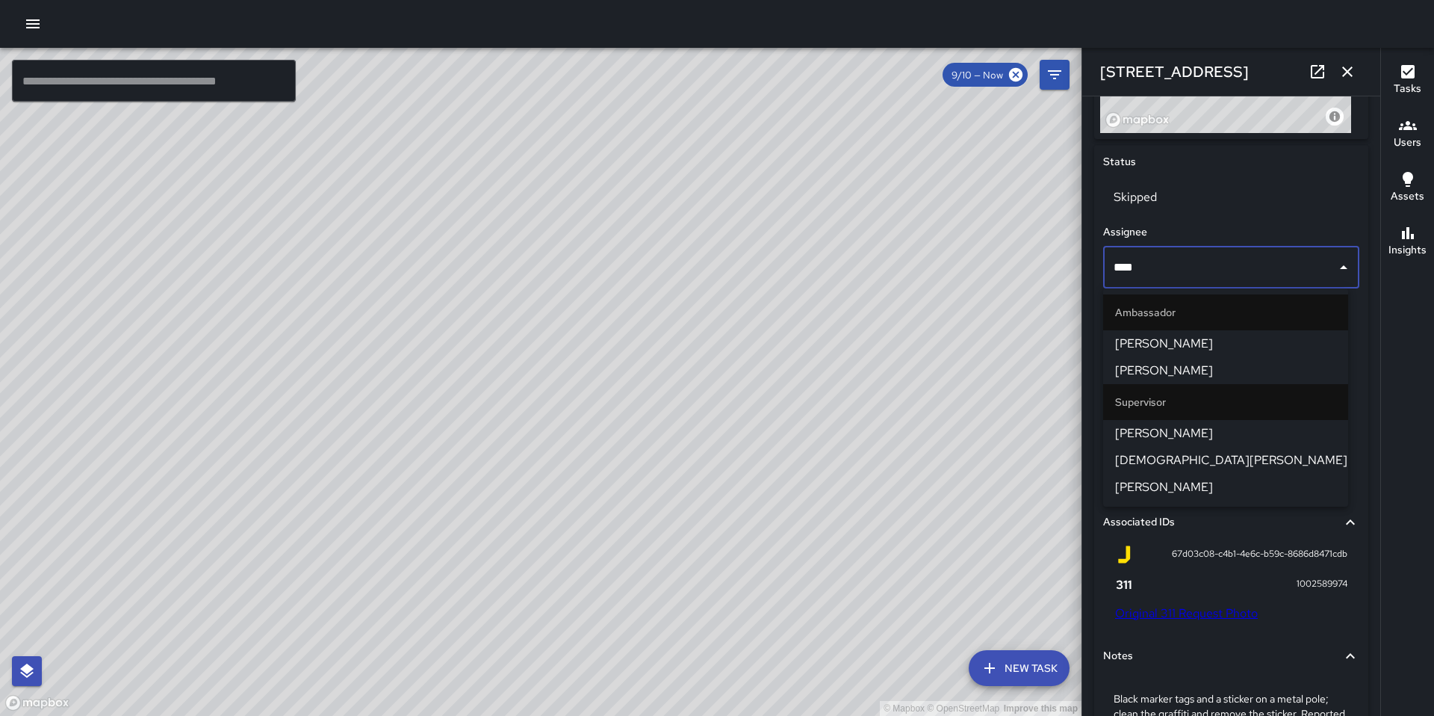
type input "*****"
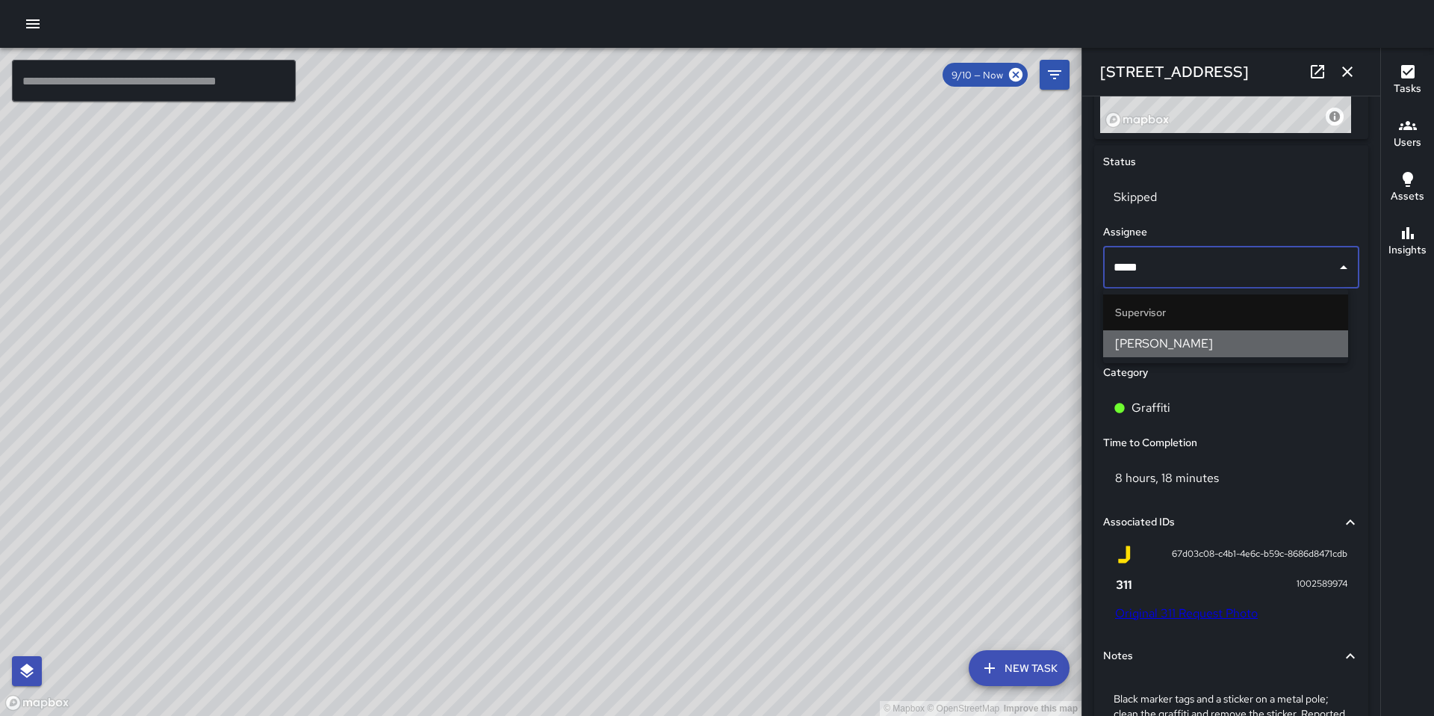
click at [1180, 352] on span "[PERSON_NAME]" at bounding box center [1225, 344] width 221 height 18
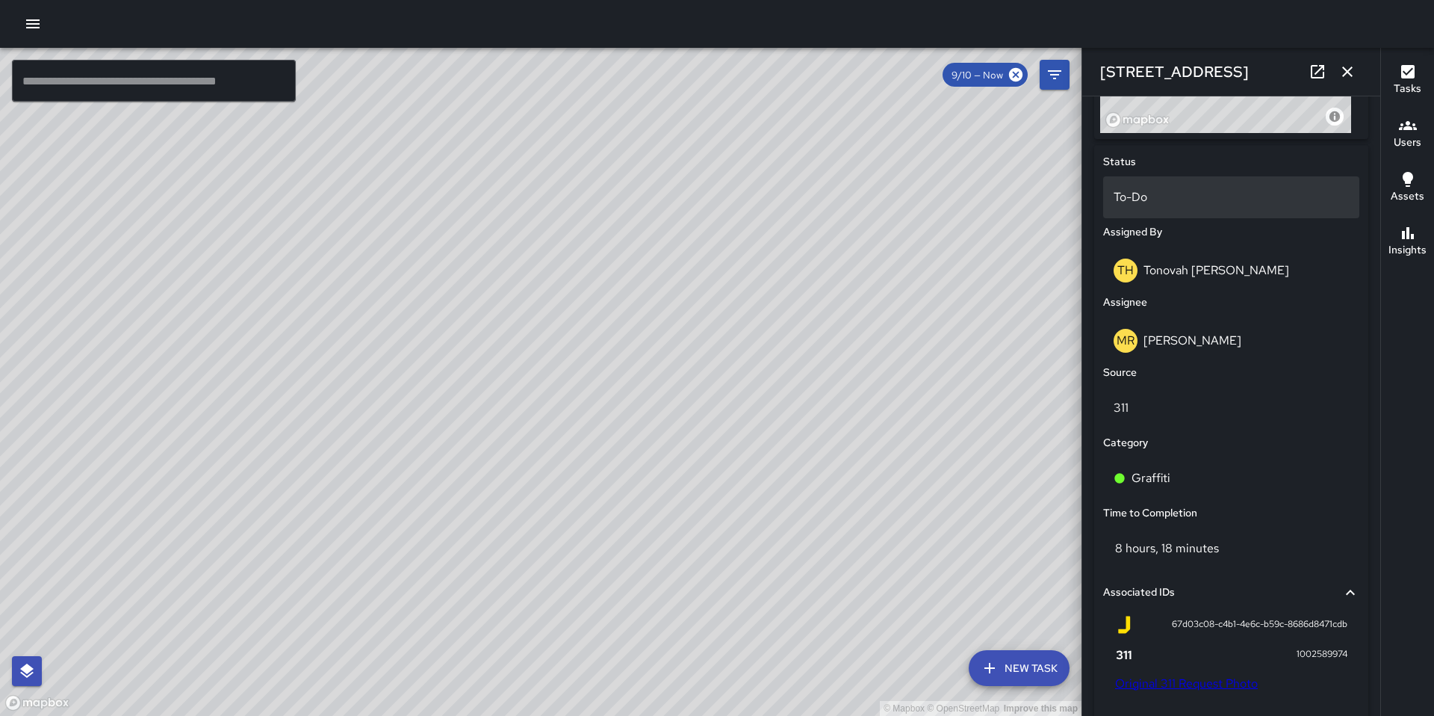
click at [1156, 199] on p "To-Do" at bounding box center [1231, 197] width 235 height 18
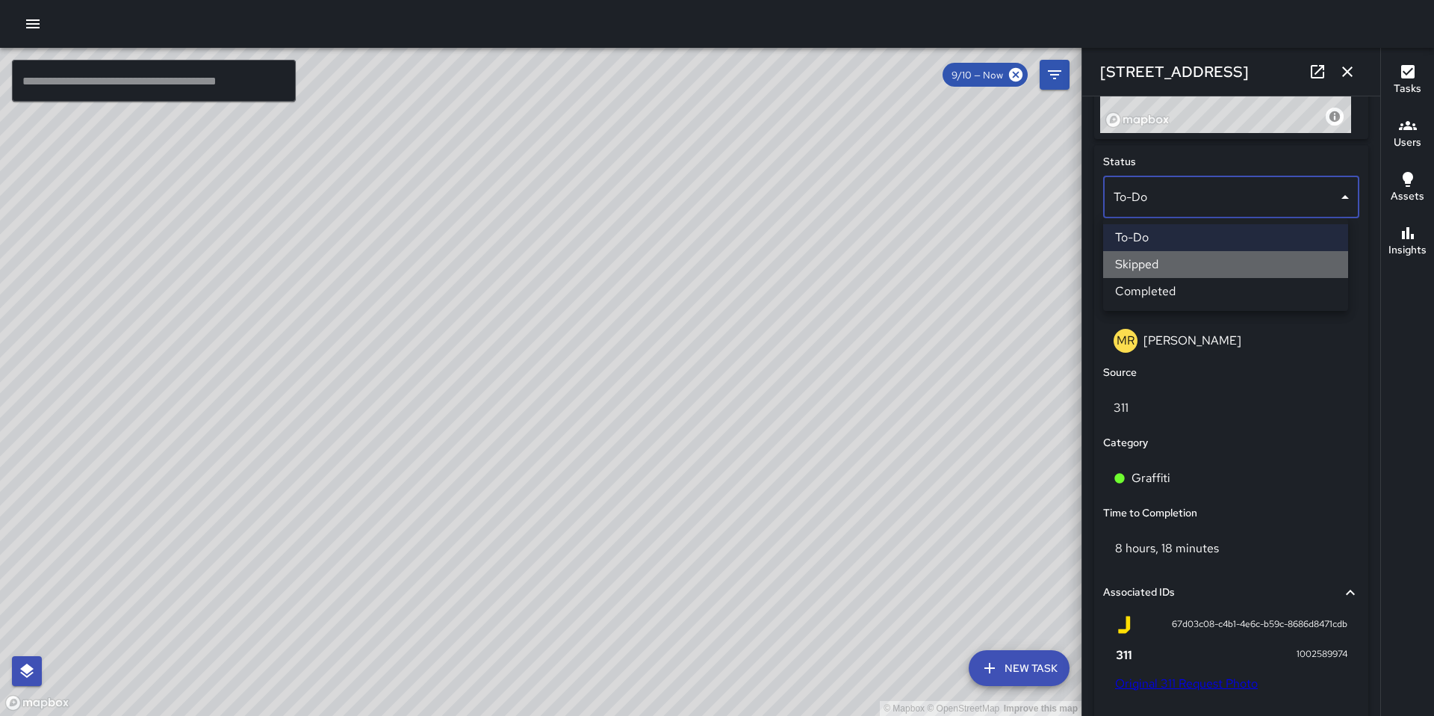
click at [1152, 257] on li "Skipped" at bounding box center [1225, 264] width 245 height 27
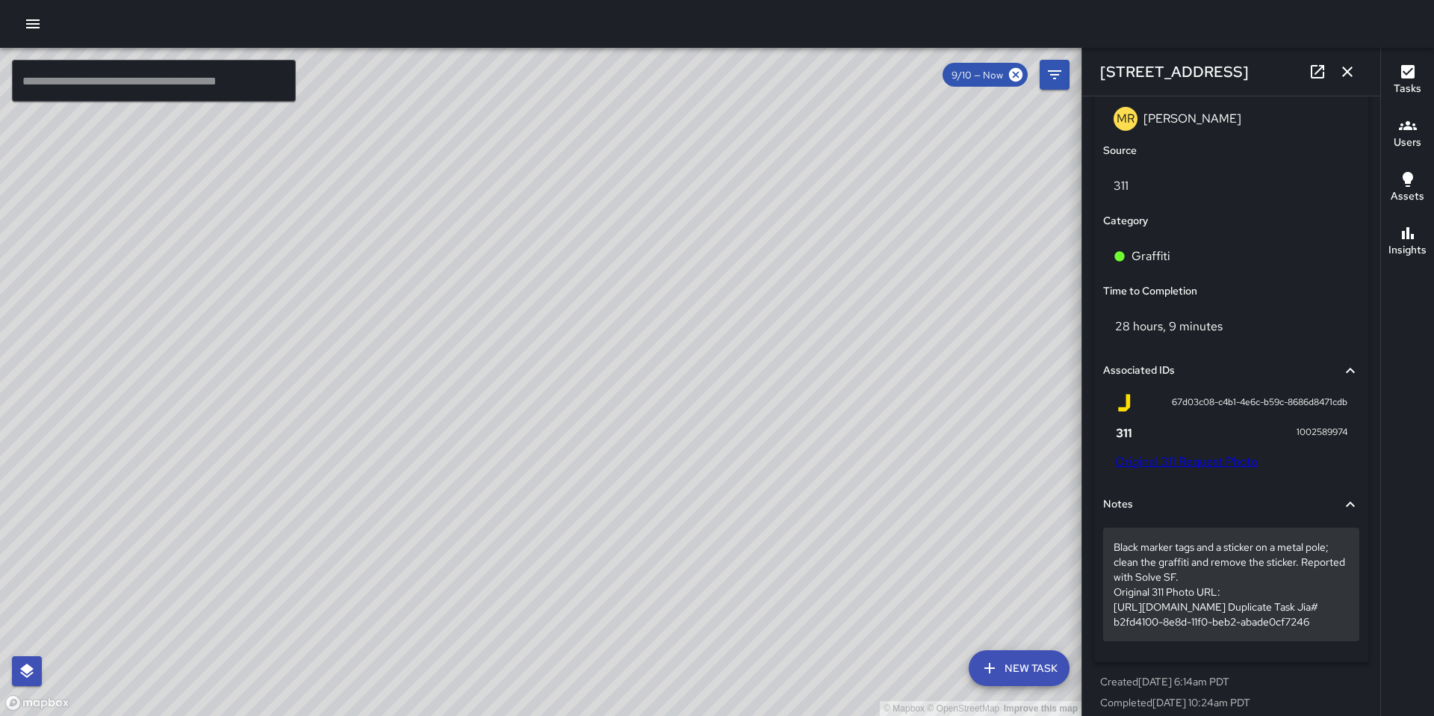
scroll to position [936, 0]
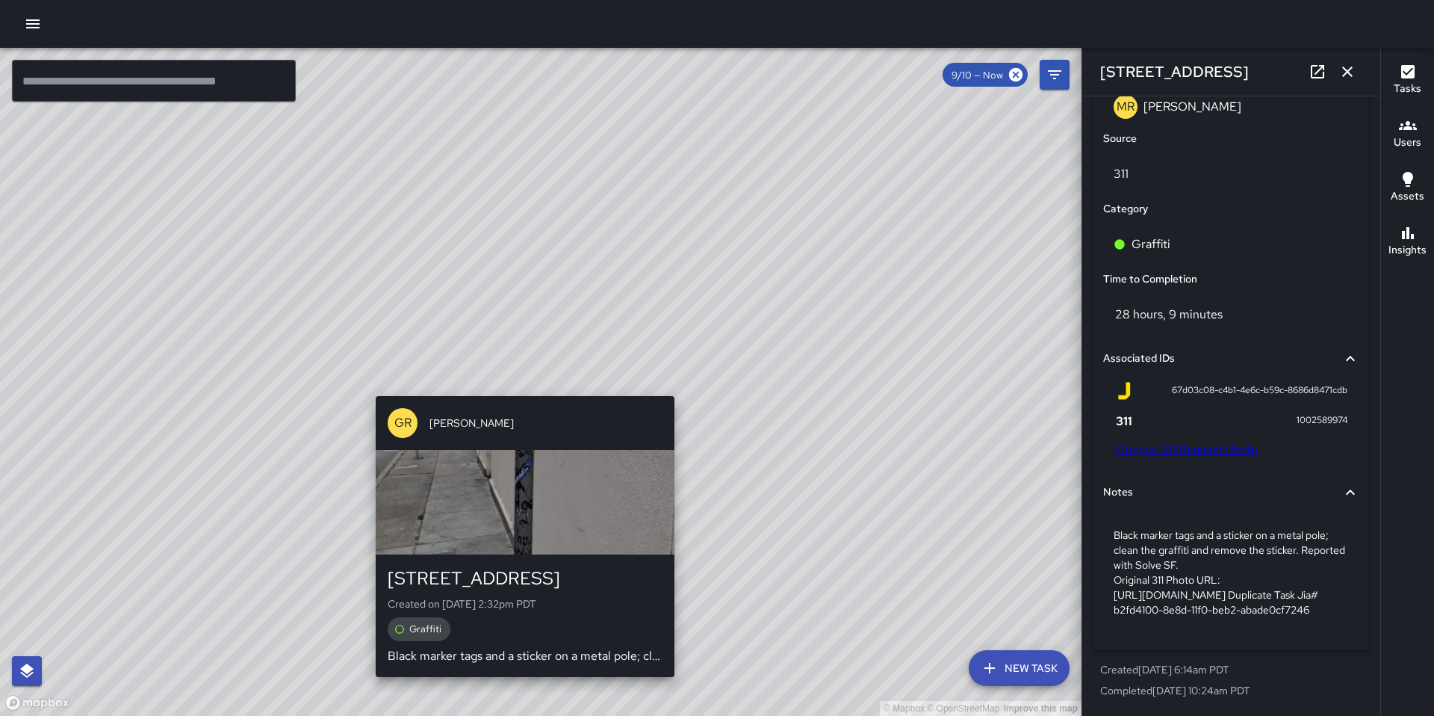
click at [518, 387] on div "© Mapbox © OpenStreetMap Improve this map GR Gordon Rowe 32 Sheridan Street Cre…" at bounding box center [541, 382] width 1082 height 668
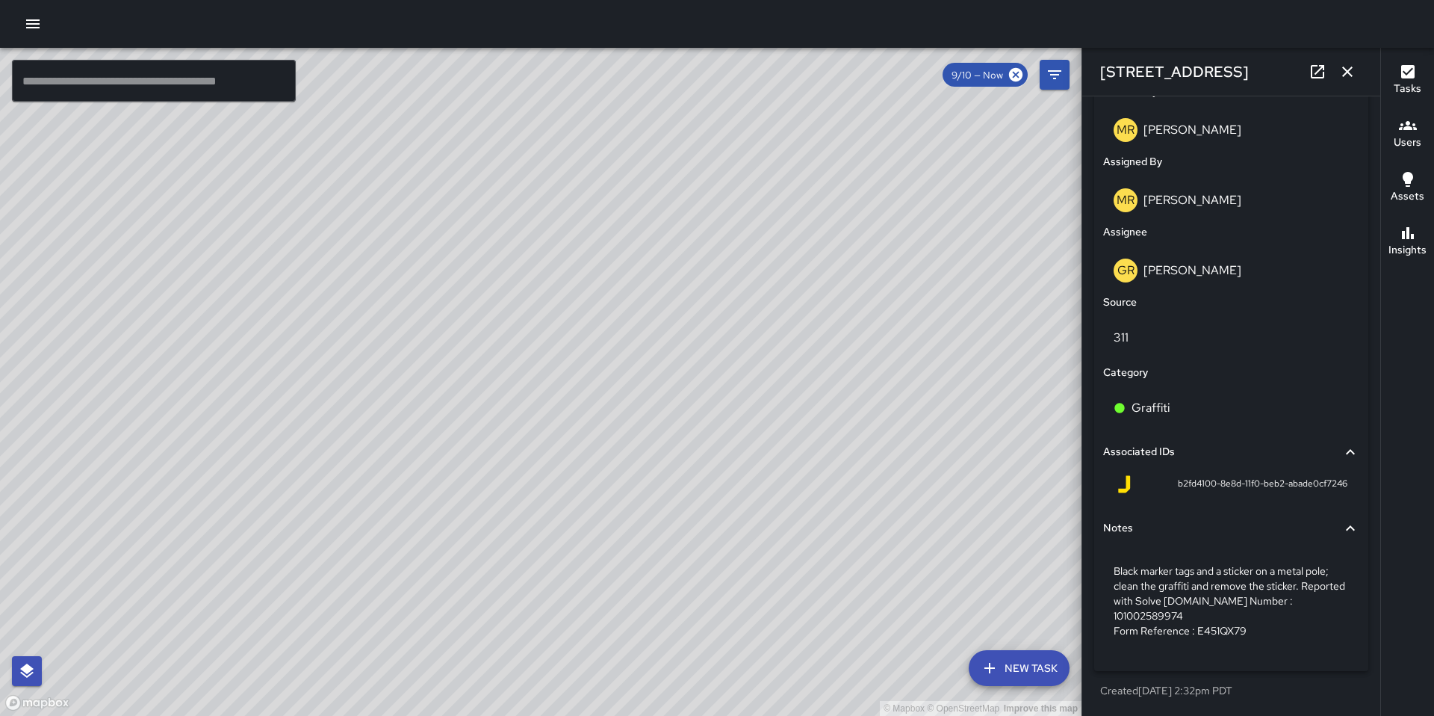
scroll to position [798, 0]
drag, startPoint x: 1163, startPoint y: 481, endPoint x: 1342, endPoint y: 486, distance: 178.6
click at [1342, 486] on div "b2fd4100-8e8d-11f0-beb2-abade0cf7246" at bounding box center [1231, 487] width 256 height 36
copy span "b2fd4100-8e8d-11f0-beb2-abade0cf7246"
click at [566, 377] on div "© Mapbox © OpenStreetMap Improve this map MR Maria Rosas 32 Sheridan Street Com…" at bounding box center [541, 382] width 1082 height 668
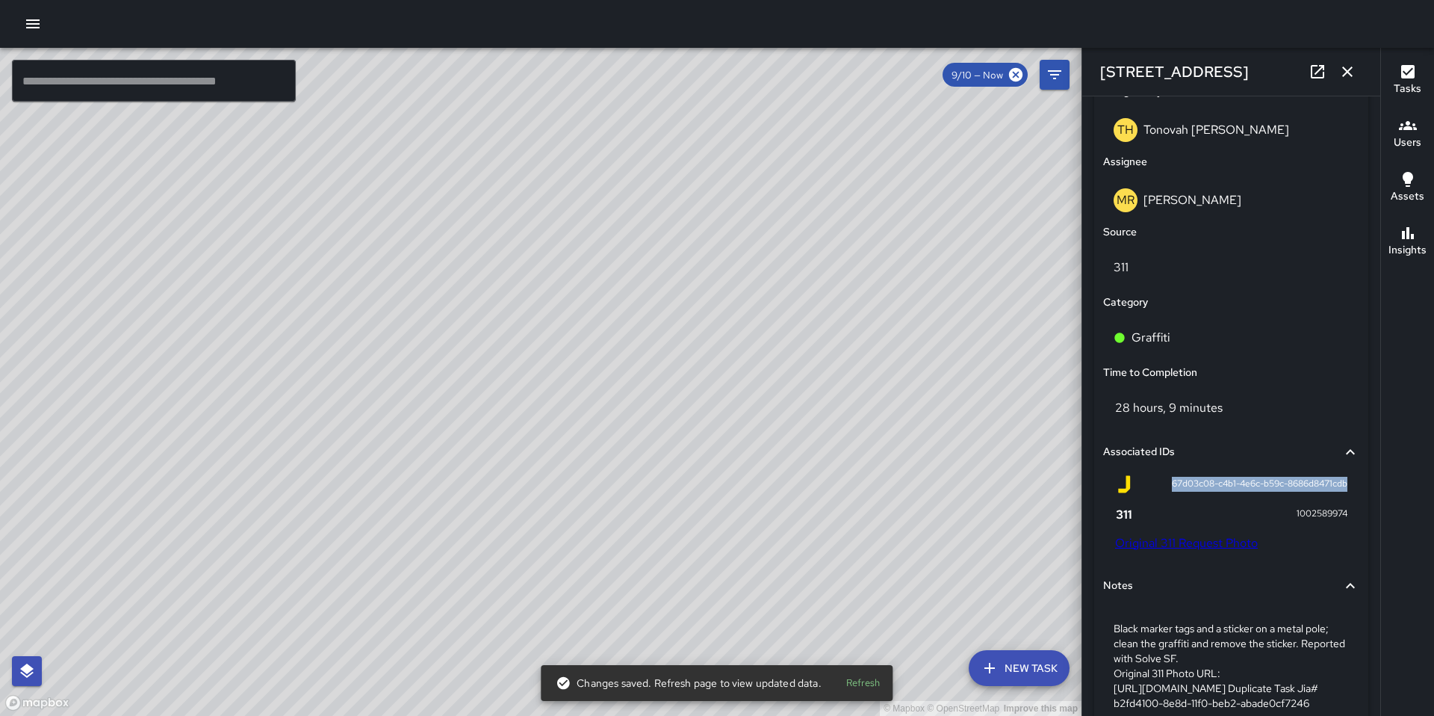
scroll to position [936, 0]
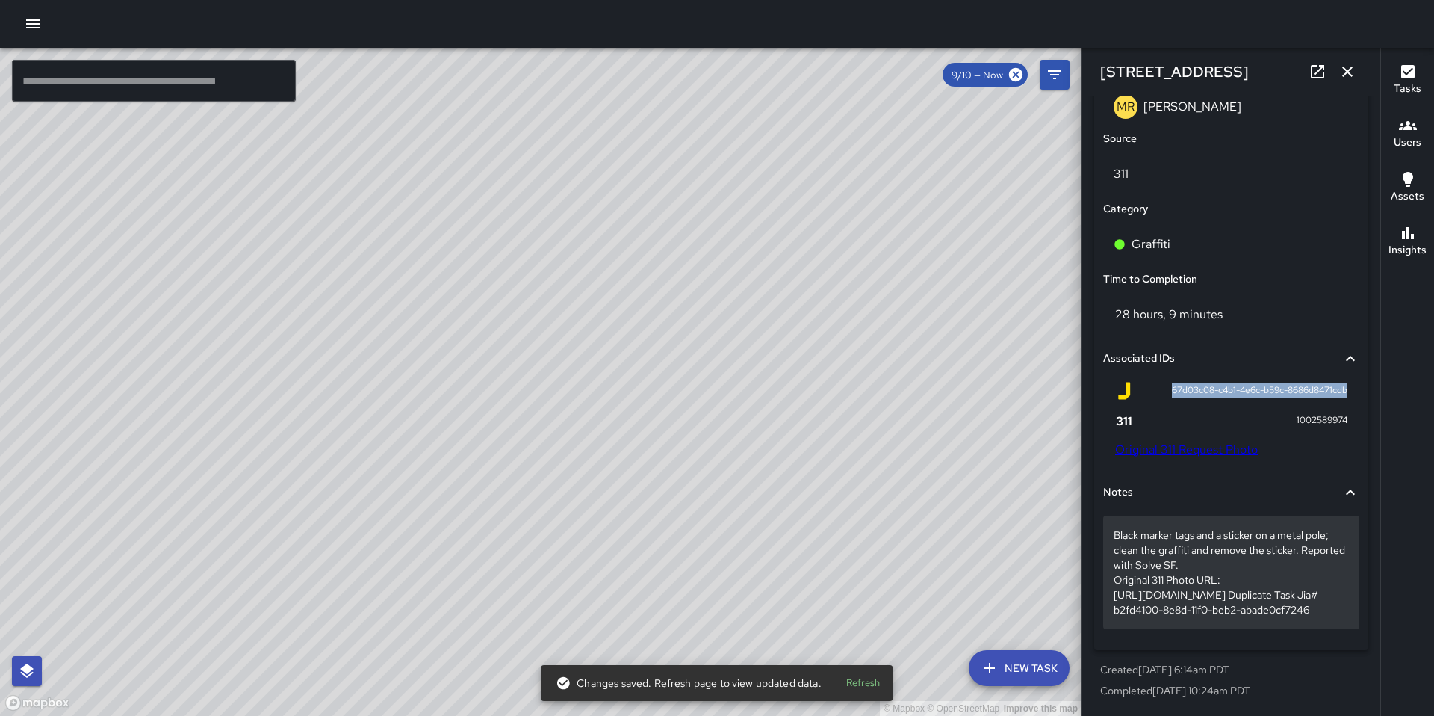
drag, startPoint x: 1328, startPoint y: 577, endPoint x: 1117, endPoint y: 539, distance: 214.0
click at [1117, 539] on p "Black marker tags and a sticker on a metal pole; clean the graffiti and remove …" at bounding box center [1231, 572] width 235 height 90
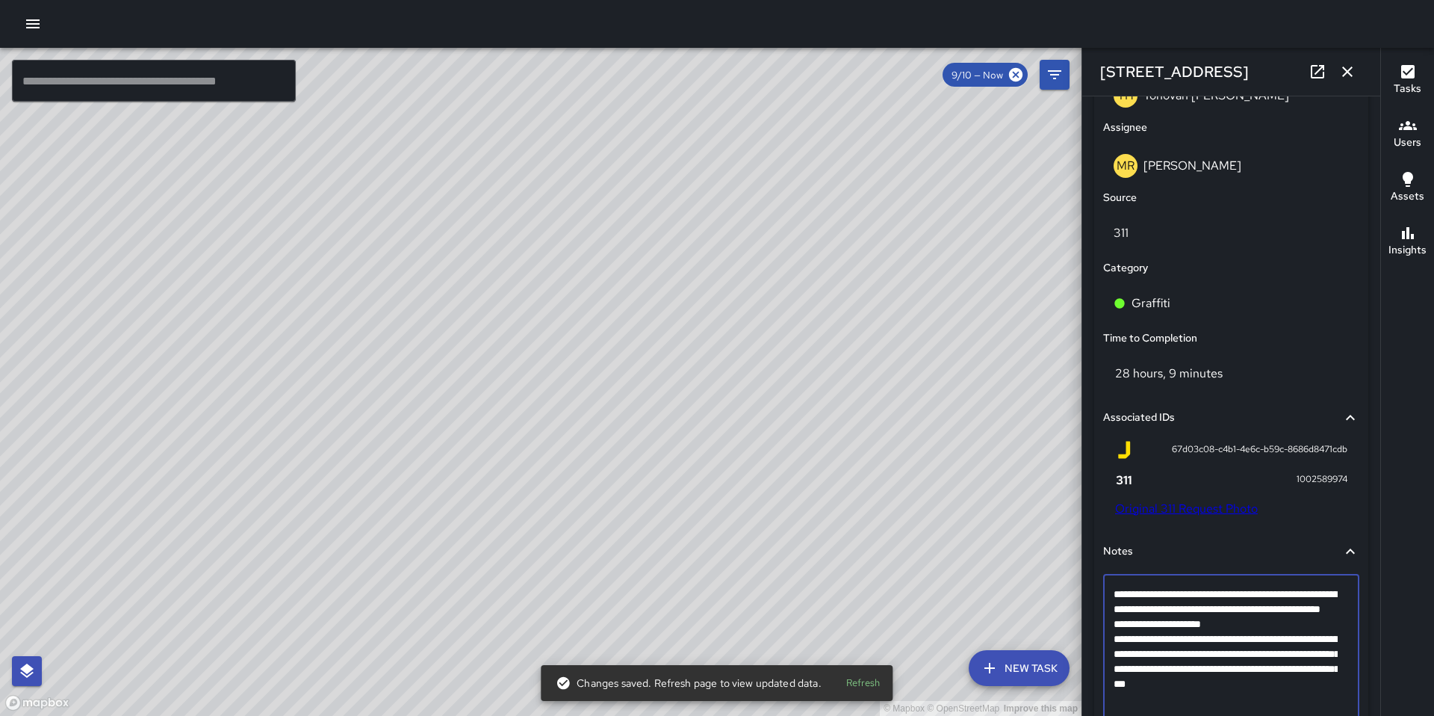
scroll to position [837, 0]
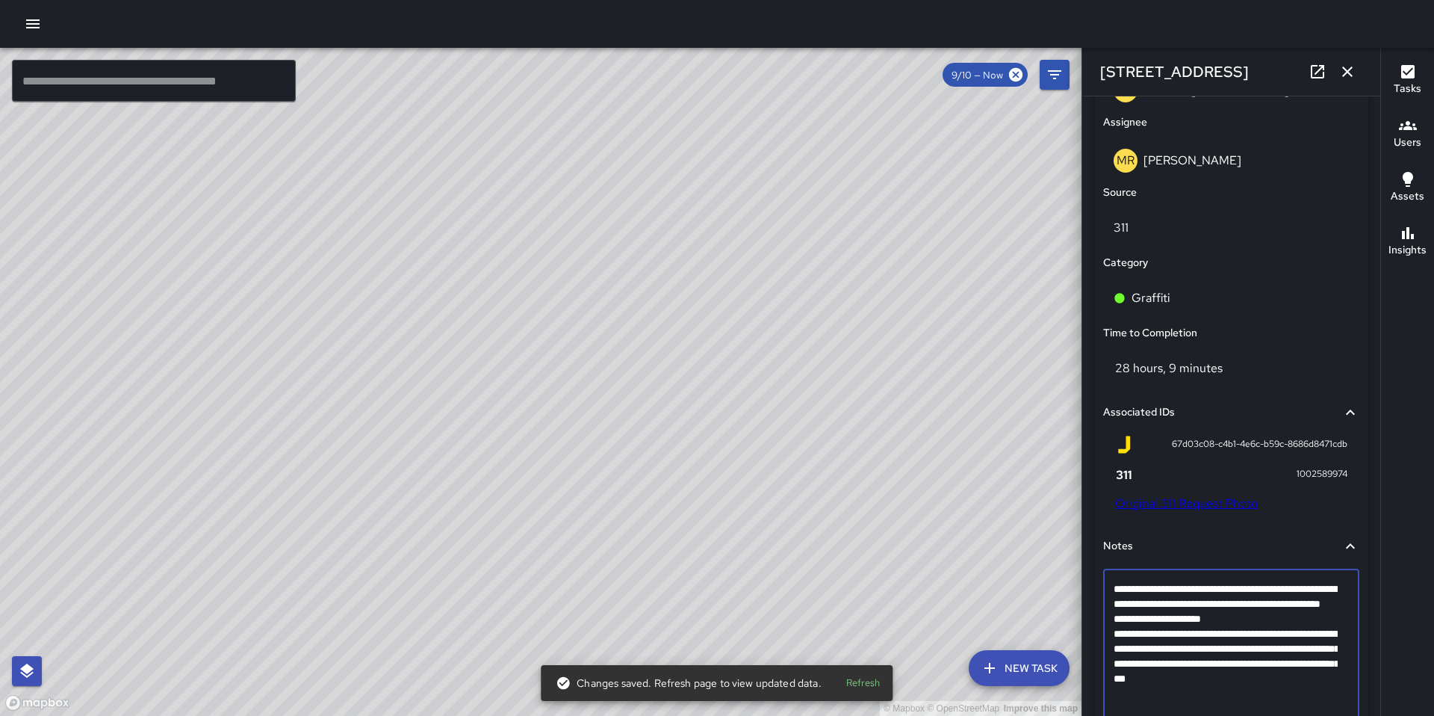
drag, startPoint x: 1227, startPoint y: 634, endPoint x: 1118, endPoint y: 634, distance: 109.1
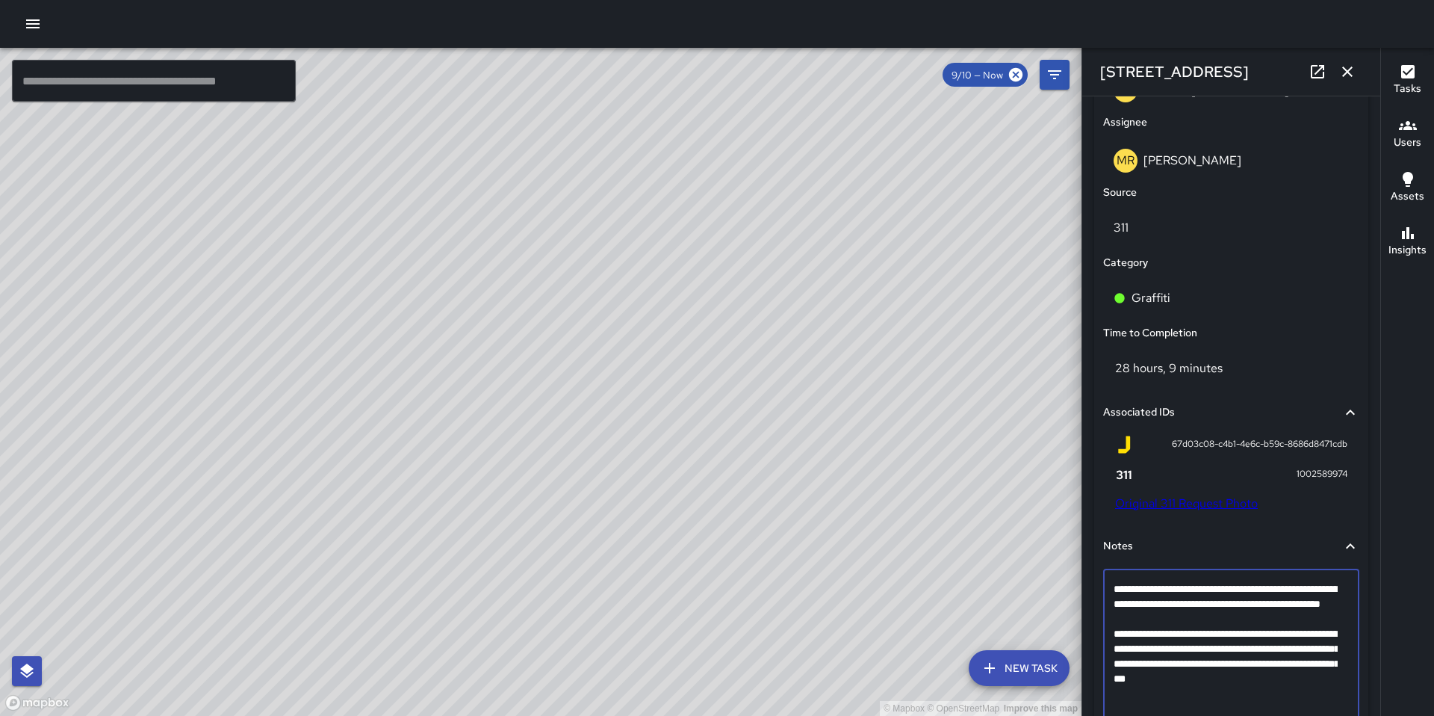
drag, startPoint x: 1312, startPoint y: 675, endPoint x: 1113, endPoint y: 649, distance: 200.4
click at [1114, 649] on textarea "**********" at bounding box center [1226, 648] width 224 height 134
drag, startPoint x: 1155, startPoint y: 649, endPoint x: 1077, endPoint y: 645, distance: 78.5
click at [1082, 645] on div "**********" at bounding box center [1231, 358] width 299 height 716
click at [1181, 648] on textarea "**********" at bounding box center [1226, 626] width 224 height 90
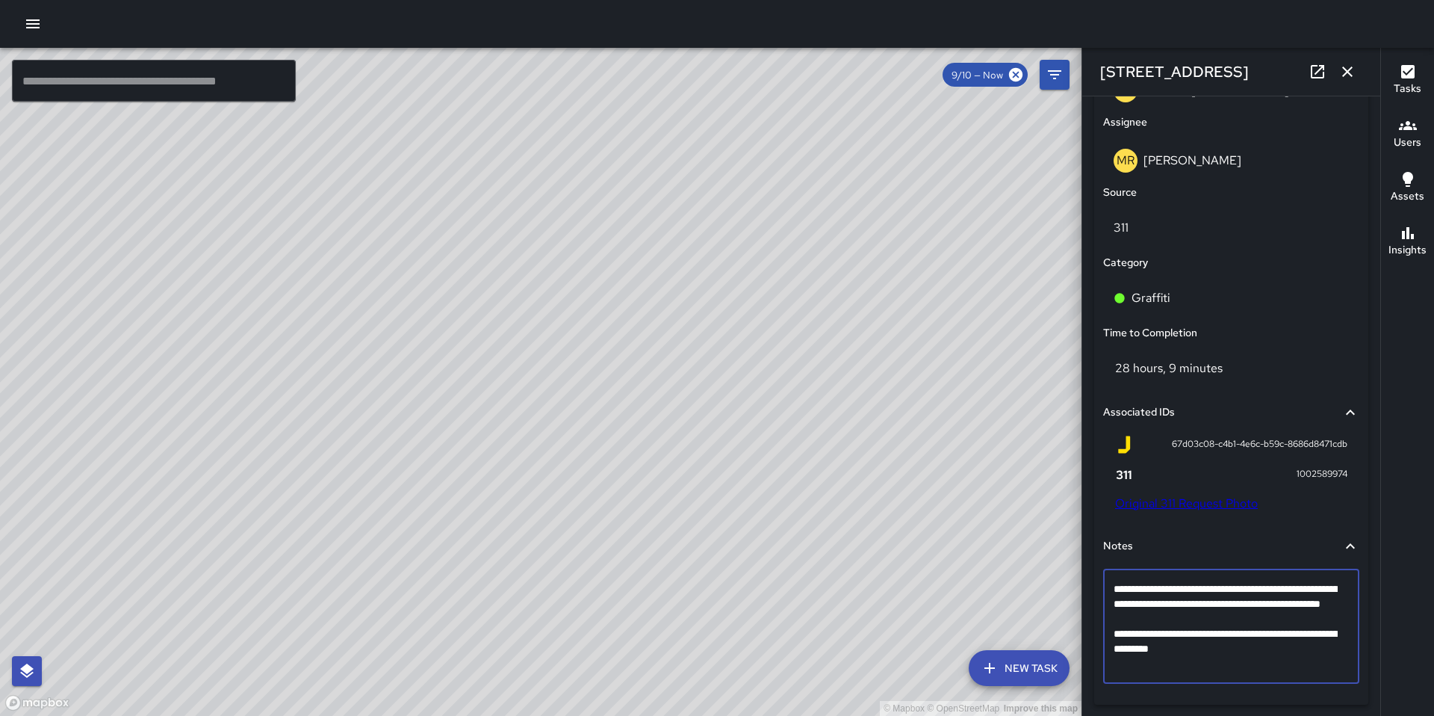
type textarea "**********"
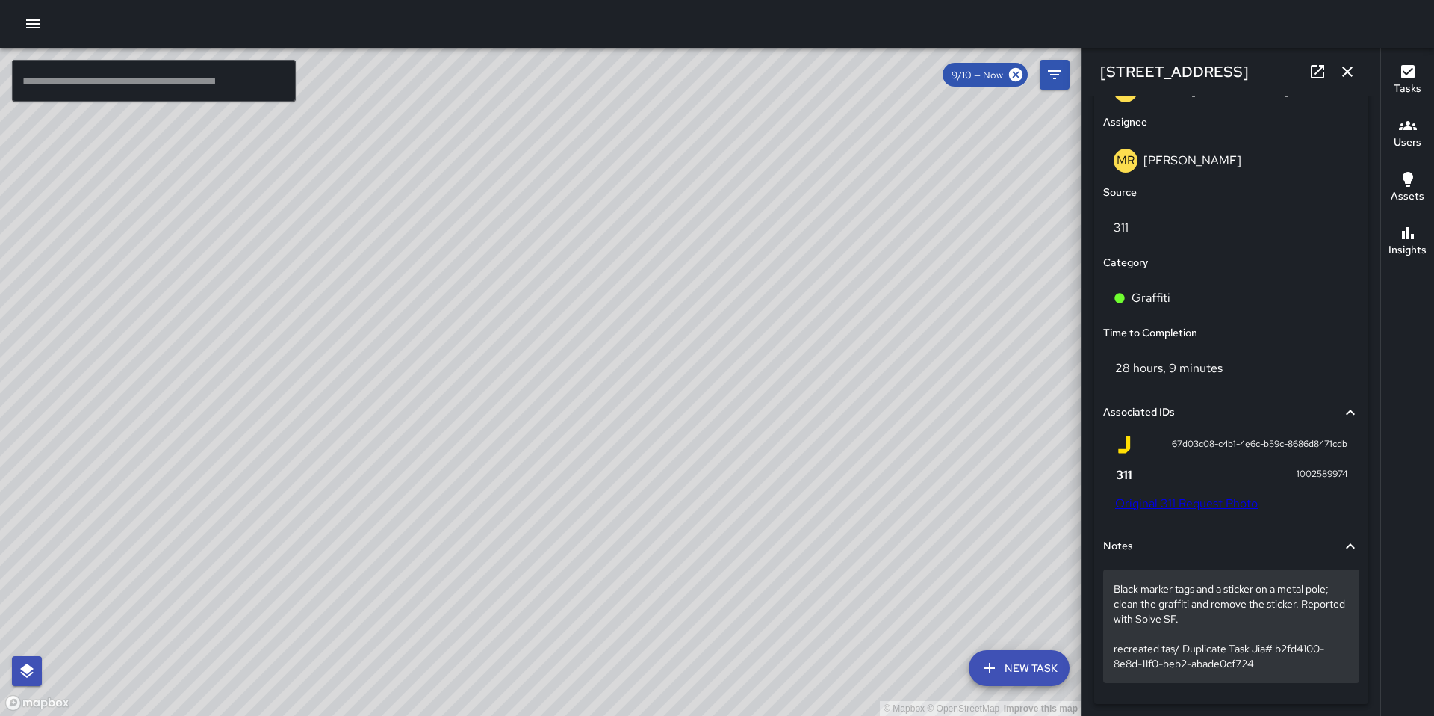
click at [1114, 653] on p "Black marker tags and a sticker on a metal pole; clean the graffiti and remove …" at bounding box center [1231, 626] width 235 height 90
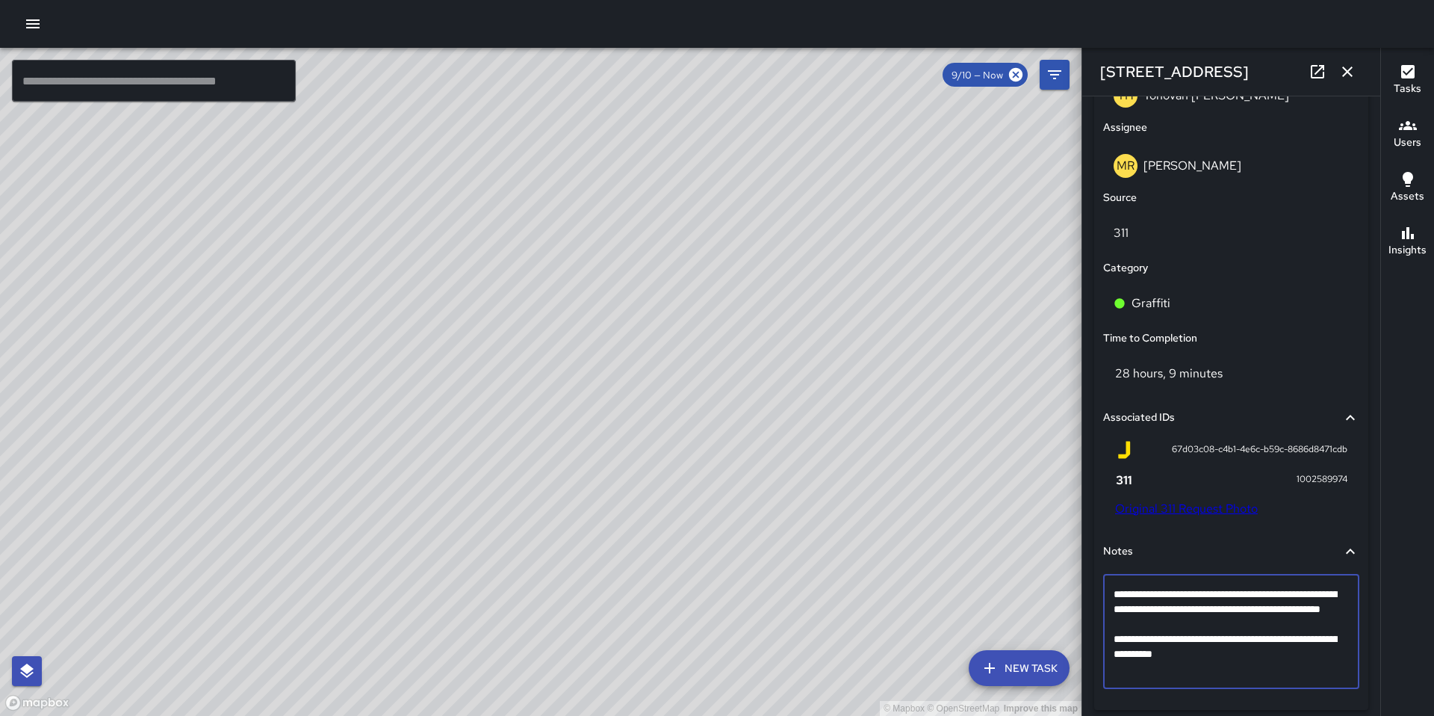
click at [1115, 654] on textarea "**********" at bounding box center [1226, 631] width 224 height 90
type textarea "**********"
click at [1269, 628] on textarea "**********" at bounding box center [1226, 631] width 224 height 90
click at [879, 613] on div "© Mapbox © OpenStreetMap Improve this map" at bounding box center [541, 382] width 1082 height 668
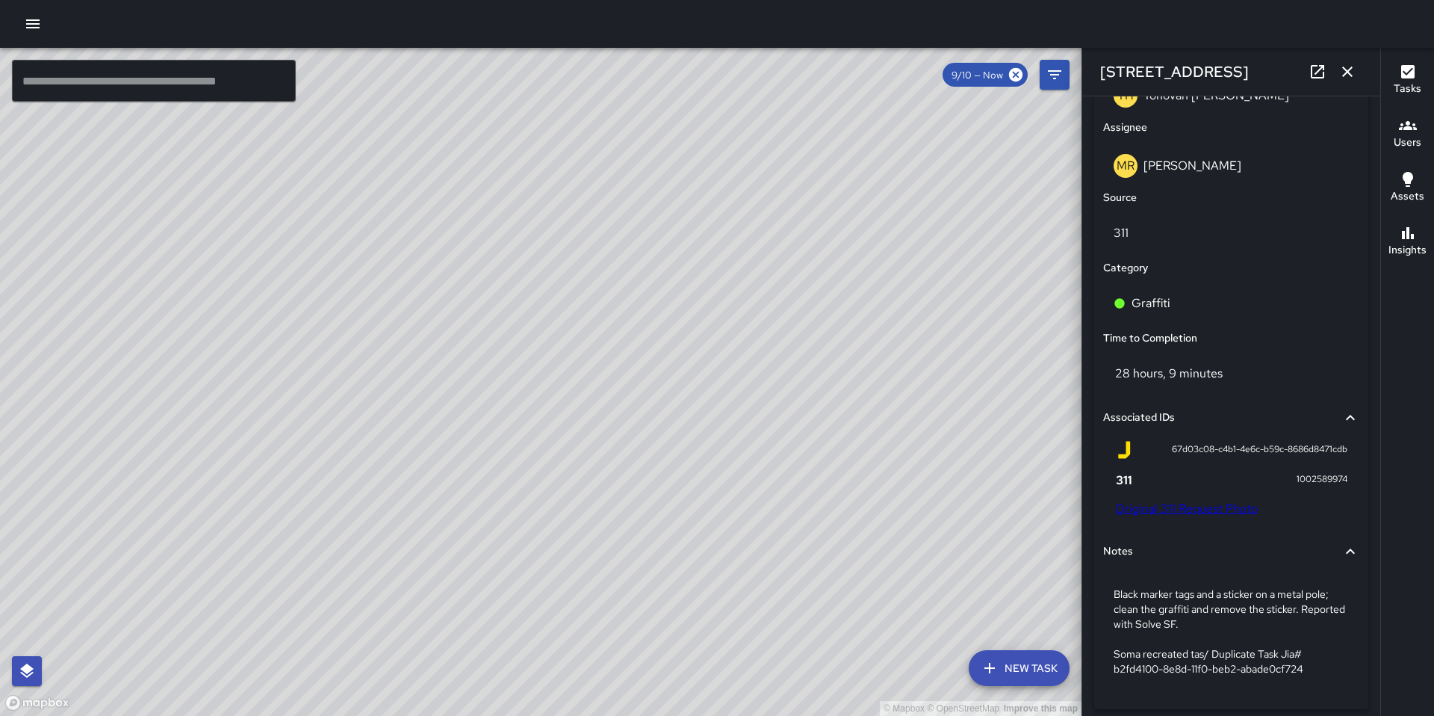
click at [1343, 69] on icon "button" at bounding box center [1348, 72] width 18 height 18
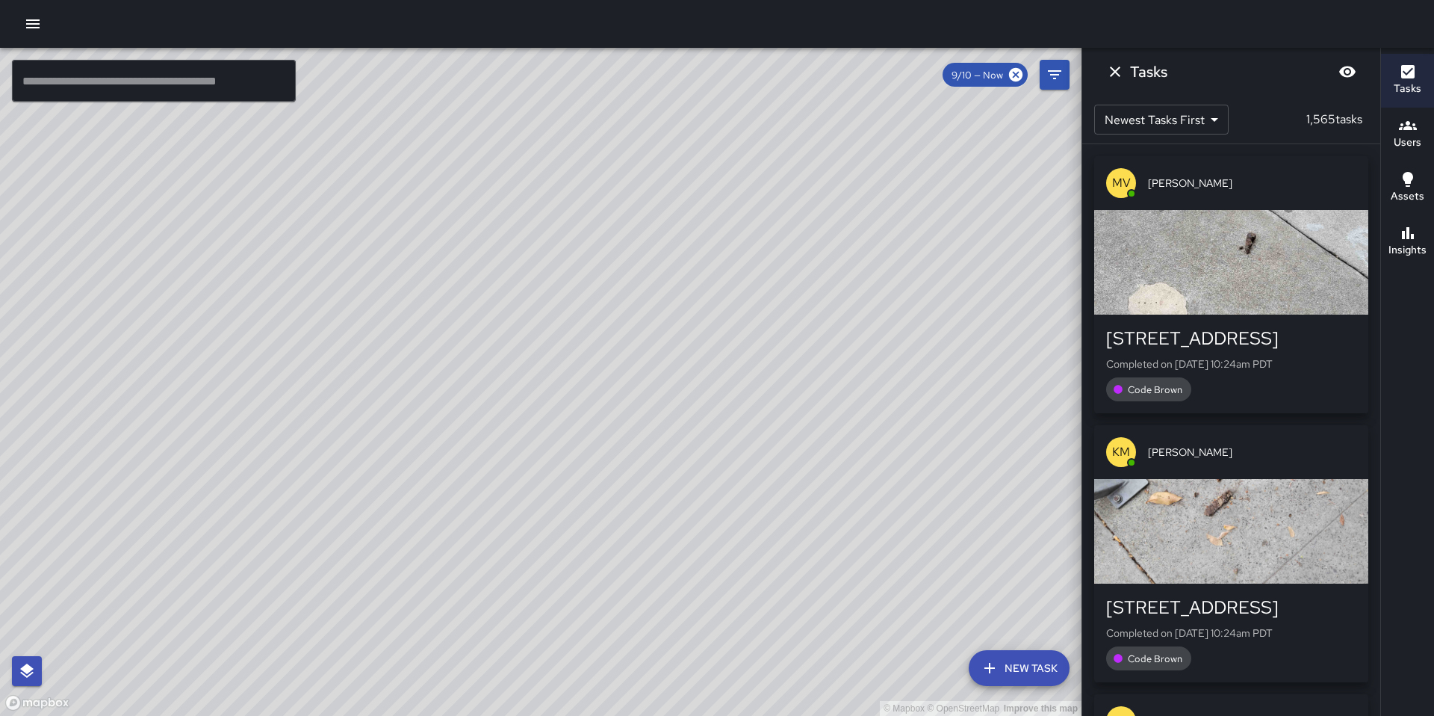
click at [563, 405] on div "© Mapbox © OpenStreetMap Improve this map MR Maria Rosas 32 Sheridan Street Com…" at bounding box center [541, 382] width 1082 height 668
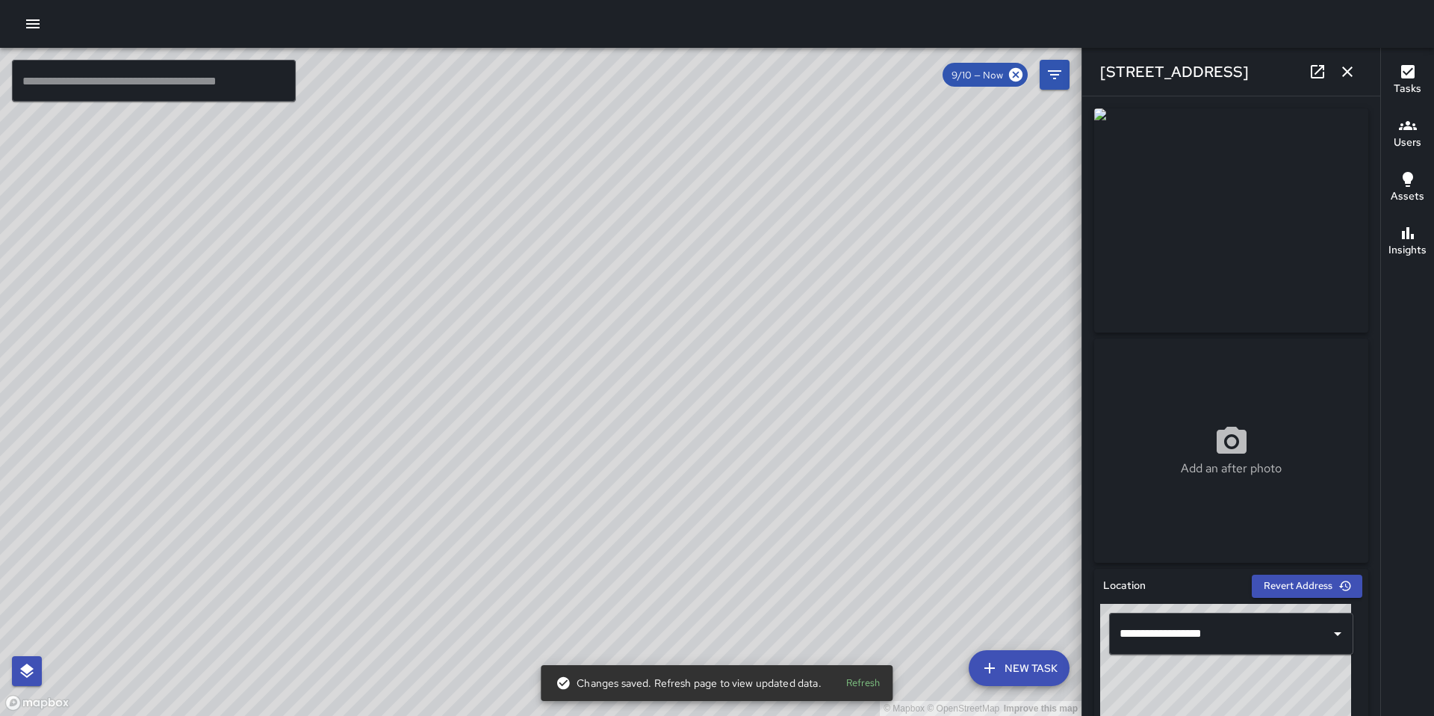
click at [460, 421] on div "© Mapbox © OpenStreetMap Improve this map GR Gordon Rowe 56 Sheridan Street Cre…" at bounding box center [541, 382] width 1082 height 668
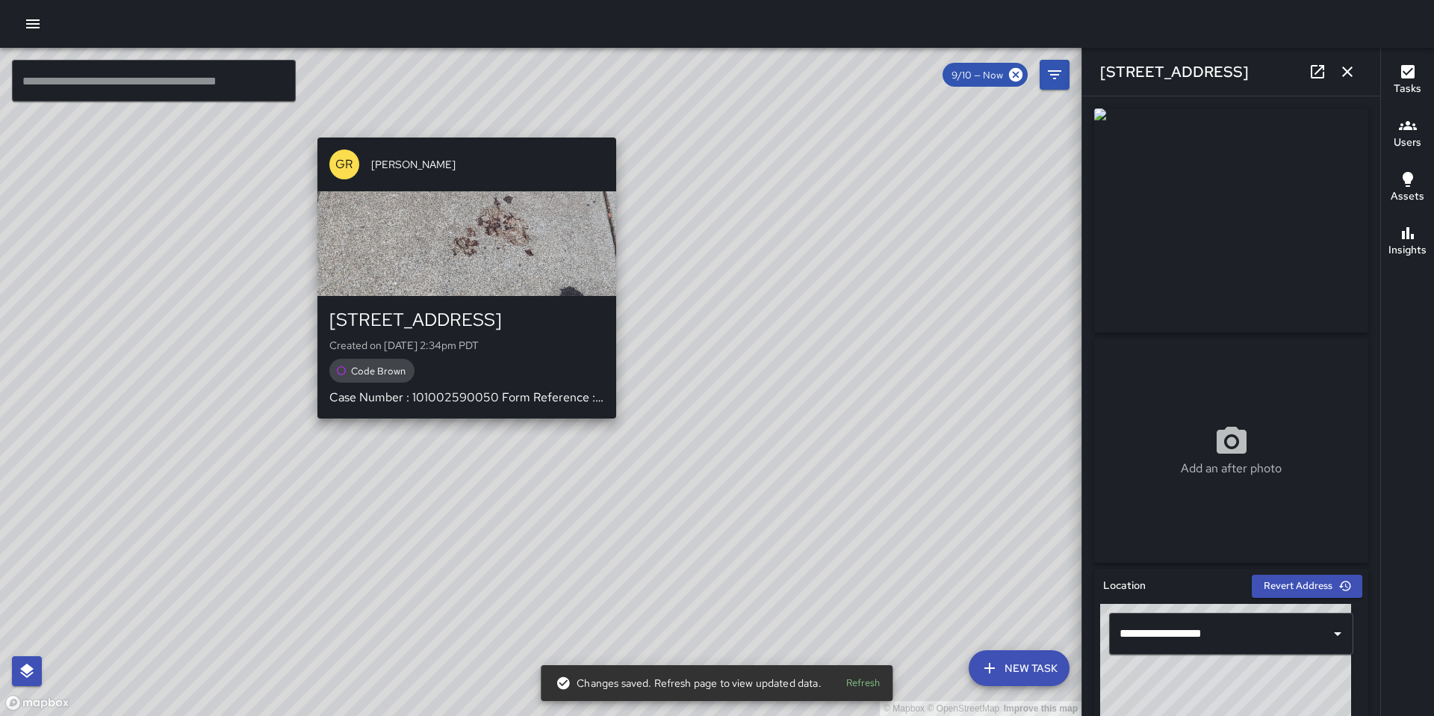
type input "**********"
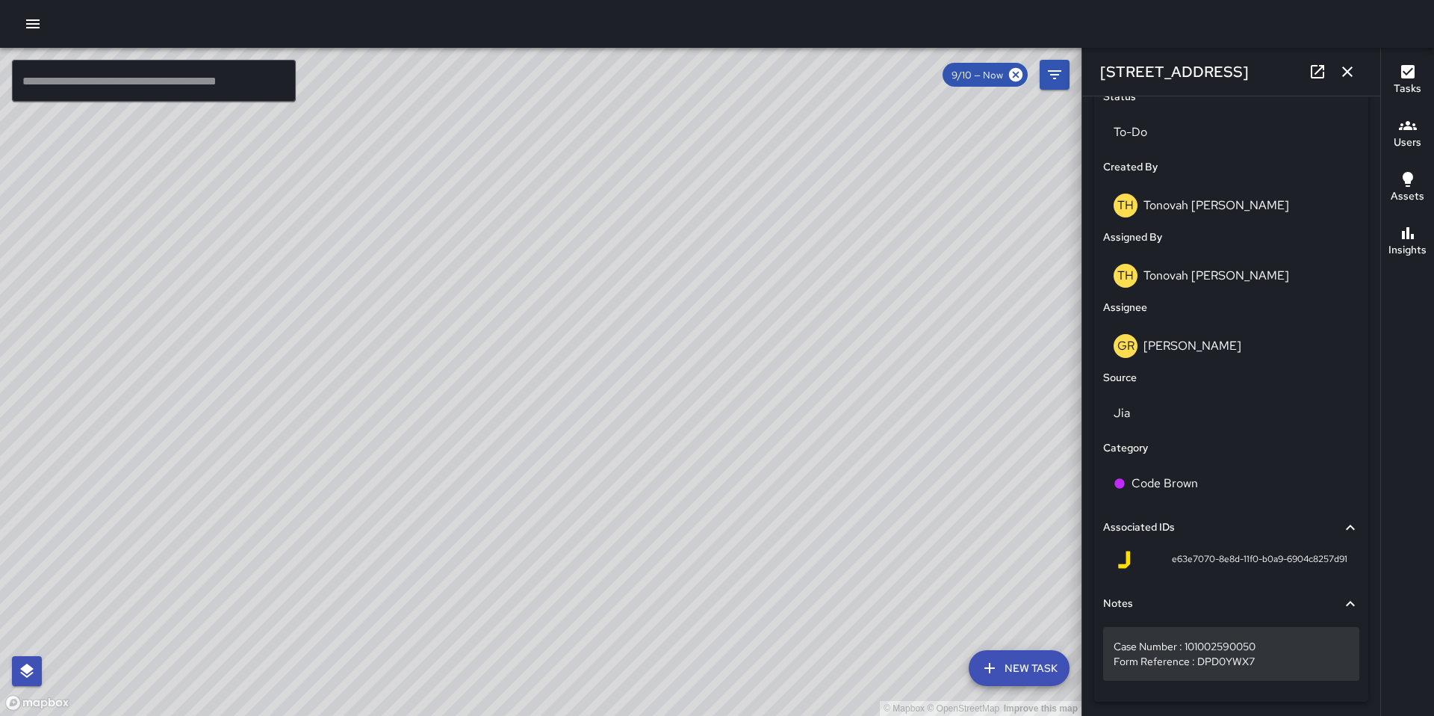
scroll to position [753, 0]
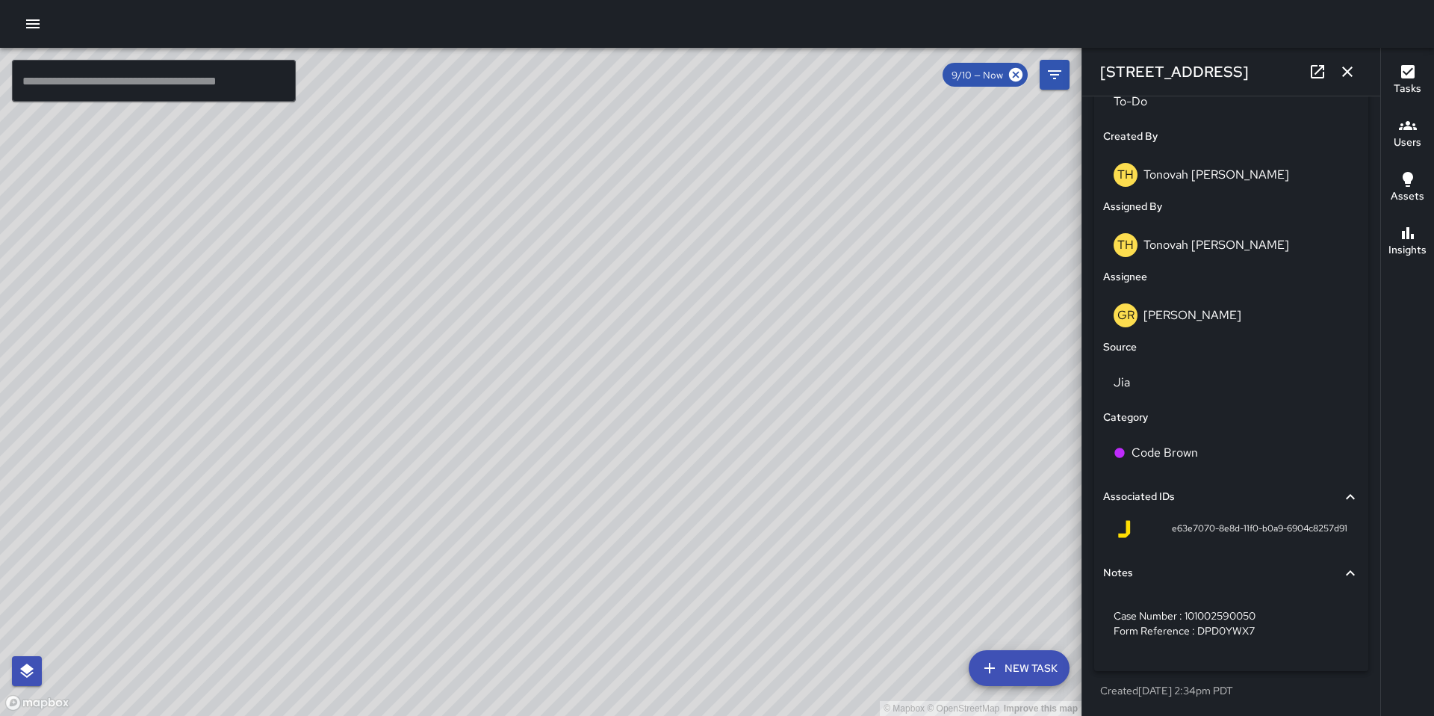
click at [542, 412] on div "© Mapbox © OpenStreetMap Improve this map Unassigned 56 Sheridan Street Complet…" at bounding box center [541, 382] width 1082 height 668
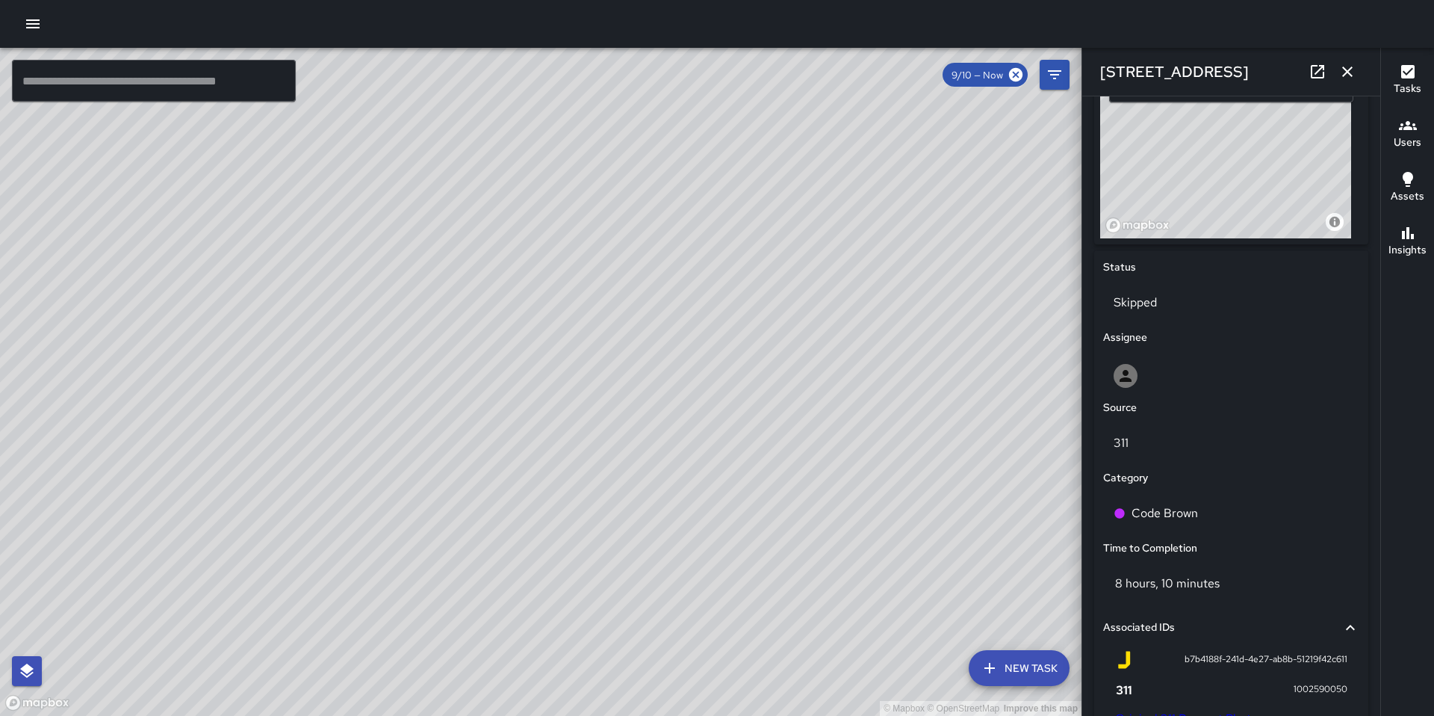
scroll to position [804, 0]
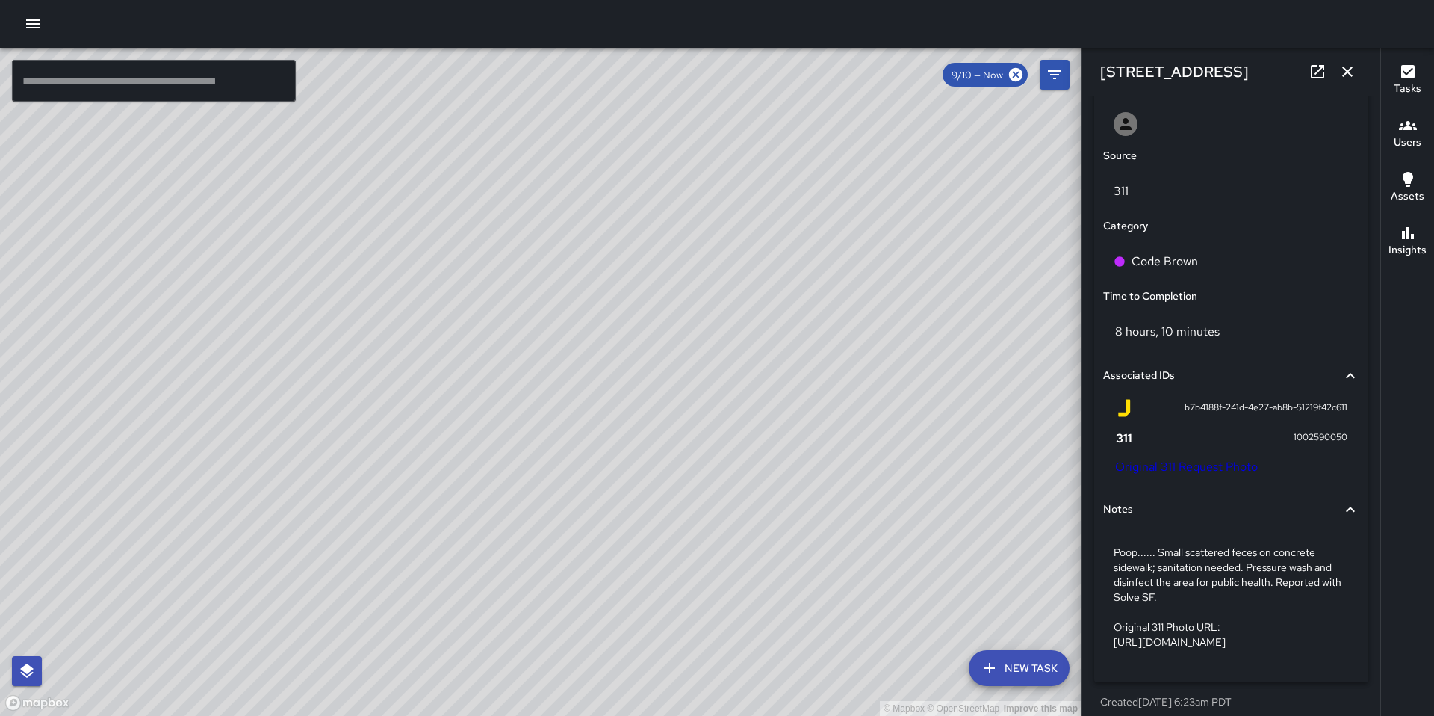
click at [494, 391] on div "© Mapbox © OpenStreetMap Improve this map MV Maclis Velasquez 78 Sheridan Stree…" at bounding box center [541, 382] width 1082 height 668
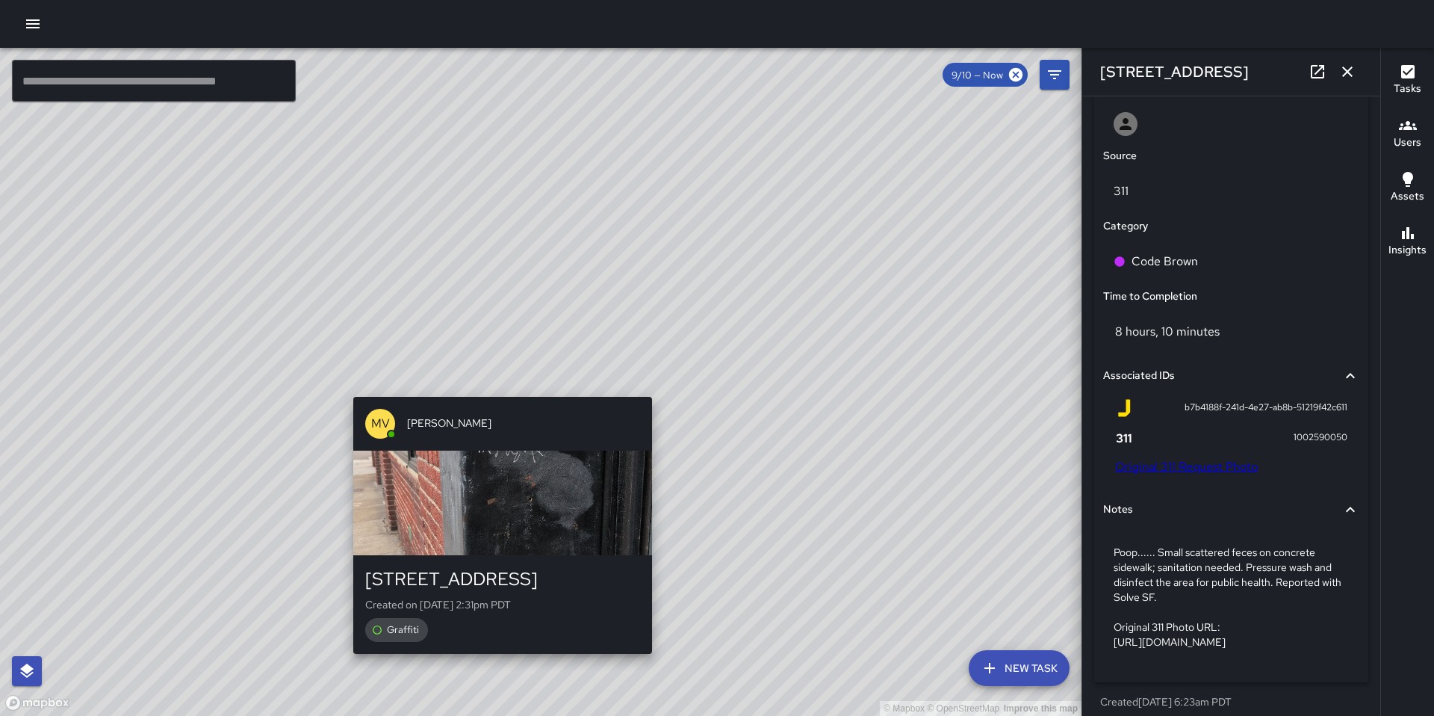
type input "**********"
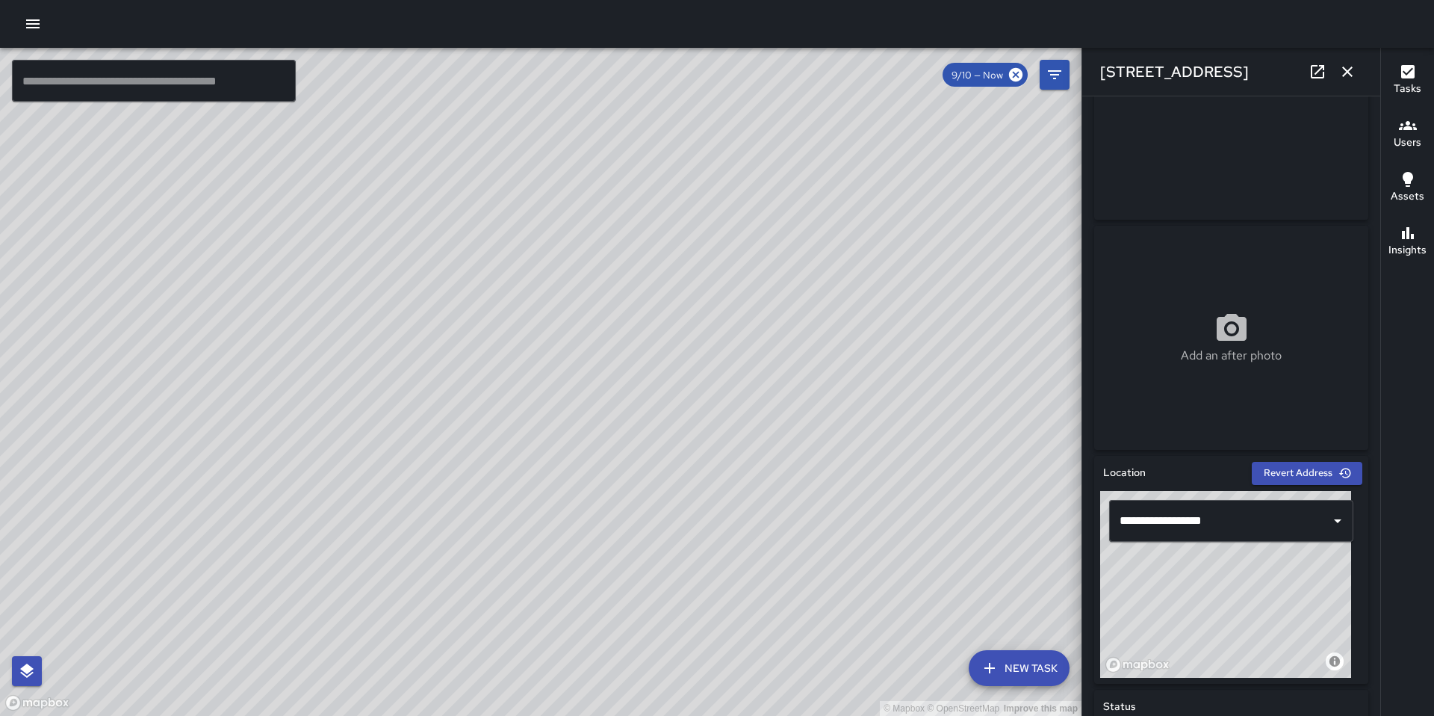
scroll to position [0, 0]
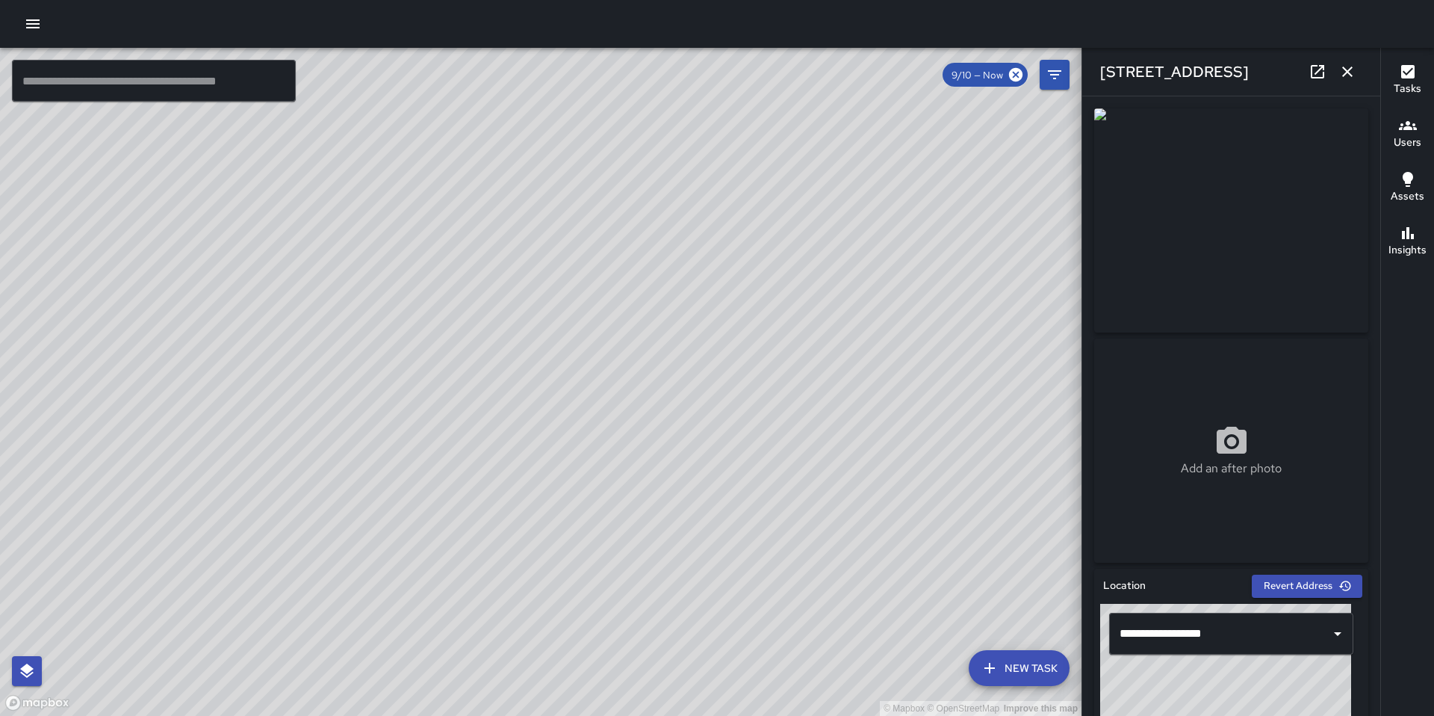
drag, startPoint x: 668, startPoint y: 403, endPoint x: 832, endPoint y: 450, distance: 170.2
click at [832, 450] on div "© Mapbox © OpenStreetMap Improve this map" at bounding box center [541, 382] width 1082 height 668
drag, startPoint x: 802, startPoint y: 378, endPoint x: 897, endPoint y: 385, distance: 95.1
click at [897, 385] on div "© Mapbox © OpenStreetMap Improve this map" at bounding box center [541, 382] width 1082 height 668
click at [905, 410] on div "© Mapbox © OpenStreetMap Improve this map MV Maclis Velasquez 329 10th Street C…" at bounding box center [541, 382] width 1082 height 668
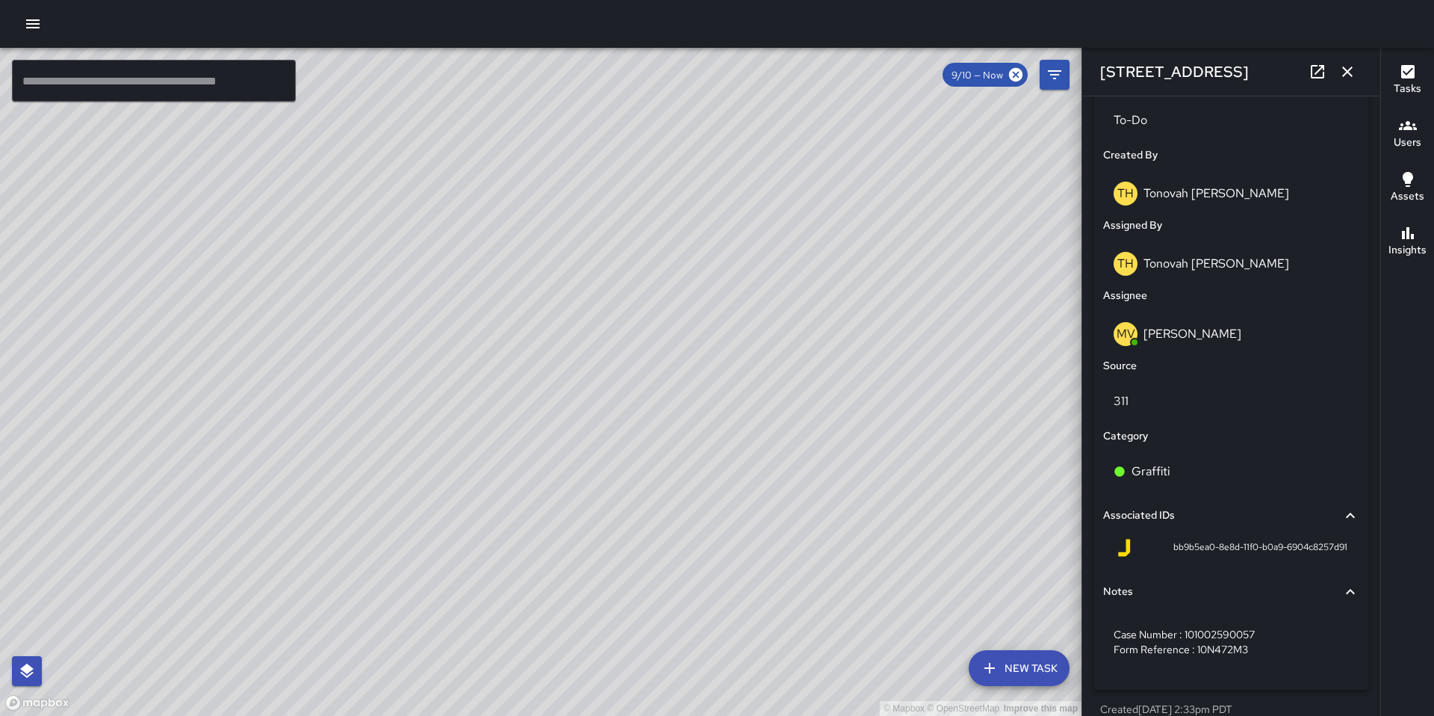
scroll to position [753, 0]
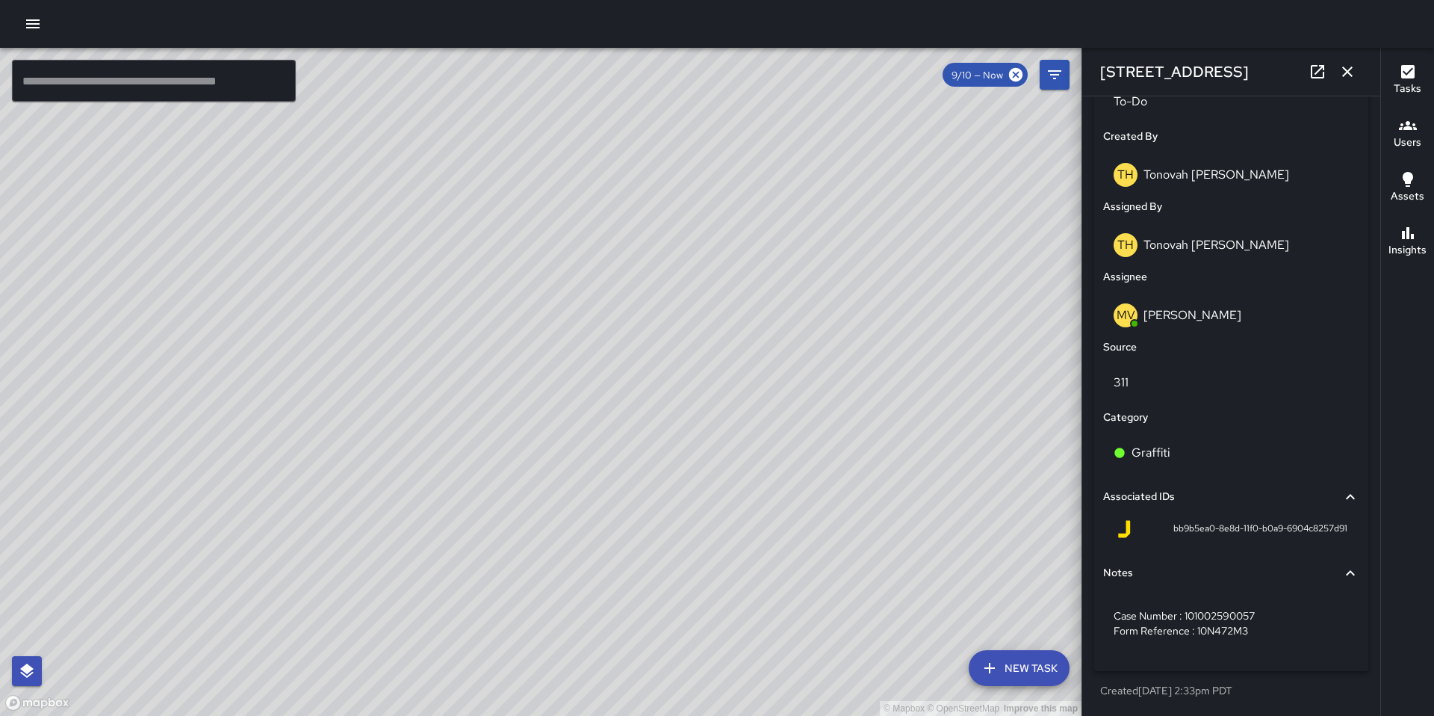
drag, startPoint x: 761, startPoint y: 498, endPoint x: 772, endPoint y: 419, distance: 80.1
click at [773, 419] on div "© Mapbox © OpenStreetMap Improve this map" at bounding box center [541, 382] width 1082 height 668
click at [816, 486] on div "© Mapbox © OpenStreetMap Improve this map GR Gordon Rowe 1375 Harrison Street C…" at bounding box center [541, 382] width 1082 height 668
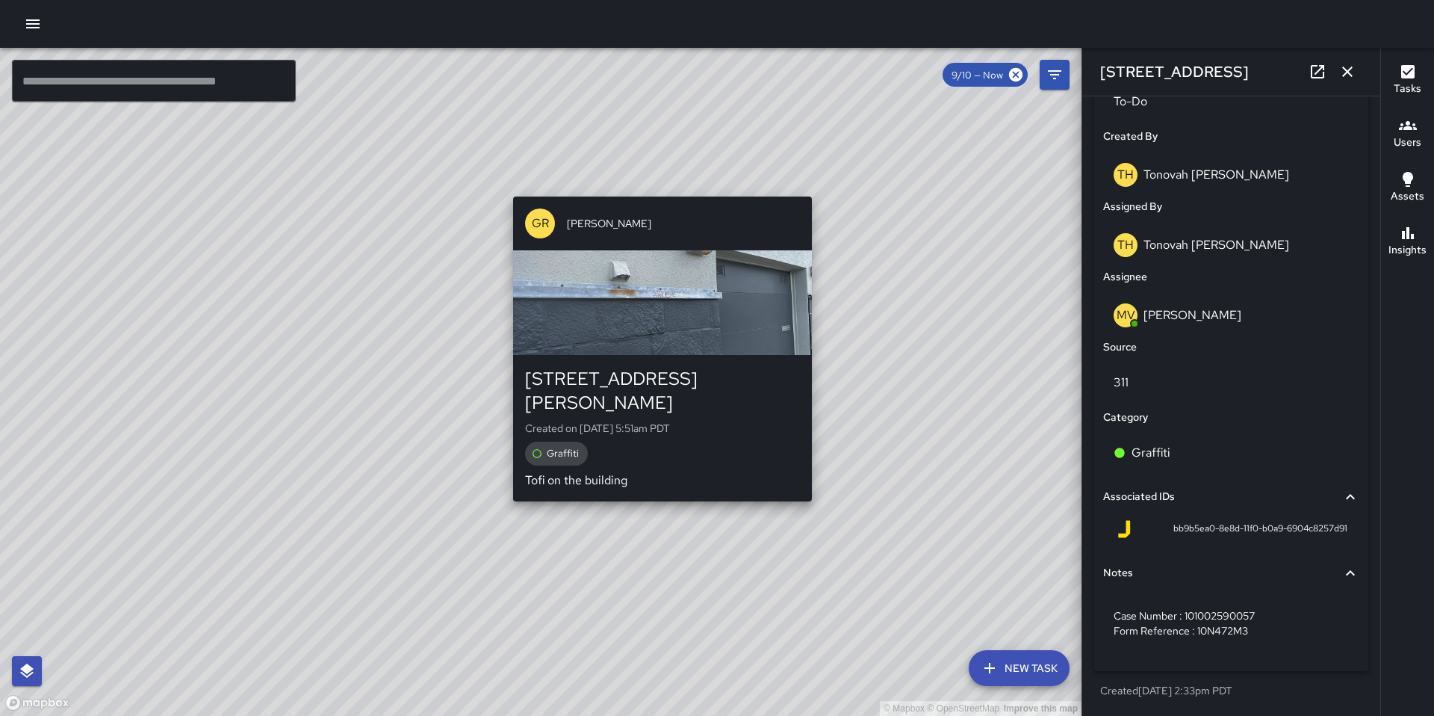
type input "**********"
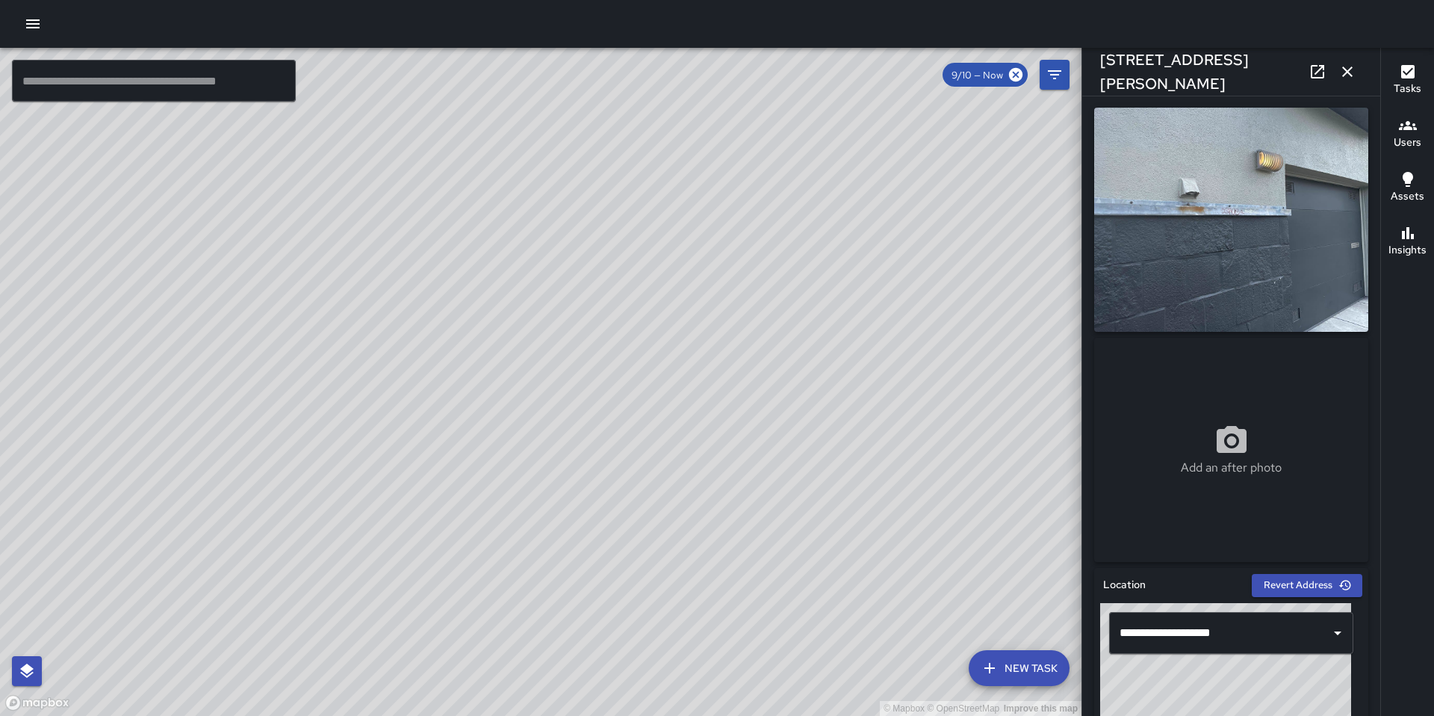
scroll to position [0, 0]
click at [1349, 77] on icon "button" at bounding box center [1348, 72] width 18 height 18
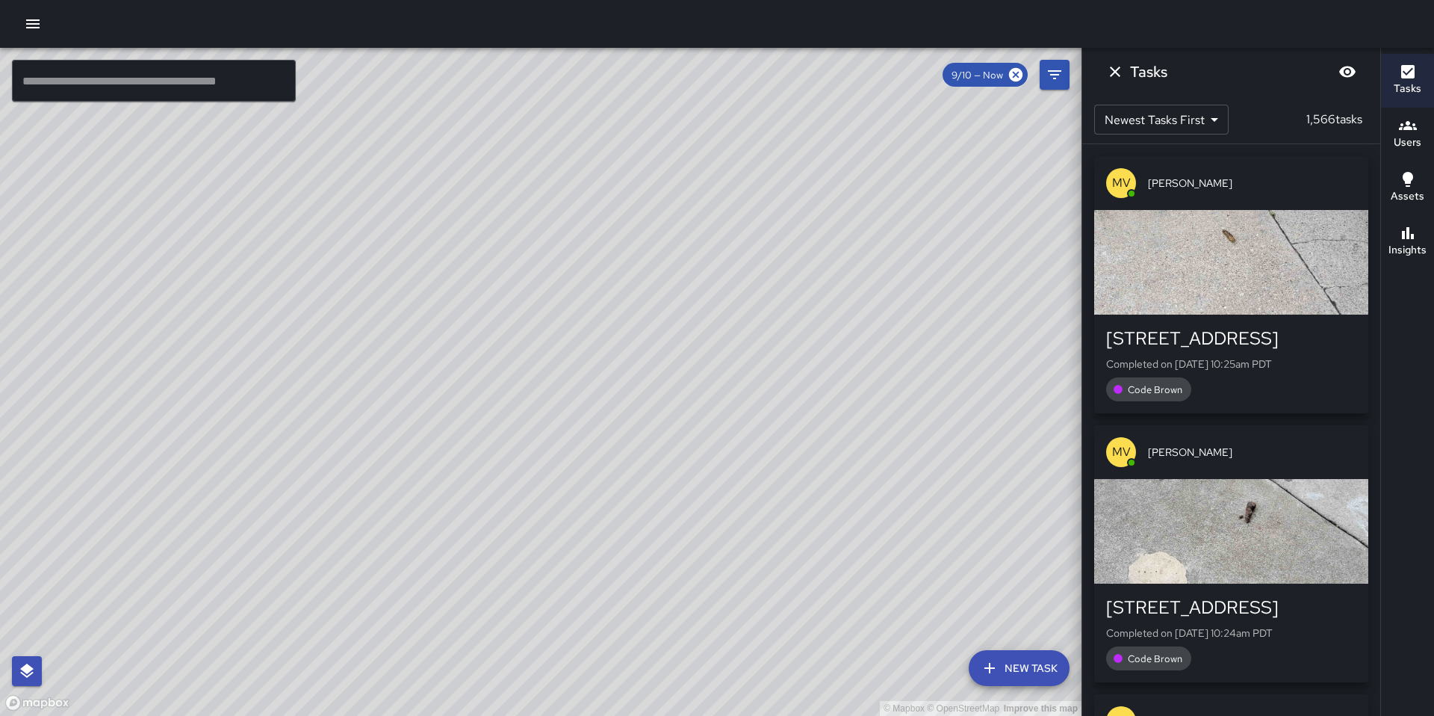
drag, startPoint x: 623, startPoint y: 460, endPoint x: 658, endPoint y: 345, distance: 120.3
click at [658, 345] on div "© Mapbox © OpenStreetMap Improve this map" at bounding box center [541, 382] width 1082 height 668
drag, startPoint x: 786, startPoint y: 434, endPoint x: 608, endPoint y: 288, distance: 230.3
click at [725, 344] on div "© Mapbox © OpenStreetMap Improve this map" at bounding box center [541, 382] width 1082 height 668
drag, startPoint x: 674, startPoint y: 380, endPoint x: 675, endPoint y: 339, distance: 41.1
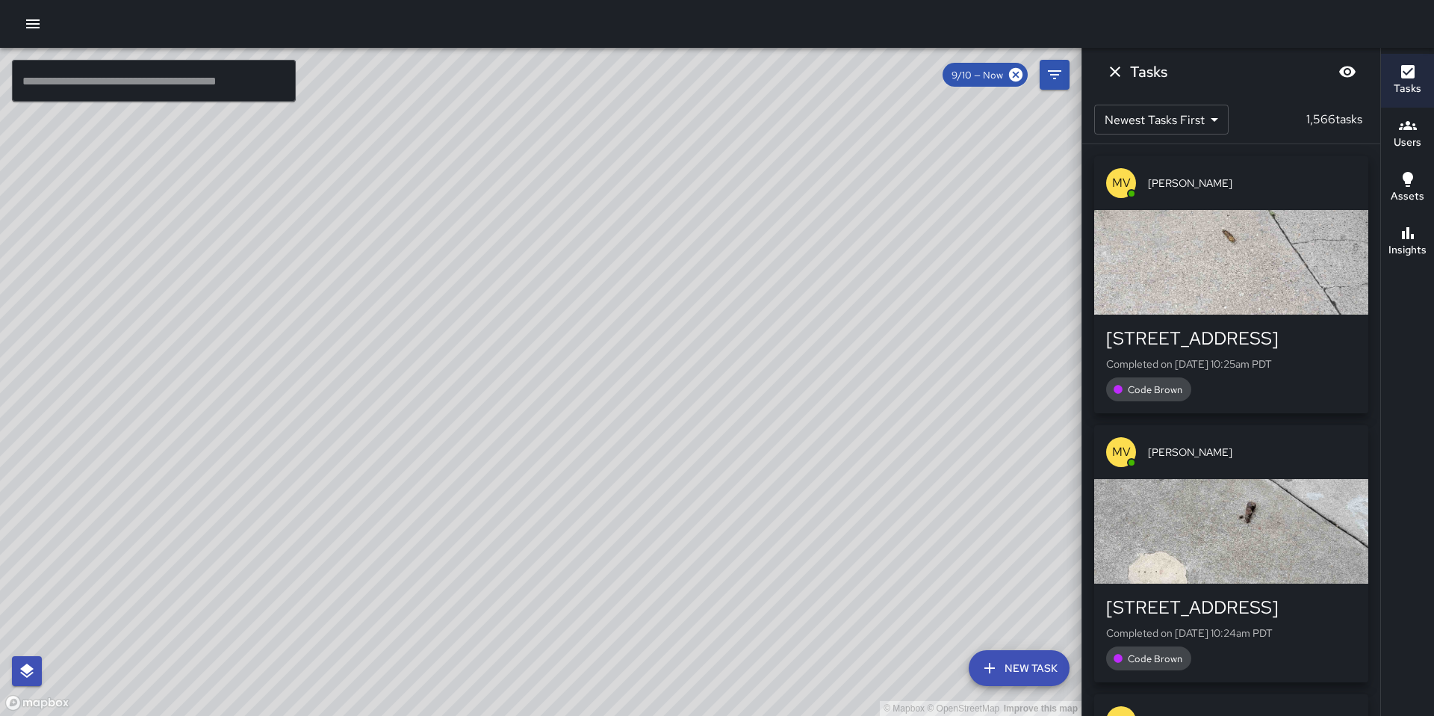
click at [675, 340] on div "© Mapbox © OpenStreetMap Improve this map" at bounding box center [541, 382] width 1082 height 668
drag, startPoint x: 611, startPoint y: 429, endPoint x: 754, endPoint y: 400, distance: 145.6
click at [746, 398] on div "© Mapbox © OpenStreetMap Improve this map" at bounding box center [541, 382] width 1082 height 668
click at [832, 404] on div "© Mapbox © OpenStreetMap Improve this map Unassigned 1201 Bryant Street Complet…" at bounding box center [541, 382] width 1082 height 668
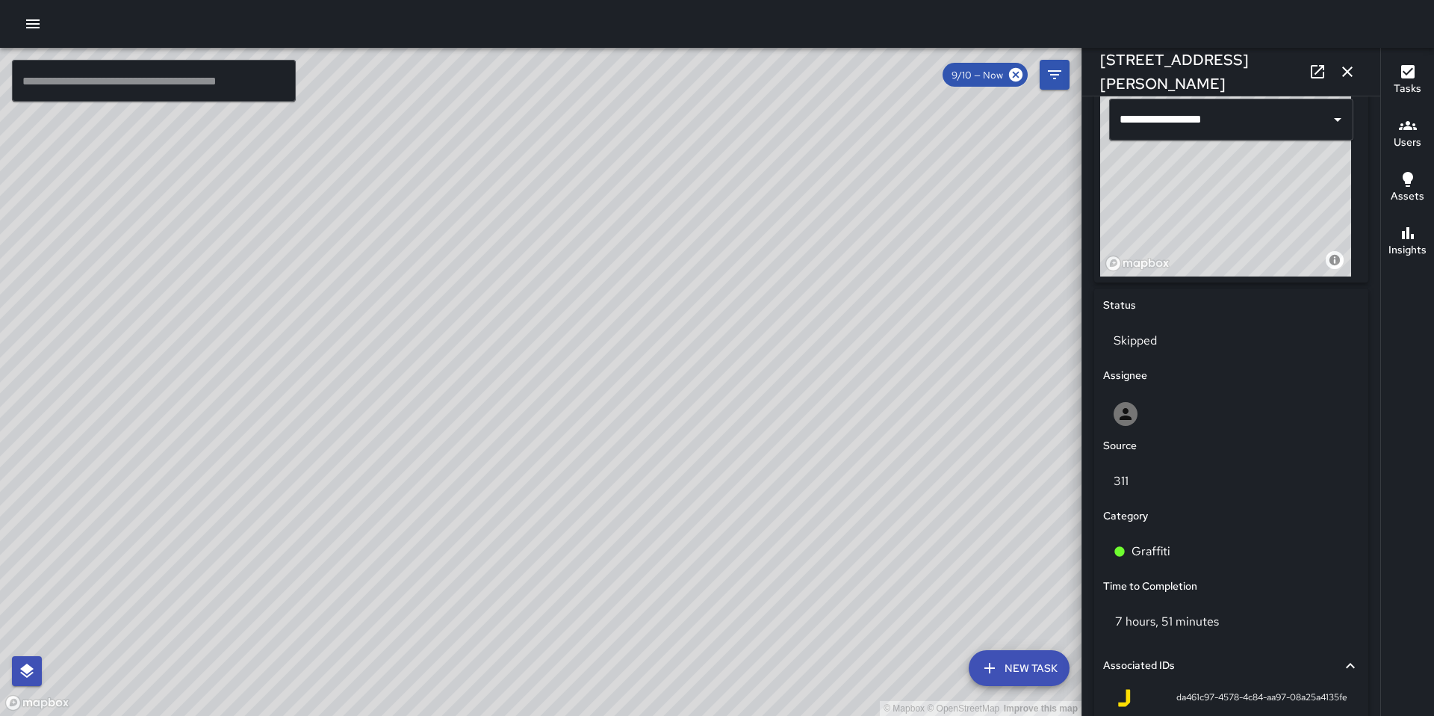
scroll to position [836, 0]
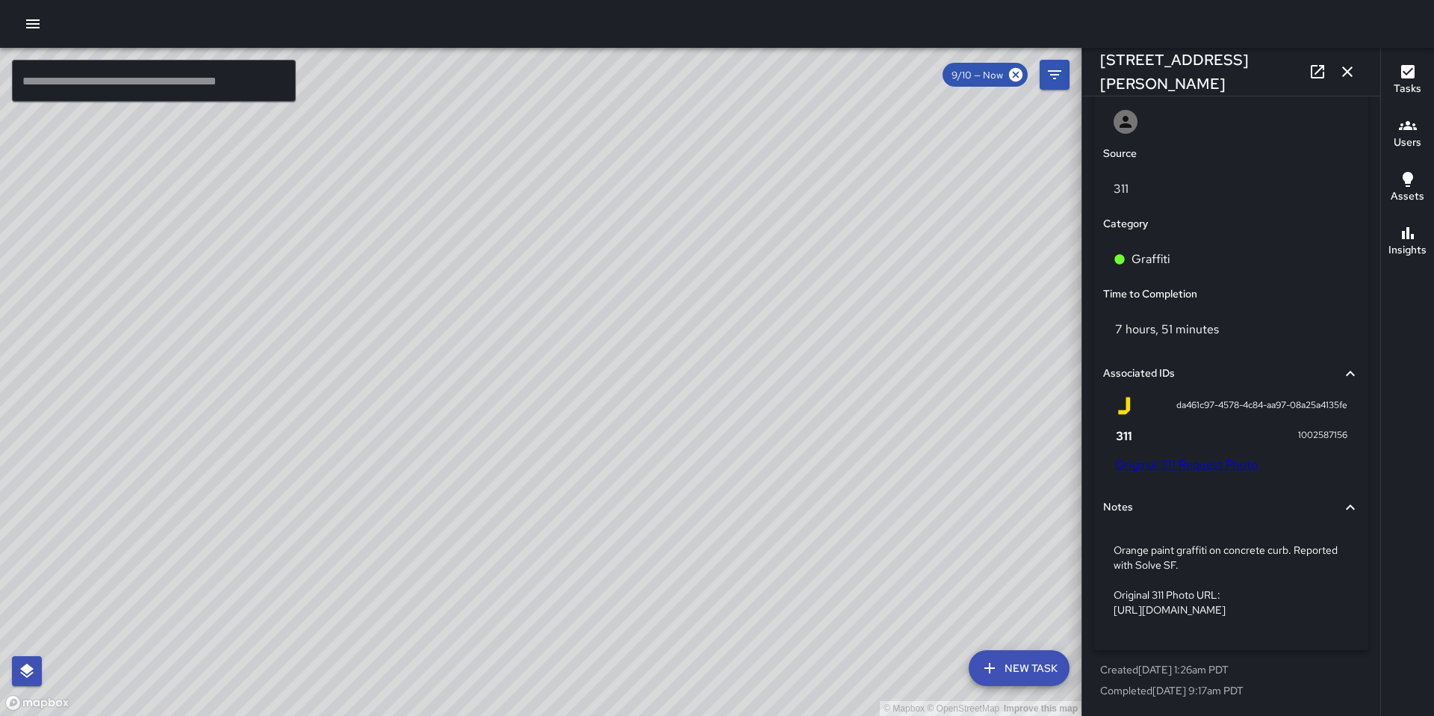
click at [1182, 456] on link "Original 311 Request Photo" at bounding box center [1186, 464] width 143 height 16
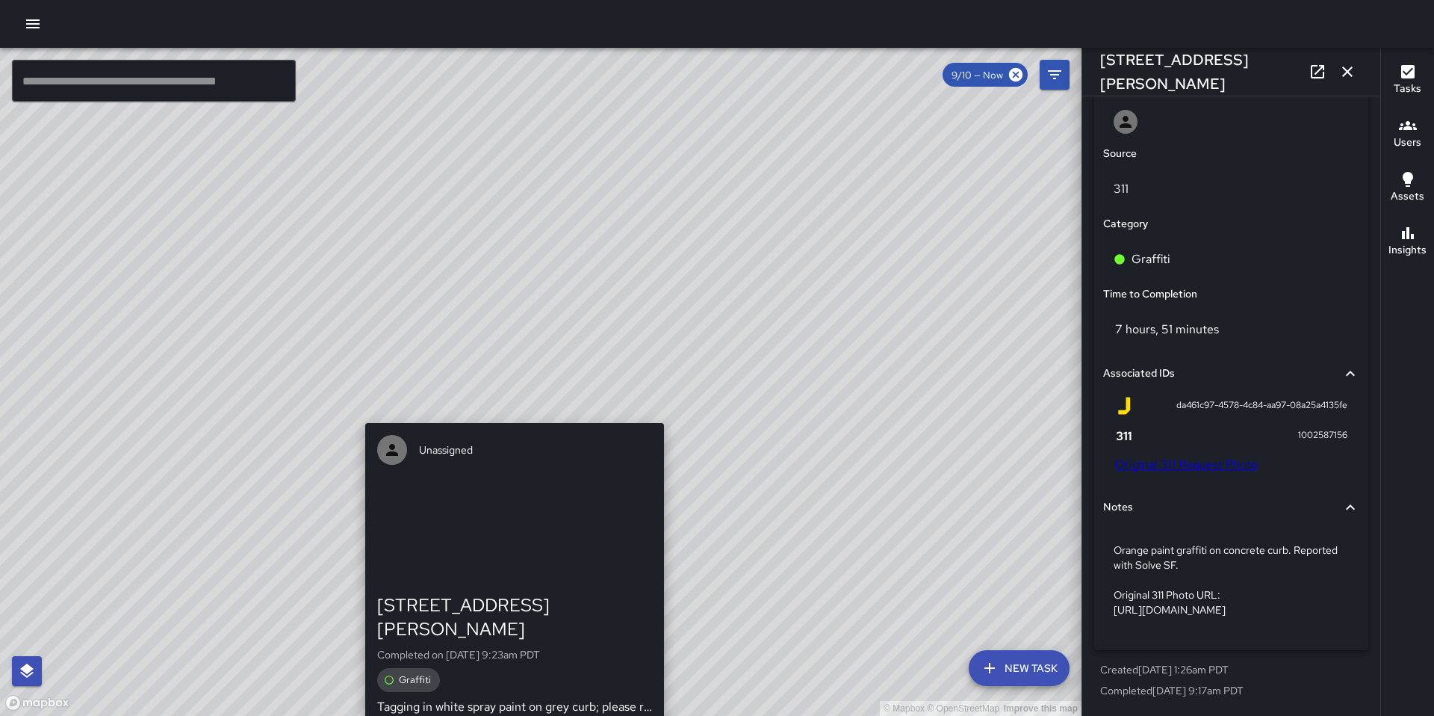
click at [501, 417] on div "Unassigned 1201 Bryant Street Completed on 9/10/2025, 9:23am PDT Graffiti Taggi…" at bounding box center [514, 575] width 311 height 317
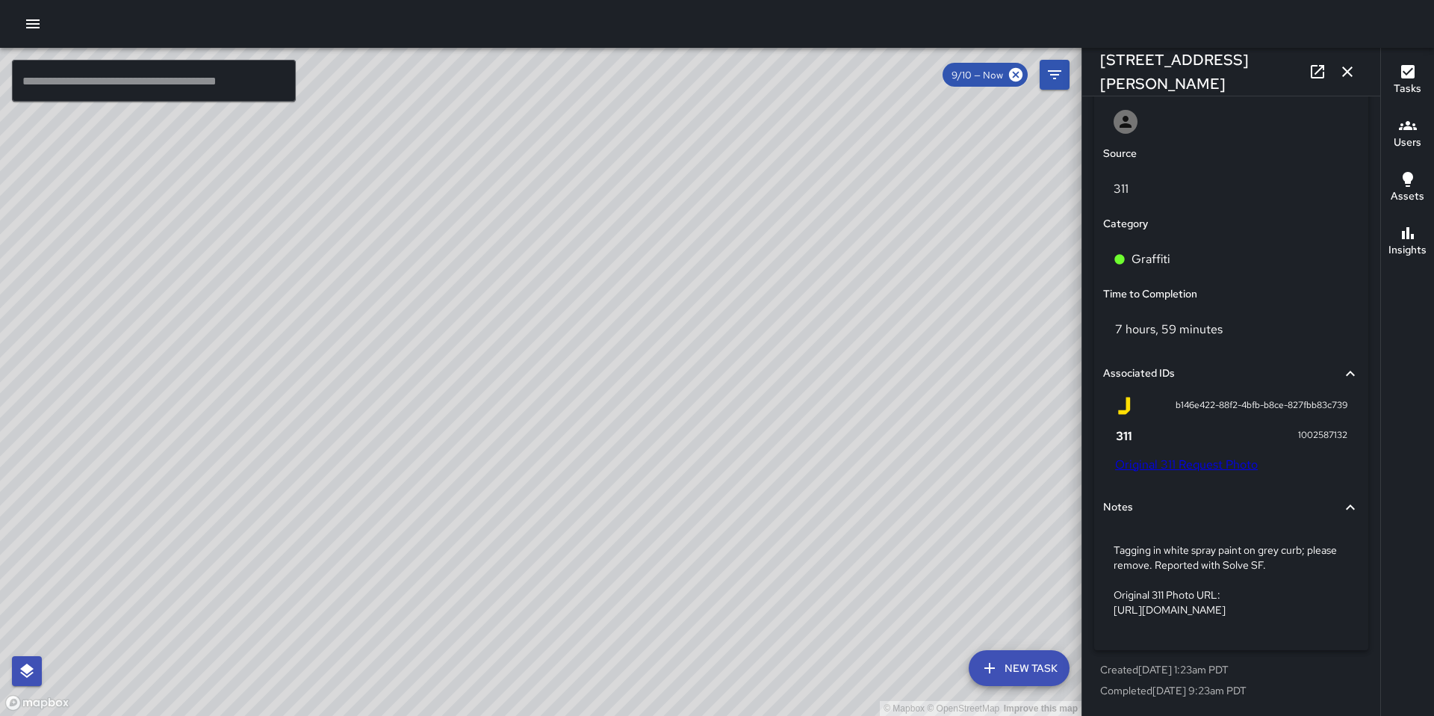
click at [575, 350] on div "© Mapbox © OpenStreetMap Improve this map Unassigned 1201 Bryant Street Complet…" at bounding box center [541, 382] width 1082 height 668
drag, startPoint x: 737, startPoint y: 353, endPoint x: 798, endPoint y: 316, distance: 71.8
click at [798, 316] on div "© Mapbox © OpenStreetMap Improve this map" at bounding box center [541, 382] width 1082 height 668
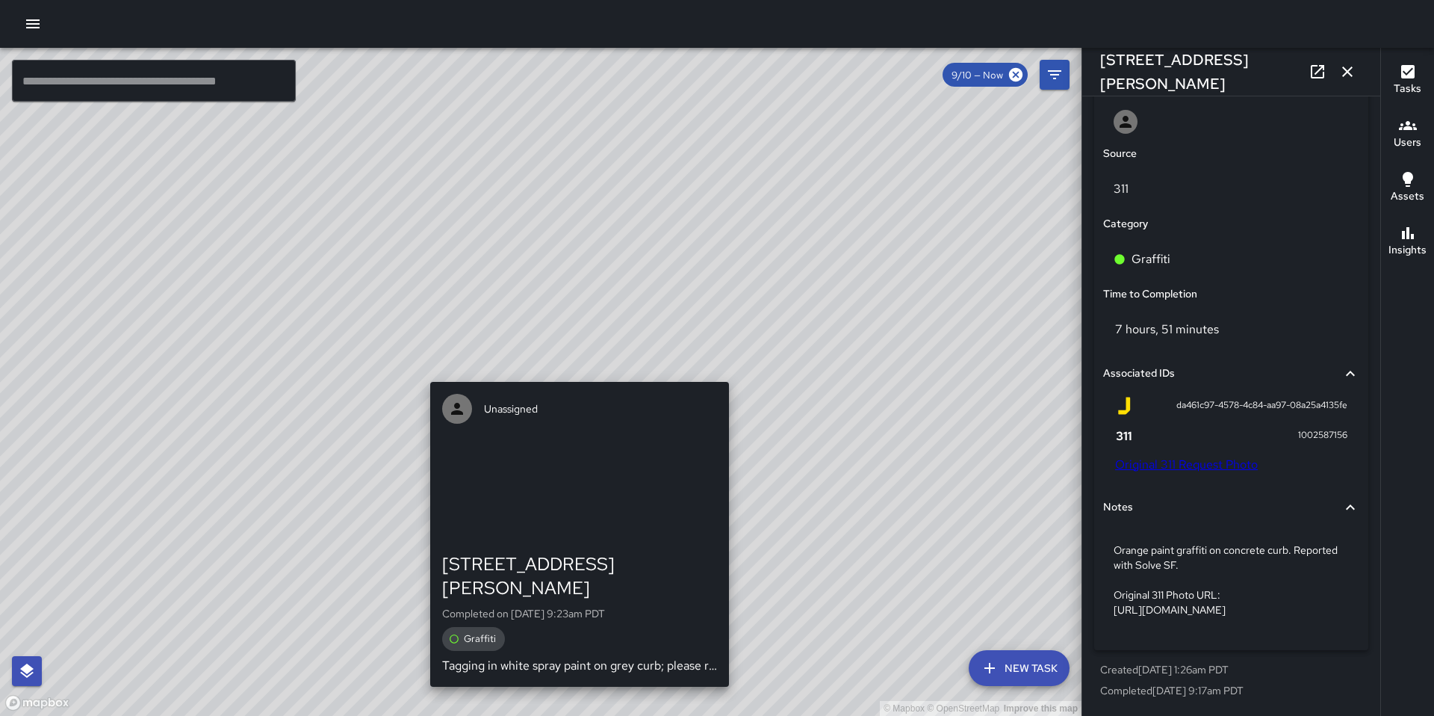
click at [579, 369] on div "© Mapbox © OpenStreetMap Improve this map Unassigned 1201 Bryant Street Complet…" at bounding box center [541, 382] width 1082 height 668
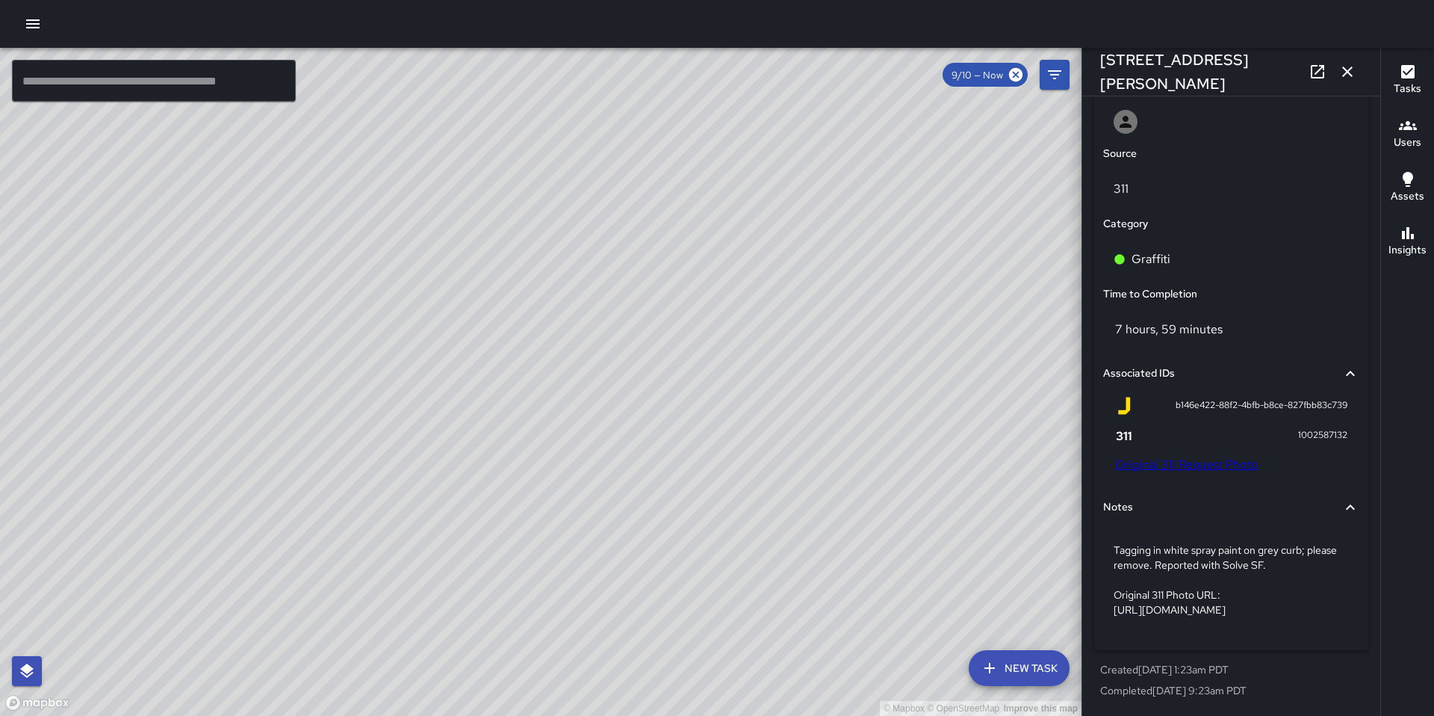
click at [572, 351] on div "© Mapbox © OpenStreetMap Improve this map Unassigned 1201 Bryant Street Complet…" at bounding box center [541, 382] width 1082 height 668
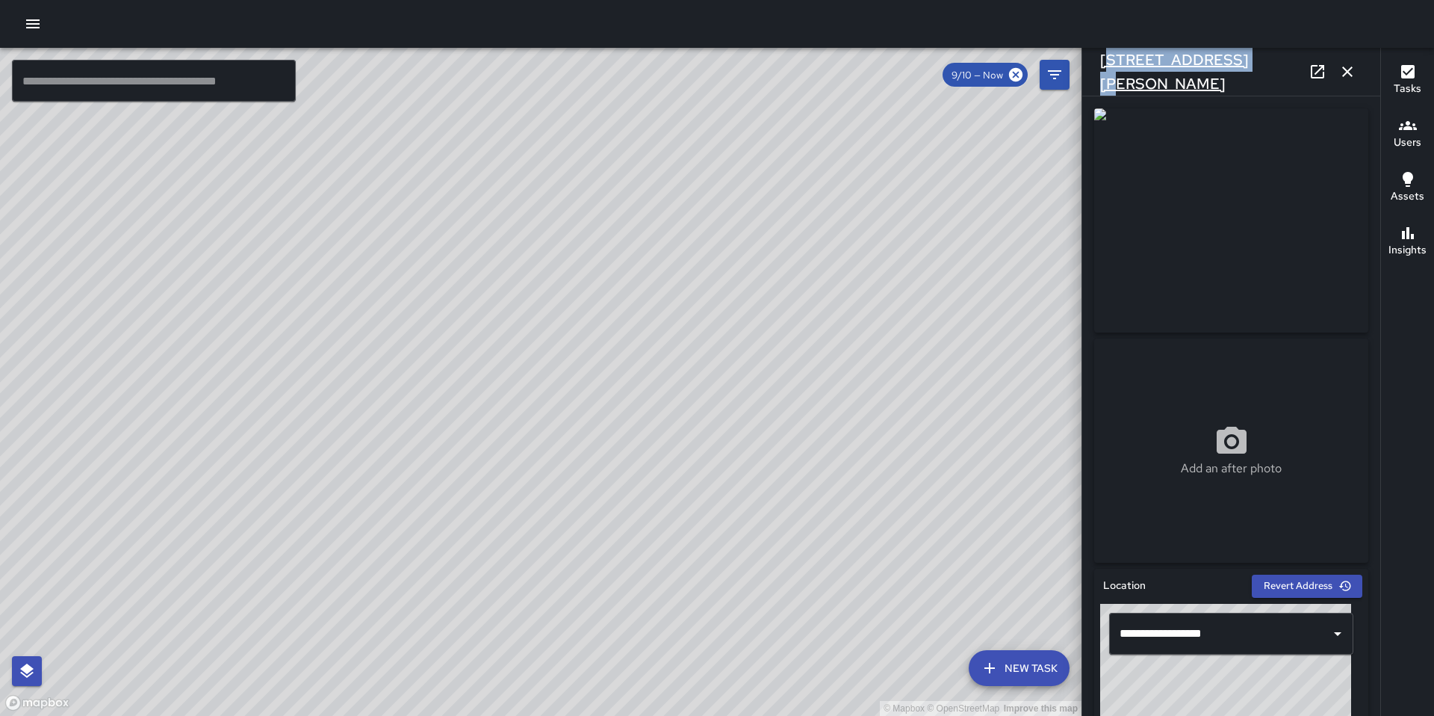
drag, startPoint x: 1233, startPoint y: 73, endPoint x: 1106, endPoint y: 65, distance: 127.3
click at [1106, 65] on div "[STREET_ADDRESS][PERSON_NAME]" at bounding box center [1232, 72] width 298 height 48
click at [1250, 64] on div "[STREET_ADDRESS][PERSON_NAME]" at bounding box center [1232, 72] width 298 height 48
drag, startPoint x: 1227, startPoint y: 73, endPoint x: 1076, endPoint y: 66, distance: 151.1
click at [1075, 66] on div "© Mapbox © OpenStreetMap Improve this map ​ New Task 9/10 — Now Map Layers Task…" at bounding box center [717, 382] width 1434 height 668
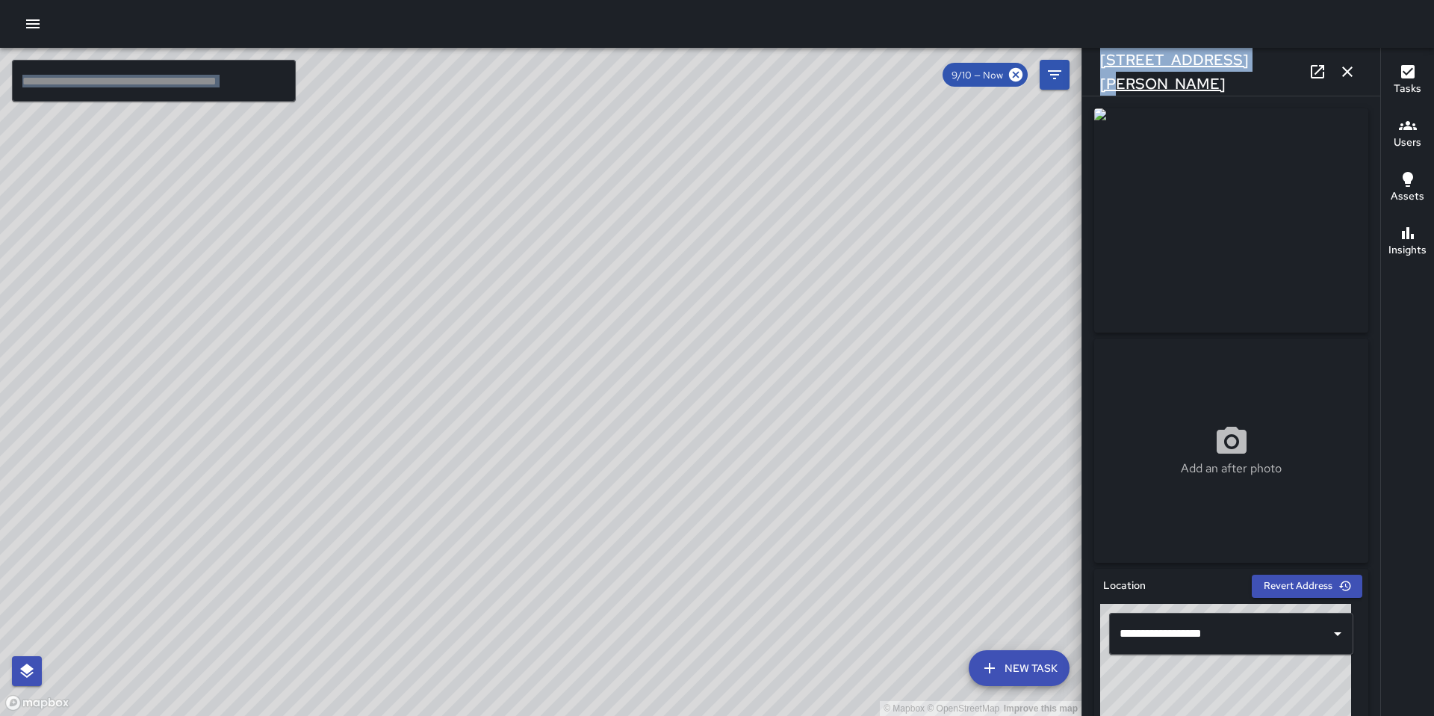
copy div "​ New Task 9/10 — Now Map Layers Tasks Users Assets Location History Tasks Newe…"
click at [1139, 71] on h6 "[STREET_ADDRESS][PERSON_NAME]" at bounding box center [1201, 72] width 202 height 48
drag, startPoint x: 1102, startPoint y: 71, endPoint x: 1227, endPoint y: 62, distance: 125.1
click at [1227, 62] on div "[STREET_ADDRESS][PERSON_NAME]" at bounding box center [1232, 72] width 298 height 48
copy h6 "[STREET_ADDRESS][PERSON_NAME]"
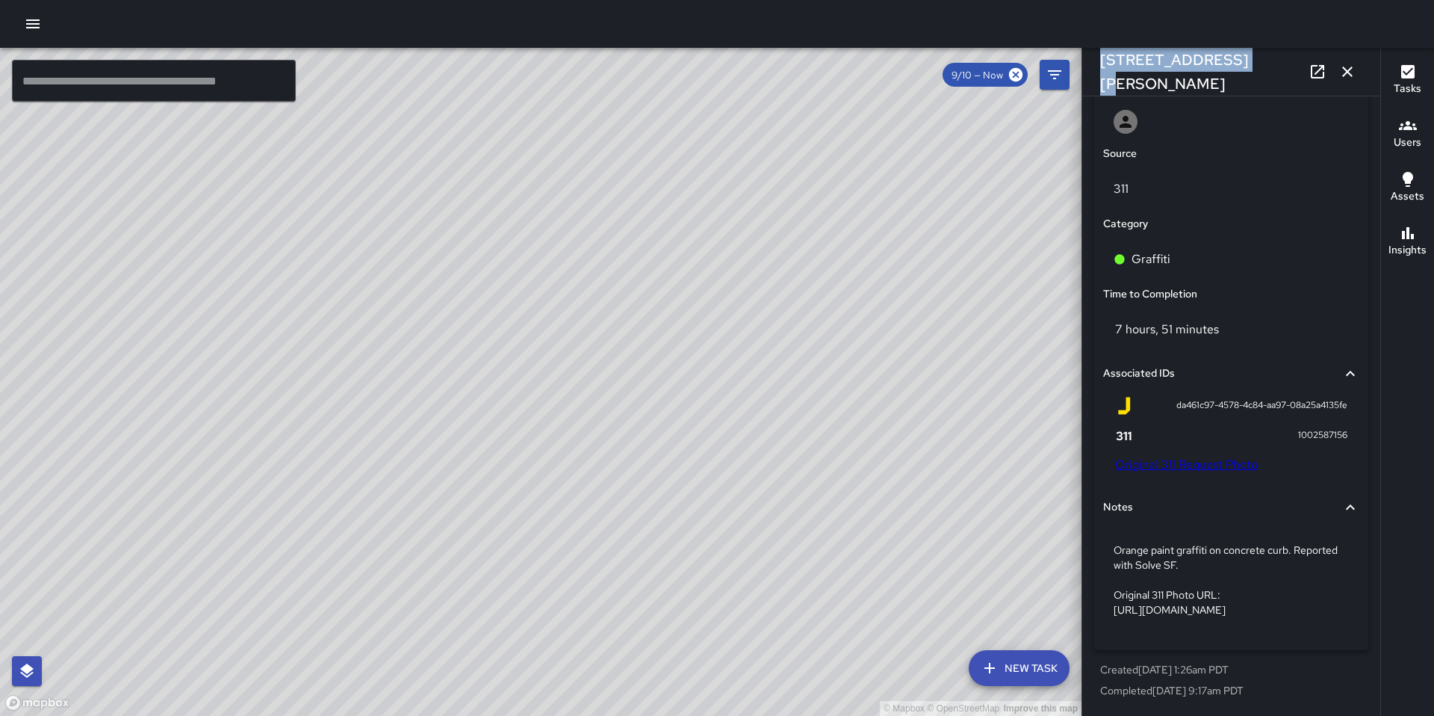
click at [1215, 456] on link "Original 311 Request Photo" at bounding box center [1186, 464] width 143 height 16
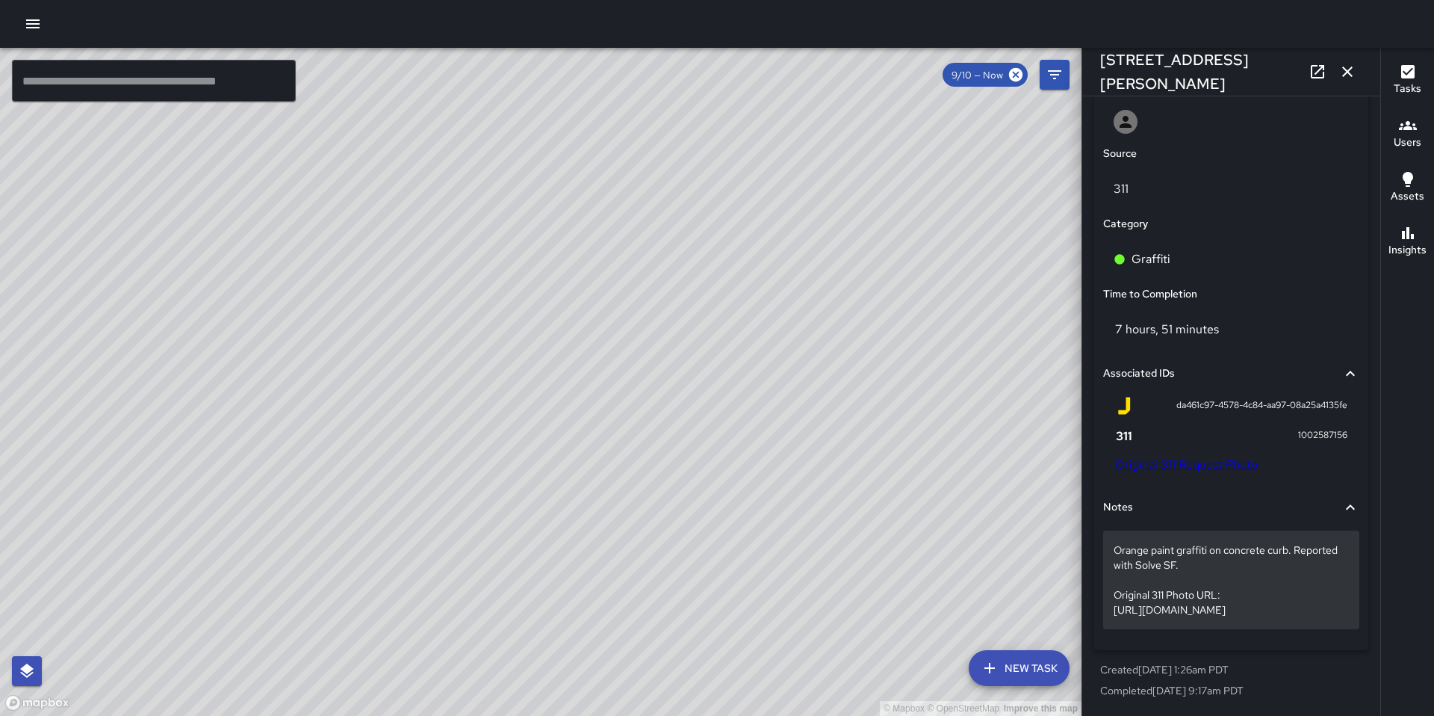
click at [1327, 607] on p "Orange paint graffiti on concrete curb. Reported with Solve SF. Original 311 Ph…" at bounding box center [1231, 579] width 235 height 75
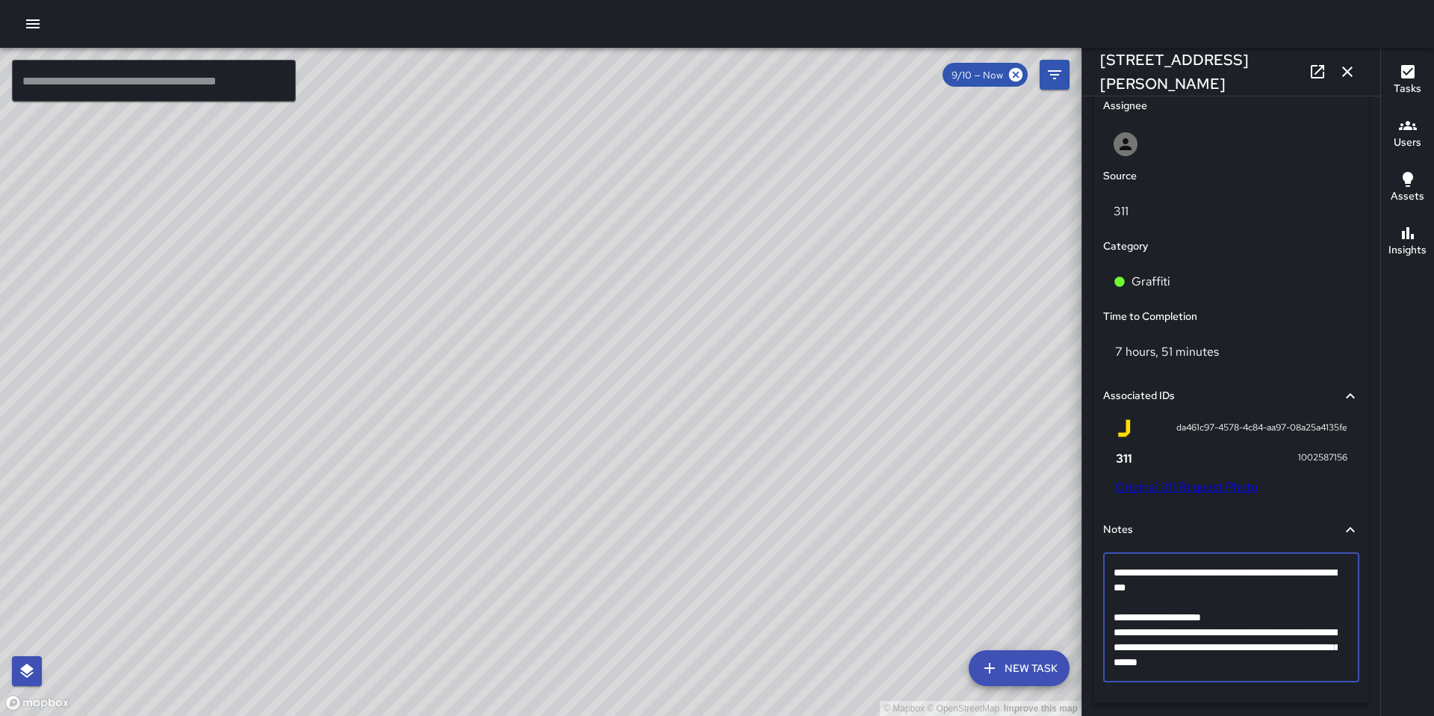
scroll to position [837, 0]
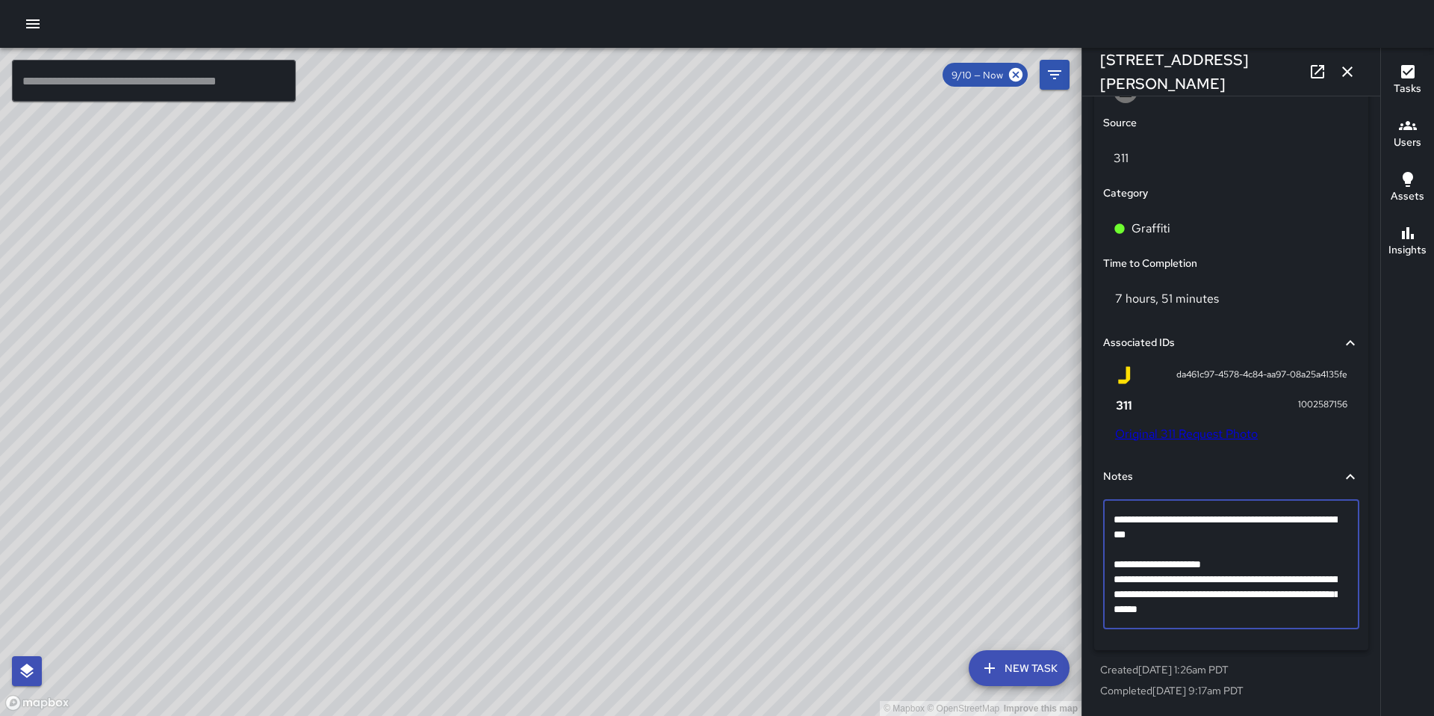
drag, startPoint x: 1332, startPoint y: 613, endPoint x: 1117, endPoint y: 556, distance: 222.7
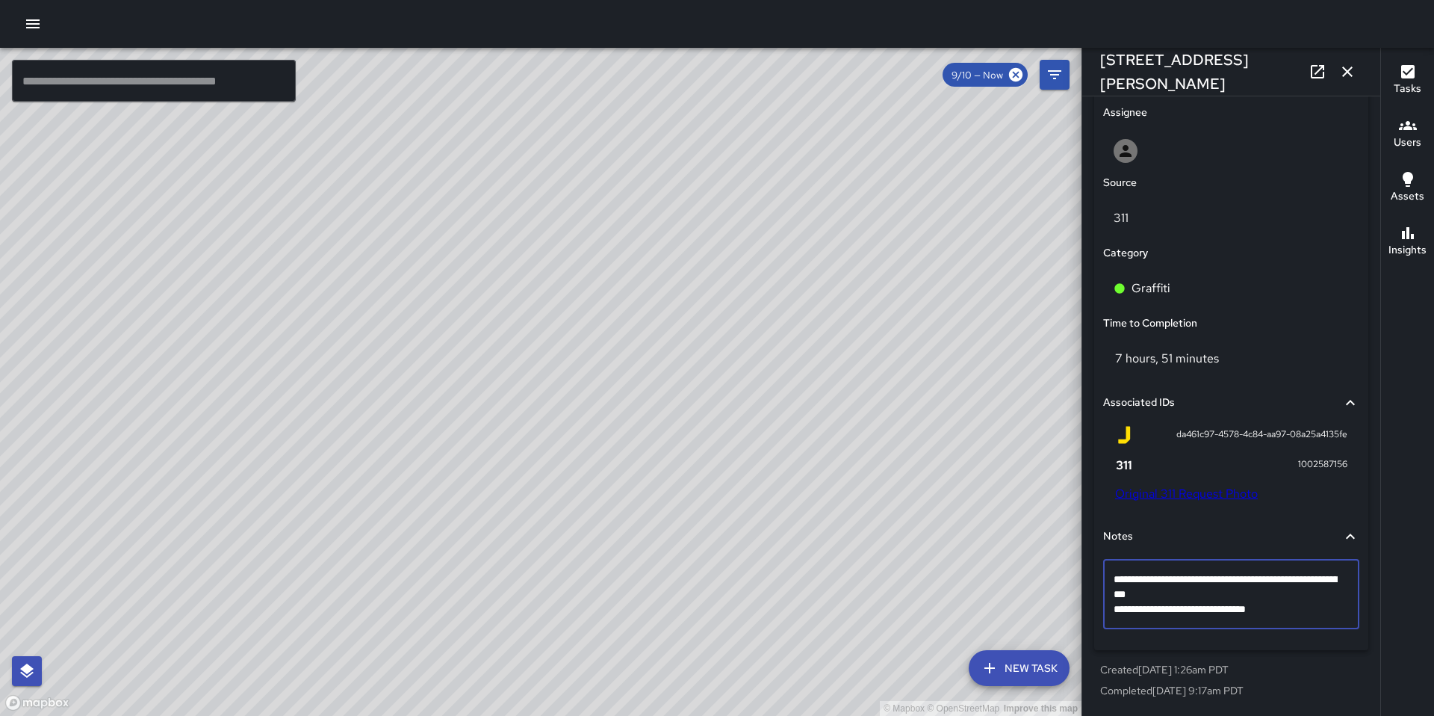
type textarea "**********"
drag, startPoint x: 1292, startPoint y: 575, endPoint x: 1120, endPoint y: 569, distance: 172.7
click at [1118, 572] on textarea "**********" at bounding box center [1226, 594] width 224 height 45
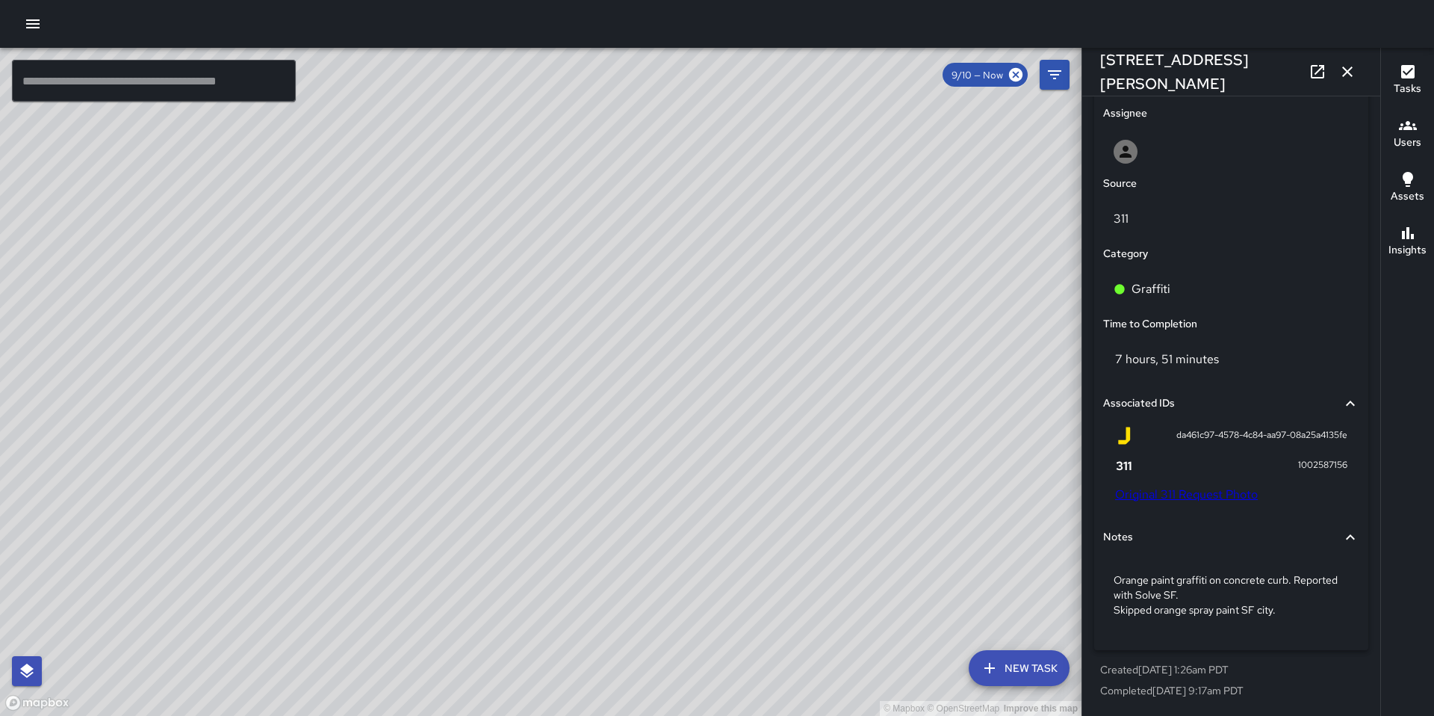
click at [1217, 529] on div "Notes" at bounding box center [1222, 537] width 238 height 16
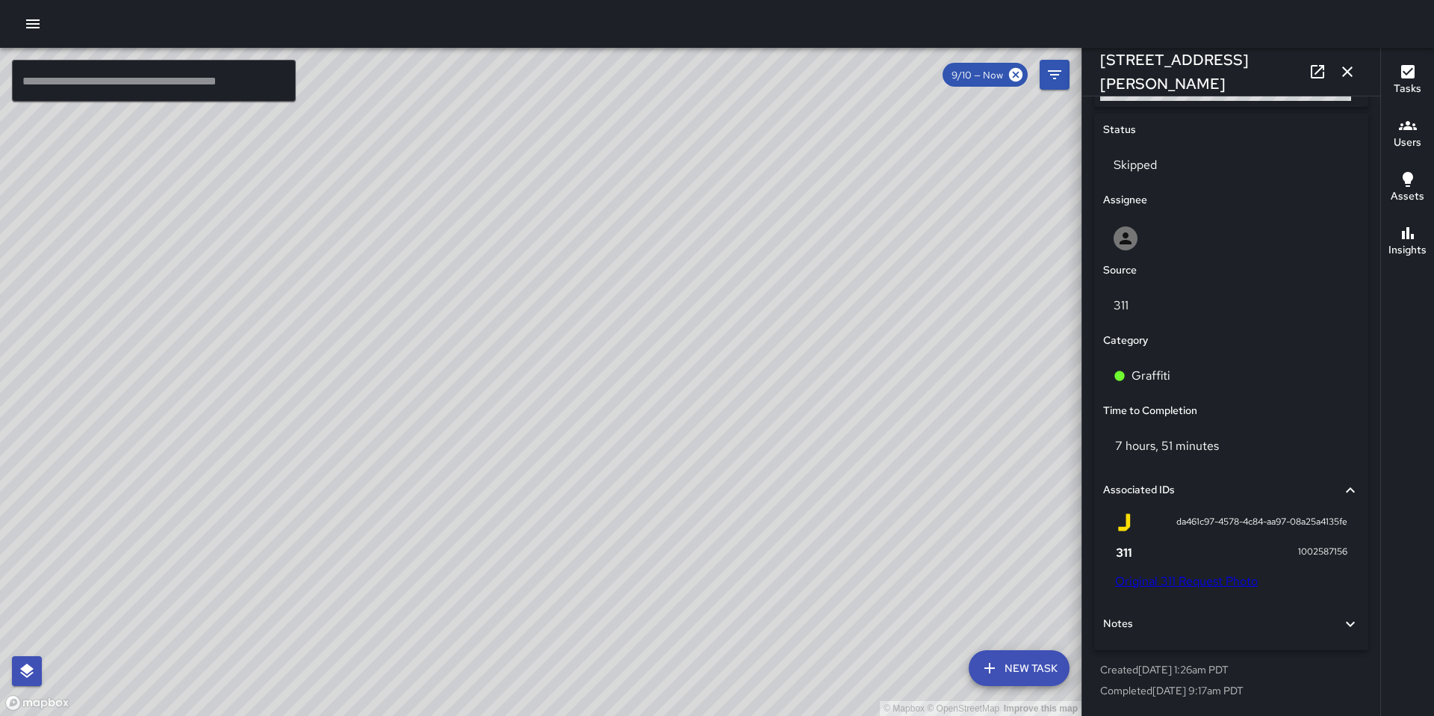
scroll to position [690, 0]
click at [1205, 618] on div "Notes" at bounding box center [1222, 624] width 238 height 16
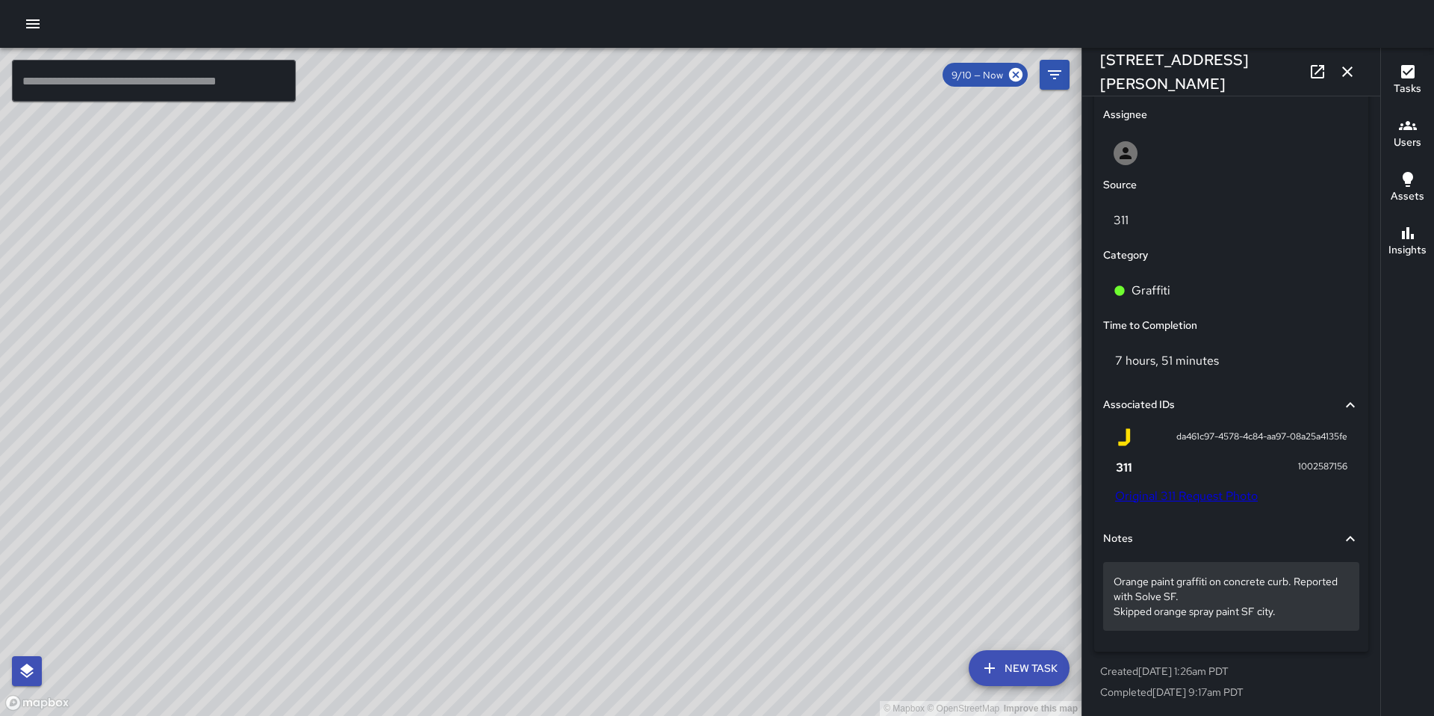
scroll to position [776, 0]
click at [1353, 74] on icon "button" at bounding box center [1348, 72] width 18 height 18
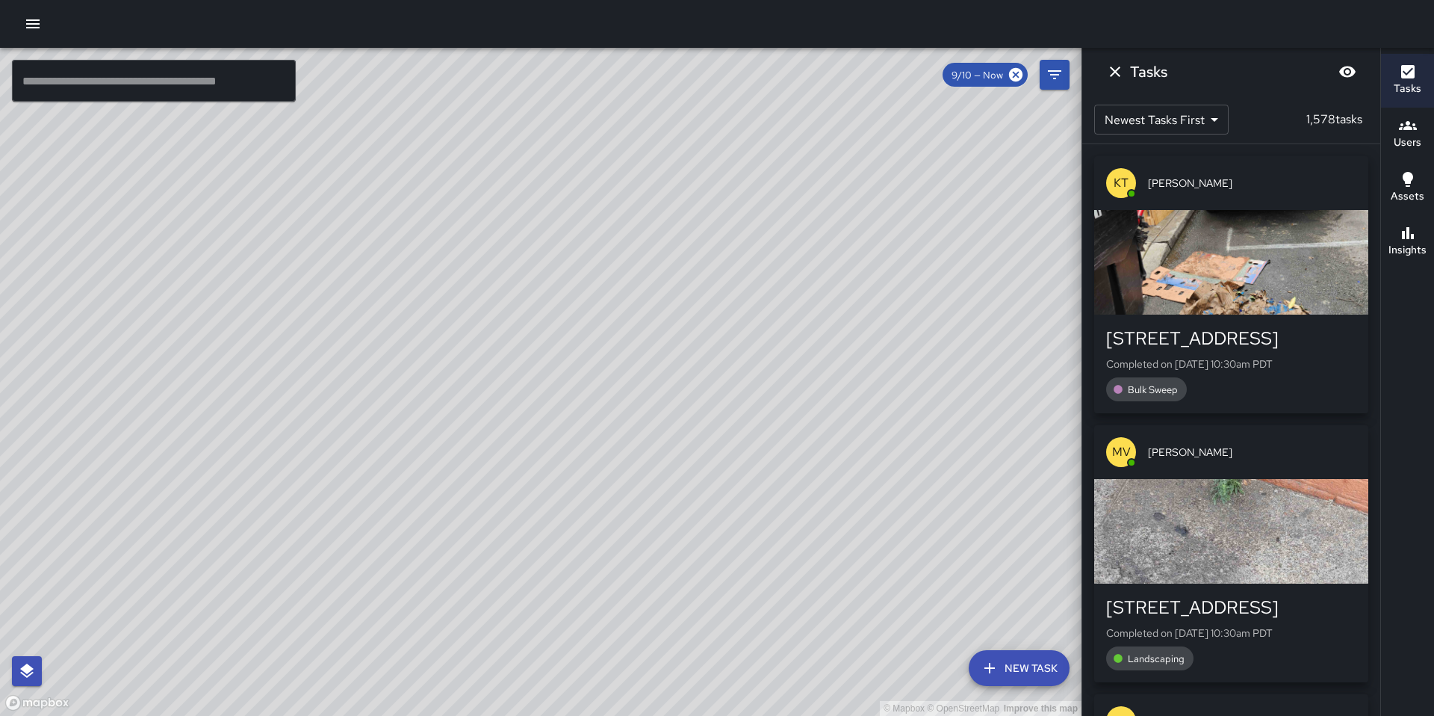
click at [508, 415] on div "© Mapbox © OpenStreetMap Improve this map Unassigned 1201 Bryant Street Complet…" at bounding box center [541, 382] width 1082 height 668
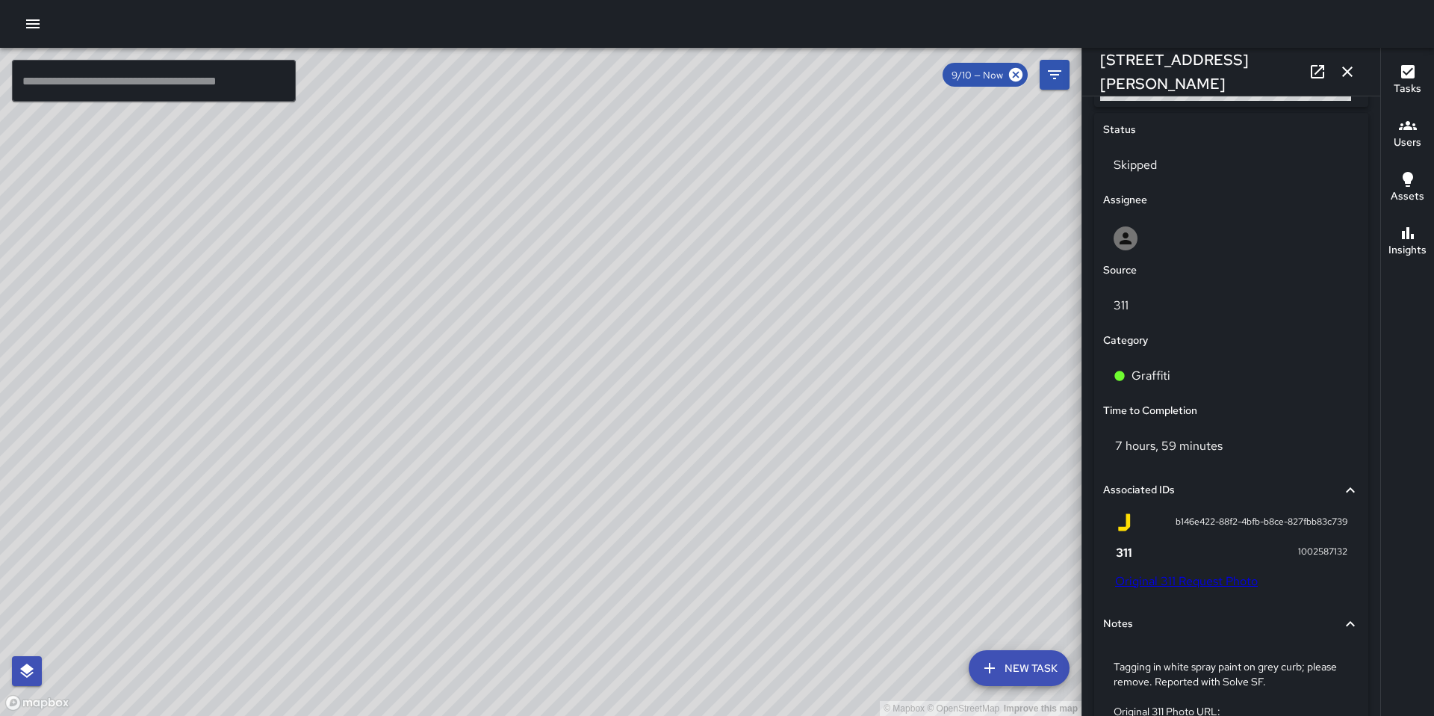
scroll to position [696, 0]
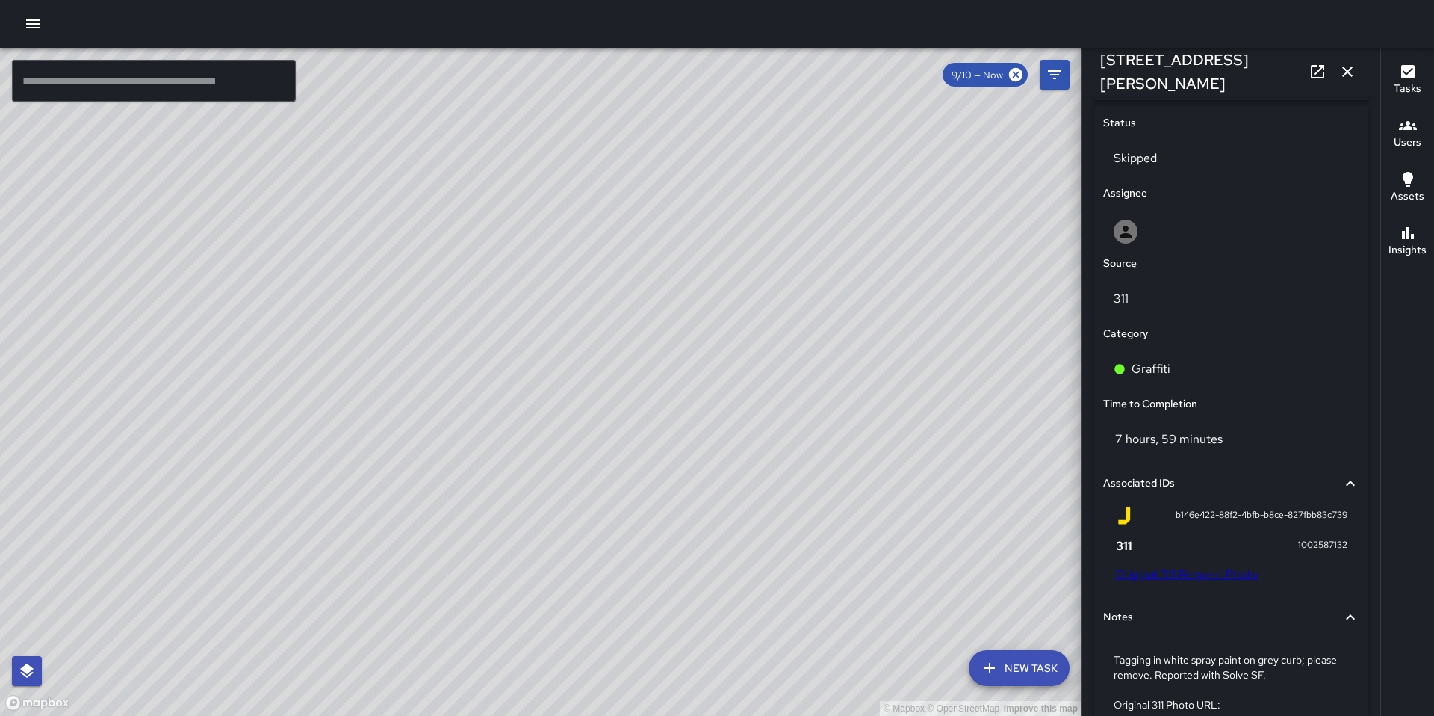
click at [1198, 582] on div "b146e422-88f2-4bfb-b8ce-827fbb83c739 1002587132 Original 311 Request Photo" at bounding box center [1231, 547] width 256 height 93
click at [1198, 579] on link "Original 311 Request Photo" at bounding box center [1186, 574] width 143 height 16
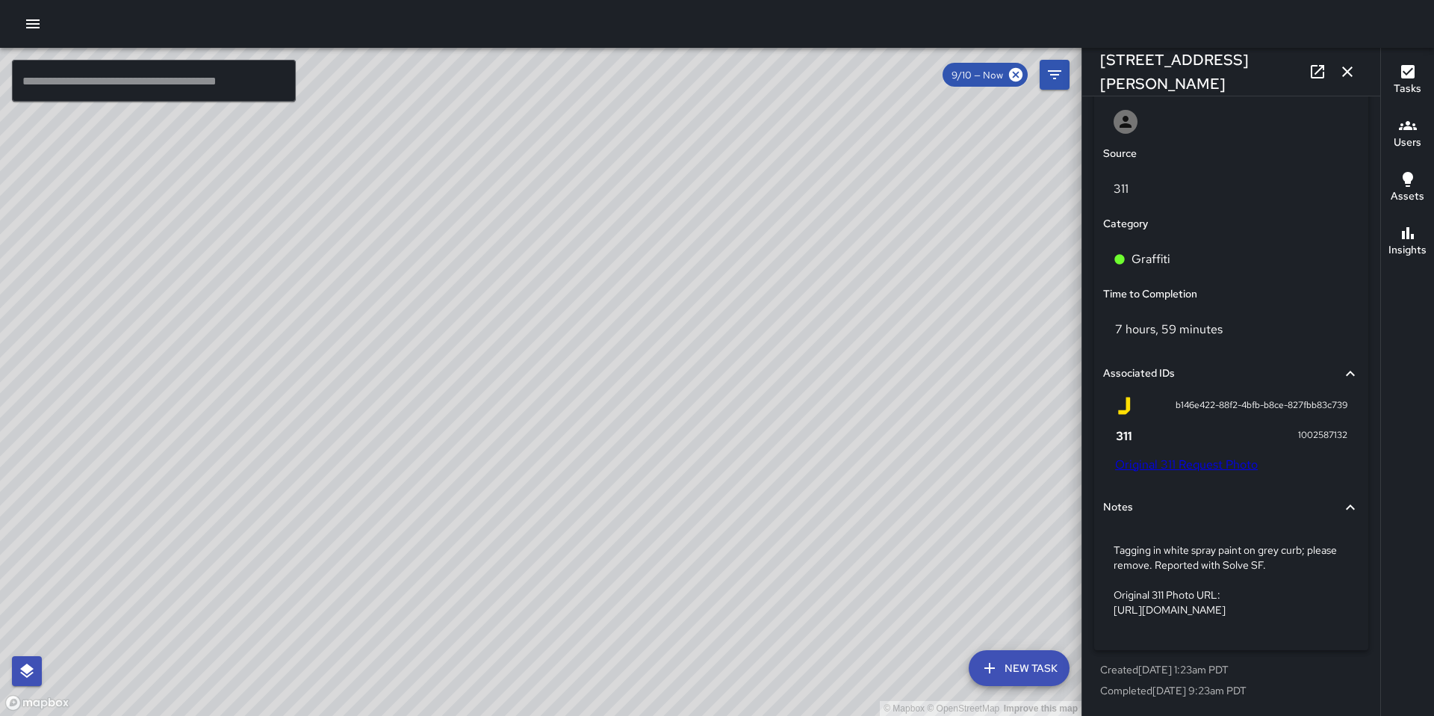
scroll to position [836, 0]
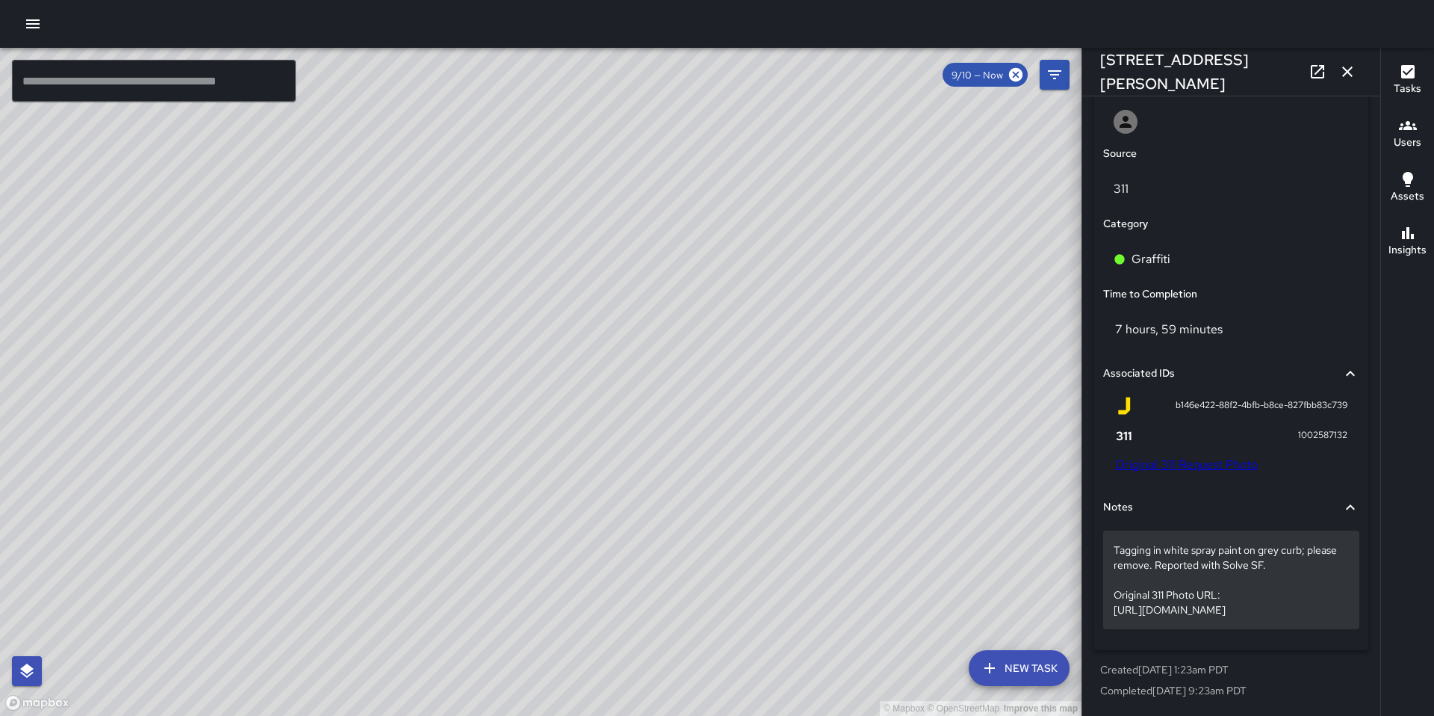
click at [1240, 571] on p "Tagging in white spray paint on grey curb; please remove. Reported with Solve S…" at bounding box center [1231, 579] width 235 height 75
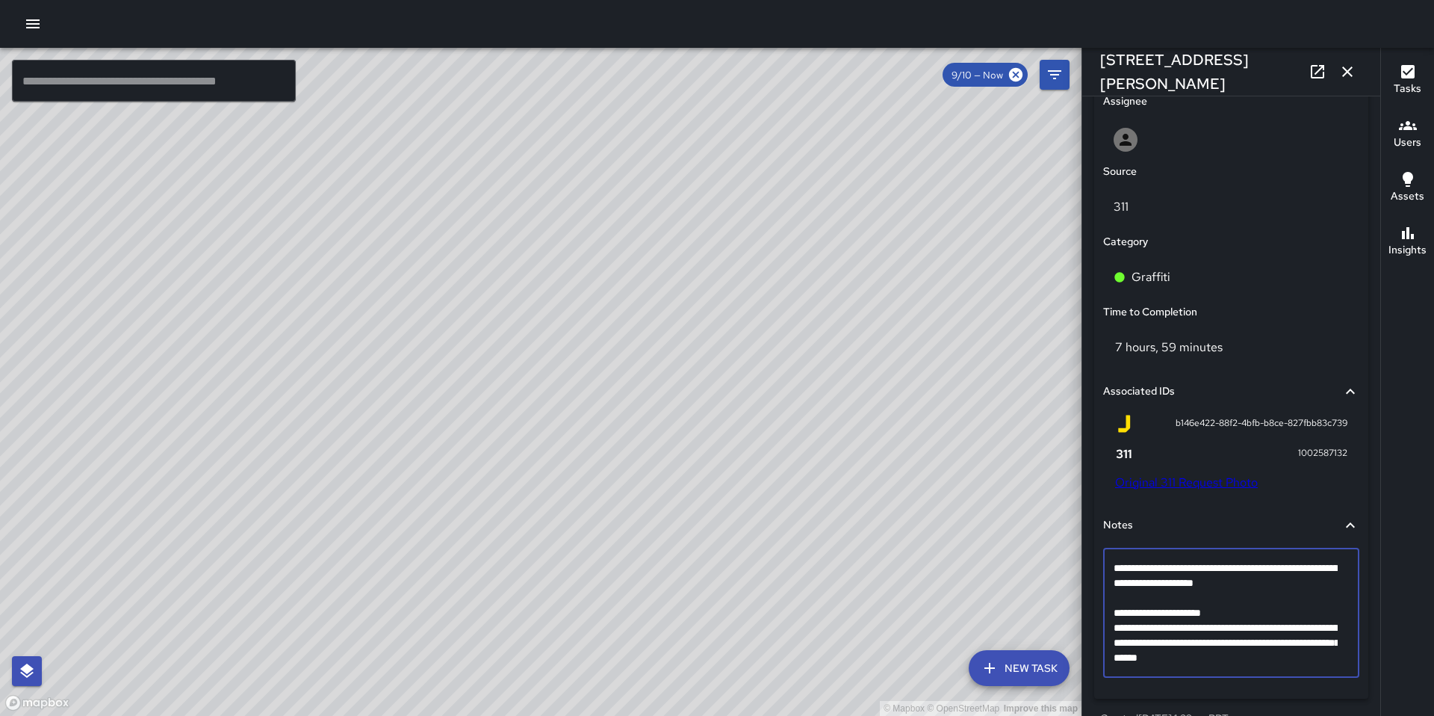
scroll to position [789, 0]
drag, startPoint x: 1323, startPoint y: 656, endPoint x: 1112, endPoint y: 615, distance: 214.6
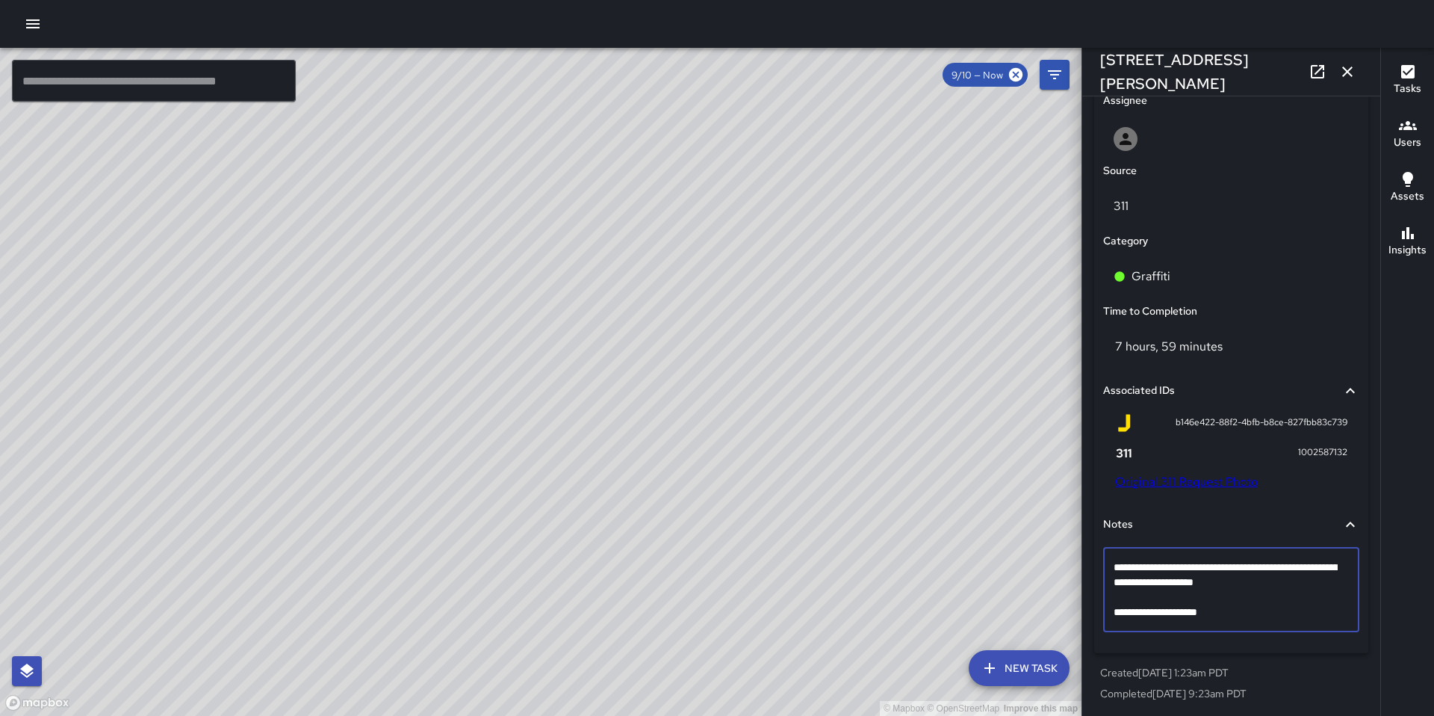
type textarea "**********"
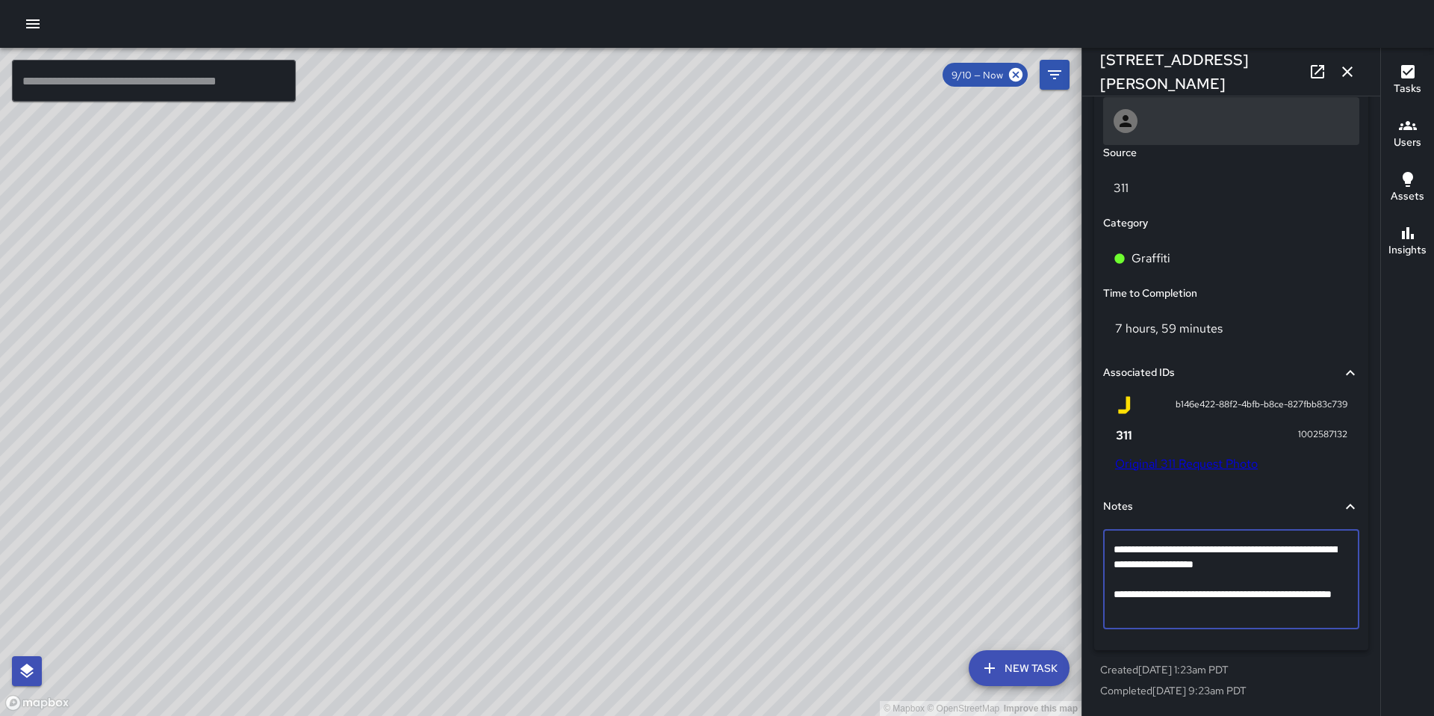
scroll to position [666, 0]
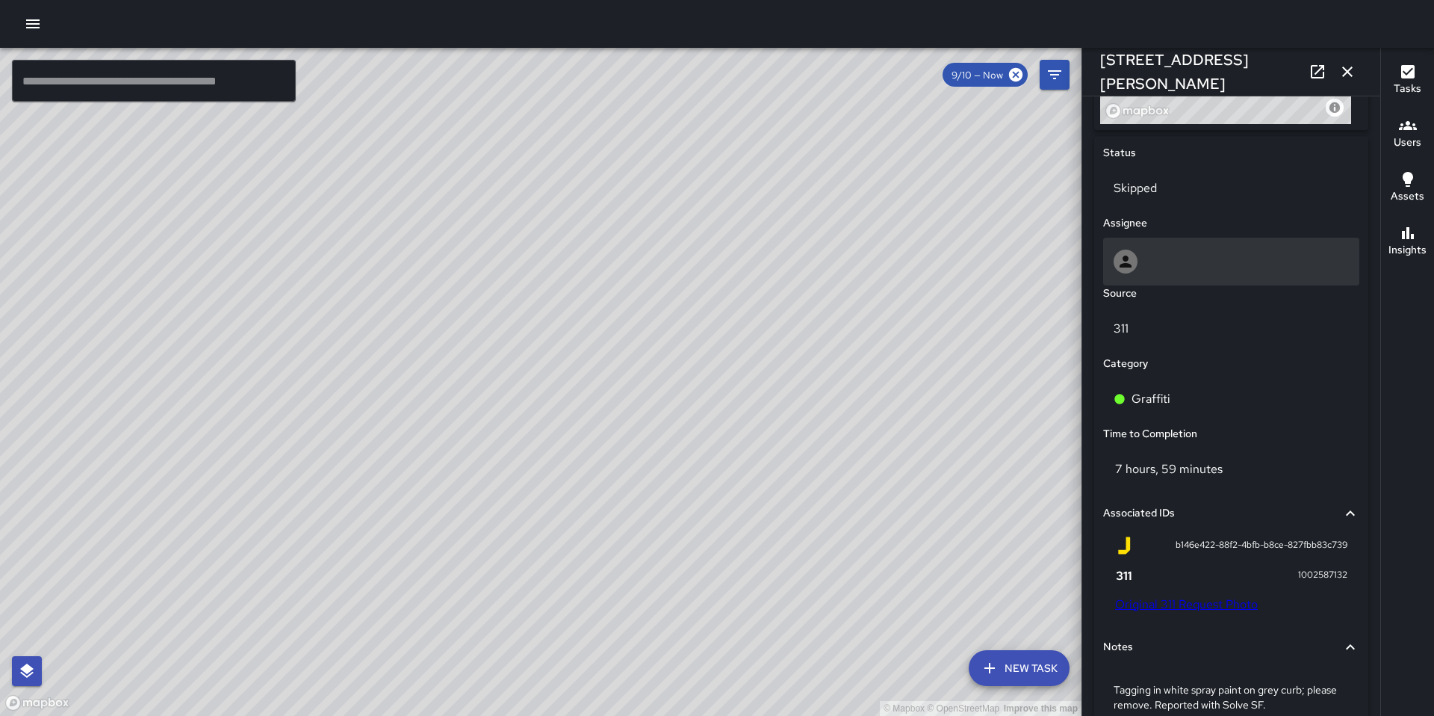
click at [1142, 272] on div at bounding box center [1231, 262] width 235 height 24
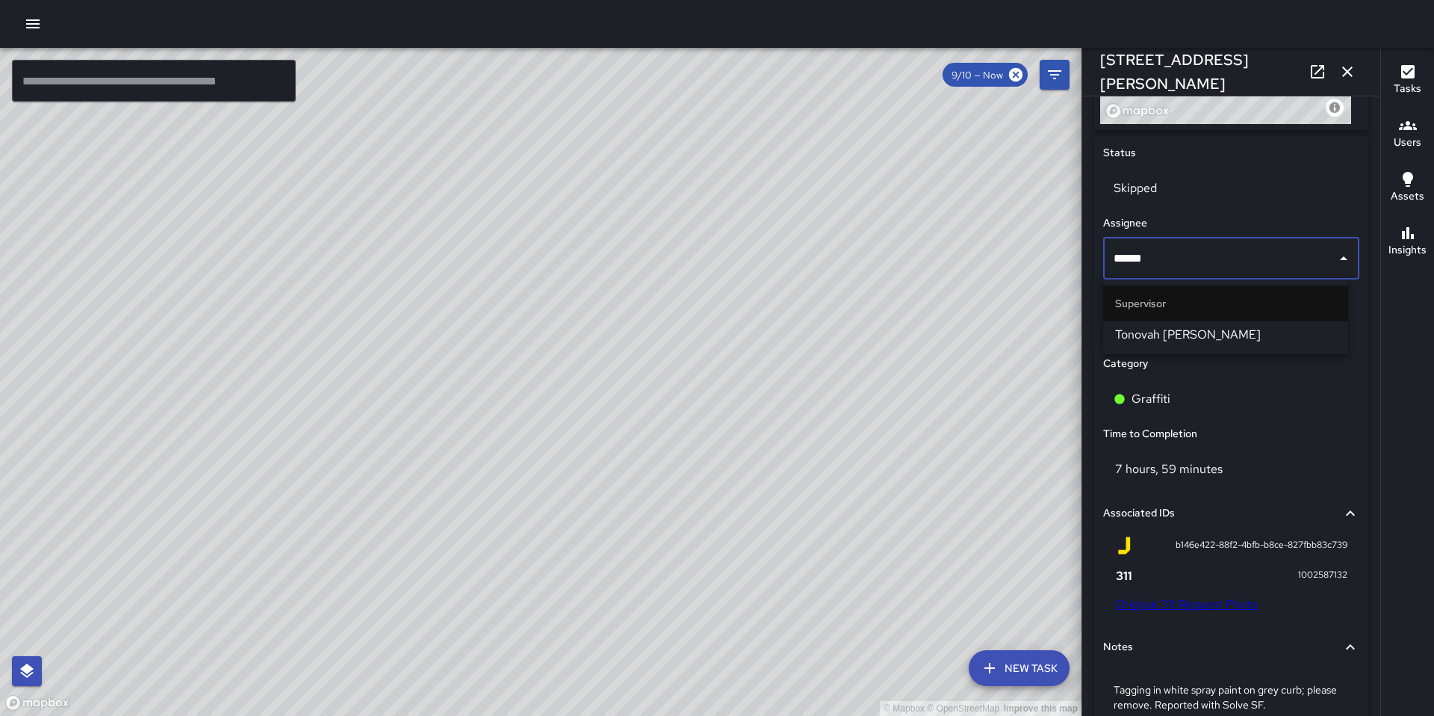
type input "*******"
click at [1141, 331] on span "Tonovah [PERSON_NAME]" at bounding box center [1225, 335] width 221 height 18
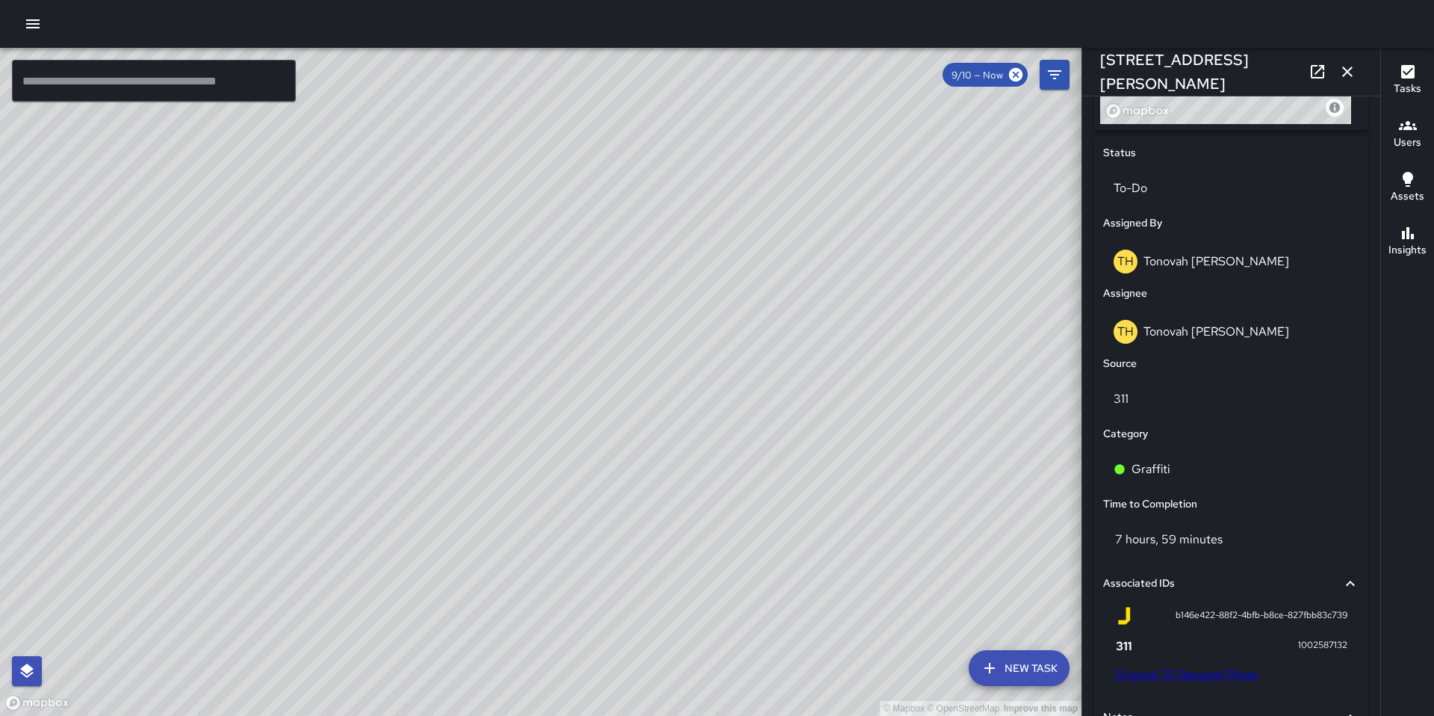
click at [1350, 75] on icon "button" at bounding box center [1348, 71] width 10 height 10
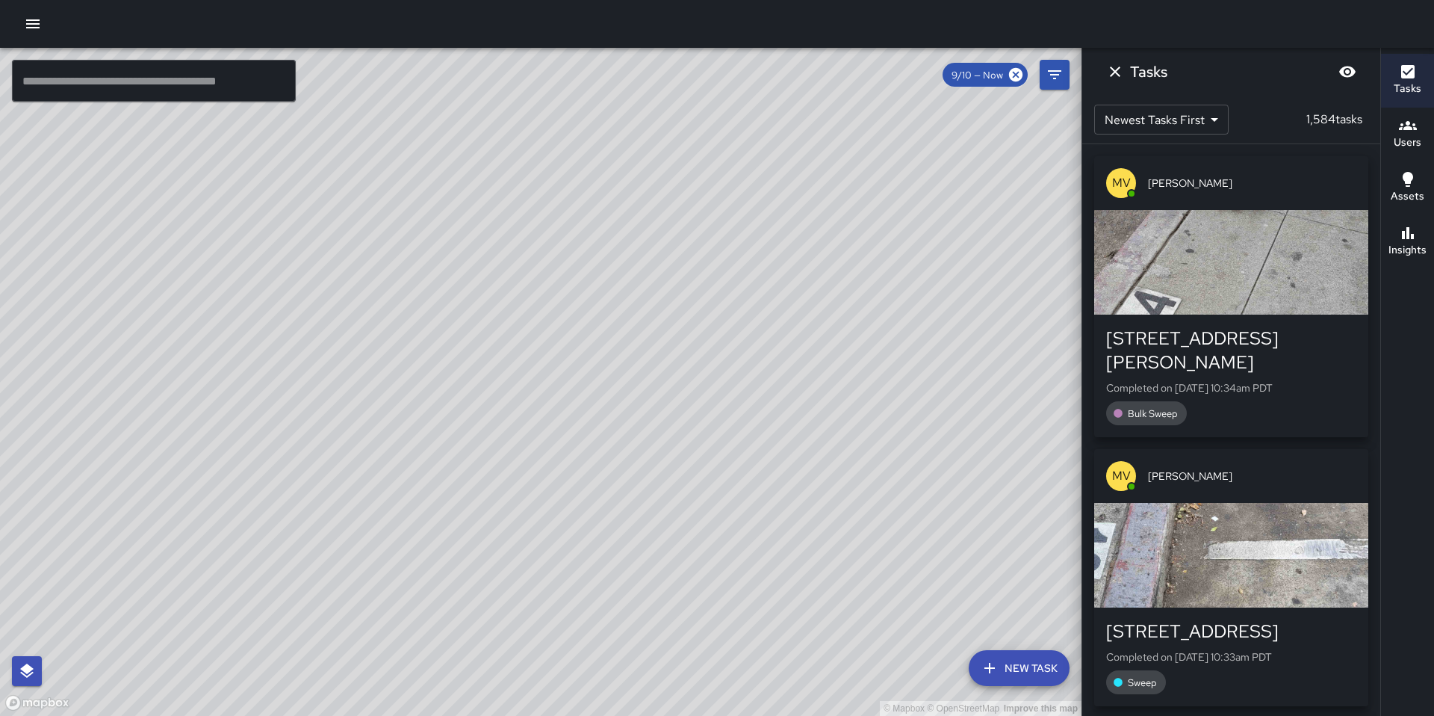
click at [1123, 73] on icon "Dismiss" at bounding box center [1115, 72] width 18 height 18
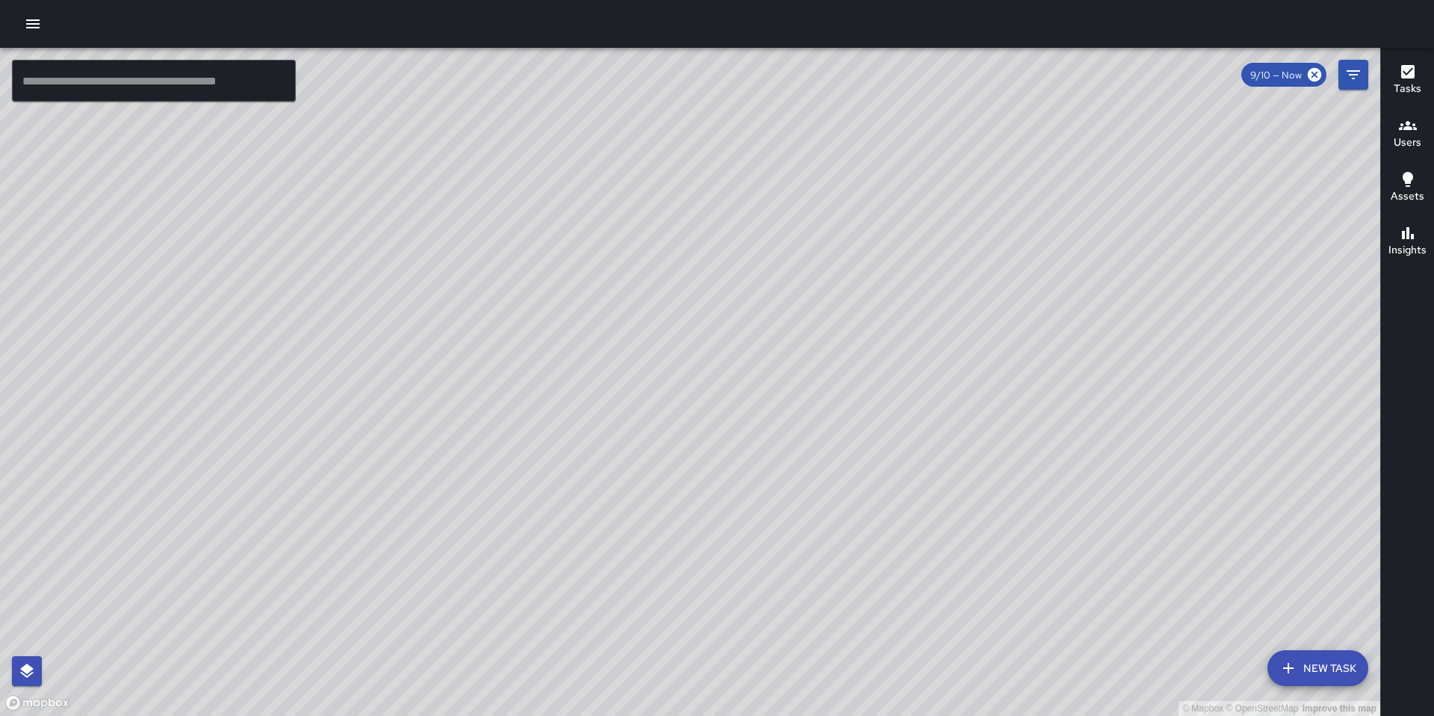
click at [751, 436] on div "© Mapbox © OpenStreetMap Improve this map MV Maclis Velasquez 1201 Bryant Stree…" at bounding box center [690, 382] width 1381 height 668
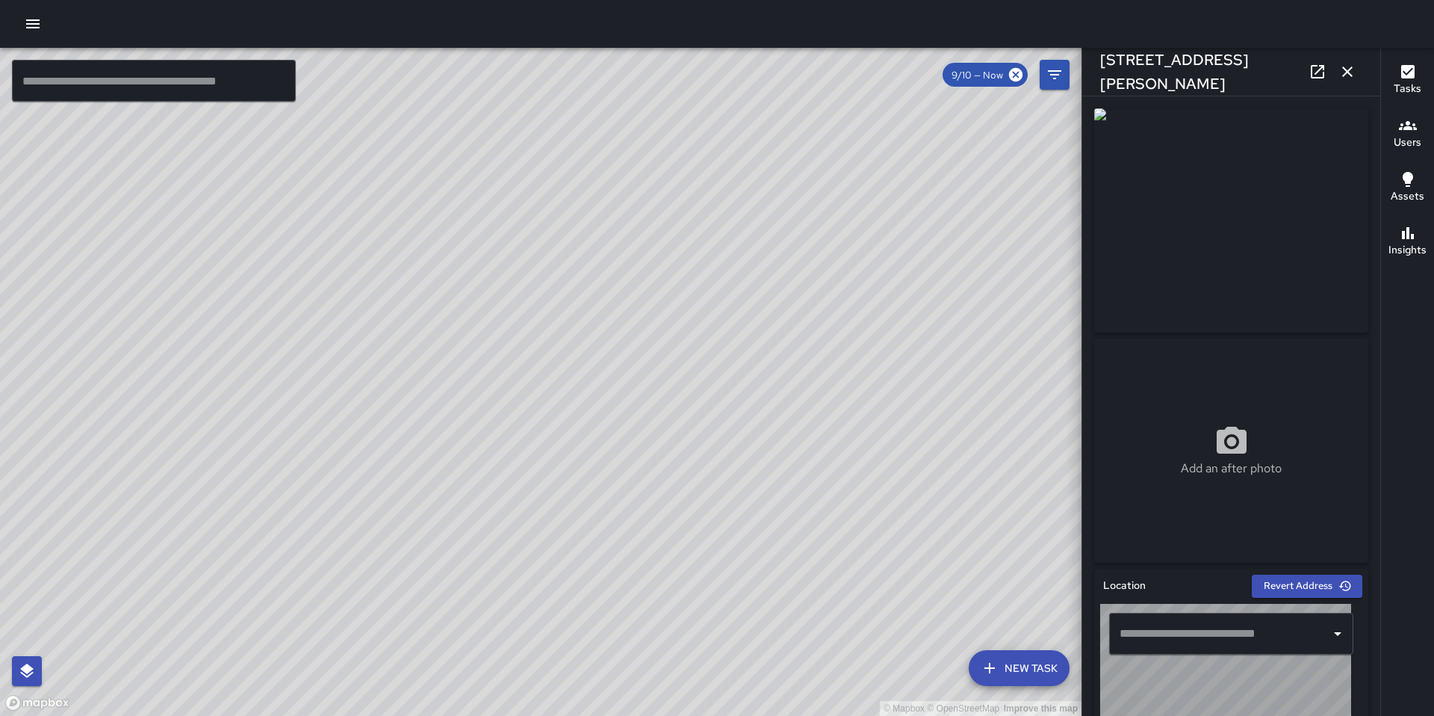
type input "**********"
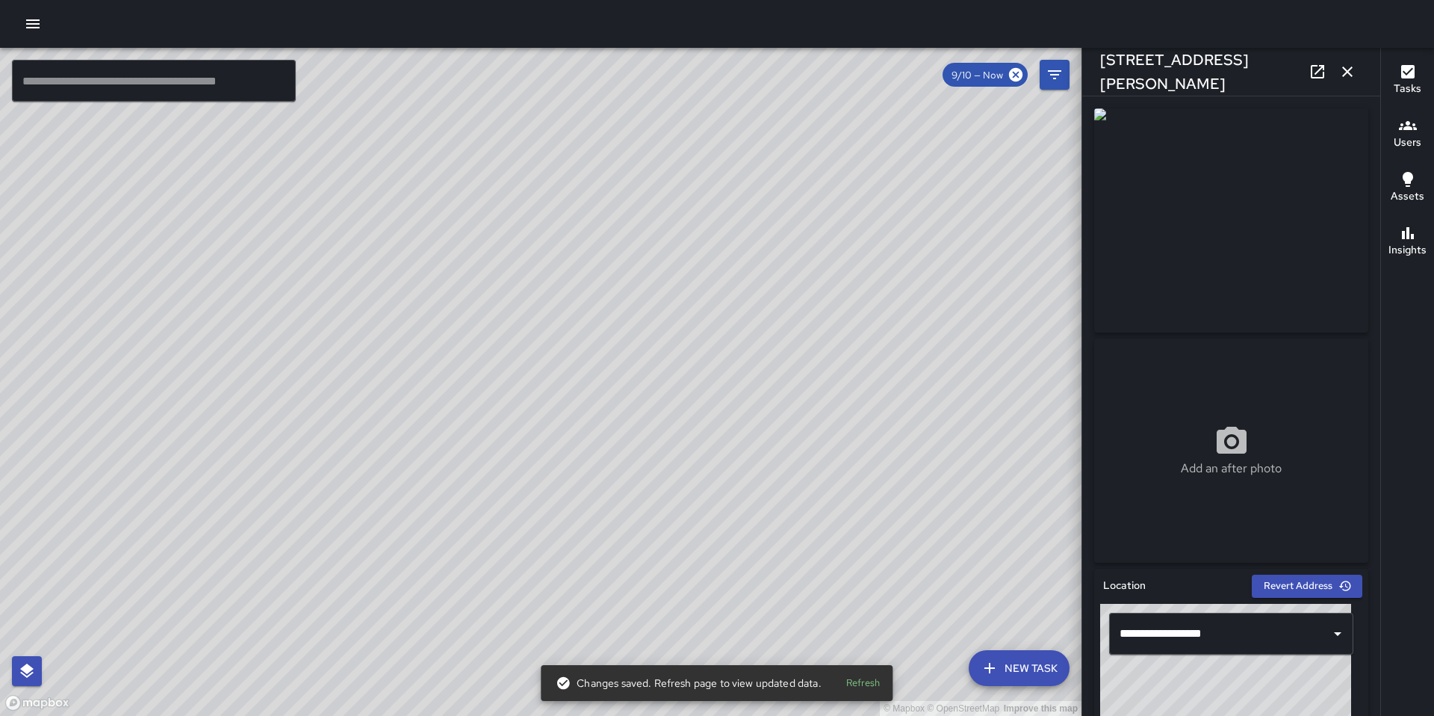
click at [521, 297] on div "© Mapbox © OpenStreetMap Improve this map Unassigned 1201 Bryant Street Complet…" at bounding box center [541, 382] width 1082 height 668
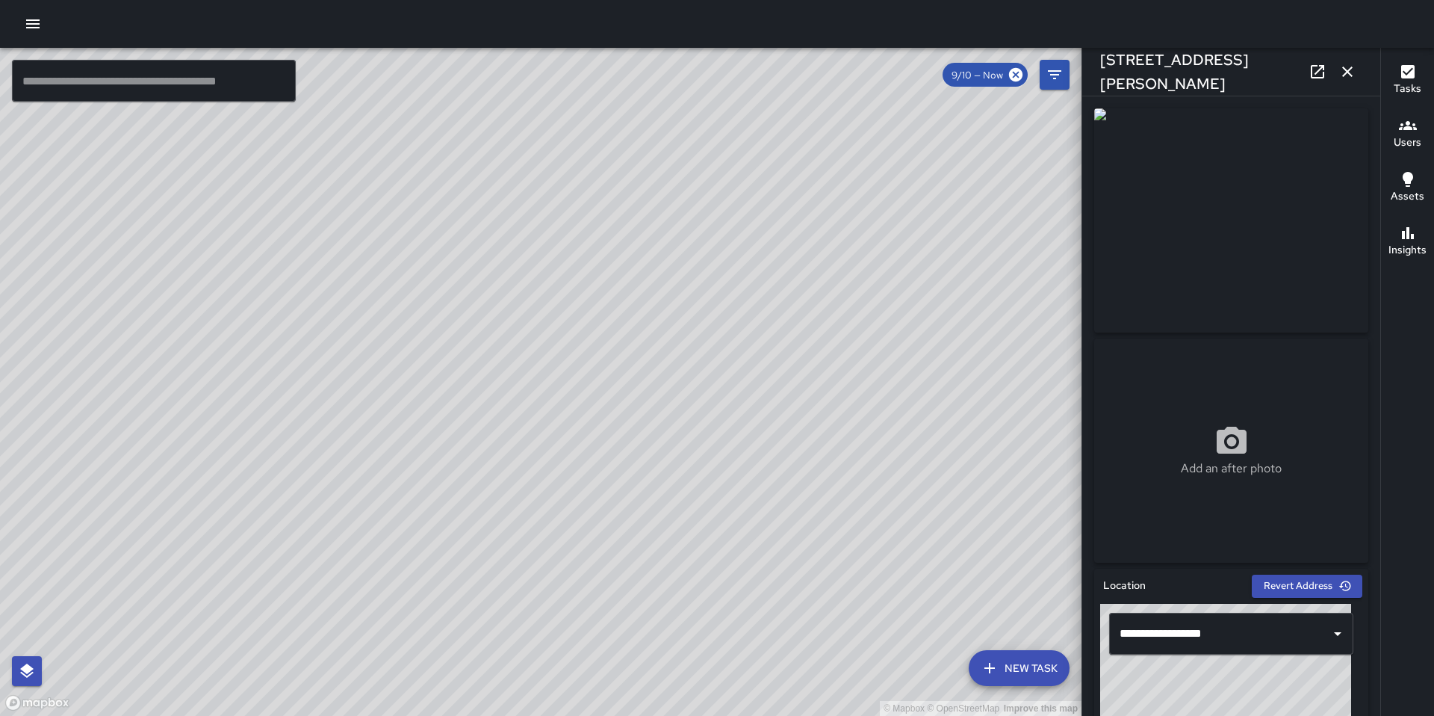
click at [568, 463] on div "© Mapbox © OpenStreetMap Improve this map MV Maclis Velasquez 1201 Bryant Stree…" at bounding box center [541, 382] width 1082 height 668
click at [512, 293] on div "© Mapbox © OpenStreetMap Improve this map Unassigned 1201 Bryant Street Complet…" at bounding box center [541, 382] width 1082 height 668
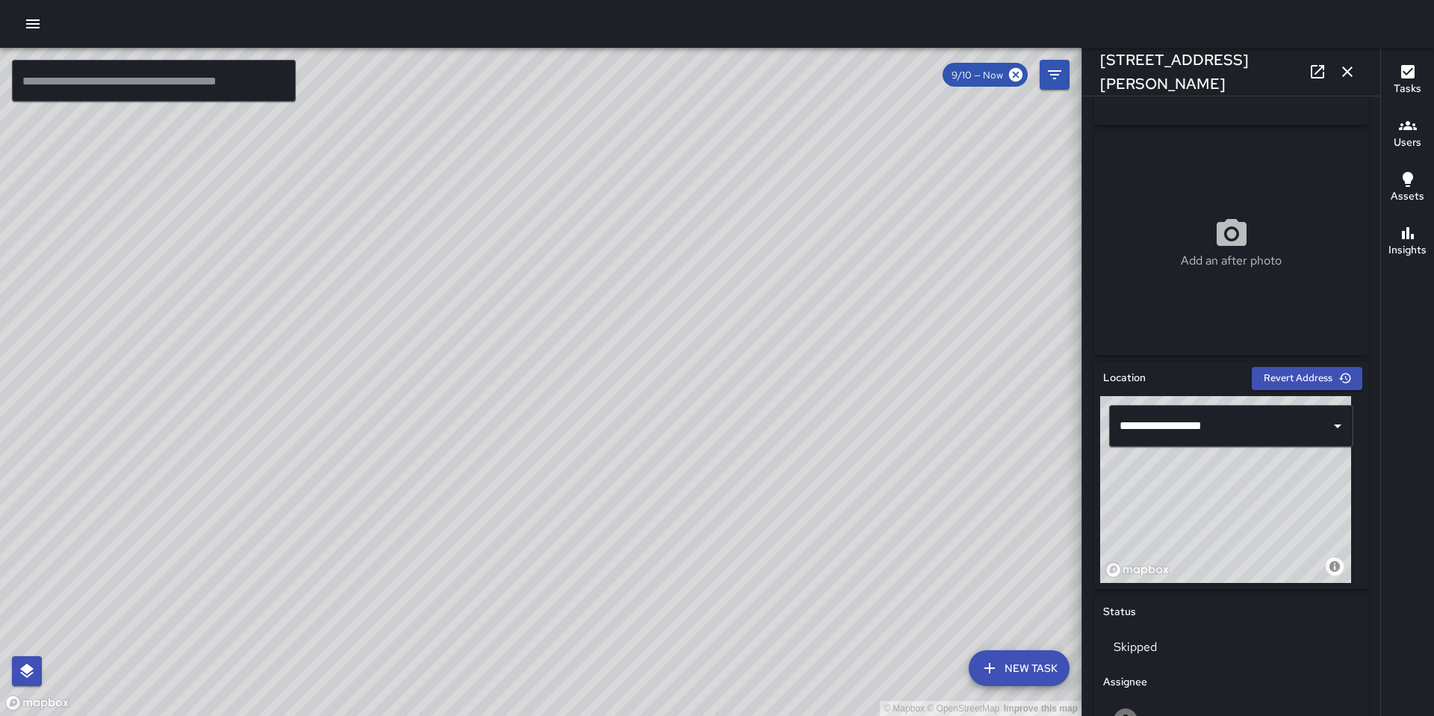
scroll to position [489, 0]
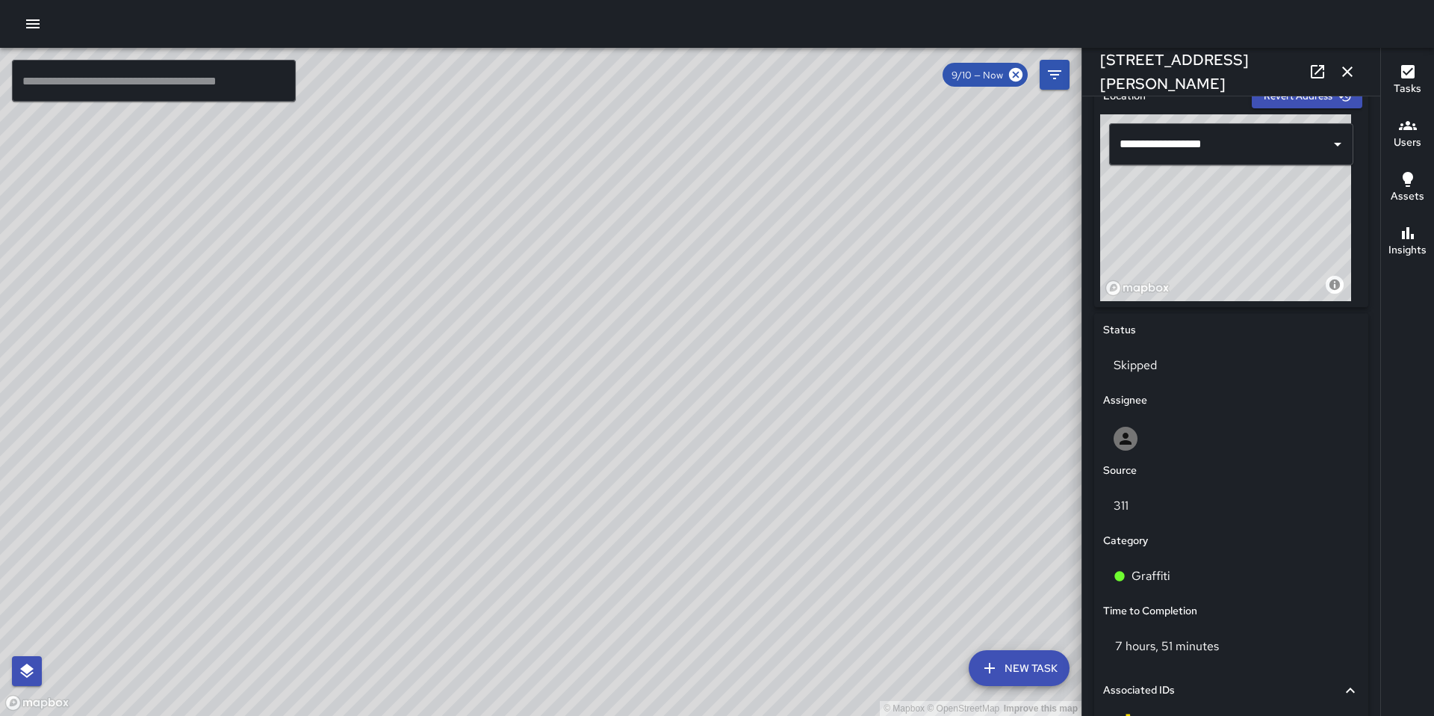
click at [571, 468] on div "© Mapbox © OpenStreetMap Improve this map MV Maclis Velasquez 1201 Bryant Stree…" at bounding box center [541, 382] width 1082 height 668
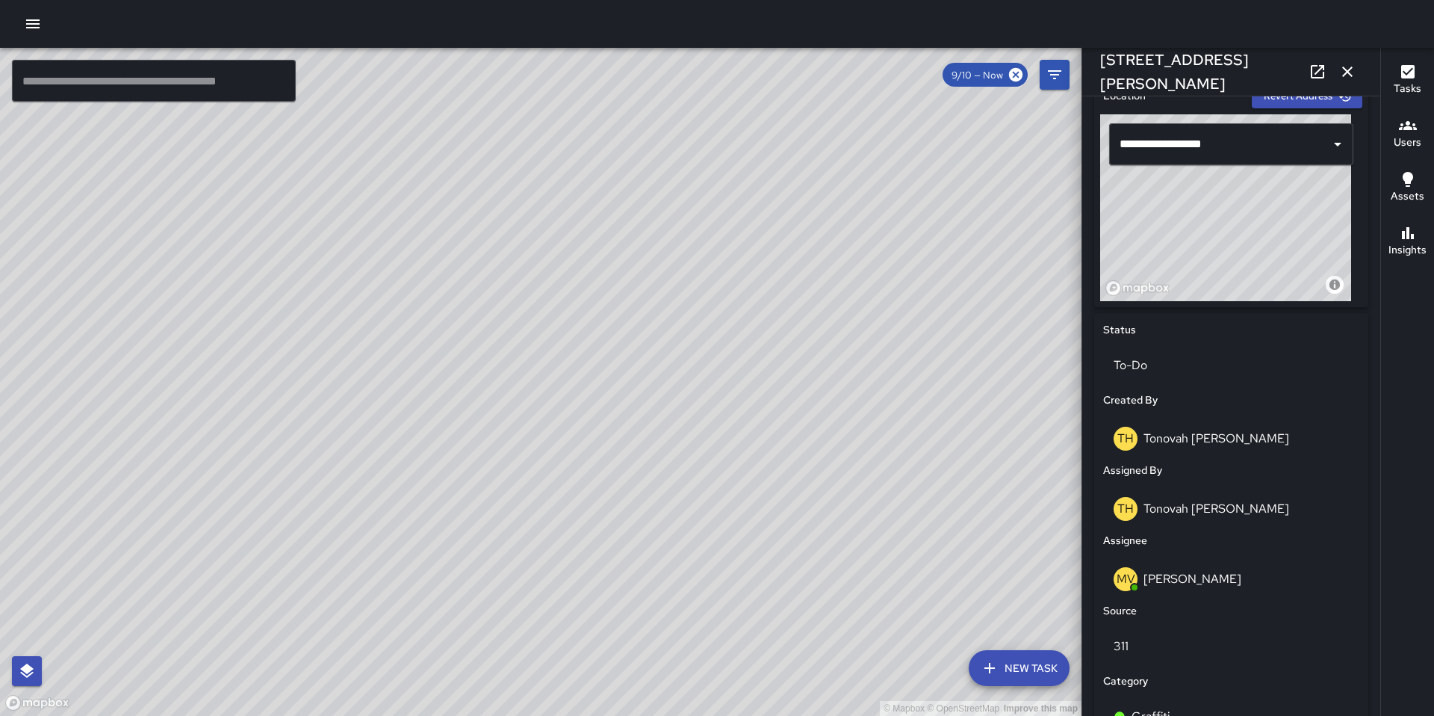
click at [481, 333] on div "TH Tonovah Hillman 1201 Bryant Street Completed on 9/10/2025, 9:23am PDT Graffi…" at bounding box center [488, 489] width 311 height 317
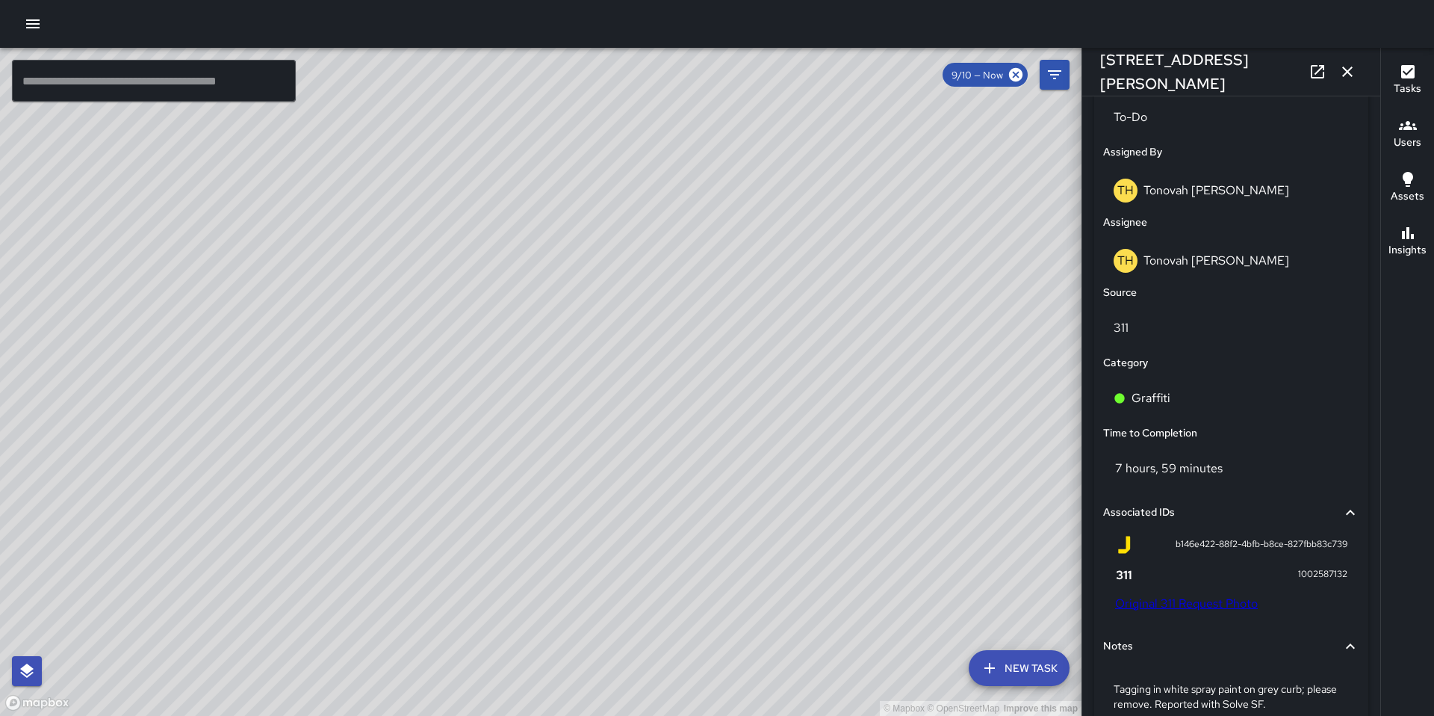
scroll to position [736, 0]
click at [1145, 121] on p "To-Do" at bounding box center [1231, 119] width 235 height 18
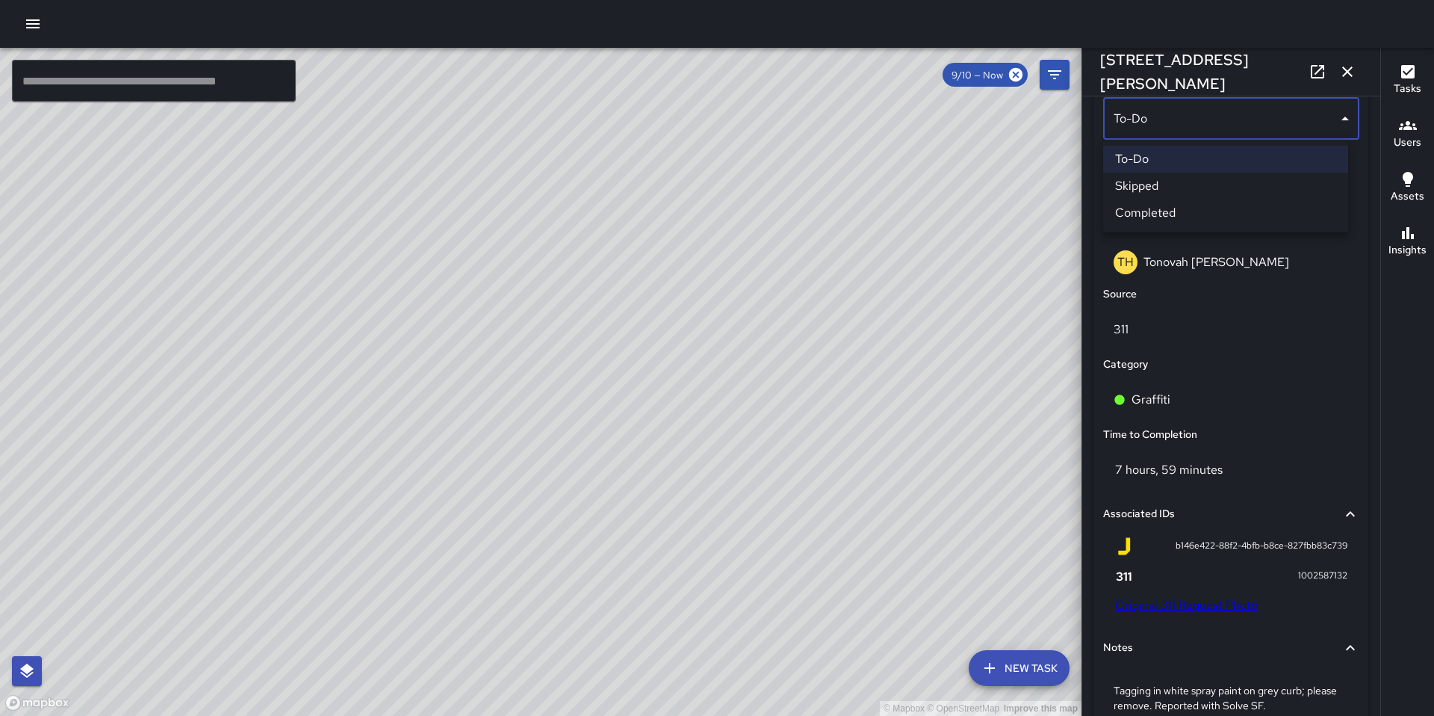
click at [1150, 188] on li "Skipped" at bounding box center [1225, 186] width 245 height 27
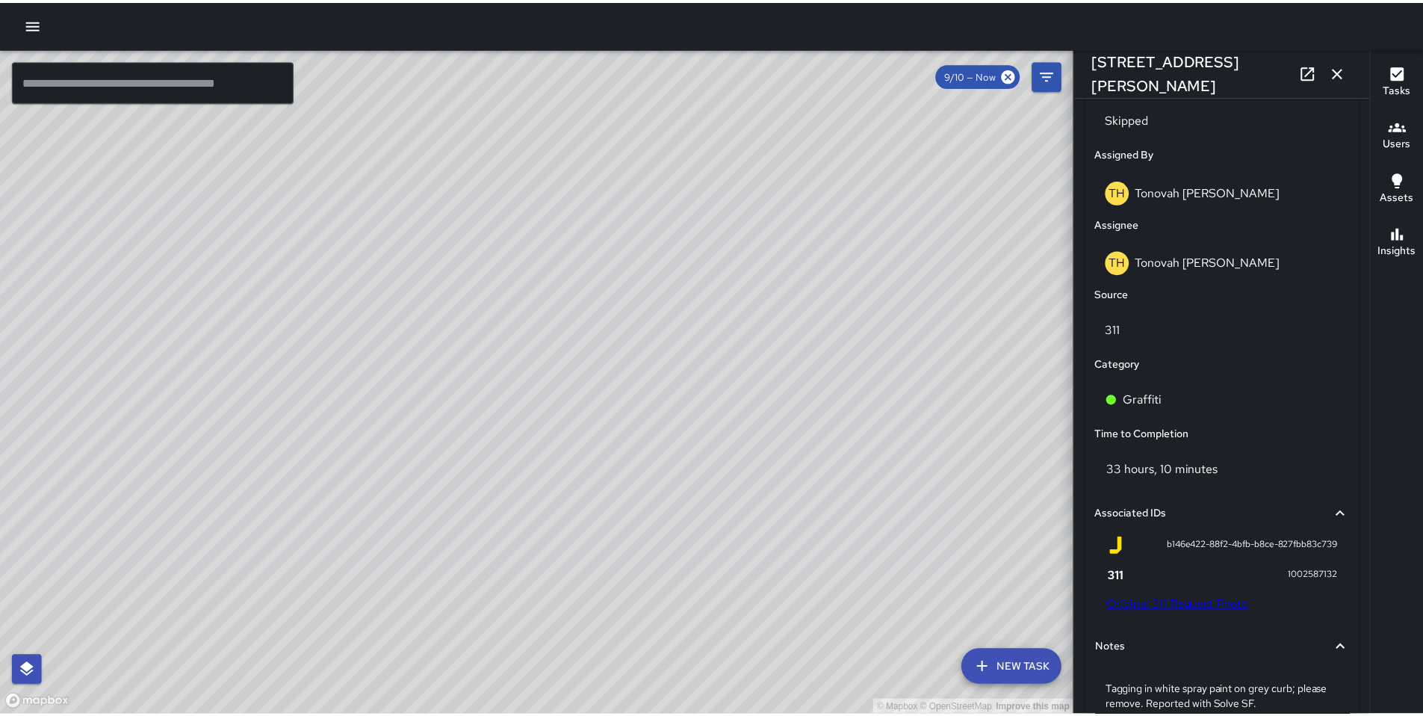
scroll to position [196, 0]
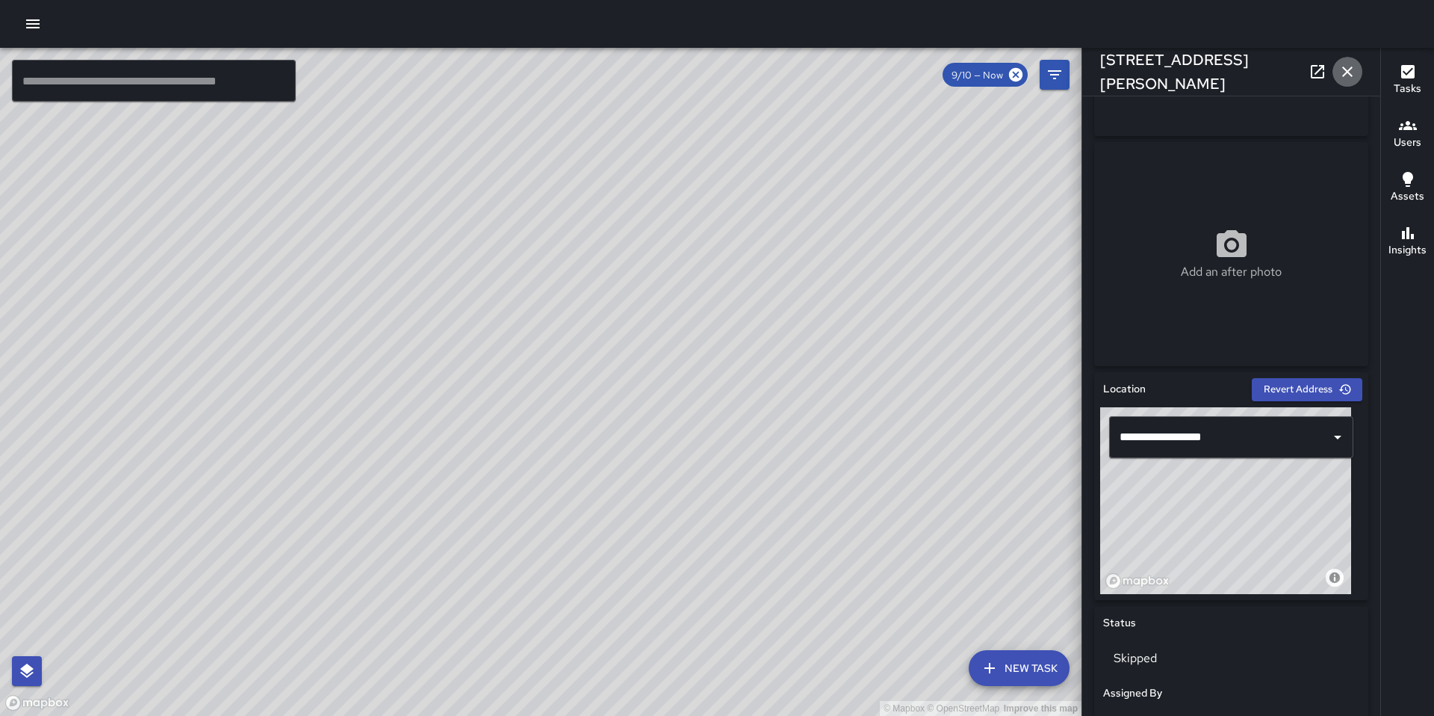
click at [1345, 73] on icon "button" at bounding box center [1348, 71] width 10 height 10
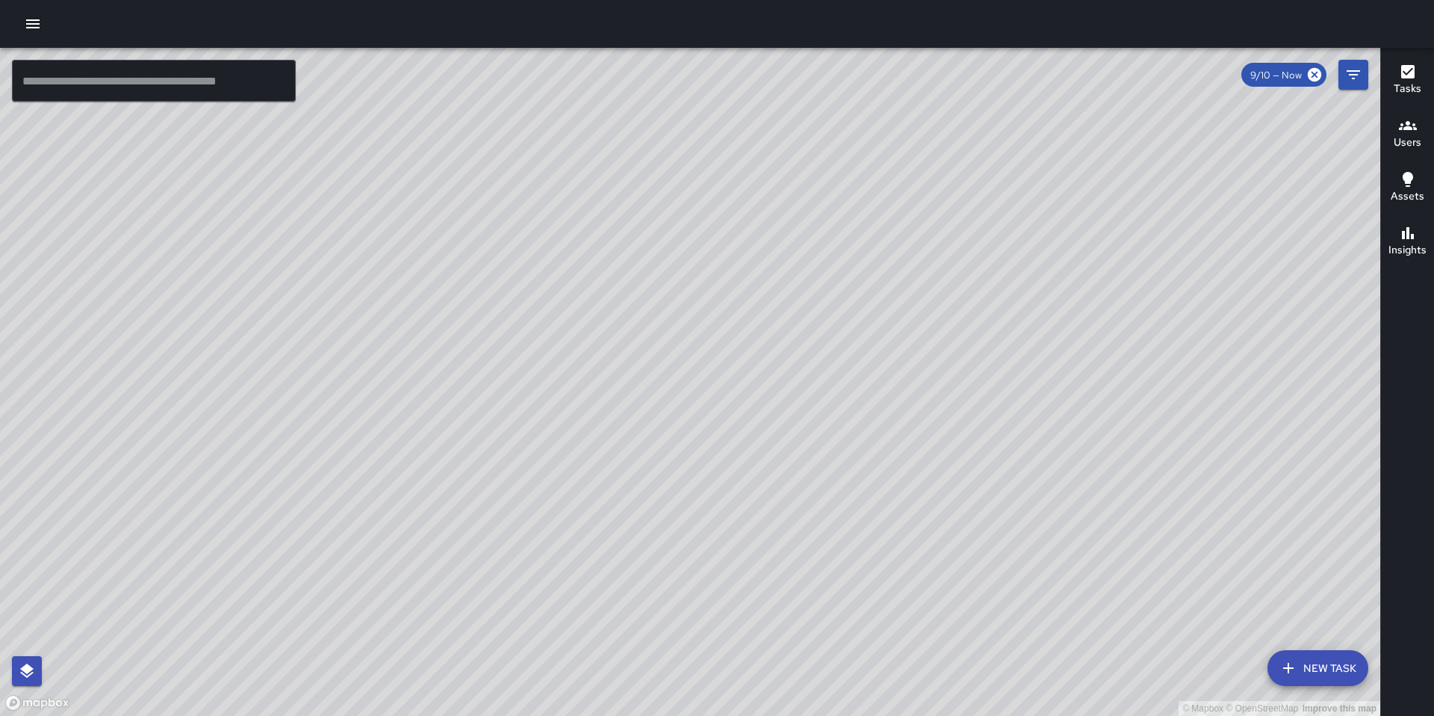
click at [22, 28] on button "button" at bounding box center [33, 24] width 30 height 30
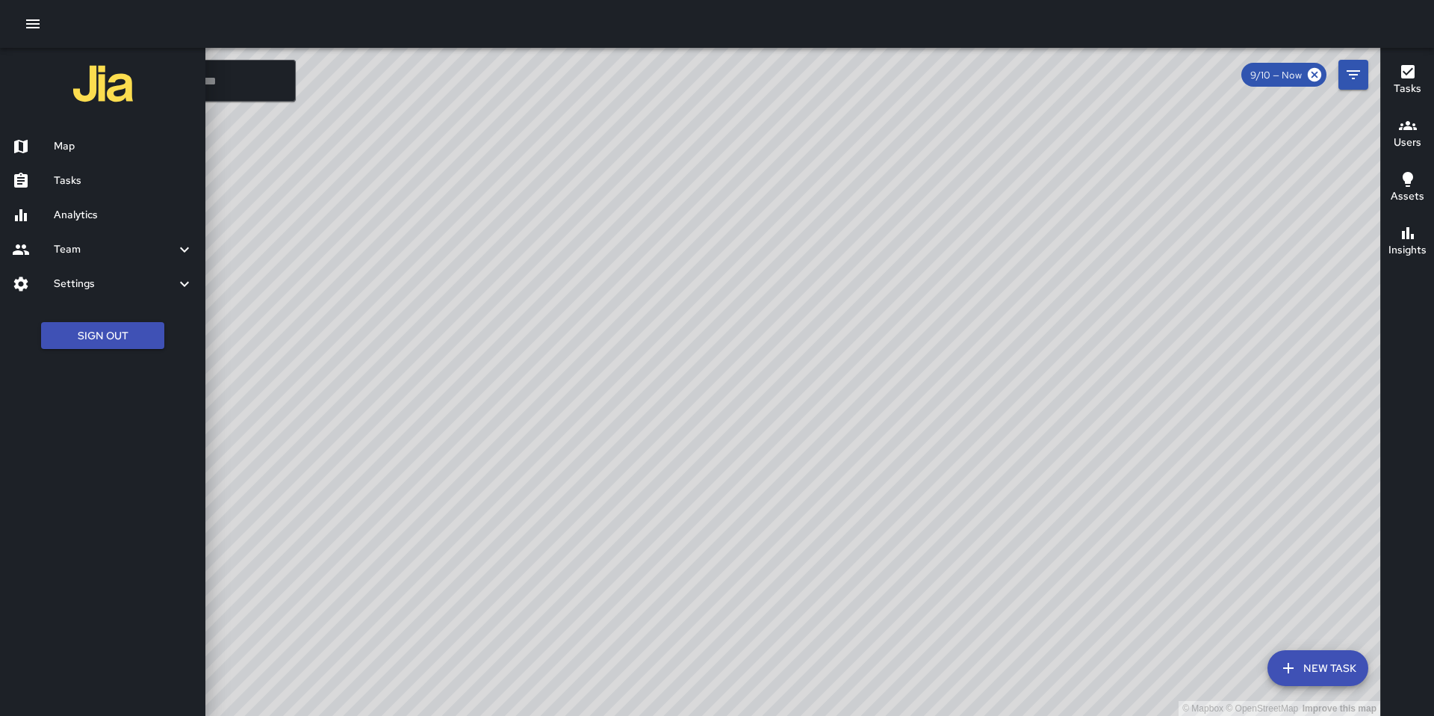
click at [78, 185] on h6 "Tasks" at bounding box center [124, 181] width 140 height 16
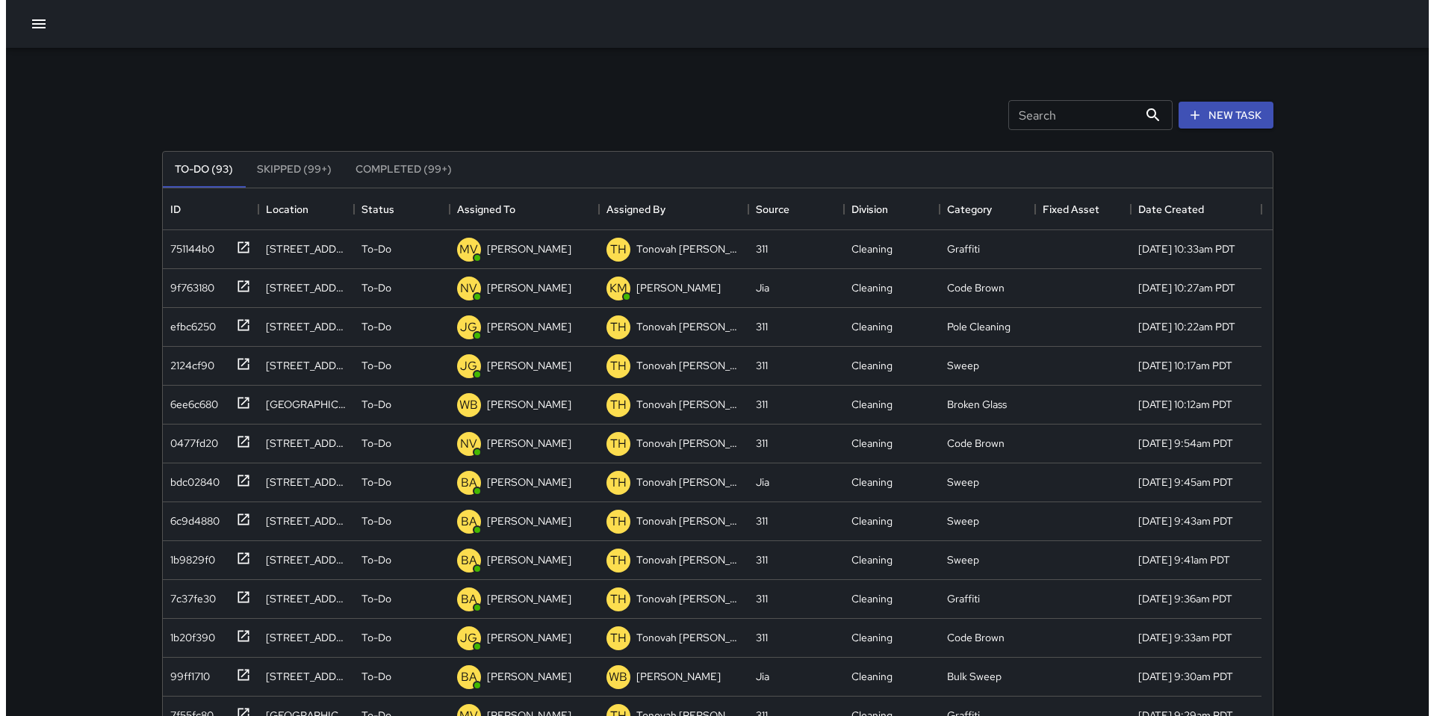
scroll to position [622, 1099]
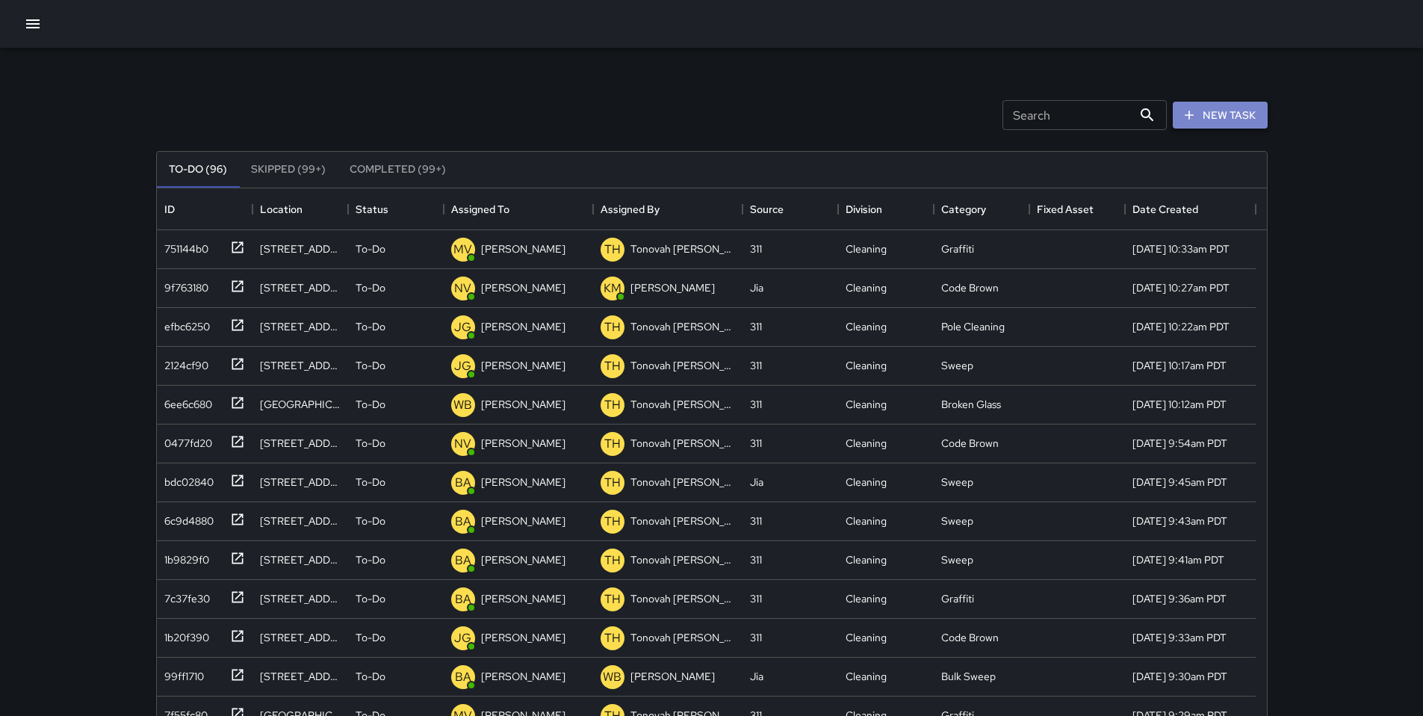
click at [1207, 118] on button "New Task" at bounding box center [1220, 116] width 95 height 28
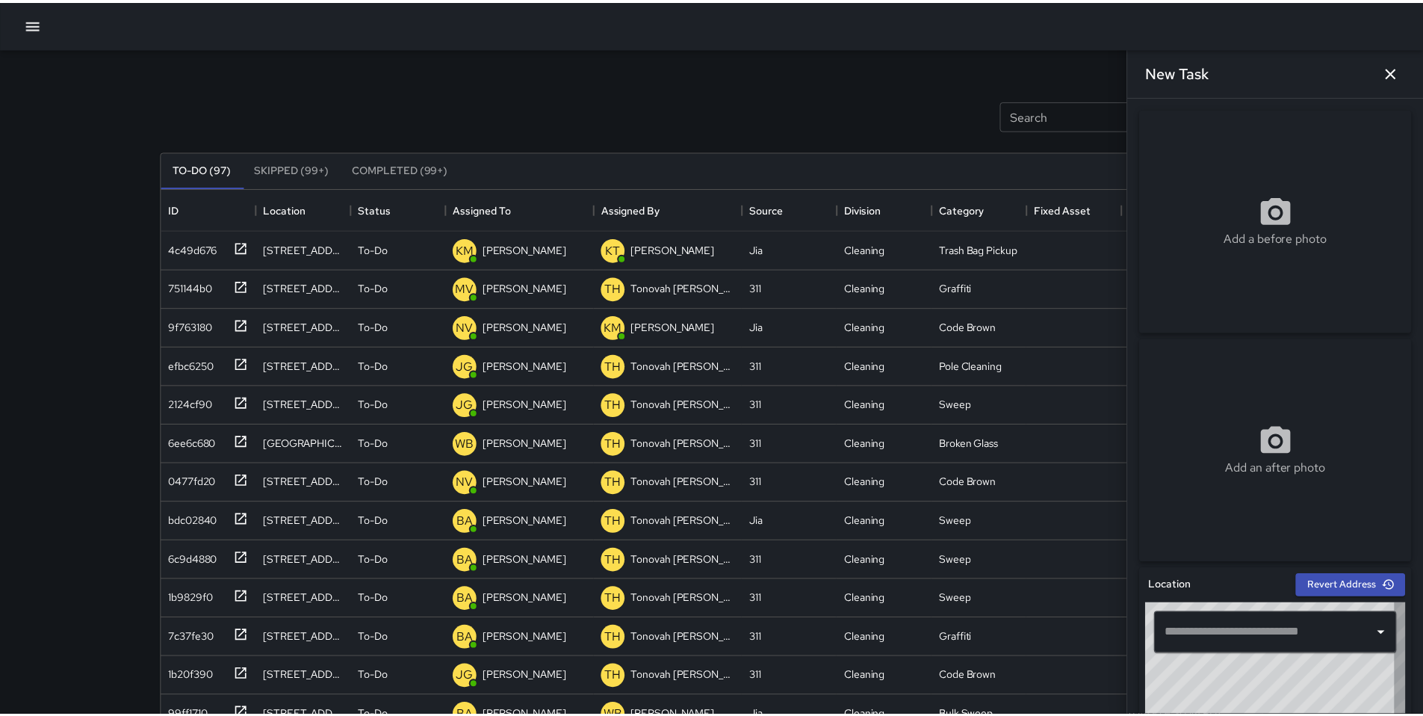
scroll to position [12, 12]
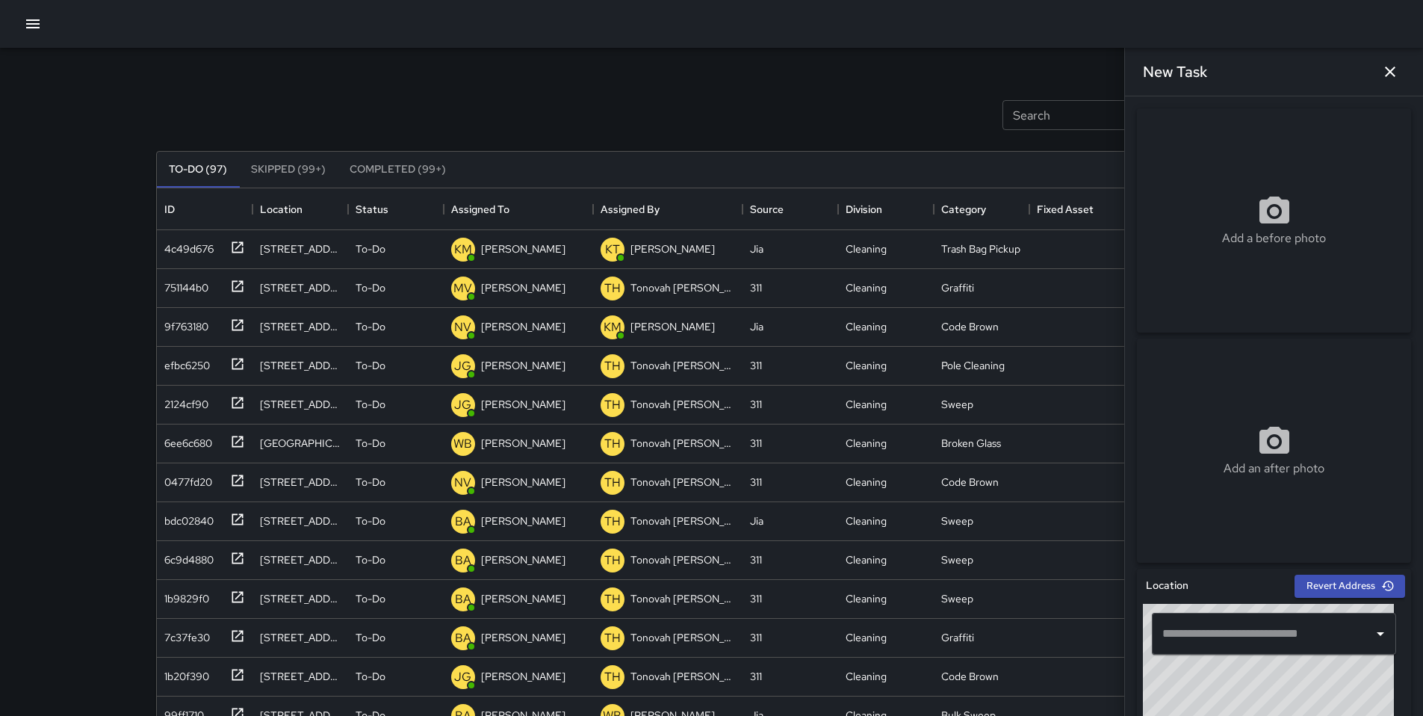
click at [1211, 629] on input "text" at bounding box center [1263, 633] width 208 height 28
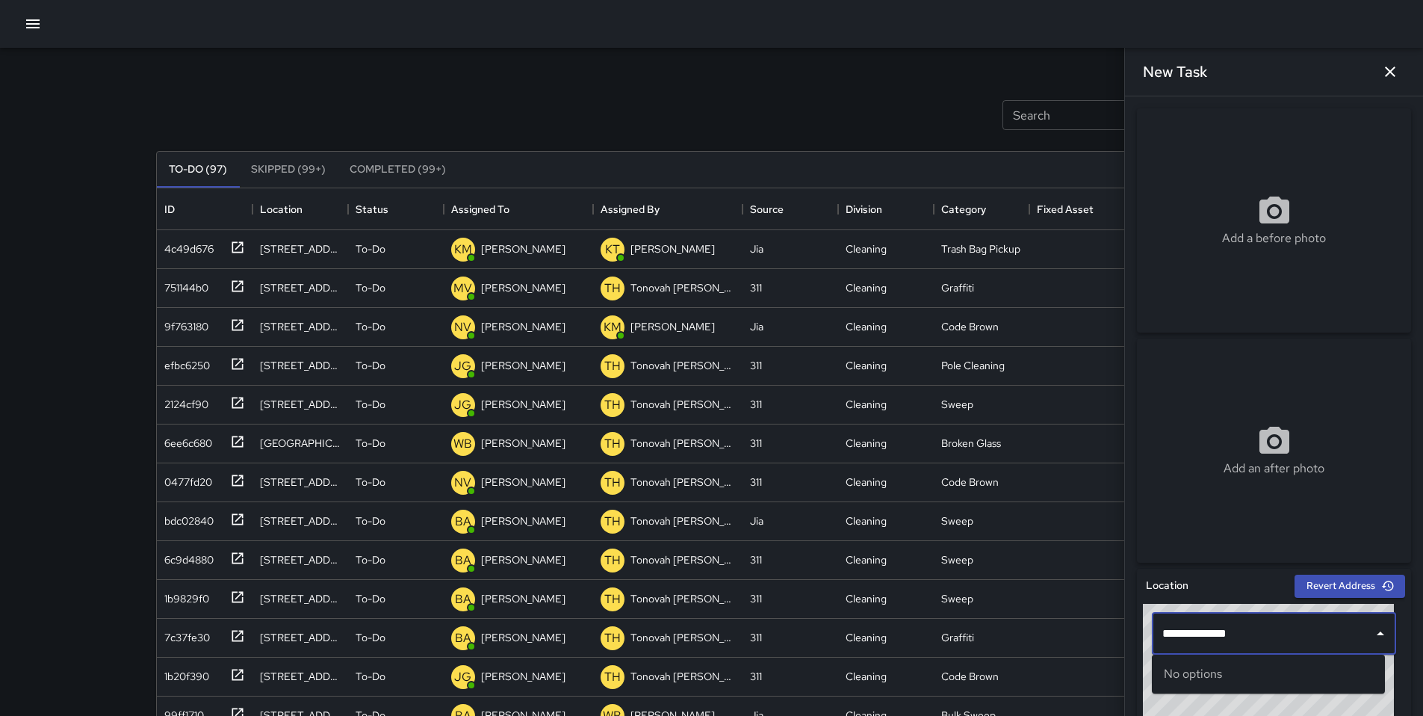
type input "**********"
click at [1241, 637] on input "**********" at bounding box center [1263, 633] width 208 height 28
drag, startPoint x: 1238, startPoint y: 641, endPoint x: 1102, endPoint y: 628, distance: 136.6
click at [1102, 628] on div "Search Search New Task To-Do (97) Skipped (99+) Completed (99+) ID Location Sta…" at bounding box center [712, 465] width 1148 height 835
click at [1213, 661] on ul "11th Street & Minna Street San Francisco, CA, USA" at bounding box center [1268, 681] width 233 height 54
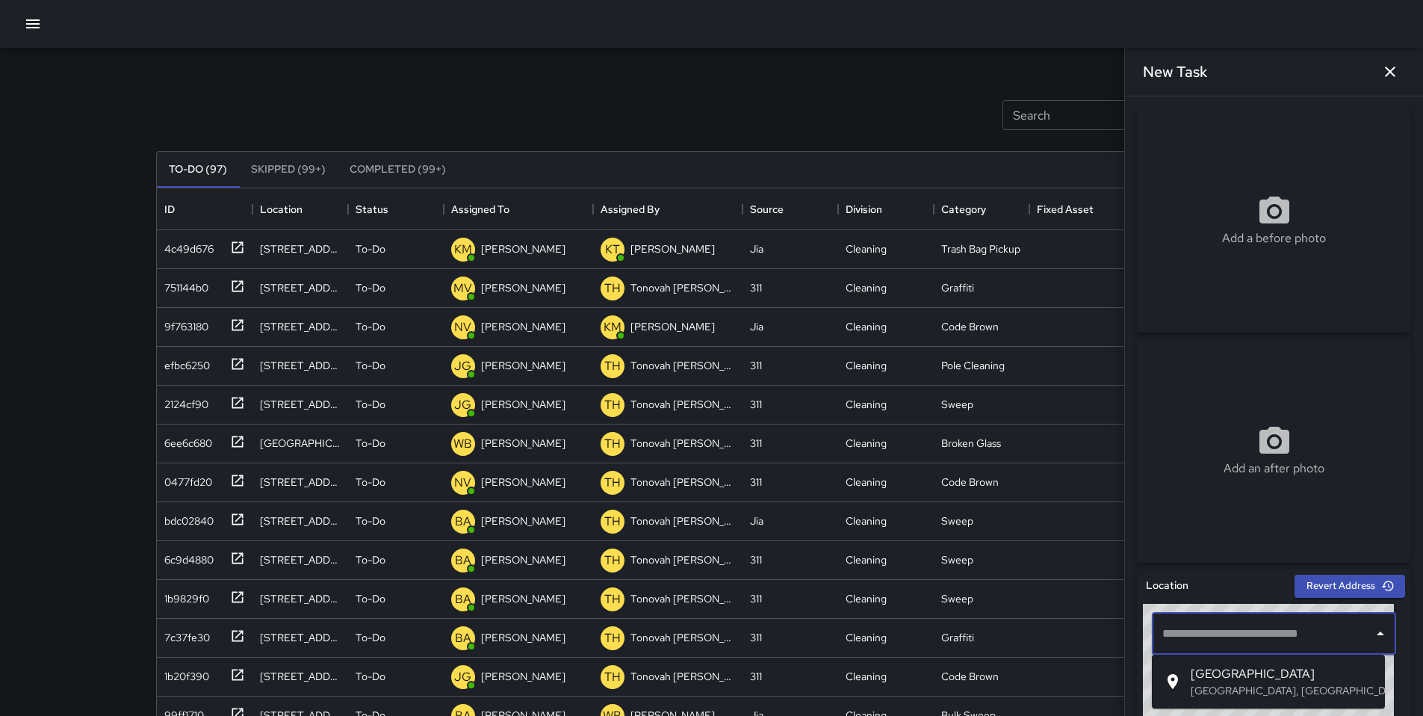
click at [1213, 672] on span "11th Street & Minna Street" at bounding box center [1282, 674] width 182 height 18
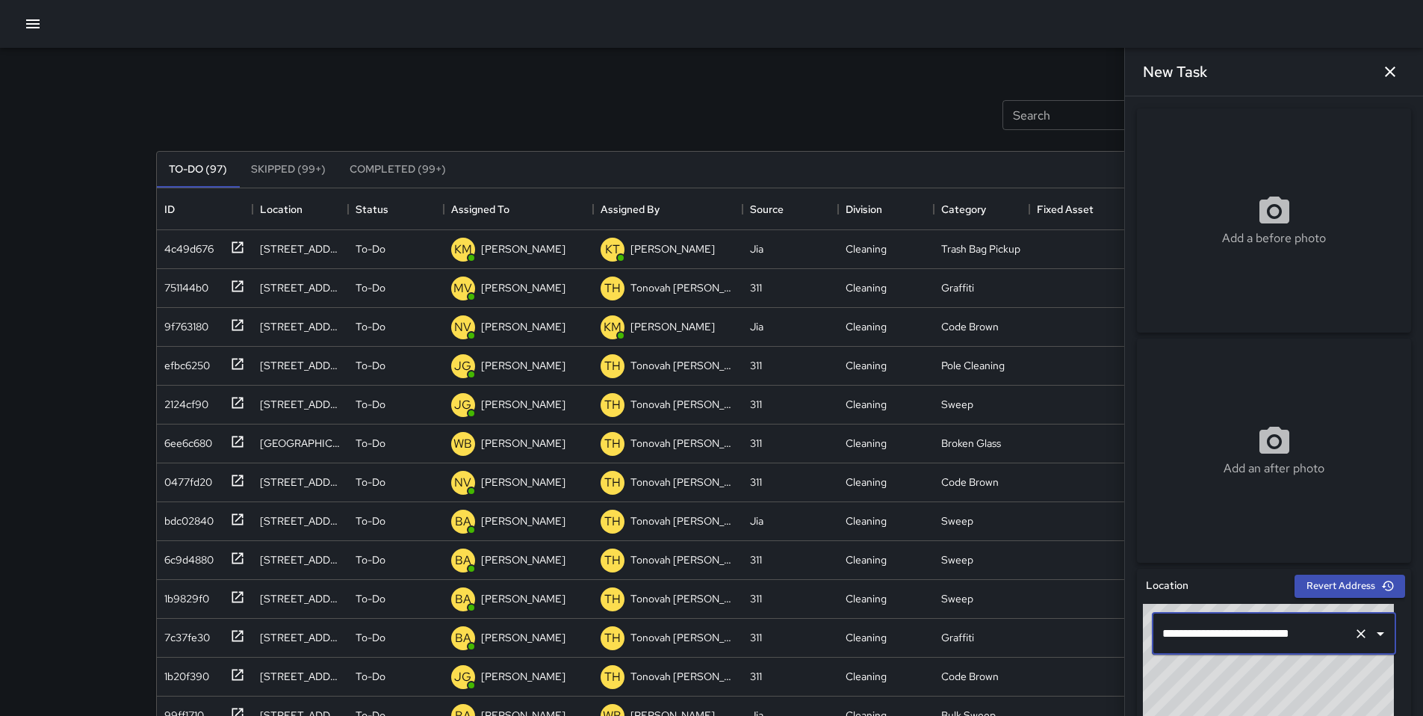
type input "**********"
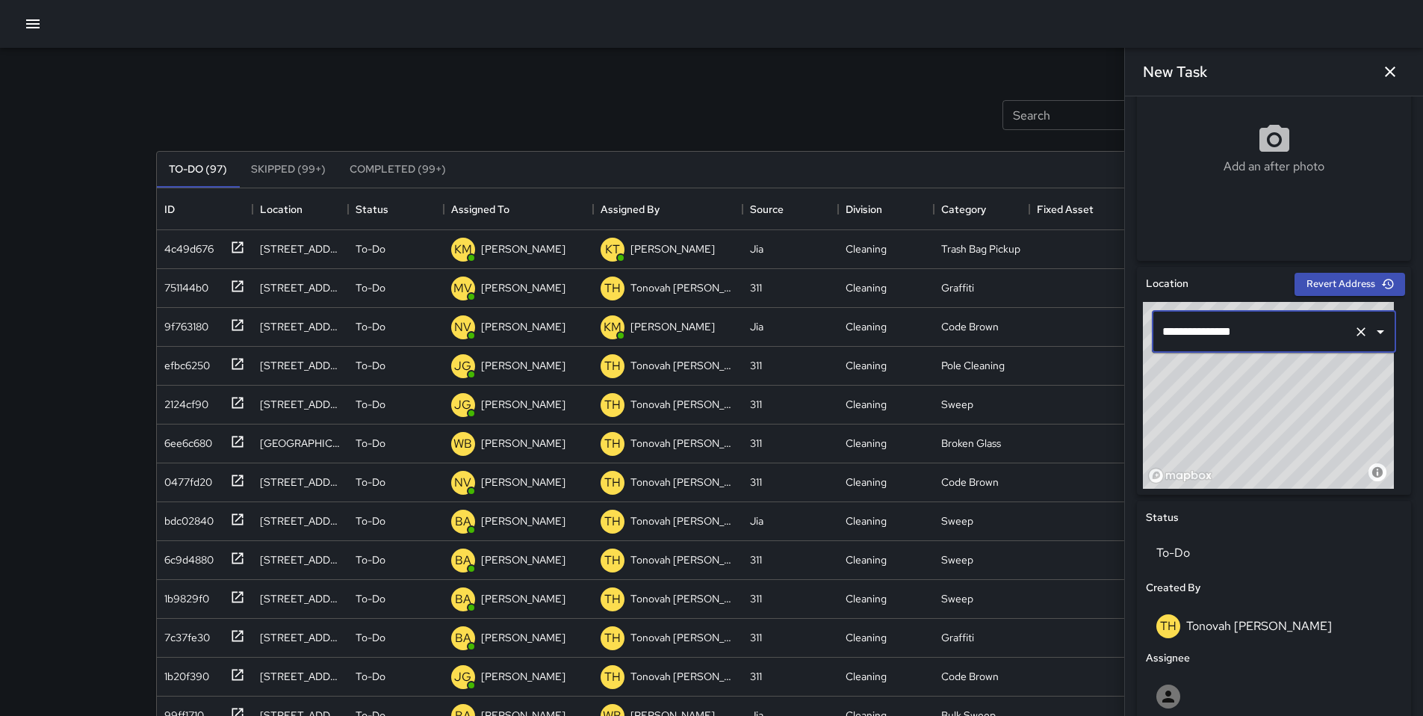
scroll to position [610, 0]
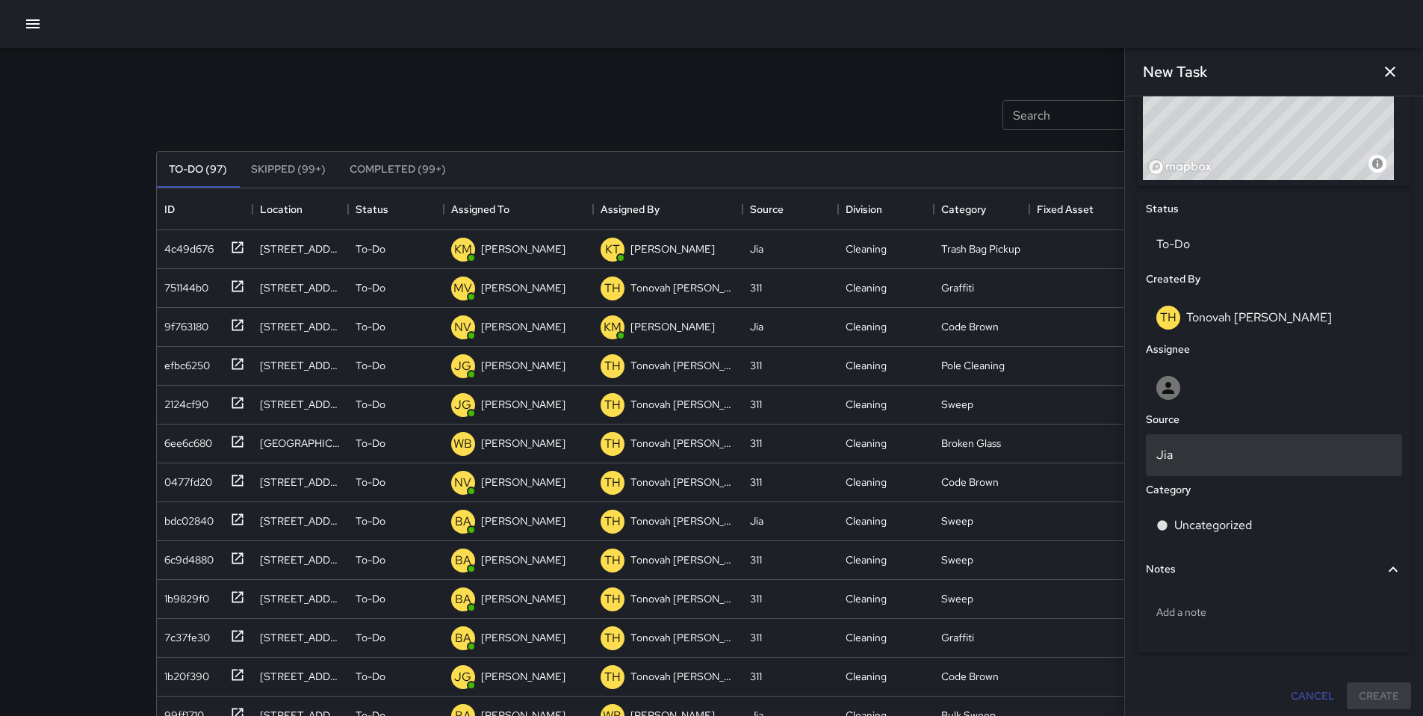
click at [1216, 462] on p "Jia" at bounding box center [1273, 455] width 235 height 18
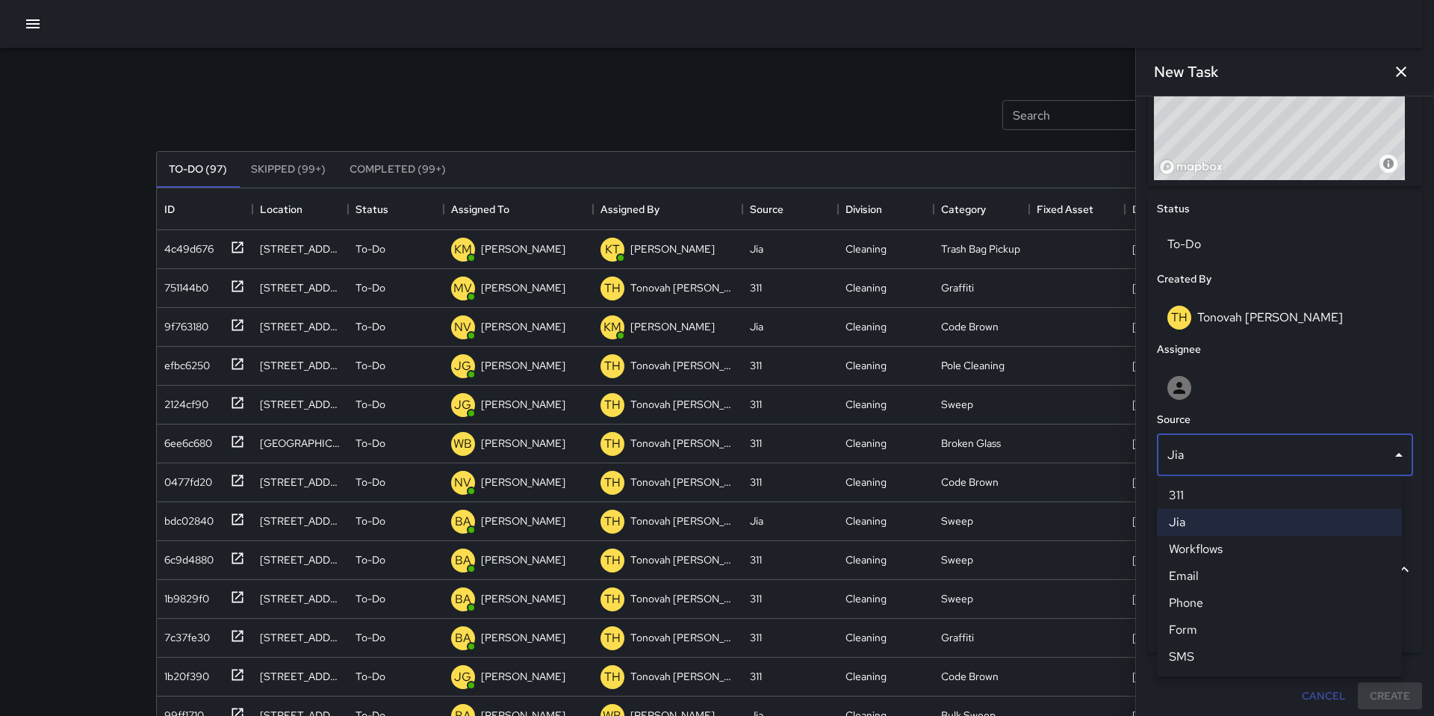
click at [1207, 599] on li "Phone" at bounding box center [1279, 602] width 245 height 27
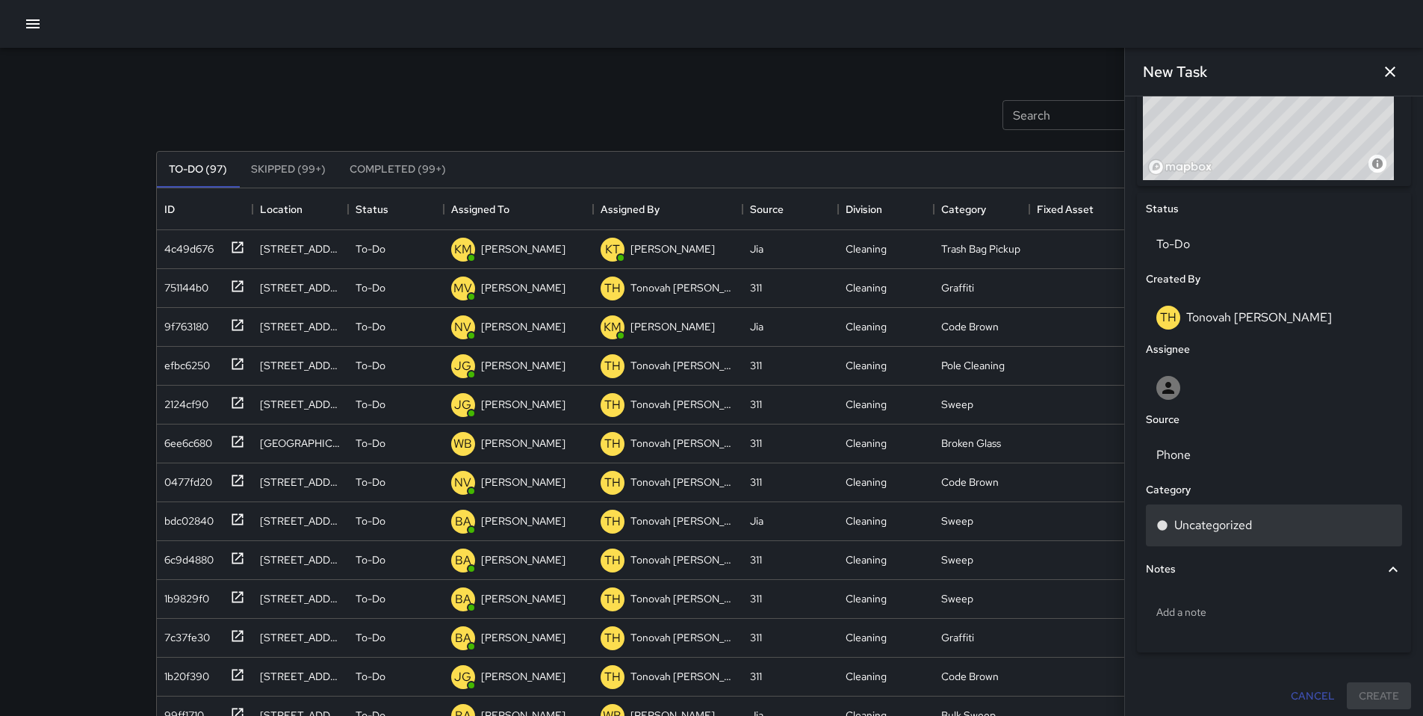
click at [1210, 533] on p "Uncategorized" at bounding box center [1213, 525] width 78 height 18
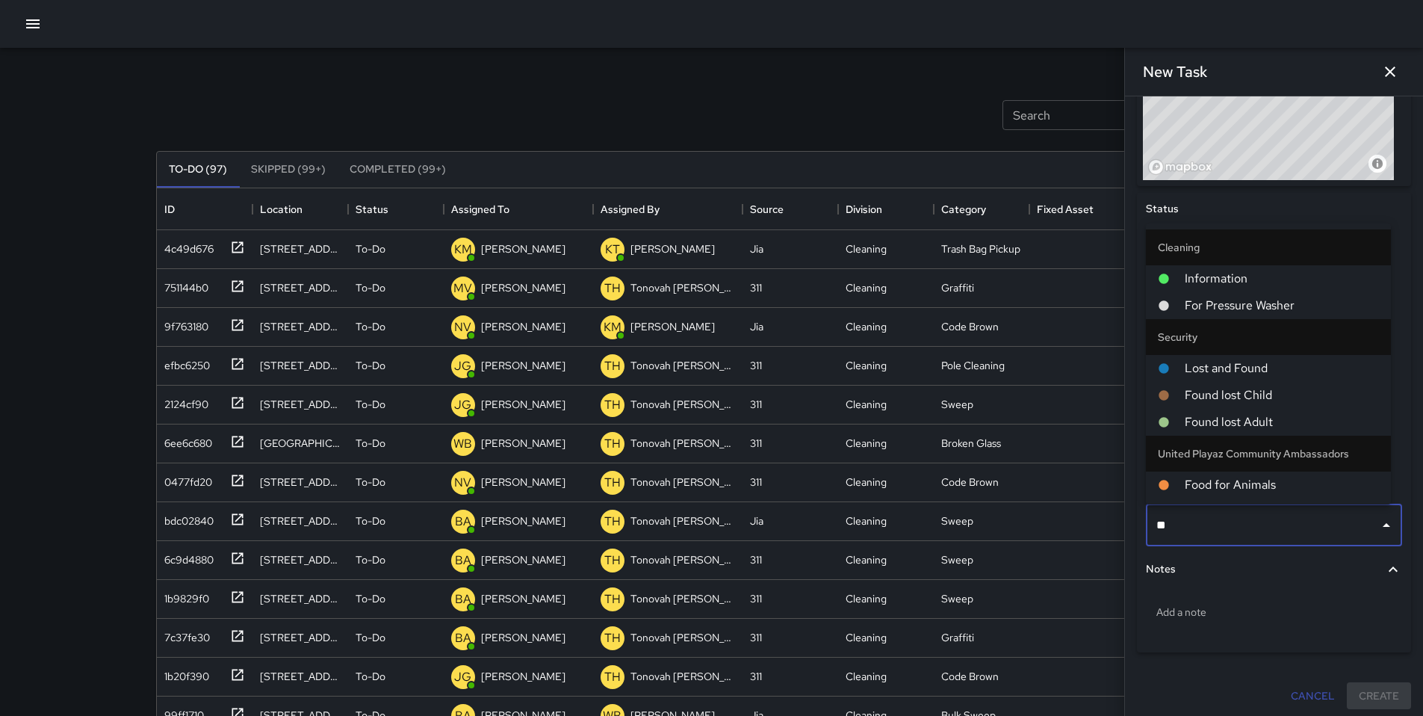
type input "***"
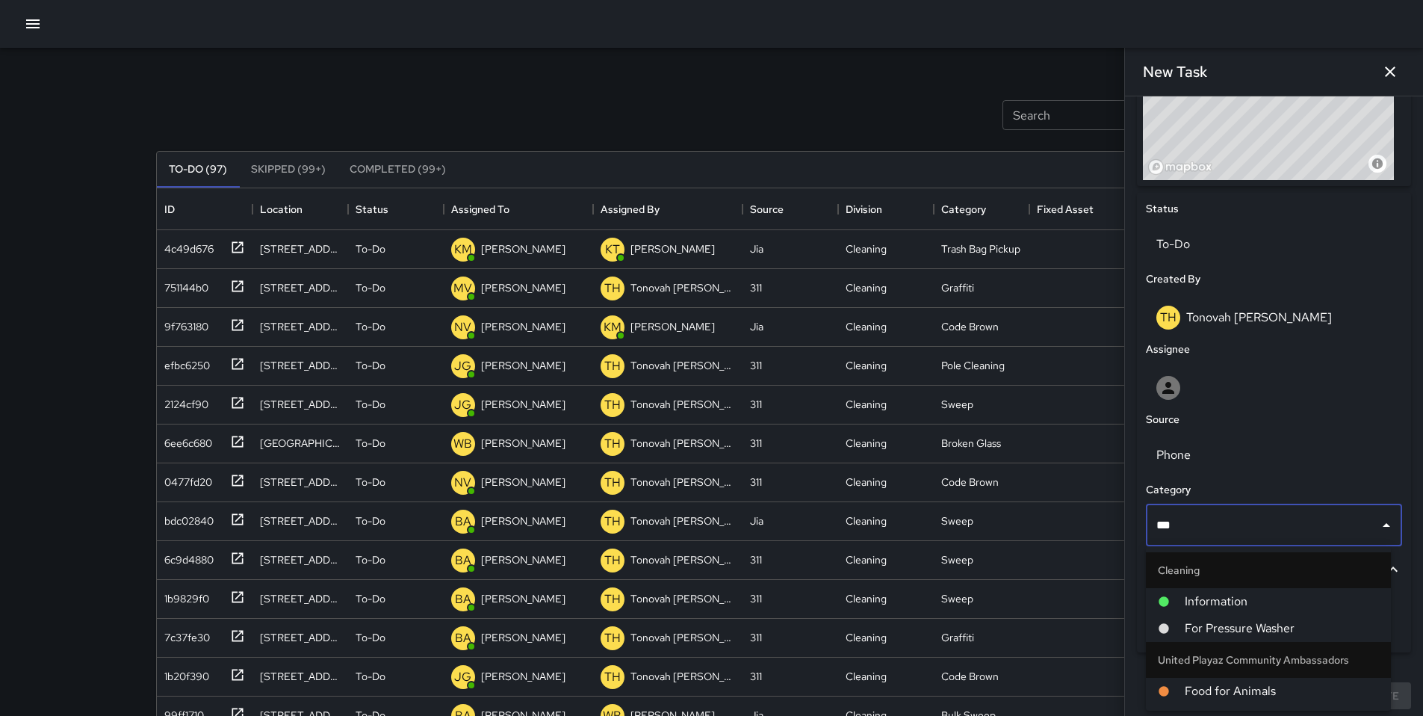
click at [1236, 635] on span "For Pressure Washer" at bounding box center [1282, 628] width 194 height 18
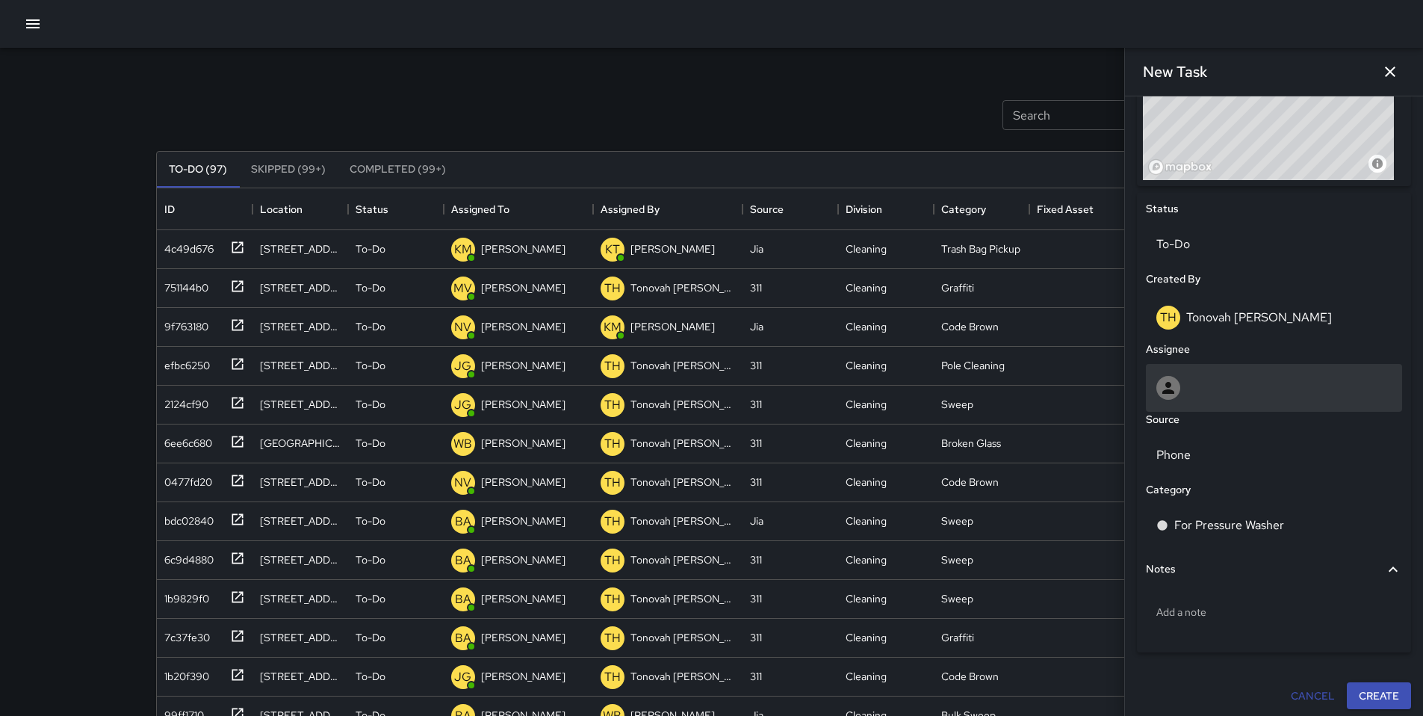
click at [1192, 376] on div at bounding box center [1273, 388] width 235 height 24
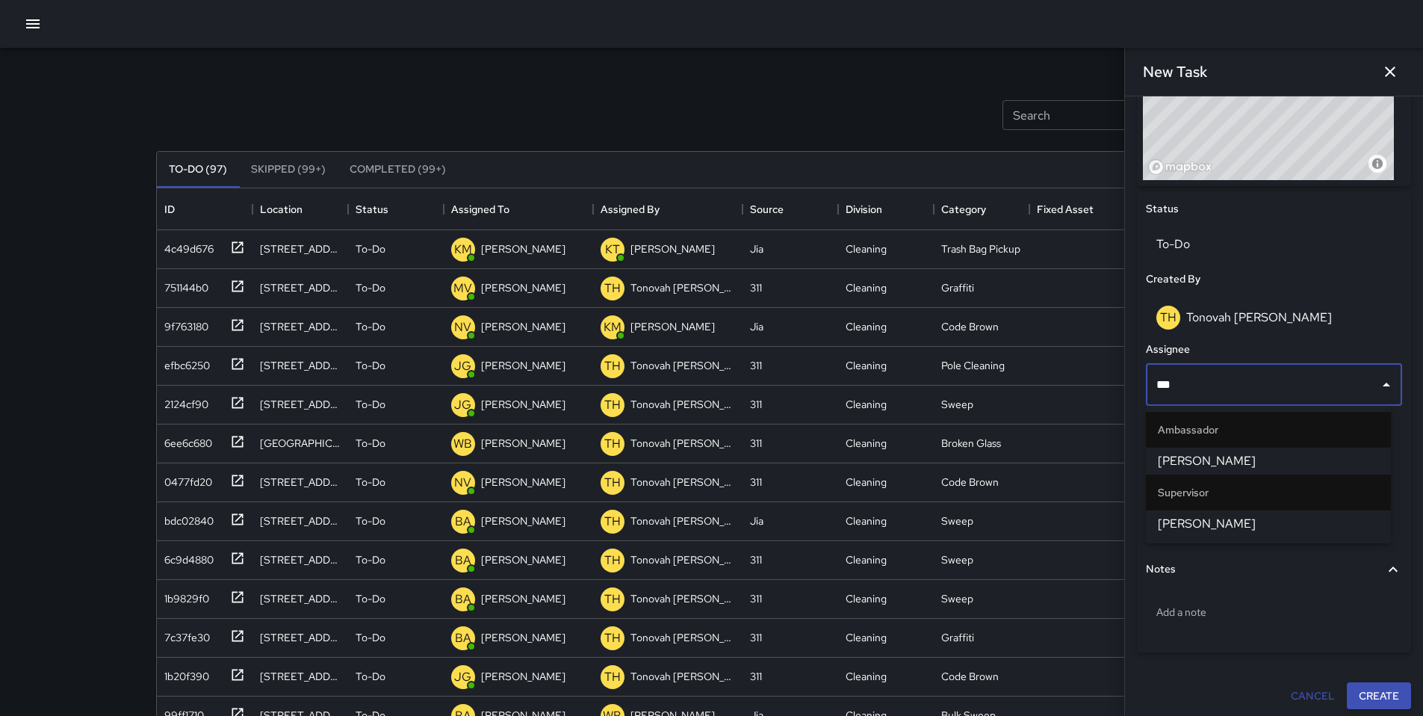
type input "****"
click at [1208, 457] on span "[PERSON_NAME]" at bounding box center [1268, 461] width 221 height 18
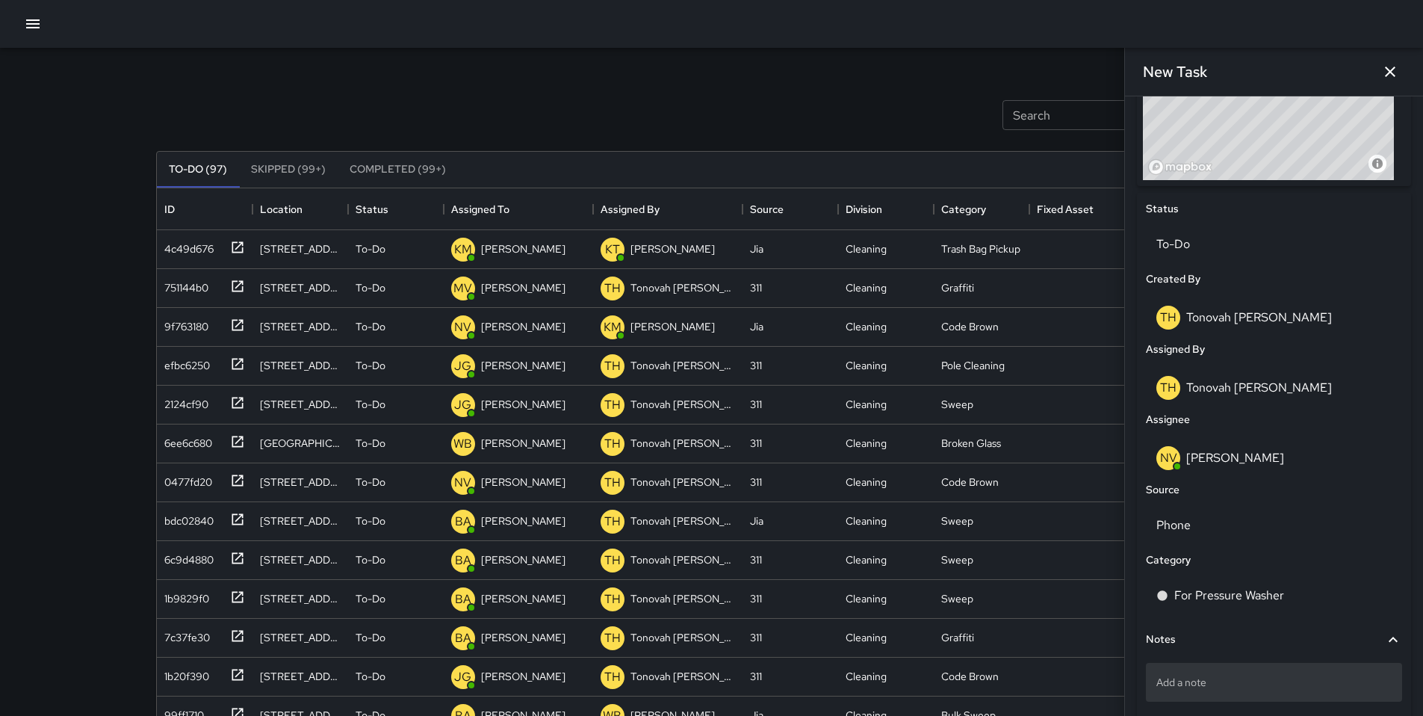
click at [1198, 682] on p "Add a note" at bounding box center [1273, 682] width 235 height 15
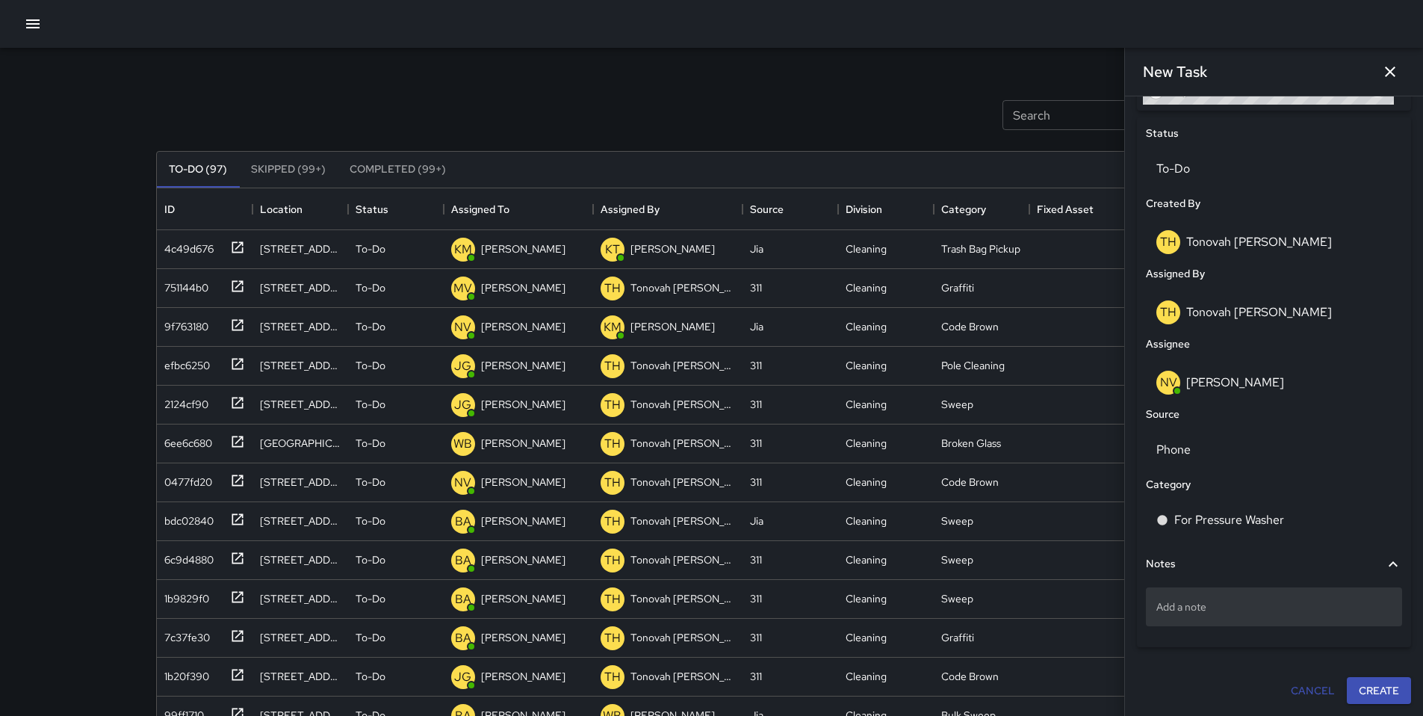
scroll to position [167, 0]
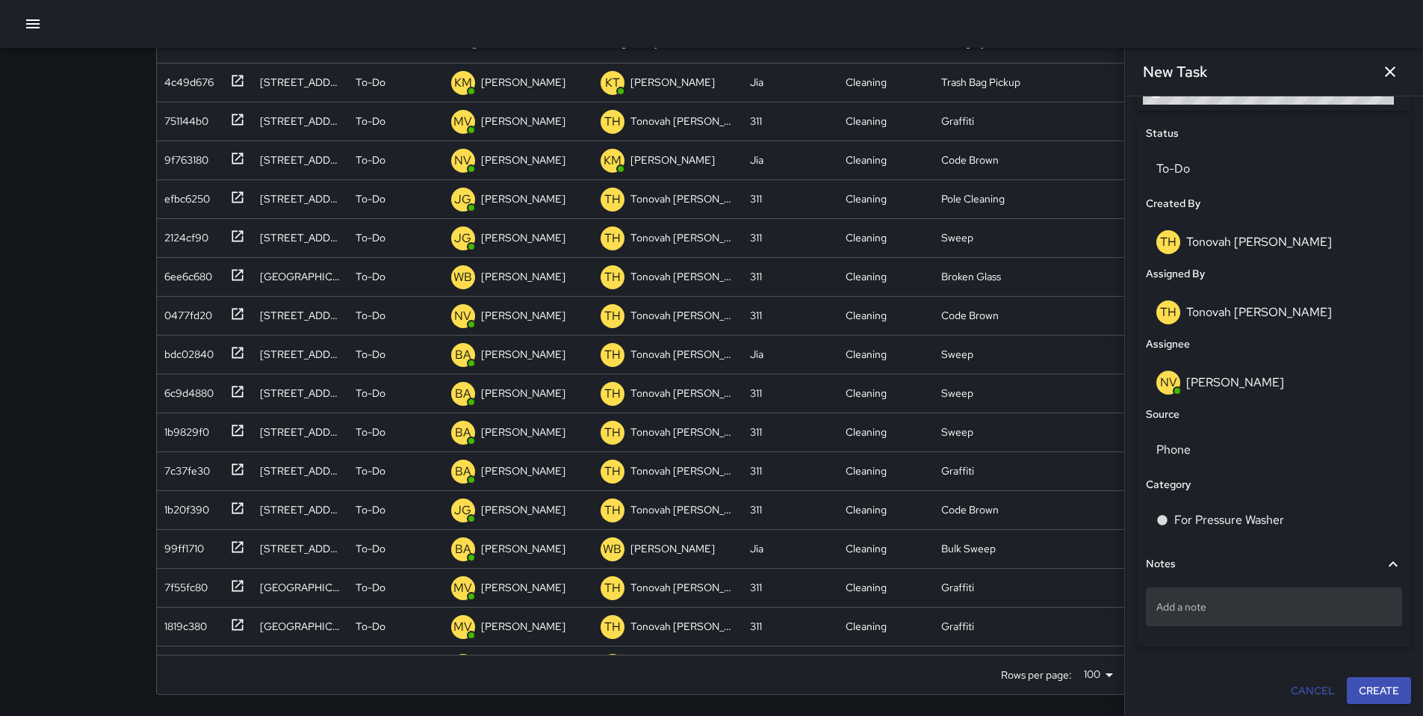
click at [1164, 597] on div "Add a note" at bounding box center [1274, 606] width 256 height 39
type textarea "**********"
drag, startPoint x: 1340, startPoint y: 698, endPoint x: 1354, endPoint y: 695, distance: 14.5
click at [1347, 697] on button "Create" at bounding box center [1379, 691] width 64 height 28
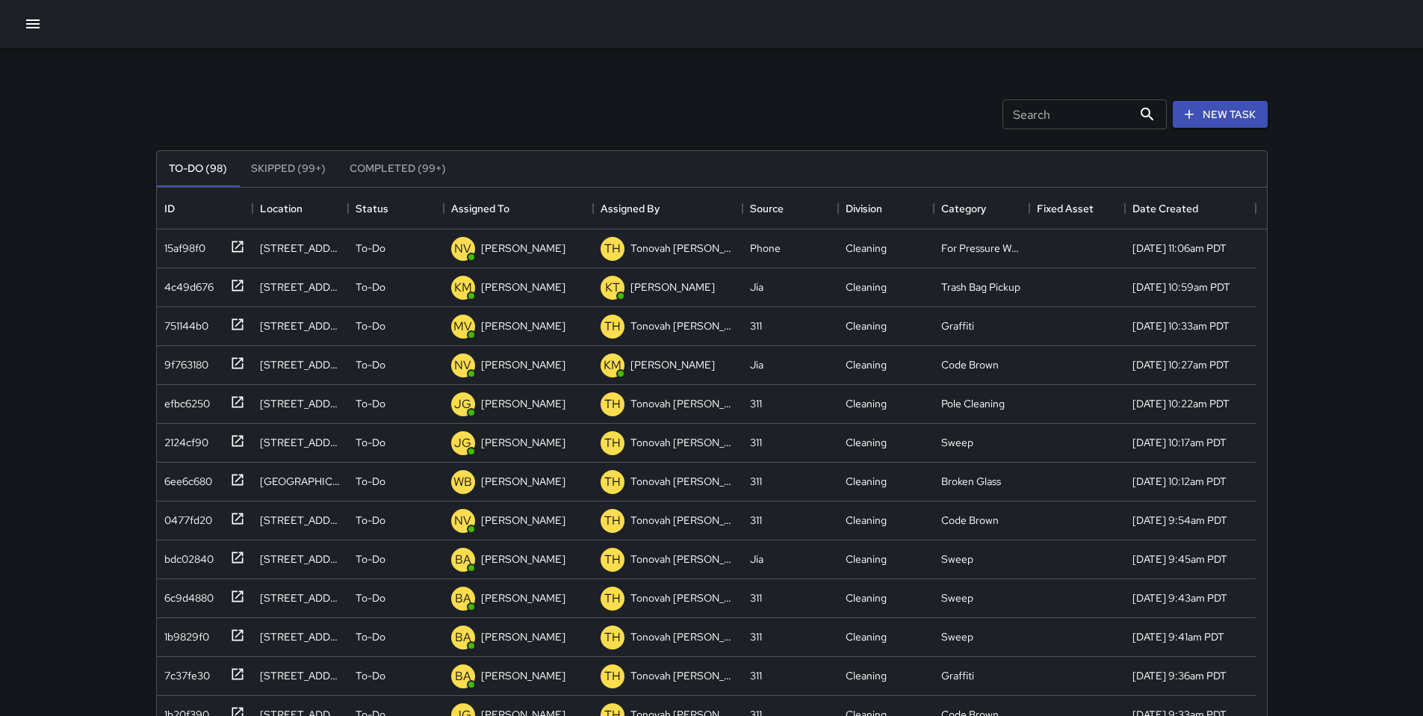
scroll to position [0, 0]
click at [1237, 113] on button "New Task" at bounding box center [1220, 116] width 95 height 28
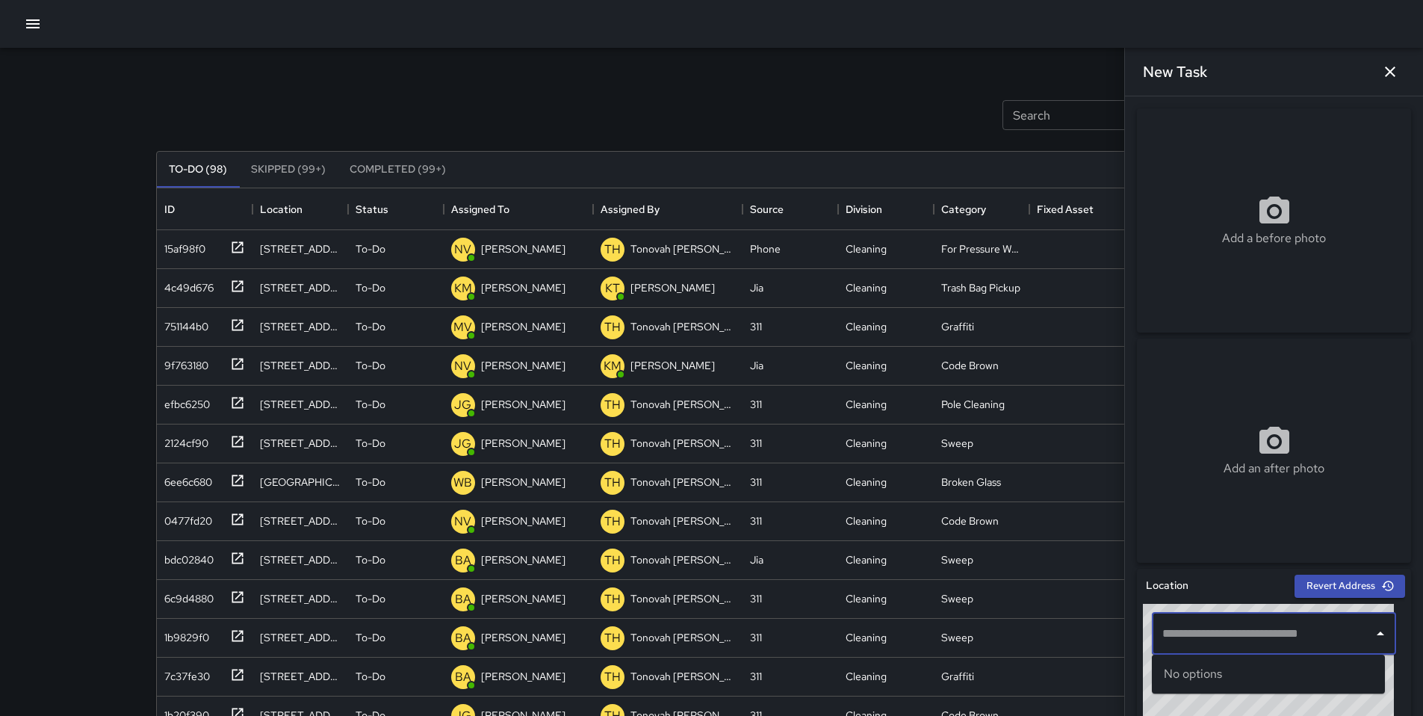
click at [1257, 637] on input "text" at bounding box center [1263, 633] width 208 height 28
paste input "**********"
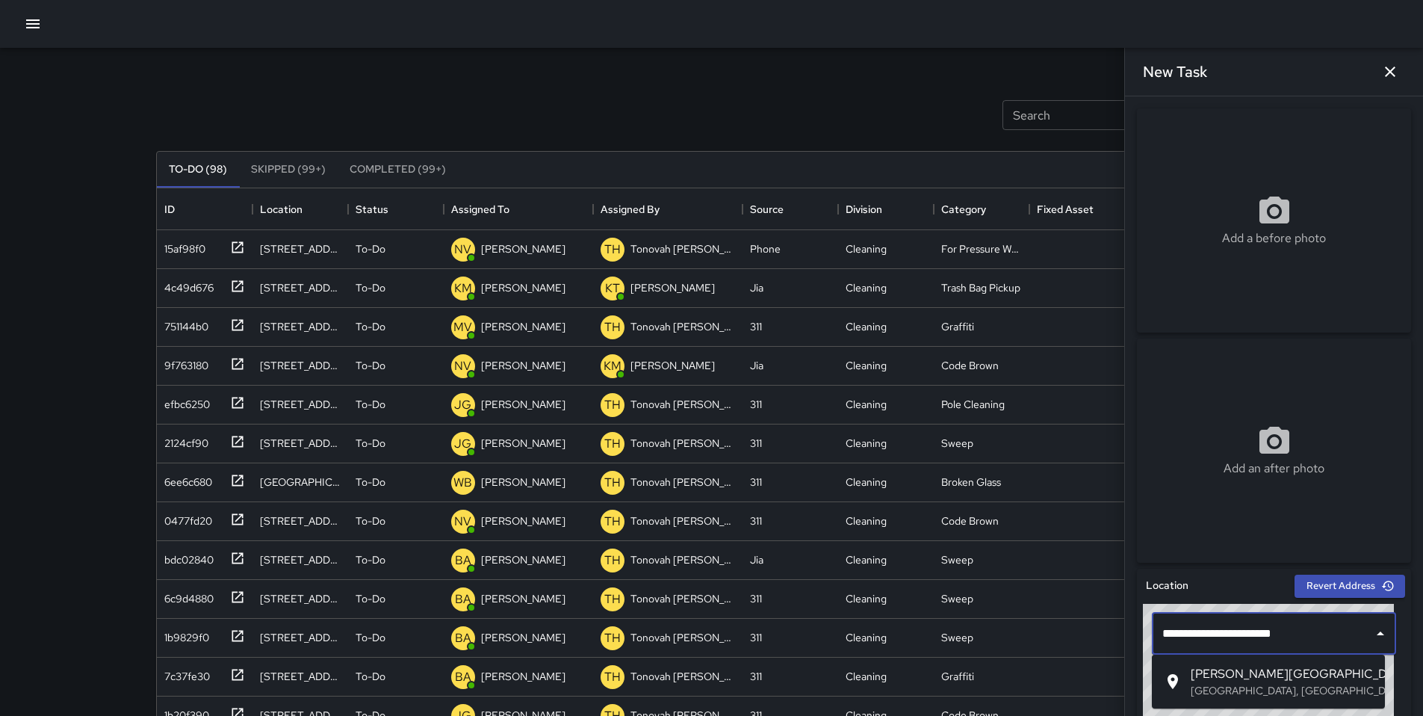
click at [1259, 681] on span "Howard St & Lafayette Street" at bounding box center [1282, 674] width 182 height 18
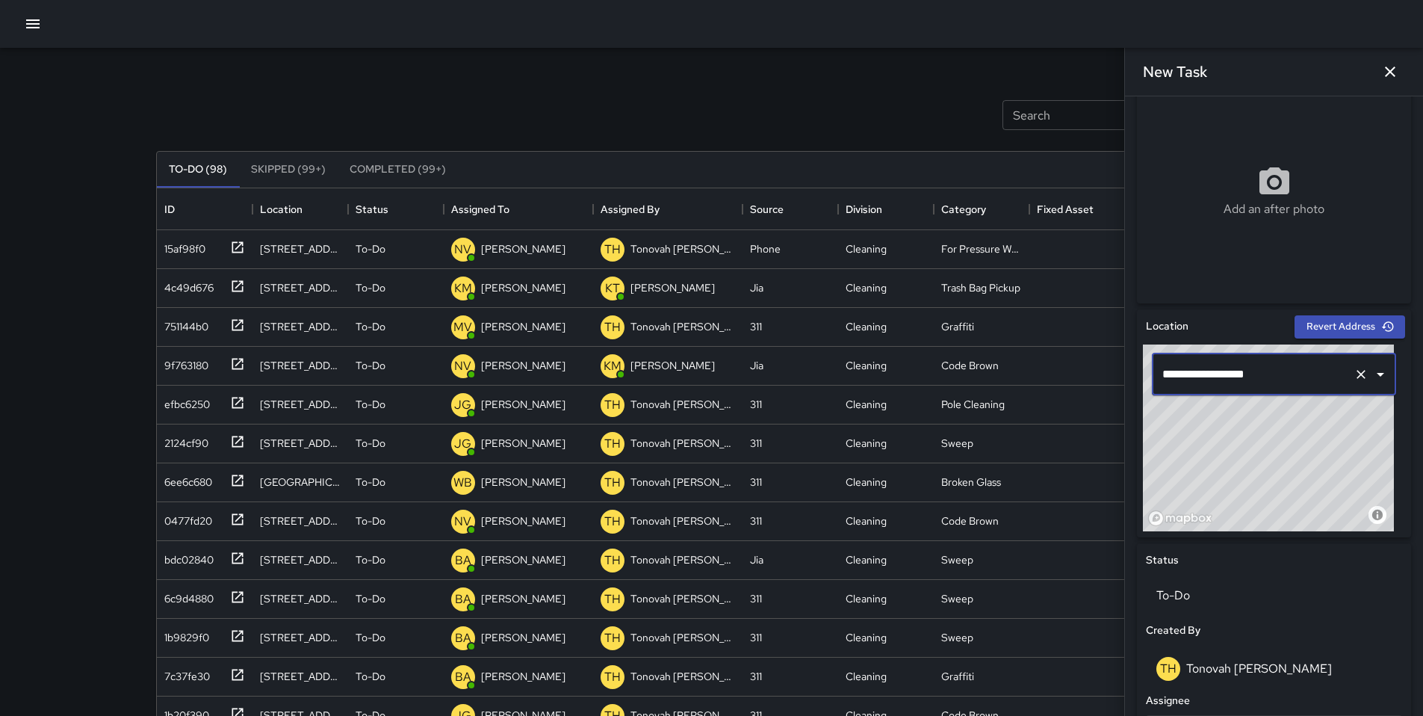
scroll to position [515, 0]
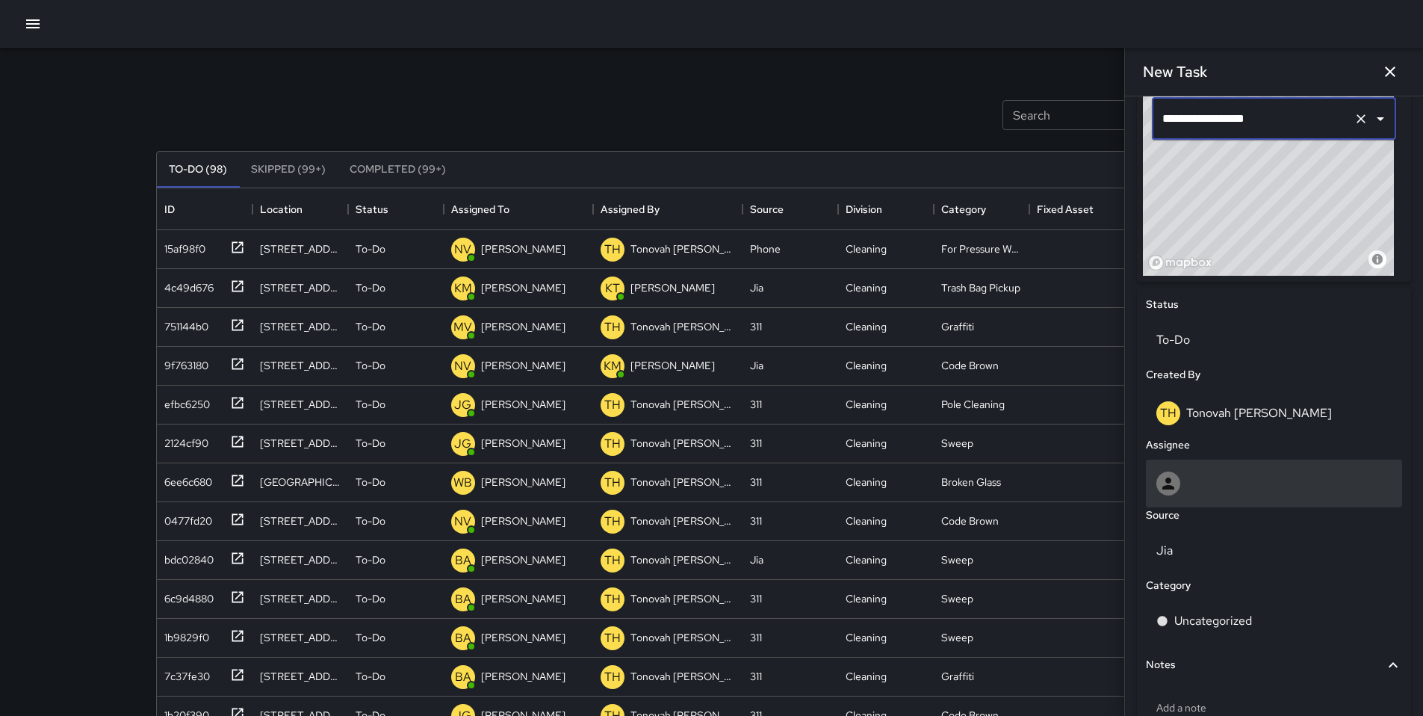
type input "**********"
click at [1231, 483] on div at bounding box center [1273, 483] width 235 height 24
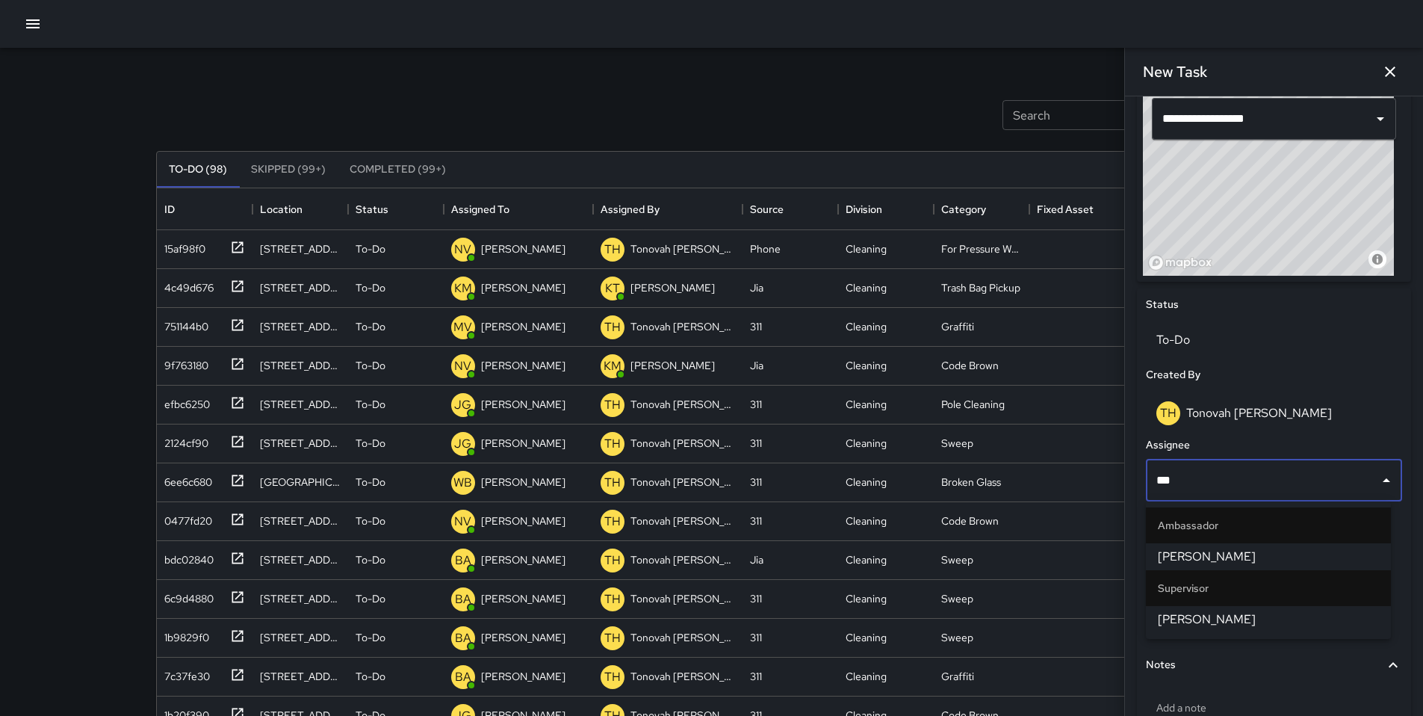
type input "****"
click at [1229, 540] on li "Supervisor" at bounding box center [1268, 525] width 245 height 36
click at [1228, 557] on span "[PERSON_NAME]" at bounding box center [1268, 557] width 221 height 18
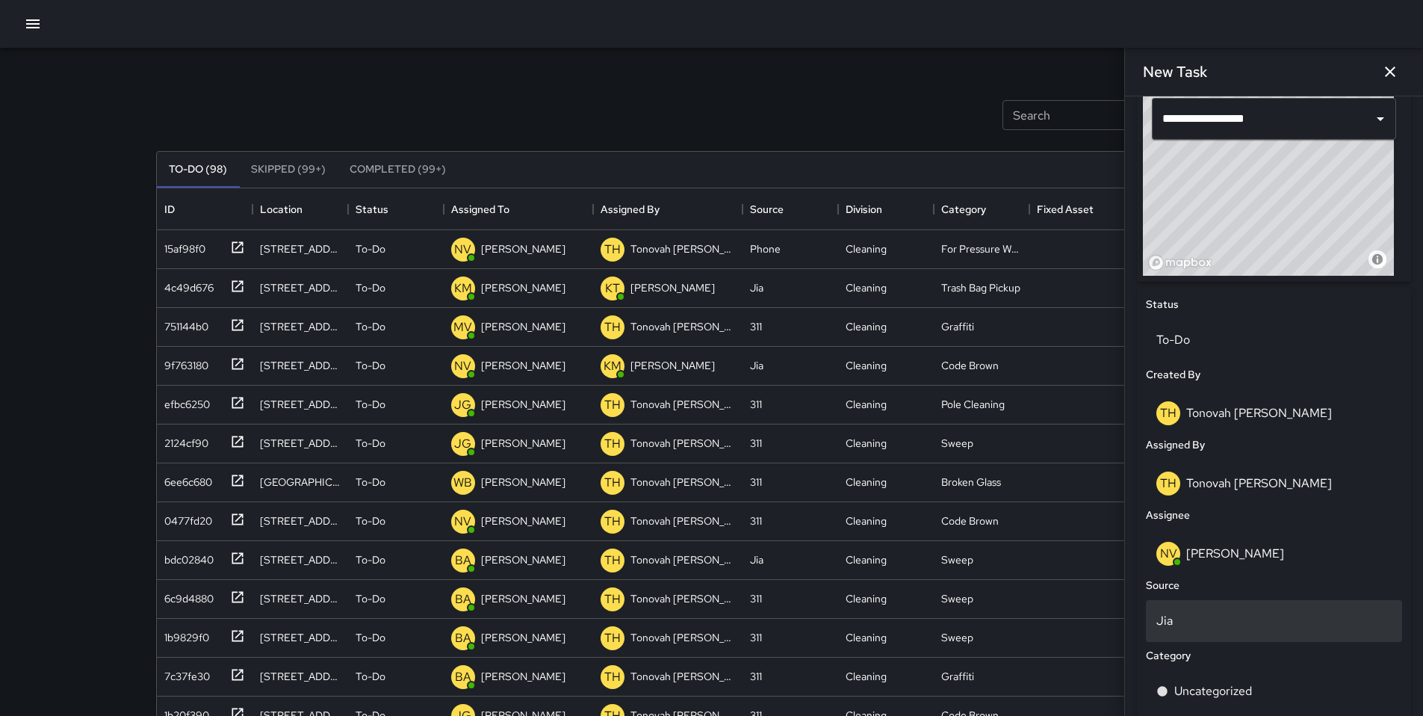
click at [1218, 632] on div "Jia" at bounding box center [1274, 621] width 256 height 42
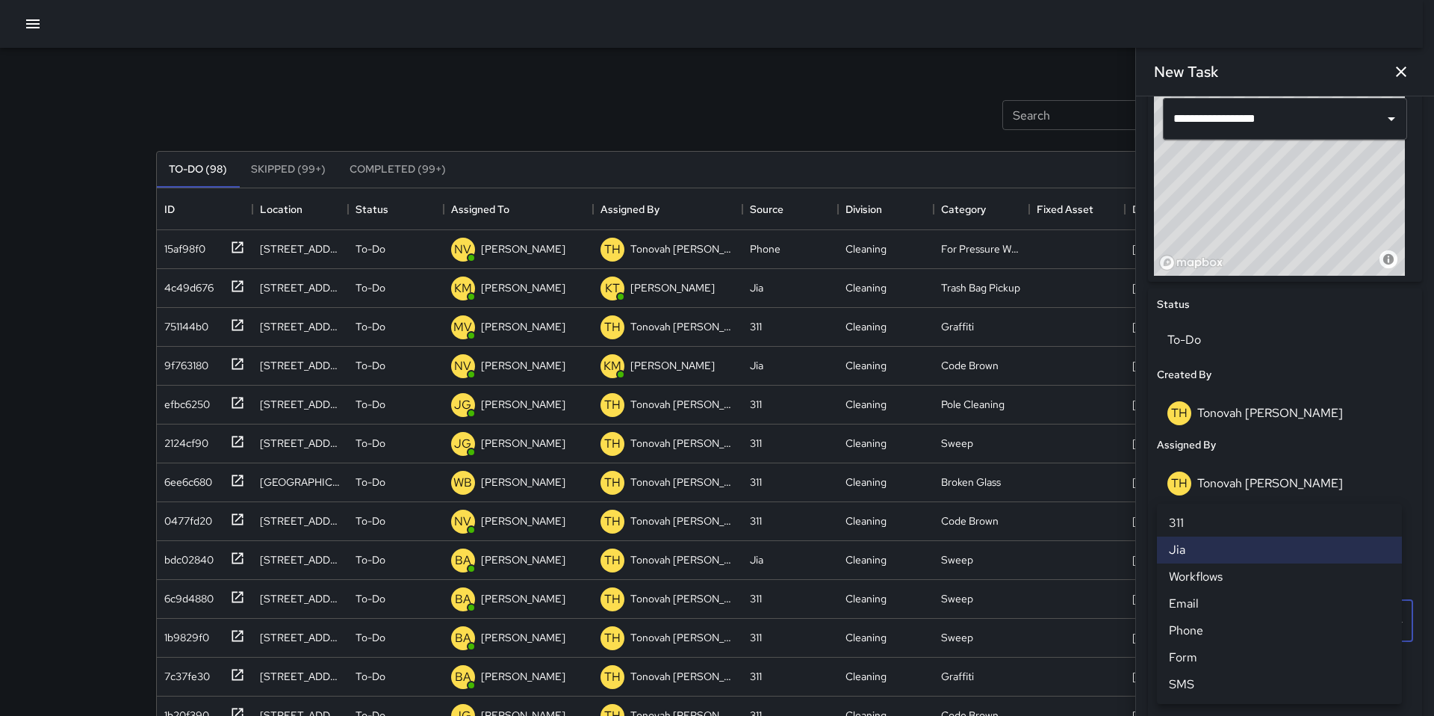
click at [1197, 635] on li "Phone" at bounding box center [1279, 630] width 245 height 27
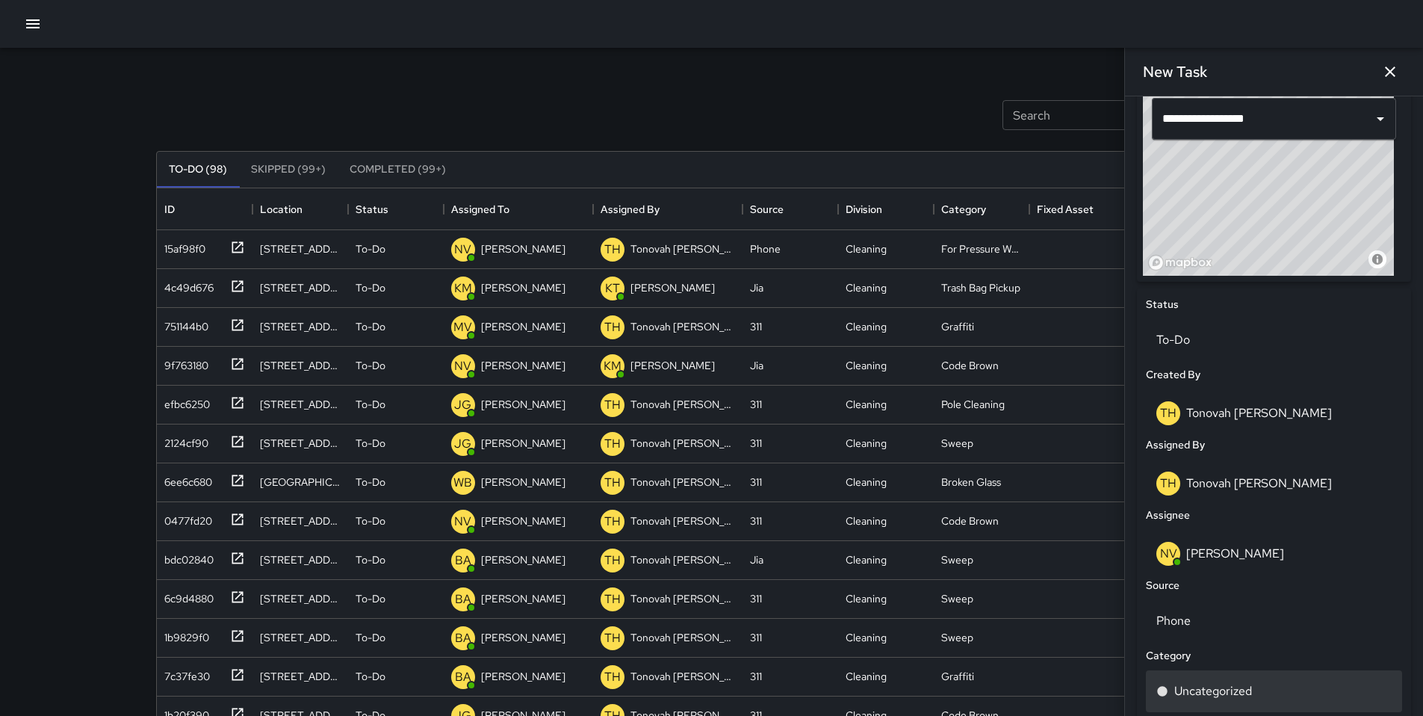
click at [1212, 679] on div "Uncategorized" at bounding box center [1274, 691] width 256 height 42
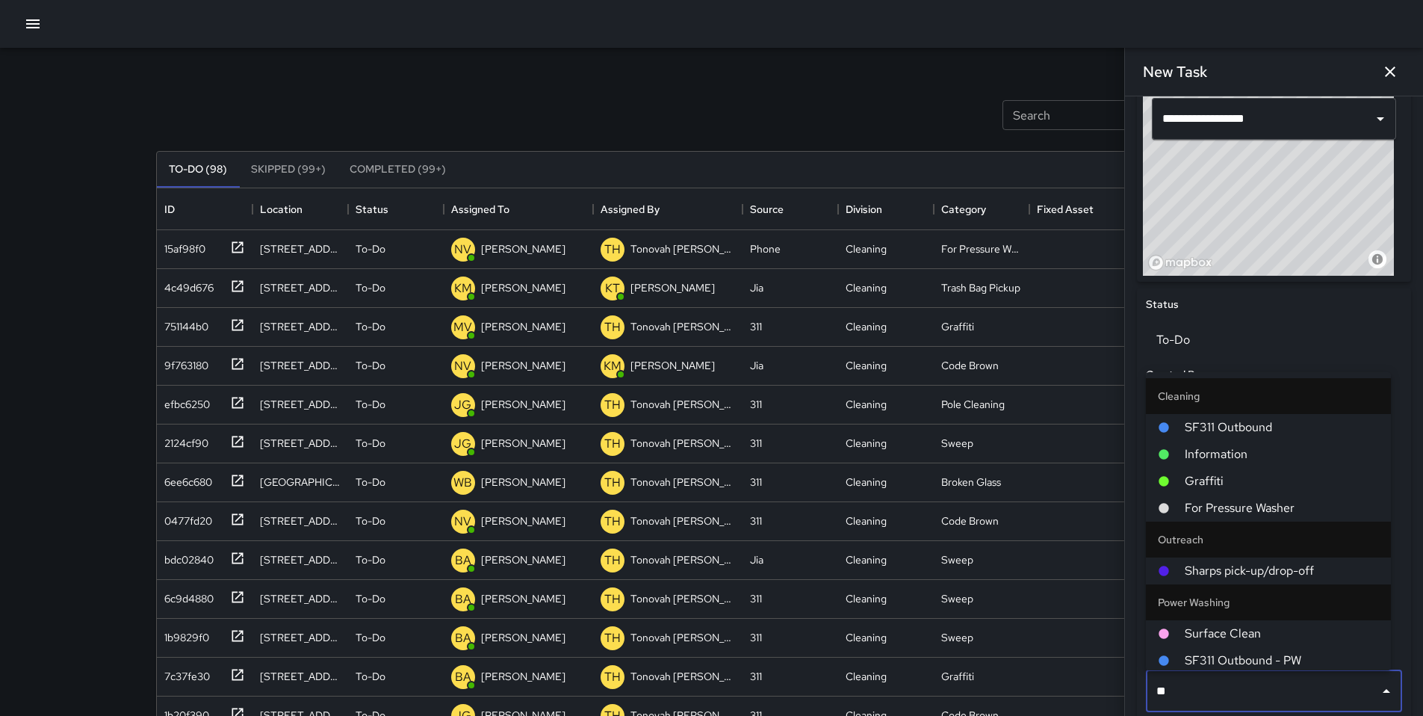
type input "***"
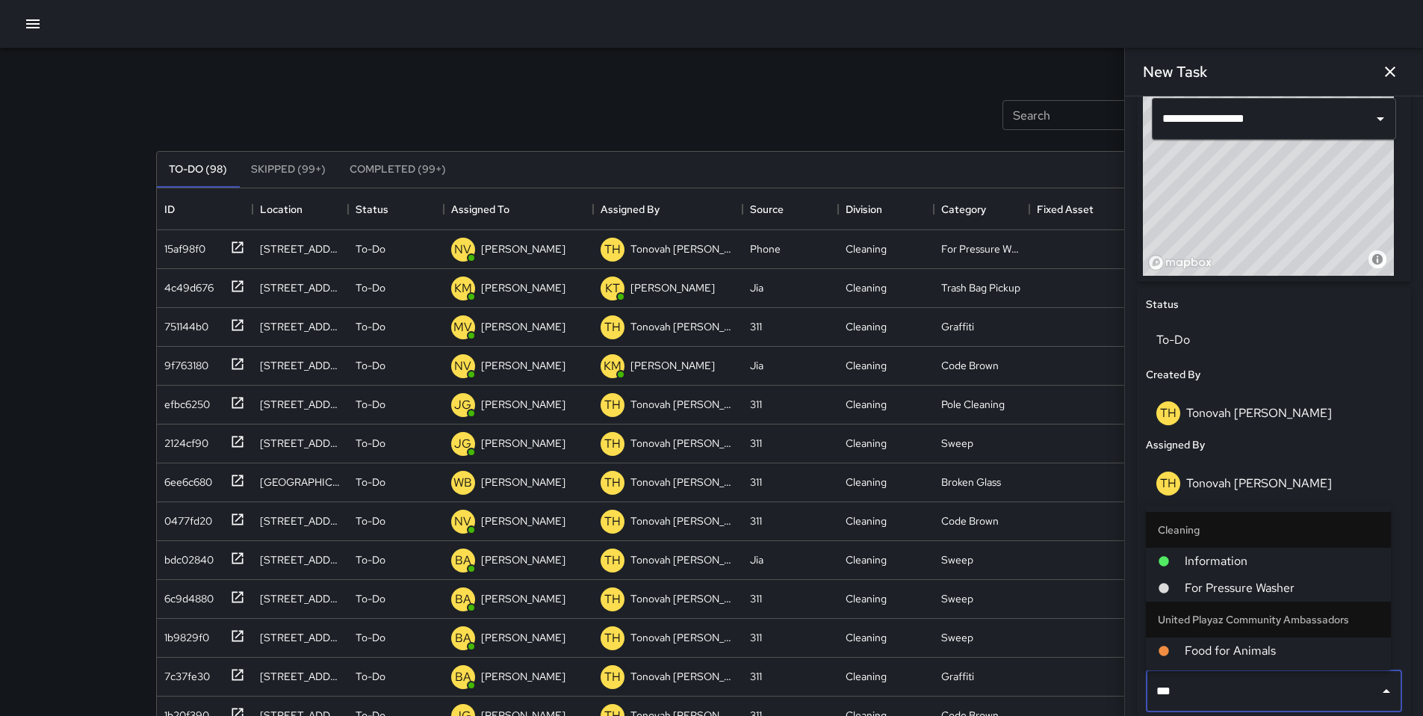
click at [1248, 579] on span "For Pressure Washer" at bounding box center [1282, 588] width 194 height 18
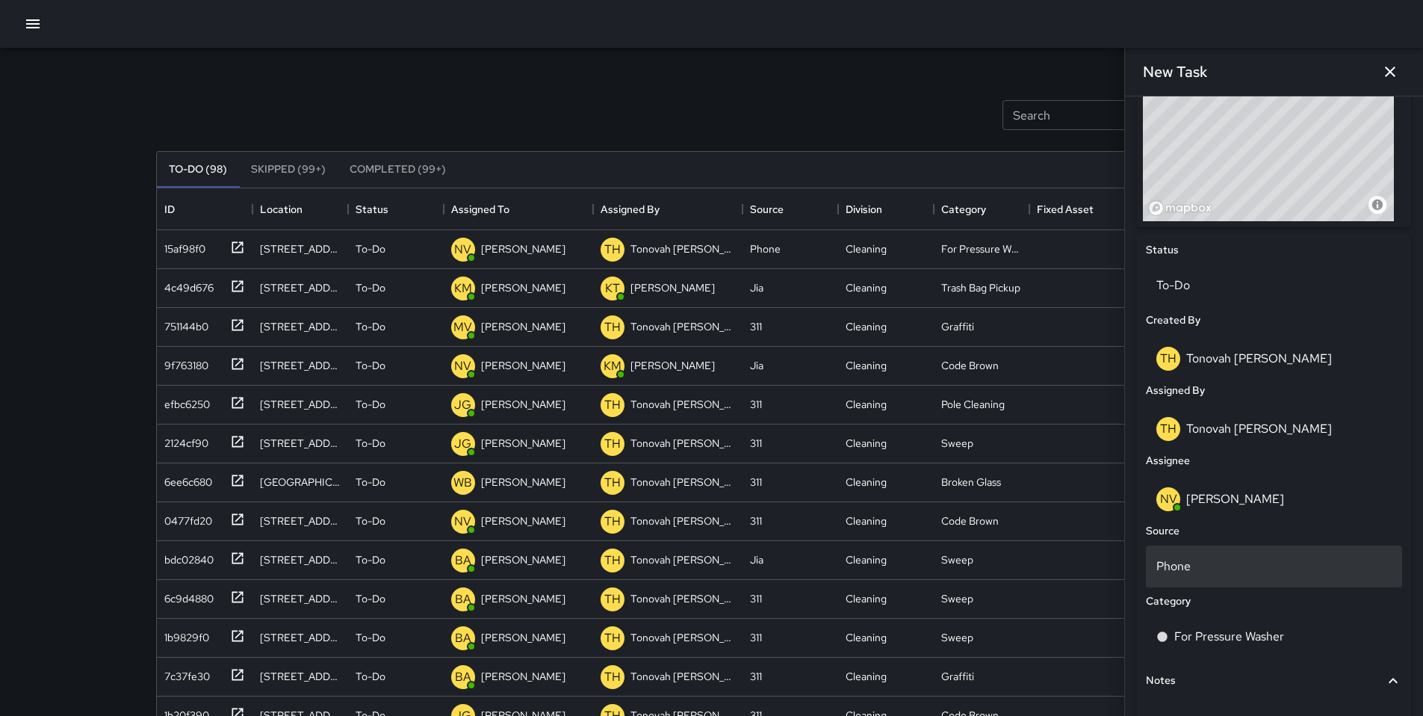
scroll to position [686, 0]
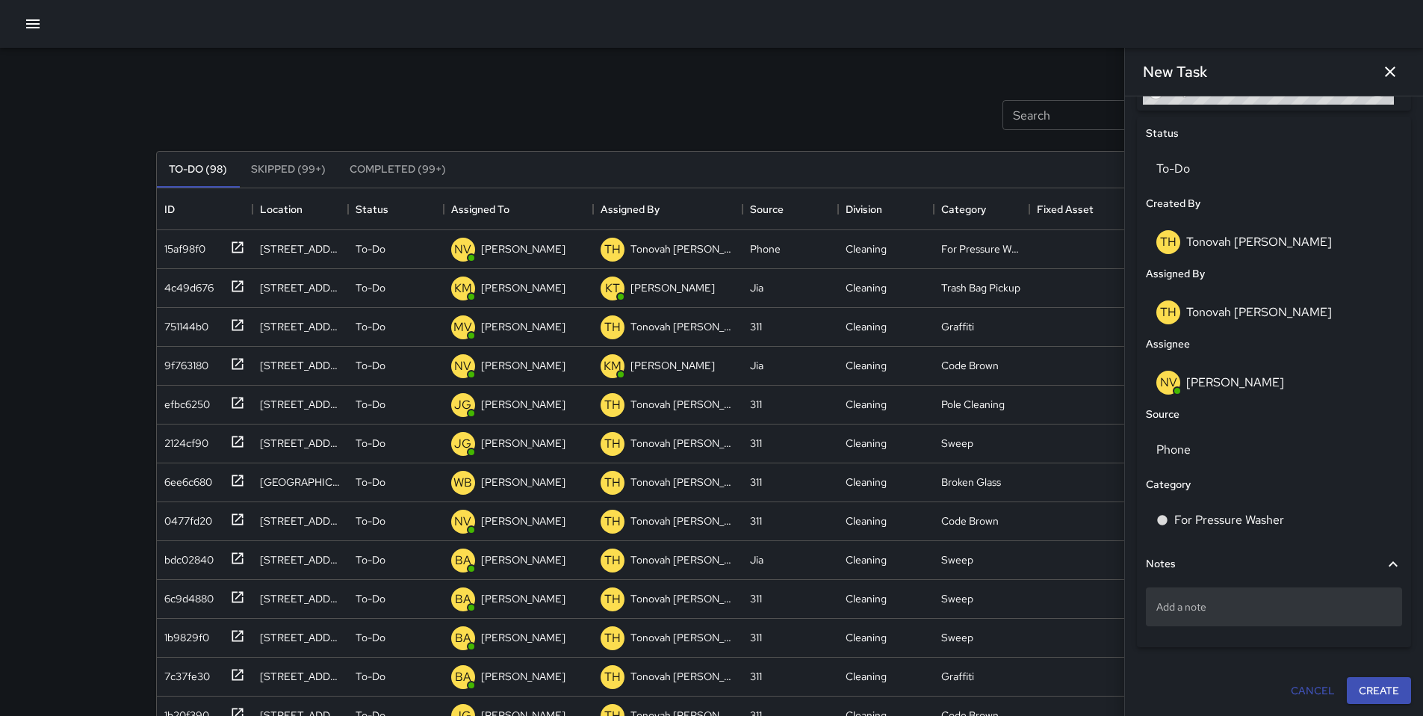
click at [1207, 616] on div "Add a note" at bounding box center [1274, 606] width 256 height 39
type textarea "**********"
click at [1221, 613] on p "In front of resturant" at bounding box center [1273, 606] width 235 height 15
click at [1224, 610] on textarea "**********" at bounding box center [1268, 606] width 224 height 15
type textarea "**********"
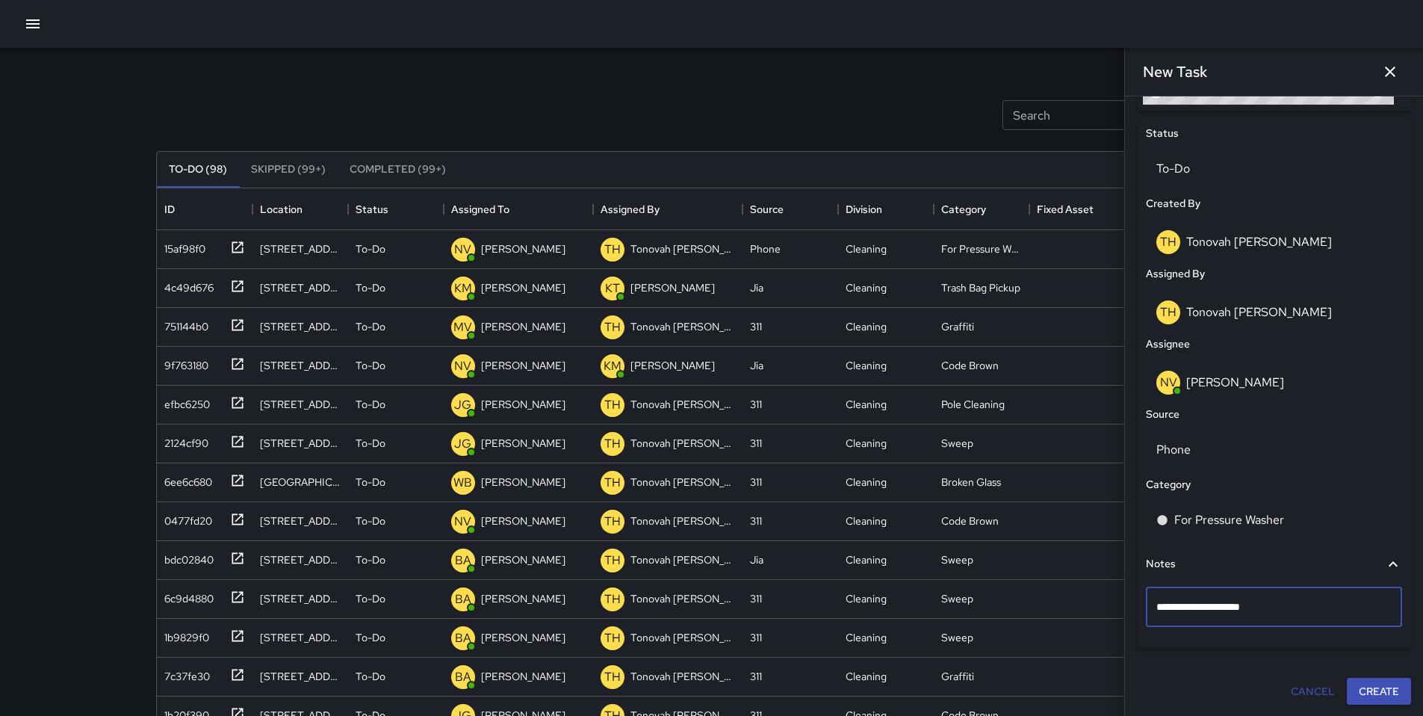
click at [1296, 638] on div "**********" at bounding box center [1274, 593] width 262 height 98
click at [1362, 691] on button "Create" at bounding box center [1379, 691] width 64 height 28
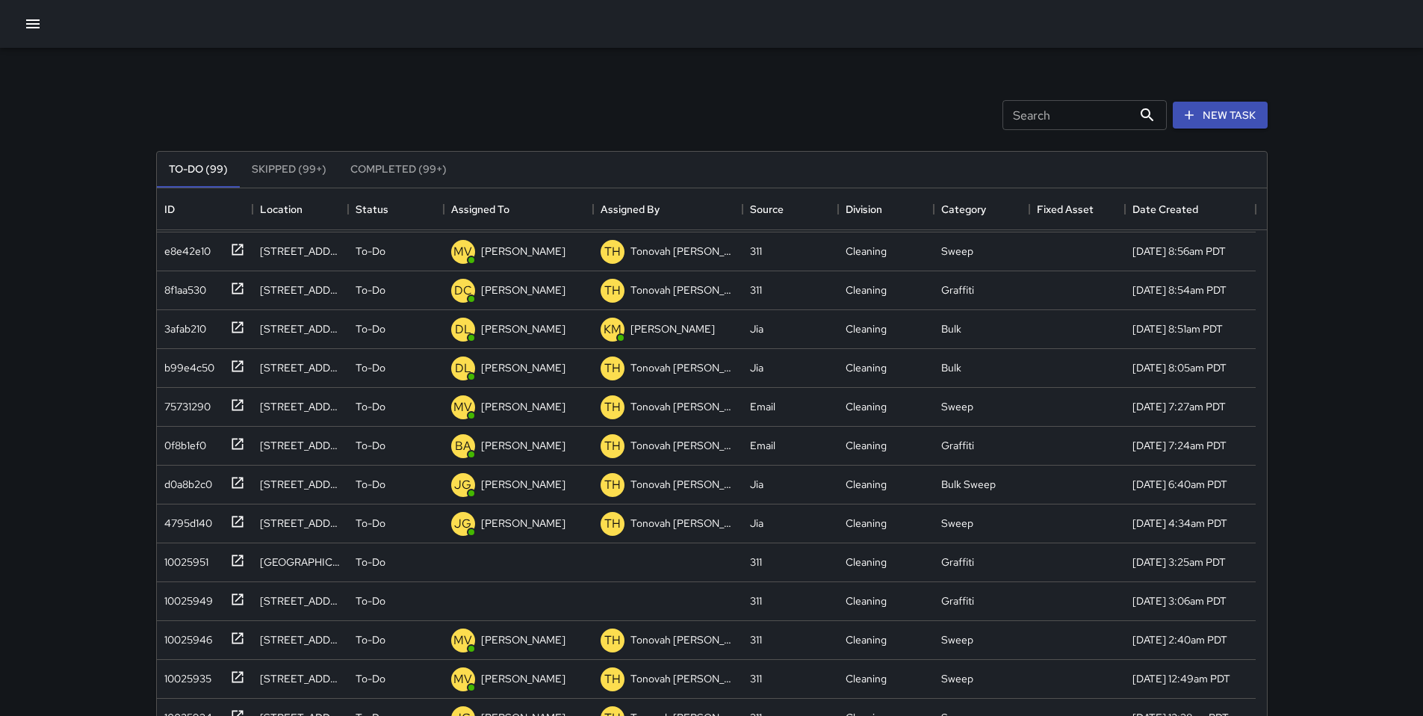
scroll to position [778, 0]
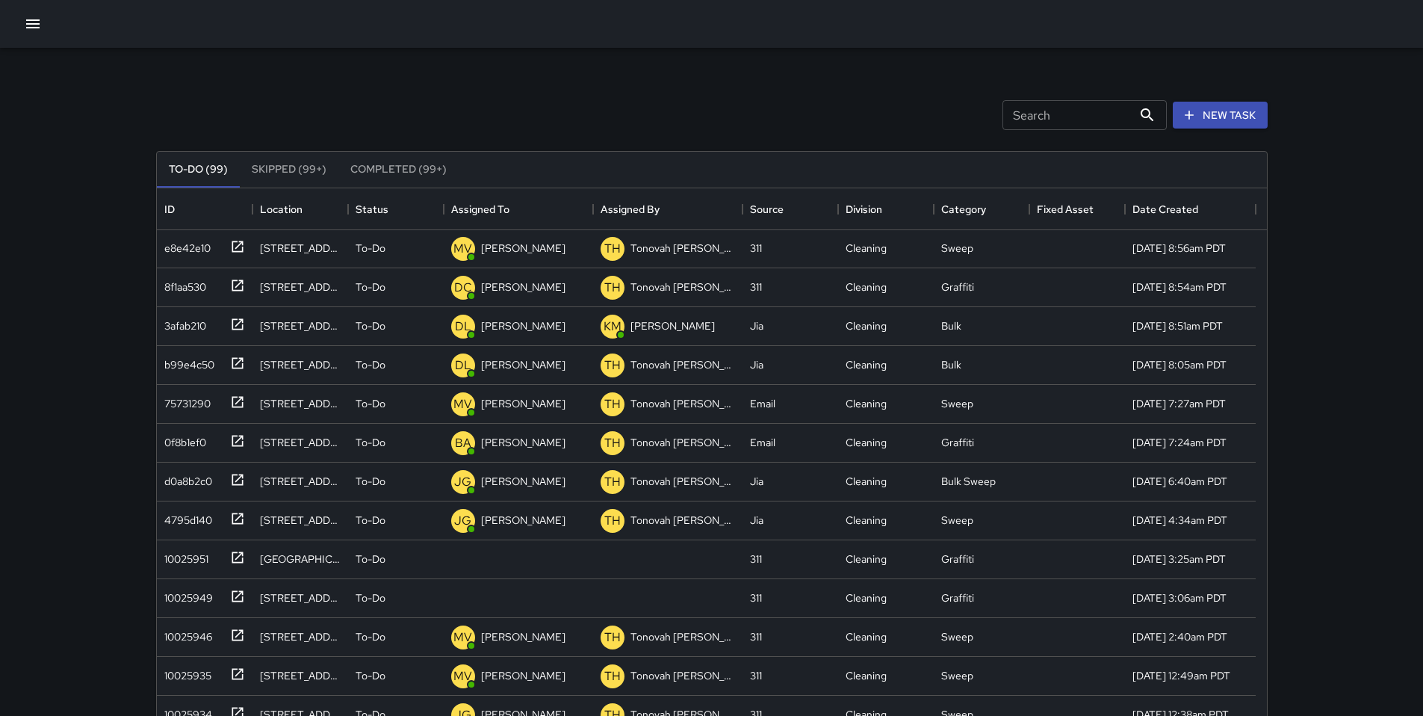
click at [1014, 117] on input "Search" at bounding box center [1068, 115] width 130 height 30
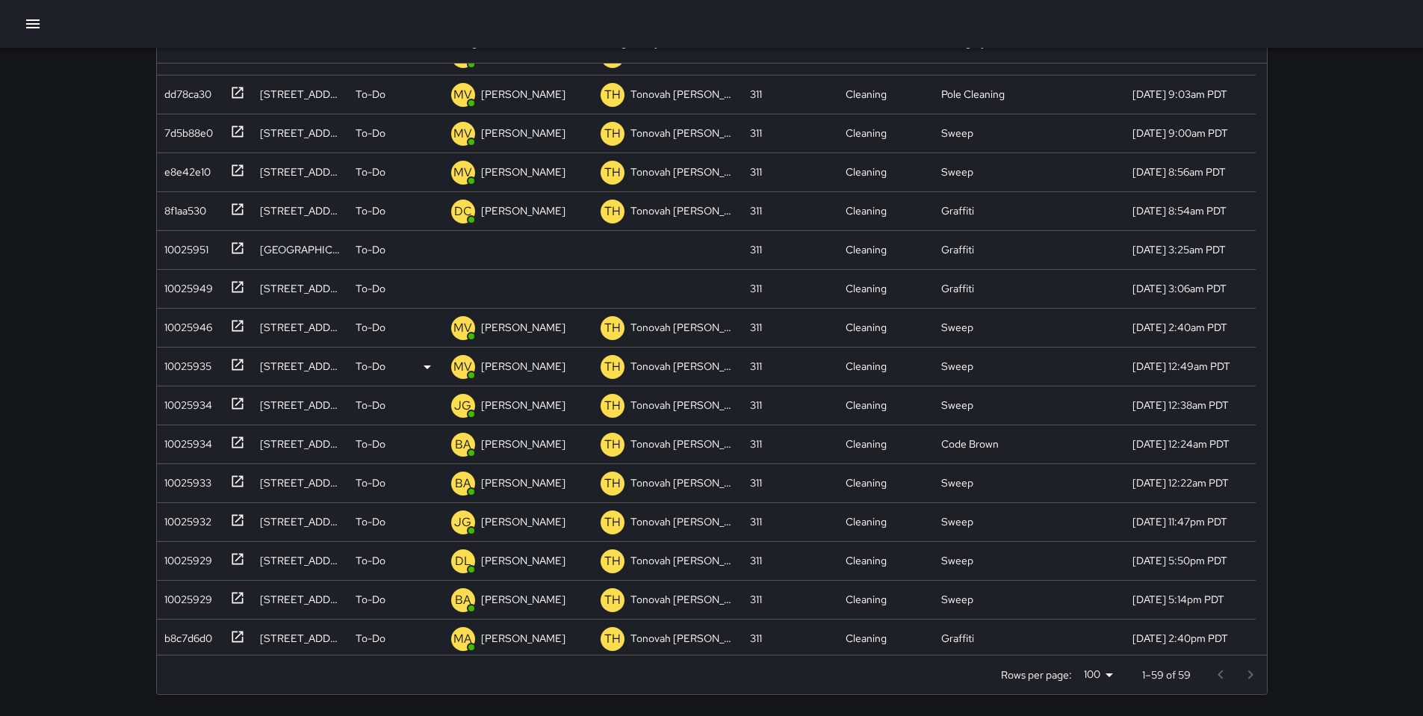
scroll to position [442, 0]
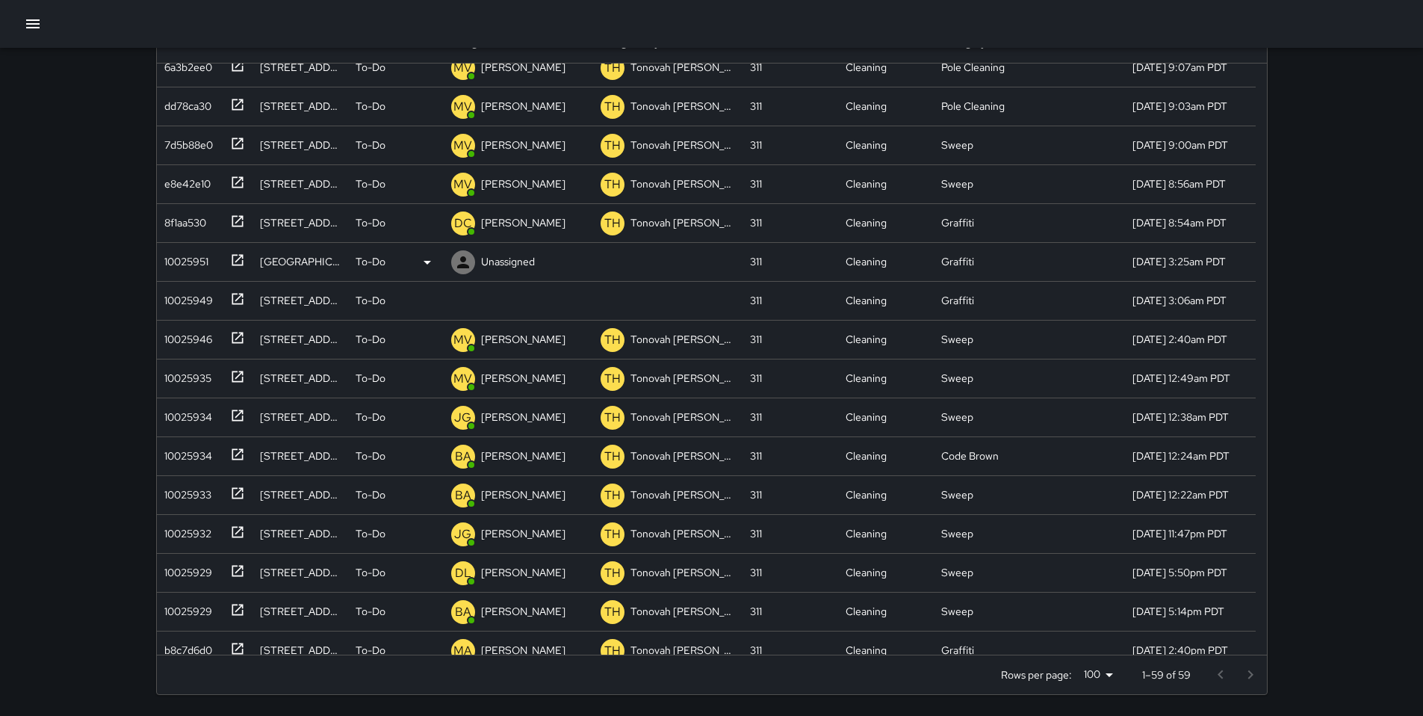
type input "***"
click at [213, 257] on div "10025951" at bounding box center [201, 259] width 87 height 25
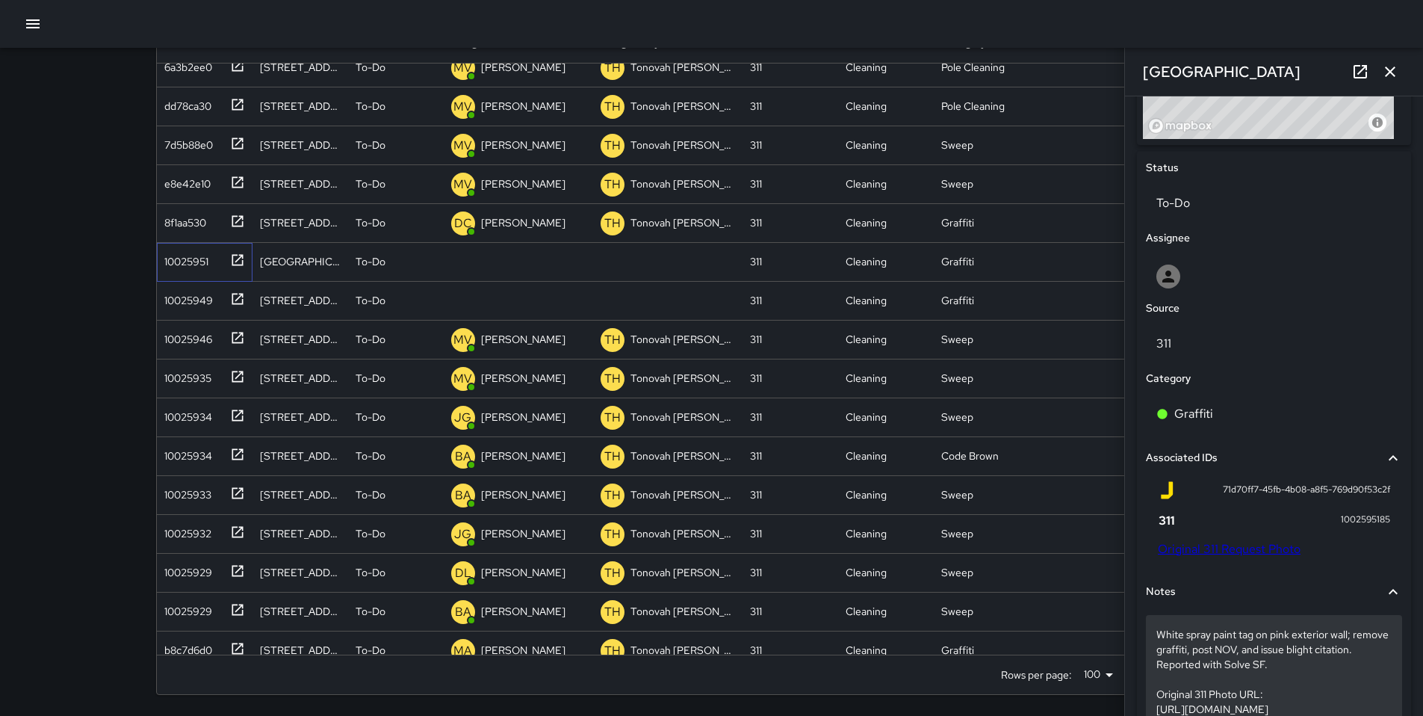
scroll to position [760, 0]
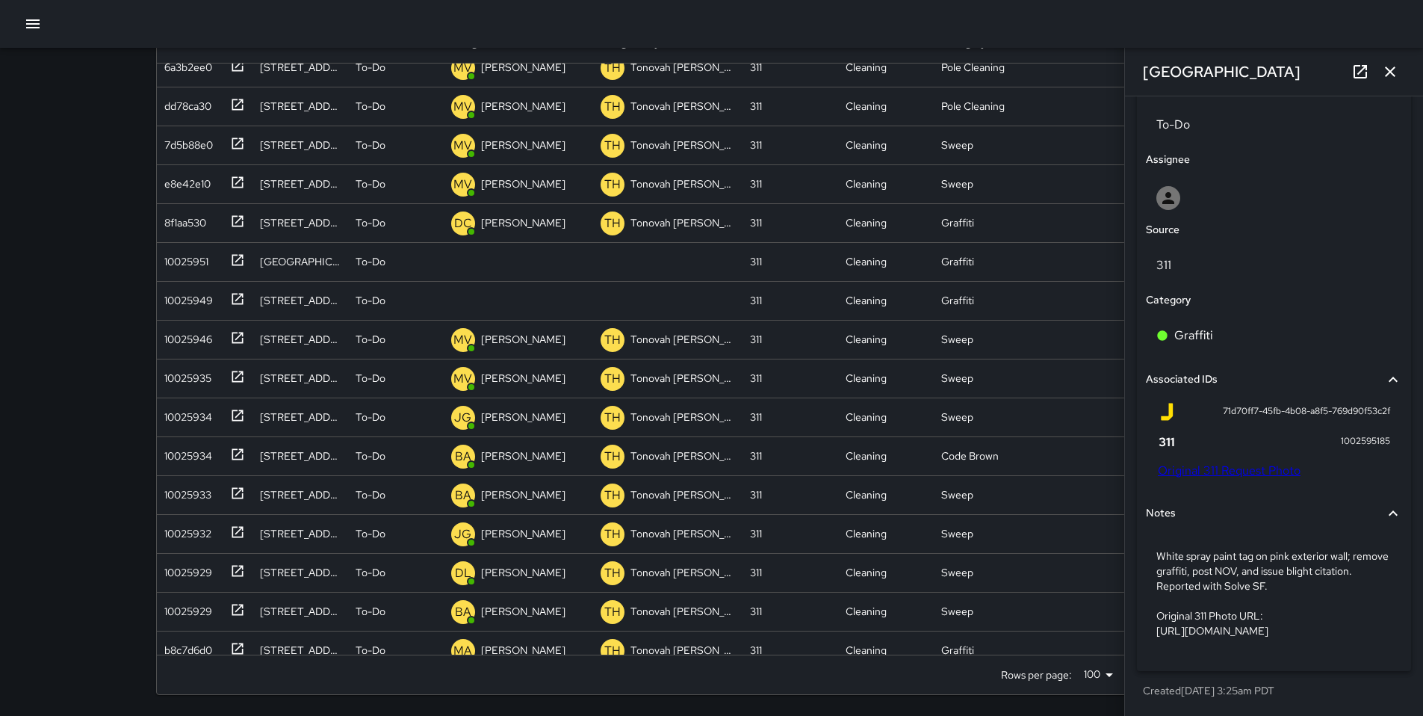
click at [1257, 462] on link "Original 311 Request Photo" at bounding box center [1229, 470] width 143 height 16
click at [1223, 462] on link "Original 311 Request Photo" at bounding box center [1229, 470] width 143 height 16
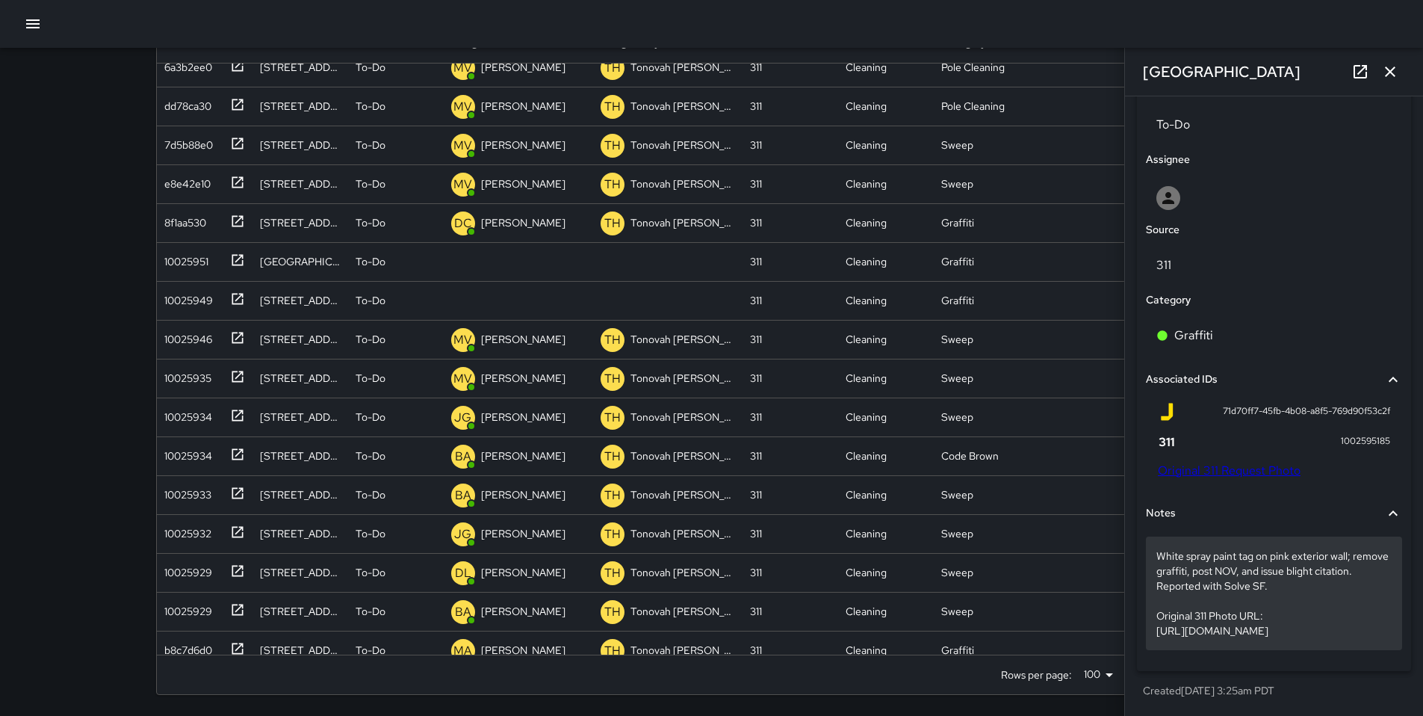
click at [1225, 617] on p "White spray paint tag on pink exterior wall; remove graffiti, post NOV, and iss…" at bounding box center [1273, 593] width 235 height 90
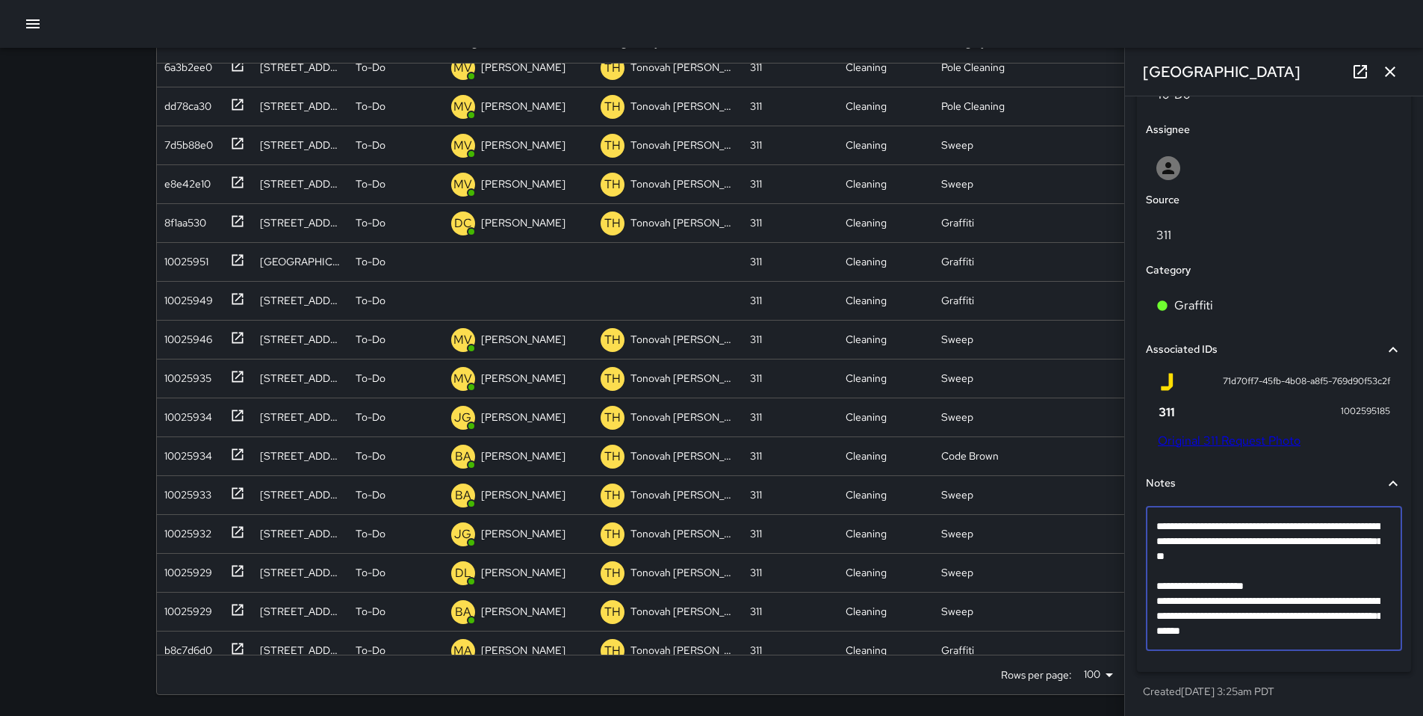
click at [1225, 617] on textarea "**********" at bounding box center [1268, 578] width 224 height 120
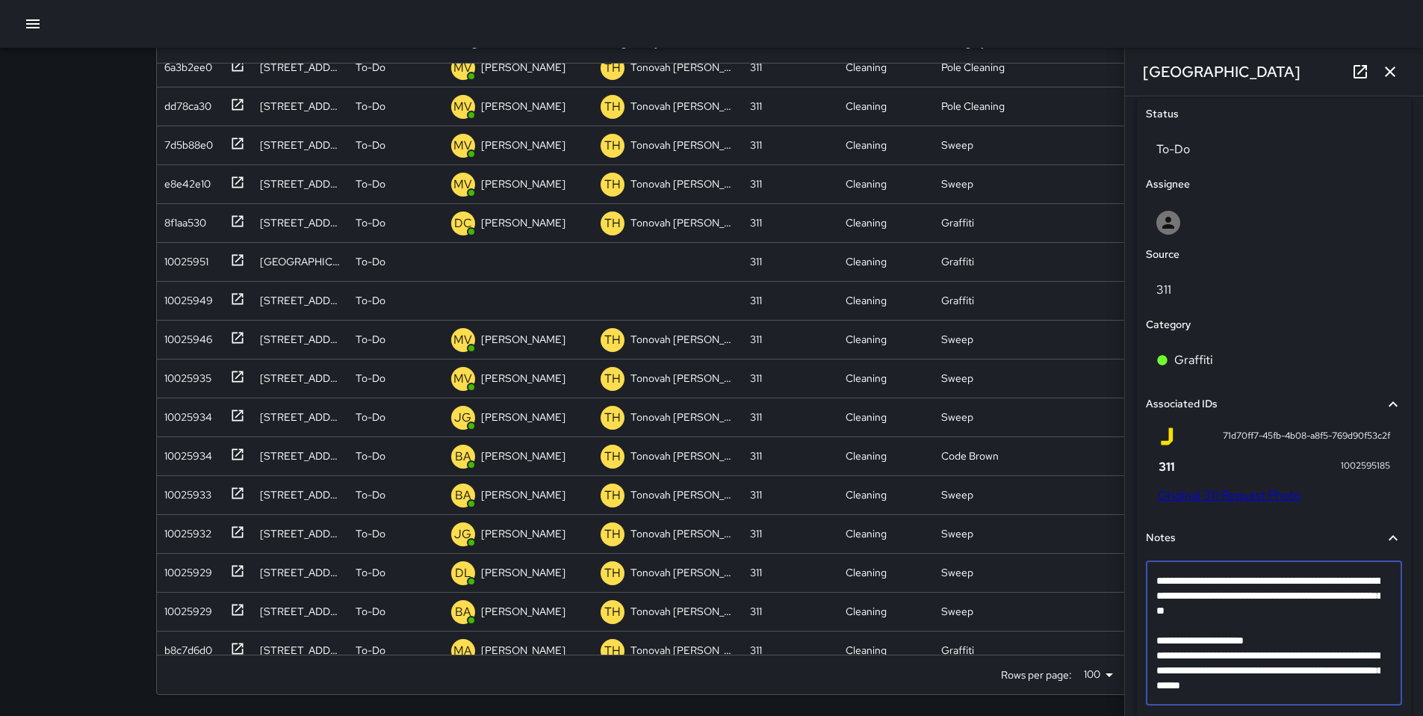
scroll to position [761, 0]
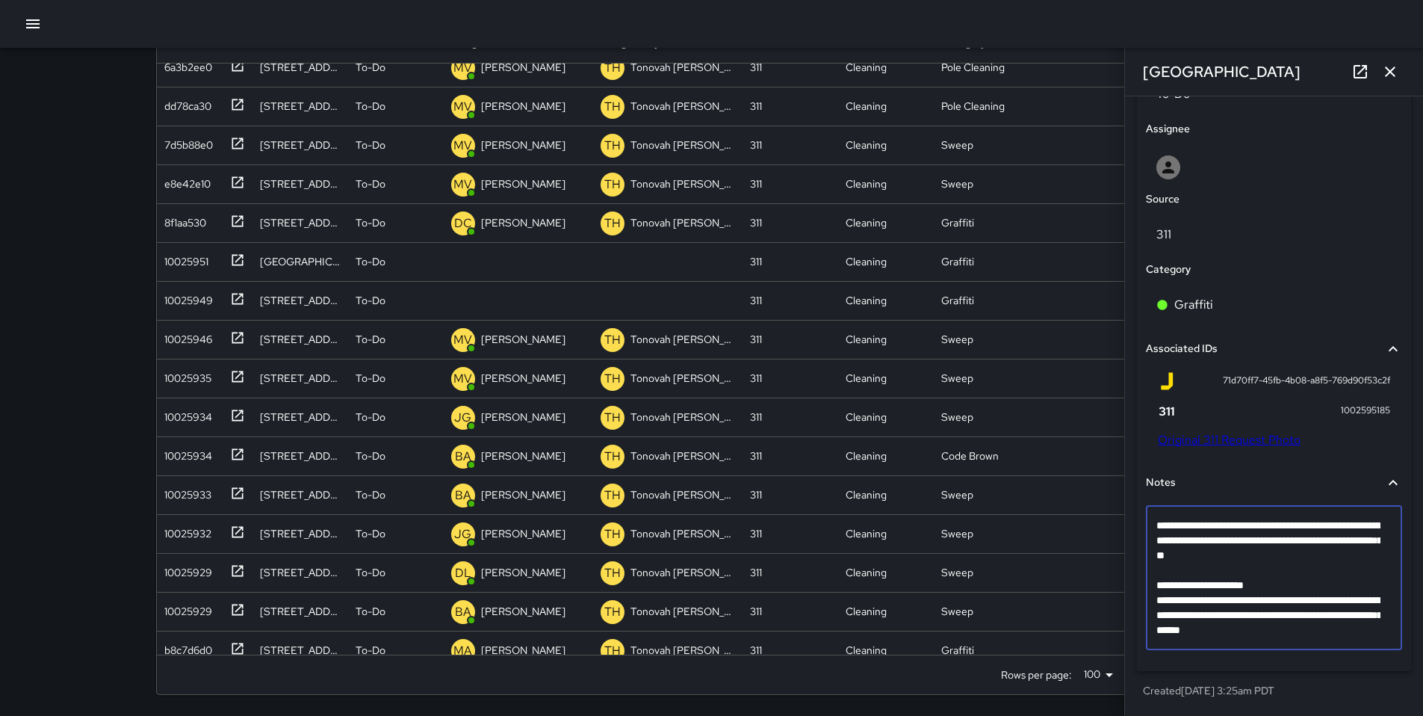
drag, startPoint x: 1354, startPoint y: 630, endPoint x: 1151, endPoint y: 582, distance: 209.5
click at [1151, 582] on div "**********" at bounding box center [1274, 578] width 256 height 144
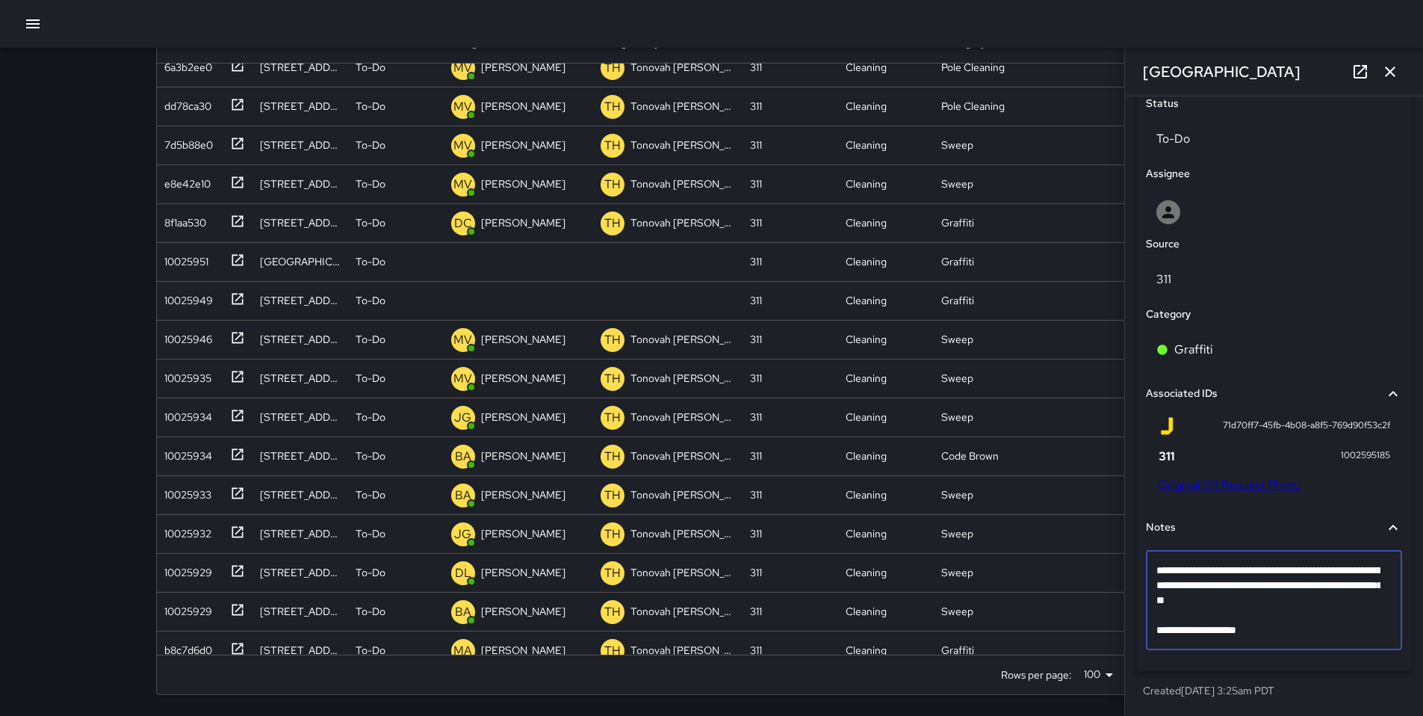
type textarea "**********"
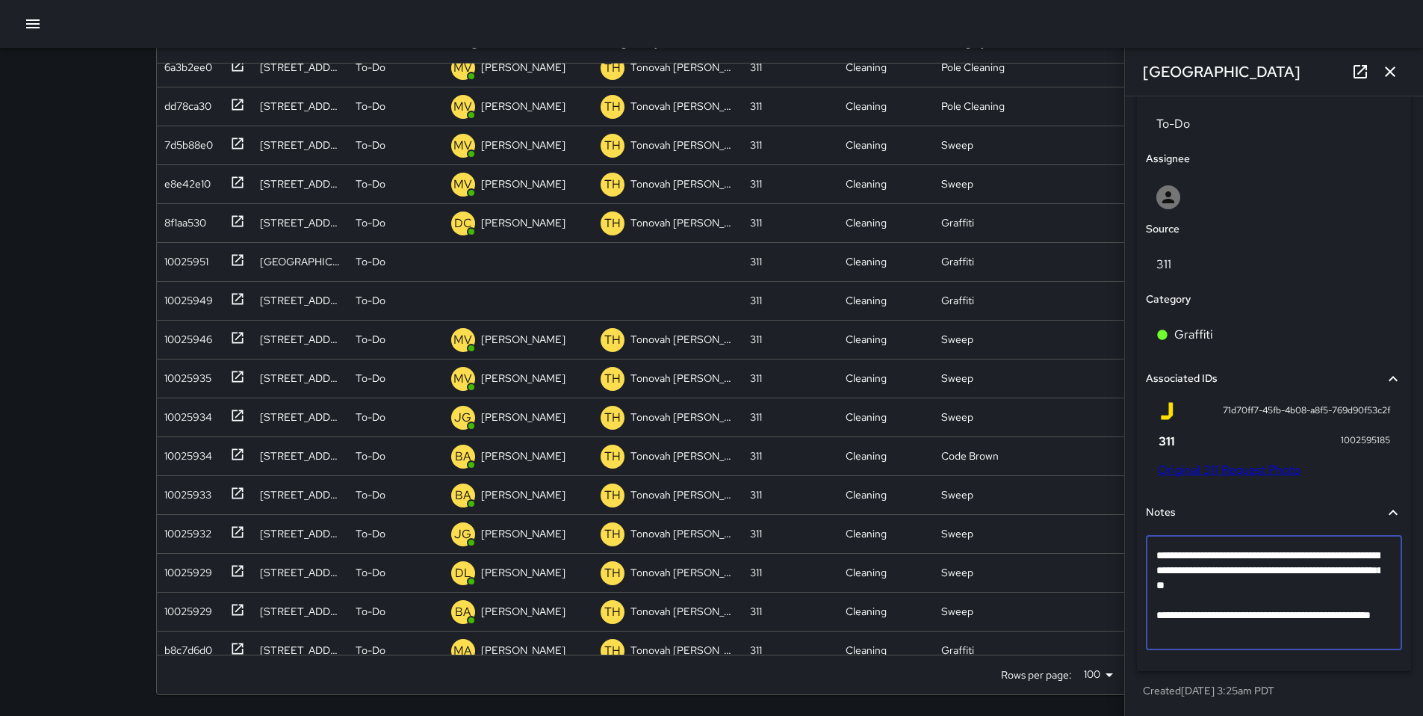
click at [1313, 714] on div "**********" at bounding box center [1274, 405] width 298 height 619
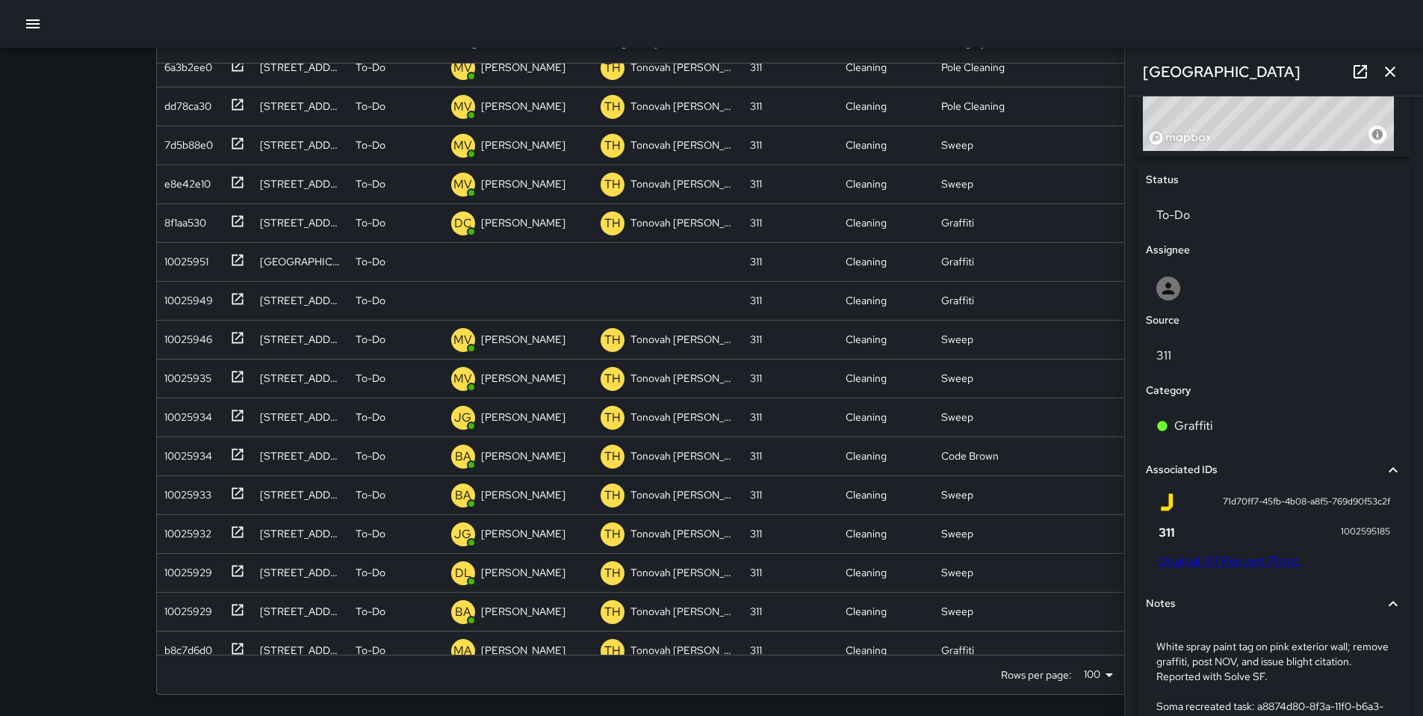
scroll to position [639, 0]
click at [1180, 289] on div at bounding box center [1168, 289] width 24 height 24
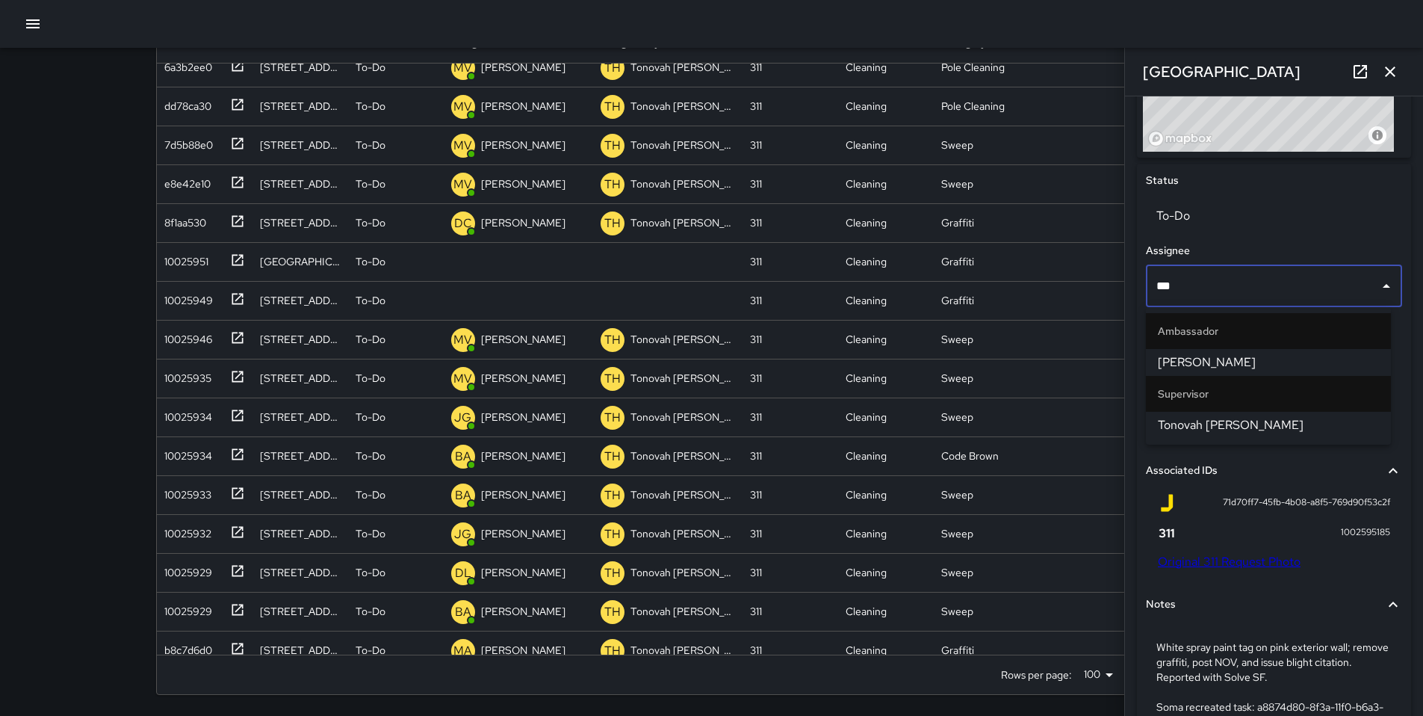
type input "****"
click at [1177, 359] on span "Tonovah [PERSON_NAME]" at bounding box center [1268, 362] width 221 height 18
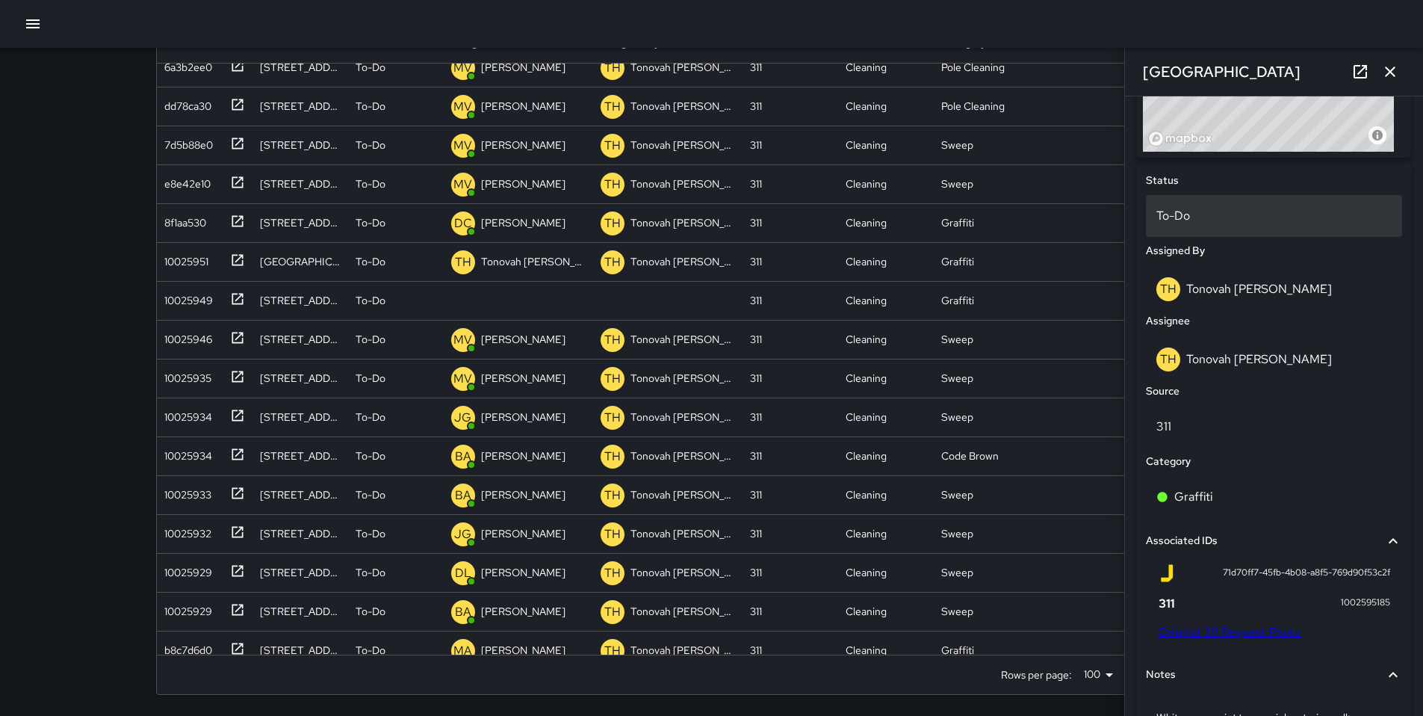
click at [1201, 216] on p "To-Do" at bounding box center [1273, 216] width 235 height 18
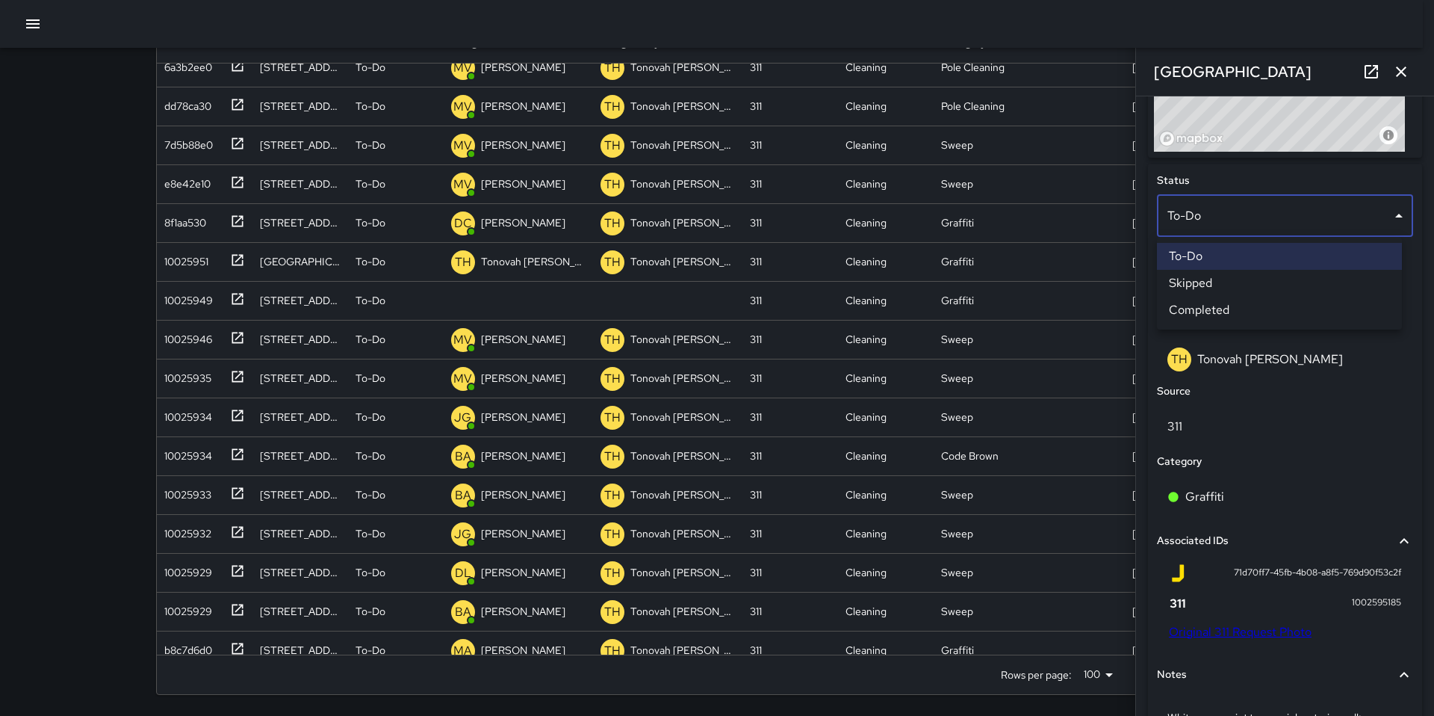
click at [1203, 285] on li "Skipped" at bounding box center [1279, 283] width 245 height 27
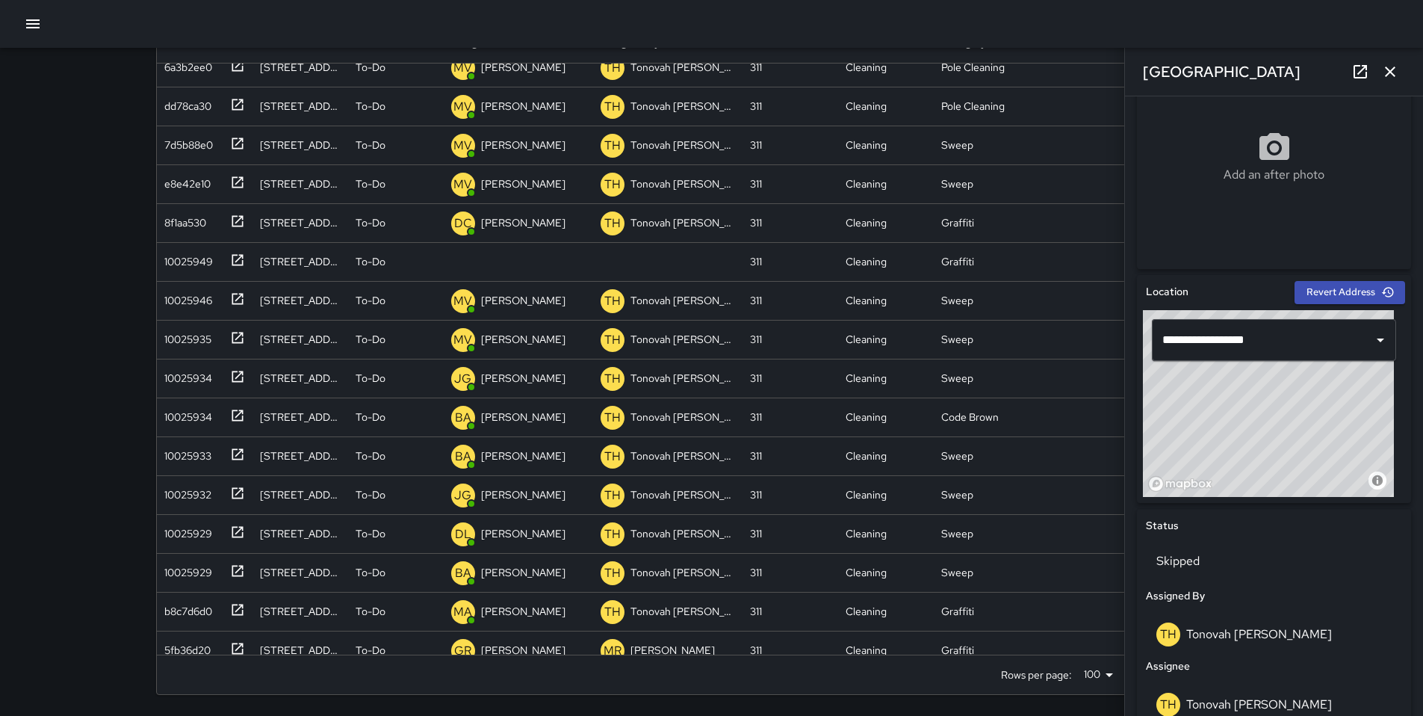
scroll to position [293, 0]
click at [1382, 72] on icon "button" at bounding box center [1390, 72] width 18 height 18
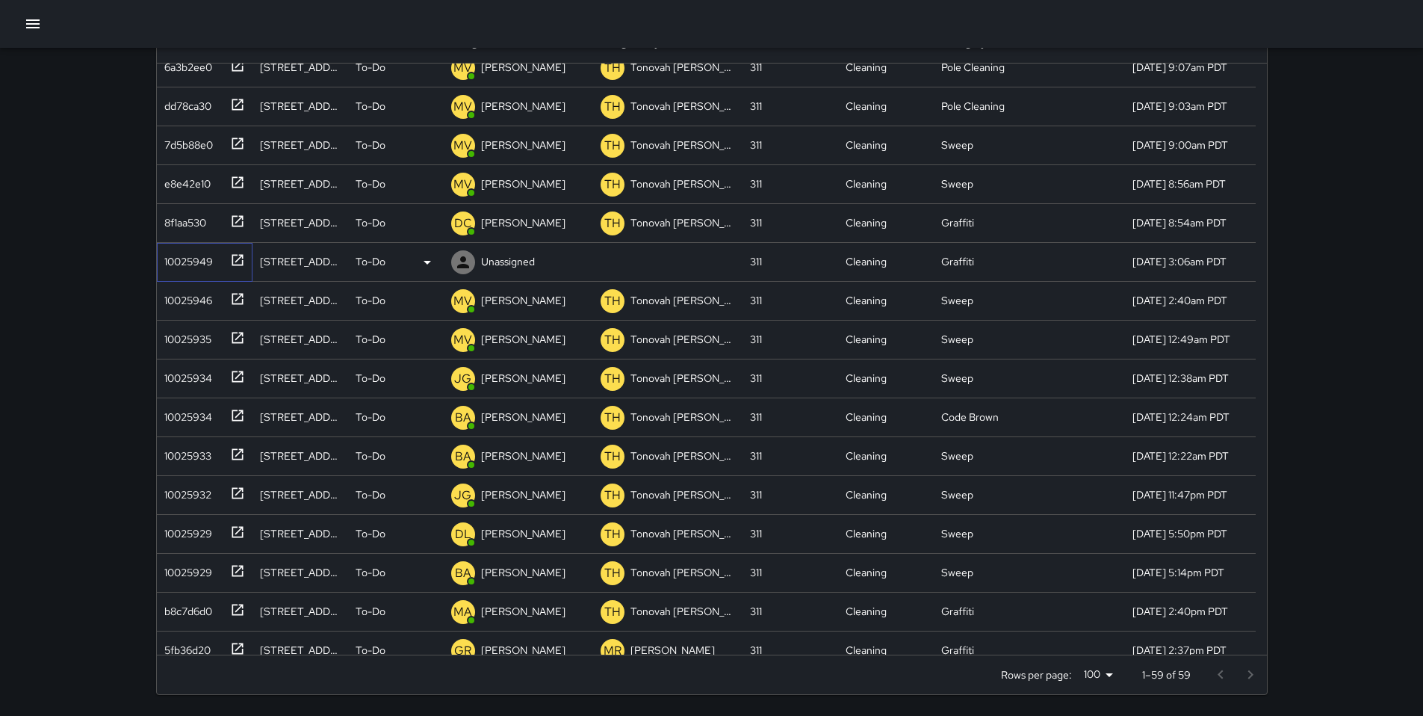
click at [176, 262] on div "10025949" at bounding box center [185, 258] width 55 height 21
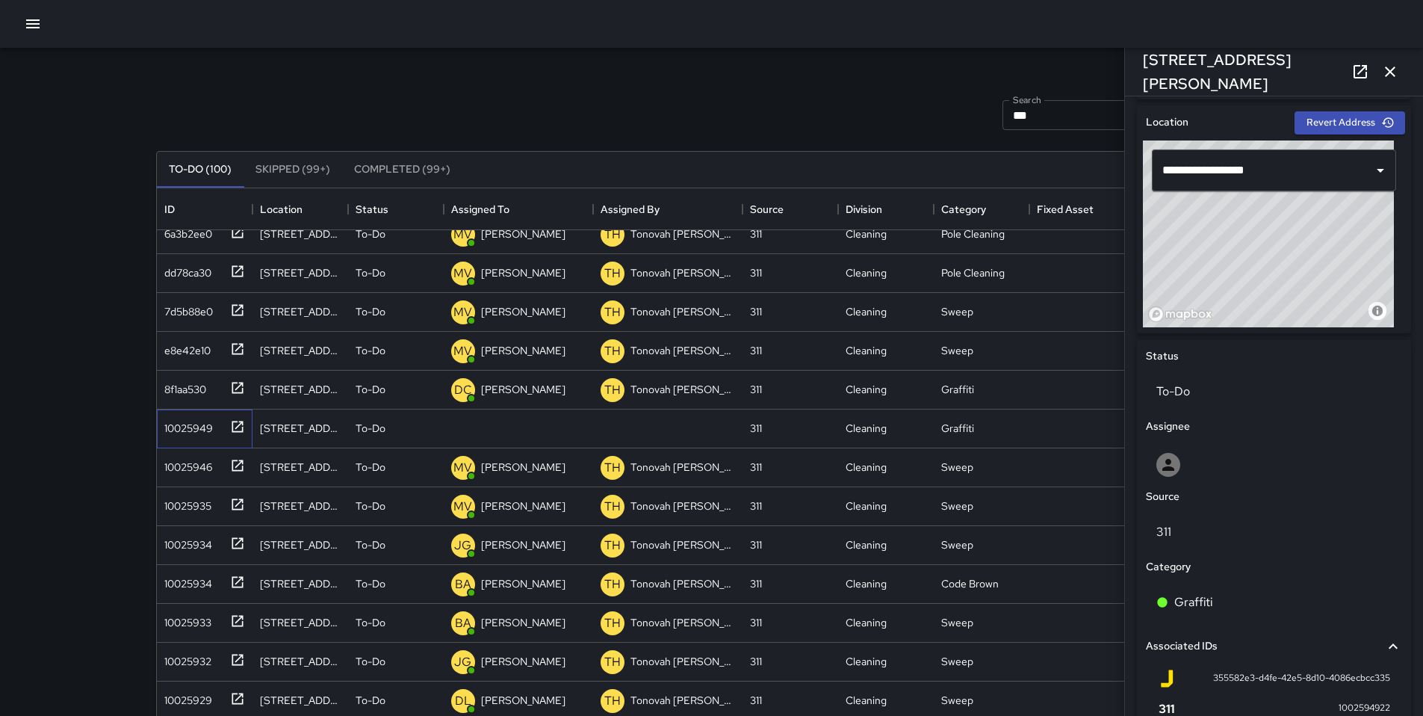
scroll to position [628, 0]
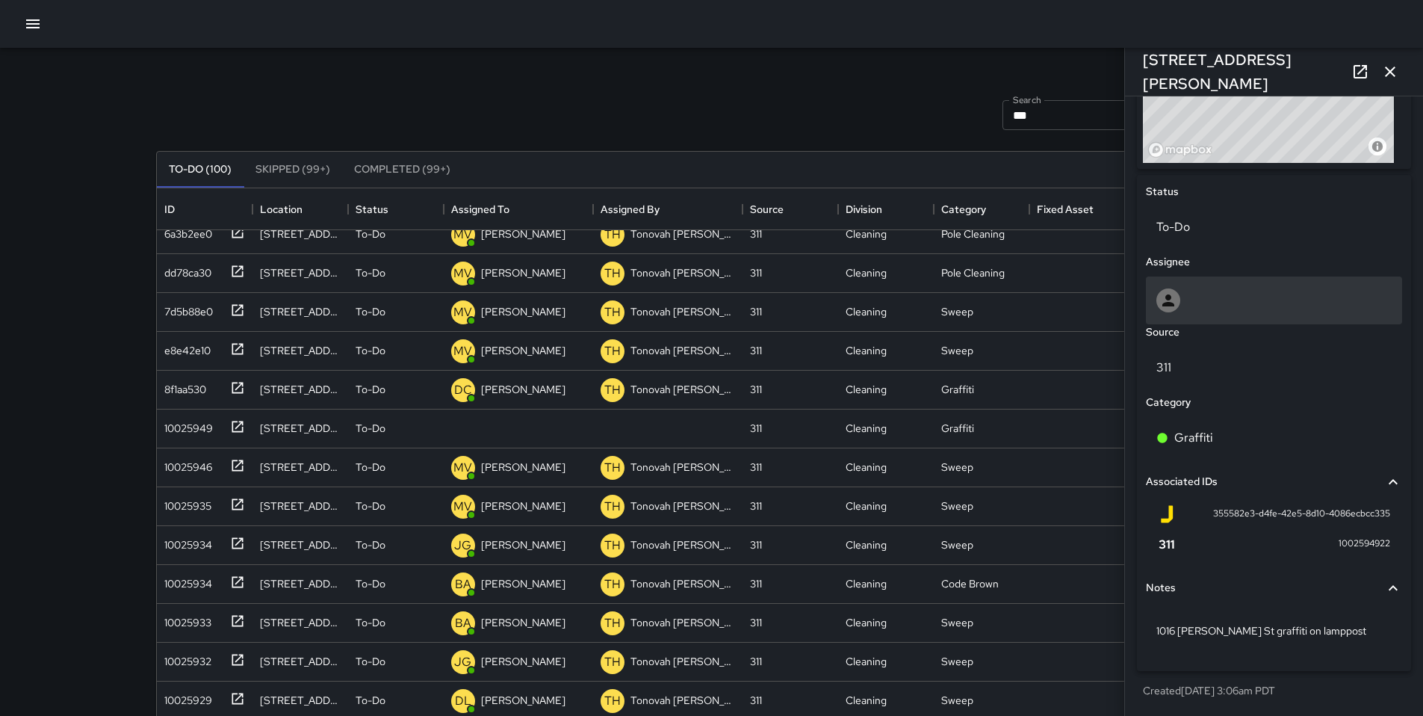
click at [1207, 297] on div at bounding box center [1273, 300] width 235 height 24
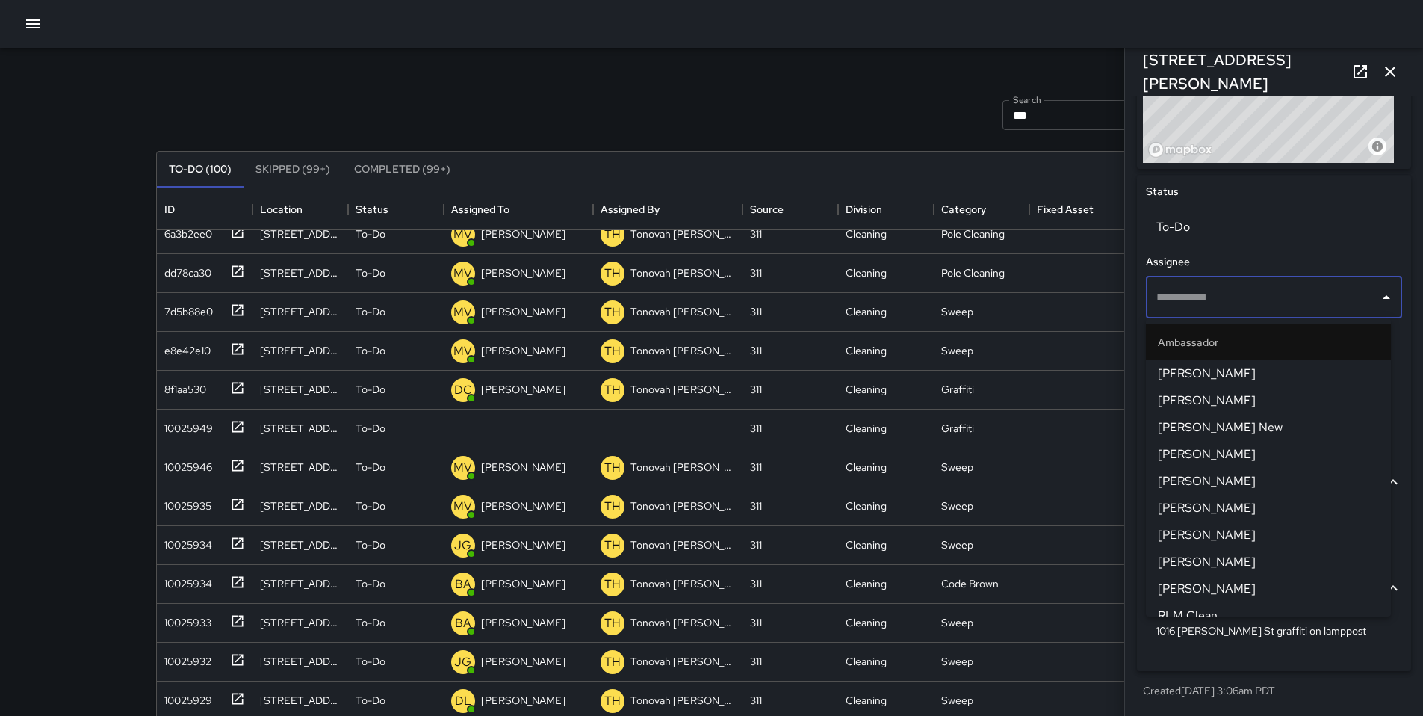
type input "*"
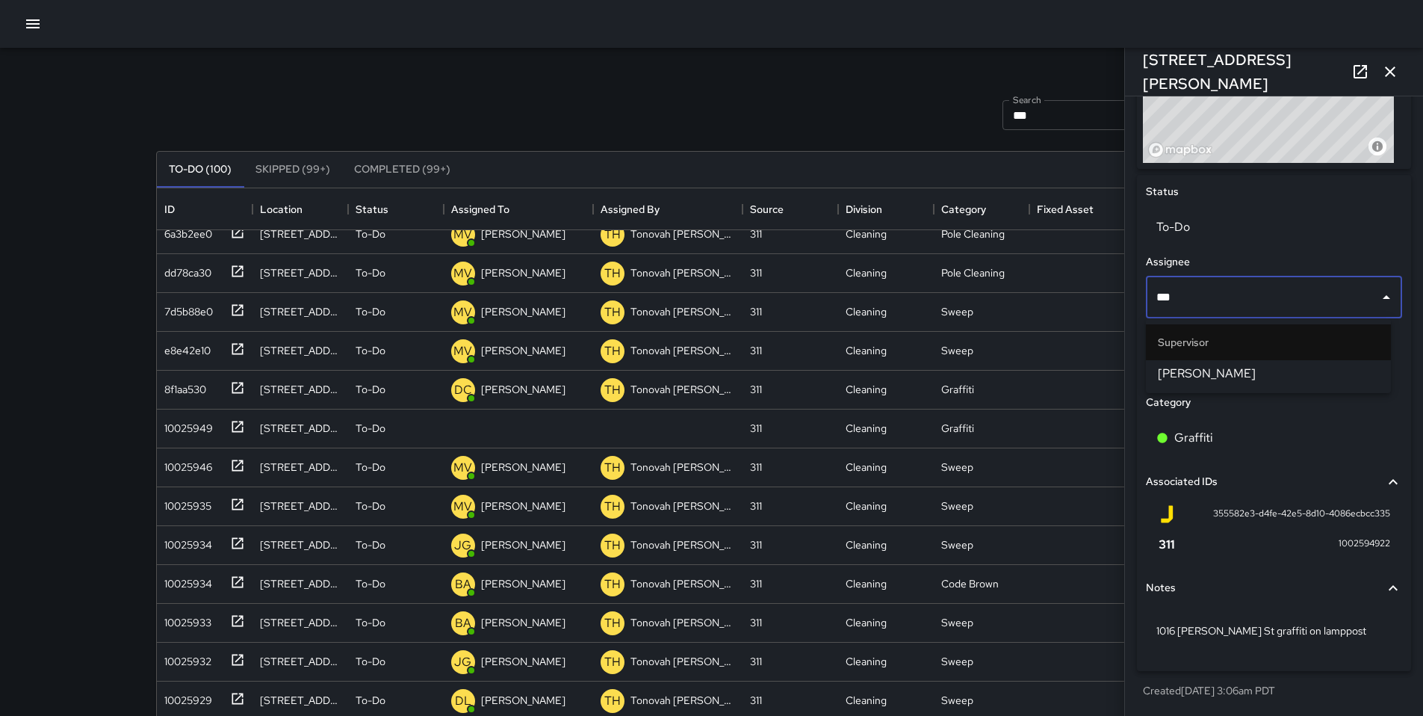
type input "****"
click at [1213, 374] on span "[PERSON_NAME]" at bounding box center [1268, 374] width 221 height 18
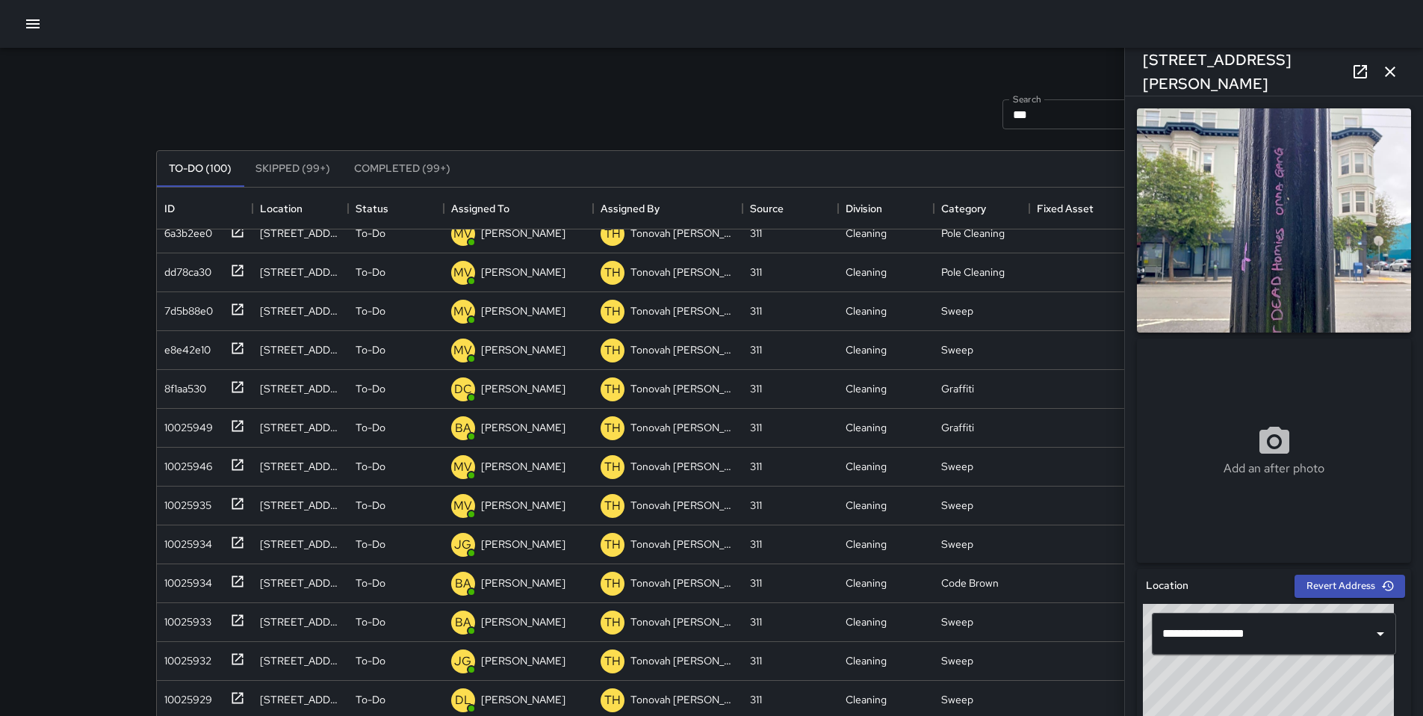
scroll to position [0, 0]
click at [1388, 69] on icon "button" at bounding box center [1390, 71] width 10 height 10
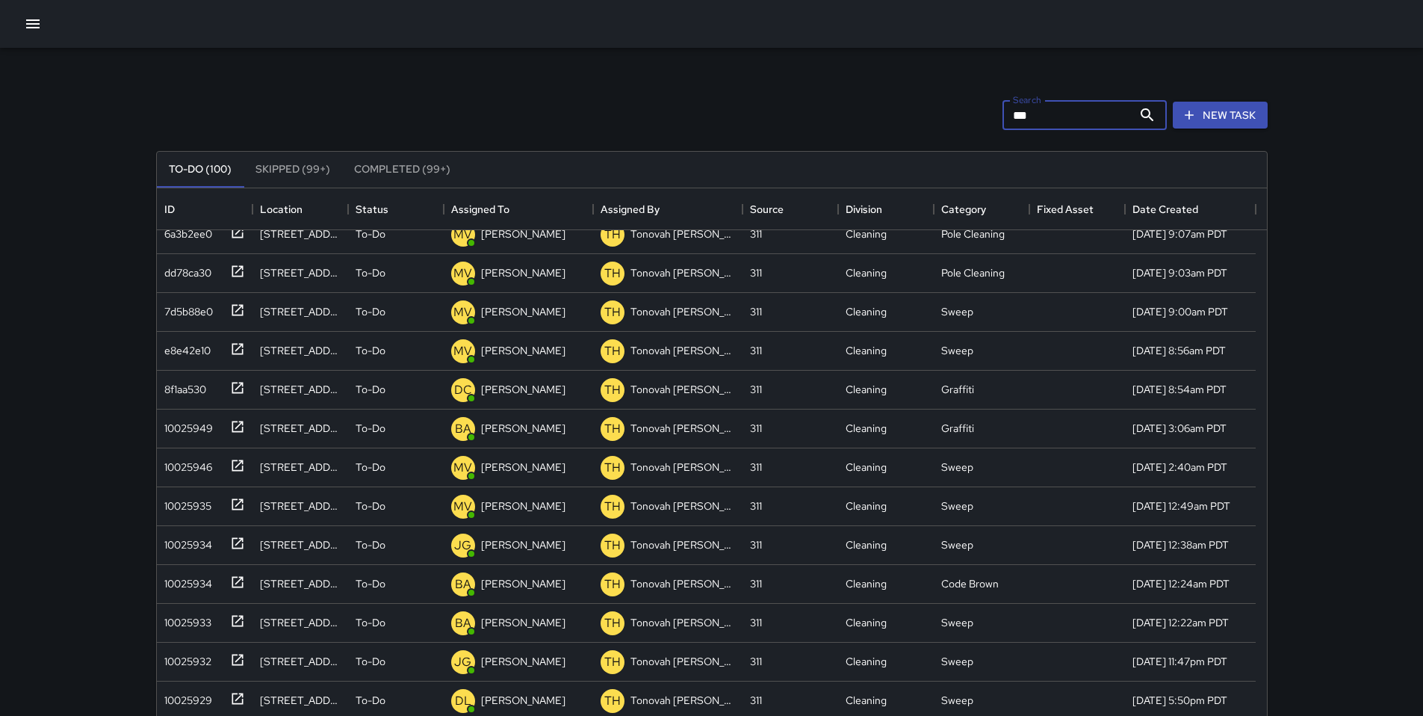
click at [1079, 109] on input "***" at bounding box center [1068, 115] width 130 height 30
type input "*"
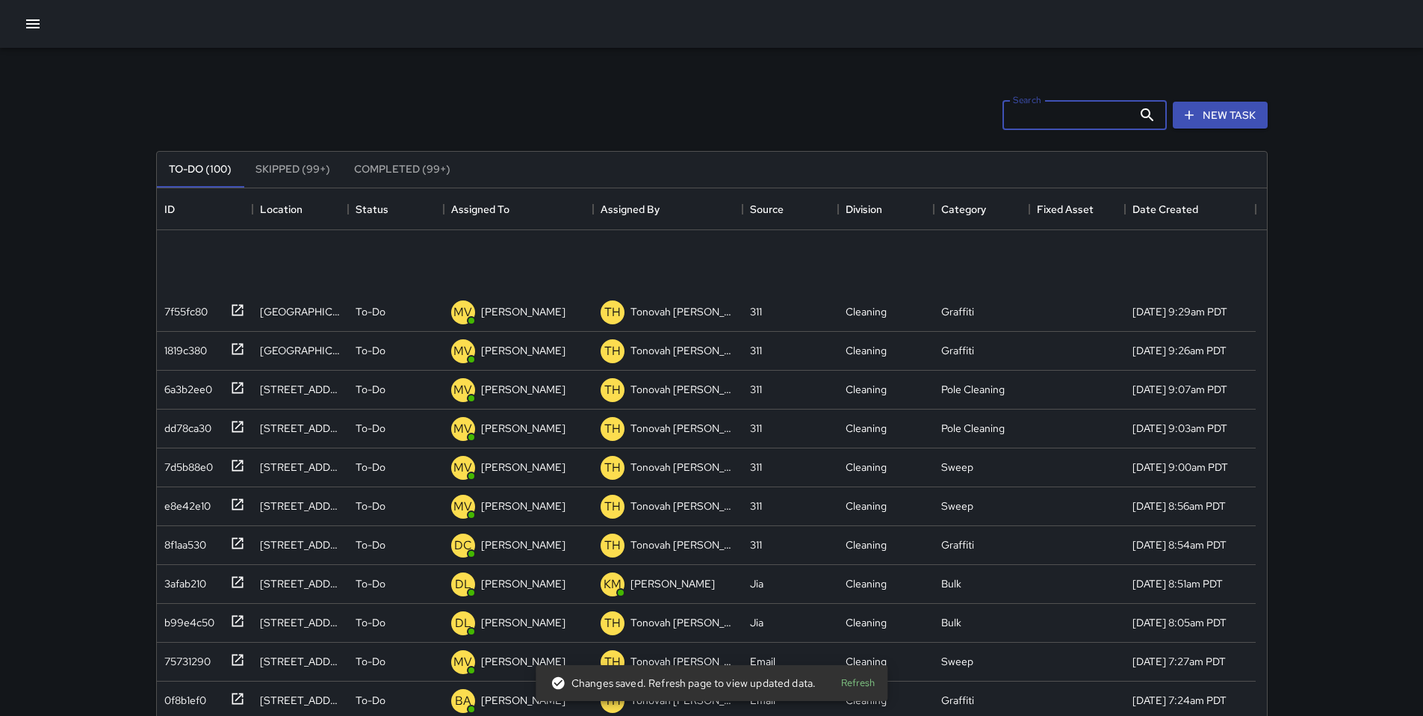
scroll to position [753, 0]
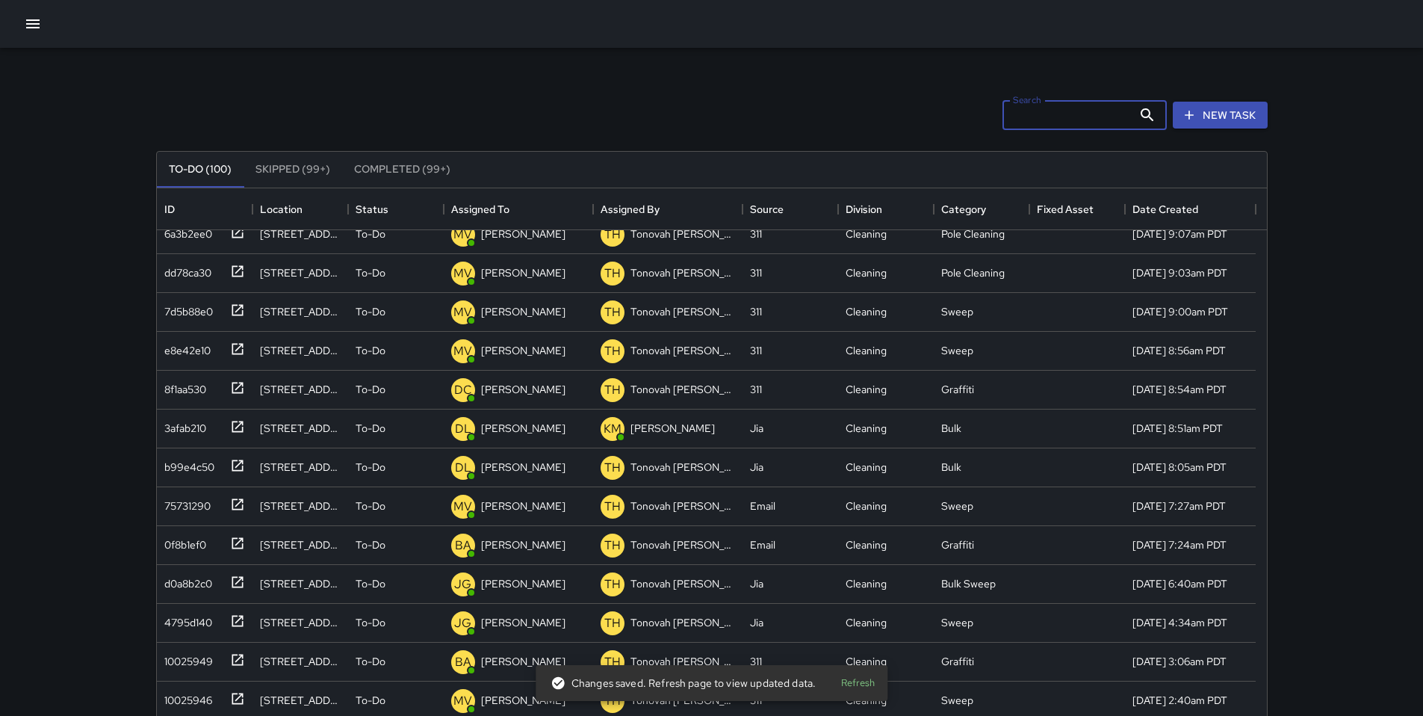
click at [525, 90] on div "Search Search New Task" at bounding box center [712, 115] width 1118 height 78
click at [326, 125] on div "Search Search New Task" at bounding box center [712, 115] width 1118 height 78
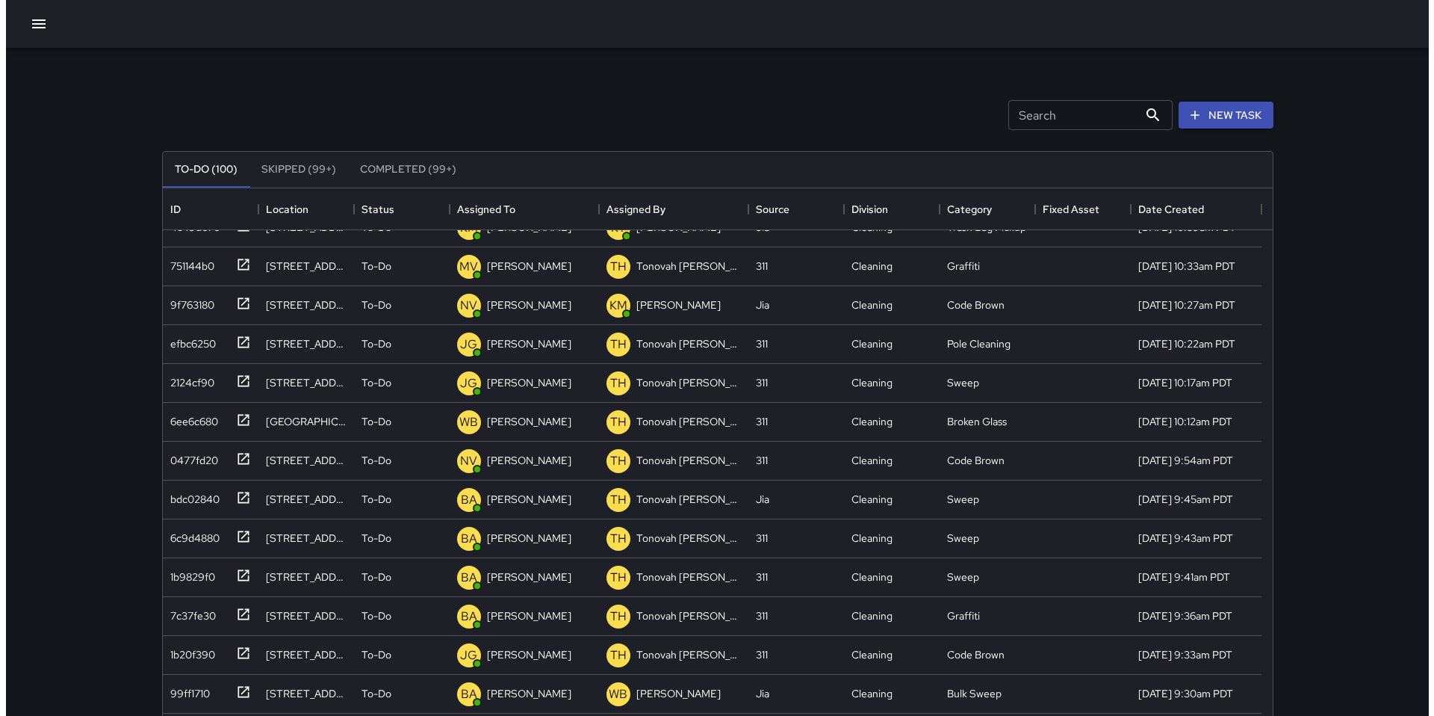
scroll to position [0, 0]
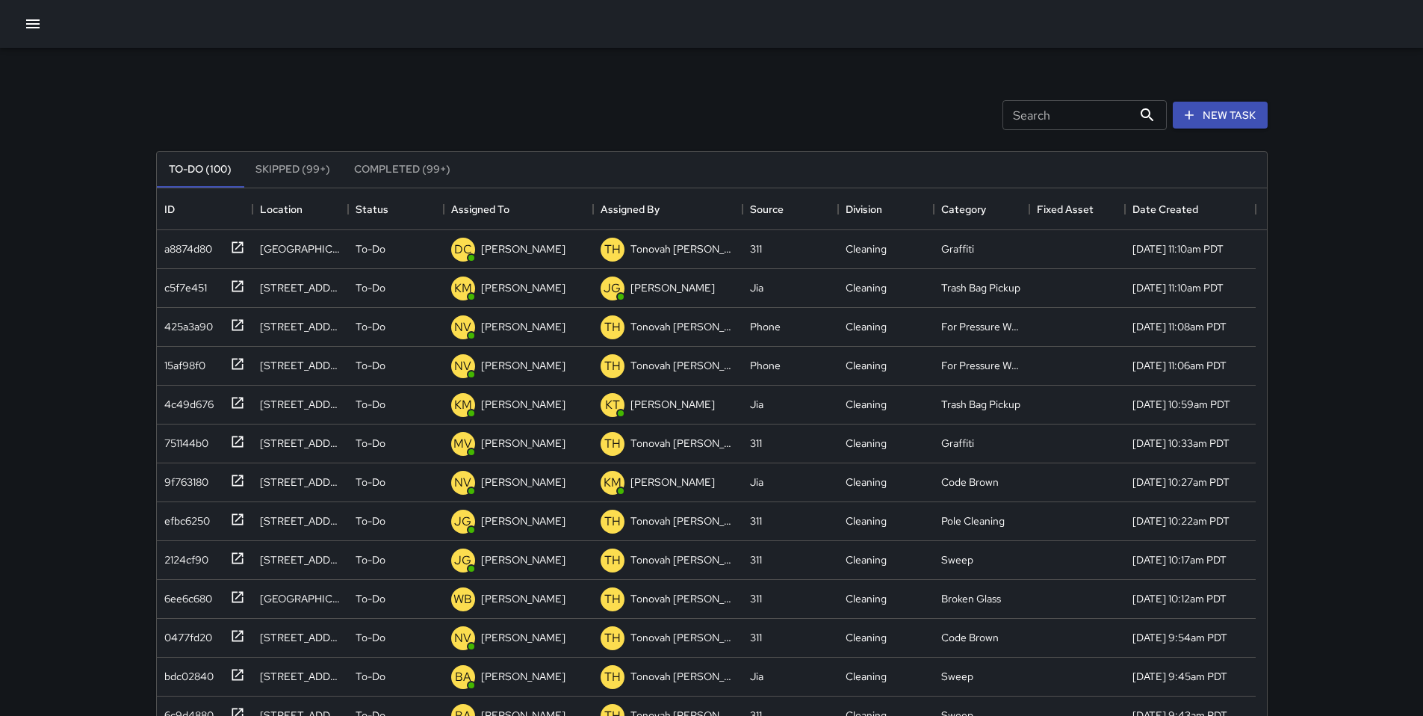
click at [389, 76] on div "Search Search New Task" at bounding box center [712, 115] width 1118 height 78
click at [821, 109] on div "Search Search New Task" at bounding box center [712, 115] width 1118 height 78
click at [31, 21] on icon "button" at bounding box center [33, 24] width 18 height 18
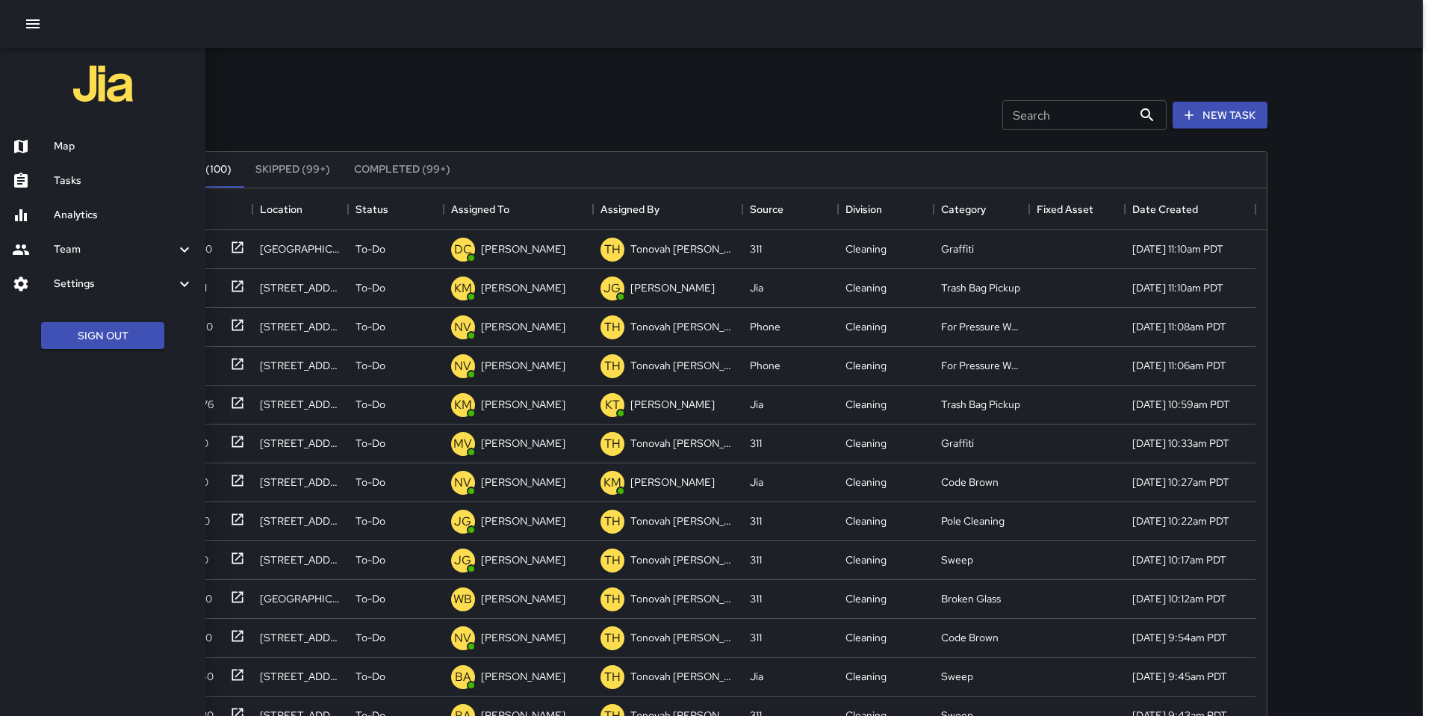
click at [99, 146] on h6 "Map" at bounding box center [124, 146] width 140 height 16
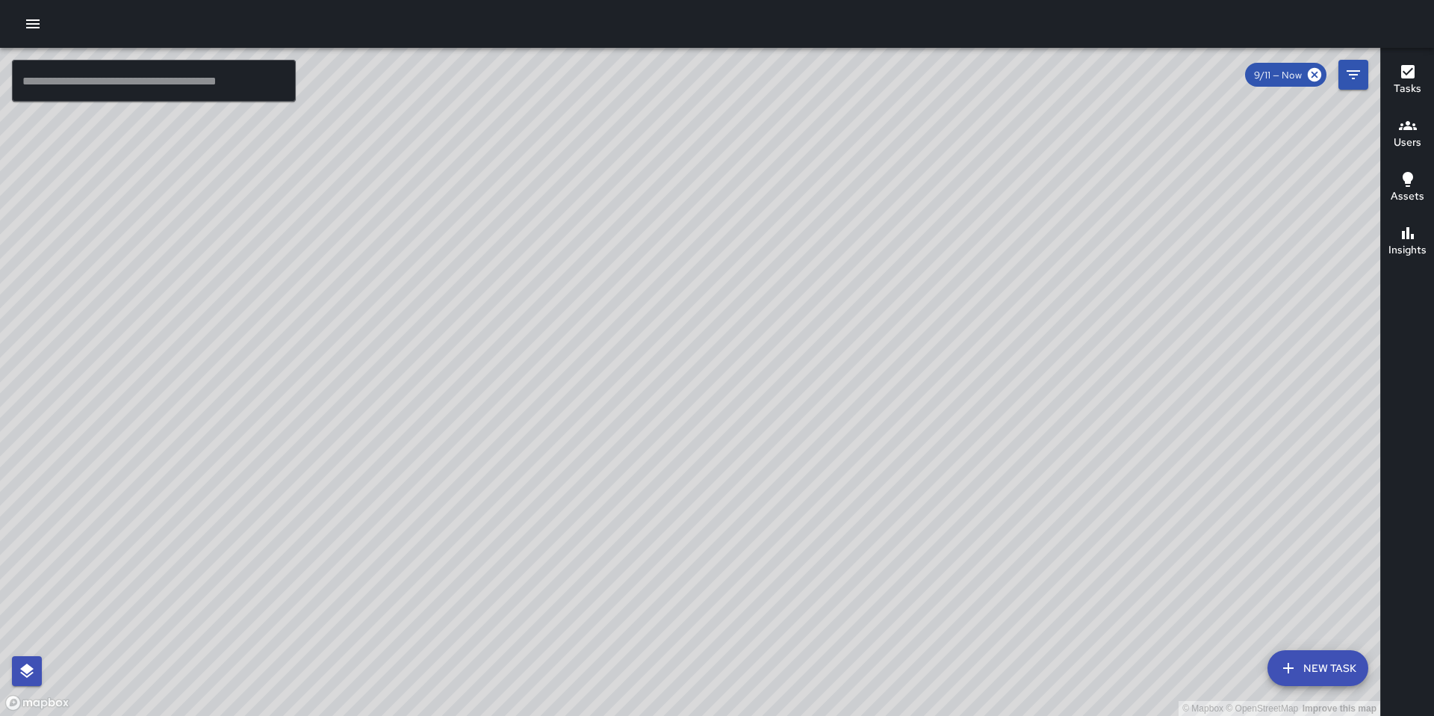
drag, startPoint x: 894, startPoint y: 396, endPoint x: 963, endPoint y: 397, distance: 69.5
click at [931, 393] on div "© Mapbox © OpenStreetMap Improve this map" at bounding box center [690, 382] width 1381 height 668
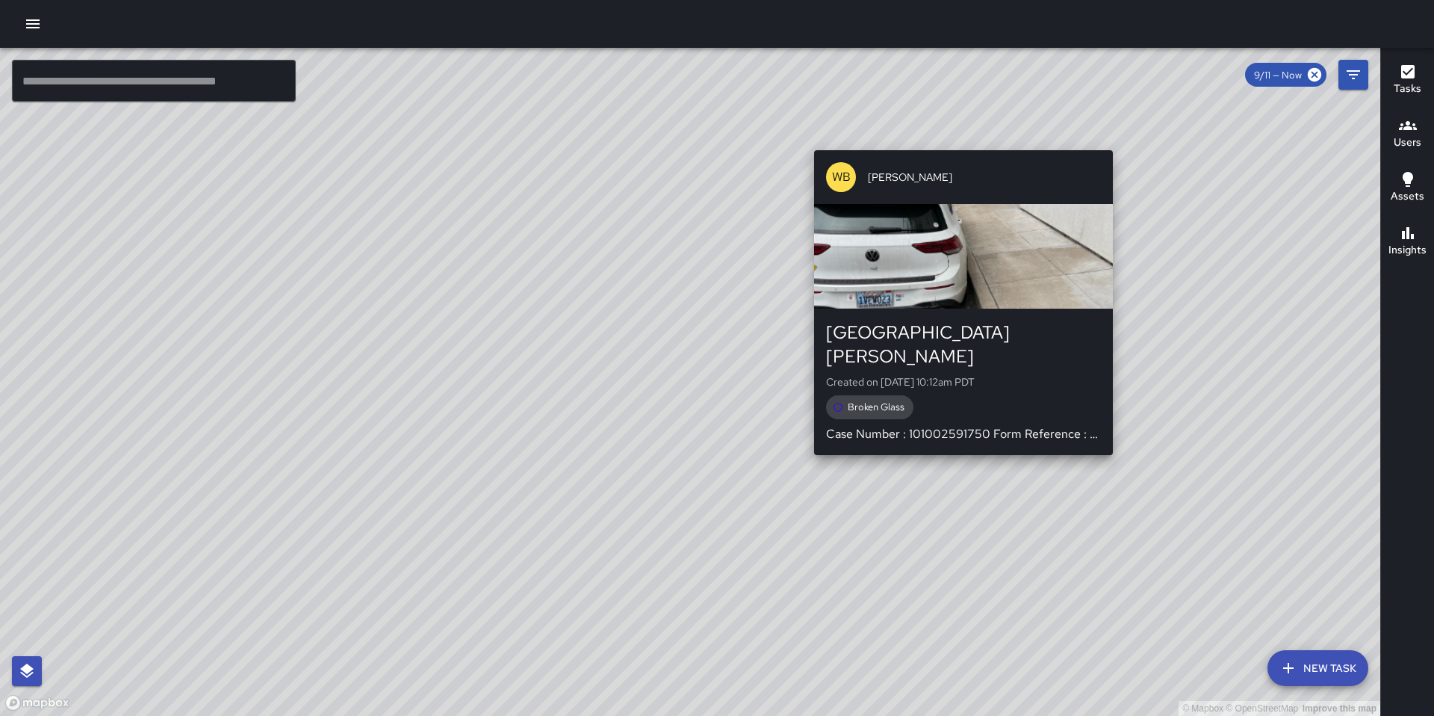
click at [1121, 442] on div "© Mapbox © OpenStreetMap Improve this map WB Woodrow Blake 365 Harriet Street C…" at bounding box center [690, 382] width 1381 height 668
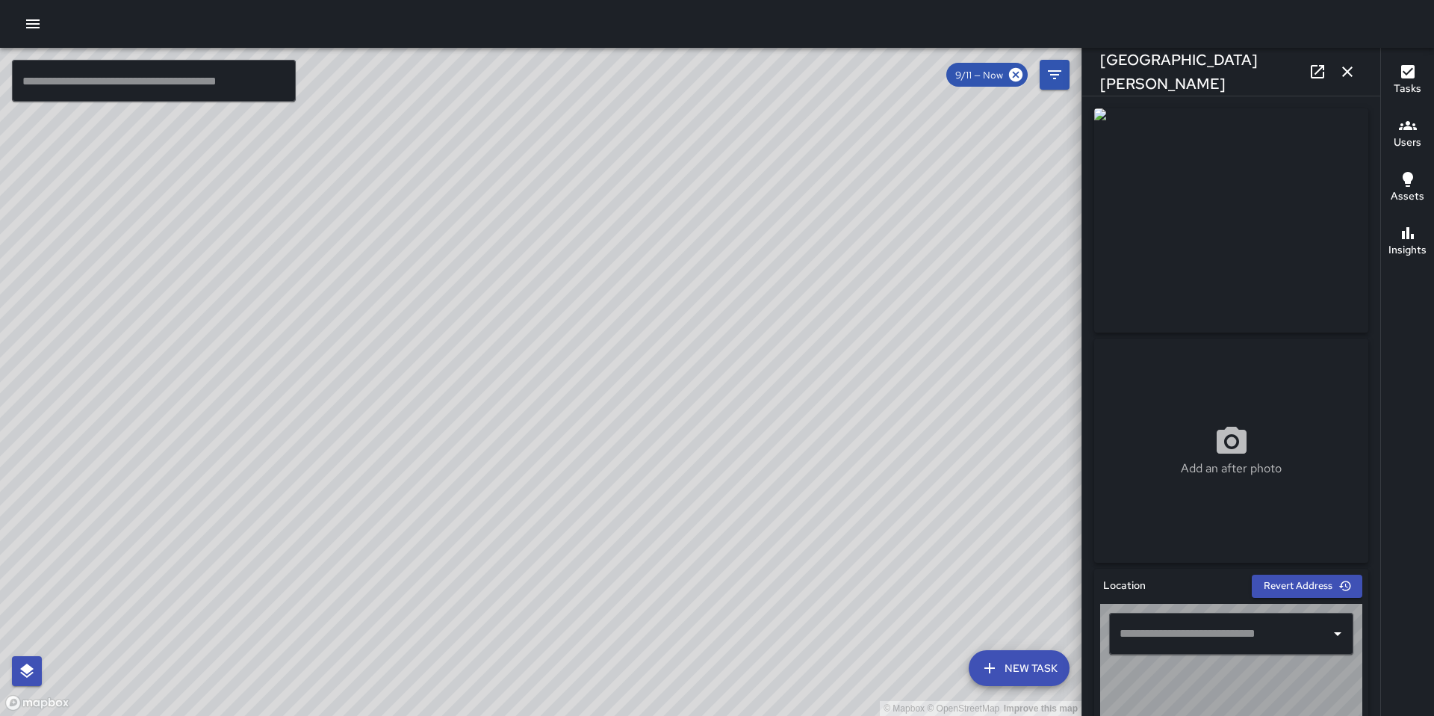
type input "**********"
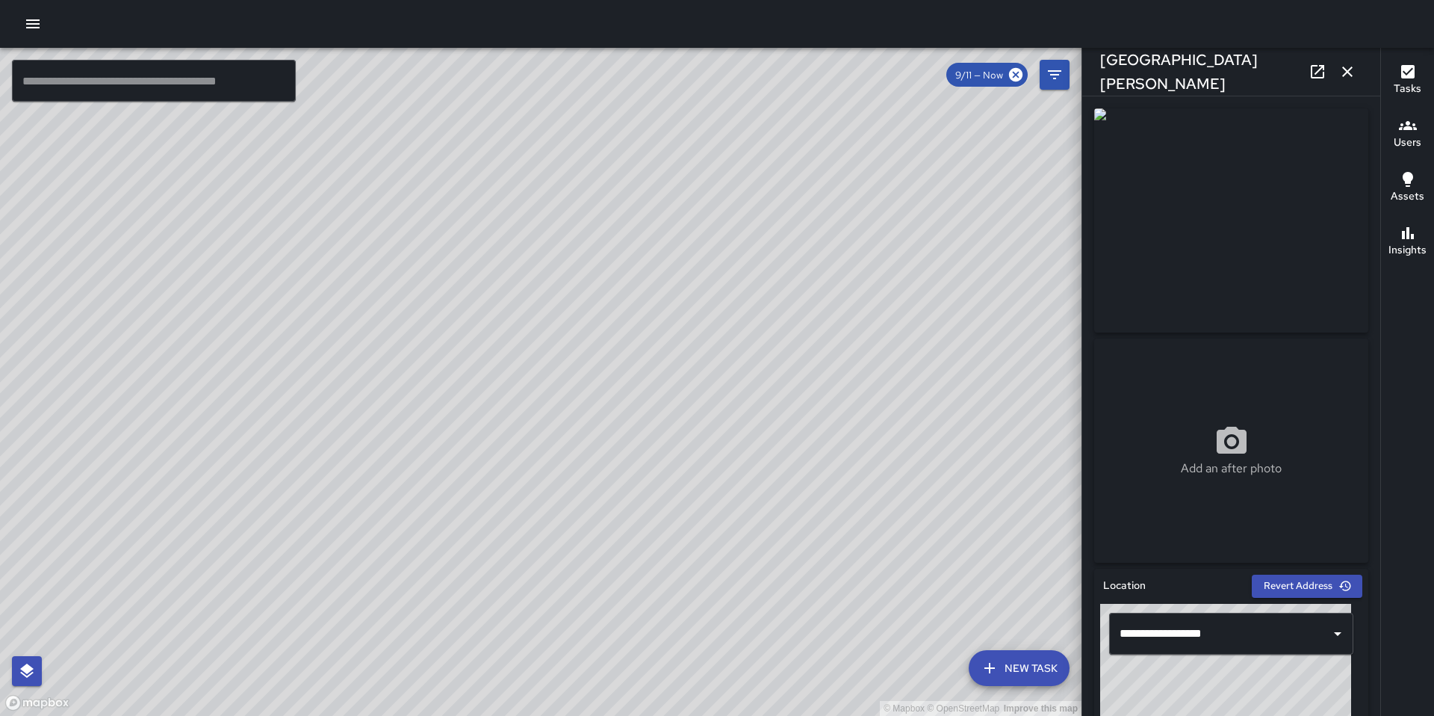
click at [1345, 75] on icon "button" at bounding box center [1348, 72] width 18 height 18
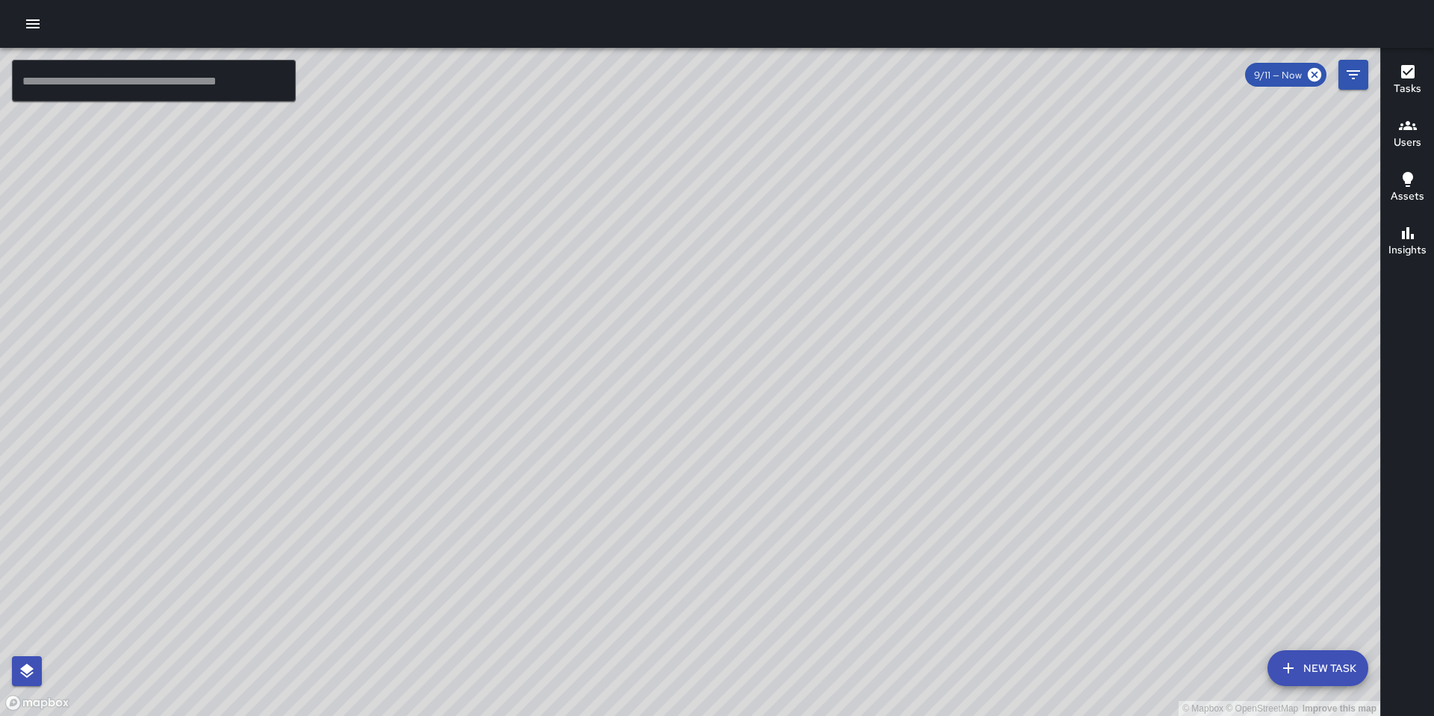
drag, startPoint x: 753, startPoint y: 356, endPoint x: 869, endPoint y: 383, distance: 118.7
click at [869, 383] on div "© Mapbox © OpenStreetMap Improve this map" at bounding box center [690, 382] width 1381 height 668
drag, startPoint x: 555, startPoint y: 253, endPoint x: 615, endPoint y: 318, distance: 87.8
click at [615, 318] on div "© Mapbox © OpenStreetMap Improve this map" at bounding box center [690, 382] width 1381 height 668
drag, startPoint x: 473, startPoint y: 278, endPoint x: 587, endPoint y: 180, distance: 150.5
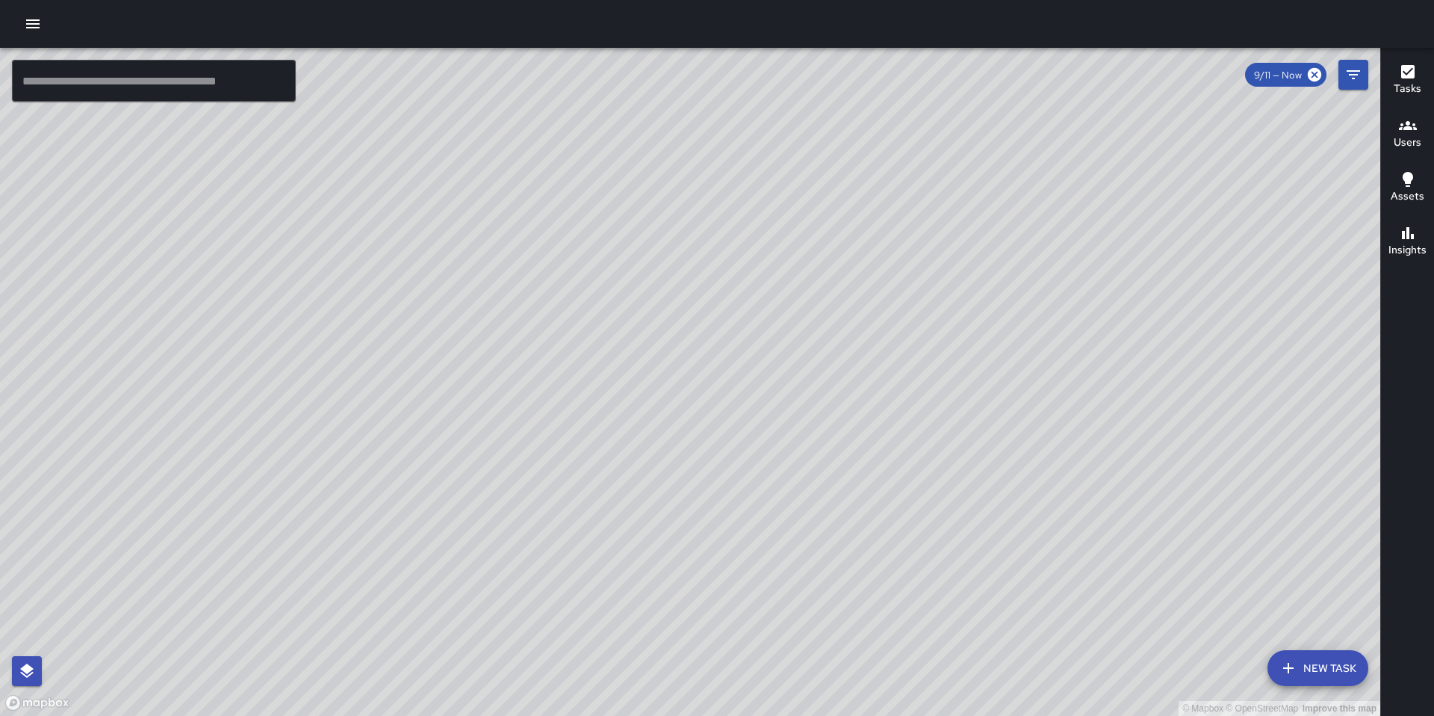
click at [582, 201] on div "© Mapbox © OpenStreetMap Improve this map" at bounding box center [690, 382] width 1381 height 668
drag, startPoint x: 394, startPoint y: 264, endPoint x: 612, endPoint y: 250, distance: 217.9
click at [583, 233] on div "© Mapbox © OpenStreetMap Improve this map" at bounding box center [690, 382] width 1381 height 668
drag, startPoint x: 444, startPoint y: 285, endPoint x: 701, endPoint y: 291, distance: 257.1
click at [673, 281] on div "© Mapbox © OpenStreetMap Improve this map" at bounding box center [690, 382] width 1381 height 668
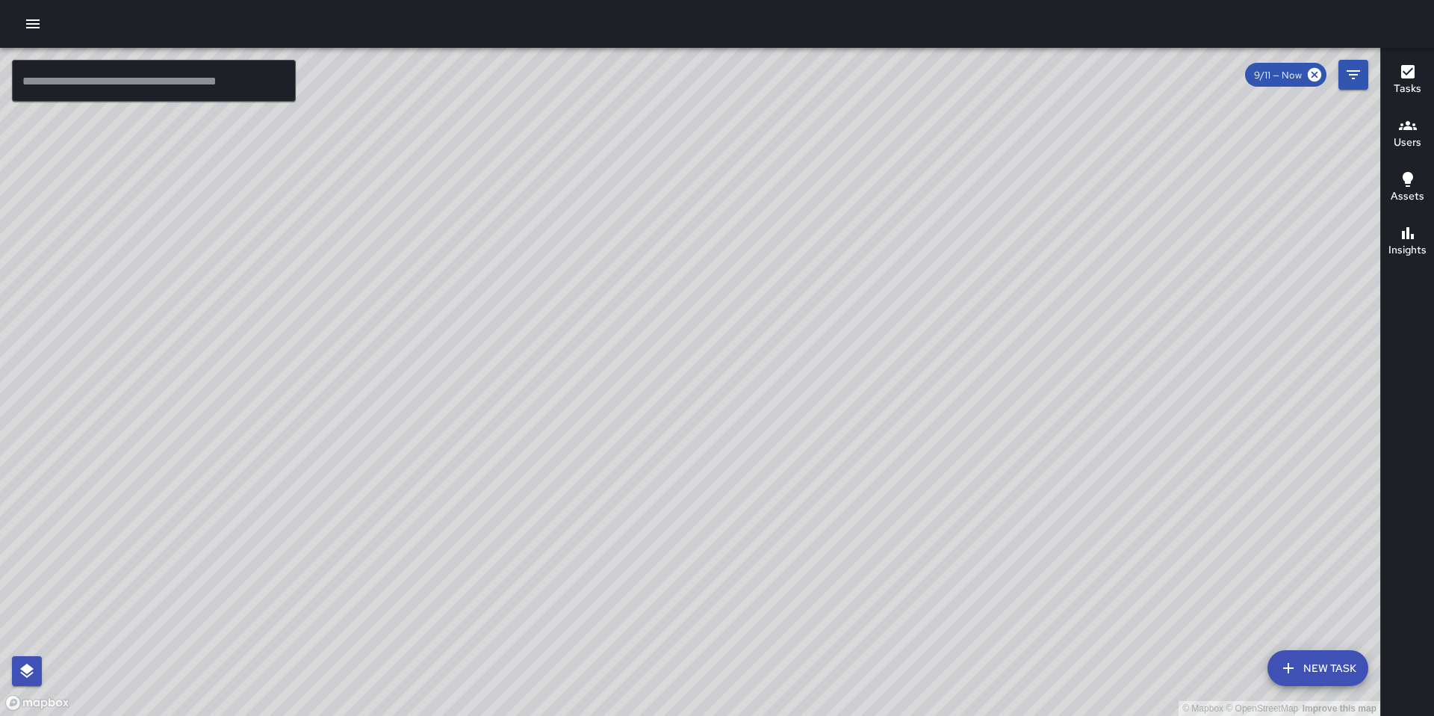
drag, startPoint x: 557, startPoint y: 297, endPoint x: 703, endPoint y: 301, distance: 146.5
click at [675, 287] on div "© Mapbox © OpenStreetMap Improve this map" at bounding box center [690, 382] width 1381 height 668
drag, startPoint x: 554, startPoint y: 282, endPoint x: 675, endPoint y: 284, distance: 121.0
click at [674, 282] on div "© Mapbox © OpenStreetMap Improve this map" at bounding box center [690, 382] width 1381 height 668
drag, startPoint x: 467, startPoint y: 336, endPoint x: 583, endPoint y: 264, distance: 136.8
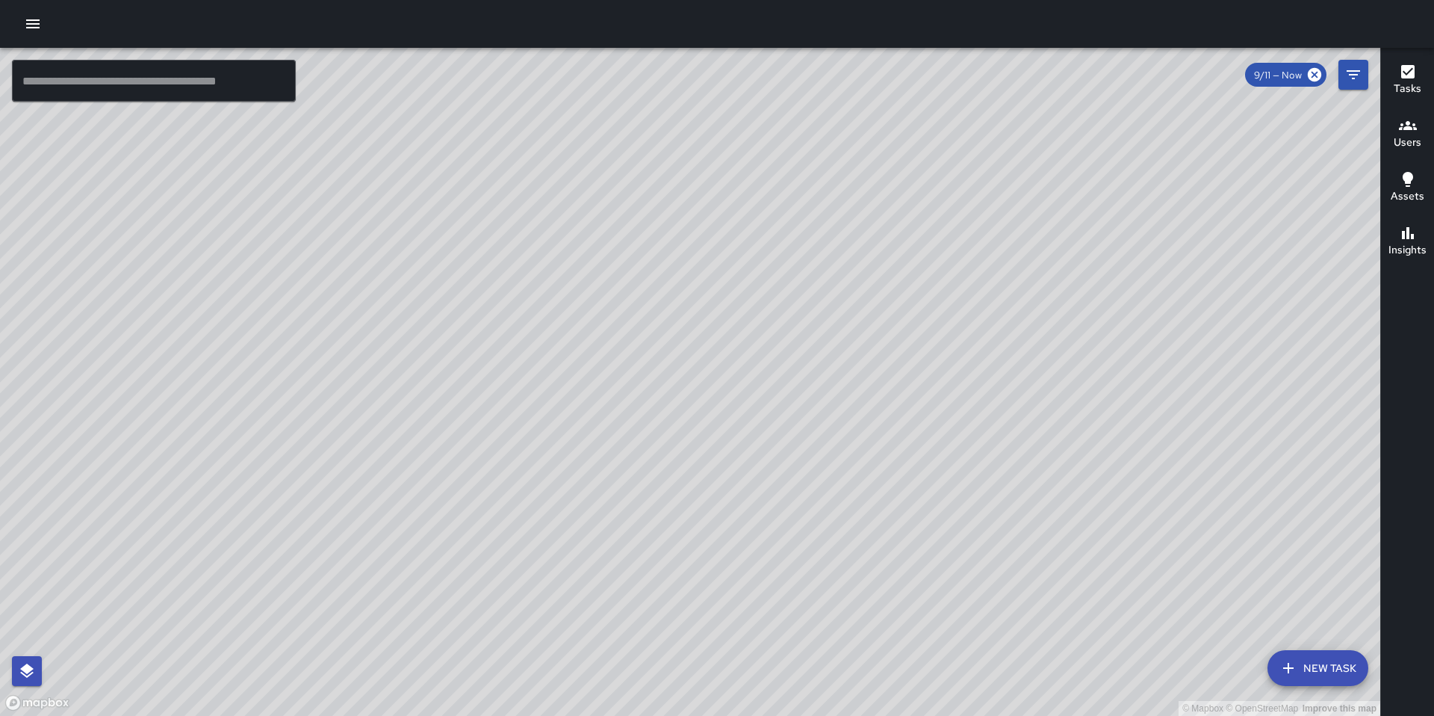
click at [578, 266] on div "© Mapbox © OpenStreetMap Improve this map" at bounding box center [690, 382] width 1381 height 668
drag, startPoint x: 557, startPoint y: 308, endPoint x: 577, endPoint y: 279, distance: 34.4
click at [577, 279] on div "© Mapbox © OpenStreetMap Improve this map" at bounding box center [690, 382] width 1381 height 668
drag, startPoint x: 569, startPoint y: 295, endPoint x: 591, endPoint y: 277, distance: 28.7
click at [590, 278] on div "© Mapbox © OpenStreetMap Improve this map" at bounding box center [690, 382] width 1381 height 668
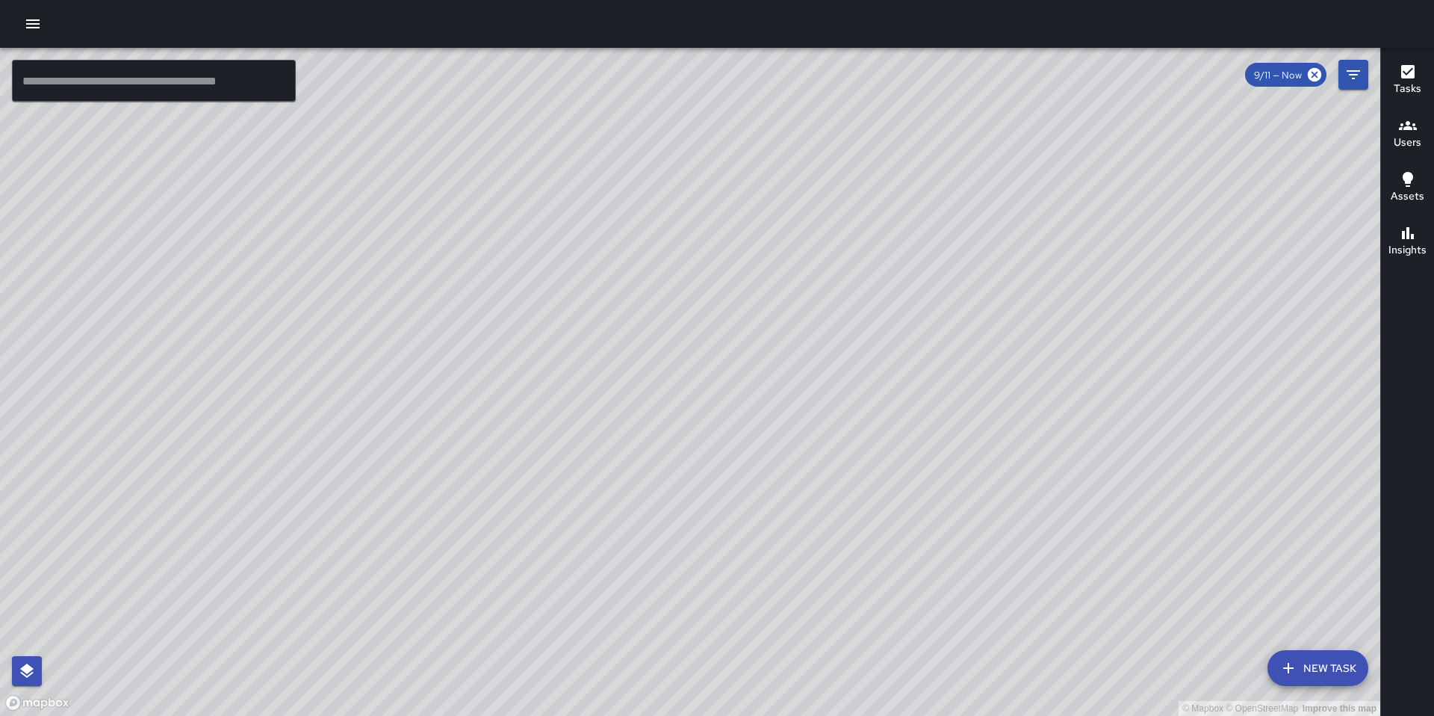
click at [532, 197] on div "© Mapbox © OpenStreetMap Improve this map NV Nicolas Vega 141 11th Street Creat…" at bounding box center [690, 382] width 1381 height 668
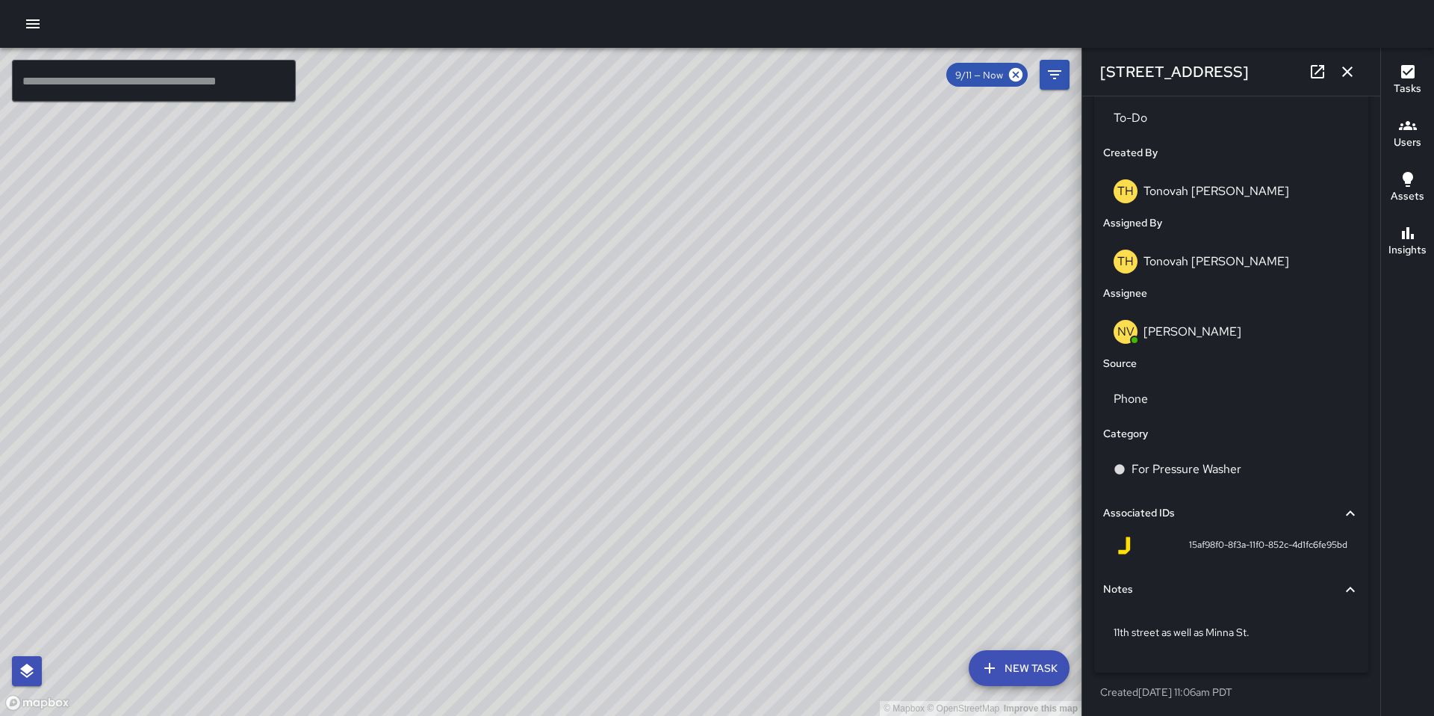
scroll to position [738, 0]
drag, startPoint x: 752, startPoint y: 457, endPoint x: 657, endPoint y: 352, distance: 141.8
click at [658, 354] on div "© Mapbox © OpenStreetMap Improve this map" at bounding box center [541, 382] width 1082 height 668
drag, startPoint x: 655, startPoint y: 403, endPoint x: 631, endPoint y: 379, distance: 34.3
click at [634, 366] on div "© Mapbox © OpenStreetMap Improve this map" at bounding box center [541, 382] width 1082 height 668
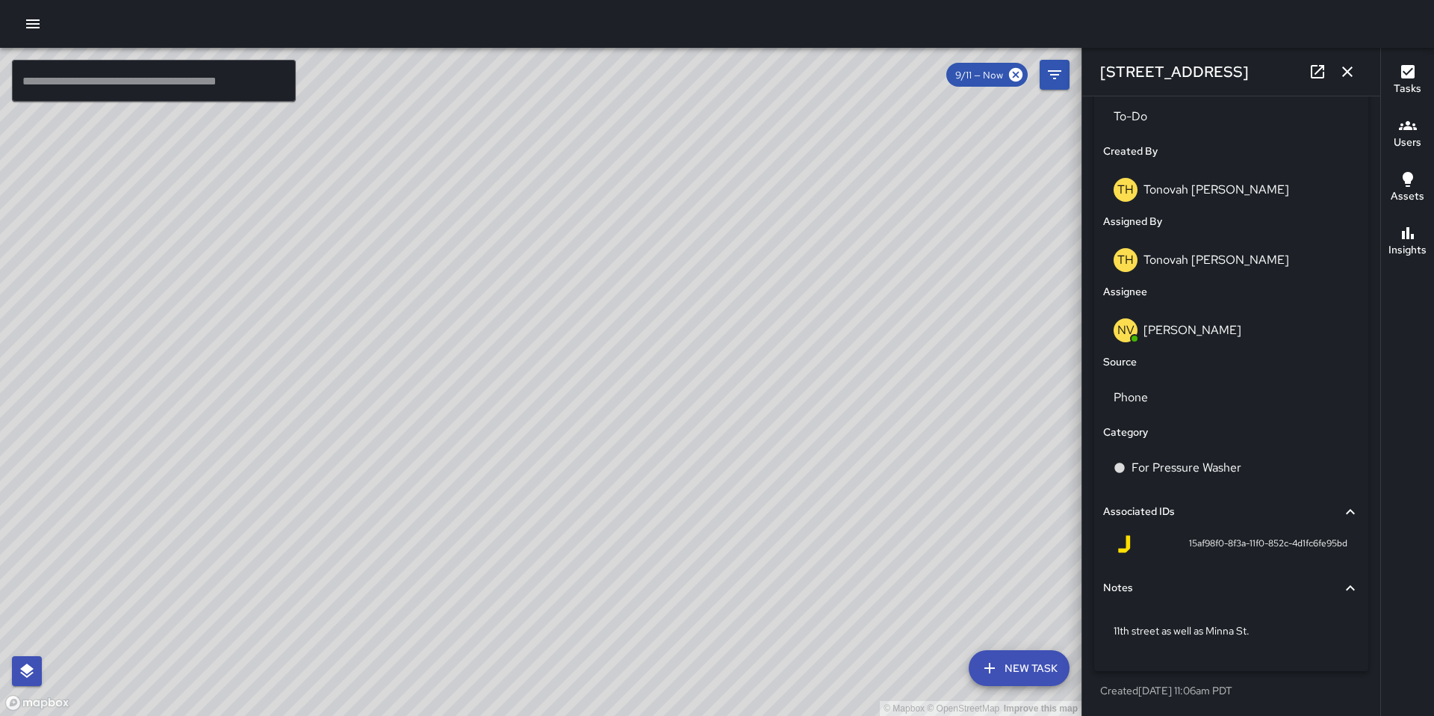
drag, startPoint x: 638, startPoint y: 448, endPoint x: 637, endPoint y: 274, distance: 174.1
click at [640, 298] on div "© Mapbox © OpenStreetMap Improve this map" at bounding box center [541, 382] width 1082 height 668
drag, startPoint x: 620, startPoint y: 383, endPoint x: 620, endPoint y: 334, distance: 49.3
click at [624, 336] on div "© Mapbox © OpenStreetMap Improve this map" at bounding box center [541, 382] width 1082 height 668
click at [439, 423] on div "© Mapbox © OpenStreetMap Improve this map NV Nicolas Vega 165 South Van Ness Av…" at bounding box center [541, 382] width 1082 height 668
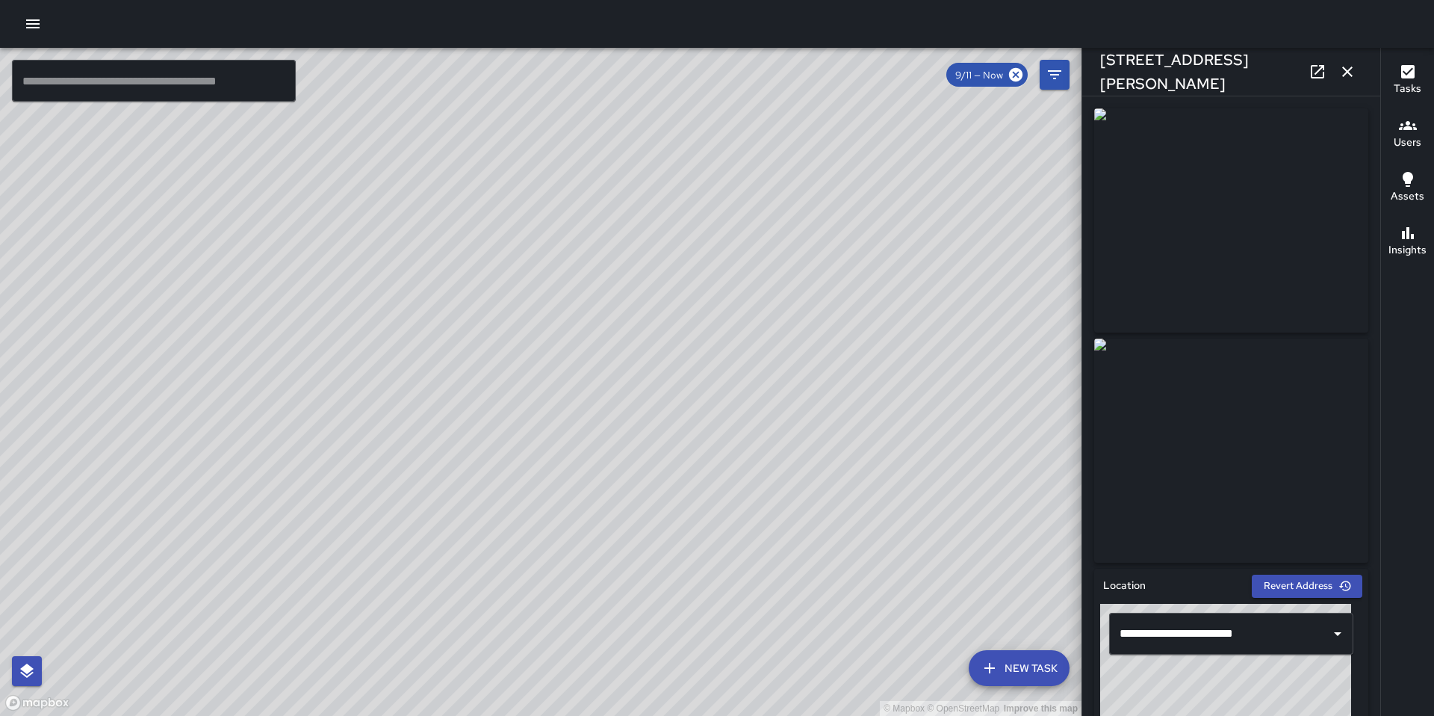
click at [855, 400] on div "© Mapbox © OpenStreetMap Improve this map TH Tonovah Hillman 1600 Folsom Street…" at bounding box center [541, 382] width 1082 height 668
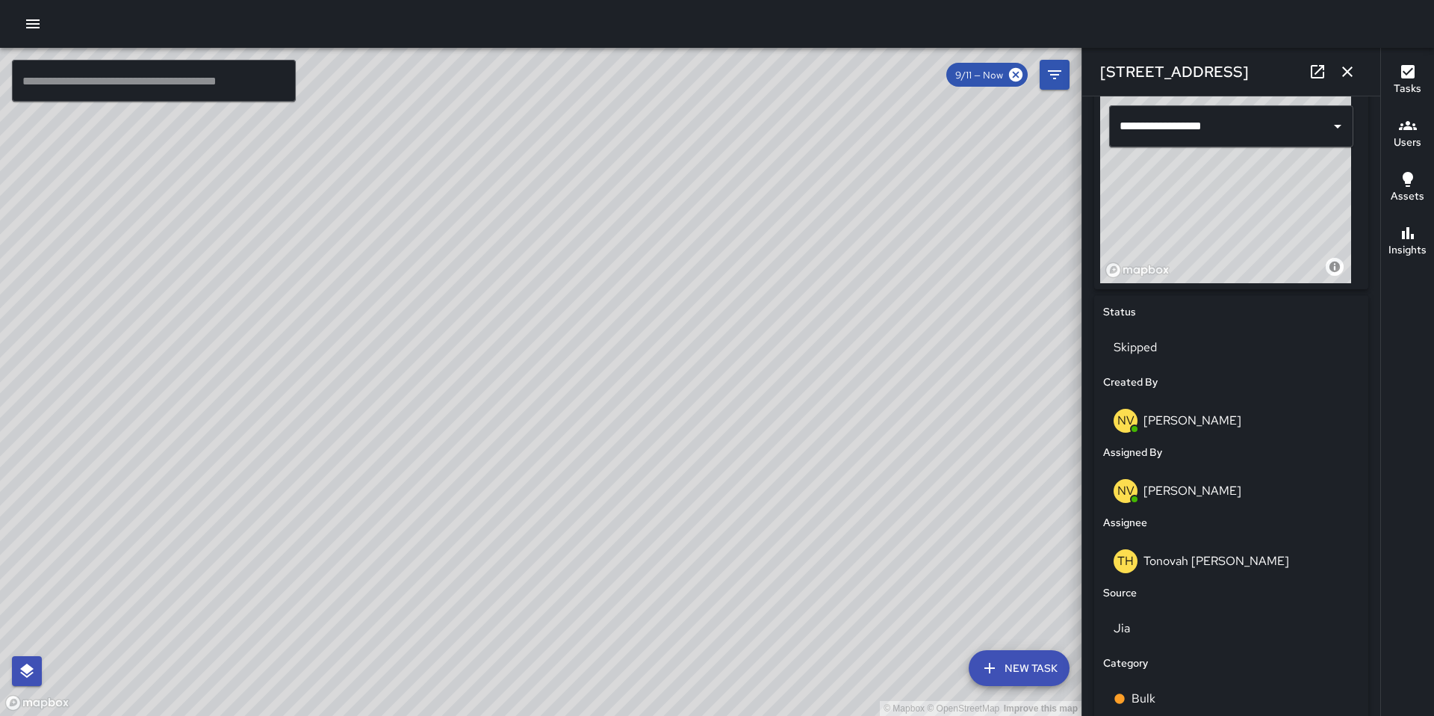
scroll to position [829, 0]
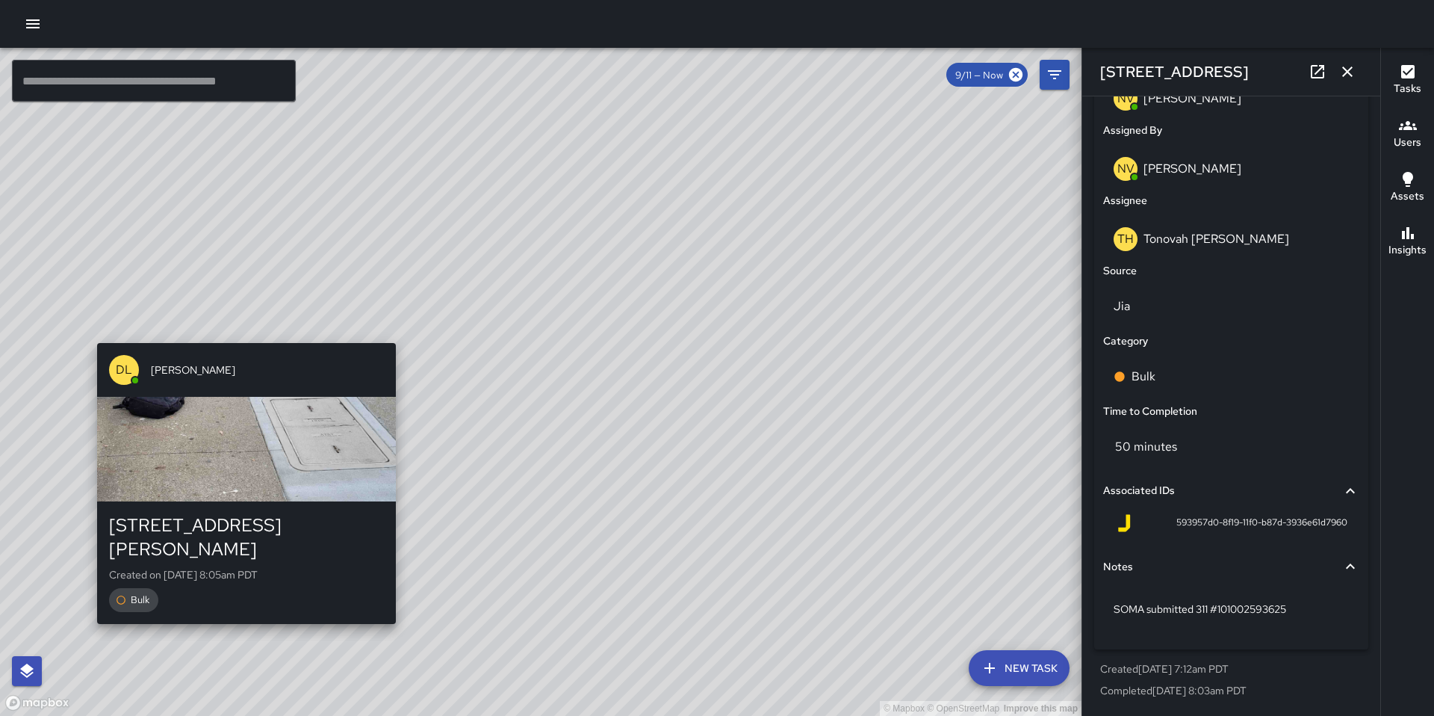
click at [96, 330] on div "© Mapbox © OpenStreetMap Improve this map DL David Lewis 1624a Howard Street Cr…" at bounding box center [541, 382] width 1082 height 668
type input "**********"
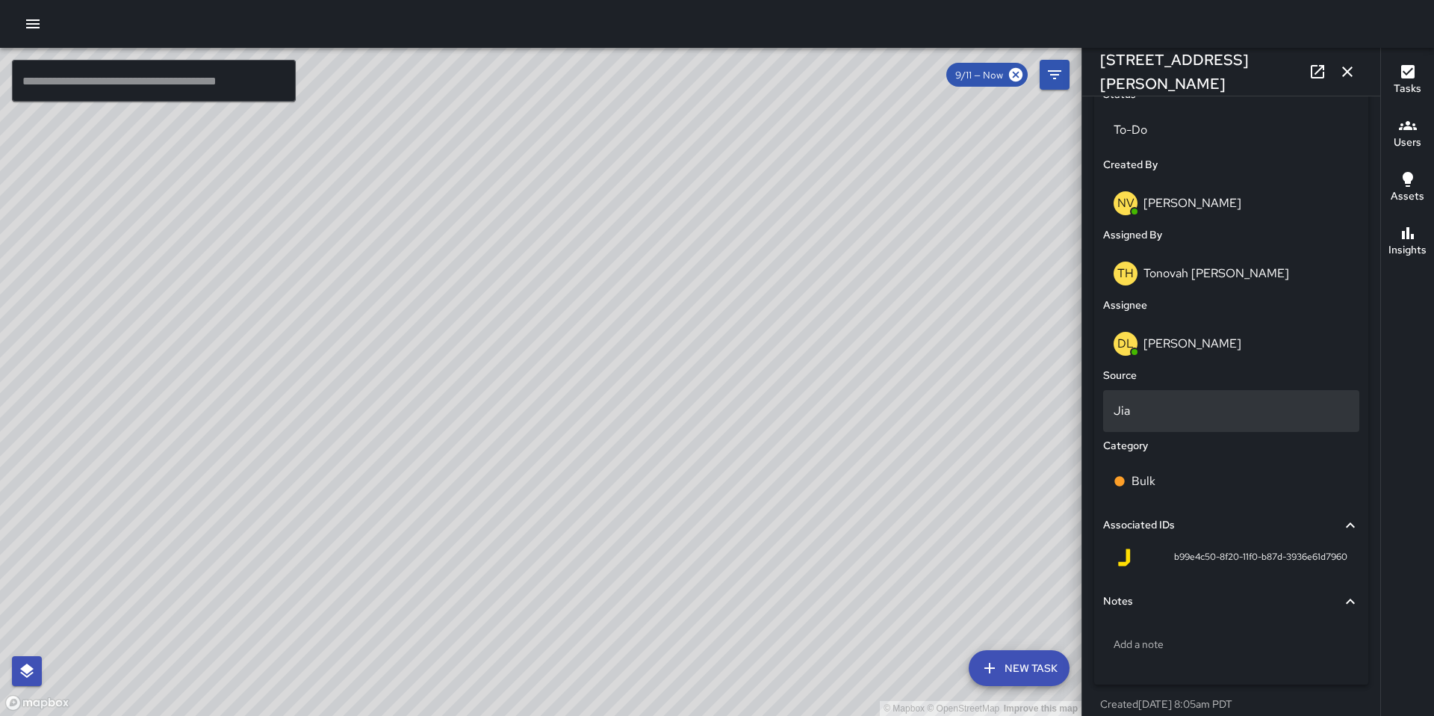
scroll to position [738, 0]
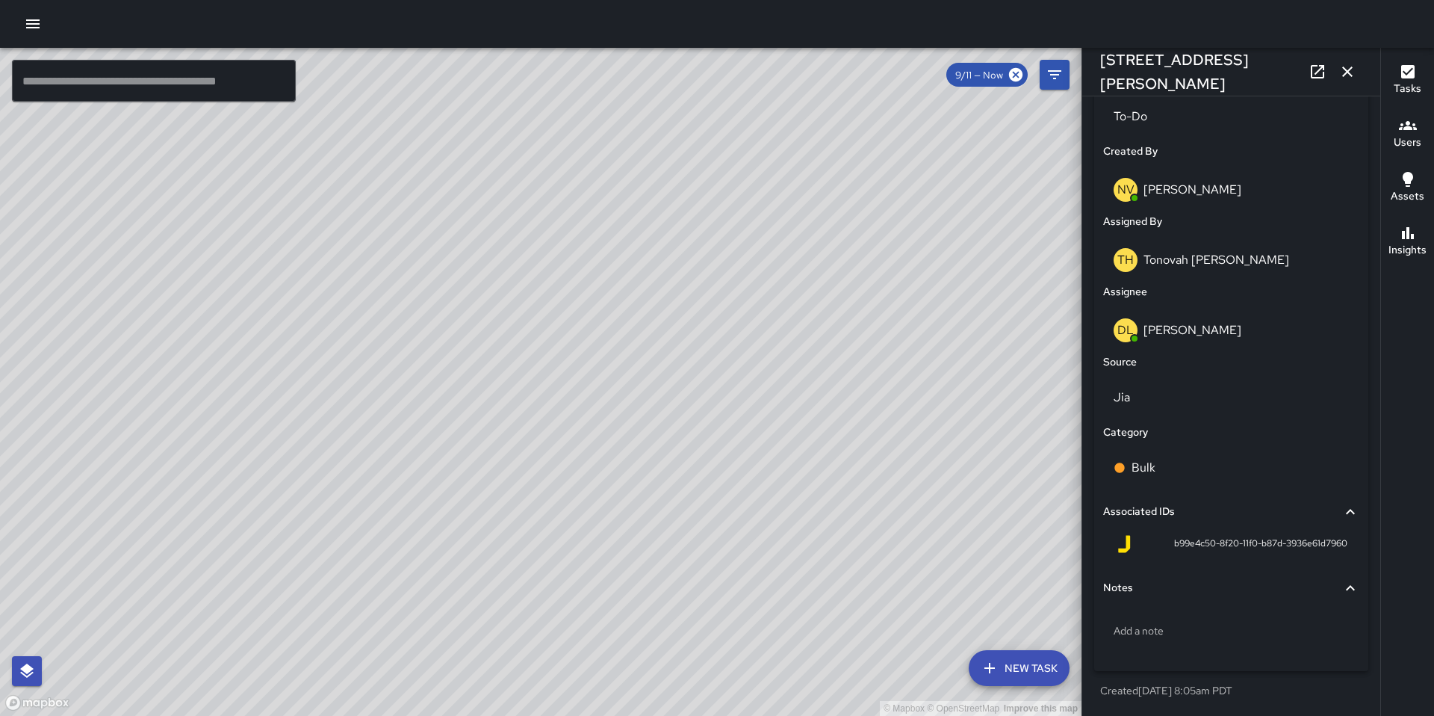
click at [1346, 72] on icon "button" at bounding box center [1348, 71] width 10 height 10
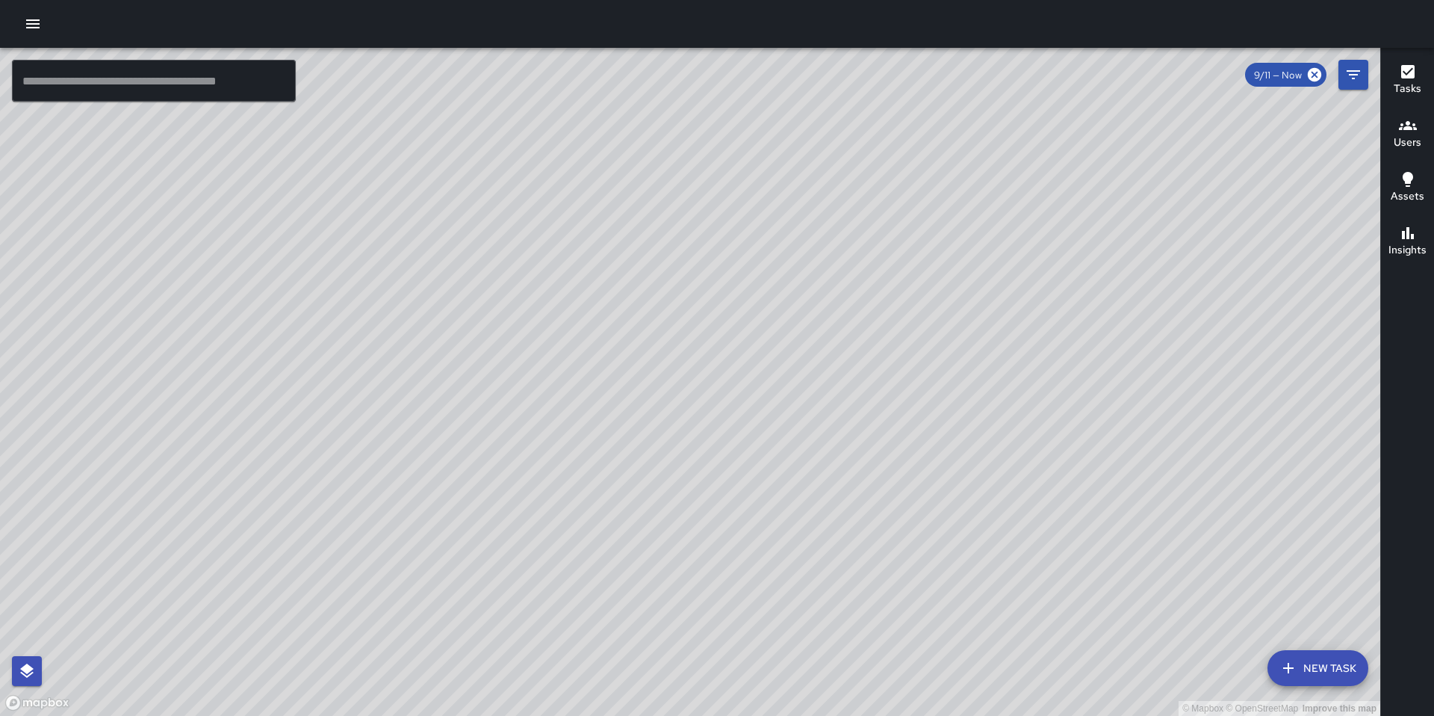
drag, startPoint x: 962, startPoint y: 232, endPoint x: 828, endPoint y: 385, distance: 203.3
click at [832, 394] on div "© Mapbox © OpenStreetMap Improve this map" at bounding box center [690, 382] width 1381 height 668
drag, startPoint x: 821, startPoint y: 305, endPoint x: 769, endPoint y: 338, distance: 61.8
click at [780, 344] on div "© Mapbox © OpenStreetMap Improve this map" at bounding box center [690, 382] width 1381 height 668
click at [719, 336] on div "© Mapbox © OpenStreetMap Improve this map" at bounding box center [690, 382] width 1381 height 668
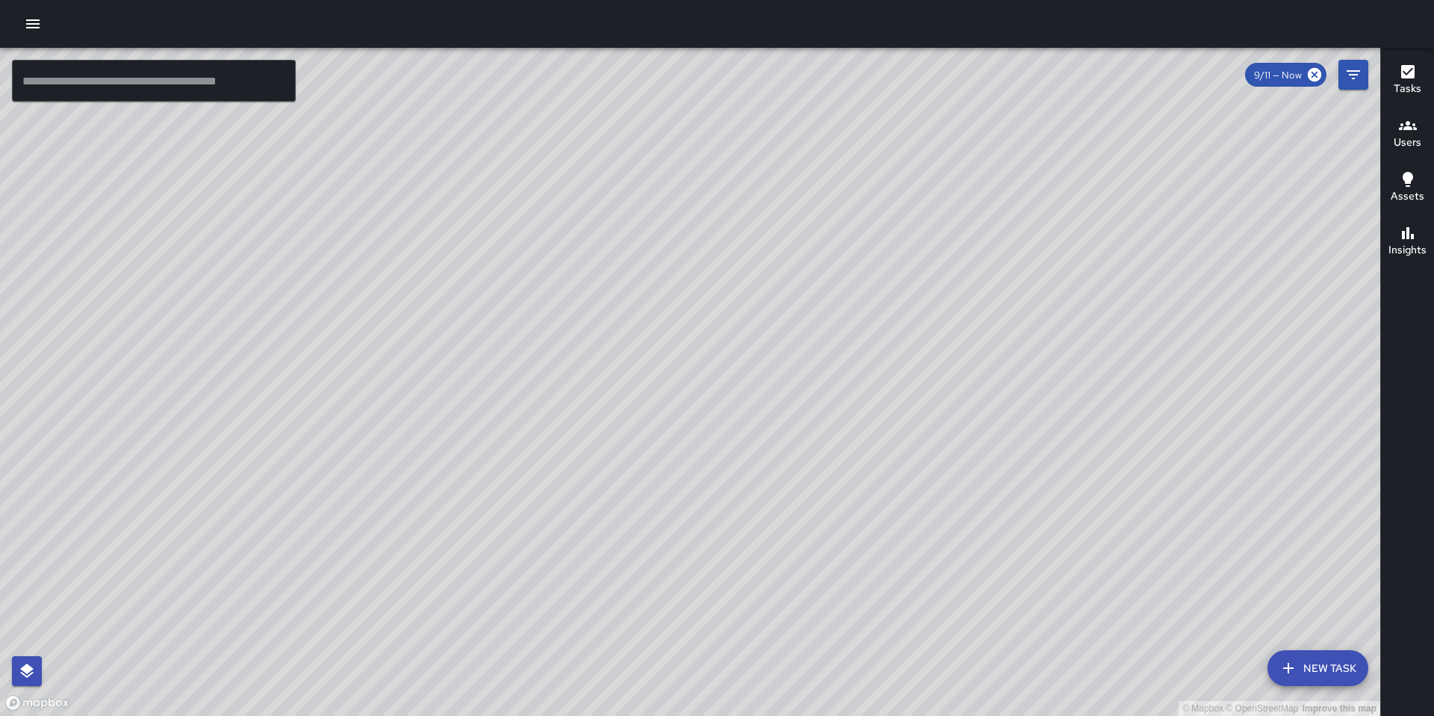
click at [718, 344] on div "© Mapbox © OpenStreetMap Improve this map NV Nicolas Vega 1550 Howard Street Cr…" at bounding box center [690, 382] width 1381 height 668
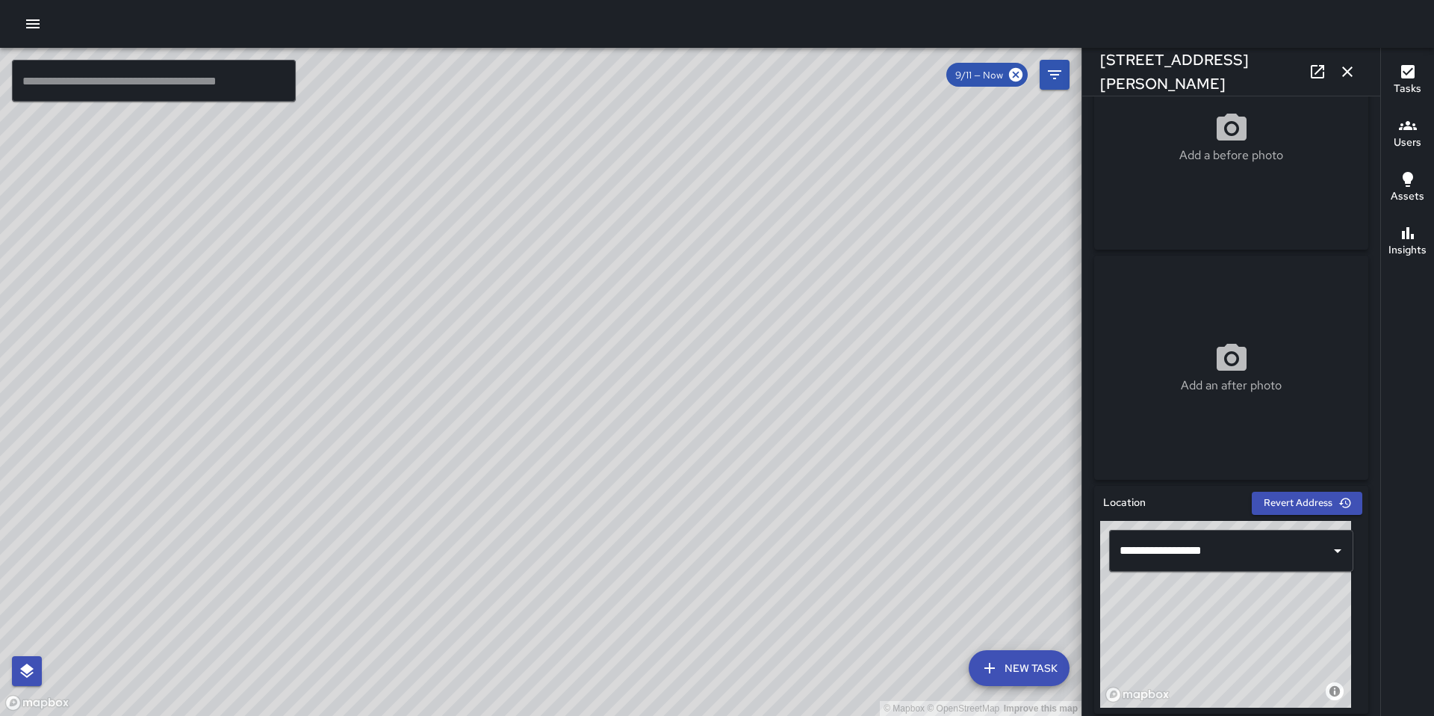
scroll to position [0, 0]
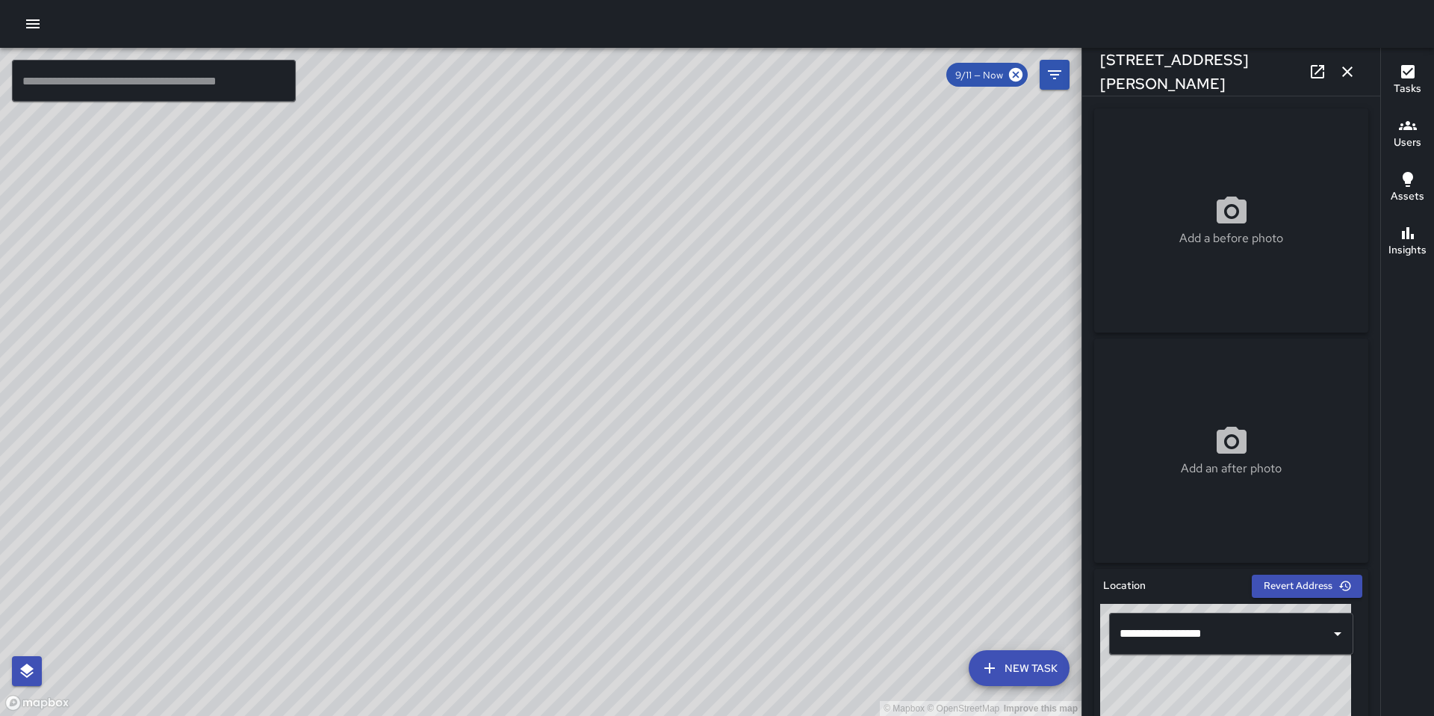
click at [1198, 233] on p "Add a before photo" at bounding box center [1232, 238] width 104 height 18
type input "**********"
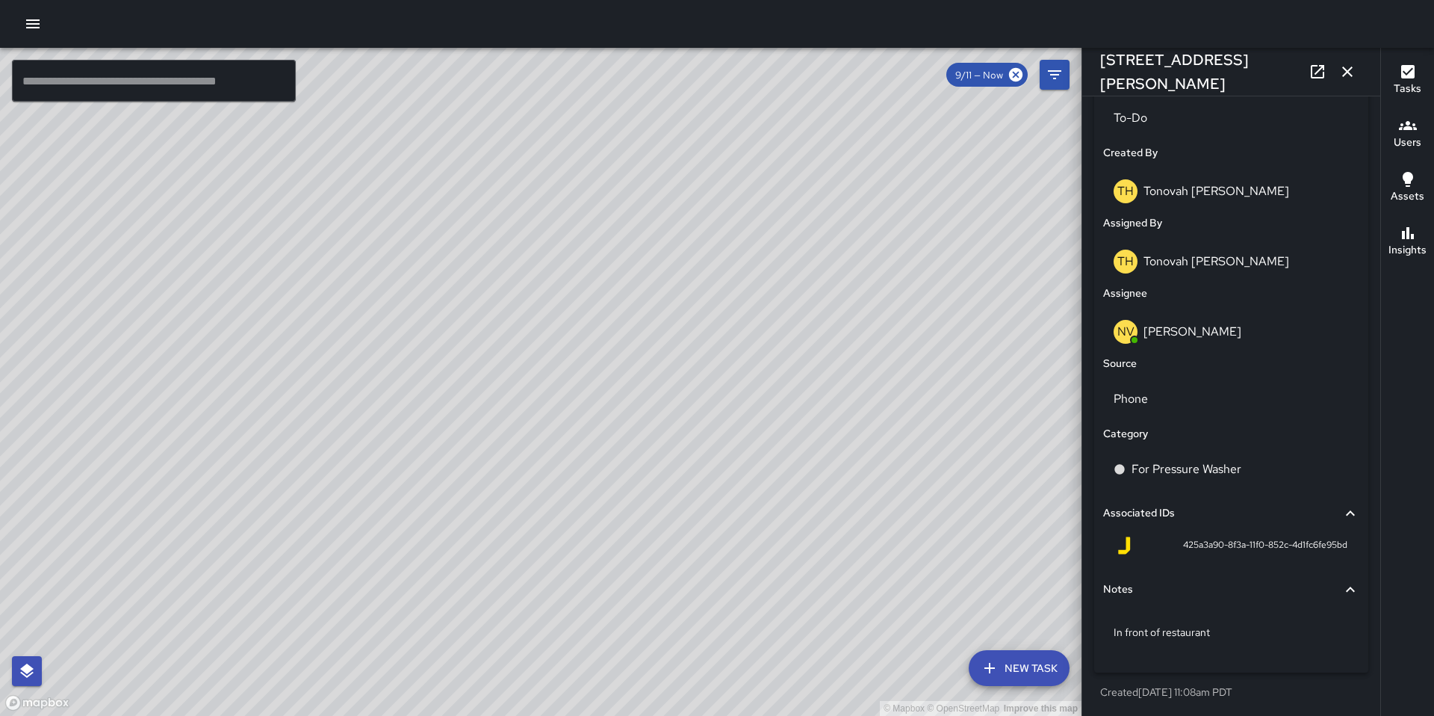
scroll to position [738, 0]
click at [1354, 78] on icon "button" at bounding box center [1348, 72] width 18 height 18
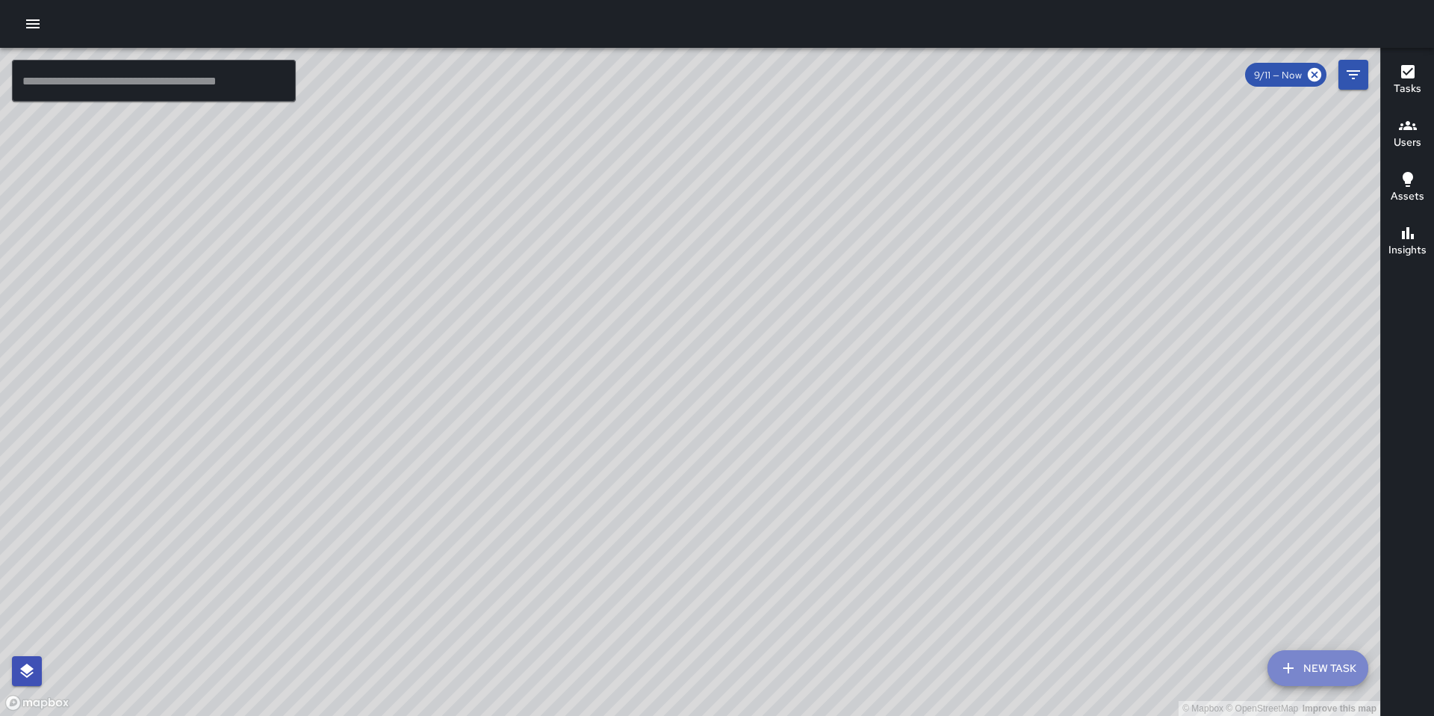
click at [1323, 676] on button "New Task" at bounding box center [1318, 668] width 101 height 36
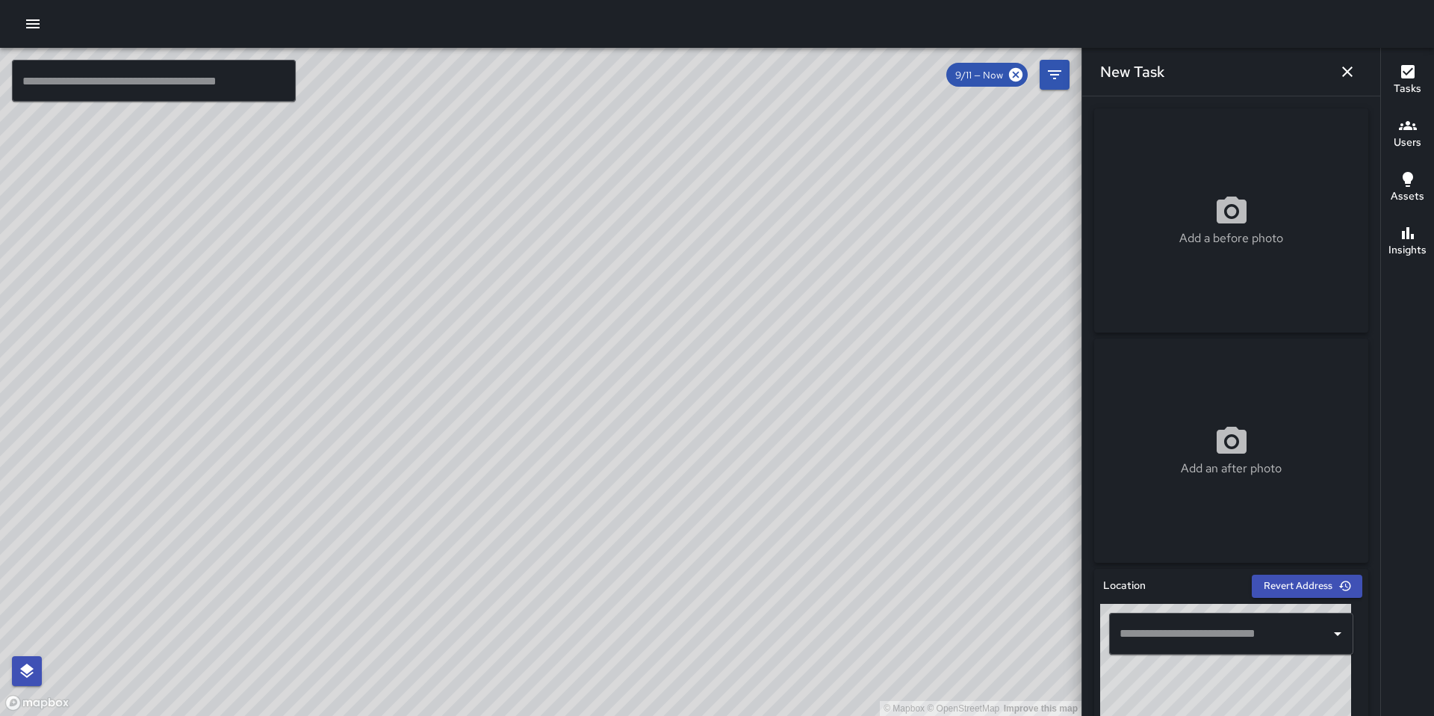
click at [1153, 632] on input "text" at bounding box center [1220, 633] width 208 height 28
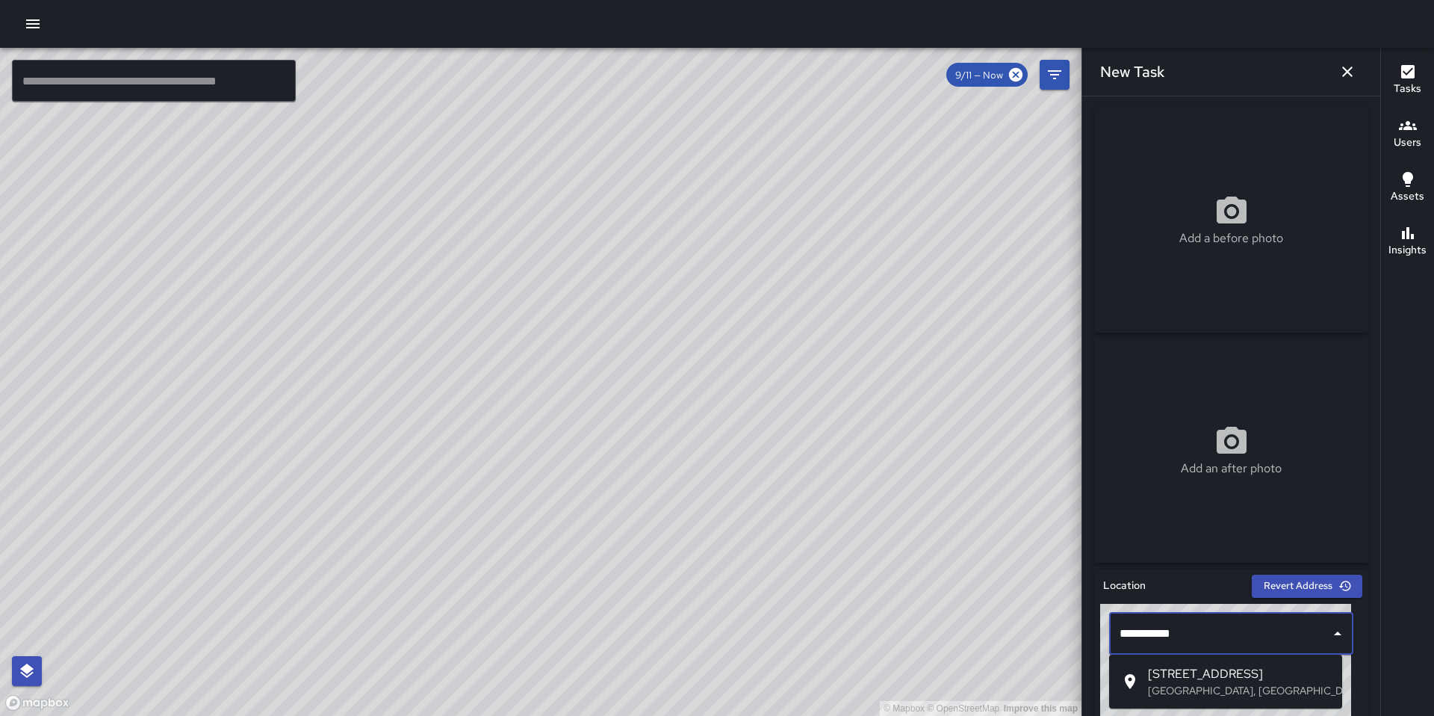
click at [1158, 681] on span "15 Grace St" at bounding box center [1239, 674] width 182 height 18
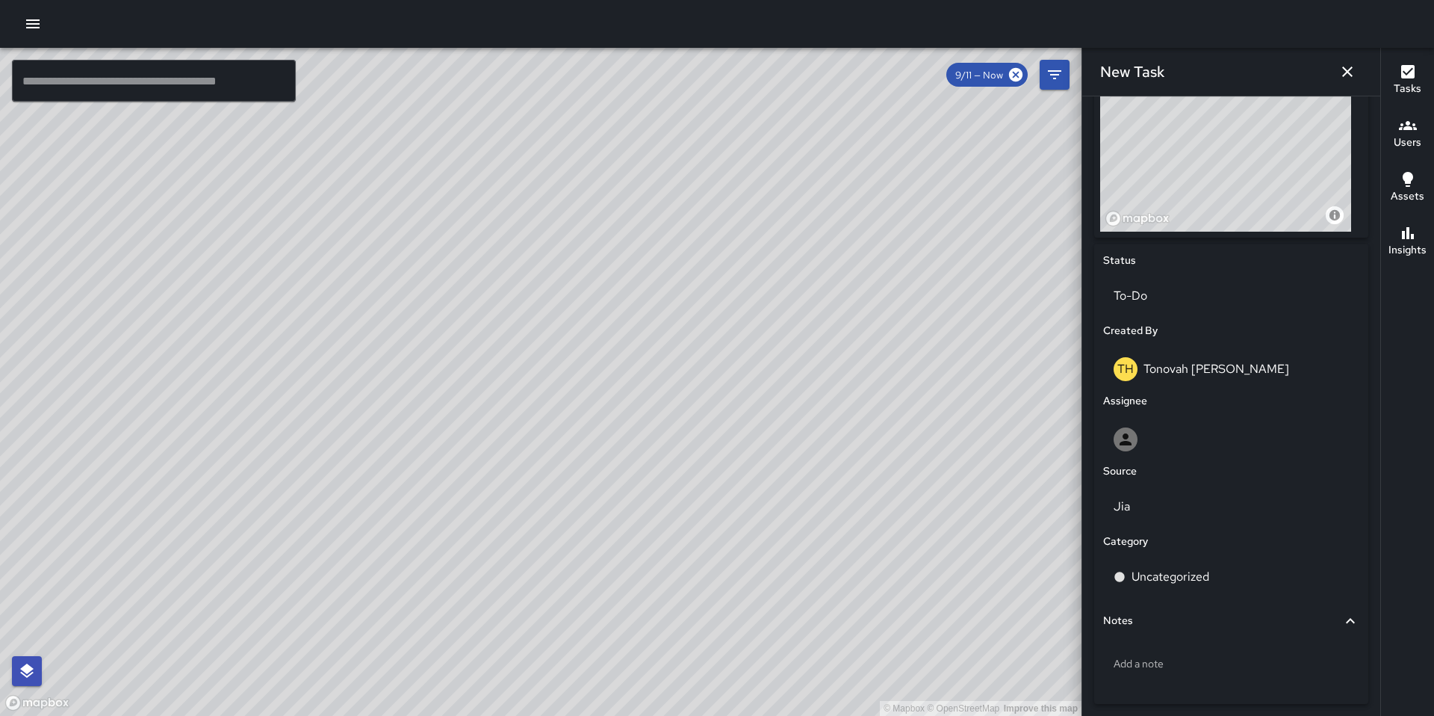
scroll to position [616, 0]
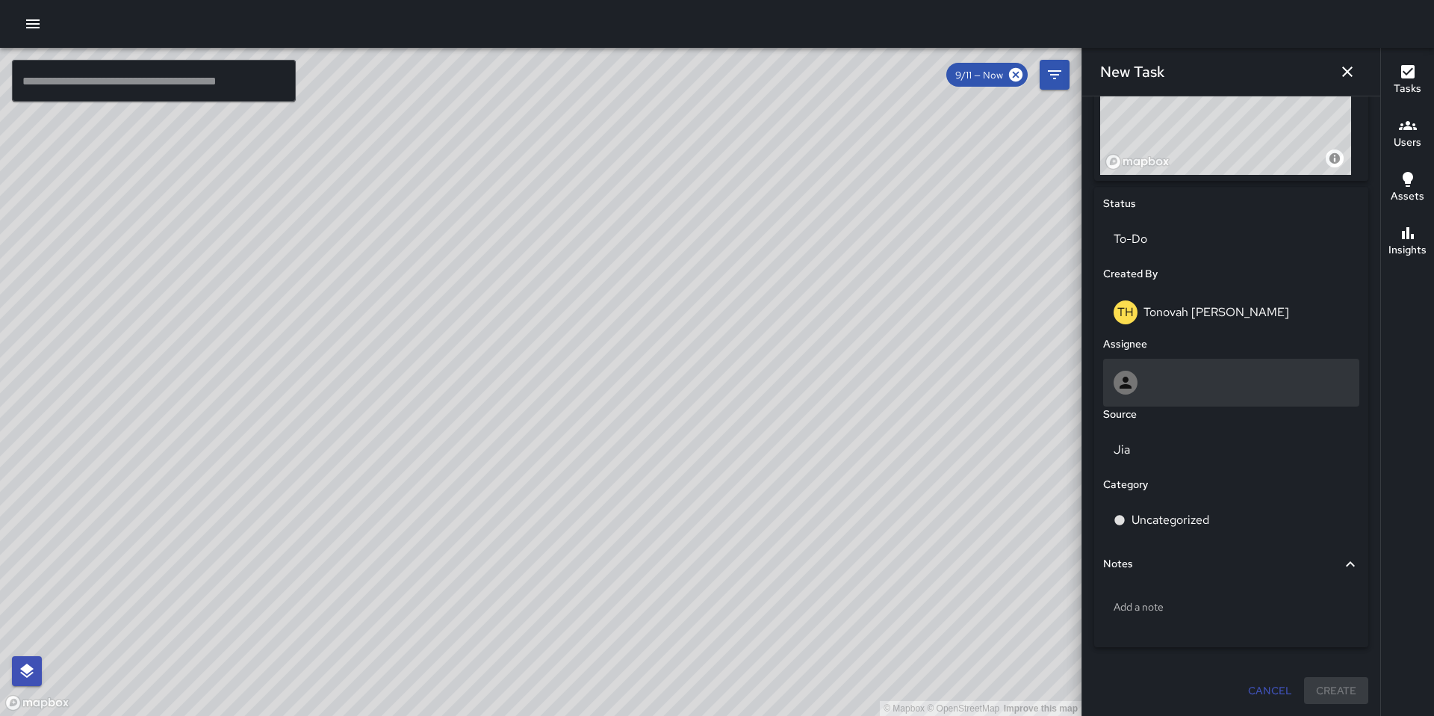
type input "**********"
click at [1156, 382] on div at bounding box center [1231, 383] width 235 height 24
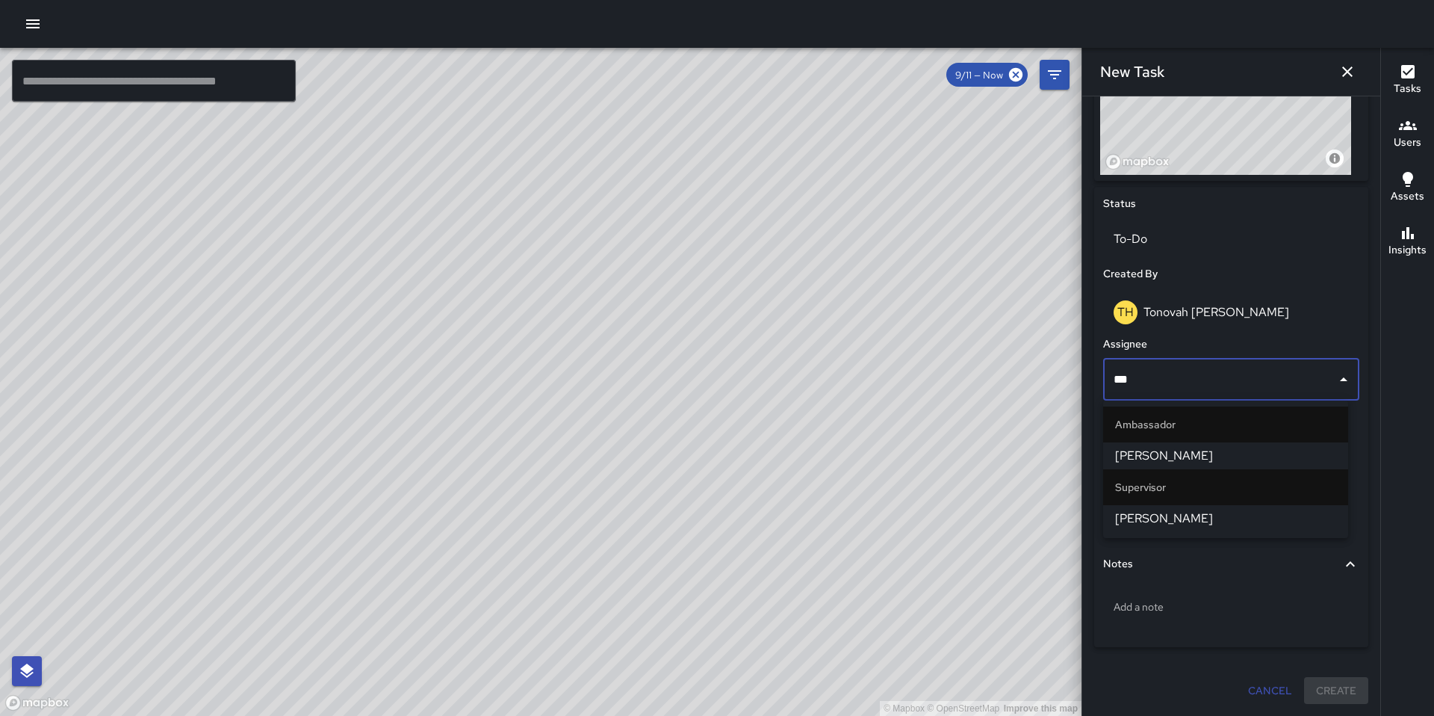
type input "****"
click at [1141, 453] on span "[PERSON_NAME]" at bounding box center [1225, 456] width 221 height 18
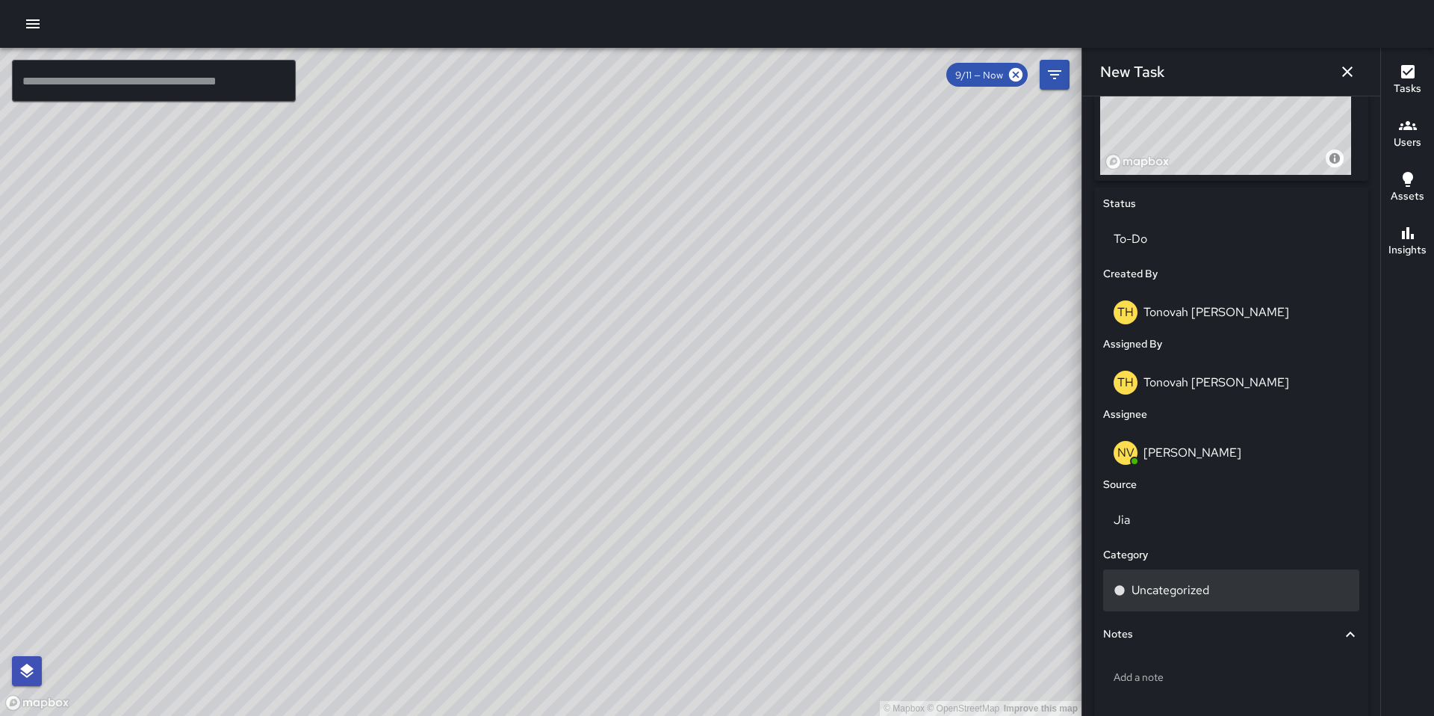
click at [1156, 590] on p "Uncategorized" at bounding box center [1171, 590] width 78 height 18
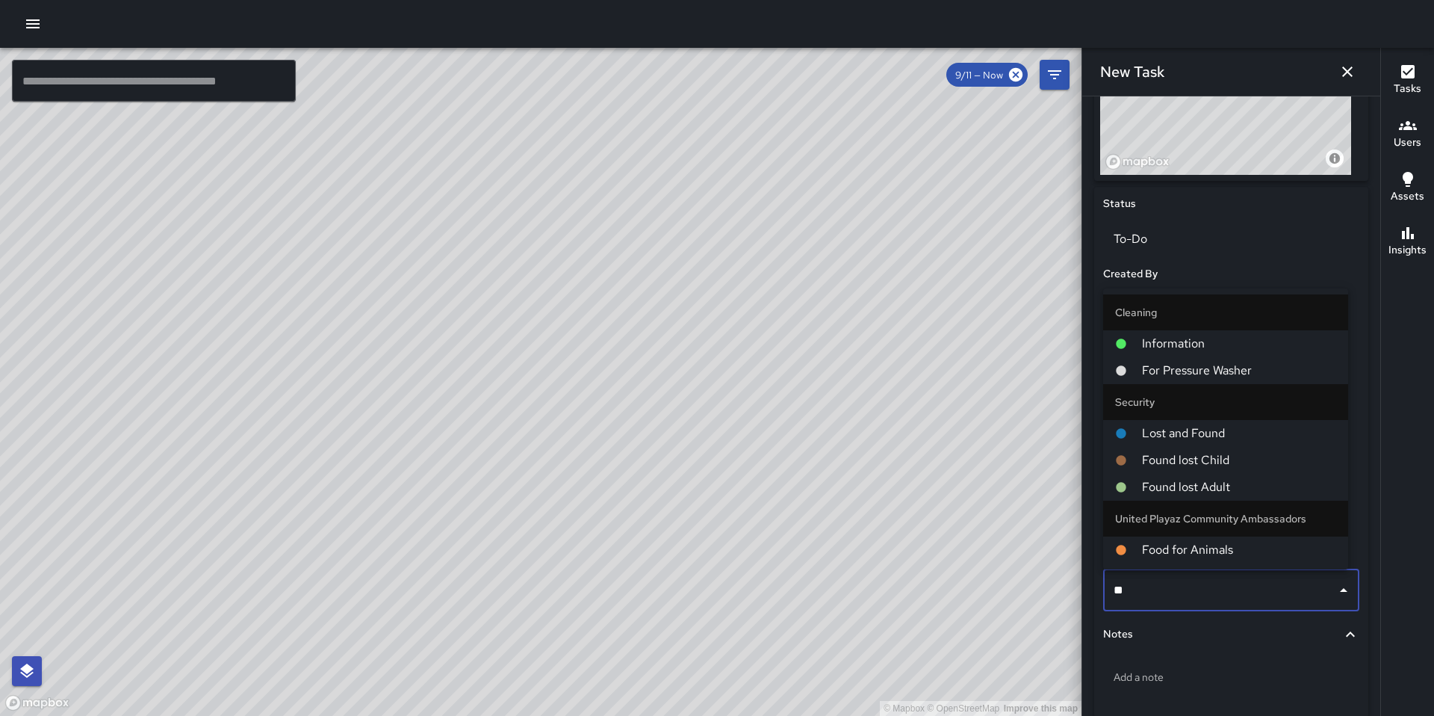
type input "***"
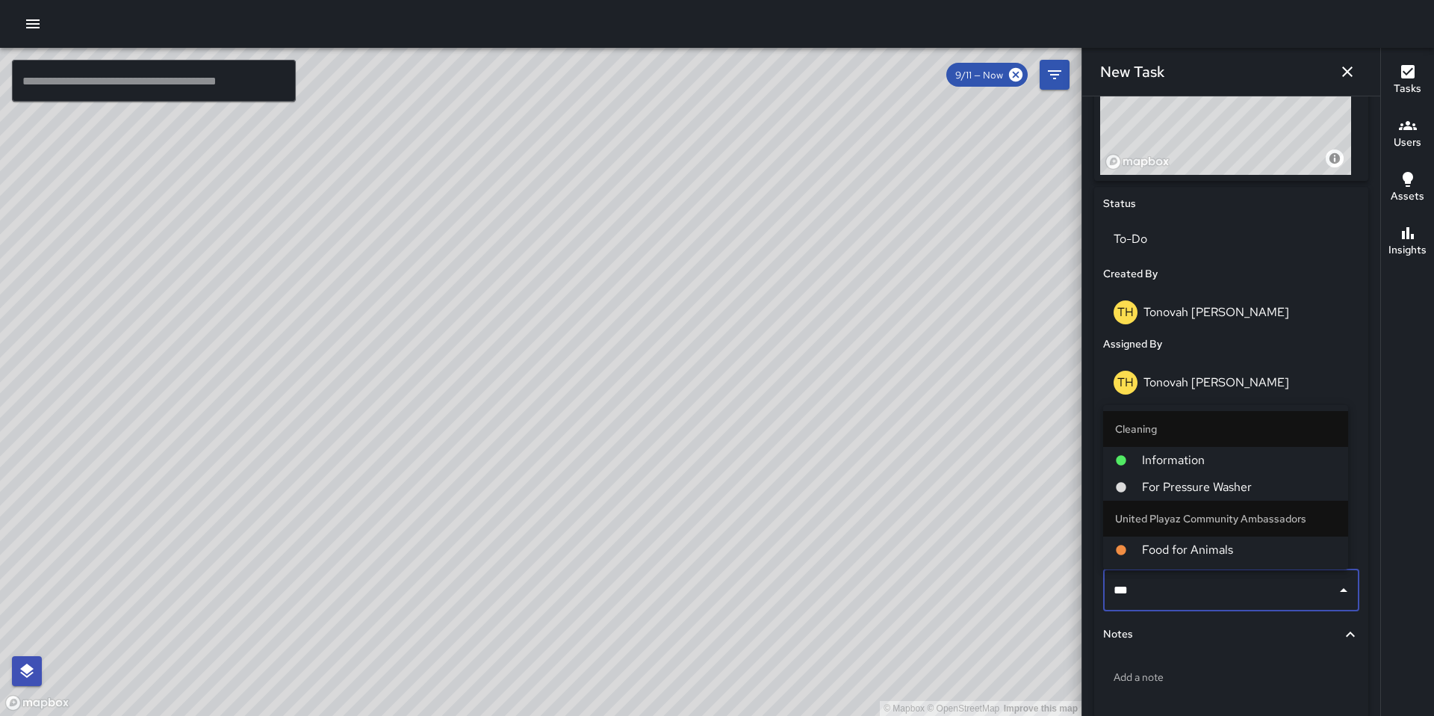
click at [1156, 486] on span "For Pressure Washer" at bounding box center [1239, 487] width 194 height 18
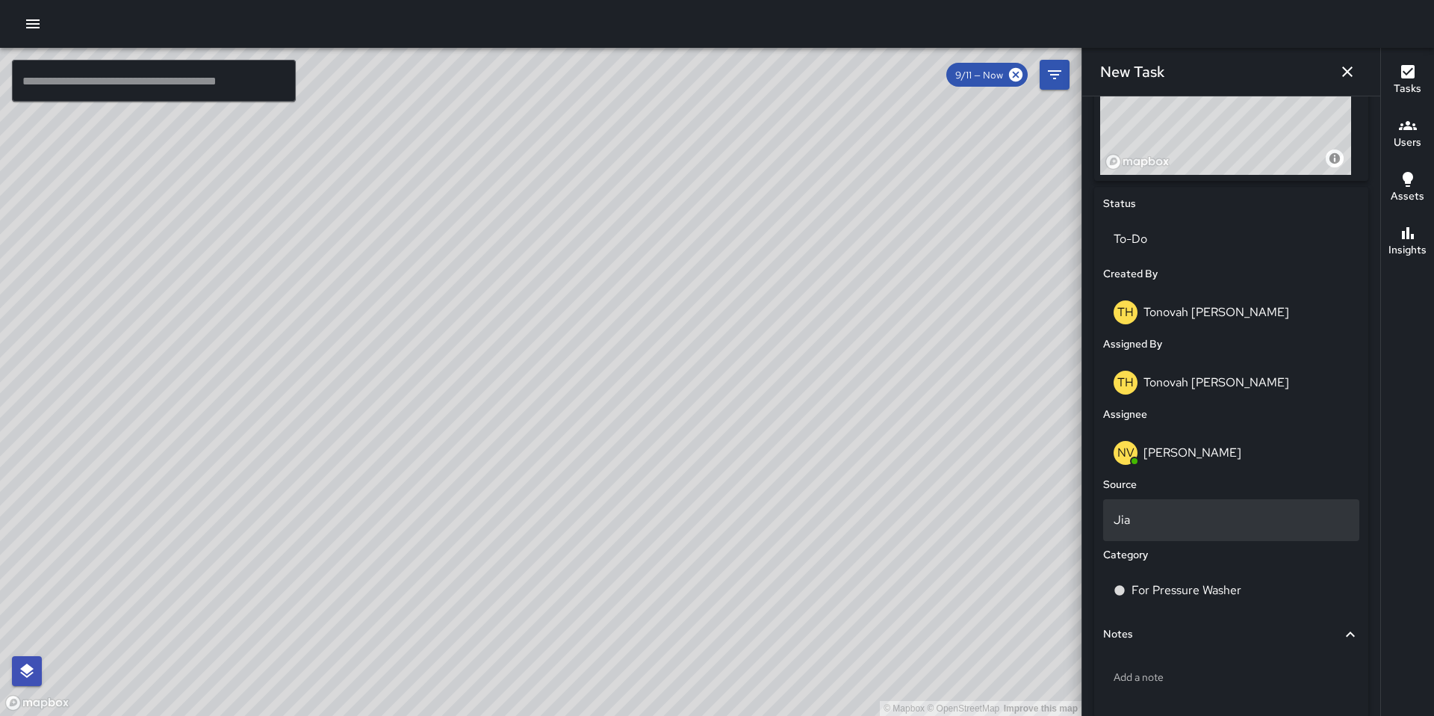
click at [1142, 521] on p "Jia" at bounding box center [1231, 520] width 235 height 18
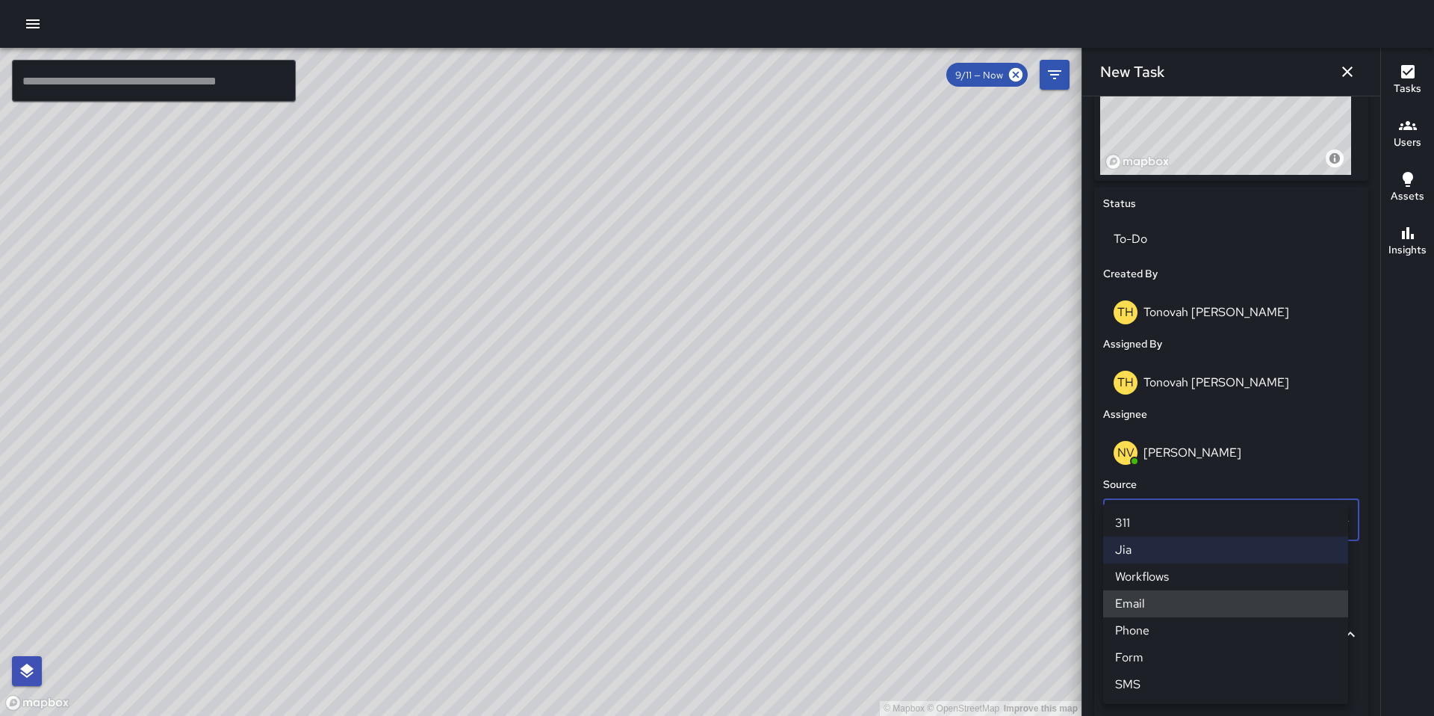
click at [1129, 603] on li "Email" at bounding box center [1225, 603] width 245 height 27
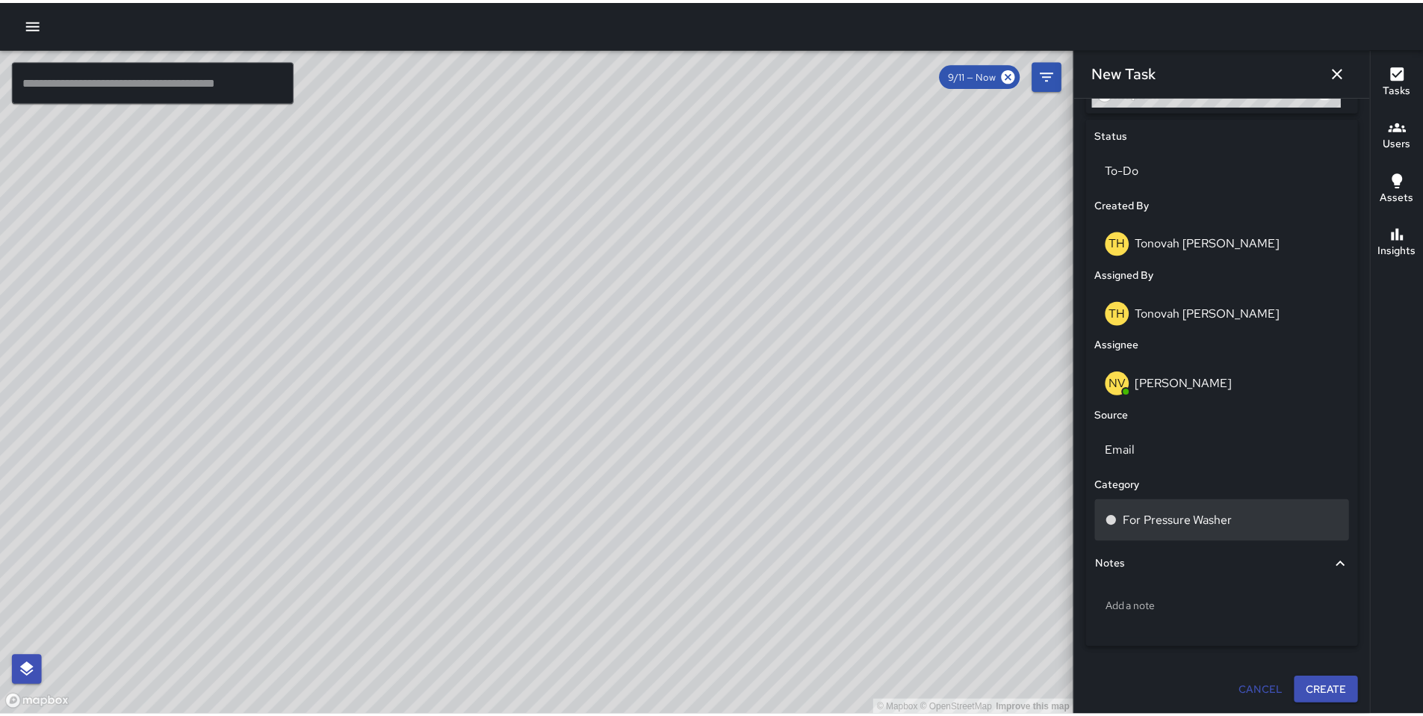
scroll to position [686, 0]
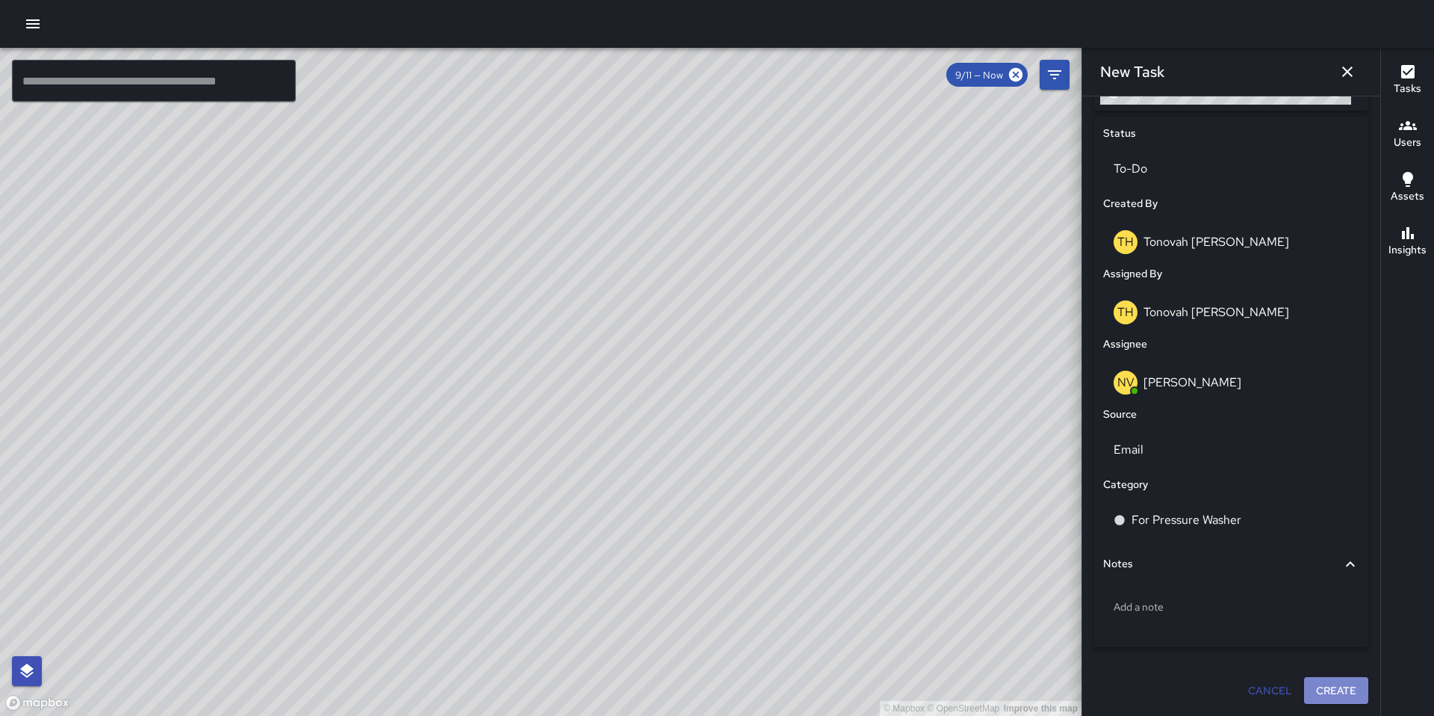
click at [1336, 699] on button "Create" at bounding box center [1336, 691] width 64 height 28
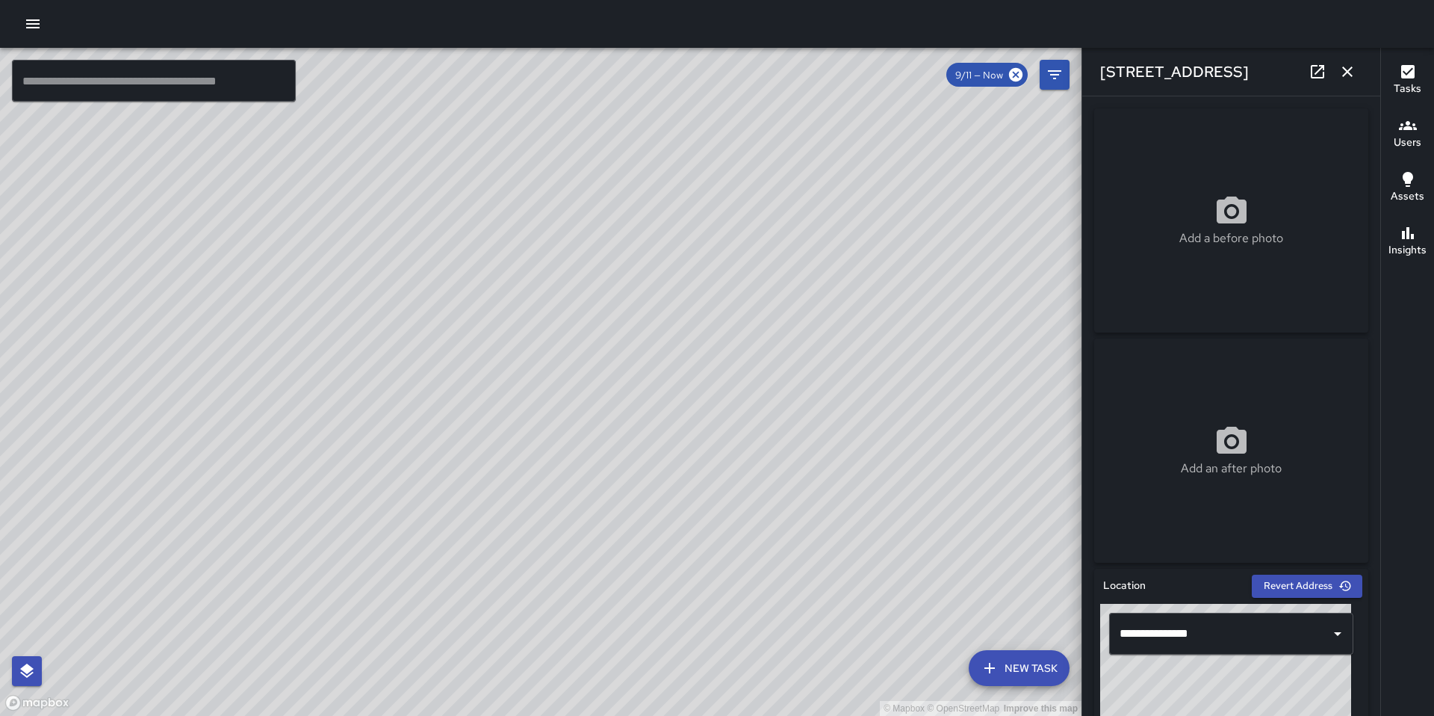
click at [1334, 66] on button "button" at bounding box center [1348, 72] width 30 height 30
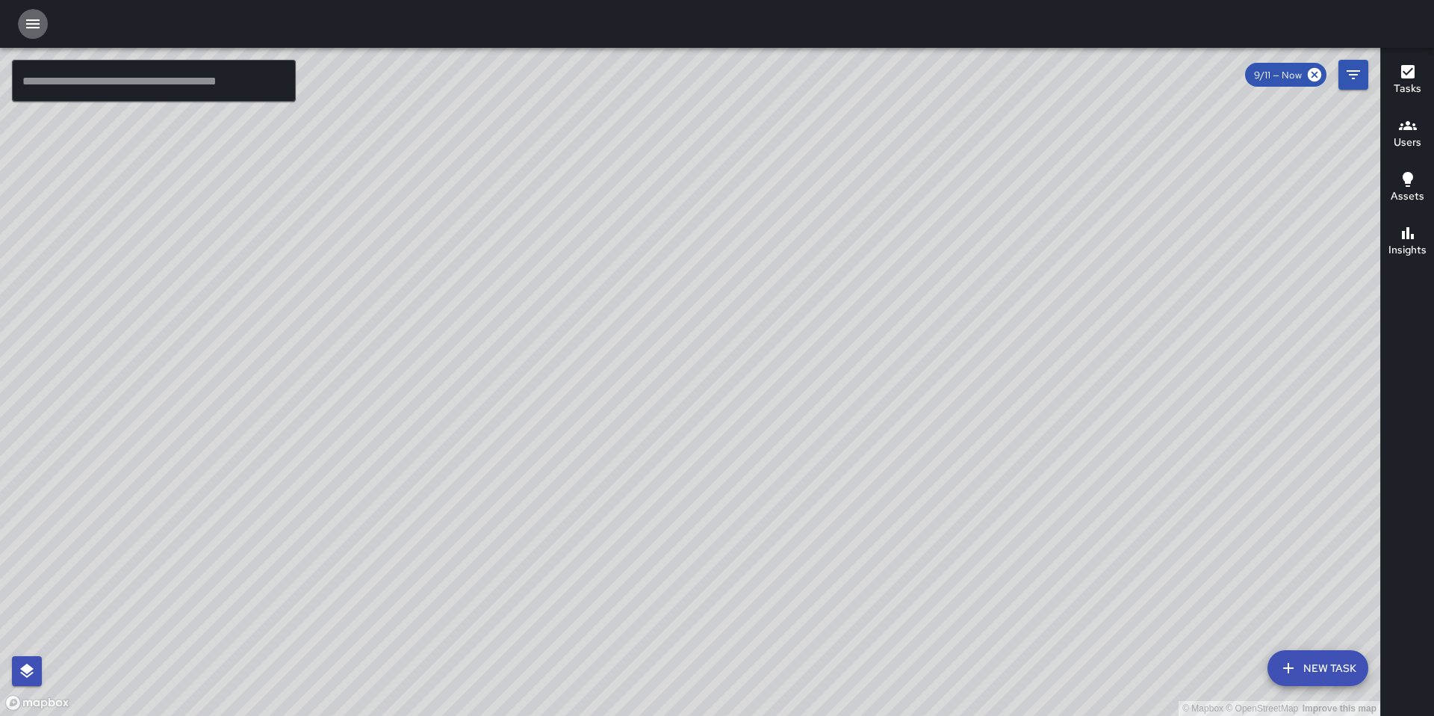
click at [46, 26] on button "button" at bounding box center [33, 24] width 30 height 30
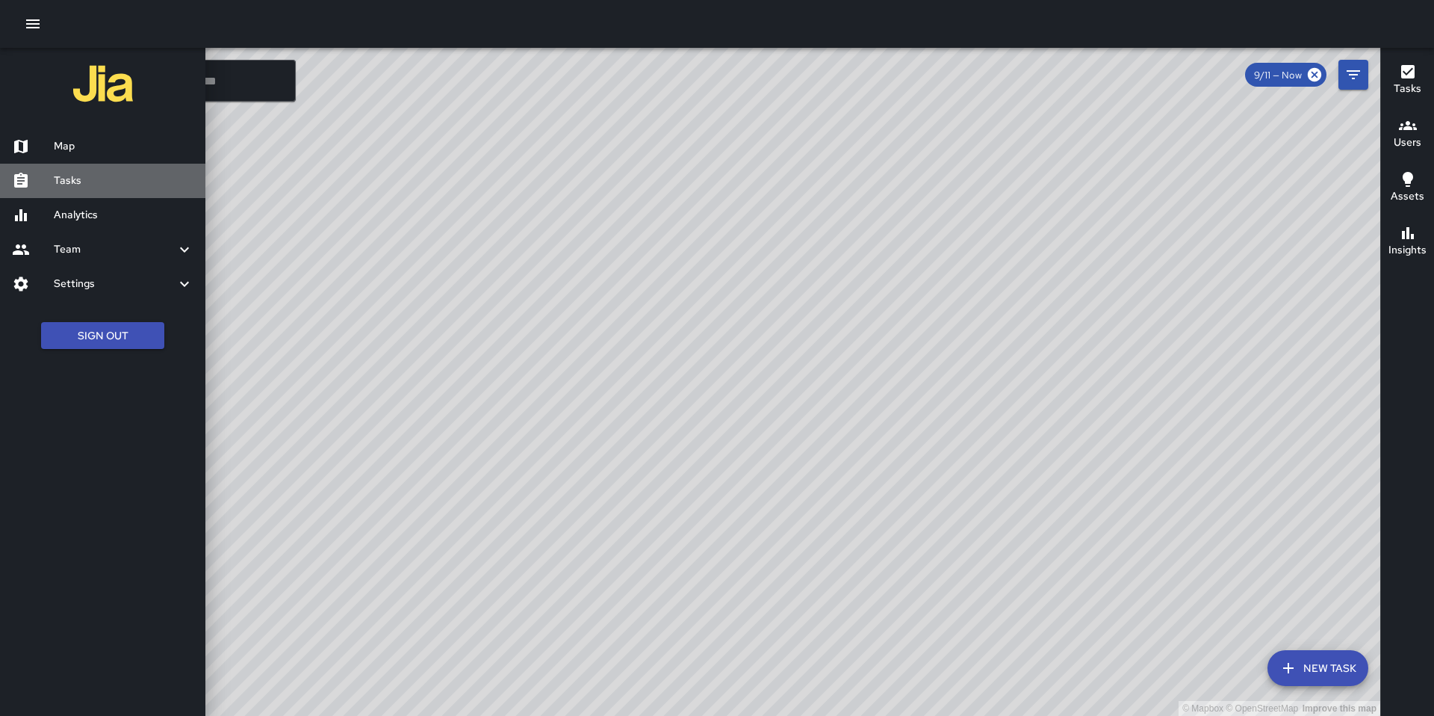
click at [84, 185] on h6 "Tasks" at bounding box center [124, 181] width 140 height 16
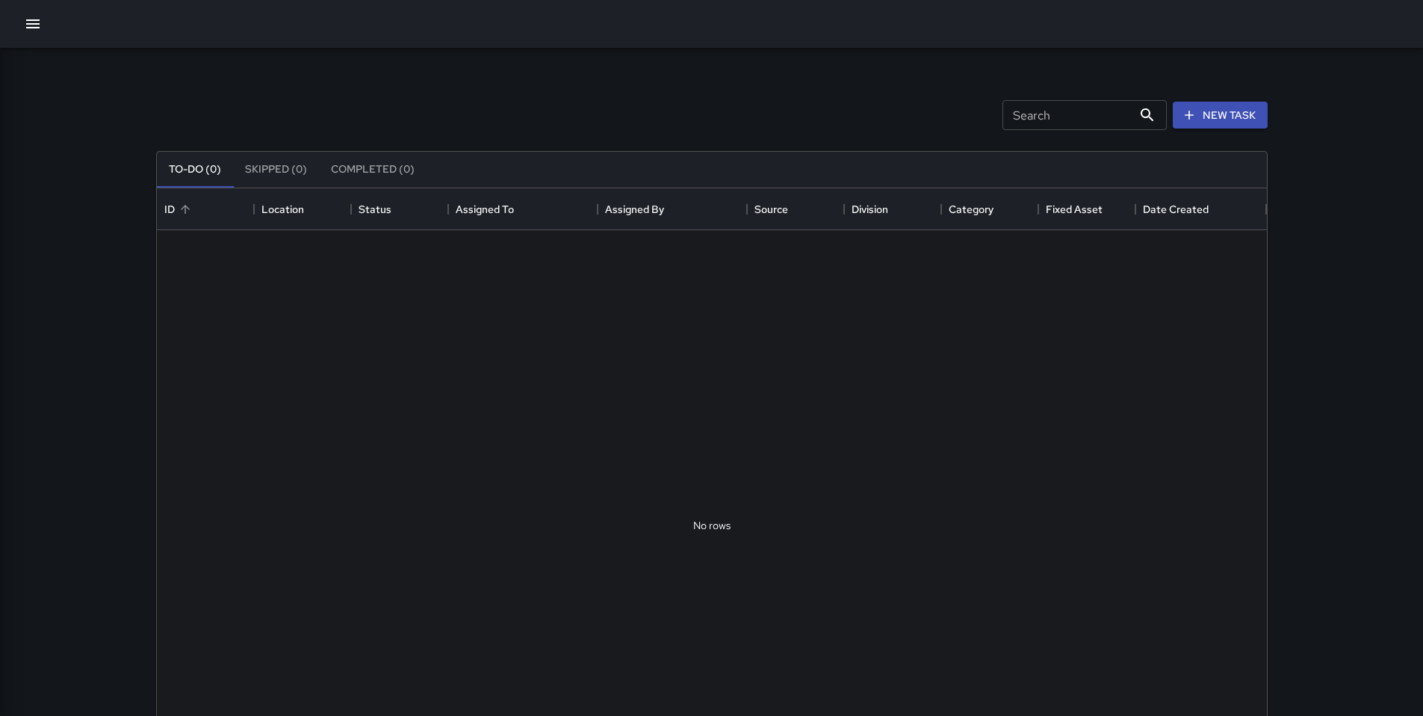
scroll to position [622, 1099]
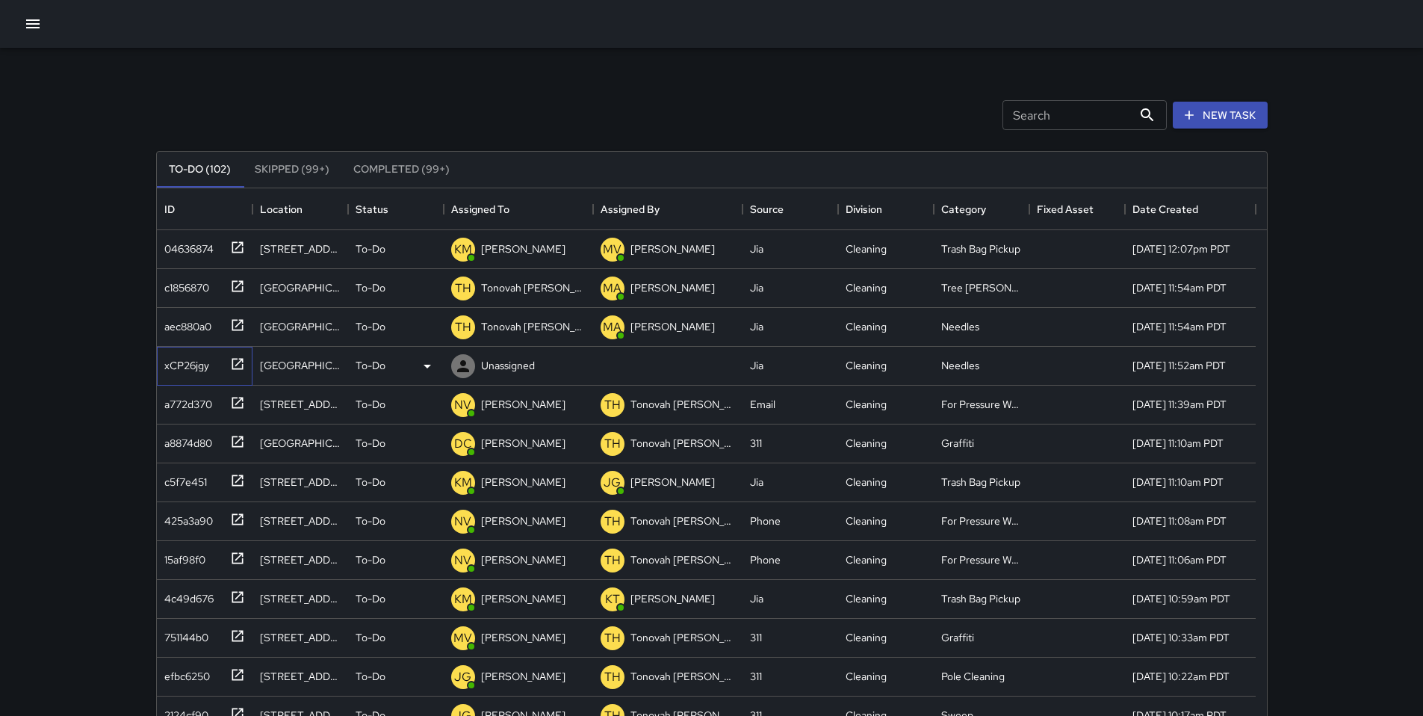
click at [205, 372] on div "xCP26jgy" at bounding box center [183, 362] width 51 height 21
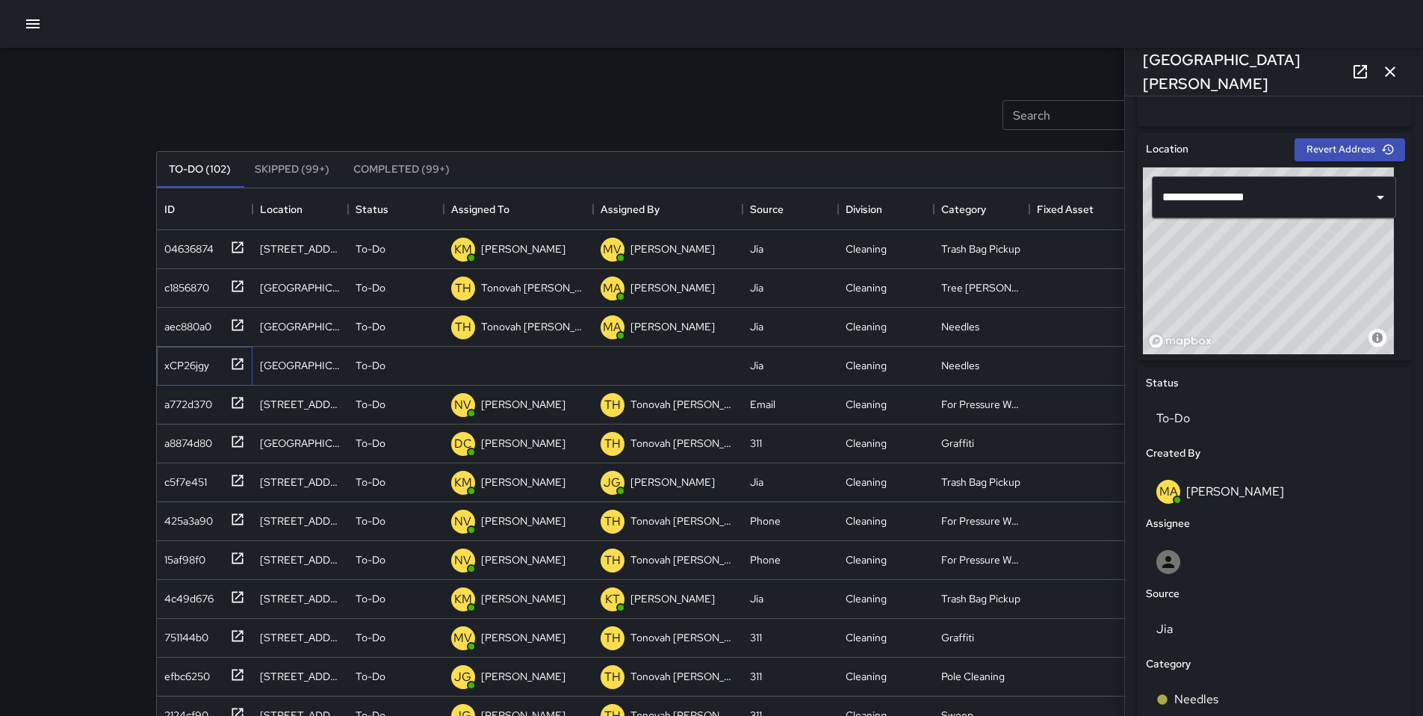
scroll to position [688, 0]
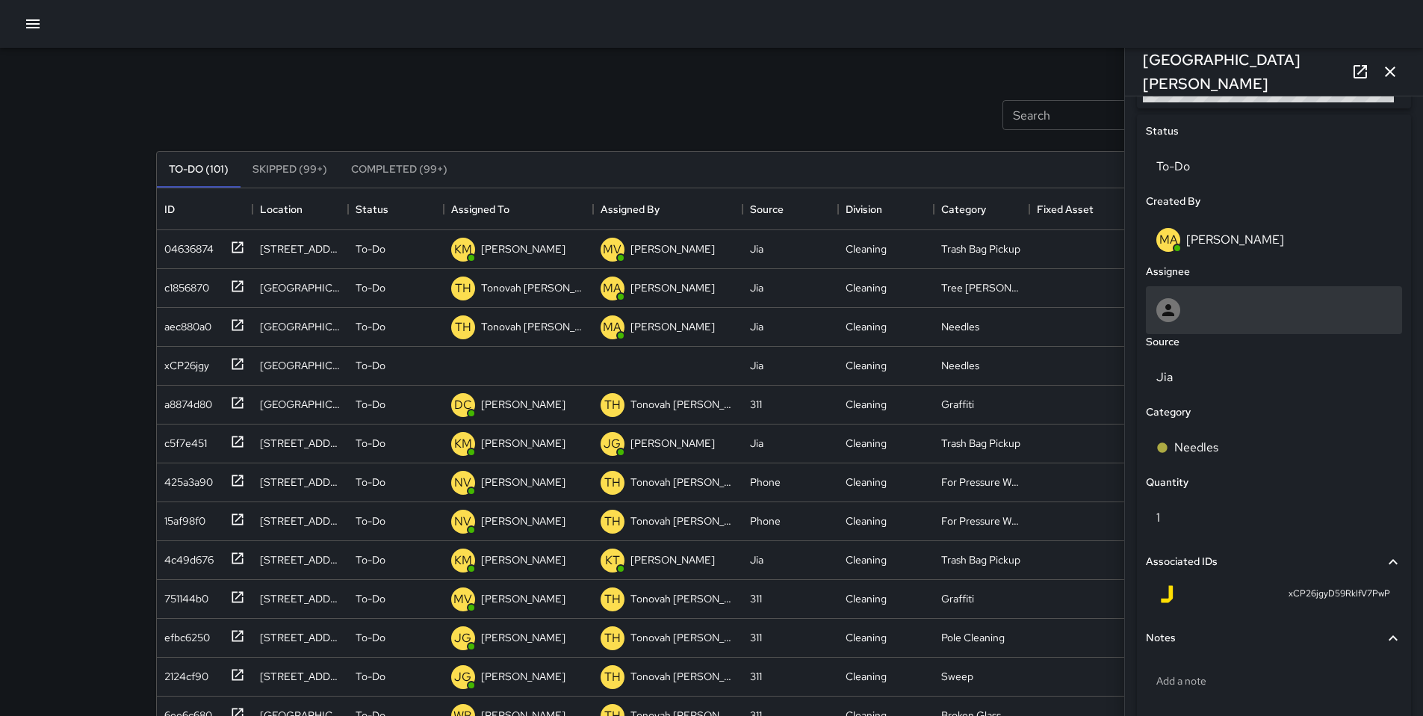
click at [1193, 310] on div at bounding box center [1273, 310] width 235 height 24
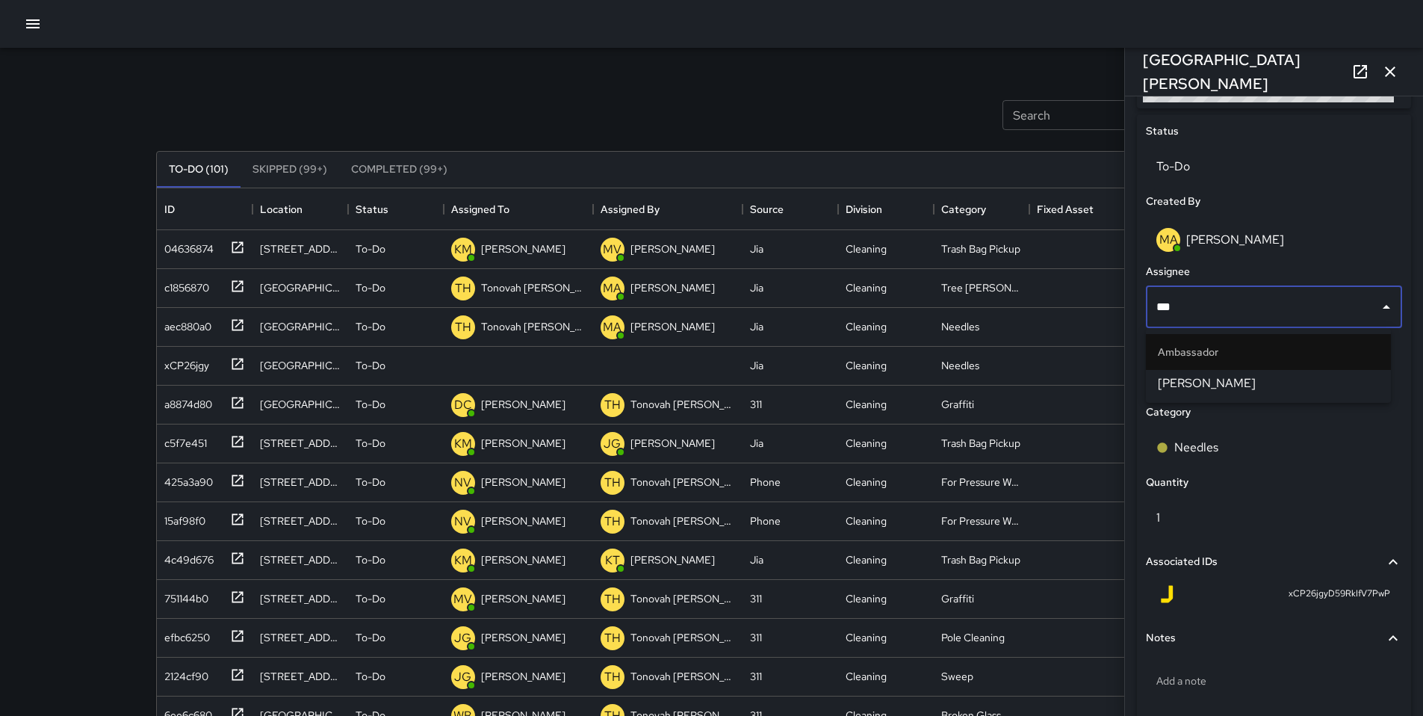
type input "****"
click at [1201, 388] on span "[PERSON_NAME]" at bounding box center [1268, 383] width 221 height 18
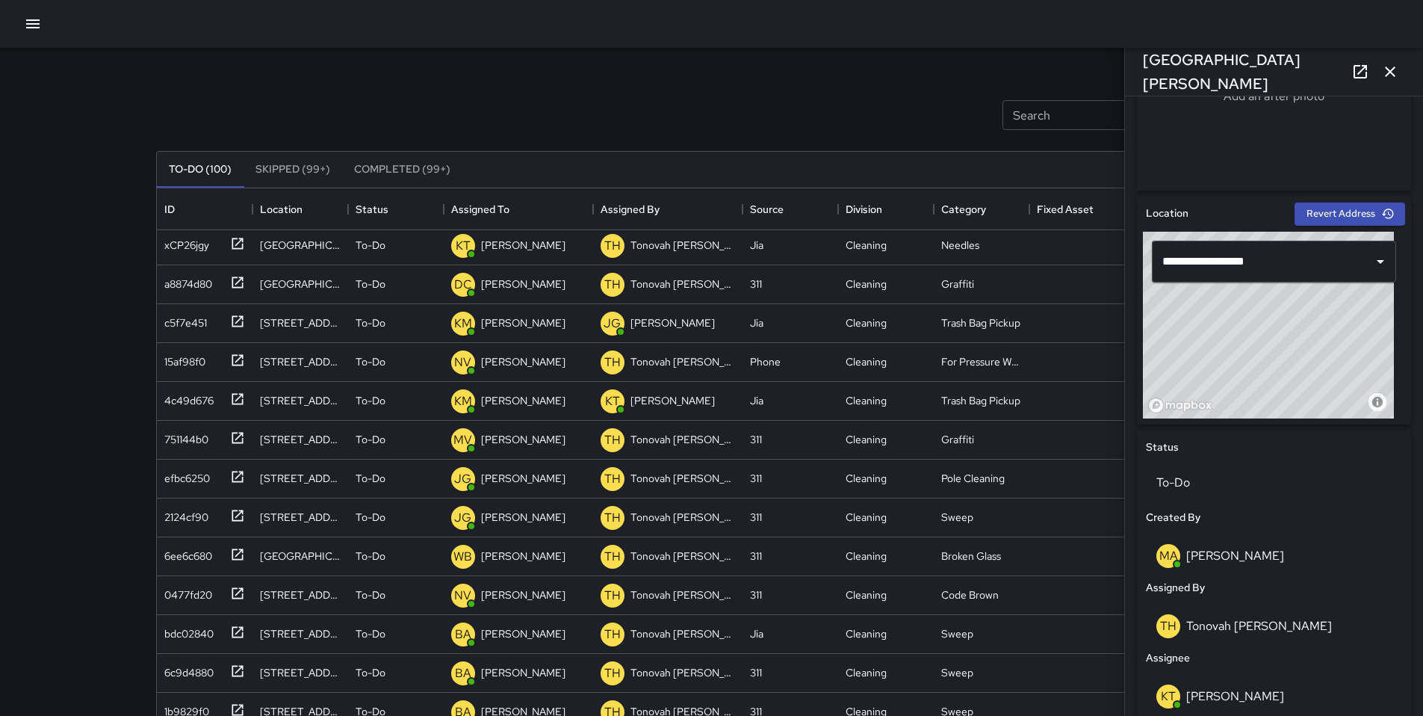
scroll to position [0, 0]
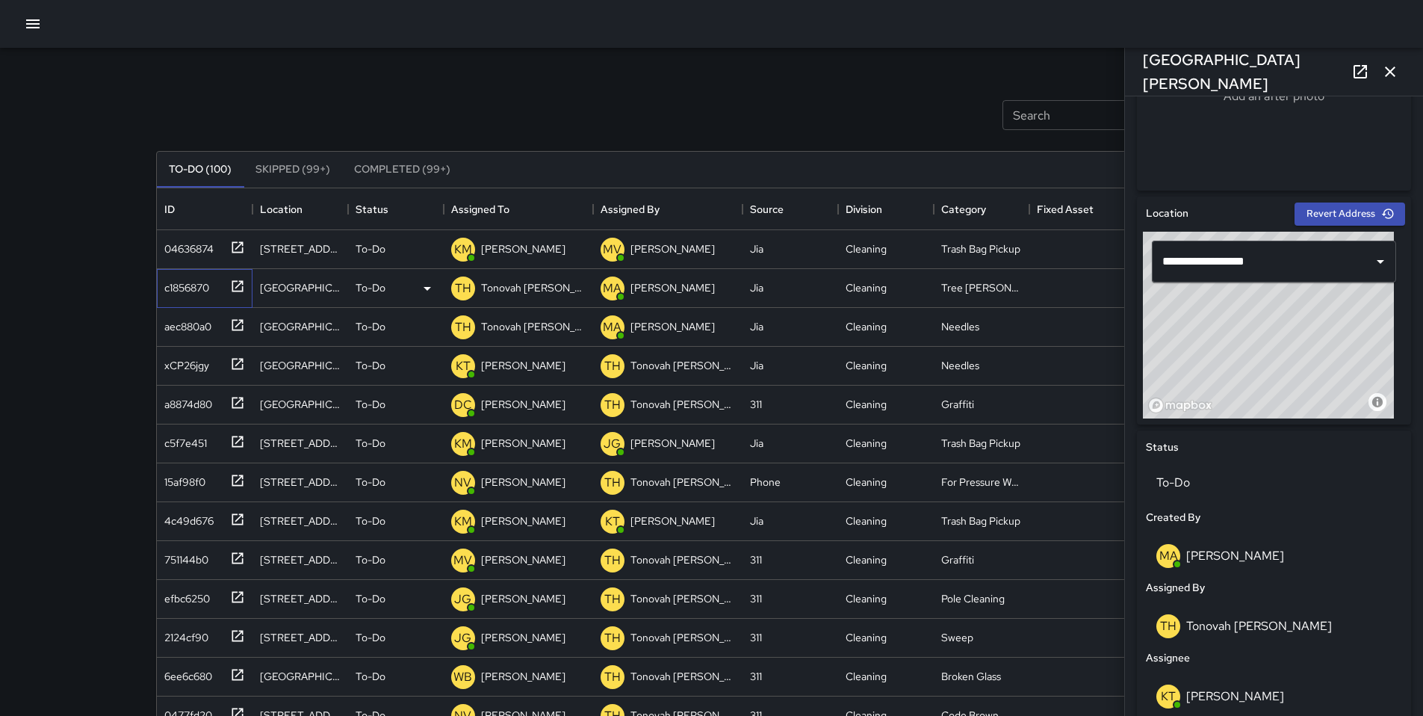
click at [214, 291] on div "c1856870" at bounding box center [201, 285] width 87 height 25
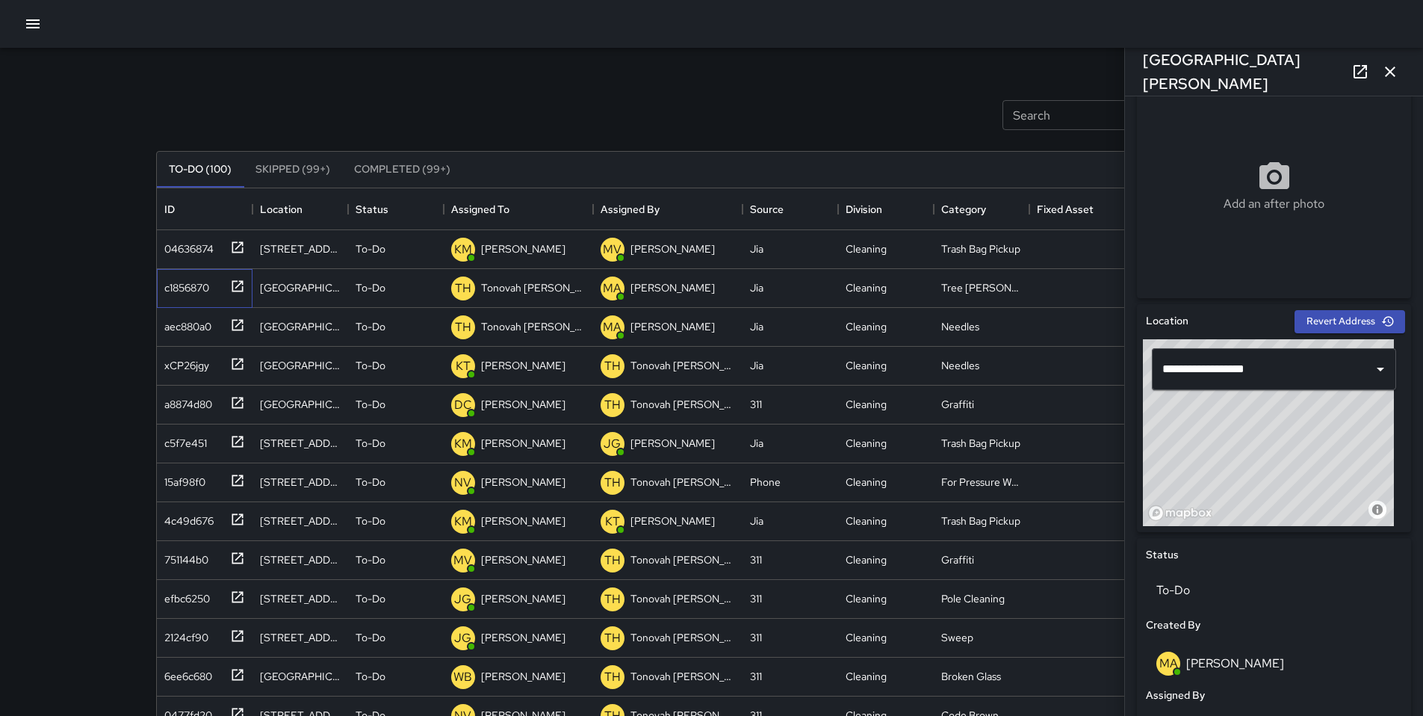
scroll to position [451, 0]
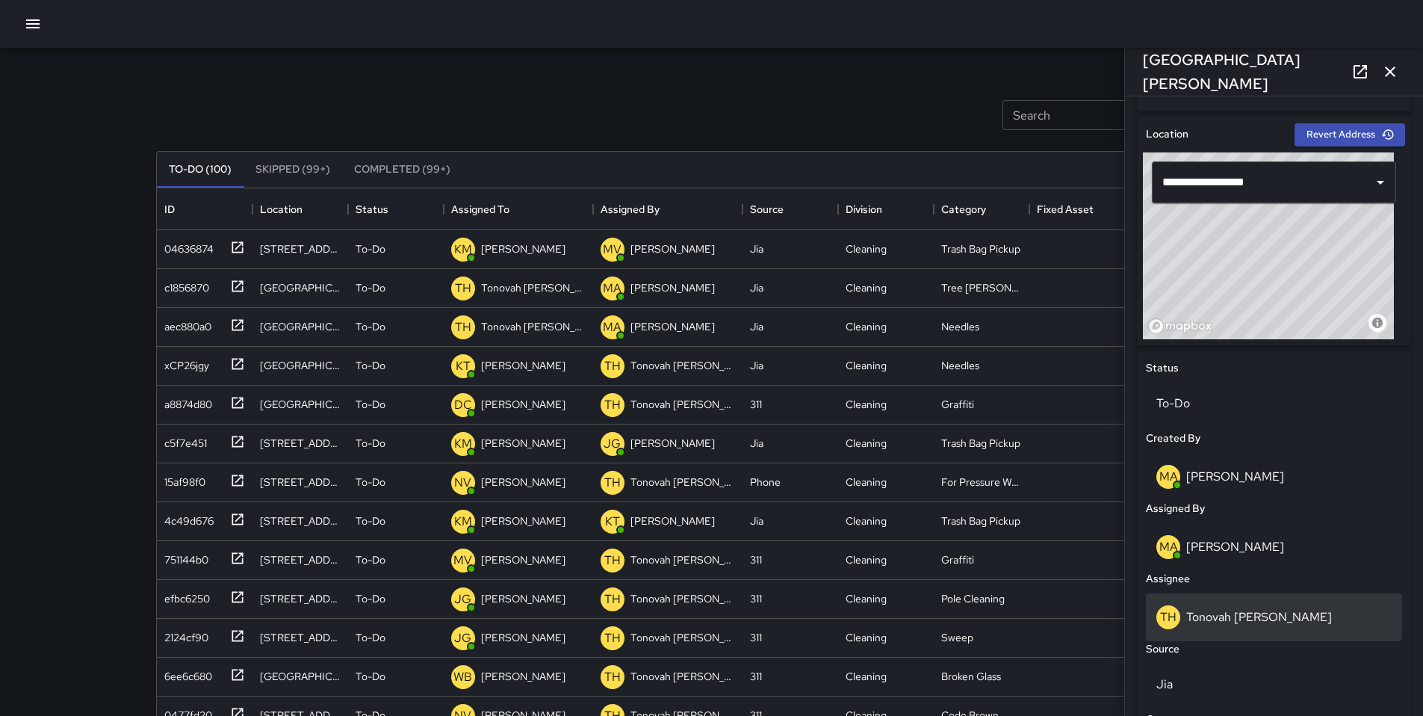
click at [1212, 604] on div "TH Tonovah Hillman" at bounding box center [1274, 617] width 256 height 48
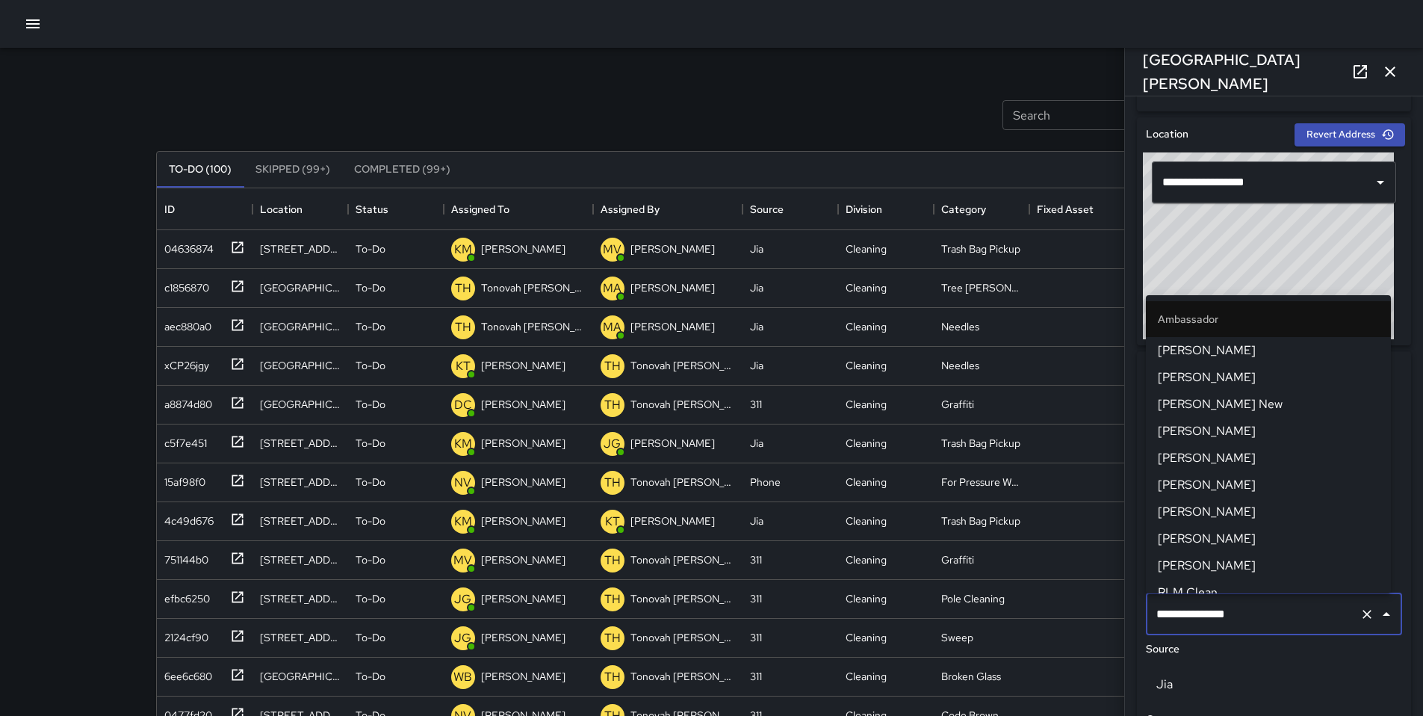
scroll to position [909, 0]
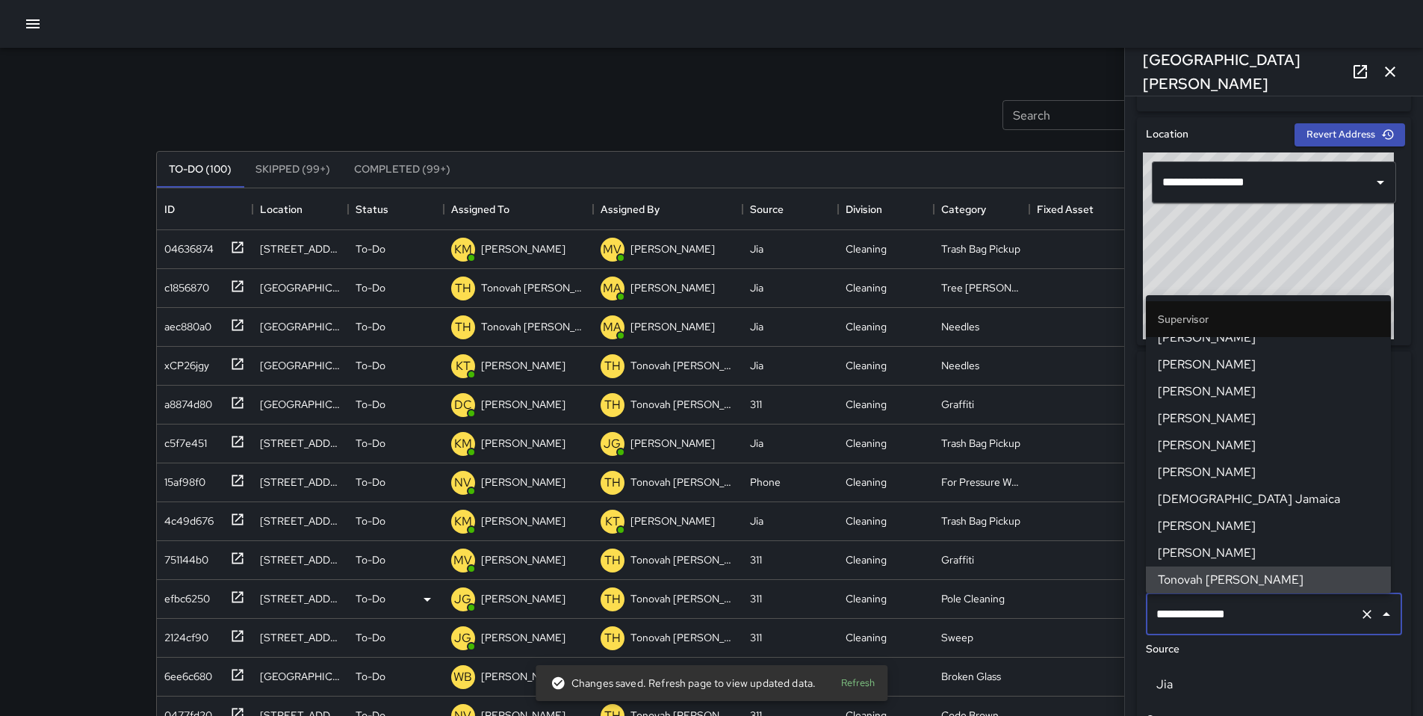
drag, startPoint x: 1254, startPoint y: 613, endPoint x: 1092, endPoint y: 604, distance: 161.6
click at [1093, 604] on div "Search Search New Task To-Do (100) Skipped (99+) Completed (99+) ID Location St…" at bounding box center [712, 465] width 1148 height 835
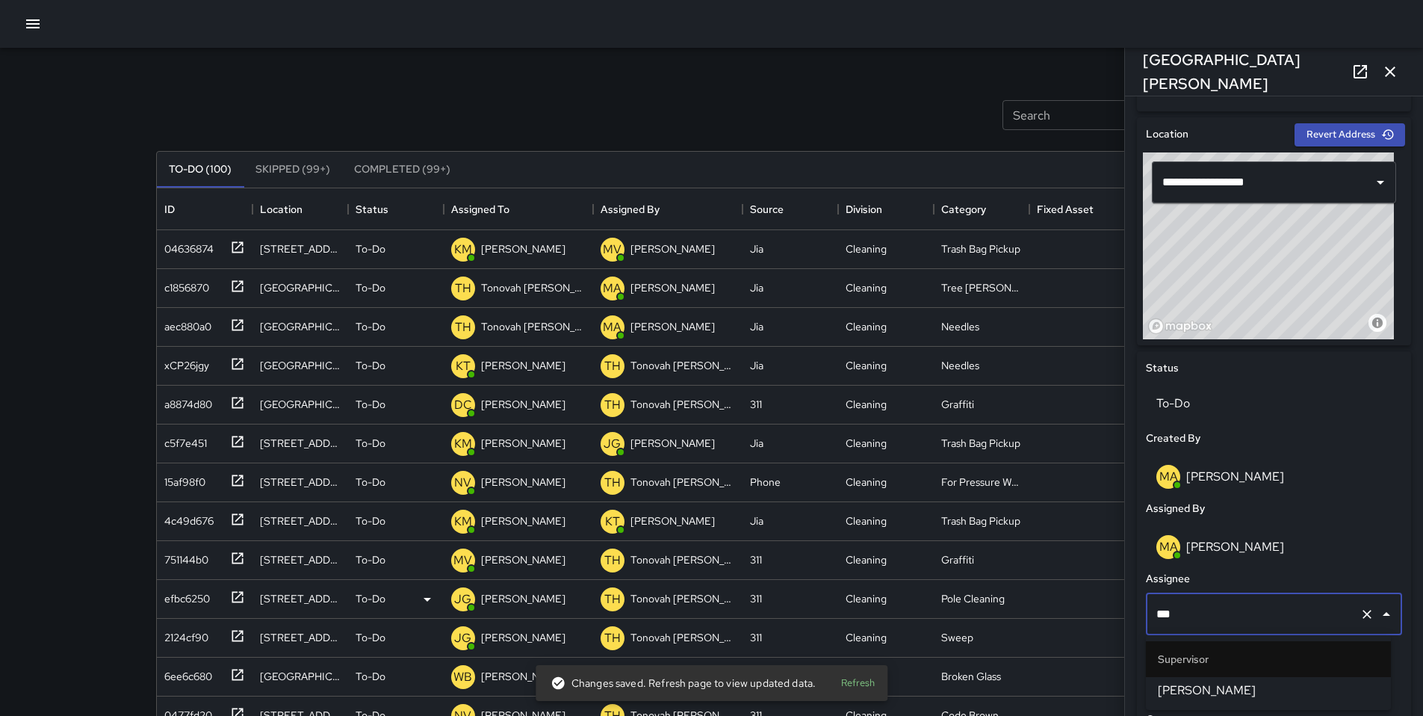
type input "****"
click at [1171, 688] on span "[PERSON_NAME]" at bounding box center [1268, 690] width 221 height 18
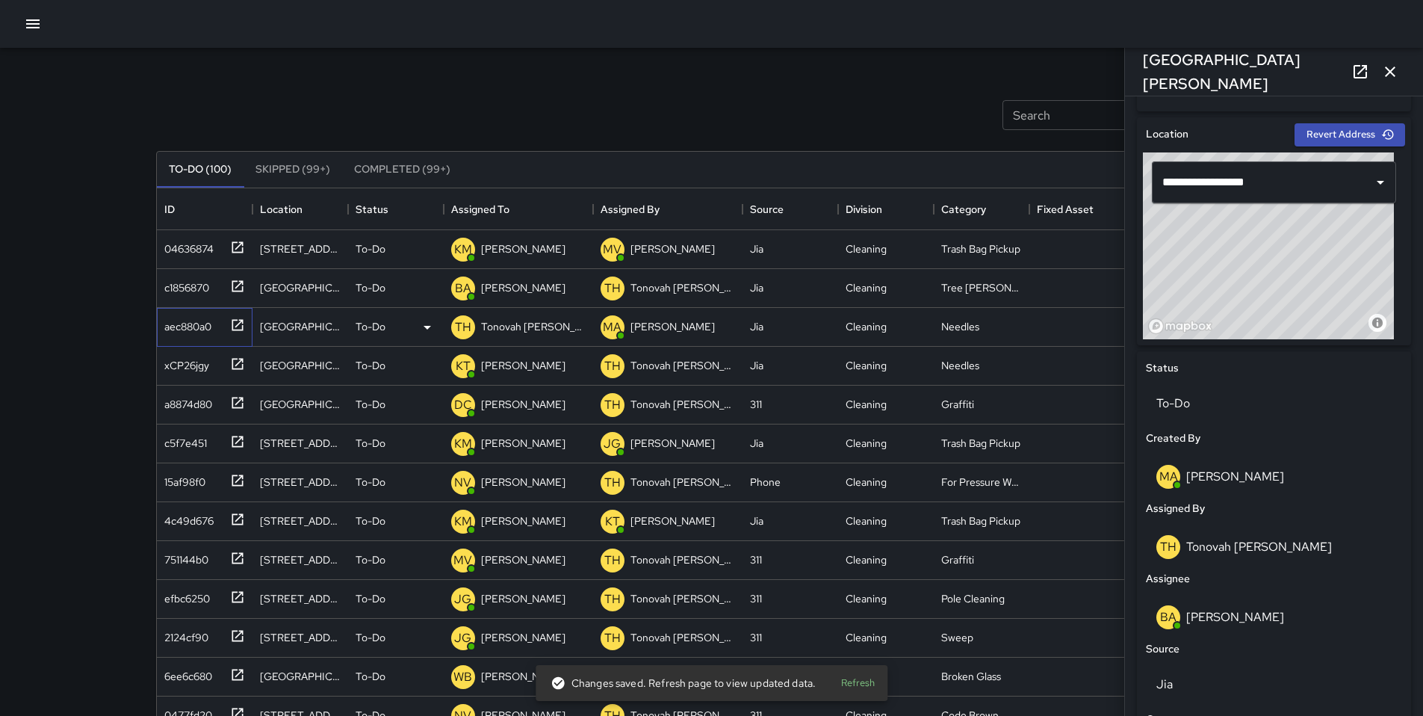
click at [182, 328] on div "aec880a0" at bounding box center [184, 323] width 53 height 21
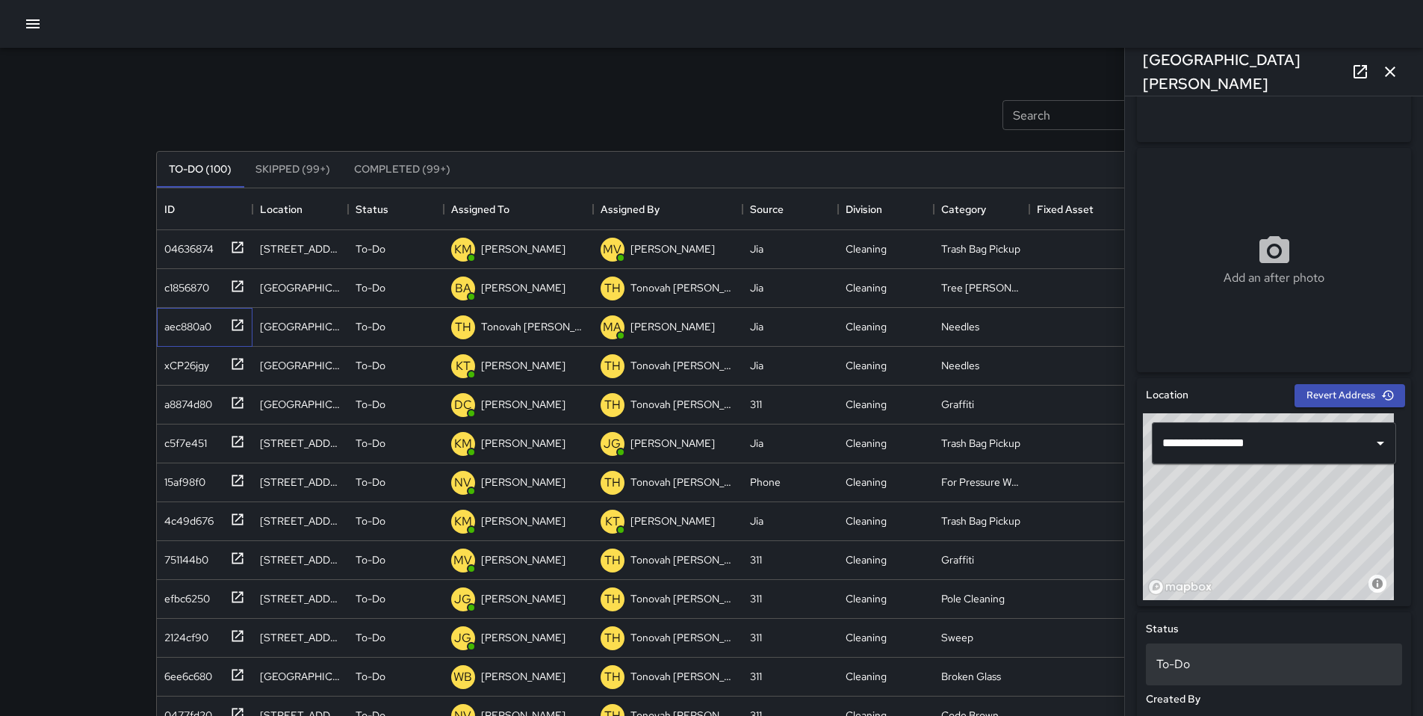
scroll to position [411, 0]
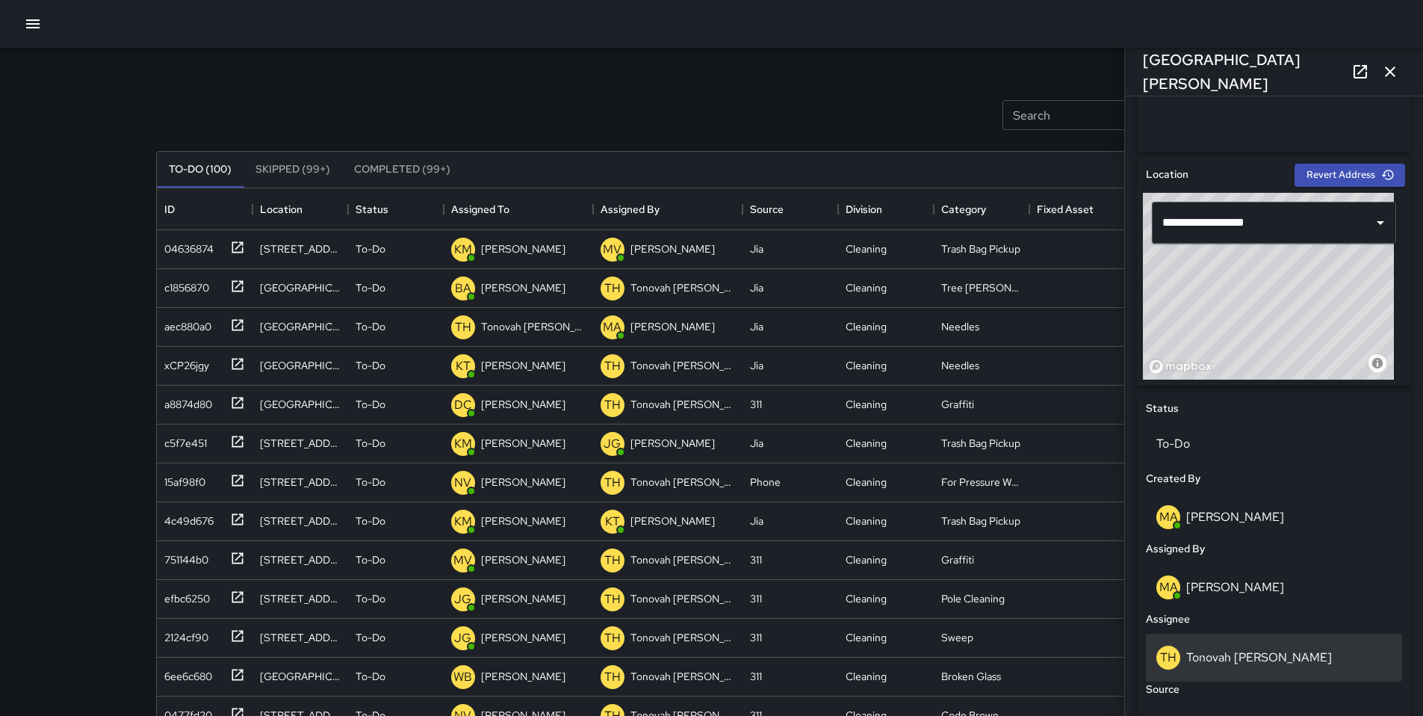
click at [1242, 658] on p "Tonovah [PERSON_NAME]" at bounding box center [1259, 657] width 146 height 16
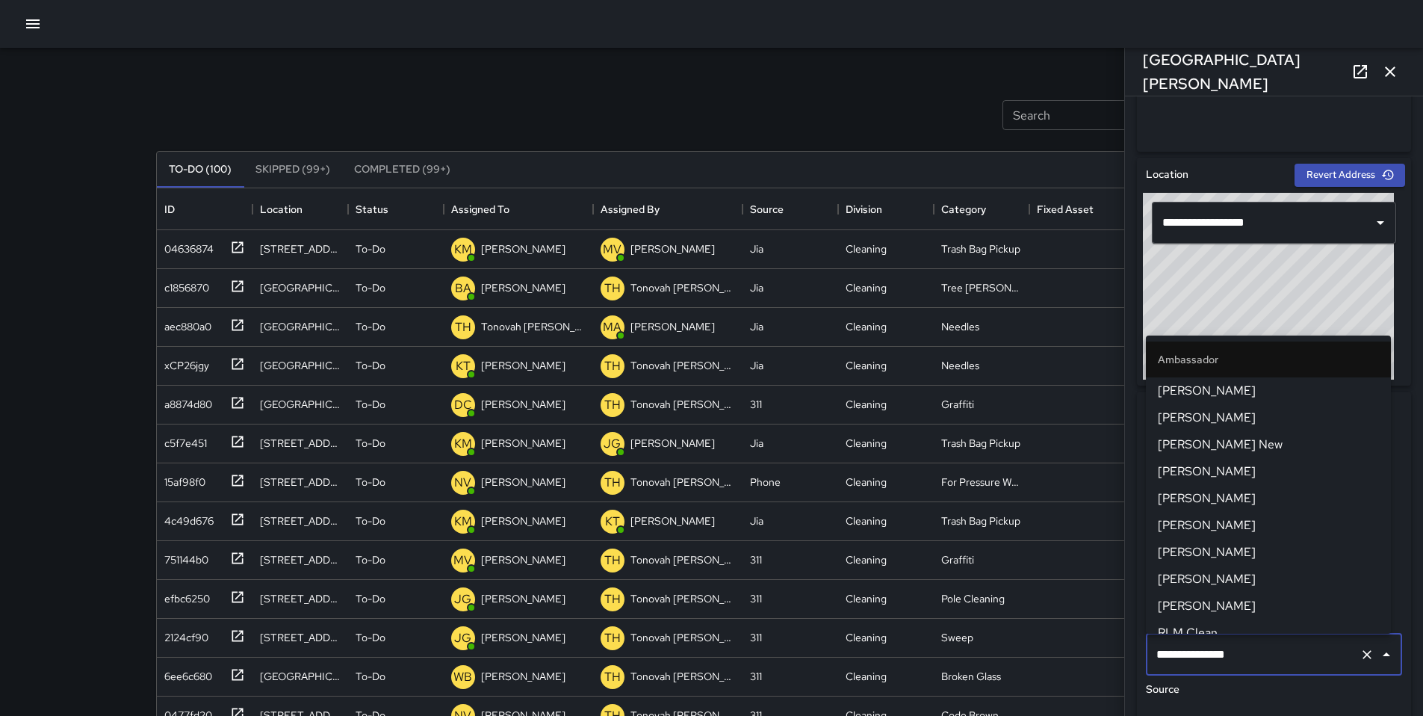
scroll to position [909, 0]
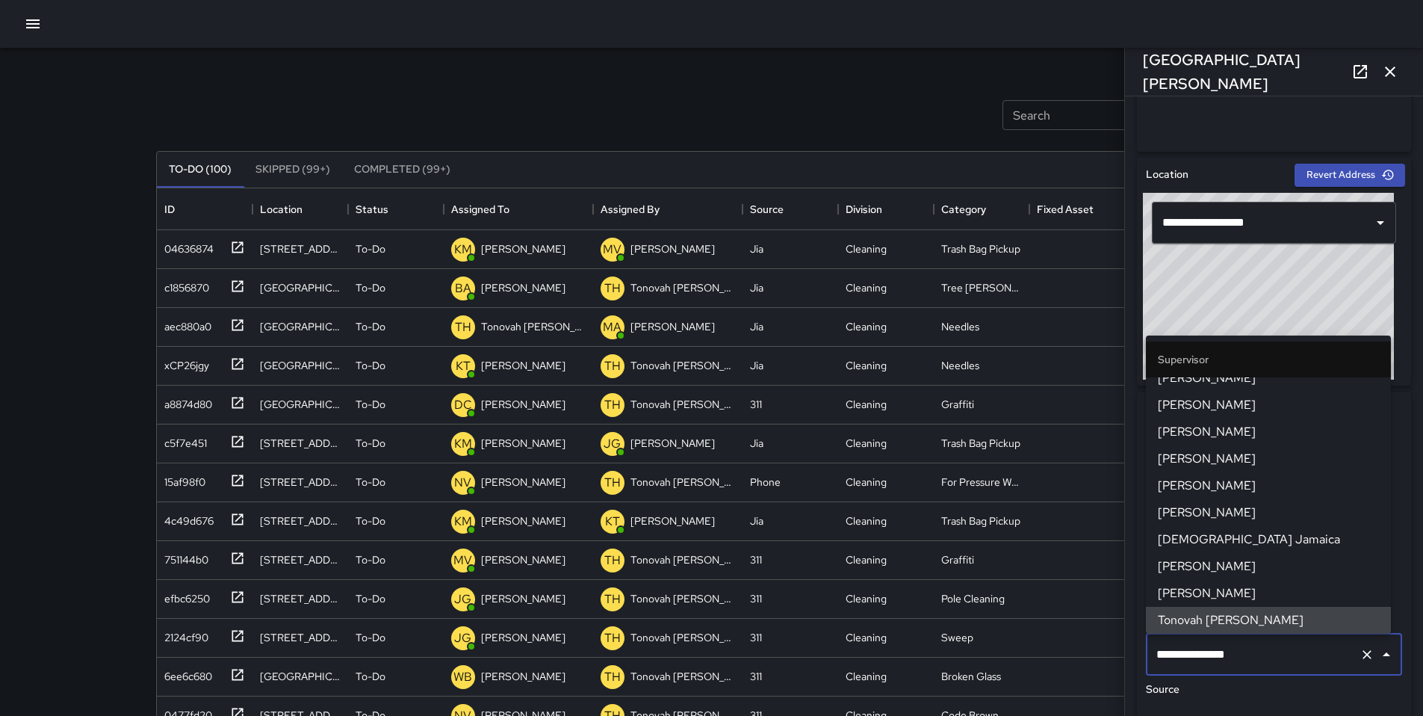
drag, startPoint x: 1182, startPoint y: 653, endPoint x: 1135, endPoint y: 653, distance: 47.1
click at [1135, 653] on div "**********" at bounding box center [1274, 630] width 286 height 956
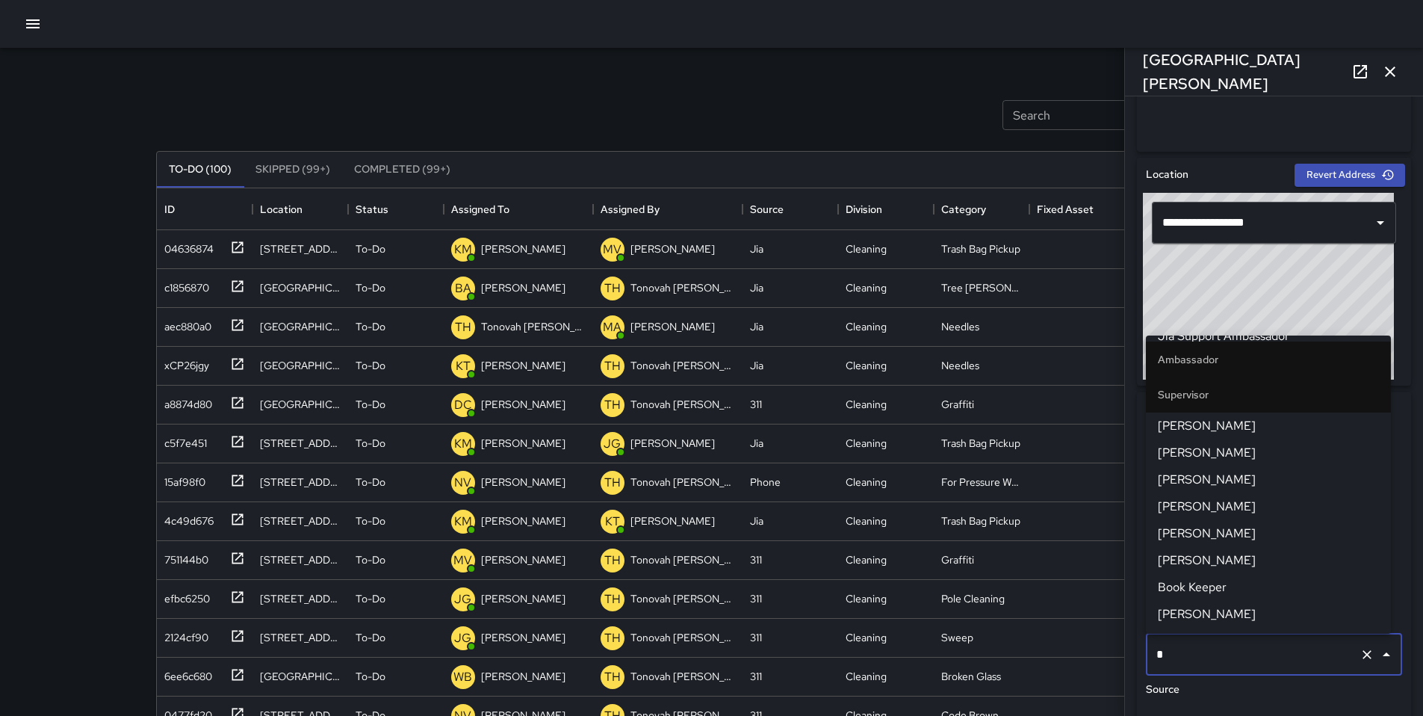
scroll to position [0, 0]
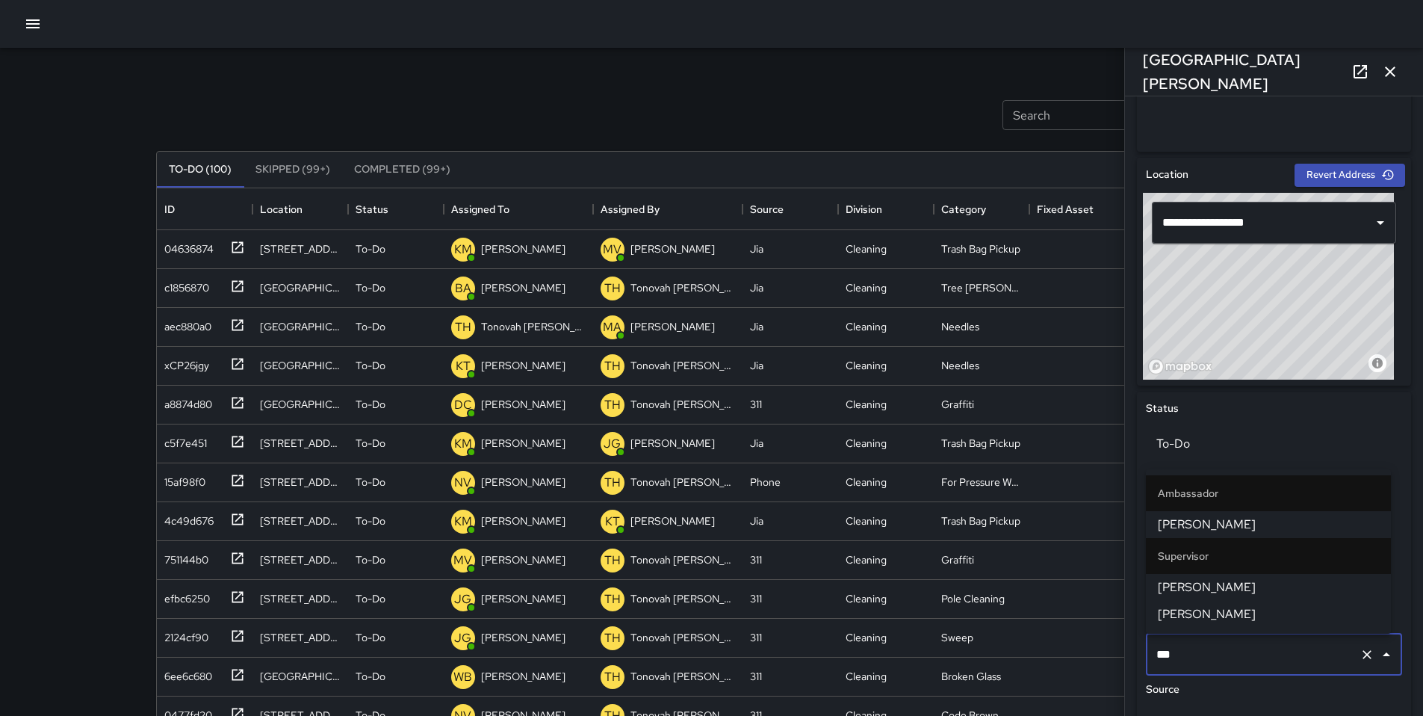
type input "****"
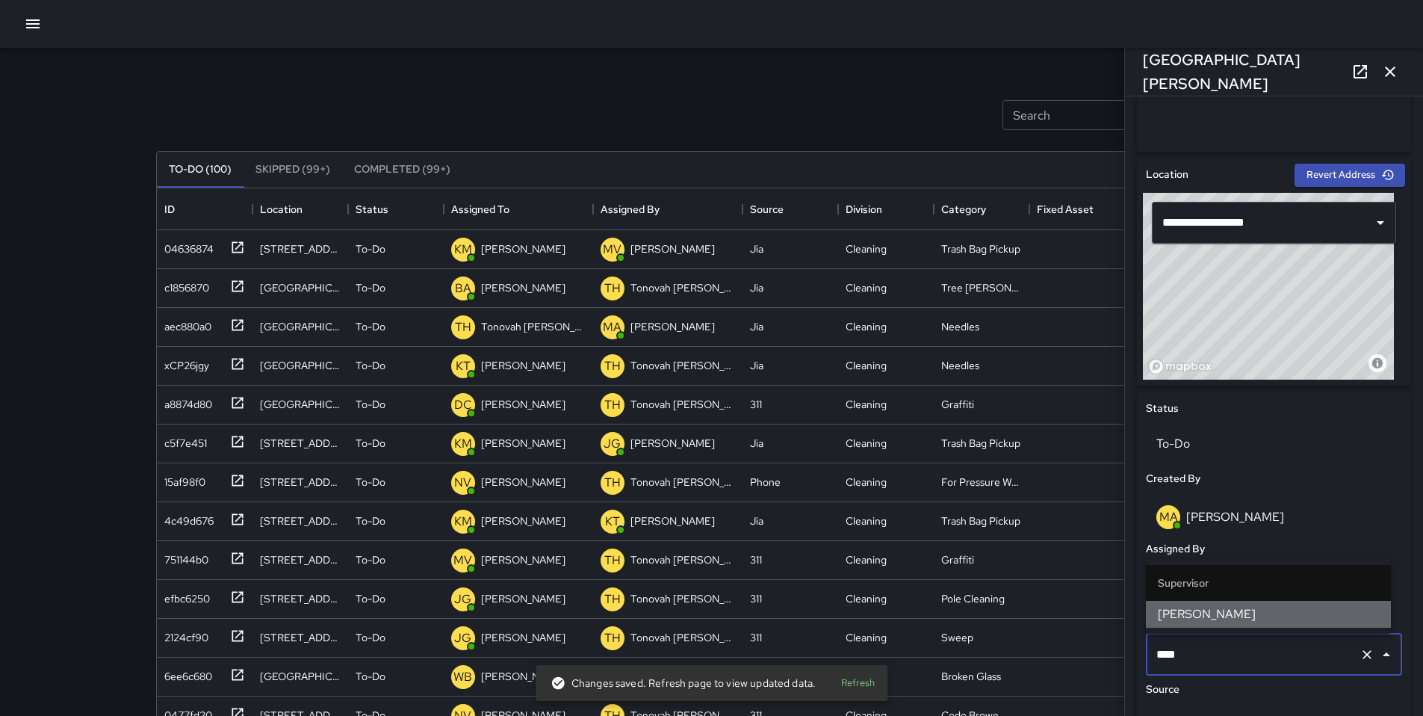
click at [1171, 625] on li "[PERSON_NAME]" at bounding box center [1268, 614] width 245 height 27
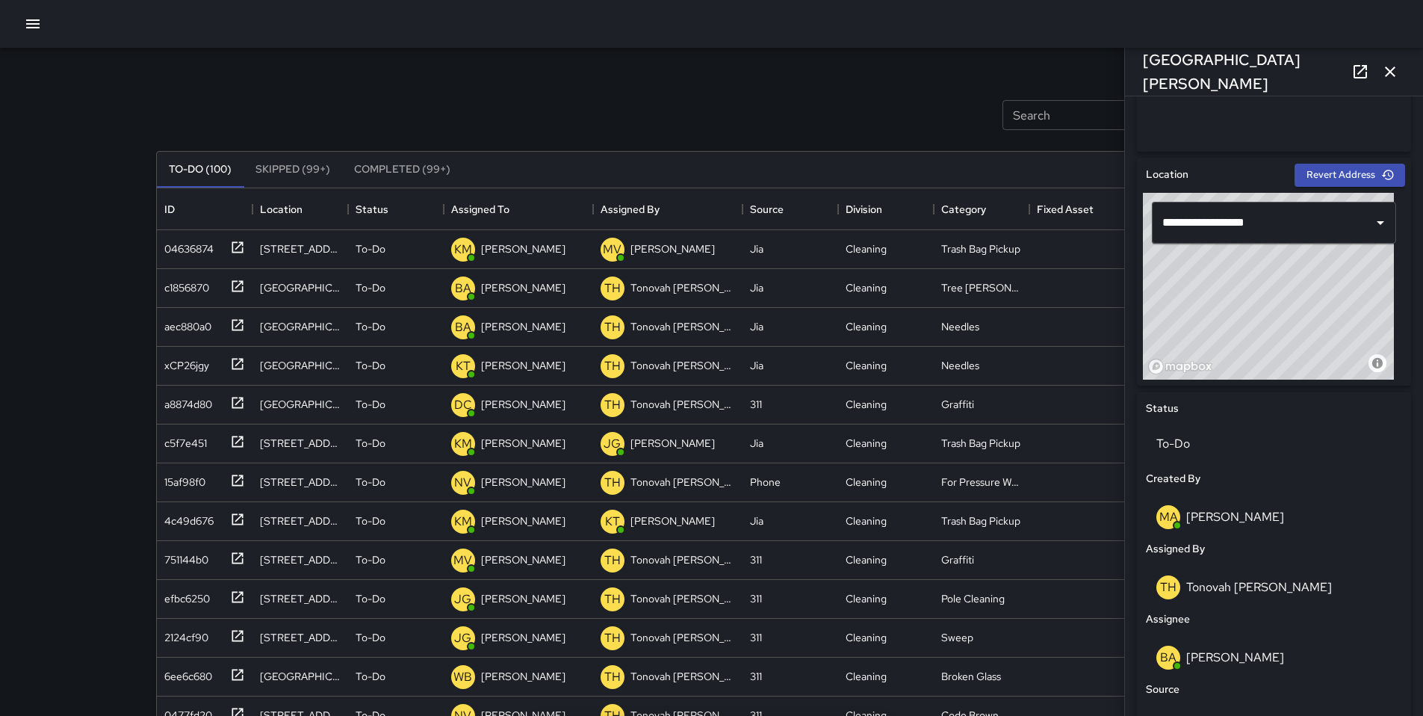
click at [1384, 78] on icon "button" at bounding box center [1390, 72] width 18 height 18
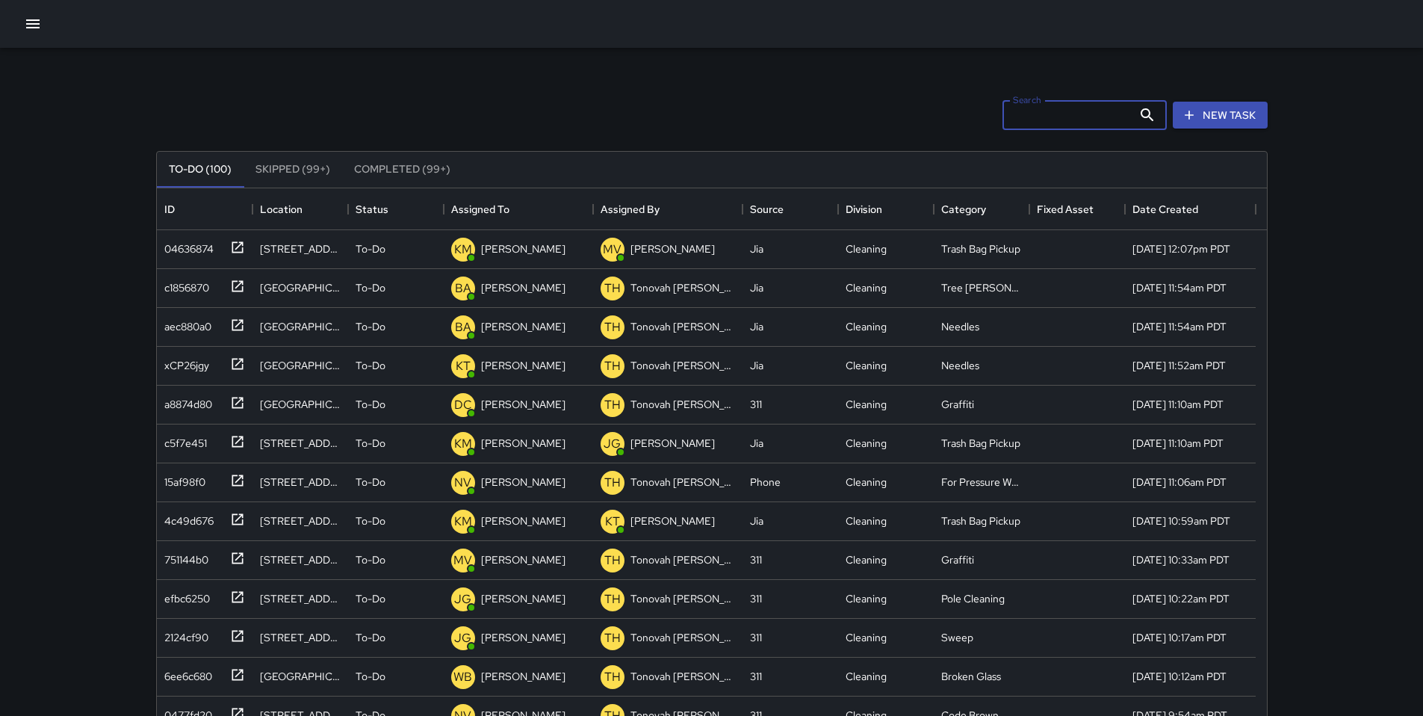
click at [1063, 123] on input "Search" at bounding box center [1068, 115] width 130 height 30
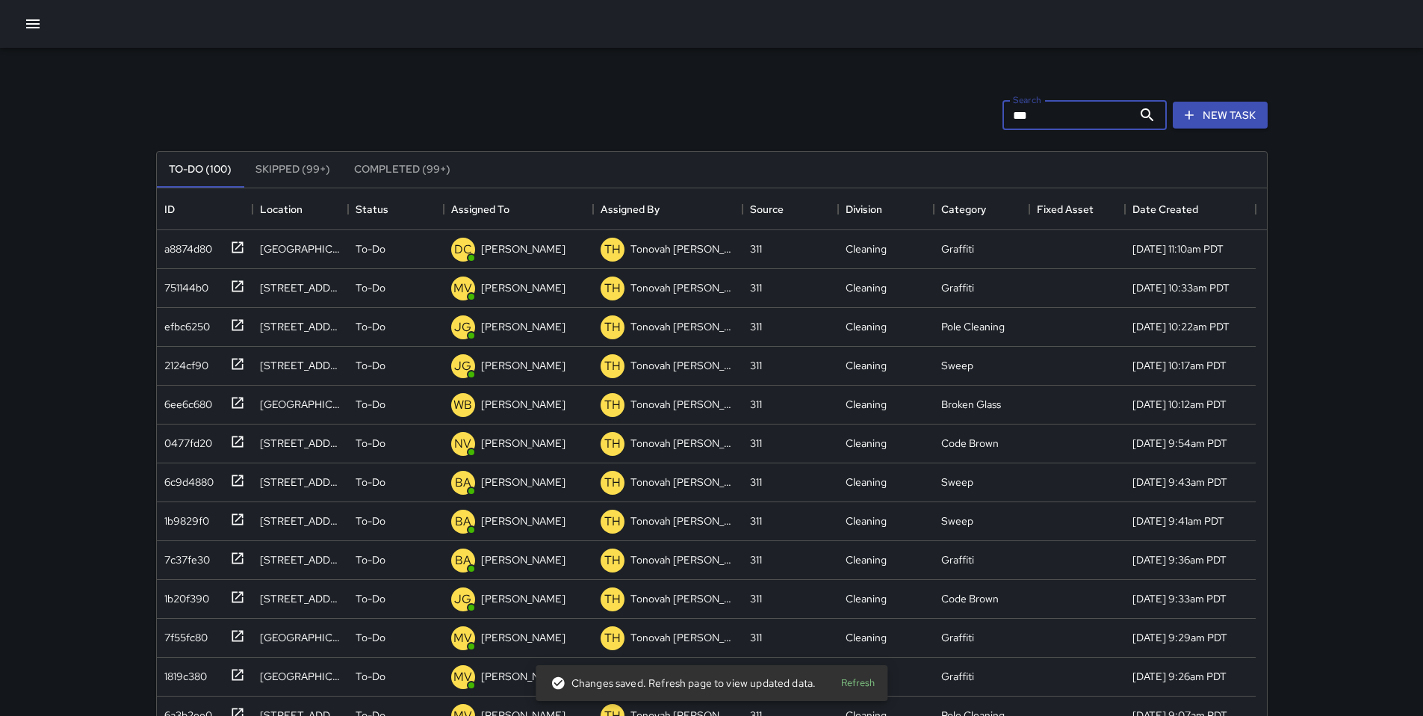
drag, startPoint x: 1037, startPoint y: 115, endPoint x: 976, endPoint y: 112, distance: 60.6
click at [976, 112] on div "Search *** Search New Task" at bounding box center [712, 115] width 1118 height 78
type input "*******"
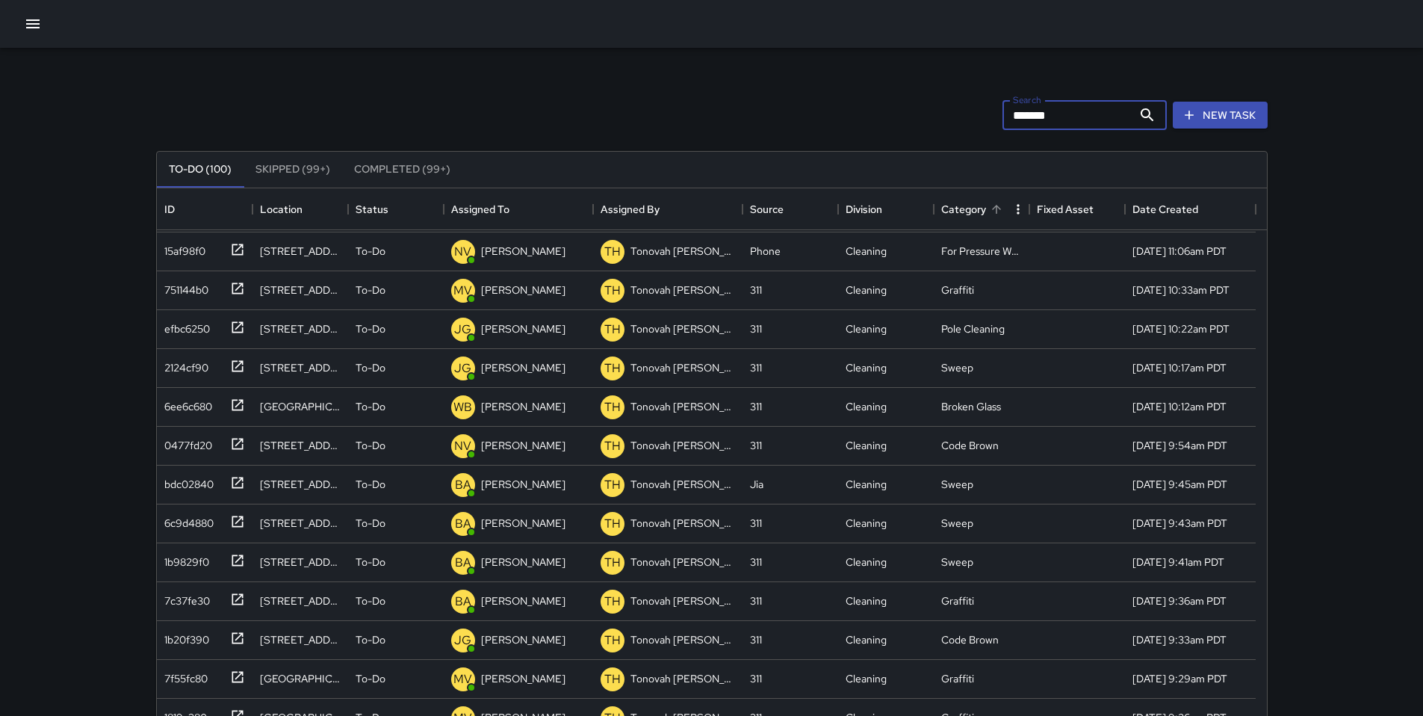
scroll to position [151, 0]
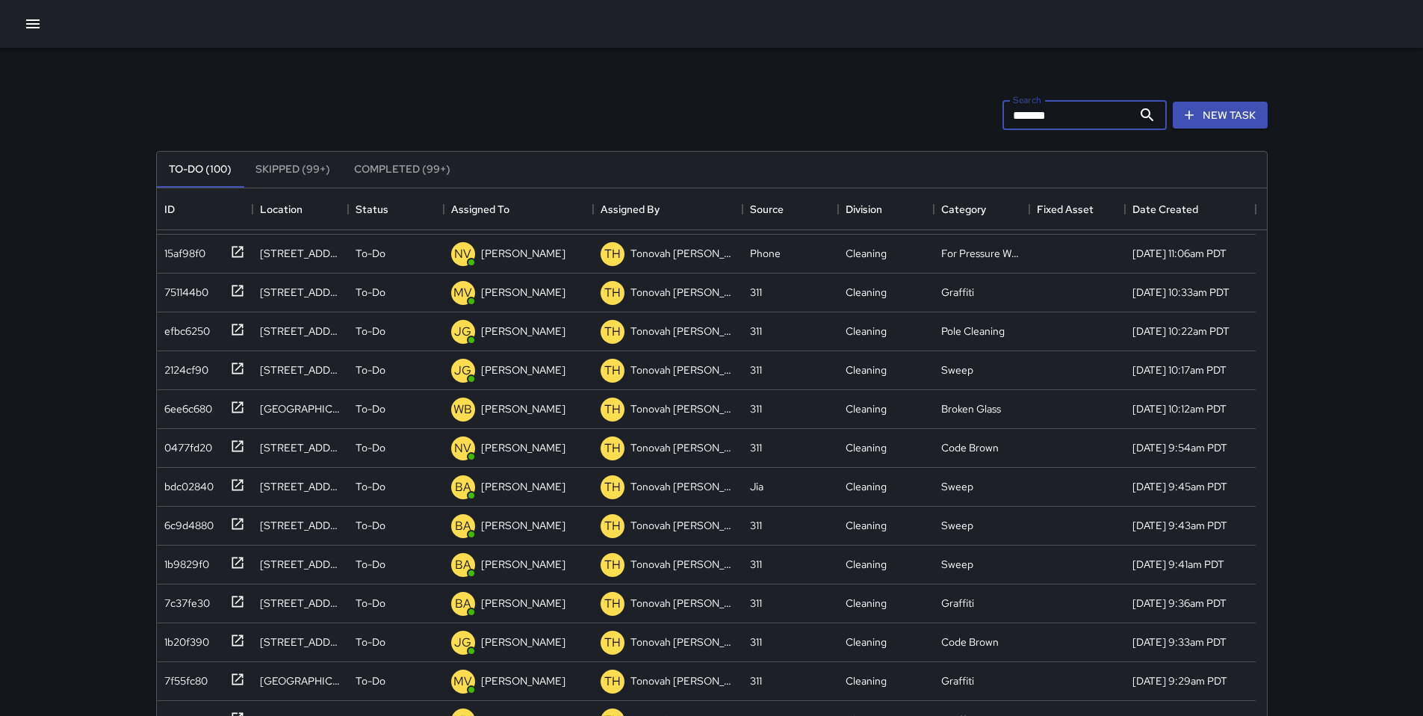
drag, startPoint x: 1074, startPoint y: 123, endPoint x: 926, endPoint y: 113, distance: 148.2
click at [931, 113] on div "Search ******* Search New Task" at bounding box center [712, 115] width 1118 height 78
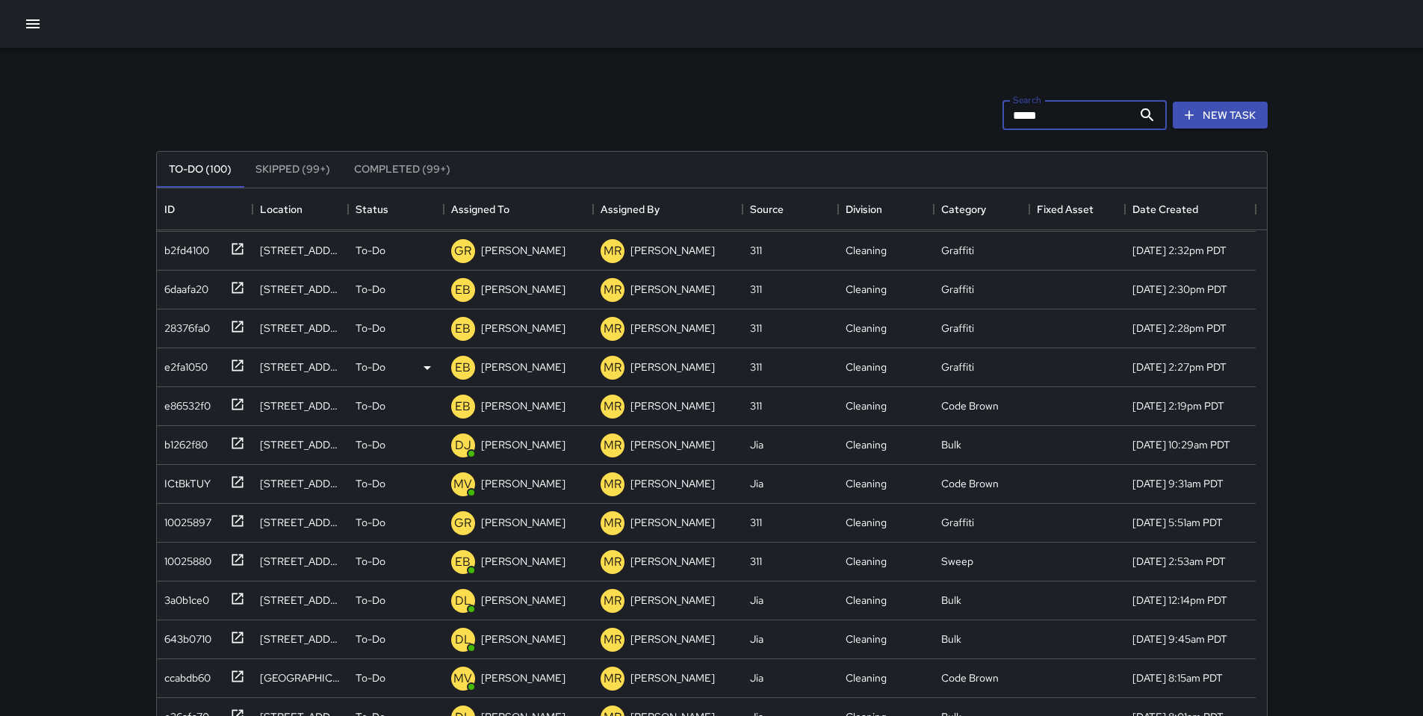
scroll to position [0, 0]
type input "*****"
click at [199, 258] on div "5fb36d20" at bounding box center [201, 246] width 87 height 25
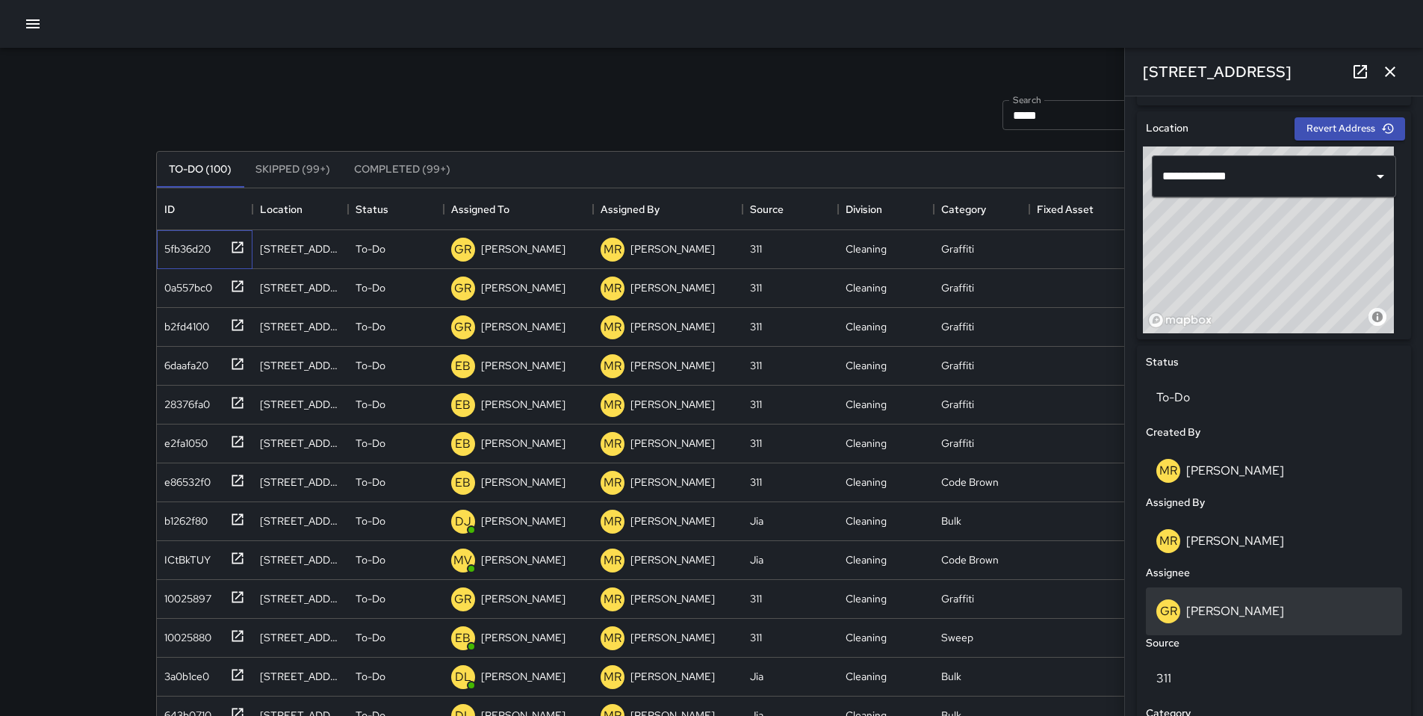
scroll to position [480, 0]
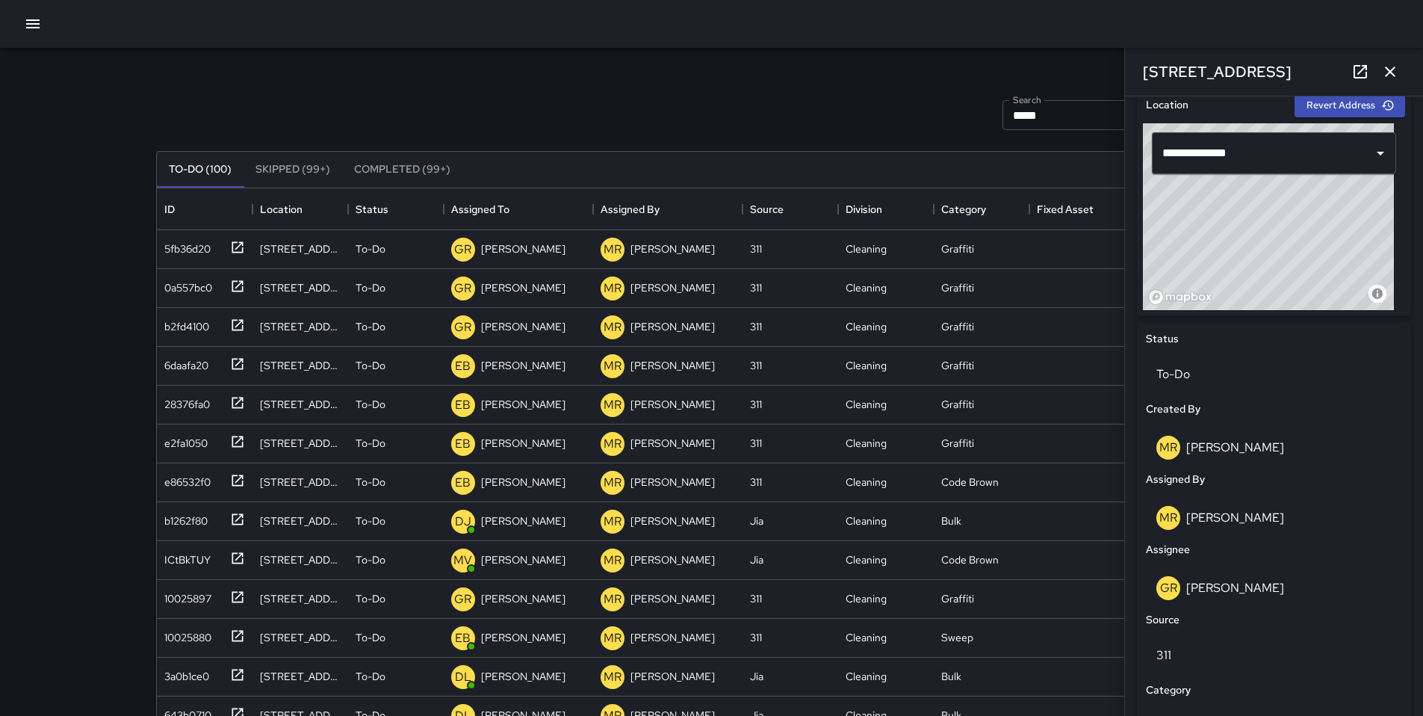
click at [693, 102] on div "Search ***** Search New Task" at bounding box center [712, 115] width 1118 height 78
click at [1394, 64] on icon "button" at bounding box center [1390, 72] width 18 height 18
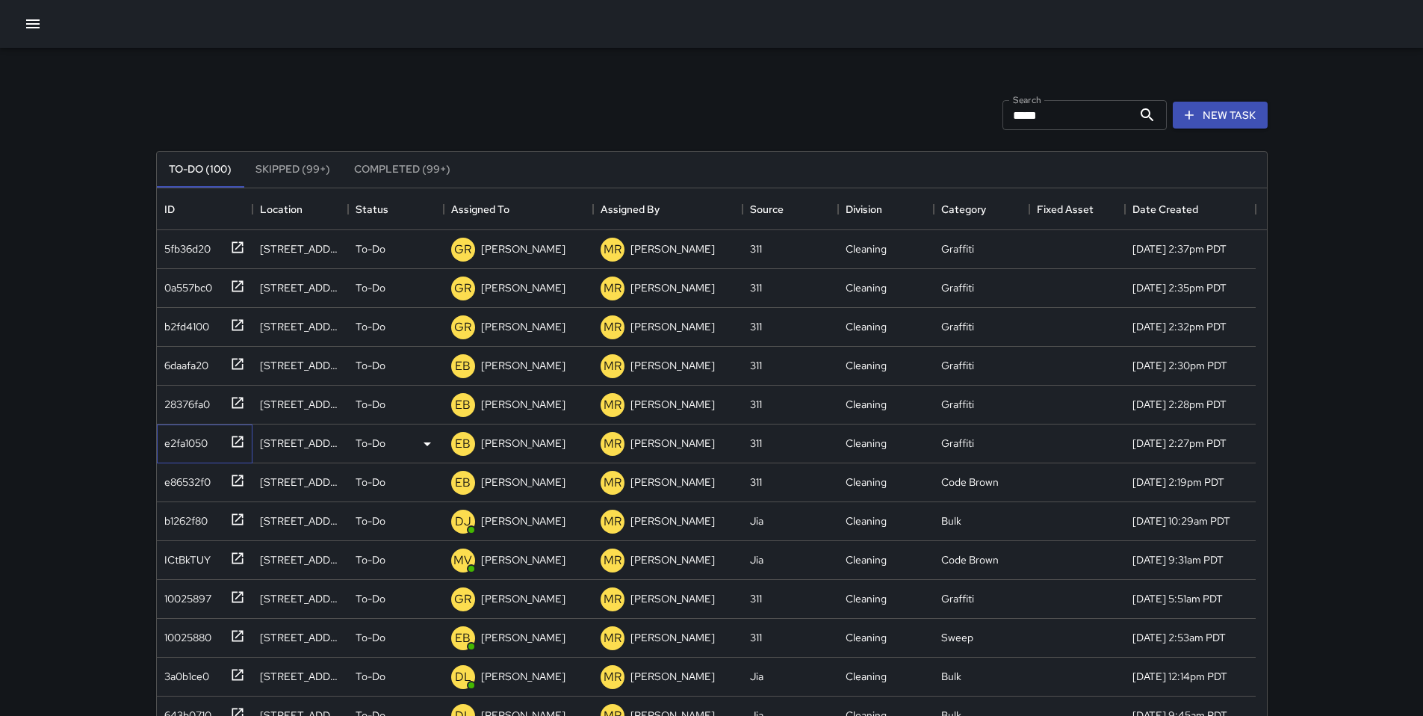
click at [173, 437] on div "e2fa1050" at bounding box center [182, 440] width 49 height 21
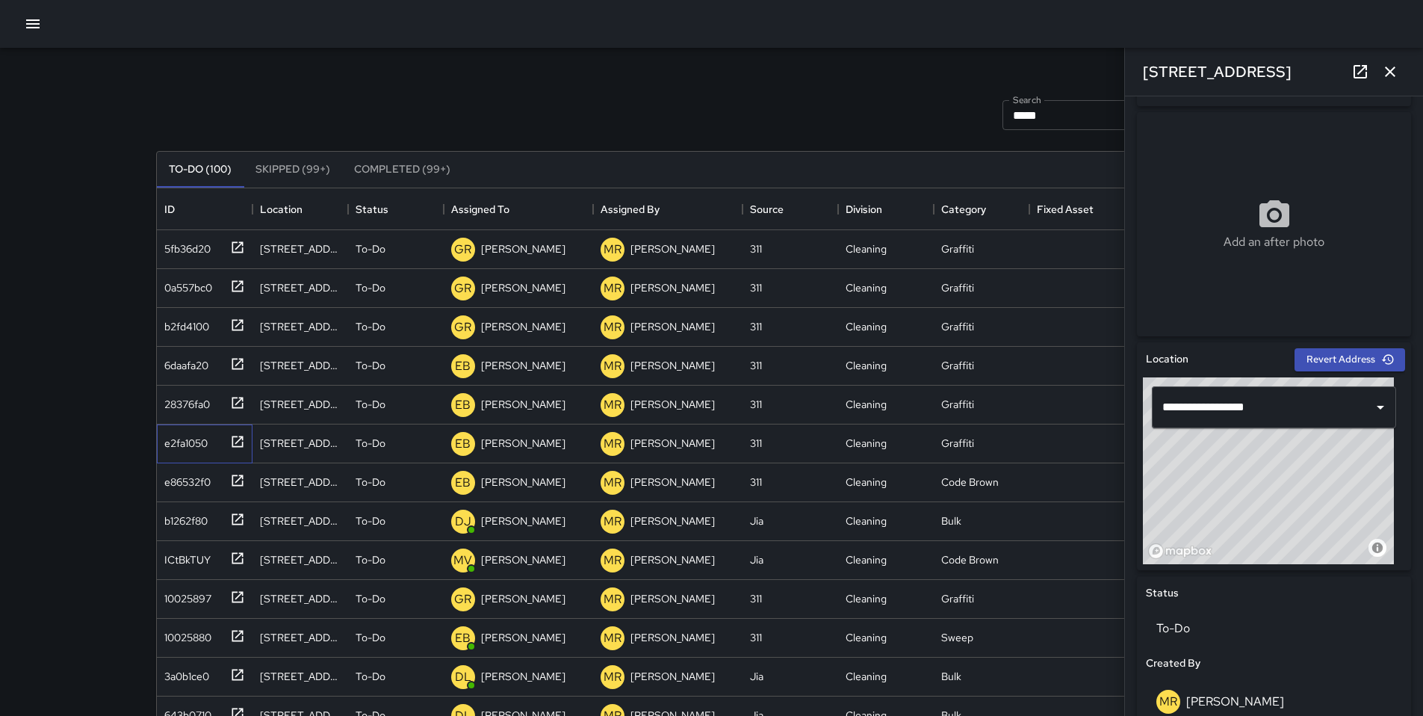
scroll to position [524, 0]
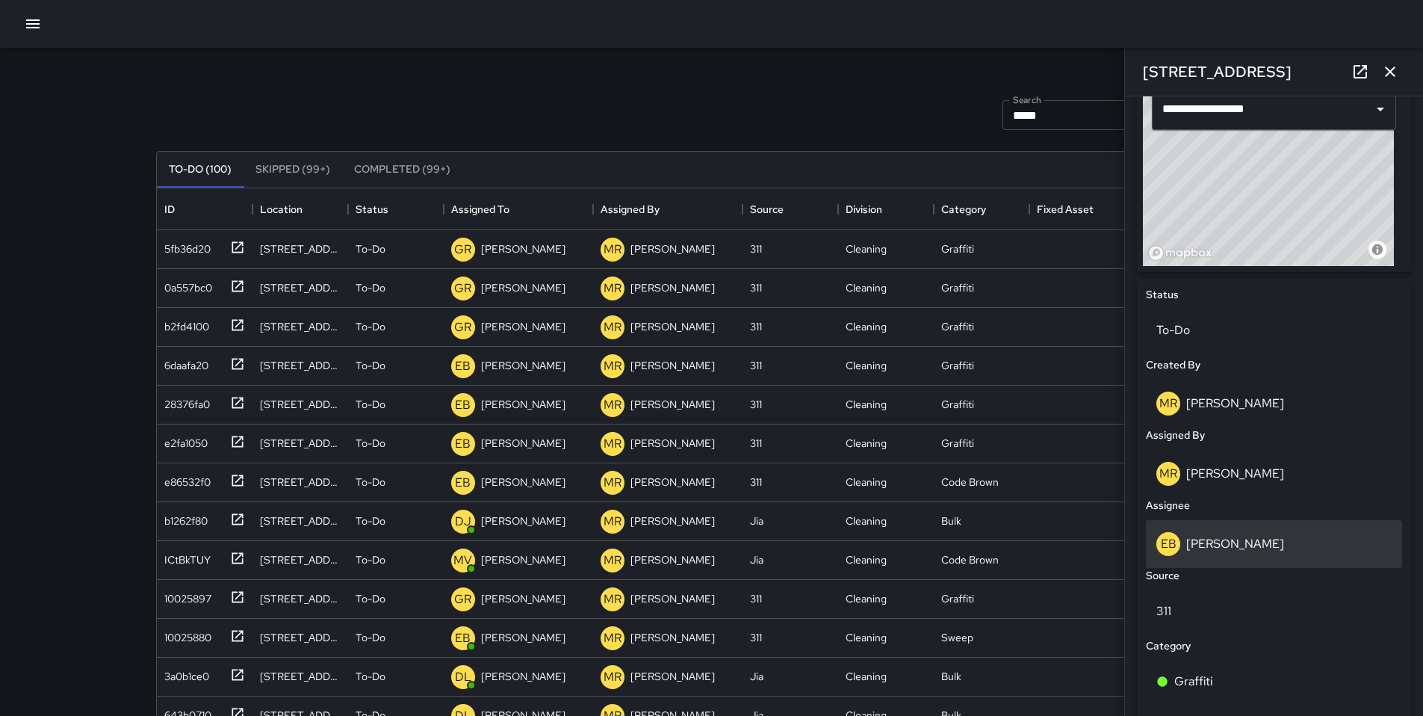
click at [1213, 549] on p "[PERSON_NAME]" at bounding box center [1235, 544] width 98 height 16
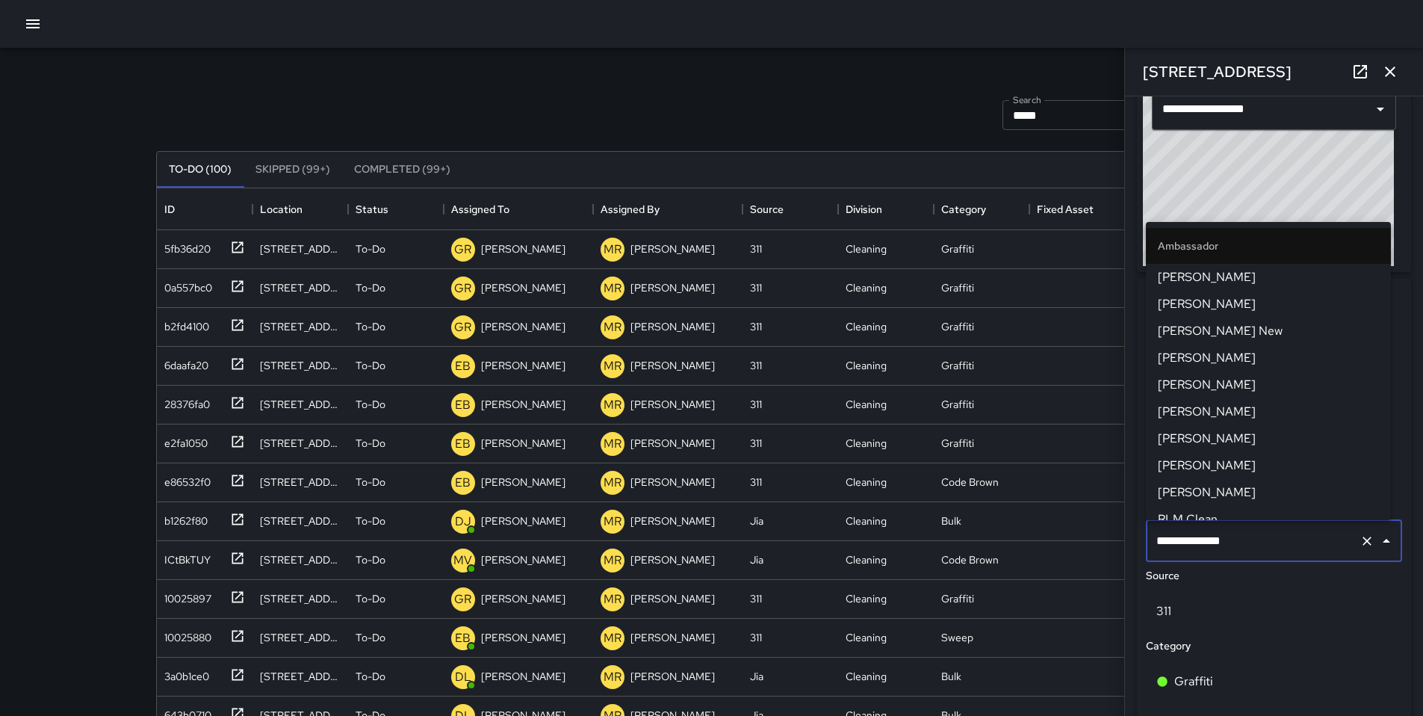
scroll to position [40, 0]
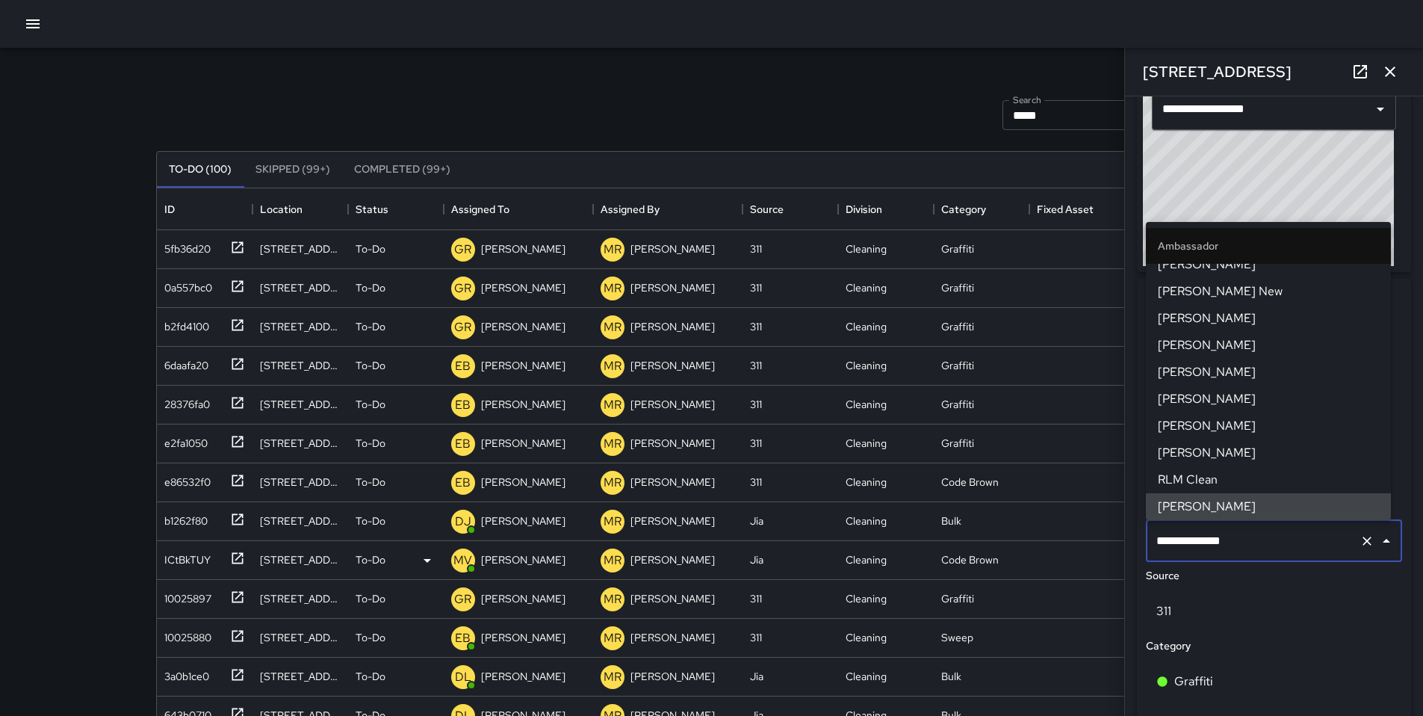
drag, startPoint x: 1225, startPoint y: 544, endPoint x: 1079, endPoint y: 542, distance: 146.4
click at [1079, 542] on div "Search ***** Search New Task To-Do (100) Skipped (99+) Completed (99+) ID Locat…" at bounding box center [712, 465] width 1148 height 835
drag, startPoint x: 1254, startPoint y: 540, endPoint x: 1089, endPoint y: 515, distance: 167.1
click at [1089, 515] on div "Search ***** Search New Task To-Do (100) Skipped (99+) Completed (99+) ID Locat…" at bounding box center [712, 465] width 1148 height 835
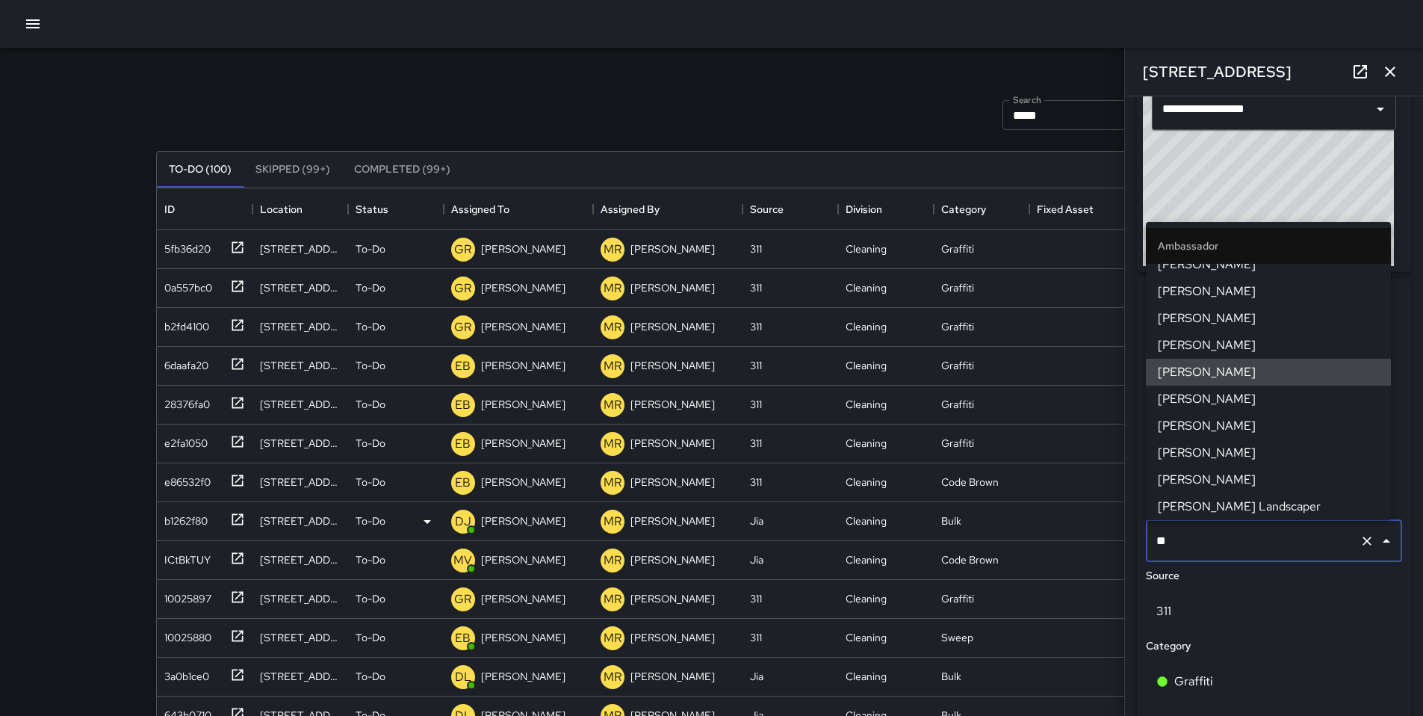
scroll to position [0, 0]
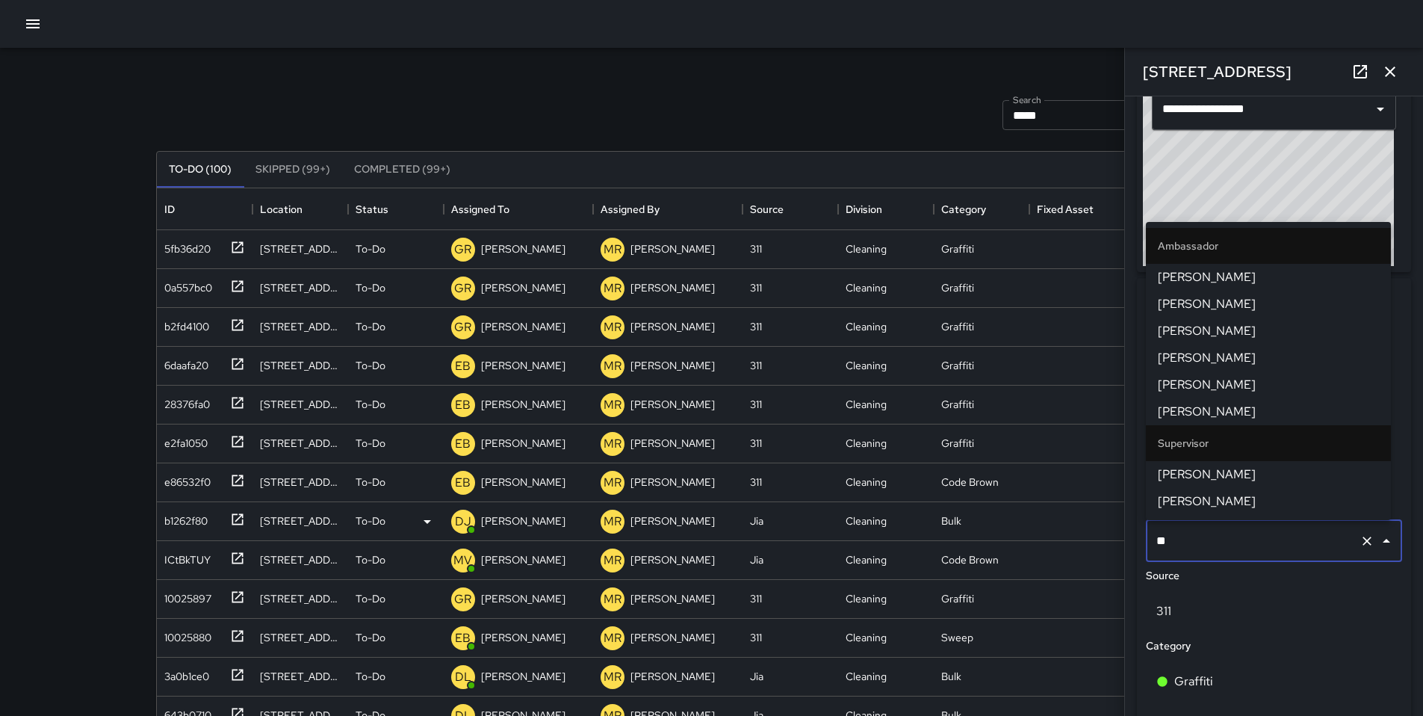
type input "***"
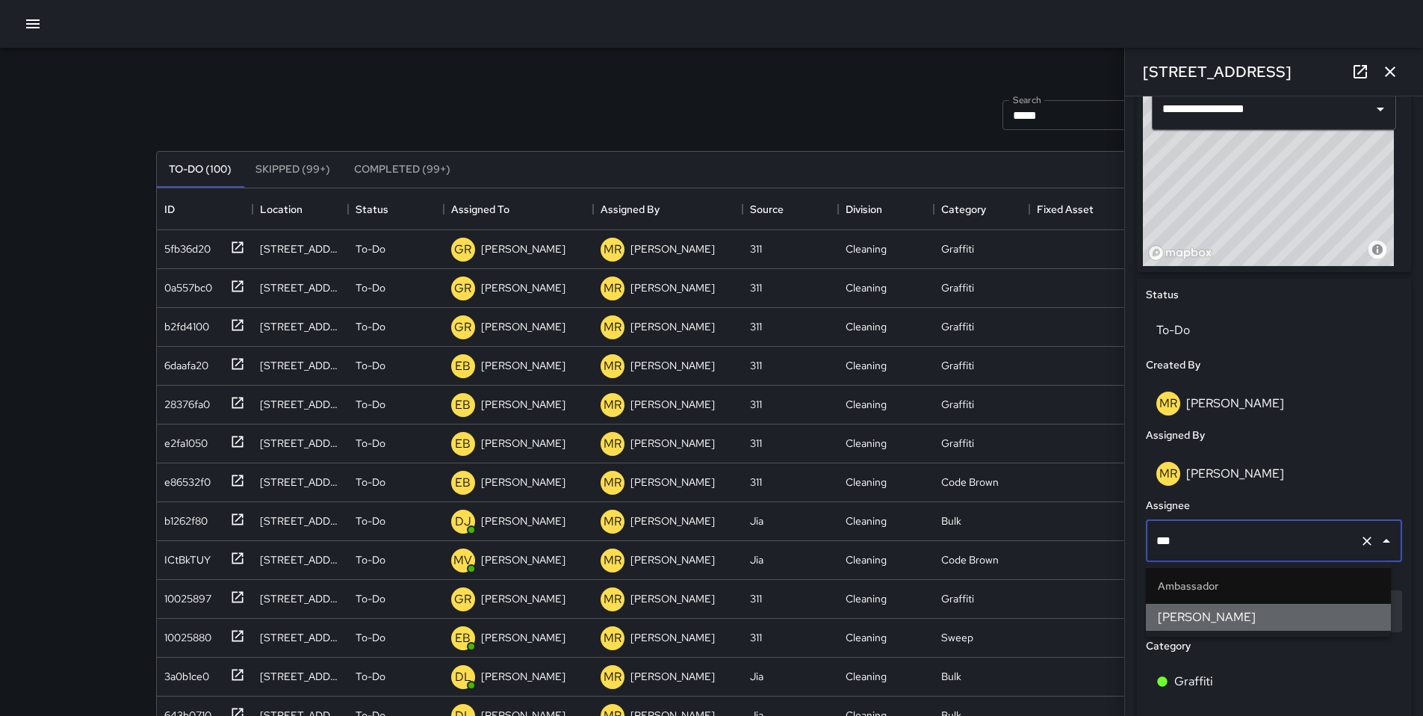
click at [1159, 611] on span "[PERSON_NAME]" at bounding box center [1268, 617] width 221 height 18
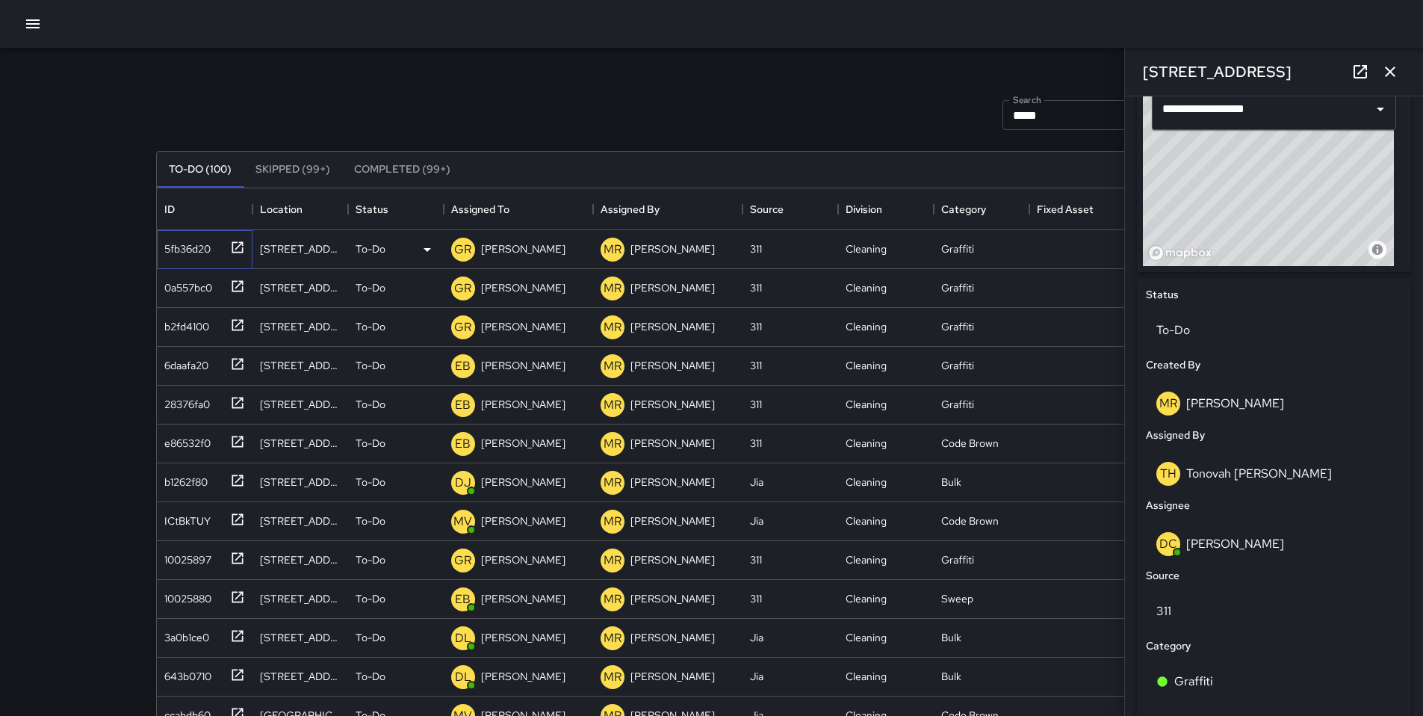
click at [196, 250] on div "5fb36d20" at bounding box center [184, 245] width 52 height 21
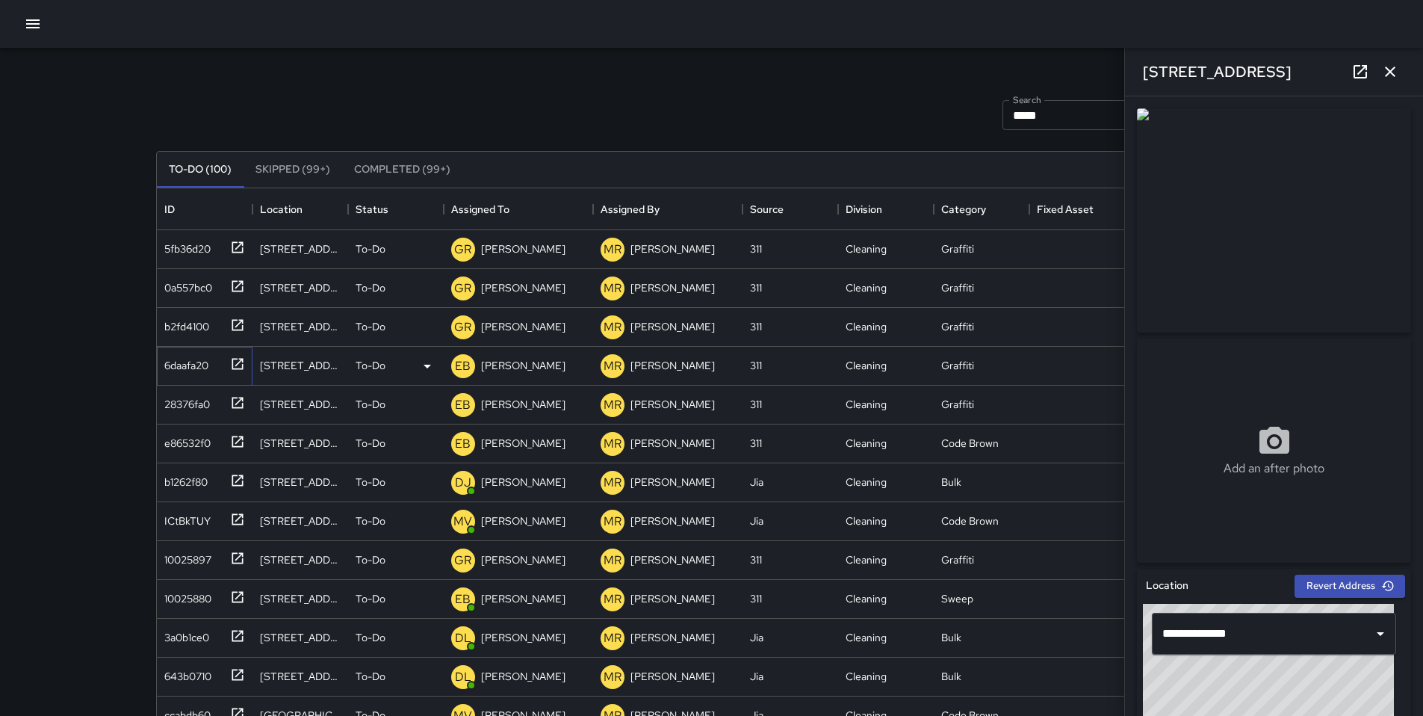
click at [194, 356] on div "6daafa20" at bounding box center [183, 362] width 50 height 21
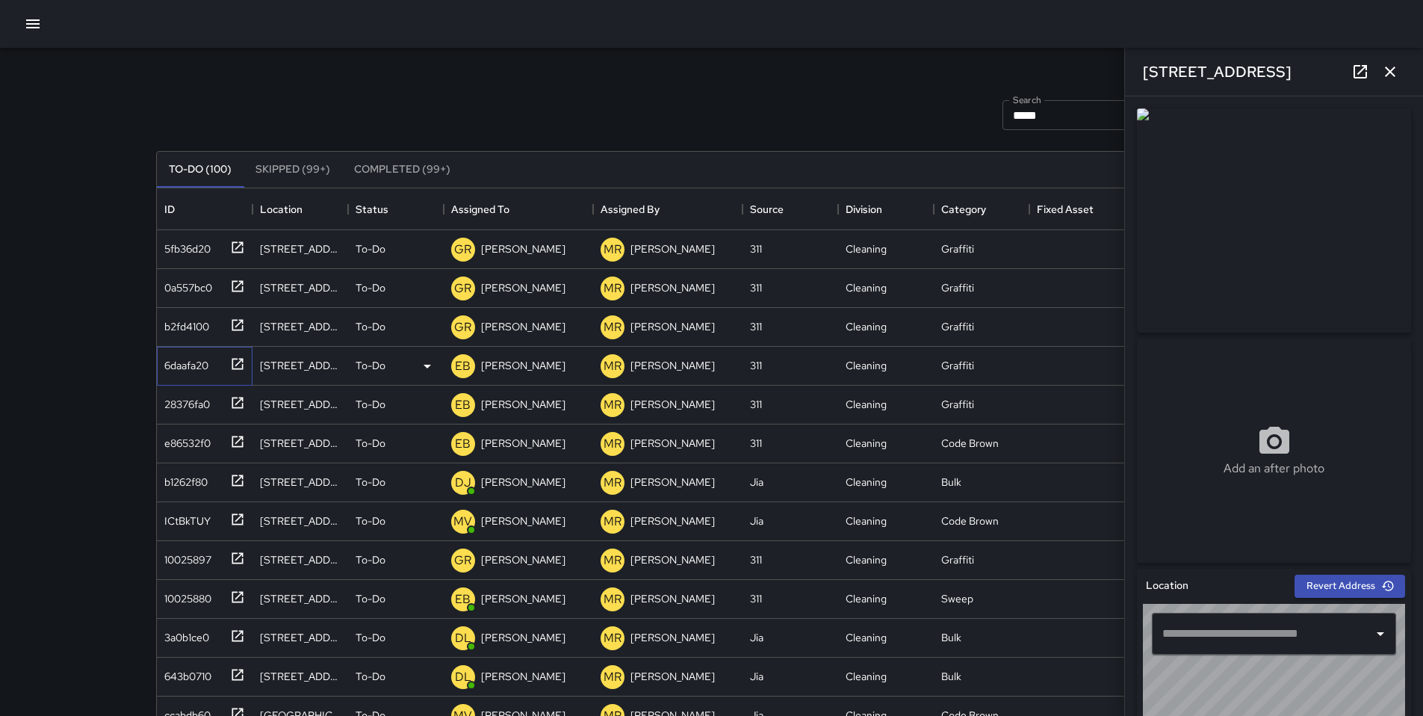
type input "**********"
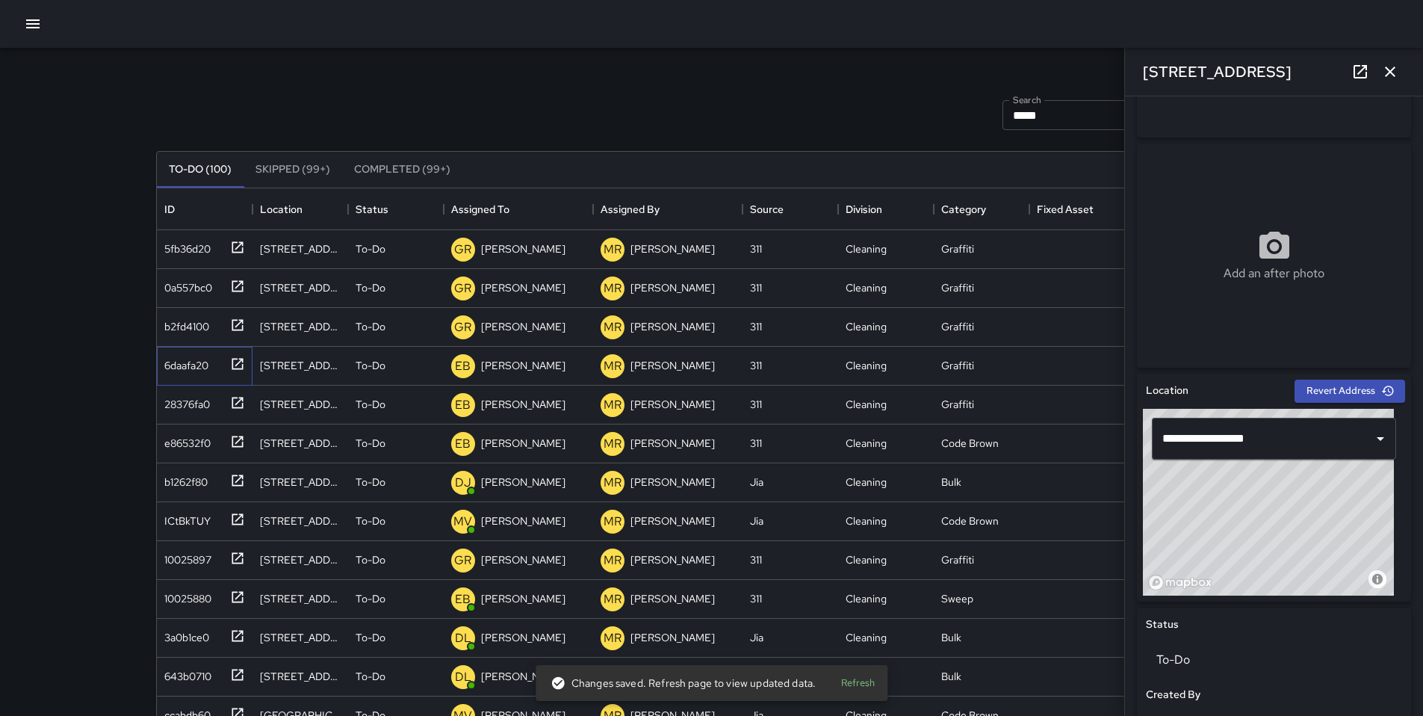
scroll to position [193, 0]
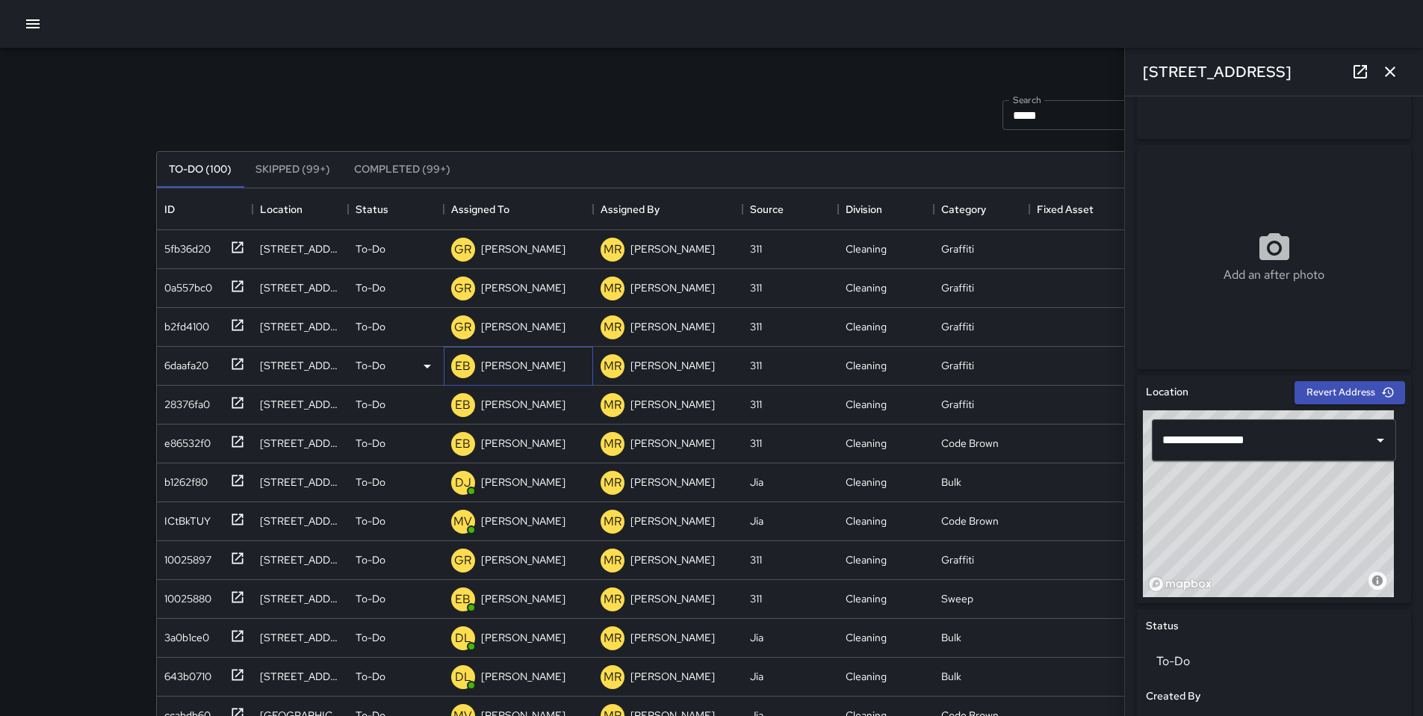
click at [489, 369] on p "[PERSON_NAME]" at bounding box center [523, 365] width 84 height 15
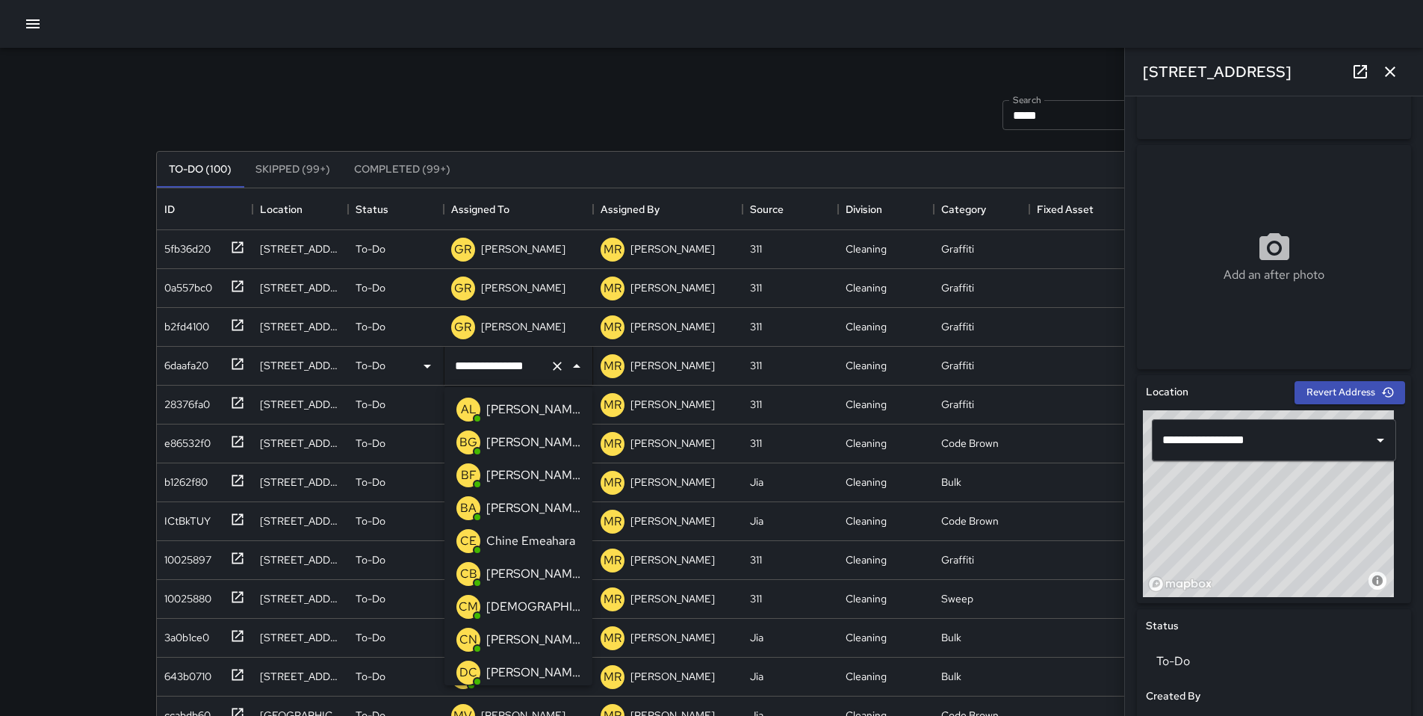
scroll to position [1121, 0]
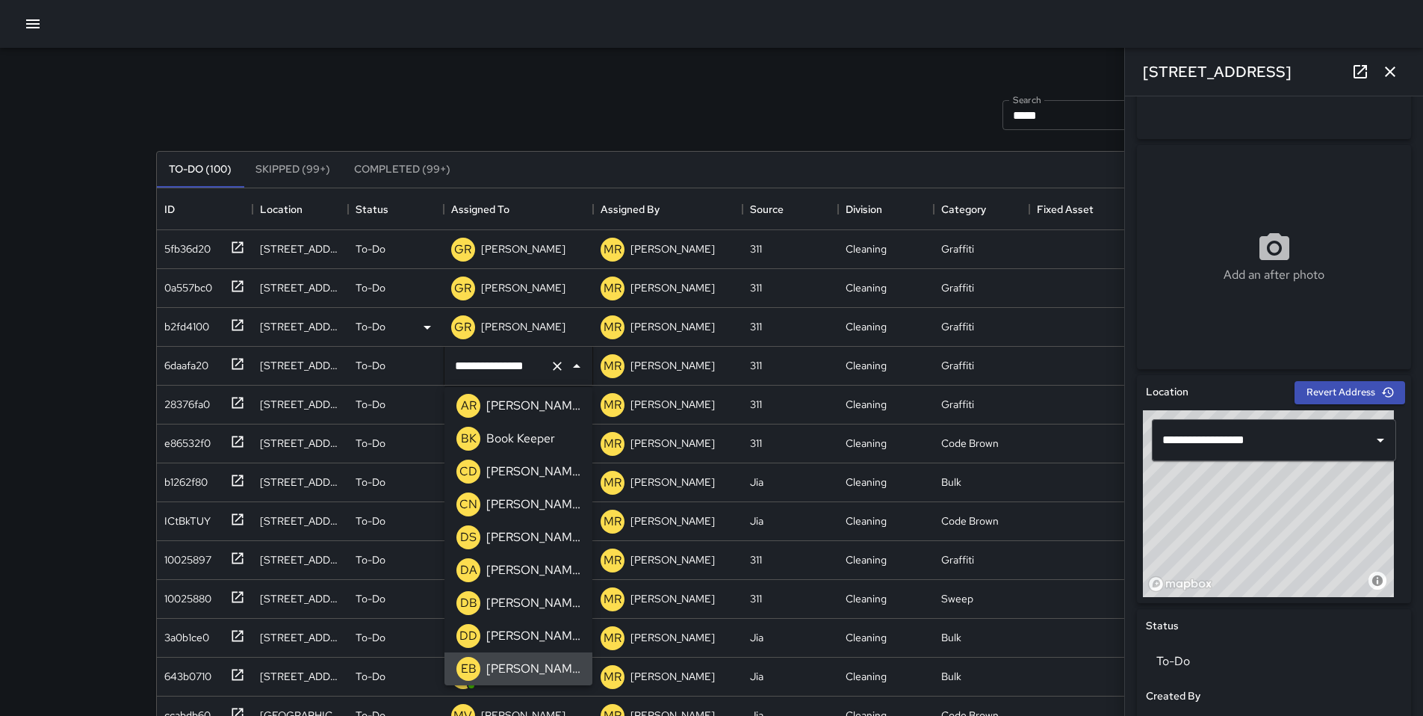
drag, startPoint x: 532, startPoint y: 366, endPoint x: 405, endPoint y: 338, distance: 130.1
click at [405, 338] on div "**********" at bounding box center [706, 599] width 1099 height 738
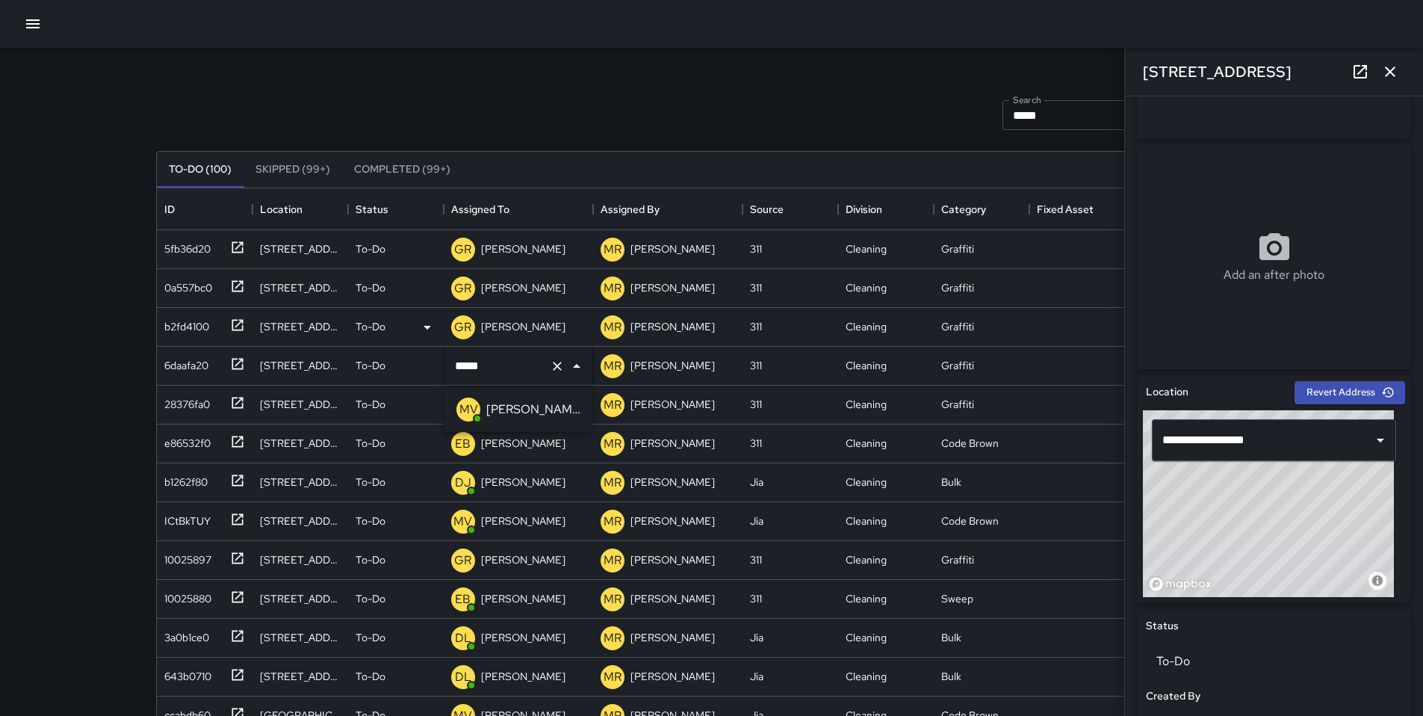
type input "******"
click at [474, 415] on span "MV" at bounding box center [468, 409] width 24 height 24
click at [187, 365] on div "28376fa0" at bounding box center [184, 362] width 52 height 21
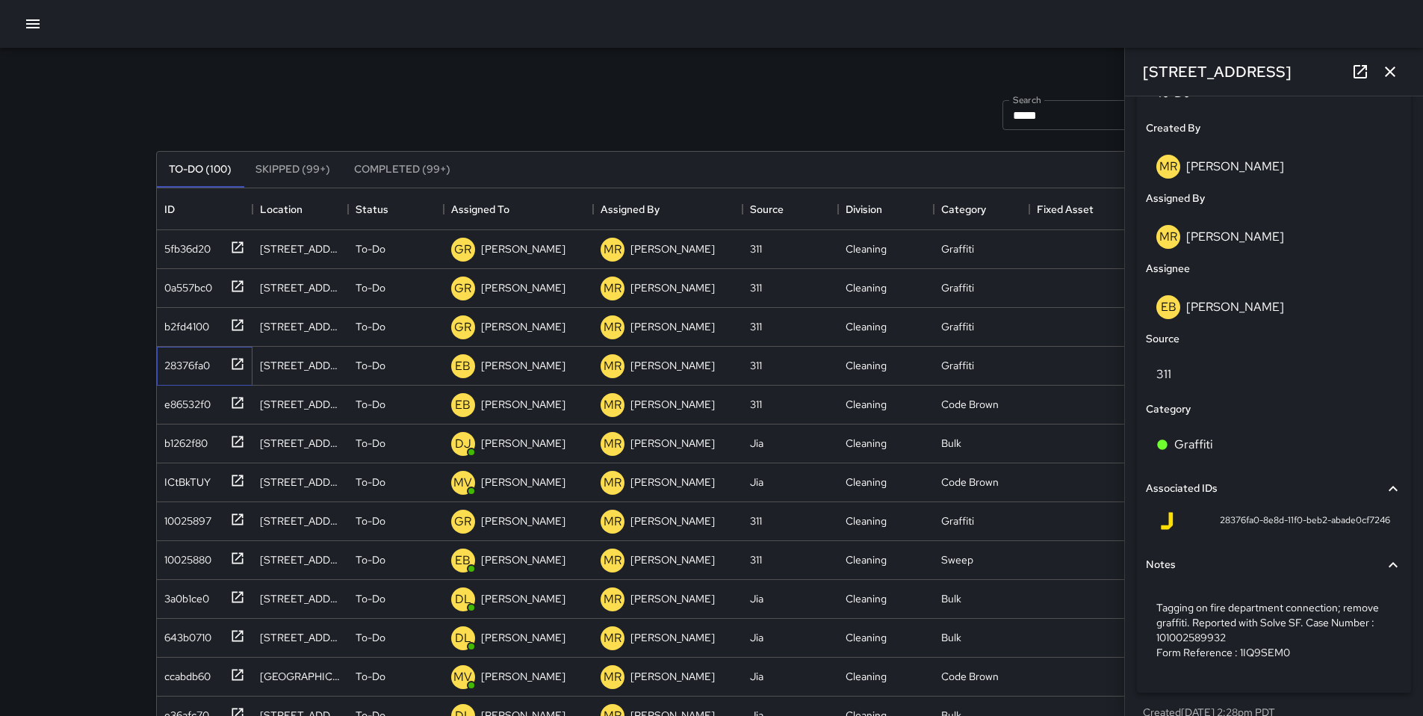
scroll to position [783, 0]
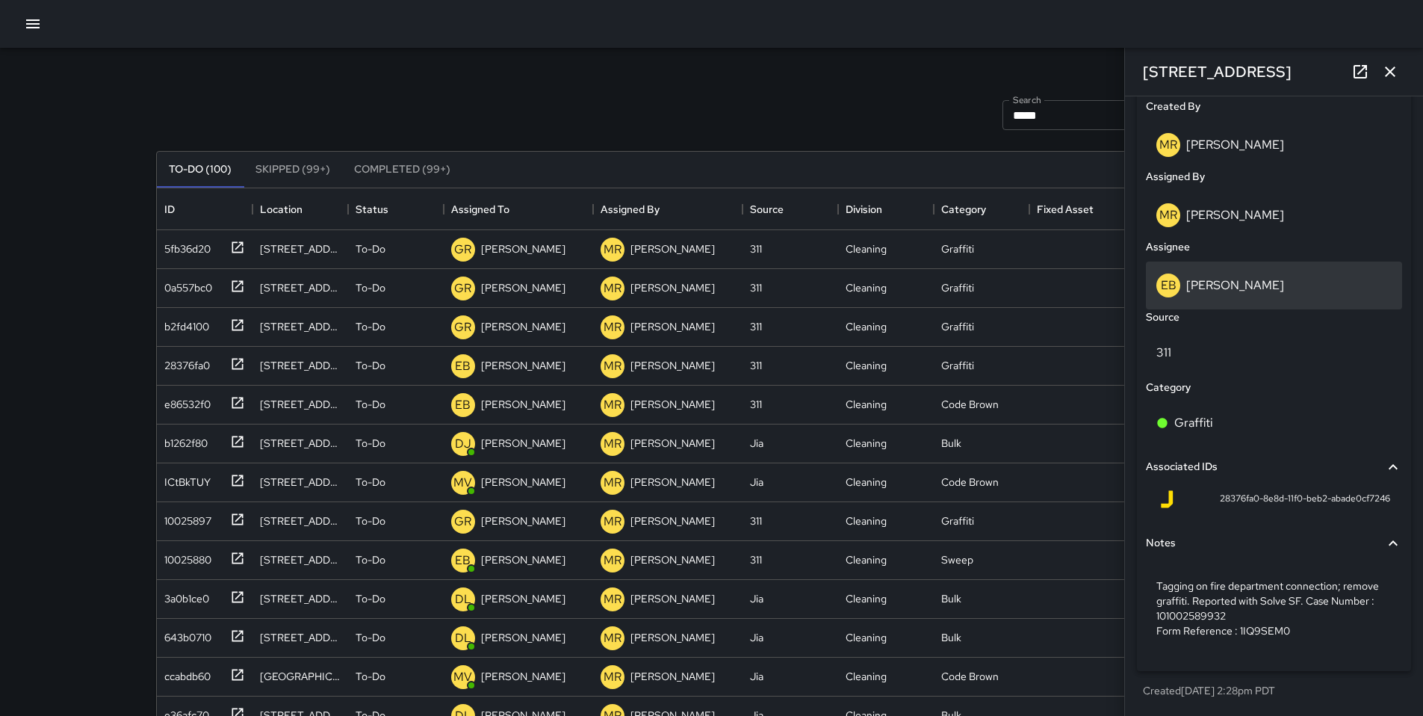
click at [1227, 279] on p "[PERSON_NAME]" at bounding box center [1235, 285] width 98 height 16
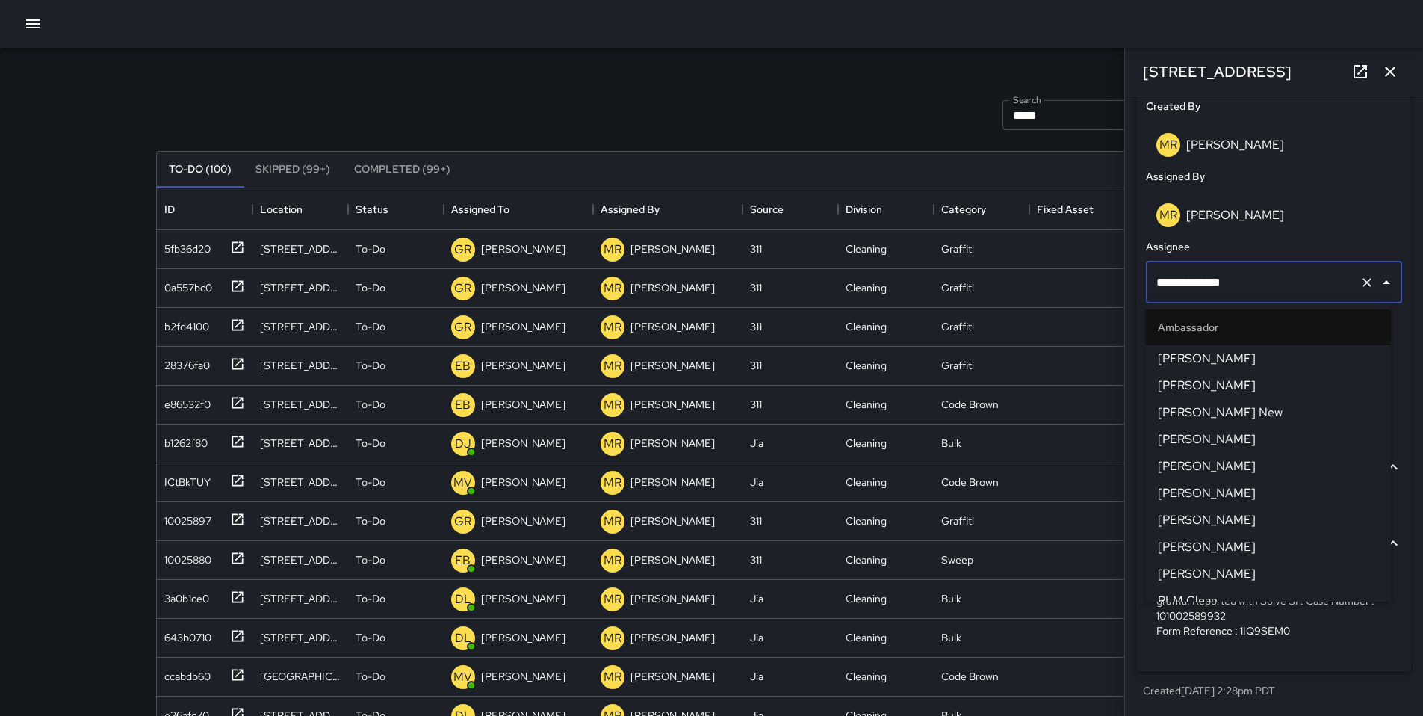
scroll to position [40, 0]
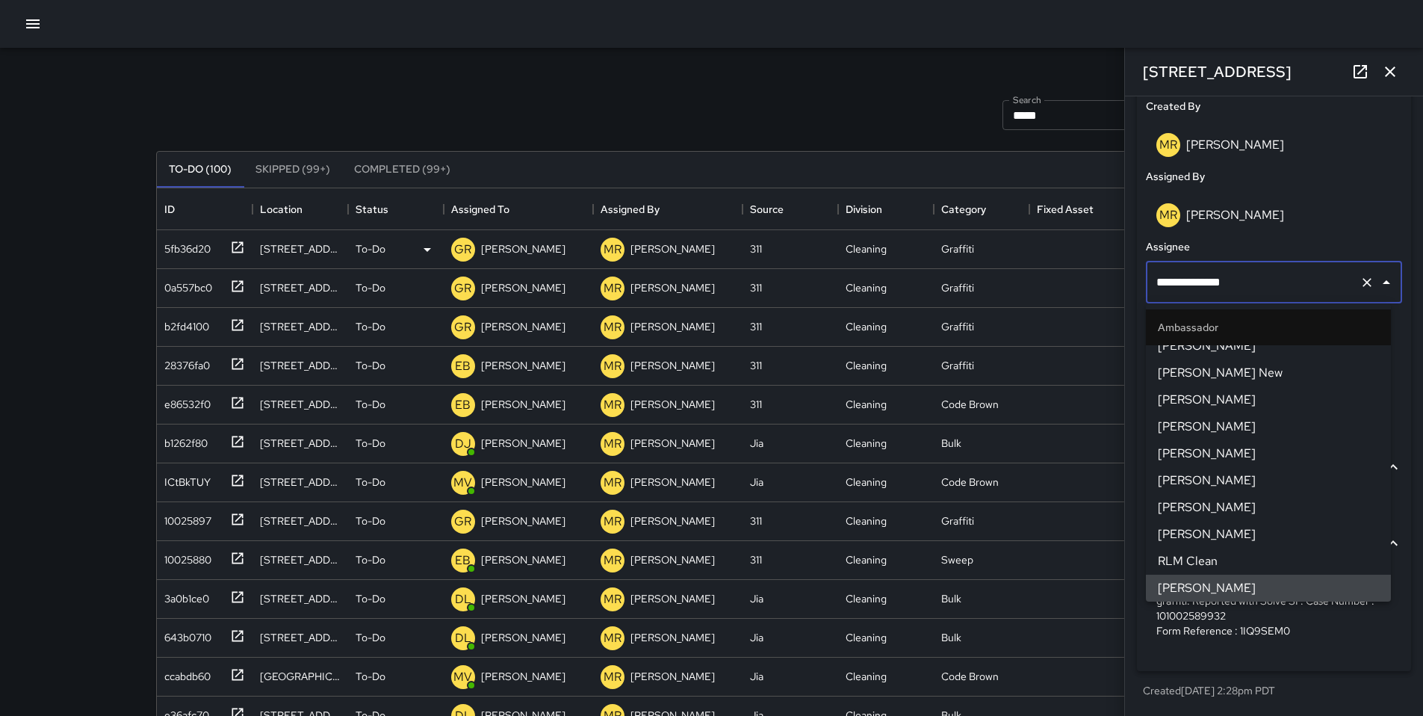
drag, startPoint x: 1239, startPoint y: 282, endPoint x: 1038, endPoint y: 257, distance: 202.6
click at [1043, 258] on div "Search ***** Search New Task To-Do (100) Skipped (99+) Completed (99+) ID Locat…" at bounding box center [712, 465] width 1148 height 835
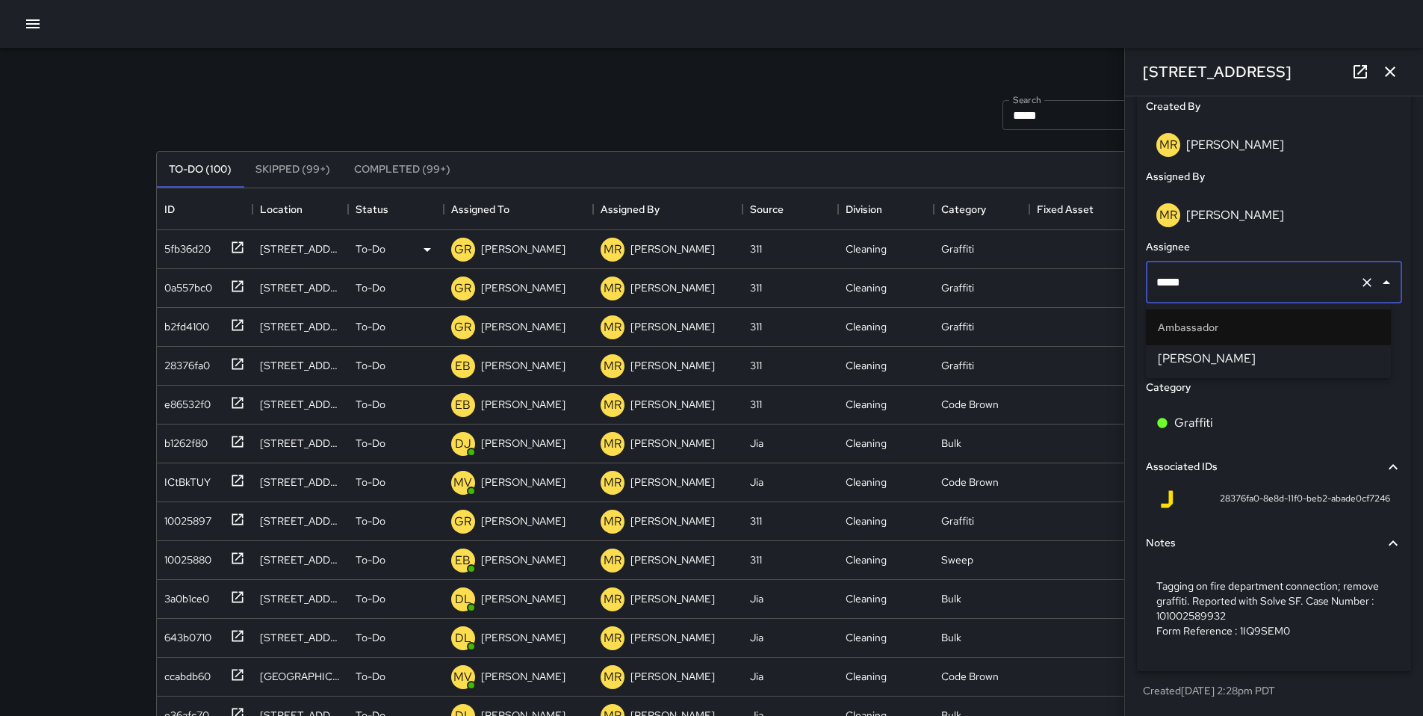
type input "******"
click at [1176, 358] on span "[PERSON_NAME]" at bounding box center [1268, 359] width 221 height 18
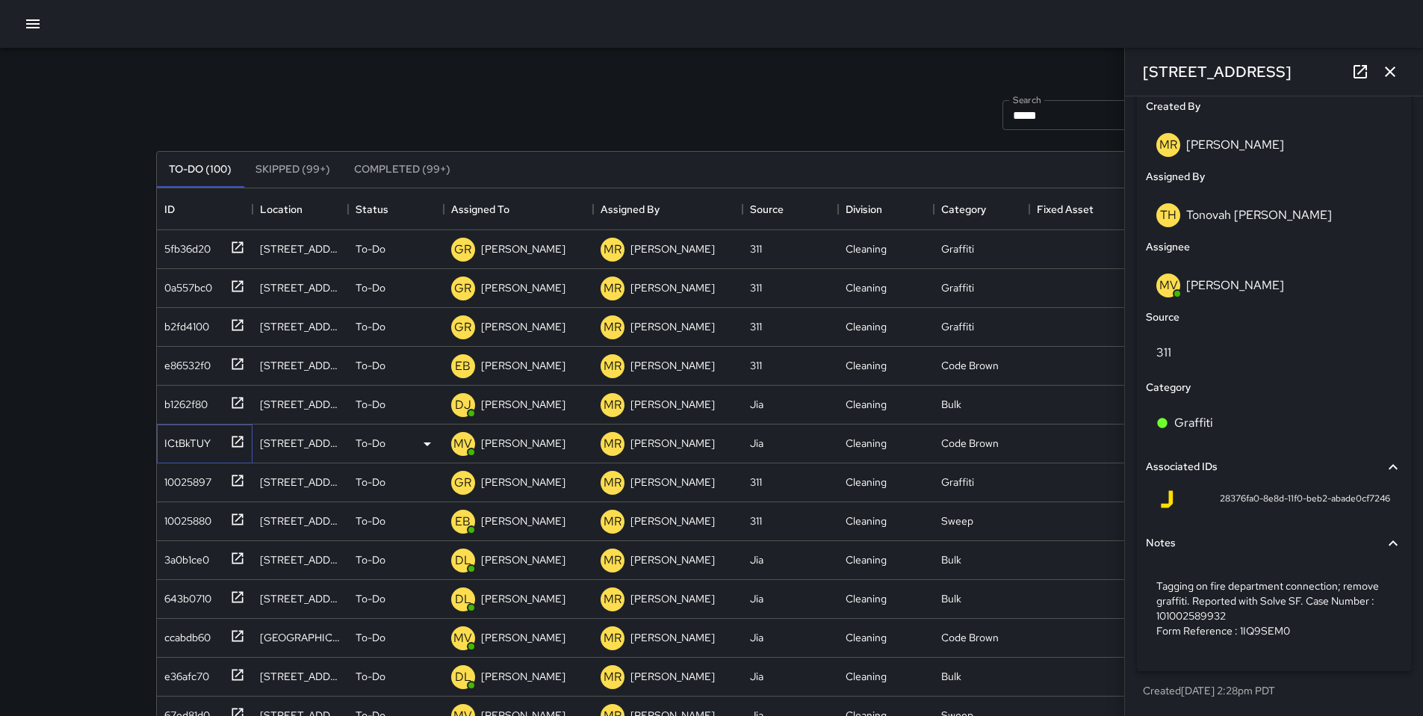
click at [193, 445] on div "ICtBkTUY" at bounding box center [184, 440] width 52 height 21
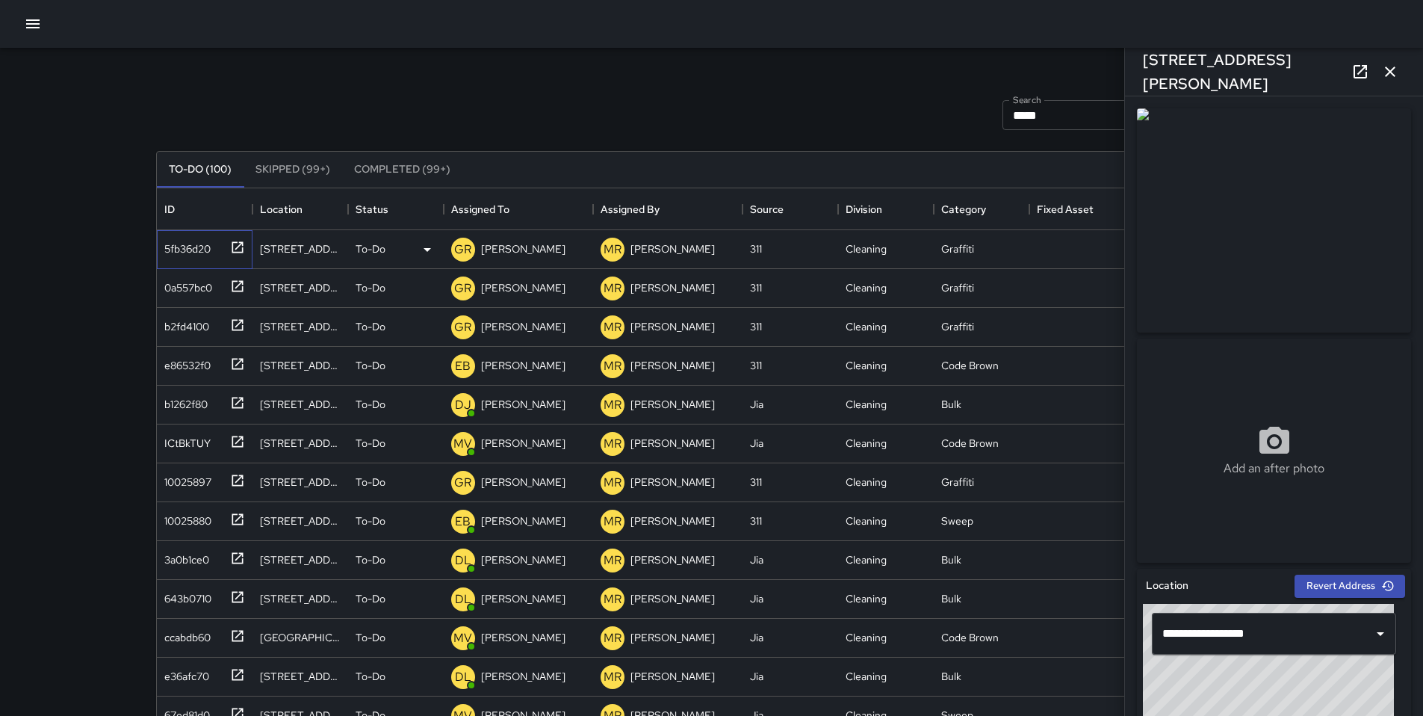
click at [184, 254] on div "5fb36d20" at bounding box center [184, 245] width 52 height 21
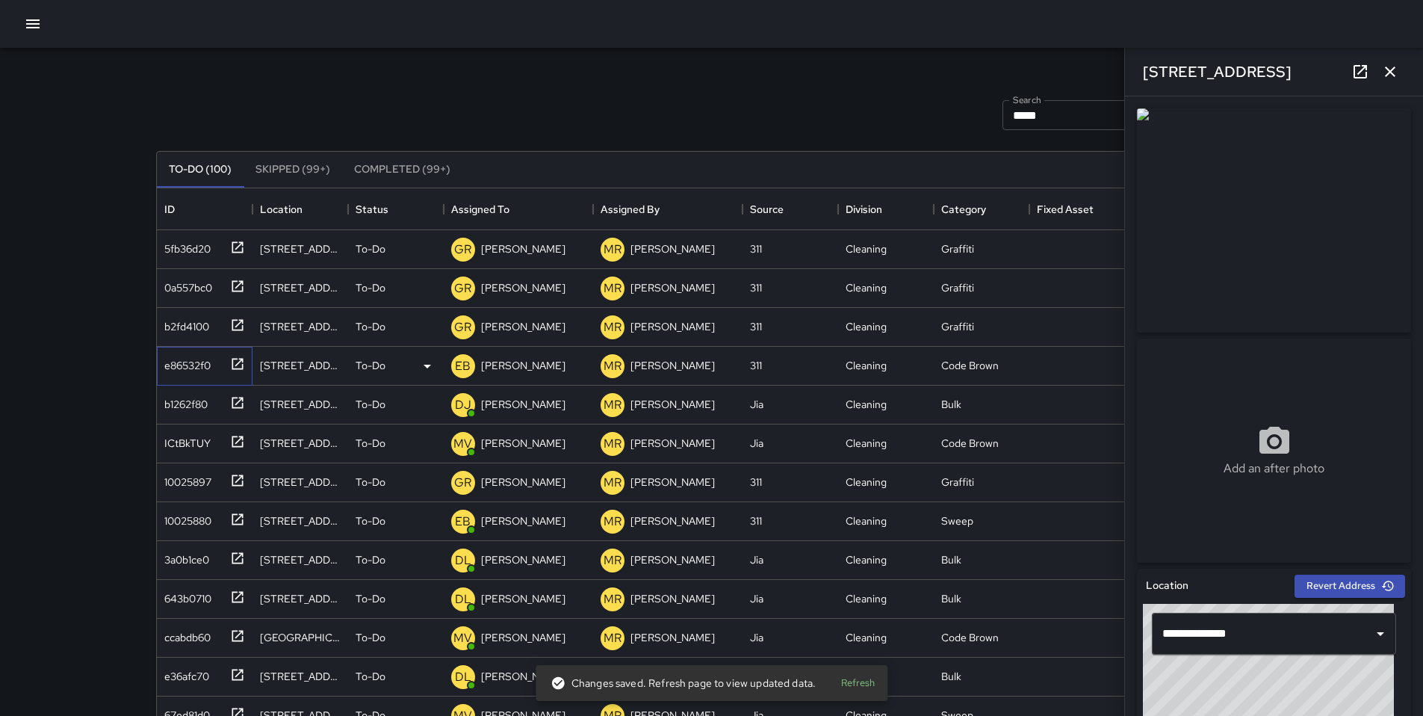
click at [202, 358] on div "e86532f0" at bounding box center [184, 362] width 52 height 21
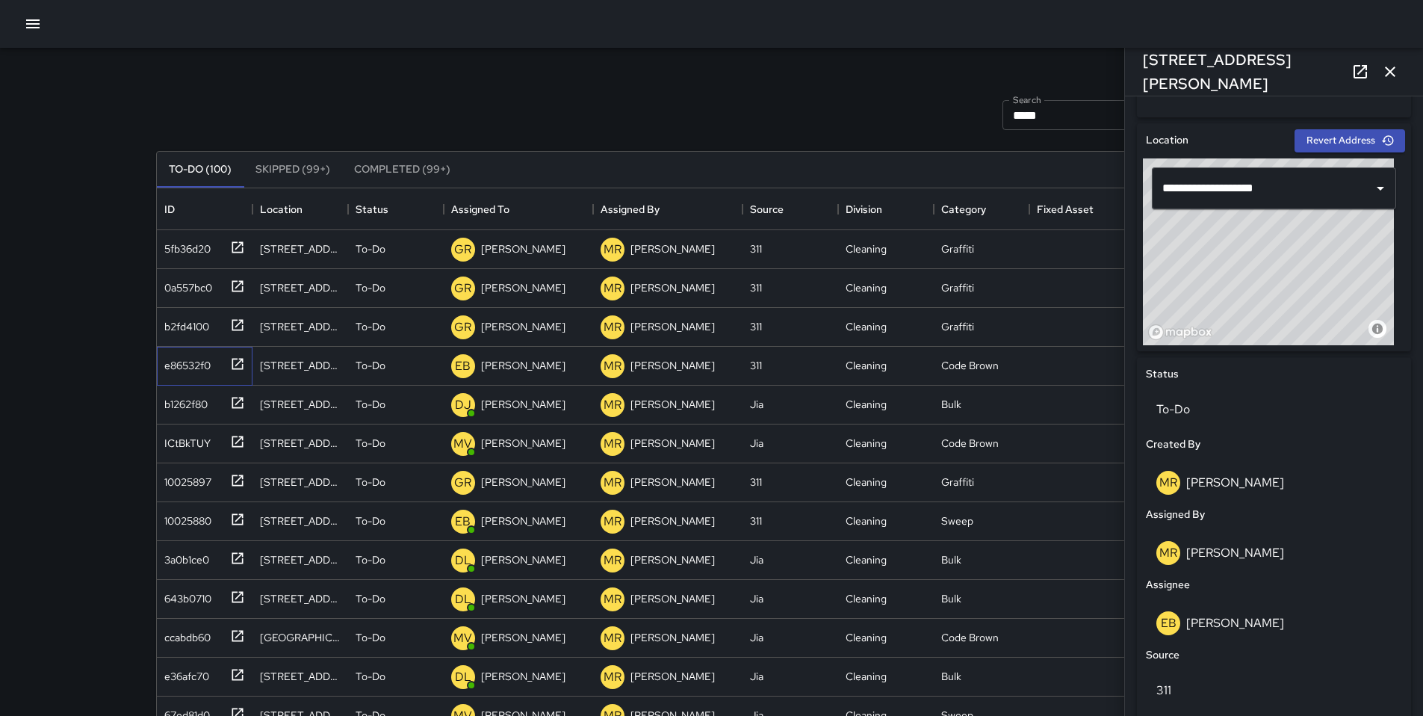
scroll to position [783, 0]
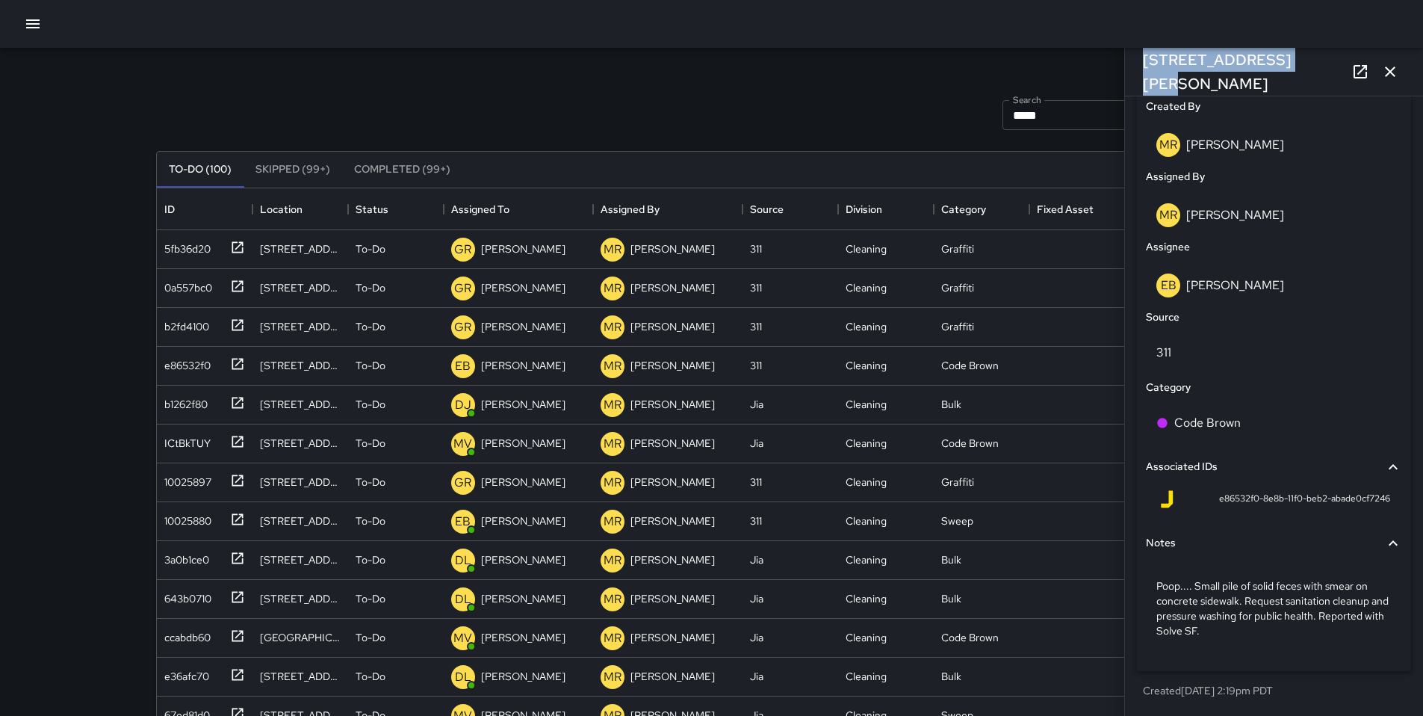
drag, startPoint x: 1284, startPoint y: 76, endPoint x: 1132, endPoint y: 70, distance: 151.8
click at [1132, 70] on div "[STREET_ADDRESS][PERSON_NAME]" at bounding box center [1274, 72] width 298 height 48
copy h6 "[STREET_ADDRESS][PERSON_NAME]"
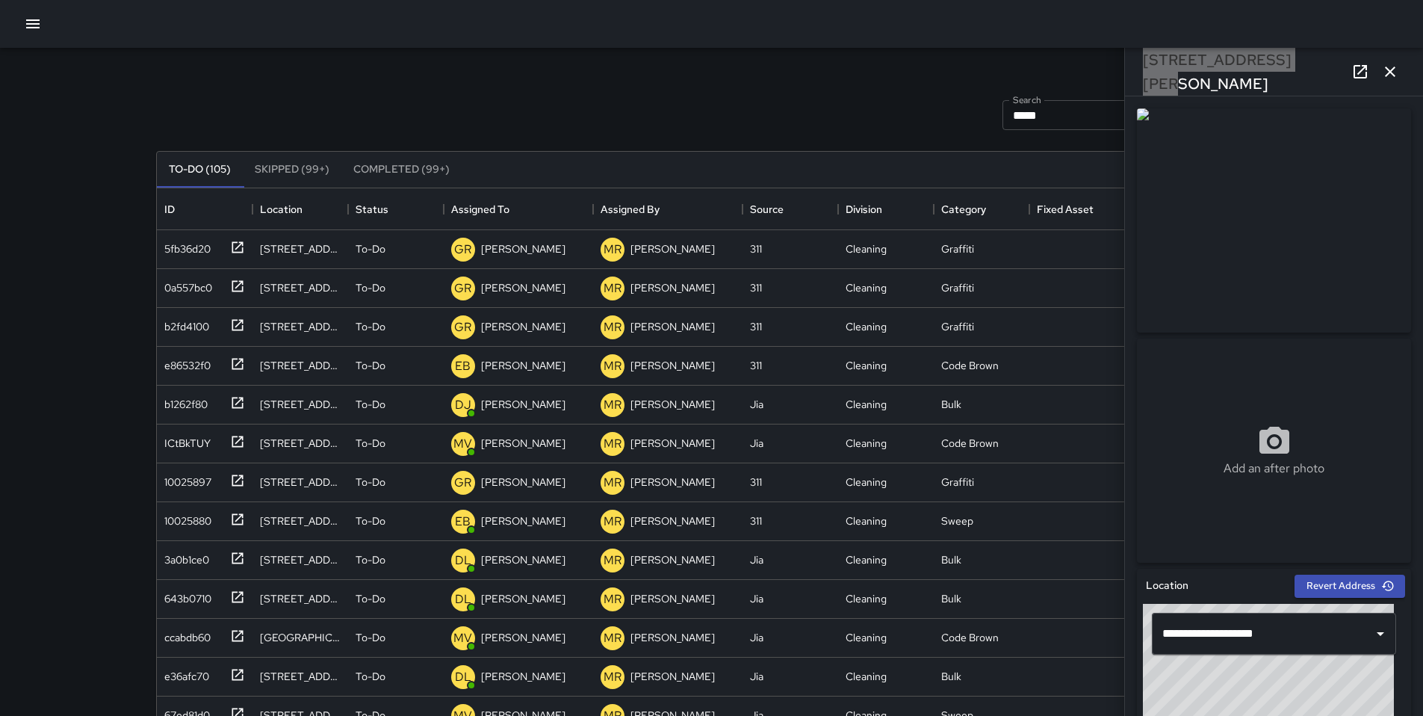
scroll to position [622, 1099]
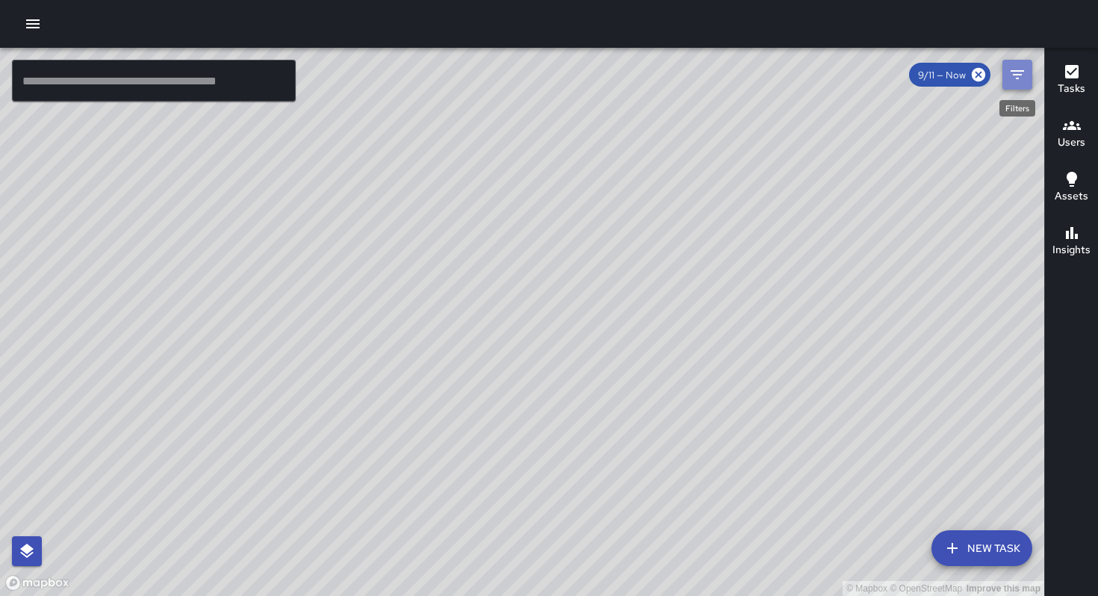
click at [1023, 67] on icon "Filters" at bounding box center [1018, 75] width 18 height 18
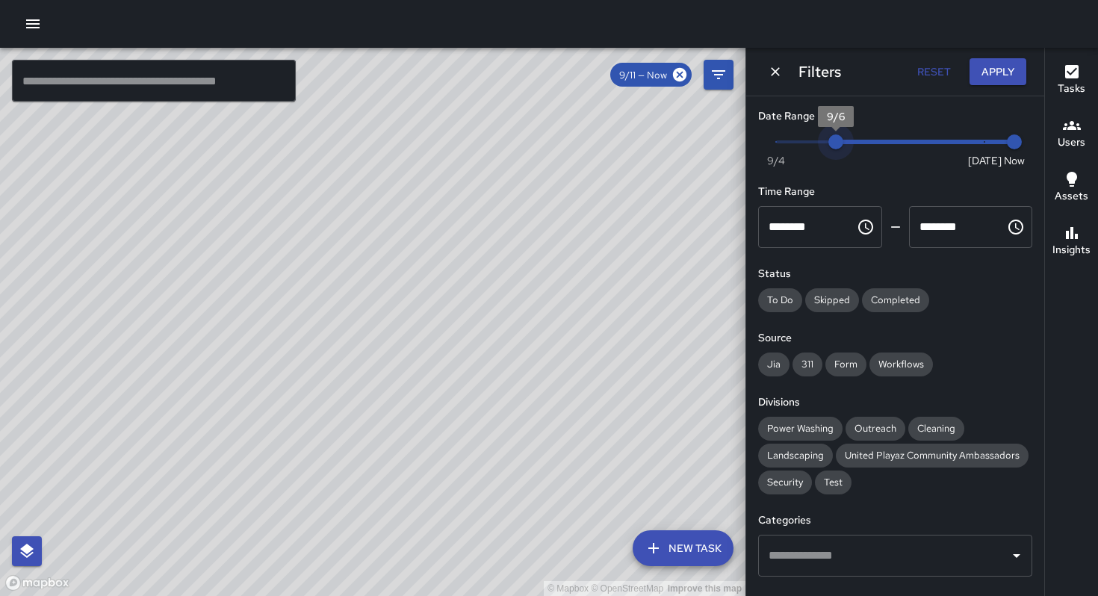
type input "*"
drag, startPoint x: 977, startPoint y: 144, endPoint x: 749, endPoint y: 137, distance: 228.7
click at [749, 137] on div "Date Range Now [DATE] [DATE] 9:53 am Time Range ******** ​ ******** ​ Status To…" at bounding box center [895, 346] width 298 height 500
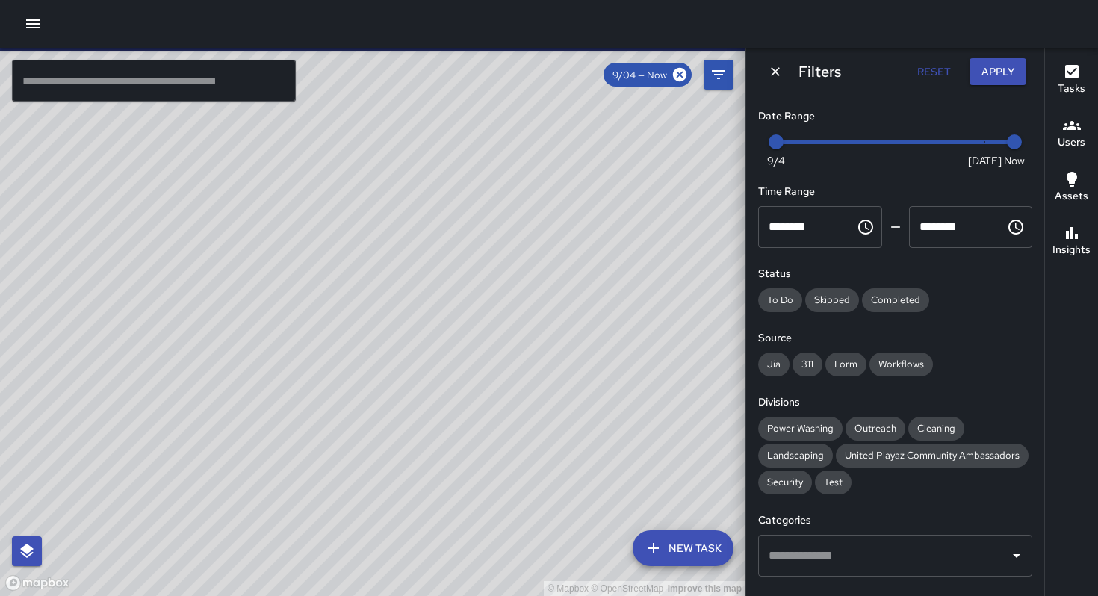
drag, startPoint x: 577, startPoint y: 263, endPoint x: 468, endPoint y: 361, distance: 146.5
click at [468, 361] on div "© Mapbox © OpenStreetMap Improve this map" at bounding box center [373, 322] width 746 height 548
click at [776, 78] on icon "Dismiss" at bounding box center [775, 71] width 15 height 15
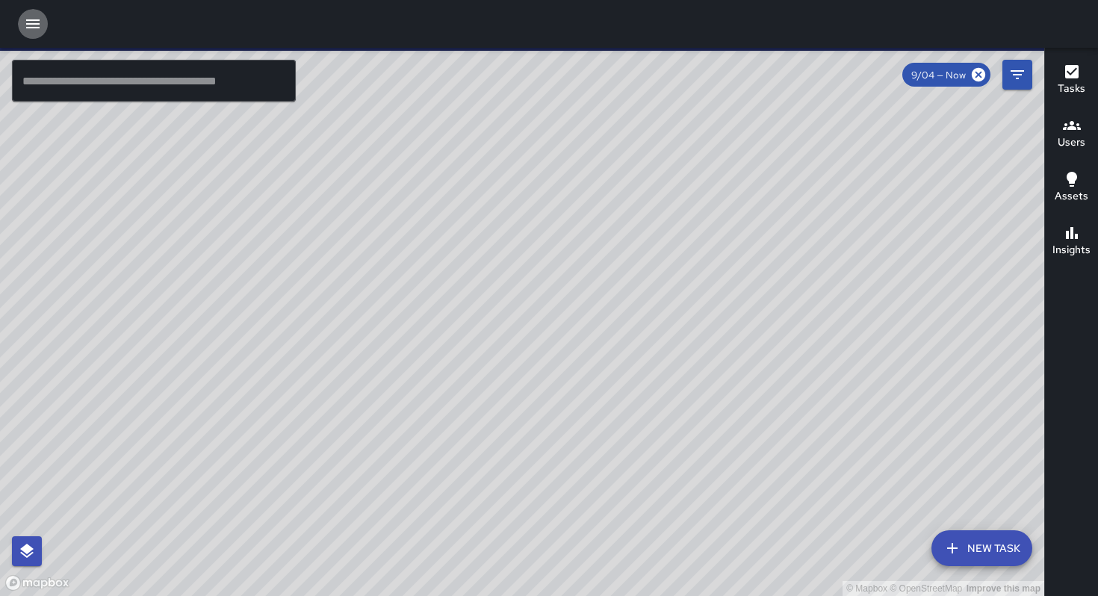
click at [37, 28] on icon "button" at bounding box center [33, 24] width 18 height 18
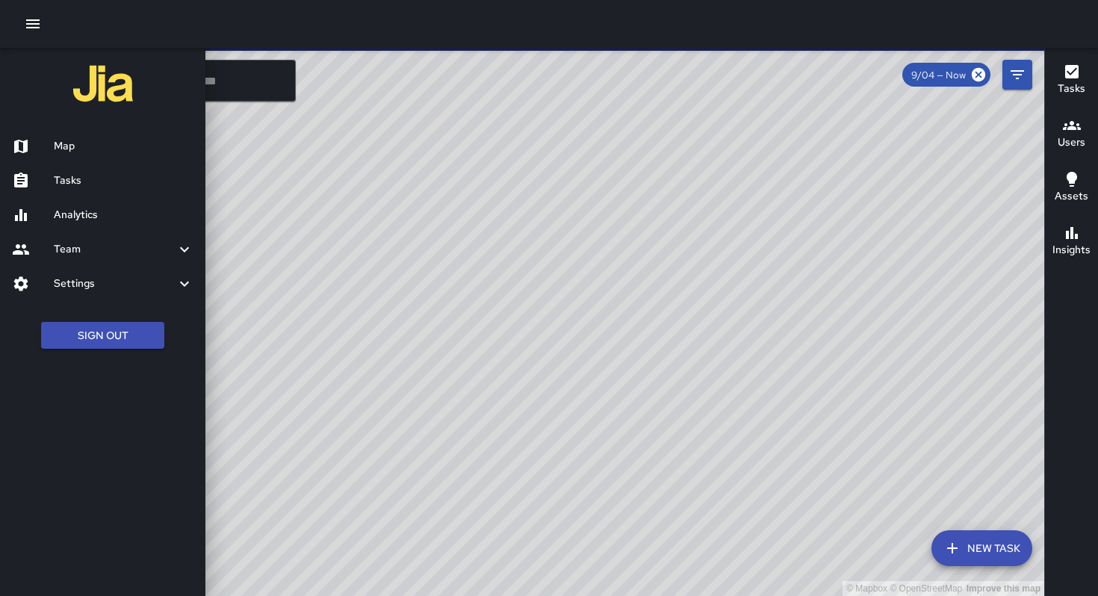
click at [87, 181] on h6 "Tasks" at bounding box center [124, 181] width 140 height 16
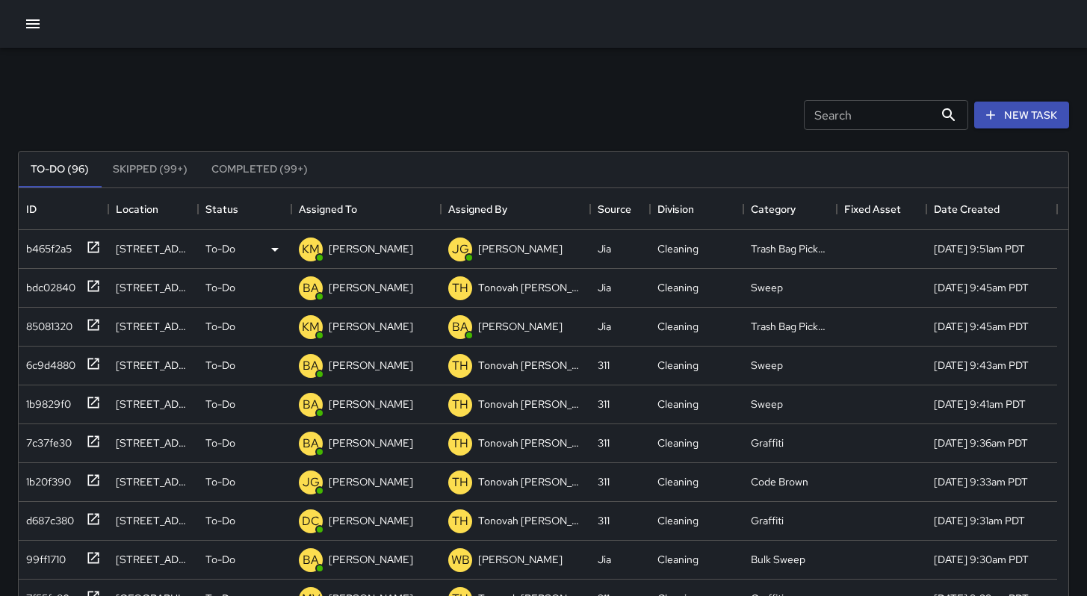
scroll to position [91, 0]
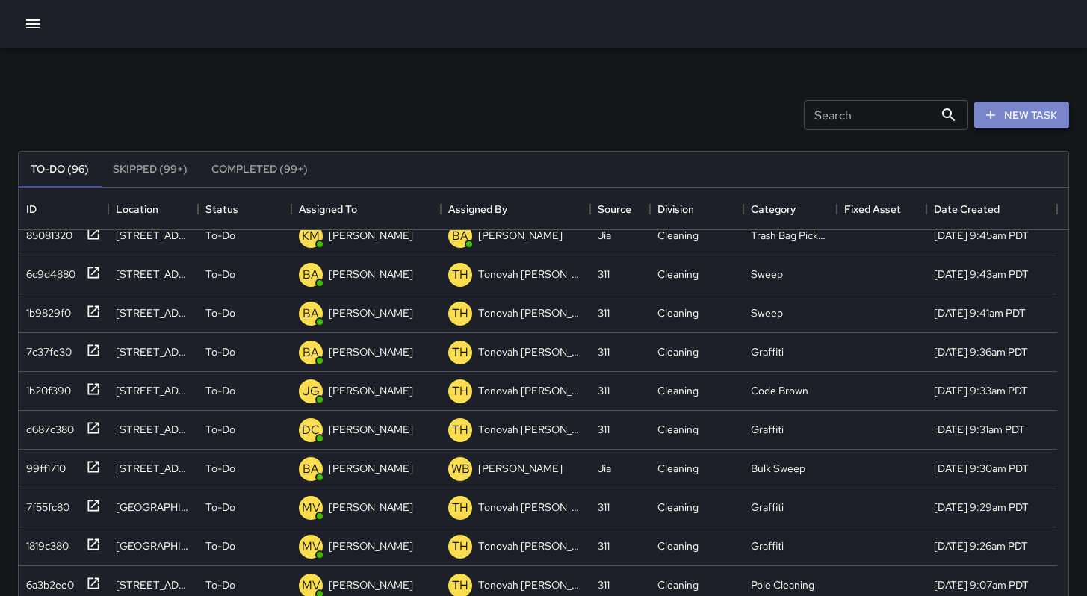
click at [1006, 121] on button "New Task" at bounding box center [1021, 116] width 95 height 28
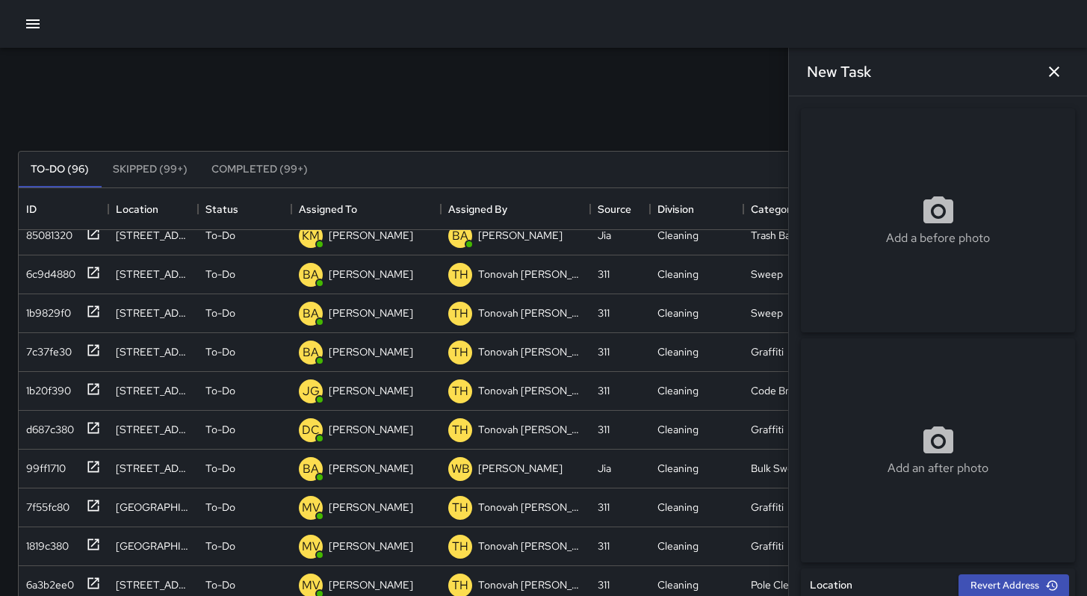
scroll to position [303, 0]
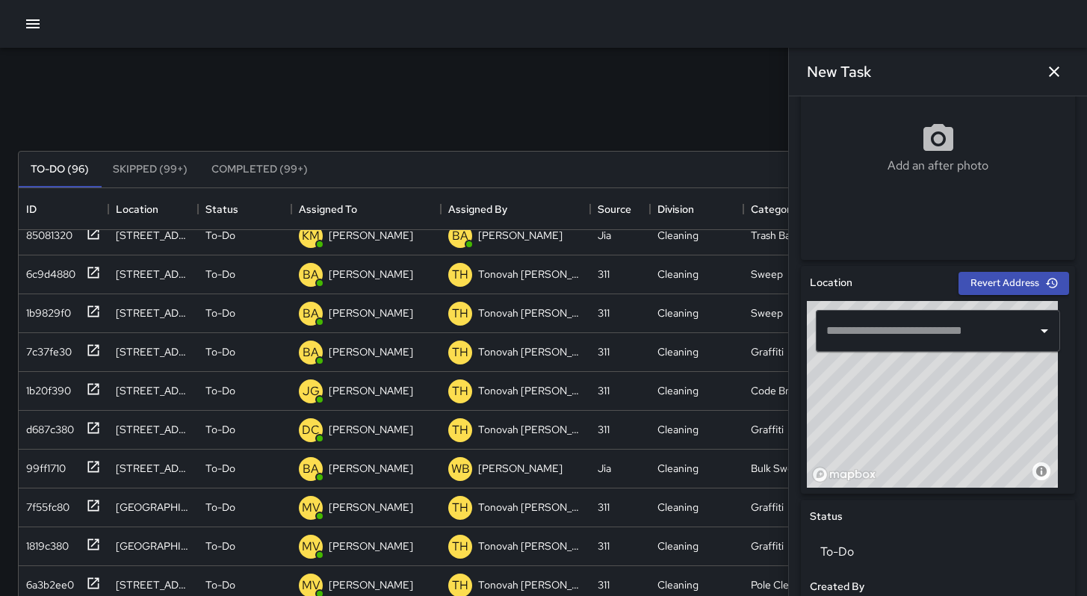
click at [893, 328] on input "text" at bounding box center [927, 331] width 208 height 28
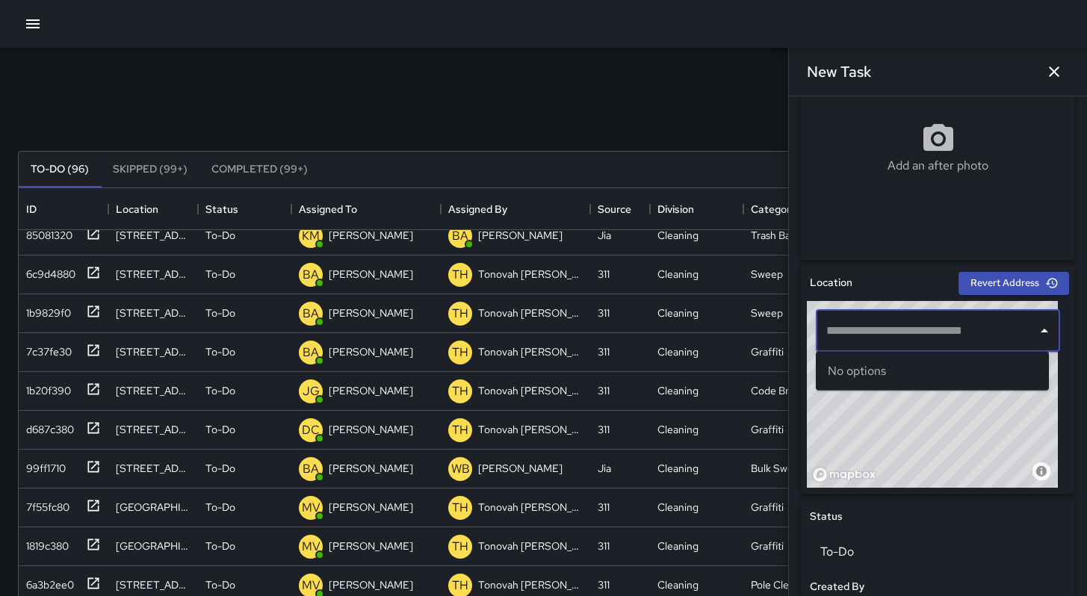
paste input "**********"
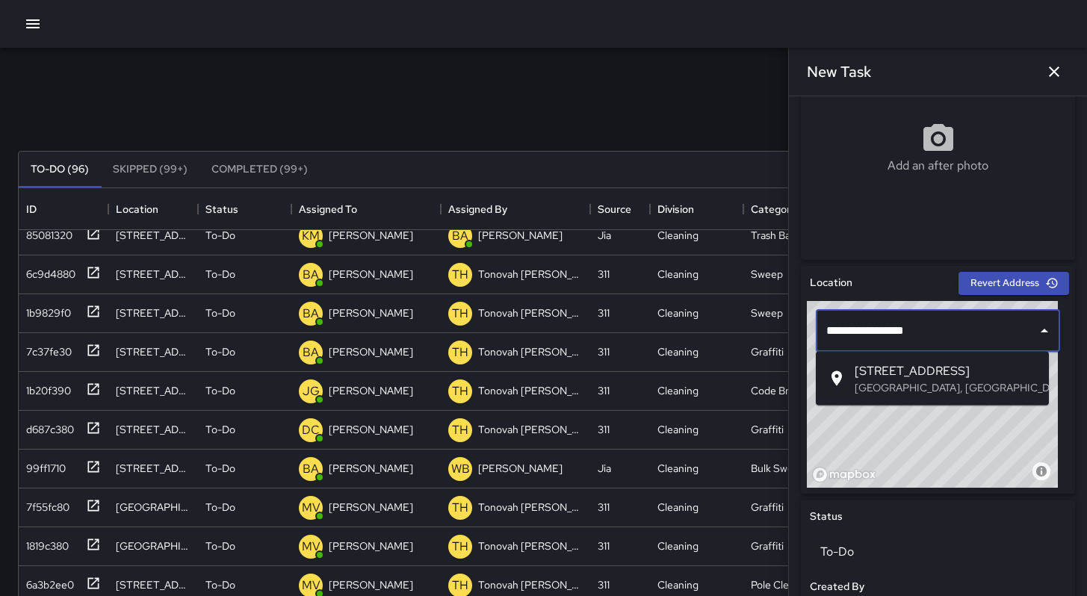
click at [884, 373] on span "[STREET_ADDRESS]" at bounding box center [946, 371] width 182 height 18
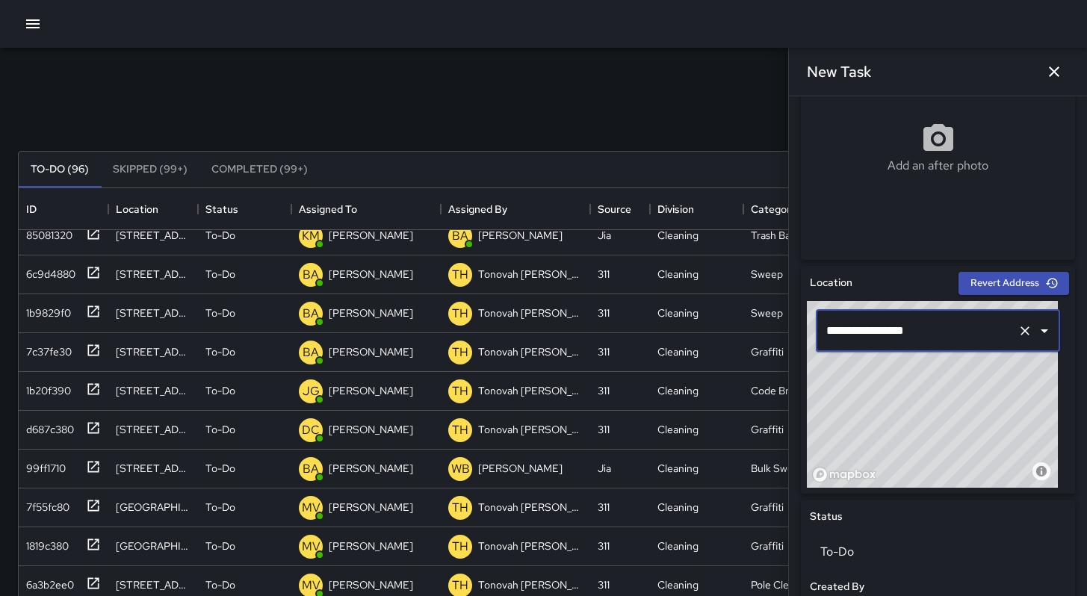
type input "**********"
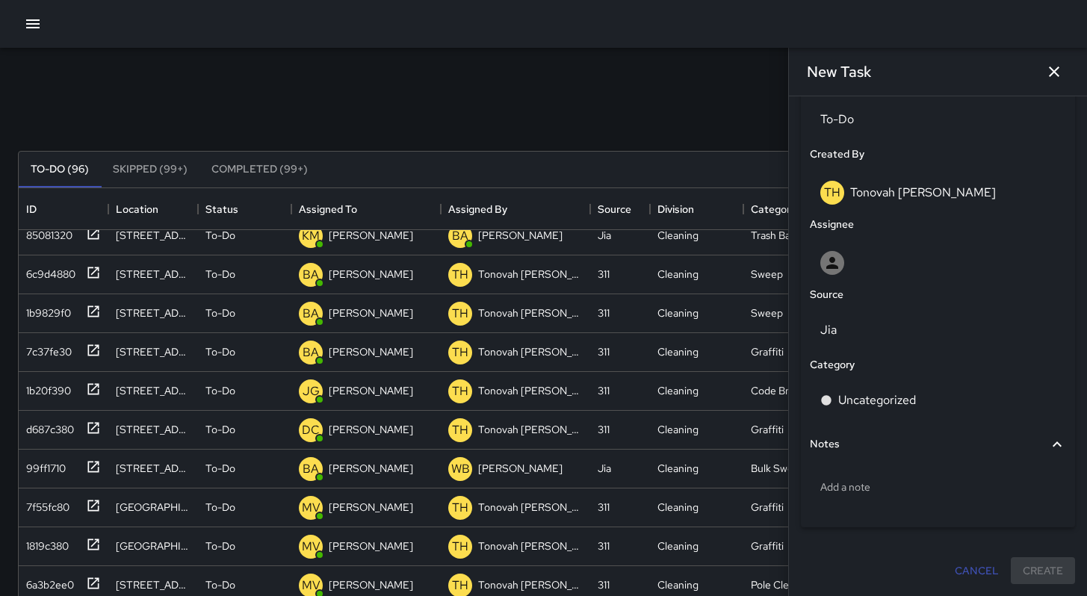
scroll to position [286, 0]
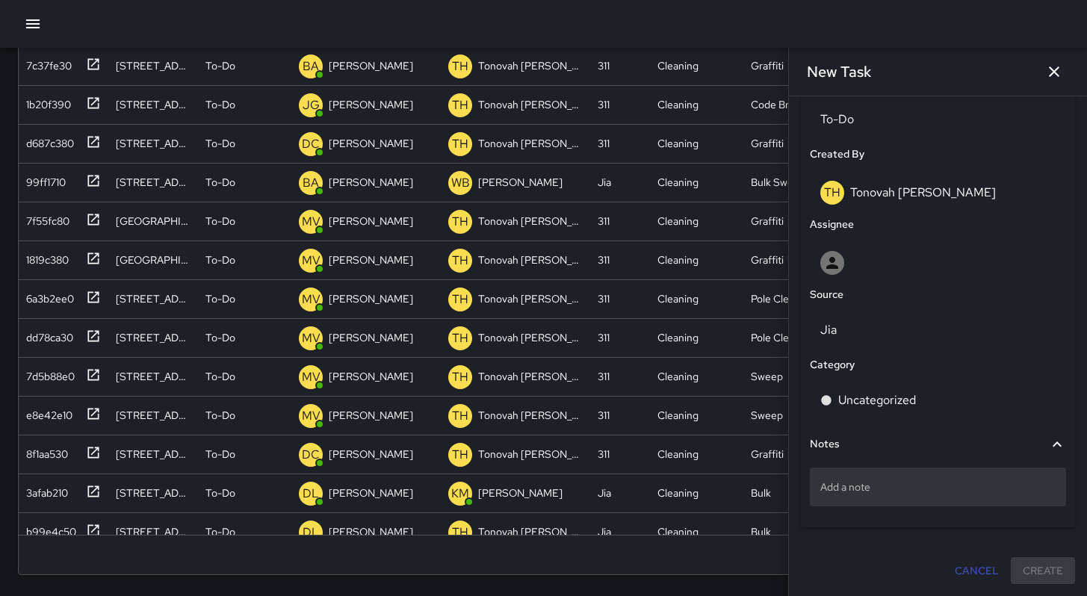
click at [858, 477] on div "Add a note" at bounding box center [938, 487] width 256 height 39
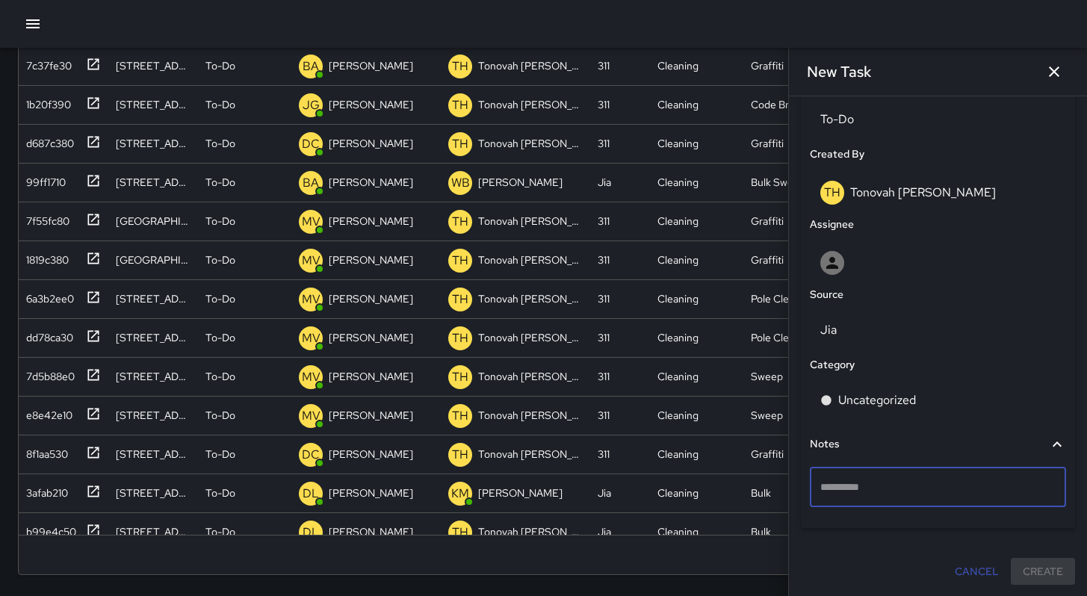
type textarea "**********"
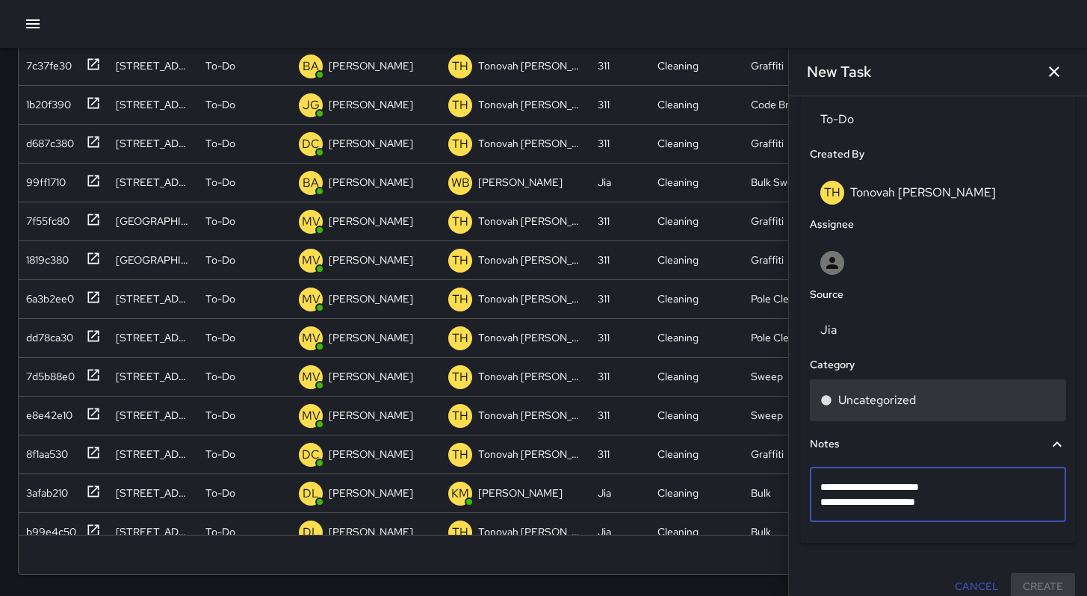
click at [864, 397] on p "Uncategorized" at bounding box center [877, 400] width 78 height 18
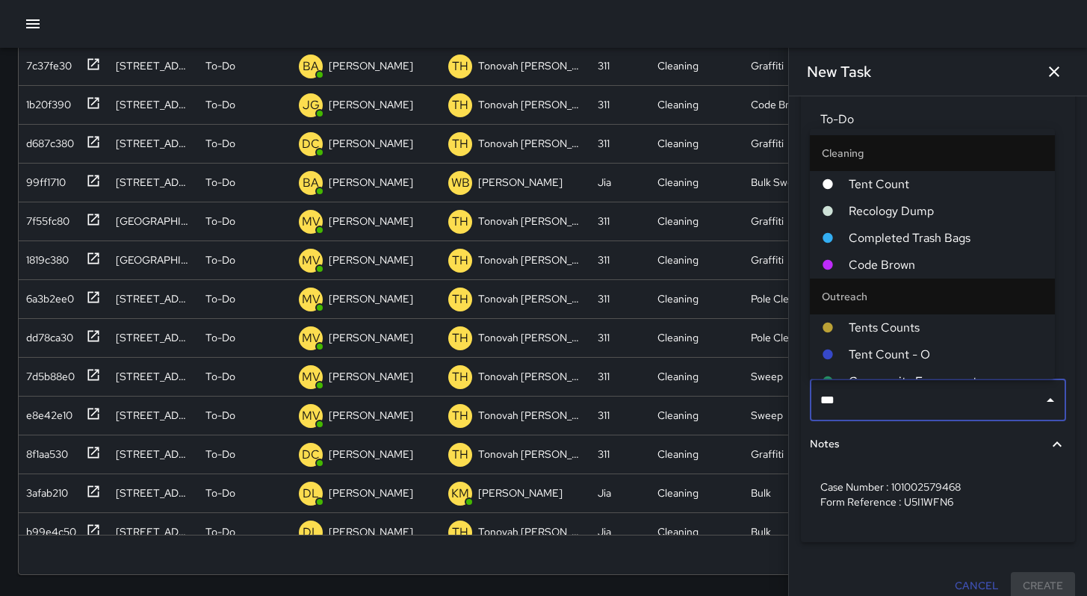
type input "****"
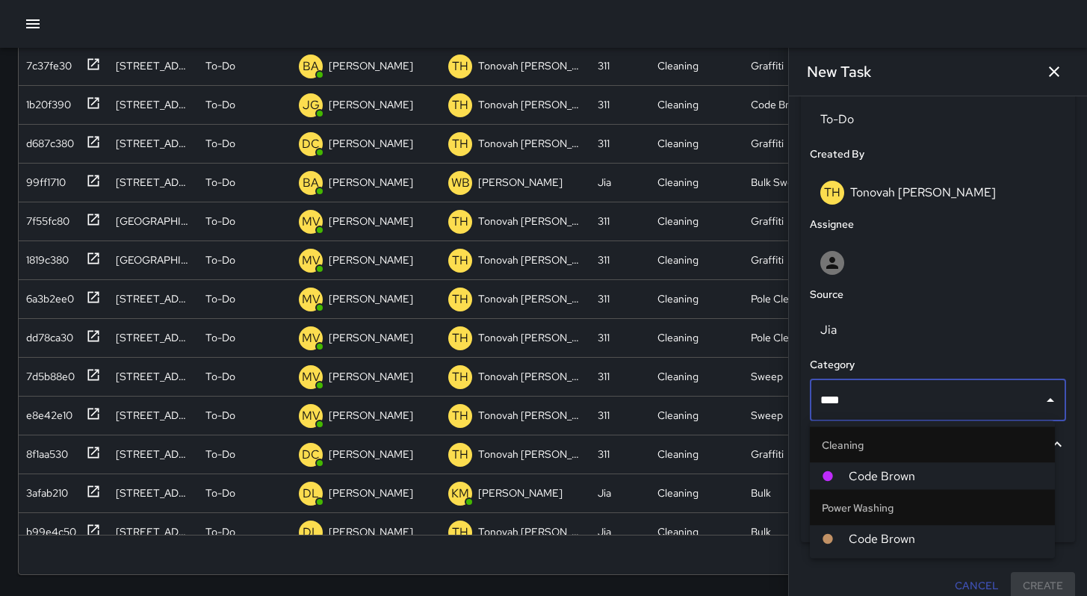
click at [873, 465] on li "Code Brown" at bounding box center [932, 476] width 245 height 27
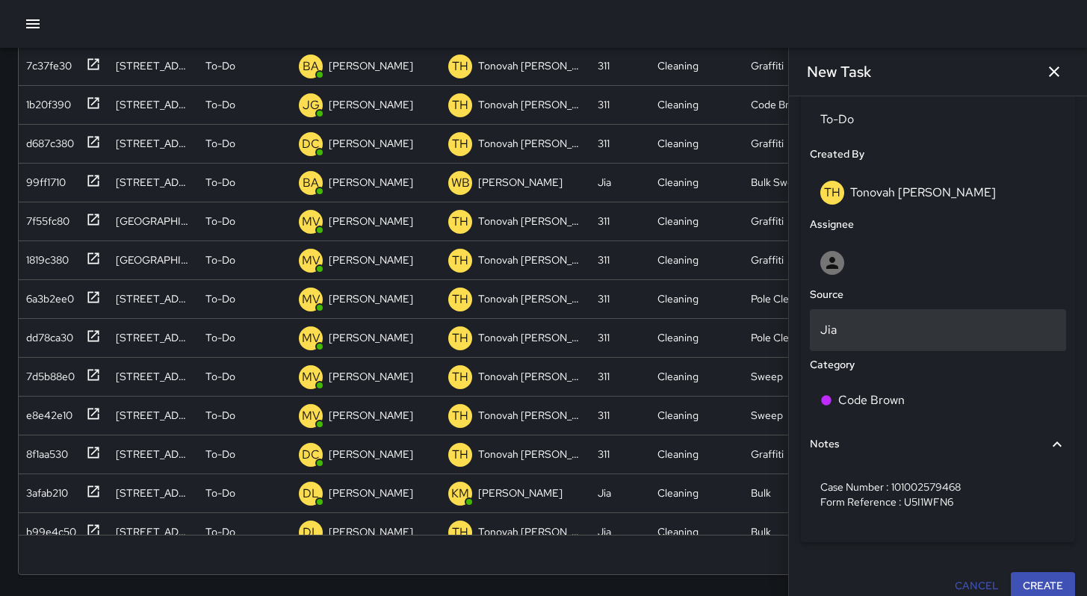
click at [851, 332] on p "Jia" at bounding box center [937, 330] width 235 height 18
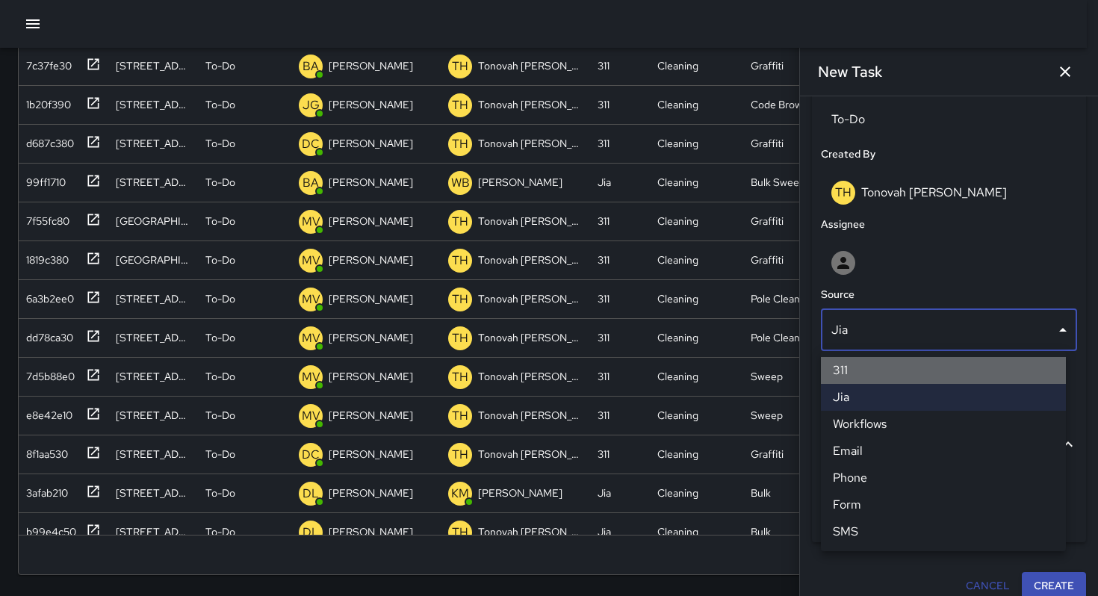
click at [859, 367] on li "311" at bounding box center [943, 370] width 245 height 27
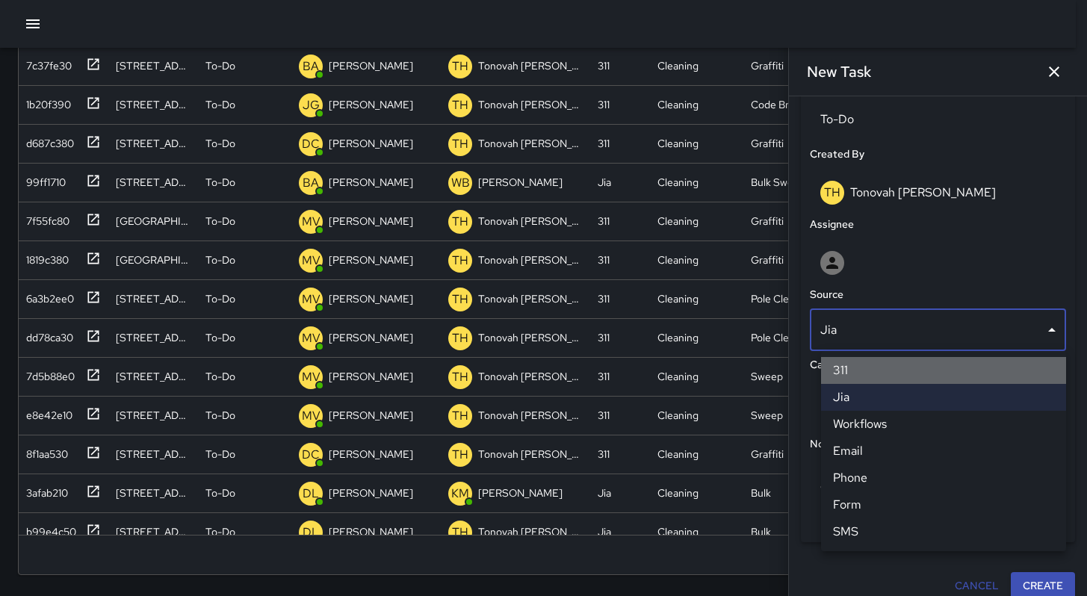
scroll to position [12, 12]
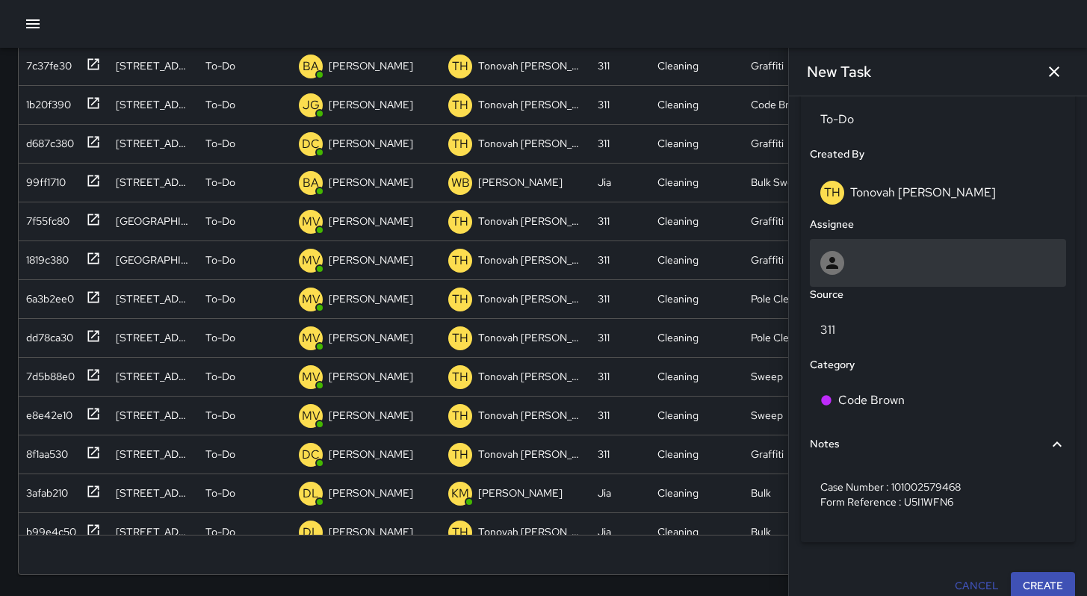
click at [861, 251] on div at bounding box center [937, 263] width 235 height 24
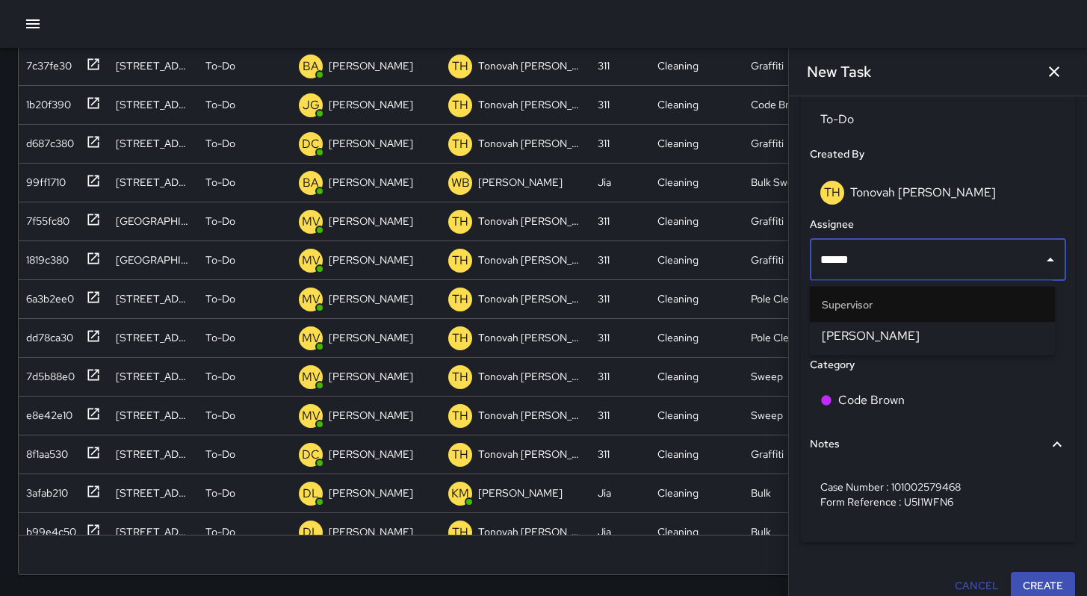
type input "*******"
click at [867, 338] on span "[PERSON_NAME]" at bounding box center [932, 336] width 221 height 18
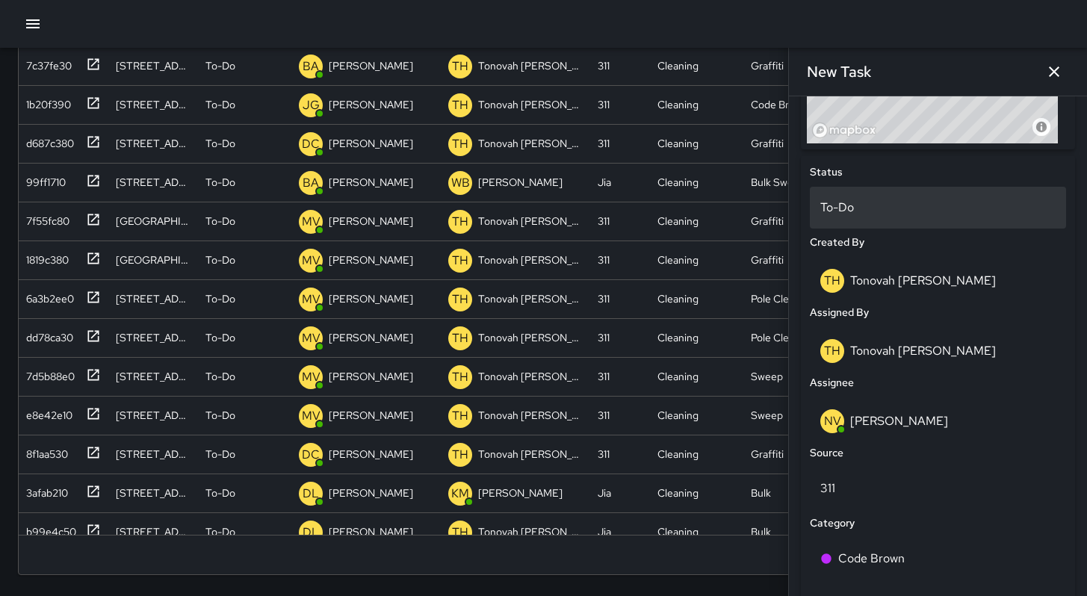
scroll to position [620, 0]
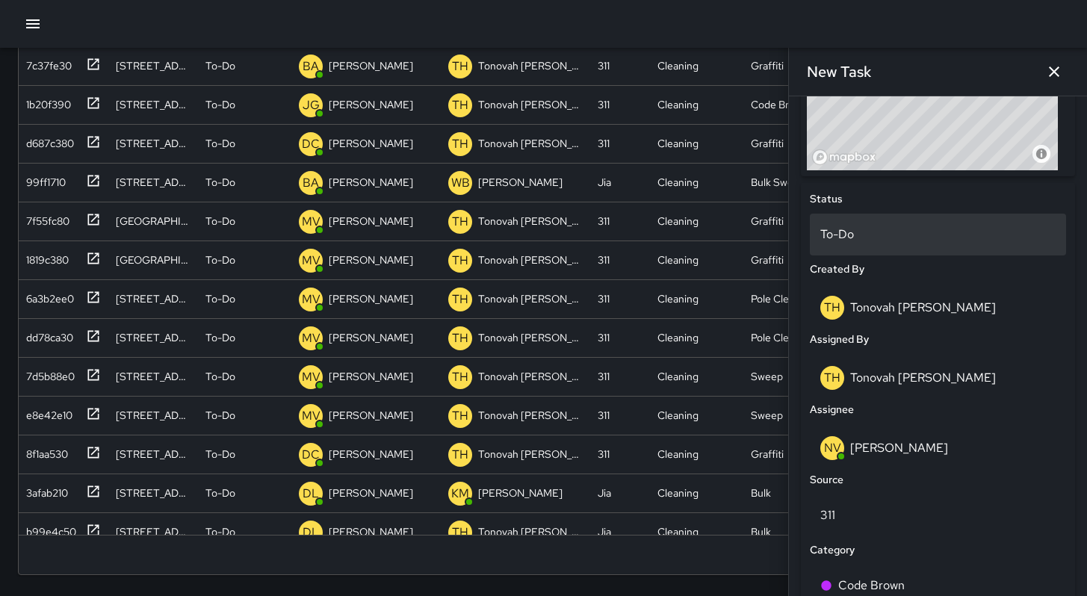
click at [891, 237] on p "To-Do" at bounding box center [937, 235] width 235 height 18
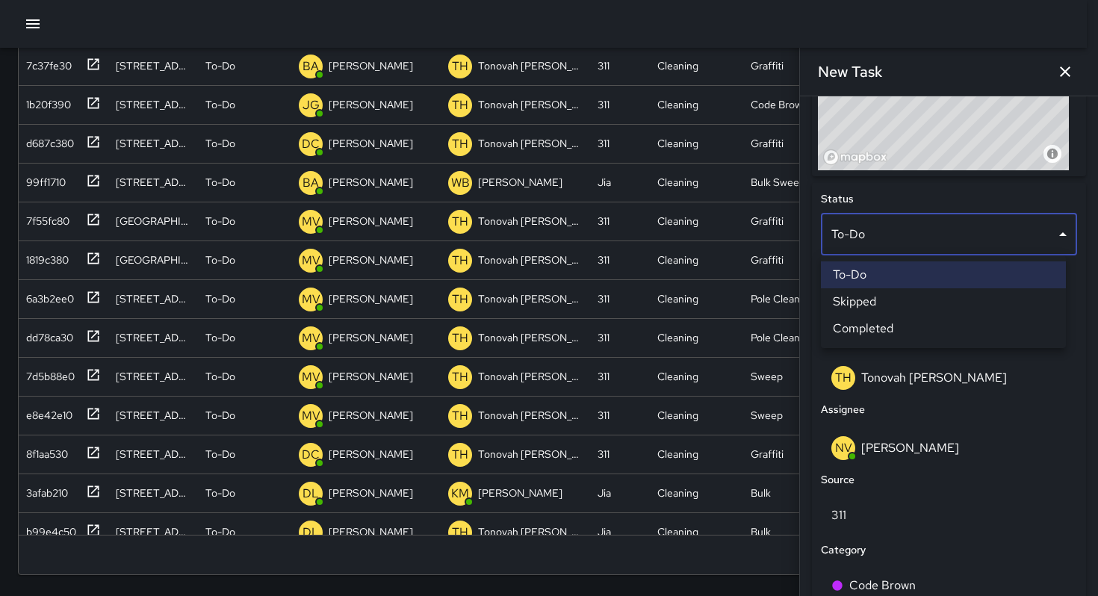
click at [978, 430] on div at bounding box center [549, 298] width 1098 height 596
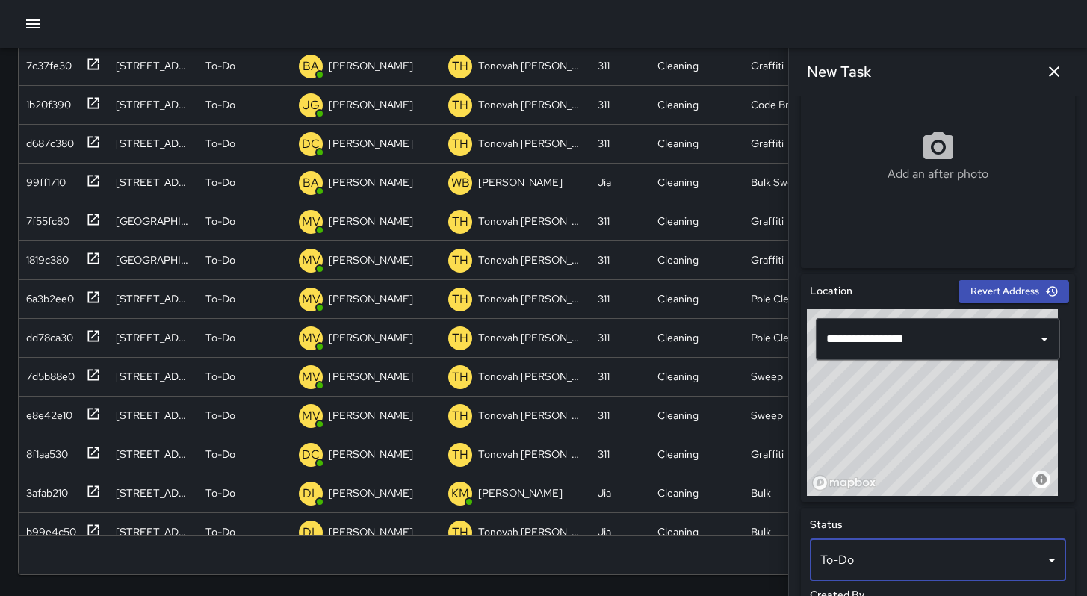
scroll to position [0, 0]
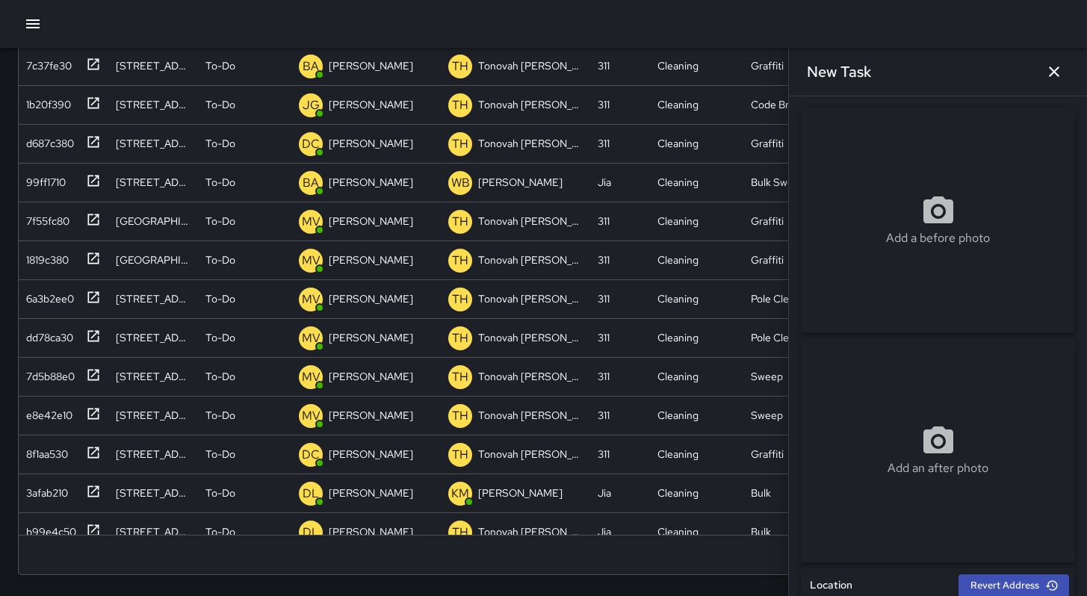
click at [923, 219] on icon at bounding box center [938, 209] width 30 height 27
click at [852, 269] on div "Add a before photo" at bounding box center [938, 220] width 274 height 224
type input "**********"
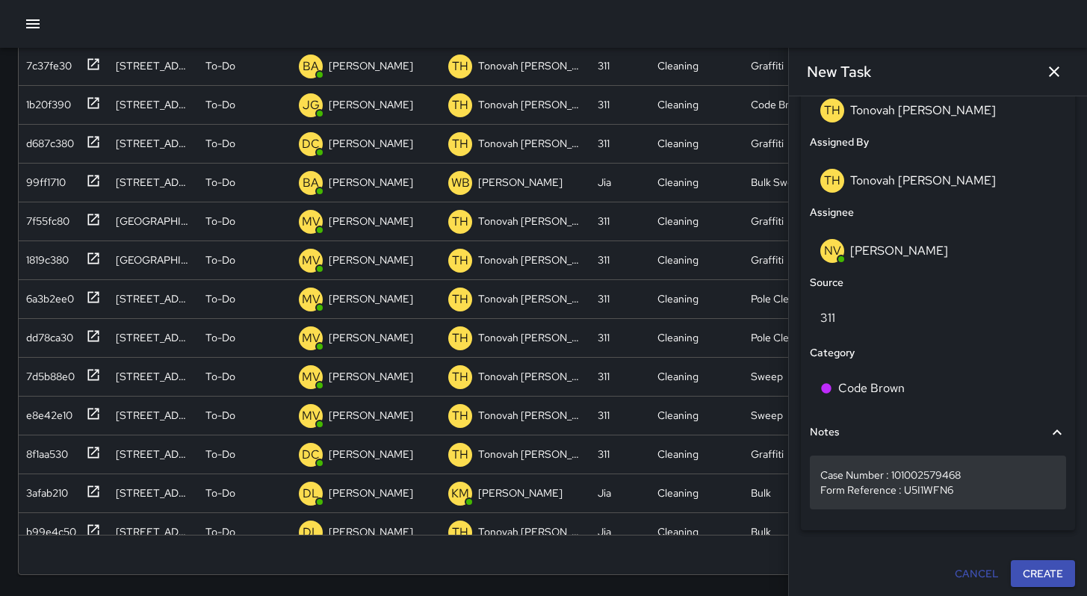
scroll to position [820, 0]
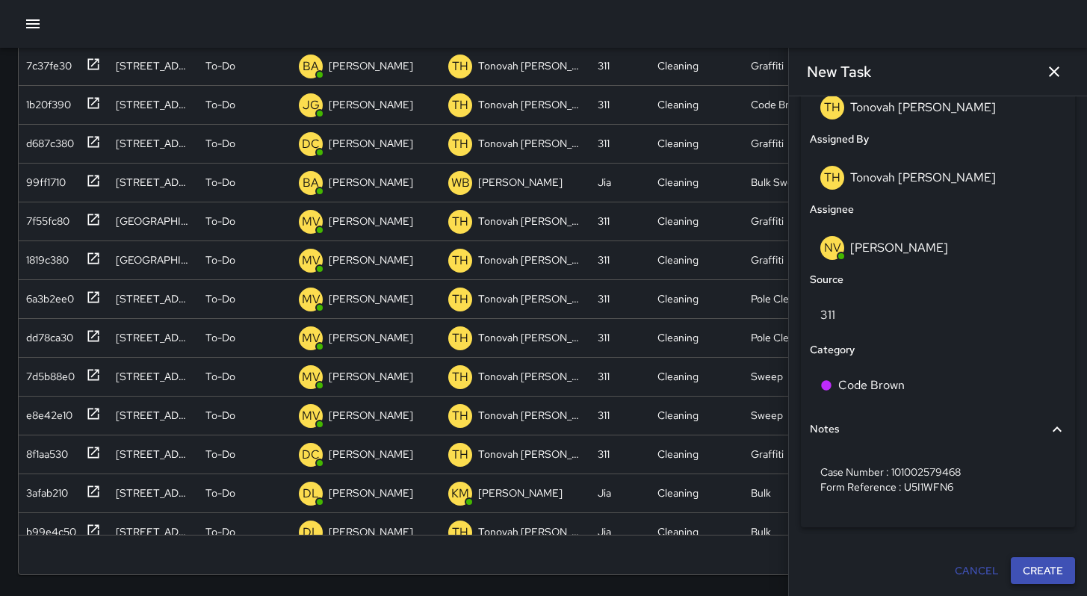
click at [1029, 570] on button "Create" at bounding box center [1043, 571] width 64 height 28
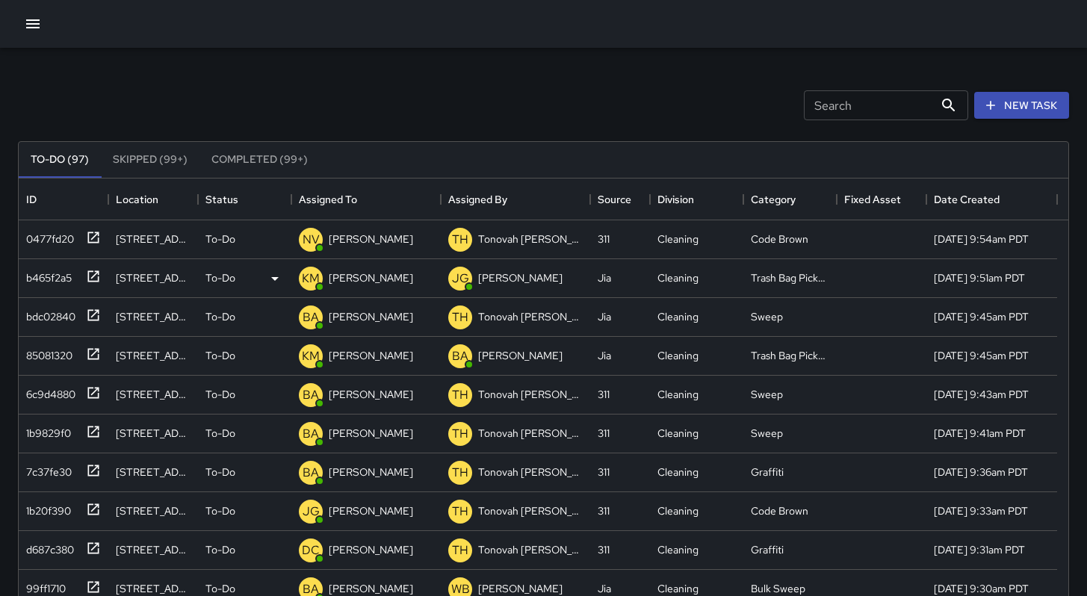
scroll to position [0, 0]
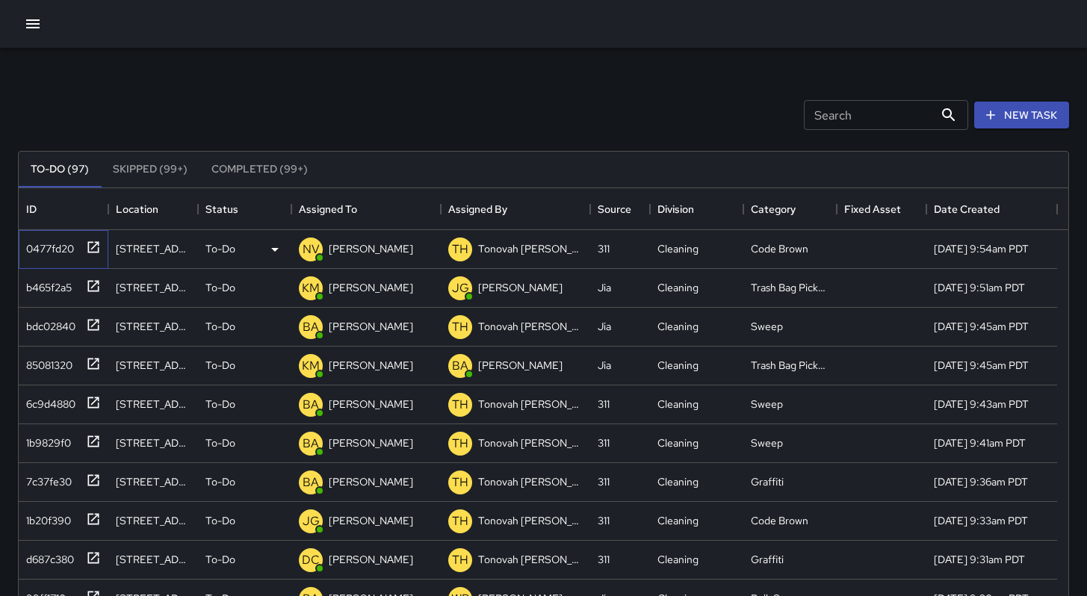
click at [45, 251] on div "0477fd20" at bounding box center [47, 245] width 54 height 21
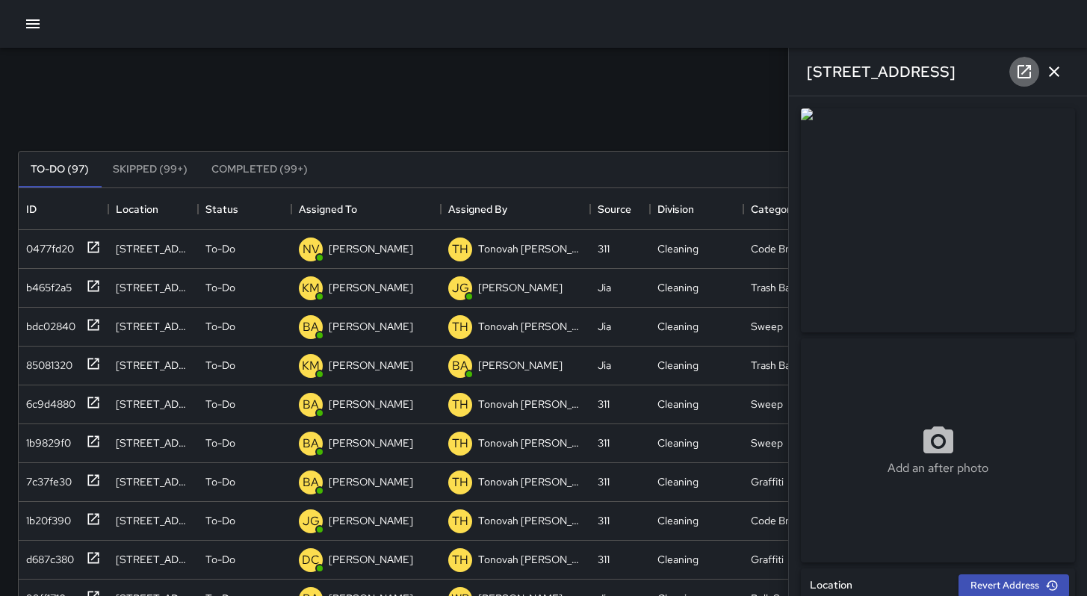
click at [1024, 71] on icon at bounding box center [1024, 71] width 13 height 13
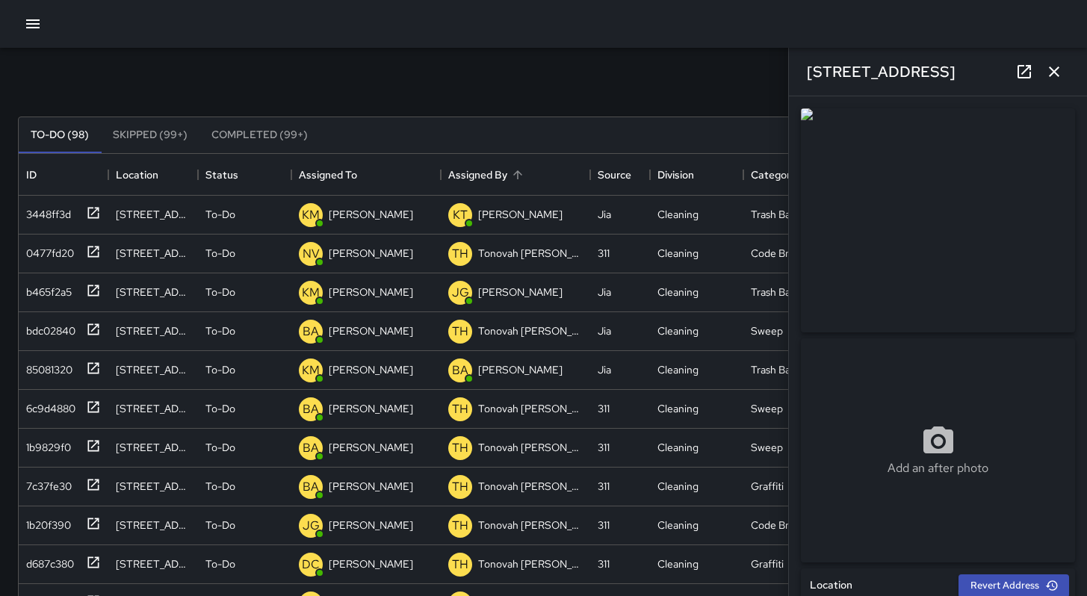
scroll to position [103, 0]
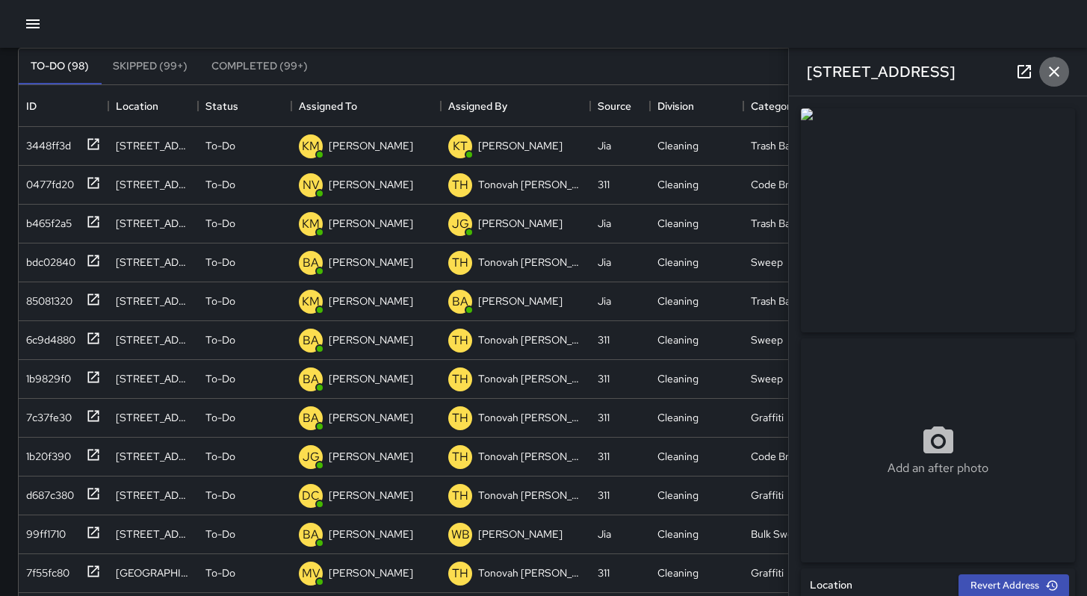
click at [1056, 75] on icon "button" at bounding box center [1054, 72] width 18 height 18
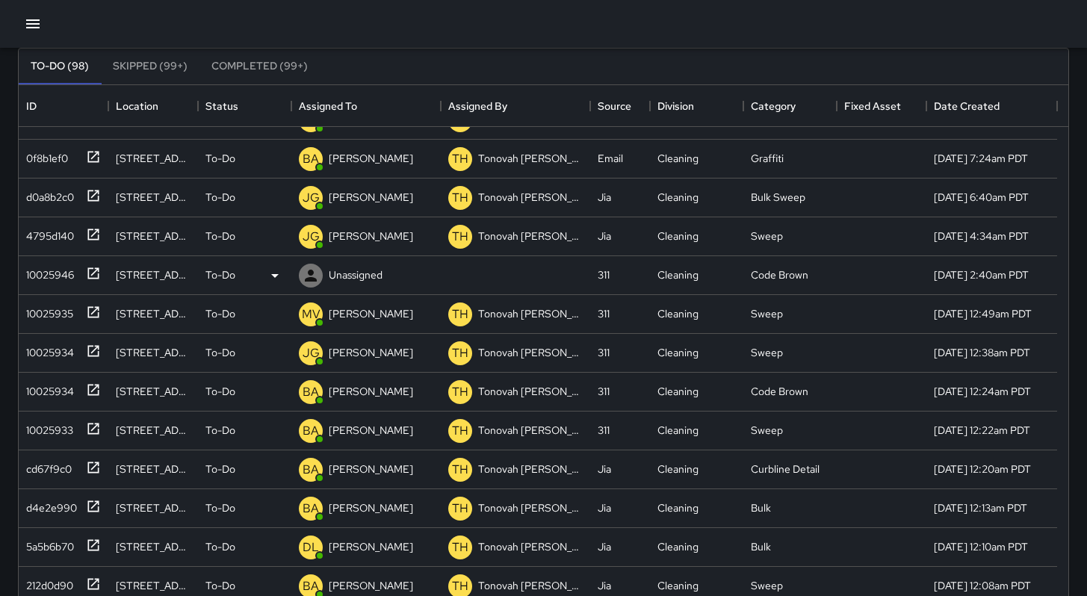
scroll to position [802, 0]
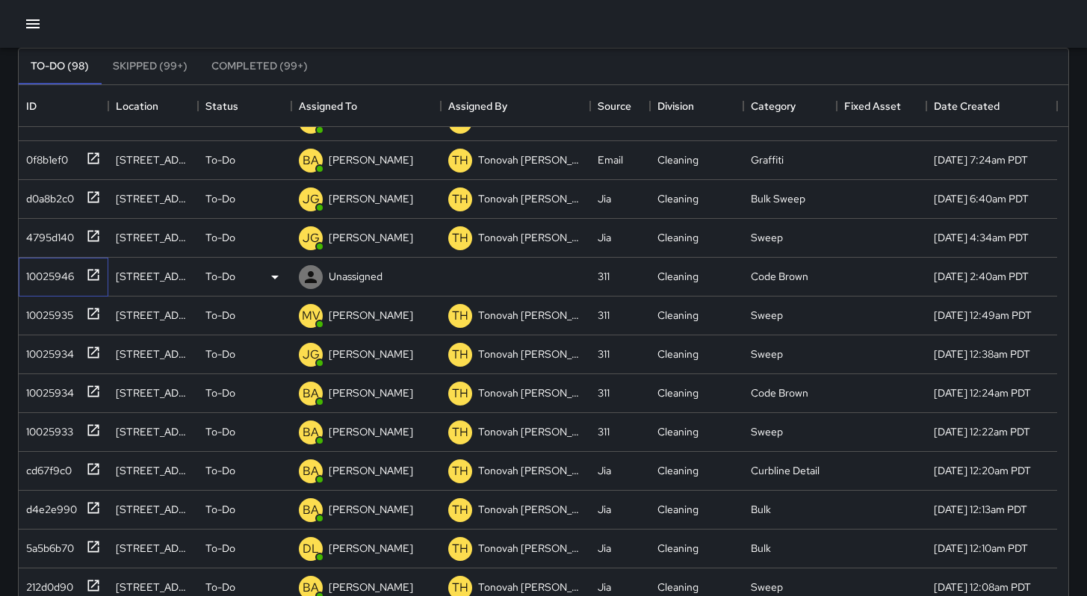
click at [34, 272] on div "10025946" at bounding box center [47, 273] width 54 height 21
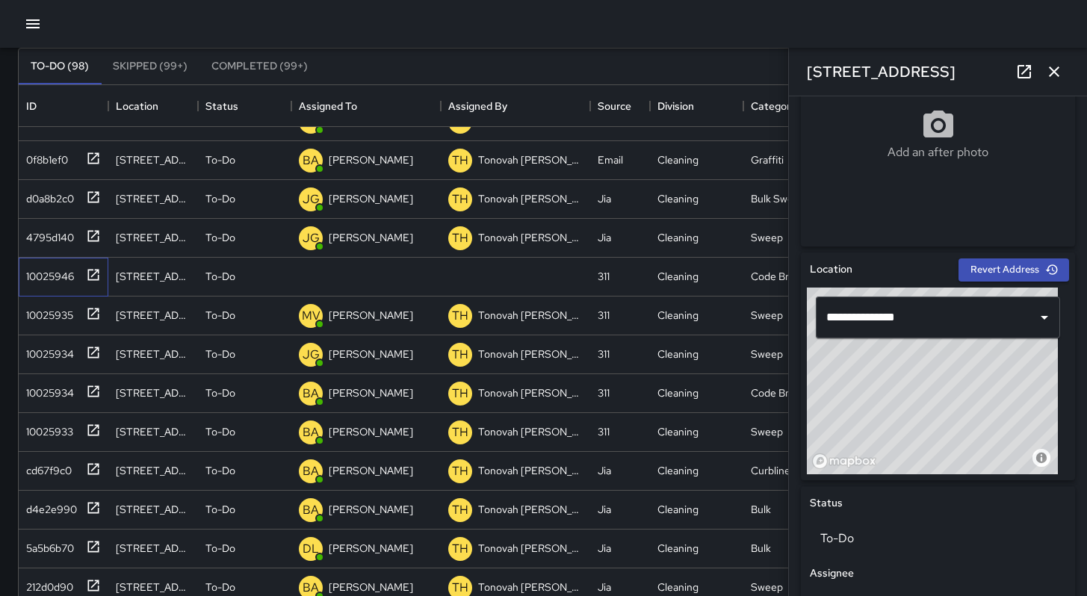
scroll to position [746, 0]
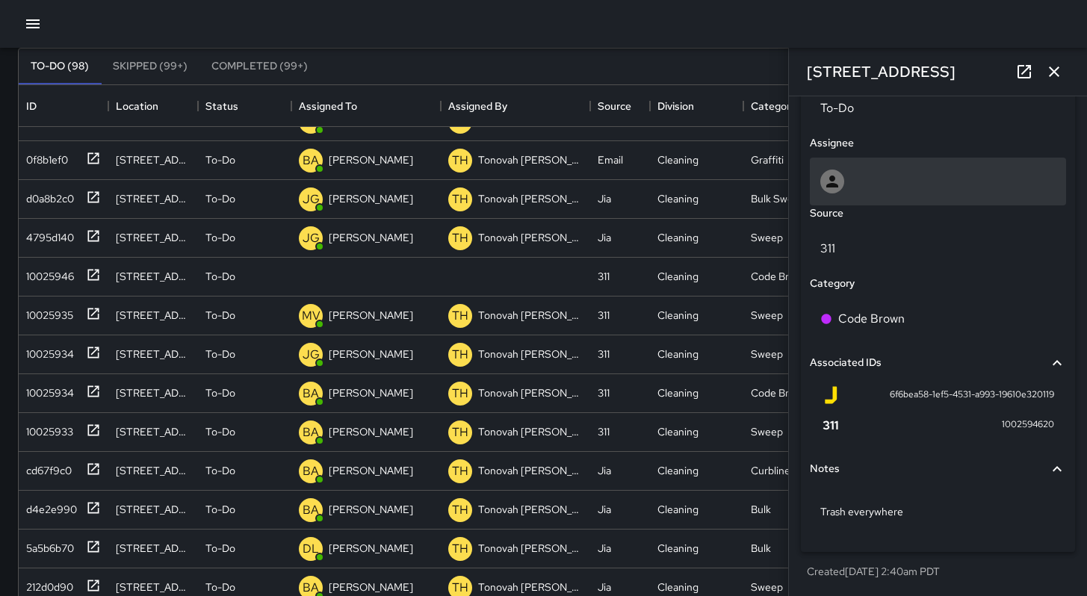
click at [847, 186] on div at bounding box center [937, 182] width 235 height 24
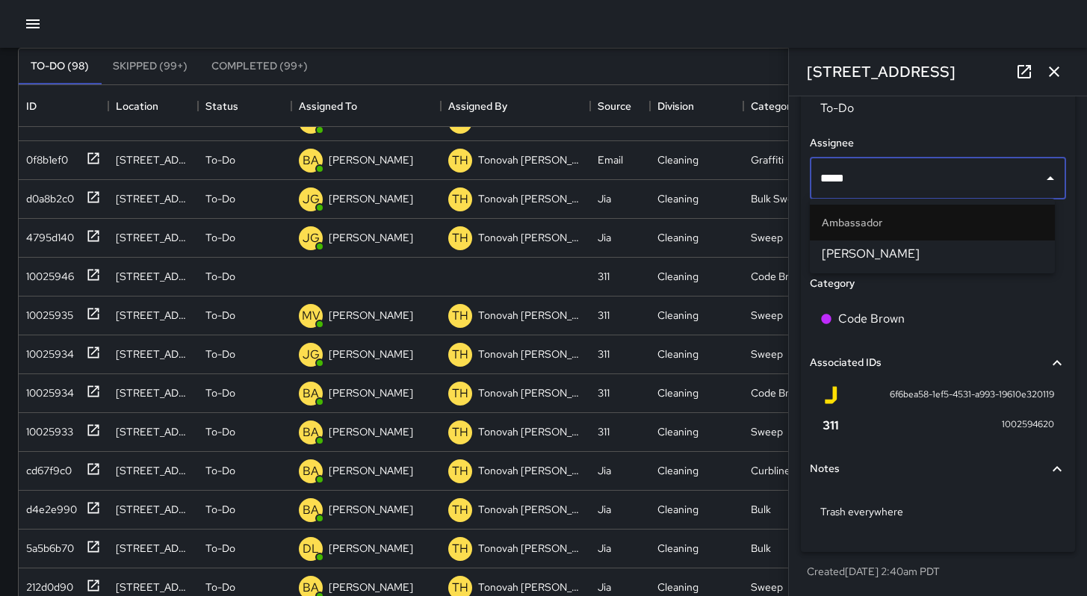
type input "******"
click at [864, 248] on span "[PERSON_NAME]" at bounding box center [932, 254] width 221 height 18
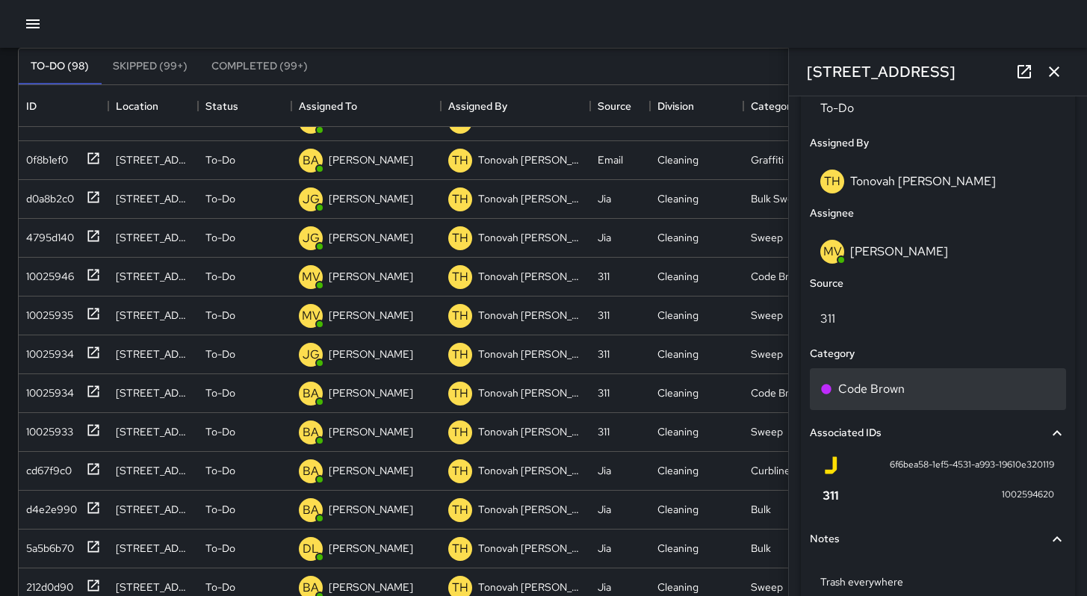
click at [886, 389] on p "Code Brown" at bounding box center [871, 389] width 66 height 18
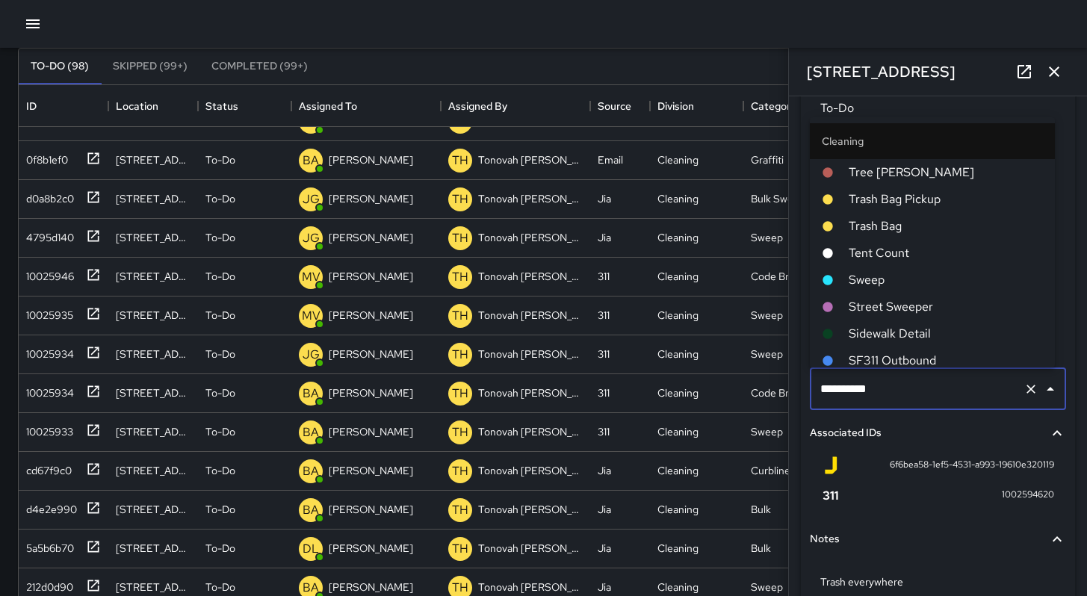
scroll to position [518, 0]
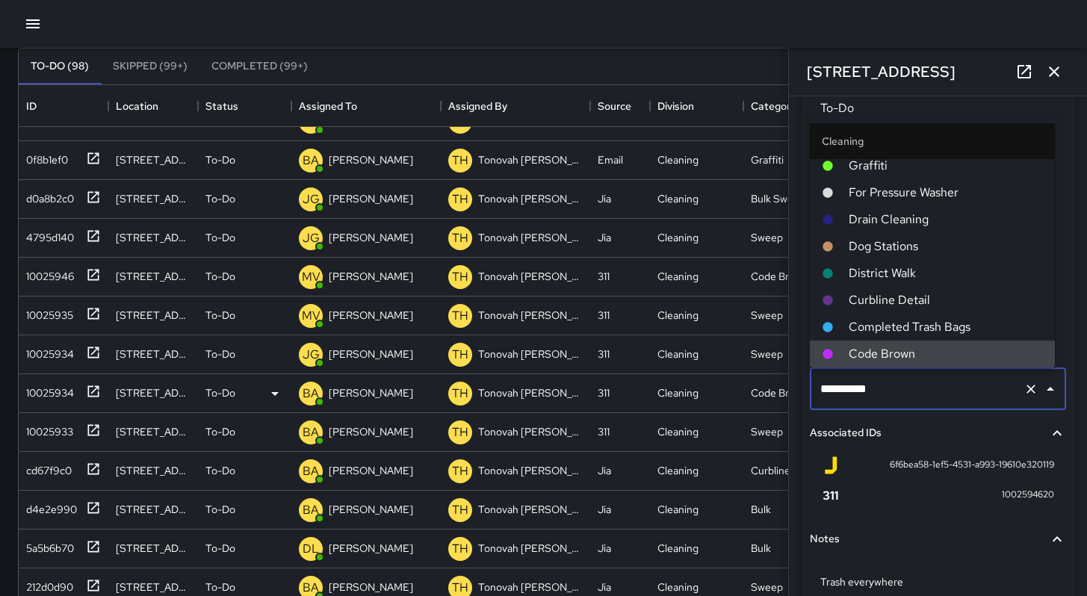
drag, startPoint x: 893, startPoint y: 390, endPoint x: 776, endPoint y: 389, distance: 116.5
click at [778, 391] on div "Search Search New Task To-Do (98) Skipped (99+) Completed (99+) ID Location Sta…" at bounding box center [543, 362] width 1087 height 835
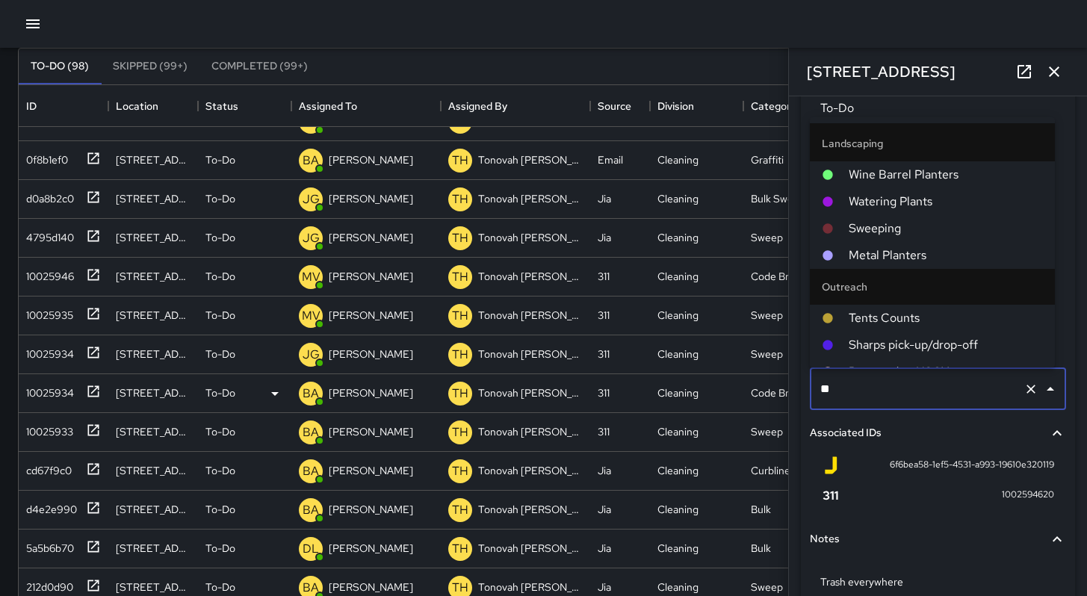
scroll to position [0, 0]
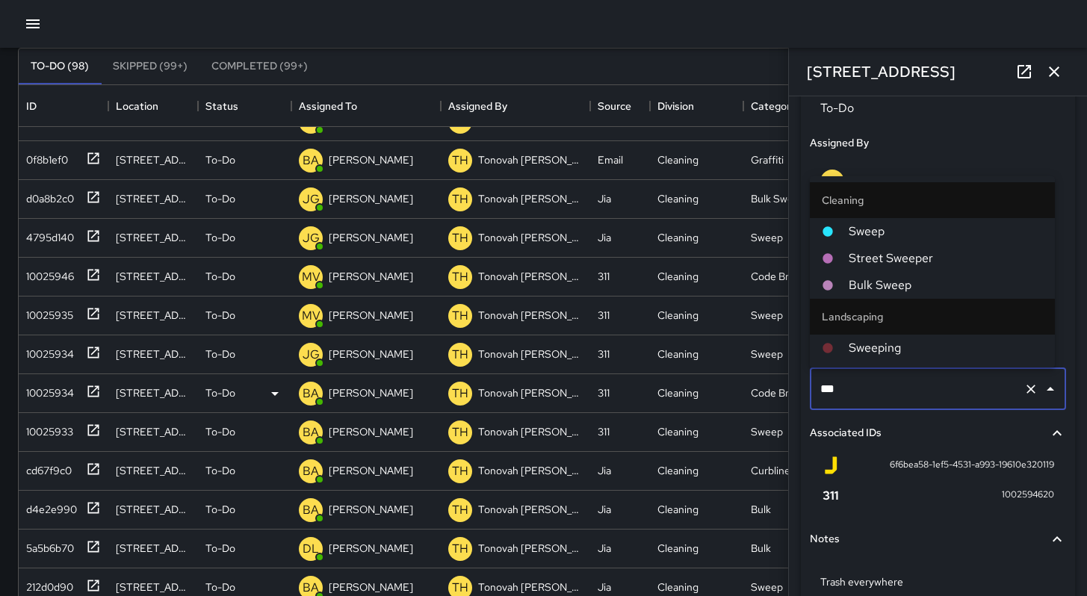
type input "****"
click at [861, 235] on span "Sweep" at bounding box center [946, 232] width 194 height 18
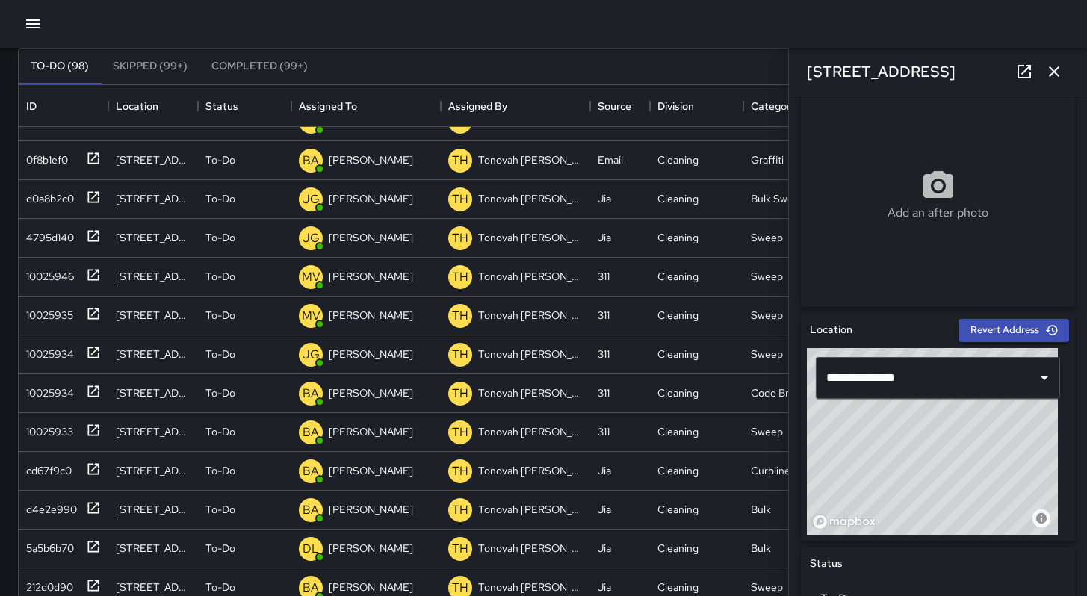
scroll to position [385, 0]
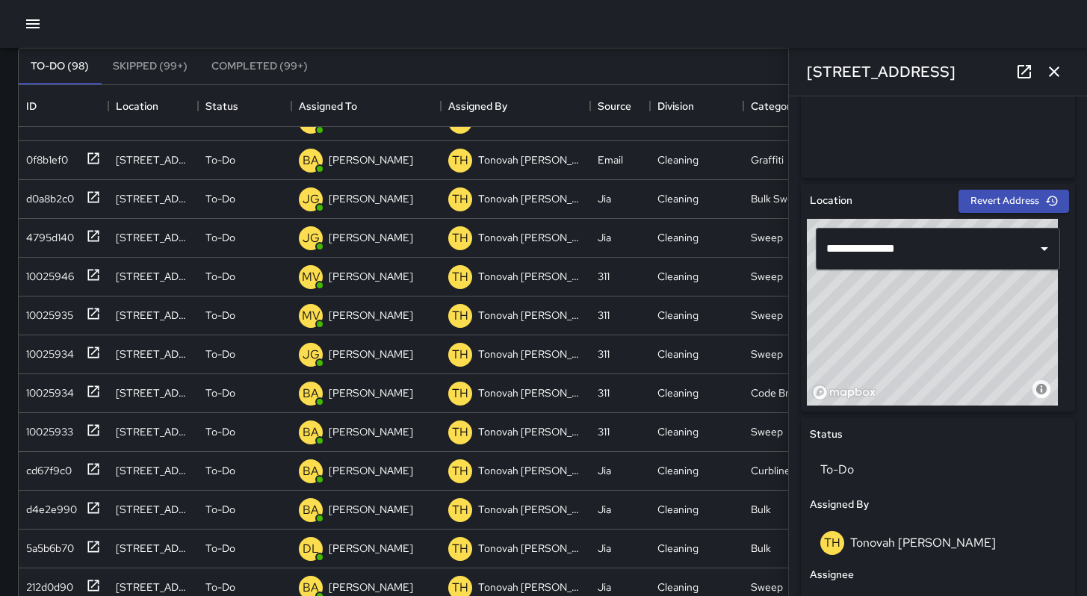
click at [1055, 66] on icon "button" at bounding box center [1054, 72] width 18 height 18
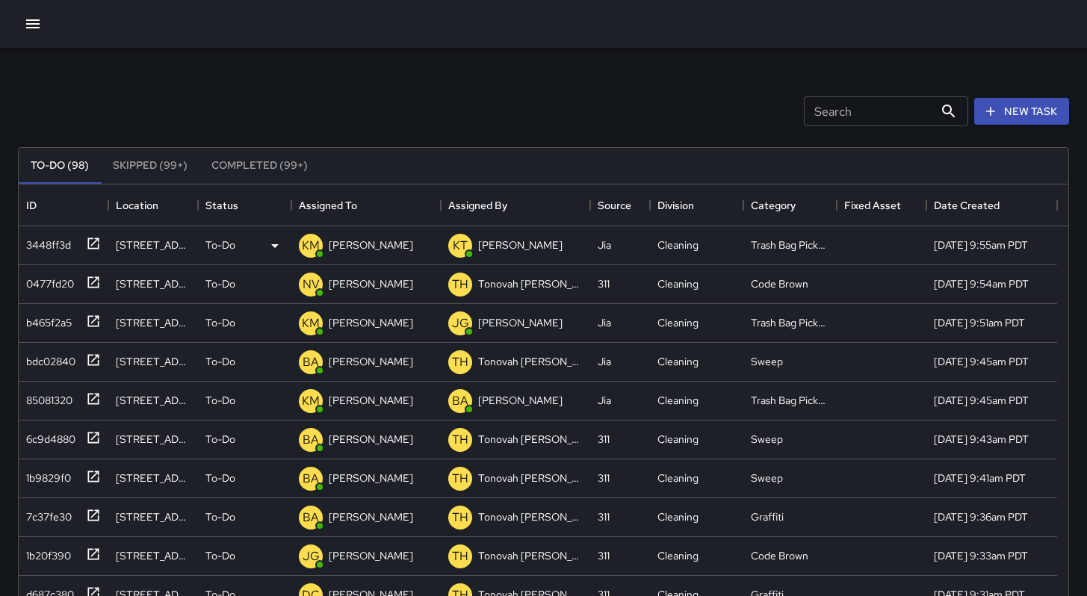
scroll to position [0, 0]
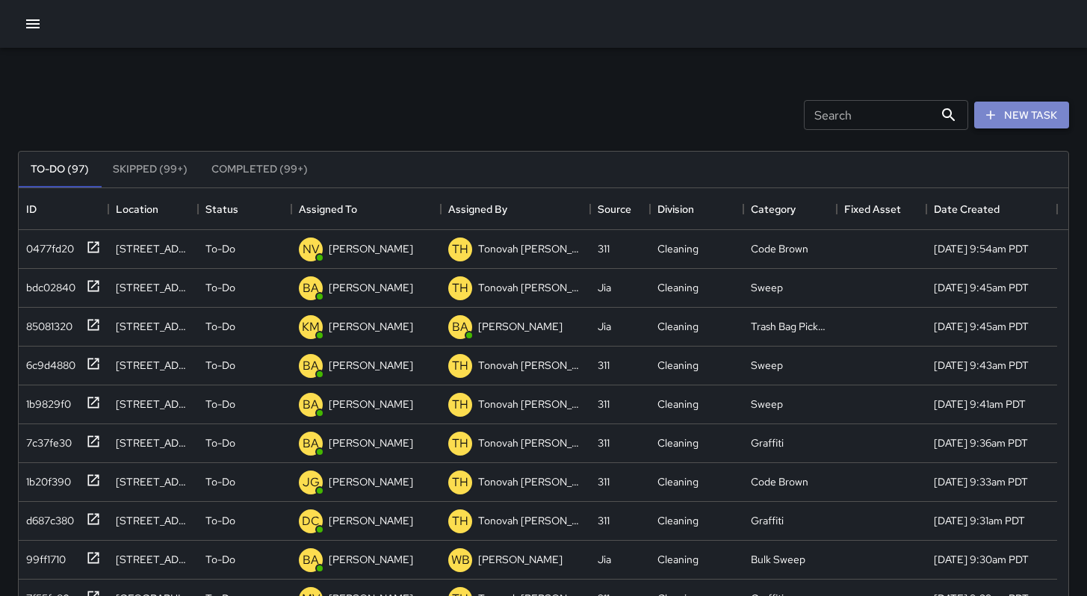
click at [1005, 122] on button "New Task" at bounding box center [1021, 116] width 95 height 28
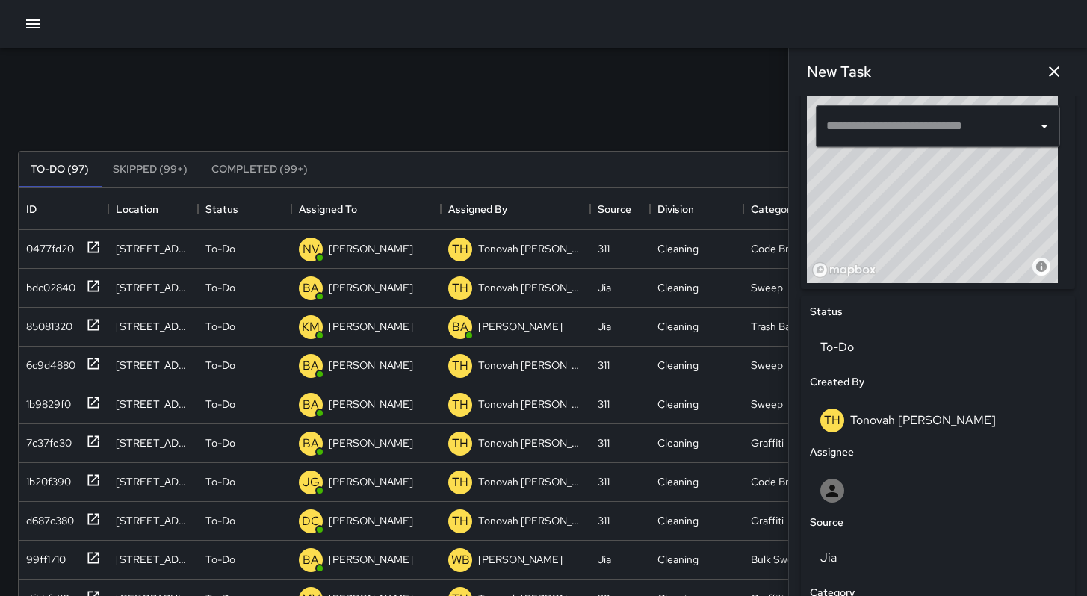
scroll to position [735, 0]
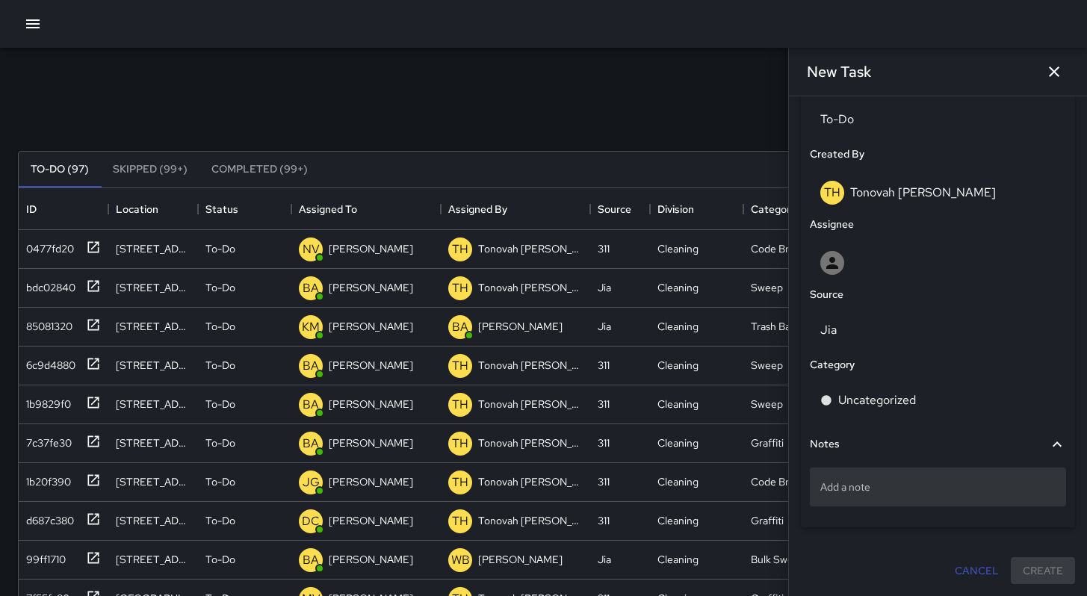
click at [867, 492] on p "Add a note" at bounding box center [937, 487] width 235 height 15
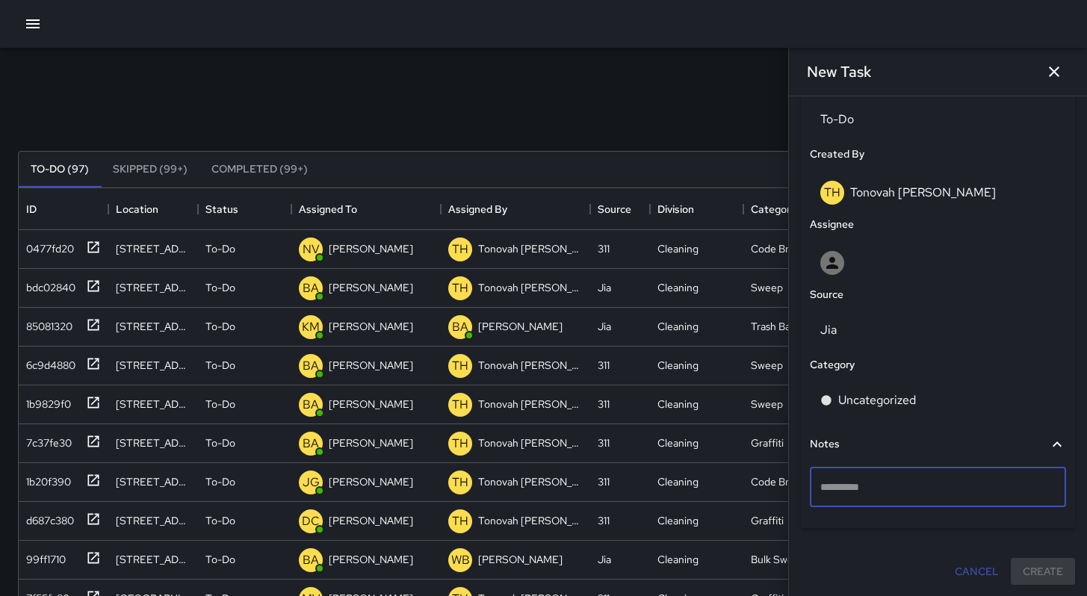
type textarea "**********"
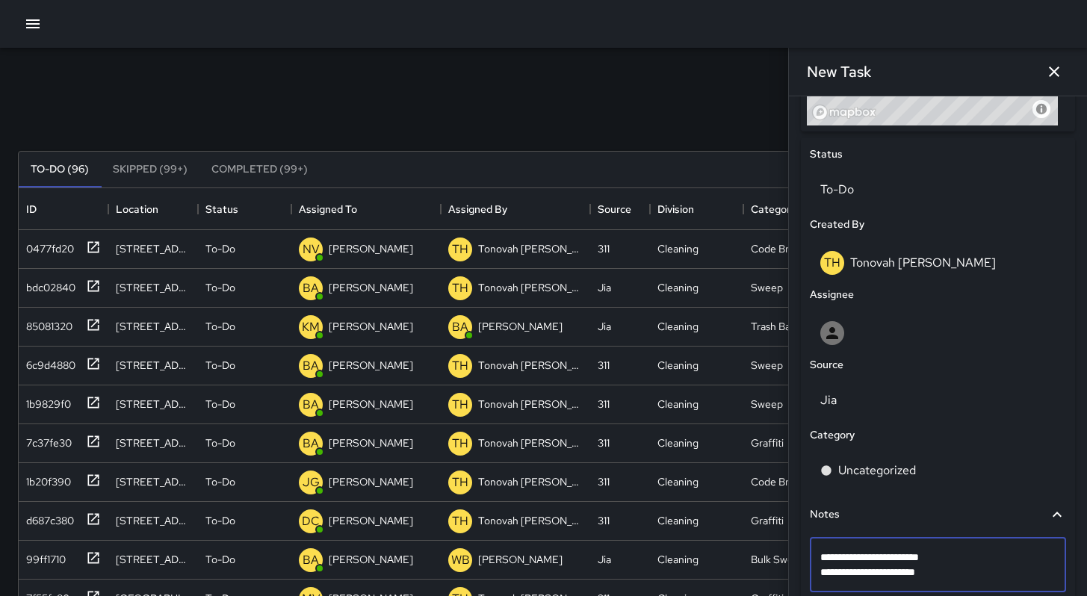
scroll to position [625, 0]
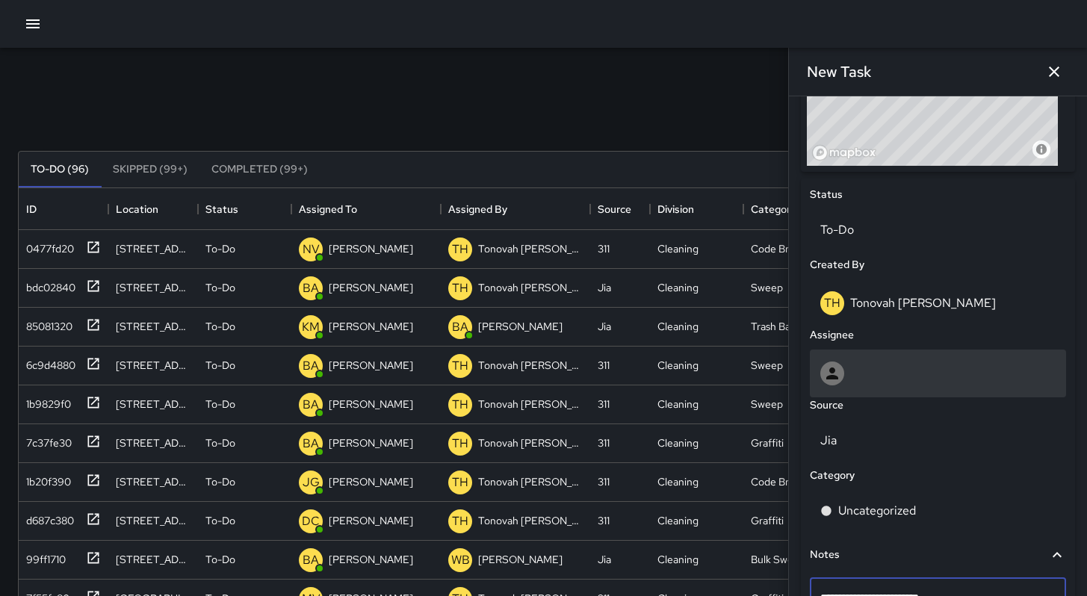
click at [846, 369] on div at bounding box center [937, 374] width 235 height 24
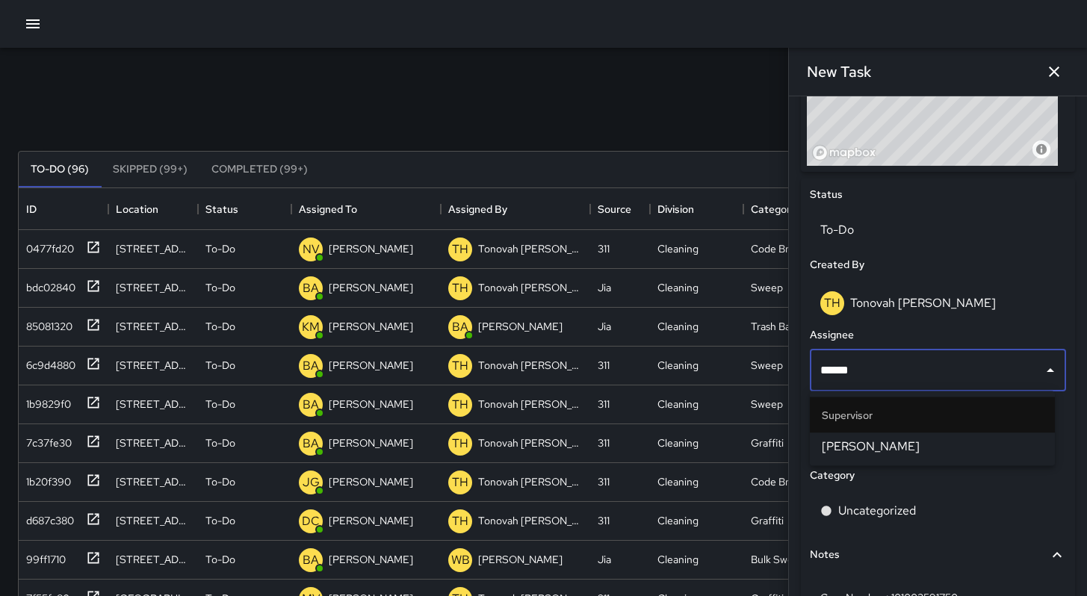
type input "*******"
click at [873, 448] on span "[PERSON_NAME]" at bounding box center [932, 447] width 221 height 18
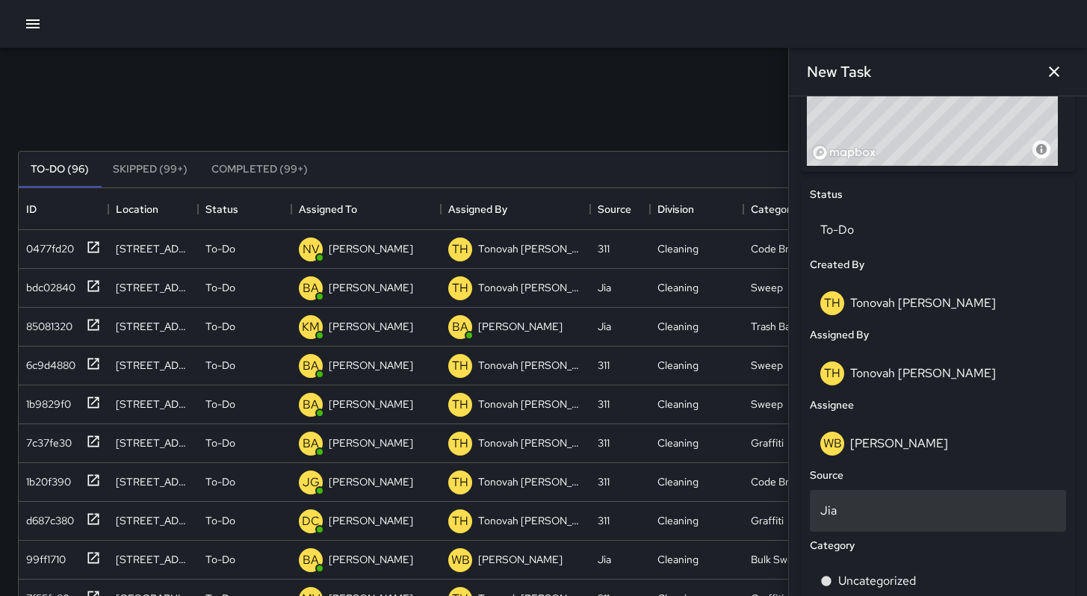
click at [855, 502] on p "Jia" at bounding box center [937, 511] width 235 height 18
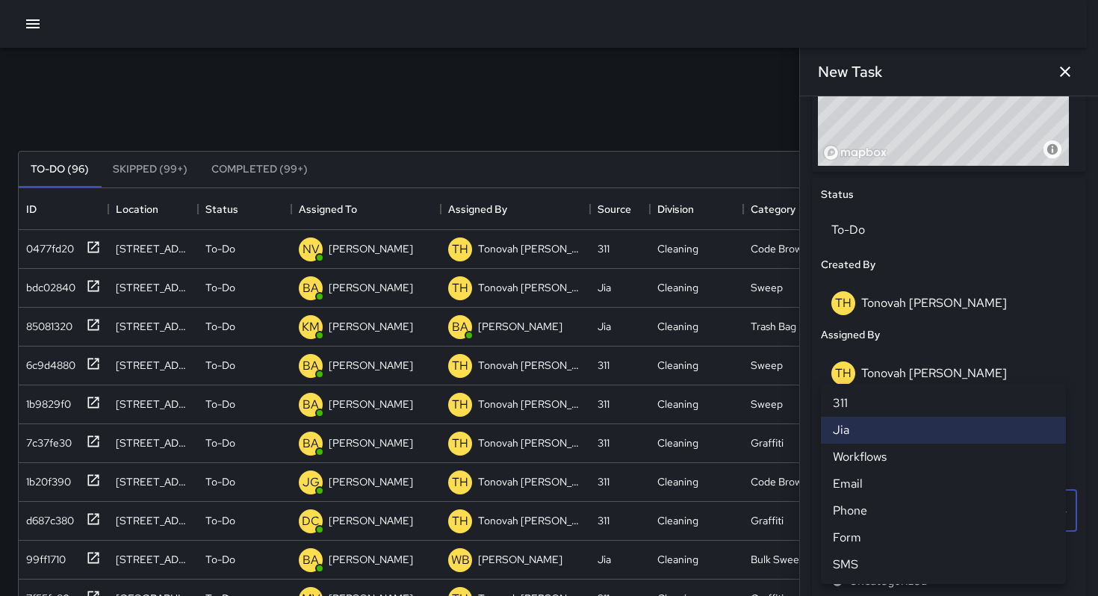
click at [866, 409] on li "311" at bounding box center [943, 403] width 245 height 27
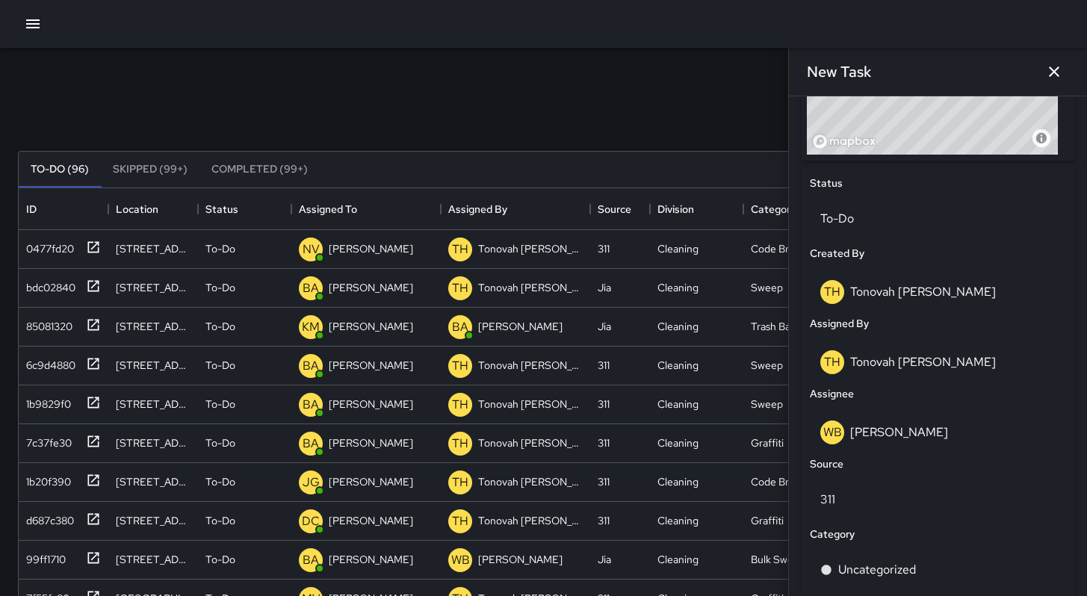
scroll to position [743, 0]
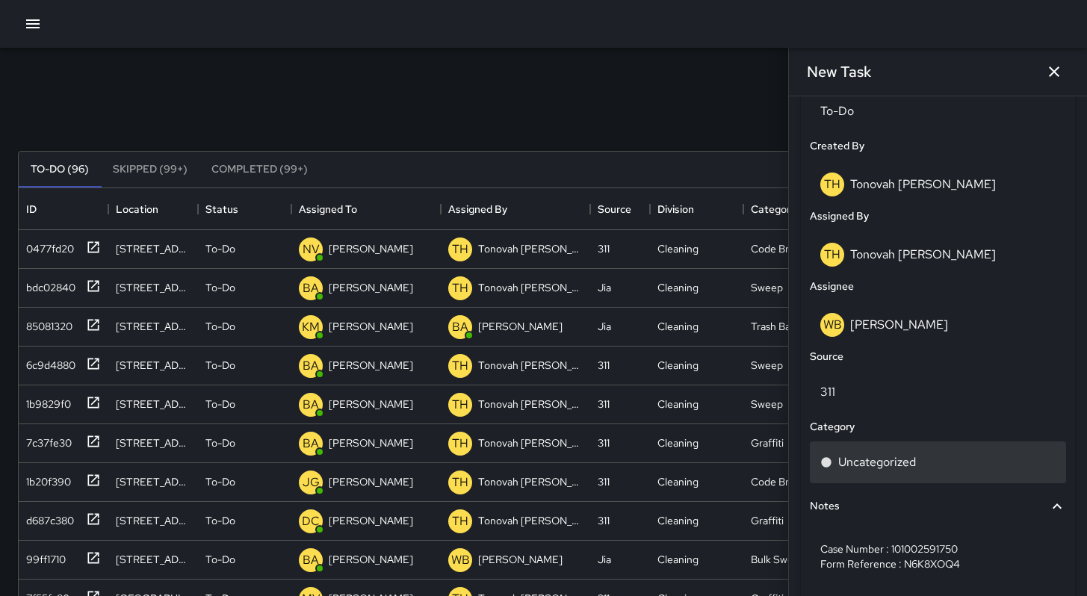
click at [877, 468] on p "Uncategorized" at bounding box center [877, 462] width 78 height 18
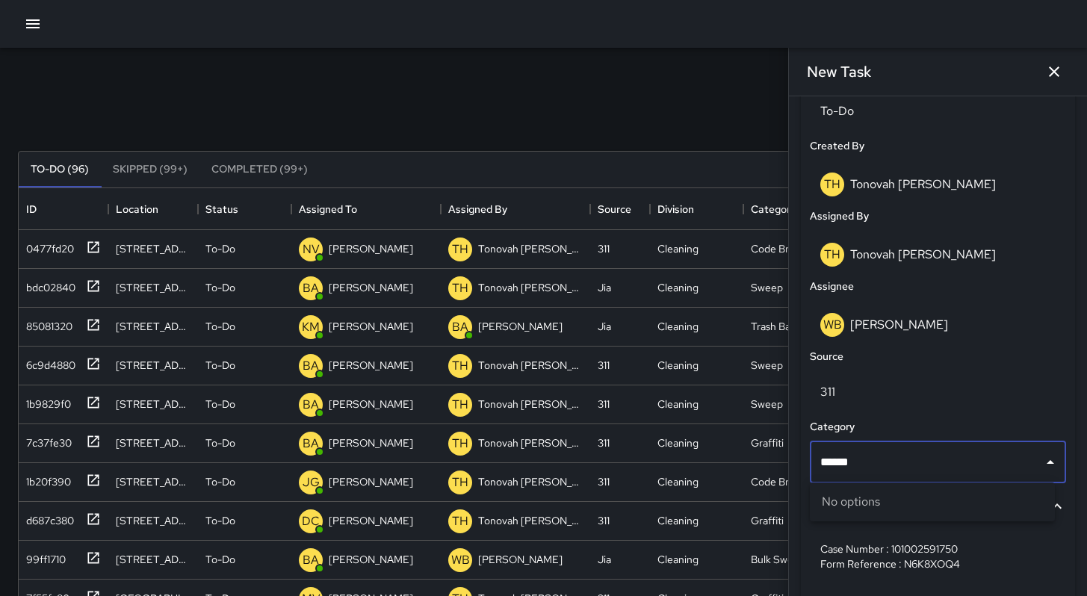
type input "*****"
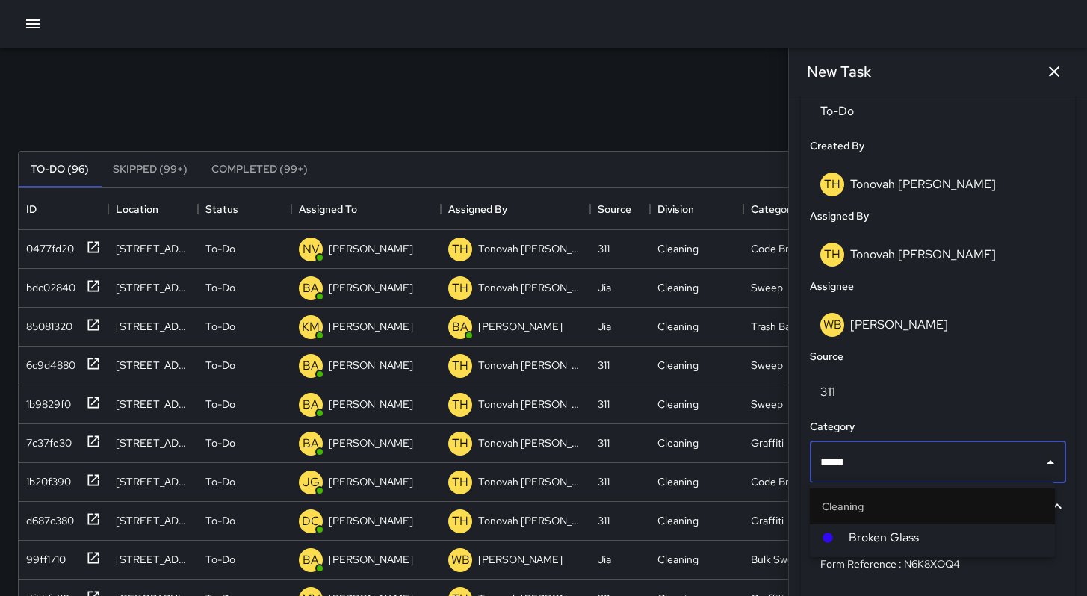
click at [866, 532] on span "Broken Glass" at bounding box center [946, 538] width 194 height 18
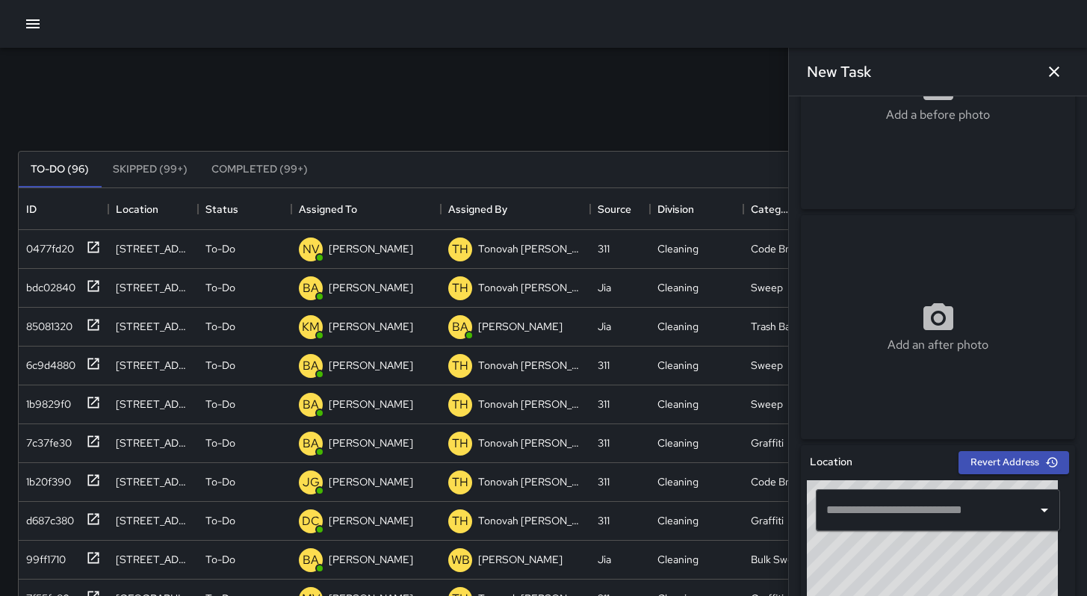
scroll to position [90, 0]
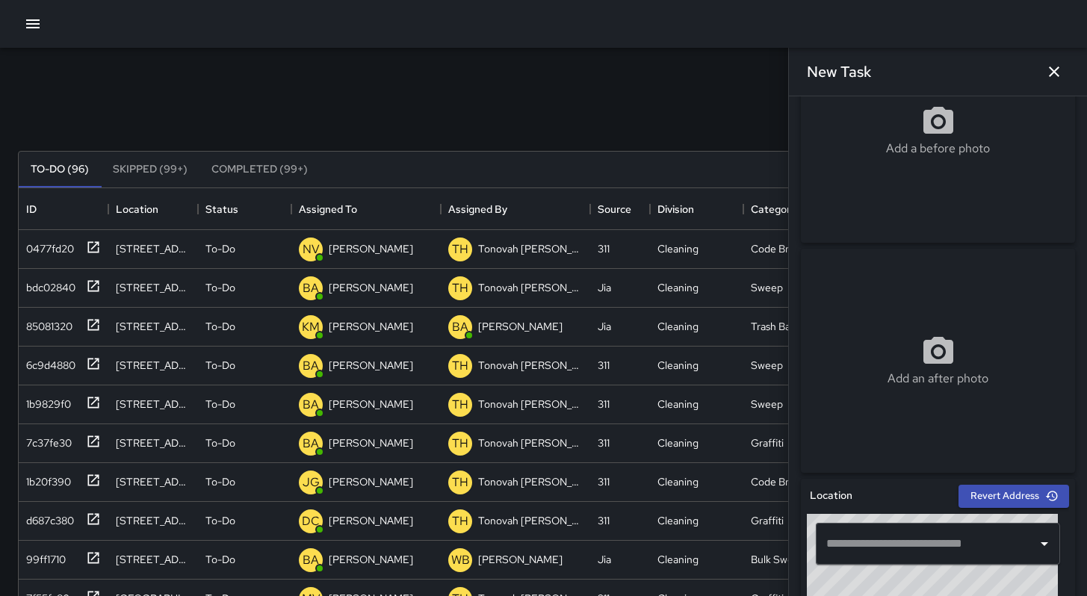
click at [952, 197] on div "Add a before photo" at bounding box center [938, 131] width 274 height 224
type input "**********"
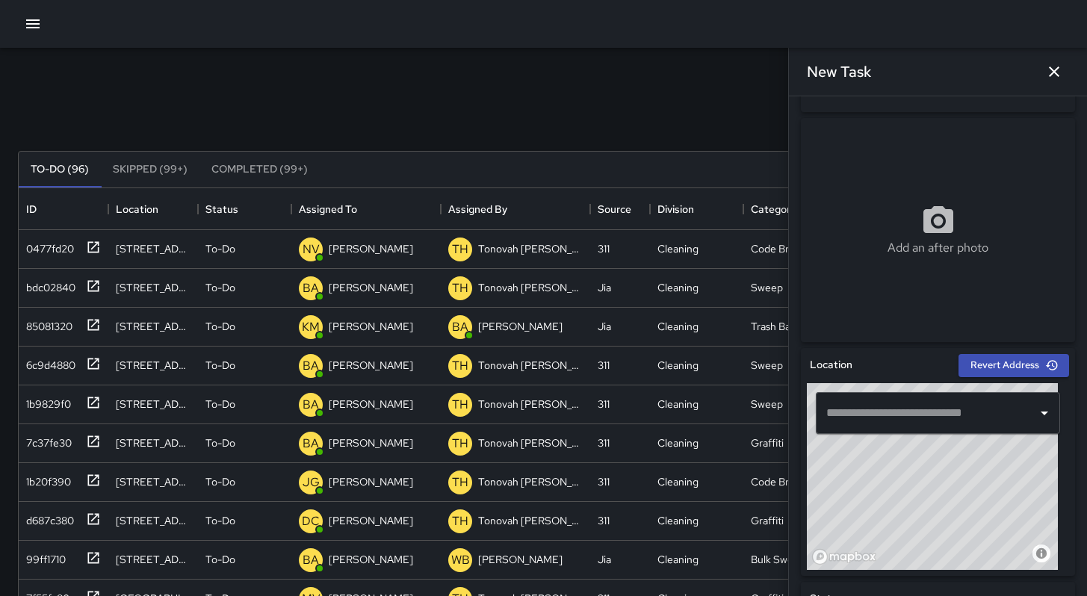
scroll to position [216, 0]
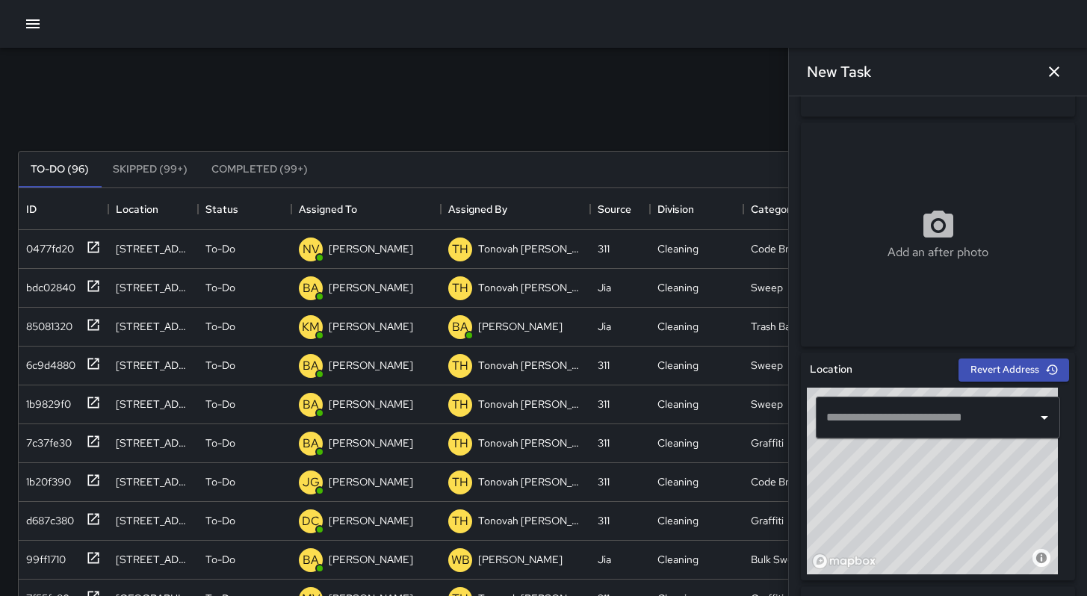
click at [835, 415] on input "text" at bounding box center [927, 417] width 208 height 28
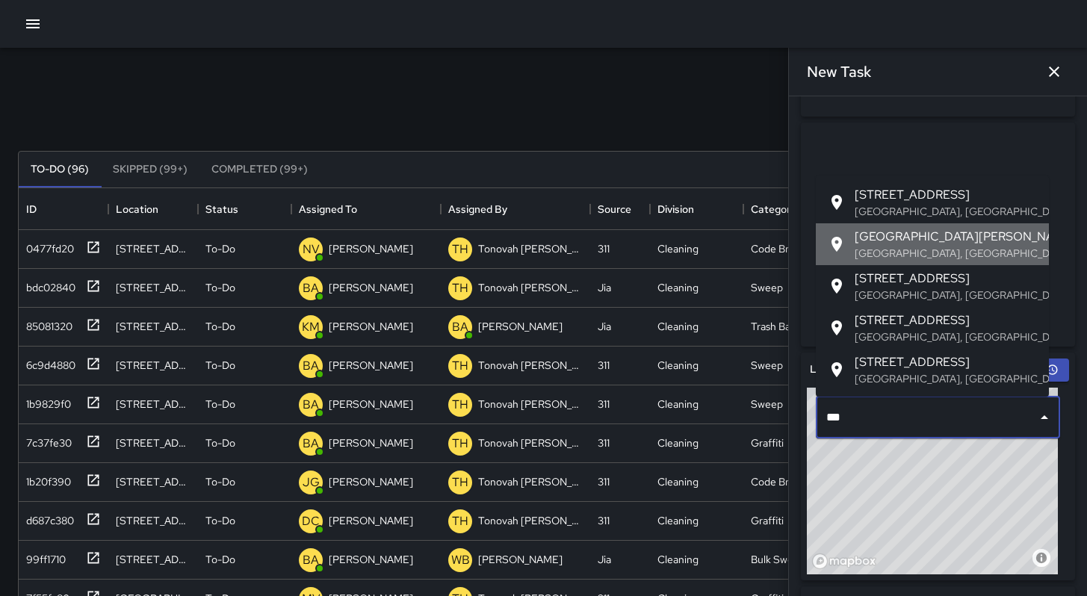
click at [898, 230] on span "[GEOGRAPHIC_DATA][PERSON_NAME]" at bounding box center [946, 237] width 182 height 18
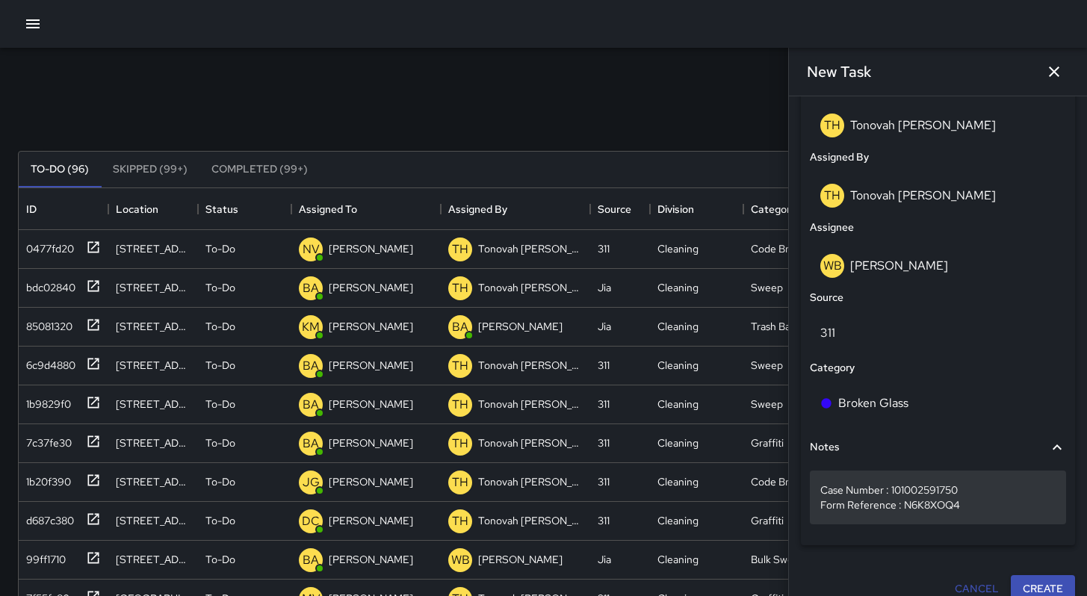
scroll to position [820, 0]
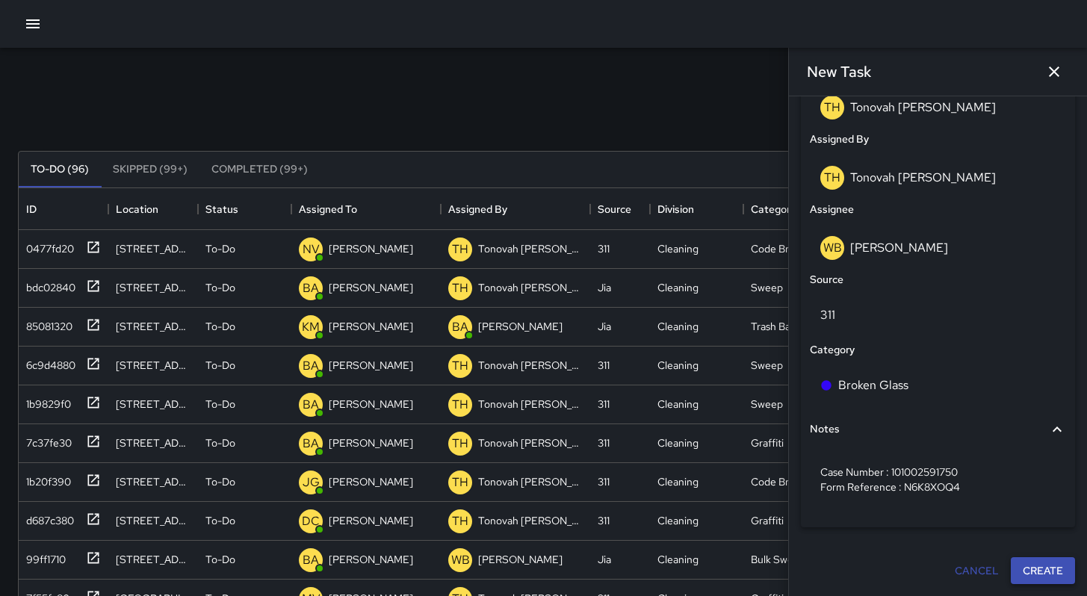
type input "**********"
click at [1033, 576] on button "Create" at bounding box center [1043, 571] width 64 height 28
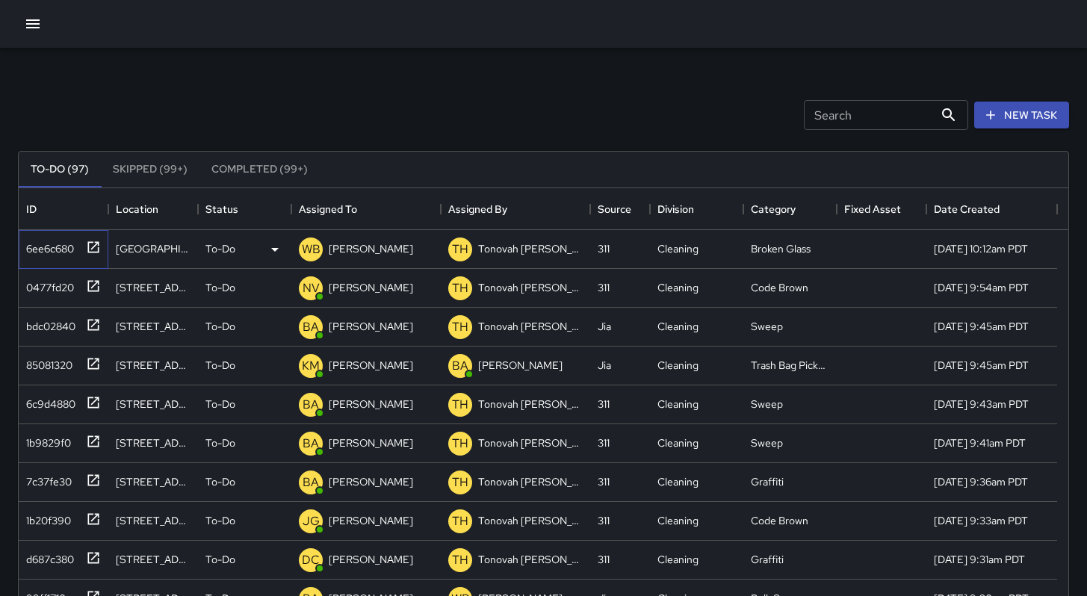
click at [52, 244] on div "6ee6c680" at bounding box center [47, 245] width 54 height 21
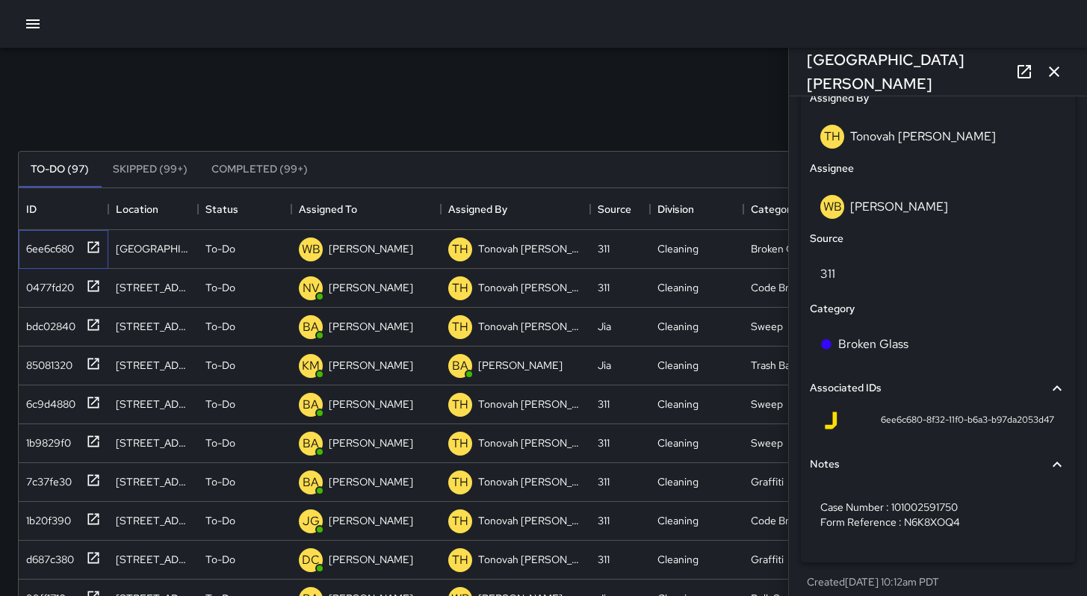
scroll to position [864, 0]
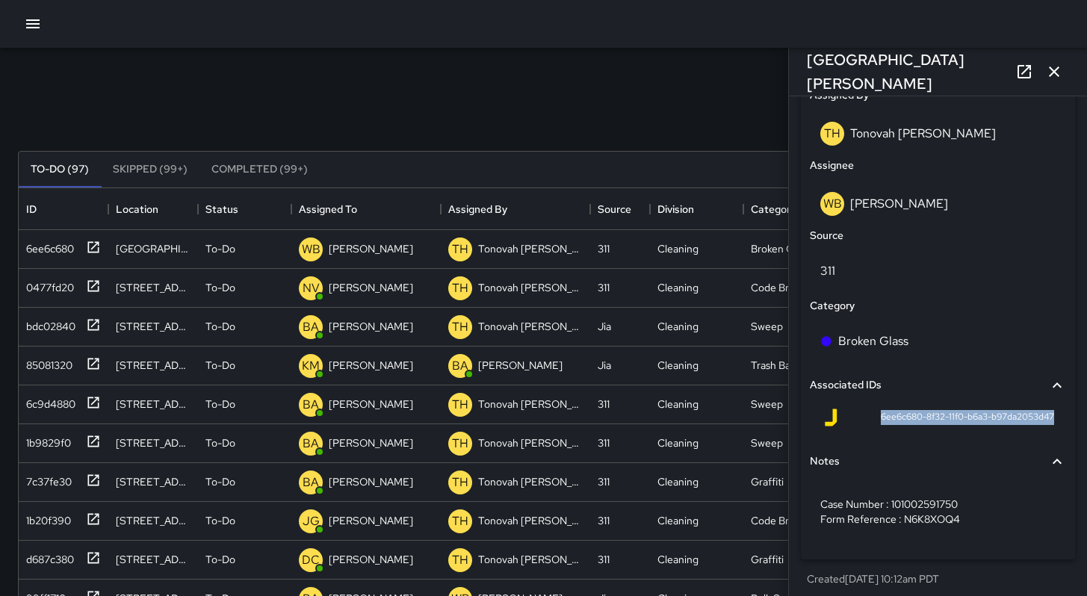
drag, startPoint x: 862, startPoint y: 415, endPoint x: 1048, endPoint y: 421, distance: 186.1
click at [1048, 421] on div "6ee6c680-8f32-11f0-b6a3-b97da2053d47" at bounding box center [938, 421] width 256 height 36
copy span "6ee6c680-8f32-11f0-b6a3-b97da2053d47"
click at [1053, 75] on icon "button" at bounding box center [1054, 72] width 18 height 18
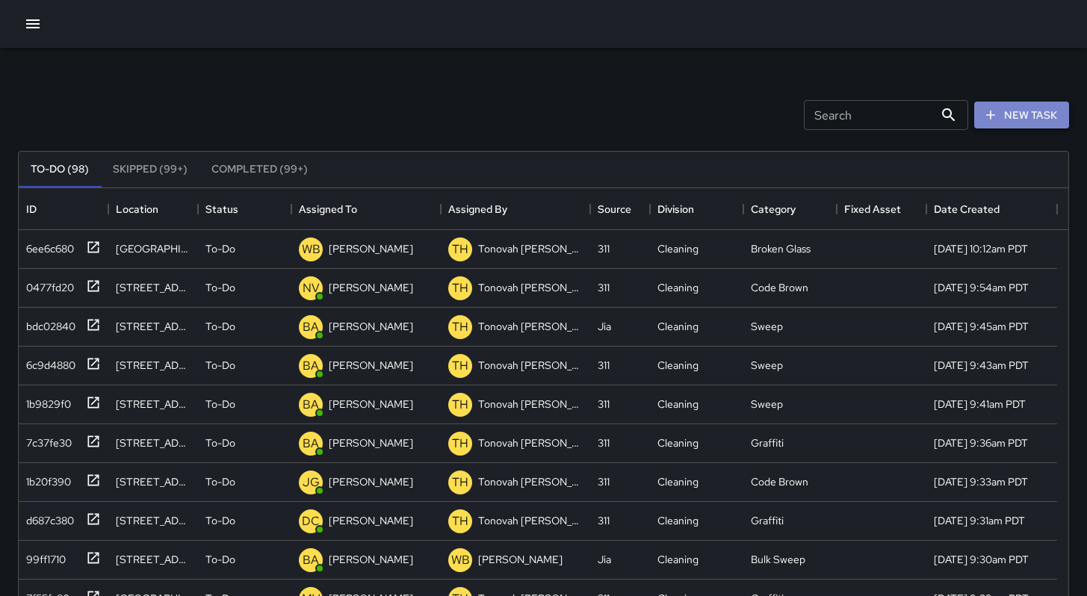
click at [1036, 121] on button "New Task" at bounding box center [1021, 116] width 95 height 28
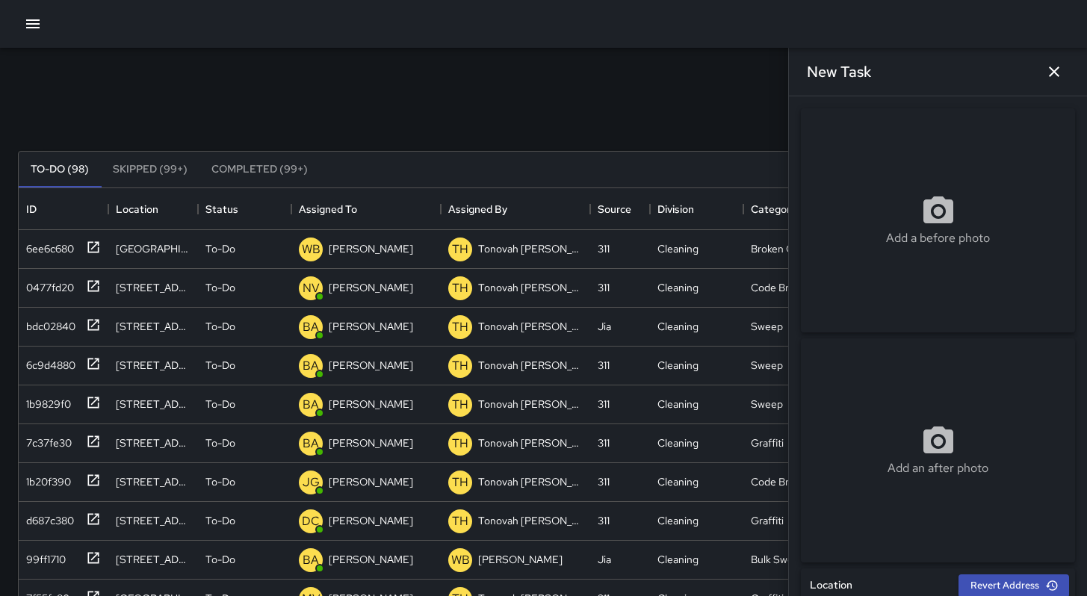
scroll to position [291, 0]
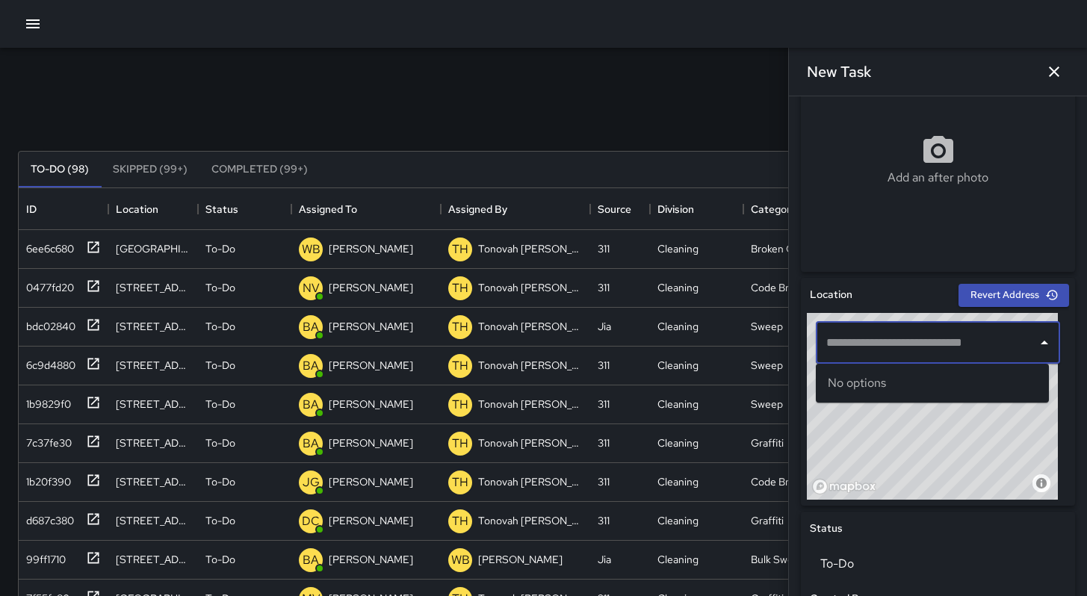
click at [870, 355] on input "text" at bounding box center [927, 343] width 208 height 28
paste input "**********"
type input "**********"
drag, startPoint x: 982, startPoint y: 337, endPoint x: 814, endPoint y: 322, distance: 168.8
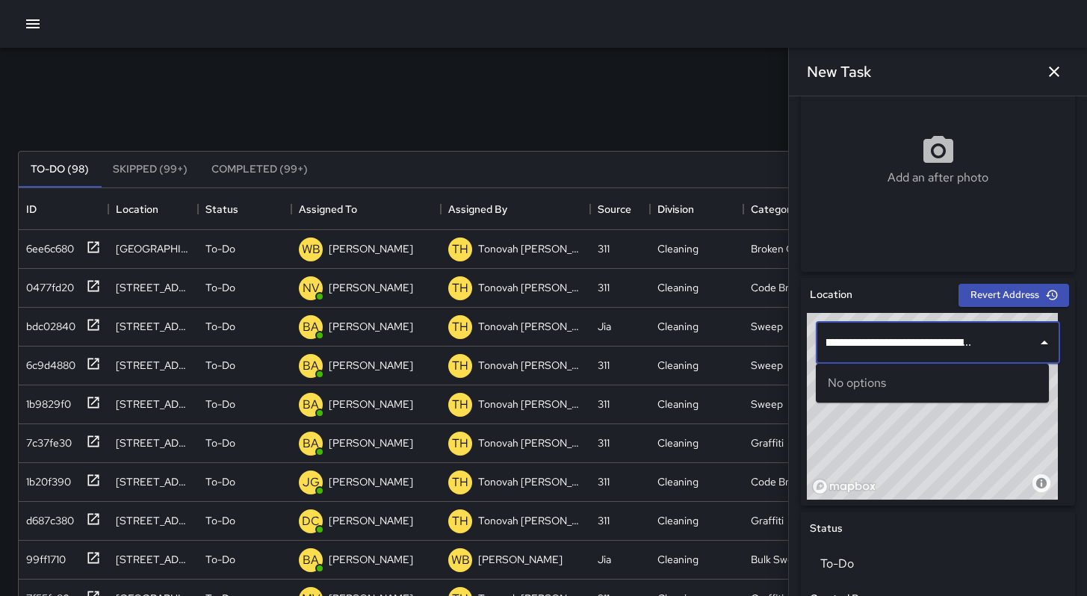
click at [816, 322] on div "**********" at bounding box center [938, 343] width 244 height 42
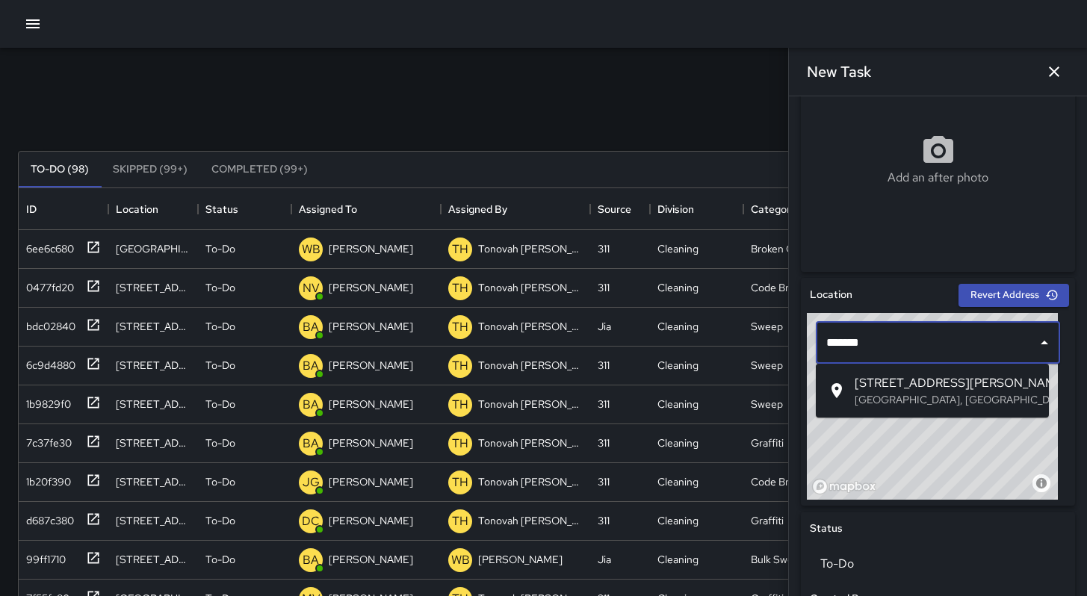
click at [875, 387] on span "[STREET_ADDRESS][PERSON_NAME]" at bounding box center [946, 383] width 182 height 18
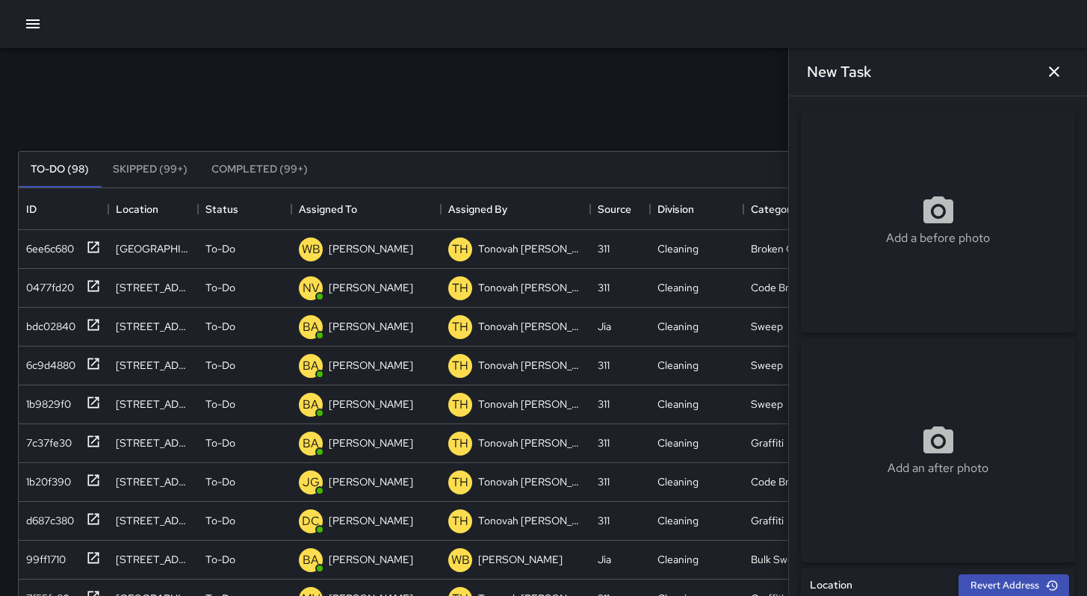
type input "**********"
click at [908, 246] on p "Add a before photo" at bounding box center [938, 238] width 104 height 18
type input "**********"
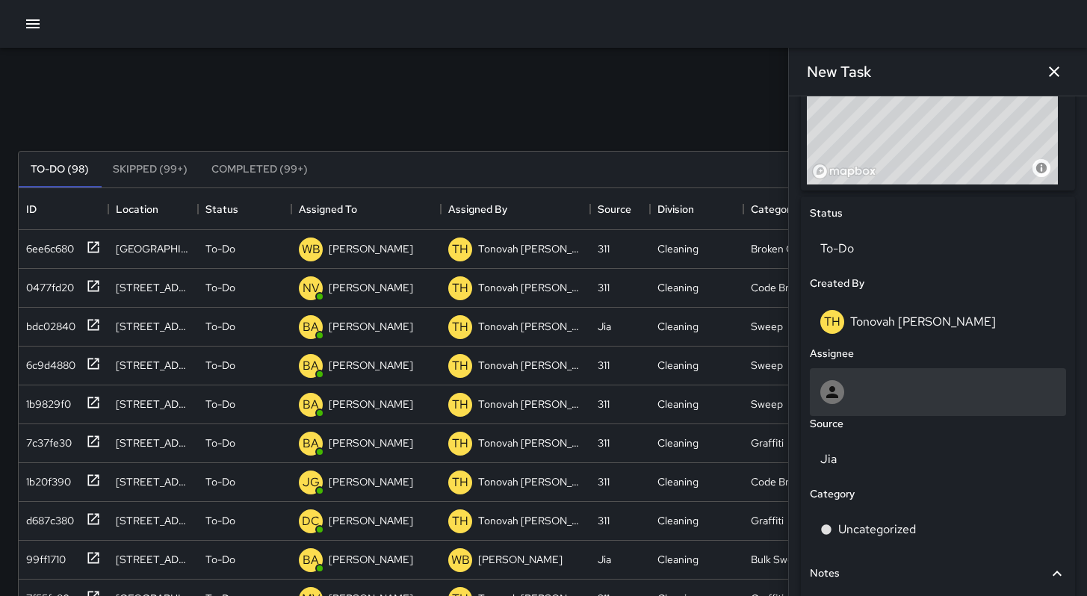
scroll to position [633, 0]
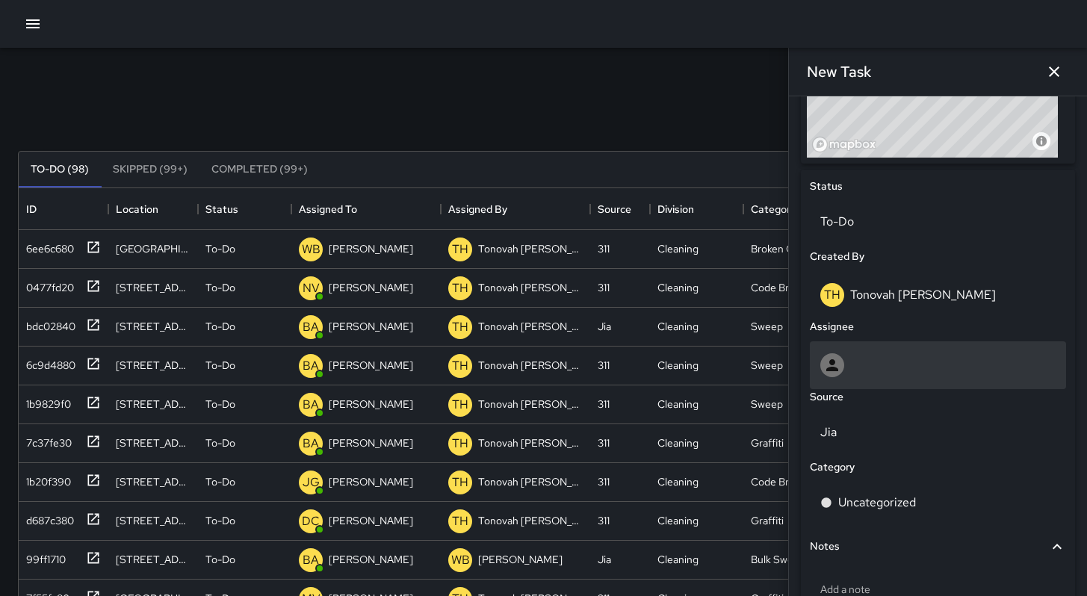
click at [841, 368] on div at bounding box center [832, 365] width 24 height 24
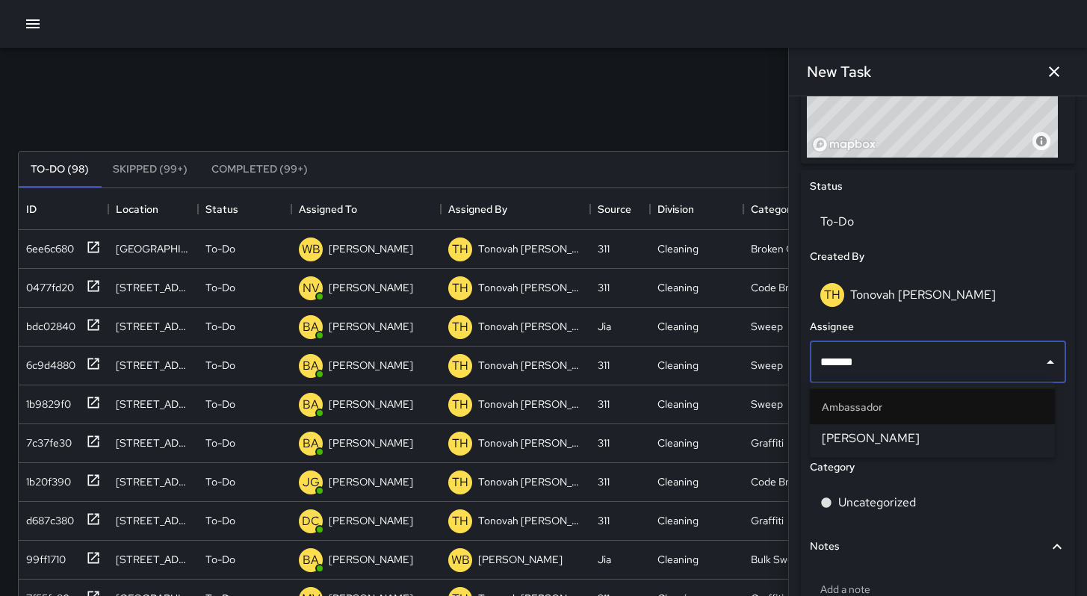
type input "********"
click at [911, 440] on span "[PERSON_NAME]" at bounding box center [932, 439] width 221 height 18
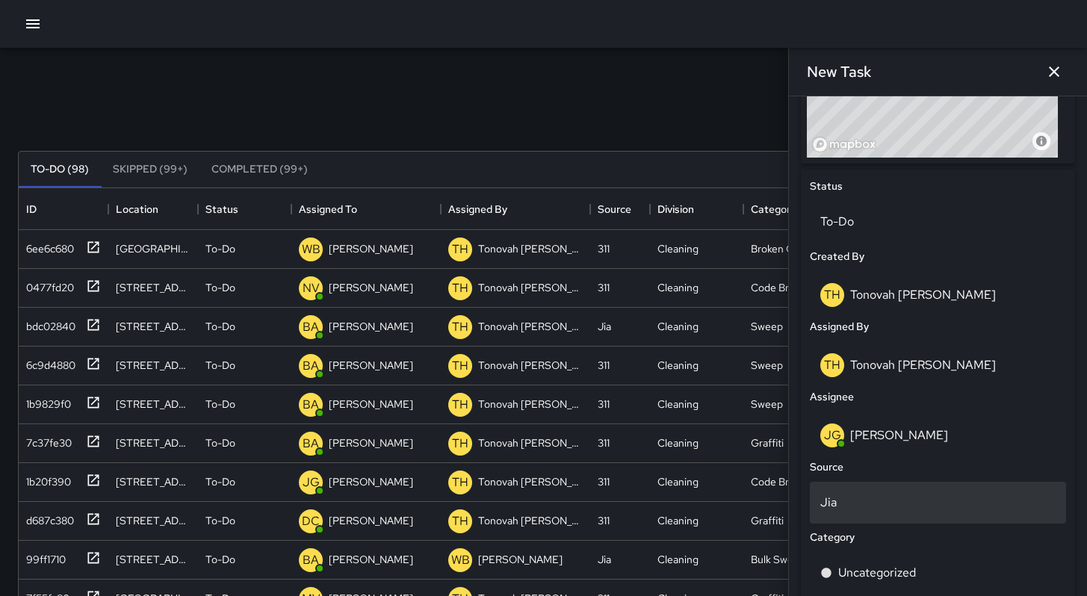
click at [865, 498] on p "Jia" at bounding box center [937, 503] width 235 height 18
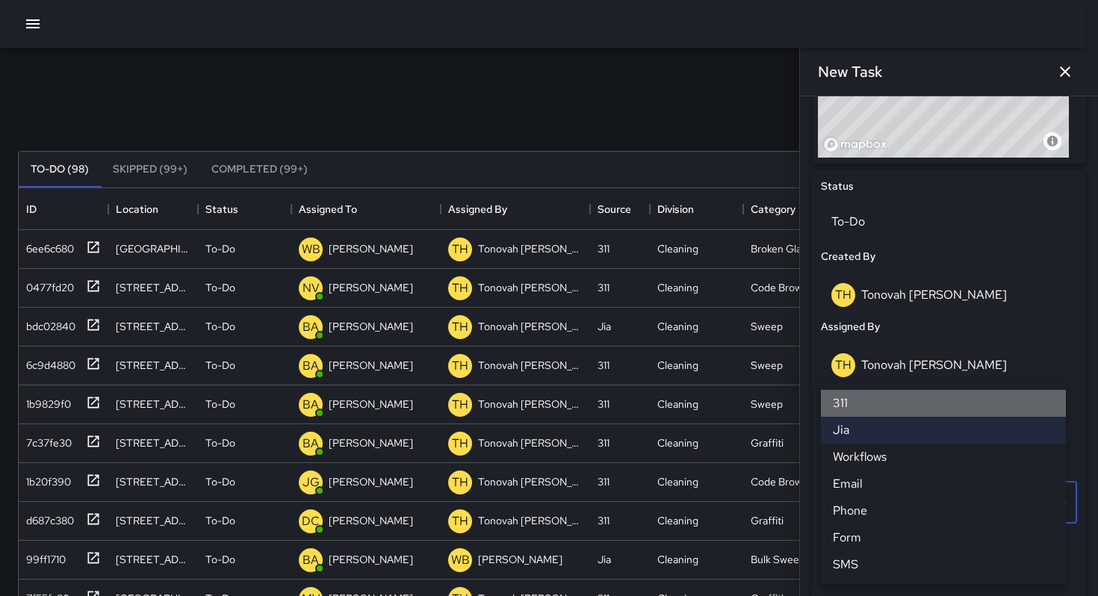
click at [866, 409] on li "311" at bounding box center [943, 403] width 245 height 27
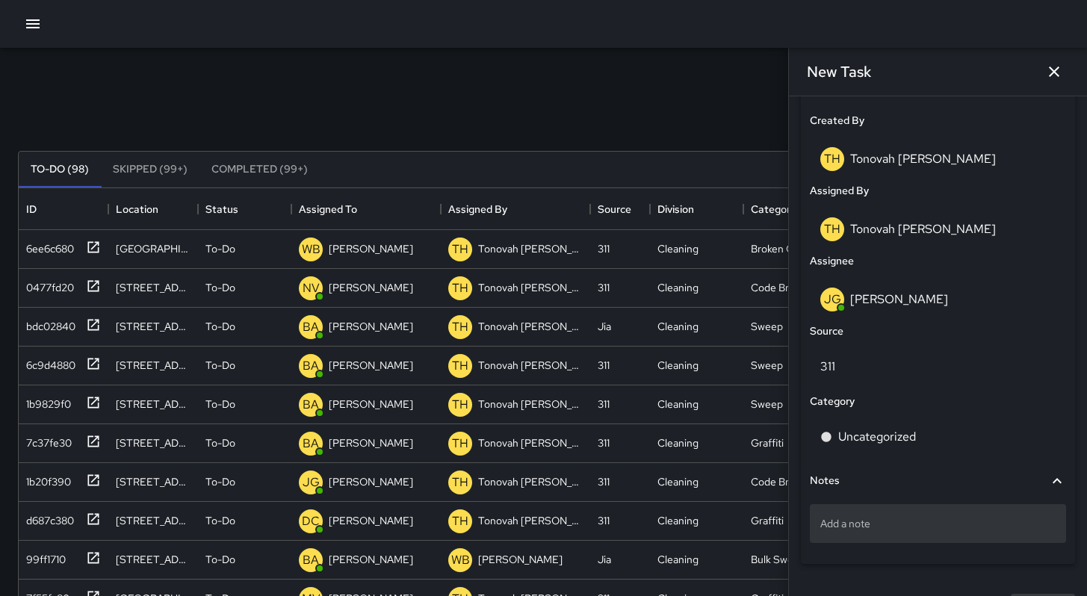
scroll to position [805, 0]
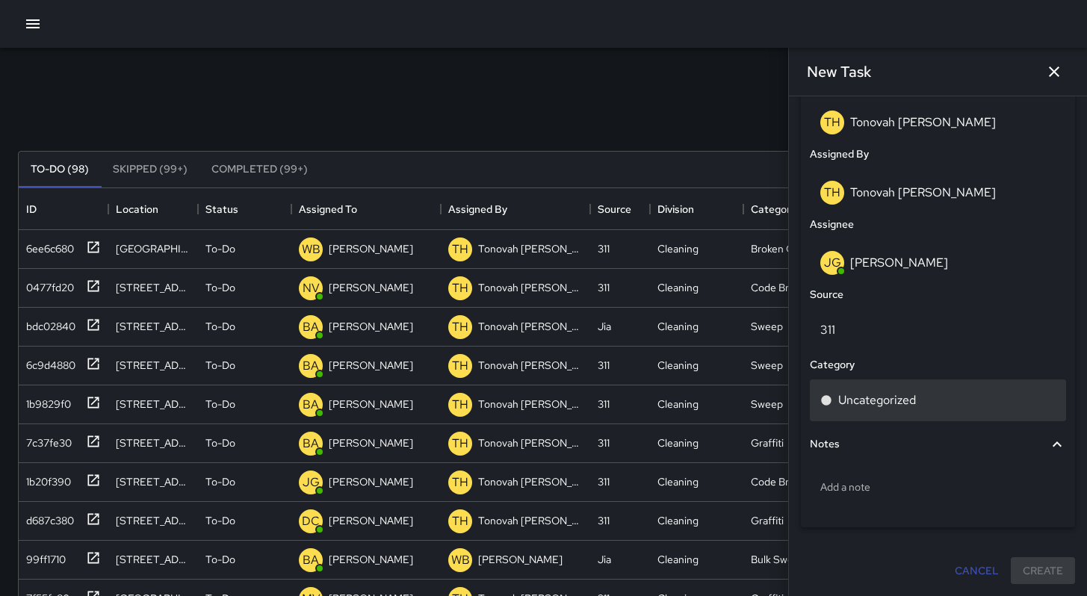
click at [882, 398] on p "Uncategorized" at bounding box center [877, 400] width 78 height 18
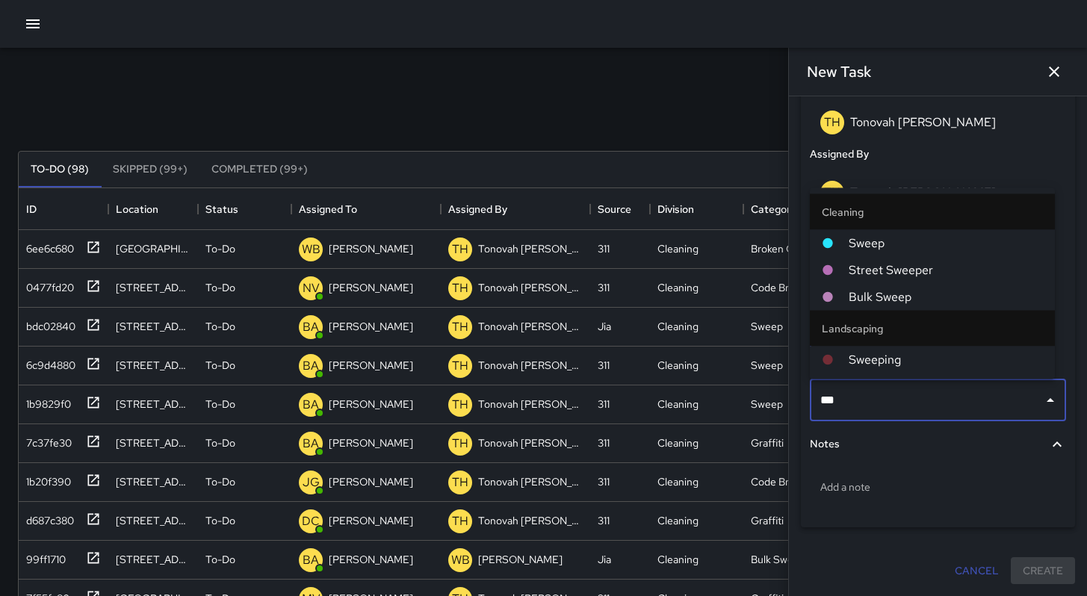
type input "****"
click at [883, 248] on span "Sweep" at bounding box center [946, 244] width 194 height 18
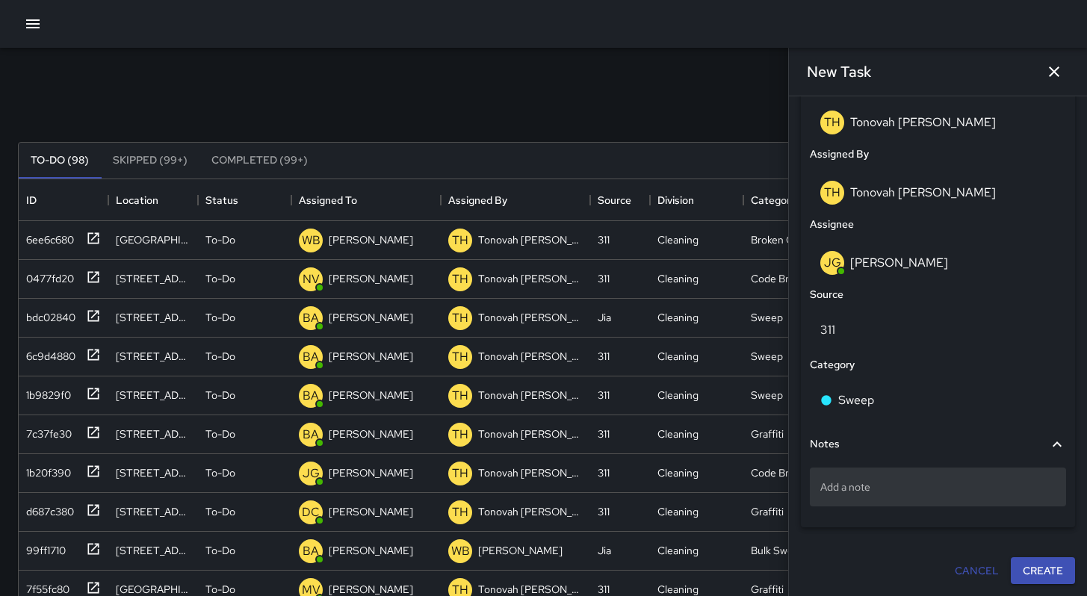
scroll to position [13, 0]
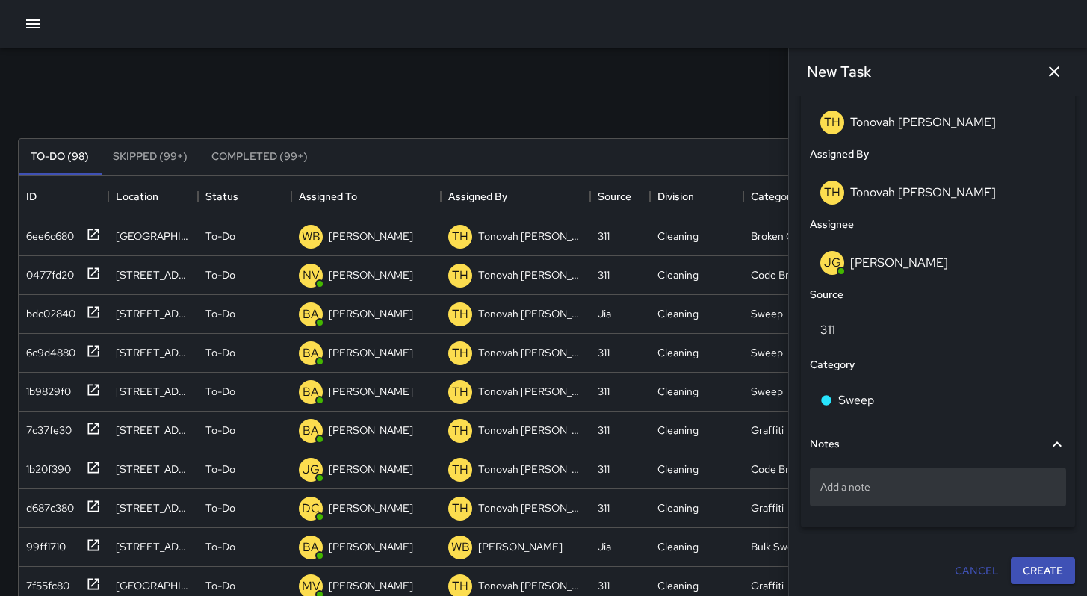
click at [881, 482] on p "Add a note" at bounding box center [937, 487] width 235 height 15
click at [843, 488] on p "Add a note" at bounding box center [937, 487] width 235 height 15
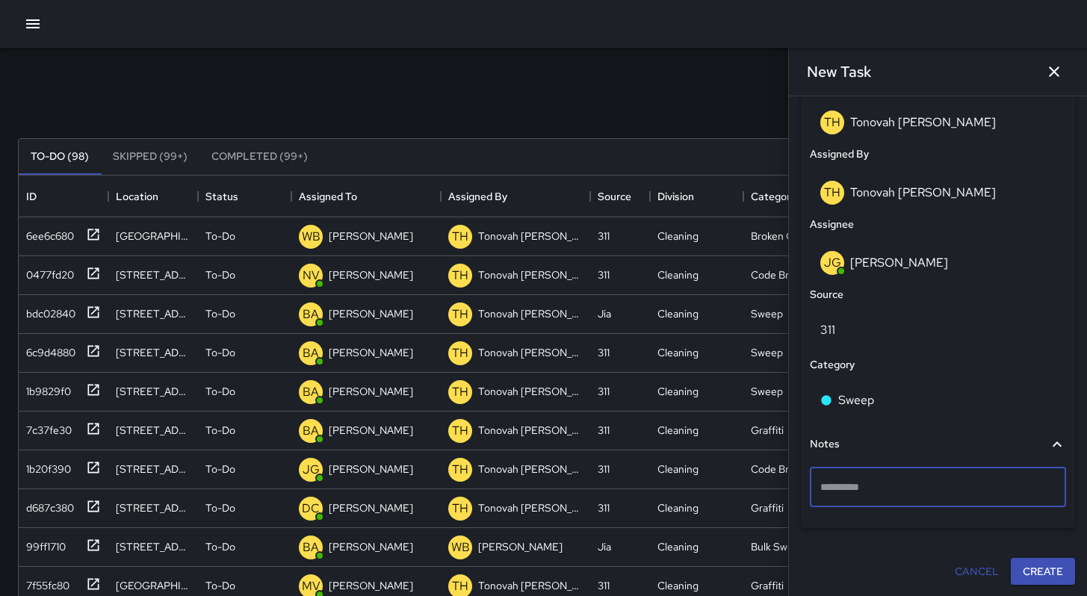
type textarea "**********"
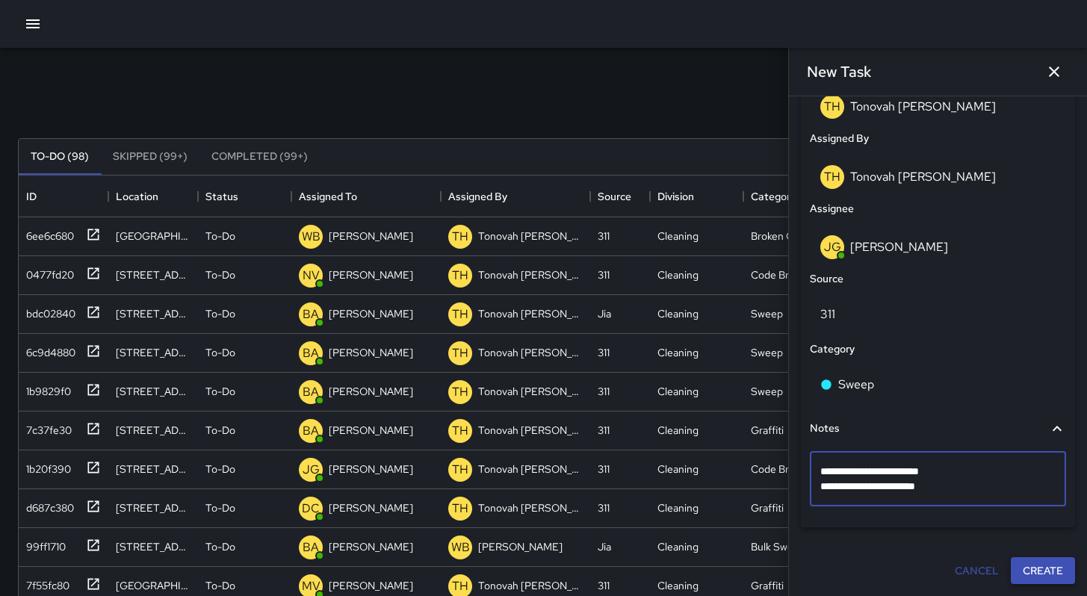
scroll to position [820, 0]
click at [1035, 572] on button "Create" at bounding box center [1043, 572] width 64 height 28
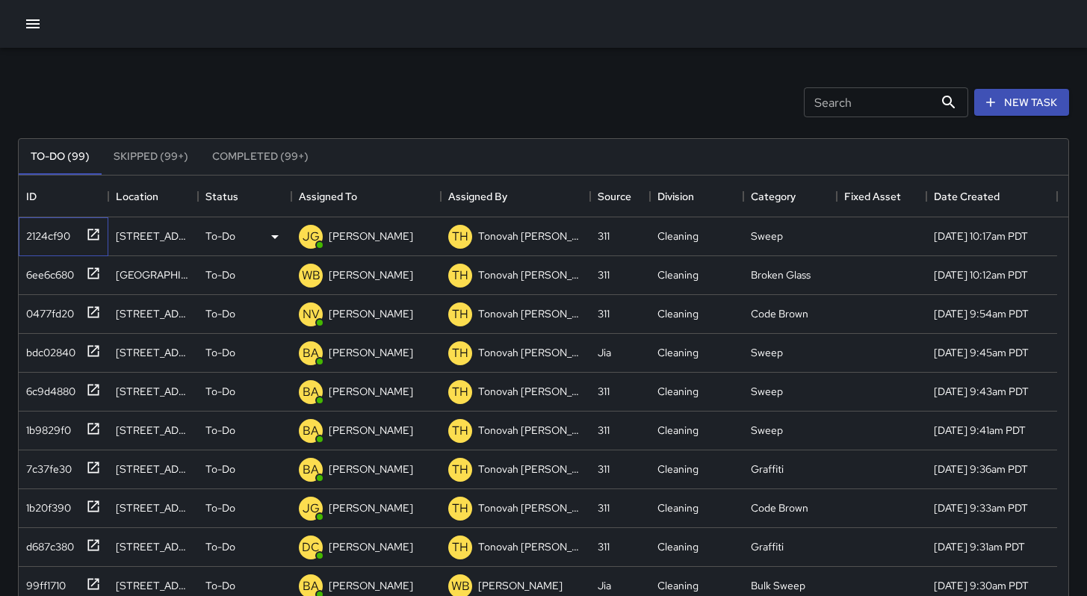
click at [60, 235] on div "2124cf90" at bounding box center [45, 233] width 50 height 21
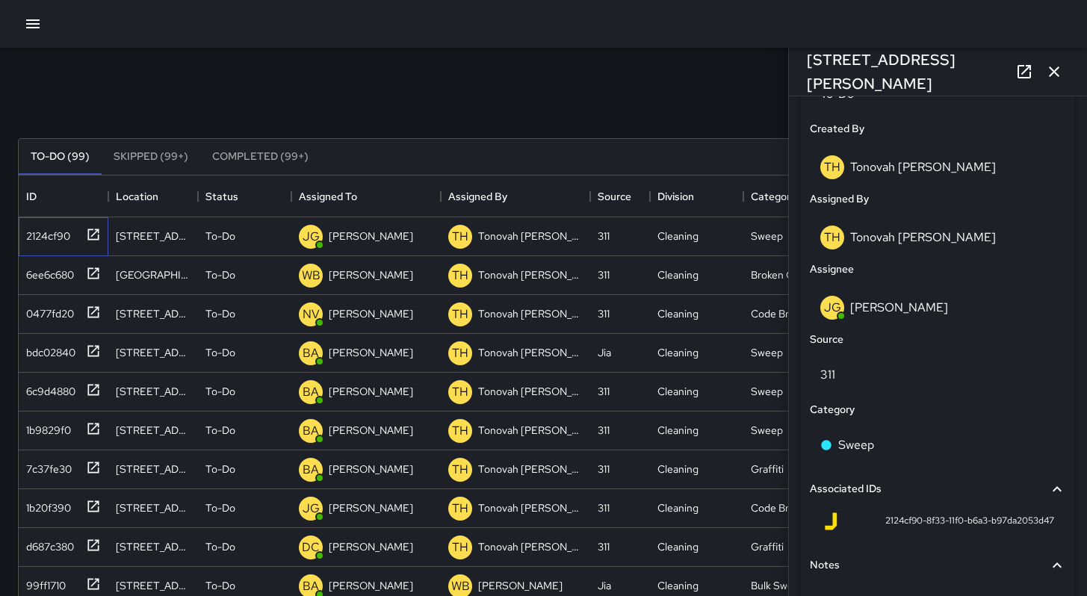
scroll to position [872, 0]
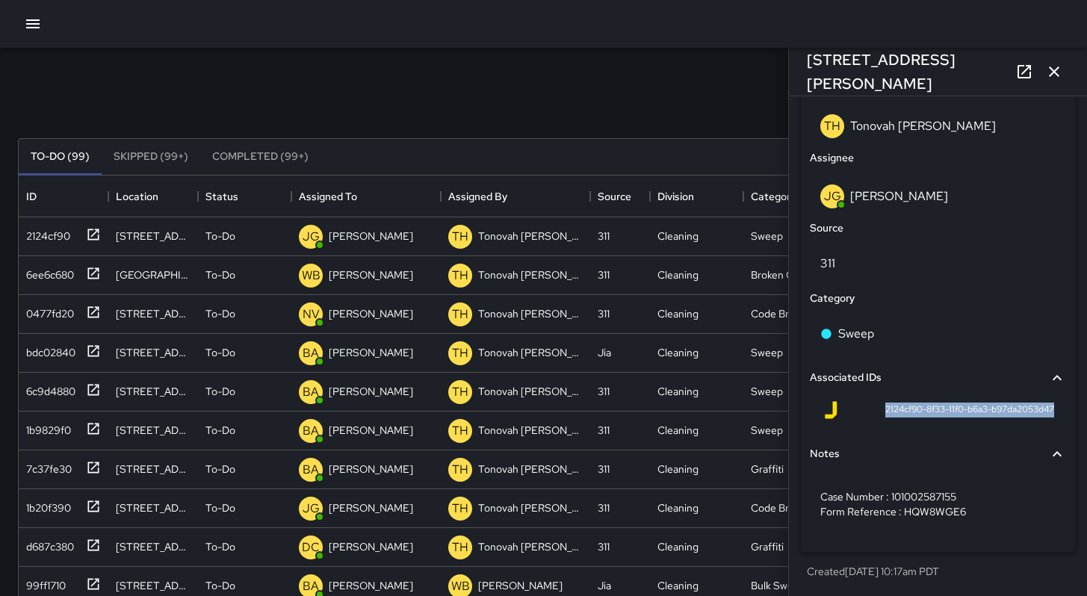
drag, startPoint x: 869, startPoint y: 408, endPoint x: 1000, endPoint y: 418, distance: 131.2
click at [1000, 418] on div "2124cf90-8f33-11f0-b6a3-b97da2053d47" at bounding box center [938, 413] width 256 height 36
copy span "2124cf90-8f33-11f0-b6a3-b97da2053d47"
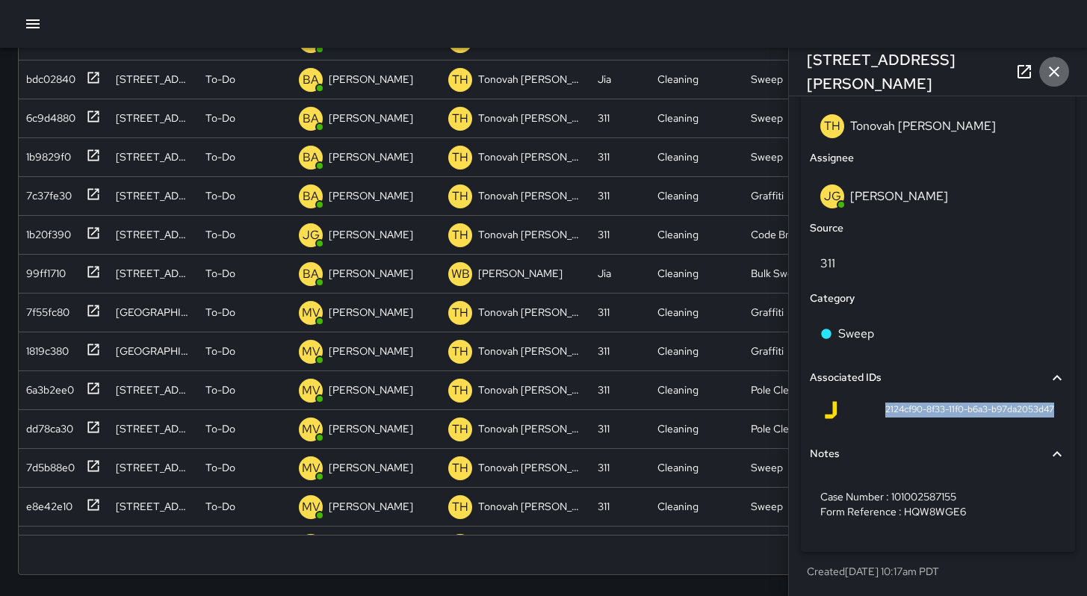
click at [1052, 69] on icon "button" at bounding box center [1054, 71] width 10 height 10
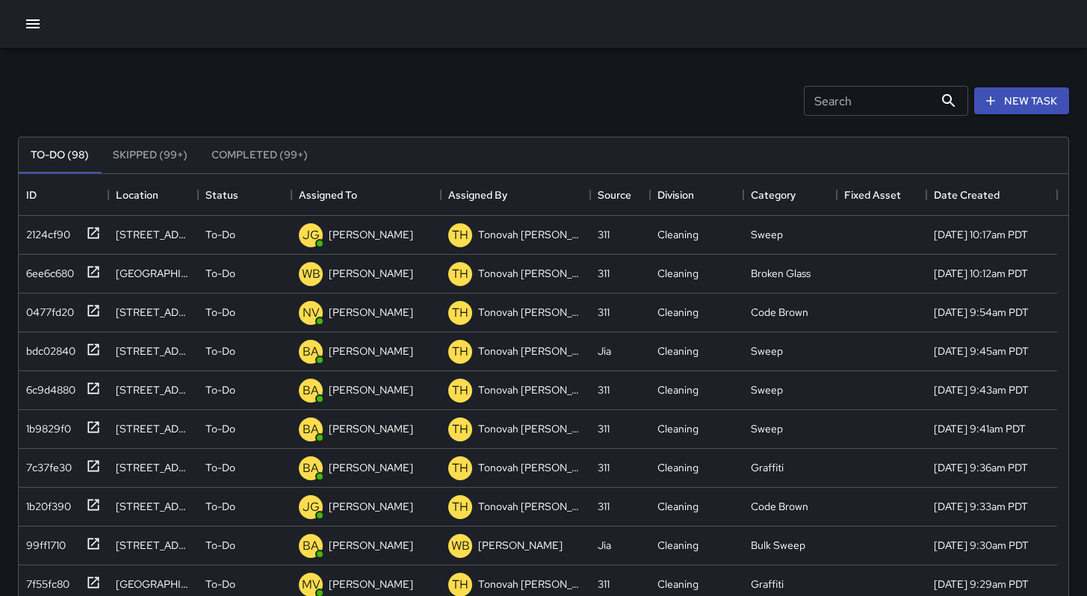
scroll to position [0, 0]
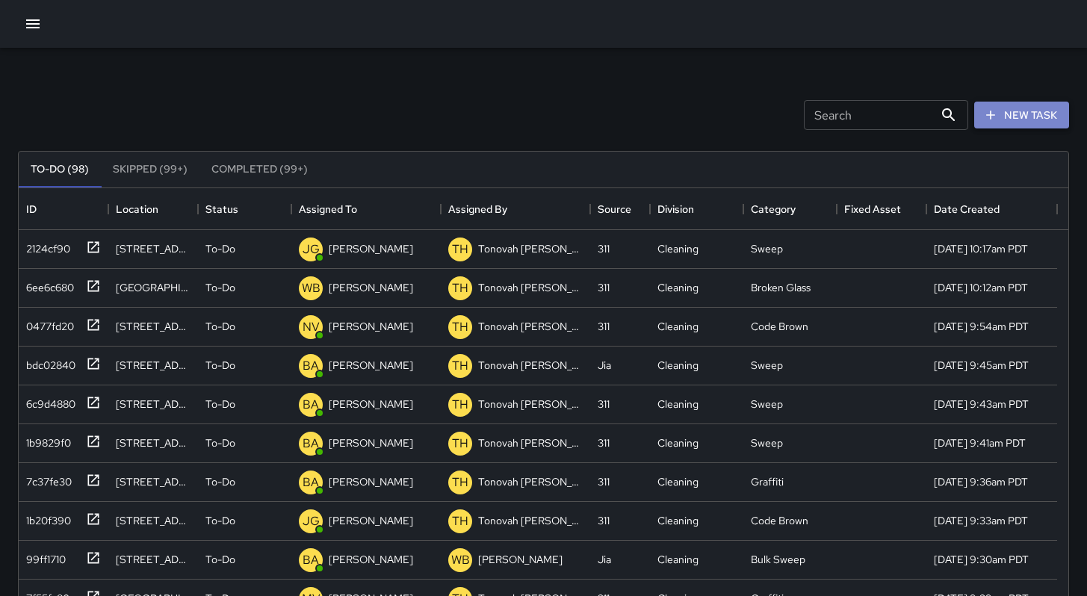
click at [1021, 122] on button "New Task" at bounding box center [1021, 116] width 95 height 28
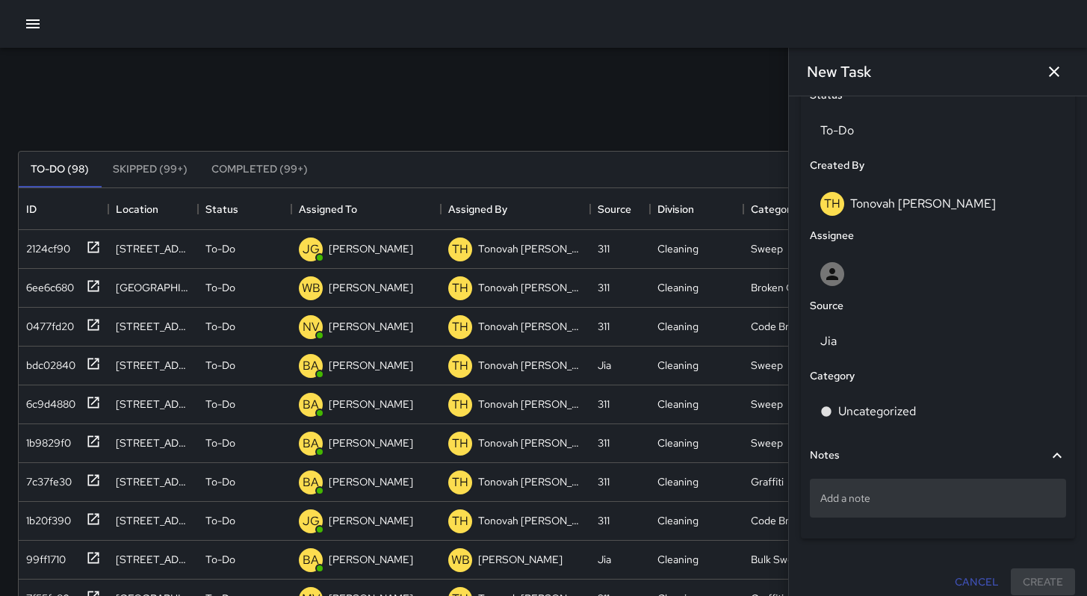
scroll to position [735, 0]
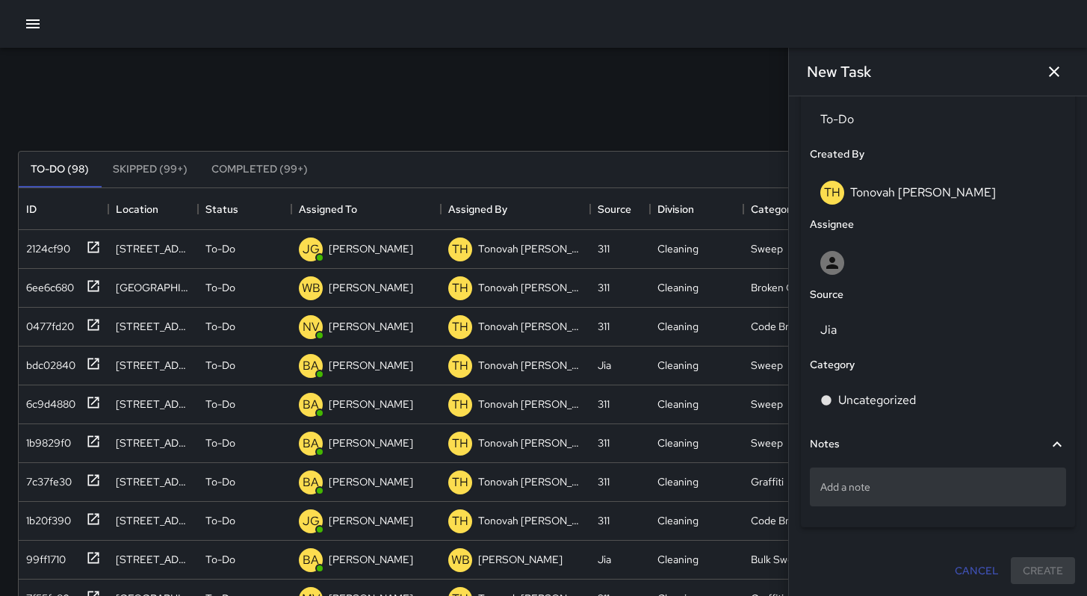
click at [884, 478] on div "Add a note" at bounding box center [938, 487] width 256 height 39
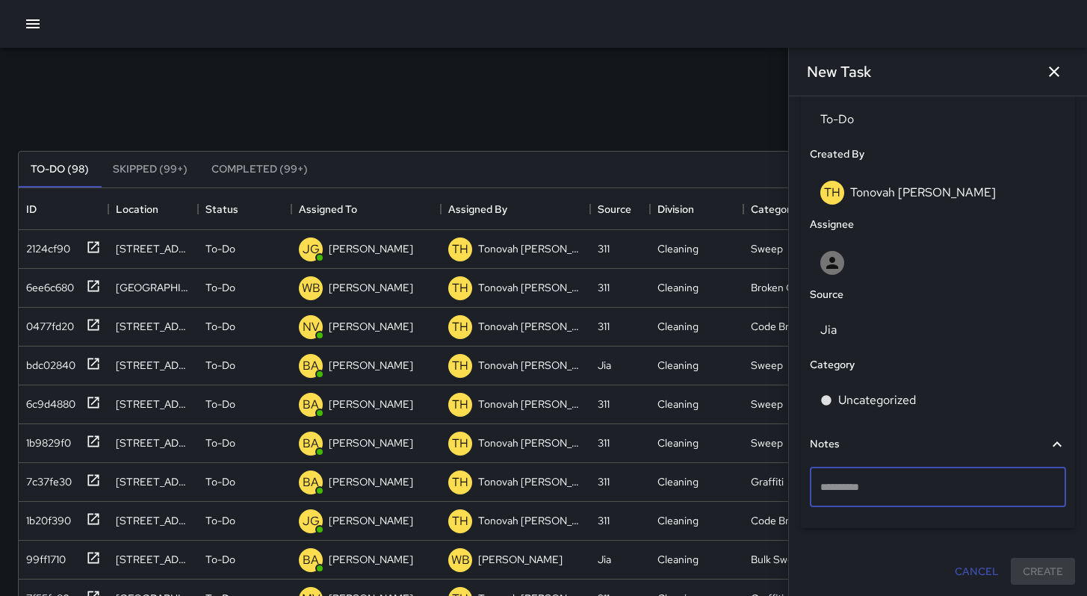
type textarea "**********"
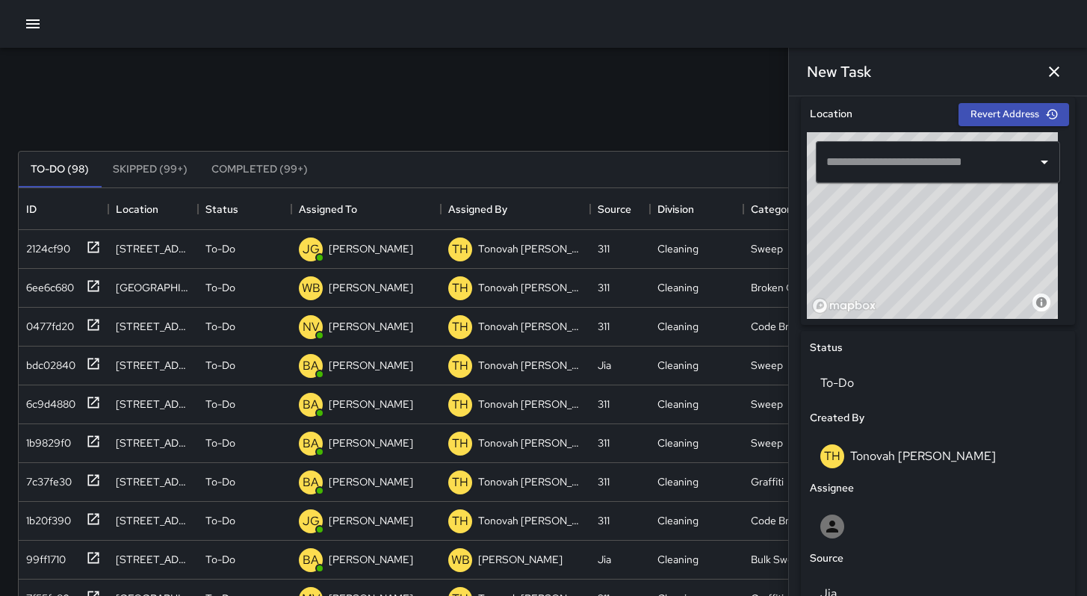
scroll to position [386, 0]
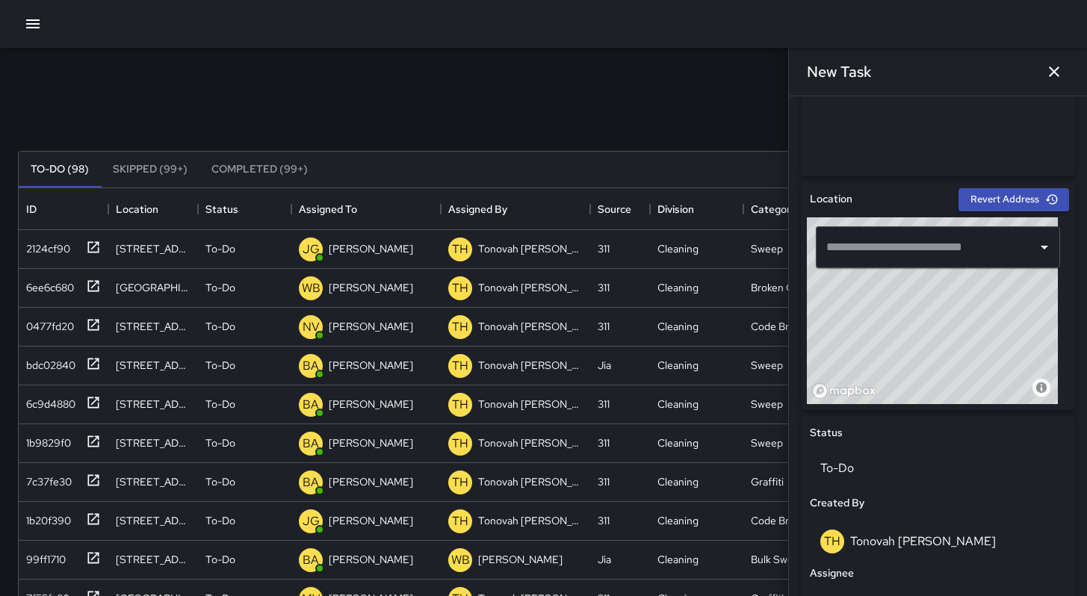
click at [894, 255] on input "text" at bounding box center [927, 247] width 208 height 28
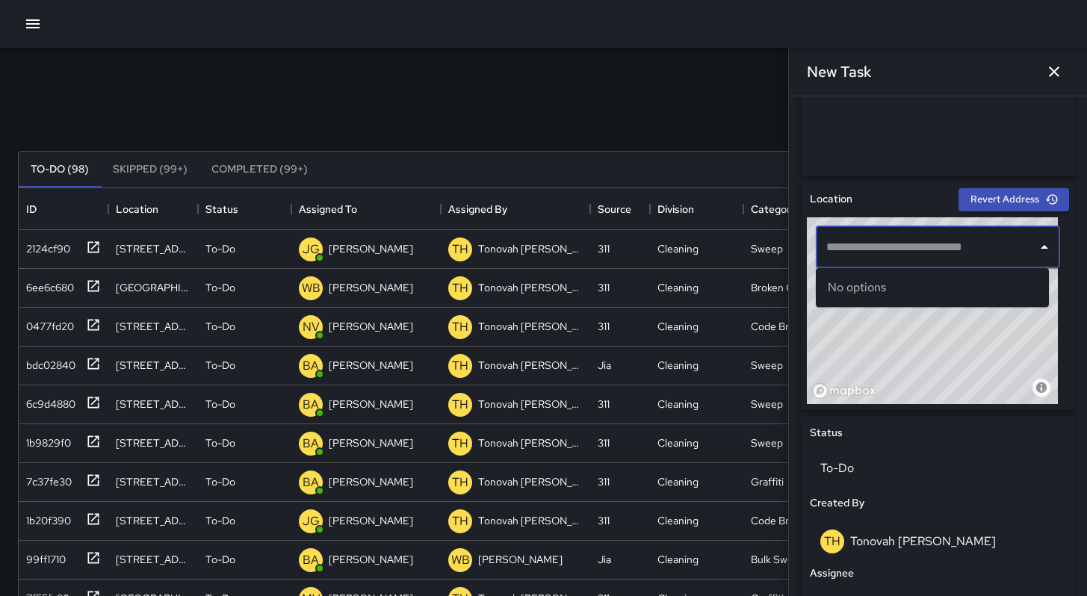
paste input "**********"
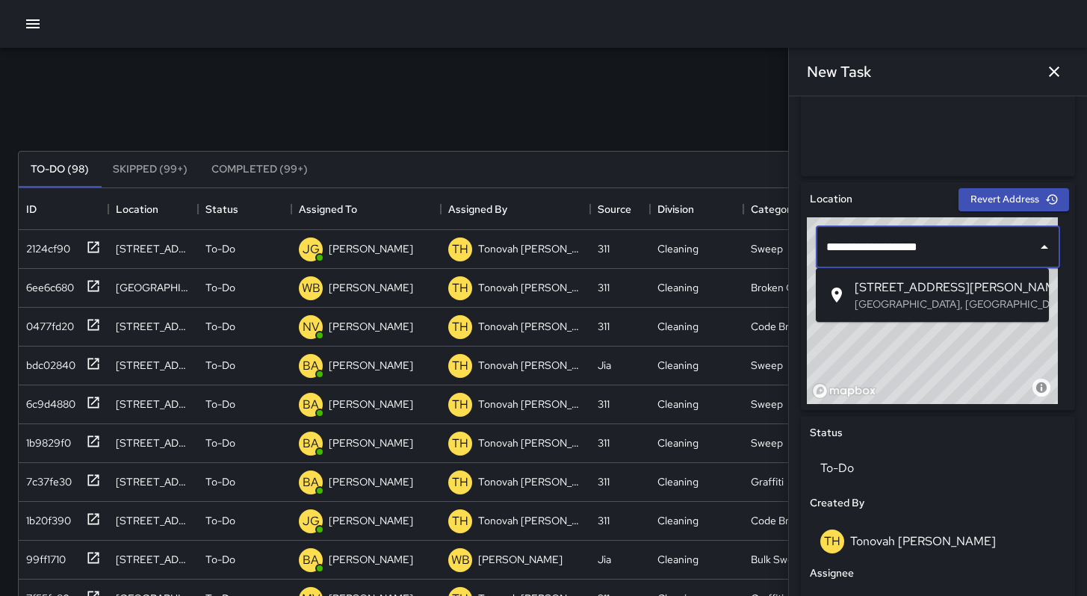
click at [891, 293] on span "[STREET_ADDRESS][PERSON_NAME]" at bounding box center [946, 288] width 182 height 18
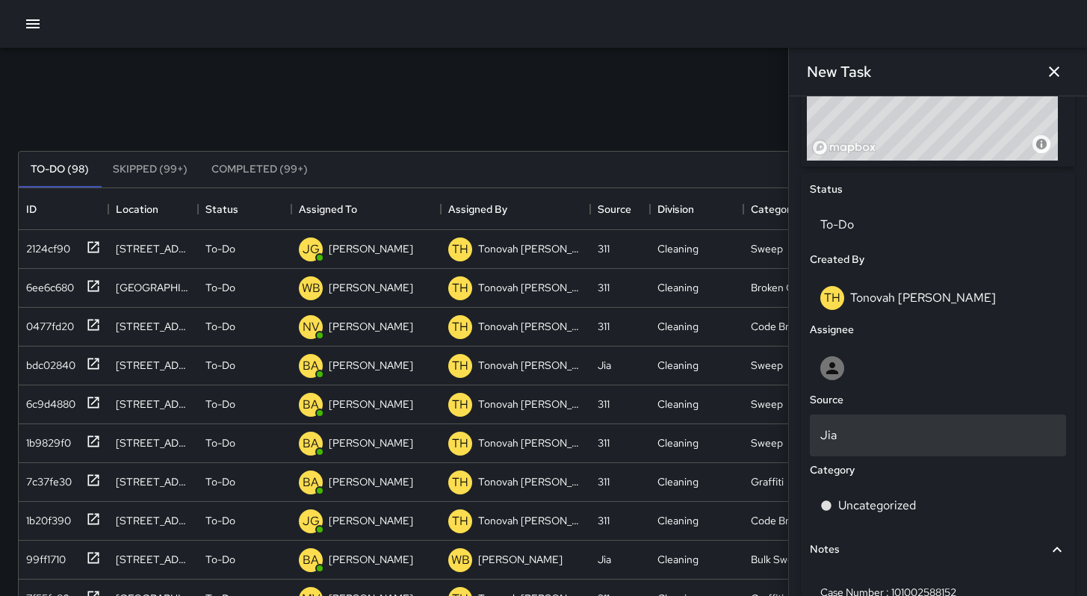
scroll to position [650, 0]
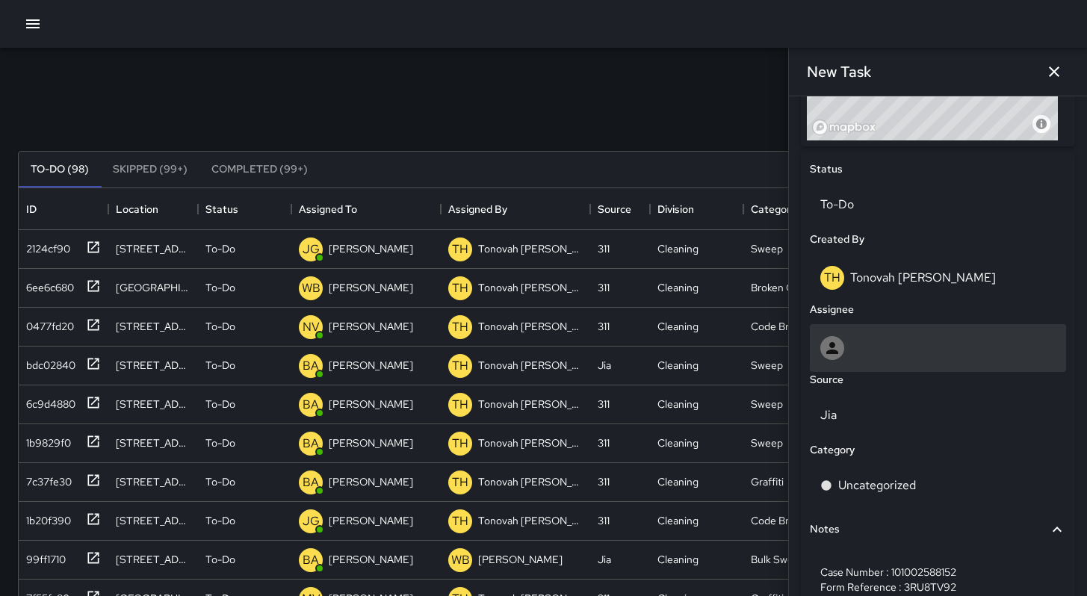
type input "**********"
click at [852, 352] on div at bounding box center [937, 348] width 235 height 24
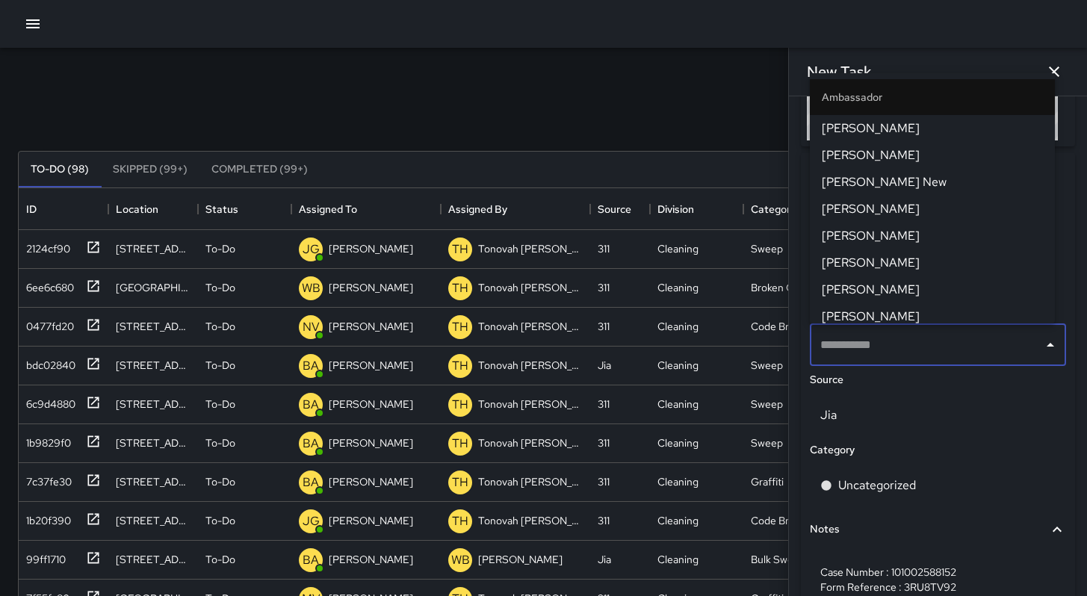
type input "*"
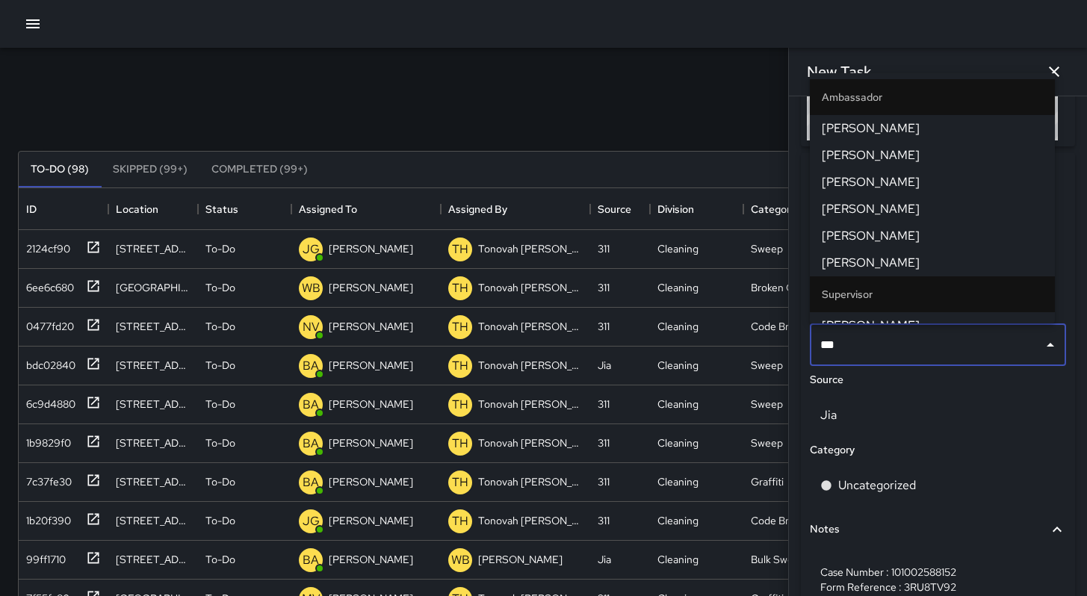
type input "****"
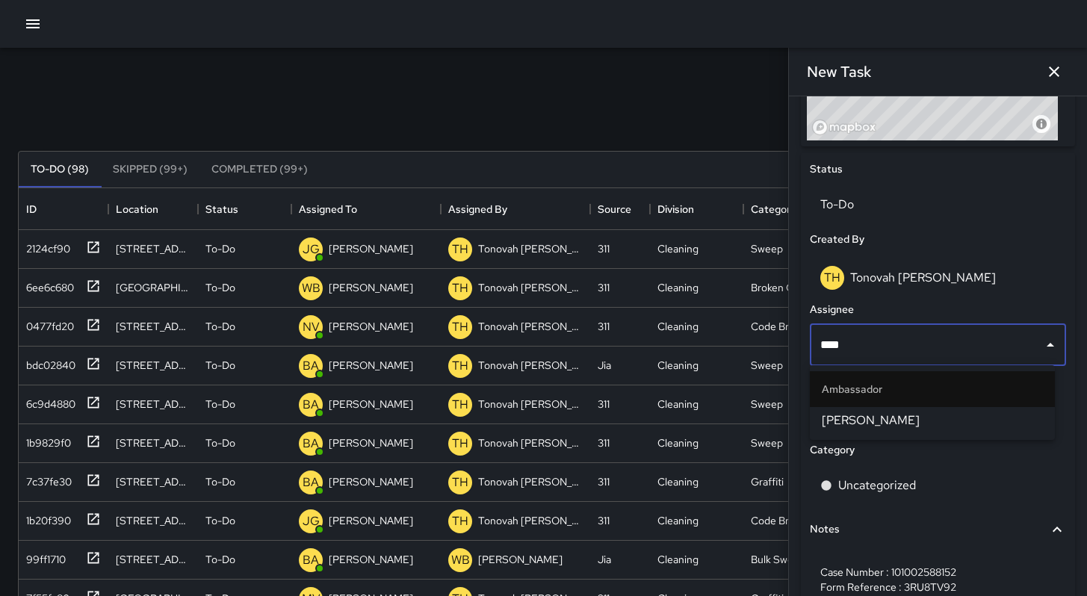
click at [949, 426] on span "[PERSON_NAME]" at bounding box center [932, 421] width 221 height 18
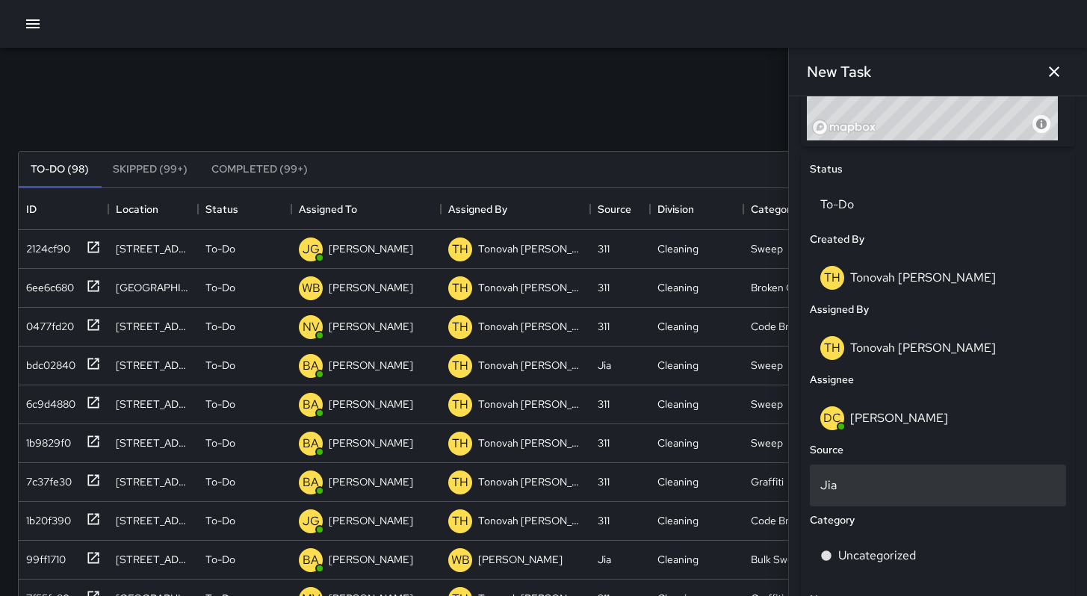
click at [873, 477] on p "Jia" at bounding box center [937, 486] width 235 height 18
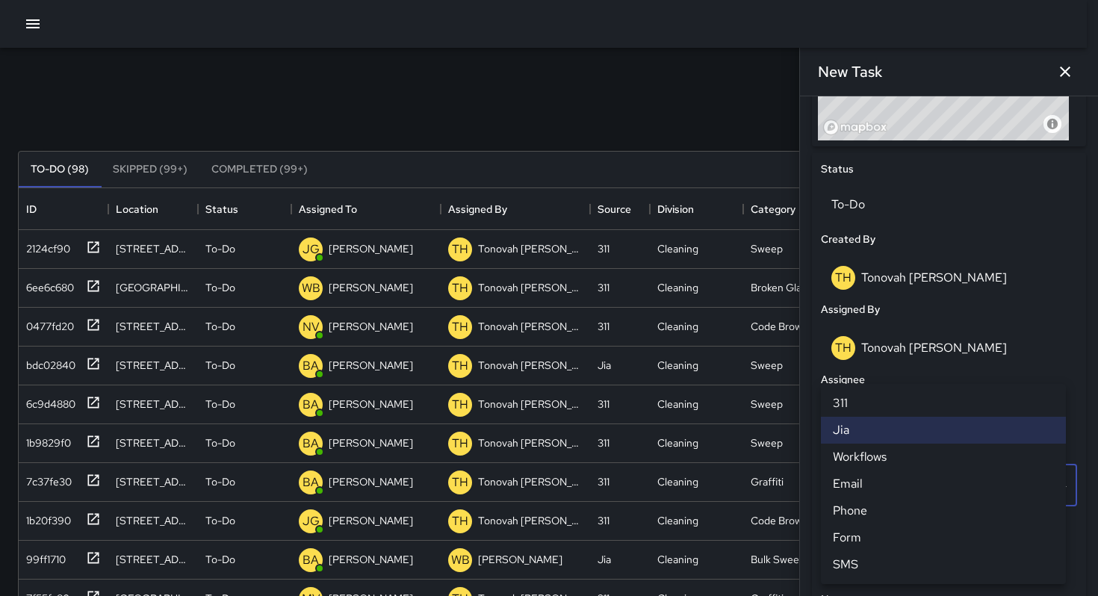
click at [878, 407] on li "311" at bounding box center [943, 403] width 245 height 27
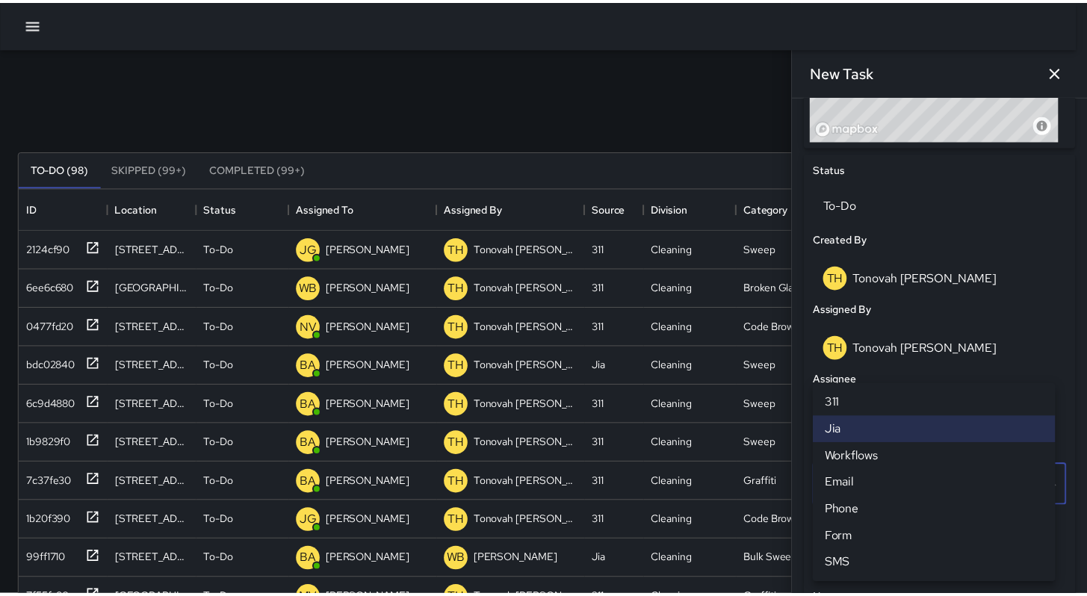
scroll to position [12, 12]
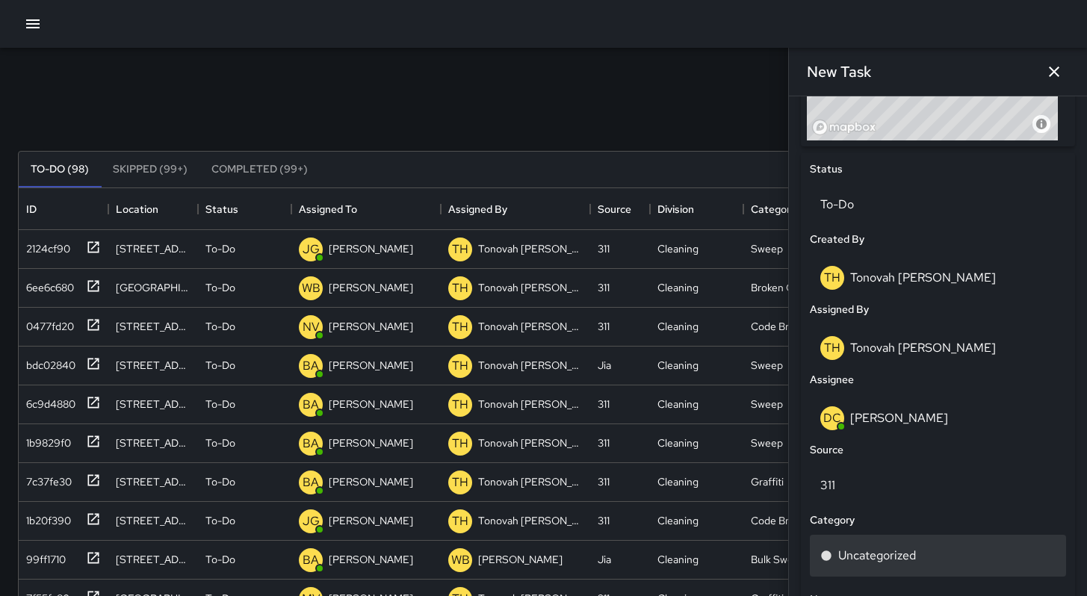
click at [870, 565] on div "Uncategorized" at bounding box center [938, 556] width 256 height 42
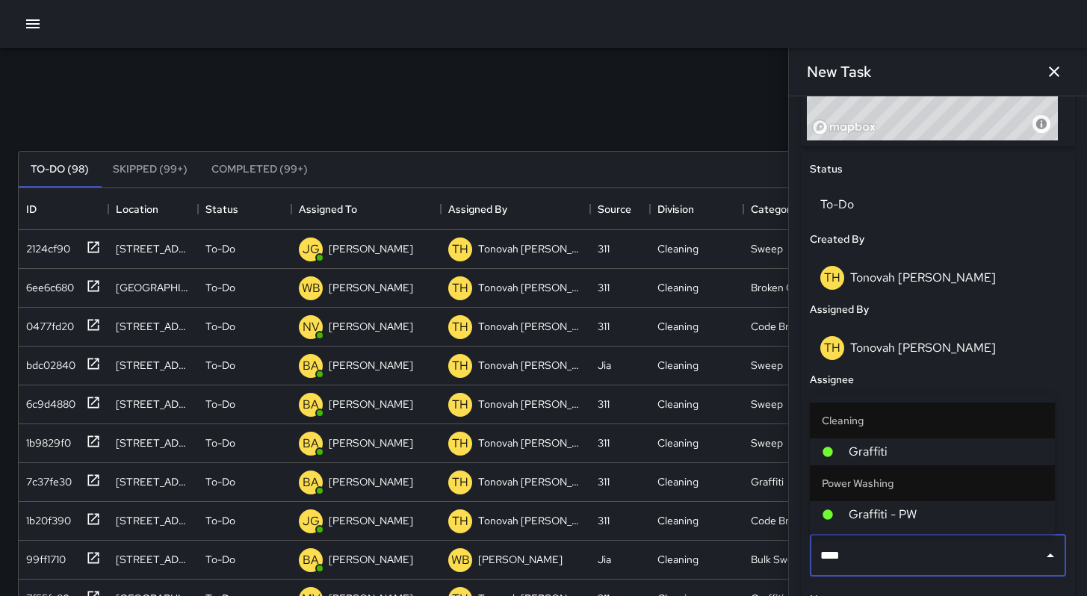
type input "*****"
click at [872, 451] on span "Graffiti" at bounding box center [946, 452] width 194 height 18
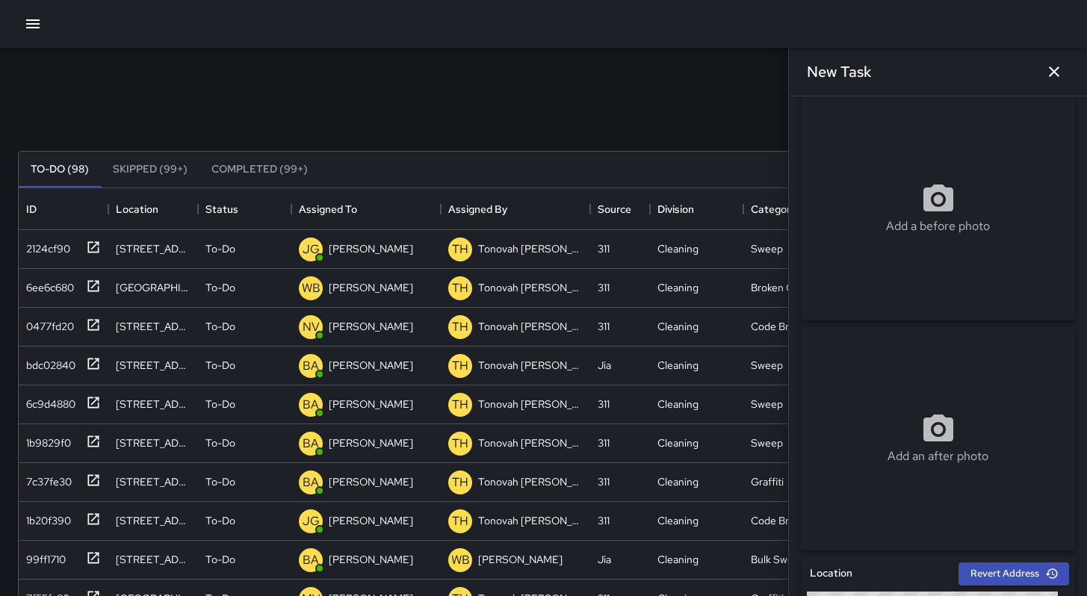
scroll to position [0, 0]
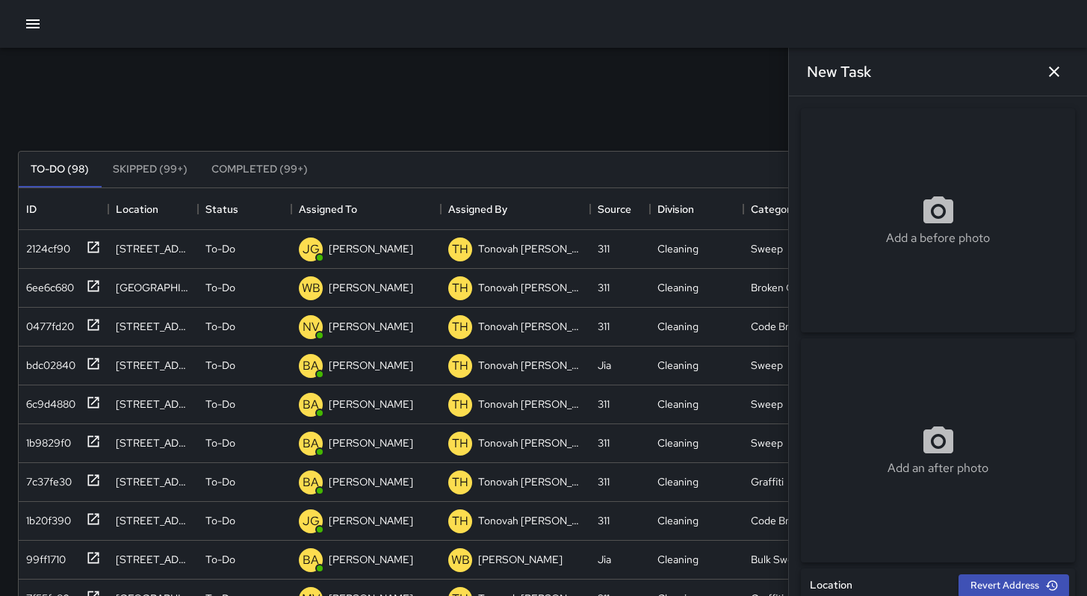
click at [925, 180] on div "Add a before photo" at bounding box center [938, 220] width 274 height 224
type input "**********"
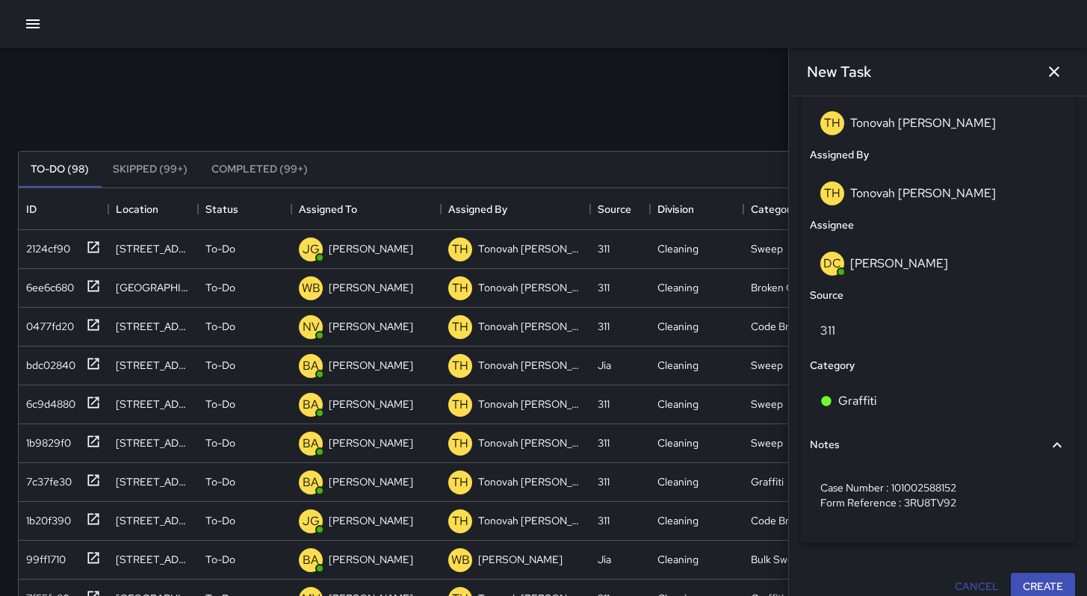
scroll to position [820, 0]
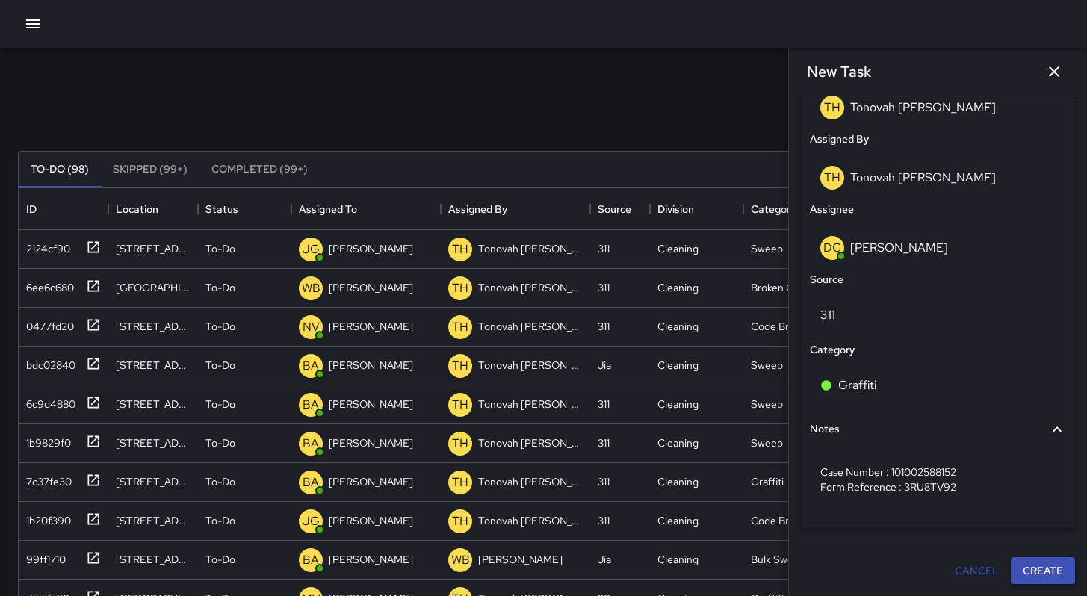
click at [1031, 566] on button "Create" at bounding box center [1043, 571] width 64 height 28
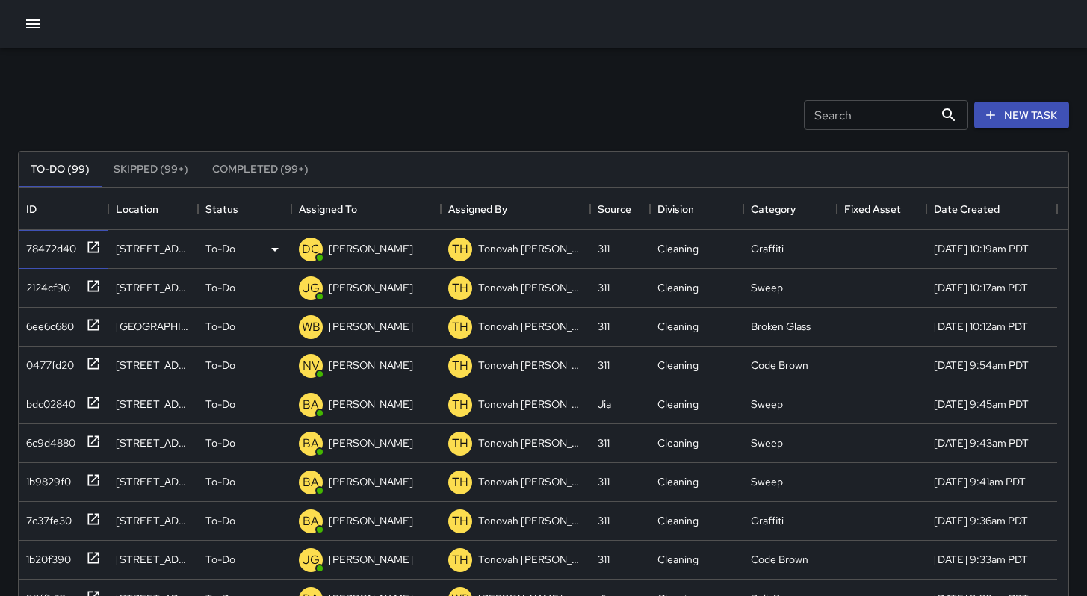
click at [35, 250] on div "78472d40" at bounding box center [48, 245] width 56 height 21
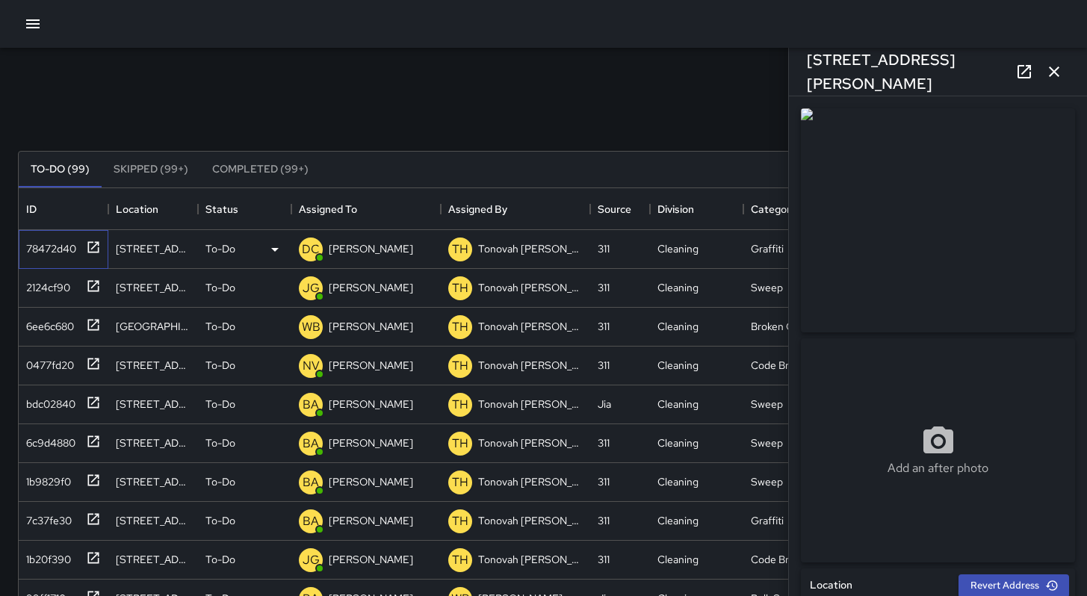
type input "**********"
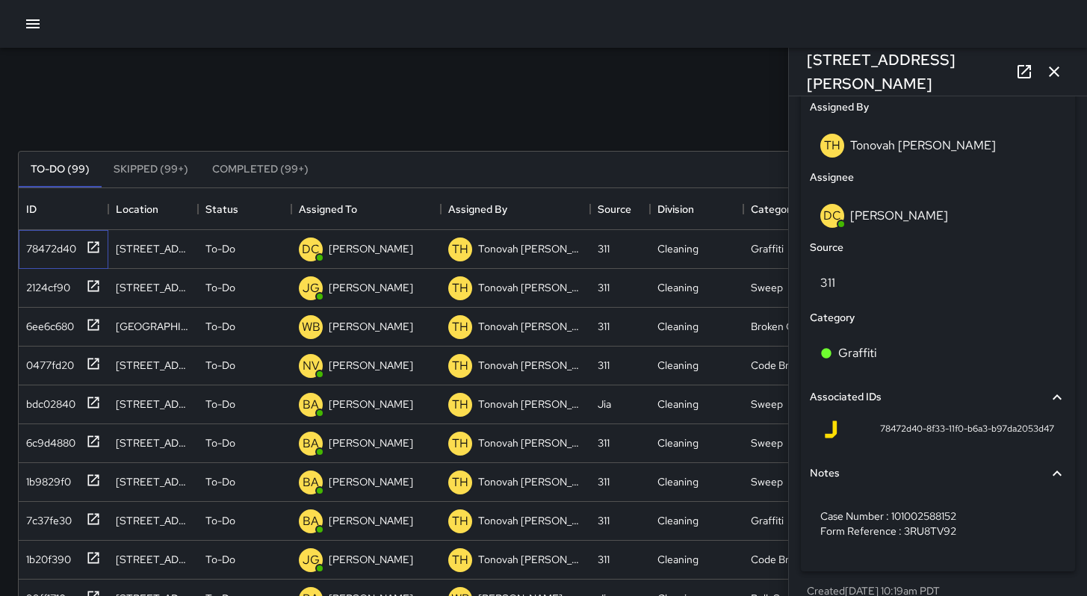
scroll to position [872, 0]
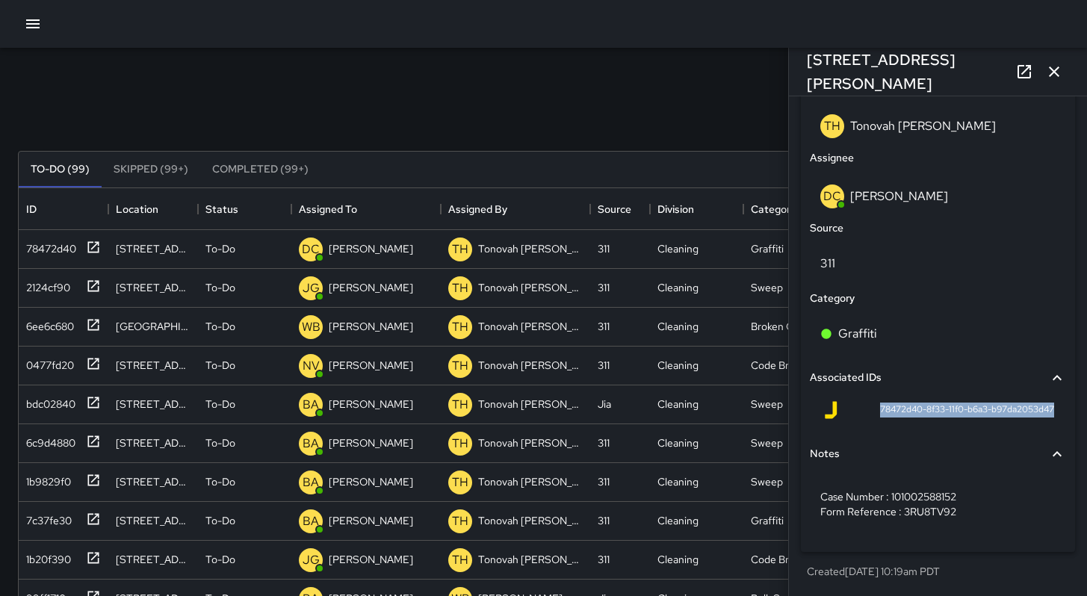
drag, startPoint x: 864, startPoint y: 409, endPoint x: 1038, endPoint y: 418, distance: 175.1
click at [1041, 421] on div "78472d40-8f33-11f0-b6a3-b97da2053d47" at bounding box center [938, 413] width 256 height 36
copy span "78472d40-8f33-11f0-b6a3-b97da2053d47"
click at [1023, 68] on icon at bounding box center [1024, 72] width 18 height 18
click at [1051, 72] on icon "button" at bounding box center [1054, 72] width 18 height 18
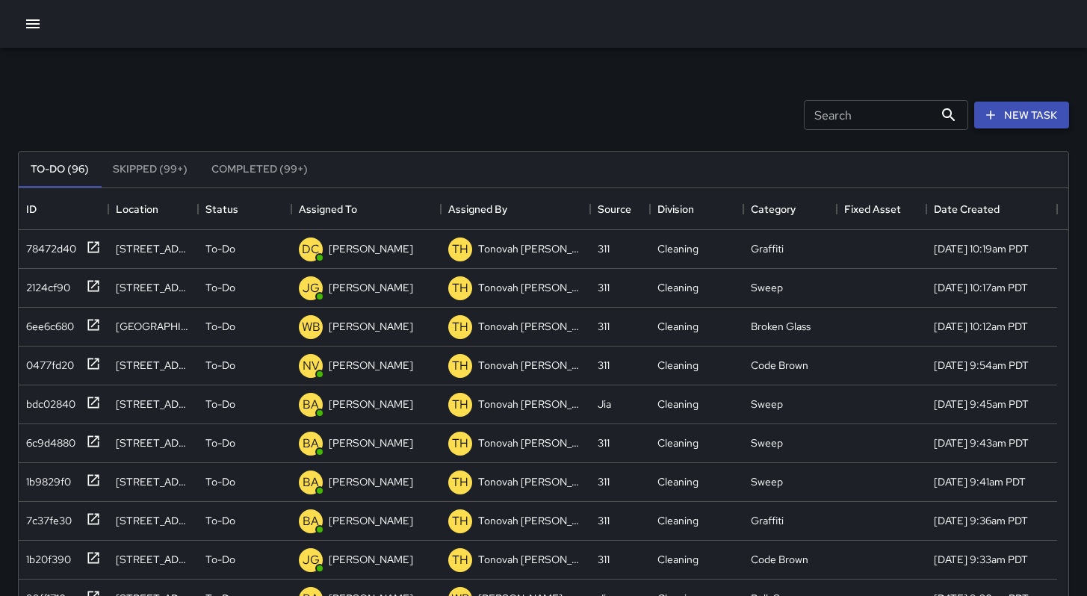
click at [1029, 114] on button "New Task" at bounding box center [1021, 116] width 95 height 28
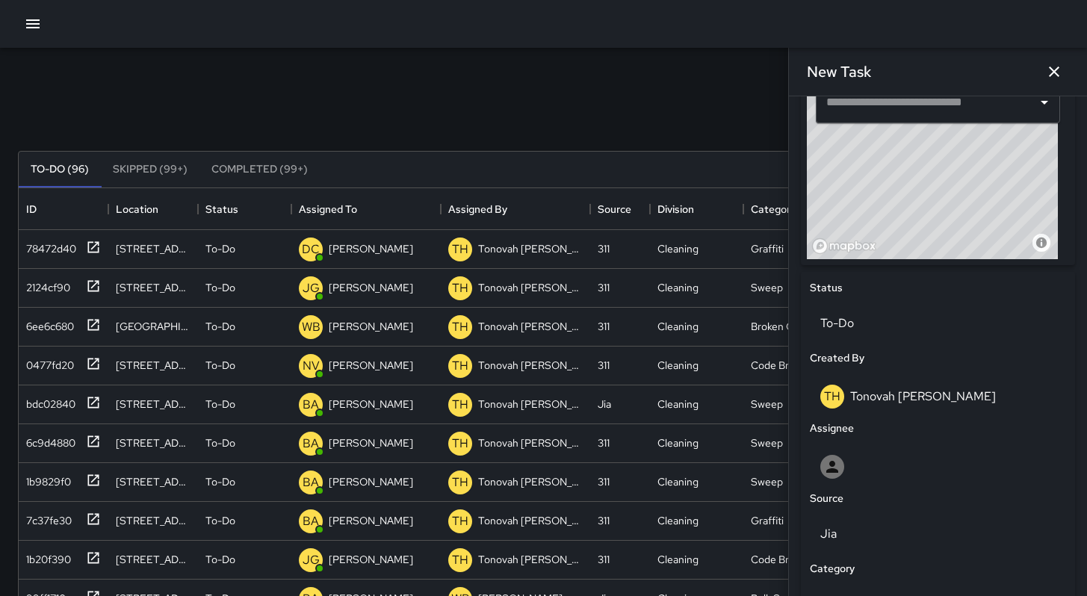
scroll to position [735, 0]
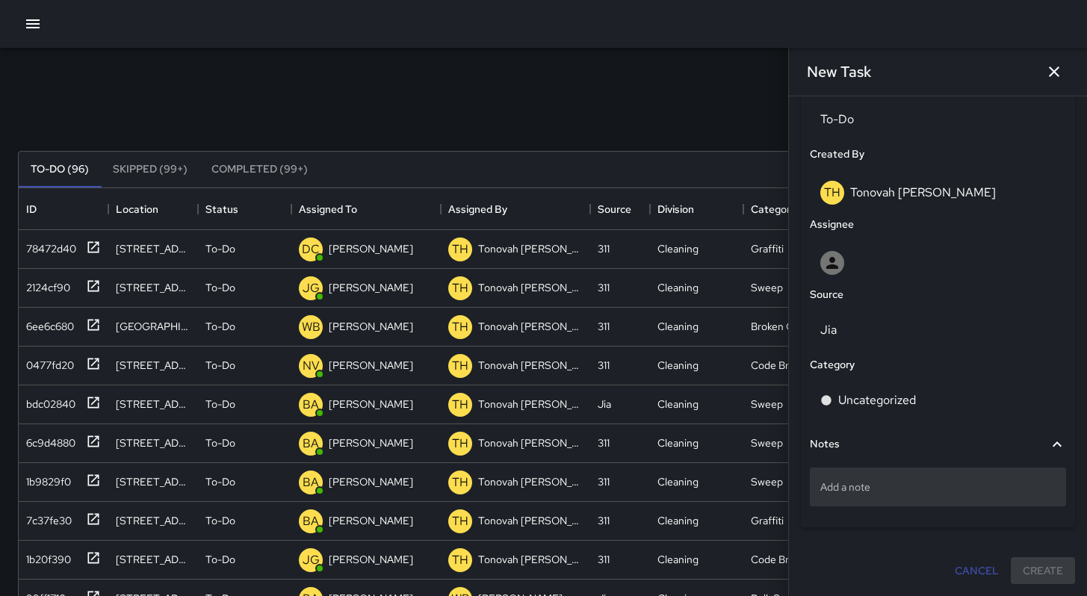
click at [868, 489] on p "Add a note" at bounding box center [937, 487] width 235 height 15
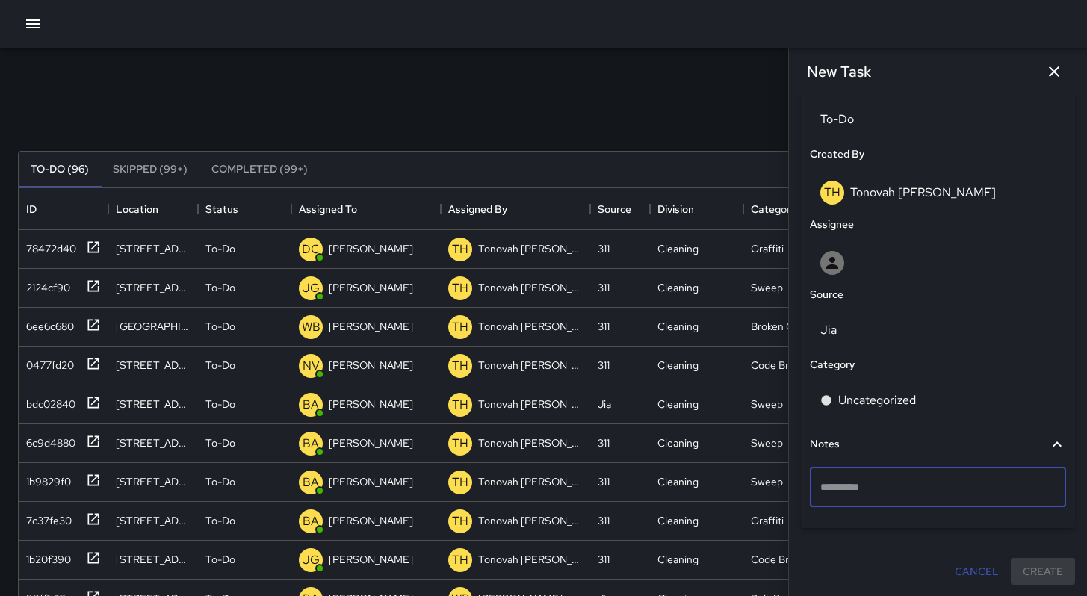
type textarea "**********"
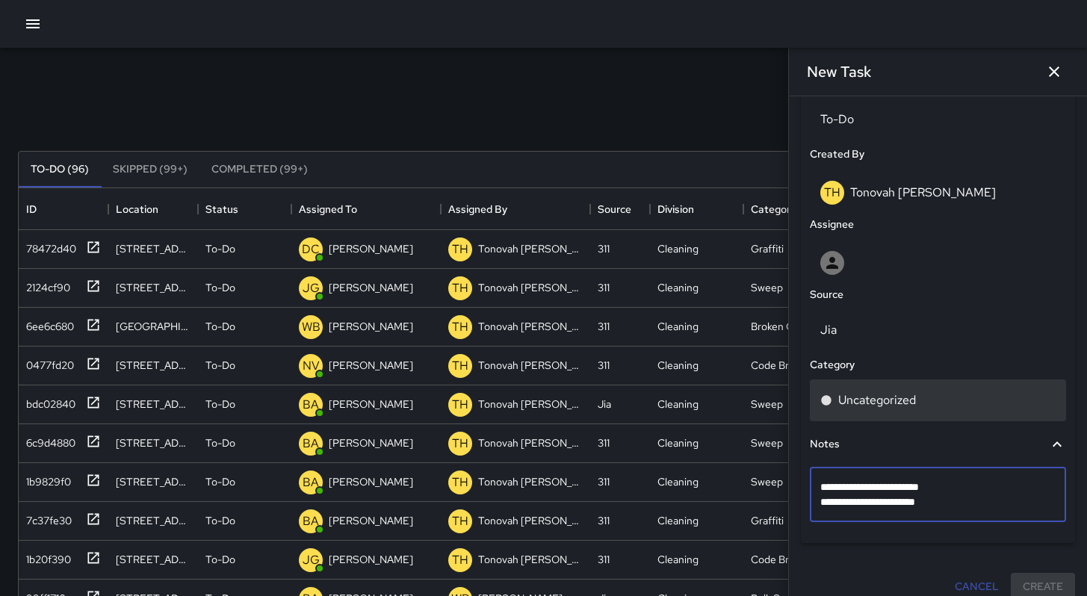
click at [845, 403] on p "Uncategorized" at bounding box center [877, 400] width 78 height 18
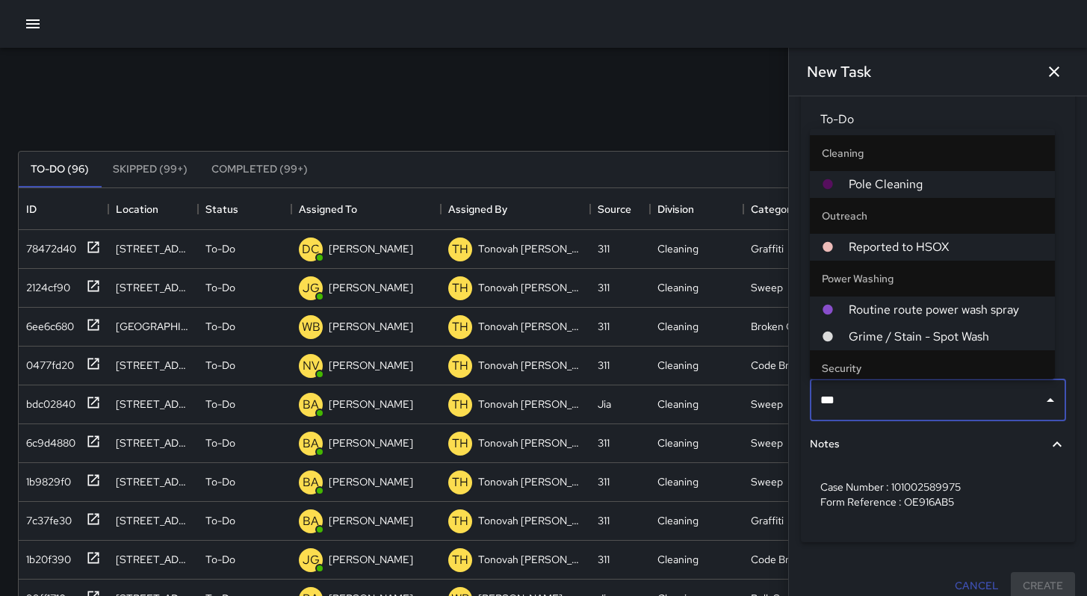
type input "****"
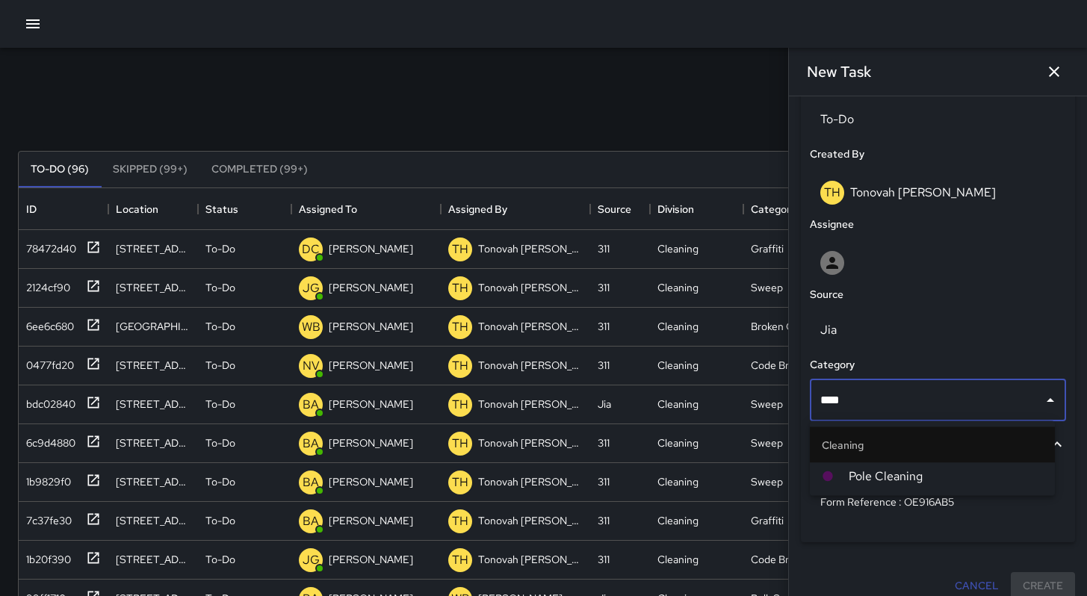
click at [846, 468] on li "Pole Cleaning" at bounding box center [932, 476] width 245 height 27
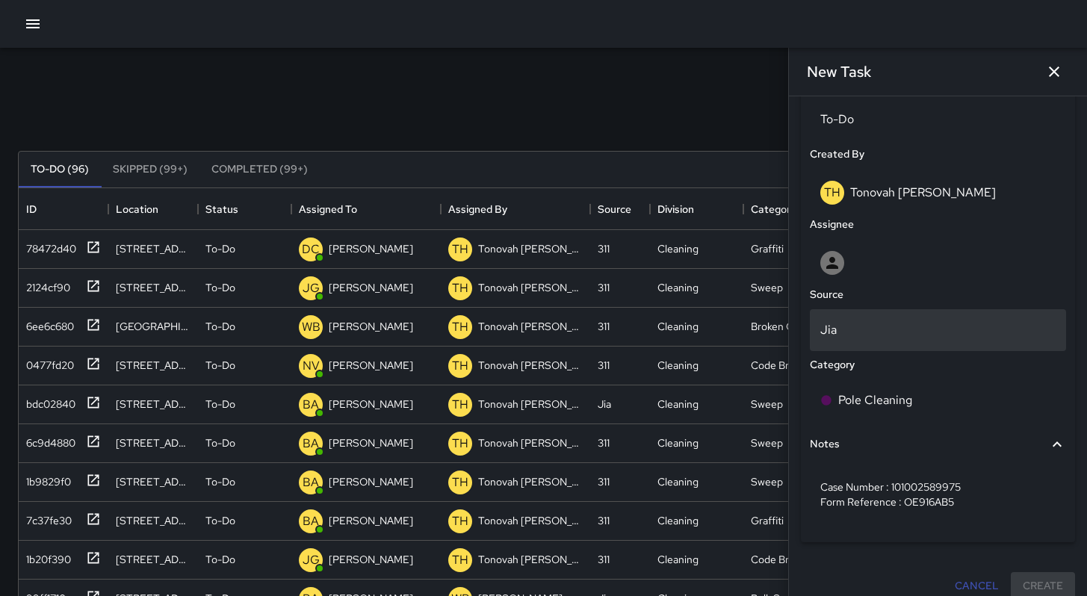
click at [853, 334] on p "Jia" at bounding box center [937, 330] width 235 height 18
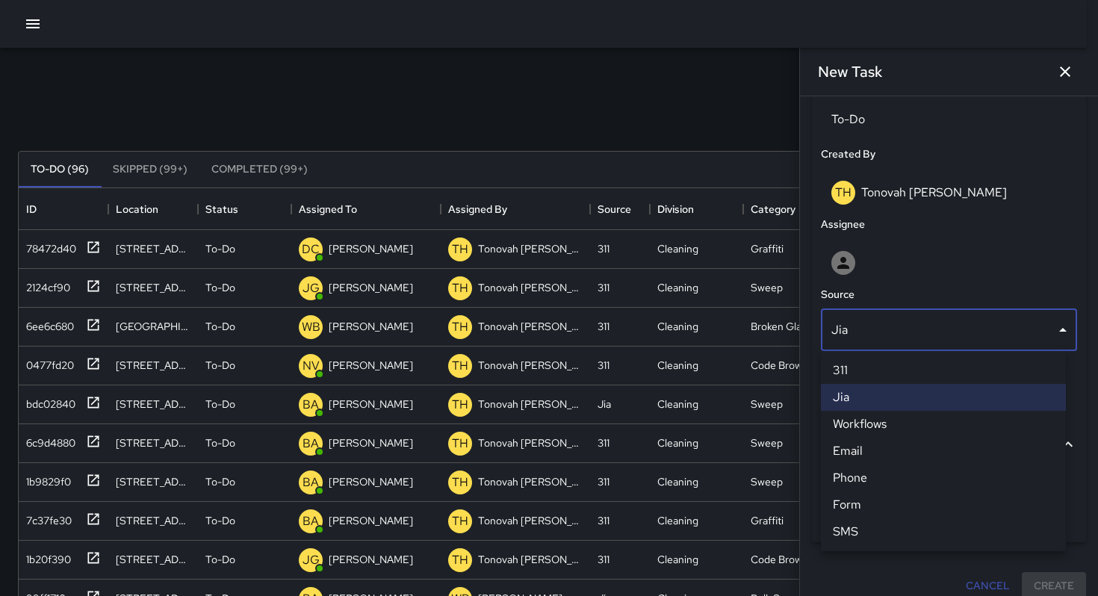
click at [849, 363] on li "311" at bounding box center [943, 370] width 245 height 27
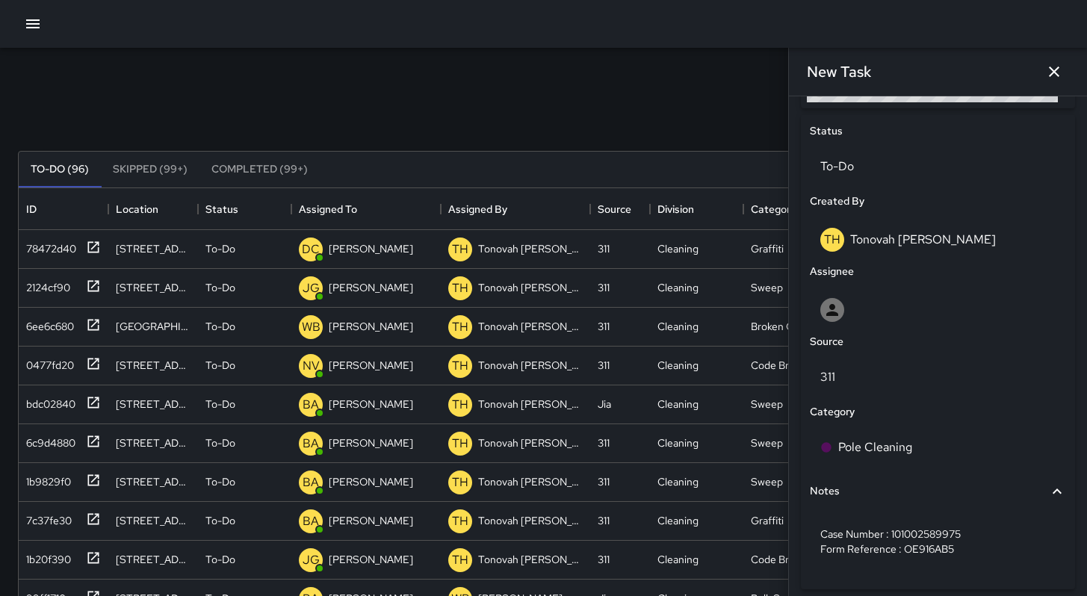
scroll to position [392, 0]
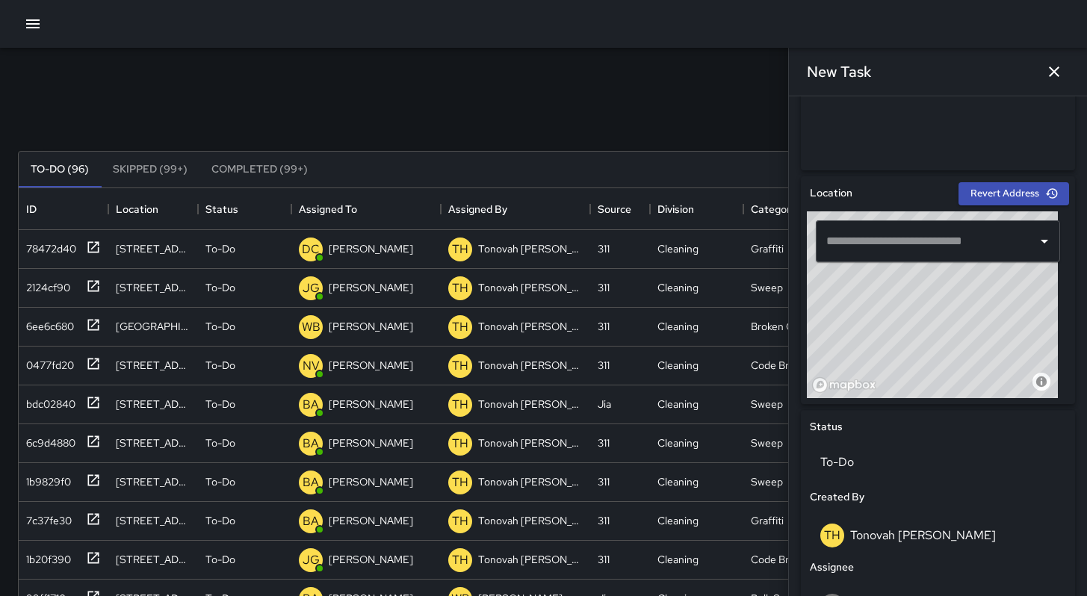
click at [870, 237] on input "text" at bounding box center [927, 241] width 208 height 28
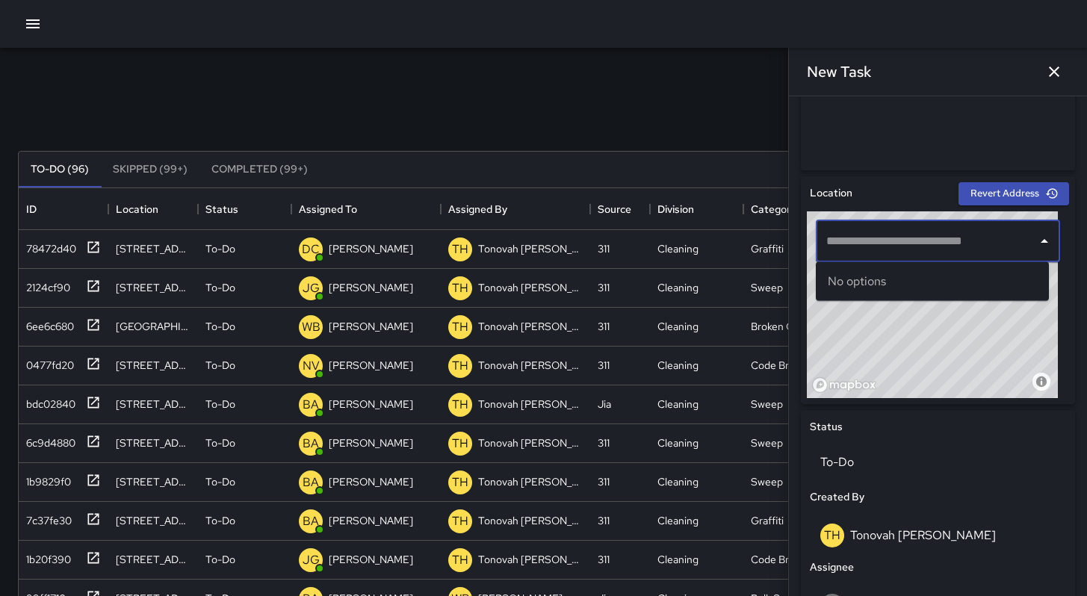
paste input "**********"
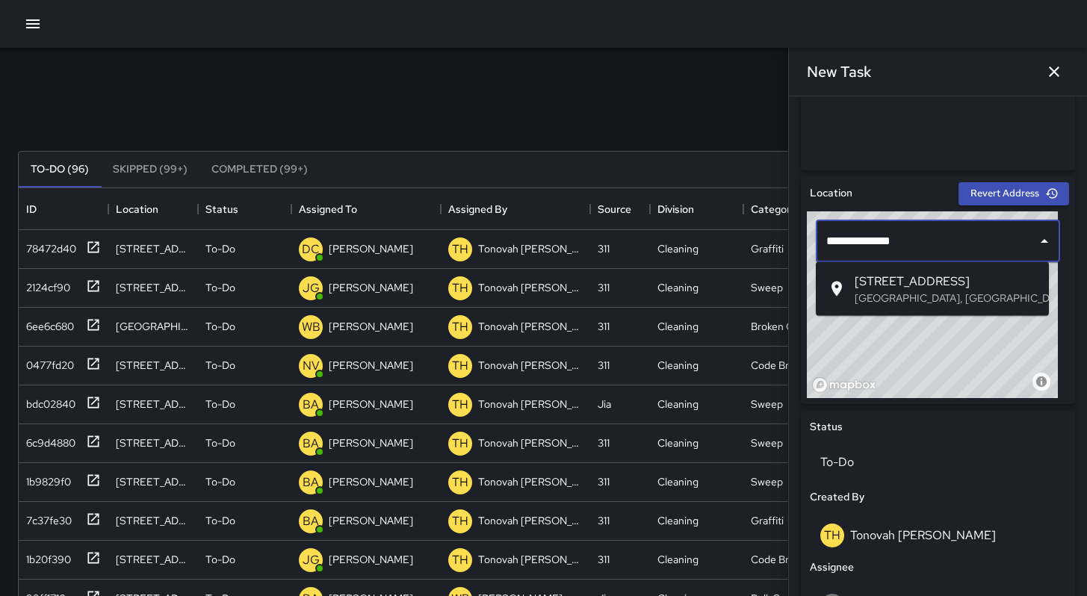
click at [855, 283] on span "[STREET_ADDRESS]" at bounding box center [946, 282] width 182 height 18
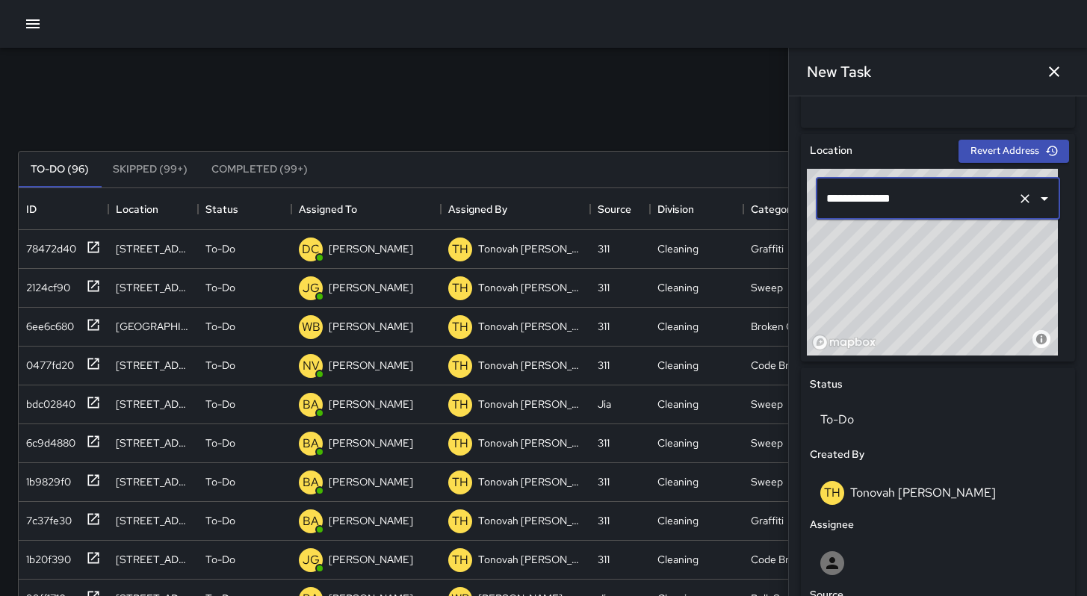
scroll to position [669, 0]
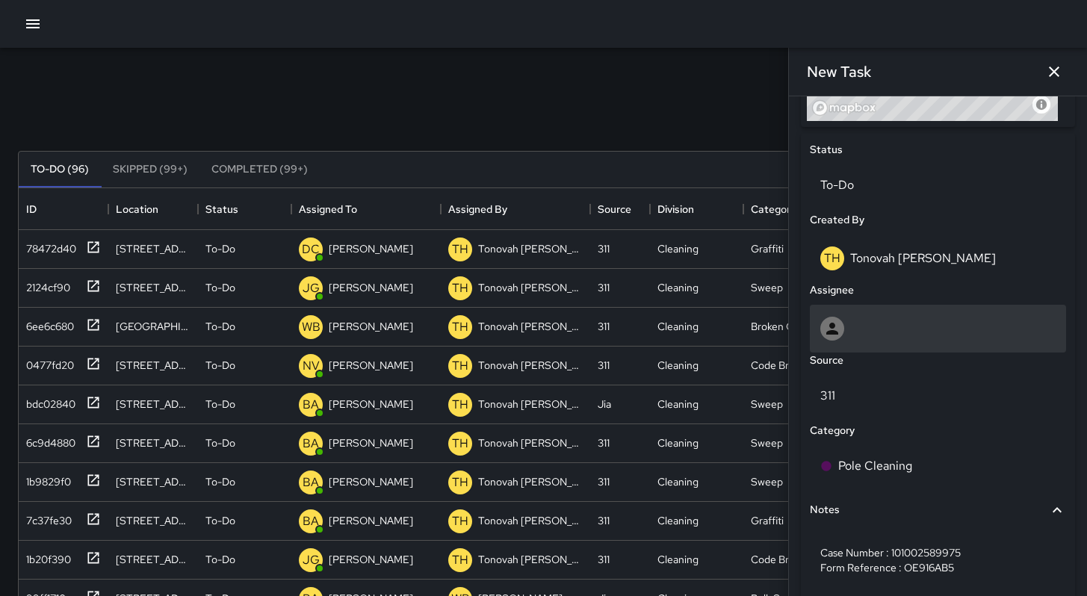
type input "**********"
click at [856, 327] on div at bounding box center [937, 329] width 235 height 24
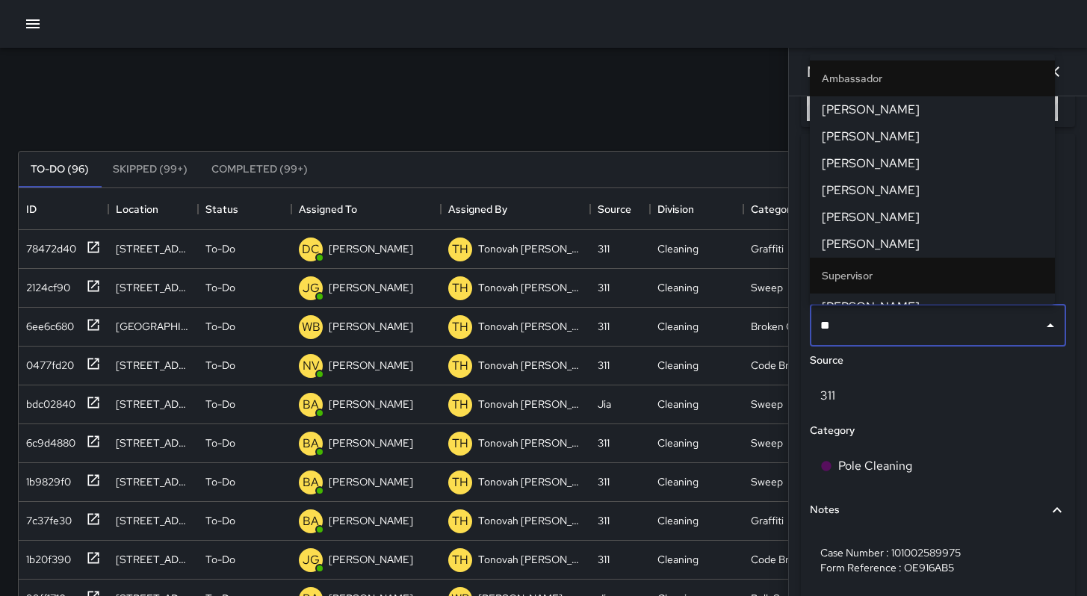
type input "*"
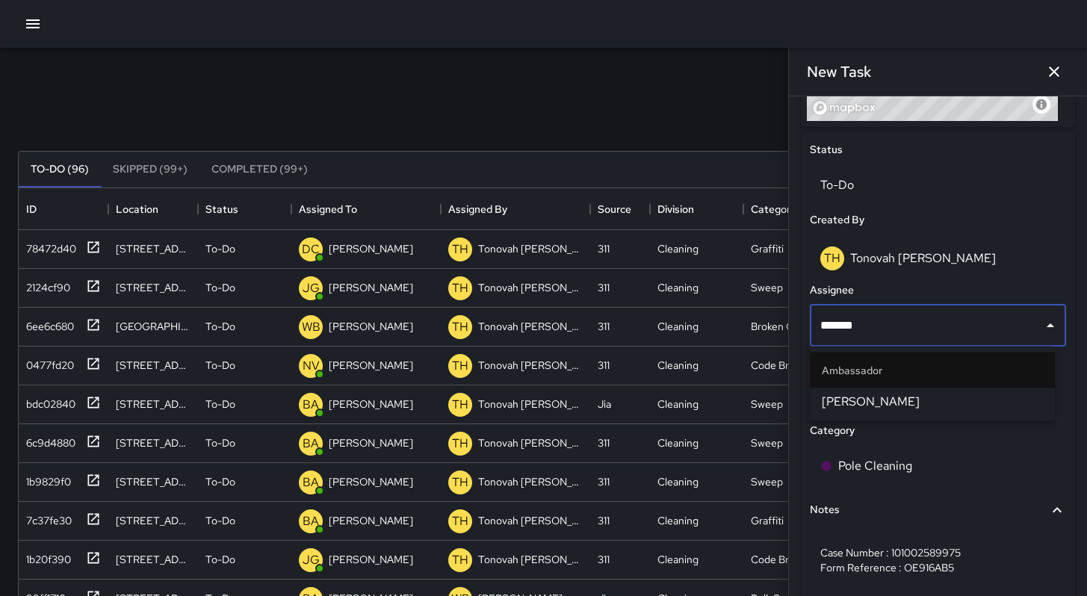
type input "********"
click at [867, 391] on li "[PERSON_NAME]" at bounding box center [932, 401] width 245 height 27
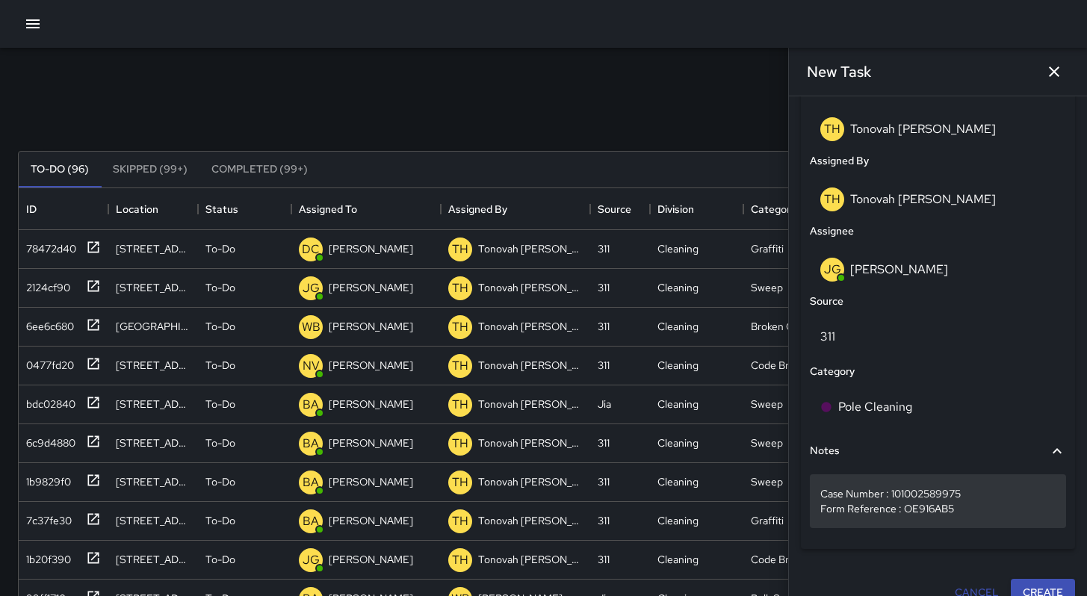
scroll to position [820, 0]
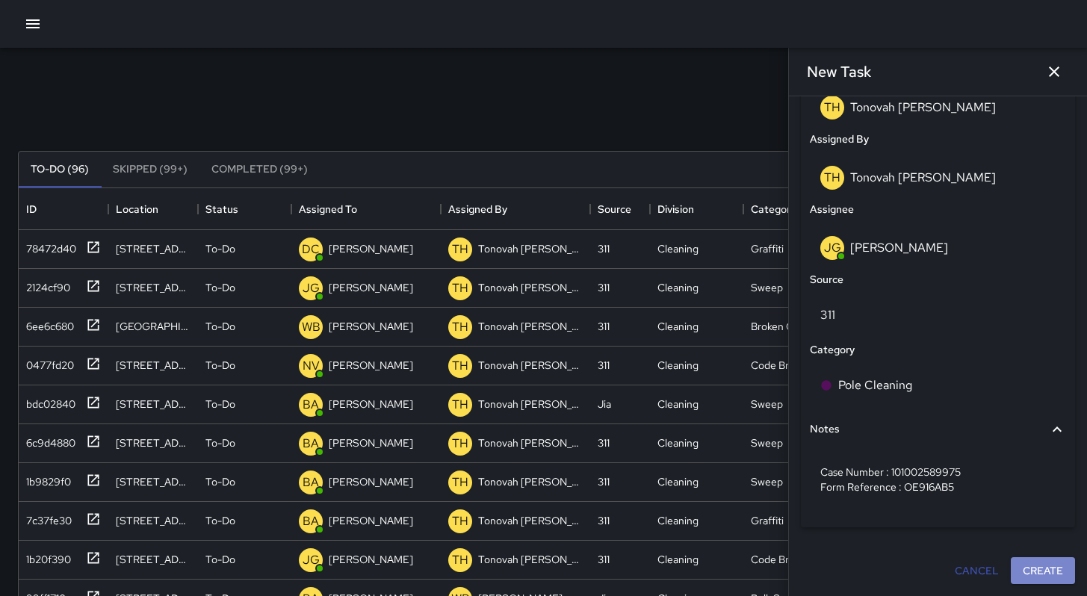
click at [1021, 569] on button "Create" at bounding box center [1043, 571] width 64 height 28
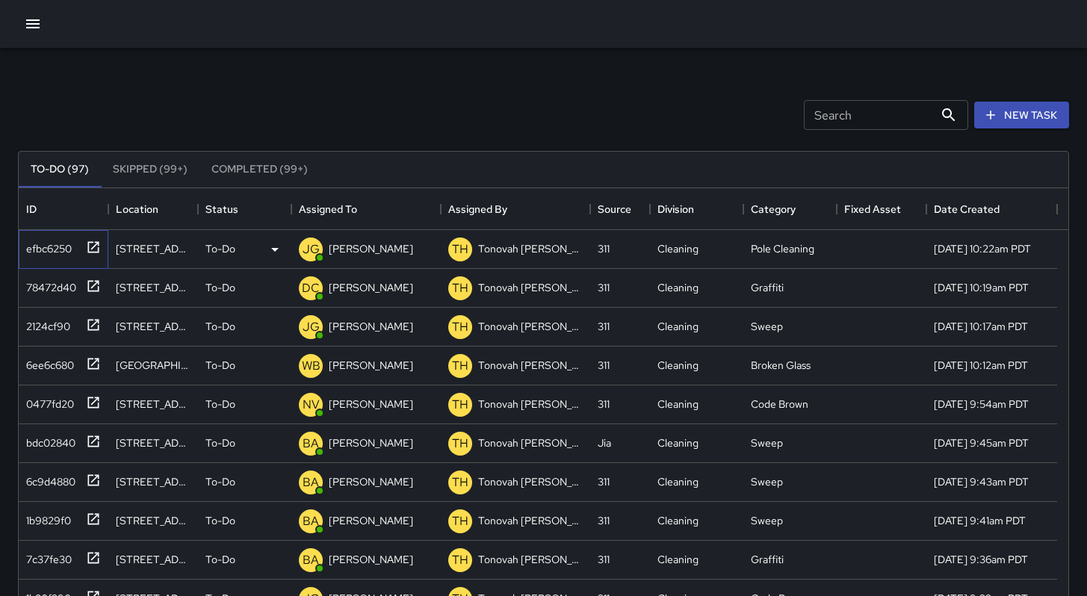
click at [55, 241] on div "efbc6250" at bounding box center [46, 245] width 52 height 21
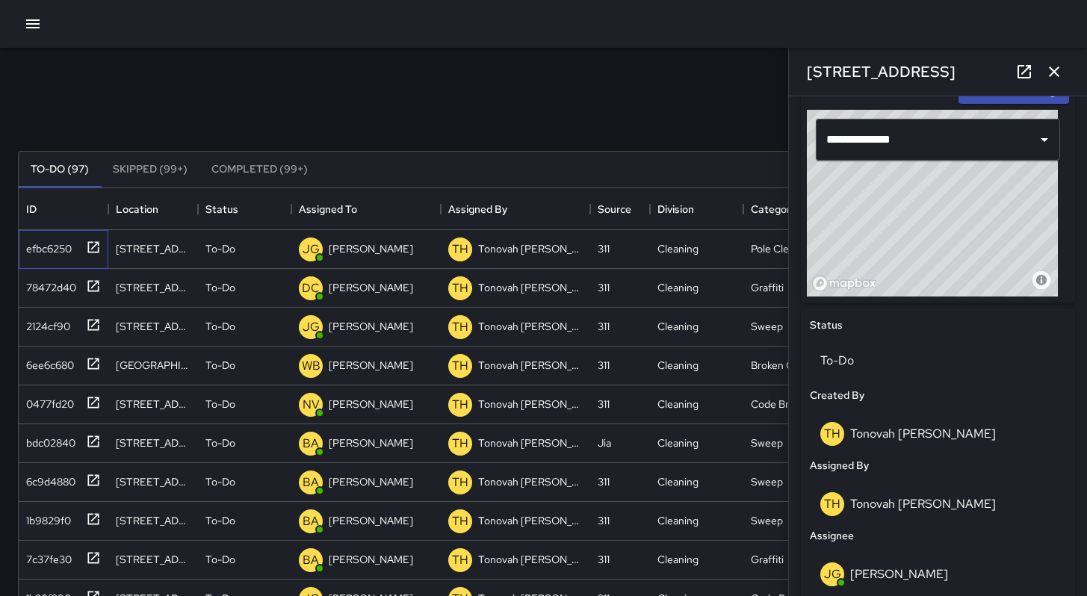
scroll to position [790, 0]
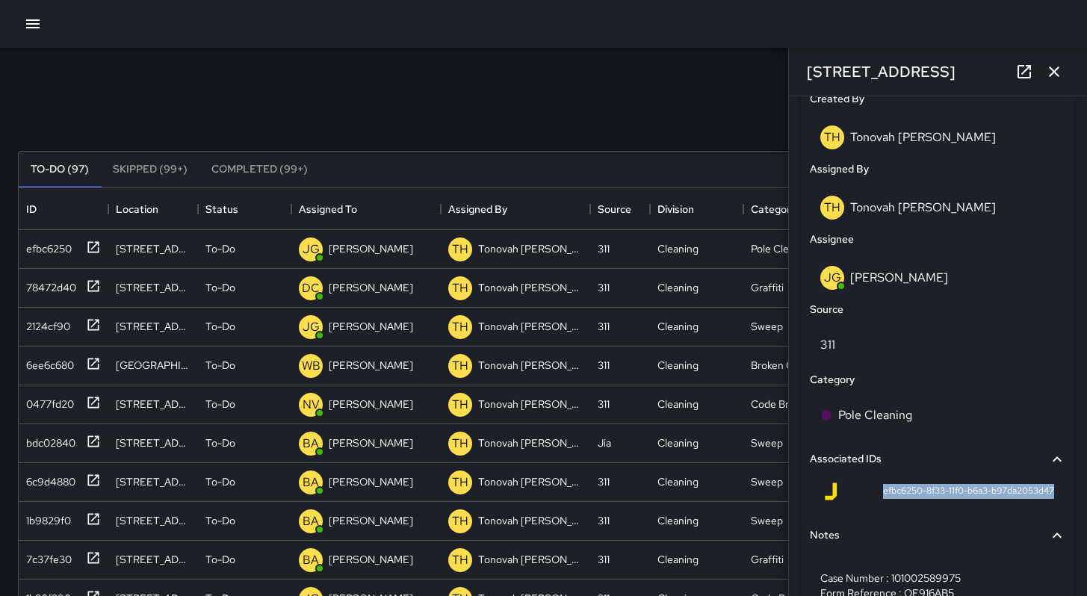
drag, startPoint x: 865, startPoint y: 492, endPoint x: 1045, endPoint y: 497, distance: 180.1
click at [1045, 497] on div "efbc6250-8f33-11f0-b6a3-b97da2053d47" at bounding box center [938, 495] width 256 height 36
copy span "efbc6250-8f33-11f0-b6a3-b97da2053d47"
click at [1058, 80] on button "button" at bounding box center [1054, 72] width 30 height 30
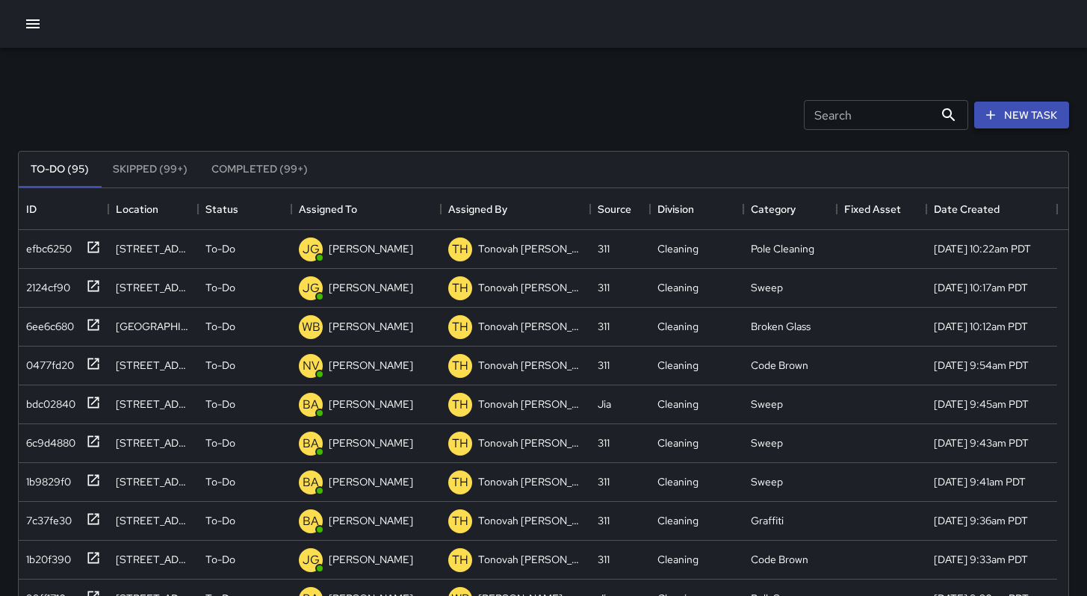
click at [1008, 120] on button "New Task" at bounding box center [1021, 116] width 95 height 28
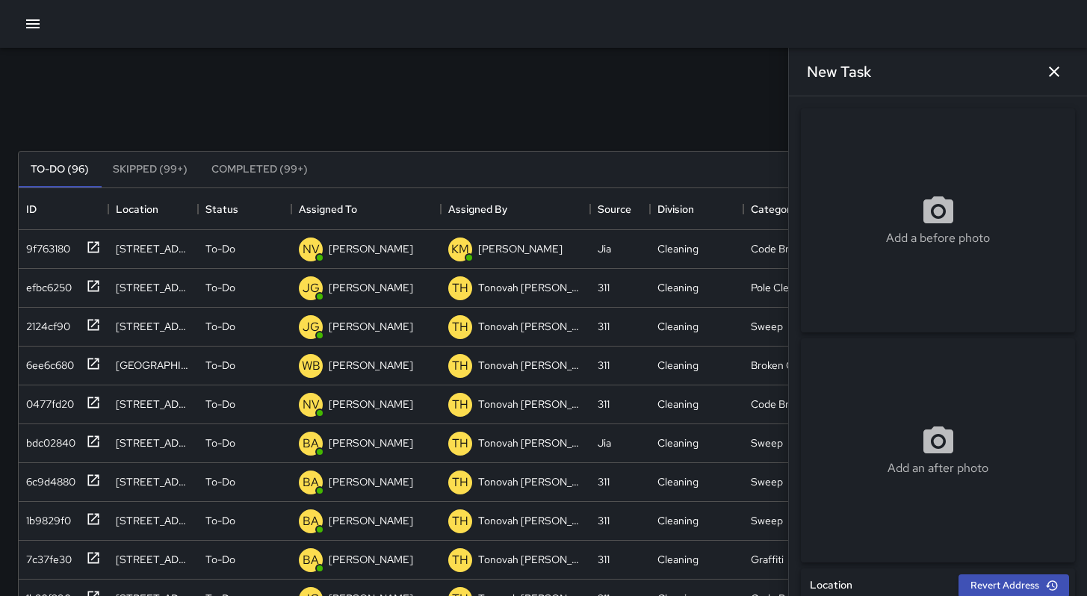
scroll to position [318, 0]
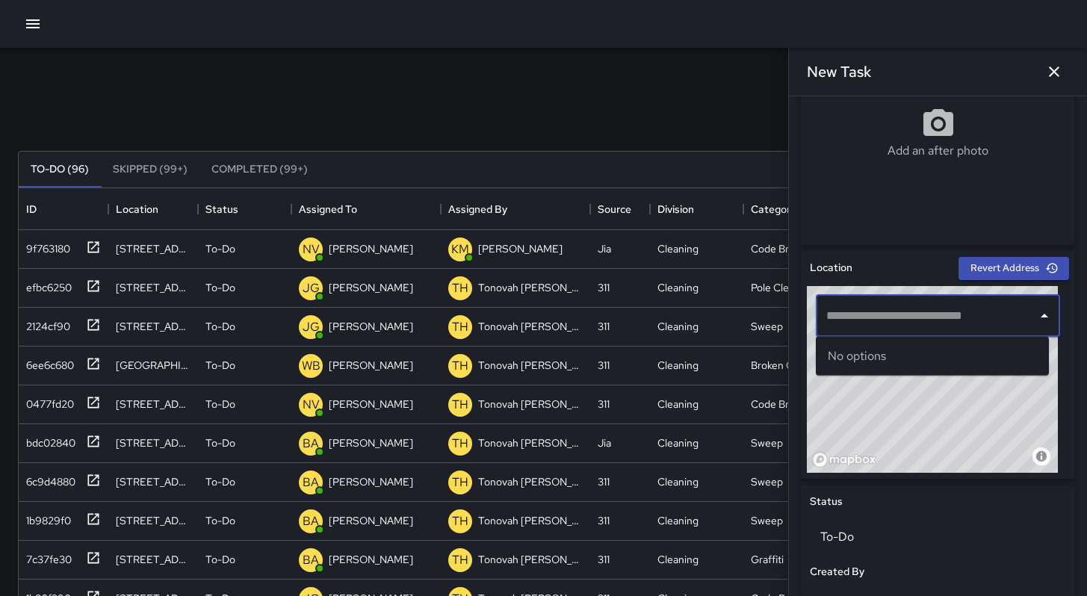
click at [903, 316] on input "text" at bounding box center [927, 316] width 208 height 28
paste input "**********"
click at [906, 356] on div "No options" at bounding box center [932, 356] width 233 height 39
click at [911, 323] on input "**********" at bounding box center [921, 316] width 197 height 28
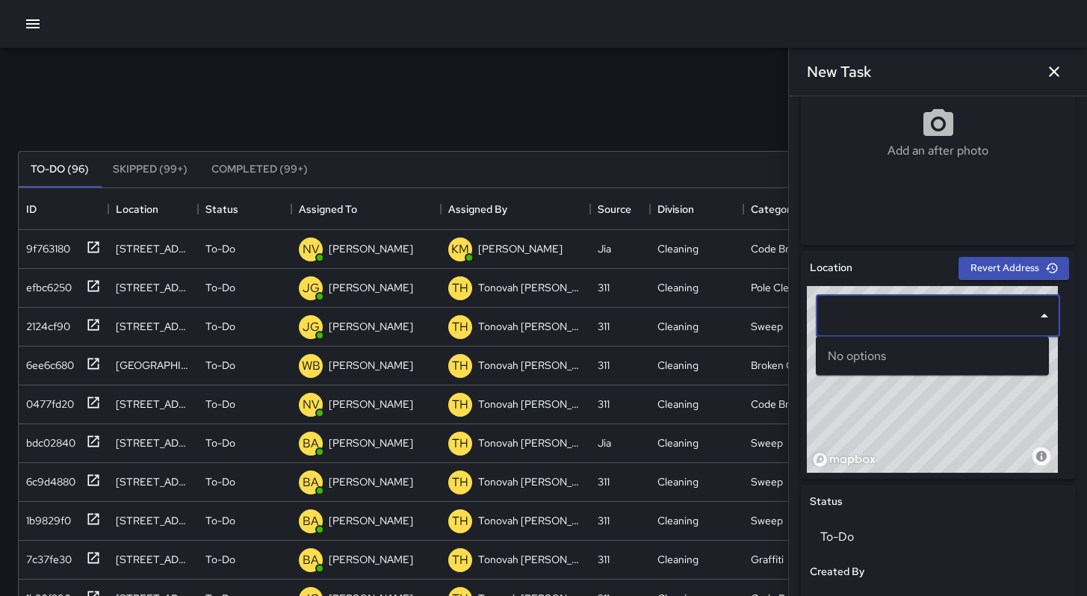
type input "**********"
click at [1068, 68] on button "button" at bounding box center [1054, 72] width 30 height 30
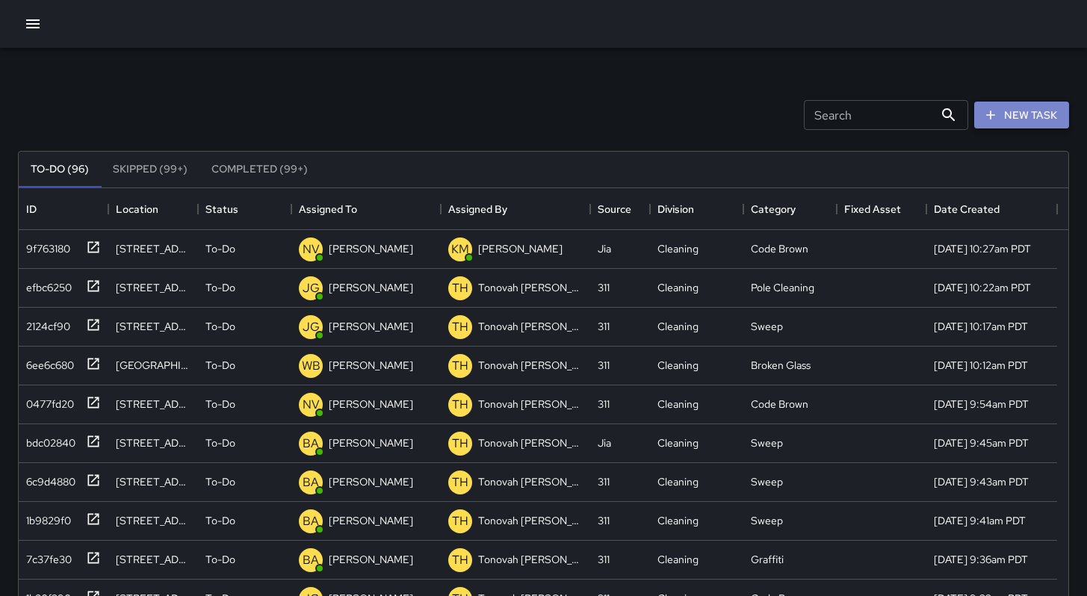
click at [1035, 121] on button "New Task" at bounding box center [1021, 116] width 95 height 28
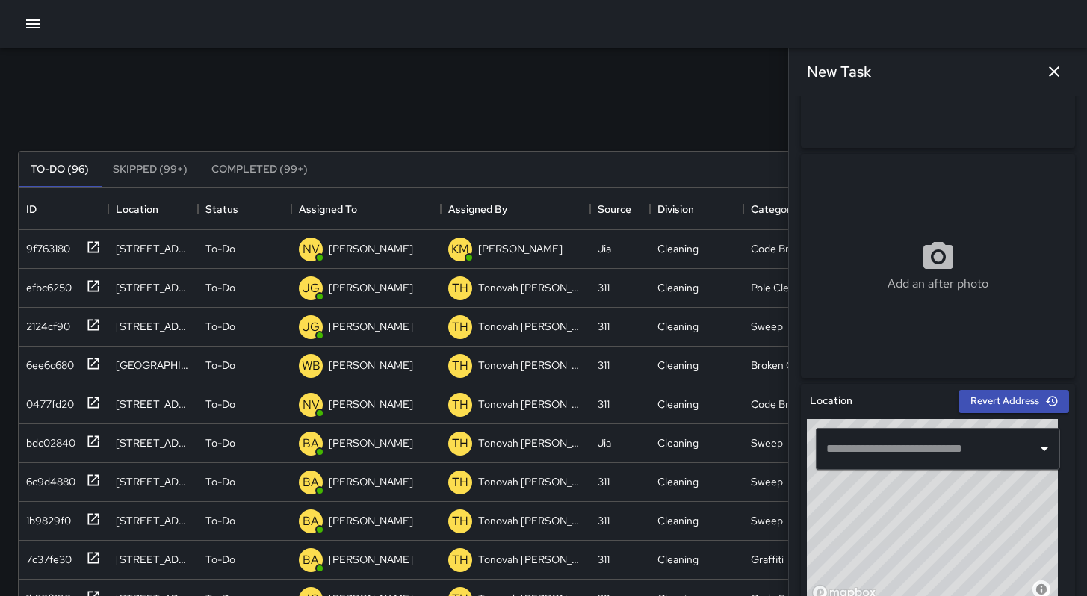
scroll to position [276, 0]
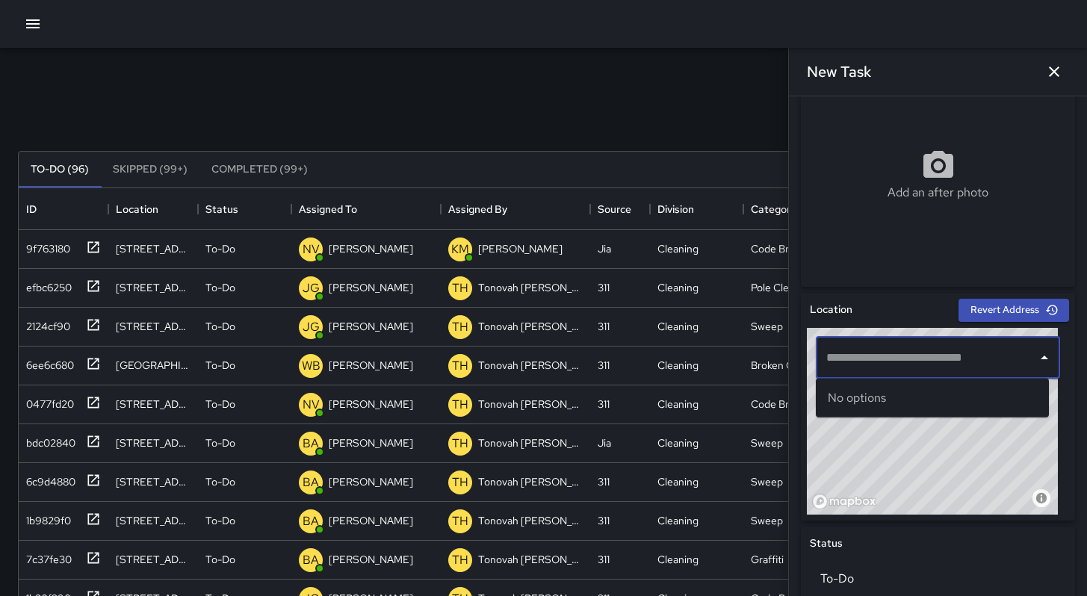
drag, startPoint x: 857, startPoint y: 360, endPoint x: 849, endPoint y: 358, distance: 8.5
click at [855, 359] on input "text" at bounding box center [927, 358] width 208 height 28
paste input "**********"
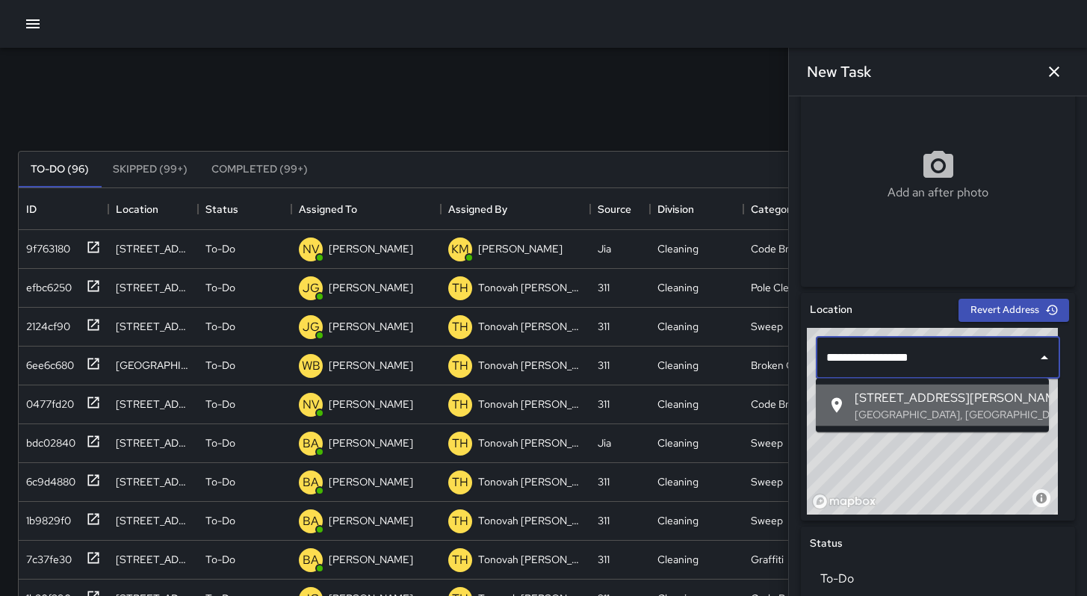
click at [865, 401] on span "[STREET_ADDRESS][PERSON_NAME]" at bounding box center [946, 398] width 182 height 18
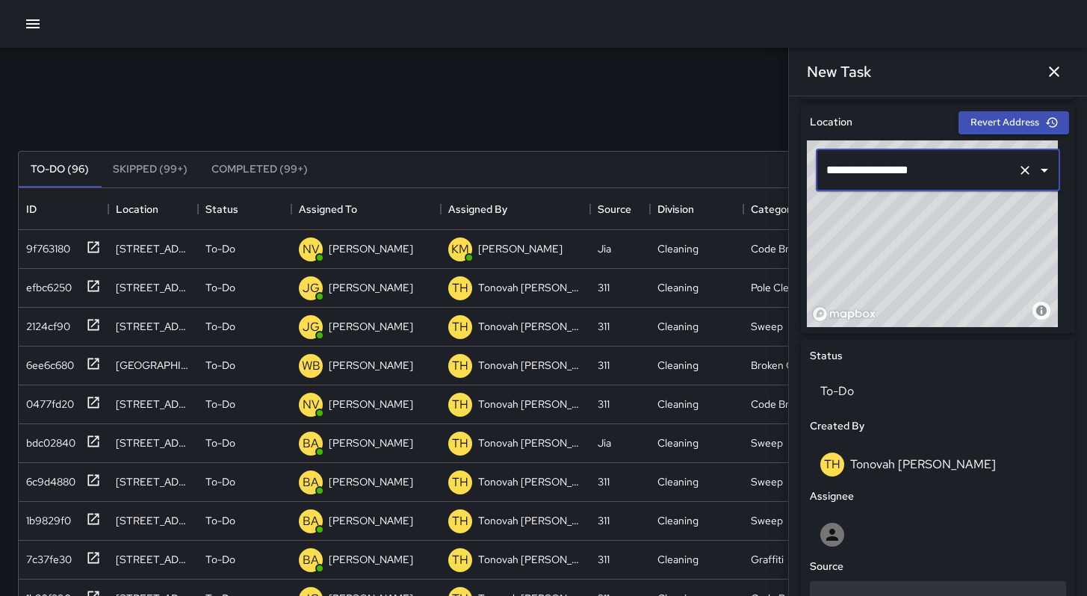
scroll to position [732, 0]
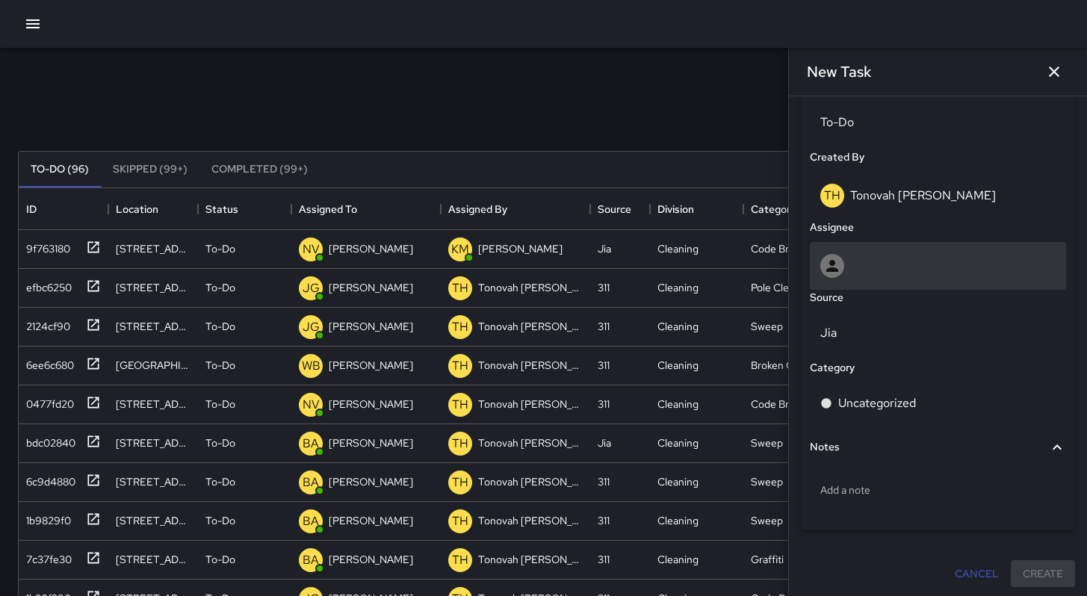
type input "**********"
click at [879, 261] on div at bounding box center [937, 266] width 235 height 24
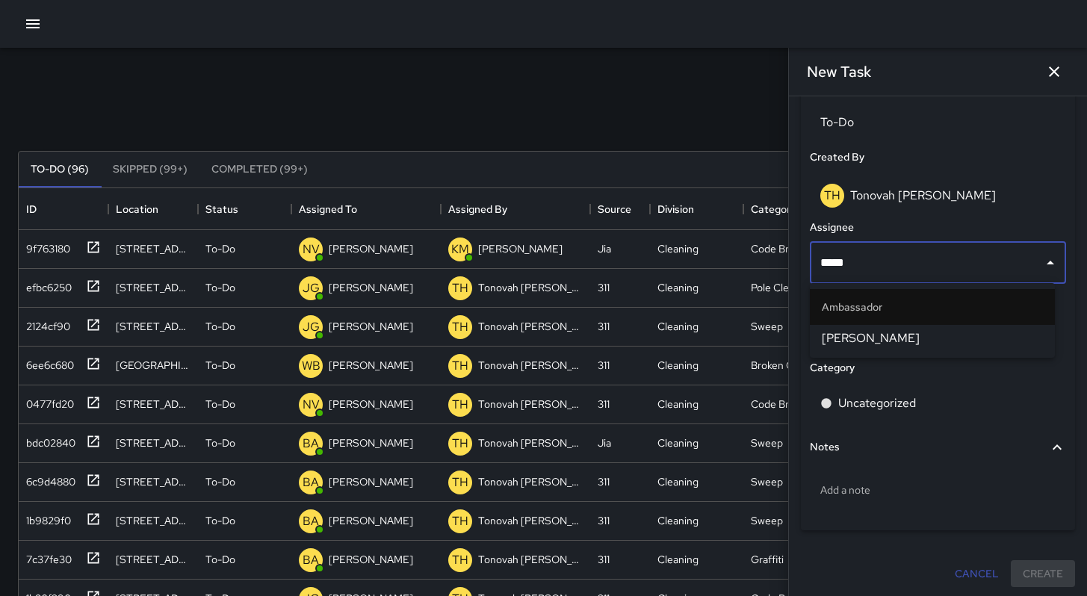
type input "******"
click at [889, 341] on span "[PERSON_NAME]" at bounding box center [932, 338] width 221 height 18
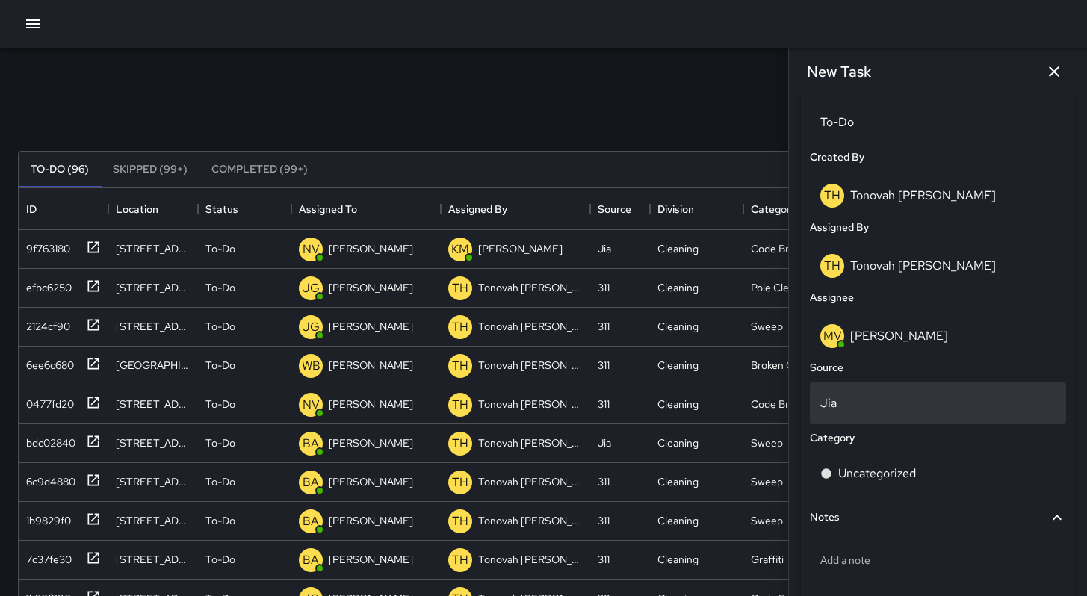
click at [854, 400] on p "Jia" at bounding box center [937, 403] width 235 height 18
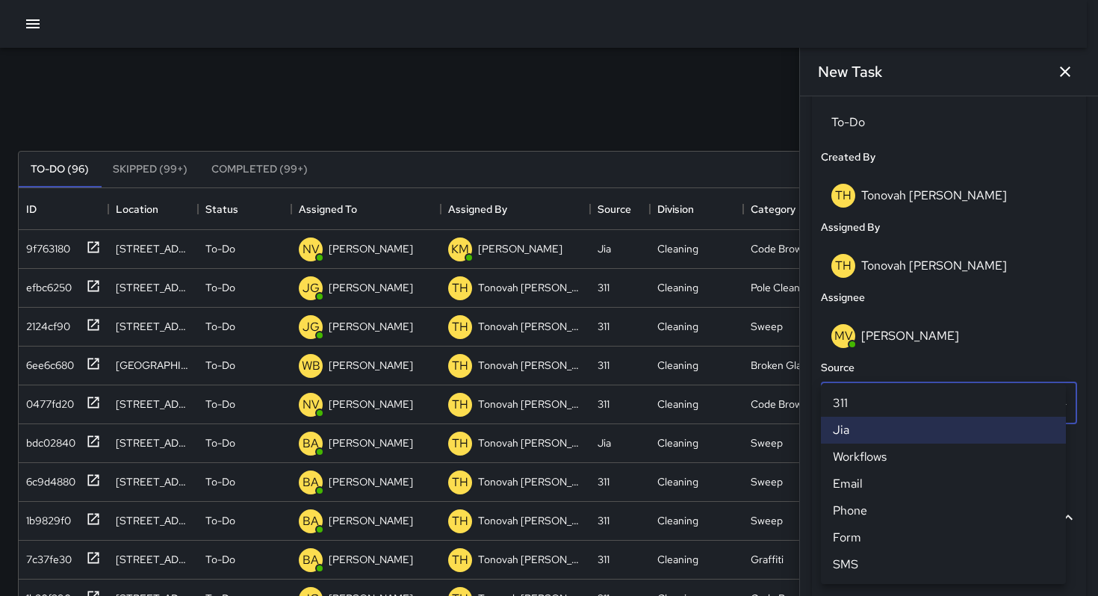
click at [854, 400] on li "311" at bounding box center [943, 403] width 245 height 27
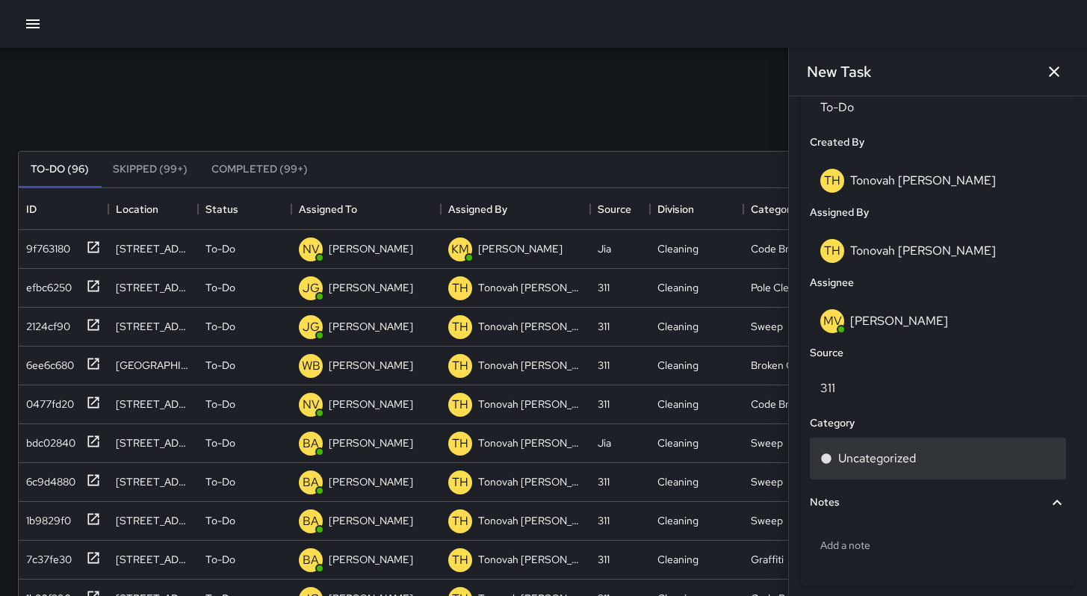
scroll to position [761, 0]
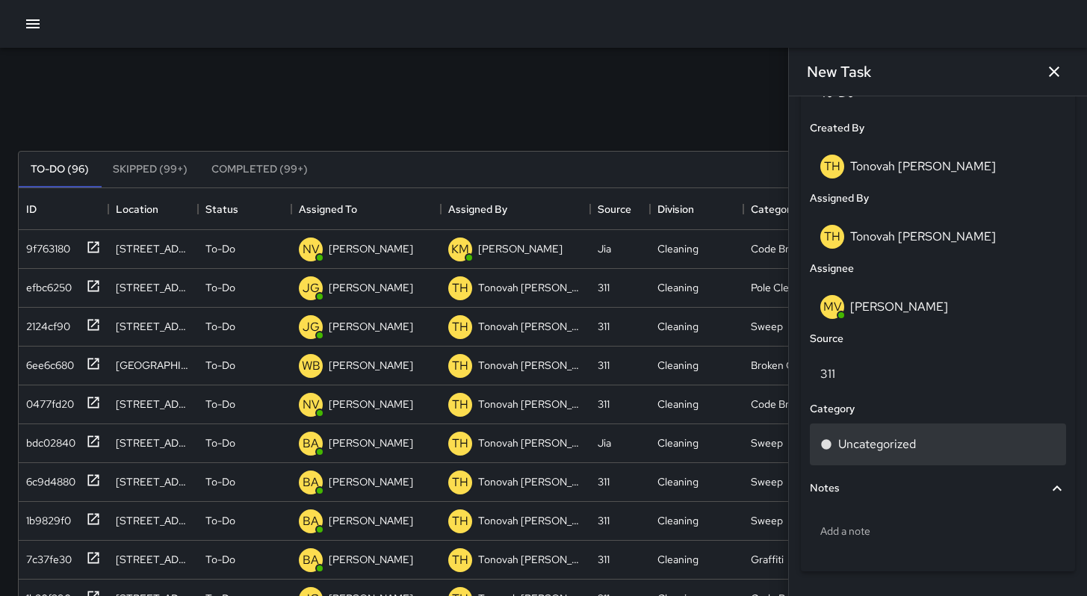
click at [886, 453] on div "Uncategorized" at bounding box center [938, 445] width 256 height 42
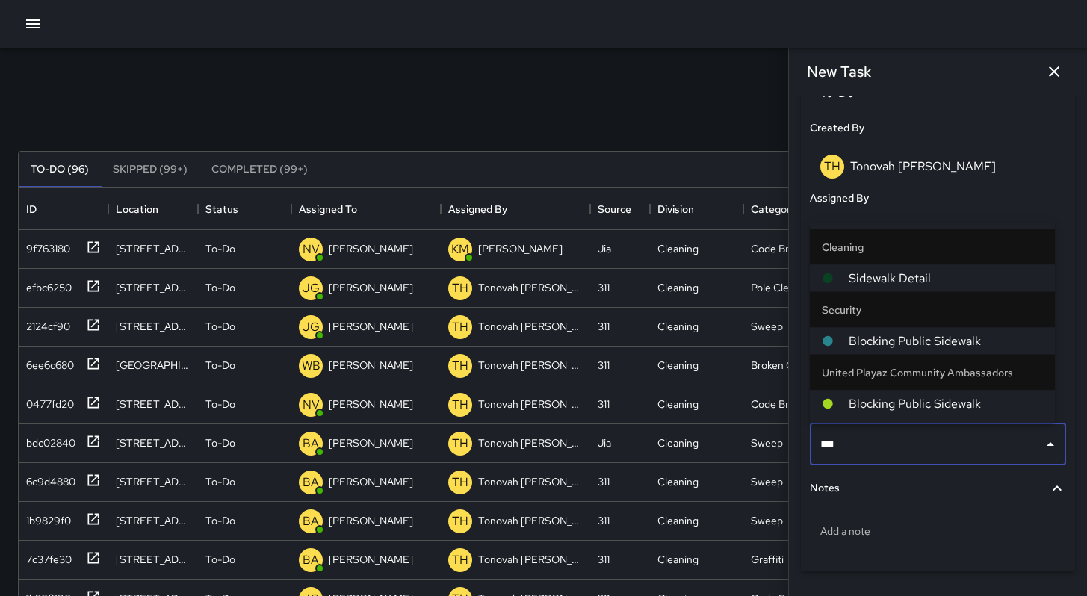
type input "****"
click at [899, 288] on li "Sidewalk Detail" at bounding box center [932, 278] width 245 height 27
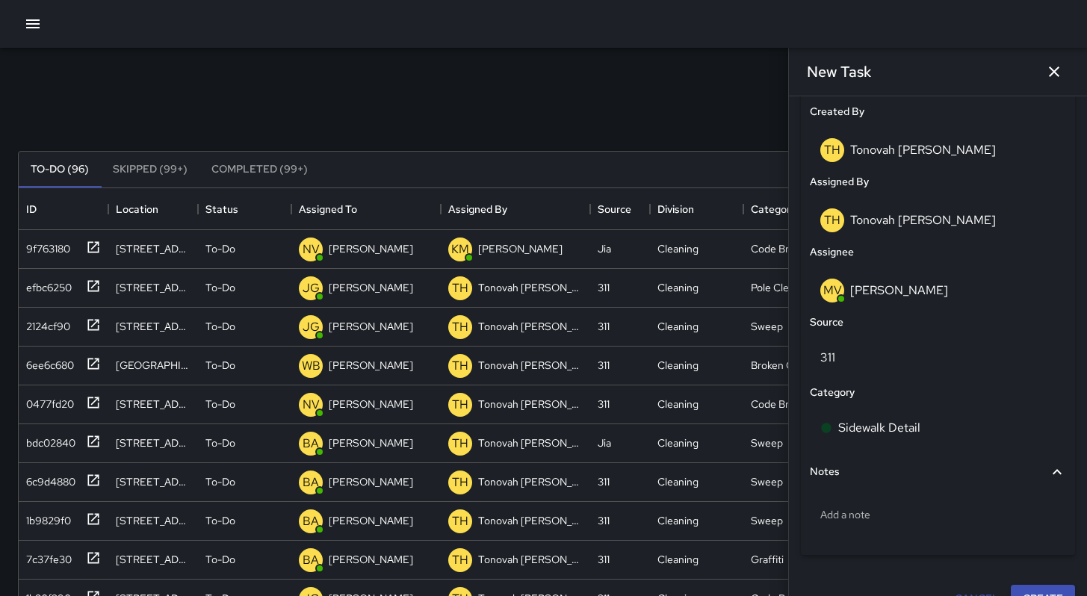
scroll to position [805, 0]
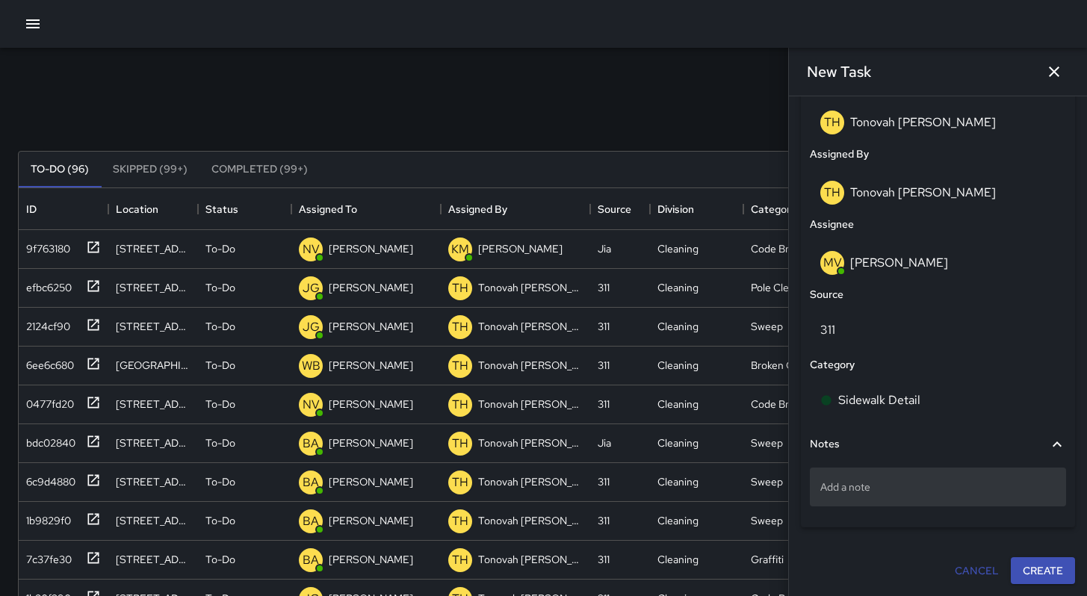
click at [894, 477] on div "Add a note" at bounding box center [938, 487] width 256 height 39
click at [892, 489] on p "Add a note" at bounding box center [937, 487] width 235 height 15
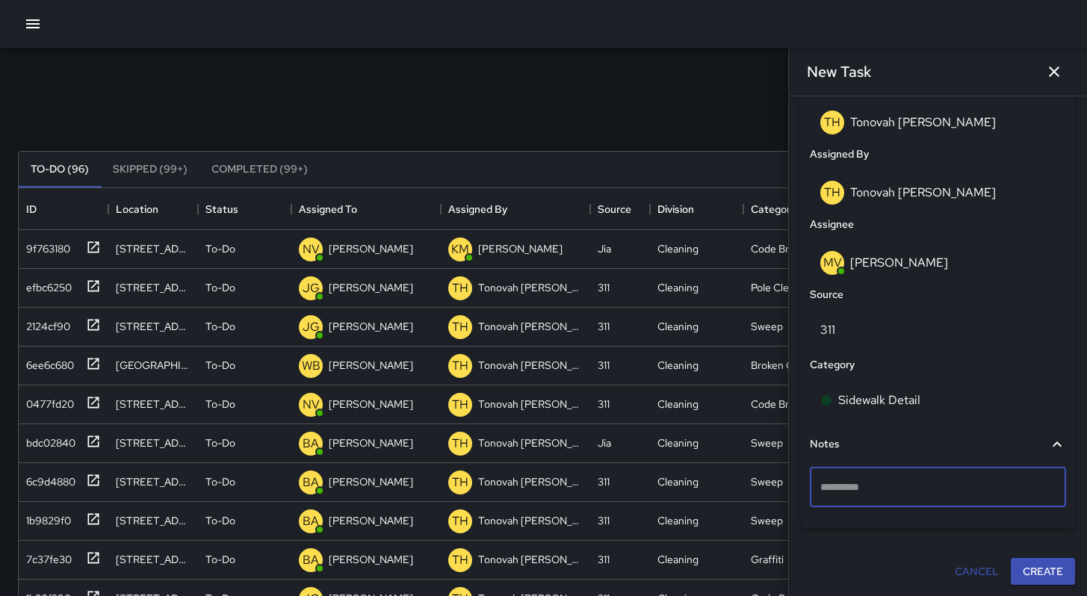
click at [892, 489] on textarea at bounding box center [937, 487] width 235 height 15
type textarea "**********"
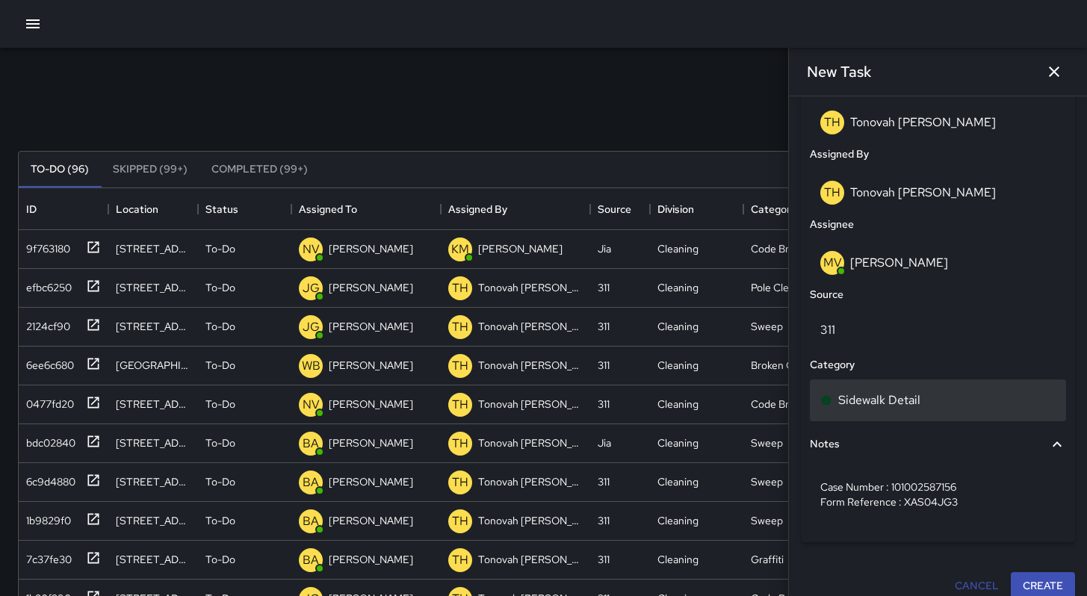
click at [908, 396] on p "Sidewalk Detail" at bounding box center [879, 400] width 82 height 18
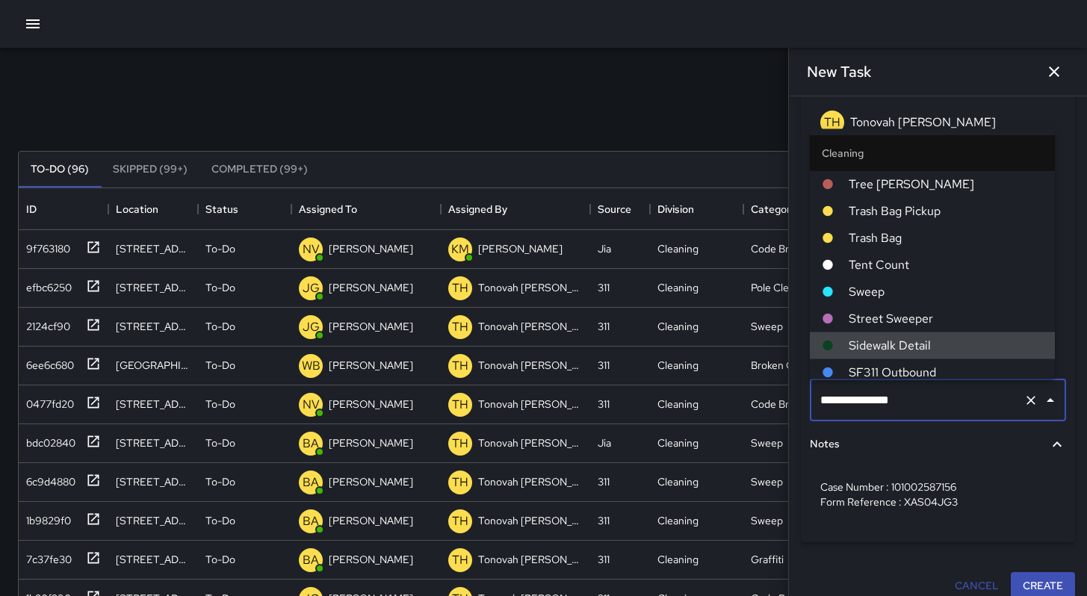
drag, startPoint x: 931, startPoint y: 404, endPoint x: 803, endPoint y: 392, distance: 128.3
click at [803, 392] on div "**********" at bounding box center [938, 269] width 274 height 545
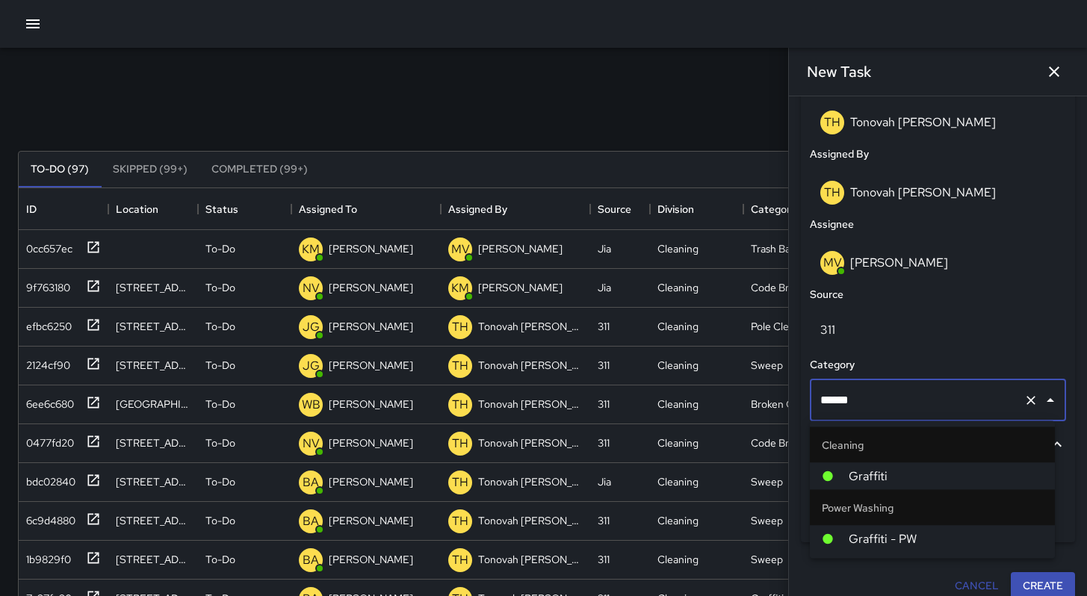
type input "*******"
click at [864, 483] on span "Graffiti" at bounding box center [946, 477] width 194 height 18
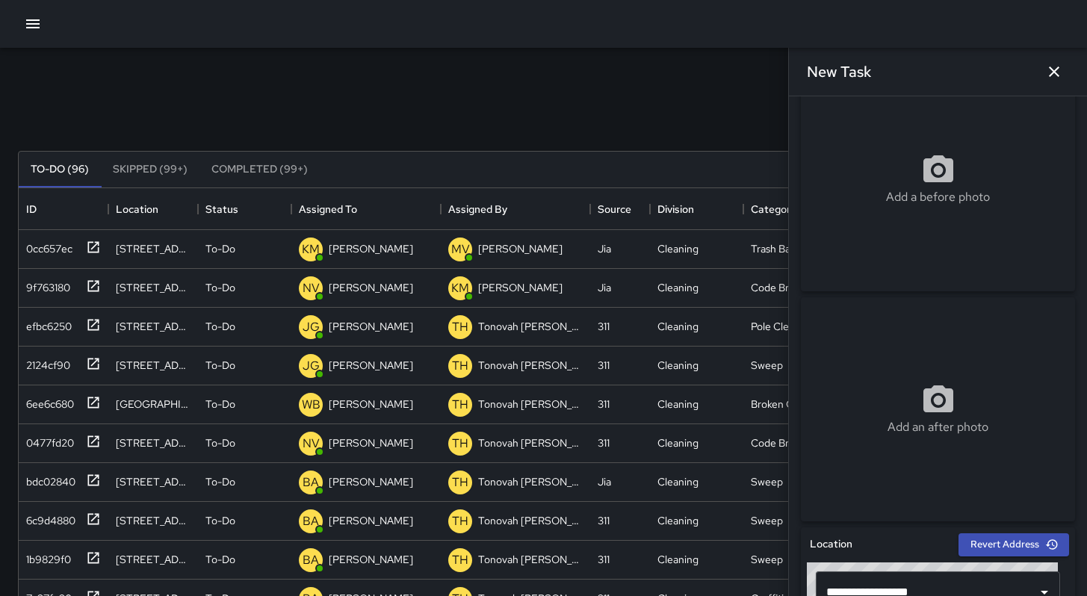
scroll to position [0, 0]
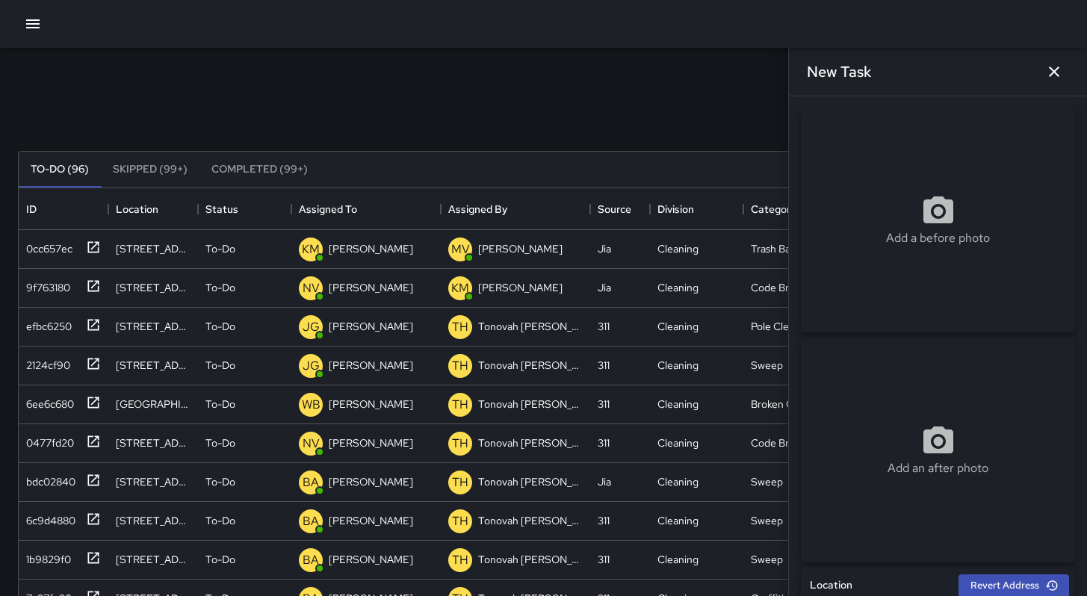
click at [940, 253] on div "Add a before photo" at bounding box center [938, 220] width 274 height 224
type input "**********"
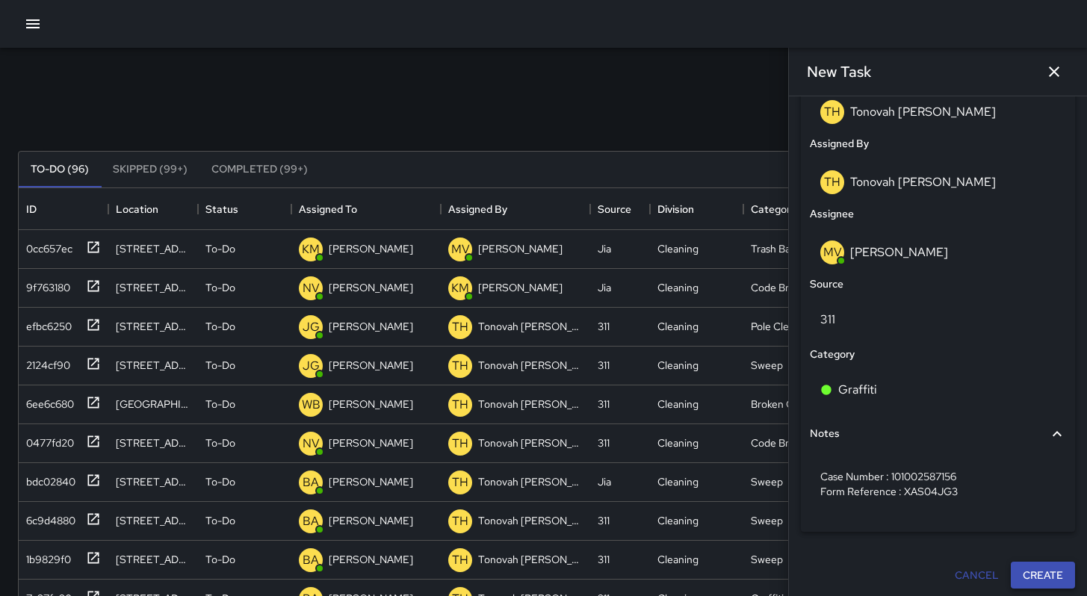
scroll to position [820, 0]
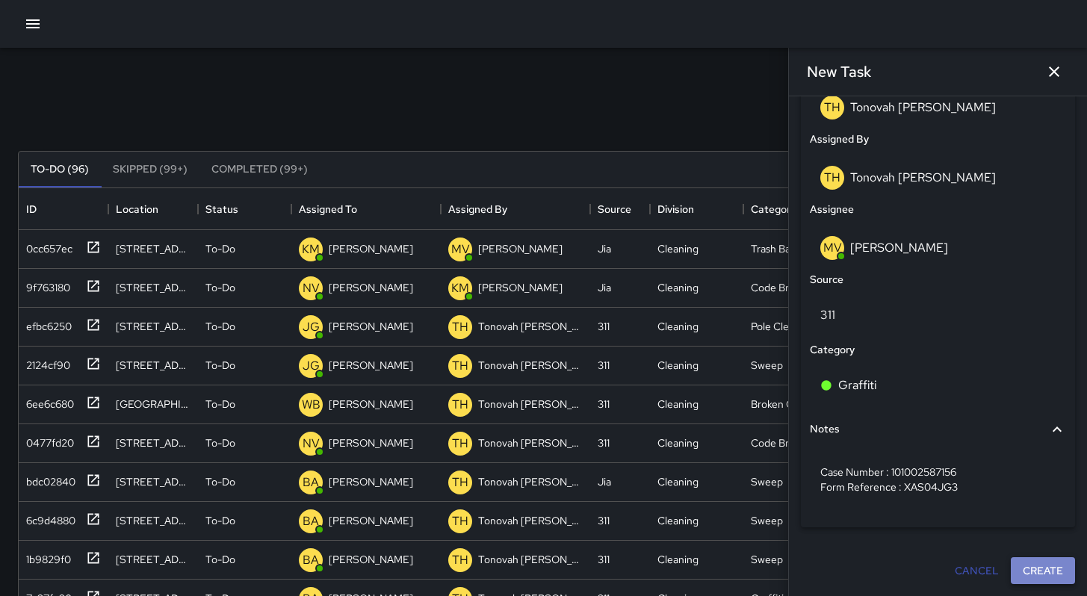
click at [1017, 566] on button "Create" at bounding box center [1043, 571] width 64 height 28
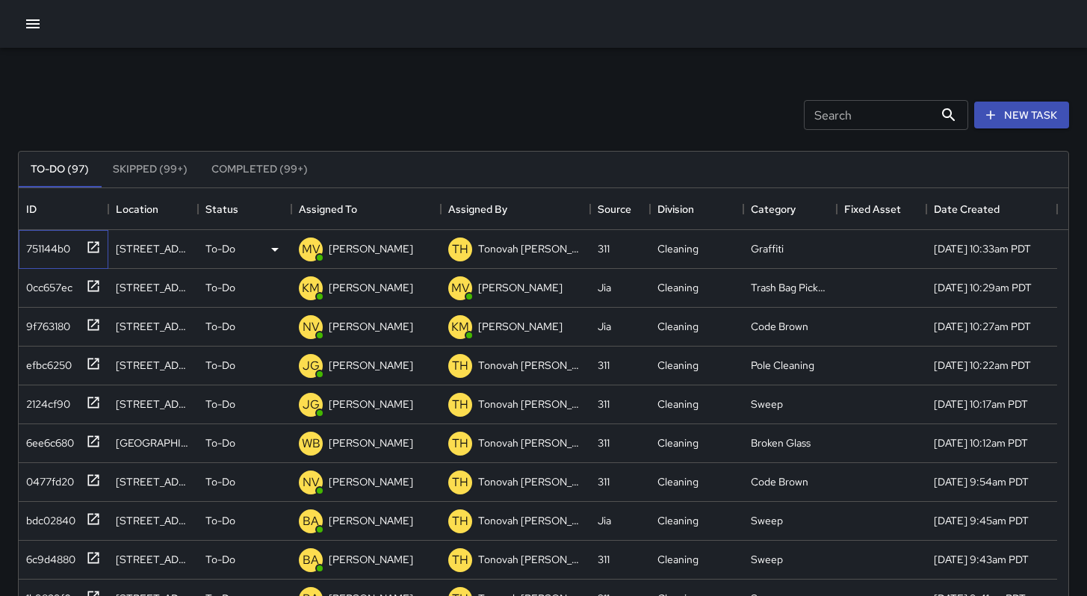
click at [31, 244] on div "751144b0" at bounding box center [45, 245] width 50 height 21
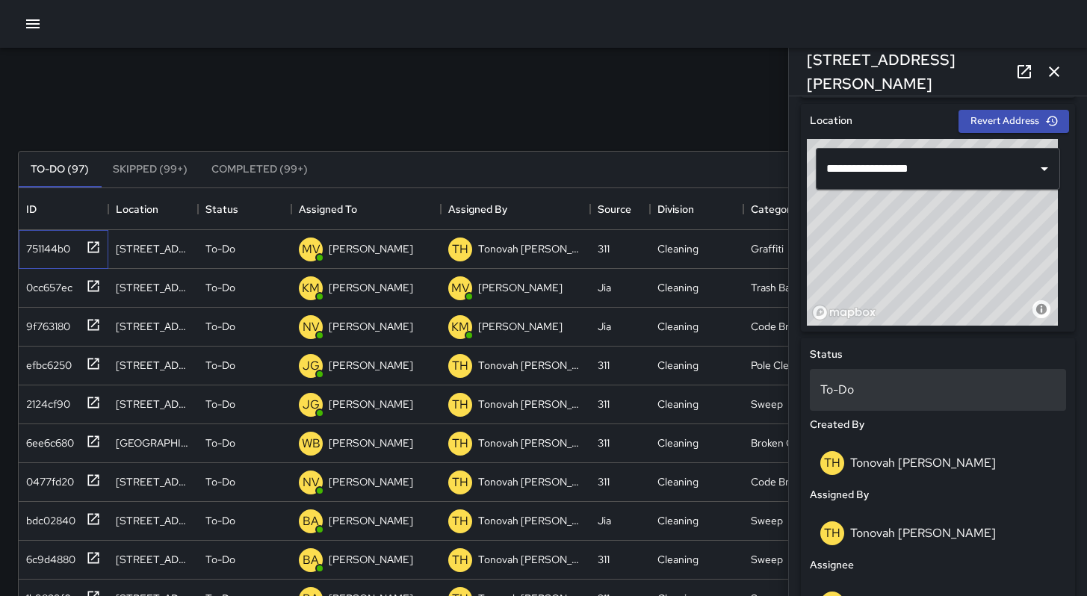
scroll to position [872, 0]
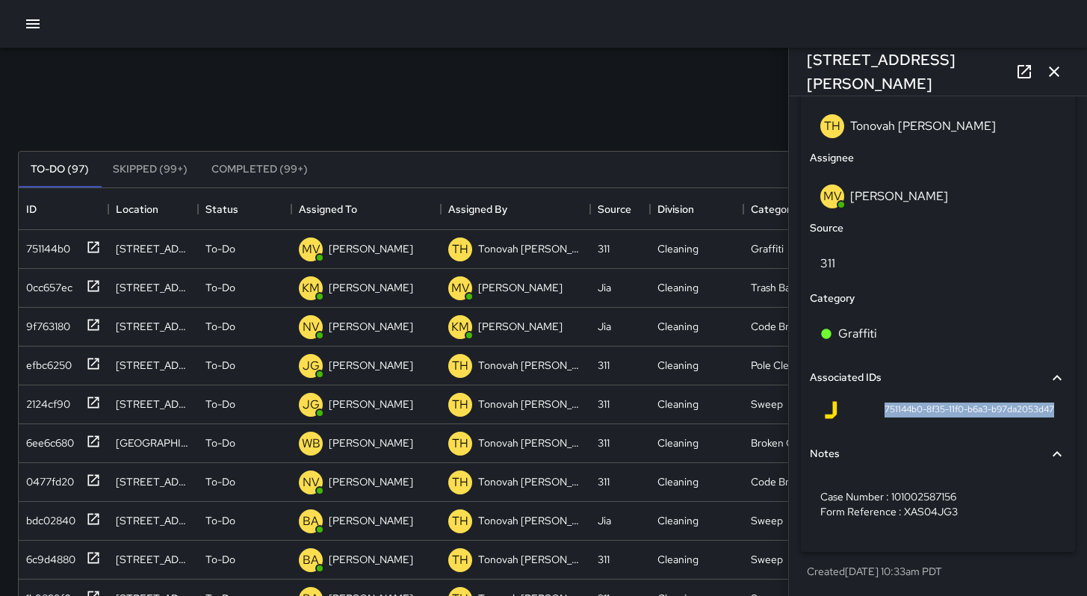
drag, startPoint x: 875, startPoint y: 409, endPoint x: 1043, endPoint y: 416, distance: 168.3
click at [1043, 416] on div "751144b0-8f35-11f0-b6a3-b97da2053d47" at bounding box center [938, 413] width 256 height 36
copy span "751144b0-8f35-11f0-b6a3-b97da2053d47"
click at [1059, 80] on icon "button" at bounding box center [1054, 72] width 18 height 18
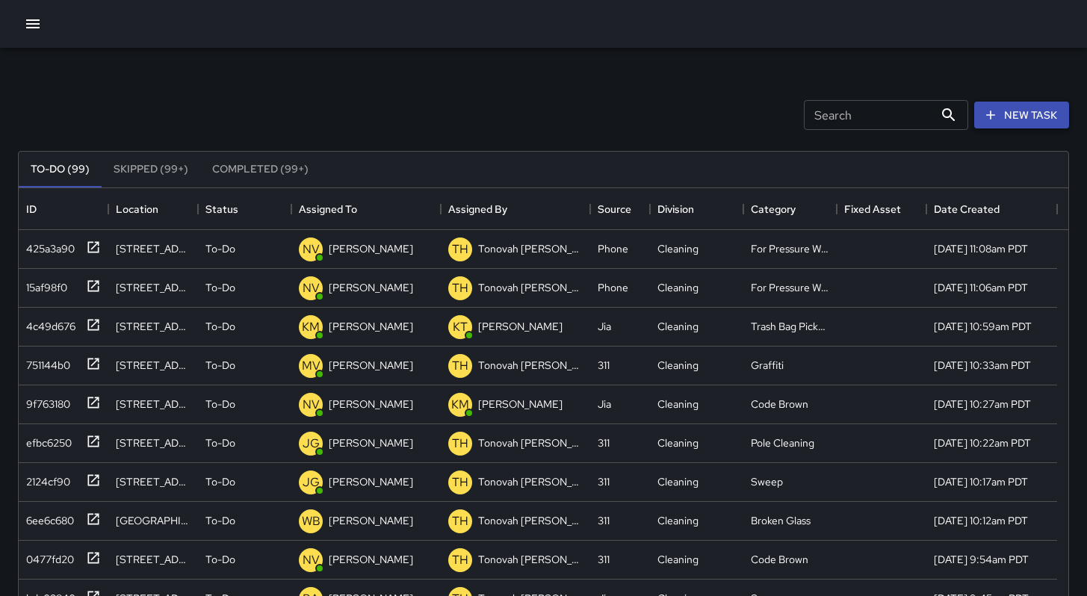
click at [1042, 124] on button "New Task" at bounding box center [1021, 116] width 95 height 28
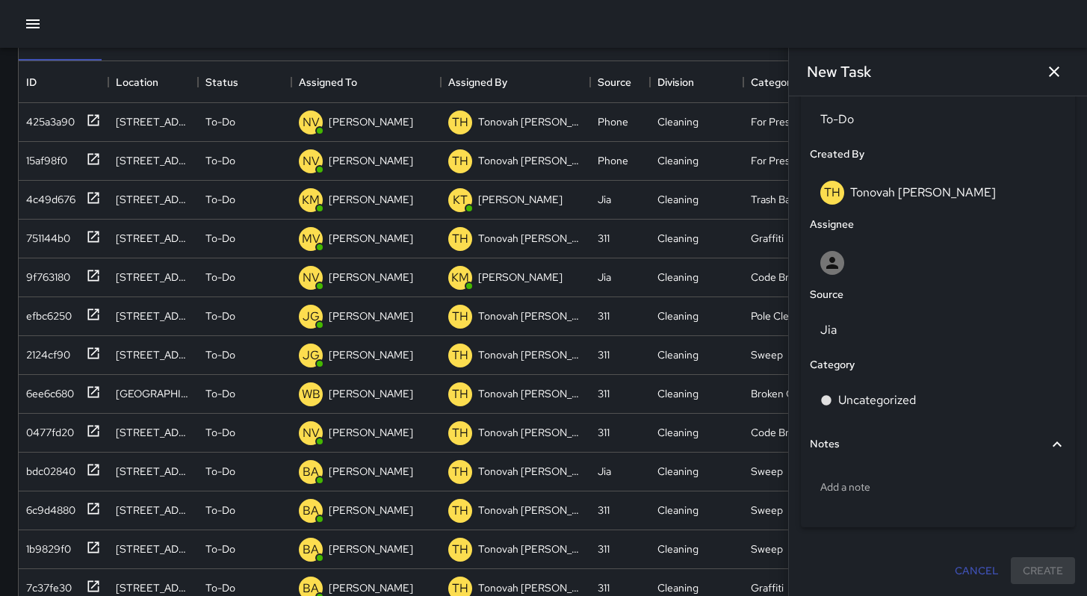
scroll to position [286, 0]
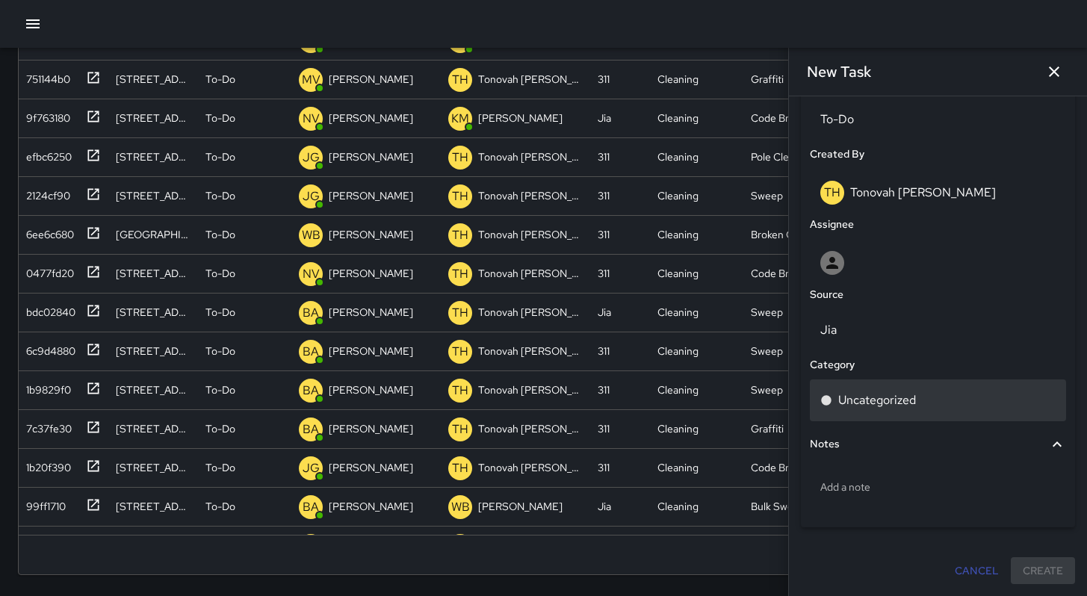
click at [903, 404] on p "Uncategorized" at bounding box center [877, 400] width 78 height 18
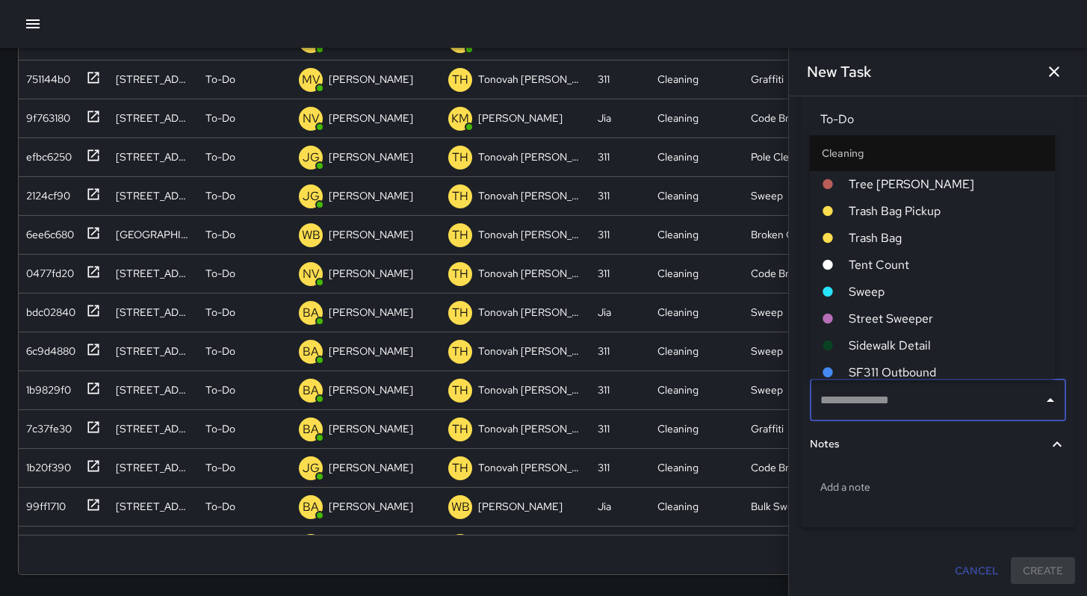
click at [903, 404] on input "text" at bounding box center [927, 400] width 220 height 28
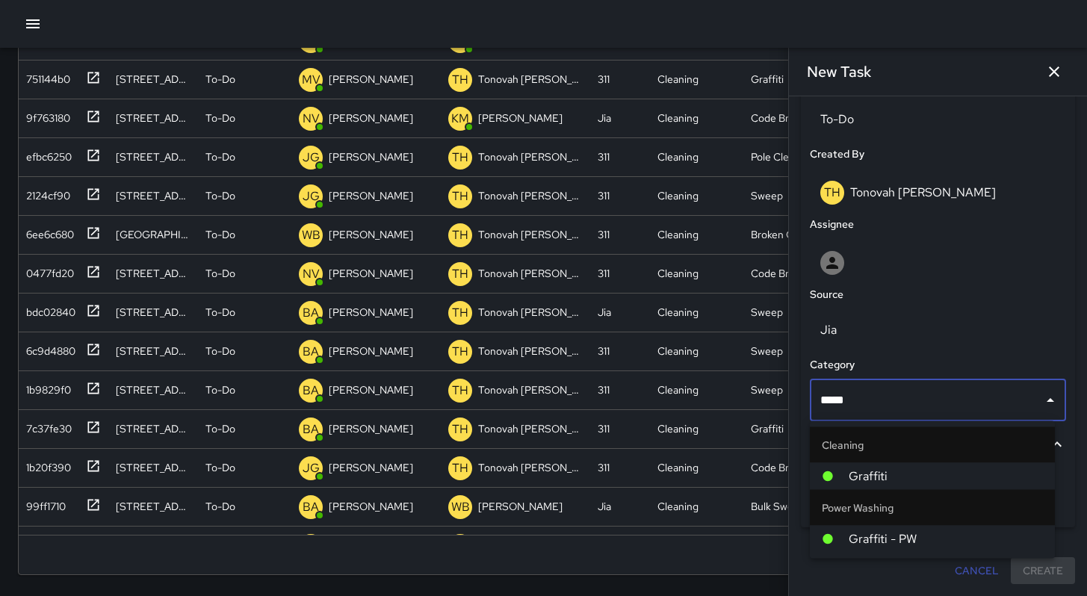
type input "******"
click at [946, 487] on li "Graffiti" at bounding box center [932, 476] width 245 height 27
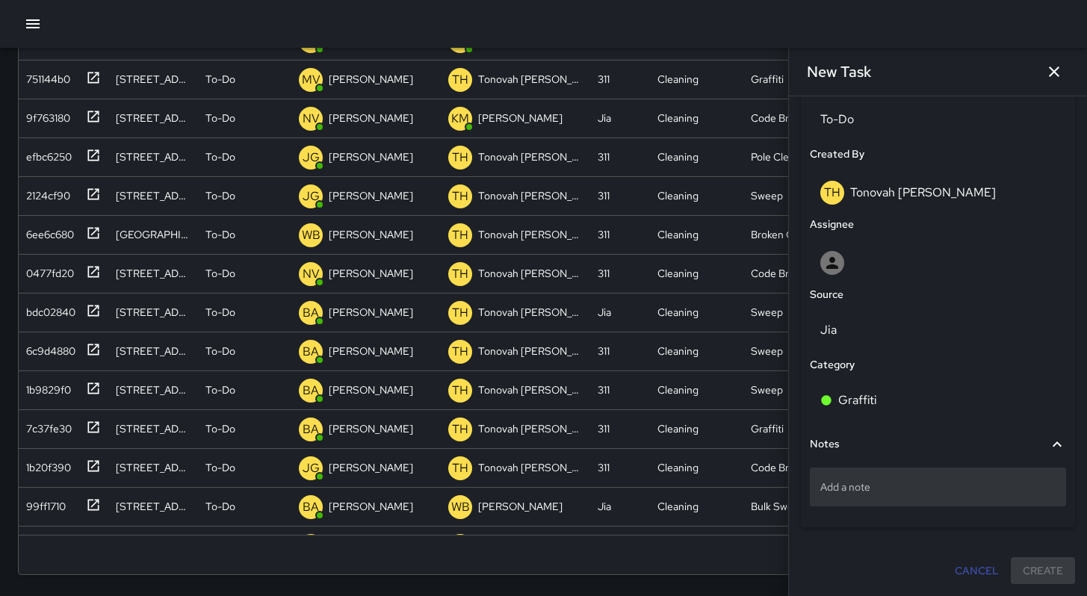
click at [902, 478] on div "Add a note" at bounding box center [938, 487] width 256 height 39
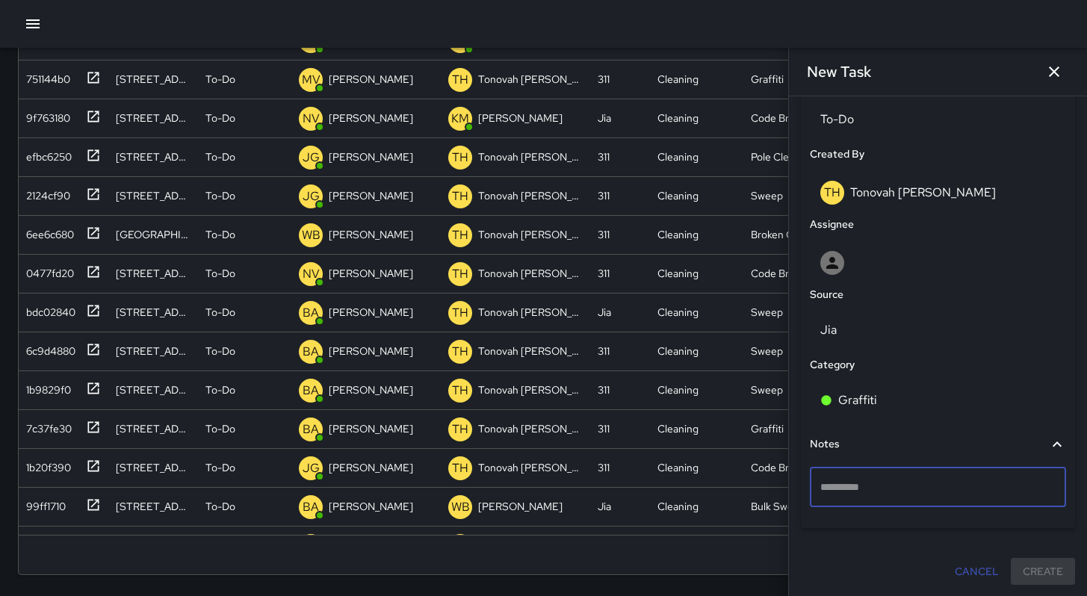
type textarea "**********"
drag, startPoint x: 944, startPoint y: 486, endPoint x: 802, endPoint y: 479, distance: 142.1
click at [804, 479] on div "**********" at bounding box center [938, 297] width 274 height 461
click at [855, 481] on textarea at bounding box center [932, 487] width 224 height 15
type textarea "**********"
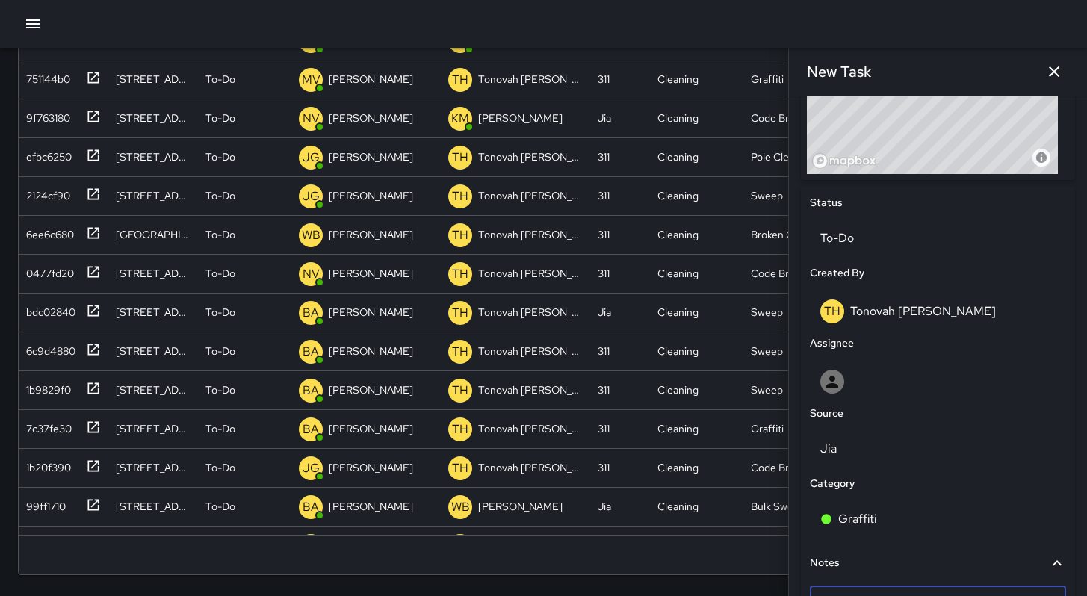
scroll to position [616, 0]
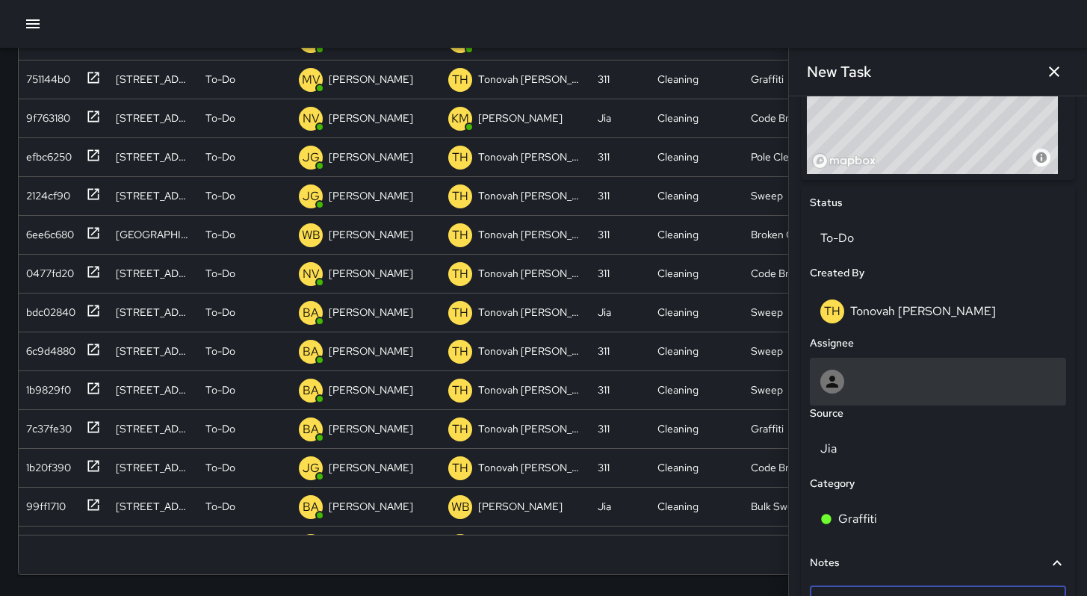
click at [838, 380] on icon at bounding box center [832, 382] width 18 height 18
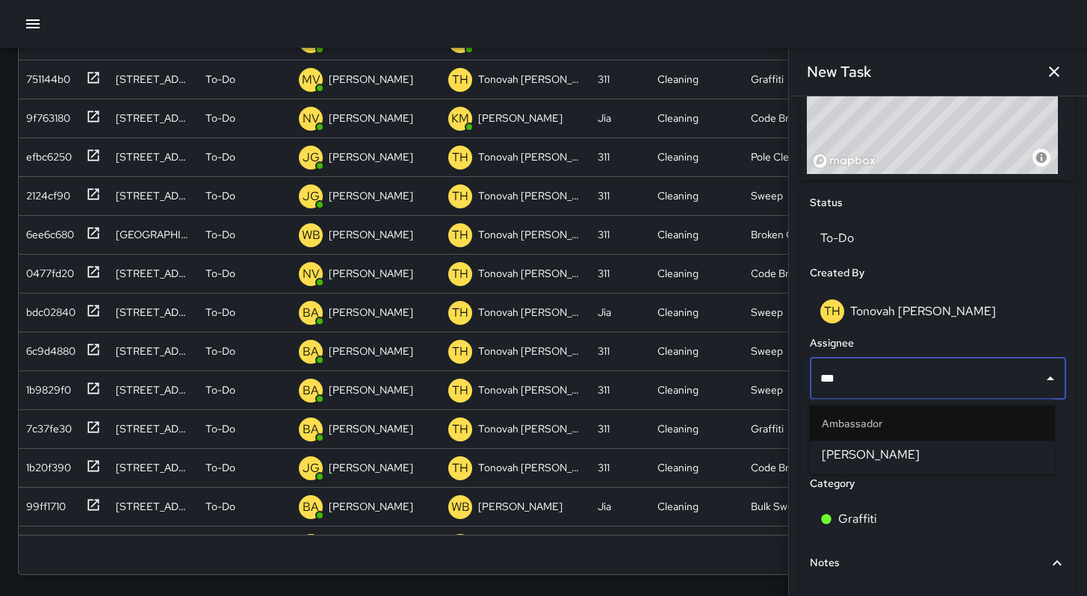
type input "****"
click at [843, 452] on span "[PERSON_NAME]" at bounding box center [932, 455] width 221 height 18
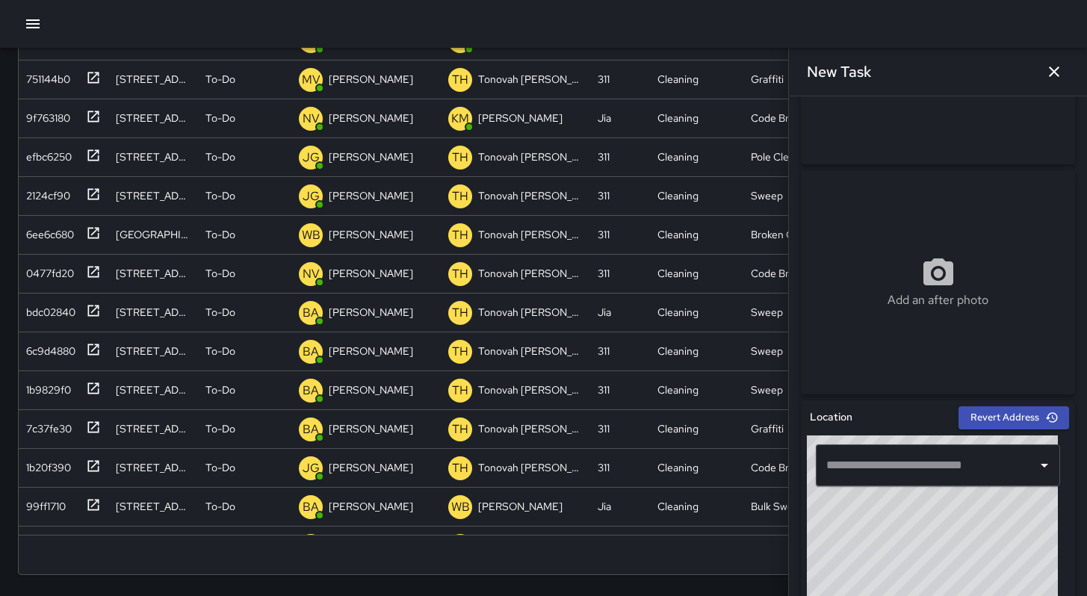
scroll to position [157, 0]
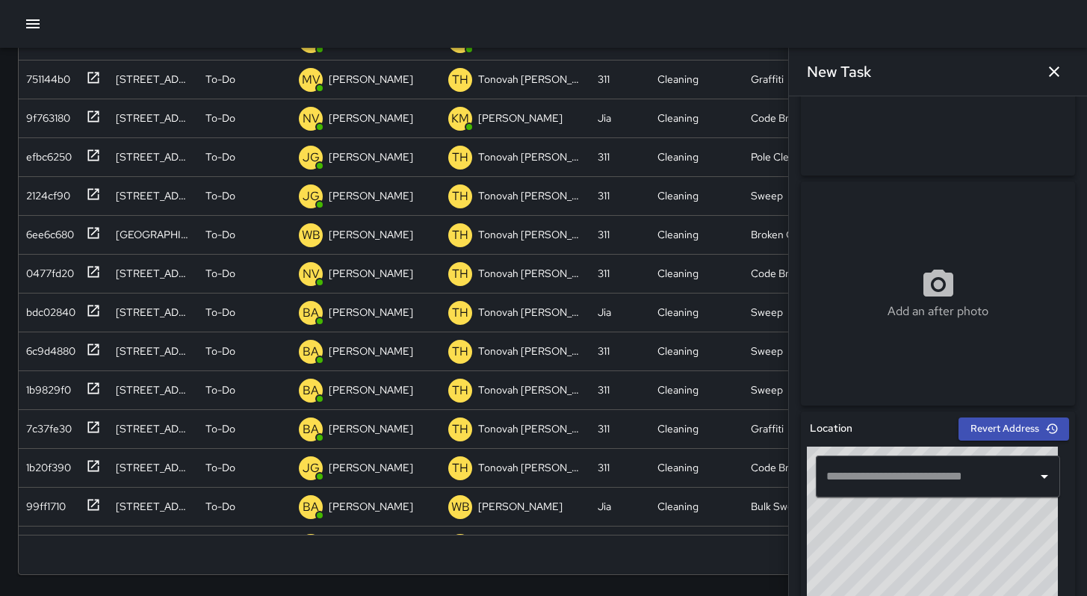
click at [854, 466] on input "text" at bounding box center [927, 476] width 208 height 28
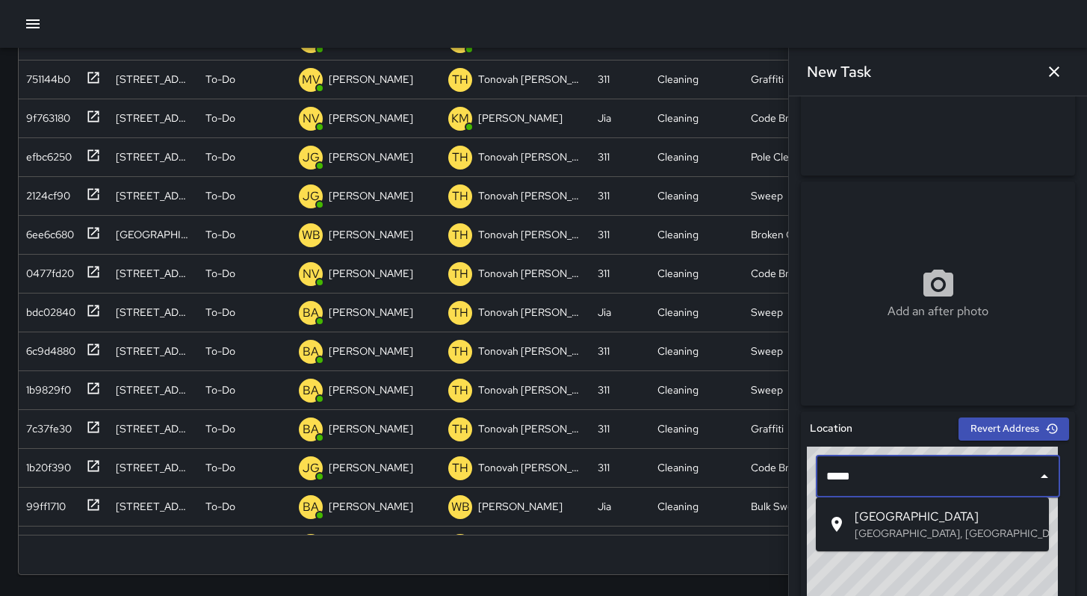
click at [887, 528] on p "[GEOGRAPHIC_DATA], [GEOGRAPHIC_DATA], [GEOGRAPHIC_DATA]" at bounding box center [946, 533] width 182 height 15
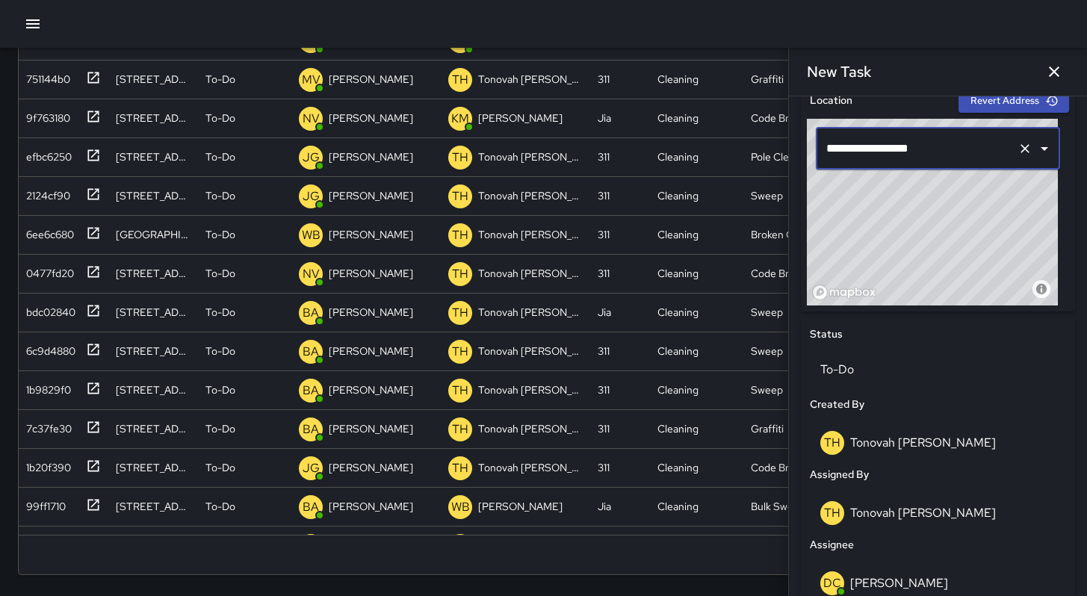
scroll to position [0, 0]
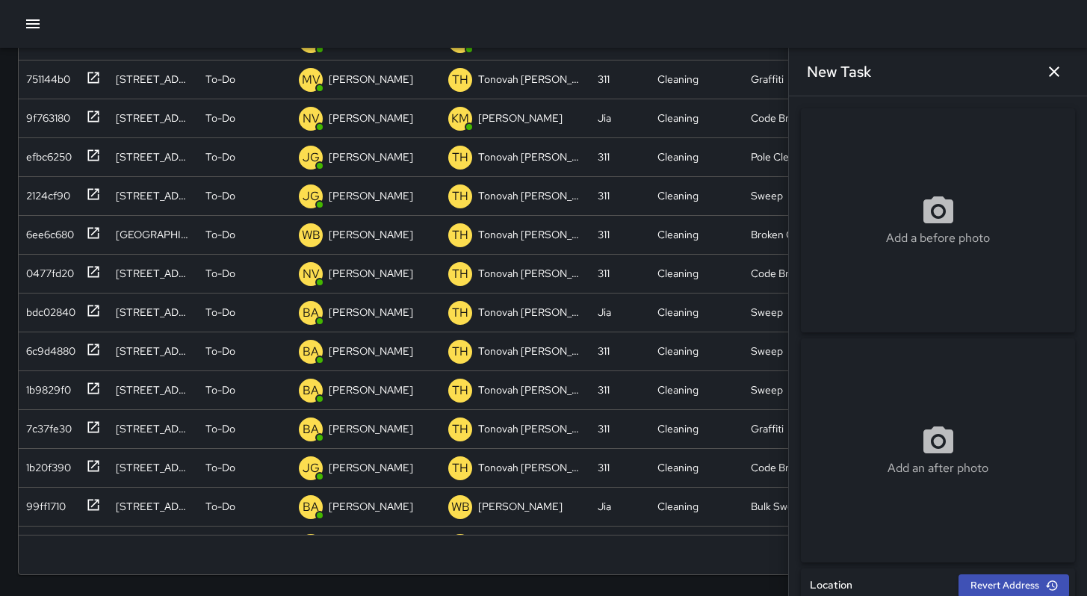
type input "**********"
click at [932, 216] on icon at bounding box center [938, 211] width 36 height 36
type input "**********"
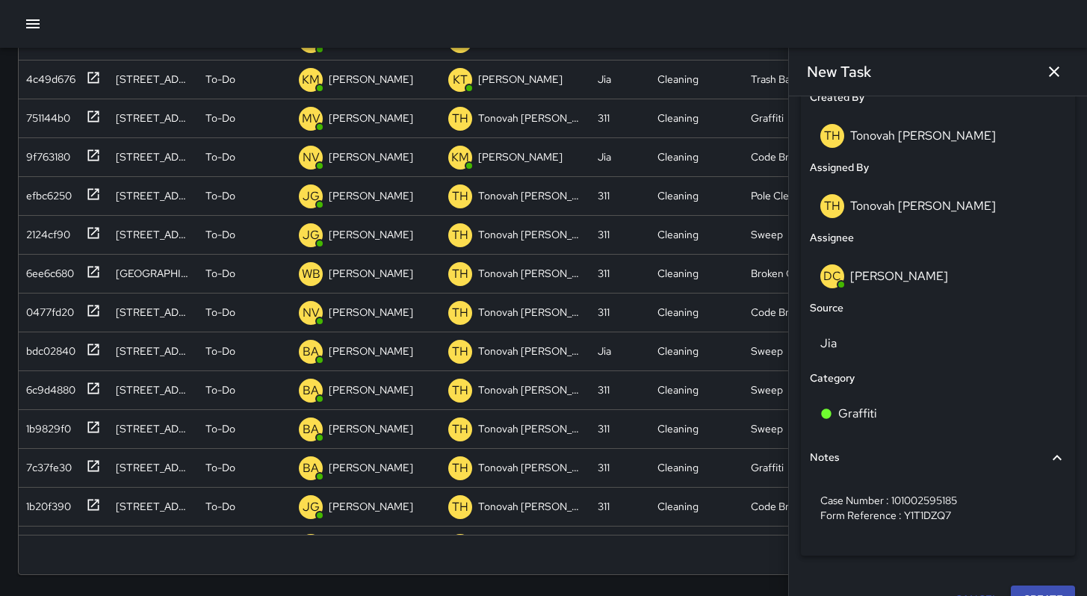
scroll to position [820, 0]
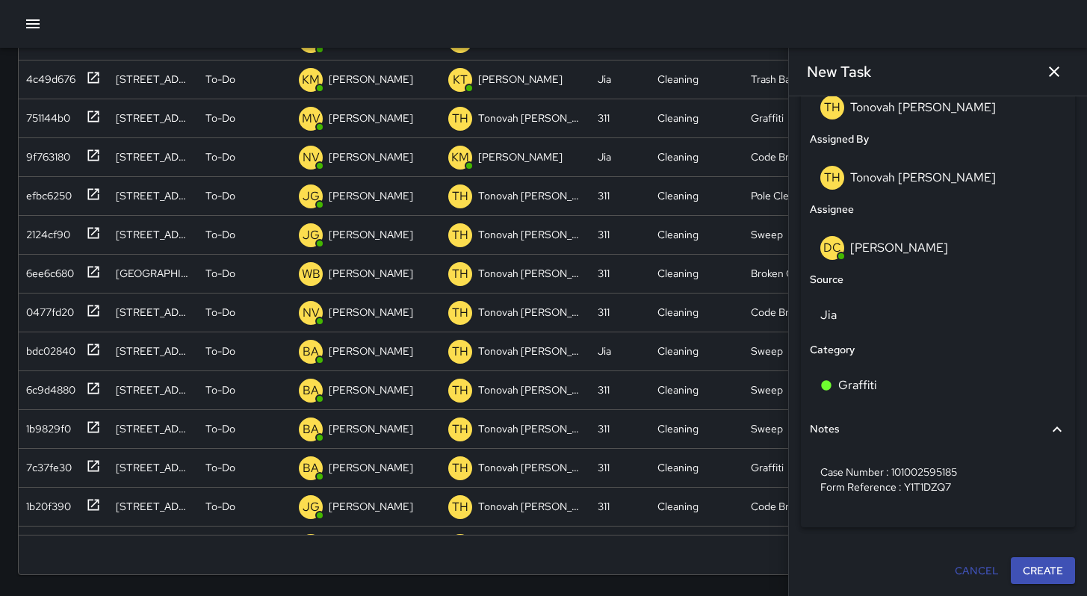
click at [1038, 588] on div "Cancel Create" at bounding box center [938, 571] width 286 height 40
click at [1035, 578] on button "Create" at bounding box center [1043, 571] width 64 height 28
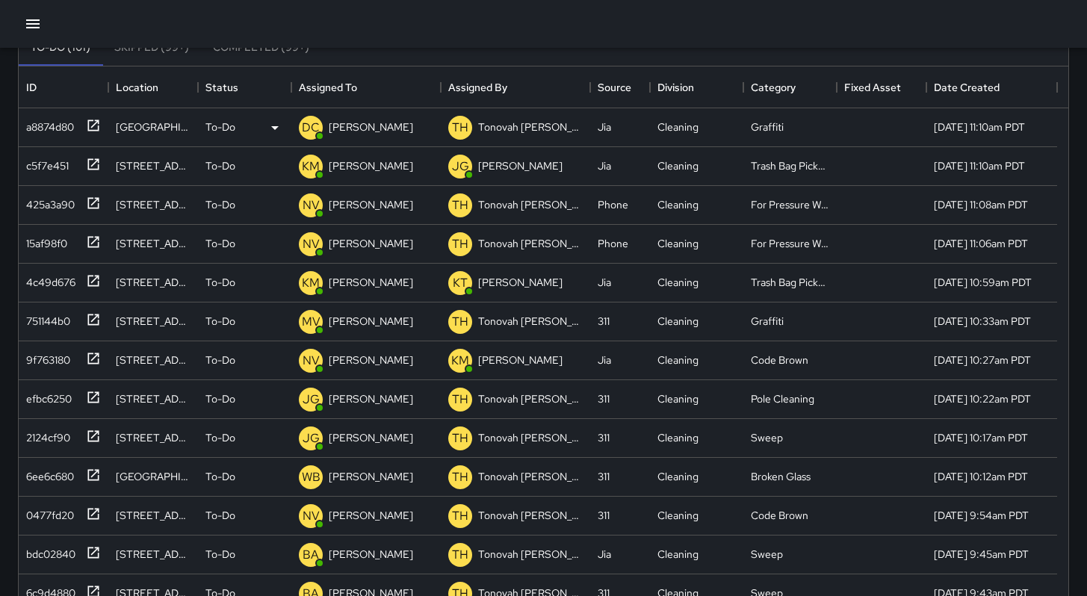
scroll to position [0, 0]
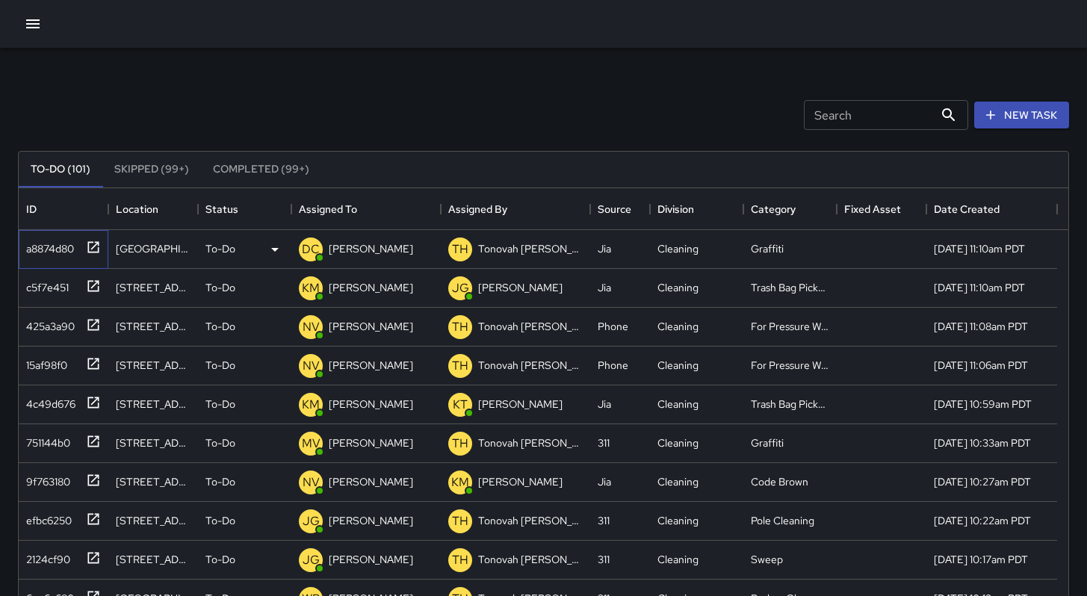
click at [46, 253] on div "a8874d80" at bounding box center [47, 245] width 54 height 21
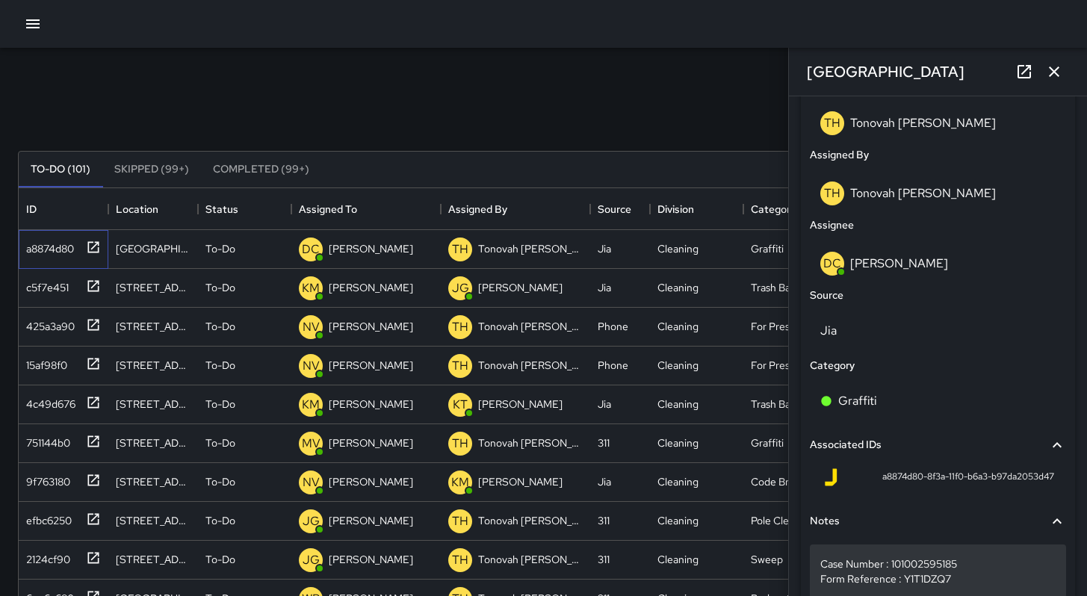
scroll to position [872, 0]
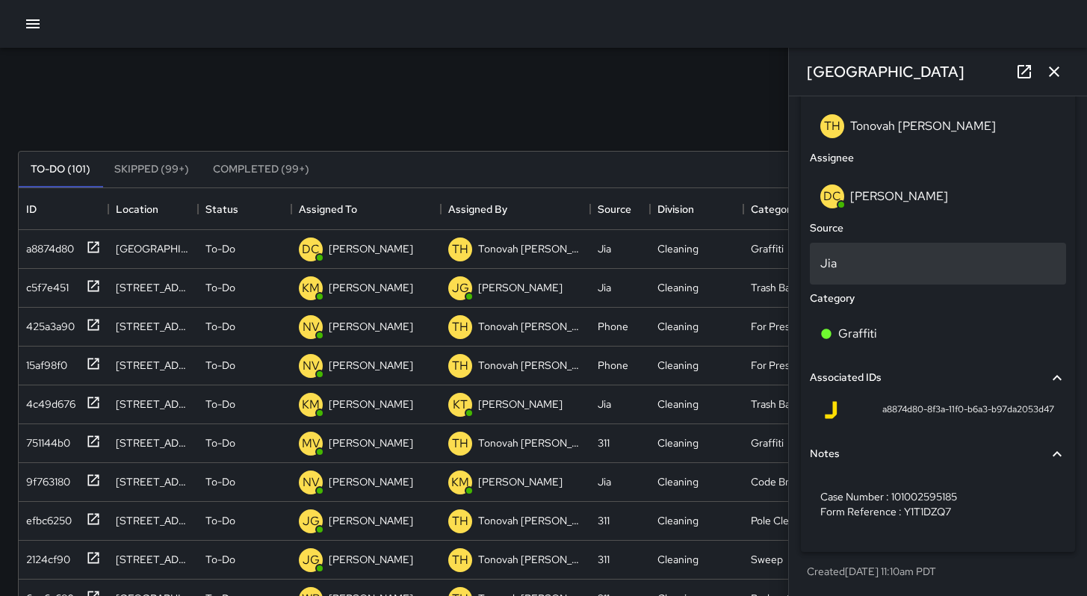
click at [853, 267] on p "Jia" at bounding box center [937, 264] width 235 height 18
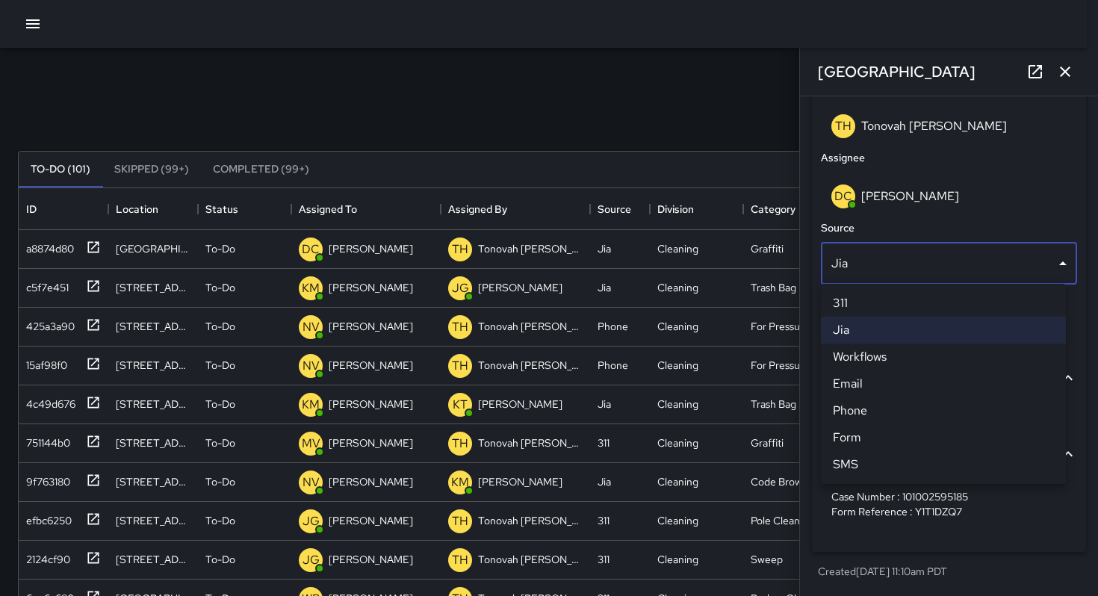
click at [854, 309] on li "311" at bounding box center [943, 303] width 245 height 27
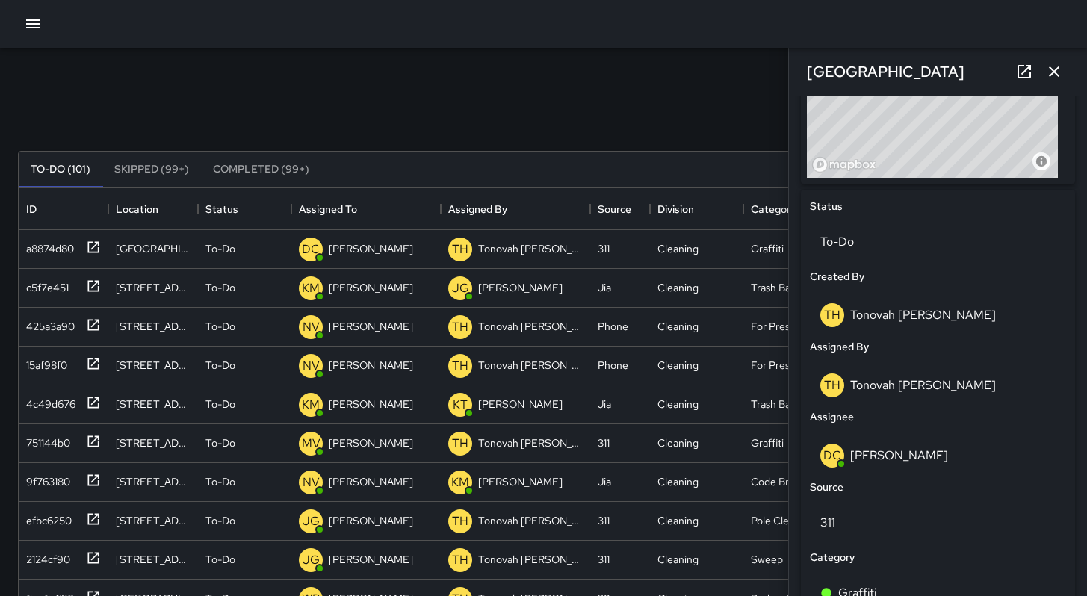
scroll to position [786, 0]
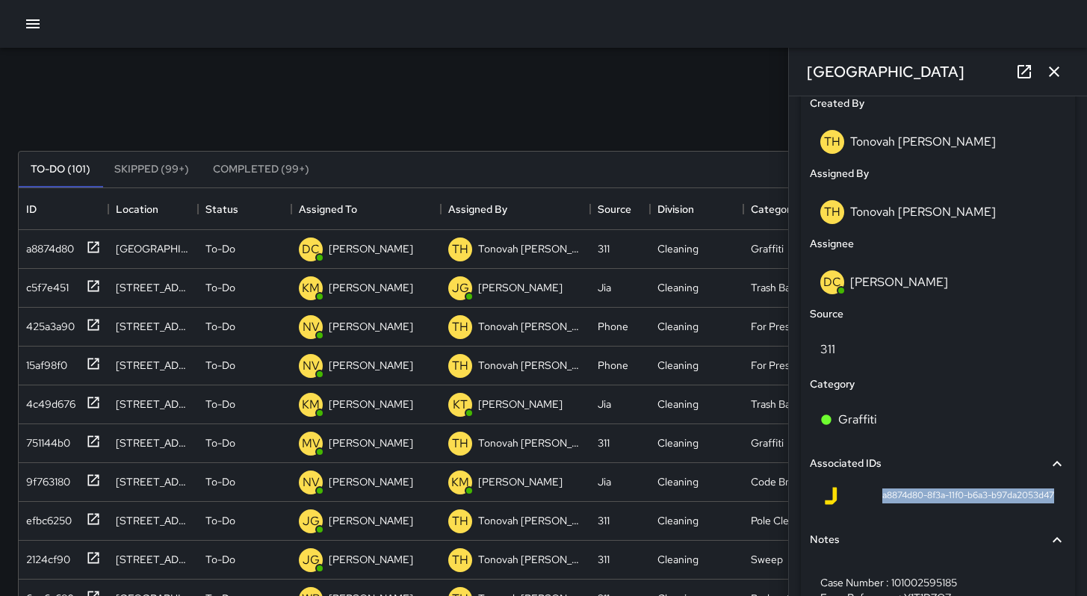
drag, startPoint x: 868, startPoint y: 495, endPoint x: 1064, endPoint y: 502, distance: 195.9
click at [1064, 502] on div "**********" at bounding box center [938, 227] width 286 height 900
copy span "a8874d80-8f3a-11f0-b6a3-b97da2053d47"
click at [1048, 72] on icon "button" at bounding box center [1054, 72] width 18 height 18
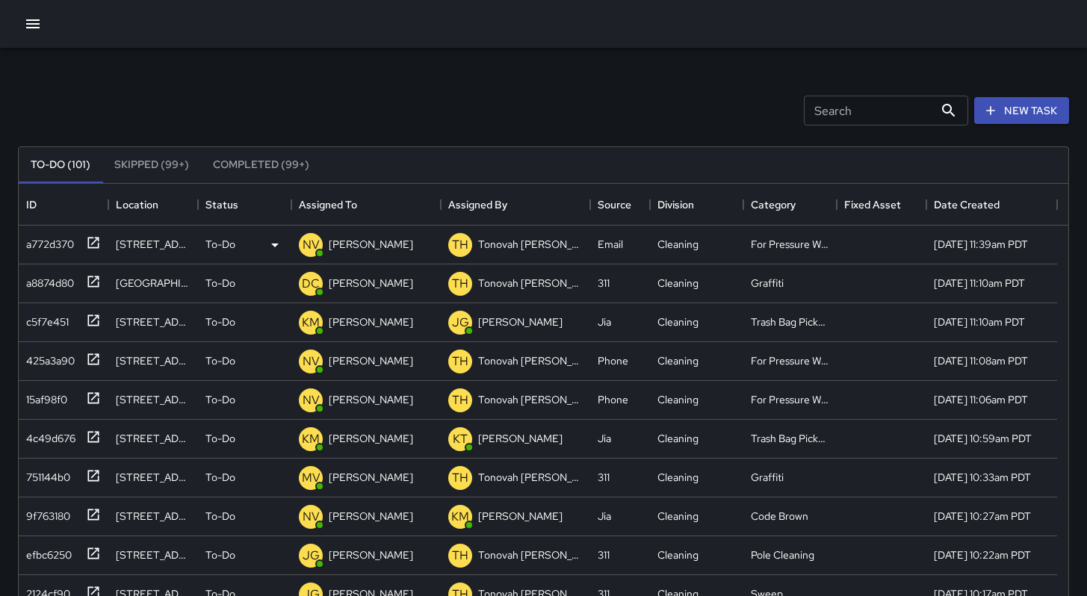
scroll to position [0, 0]
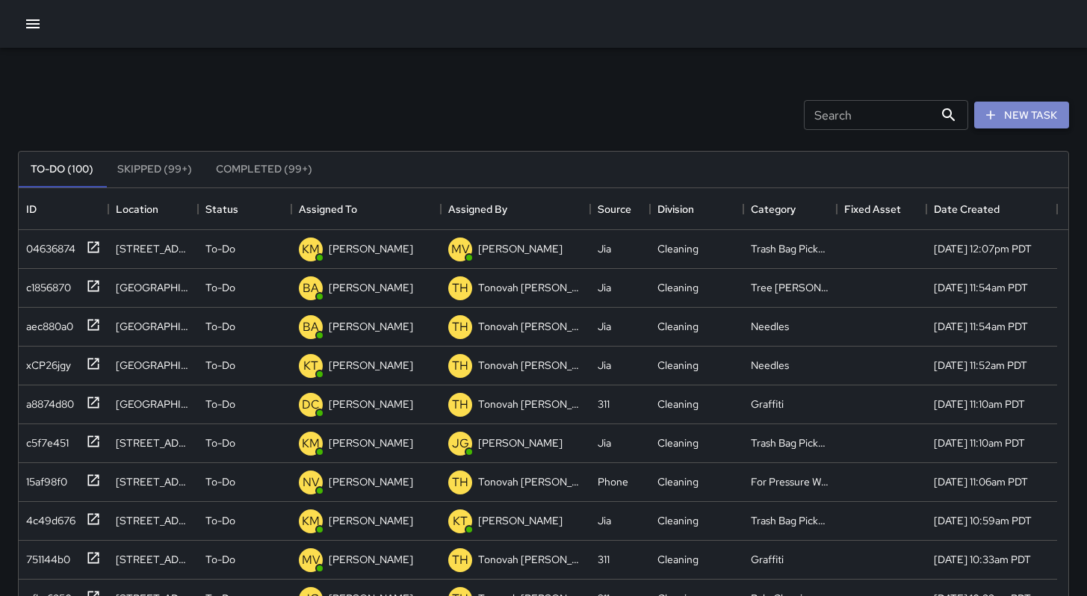
click at [995, 110] on icon "button" at bounding box center [990, 115] width 15 height 15
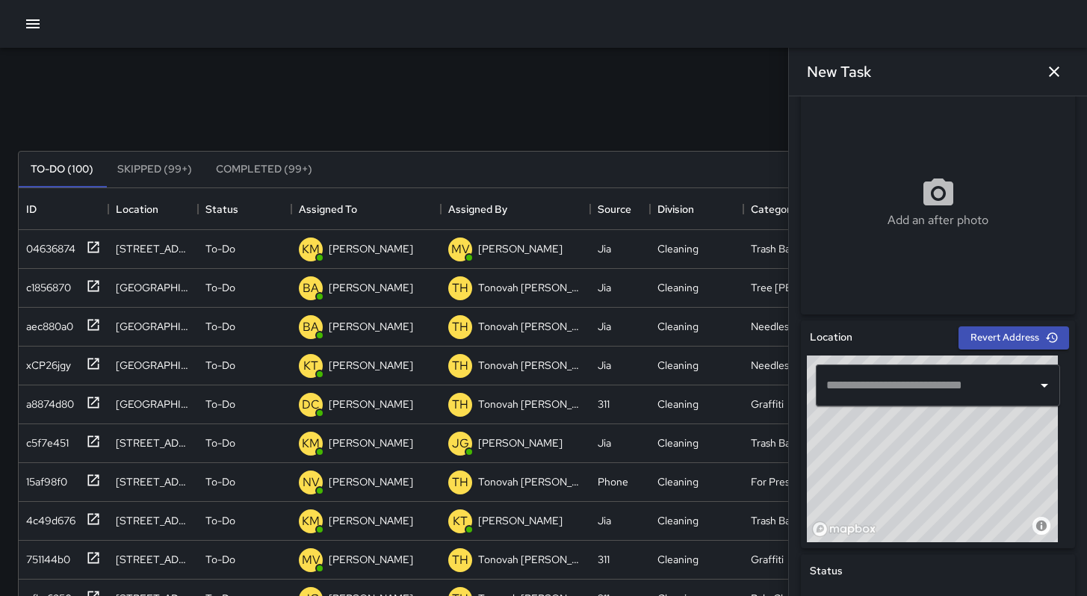
scroll to position [252, 0]
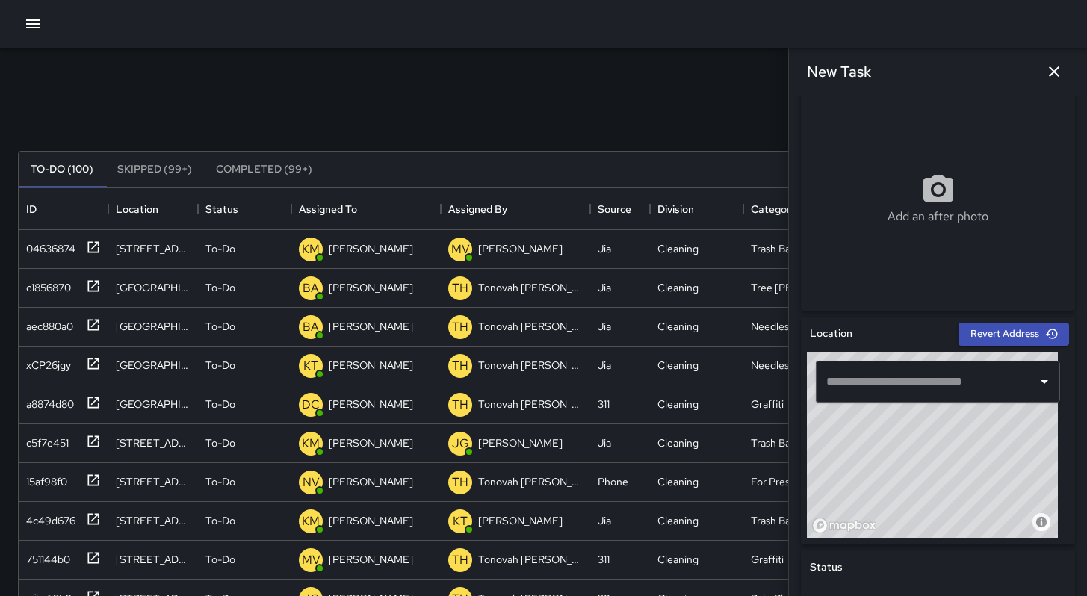
click at [852, 389] on input "text" at bounding box center [927, 382] width 208 height 28
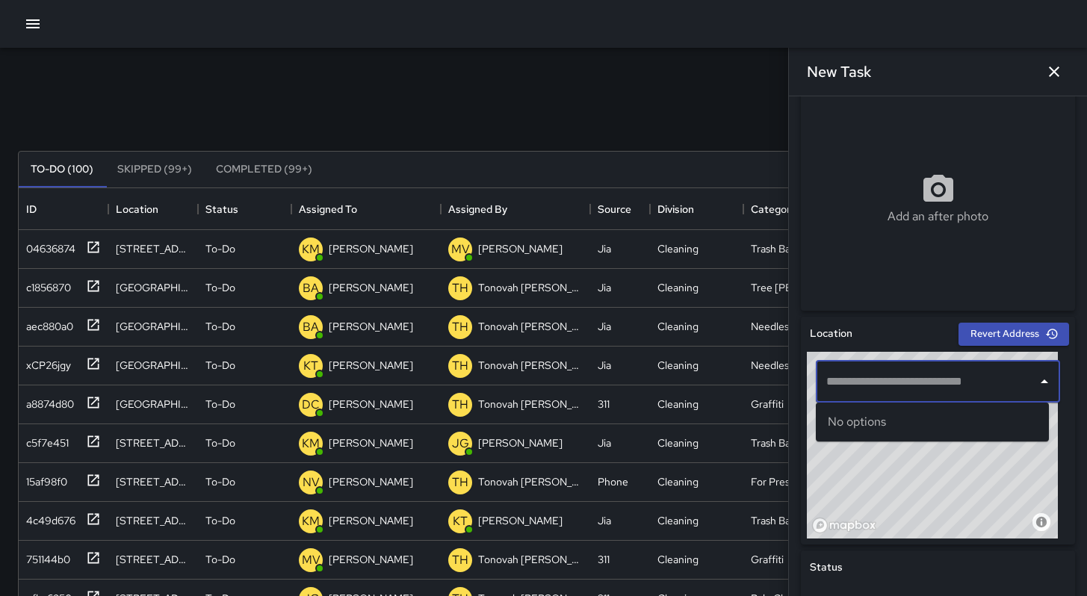
paste input "**********"
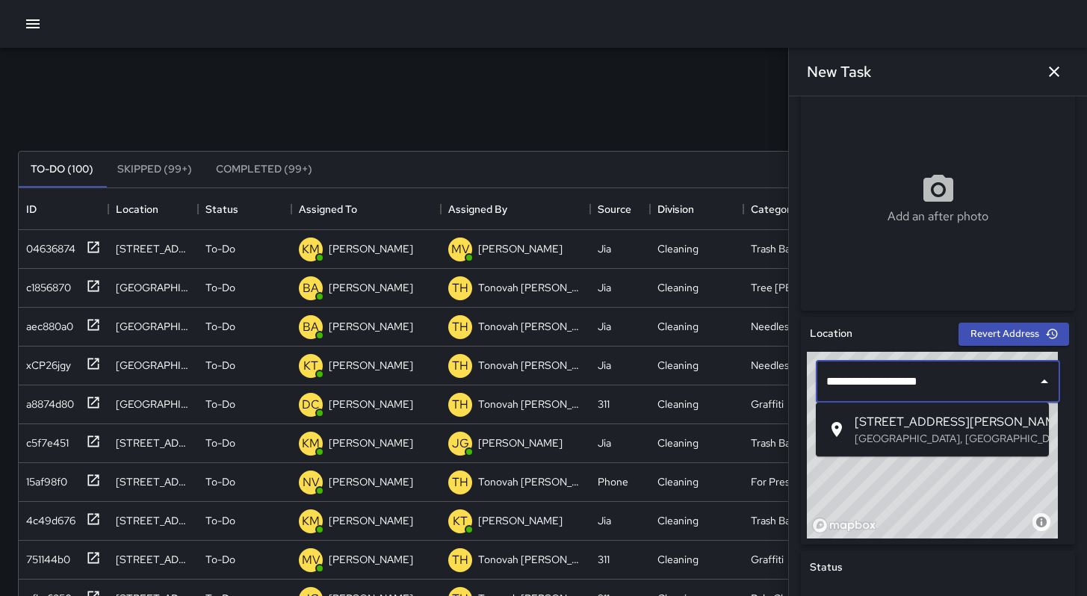
click at [867, 429] on span "[STREET_ADDRESS][PERSON_NAME]" at bounding box center [946, 422] width 182 height 18
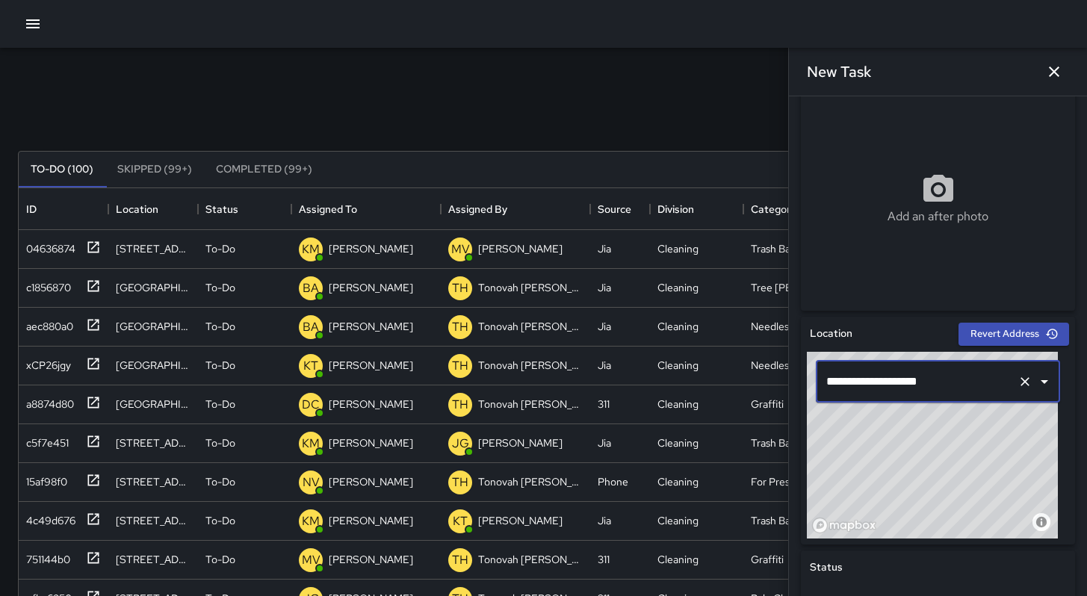
type input "**********"
click at [1058, 77] on icon "button" at bounding box center [1054, 72] width 18 height 18
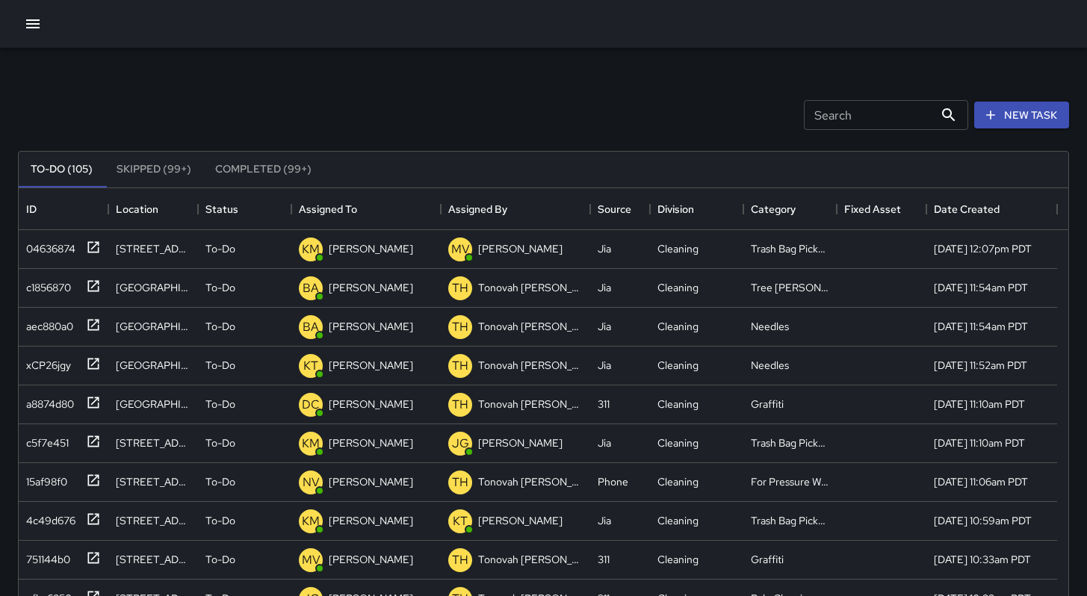
scroll to position [12, 12]
click at [874, 115] on input "Search" at bounding box center [869, 115] width 130 height 30
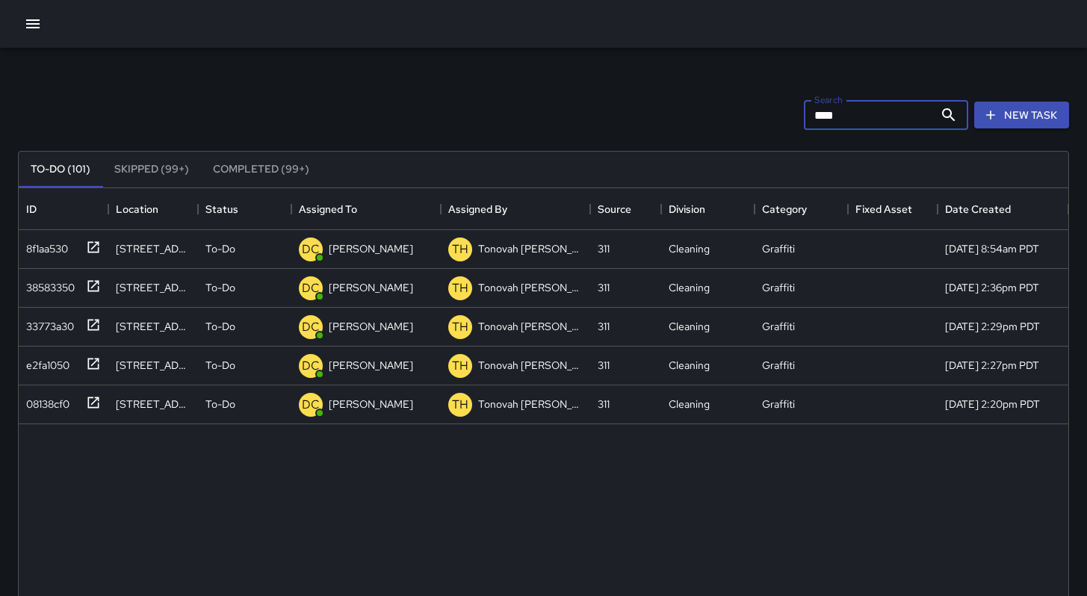
type input "****"
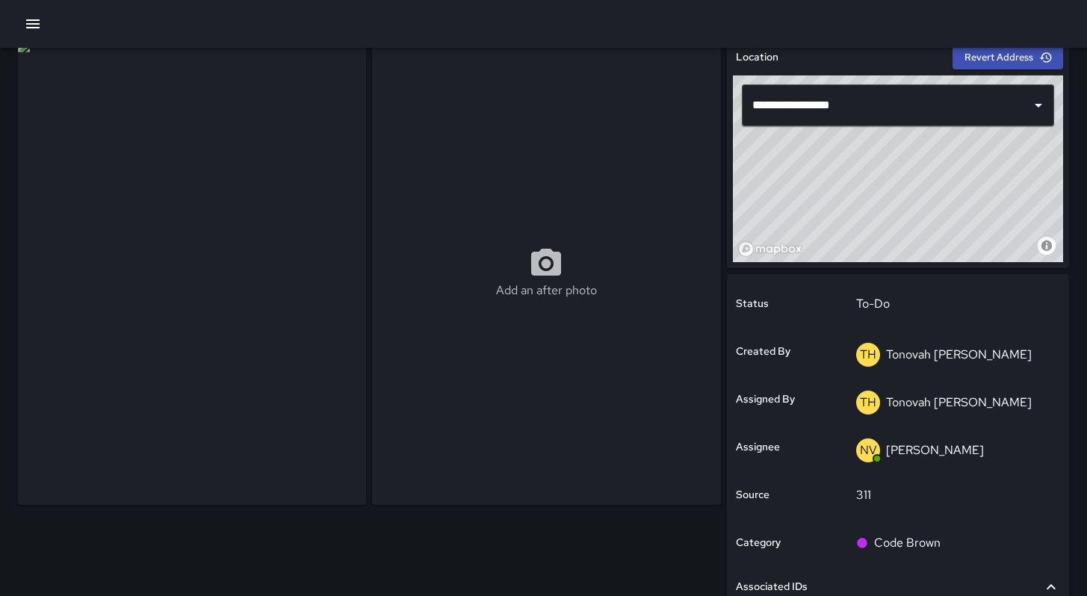
scroll to position [266, 0]
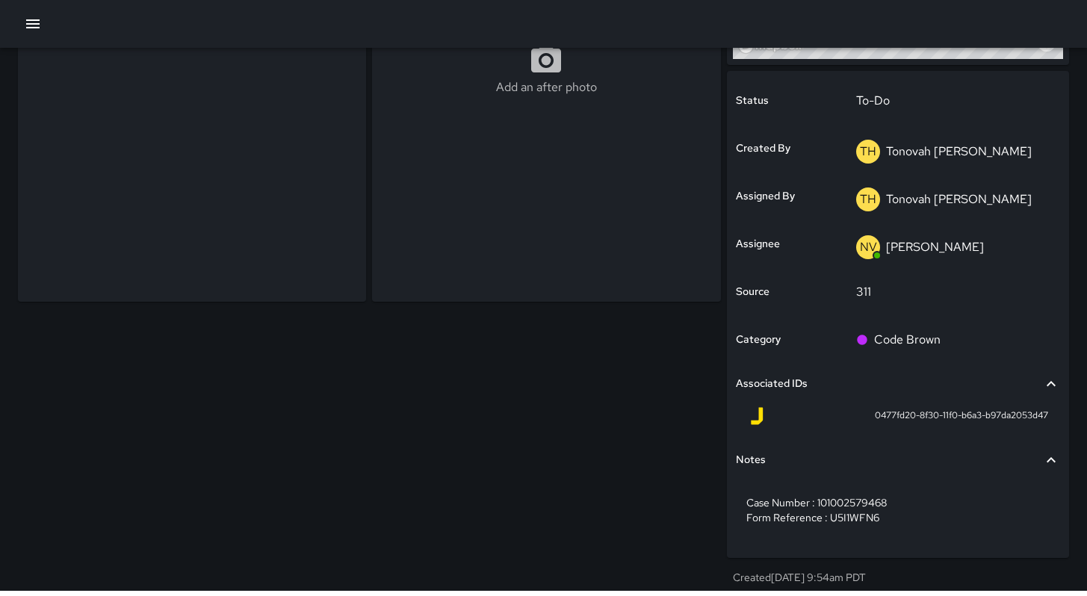
click at [860, 419] on div "0477fd20-8f30-11f0-b6a3-b97da2053d47" at bounding box center [898, 416] width 300 height 18
drag, startPoint x: 869, startPoint y: 418, endPoint x: 1030, endPoint y: 430, distance: 161.8
click at [1030, 430] on div "0477fd20-8f30-11f0-b6a3-b97da2053d47" at bounding box center [898, 419] width 324 height 36
copy span "0477fd20-8f30-11f0-b6a3-b97da2053d47"
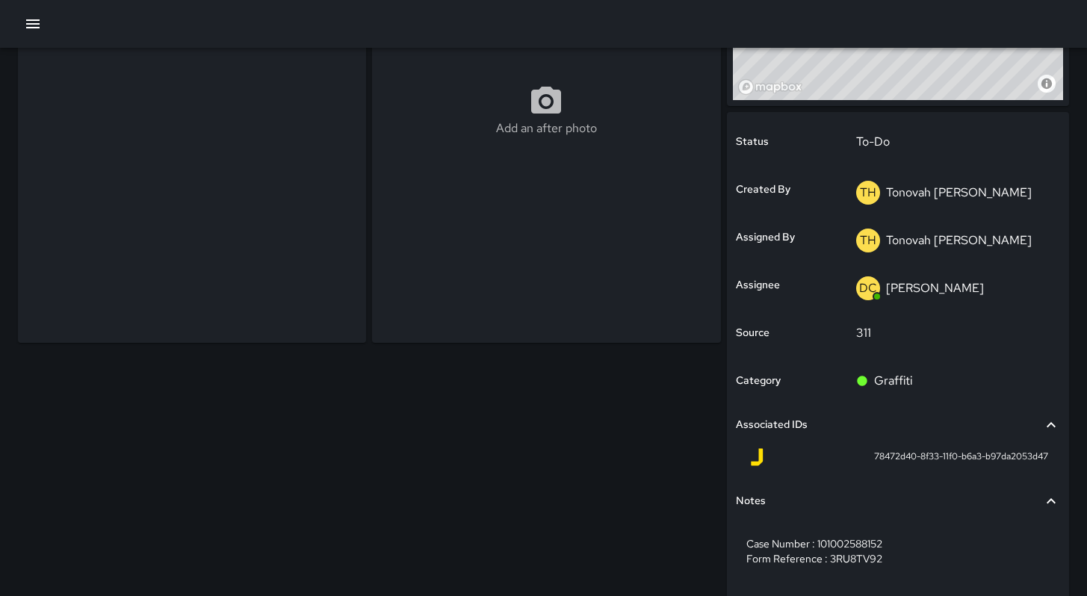
scroll to position [216, 0]
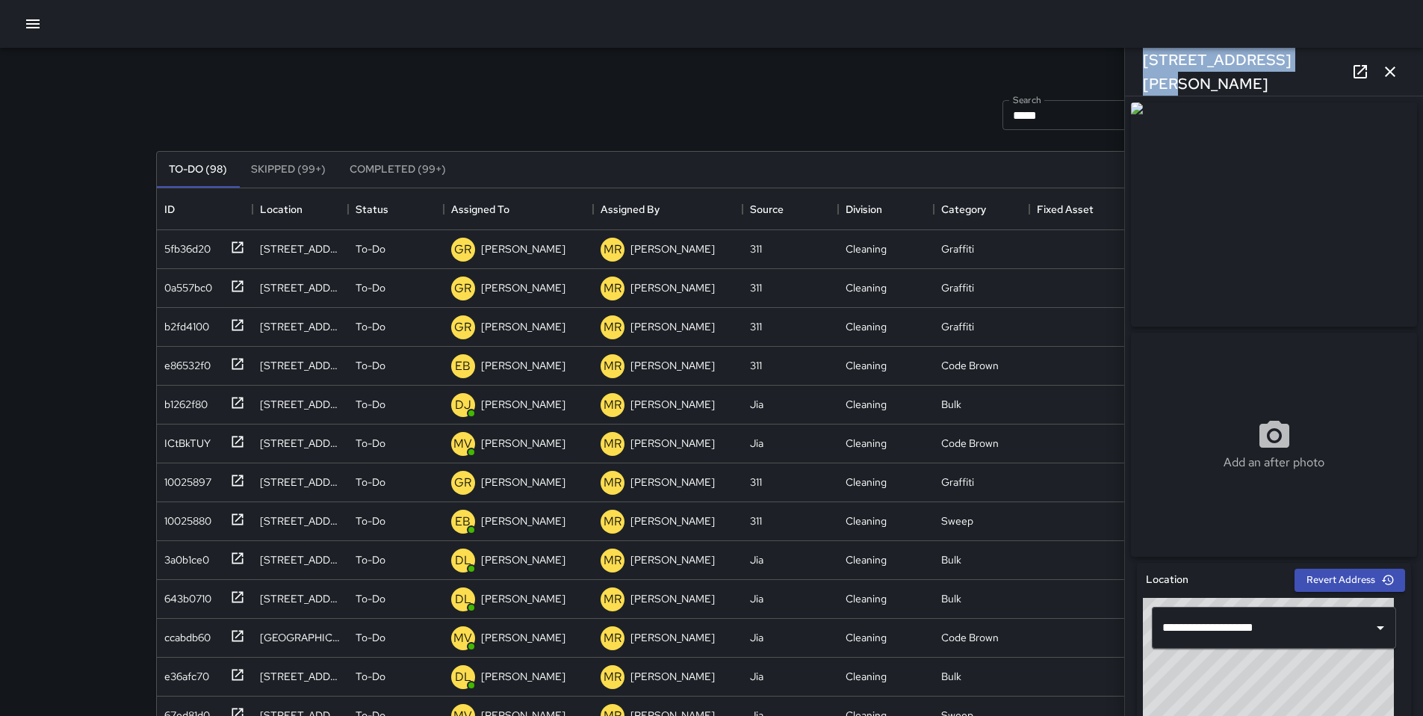
scroll to position [622, 1099]
click at [1394, 78] on icon "button" at bounding box center [1390, 72] width 18 height 18
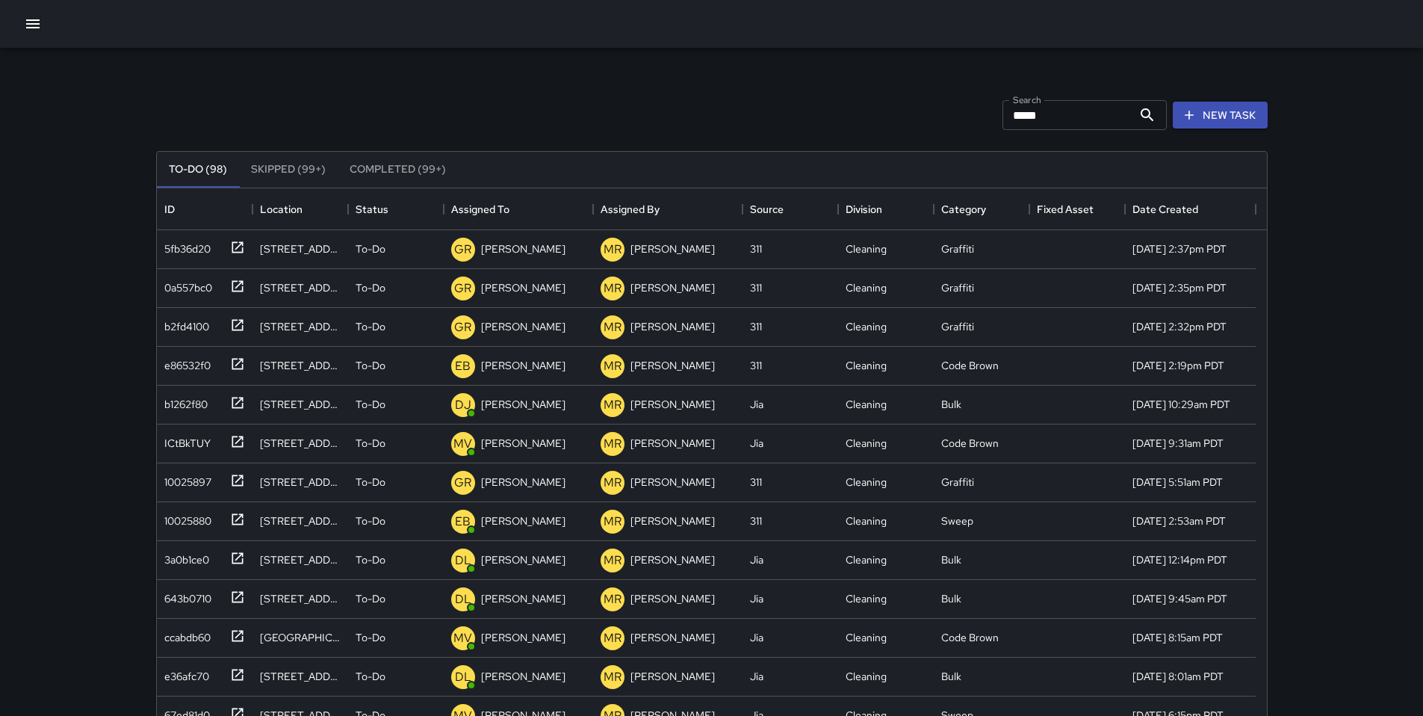
click at [483, 69] on div "Search ***** Search New Task To-Do (98) Skipped (99+) Completed (99+) ID Locati…" at bounding box center [712, 465] width 1148 height 835
click at [1050, 111] on input "*****" at bounding box center [1068, 115] width 130 height 30
drag, startPoint x: 1050, startPoint y: 112, endPoint x: 946, endPoint y: 101, distance: 104.4
click at [946, 101] on div "Search ***** Search New Task" at bounding box center [712, 115] width 1118 height 78
click at [36, 22] on icon "button" at bounding box center [33, 24] width 18 height 18
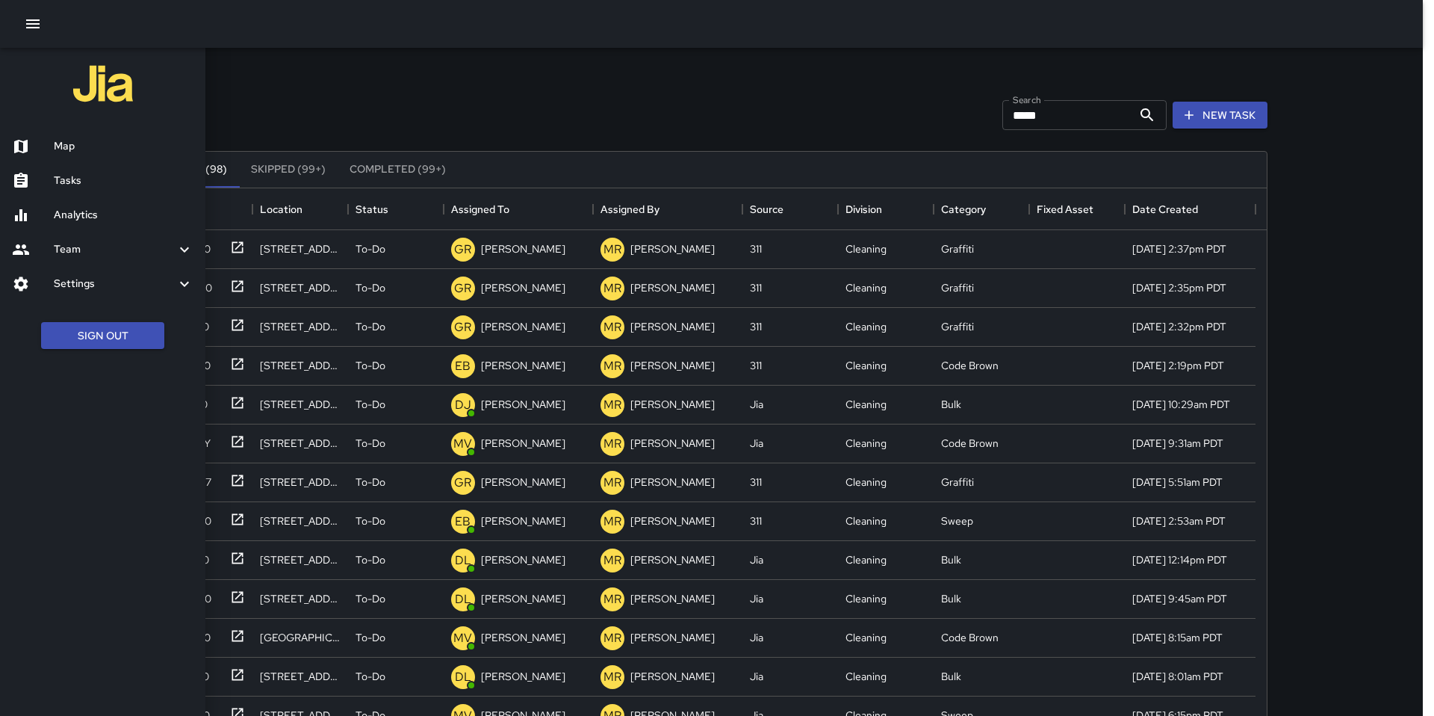
click at [87, 211] on h6 "Analytics" at bounding box center [124, 215] width 140 height 16
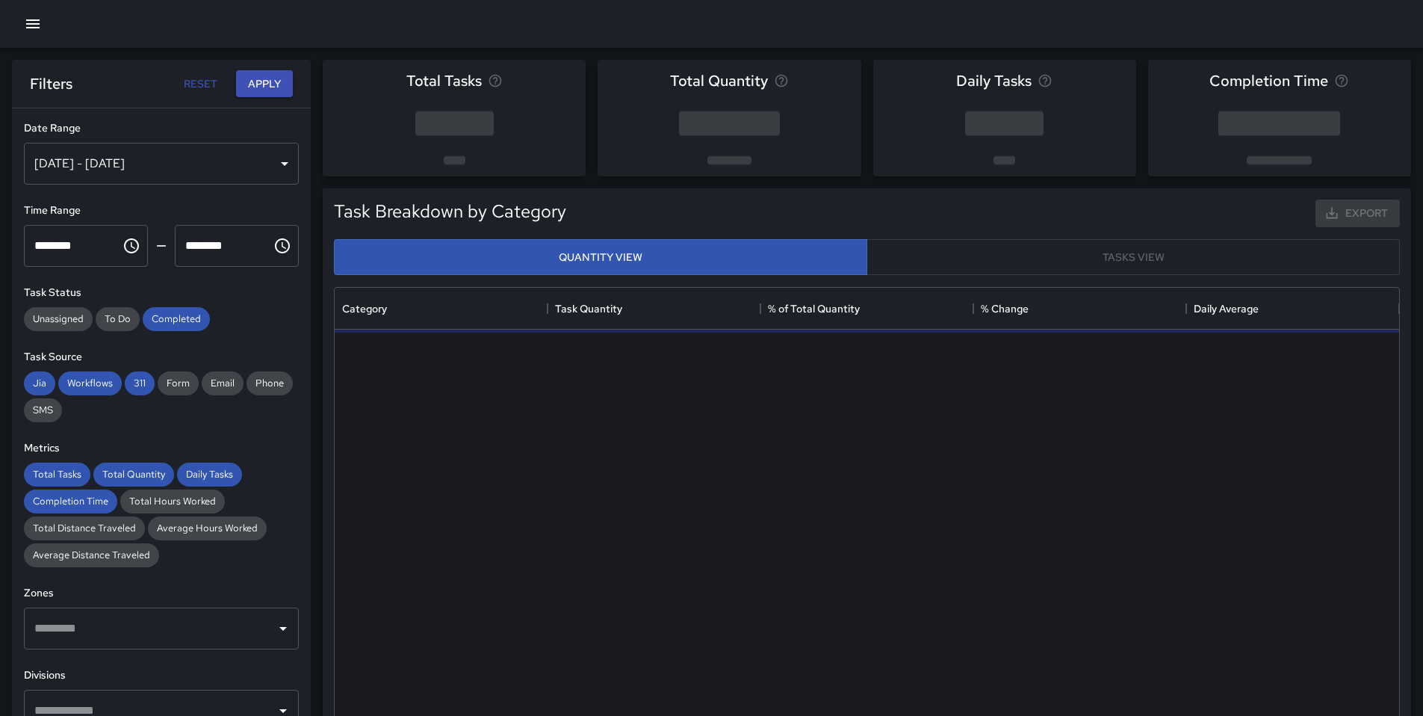
scroll to position [436, 1053]
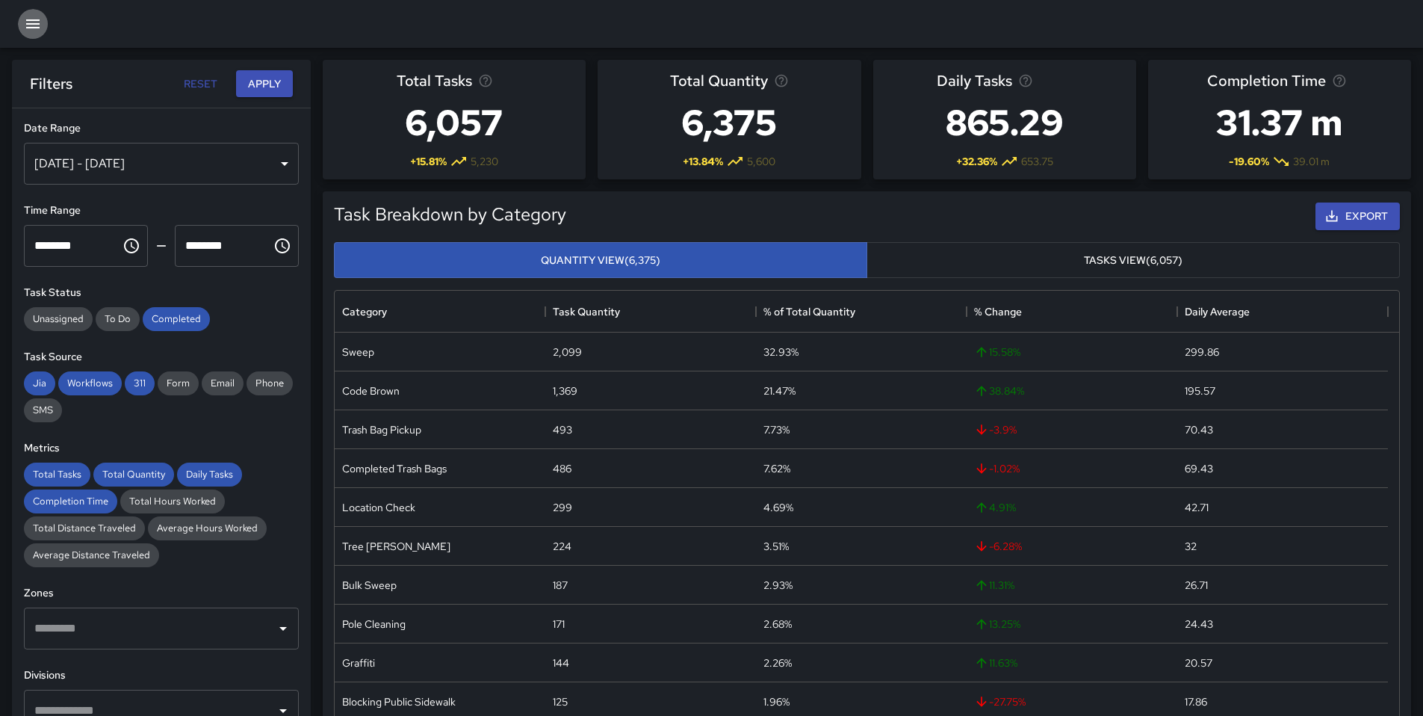
click at [31, 32] on icon "button" at bounding box center [33, 24] width 18 height 18
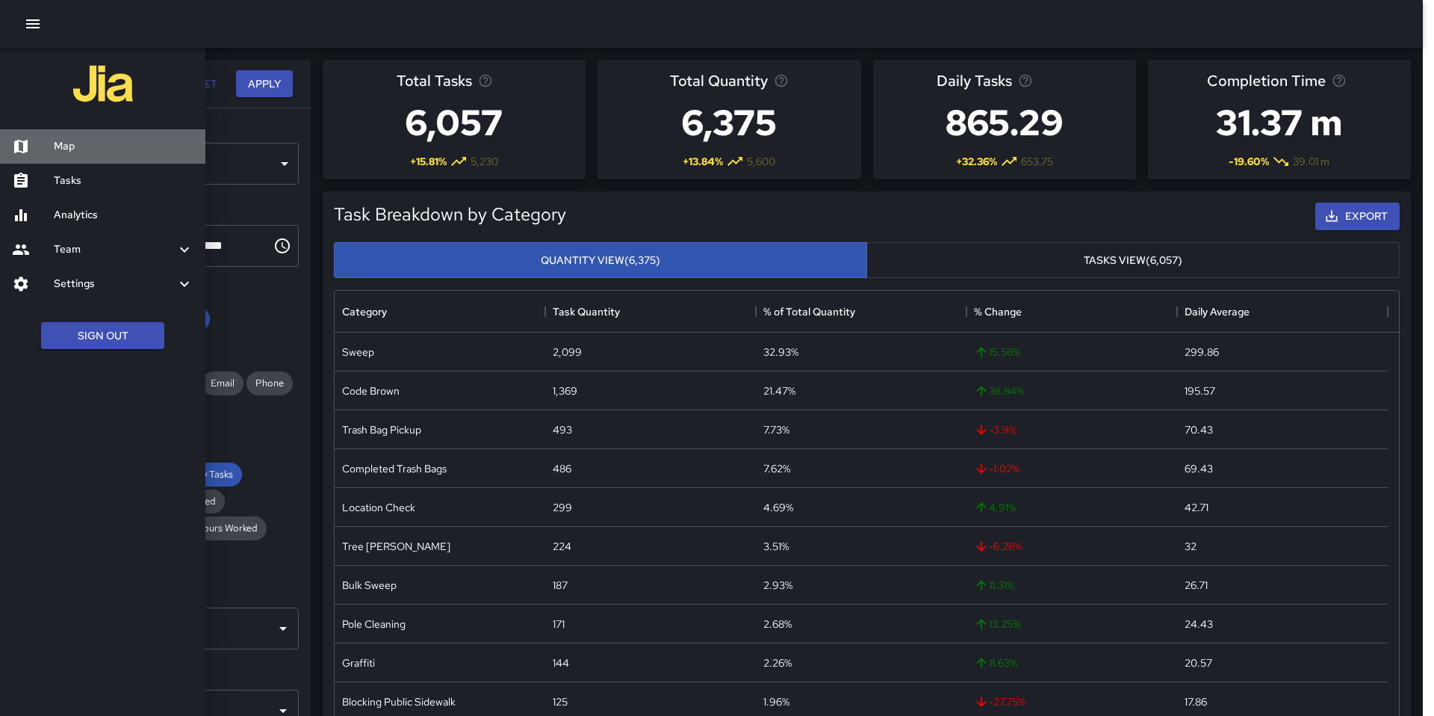
click at [81, 140] on h6 "Map" at bounding box center [124, 146] width 140 height 16
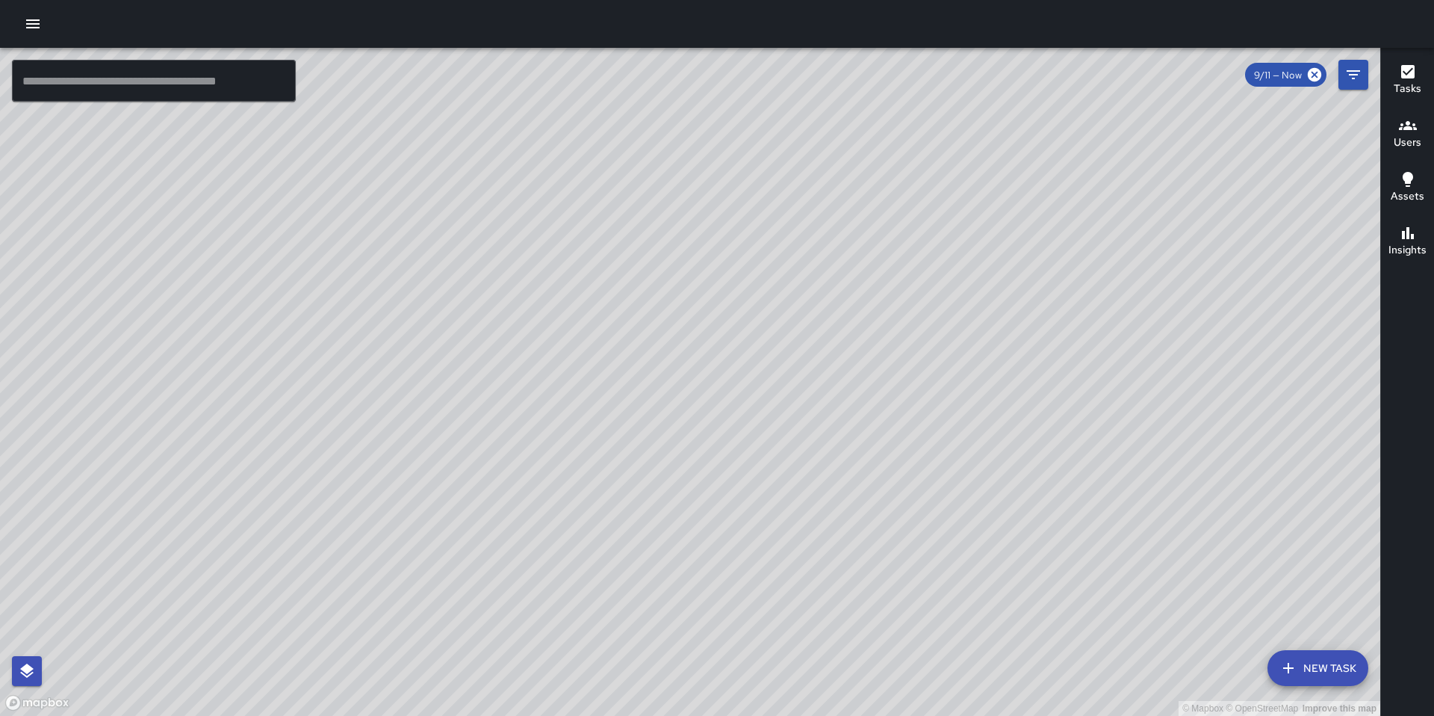
click at [40, 19] on icon "button" at bounding box center [33, 24] width 18 height 18
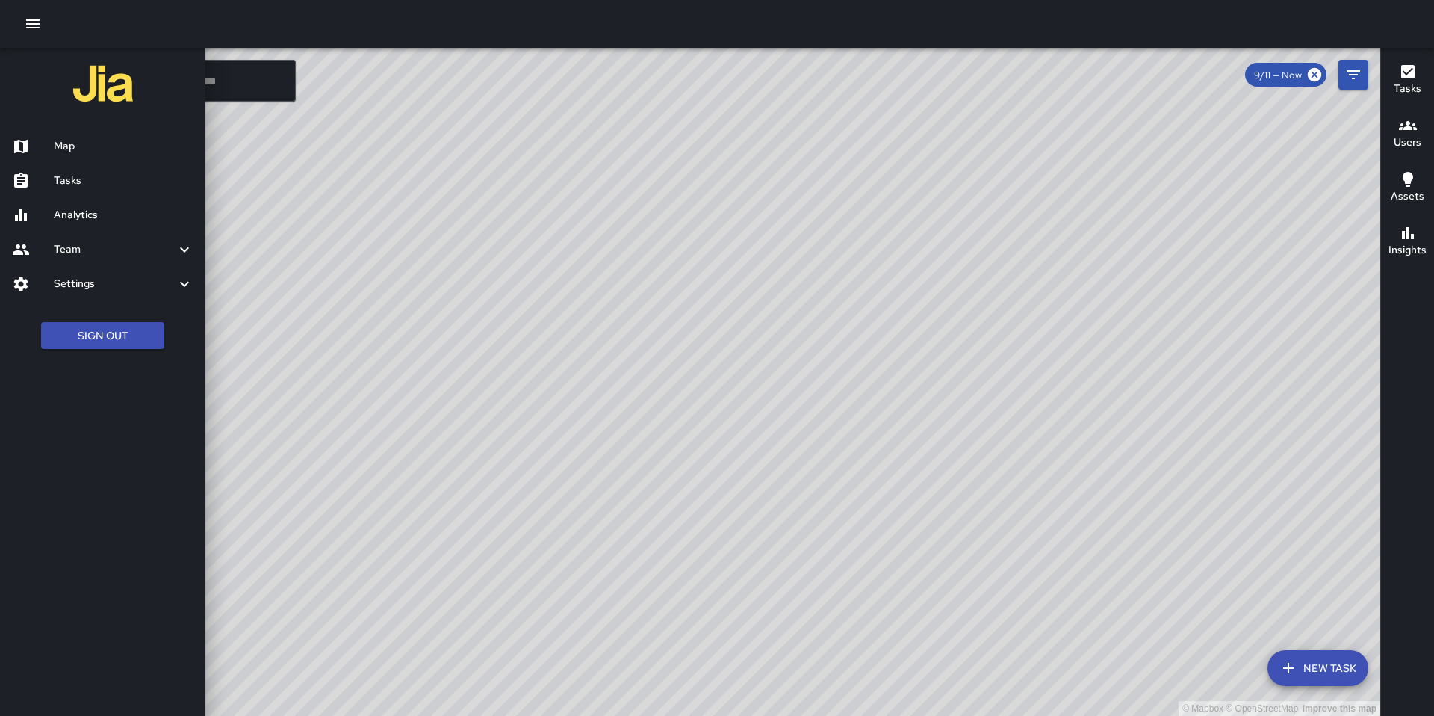
click at [77, 179] on h6 "Tasks" at bounding box center [124, 181] width 140 height 16
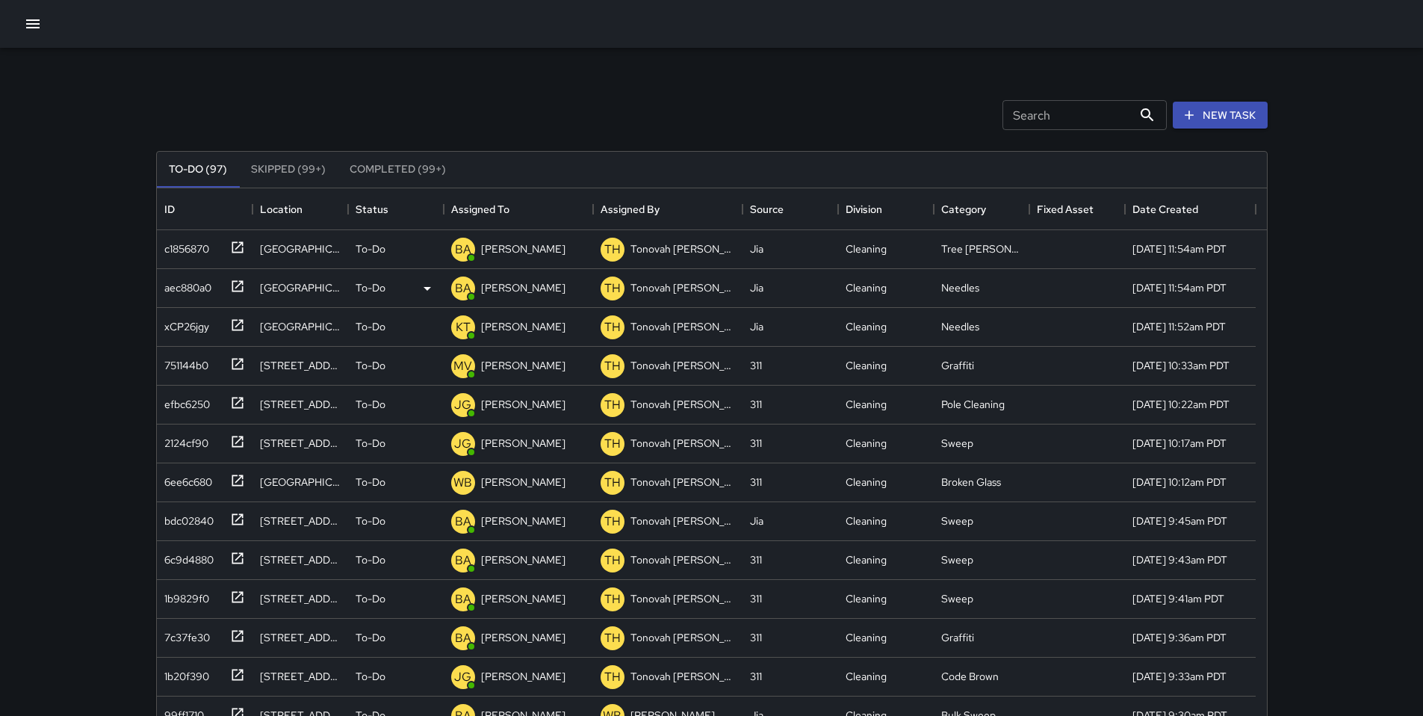
scroll to position [622, 1099]
click at [1213, 122] on button "New Task" at bounding box center [1220, 116] width 95 height 28
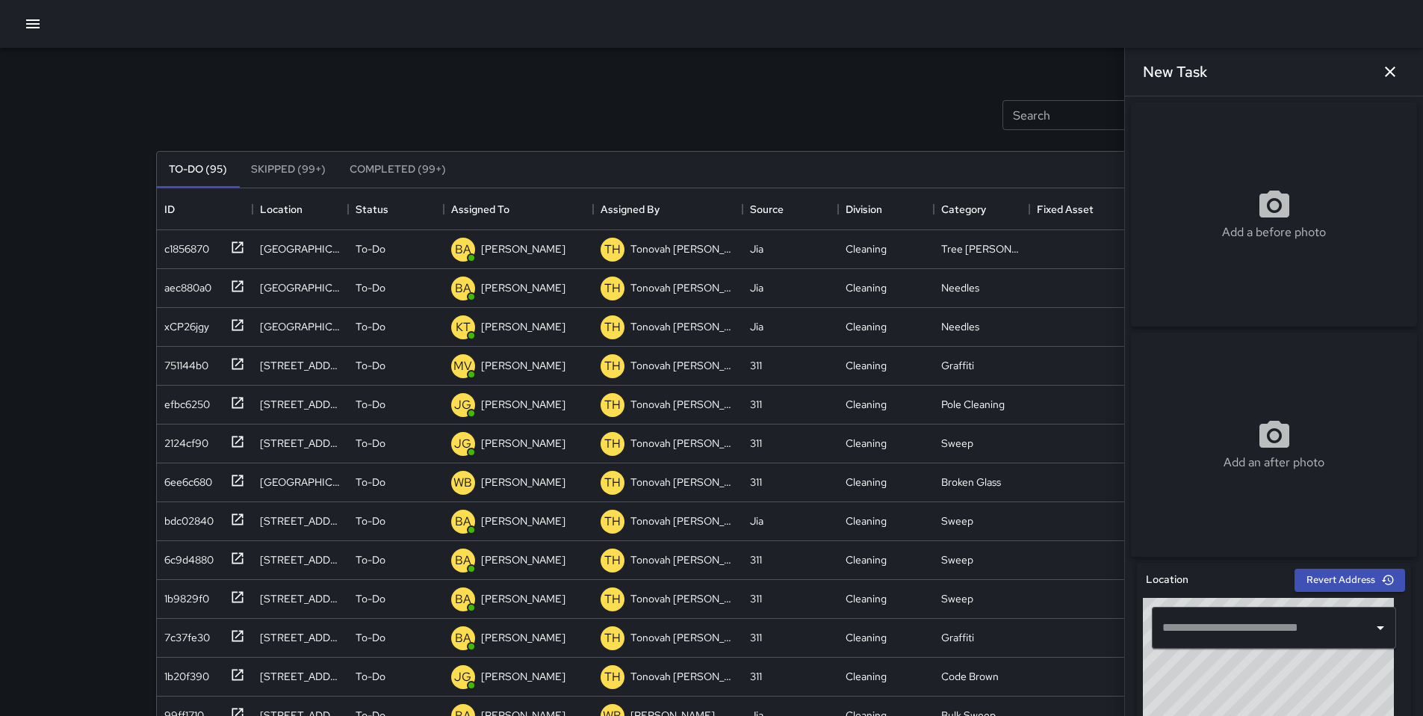
click at [1234, 642] on input "text" at bounding box center [1263, 627] width 208 height 28
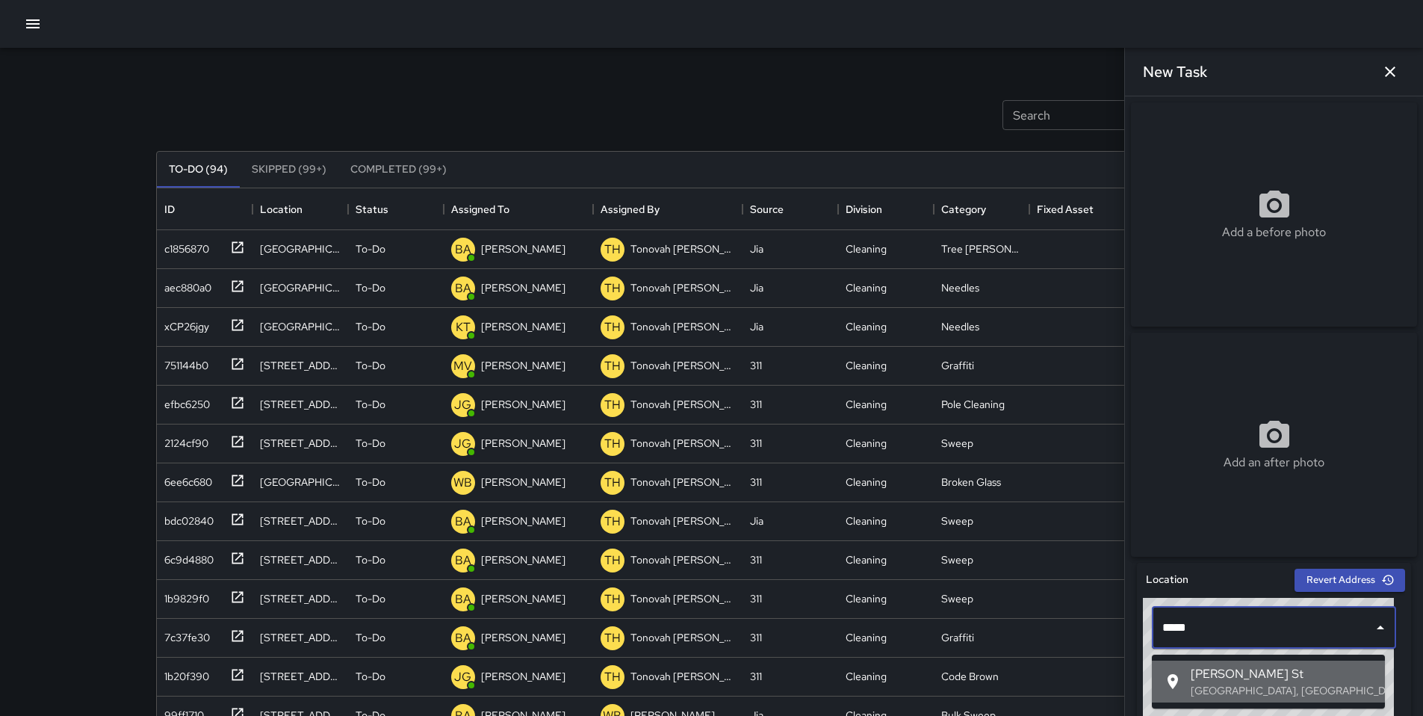
click at [1265, 689] on p "[GEOGRAPHIC_DATA], [GEOGRAPHIC_DATA], [GEOGRAPHIC_DATA]" at bounding box center [1282, 690] width 182 height 15
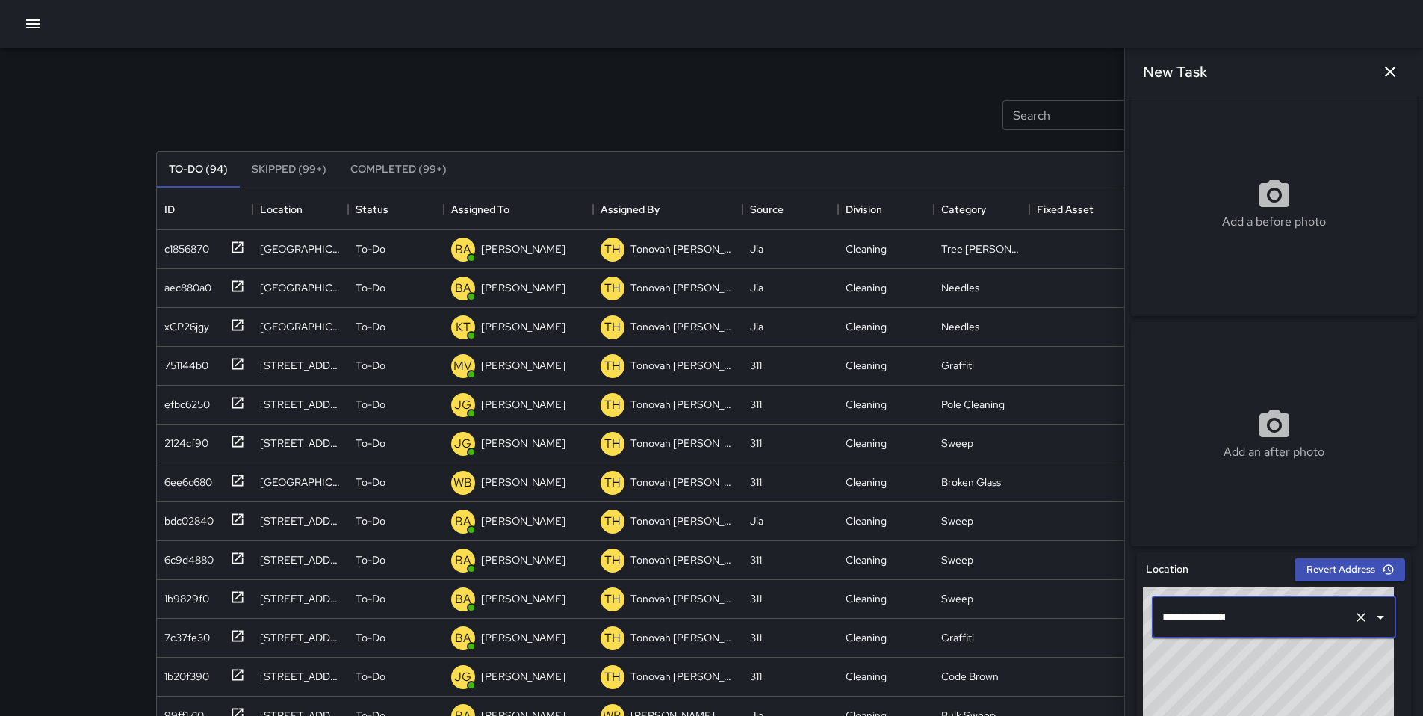
scroll to position [97, 0]
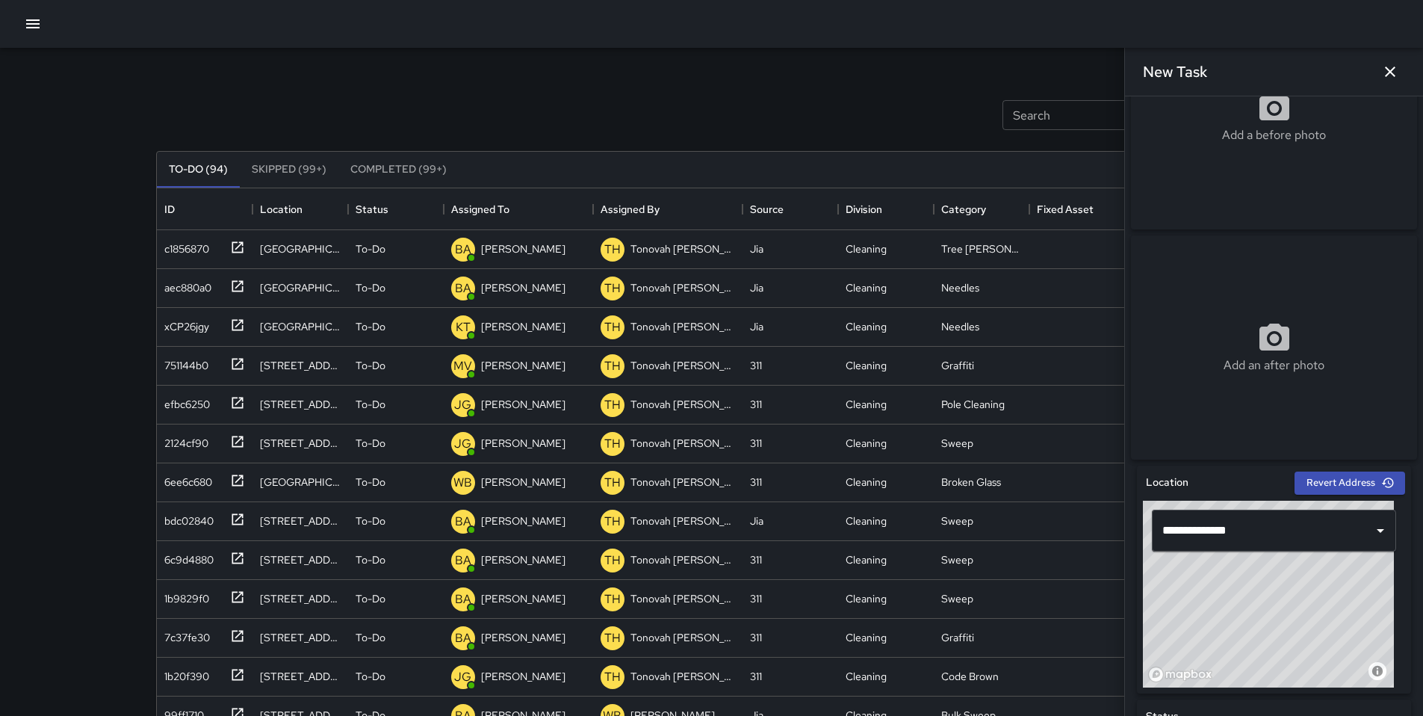
drag, startPoint x: 1283, startPoint y: 586, endPoint x: 1291, endPoint y: 596, distance: 13.3
click at [1291, 596] on div "© Mapbox © OpenStreetMap Improve this map" at bounding box center [1268, 594] width 251 height 187
type input "**********"
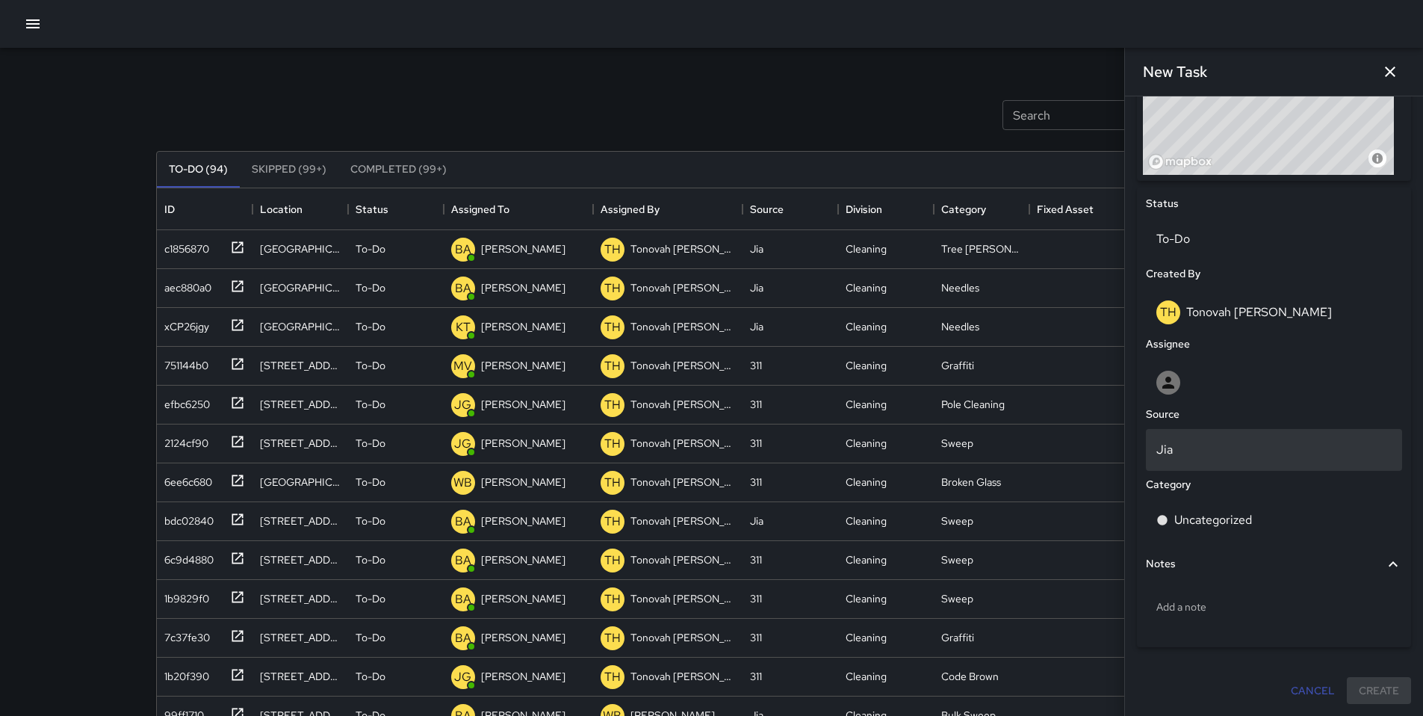
click at [1200, 448] on p "Jia" at bounding box center [1273, 450] width 235 height 18
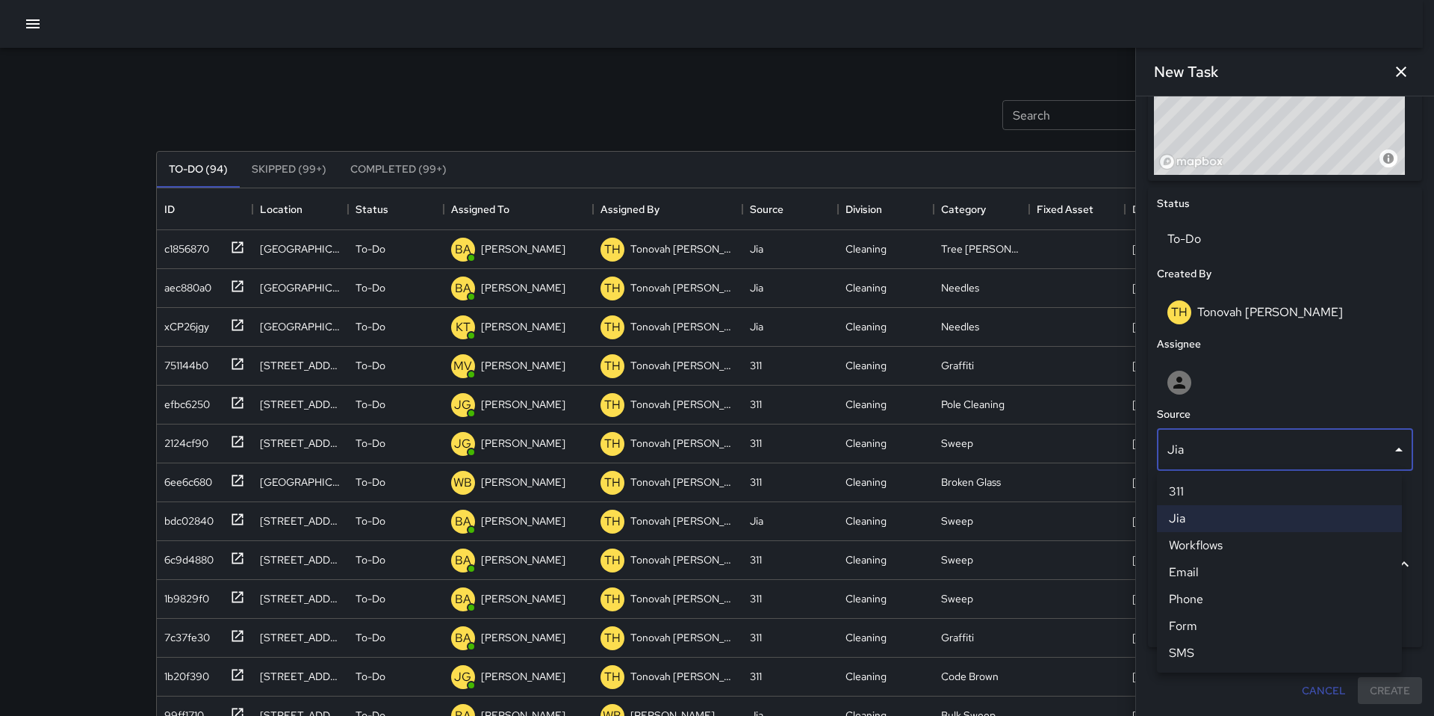
click at [1180, 601] on li "Phone" at bounding box center [1279, 599] width 245 height 27
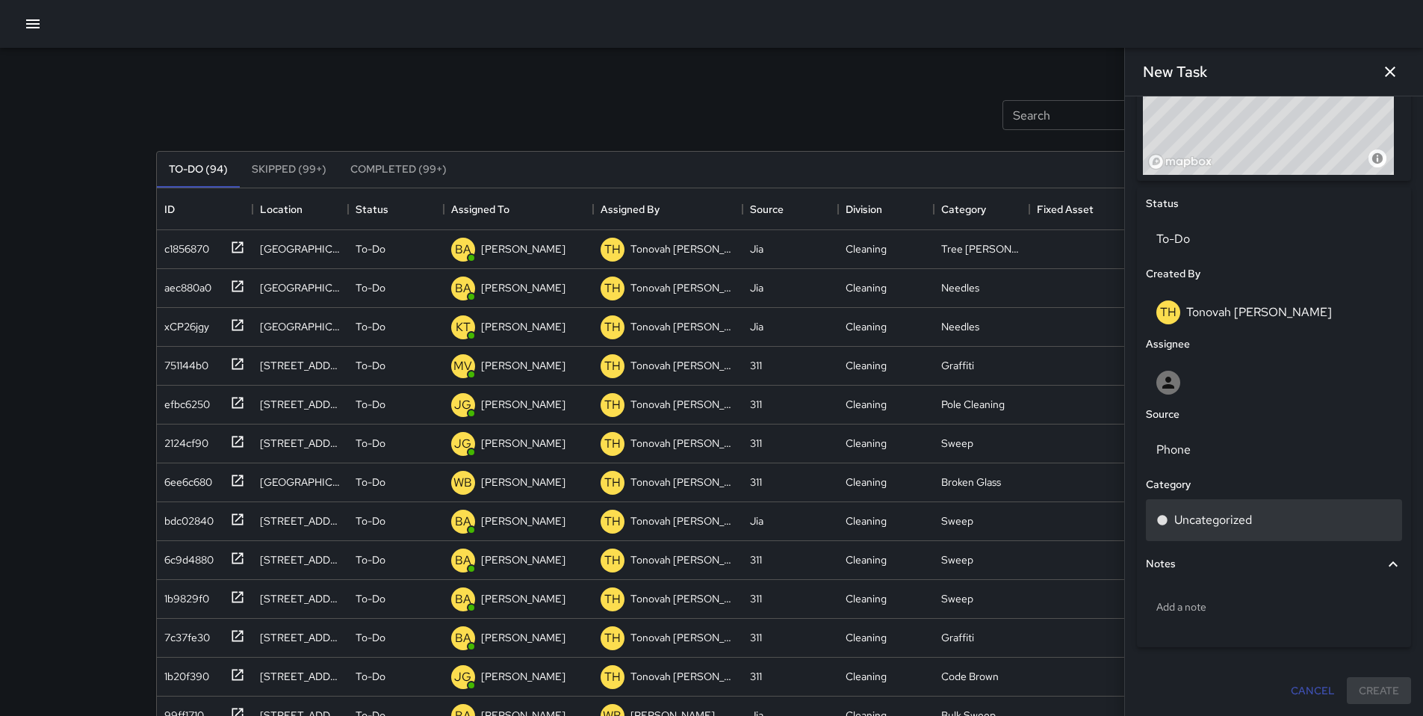
click at [1198, 527] on p "Uncategorized" at bounding box center [1213, 520] width 78 height 18
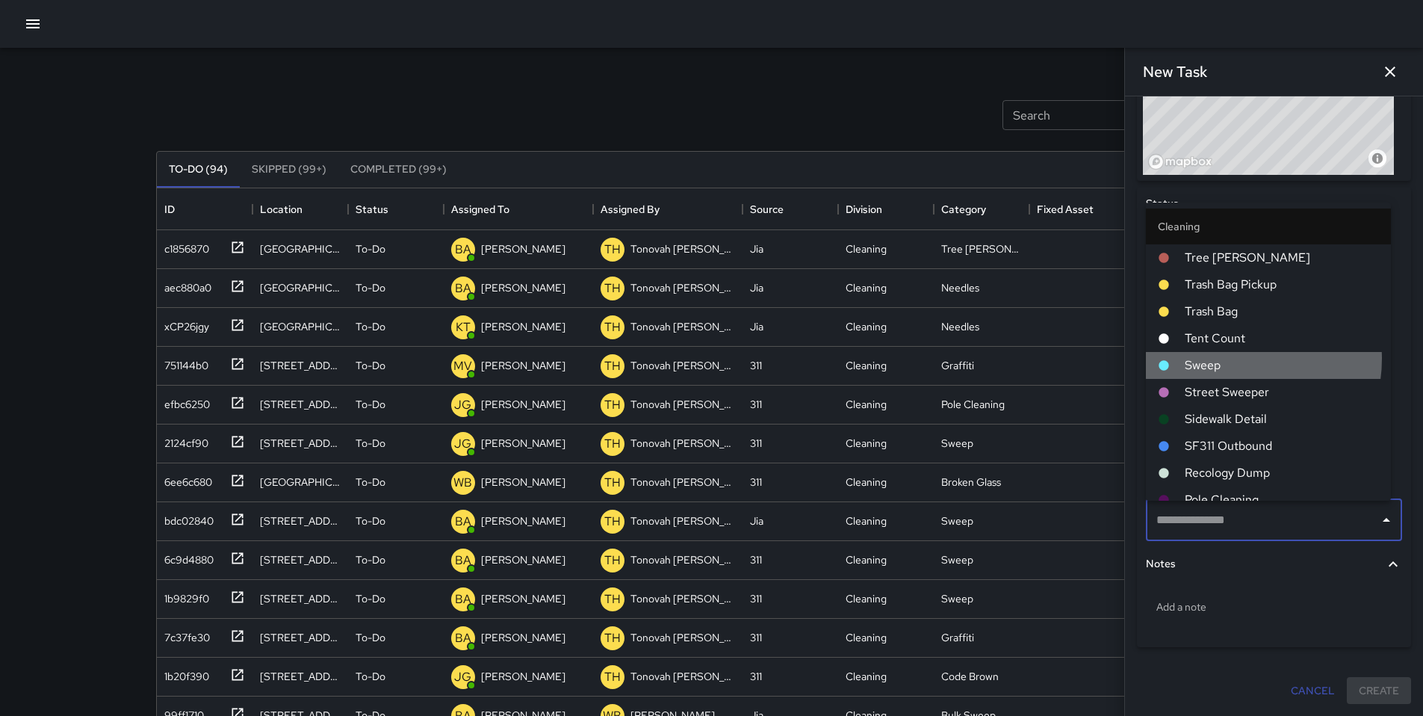
click at [1231, 359] on span "Sweep" at bounding box center [1282, 365] width 194 height 18
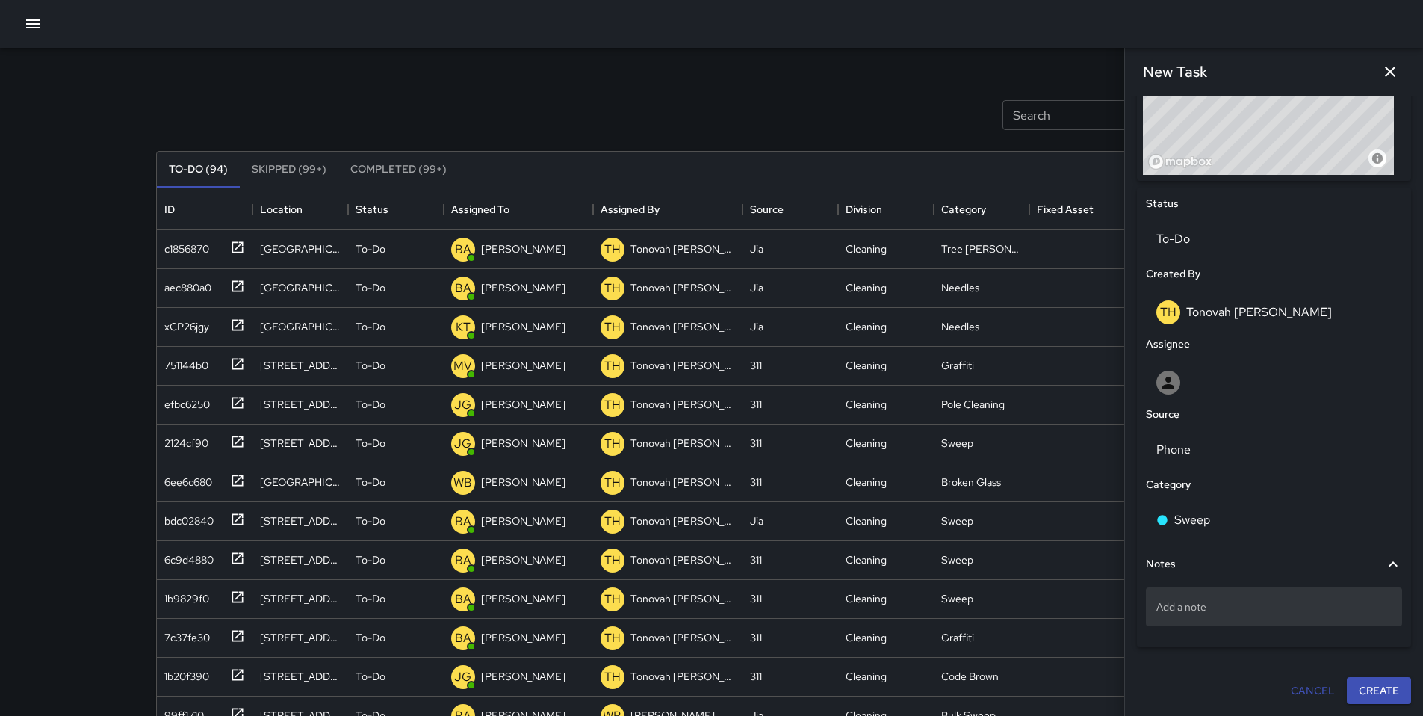
click at [1232, 596] on div "Add a note" at bounding box center [1274, 606] width 256 height 39
type textarea "**********"
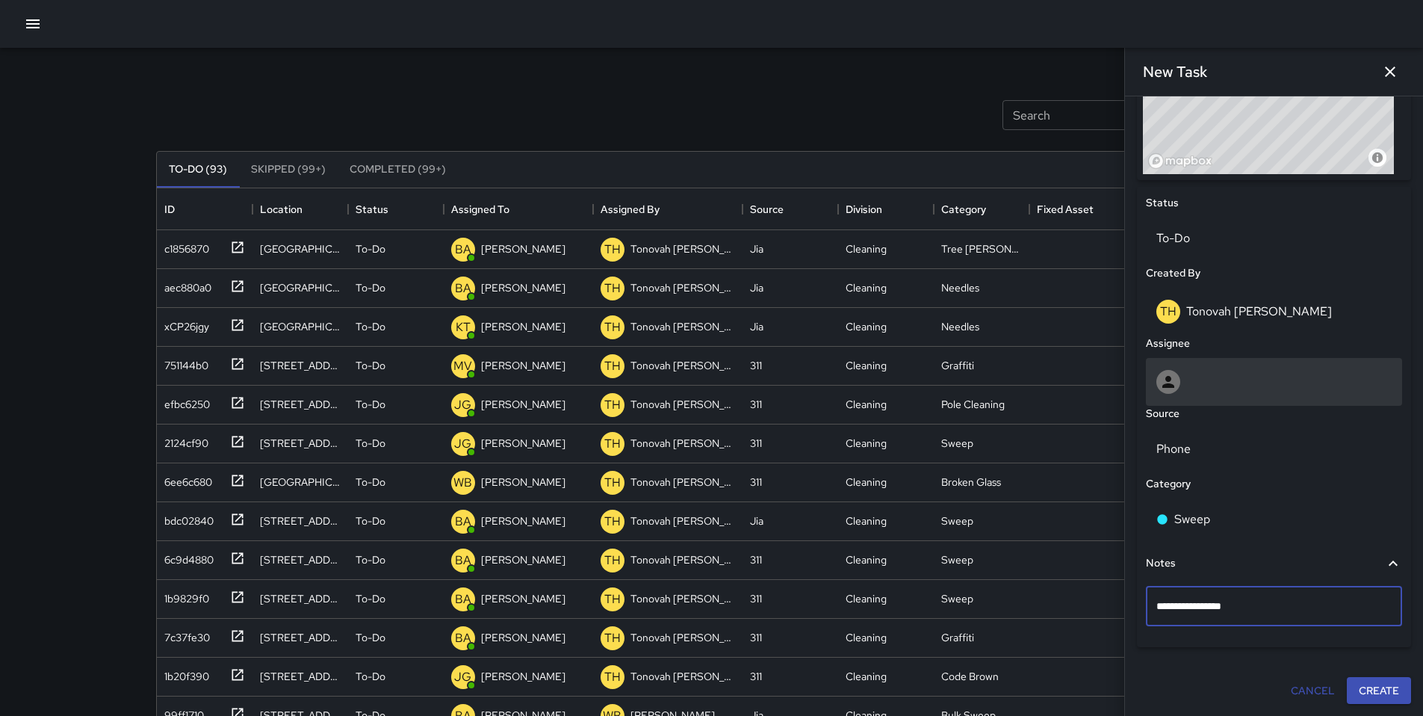
click at [1232, 387] on div at bounding box center [1273, 382] width 235 height 24
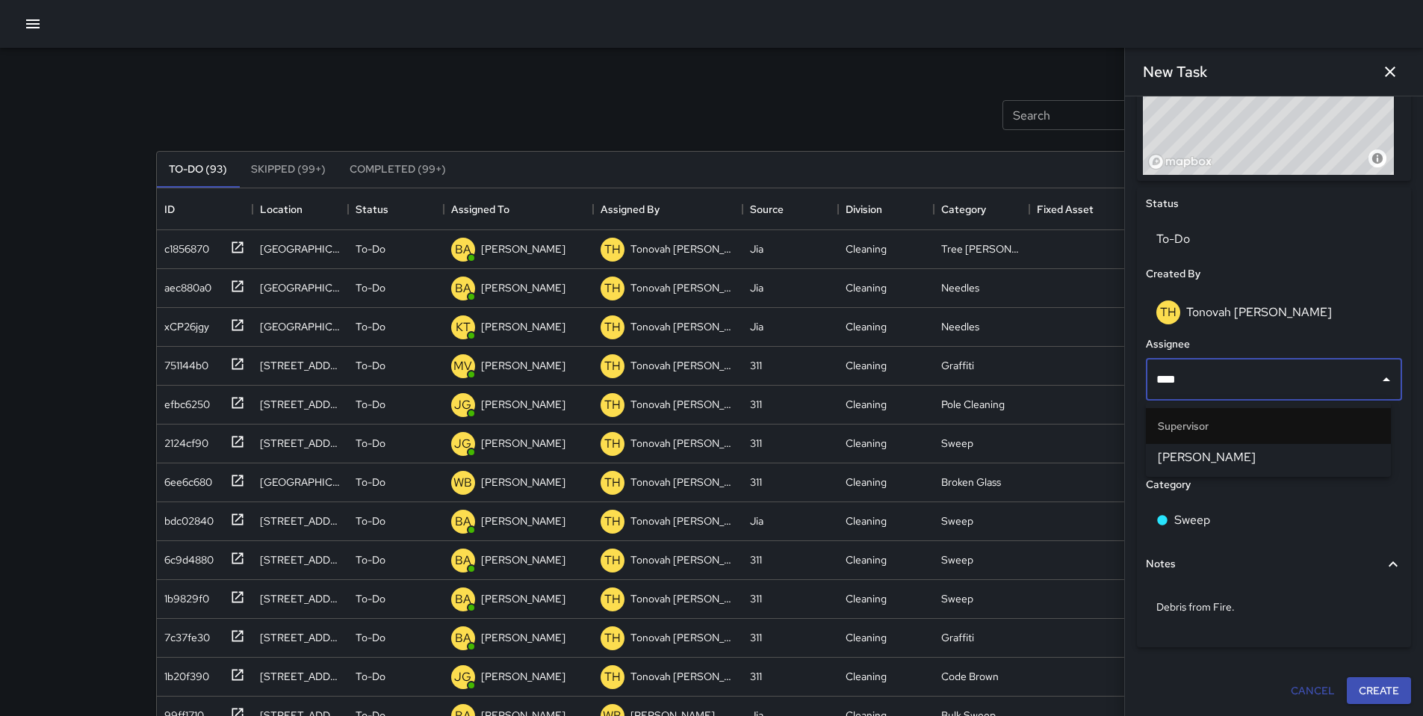
type input "*****"
click at [1234, 460] on span "[PERSON_NAME]" at bounding box center [1268, 457] width 221 height 18
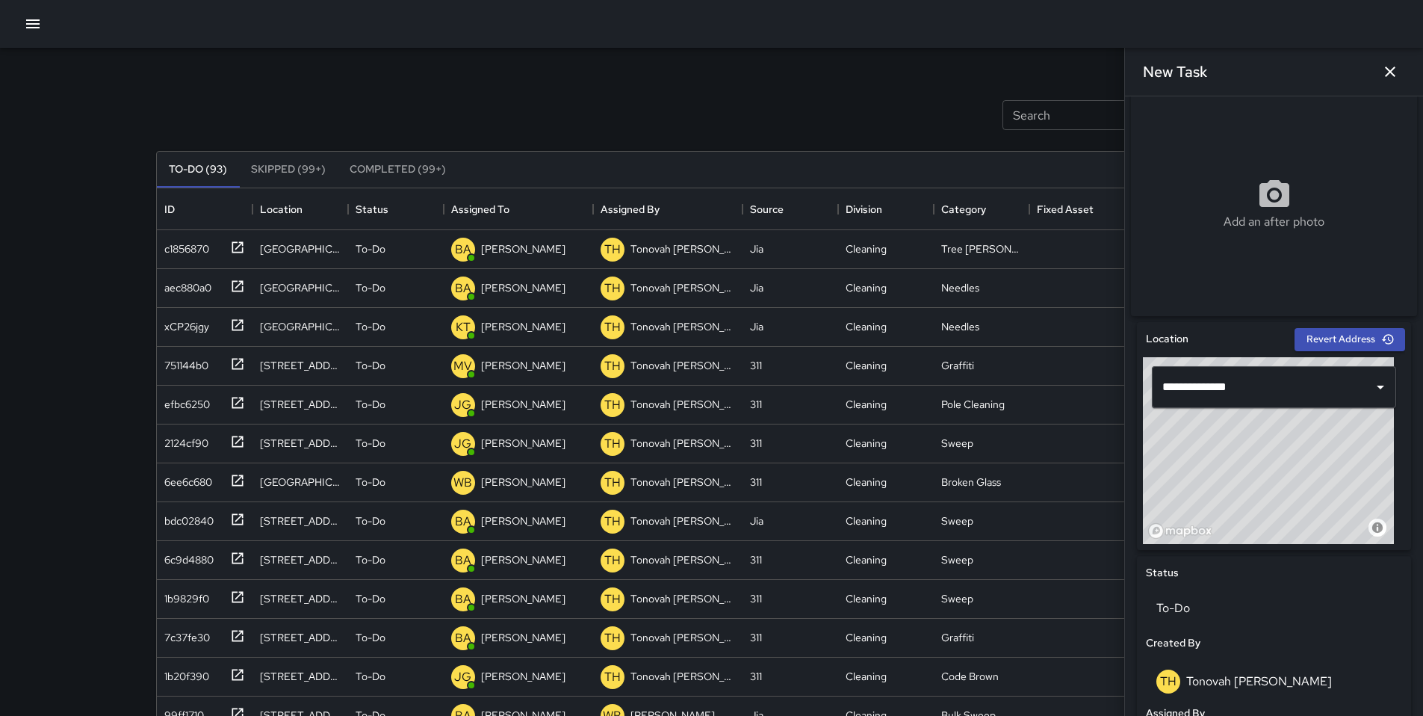
scroll to position [686, 0]
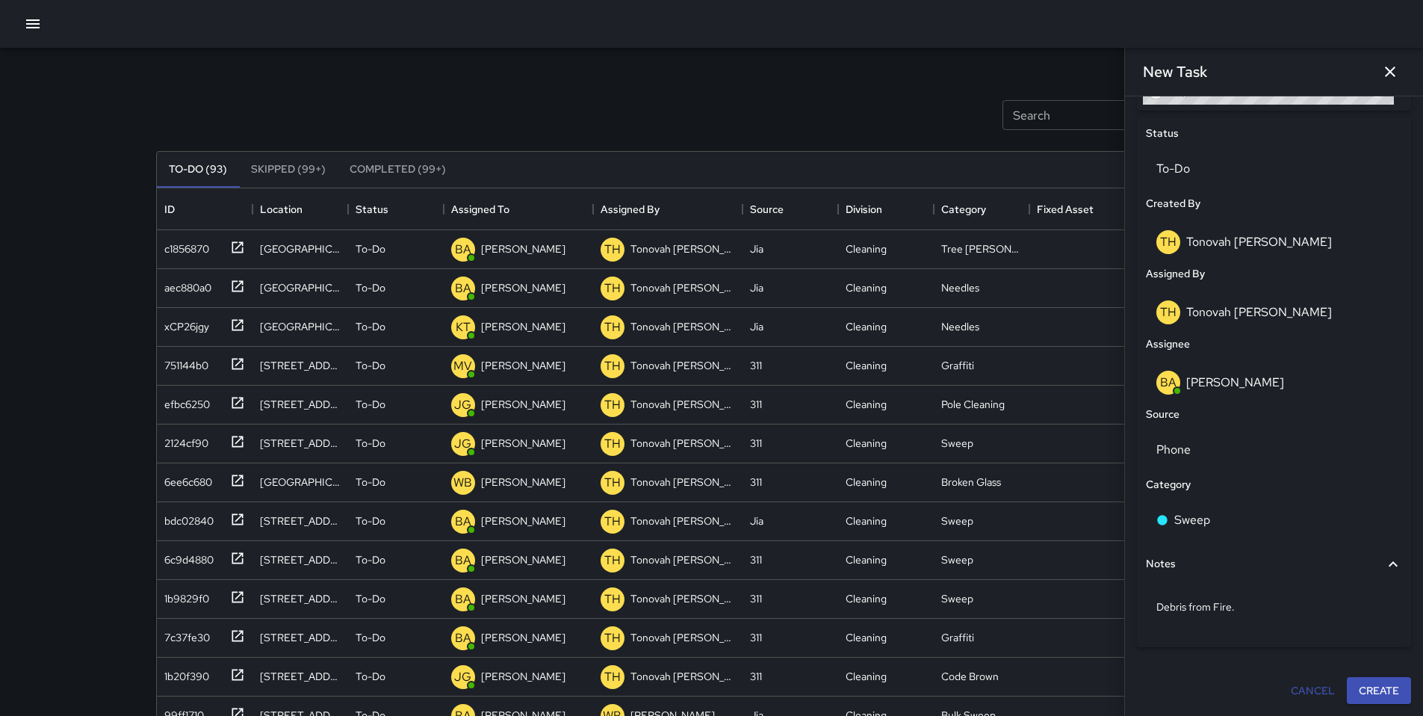
click at [1352, 700] on button "Create" at bounding box center [1379, 691] width 64 height 28
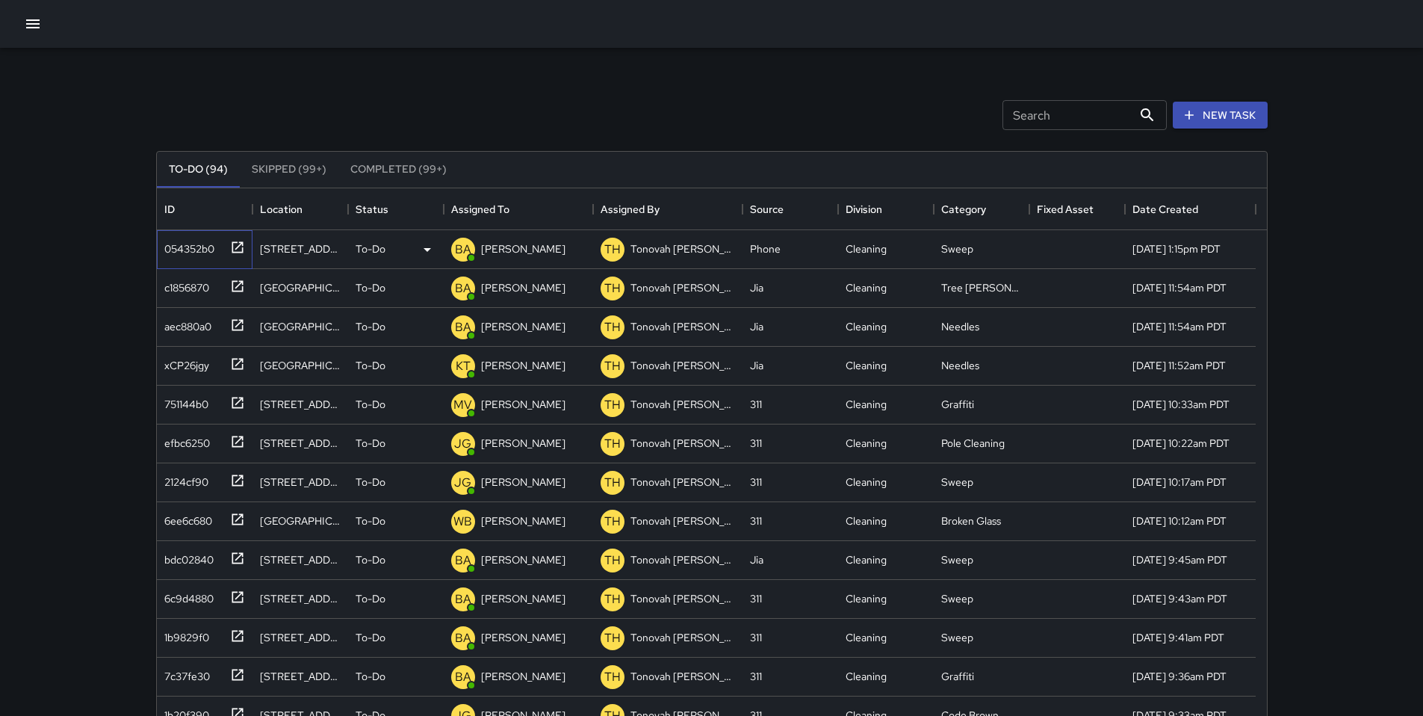
click at [199, 248] on div "054352b0" at bounding box center [186, 245] width 56 height 21
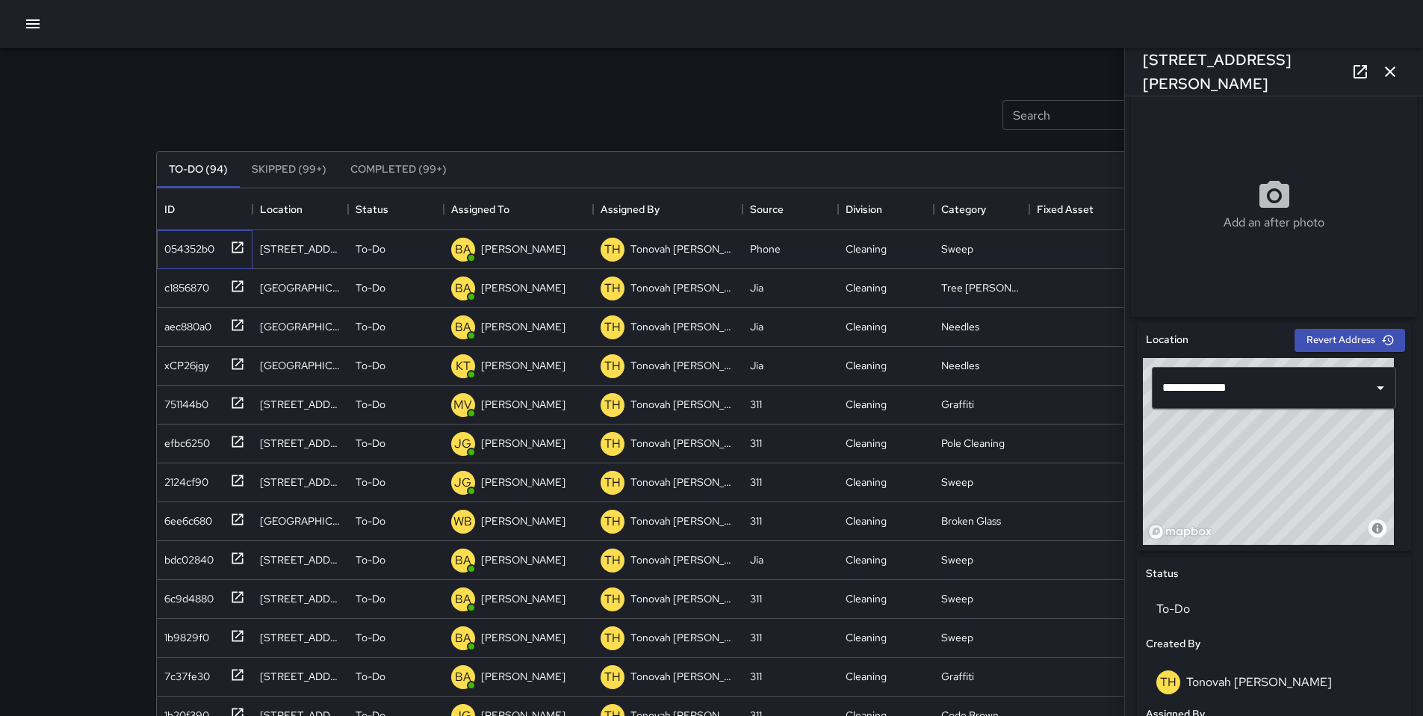
scroll to position [262, 0]
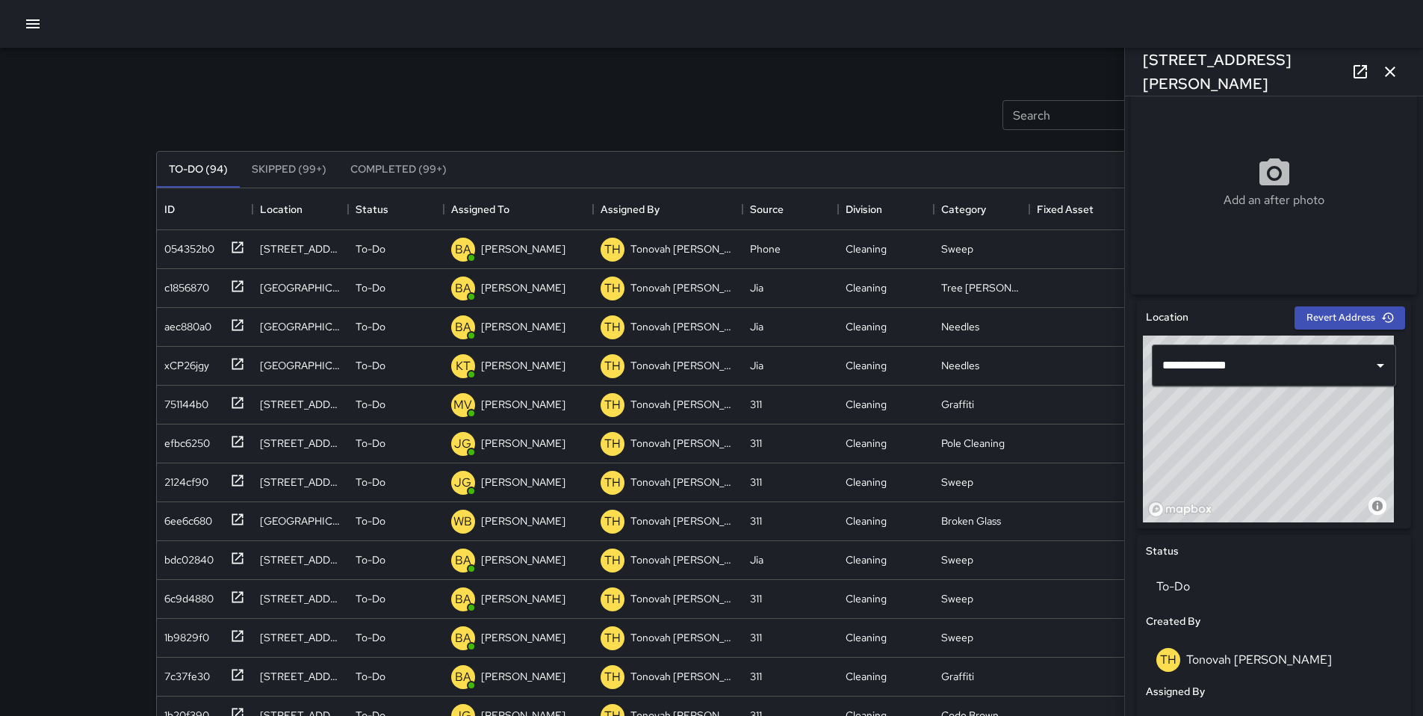
click at [1390, 70] on icon "button" at bounding box center [1390, 71] width 10 height 10
